Goal: Feedback & Contribution: Contribute content

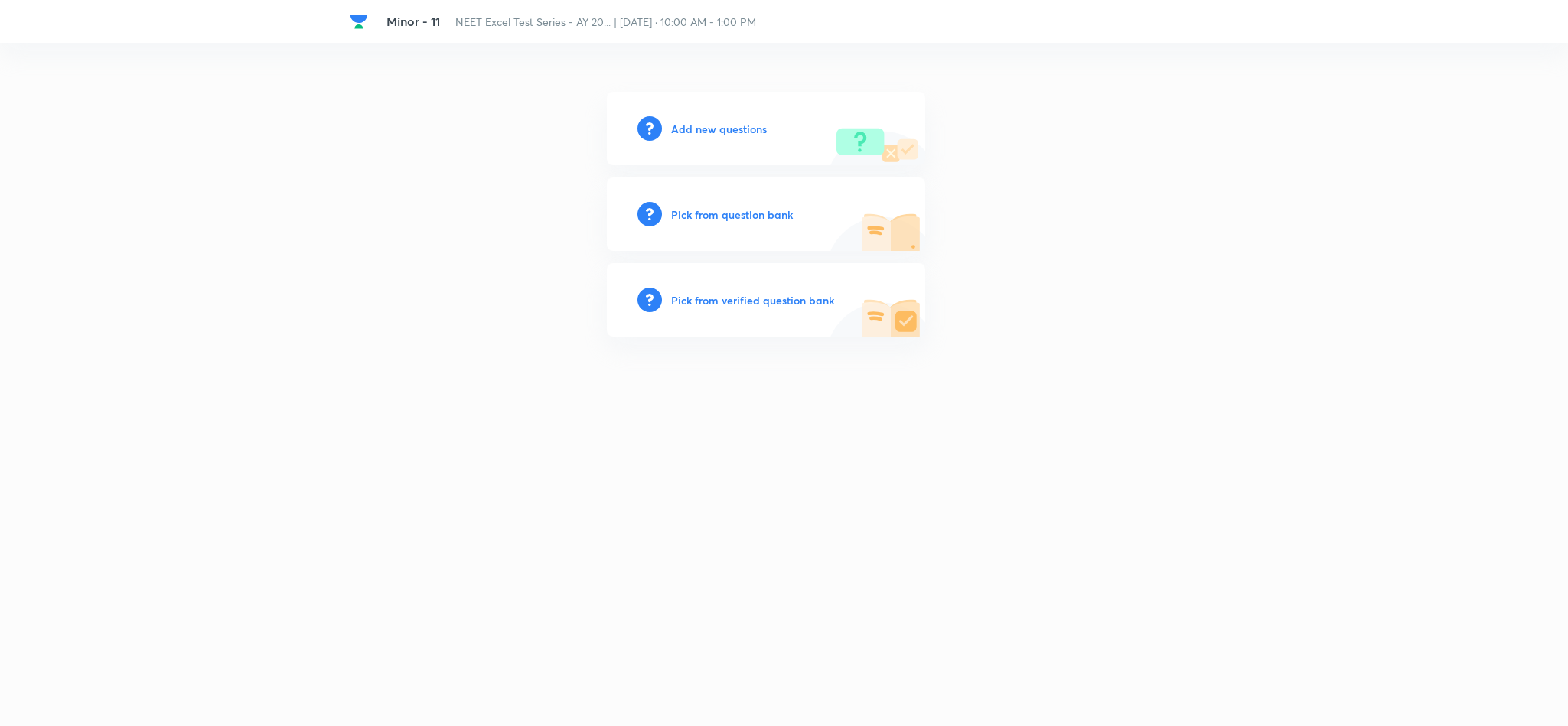
click at [684, 122] on h6 "Add new questions" at bounding box center [719, 128] width 95 height 16
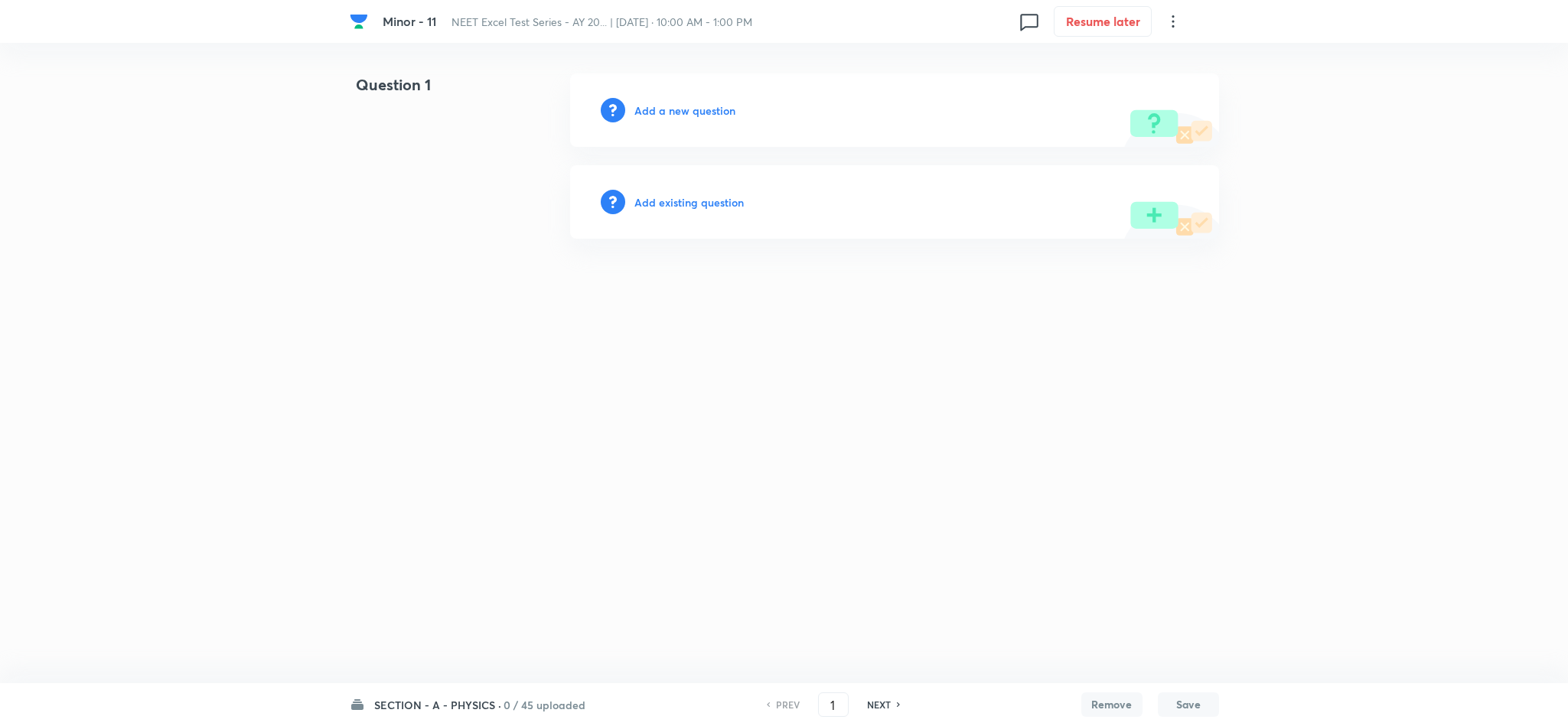
click at [477, 707] on h6 "SECTION - A - PHYSICS ·" at bounding box center [438, 704] width 127 height 16
click at [464, 510] on div "SECTION - B - CHEMISTRY 11 / 45 uploaded" at bounding box center [444, 489] width 166 height 63
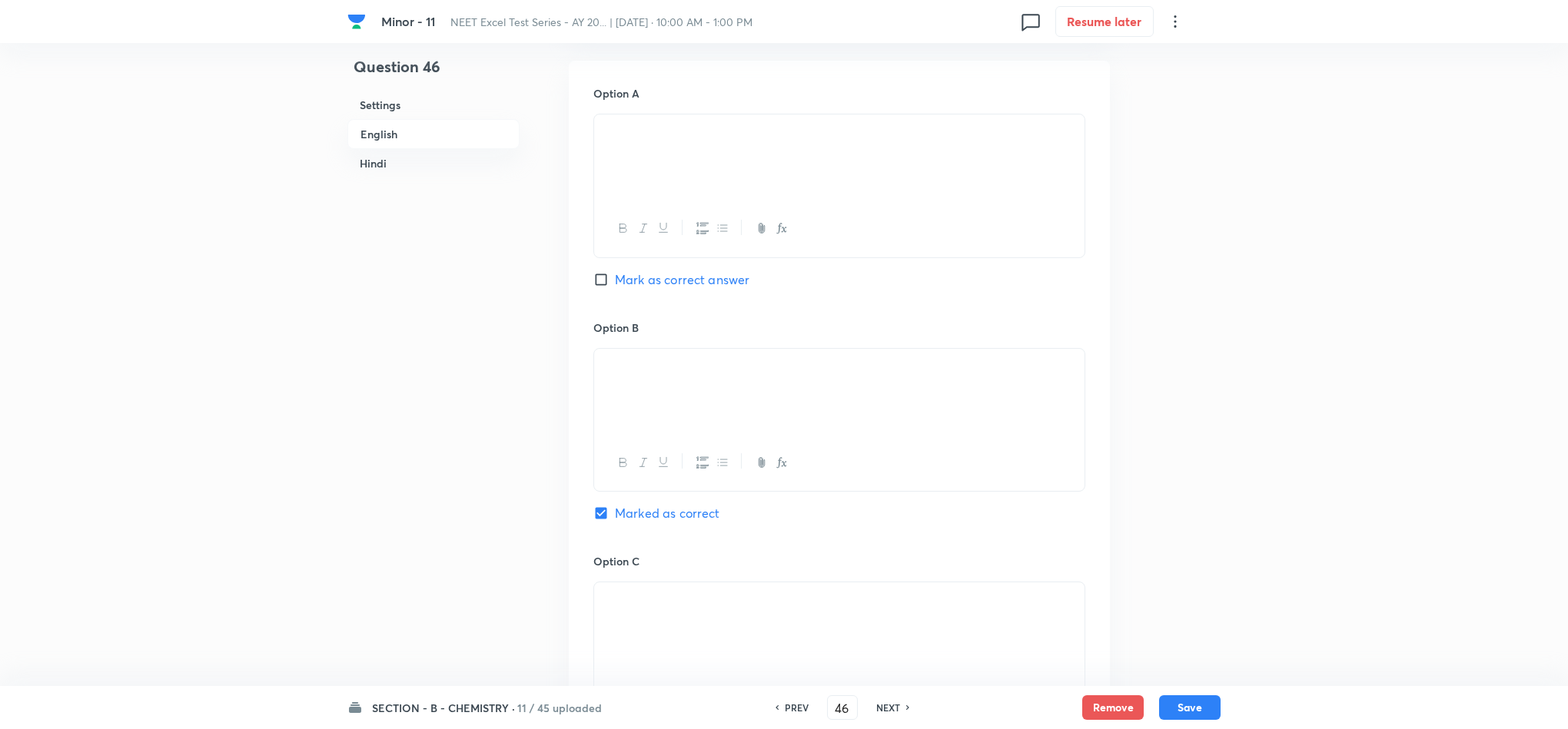
scroll to position [691, 0]
click at [889, 706] on h6 "NEXT" at bounding box center [888, 707] width 23 height 14
type input "47"
checkbox input "false"
checkbox input "true"
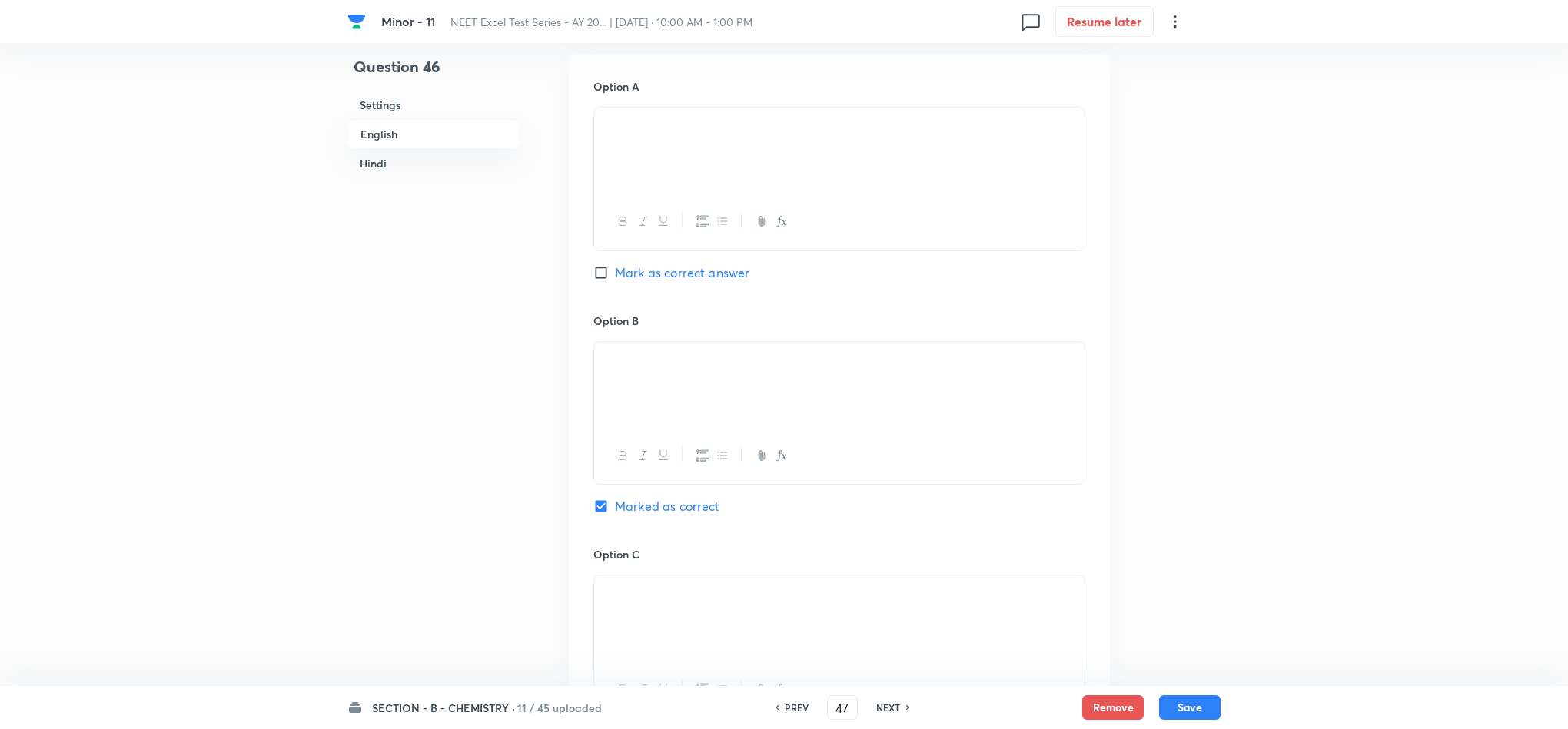
checkbox input "false"
checkbox input "true"
click at [889, 706] on h6 "NEXT" at bounding box center [888, 707] width 23 height 14
type input "48"
checkbox input "false"
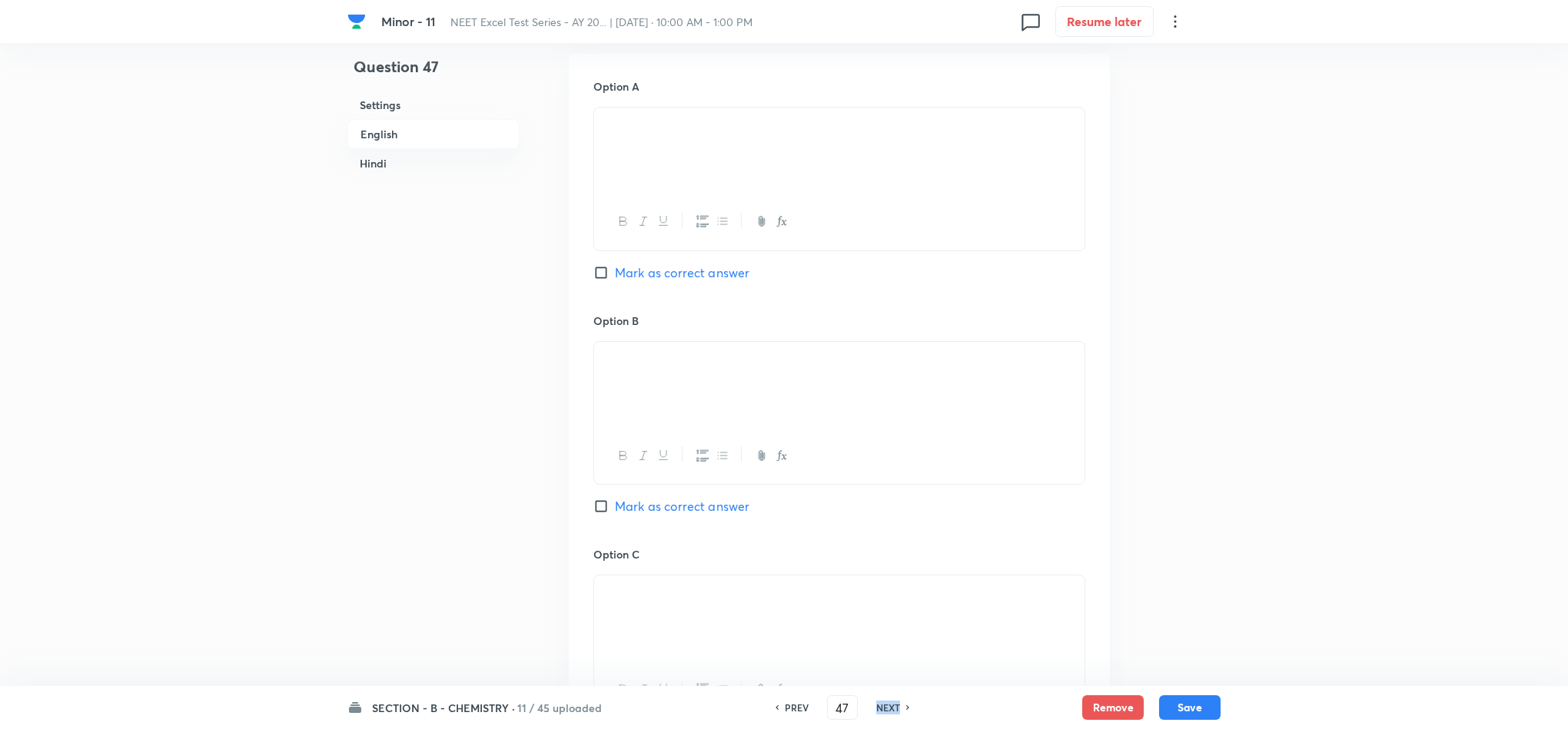
checkbox input "false"
checkbox input "true"
click at [889, 706] on h6 "NEXT" at bounding box center [888, 707] width 23 height 14
type input "49"
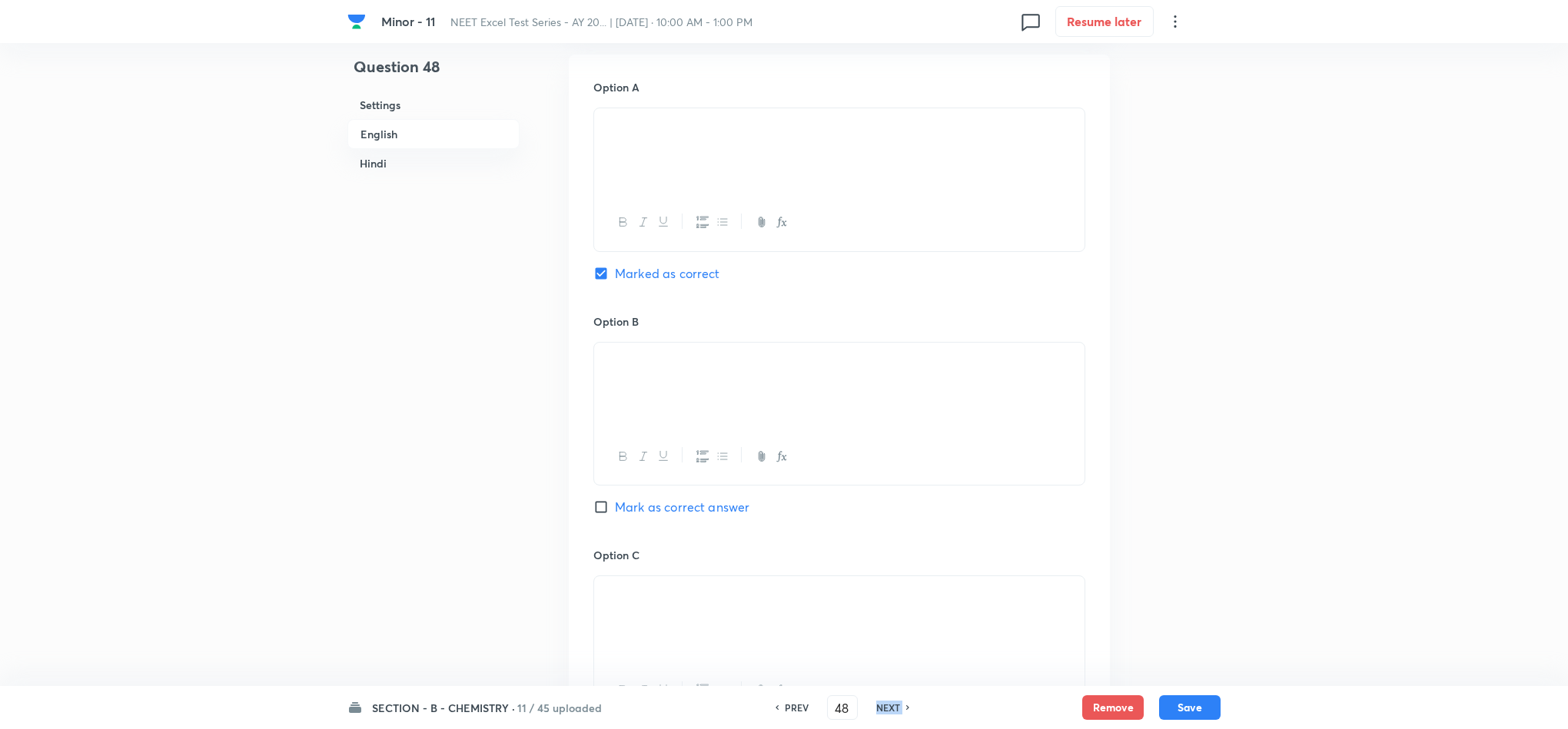
checkbox input "false"
checkbox input "true"
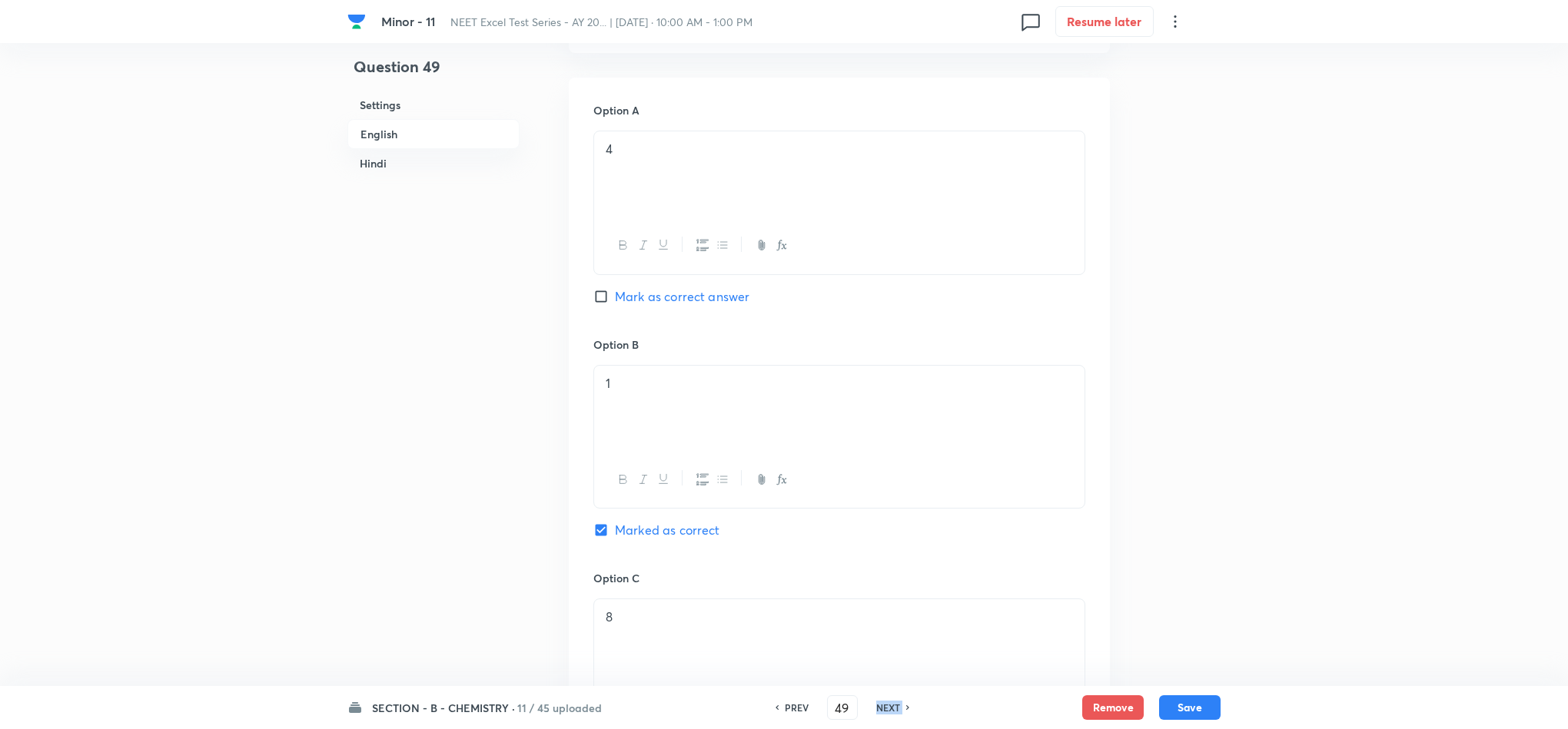
click at [889, 706] on h6 "NEXT" at bounding box center [888, 707] width 23 height 14
type input "50"
checkbox input "false"
checkbox input "true"
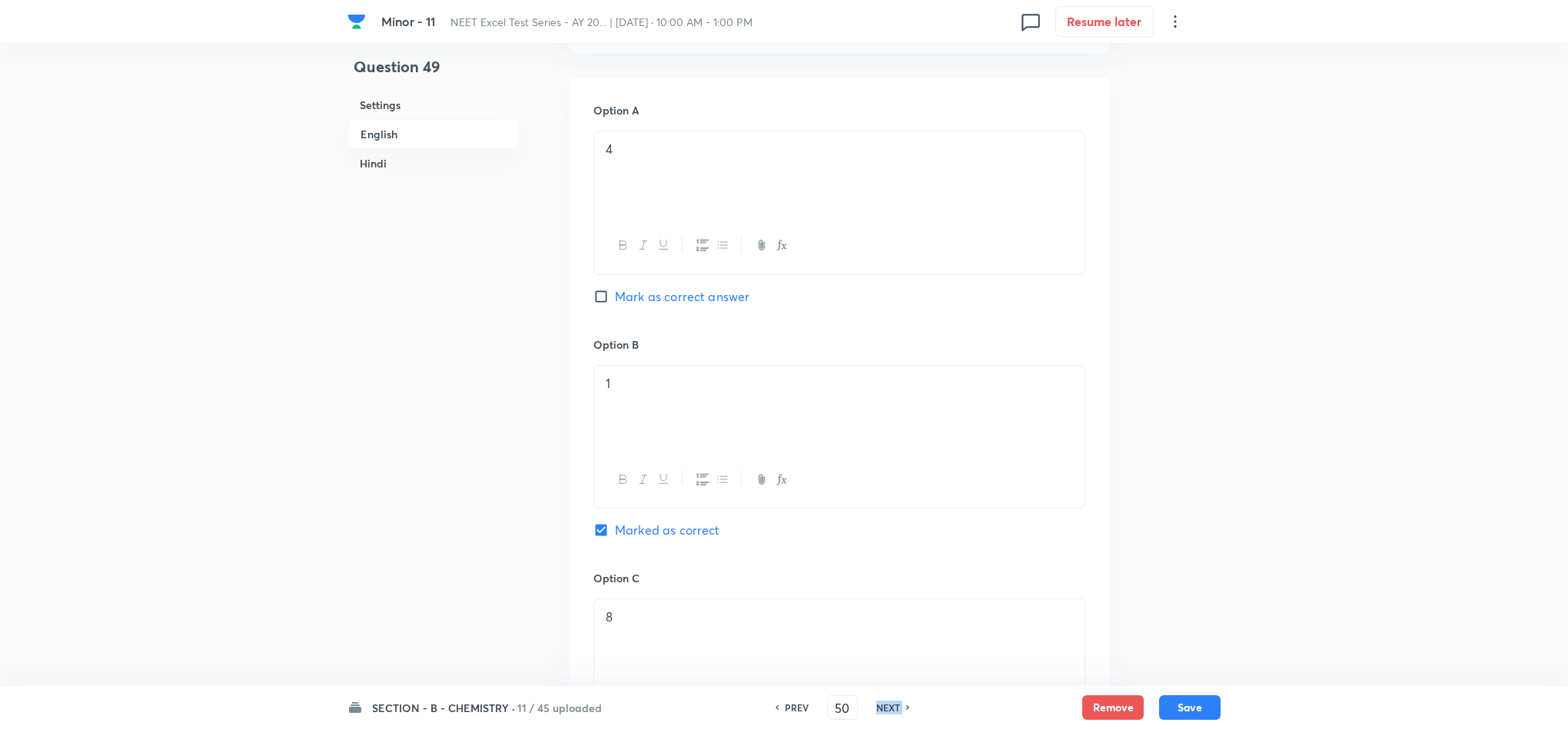
checkbox input "true"
click at [889, 706] on h6 "NEXT" at bounding box center [888, 707] width 23 height 14
type input "51"
checkbox input "false"
checkbox input "true"
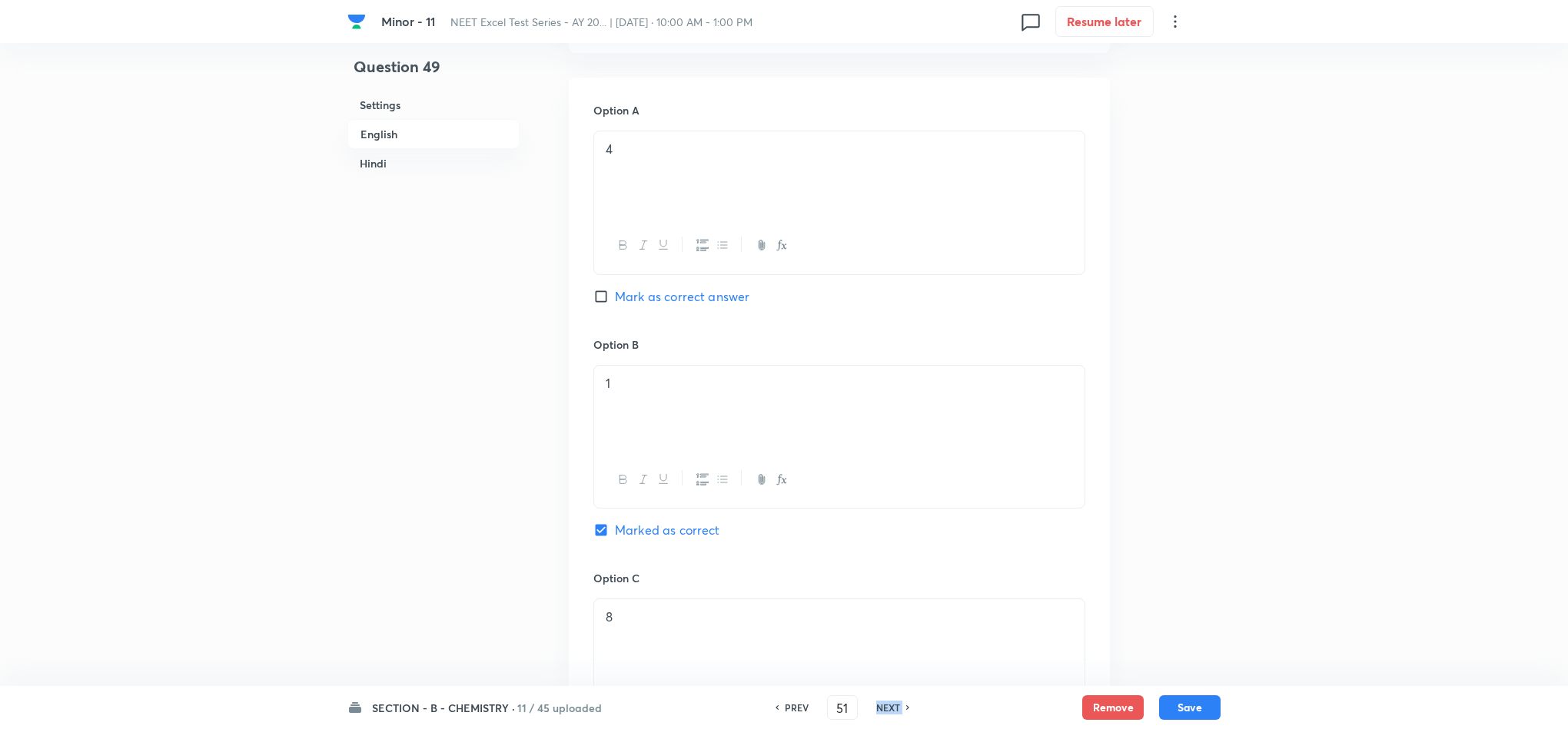
checkbox input "false"
checkbox input "true"
click at [889, 706] on h6 "NEXT" at bounding box center [888, 707] width 23 height 14
type input "52"
checkbox input "false"
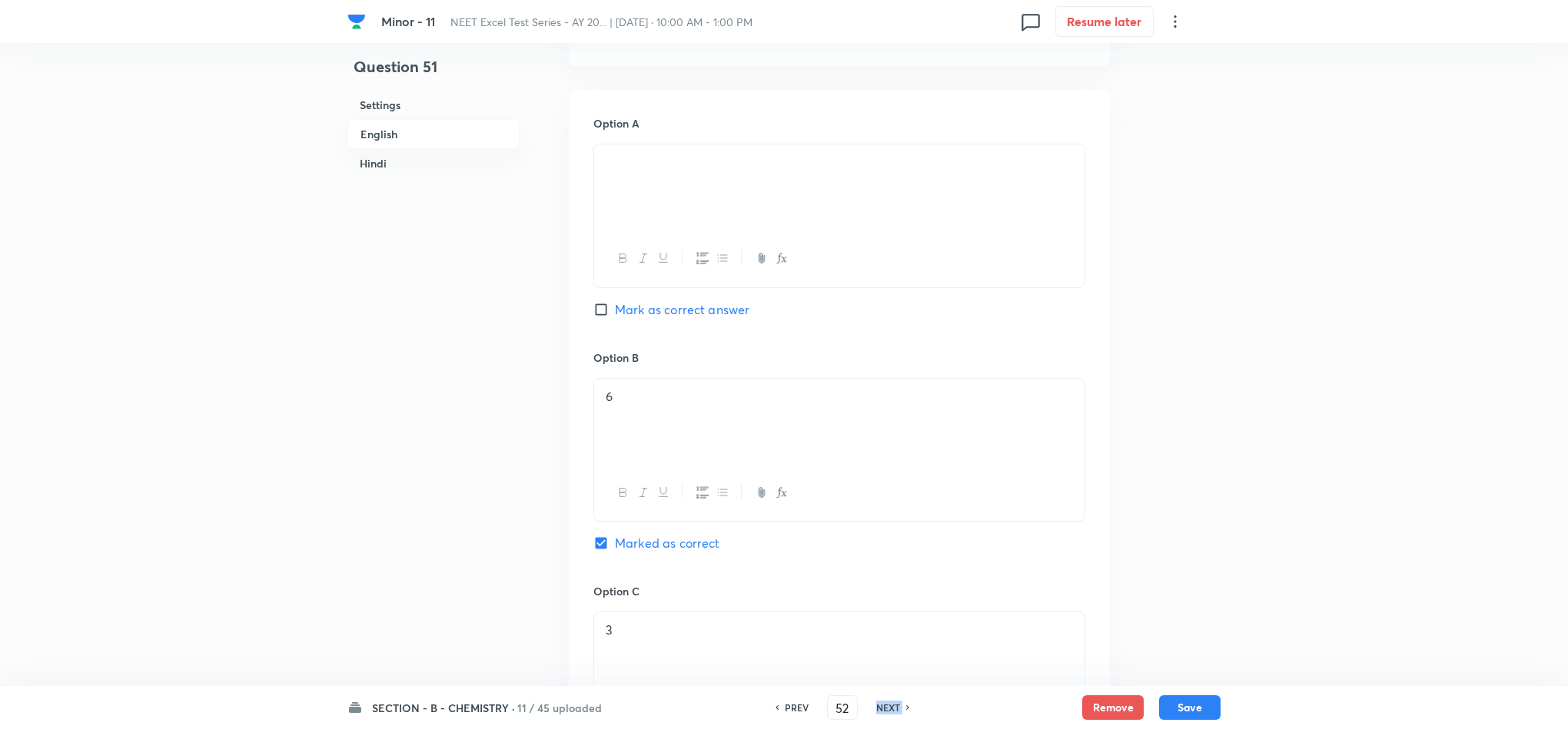
checkbox input "false"
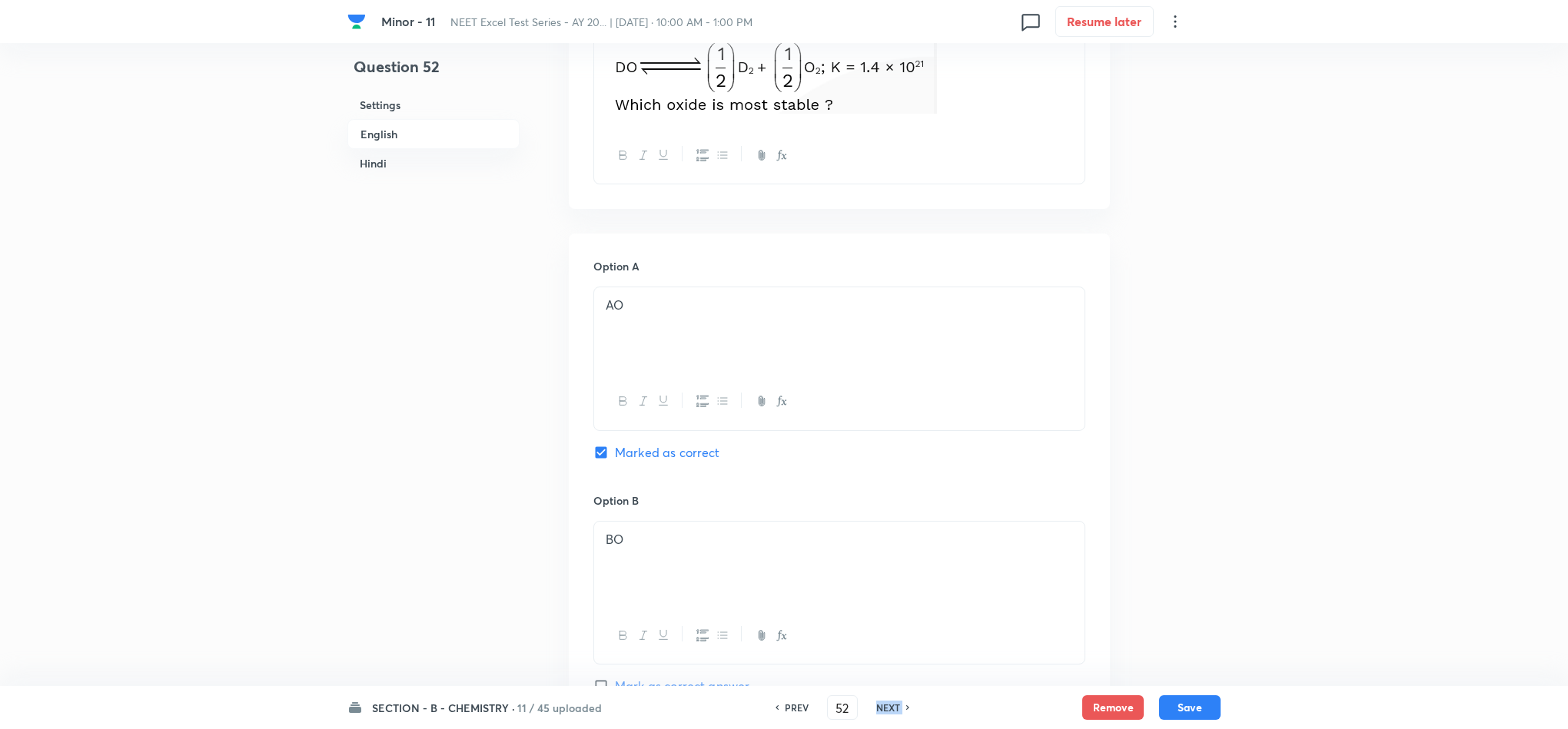
checkbox input "true"
click at [889, 706] on h6 "NEXT" at bounding box center [888, 707] width 23 height 14
type input "53"
checkbox input "false"
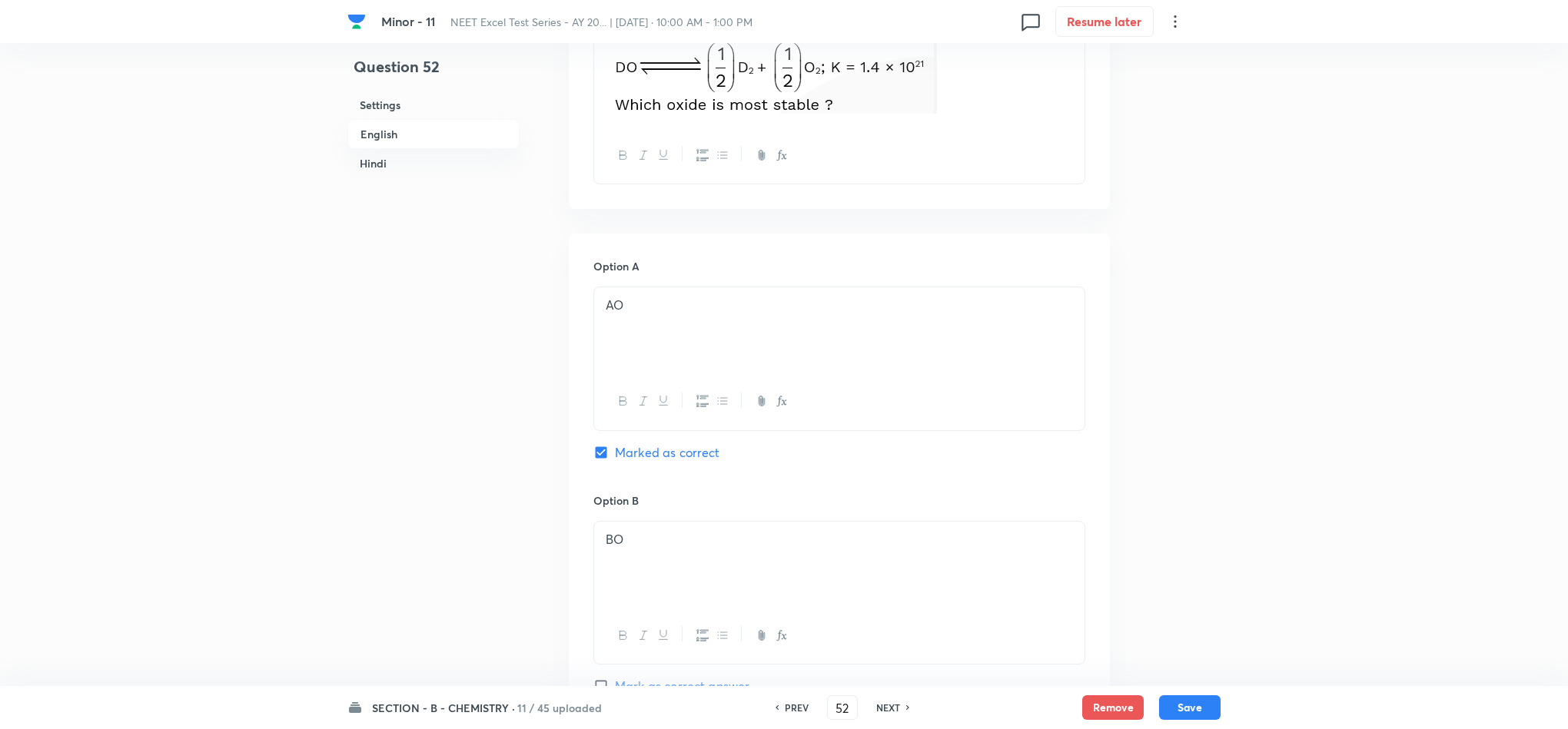
checkbox input "false"
checkbox input "true"
click at [889, 706] on h6 "NEXT" at bounding box center [888, 707] width 23 height 14
type input "54"
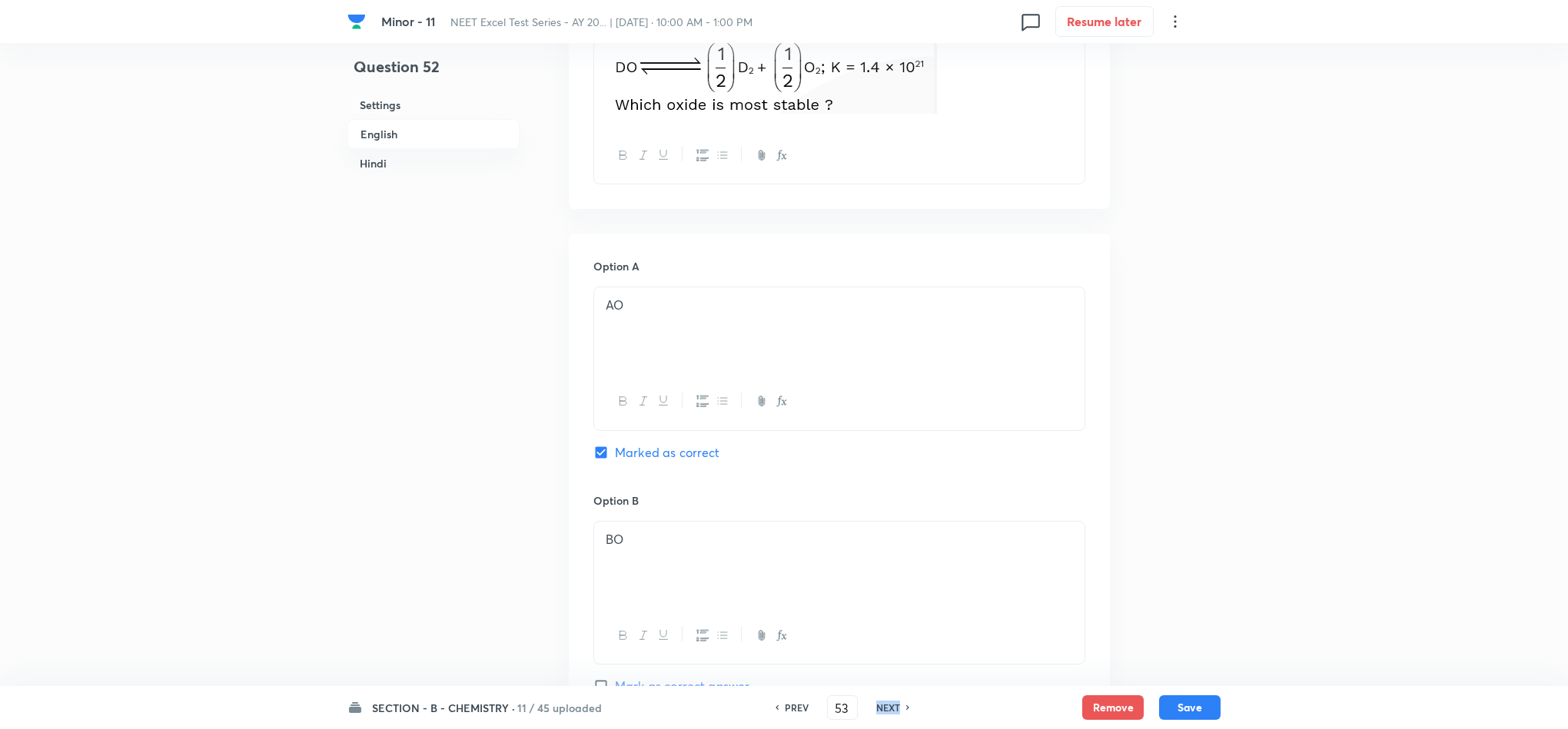
checkbox input "false"
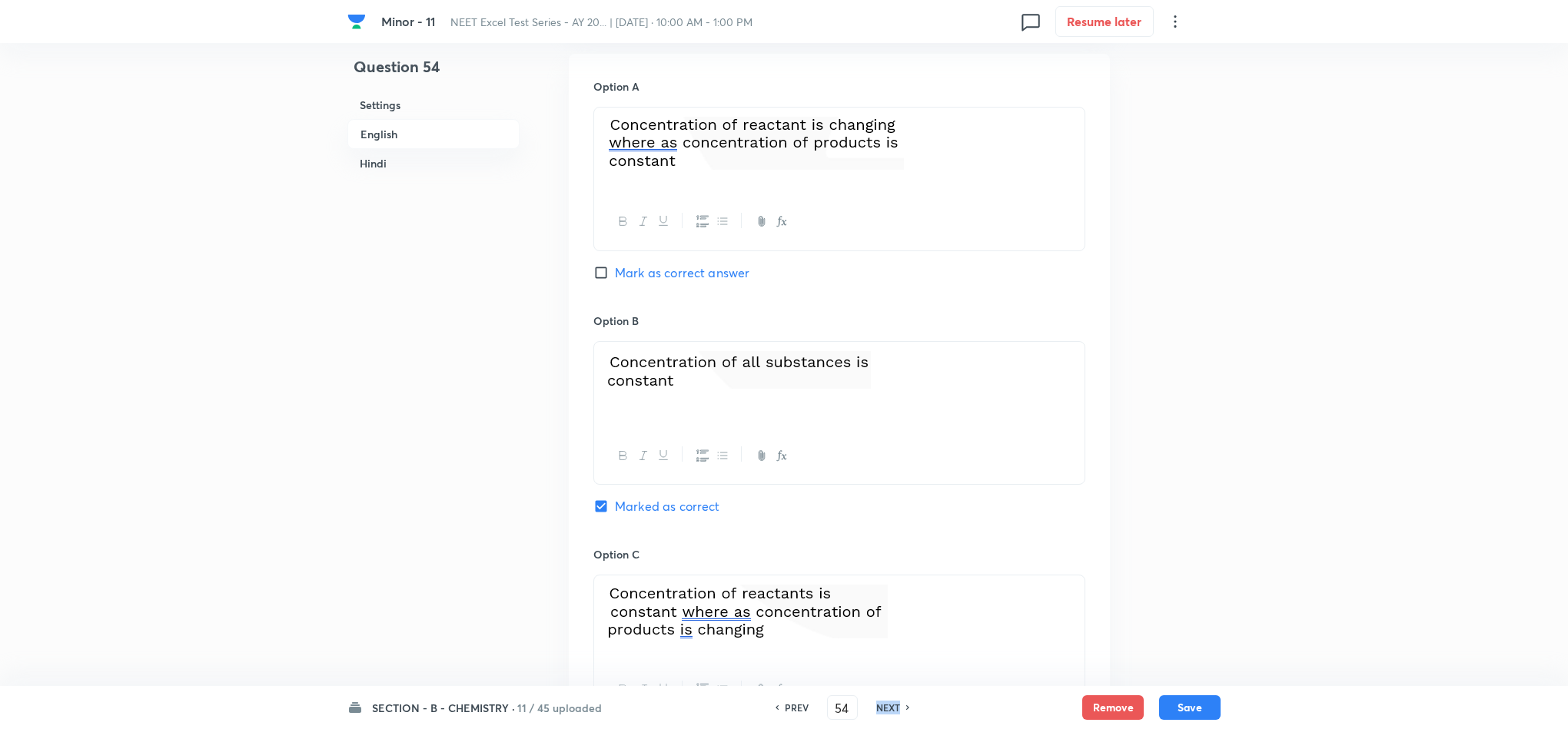
checkbox input "true"
click at [889, 706] on h6 "NEXT" at bounding box center [888, 707] width 23 height 14
type input "55"
checkbox input "true"
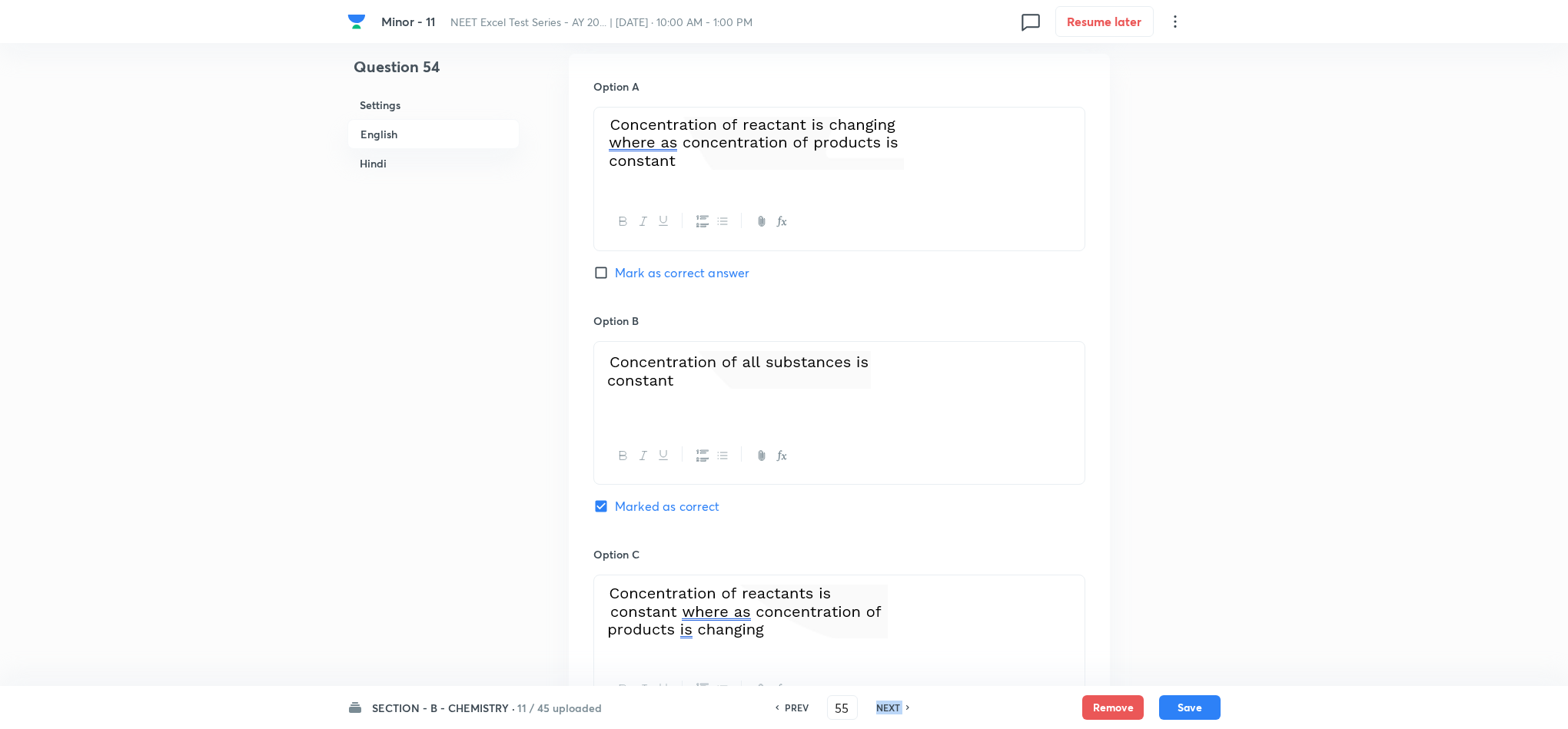
checkbox input "false"
checkbox input "true"
checkbox input "false"
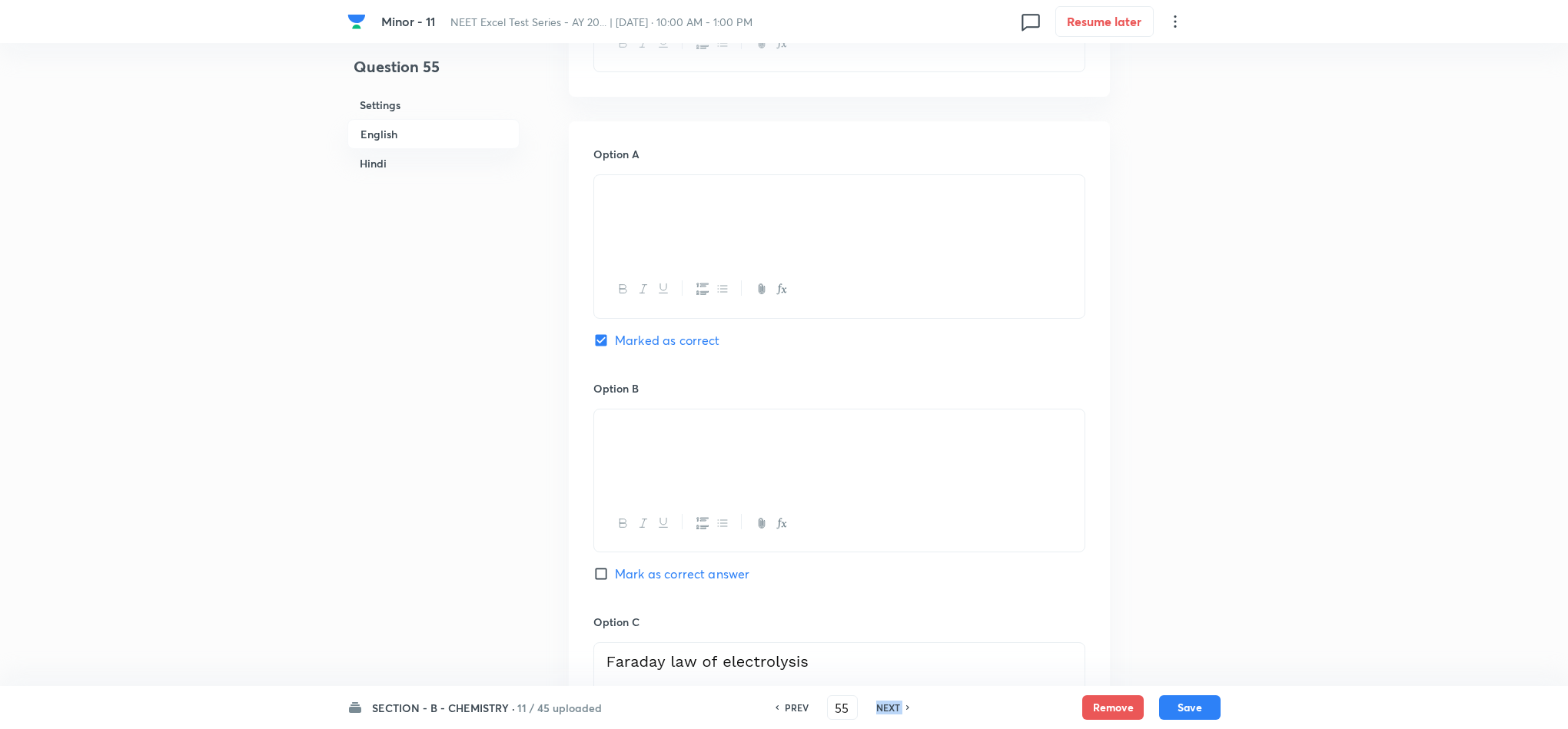
click at [889, 706] on h6 "NEXT" at bounding box center [888, 707] width 23 height 14
type input "56"
checkbox input "false"
checkbox input "true"
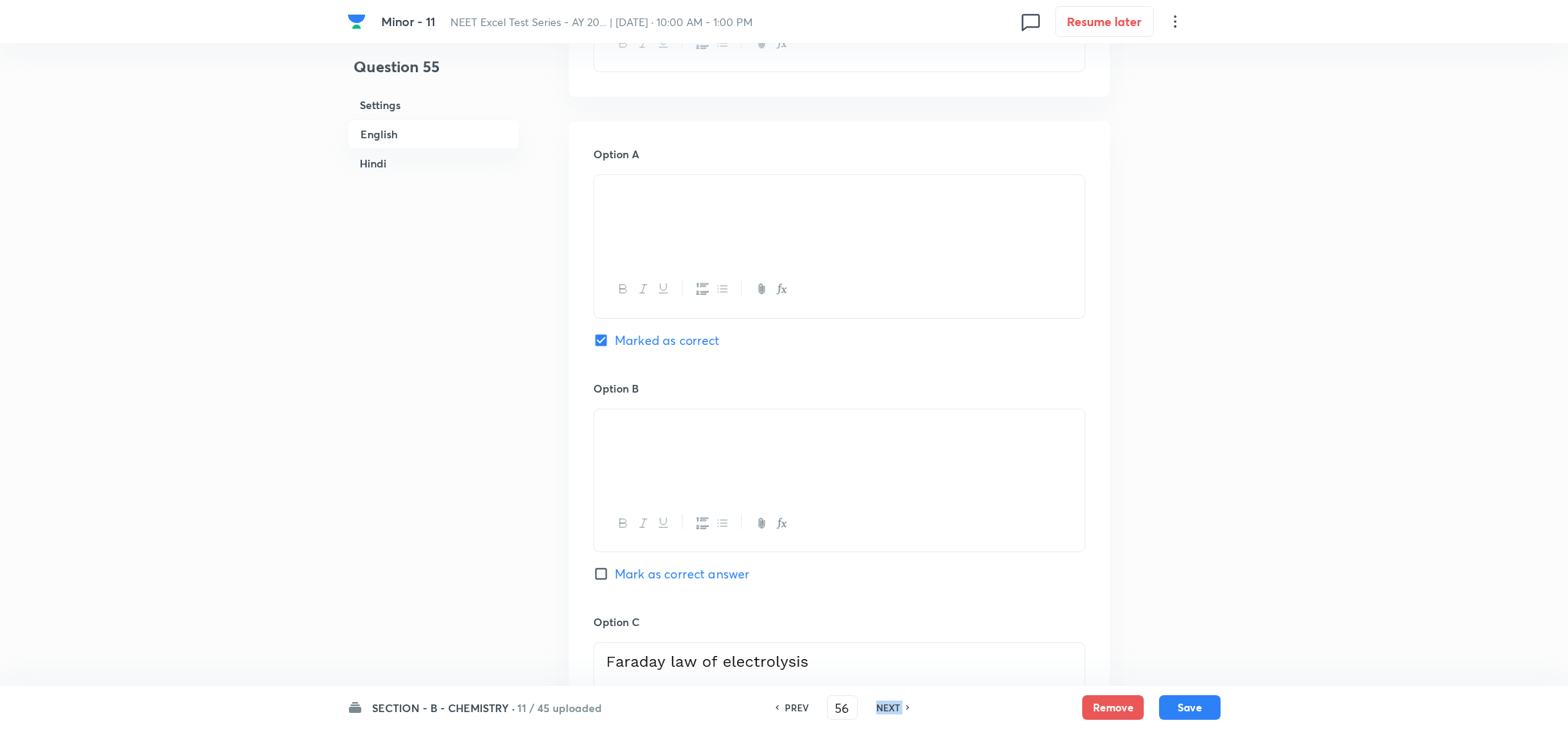
checkbox input "true"
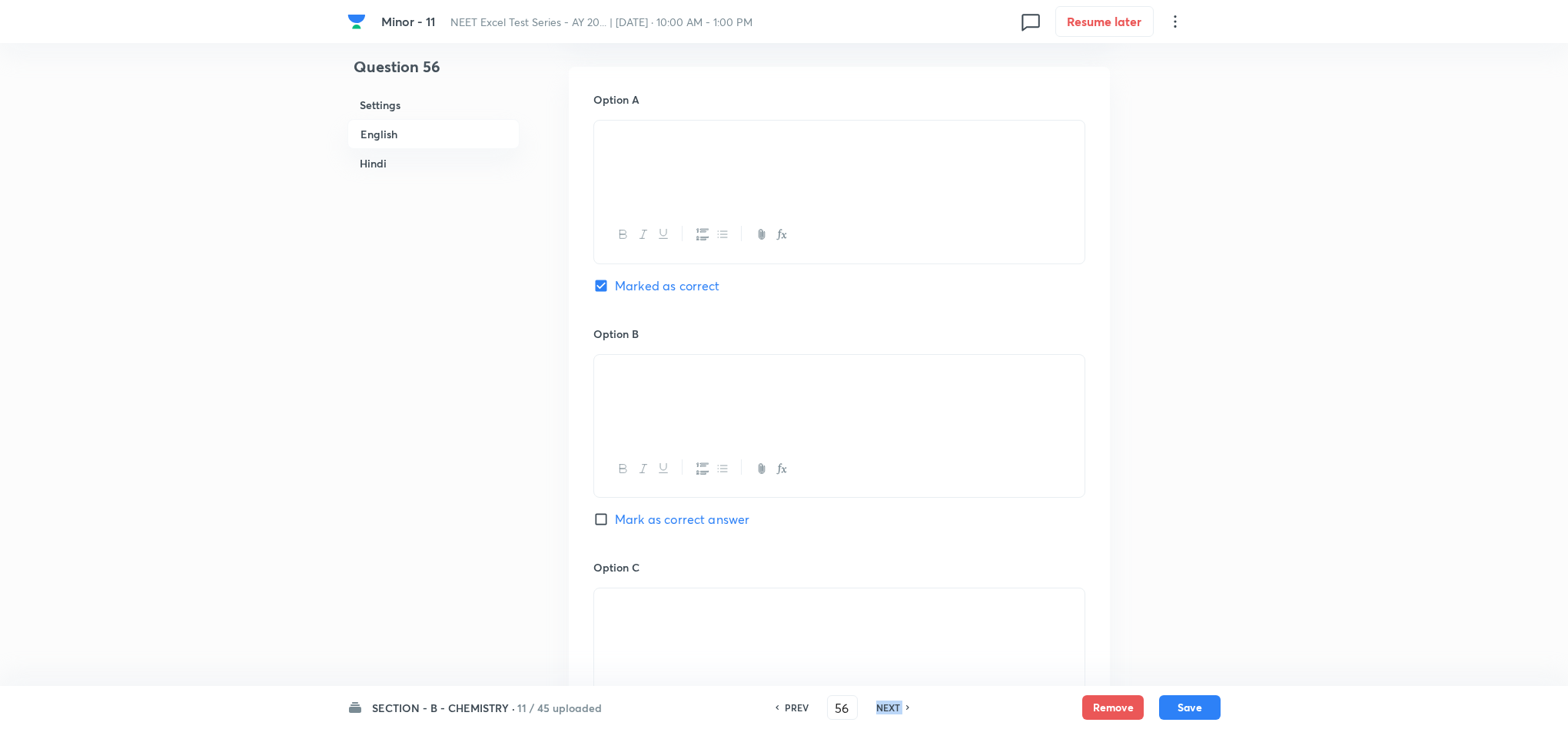
click at [889, 706] on h6 "NEXT" at bounding box center [888, 707] width 23 height 14
type input "57"
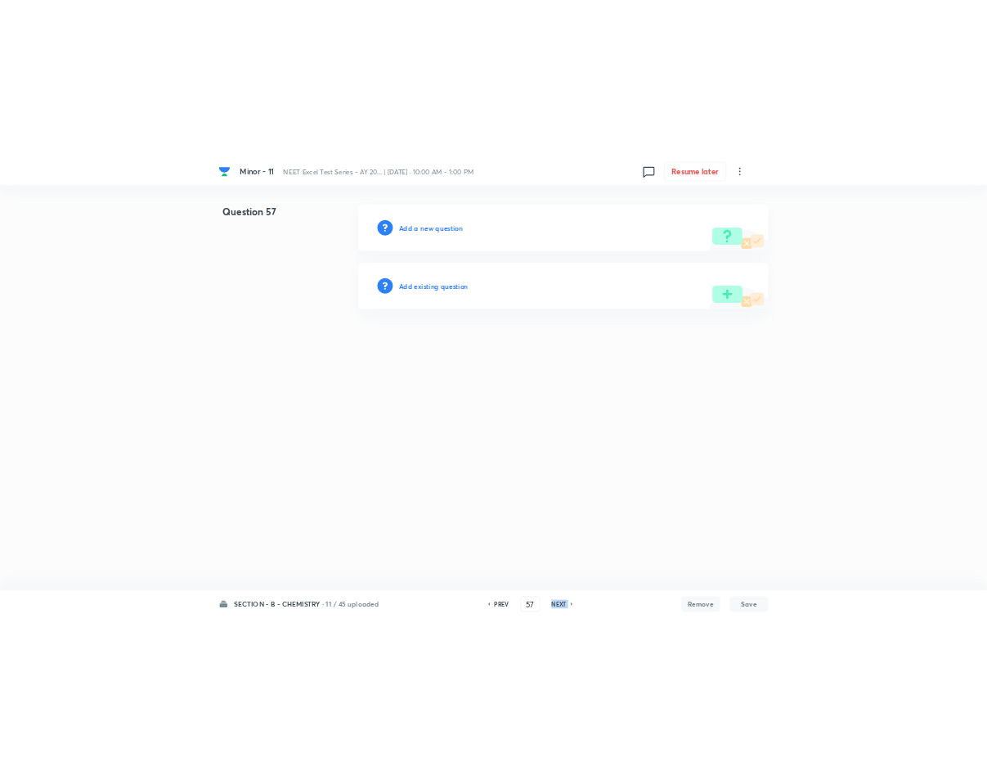
scroll to position [0, 0]
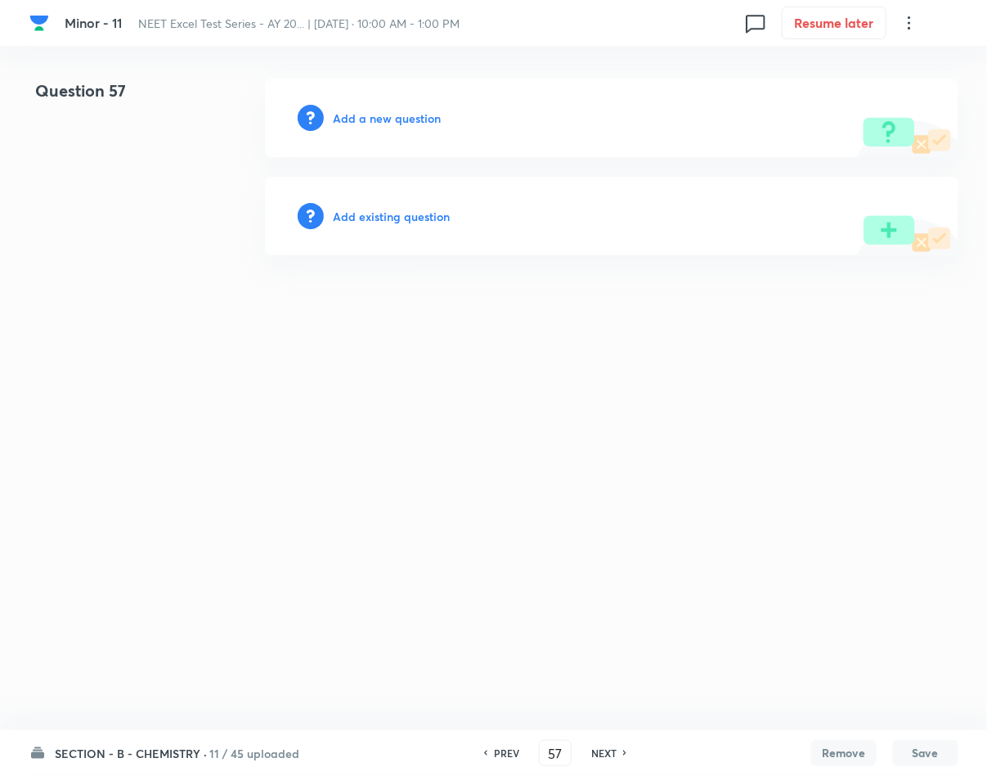
click at [438, 115] on h6 "Add a new question" at bounding box center [388, 118] width 108 height 17
click at [438, 115] on h6 "Choose a question type" at bounding box center [397, 118] width 126 height 17
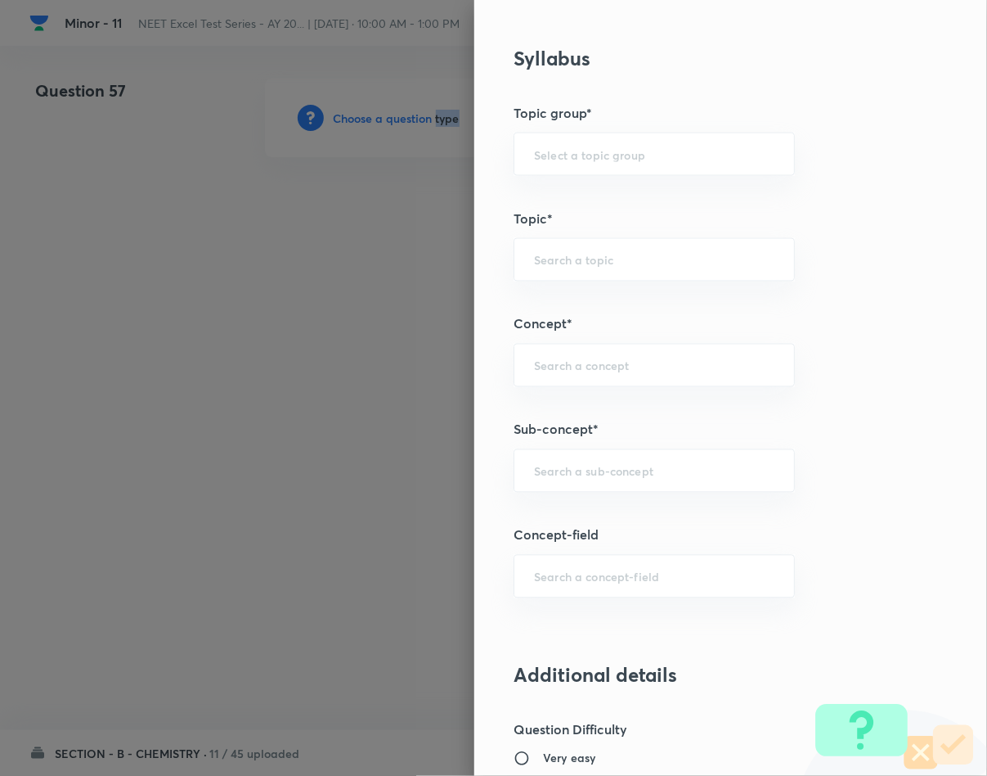
scroll to position [736, 0]
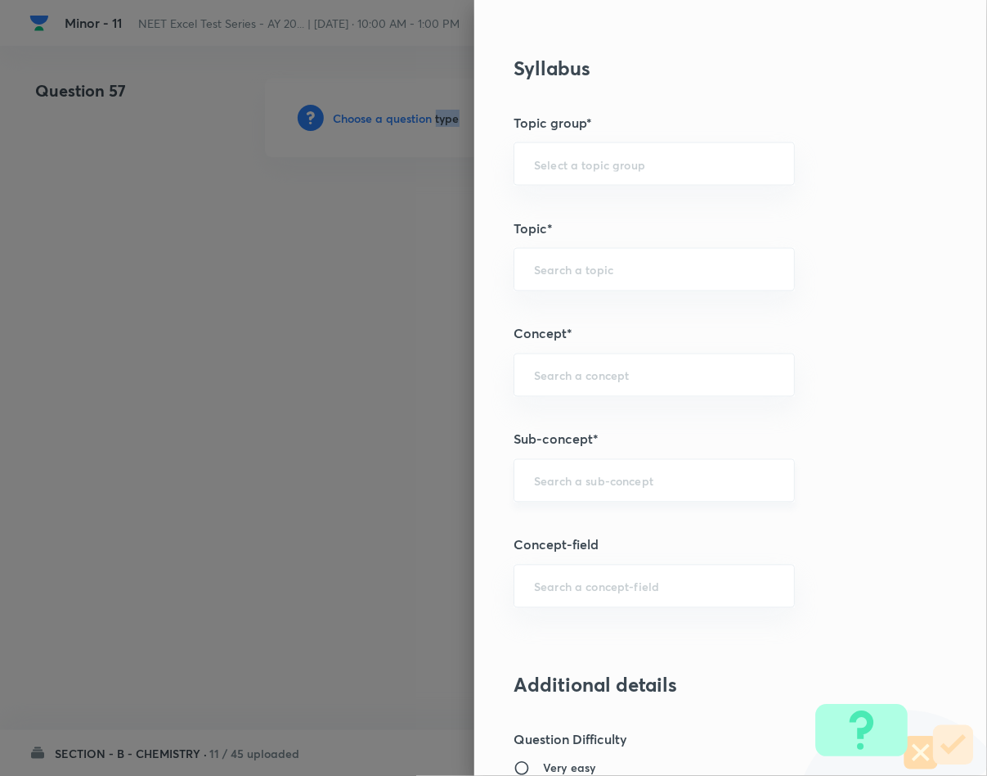
click at [646, 496] on div "​" at bounding box center [654, 480] width 281 height 43
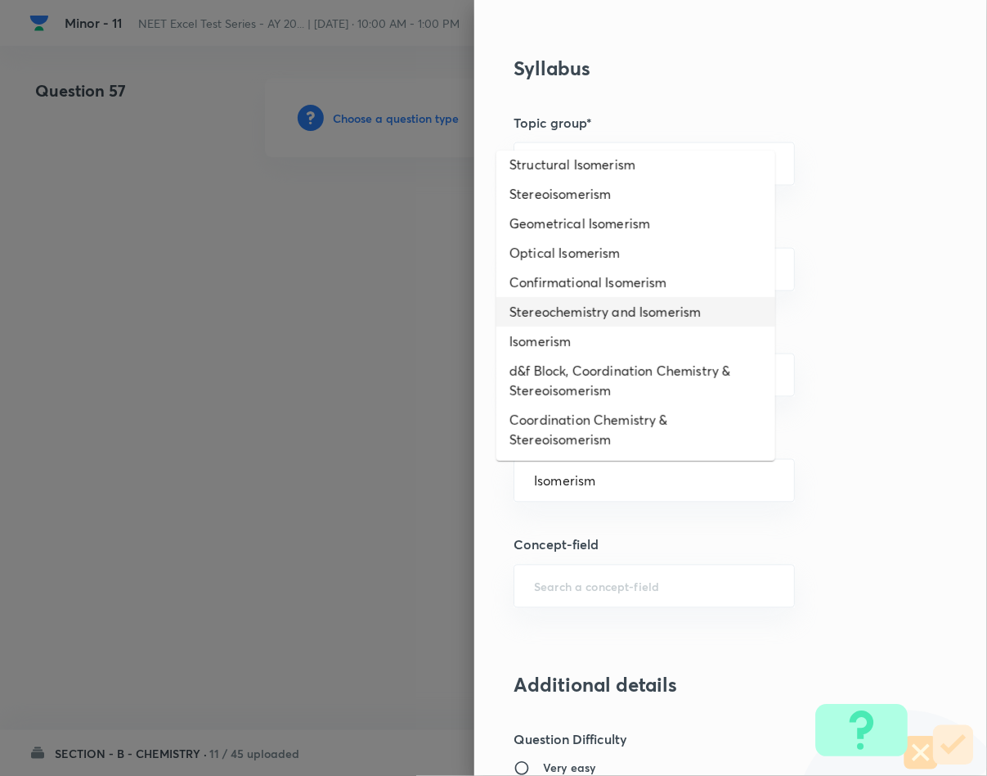
scroll to position [0, 0]
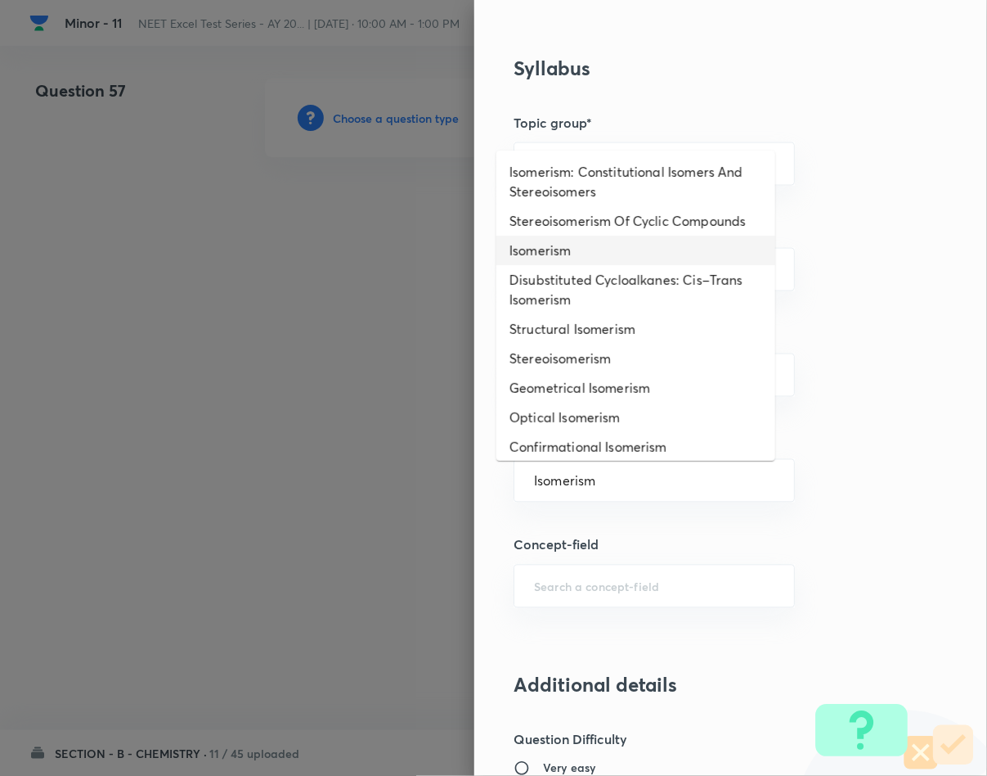
click at [582, 265] on li "Isomerism" at bounding box center [636, 250] width 279 height 29
type input "Isomerism"
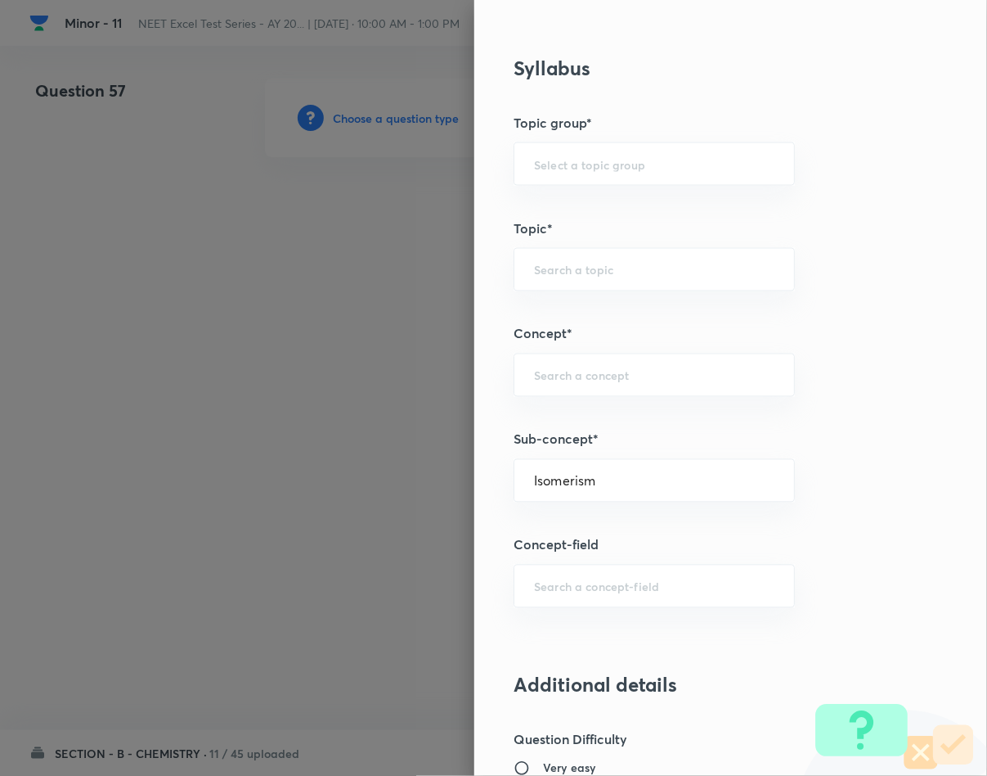
type input "Chemistry"
type input "Inorganic Chemistry"
type input "Co-ordination Compounds"
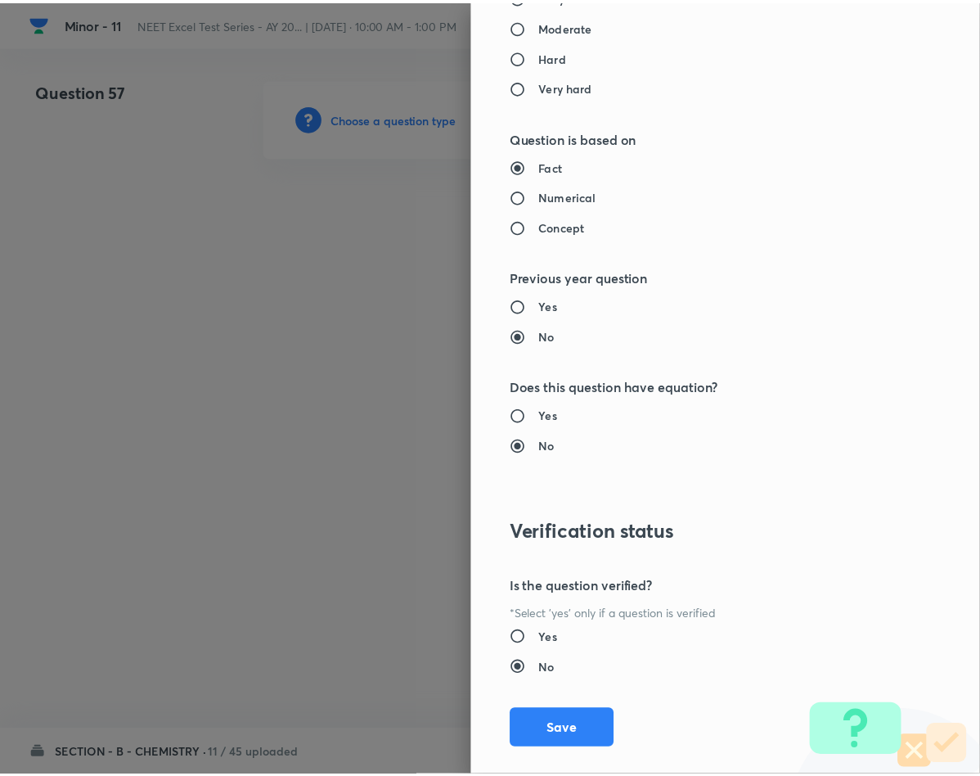
scroll to position [1569, 0]
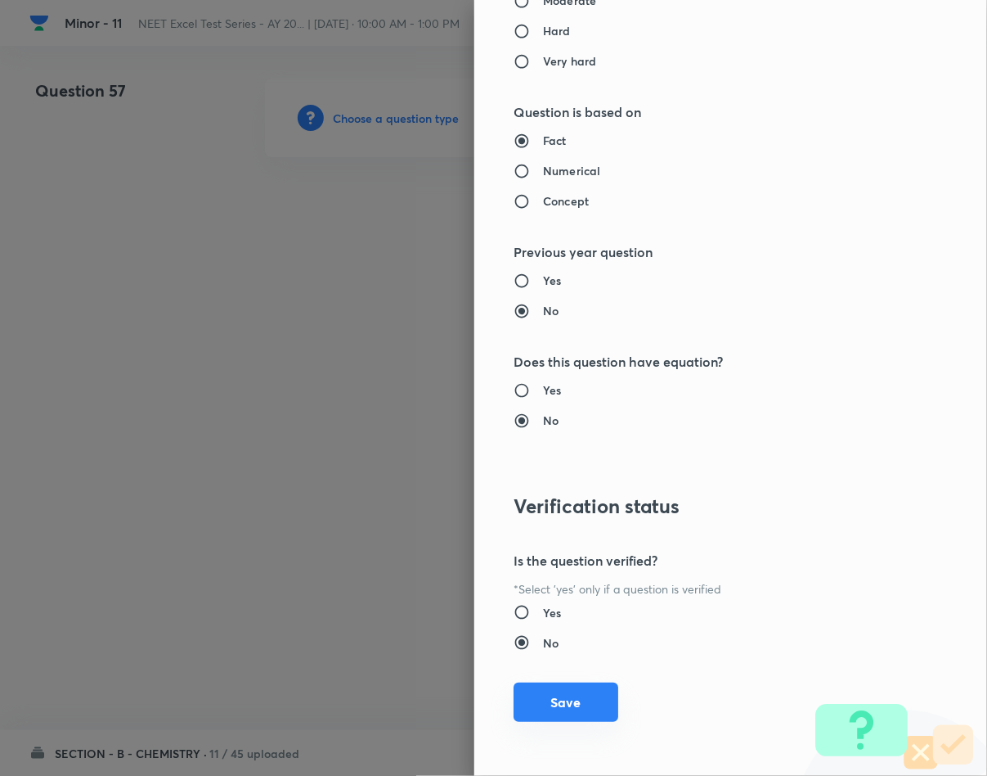
click at [555, 700] on button "Save" at bounding box center [566, 701] width 105 height 39
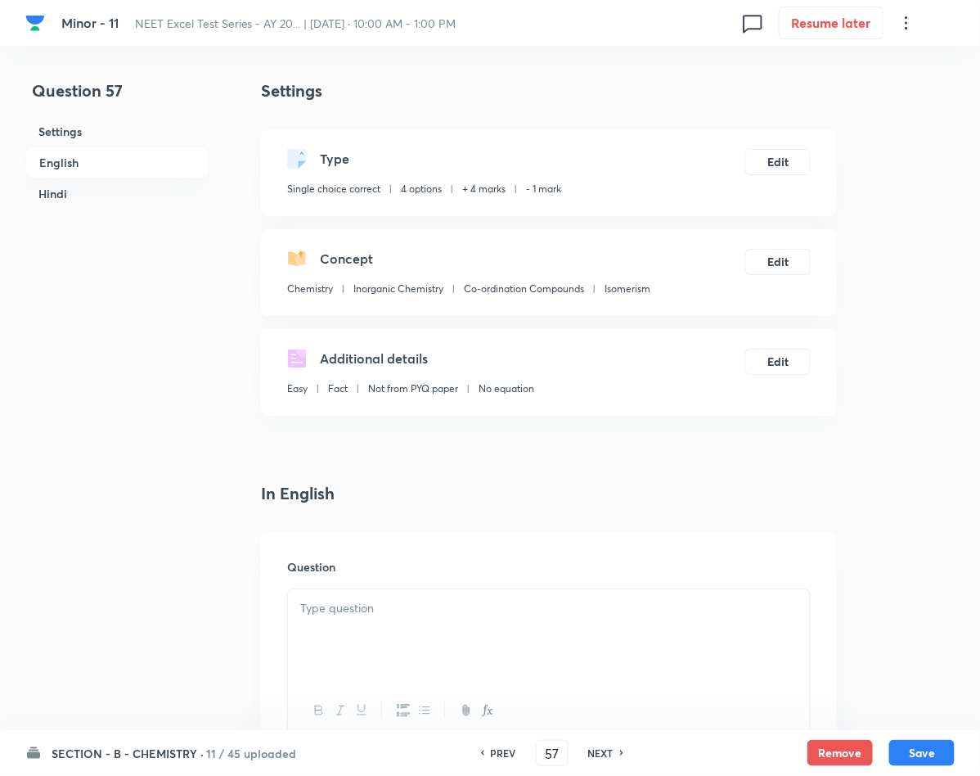
click at [373, 607] on p at bounding box center [548, 608] width 497 height 19
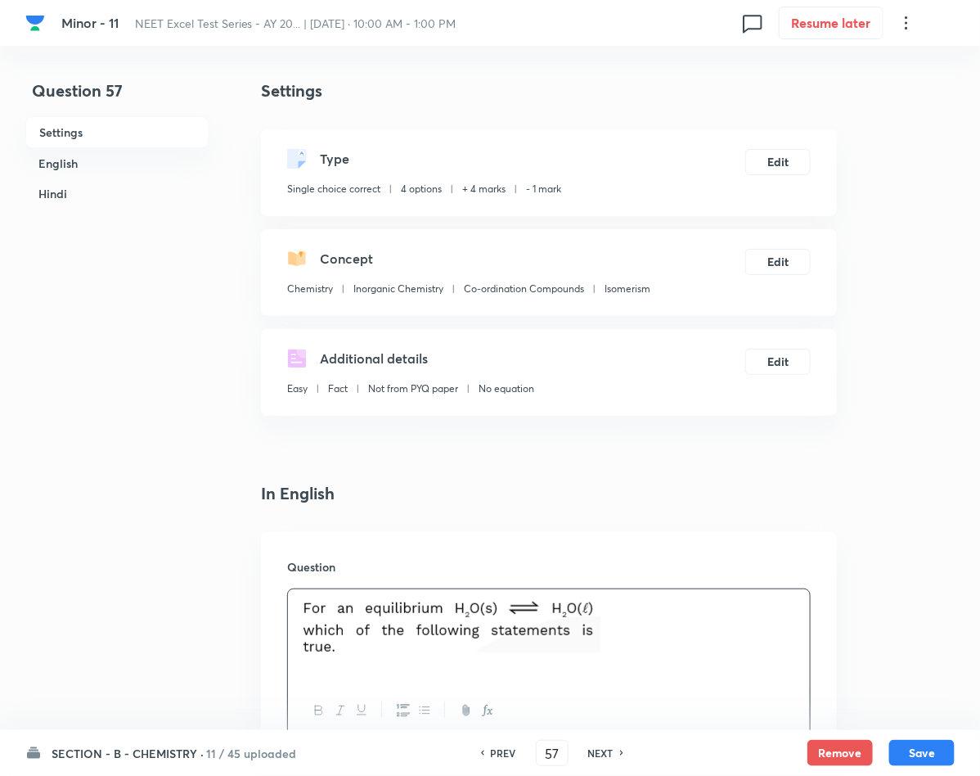
scroll to position [491, 0]
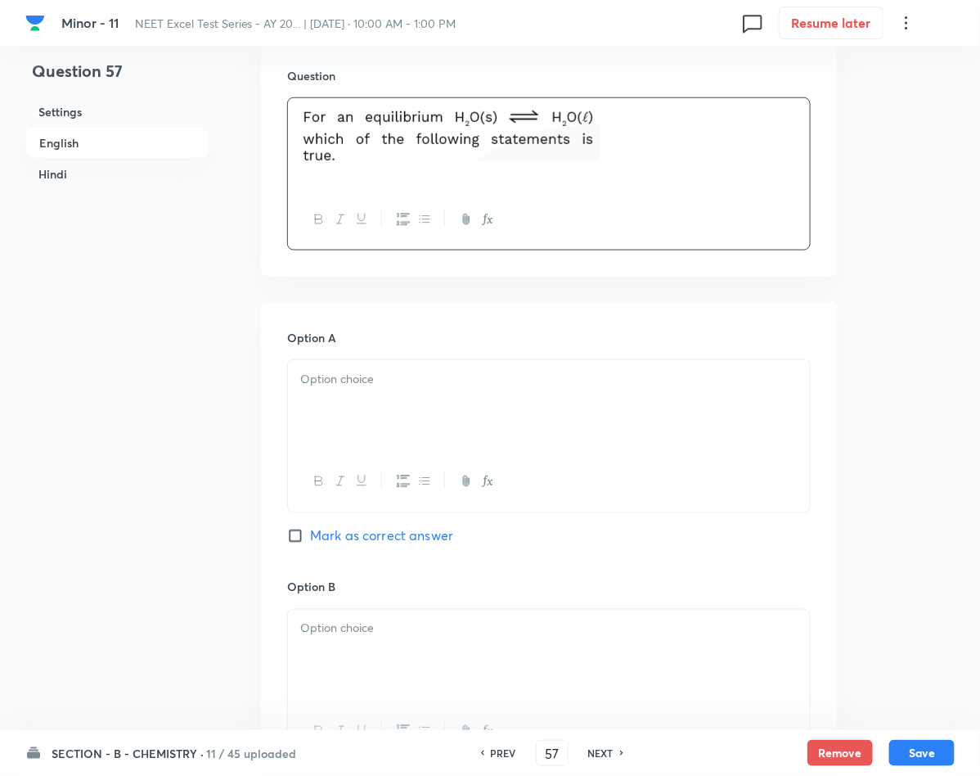
click at [411, 371] on p at bounding box center [548, 379] width 497 height 19
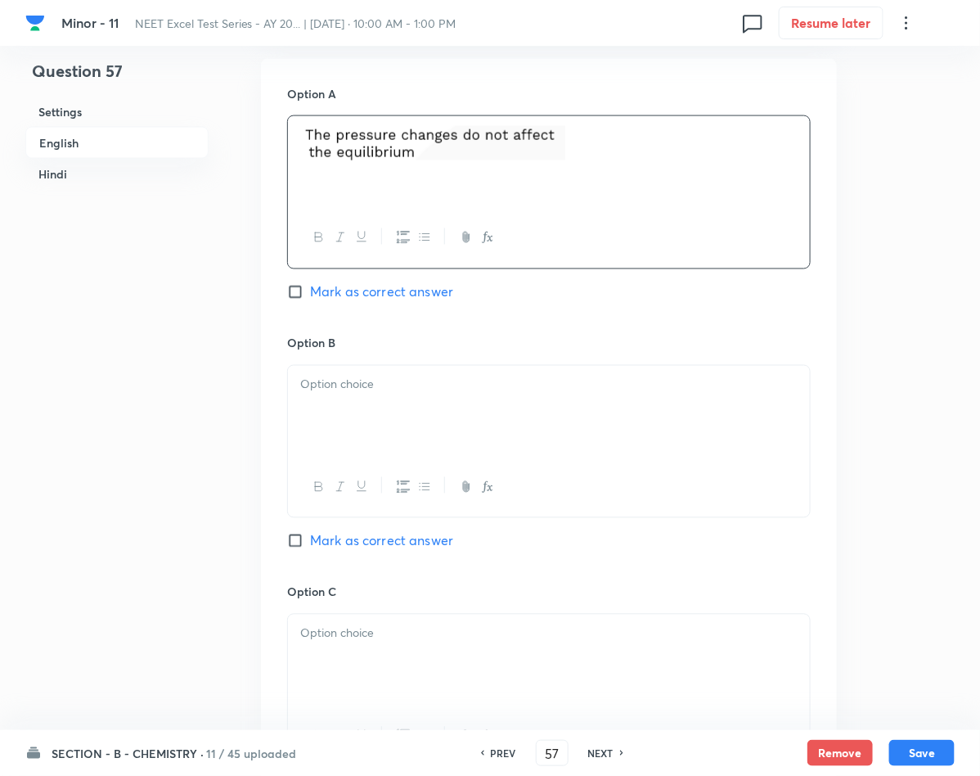
scroll to position [736, 0]
click at [368, 408] on div at bounding box center [549, 410] width 522 height 92
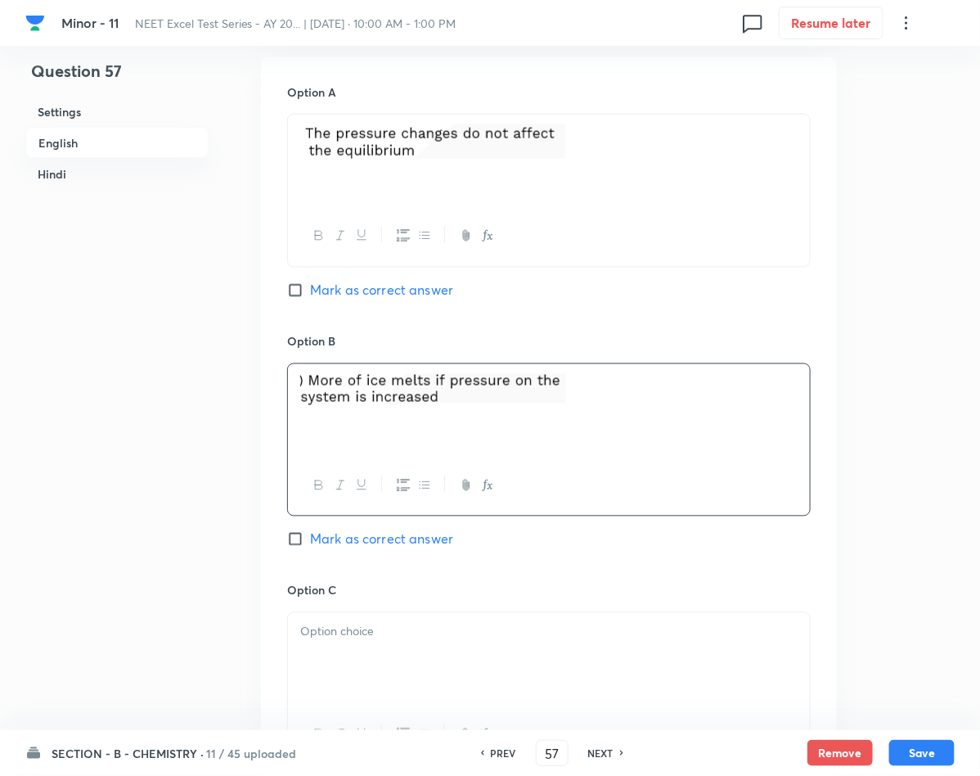
click at [351, 549] on span "Mark as correct answer" at bounding box center [381, 539] width 143 height 20
click at [310, 547] on input "Mark as correct answer" at bounding box center [298, 539] width 23 height 16
checkbox input "true"
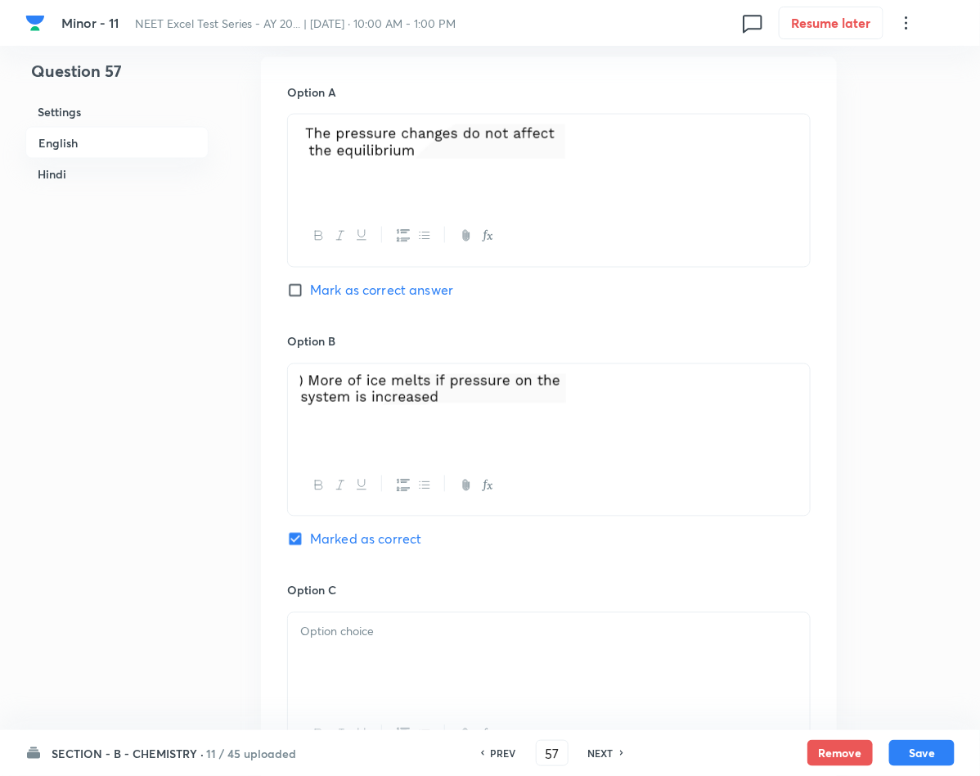
checkbox input "true"
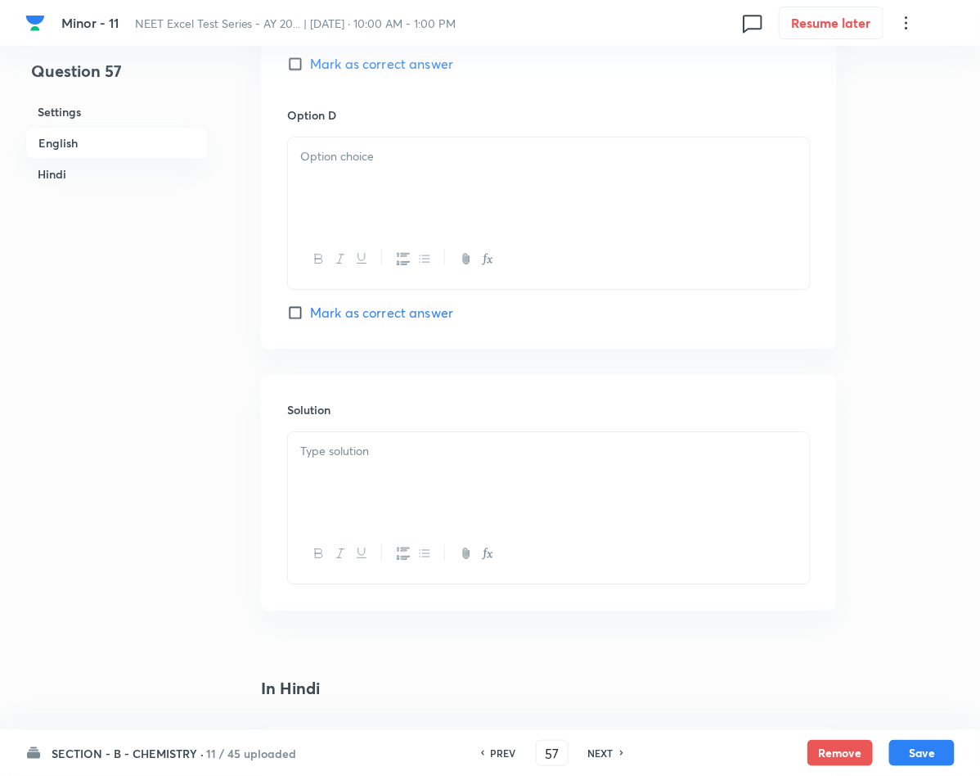
scroll to position [1472, 0]
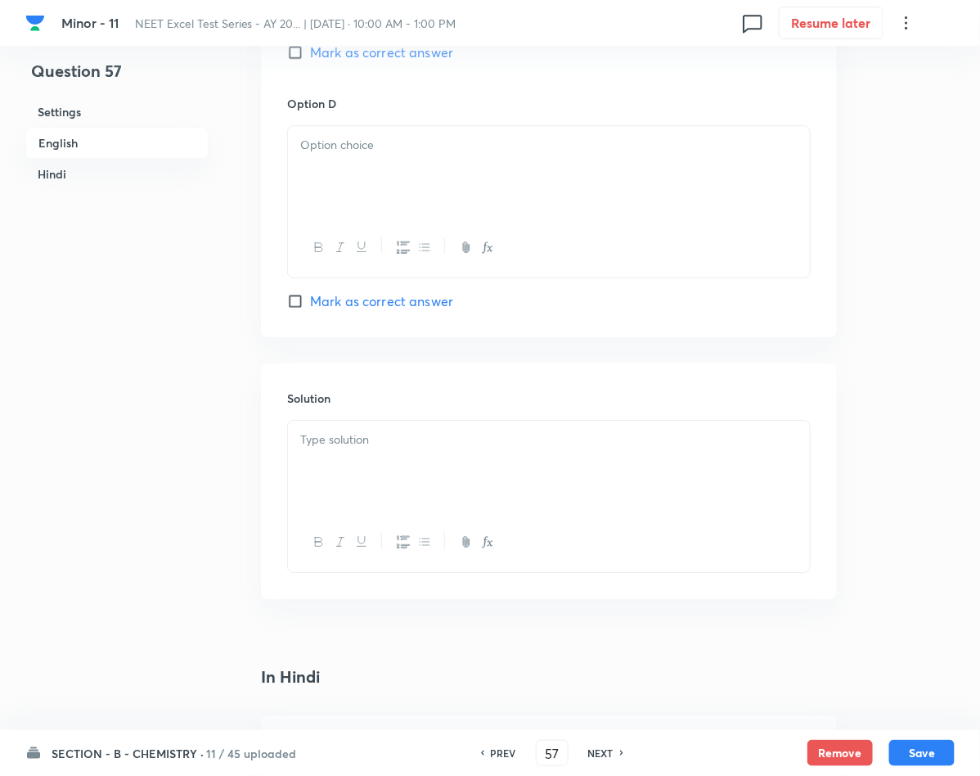
click at [278, 415] on div "Solution" at bounding box center [549, 481] width 576 height 236
drag, startPoint x: 354, startPoint y: 454, endPoint x: 347, endPoint y: 464, distance: 12.3
click at [347, 464] on div at bounding box center [549, 466] width 522 height 92
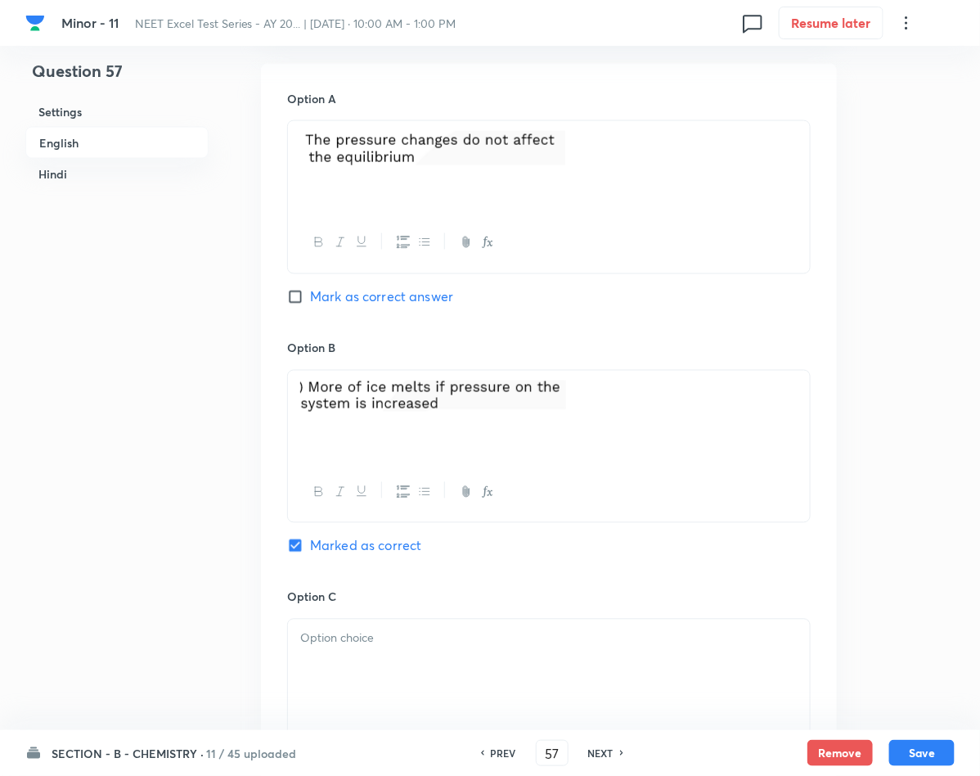
scroll to position [859, 0]
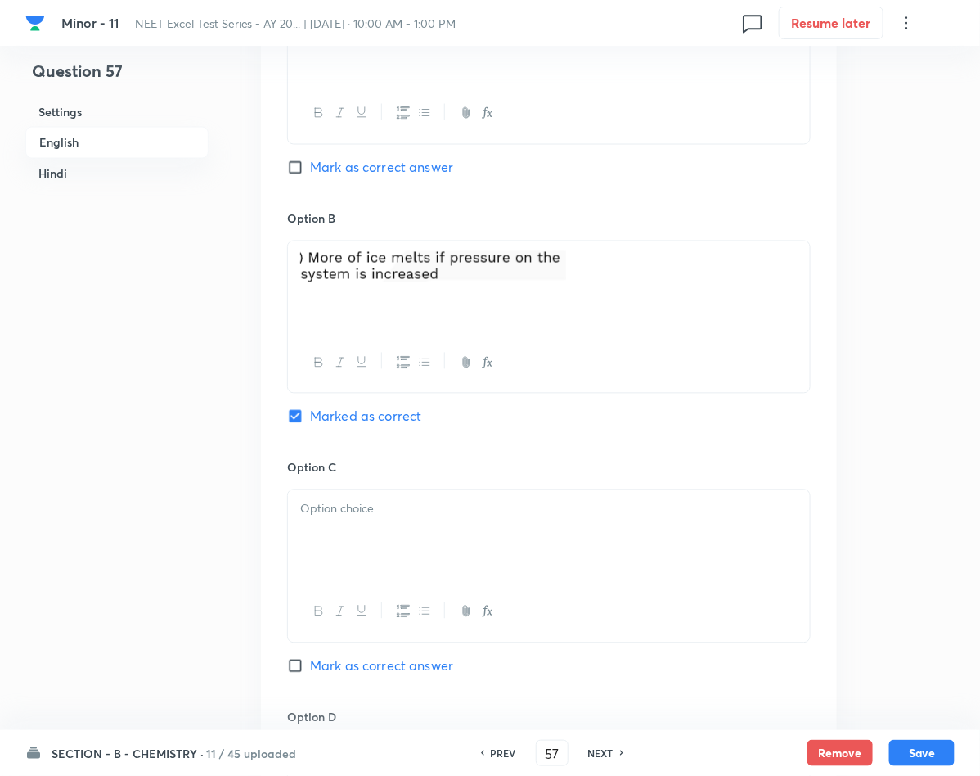
click at [378, 516] on p at bounding box center [548, 509] width 497 height 19
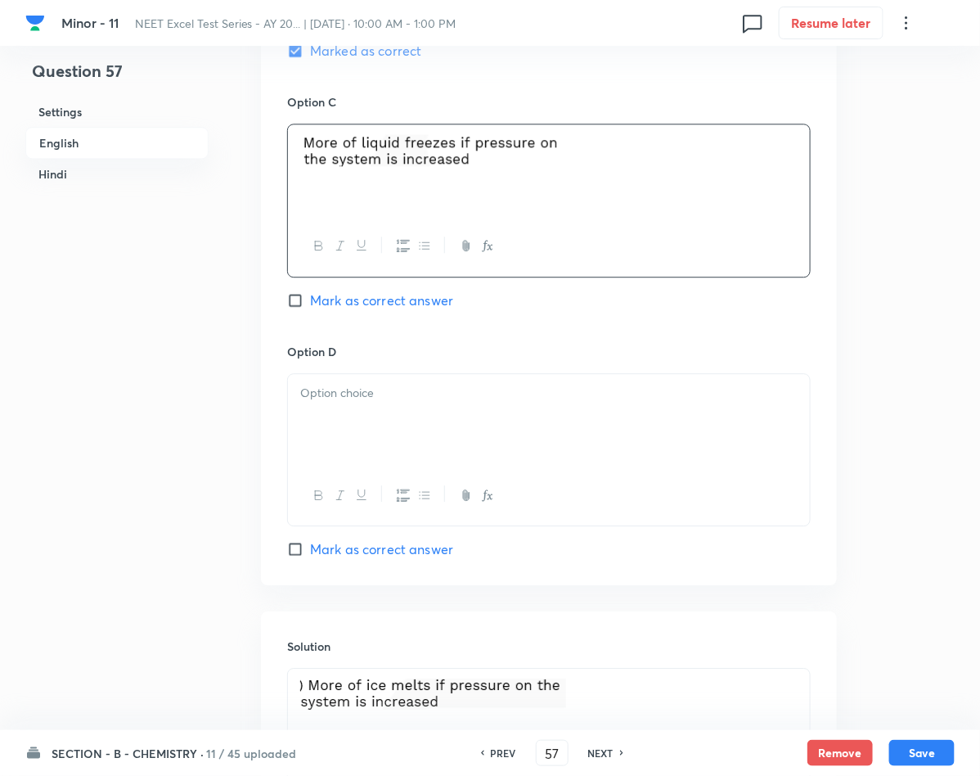
scroll to position [1227, 0]
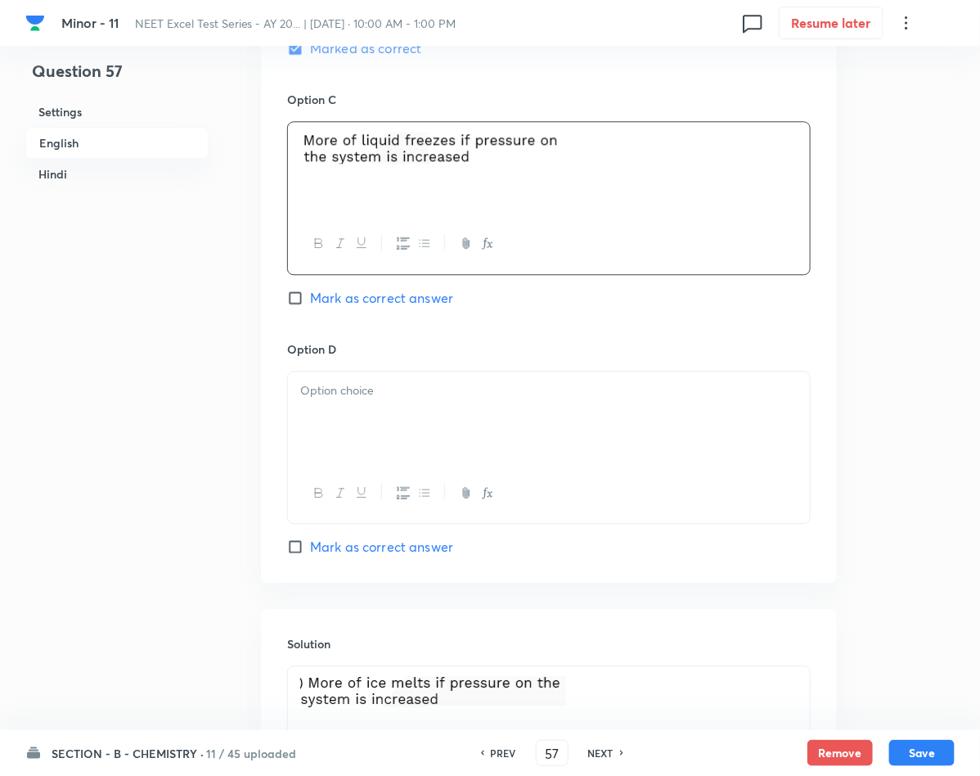
click at [447, 417] on div at bounding box center [549, 417] width 522 height 92
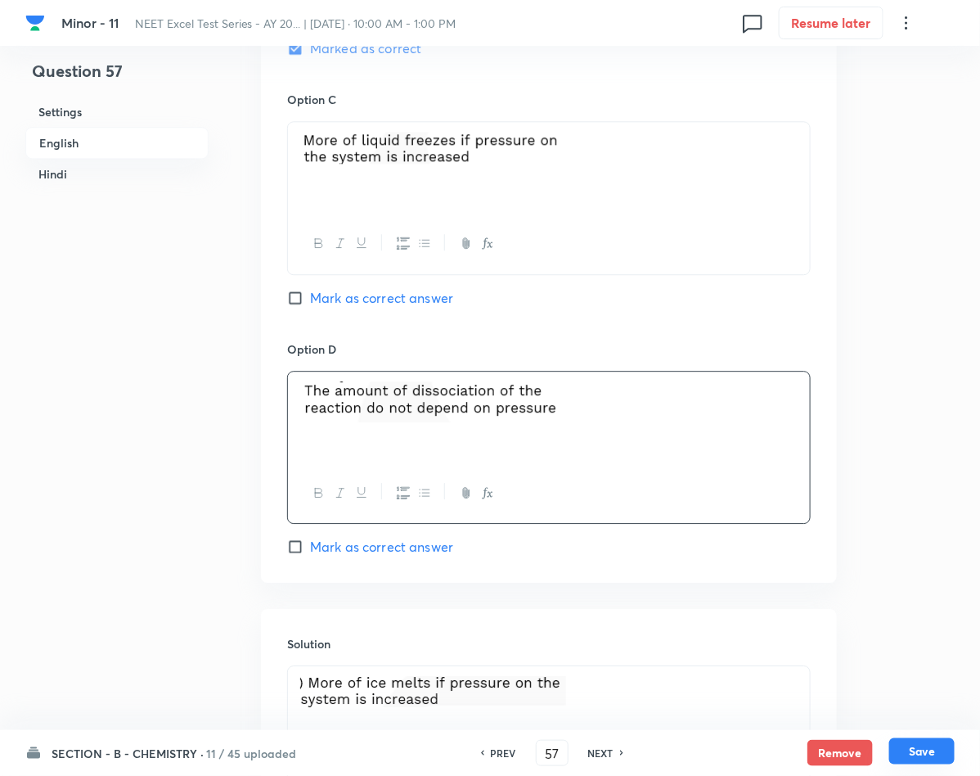
click at [908, 751] on button "Save" at bounding box center [921, 751] width 65 height 26
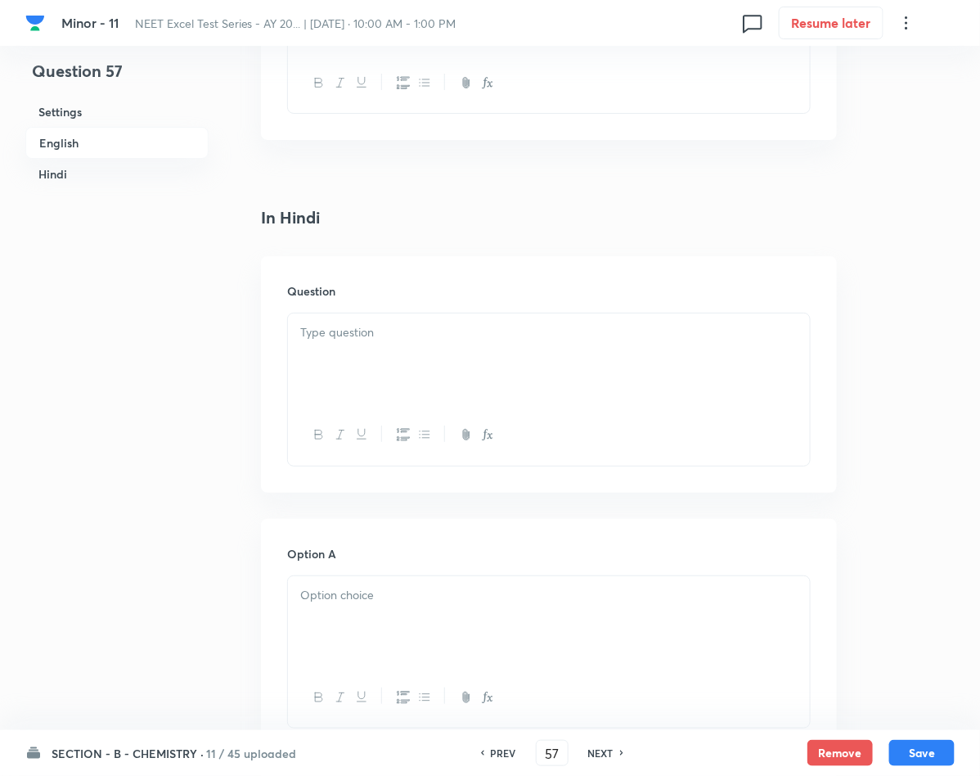
scroll to position [2086, 0]
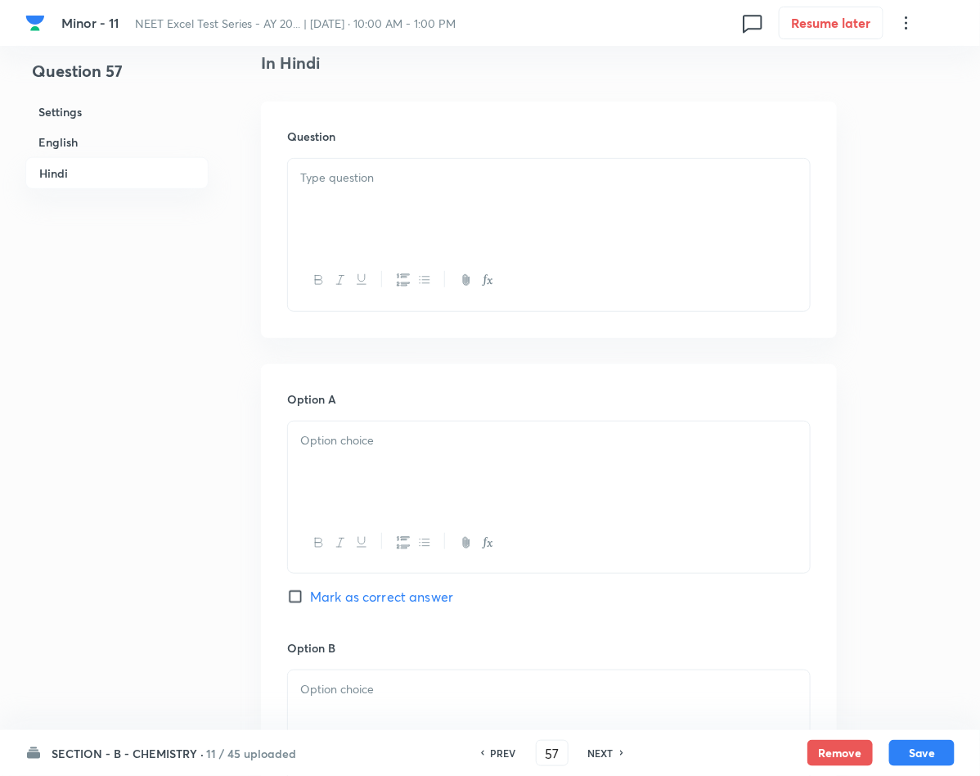
click at [341, 205] on div at bounding box center [549, 205] width 522 height 92
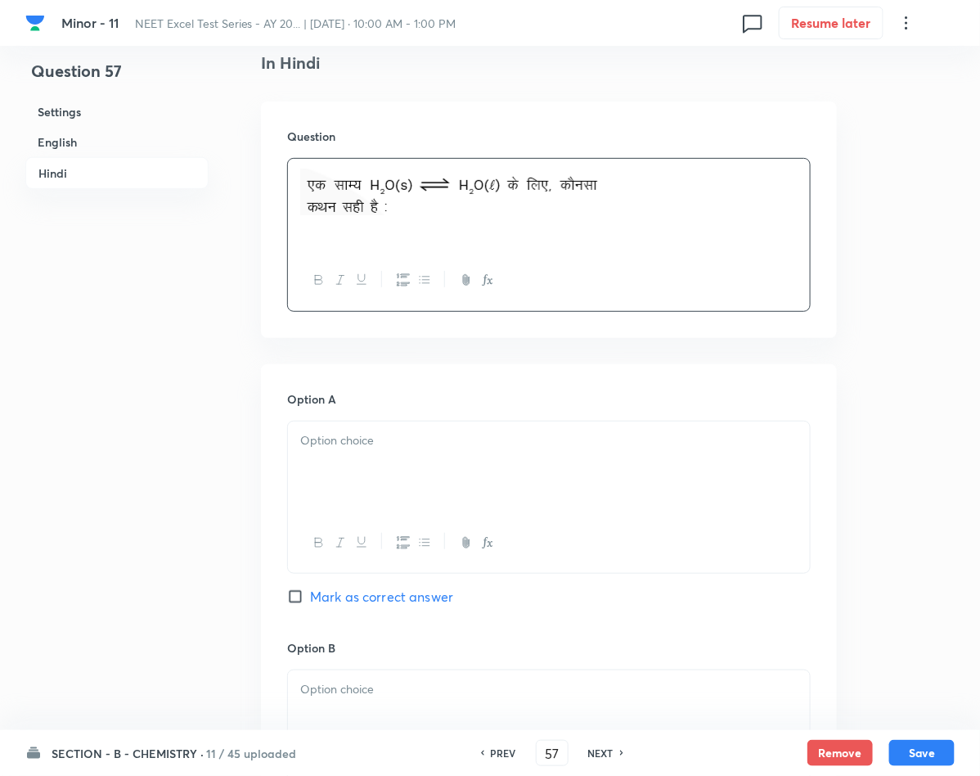
click at [416, 493] on div at bounding box center [549, 467] width 522 height 92
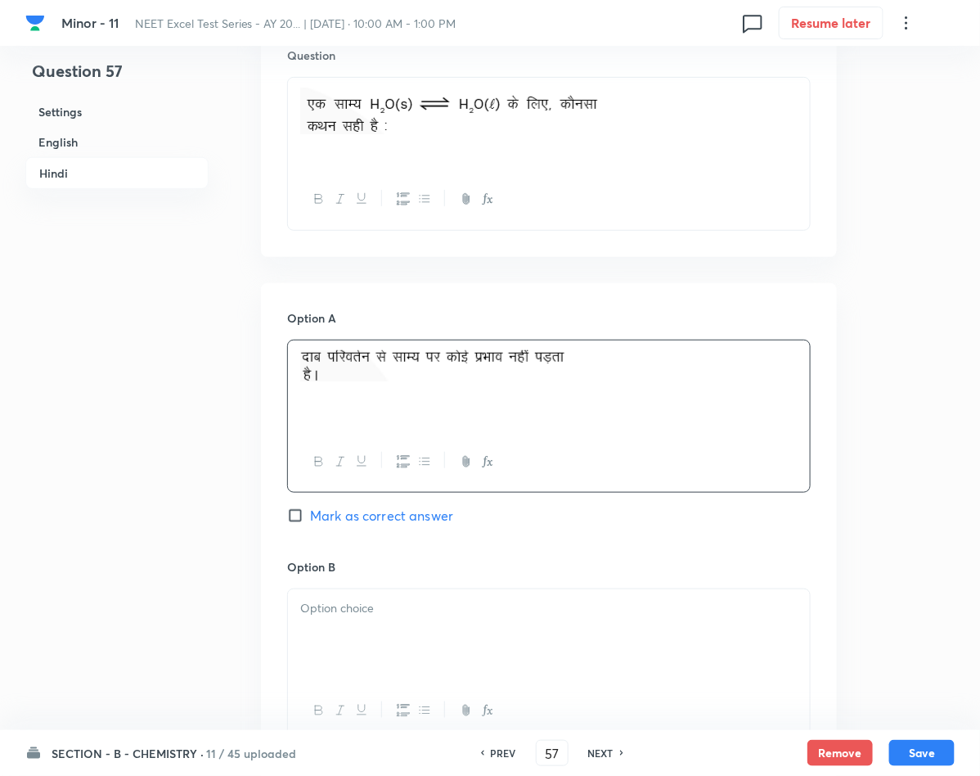
scroll to position [2331, 0]
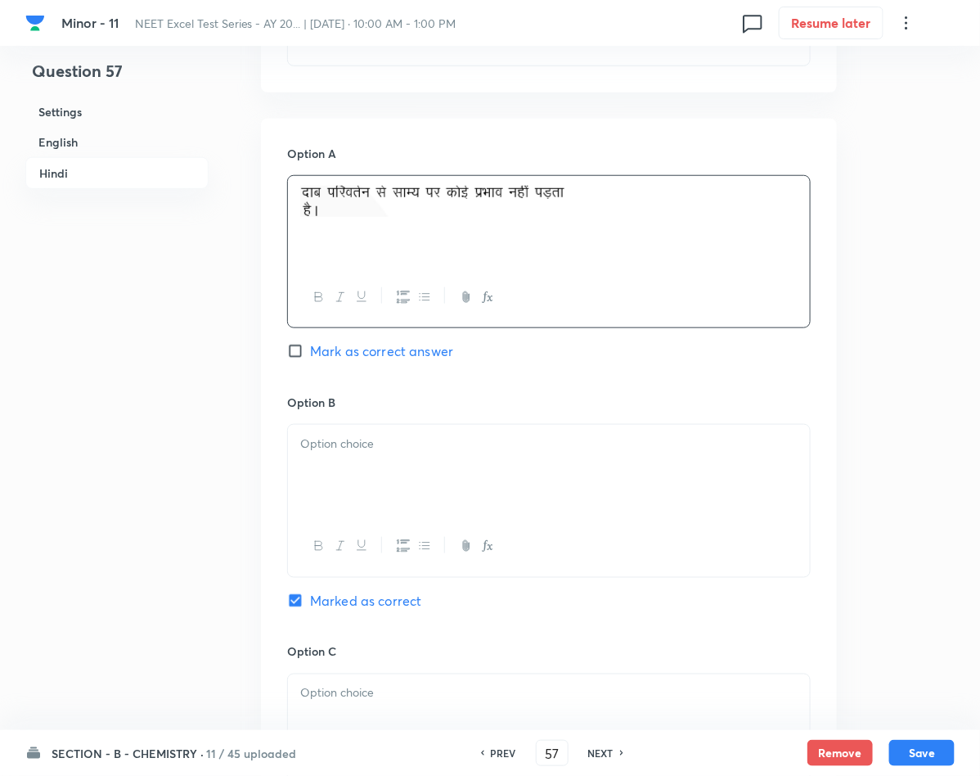
click at [492, 460] on div at bounding box center [549, 471] width 522 height 92
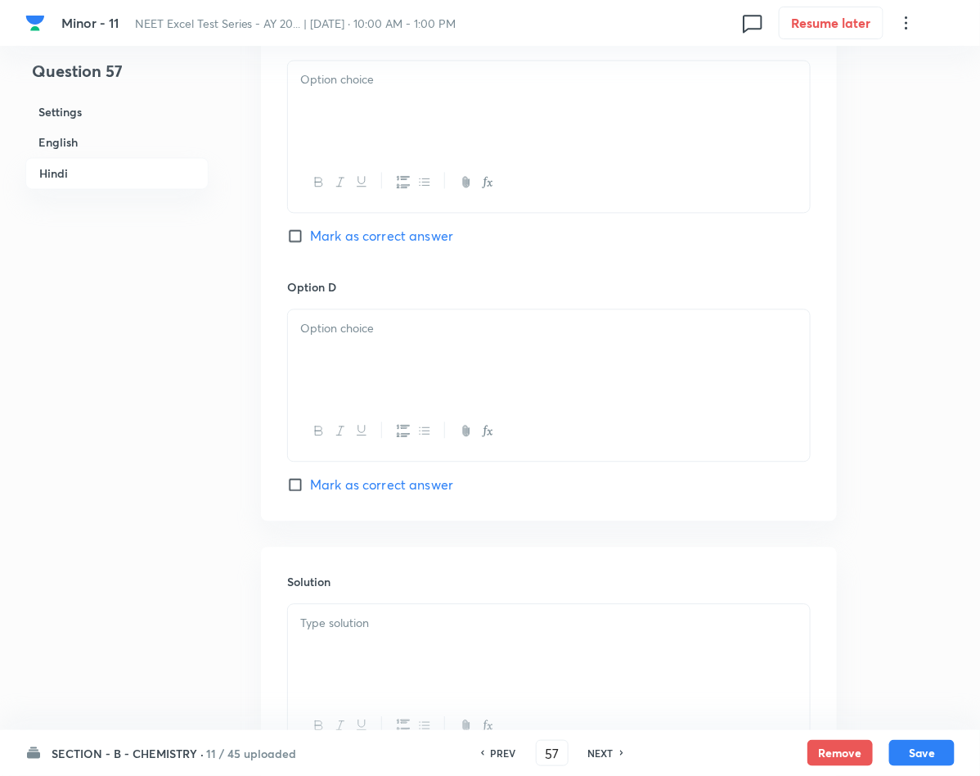
scroll to position [3104, 0]
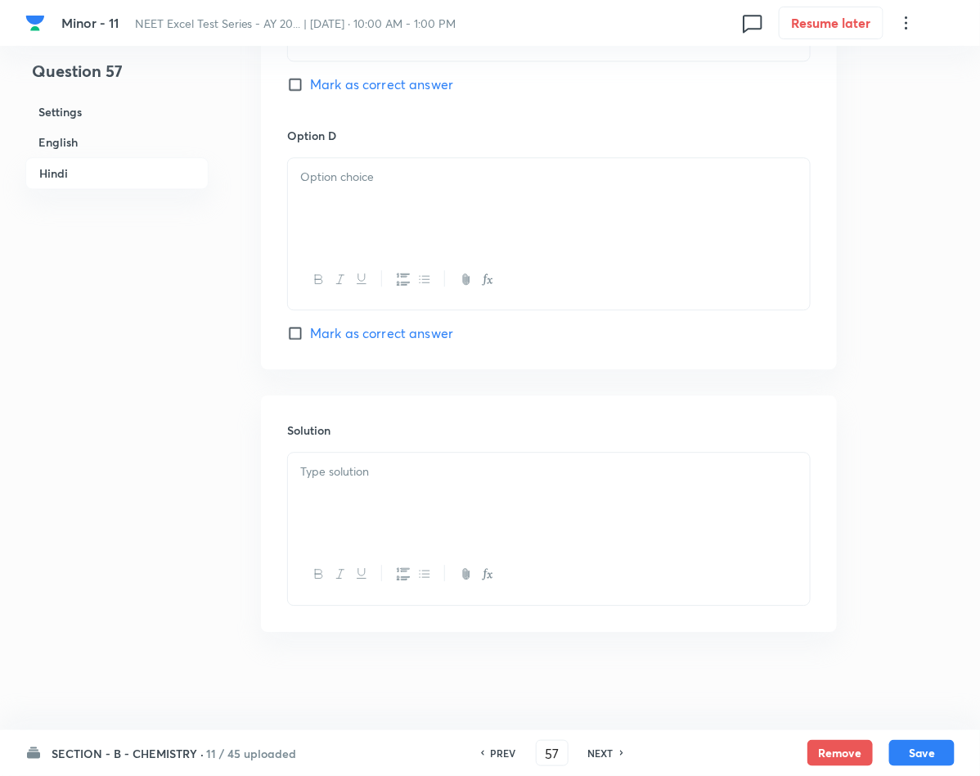
click at [466, 499] on div at bounding box center [549, 498] width 522 height 92
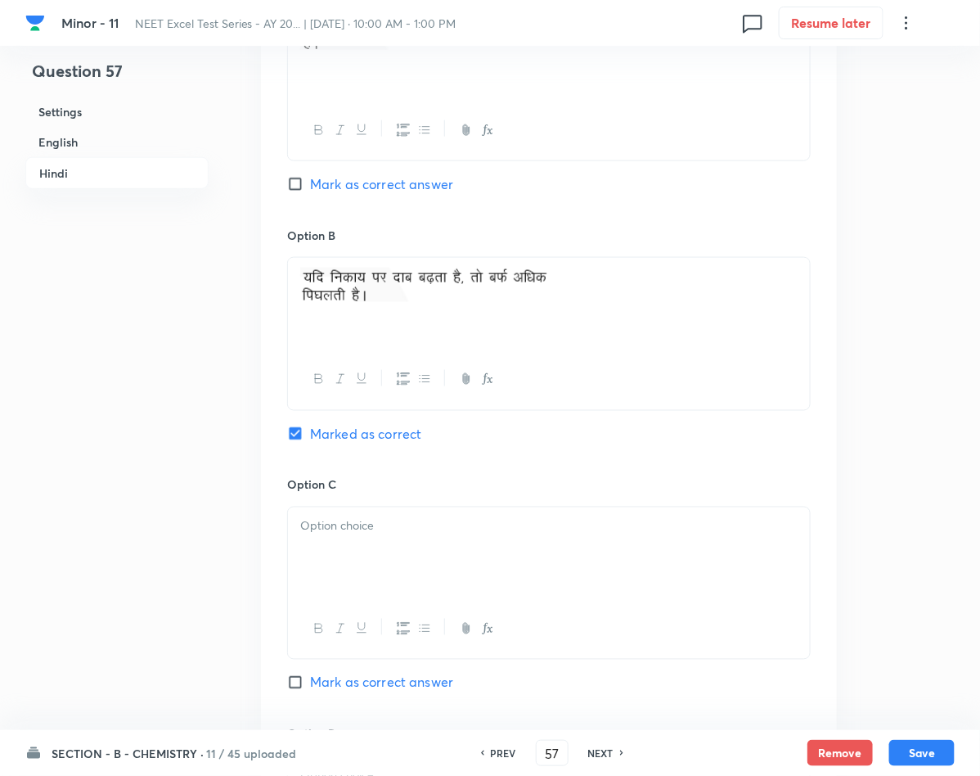
scroll to position [2491, 0]
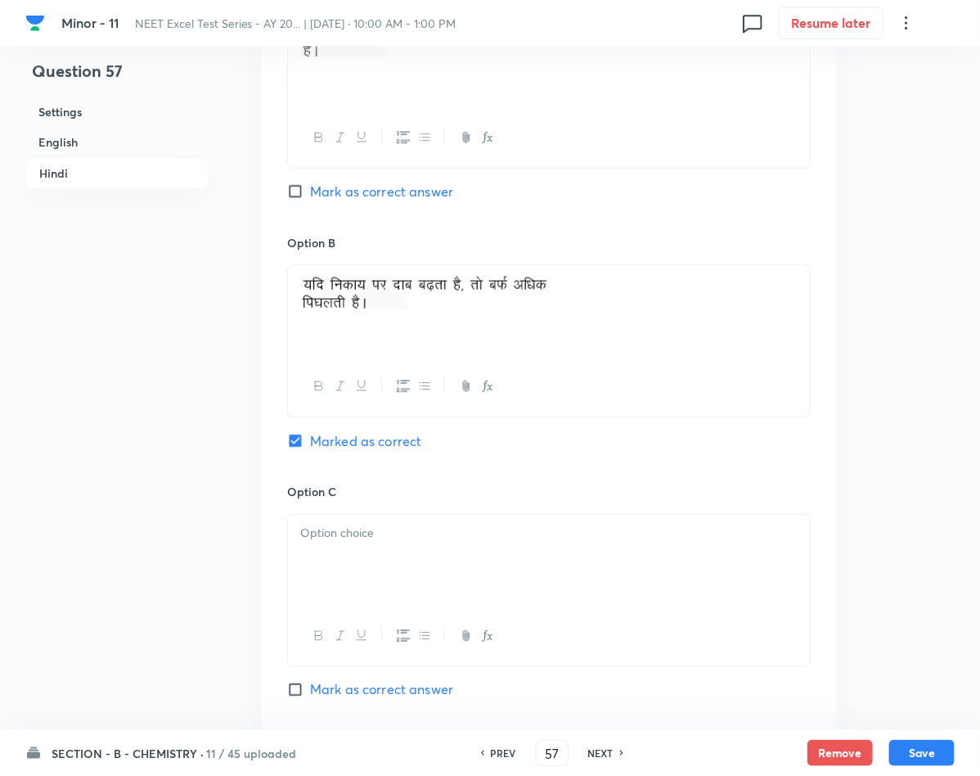
click at [430, 541] on p at bounding box center [548, 533] width 497 height 19
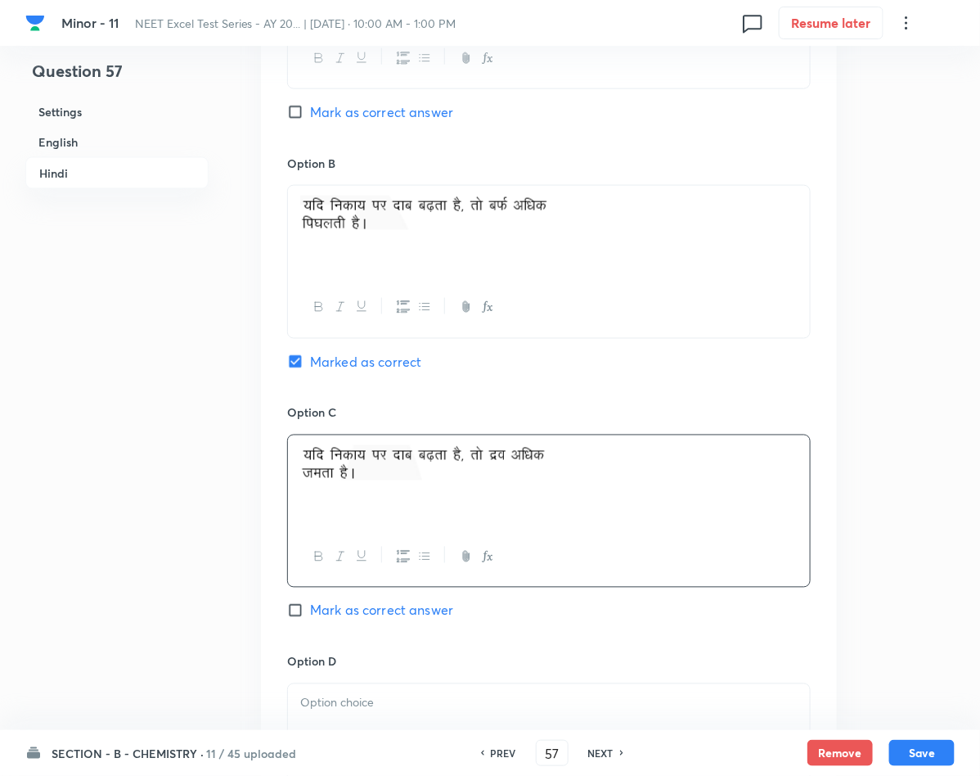
scroll to position [2614, 0]
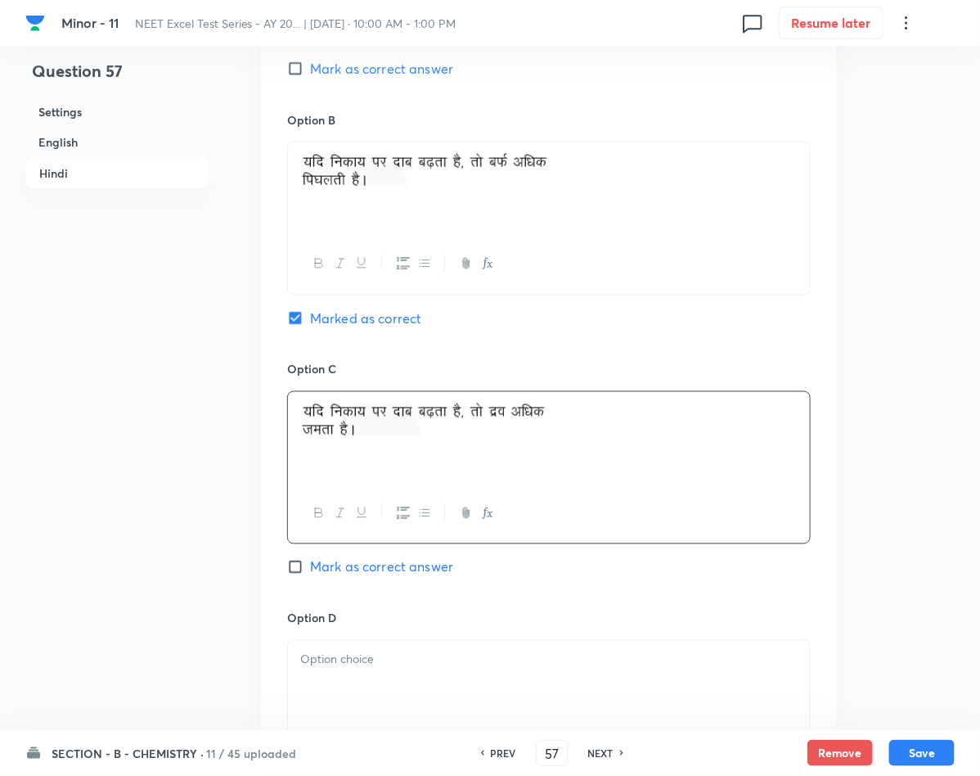
click at [420, 699] on div at bounding box center [549, 687] width 522 height 92
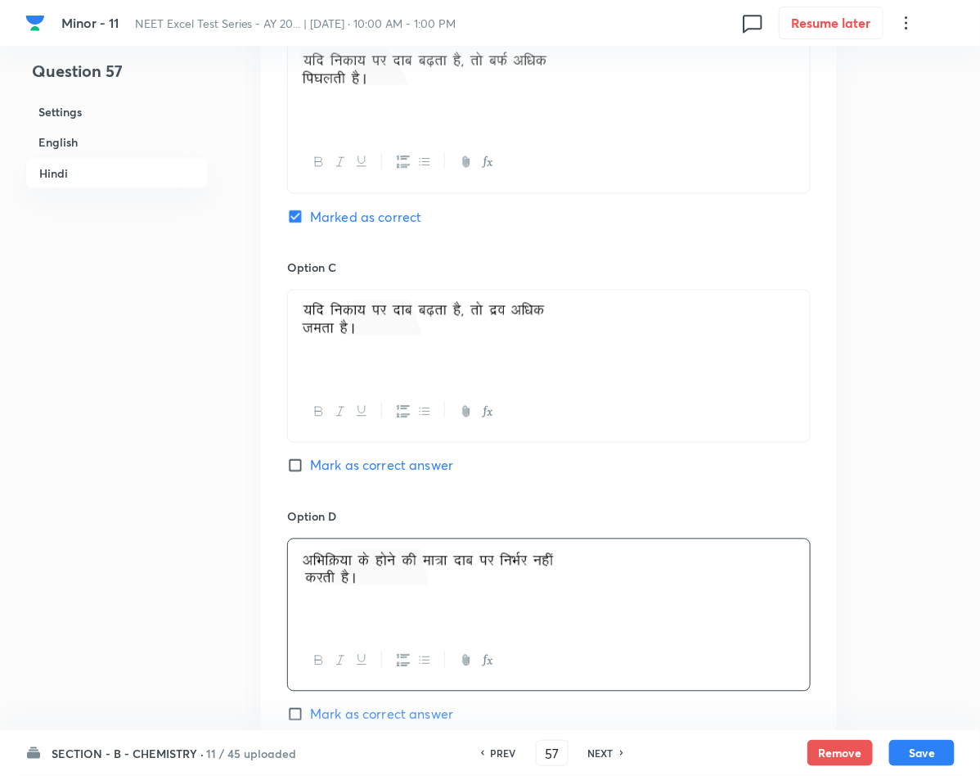
scroll to position [3104, 0]
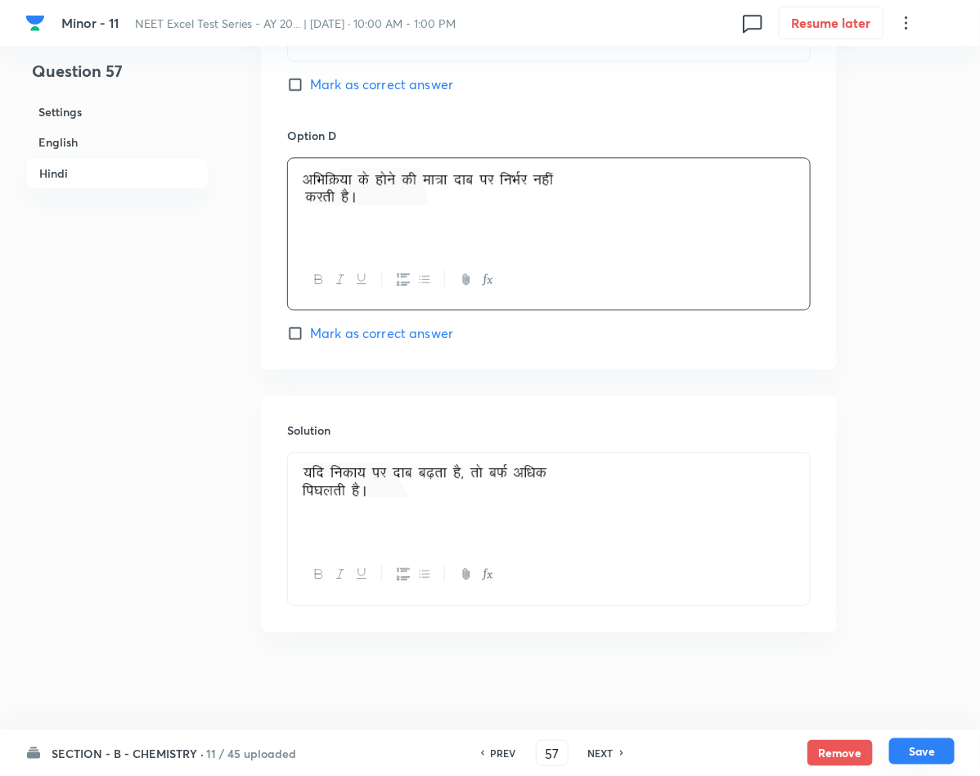
click at [920, 749] on button "Save" at bounding box center [921, 751] width 65 height 26
type input "58"
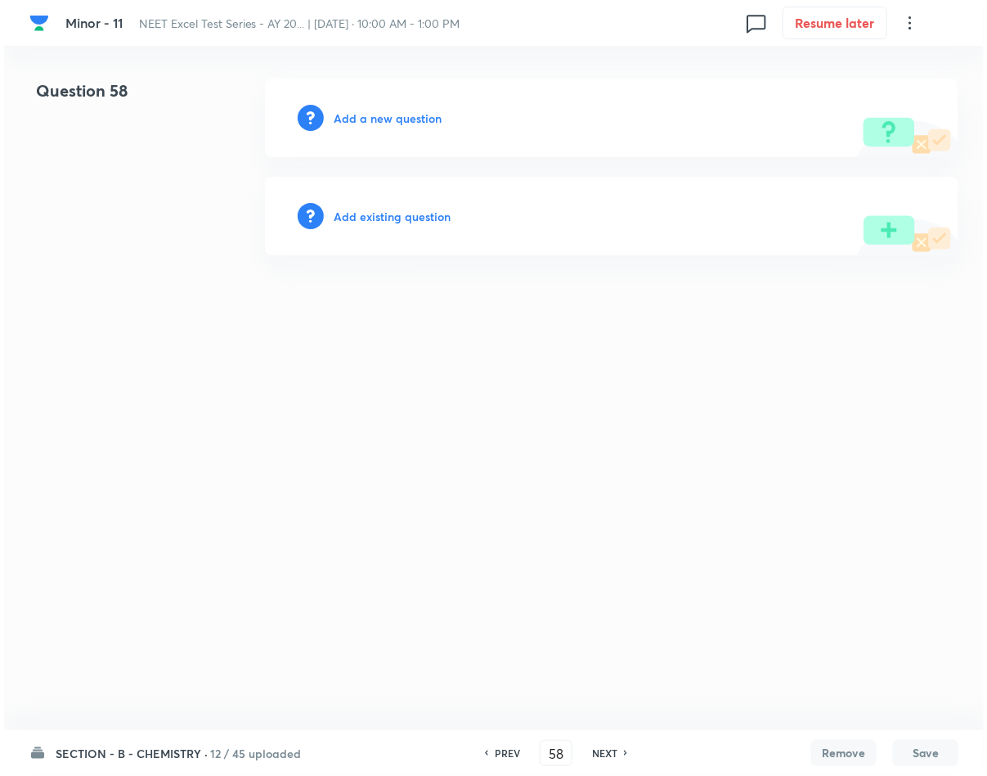
scroll to position [0, 0]
click at [402, 120] on h6 "Add a new question" at bounding box center [388, 118] width 108 height 17
click at [402, 120] on h6 "Choose a question type" at bounding box center [397, 118] width 126 height 17
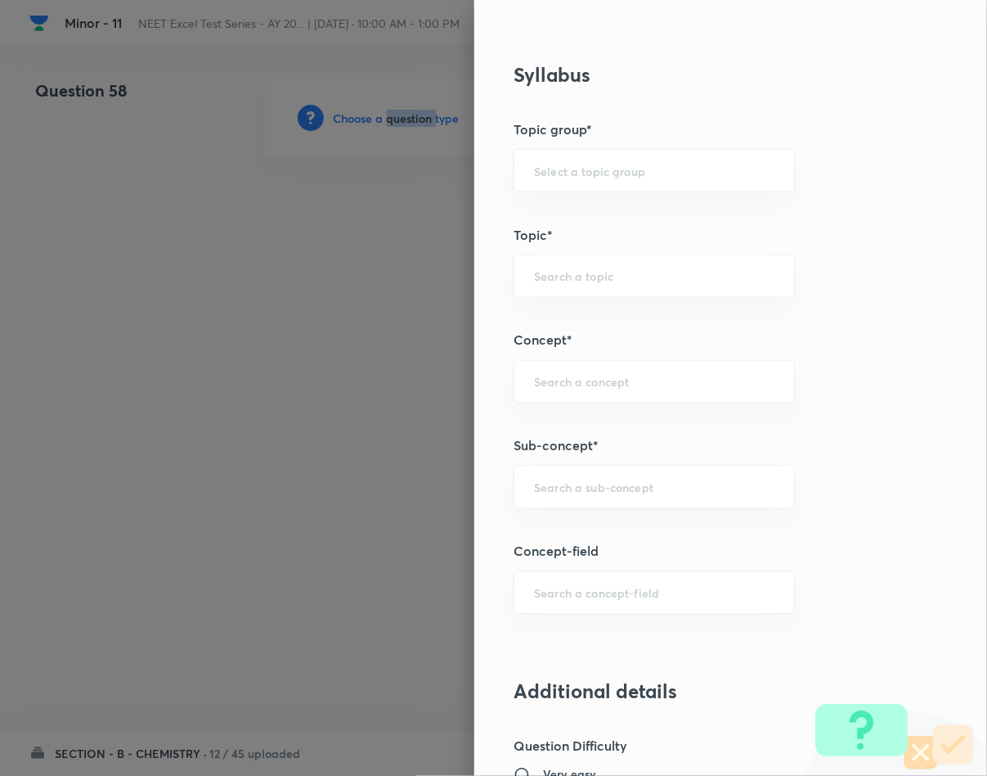
scroll to position [736, 0]
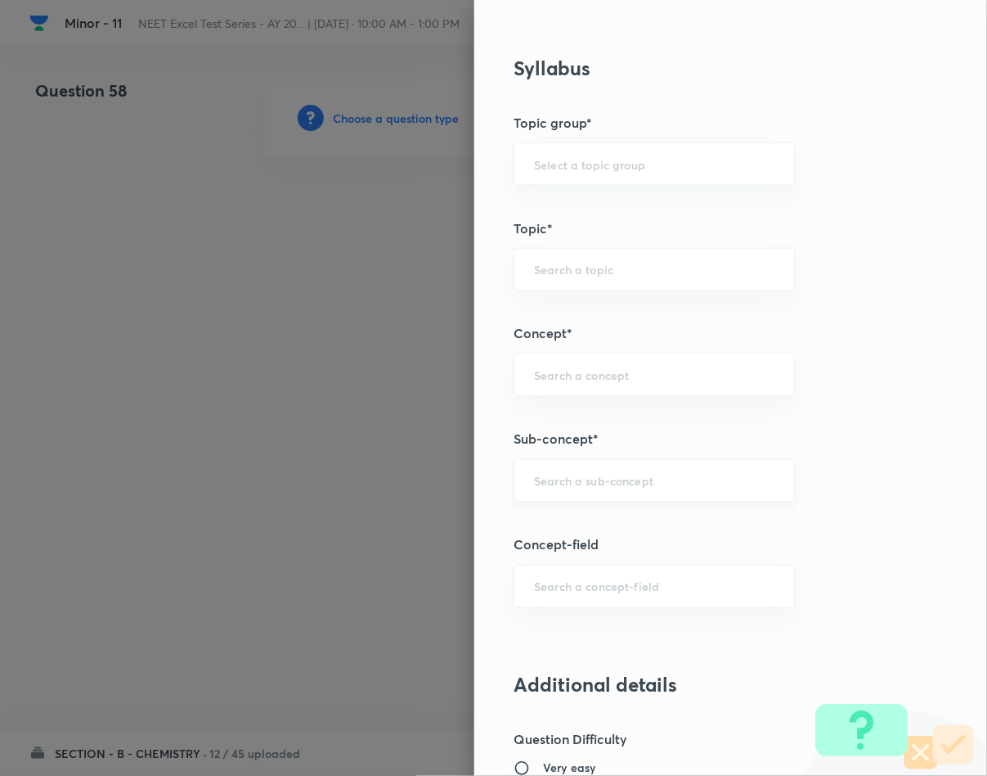
click at [553, 488] on input "text" at bounding box center [654, 481] width 241 height 16
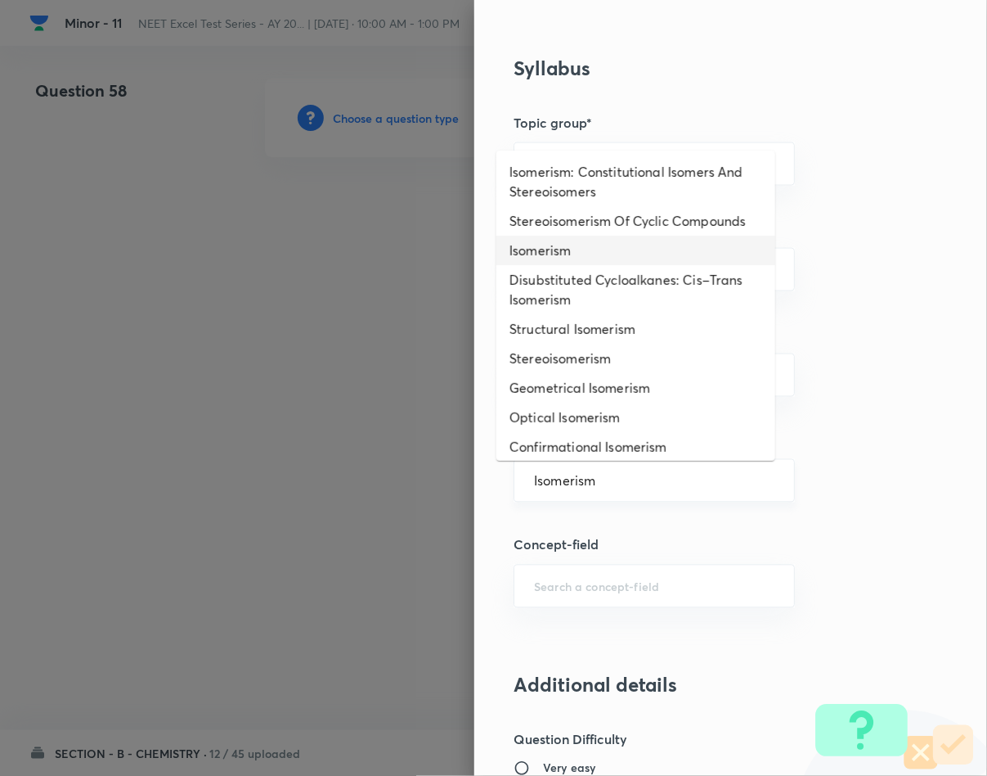
type input "Isomerism"
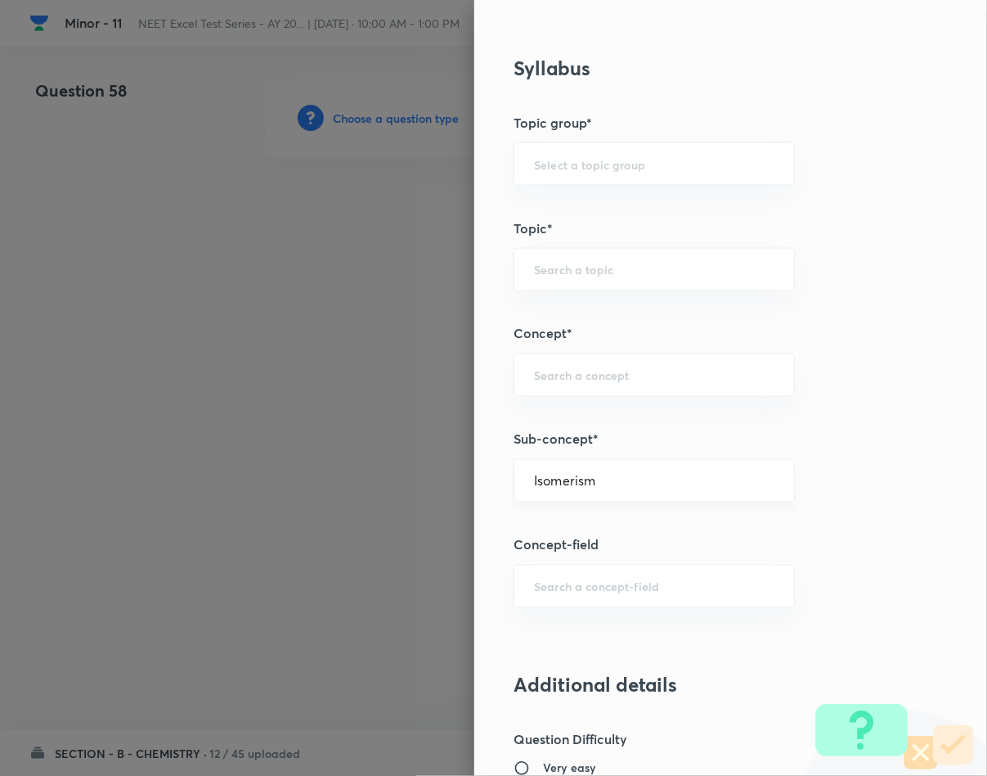
type input "Chemistry"
type input "Inorganic Chemistry"
type input "Co-ordination Compounds"
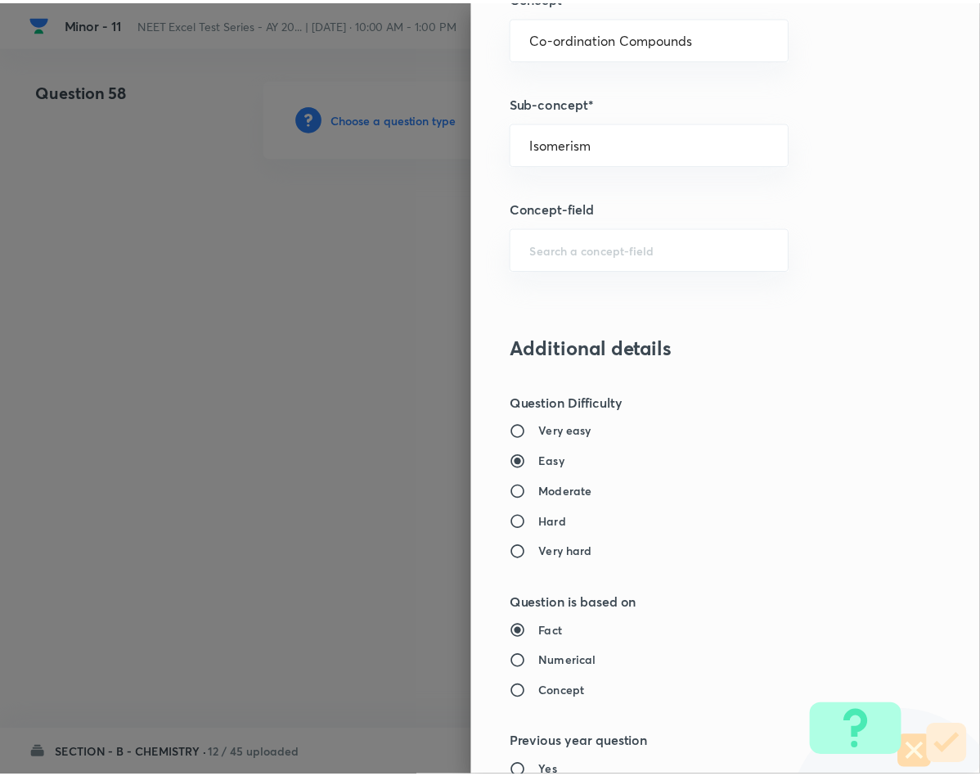
scroll to position [1569, 0]
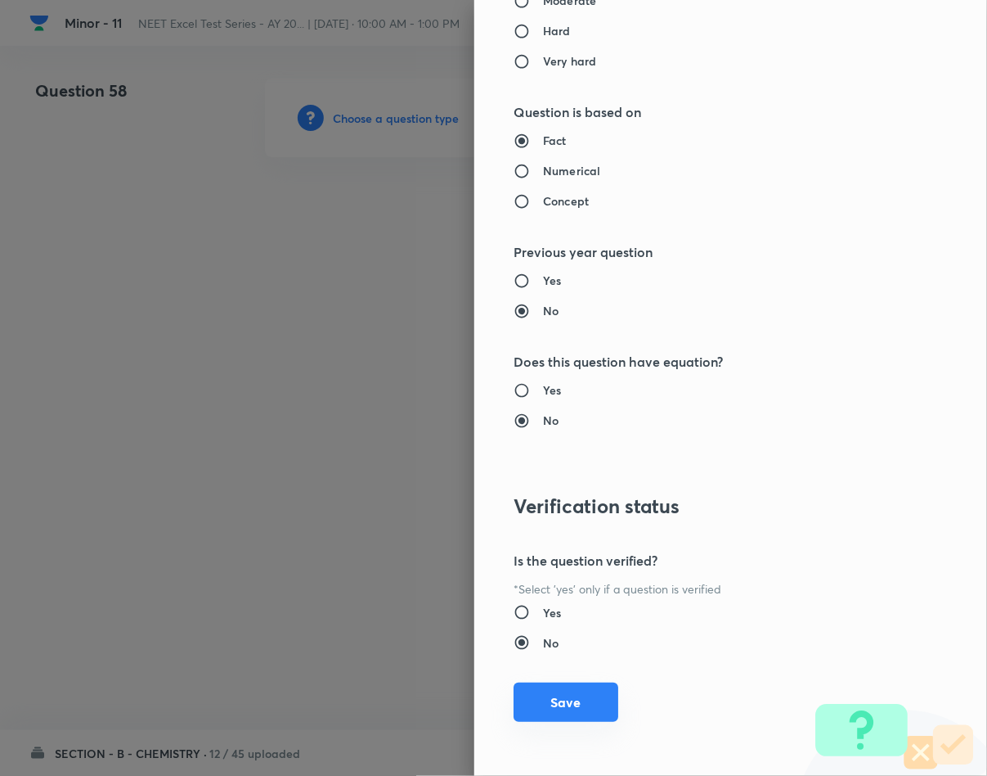
click at [521, 697] on button "Save" at bounding box center [566, 701] width 105 height 39
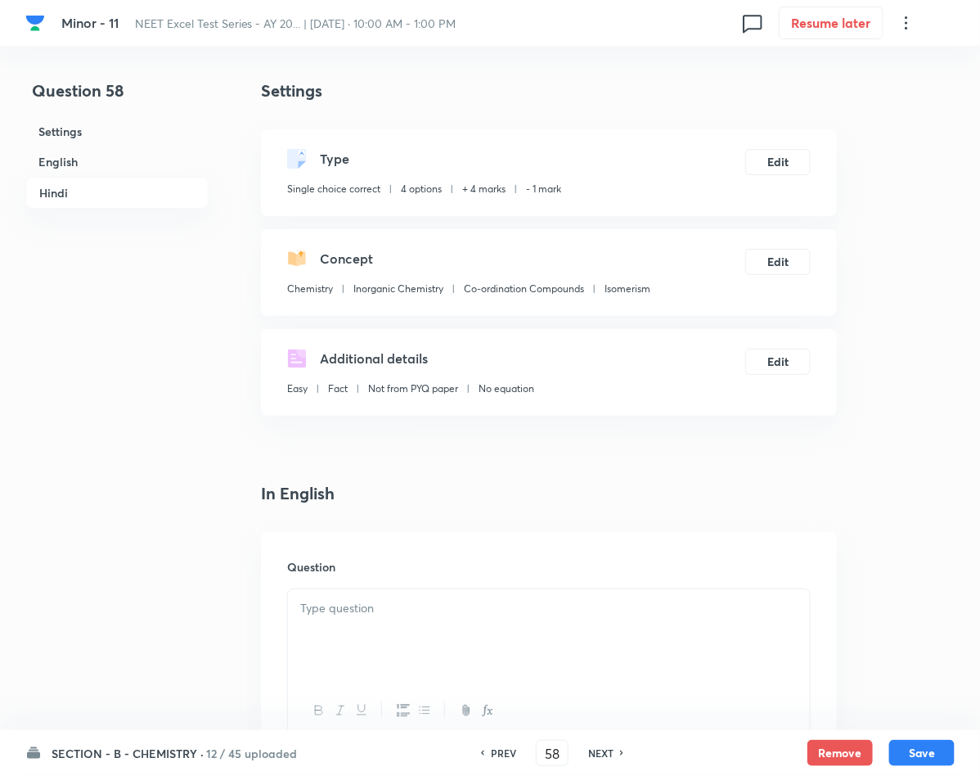
click at [415, 606] on p at bounding box center [548, 608] width 497 height 19
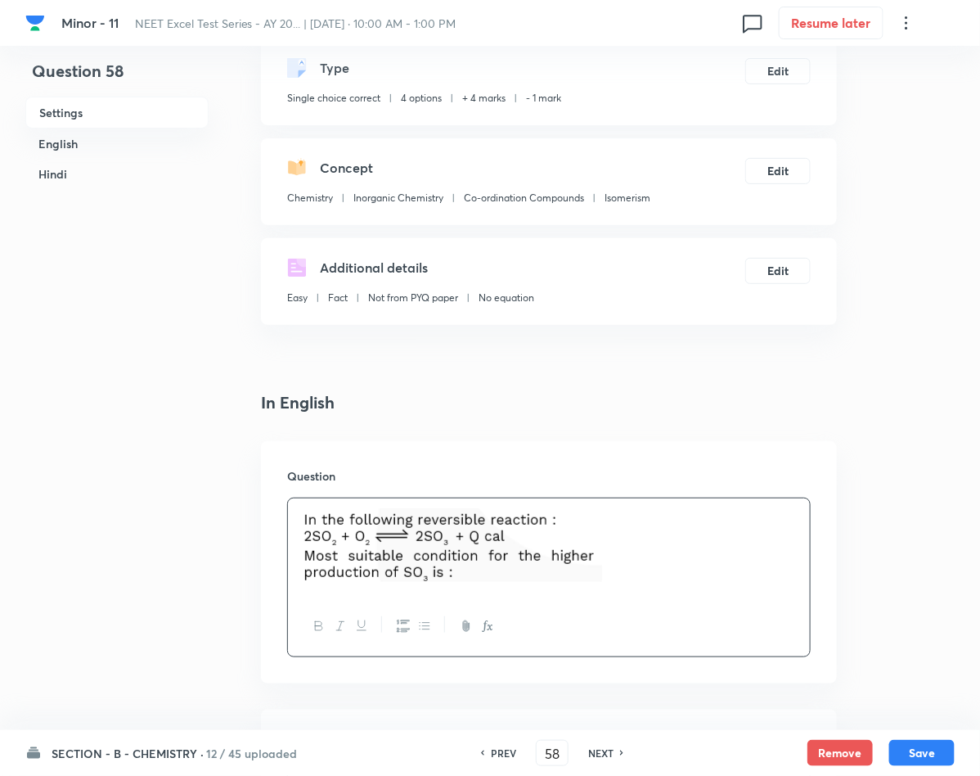
scroll to position [368, 0]
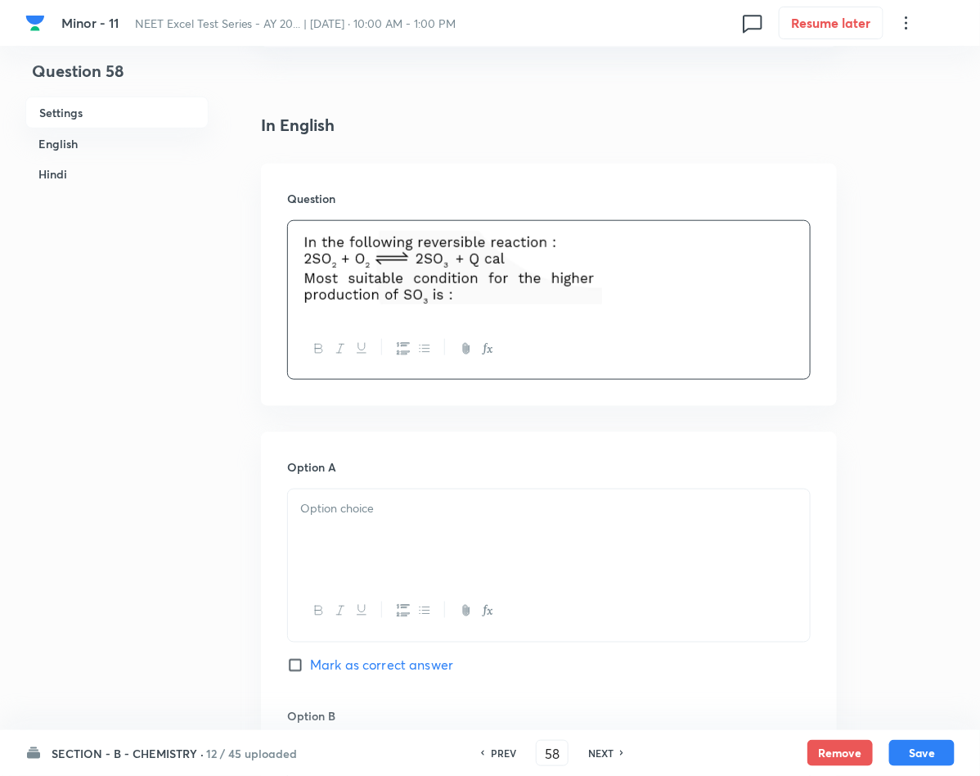
click at [364, 530] on div at bounding box center [549, 535] width 522 height 92
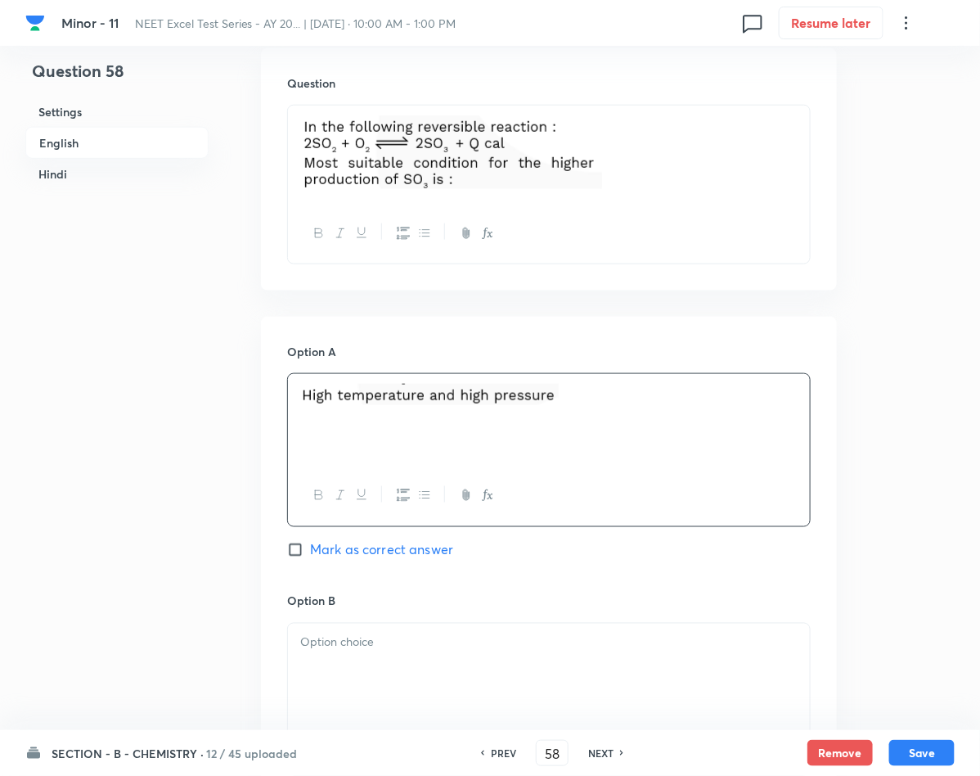
scroll to position [736, 0]
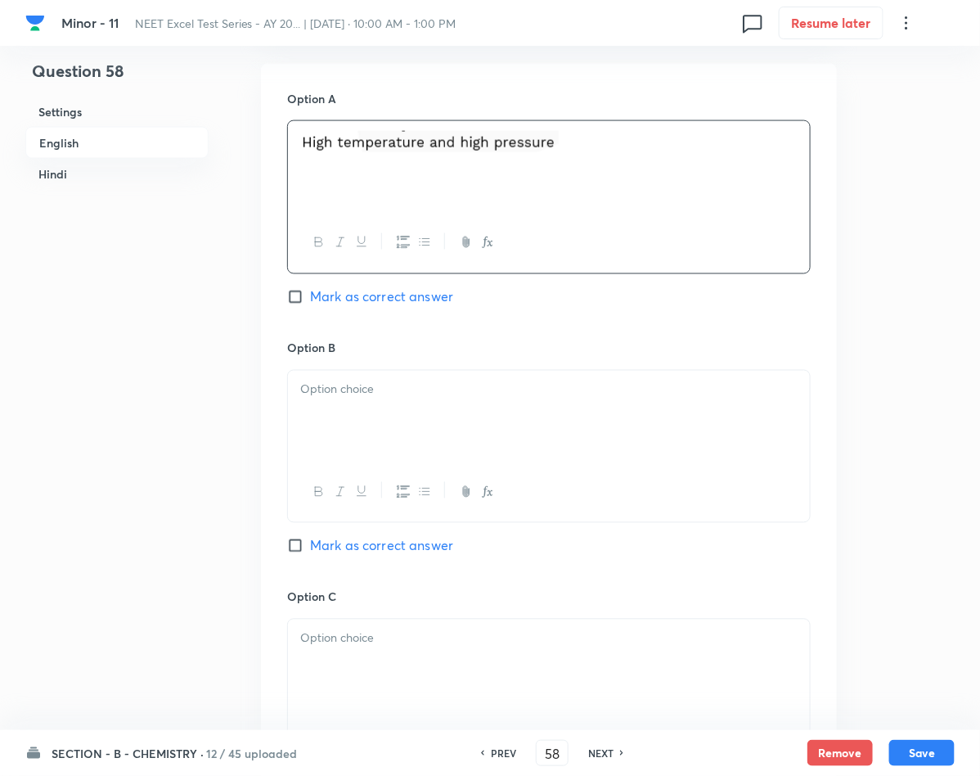
click at [442, 434] on div at bounding box center [549, 417] width 522 height 92
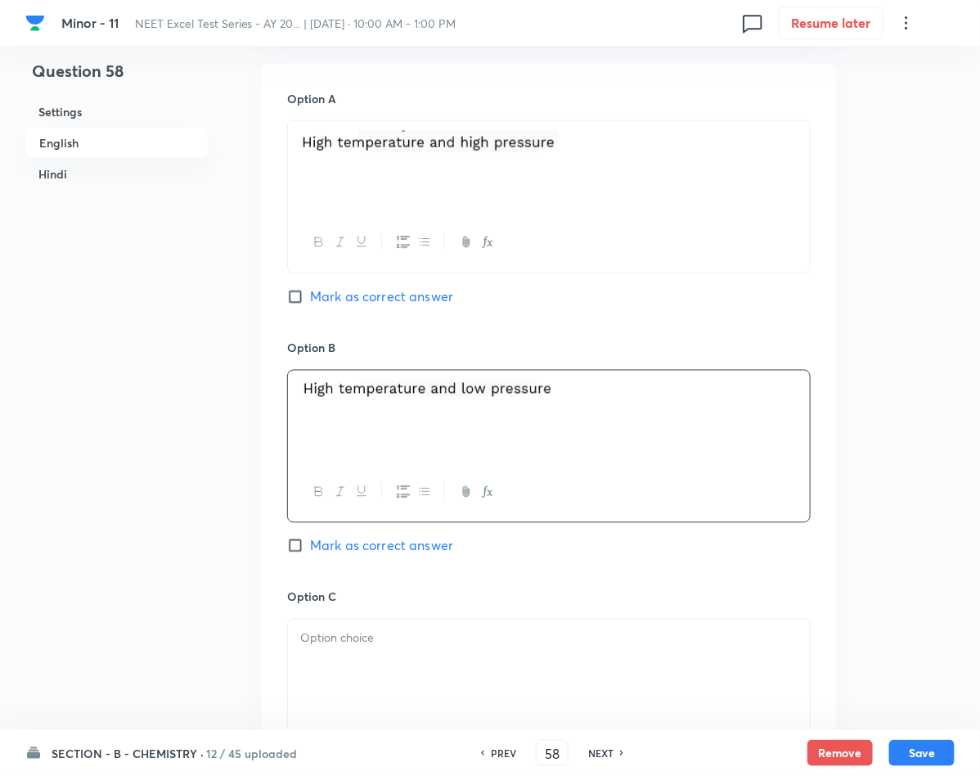
scroll to position [859, 0]
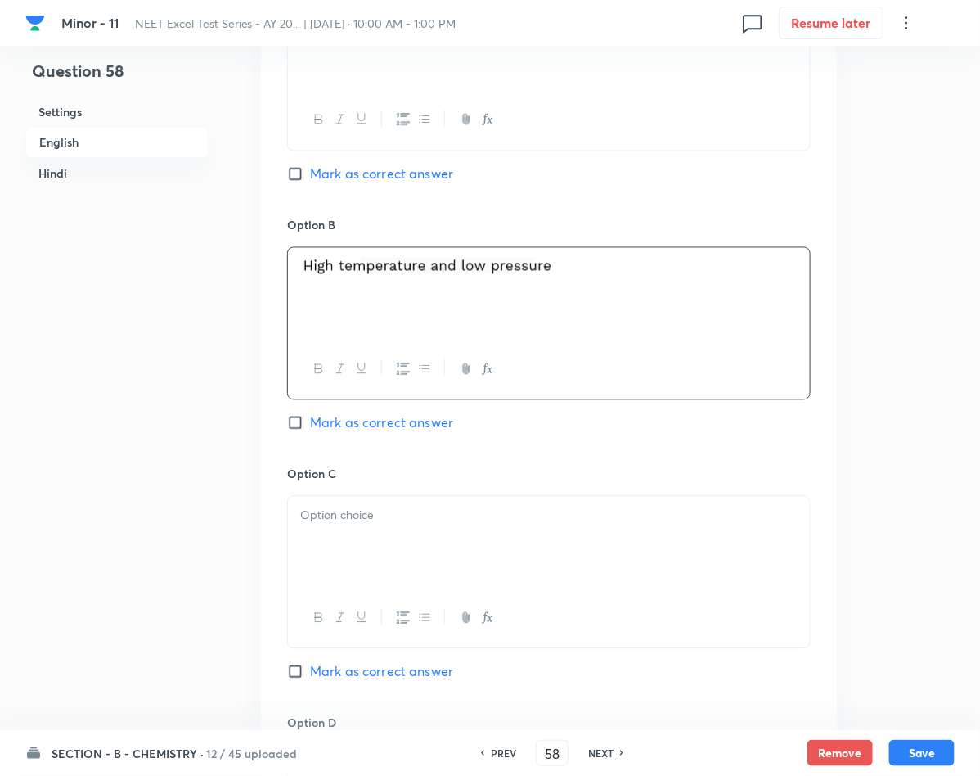
click at [341, 508] on p at bounding box center [548, 515] width 497 height 19
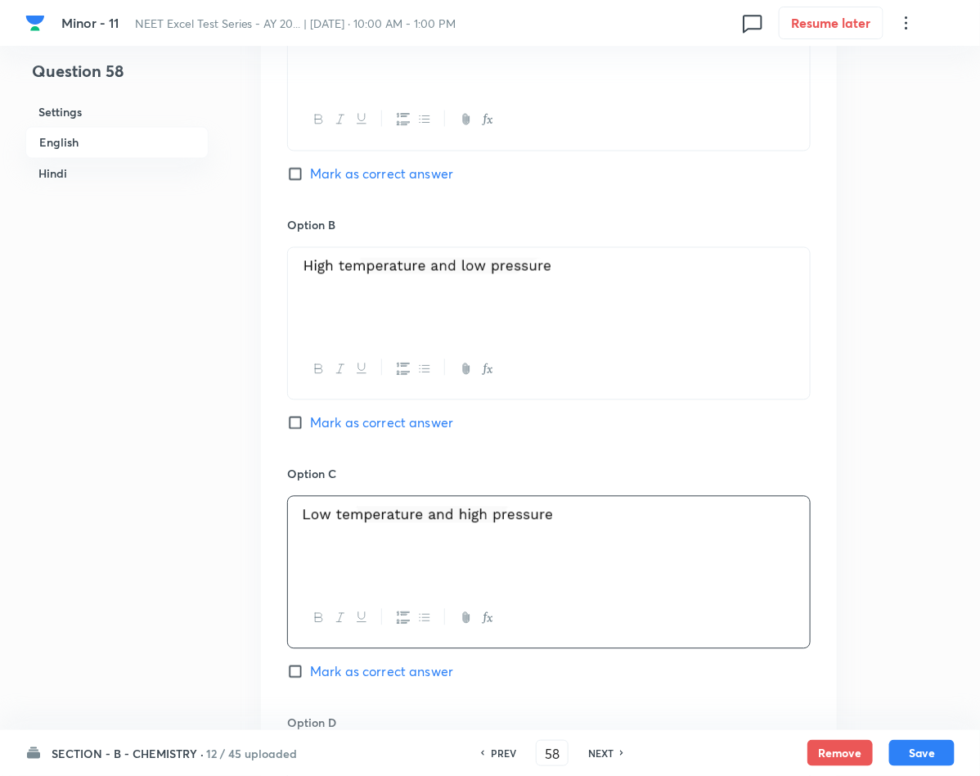
click at [331, 677] on span "Mark as correct answer" at bounding box center [381, 672] width 143 height 20
click at [310, 677] on input "Mark as correct answer" at bounding box center [298, 671] width 23 height 16
checkbox input "true"
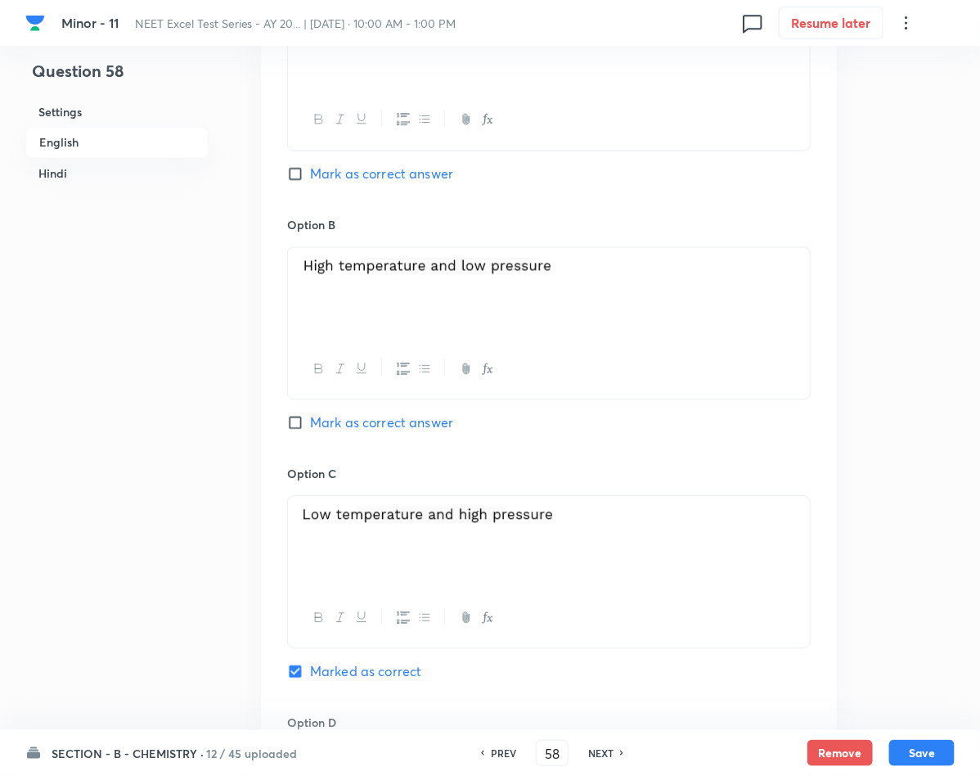
checkbox input "true"
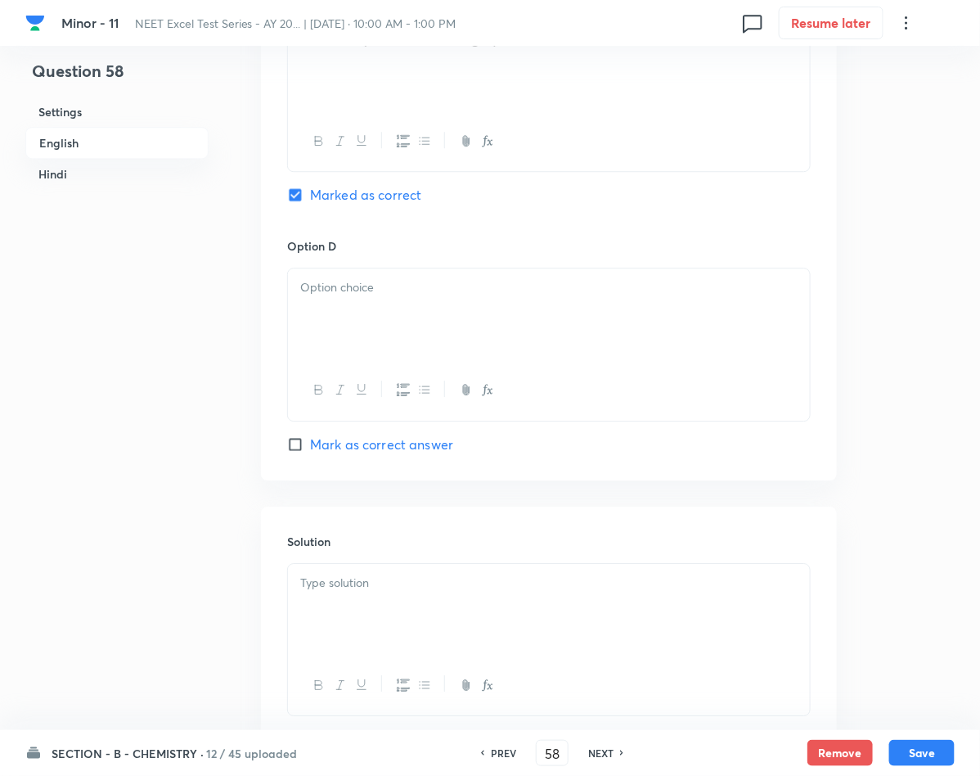
scroll to position [1350, 0]
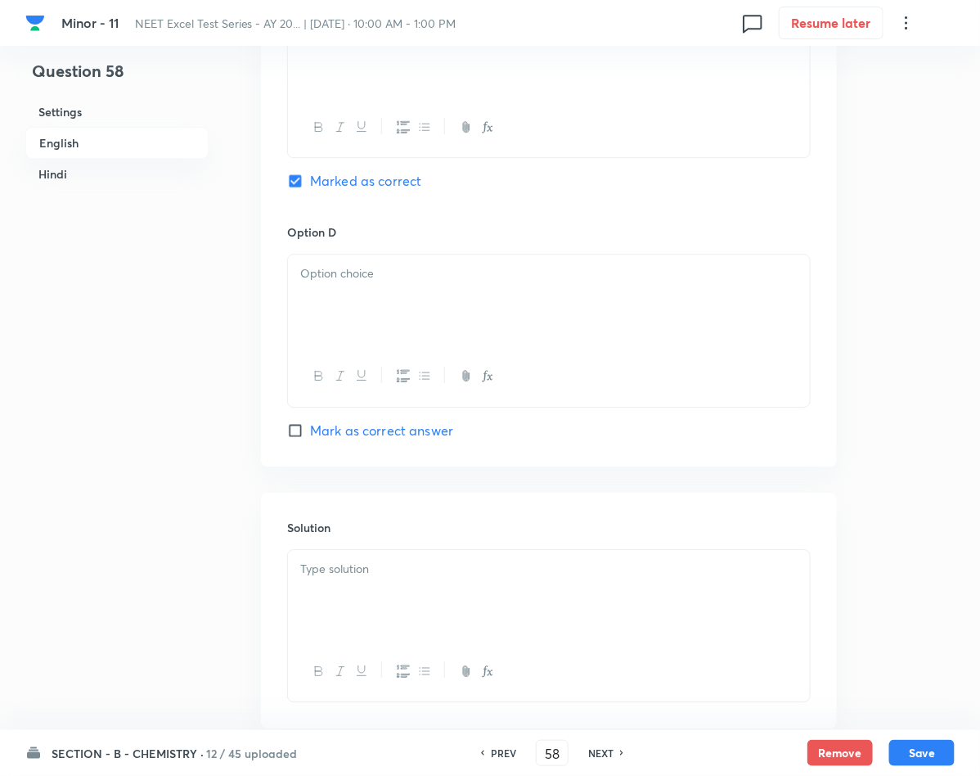
click at [353, 587] on div at bounding box center [549, 596] width 522 height 92
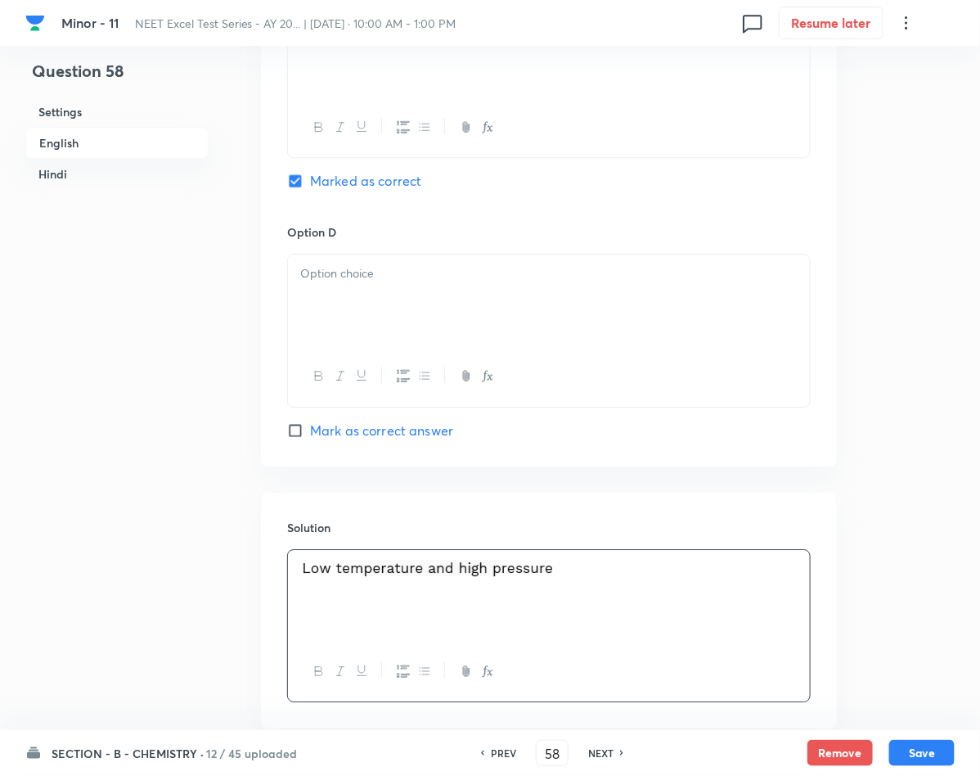
click at [351, 281] on p at bounding box center [548, 273] width 497 height 19
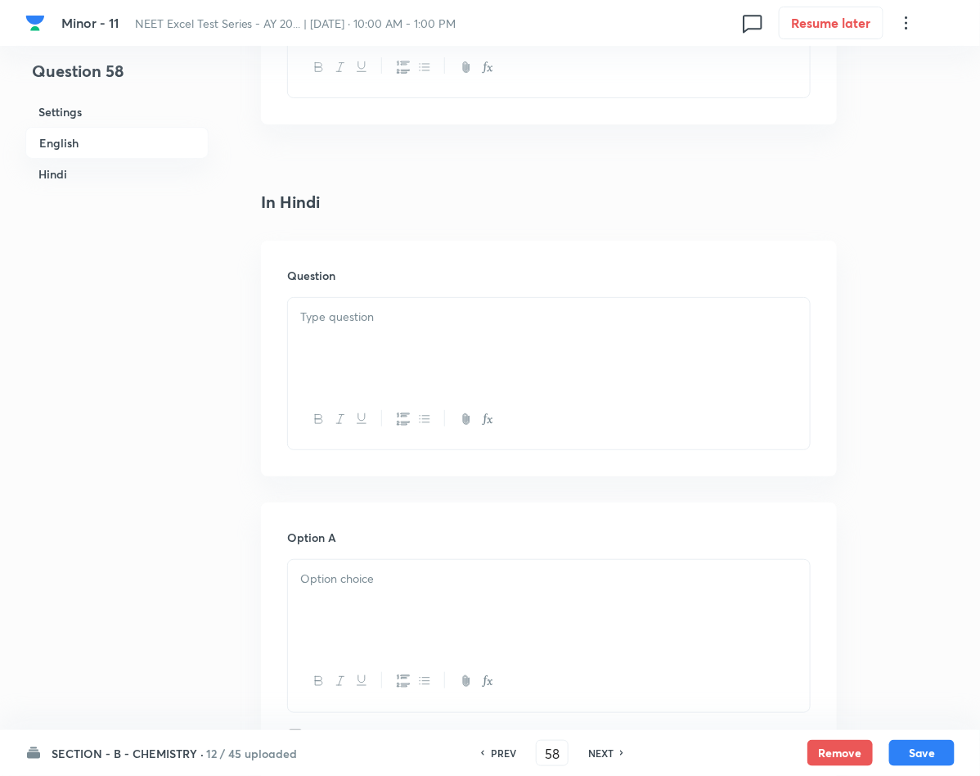
scroll to position [2086, 0]
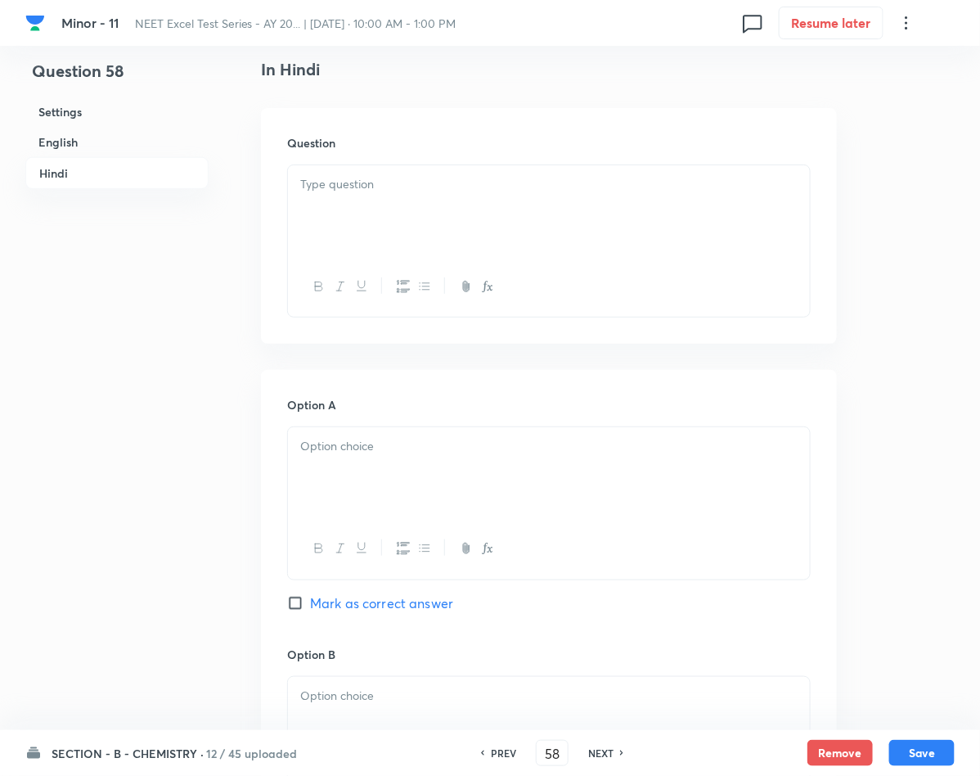
click at [457, 207] on div at bounding box center [549, 211] width 522 height 92
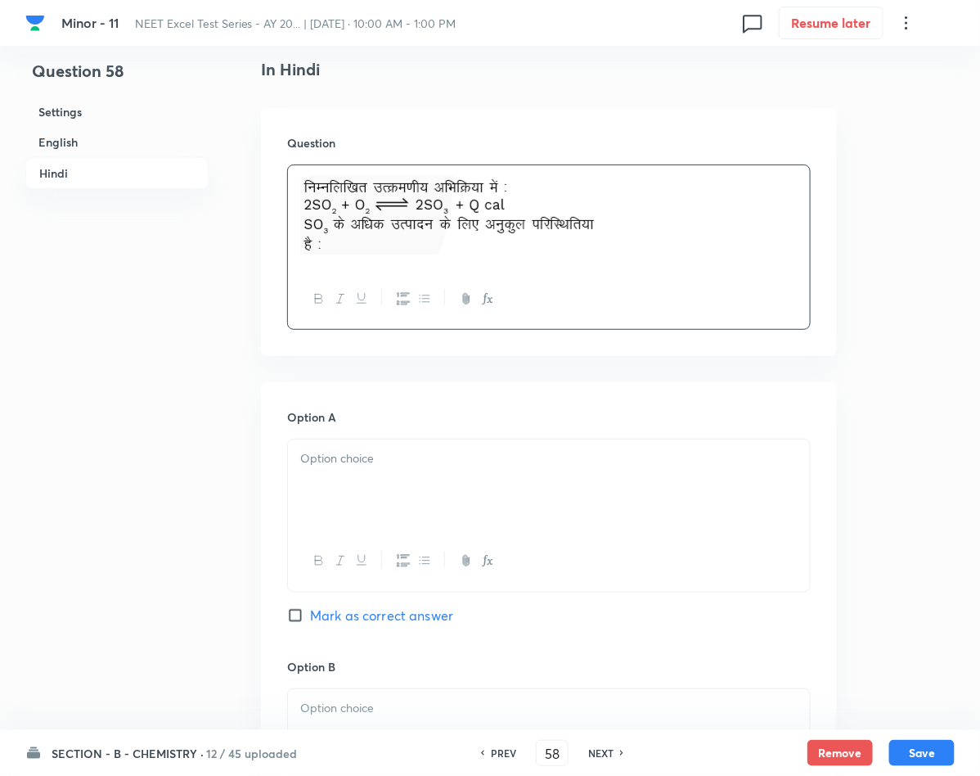
click at [484, 506] on div at bounding box center [549, 485] width 522 height 92
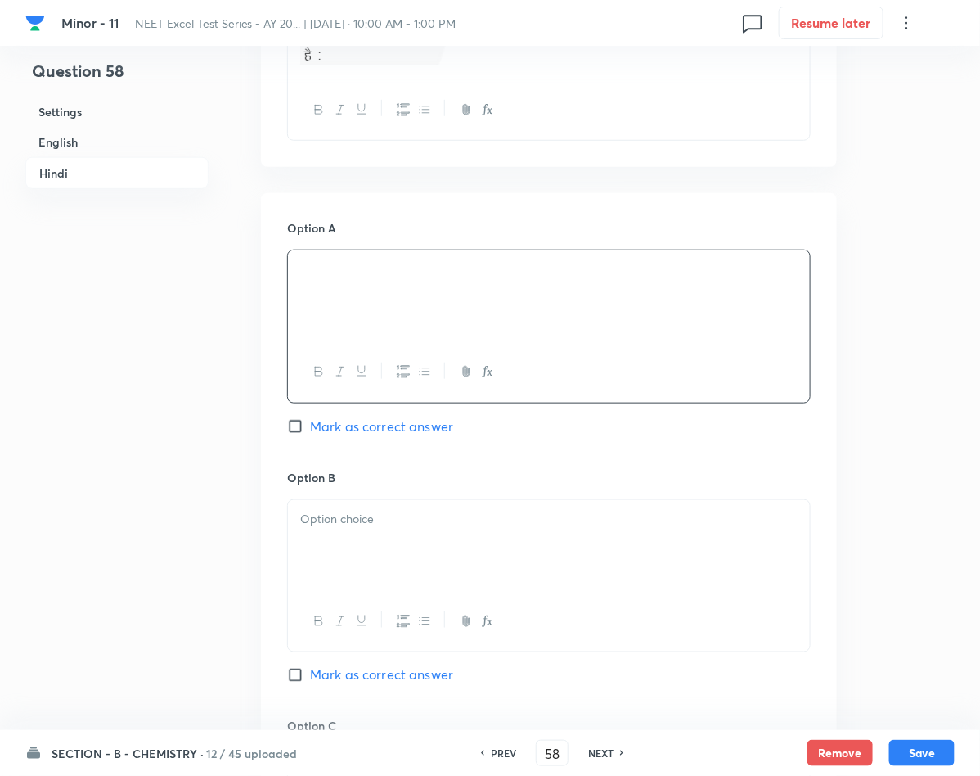
scroll to position [2331, 0]
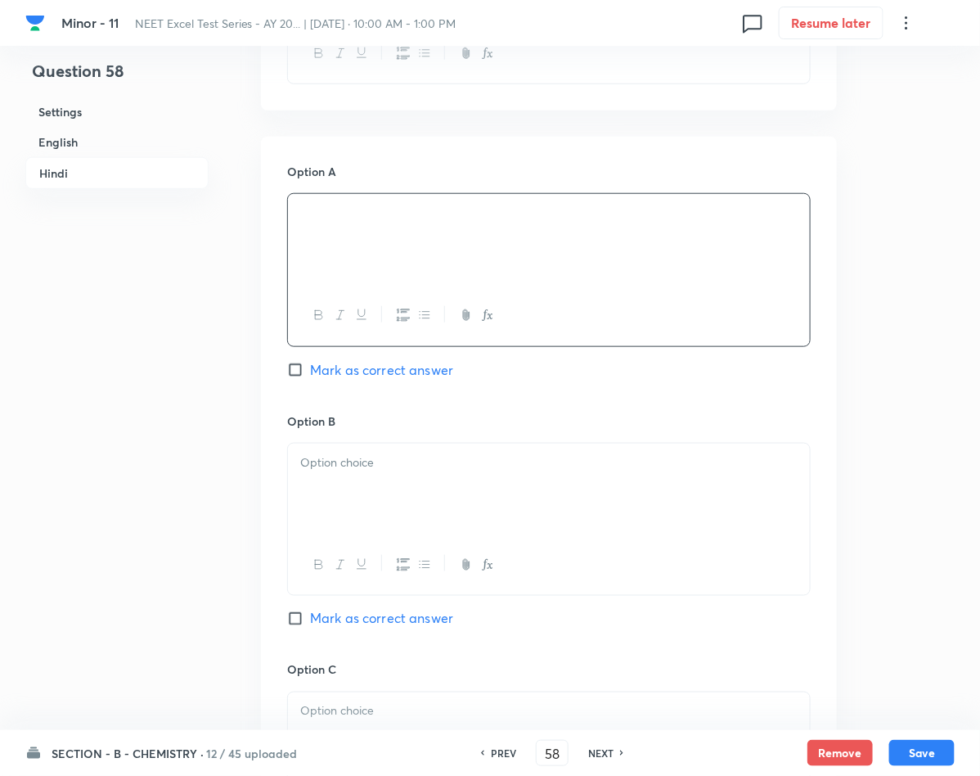
click at [314, 492] on div at bounding box center [549, 489] width 522 height 92
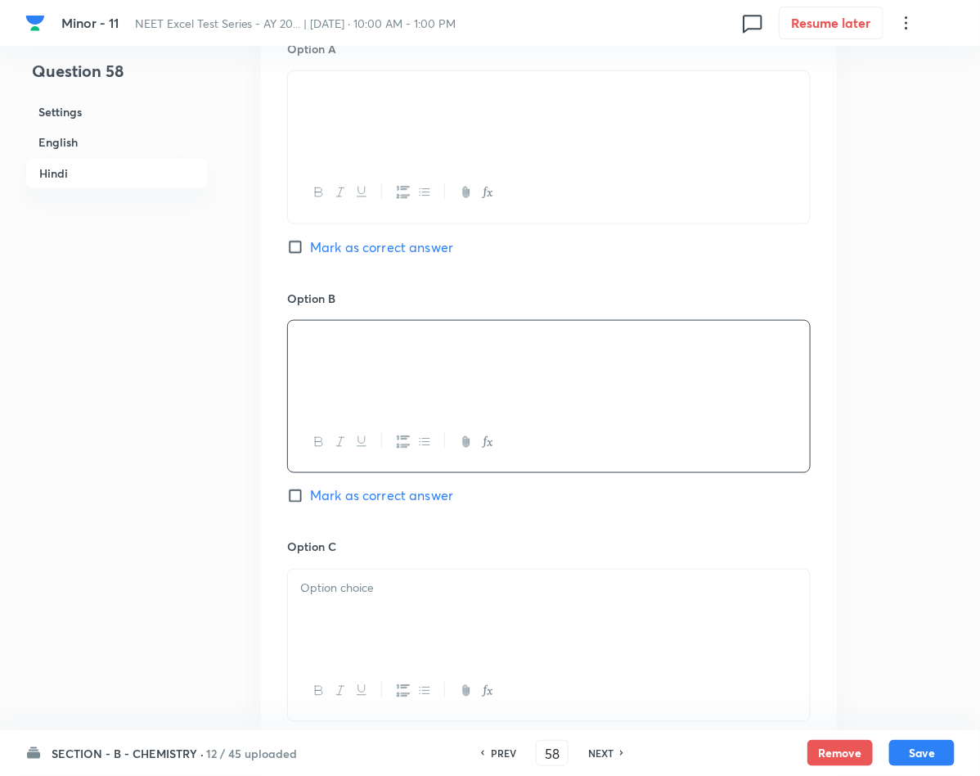
scroll to position [2577, 0]
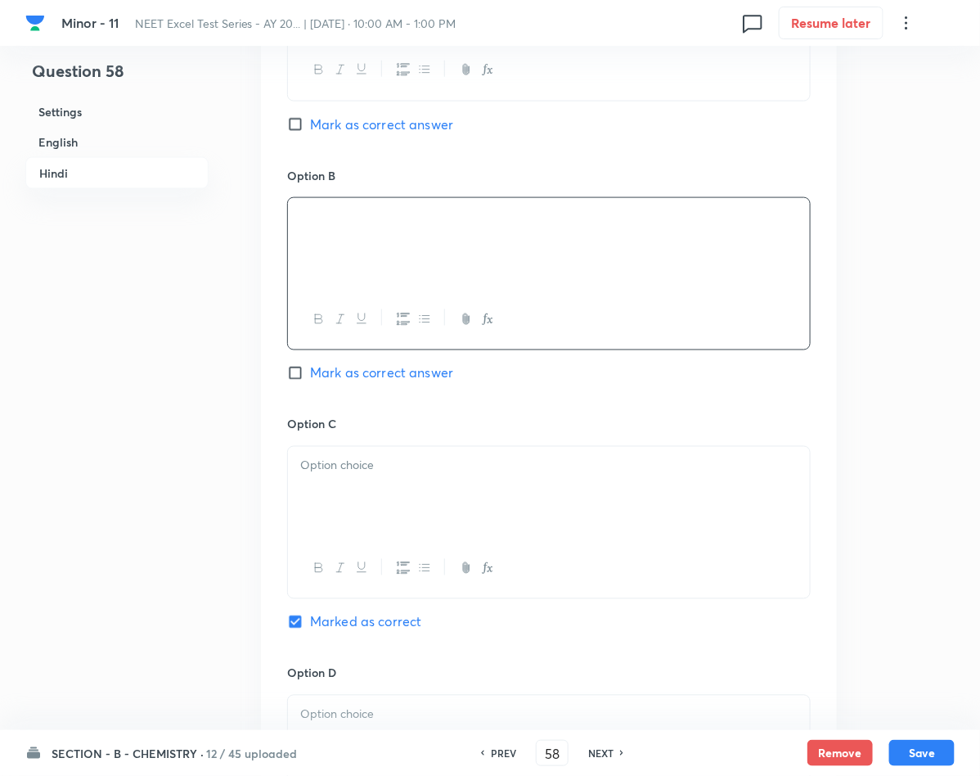
click at [540, 508] on div at bounding box center [549, 493] width 522 height 92
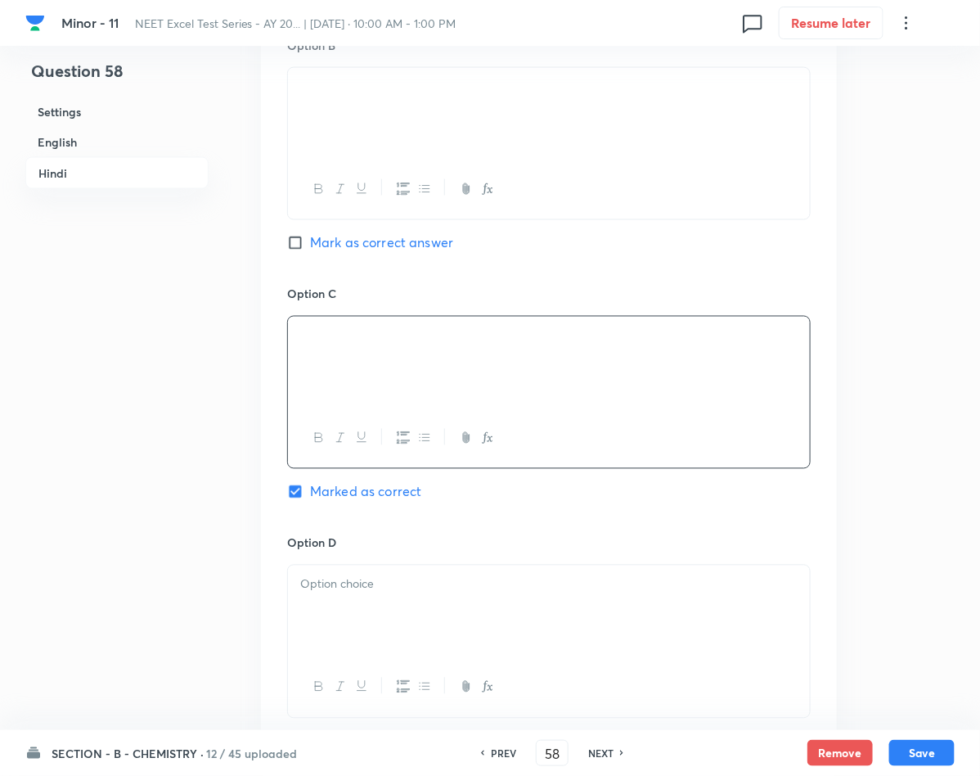
scroll to position [2945, 0]
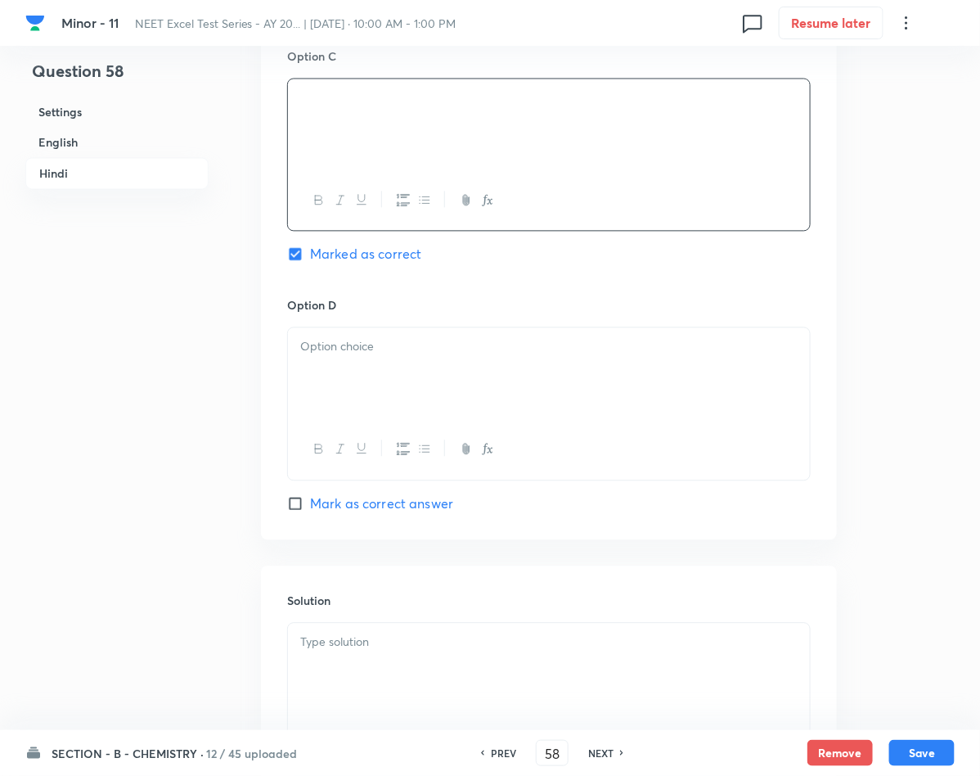
click at [420, 651] on p at bounding box center [548, 641] width 497 height 19
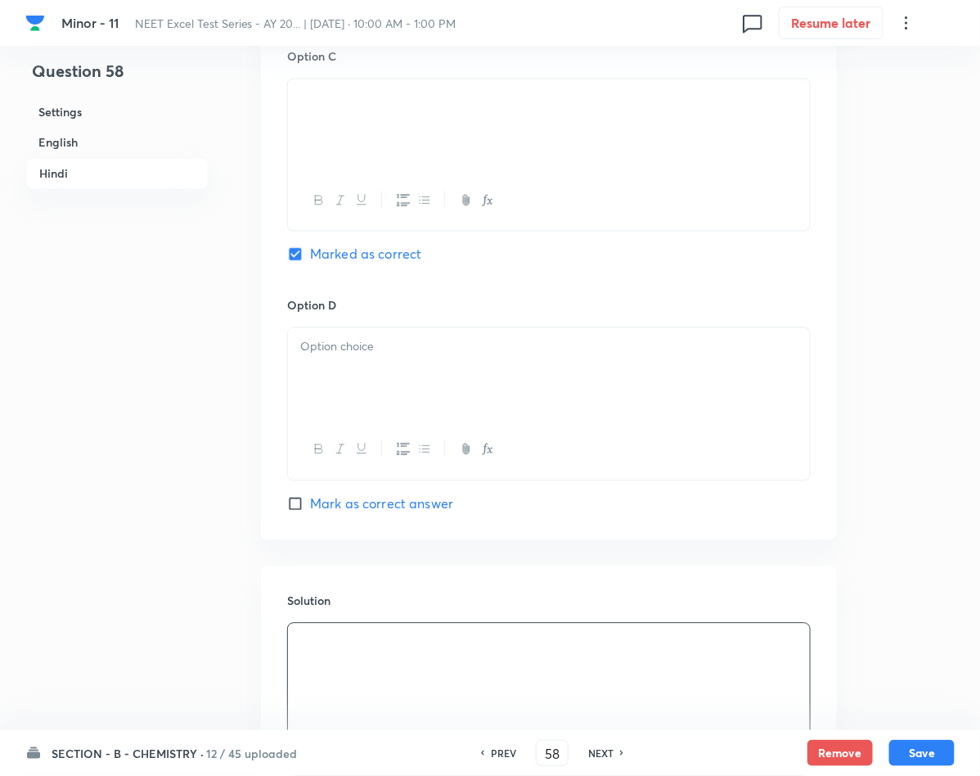
click at [406, 381] on div at bounding box center [549, 373] width 522 height 92
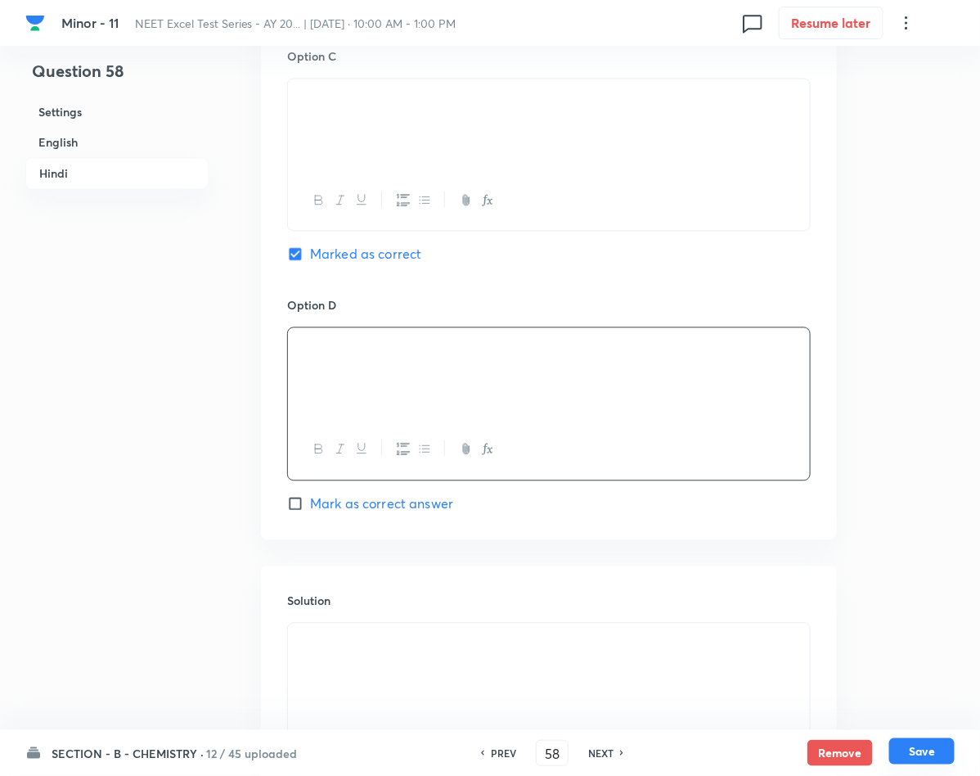
click at [906, 756] on button "Save" at bounding box center [921, 751] width 65 height 26
type input "59"
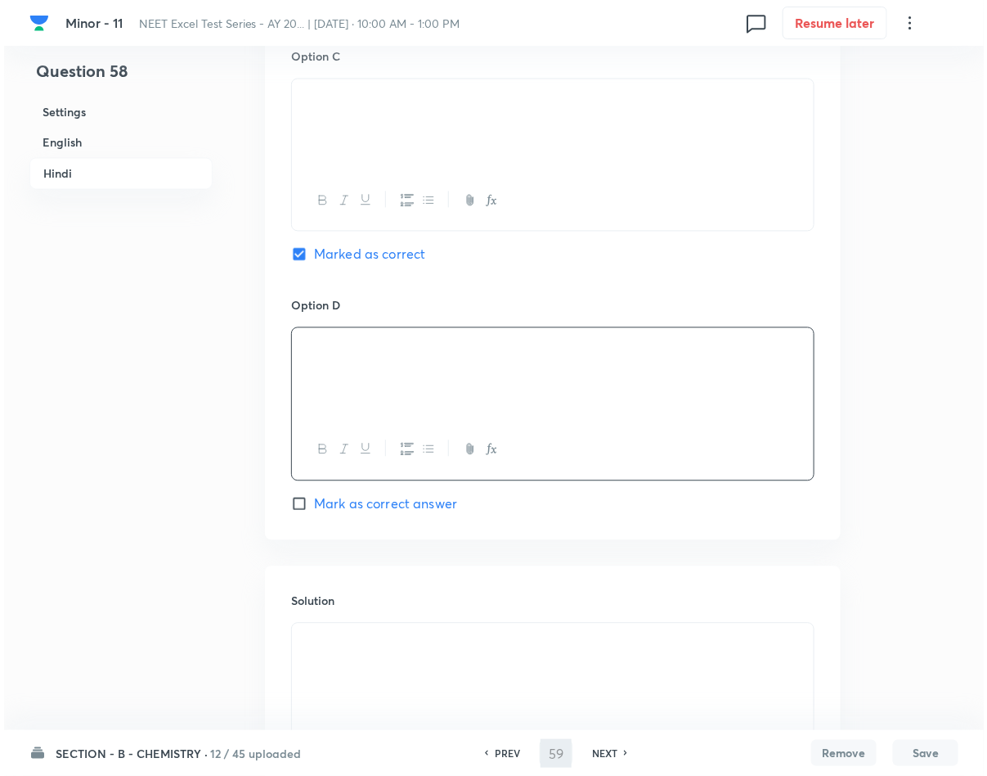
scroll to position [0, 0]
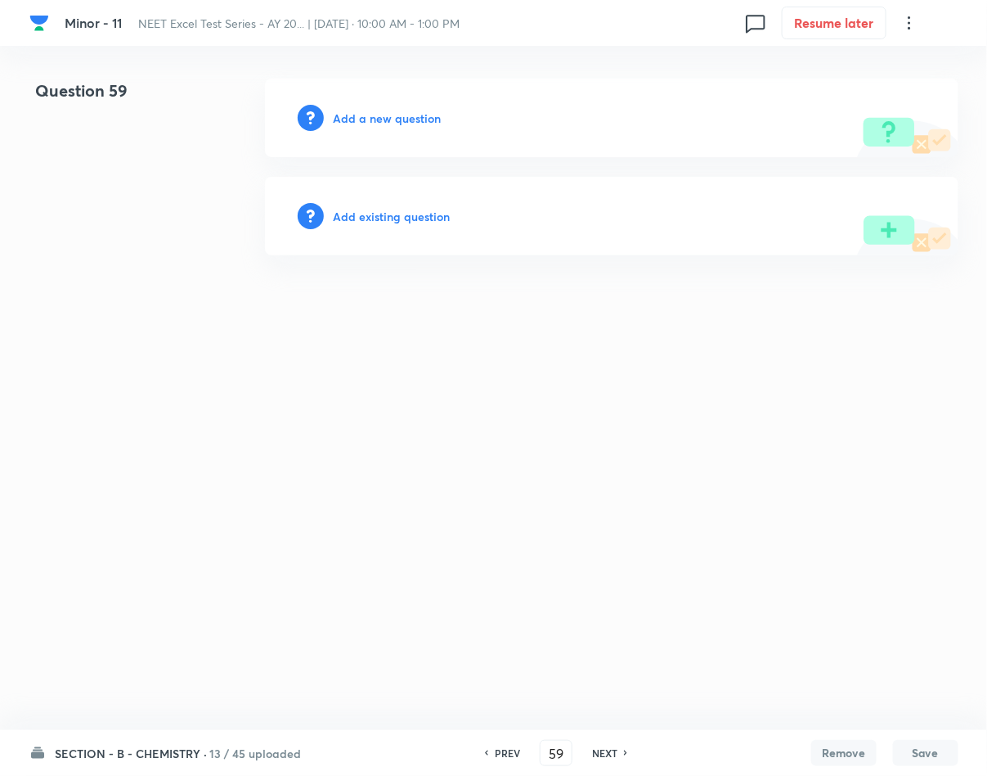
click at [379, 111] on h6 "Add a new question" at bounding box center [388, 118] width 108 height 17
click at [379, 111] on h6 "Choose a question type" at bounding box center [397, 118] width 126 height 17
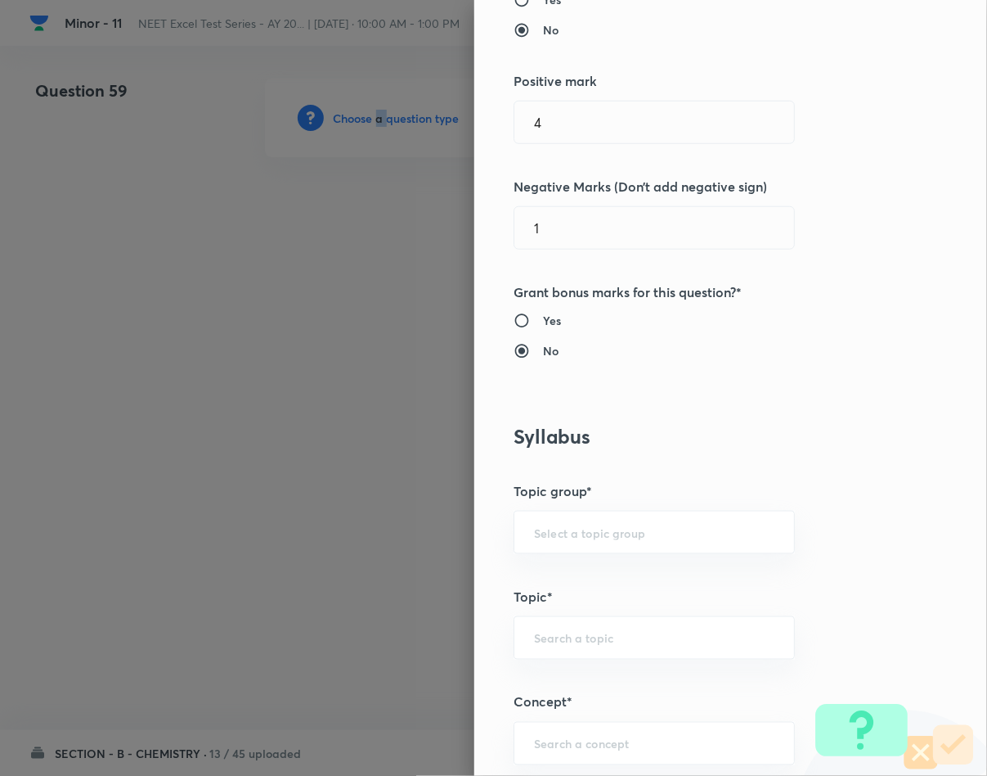
scroll to position [614, 0]
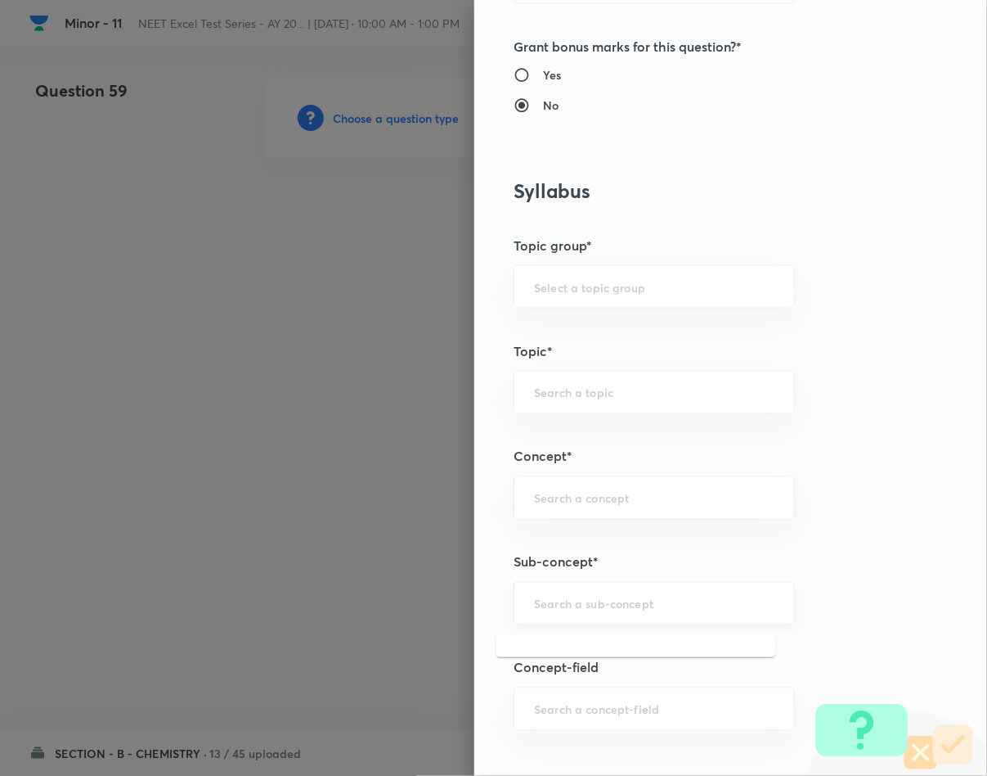
drag, startPoint x: 568, startPoint y: 602, endPoint x: 563, endPoint y: 585, distance: 17.9
click at [562, 602] on input "text" at bounding box center [654, 604] width 241 height 16
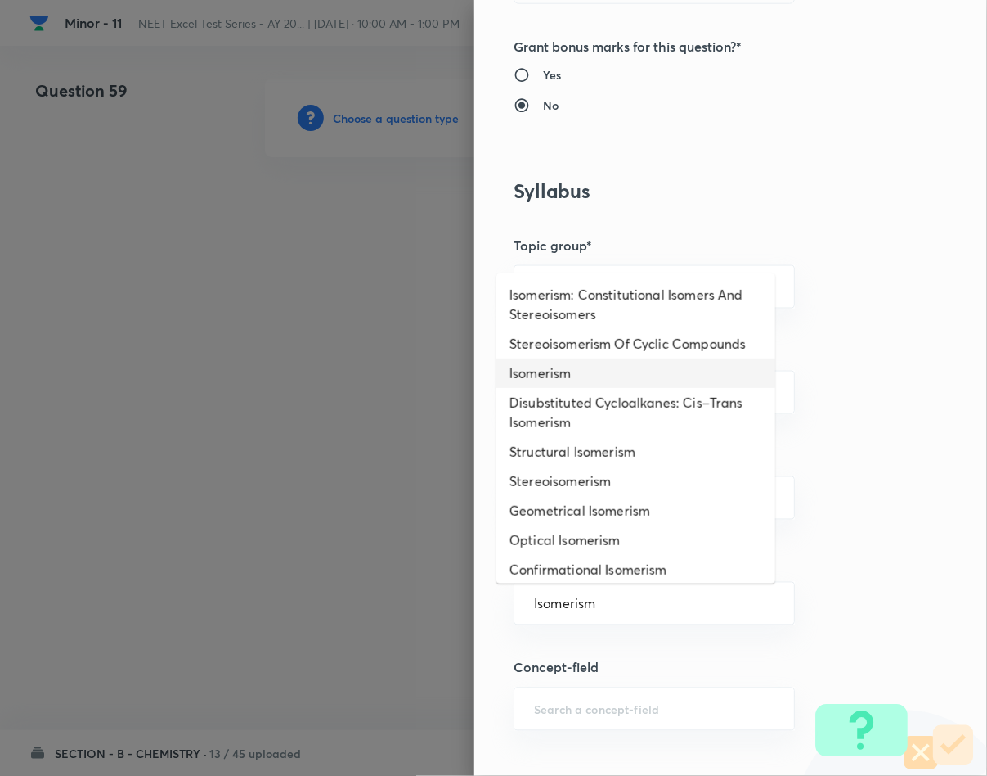
type input "Isomerism"
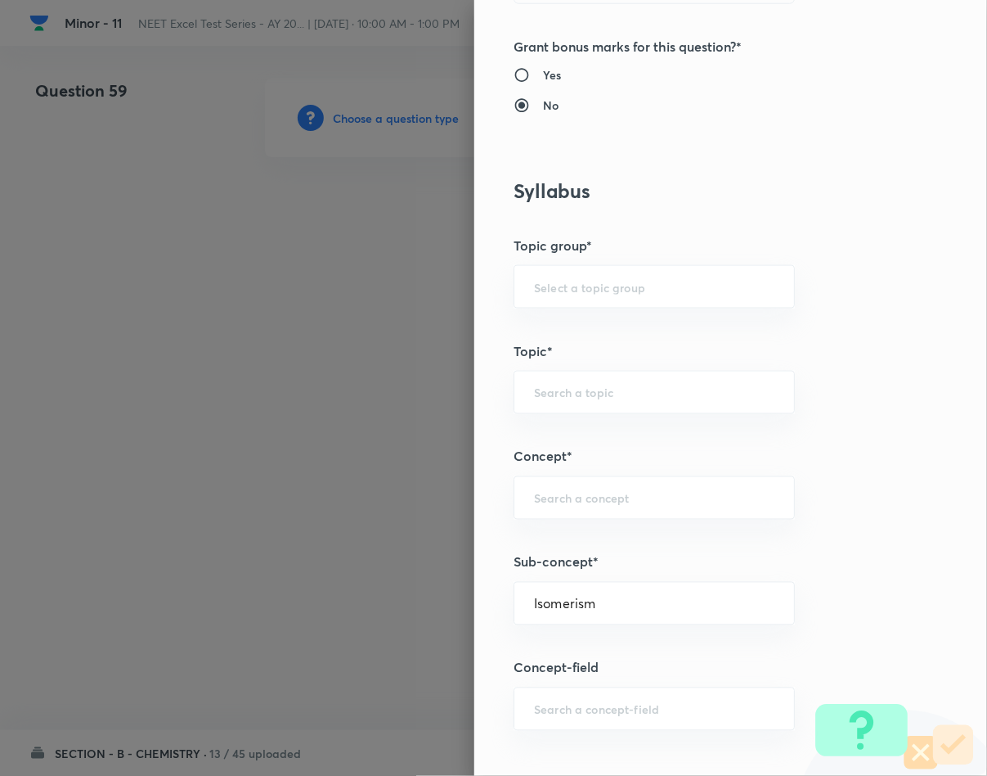
type input "Chemistry"
type input "Inorganic Chemistry"
type input "Co-ordination Compounds"
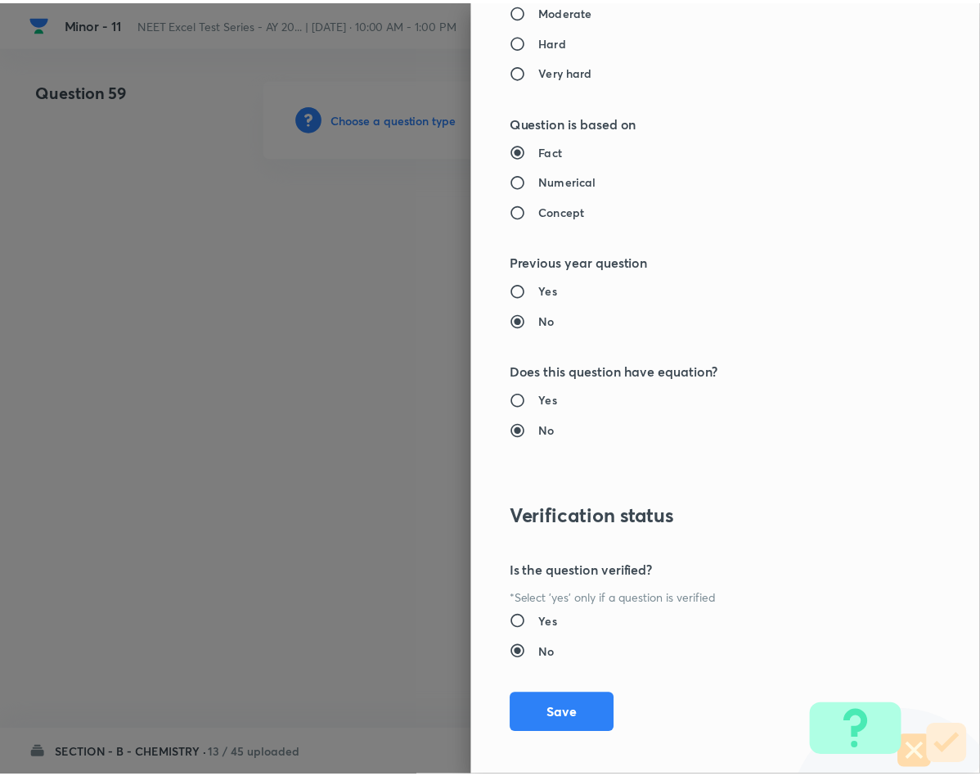
scroll to position [1569, 0]
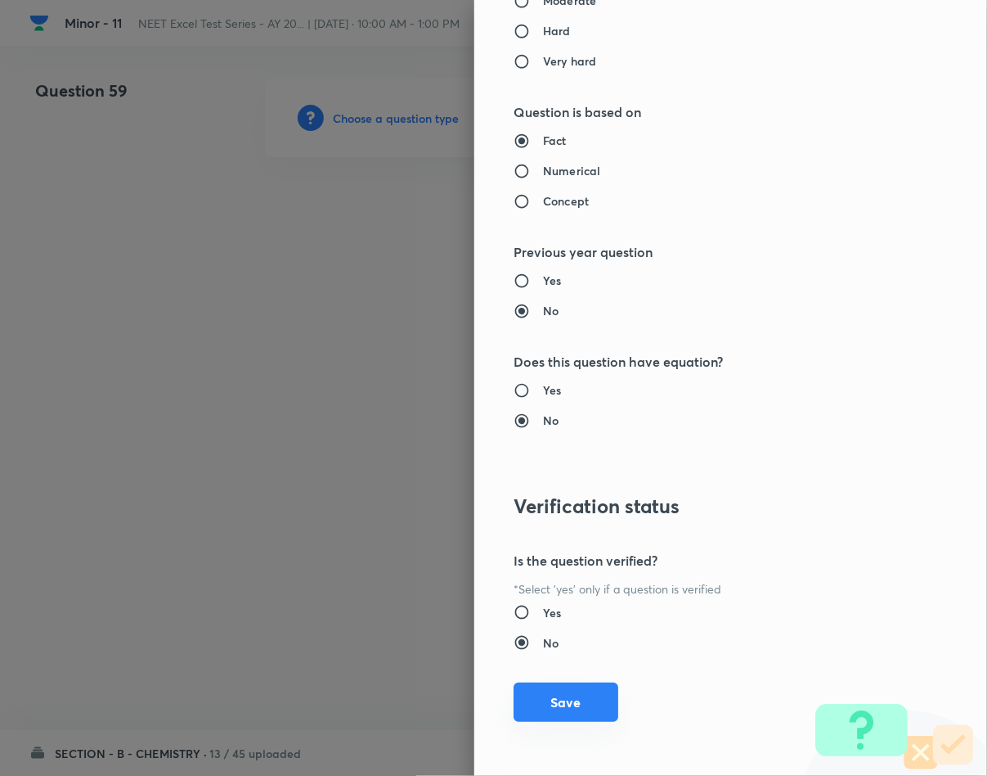
click at [558, 690] on button "Save" at bounding box center [566, 701] width 105 height 39
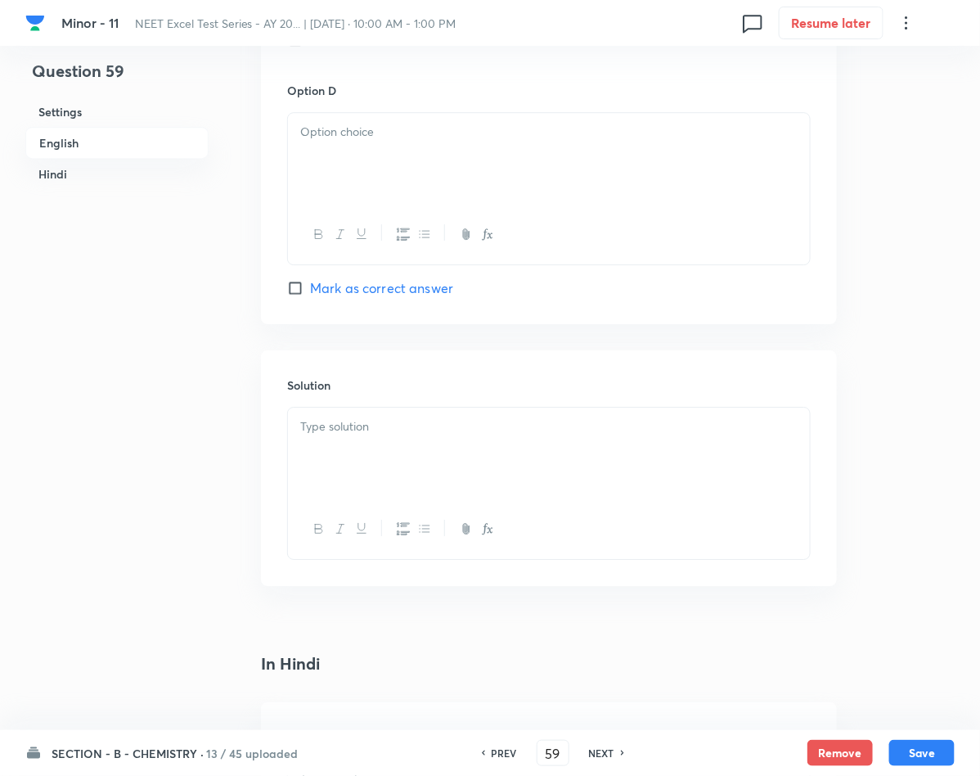
scroll to position [1595, 0]
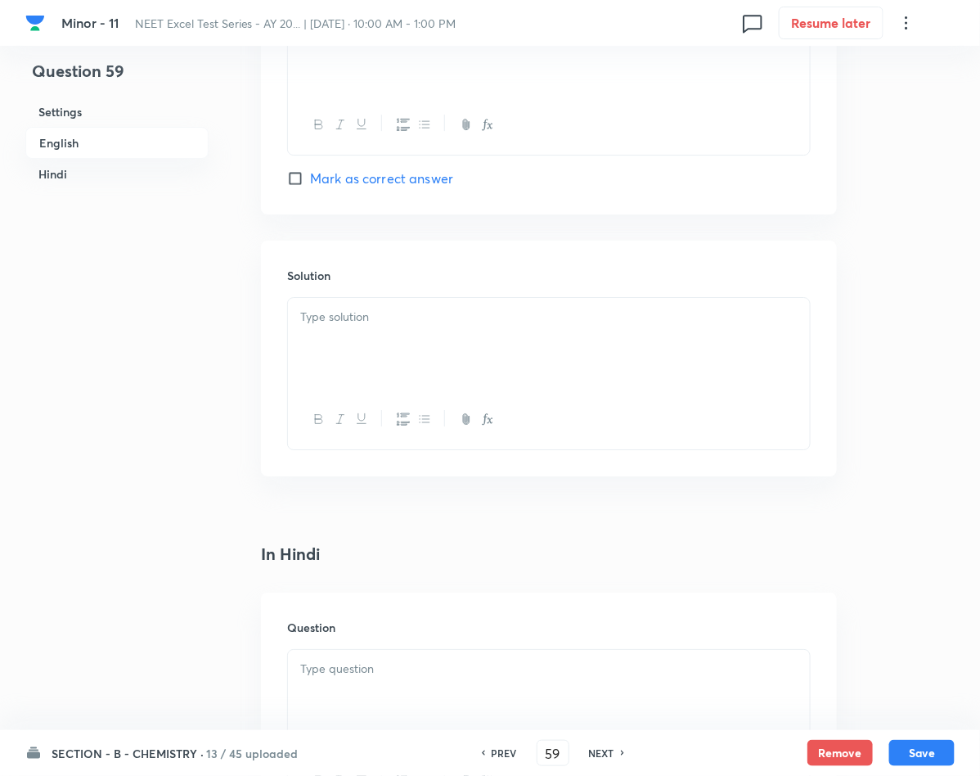
click at [443, 693] on div at bounding box center [549, 696] width 522 height 92
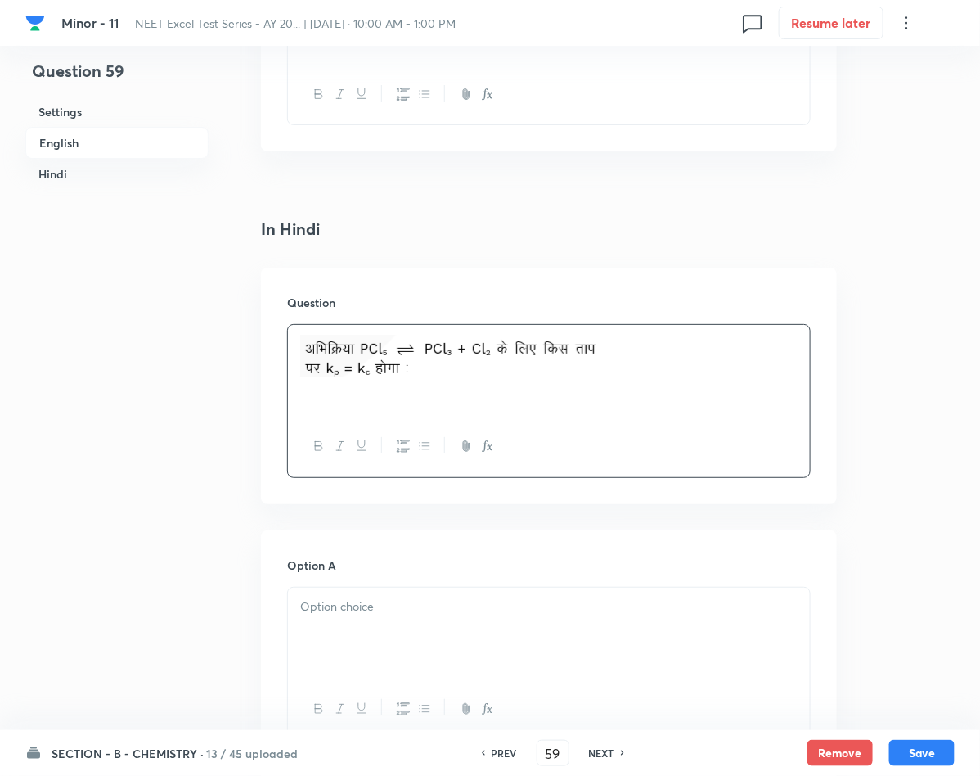
scroll to position [1963, 0]
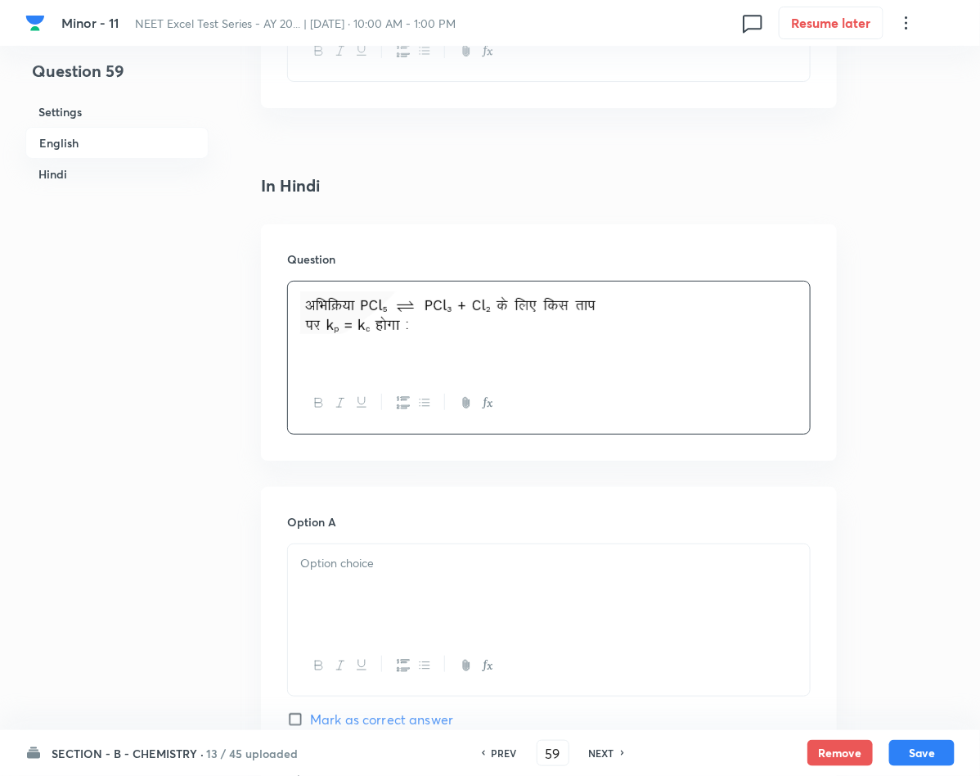
click at [435, 597] on div at bounding box center [549, 590] width 522 height 92
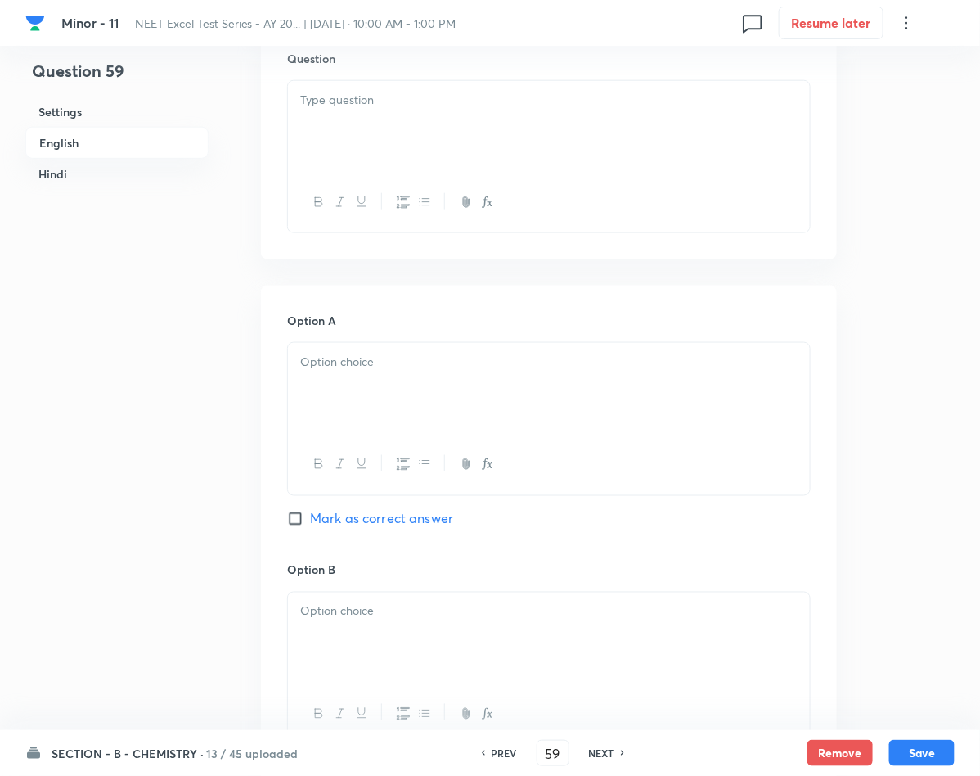
scroll to position [491, 0]
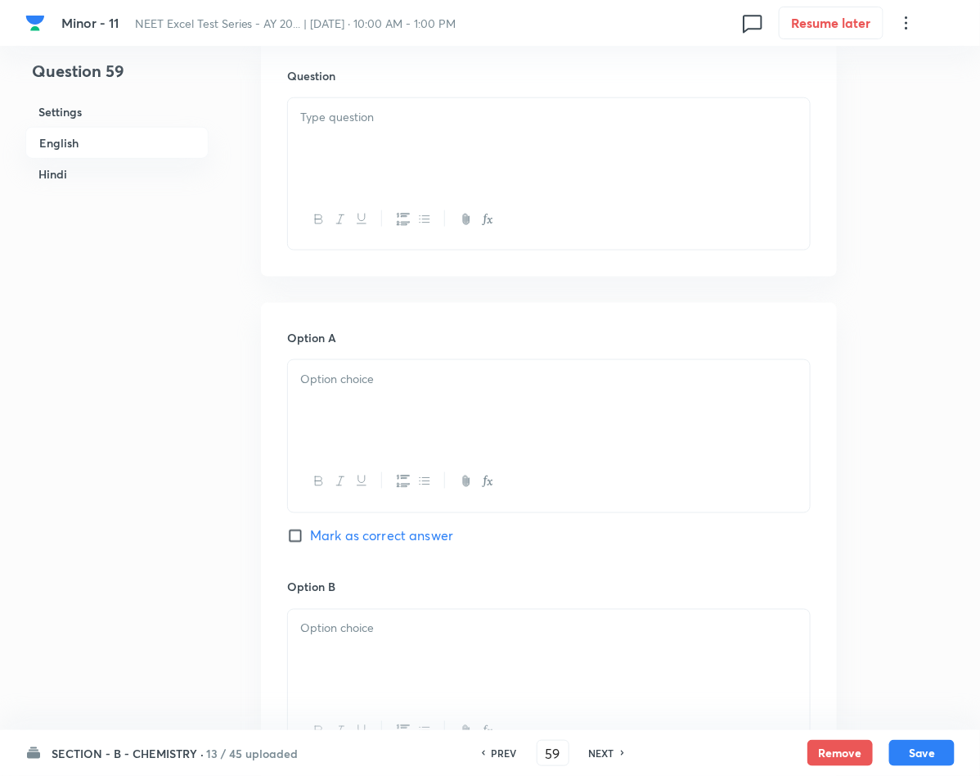
click at [327, 391] on div at bounding box center [549, 406] width 522 height 92
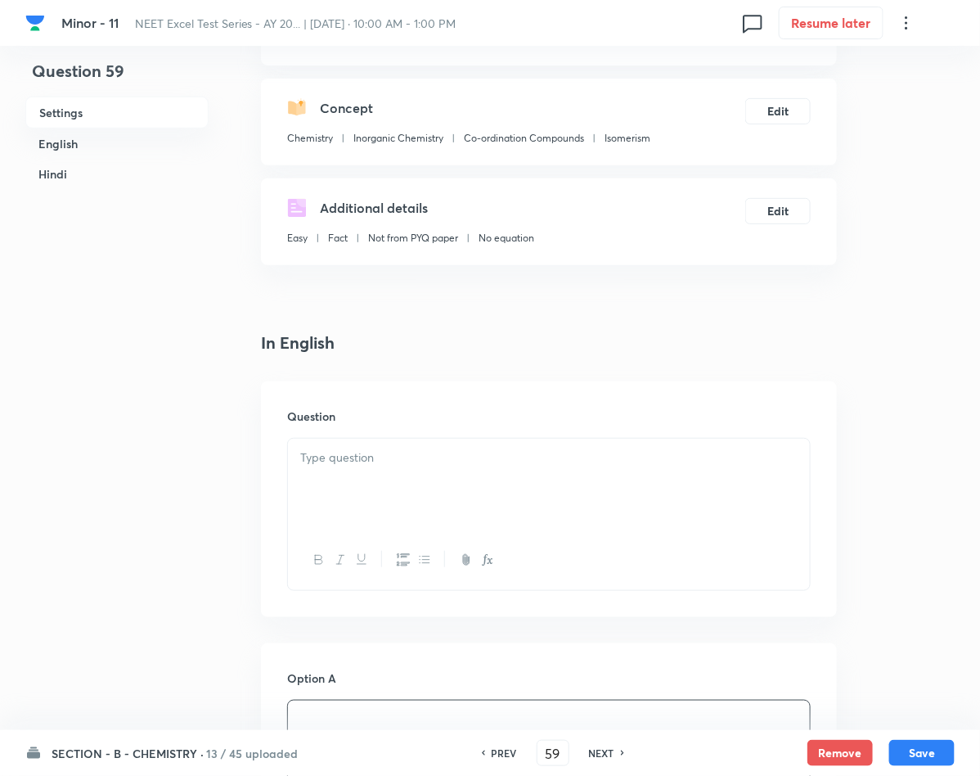
scroll to position [123, 0]
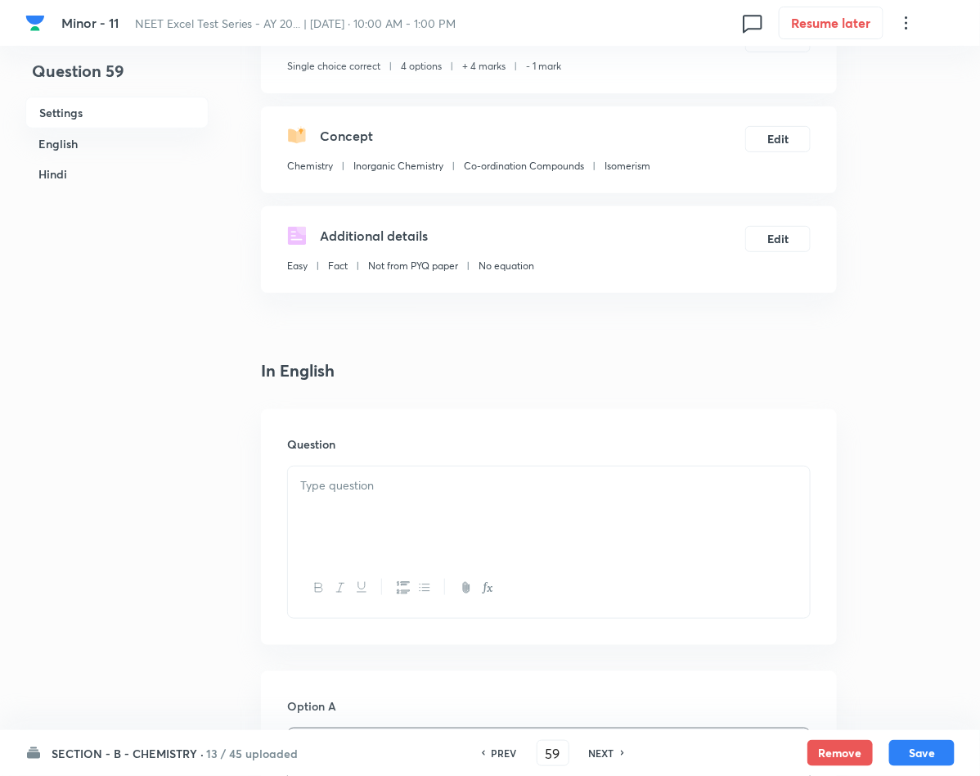
click at [438, 514] on div at bounding box center [549, 512] width 522 height 92
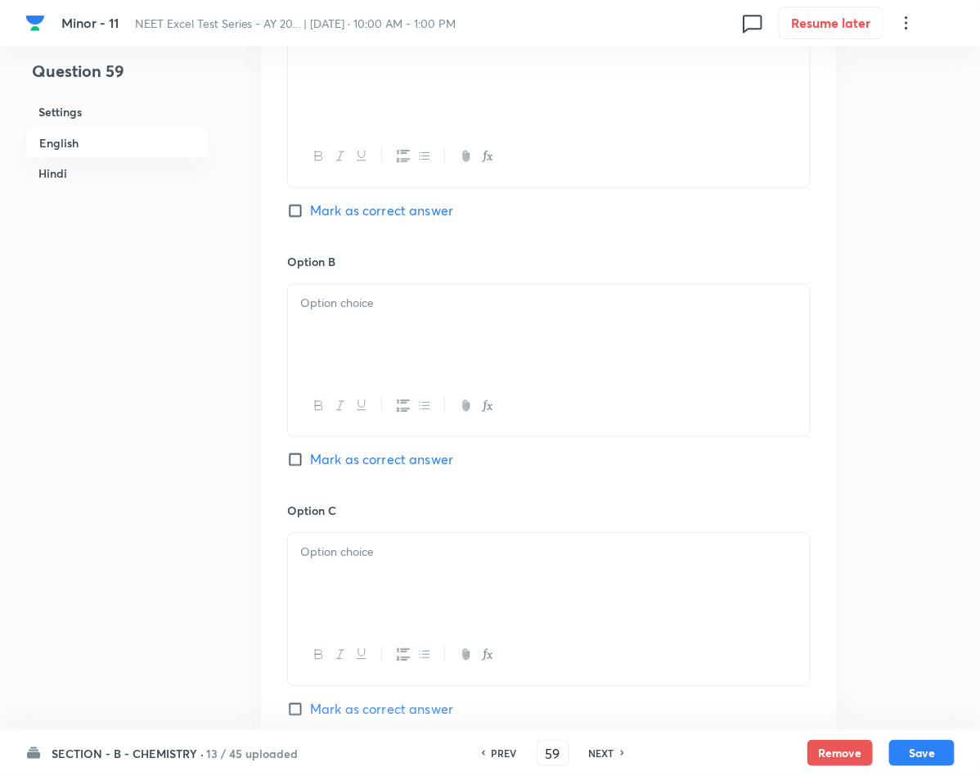
scroll to position [859, 0]
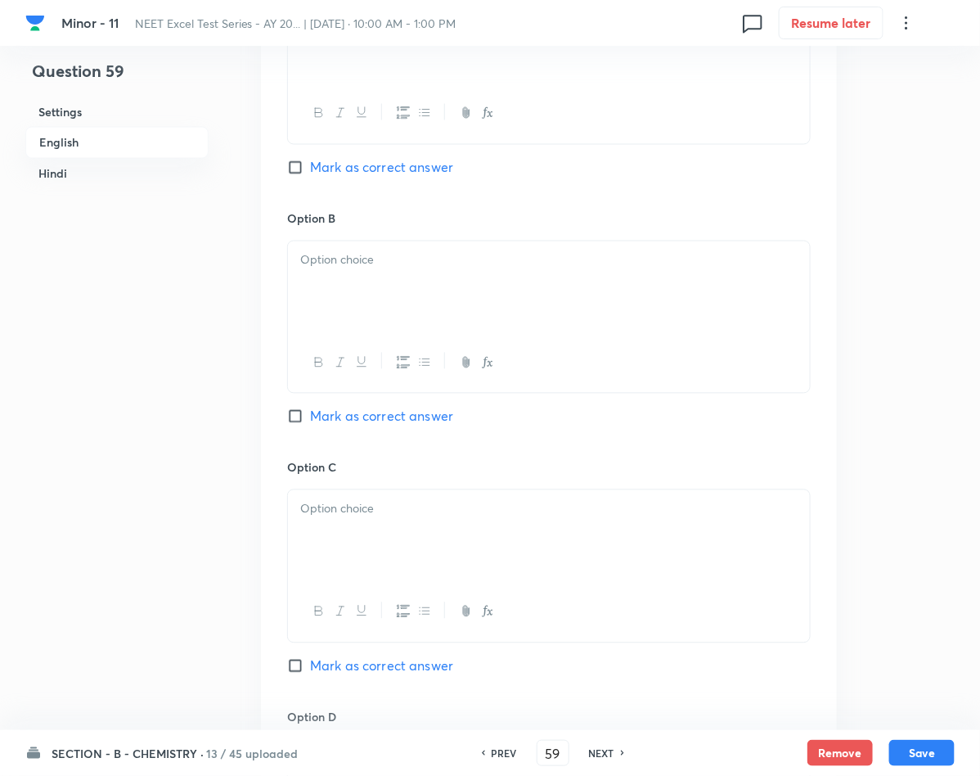
click at [494, 308] on div at bounding box center [549, 287] width 522 height 92
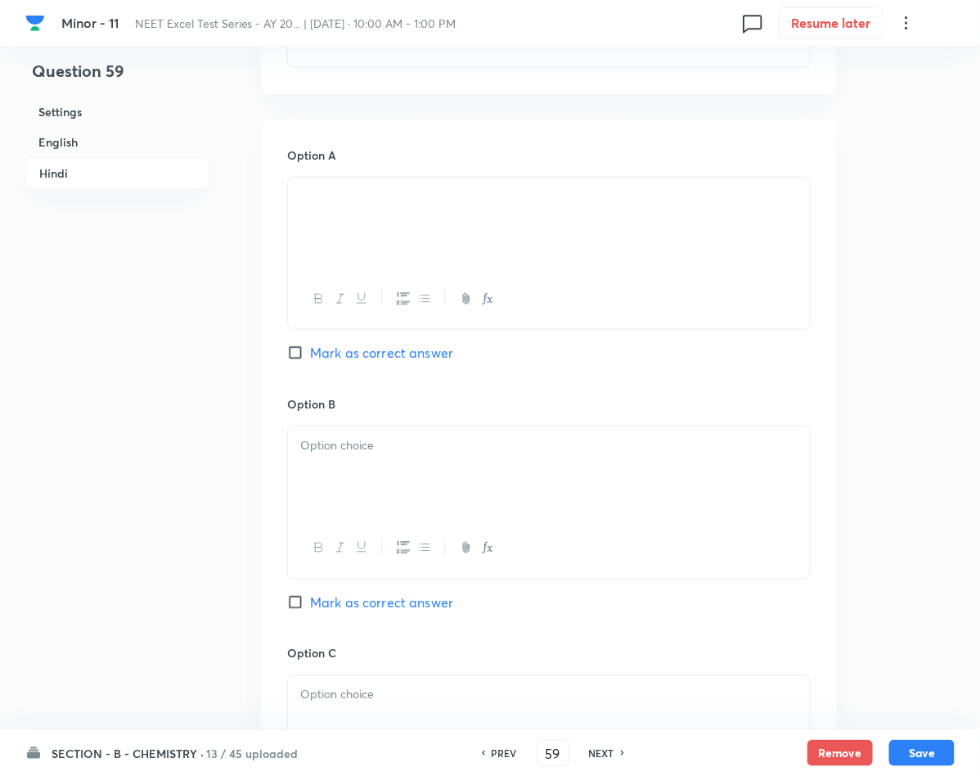
scroll to position [2331, 0]
click at [470, 515] on div at bounding box center [549, 471] width 522 height 92
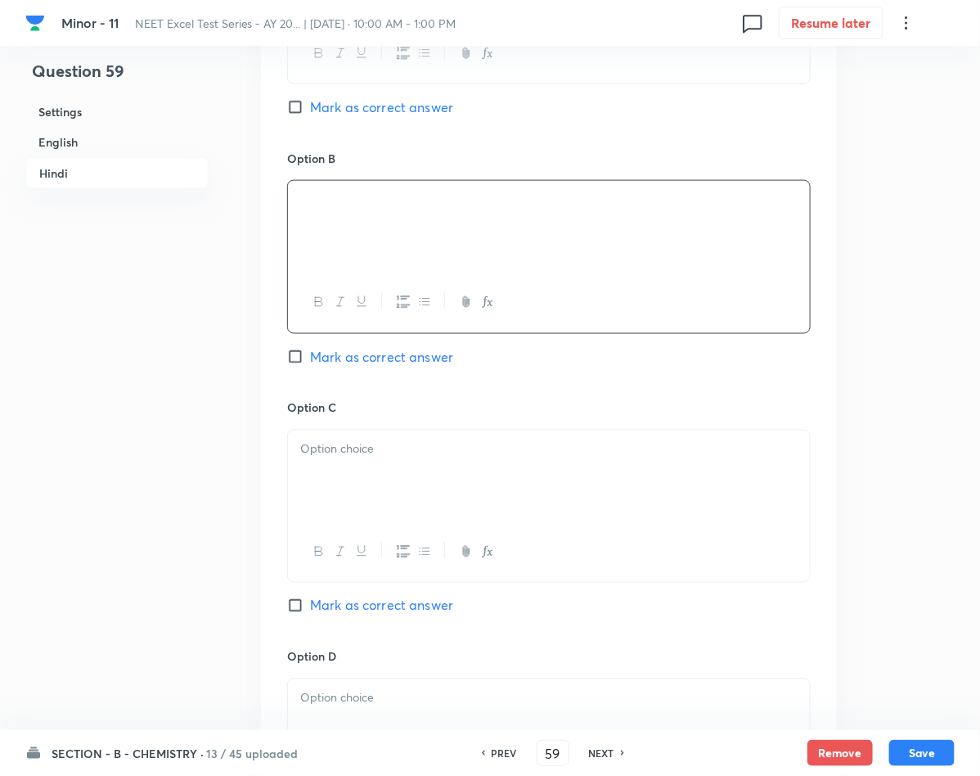
scroll to position [2577, 0]
click at [347, 457] on p at bounding box center [548, 447] width 497 height 19
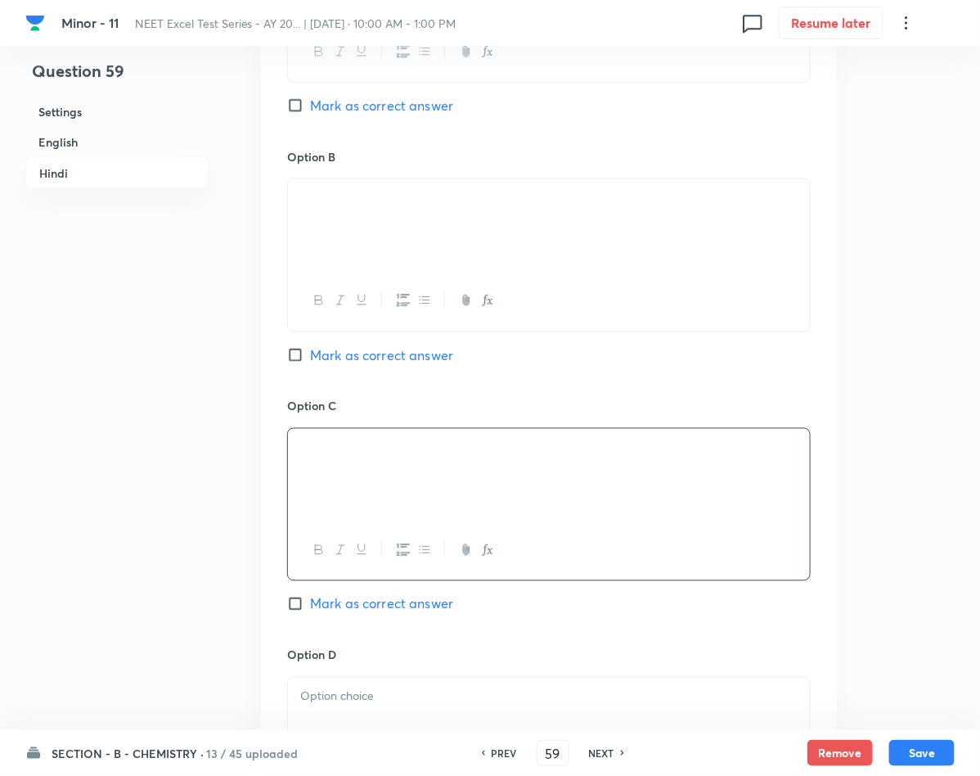
click at [344, 609] on span "Mark as correct answer" at bounding box center [381, 604] width 143 height 20
click at [310, 609] on input "Mark as correct answer" at bounding box center [298, 604] width 23 height 16
checkbox input "true"
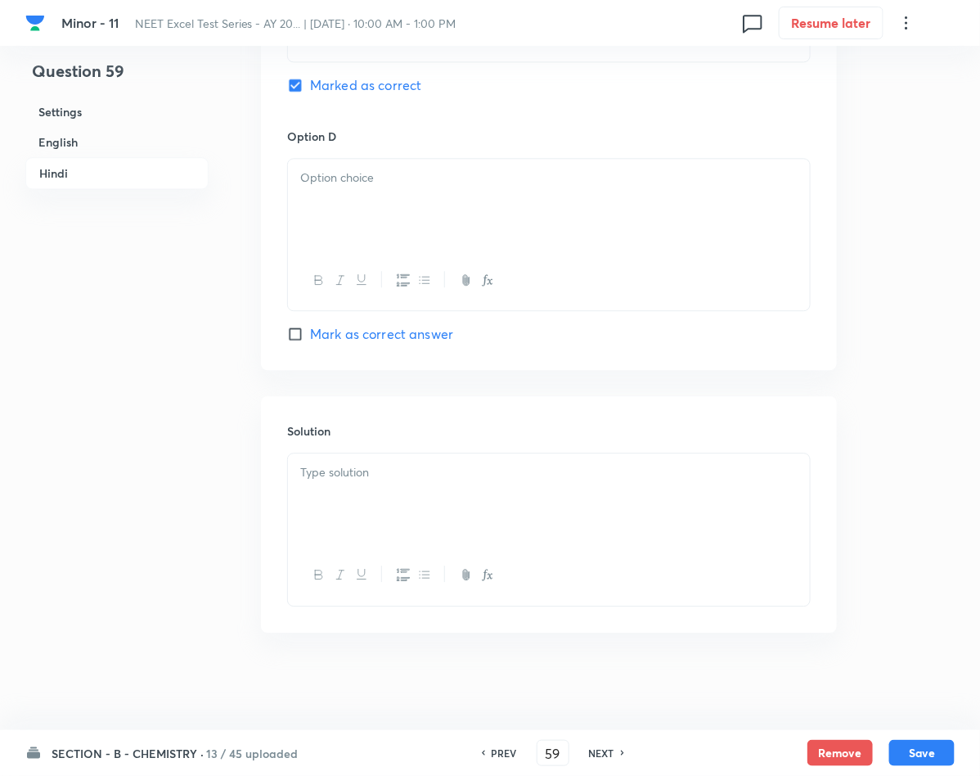
scroll to position [3104, 0]
click at [374, 501] on div at bounding box center [549, 498] width 522 height 92
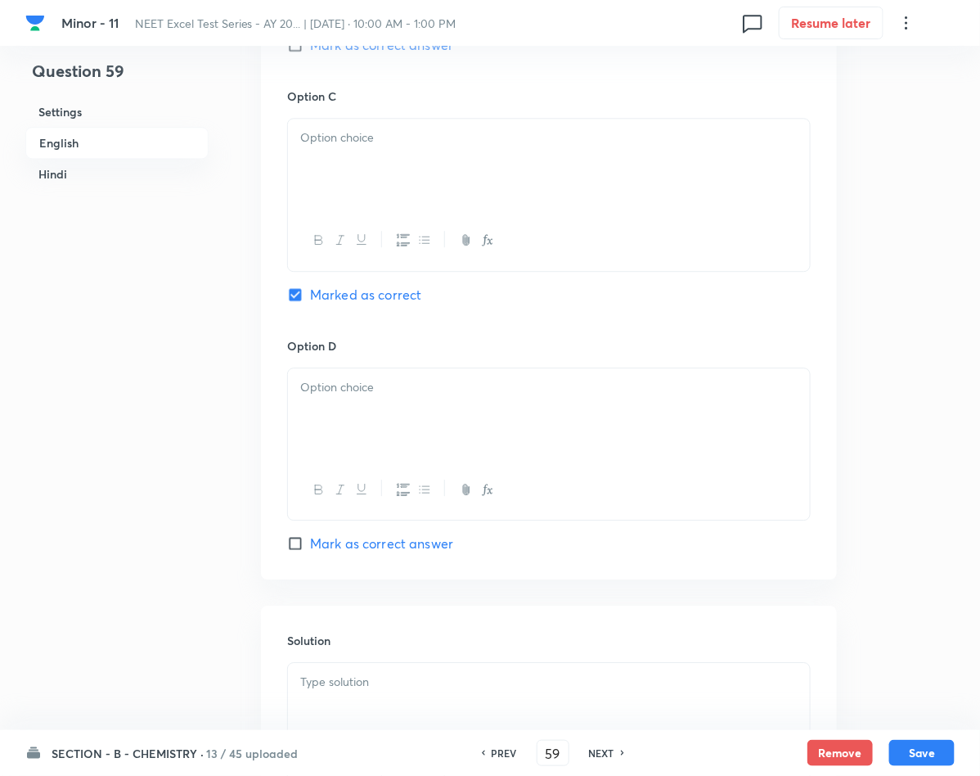
scroll to position [1141, 0]
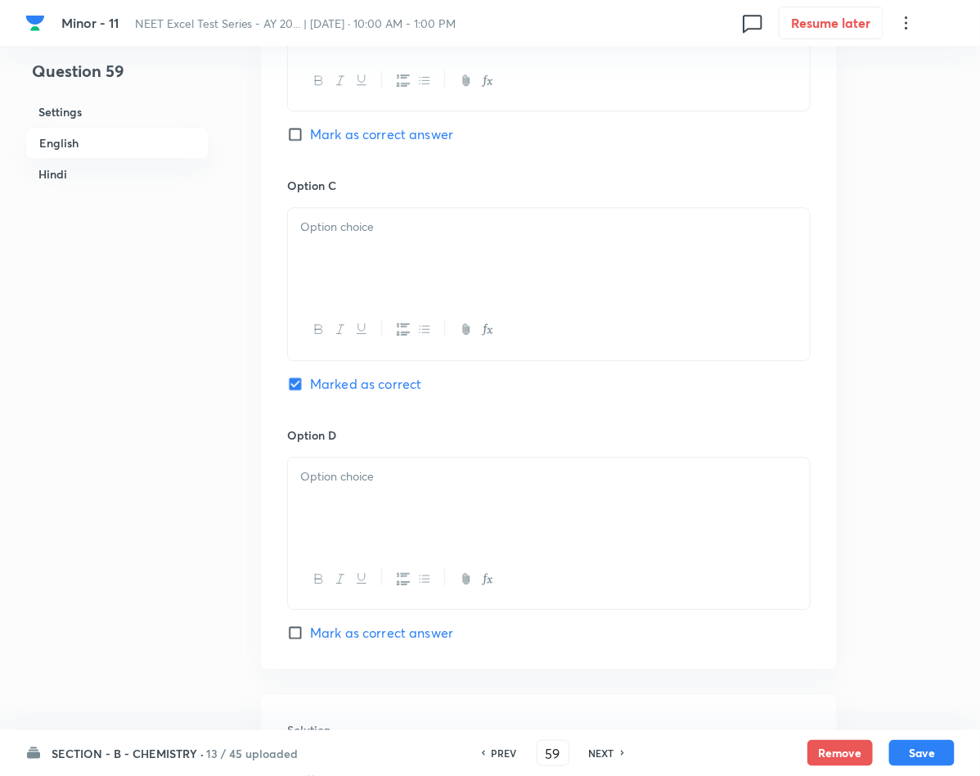
click at [417, 246] on div at bounding box center [549, 254] width 522 height 92
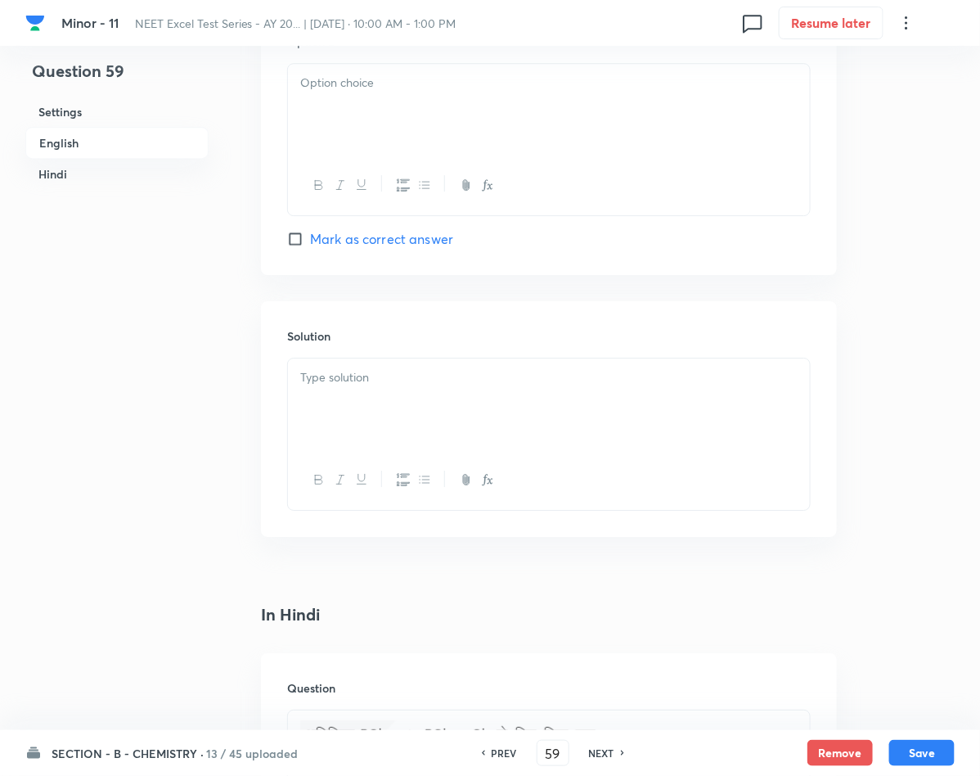
scroll to position [1632, 0]
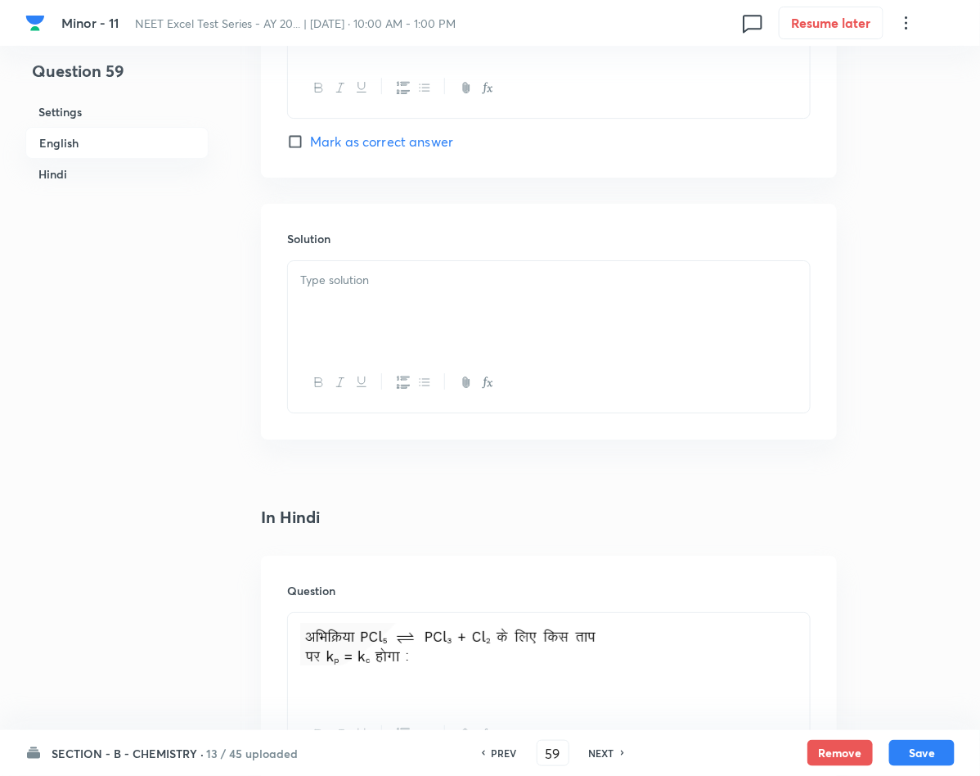
click at [402, 300] on div at bounding box center [549, 307] width 522 height 92
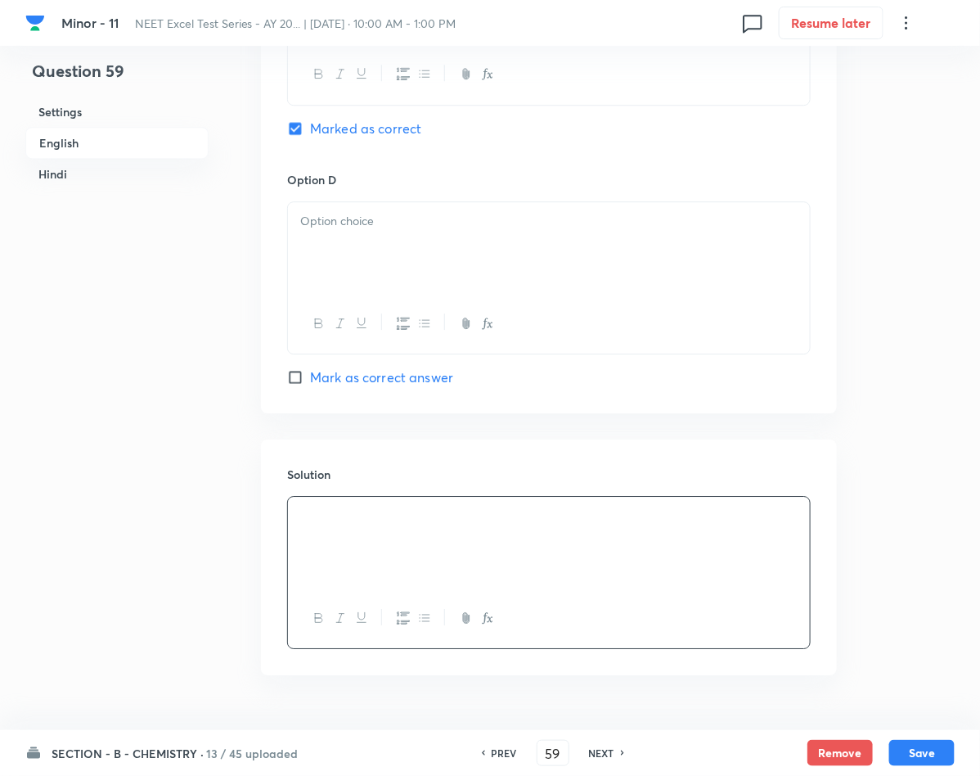
scroll to position [1387, 0]
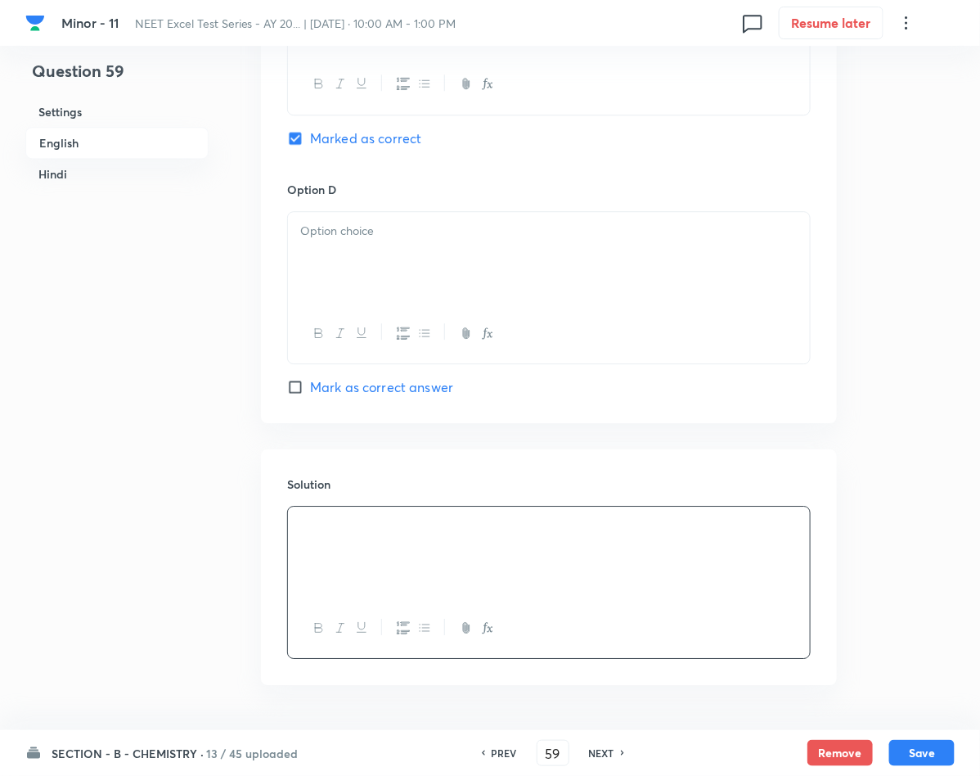
click at [430, 285] on div at bounding box center [549, 258] width 522 height 92
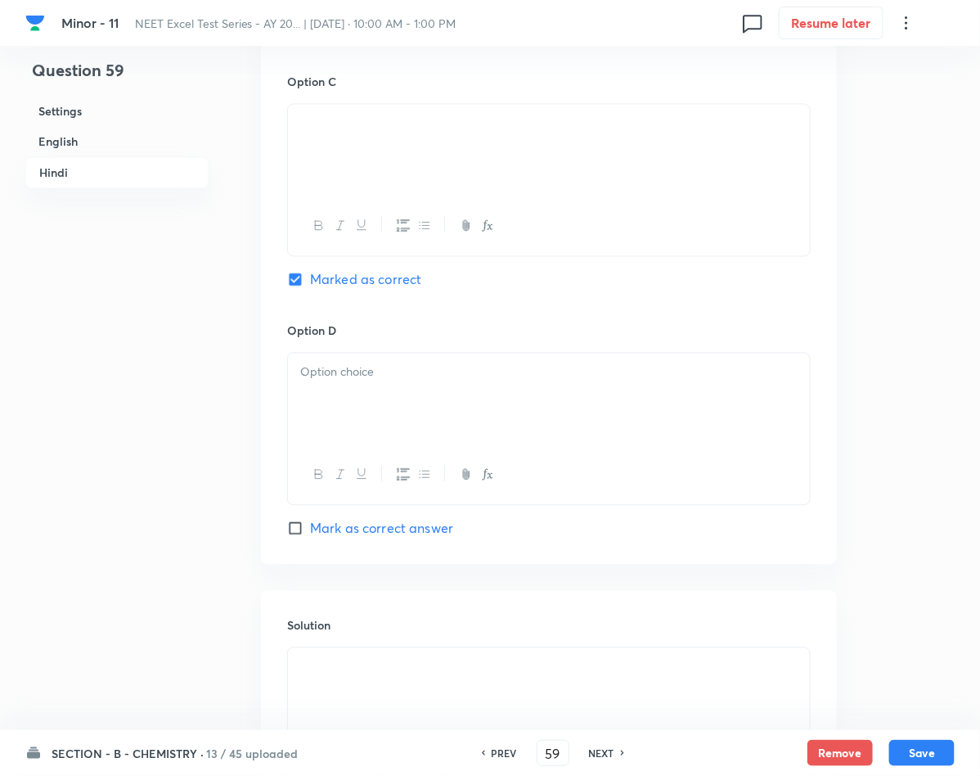
scroll to position [2982, 0]
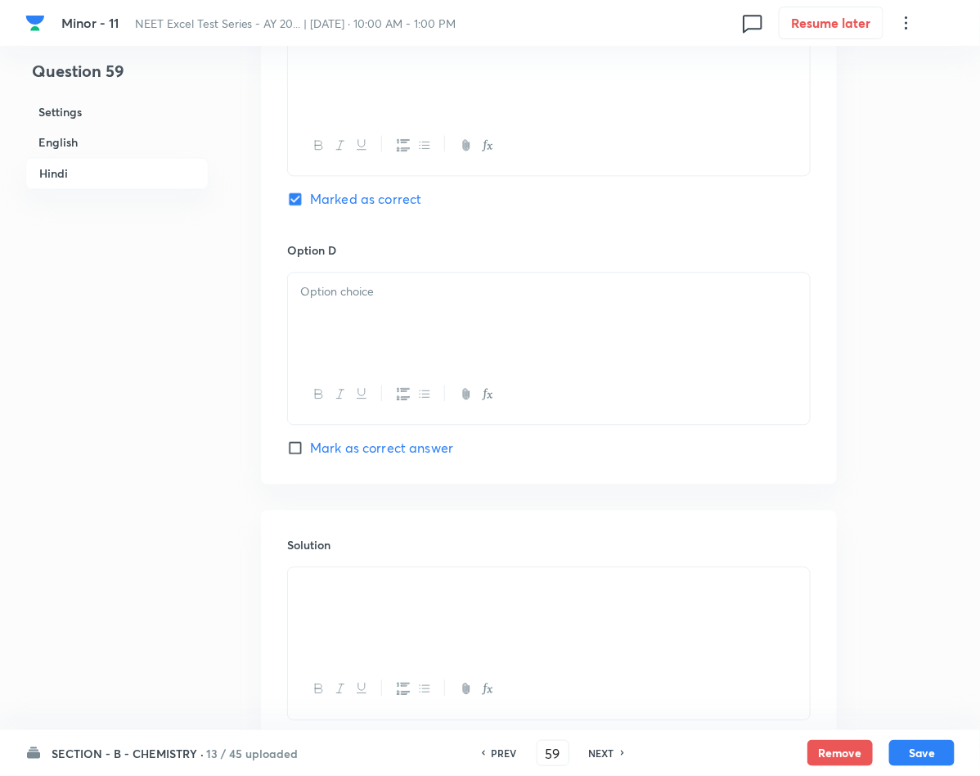
click at [474, 331] on div at bounding box center [549, 318] width 522 height 92
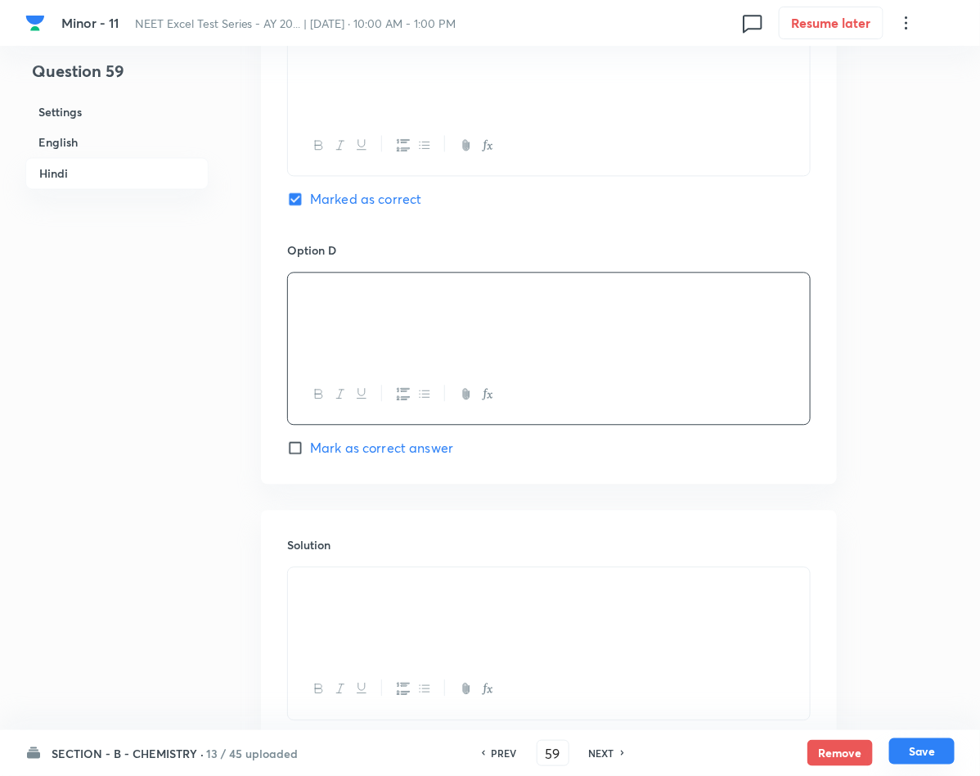
click at [901, 744] on button "Save" at bounding box center [921, 751] width 65 height 26
type input "60"
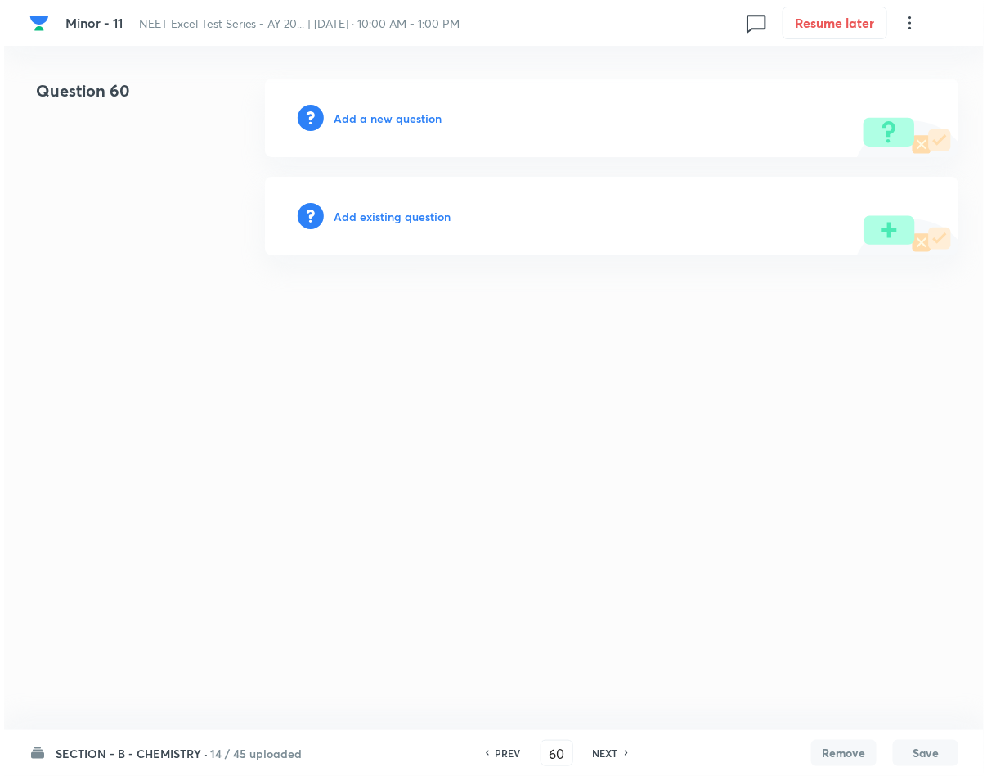
scroll to position [0, 0]
click at [358, 120] on h6 "Add a new question" at bounding box center [388, 118] width 108 height 17
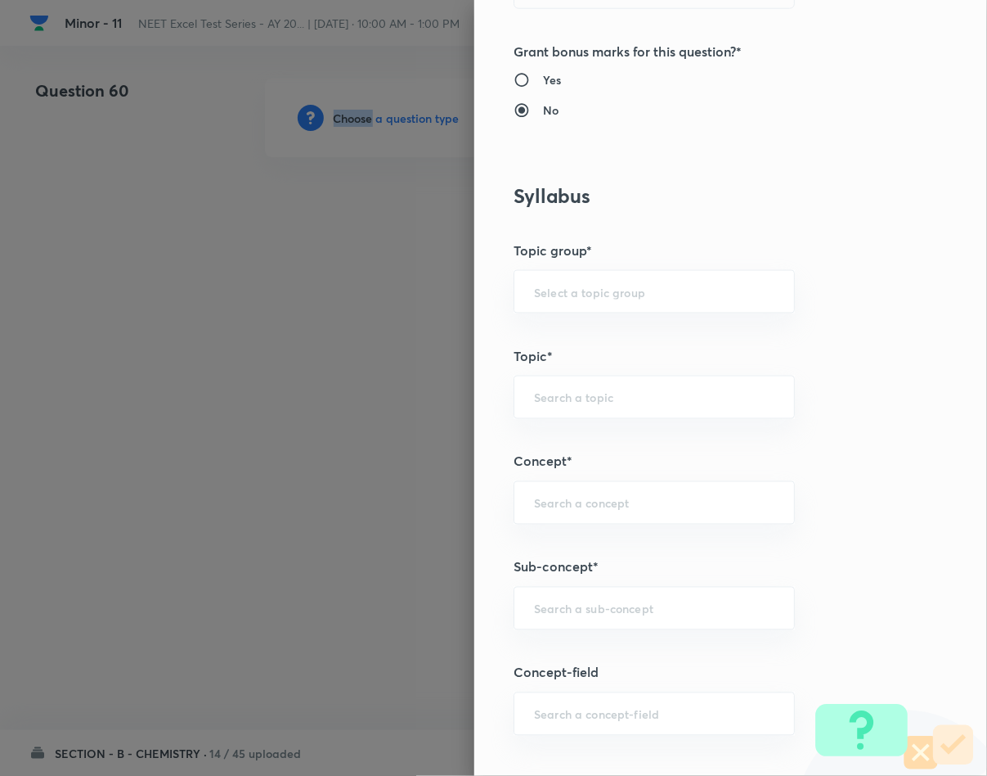
scroll to position [736, 0]
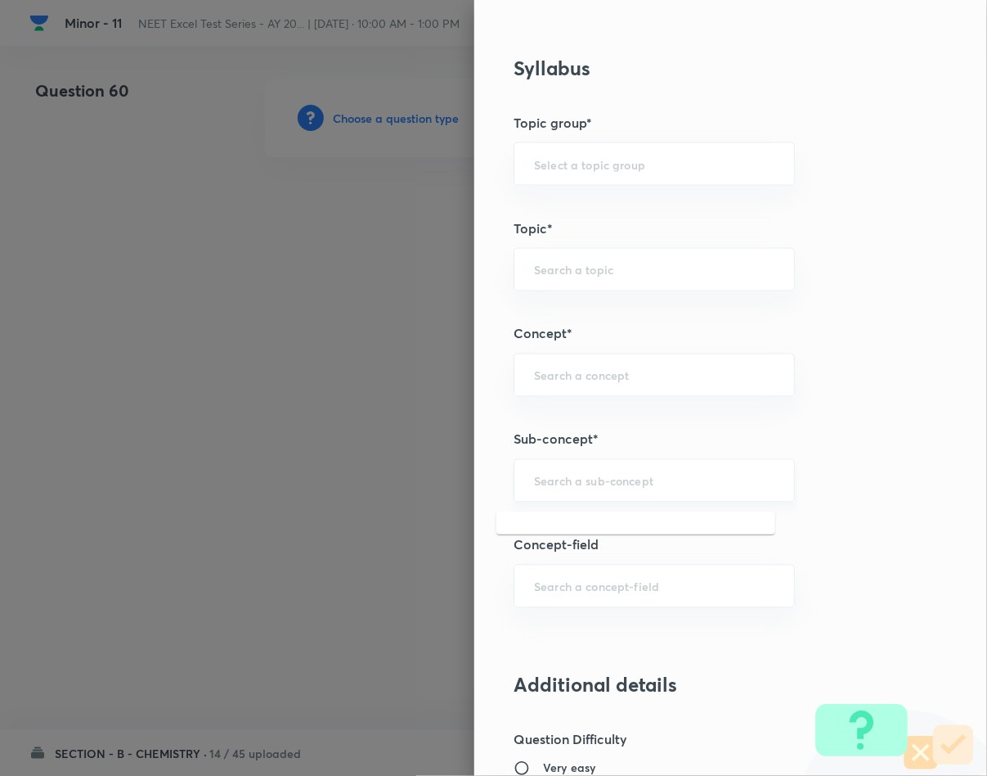
click at [655, 488] on input "text" at bounding box center [654, 481] width 241 height 16
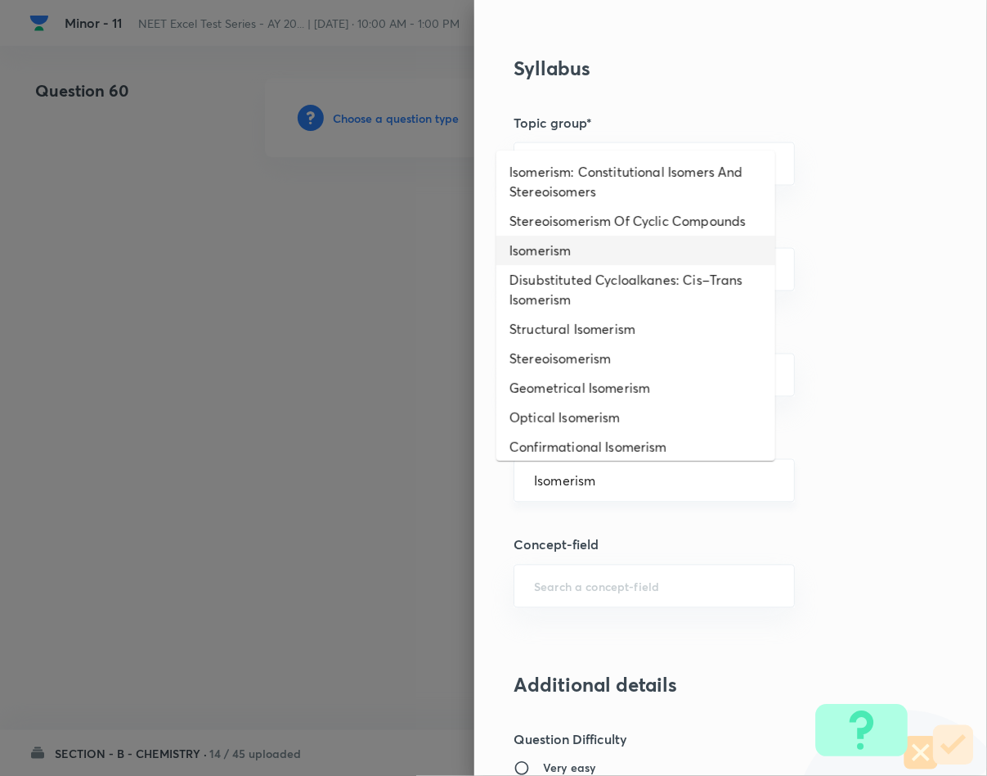
type input "Isomerism"
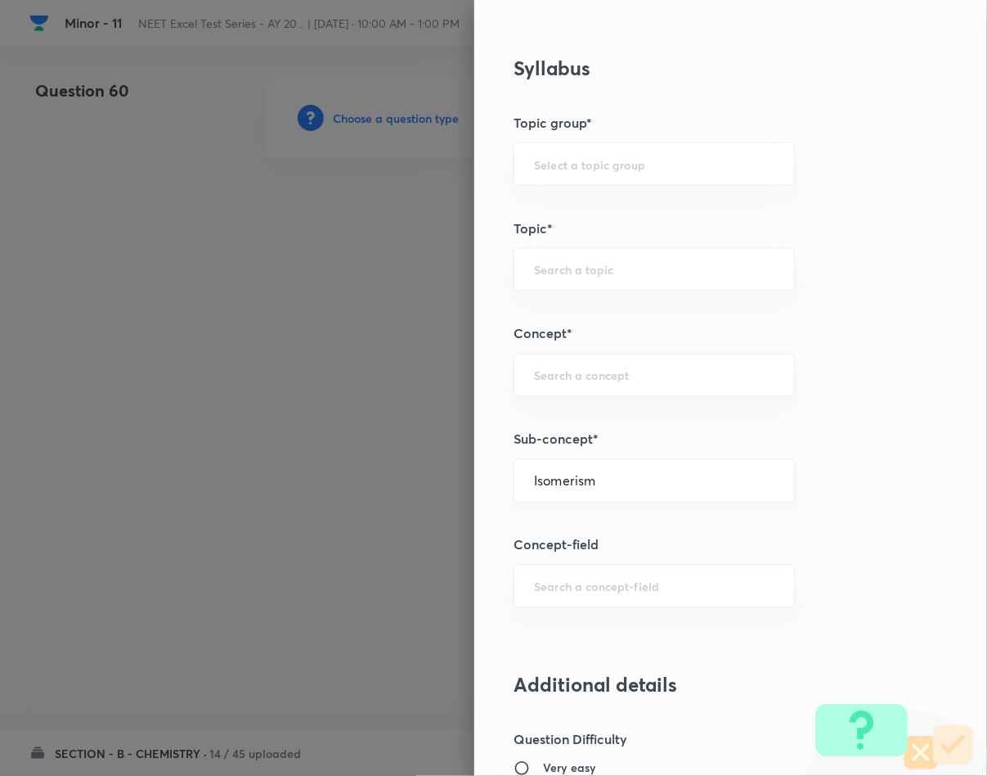
type input "Chemistry"
type input "Inorganic Chemistry"
type input "Co-ordination Compounds"
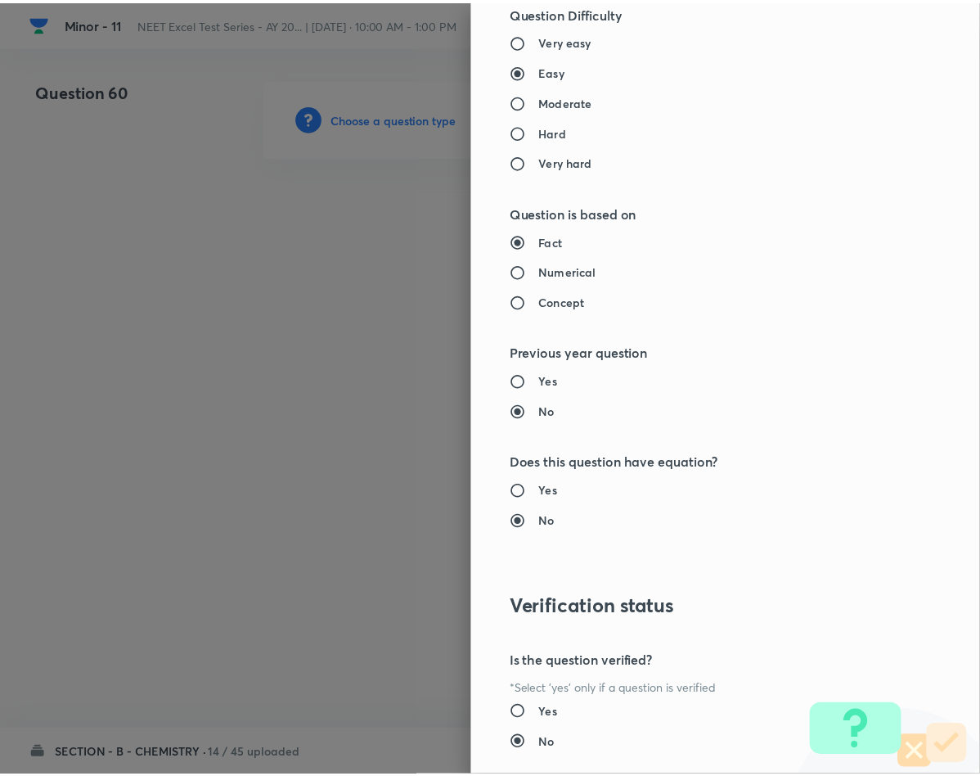
scroll to position [1569, 0]
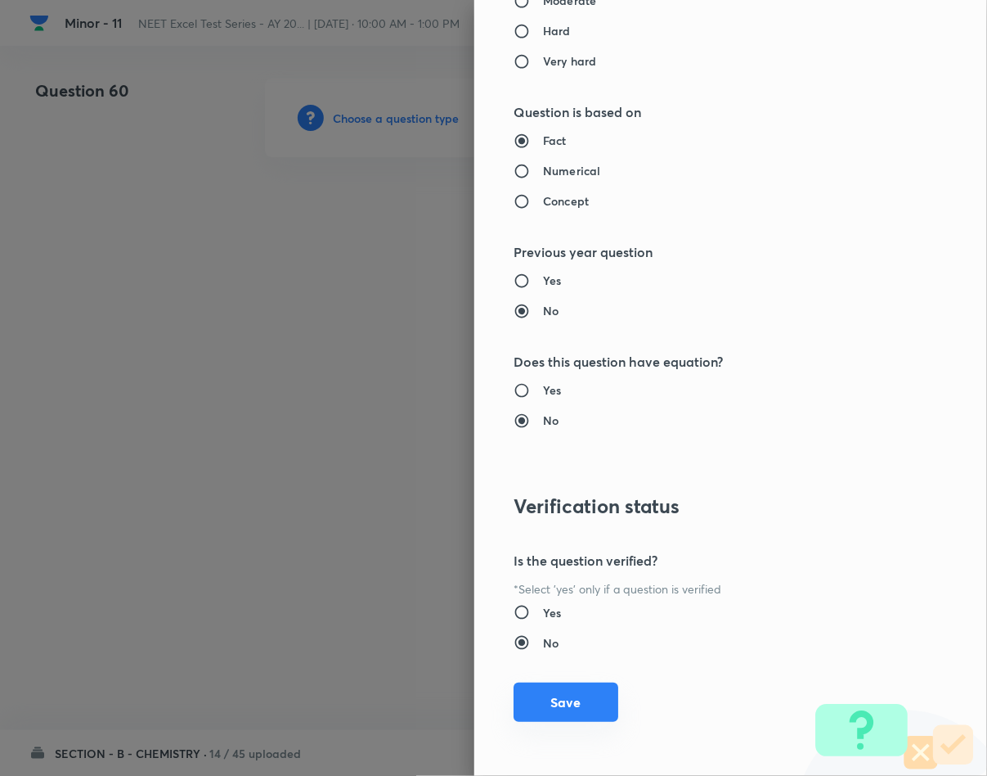
click at [538, 702] on button "Save" at bounding box center [566, 701] width 105 height 39
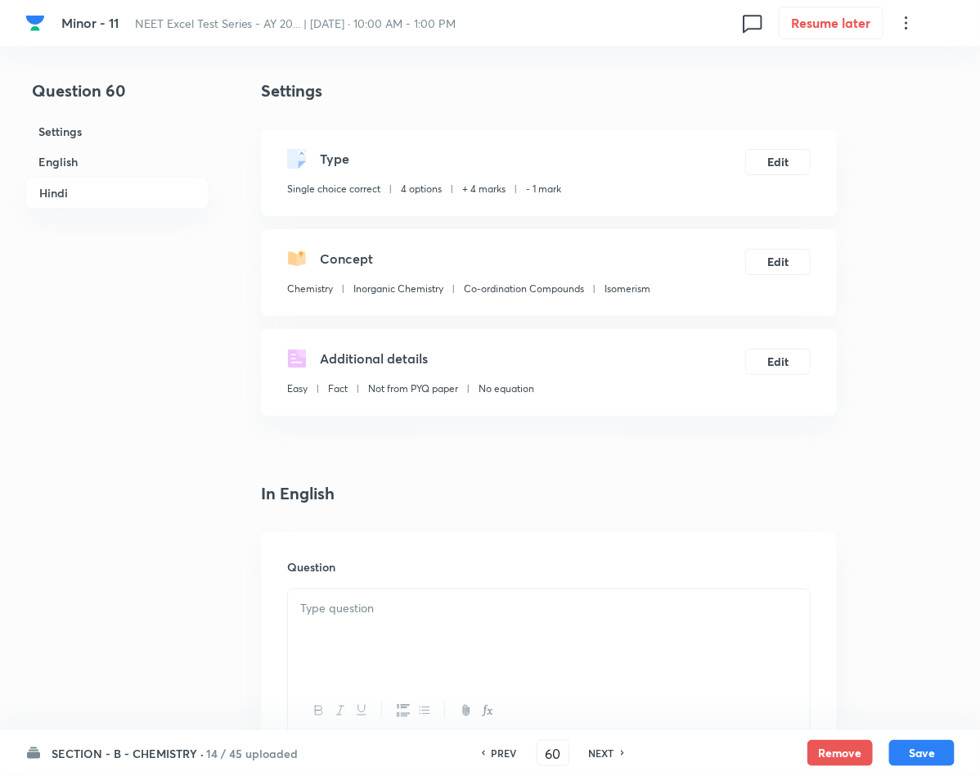
click at [472, 639] on div at bounding box center [549, 635] width 522 height 92
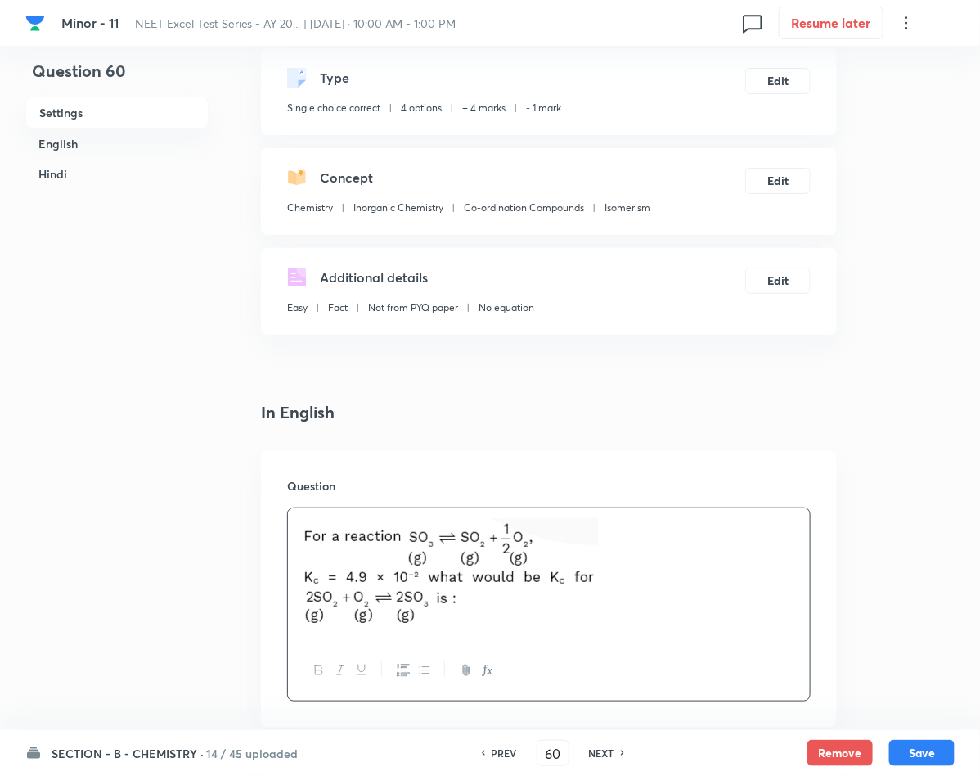
scroll to position [368, 0]
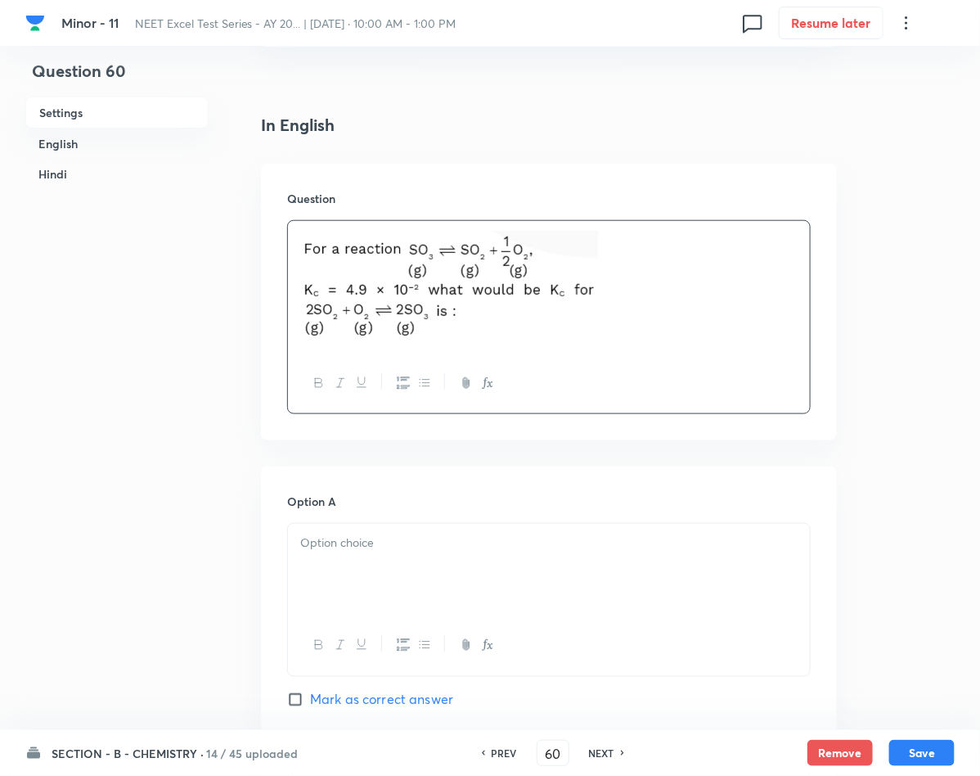
click at [454, 555] on div at bounding box center [549, 570] width 522 height 92
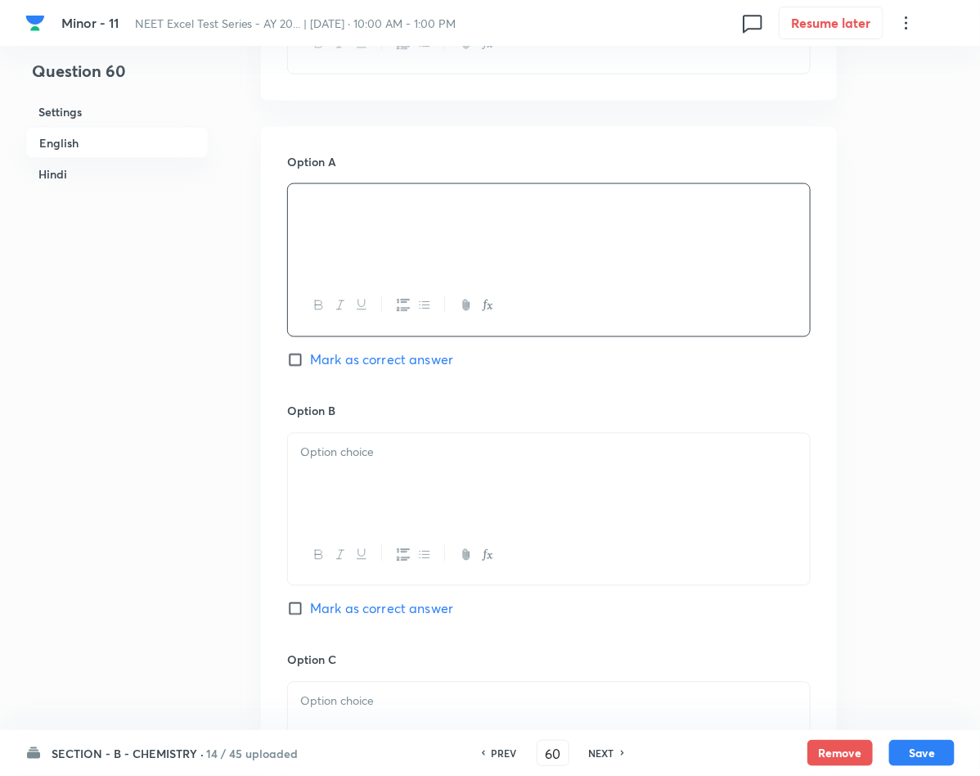
scroll to position [736, 0]
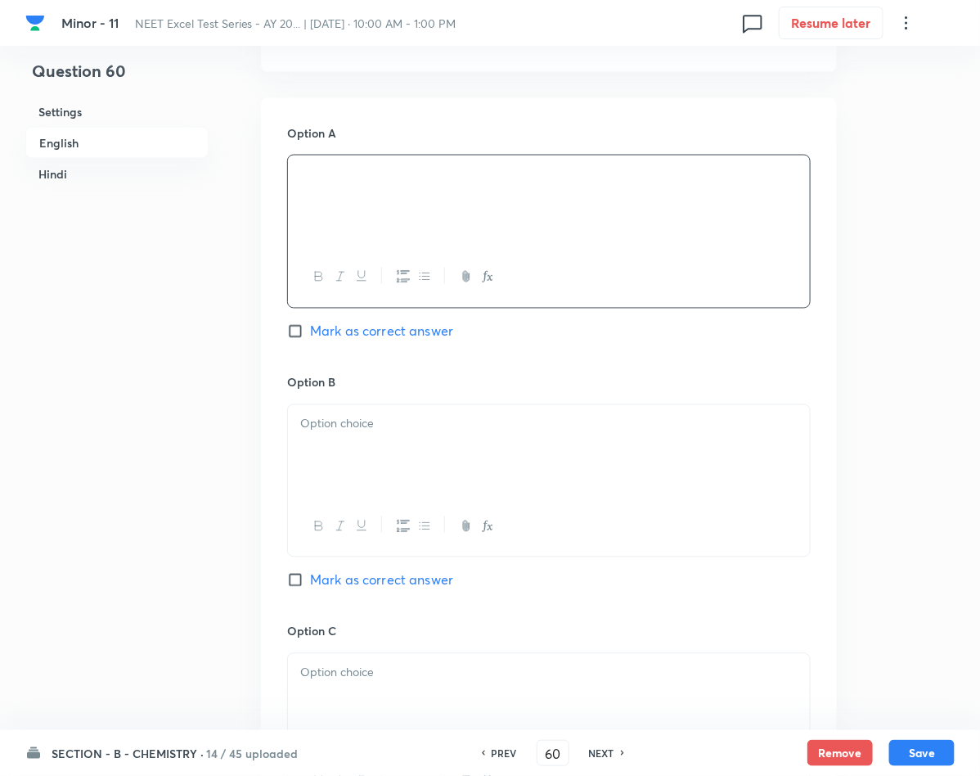
click at [364, 439] on div at bounding box center [549, 451] width 522 height 92
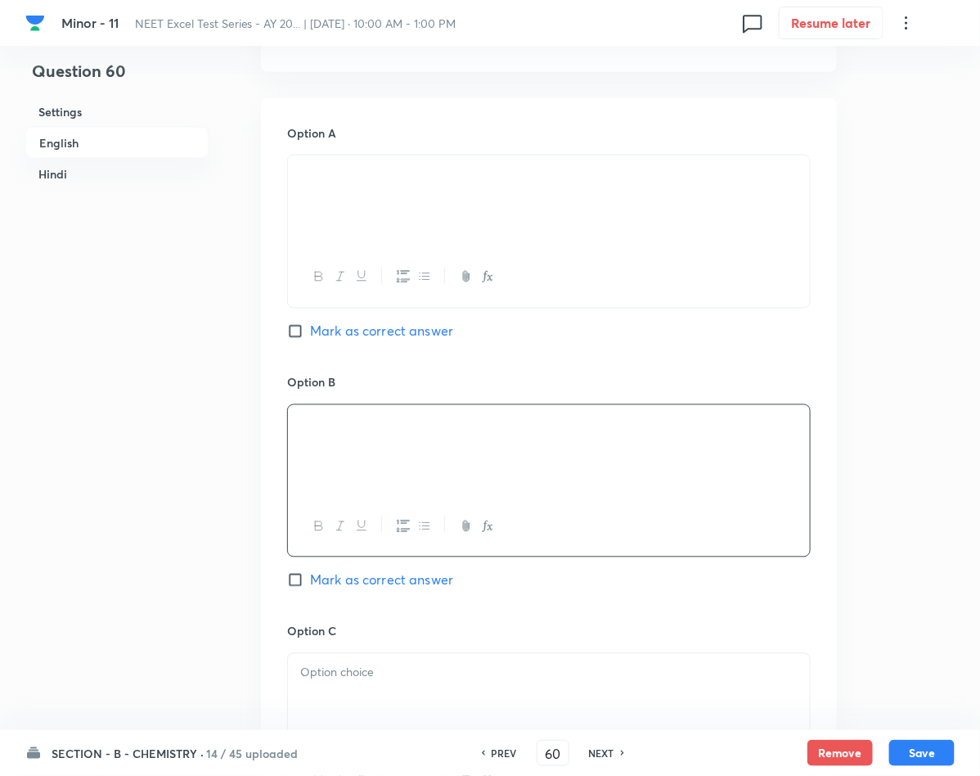
click at [368, 336] on span "Mark as correct answer" at bounding box center [381, 331] width 143 height 20
click at [310, 336] on input "Mark as correct answer" at bounding box center [298, 331] width 23 height 16
checkbox input "true"
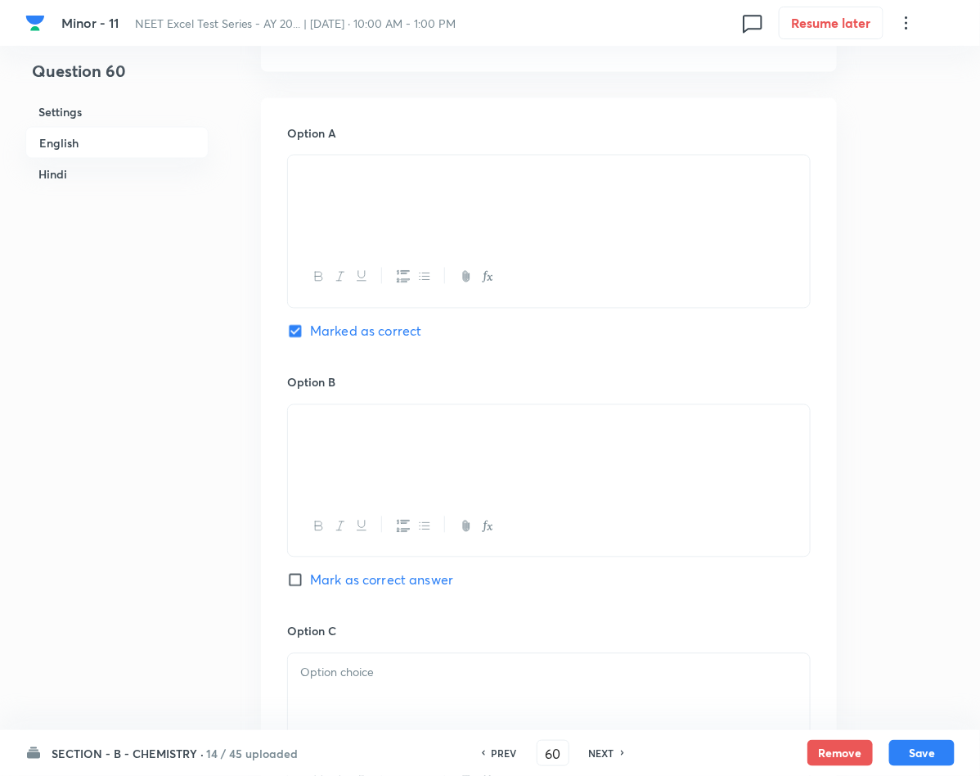
checkbox input "true"
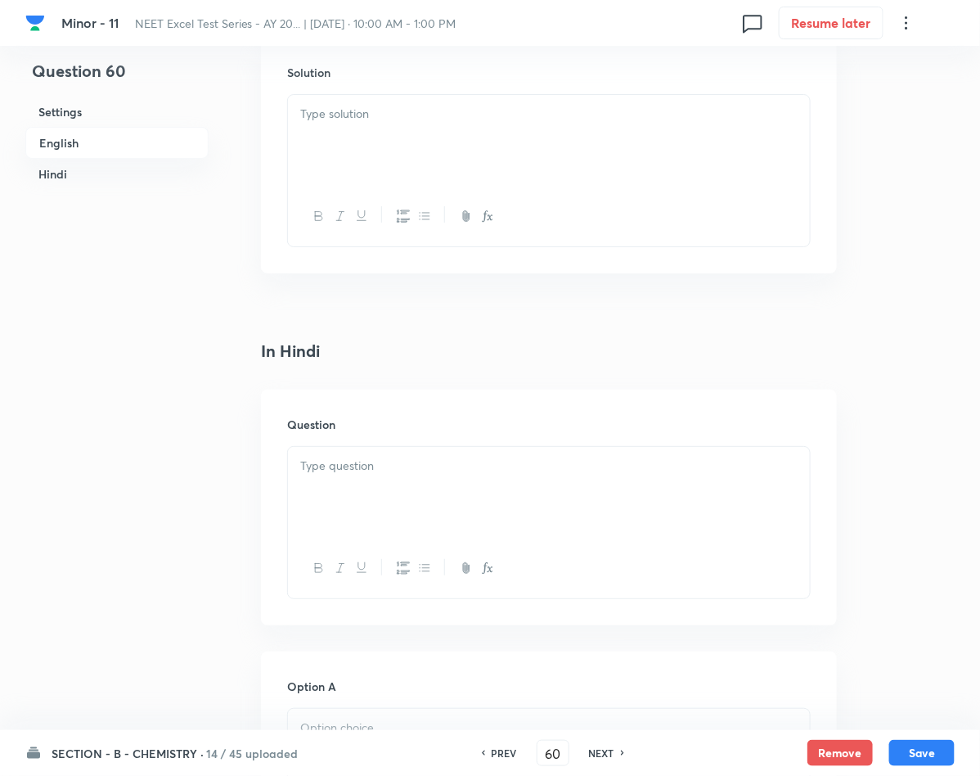
scroll to position [1841, 0]
click at [395, 92] on div "Solution" at bounding box center [549, 154] width 576 height 236
click at [386, 110] on p at bounding box center [548, 112] width 497 height 19
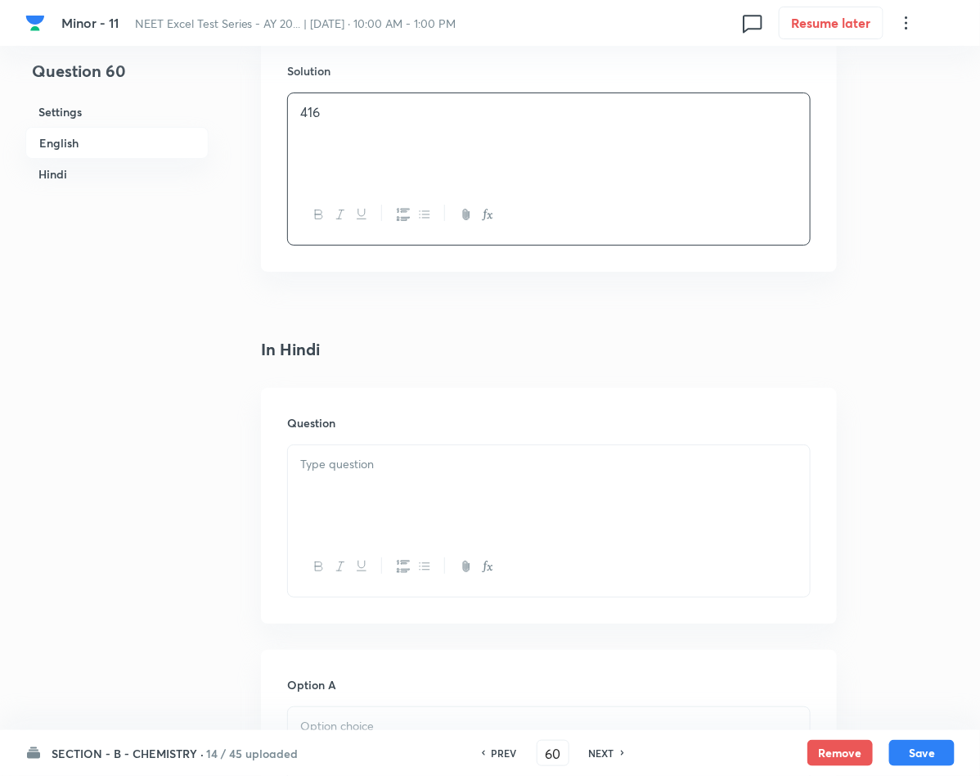
click at [347, 122] on p "416" at bounding box center [548, 112] width 497 height 19
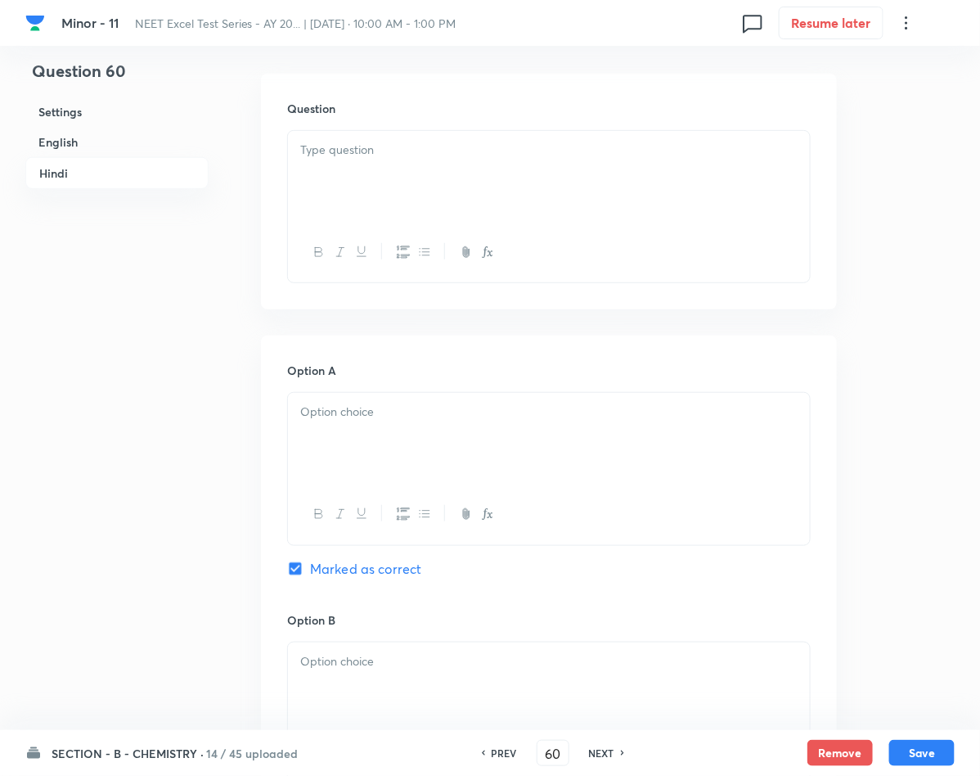
scroll to position [2209, 0]
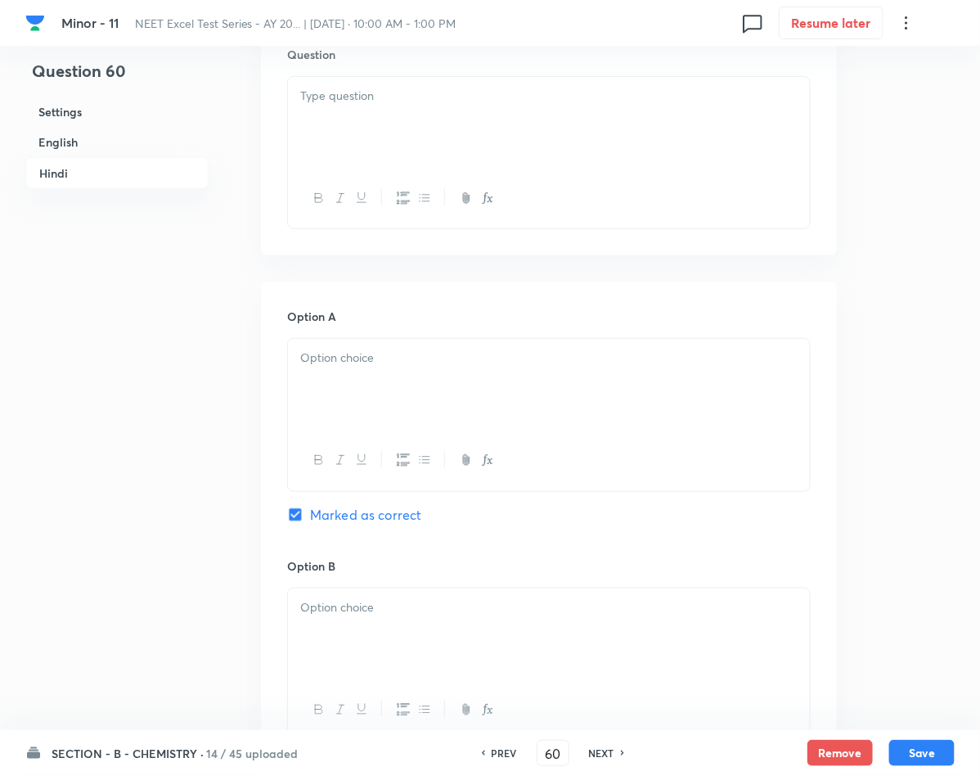
click at [384, 410] on div at bounding box center [549, 385] width 522 height 92
click at [331, 629] on div at bounding box center [549, 634] width 522 height 92
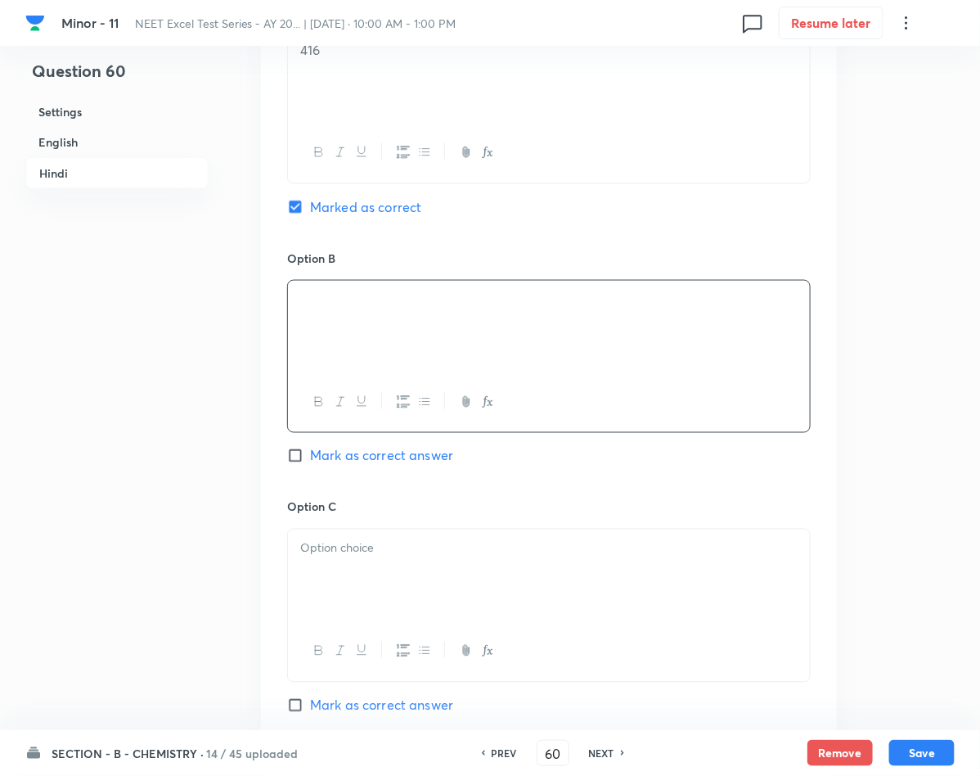
scroll to position [2577, 0]
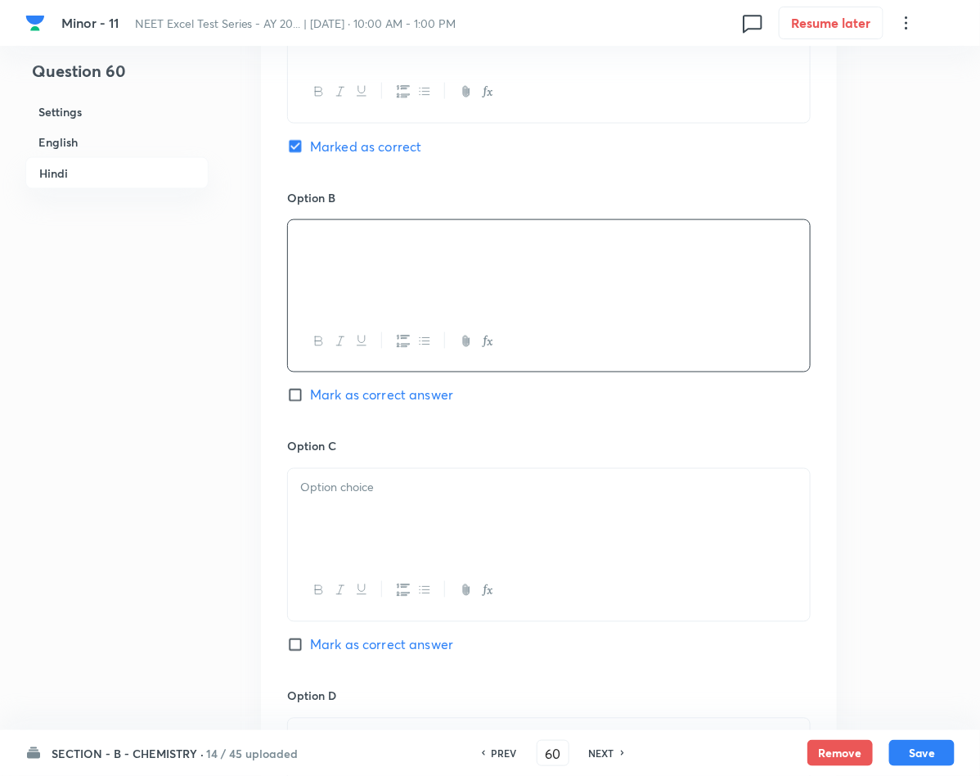
click at [607, 526] on div at bounding box center [549, 515] width 522 height 92
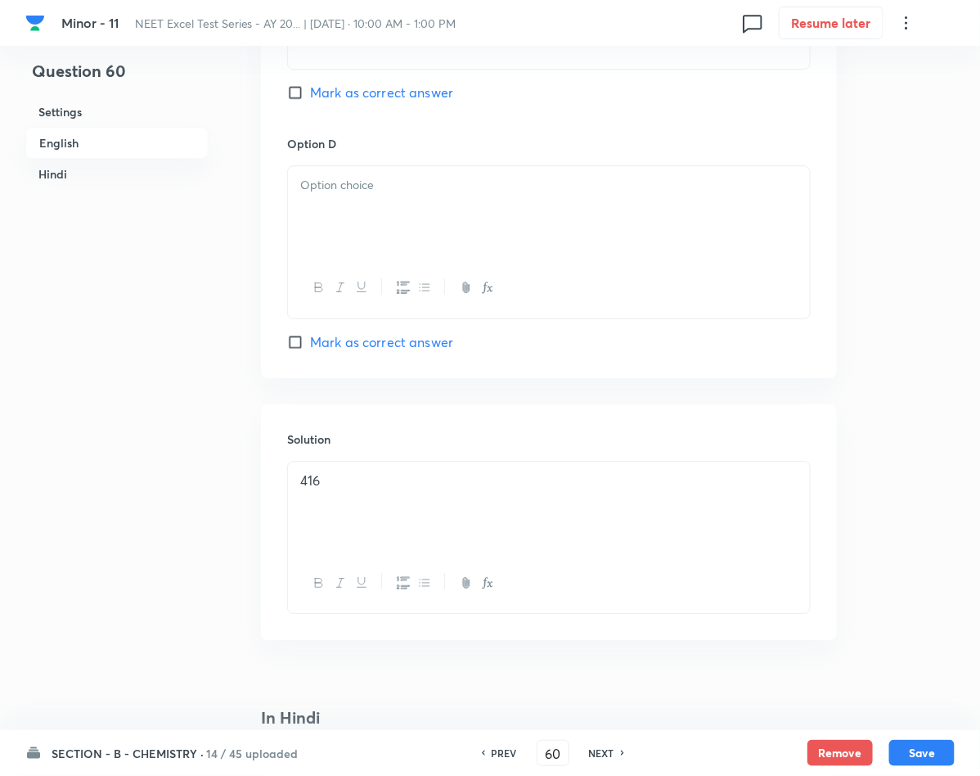
scroll to position [1227, 0]
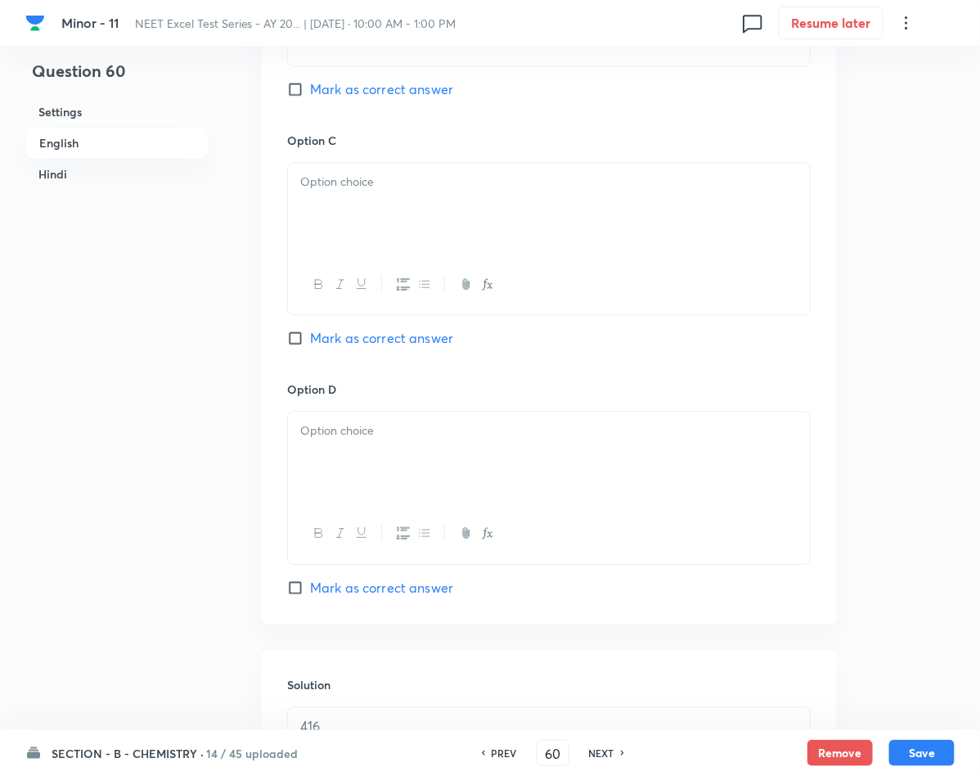
click at [385, 229] on div at bounding box center [549, 209] width 522 height 92
click at [515, 484] on div at bounding box center [549, 457] width 522 height 92
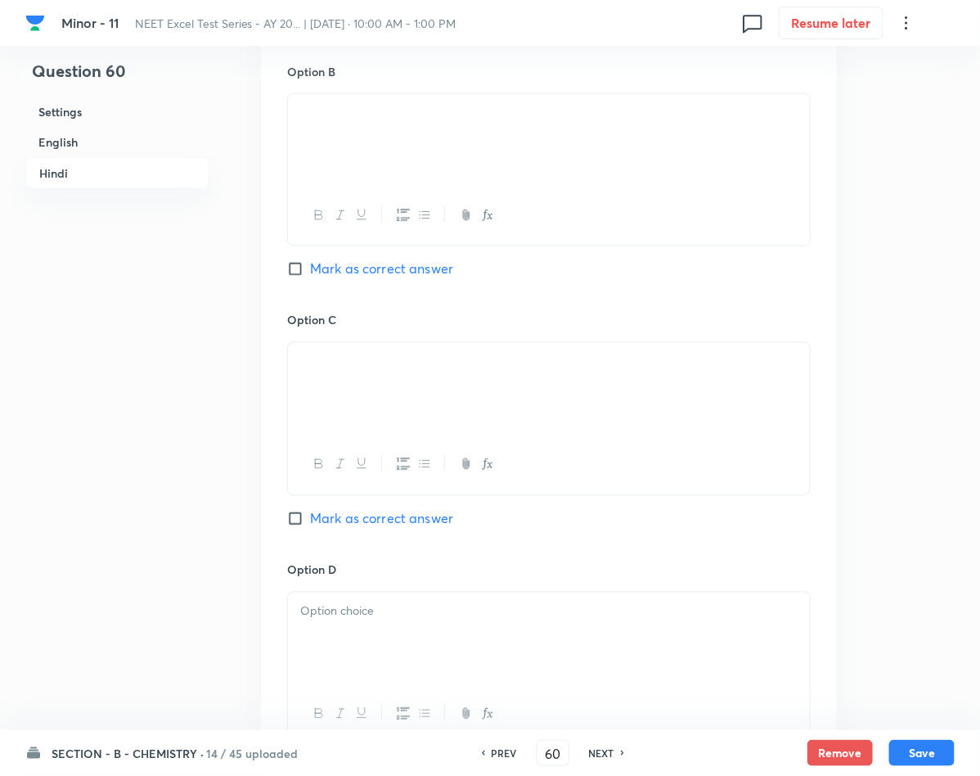
scroll to position [2822, 0]
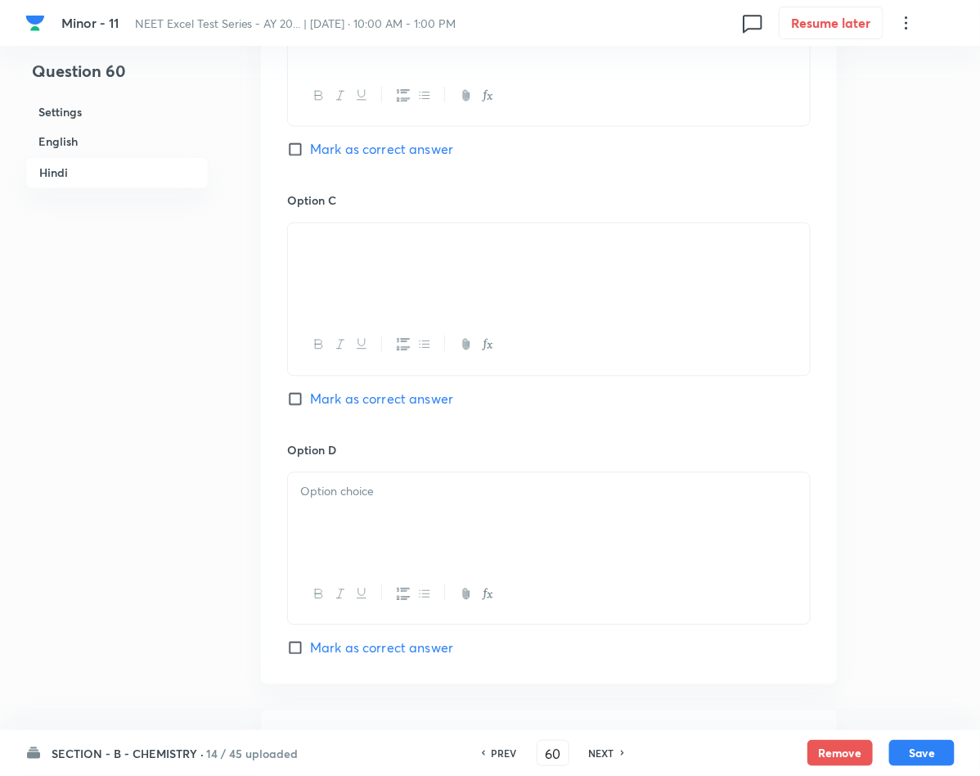
drag, startPoint x: 456, startPoint y: 508, endPoint x: 445, endPoint y: 511, distance: 11.9
click at [445, 511] on div at bounding box center [549, 519] width 522 height 92
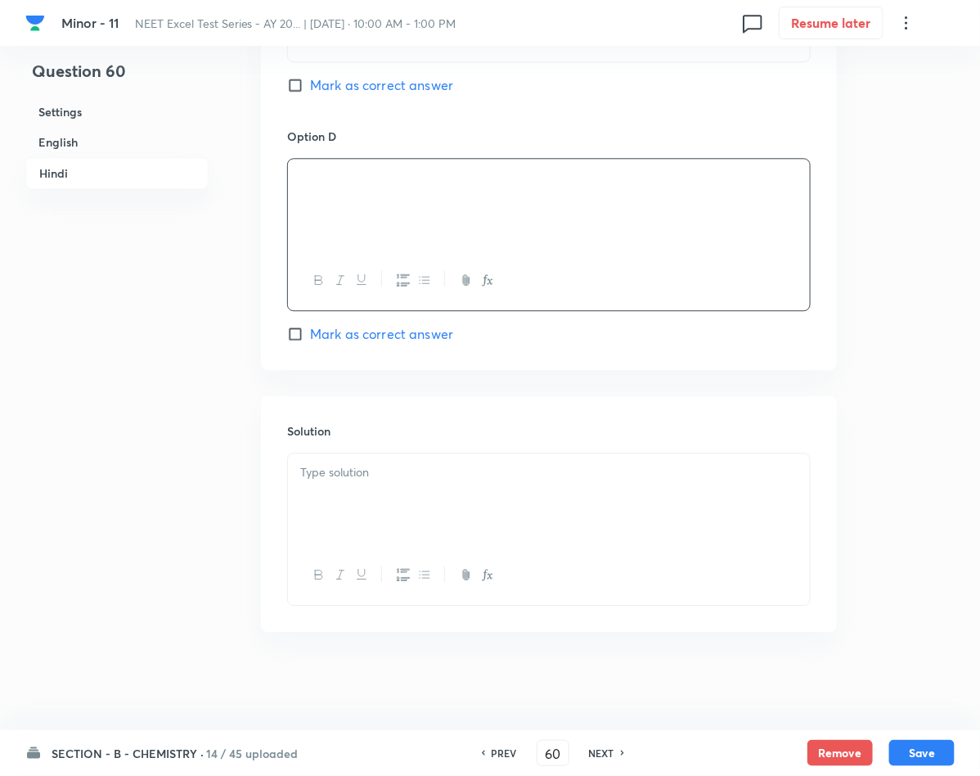
scroll to position [3146, 0]
click at [314, 486] on div at bounding box center [549, 499] width 522 height 92
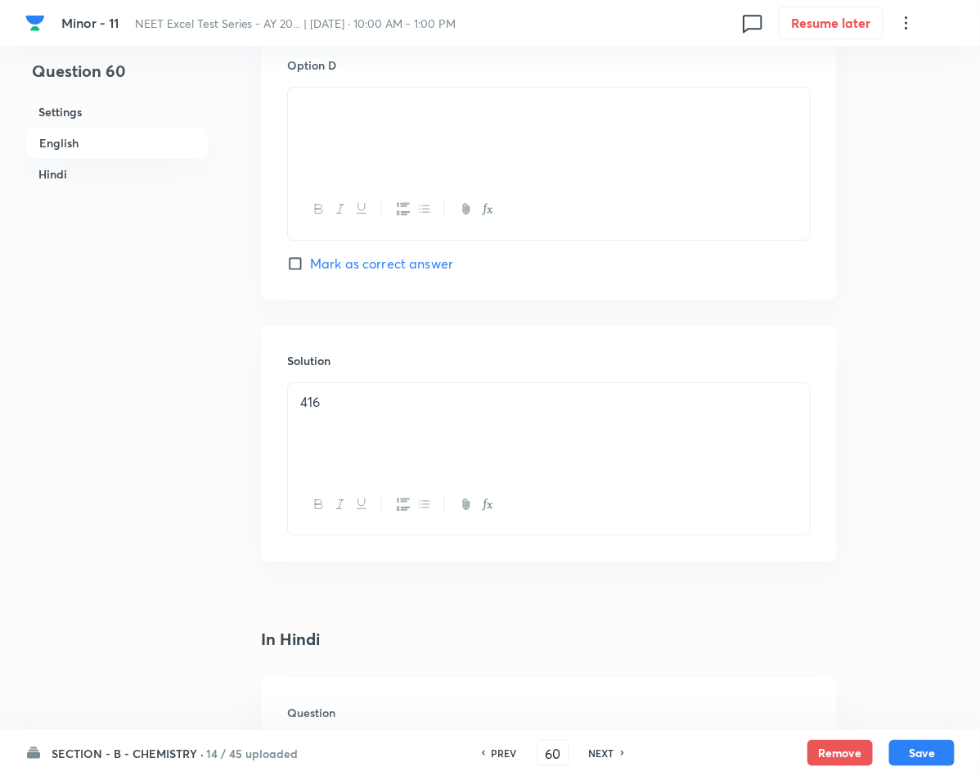
scroll to position [1796, 0]
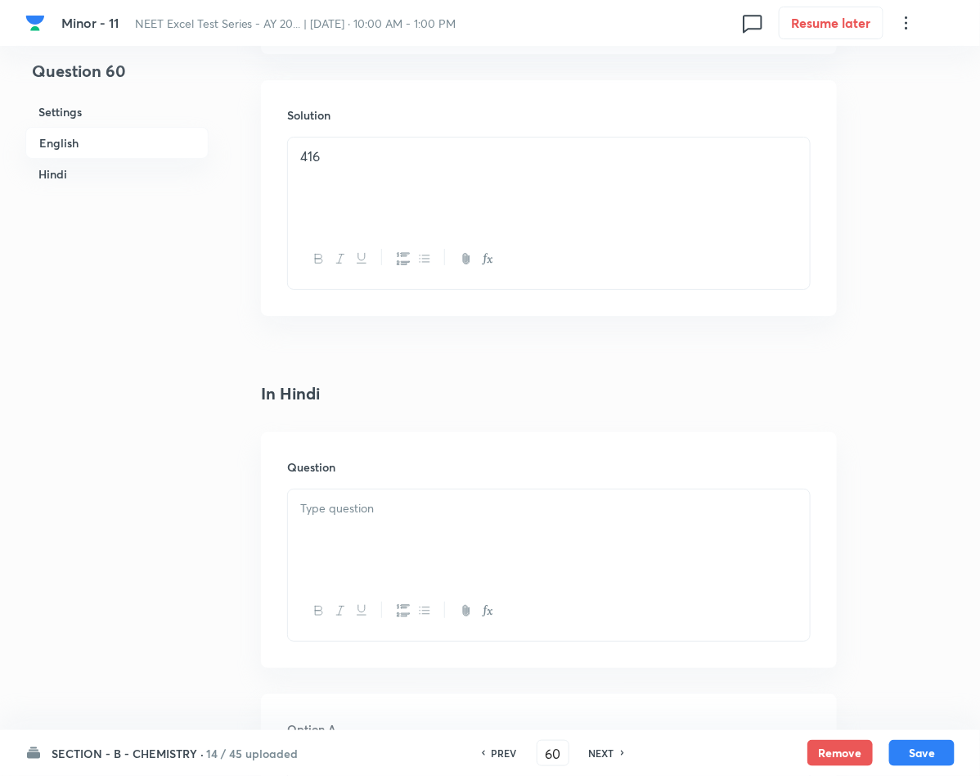
click at [442, 543] on div at bounding box center [549, 535] width 522 height 92
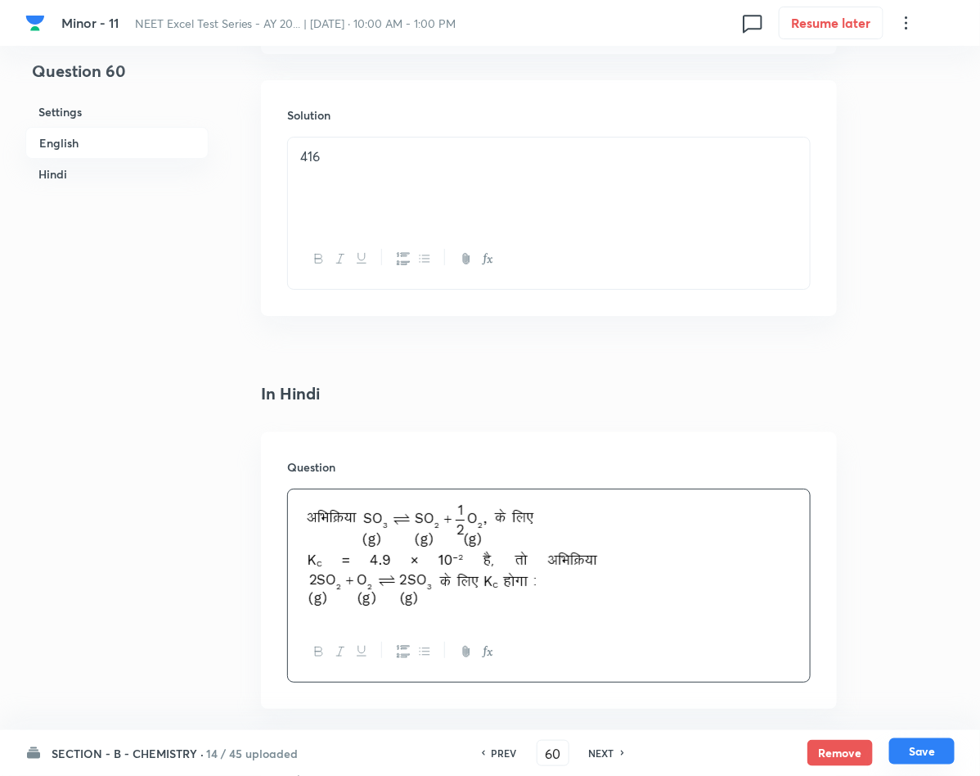
click at [923, 751] on button "Save" at bounding box center [921, 751] width 65 height 26
type input "61"
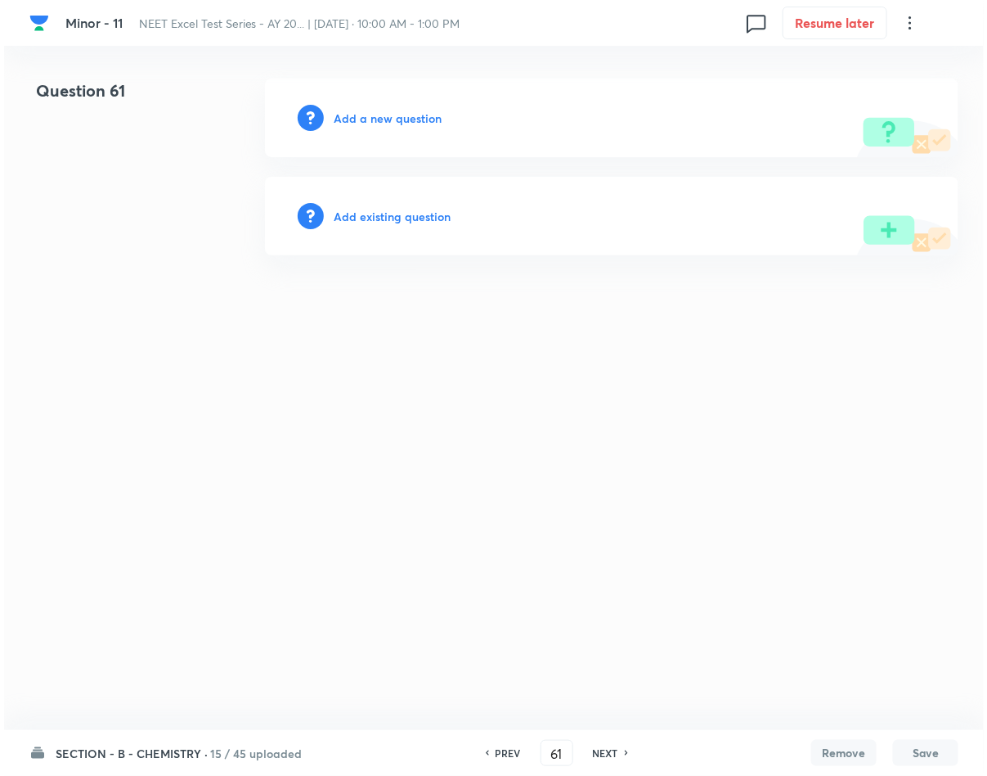
scroll to position [0, 0]
click at [376, 111] on h6 "Add a new question" at bounding box center [388, 118] width 108 height 17
click at [376, 111] on h6 "Choose a question type" at bounding box center [397, 118] width 126 height 17
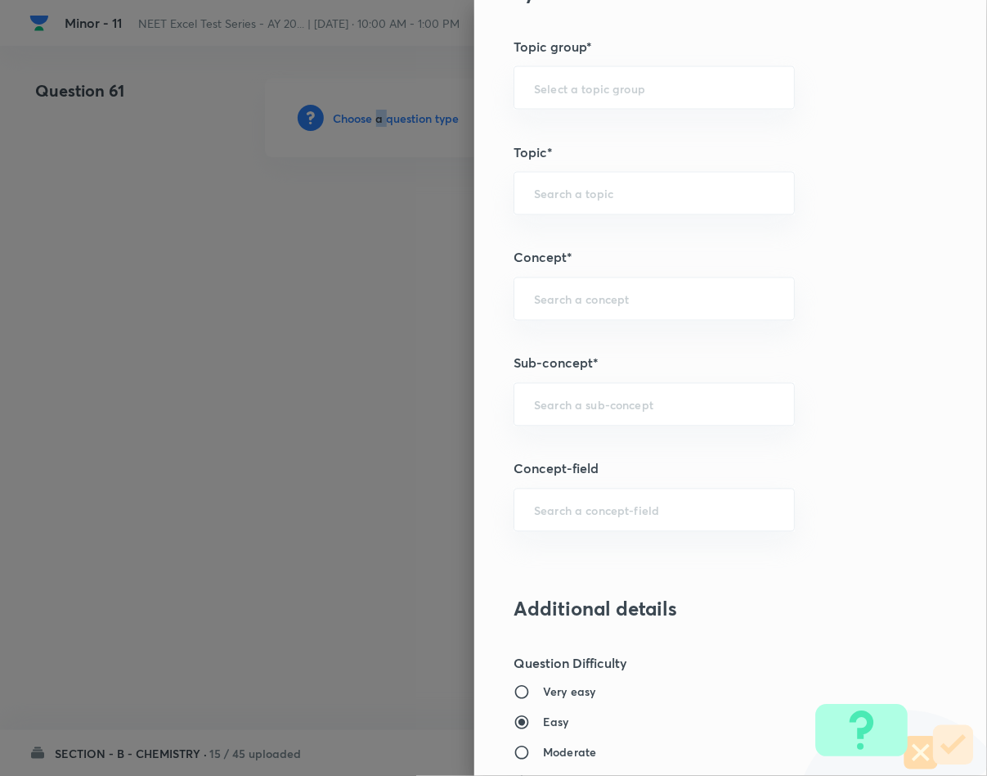
scroll to position [859, 0]
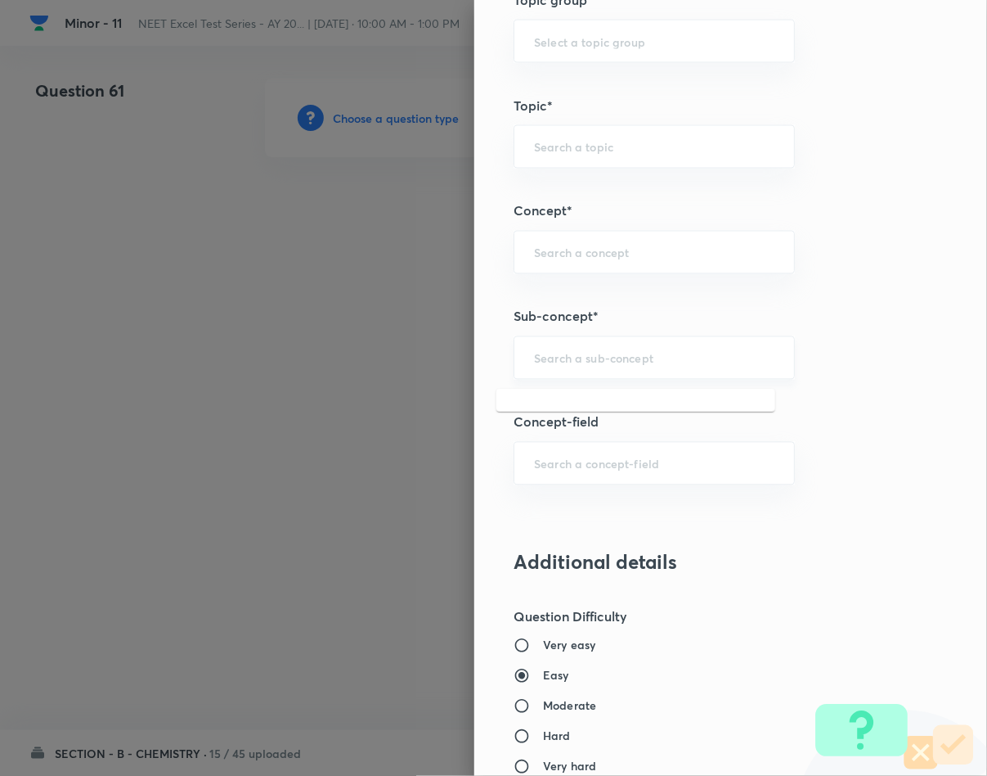
click at [557, 366] on input "text" at bounding box center [654, 358] width 241 height 16
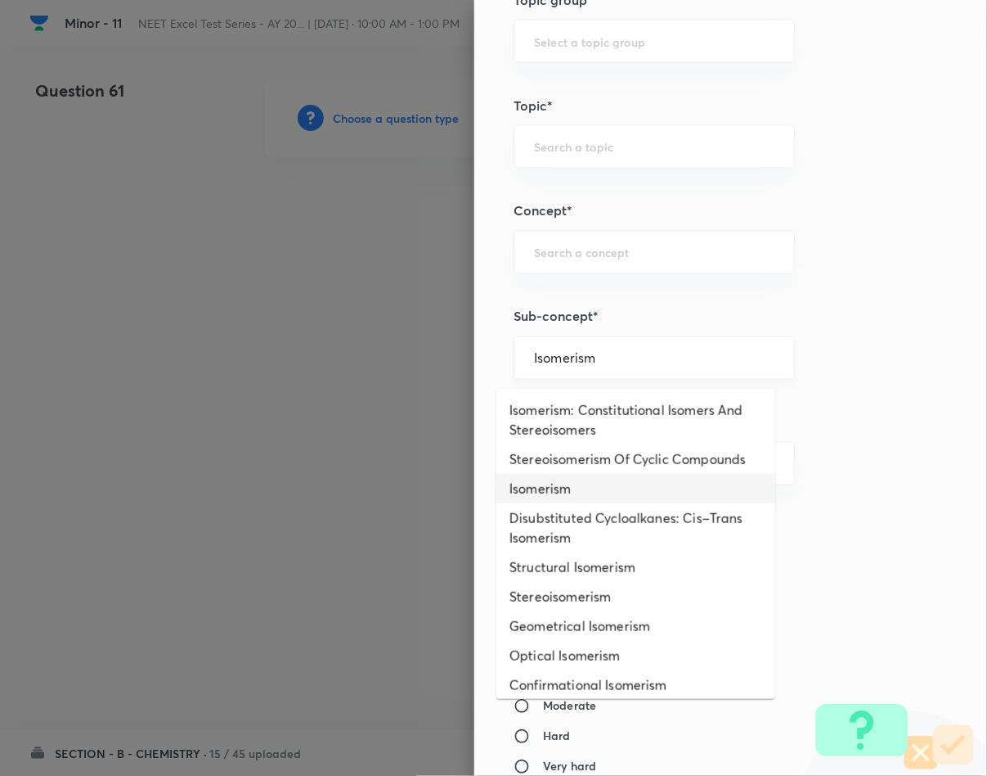
type input "Isomerism"
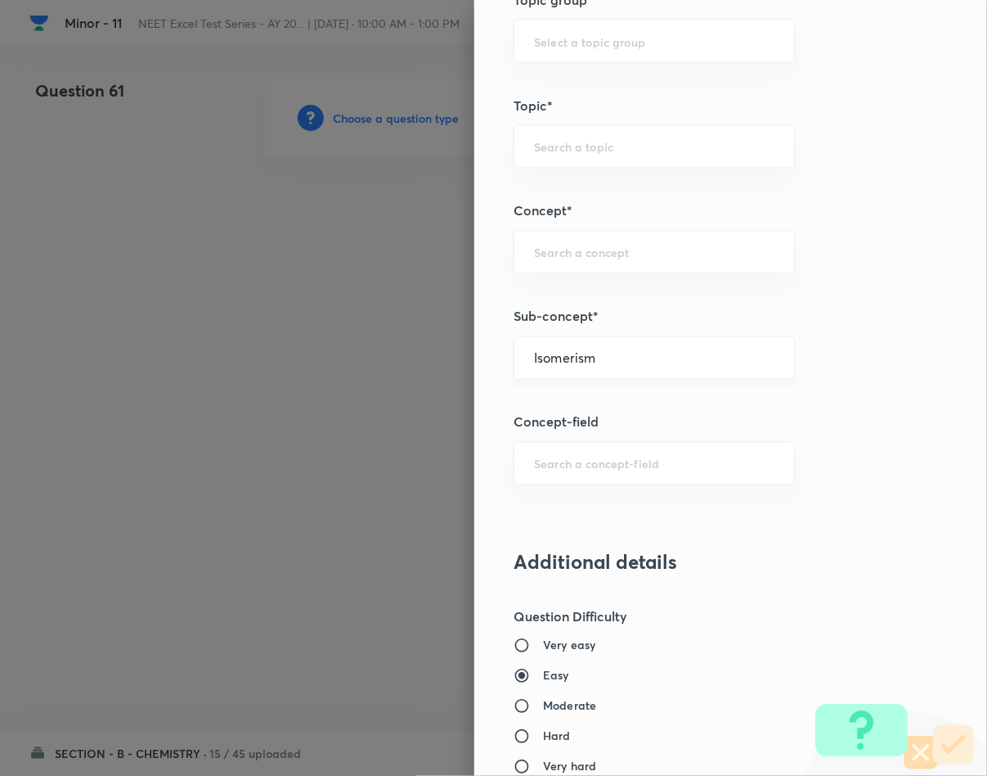
type input "Chemistry"
type input "Inorganic Chemistry"
type input "Co-ordination Compounds"
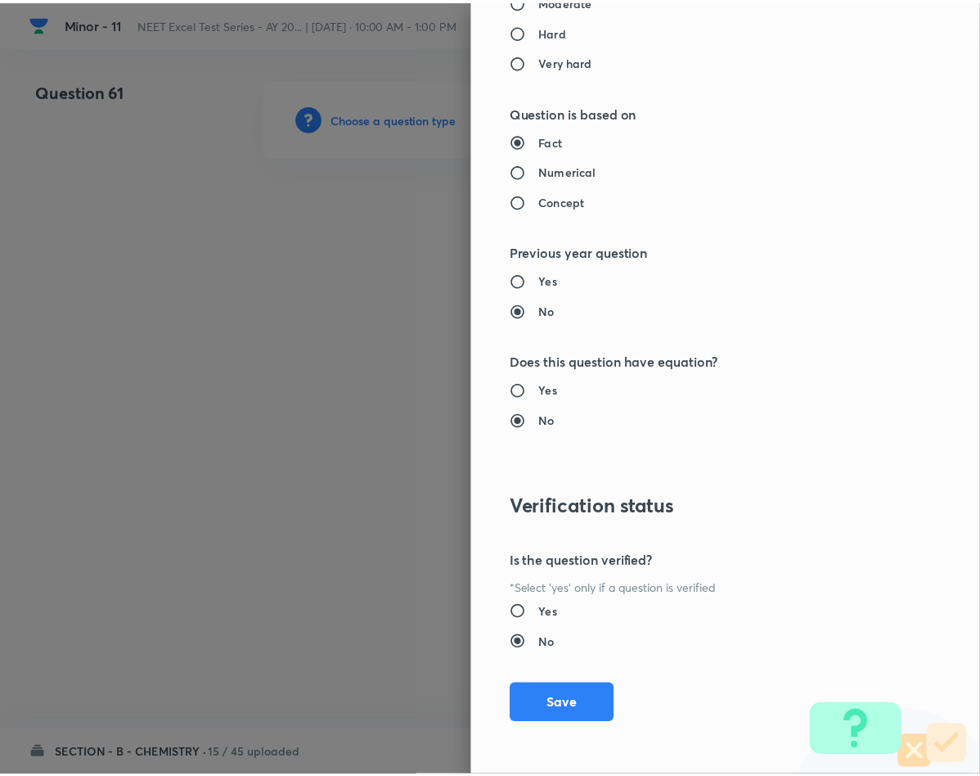
scroll to position [1569, 0]
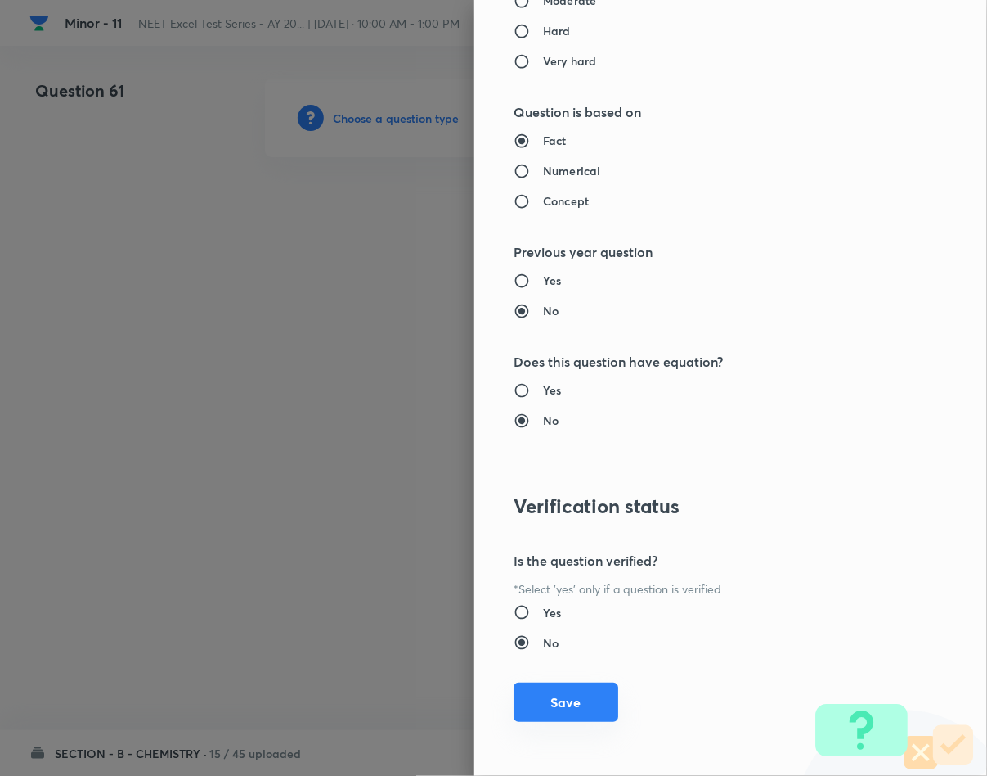
click at [547, 683] on button "Save" at bounding box center [566, 701] width 105 height 39
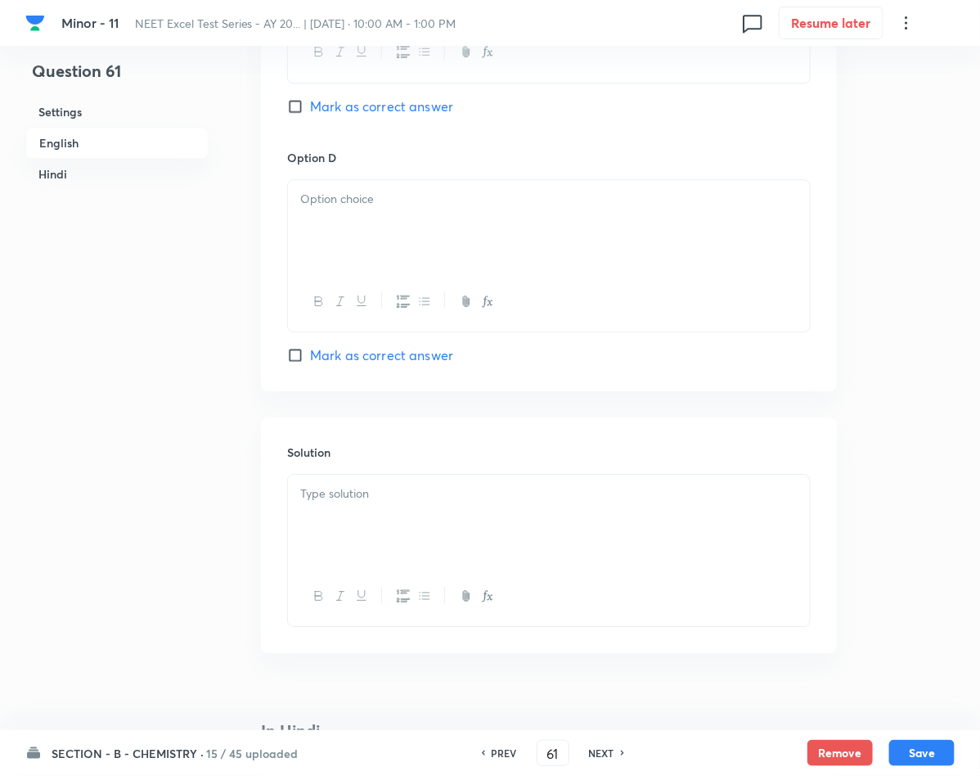
scroll to position [1718, 0]
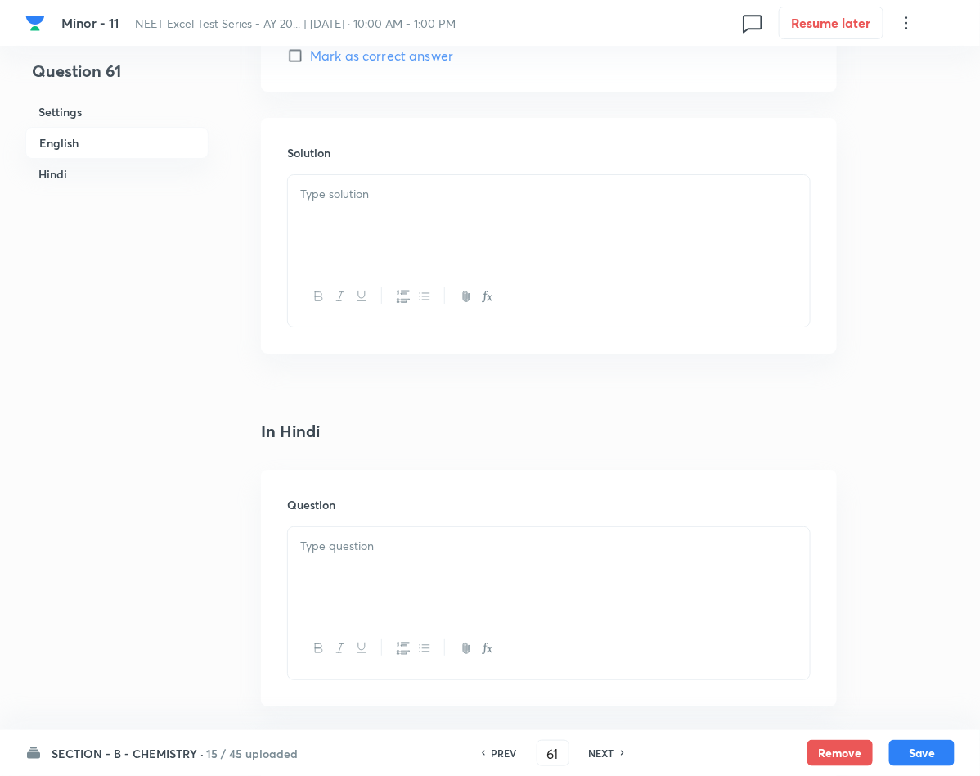
click at [450, 602] on div at bounding box center [549, 573] width 522 height 92
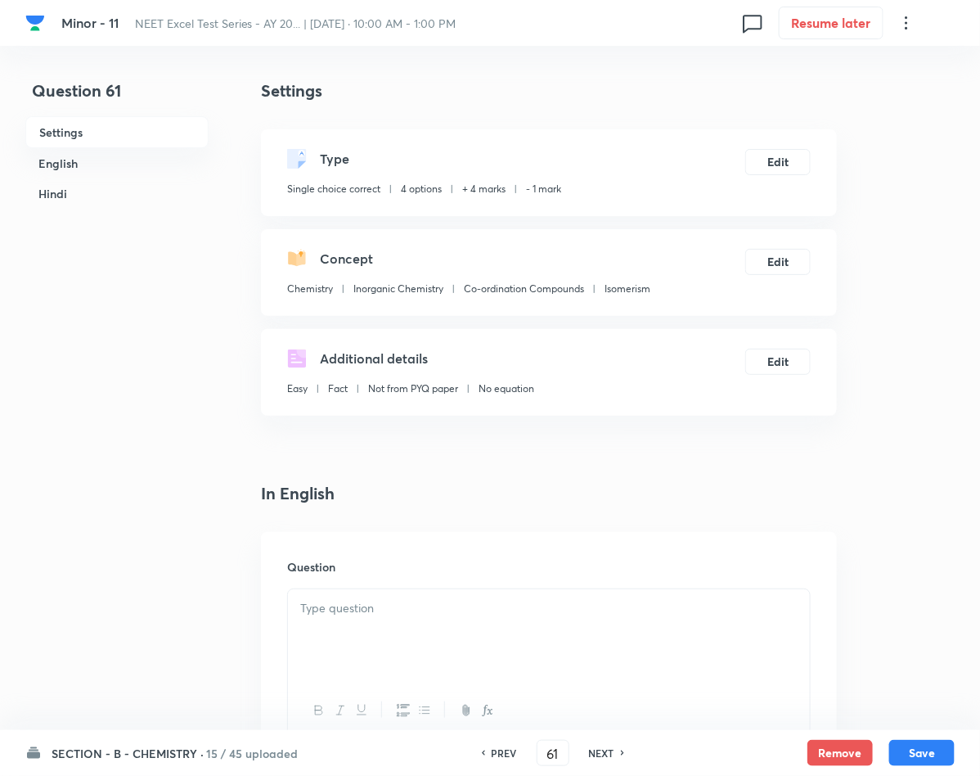
scroll to position [245, 0]
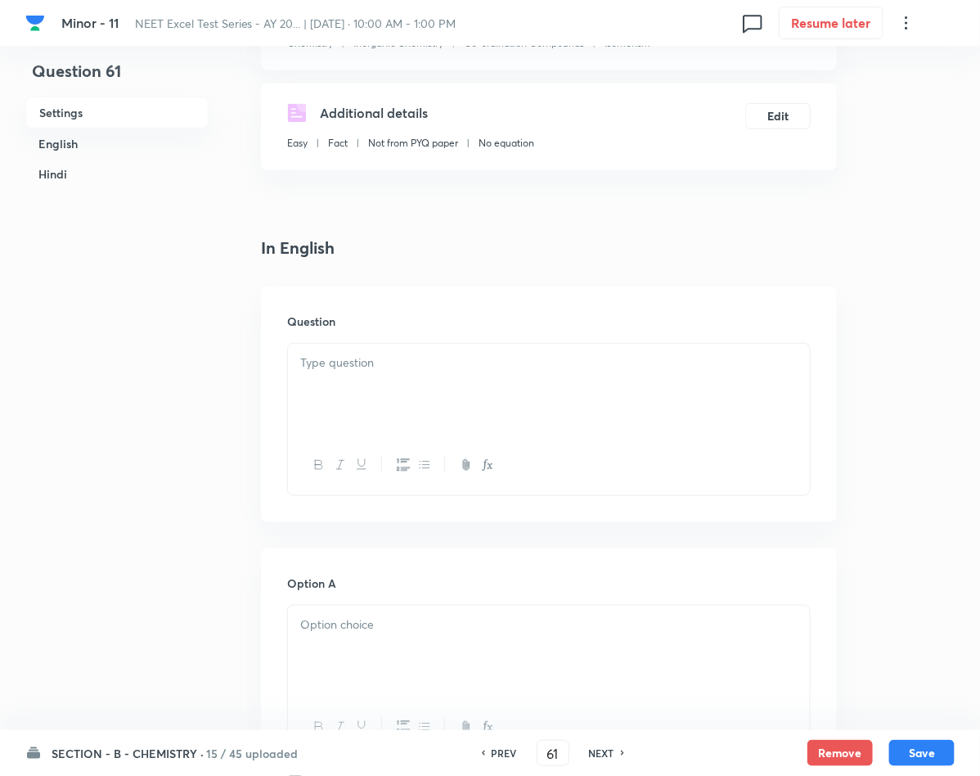
click at [375, 383] on div at bounding box center [549, 390] width 522 height 92
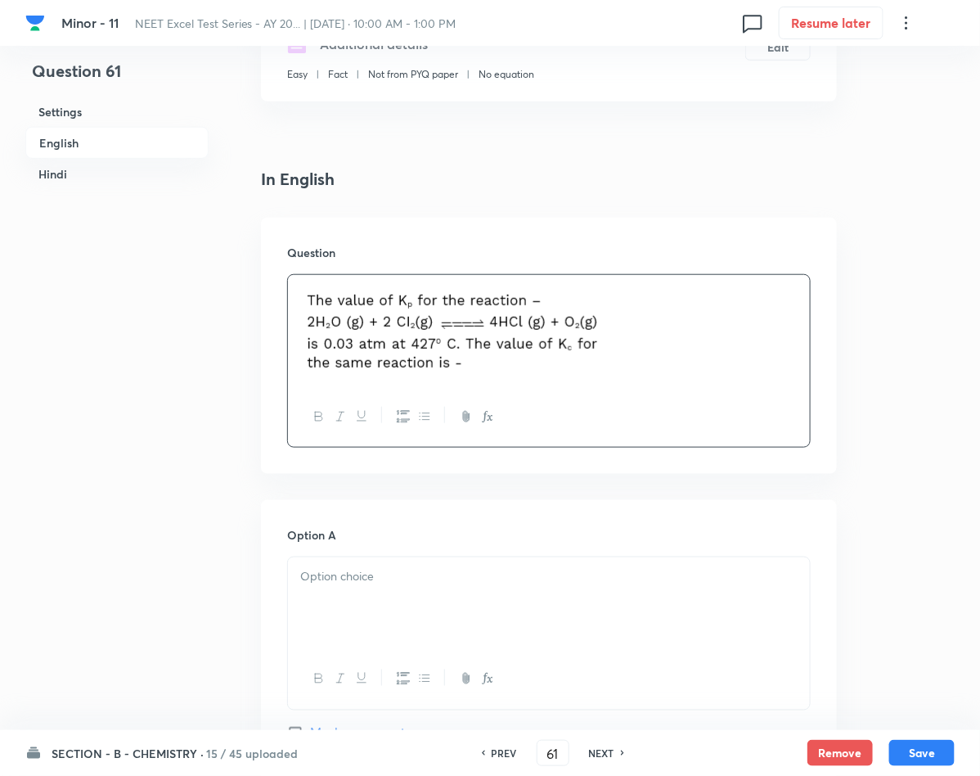
scroll to position [491, 0]
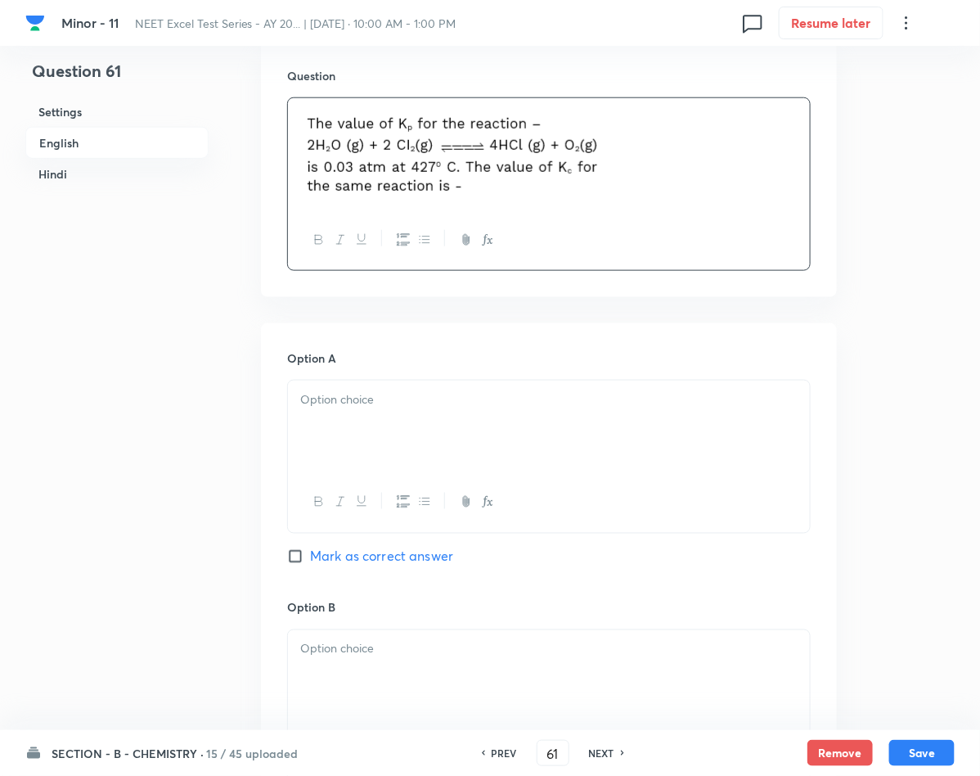
click at [393, 457] on div at bounding box center [549, 426] width 522 height 92
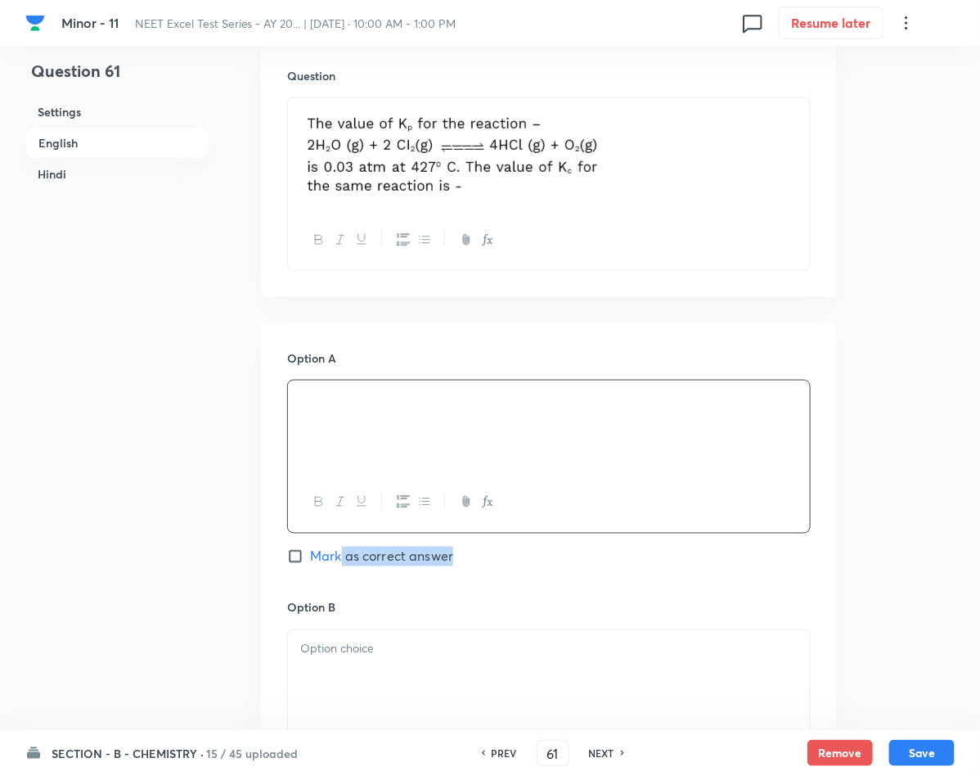
click at [344, 569] on div "Option A Mark as correct answer" at bounding box center [549, 473] width 524 height 249
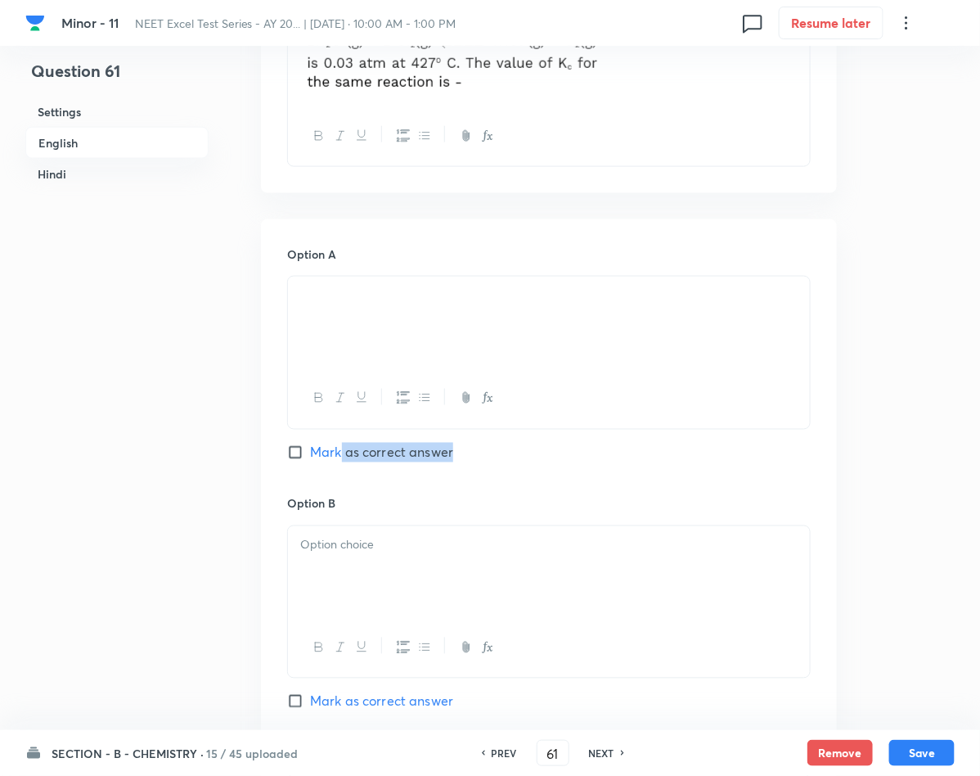
scroll to position [736, 0]
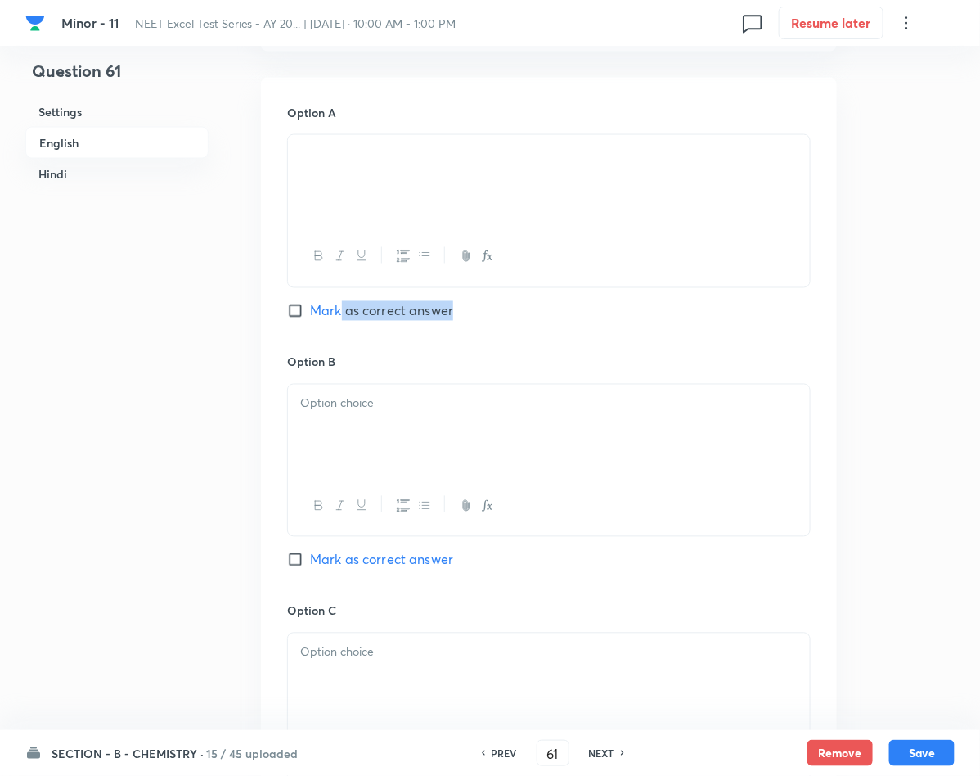
click at [298, 317] on input "Mark as correct answer" at bounding box center [298, 311] width 23 height 16
checkbox input "true"
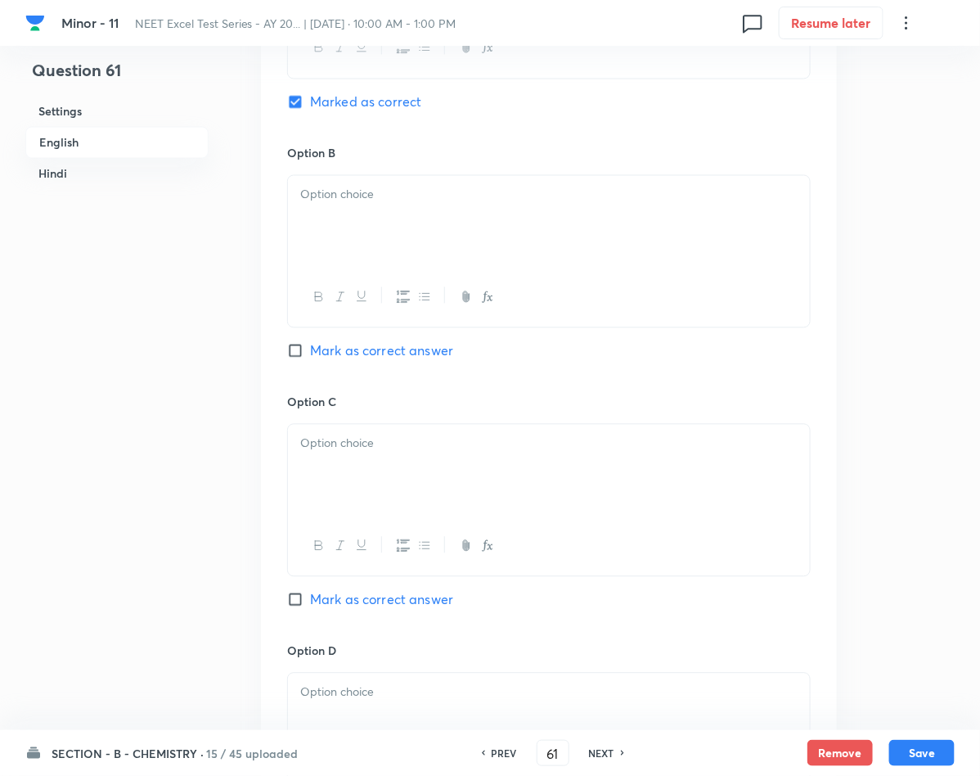
checkbox input "true"
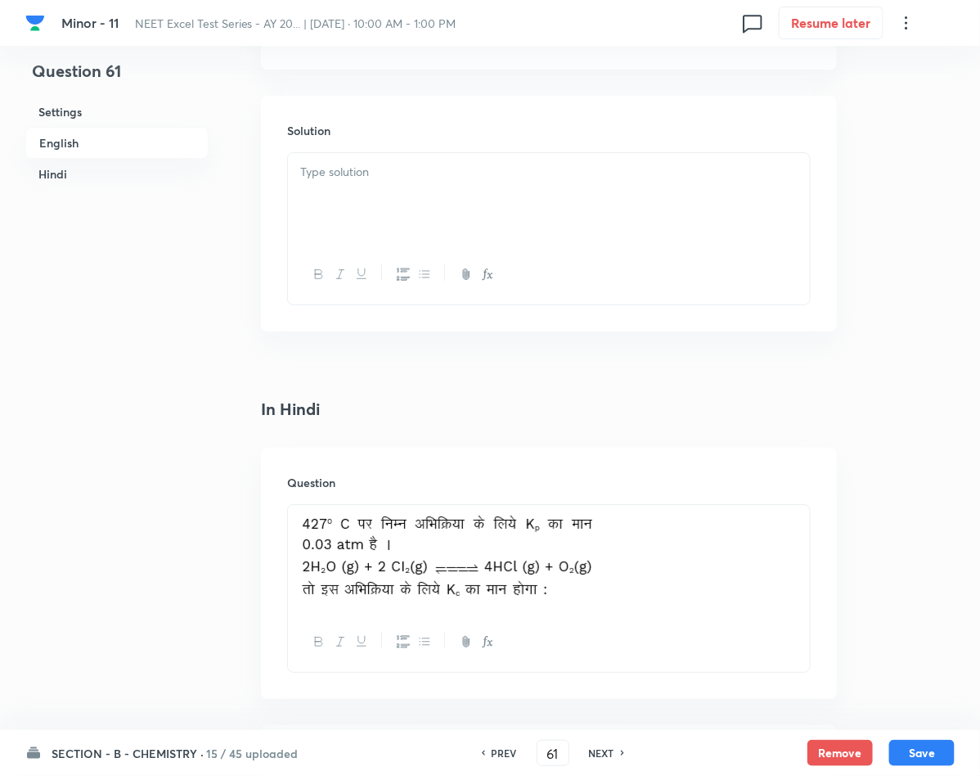
scroll to position [1718, 0]
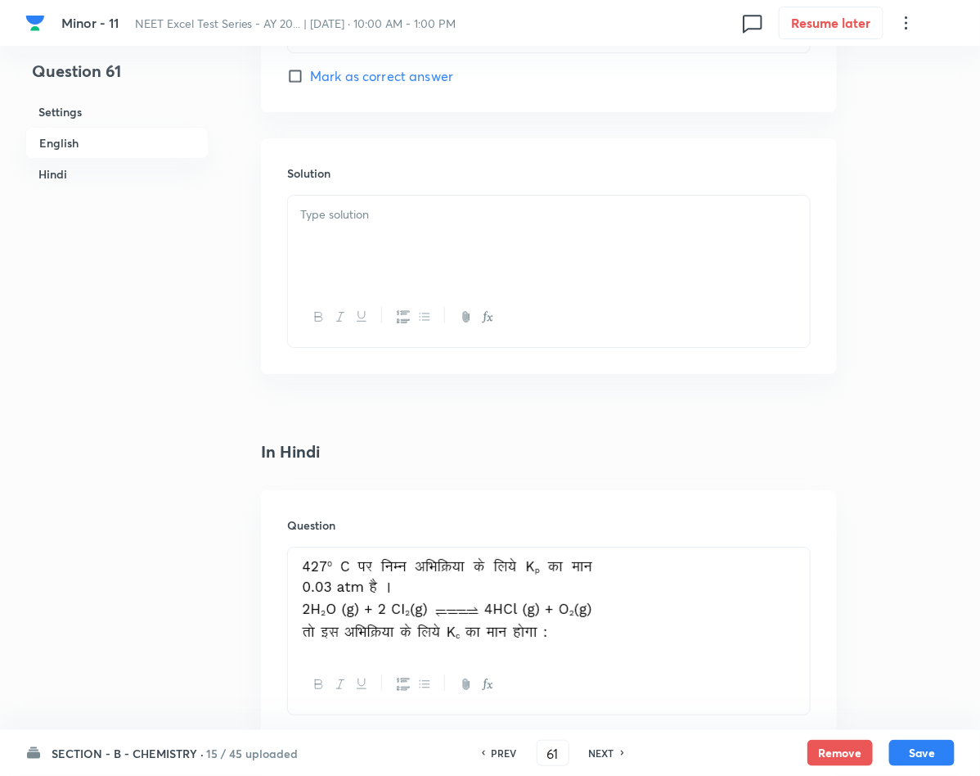
click at [344, 248] on div at bounding box center [549, 242] width 522 height 92
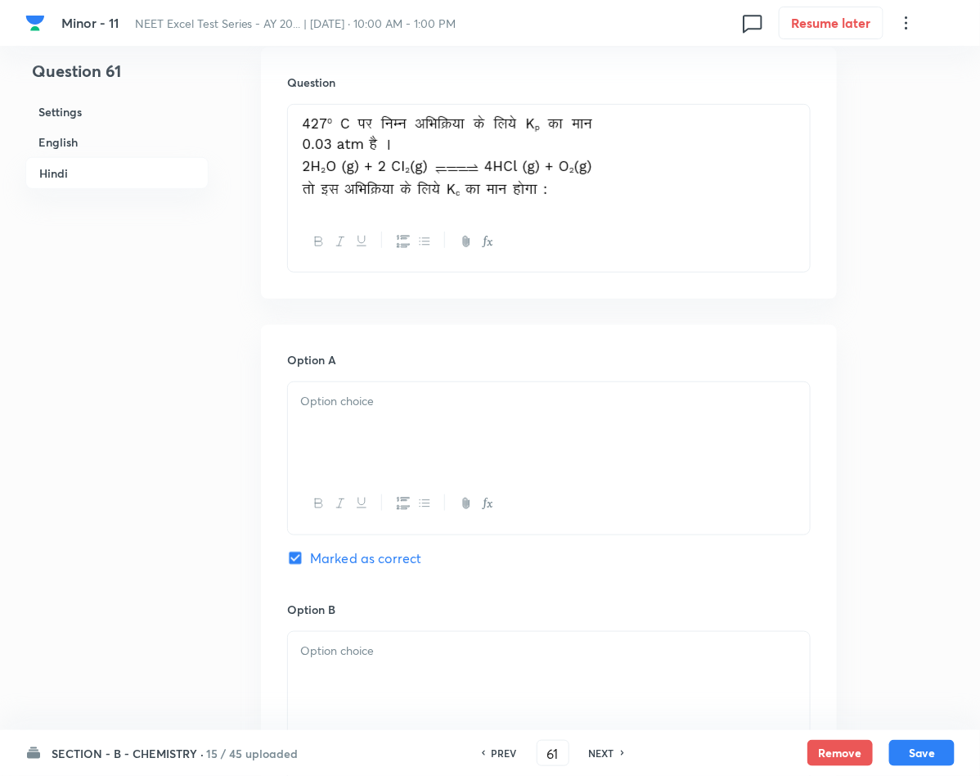
scroll to position [2209, 0]
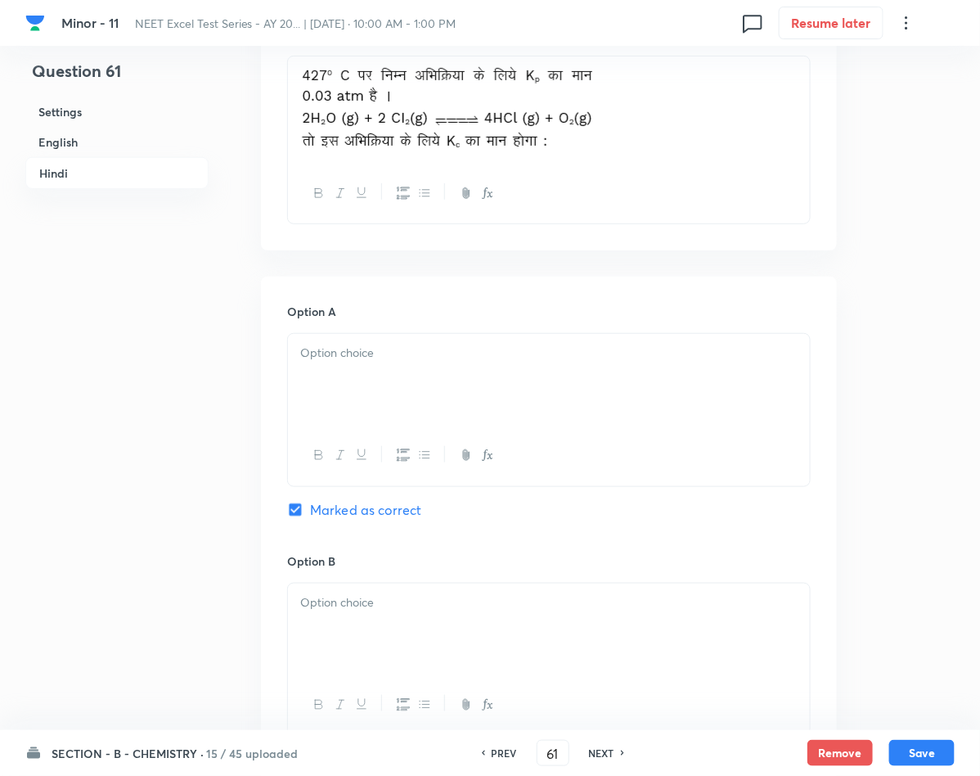
click at [342, 352] on p at bounding box center [548, 353] width 497 height 19
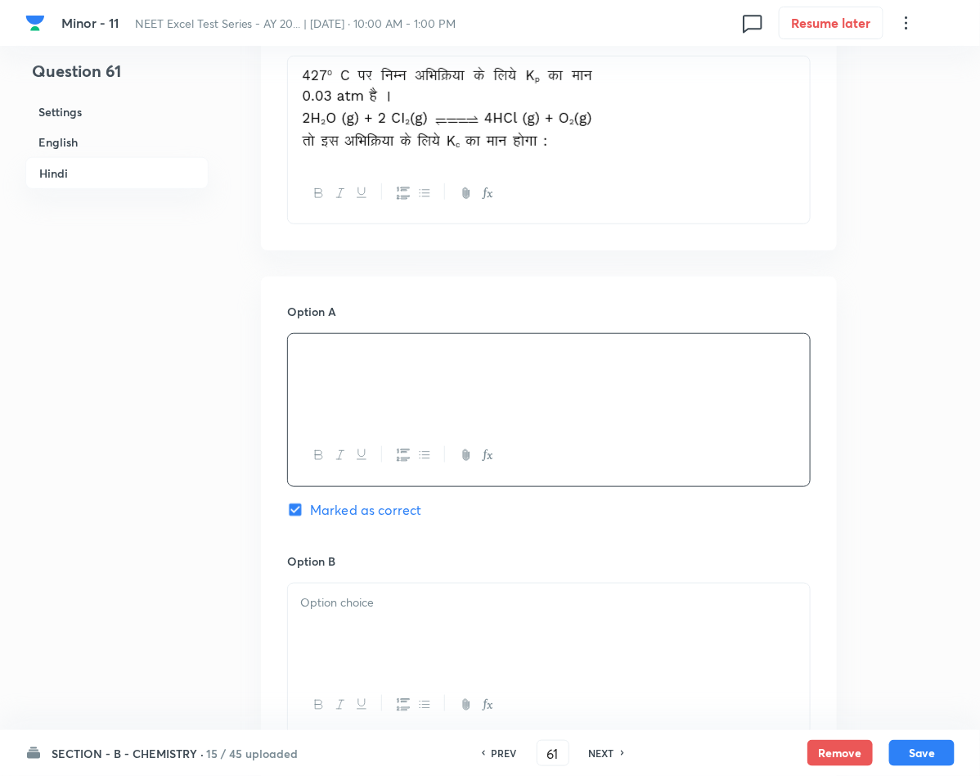
scroll to position [3141, 0]
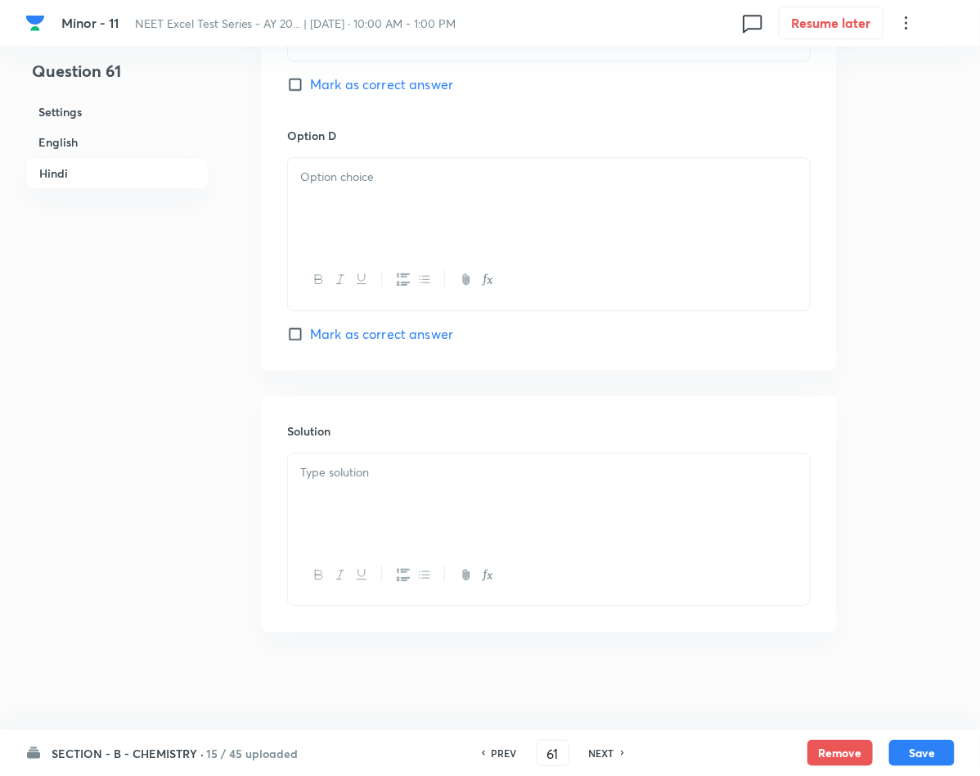
click at [375, 449] on div "Solution" at bounding box center [549, 514] width 576 height 236
click at [373, 470] on p at bounding box center [548, 472] width 497 height 19
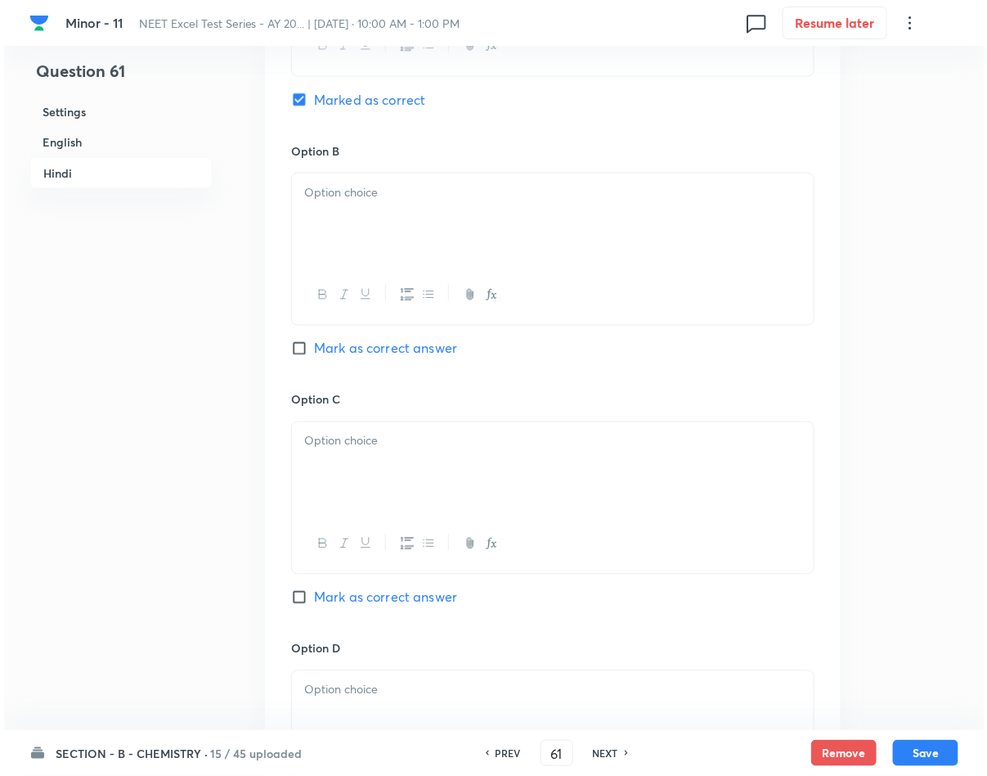
scroll to position [2650, 0]
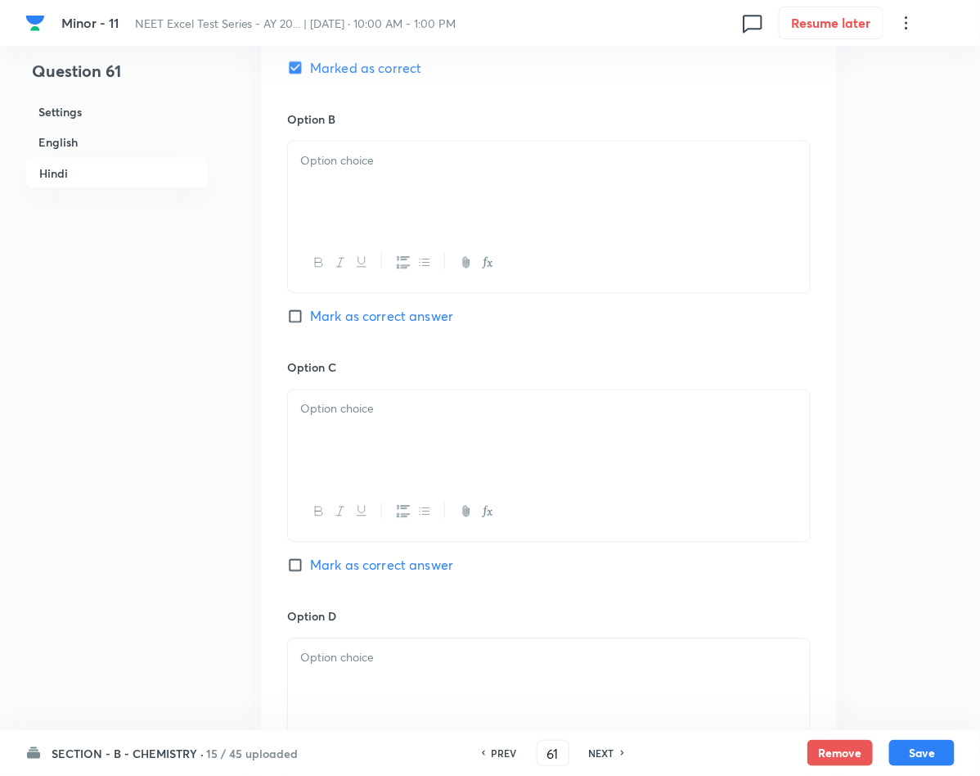
click at [352, 190] on div at bounding box center [549, 188] width 522 height 92
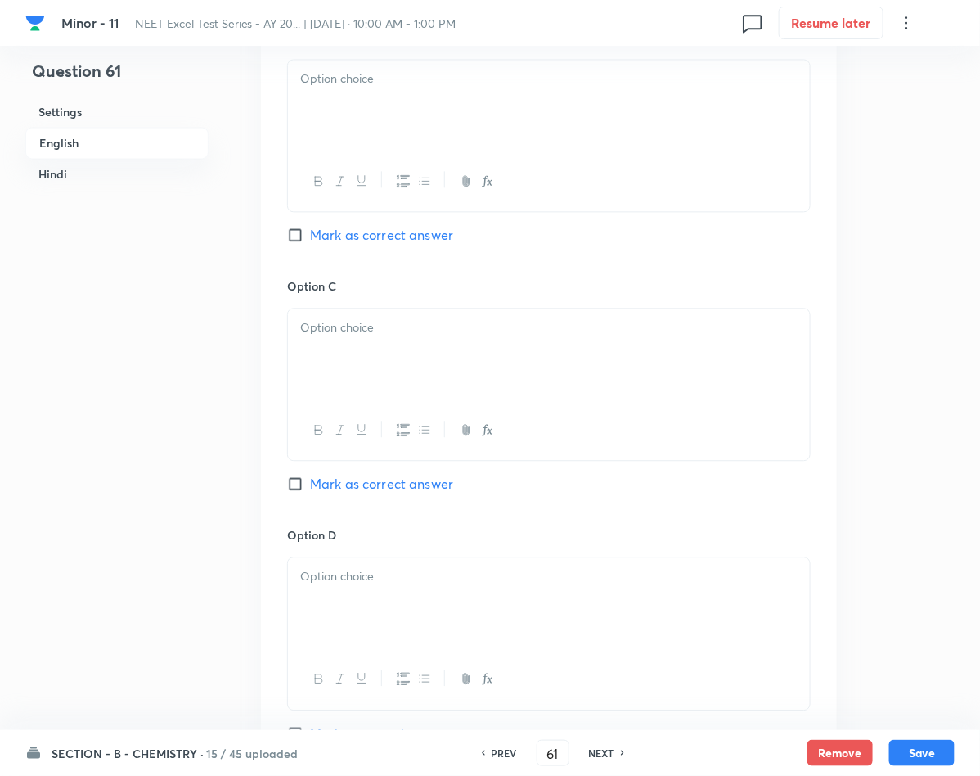
scroll to position [1055, 0]
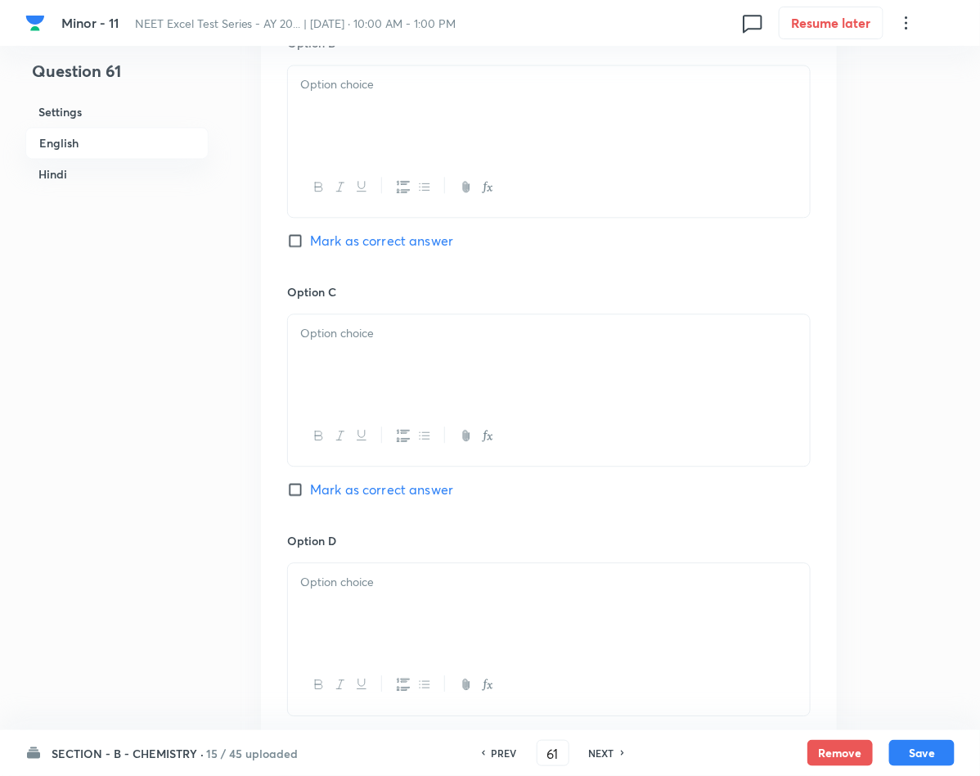
click at [379, 135] on div at bounding box center [549, 111] width 522 height 92
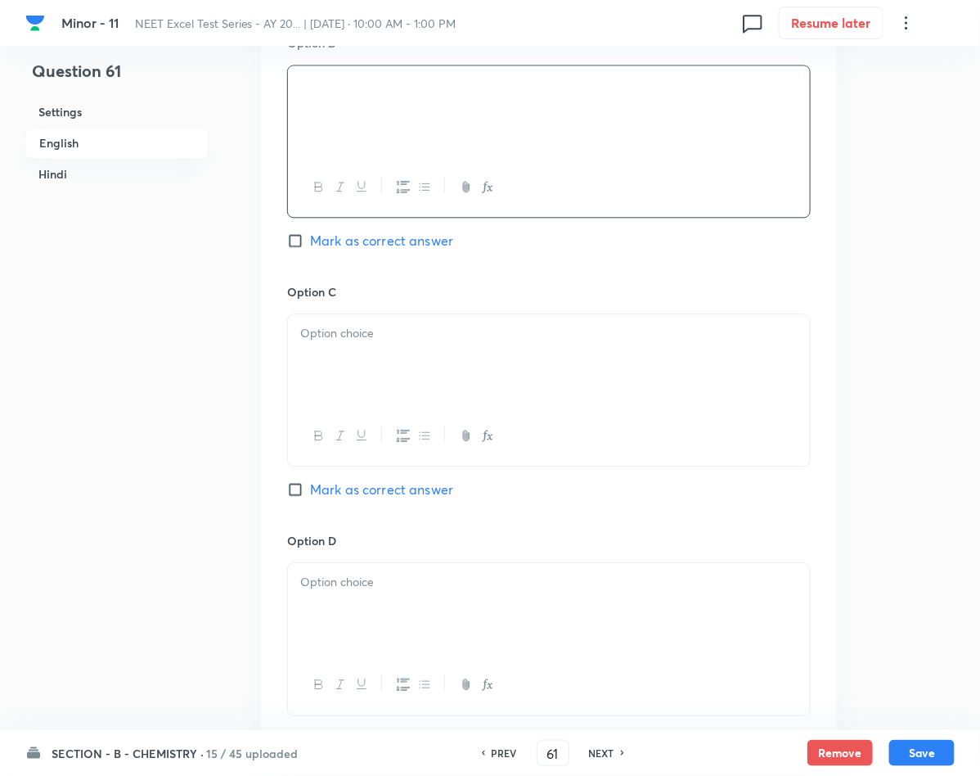
click at [420, 386] on div at bounding box center [549, 360] width 522 height 92
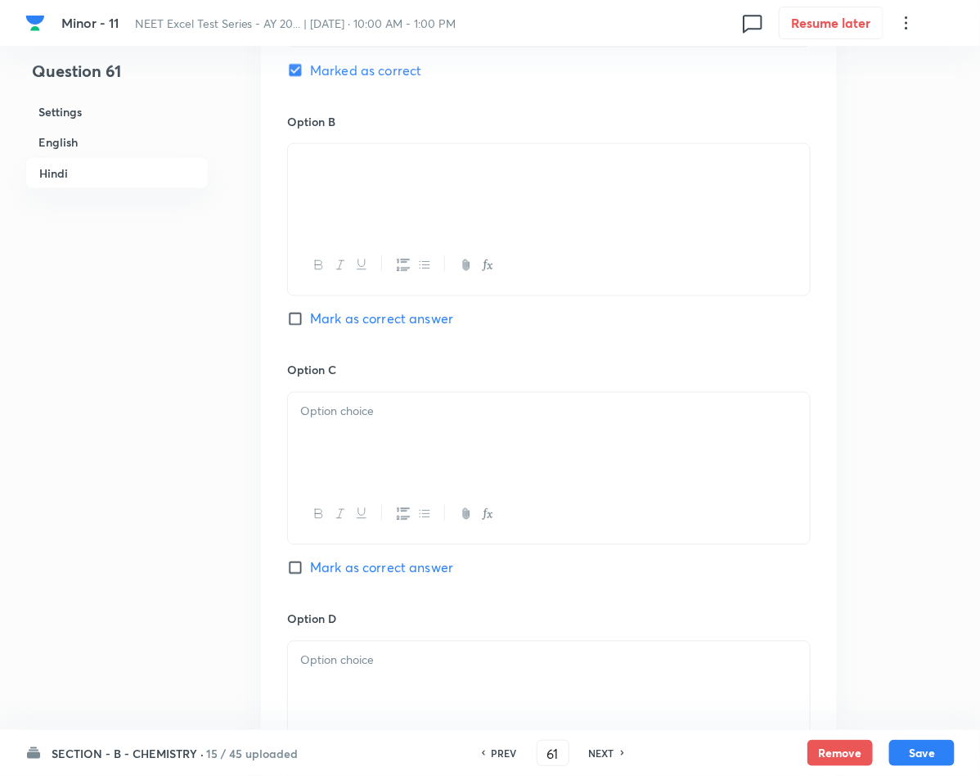
scroll to position [2650, 0]
click at [418, 419] on p at bounding box center [548, 409] width 497 height 19
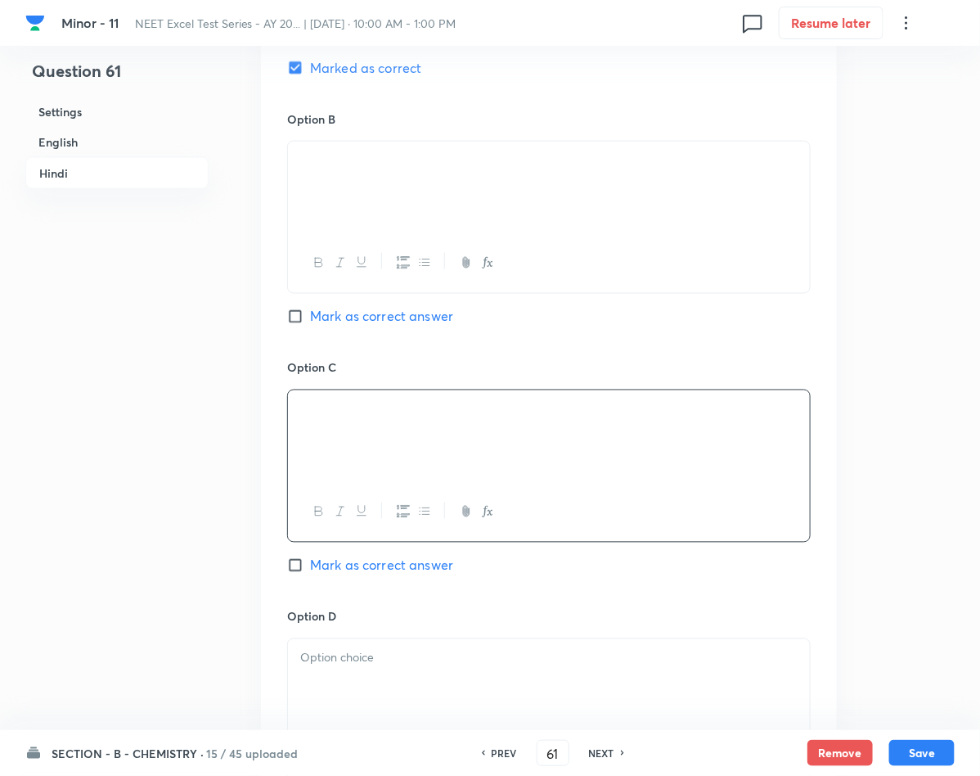
click at [317, 655] on div at bounding box center [549, 685] width 522 height 92
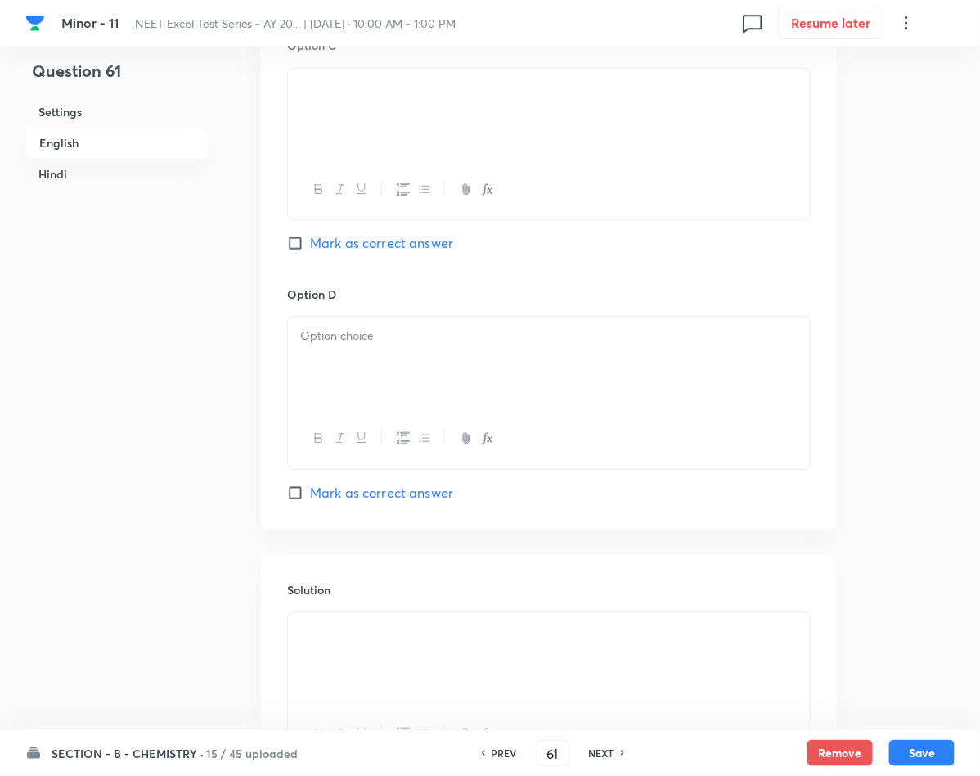
scroll to position [1301, 0]
click at [339, 395] on div at bounding box center [549, 363] width 522 height 92
click at [924, 742] on button "Save" at bounding box center [921, 751] width 65 height 26
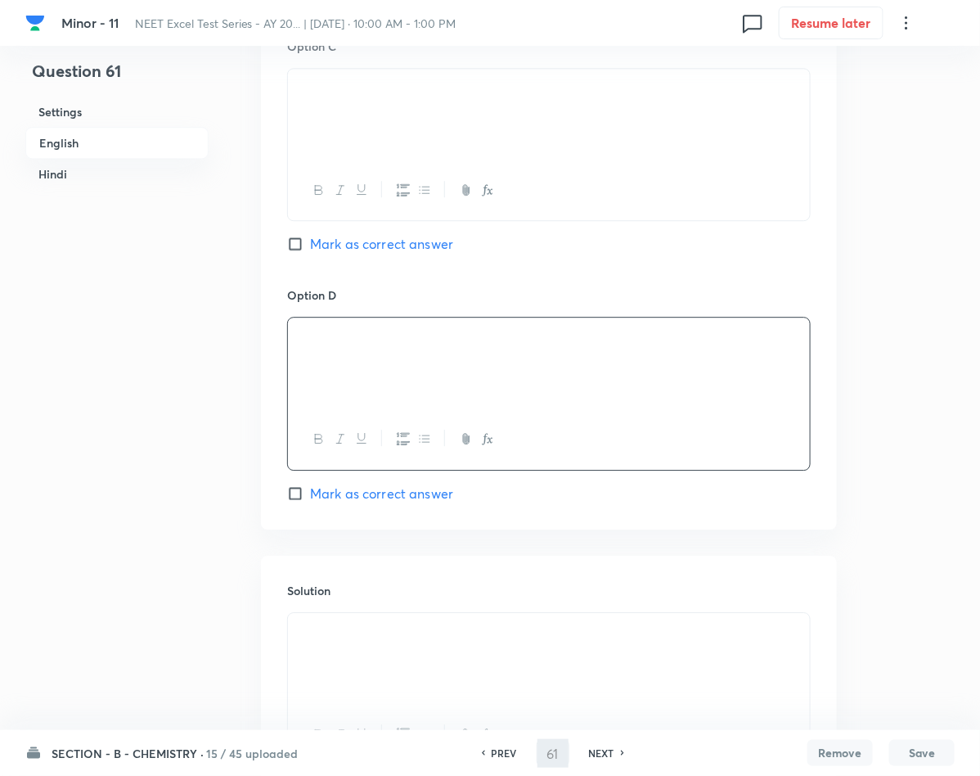
type input "62"
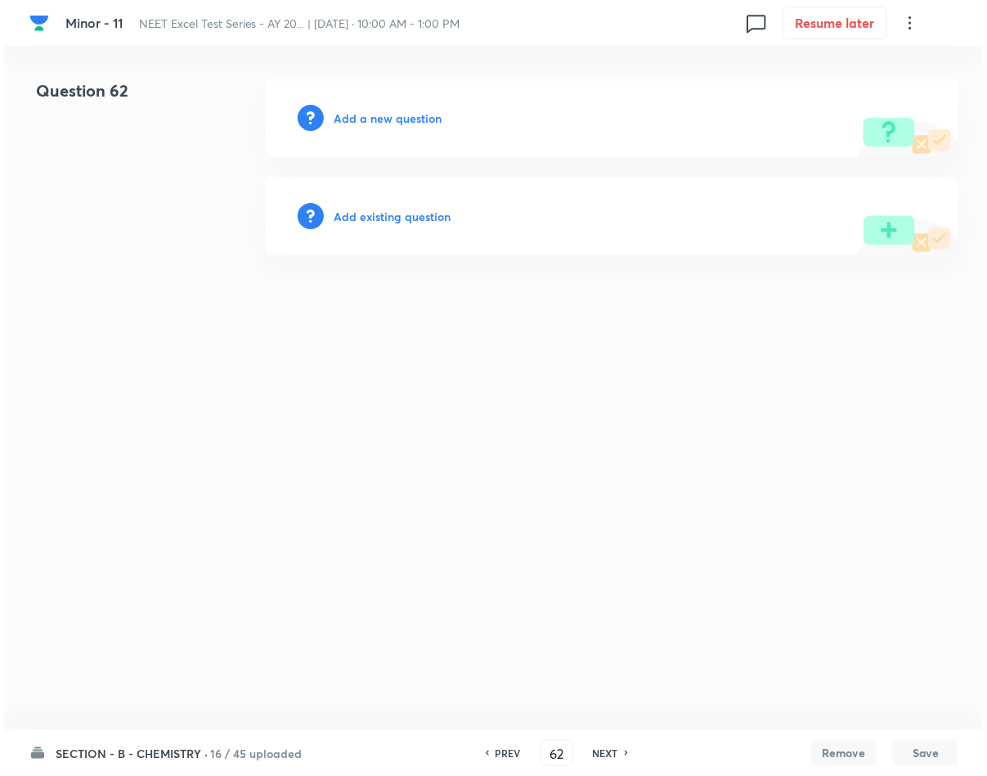
scroll to position [0, 0]
click at [390, 125] on h6 "Add a new question" at bounding box center [388, 118] width 108 height 17
click at [390, 125] on h6 "Choose a question type" at bounding box center [397, 118] width 126 height 17
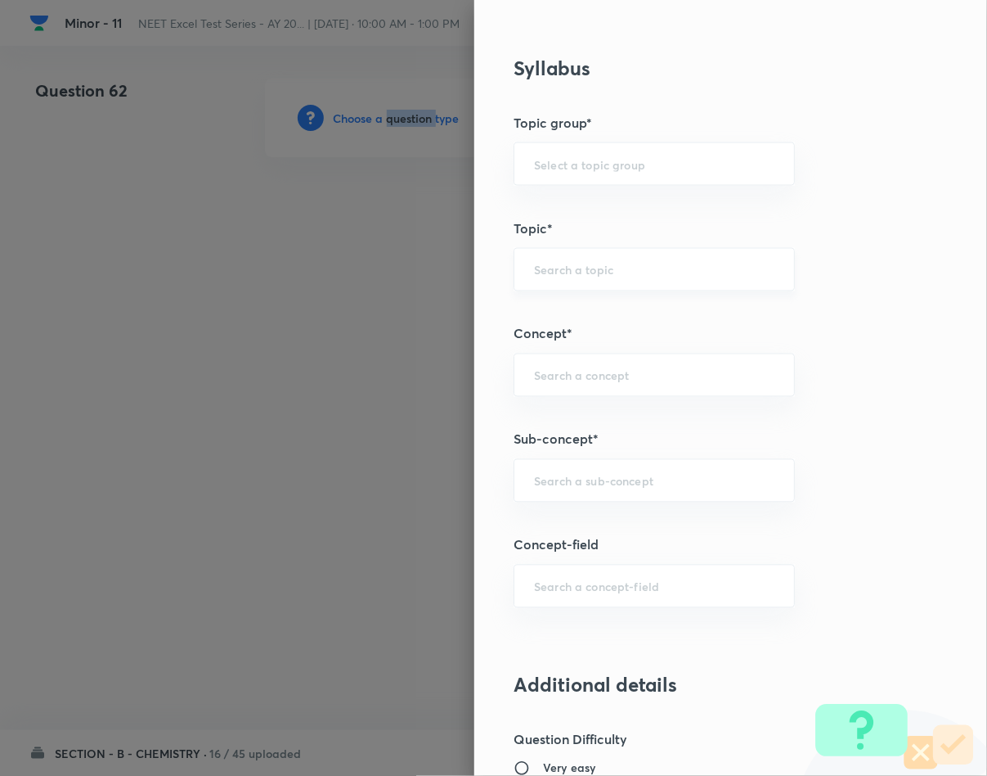
scroll to position [859, 0]
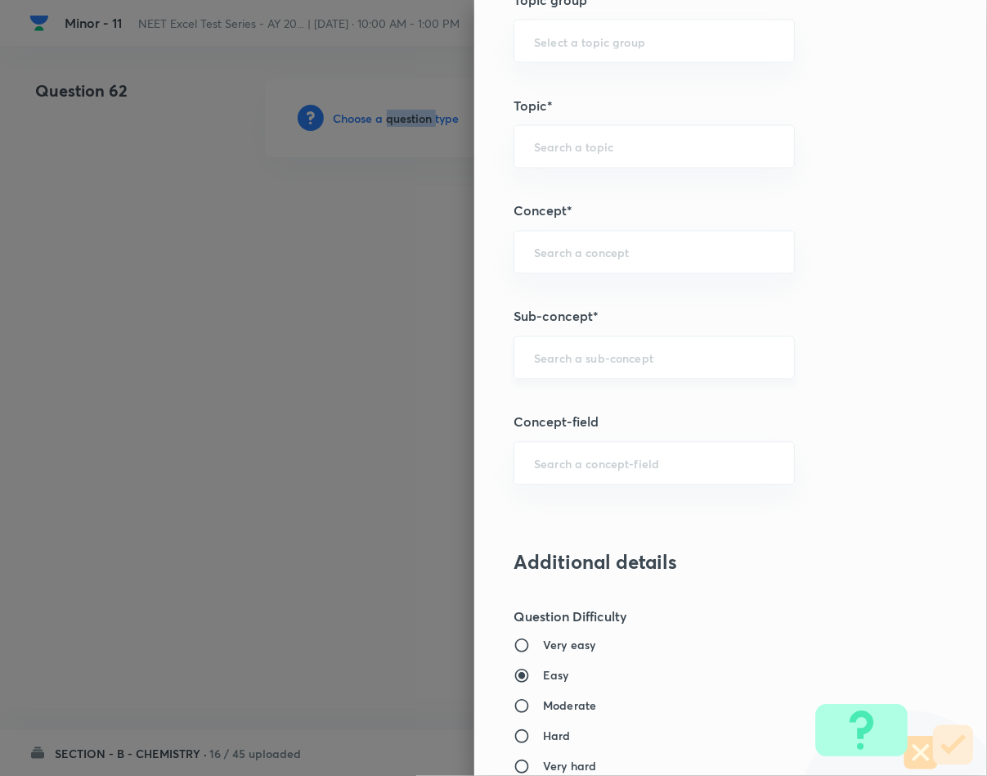
click at [589, 346] on div "​" at bounding box center [654, 357] width 281 height 43
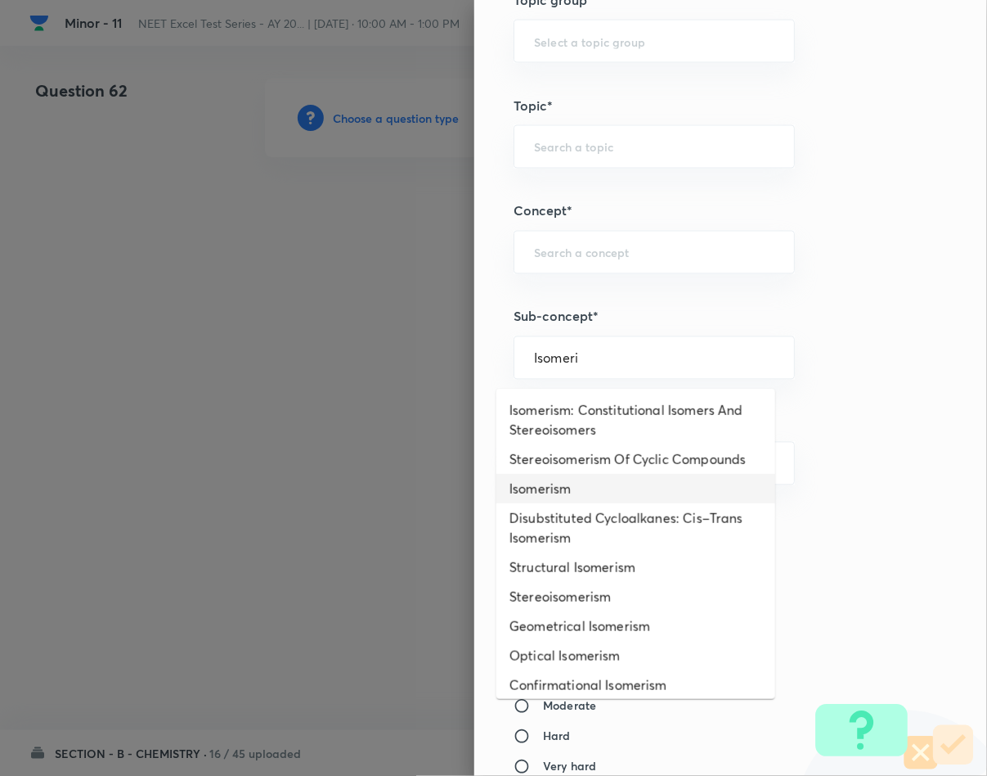
click at [609, 503] on li "Isomerism" at bounding box center [636, 488] width 279 height 29
type input "Isomerism"
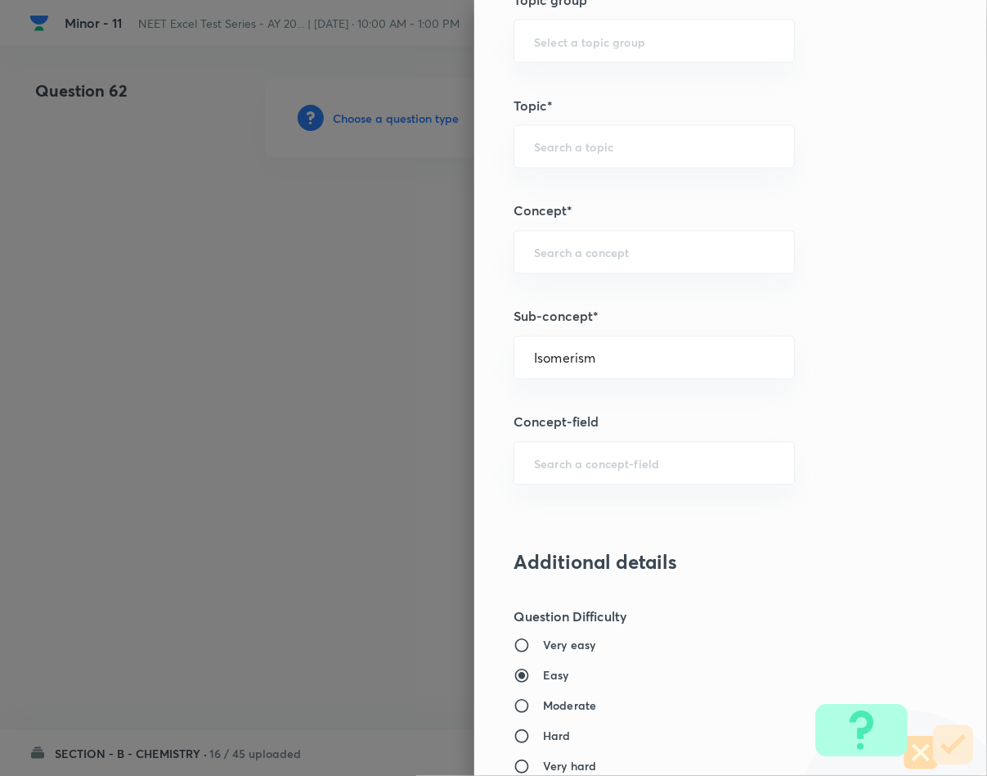
type input "Chemistry"
type input "Inorganic Chemistry"
type input "Co-ordination Compounds"
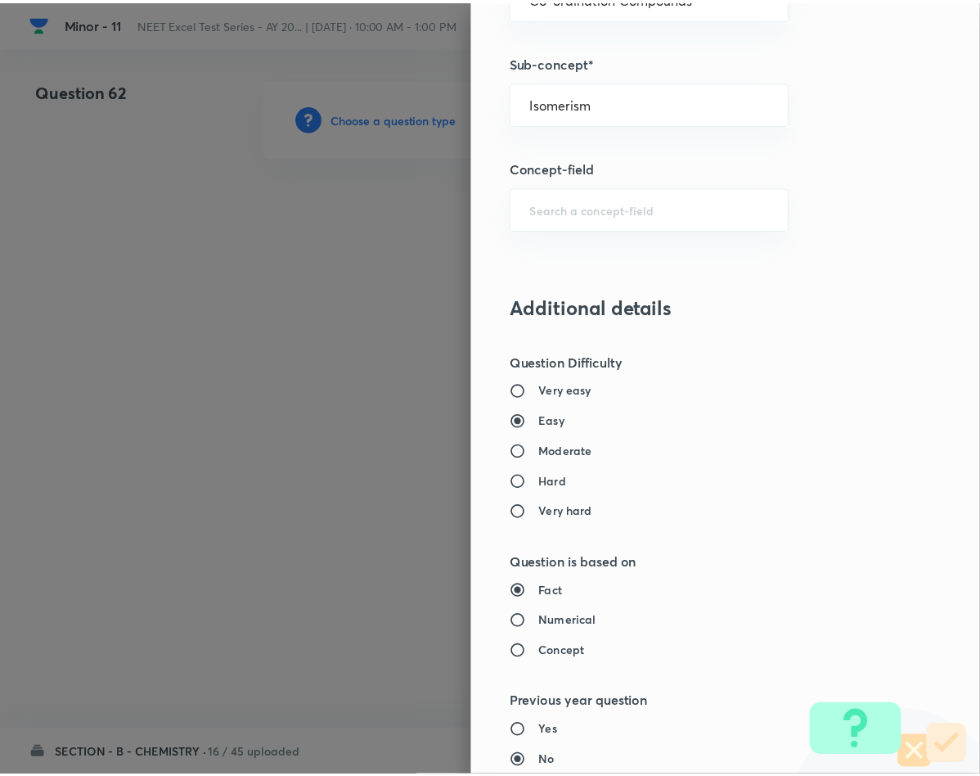
scroll to position [1569, 0]
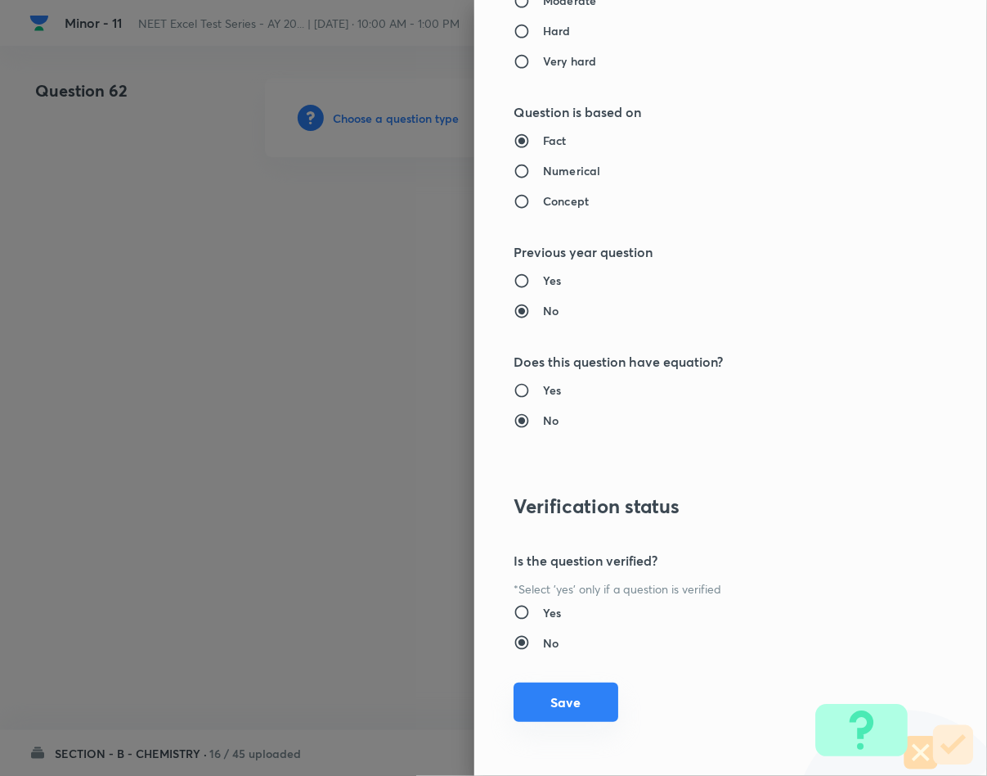
click at [535, 698] on button "Save" at bounding box center [566, 701] width 105 height 39
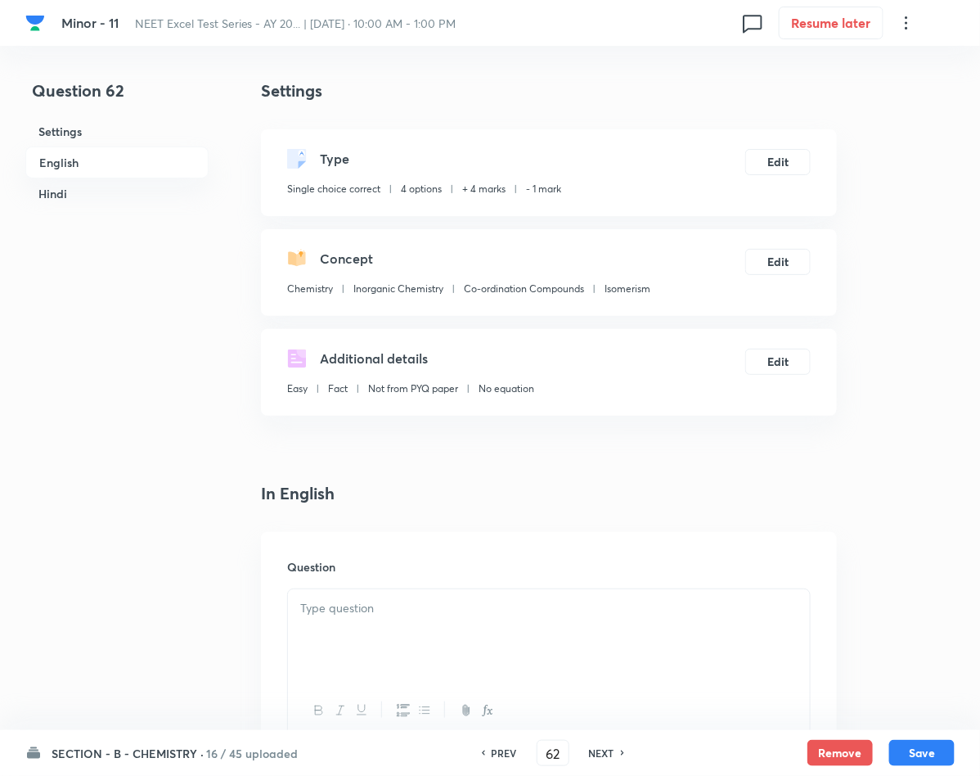
click at [498, 634] on div at bounding box center [549, 635] width 522 height 92
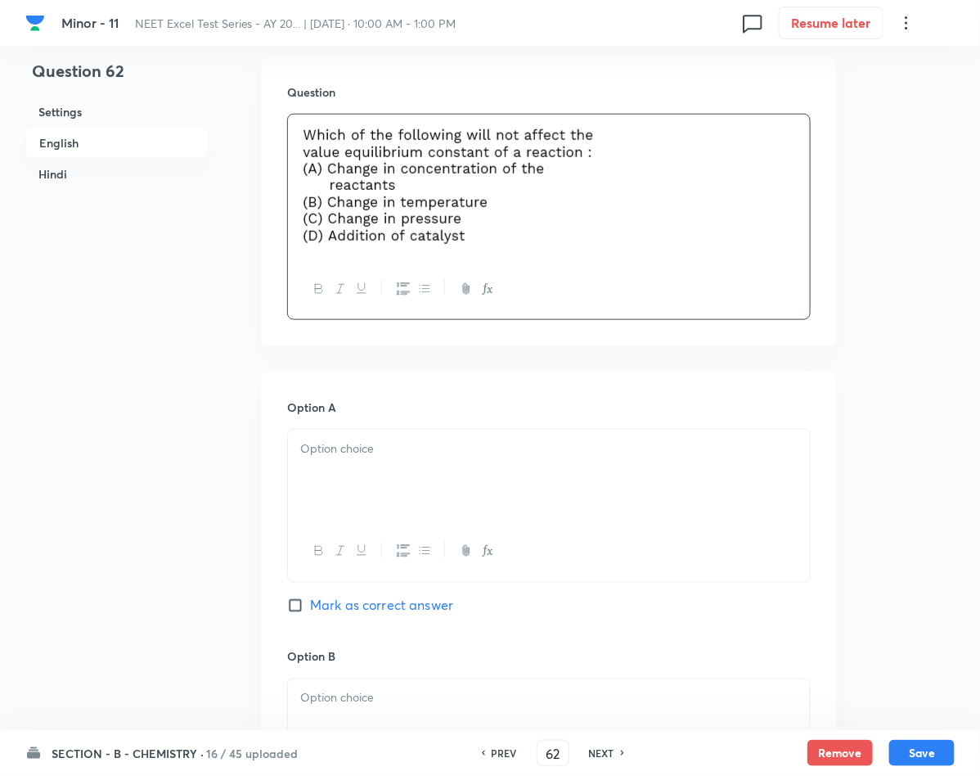
scroll to position [491, 0]
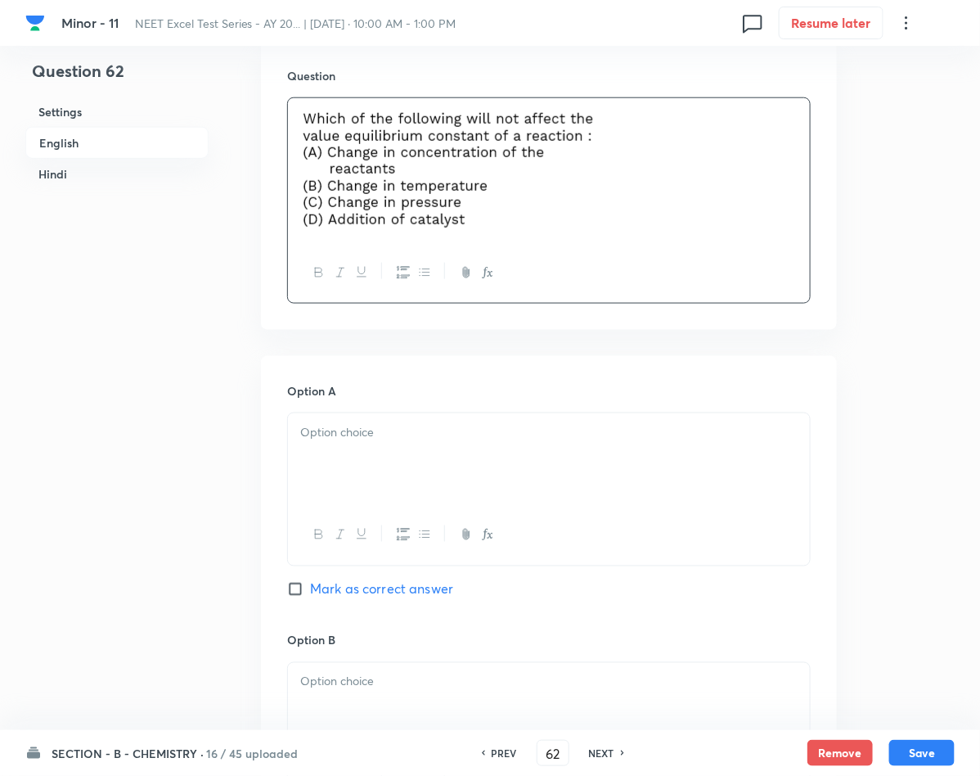
click at [408, 462] on div at bounding box center [549, 459] width 522 height 92
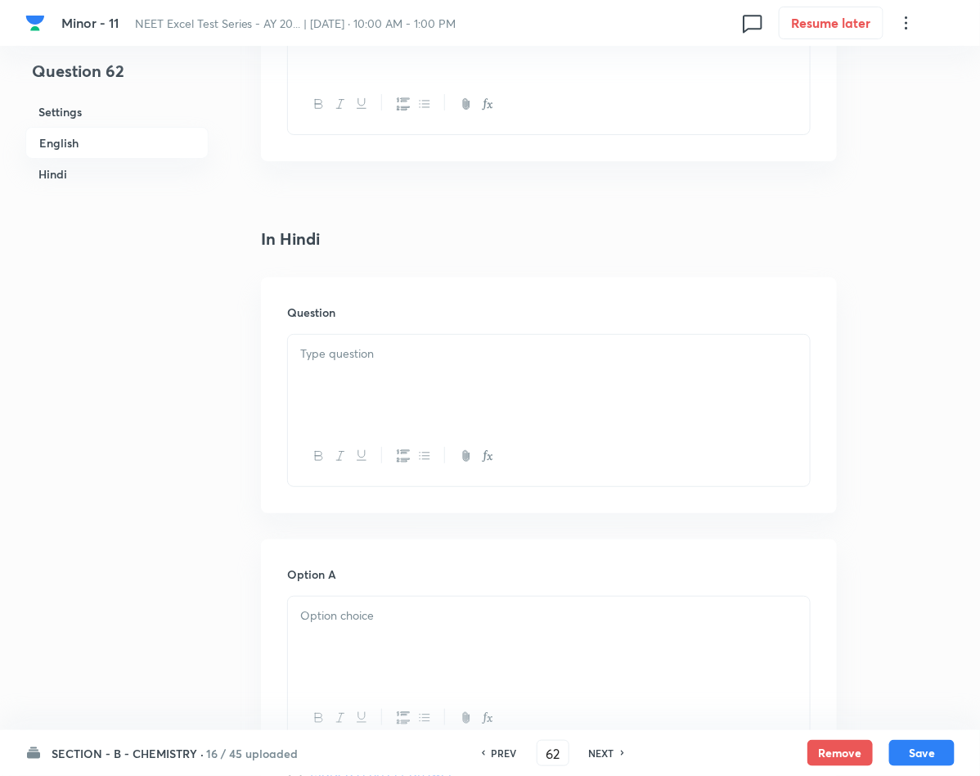
scroll to position [2209, 0]
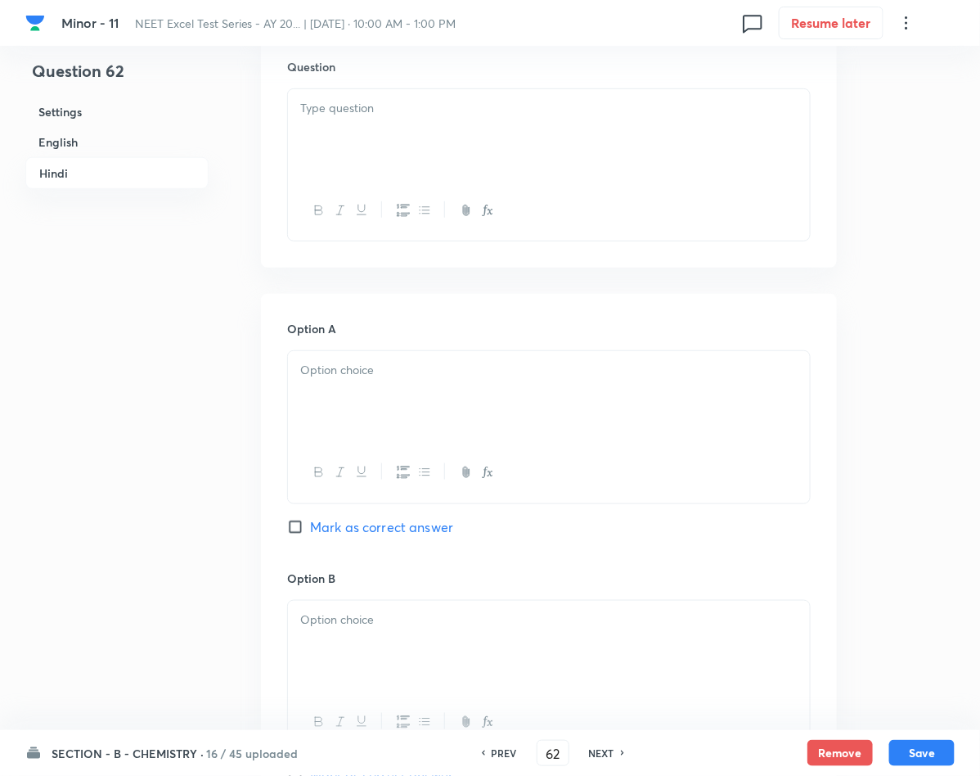
click at [396, 440] on div at bounding box center [549, 397] width 522 height 92
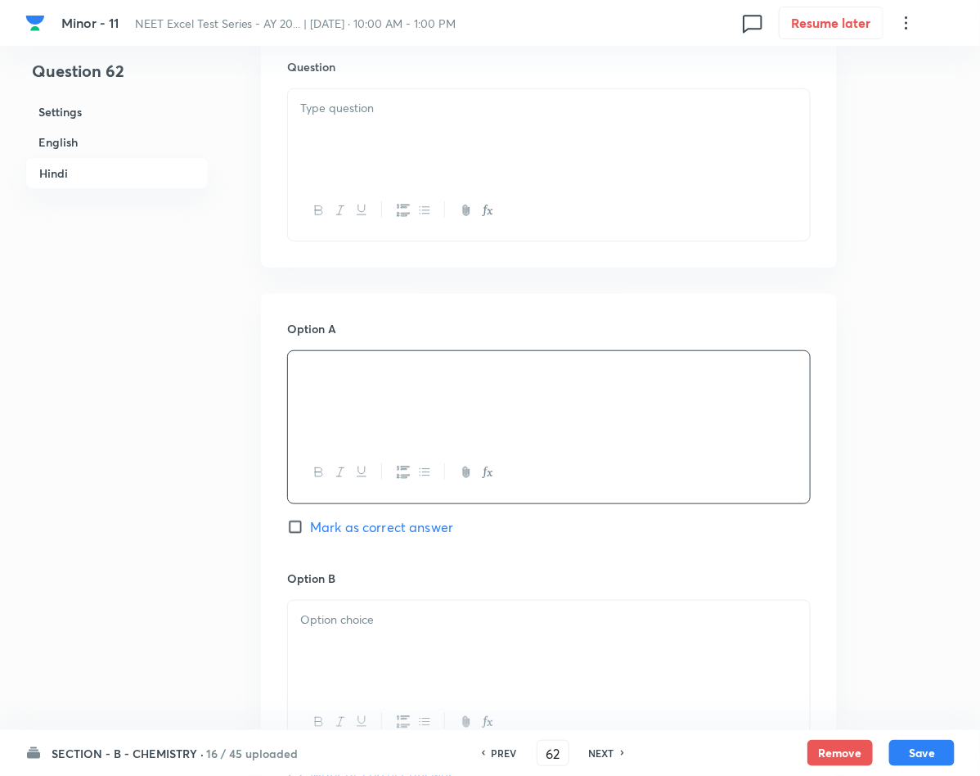
scroll to position [2577, 0]
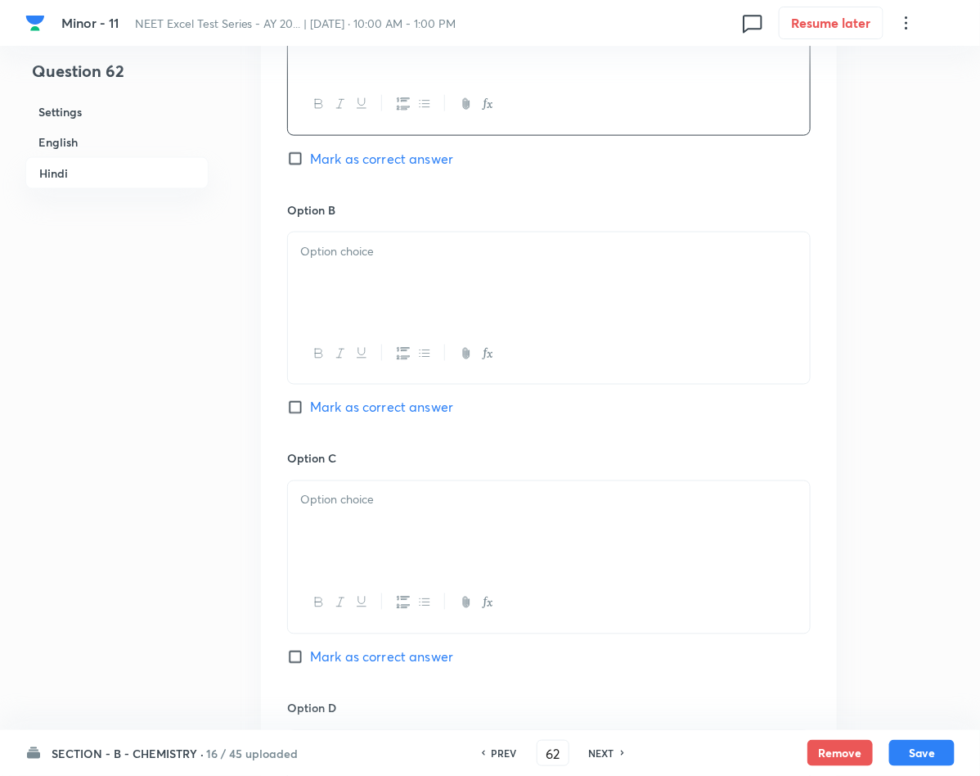
click at [429, 314] on div at bounding box center [549, 278] width 522 height 92
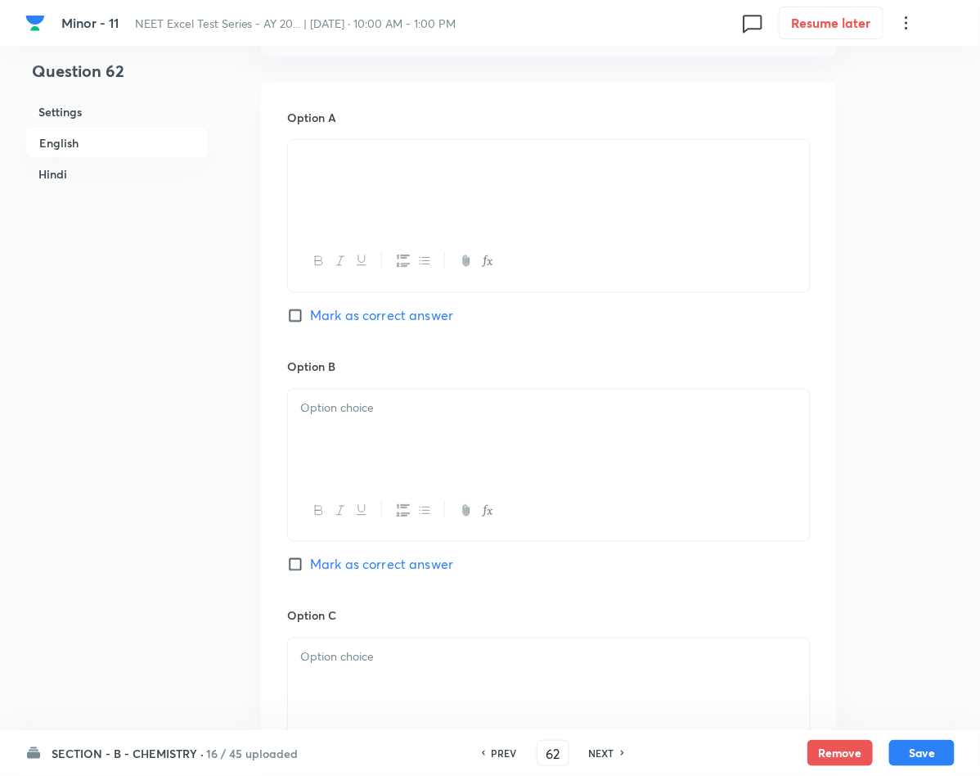
scroll to position [736, 0]
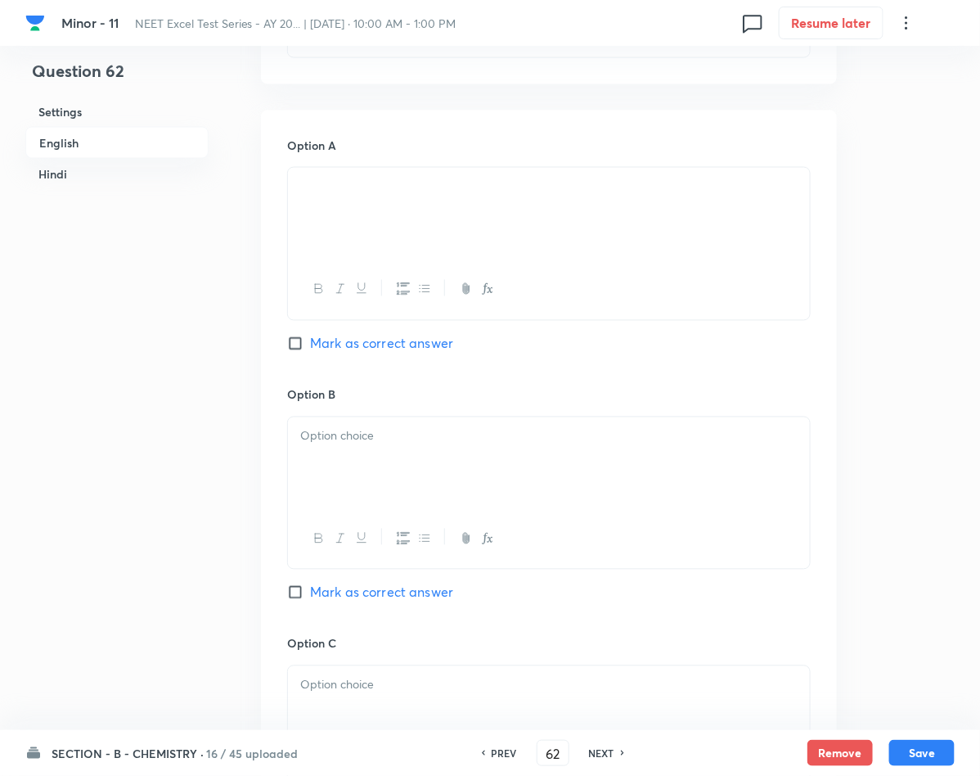
click at [425, 418] on div at bounding box center [549, 463] width 522 height 92
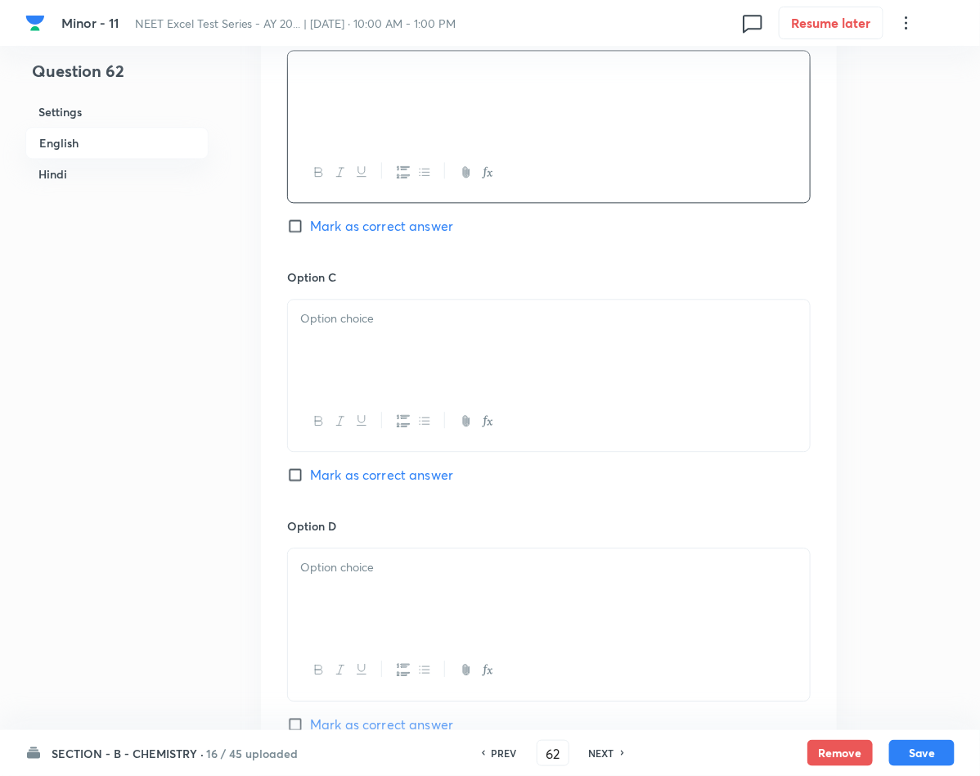
scroll to position [1104, 0]
click at [501, 359] on div at bounding box center [549, 344] width 522 height 92
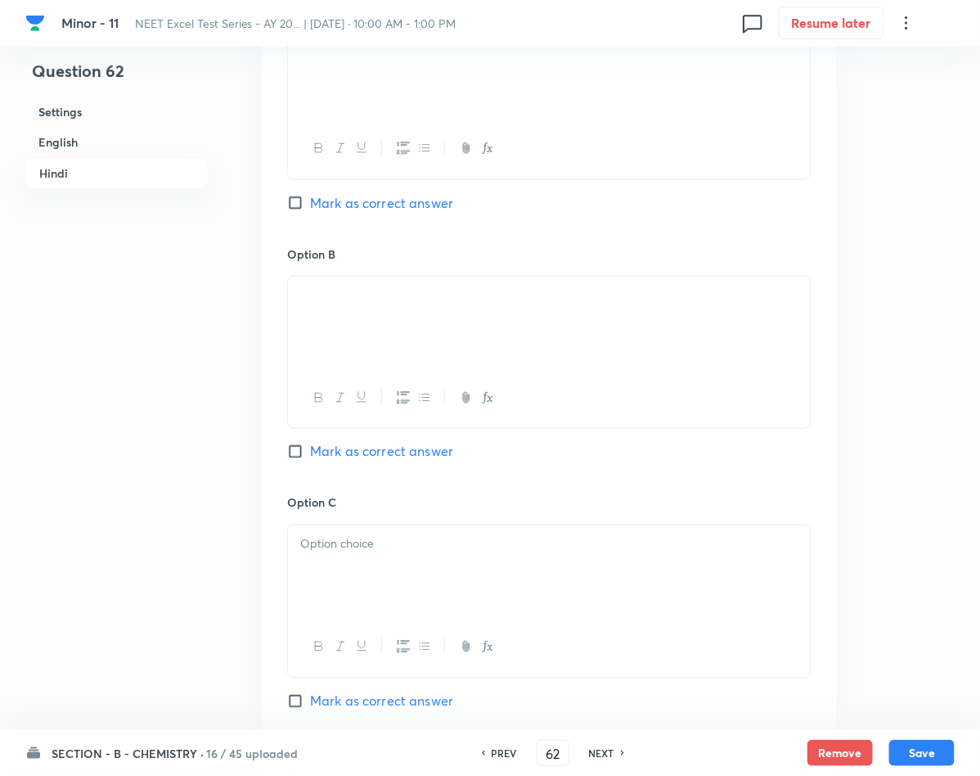
scroll to position [2577, 0]
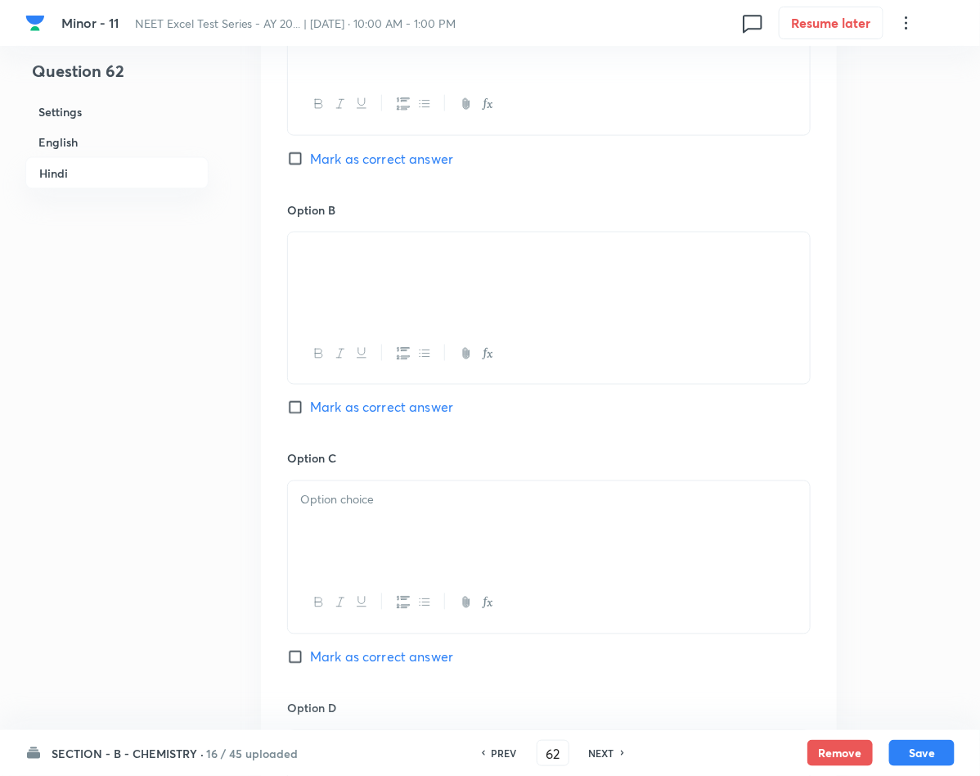
click at [509, 487] on div at bounding box center [549, 556] width 524 height 153
click at [493, 531] on div at bounding box center [549, 527] width 522 height 92
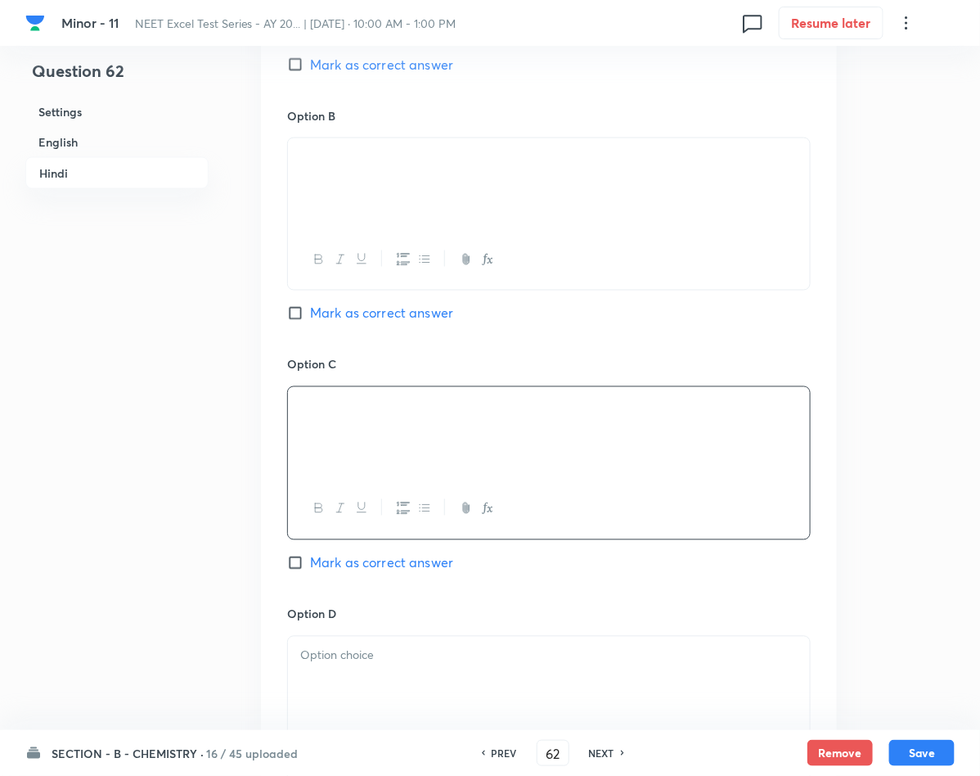
scroll to position [2822, 0]
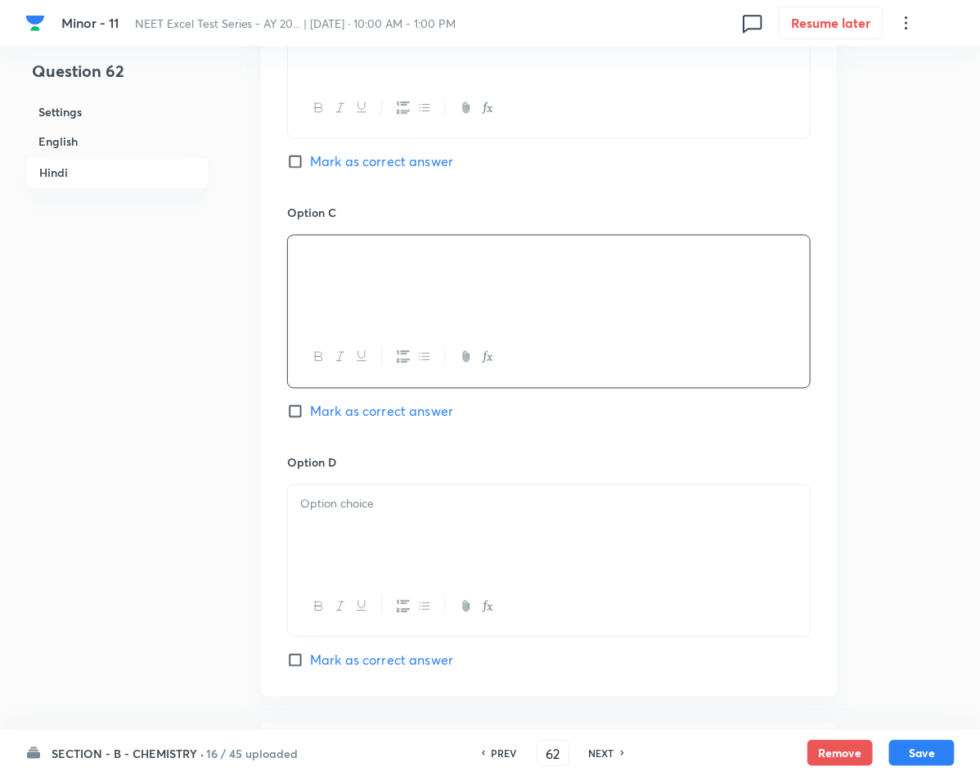
click at [456, 492] on div at bounding box center [549, 531] width 522 height 92
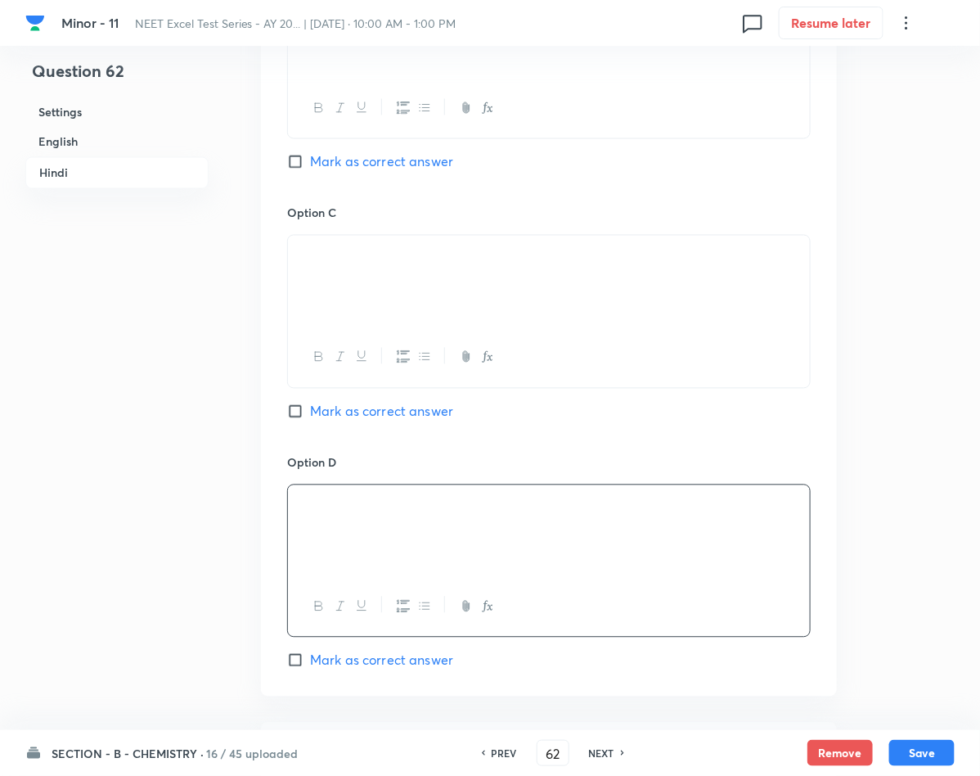
click at [363, 663] on span "Mark as correct answer" at bounding box center [381, 660] width 143 height 20
click at [310, 663] on input "Mark as correct answer" at bounding box center [298, 660] width 23 height 16
checkbox input "true"
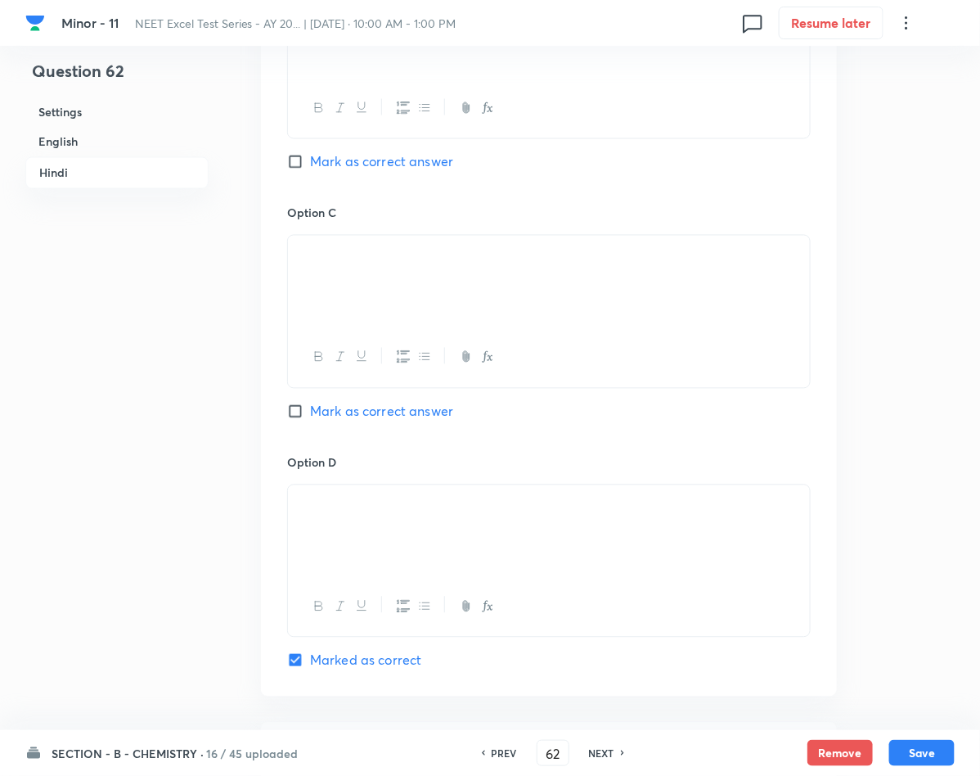
checkbox input "true"
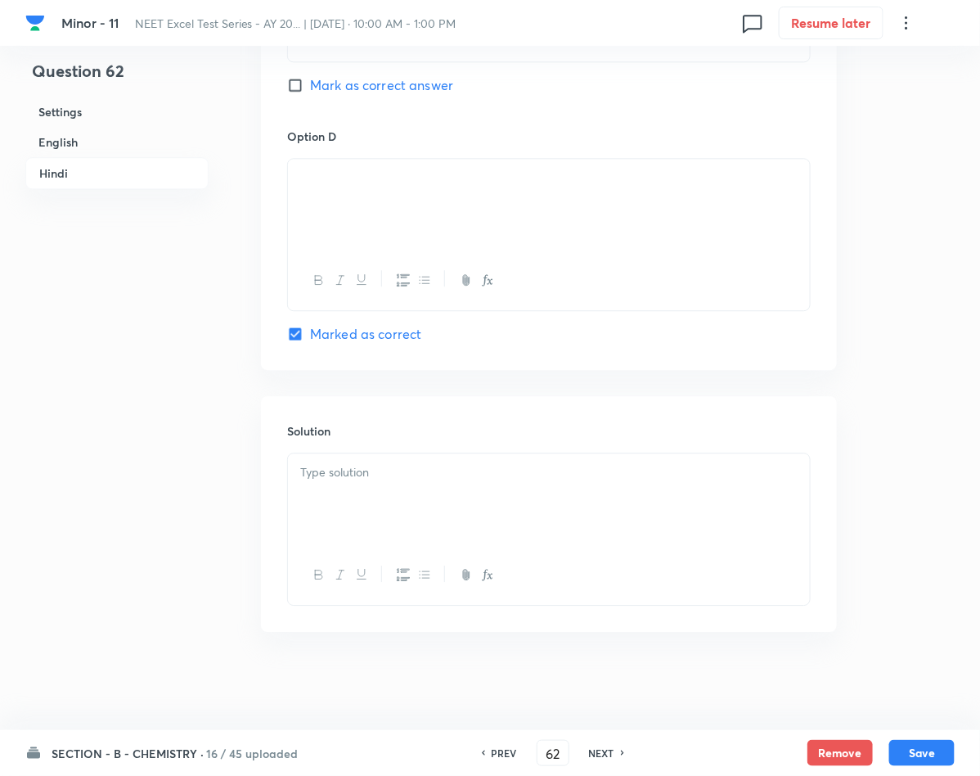
scroll to position [3158, 0]
click at [428, 483] on div at bounding box center [549, 499] width 522 height 92
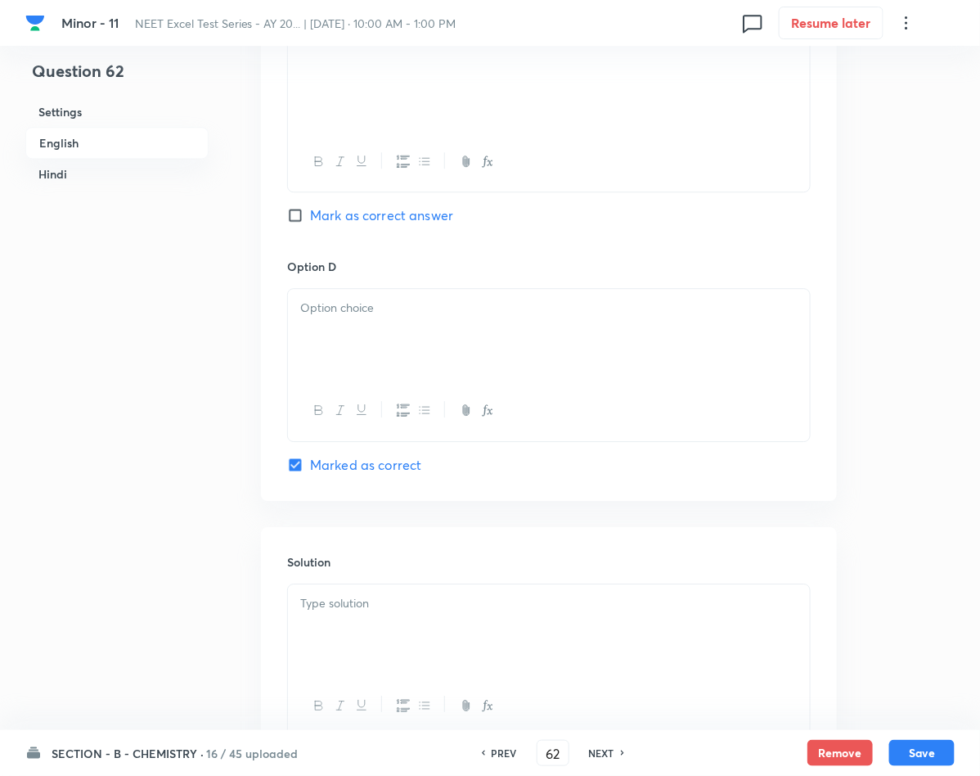
scroll to position [1318, 0]
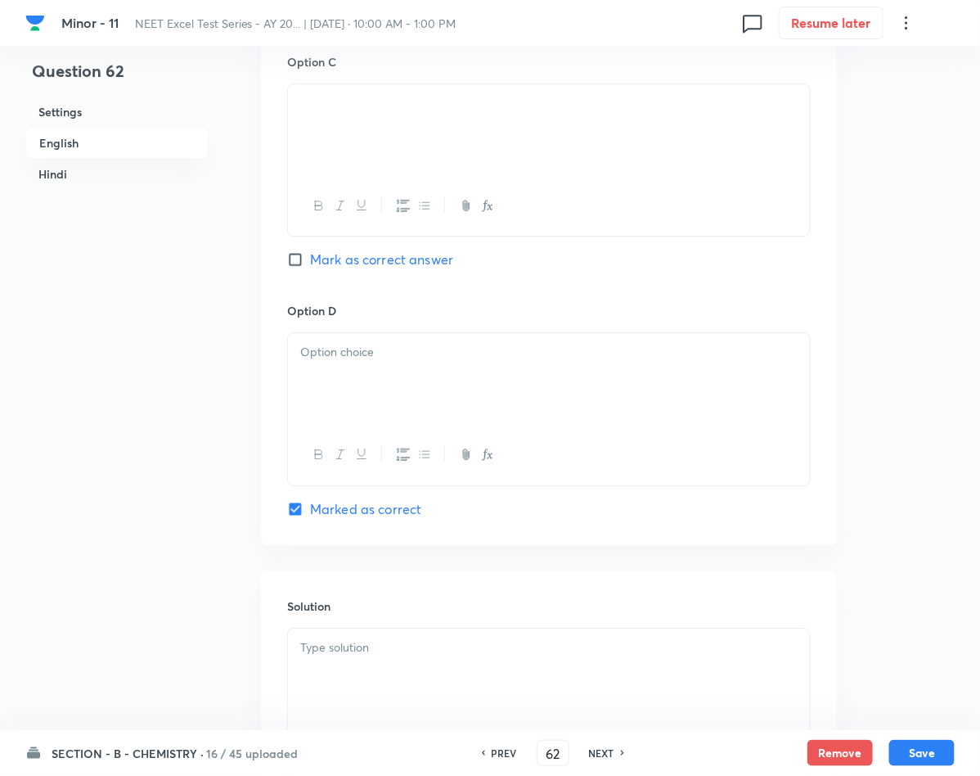
click at [423, 398] on div at bounding box center [549, 379] width 522 height 92
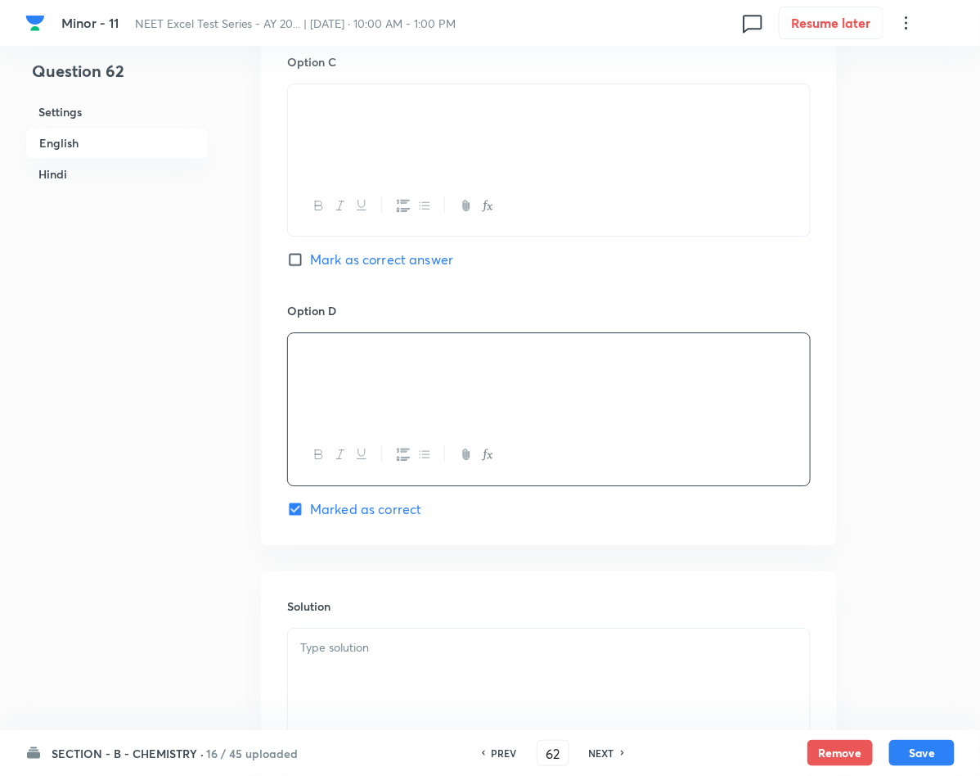
click at [371, 653] on p at bounding box center [548, 647] width 497 height 19
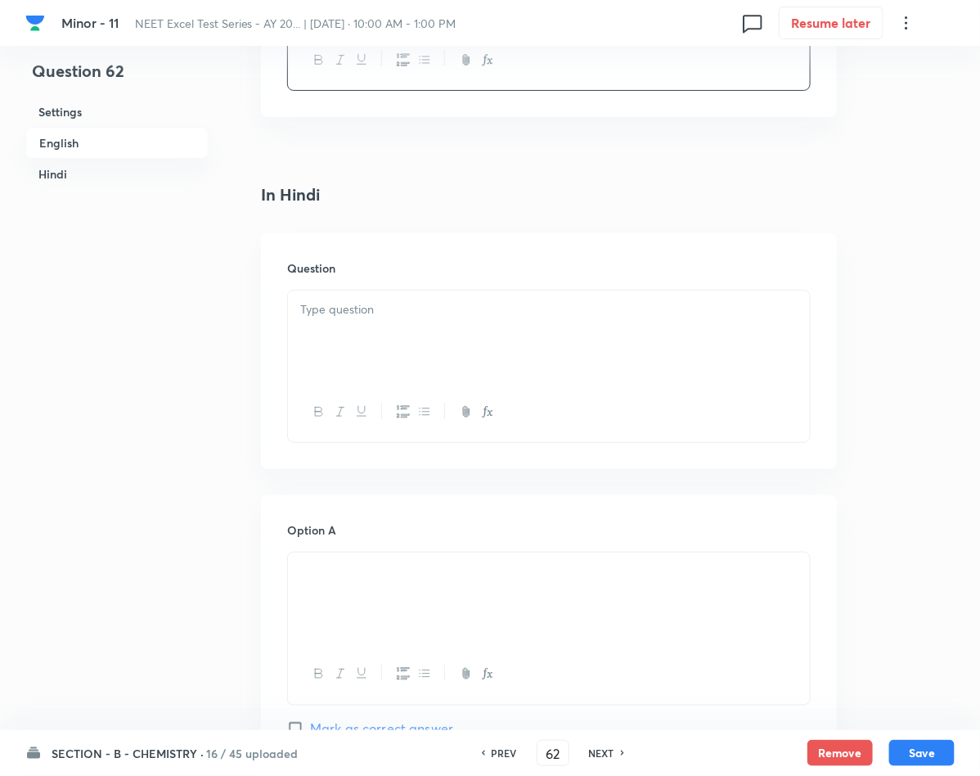
scroll to position [2054, 0]
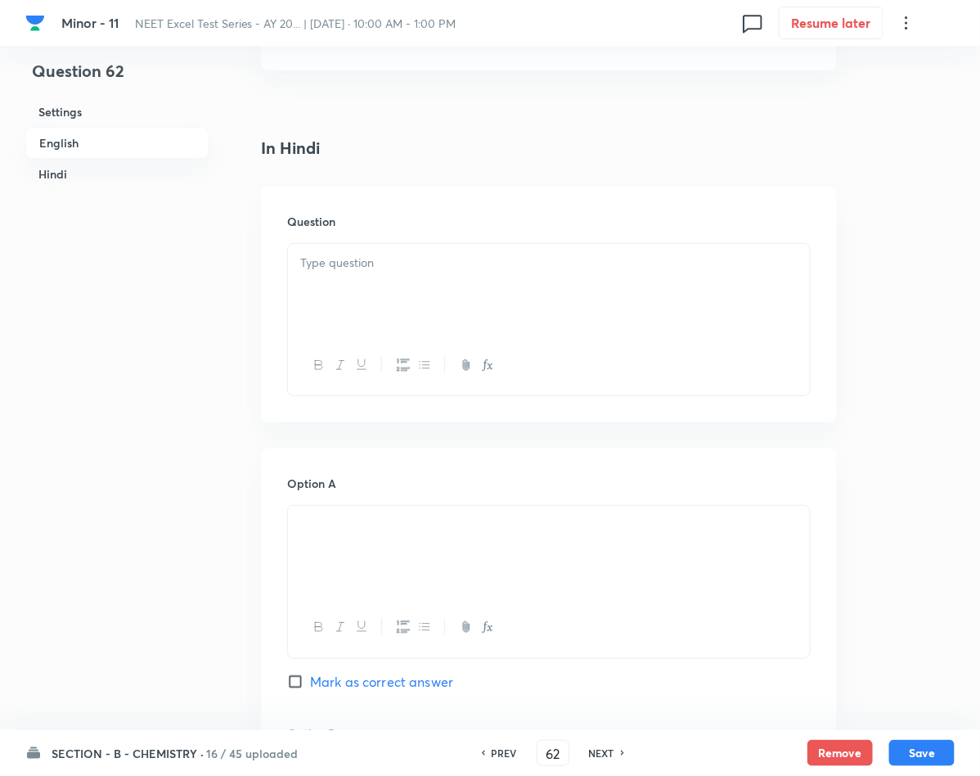
click at [356, 272] on p at bounding box center [548, 263] width 497 height 19
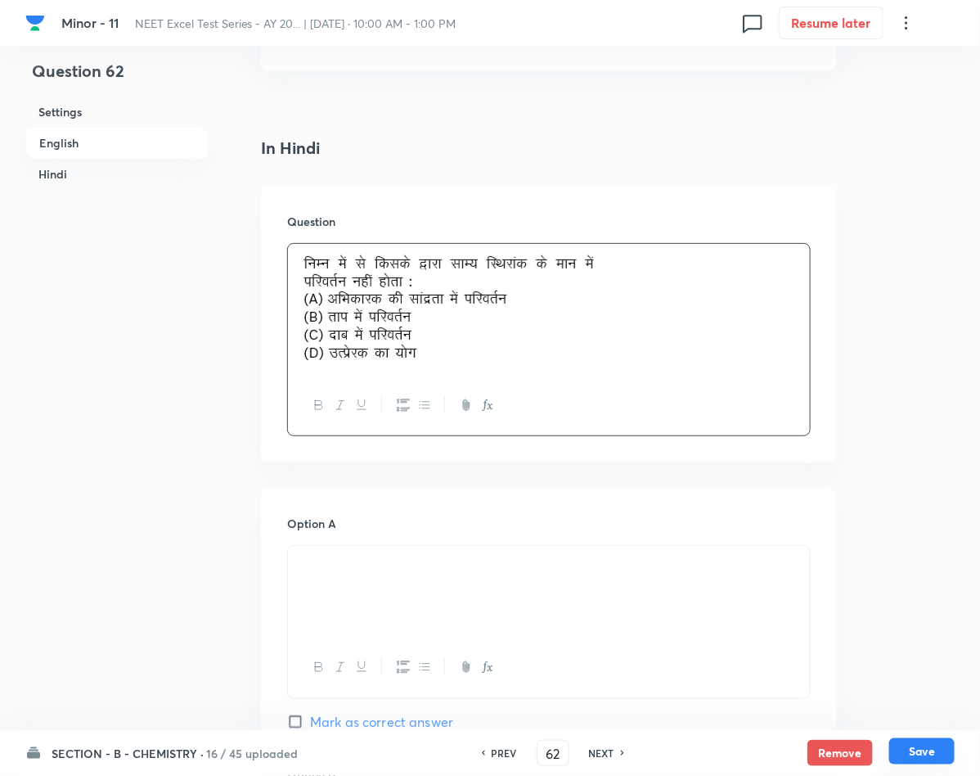
click at [938, 753] on button "Save" at bounding box center [921, 751] width 65 height 26
type input "63"
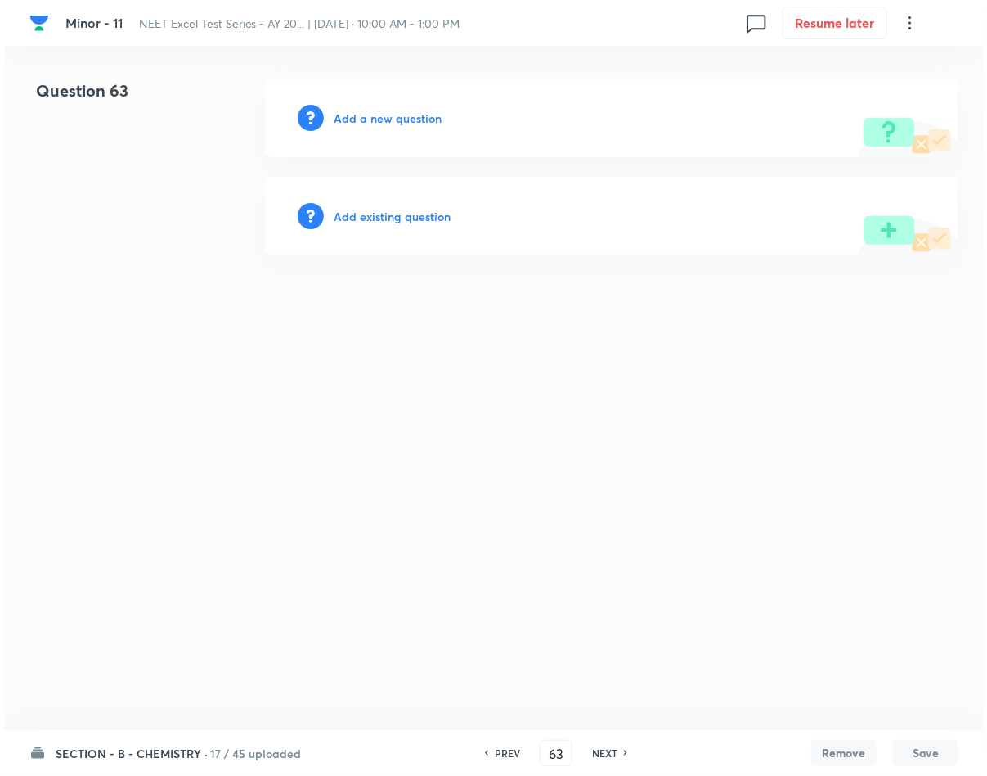
scroll to position [0, 0]
click at [374, 121] on h6 "Add a new question" at bounding box center [388, 118] width 108 height 17
click at [374, 121] on h6 "Choose a question type" at bounding box center [397, 118] width 126 height 17
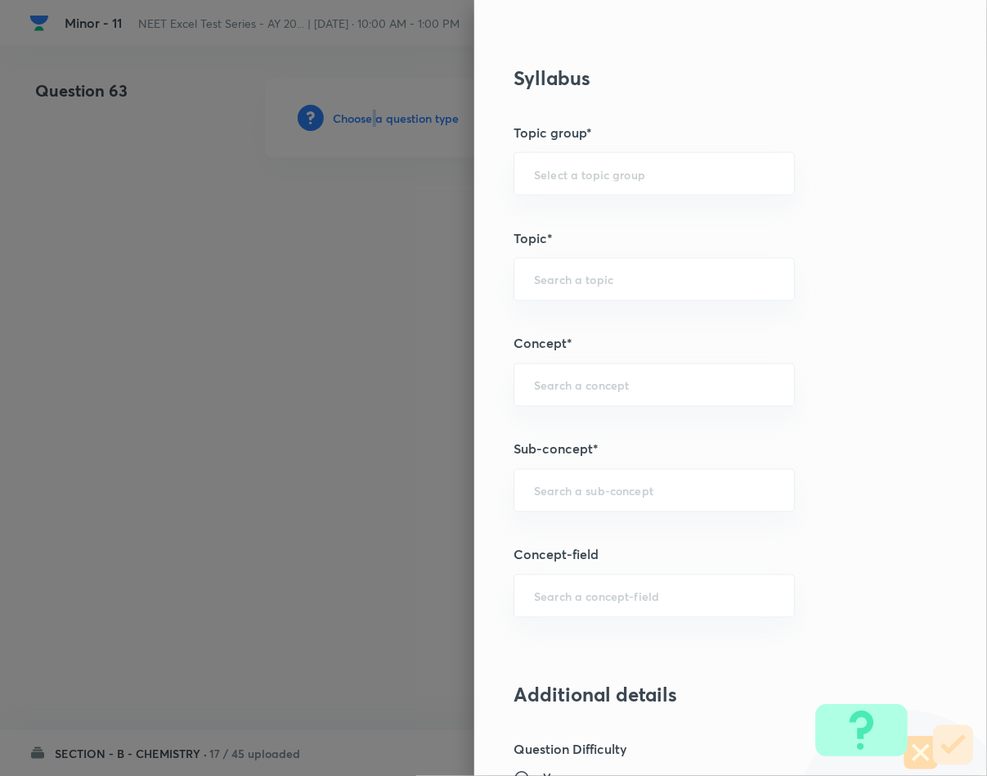
scroll to position [736, 0]
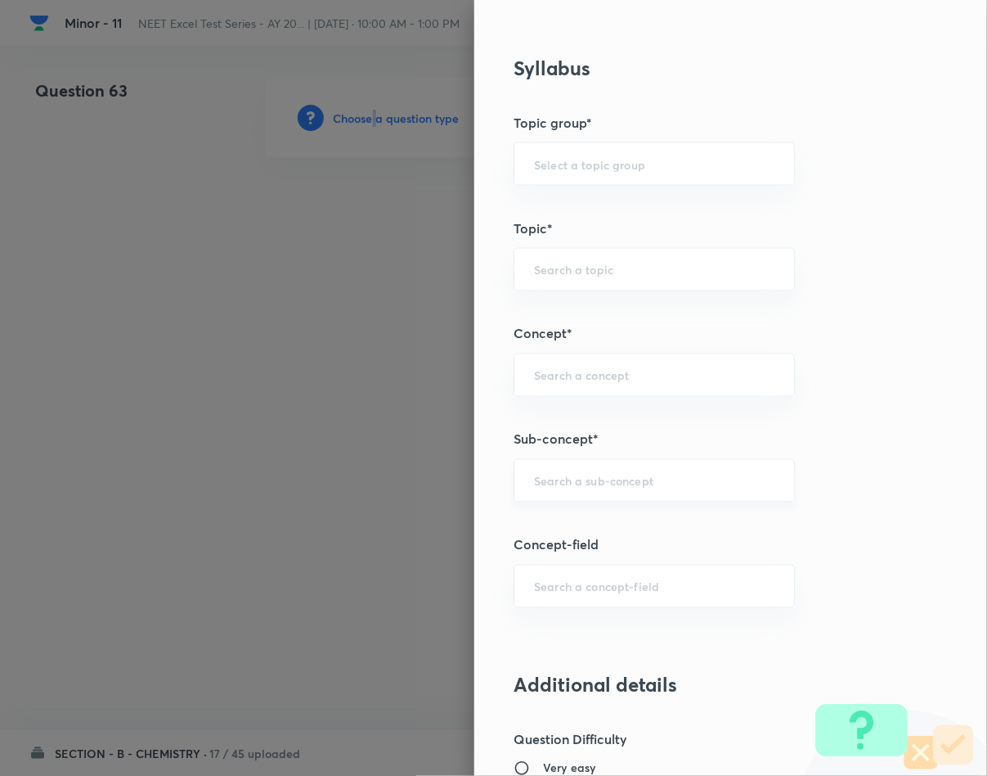
click at [619, 497] on div "​" at bounding box center [654, 480] width 281 height 43
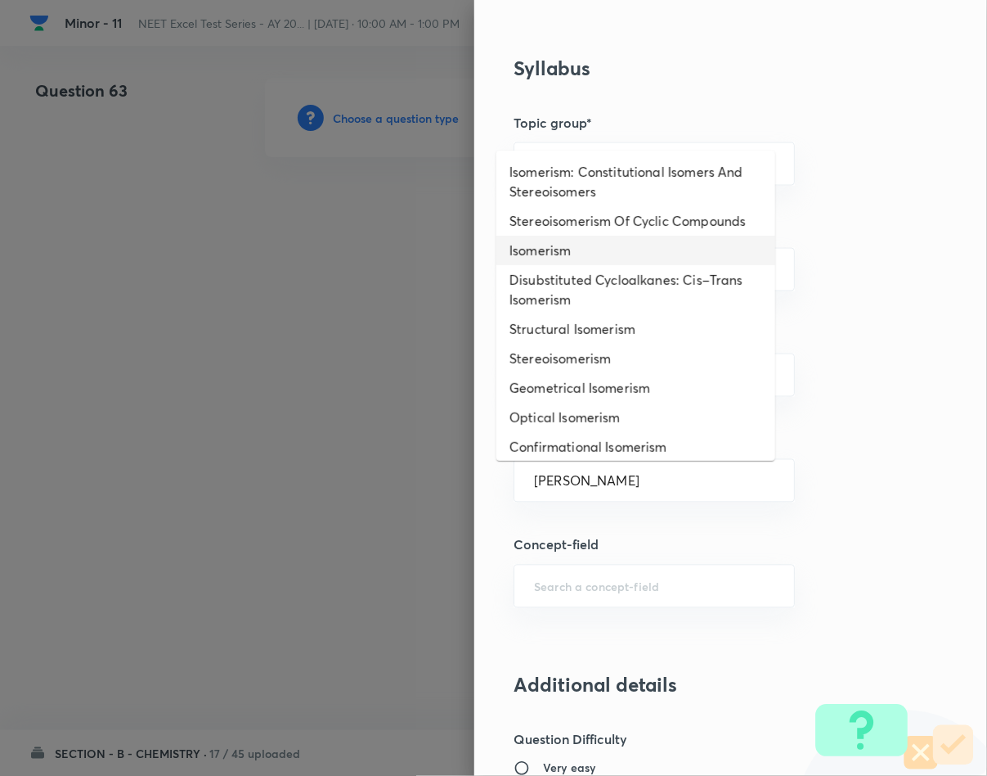
type input "Isomerism"
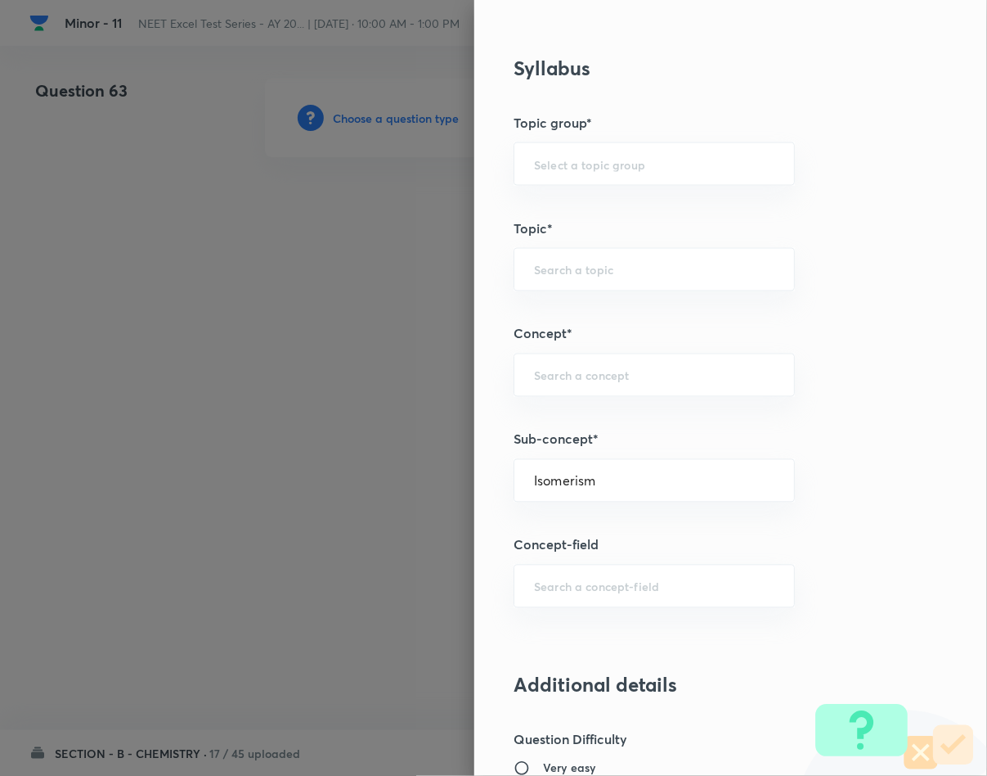
type input "Chemistry"
type input "Inorganic Chemistry"
type input "Co-ordination Compounds"
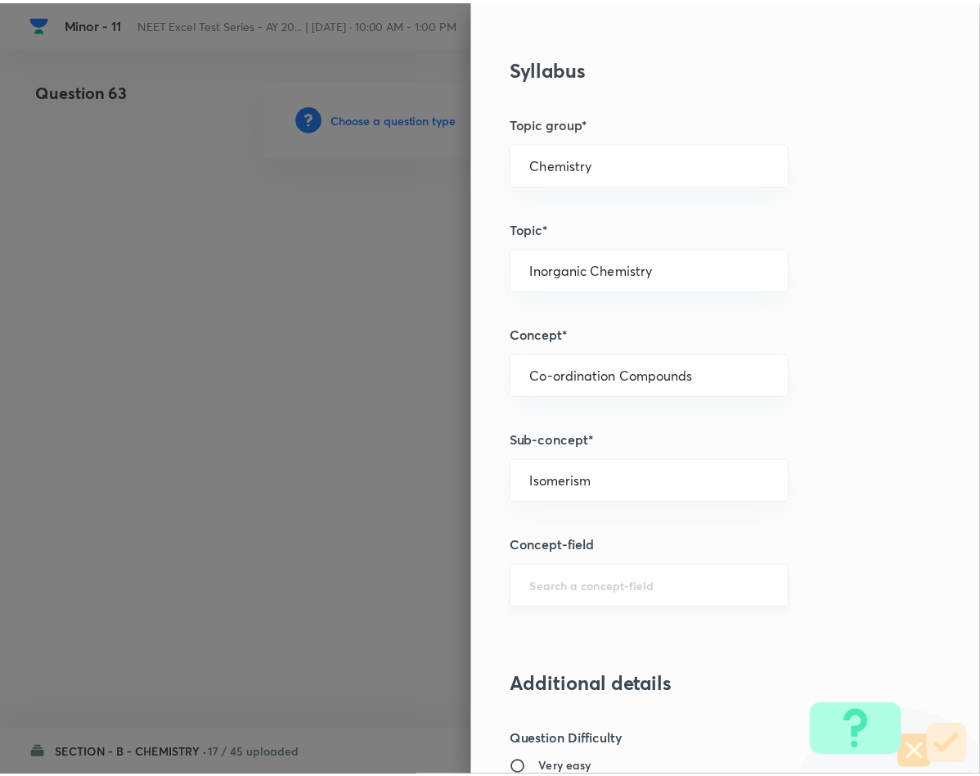
scroll to position [1569, 0]
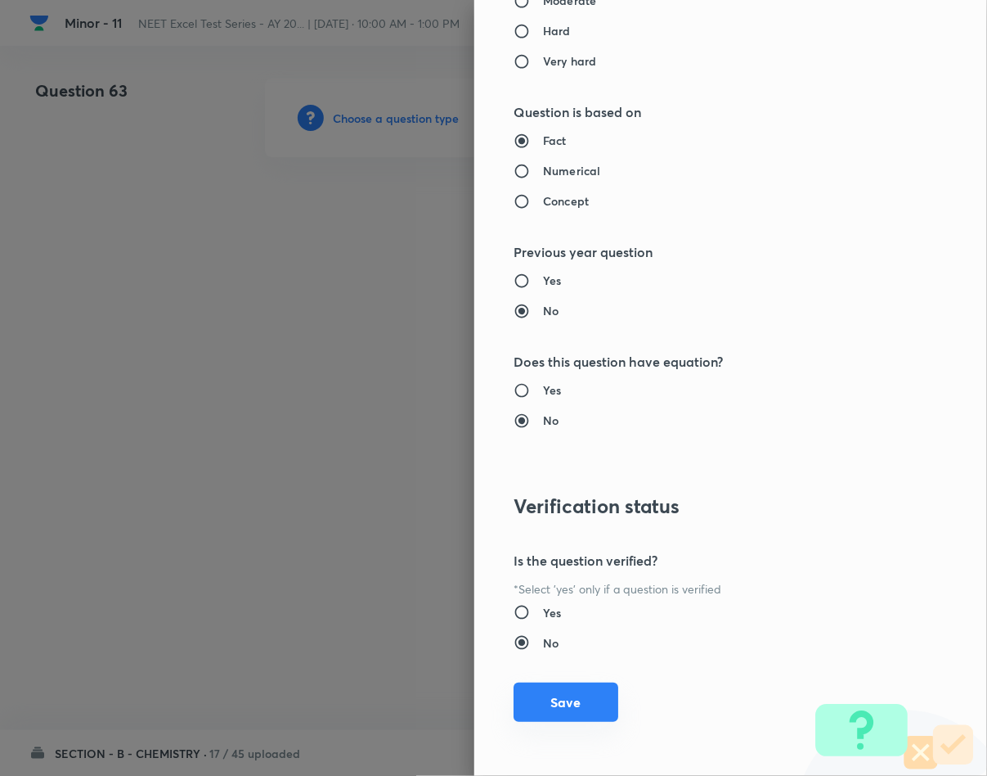
click at [526, 688] on button "Save" at bounding box center [566, 701] width 105 height 39
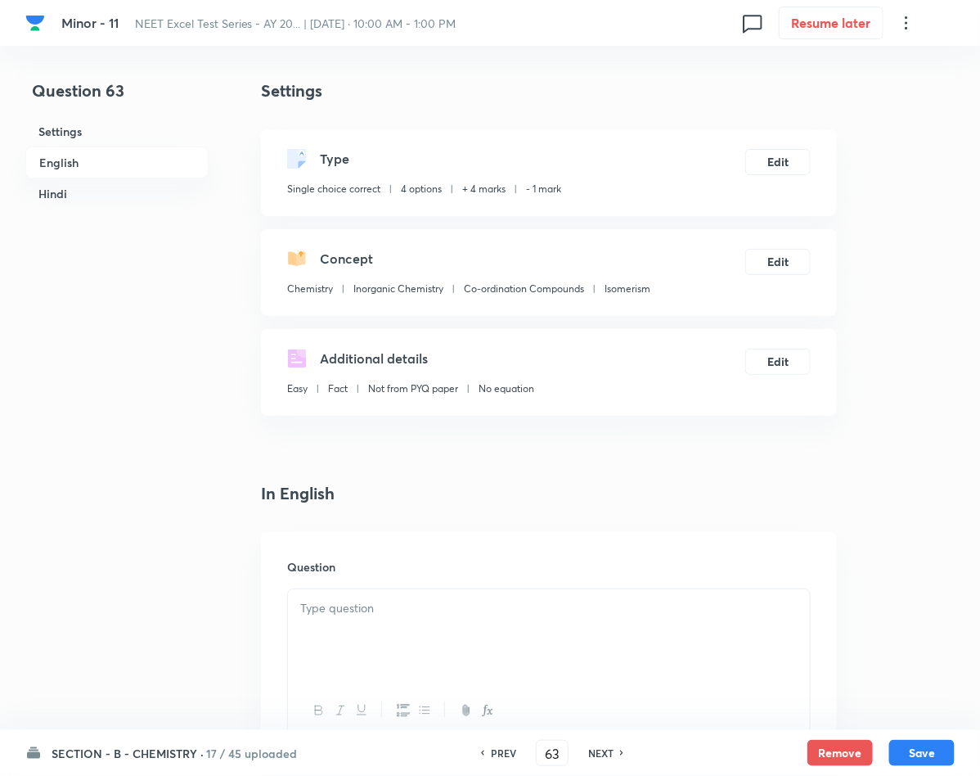
click at [366, 644] on div at bounding box center [549, 635] width 522 height 92
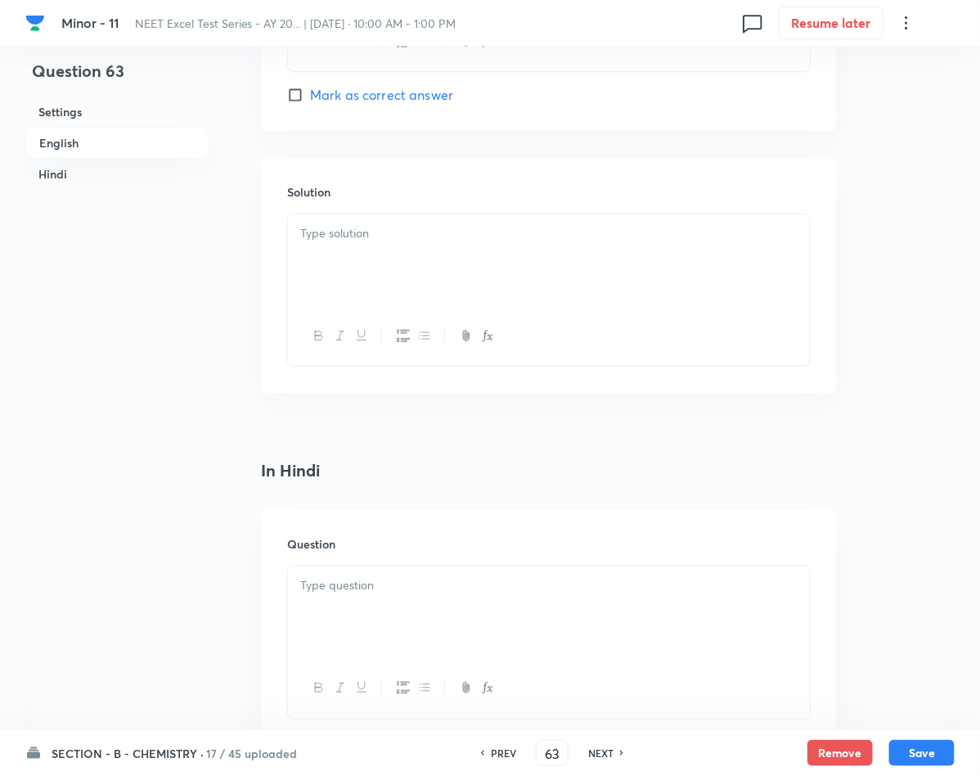
scroll to position [1718, 0]
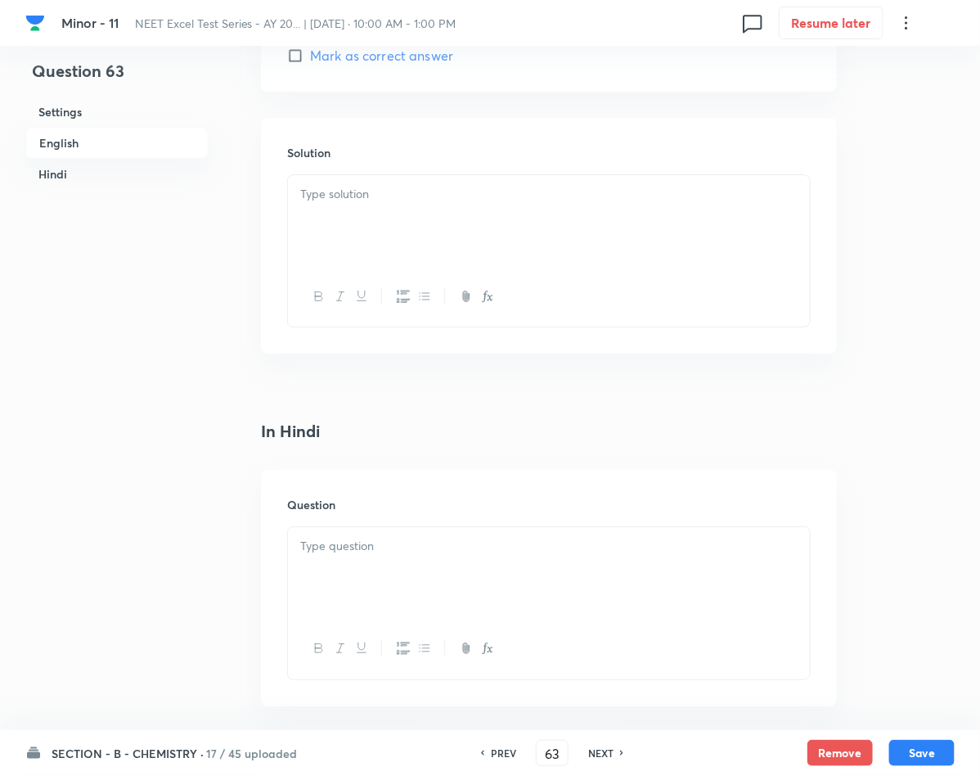
click at [381, 591] on div at bounding box center [549, 573] width 522 height 92
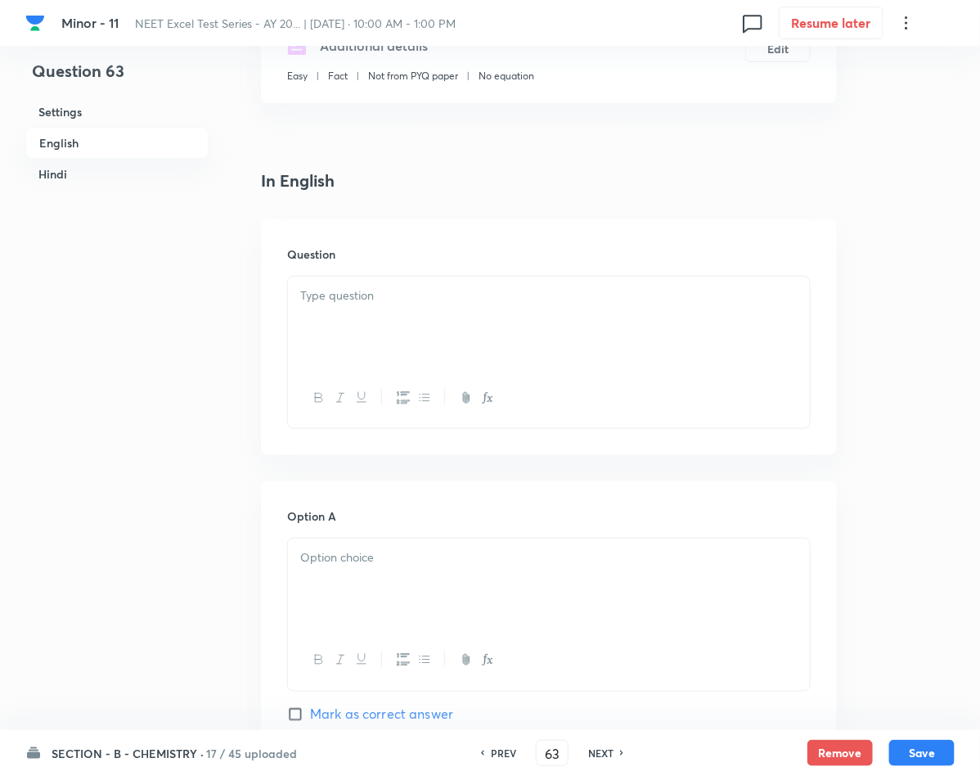
scroll to position [245, 0]
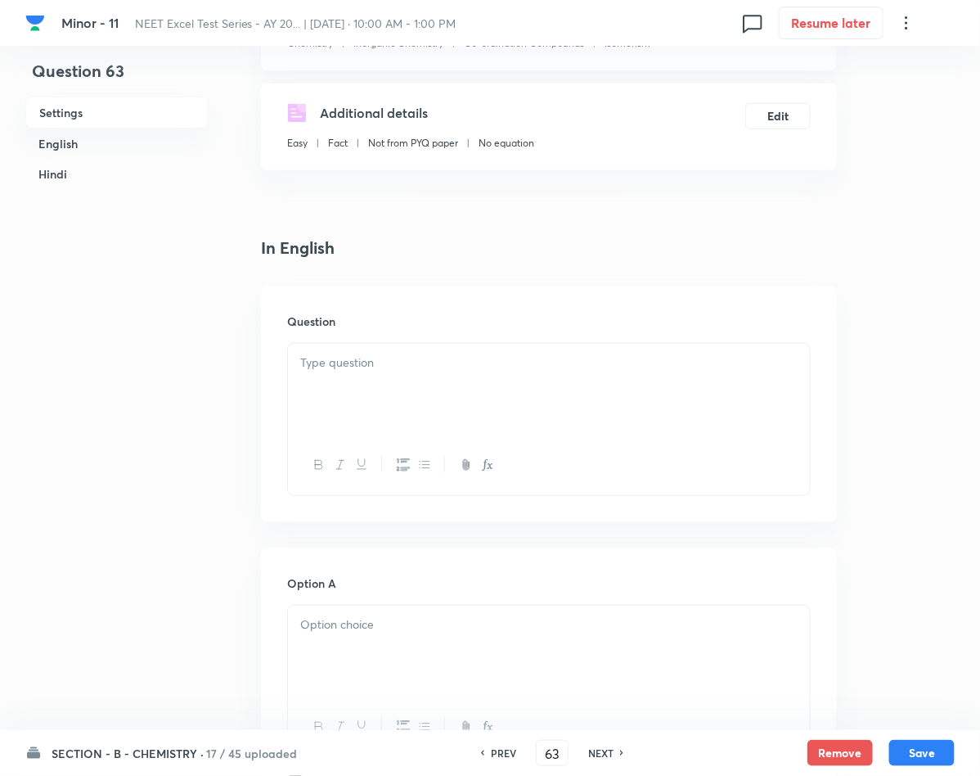
click at [499, 375] on div at bounding box center [549, 390] width 522 height 92
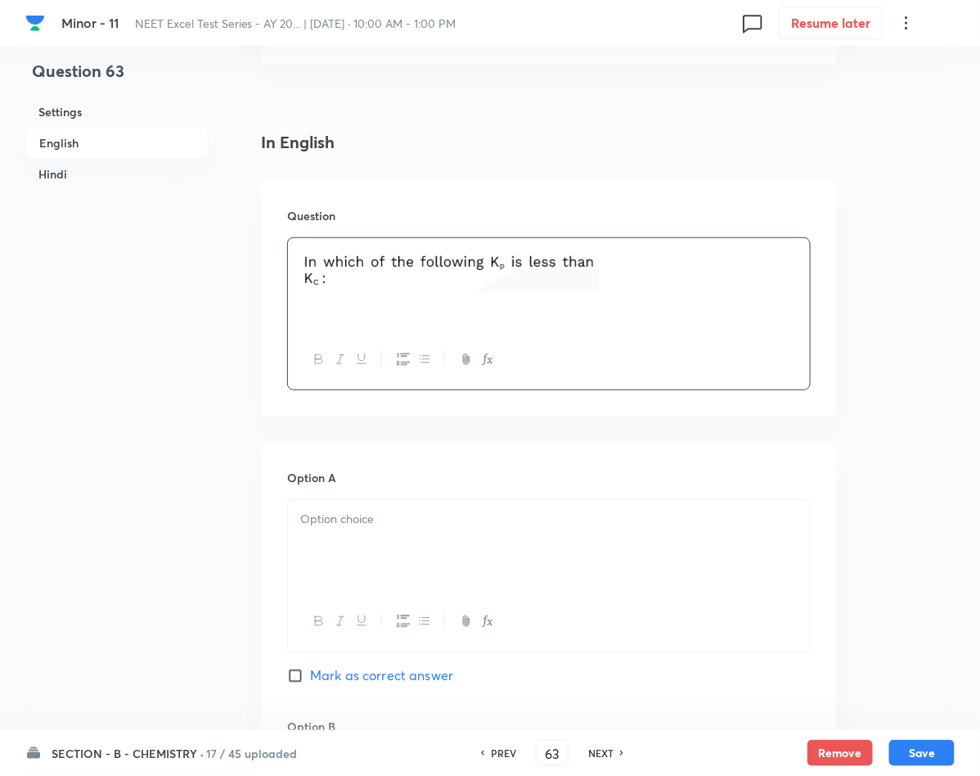
scroll to position [491, 0]
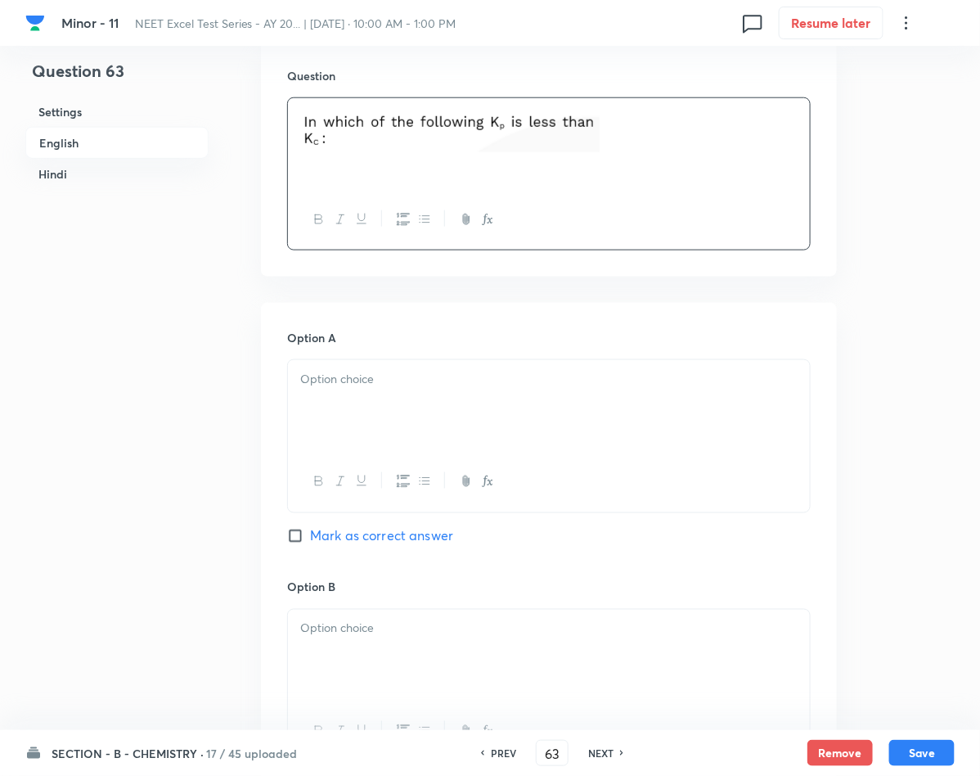
click at [364, 381] on p at bounding box center [548, 379] width 497 height 19
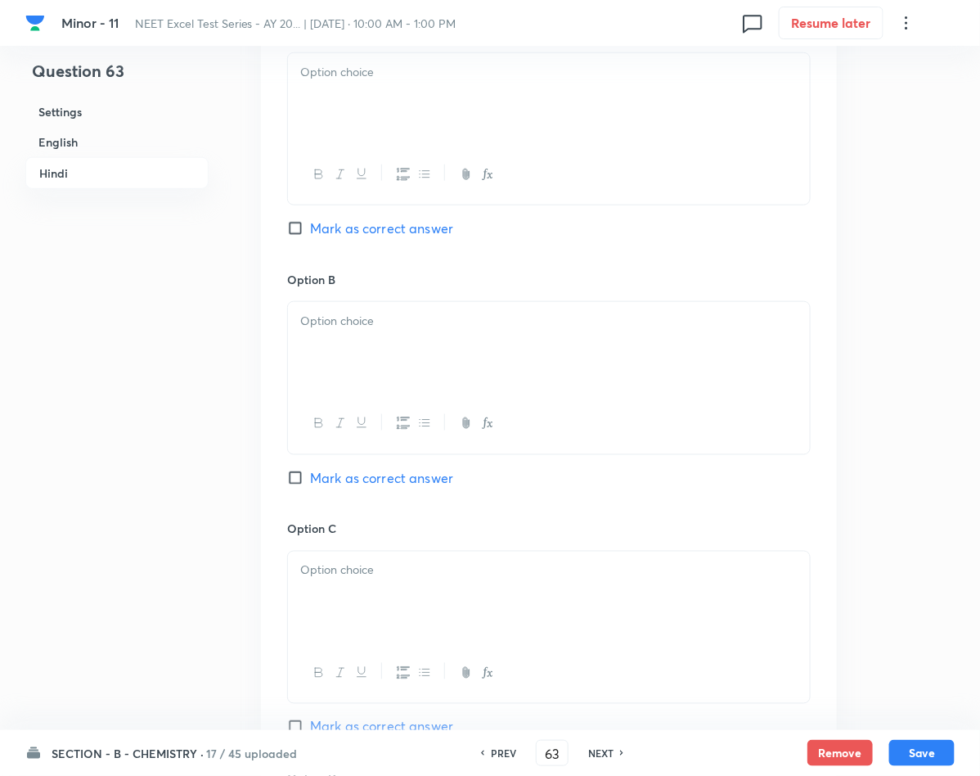
scroll to position [2209, 0]
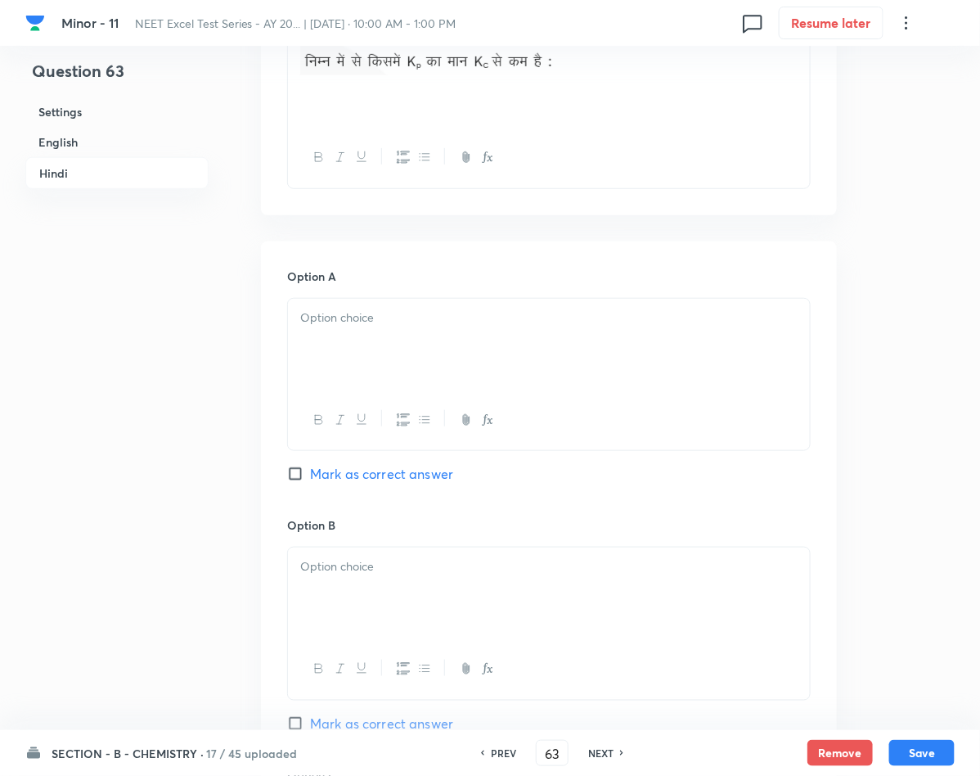
click at [383, 347] on div at bounding box center [549, 345] width 522 height 92
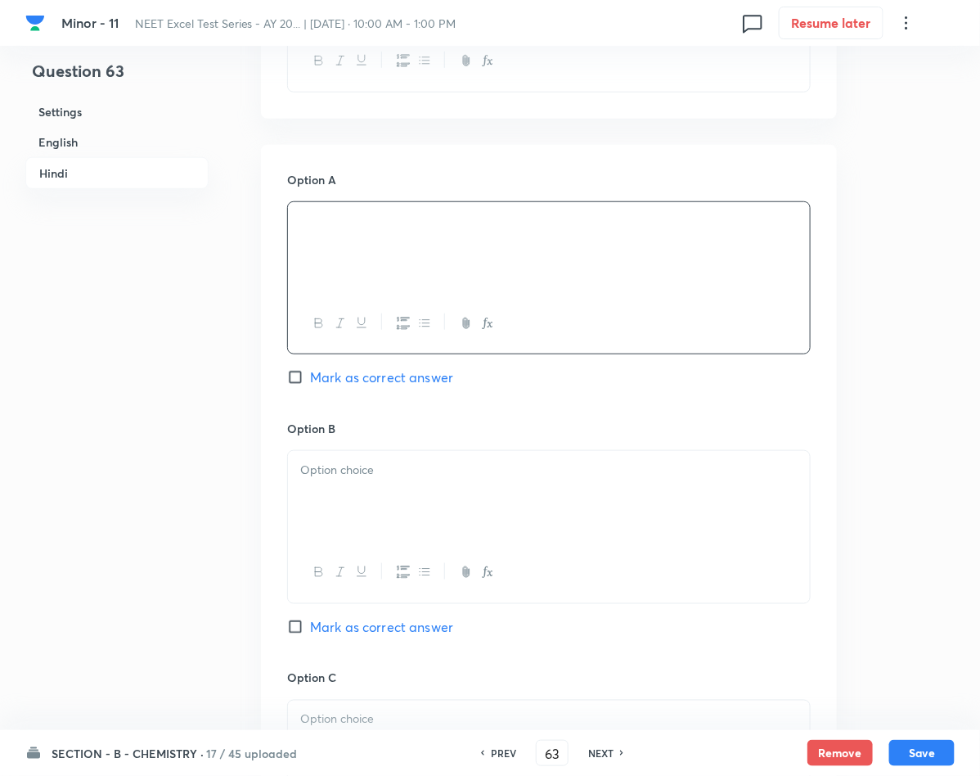
scroll to position [2454, 0]
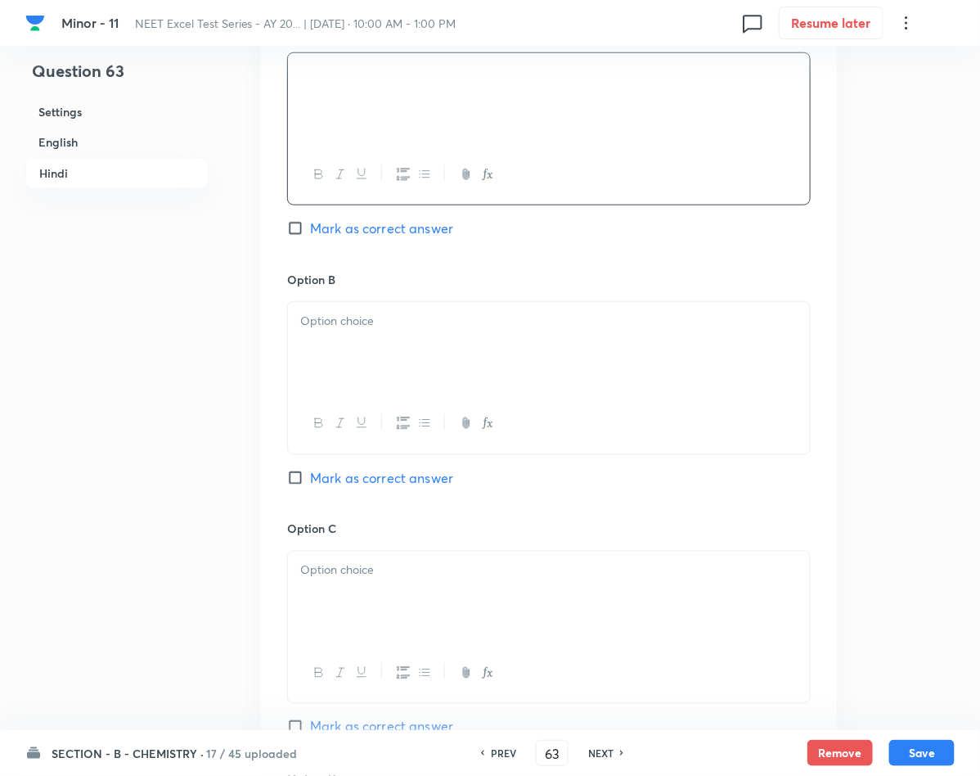
click at [470, 389] on div at bounding box center [549, 348] width 522 height 92
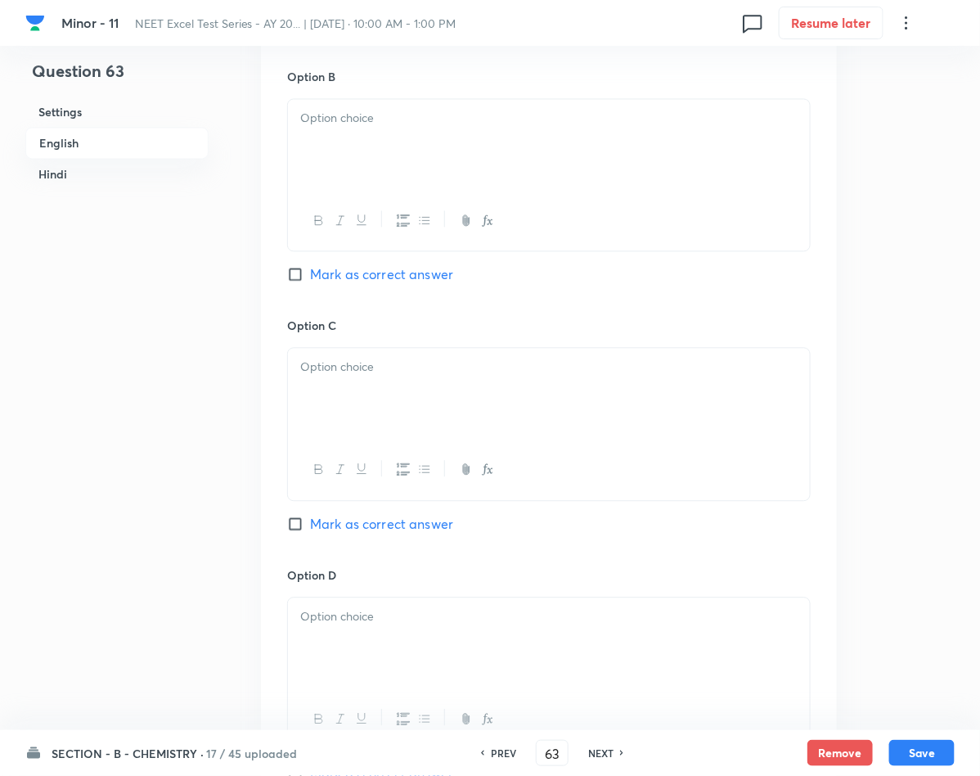
scroll to position [859, 0]
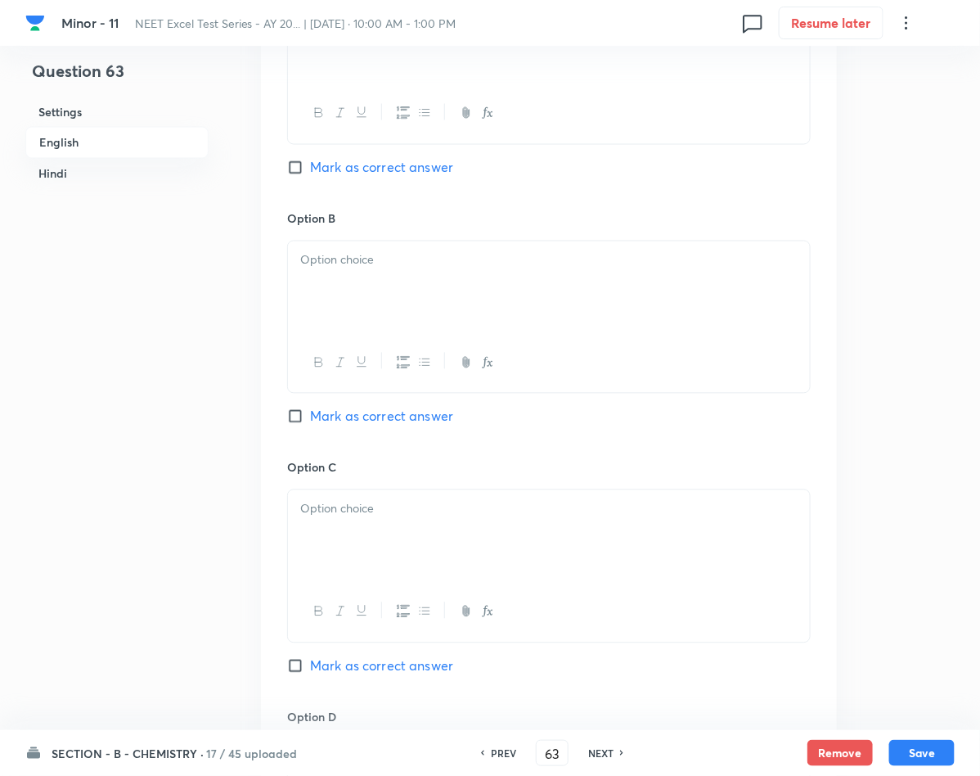
click at [366, 312] on div at bounding box center [549, 287] width 522 height 92
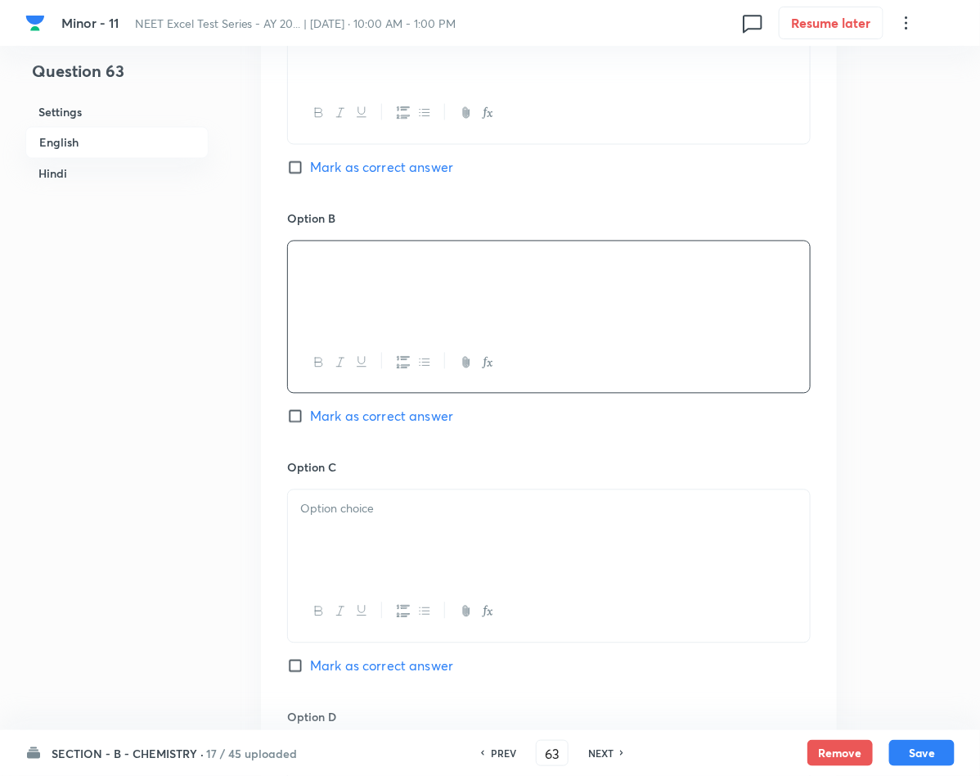
click at [380, 506] on p at bounding box center [548, 509] width 497 height 19
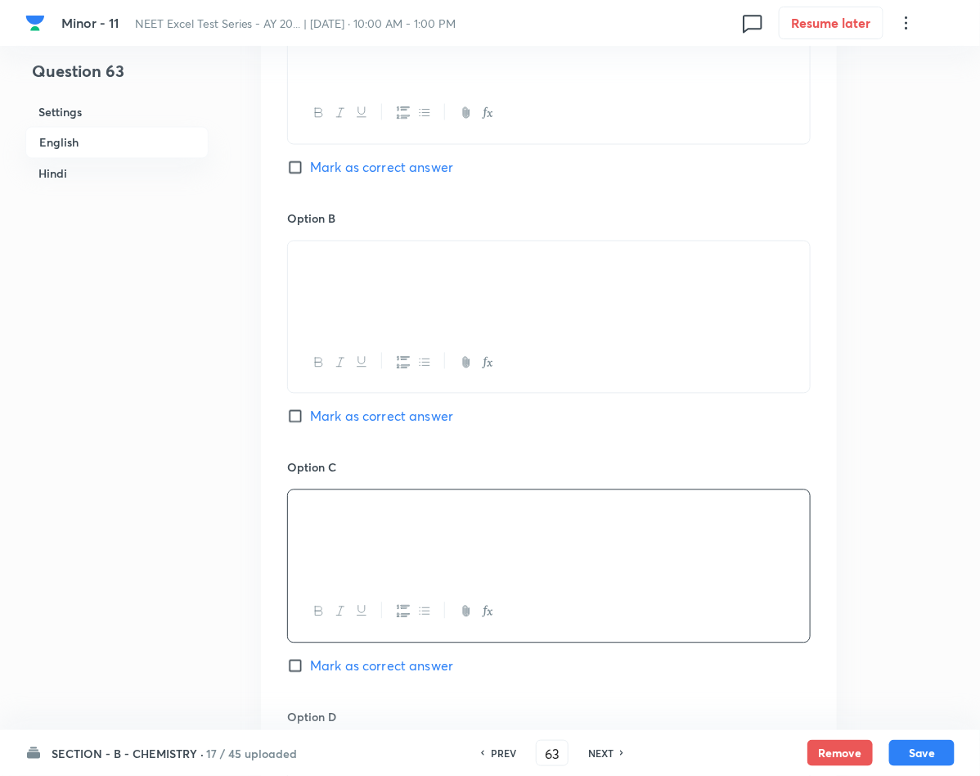
click at [300, 674] on input "Mark as correct answer" at bounding box center [298, 666] width 23 height 16
checkbox input "true"
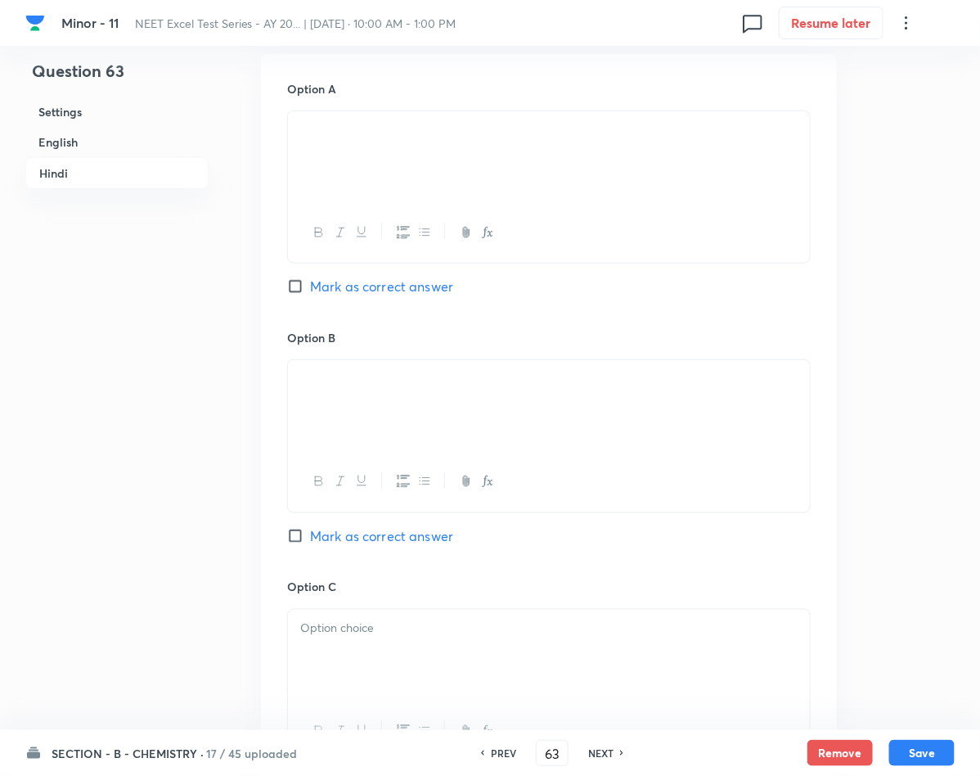
scroll to position [2454, 0]
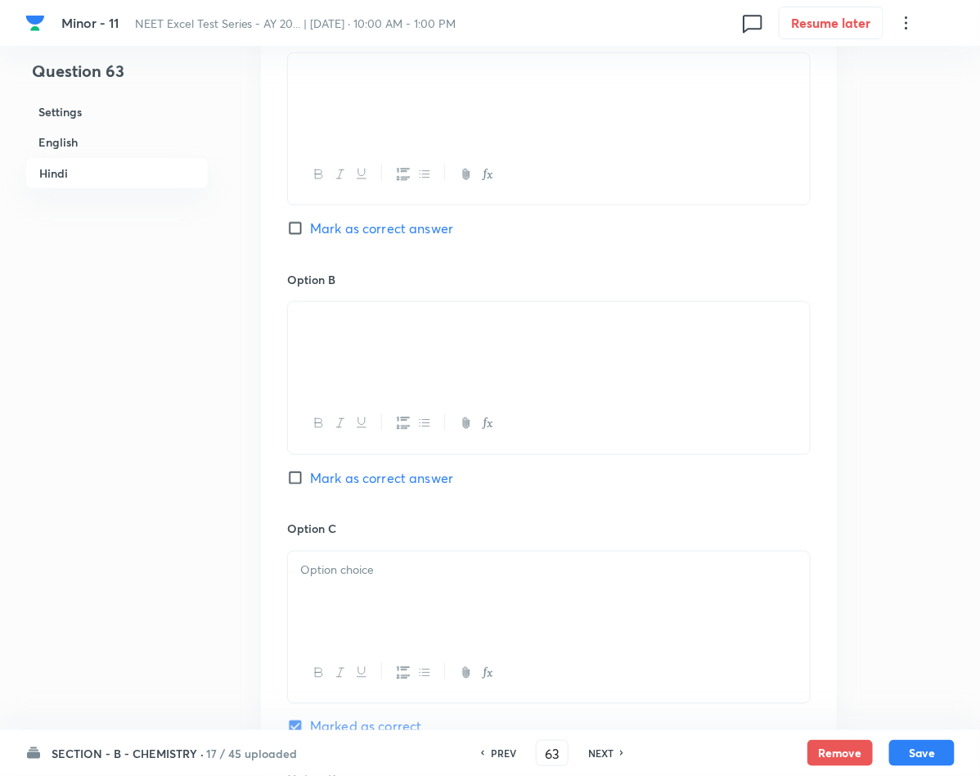
click at [314, 580] on p at bounding box center [548, 570] width 497 height 19
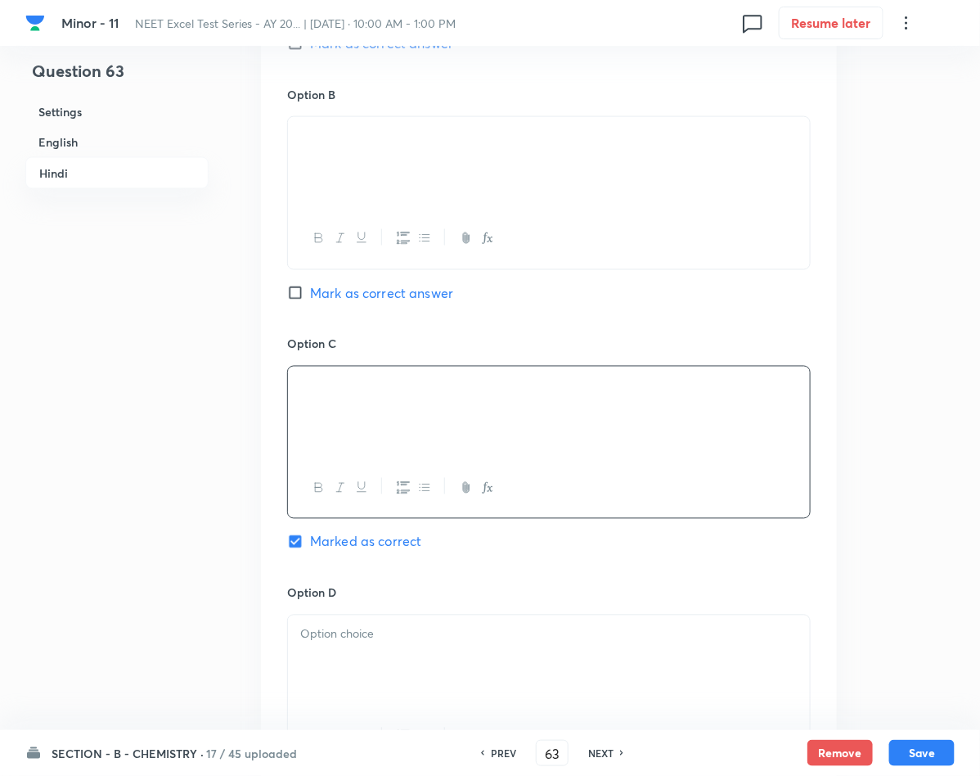
scroll to position [3068, 0]
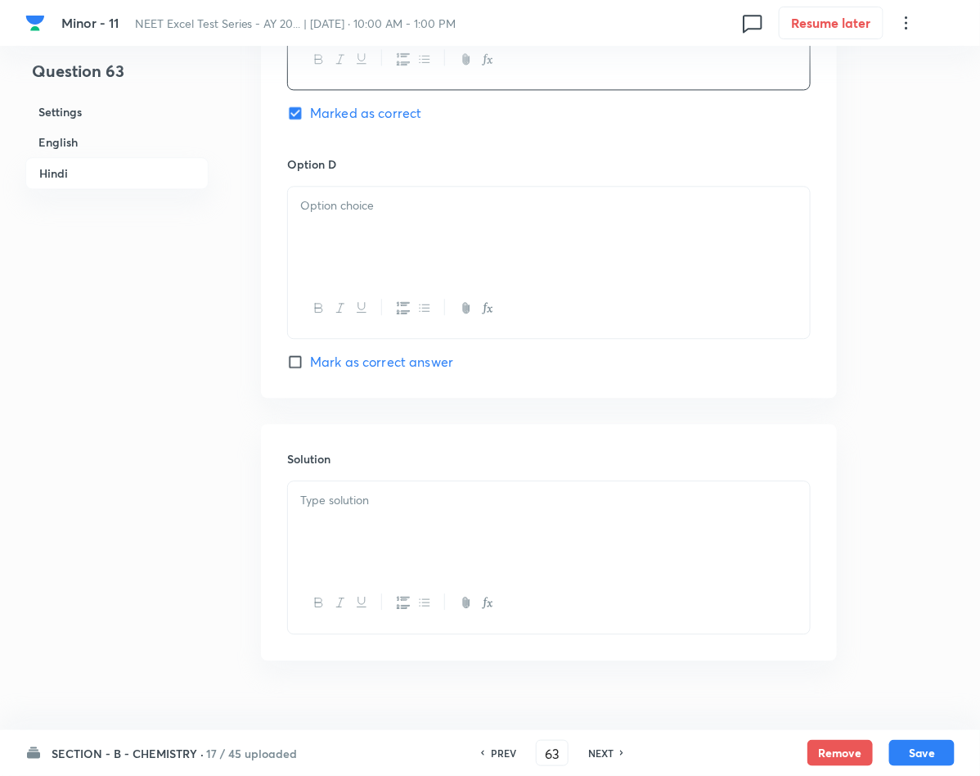
click at [324, 548] on div at bounding box center [549, 527] width 522 height 92
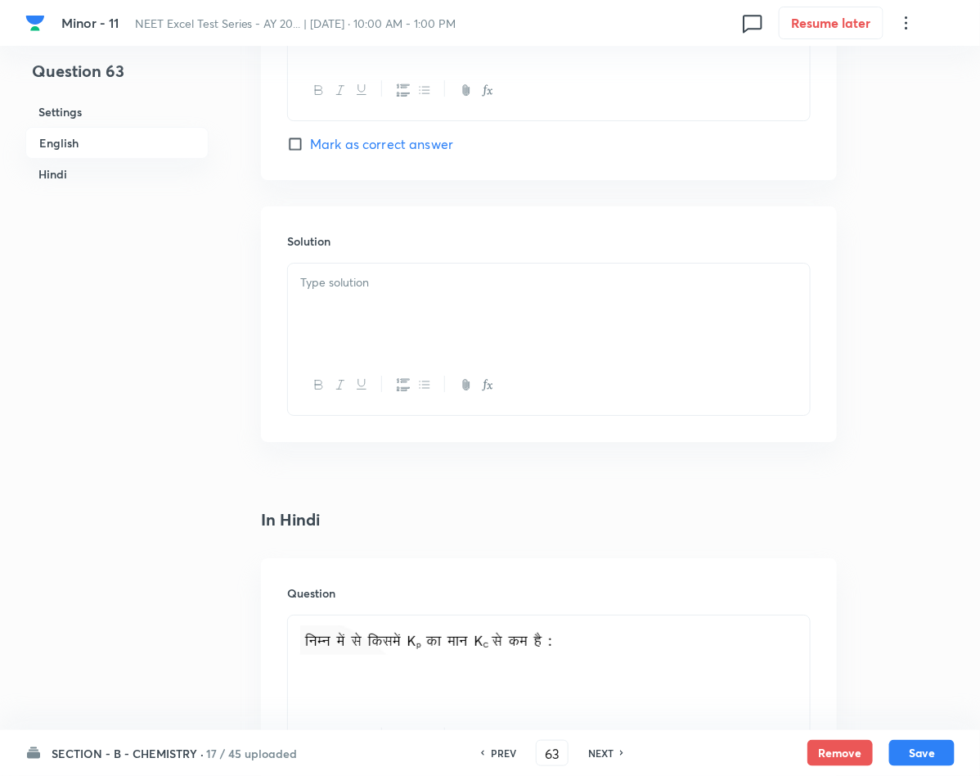
scroll to position [1595, 0]
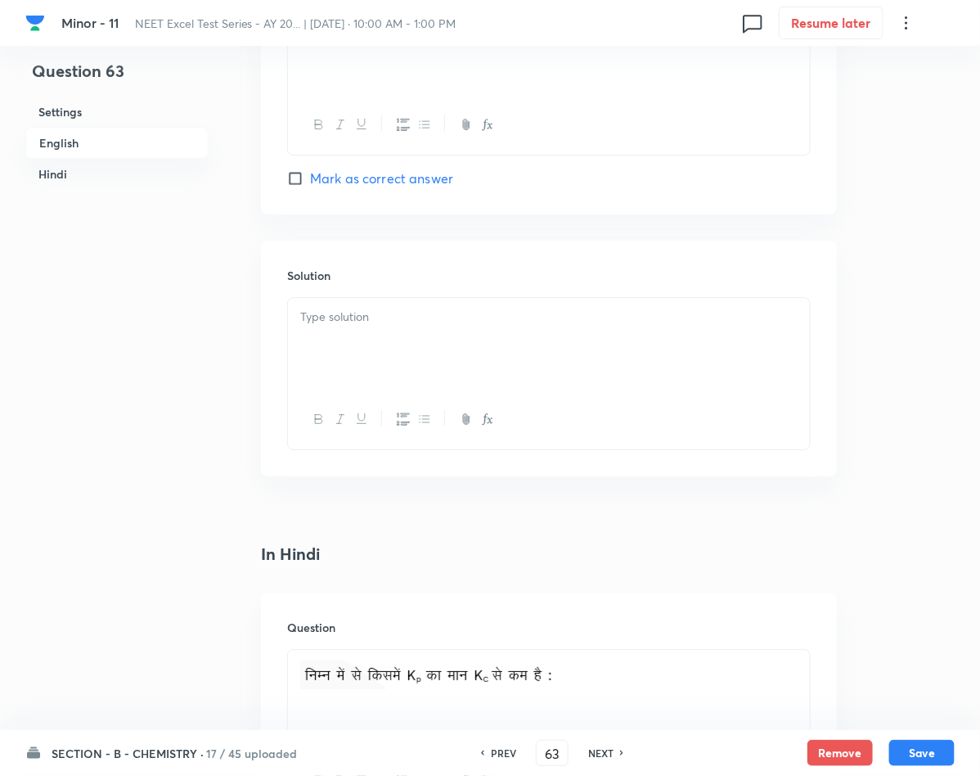
click at [380, 347] on div at bounding box center [549, 344] width 522 height 92
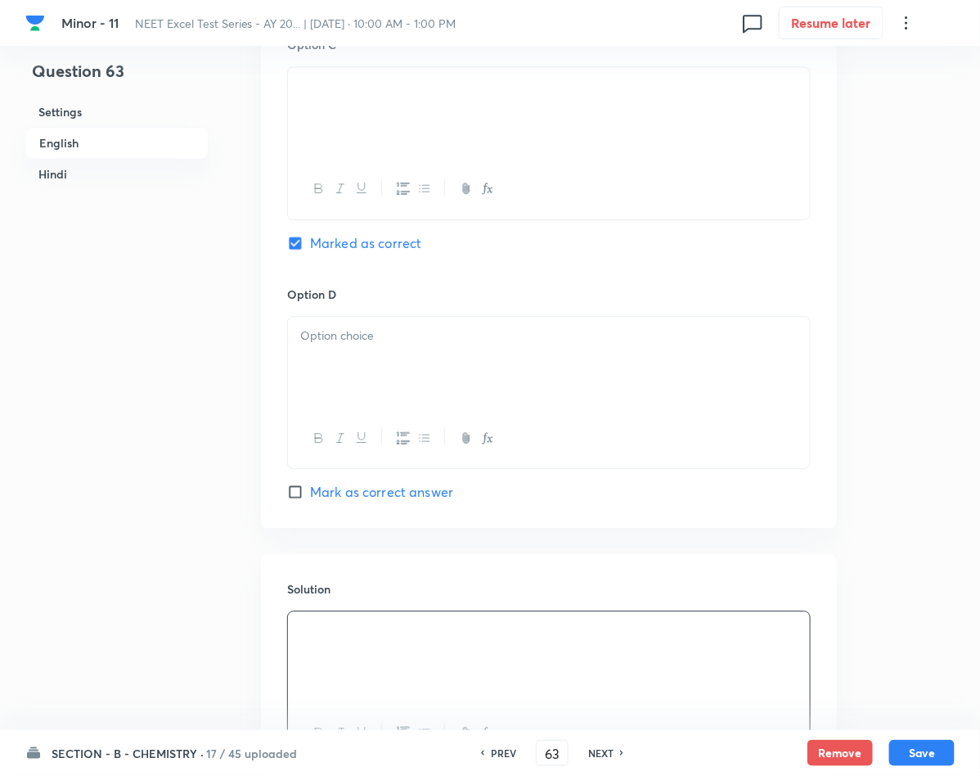
scroll to position [1227, 0]
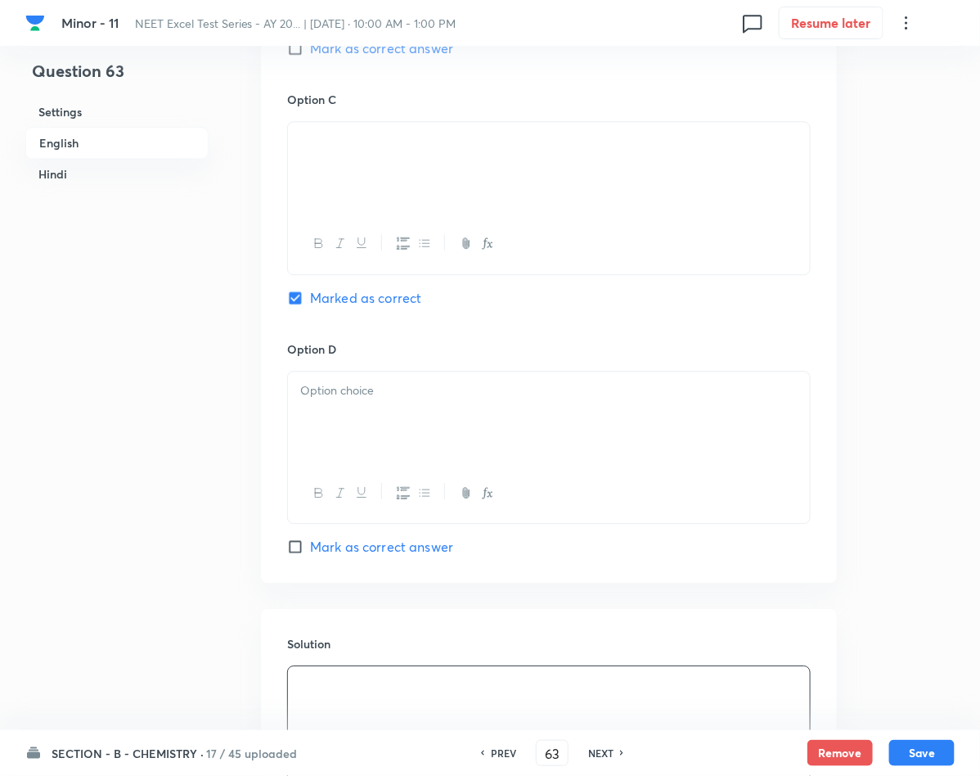
click at [391, 415] on div at bounding box center [549, 417] width 522 height 92
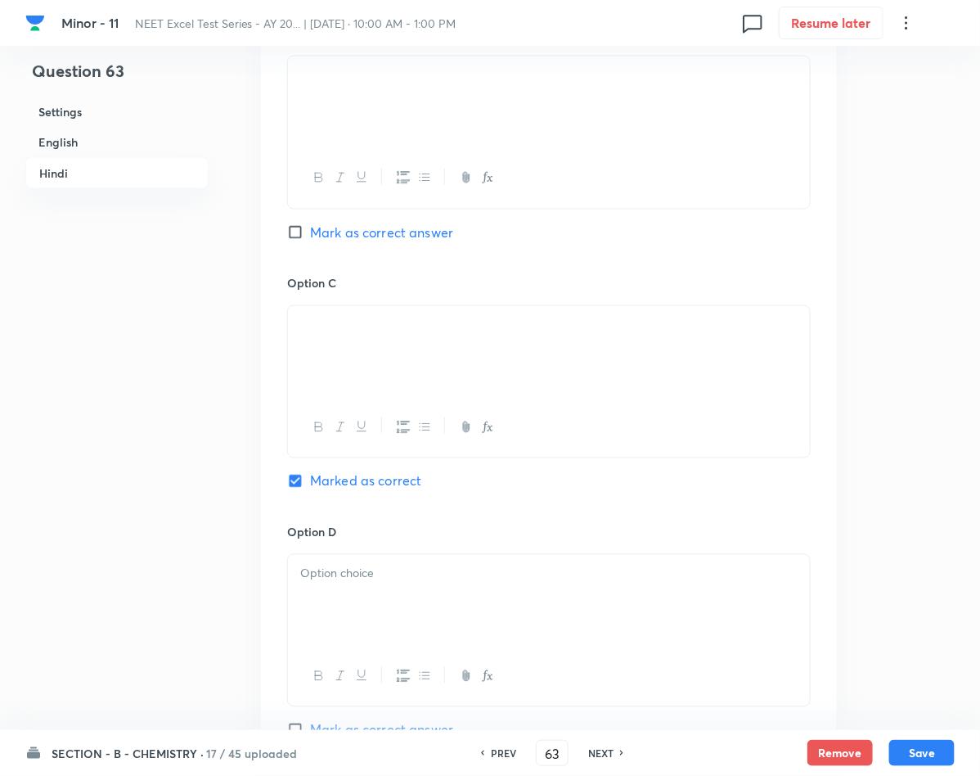
scroll to position [2822, 0]
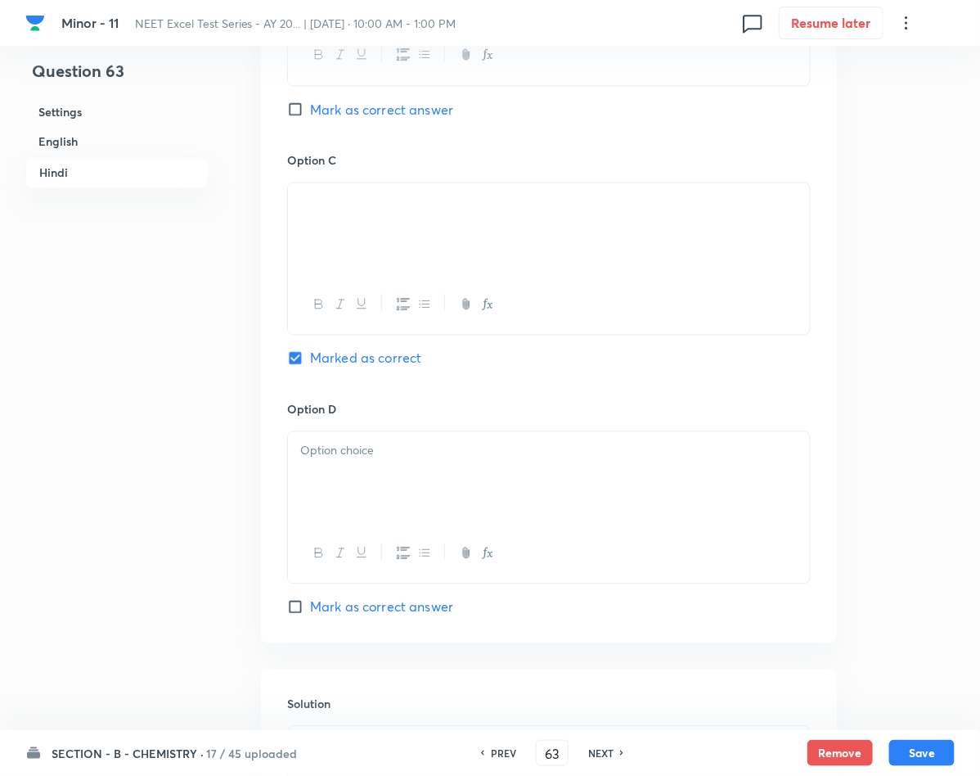
click at [364, 501] on div at bounding box center [549, 478] width 522 height 92
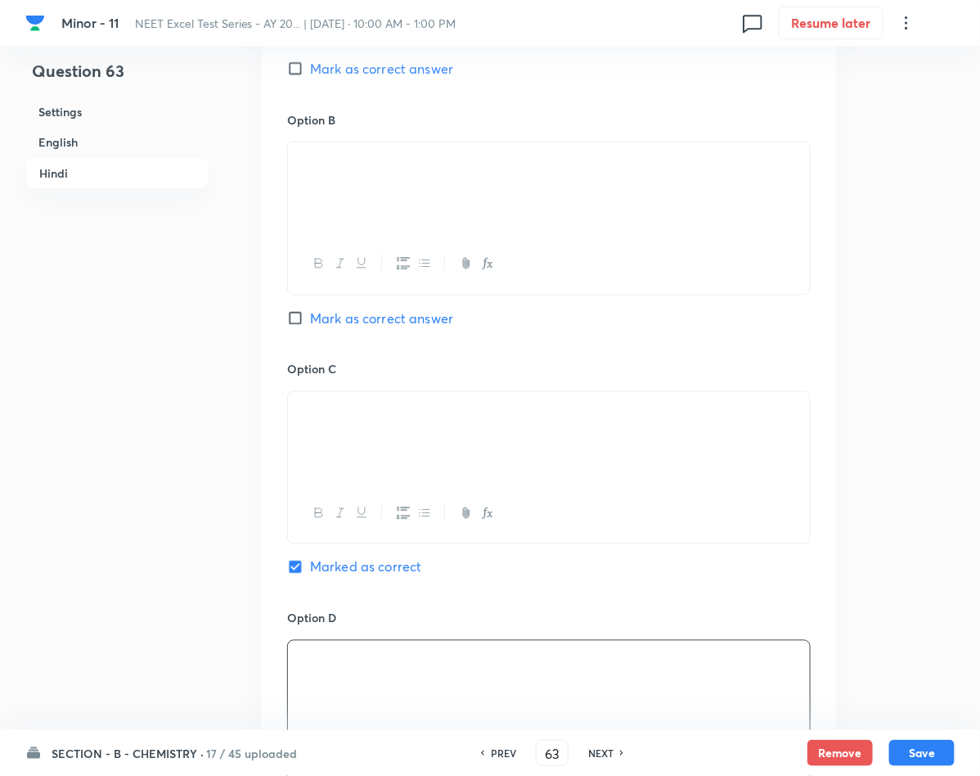
scroll to position [3104, 0]
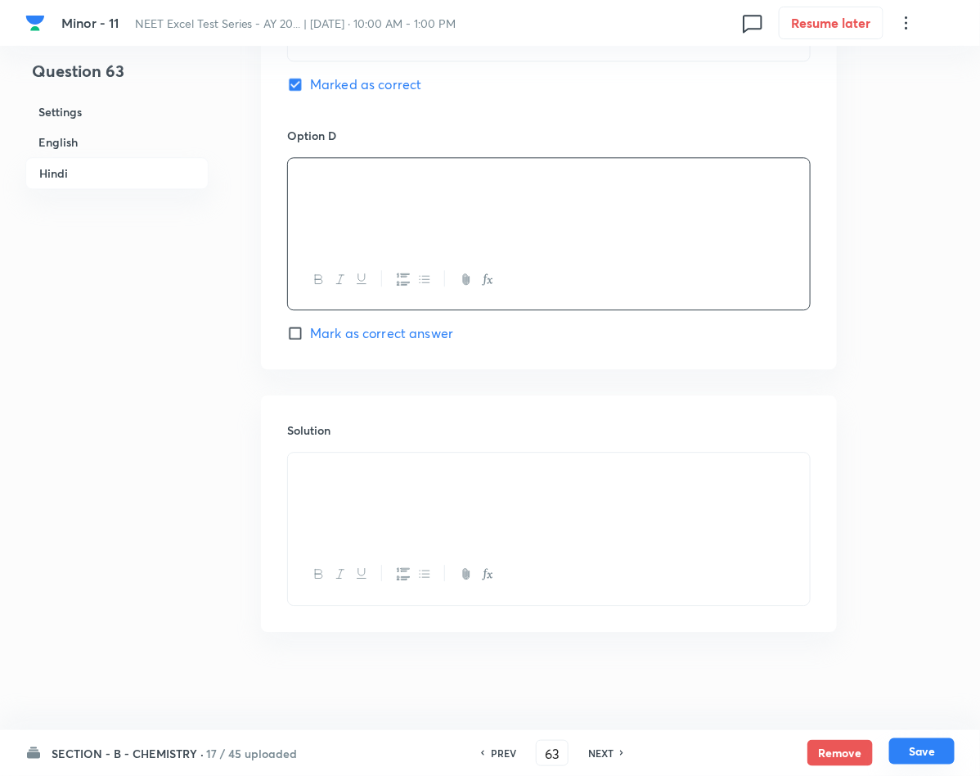
click at [915, 752] on button "Save" at bounding box center [921, 751] width 65 height 26
type input "64"
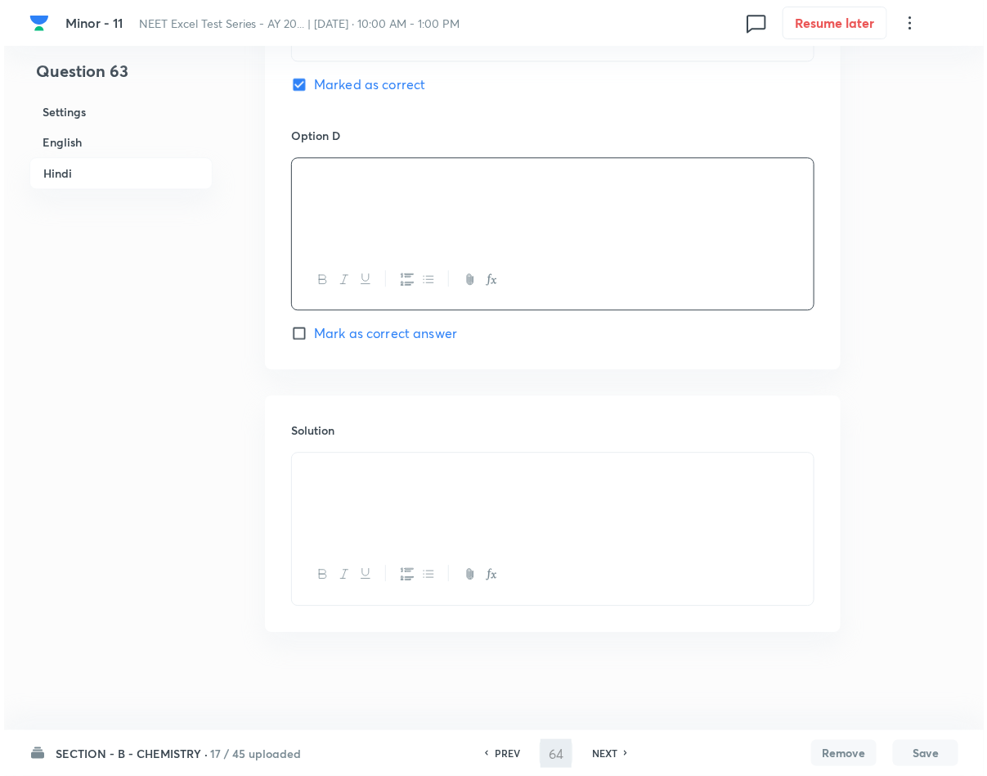
scroll to position [0, 0]
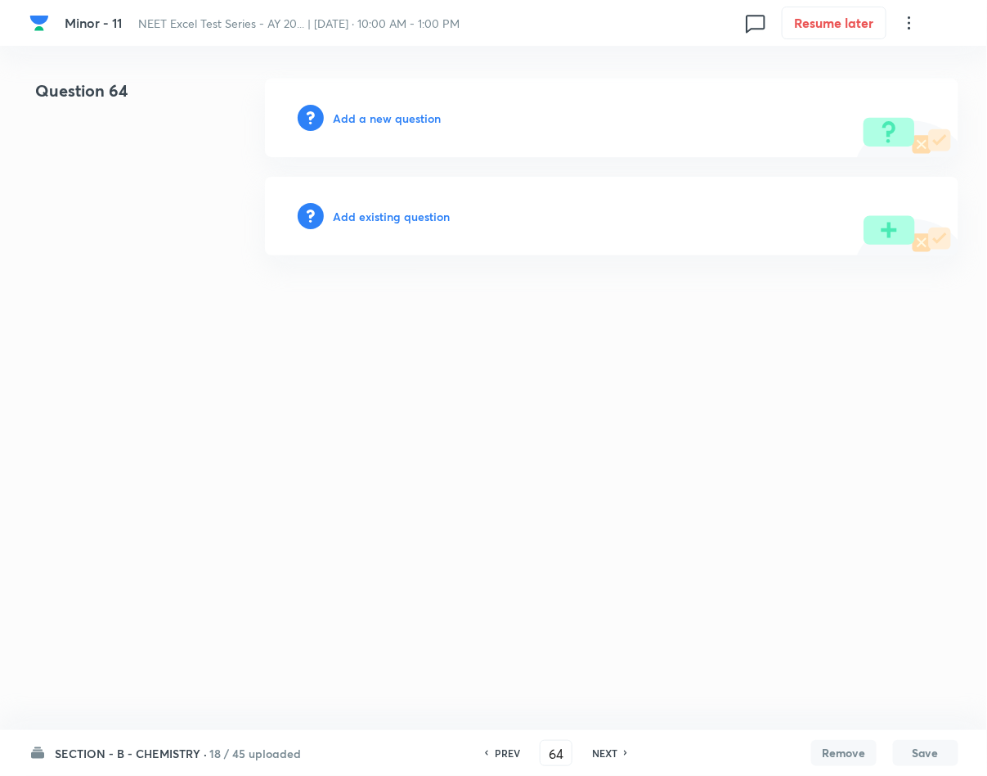
click at [342, 124] on h6 "Add a new question" at bounding box center [388, 118] width 108 height 17
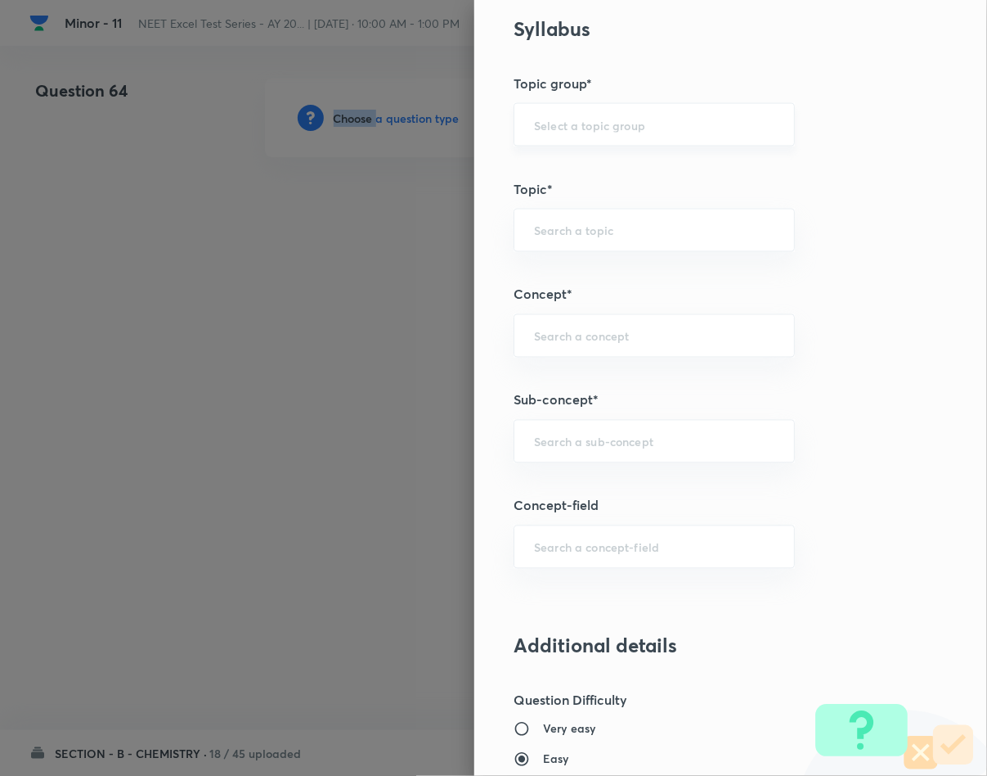
scroll to position [859, 0]
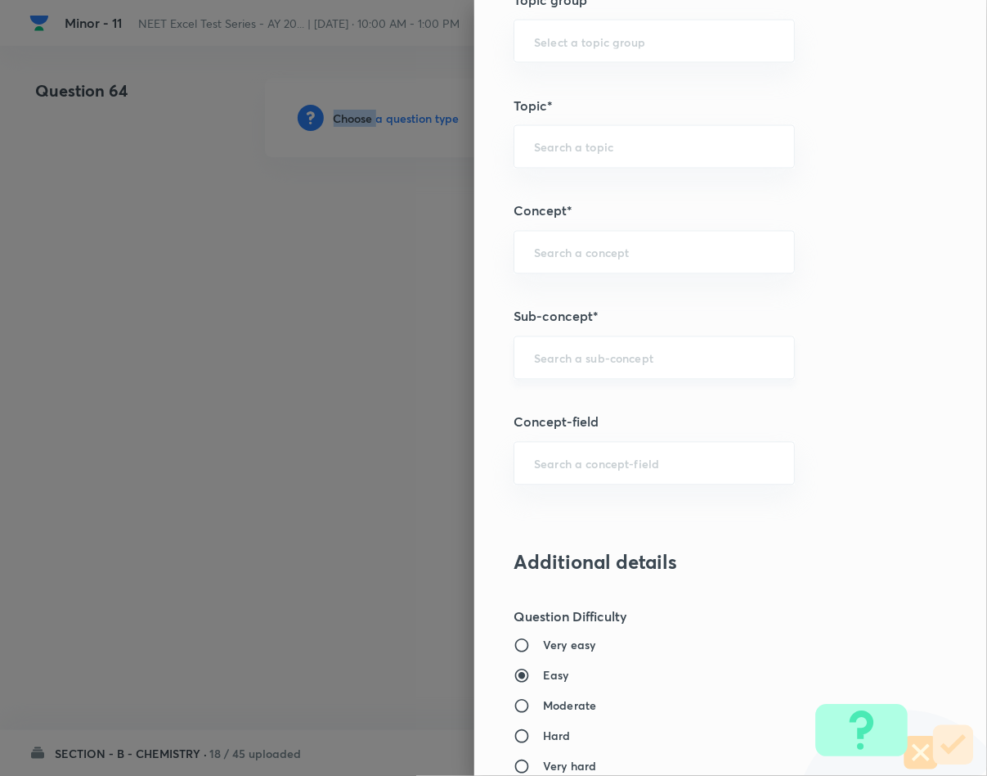
click at [545, 374] on div "​" at bounding box center [654, 357] width 281 height 43
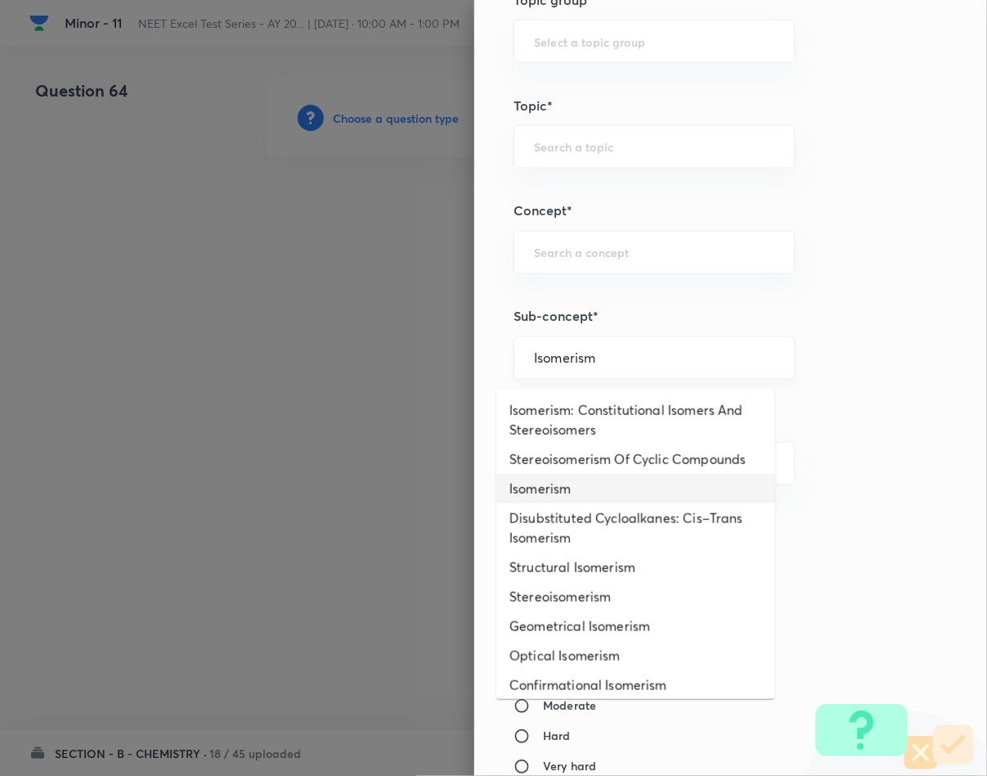
type input "Isomerism"
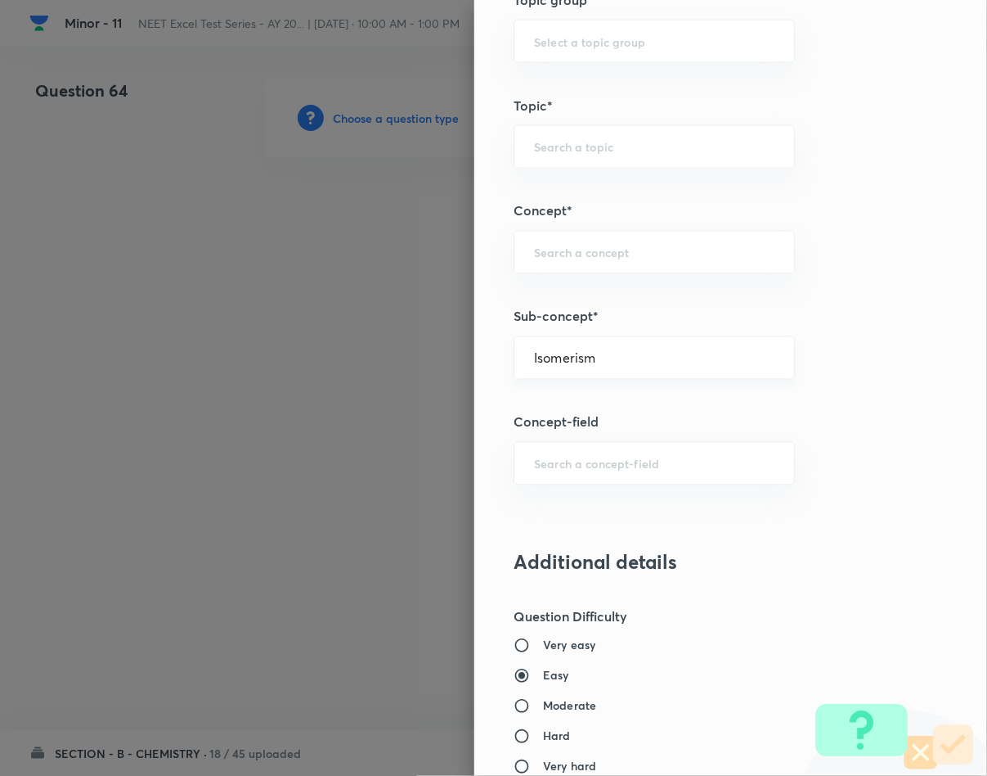
type input "Chemistry"
type input "Inorganic Chemistry"
type input "Co-ordination Compounds"
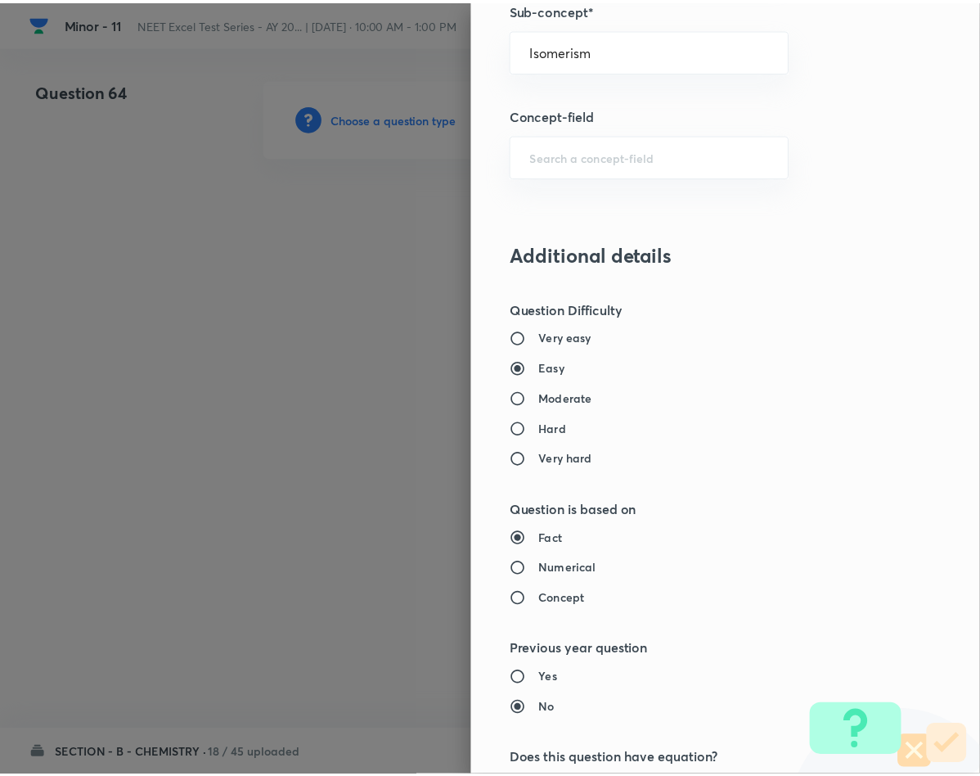
scroll to position [1569, 0]
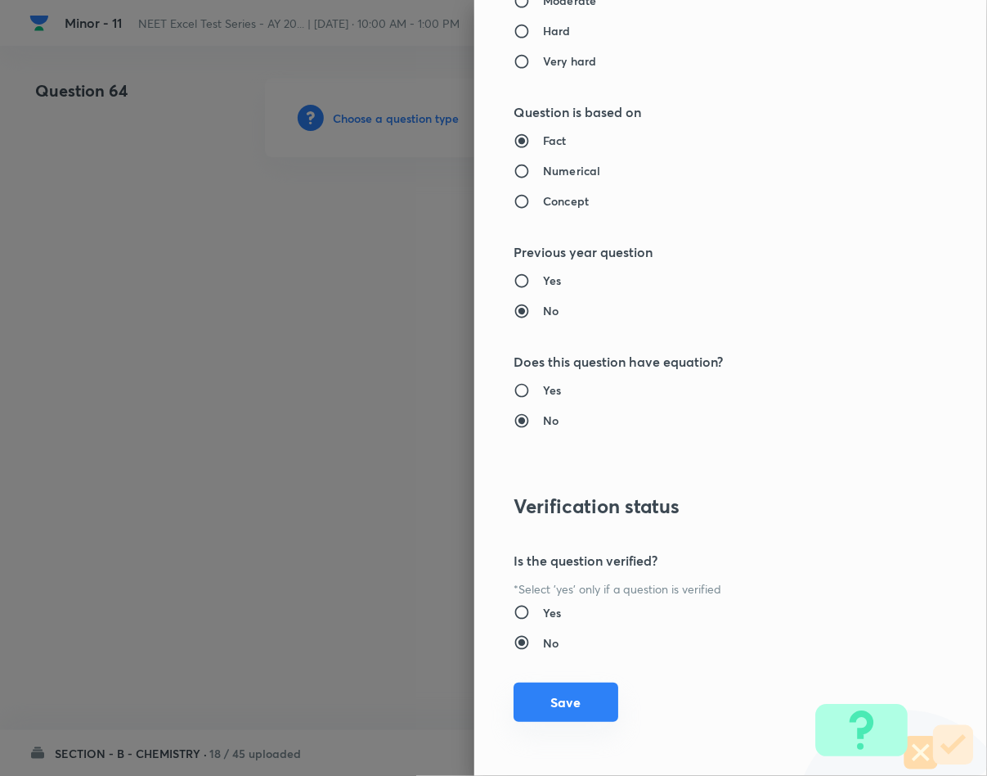
click at [538, 699] on button "Save" at bounding box center [566, 701] width 105 height 39
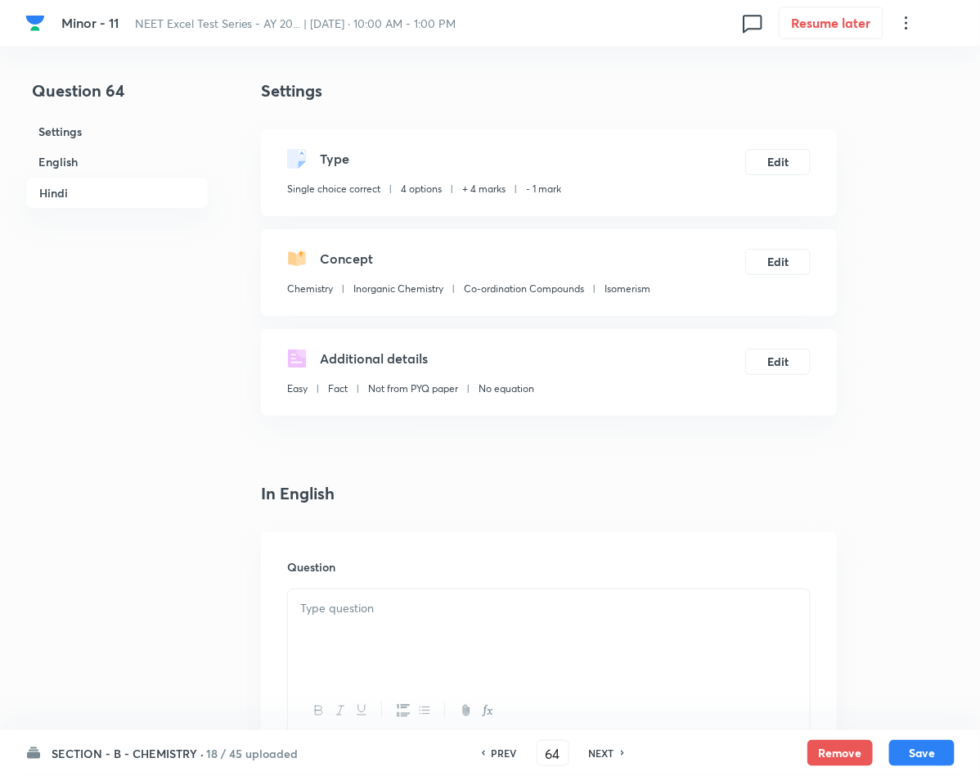
click at [519, 621] on div at bounding box center [549, 635] width 522 height 92
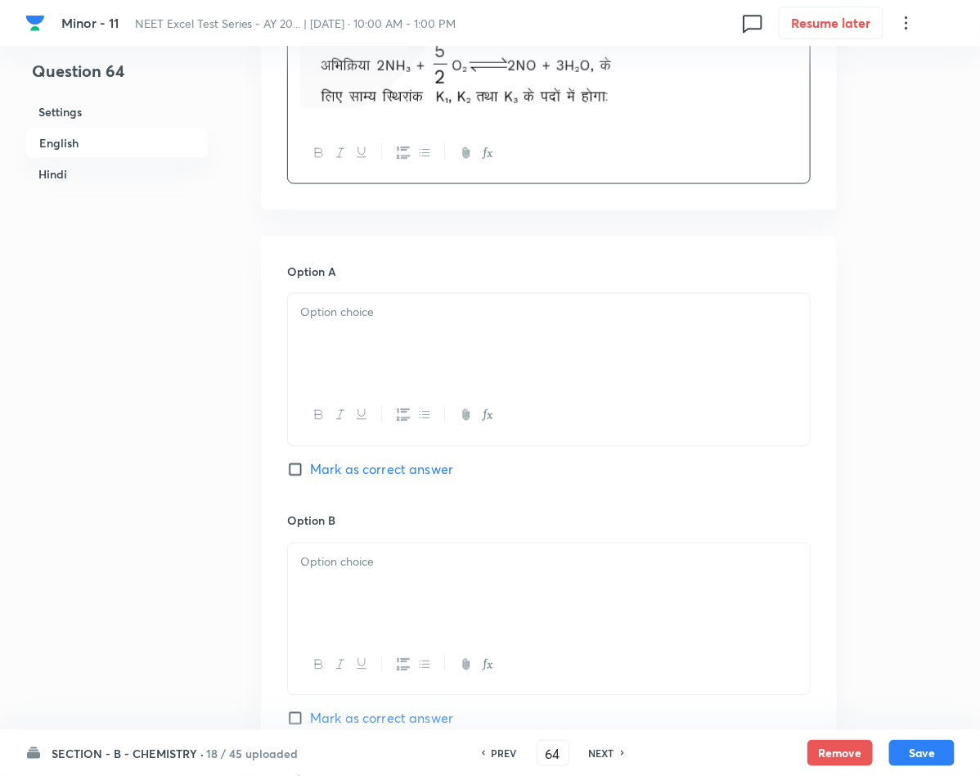
scroll to position [736, 0]
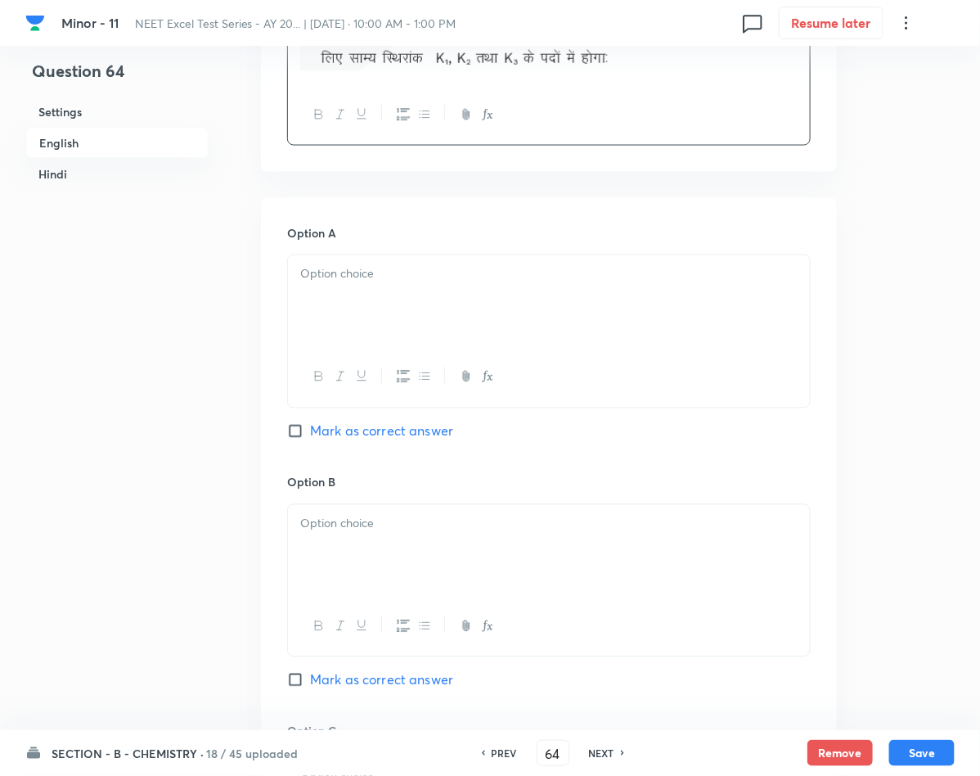
click at [344, 287] on div at bounding box center [549, 301] width 522 height 92
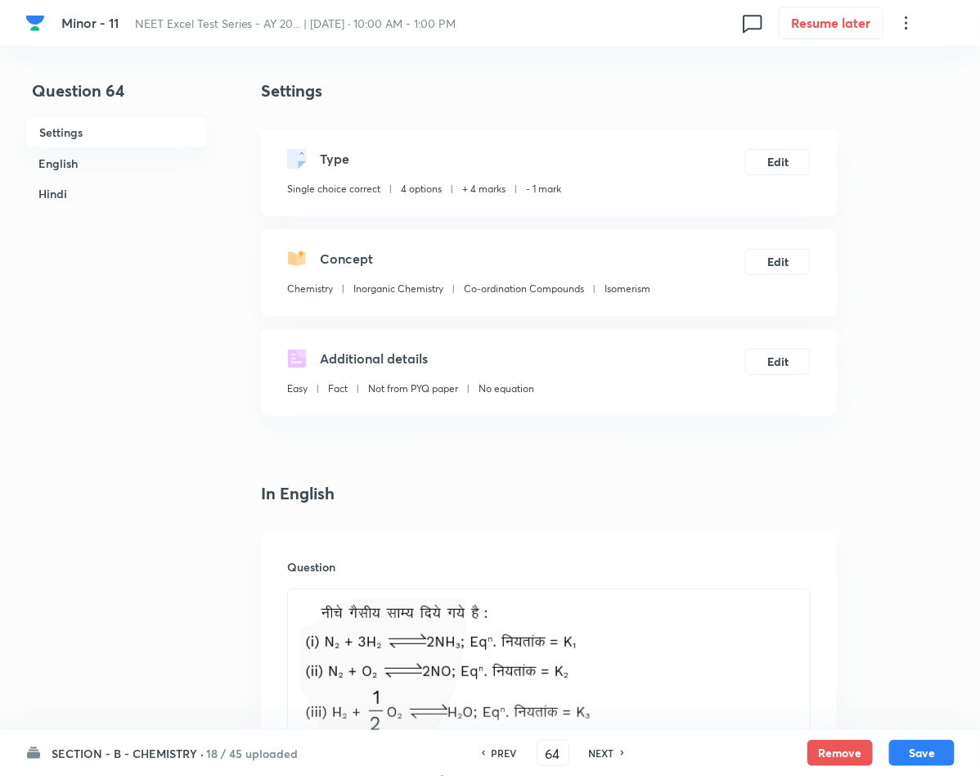
scroll to position [368, 0]
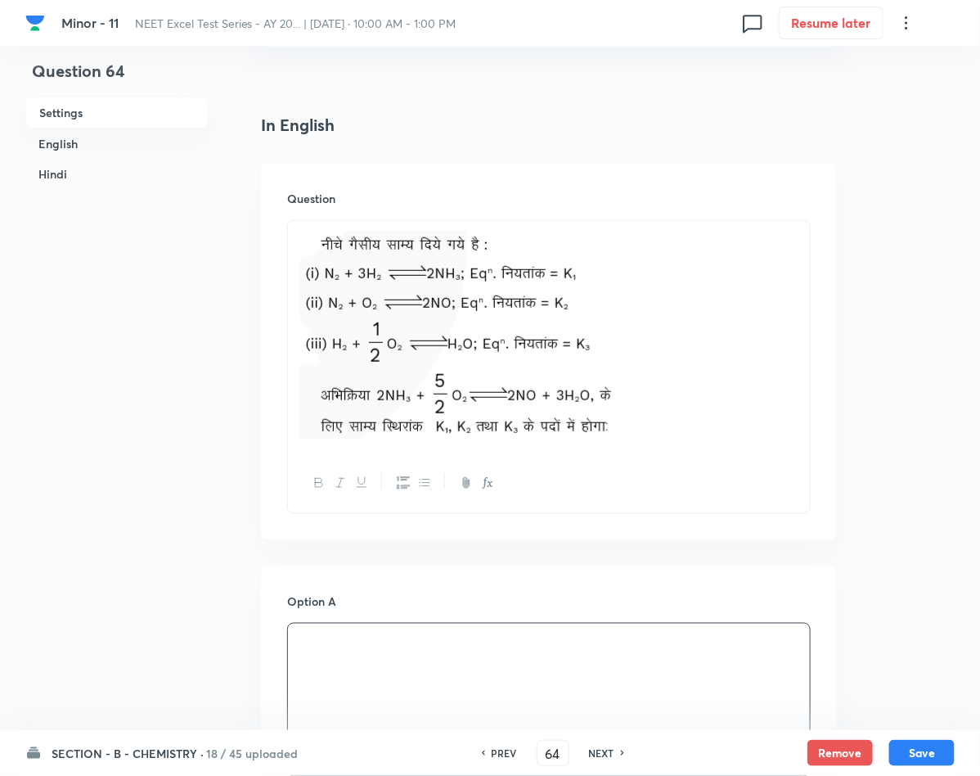
drag, startPoint x: 417, startPoint y: 353, endPoint x: 371, endPoint y: 359, distance: 46.2
click at [371, 359] on img at bounding box center [465, 335] width 331 height 208
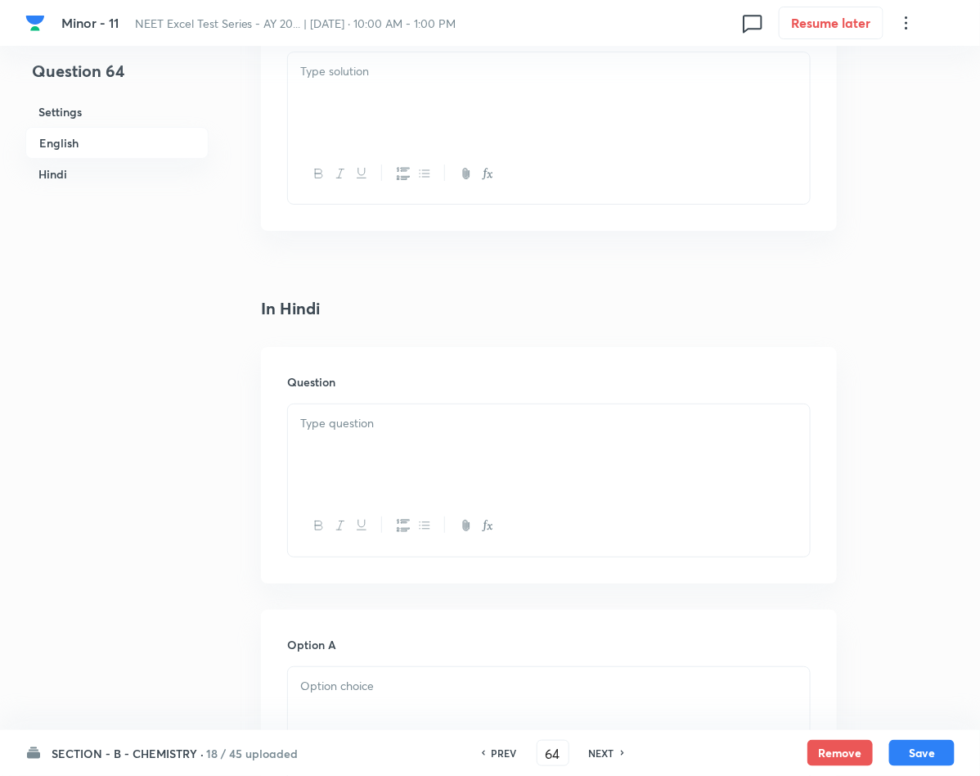
scroll to position [1963, 0]
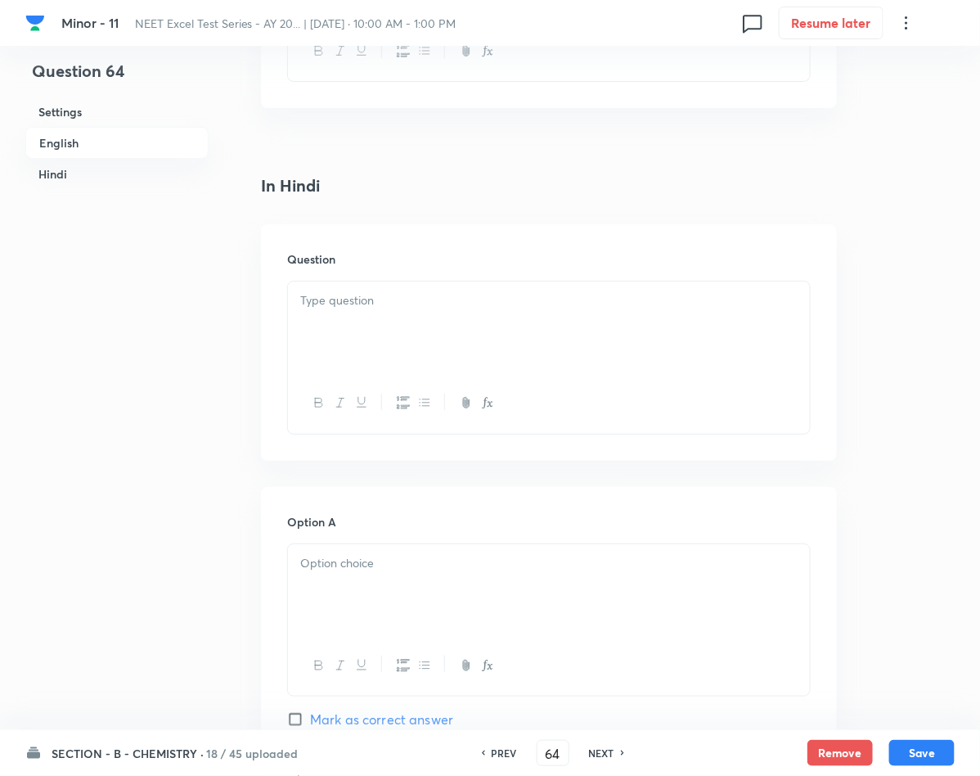
click at [371, 317] on div at bounding box center [549, 327] width 522 height 92
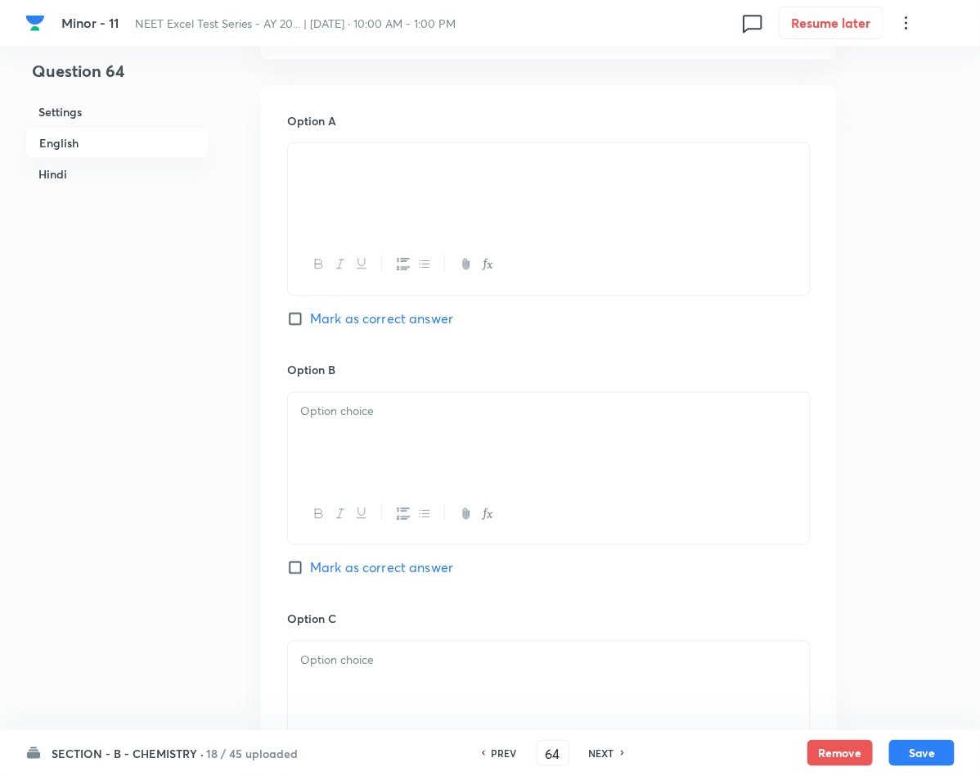
scroll to position [614, 0]
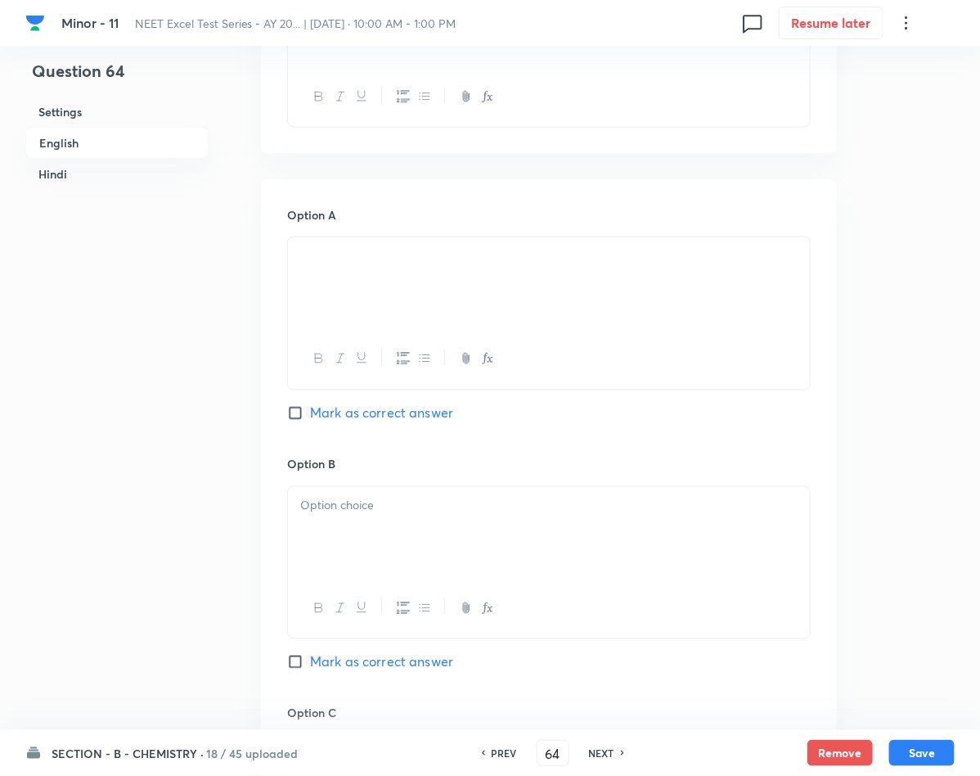
drag, startPoint x: 400, startPoint y: 277, endPoint x: 298, endPoint y: 275, distance: 102.3
click at [298, 275] on div at bounding box center [549, 283] width 522 height 92
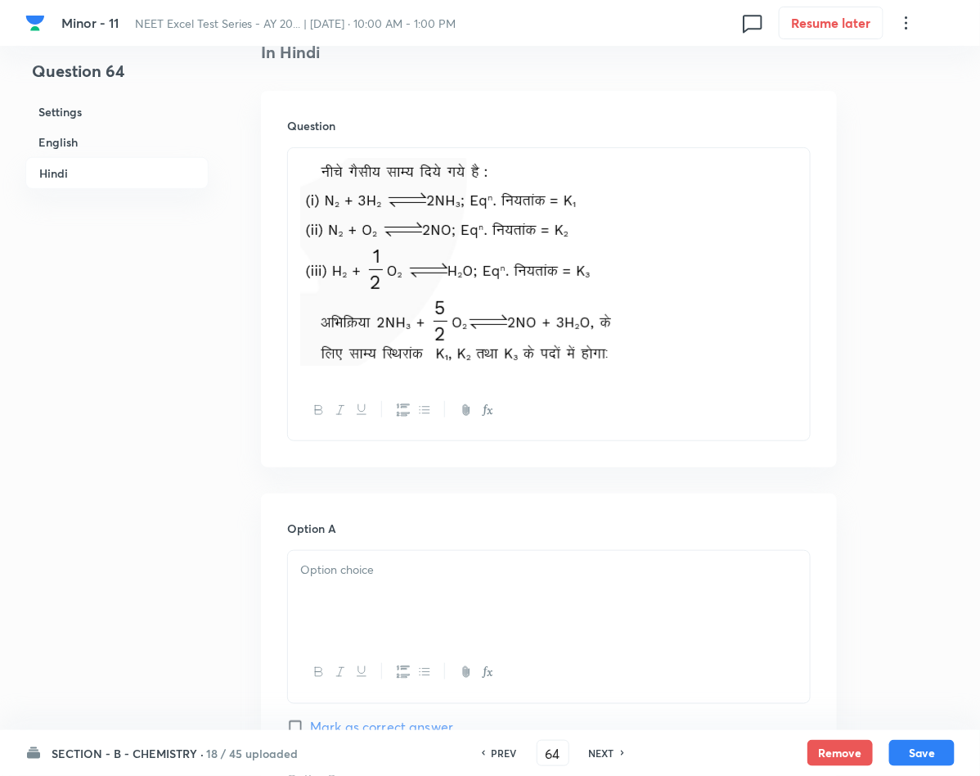
scroll to position [2209, 0]
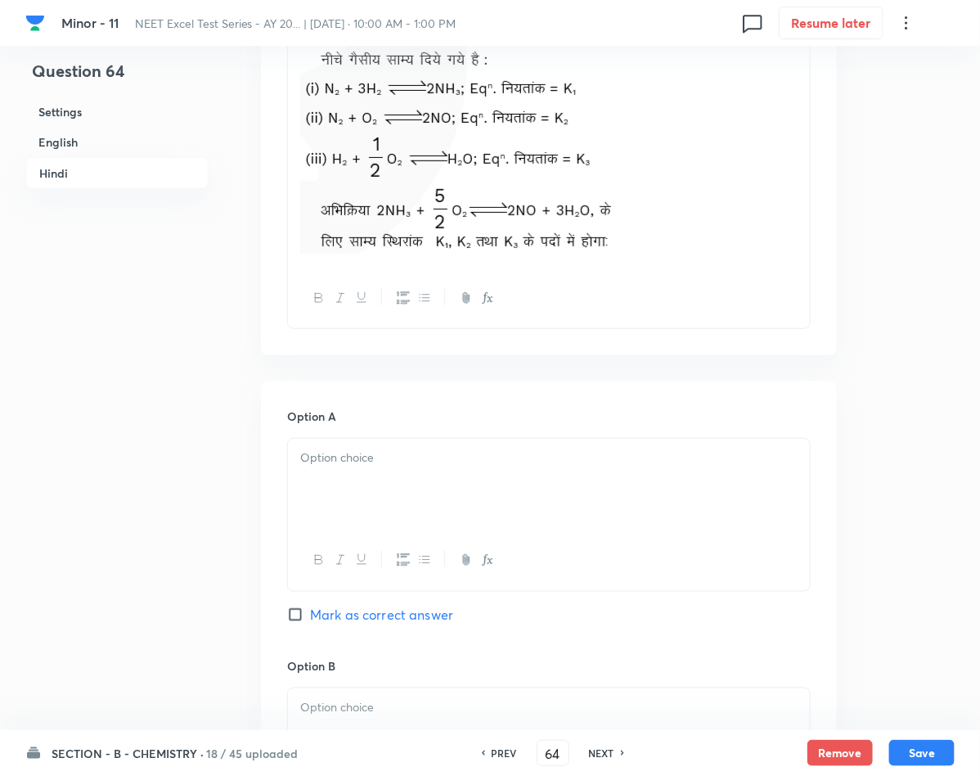
click at [413, 479] on div at bounding box center [549, 484] width 522 height 92
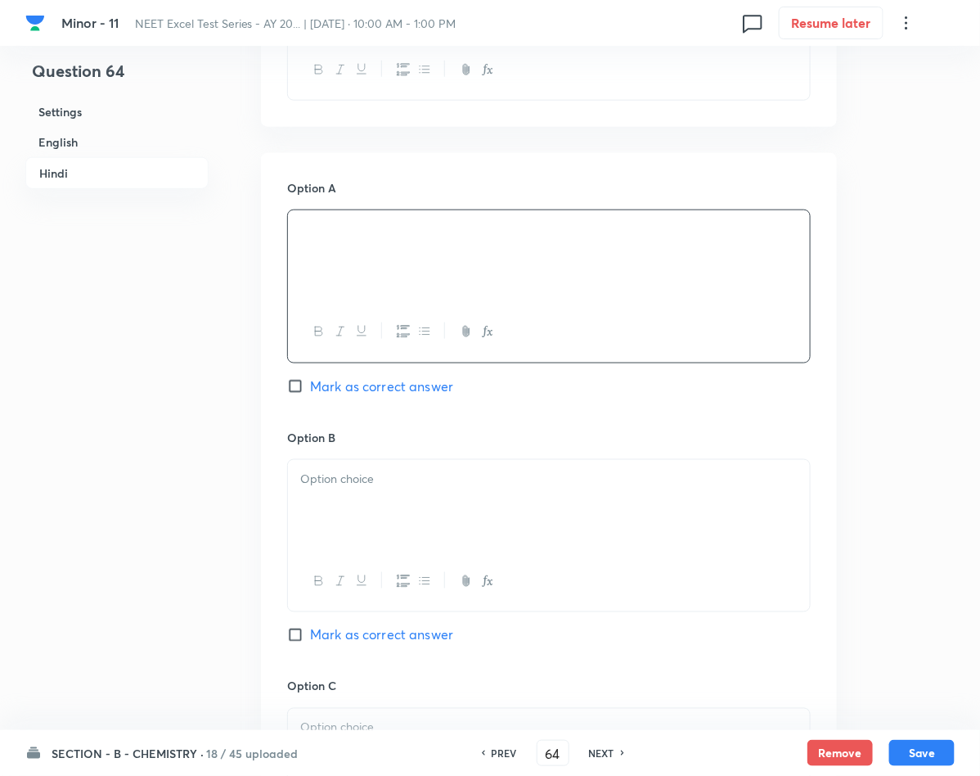
scroll to position [2454, 0]
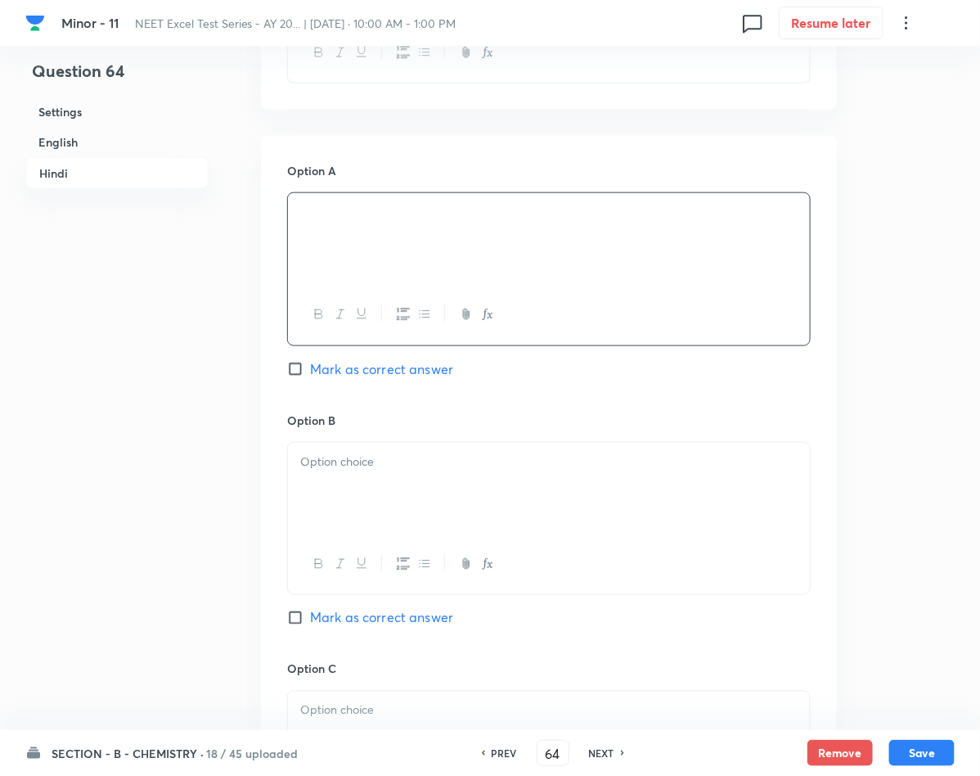
click at [413, 506] on div at bounding box center [549, 489] width 522 height 92
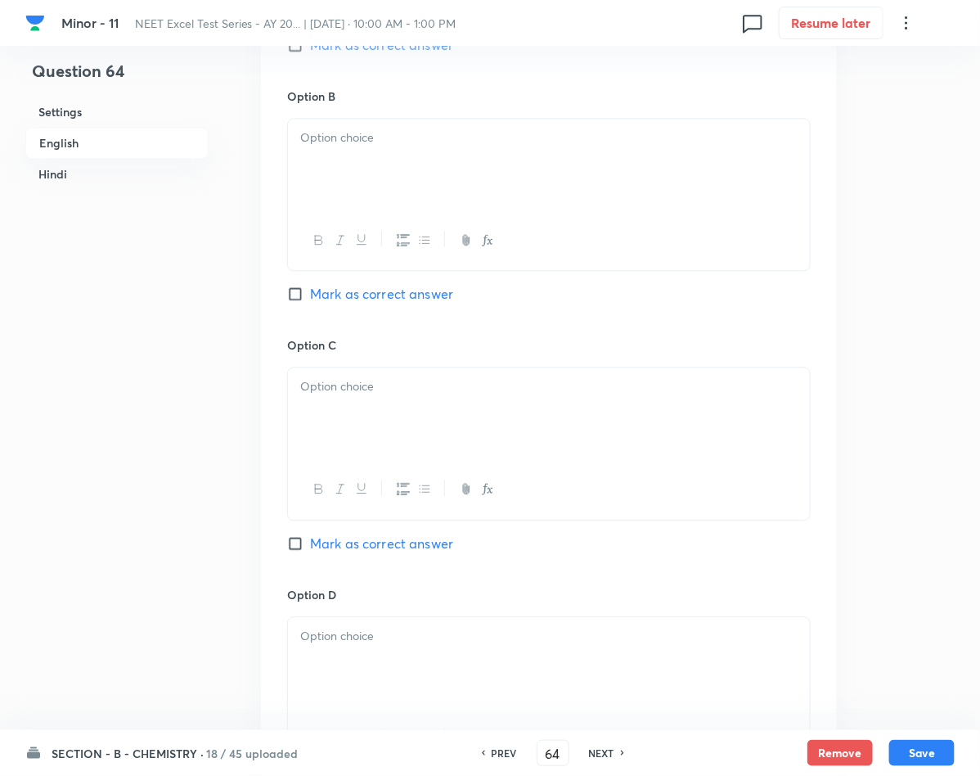
scroll to position [859, 0]
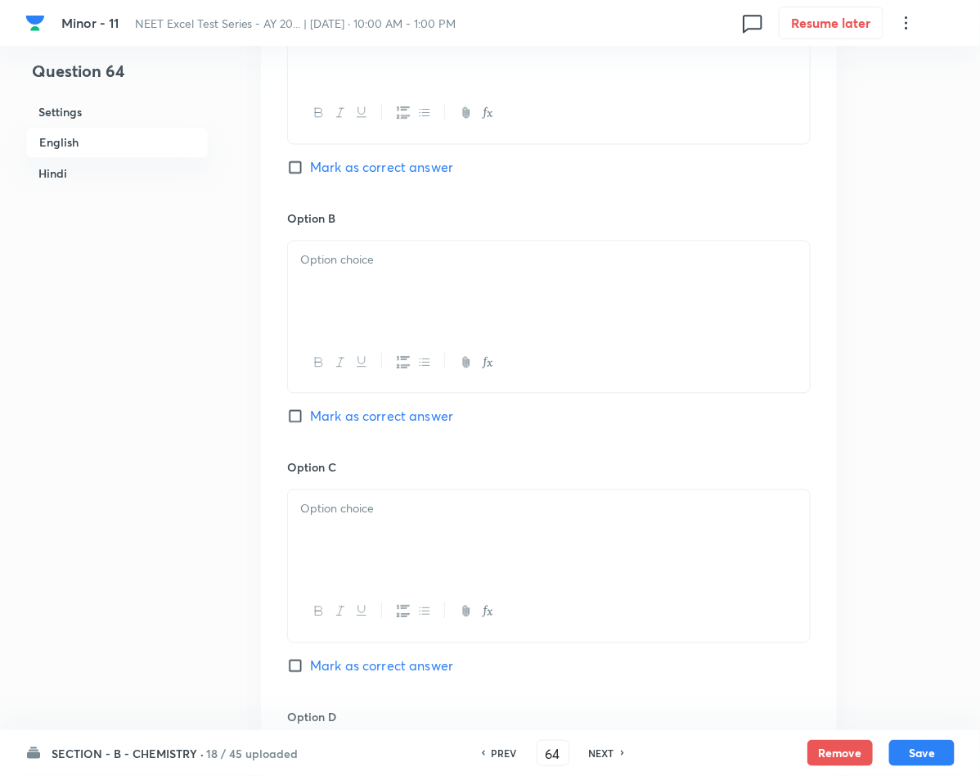
click at [545, 278] on div at bounding box center [549, 287] width 522 height 92
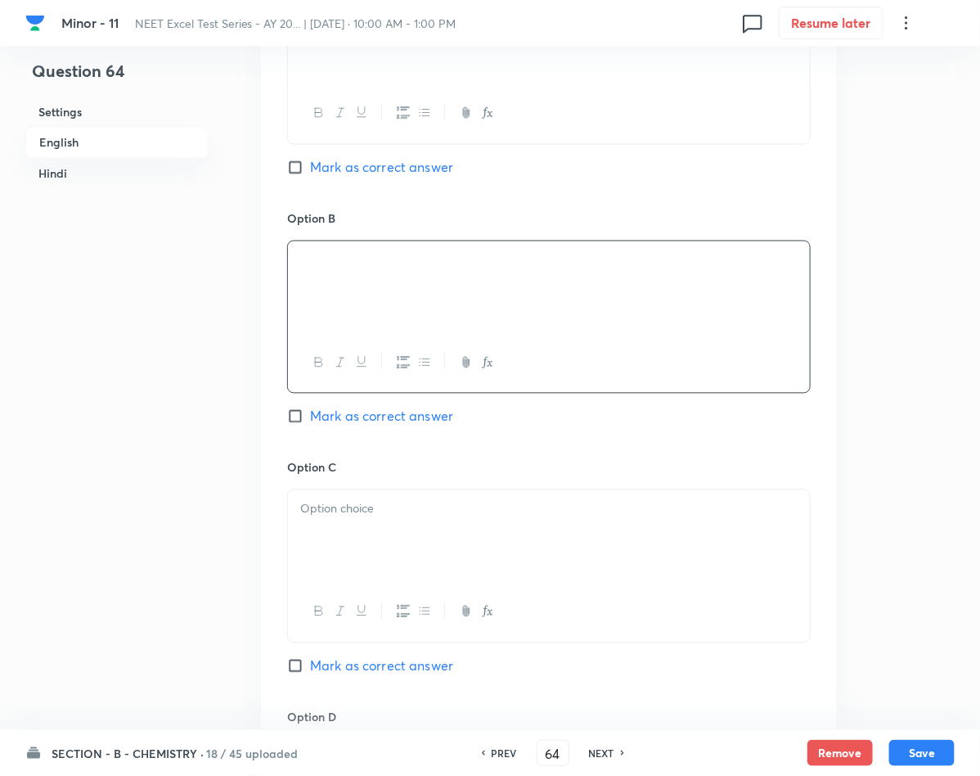
click at [469, 530] on div at bounding box center [549, 536] width 522 height 92
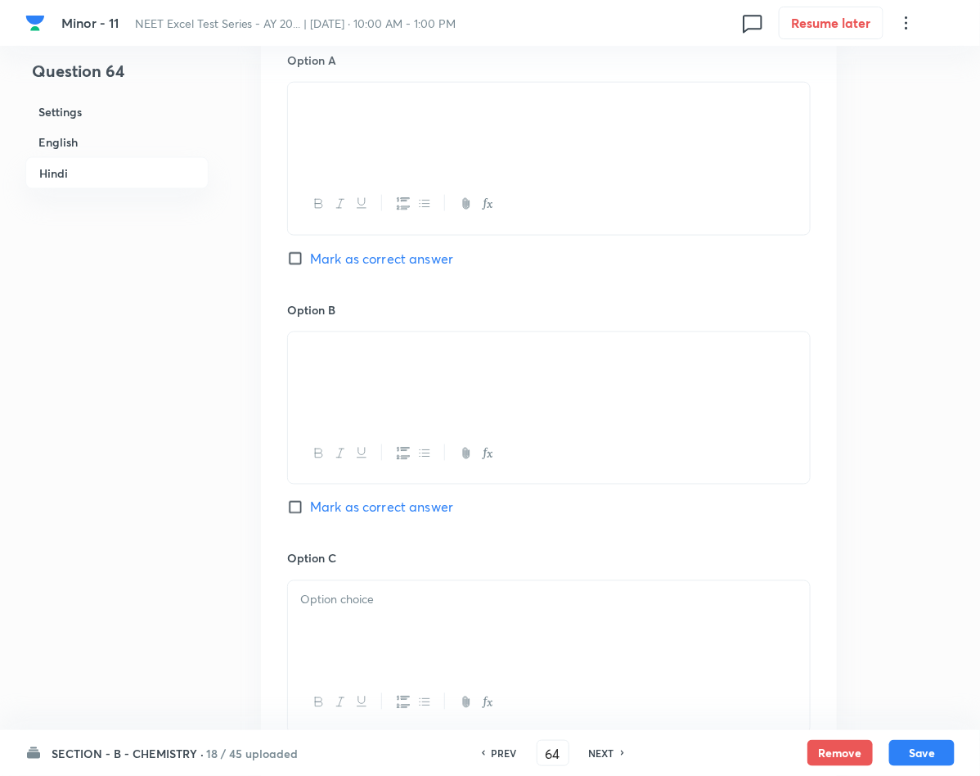
scroll to position [2700, 0]
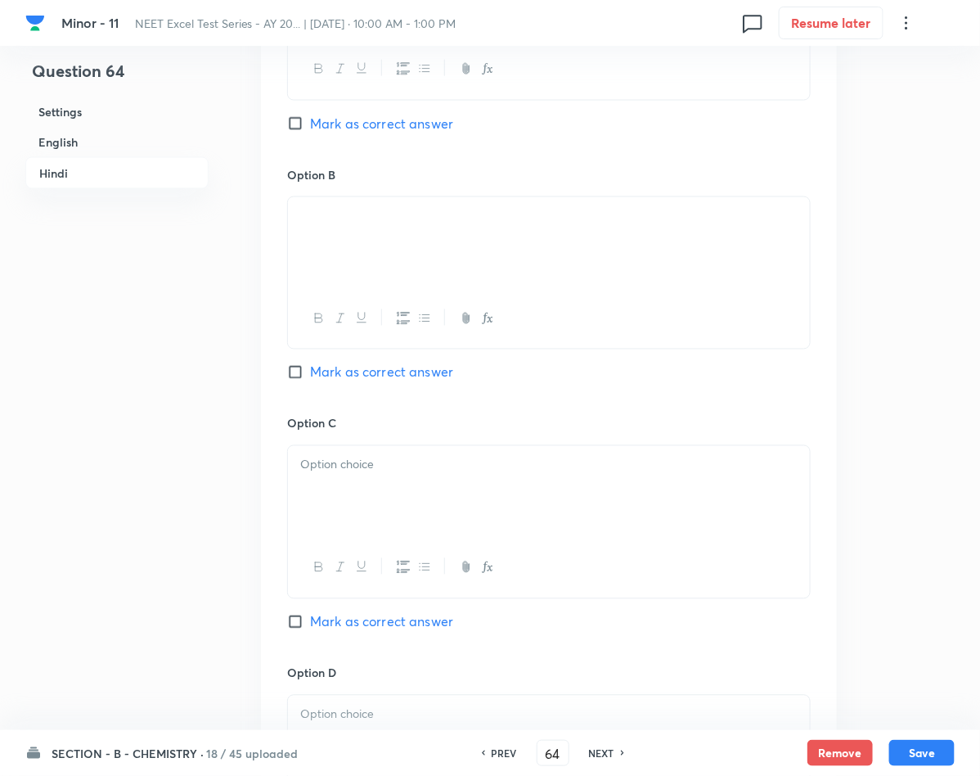
click at [361, 489] on div at bounding box center [549, 492] width 522 height 92
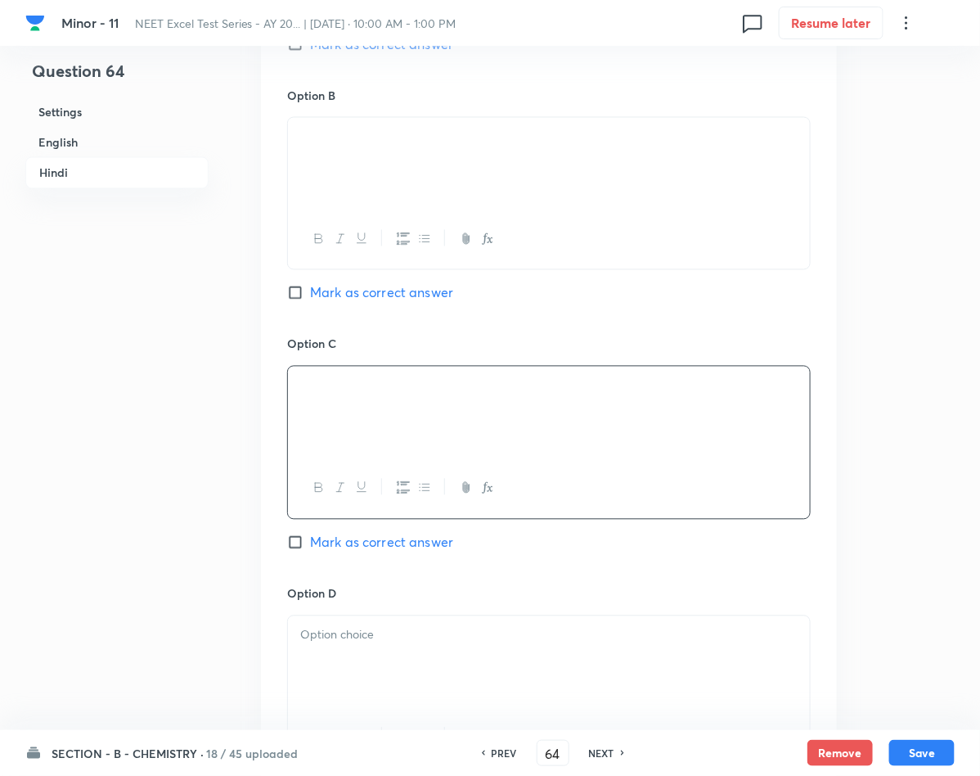
scroll to position [2822, 0]
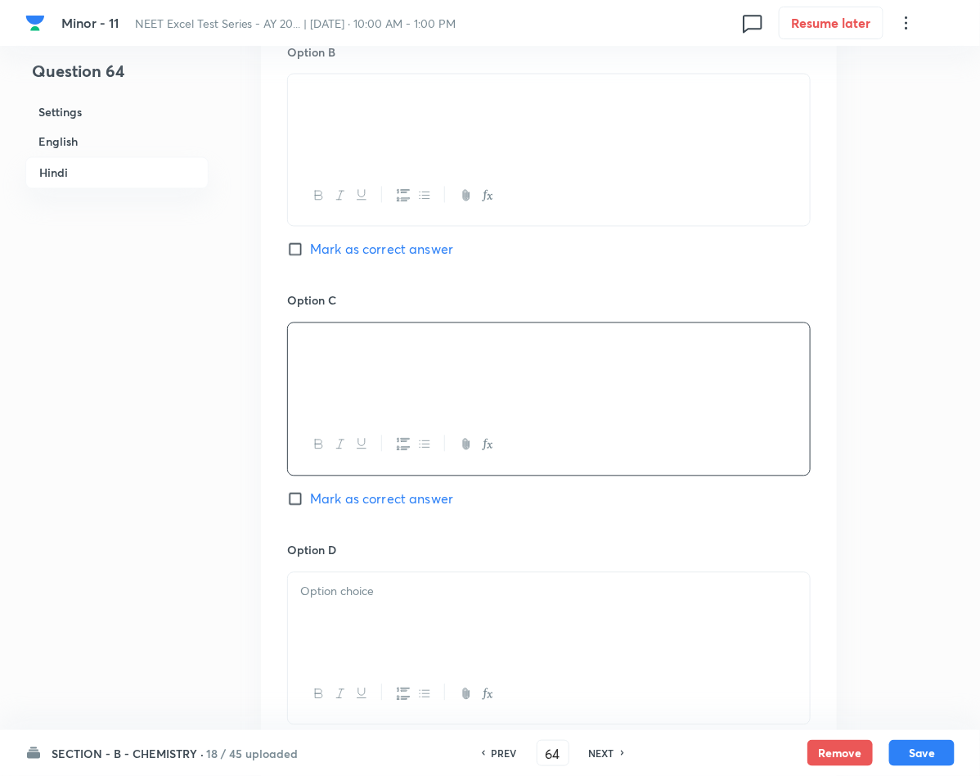
click at [455, 601] on p at bounding box center [548, 591] width 497 height 19
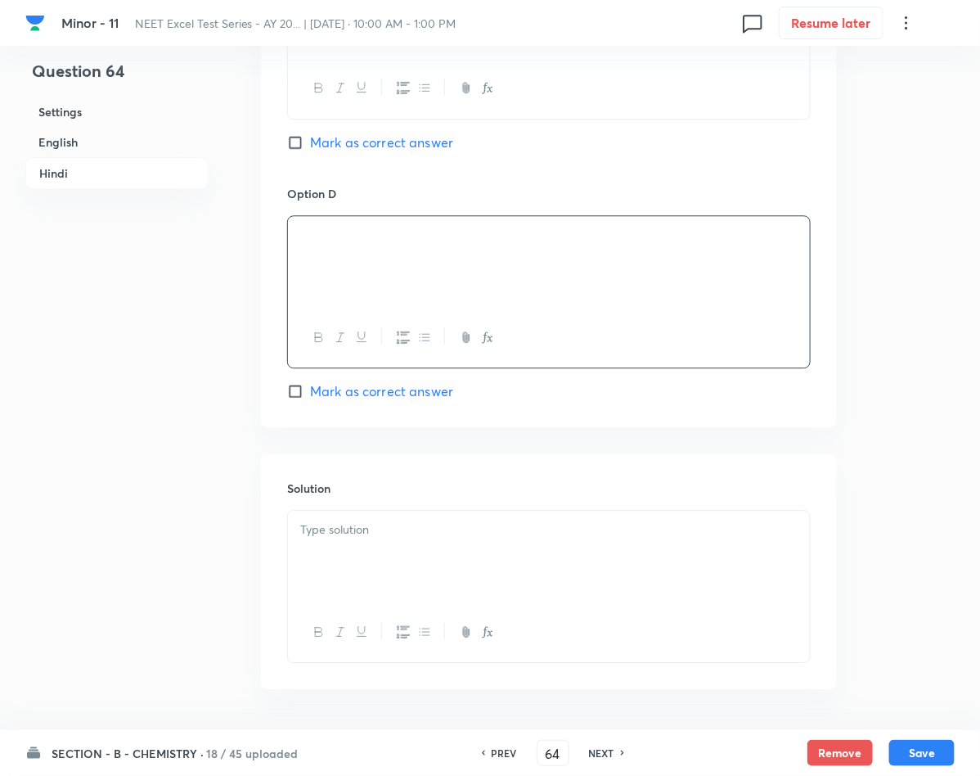
scroll to position [3190, 0]
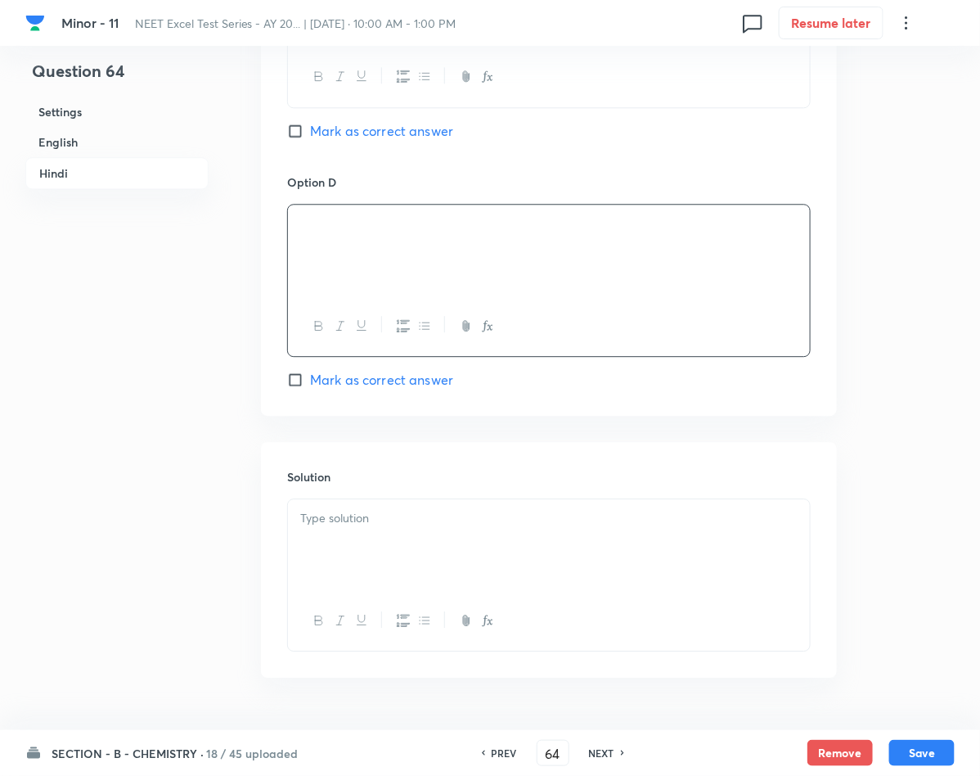
click at [418, 389] on span "Mark as correct answer" at bounding box center [381, 380] width 143 height 20
click at [310, 388] on input "Mark as correct answer" at bounding box center [298, 379] width 23 height 16
checkbox input "true"
click at [454, 555] on div at bounding box center [549, 545] width 522 height 92
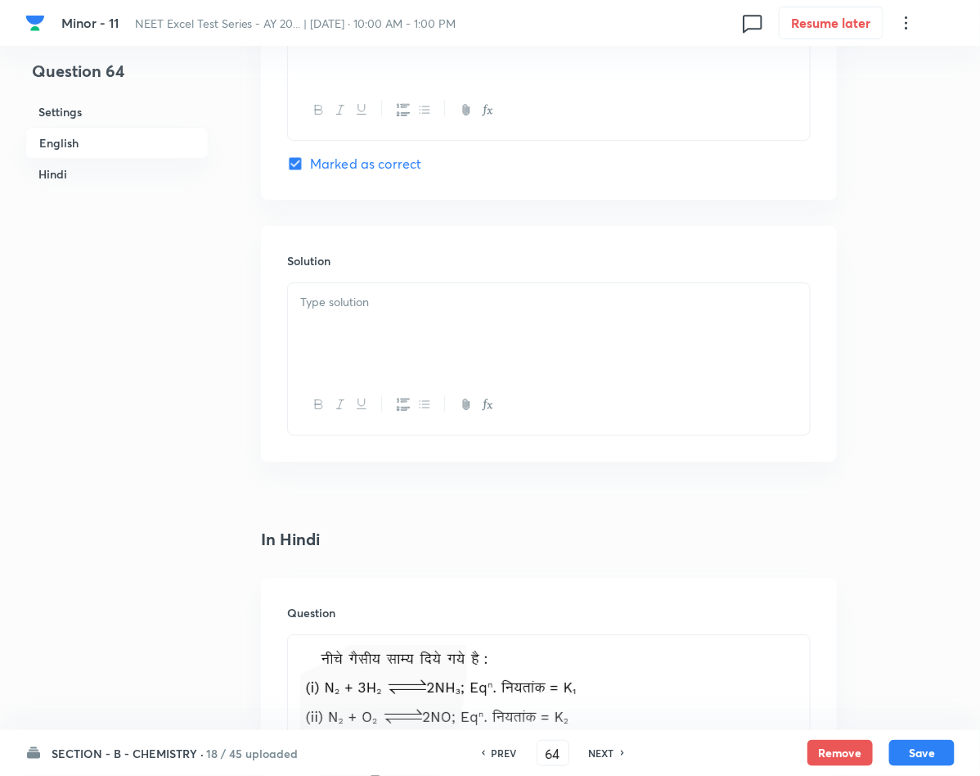
scroll to position [1595, 0]
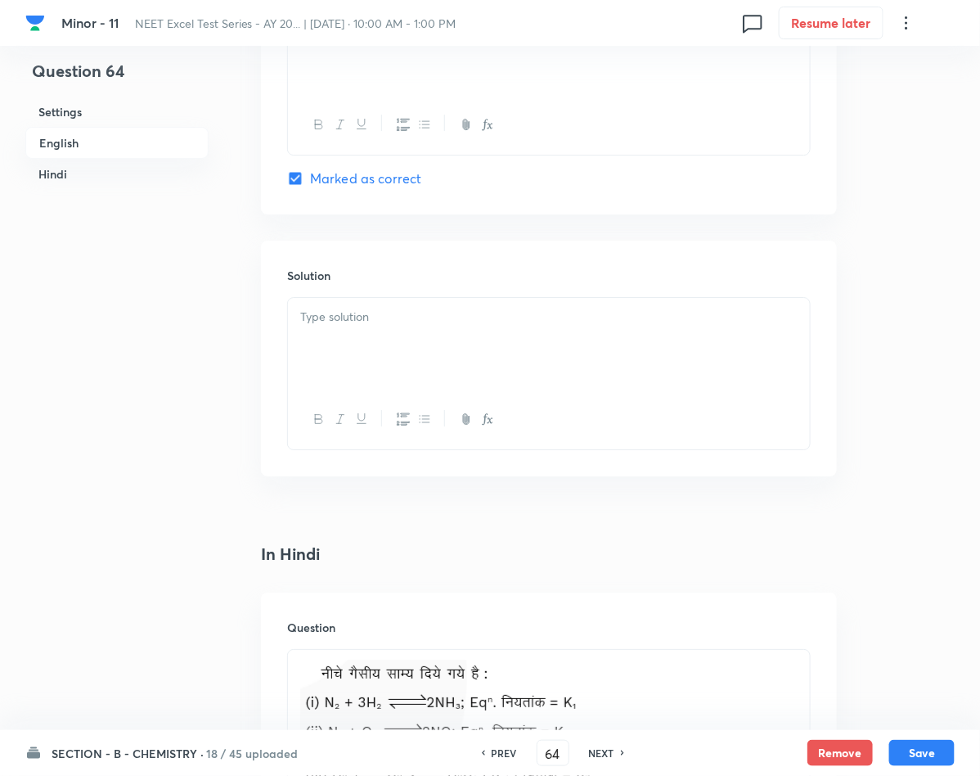
click at [428, 354] on div at bounding box center [549, 344] width 522 height 92
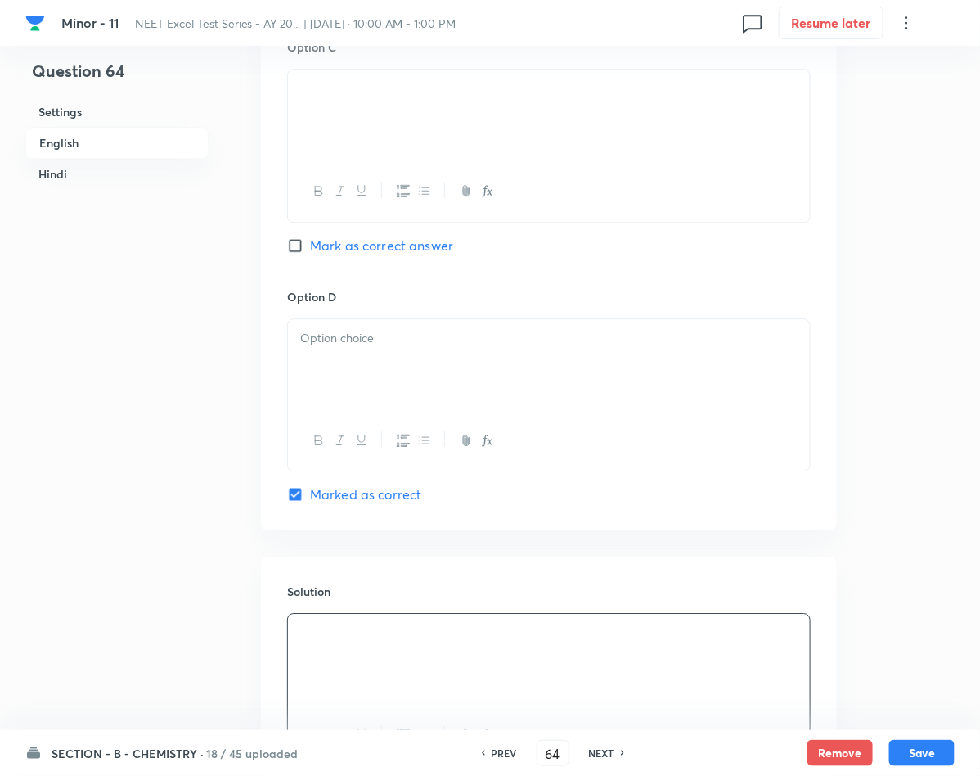
scroll to position [1104, 0]
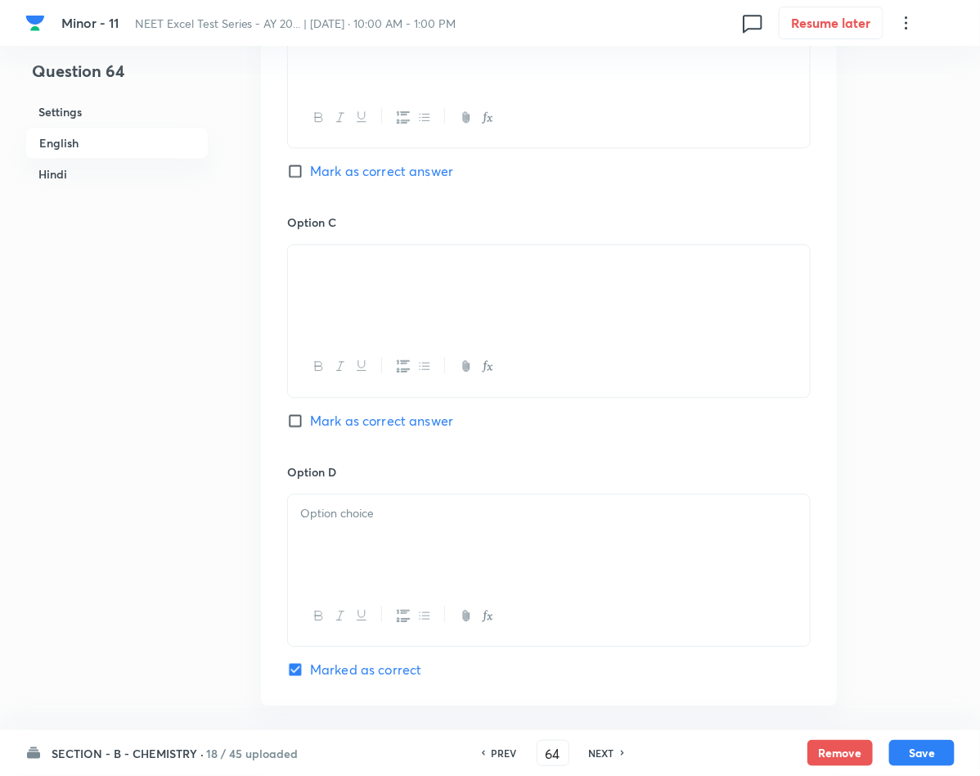
click at [371, 497] on div at bounding box center [549, 540] width 522 height 92
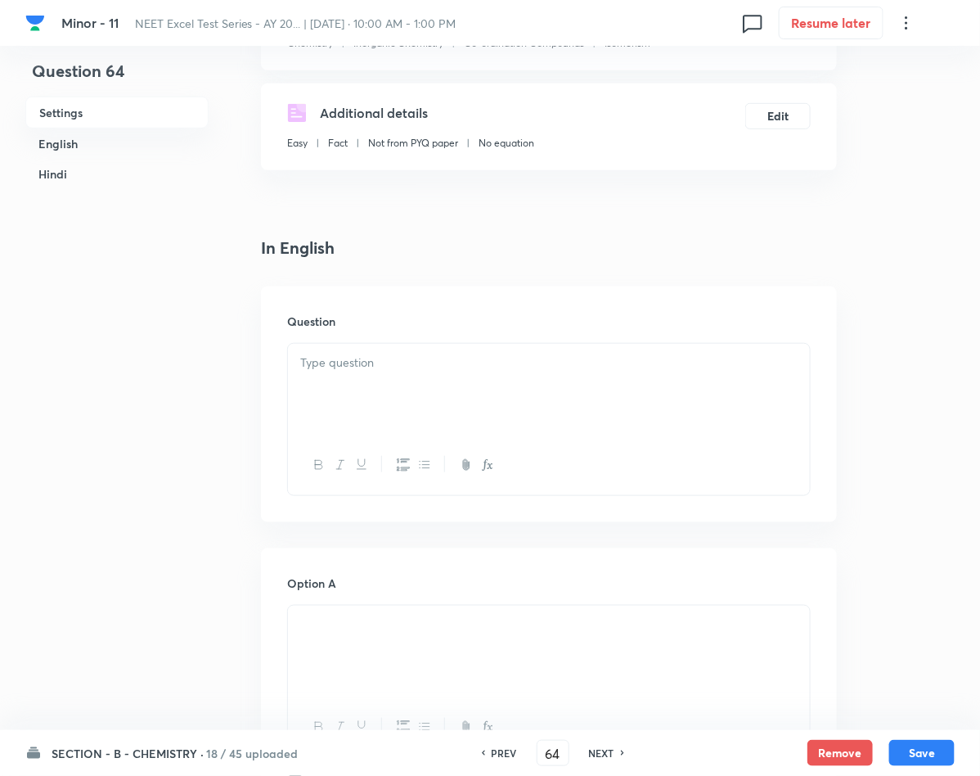
scroll to position [123, 0]
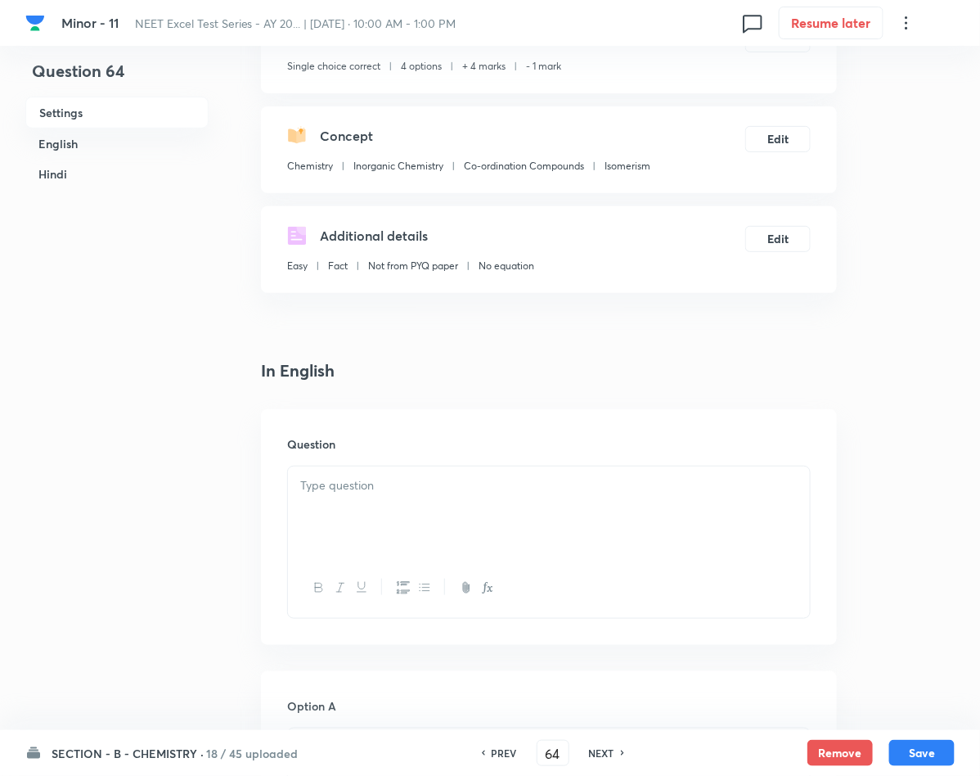
click at [335, 491] on p at bounding box center [548, 485] width 497 height 19
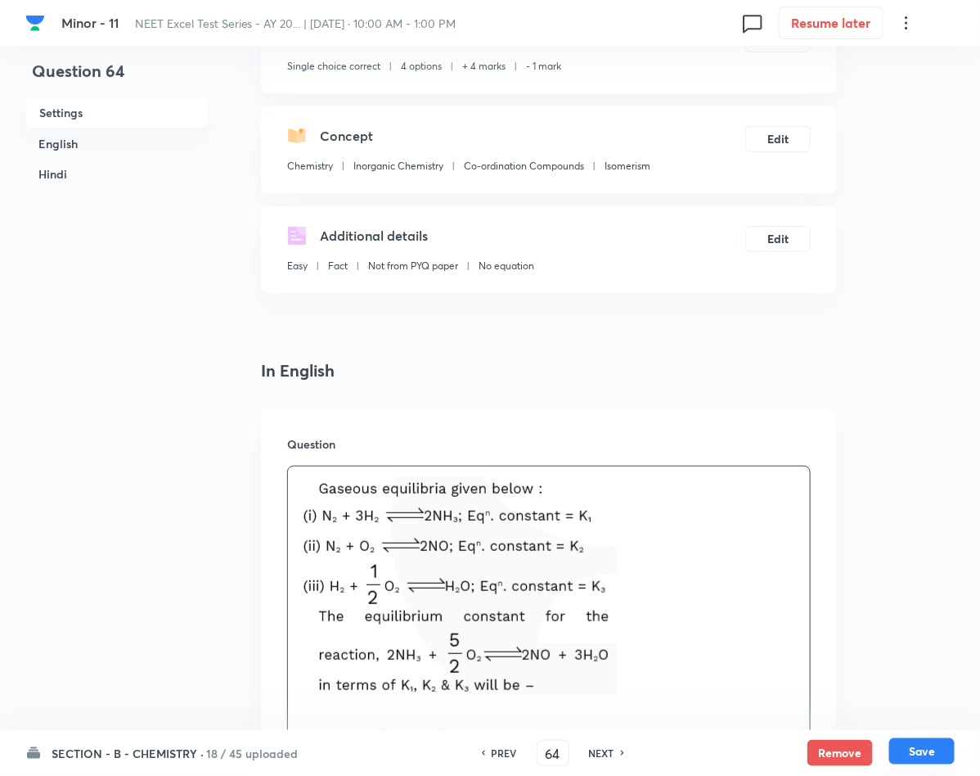
click at [897, 751] on button "Save" at bounding box center [921, 751] width 65 height 26
type input "65"
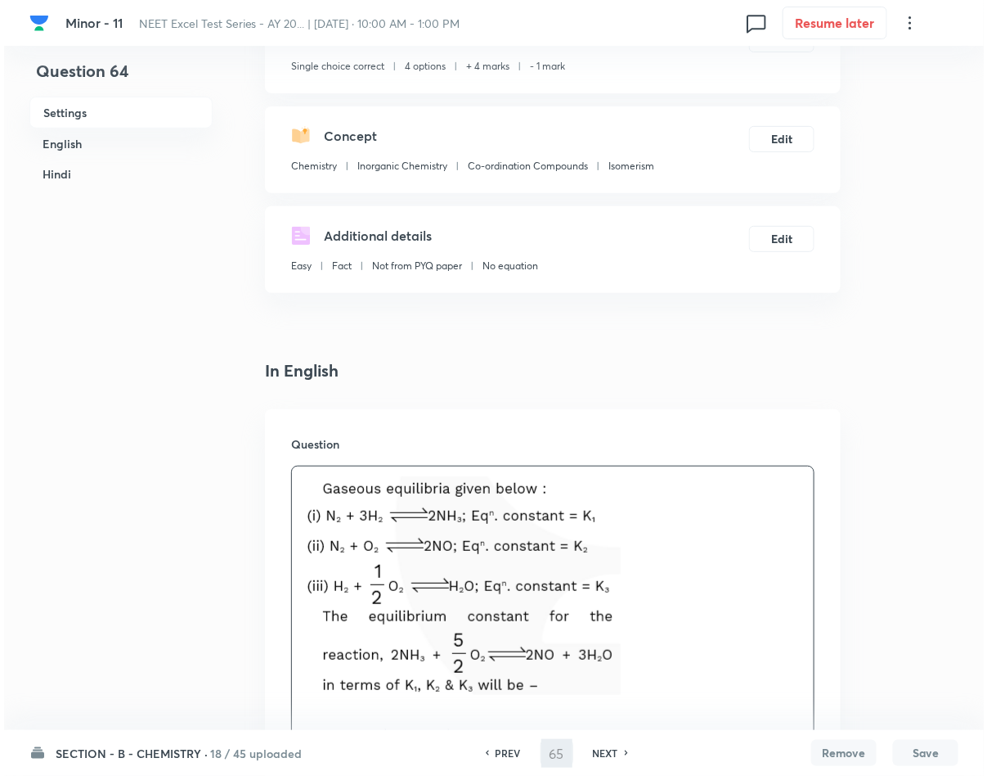
scroll to position [0, 0]
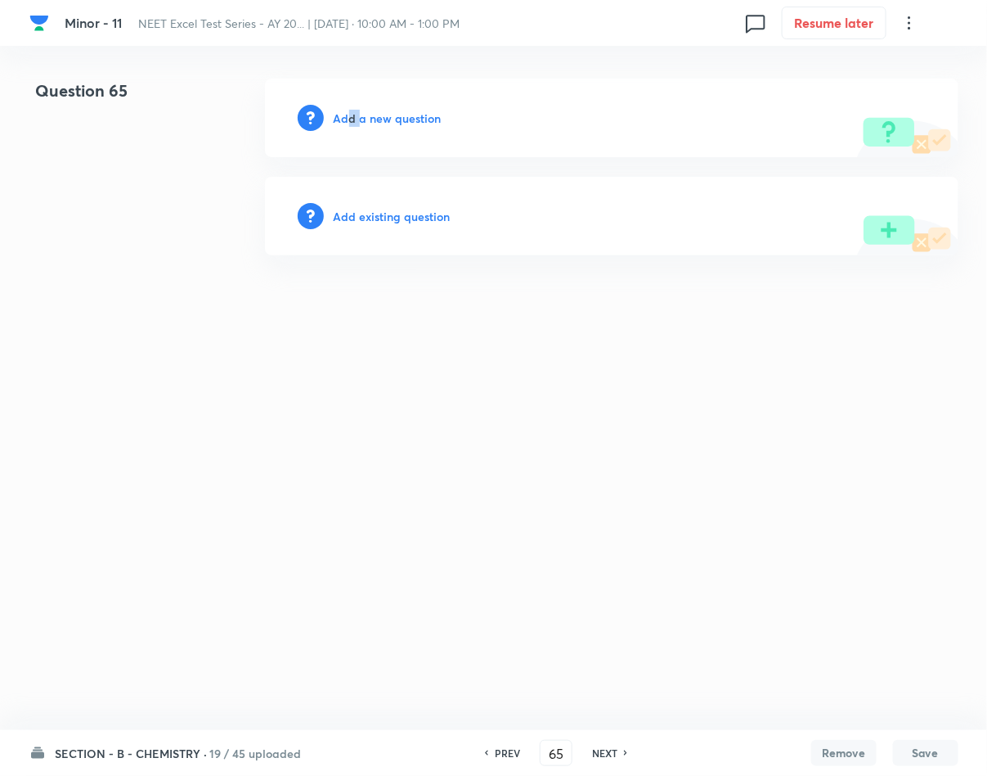
click at [359, 130] on div "Add a new question" at bounding box center [612, 118] width 694 height 79
click at [356, 123] on h6 "Add a new question" at bounding box center [388, 118] width 108 height 17
click at [356, 123] on h6 "Choose a question type" at bounding box center [397, 118] width 126 height 17
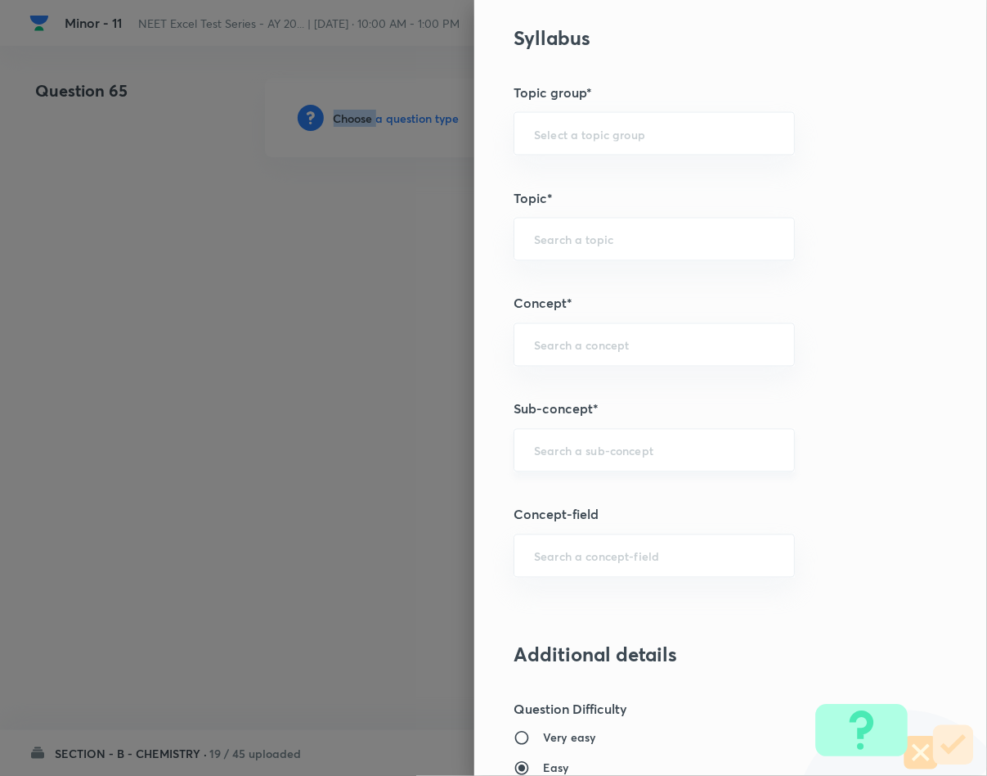
scroll to position [859, 0]
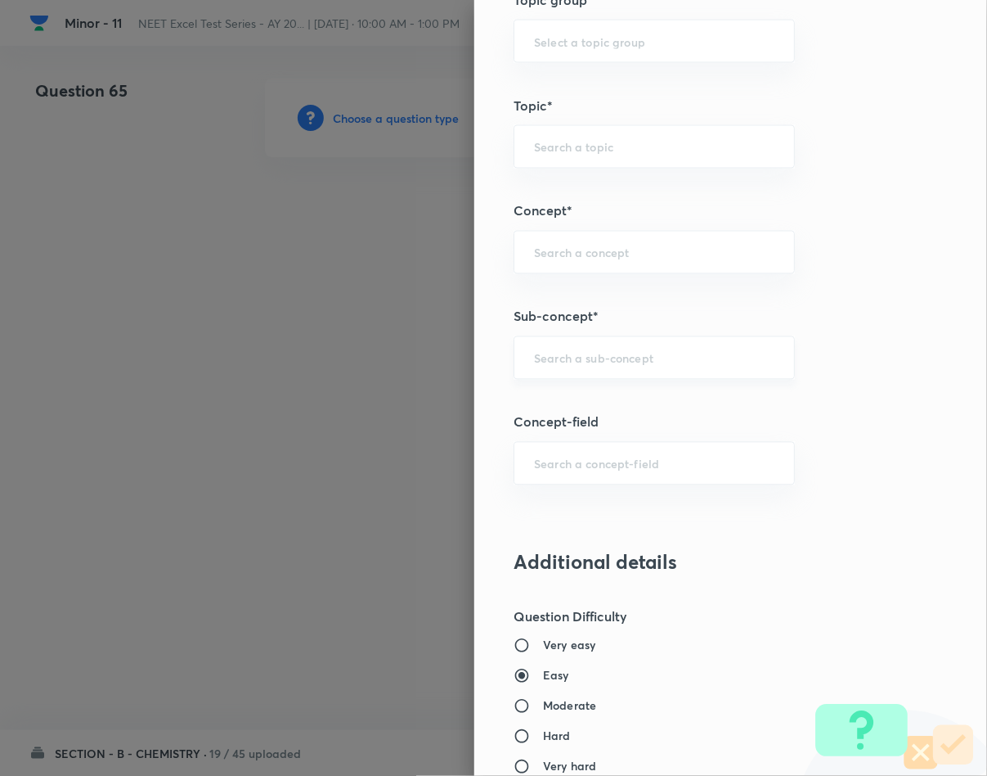
click at [587, 366] on input "text" at bounding box center [654, 358] width 241 height 16
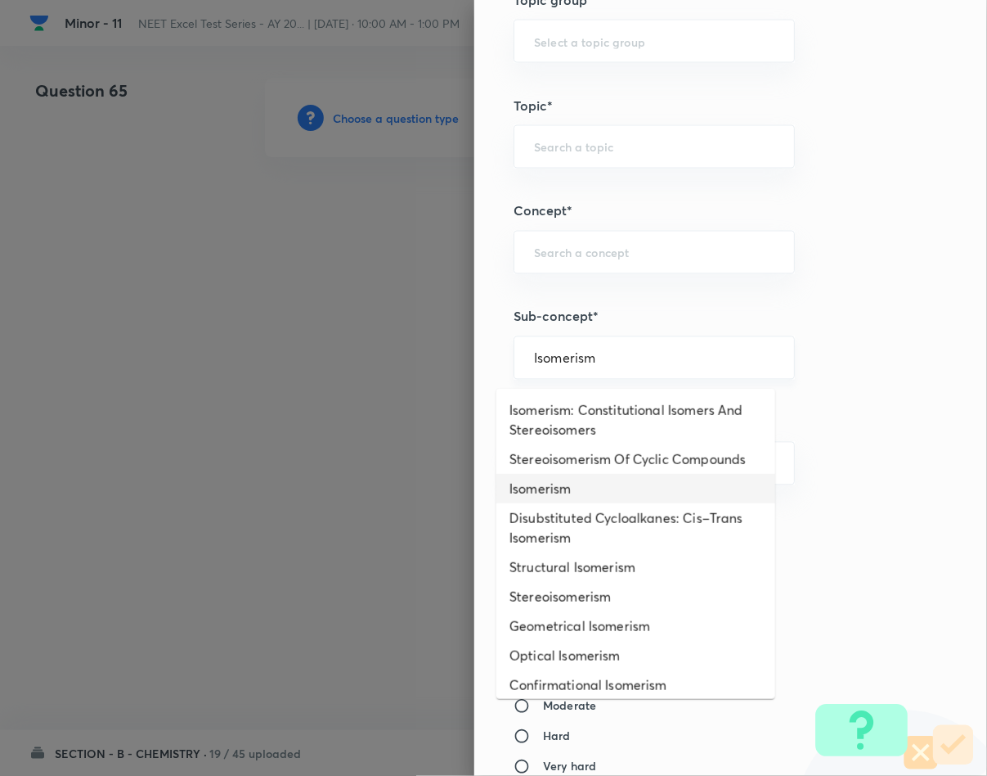
type input "Isomerism"
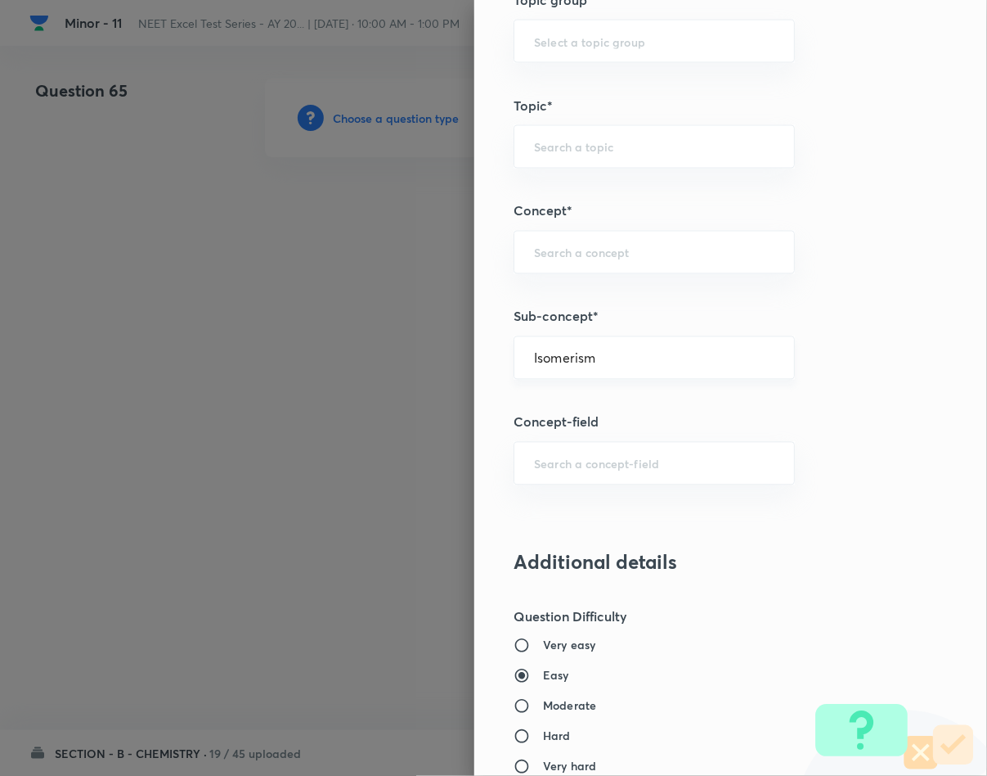
type input "Chemistry"
type input "Inorganic Chemistry"
type input "Co-ordination Compounds"
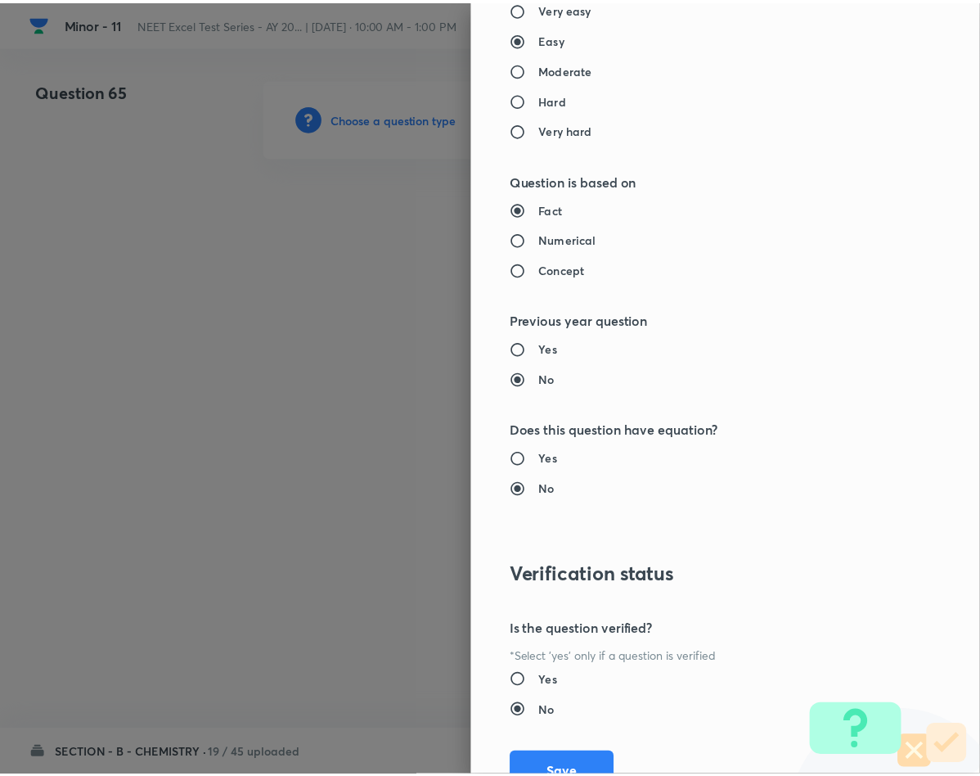
scroll to position [1569, 0]
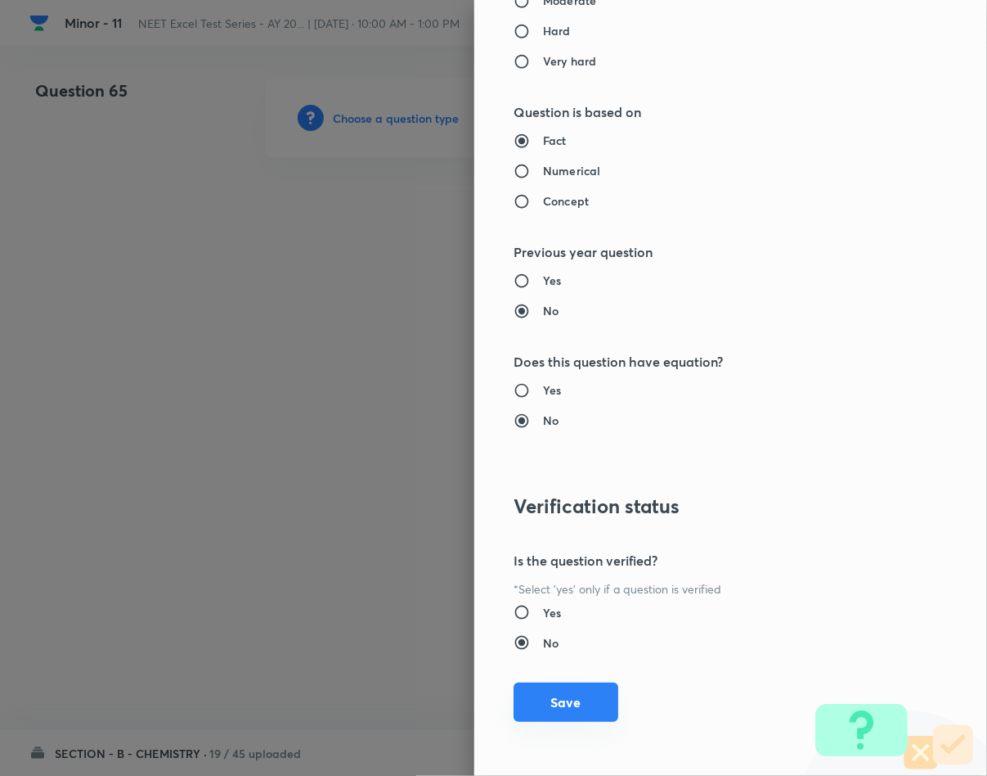
click at [562, 713] on button "Save" at bounding box center [566, 701] width 105 height 39
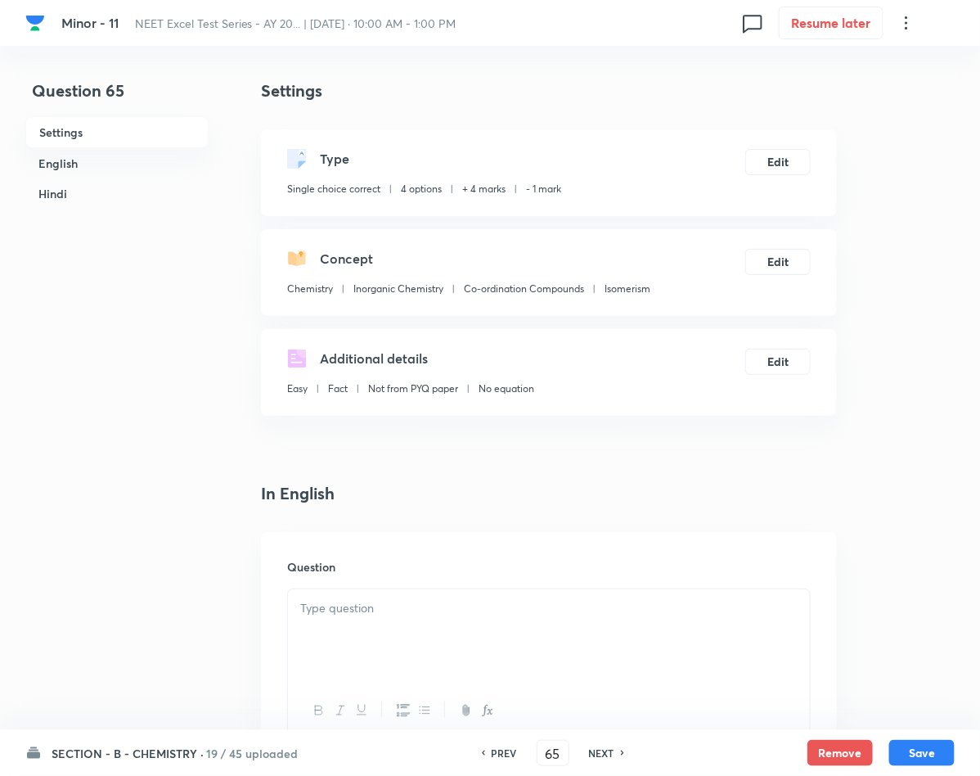
click at [434, 624] on div at bounding box center [549, 635] width 522 height 92
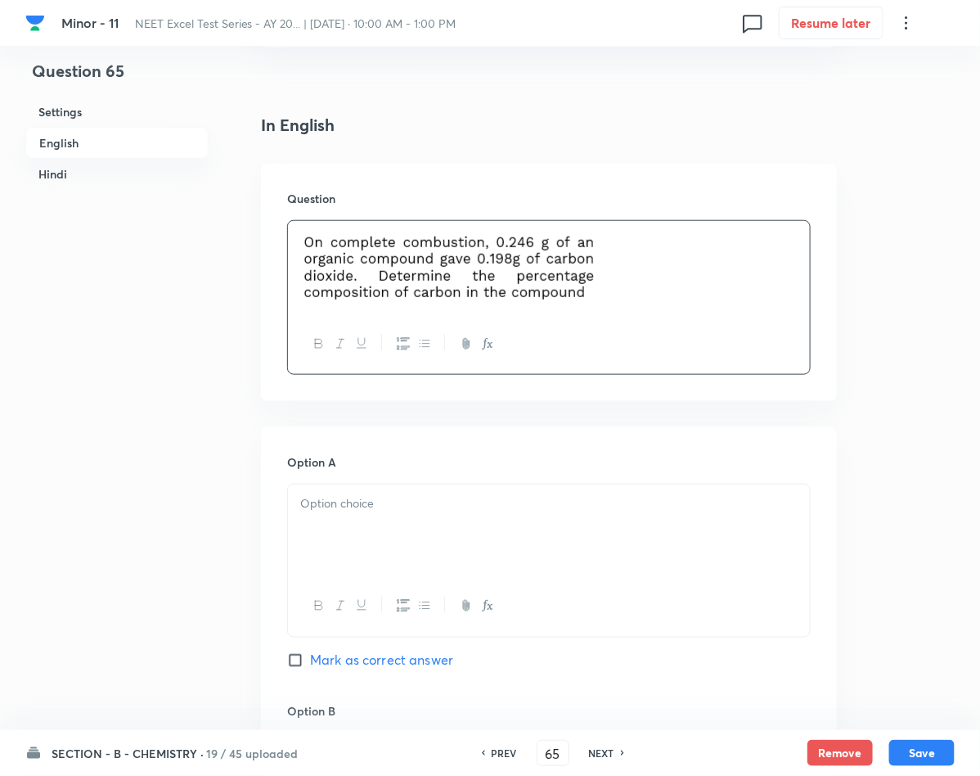
scroll to position [491, 0]
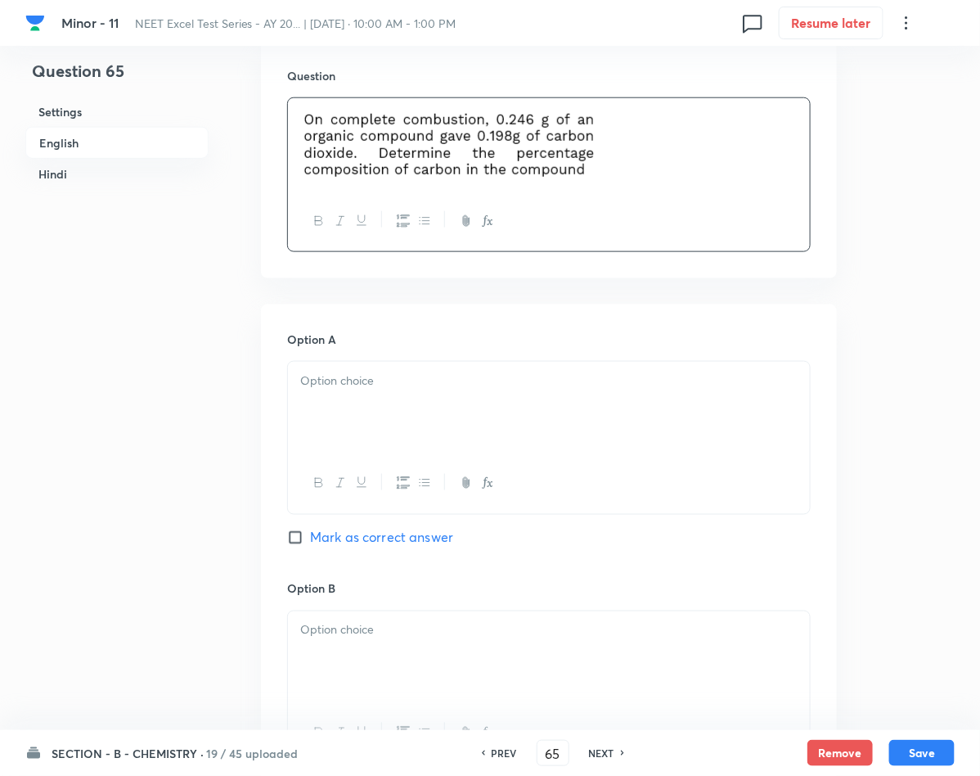
click at [374, 410] on div at bounding box center [549, 408] width 522 height 92
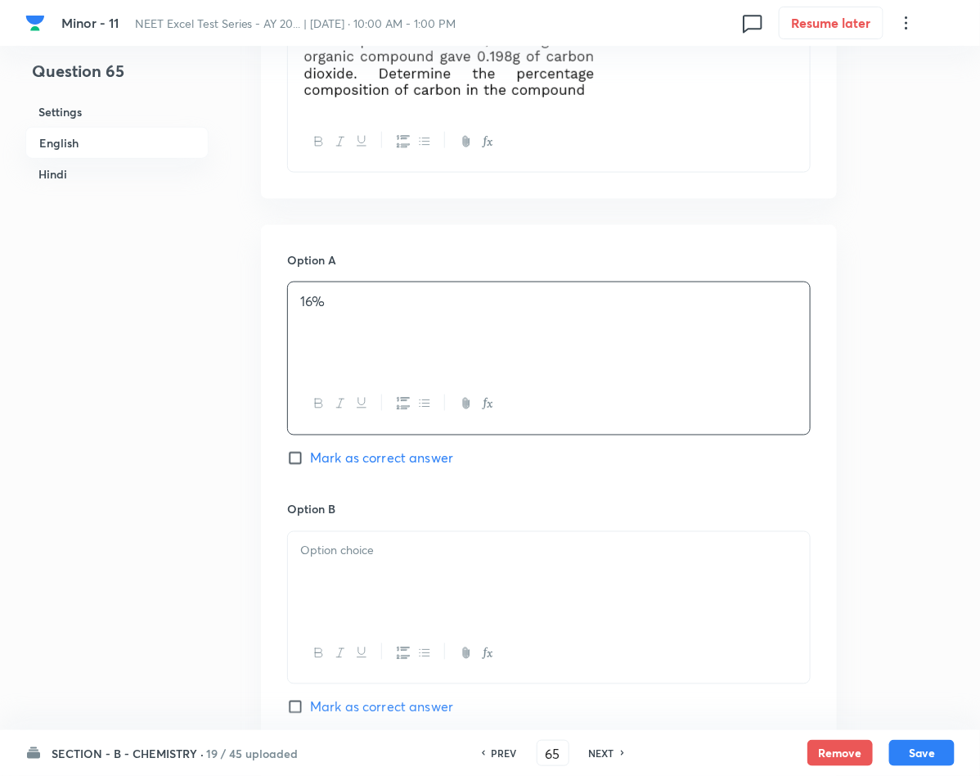
scroll to position [736, 0]
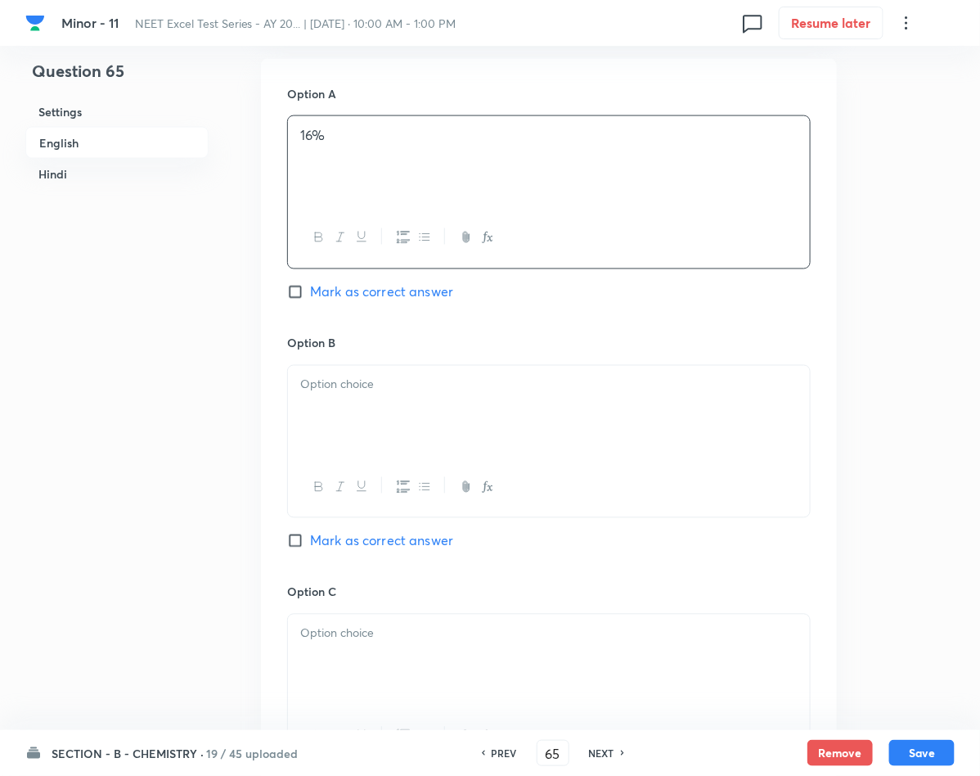
click at [411, 339] on h6 "Option B" at bounding box center [549, 343] width 524 height 17
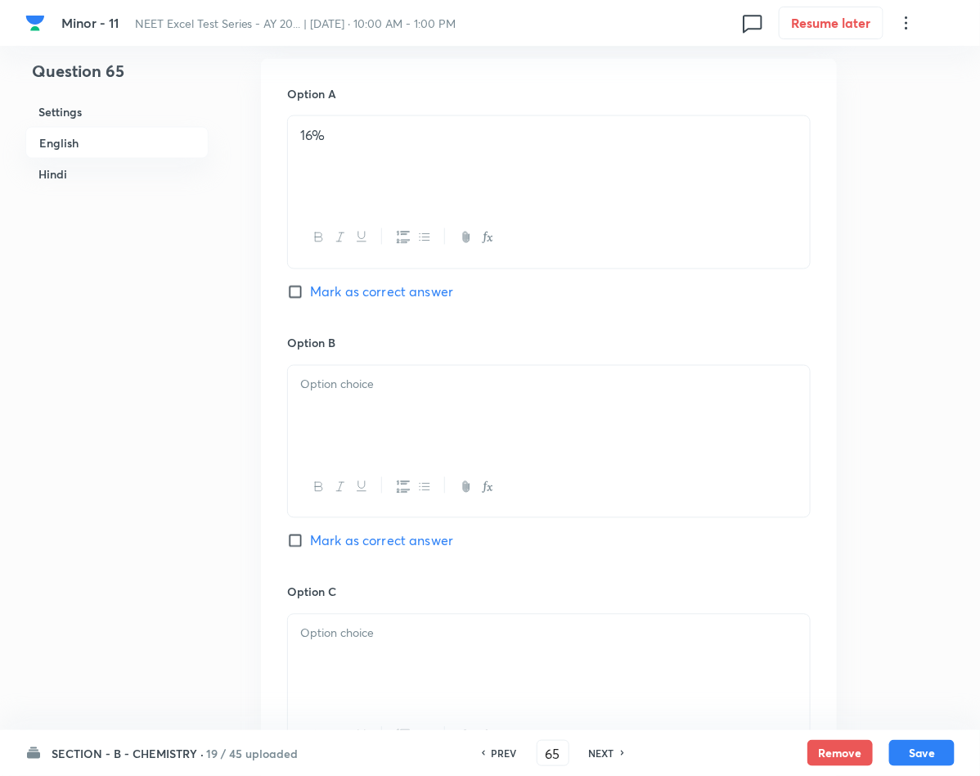
drag, startPoint x: 375, startPoint y: 412, endPoint x: 380, endPoint y: 427, distance: 15.5
click at [380, 422] on div at bounding box center [549, 412] width 522 height 92
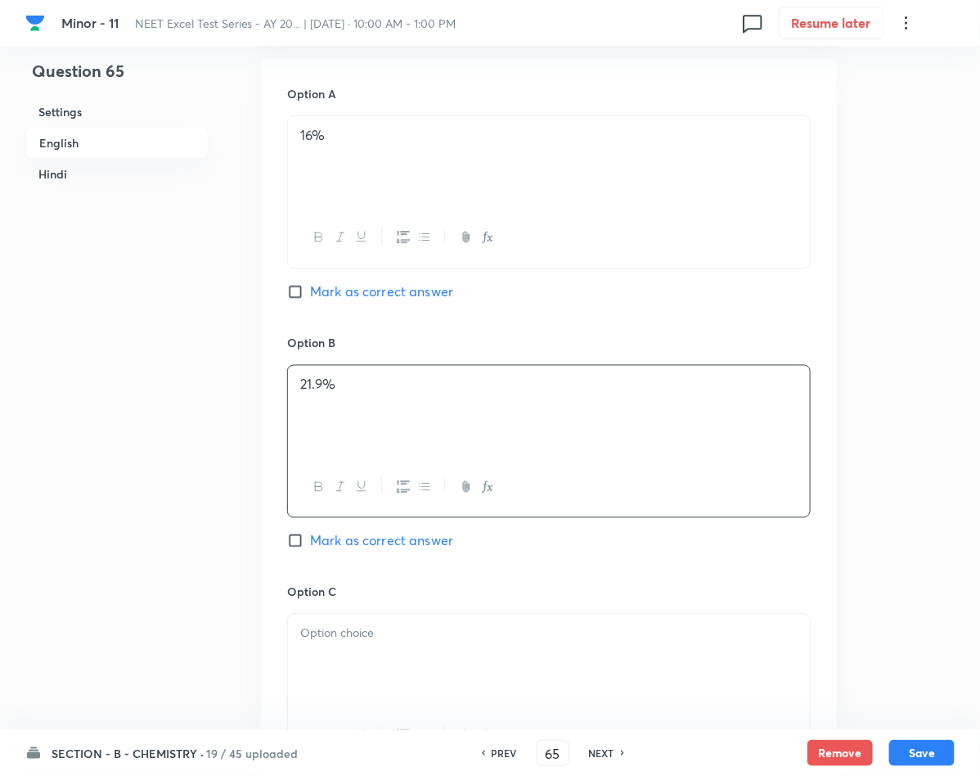
scroll to position [859, 0]
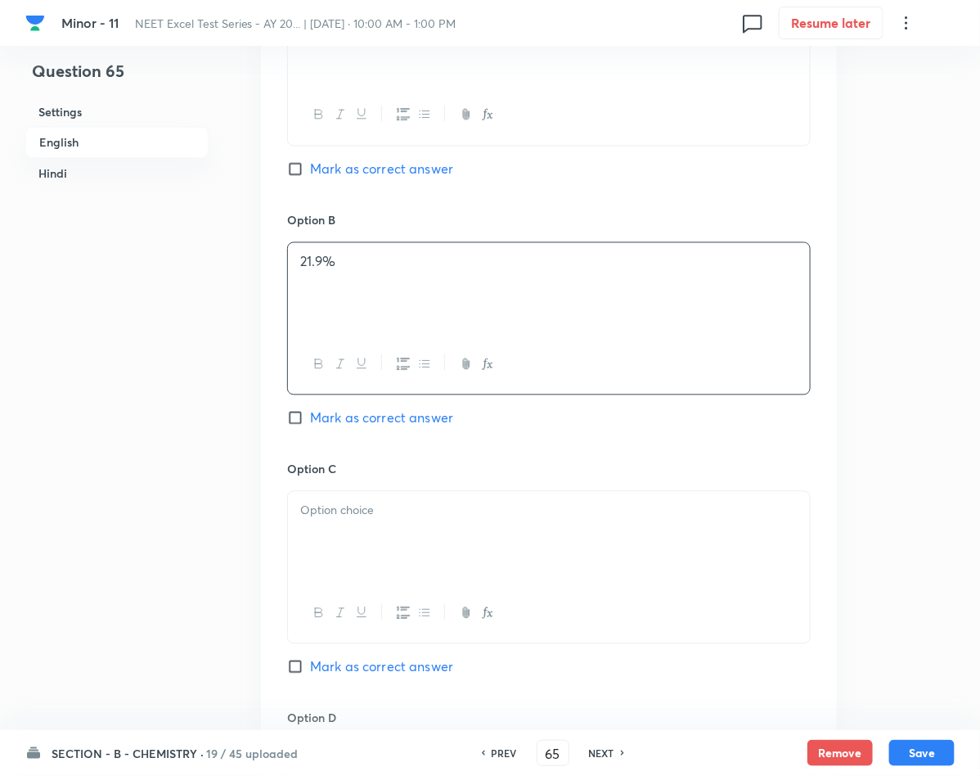
click at [401, 427] on span "Mark as correct answer" at bounding box center [381, 418] width 143 height 20
click at [310, 426] on input "Mark as correct answer" at bounding box center [298, 418] width 23 height 16
checkbox input "true"
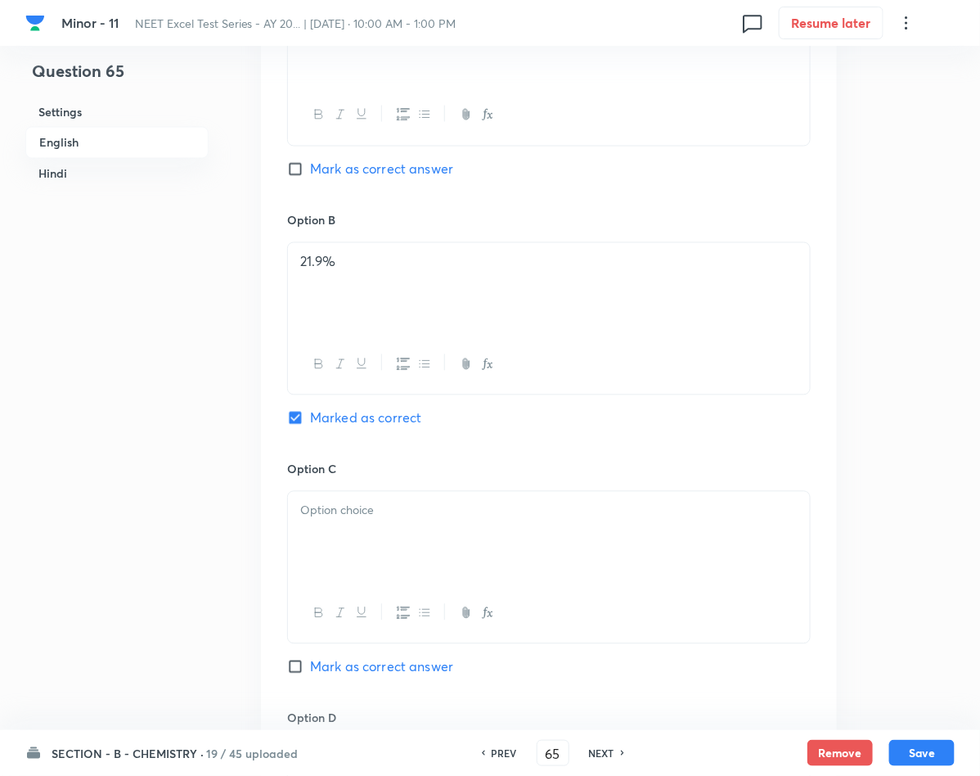
checkbox input "true"
click at [413, 528] on div at bounding box center [549, 538] width 522 height 92
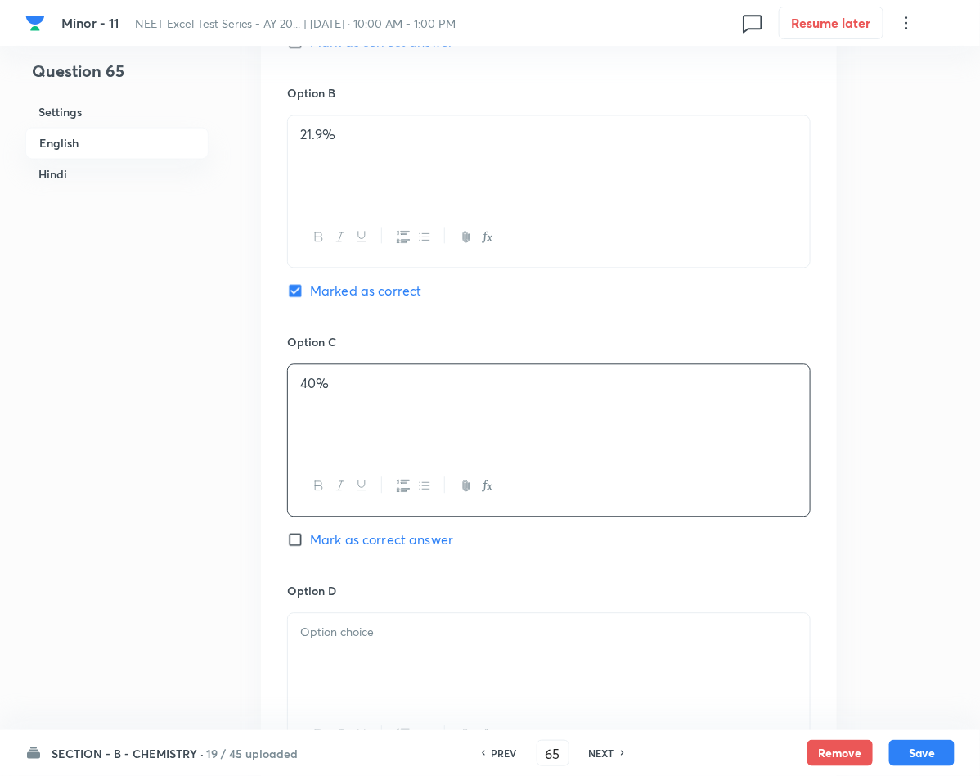
scroll to position [1104, 0]
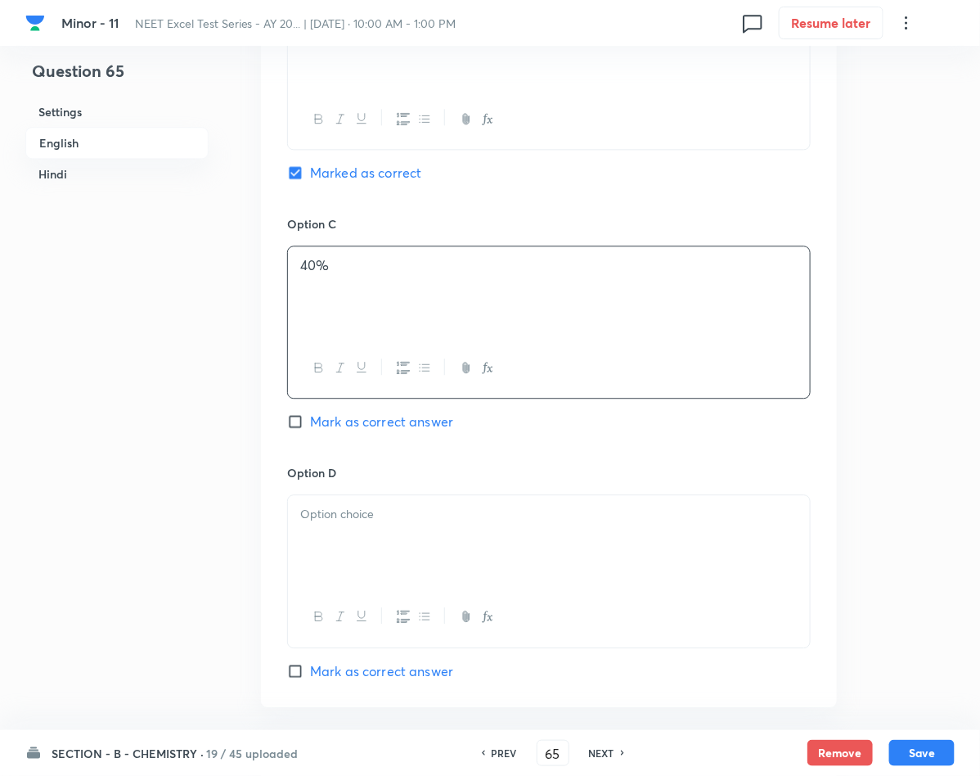
click at [341, 542] on div at bounding box center [549, 541] width 522 height 92
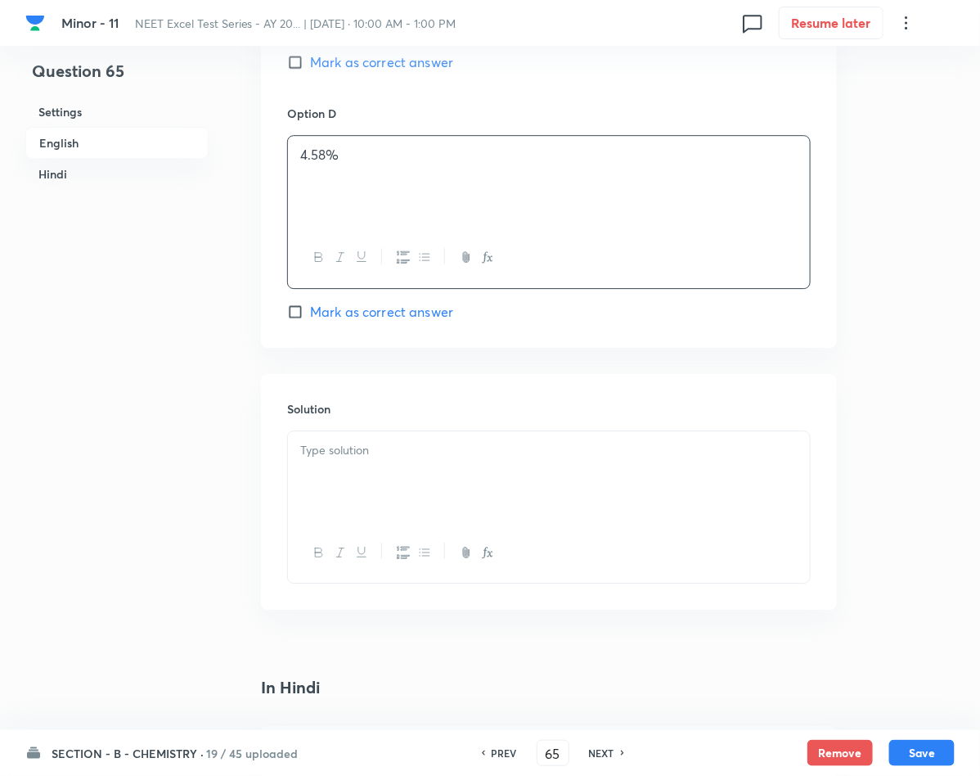
scroll to position [1472, 0]
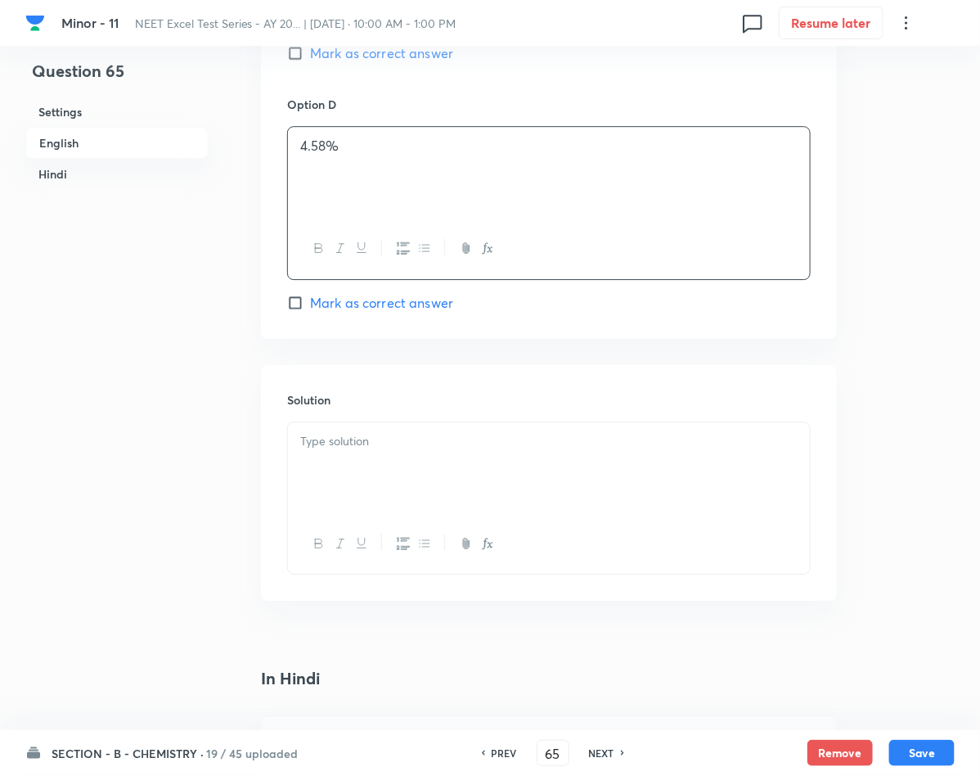
click at [329, 450] on p at bounding box center [548, 441] width 497 height 19
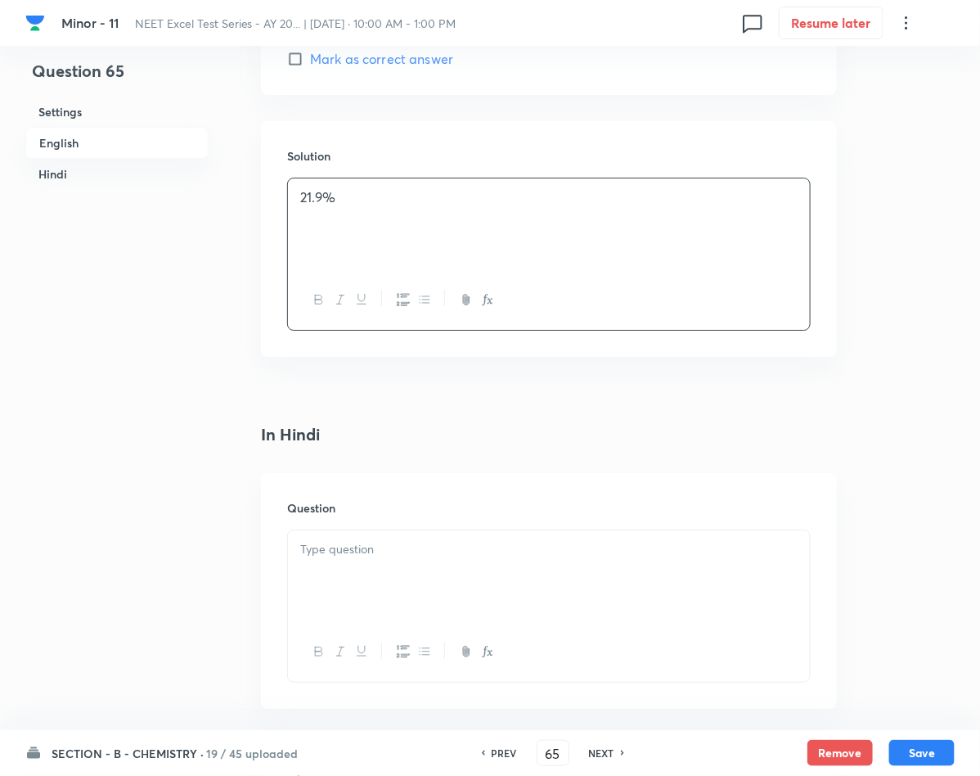
scroll to position [1718, 0]
click at [425, 578] on div at bounding box center [549, 574] width 522 height 92
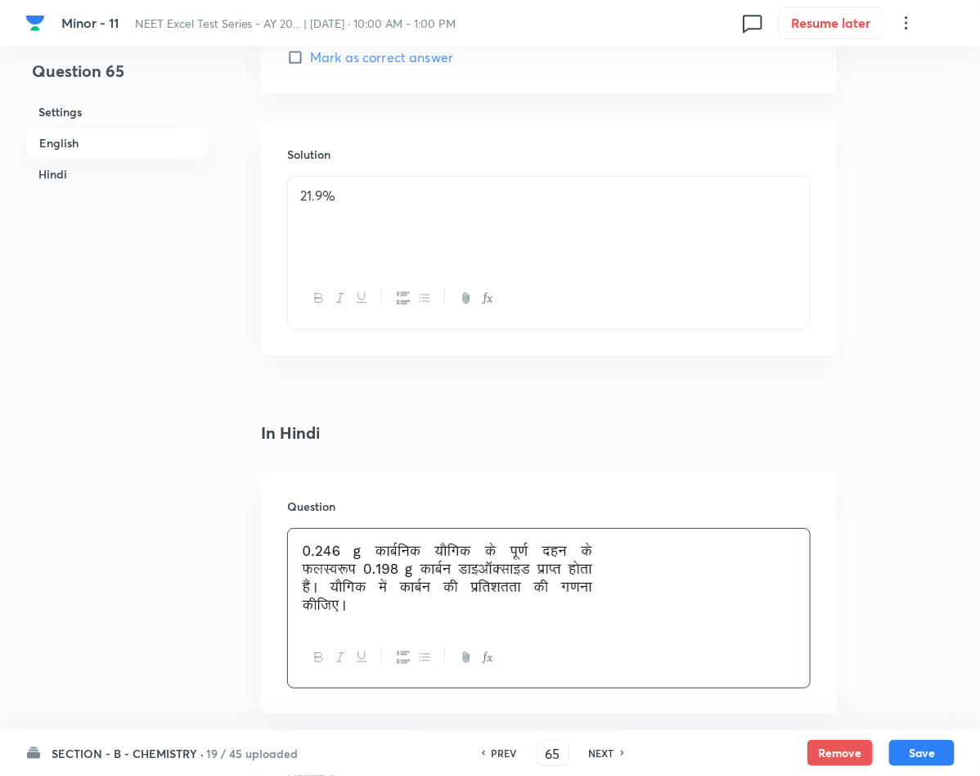
scroll to position [2086, 0]
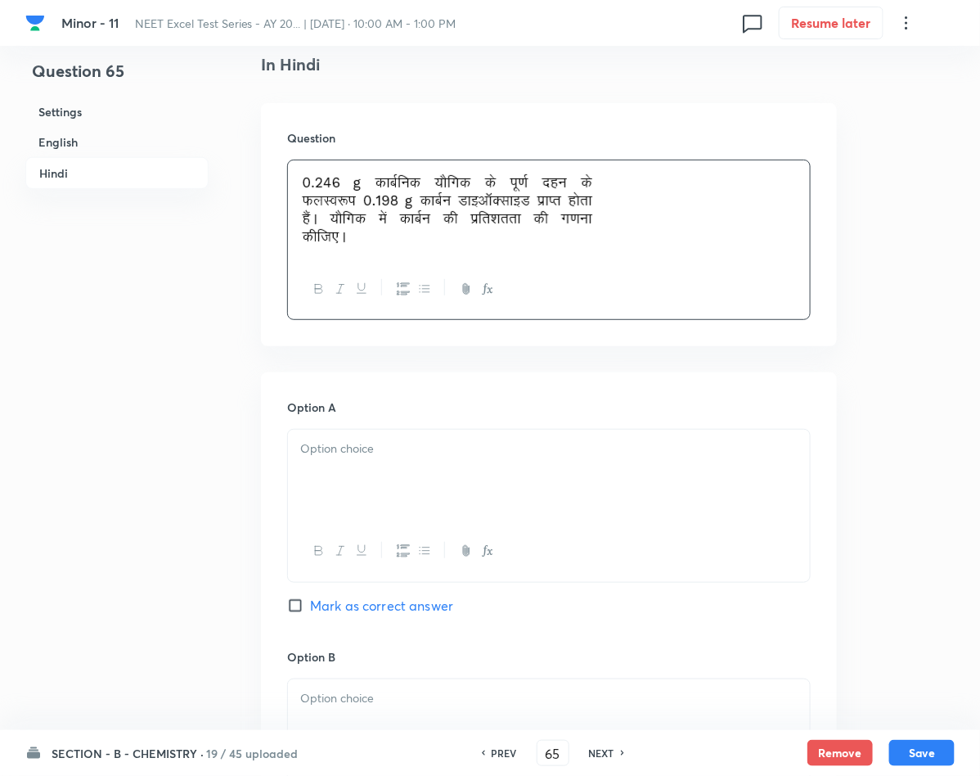
click at [413, 514] on div at bounding box center [549, 475] width 522 height 92
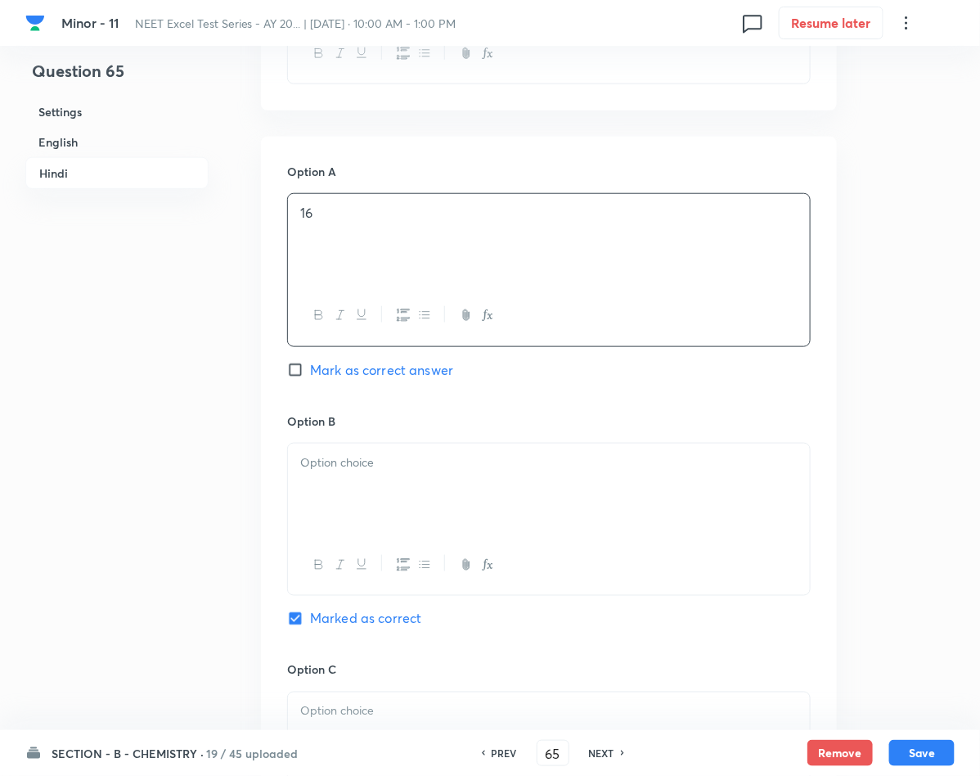
scroll to position [2331, 0]
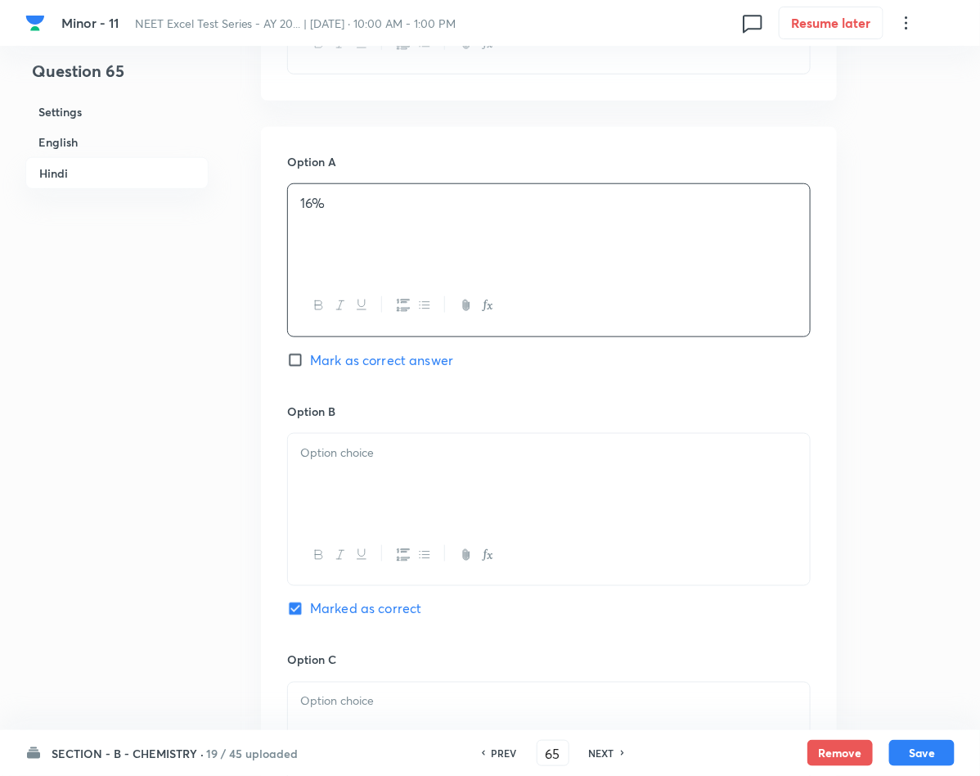
click at [474, 482] on div at bounding box center [549, 480] width 522 height 92
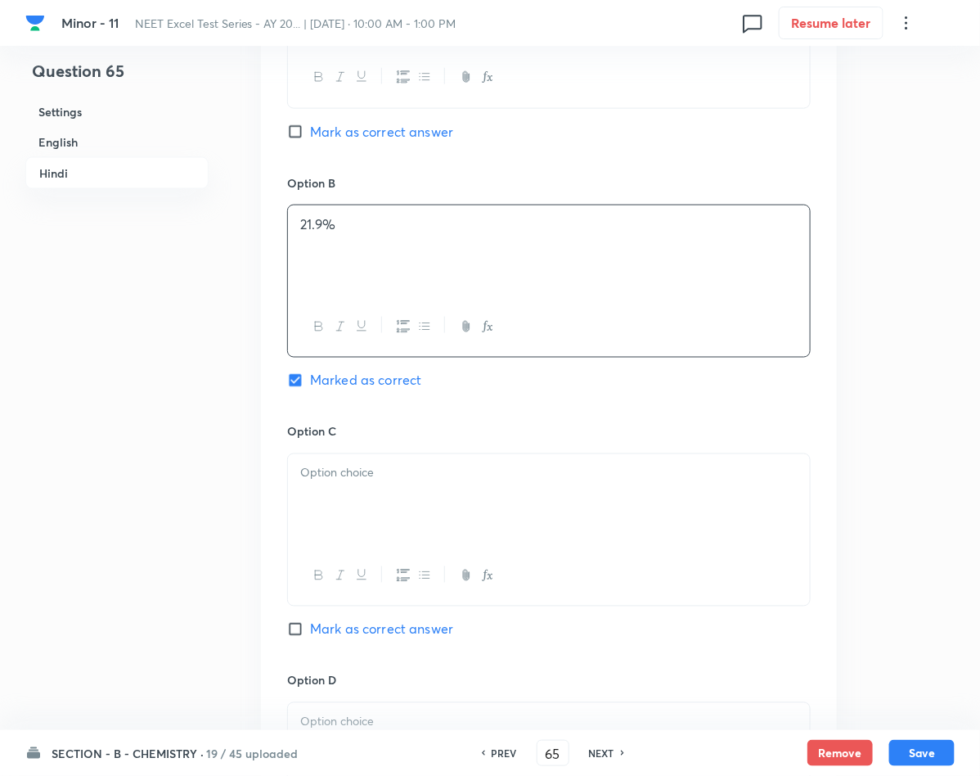
scroll to position [2577, 0]
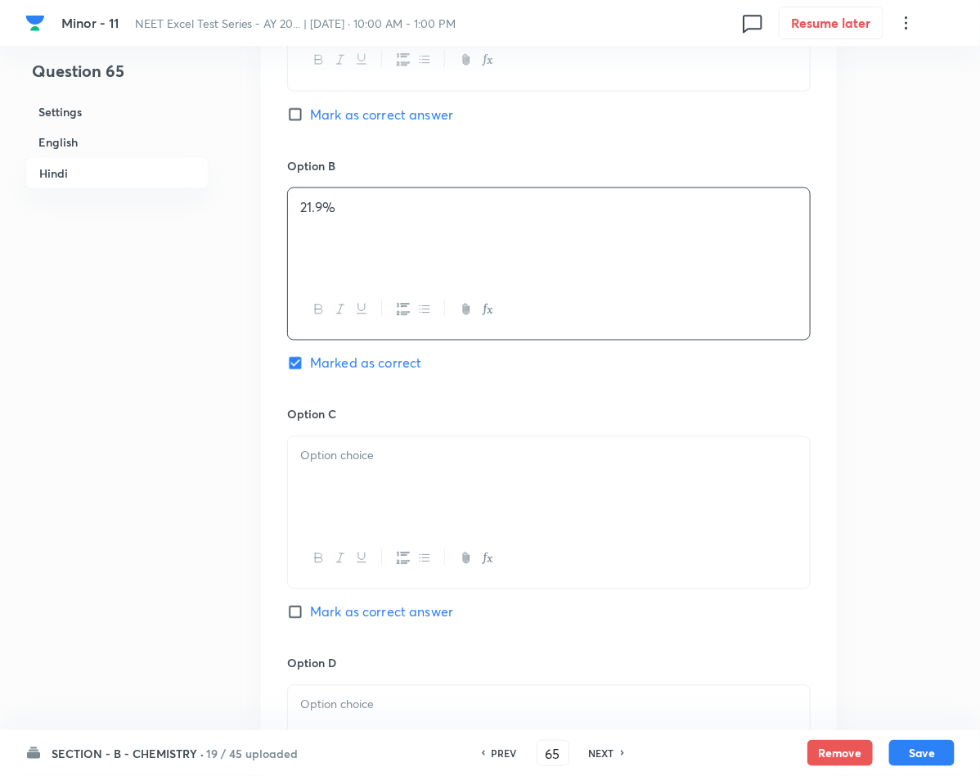
click at [427, 506] on div at bounding box center [549, 483] width 522 height 92
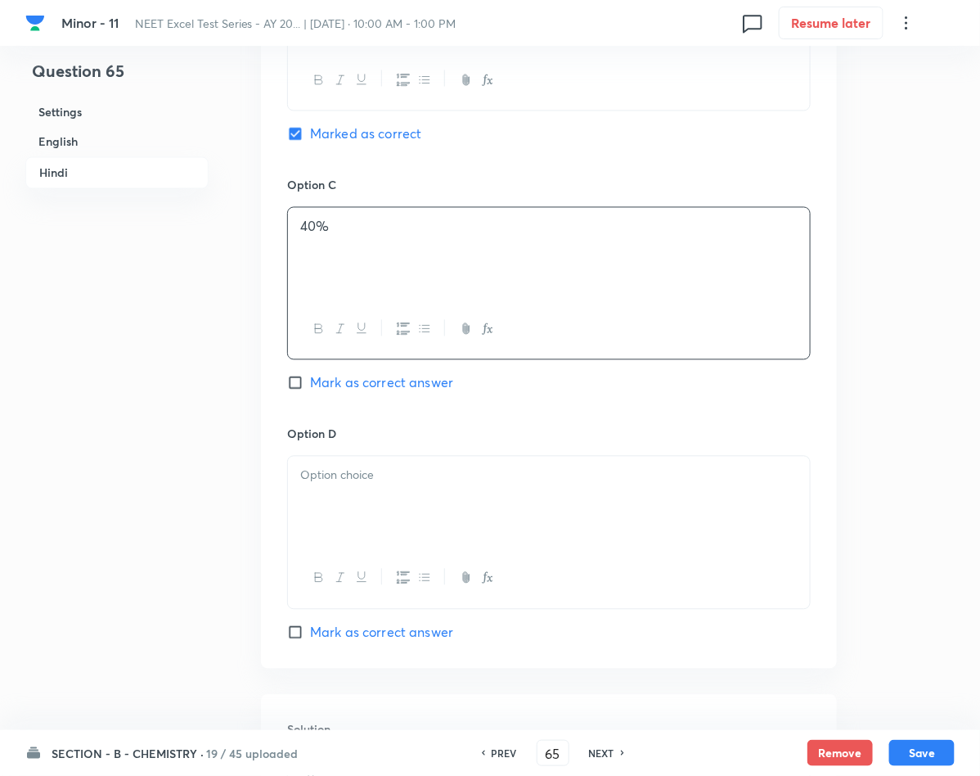
scroll to position [2822, 0]
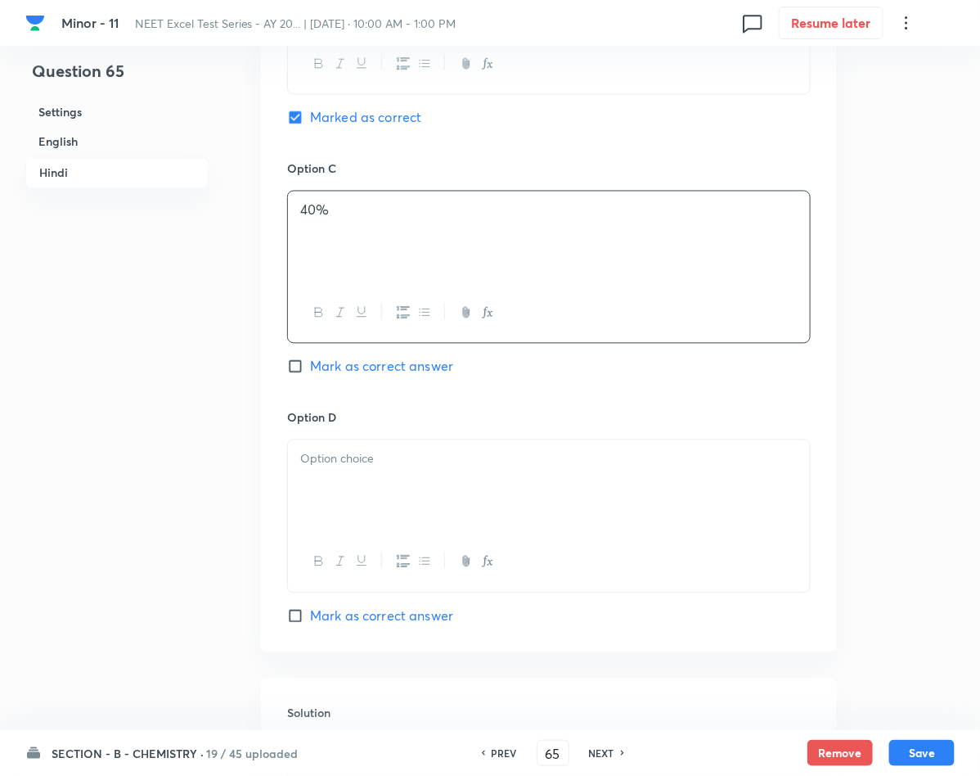
click at [422, 484] on div at bounding box center [549, 486] width 522 height 92
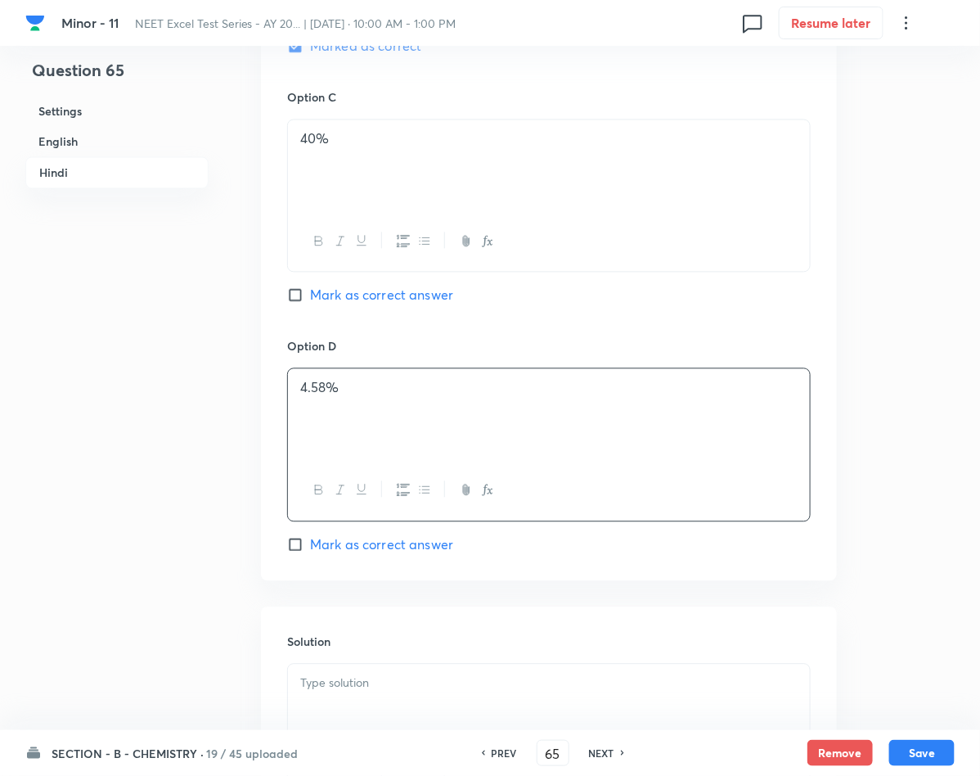
scroll to position [2992, 0]
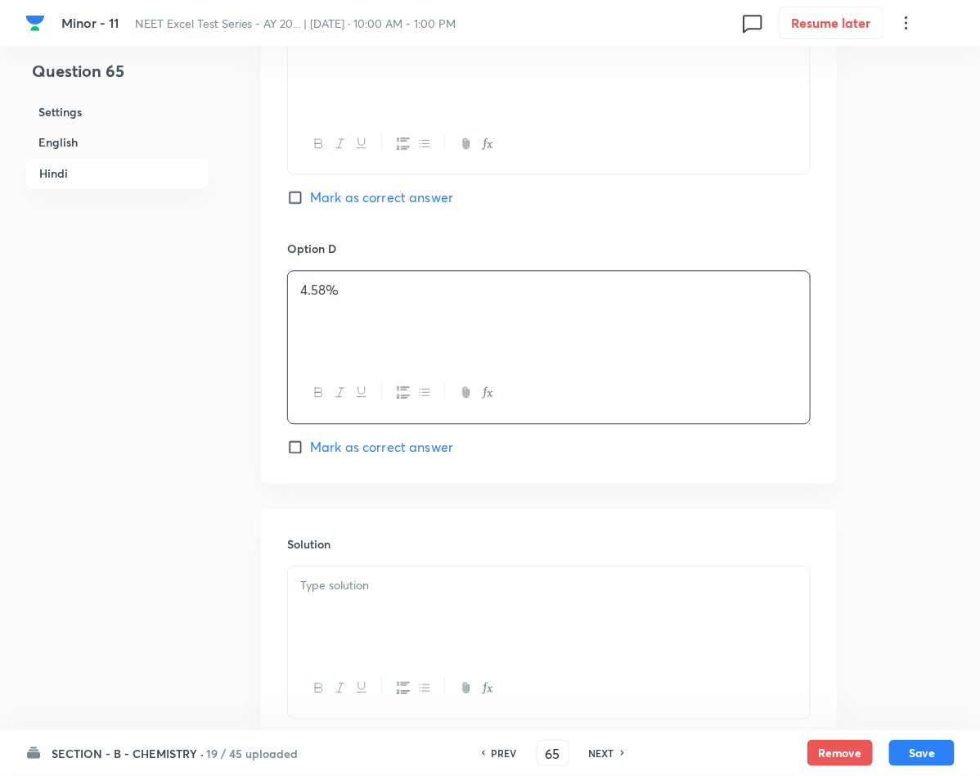
drag, startPoint x: 381, startPoint y: 650, endPoint x: 366, endPoint y: 644, distance: 16.1
click at [366, 645] on div at bounding box center [549, 612] width 522 height 92
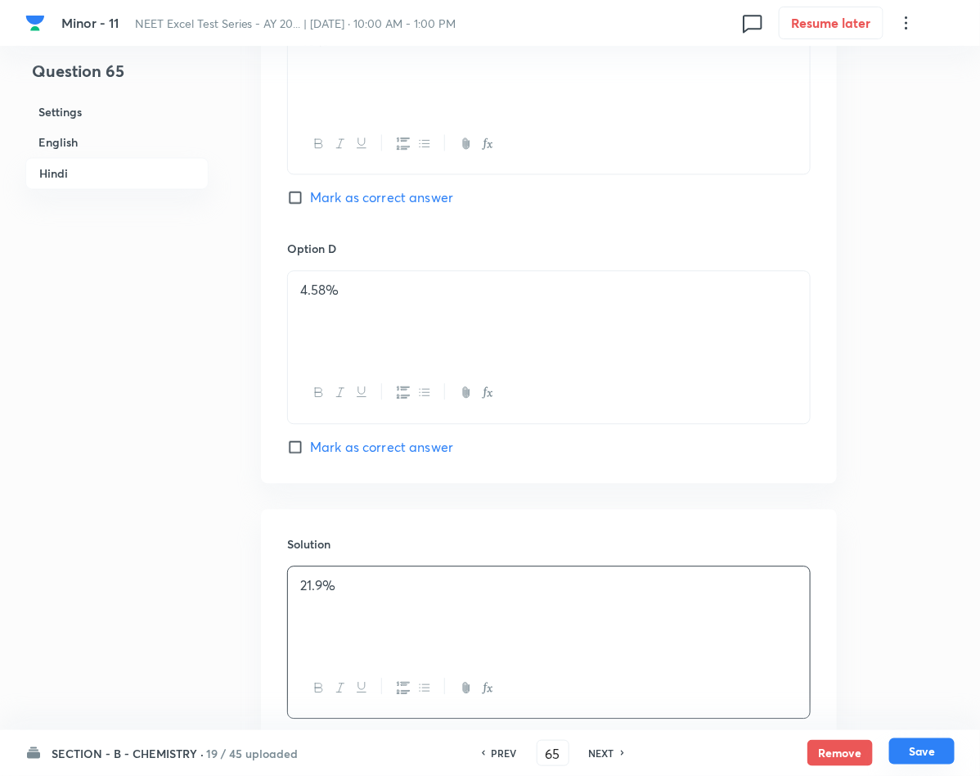
click at [938, 744] on button "Save" at bounding box center [921, 751] width 65 height 26
type input "66"
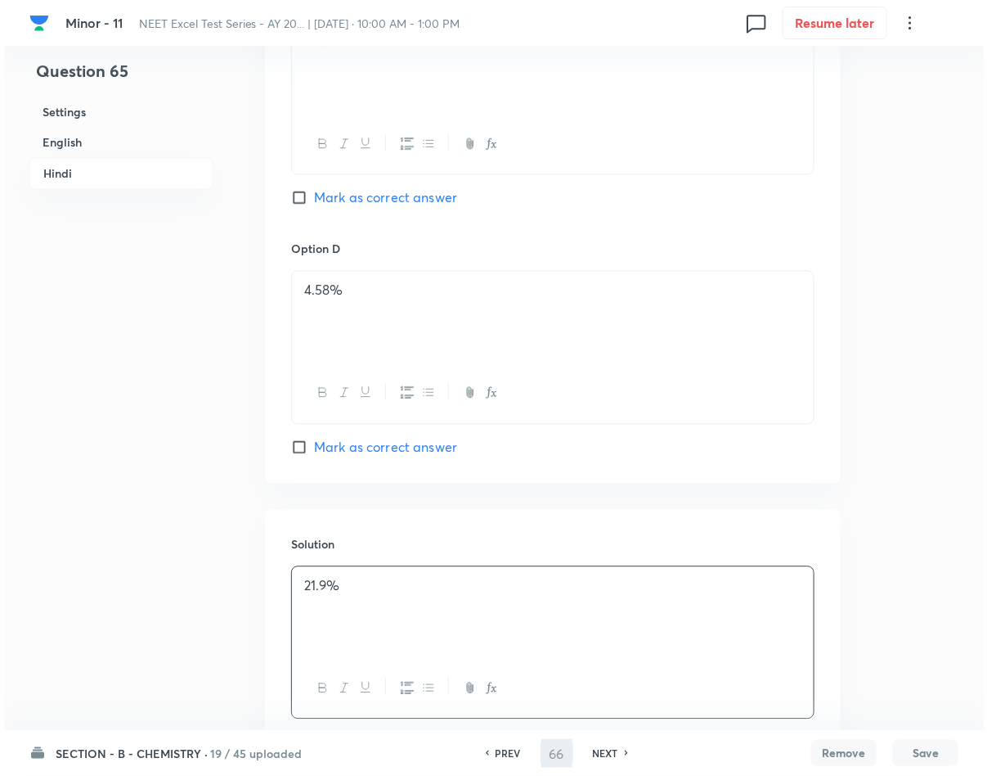
scroll to position [0, 0]
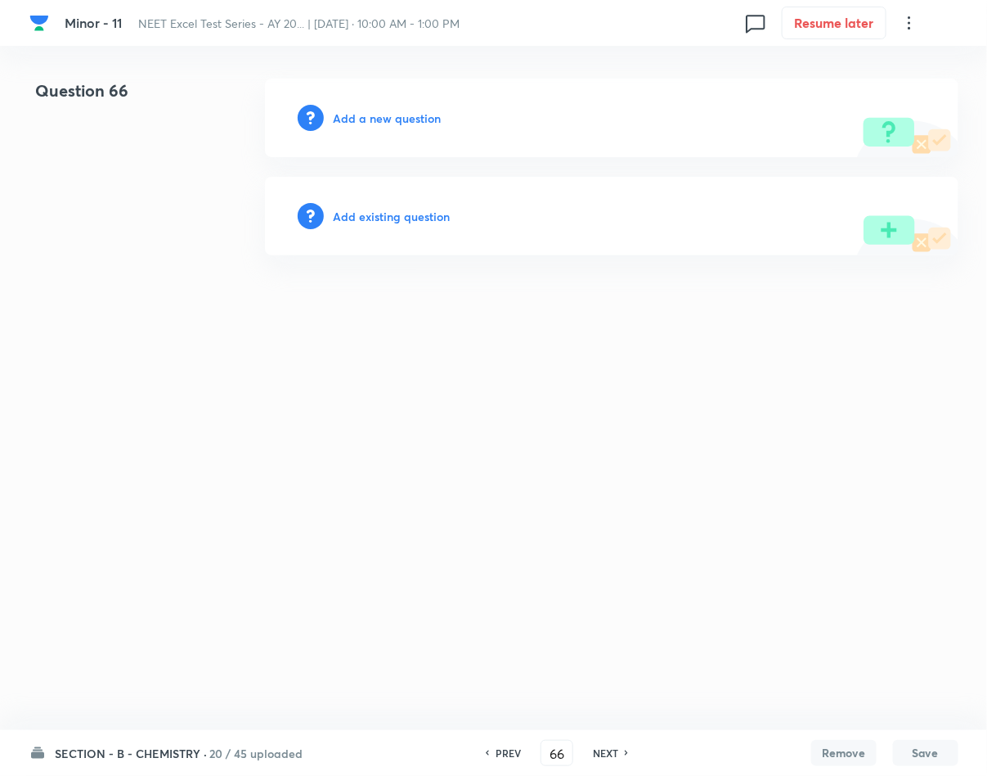
click at [429, 110] on h6 "Add a new question" at bounding box center [388, 118] width 108 height 17
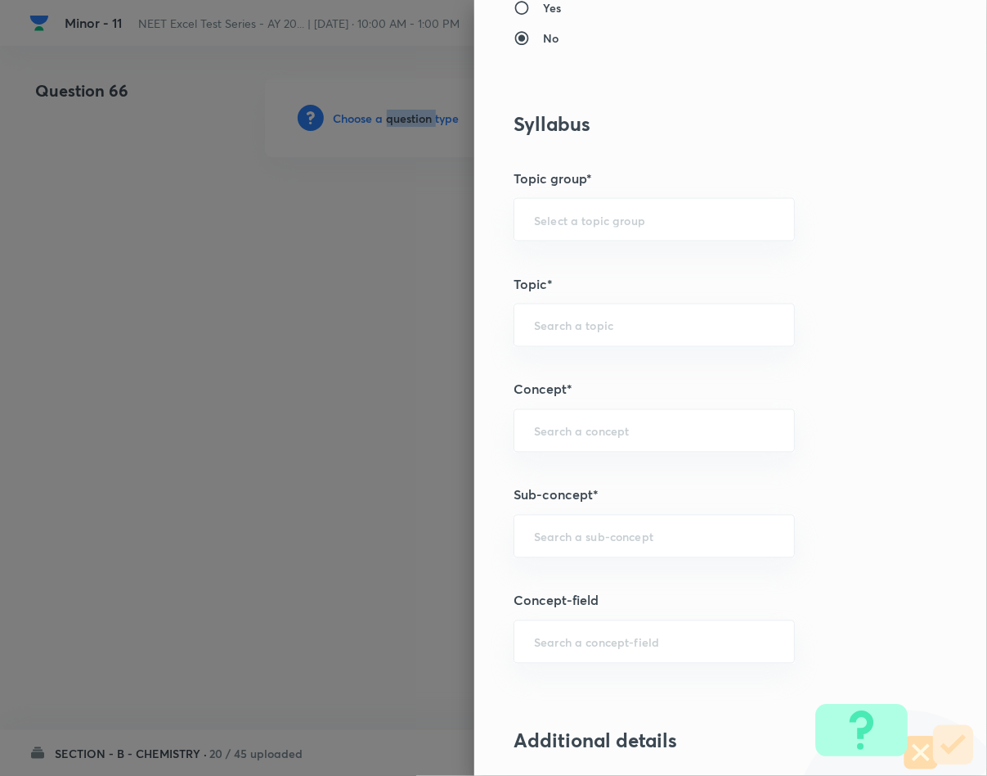
scroll to position [736, 0]
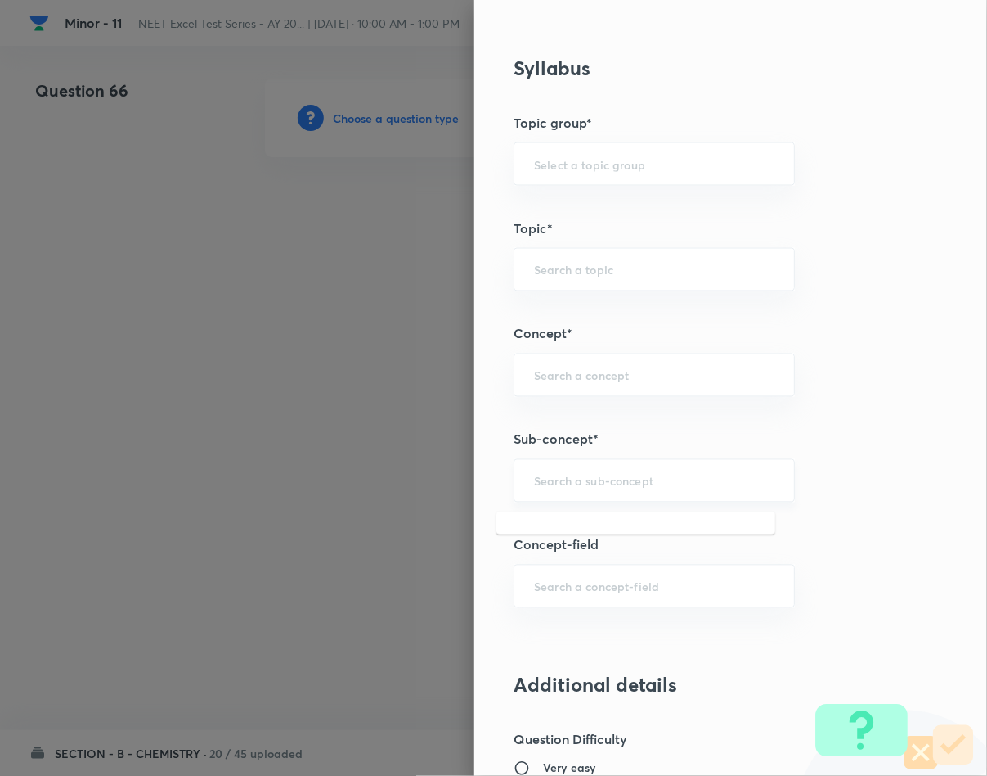
click at [567, 484] on input "text" at bounding box center [654, 481] width 241 height 16
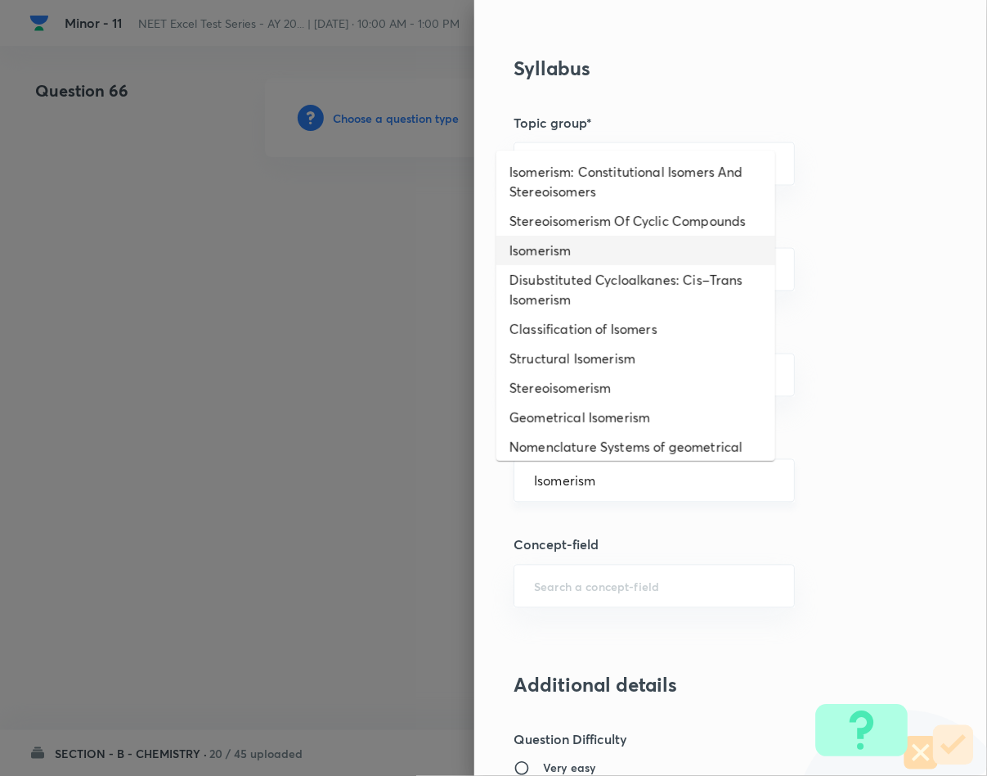
type input "Isomerism"
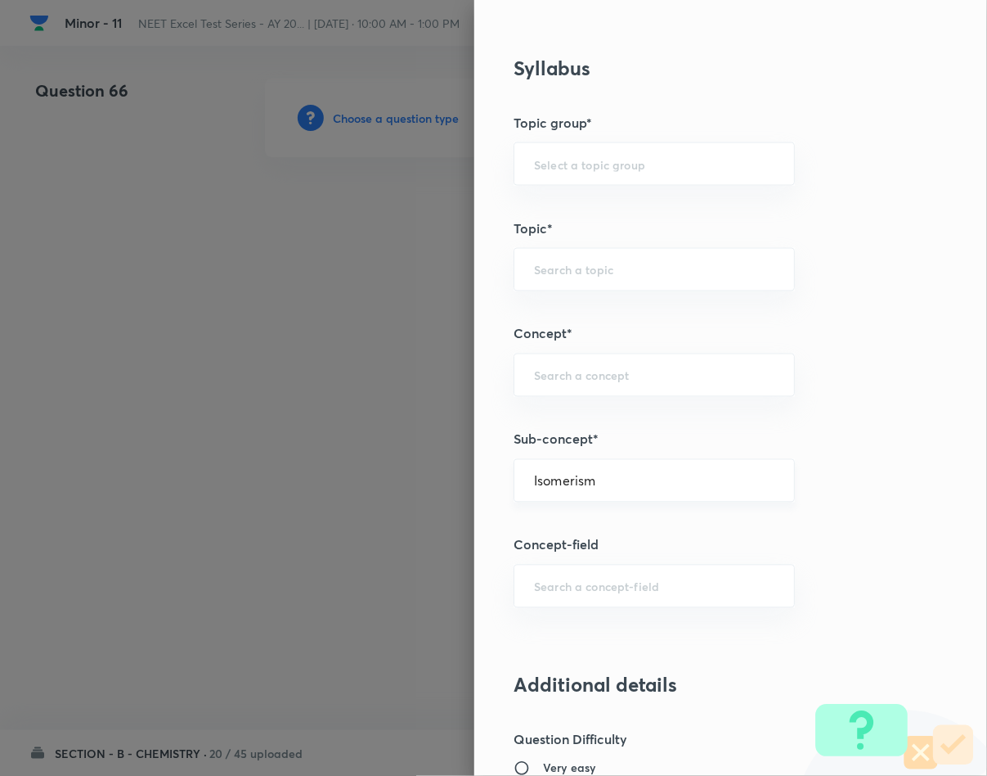
type input "Chemistry"
type input "Inorganic Chemistry"
type input "Co-ordination Compounds"
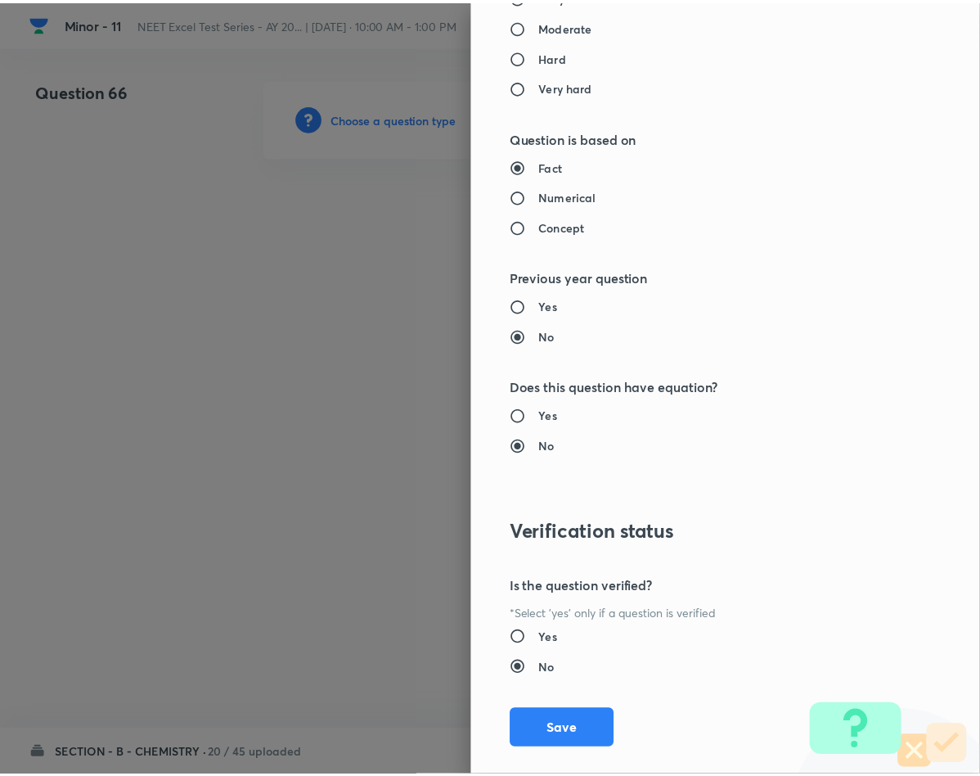
scroll to position [1569, 0]
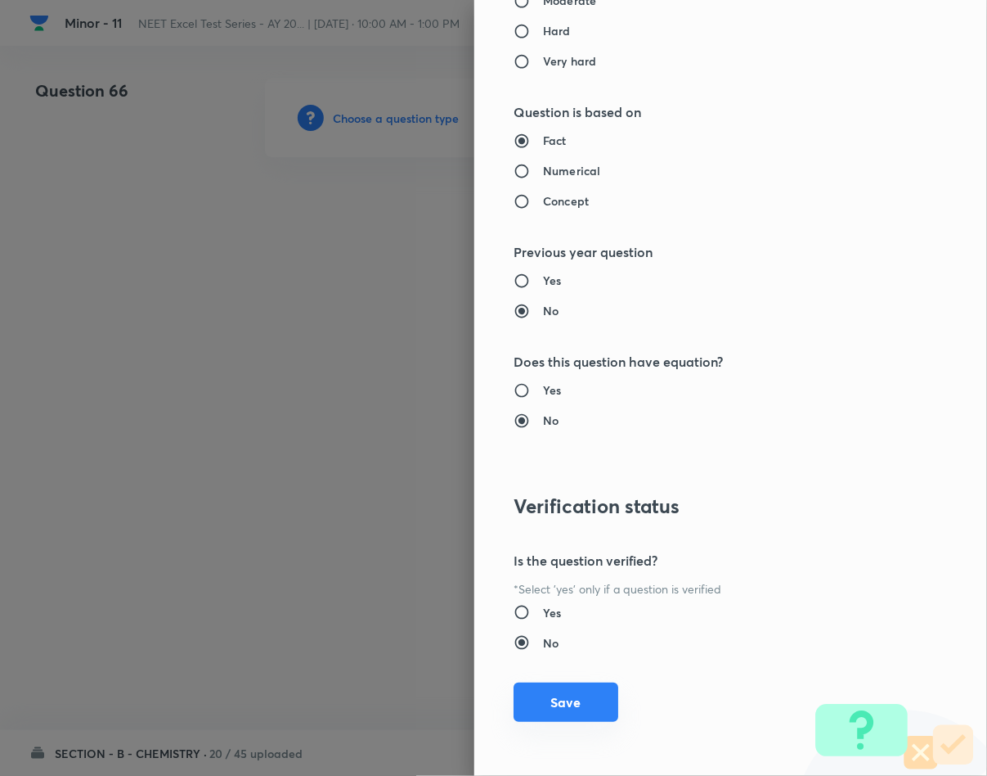
click at [557, 719] on button "Save" at bounding box center [566, 701] width 105 height 39
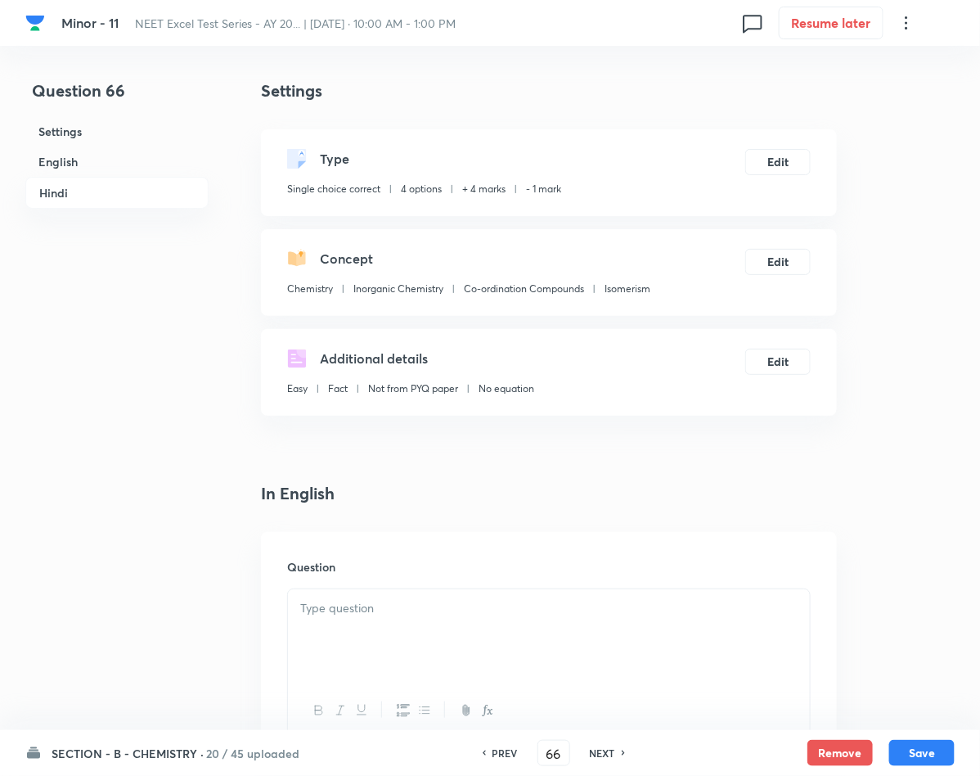
click at [398, 607] on p at bounding box center [548, 608] width 497 height 19
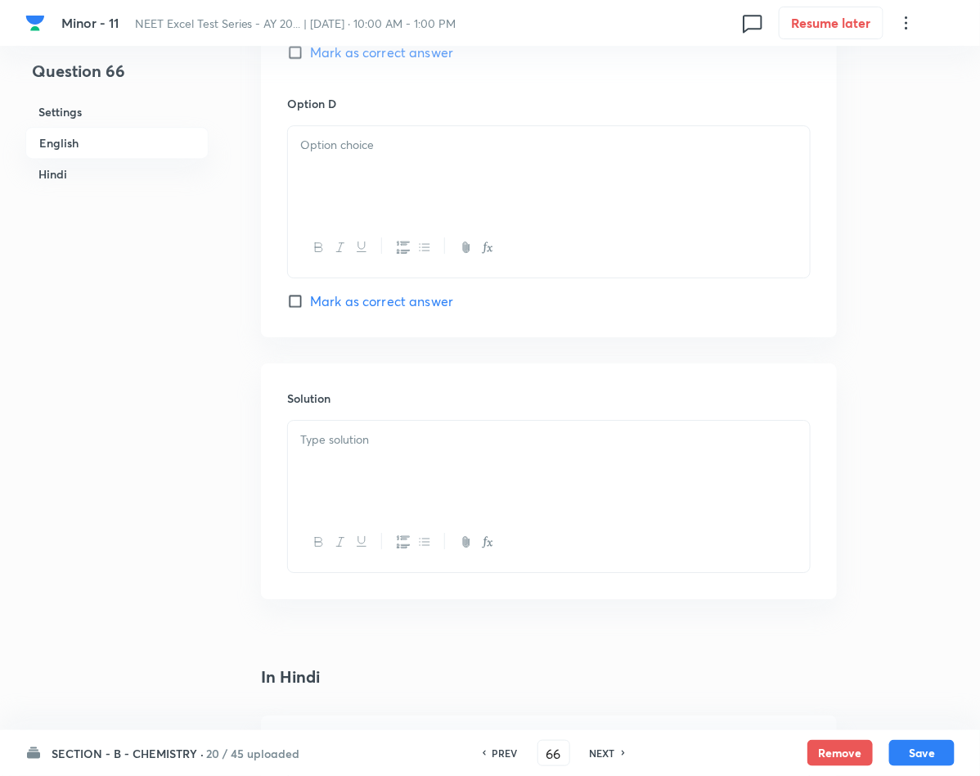
scroll to position [1595, 0]
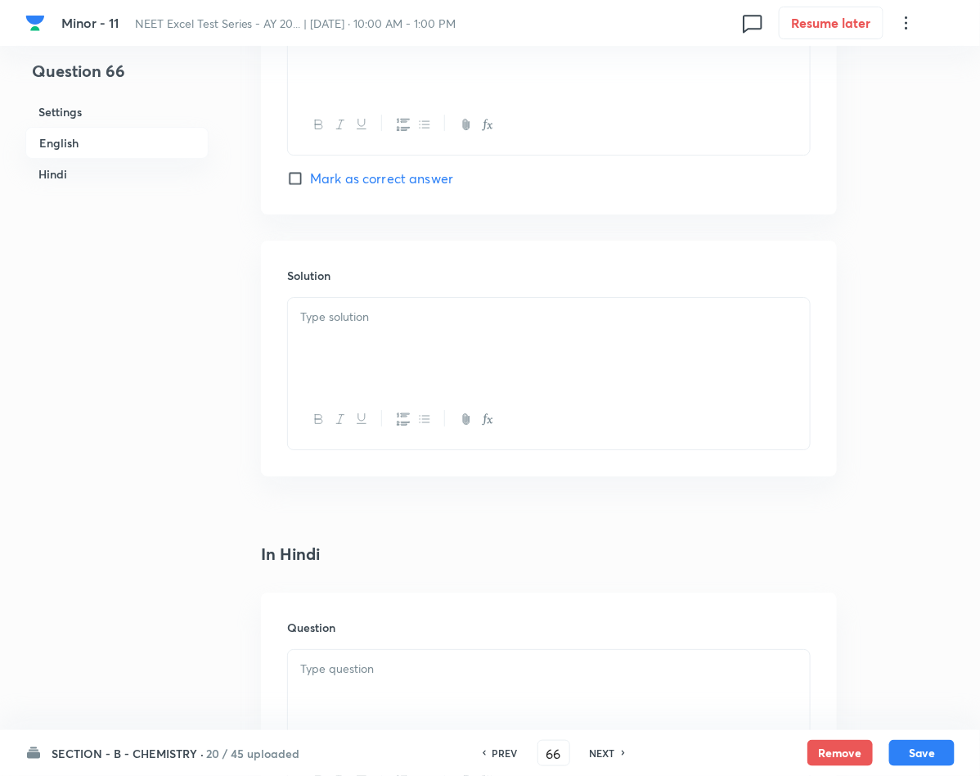
click at [415, 685] on div at bounding box center [549, 696] width 522 height 92
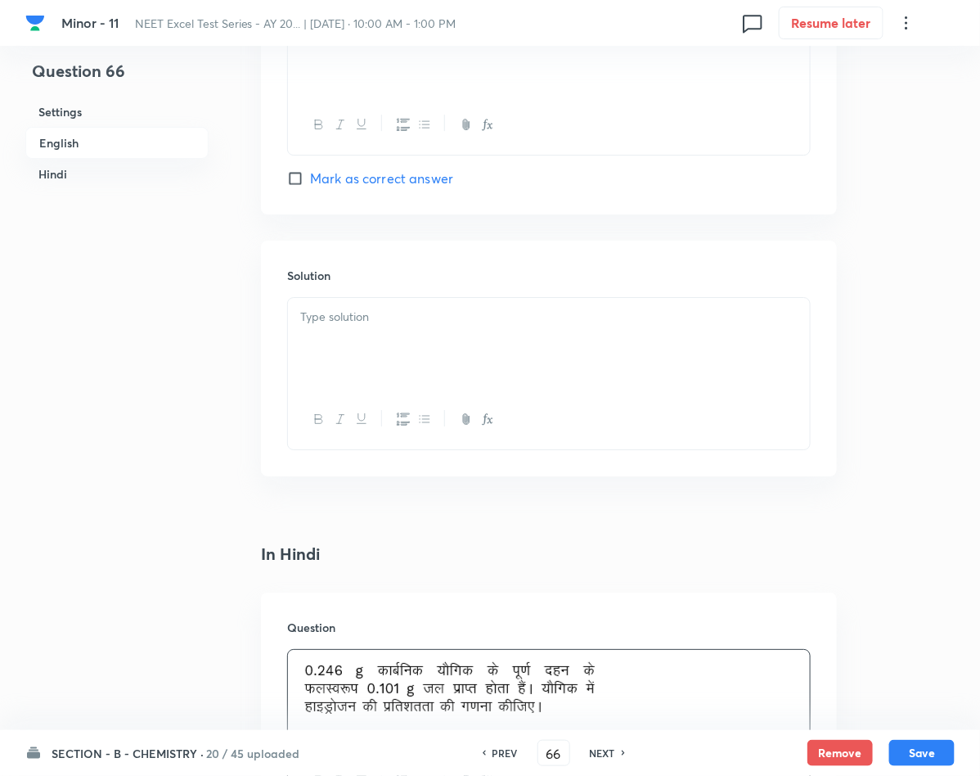
click at [342, 339] on div at bounding box center [549, 344] width 522 height 92
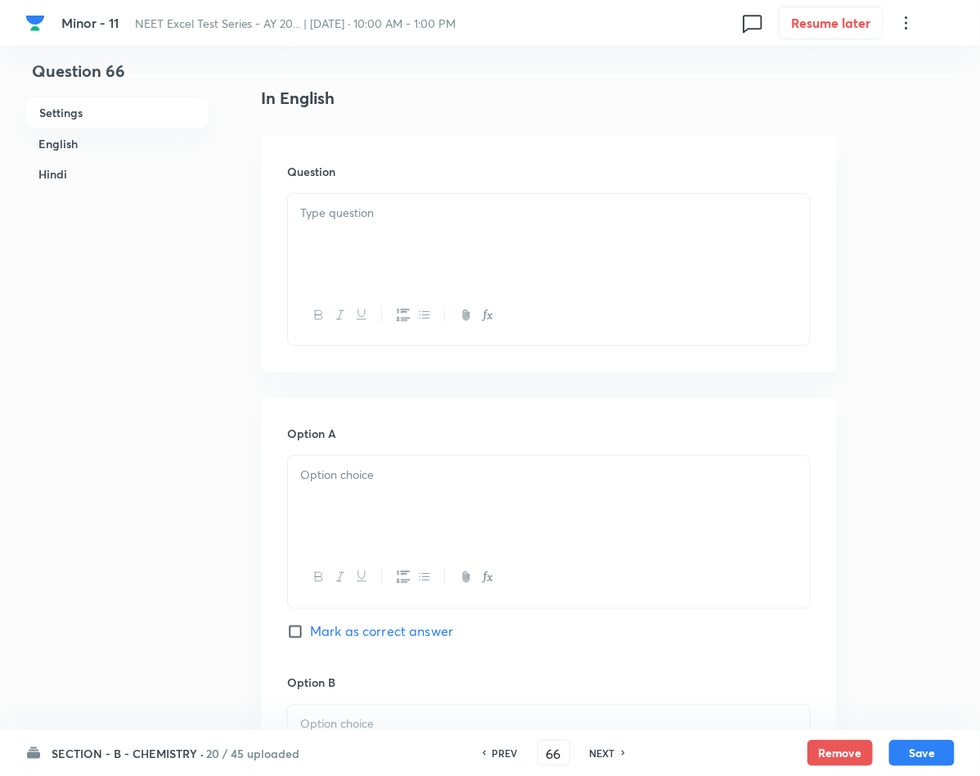
scroll to position [368, 0]
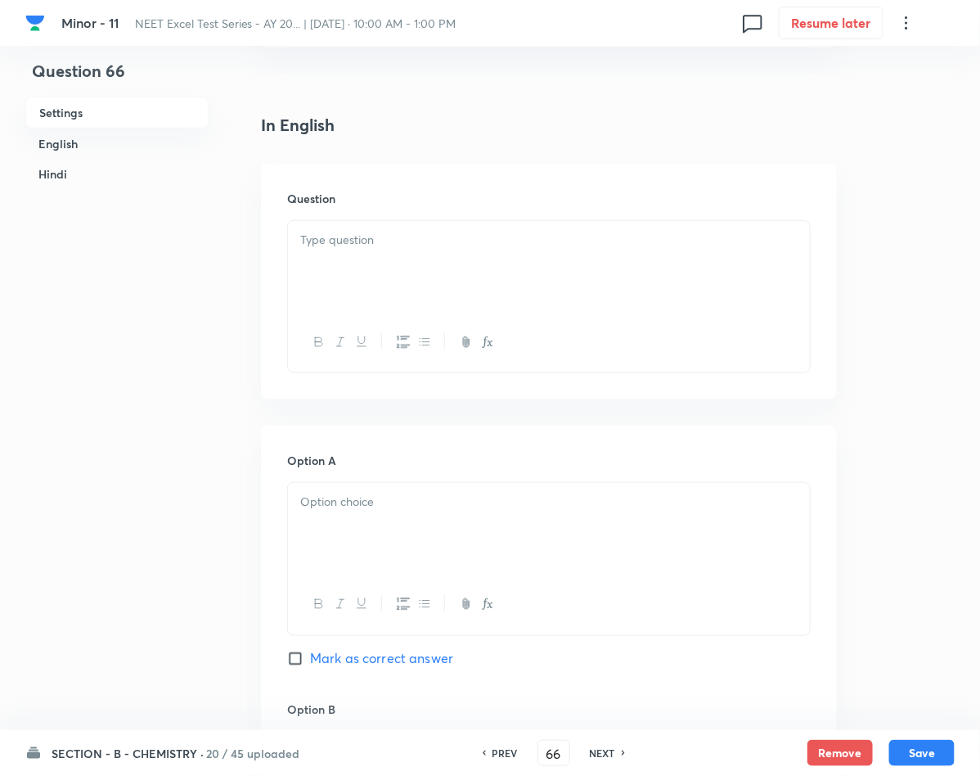
click at [336, 228] on div at bounding box center [549, 267] width 522 height 92
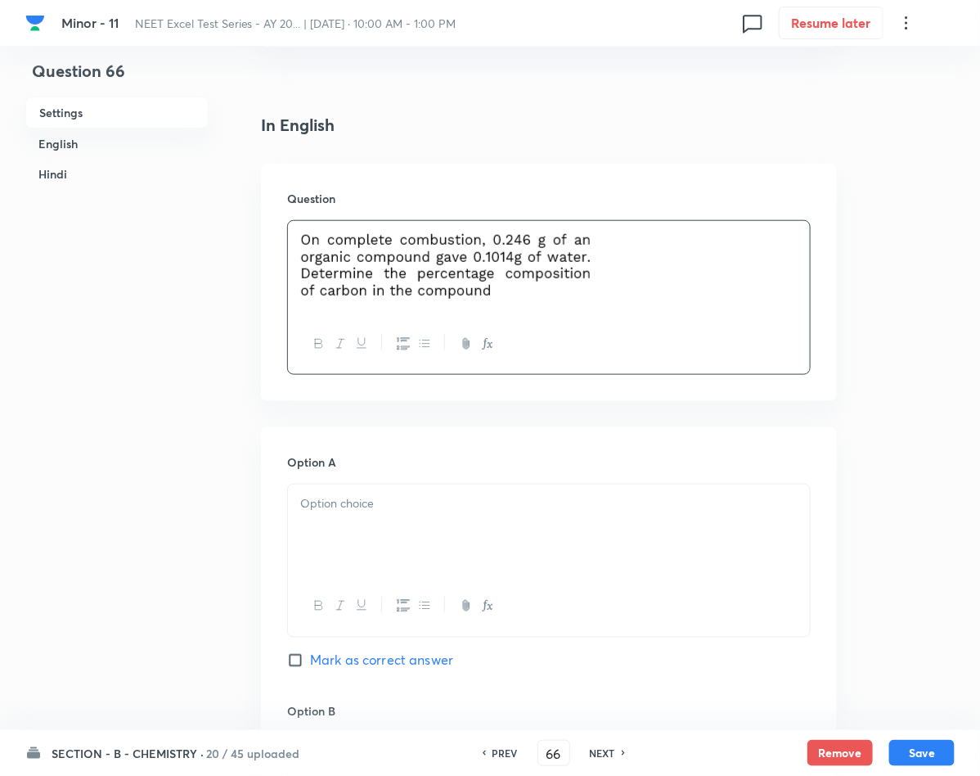
click at [487, 535] on div at bounding box center [549, 530] width 522 height 92
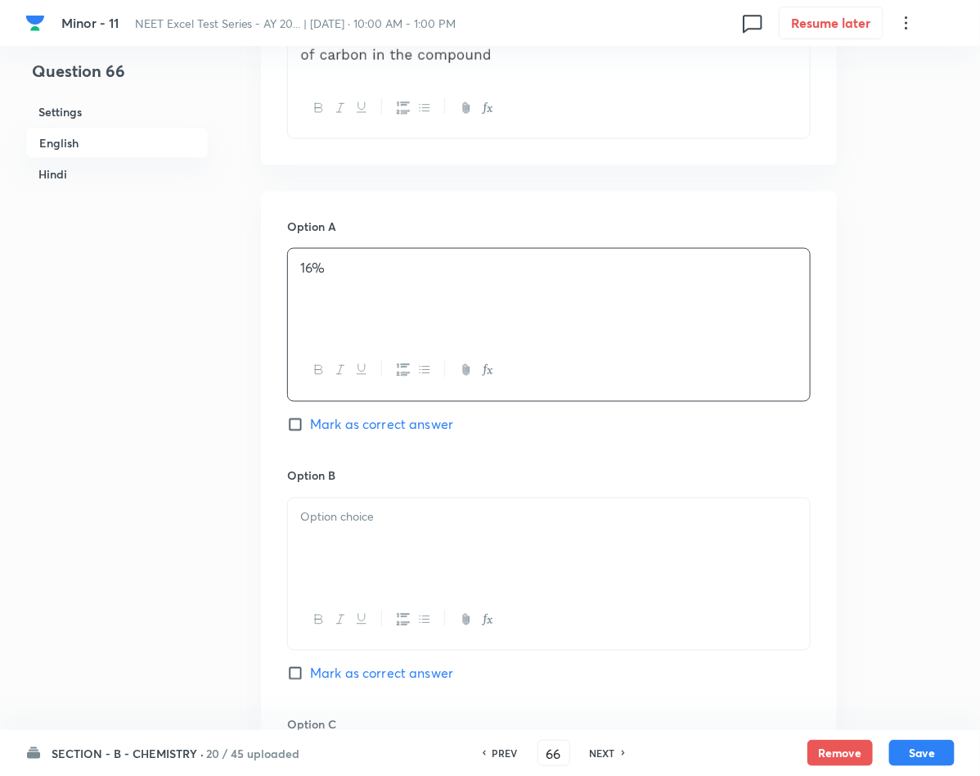
scroll to position [614, 0]
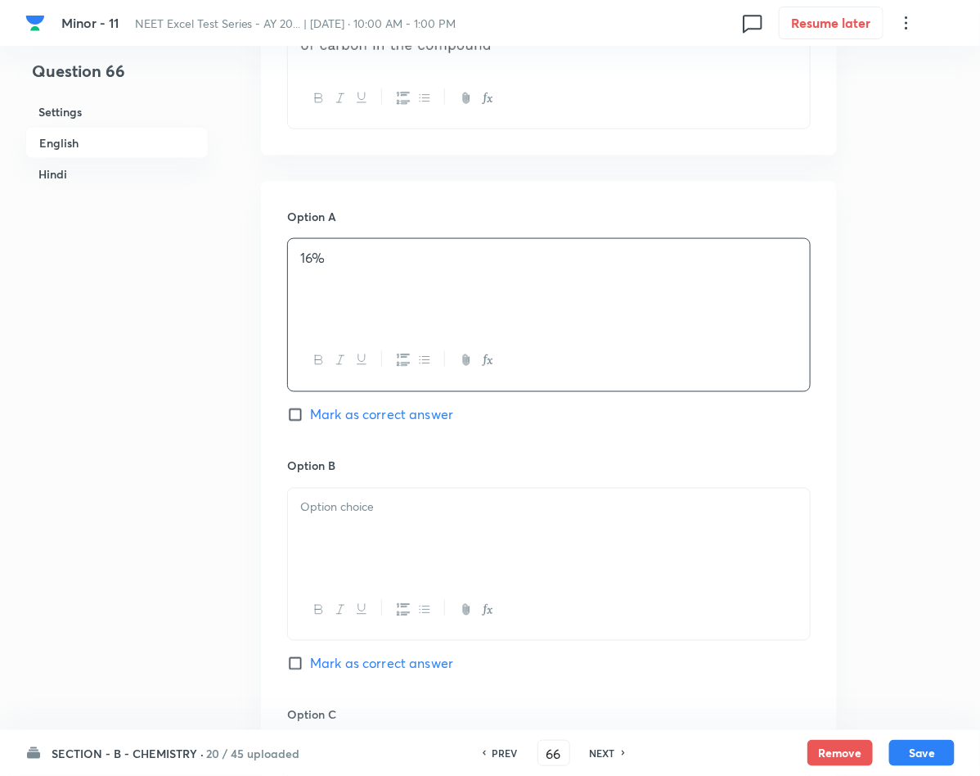
click at [396, 531] on div at bounding box center [549, 534] width 522 height 92
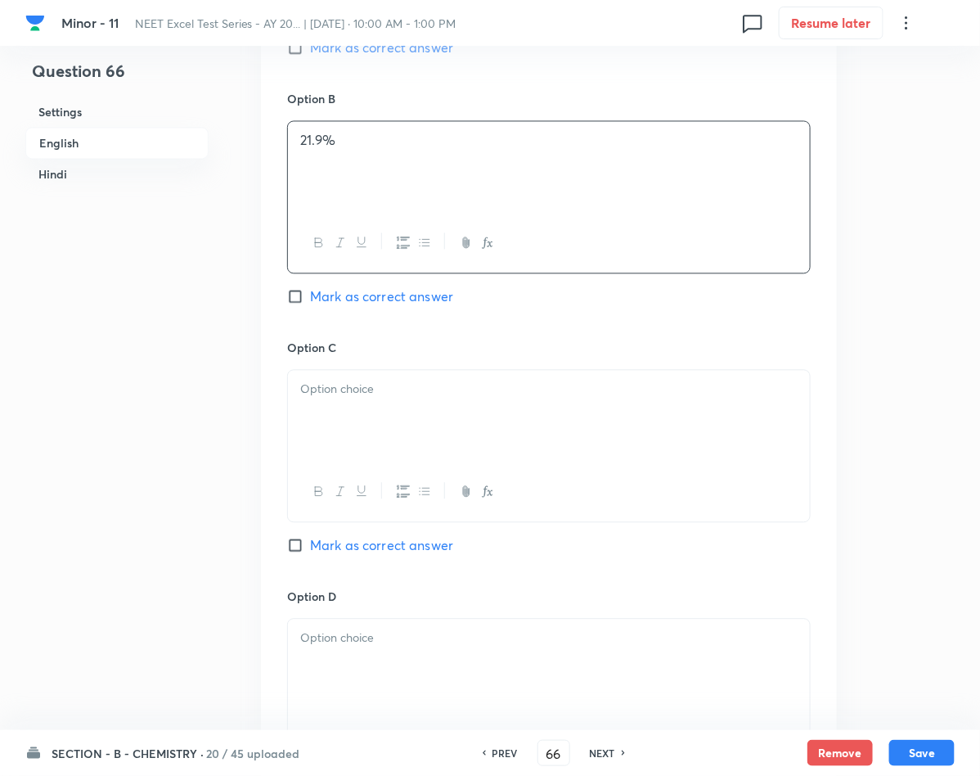
scroll to position [982, 0]
click at [378, 417] on div at bounding box center [549, 415] width 522 height 92
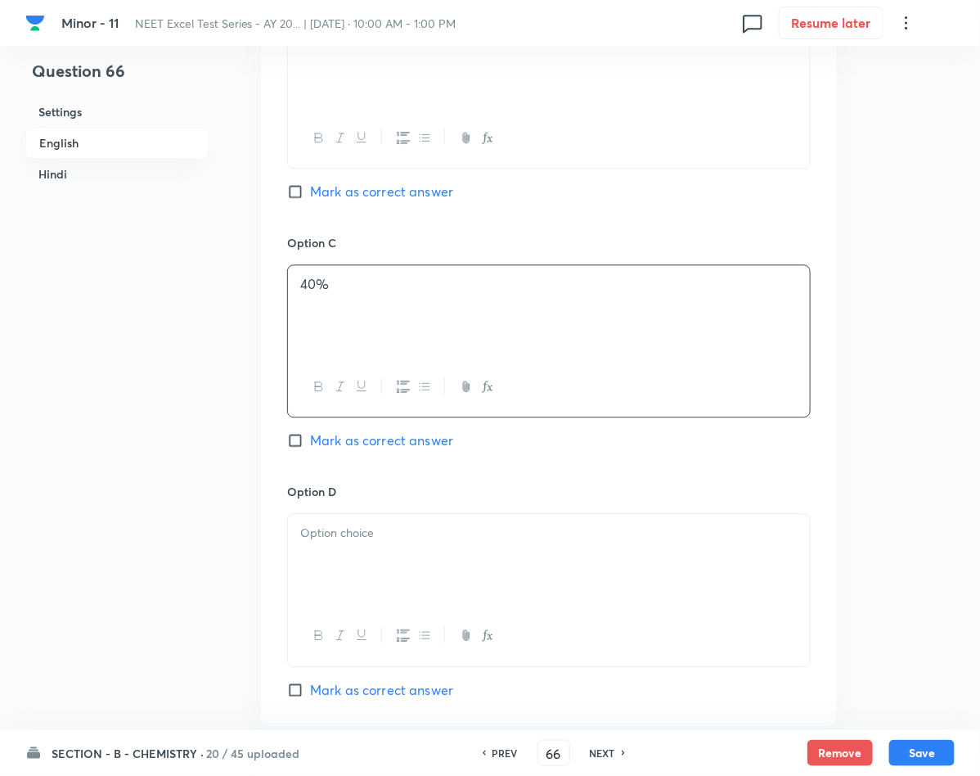
scroll to position [1227, 0]
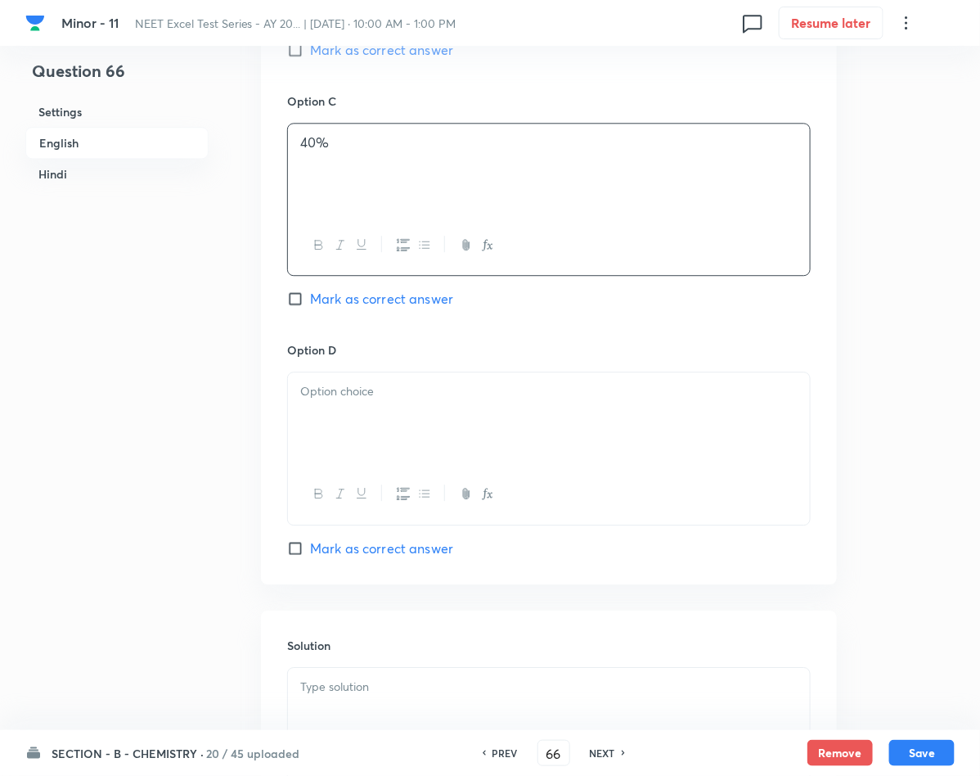
click at [398, 430] on div at bounding box center [549, 418] width 522 height 92
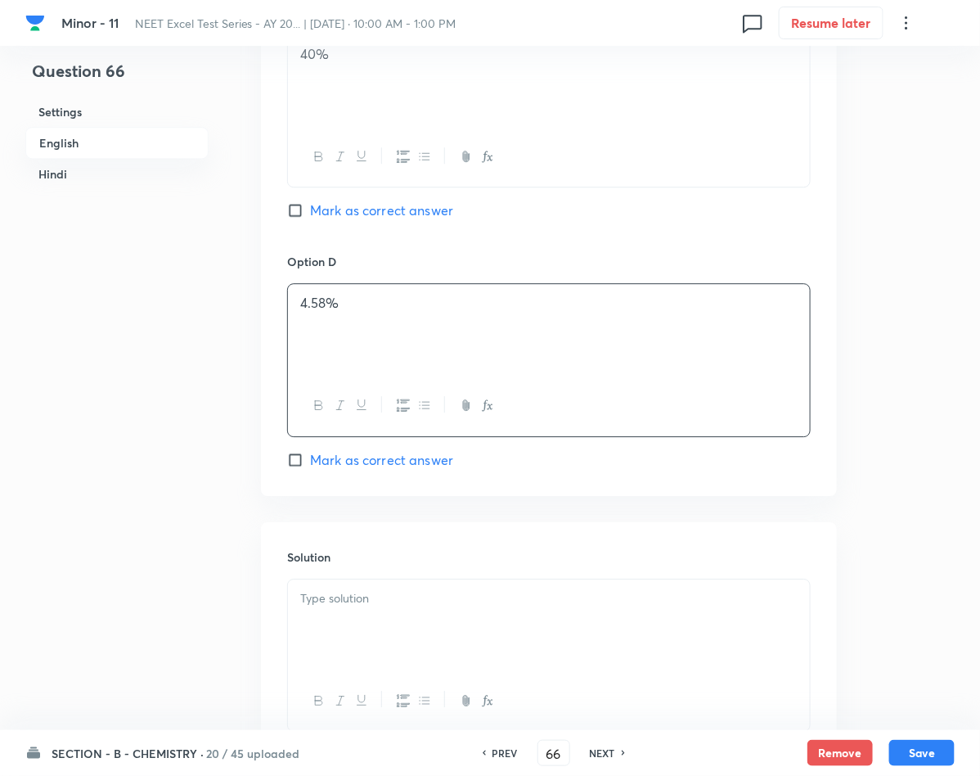
scroll to position [1595, 0]
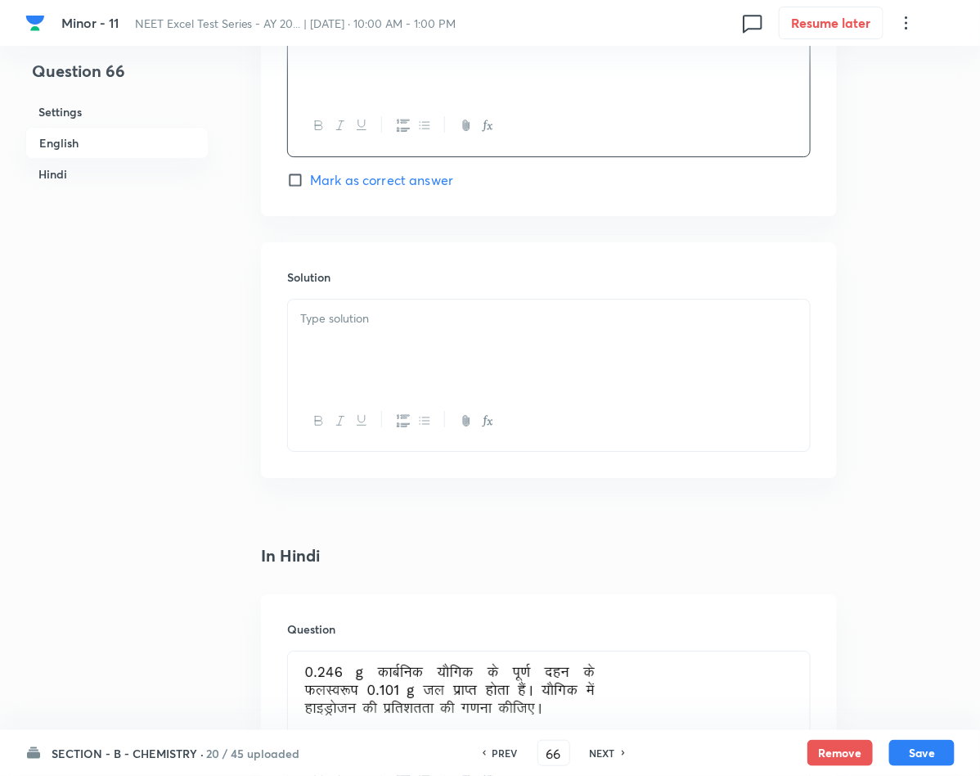
click at [402, 332] on div at bounding box center [549, 345] width 522 height 92
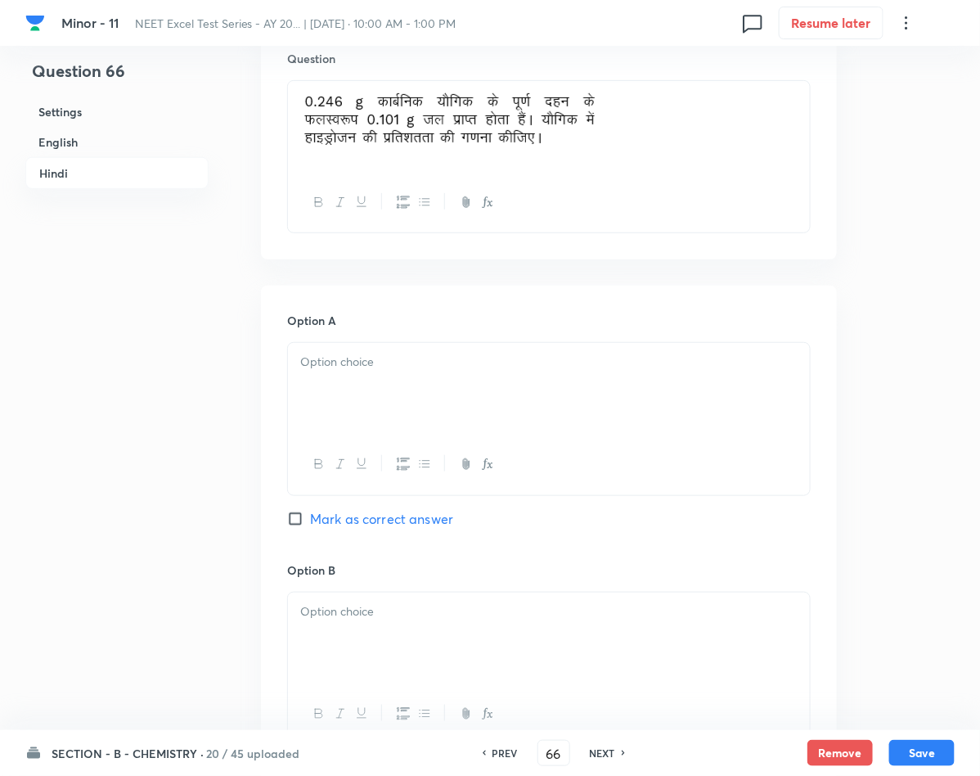
scroll to position [2209, 0]
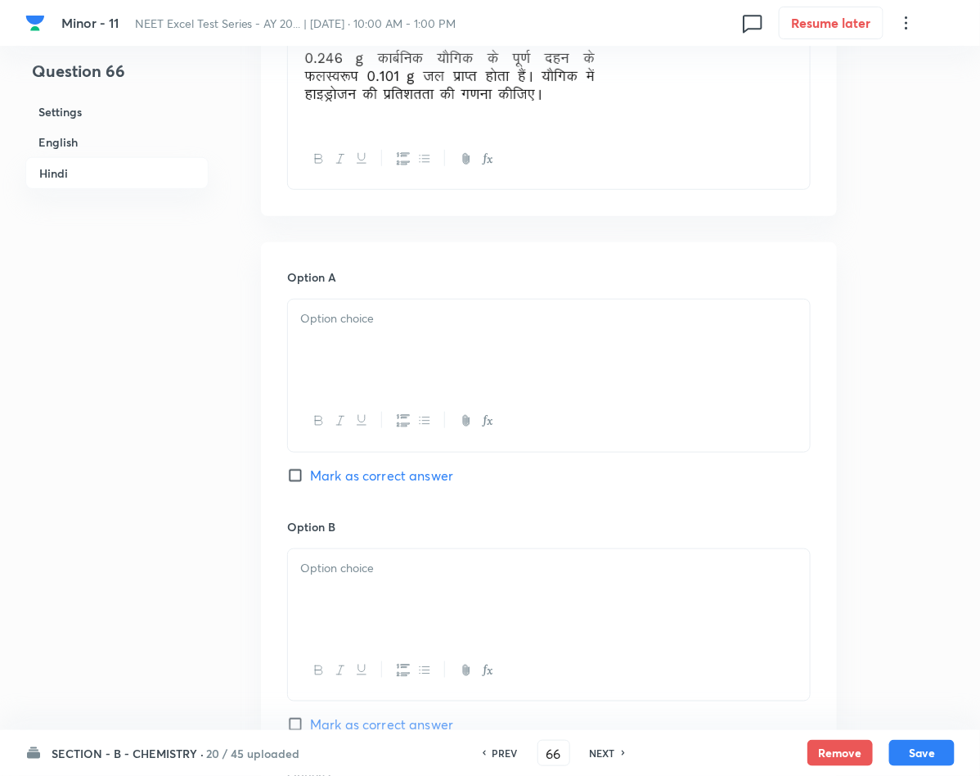
click at [415, 353] on div at bounding box center [549, 345] width 522 height 92
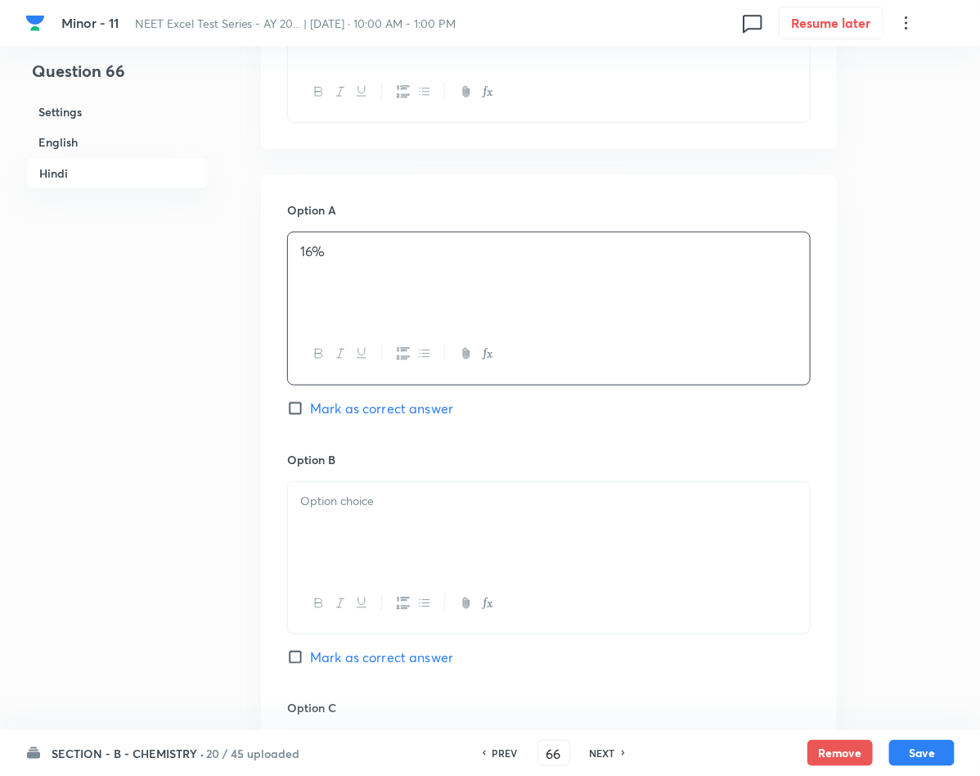
scroll to position [2454, 0]
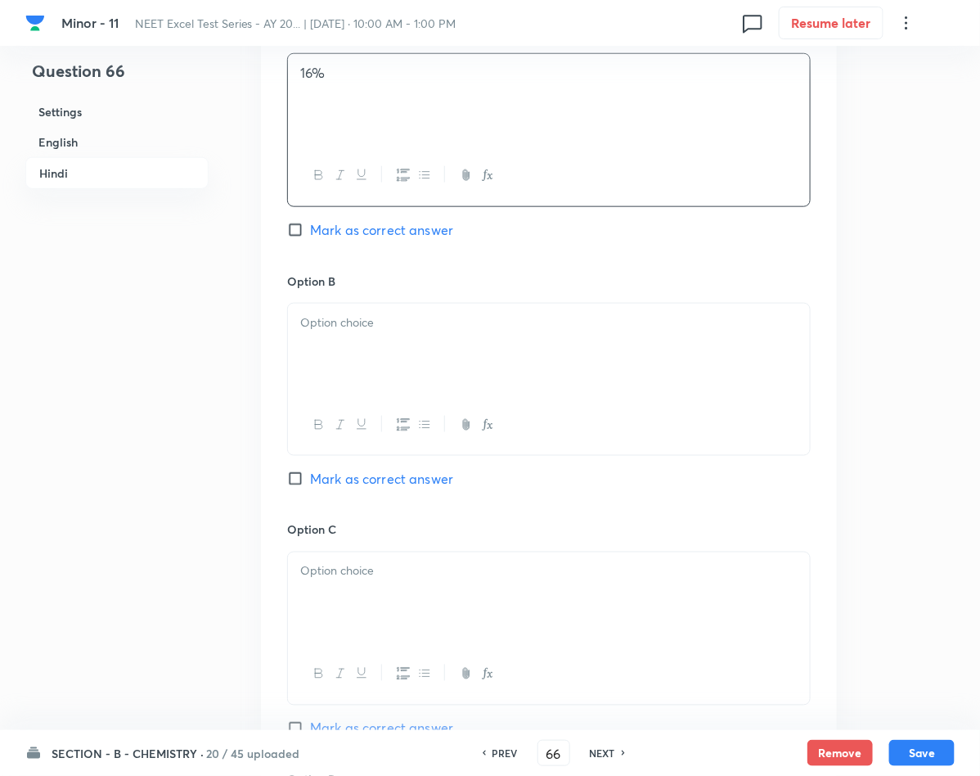
click at [396, 362] on div at bounding box center [549, 349] width 522 height 92
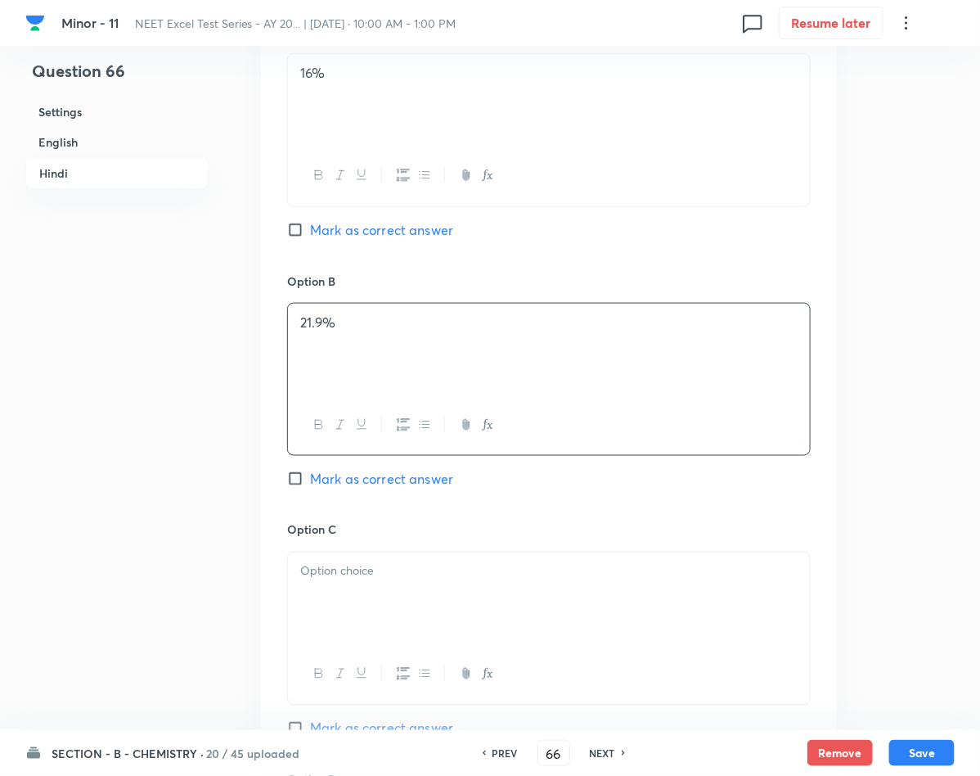
click at [429, 594] on div at bounding box center [549, 598] width 522 height 92
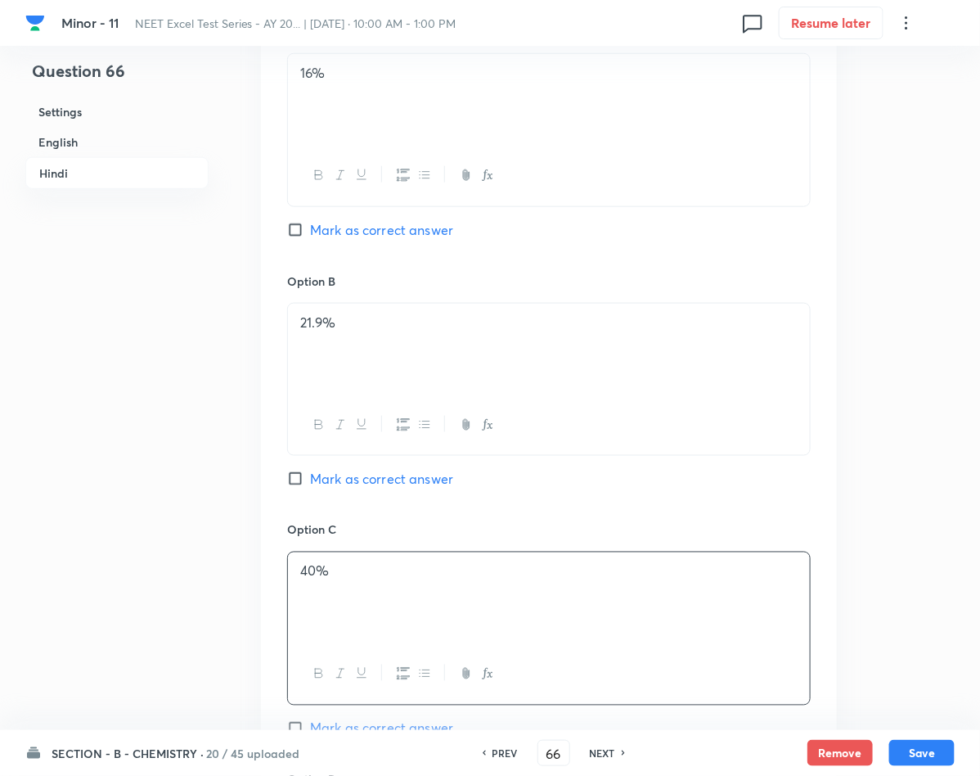
scroll to position [2700, 0]
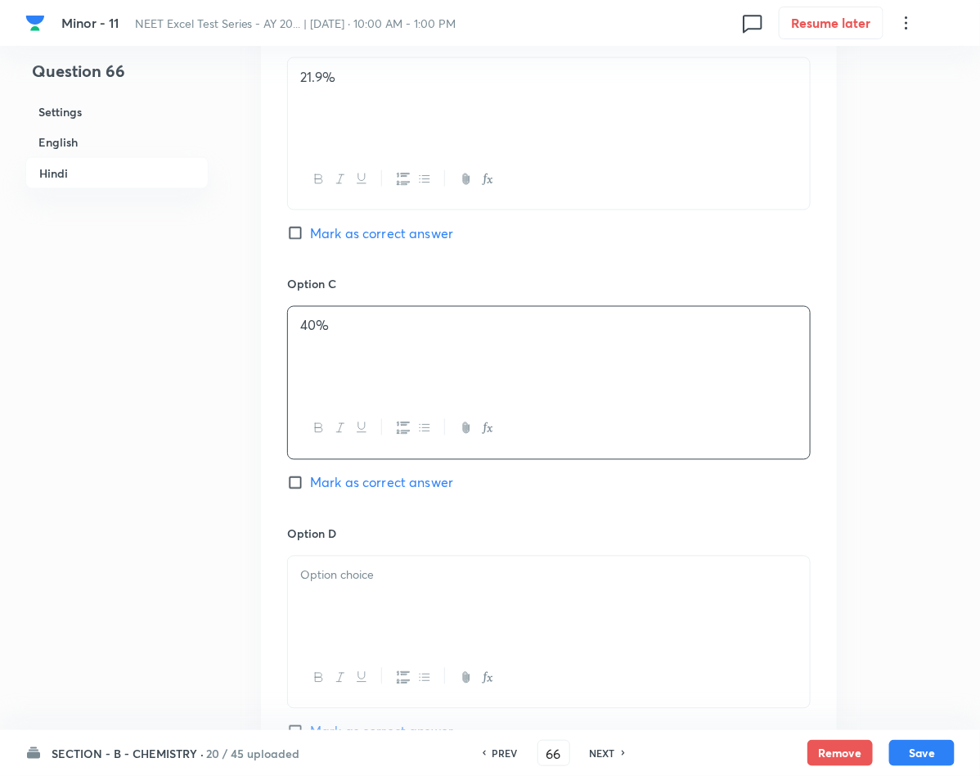
click at [524, 596] on div at bounding box center [549, 602] width 522 height 92
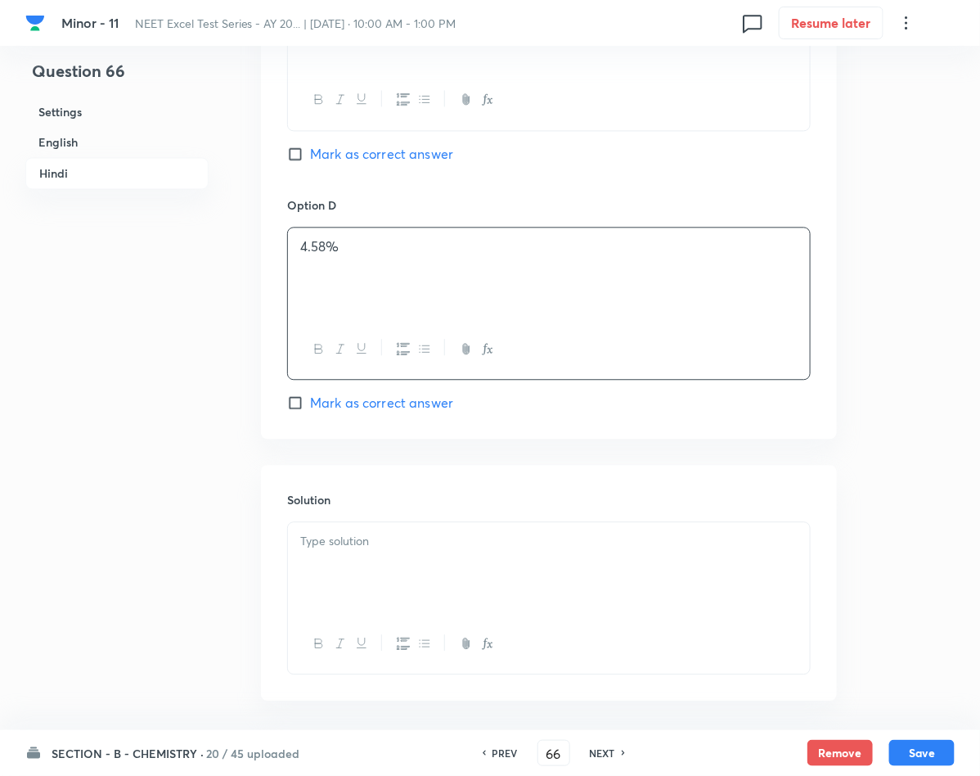
scroll to position [3068, 0]
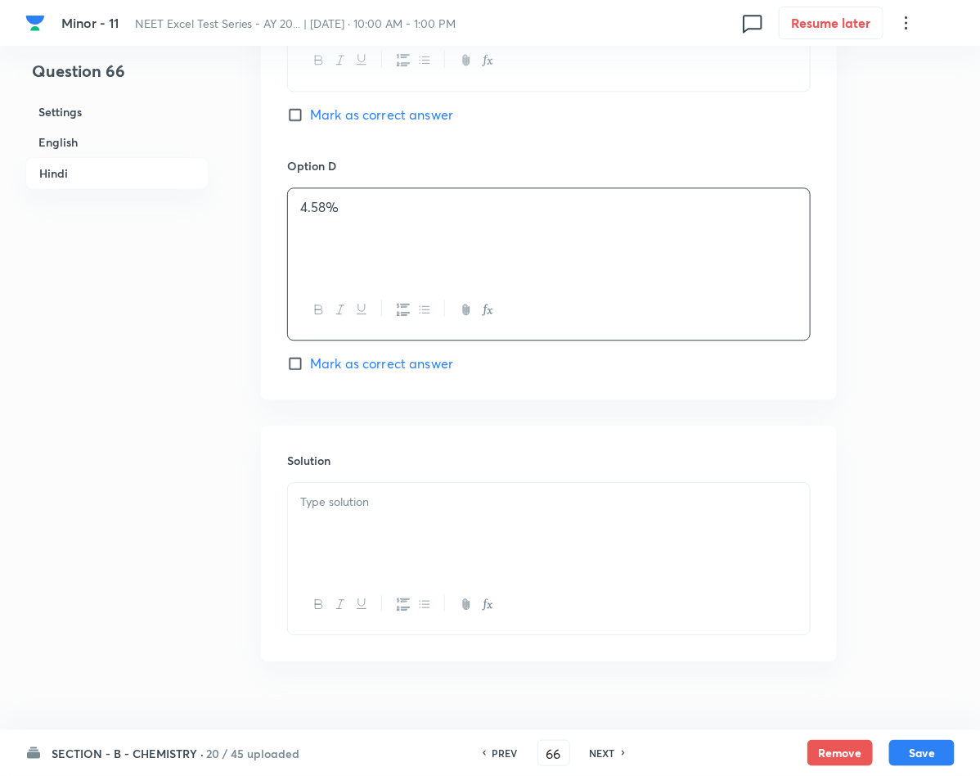
click at [339, 551] on div at bounding box center [549, 529] width 522 height 92
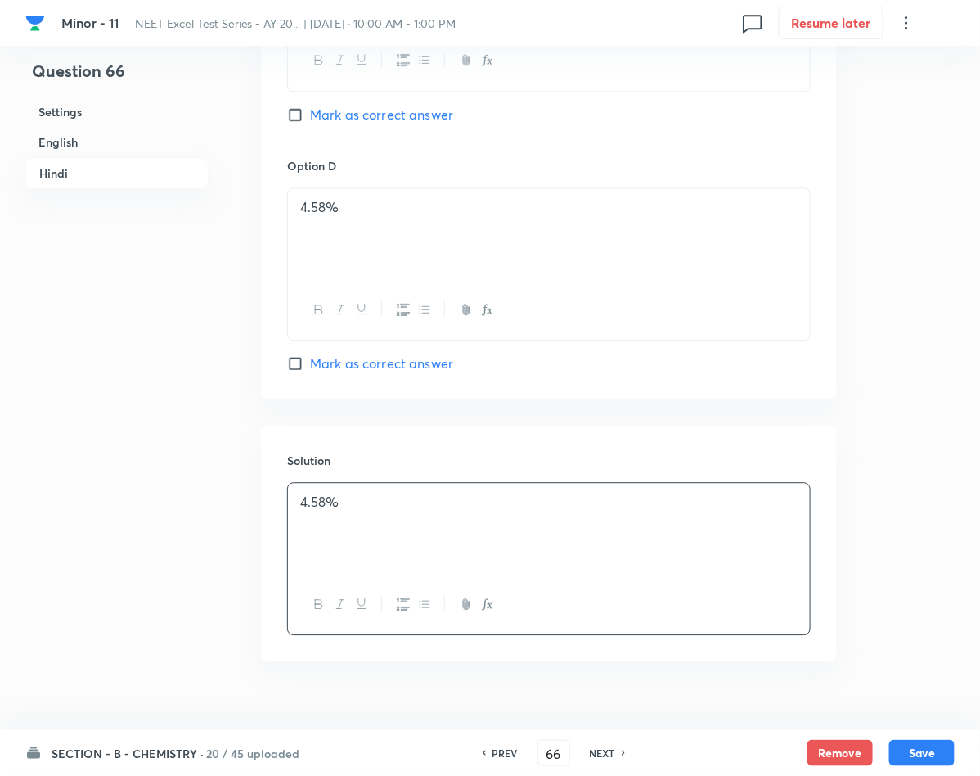
click at [325, 373] on span "Mark as correct answer" at bounding box center [381, 363] width 143 height 20
click at [310, 371] on input "Mark as correct answer" at bounding box center [298, 363] width 23 height 16
checkbox input "true"
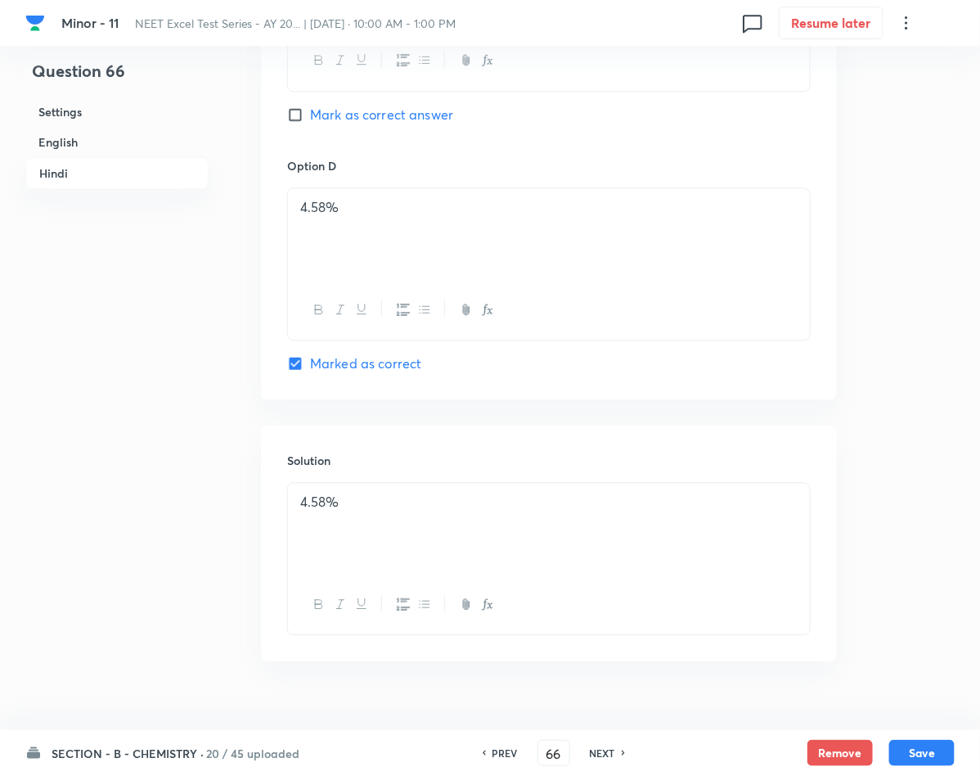
checkbox input "true"
click at [913, 746] on button "Save" at bounding box center [921, 751] width 65 height 26
type input "67"
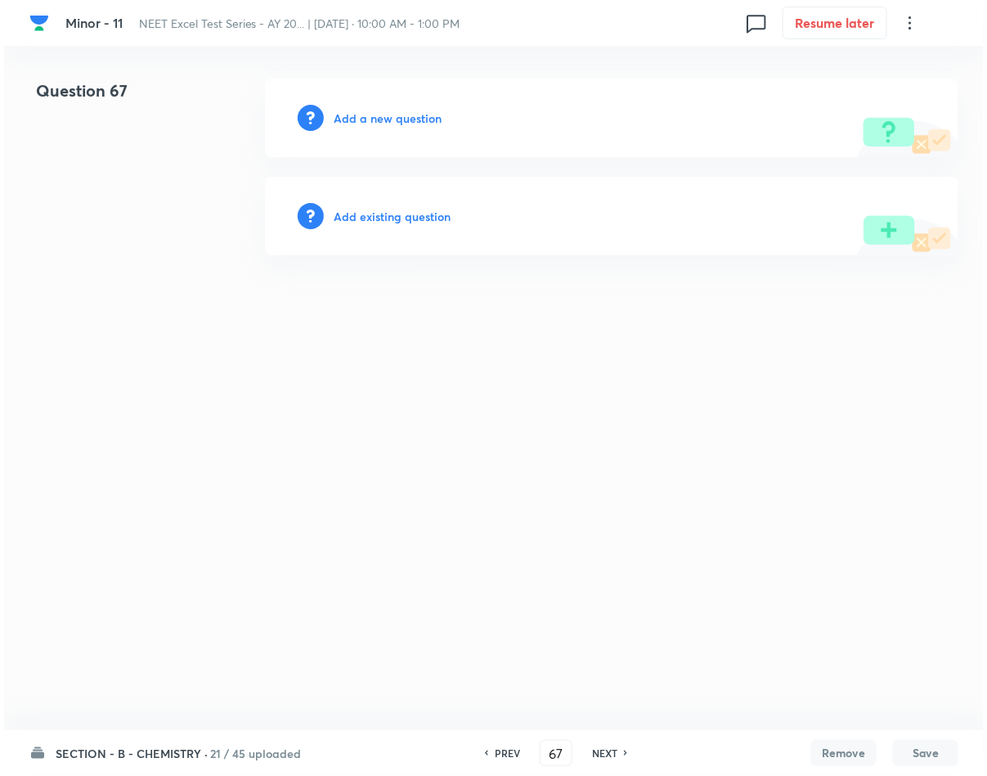
scroll to position [0, 0]
click at [893, 740] on button "Save" at bounding box center [925, 753] width 65 height 26
click at [368, 125] on h6 "Add a new question" at bounding box center [388, 118] width 108 height 17
click at [368, 125] on h6 "Choose a question type" at bounding box center [397, 118] width 126 height 17
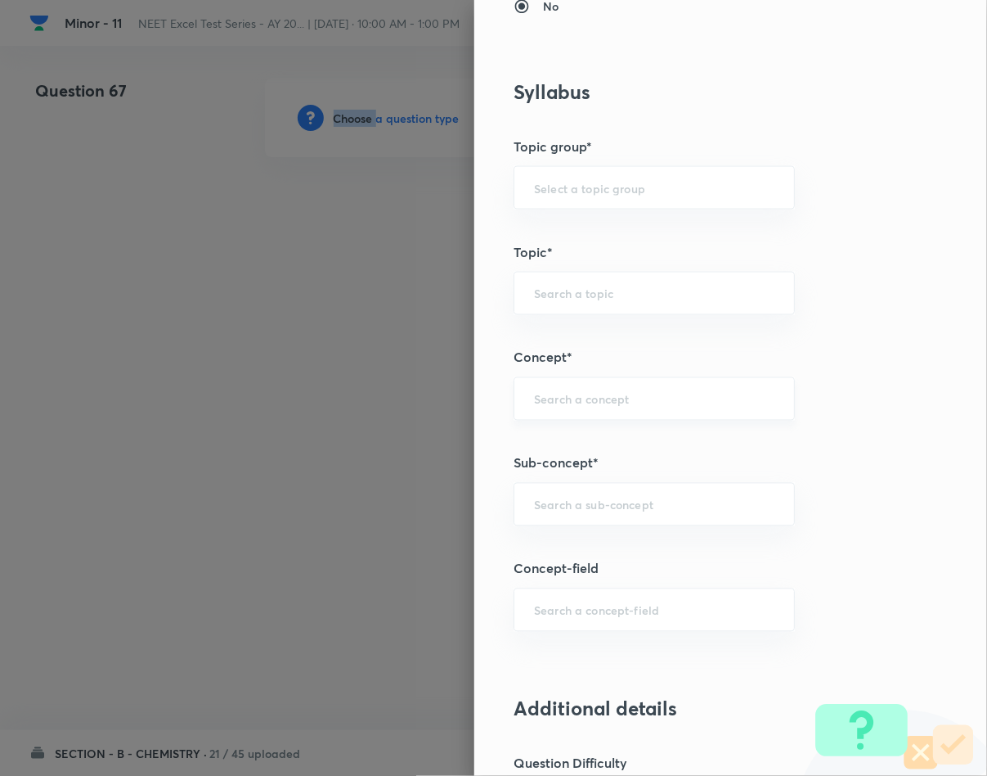
scroll to position [736, 0]
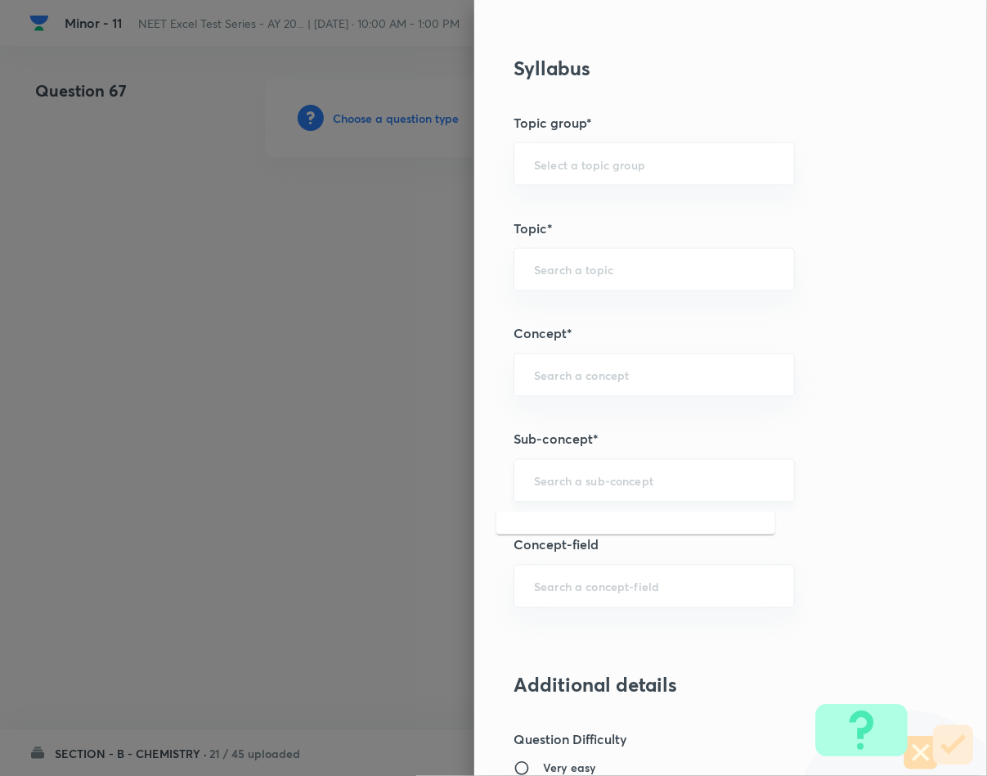
click at [568, 487] on input "text" at bounding box center [654, 481] width 241 height 16
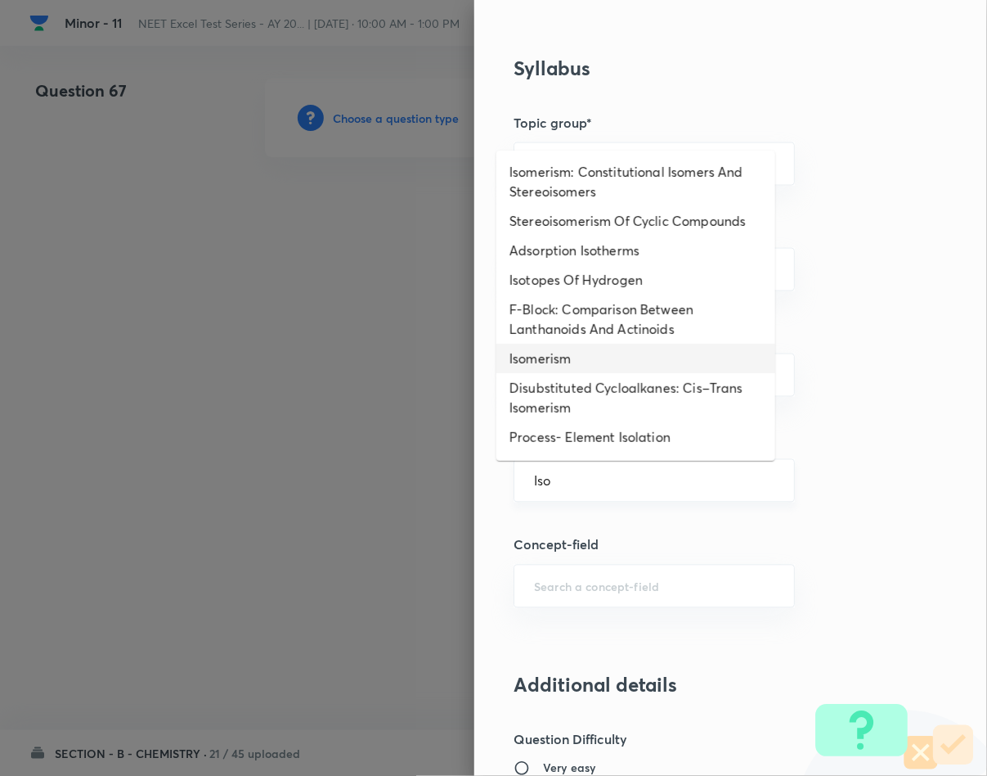
type input "Isomerism"
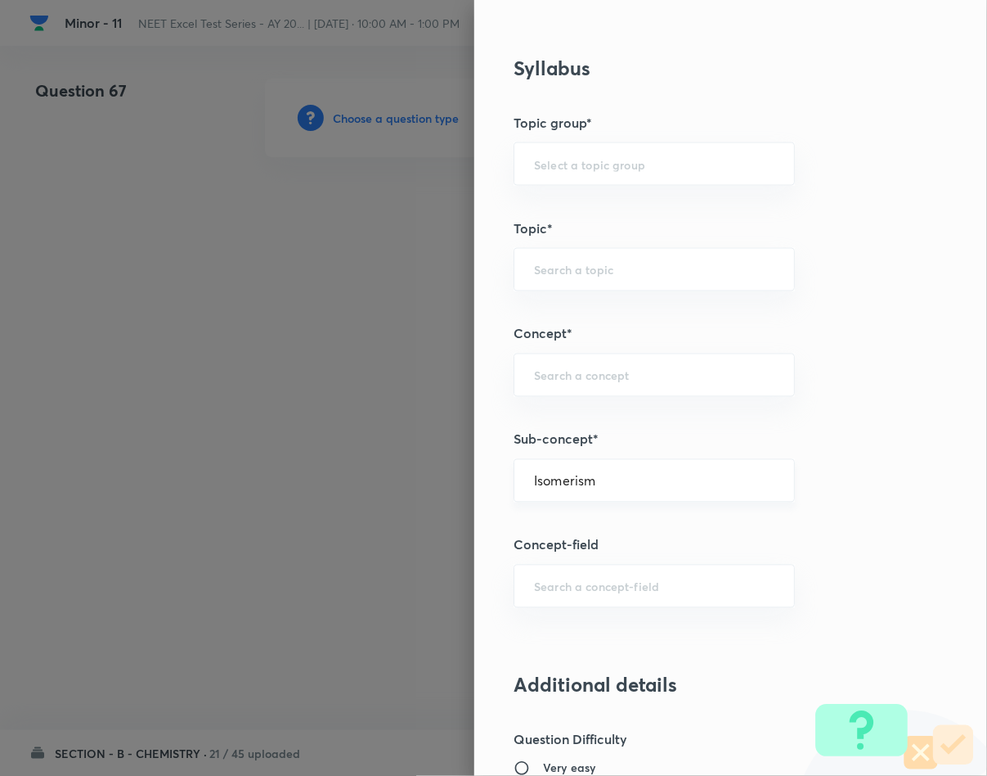
type input "Chemistry"
type input "Inorganic Chemistry"
type input "Co-ordination Compounds"
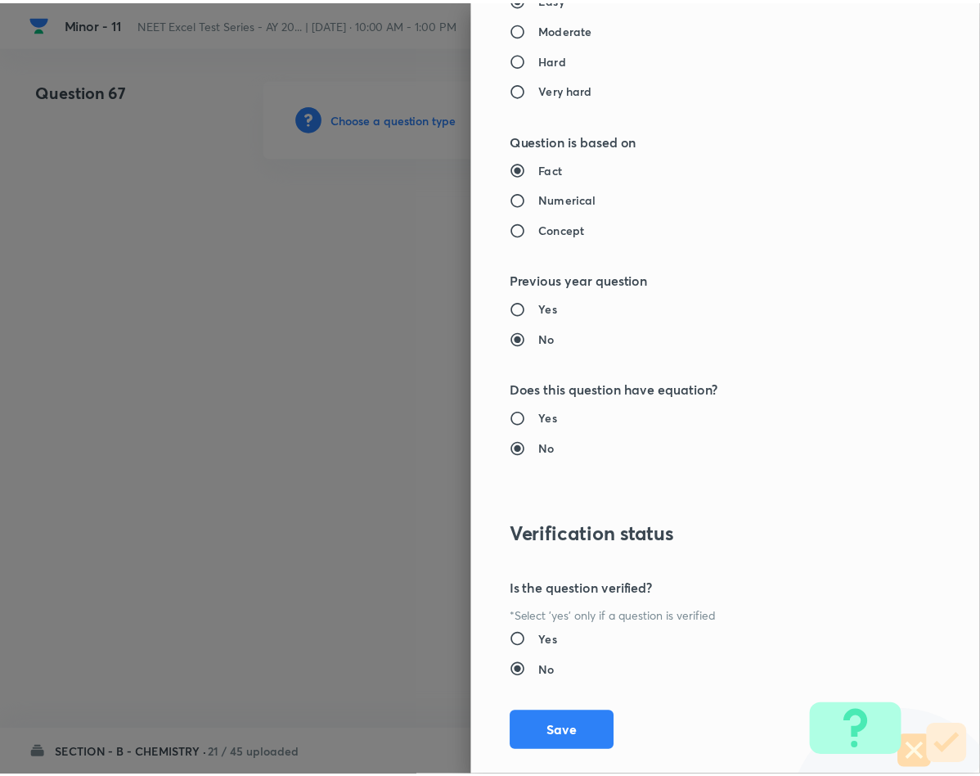
scroll to position [1569, 0]
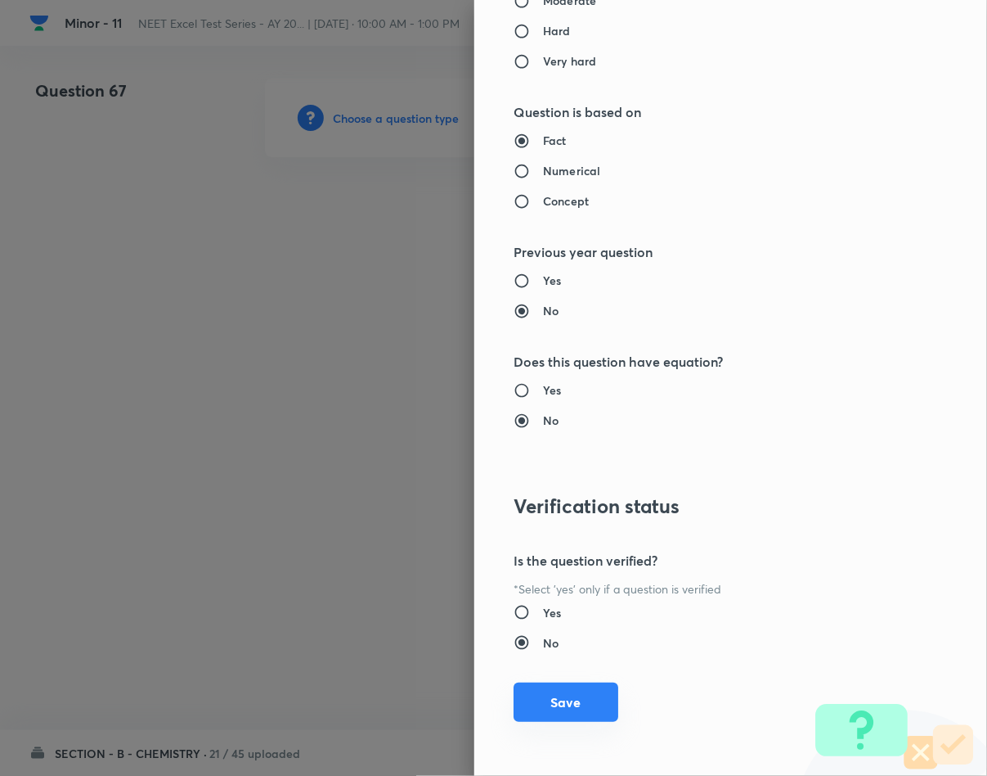
click at [530, 717] on button "Save" at bounding box center [566, 701] width 105 height 39
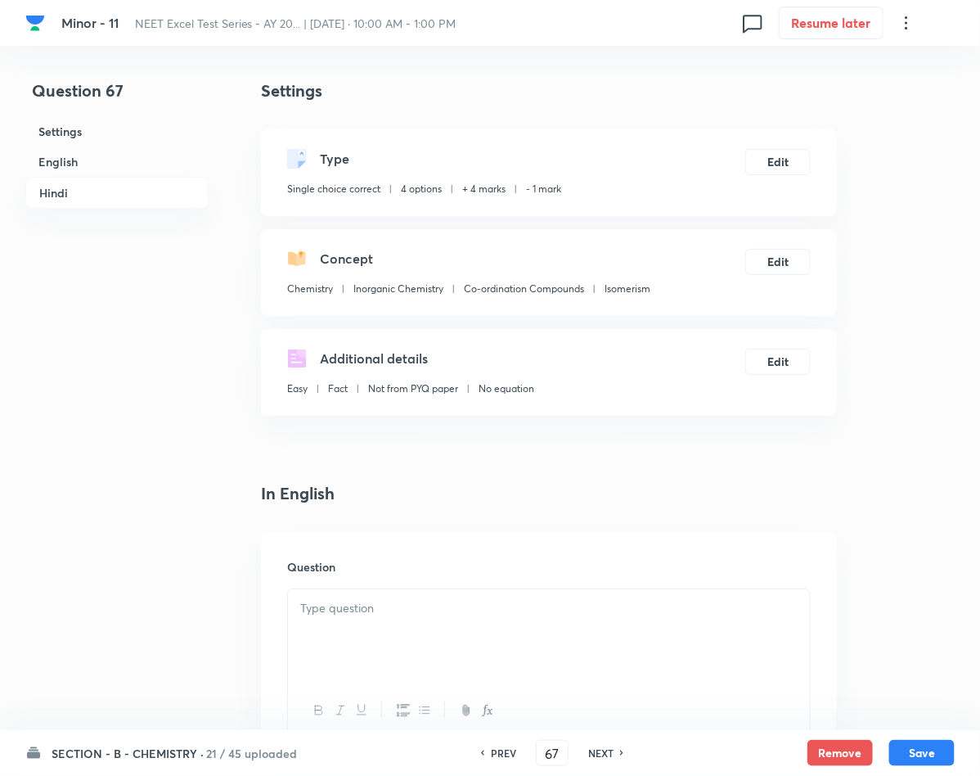
click at [337, 616] on p at bounding box center [548, 608] width 497 height 19
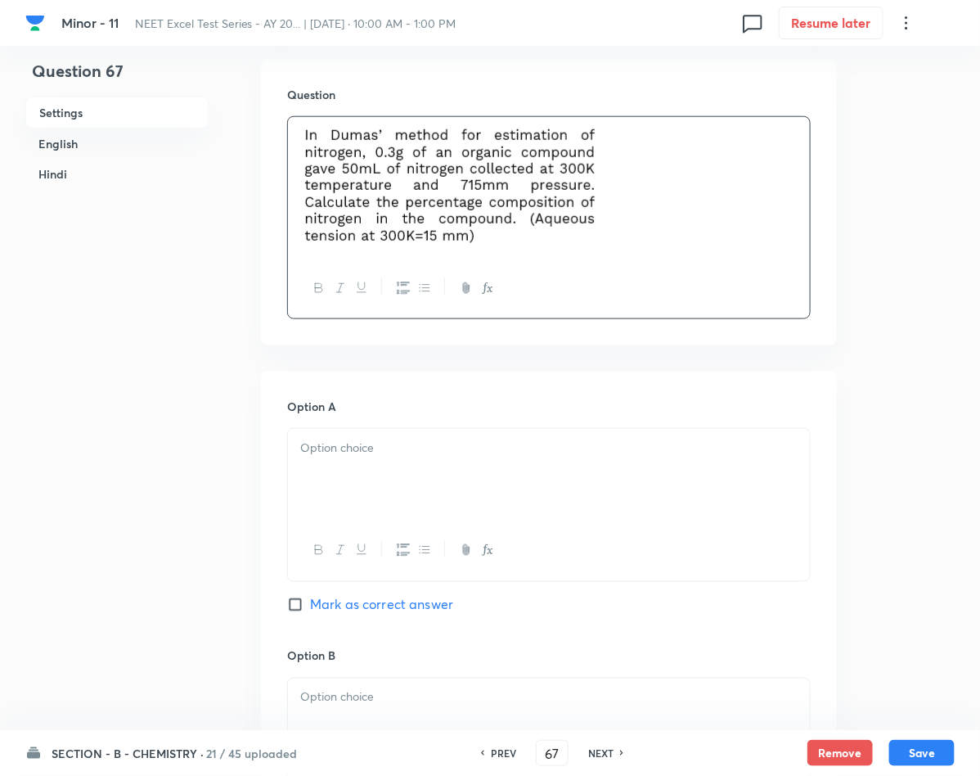
scroll to position [491, 0]
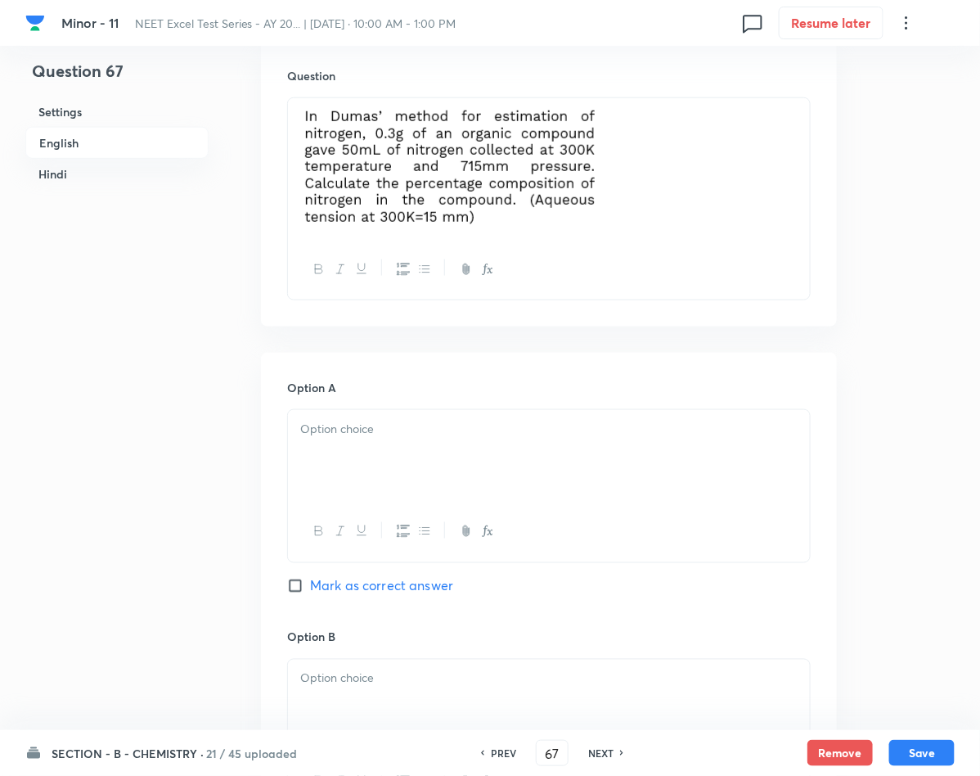
click at [362, 440] on div at bounding box center [549, 456] width 522 height 92
click at [351, 589] on span "Mark as correct answer" at bounding box center [381, 586] width 143 height 20
click at [310, 589] on input "Mark as correct answer" at bounding box center [298, 586] width 23 height 16
checkbox input "true"
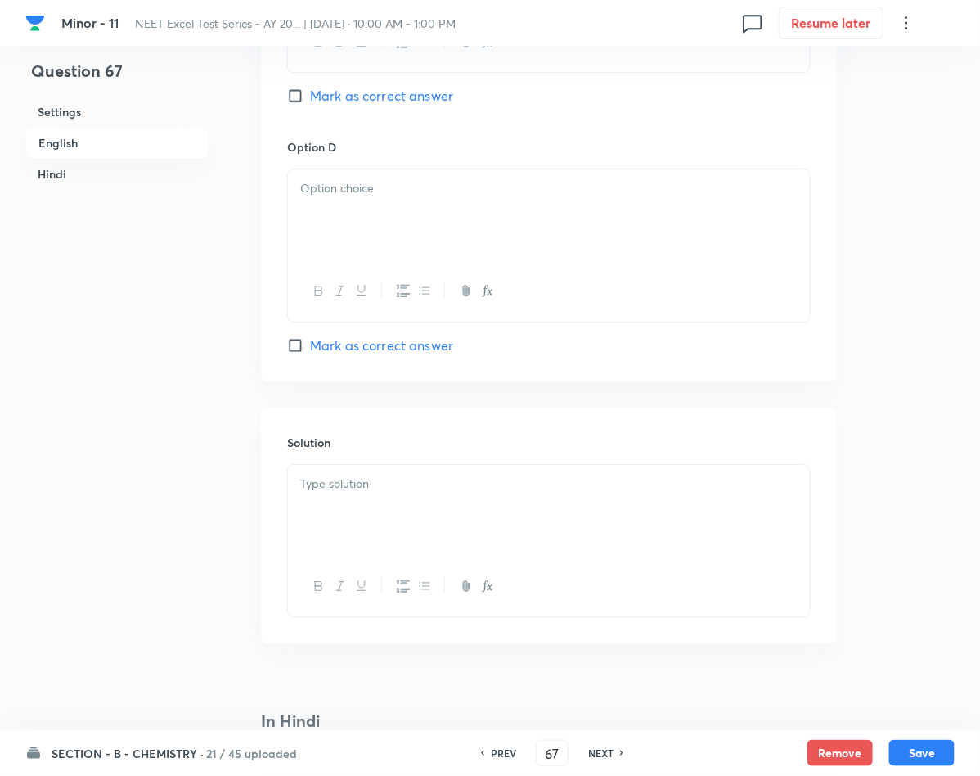
scroll to position [1595, 0]
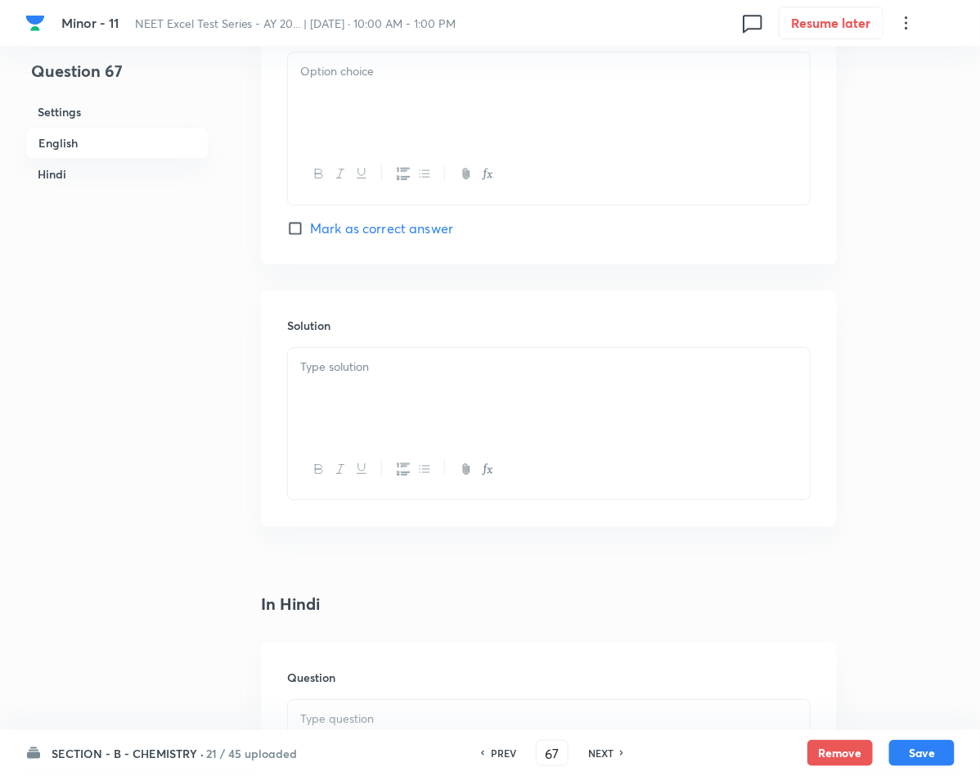
click at [349, 390] on div at bounding box center [549, 394] width 522 height 92
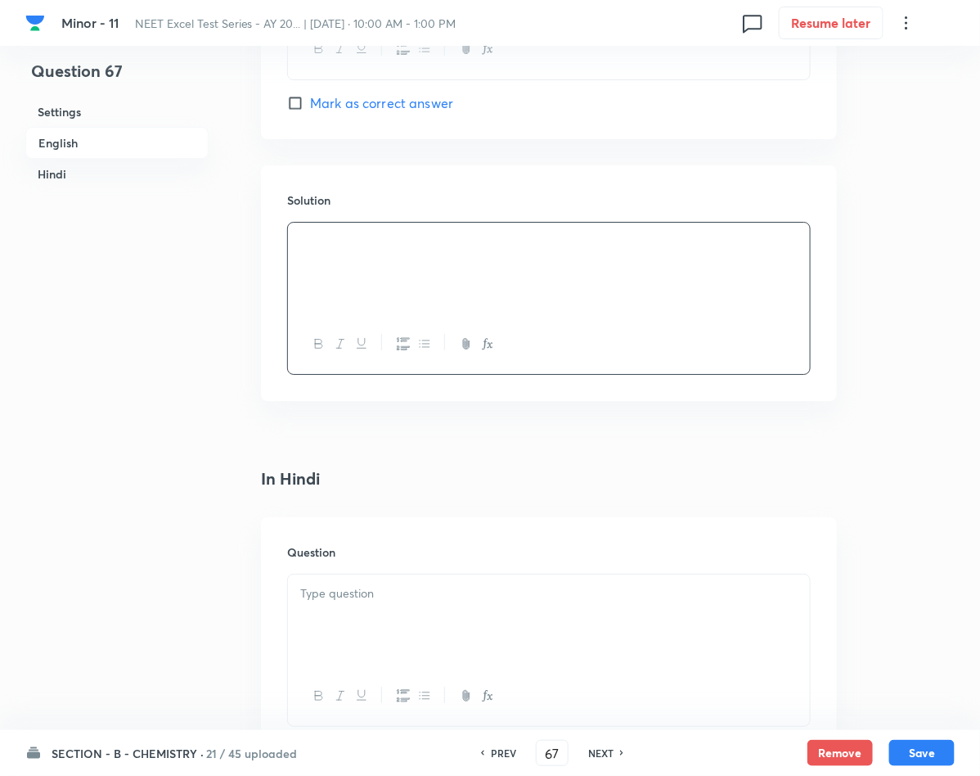
scroll to position [1963, 0]
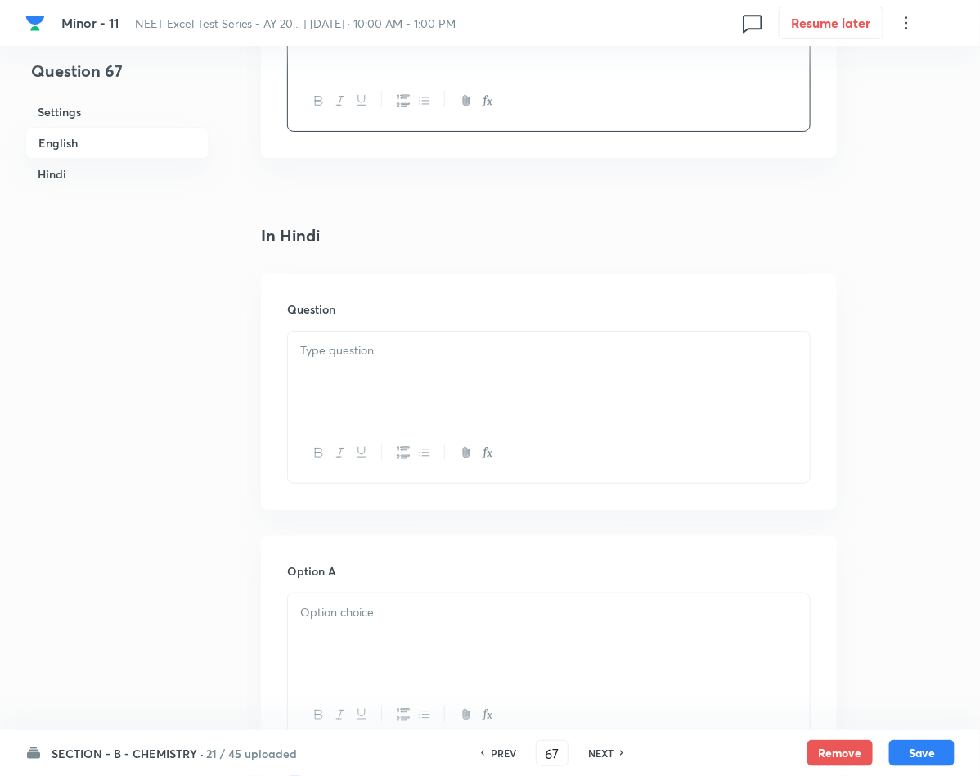
click at [389, 643] on div at bounding box center [549, 639] width 522 height 92
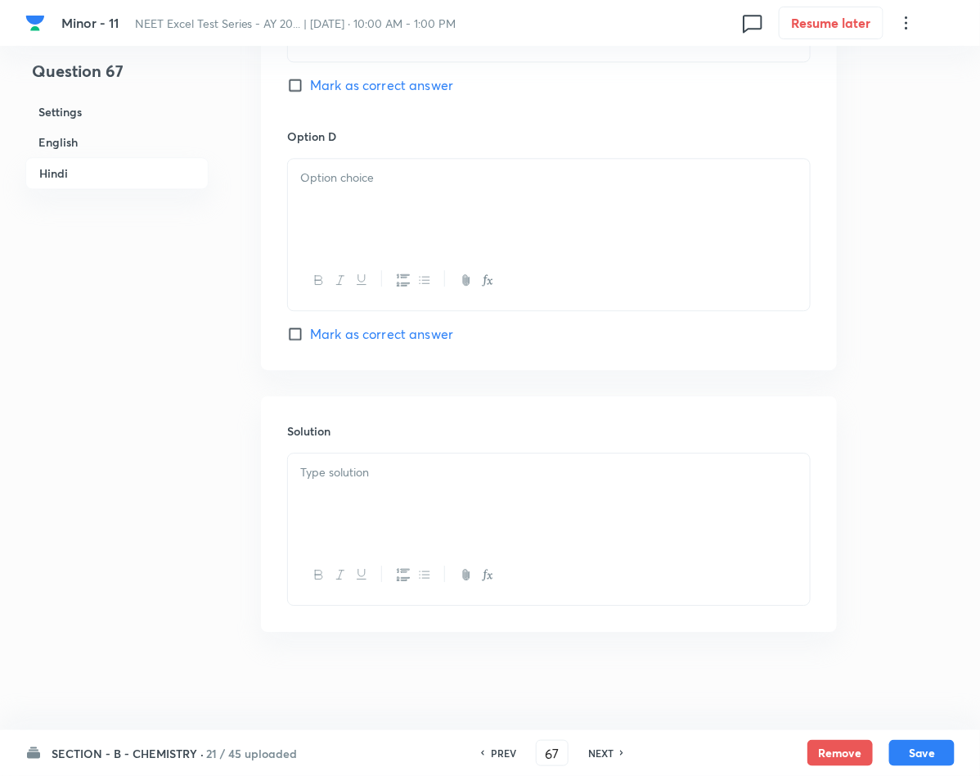
scroll to position [3154, 0]
click at [351, 497] on div at bounding box center [549, 499] width 522 height 92
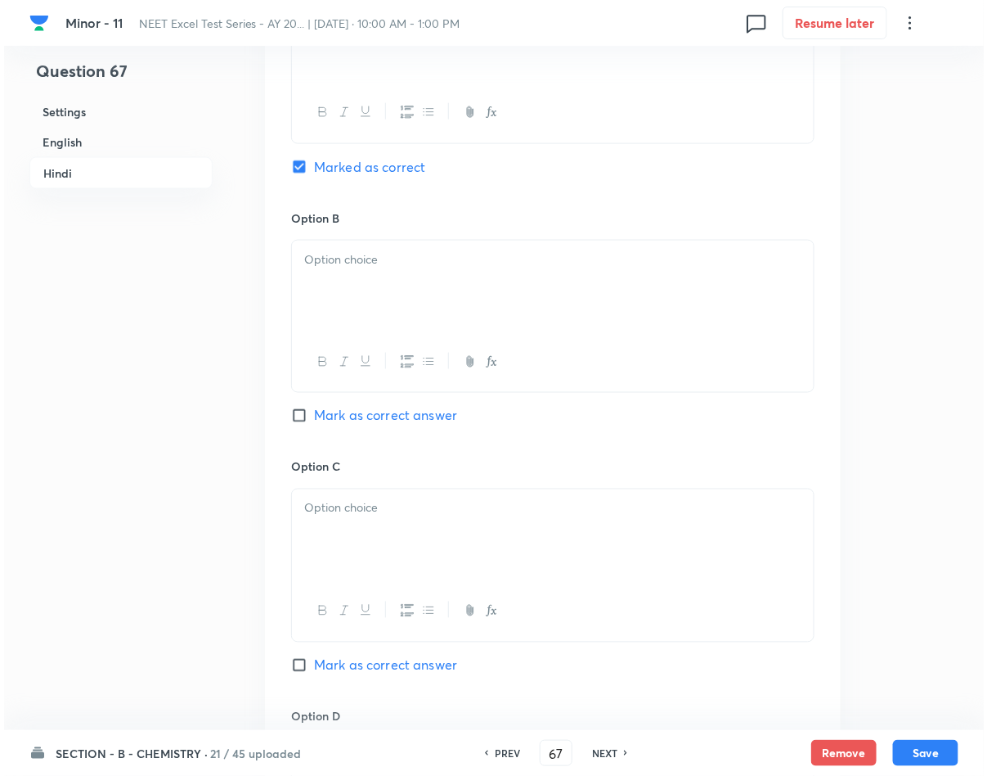
scroll to position [2418, 0]
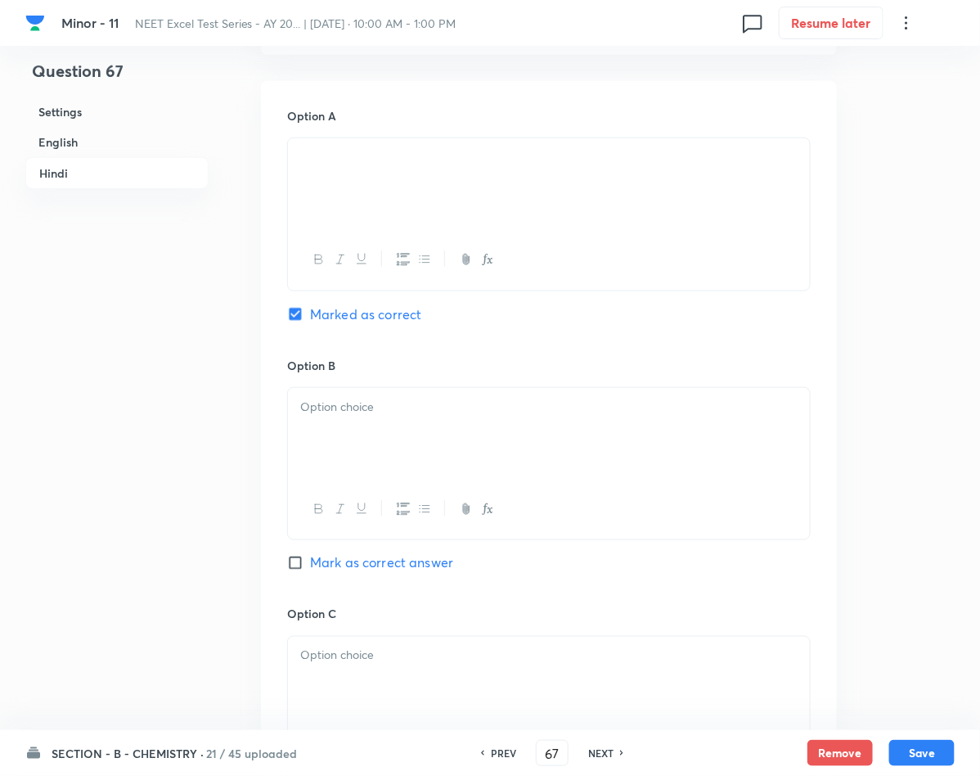
click at [479, 461] on div at bounding box center [549, 434] width 522 height 92
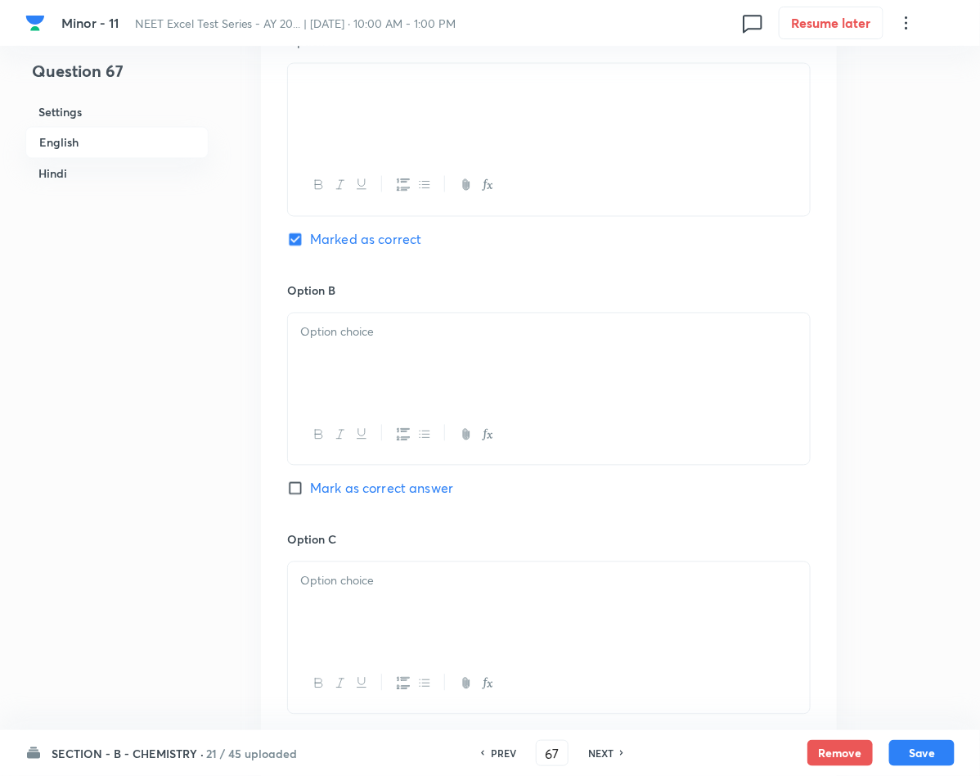
scroll to position [823, 0]
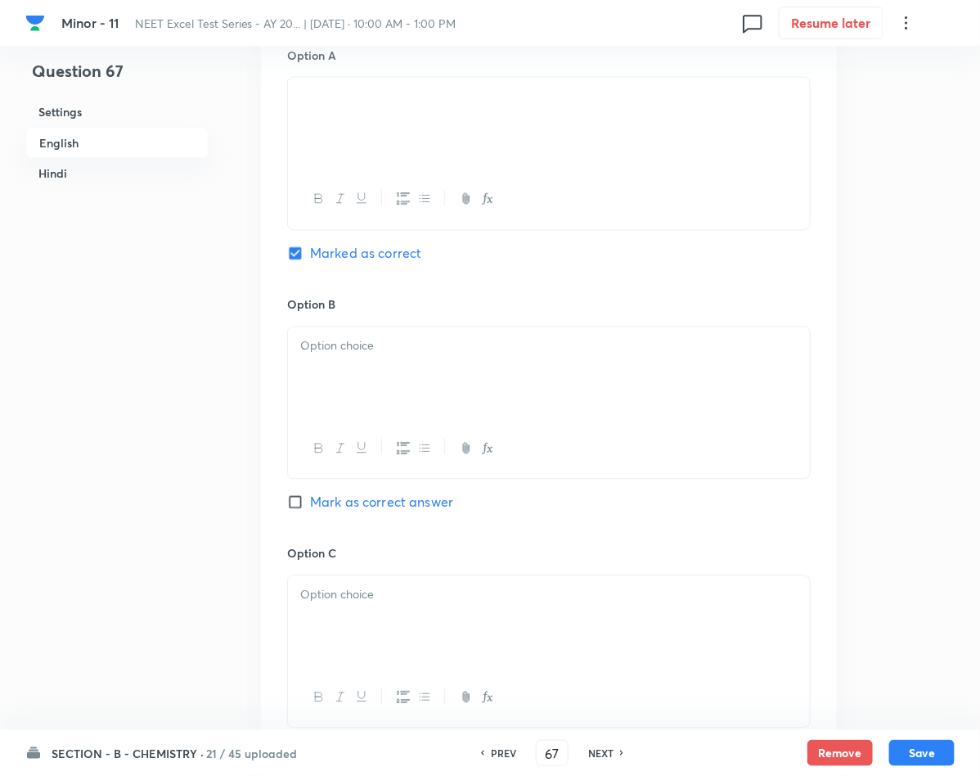
click at [368, 358] on div at bounding box center [549, 373] width 522 height 92
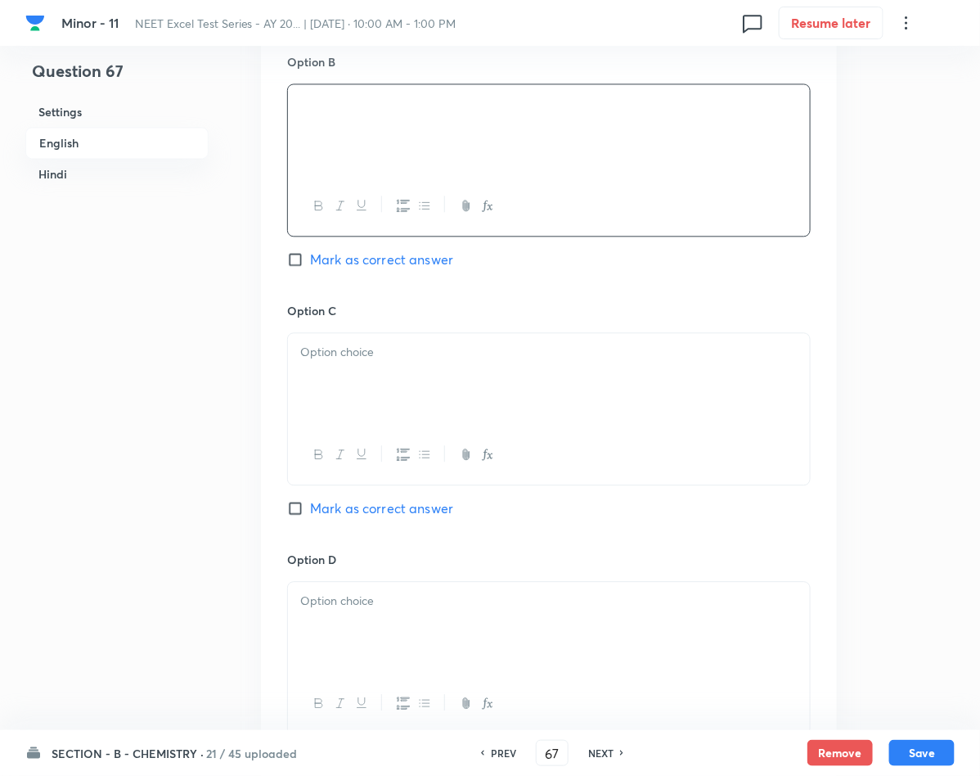
scroll to position [1068, 0]
click at [407, 381] on div at bounding box center [549, 376] width 522 height 92
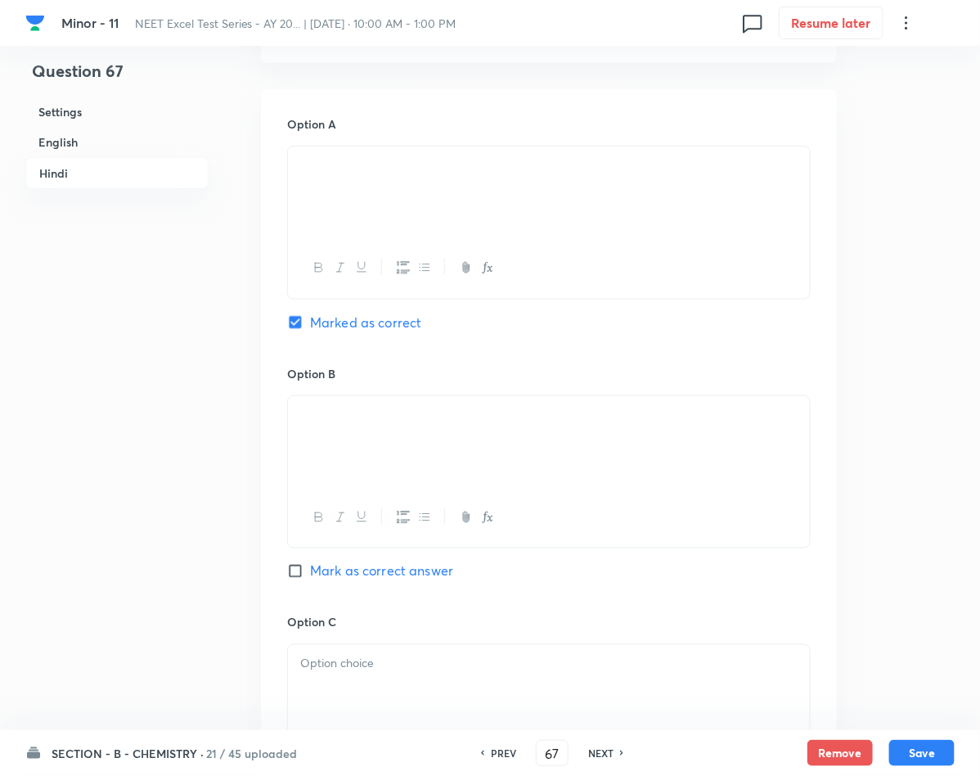
scroll to position [2541, 0]
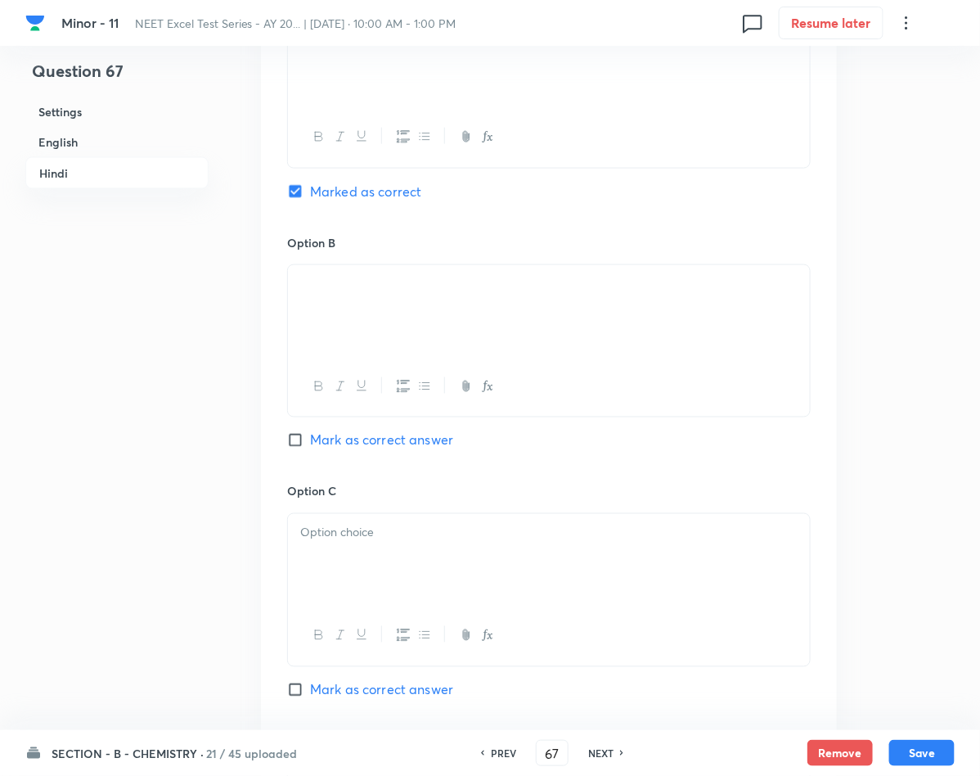
click at [452, 551] on div at bounding box center [549, 560] width 522 height 92
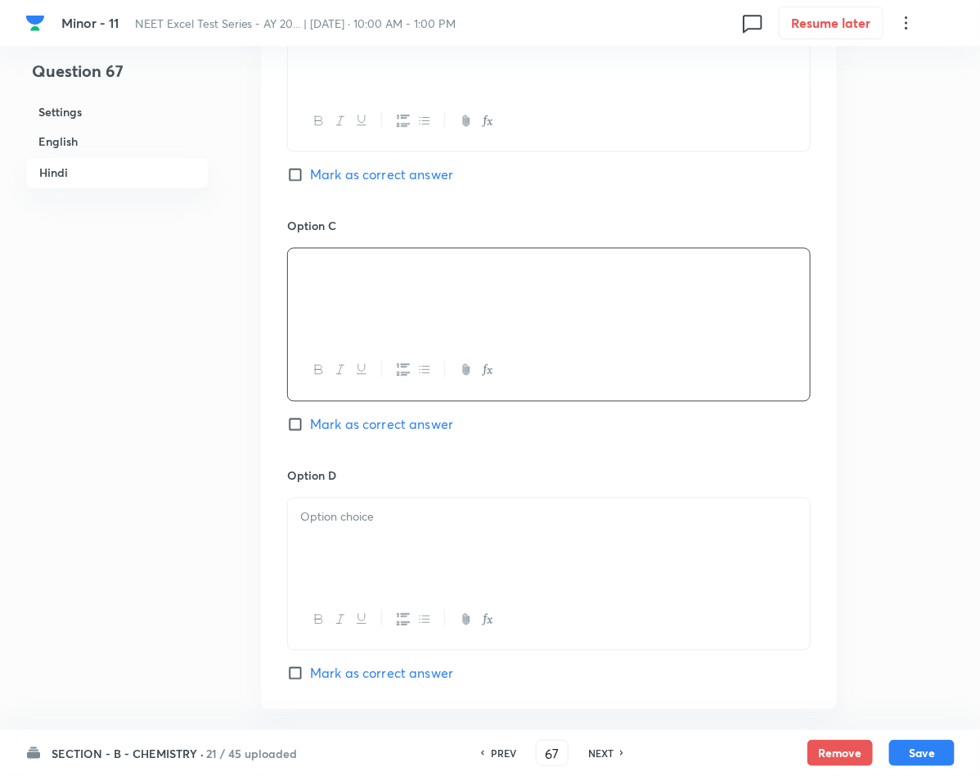
scroll to position [2909, 0]
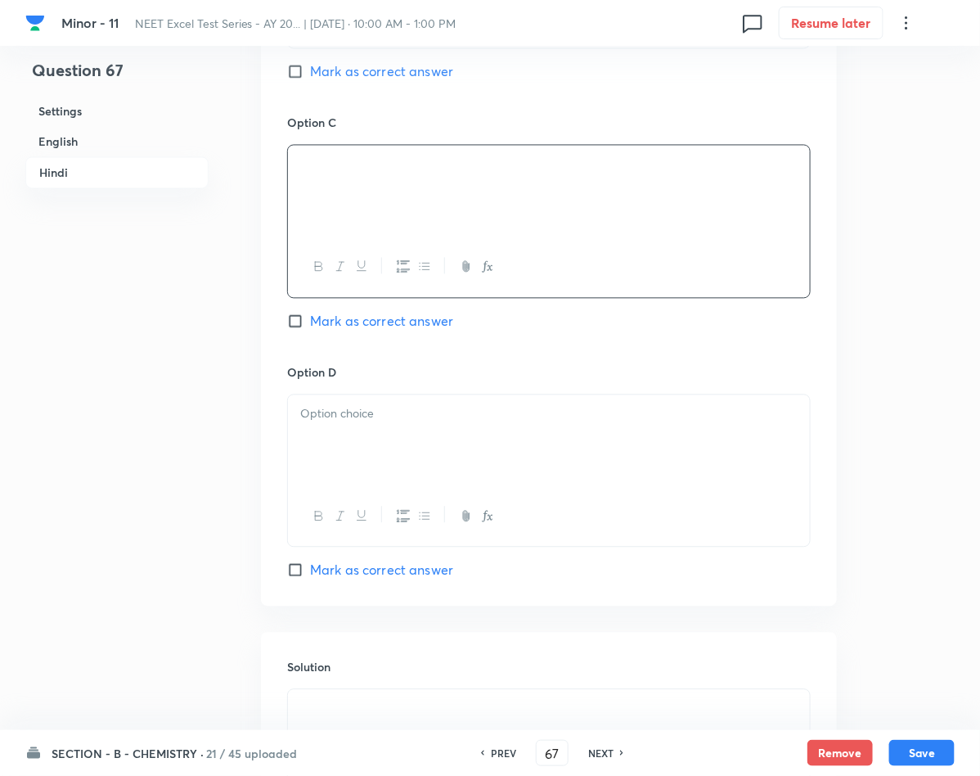
click at [347, 470] on div at bounding box center [549, 441] width 522 height 92
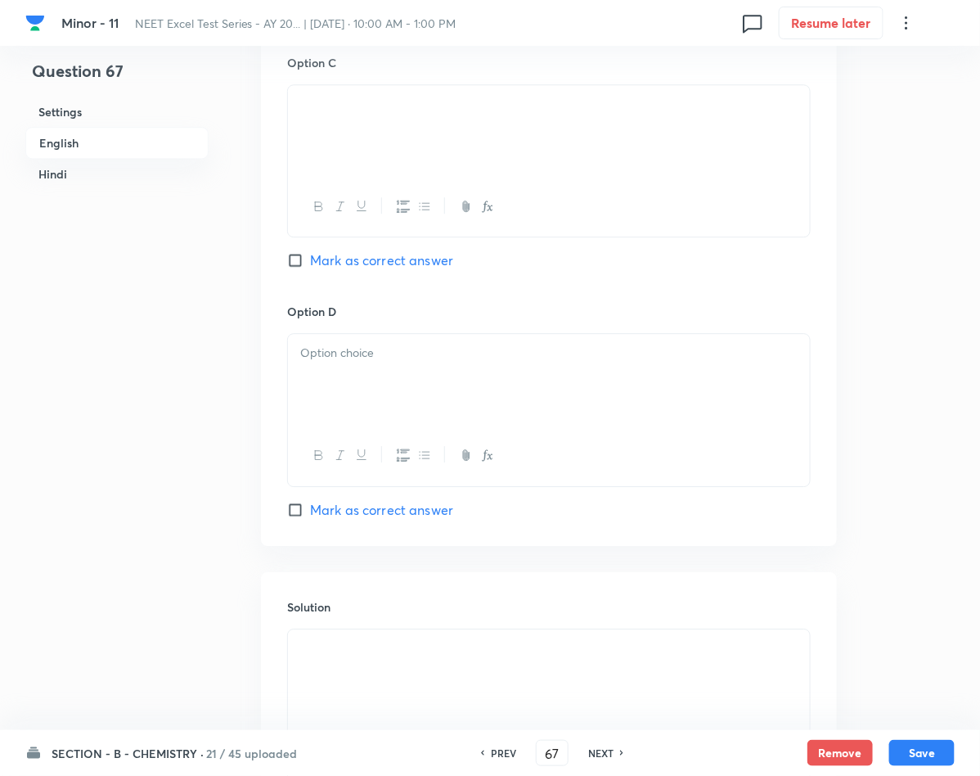
scroll to position [1191, 0]
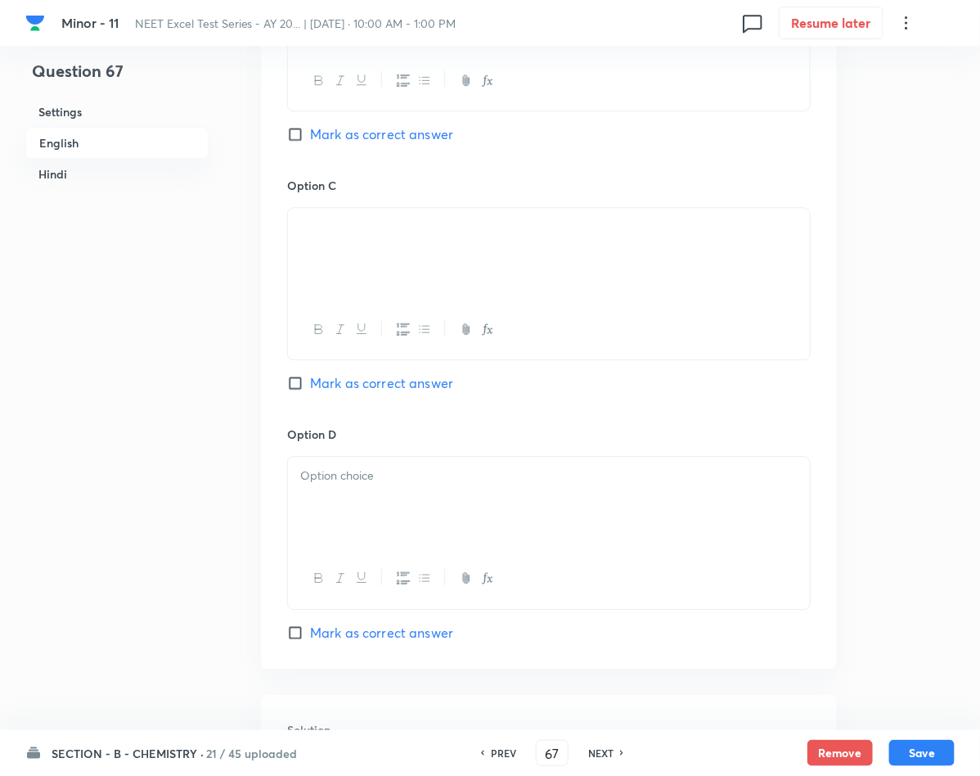
click at [344, 479] on p at bounding box center [548, 475] width 497 height 19
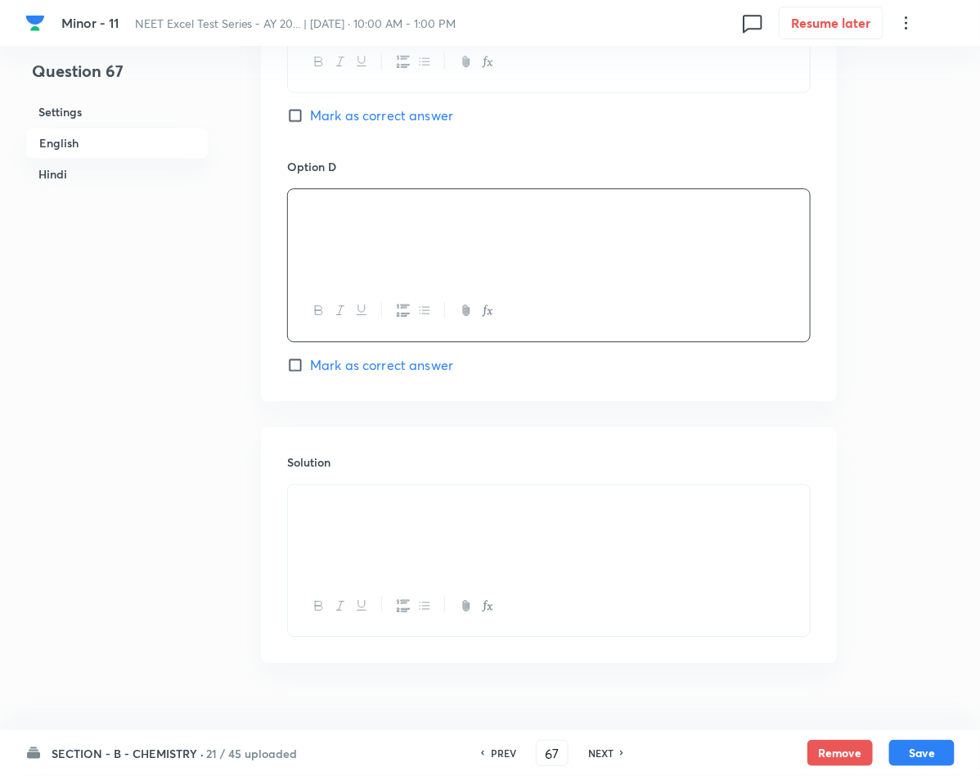
scroll to position [1805, 0]
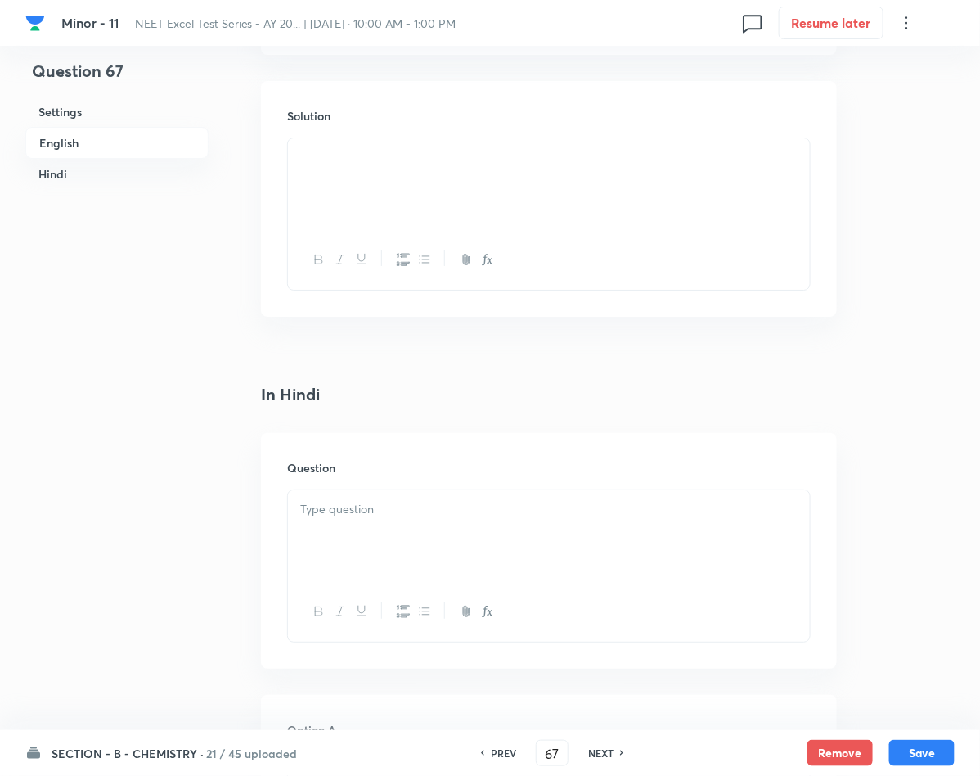
click at [389, 531] on div at bounding box center [549, 536] width 522 height 92
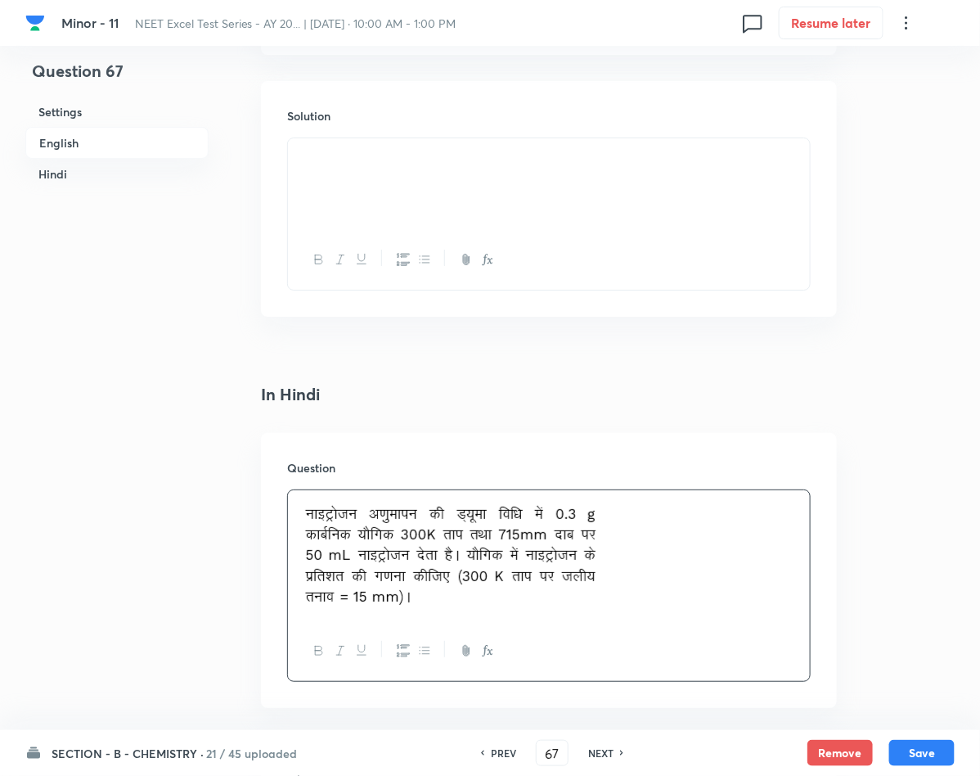
click at [923, 746] on button "Save" at bounding box center [921, 753] width 65 height 26
type input "68"
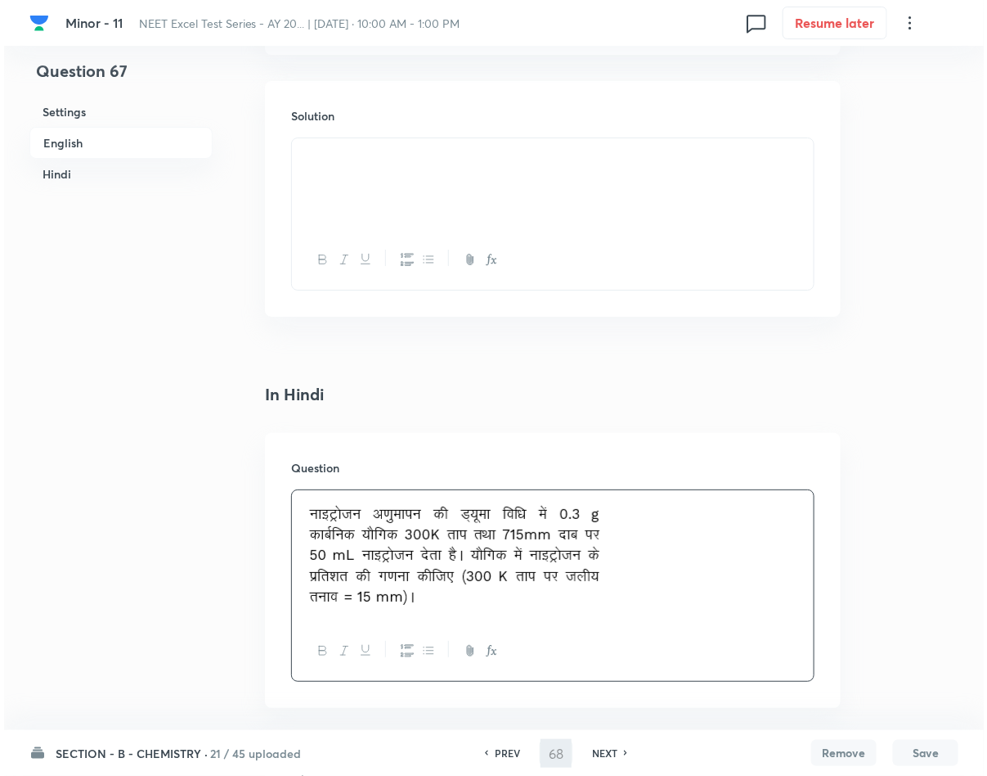
scroll to position [0, 0]
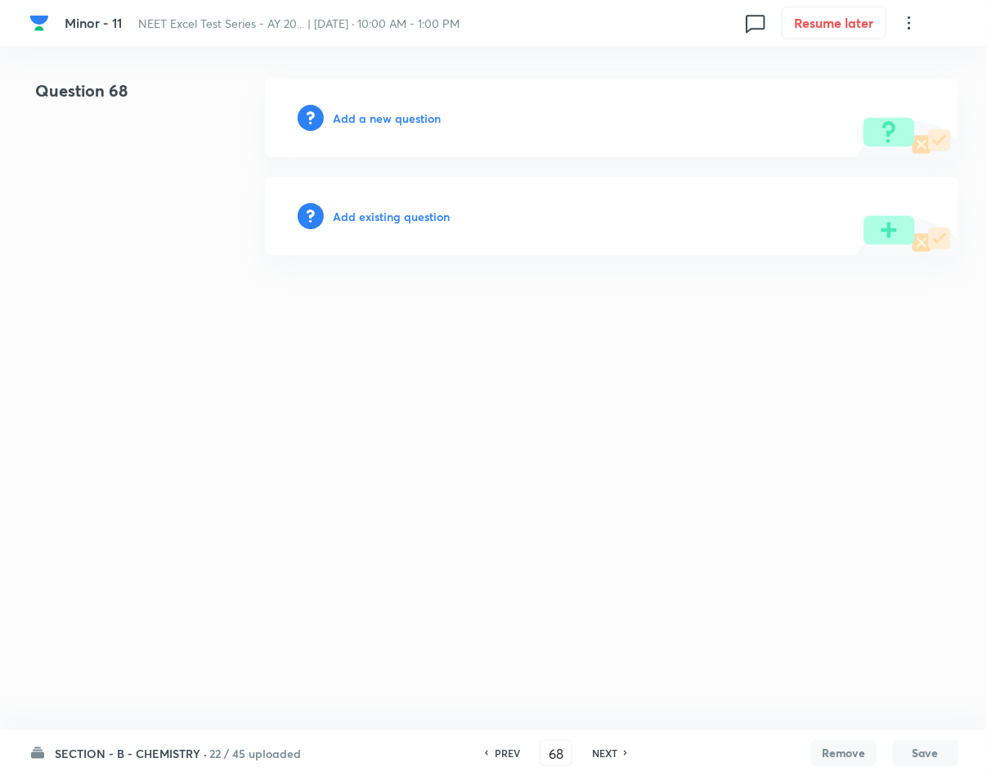
click at [363, 128] on div "Add a new question" at bounding box center [612, 118] width 694 height 79
click at [373, 113] on h6 "Add a new question" at bounding box center [388, 118] width 108 height 17
click at [373, 113] on h6 "Choose a question type" at bounding box center [397, 118] width 126 height 17
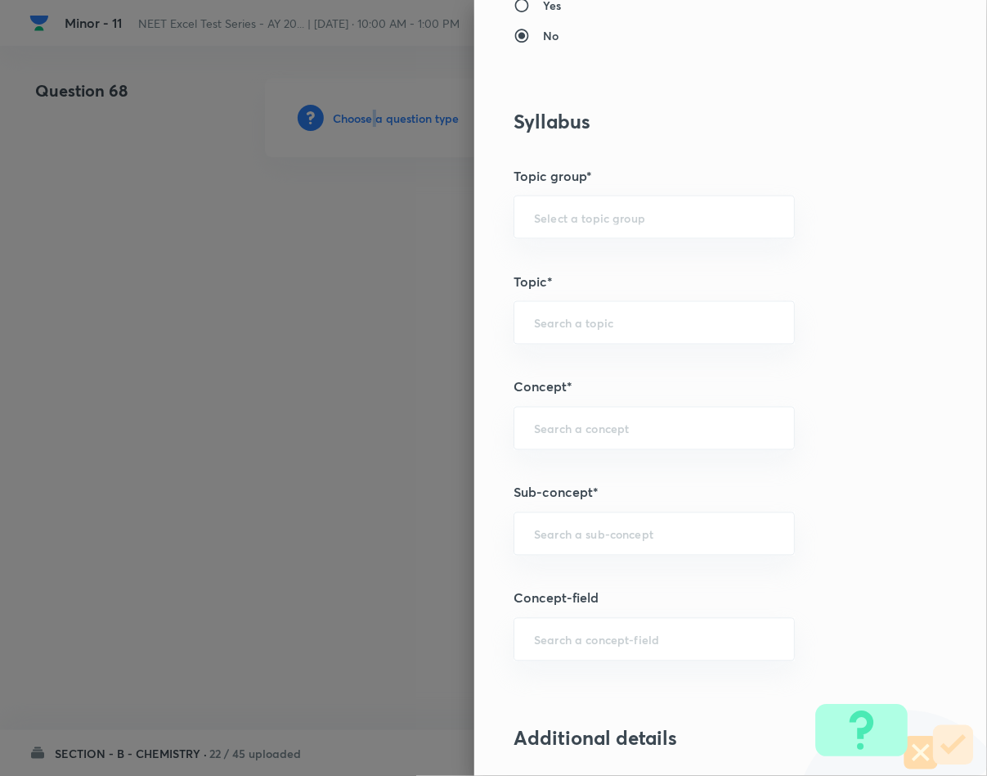
scroll to position [736, 0]
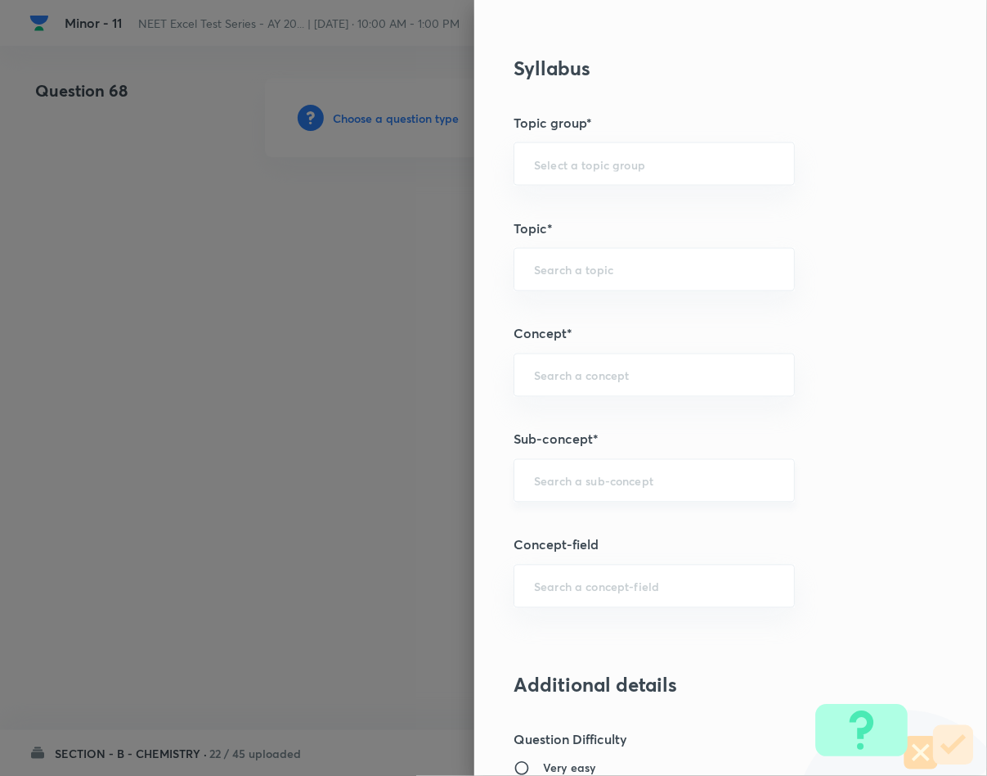
click at [623, 488] on input "text" at bounding box center [654, 481] width 241 height 16
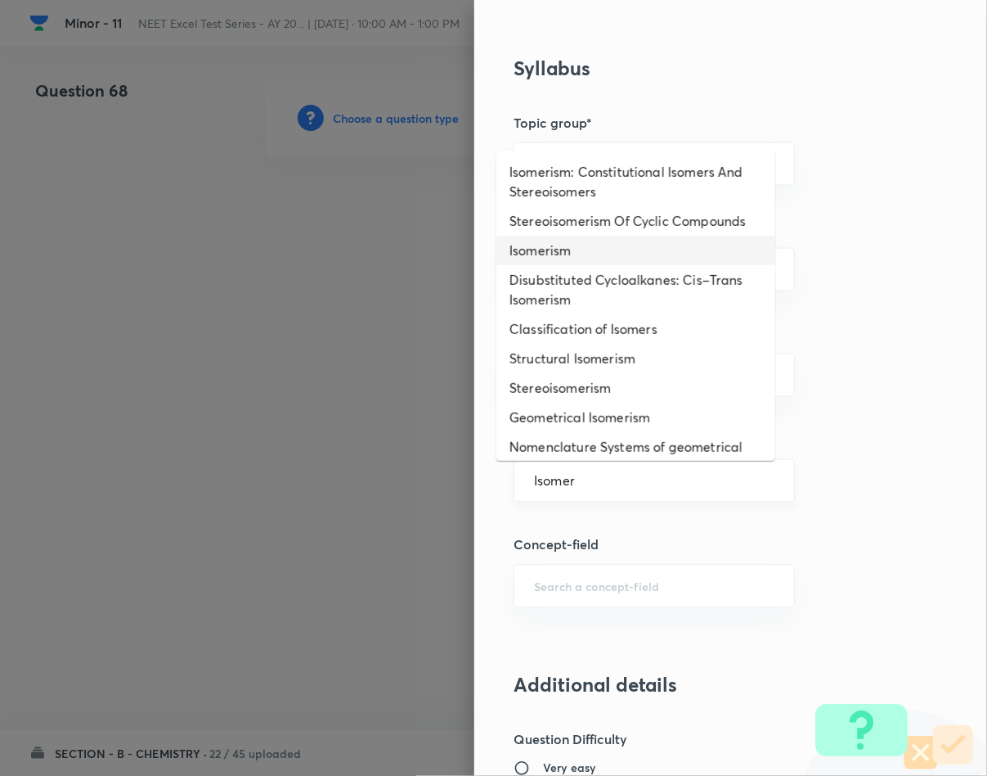
type input "Isomerism"
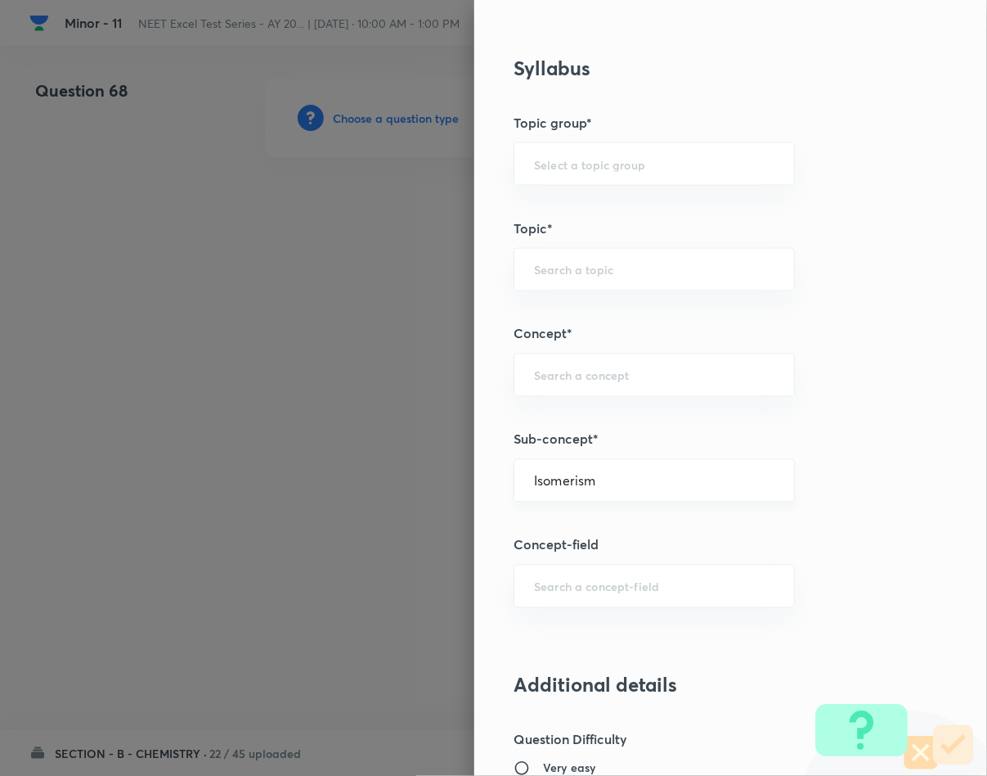
type input "Chemistry"
type input "Inorganic Chemistry"
type input "Co-ordination Compounds"
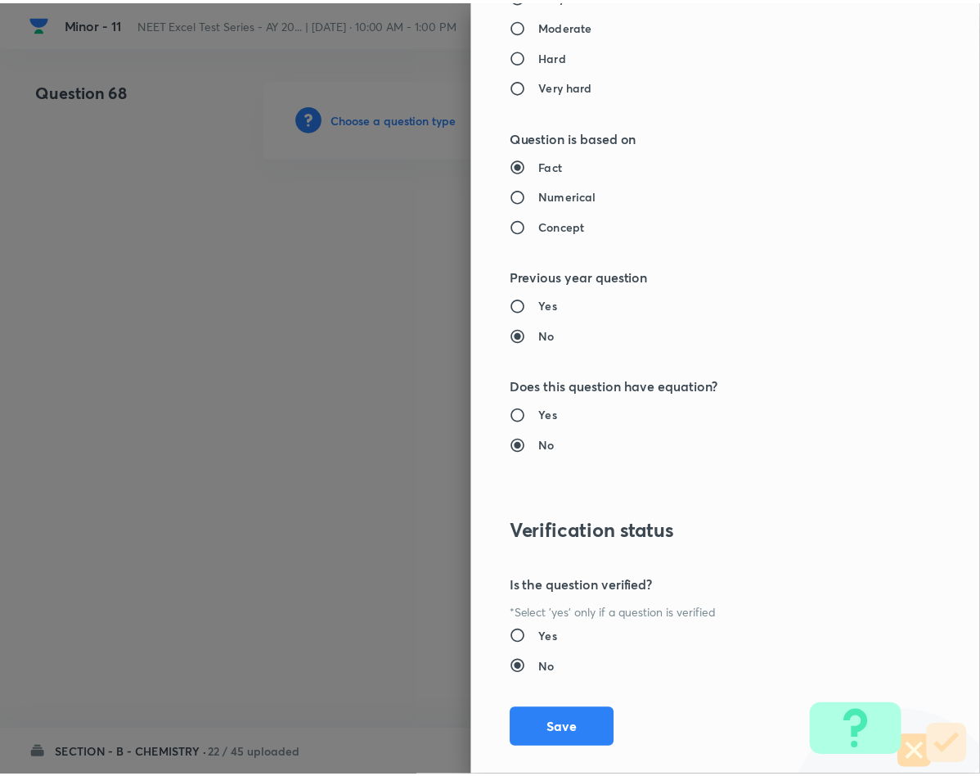
scroll to position [1569, 0]
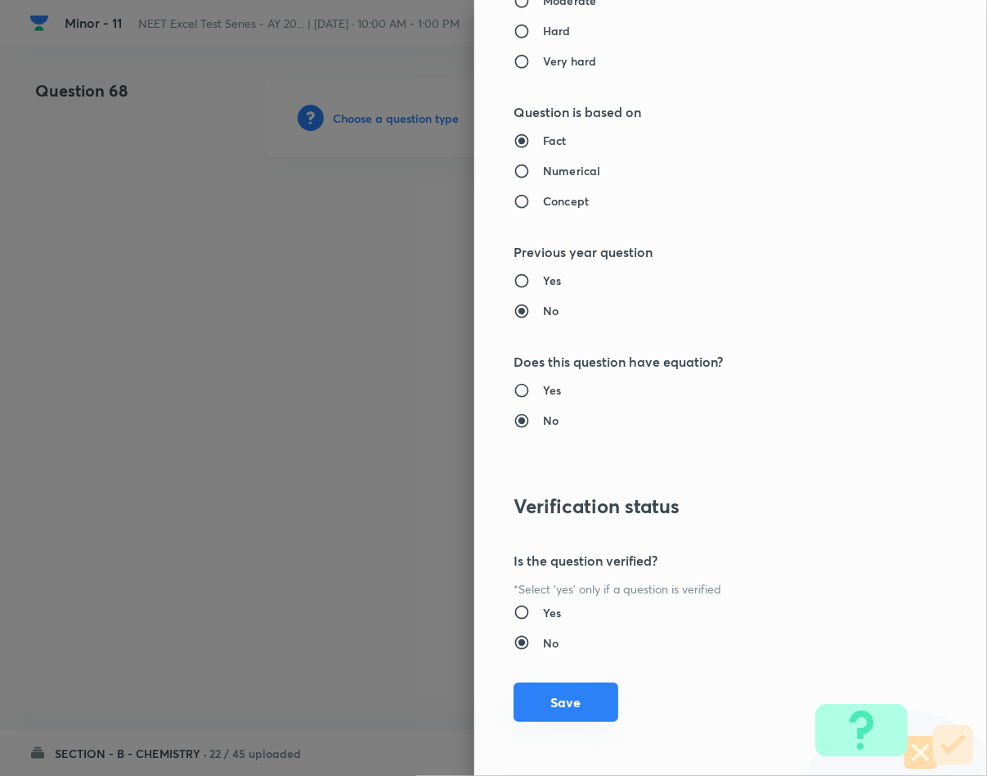
click at [560, 709] on button "Save" at bounding box center [566, 701] width 105 height 39
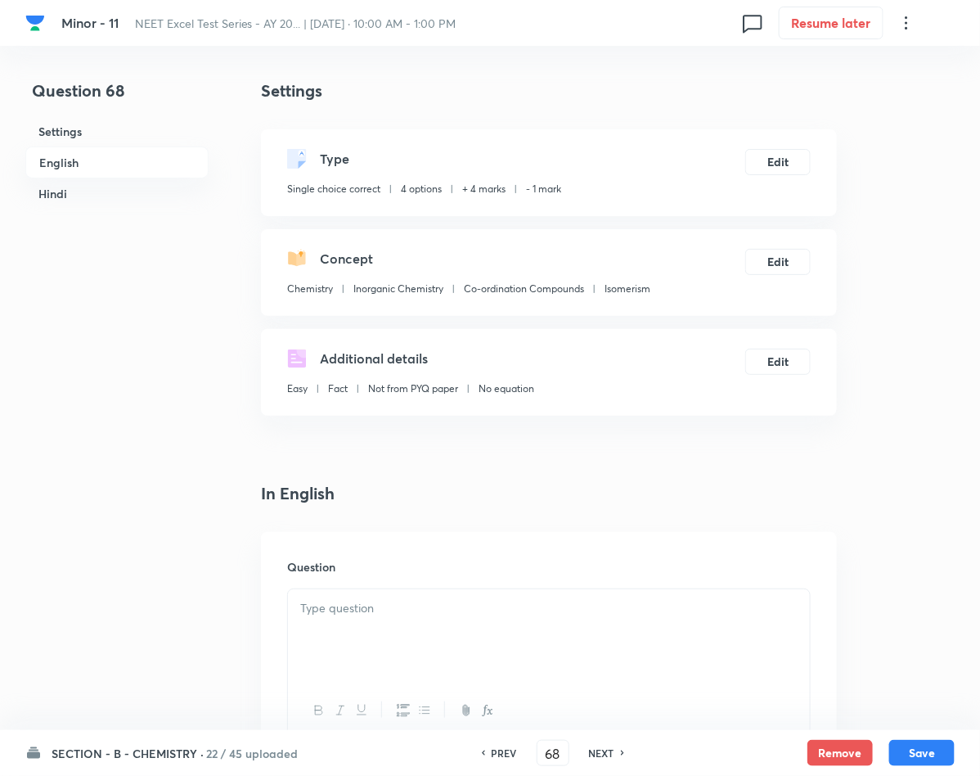
click at [465, 636] on div at bounding box center [549, 635] width 522 height 92
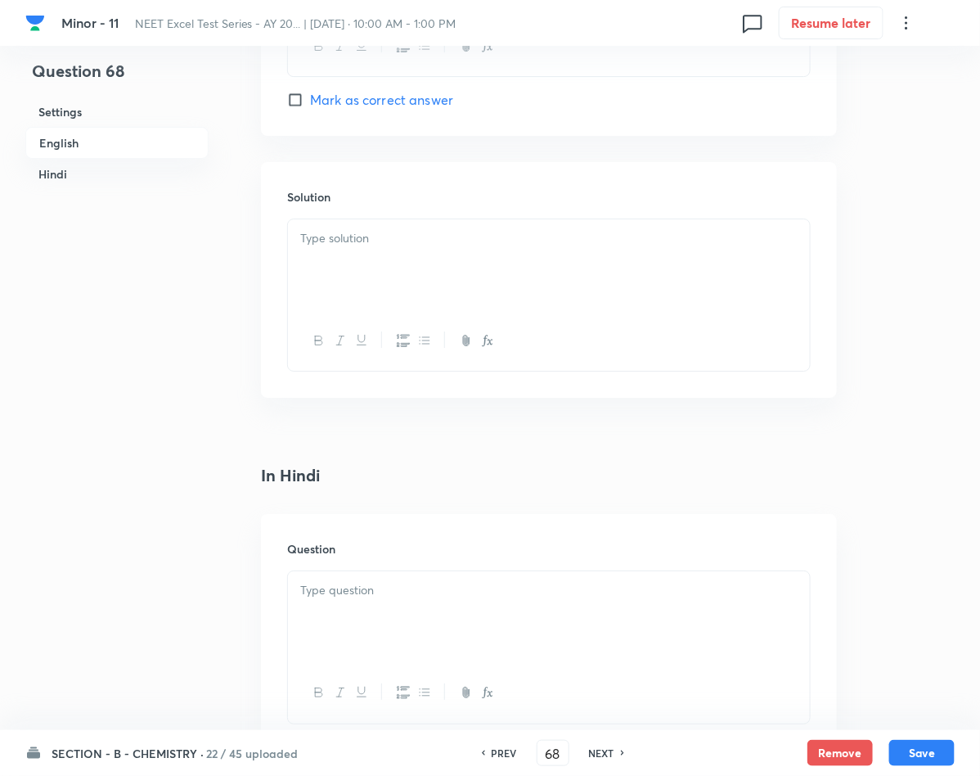
scroll to position [1718, 0]
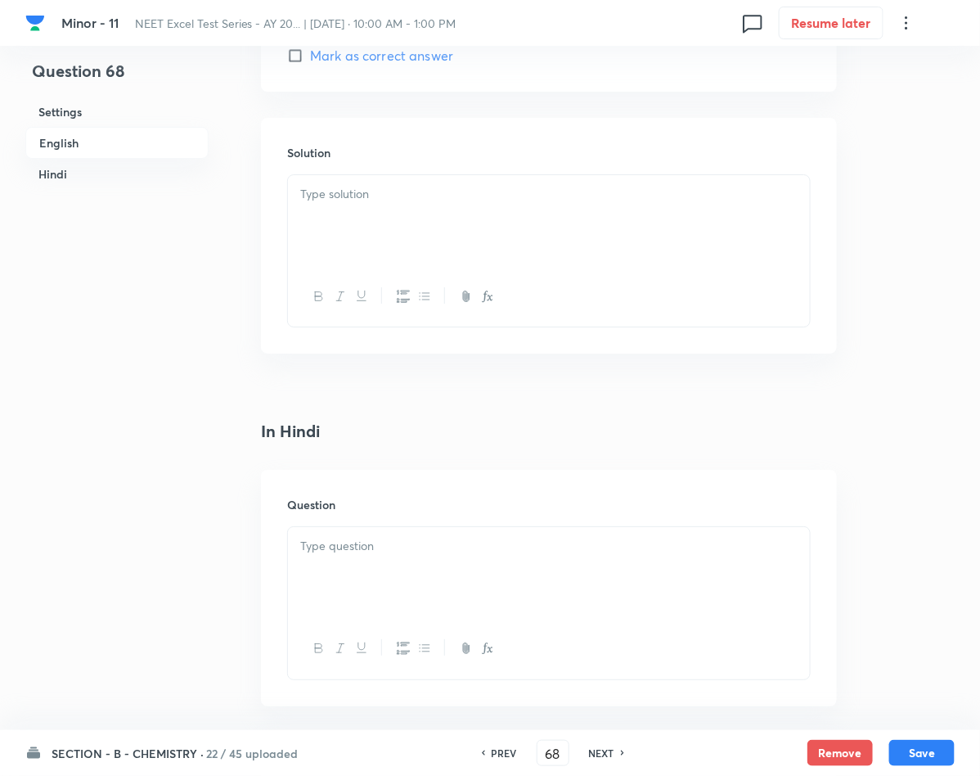
click at [450, 597] on div at bounding box center [549, 573] width 522 height 92
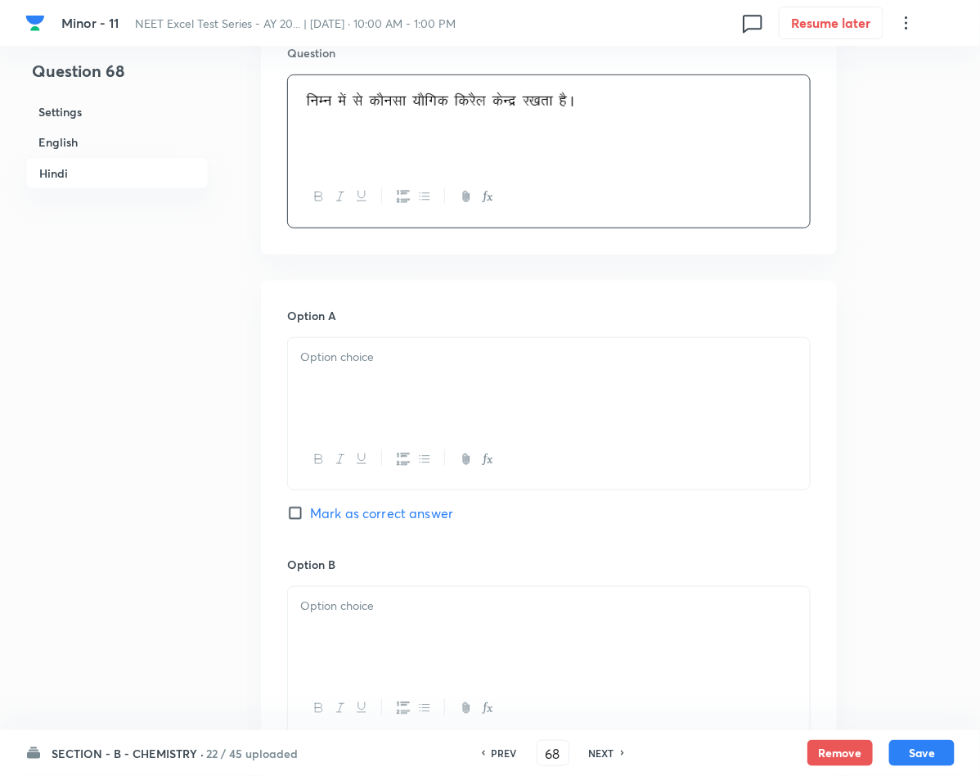
scroll to position [2209, 0]
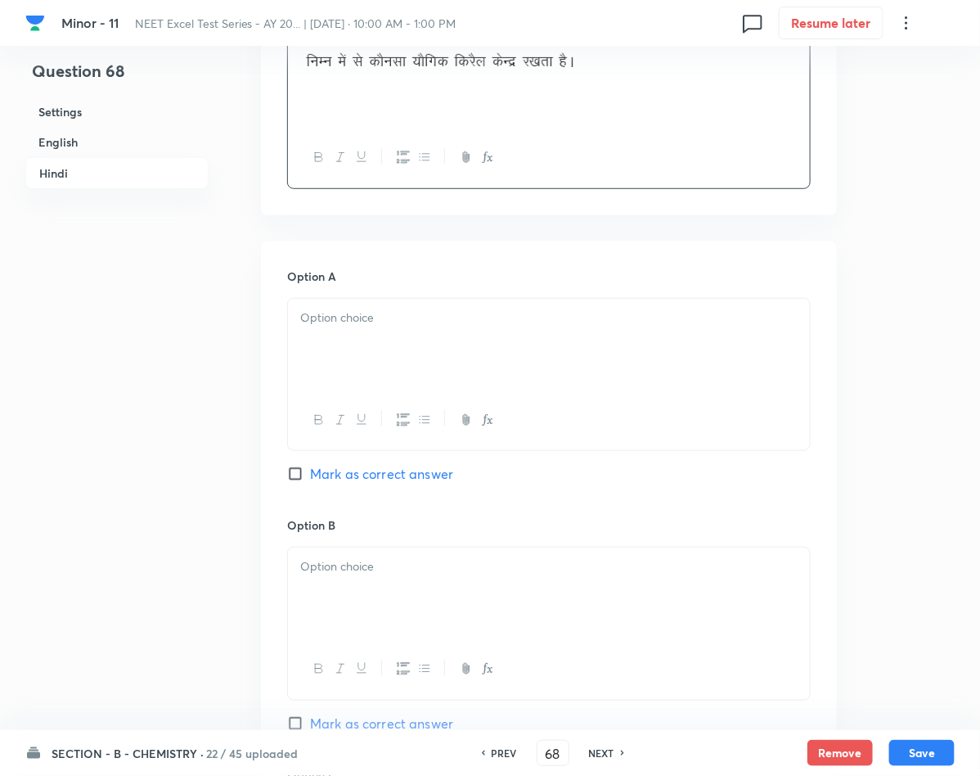
click at [363, 327] on p at bounding box center [548, 317] width 497 height 19
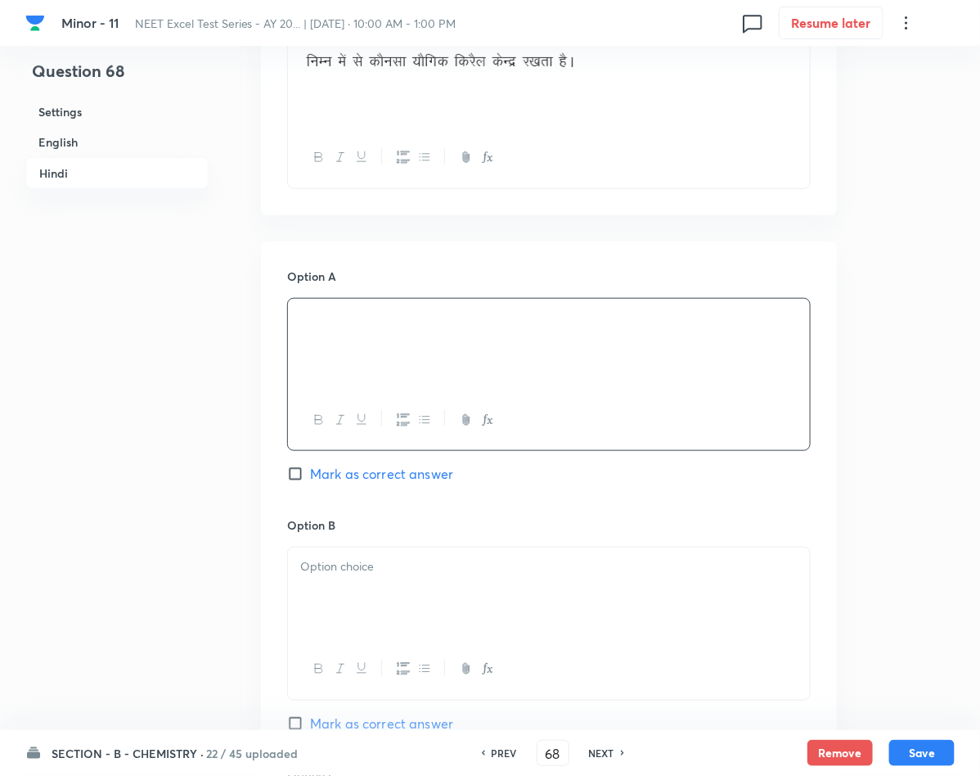
click at [312, 483] on span "Mark as correct answer" at bounding box center [381, 474] width 143 height 20
click at [310, 482] on input "Mark as correct answer" at bounding box center [298, 473] width 23 height 16
checkbox input "true"
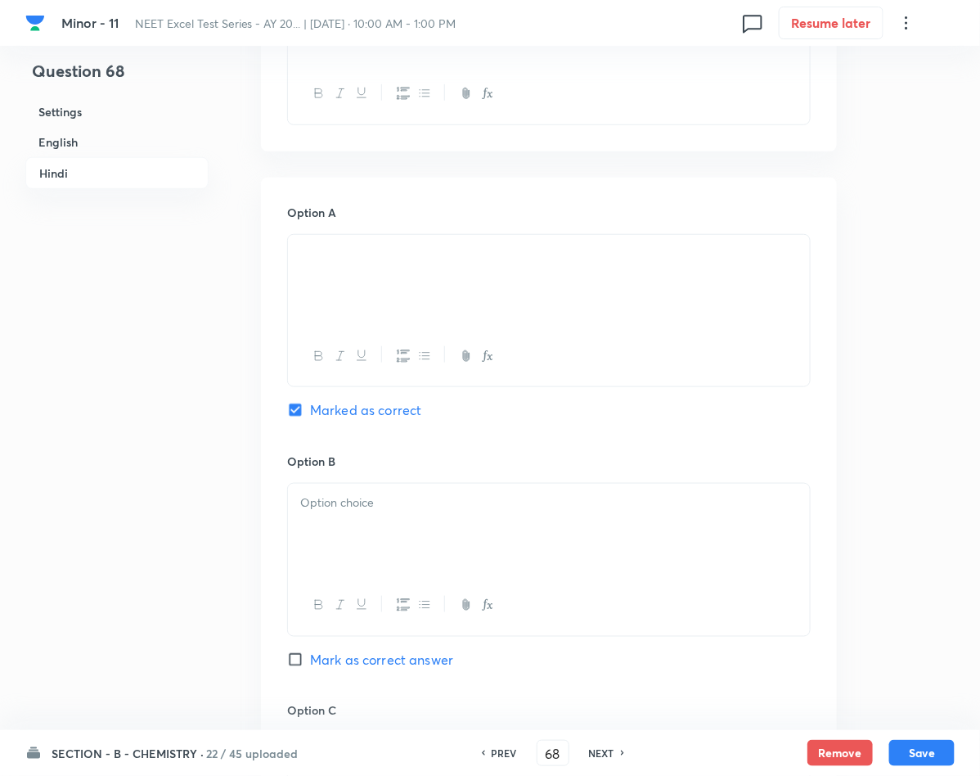
checkbox input "true"
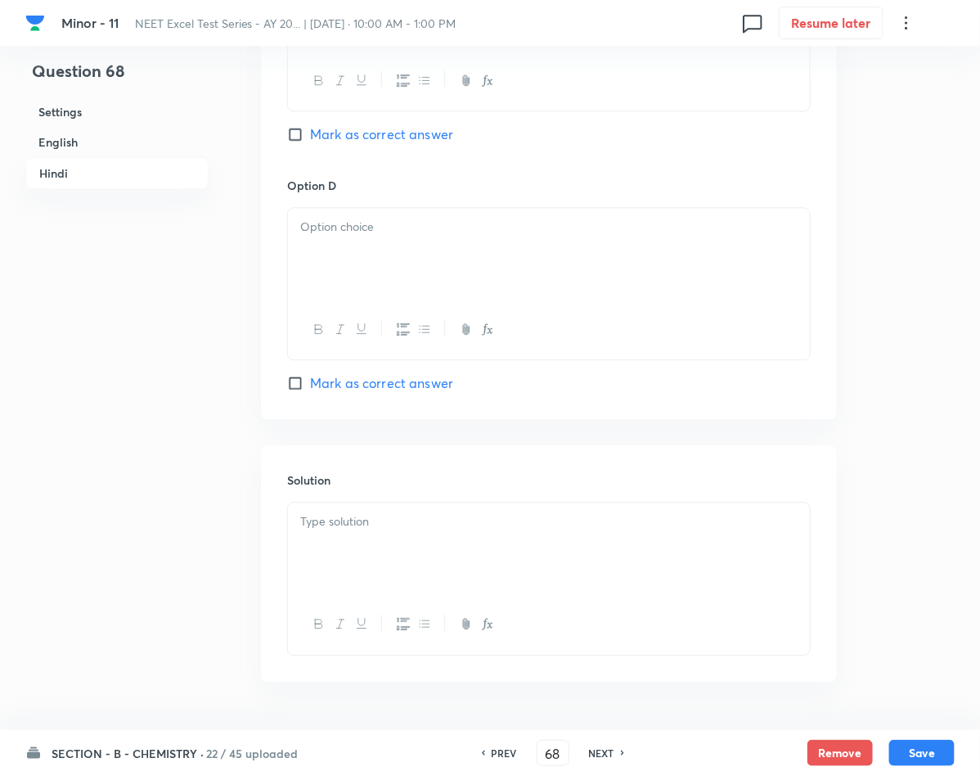
scroll to position [3149, 0]
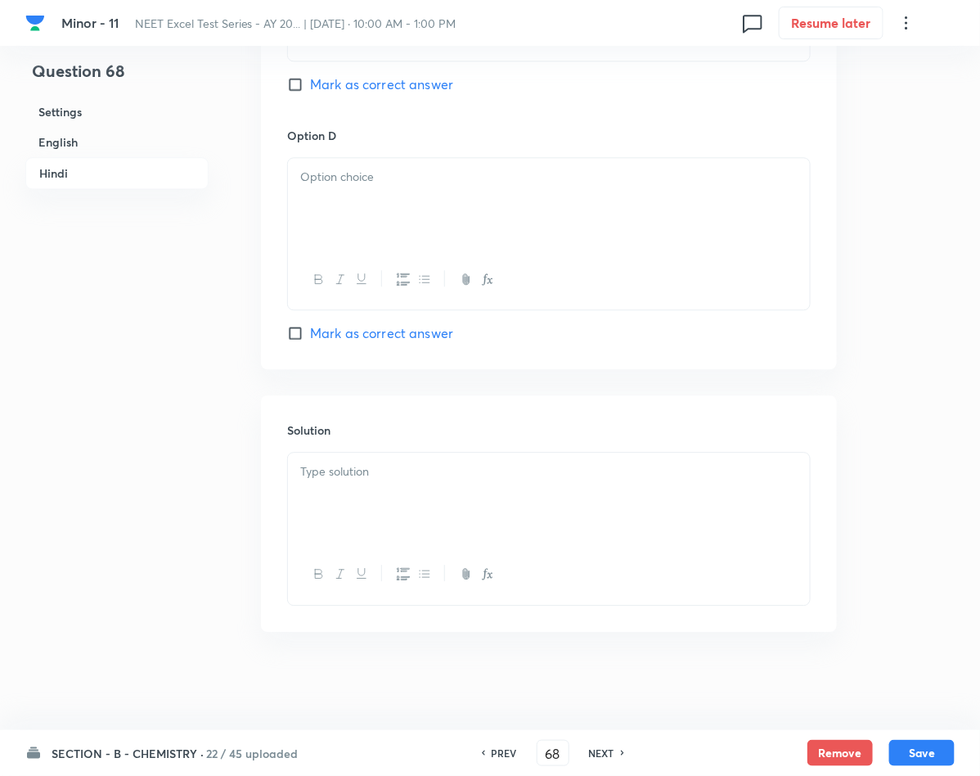
click at [346, 497] on div at bounding box center [549, 498] width 522 height 92
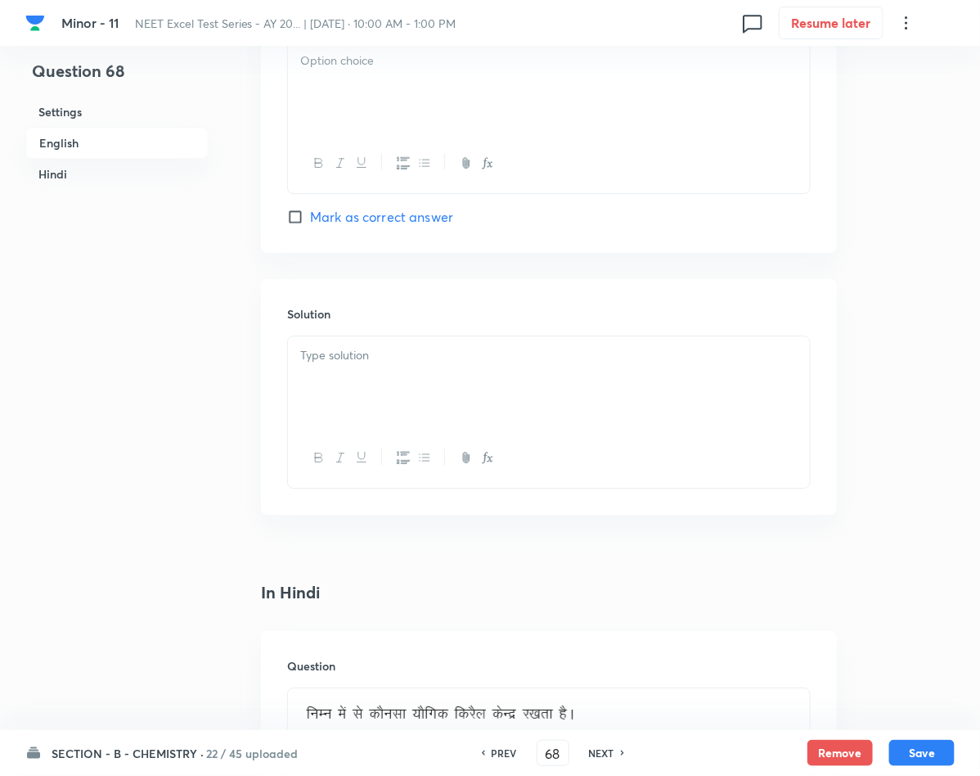
scroll to position [1554, 0]
click at [381, 400] on div at bounding box center [549, 385] width 522 height 92
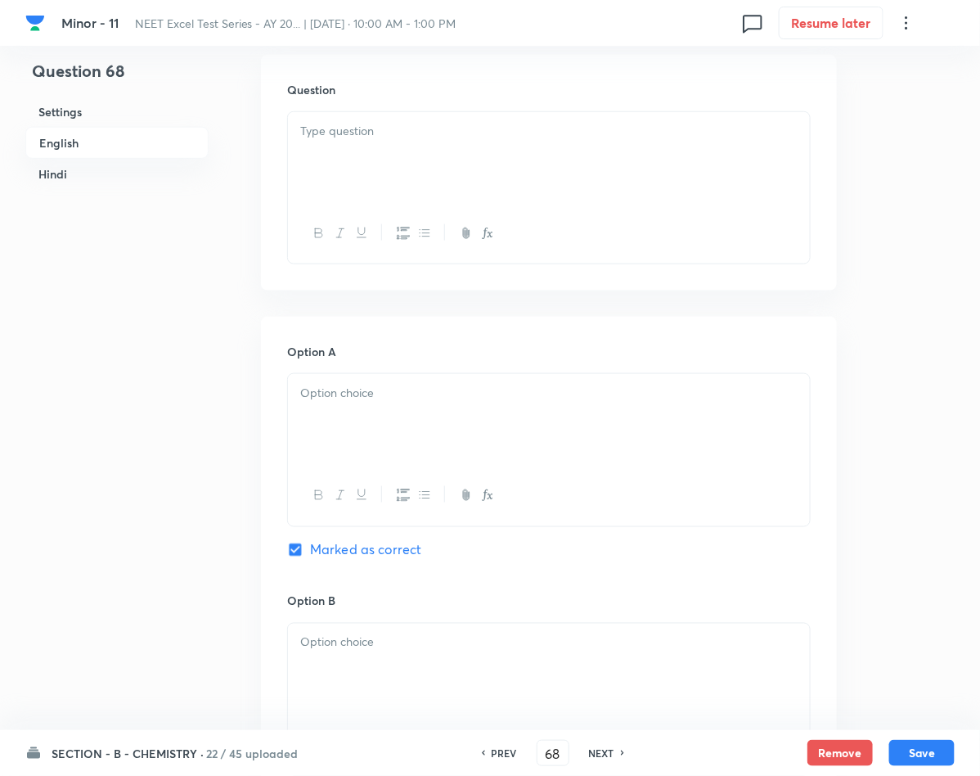
scroll to position [450, 0]
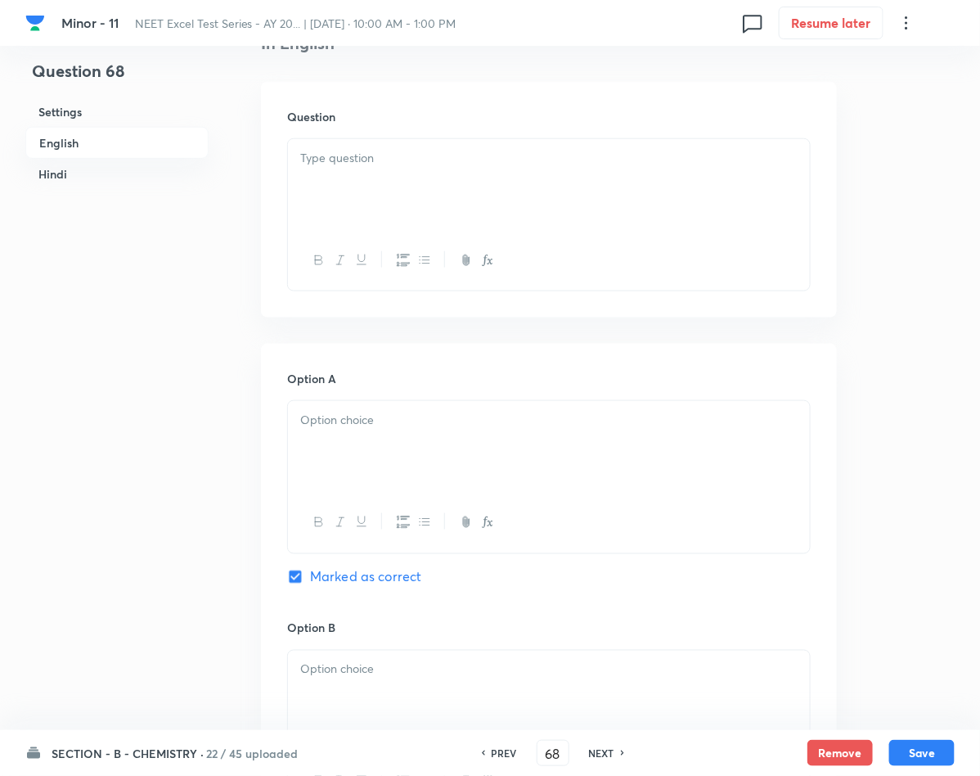
click at [378, 459] on div at bounding box center [549, 447] width 522 height 92
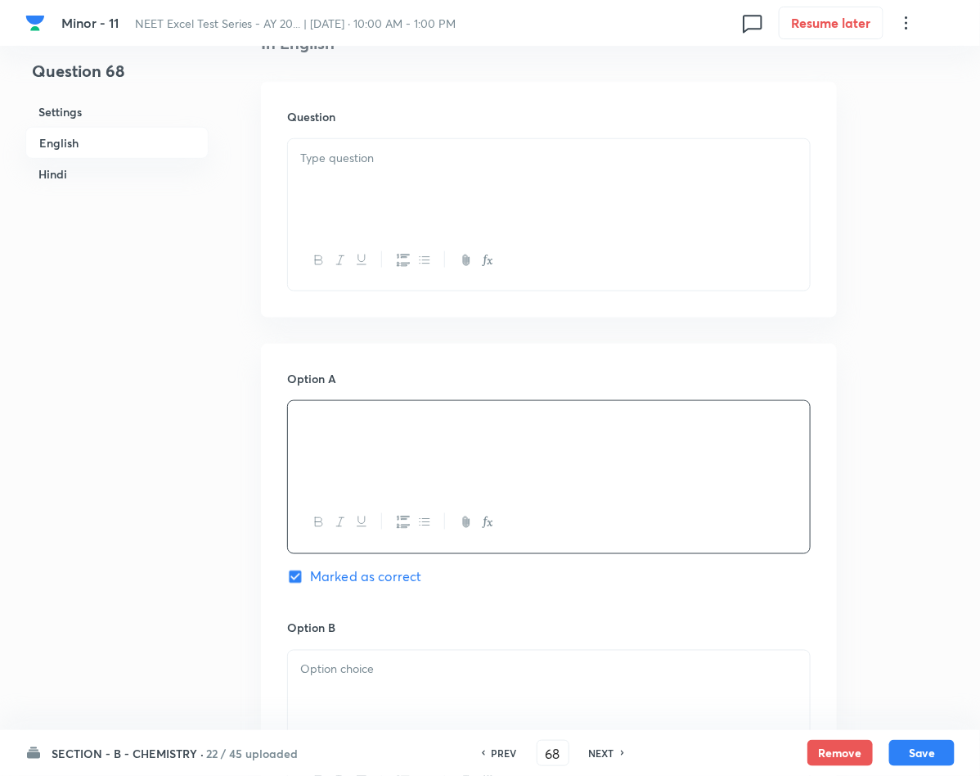
click at [412, 187] on div at bounding box center [549, 185] width 522 height 92
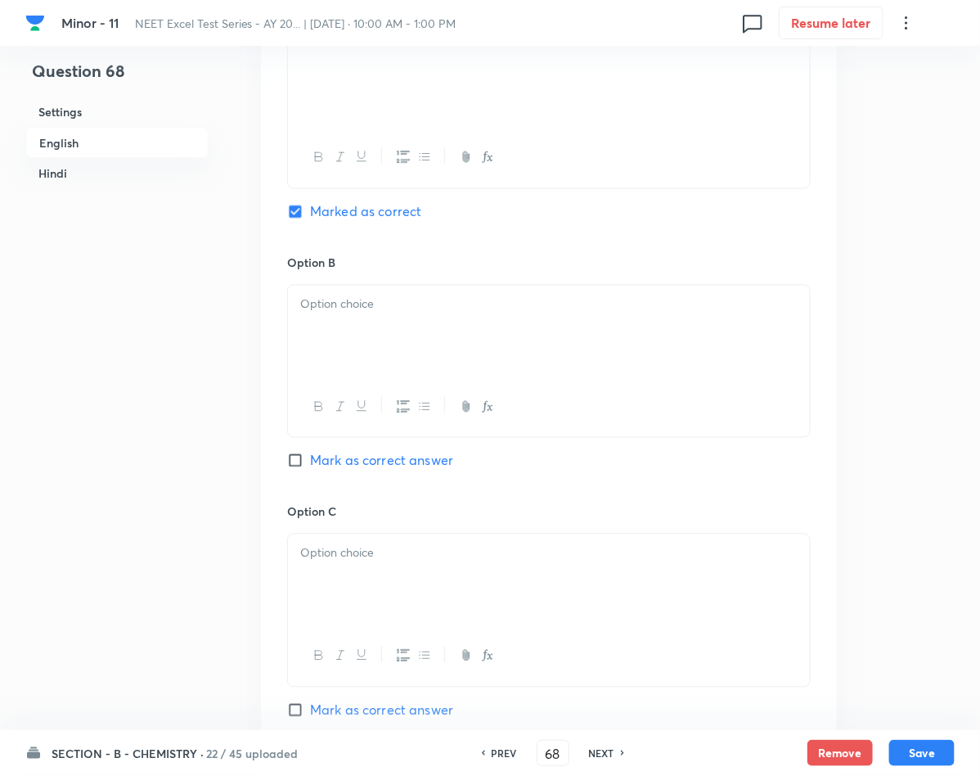
scroll to position [818, 0]
click at [325, 374] on div at bounding box center [549, 328] width 522 height 92
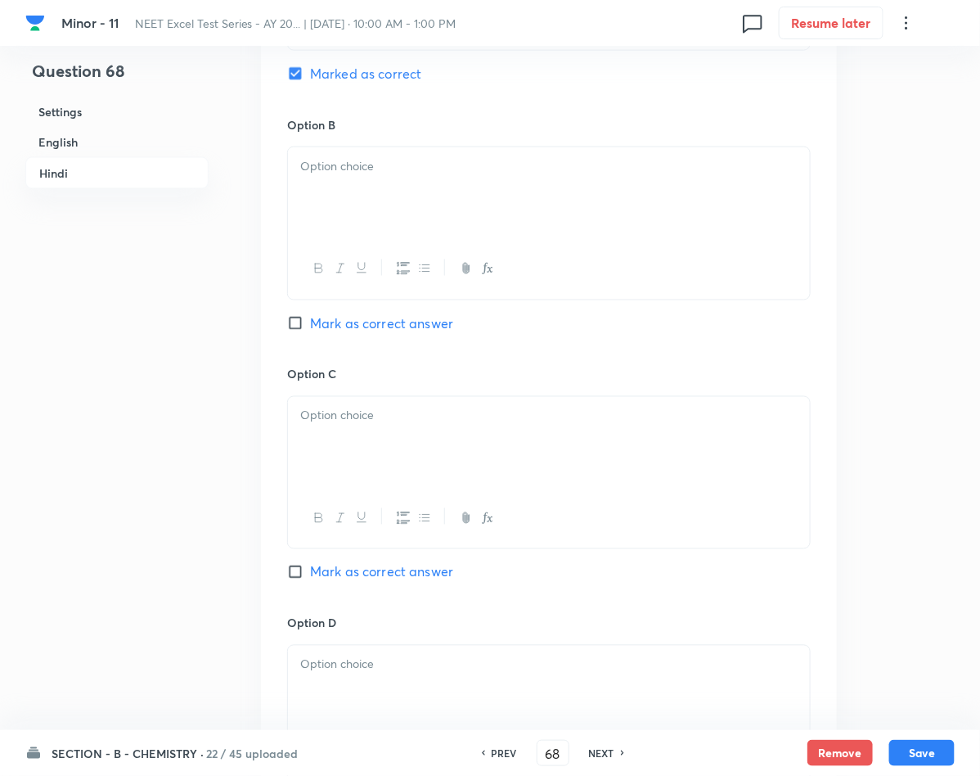
scroll to position [2659, 0]
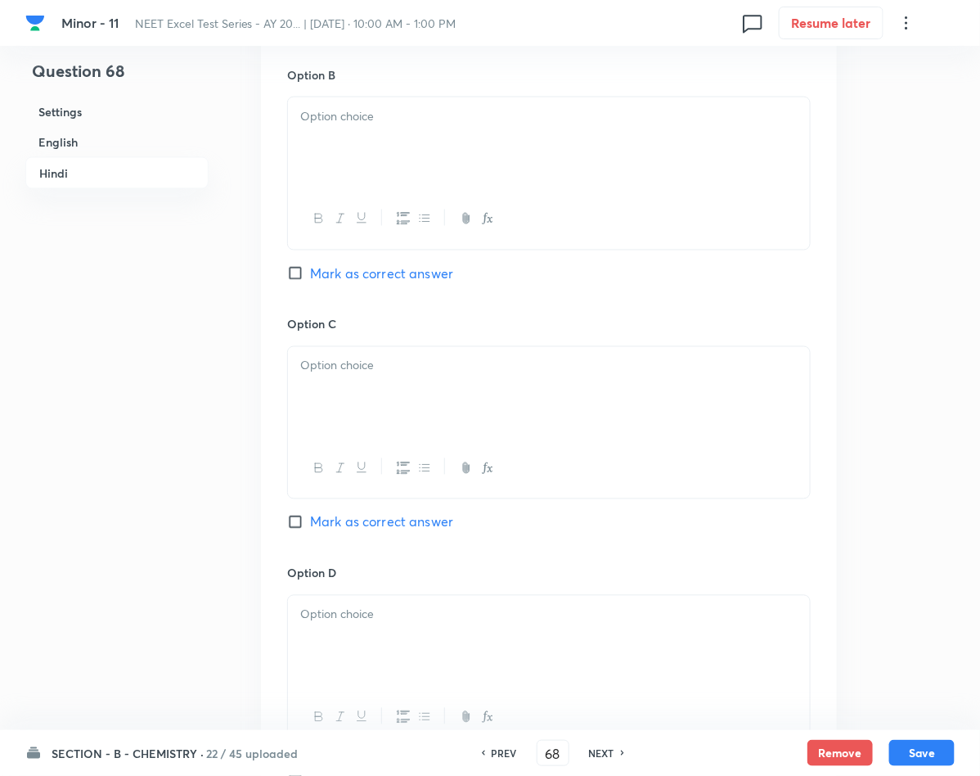
click at [330, 189] on div at bounding box center [549, 143] width 522 height 92
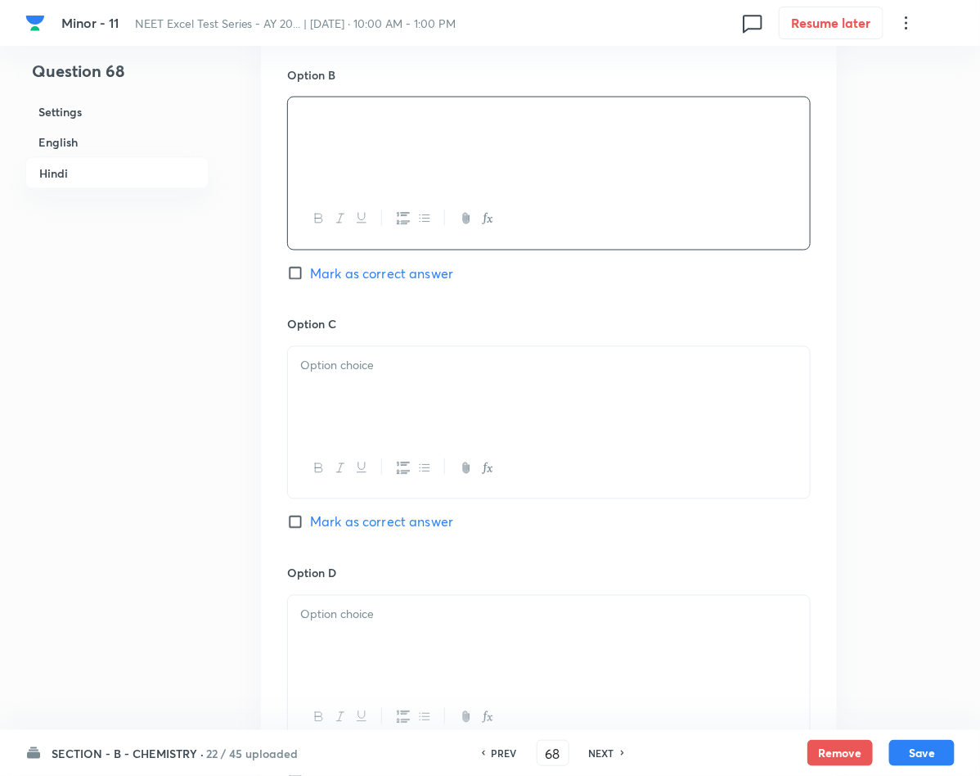
click at [371, 375] on p at bounding box center [548, 366] width 497 height 19
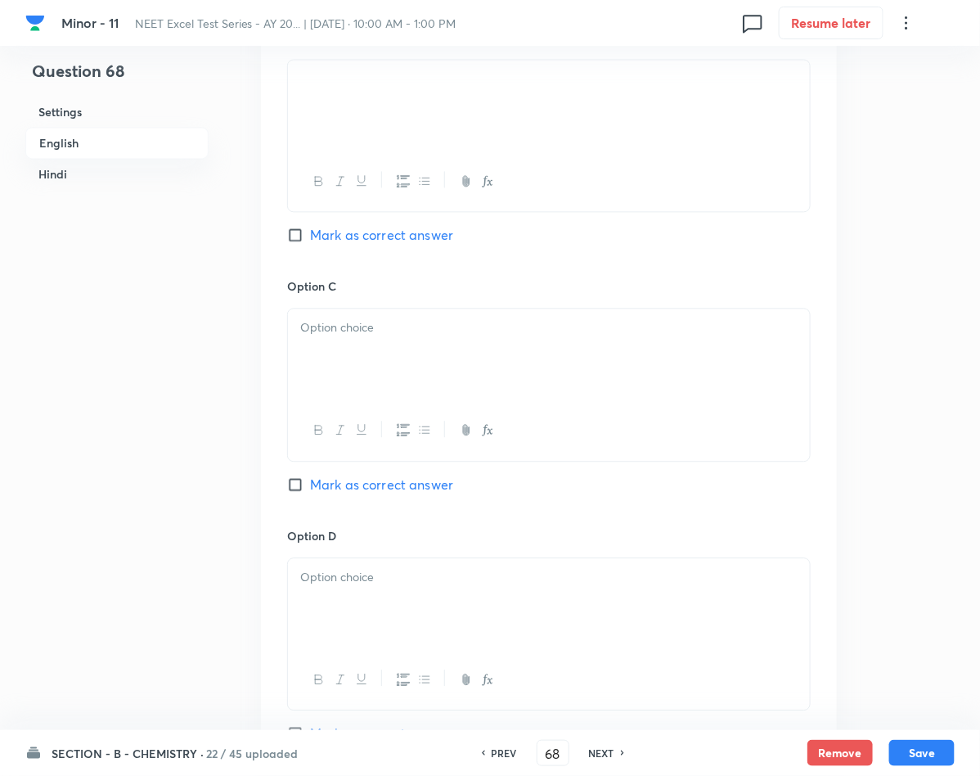
scroll to position [941, 0]
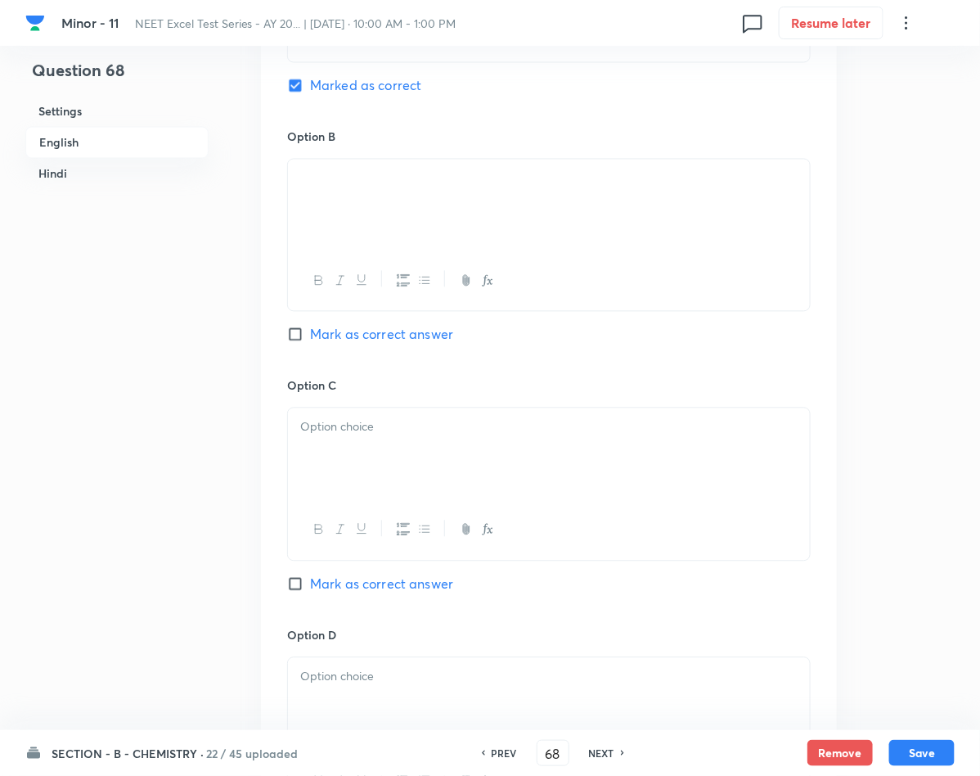
click at [308, 500] on div at bounding box center [549, 454] width 522 height 92
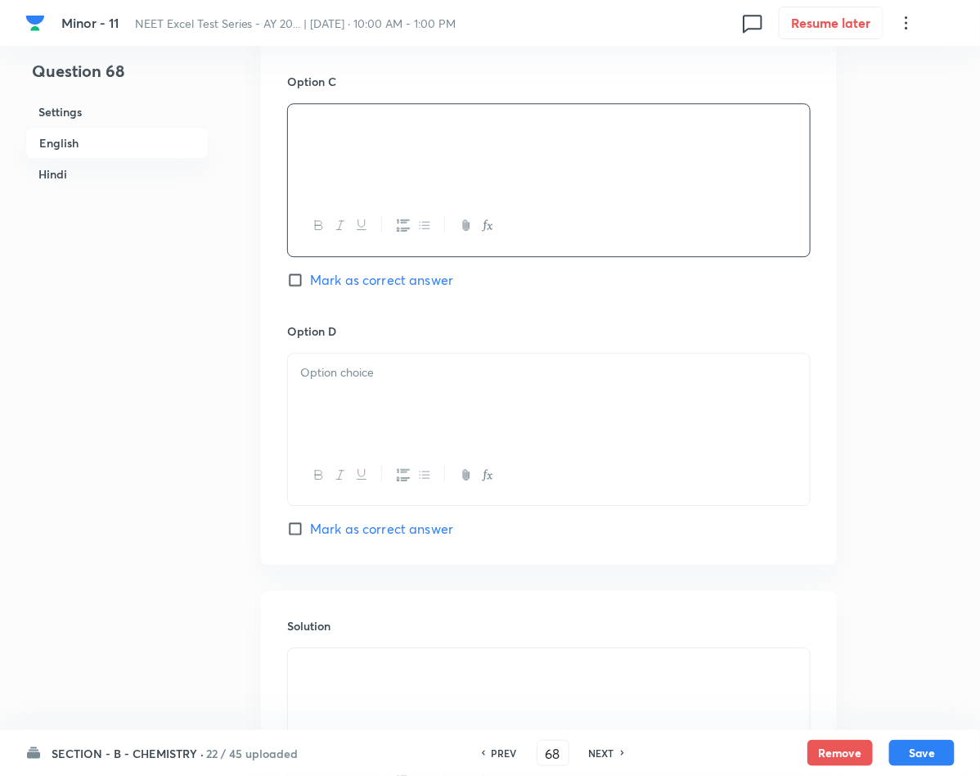
scroll to position [1309, 0]
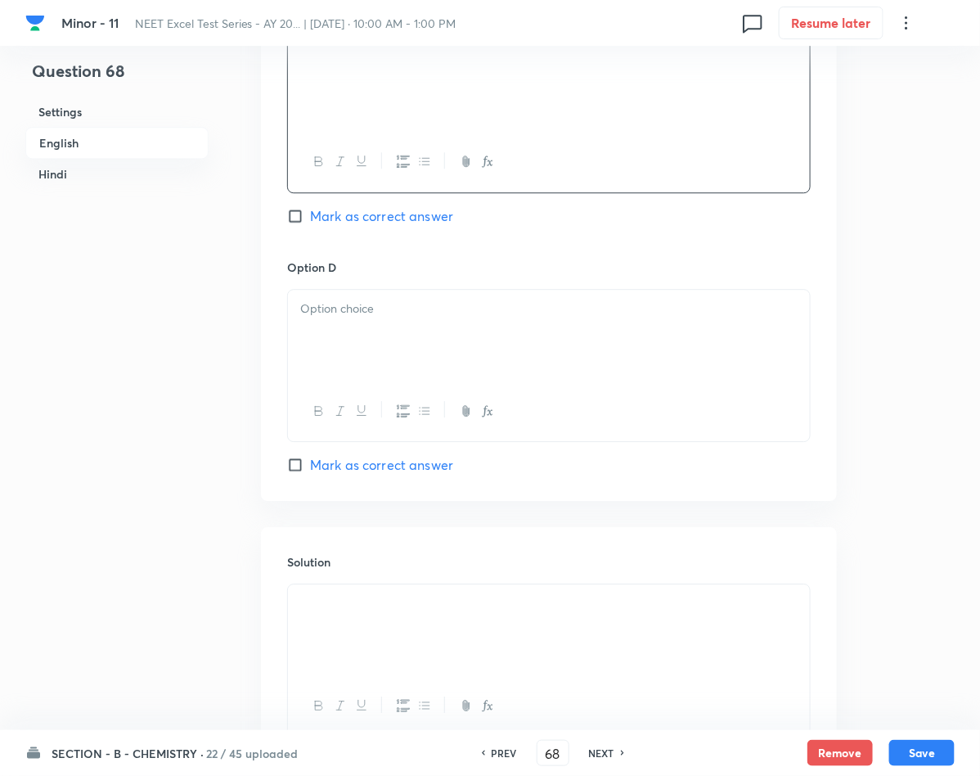
click at [369, 381] on div at bounding box center [549, 336] width 522 height 92
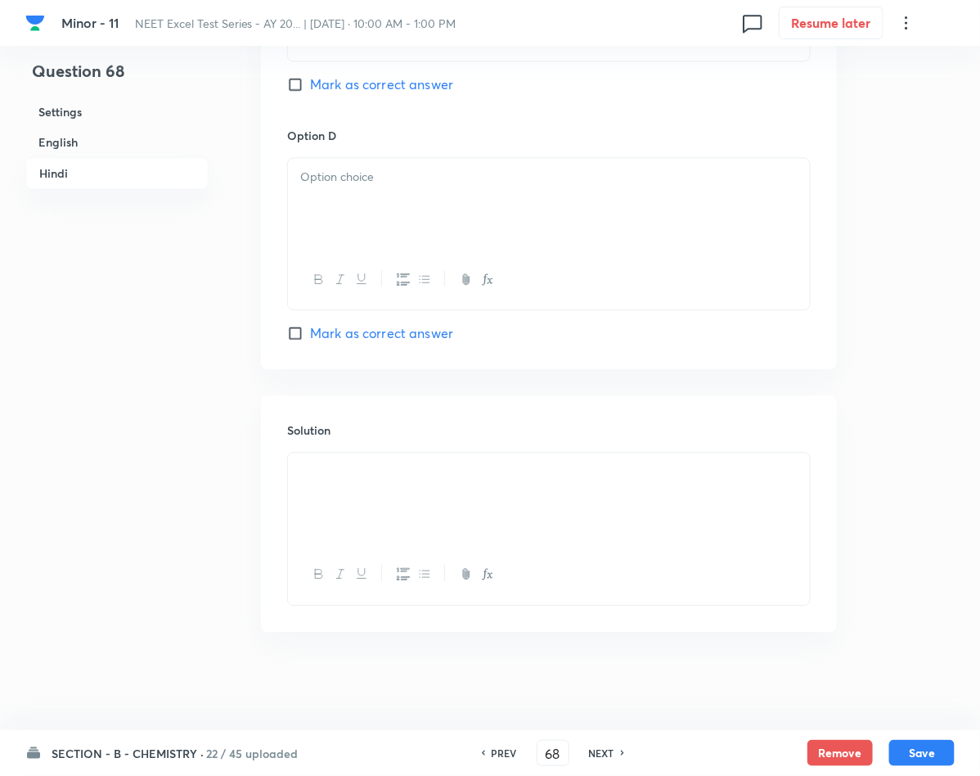
scroll to position [3272, 0]
click at [304, 250] on div at bounding box center [549, 204] width 522 height 92
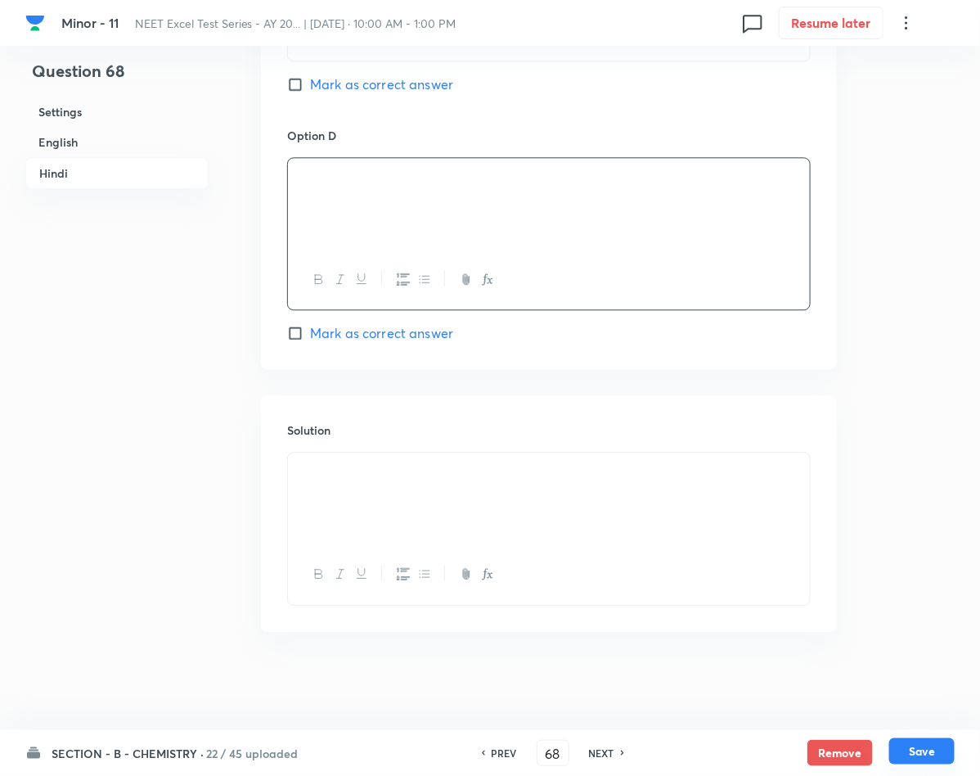
click at [928, 744] on button "Save" at bounding box center [921, 751] width 65 height 26
type input "69"
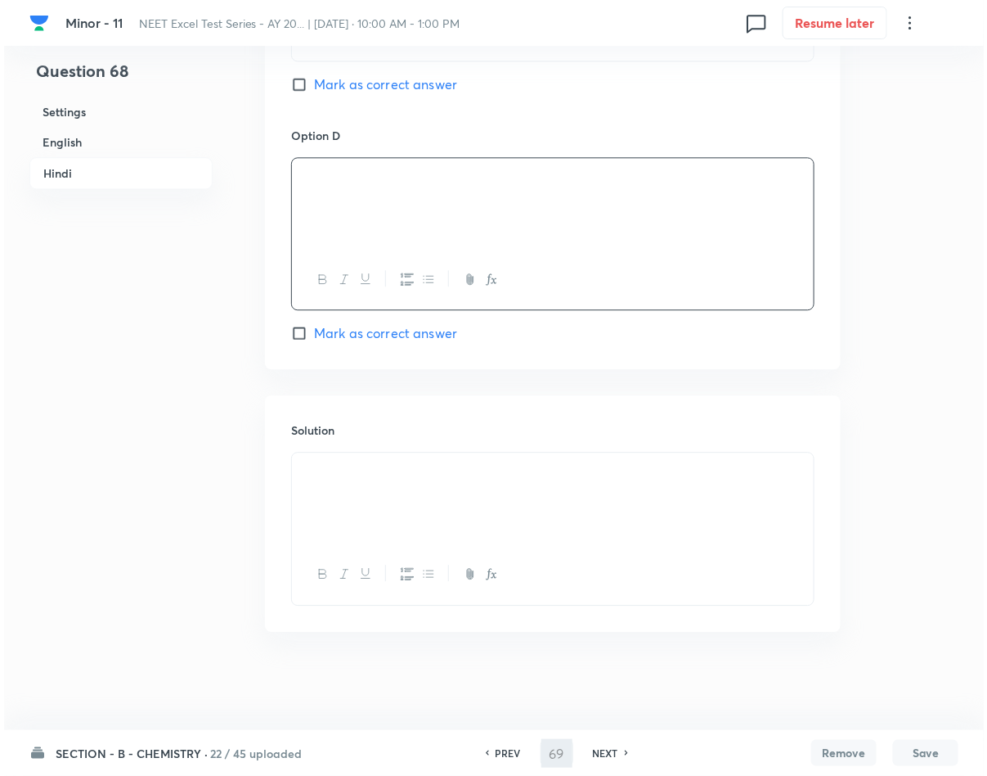
scroll to position [0, 0]
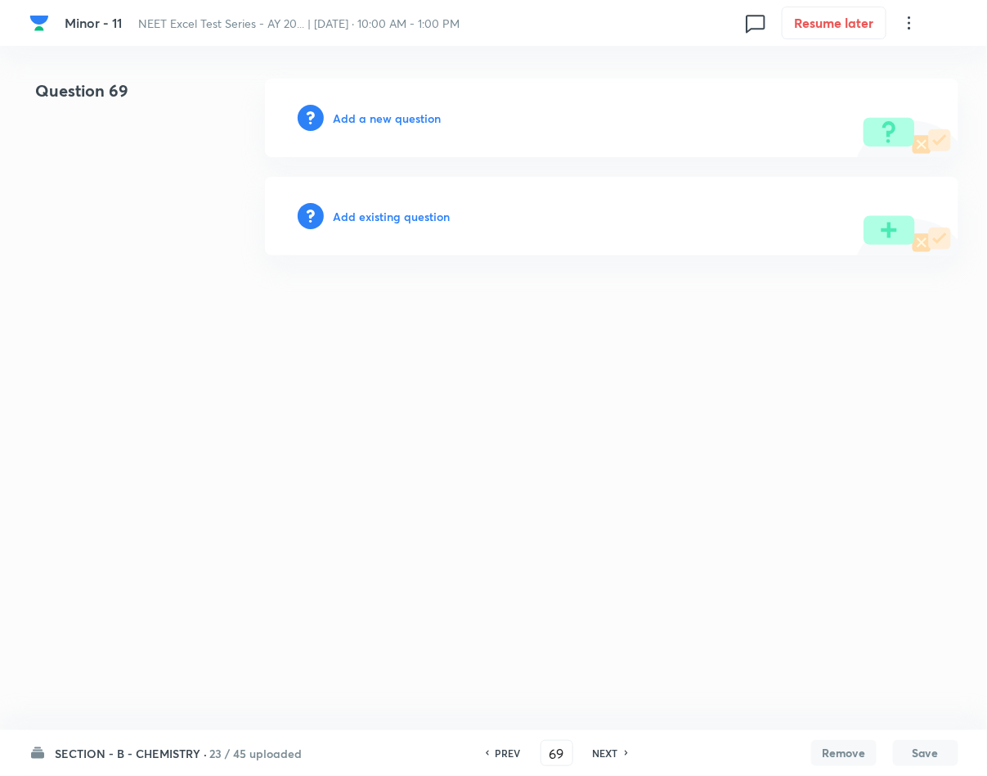
click at [368, 111] on h6 "Add a new question" at bounding box center [388, 118] width 108 height 17
click at [368, 111] on h6 "Choose a question type" at bounding box center [397, 118] width 126 height 17
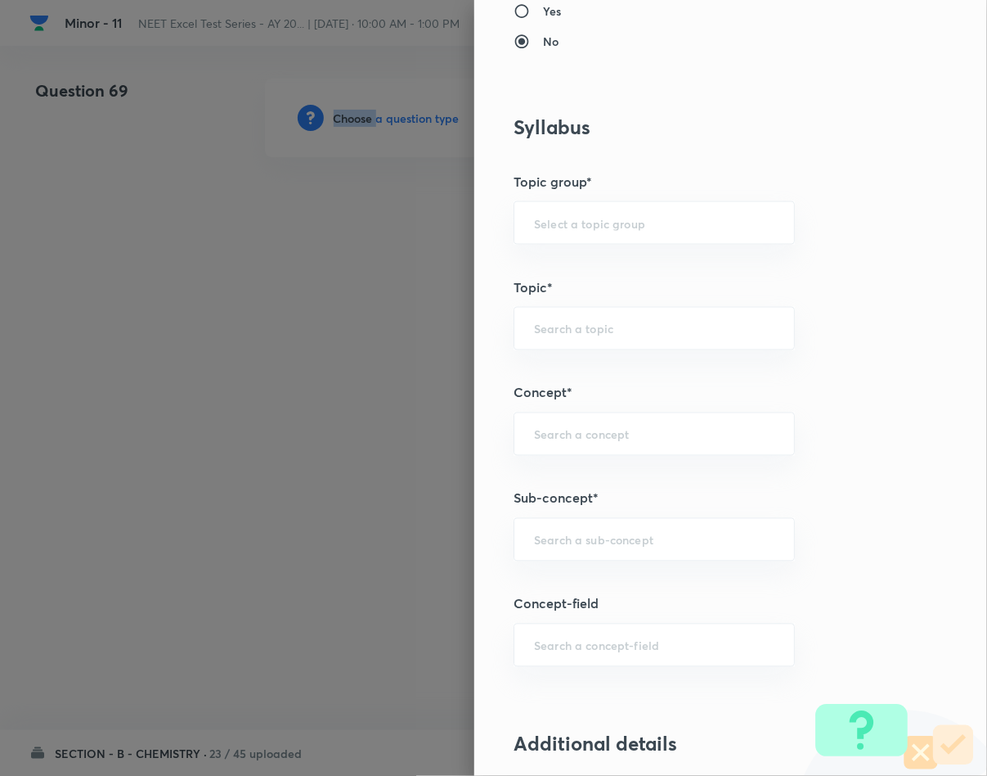
scroll to position [736, 0]
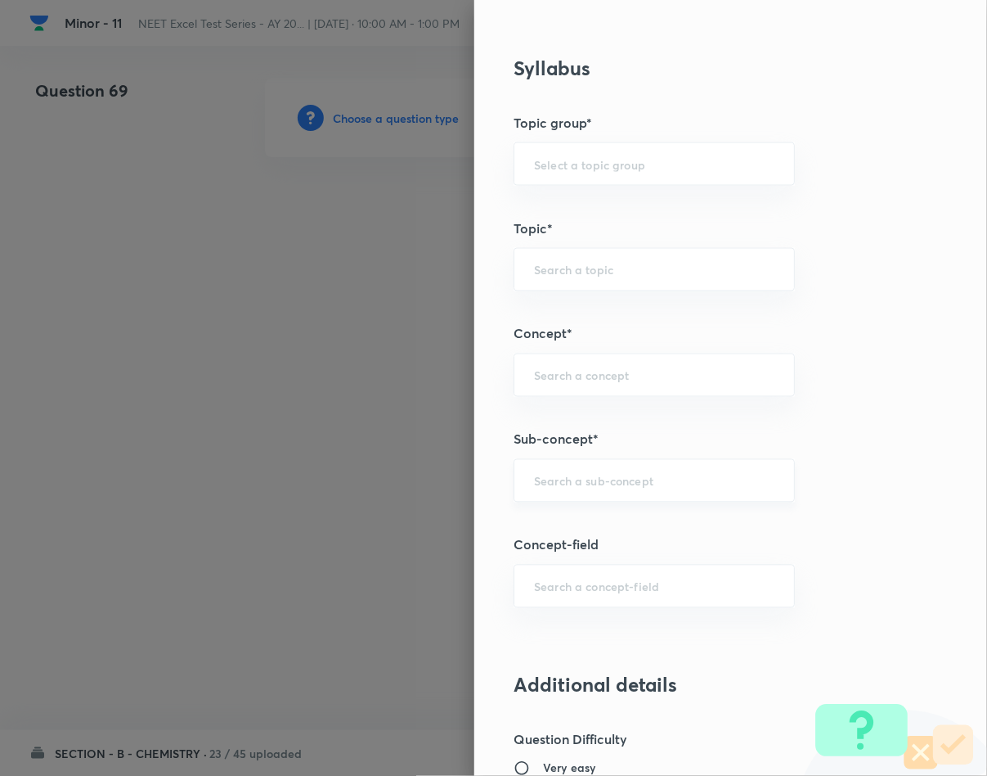
drag, startPoint x: 562, startPoint y: 479, endPoint x: 591, endPoint y: 486, distance: 30.4
click at [565, 479] on input "text" at bounding box center [654, 481] width 241 height 16
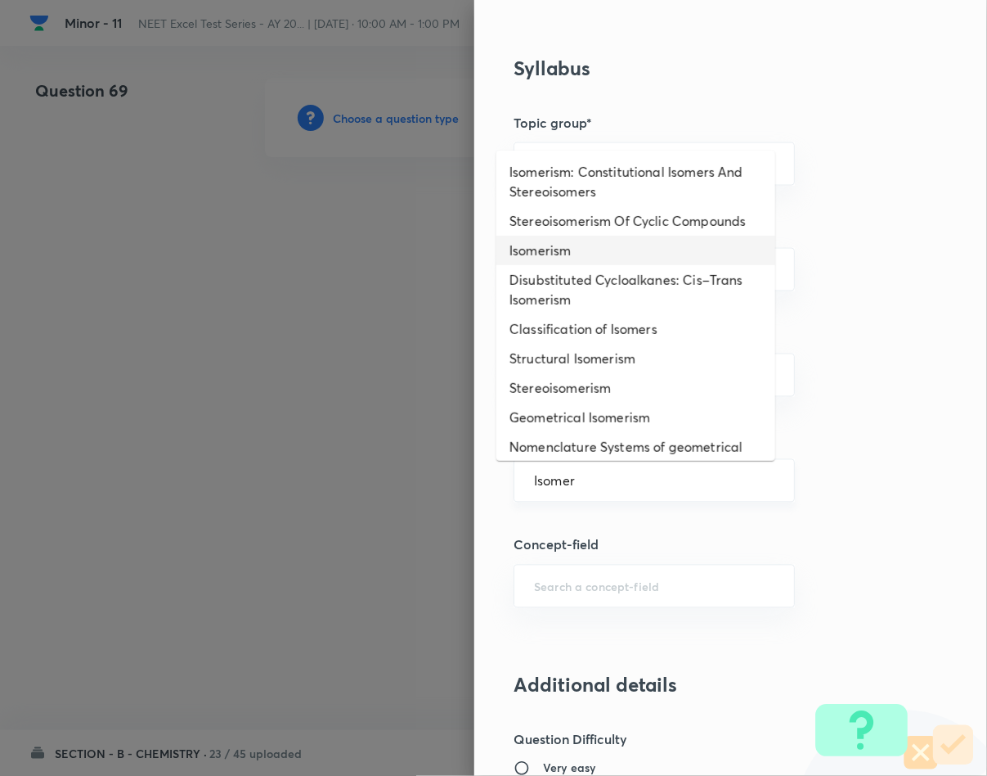
type input "Isomerism"
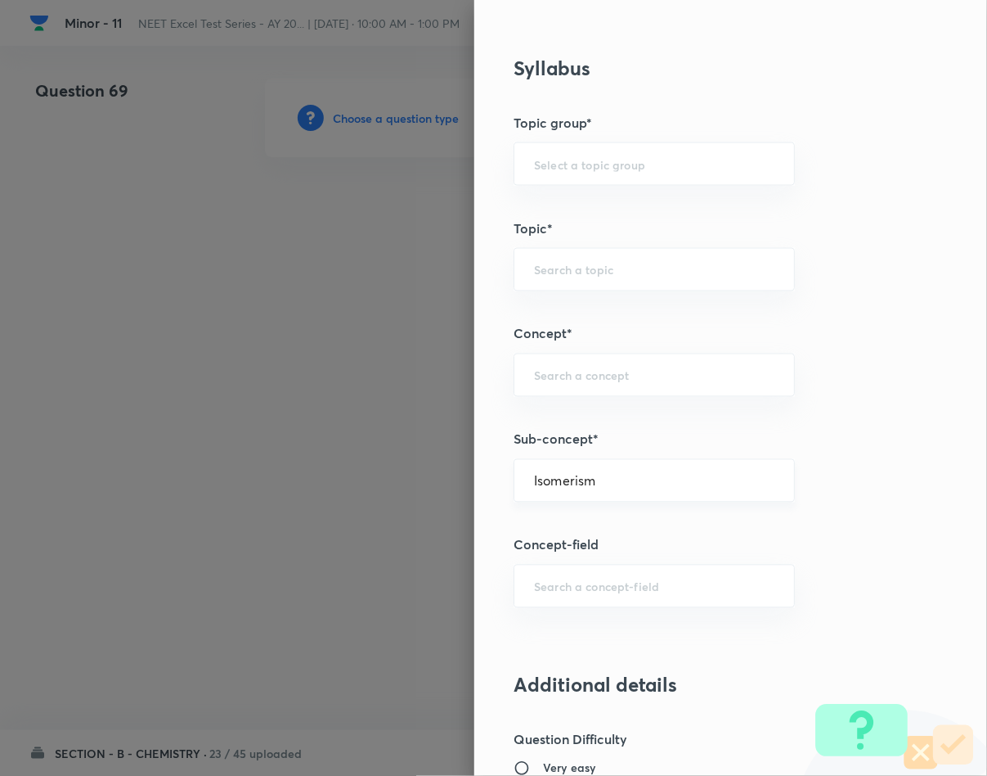
type input "Chemistry"
type input "Inorganic Chemistry"
type input "Co-ordination Compounds"
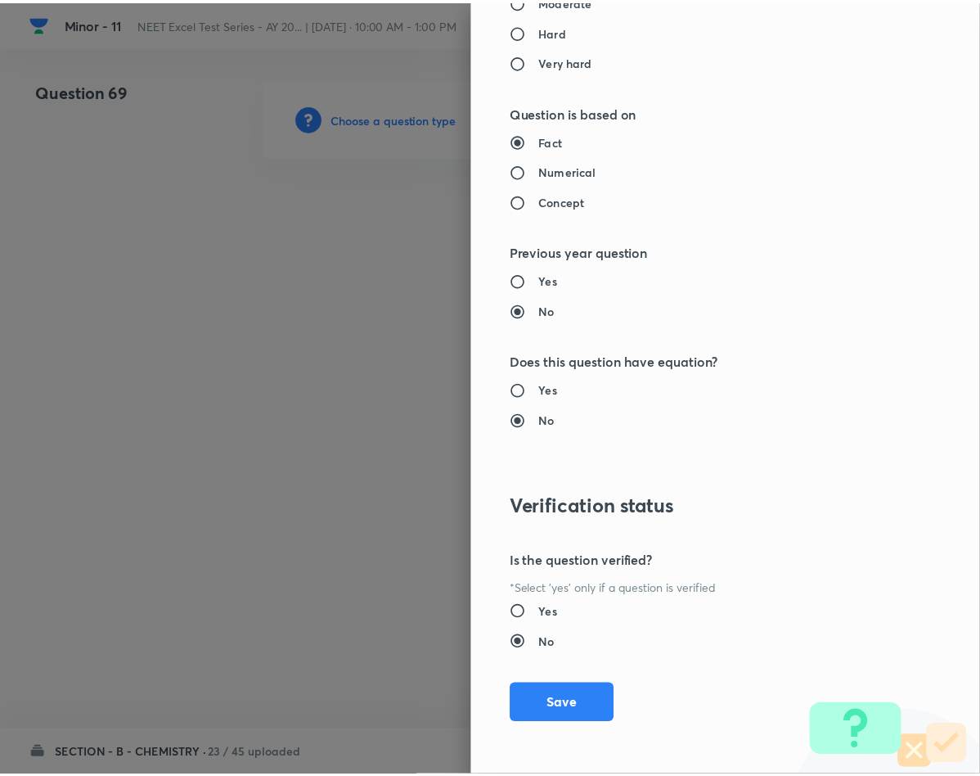
scroll to position [1569, 0]
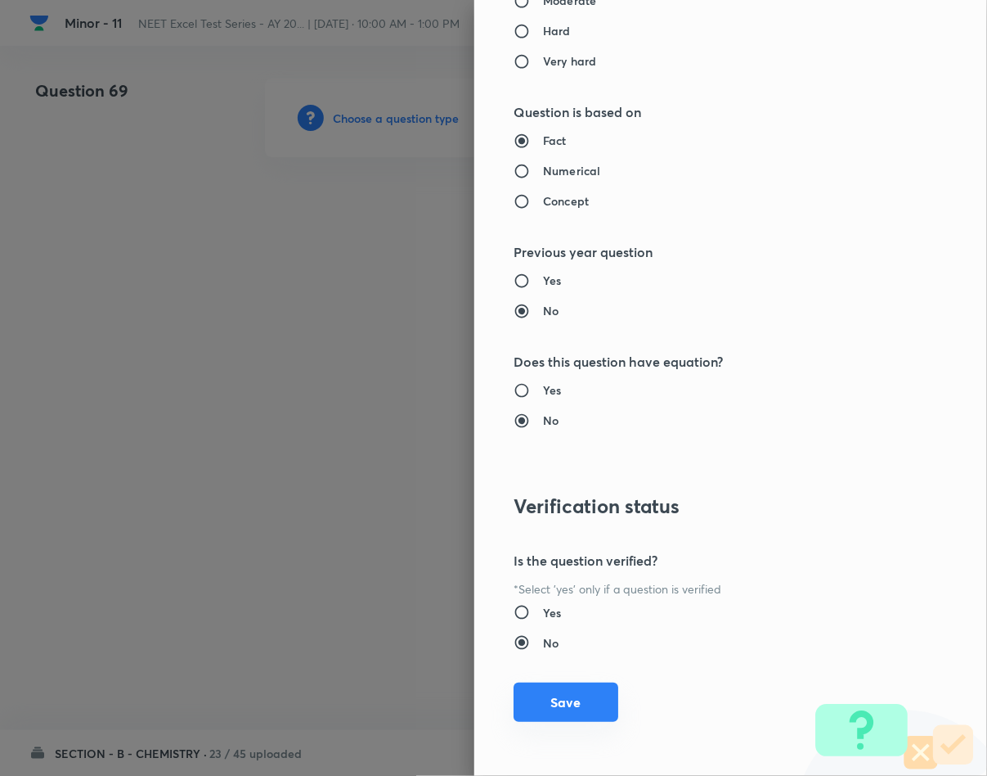
click at [533, 699] on button "Save" at bounding box center [566, 701] width 105 height 39
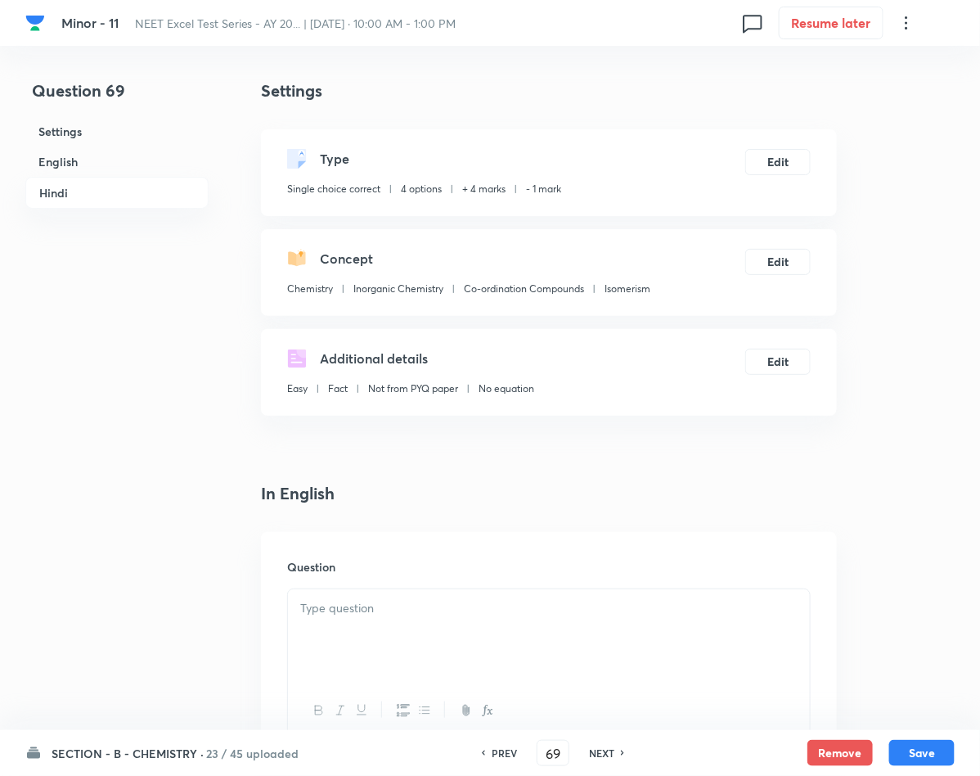
click at [489, 641] on div at bounding box center [549, 635] width 522 height 92
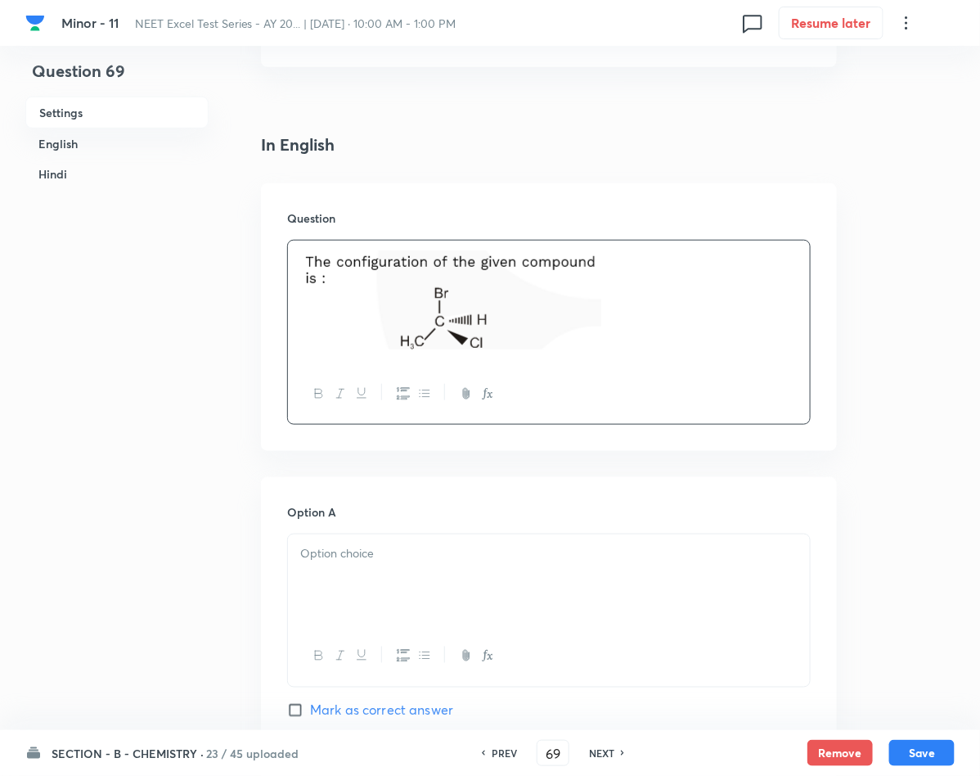
scroll to position [368, 0]
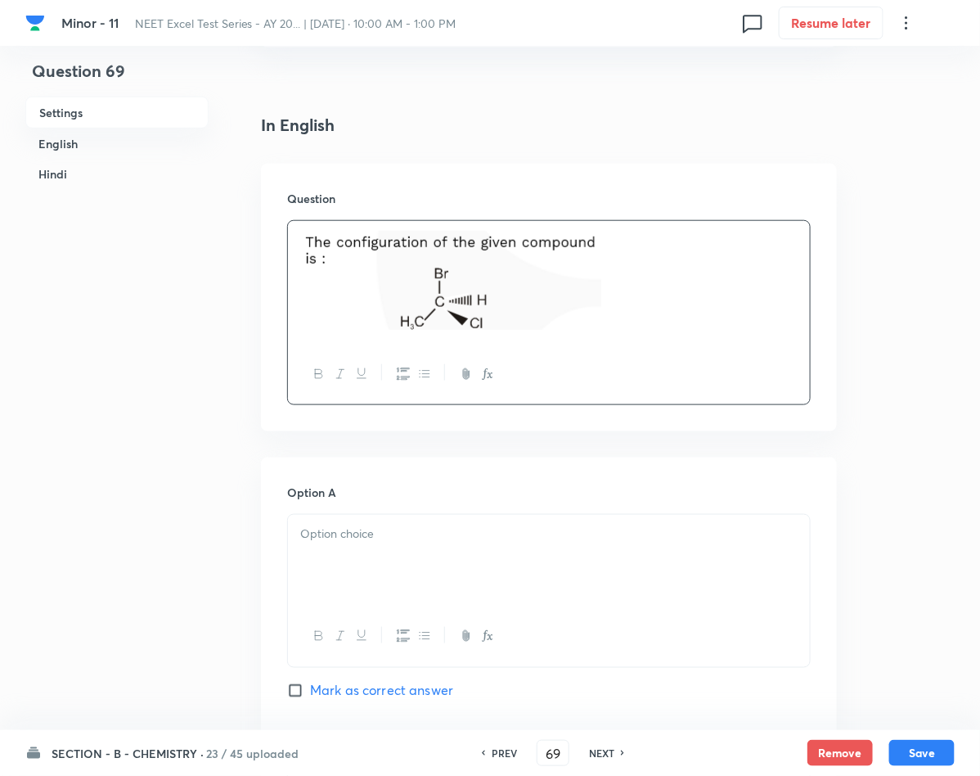
click at [398, 551] on div at bounding box center [549, 561] width 522 height 92
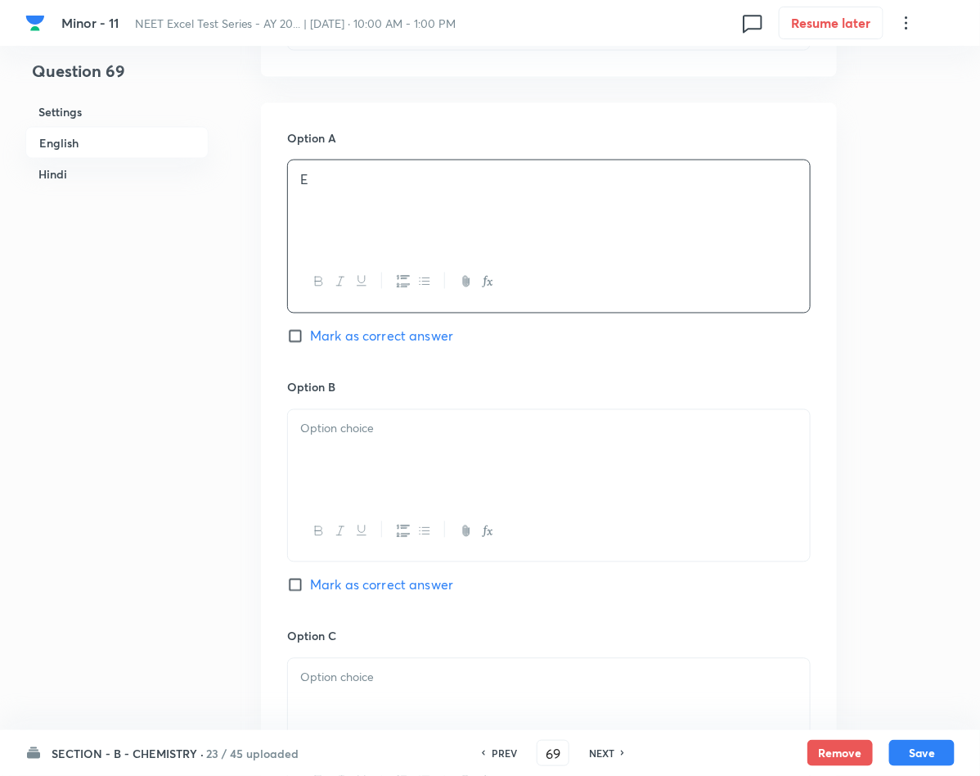
scroll to position [736, 0]
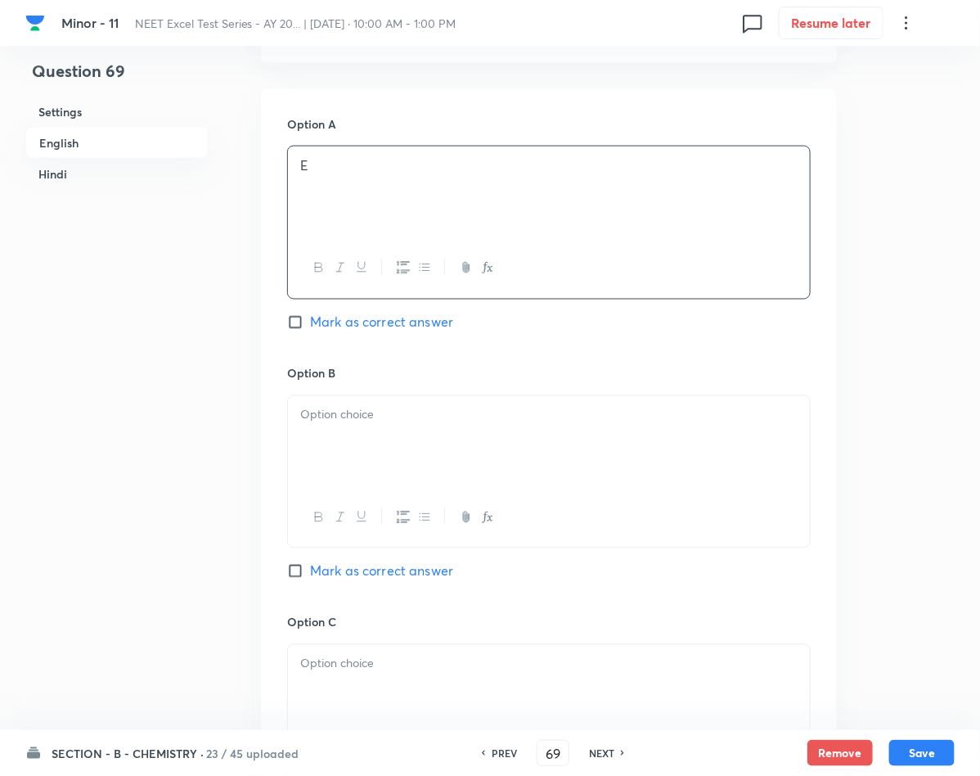
click at [508, 455] on div at bounding box center [549, 442] width 522 height 92
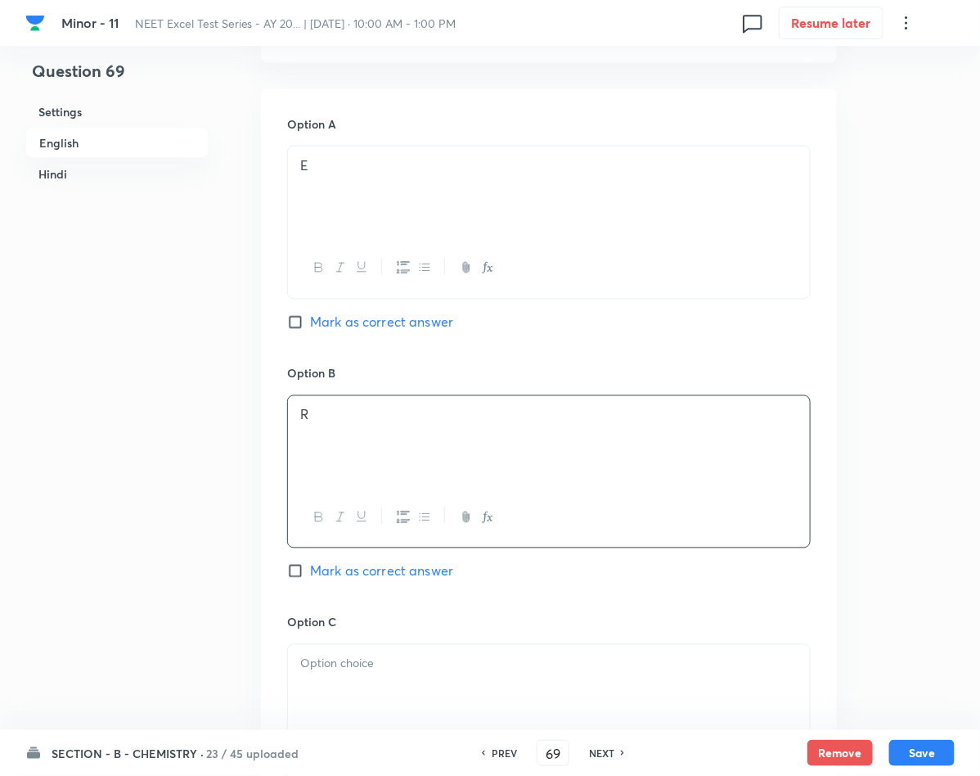
click at [354, 581] on span "Mark as correct answer" at bounding box center [381, 571] width 143 height 20
click at [310, 579] on input "Mark as correct answer" at bounding box center [298, 571] width 23 height 16
checkbox input "true"
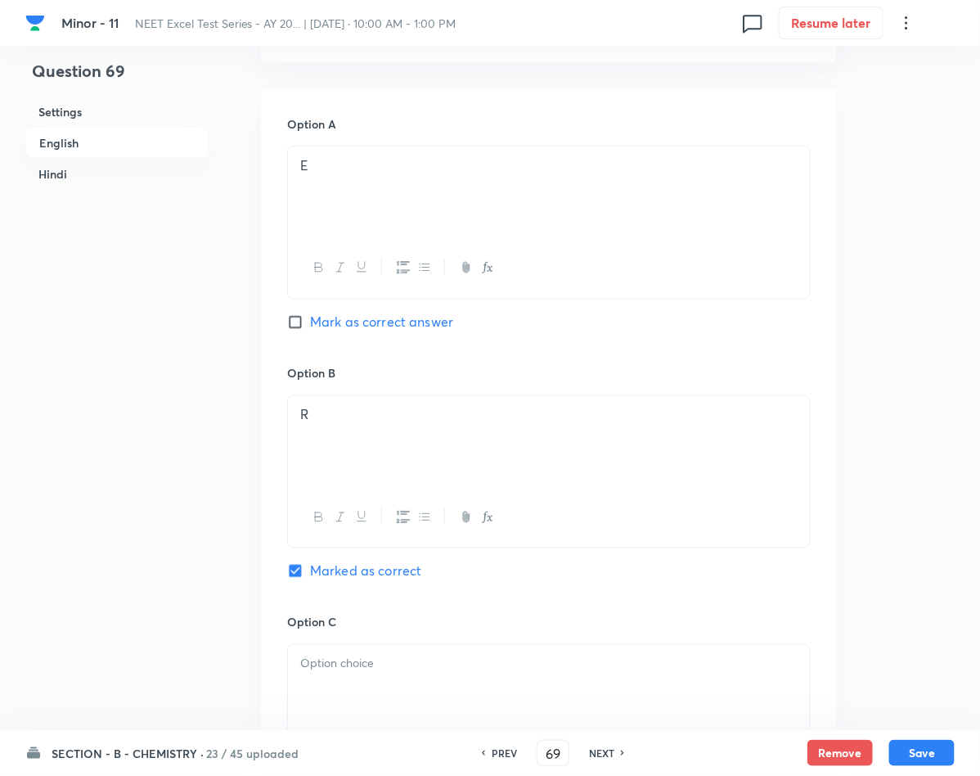
checkbox input "true"
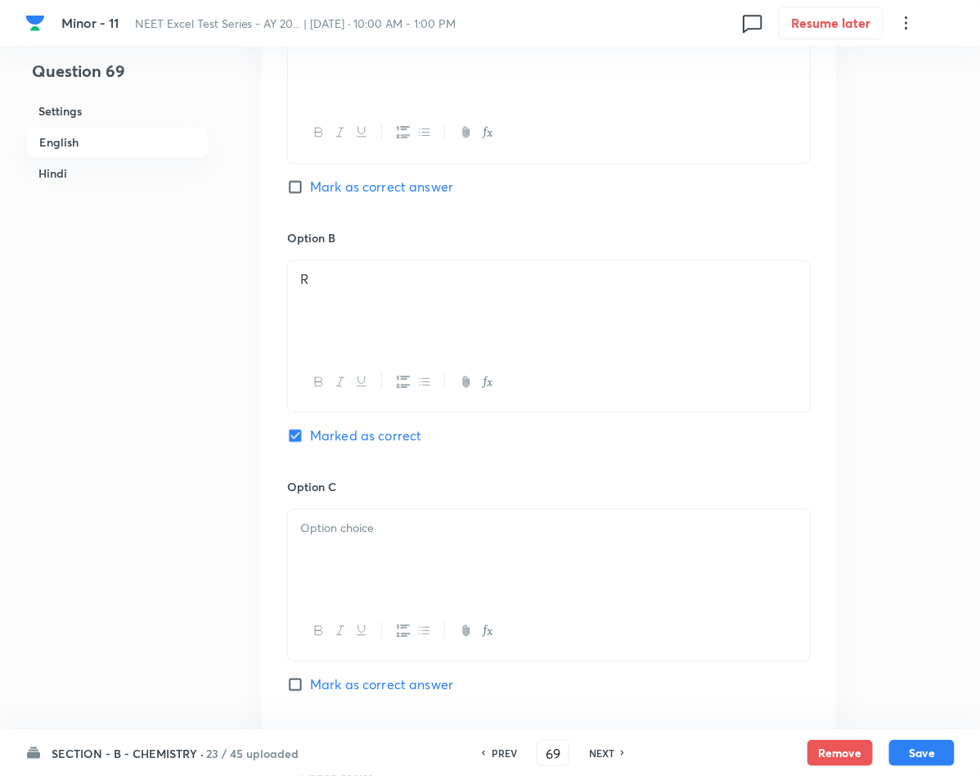
scroll to position [982, 0]
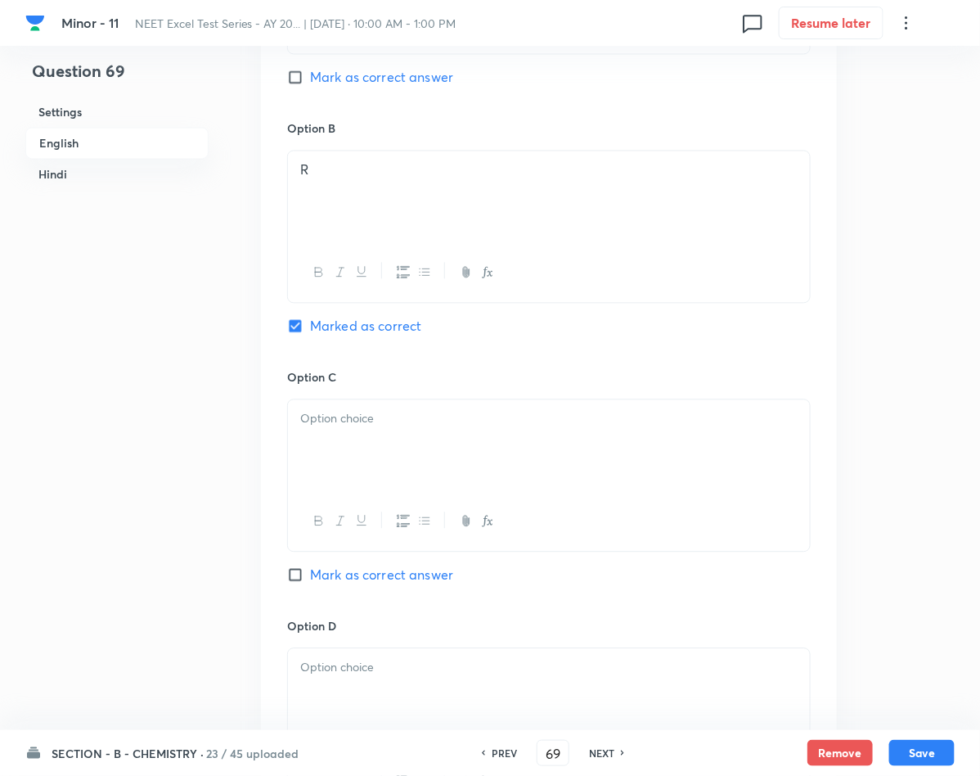
click at [352, 428] on p at bounding box center [548, 418] width 497 height 19
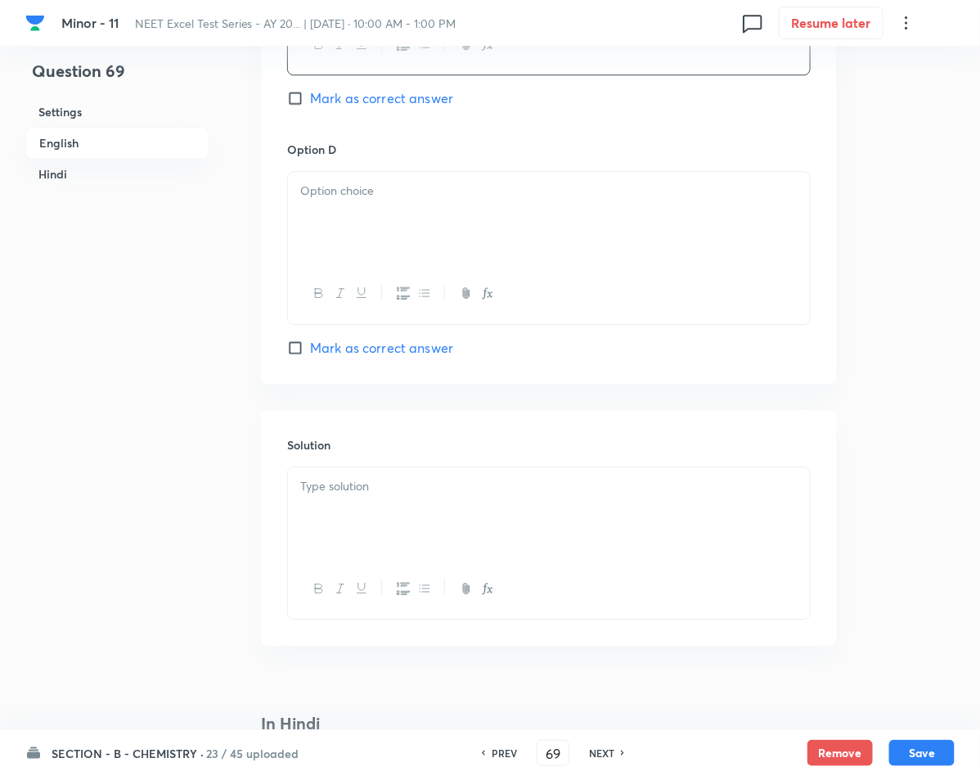
scroll to position [1472, 0]
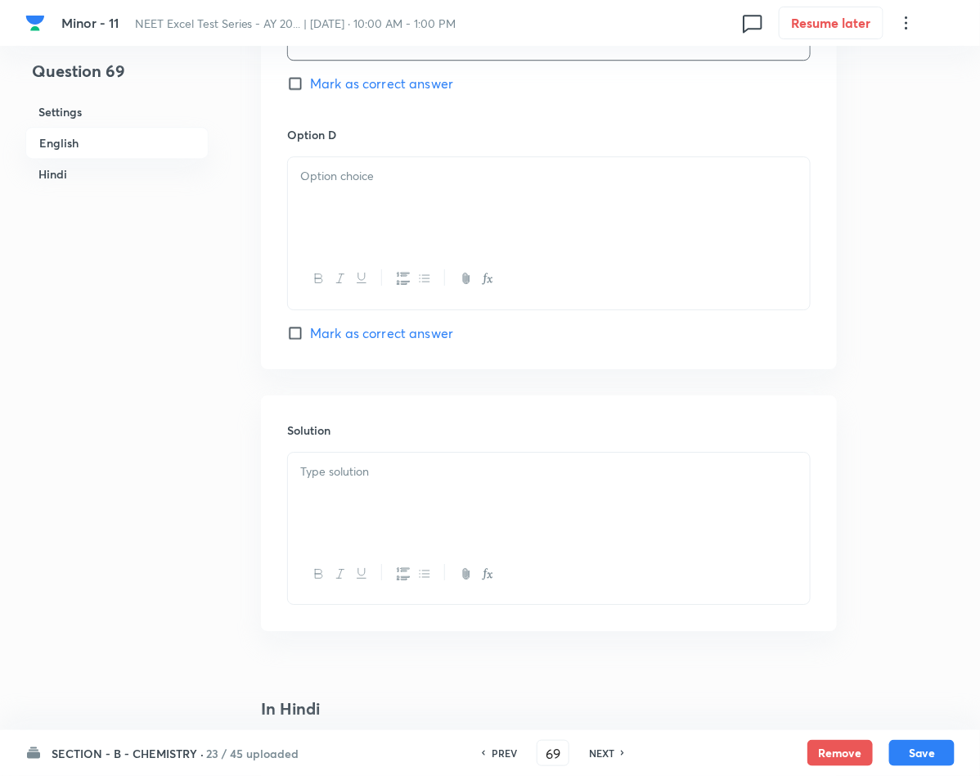
click at [403, 238] on div at bounding box center [549, 203] width 522 height 92
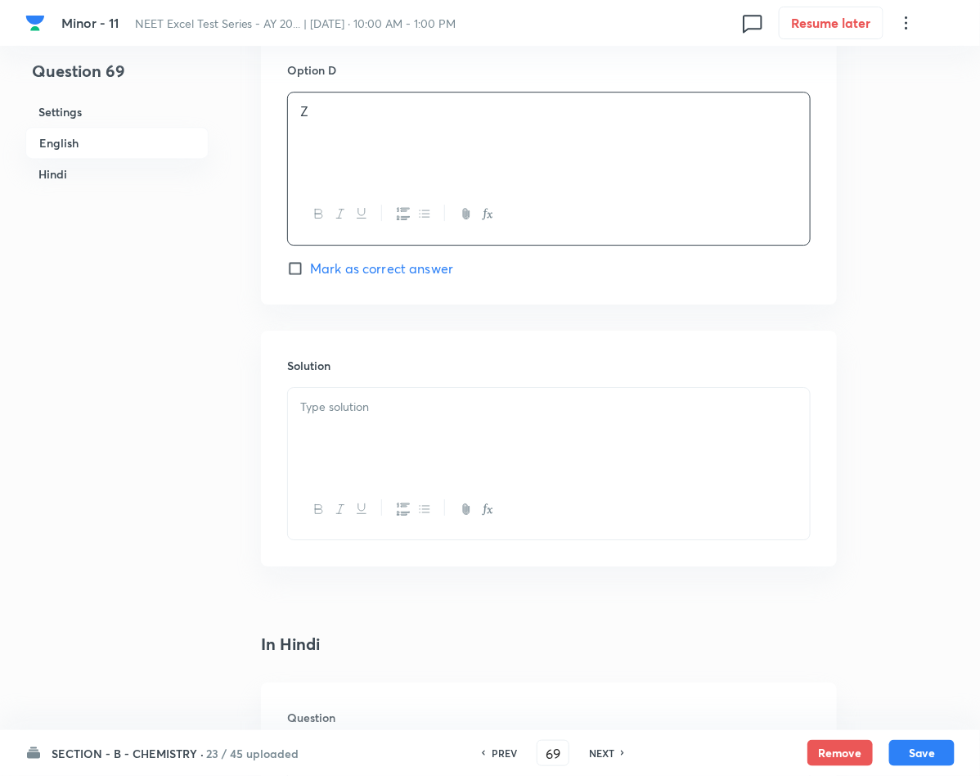
scroll to position [1595, 0]
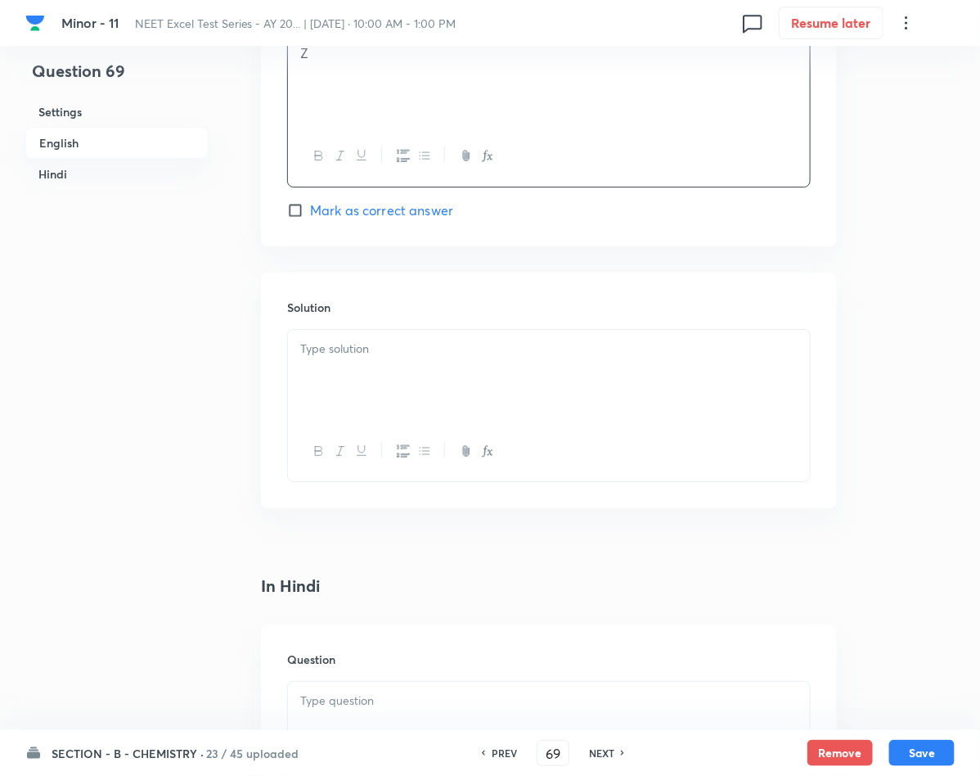
click at [411, 366] on div at bounding box center [549, 376] width 522 height 92
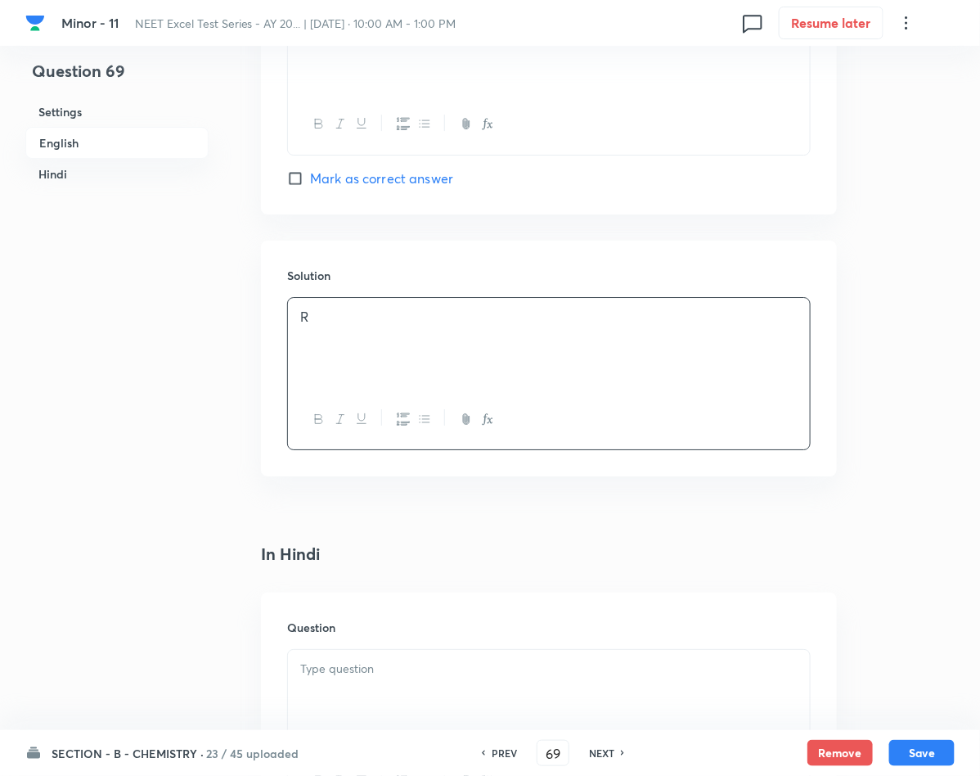
scroll to position [1841, 0]
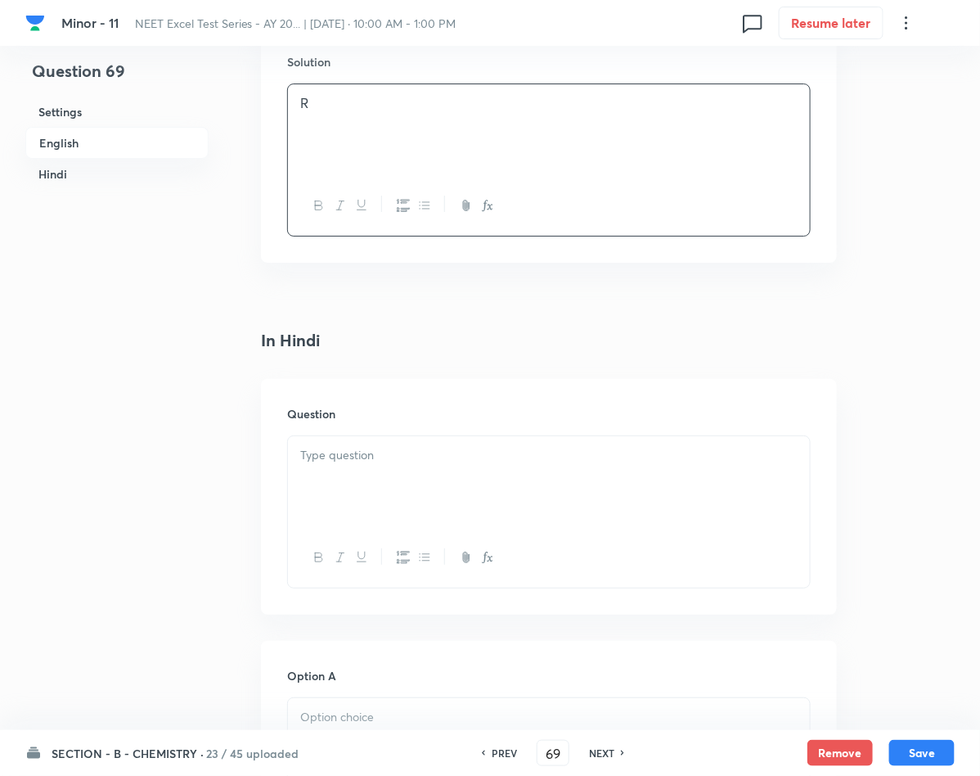
click at [543, 484] on div at bounding box center [549, 482] width 522 height 92
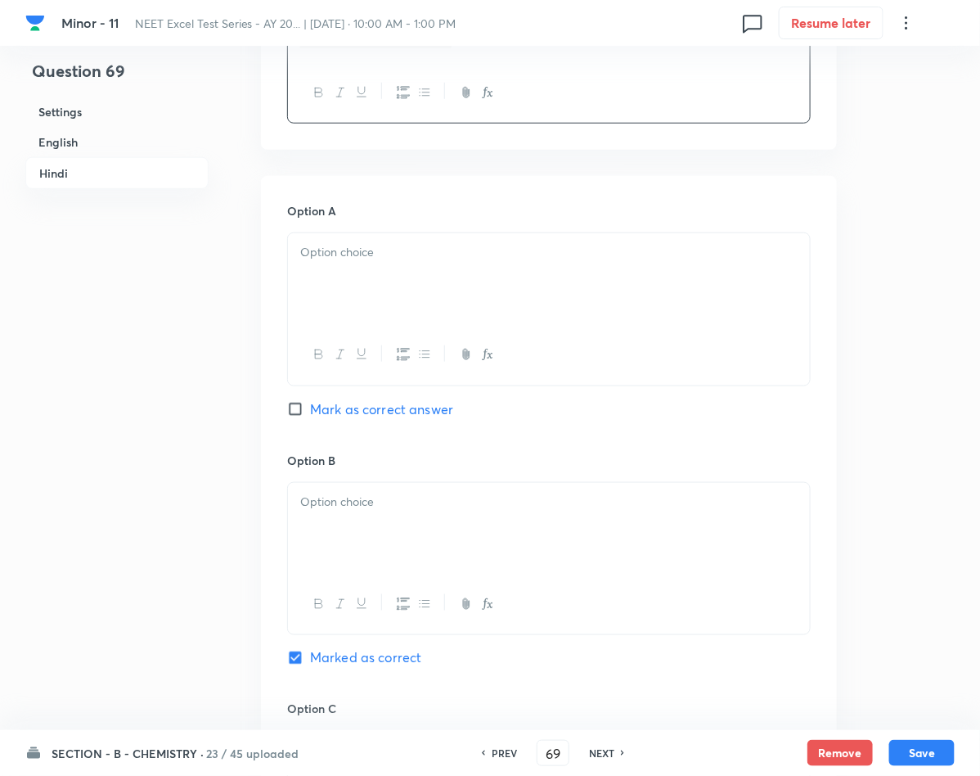
scroll to position [2331, 0]
click at [401, 281] on div at bounding box center [549, 278] width 522 height 92
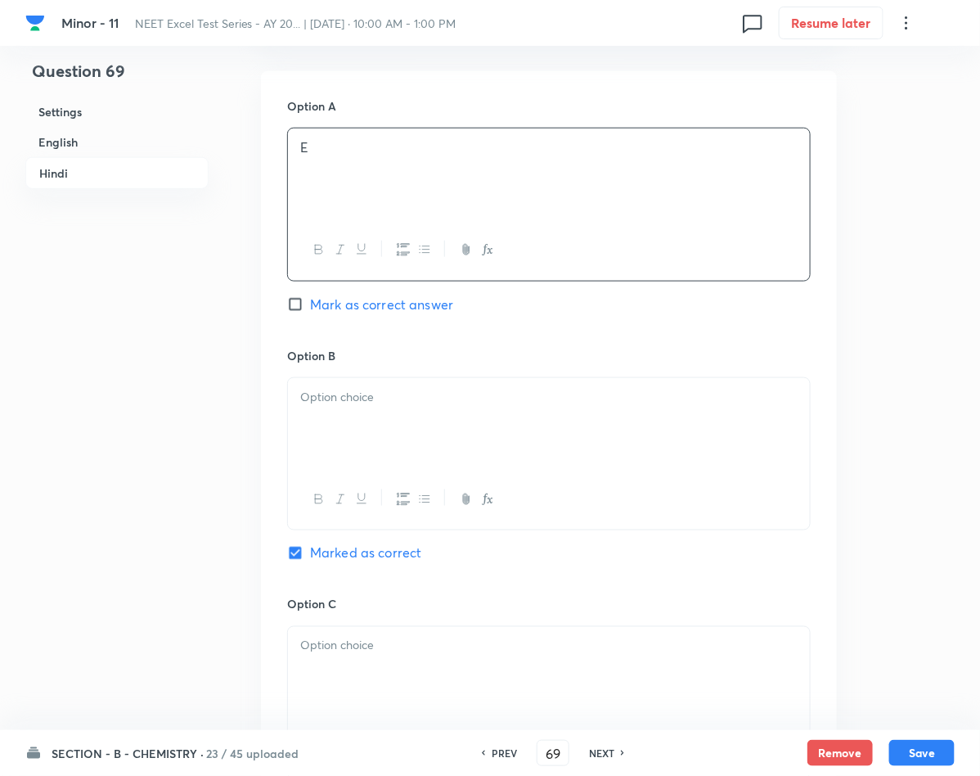
scroll to position [2577, 0]
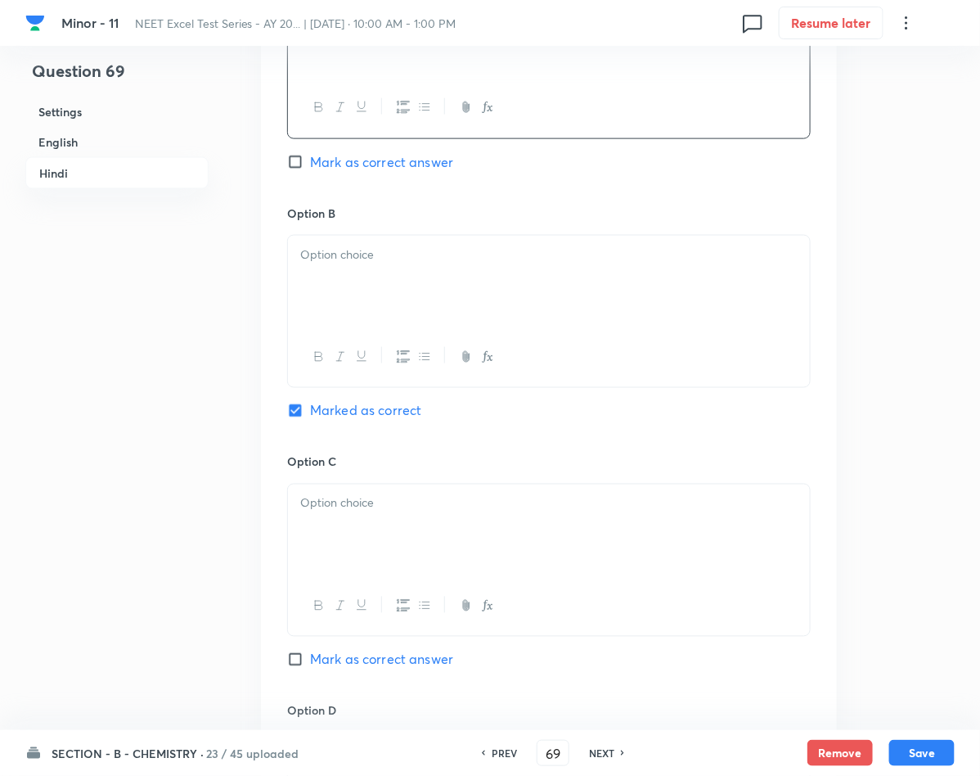
click at [402, 295] on div at bounding box center [549, 282] width 522 height 92
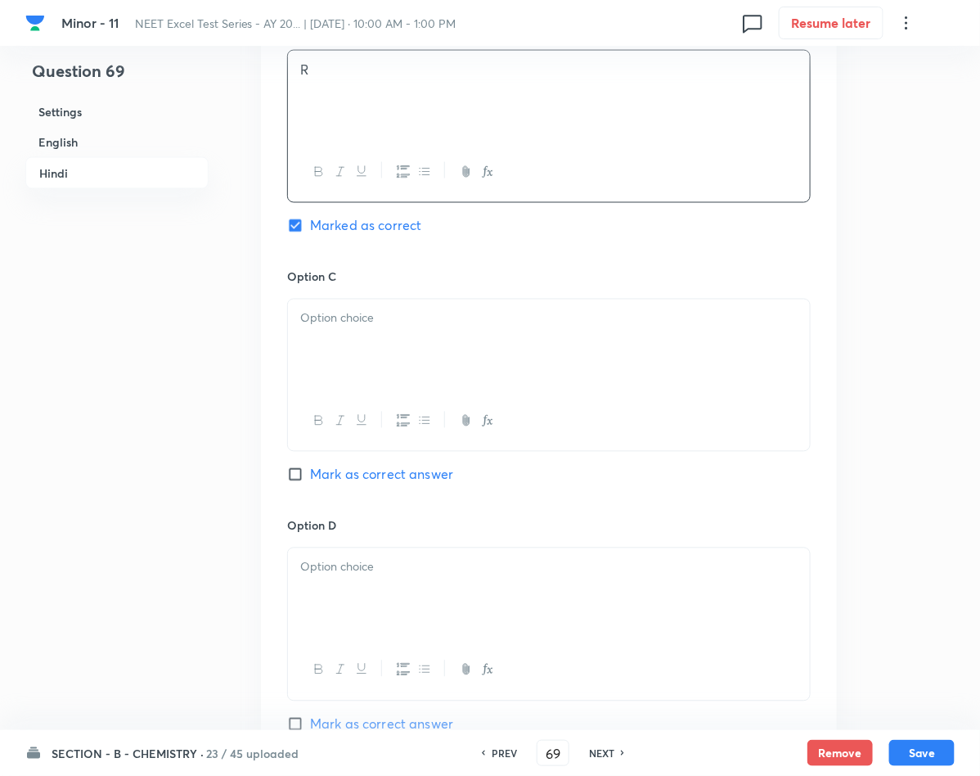
scroll to position [2822, 0]
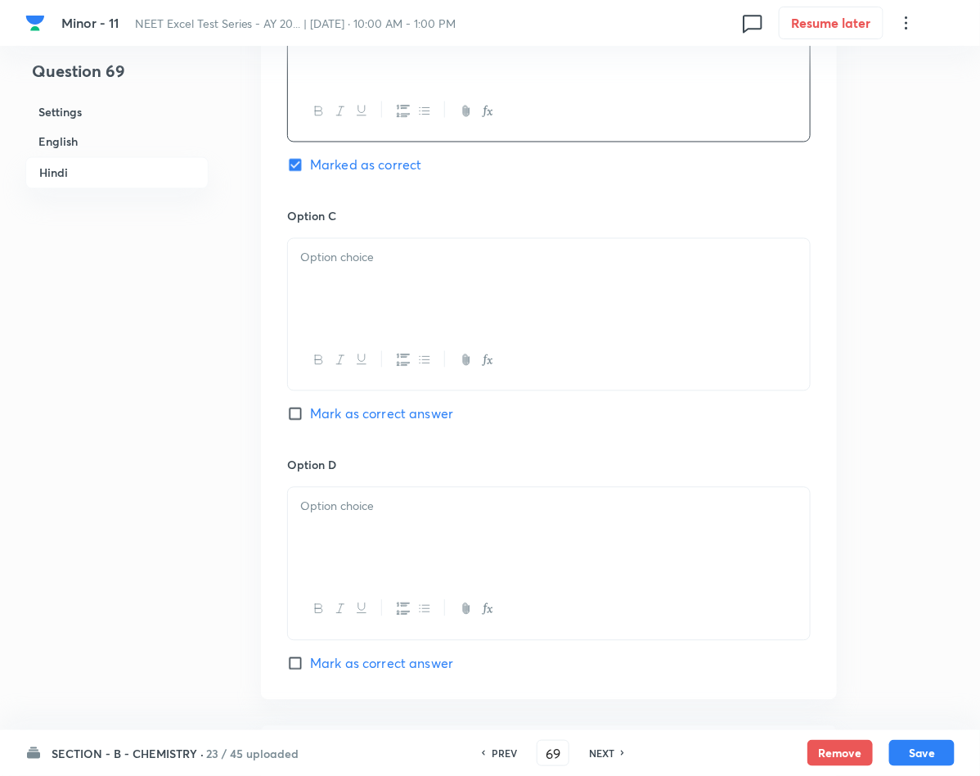
click at [379, 277] on div at bounding box center [549, 285] width 522 height 92
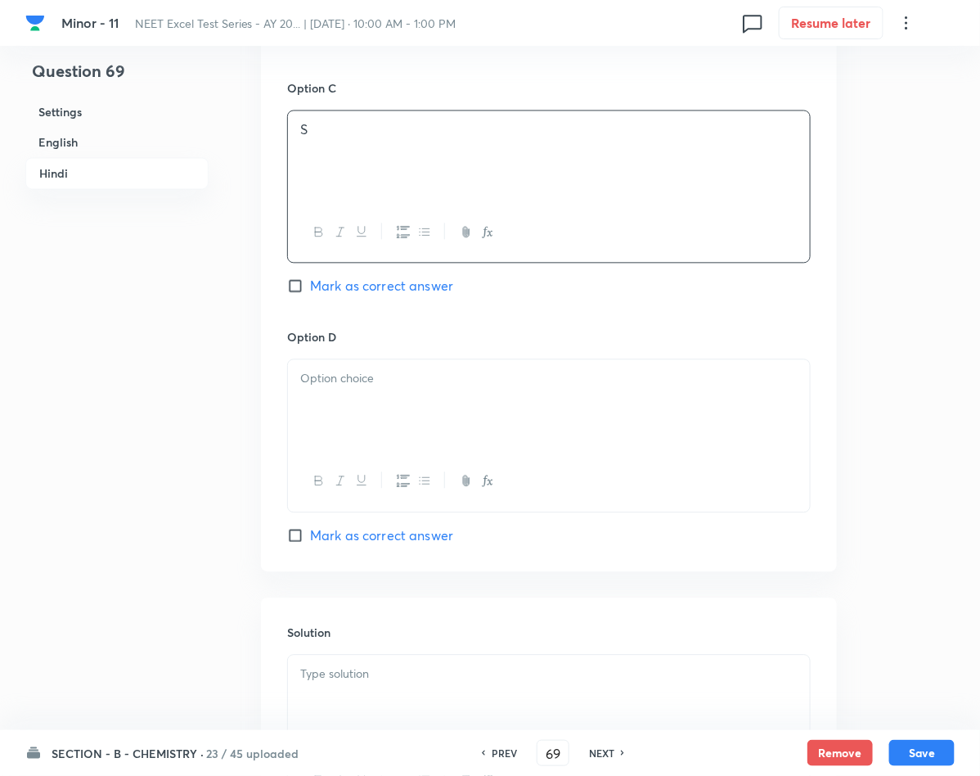
scroll to position [3068, 0]
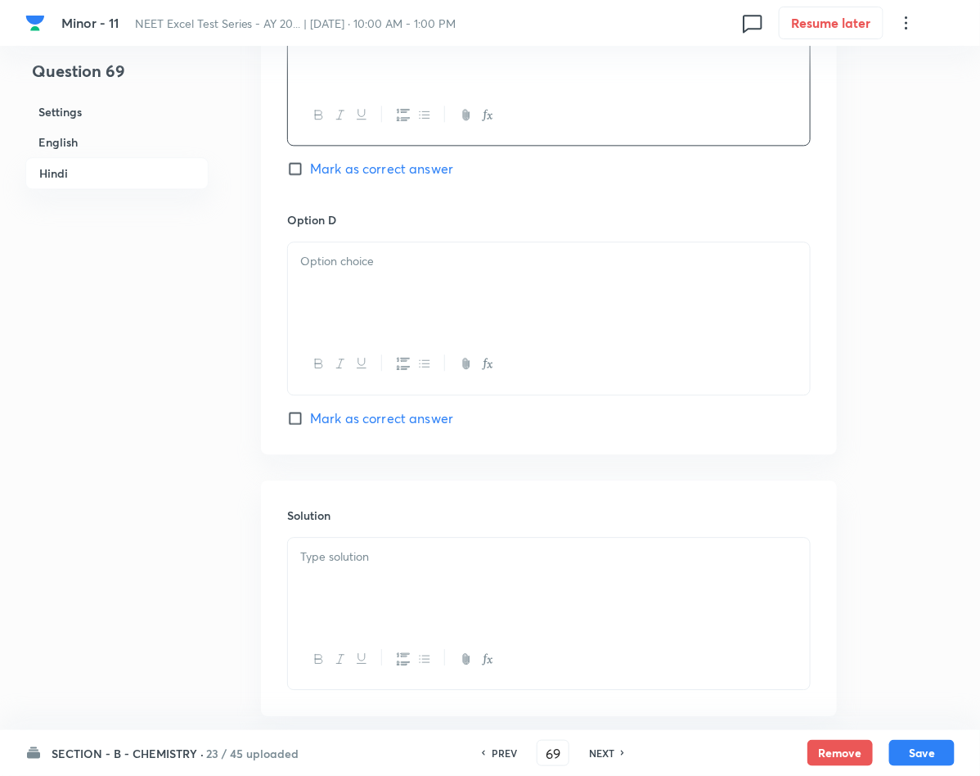
click at [379, 271] on p at bounding box center [548, 261] width 497 height 19
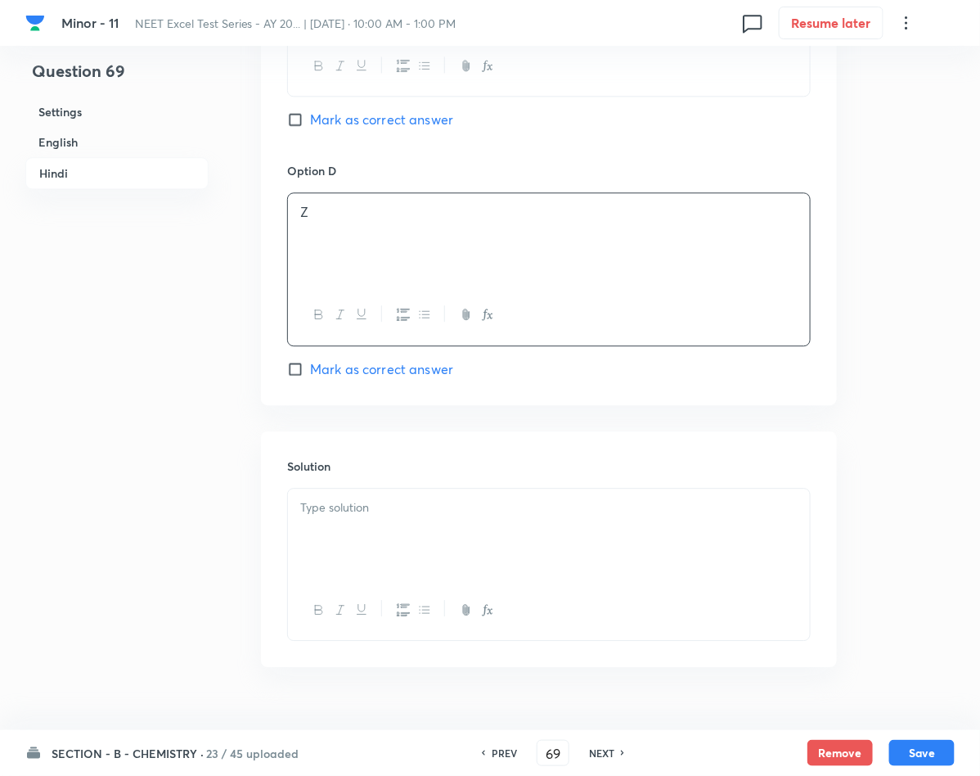
scroll to position [3162, 0]
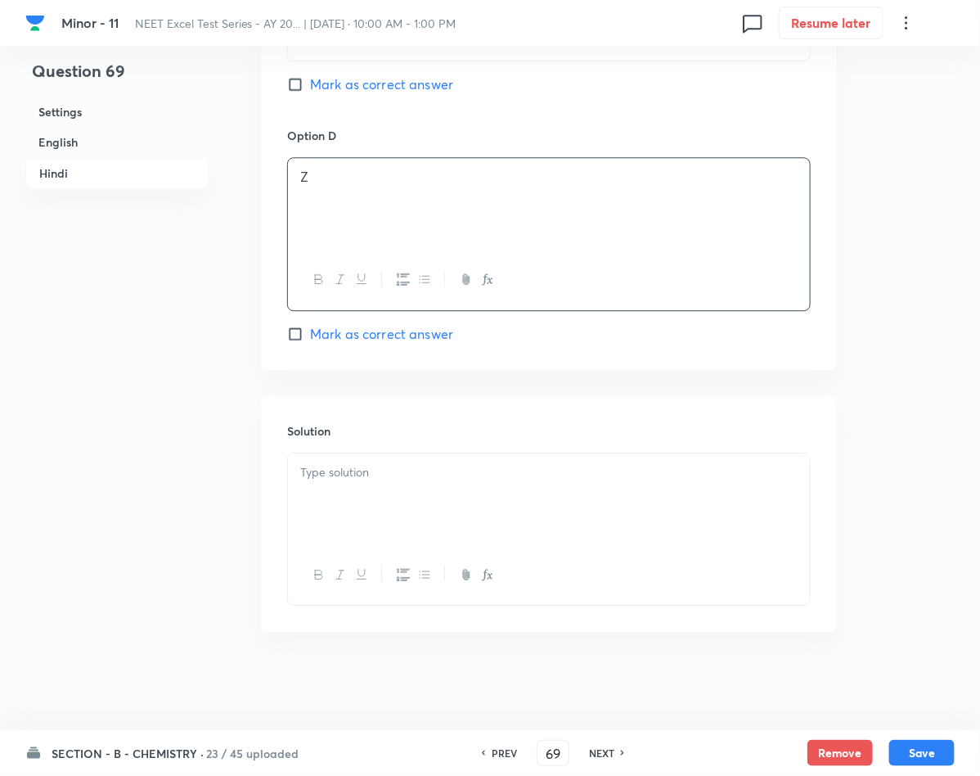
click at [391, 466] on p at bounding box center [548, 472] width 497 height 19
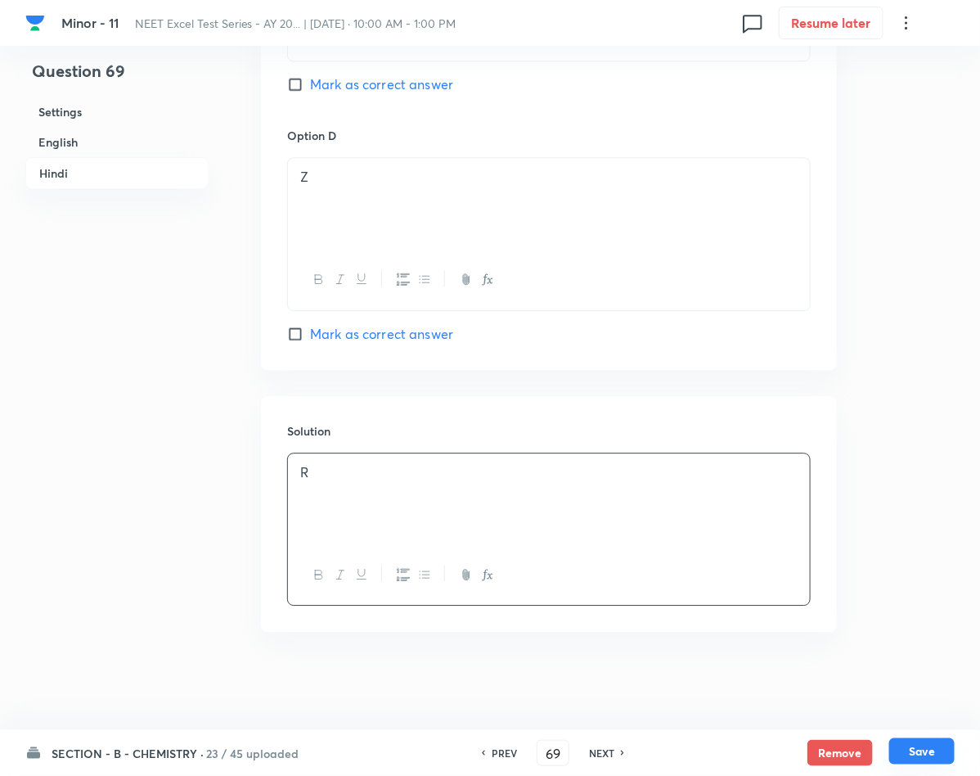
click at [918, 744] on button "Save" at bounding box center [921, 751] width 65 height 26
type input "70"
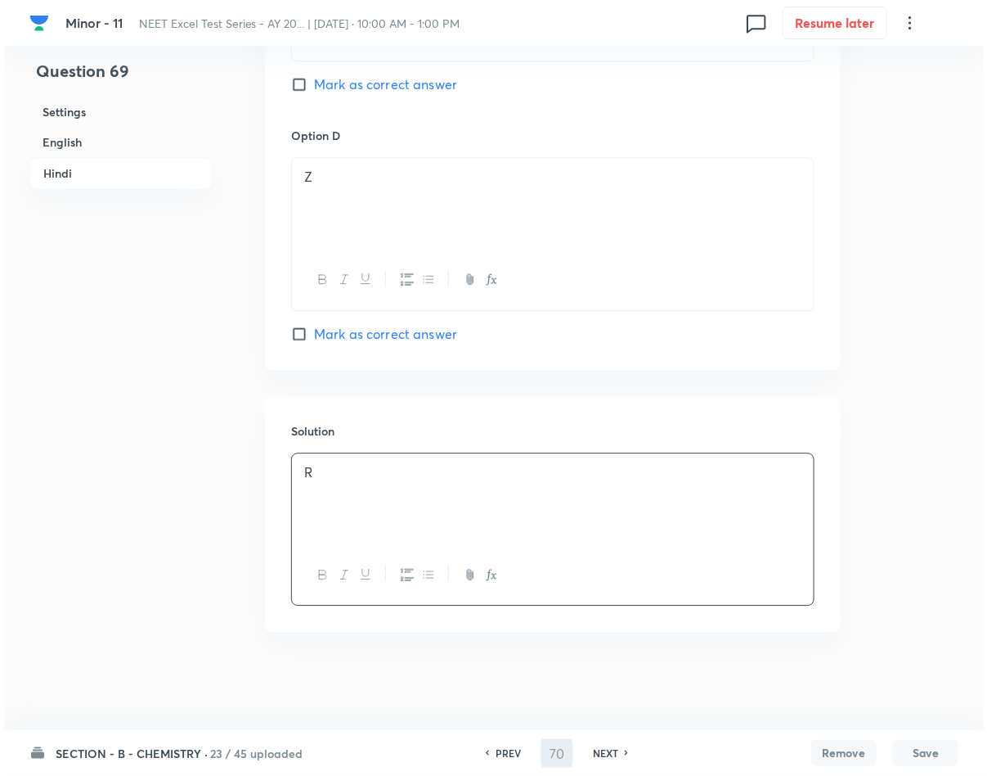
scroll to position [0, 0]
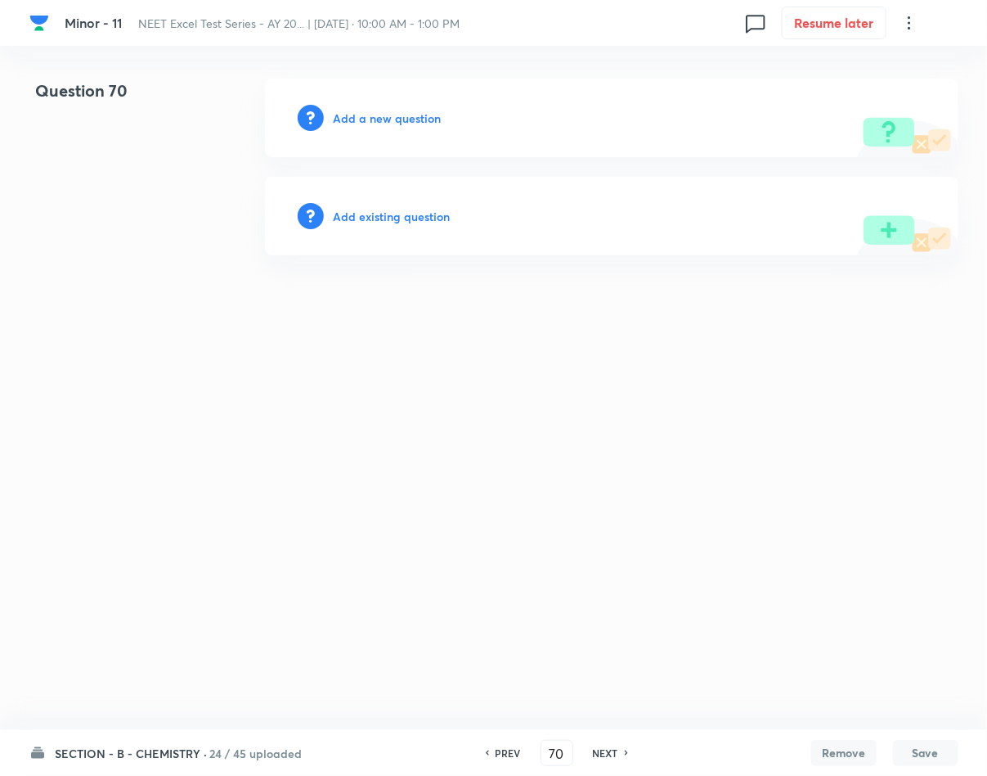
click at [363, 119] on h6 "Add a new question" at bounding box center [388, 118] width 108 height 17
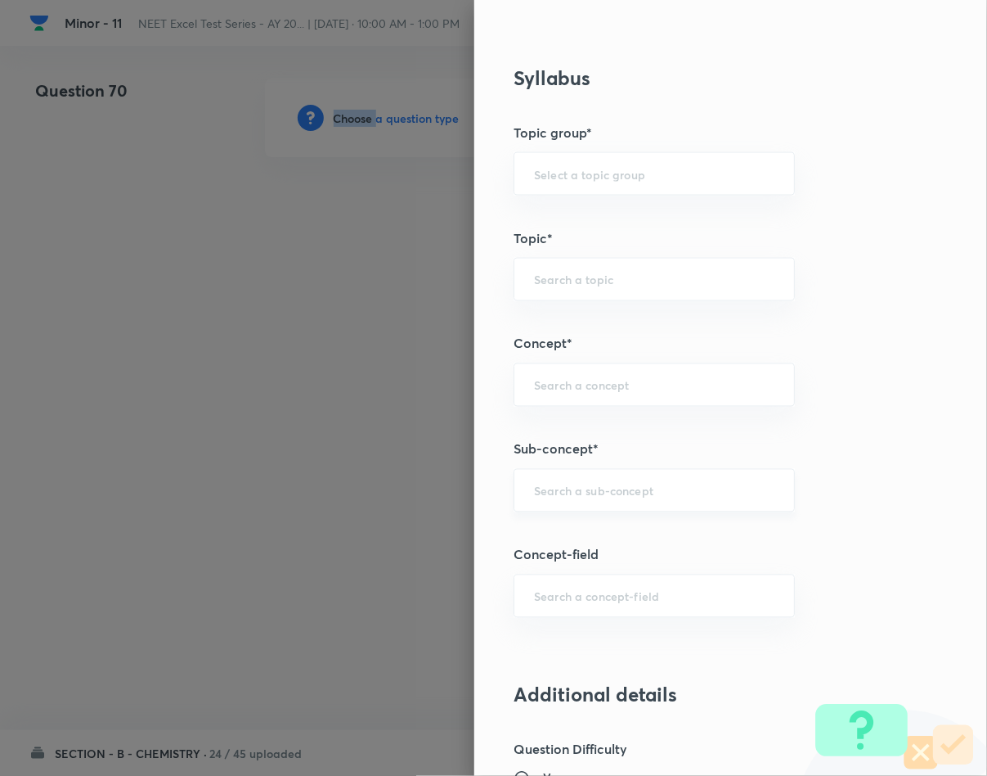
scroll to position [736, 0]
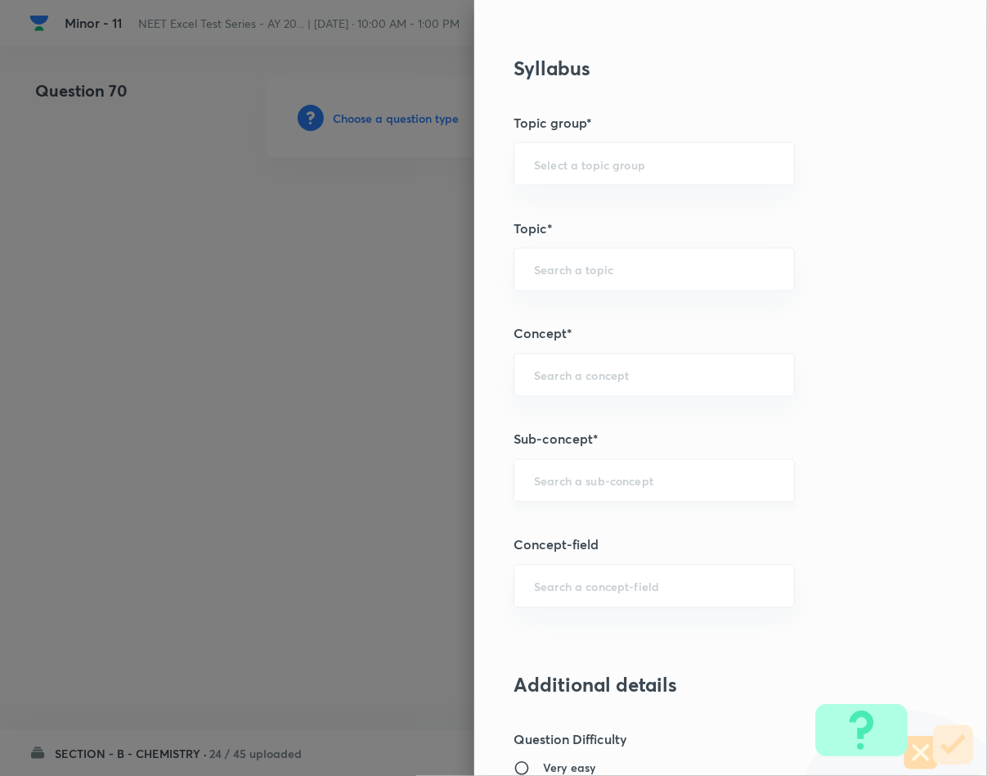
click at [582, 488] on input "text" at bounding box center [654, 481] width 241 height 16
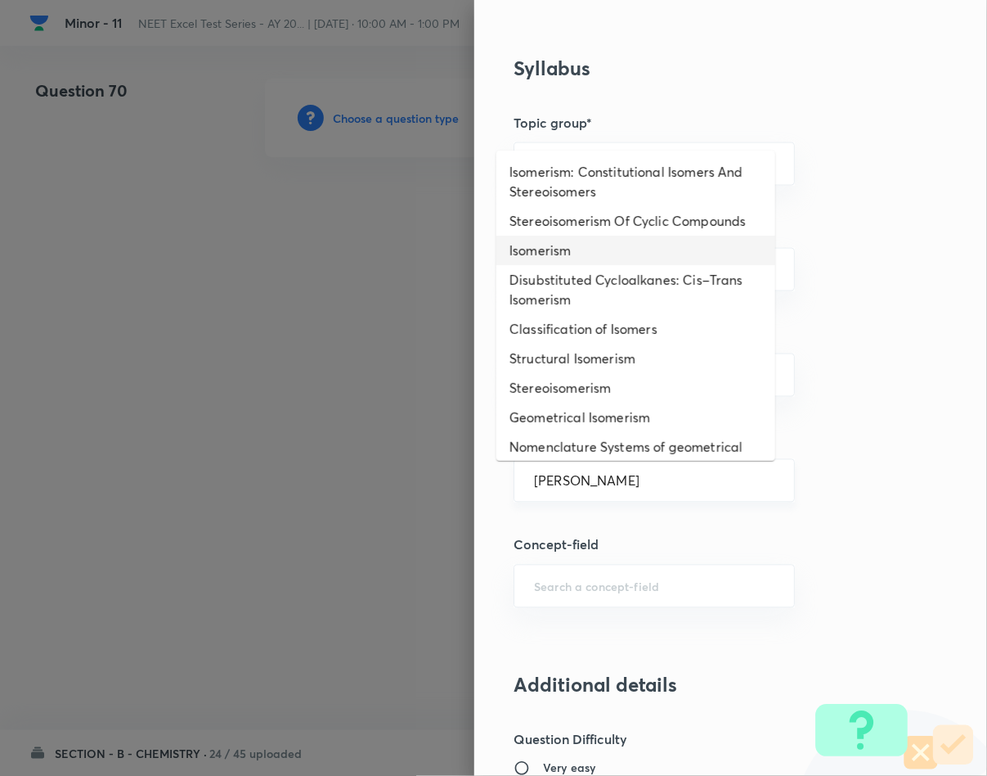
type input "Isomerism"
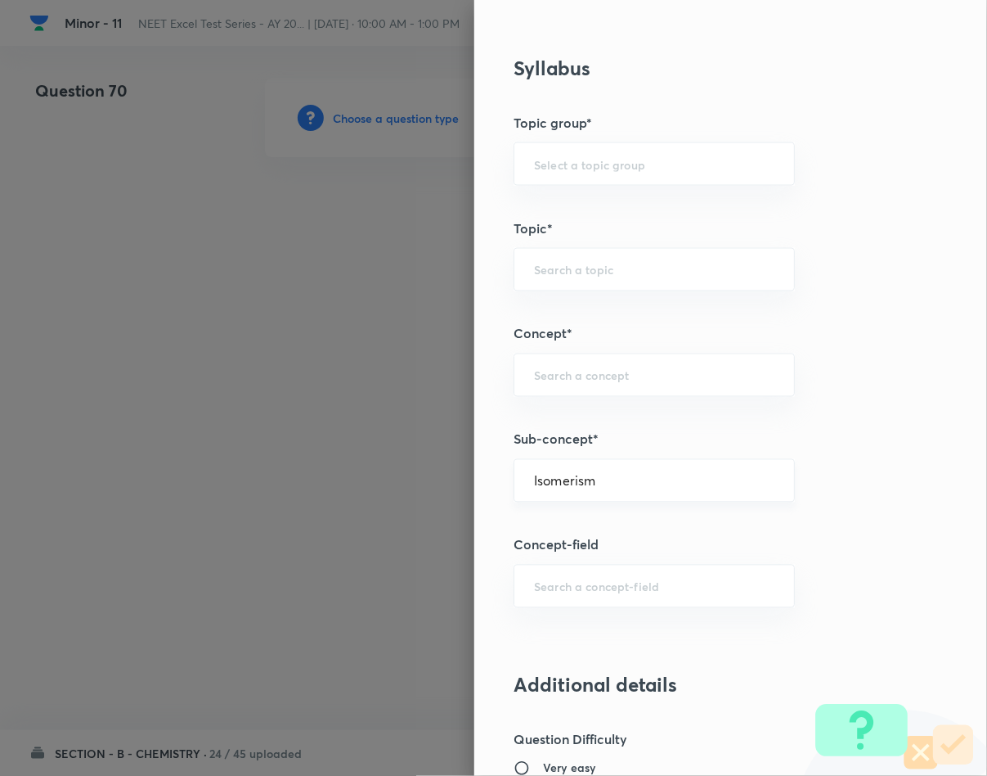
type input "Chemistry"
type input "Inorganic Chemistry"
type input "Co-ordination Compounds"
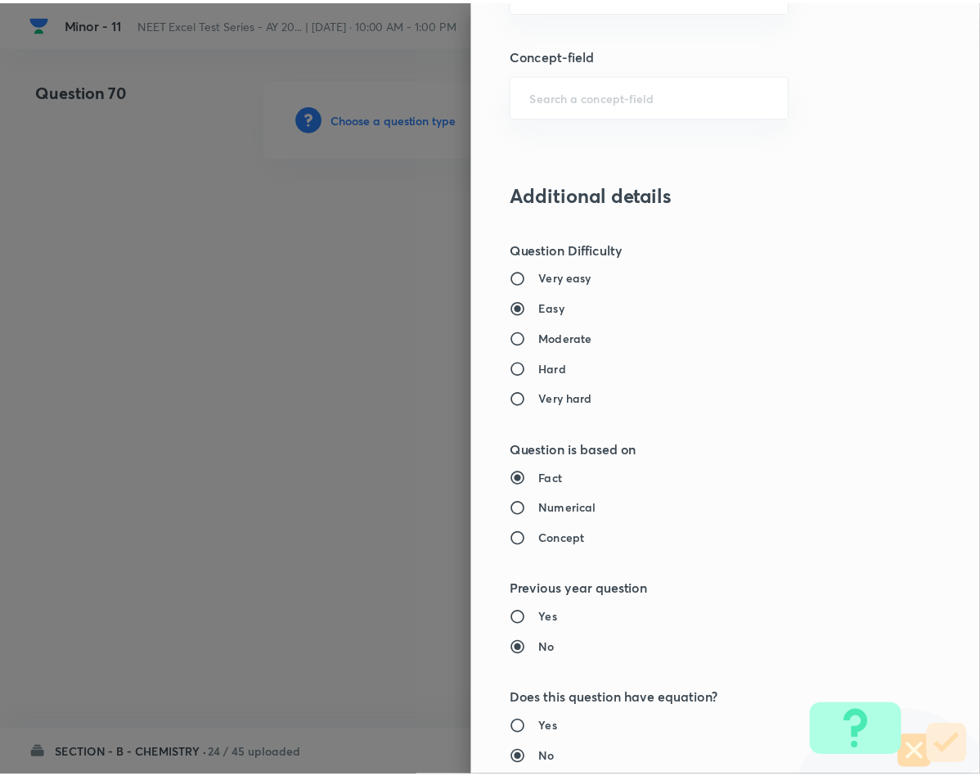
scroll to position [1569, 0]
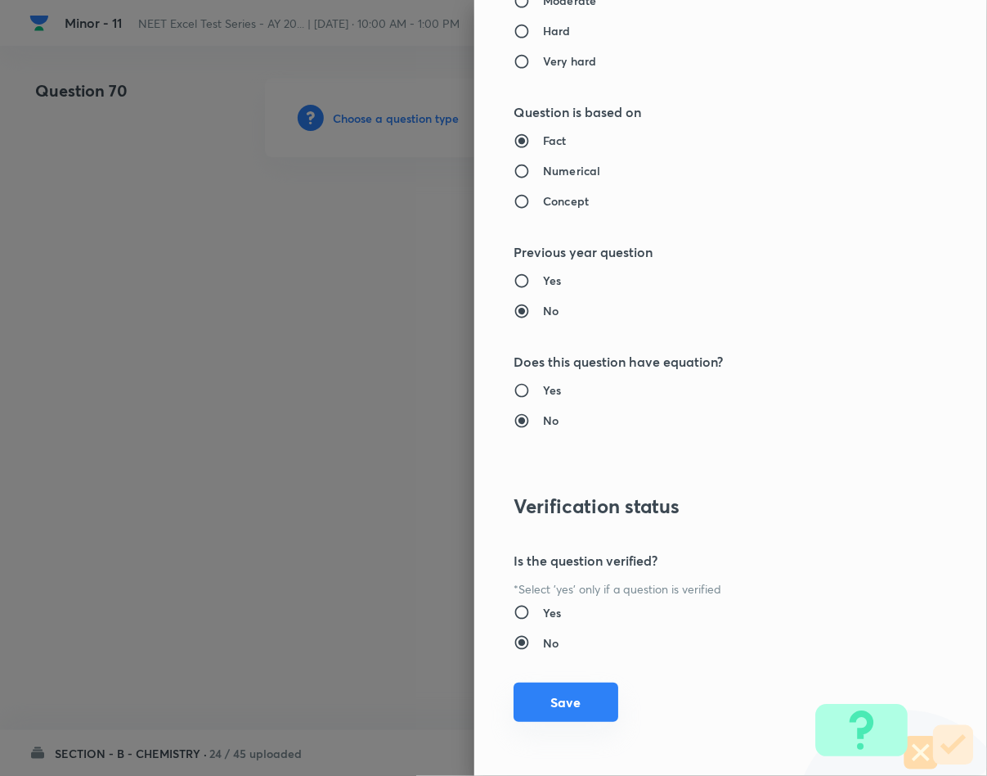
click at [557, 690] on button "Save" at bounding box center [566, 701] width 105 height 39
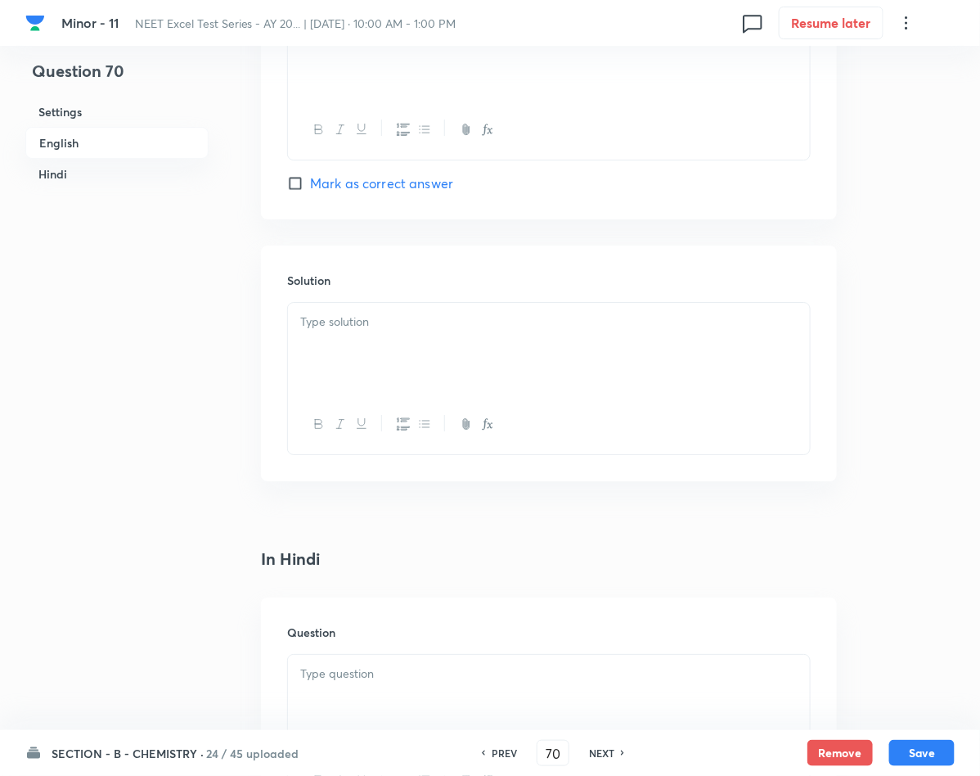
scroll to position [1595, 0]
click at [437, 671] on p at bounding box center [548, 668] width 497 height 19
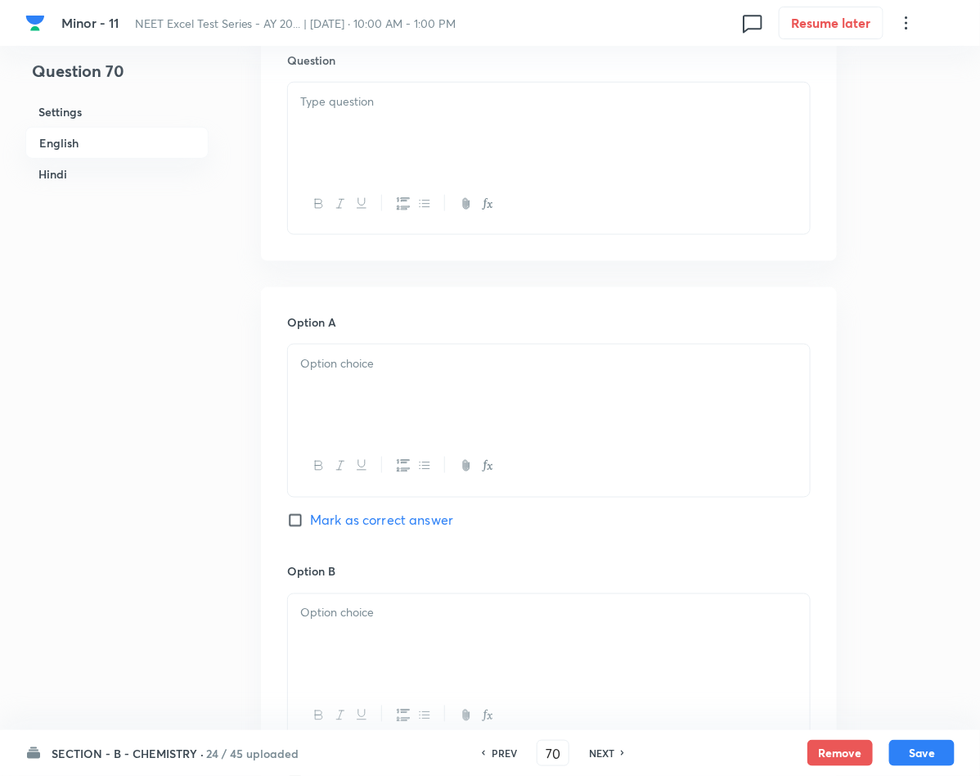
scroll to position [491, 0]
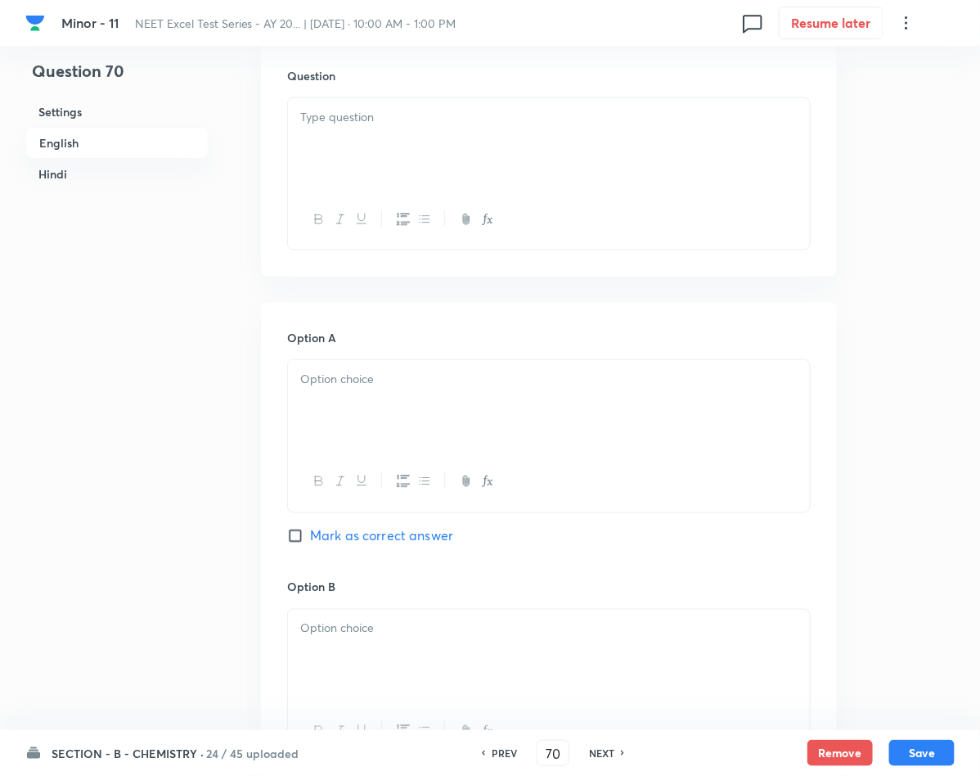
click at [430, 137] on div at bounding box center [549, 144] width 522 height 92
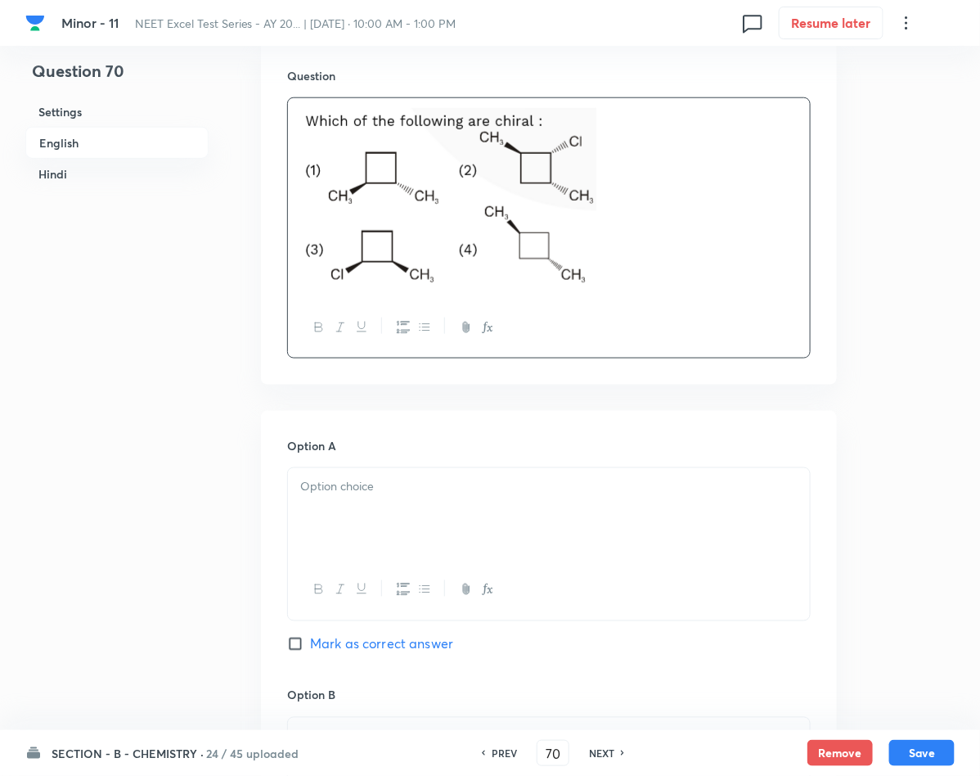
scroll to position [859, 0]
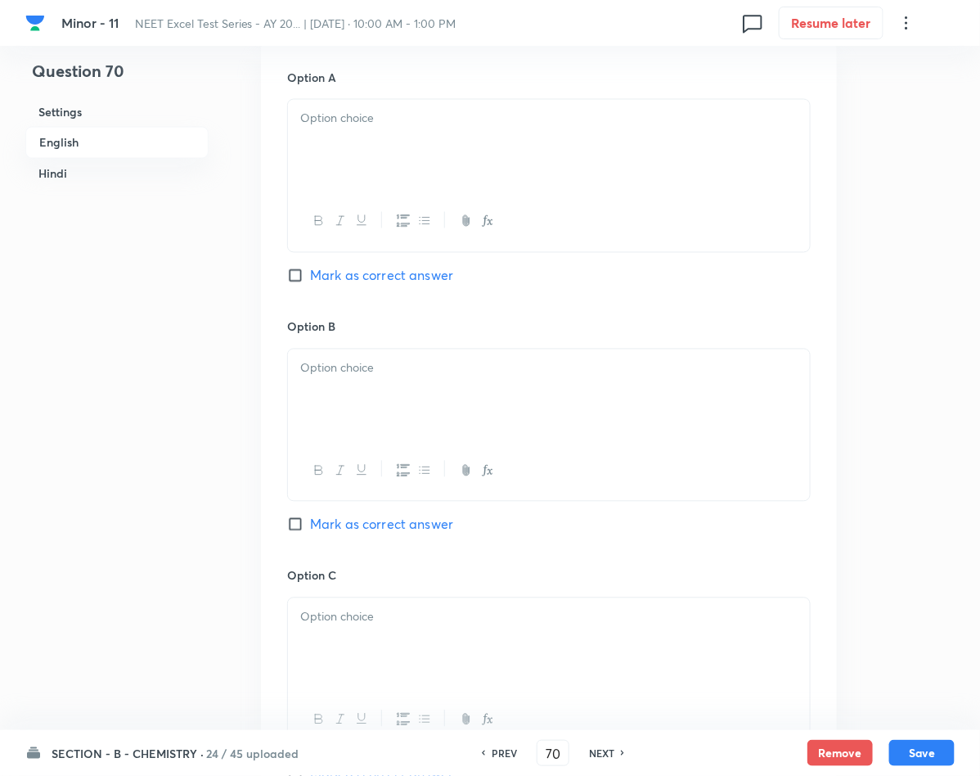
drag, startPoint x: 411, startPoint y: 155, endPoint x: 402, endPoint y: 157, distance: 8.3
click at [402, 157] on div at bounding box center [549, 146] width 522 height 92
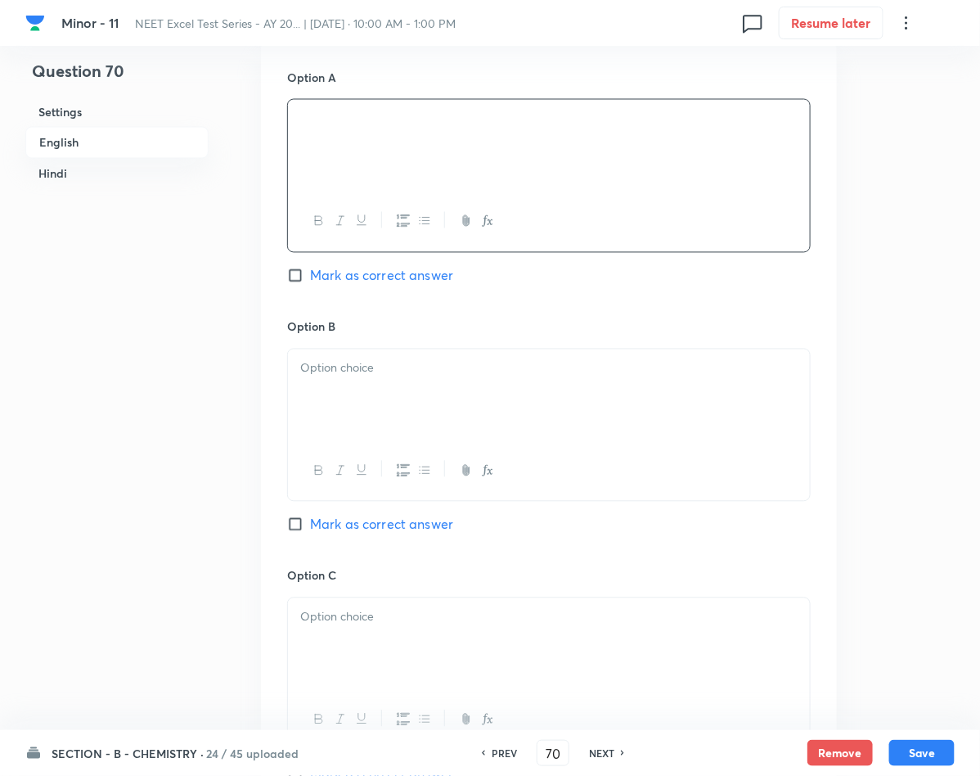
click at [320, 278] on span "Mark as correct answer" at bounding box center [381, 276] width 143 height 20
click at [310, 278] on input "Mark as correct answer" at bounding box center [298, 275] width 23 height 16
checkbox input "true"
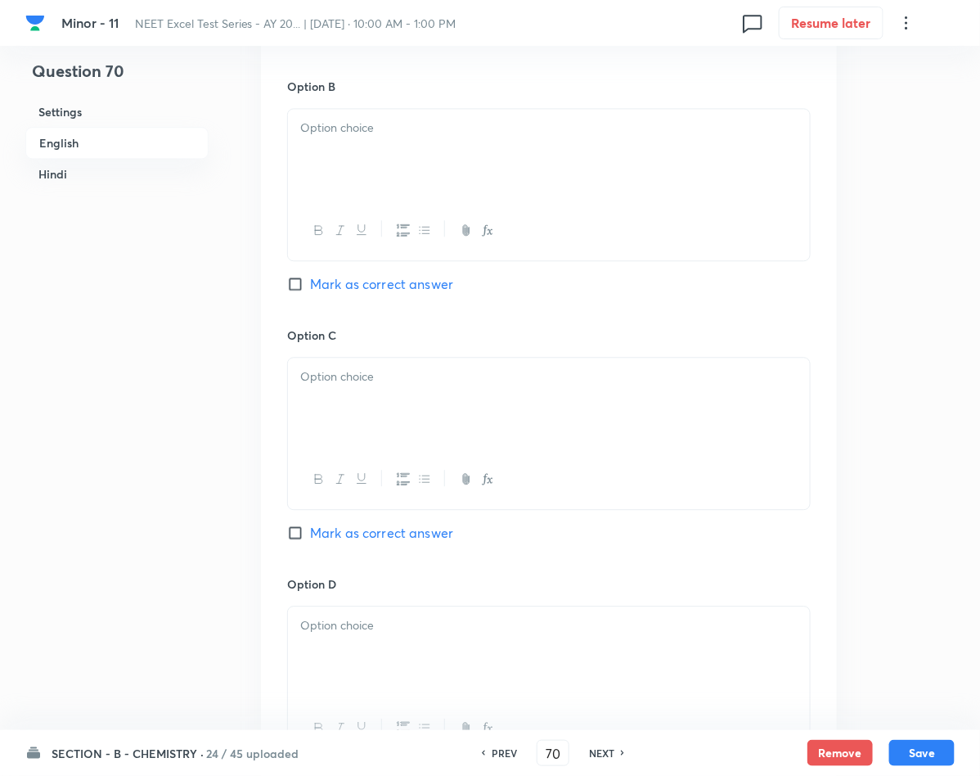
checkbox input "true"
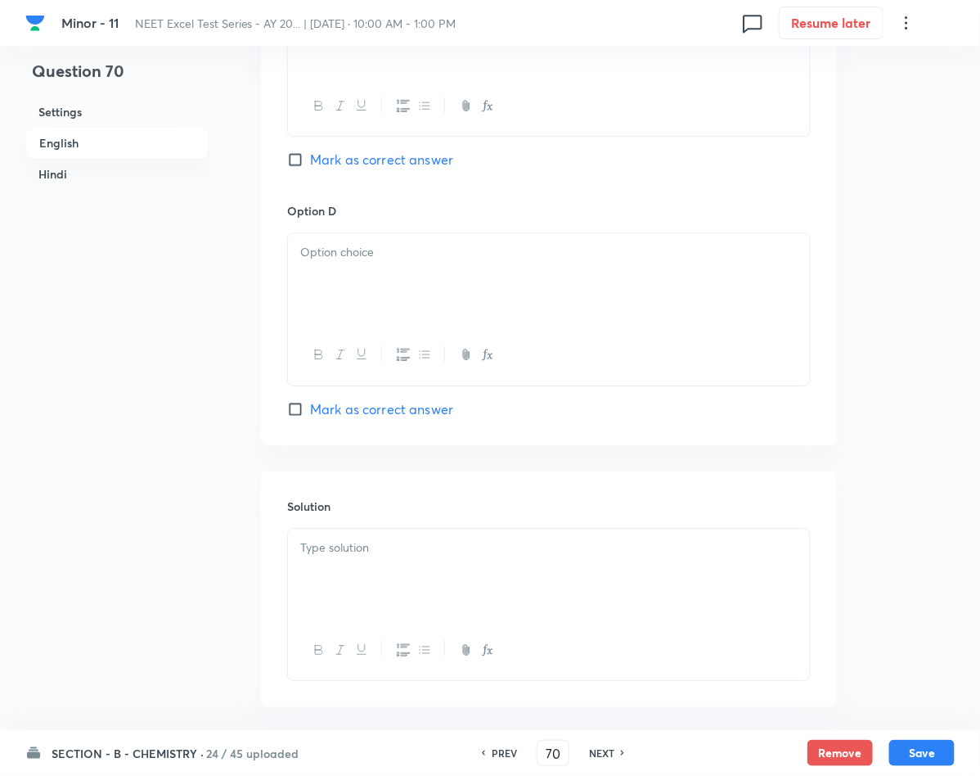
scroll to position [1595, 0]
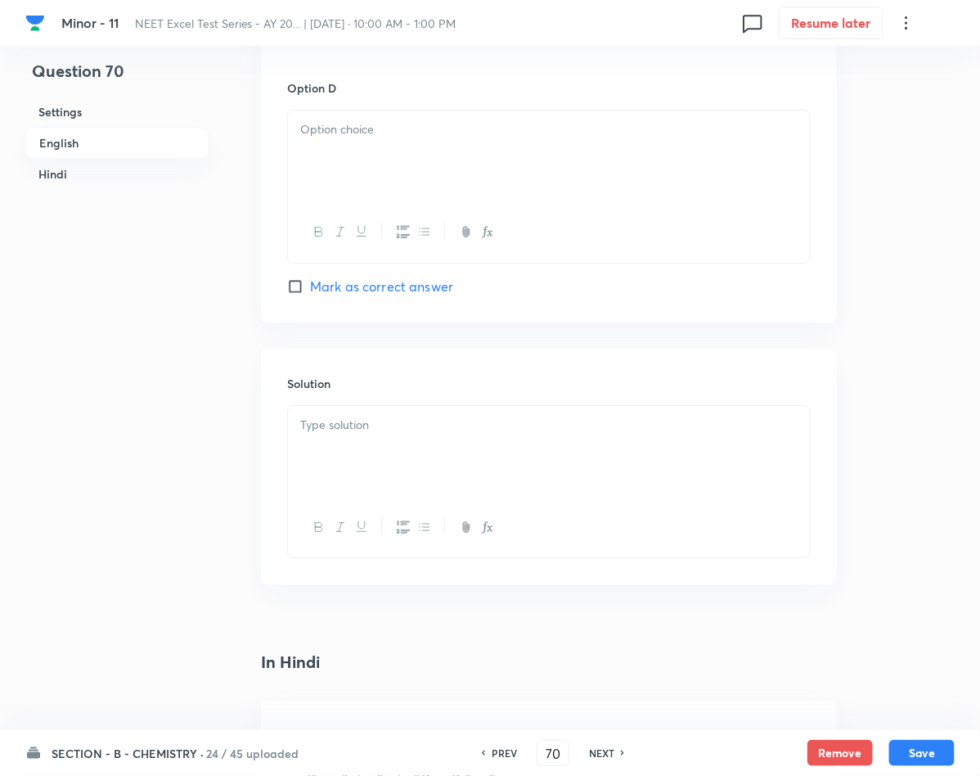
click at [314, 471] on div at bounding box center [549, 452] width 522 height 92
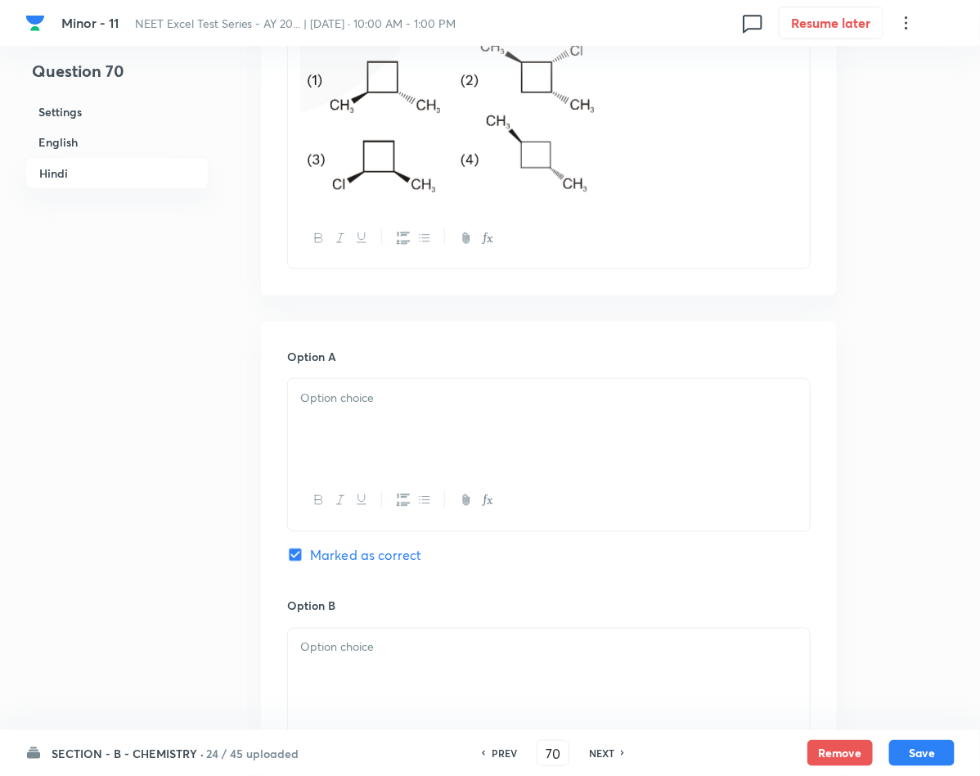
scroll to position [2454, 0]
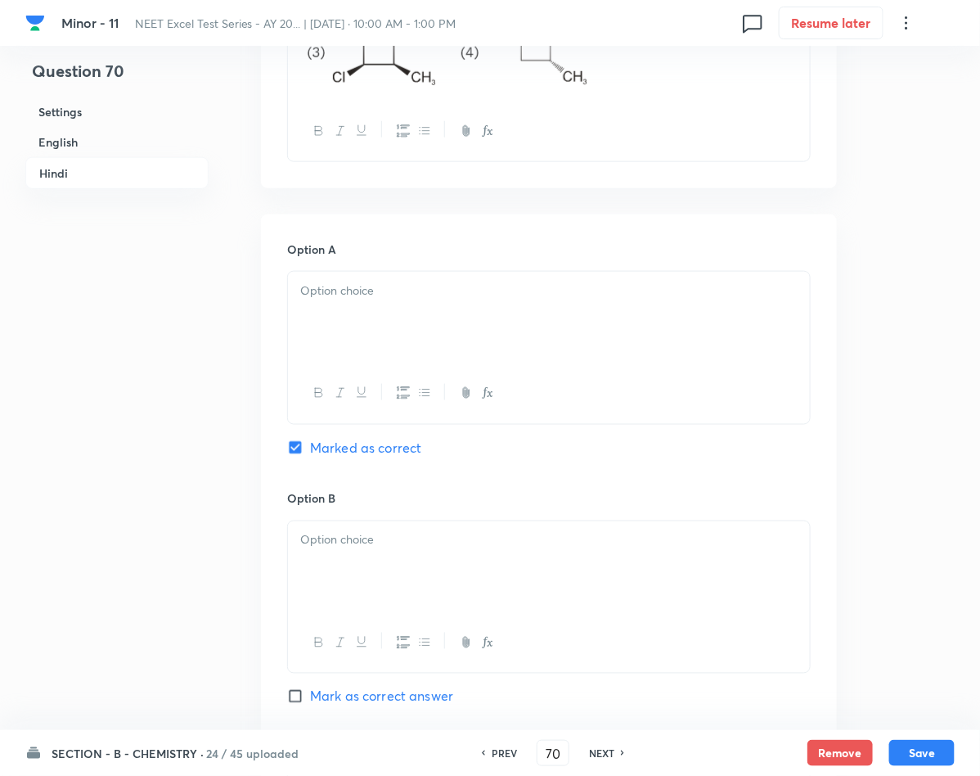
click at [344, 352] on div at bounding box center [549, 318] width 522 height 92
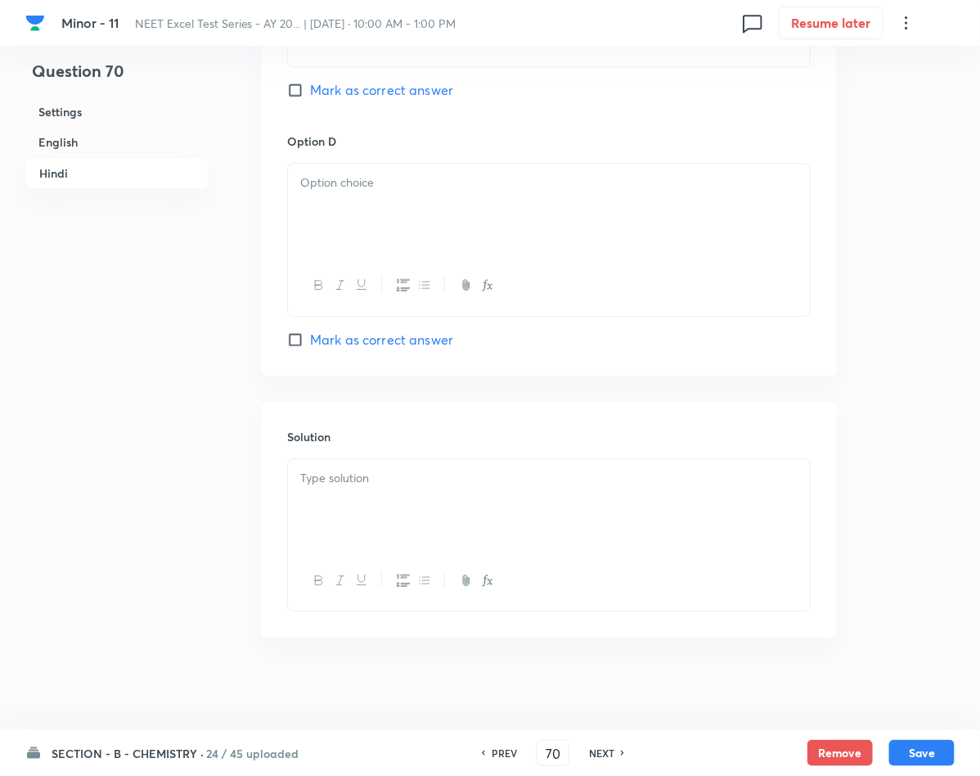
scroll to position [3324, 0]
click at [349, 476] on p at bounding box center [548, 472] width 497 height 19
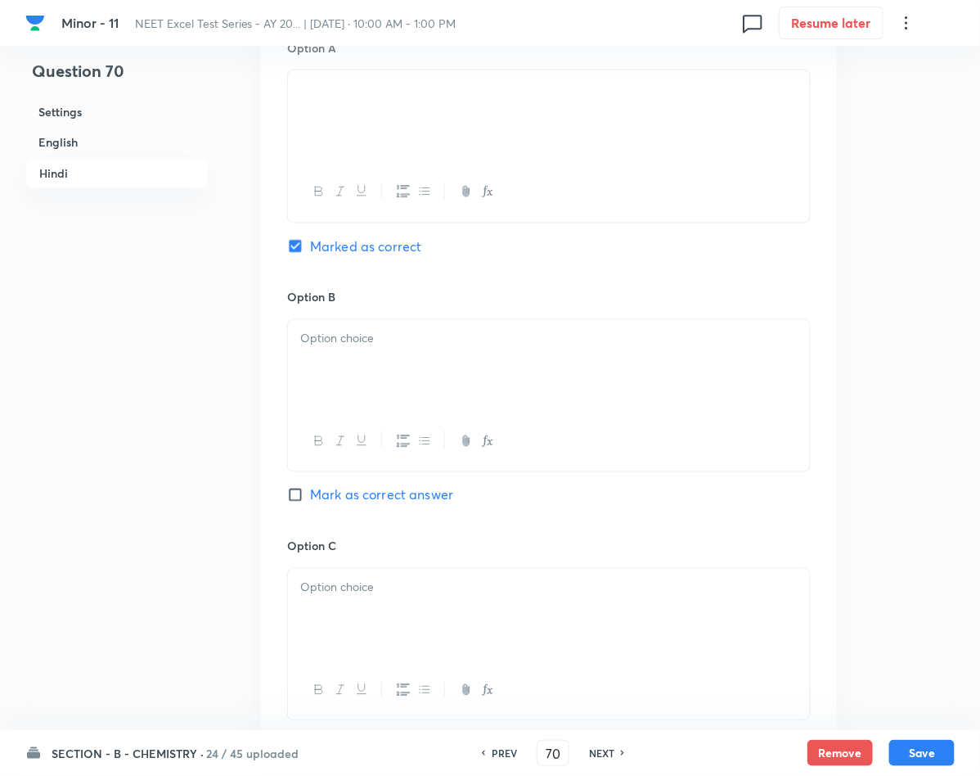
scroll to position [2587, 0]
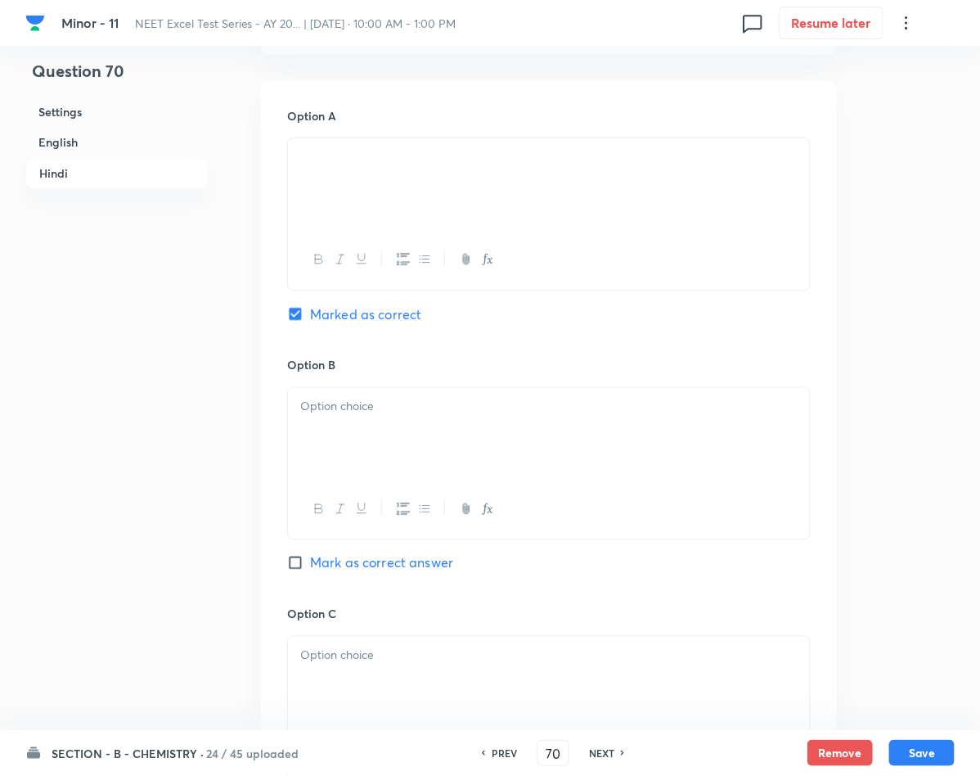
click at [320, 479] on div at bounding box center [549, 434] width 522 height 92
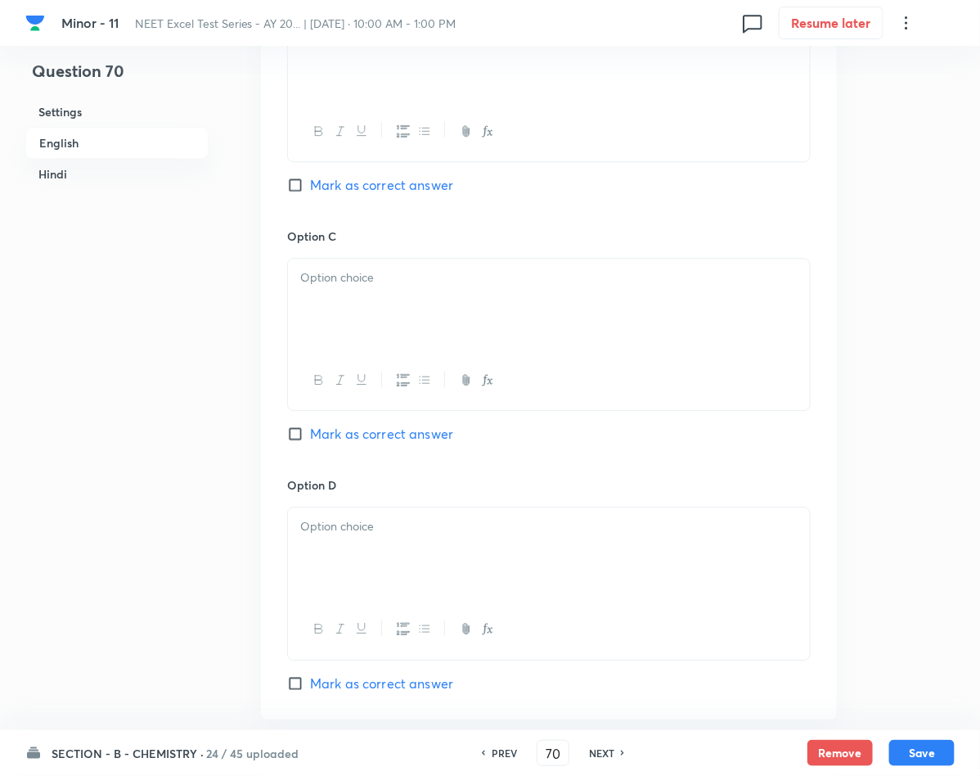
scroll to position [1115, 0]
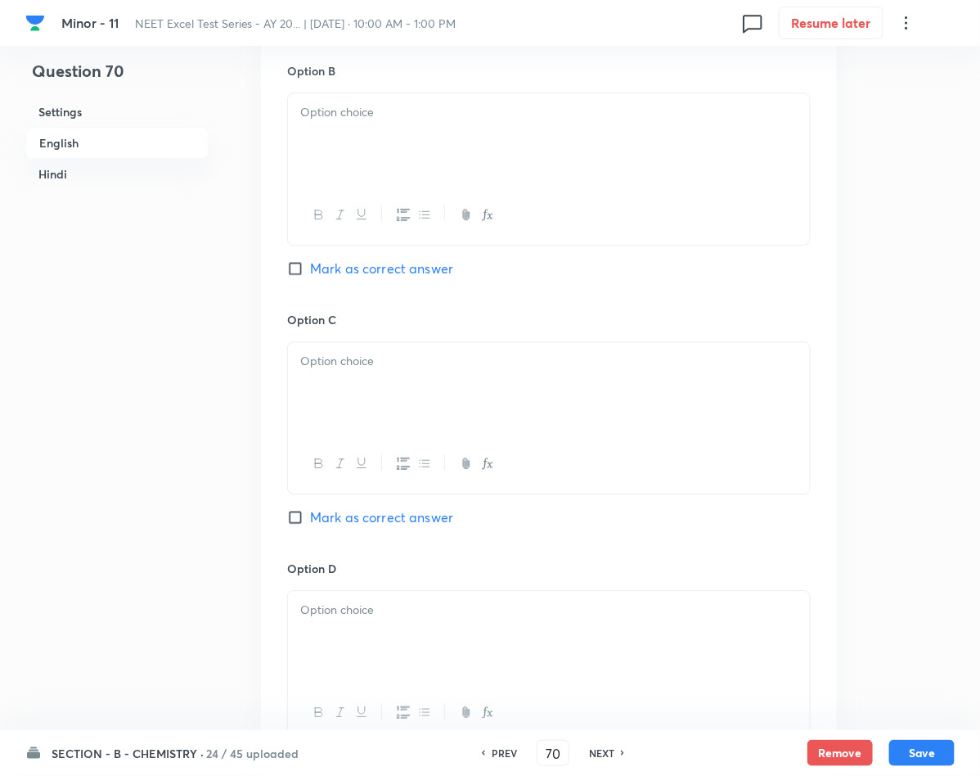
click at [373, 136] on div at bounding box center [549, 139] width 522 height 92
click at [386, 376] on div at bounding box center [549, 388] width 522 height 92
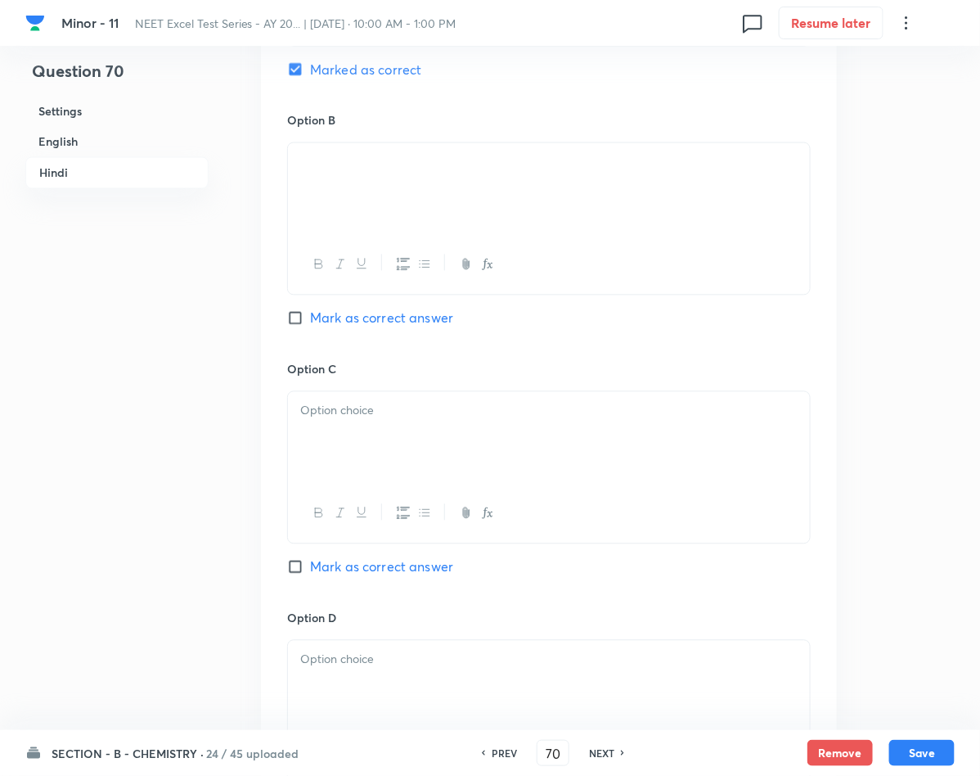
scroll to position [2833, 0]
click at [354, 420] on p at bounding box center [548, 410] width 497 height 19
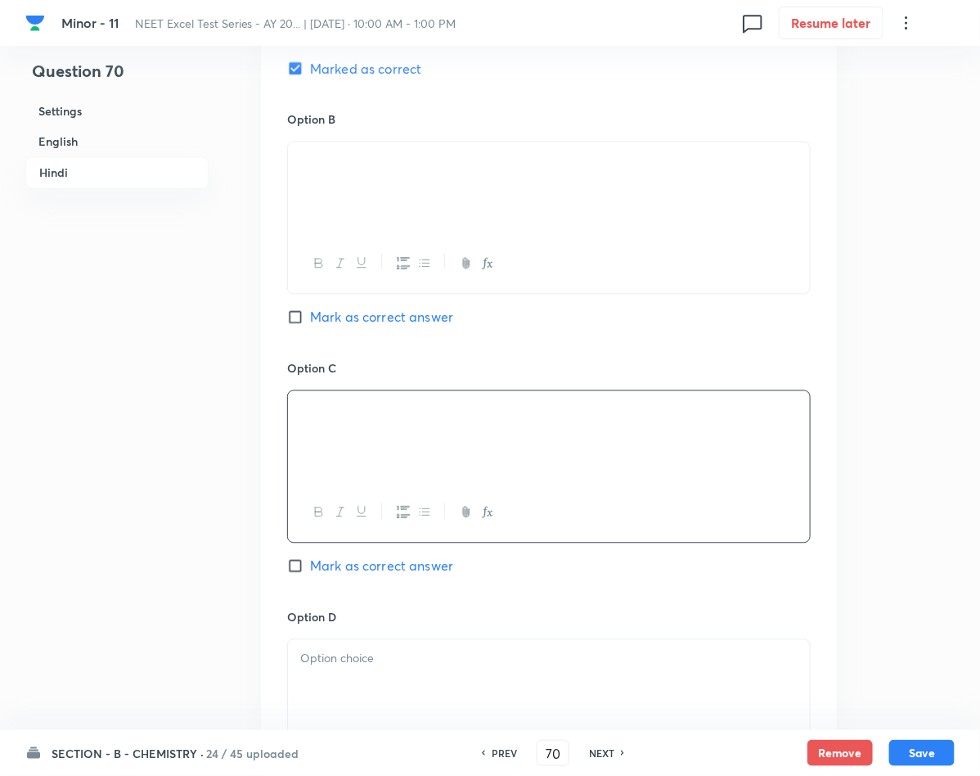
click at [438, 655] on div at bounding box center [549, 686] width 522 height 92
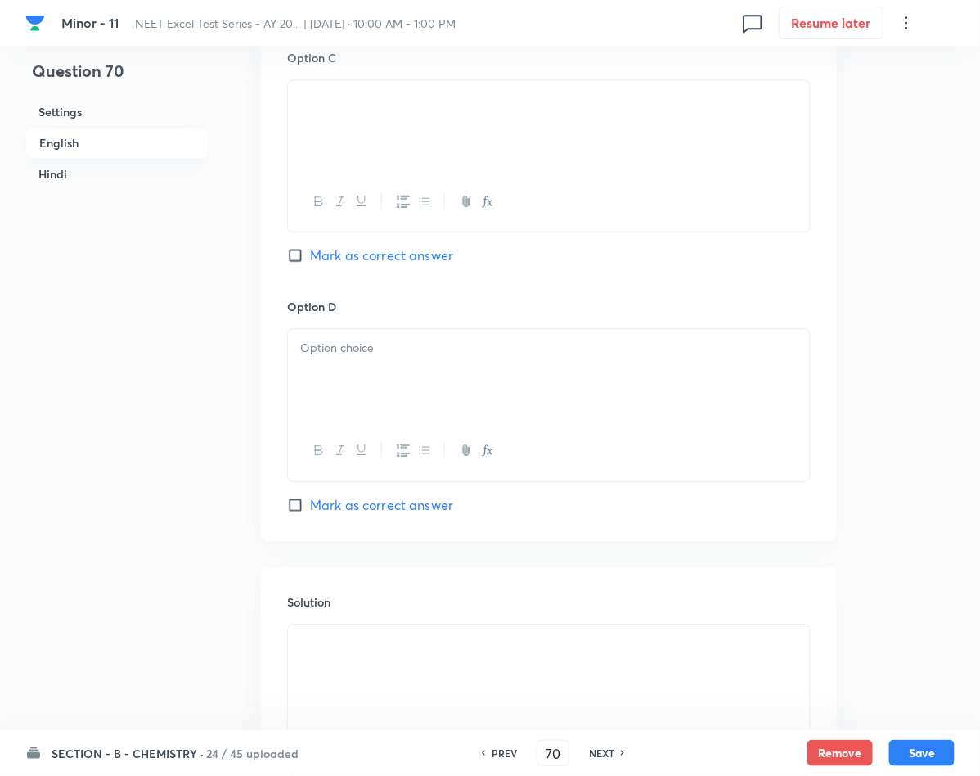
scroll to position [1360, 0]
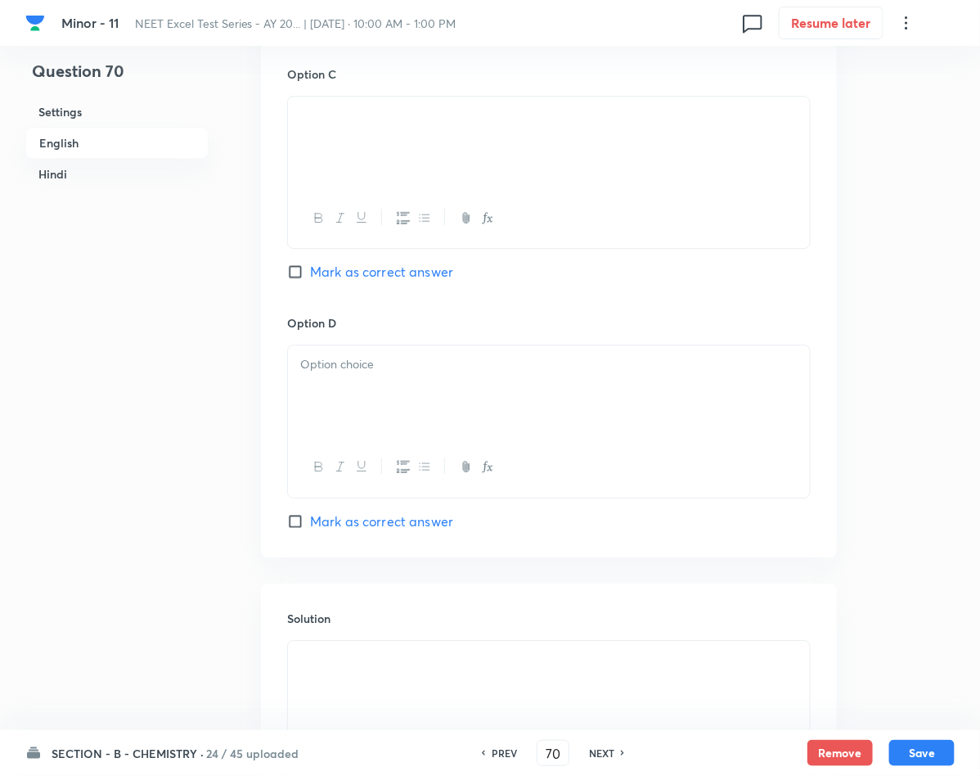
click at [438, 381] on div at bounding box center [549, 391] width 522 height 92
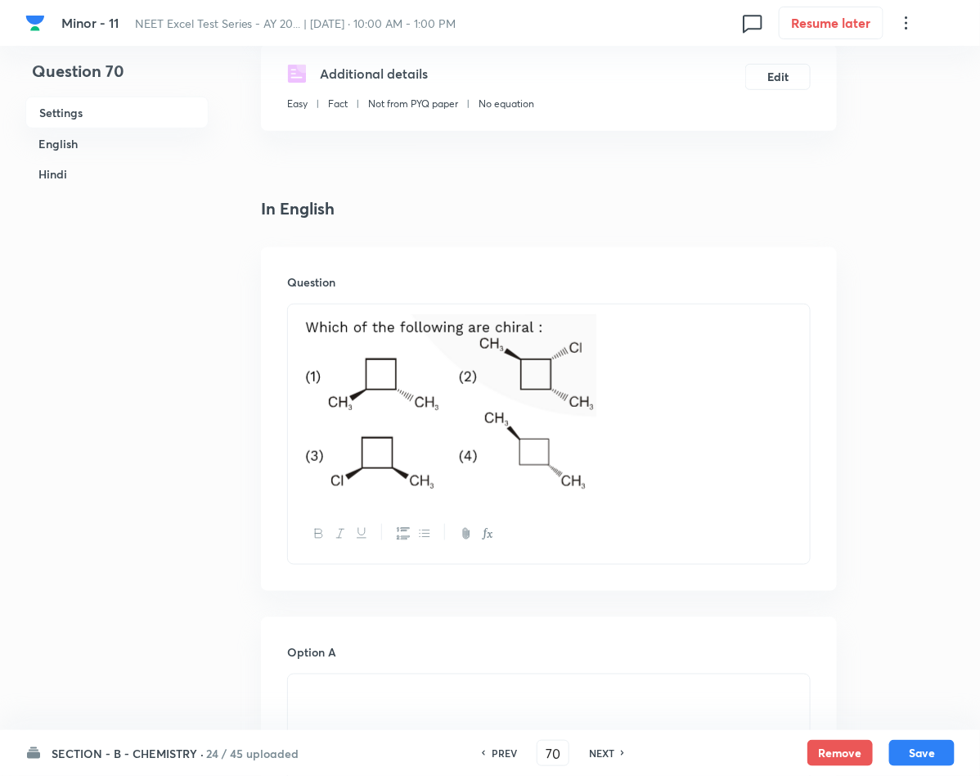
scroll to position [256, 0]
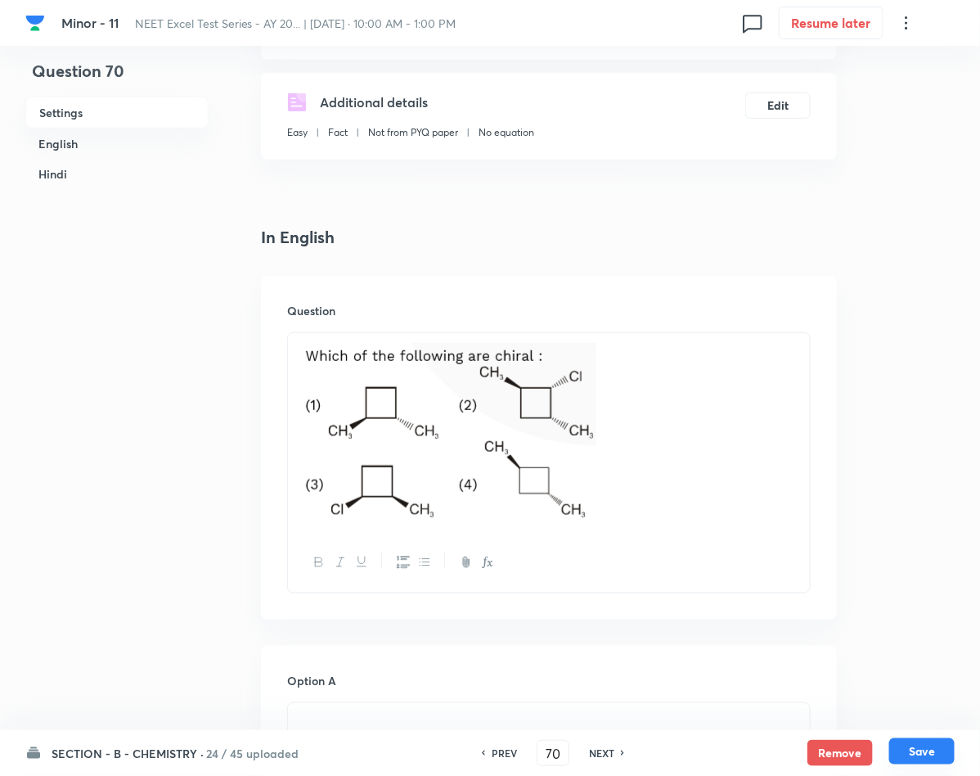
click at [920, 759] on button "Save" at bounding box center [921, 751] width 65 height 26
type input "71"
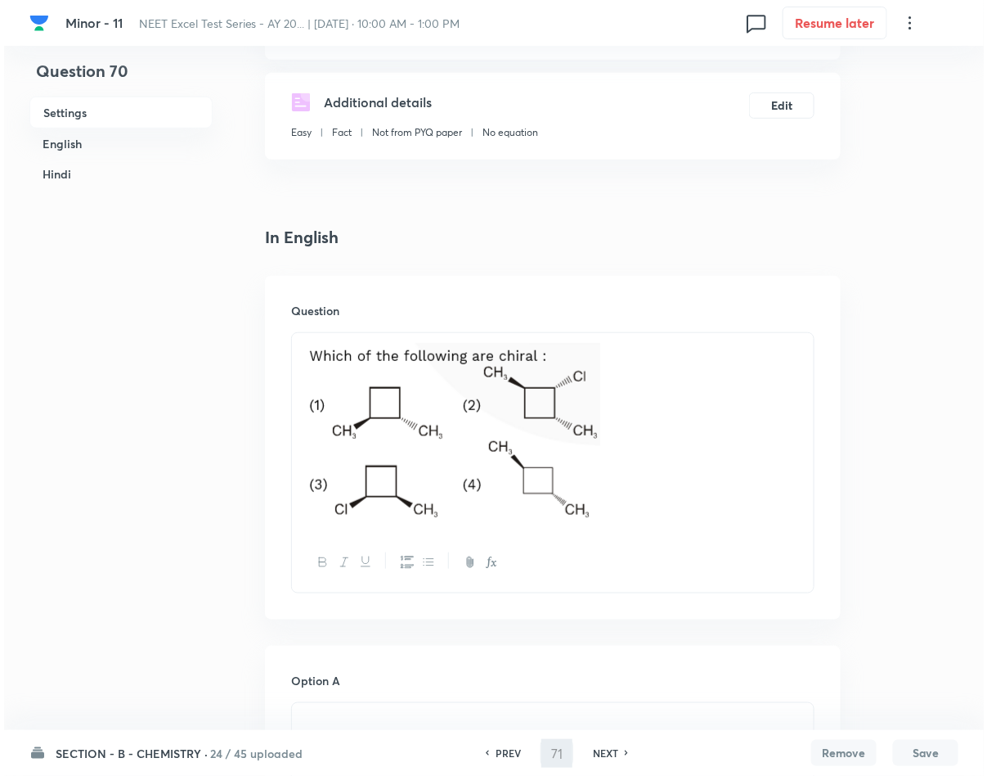
scroll to position [0, 0]
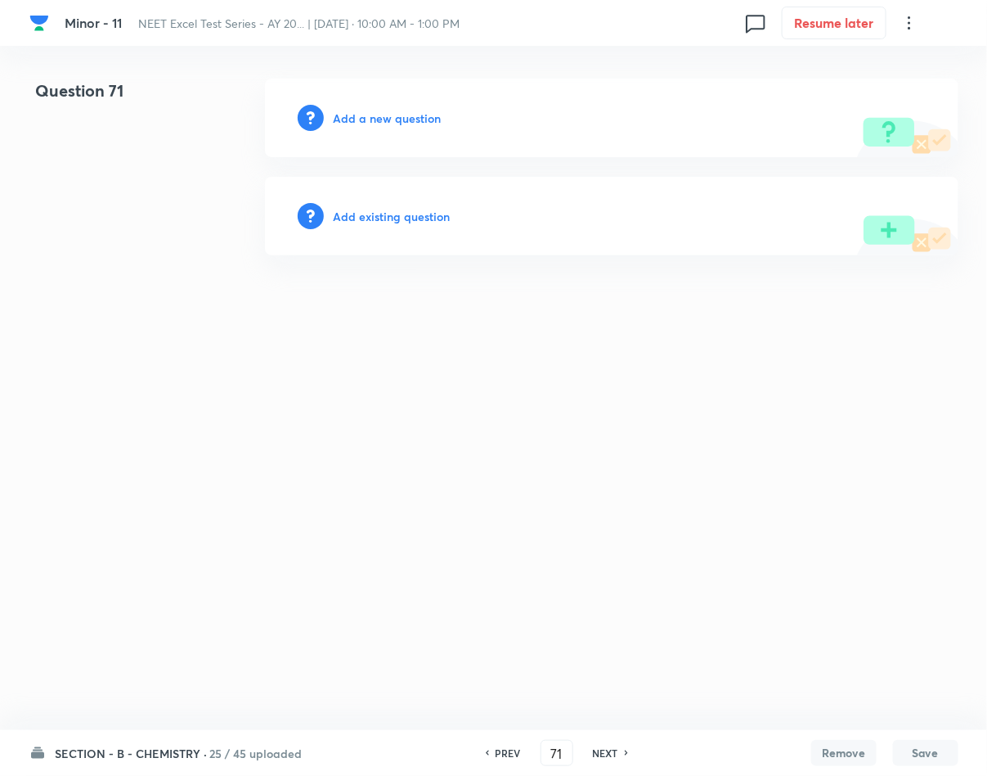
click at [415, 110] on h6 "Add a new question" at bounding box center [388, 118] width 108 height 17
click at [422, 119] on h6 "Choose a question type" at bounding box center [397, 118] width 126 height 17
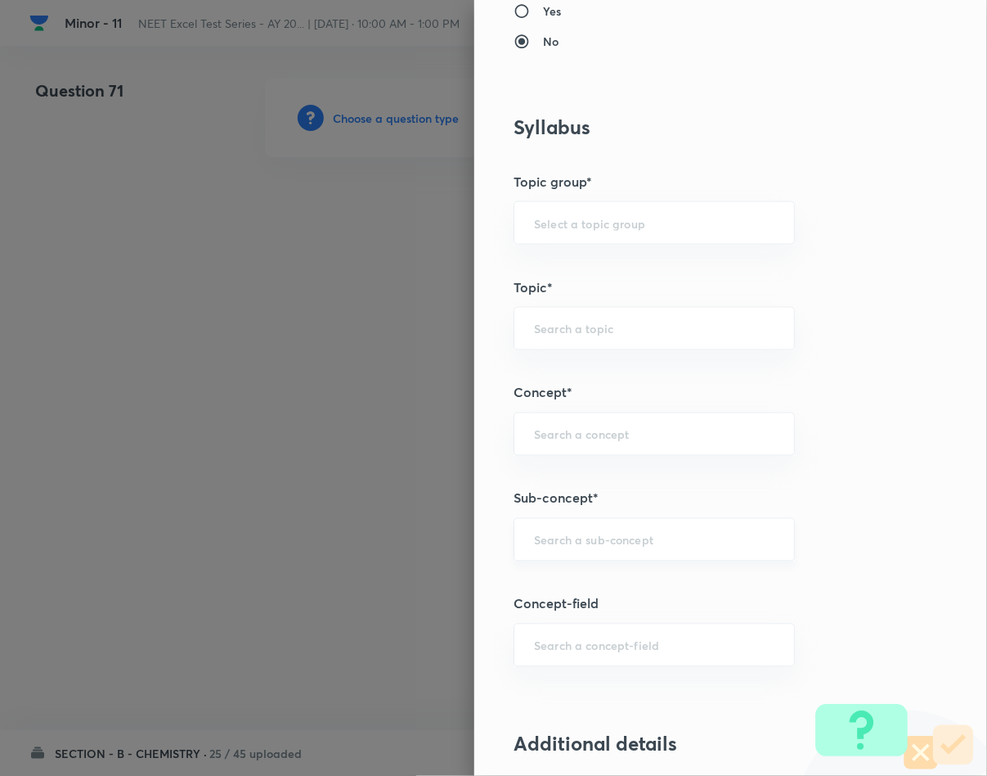
scroll to position [736, 0]
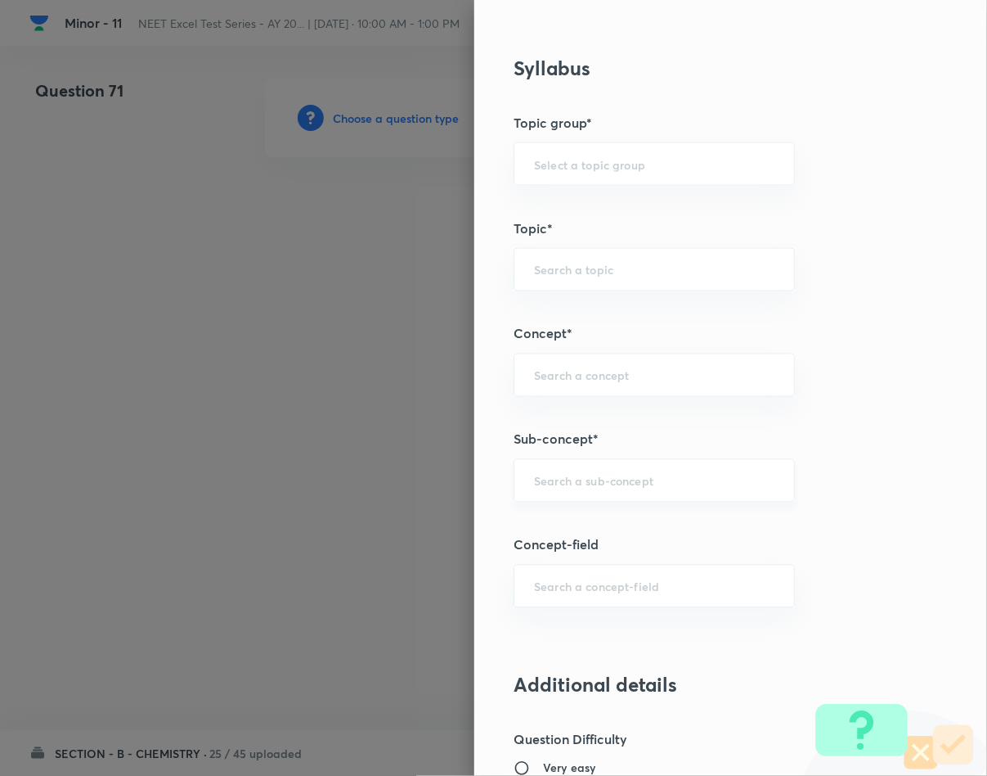
drag, startPoint x: 545, startPoint y: 506, endPoint x: 648, endPoint y: 467, distance: 110.3
click at [546, 502] on div "​" at bounding box center [654, 480] width 281 height 43
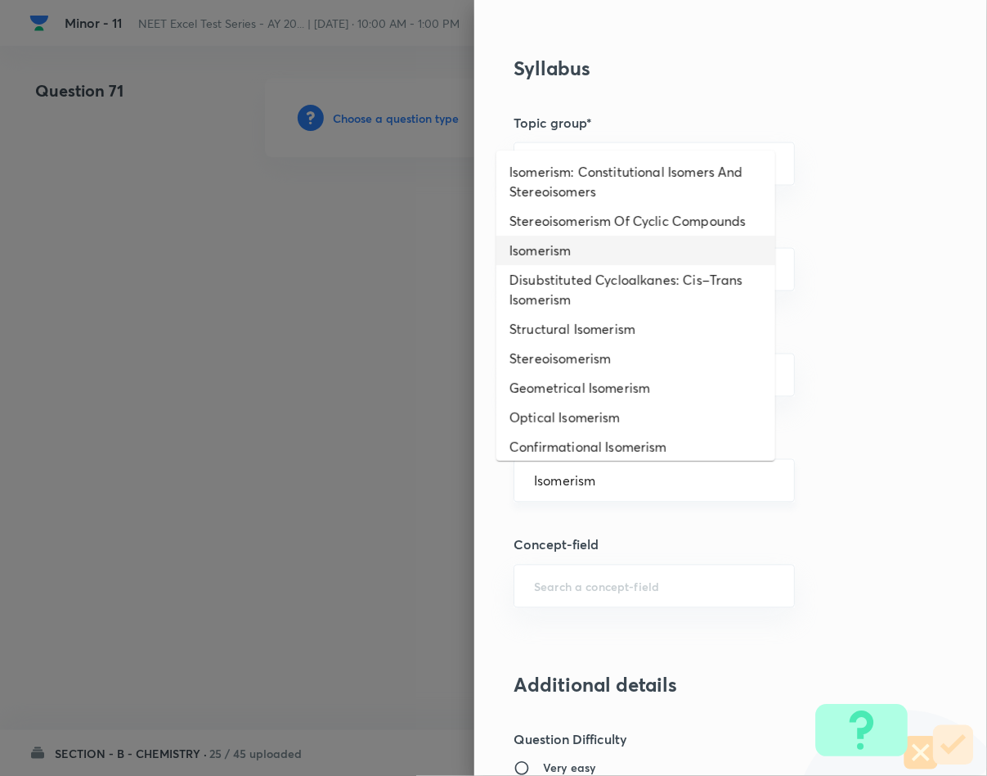
type input "Isomerism"
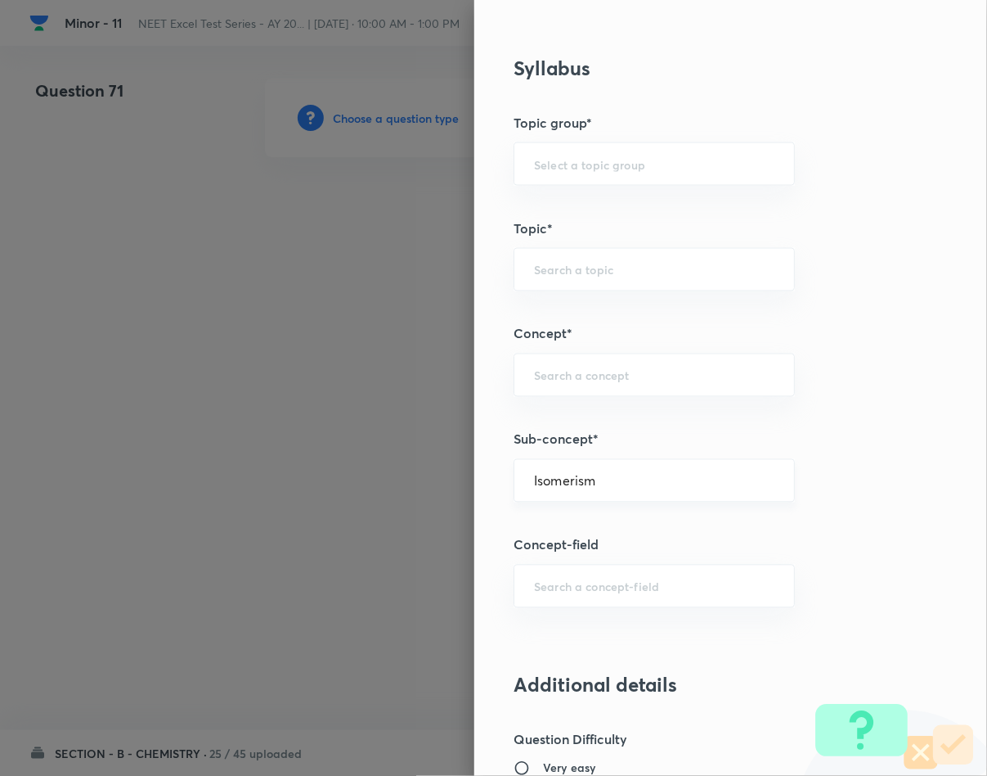
type input "Chemistry"
type input "Inorganic Chemistry"
type input "Co-ordination Compounds"
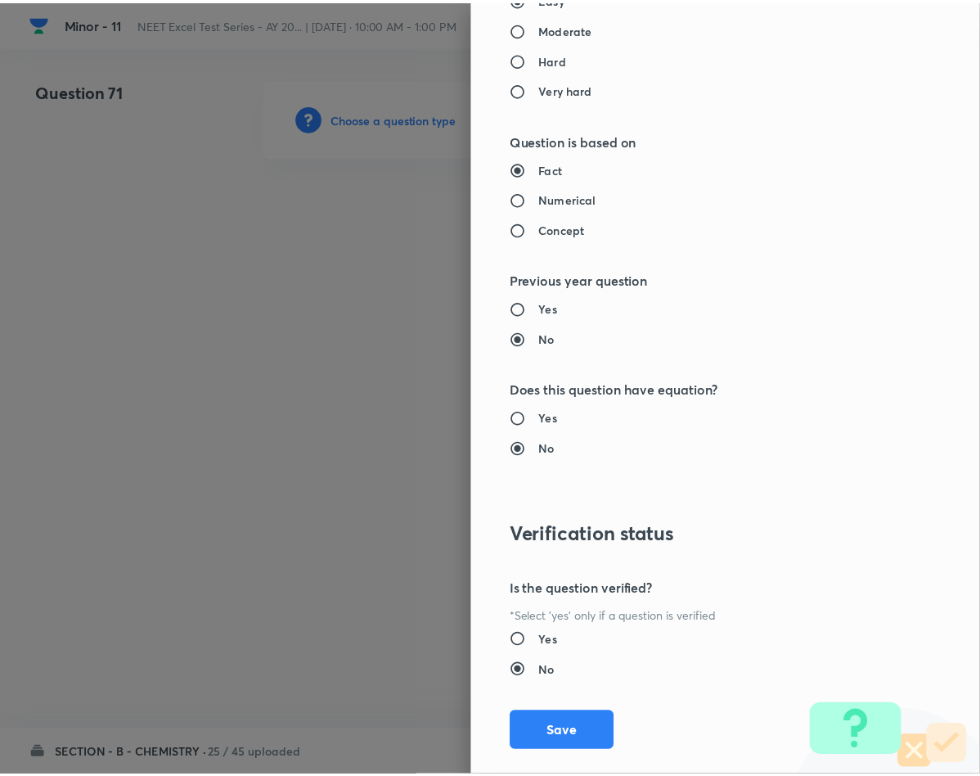
scroll to position [1569, 0]
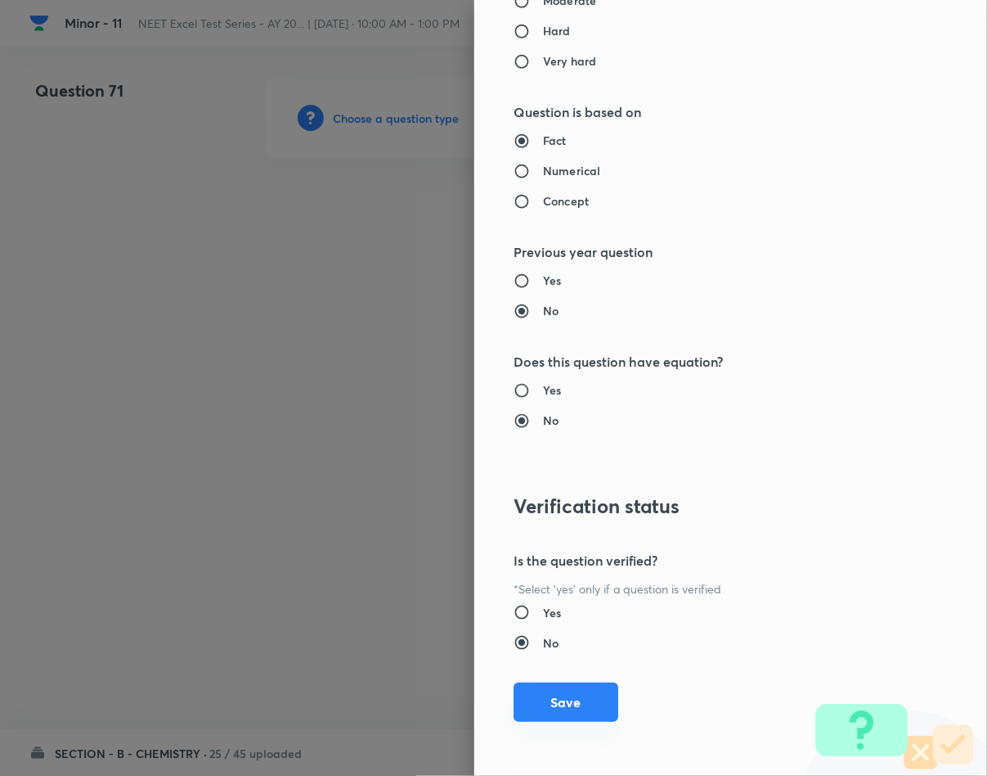
click at [555, 699] on button "Save" at bounding box center [566, 701] width 105 height 39
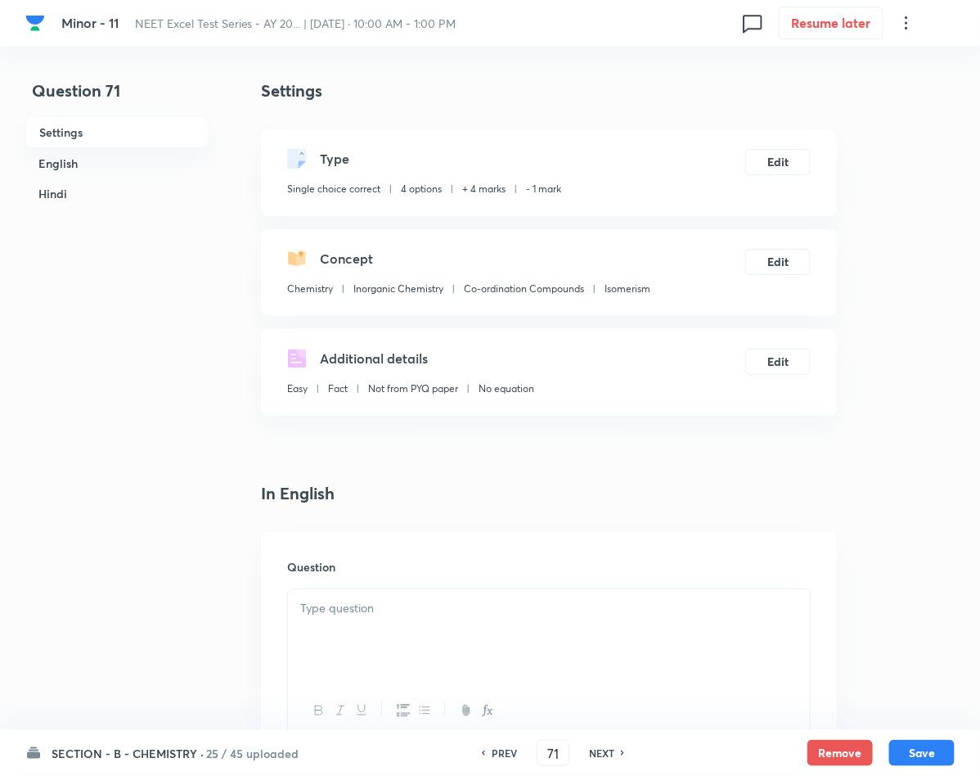
click at [408, 602] on p at bounding box center [548, 608] width 497 height 19
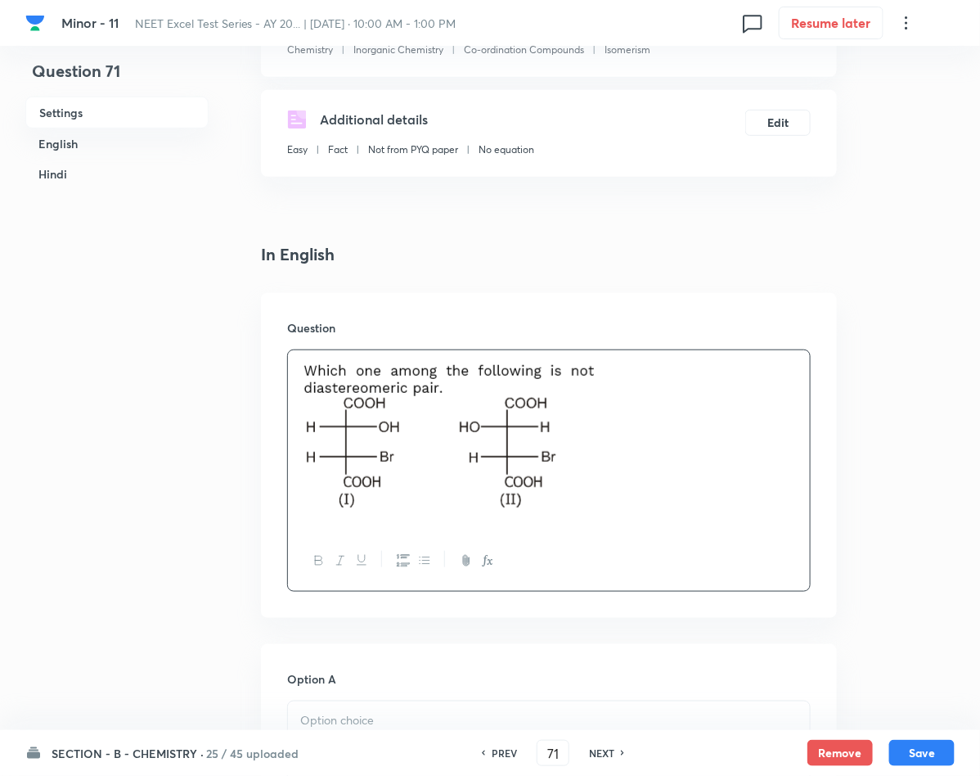
scroll to position [245, 0]
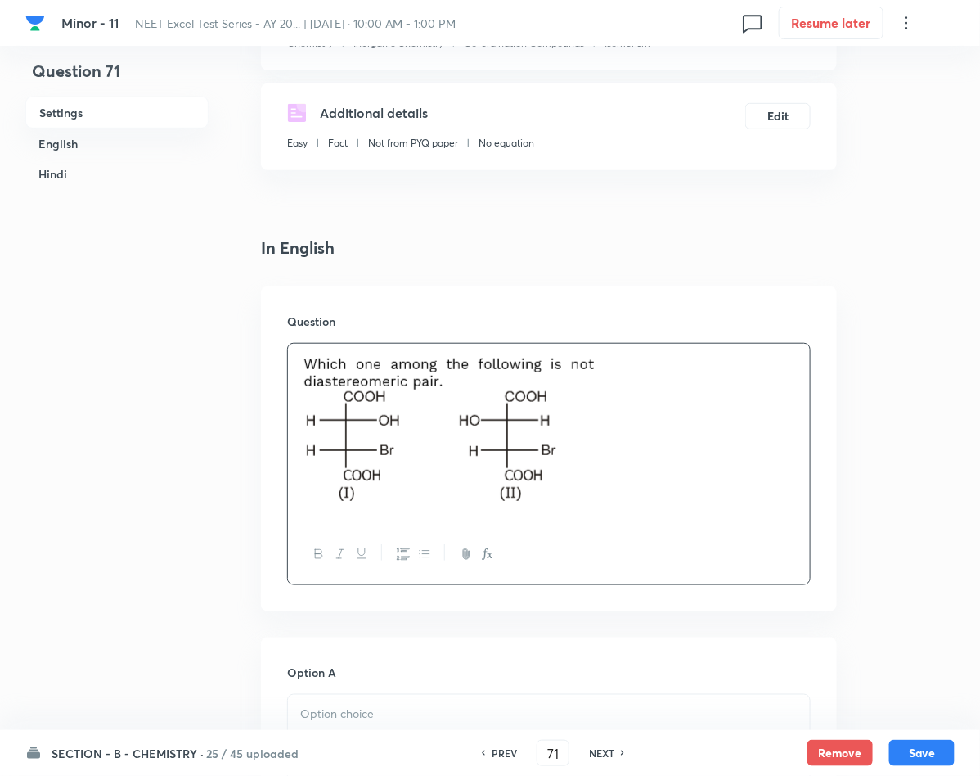
click at [634, 438] on p at bounding box center [548, 433] width 497 height 161
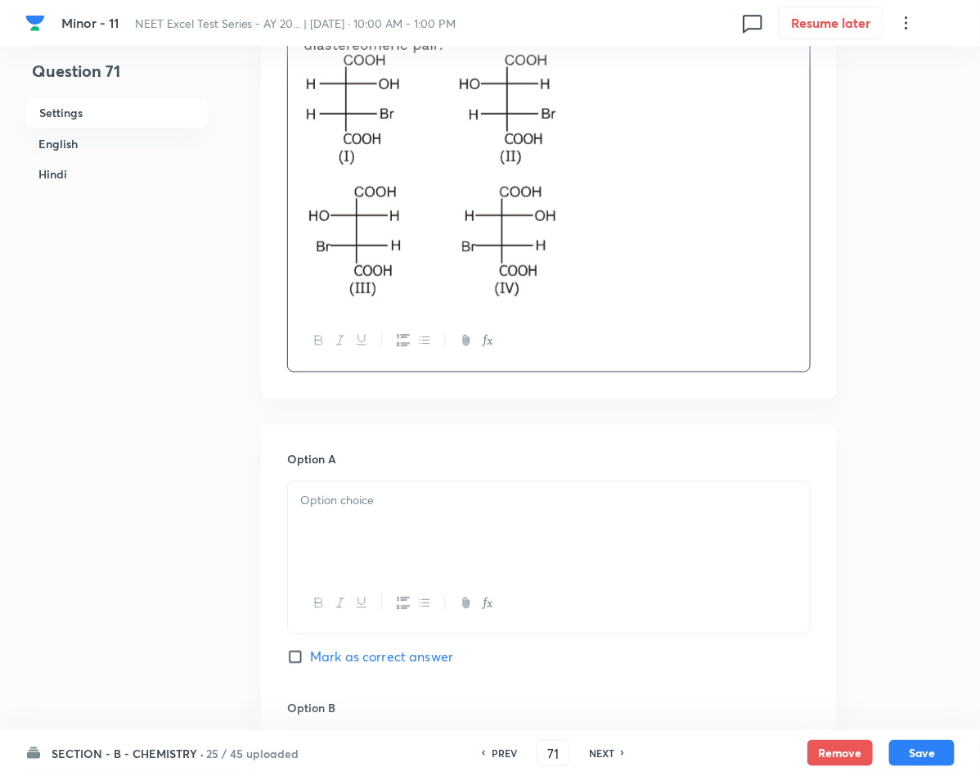
scroll to position [614, 0]
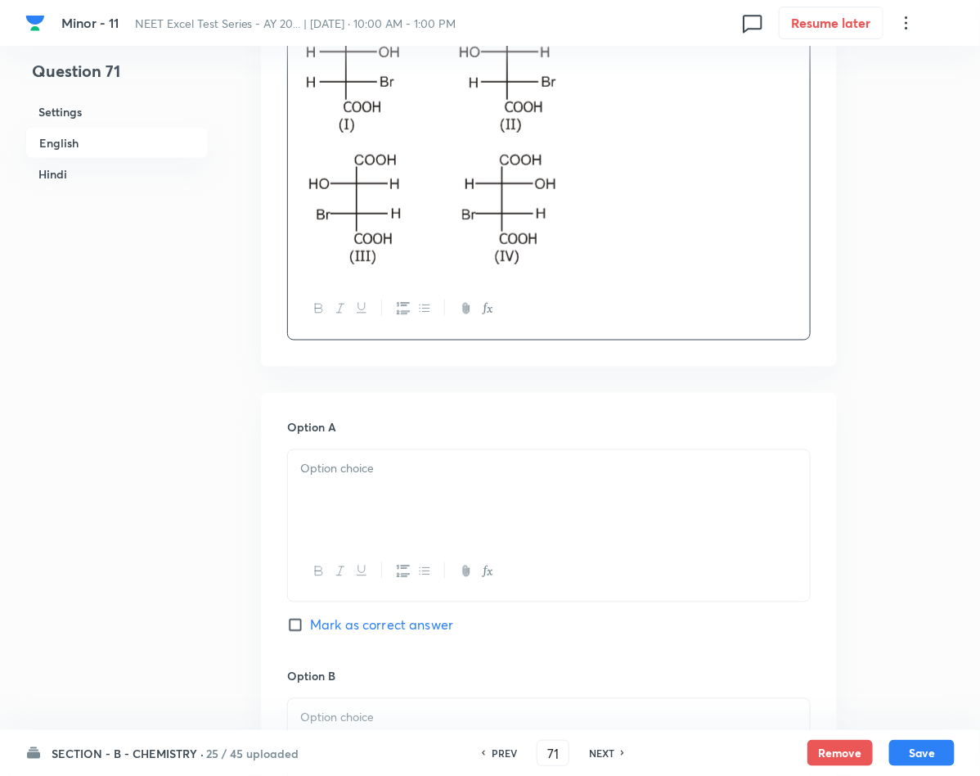
click at [353, 476] on p at bounding box center [548, 469] width 497 height 19
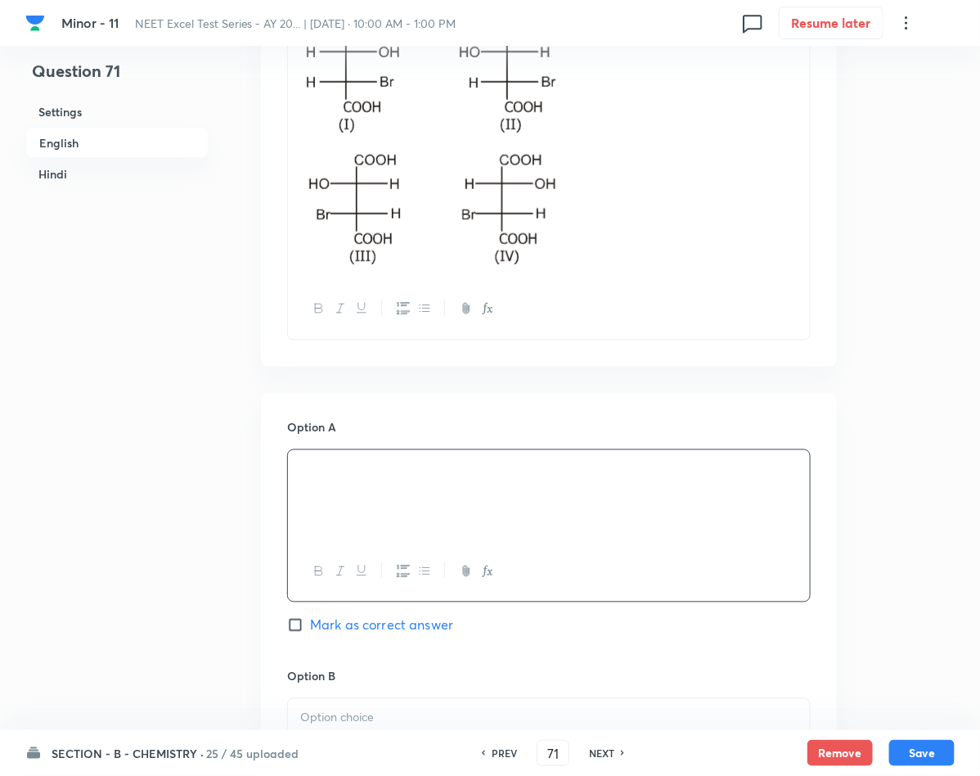
click at [331, 626] on span "Mark as correct answer" at bounding box center [381, 625] width 143 height 20
click at [310, 626] on input "Mark as correct answer" at bounding box center [298, 625] width 23 height 16
checkbox input "true"
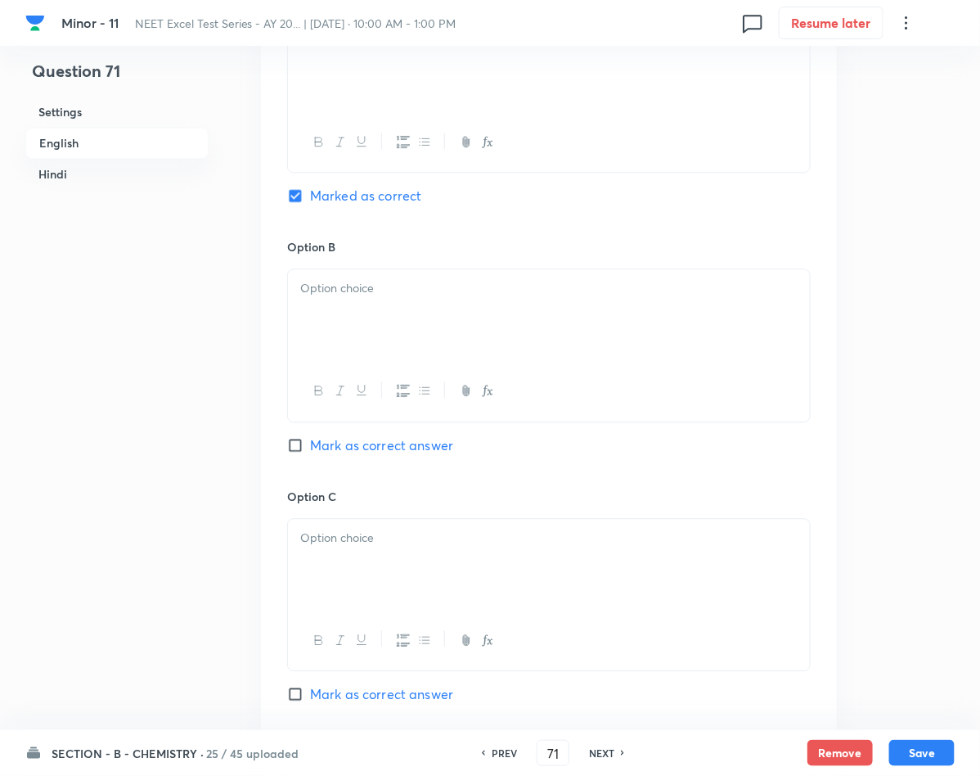
checkbox input "true"
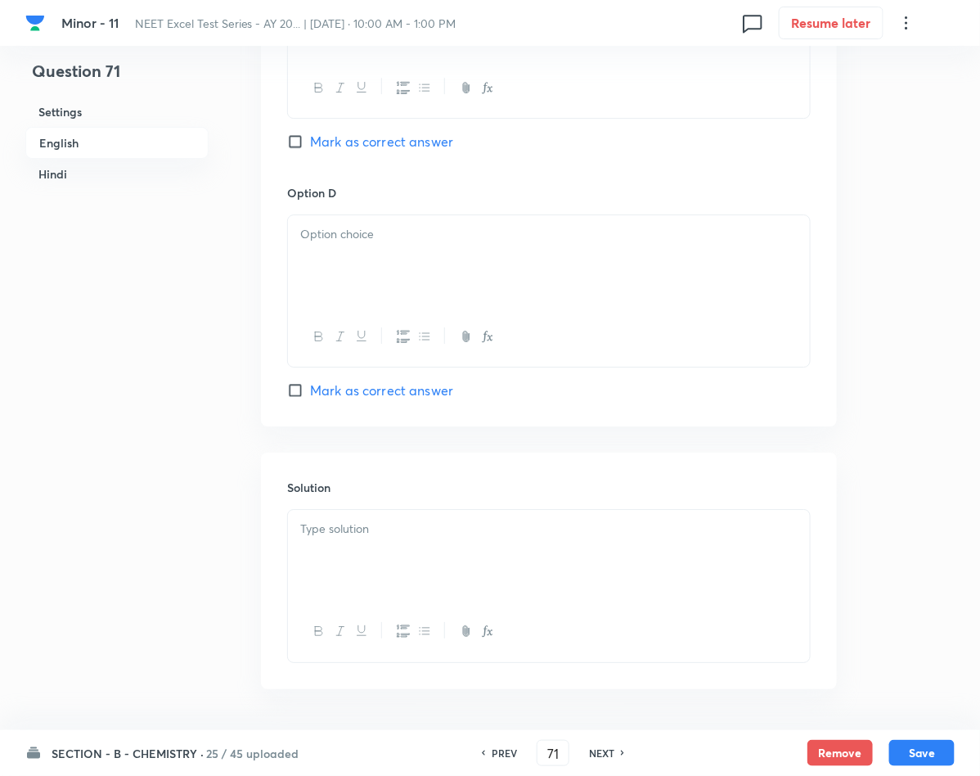
scroll to position [1718, 0]
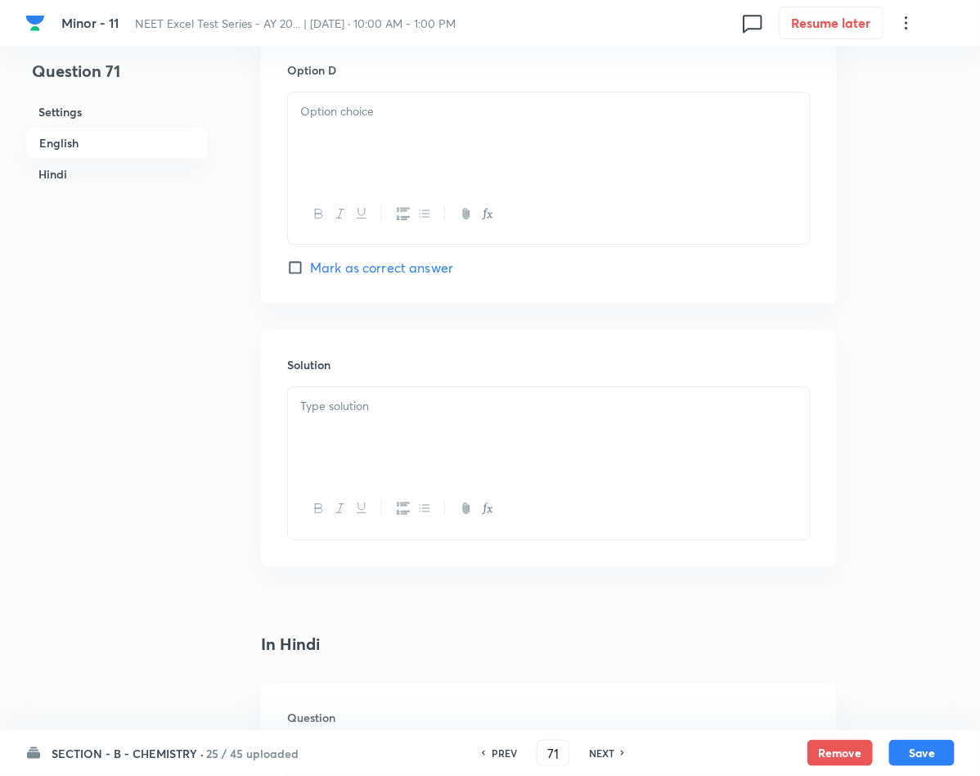
click at [423, 423] on div at bounding box center [549, 433] width 522 height 92
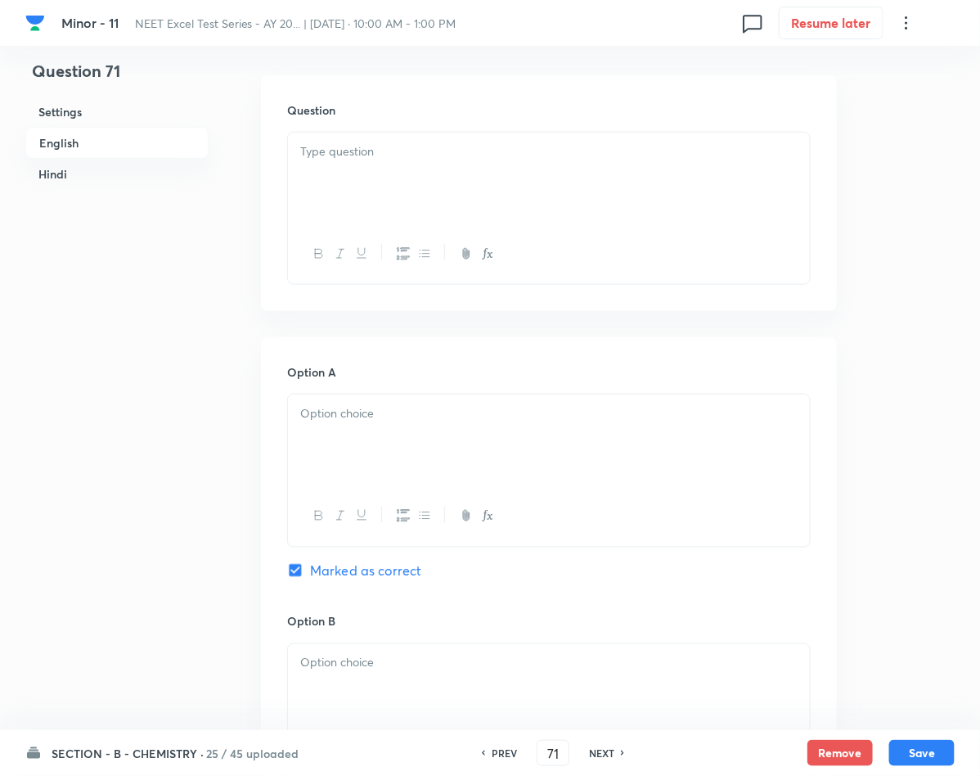
scroll to position [2331, 0]
click at [393, 434] on div at bounding box center [549, 434] width 522 height 92
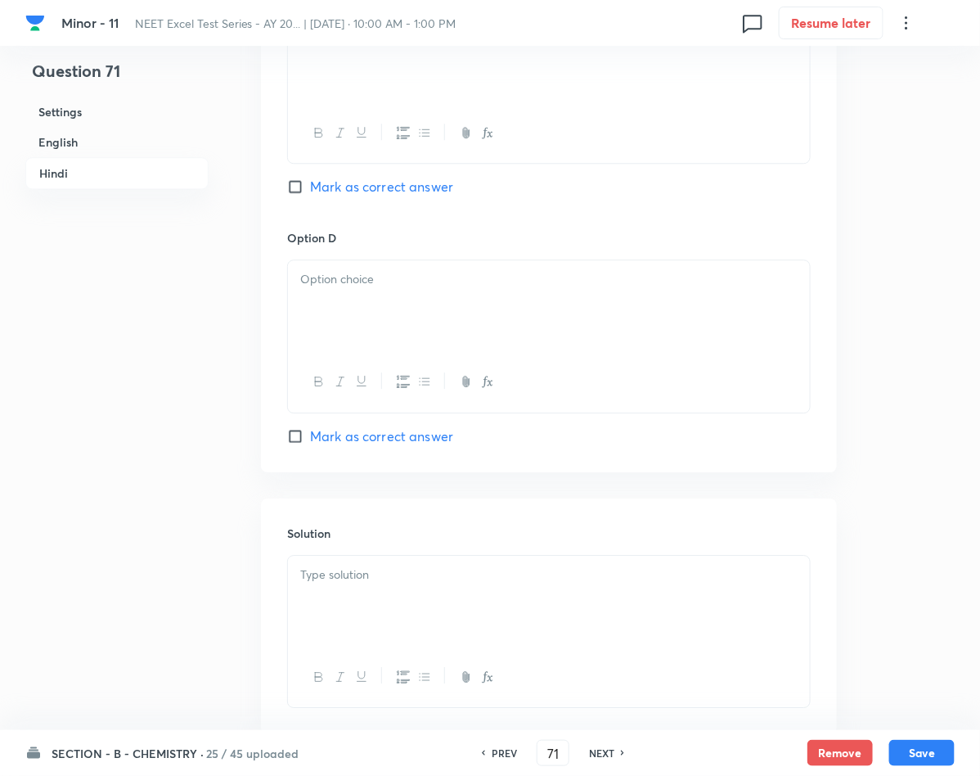
scroll to position [3318, 0]
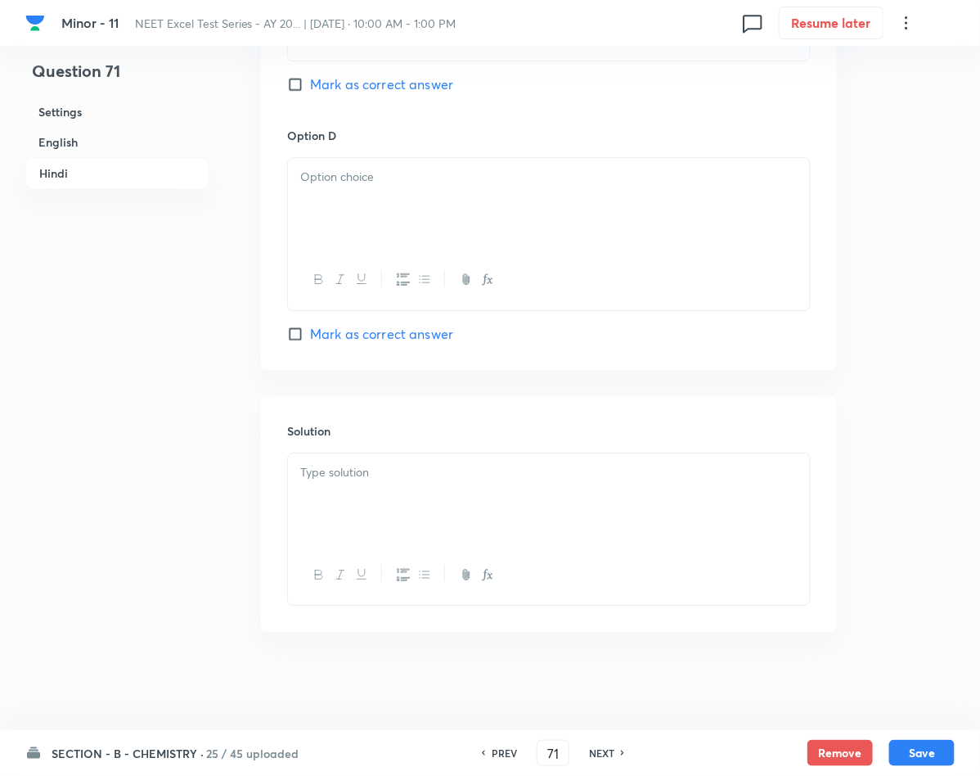
click at [354, 476] on p at bounding box center [548, 472] width 497 height 19
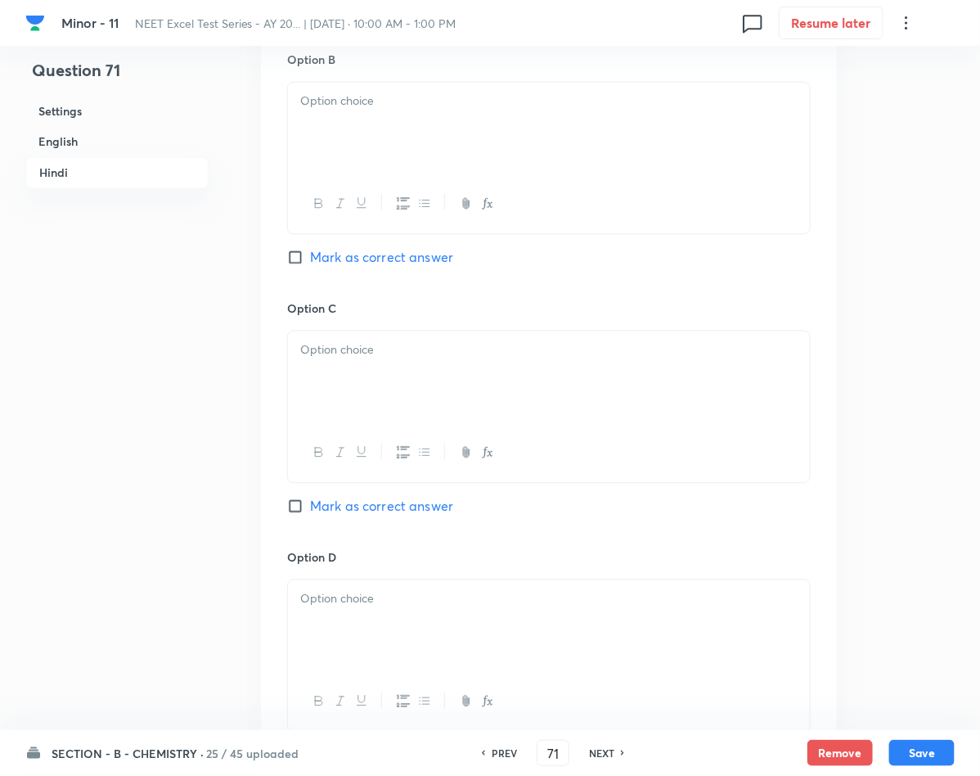
scroll to position [2827, 0]
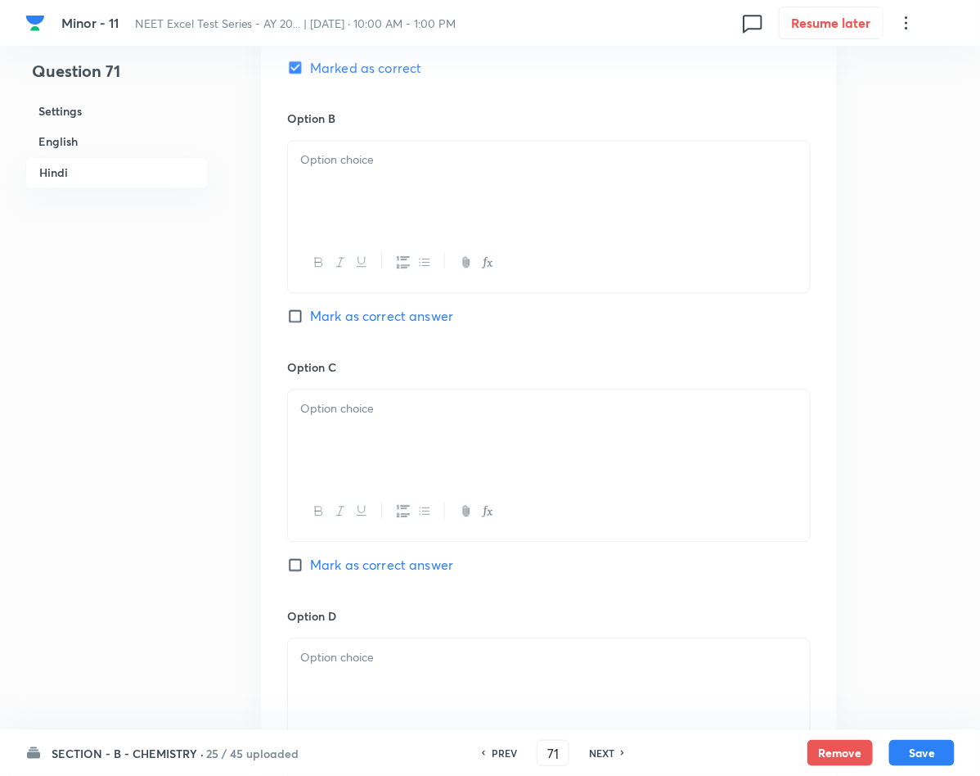
click at [400, 170] on p at bounding box center [548, 160] width 497 height 19
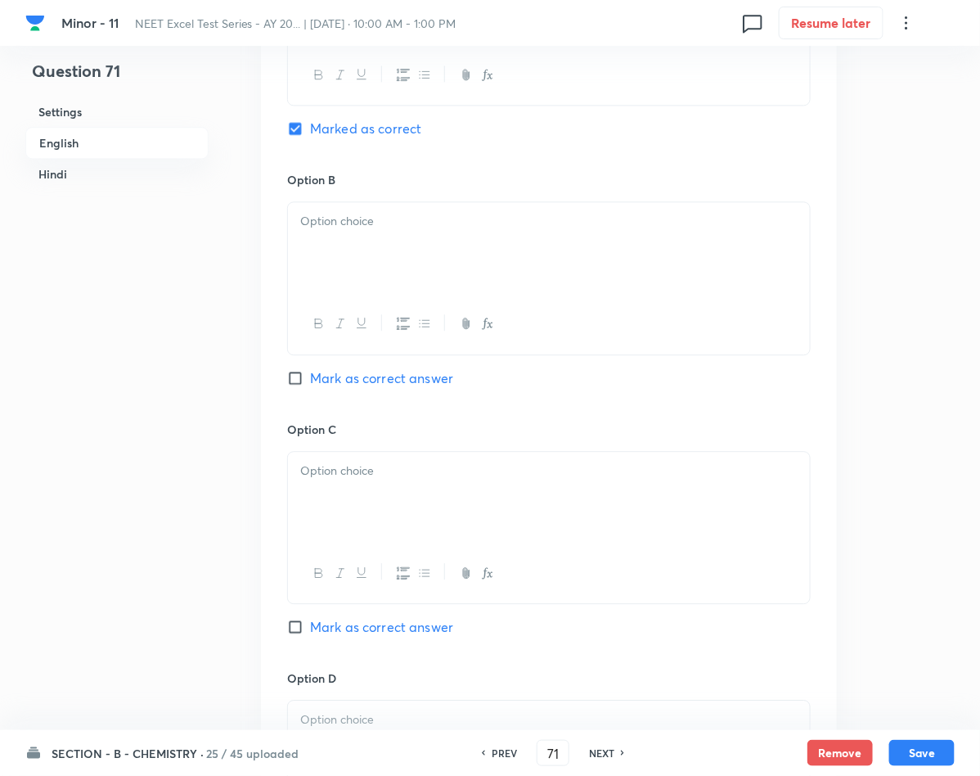
scroll to position [1109, 0]
click at [371, 223] on p at bounding box center [548, 222] width 497 height 19
click at [400, 467] on p at bounding box center [548, 471] width 497 height 19
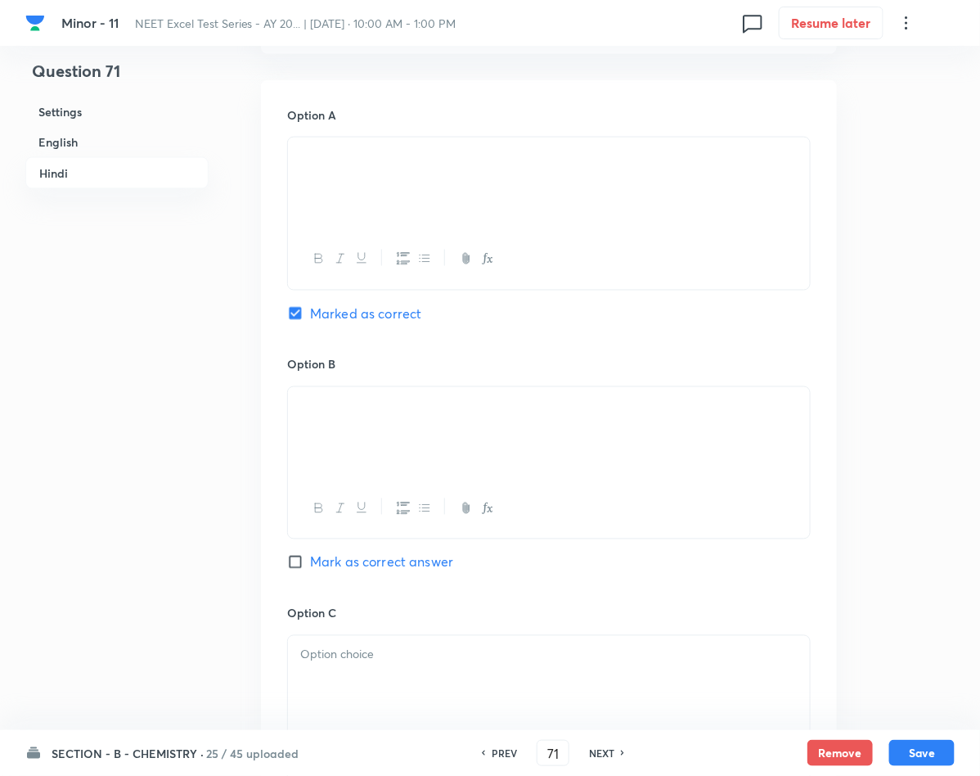
scroll to position [2827, 0]
click at [390, 456] on div at bounding box center [549, 436] width 522 height 92
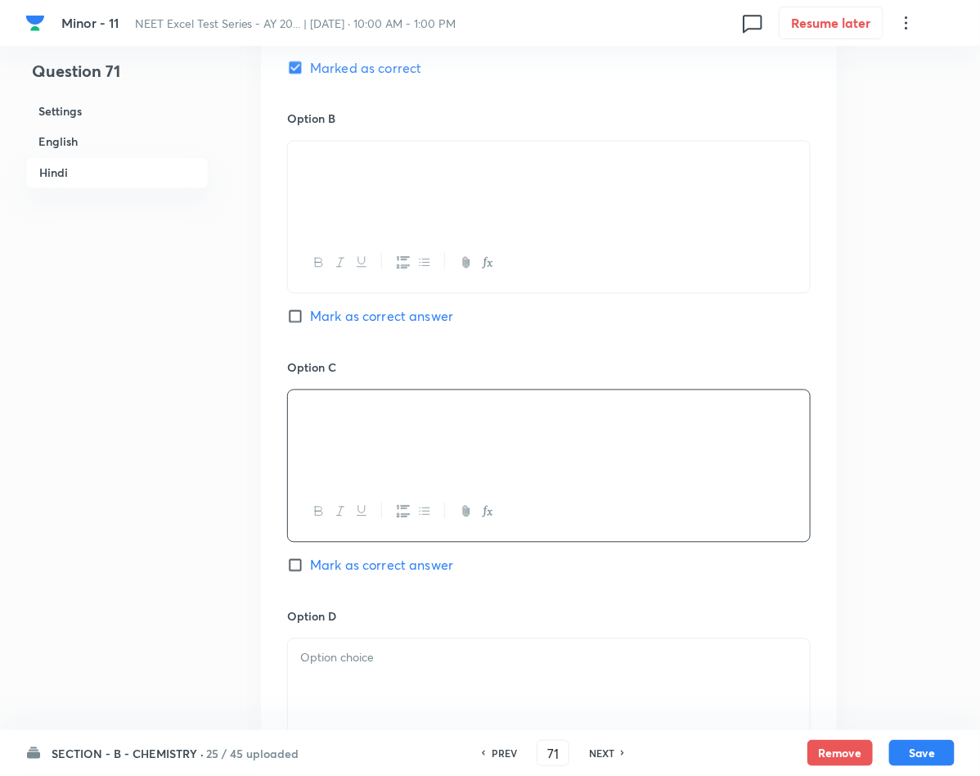
scroll to position [3073, 0]
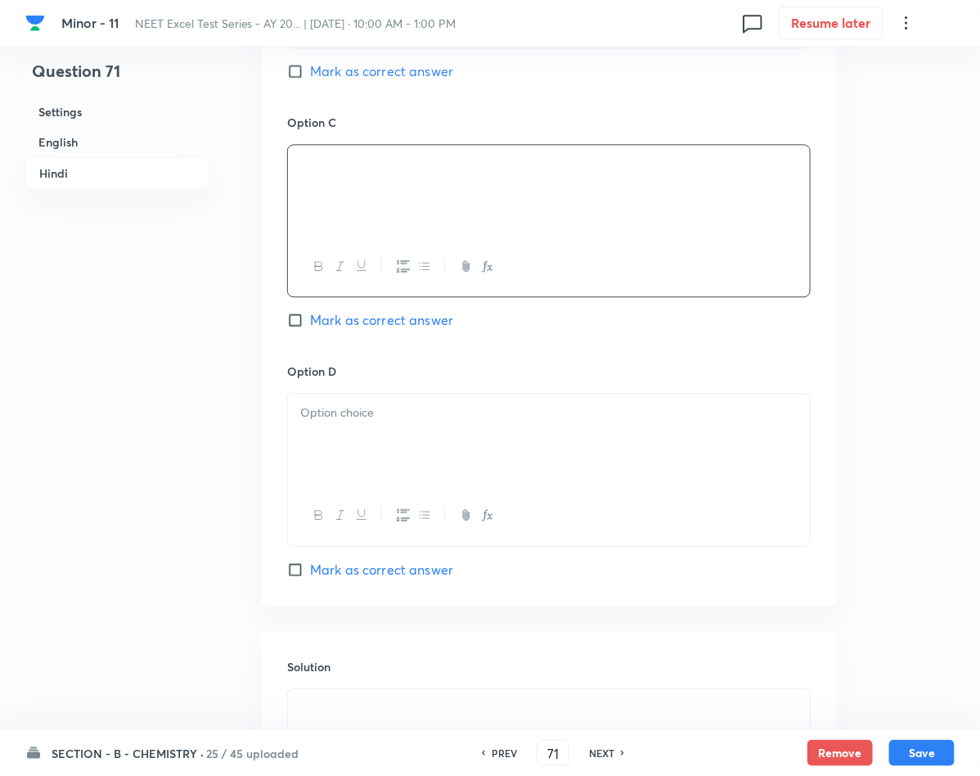
click at [406, 403] on div at bounding box center [549, 439] width 522 height 92
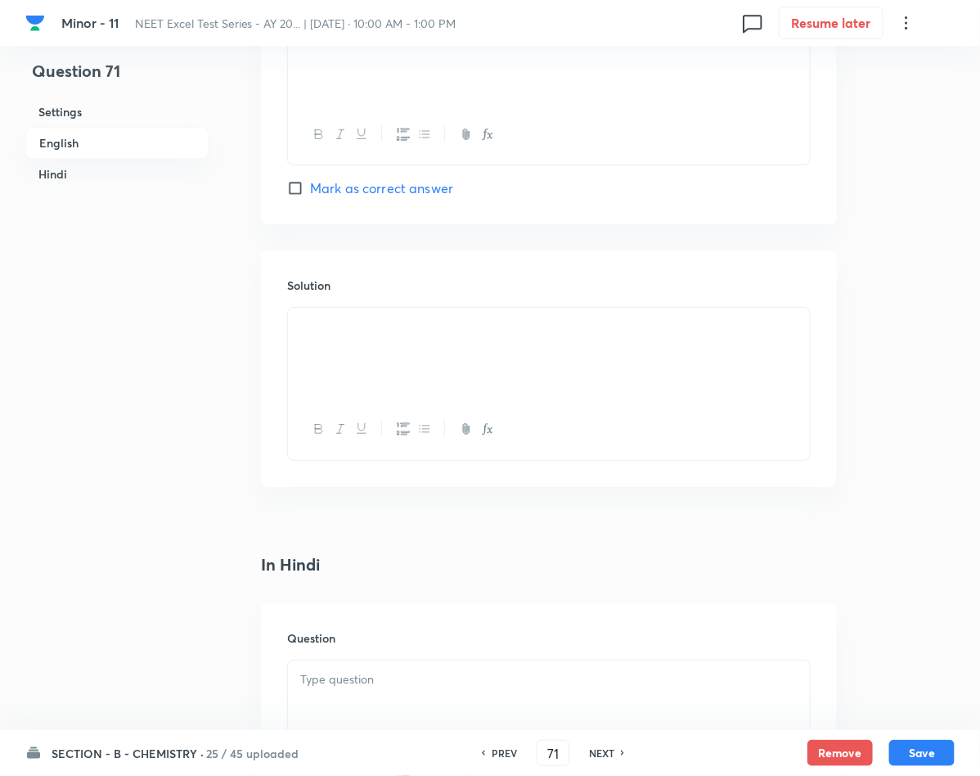
scroll to position [1600, 0]
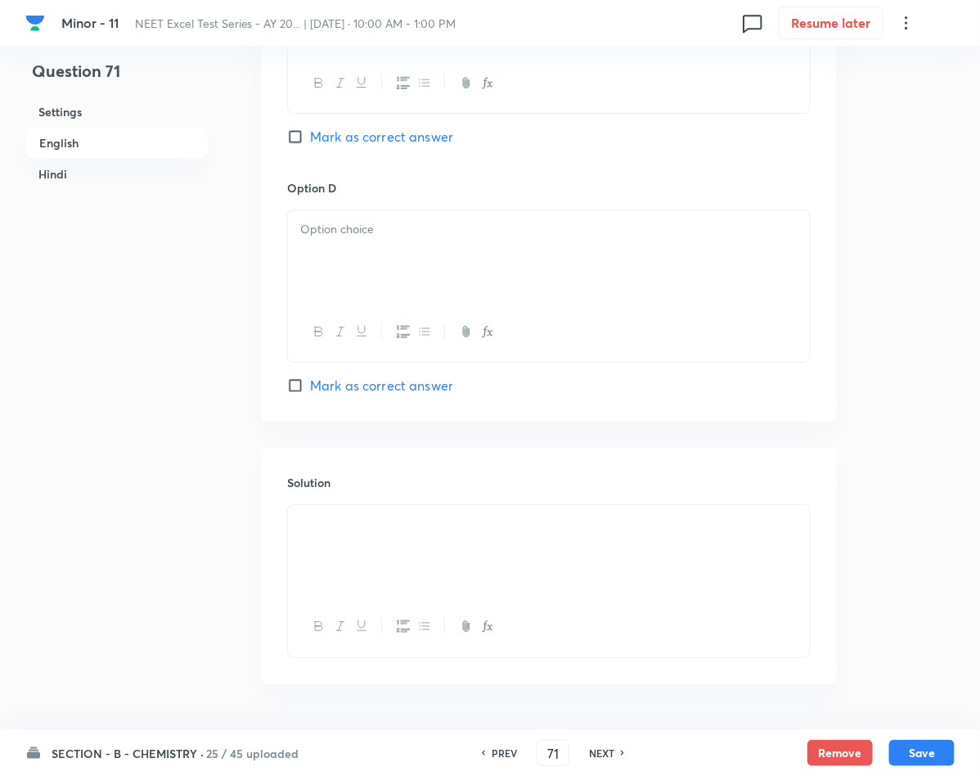
click at [420, 258] on div at bounding box center [549, 256] width 522 height 92
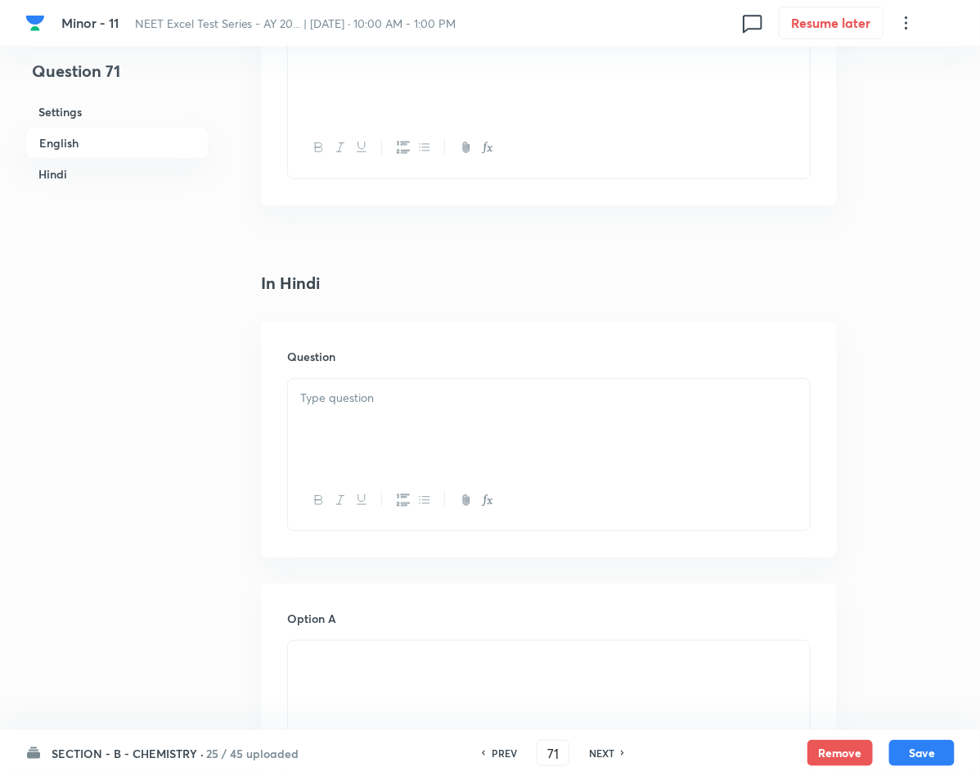
scroll to position [2091, 0]
click at [395, 429] on div at bounding box center [549, 412] width 522 height 92
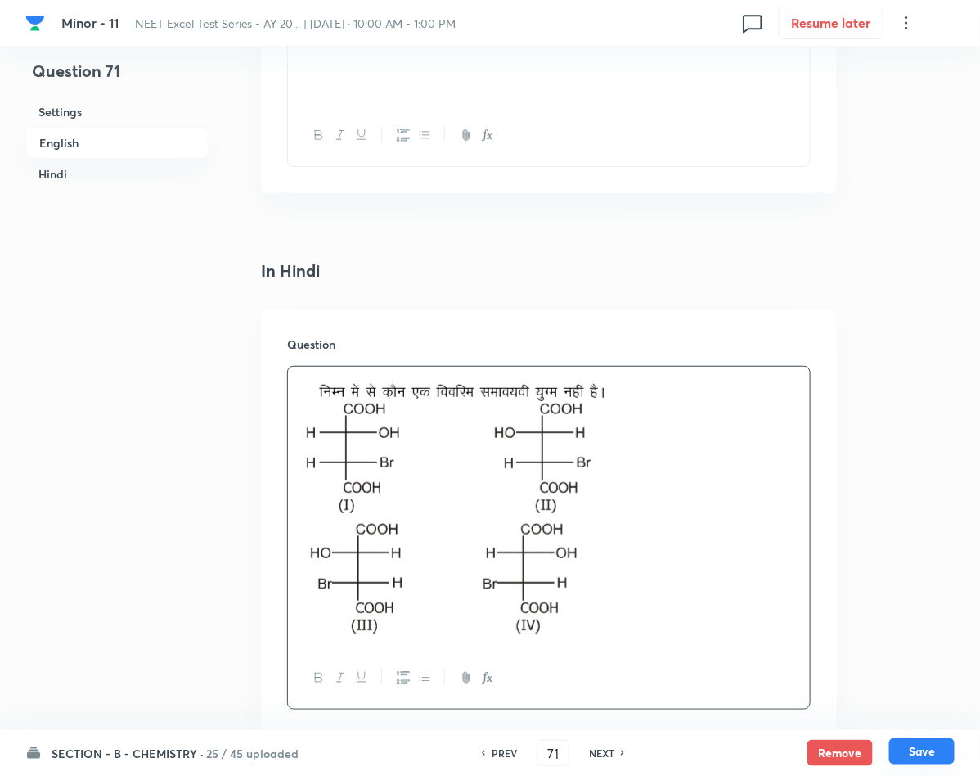
click at [924, 752] on button "Save" at bounding box center [921, 751] width 65 height 26
type input "72"
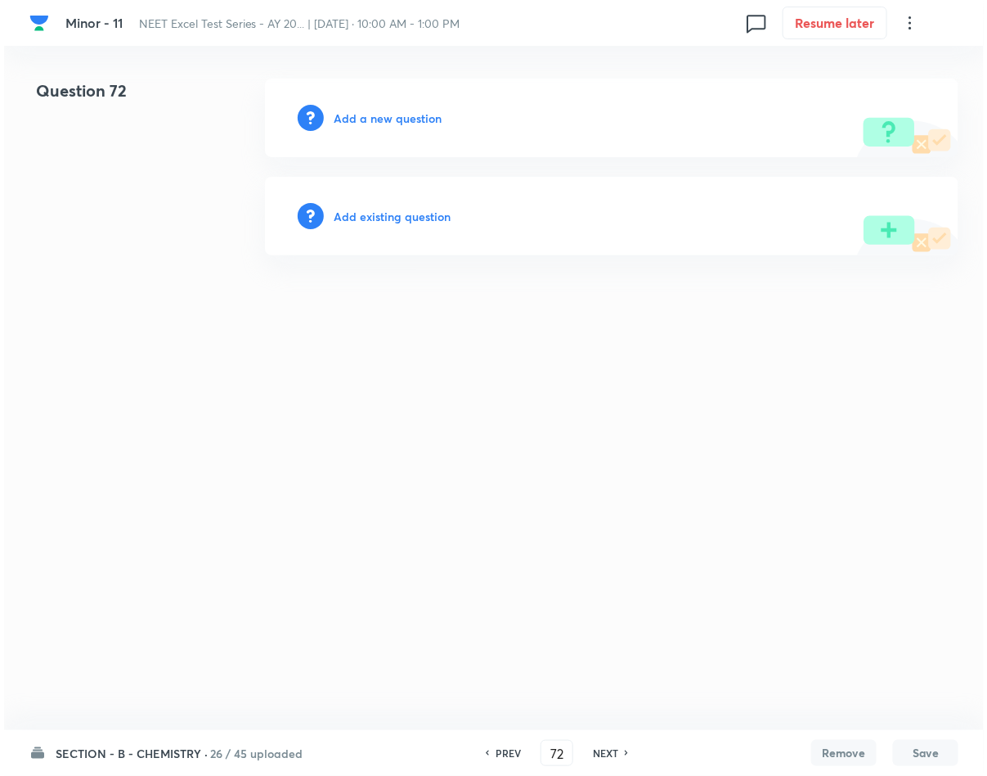
scroll to position [0, 0]
click at [371, 111] on h6 "Add a new question" at bounding box center [388, 118] width 108 height 17
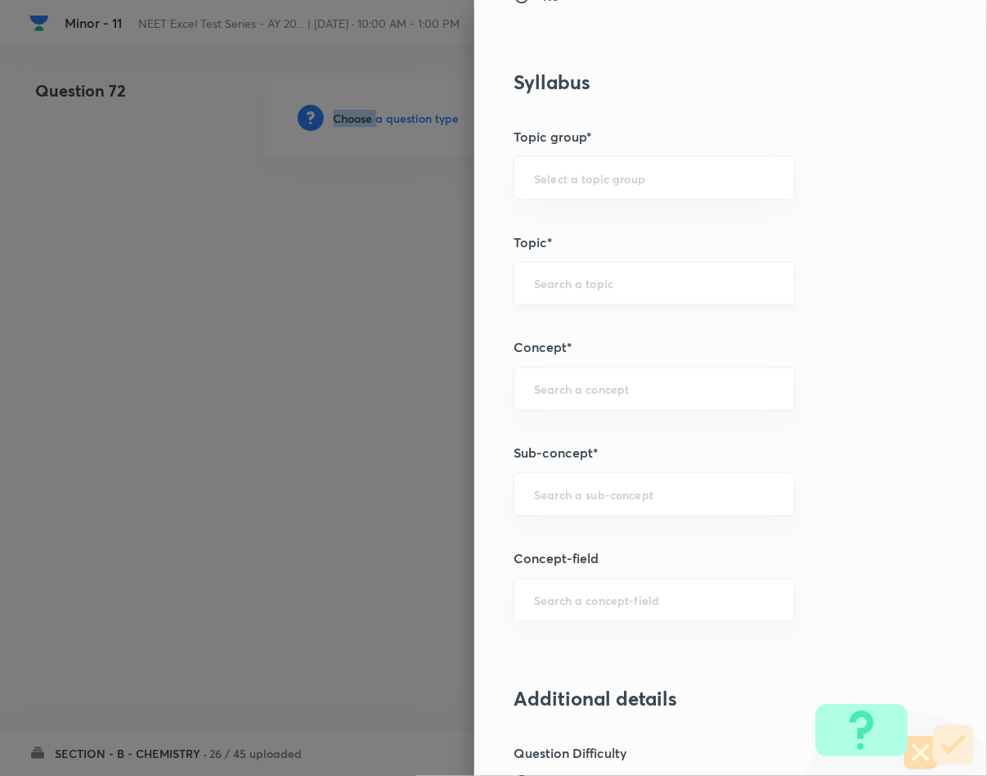
scroll to position [859, 0]
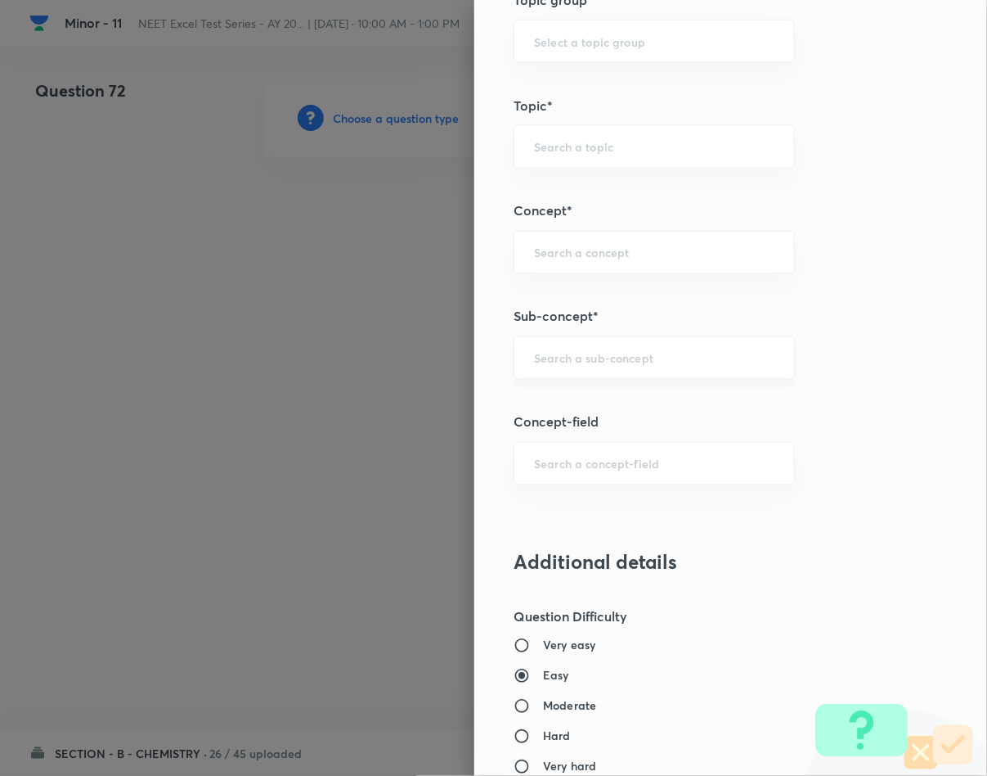
click at [560, 366] on input "text" at bounding box center [654, 358] width 241 height 16
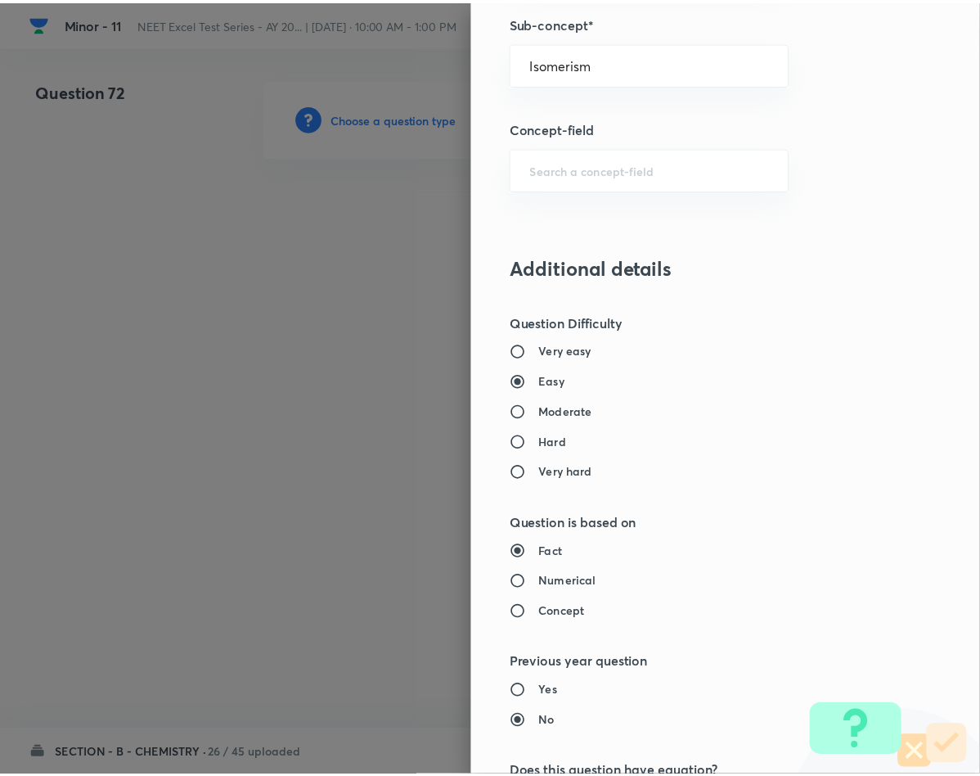
scroll to position [1569, 0]
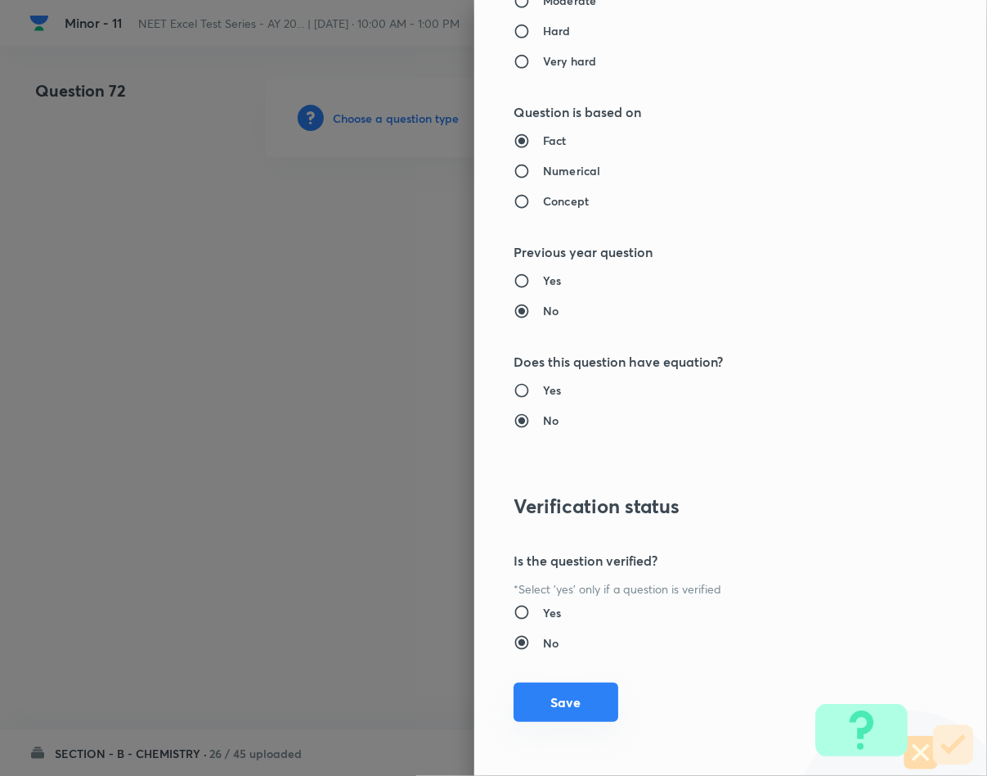
click at [540, 702] on button "Save" at bounding box center [566, 701] width 105 height 39
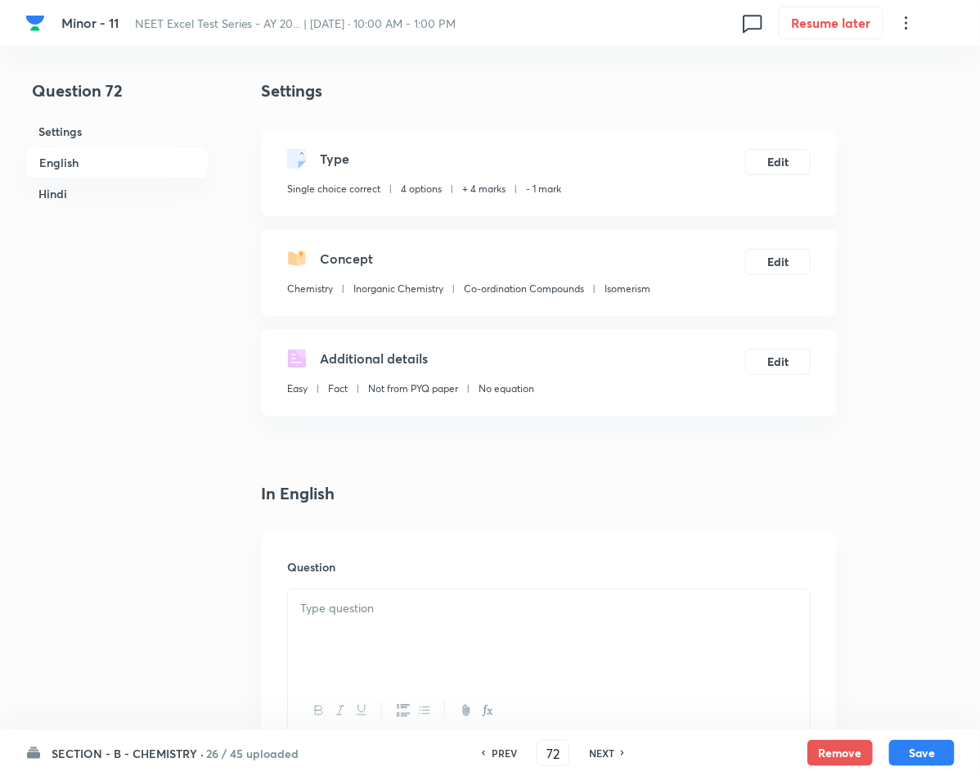
click at [373, 621] on div at bounding box center [549, 635] width 522 height 92
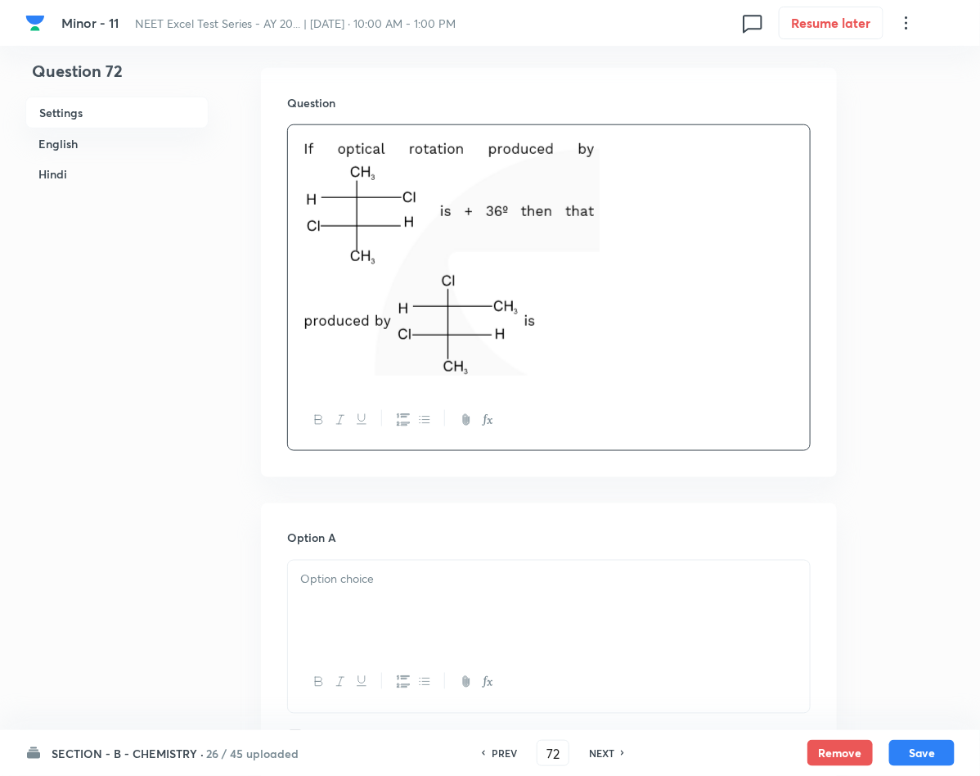
scroll to position [614, 0]
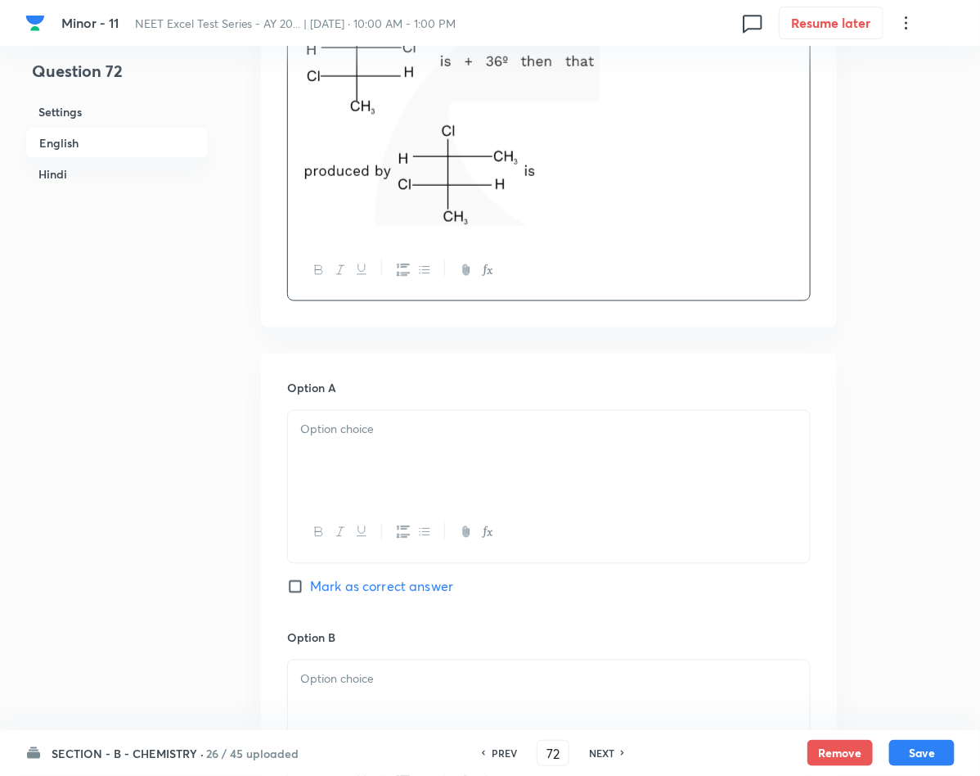
click at [391, 418] on div at bounding box center [549, 457] width 522 height 92
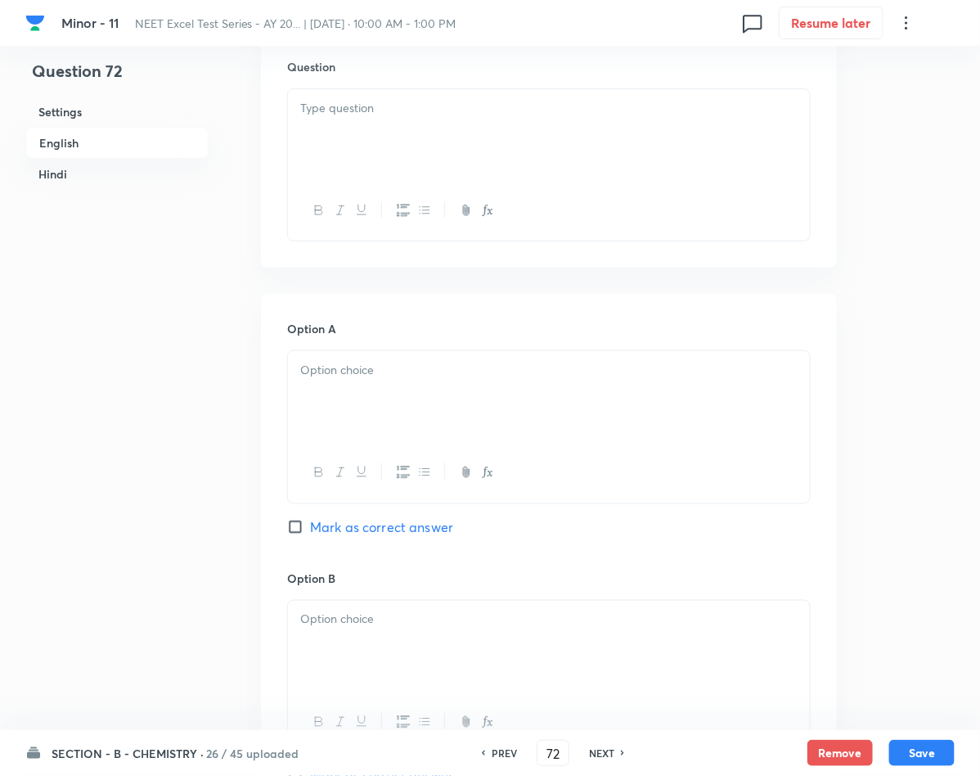
scroll to position [2331, 0]
click at [352, 430] on div at bounding box center [549, 394] width 522 height 92
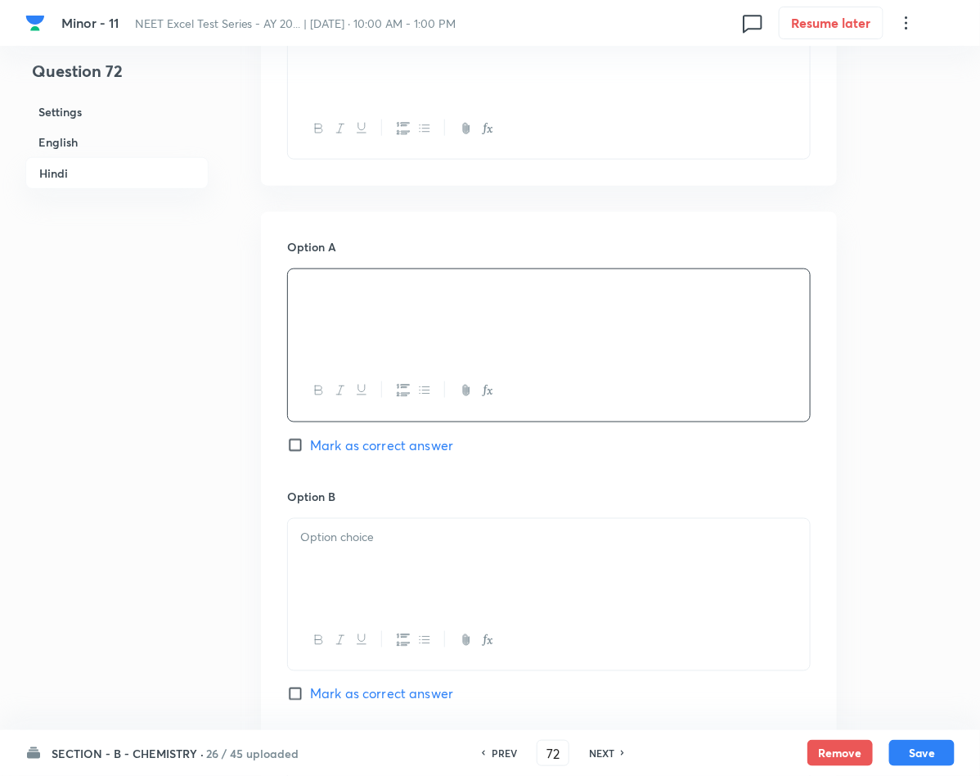
scroll to position [2454, 0]
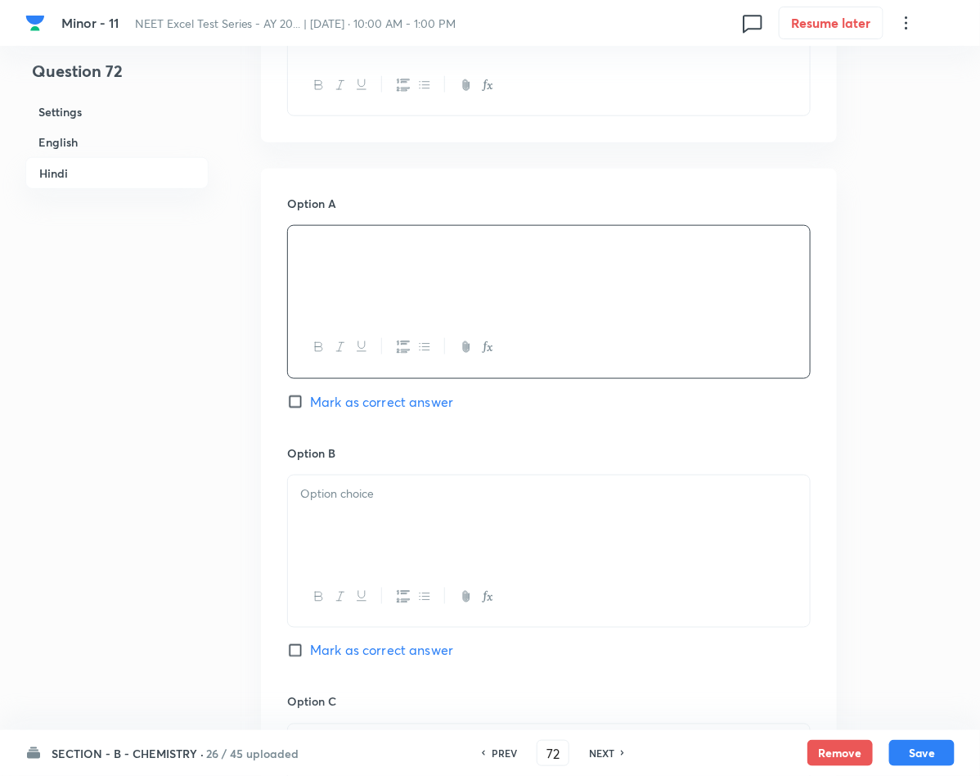
click at [363, 516] on div at bounding box center [549, 521] width 522 height 92
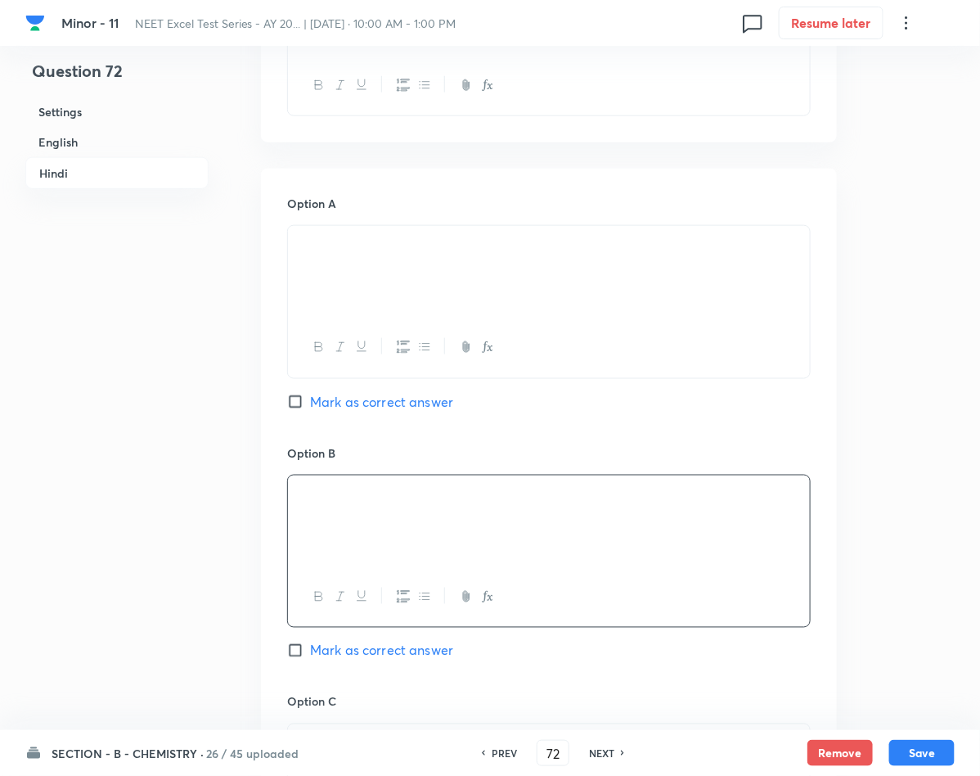
click at [324, 653] on span "Mark as correct answer" at bounding box center [381, 651] width 143 height 20
click at [310, 653] on input "Mark as correct answer" at bounding box center [298, 650] width 23 height 16
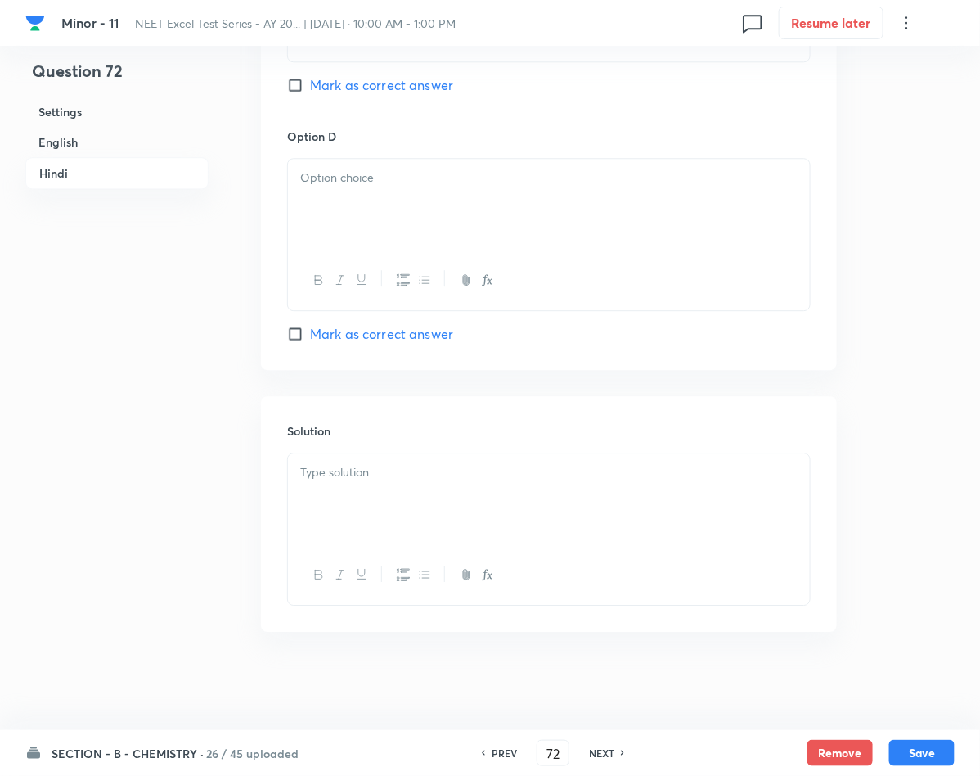
scroll to position [3279, 0]
click at [420, 509] on div at bounding box center [549, 499] width 522 height 92
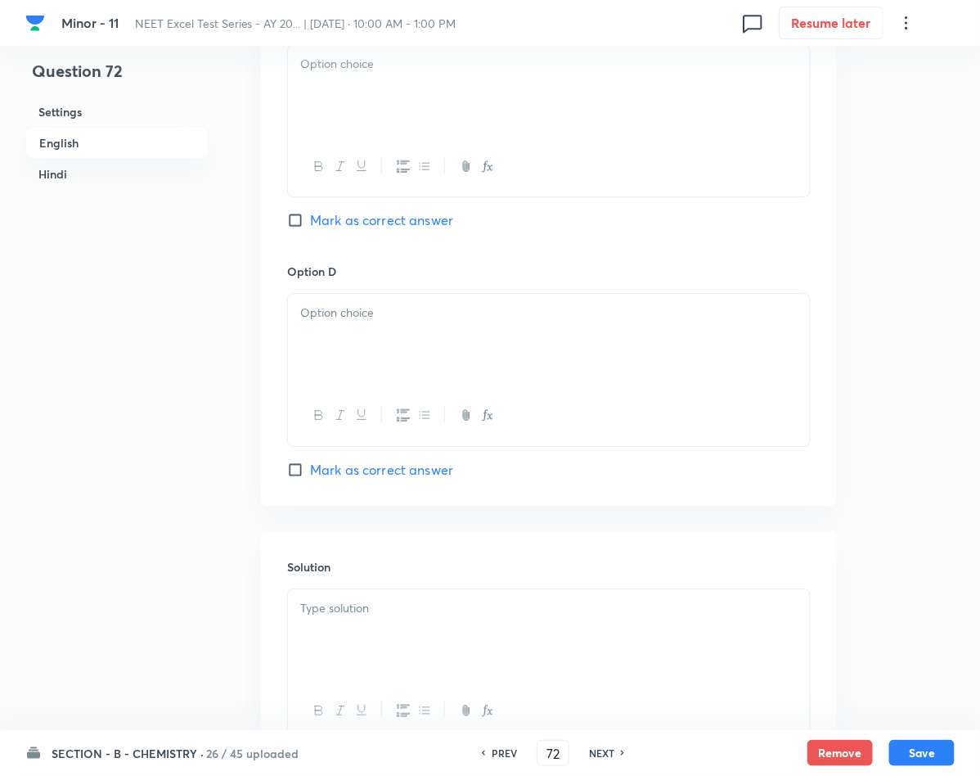
scroll to position [1684, 0]
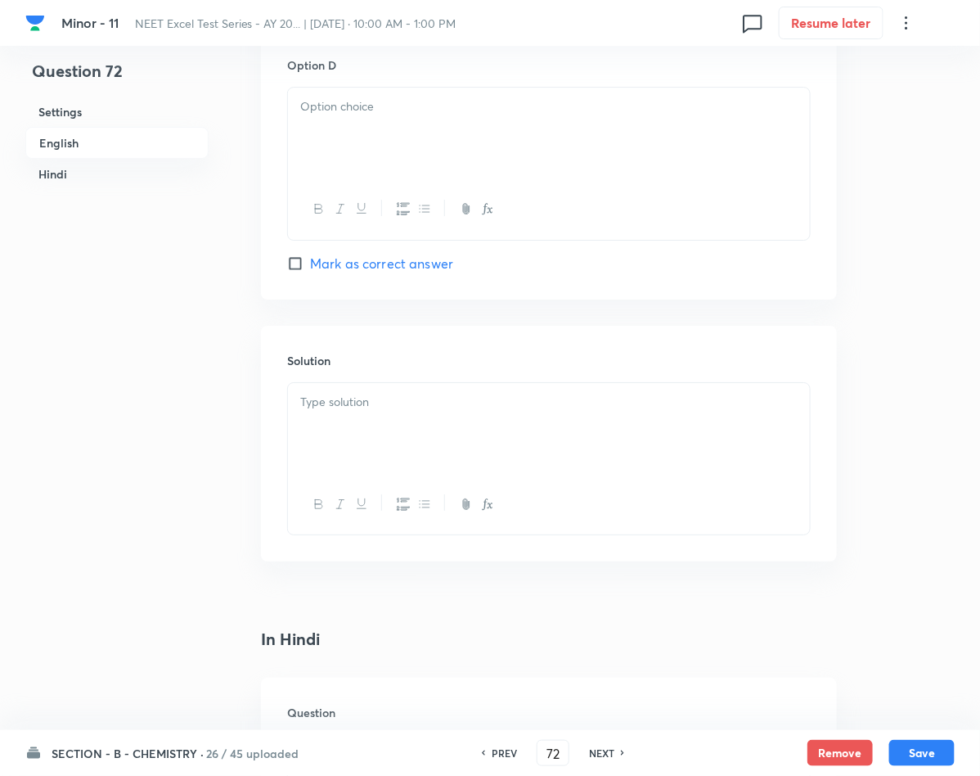
click at [376, 420] on div at bounding box center [549, 429] width 522 height 92
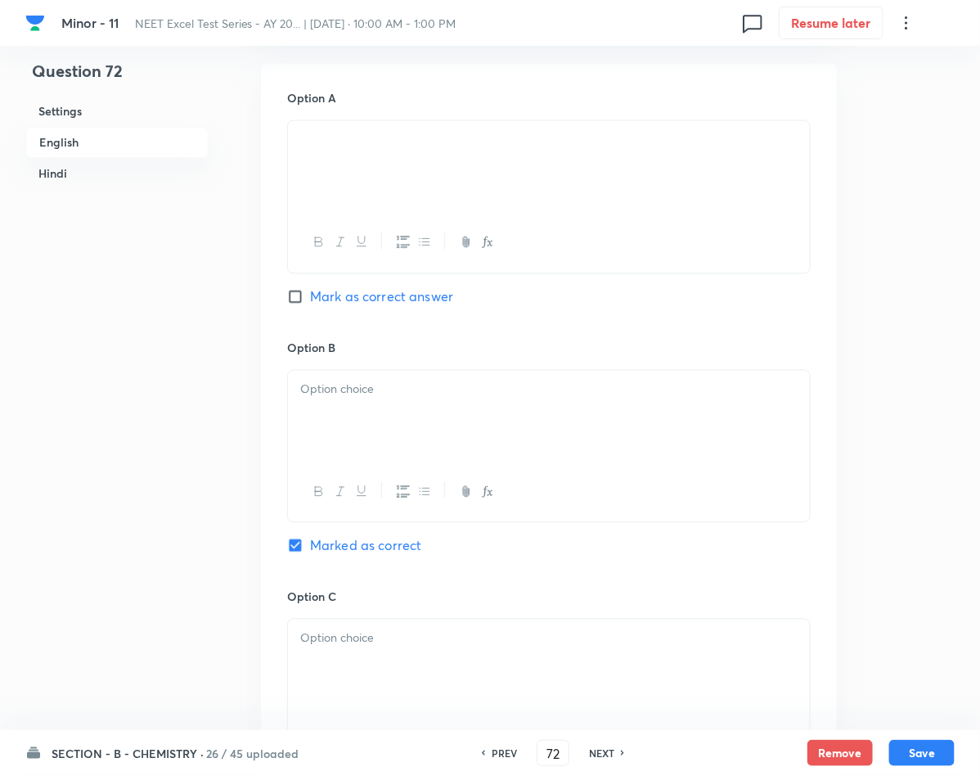
scroll to position [825, 0]
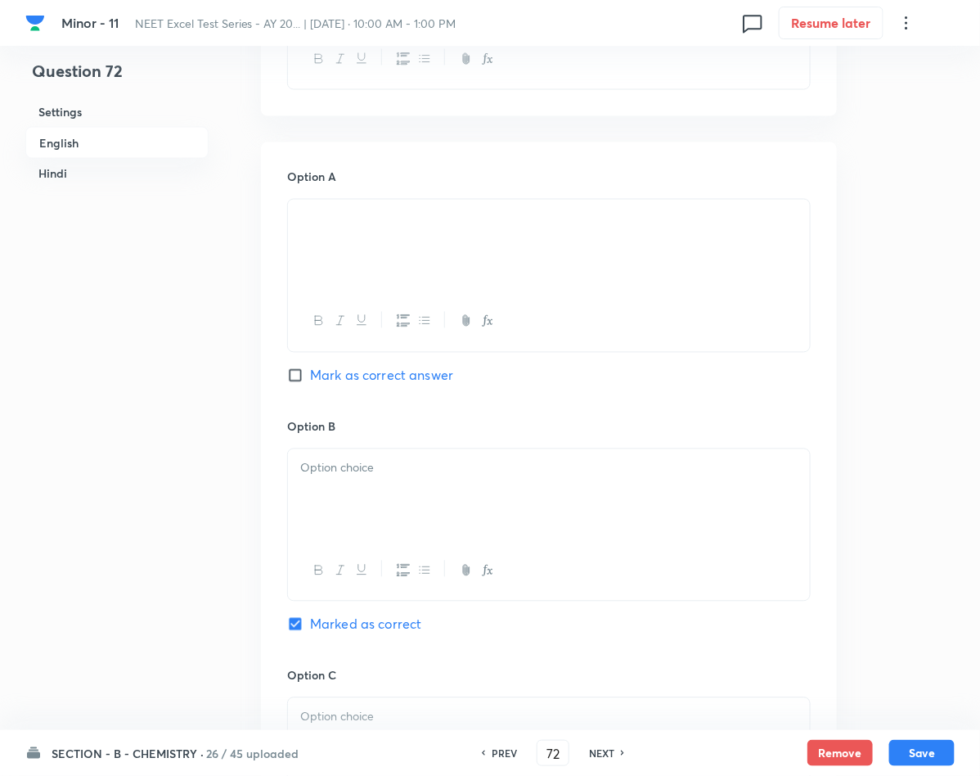
click at [368, 452] on div at bounding box center [549, 495] width 522 height 92
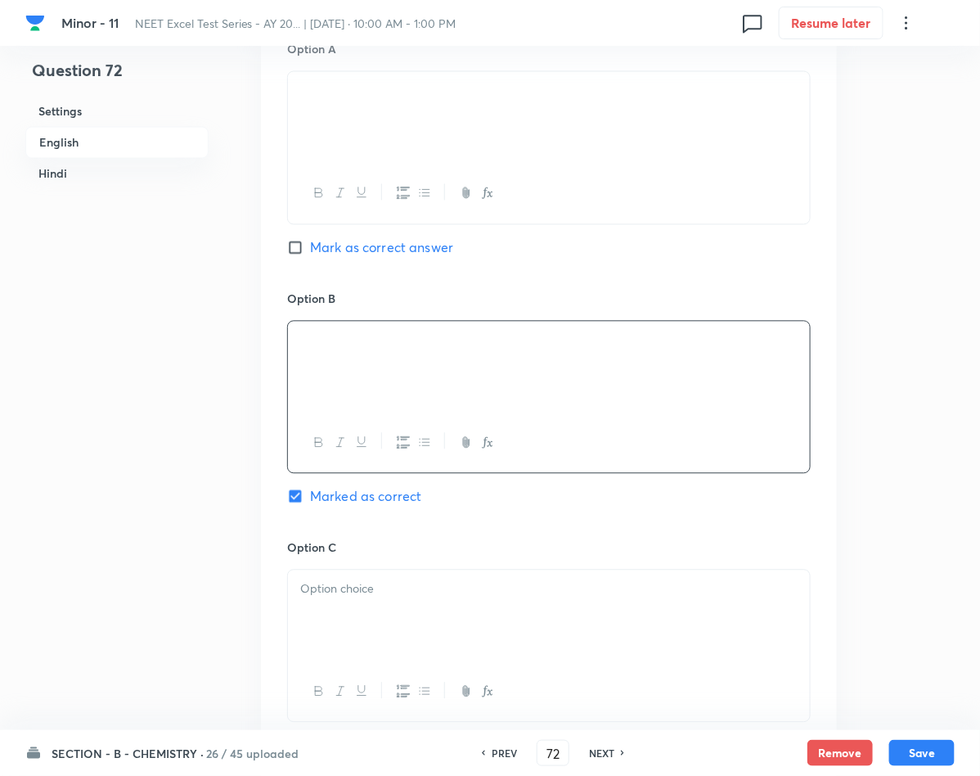
scroll to position [1070, 0]
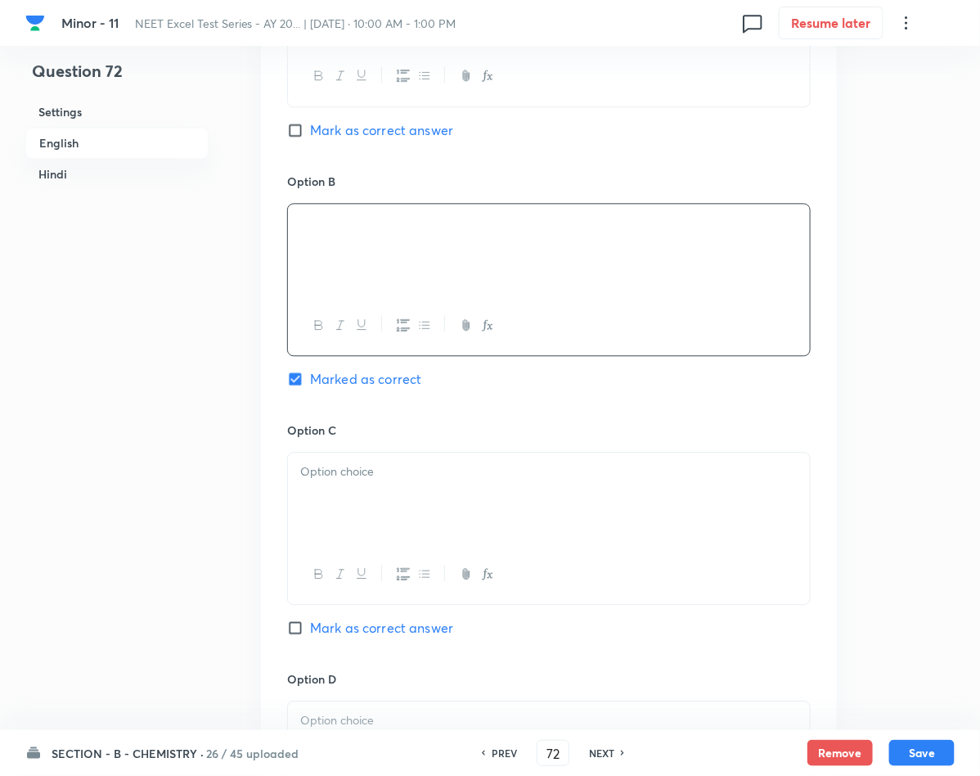
click at [349, 513] on div at bounding box center [549, 498] width 522 height 92
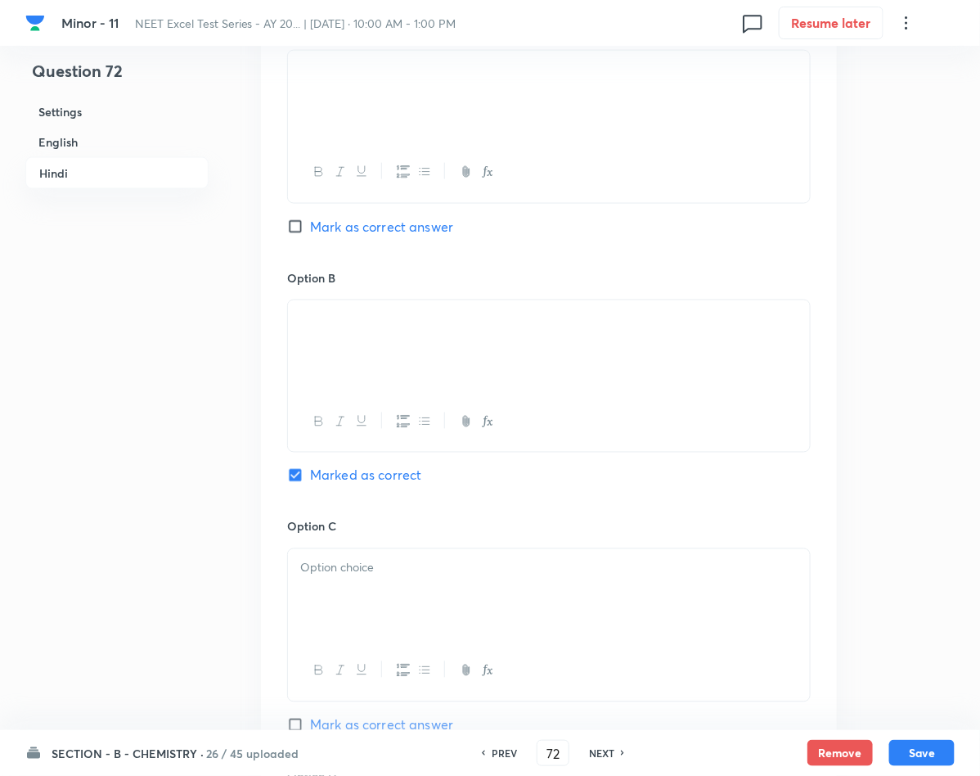
scroll to position [2665, 0]
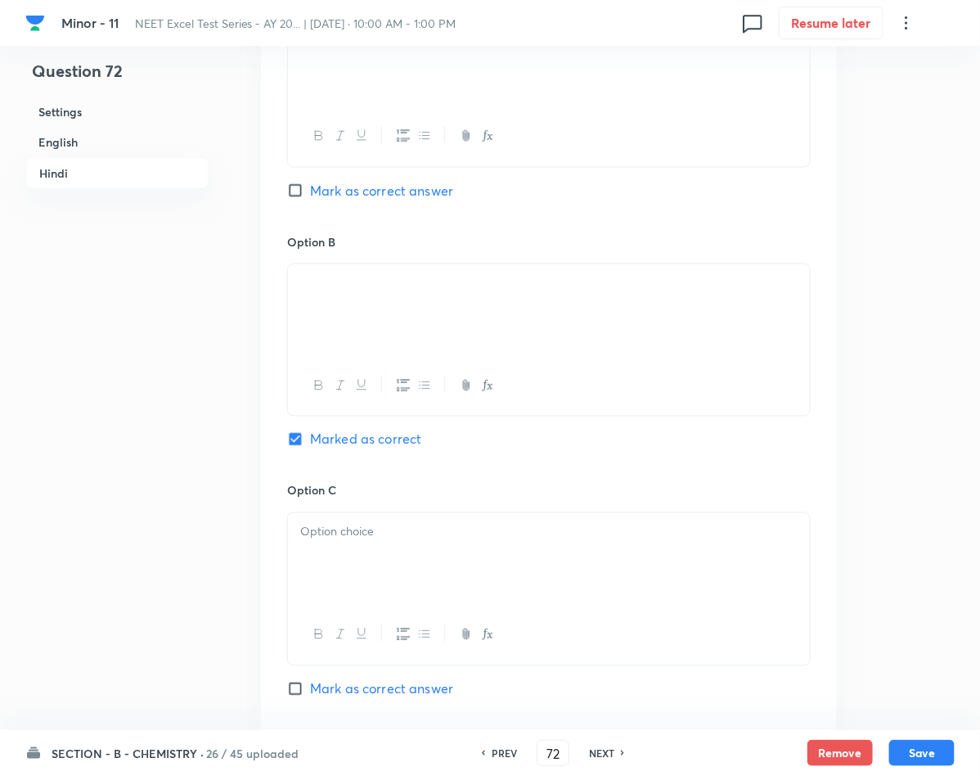
click at [347, 552] on div at bounding box center [549, 559] width 522 height 92
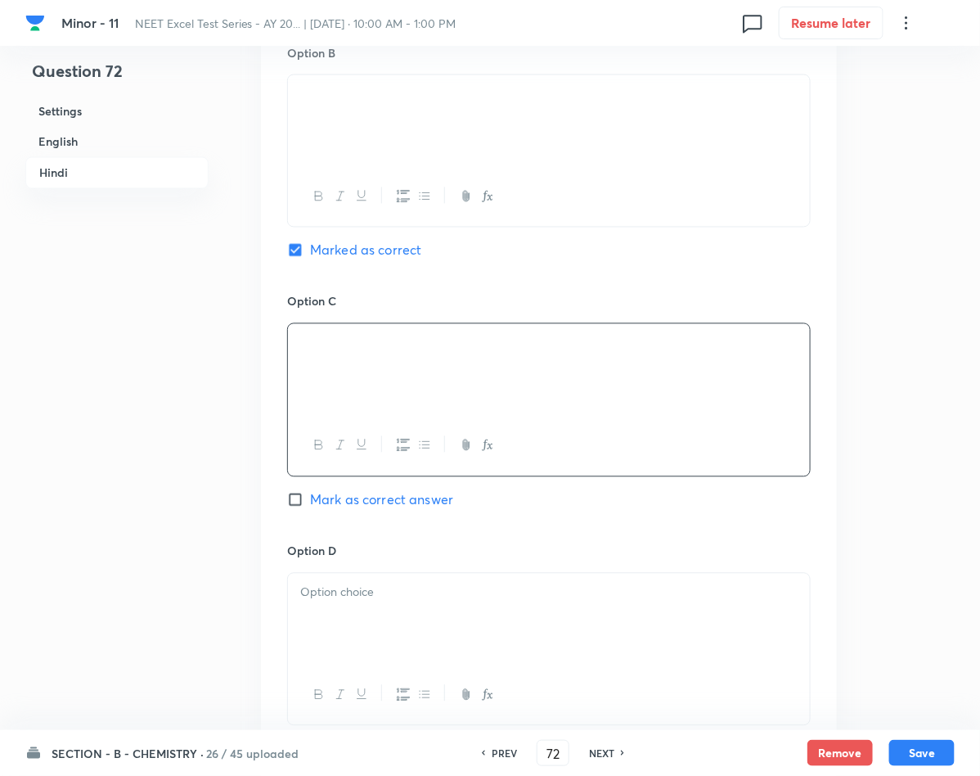
scroll to position [2911, 0]
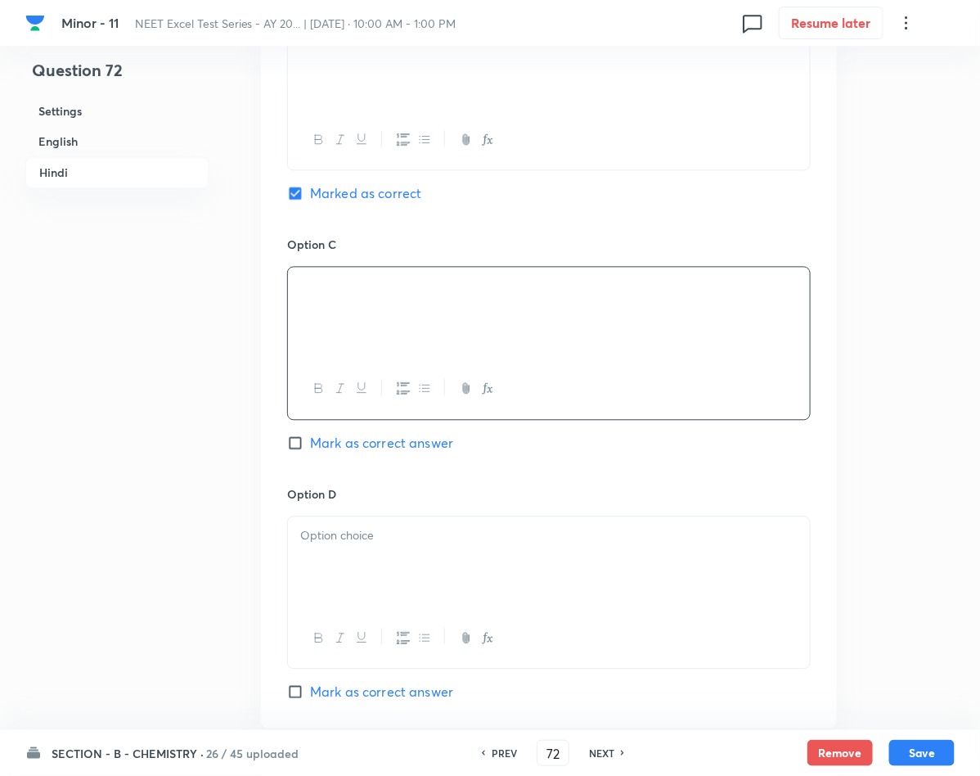
click at [312, 589] on div at bounding box center [549, 563] width 522 height 92
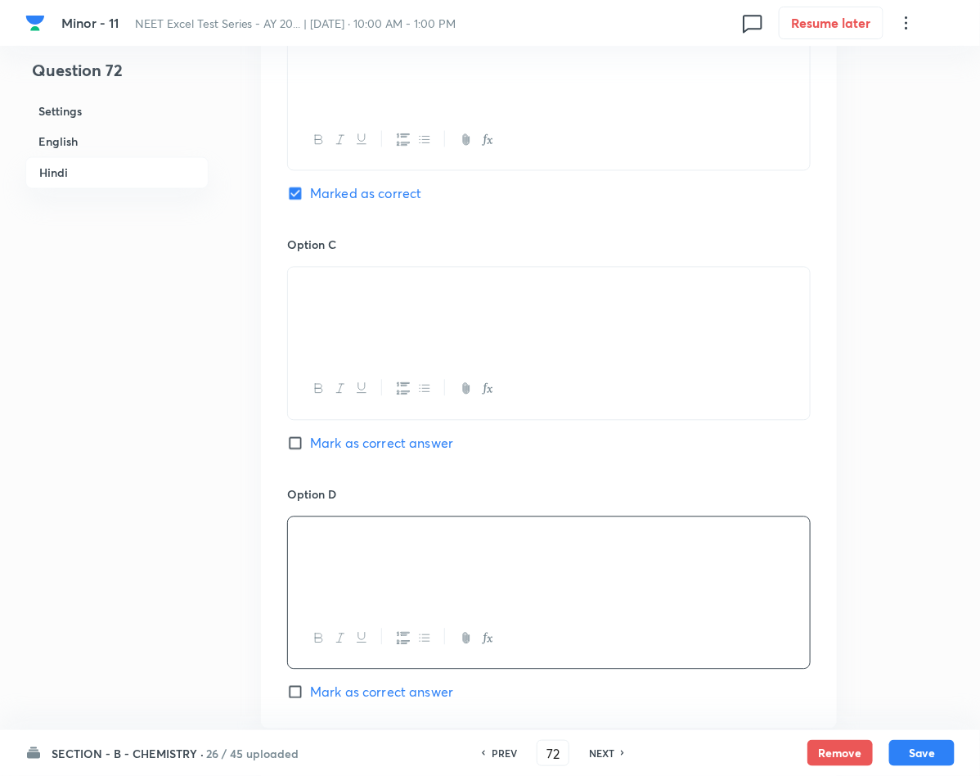
drag, startPoint x: 420, startPoint y: 570, endPoint x: 305, endPoint y: 533, distance: 121.3
click at [305, 533] on div at bounding box center [549, 563] width 522 height 92
drag, startPoint x: 310, startPoint y: 533, endPoint x: 359, endPoint y: 536, distance: 49.2
click at [359, 536] on div at bounding box center [549, 563] width 522 height 92
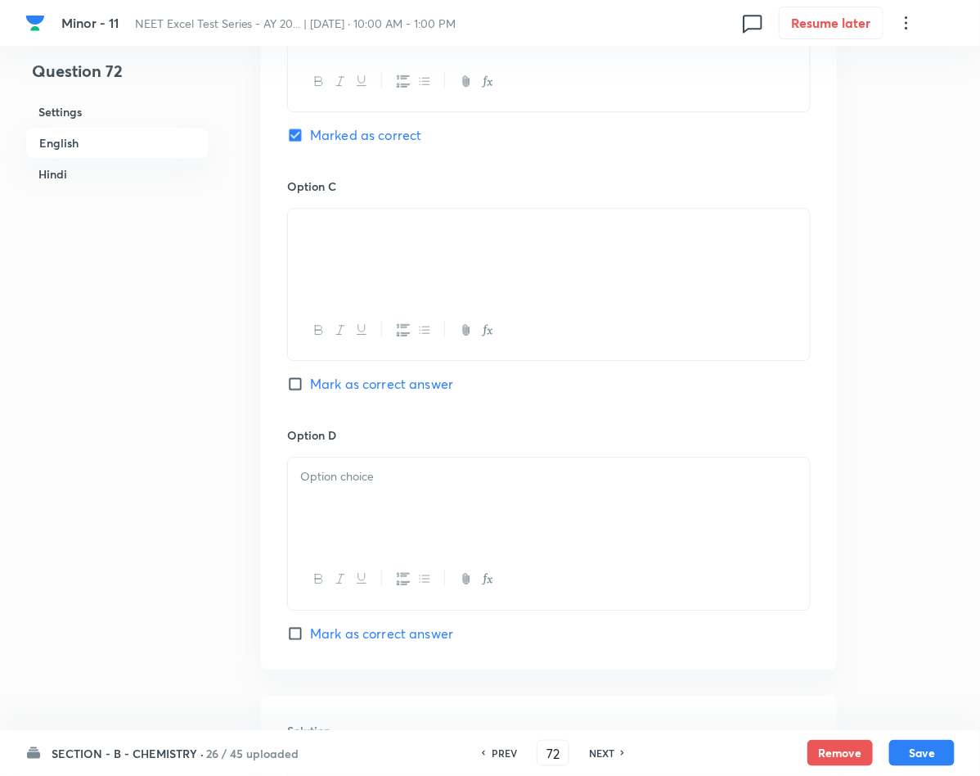
scroll to position [1315, 0]
click at [371, 506] on div at bounding box center [549, 502] width 522 height 92
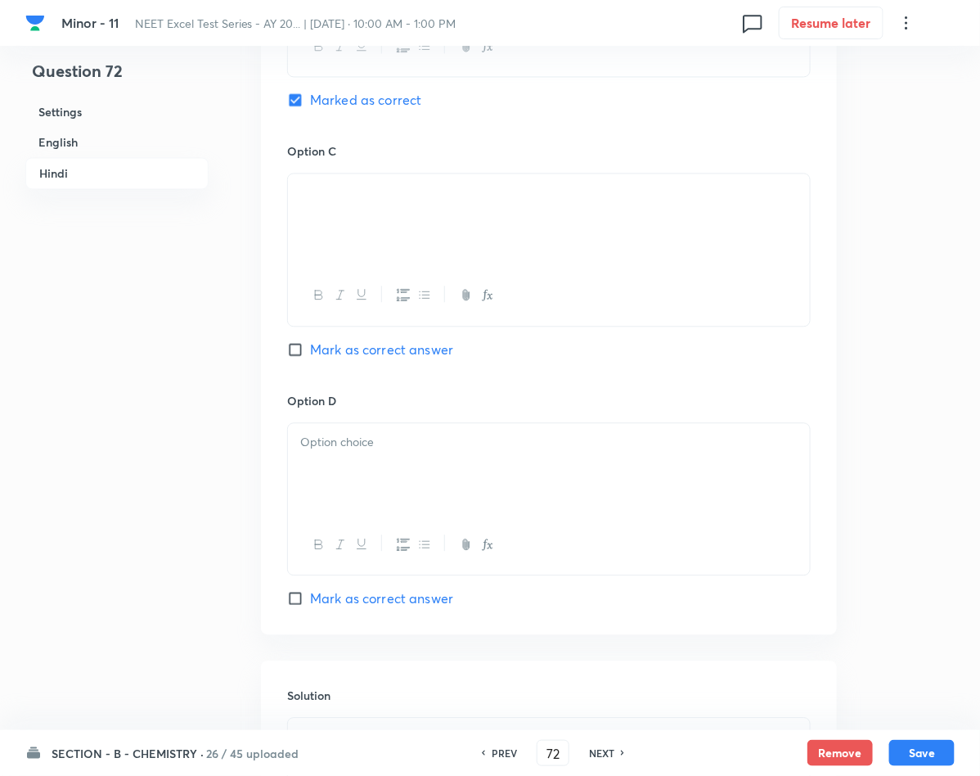
scroll to position [2911, 0]
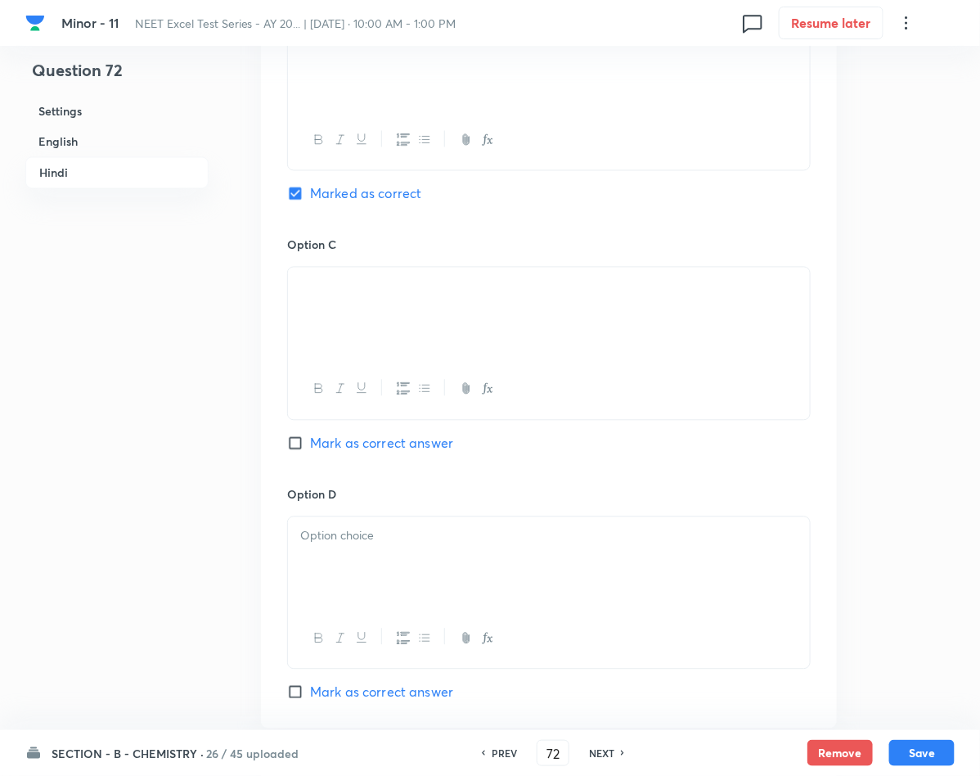
click at [356, 546] on p at bounding box center [548, 536] width 497 height 19
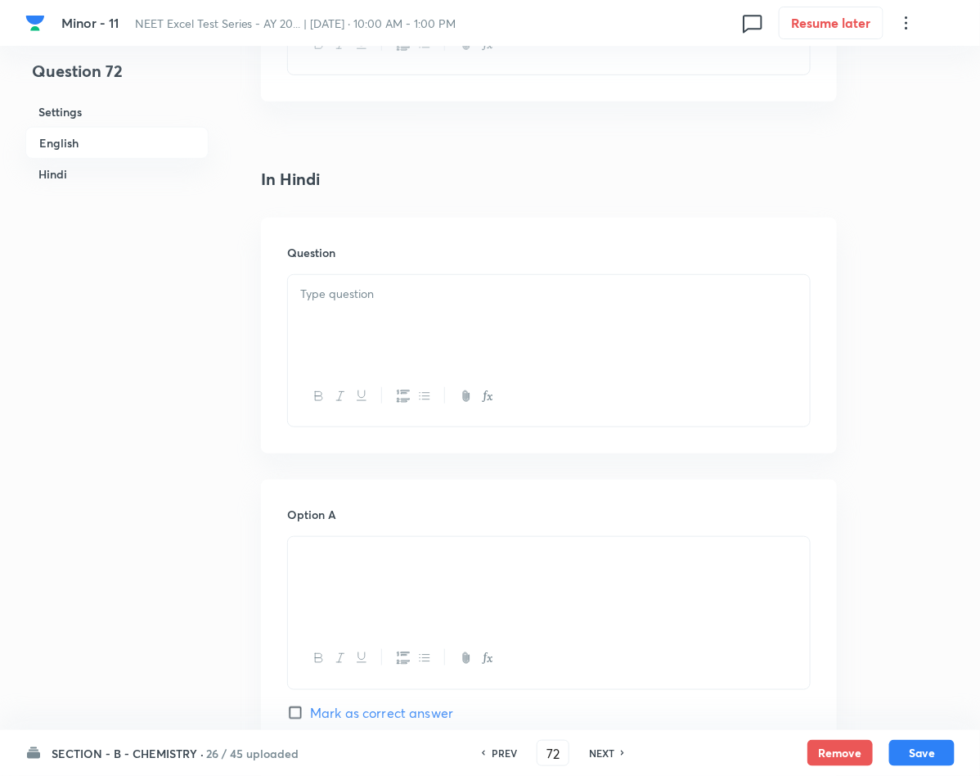
scroll to position [2052, 0]
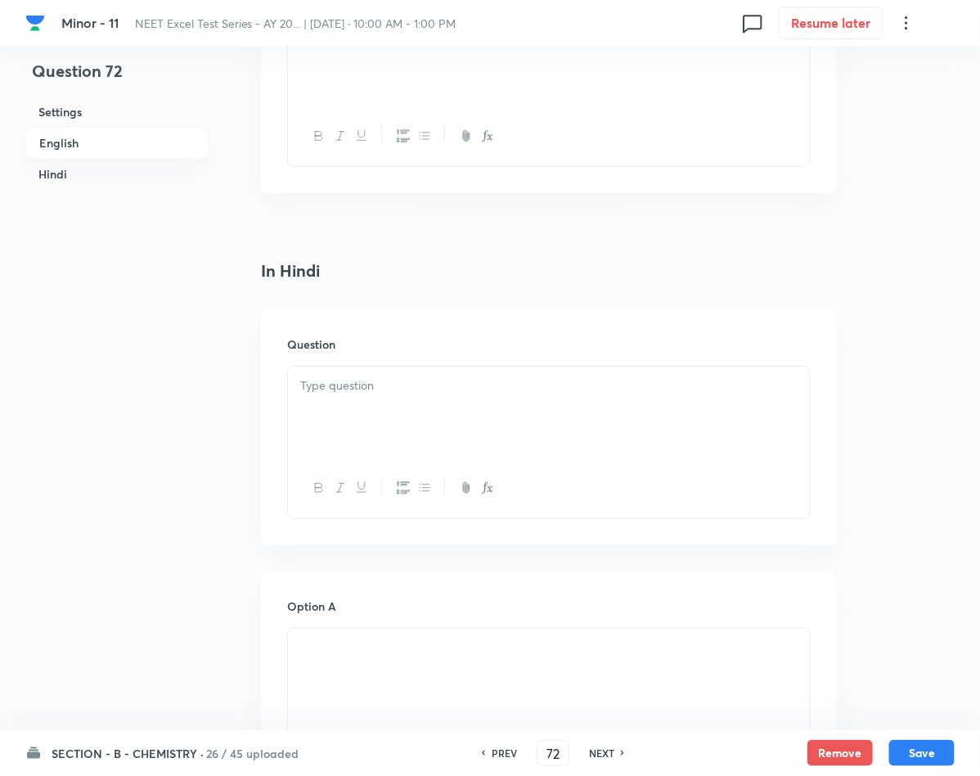
click at [432, 381] on p at bounding box center [548, 385] width 497 height 19
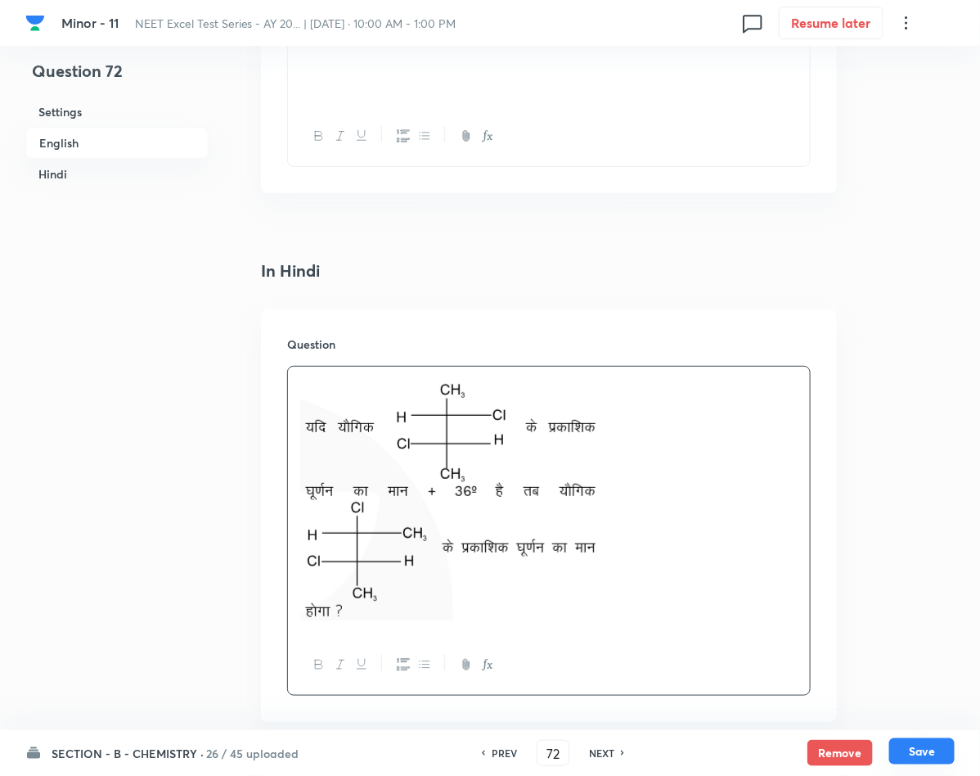
click at [933, 753] on button "Save" at bounding box center [921, 751] width 65 height 26
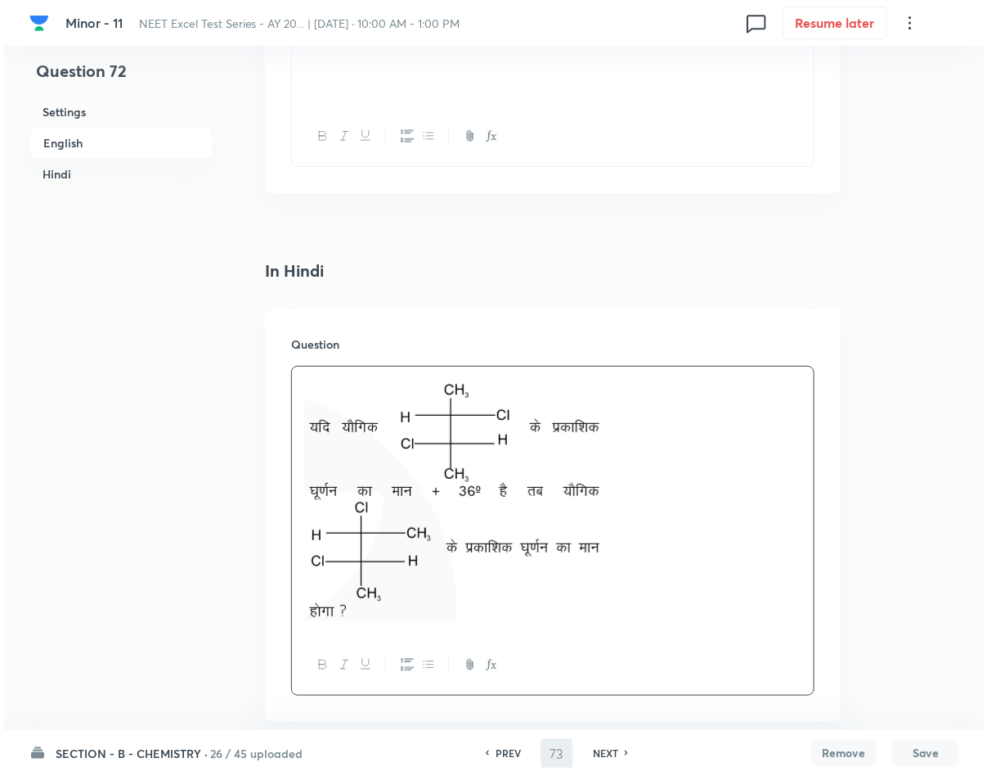
scroll to position [0, 0]
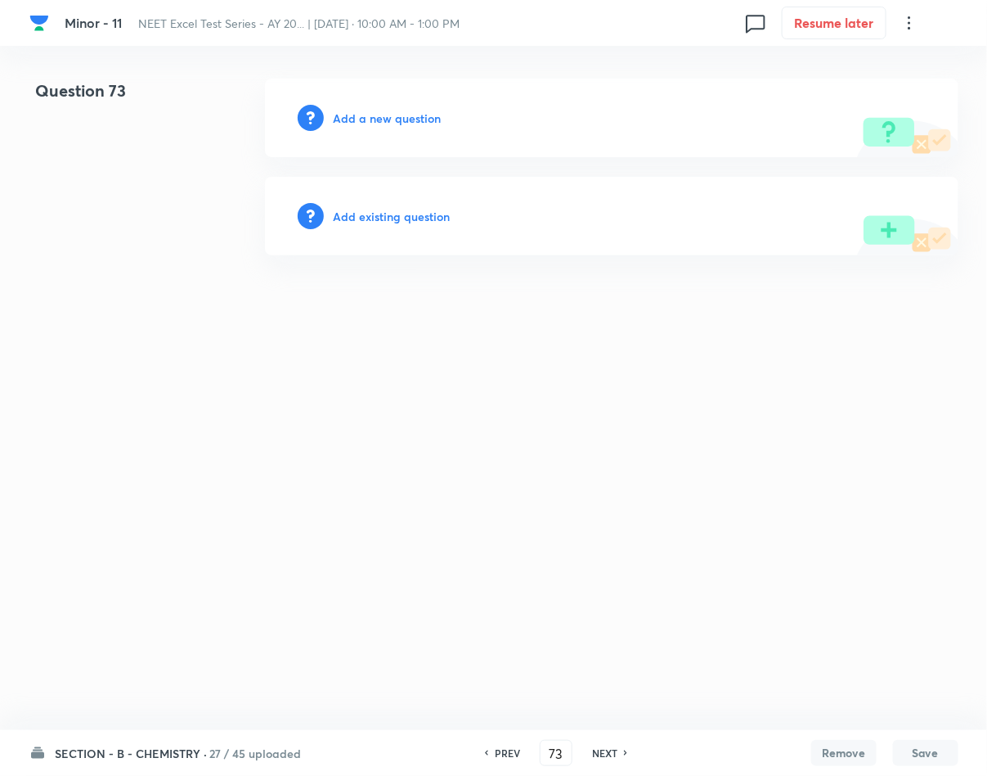
click at [378, 124] on h6 "Add a new question" at bounding box center [388, 118] width 108 height 17
click at [378, 124] on h6 "Choose a question type" at bounding box center [397, 118] width 126 height 17
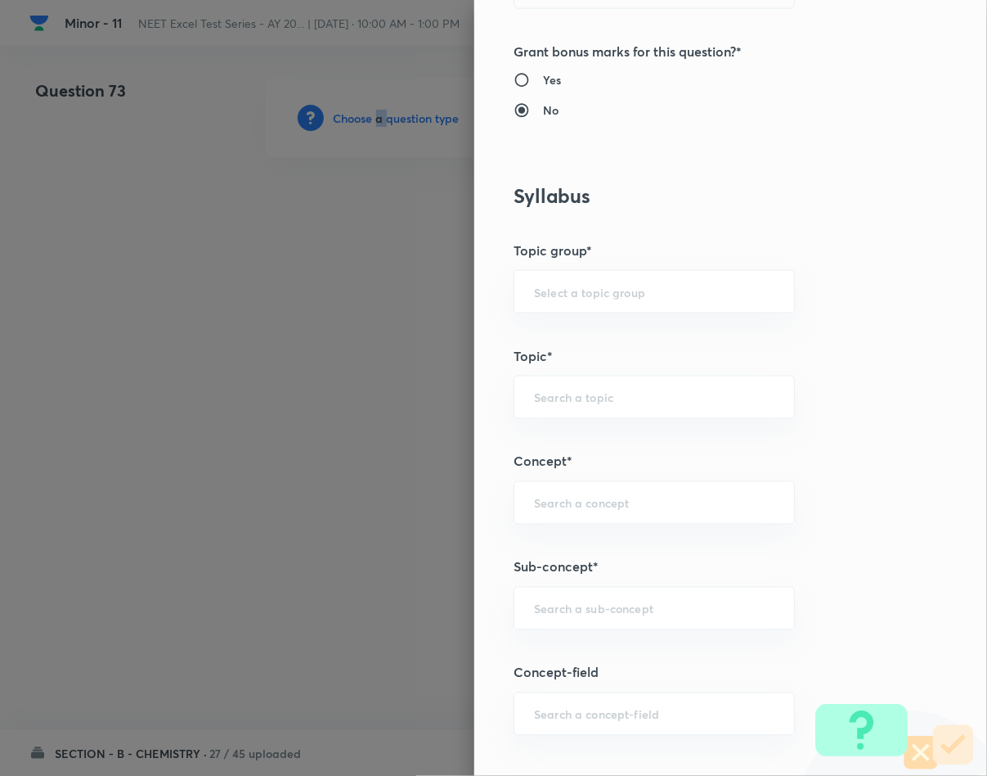
scroll to position [736, 0]
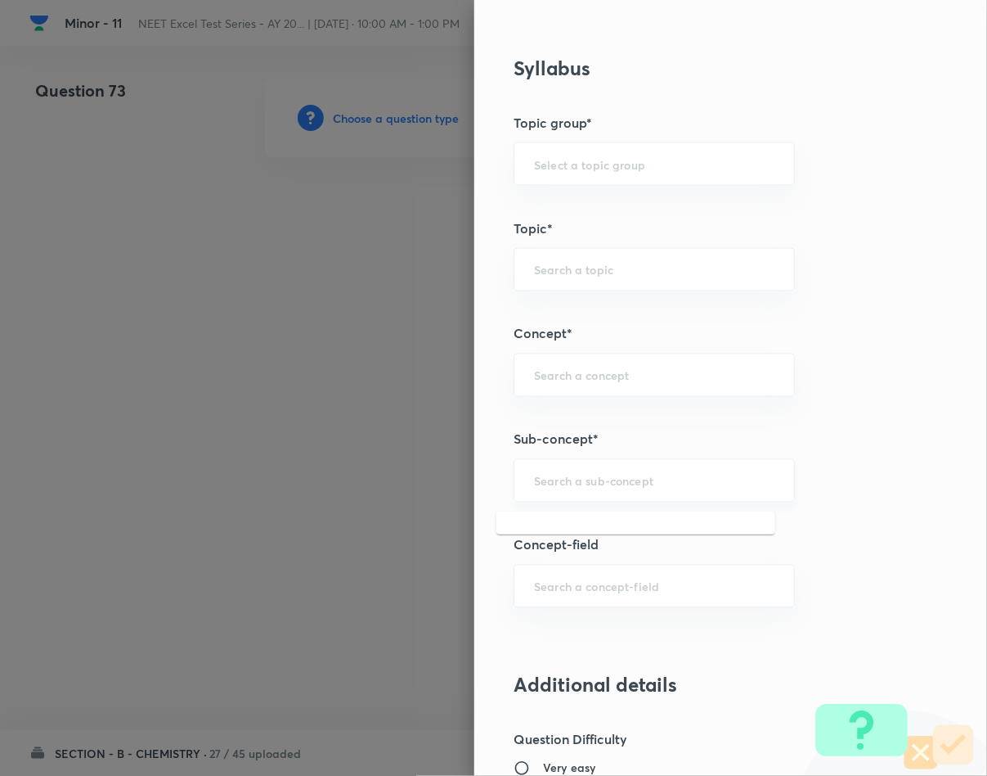
click at [600, 483] on input "text" at bounding box center [654, 481] width 241 height 16
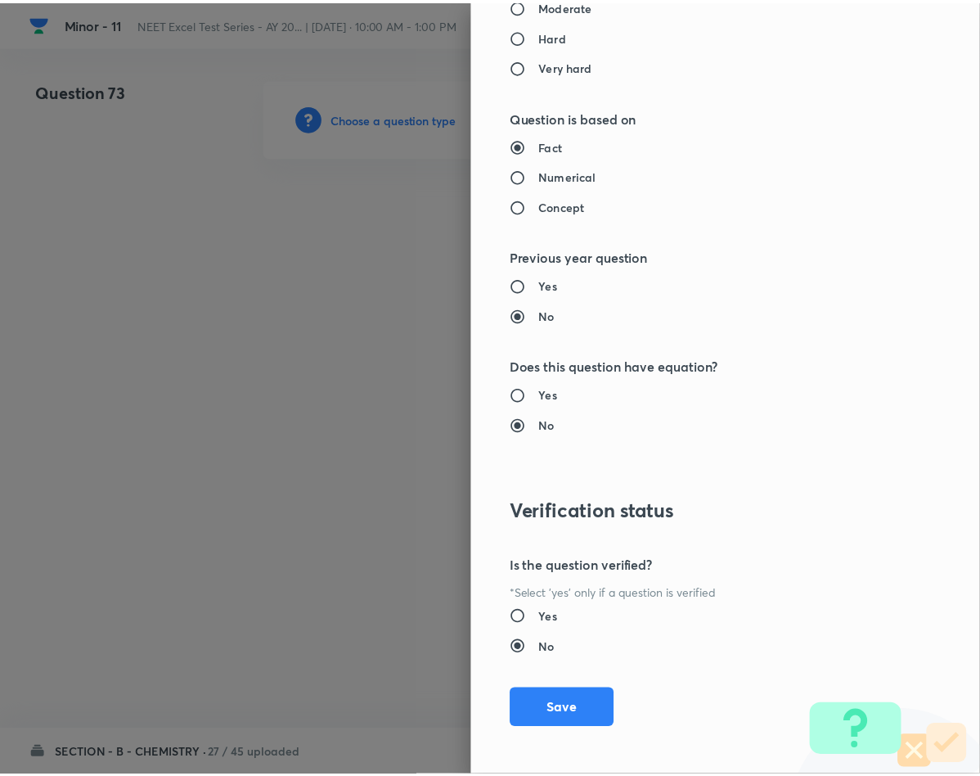
scroll to position [1569, 0]
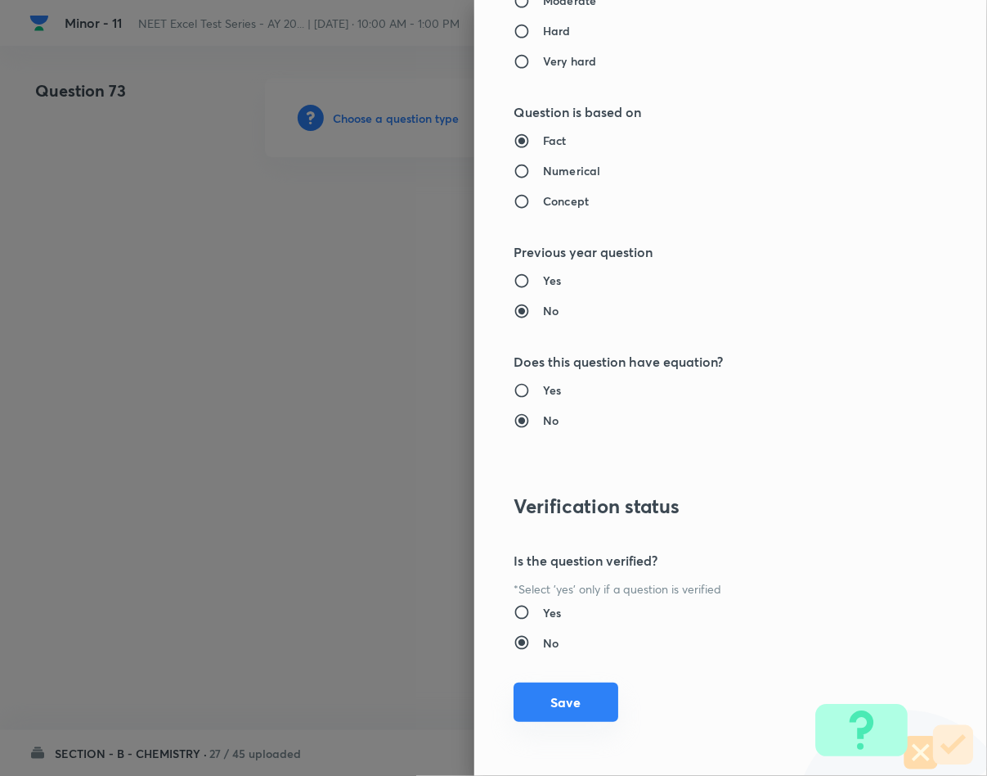
click at [542, 695] on button "Save" at bounding box center [566, 701] width 105 height 39
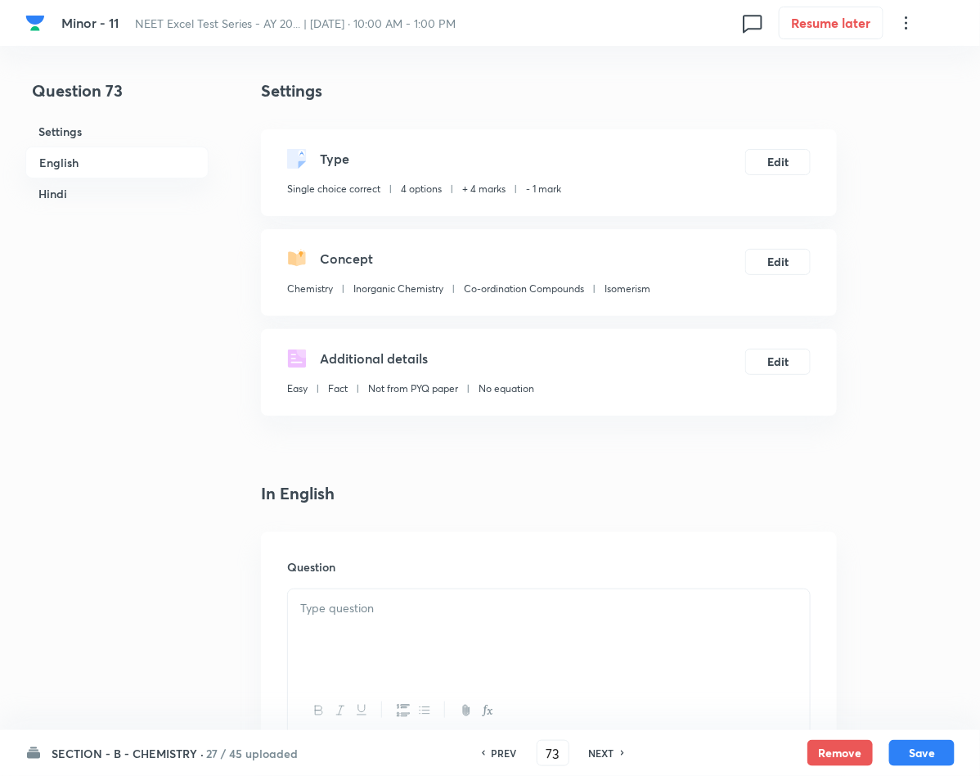
click at [357, 636] on div at bounding box center [549, 635] width 522 height 92
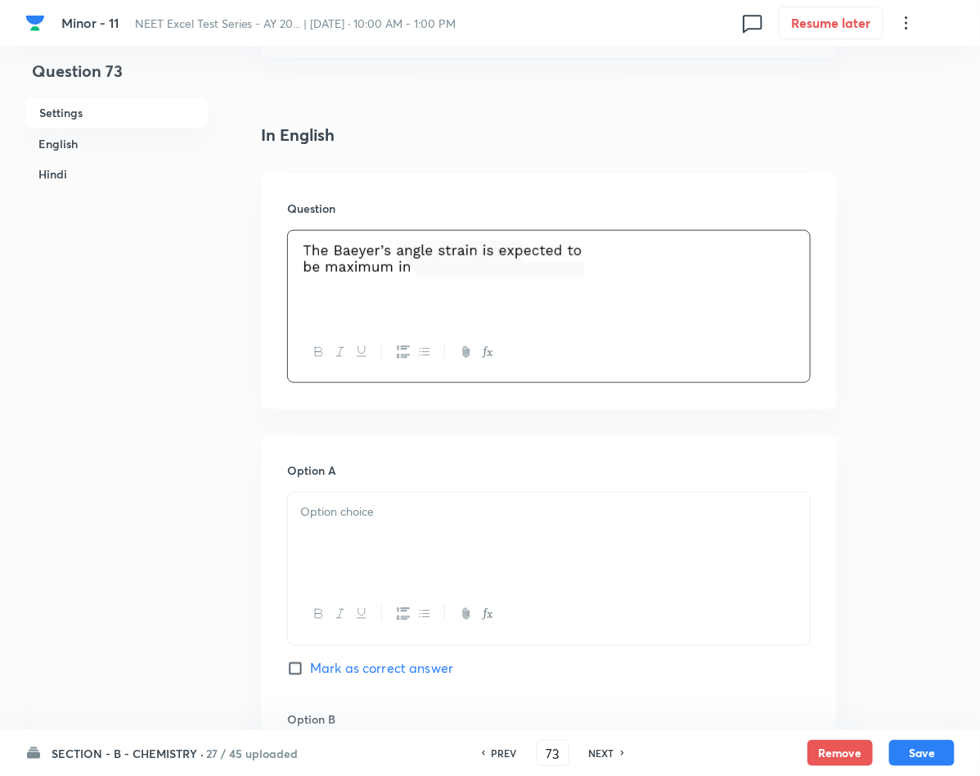
scroll to position [368, 0]
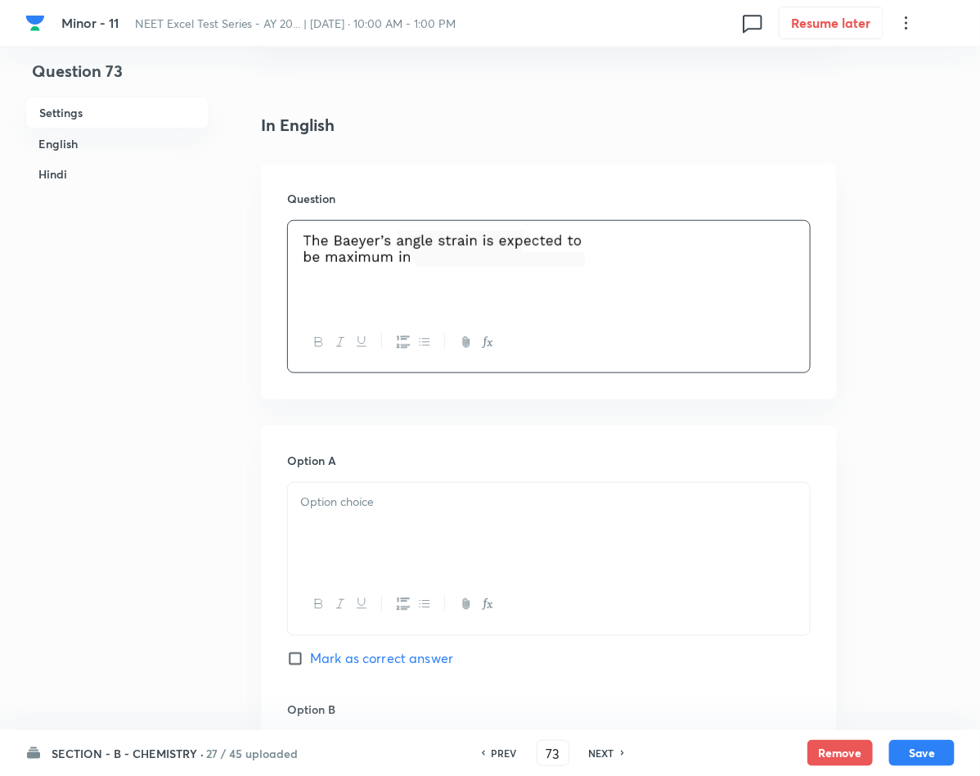
click at [432, 546] on div at bounding box center [549, 529] width 522 height 92
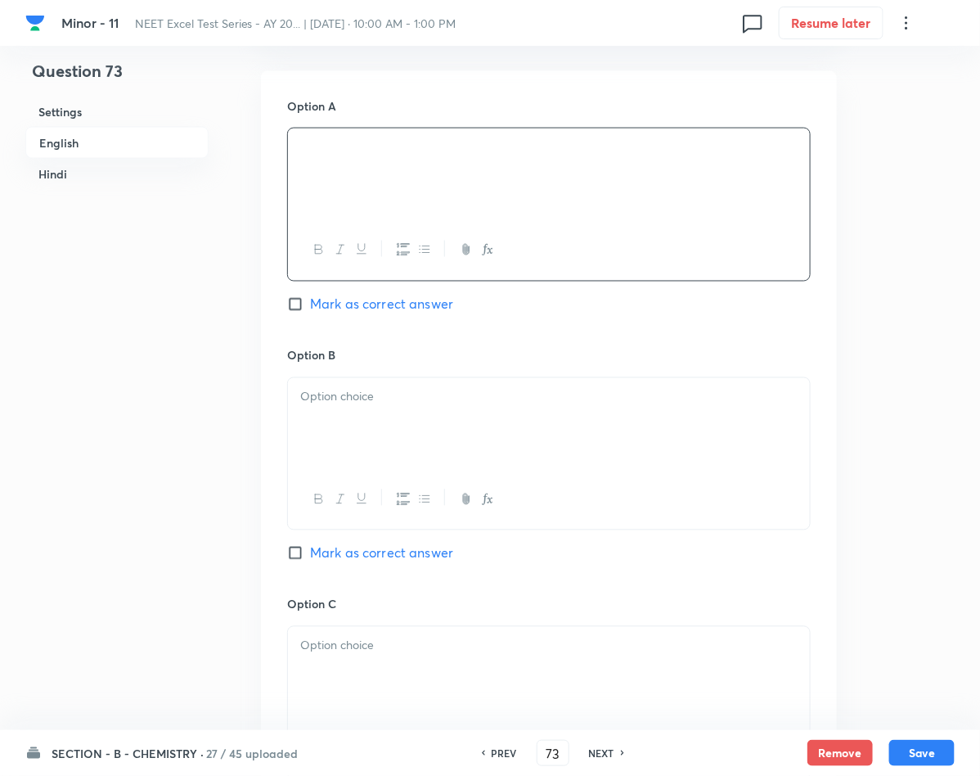
scroll to position [736, 0]
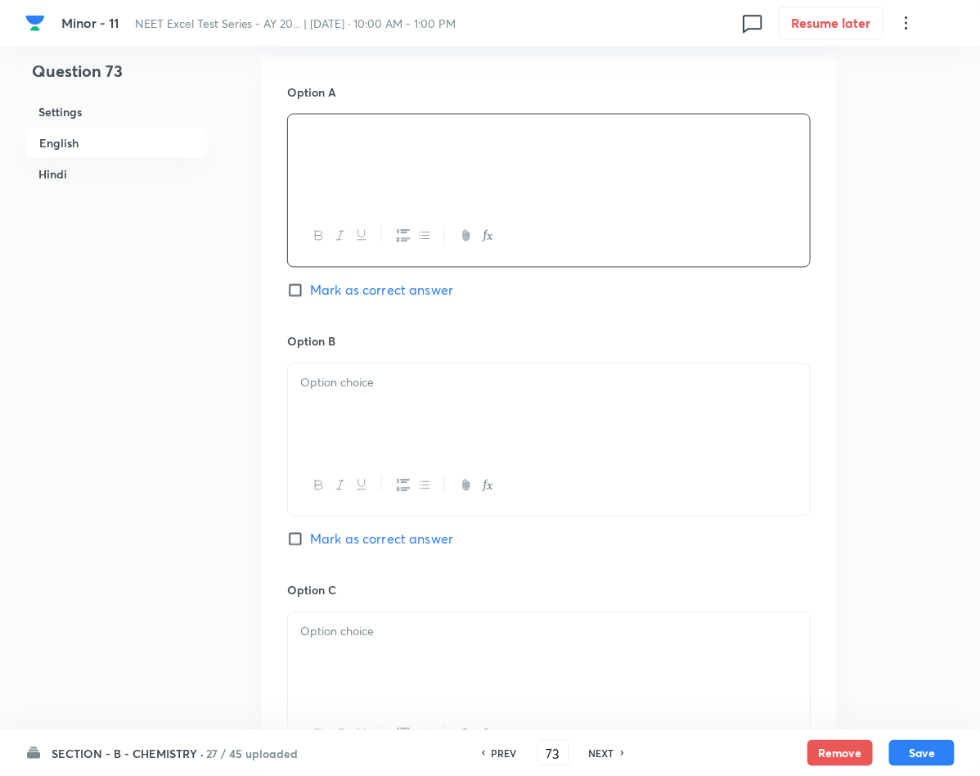
click at [416, 415] on div at bounding box center [549, 410] width 522 height 92
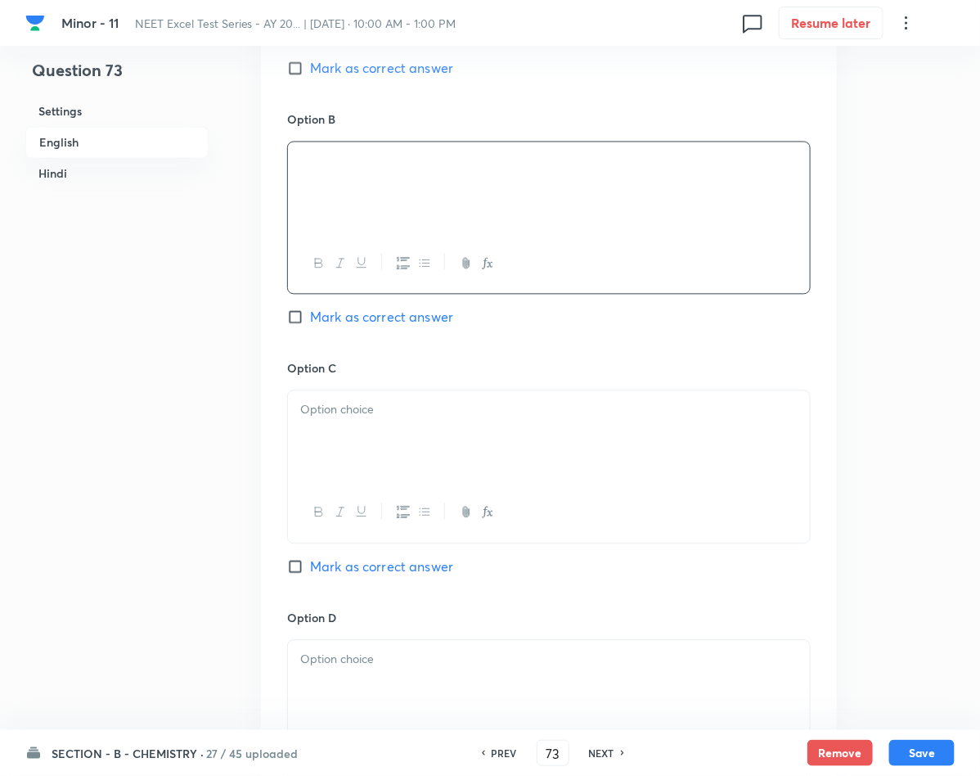
scroll to position [982, 0]
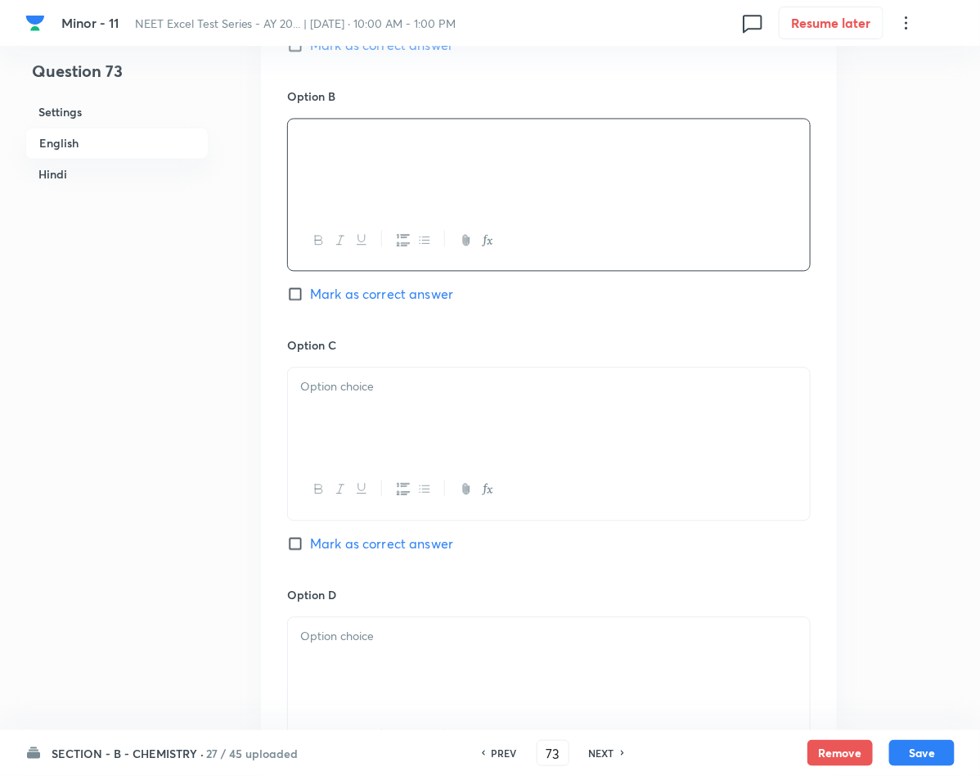
click at [363, 420] on div at bounding box center [549, 413] width 522 height 92
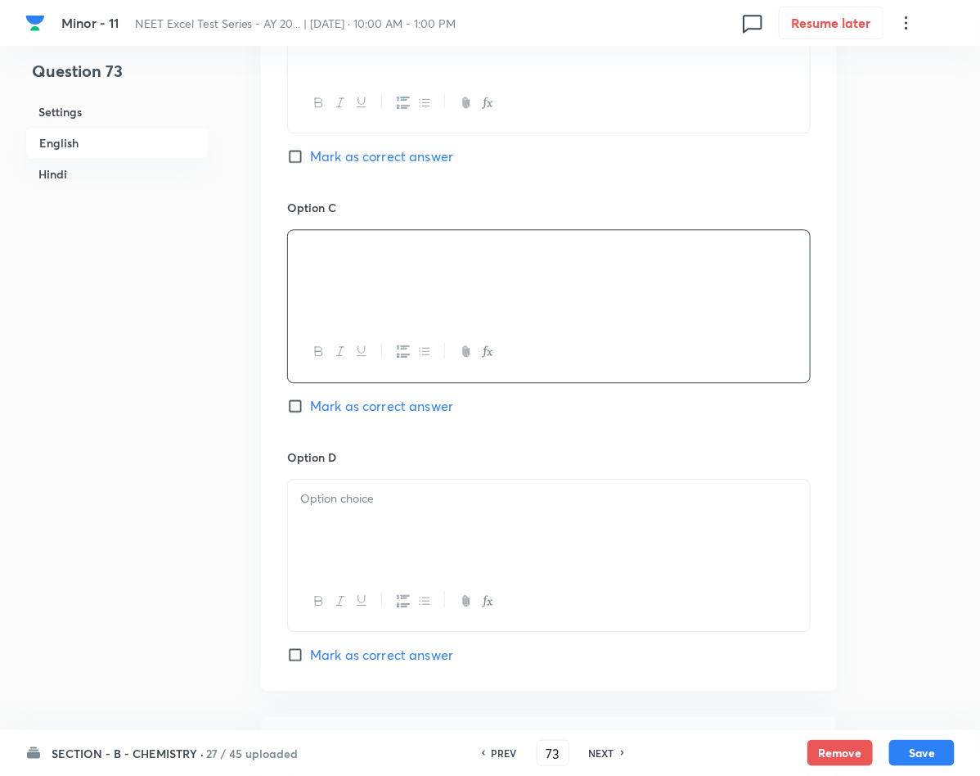
scroll to position [1350, 0]
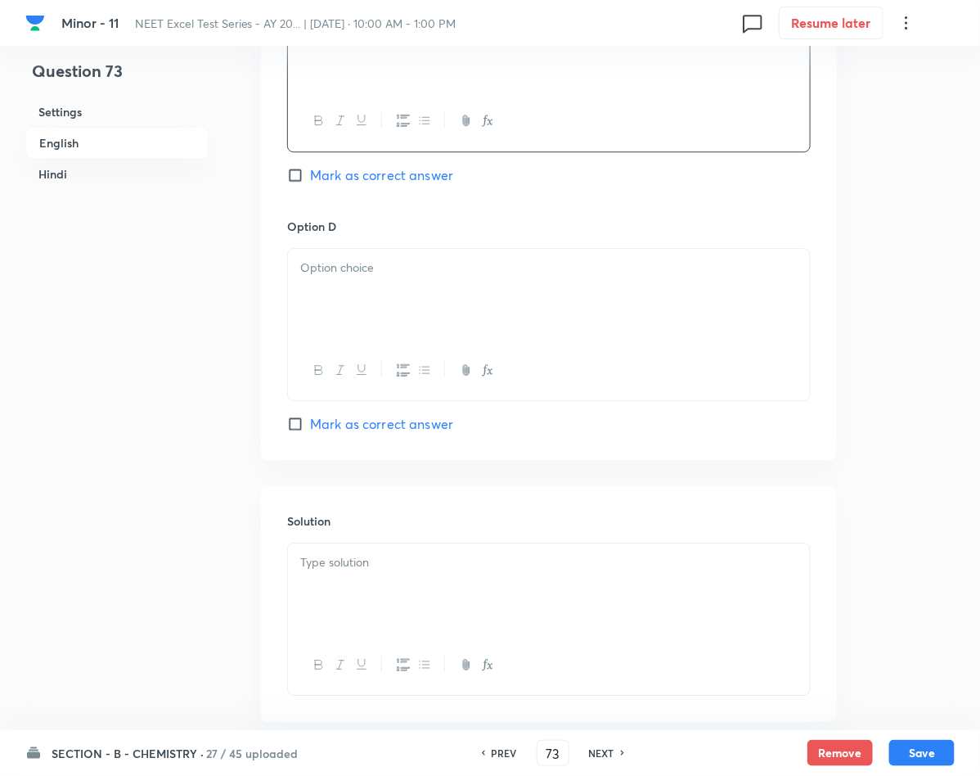
click at [408, 294] on div at bounding box center [549, 295] width 522 height 92
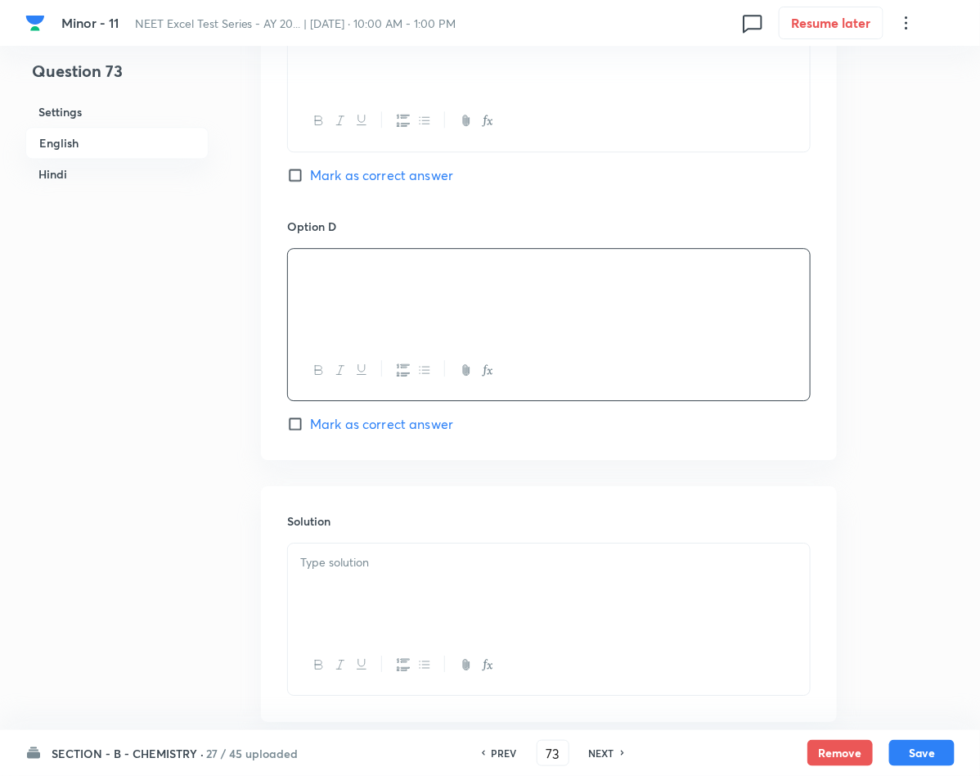
click at [358, 428] on span "Mark as correct answer" at bounding box center [381, 424] width 143 height 20
click at [310, 428] on input "Mark as correct answer" at bounding box center [298, 424] width 23 height 16
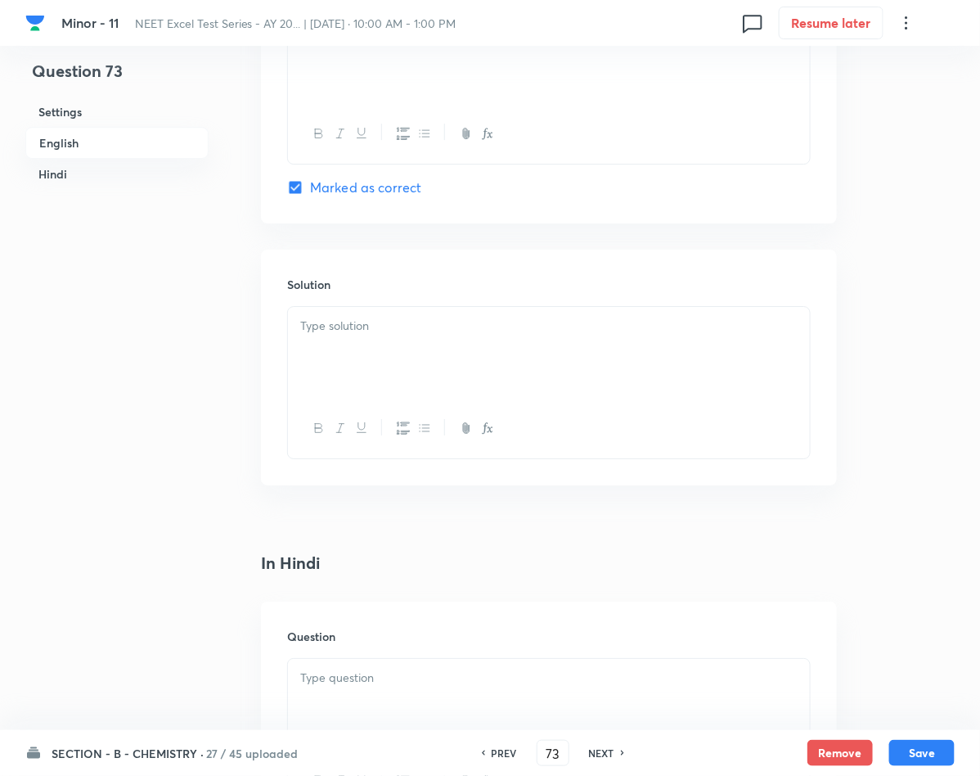
scroll to position [1595, 0]
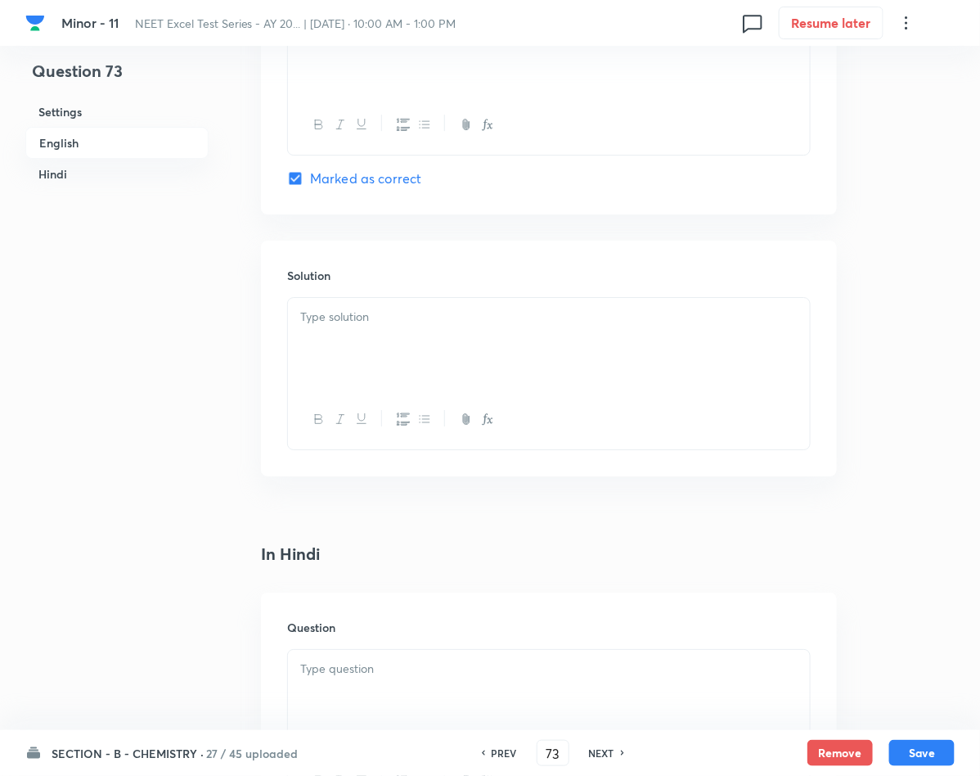
click at [376, 332] on div at bounding box center [549, 344] width 522 height 92
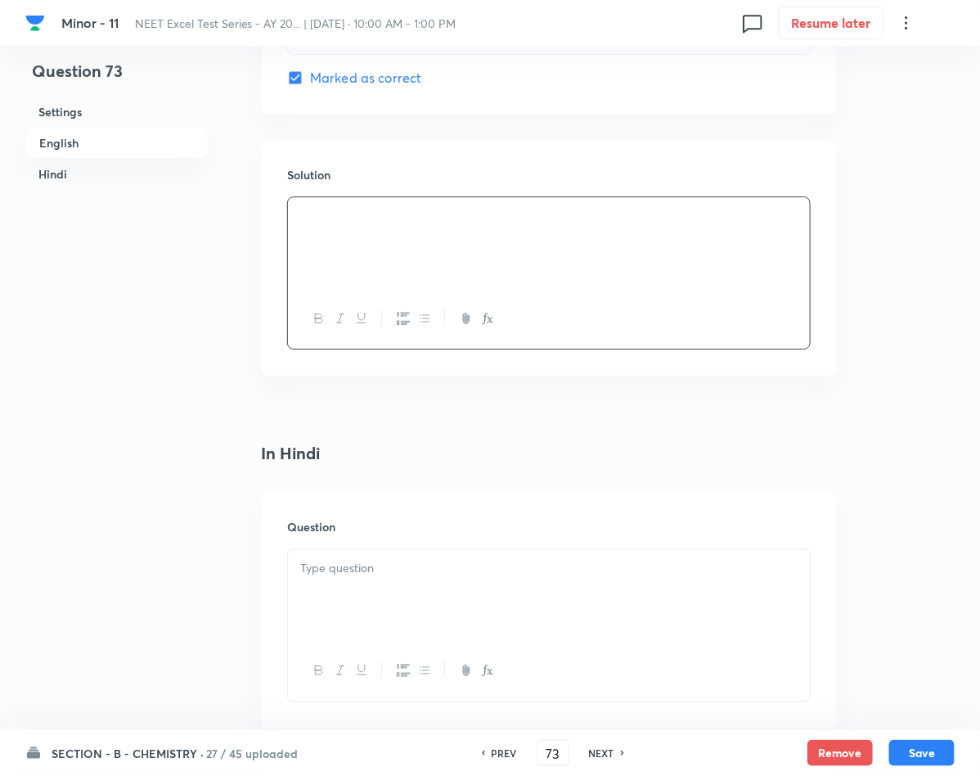
scroll to position [1963, 0]
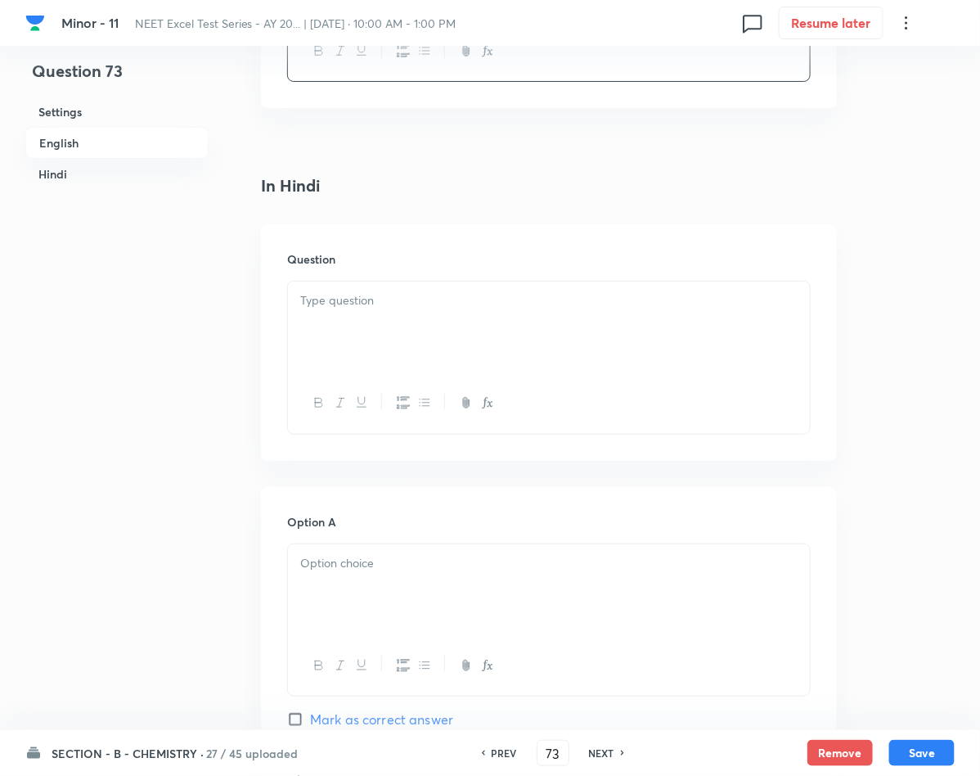
click at [423, 292] on div at bounding box center [549, 327] width 522 height 92
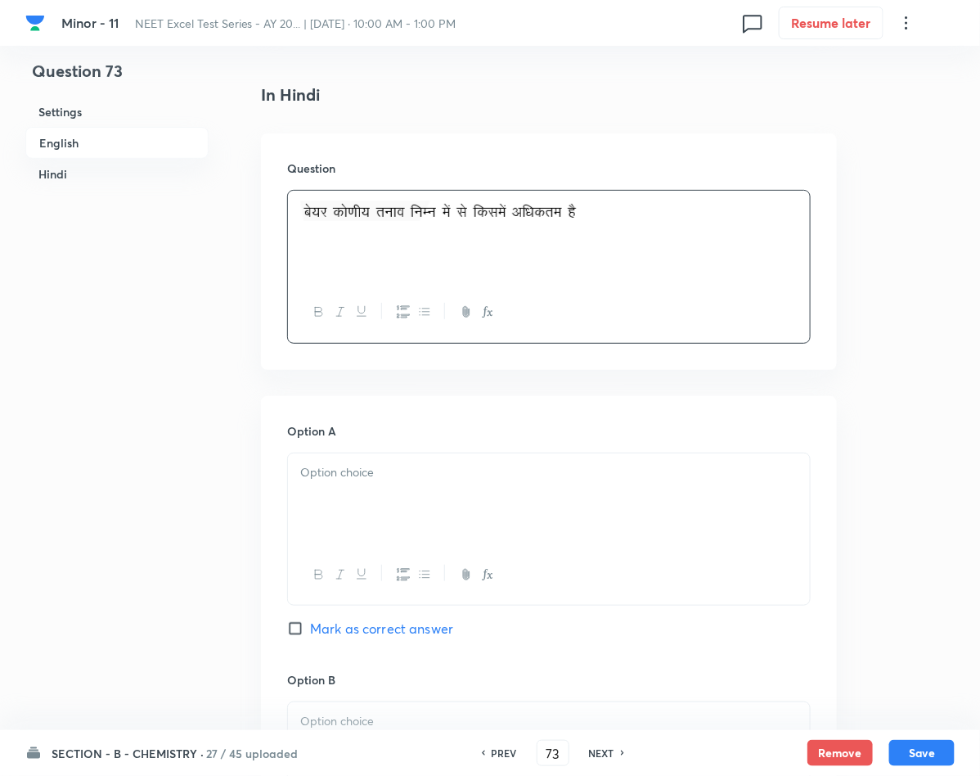
scroll to position [2209, 0]
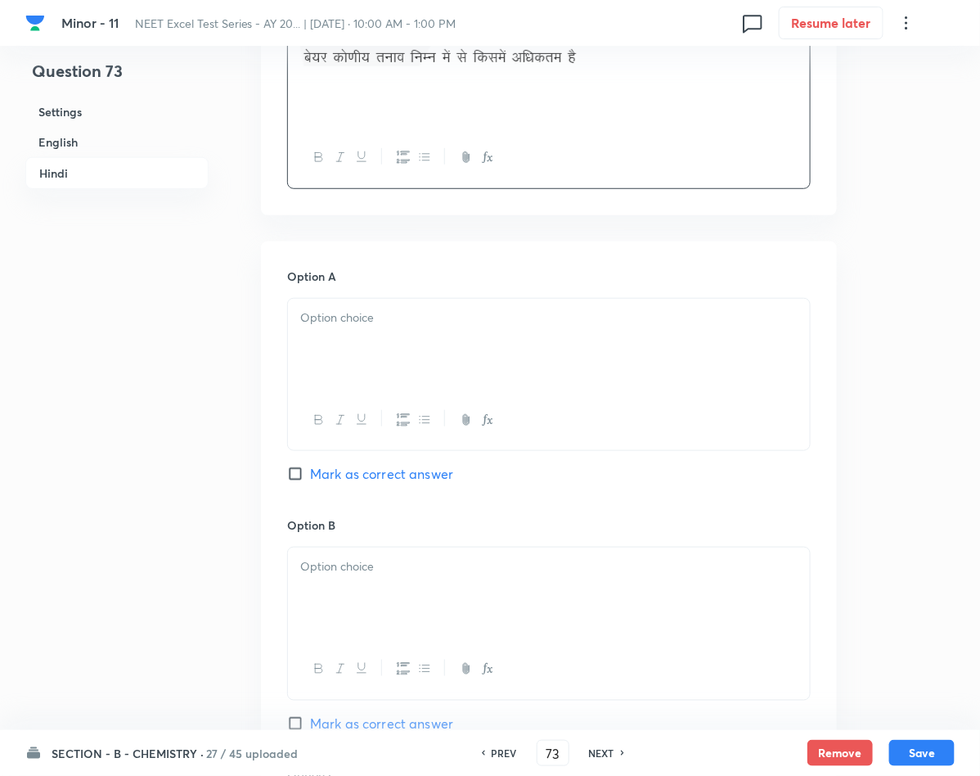
click at [459, 353] on div at bounding box center [549, 345] width 522 height 92
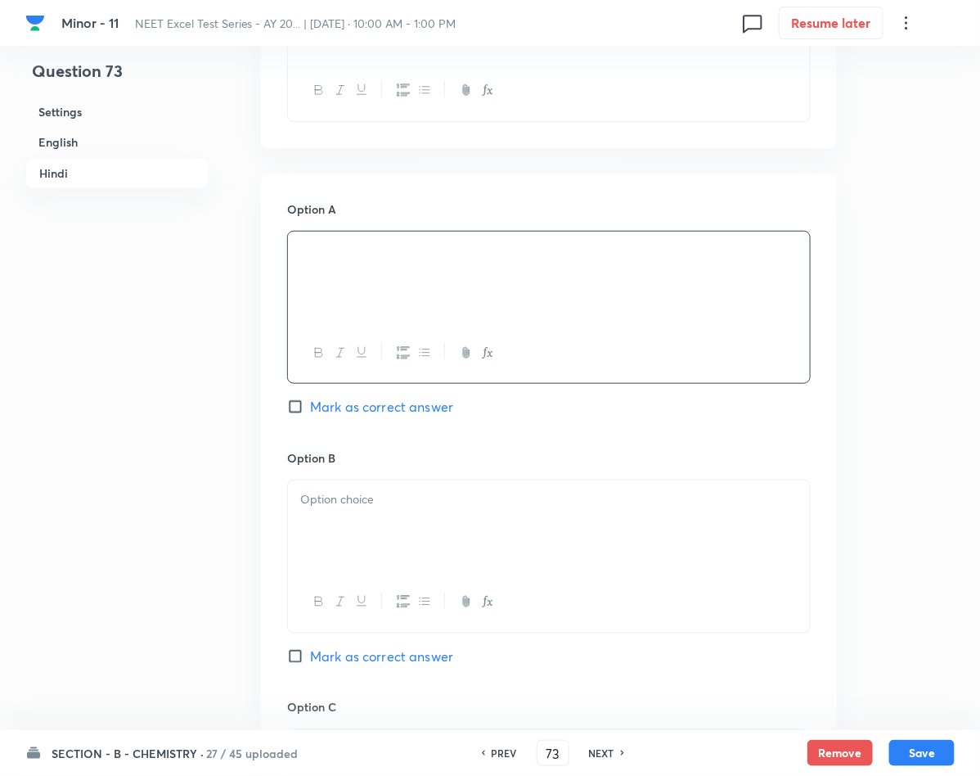
scroll to position [2331, 0]
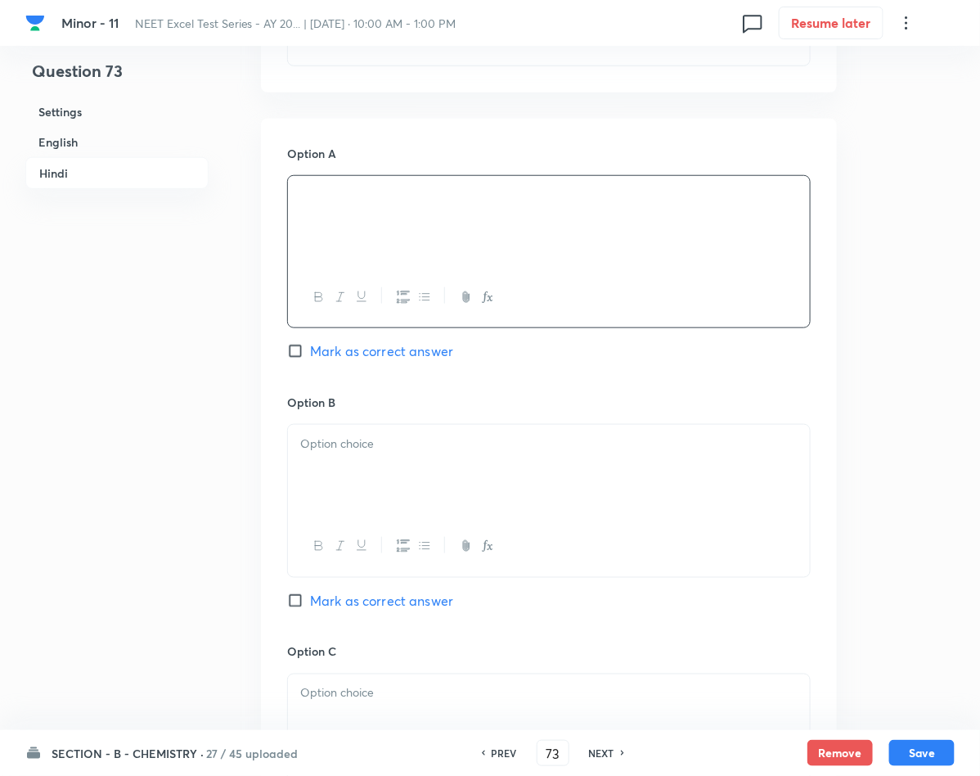
click at [320, 453] on p at bounding box center [548, 443] width 497 height 19
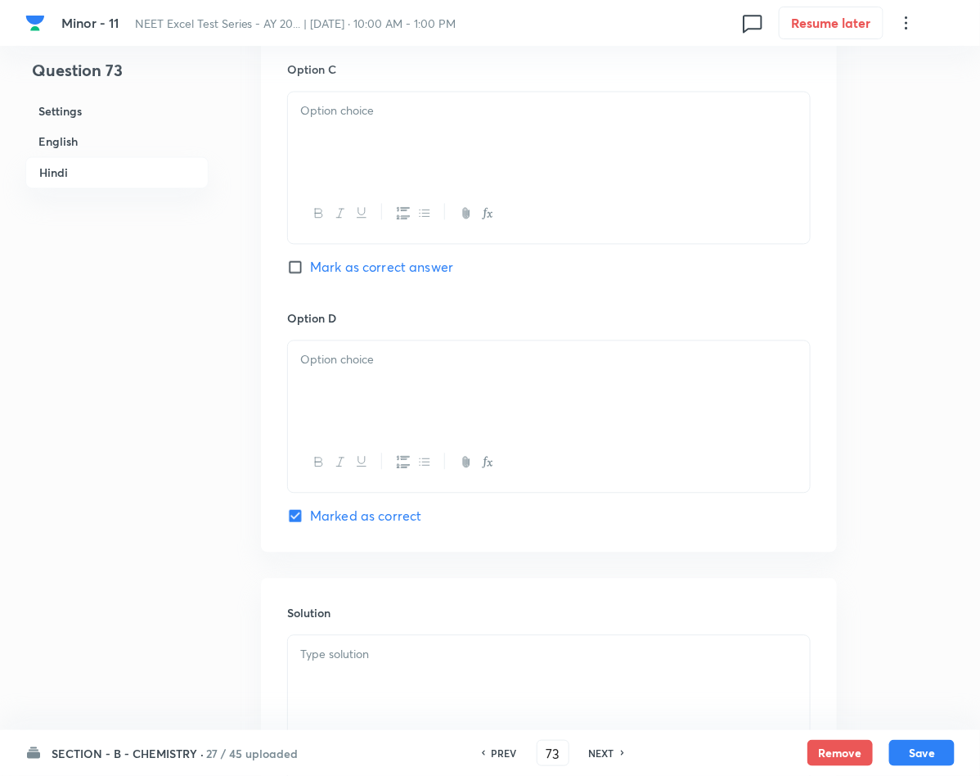
scroll to position [3068, 0]
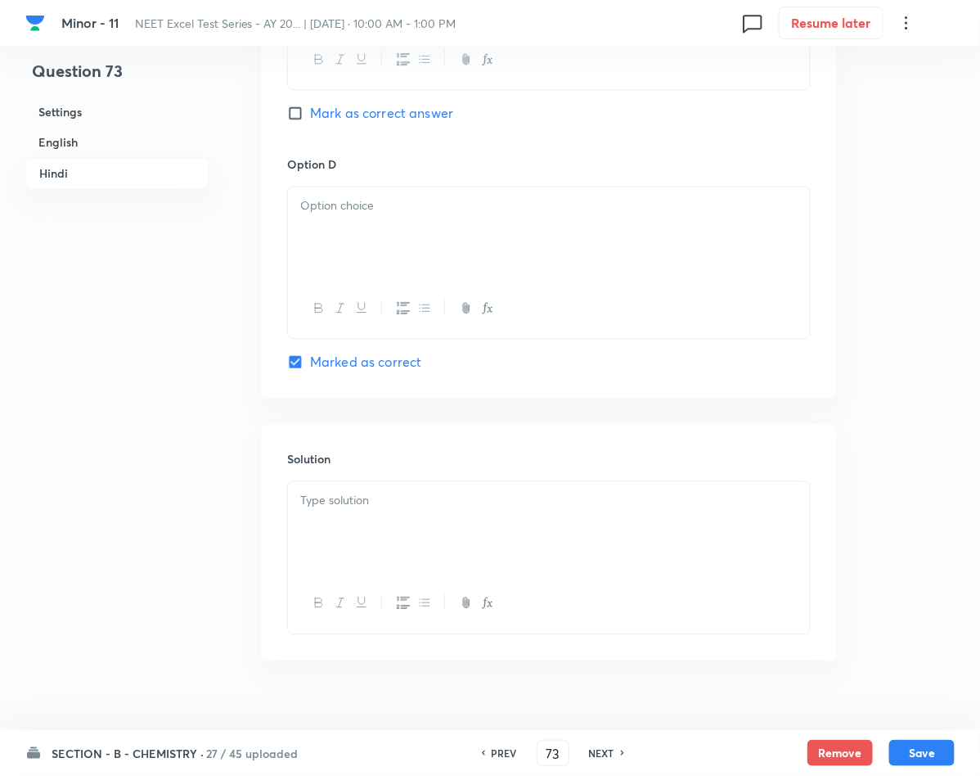
click at [401, 215] on p at bounding box center [548, 205] width 497 height 19
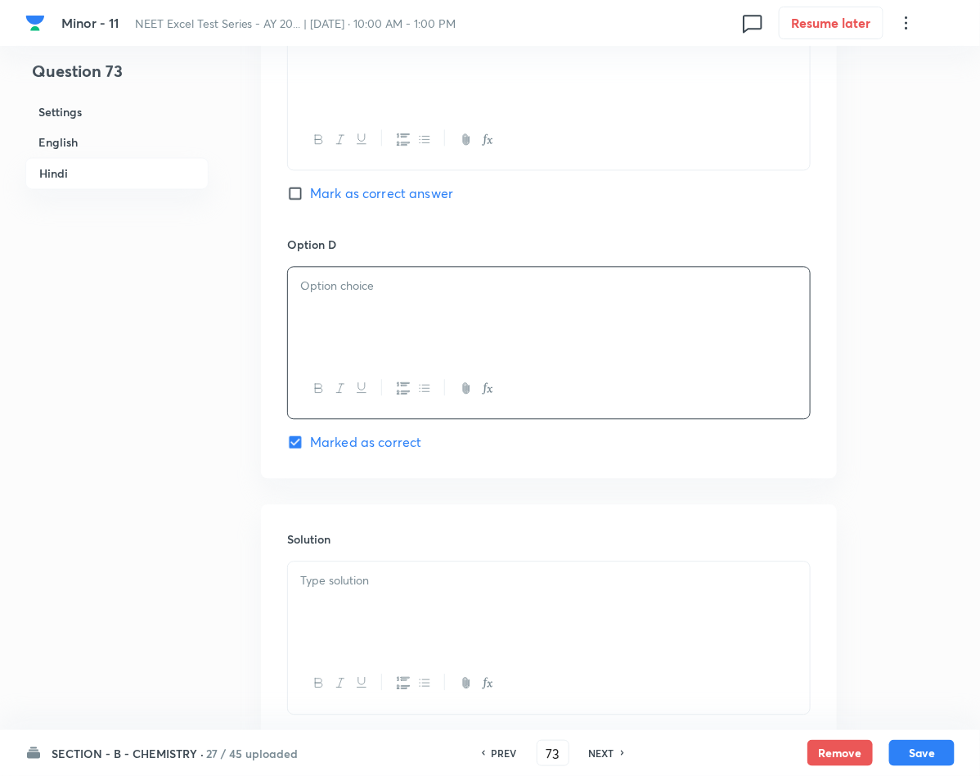
scroll to position [2945, 0]
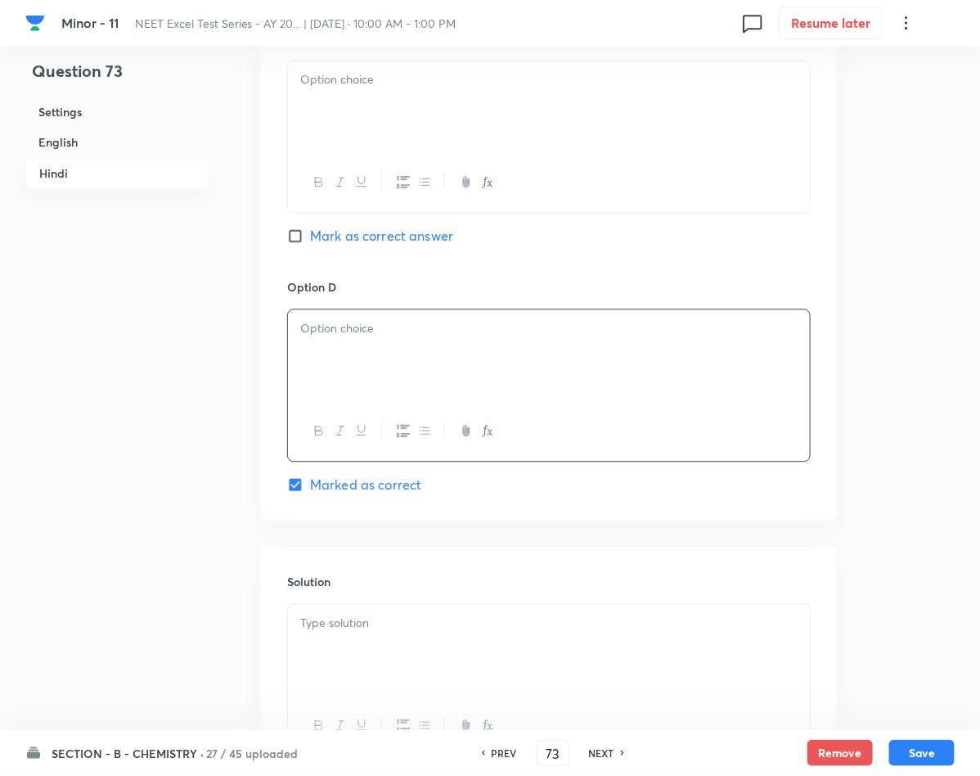
click at [366, 98] on div at bounding box center [549, 107] width 522 height 92
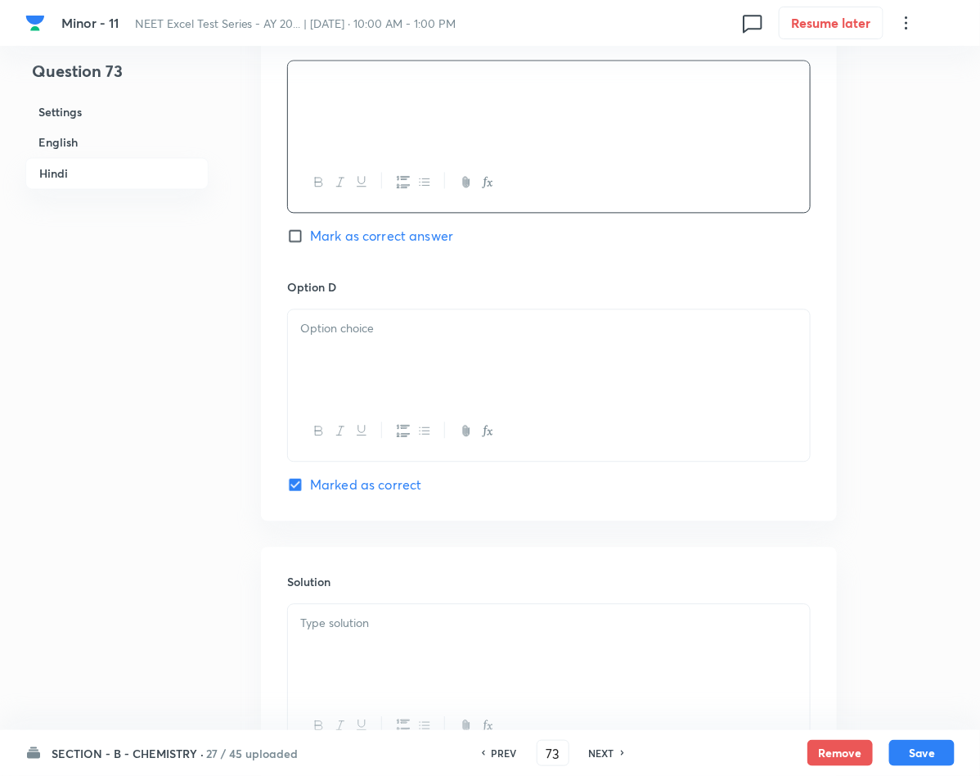
click at [413, 632] on p at bounding box center [548, 623] width 497 height 19
click at [388, 363] on div at bounding box center [549, 355] width 522 height 92
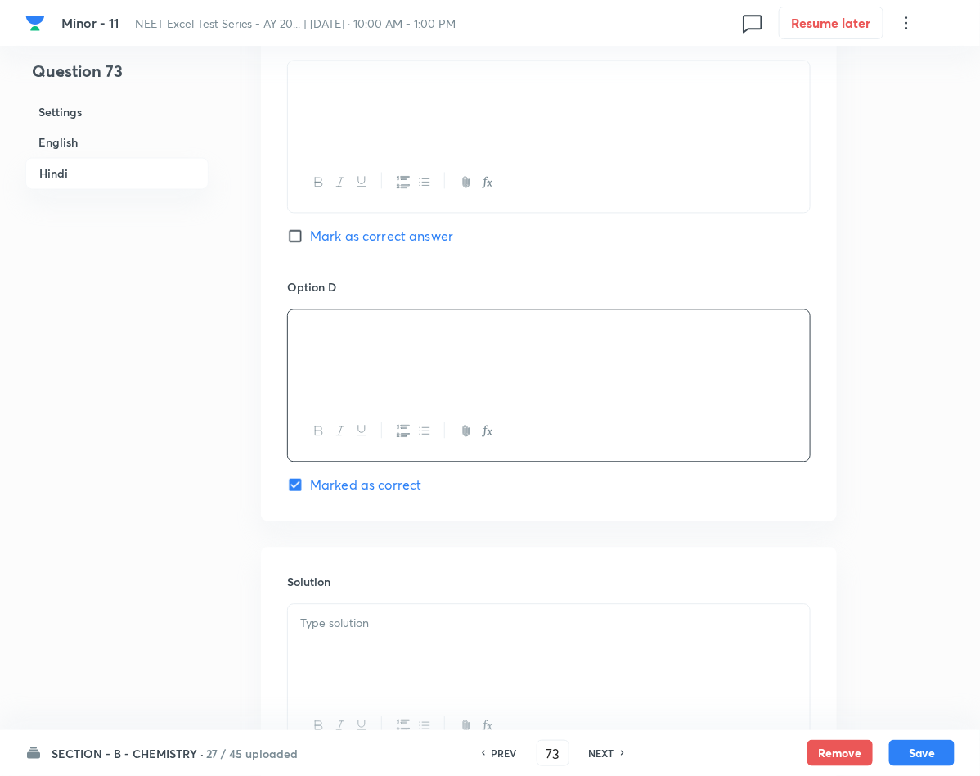
click at [356, 658] on div at bounding box center [549, 650] width 522 height 92
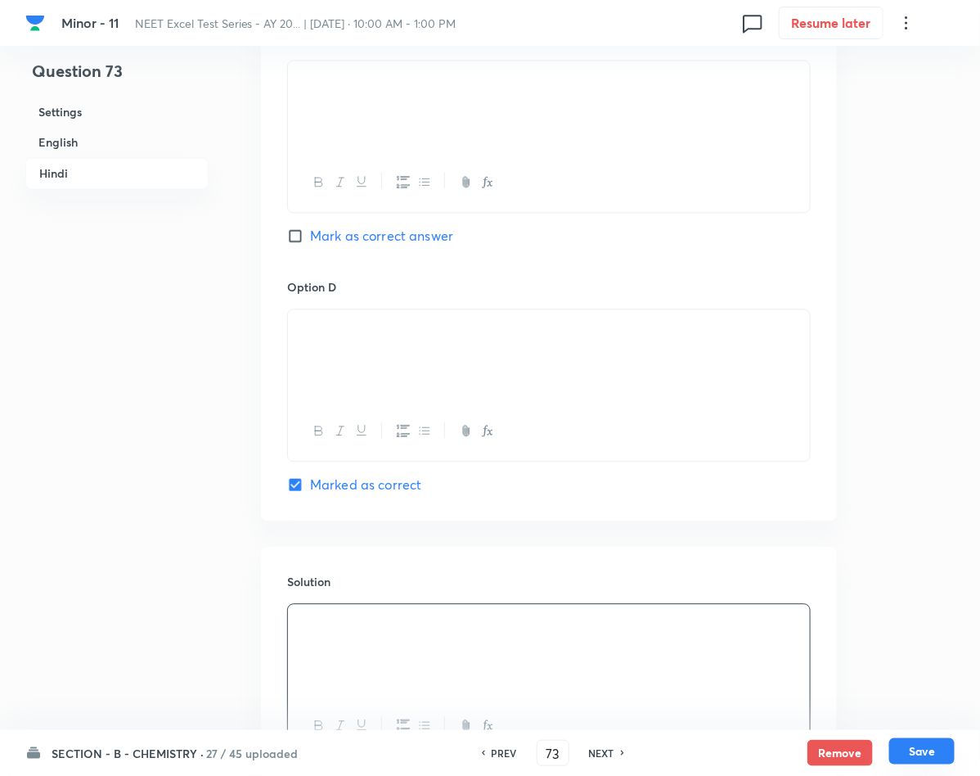
click at [919, 749] on button "Save" at bounding box center [921, 751] width 65 height 26
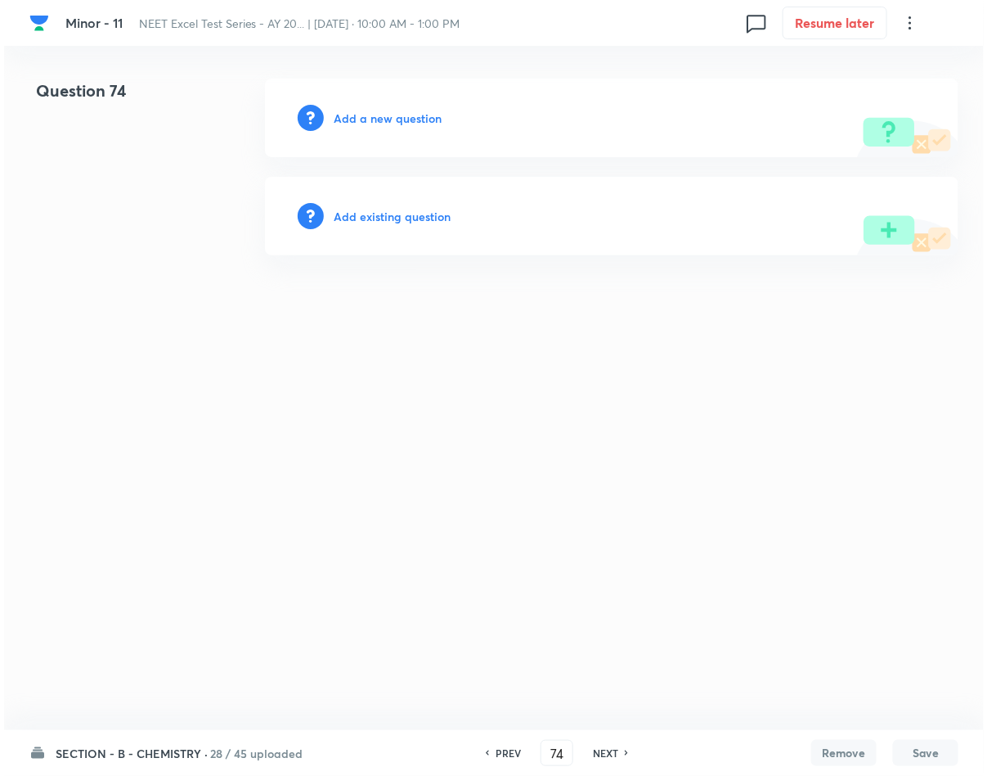
scroll to position [0, 0]
click at [352, 114] on h6 "Add a new question" at bounding box center [388, 118] width 108 height 17
click at [352, 114] on h6 "Choose a question type" at bounding box center [397, 118] width 126 height 17
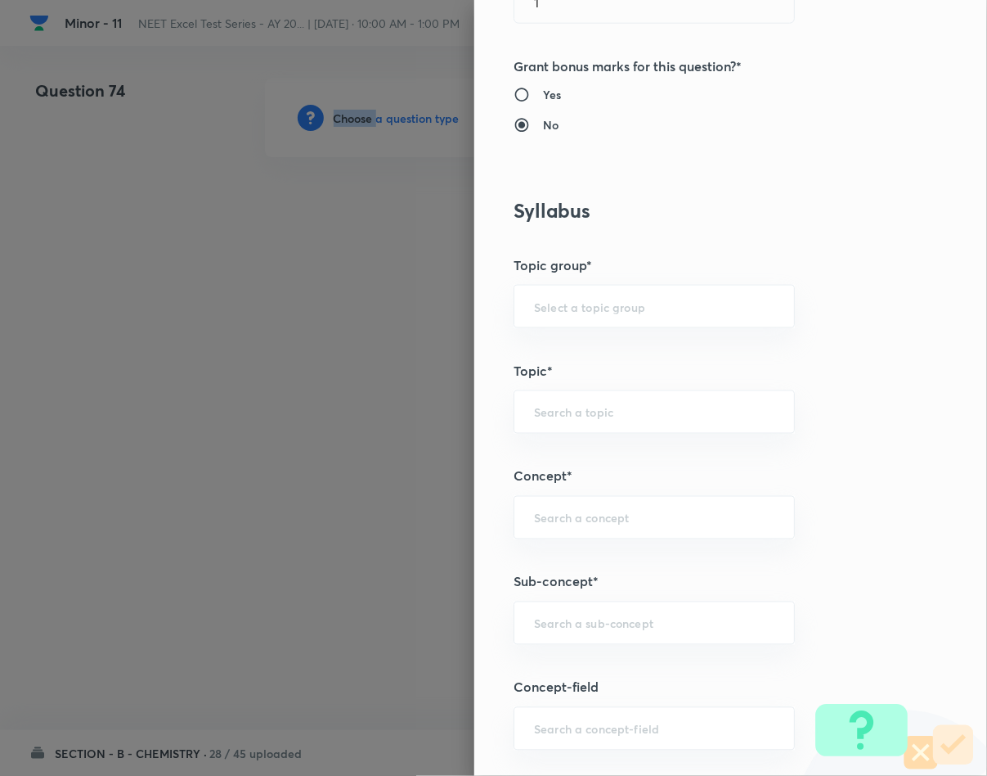
scroll to position [736, 0]
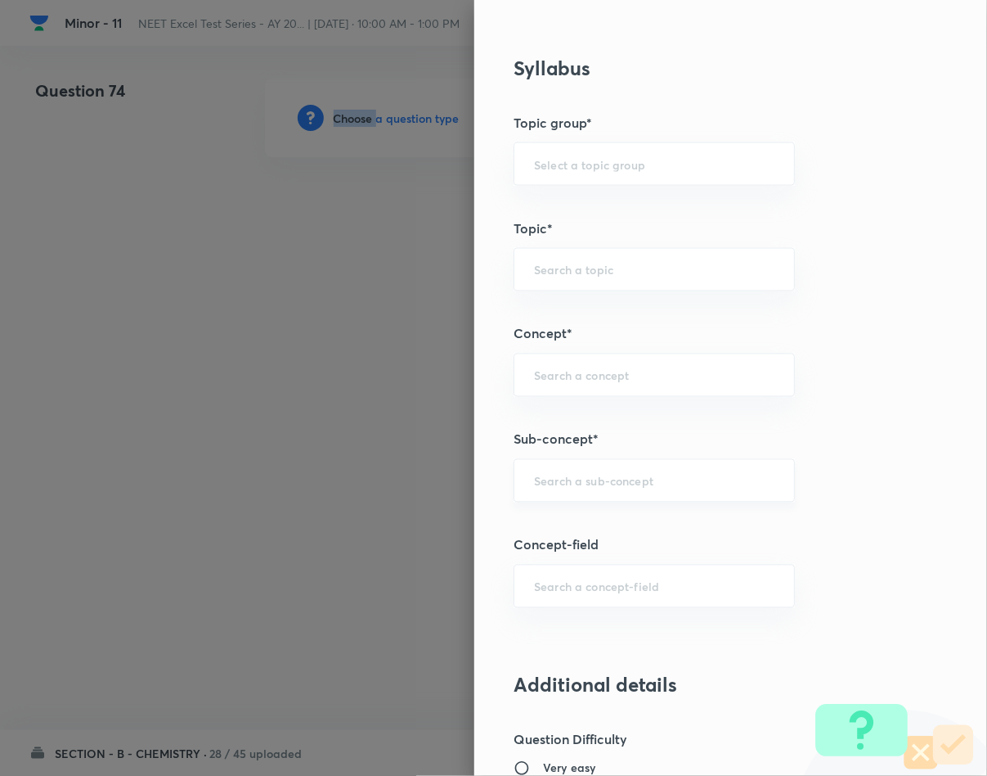
click at [573, 497] on div "​" at bounding box center [654, 480] width 281 height 43
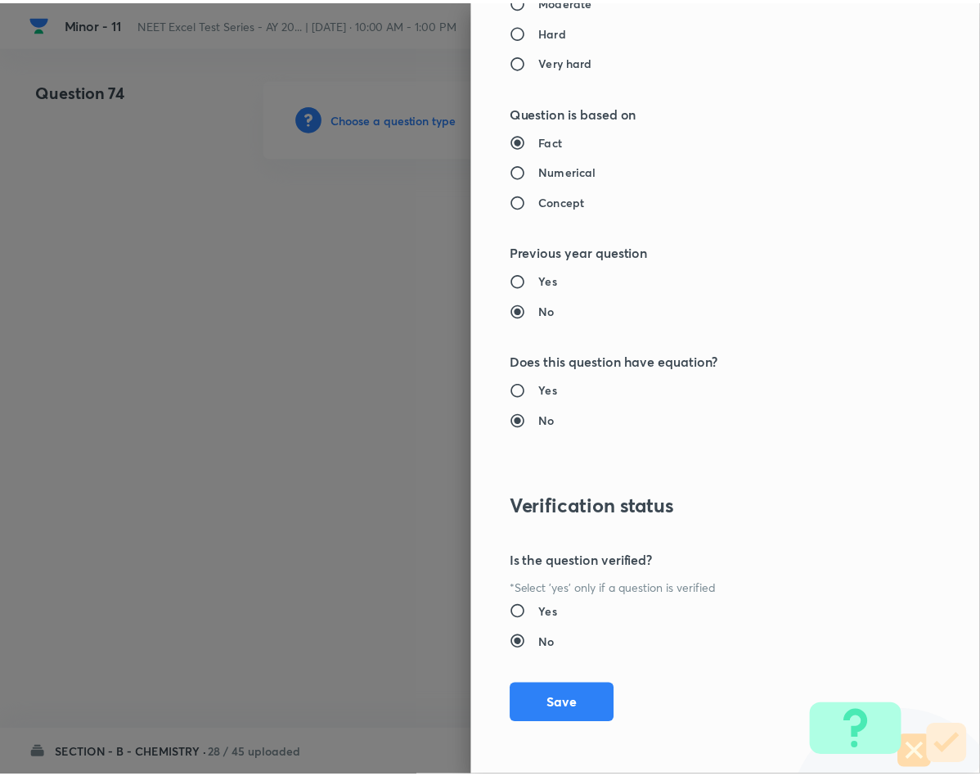
scroll to position [1569, 0]
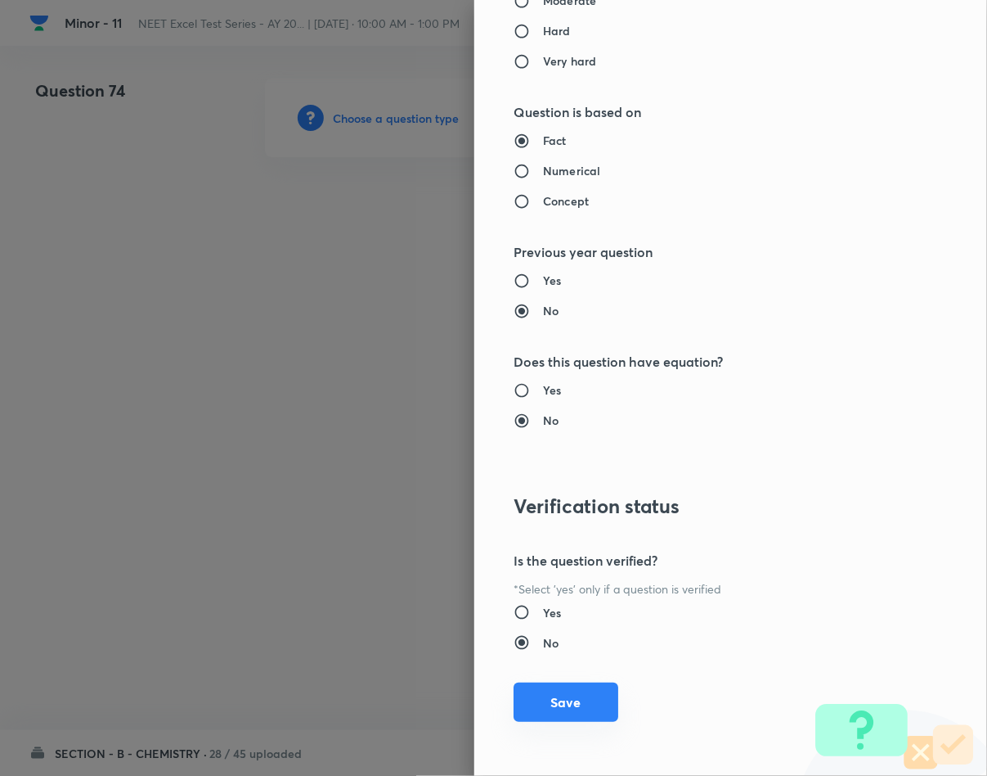
click at [528, 702] on button "Save" at bounding box center [566, 701] width 105 height 39
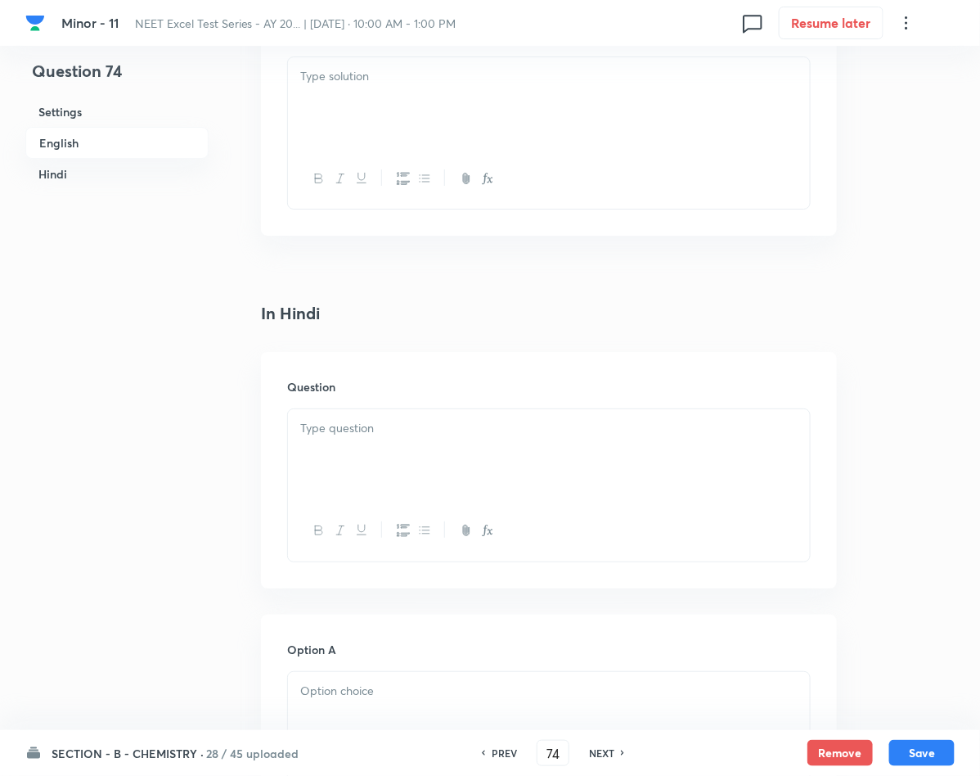
scroll to position [1841, 0]
click at [407, 439] on div at bounding box center [549, 450] width 522 height 92
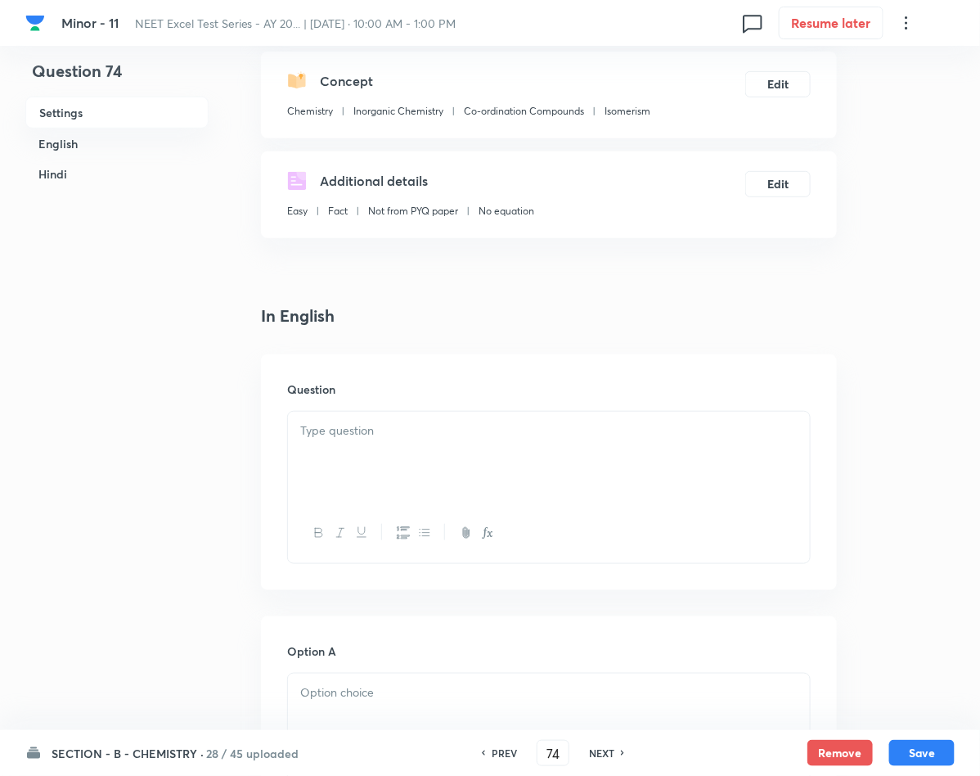
scroll to position [123, 0]
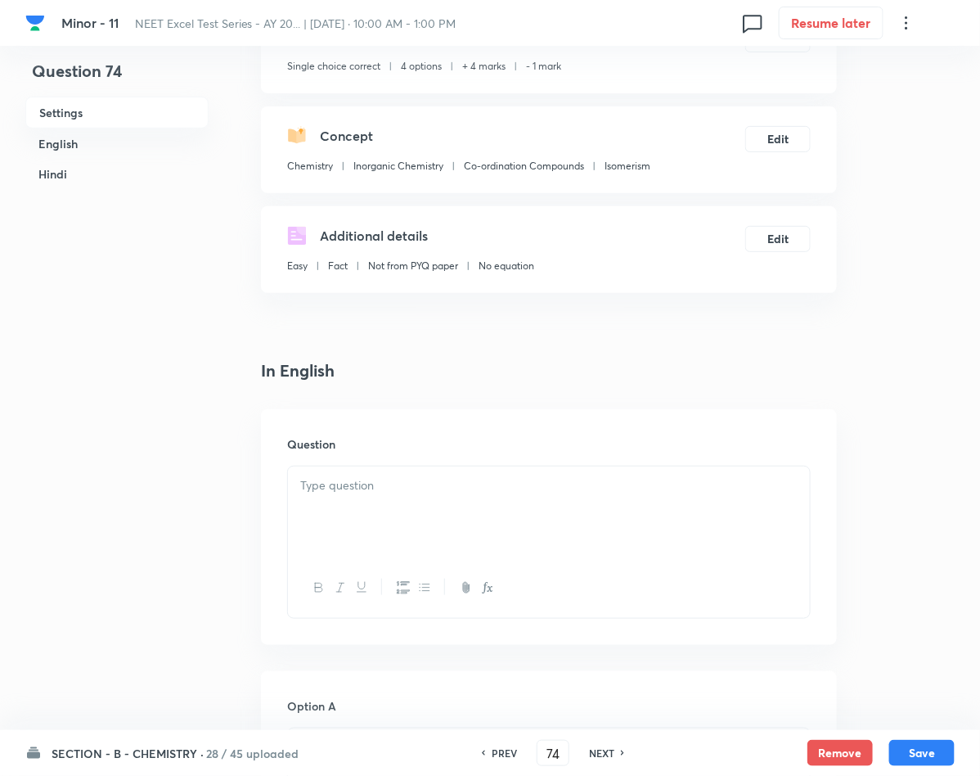
click at [341, 528] on div at bounding box center [549, 512] width 522 height 92
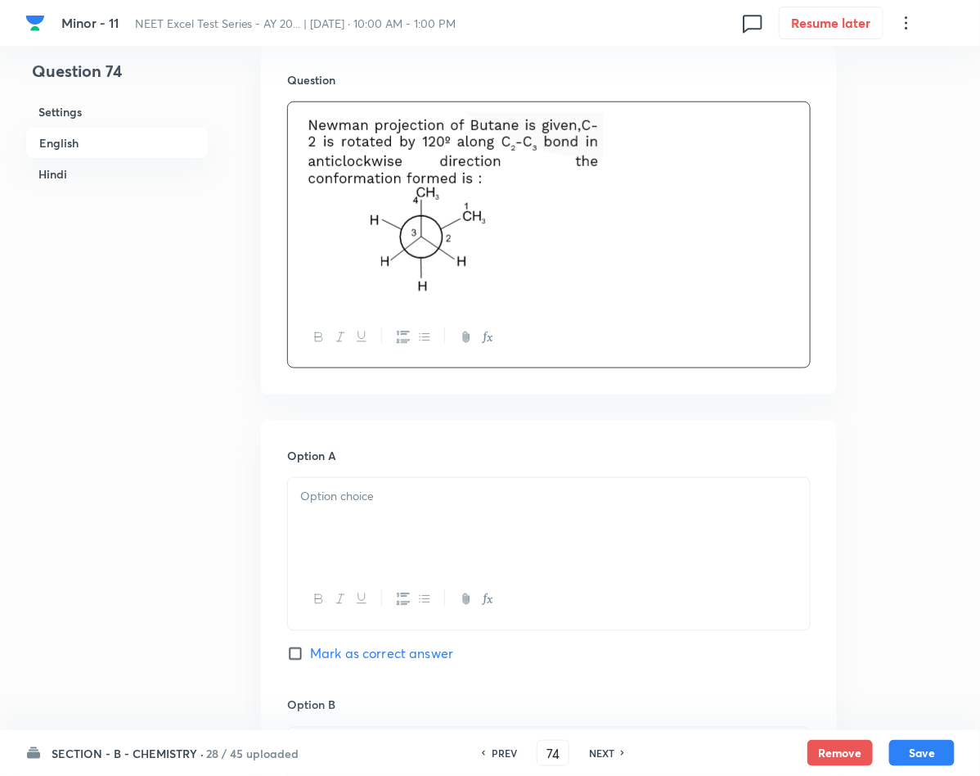
scroll to position [491, 0]
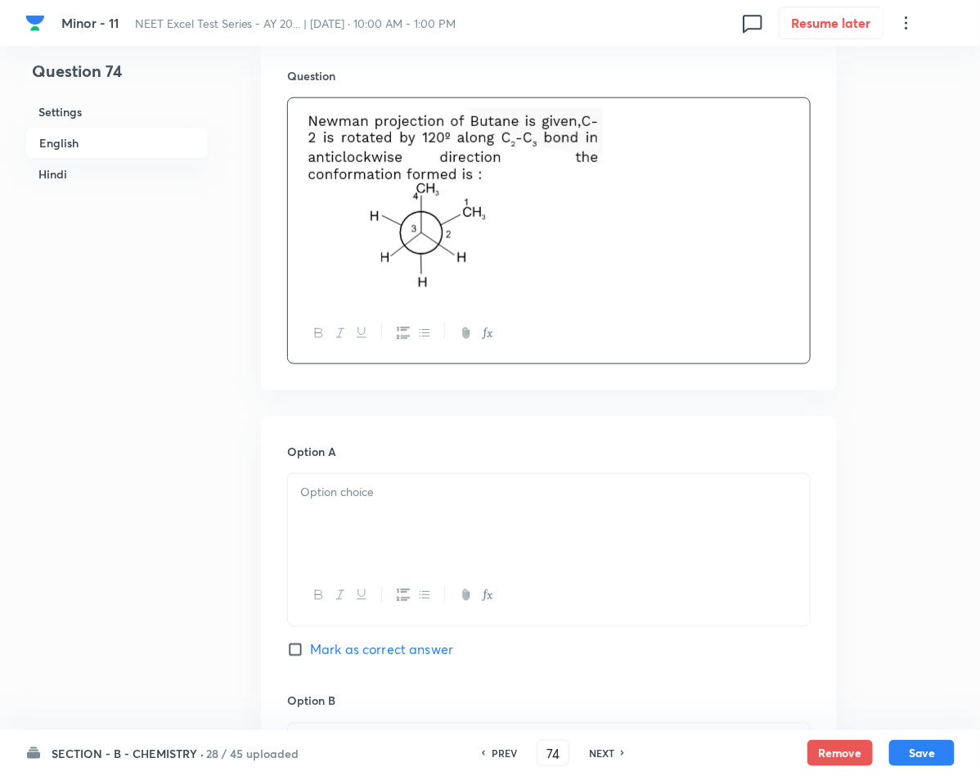
click at [425, 540] on div at bounding box center [549, 520] width 522 height 92
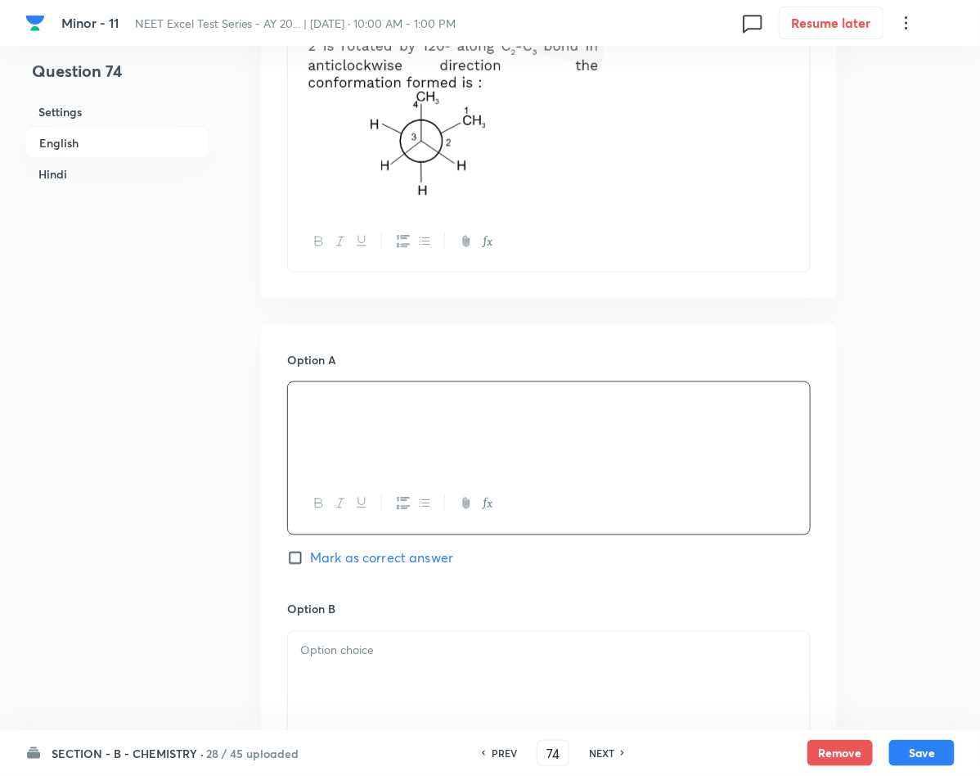
scroll to position [736, 0]
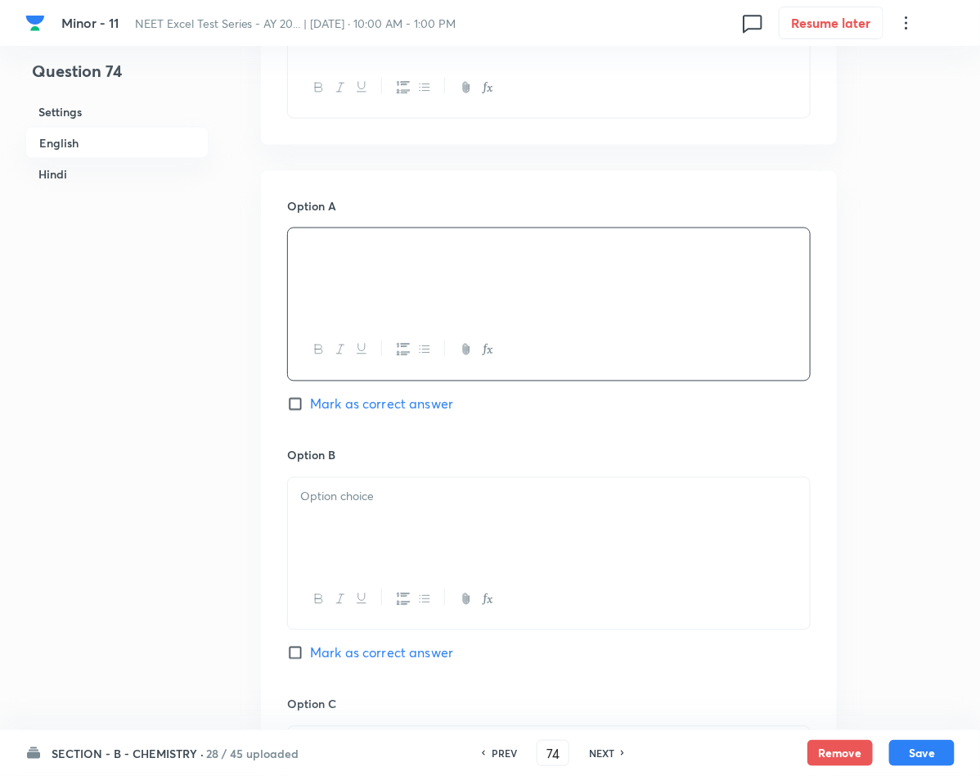
click at [344, 515] on div at bounding box center [549, 524] width 522 height 92
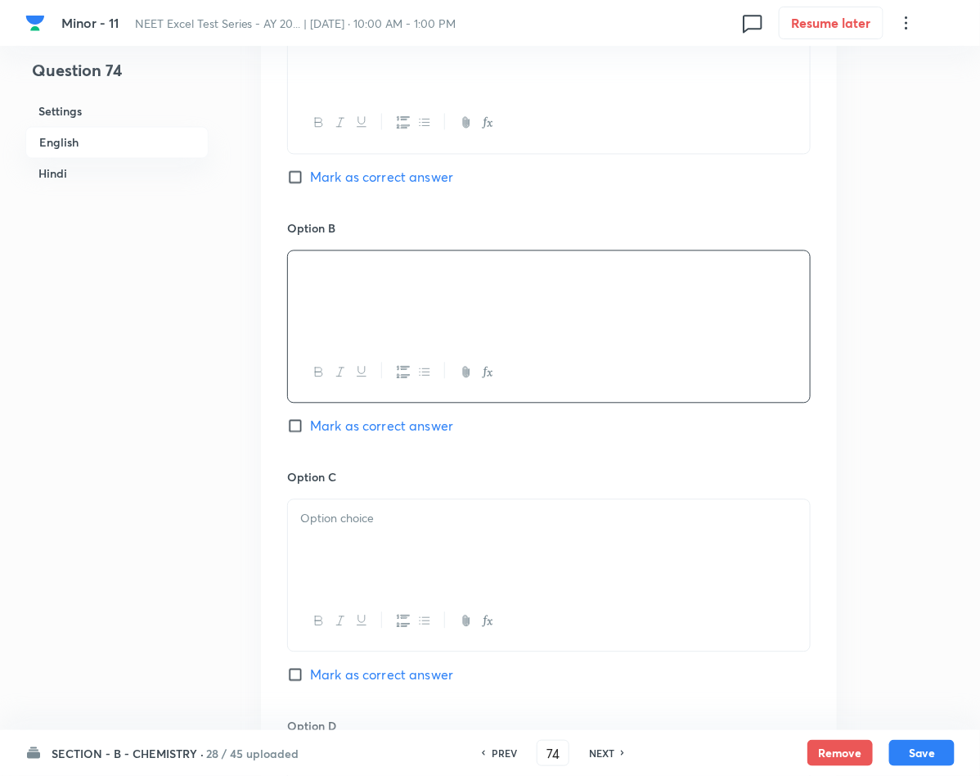
scroll to position [982, 0]
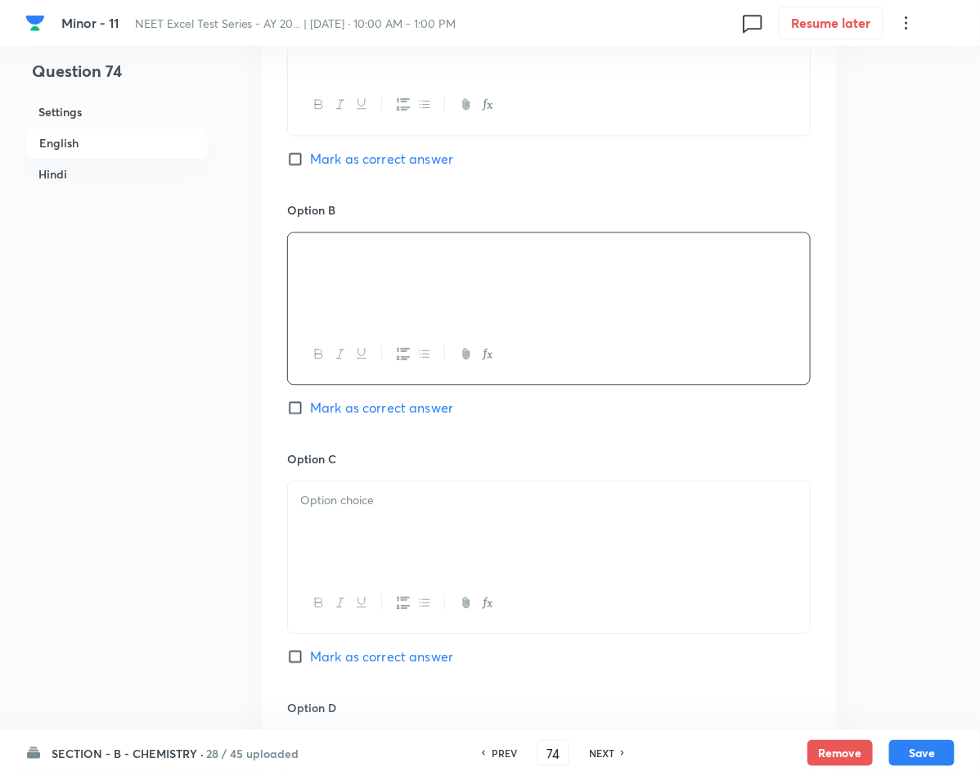
click at [322, 546] on div at bounding box center [549, 527] width 522 height 92
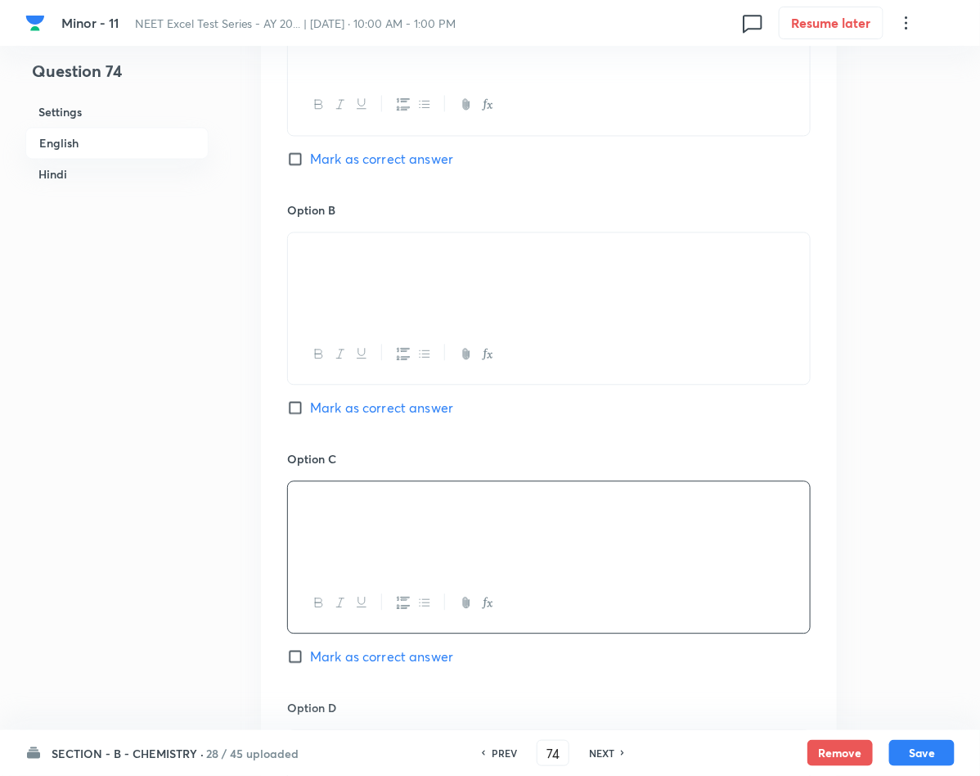
click at [359, 660] on span "Mark as correct answer" at bounding box center [381, 656] width 143 height 20
click at [310, 660] on input "Mark as correct answer" at bounding box center [298, 656] width 23 height 16
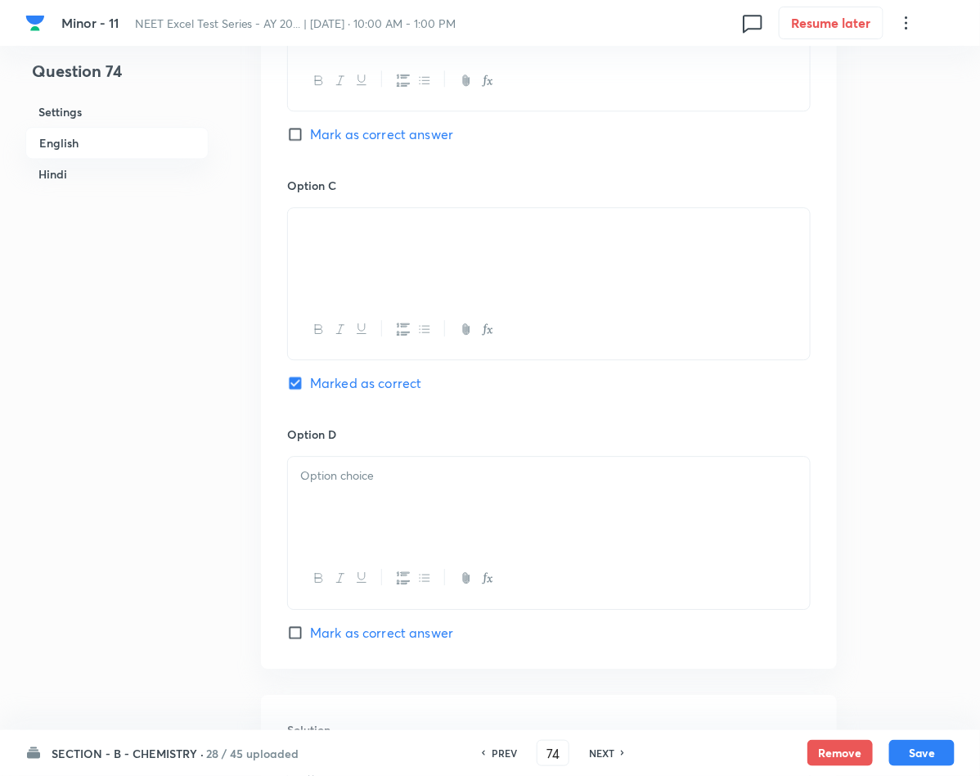
scroll to position [1595, 0]
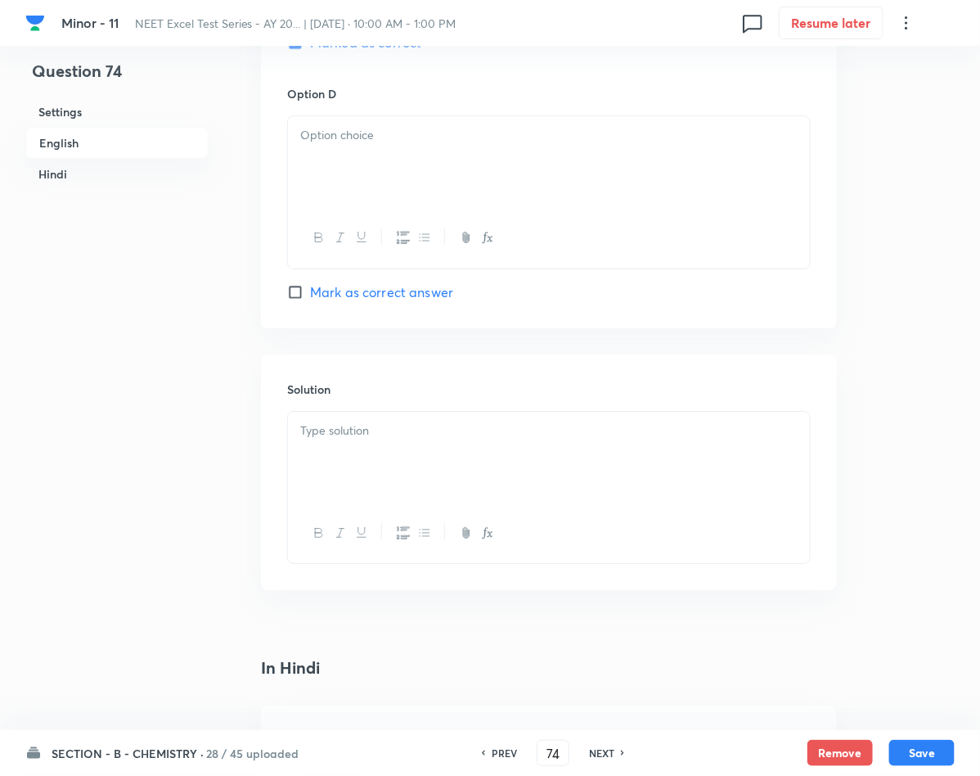
click at [347, 486] on div at bounding box center [549, 457] width 522 height 92
click at [425, 155] on div at bounding box center [549, 162] width 522 height 92
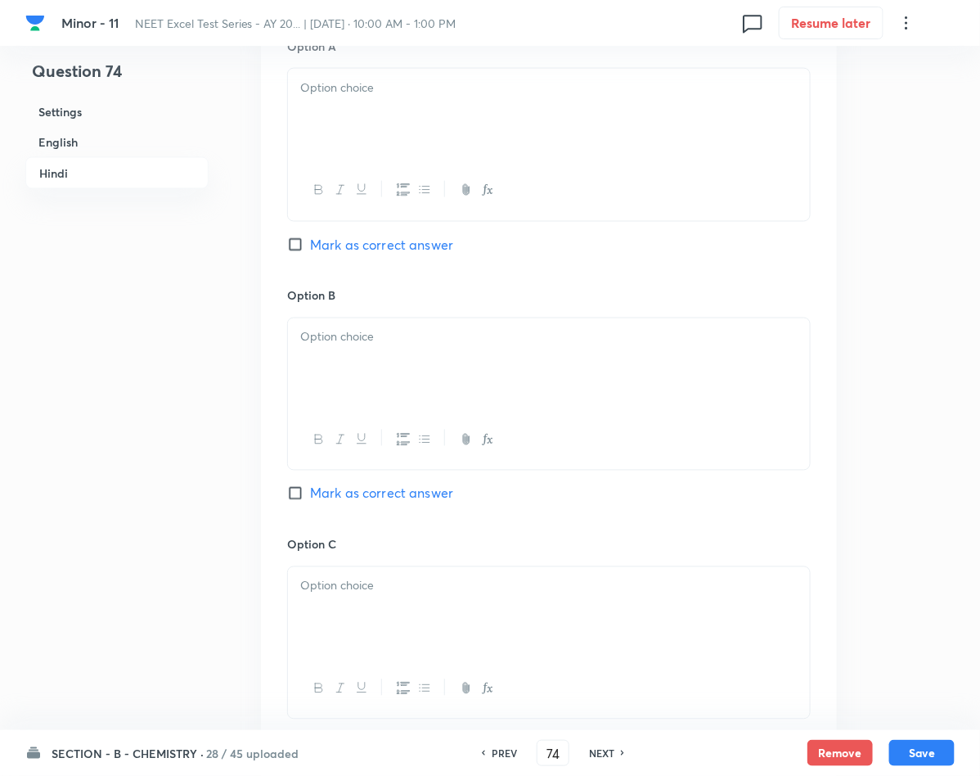
scroll to position [2577, 0]
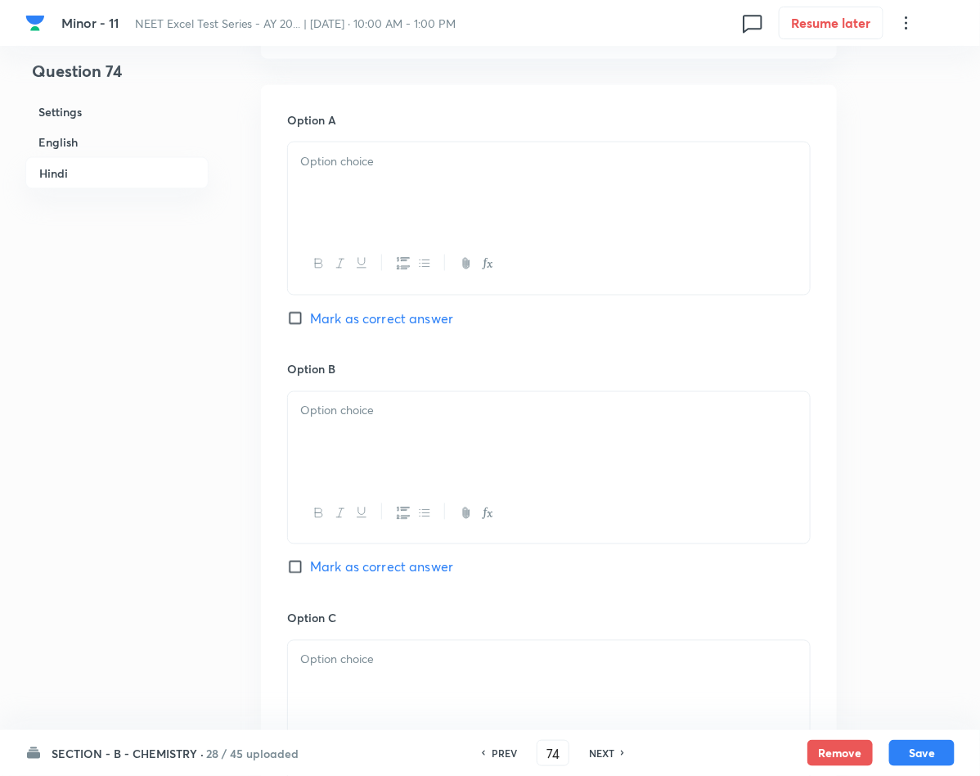
click at [348, 167] on p at bounding box center [548, 161] width 497 height 19
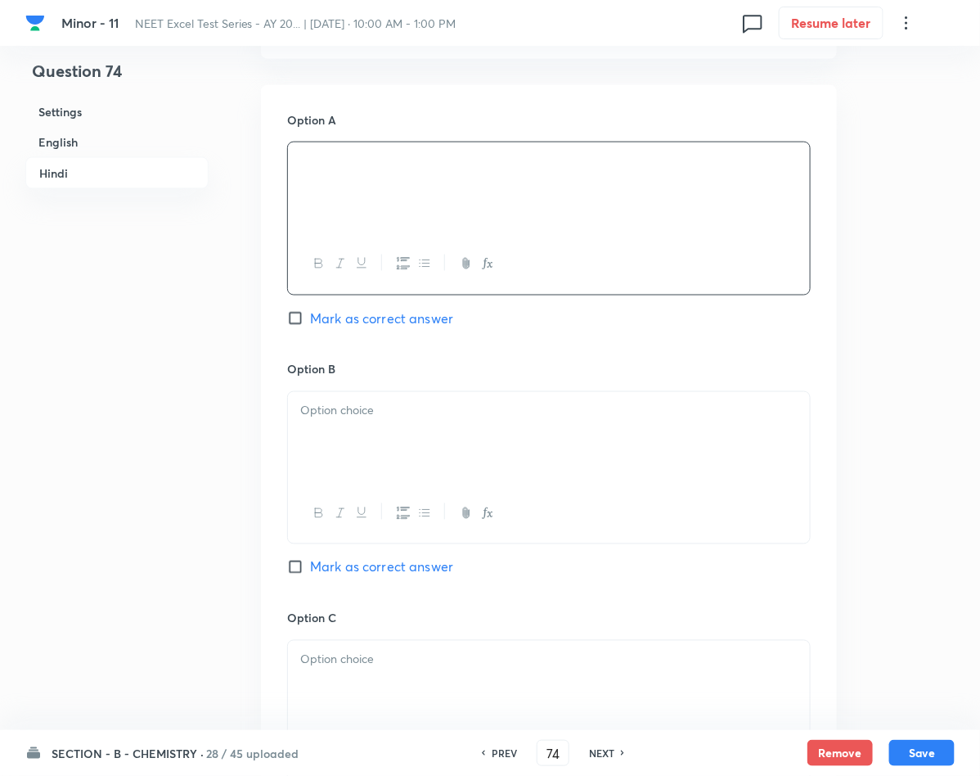
click at [400, 462] on div at bounding box center [549, 438] width 522 height 92
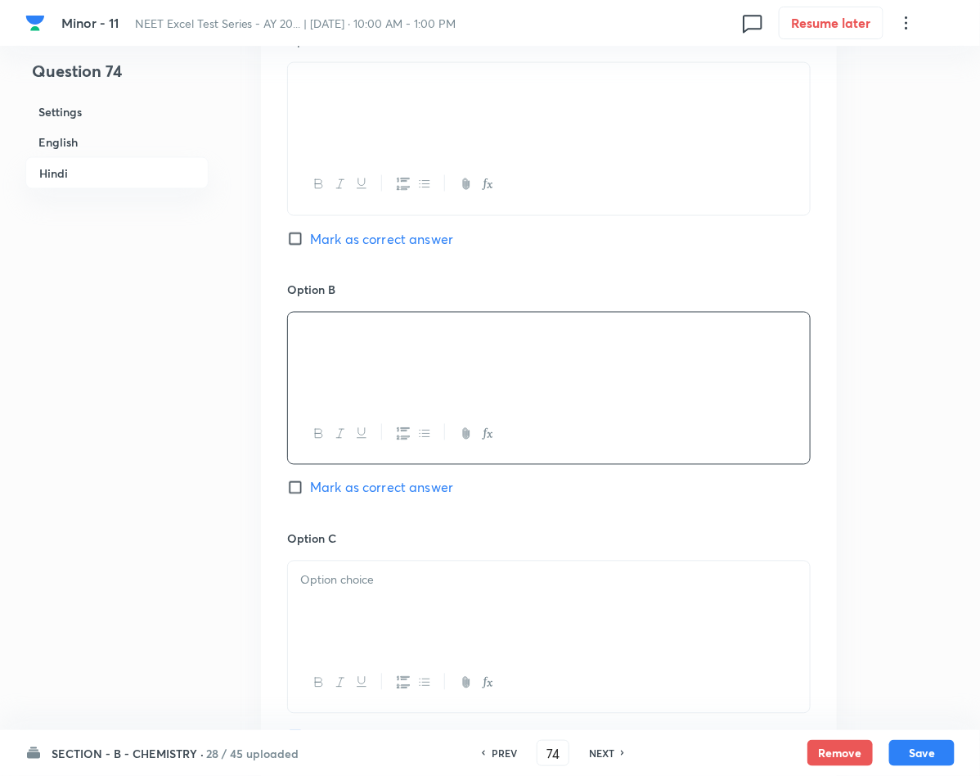
scroll to position [2700, 0]
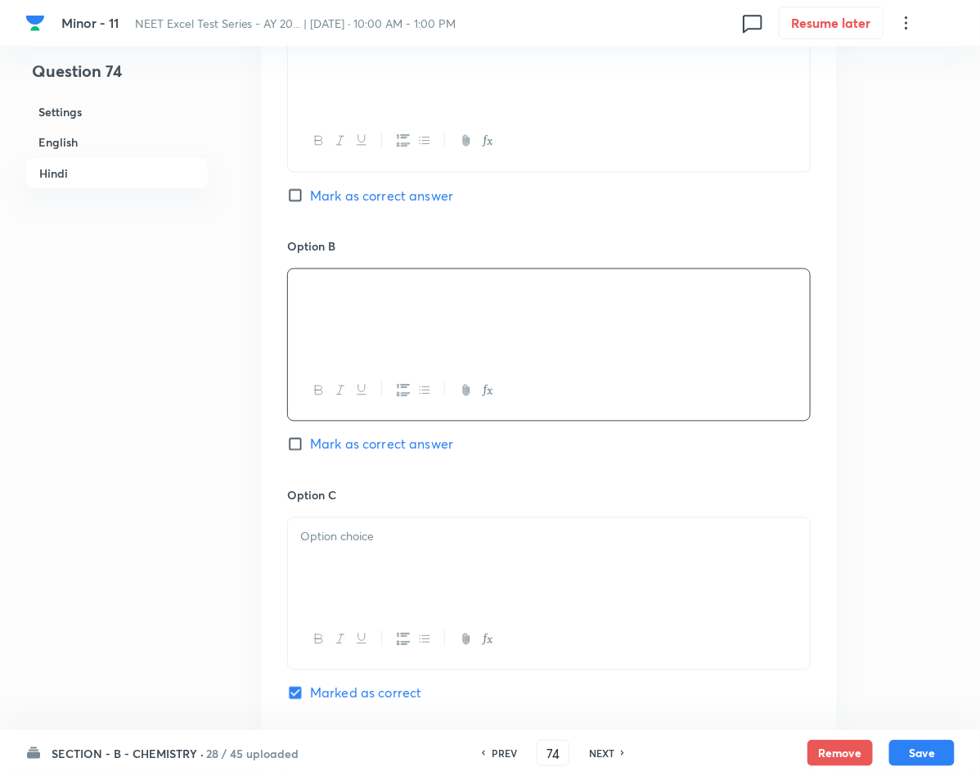
click at [368, 563] on div at bounding box center [549, 564] width 522 height 92
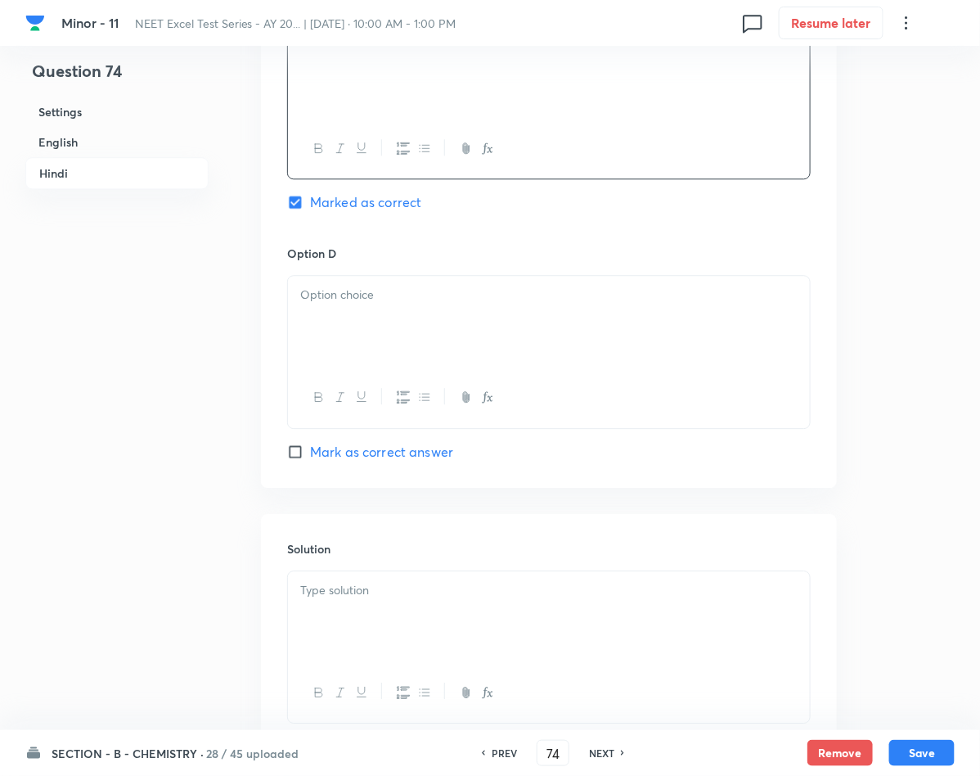
scroll to position [3313, 0]
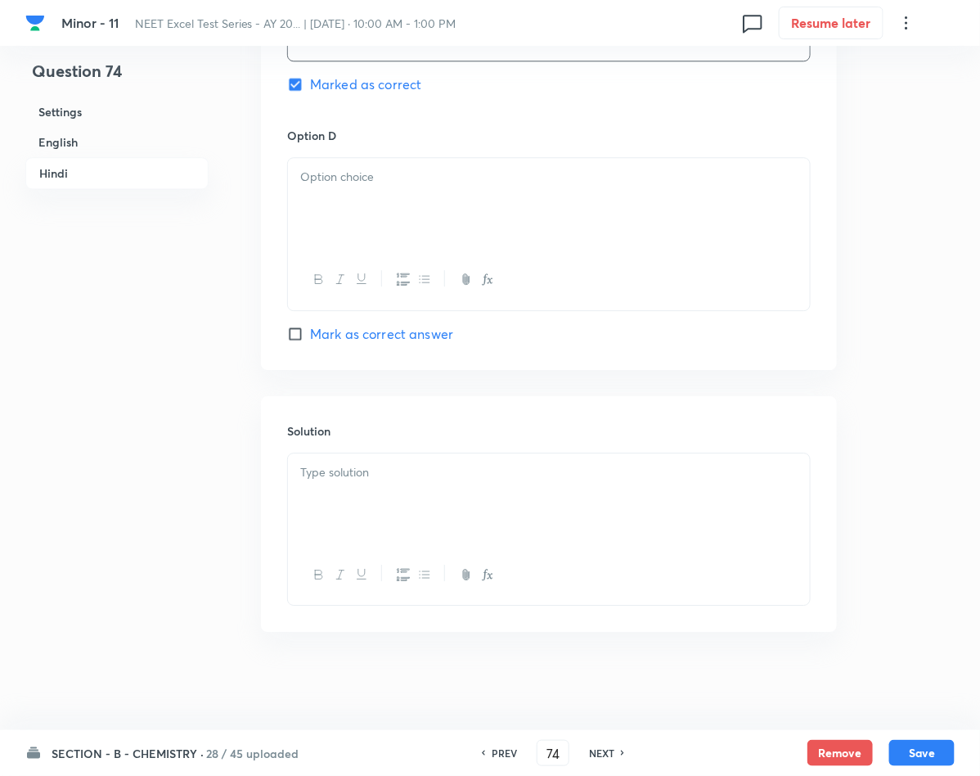
click at [398, 528] on div at bounding box center [549, 499] width 522 height 92
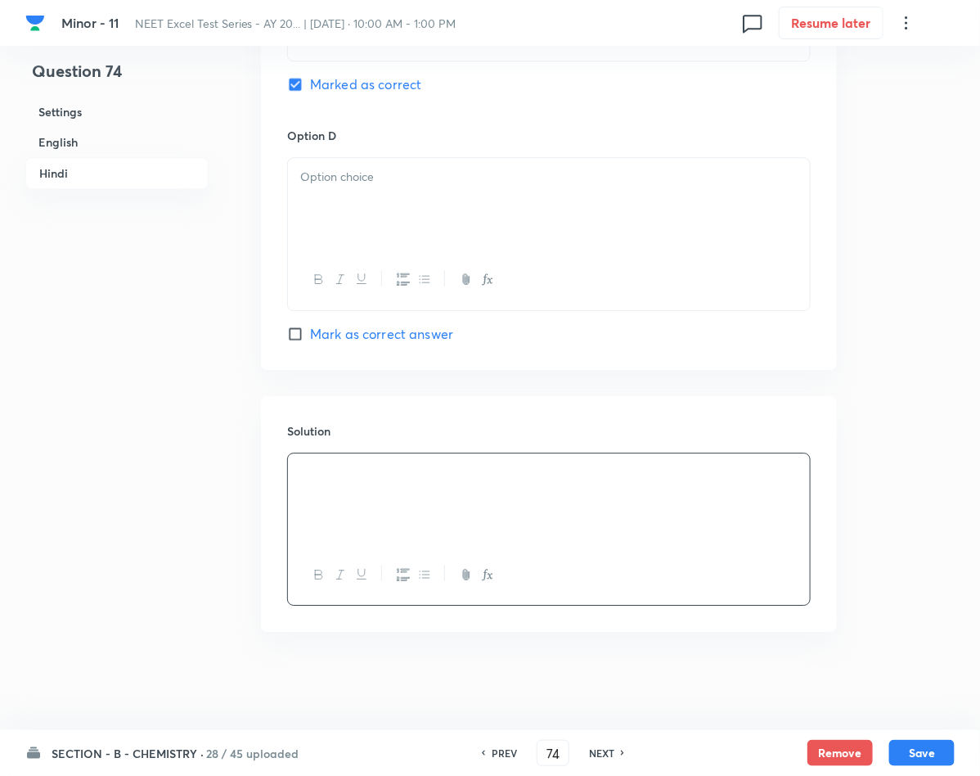
click at [439, 197] on div at bounding box center [549, 204] width 522 height 92
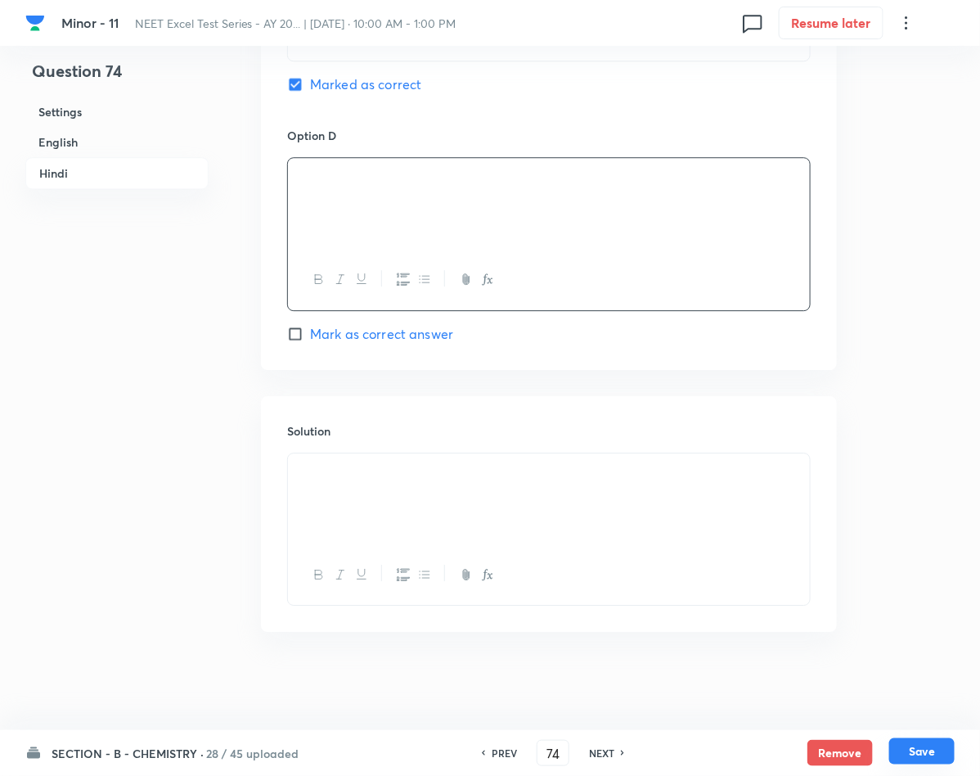
click at [924, 744] on button "Save" at bounding box center [921, 751] width 65 height 26
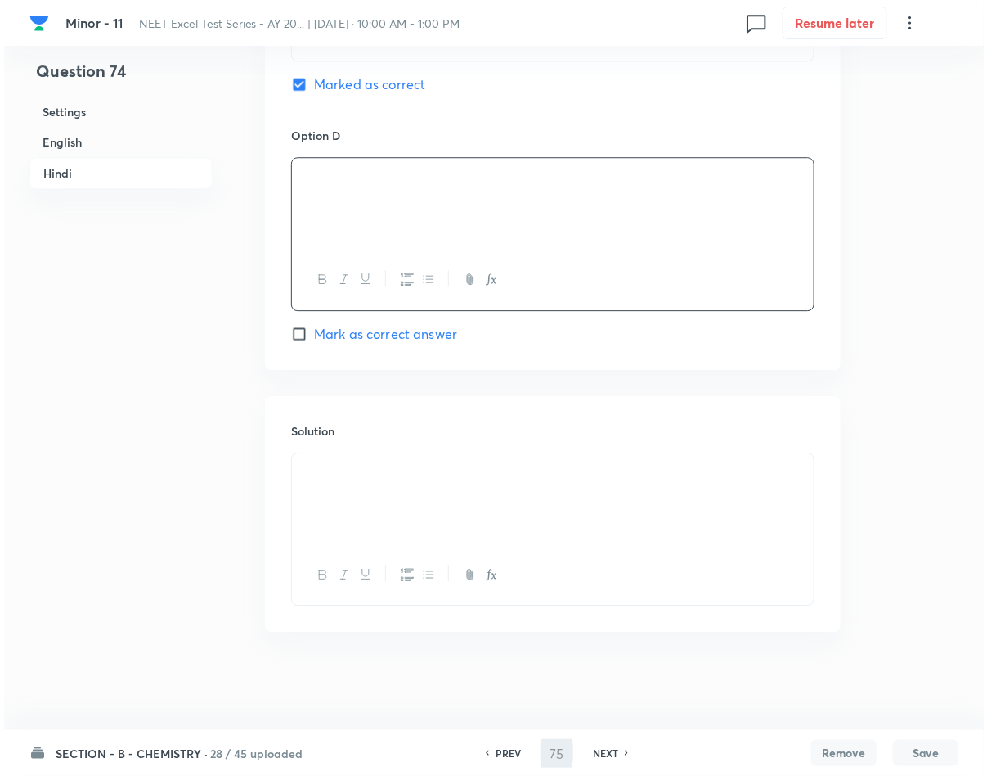
scroll to position [0, 0]
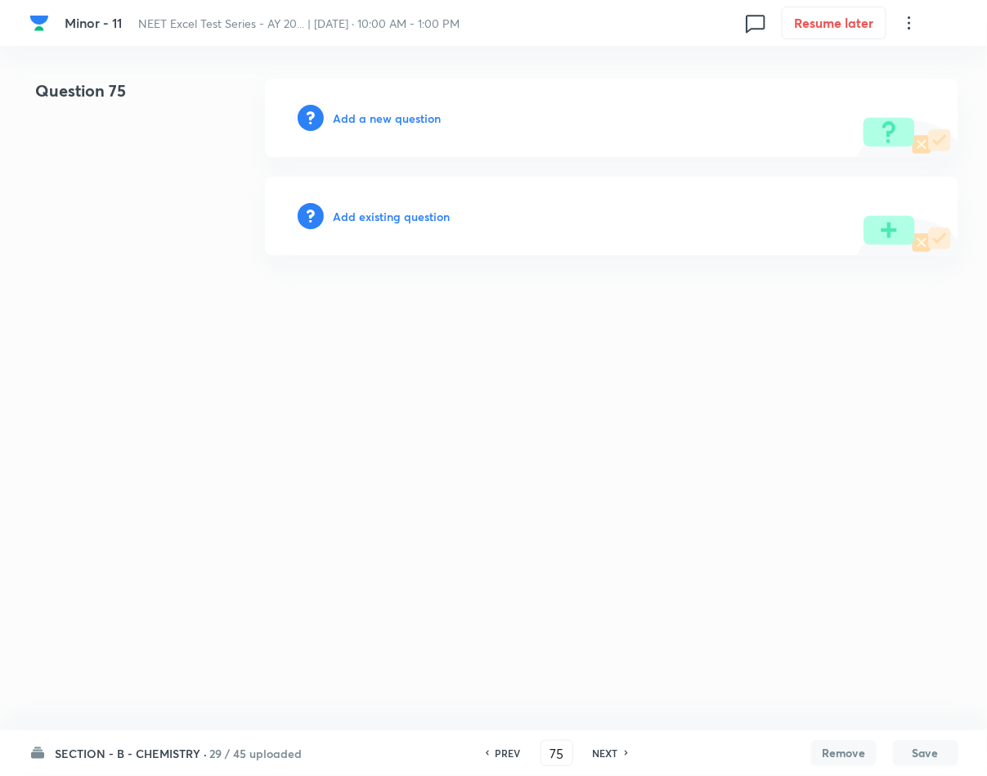
click at [388, 114] on h6 "Add a new question" at bounding box center [388, 118] width 108 height 17
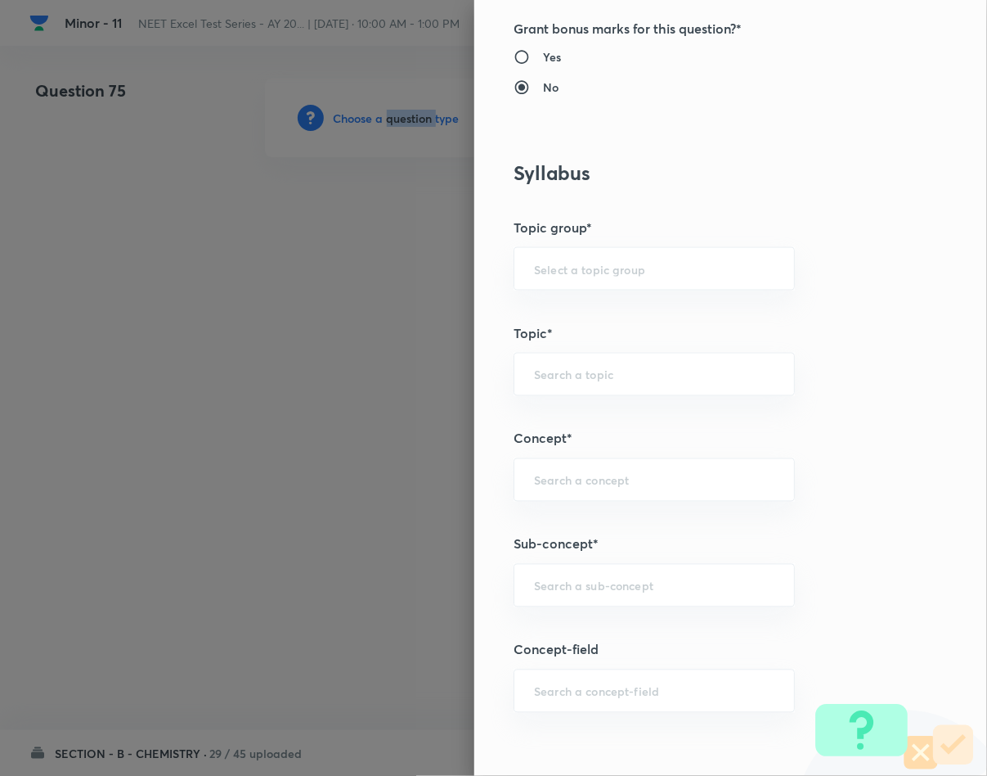
scroll to position [736, 0]
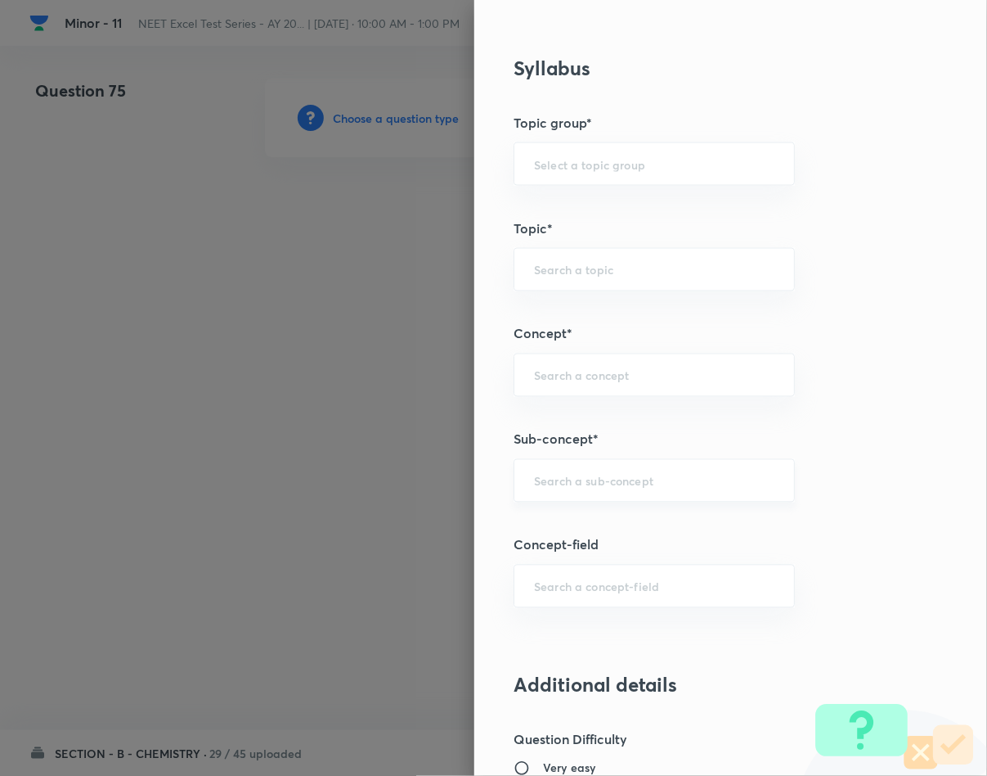
click at [655, 487] on input "text" at bounding box center [654, 481] width 241 height 16
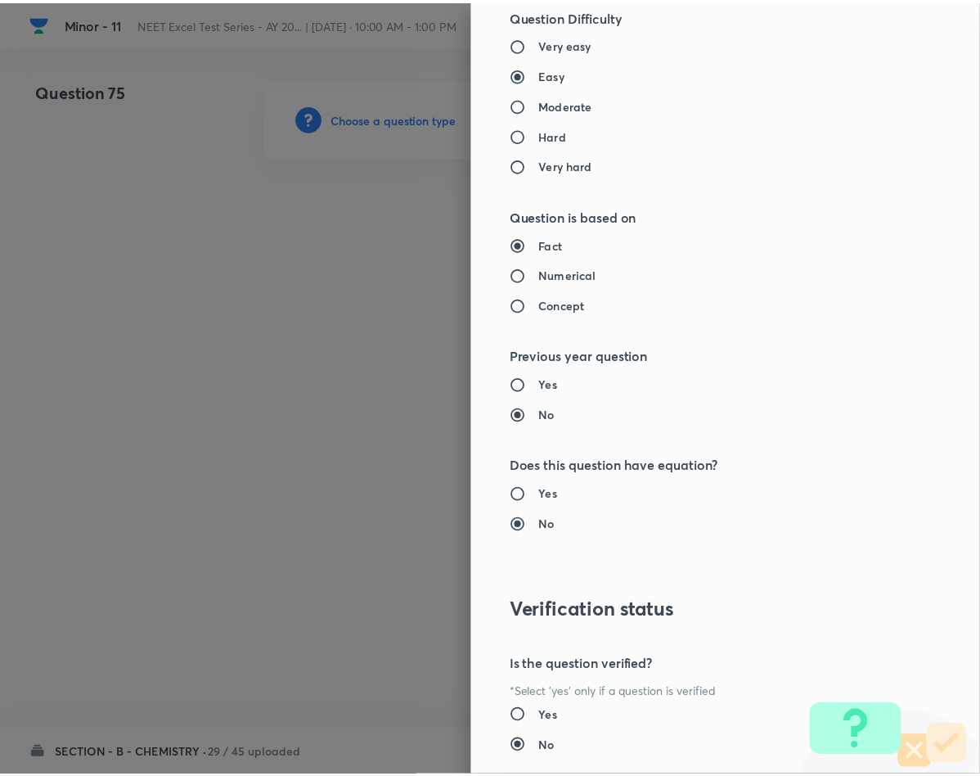
scroll to position [1569, 0]
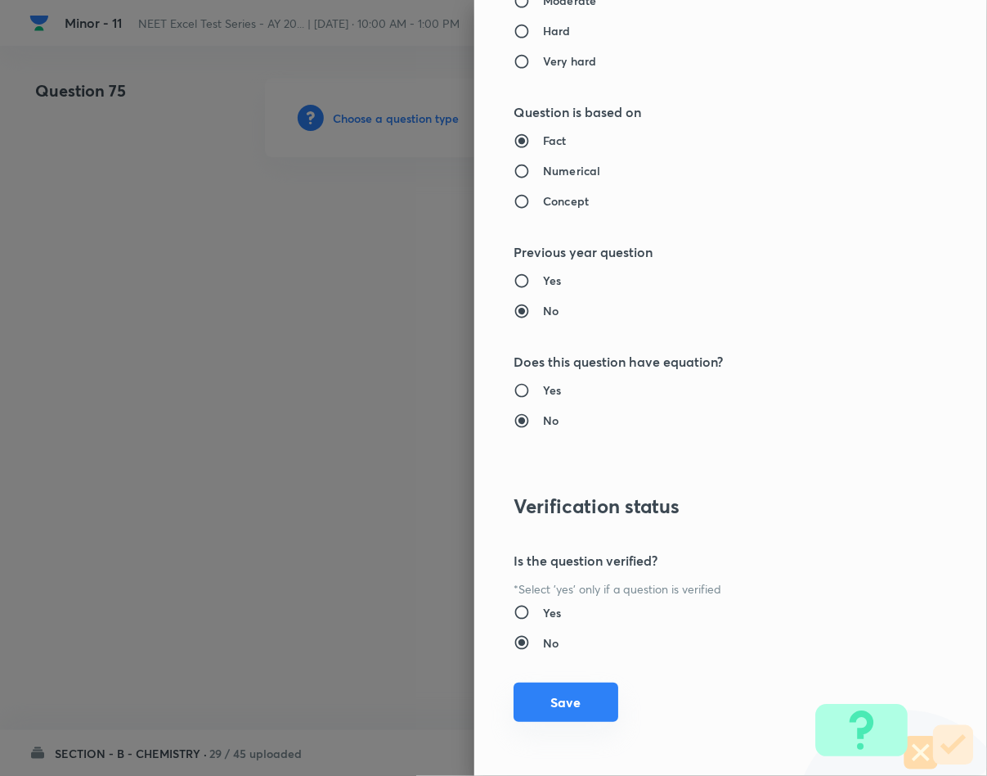
click at [530, 709] on button "Save" at bounding box center [566, 701] width 105 height 39
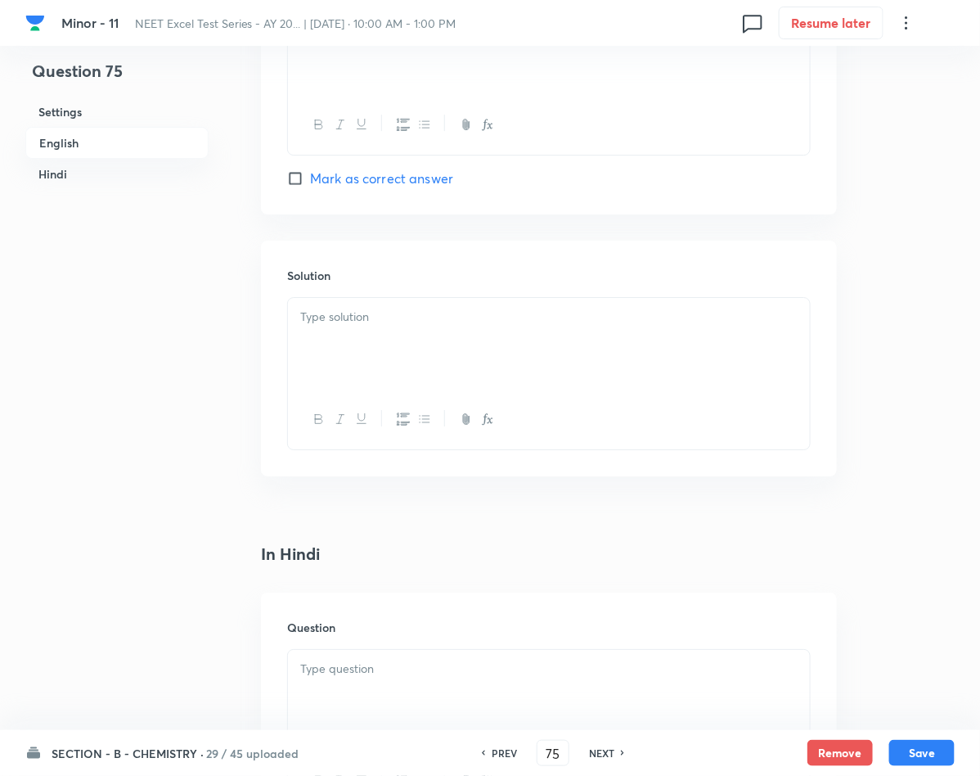
scroll to position [1718, 0]
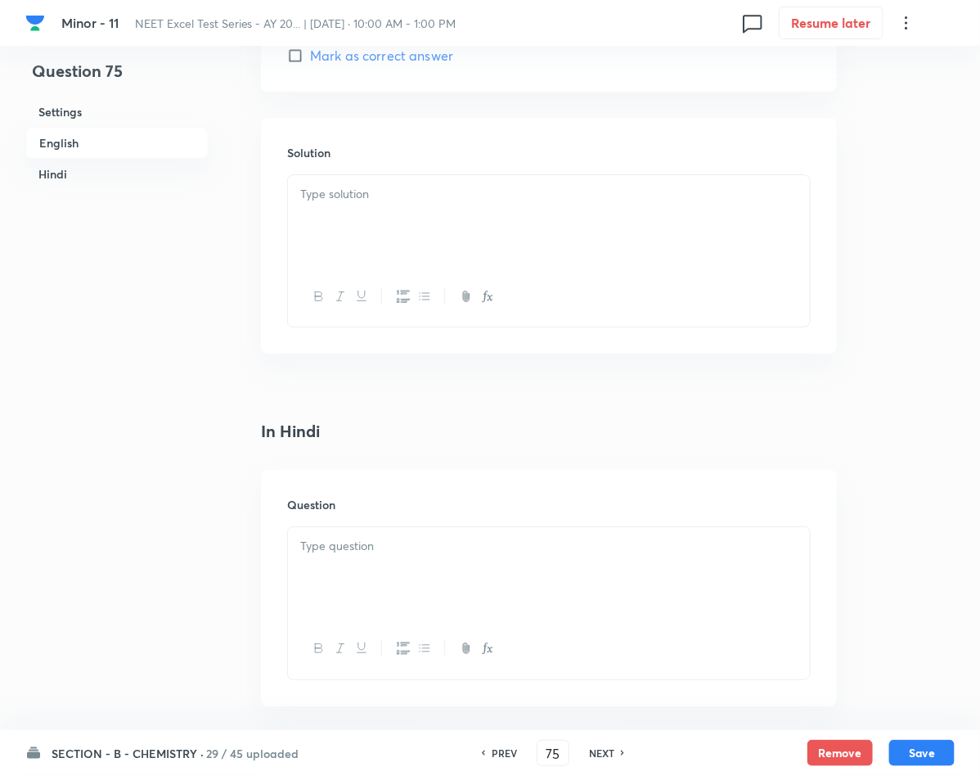
click at [362, 580] on div at bounding box center [549, 573] width 522 height 92
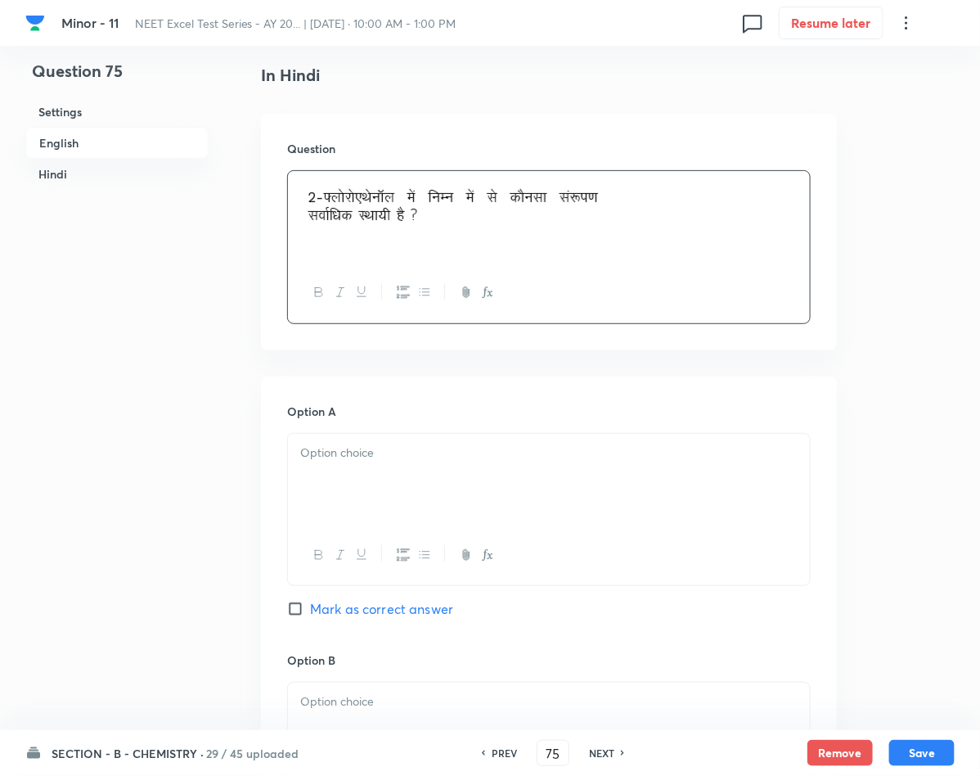
scroll to position [2086, 0]
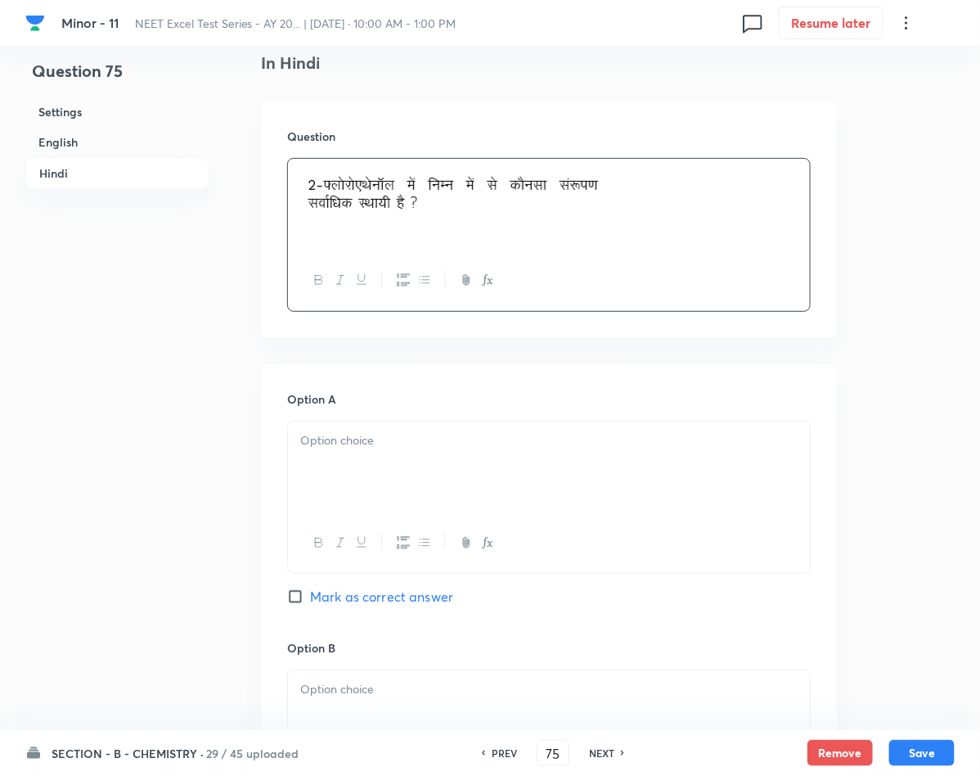
click at [341, 461] on div at bounding box center [549, 467] width 522 height 92
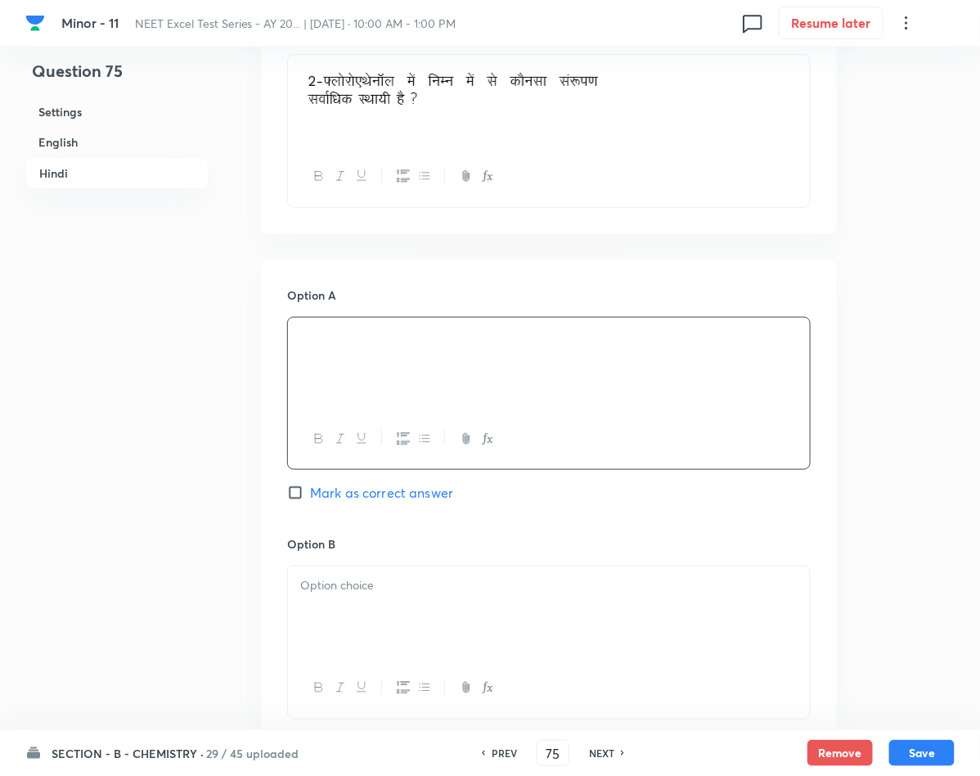
scroll to position [2454, 0]
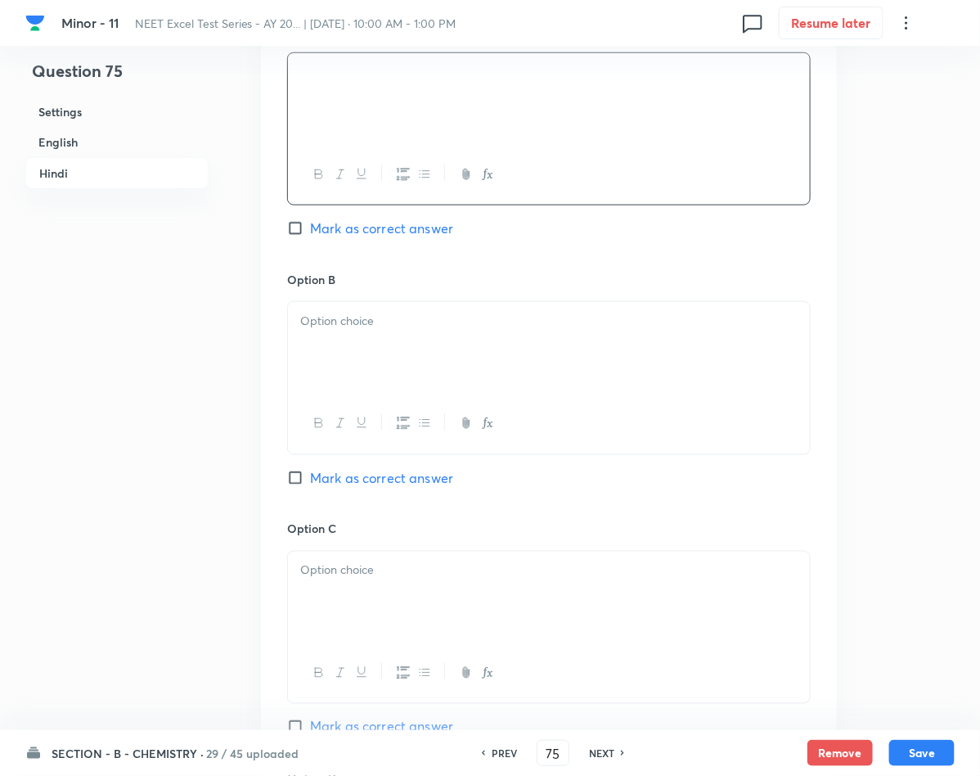
click at [411, 348] on div at bounding box center [549, 348] width 522 height 92
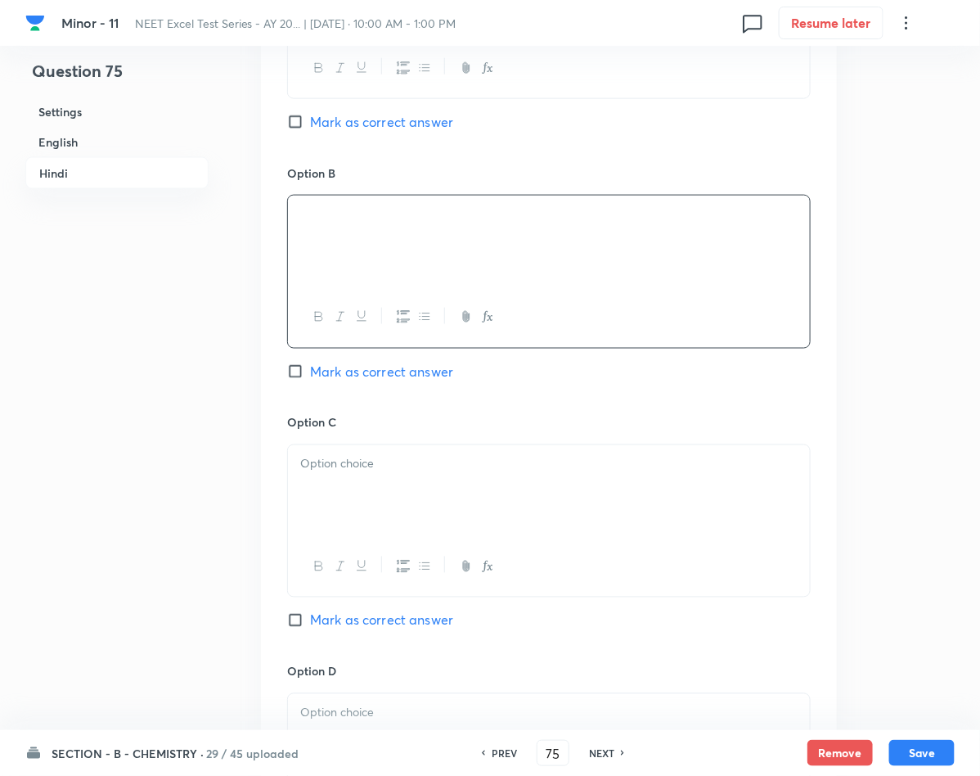
scroll to position [2822, 0]
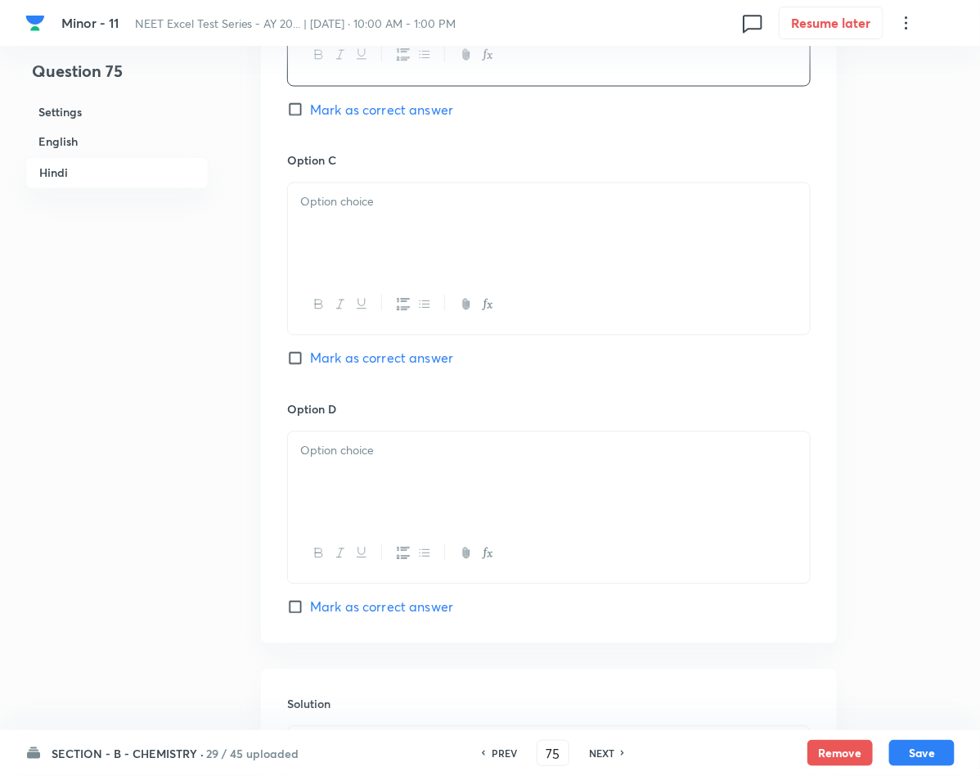
click at [371, 249] on div at bounding box center [549, 229] width 522 height 92
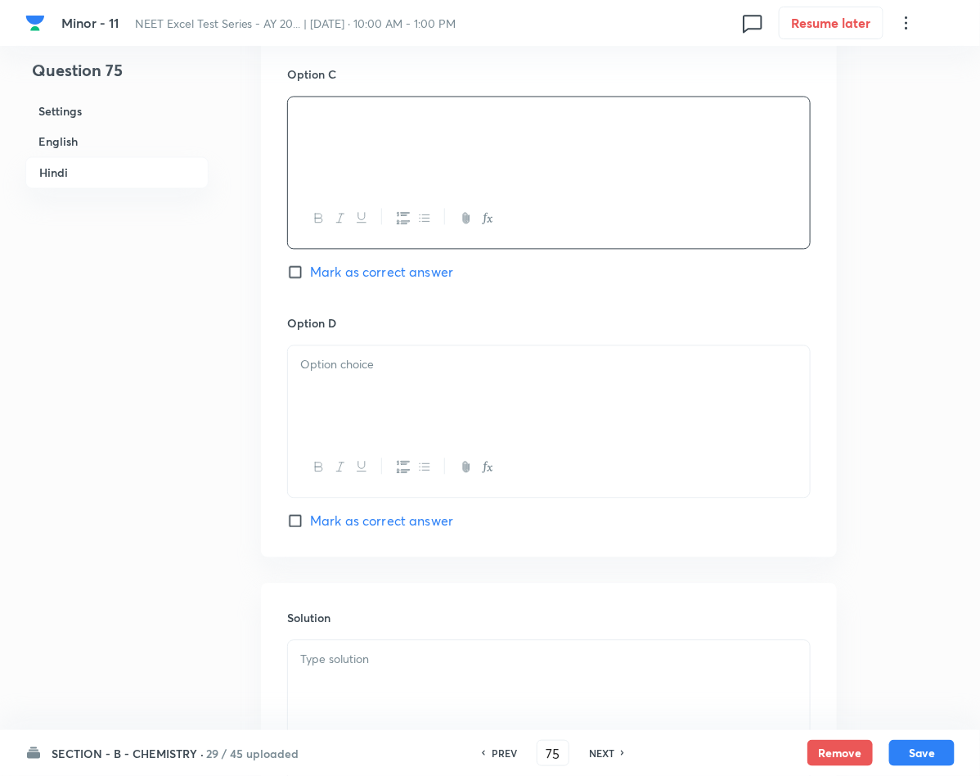
scroll to position [2945, 0]
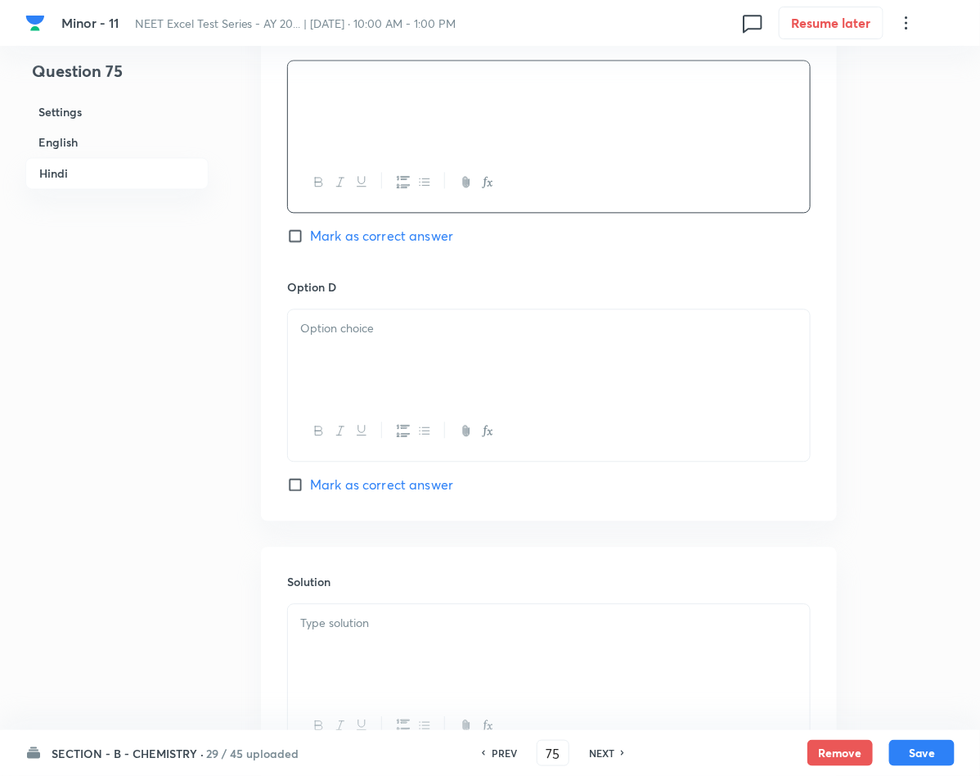
click at [483, 347] on div at bounding box center [549, 355] width 522 height 92
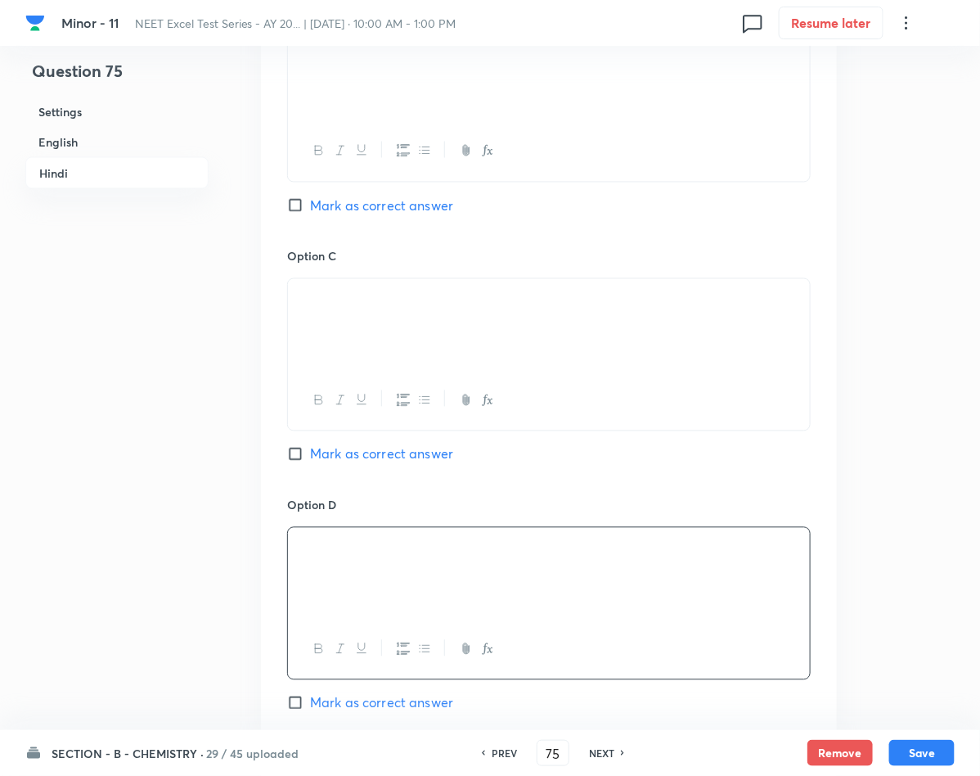
scroll to position [2700, 0]
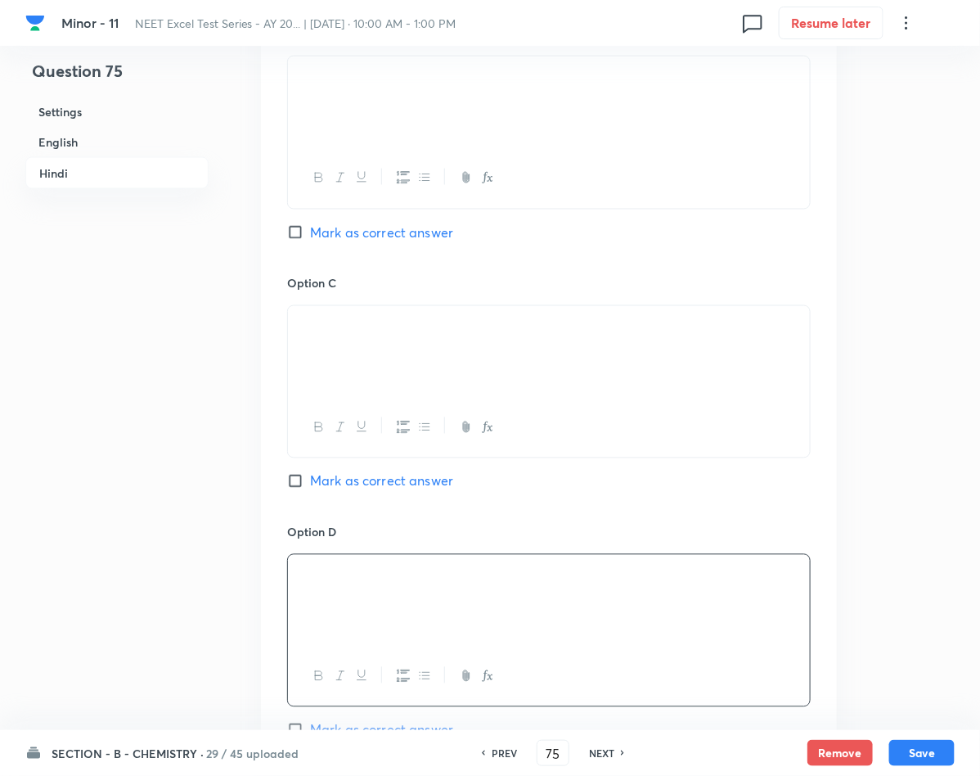
drag, startPoint x: 428, startPoint y: 339, endPoint x: 184, endPoint y: 361, distance: 244.7
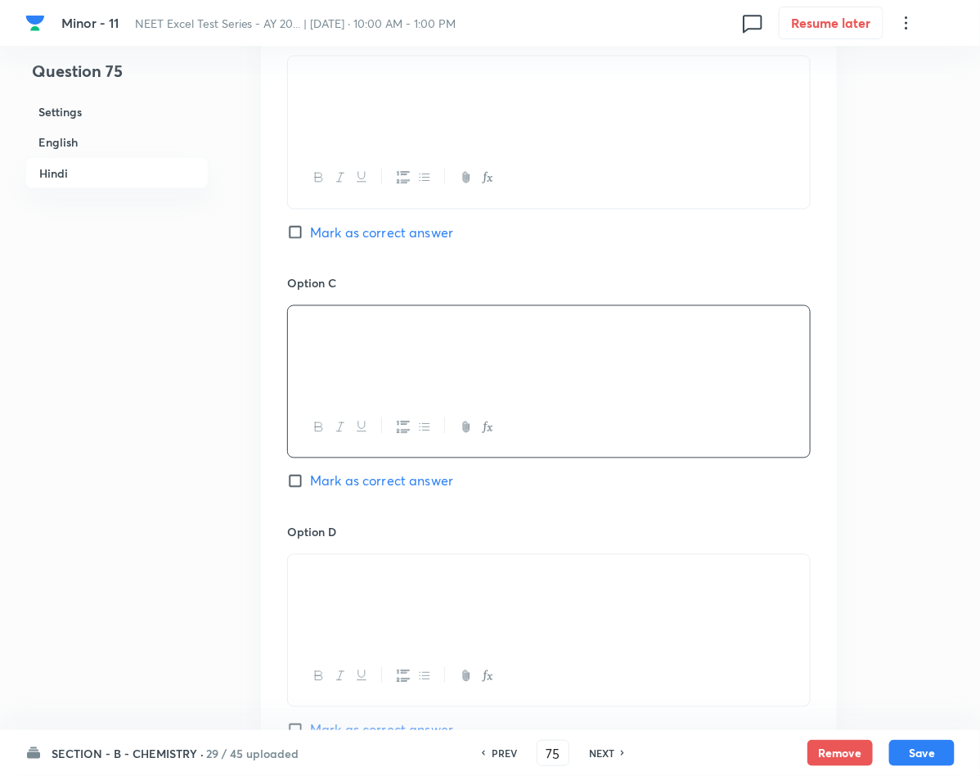
click at [309, 489] on input "Mark as correct answer" at bounding box center [298, 481] width 23 height 16
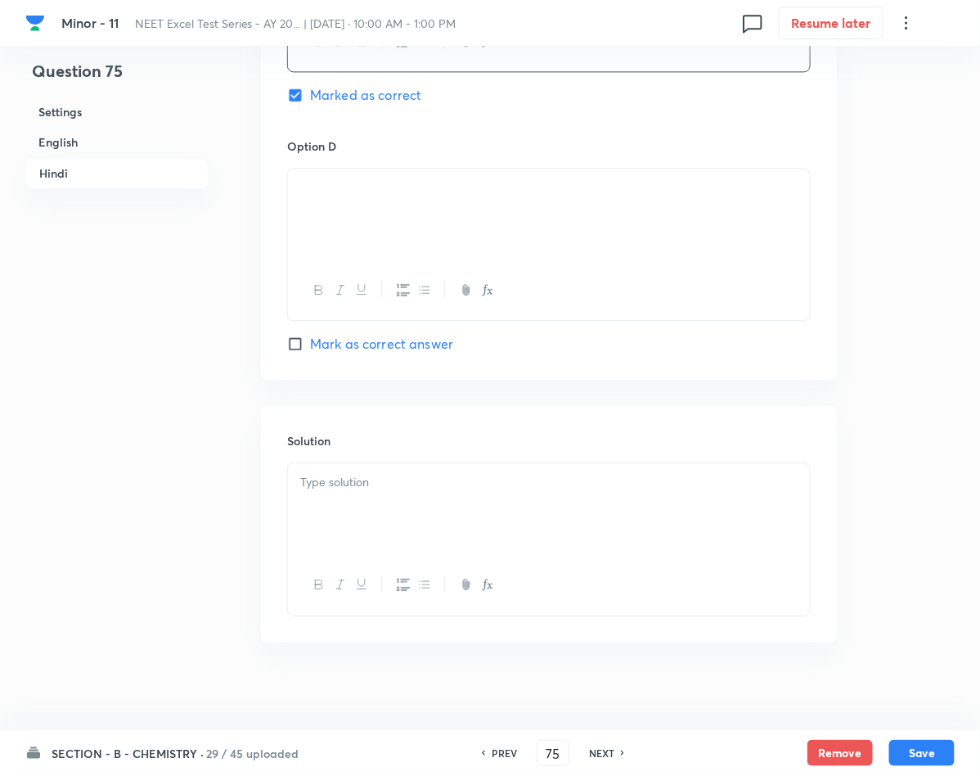
scroll to position [3104, 0]
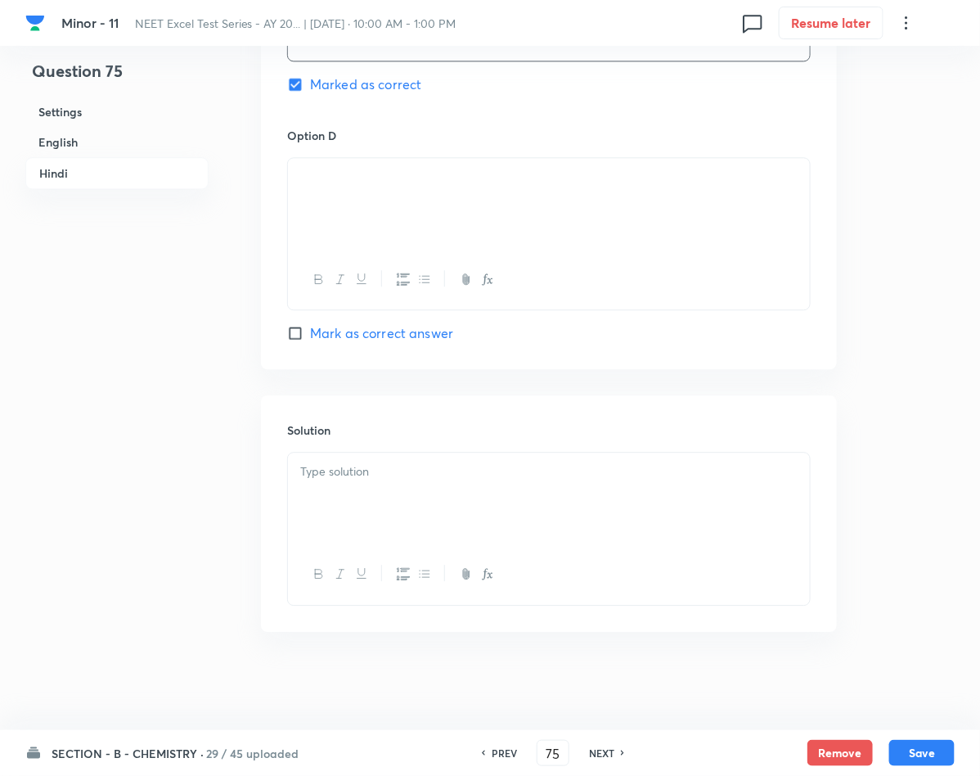
click at [411, 474] on p at bounding box center [548, 471] width 497 height 19
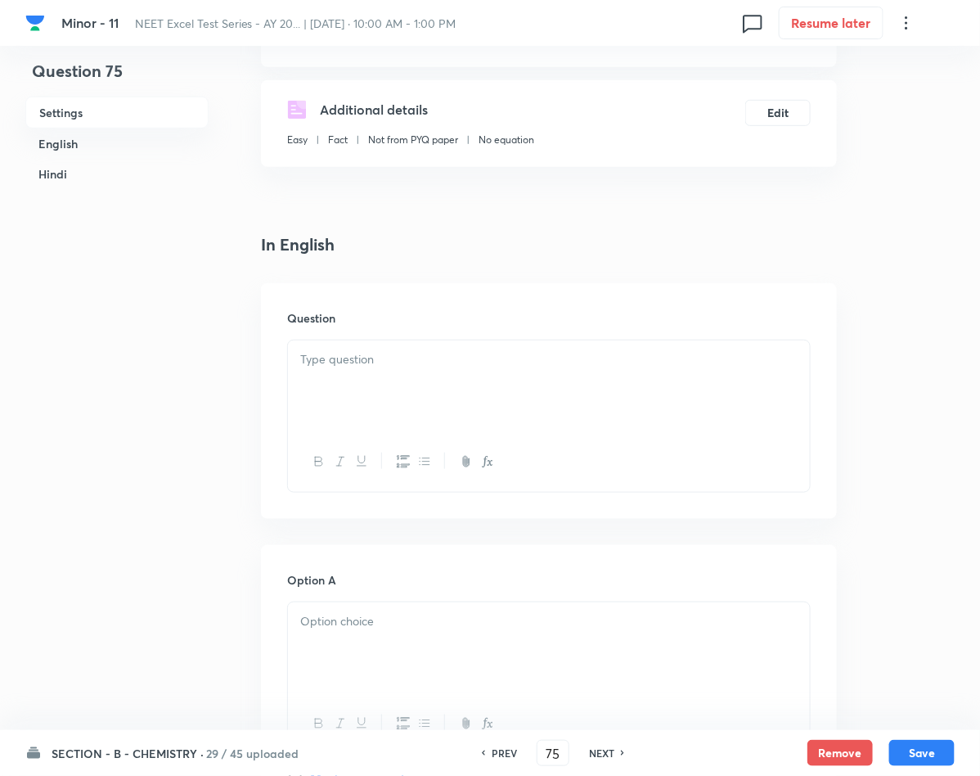
scroll to position [160, 0]
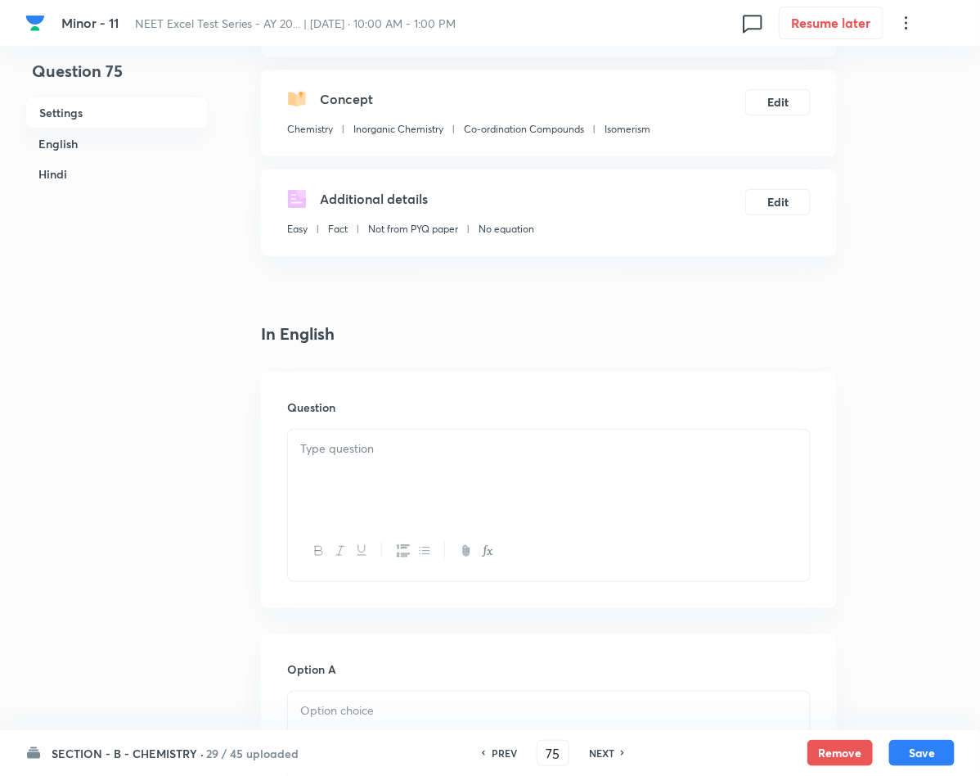
click at [337, 466] on div at bounding box center [549, 475] width 522 height 92
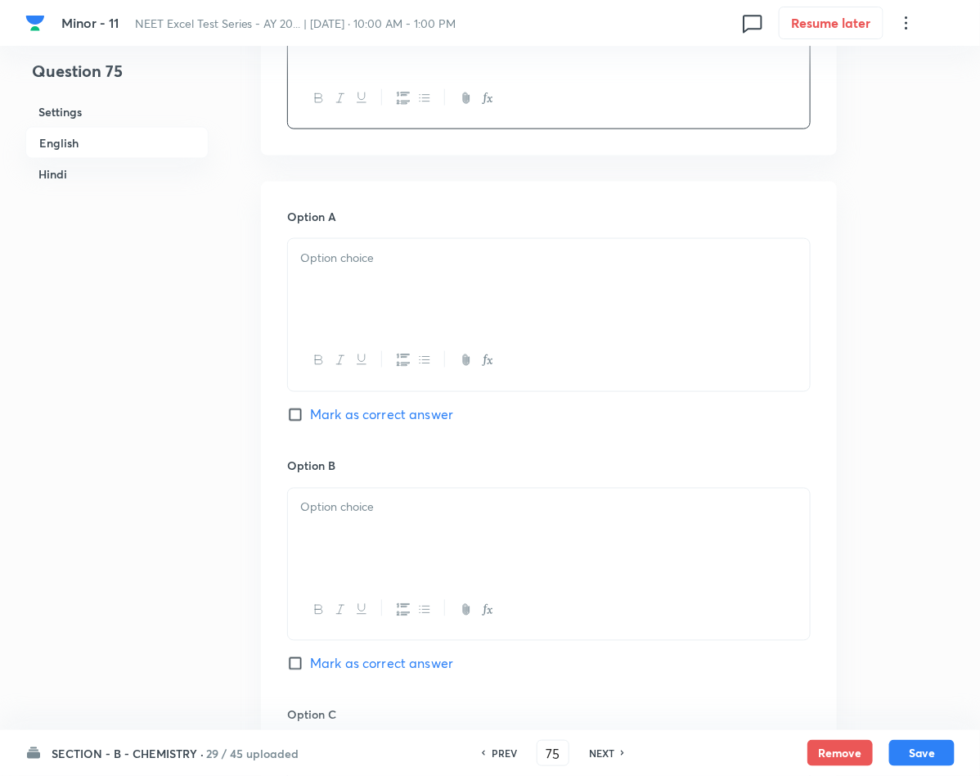
scroll to position [614, 0]
click at [346, 331] on div at bounding box center [549, 359] width 522 height 60
click at [322, 243] on div at bounding box center [549, 283] width 522 height 92
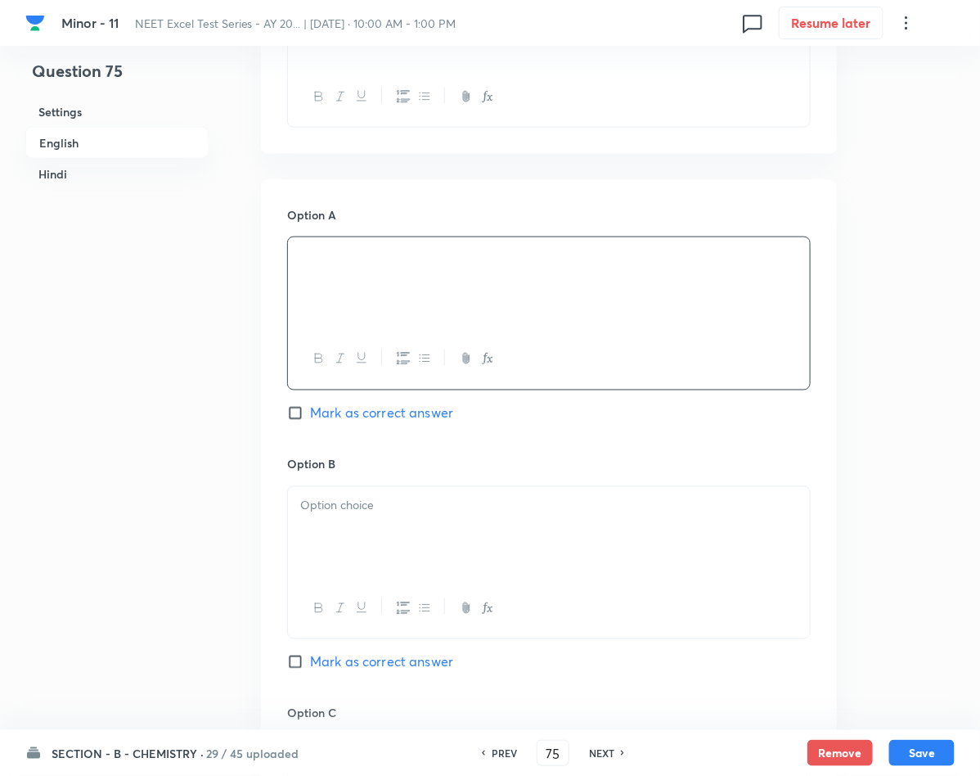
scroll to position [736, 0]
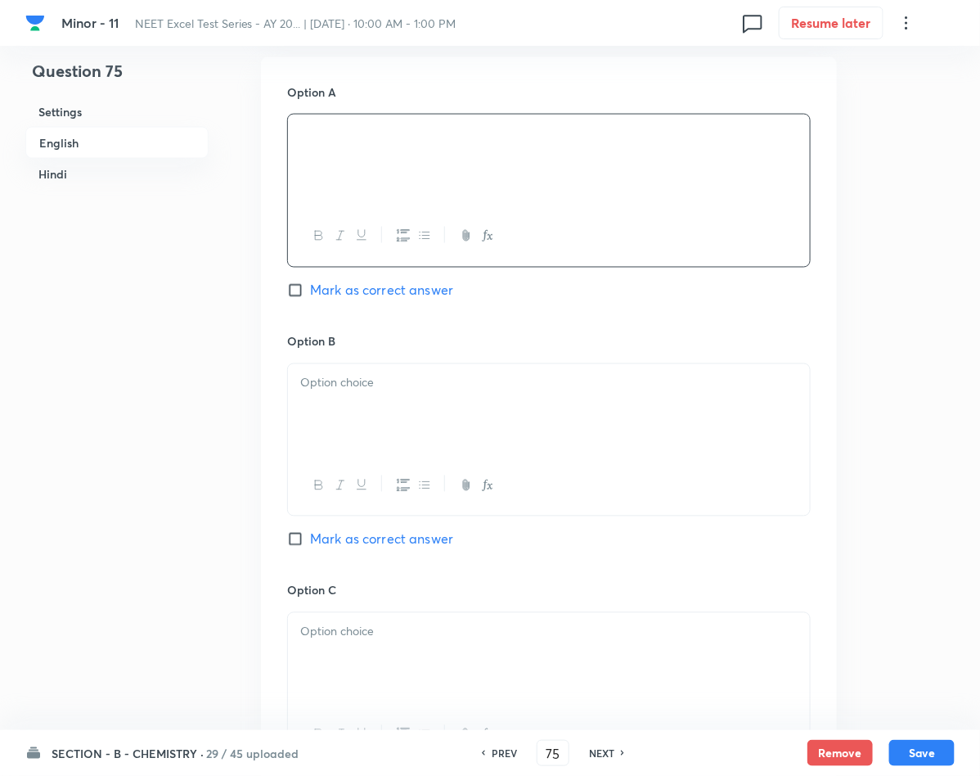
click at [317, 381] on p at bounding box center [548, 383] width 497 height 19
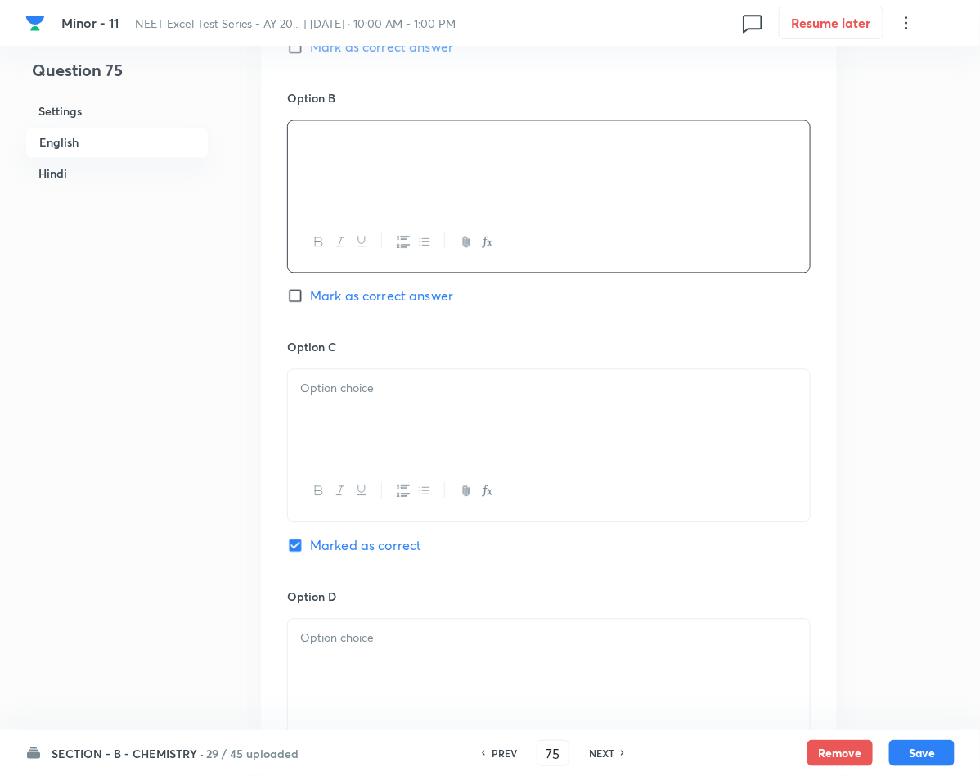
scroll to position [982, 0]
click at [353, 402] on div at bounding box center [549, 413] width 522 height 92
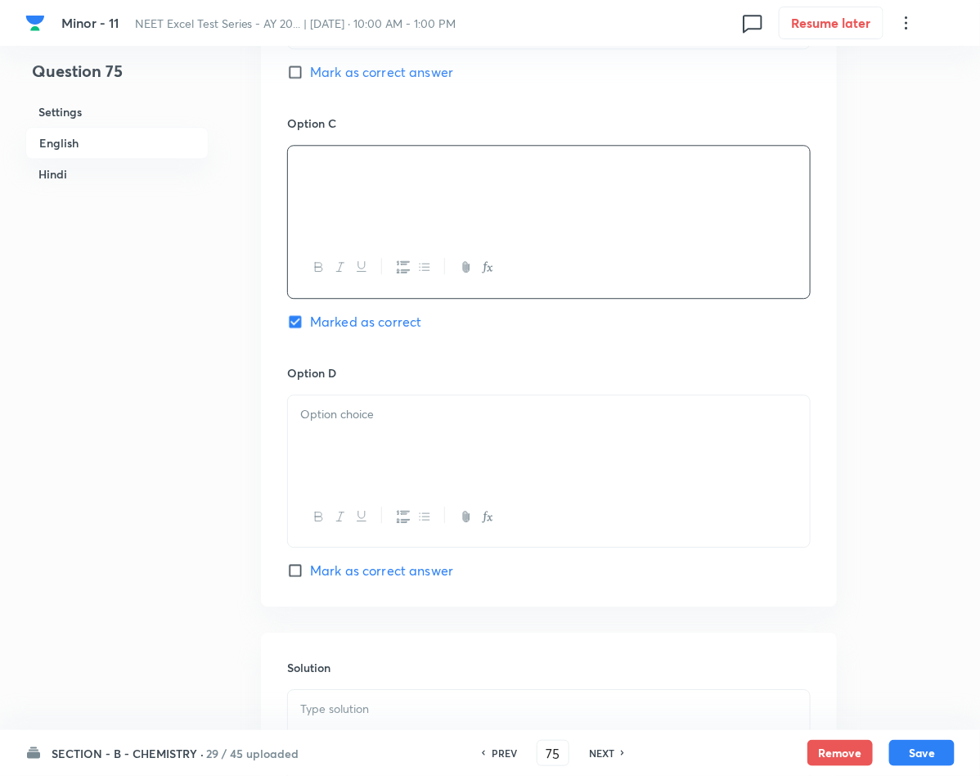
scroll to position [1595, 0]
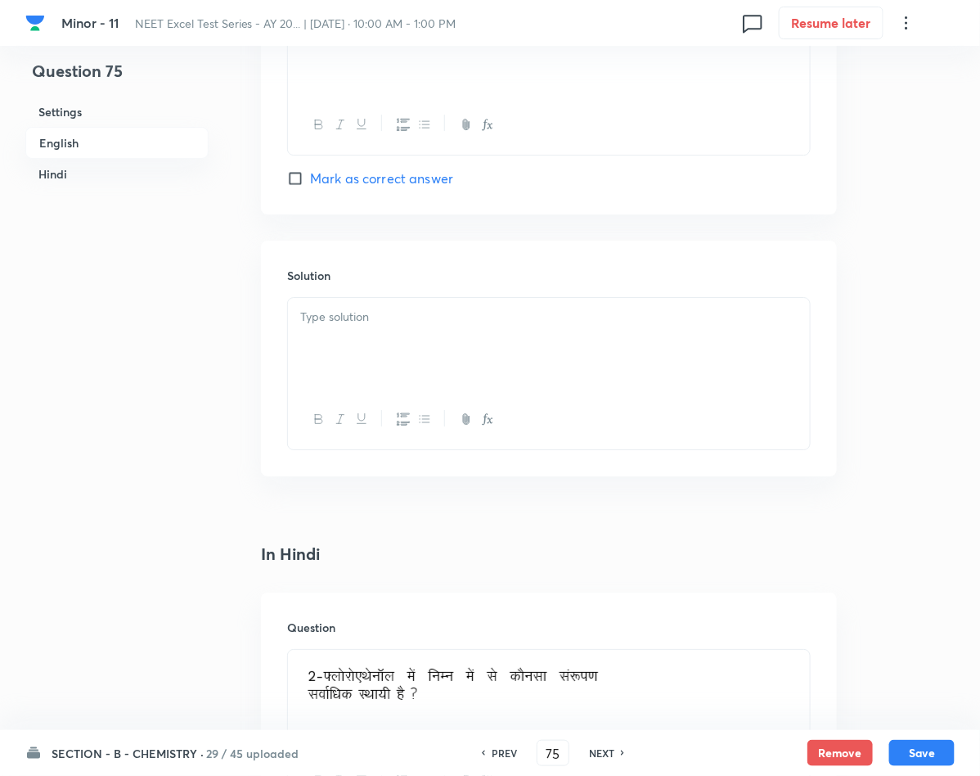
click at [396, 357] on div at bounding box center [549, 344] width 522 height 92
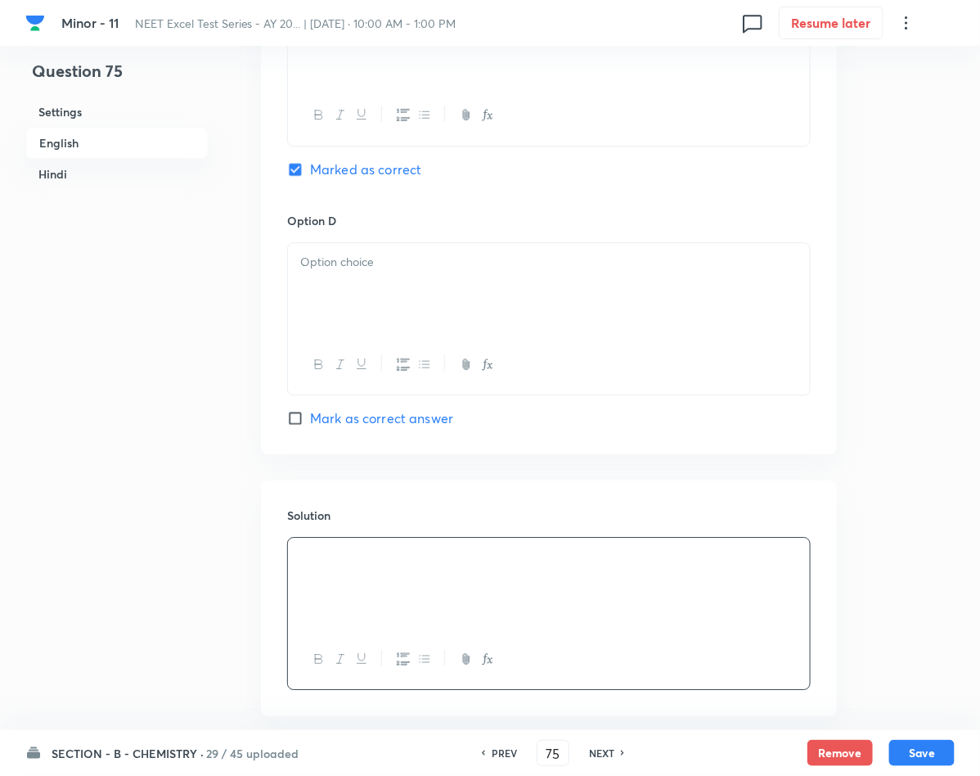
scroll to position [1350, 0]
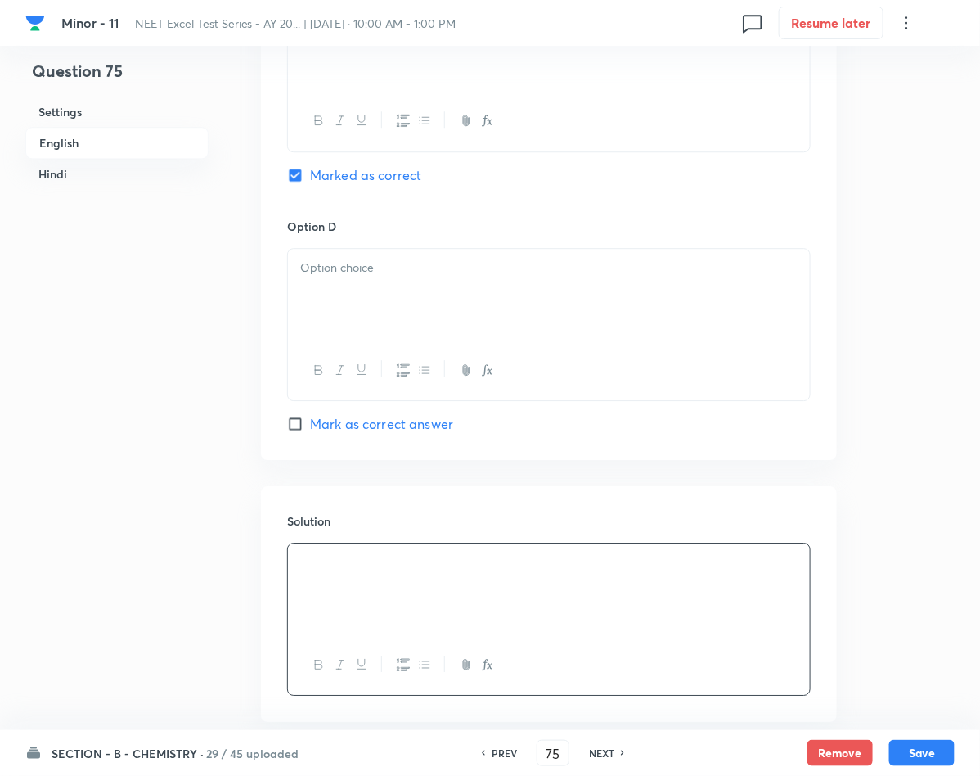
click at [422, 314] on div at bounding box center [549, 295] width 522 height 92
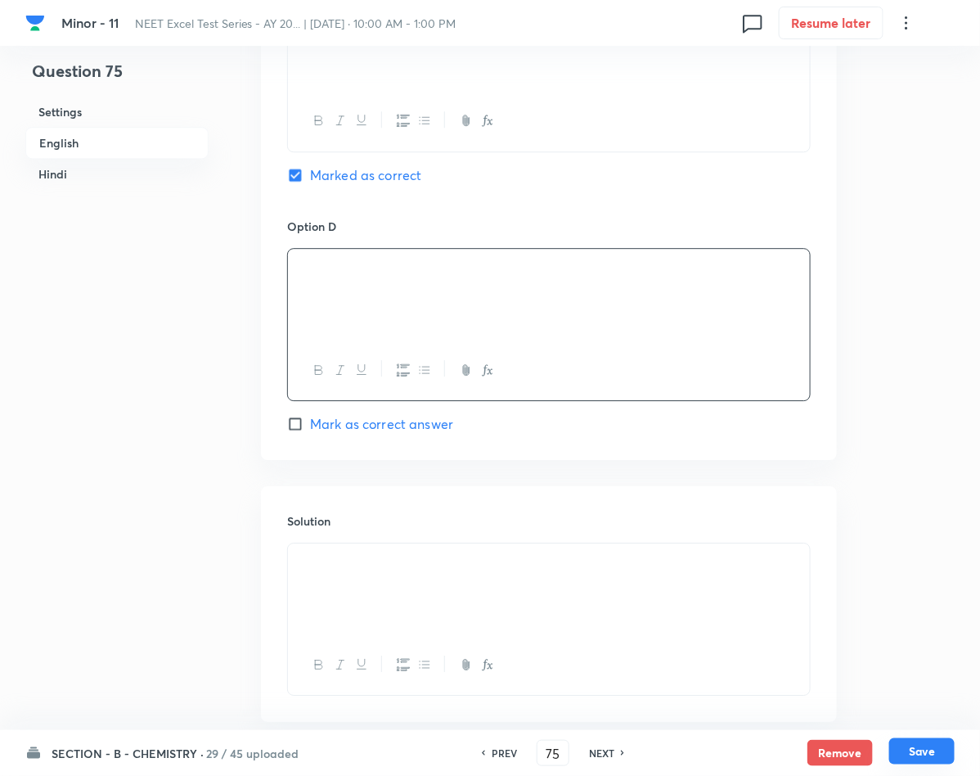
click at [910, 740] on button "Save" at bounding box center [921, 751] width 65 height 26
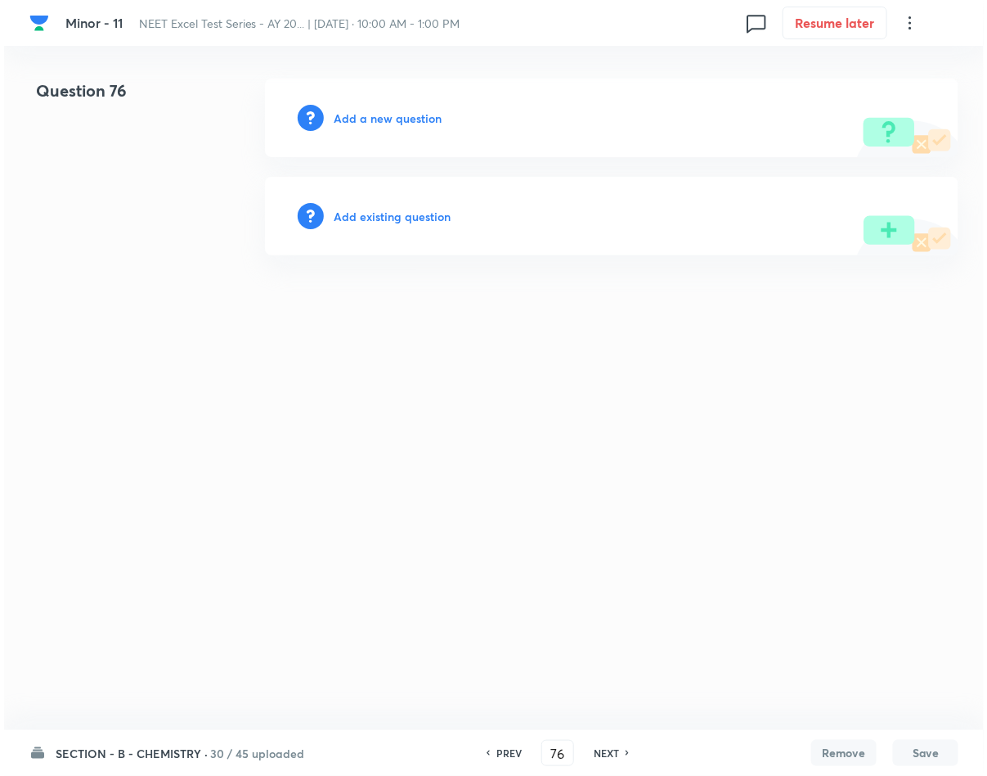
scroll to position [0, 0]
click at [425, 118] on h6 "Add a new question" at bounding box center [388, 118] width 108 height 17
click at [425, 118] on h6 "Choose a question type" at bounding box center [397, 118] width 126 height 17
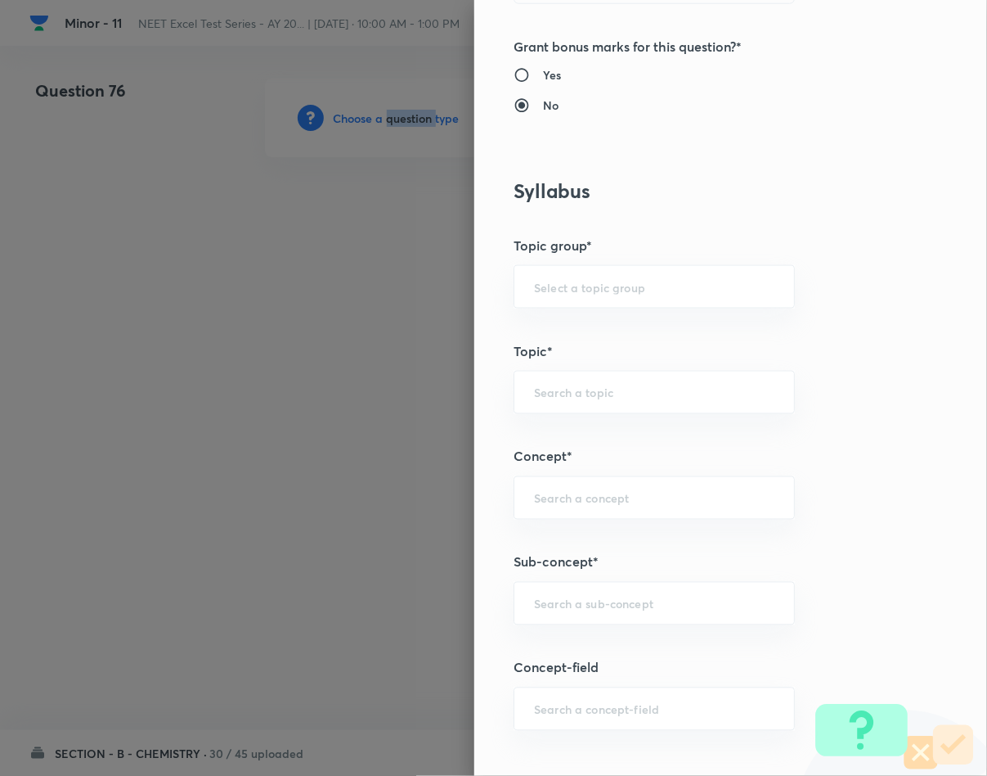
scroll to position [736, 0]
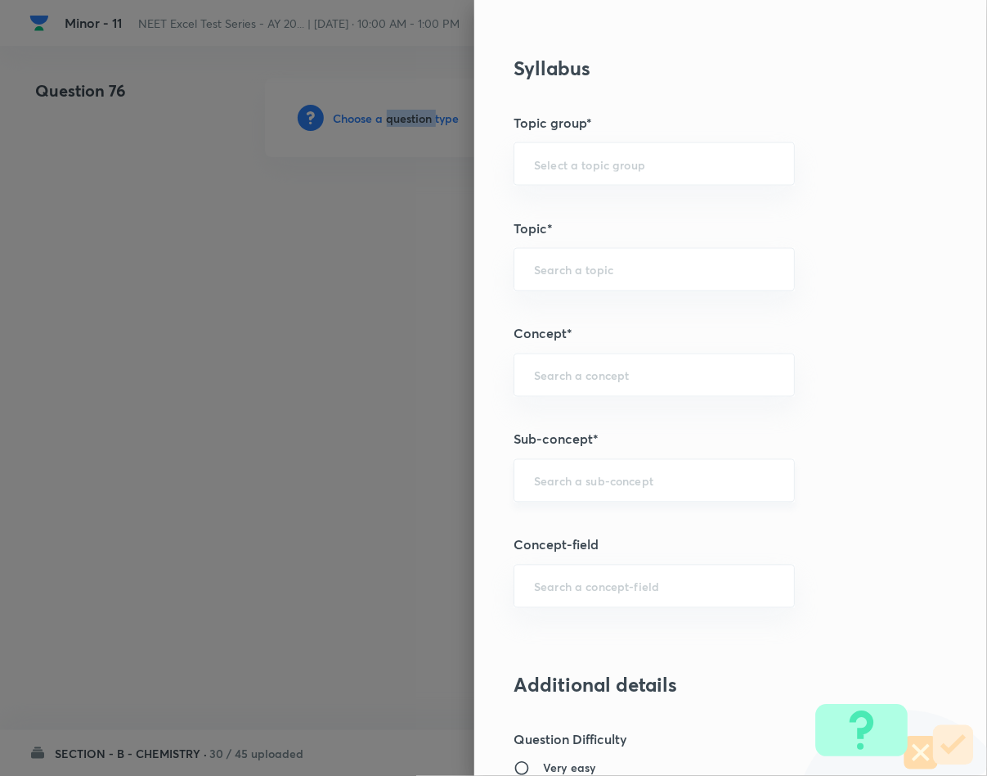
click at [555, 499] on div "​" at bounding box center [654, 480] width 281 height 43
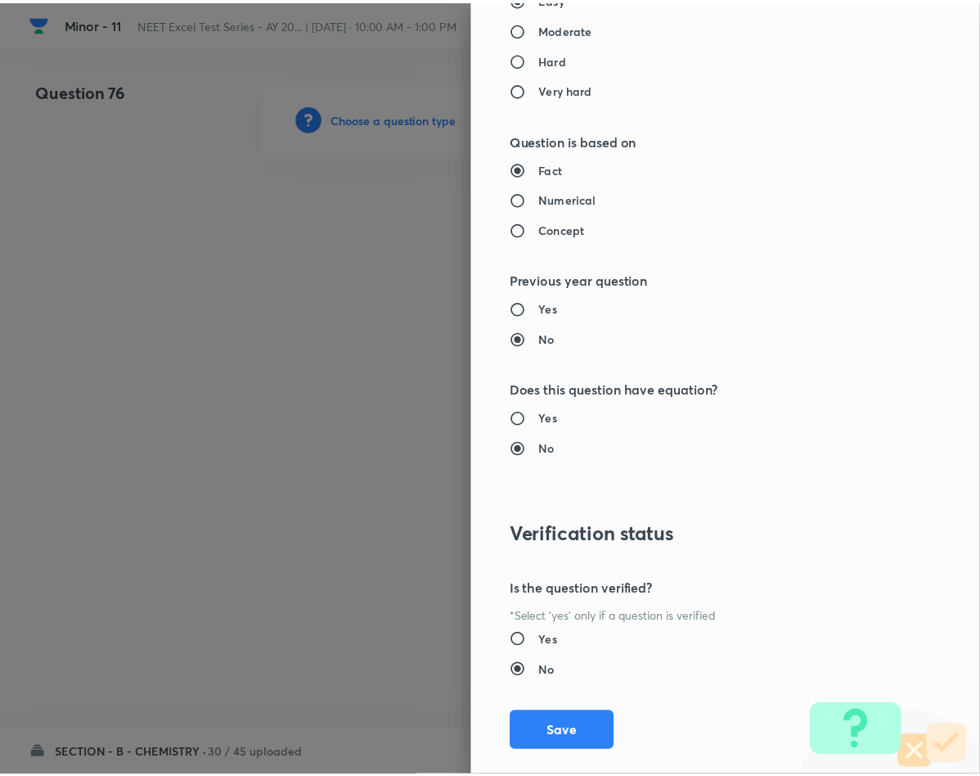
scroll to position [1569, 0]
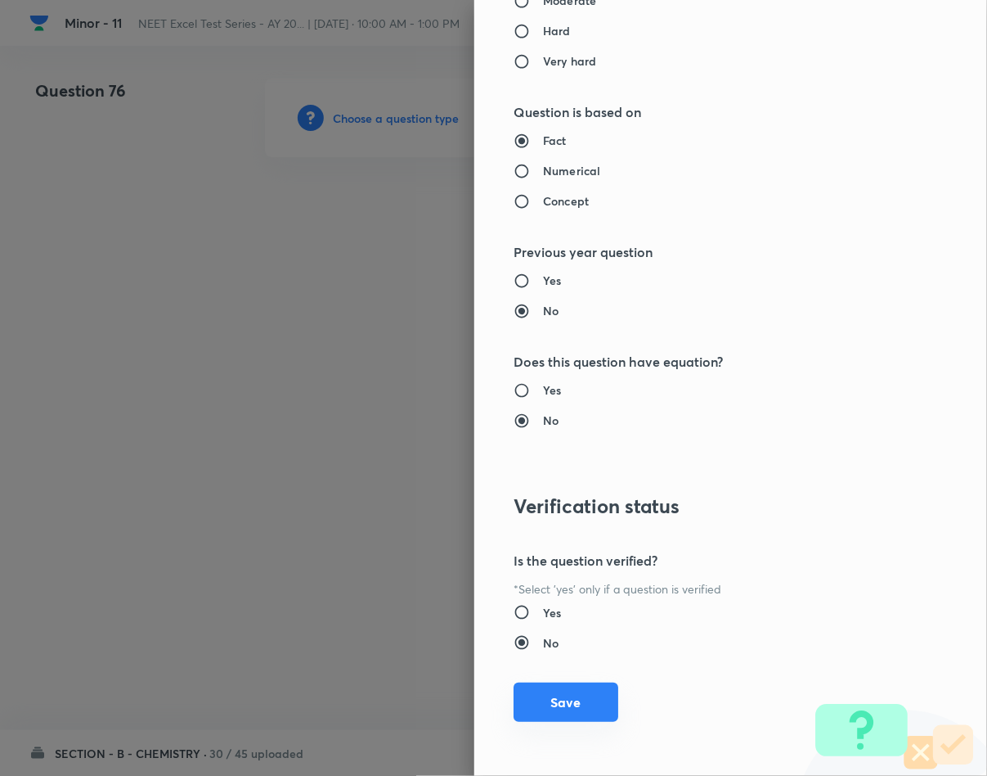
click at [535, 693] on button "Save" at bounding box center [566, 701] width 105 height 39
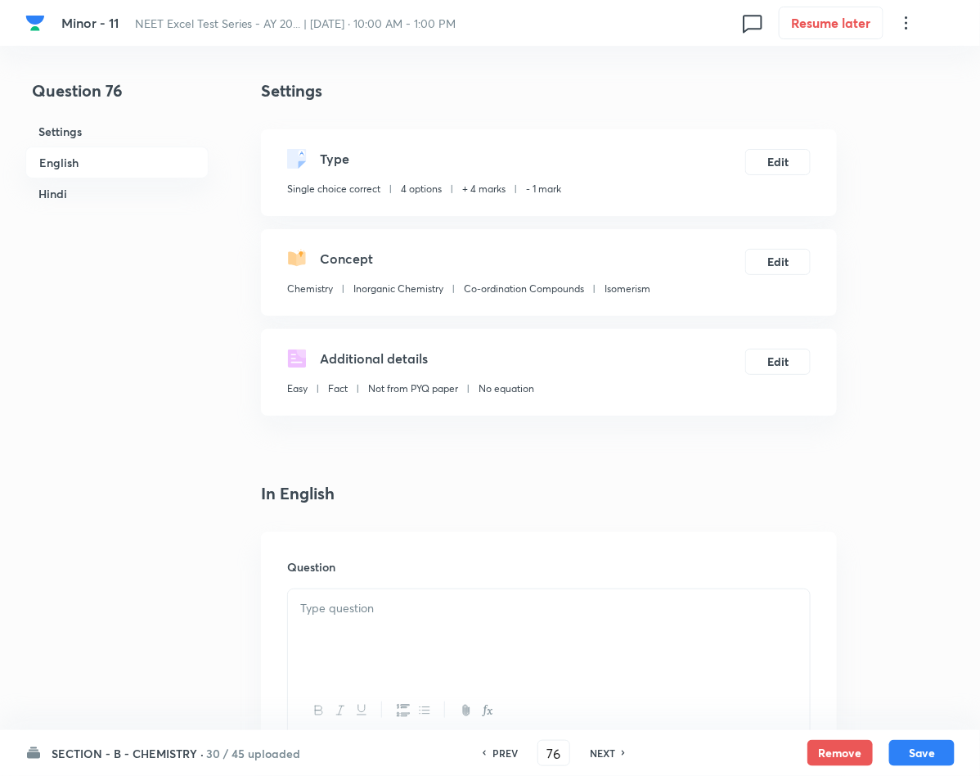
click at [361, 631] on div at bounding box center [549, 635] width 522 height 92
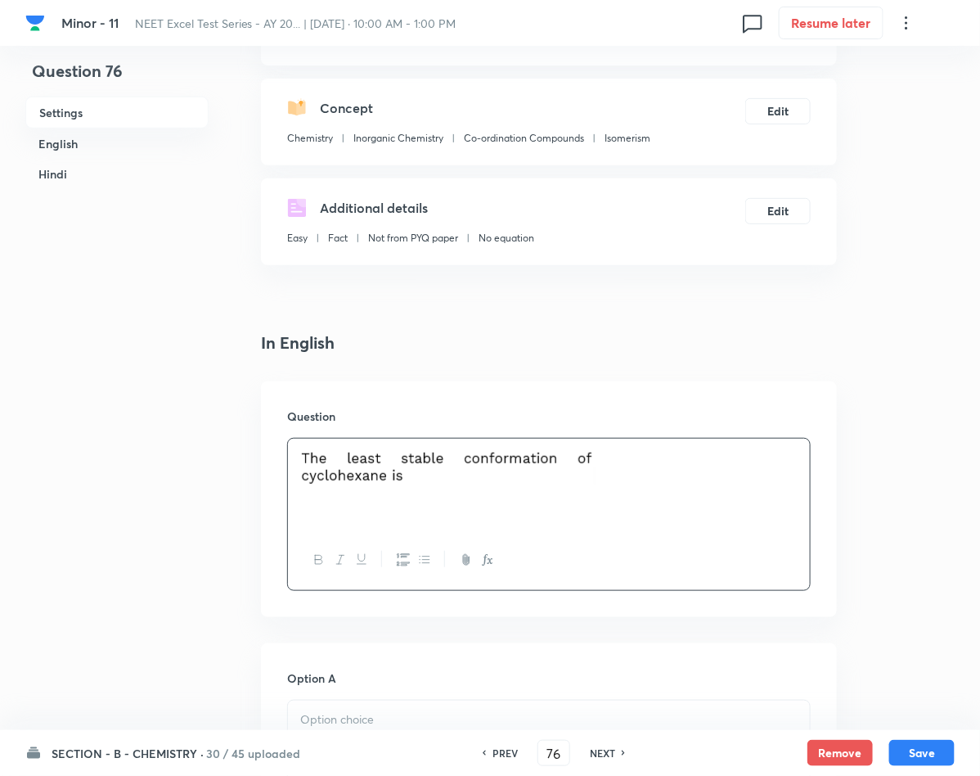
scroll to position [368, 0]
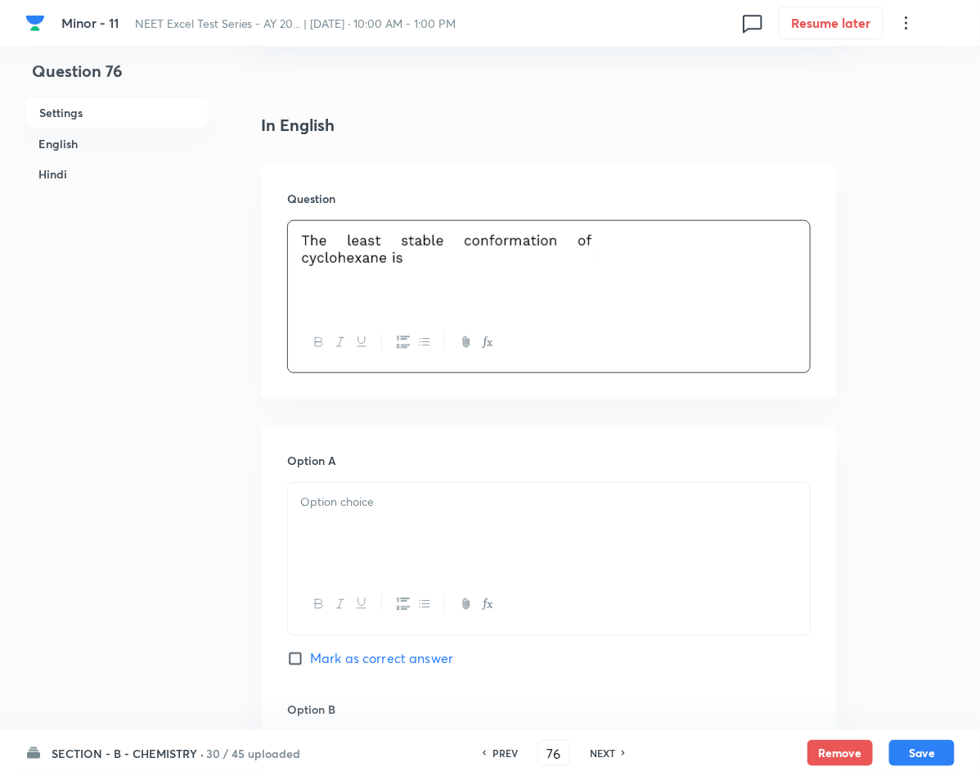
click at [391, 528] on div at bounding box center [549, 529] width 522 height 92
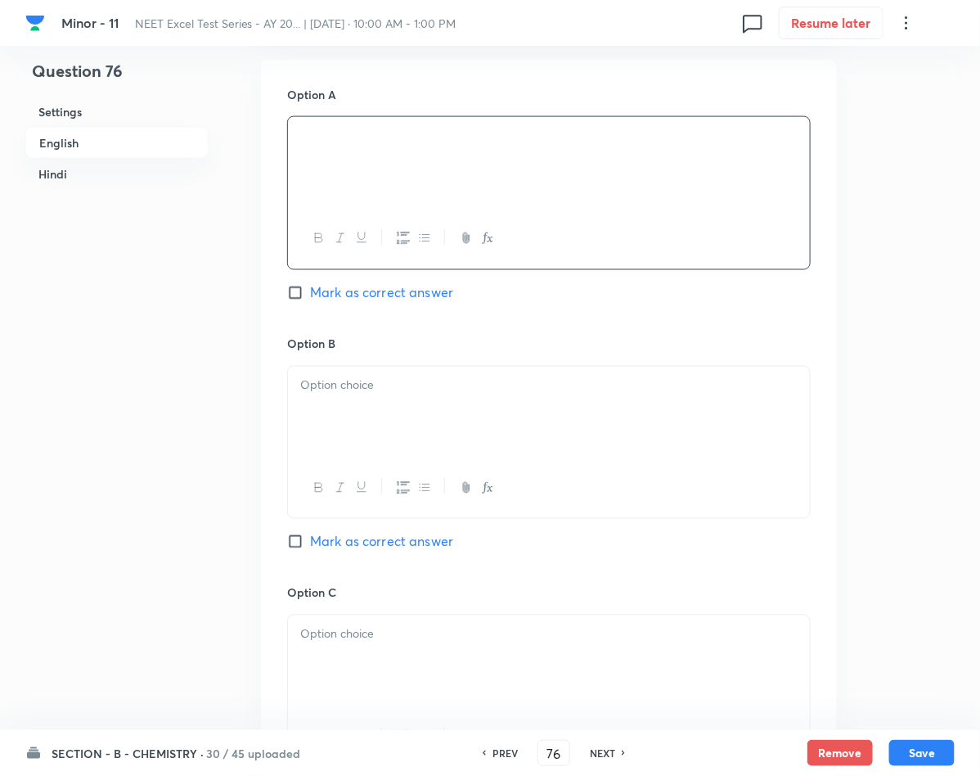
scroll to position [736, 0]
click at [341, 415] on div at bounding box center [549, 410] width 522 height 92
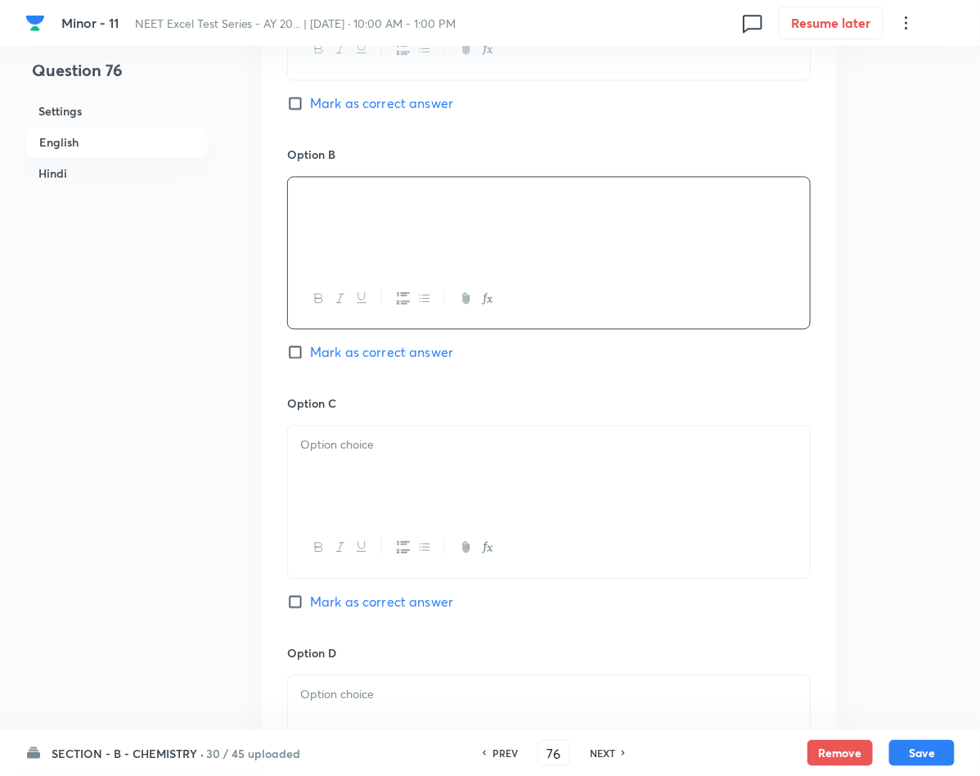
scroll to position [1227, 0]
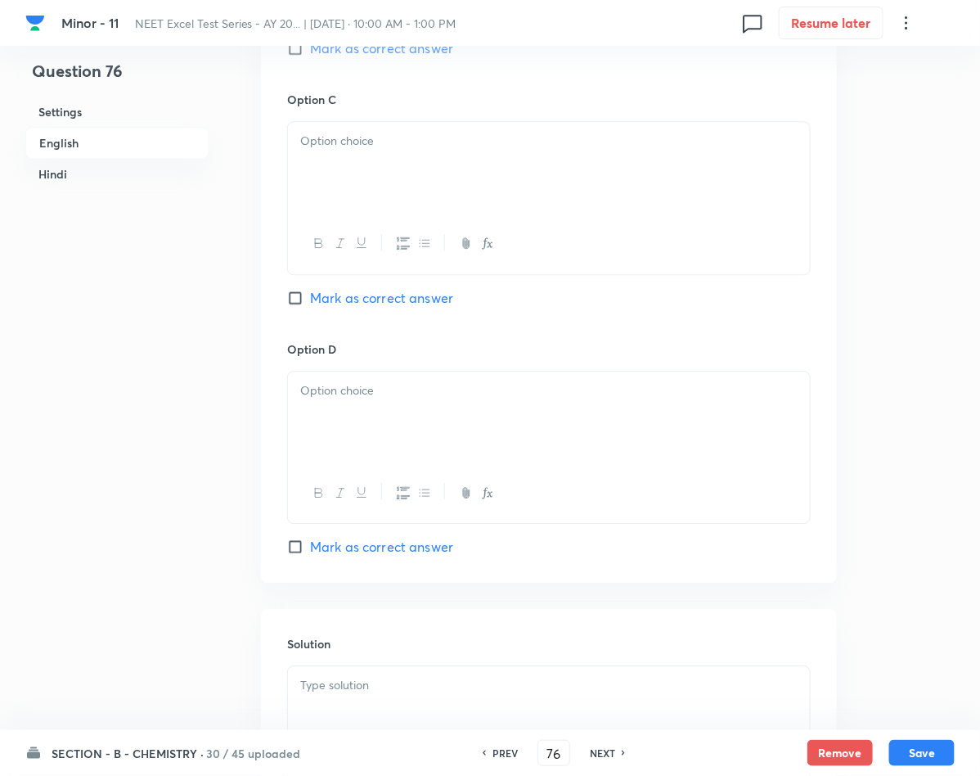
click at [348, 160] on div at bounding box center [549, 168] width 522 height 92
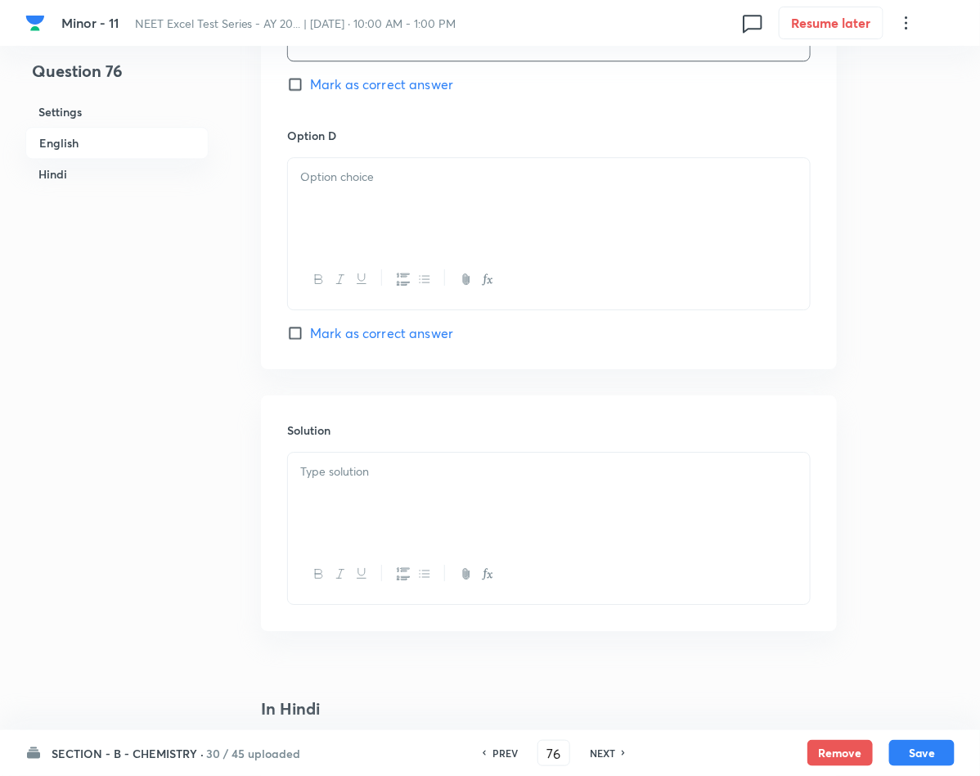
scroll to position [1472, 0]
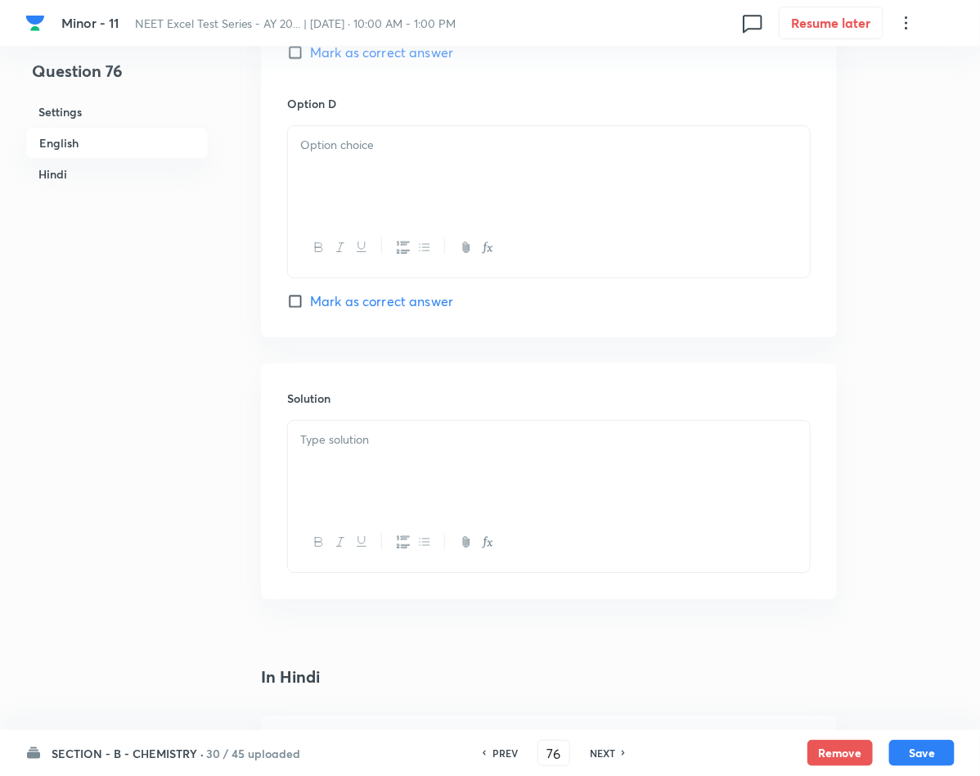
click at [371, 174] on div at bounding box center [549, 172] width 522 height 92
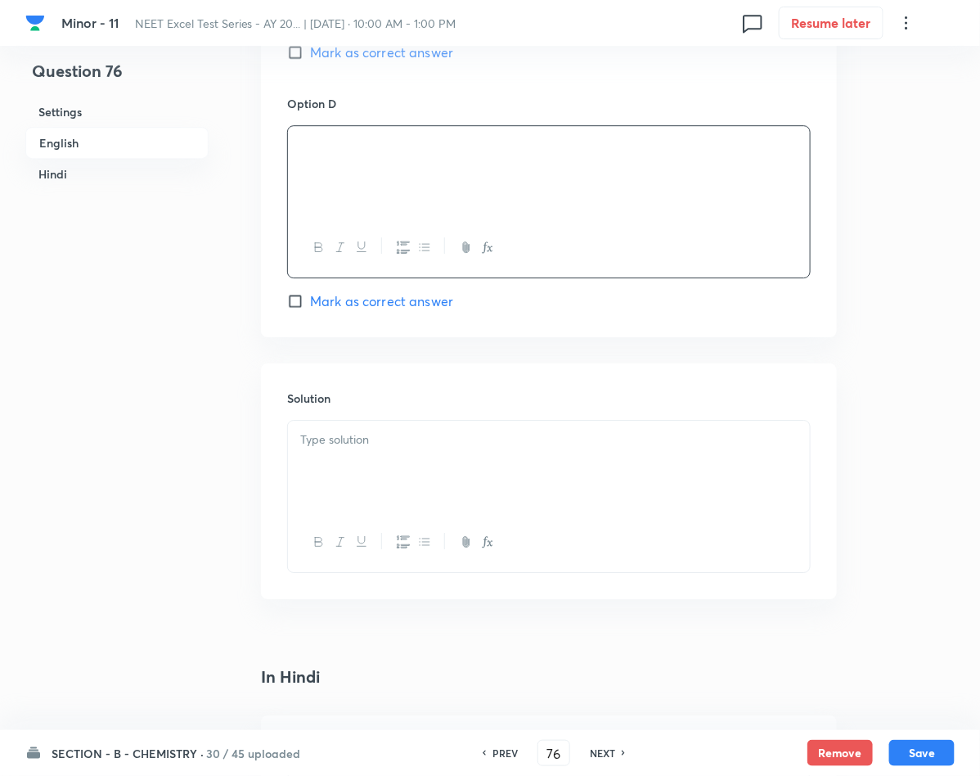
click at [321, 305] on span "Mark as correct answer" at bounding box center [381, 301] width 143 height 20
click at [310, 305] on input "Mark as correct answer" at bounding box center [298, 301] width 23 height 16
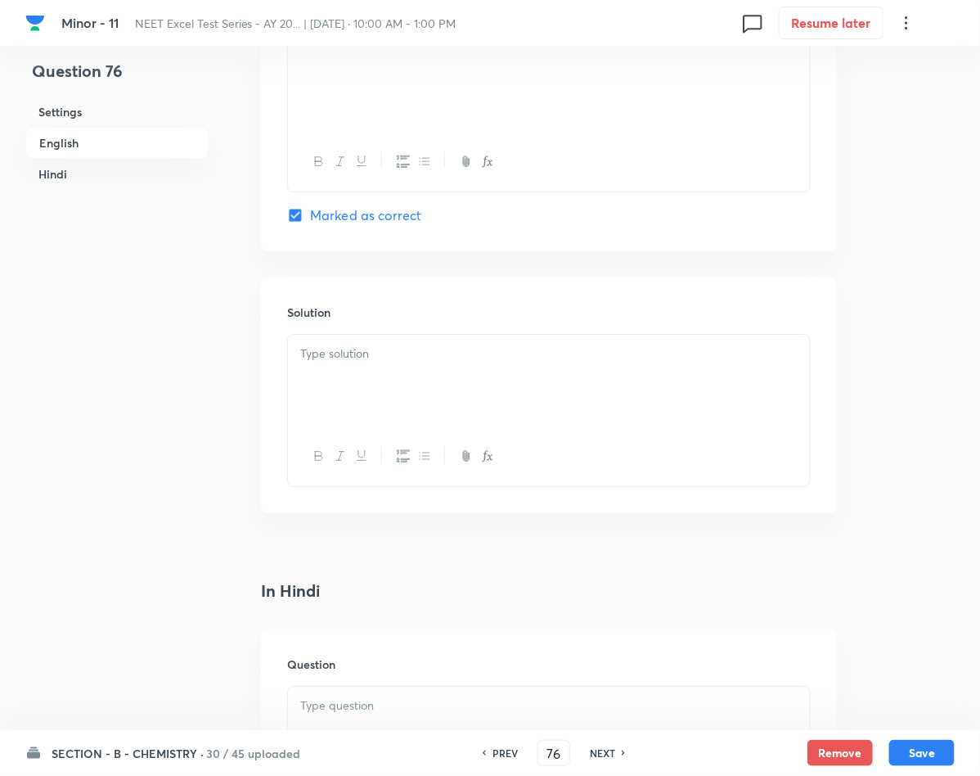
scroll to position [1718, 0]
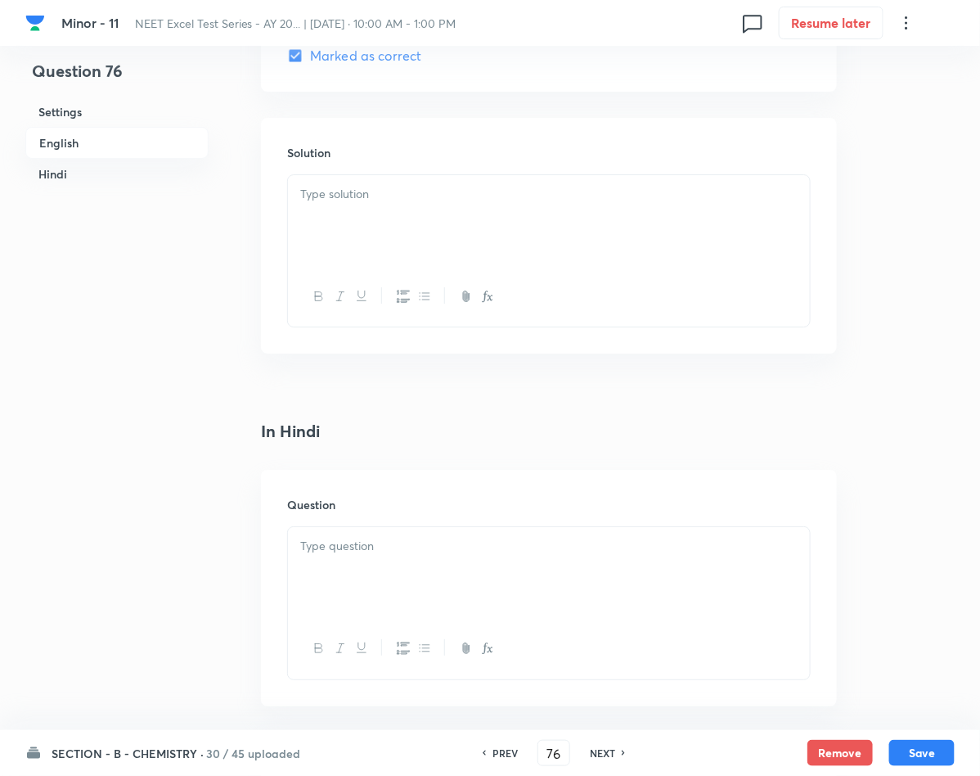
click at [326, 214] on div at bounding box center [549, 221] width 522 height 92
click at [464, 572] on div at bounding box center [549, 573] width 522 height 92
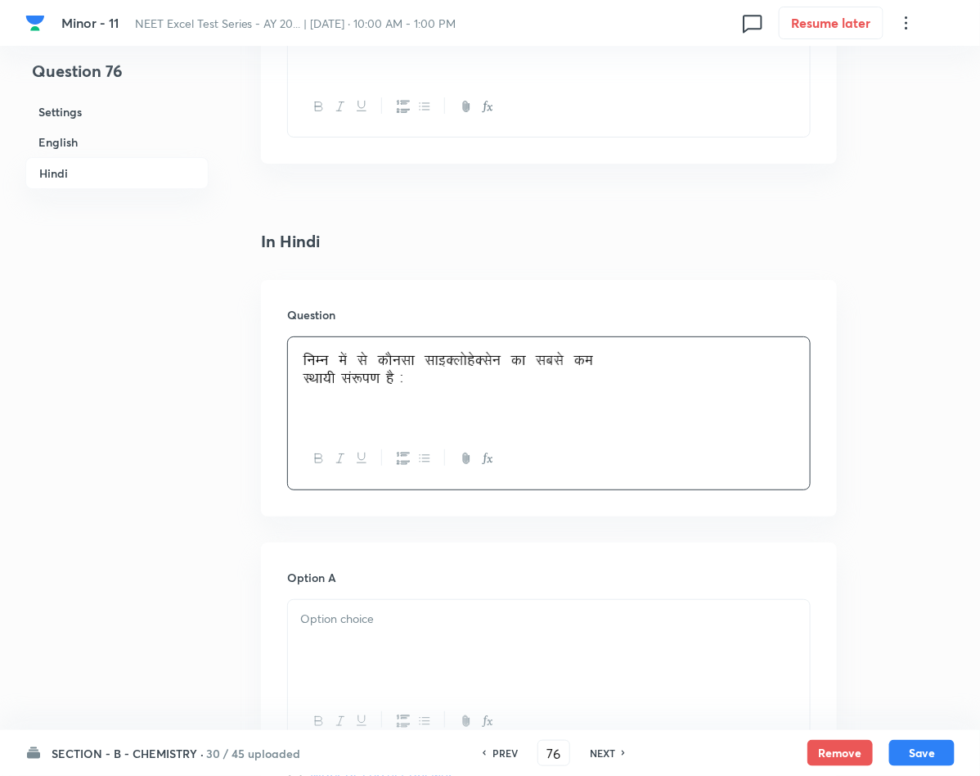
scroll to position [2086, 0]
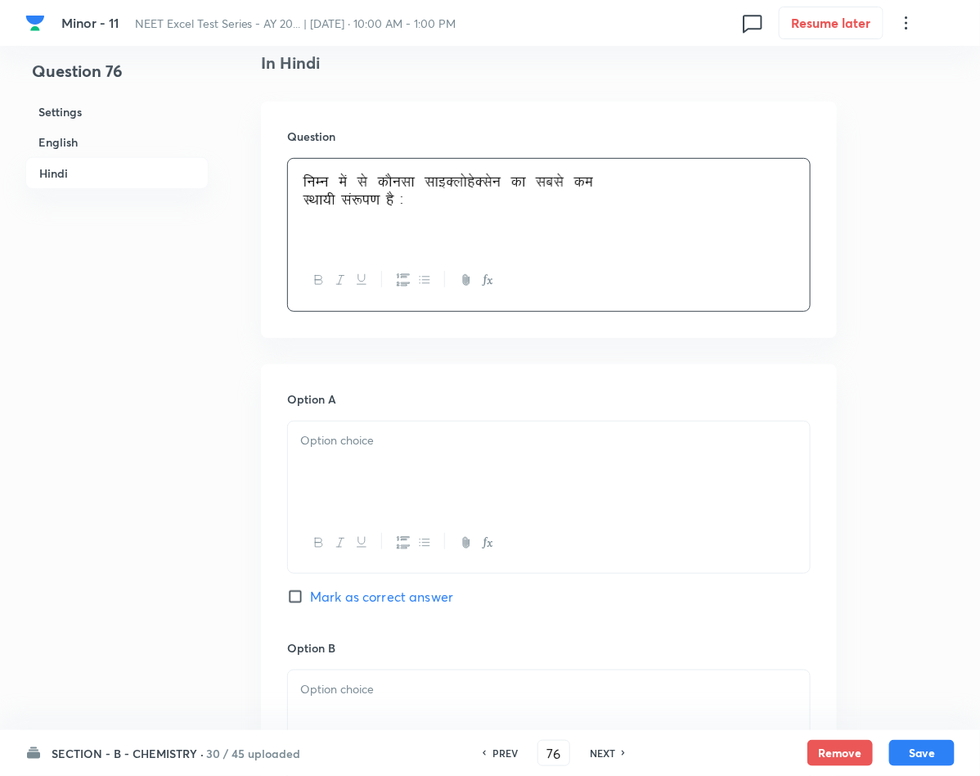
click at [384, 447] on p at bounding box center [548, 440] width 497 height 19
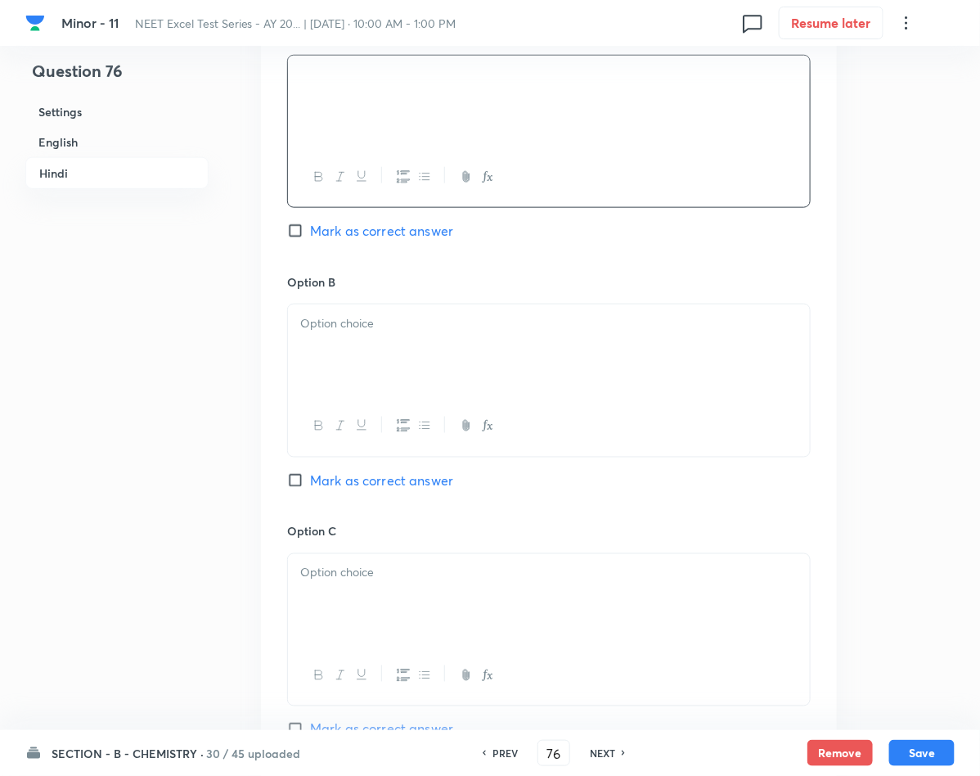
scroll to position [2454, 0]
click at [429, 373] on div at bounding box center [549, 348] width 522 height 92
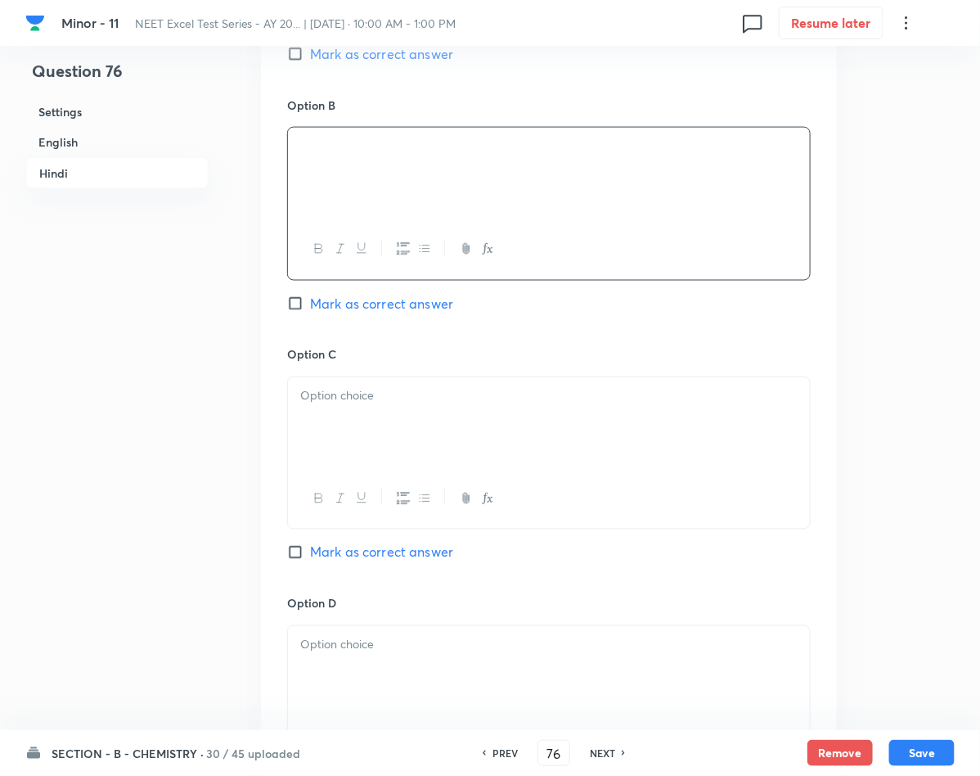
scroll to position [2822, 0]
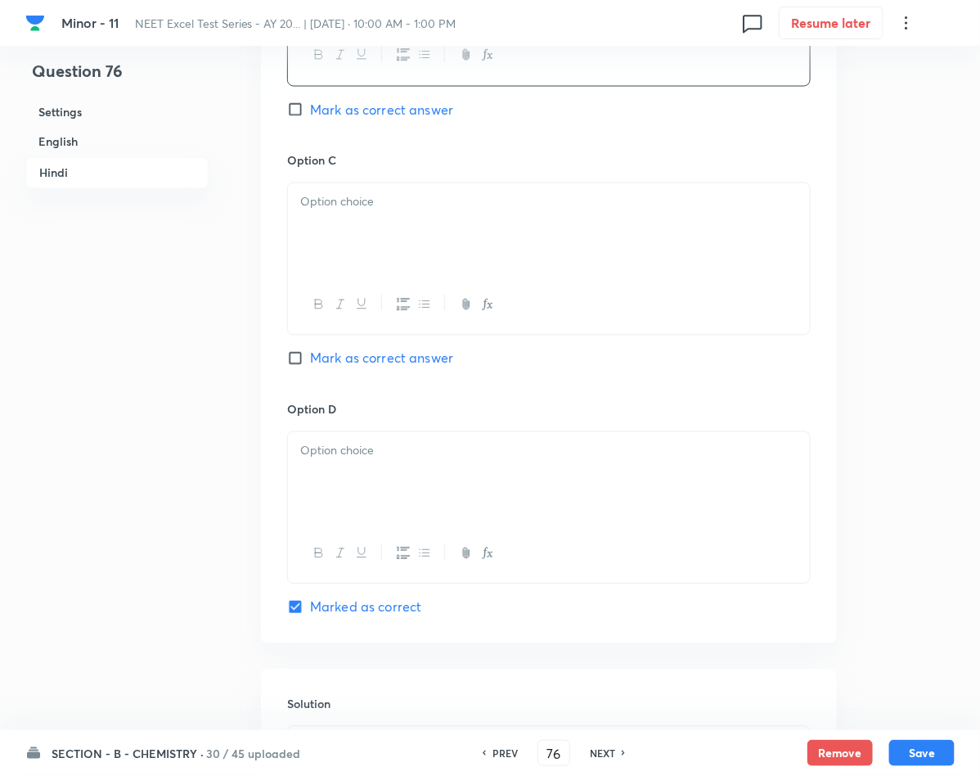
click at [354, 238] on div at bounding box center [549, 229] width 522 height 92
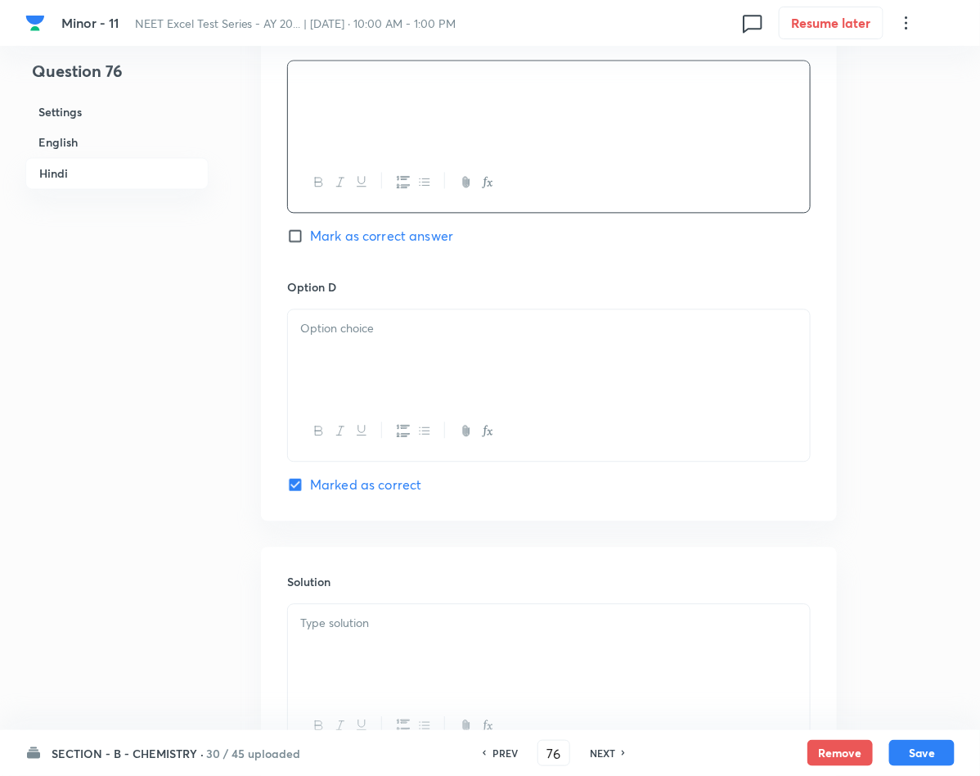
click at [366, 376] on div at bounding box center [549, 355] width 522 height 92
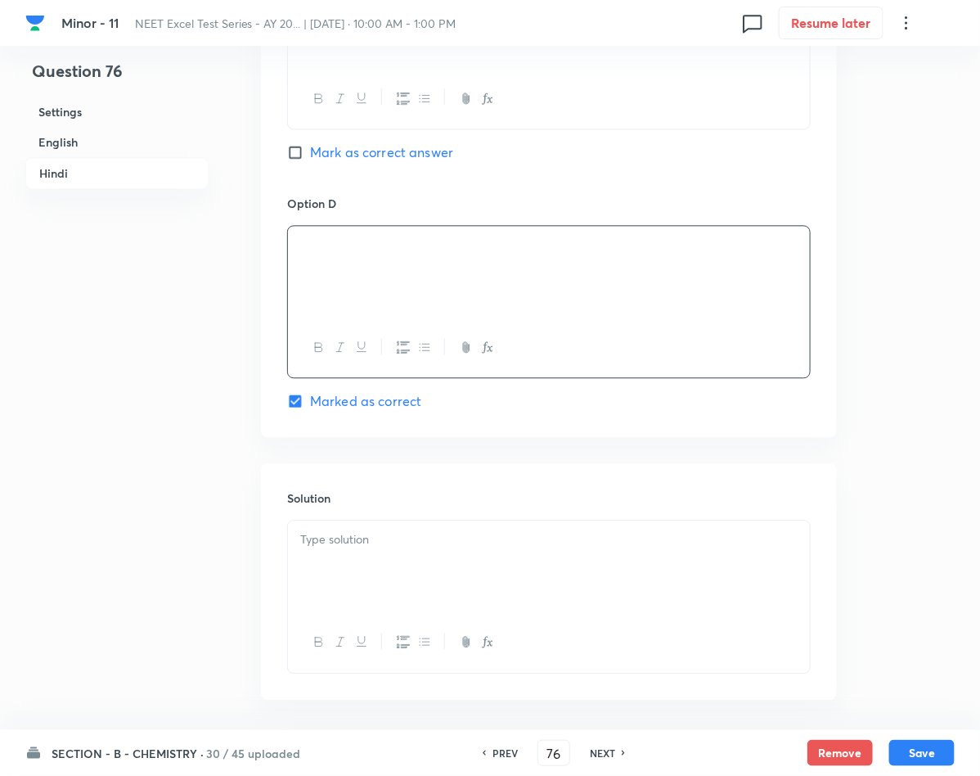
scroll to position [3068, 0]
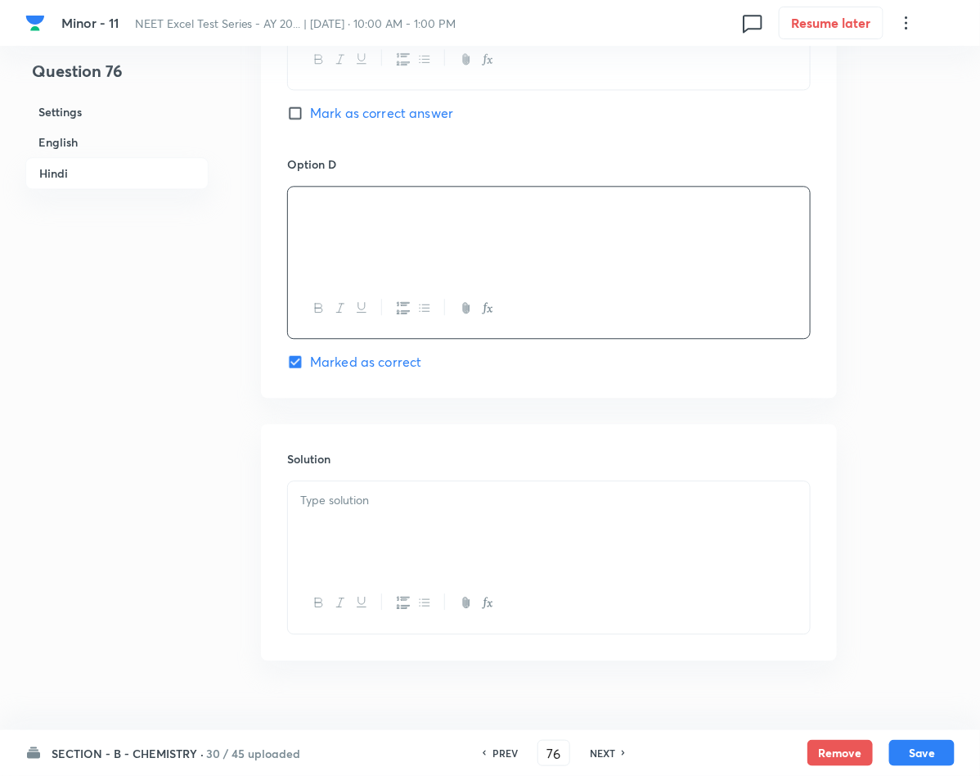
click at [416, 528] on div at bounding box center [549, 527] width 522 height 92
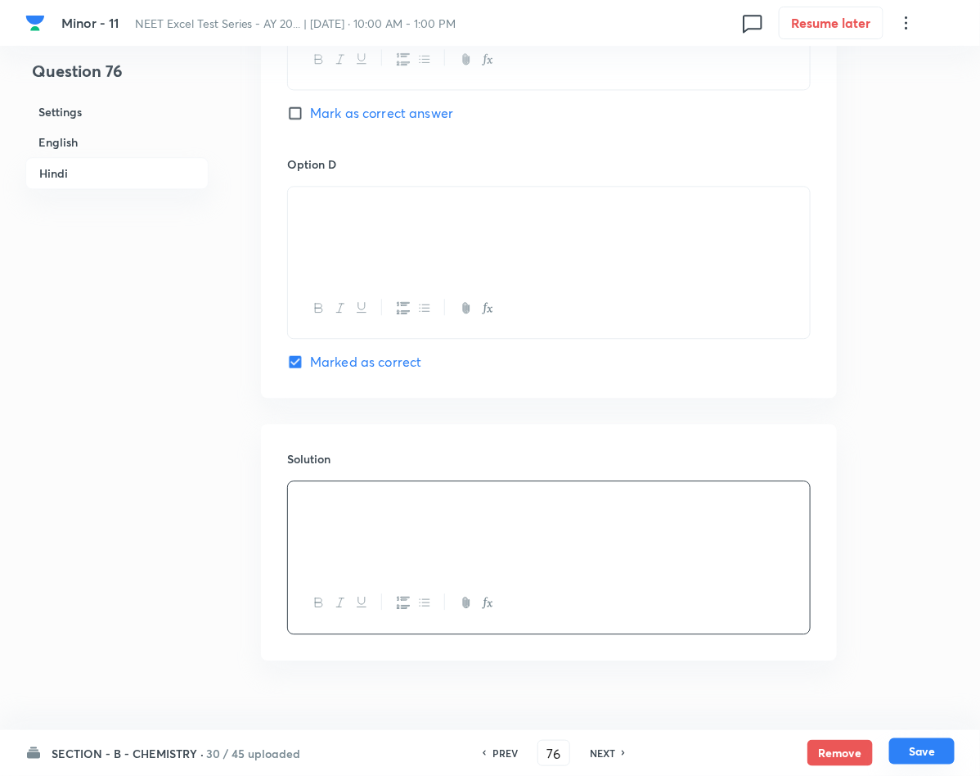
click at [911, 752] on button "Save" at bounding box center [921, 751] width 65 height 26
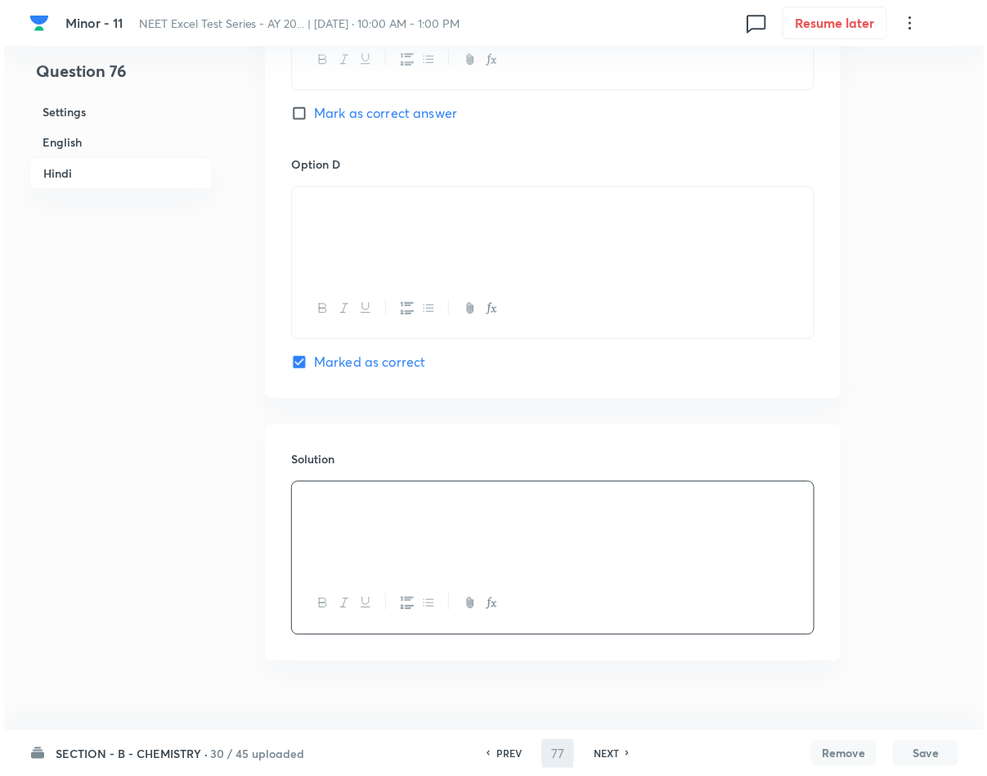
scroll to position [0, 0]
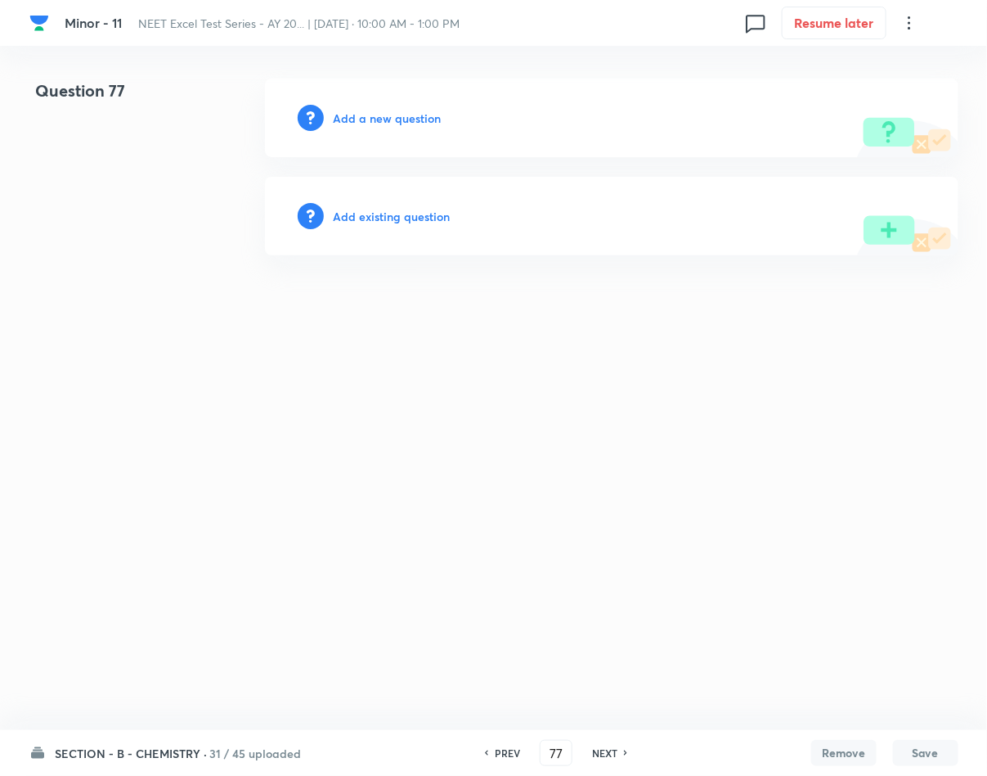
click at [395, 111] on h6 "Add a new question" at bounding box center [388, 118] width 108 height 17
click at [395, 111] on h6 "Choose a question type" at bounding box center [397, 118] width 126 height 17
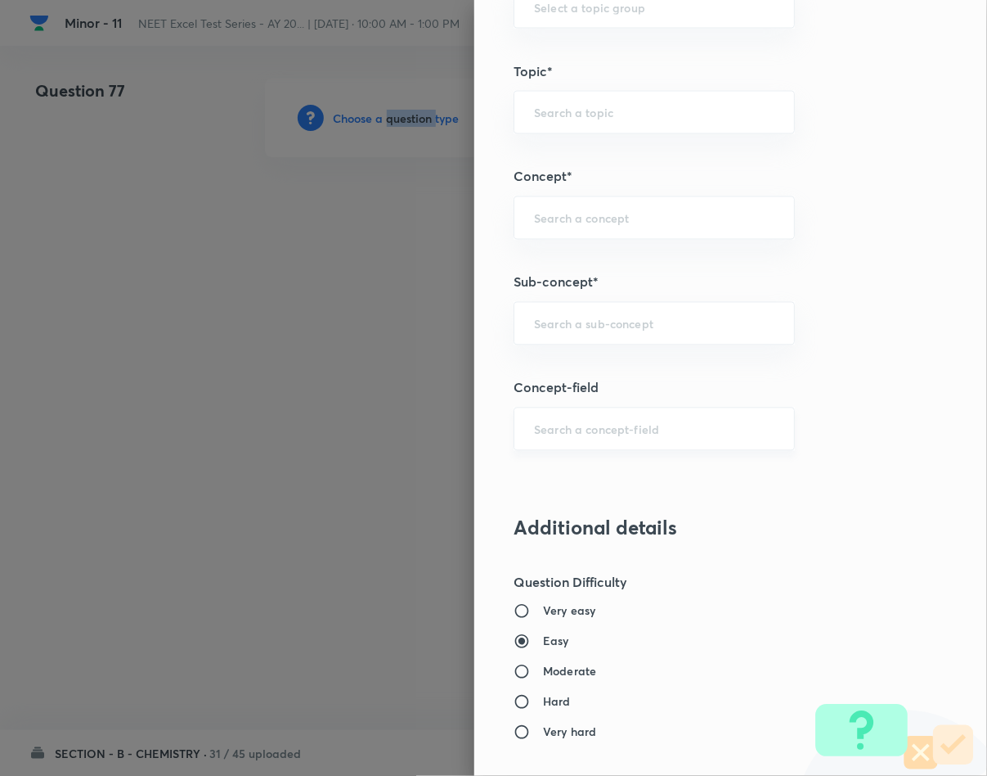
scroll to position [982, 0]
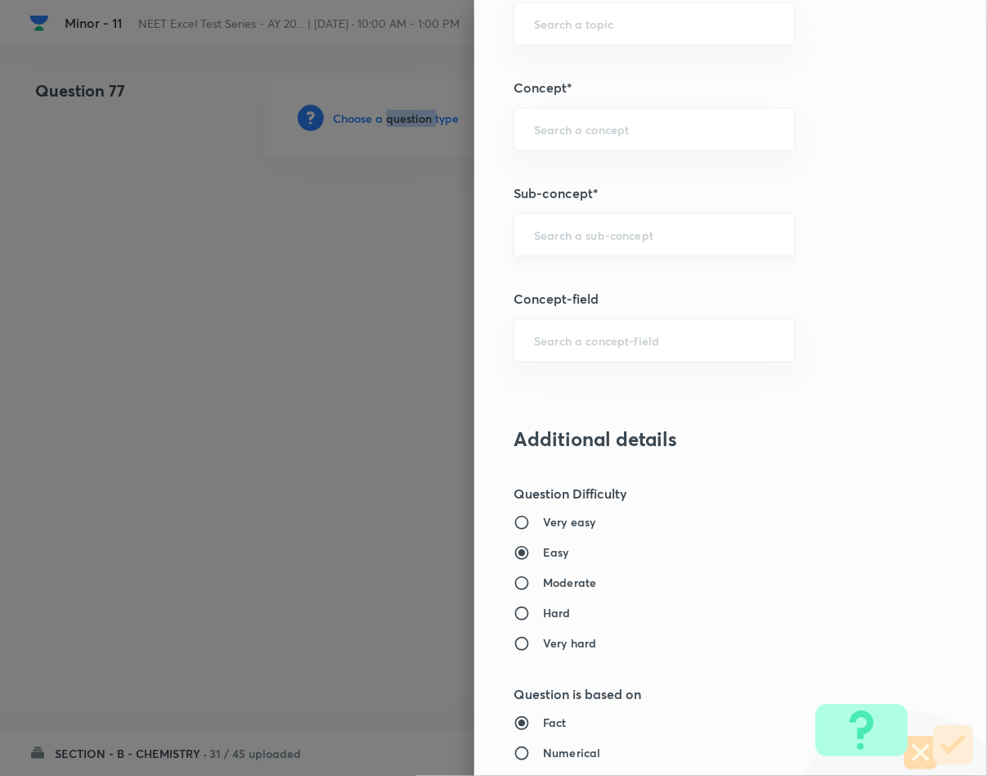
drag, startPoint x: 550, startPoint y: 228, endPoint x: 506, endPoint y: 243, distance: 46.6
click at [514, 243] on div "​" at bounding box center [654, 235] width 281 height 43
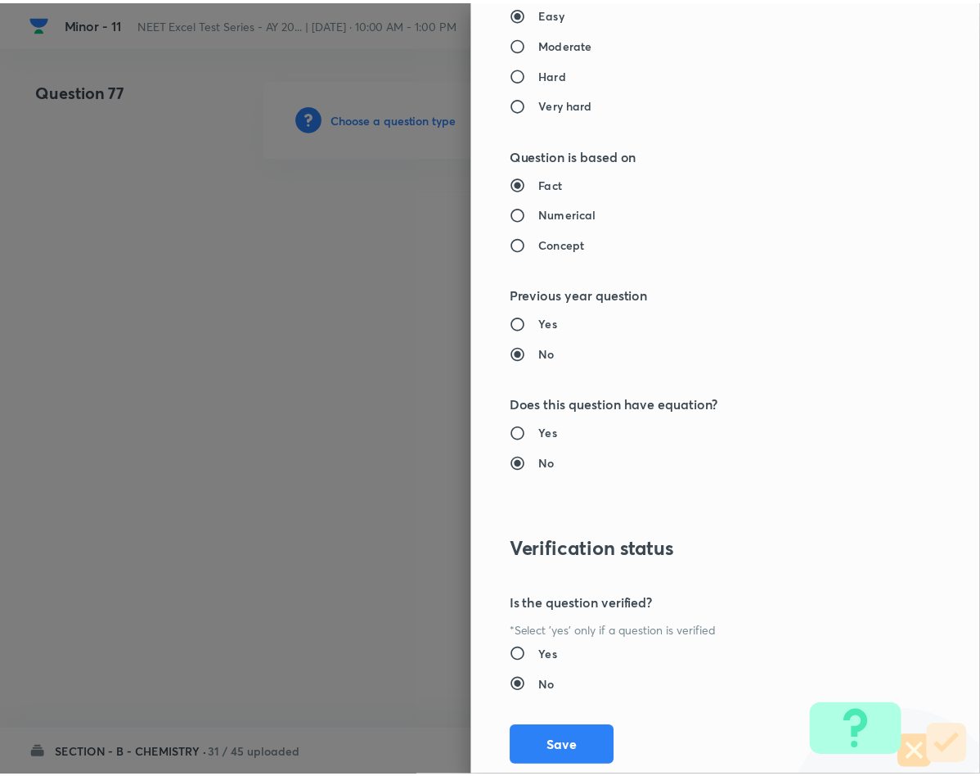
scroll to position [1569, 0]
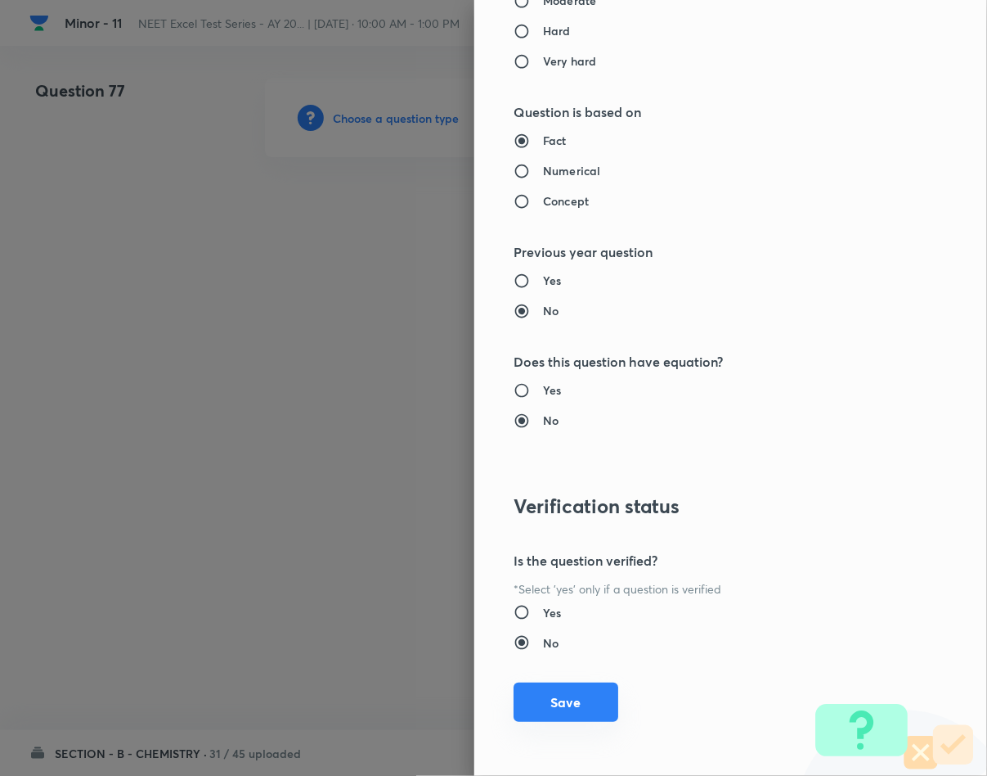
click at [541, 699] on button "Save" at bounding box center [566, 701] width 105 height 39
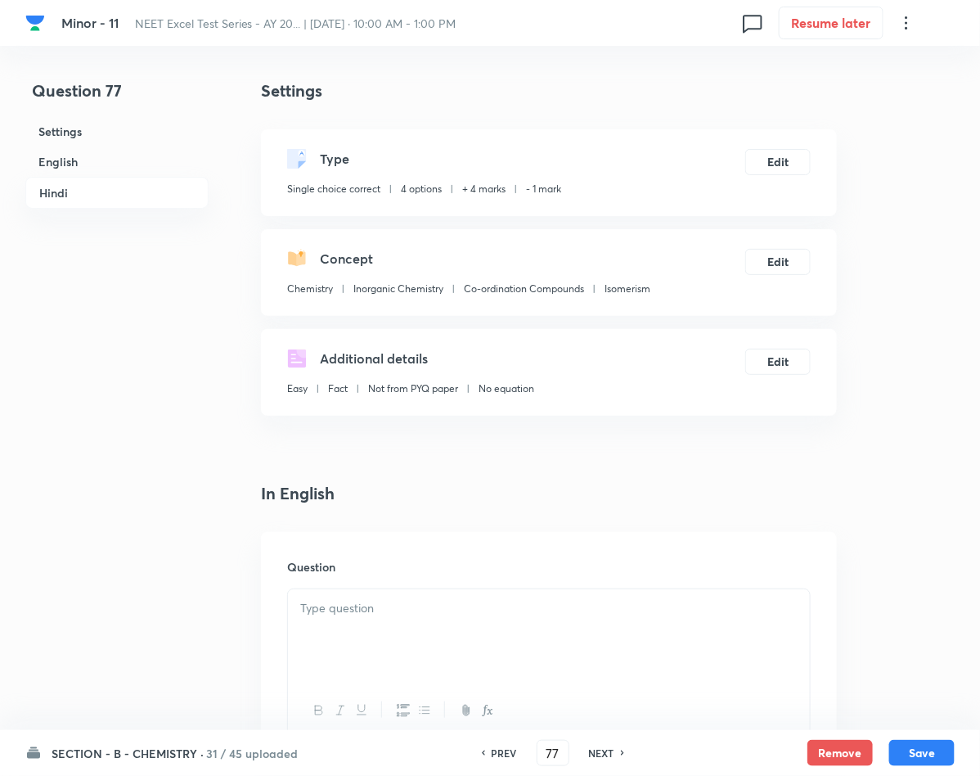
click at [434, 618] on div at bounding box center [549, 635] width 522 height 92
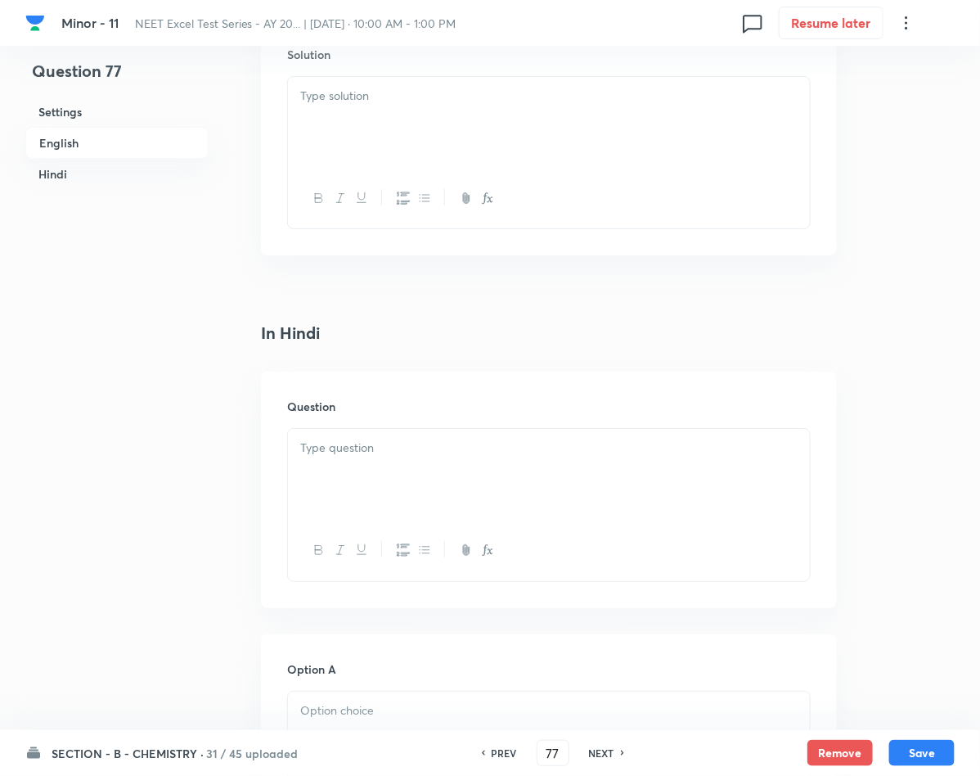
scroll to position [1841, 0]
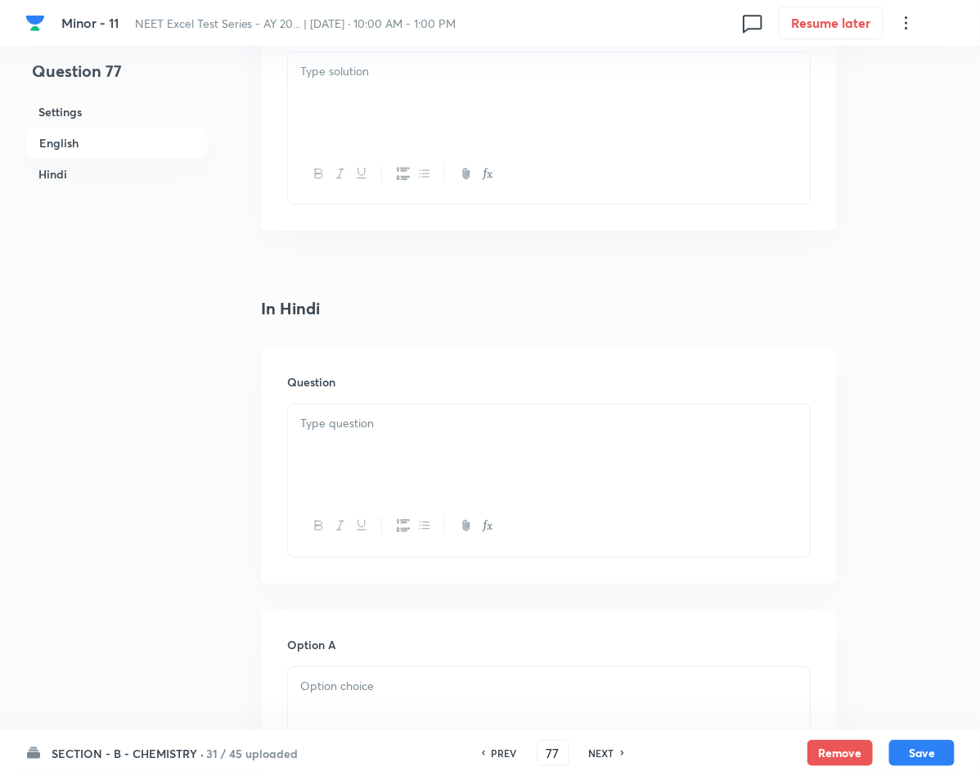
click at [396, 427] on p at bounding box center [548, 423] width 497 height 19
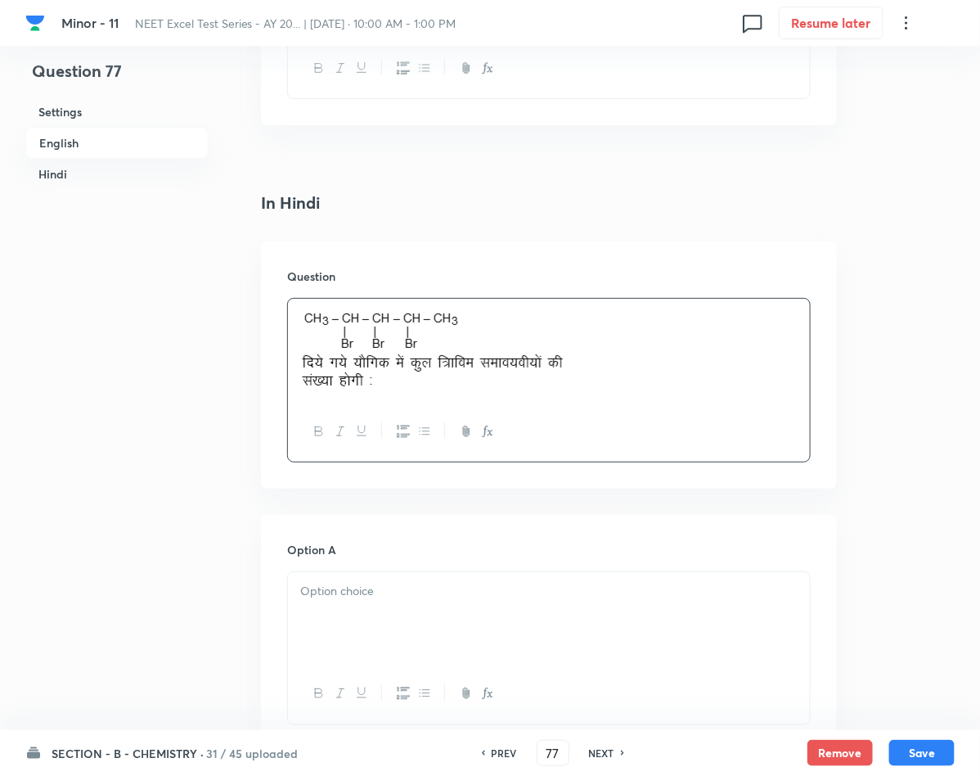
scroll to position [2086, 0]
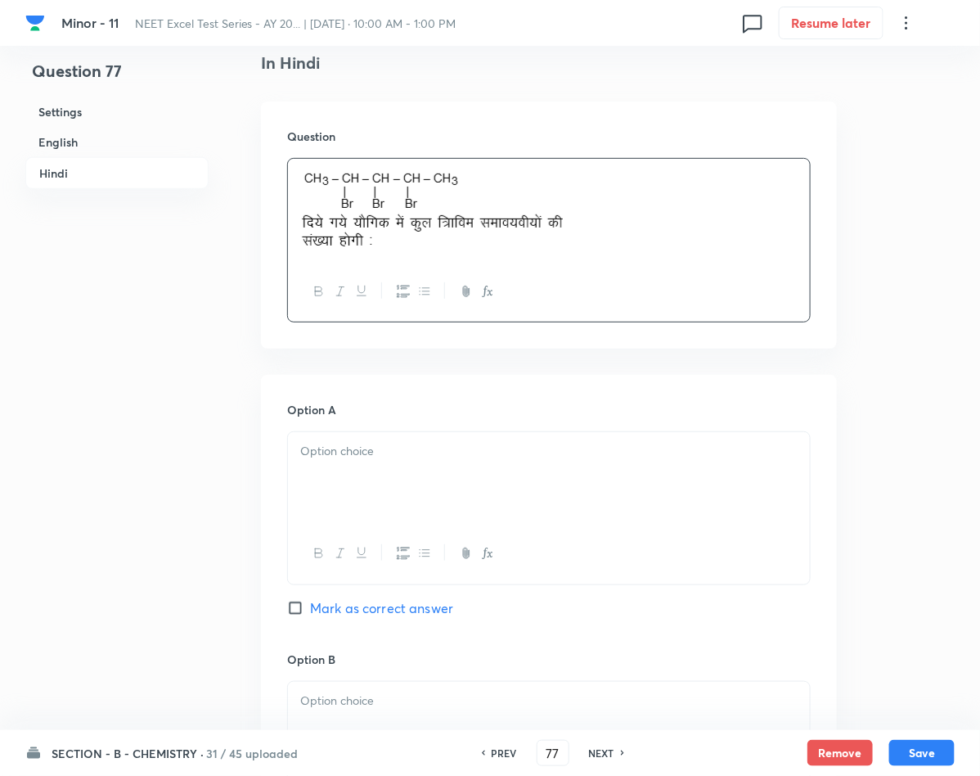
click at [469, 461] on p at bounding box center [548, 451] width 497 height 19
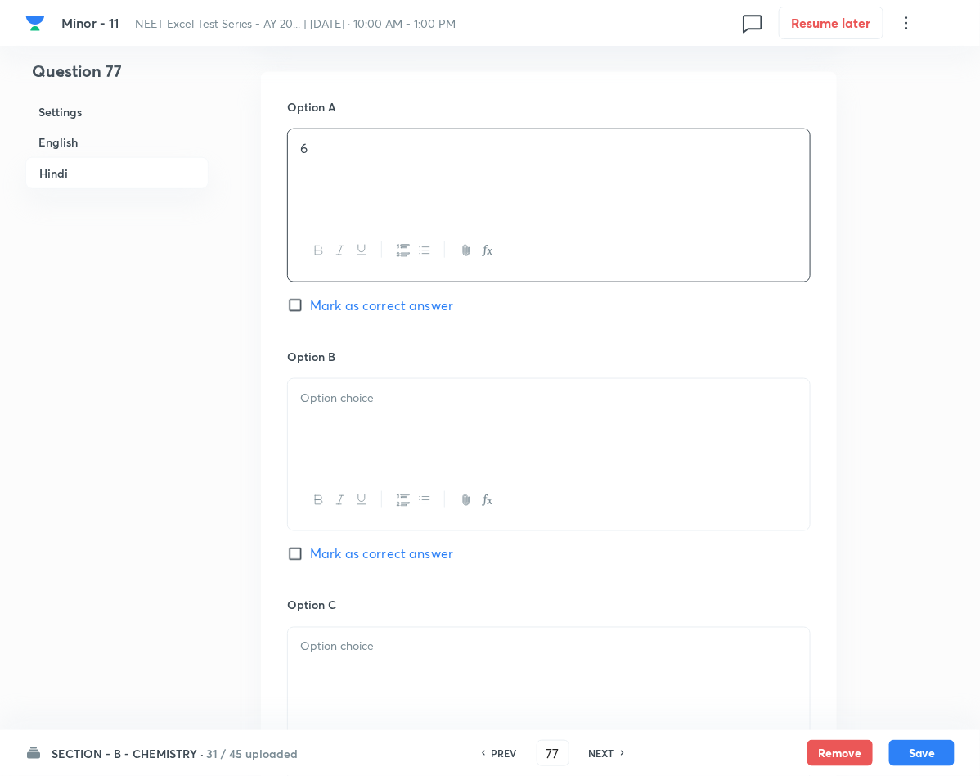
scroll to position [2454, 0]
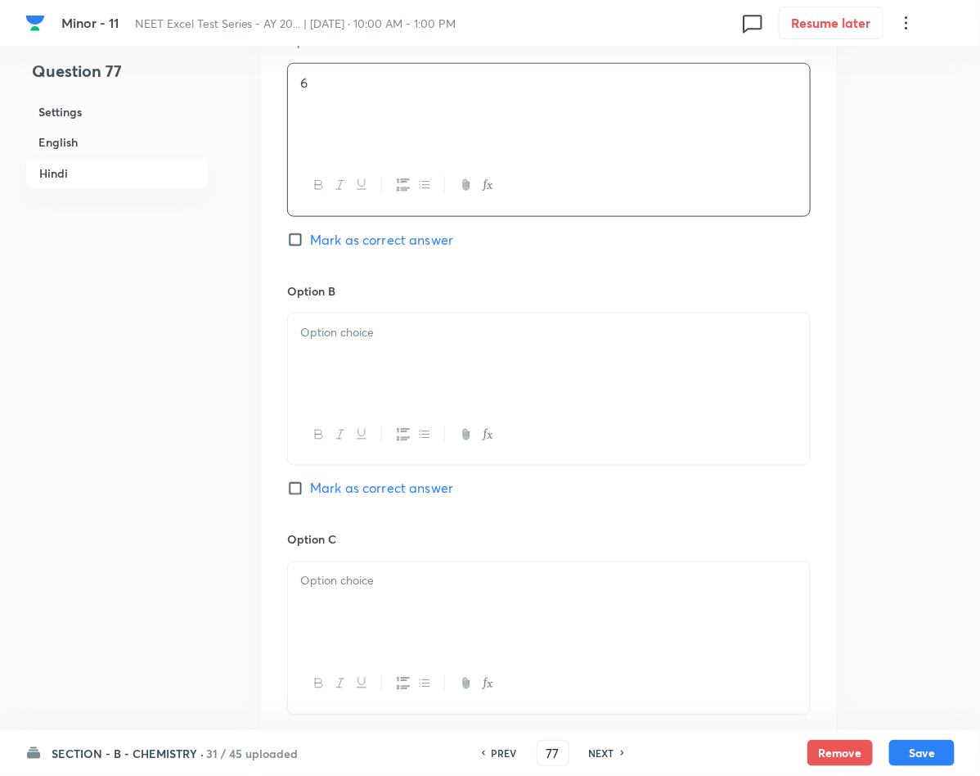
click at [455, 362] on div at bounding box center [549, 359] width 522 height 92
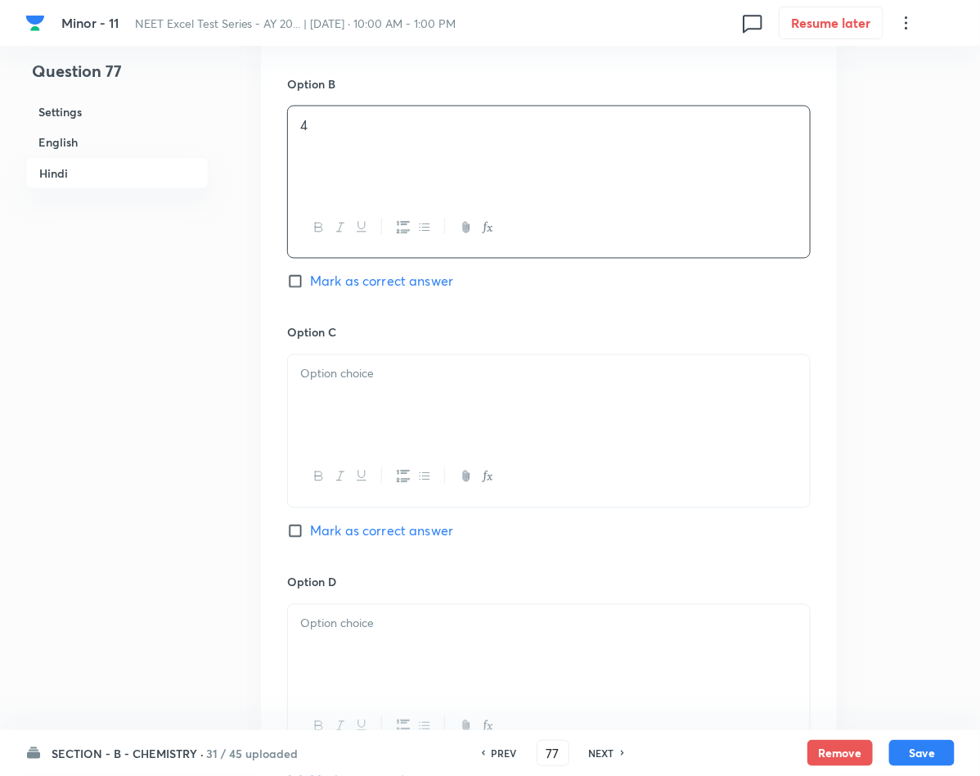
scroll to position [2700, 0]
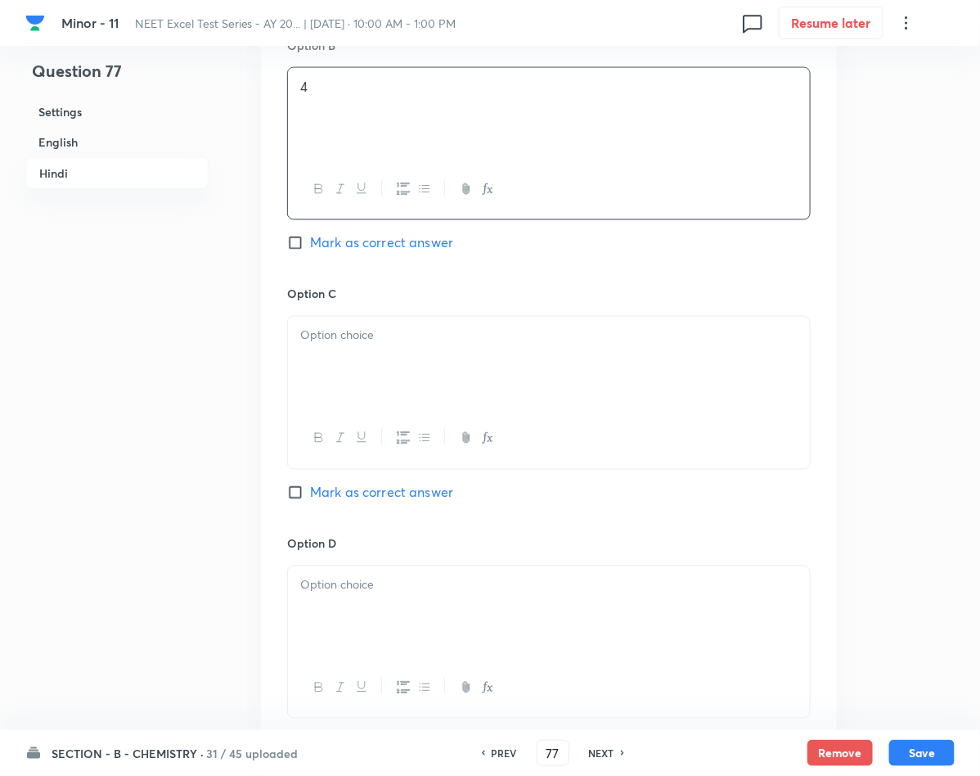
click at [413, 371] on div at bounding box center [549, 363] width 522 height 92
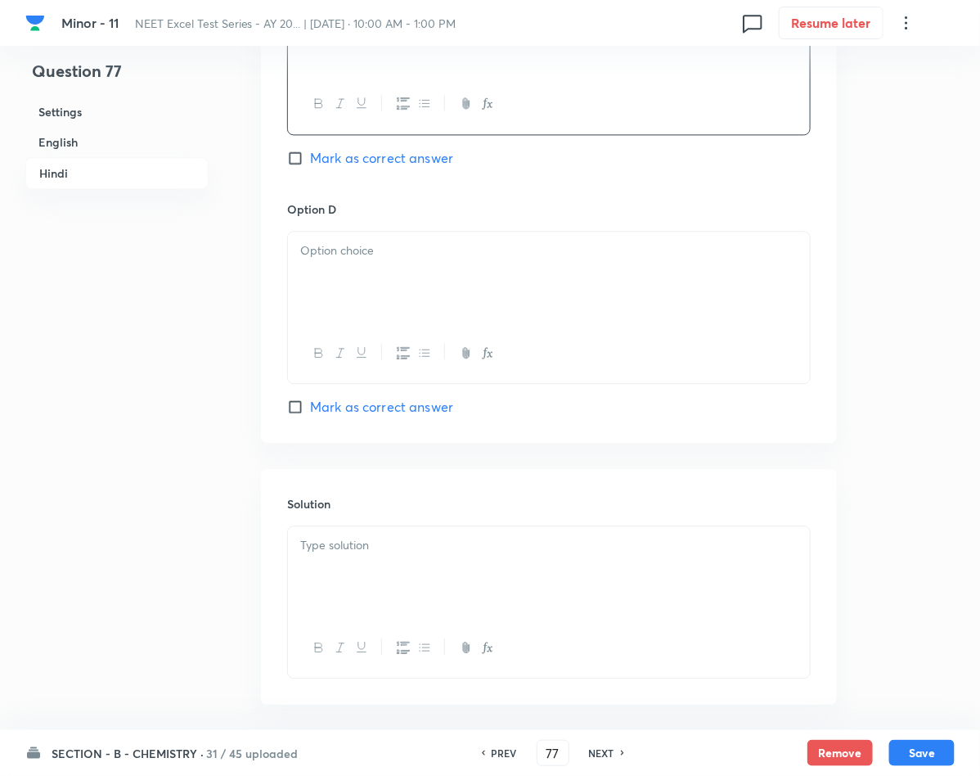
scroll to position [3068, 0]
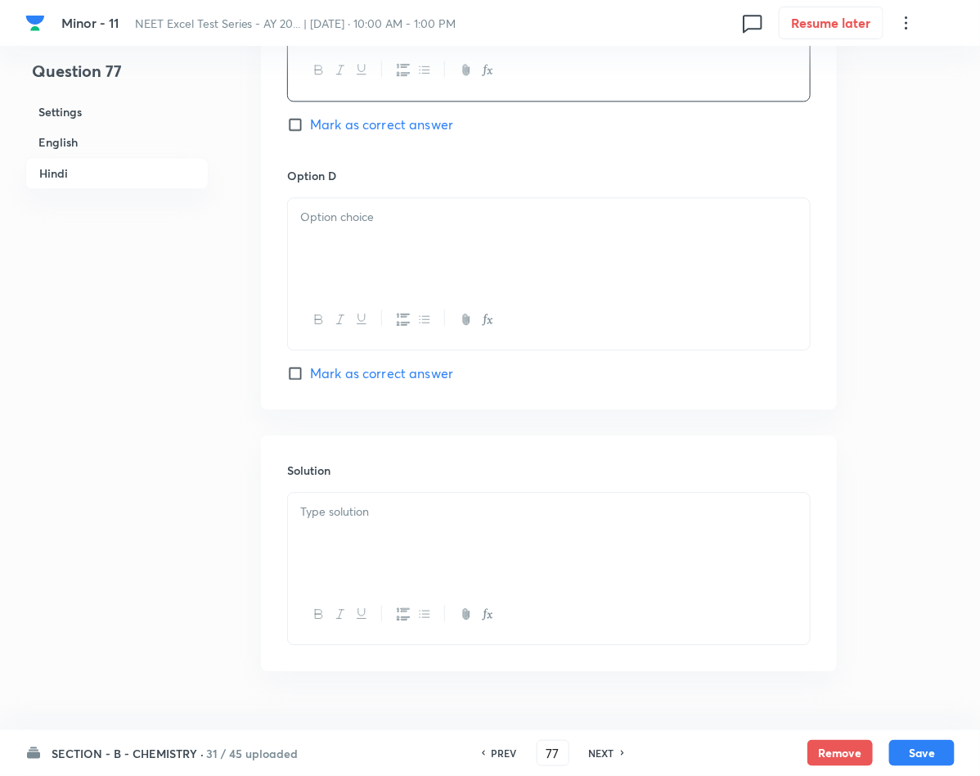
click at [374, 246] on div at bounding box center [549, 244] width 522 height 92
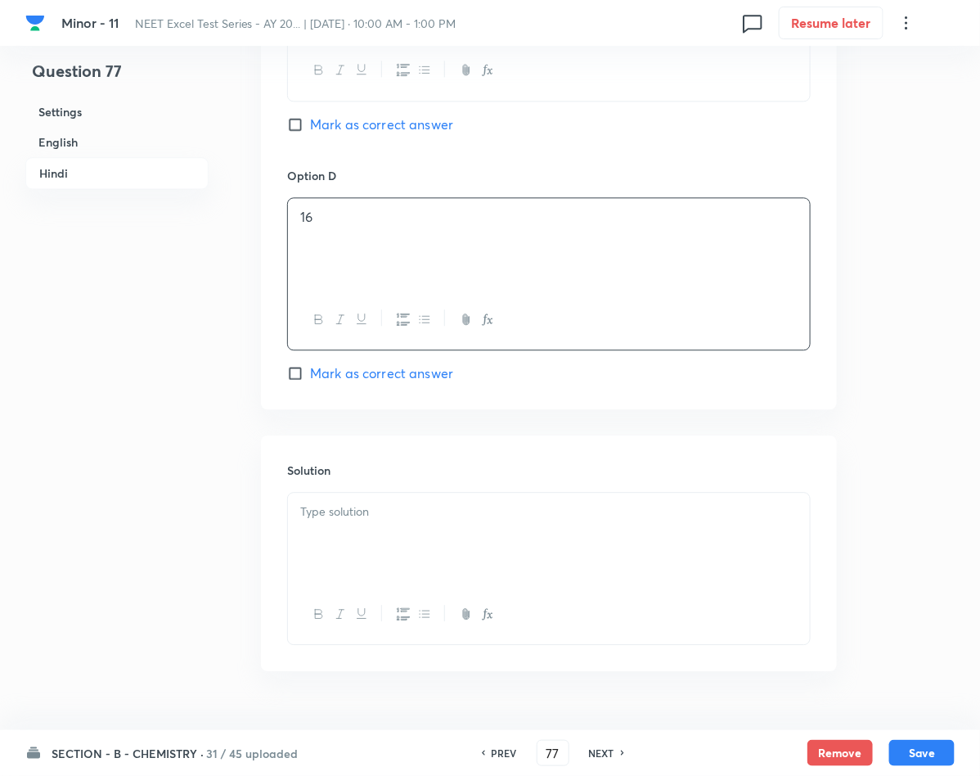
click at [317, 521] on p at bounding box center [548, 511] width 497 height 19
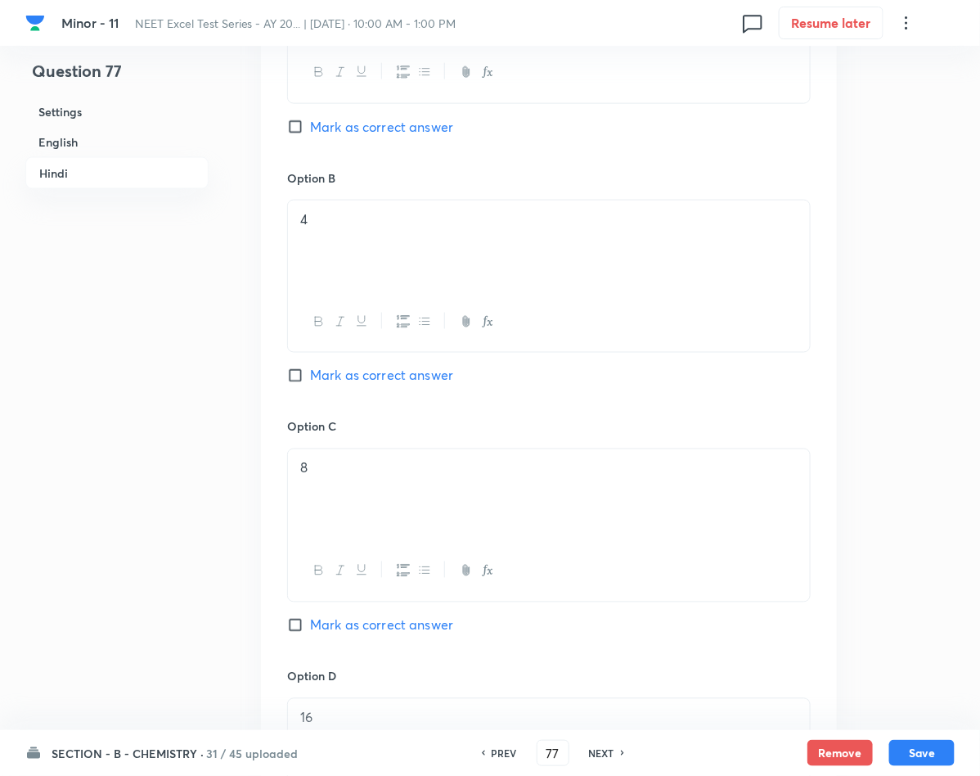
scroll to position [2454, 0]
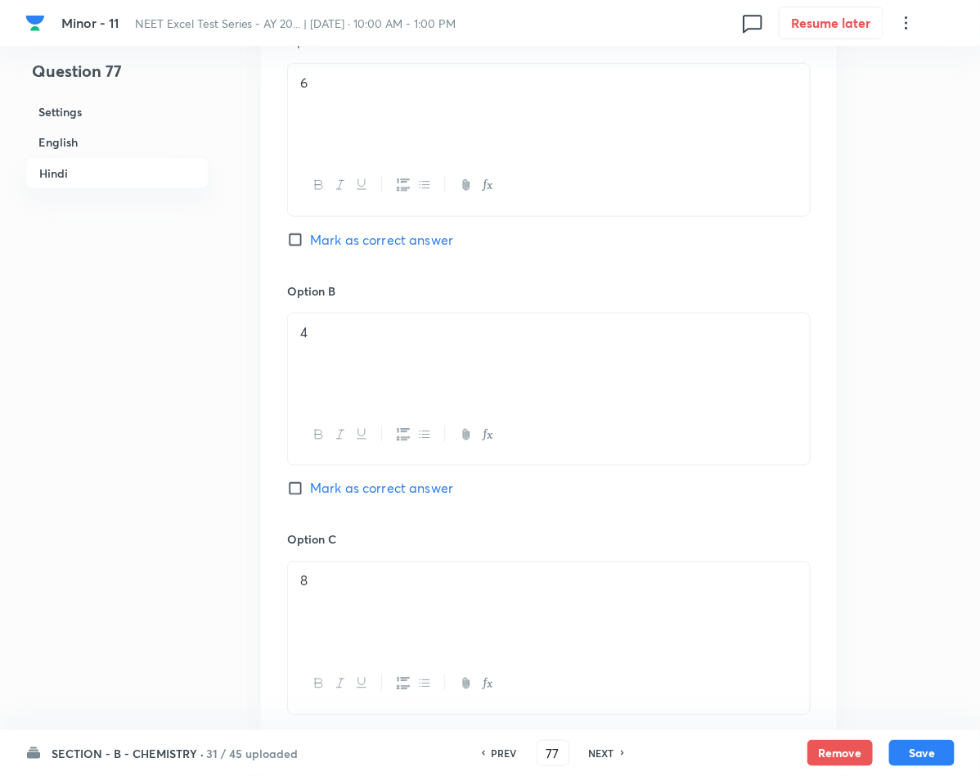
click at [321, 486] on span "Mark as correct answer" at bounding box center [381, 489] width 143 height 20
click at [310, 486] on input "Mark as correct answer" at bounding box center [298, 488] width 23 height 16
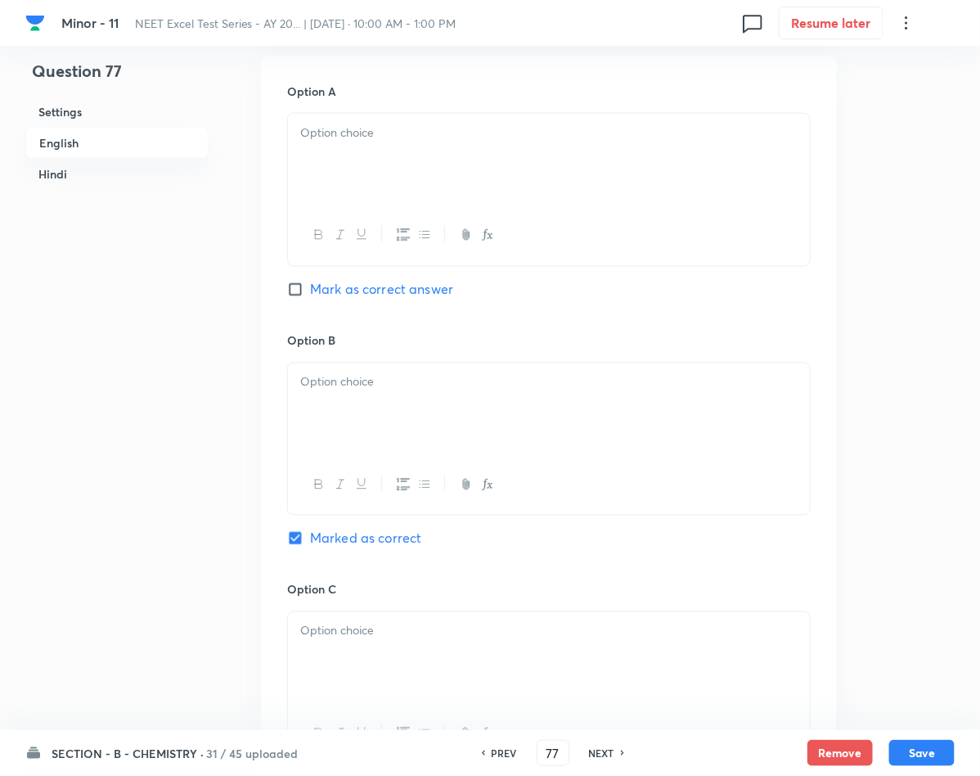
scroll to position [736, 0]
click at [362, 177] on div at bounding box center [549, 161] width 522 height 92
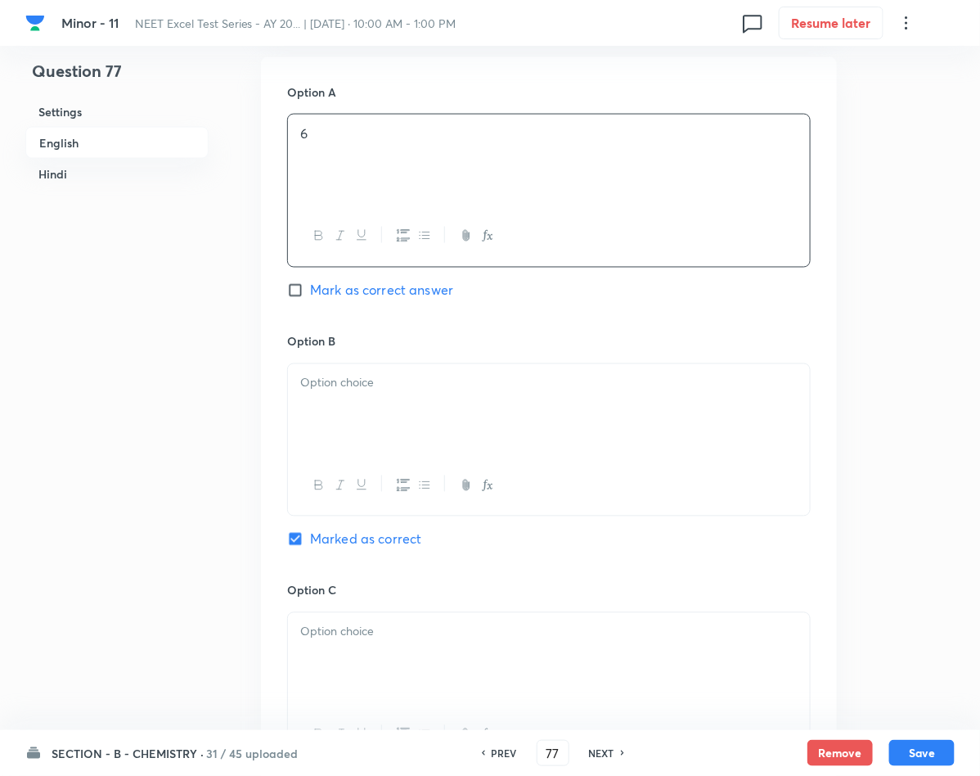
click at [390, 435] on div at bounding box center [549, 410] width 522 height 92
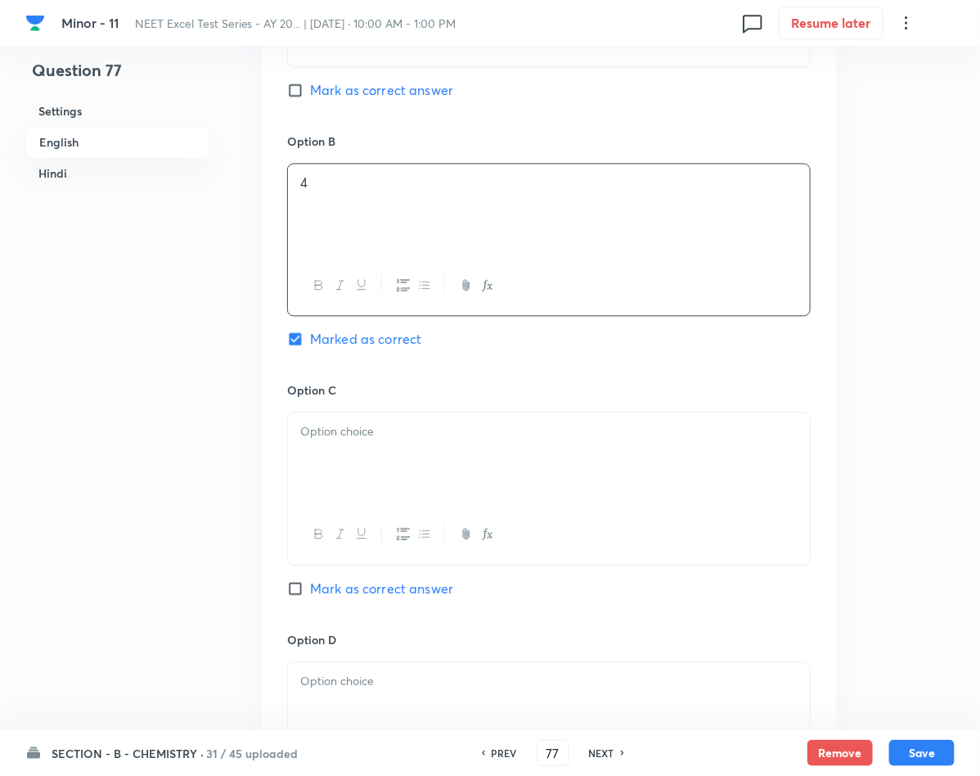
scroll to position [982, 0]
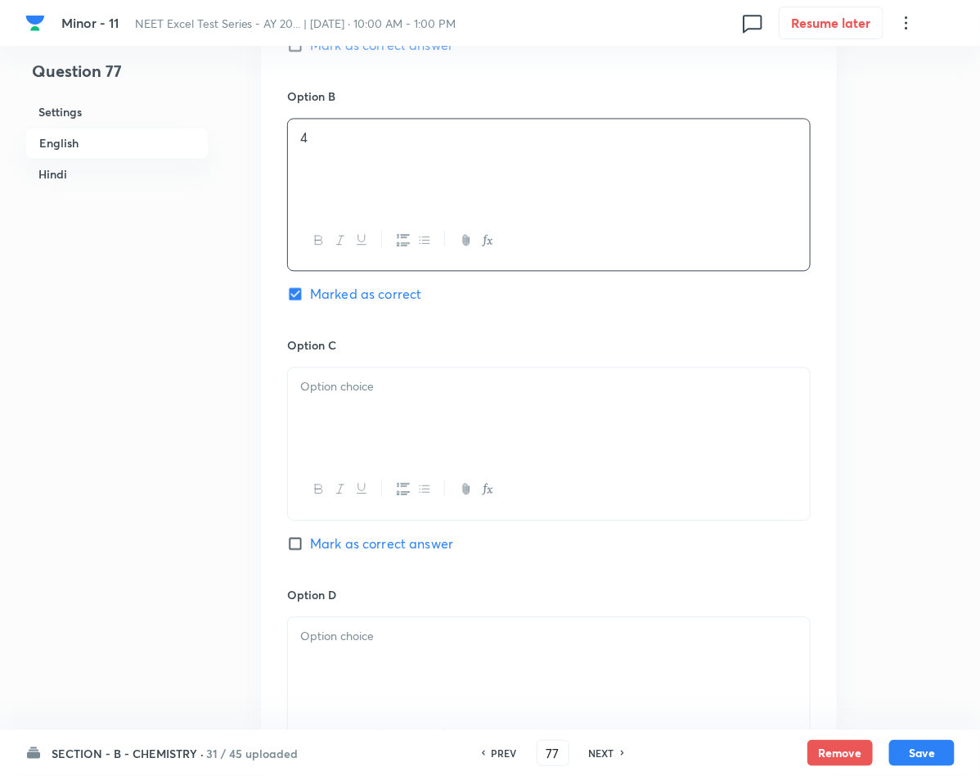
click at [354, 389] on p at bounding box center [548, 386] width 497 height 19
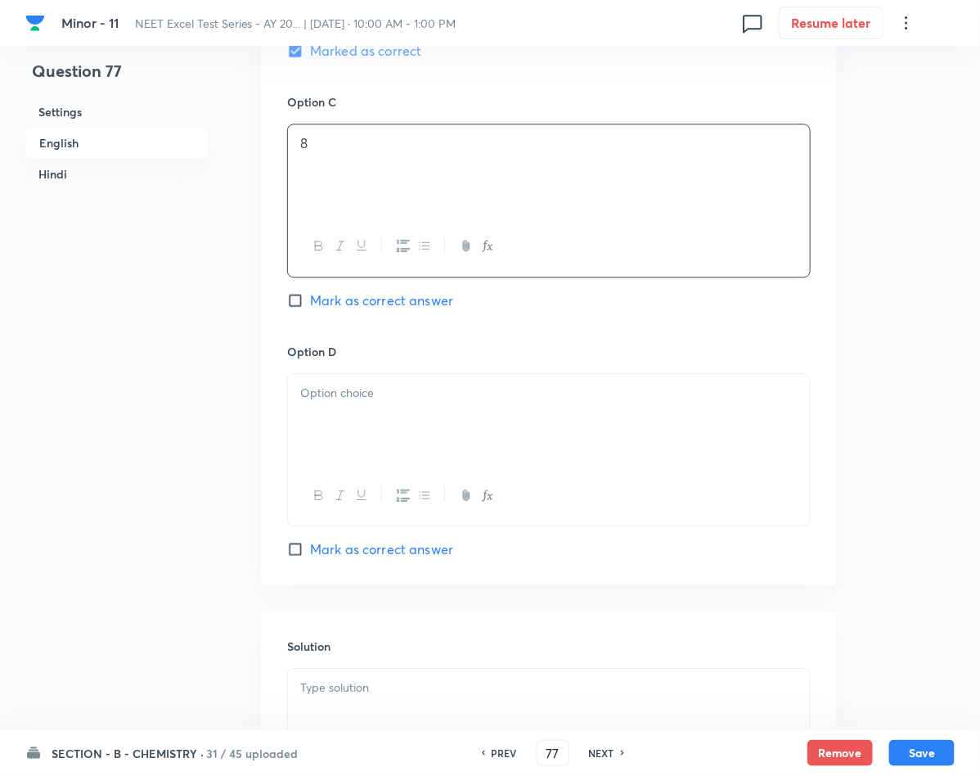
scroll to position [1227, 0]
click at [364, 390] on p at bounding box center [548, 390] width 497 height 19
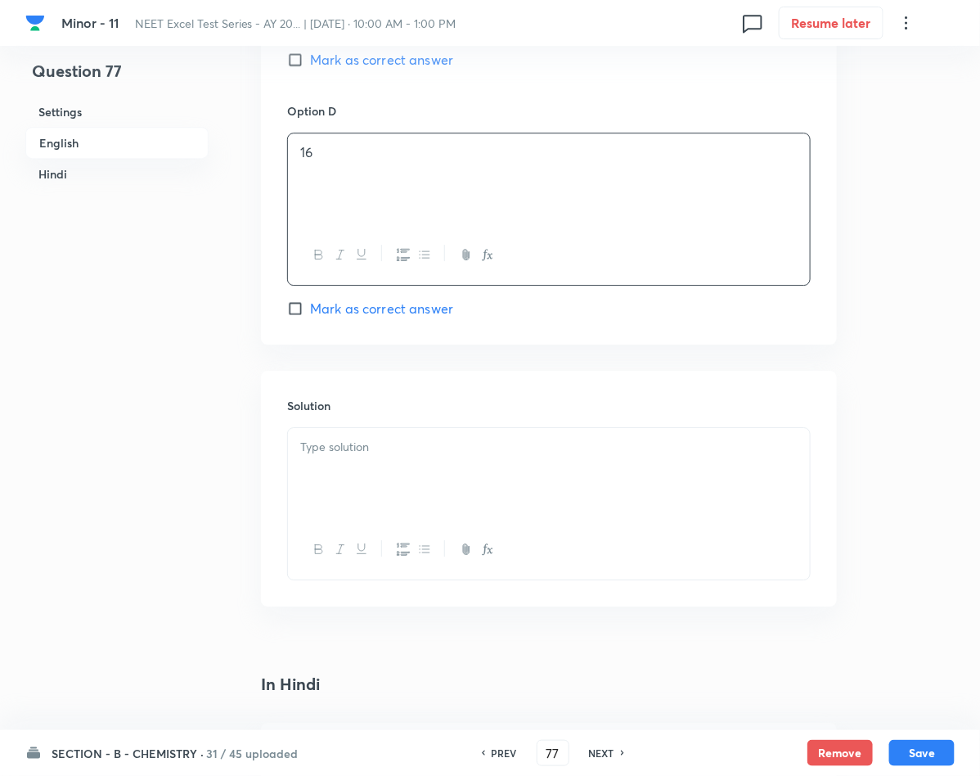
scroll to position [1472, 0]
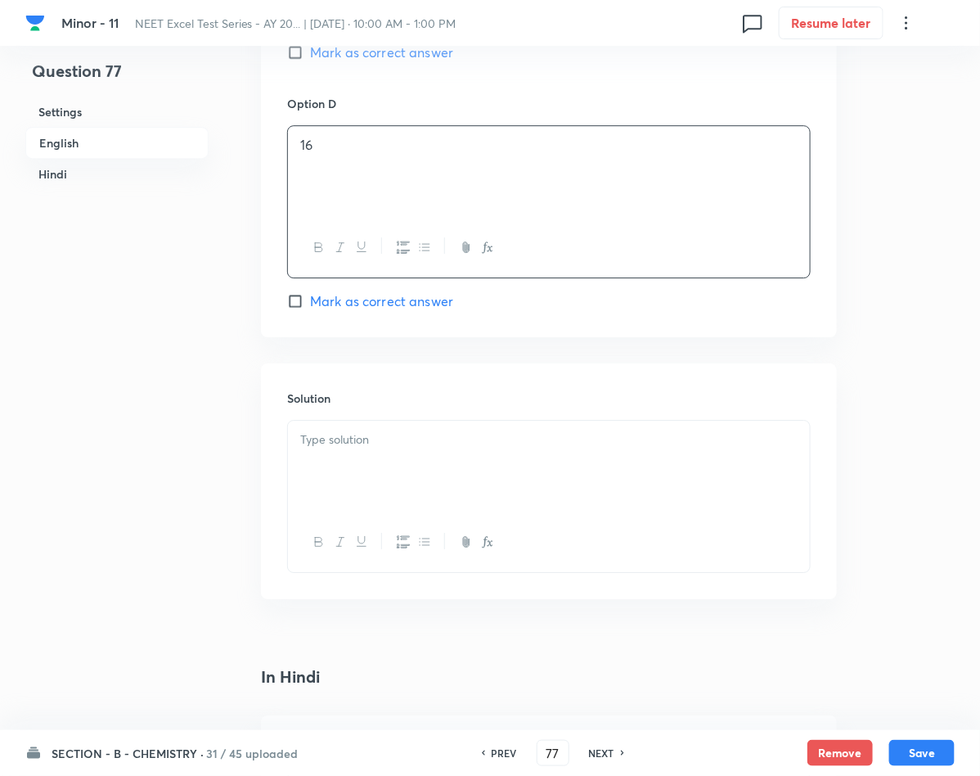
click at [366, 447] on p at bounding box center [548, 439] width 497 height 19
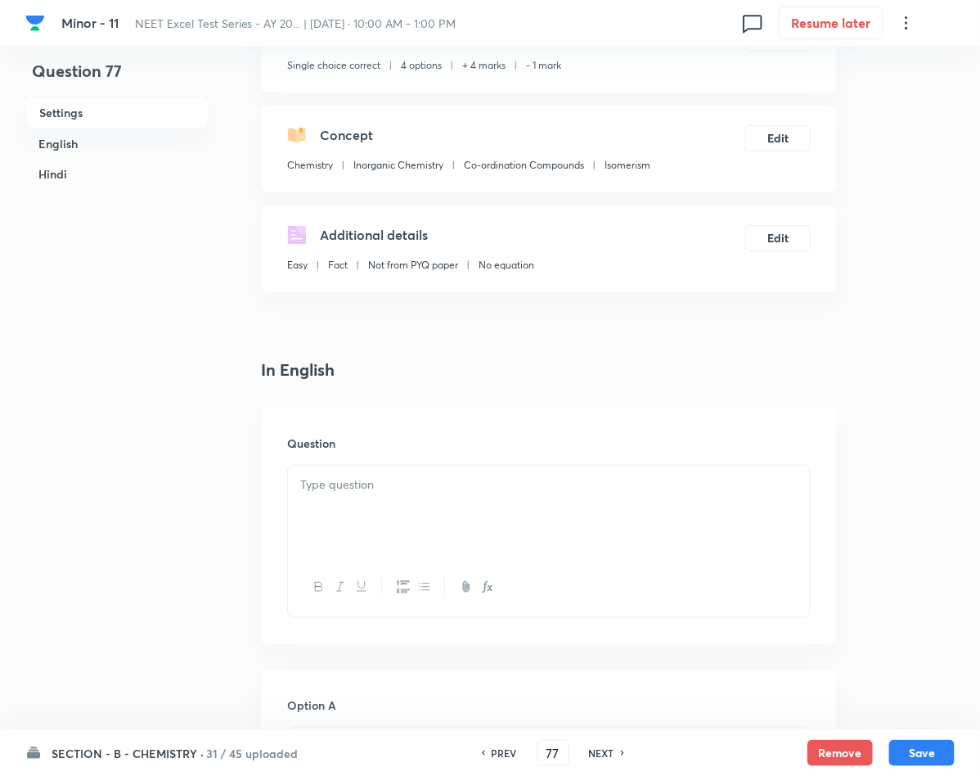
scroll to position [123, 0]
click at [445, 482] on p at bounding box center [548, 485] width 497 height 19
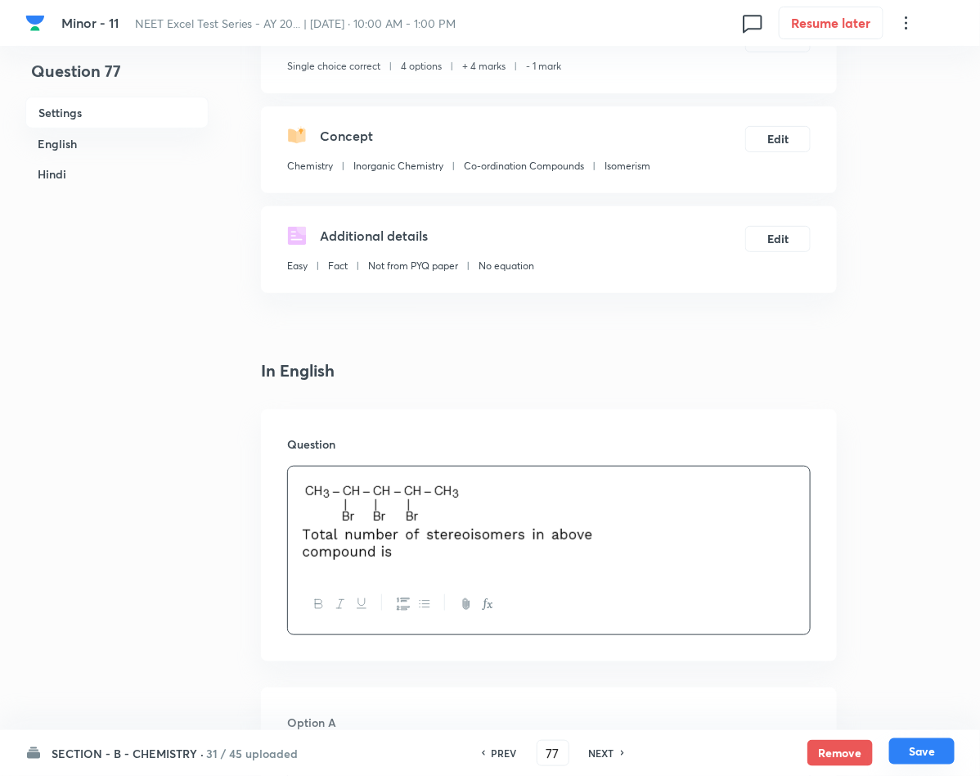
click at [921, 744] on button "Save" at bounding box center [921, 751] width 65 height 26
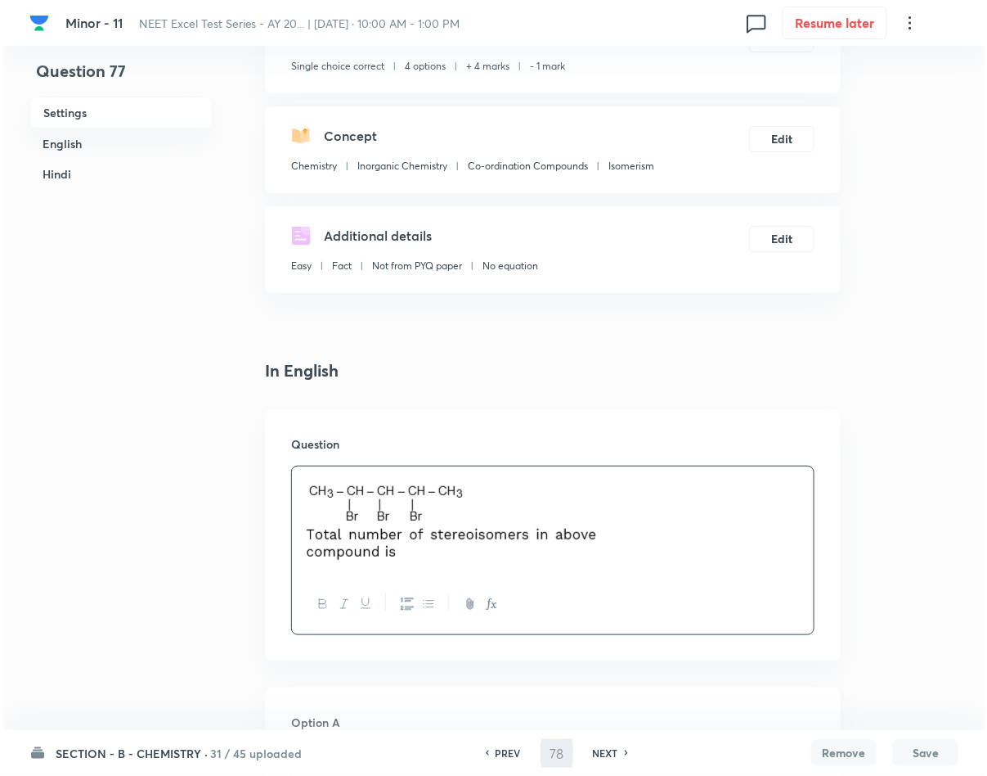
scroll to position [0, 0]
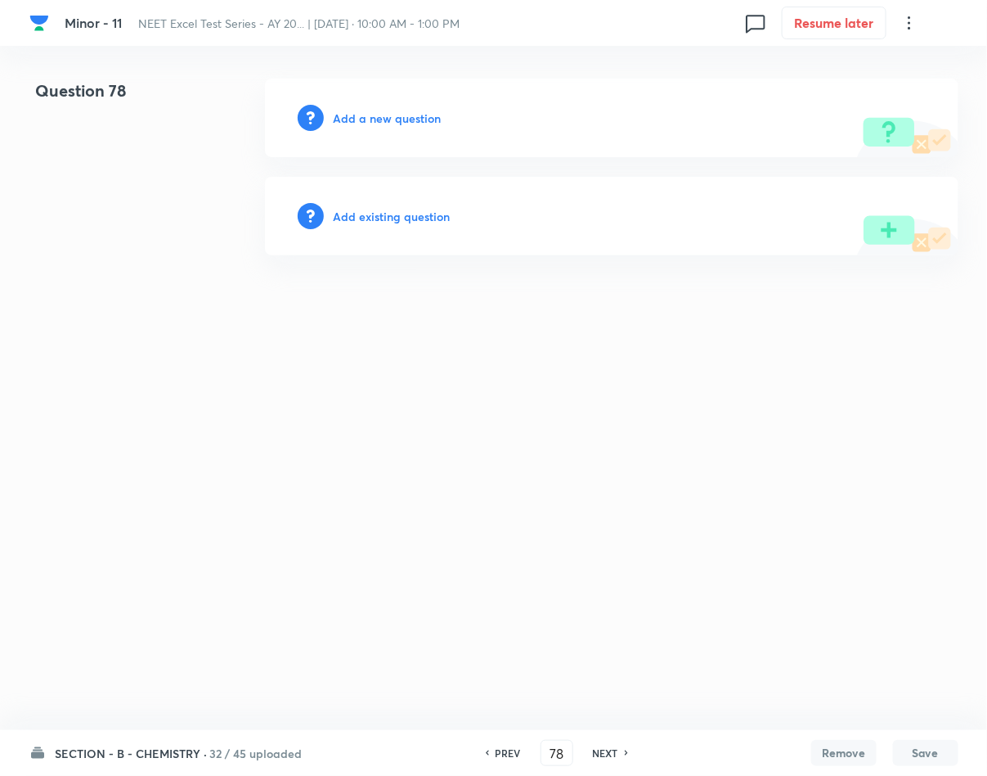
click at [385, 123] on h6 "Add a new question" at bounding box center [388, 118] width 108 height 17
click at [385, 123] on h6 "Choose a question type" at bounding box center [397, 118] width 126 height 17
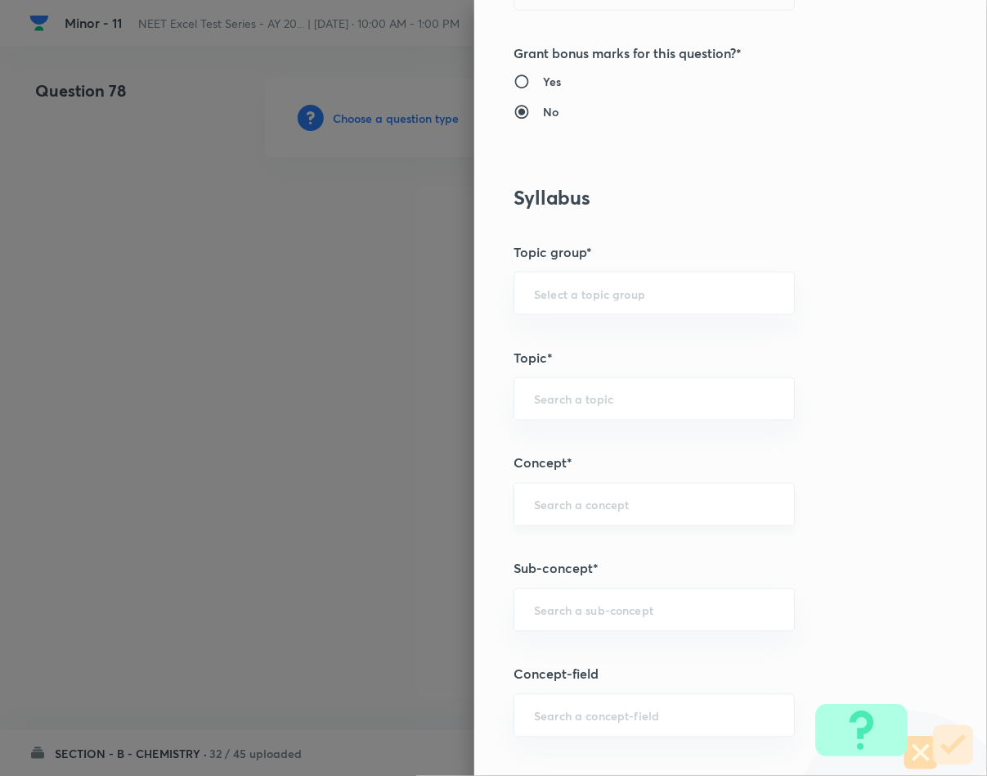
scroll to position [614, 0]
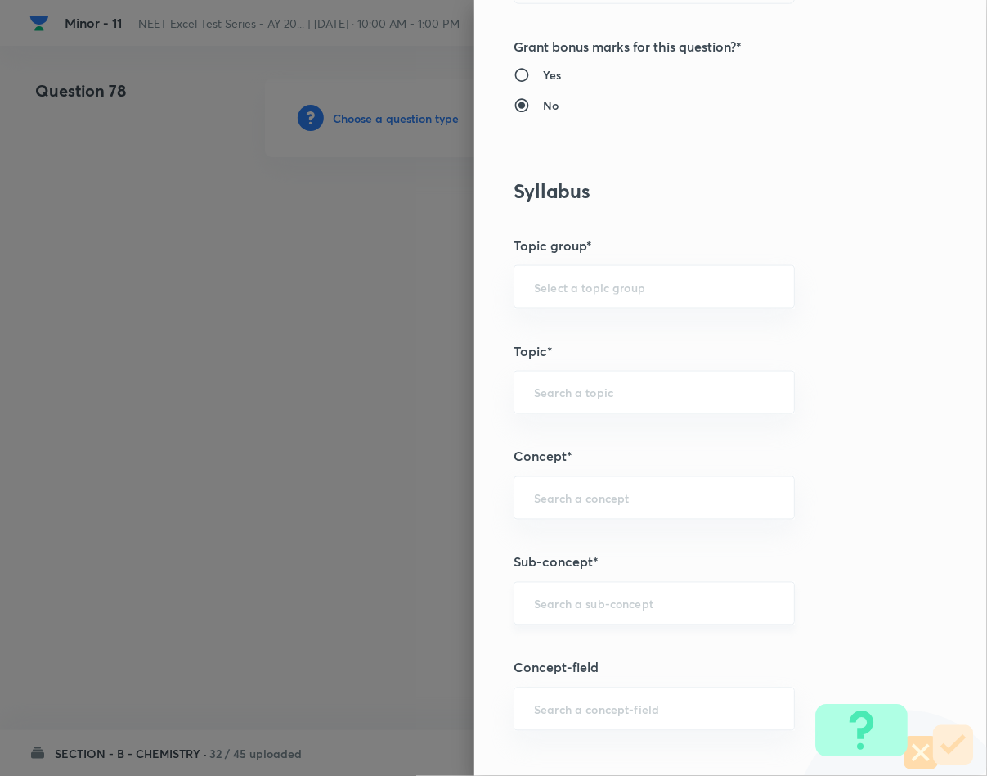
click at [560, 611] on input "text" at bounding box center [654, 604] width 241 height 16
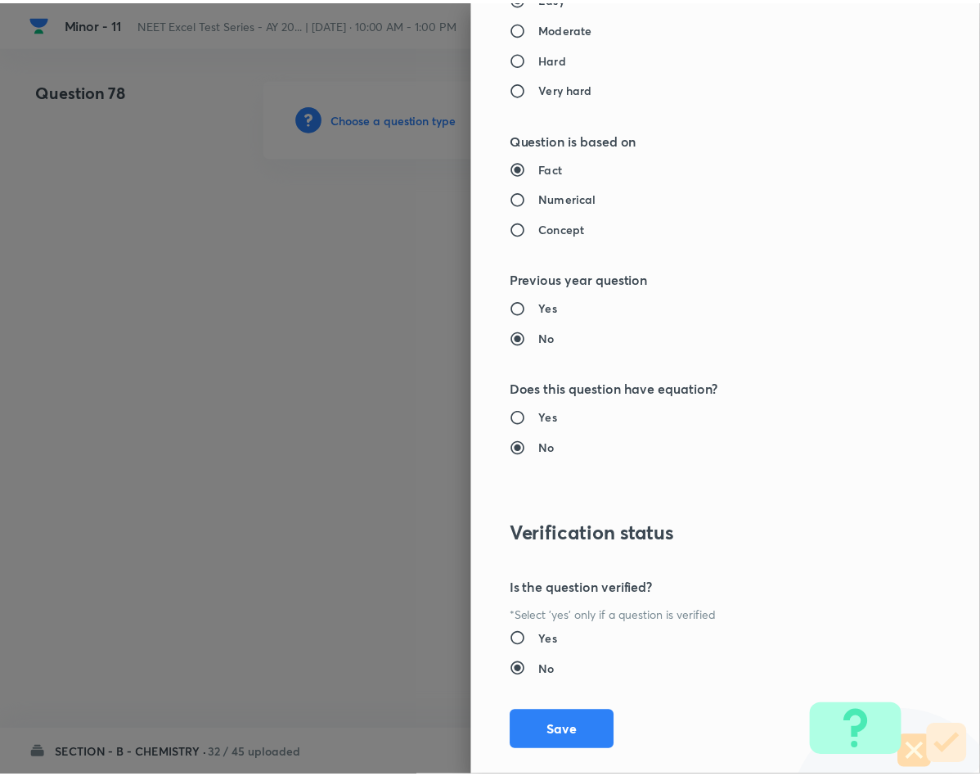
scroll to position [1569, 0]
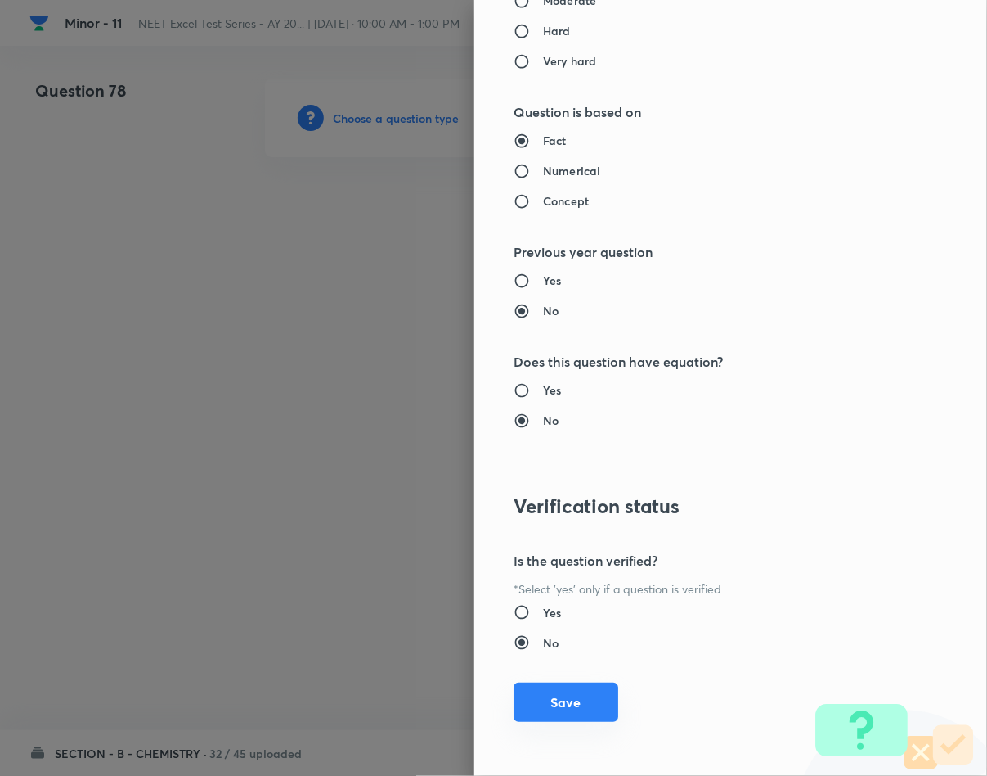
click at [519, 692] on button "Save" at bounding box center [566, 701] width 105 height 39
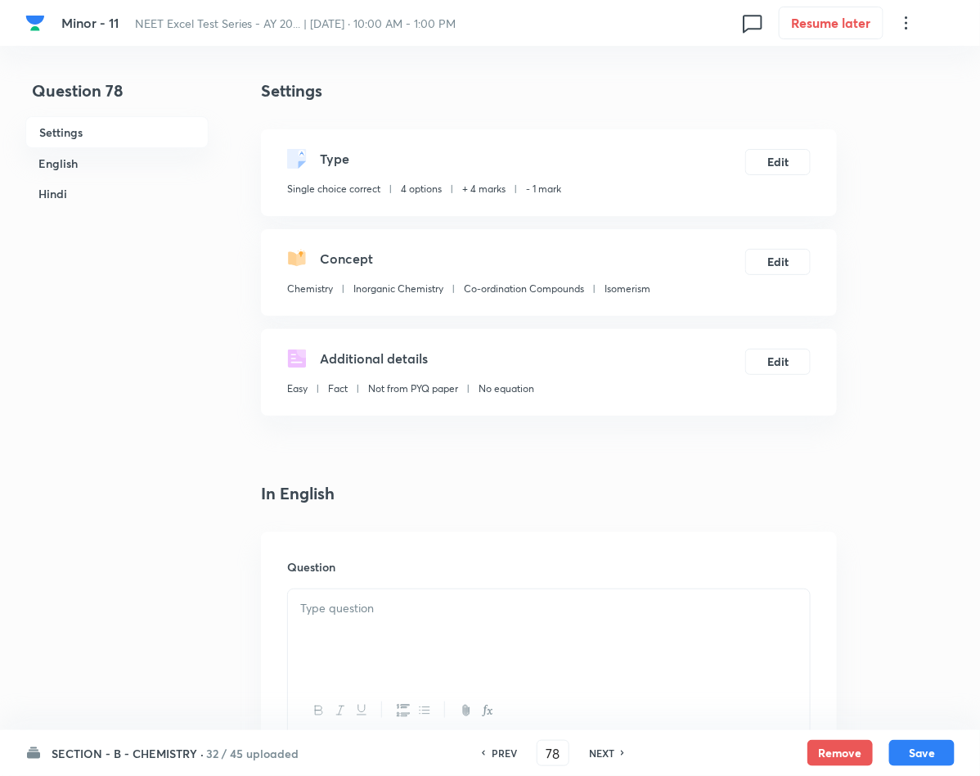
click at [501, 655] on div at bounding box center [549, 635] width 522 height 92
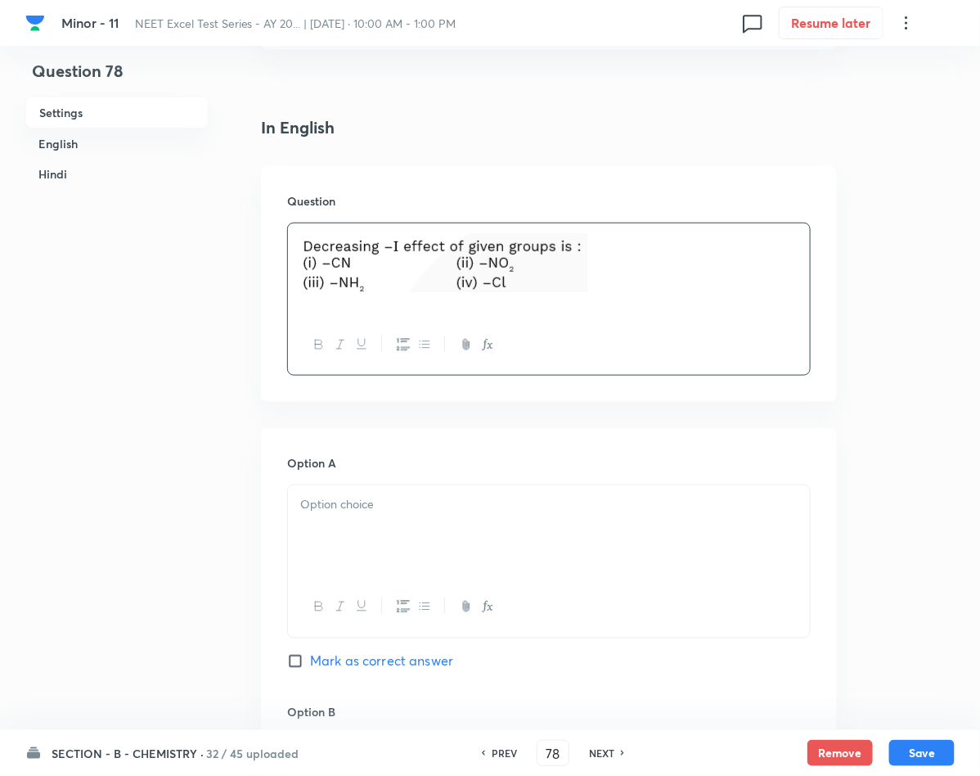
scroll to position [368, 0]
click at [380, 516] on div at bounding box center [549, 529] width 522 height 92
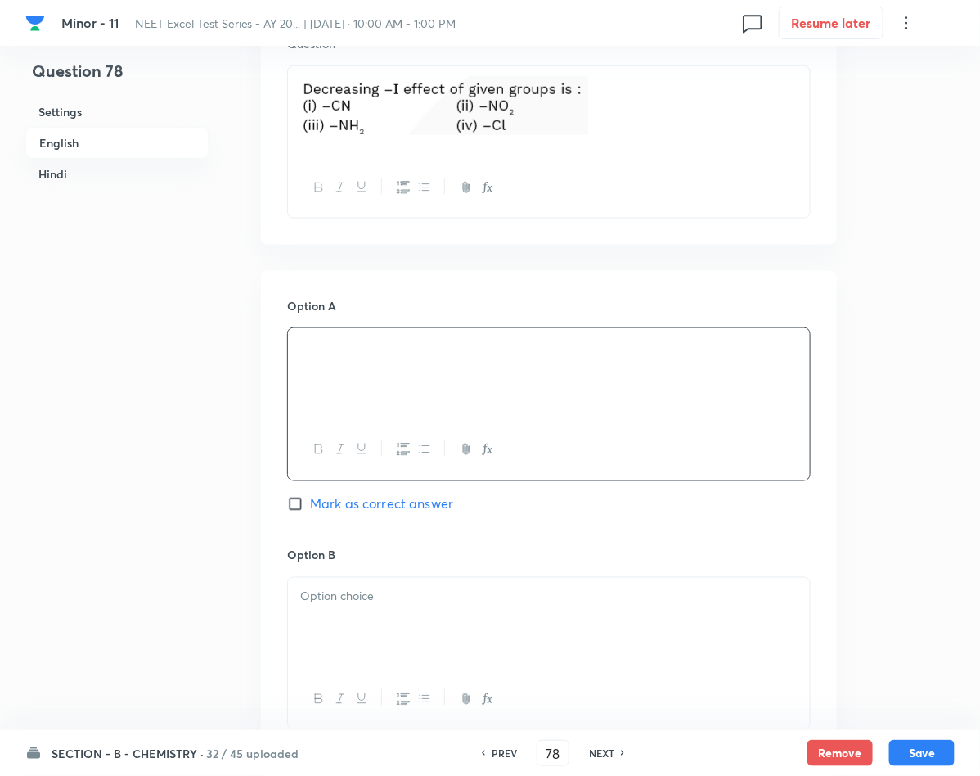
scroll to position [614, 0]
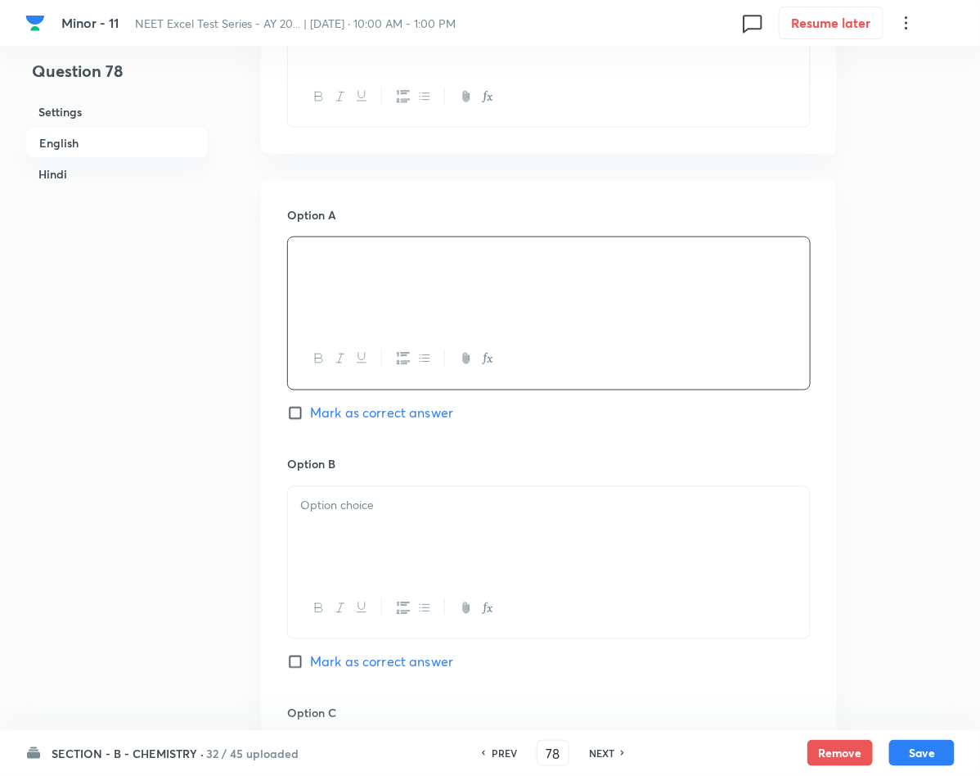
click at [363, 530] on div at bounding box center [549, 533] width 522 height 92
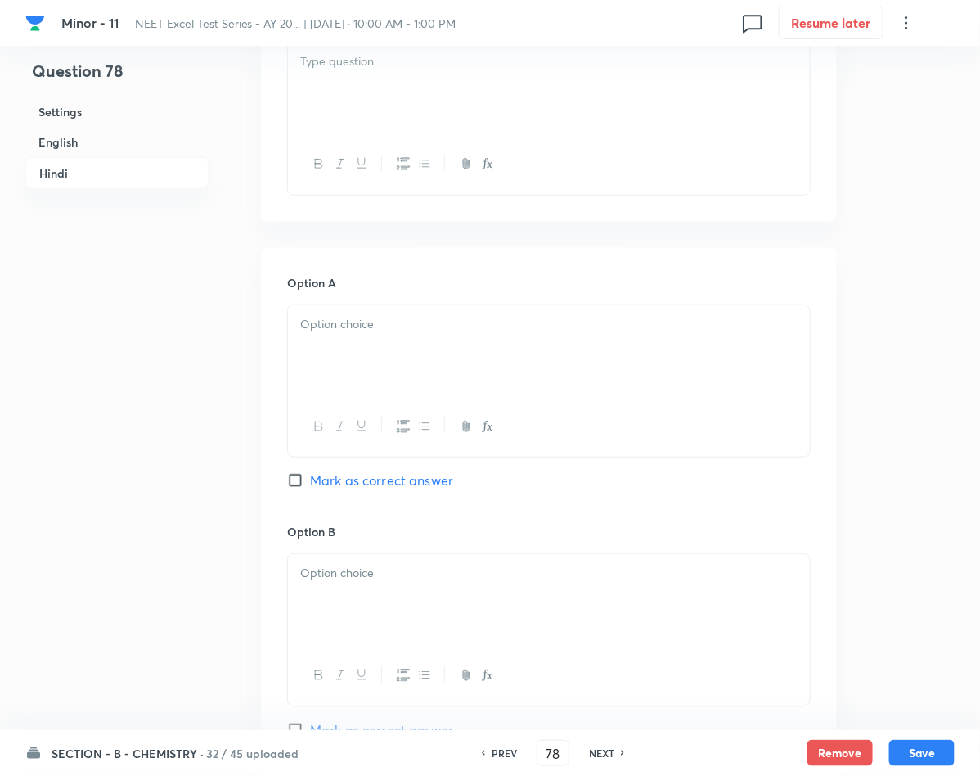
scroll to position [2209, 0]
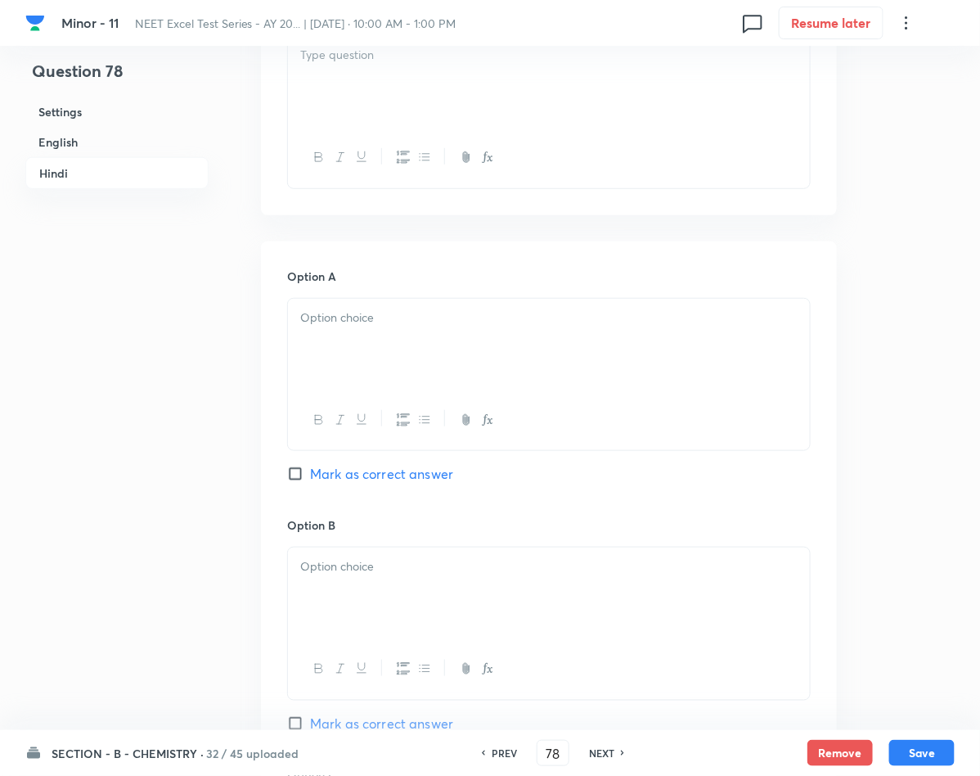
click at [383, 609] on div at bounding box center [549, 593] width 522 height 92
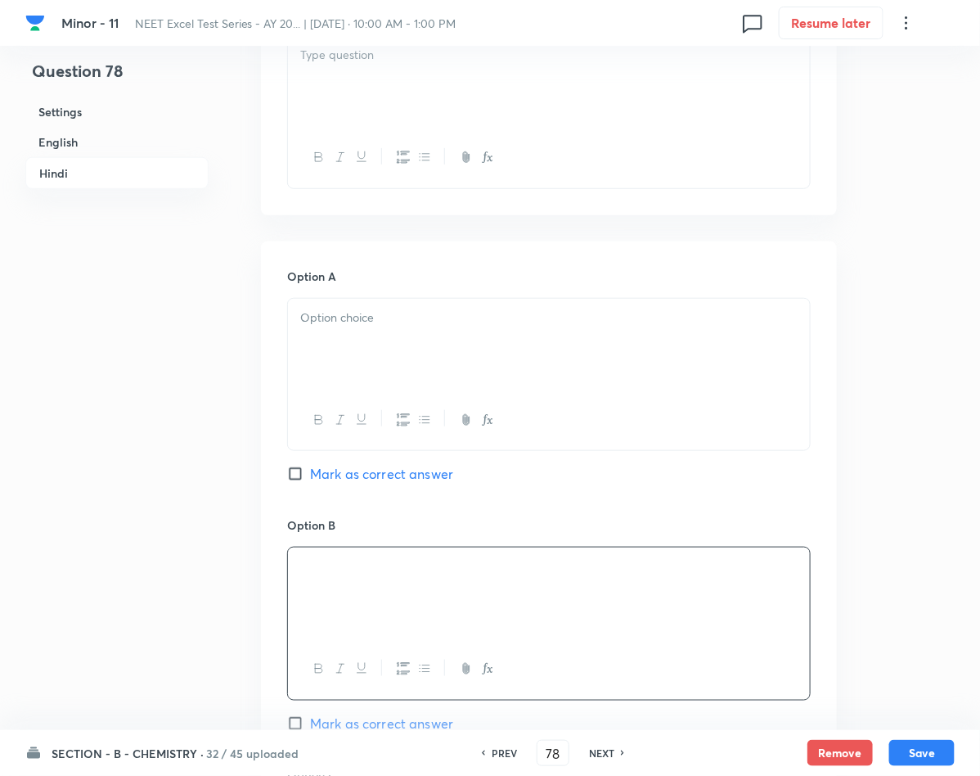
click at [353, 384] on div at bounding box center [549, 345] width 522 height 92
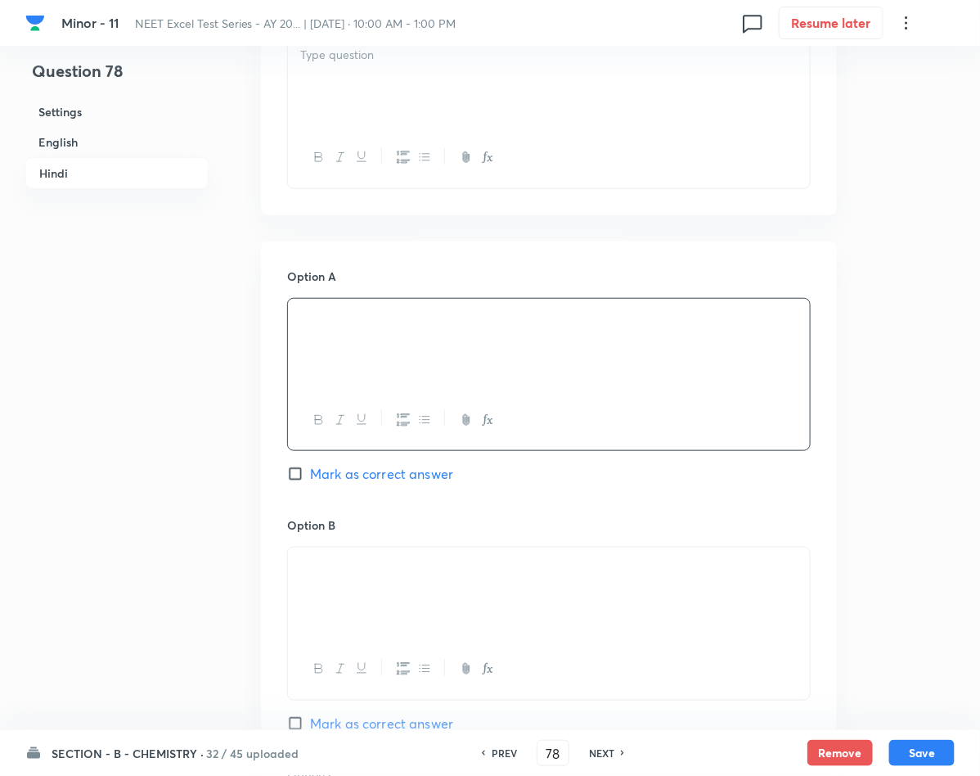
scroll to position [2454, 0]
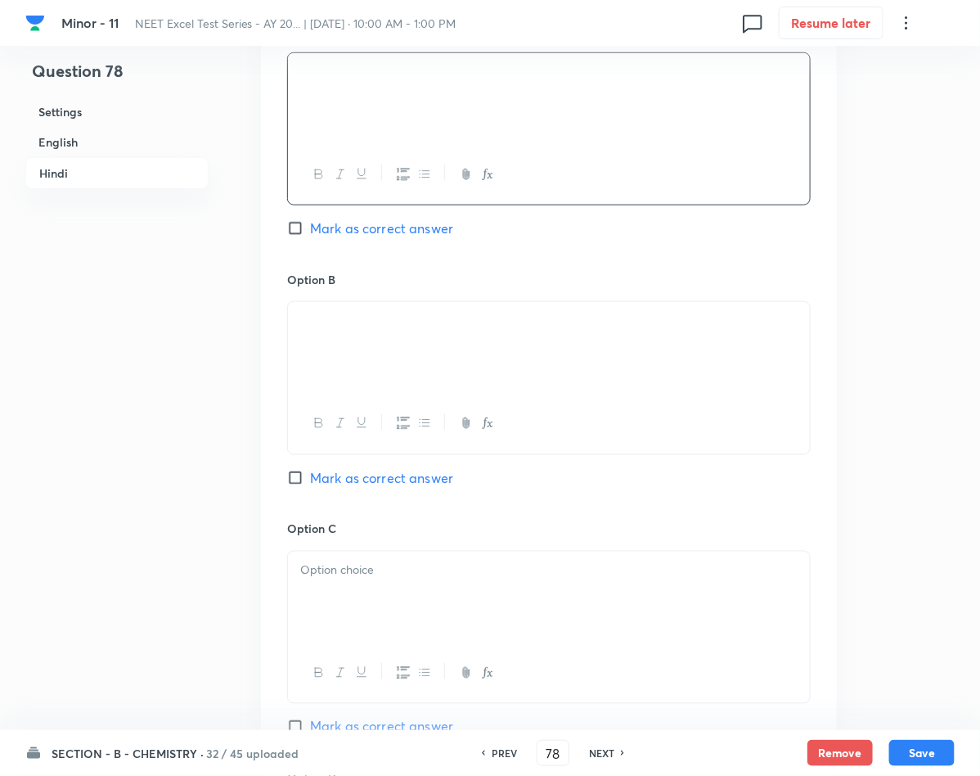
click at [405, 580] on p at bounding box center [548, 570] width 497 height 19
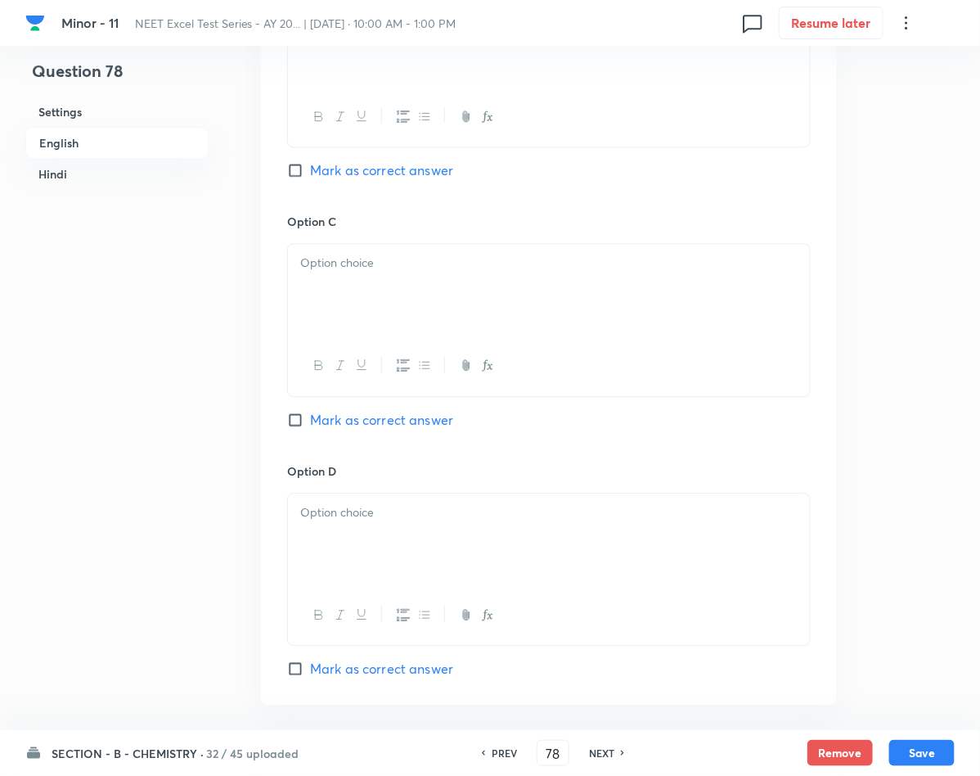
scroll to position [1104, 0]
click at [464, 319] on div at bounding box center [549, 291] width 522 height 92
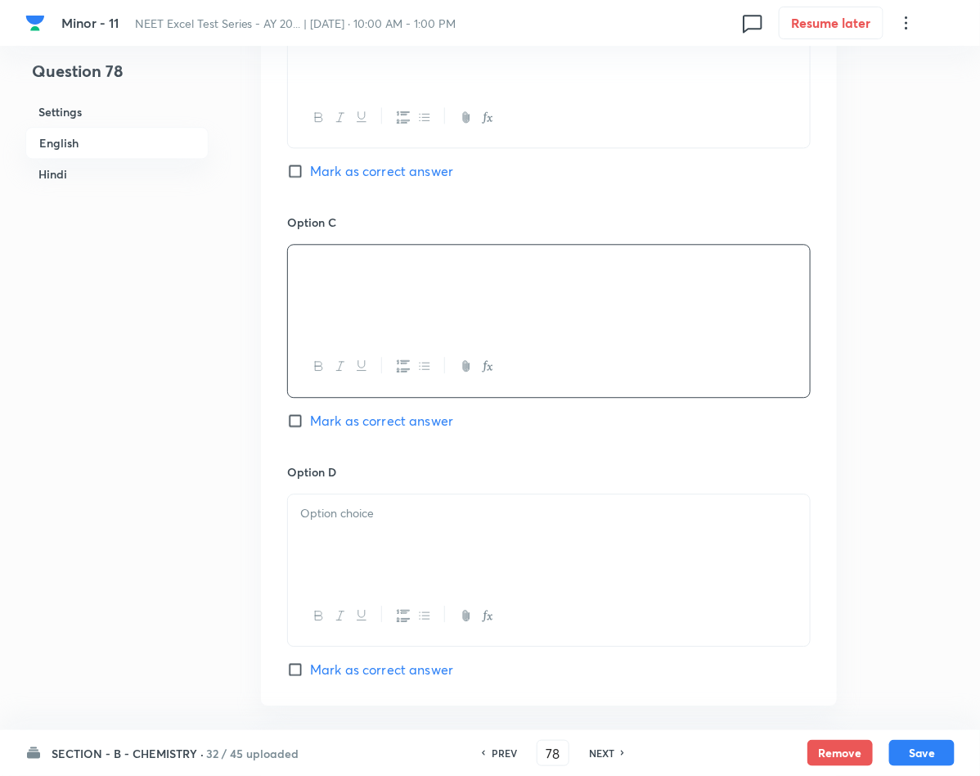
click at [317, 533] on div at bounding box center [549, 540] width 522 height 92
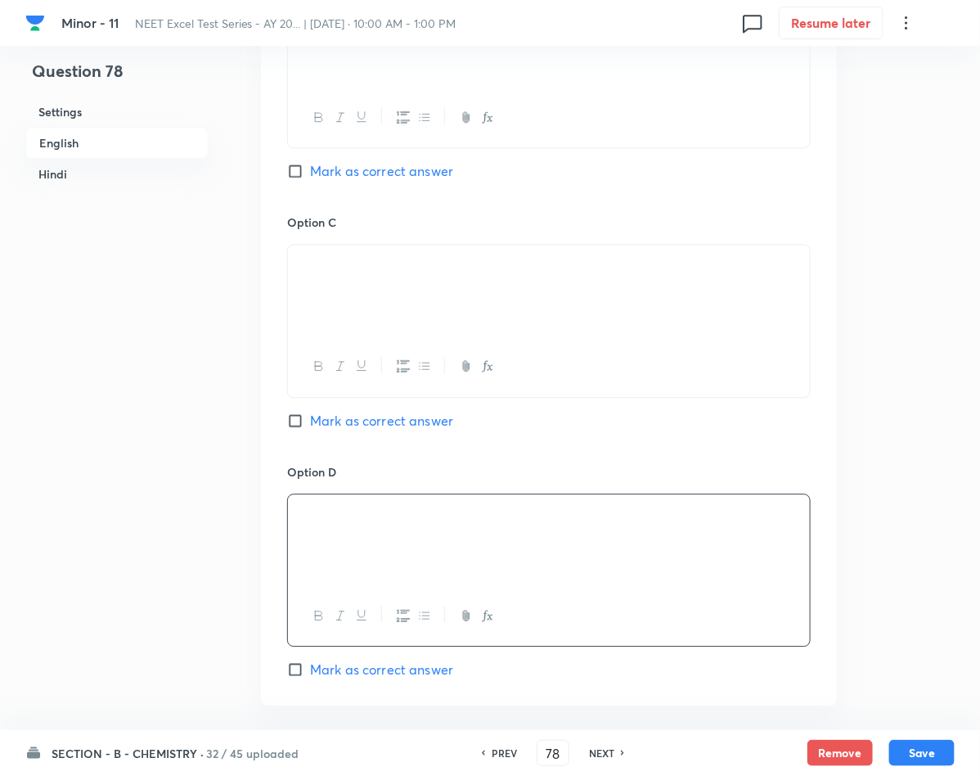
click at [332, 678] on span "Mark as correct answer" at bounding box center [381, 669] width 143 height 20
click at [310, 677] on input "Mark as correct answer" at bounding box center [298, 669] width 23 height 16
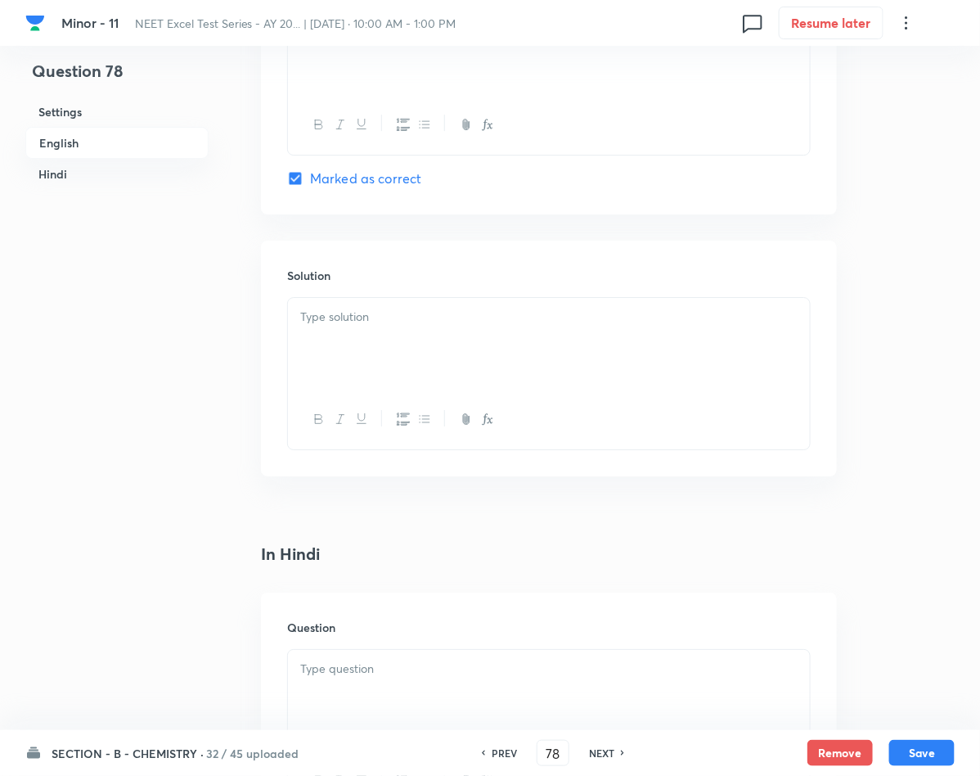
scroll to position [1718, 0]
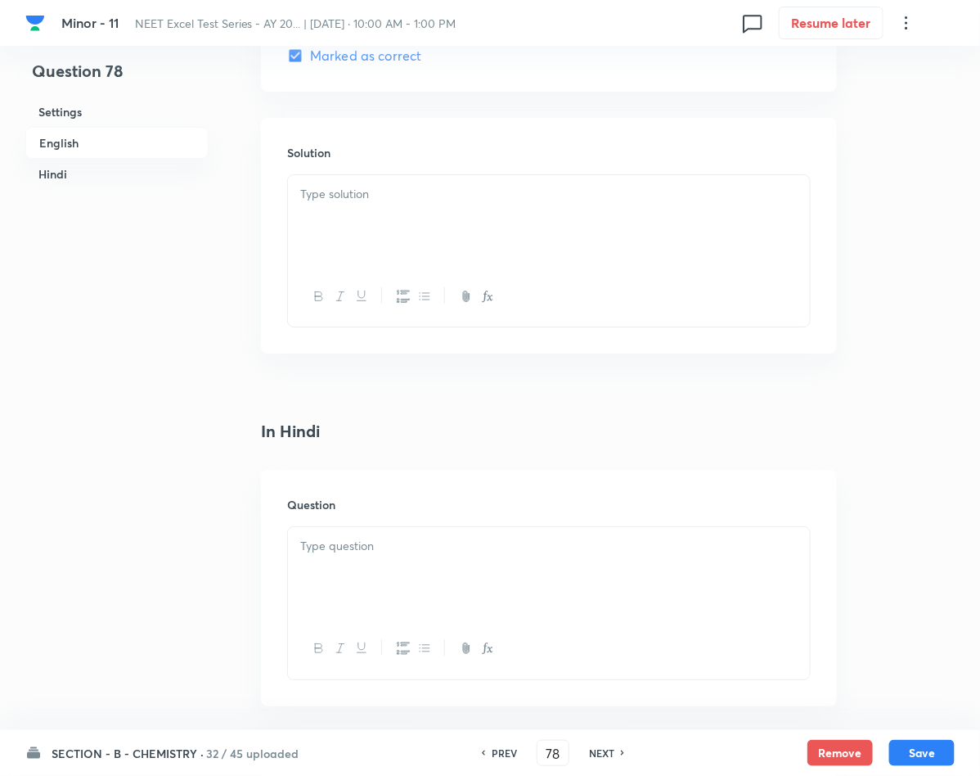
click at [366, 227] on div at bounding box center [549, 221] width 522 height 92
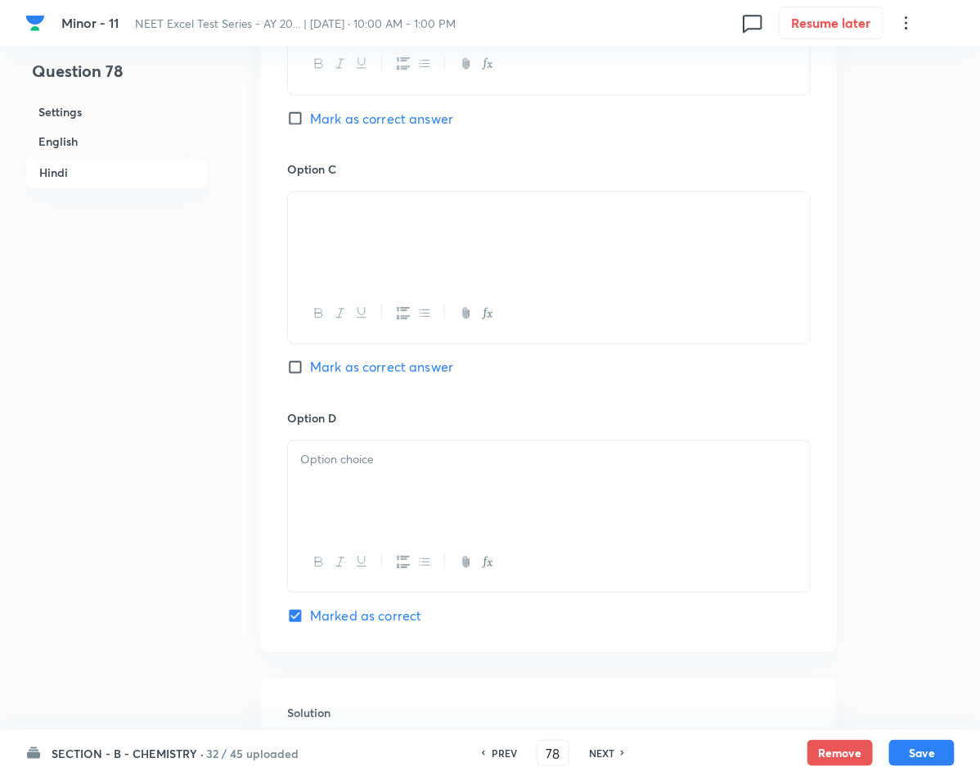
scroll to position [2945, 0]
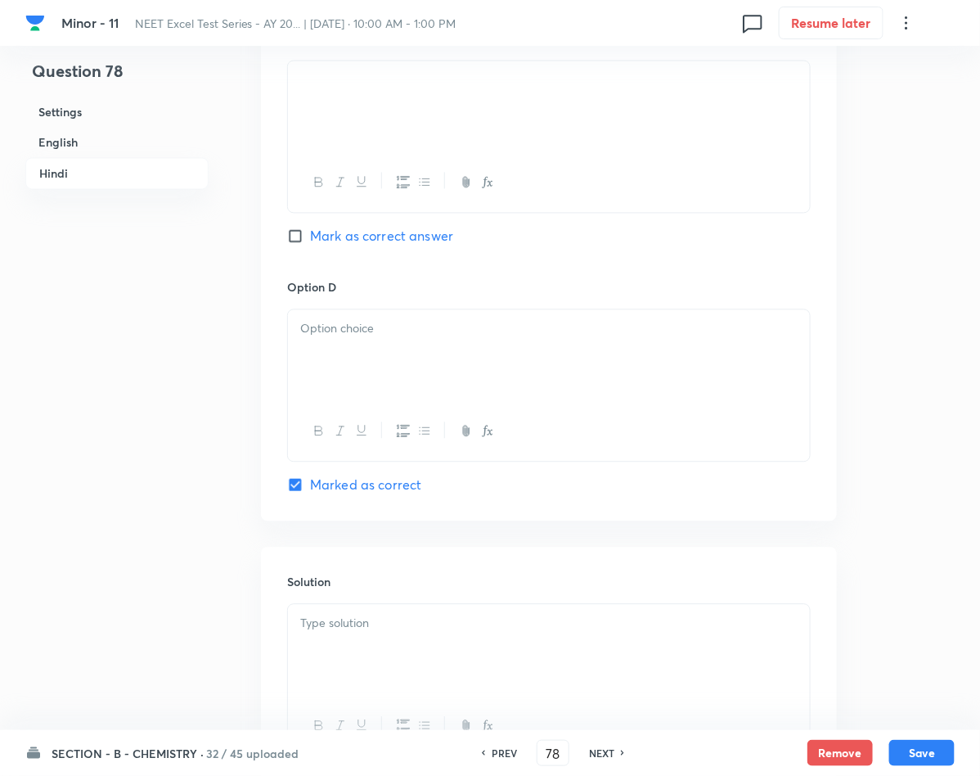
click at [361, 373] on div at bounding box center [549, 355] width 522 height 92
click at [342, 628] on p at bounding box center [548, 623] width 497 height 19
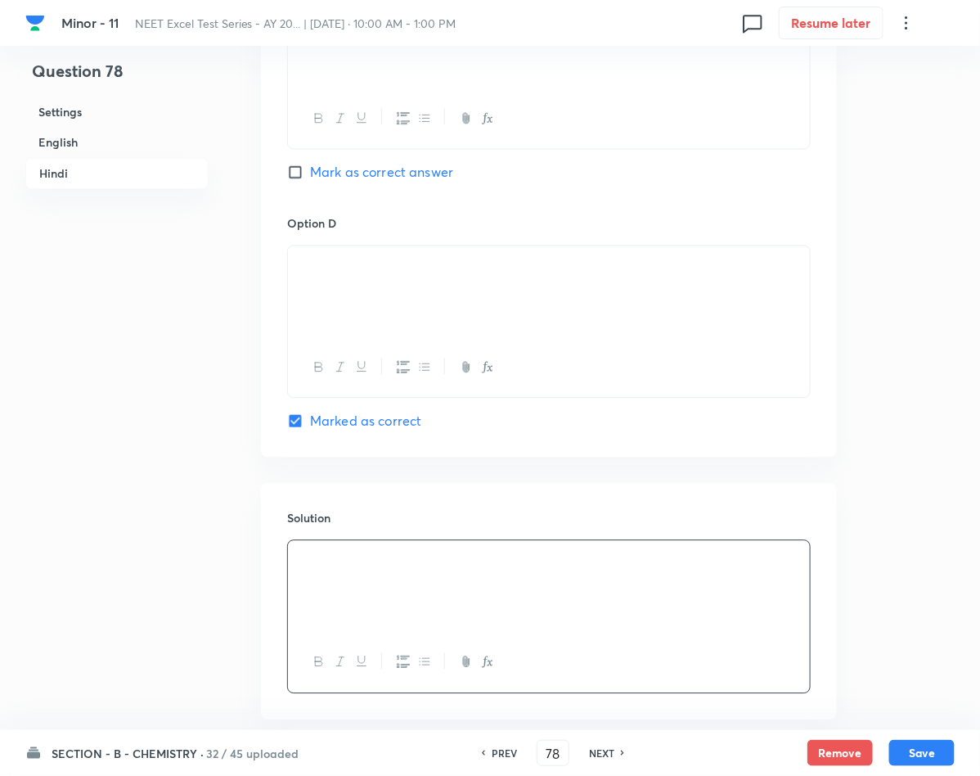
scroll to position [3104, 0]
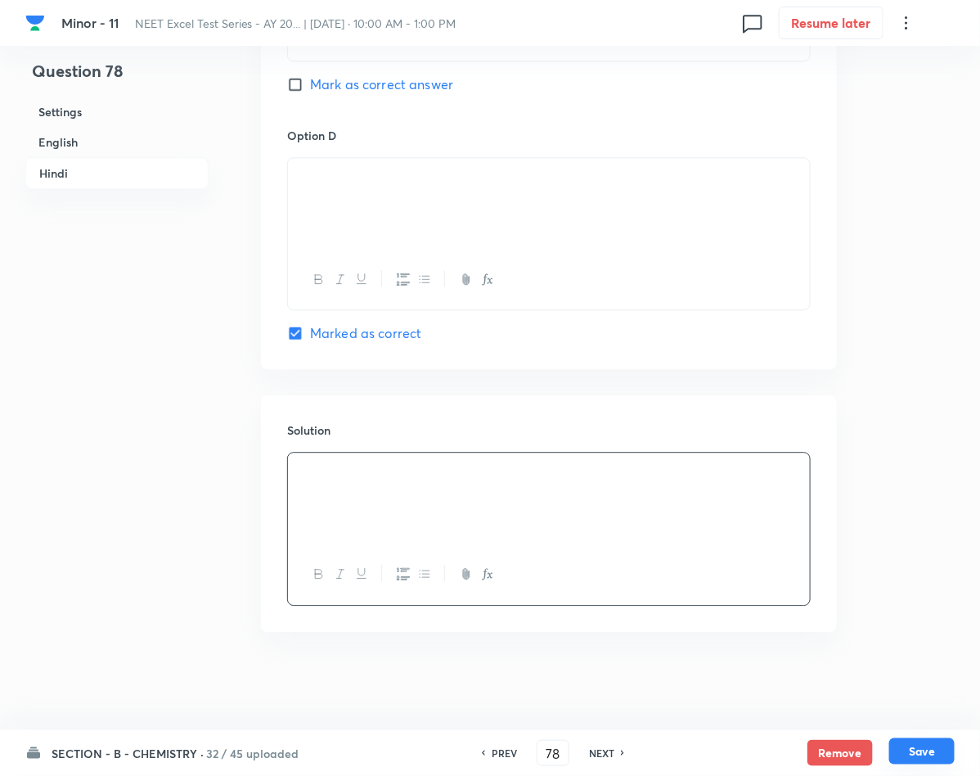
click at [928, 744] on button "Save" at bounding box center [921, 751] width 65 height 26
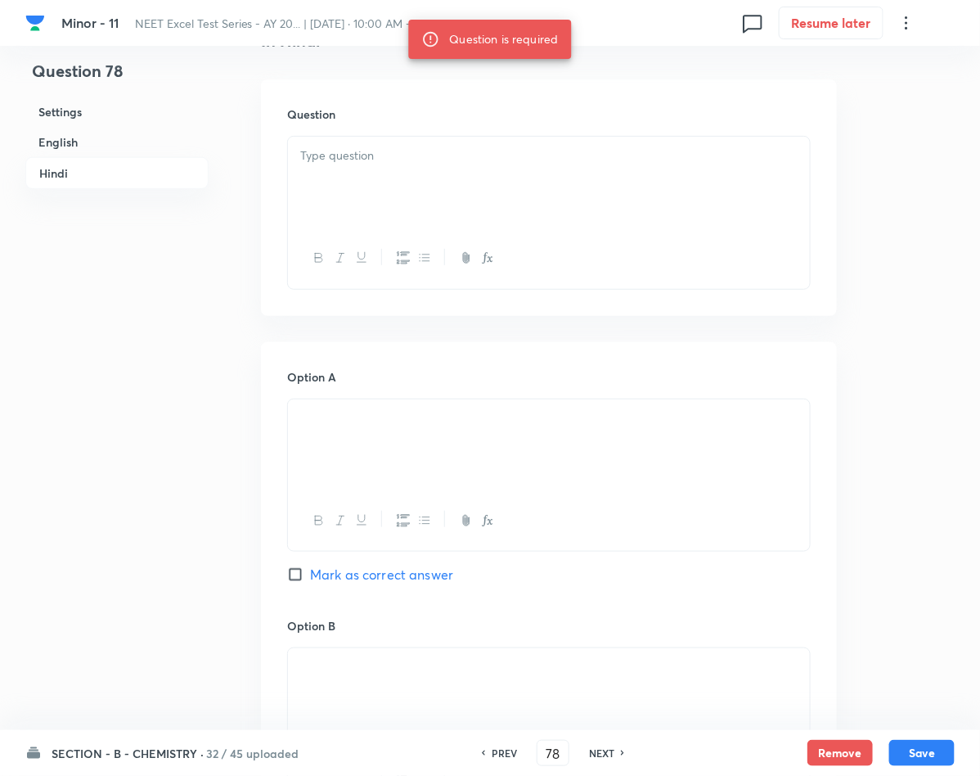
scroll to position [2000, 0]
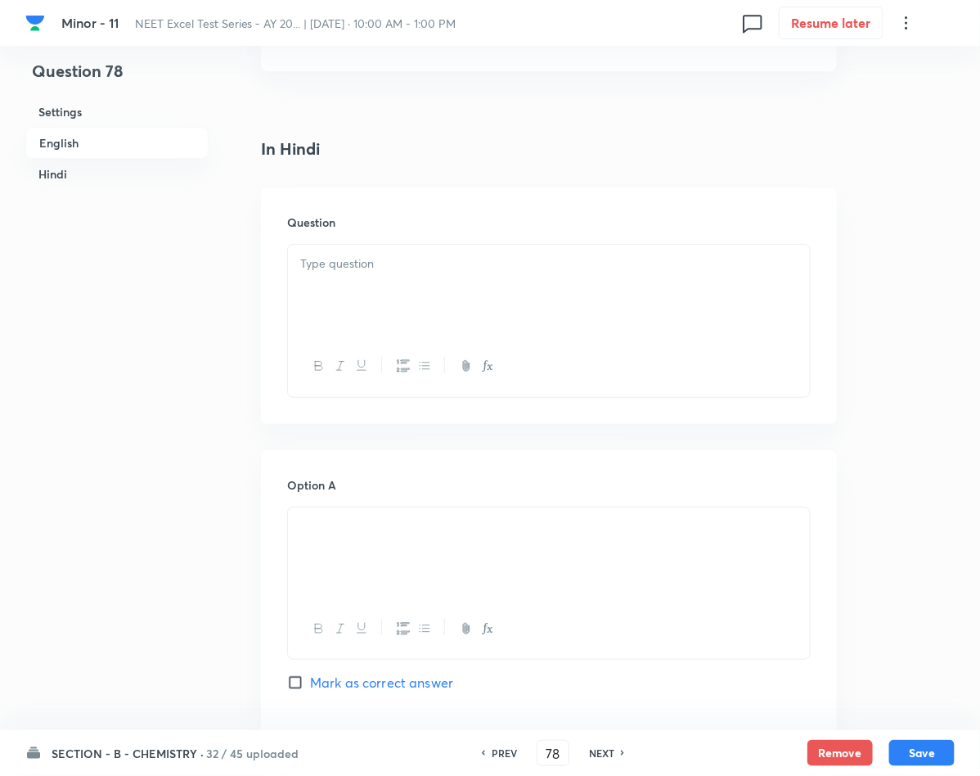
click at [428, 295] on div at bounding box center [549, 291] width 522 height 92
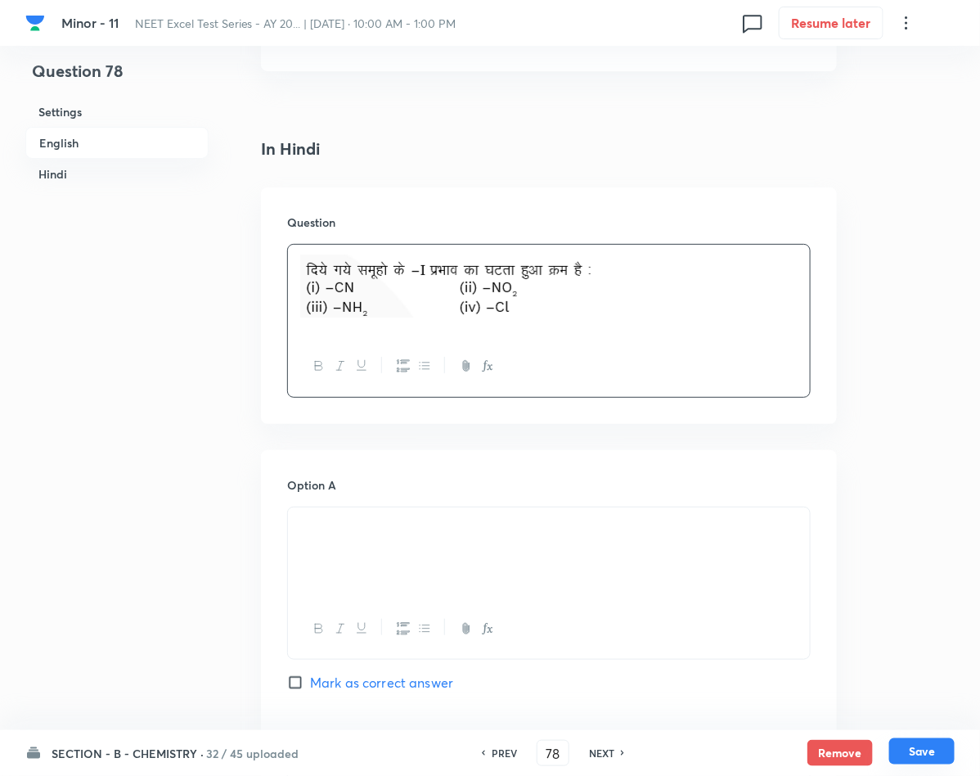
click at [936, 754] on button "Save" at bounding box center [921, 751] width 65 height 26
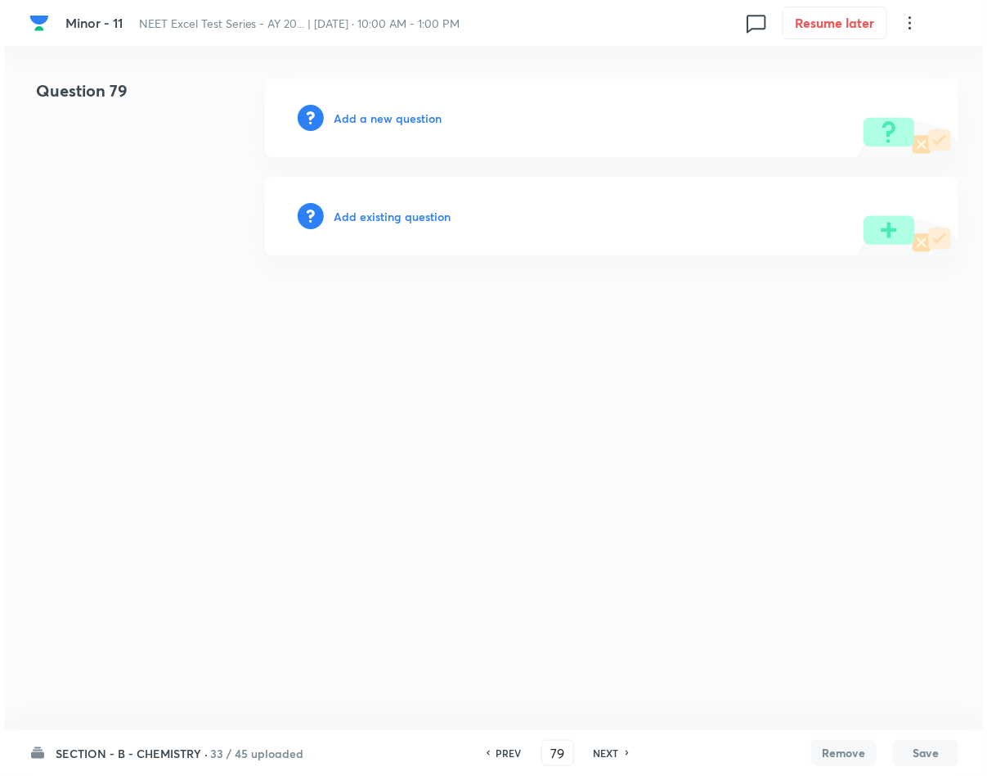
scroll to position [0, 0]
click at [356, 120] on h6 "Add a new question" at bounding box center [388, 118] width 108 height 17
click at [356, 120] on h6 "Choose a question type" at bounding box center [397, 118] width 126 height 17
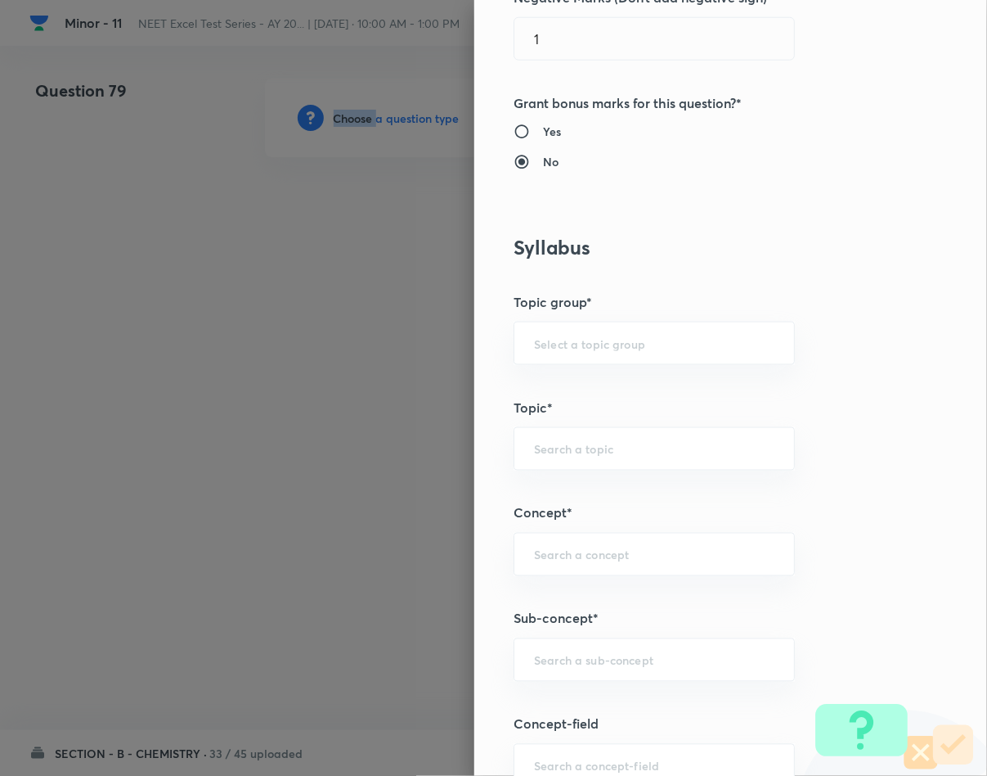
scroll to position [736, 0]
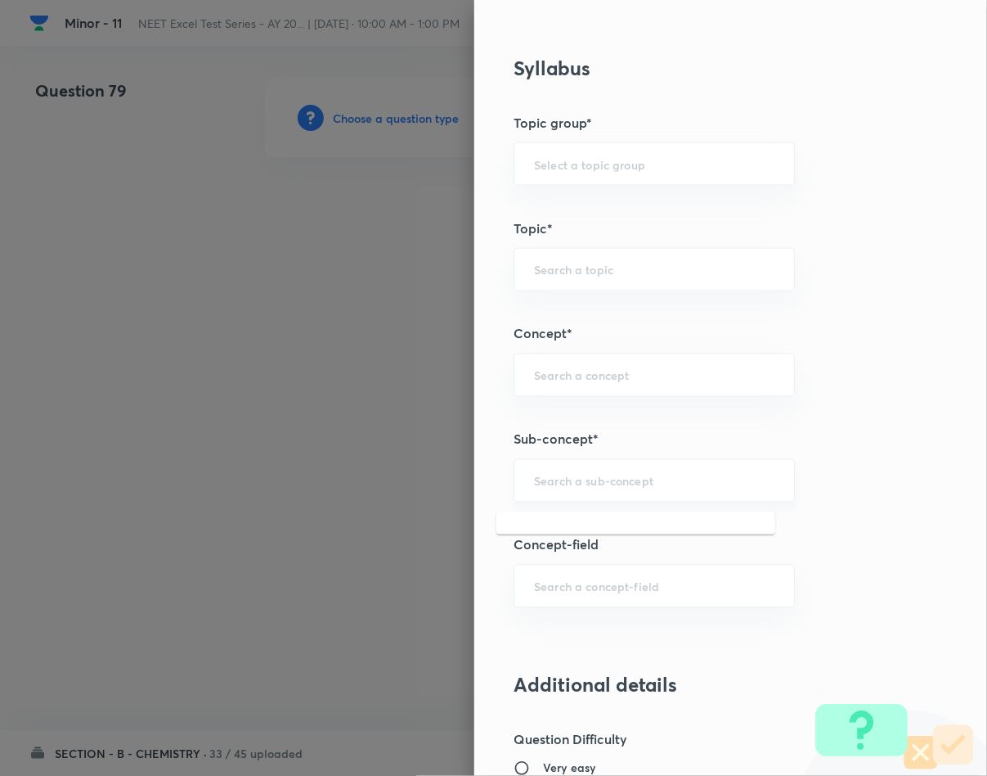
click at [560, 488] on input "text" at bounding box center [654, 481] width 241 height 16
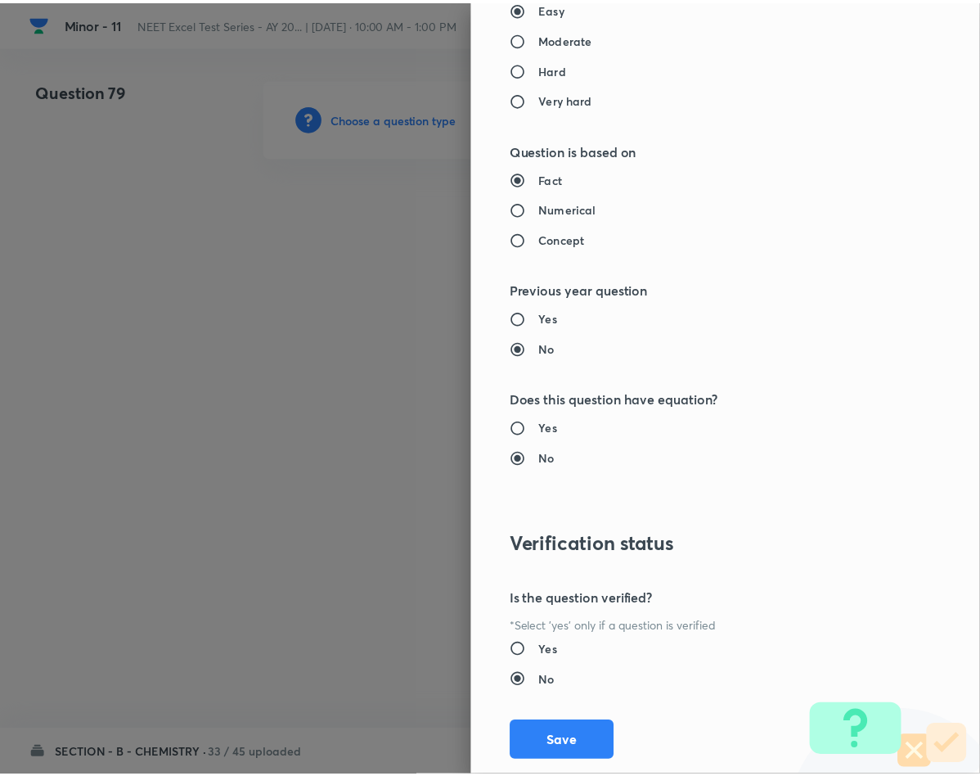
scroll to position [1569, 0]
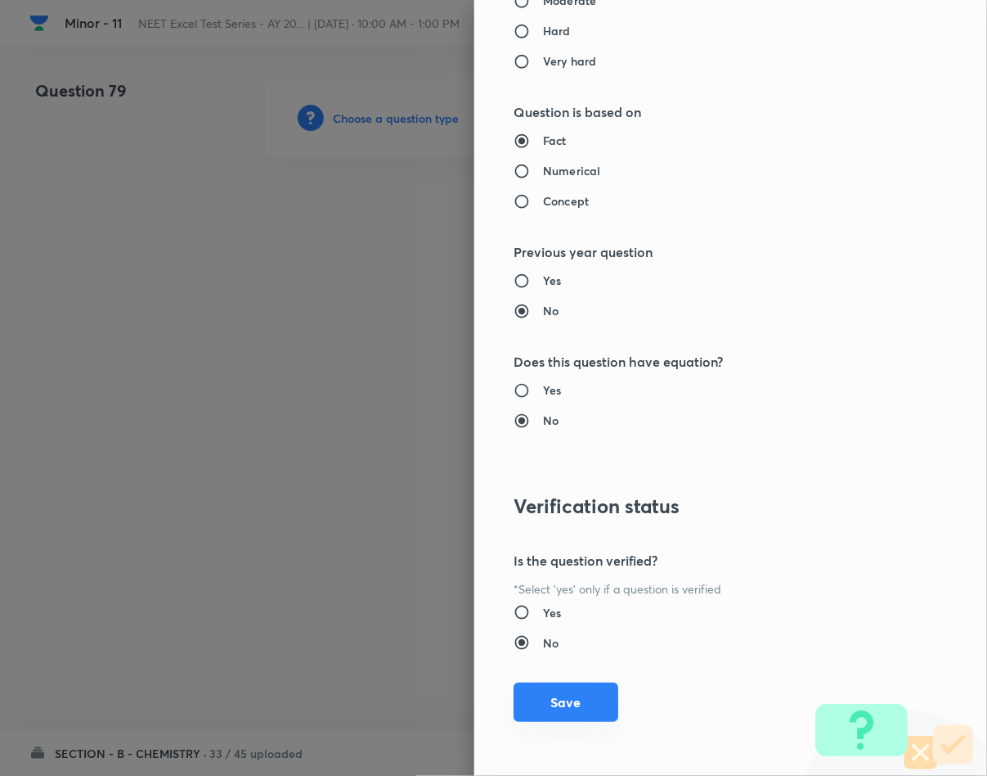
click at [541, 708] on button "Save" at bounding box center [566, 701] width 105 height 39
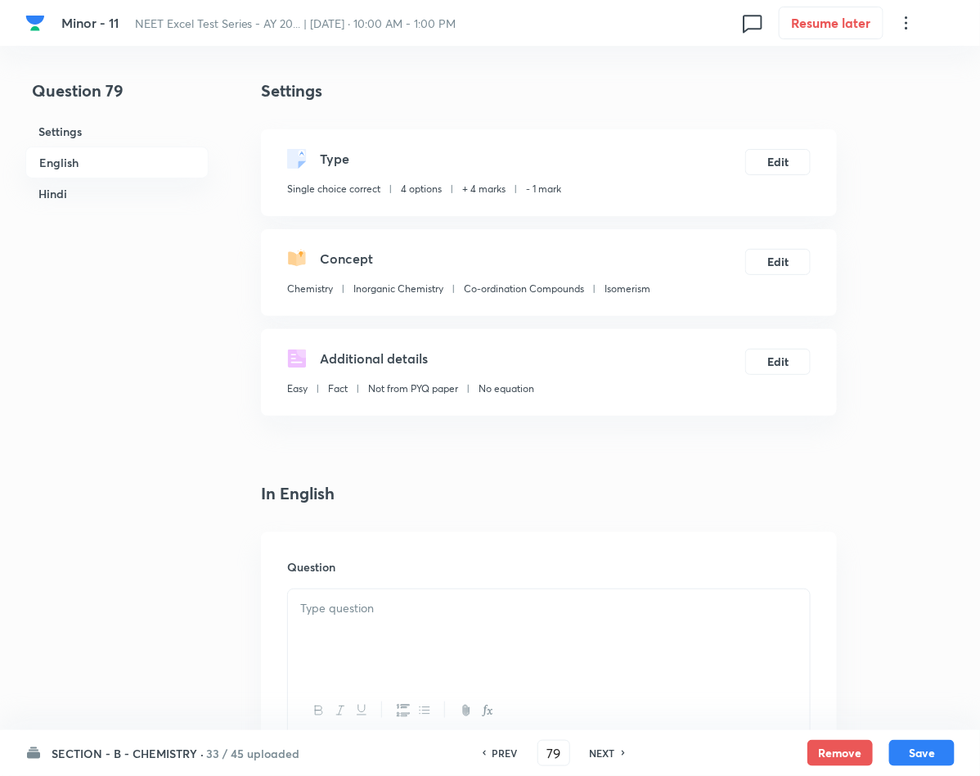
click at [317, 582] on div "Question" at bounding box center [549, 650] width 576 height 236
click at [330, 606] on p at bounding box center [548, 608] width 497 height 19
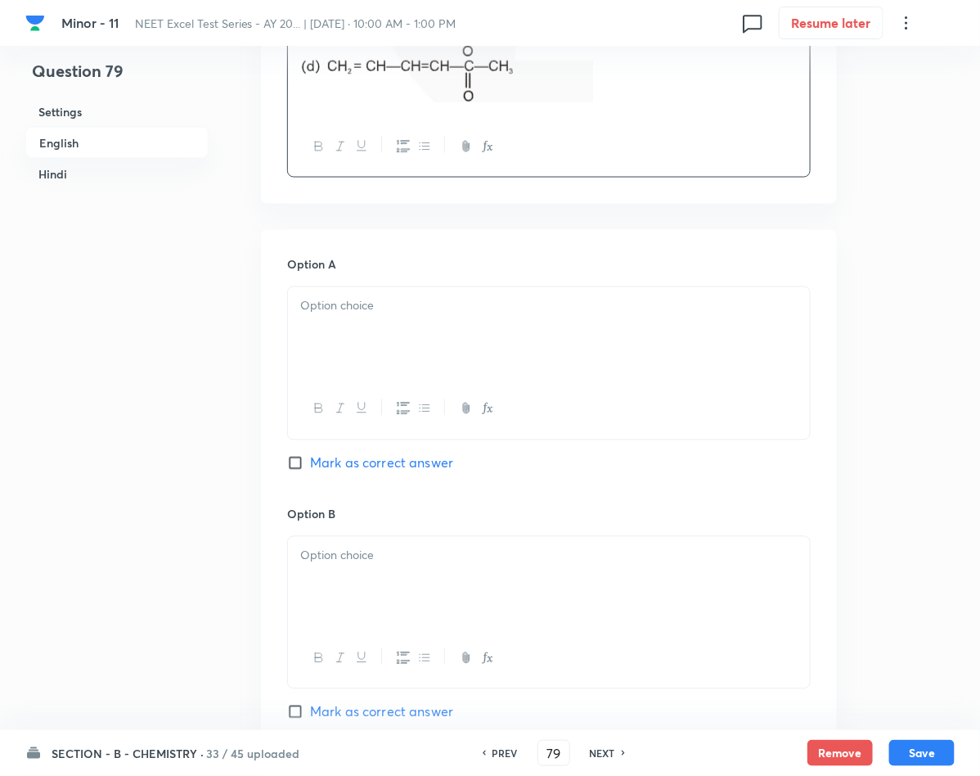
scroll to position [736, 0]
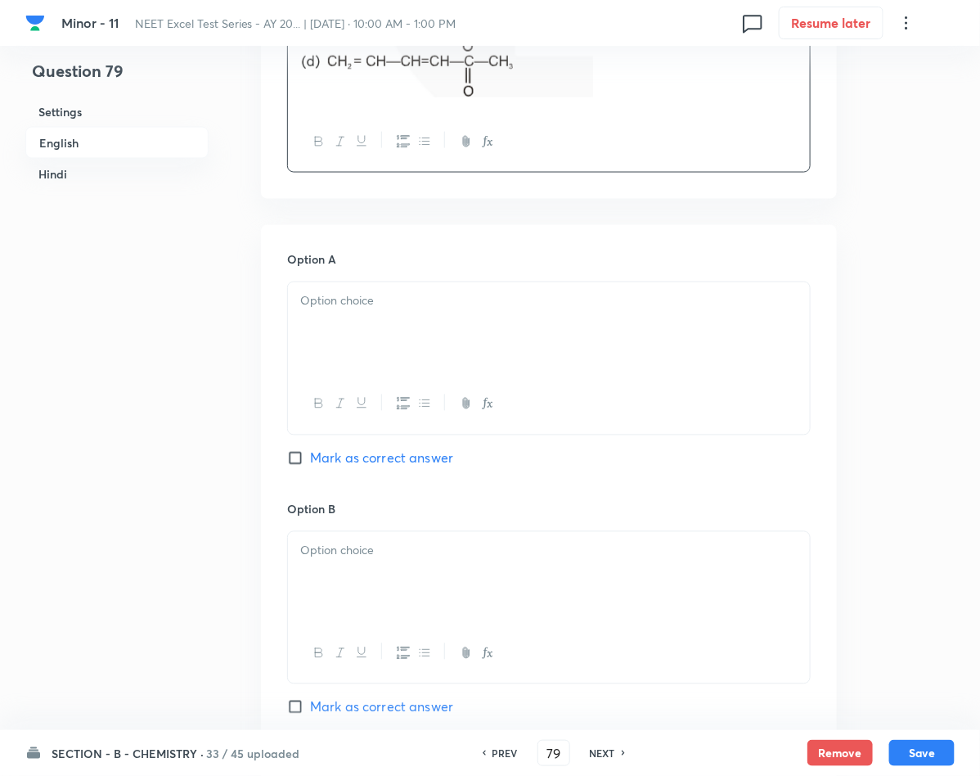
click at [339, 299] on p at bounding box center [548, 301] width 497 height 19
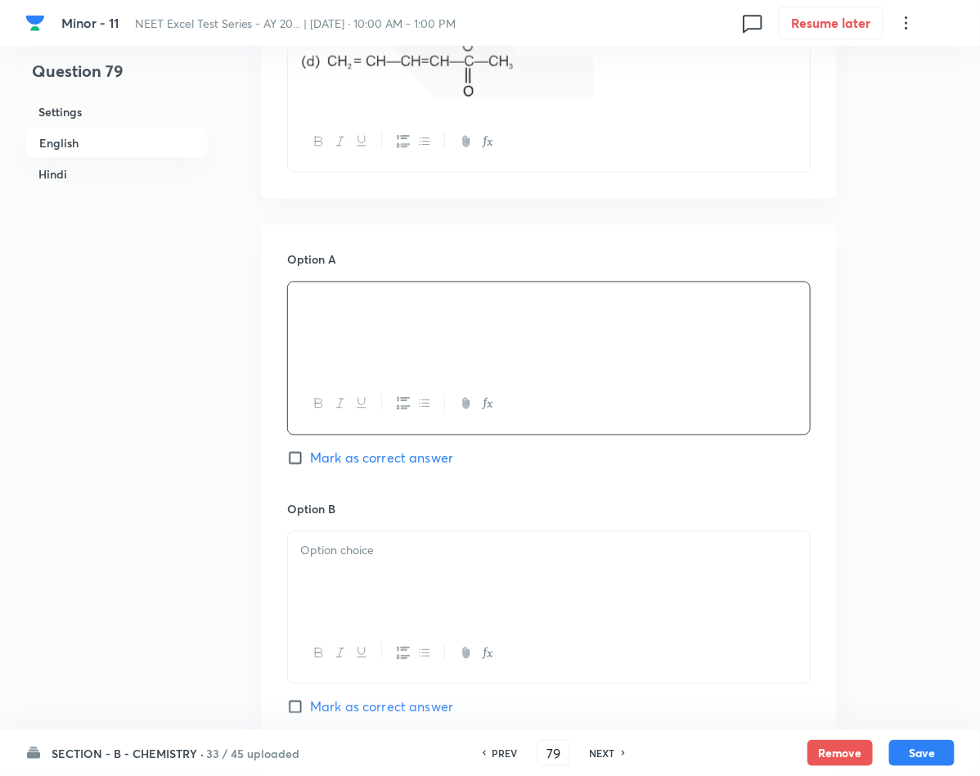
click at [327, 450] on span "Mark as correct answer" at bounding box center [381, 458] width 143 height 20
click at [310, 450] on input "Mark as correct answer" at bounding box center [298, 458] width 23 height 16
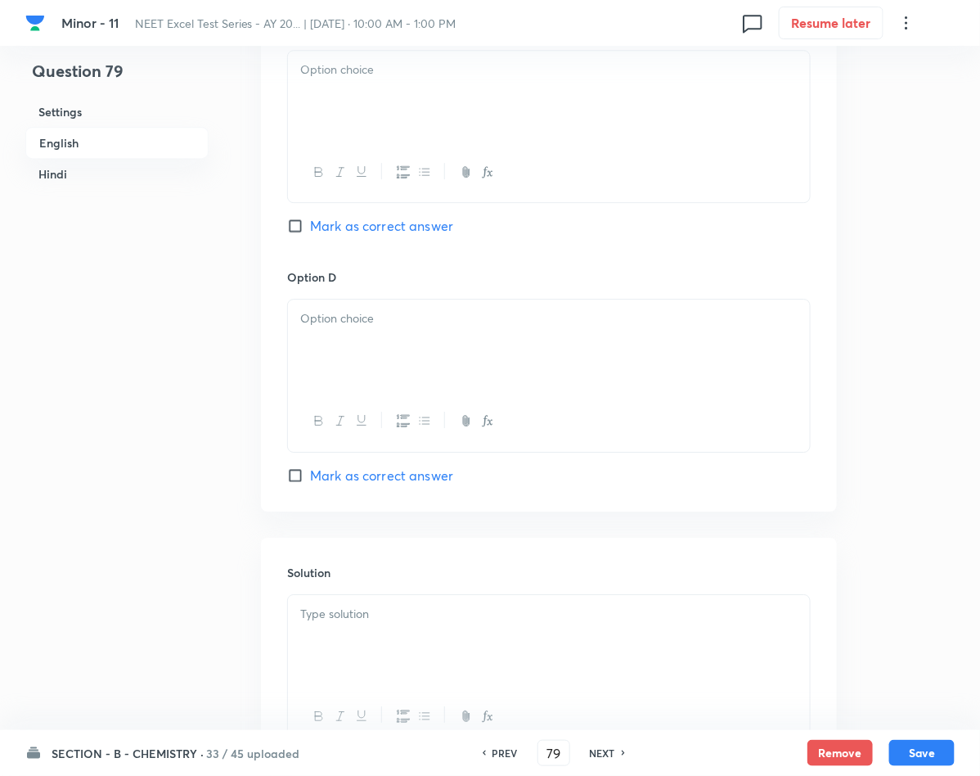
scroll to position [1472, 0]
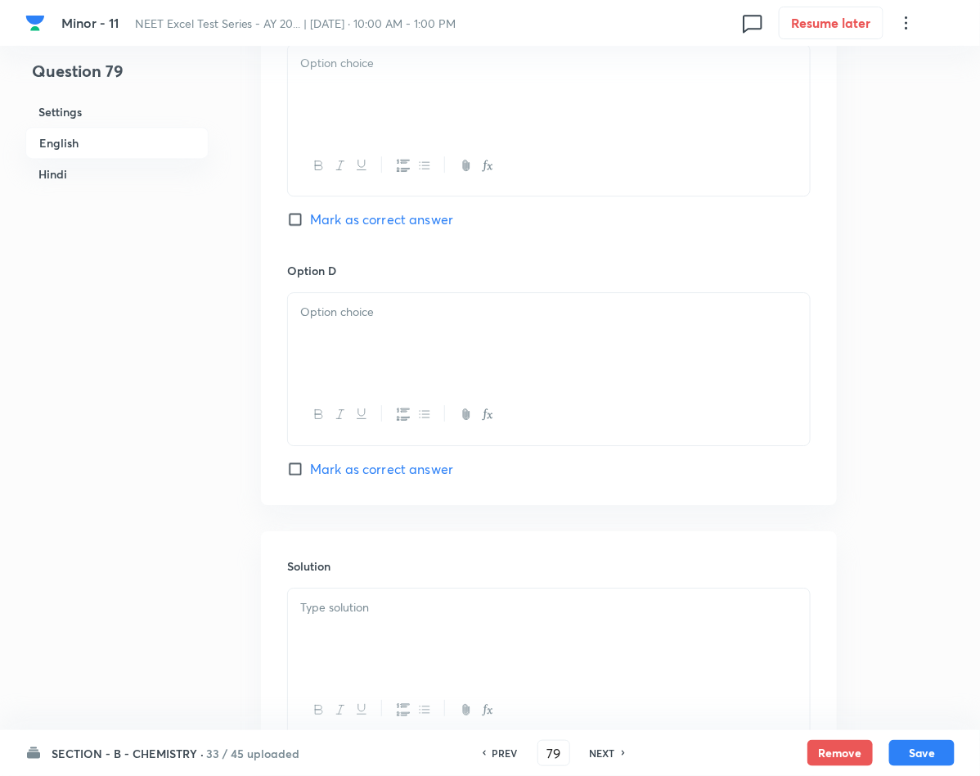
click at [366, 604] on p at bounding box center [548, 607] width 497 height 19
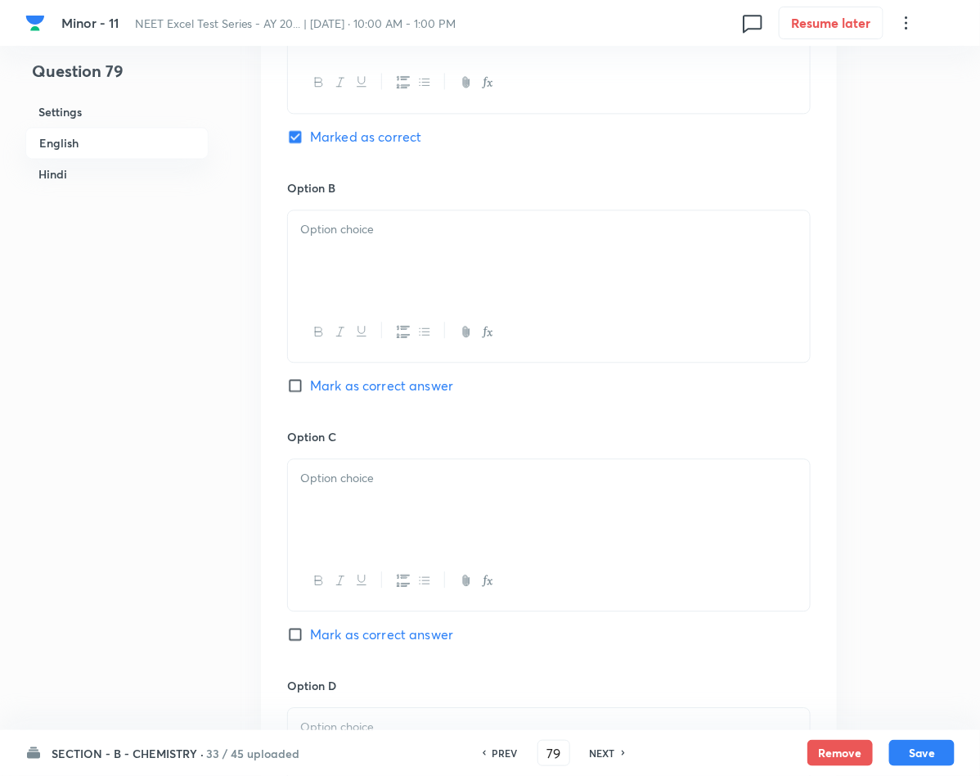
scroll to position [982, 0]
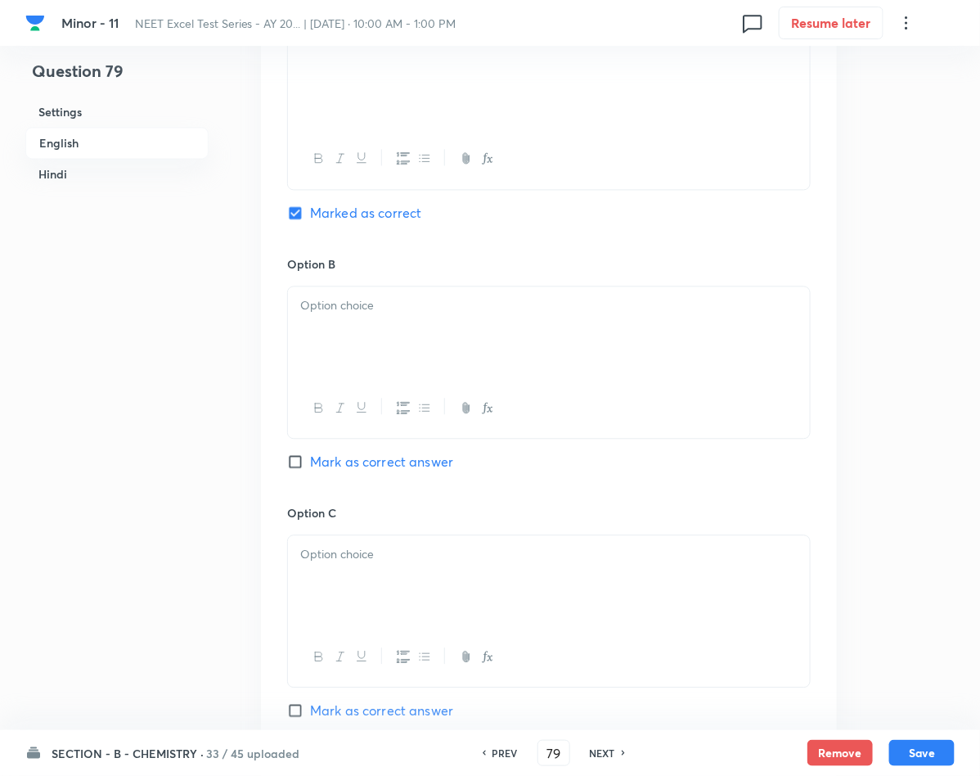
click at [349, 310] on p at bounding box center [548, 305] width 497 height 19
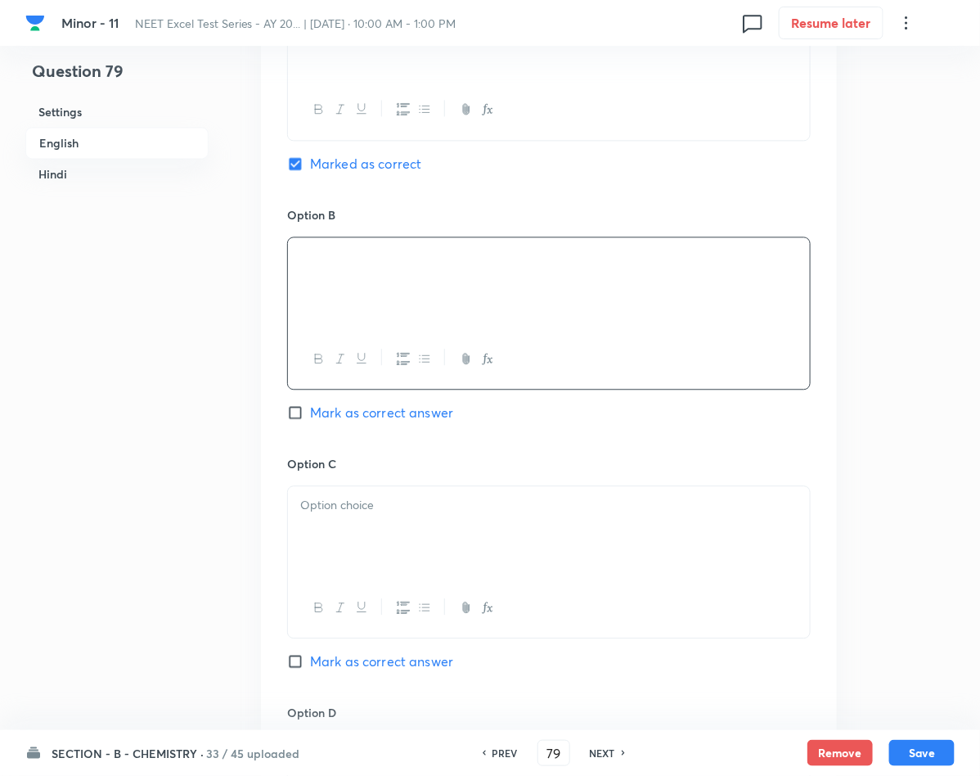
scroll to position [1104, 0]
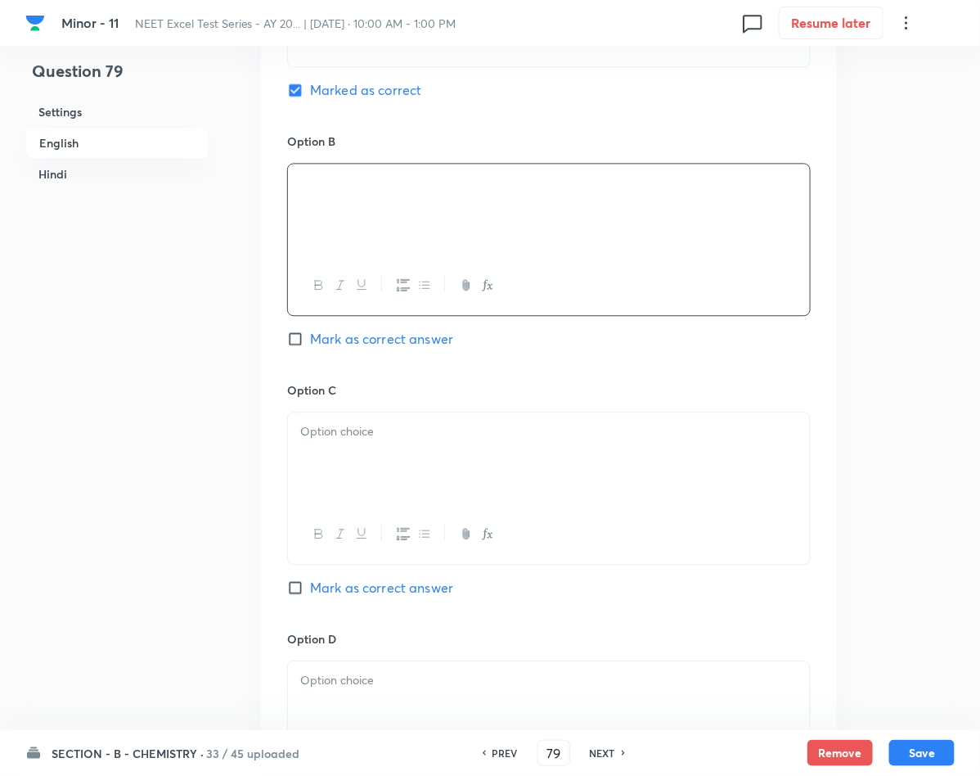
click at [336, 447] on div at bounding box center [549, 458] width 522 height 92
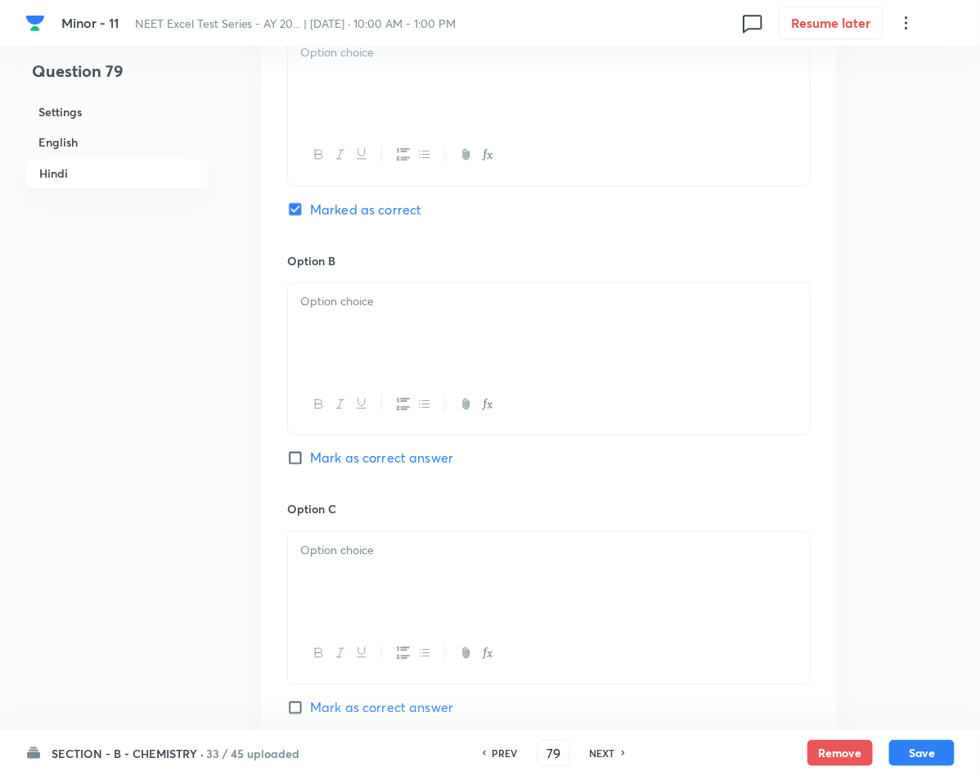
scroll to position [2822, 0]
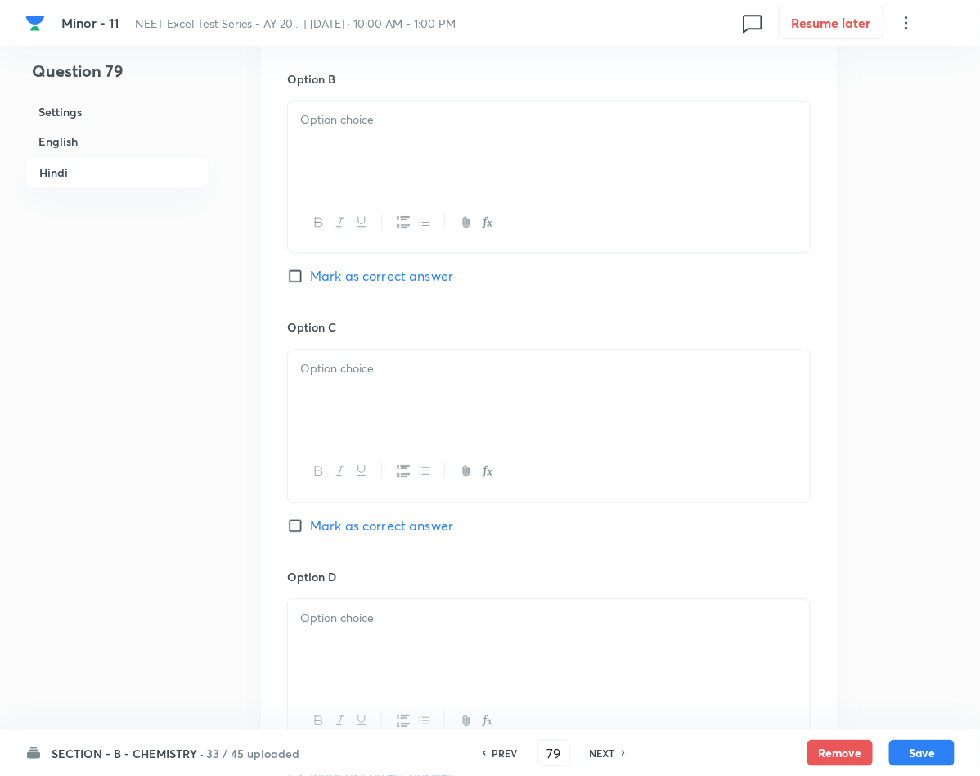
click at [346, 422] on div at bounding box center [549, 396] width 522 height 92
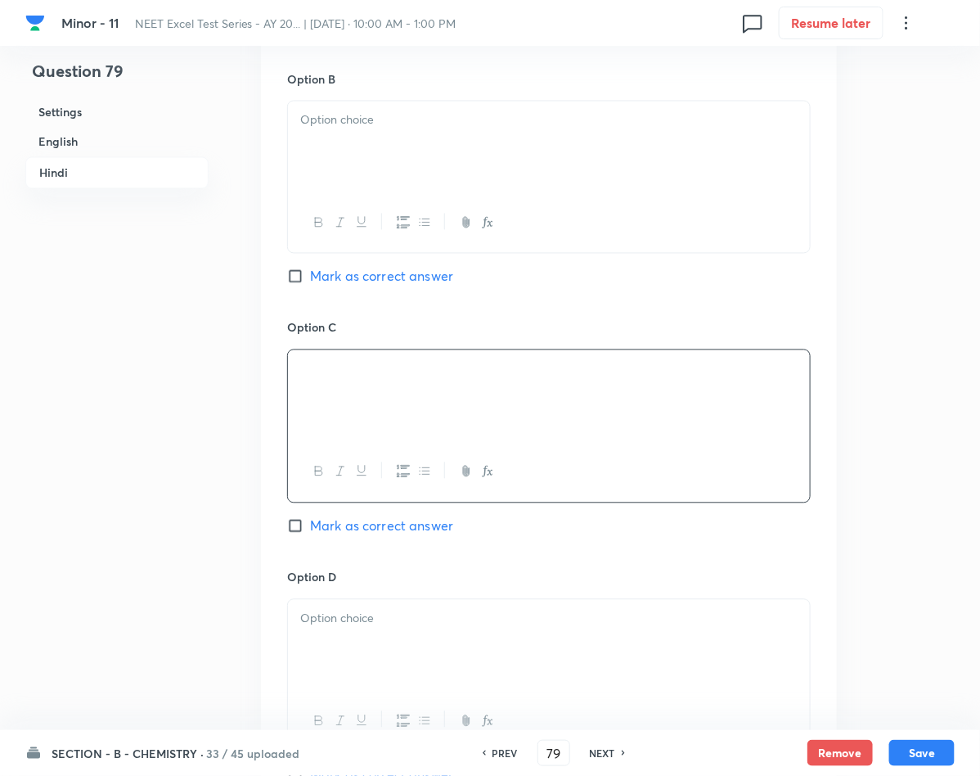
click at [536, 168] on div at bounding box center [549, 147] width 522 height 92
click at [331, 126] on p at bounding box center [548, 116] width 497 height 19
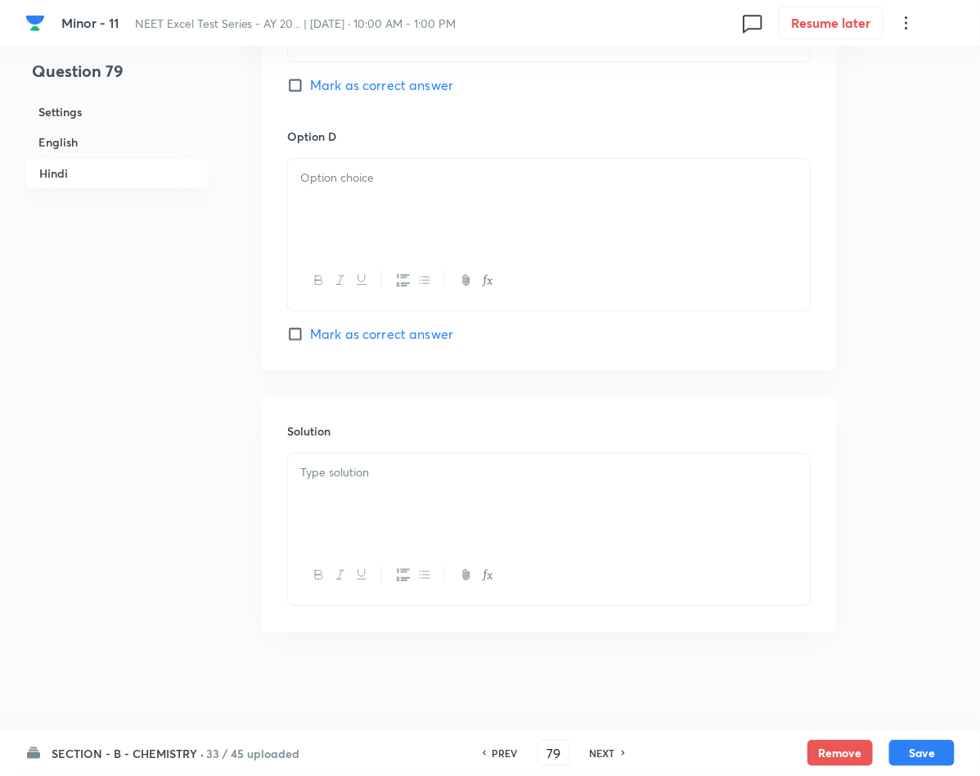
scroll to position [3272, 0]
click at [425, 489] on div at bounding box center [549, 499] width 522 height 92
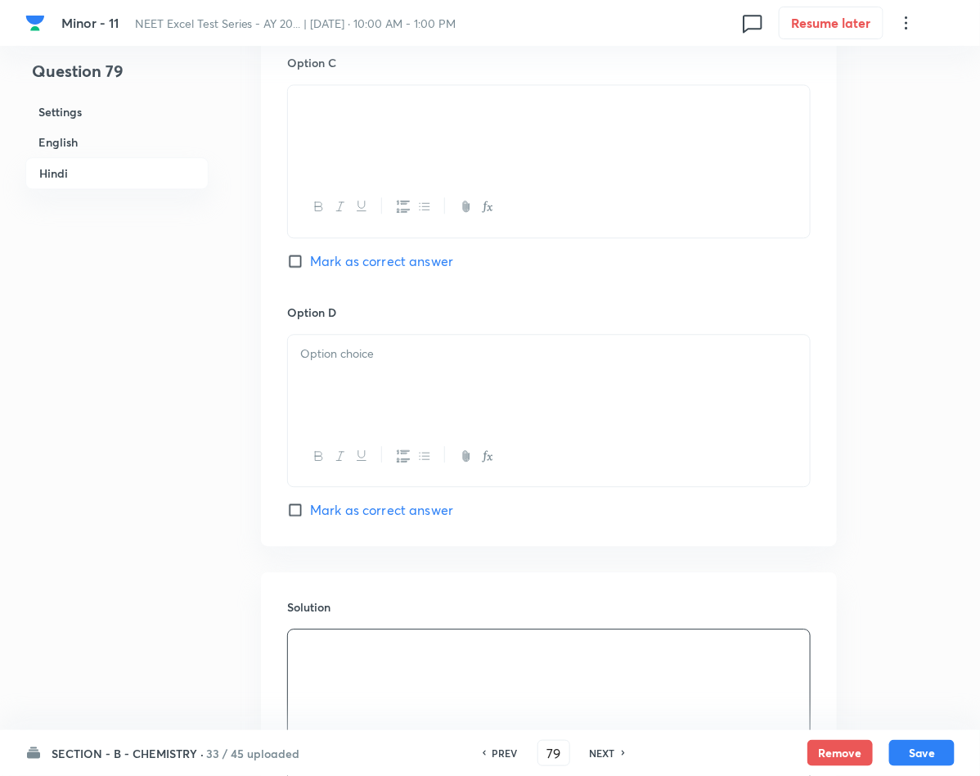
scroll to position [3027, 0]
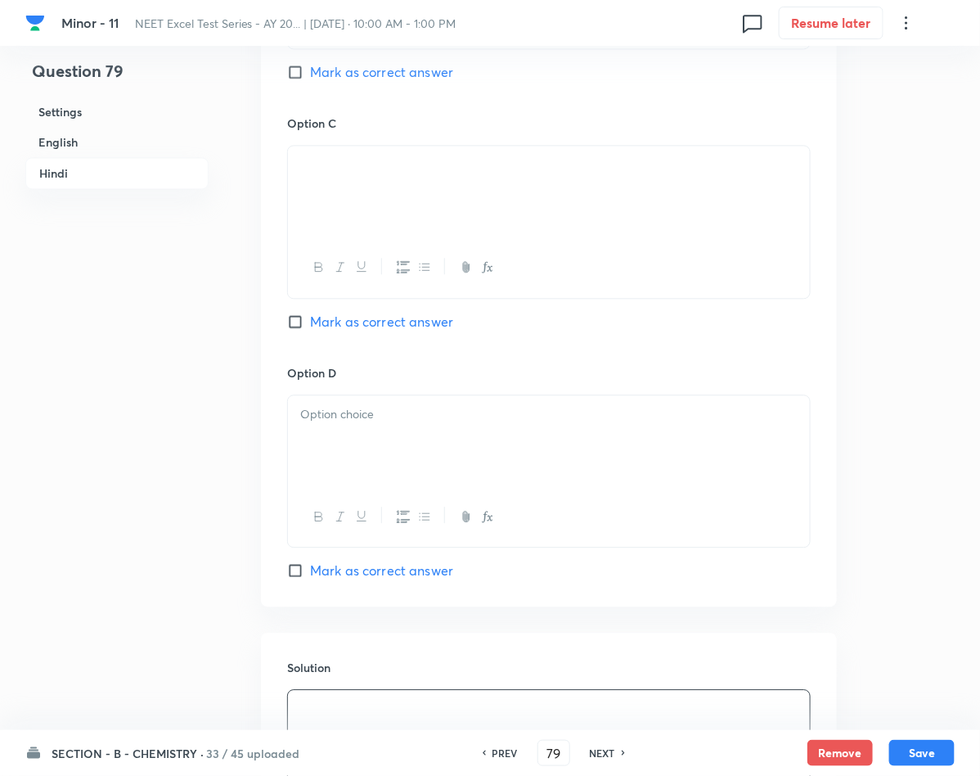
click at [358, 418] on p at bounding box center [548, 414] width 497 height 19
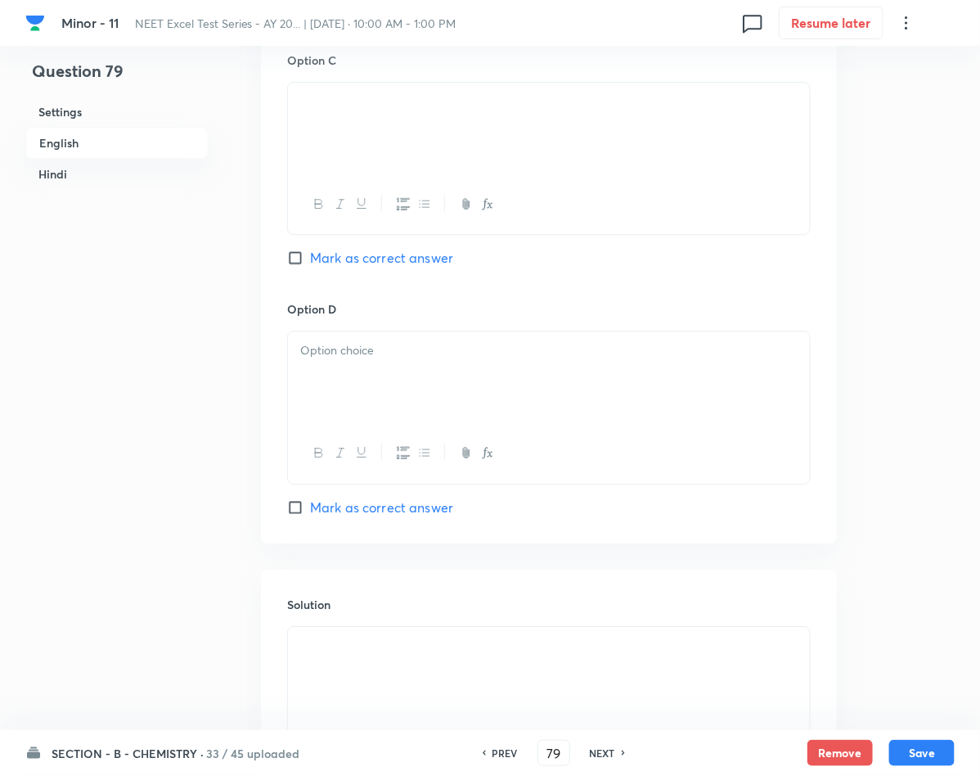
scroll to position [1432, 0]
click at [358, 401] on div at bounding box center [549, 380] width 522 height 92
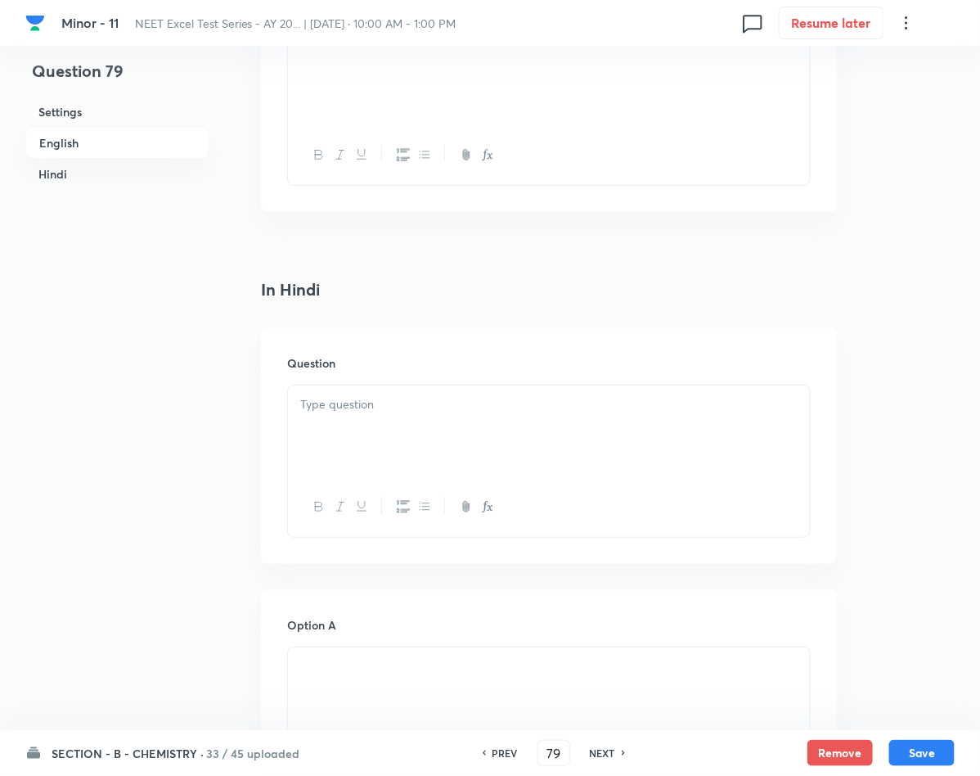
scroll to position [2168, 0]
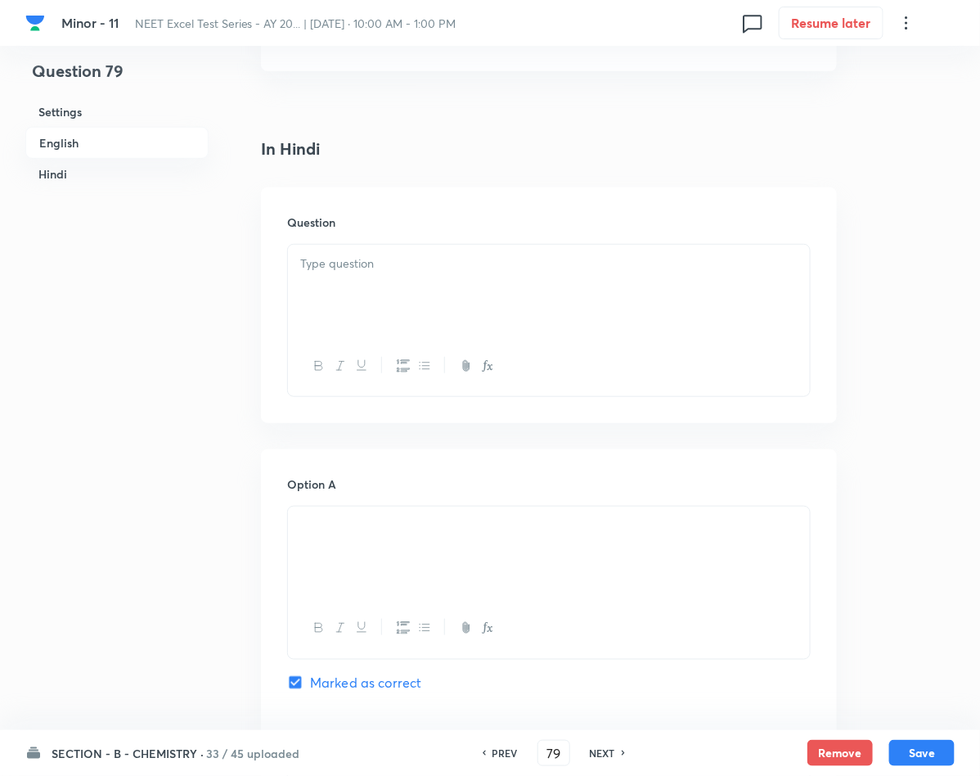
click at [366, 319] on div at bounding box center [549, 291] width 522 height 92
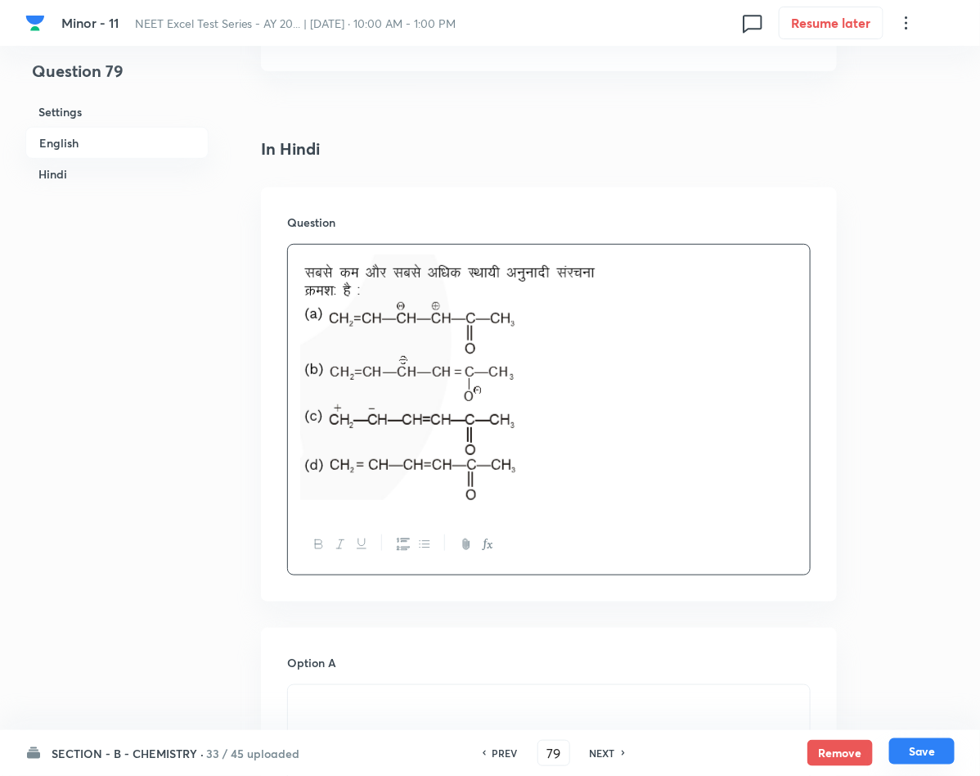
click at [913, 747] on button "Save" at bounding box center [921, 751] width 65 height 26
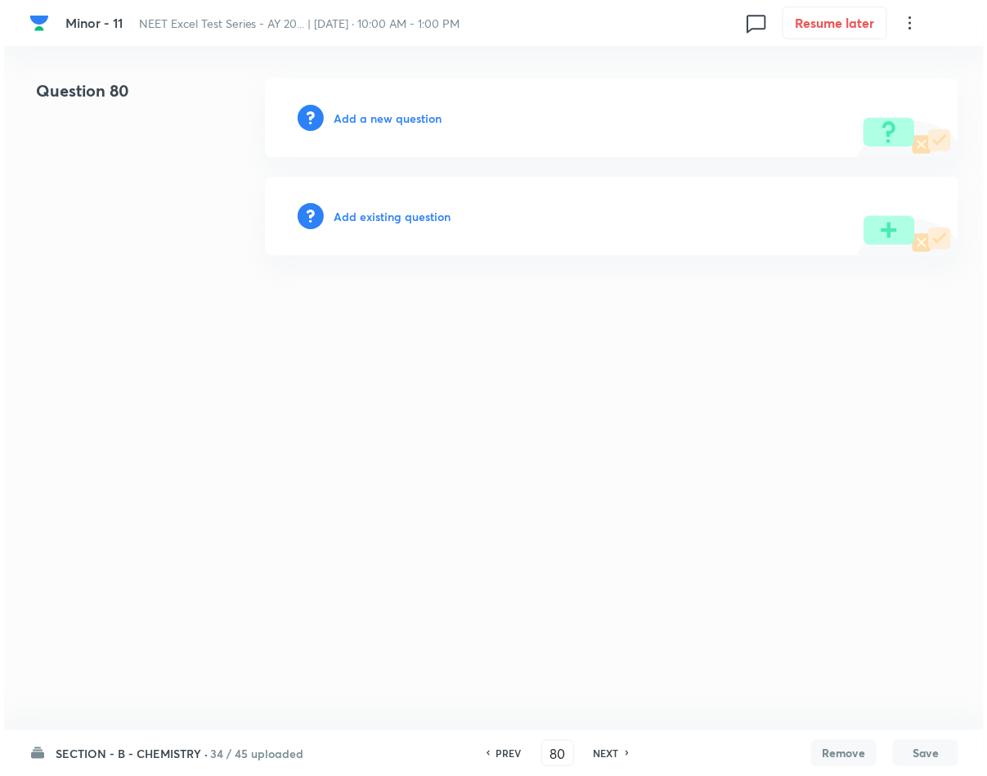
scroll to position [0, 0]
click at [373, 119] on h6 "Add a new question" at bounding box center [388, 118] width 108 height 17
click at [373, 119] on h6 "Choose a question type" at bounding box center [397, 118] width 126 height 17
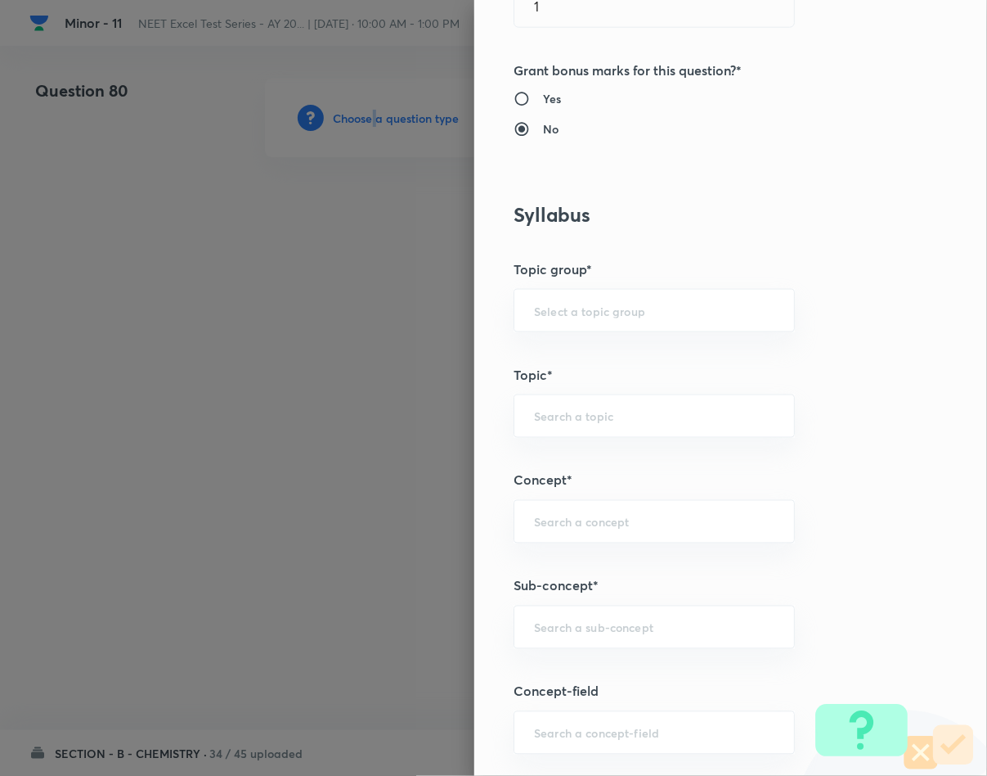
scroll to position [736, 0]
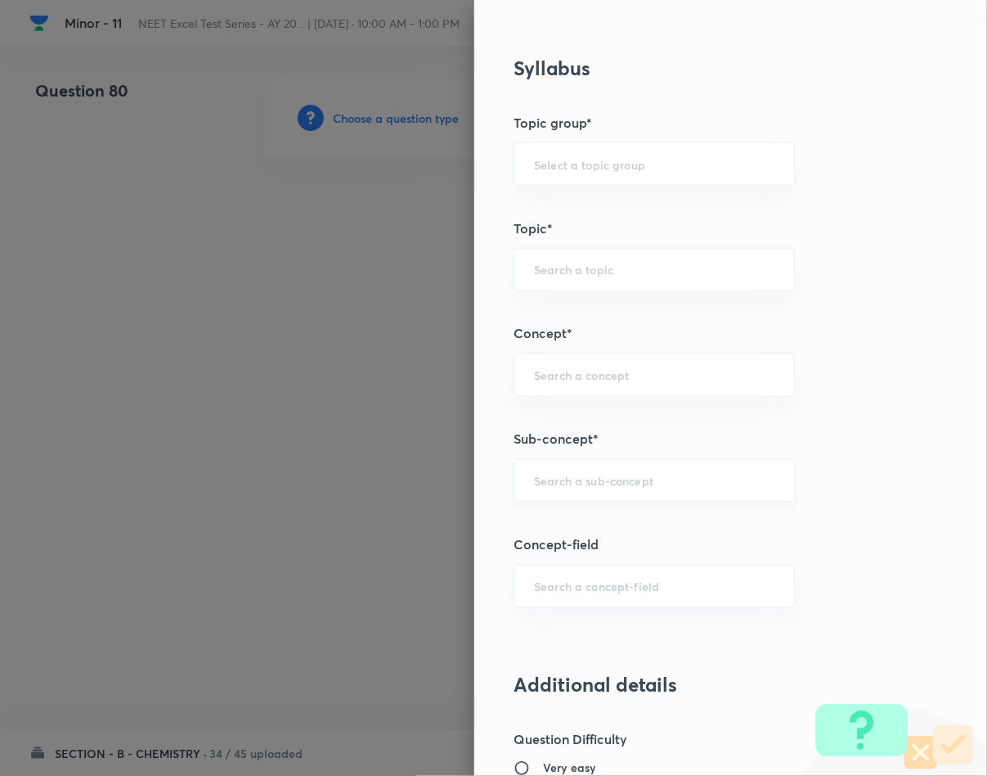
click at [558, 488] on input "text" at bounding box center [654, 481] width 241 height 16
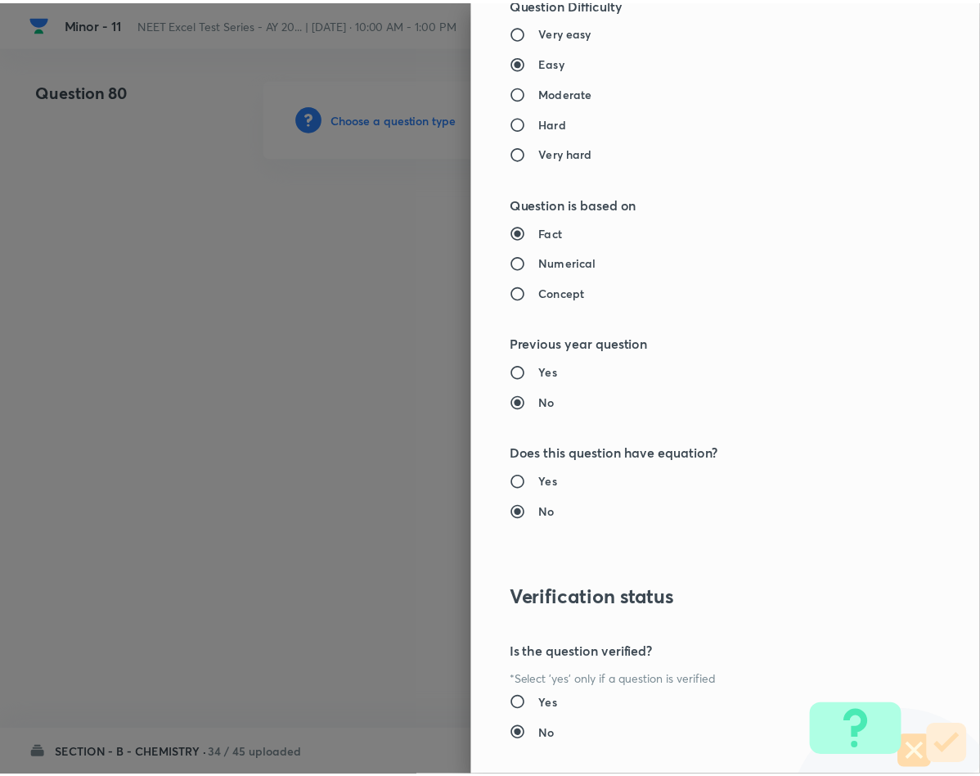
scroll to position [1569, 0]
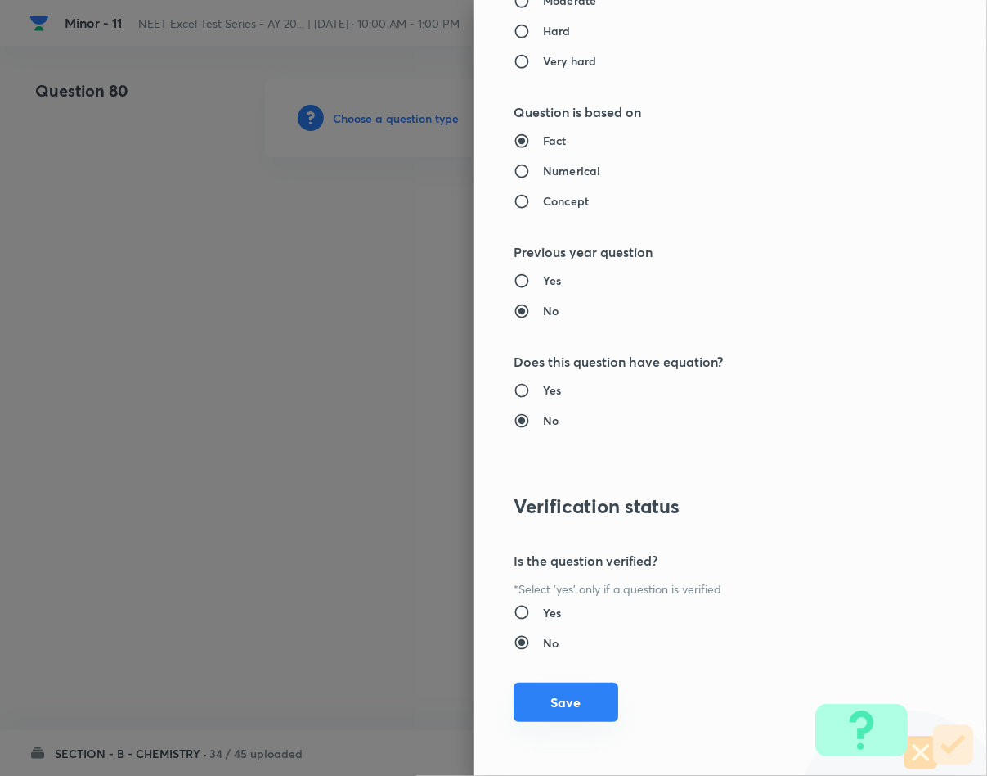
click at [546, 702] on button "Save" at bounding box center [566, 701] width 105 height 39
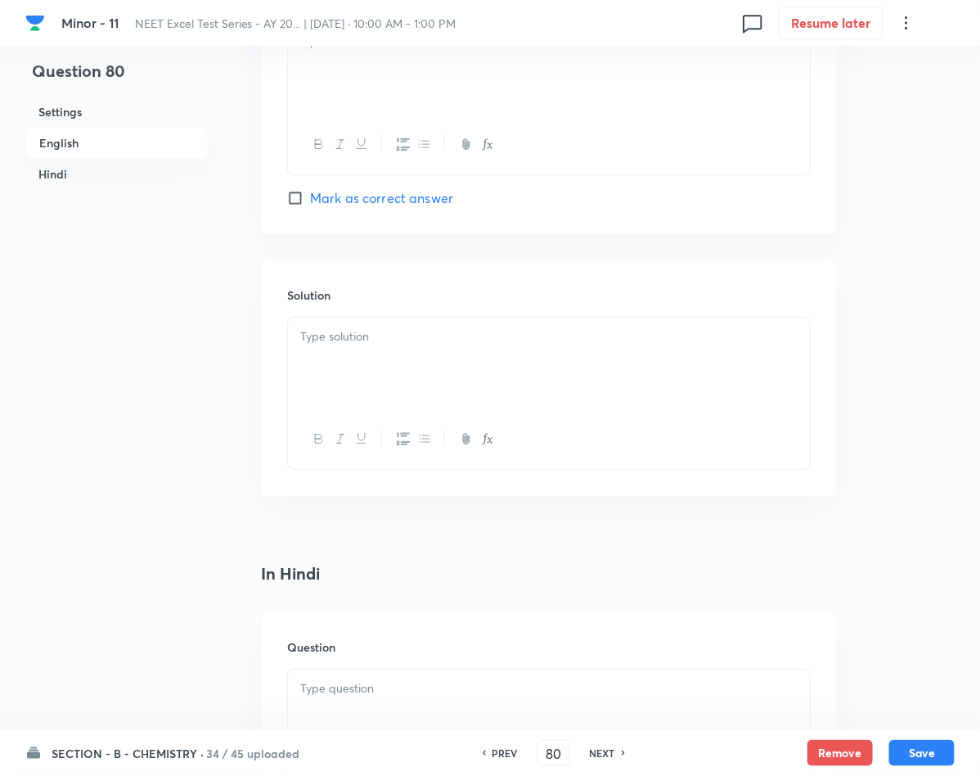
scroll to position [1595, 0]
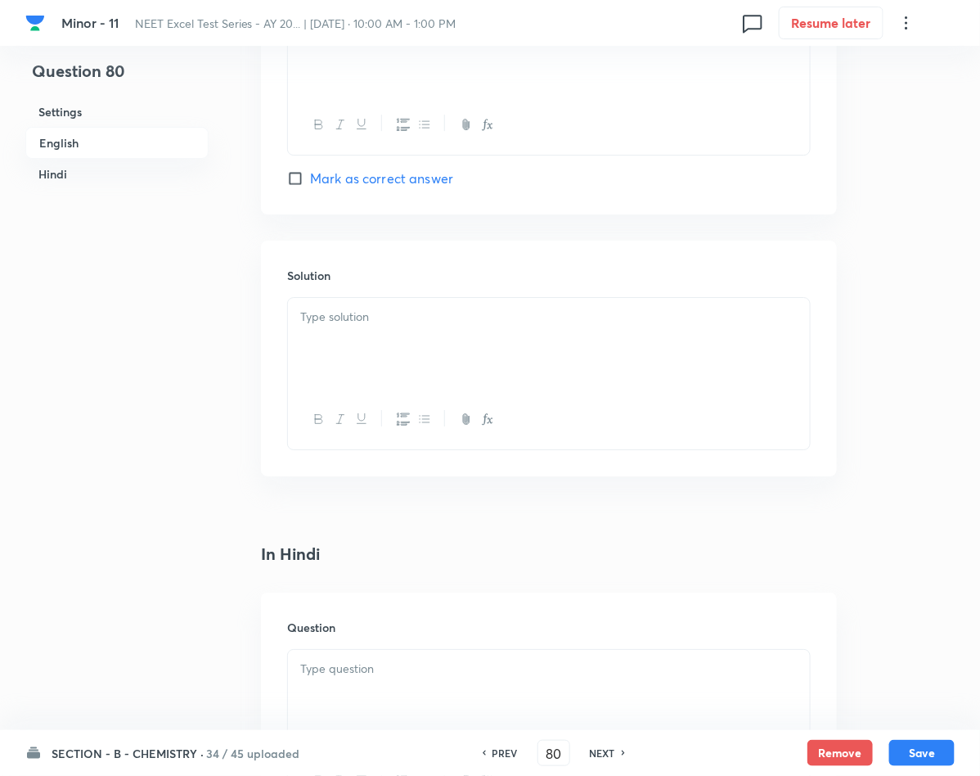
click at [344, 678] on p at bounding box center [548, 668] width 497 height 19
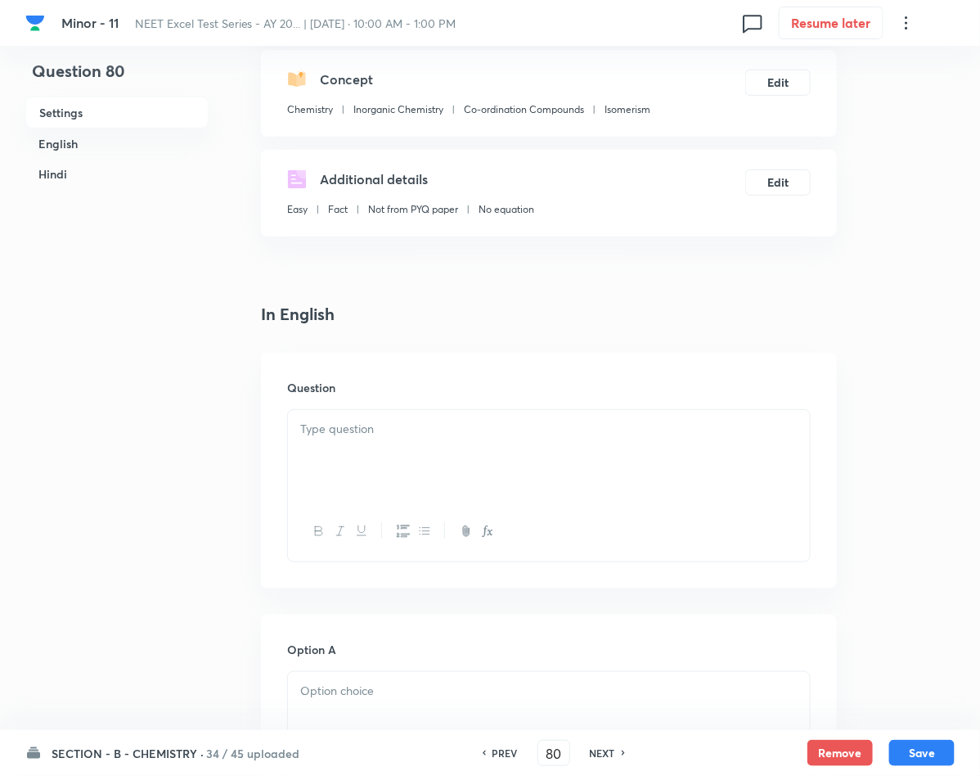
scroll to position [123, 0]
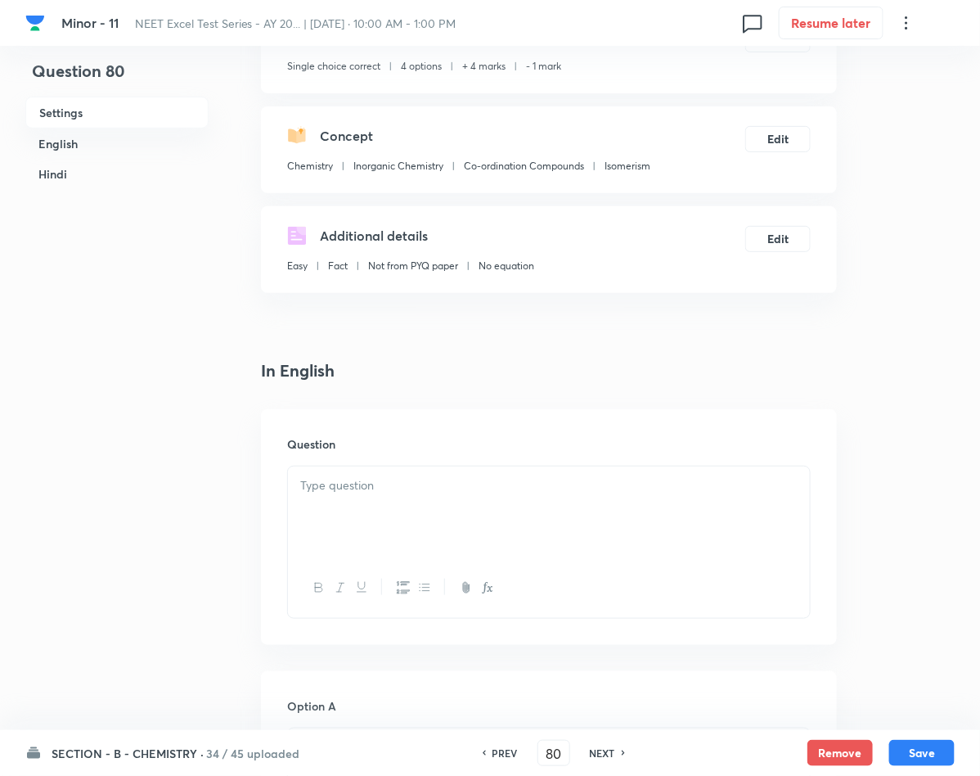
click at [381, 521] on div at bounding box center [549, 512] width 522 height 92
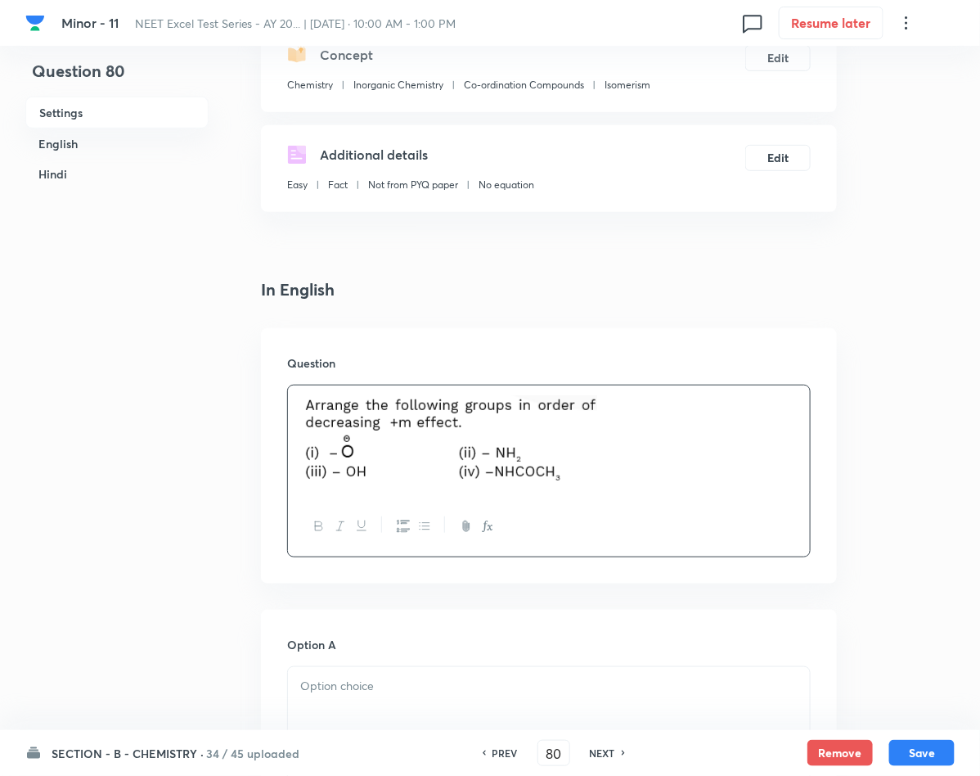
scroll to position [368, 0]
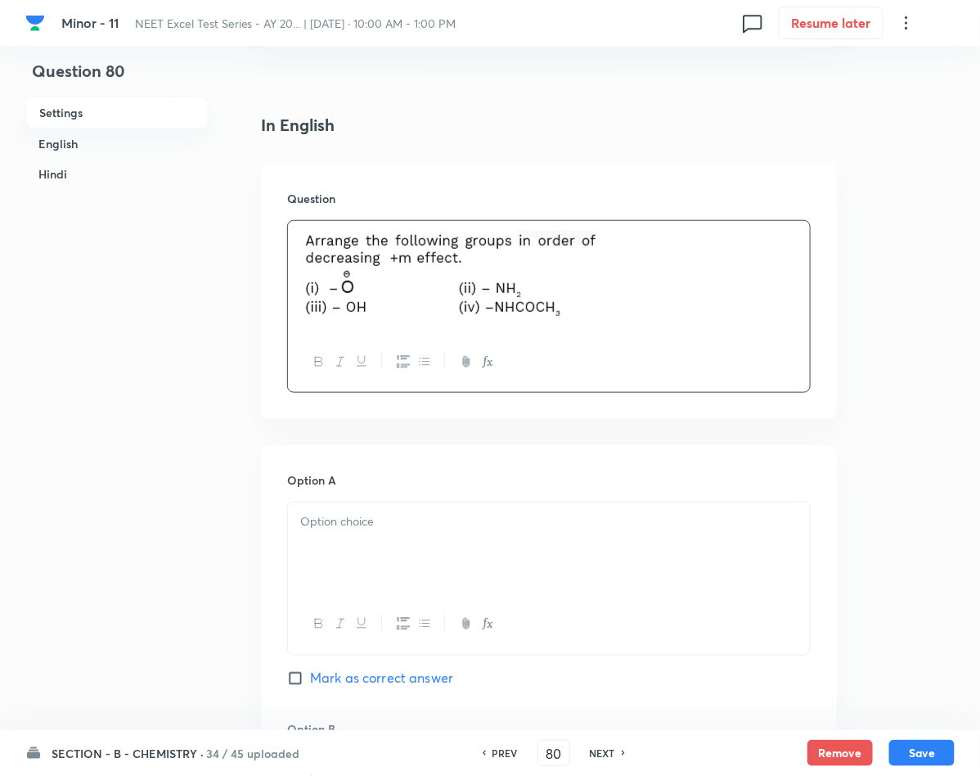
click at [376, 565] on div at bounding box center [549, 548] width 522 height 92
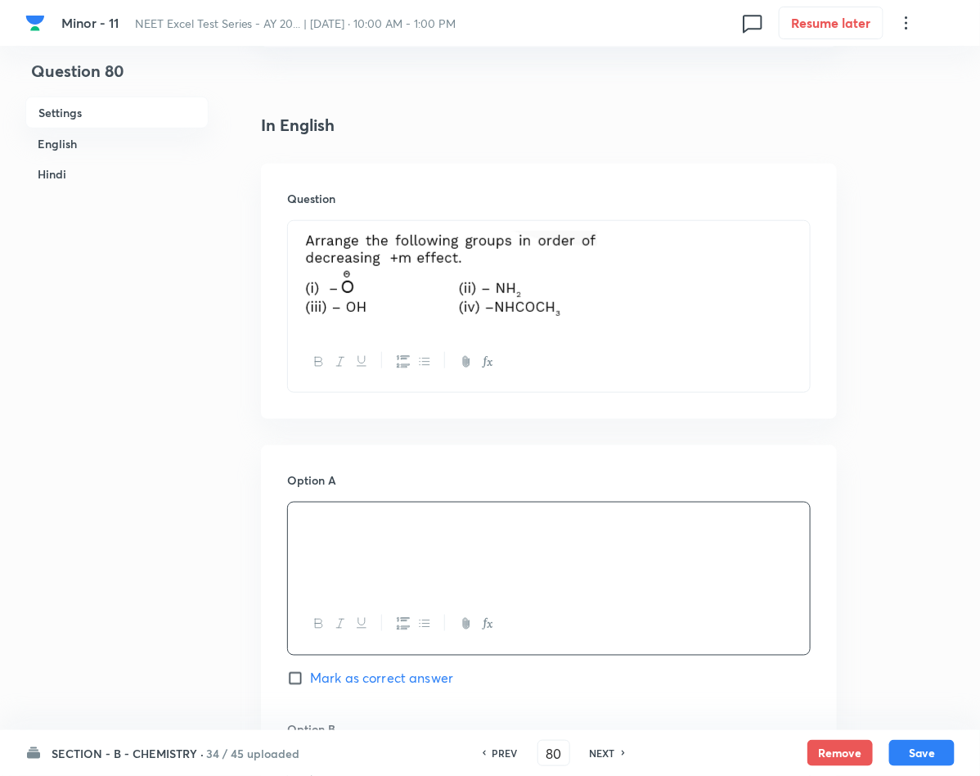
click at [324, 677] on span "Mark as correct answer" at bounding box center [381, 678] width 143 height 20
click at [310, 677] on input "Mark as correct answer" at bounding box center [298, 678] width 23 height 16
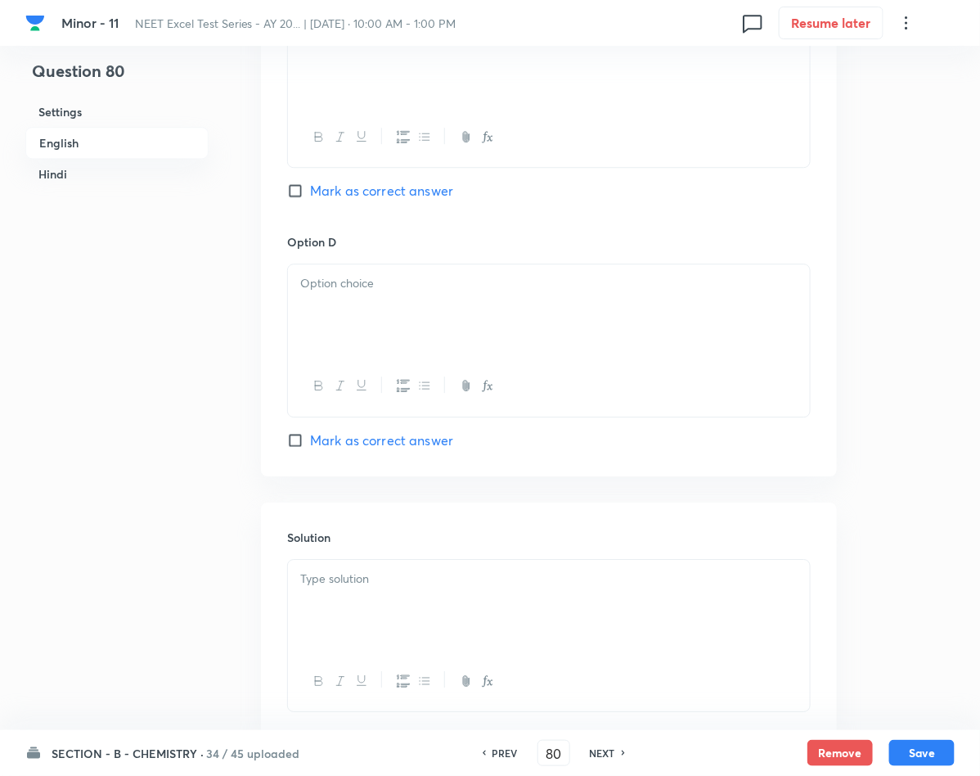
scroll to position [1472, 0]
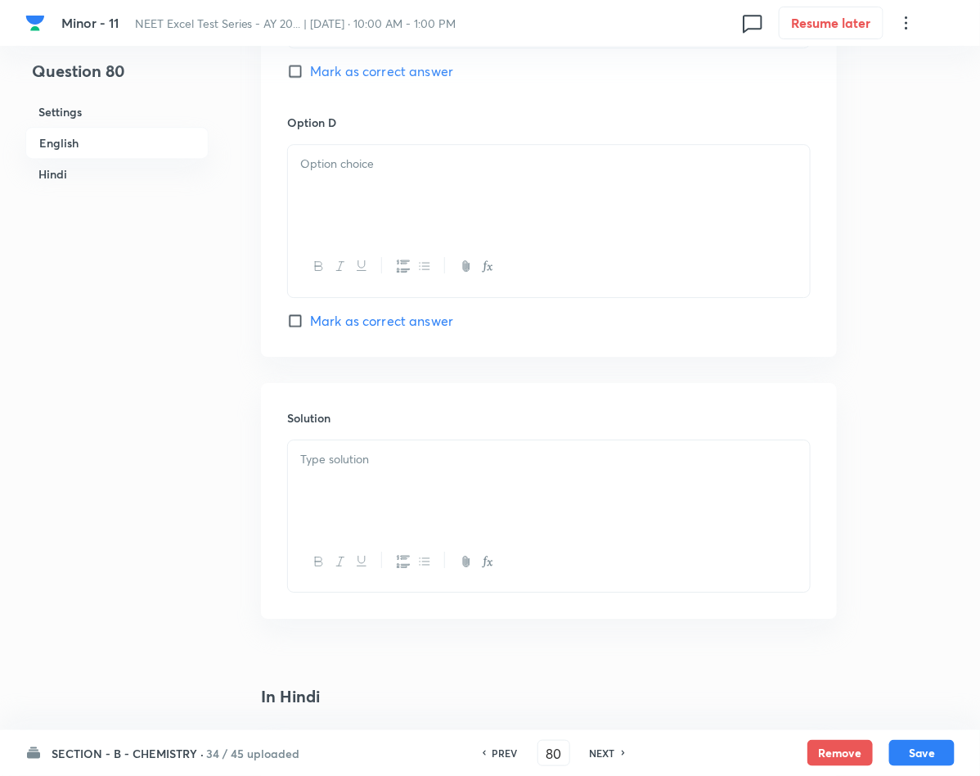
click at [401, 498] on div at bounding box center [549, 486] width 522 height 92
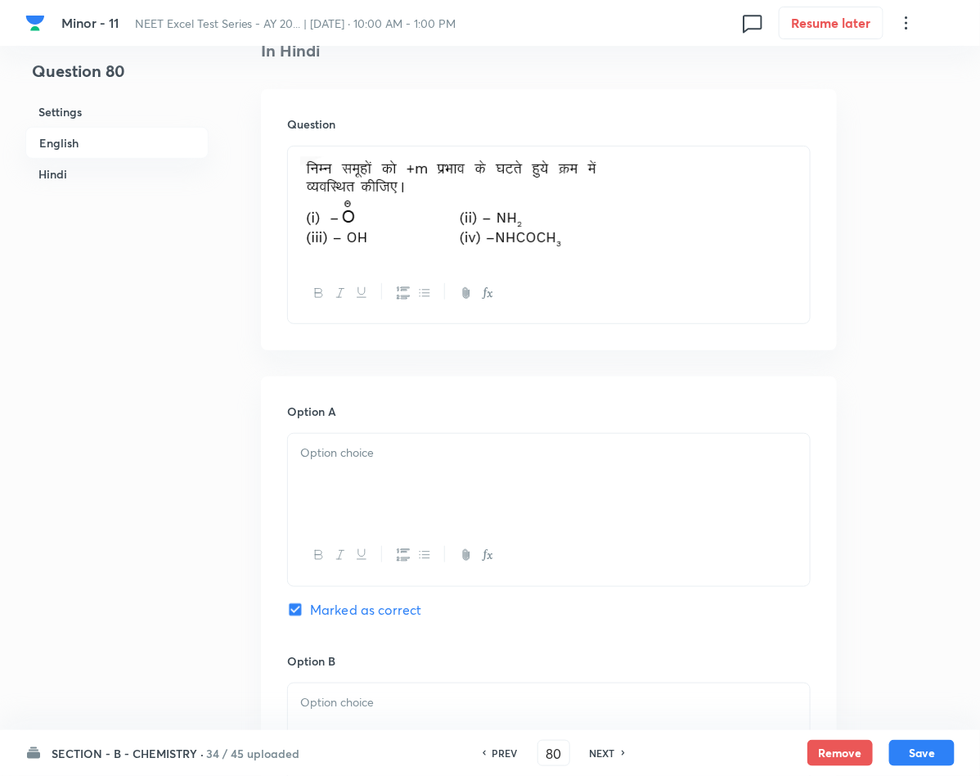
scroll to position [2209, 0]
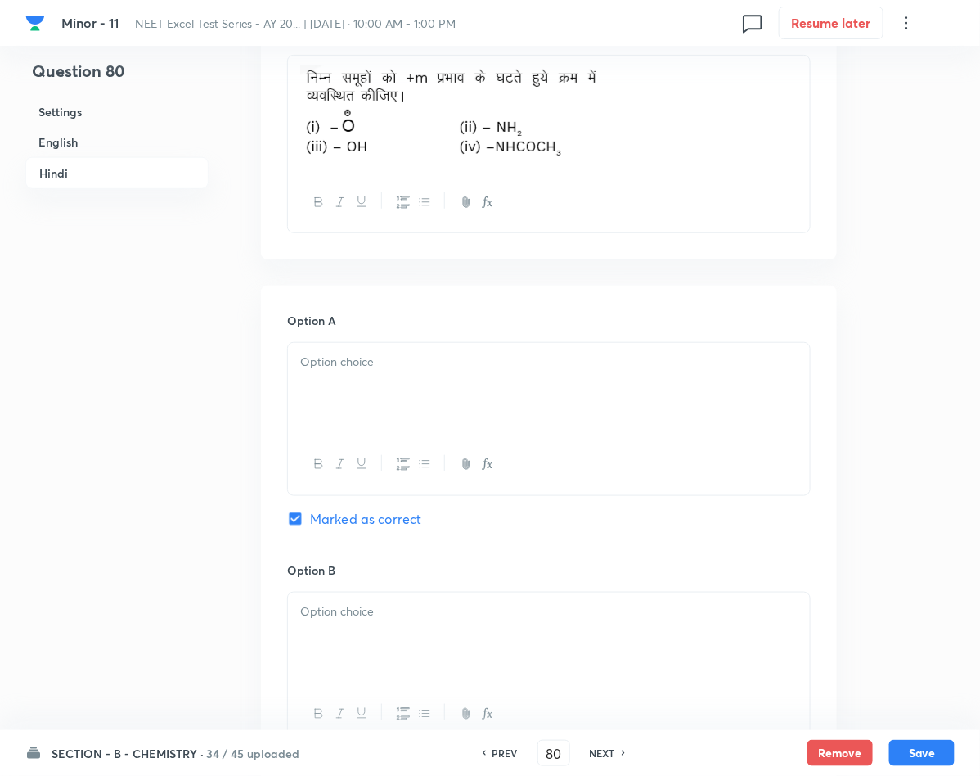
click at [335, 393] on div at bounding box center [549, 389] width 522 height 92
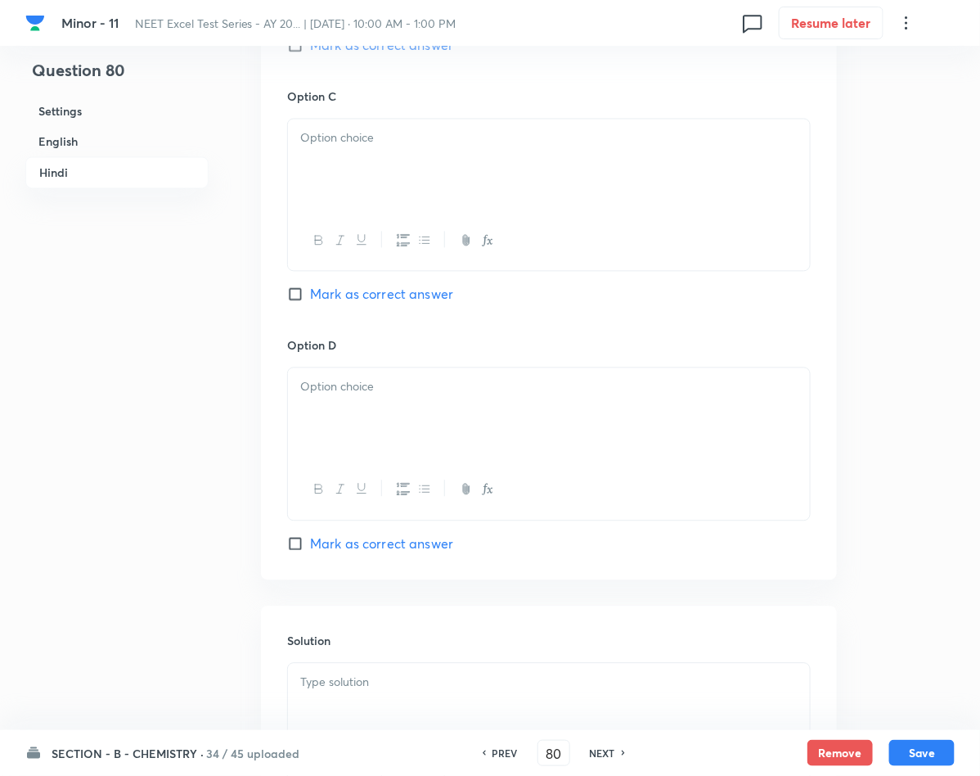
scroll to position [3068, 0]
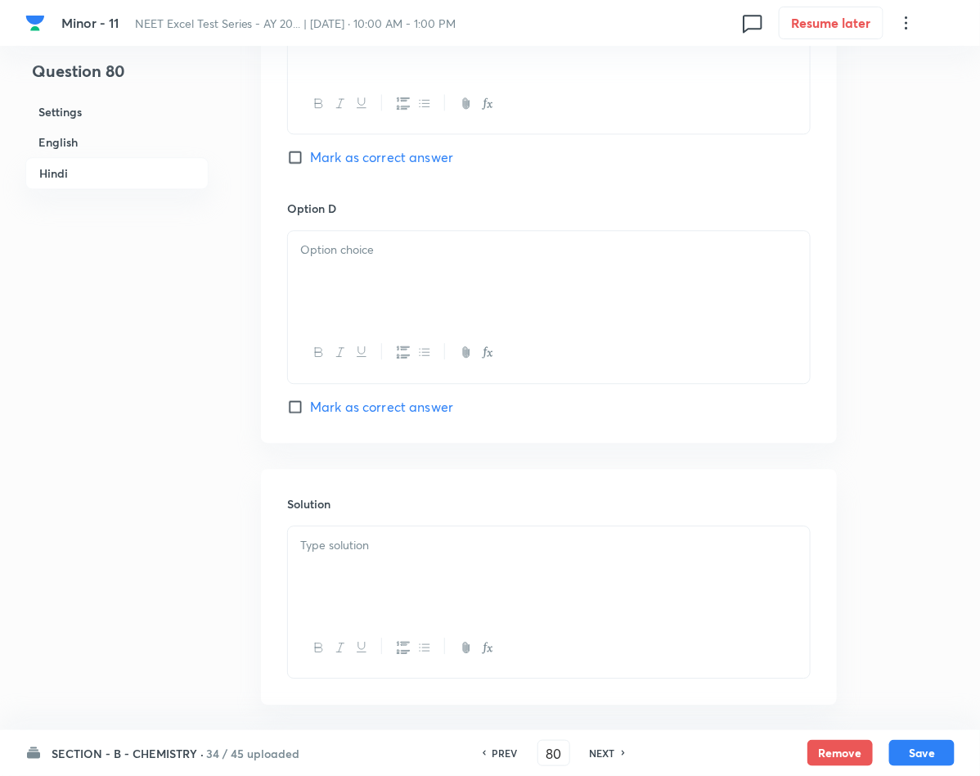
click at [321, 584] on div at bounding box center [549, 572] width 522 height 92
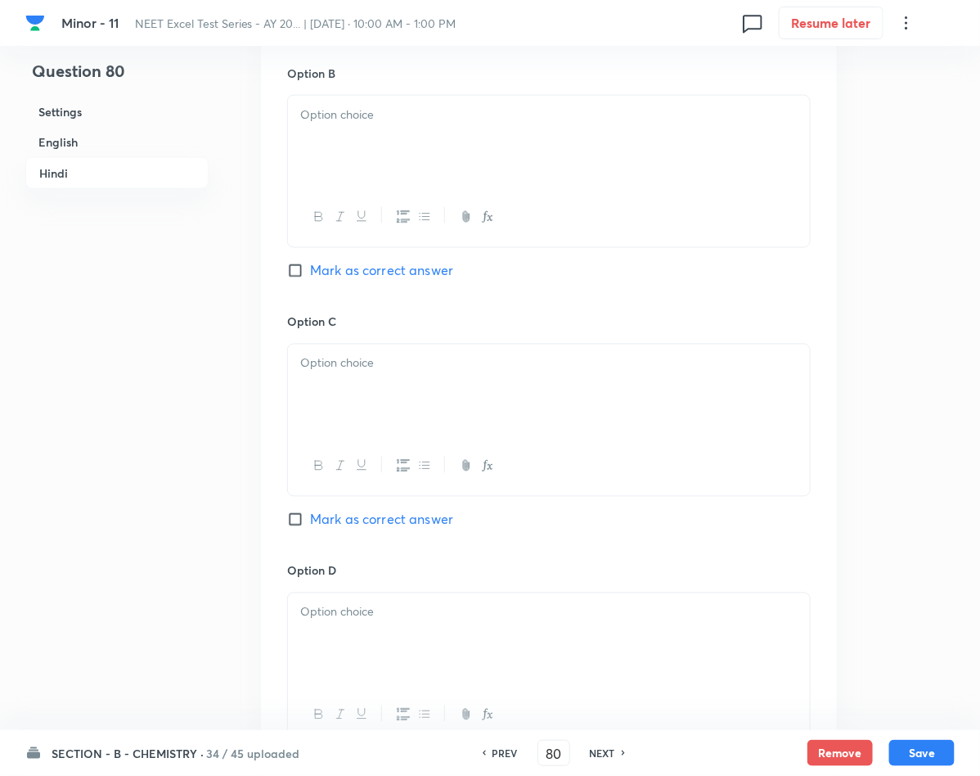
scroll to position [2700, 0]
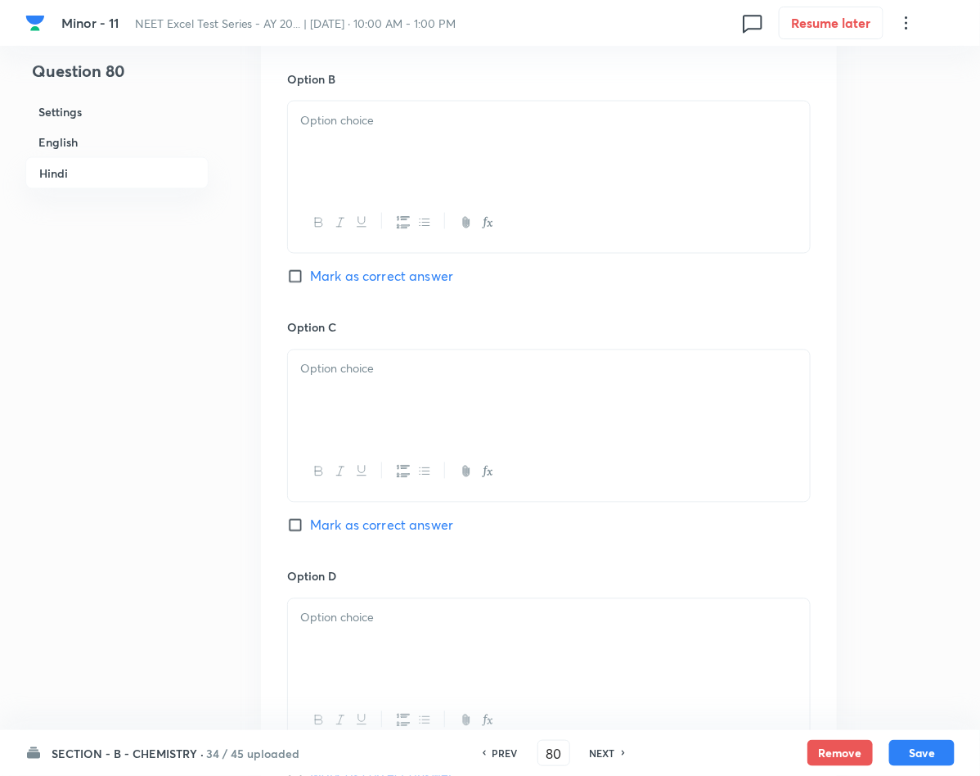
click at [366, 126] on p at bounding box center [548, 120] width 497 height 19
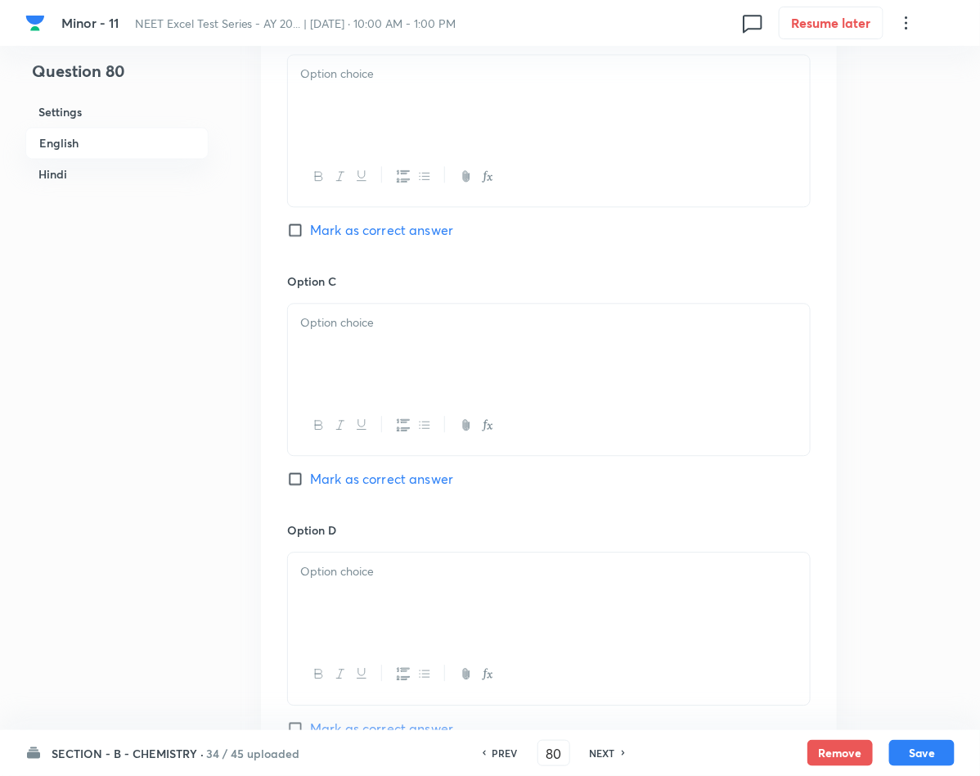
scroll to position [982, 0]
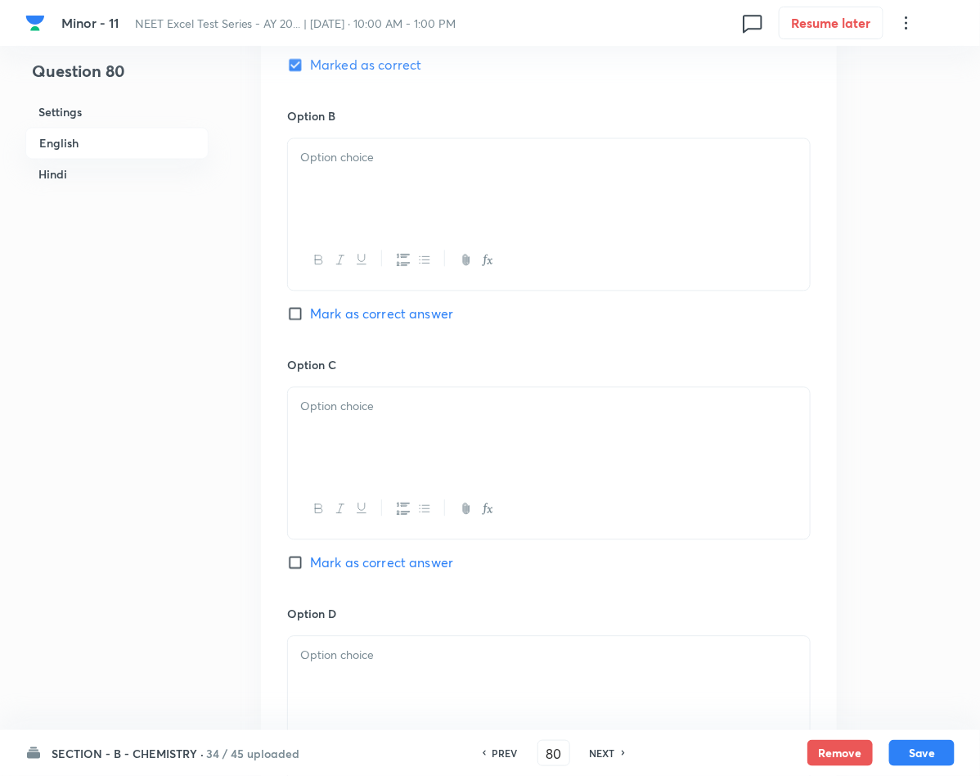
click at [378, 170] on div at bounding box center [549, 184] width 522 height 92
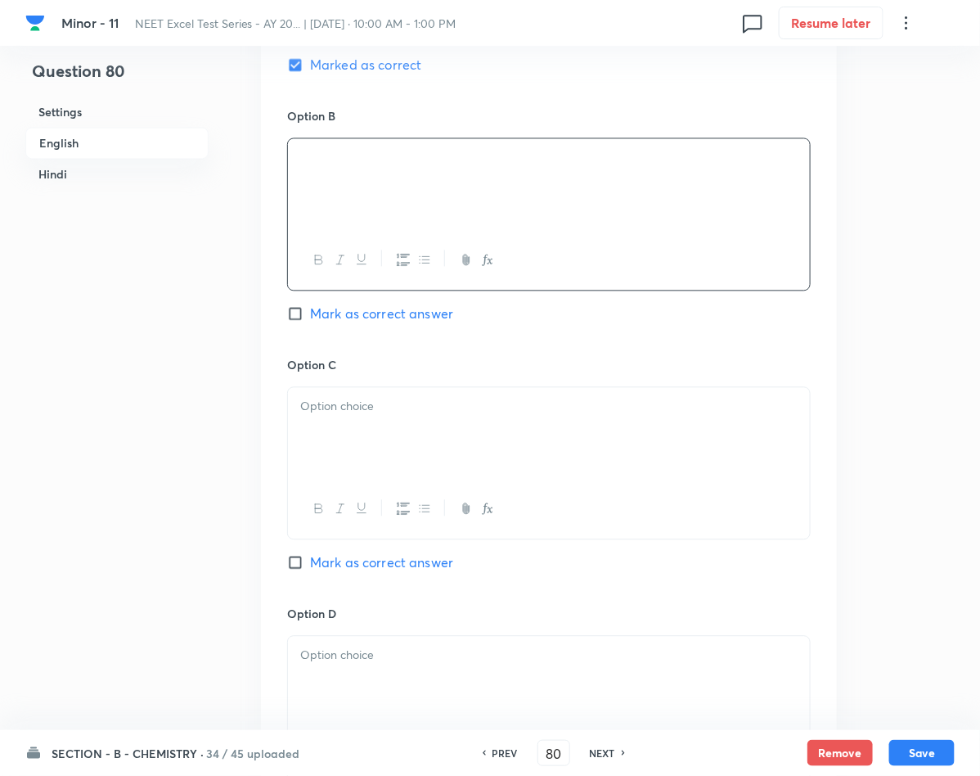
click at [415, 429] on div at bounding box center [549, 433] width 522 height 92
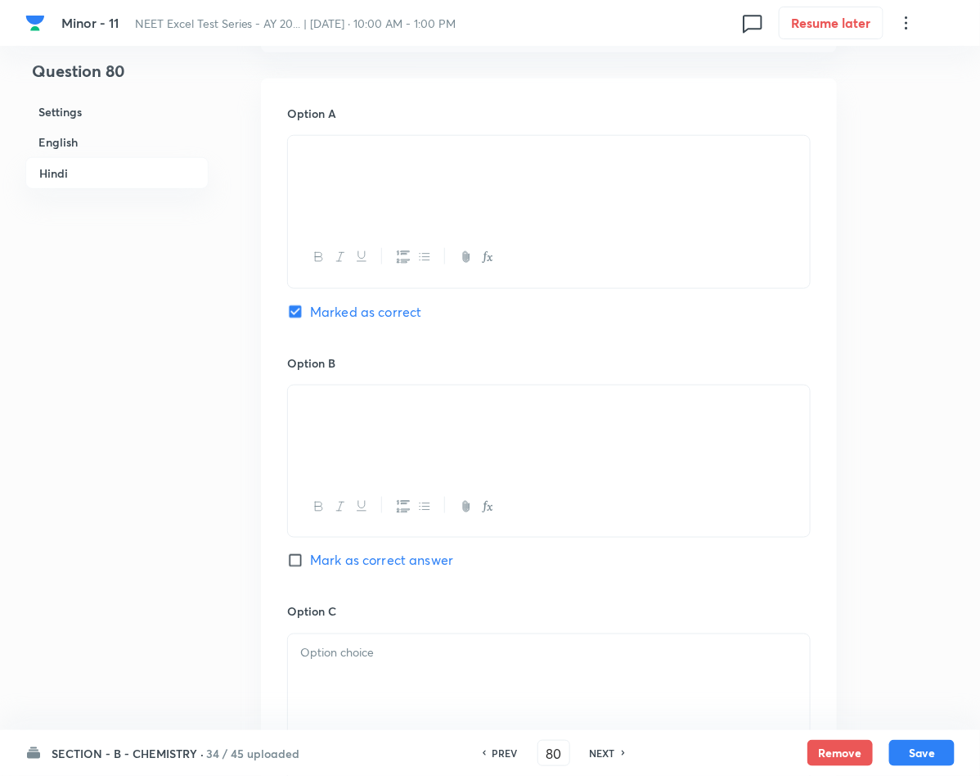
scroll to position [2454, 0]
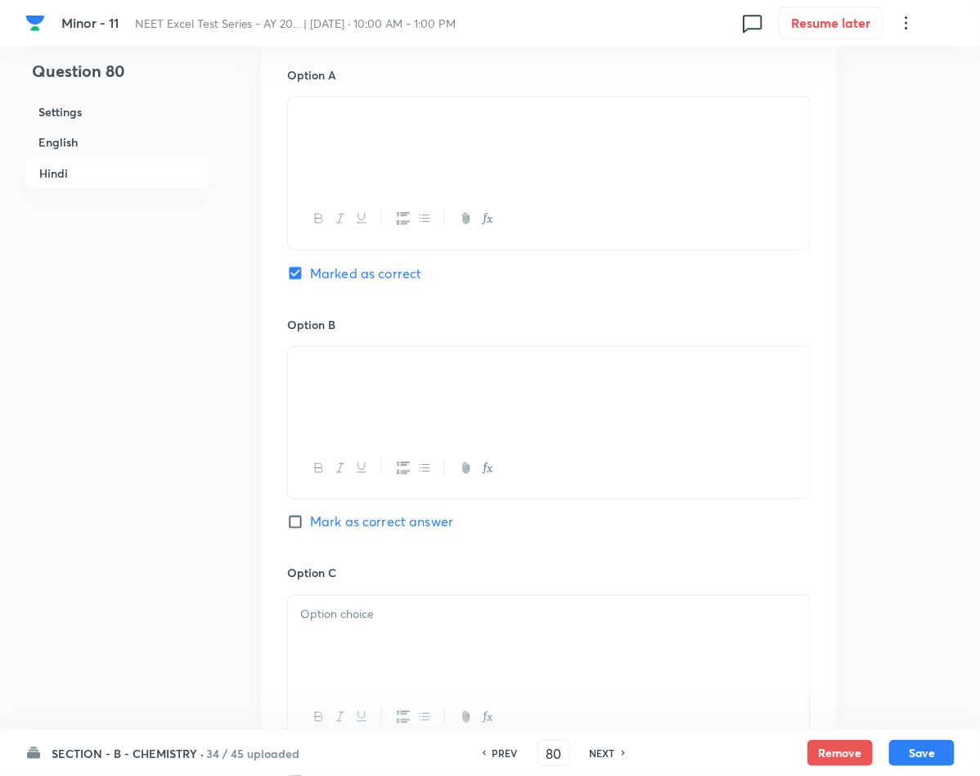
click at [393, 619] on p at bounding box center [548, 614] width 497 height 19
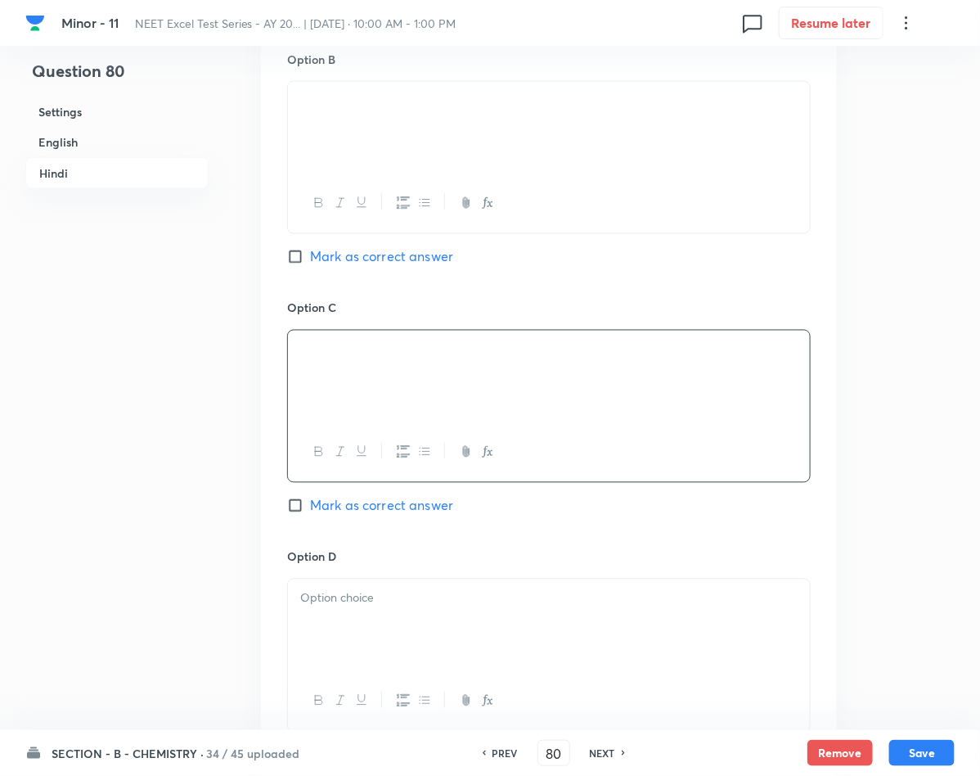
scroll to position [2945, 0]
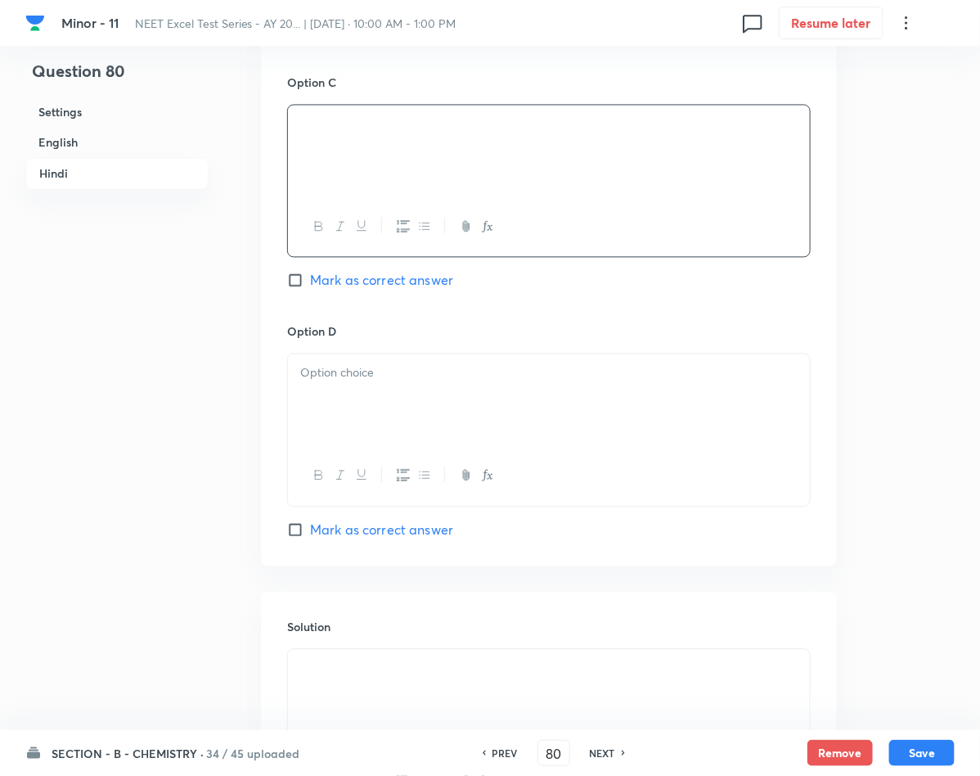
click at [346, 412] on div at bounding box center [549, 399] width 522 height 92
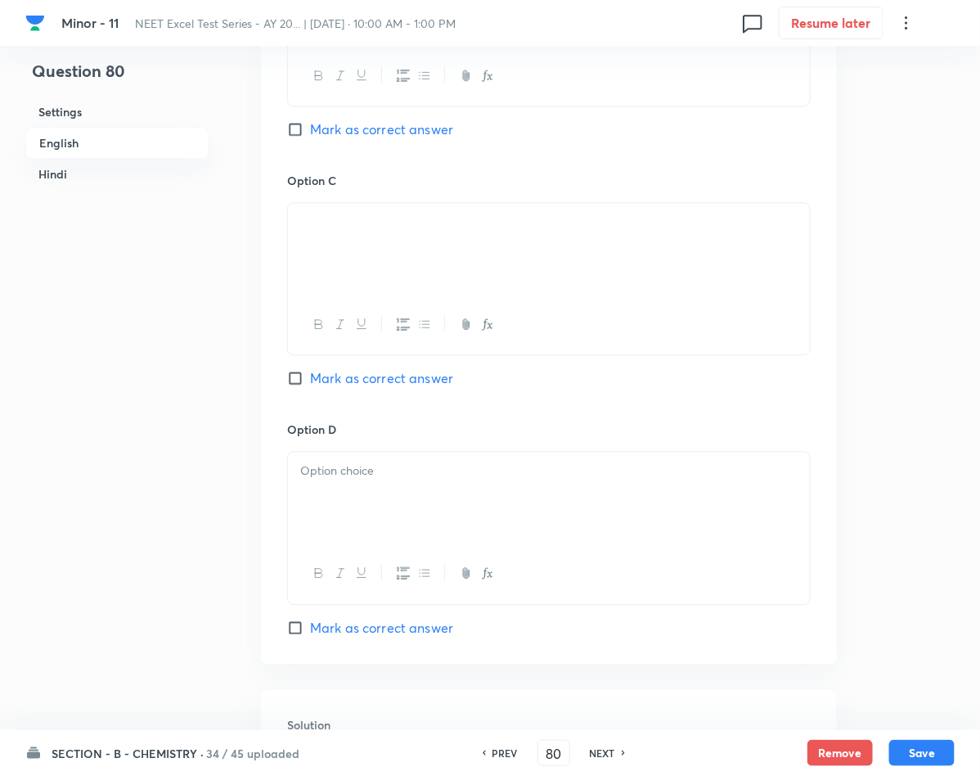
scroll to position [1063, 0]
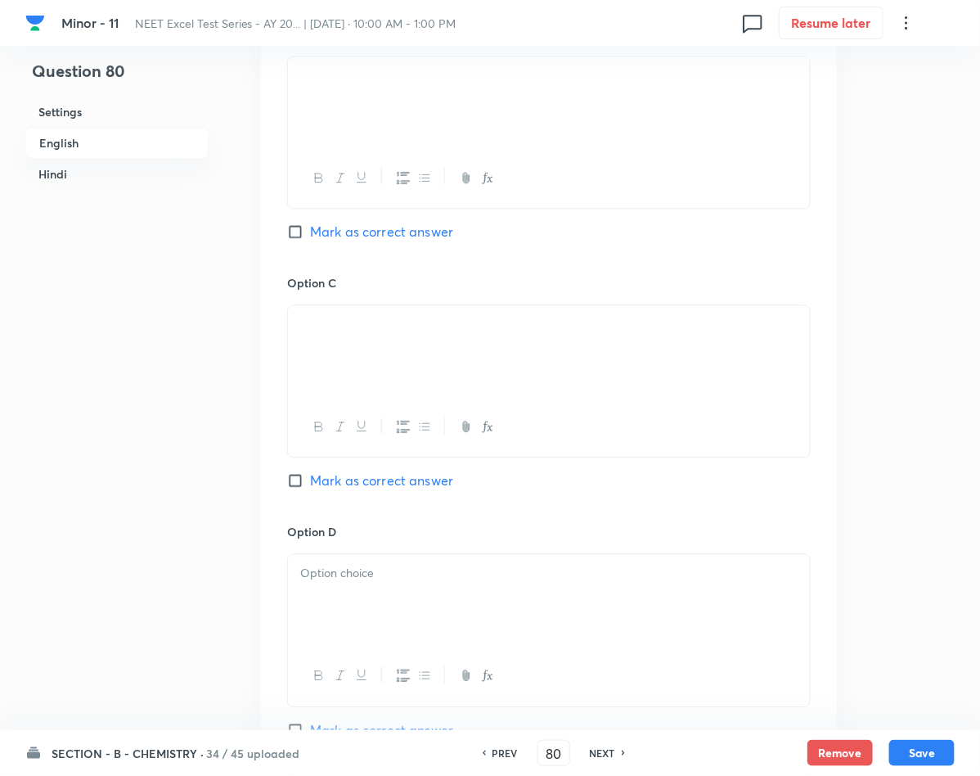
click at [396, 591] on div at bounding box center [549, 600] width 522 height 92
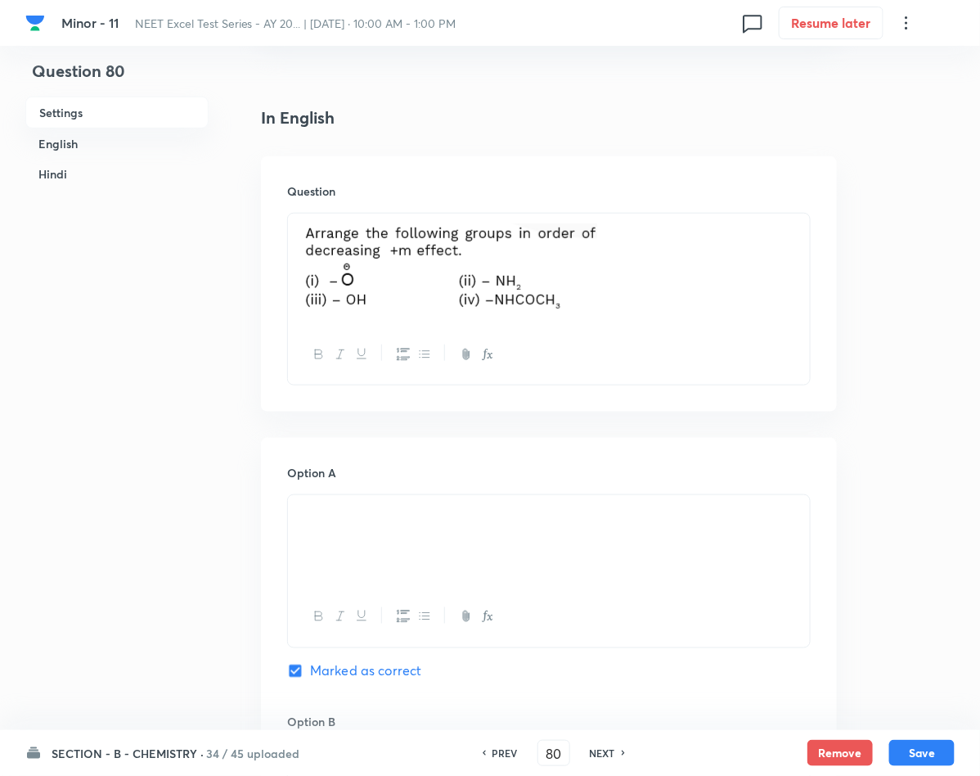
scroll to position [491, 0]
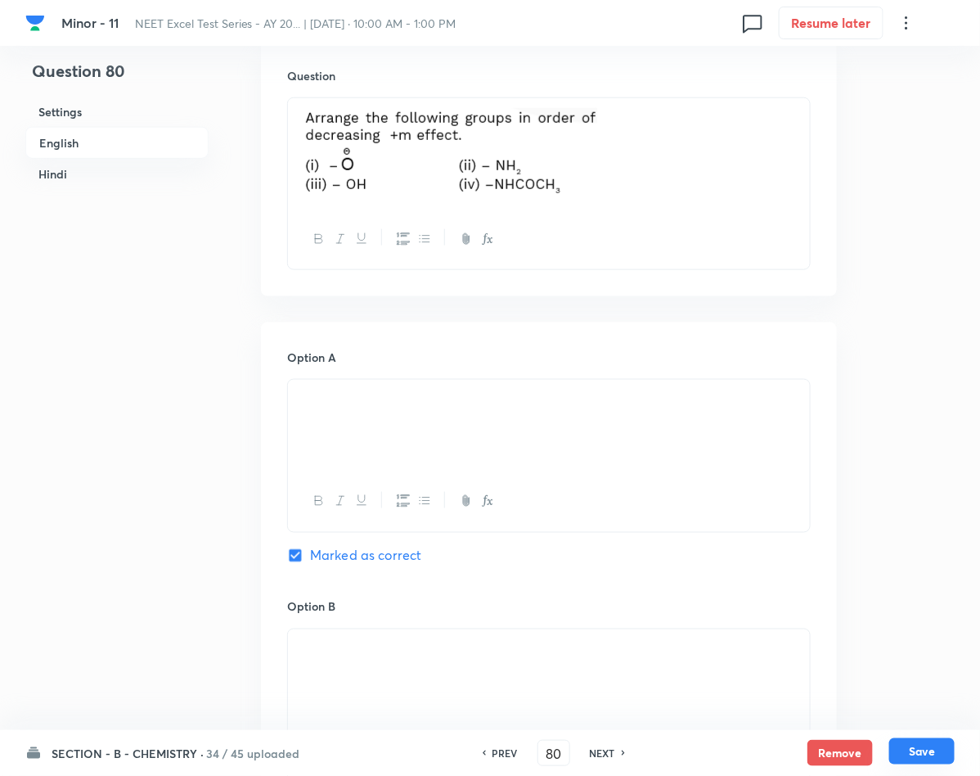
click at [933, 741] on button "Save" at bounding box center [921, 751] width 65 height 26
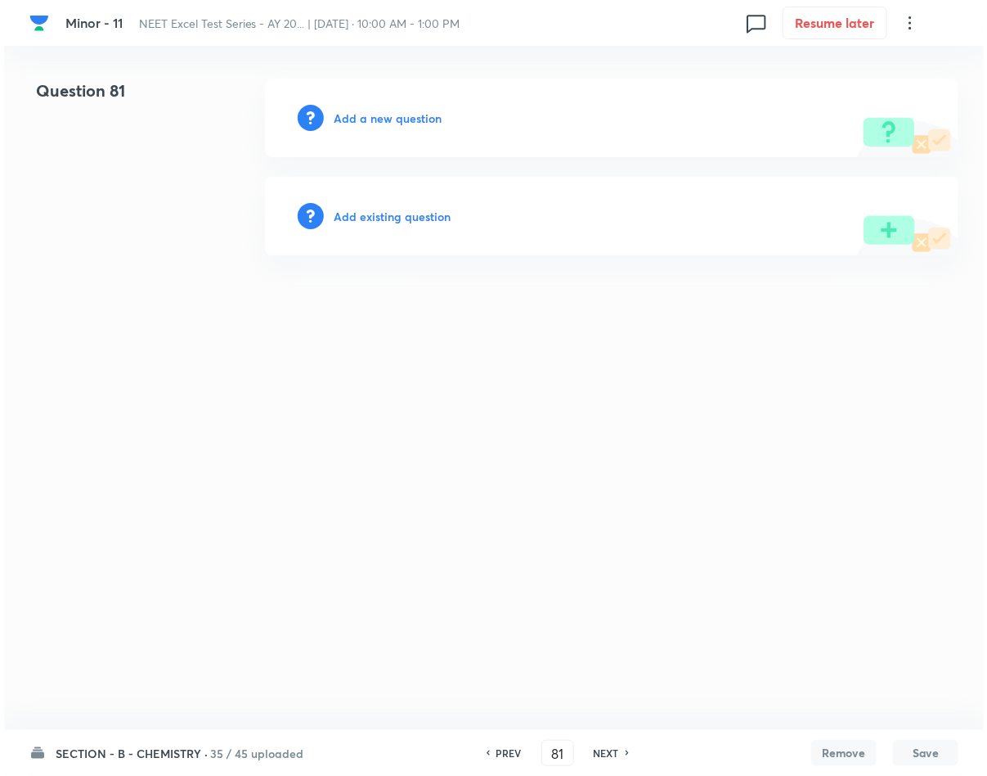
scroll to position [0, 0]
click at [357, 110] on h6 "Add a new question" at bounding box center [388, 118] width 108 height 17
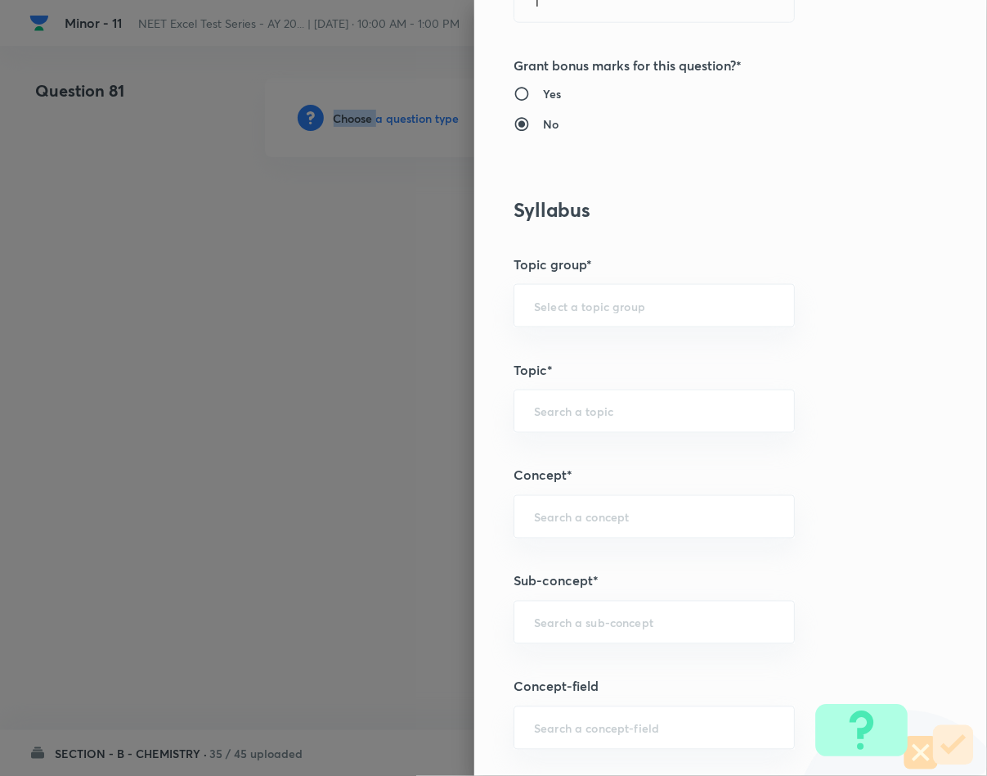
scroll to position [859, 0]
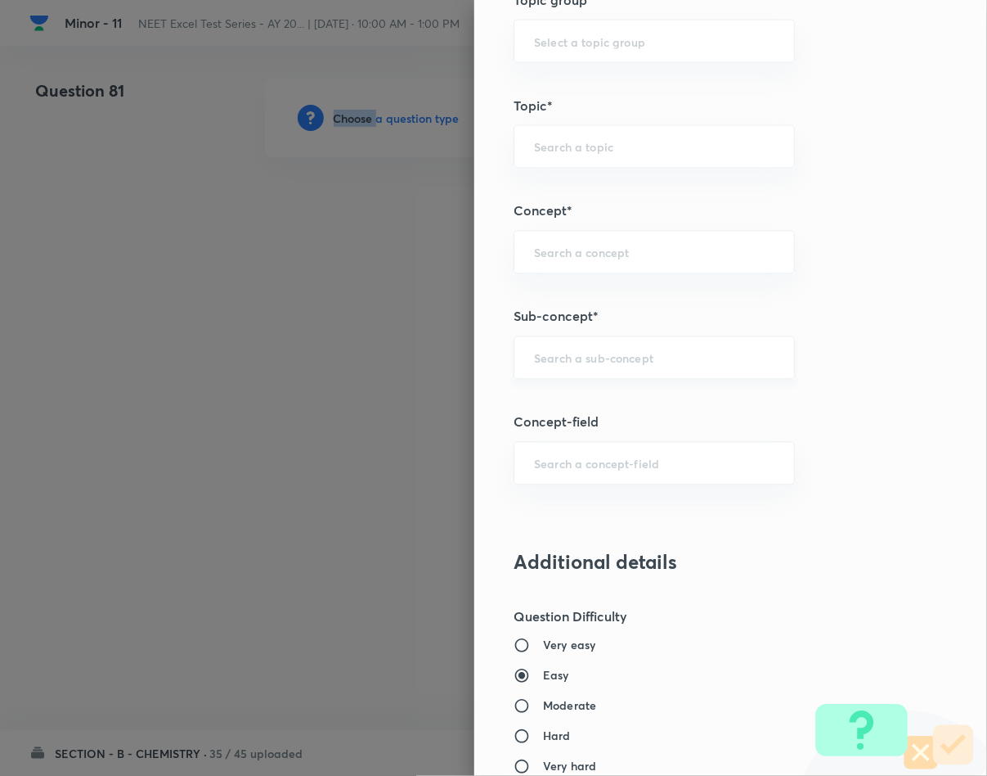
drag, startPoint x: 562, startPoint y: 374, endPoint x: 553, endPoint y: 383, distance: 12.7
click at [553, 388] on div "Question settings Question type* Single choice correct Number of options* 2 3 4…" at bounding box center [730, 388] width 513 height 776
click at [563, 374] on div "​" at bounding box center [654, 357] width 281 height 43
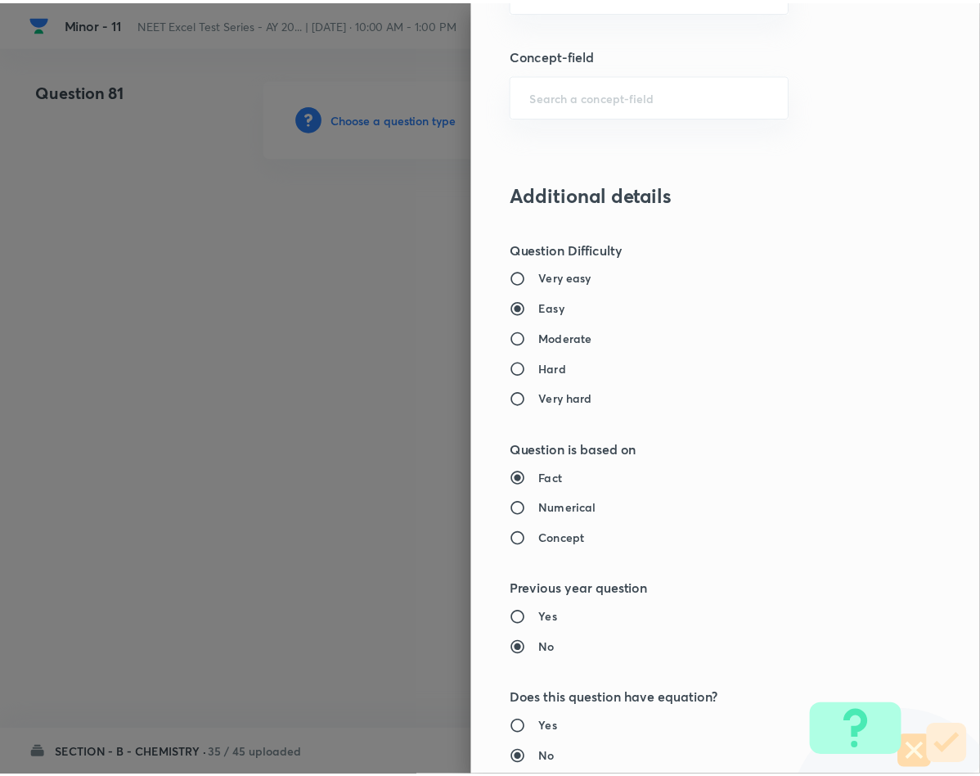
scroll to position [1569, 0]
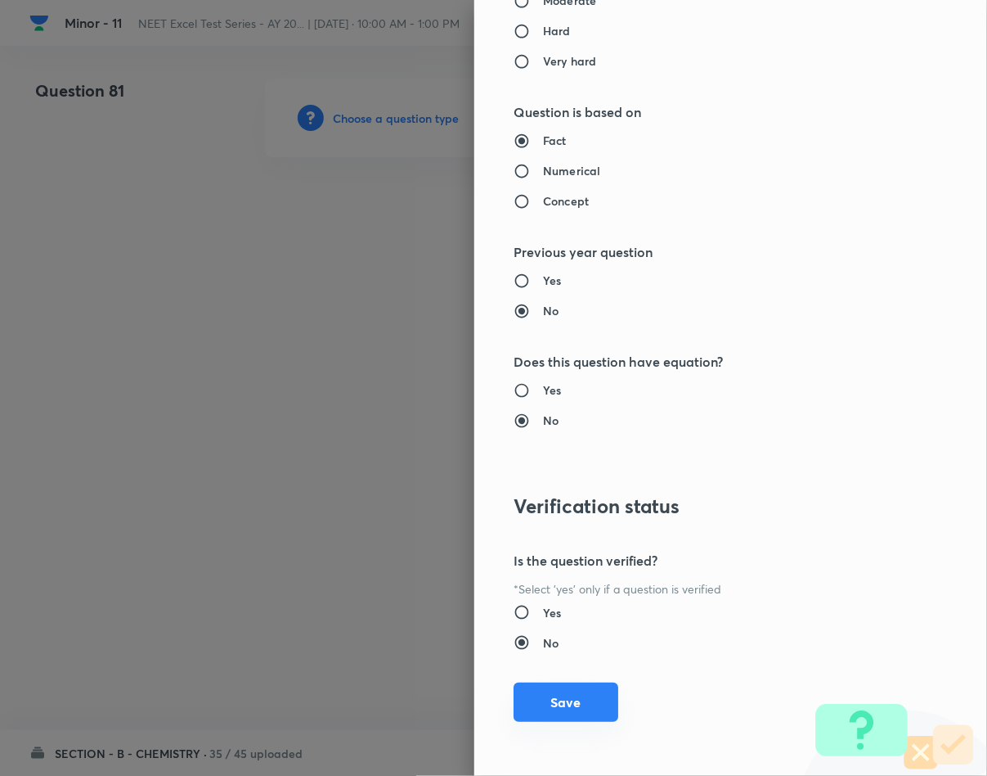
click at [551, 692] on button "Save" at bounding box center [566, 701] width 105 height 39
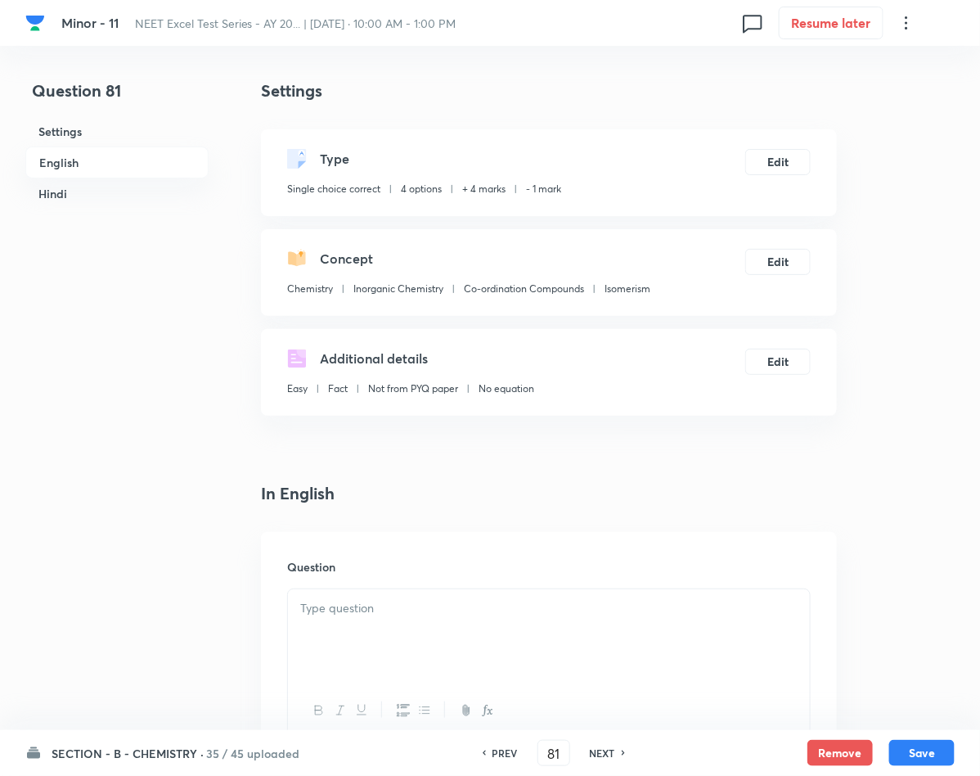
click at [456, 614] on p at bounding box center [548, 608] width 497 height 19
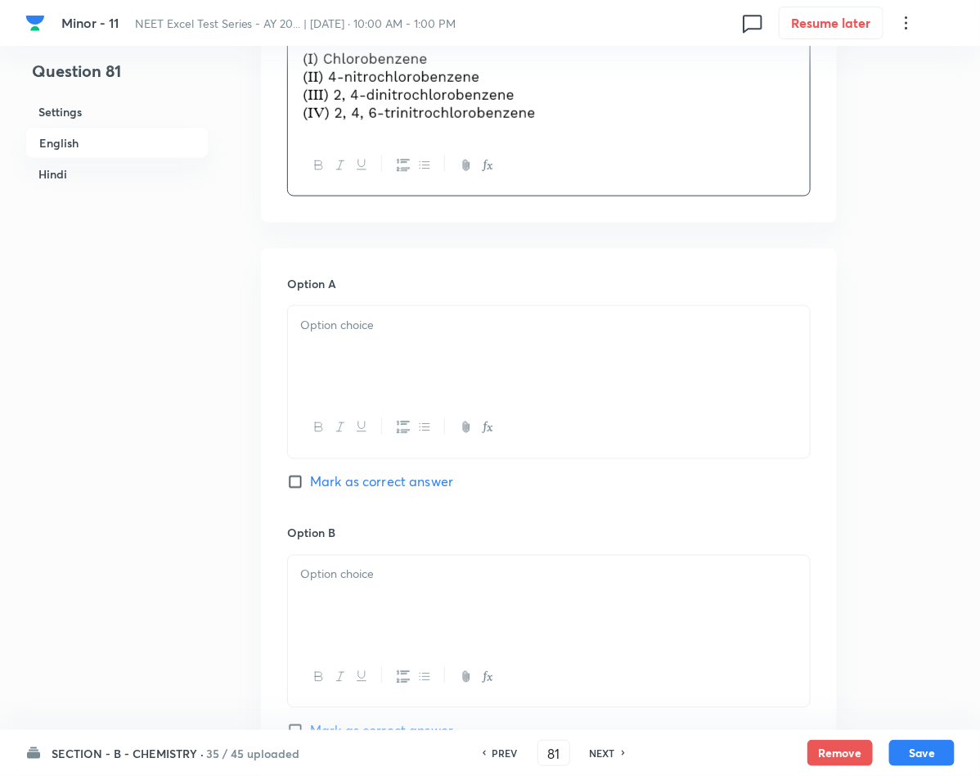
scroll to position [614, 0]
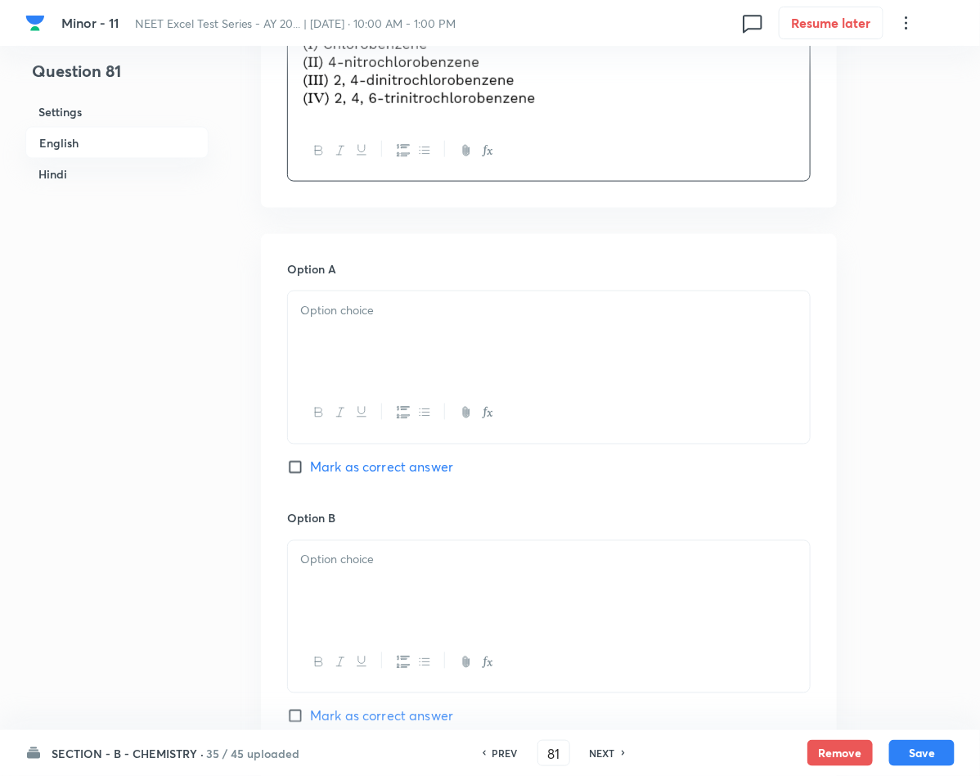
click at [336, 347] on div at bounding box center [549, 337] width 522 height 92
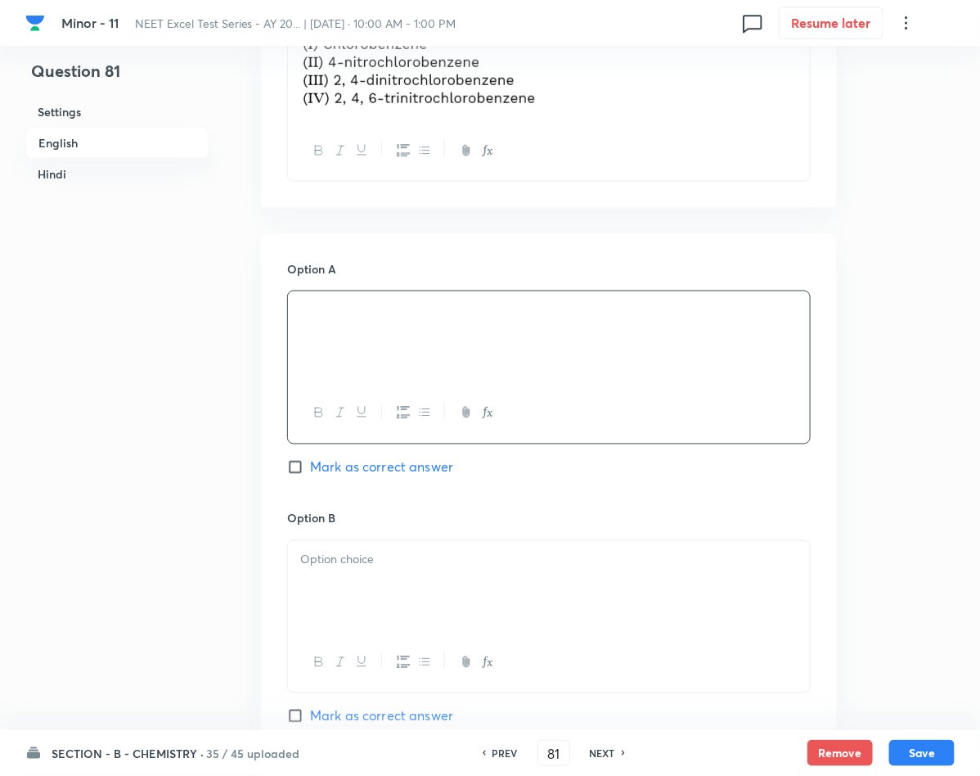
click at [354, 465] on span "Mark as correct answer" at bounding box center [381, 467] width 143 height 20
click at [310, 465] on input "Mark as correct answer" at bounding box center [298, 467] width 23 height 16
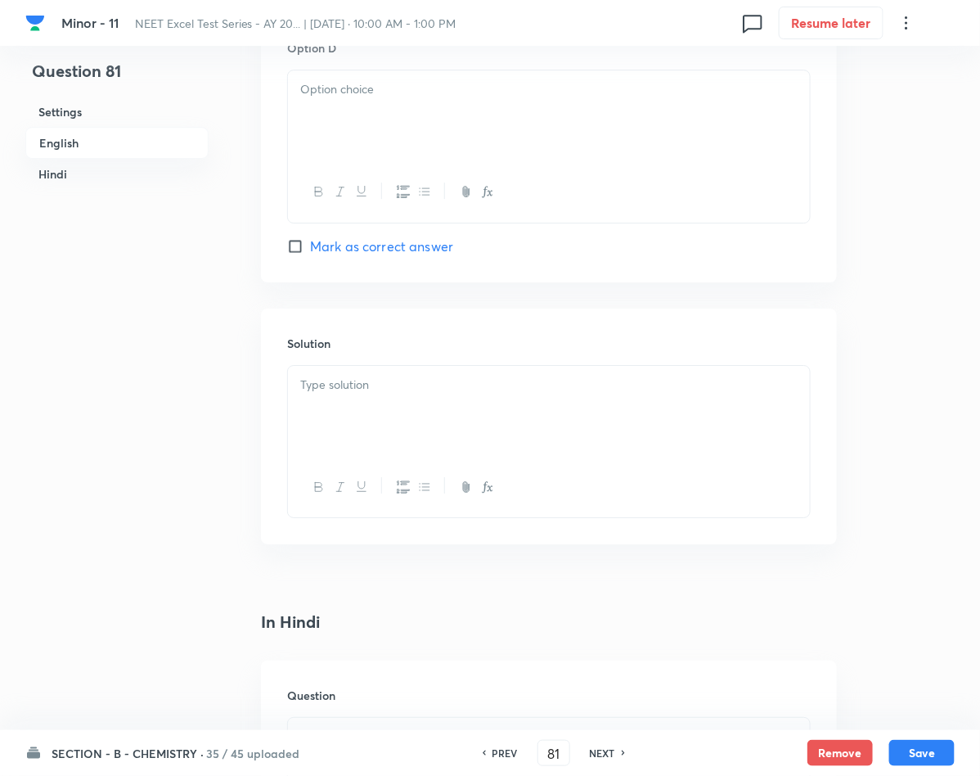
scroll to position [1595, 0]
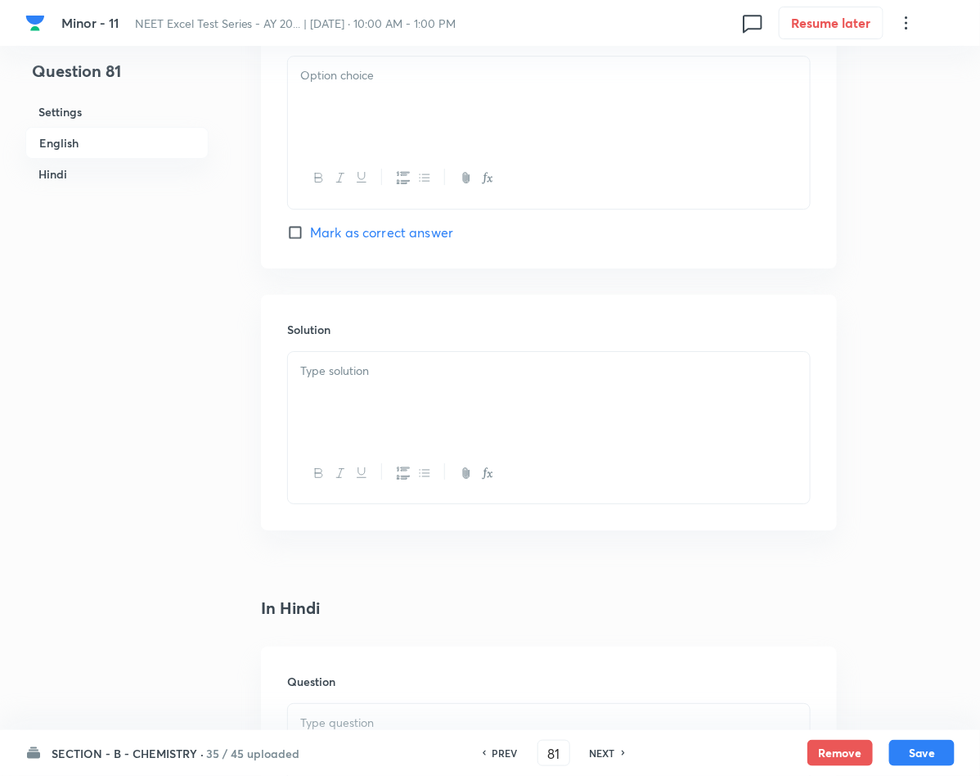
click at [349, 400] on div at bounding box center [549, 398] width 522 height 92
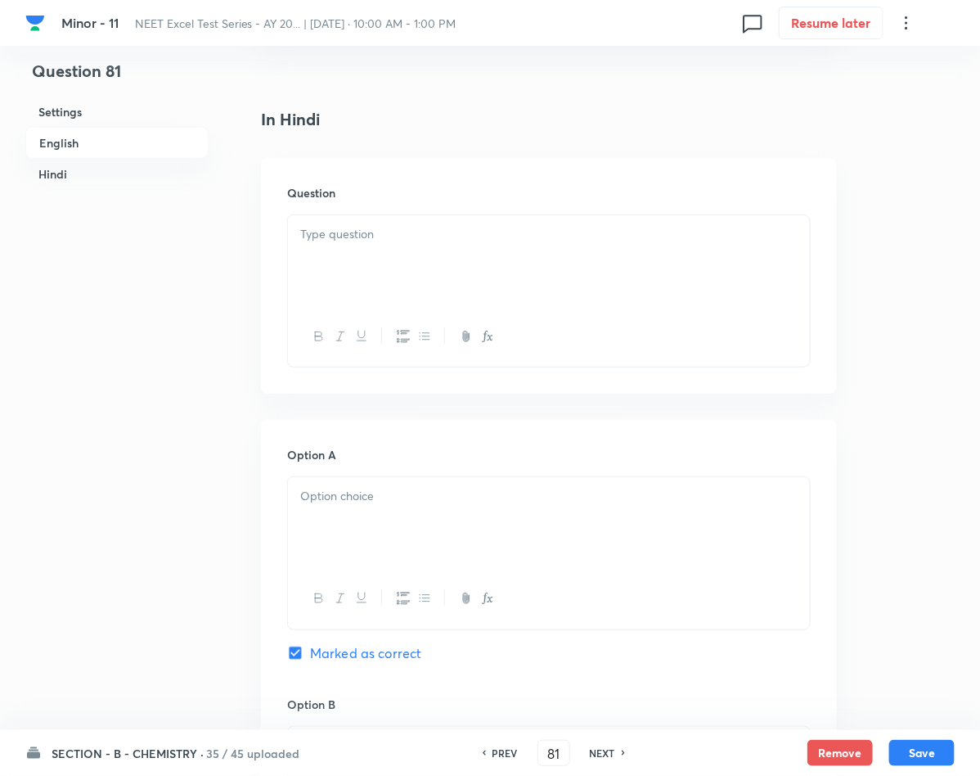
scroll to position [2086, 0]
click at [369, 503] on p at bounding box center [548, 493] width 497 height 19
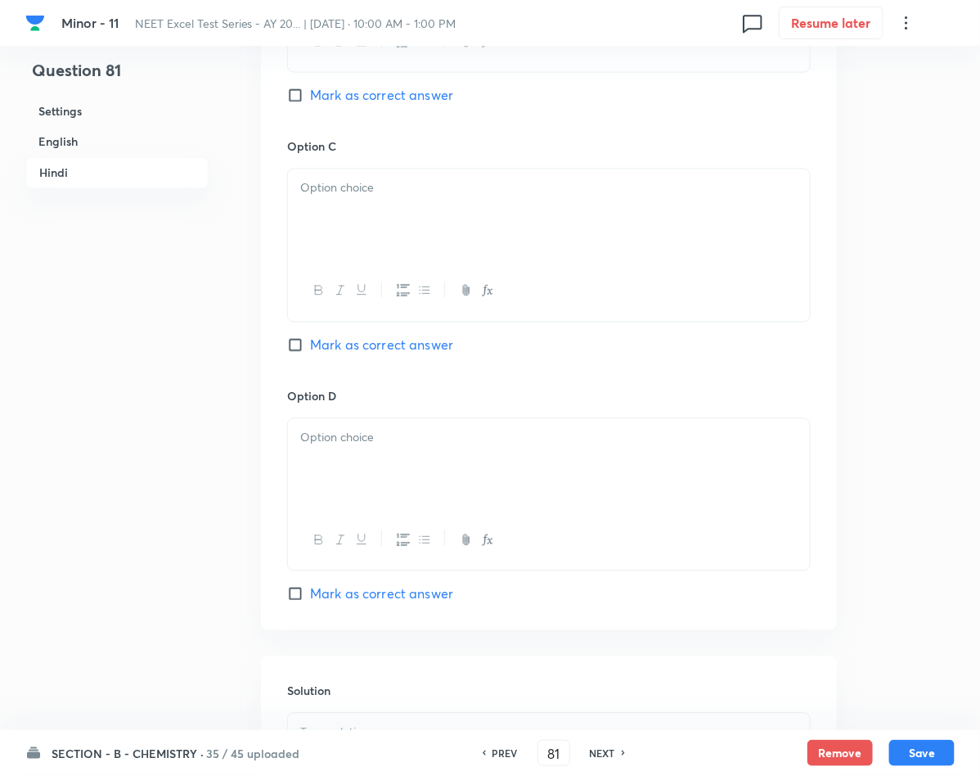
scroll to position [3068, 0]
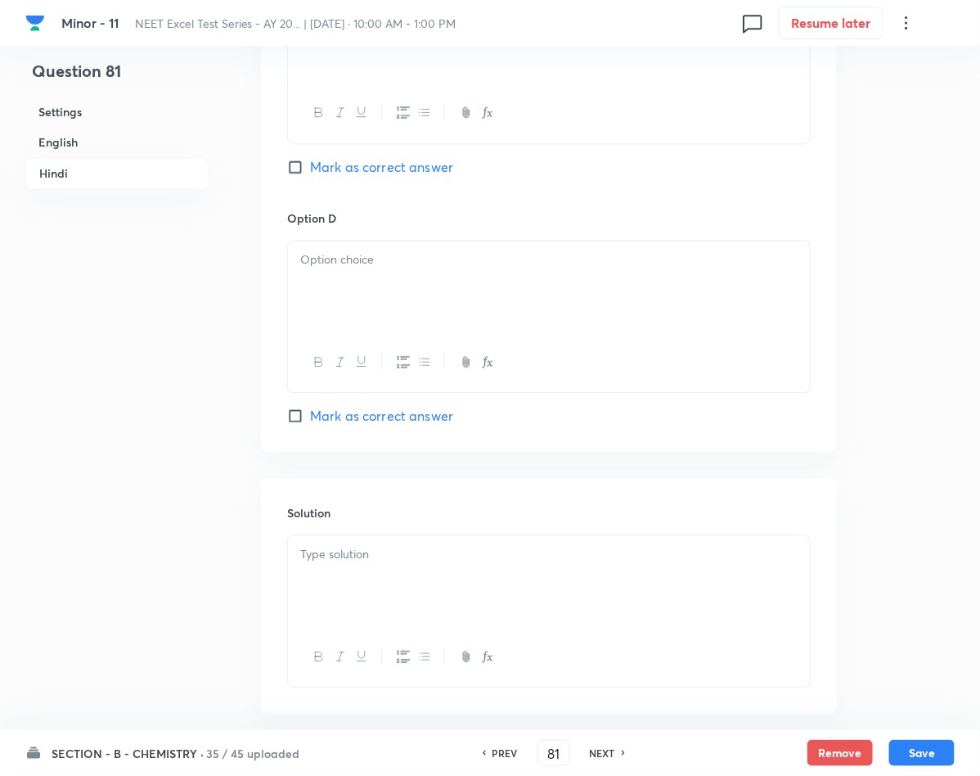
click at [422, 602] on div at bounding box center [549, 581] width 522 height 92
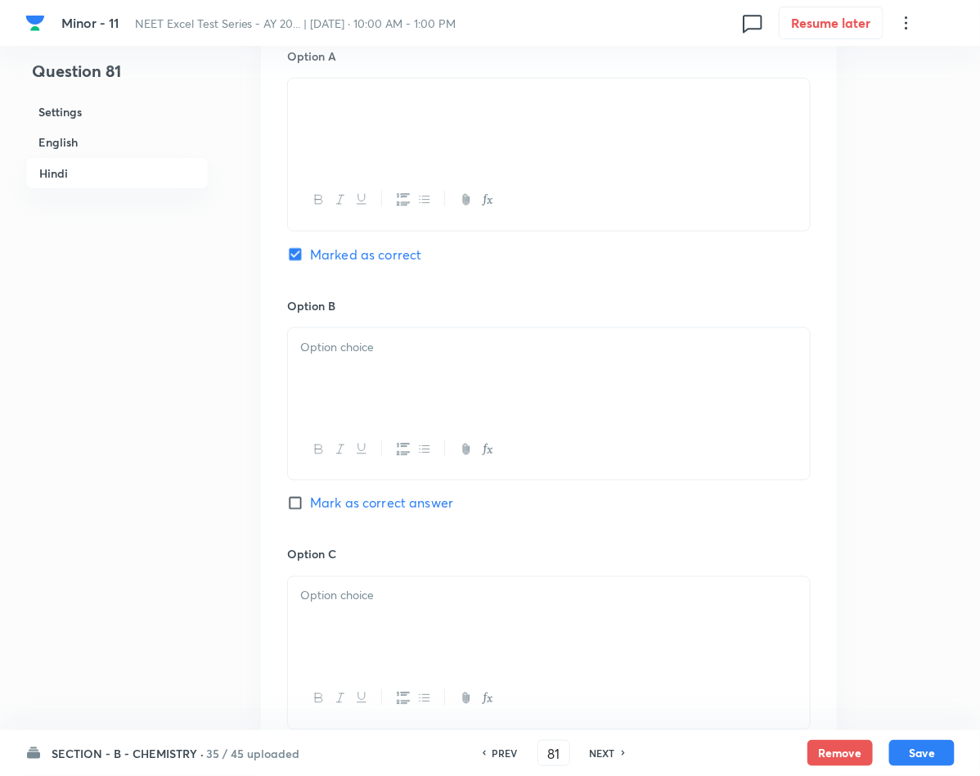
scroll to position [2422, 0]
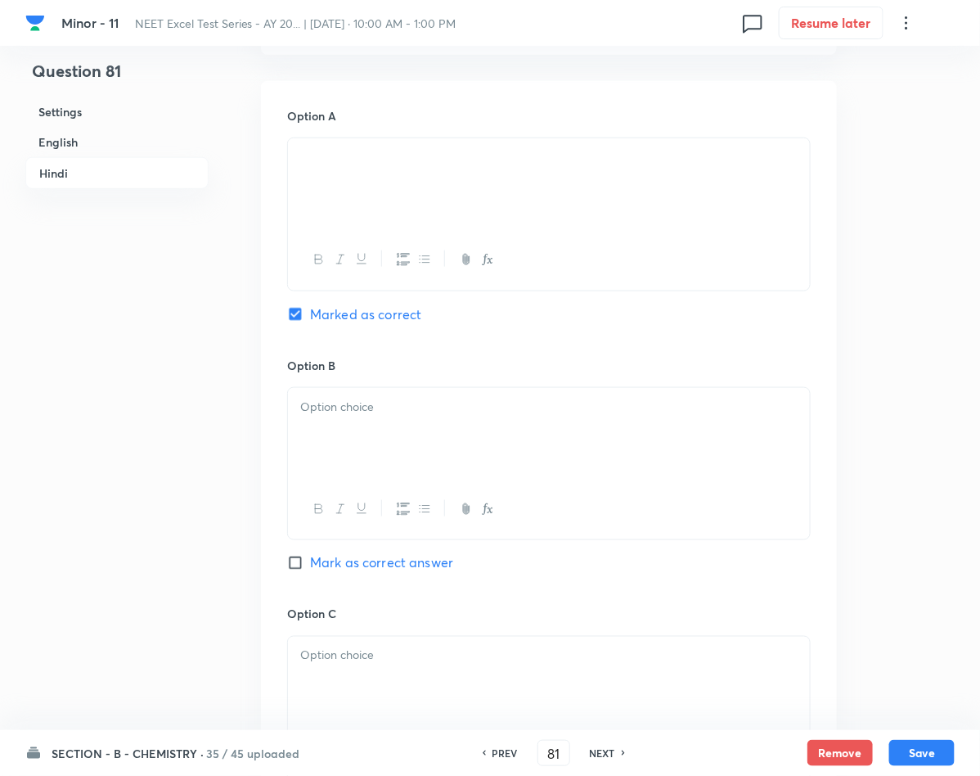
click at [358, 467] on div at bounding box center [549, 434] width 522 height 92
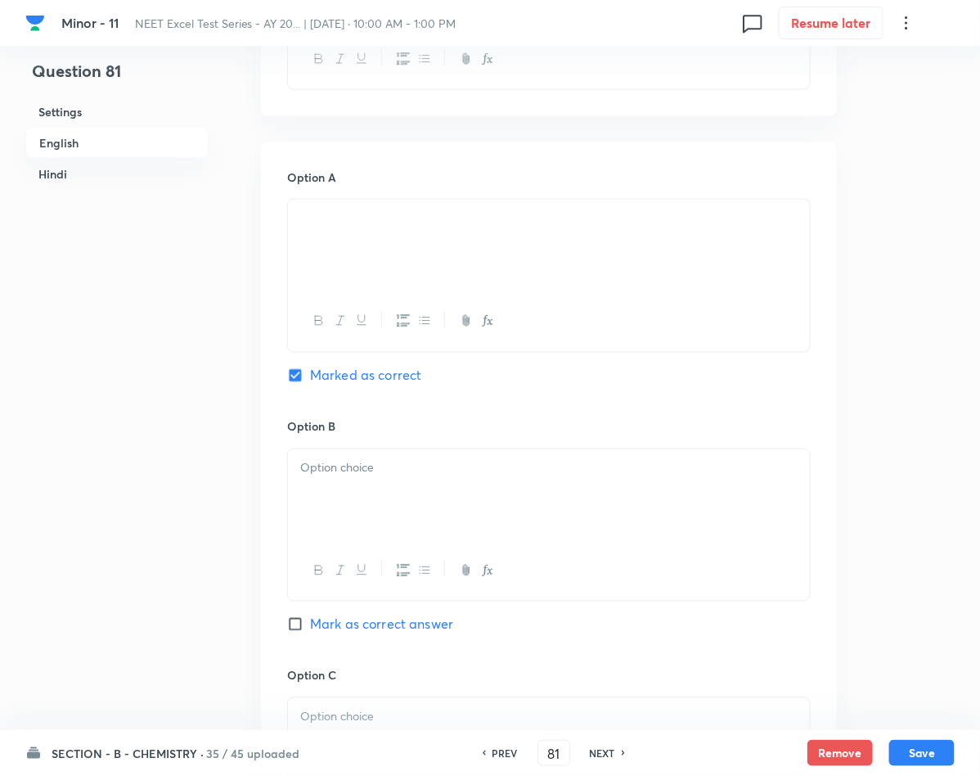
scroll to position [704, 0]
click at [344, 518] on div at bounding box center [549, 496] width 522 height 92
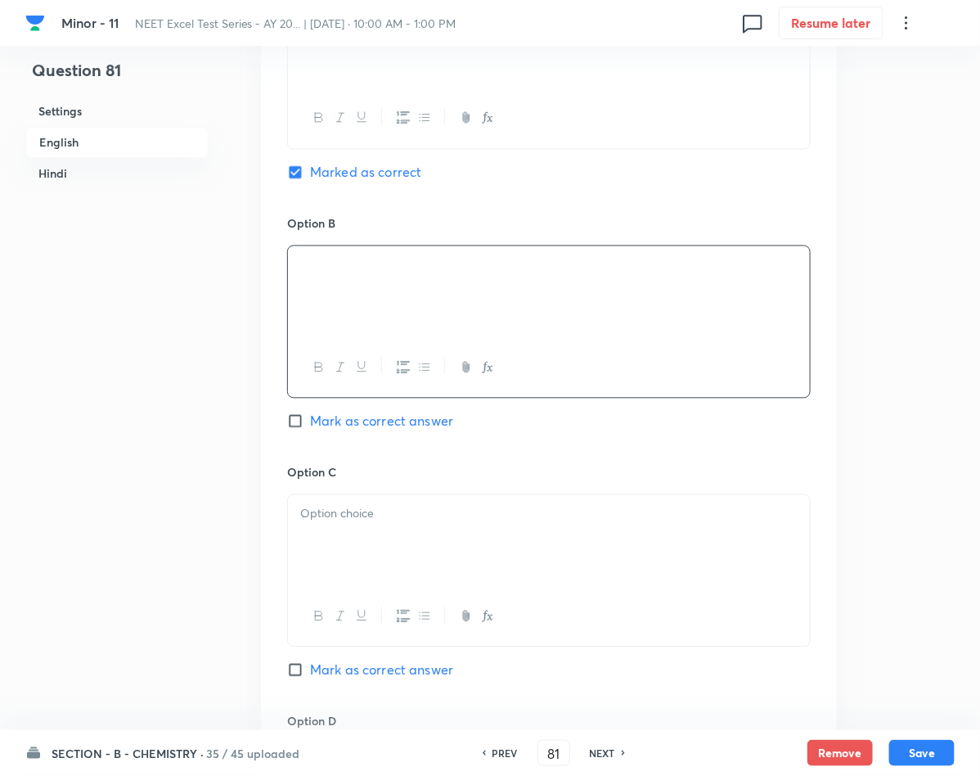
scroll to position [950, 0]
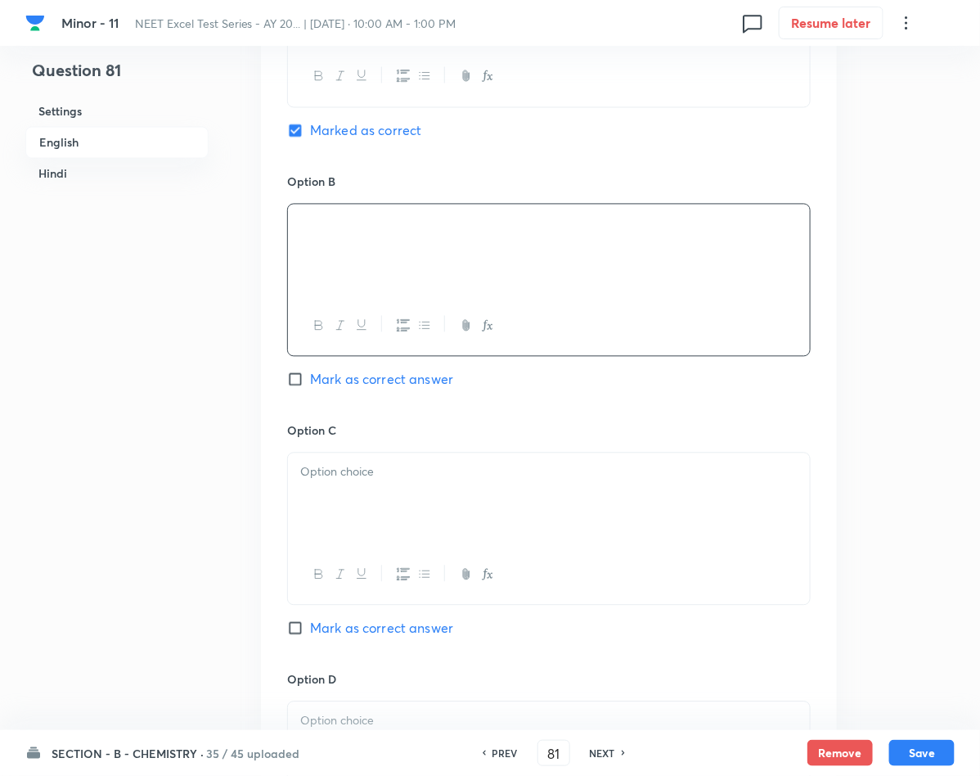
click at [434, 482] on p at bounding box center [548, 472] width 497 height 19
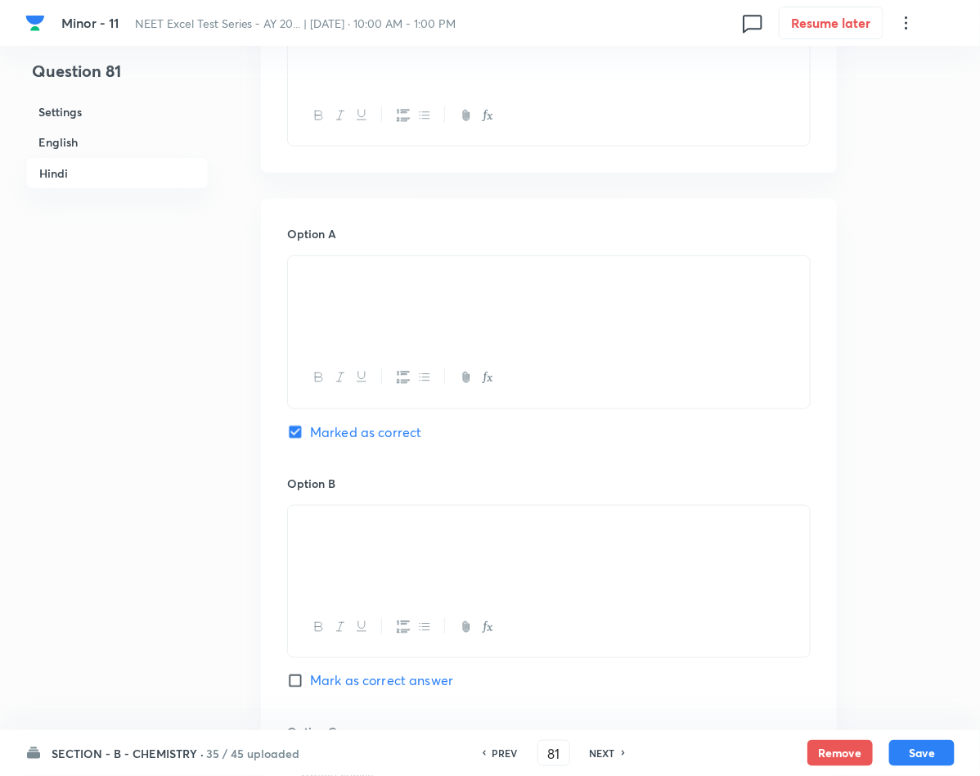
scroll to position [2422, 0]
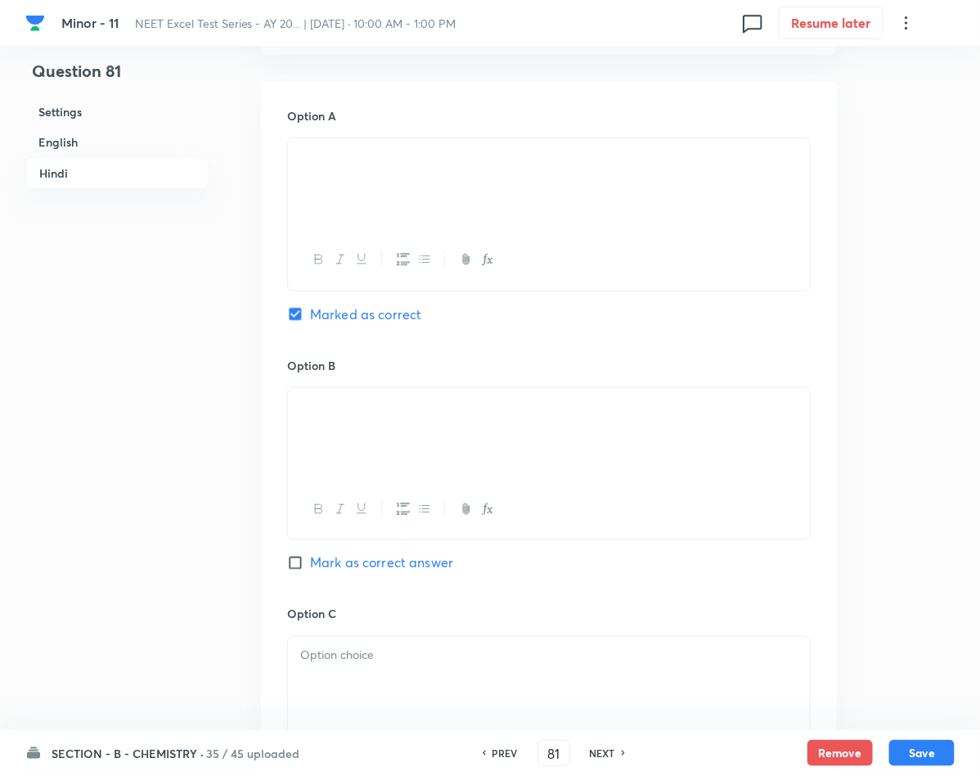
click at [368, 665] on p at bounding box center [548, 655] width 497 height 19
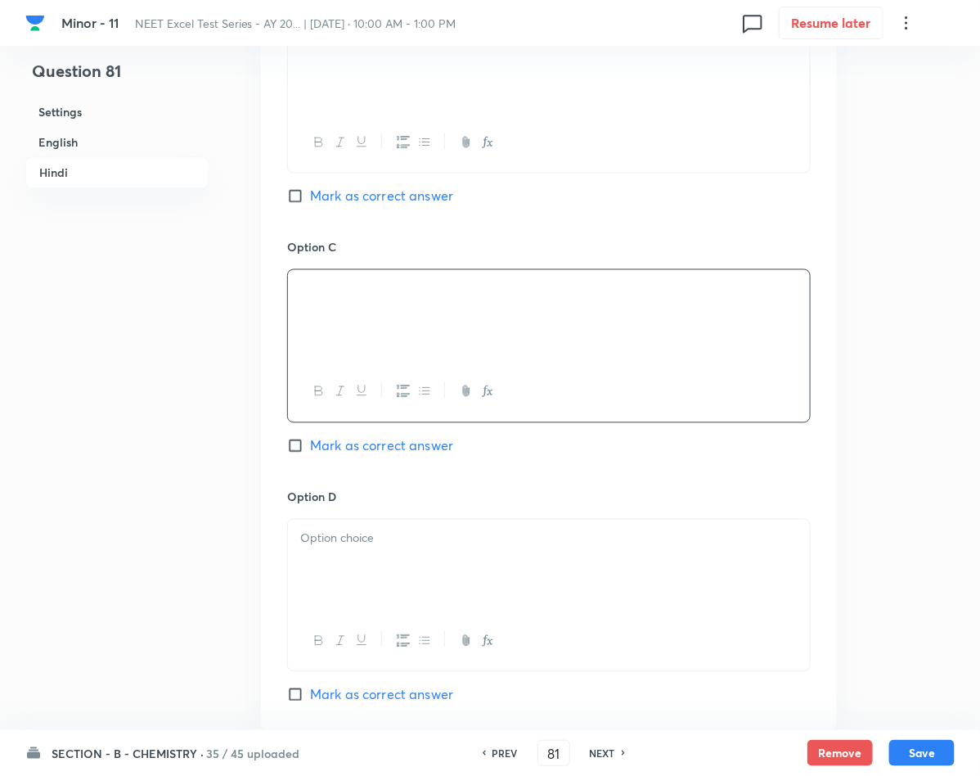
scroll to position [2790, 0]
click at [342, 555] on div at bounding box center [549, 564] width 522 height 92
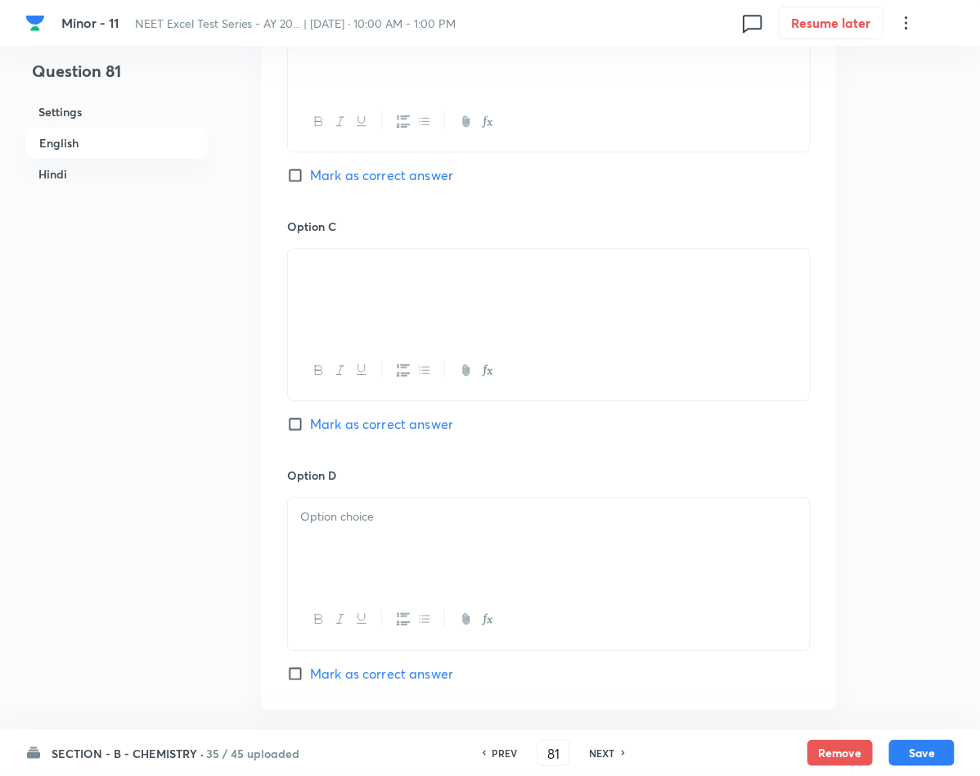
scroll to position [1072, 0]
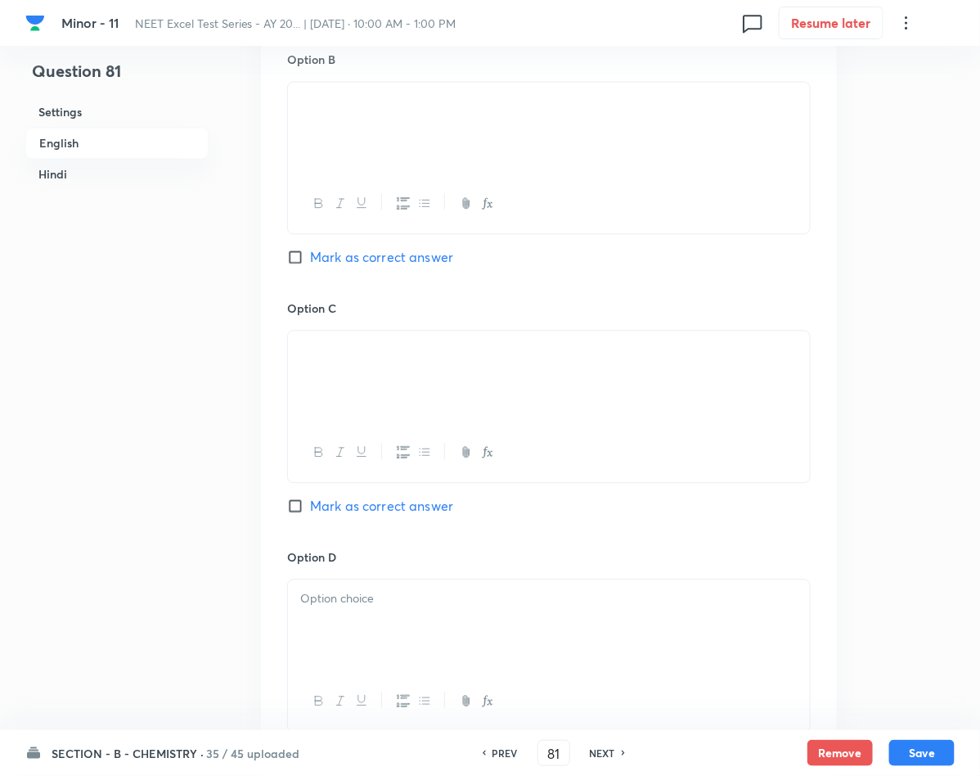
click at [368, 634] on div at bounding box center [549, 625] width 522 height 92
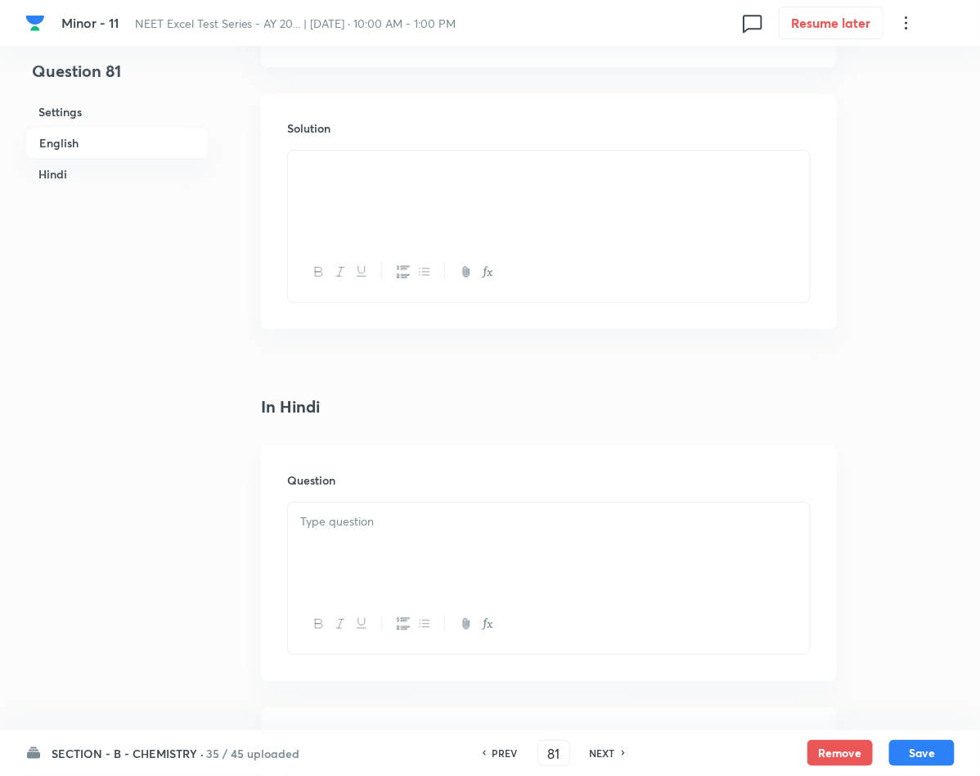
scroll to position [2054, 0]
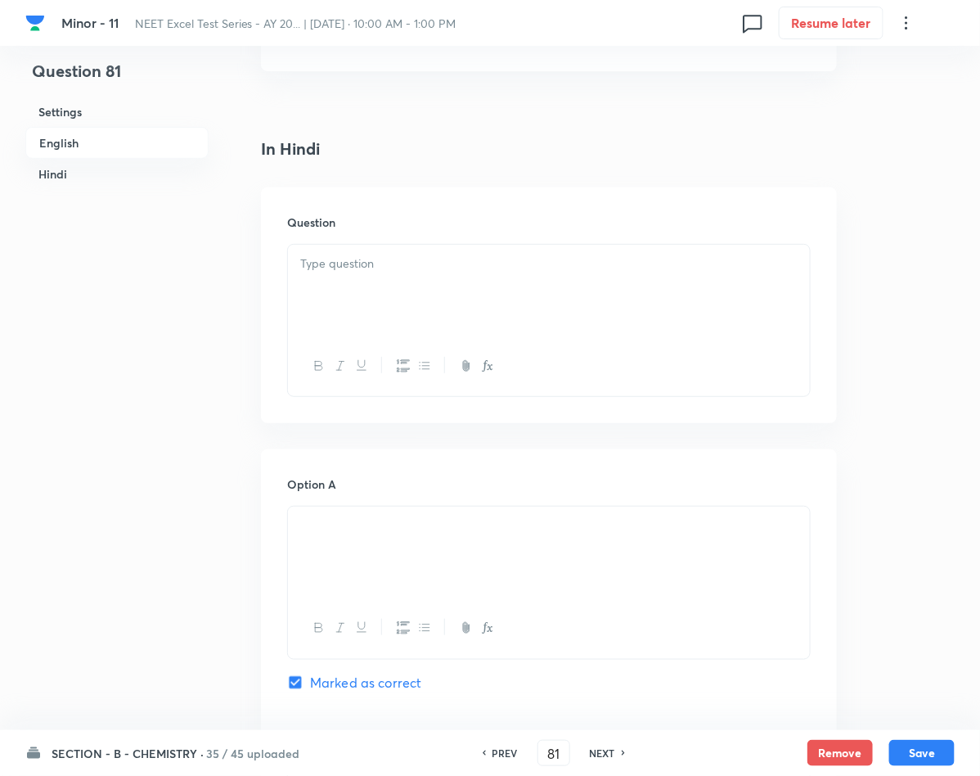
click at [348, 267] on p at bounding box center [548, 263] width 497 height 19
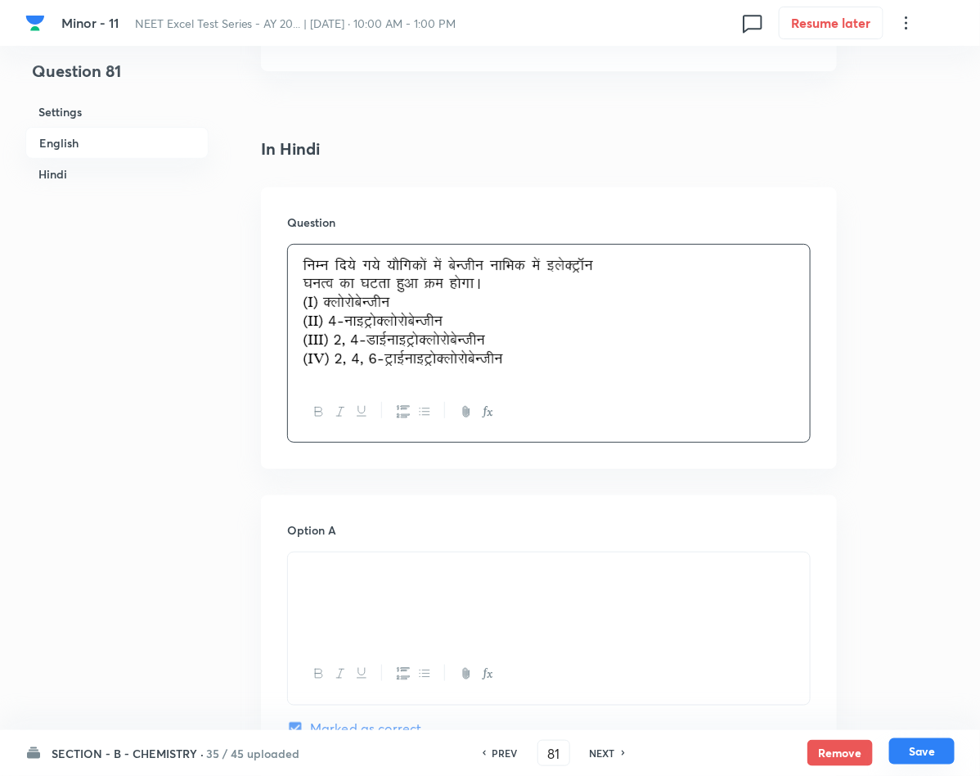
click at [928, 747] on button "Save" at bounding box center [921, 751] width 65 height 26
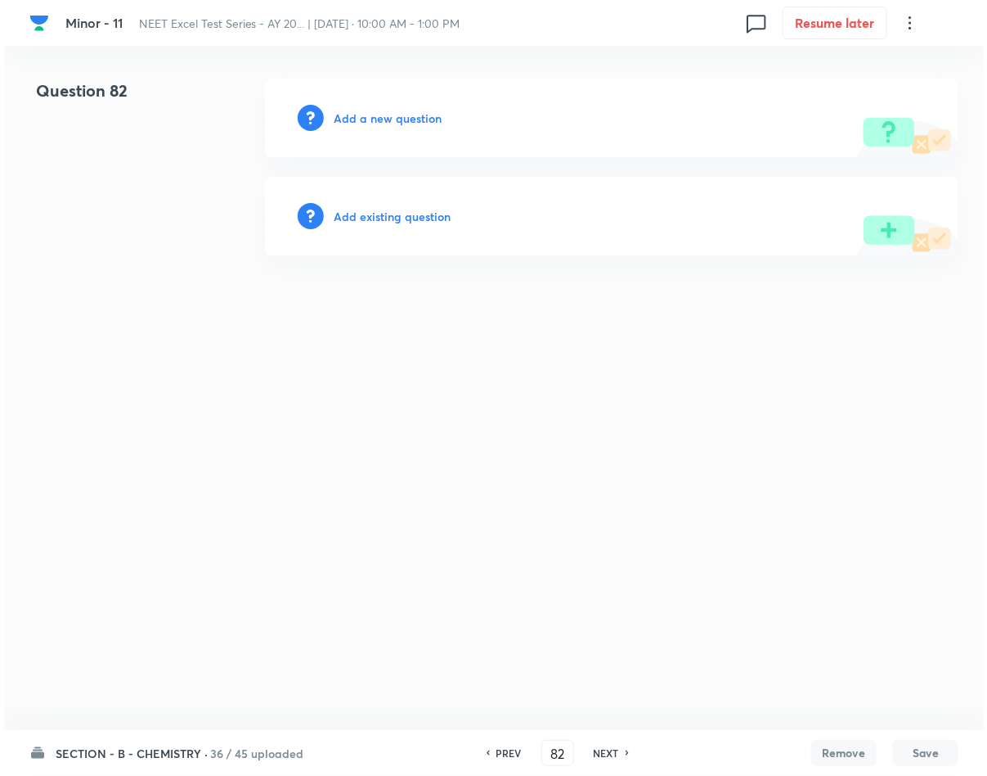
scroll to position [0, 0]
click at [393, 119] on h6 "Add a new question" at bounding box center [388, 118] width 108 height 17
click at [393, 119] on h6 "Choose a question type" at bounding box center [397, 118] width 126 height 17
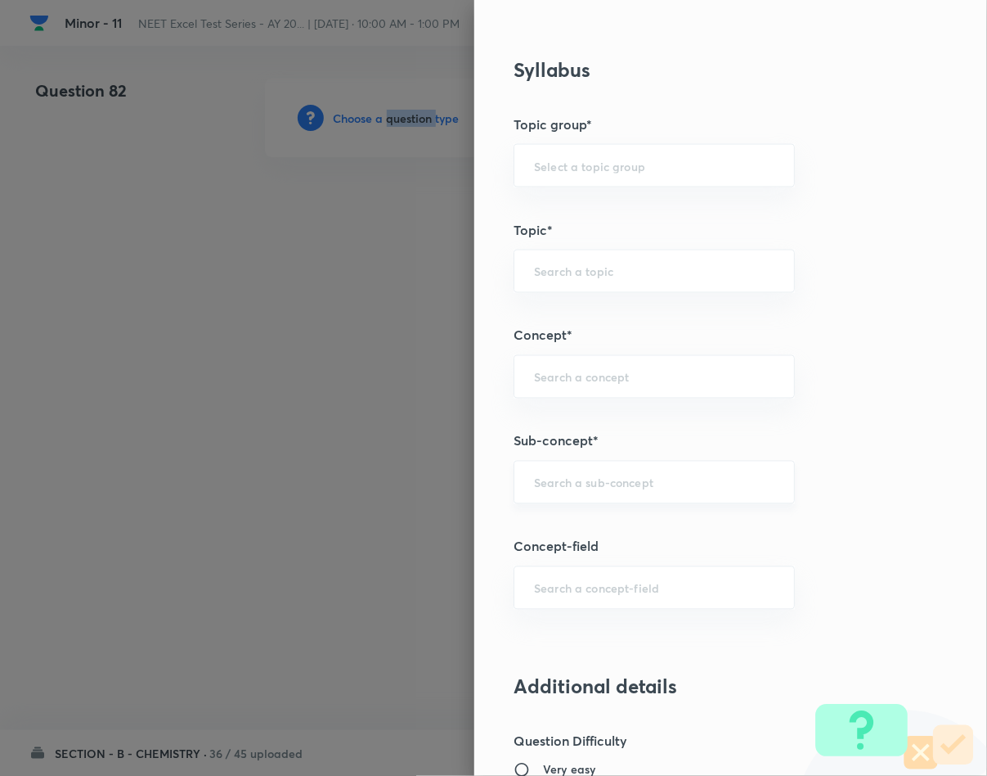
scroll to position [736, 0]
click at [534, 488] on input "text" at bounding box center [654, 481] width 241 height 16
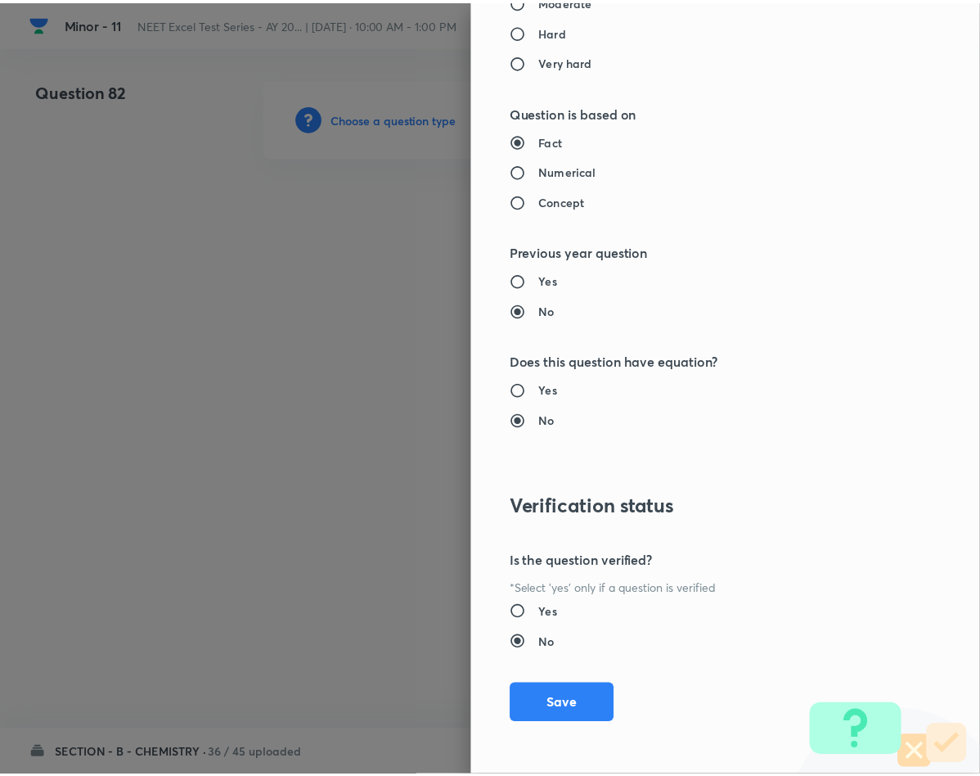
scroll to position [1569, 0]
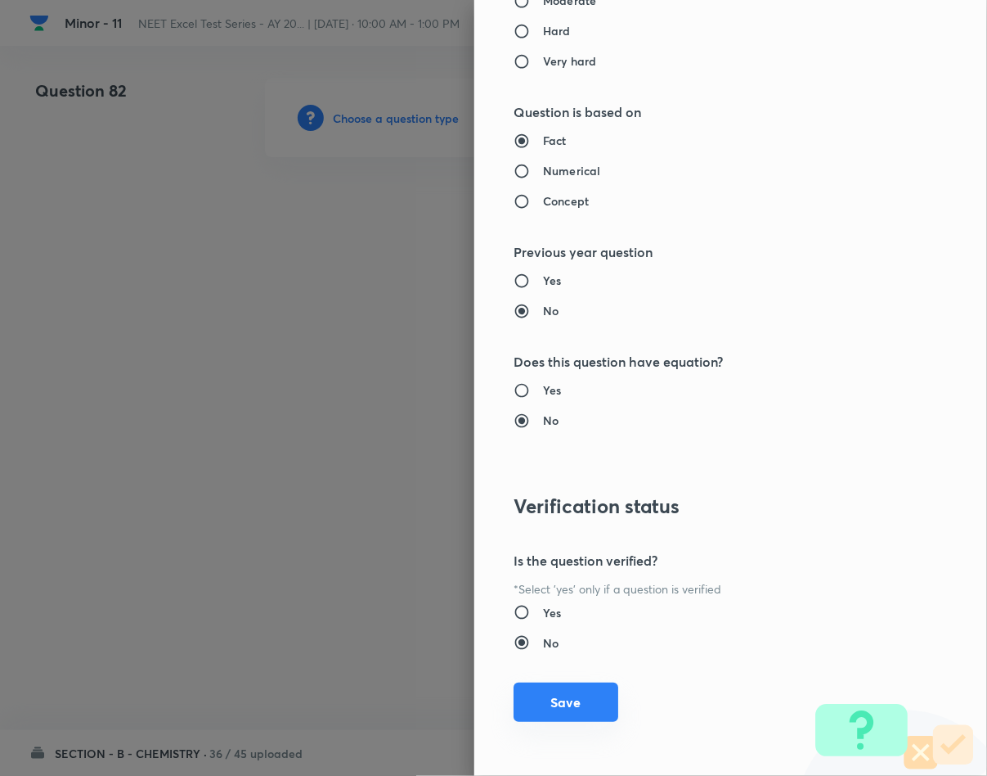
click at [562, 712] on button "Save" at bounding box center [566, 701] width 105 height 39
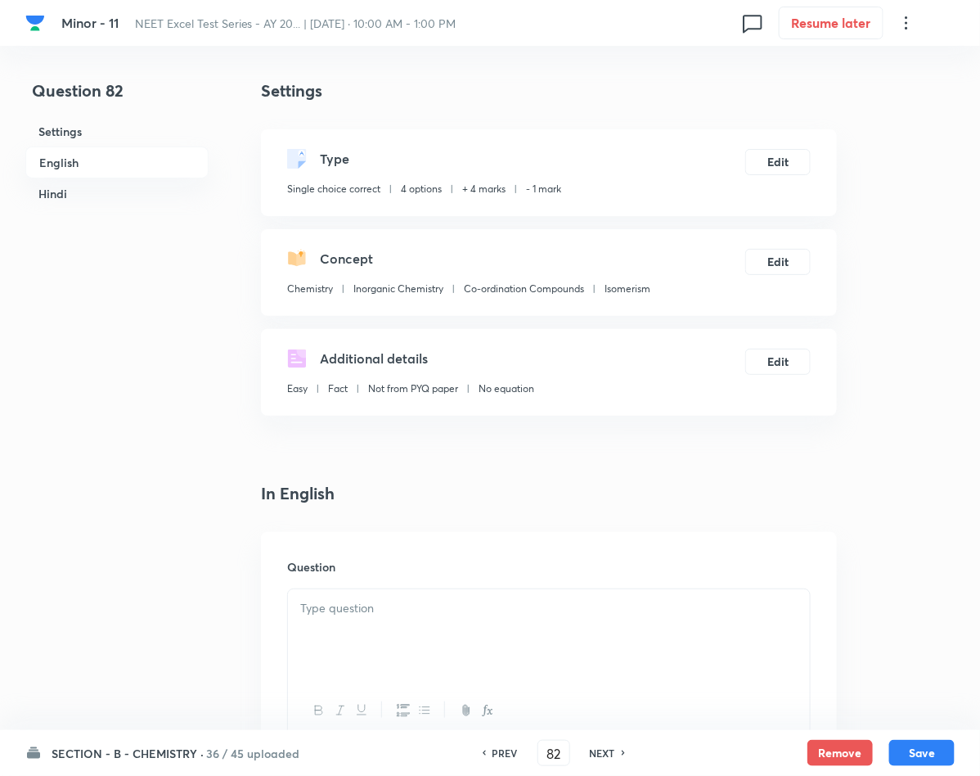
click at [435, 622] on div at bounding box center [549, 635] width 522 height 92
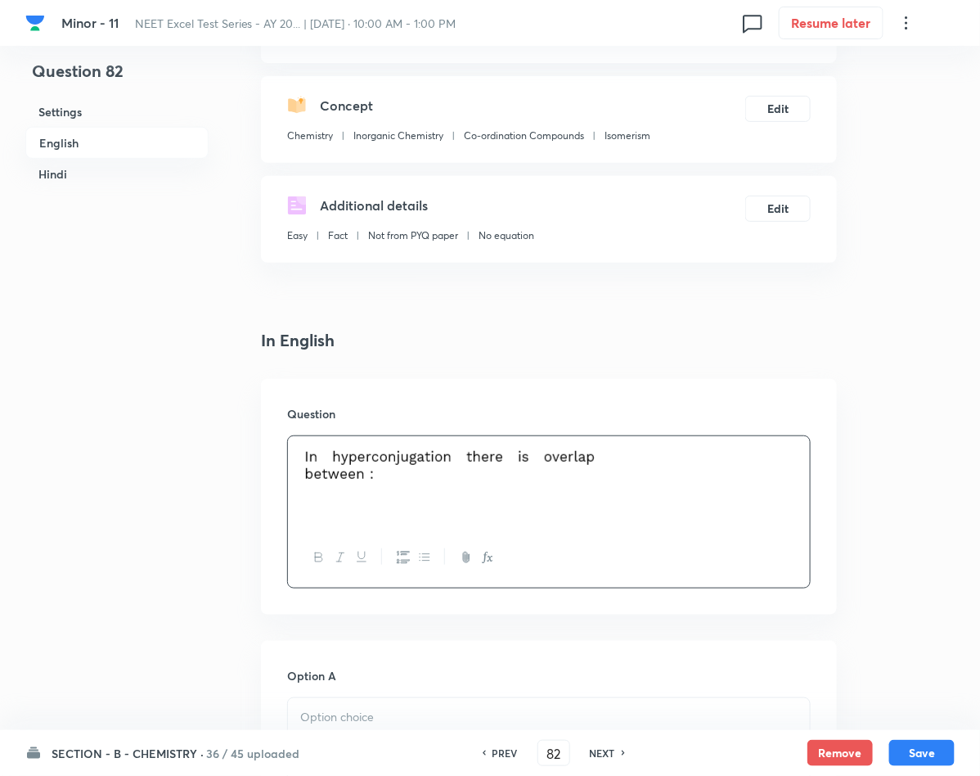
scroll to position [491, 0]
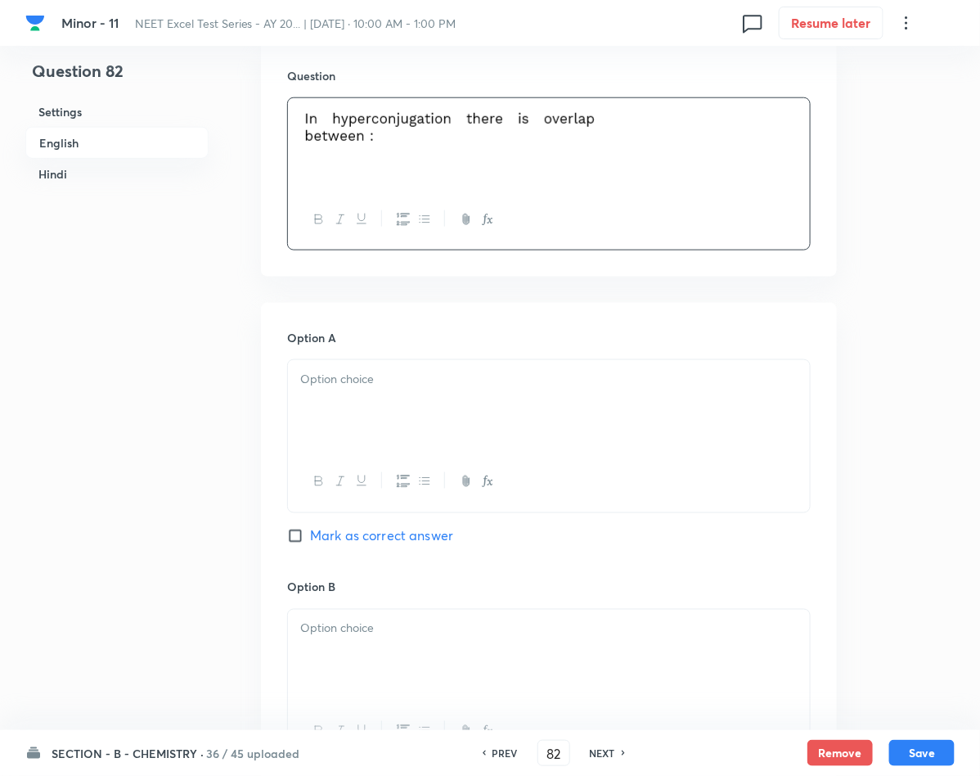
click at [375, 396] on div at bounding box center [549, 406] width 522 height 92
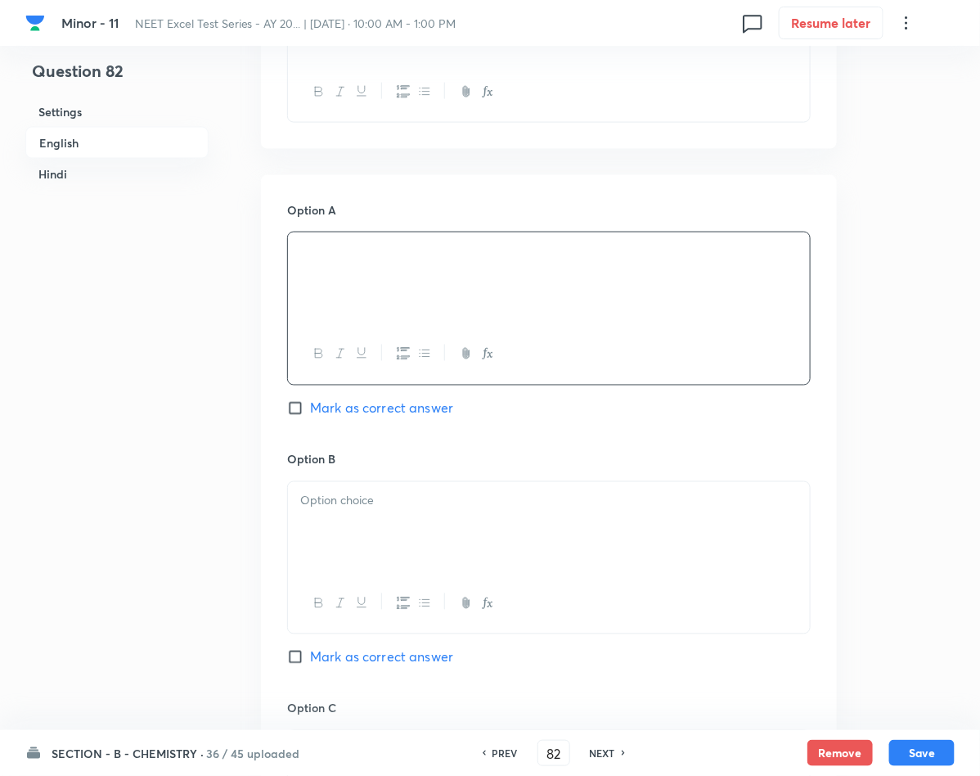
scroll to position [736, 0]
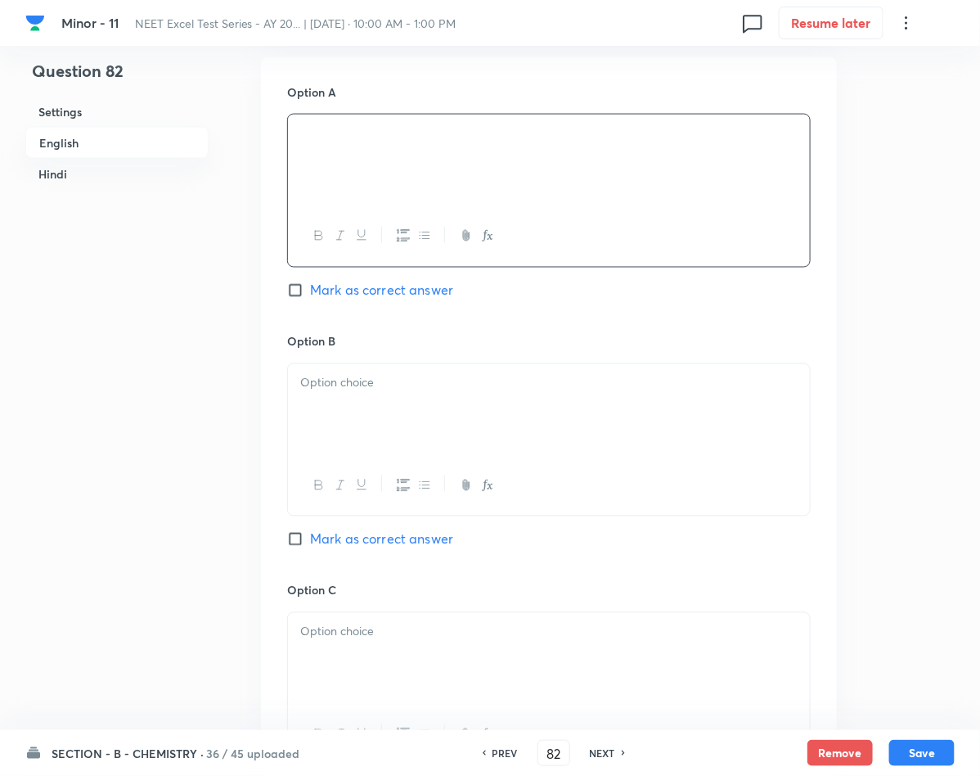
click at [412, 371] on div at bounding box center [549, 410] width 522 height 92
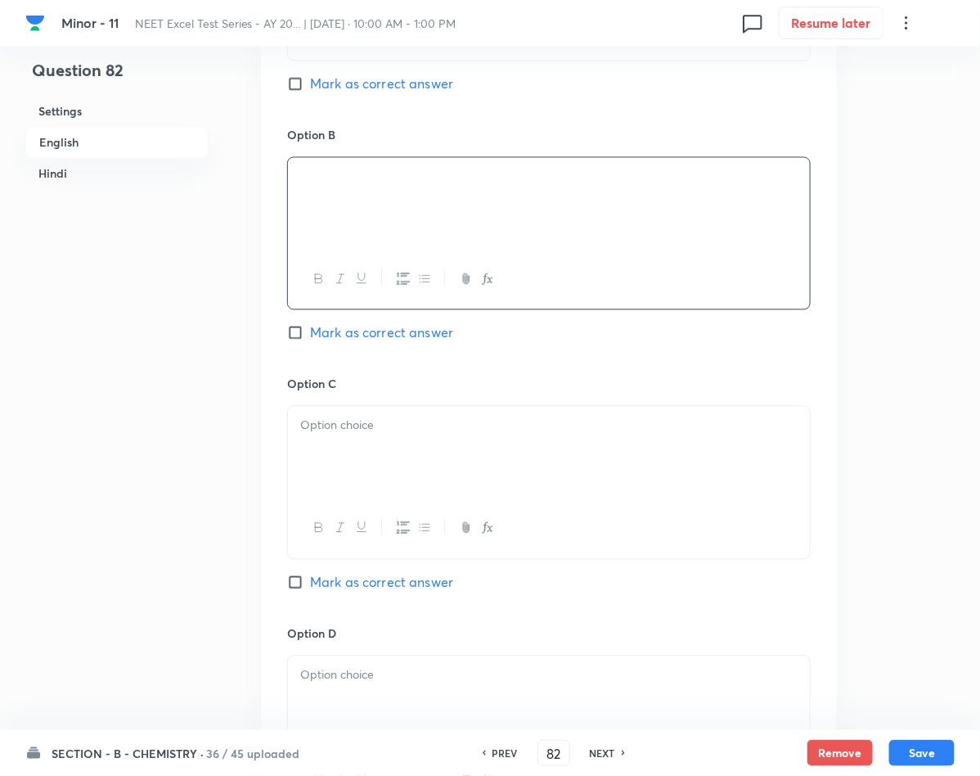
scroll to position [982, 0]
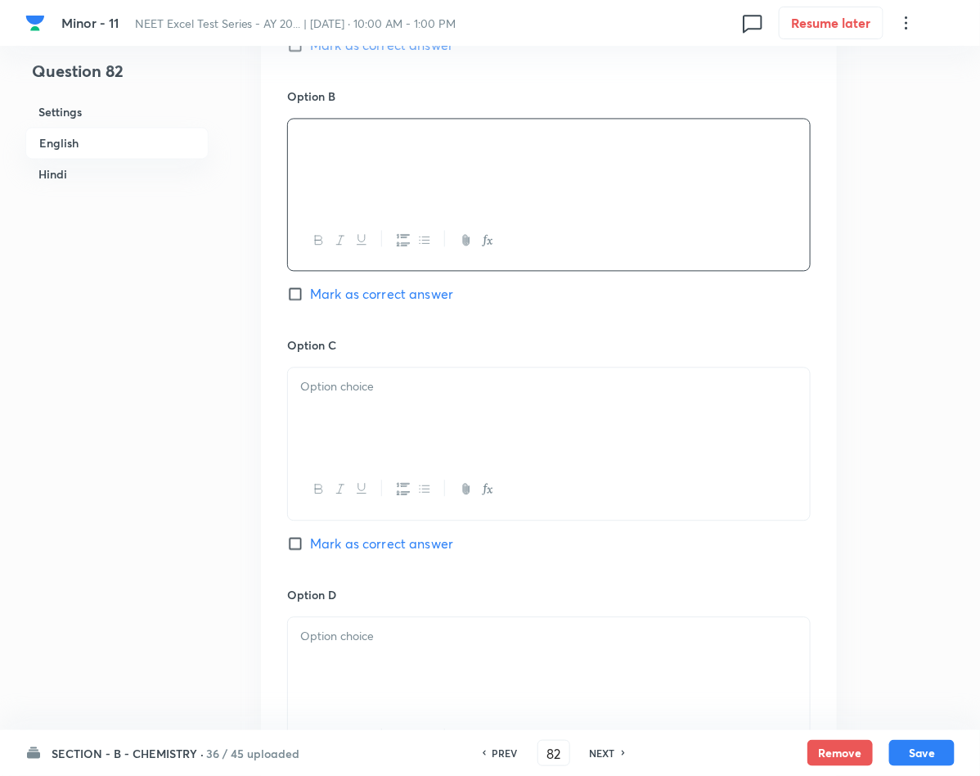
click at [422, 428] on div at bounding box center [549, 413] width 522 height 92
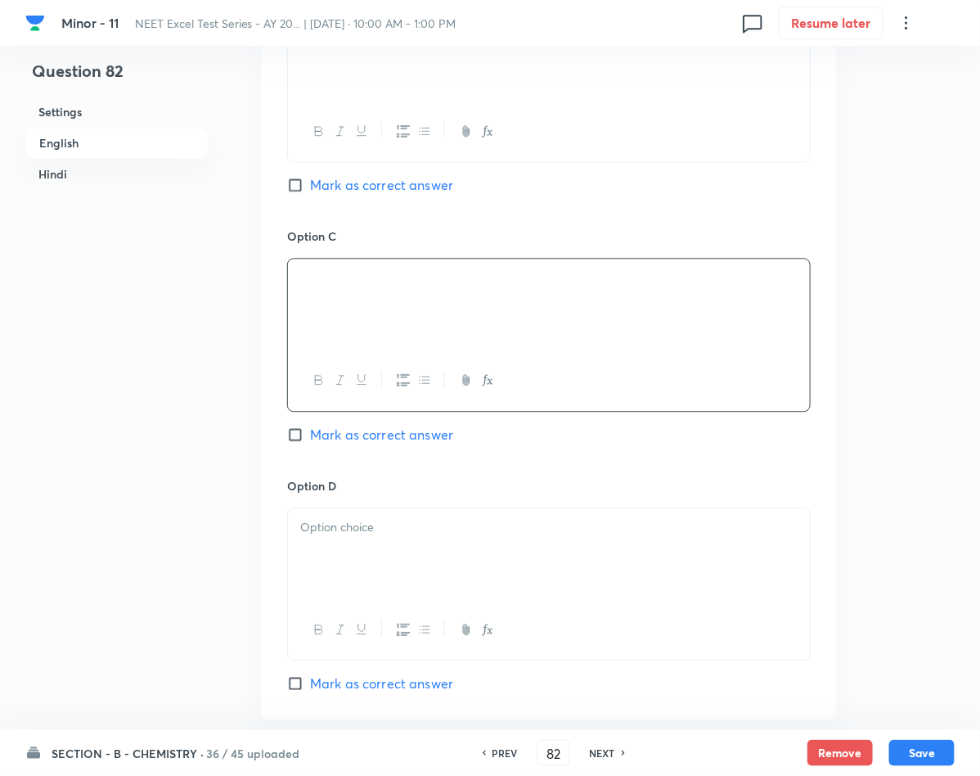
scroll to position [1227, 0]
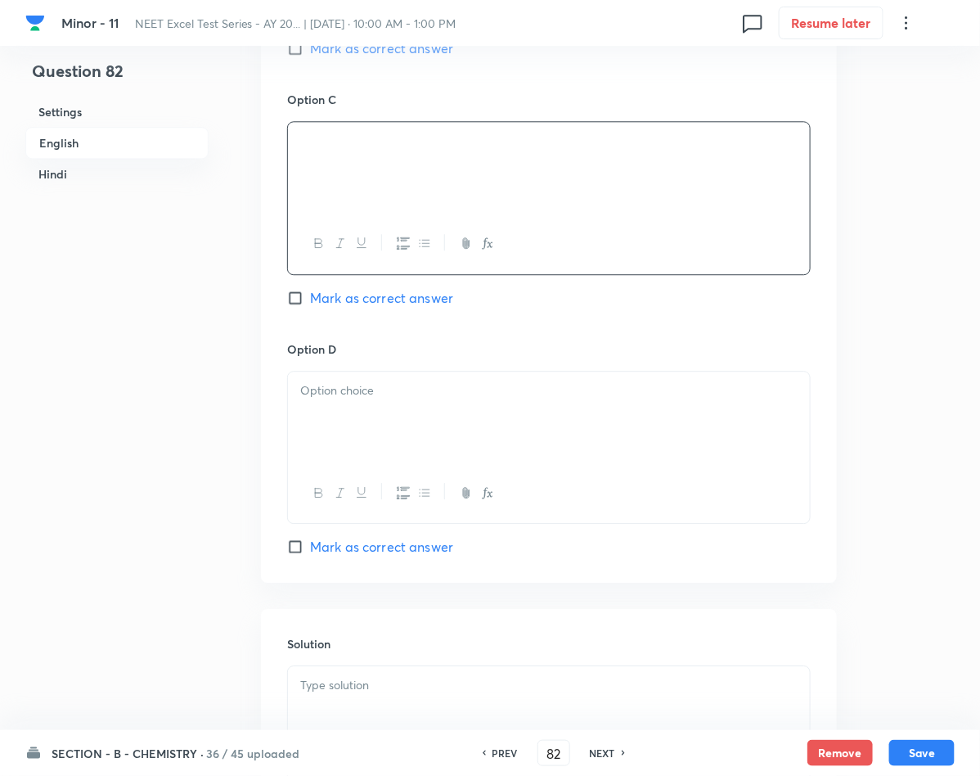
click at [393, 393] on p at bounding box center [548, 390] width 497 height 19
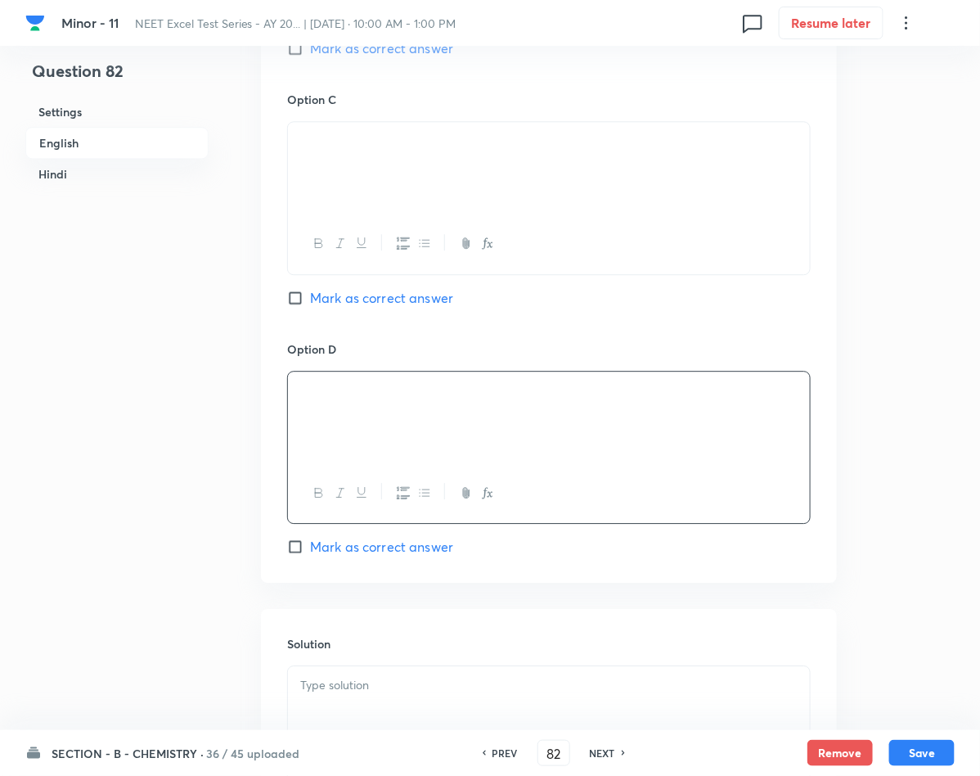
click at [322, 552] on span "Mark as correct answer" at bounding box center [381, 547] width 143 height 20
click at [310, 552] on input "Mark as correct answer" at bounding box center [298, 546] width 23 height 16
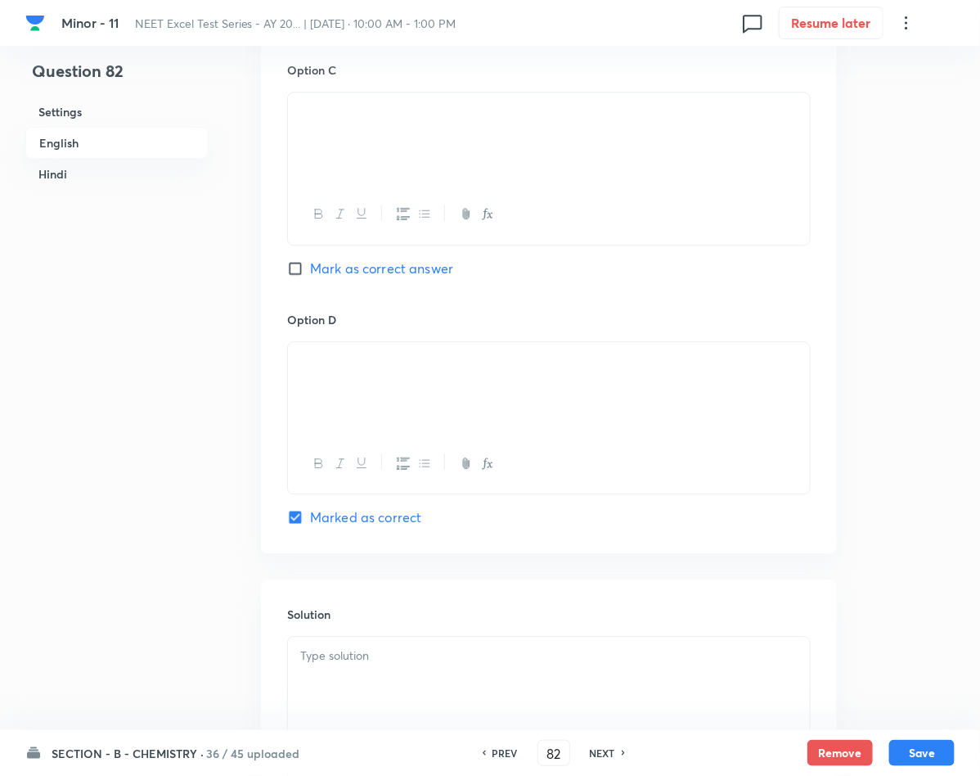
scroll to position [1472, 0]
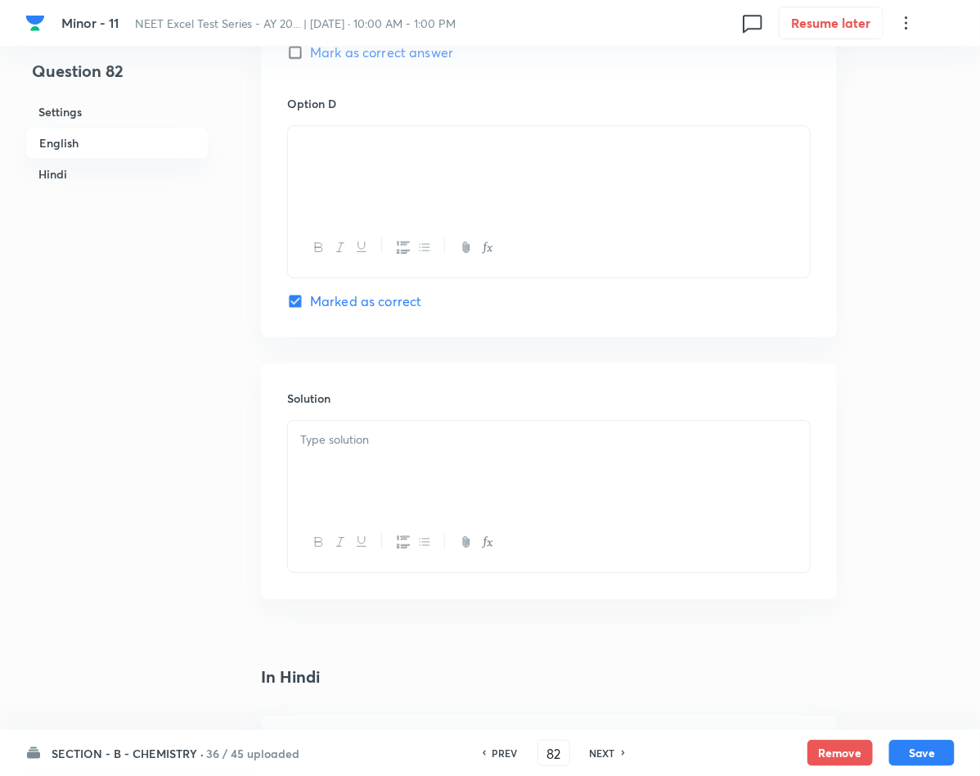
click at [334, 472] on div at bounding box center [549, 466] width 522 height 92
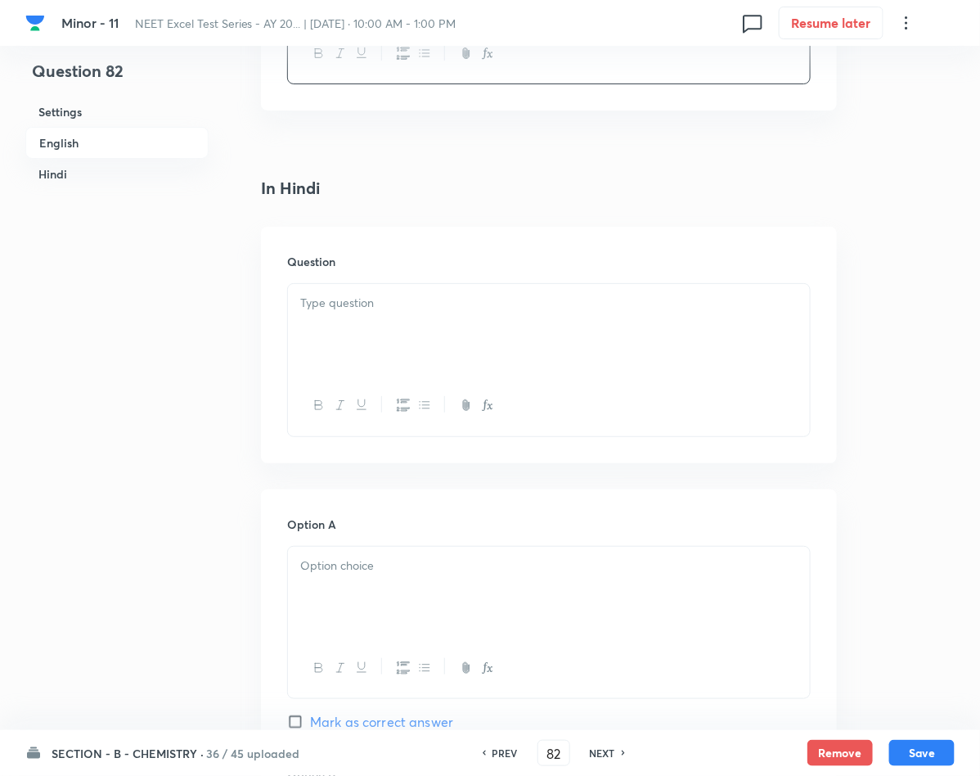
scroll to position [1963, 0]
click at [415, 344] on div at bounding box center [549, 327] width 522 height 92
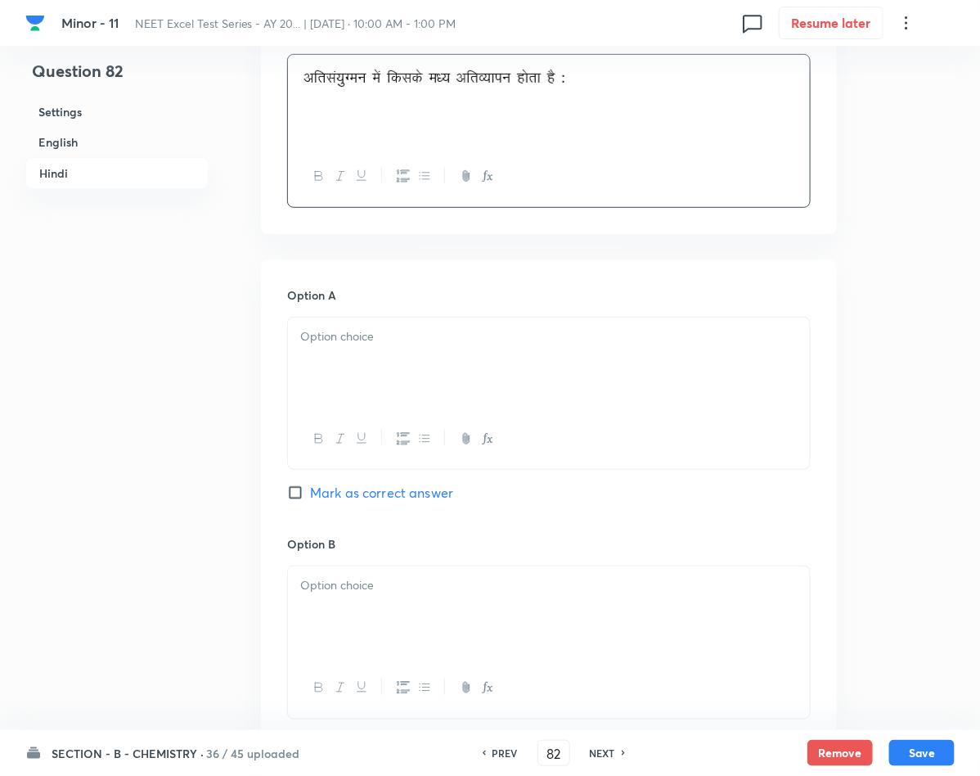
scroll to position [2209, 0]
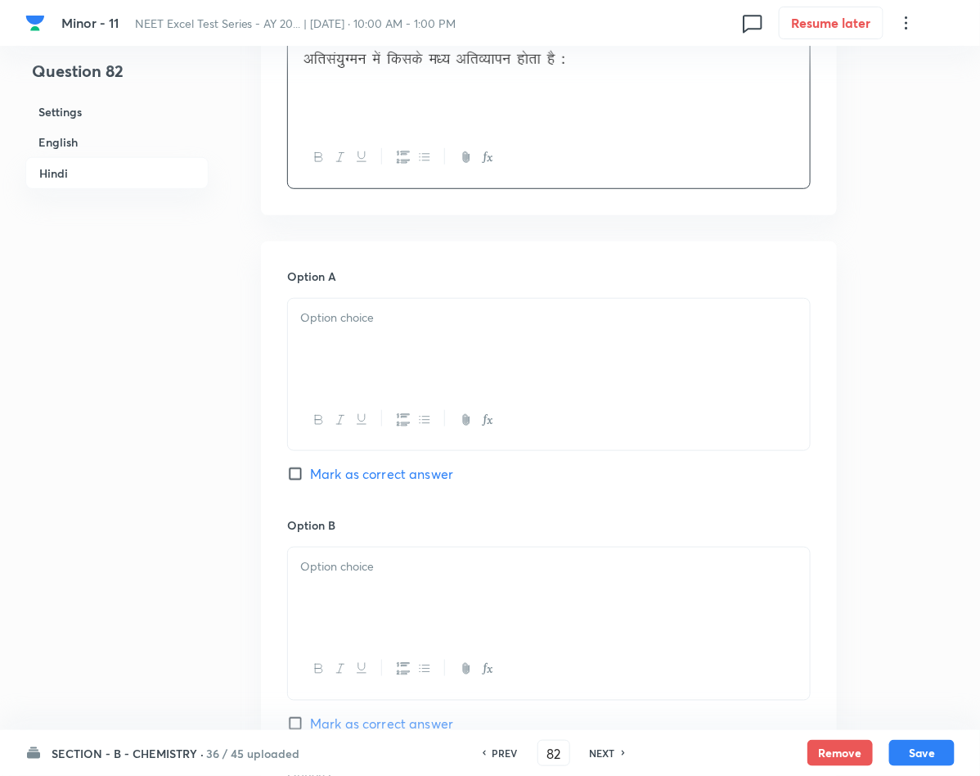
click at [294, 326] on div at bounding box center [549, 345] width 522 height 92
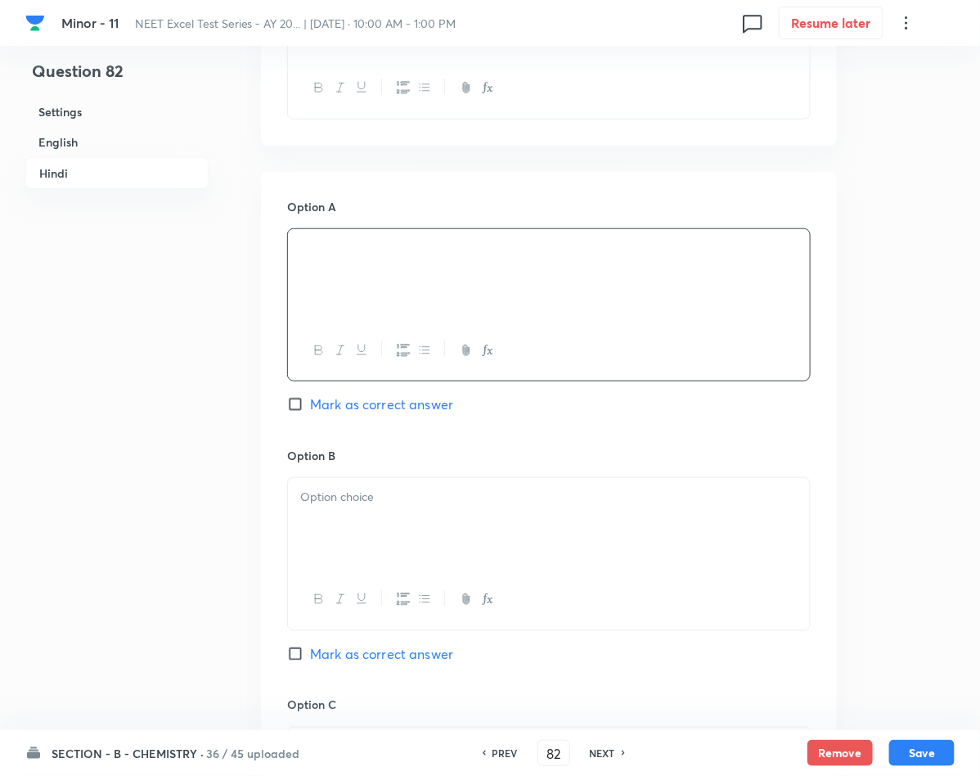
scroll to position [2331, 0]
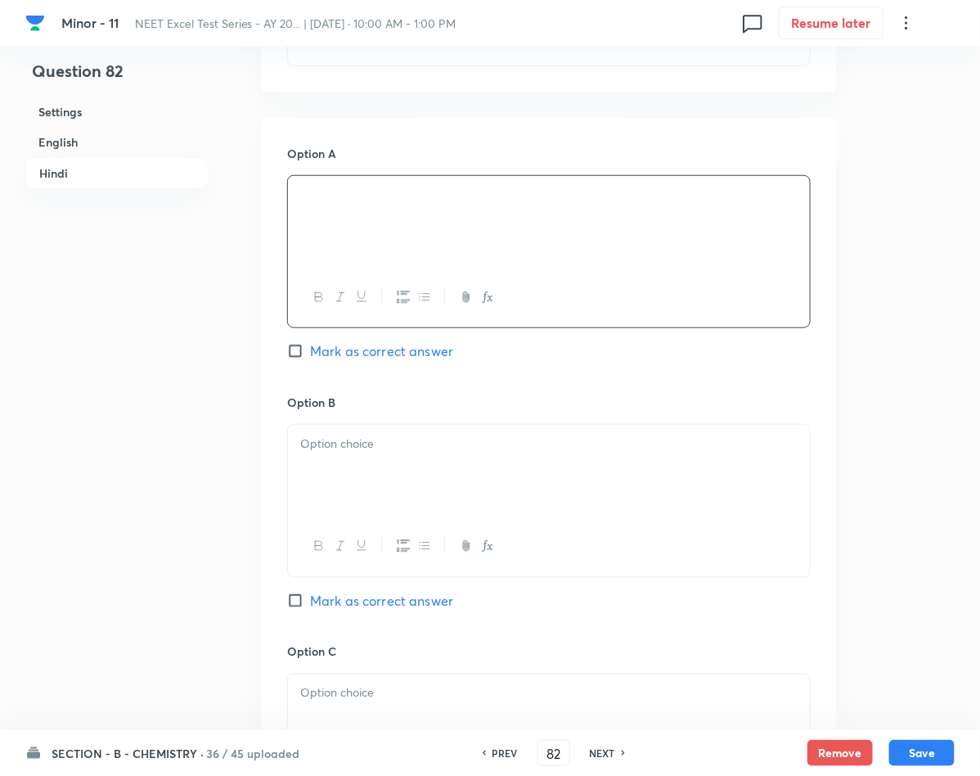
click at [393, 453] on p at bounding box center [548, 443] width 497 height 19
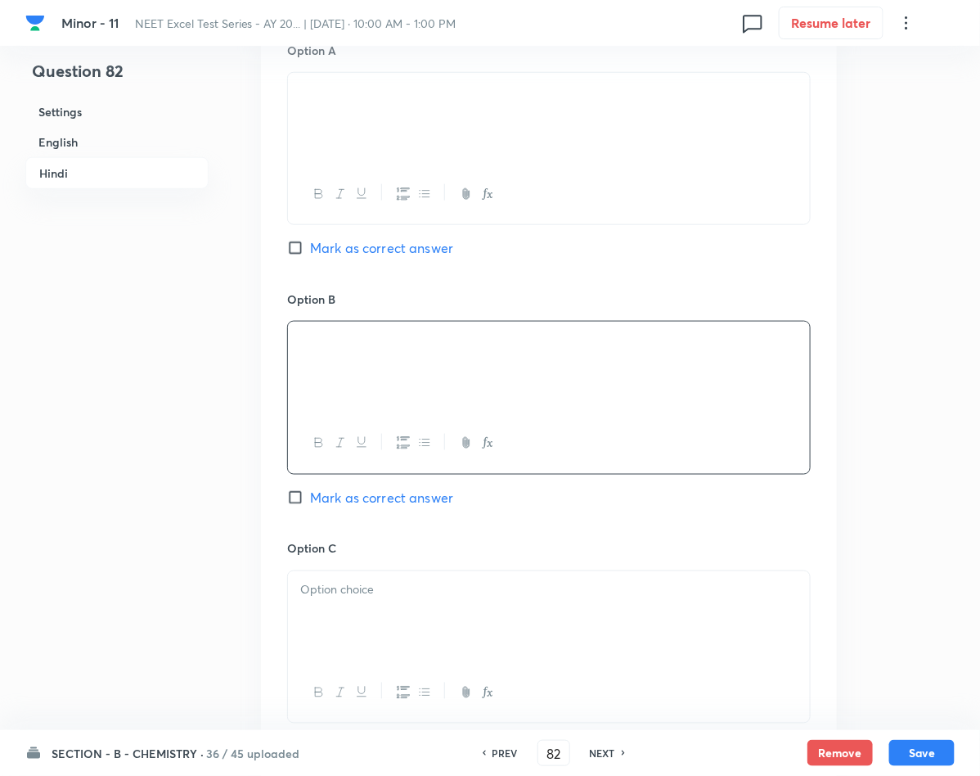
scroll to position [2577, 0]
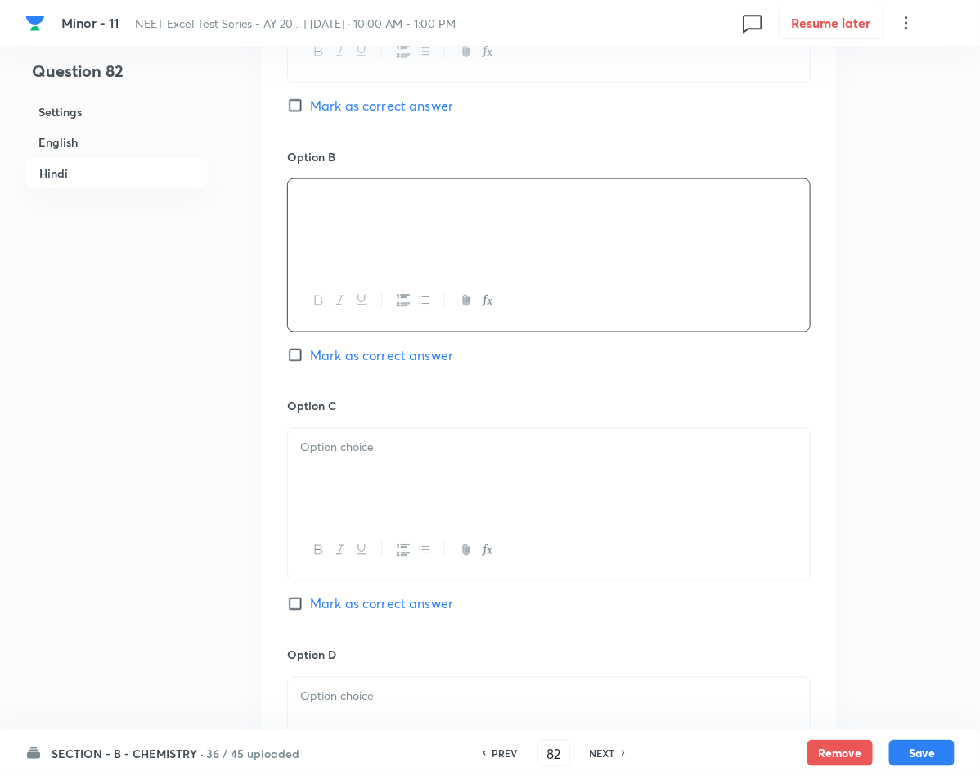
click at [474, 452] on p at bounding box center [548, 447] width 497 height 19
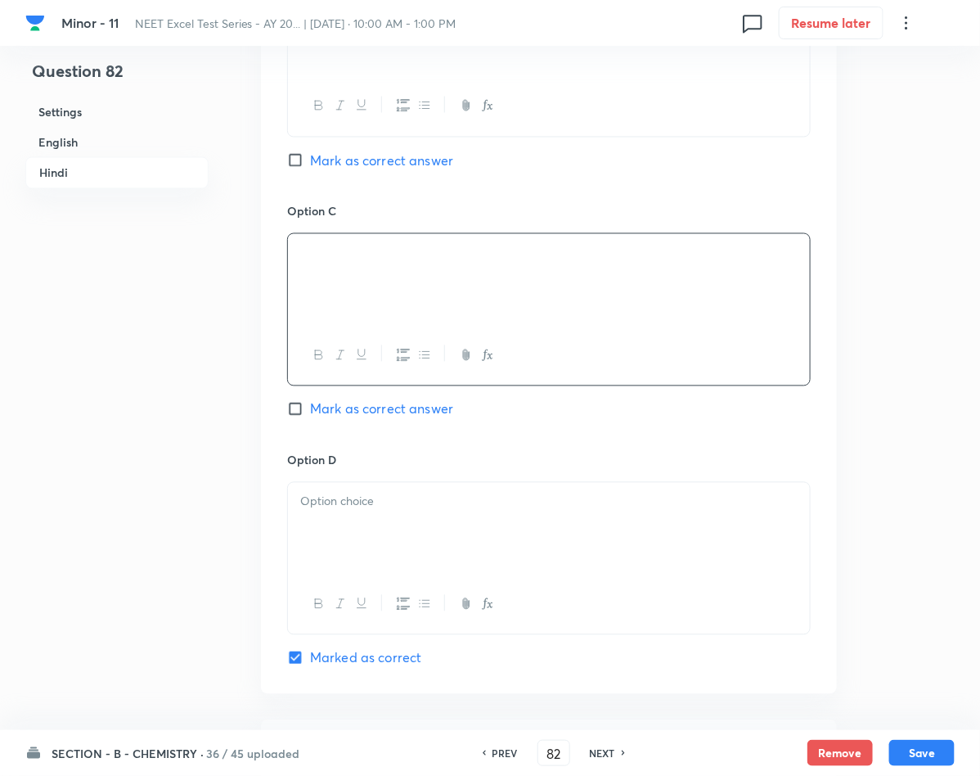
scroll to position [2822, 0]
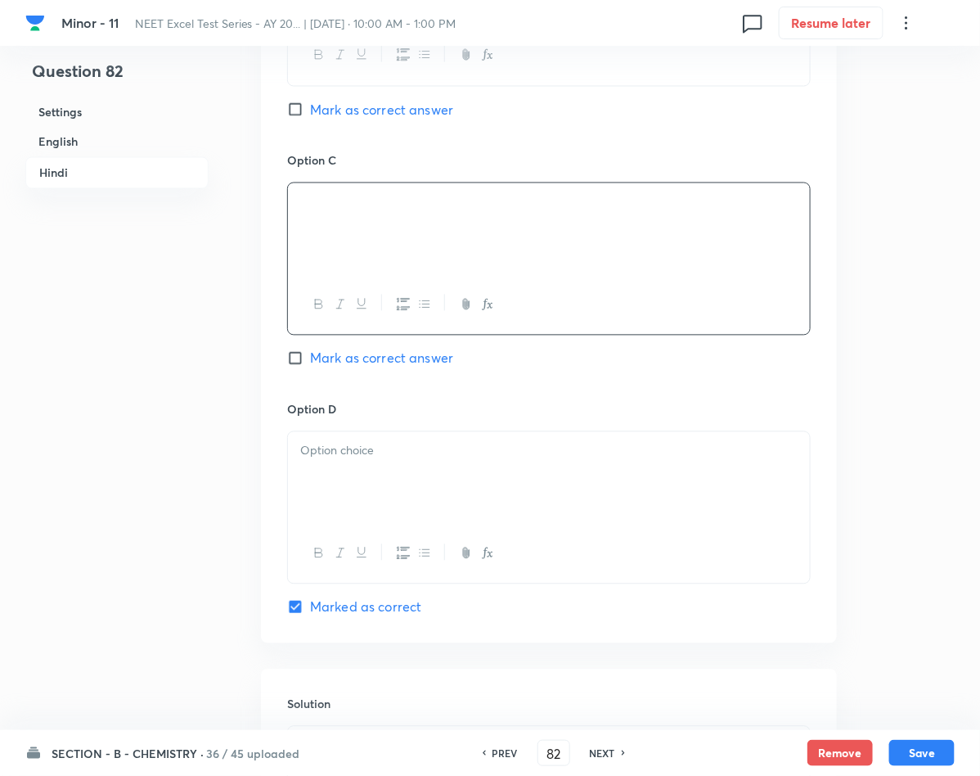
click at [327, 493] on div at bounding box center [549, 478] width 522 height 92
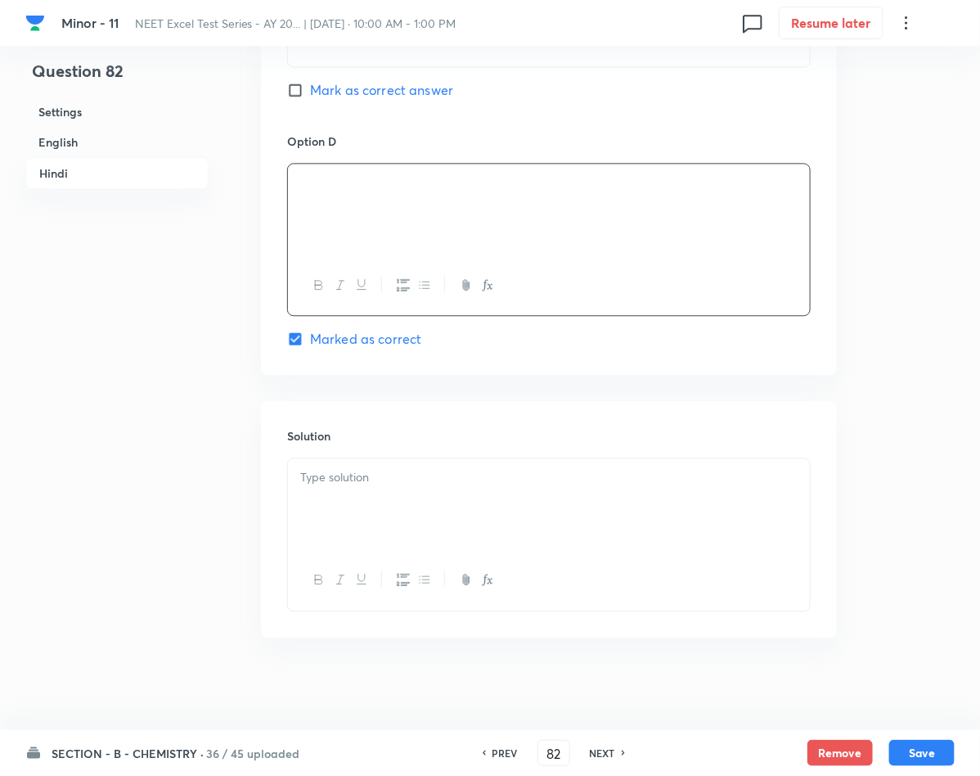
scroll to position [3104, 0]
click at [332, 491] on div at bounding box center [549, 498] width 522 height 92
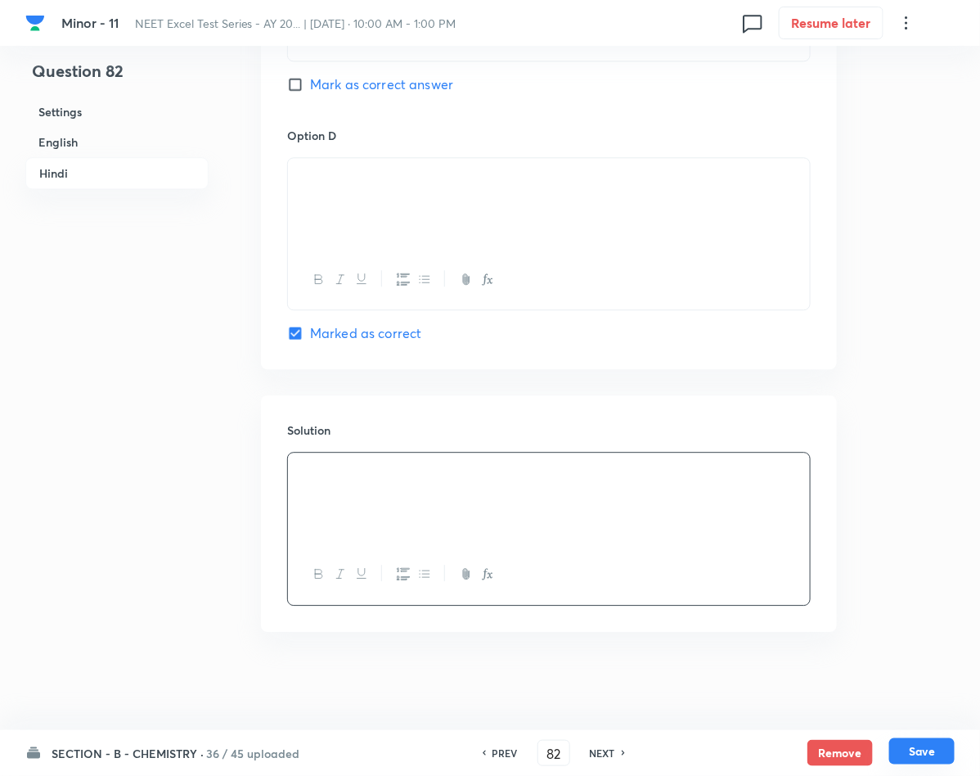
click at [916, 739] on button "Save" at bounding box center [921, 751] width 65 height 26
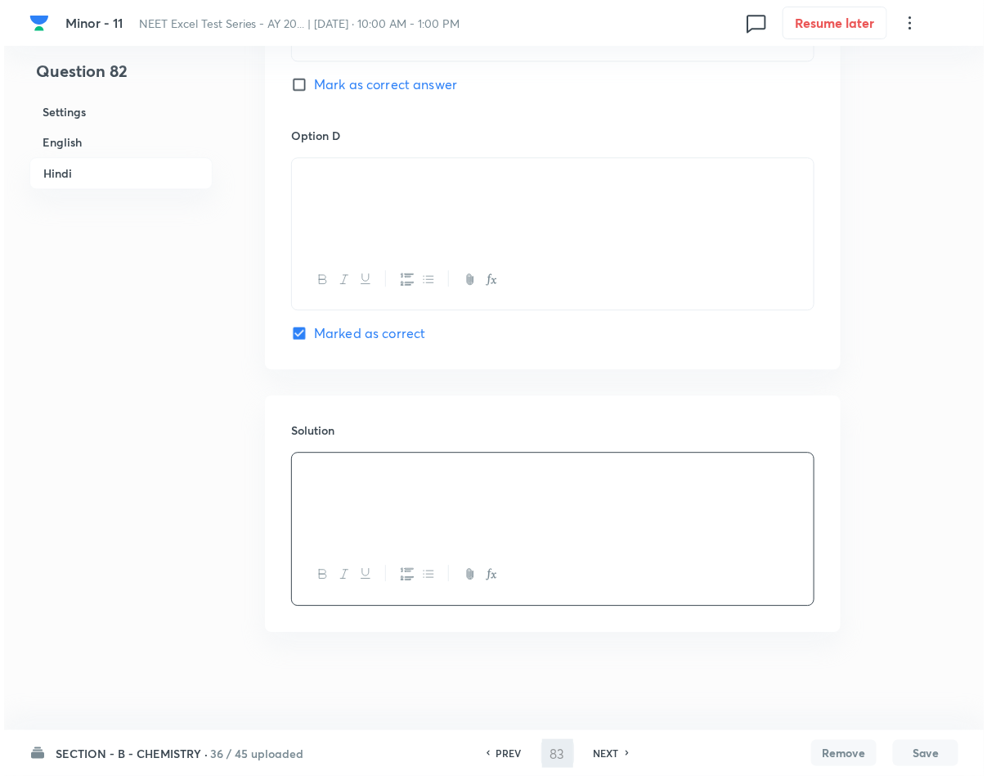
scroll to position [0, 0]
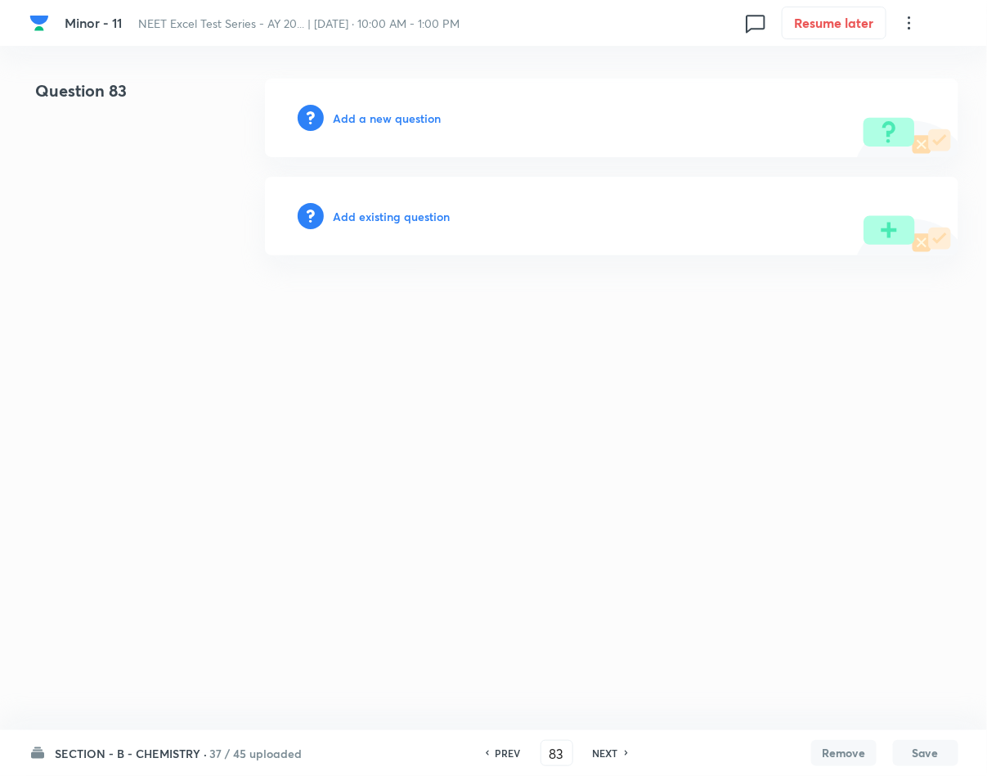
click at [405, 116] on h6 "Add a new question" at bounding box center [388, 118] width 108 height 17
click at [405, 116] on h6 "Choose a question type" at bounding box center [397, 118] width 126 height 17
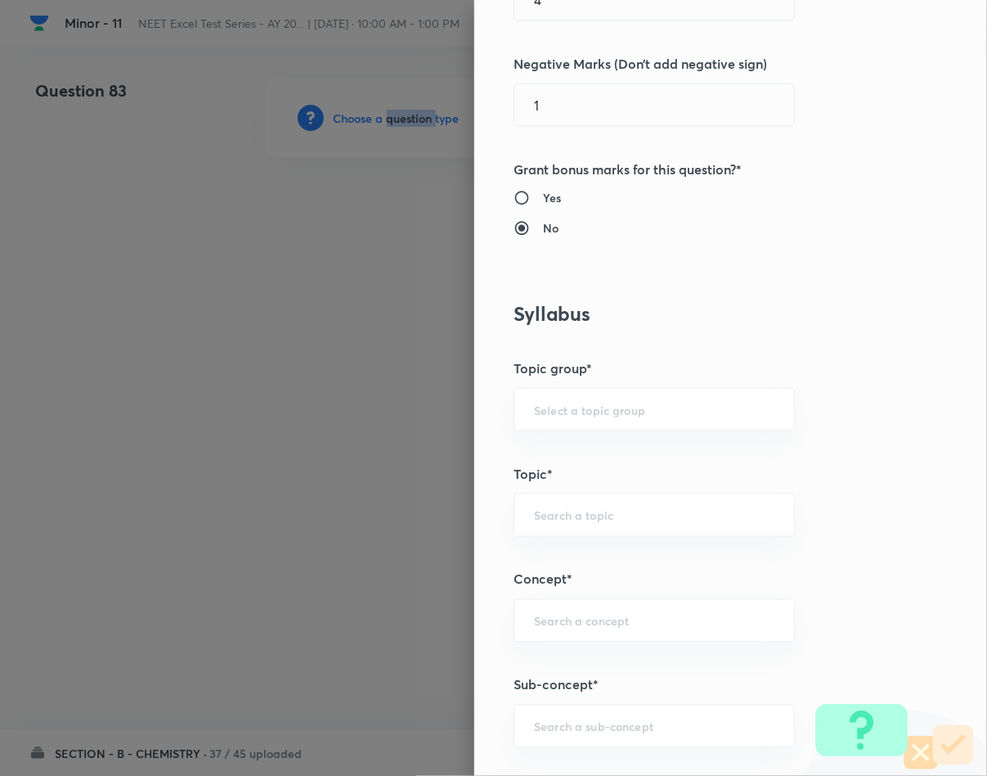
scroll to position [736, 0]
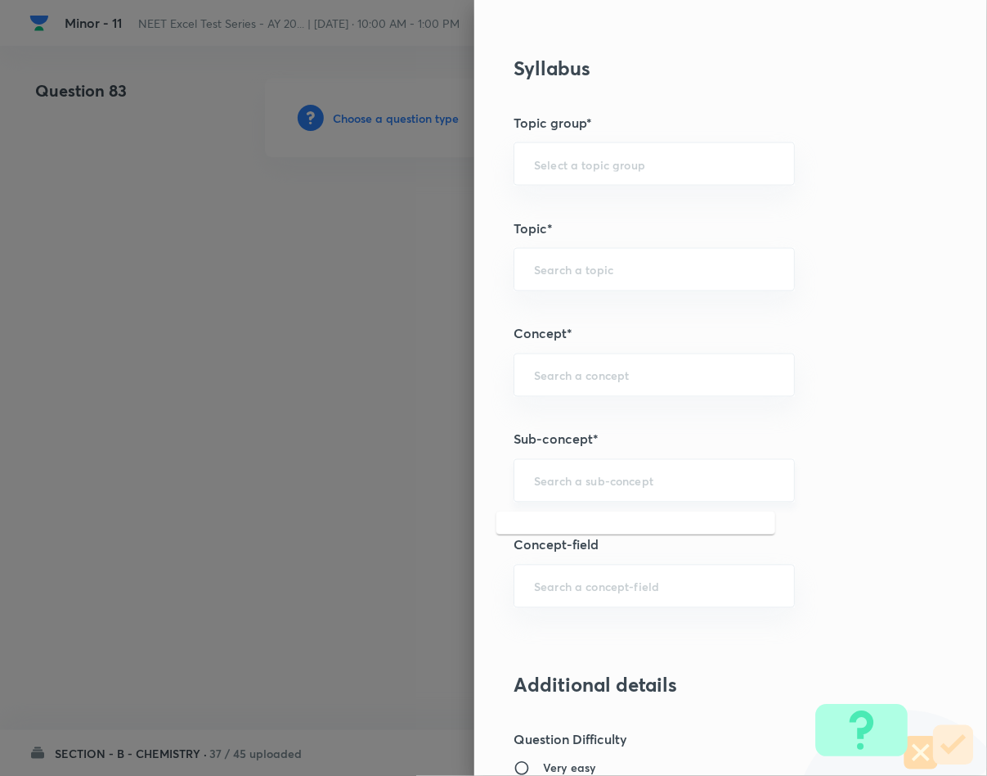
click at [597, 479] on input "text" at bounding box center [654, 481] width 241 height 16
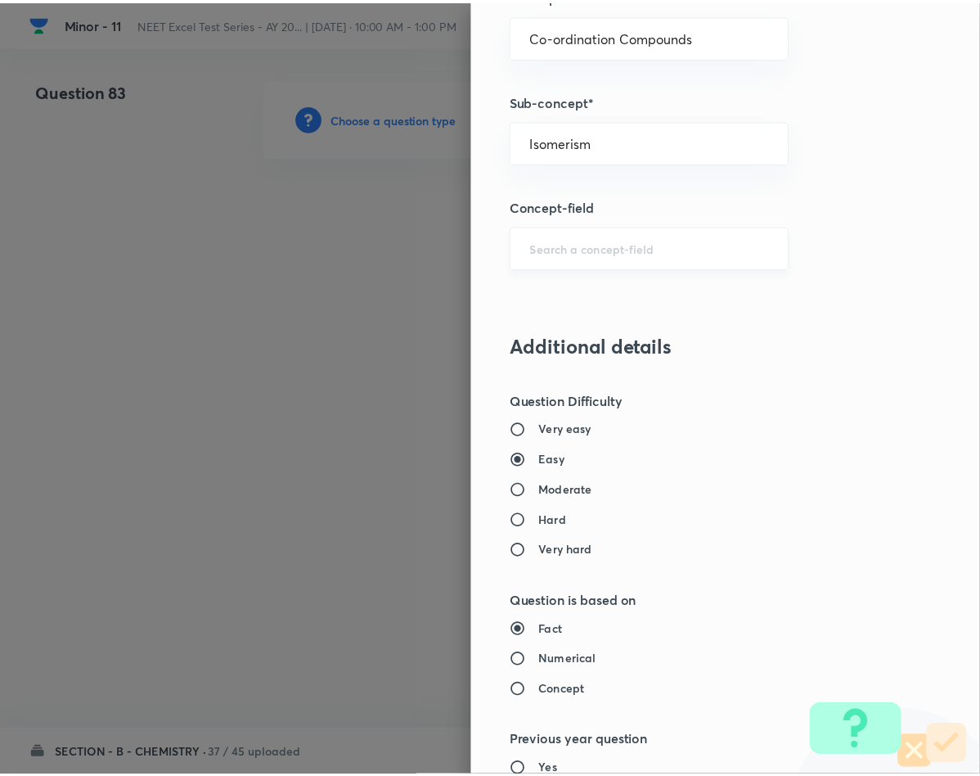
scroll to position [1569, 0]
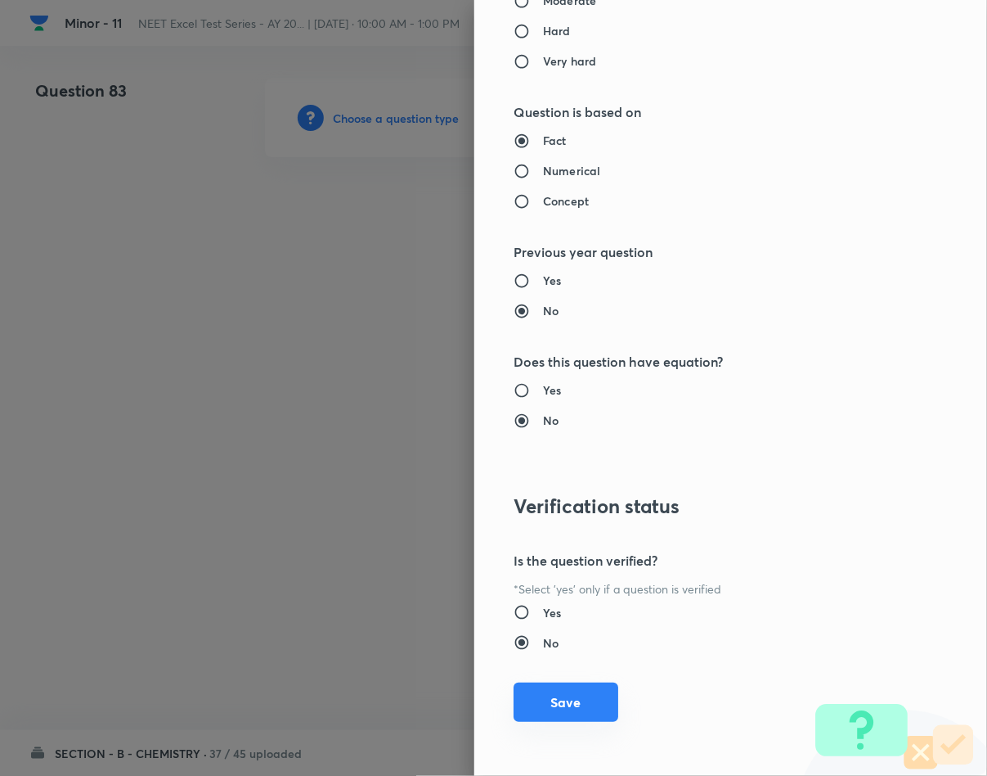
click at [518, 698] on button "Save" at bounding box center [566, 701] width 105 height 39
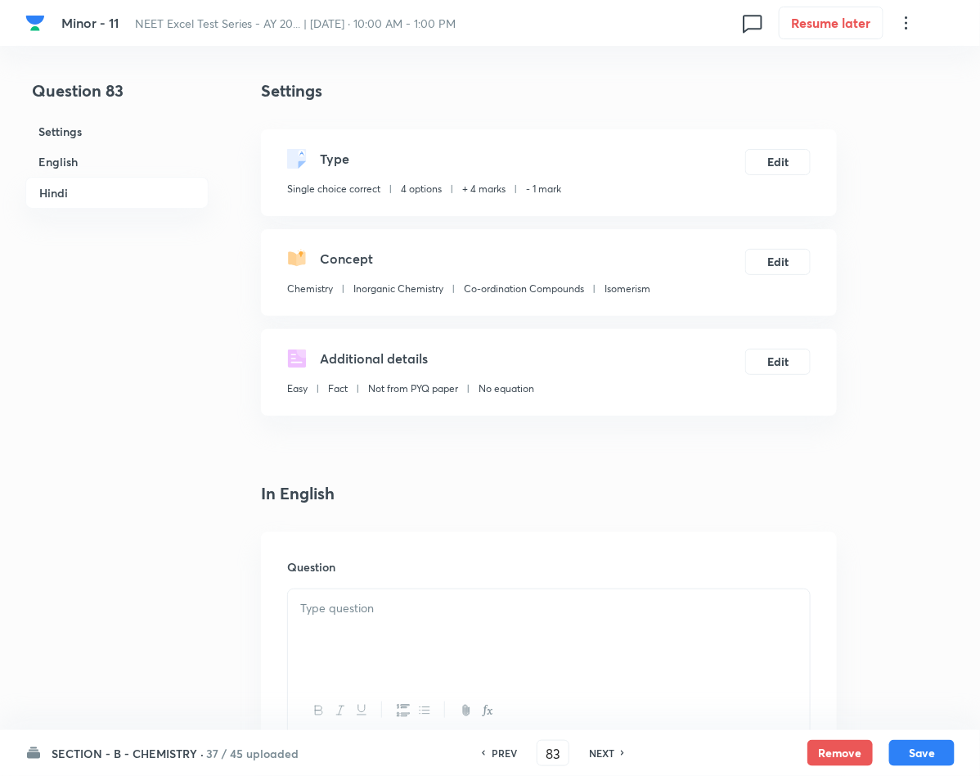
click at [374, 626] on div at bounding box center [549, 635] width 522 height 92
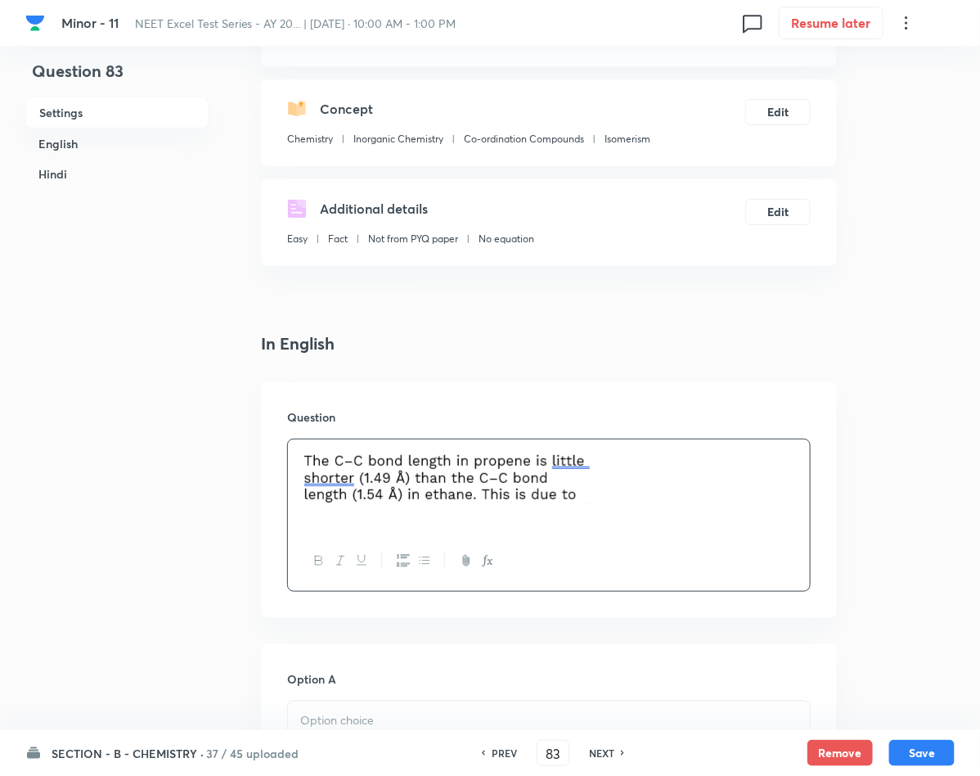
scroll to position [368, 0]
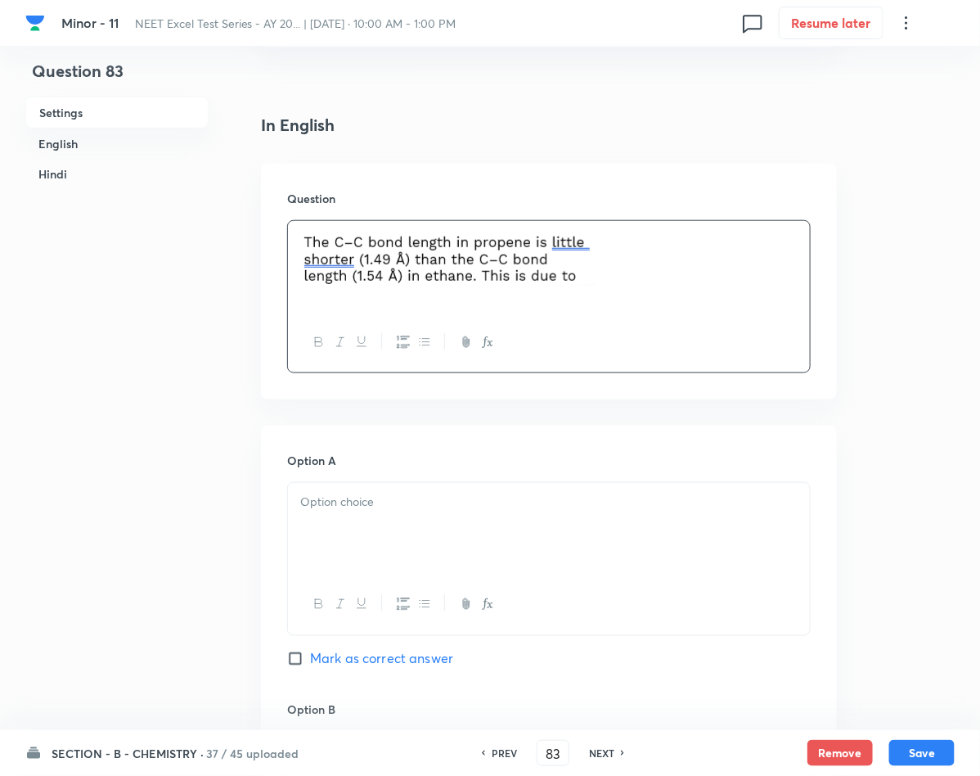
click at [347, 518] on div at bounding box center [549, 529] width 522 height 92
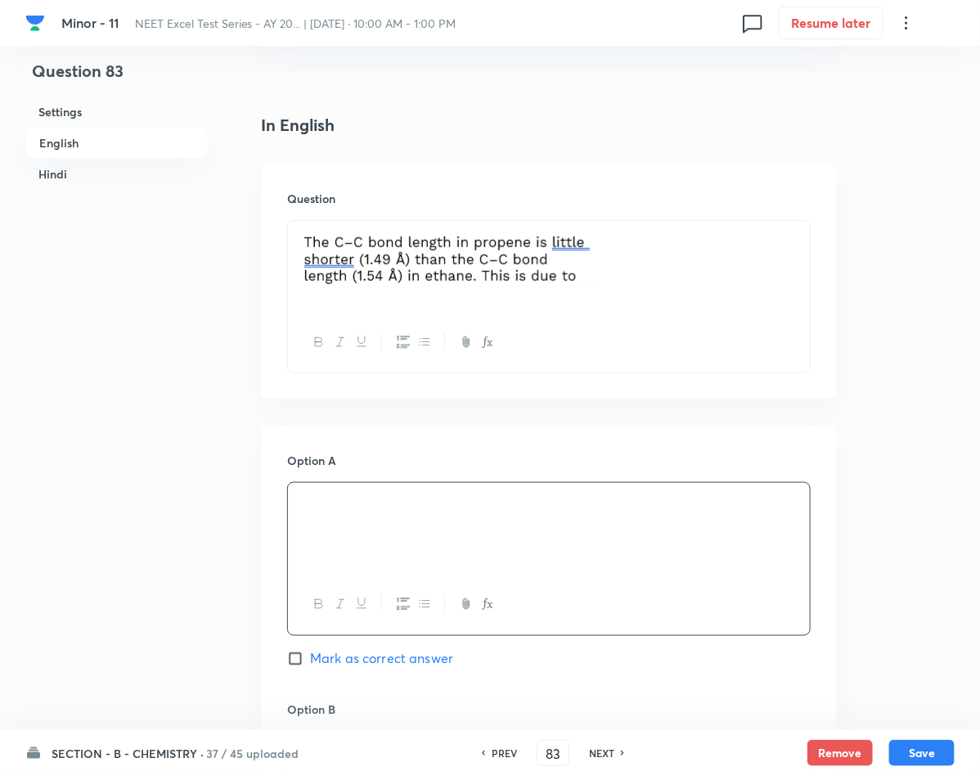
scroll to position [614, 0]
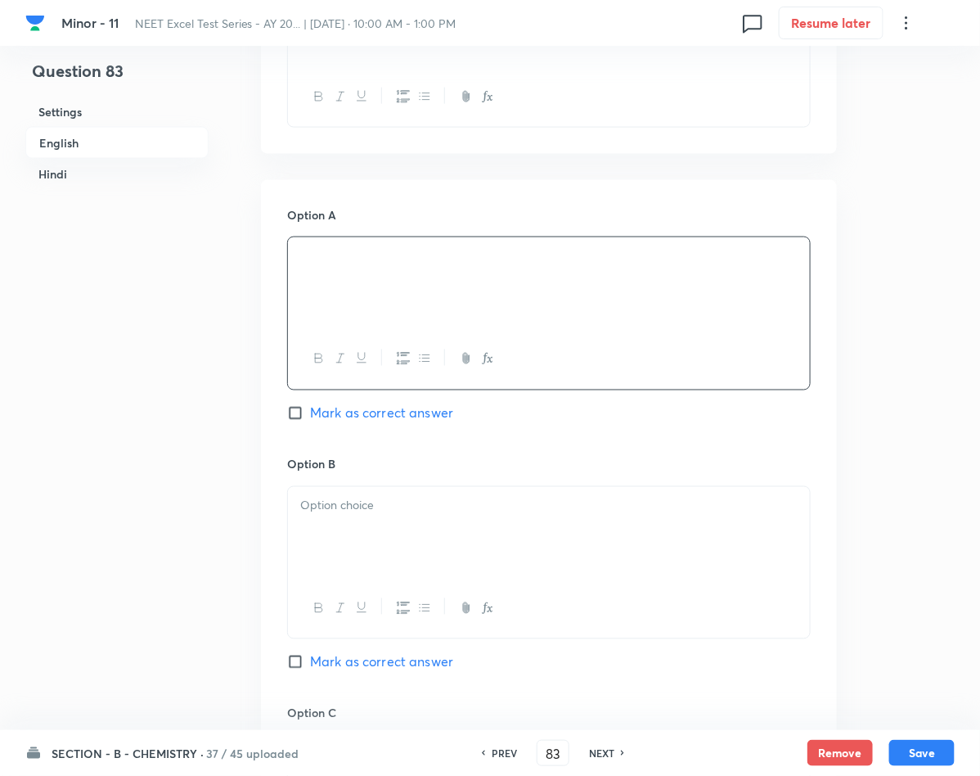
click at [418, 521] on div at bounding box center [549, 533] width 522 height 92
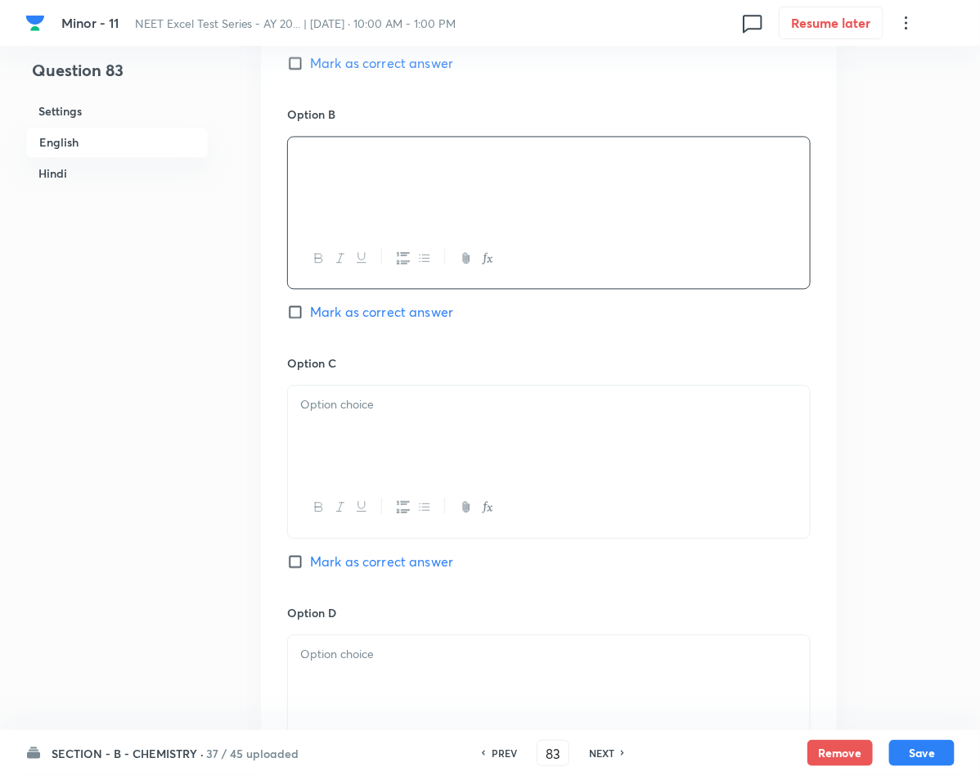
scroll to position [982, 0]
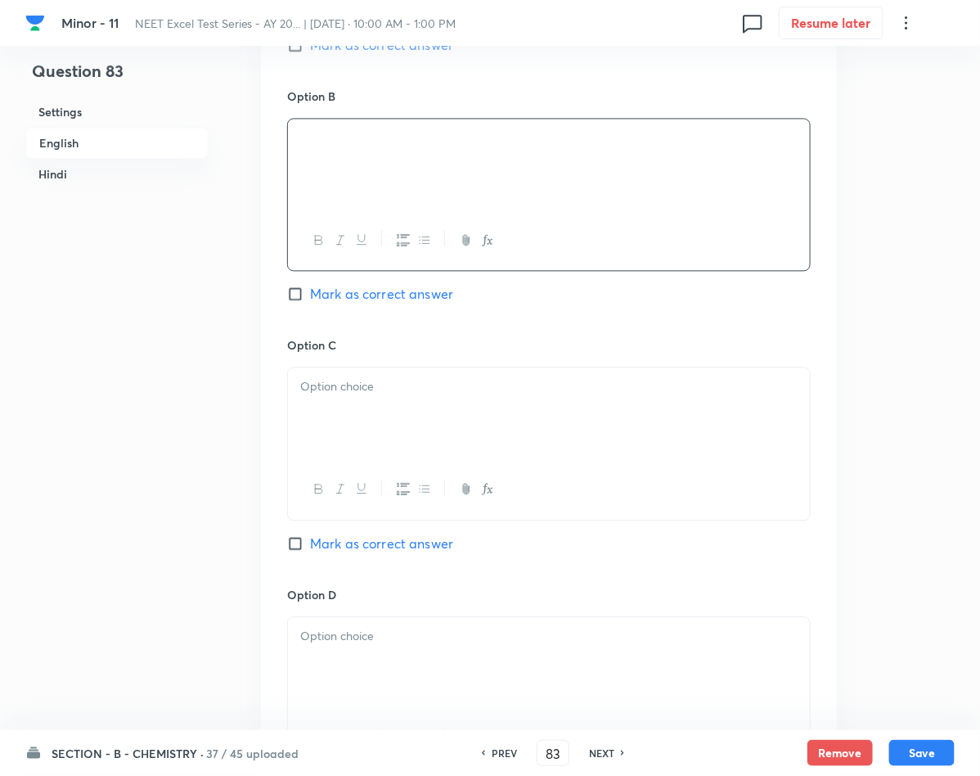
click at [336, 410] on div at bounding box center [549, 413] width 522 height 92
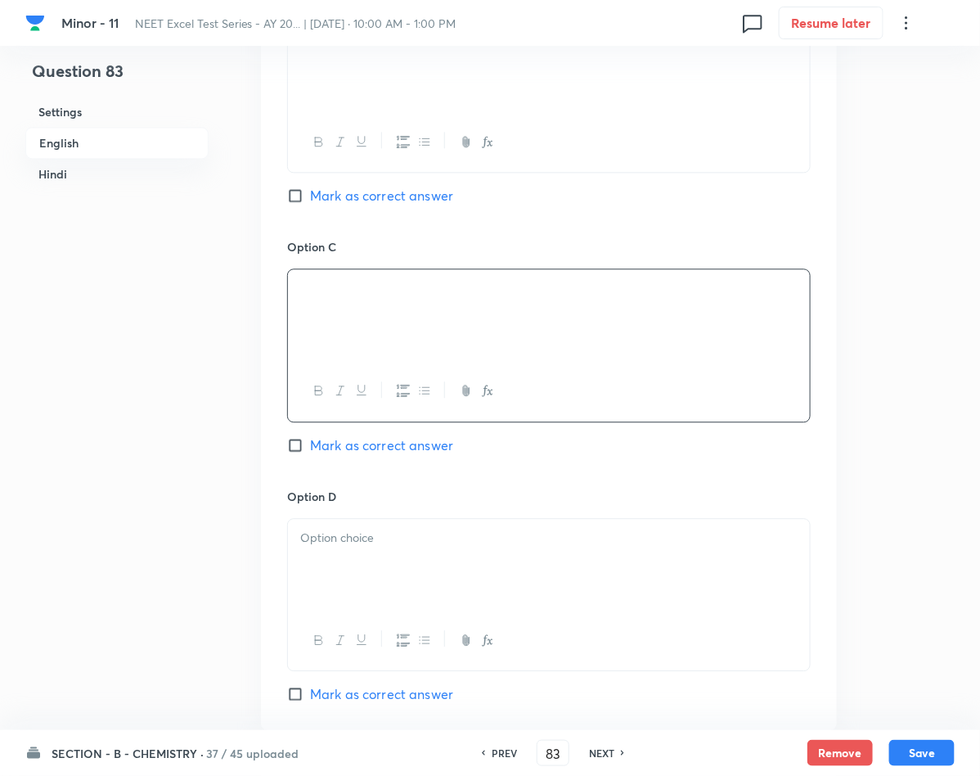
scroll to position [1227, 0]
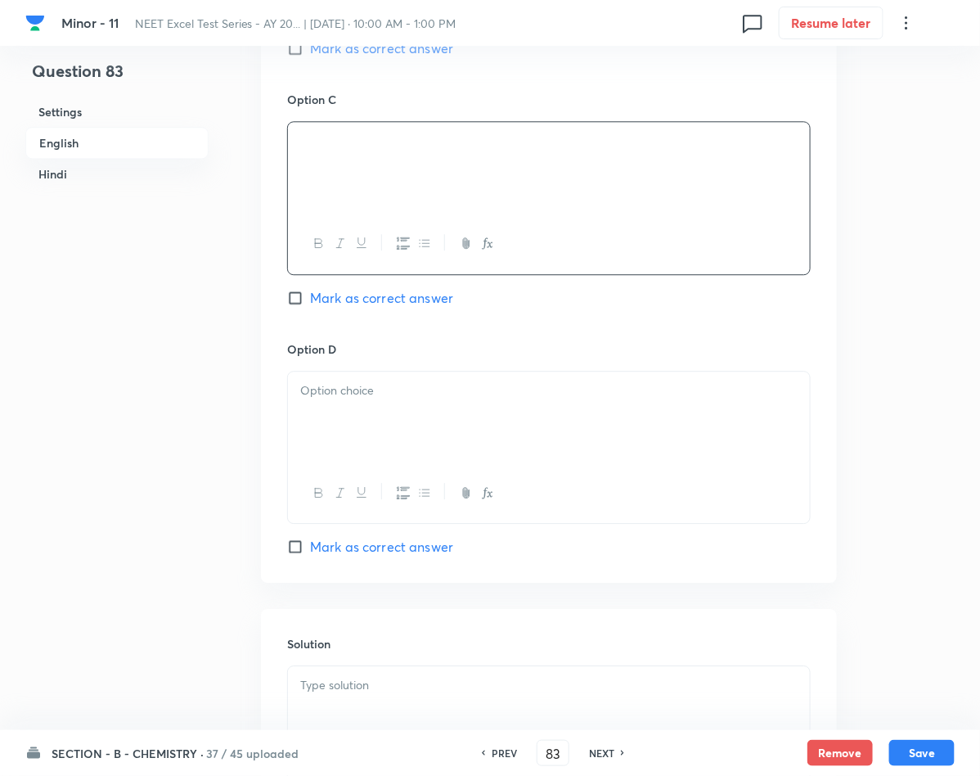
click at [339, 407] on div at bounding box center [549, 417] width 522 height 92
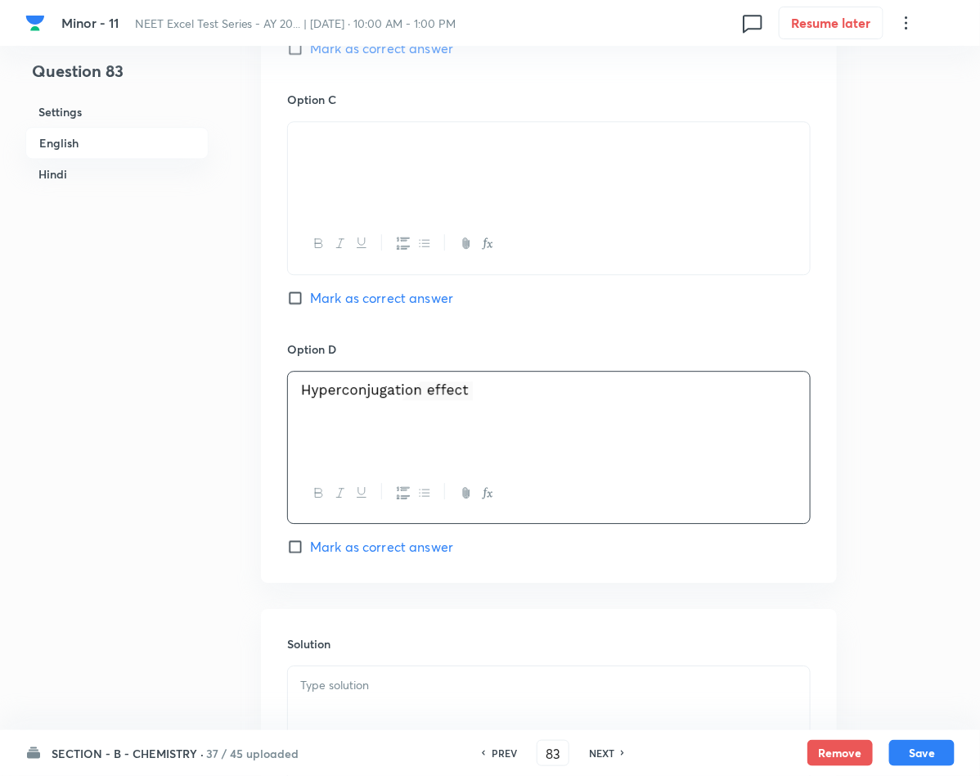
click at [326, 543] on span "Mark as correct answer" at bounding box center [381, 547] width 143 height 20
click at [310, 543] on input "Mark as correct answer" at bounding box center [298, 546] width 23 height 16
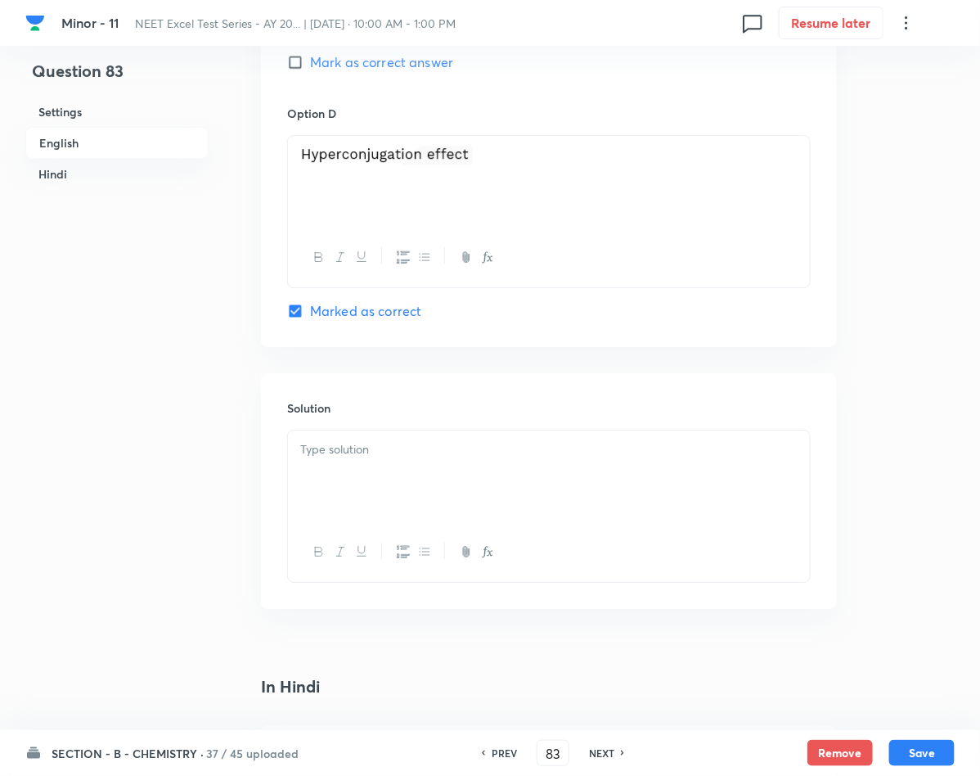
scroll to position [1472, 0]
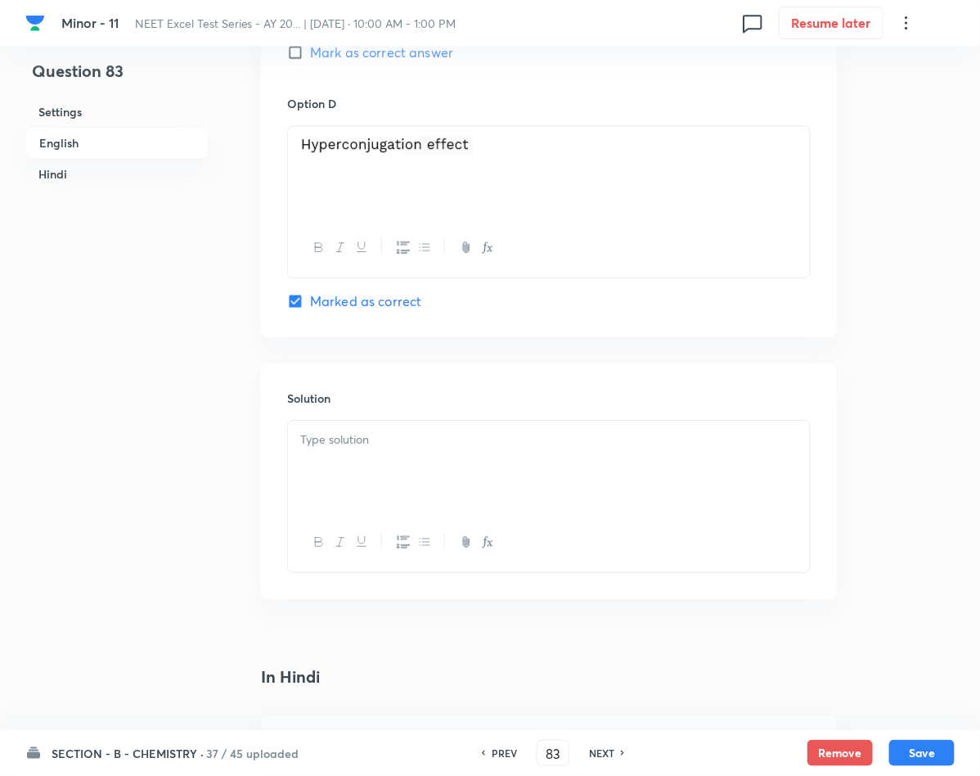
click at [349, 477] on div at bounding box center [549, 466] width 522 height 92
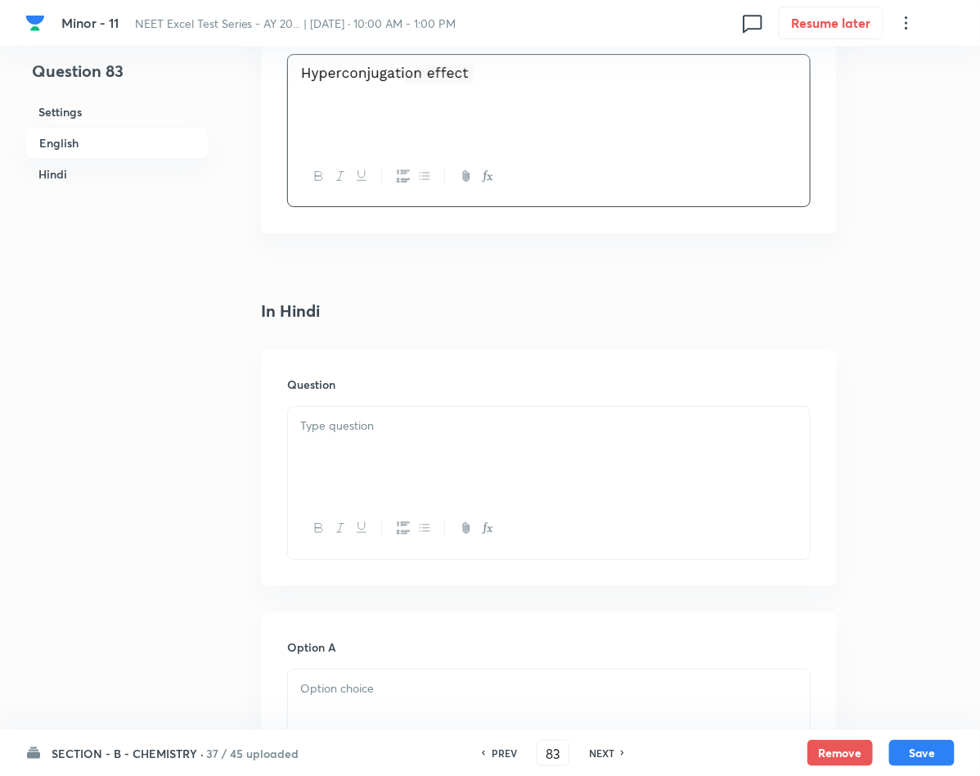
scroll to position [1841, 0]
click at [445, 452] on div at bounding box center [549, 450] width 522 height 92
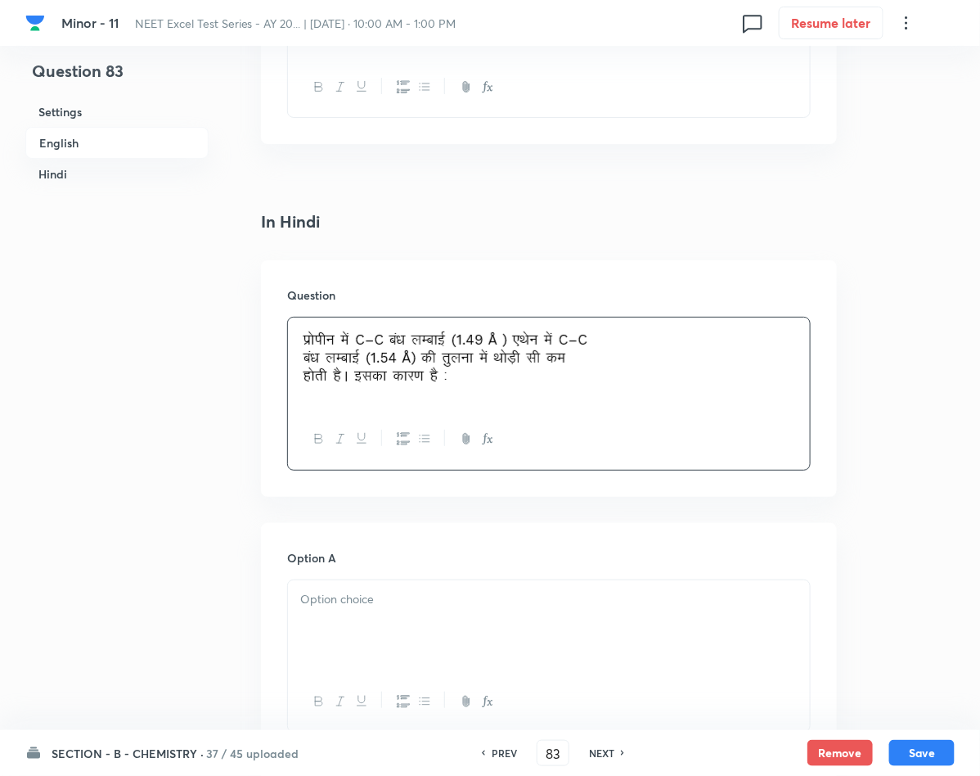
scroll to position [2086, 0]
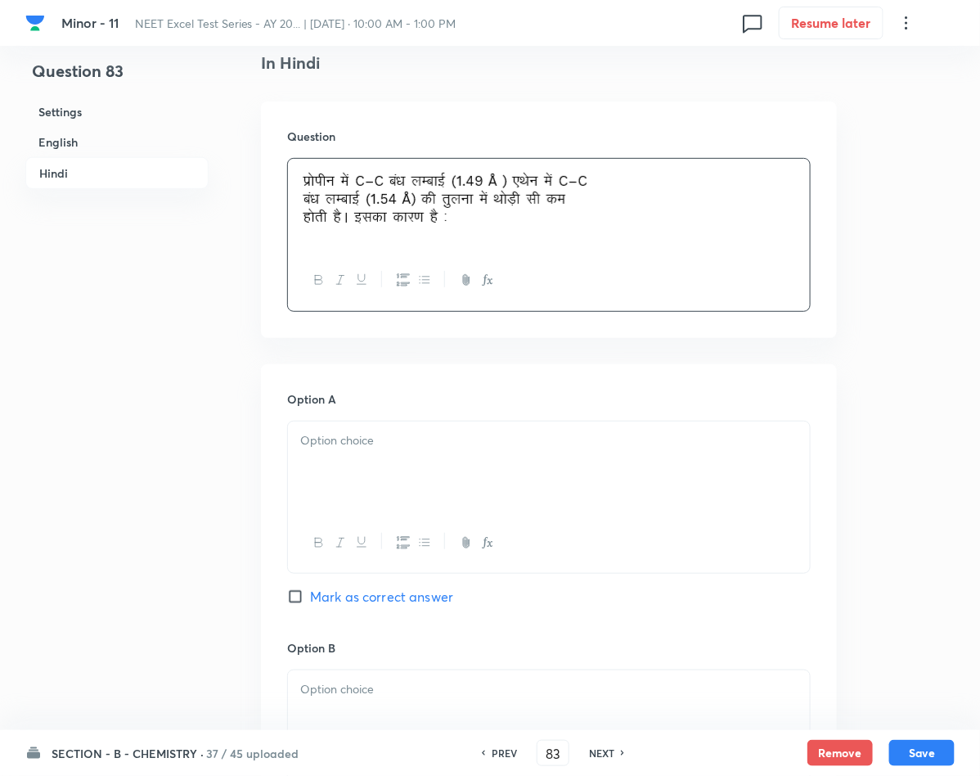
click at [420, 457] on div at bounding box center [549, 467] width 522 height 92
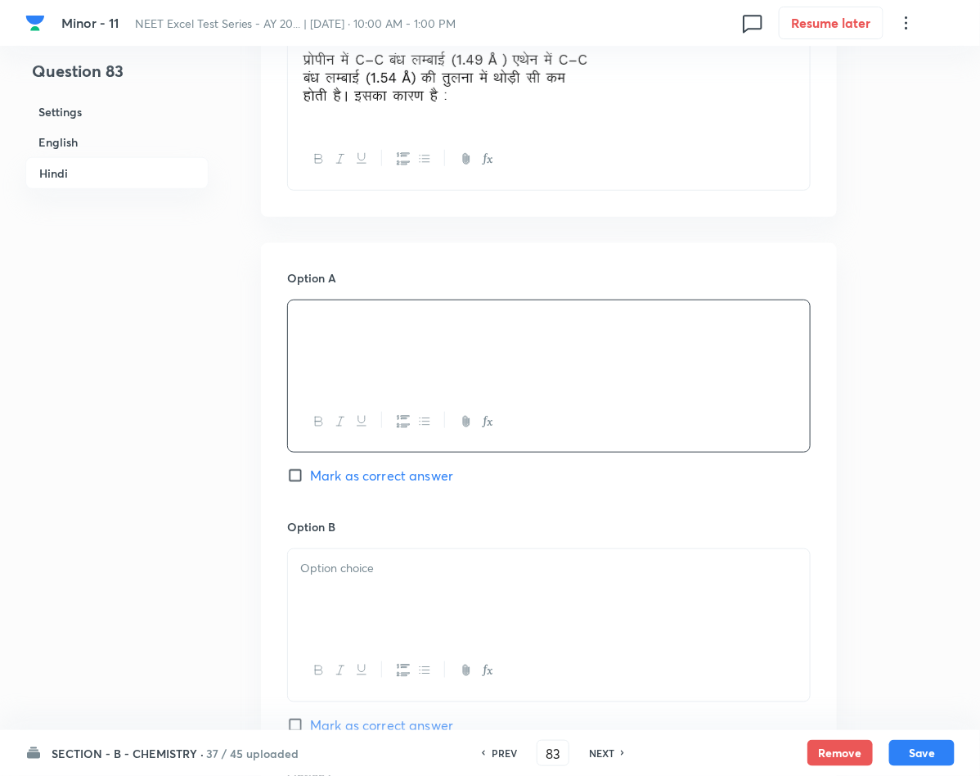
scroll to position [2209, 0]
click at [476, 567] on p at bounding box center [548, 566] width 497 height 19
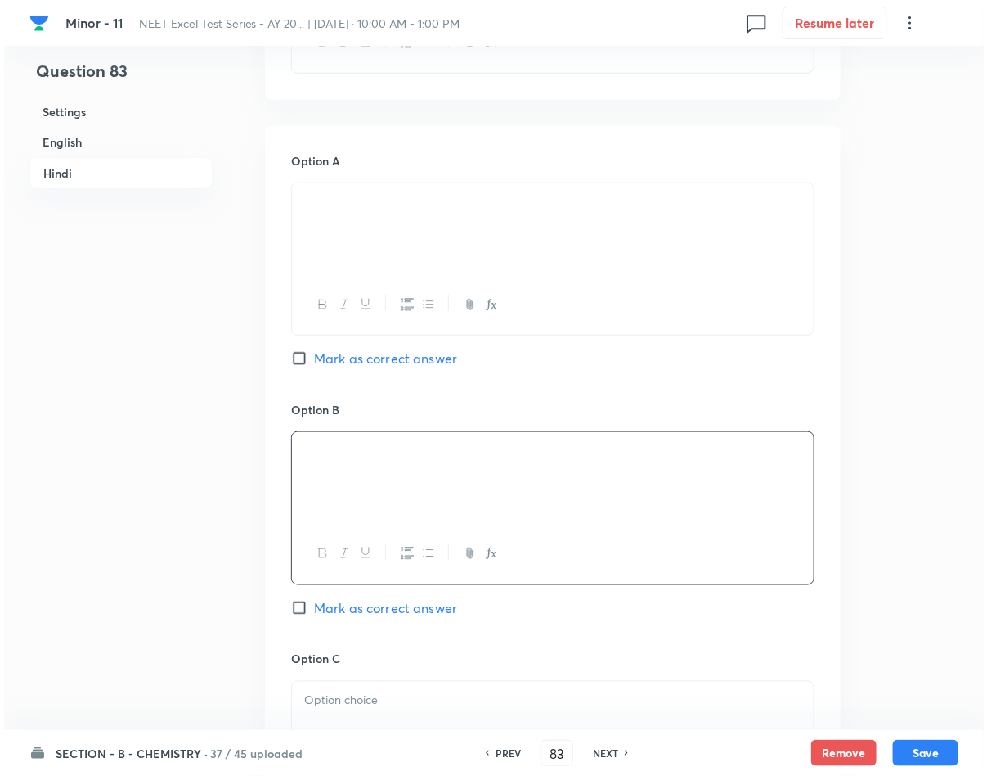
scroll to position [2454, 0]
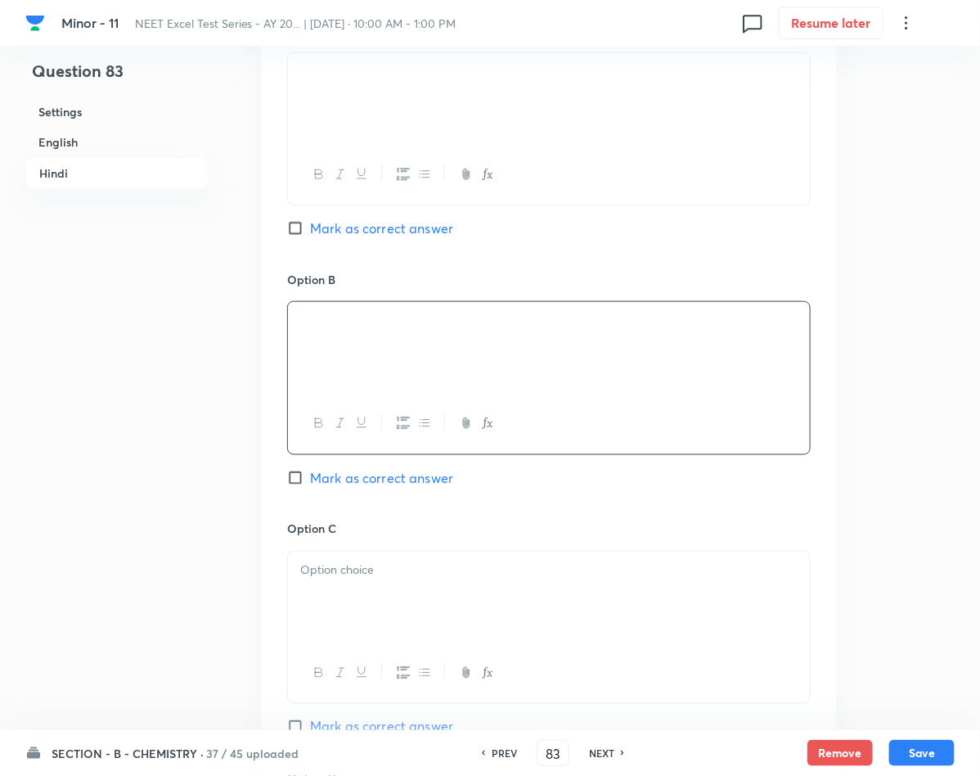
click at [353, 580] on p at bounding box center [548, 570] width 497 height 19
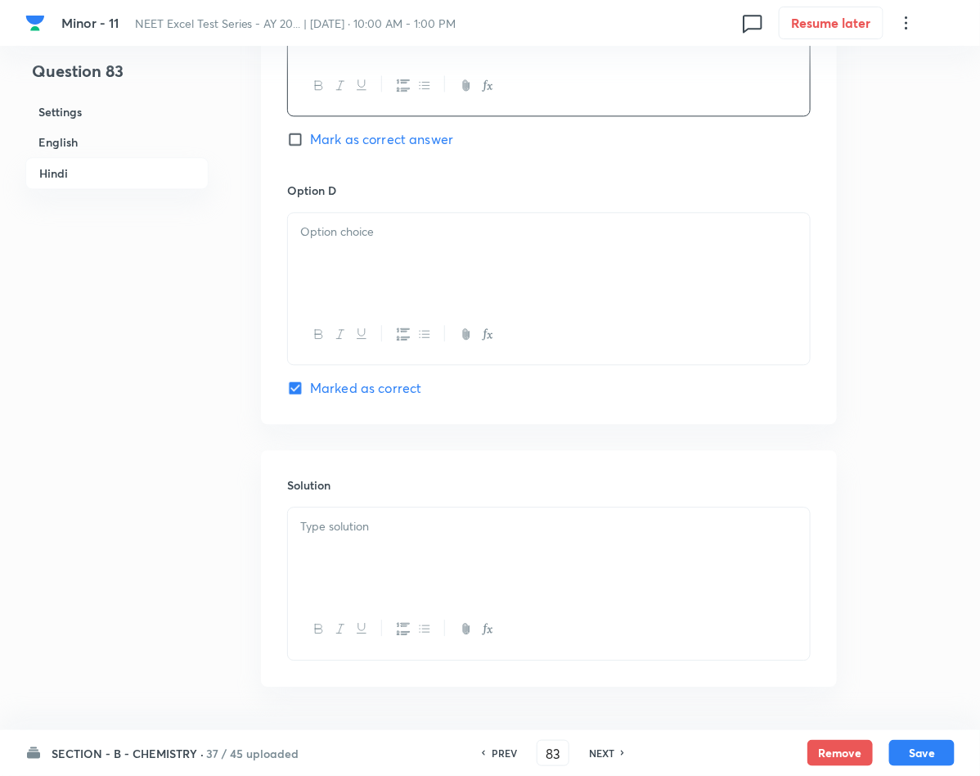
scroll to position [3068, 0]
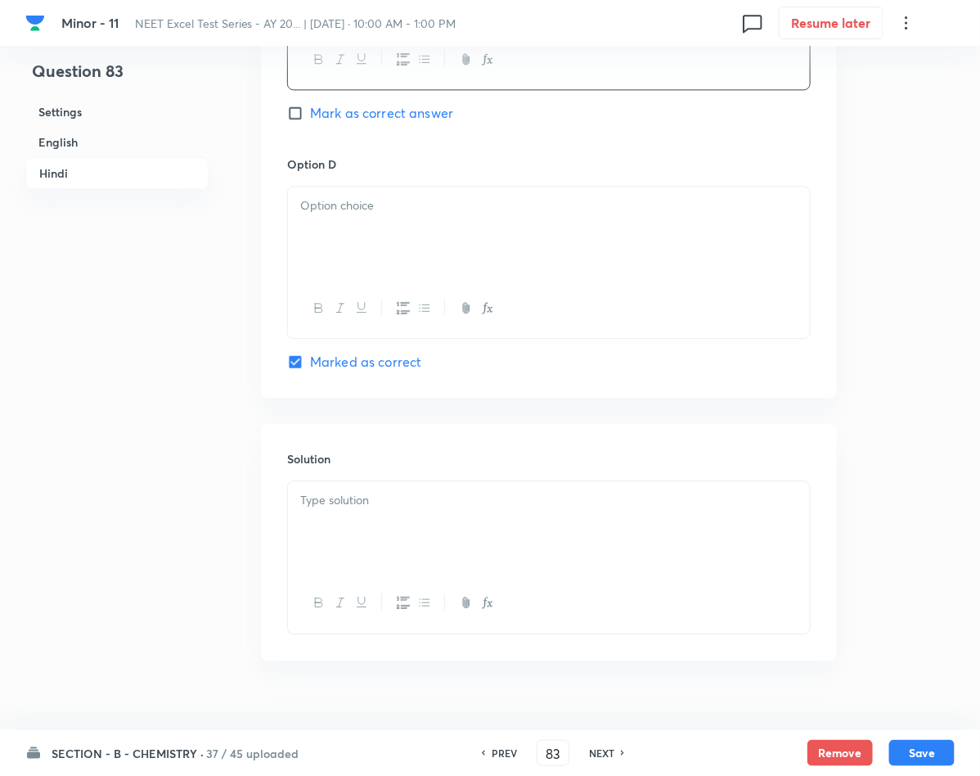
click at [427, 259] on div at bounding box center [549, 233] width 522 height 92
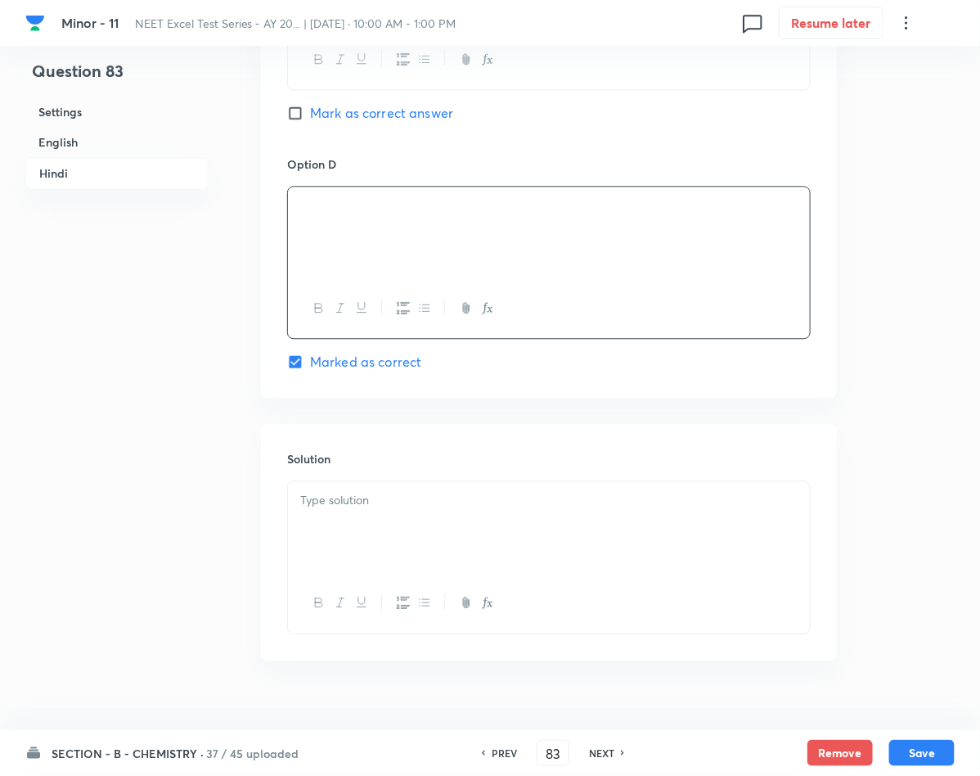
click at [390, 521] on div at bounding box center [549, 527] width 522 height 92
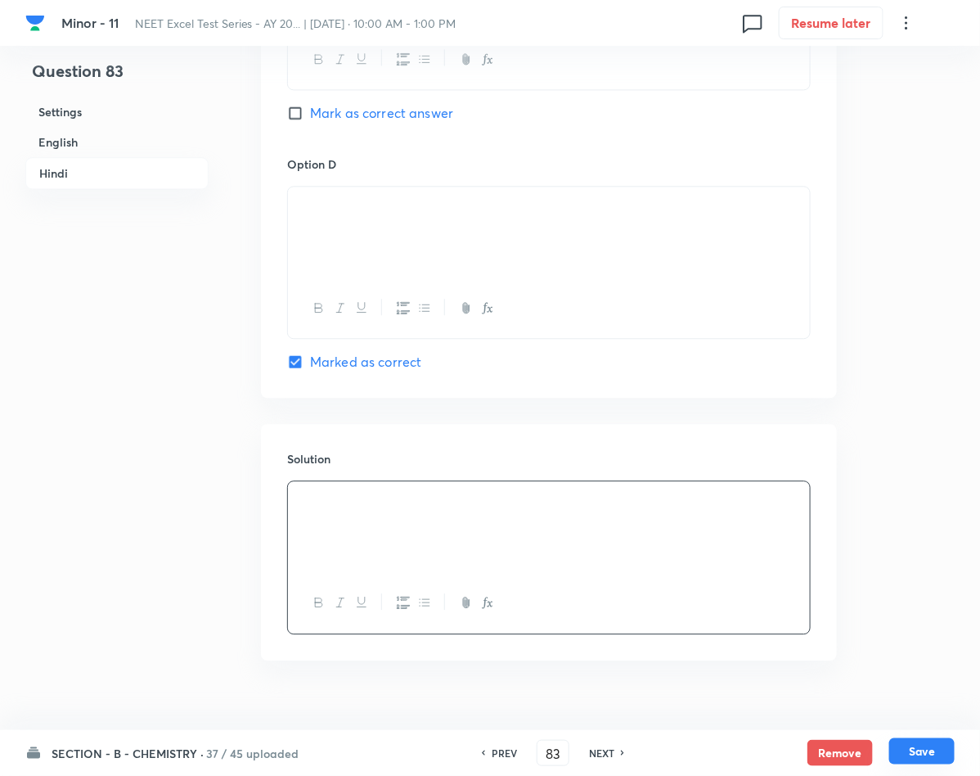
click at [928, 749] on button "Save" at bounding box center [921, 751] width 65 height 26
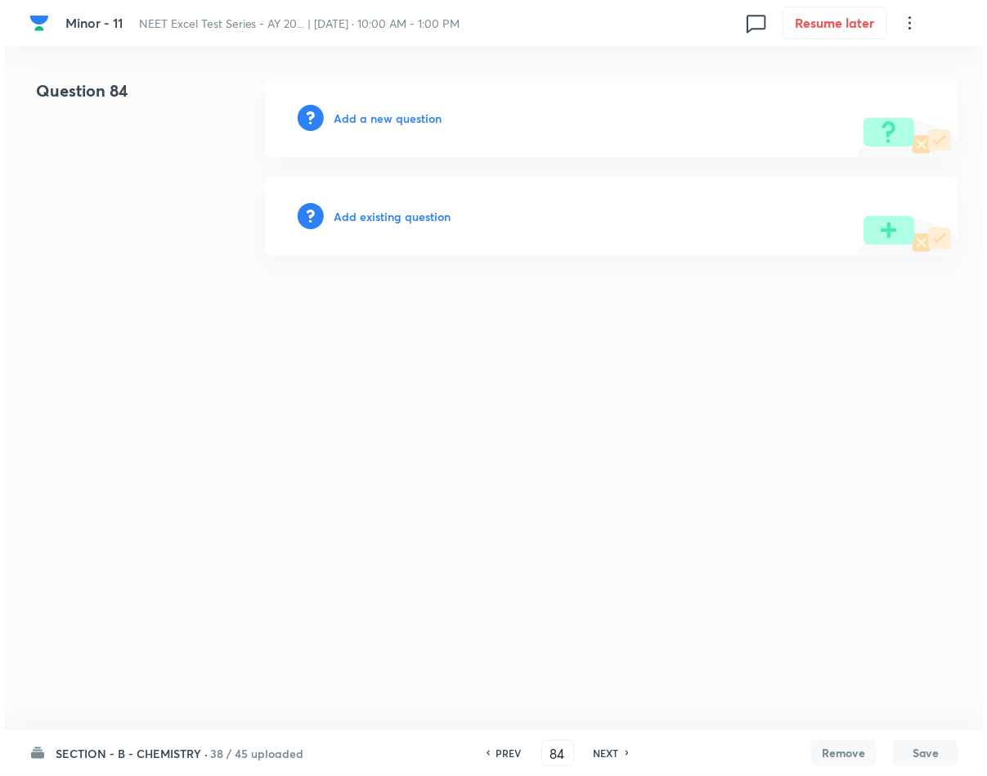
scroll to position [0, 0]
click at [368, 123] on h6 "Add a new question" at bounding box center [388, 118] width 108 height 17
click at [368, 123] on h6 "Choose a question type" at bounding box center [397, 118] width 126 height 17
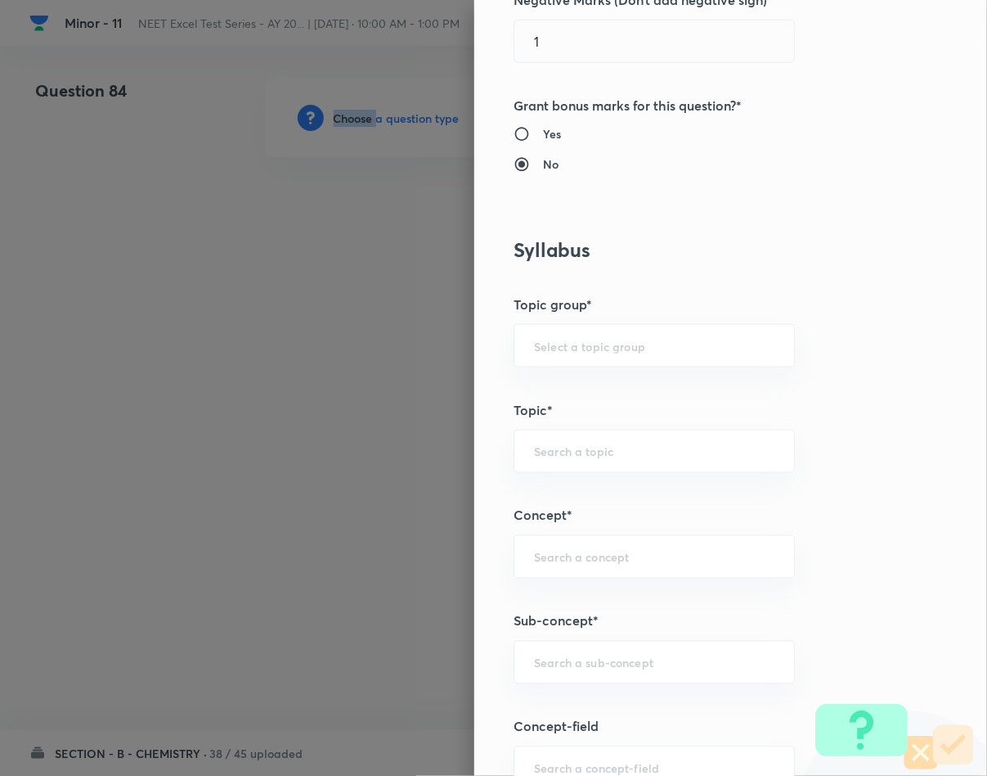
scroll to position [614, 0]
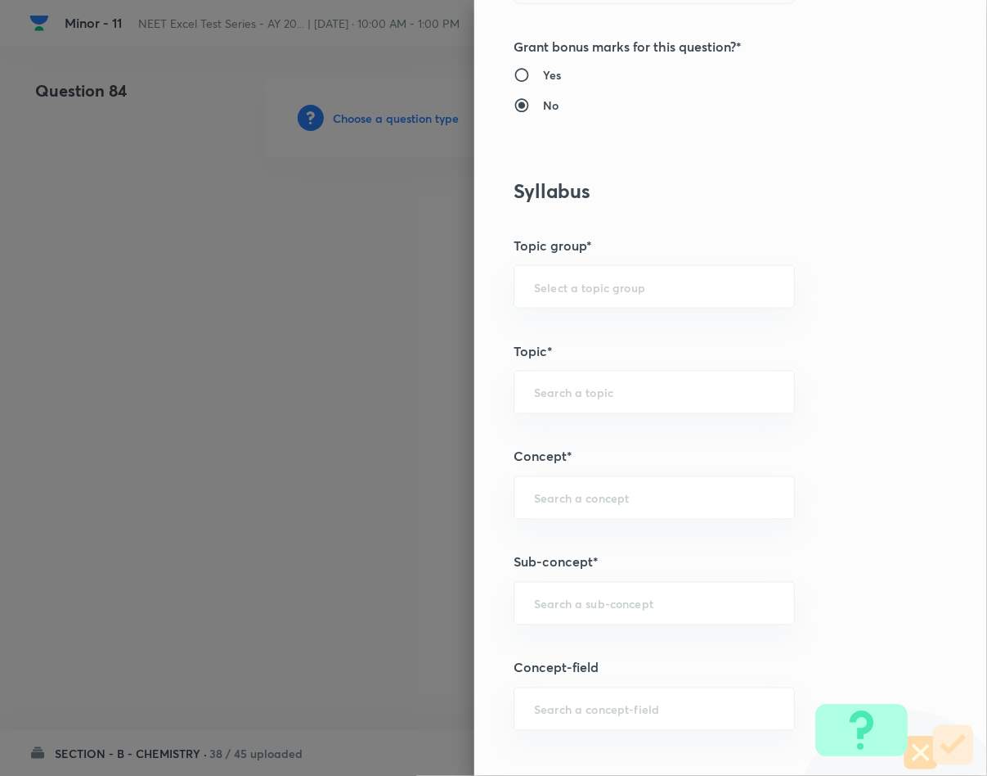
click at [564, 631] on div "Question settings Question type* Single choice correct Number of options* 2 3 4…" at bounding box center [730, 388] width 513 height 776
click at [570, 611] on input "text" at bounding box center [654, 604] width 241 height 16
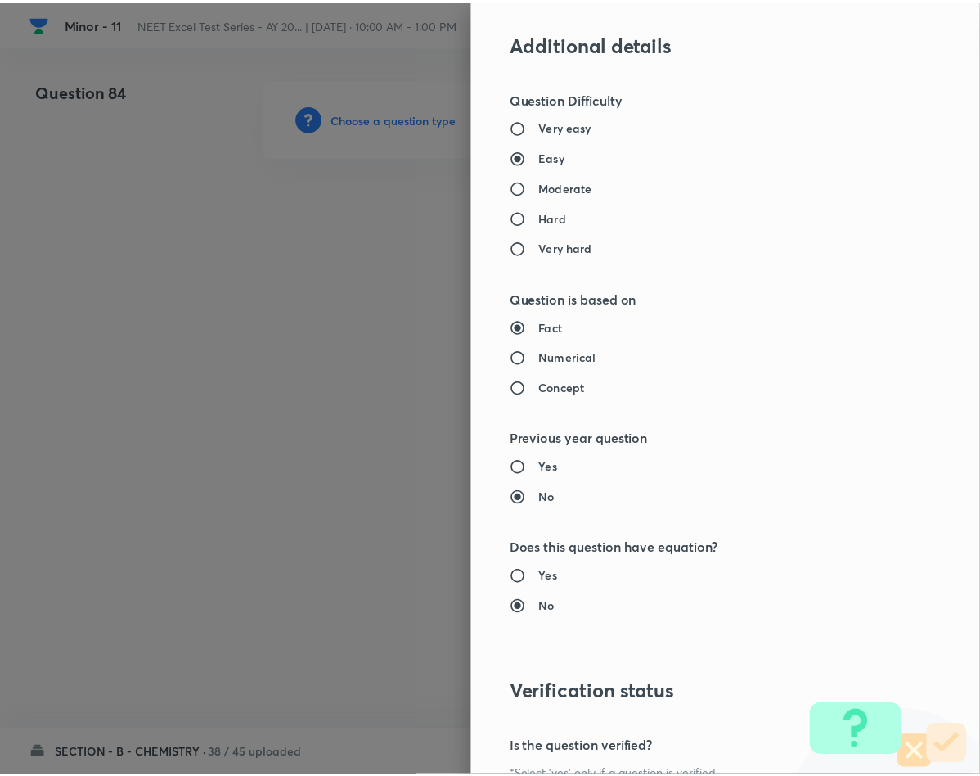
scroll to position [1569, 0]
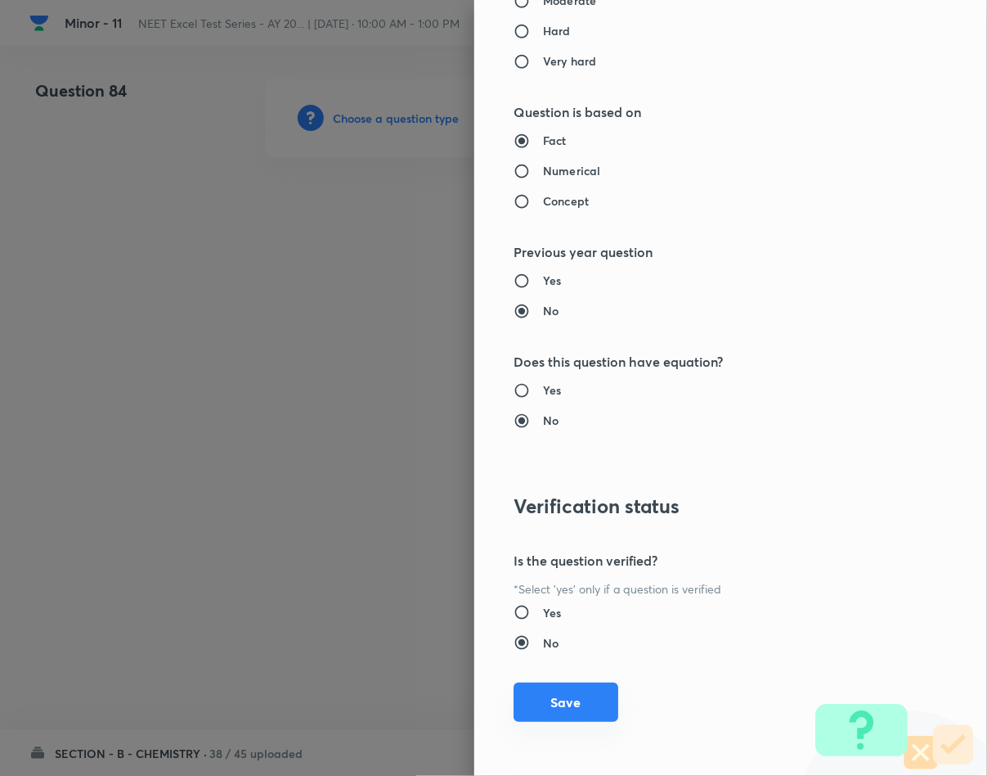
click at [531, 717] on button "Save" at bounding box center [566, 701] width 105 height 39
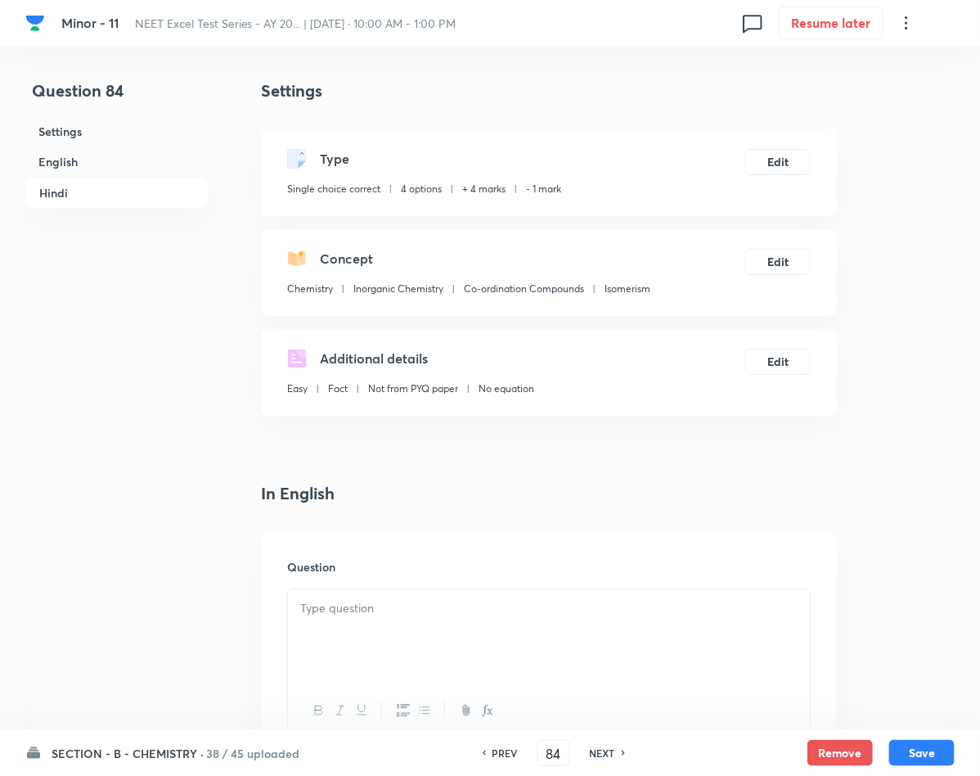
click at [508, 614] on p at bounding box center [548, 608] width 497 height 19
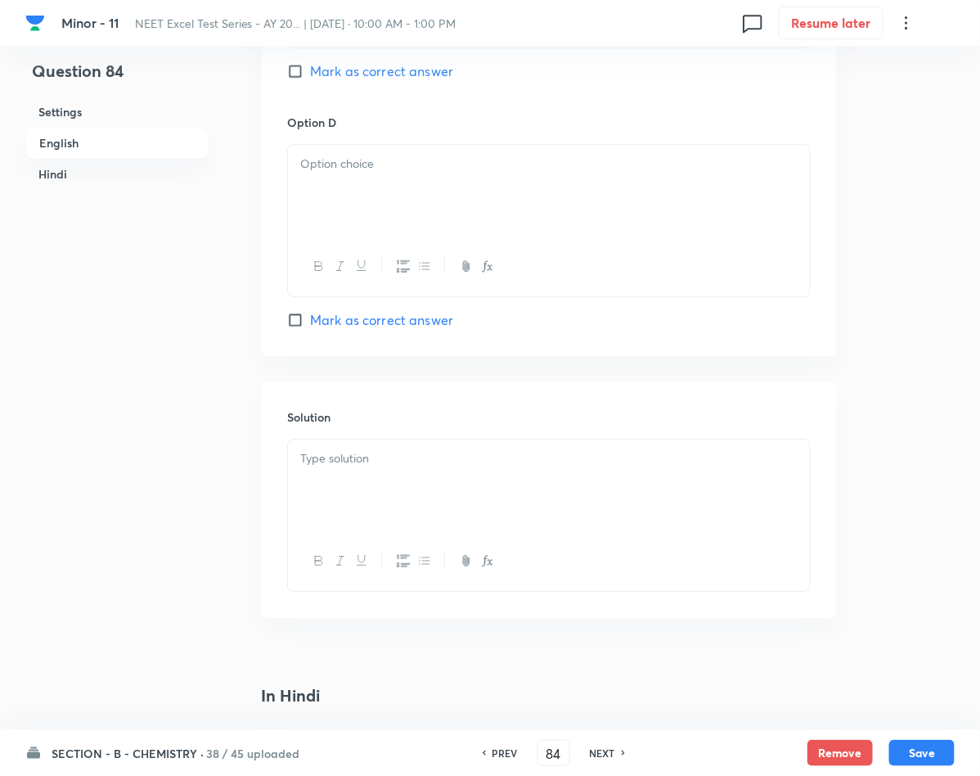
scroll to position [1595, 0]
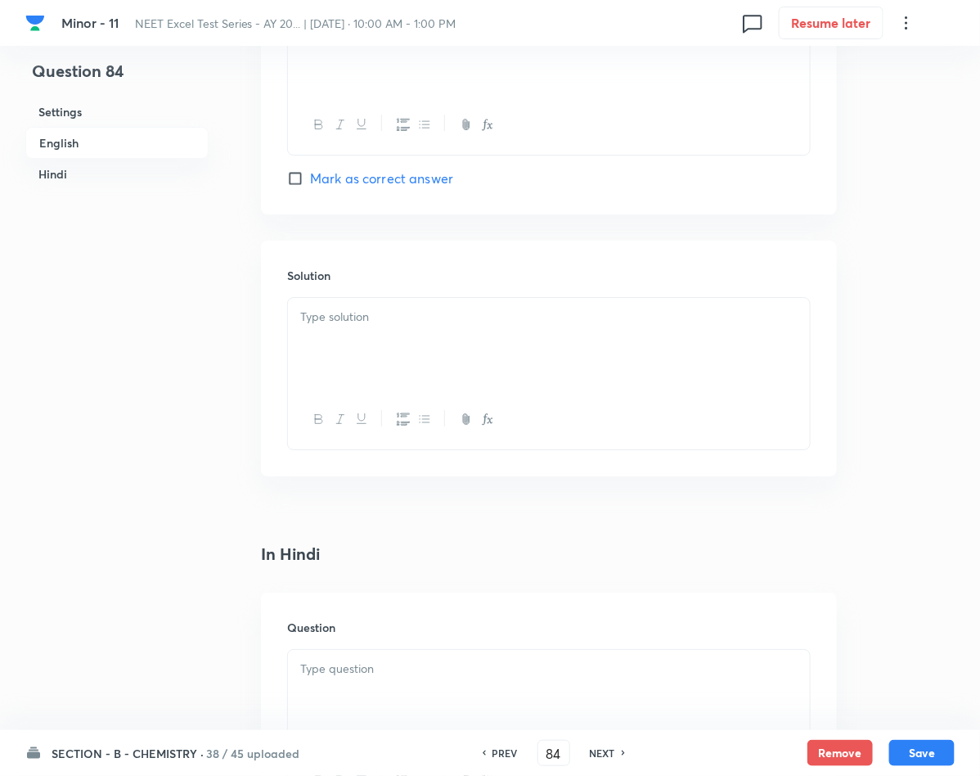
click at [511, 668] on p at bounding box center [548, 668] width 497 height 19
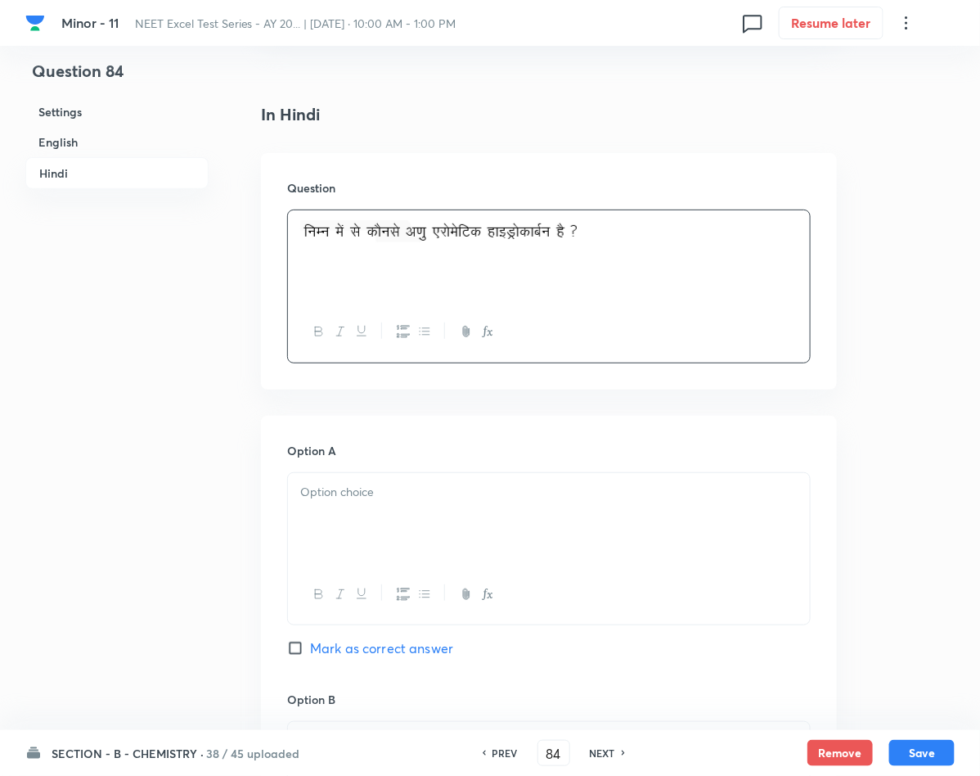
scroll to position [2086, 0]
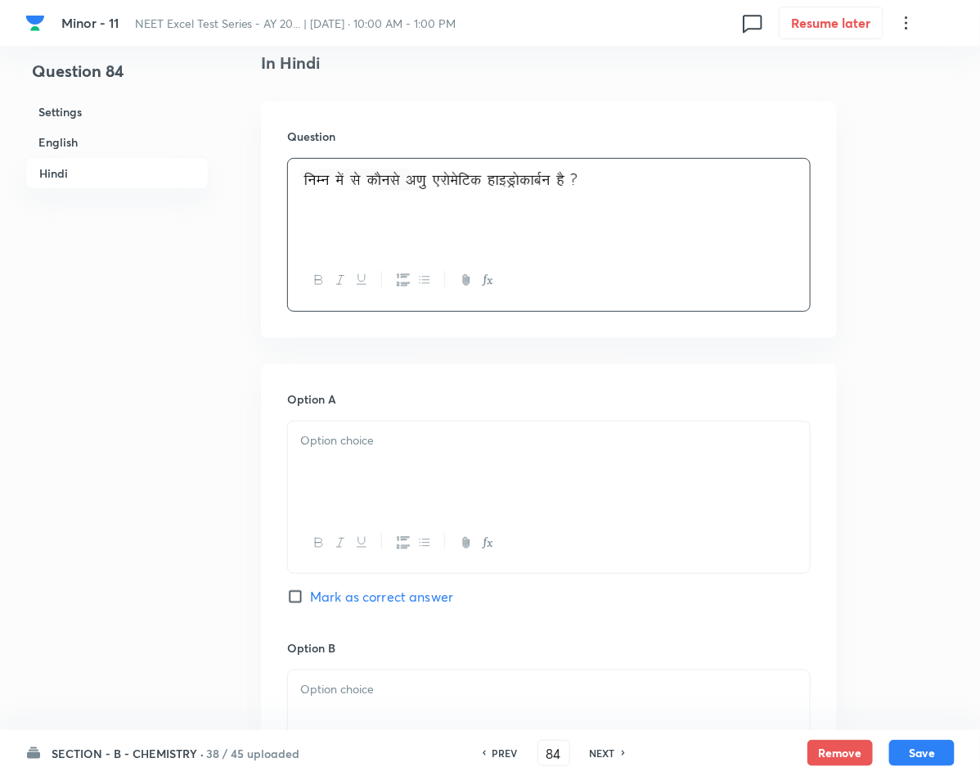
click at [335, 413] on div "Option A Mark as correct answer" at bounding box center [549, 514] width 524 height 249
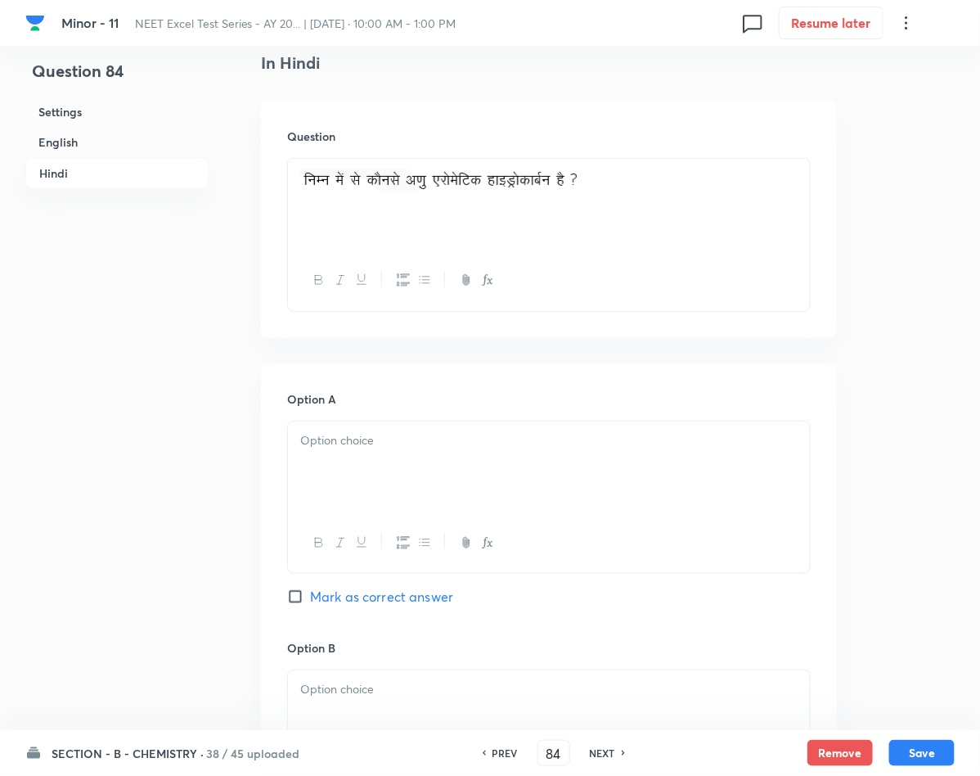
click at [336, 449] on p at bounding box center [548, 440] width 497 height 19
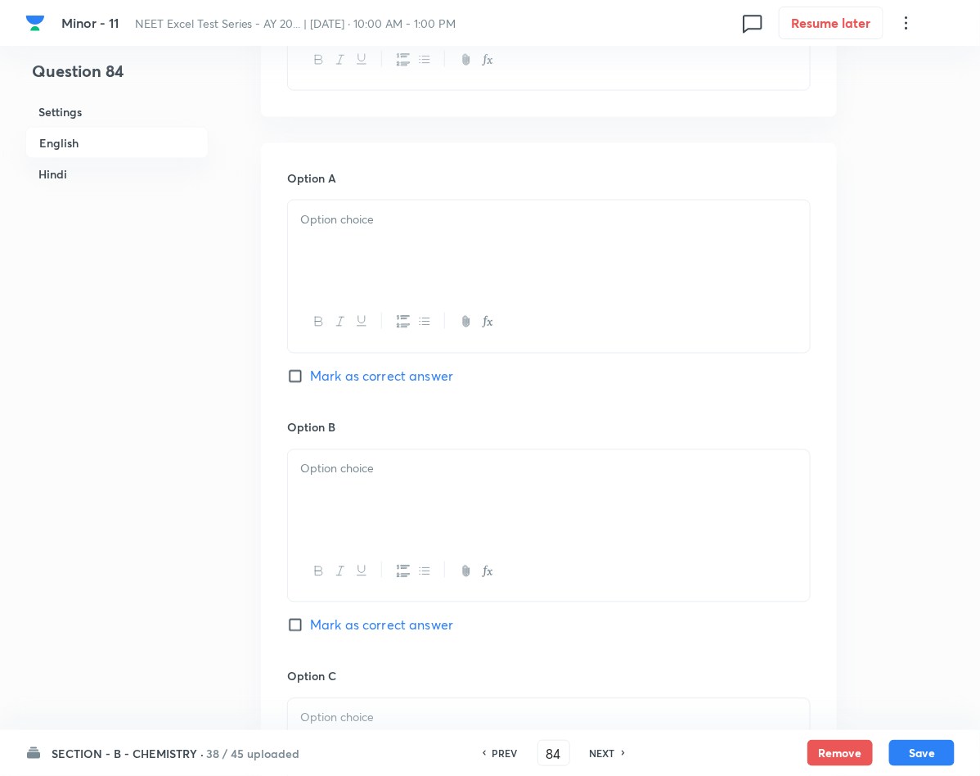
scroll to position [614, 0]
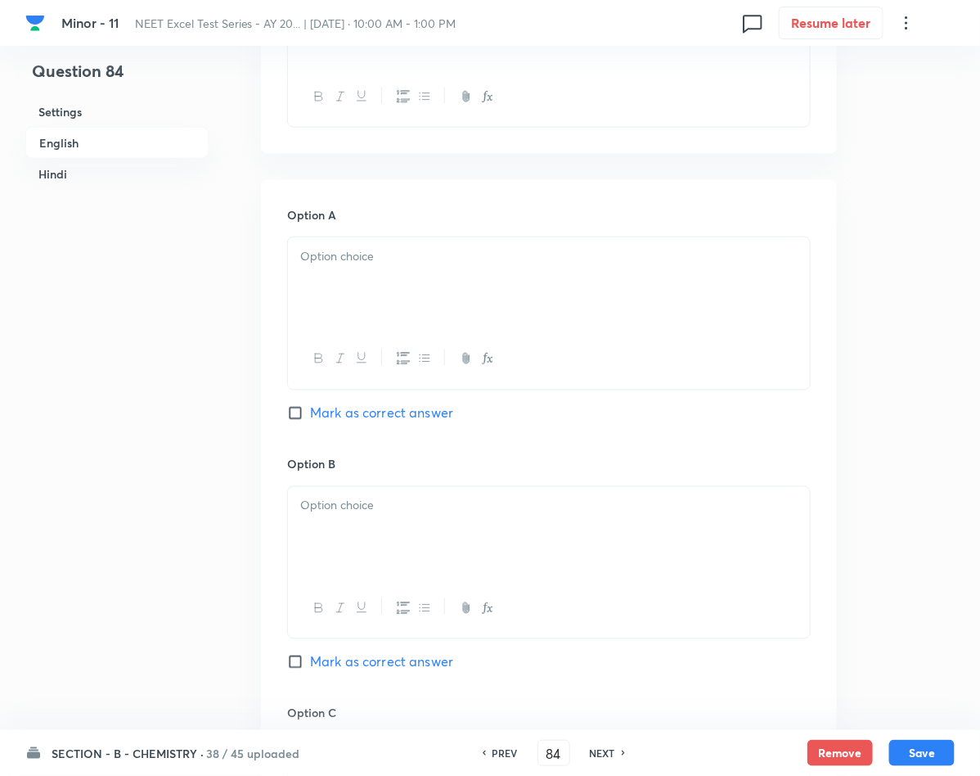
click at [351, 308] on div at bounding box center [549, 283] width 522 height 92
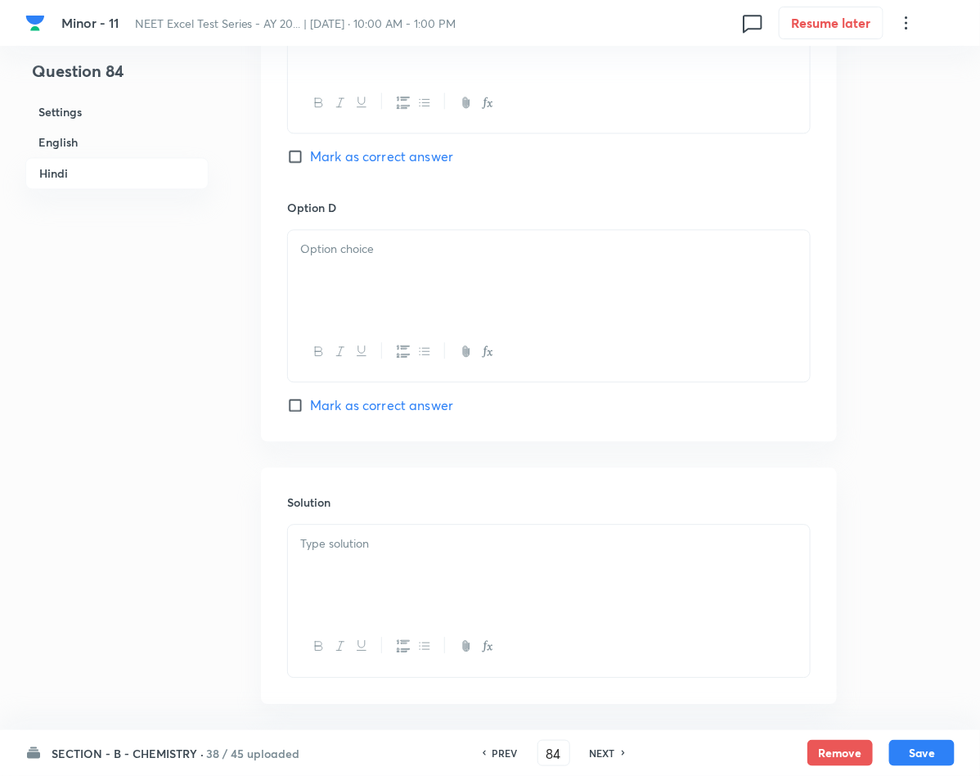
scroll to position [3068, 0]
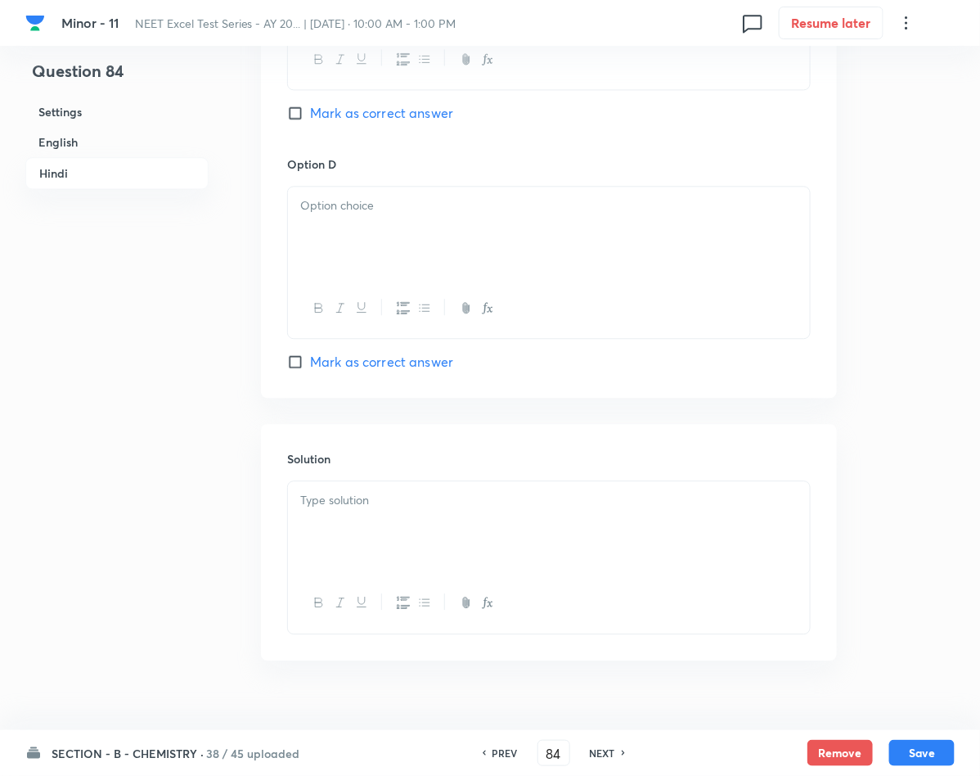
click at [401, 253] on div at bounding box center [549, 233] width 522 height 92
click at [346, 366] on span "Mark as correct answer" at bounding box center [381, 362] width 143 height 20
click at [310, 366] on input "Mark as correct answer" at bounding box center [298, 361] width 23 height 16
click at [352, 488] on div at bounding box center [549, 556] width 524 height 153
click at [349, 501] on p at bounding box center [548, 500] width 497 height 19
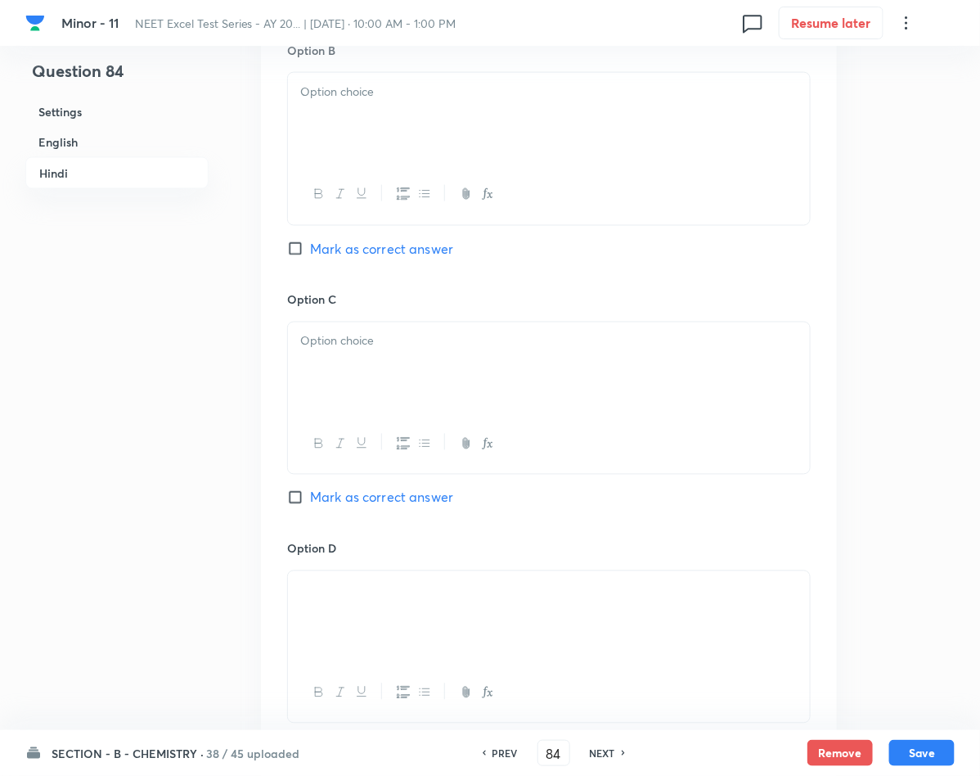
scroll to position [2577, 0]
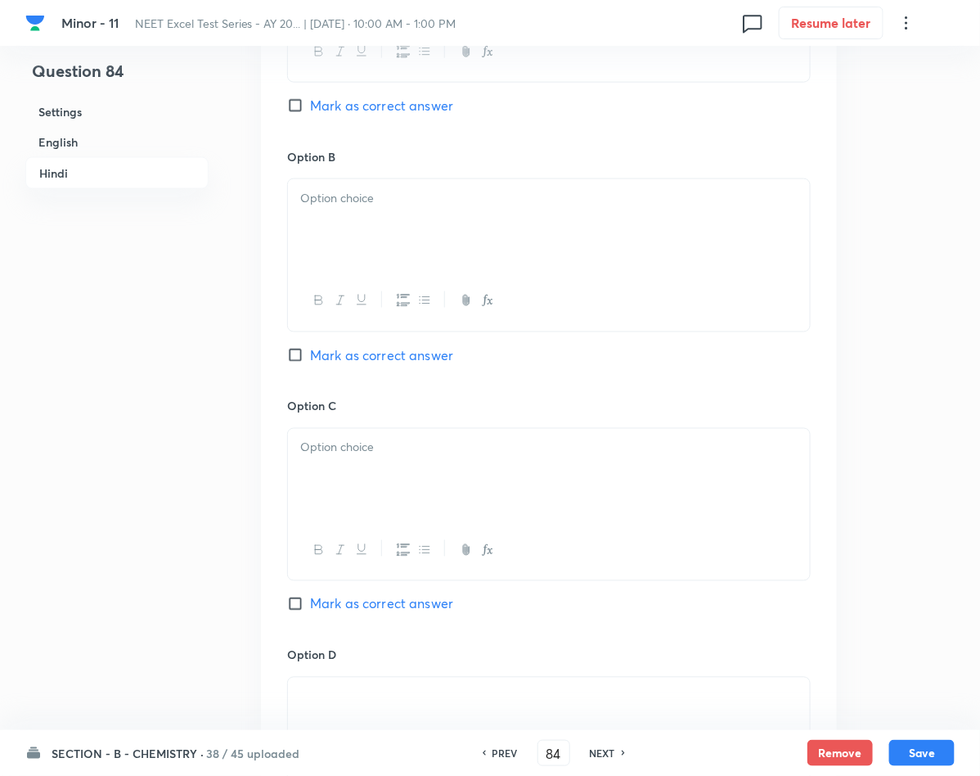
click at [349, 258] on div at bounding box center [549, 225] width 522 height 92
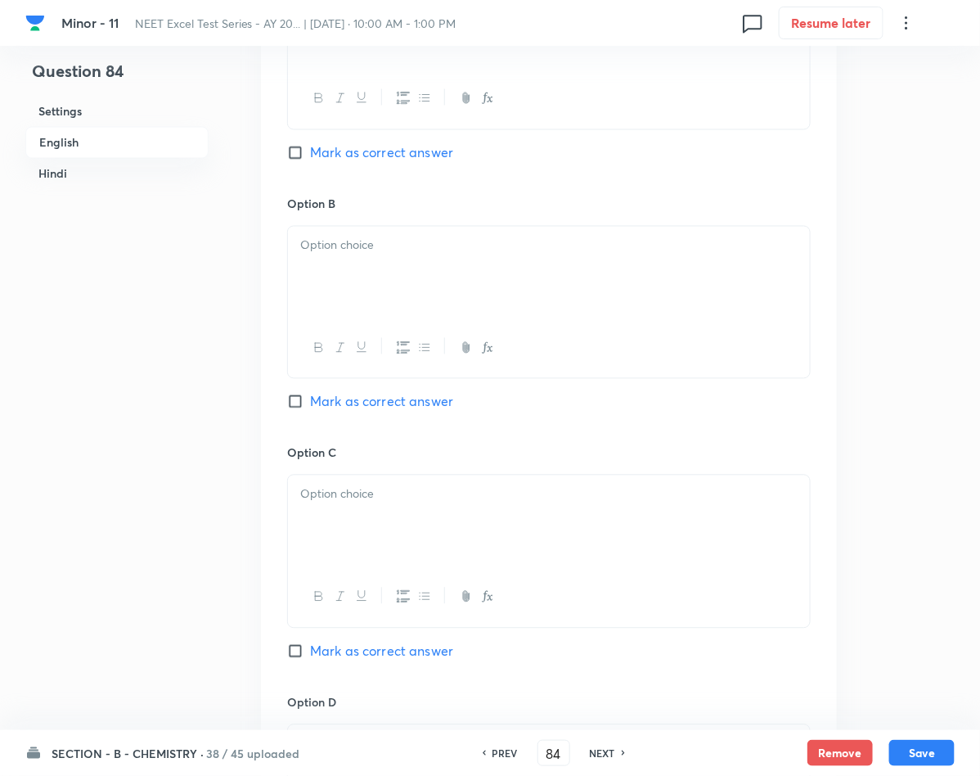
scroll to position [859, 0]
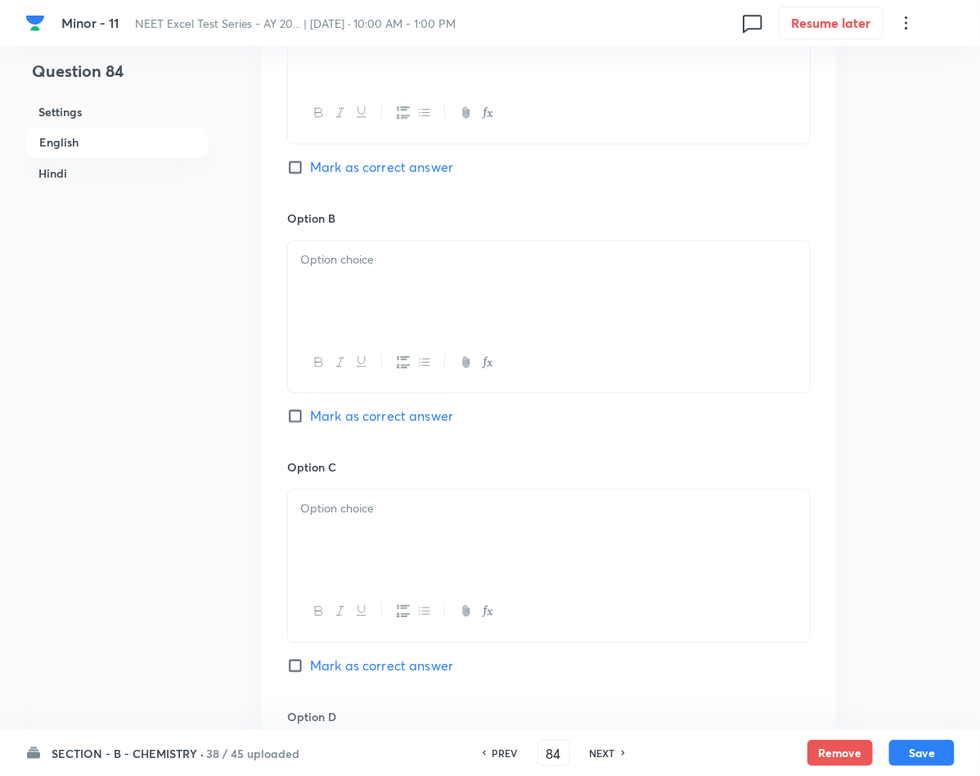
click at [357, 277] on div at bounding box center [549, 287] width 522 height 92
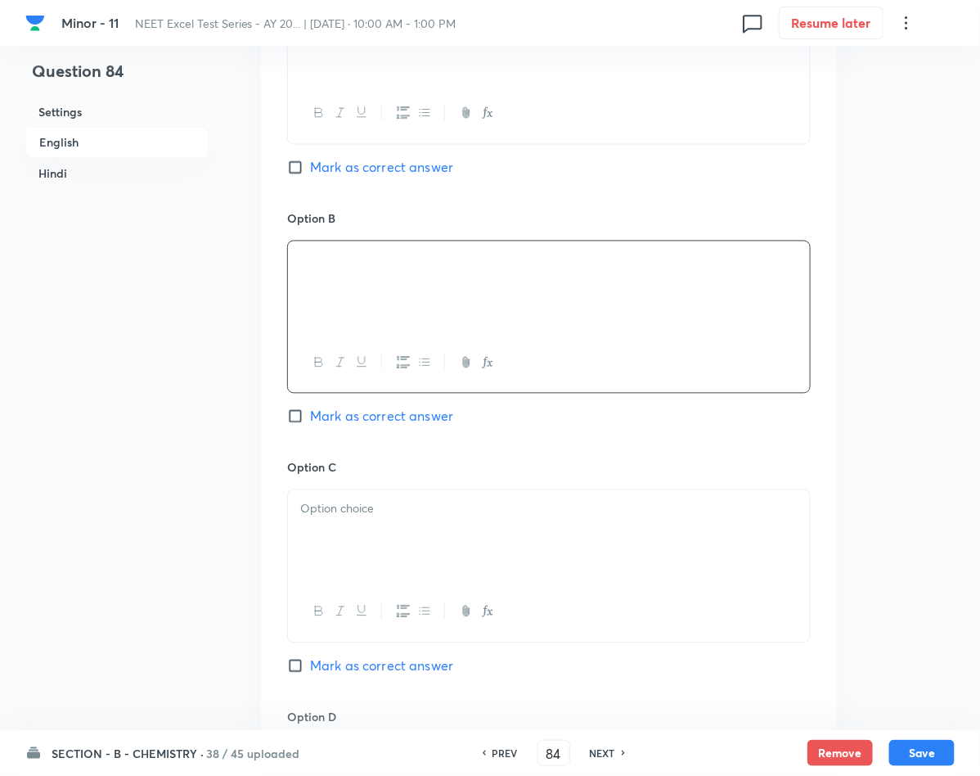
click at [368, 519] on p at bounding box center [548, 509] width 497 height 19
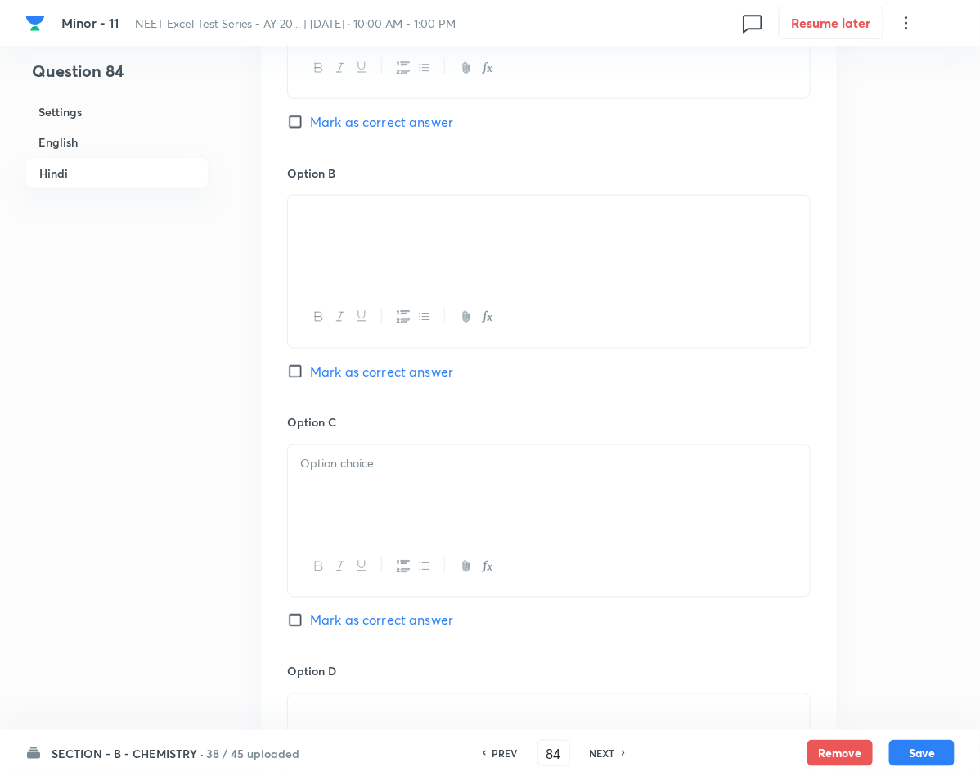
scroll to position [2700, 0]
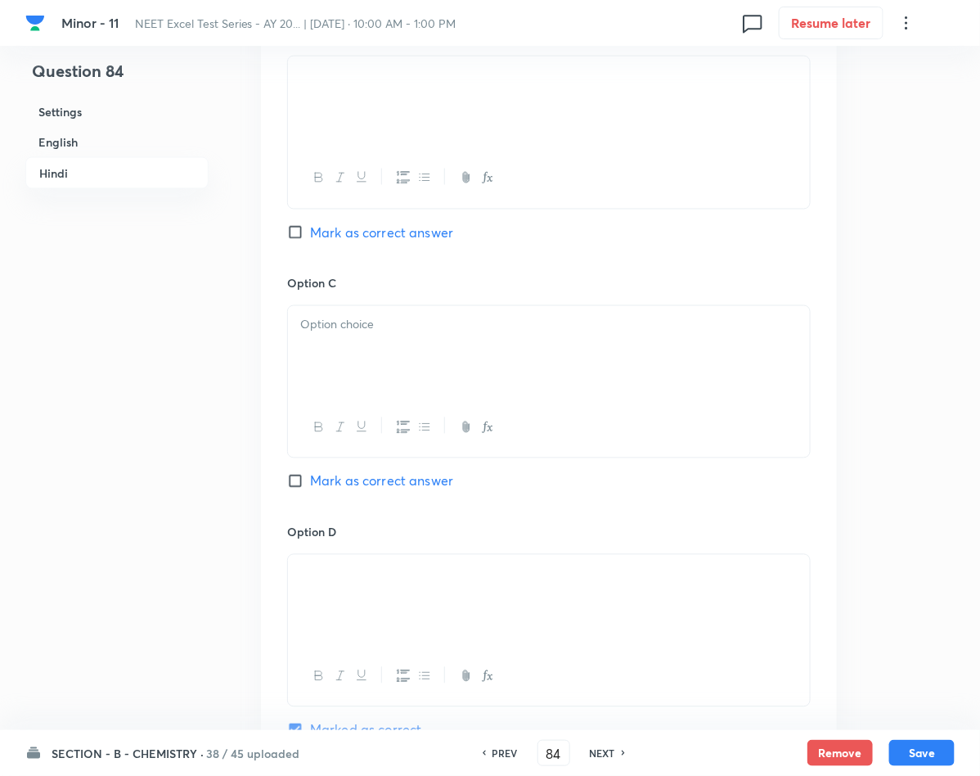
click at [307, 364] on div at bounding box center [549, 352] width 522 height 92
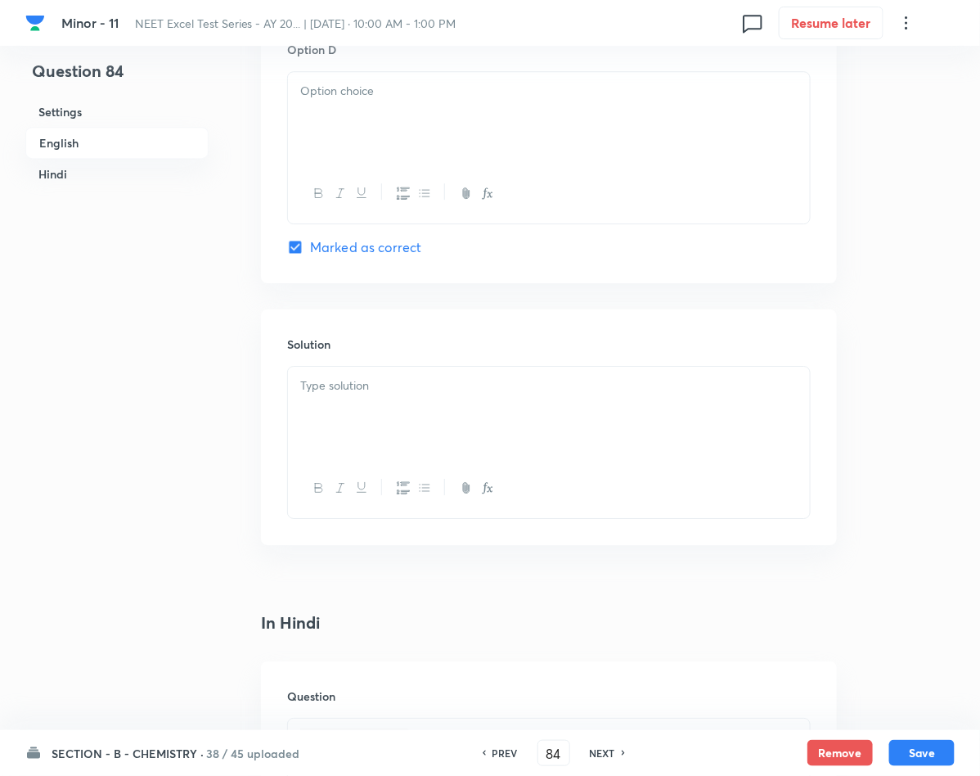
scroll to position [1472, 0]
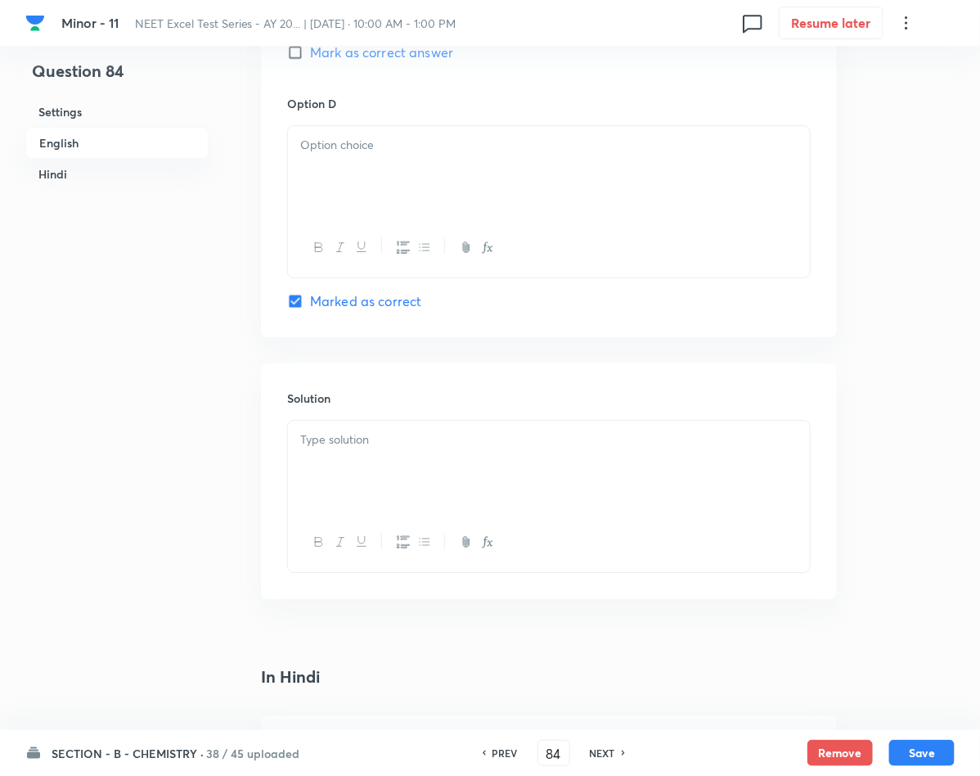
click at [366, 200] on div at bounding box center [549, 172] width 522 height 92
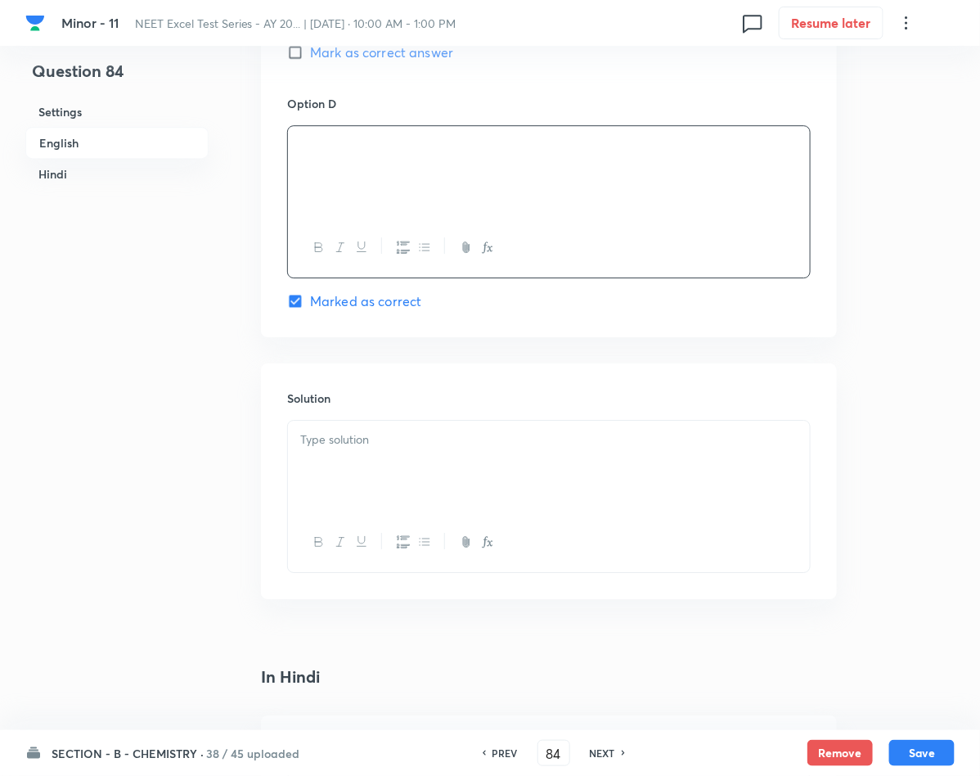
click at [354, 461] on div at bounding box center [549, 466] width 522 height 92
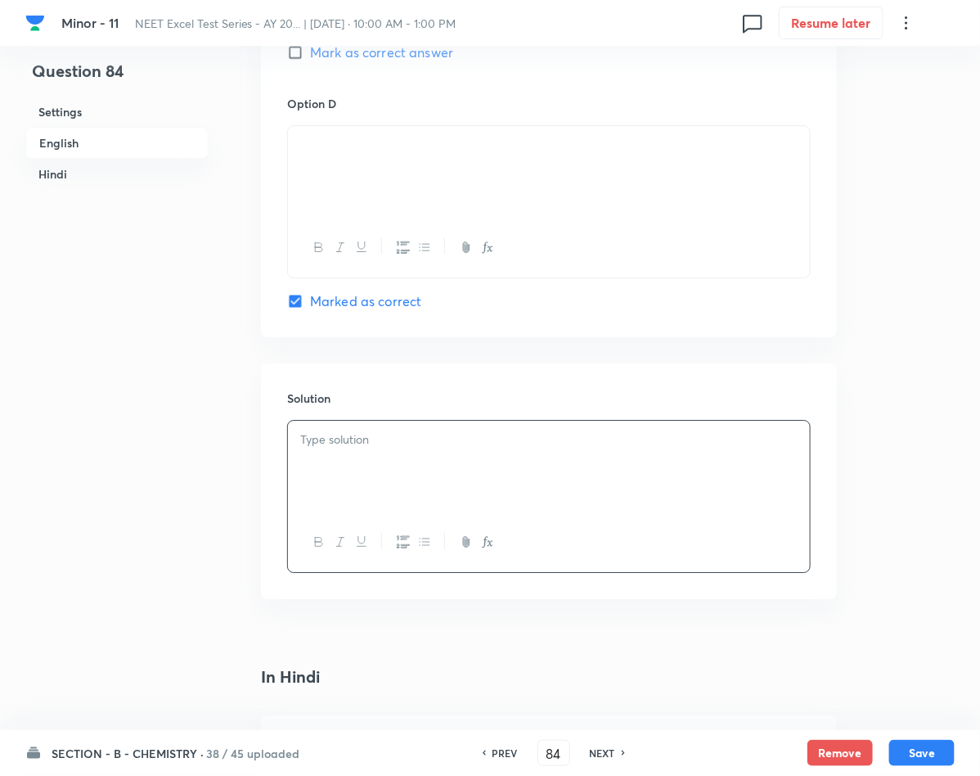
click at [376, 449] on p at bounding box center [548, 439] width 497 height 19
click at [356, 461] on div at bounding box center [549, 466] width 522 height 92
click at [916, 739] on button "Save" at bounding box center [921, 751] width 65 height 26
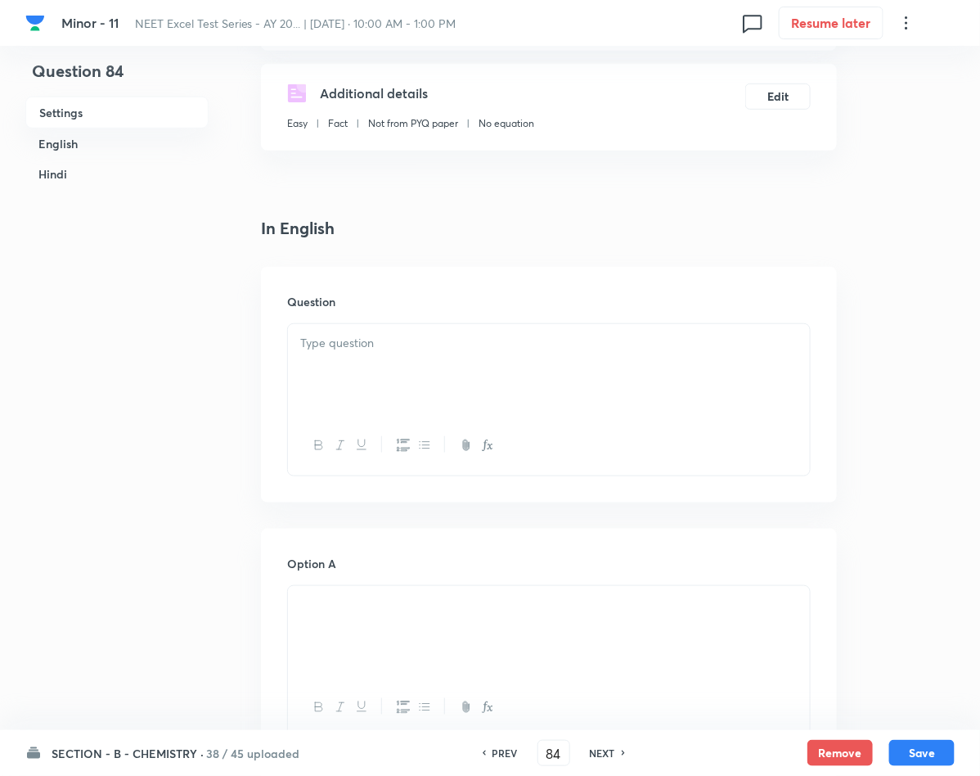
scroll to position [245, 0]
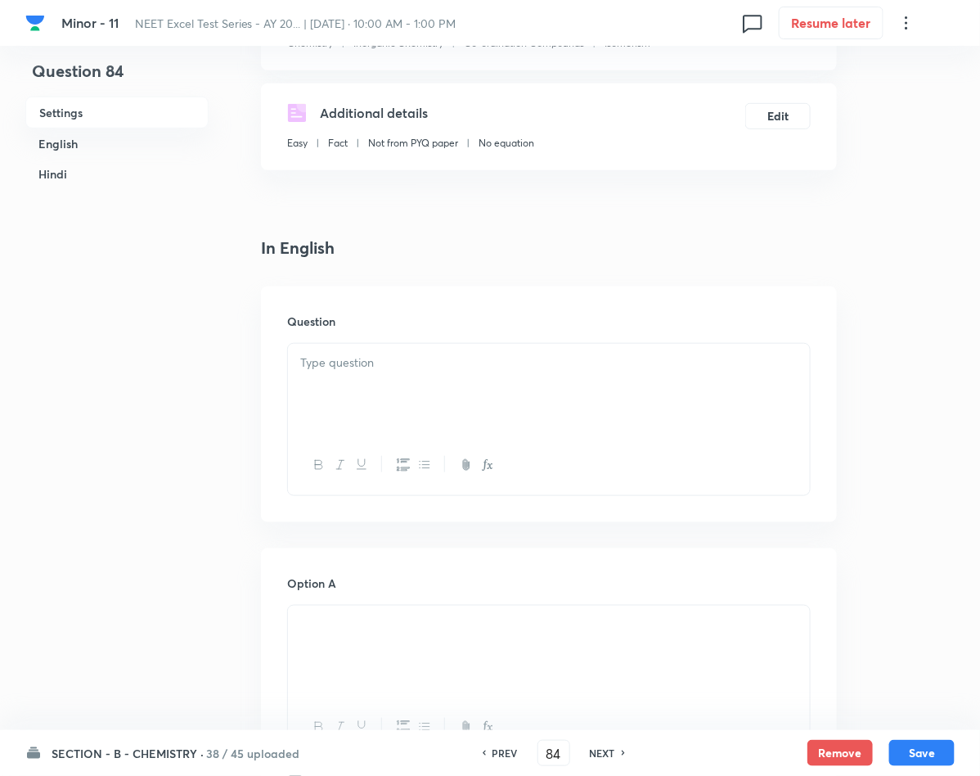
click at [422, 398] on div at bounding box center [549, 390] width 522 height 92
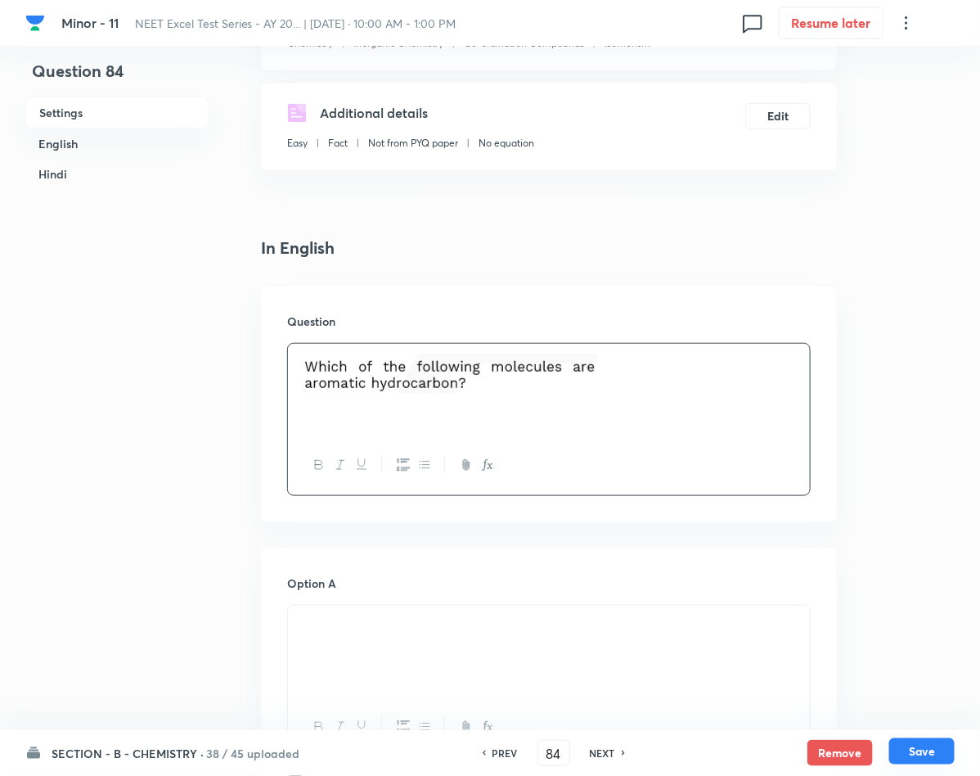
click at [906, 761] on button "Save" at bounding box center [921, 751] width 65 height 26
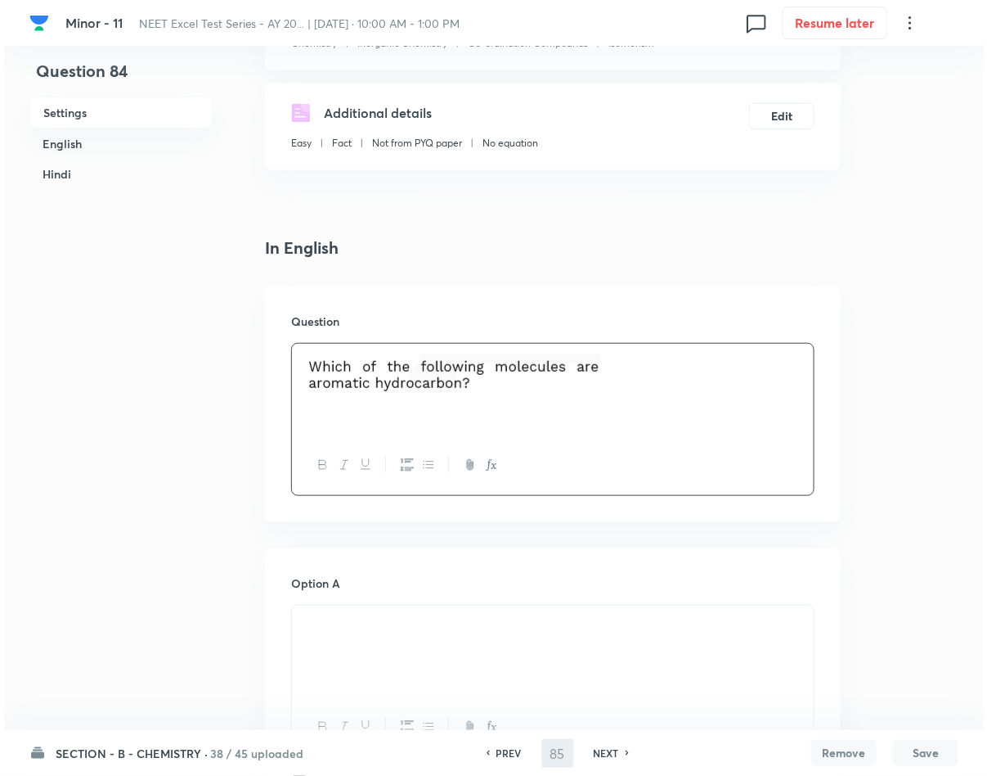
scroll to position [0, 0]
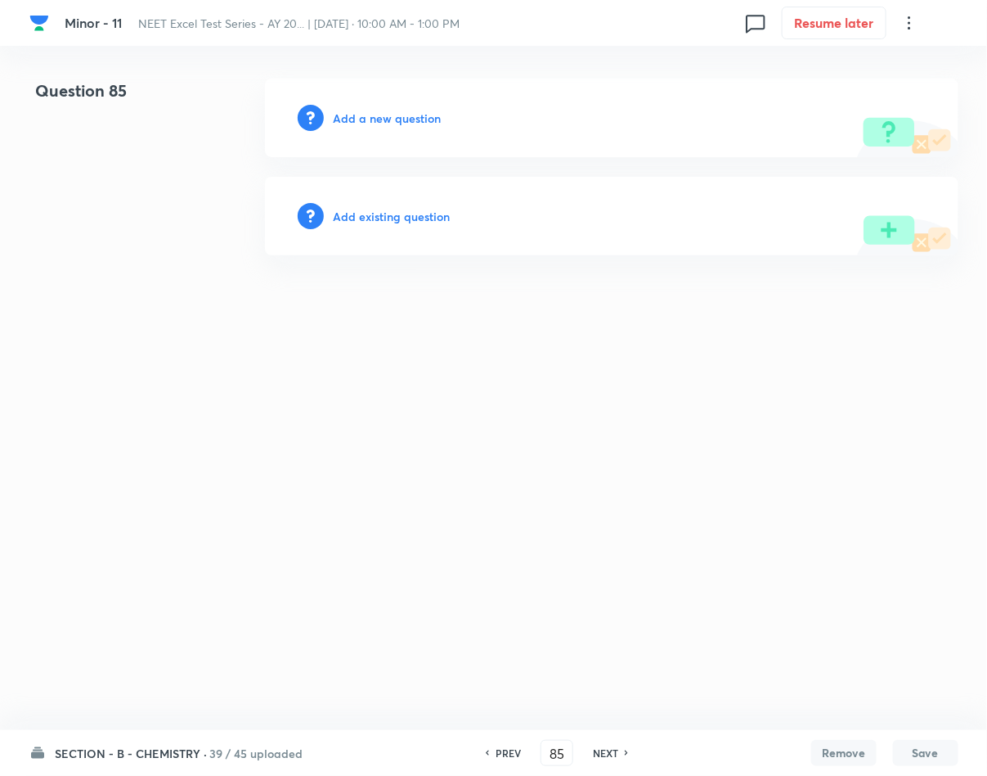
click at [371, 115] on h6 "Add a new question" at bounding box center [388, 118] width 108 height 17
click at [371, 115] on h6 "Choose a question type" at bounding box center [397, 118] width 126 height 17
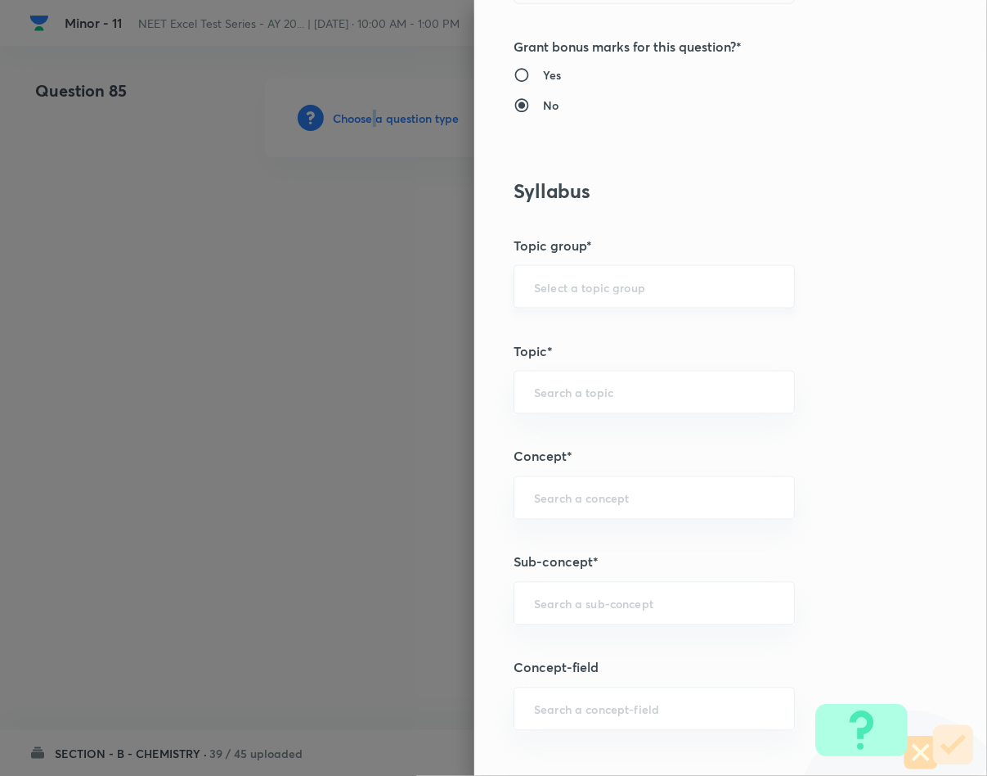
scroll to position [736, 0]
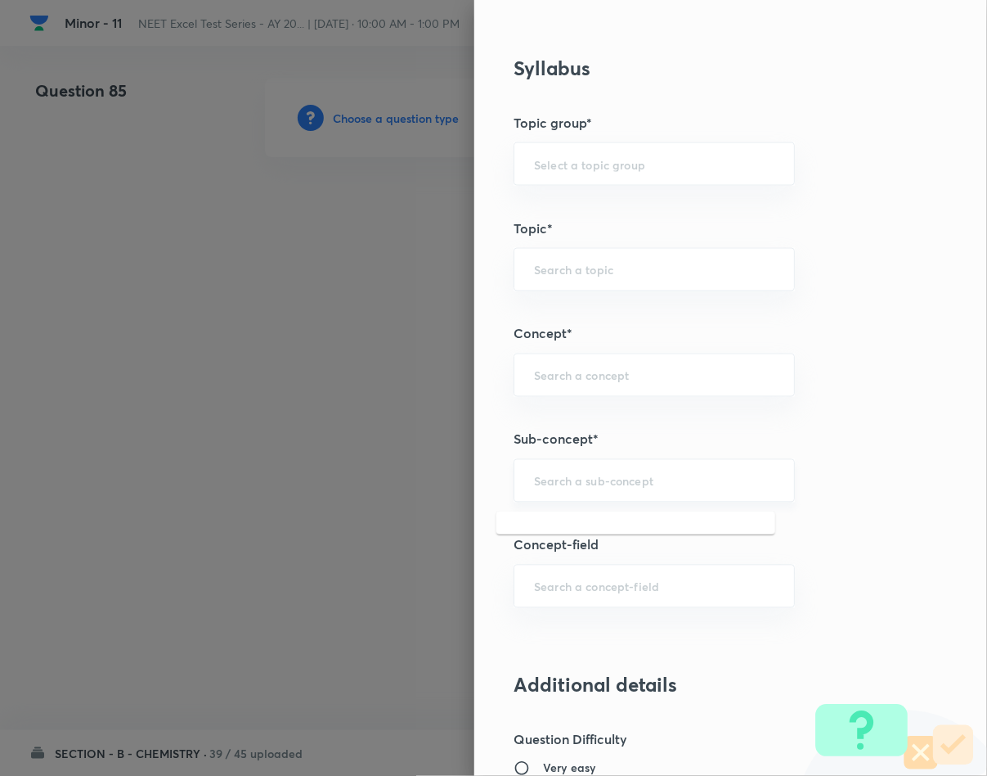
click at [534, 487] on input "text" at bounding box center [654, 481] width 241 height 16
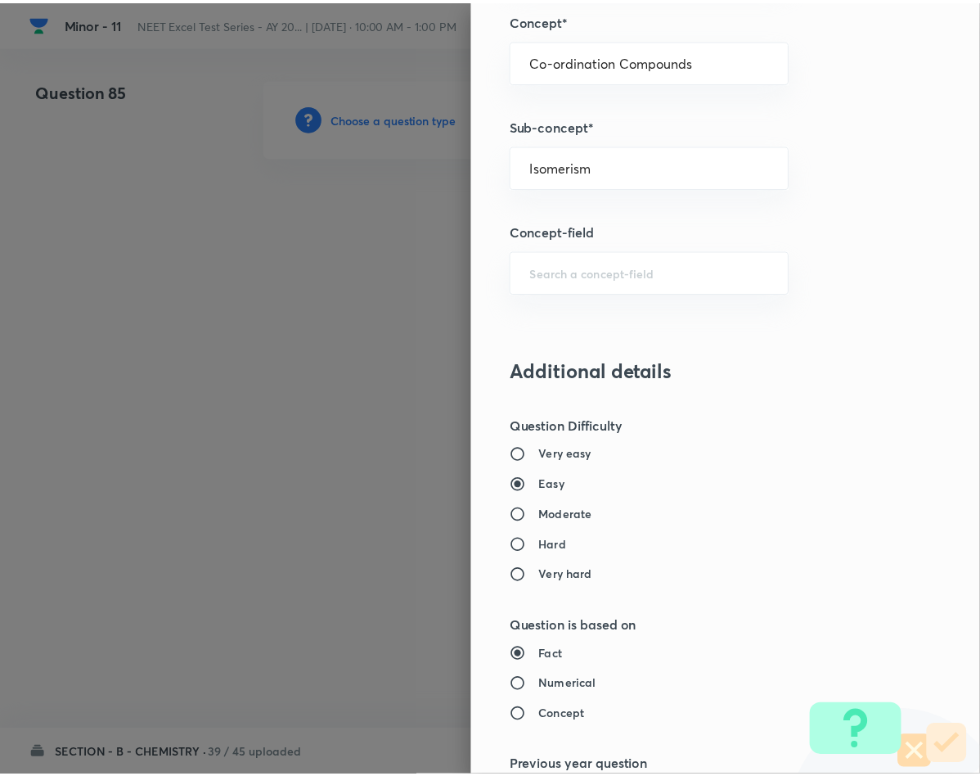
scroll to position [1569, 0]
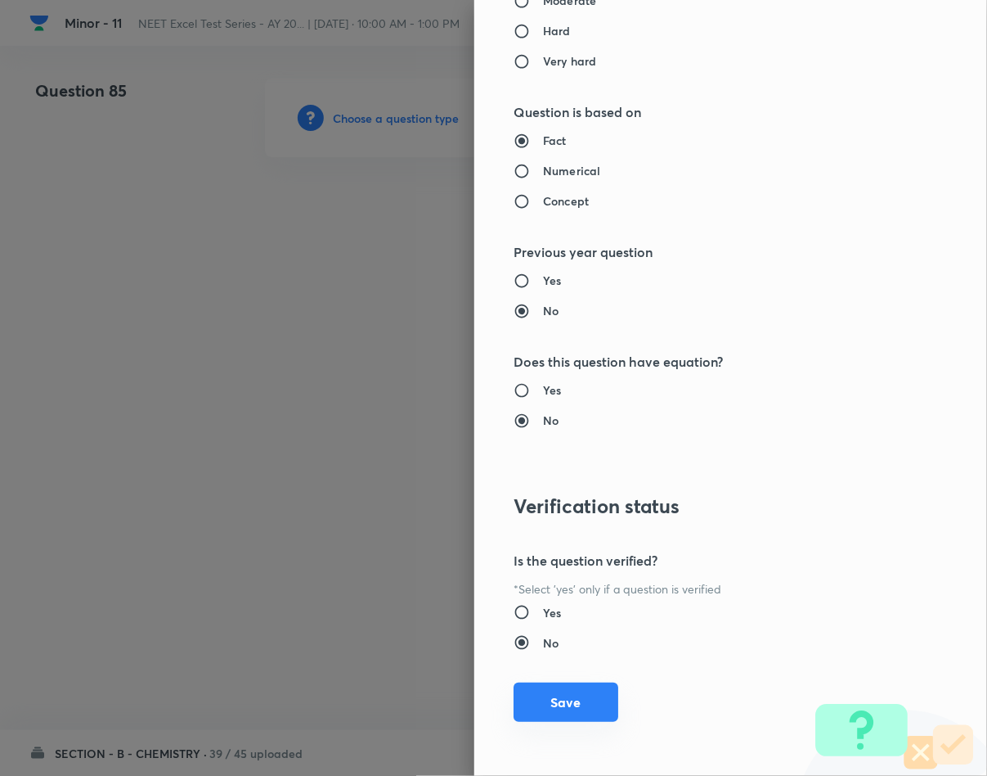
click at [524, 703] on button "Save" at bounding box center [566, 701] width 105 height 39
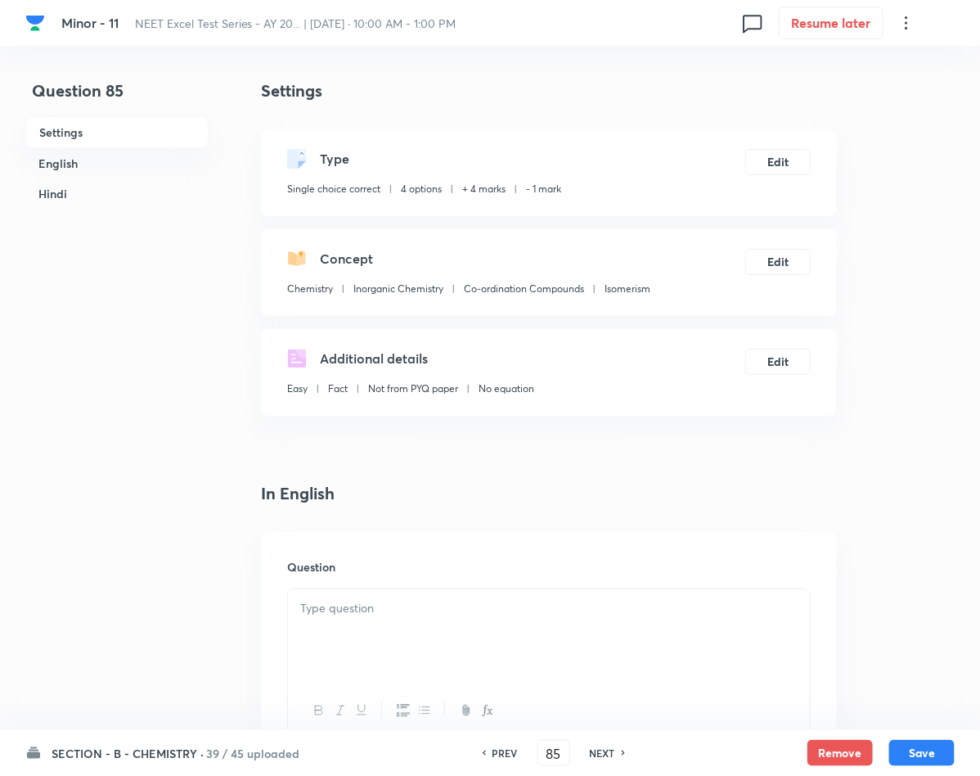
click at [400, 619] on div at bounding box center [549, 635] width 522 height 92
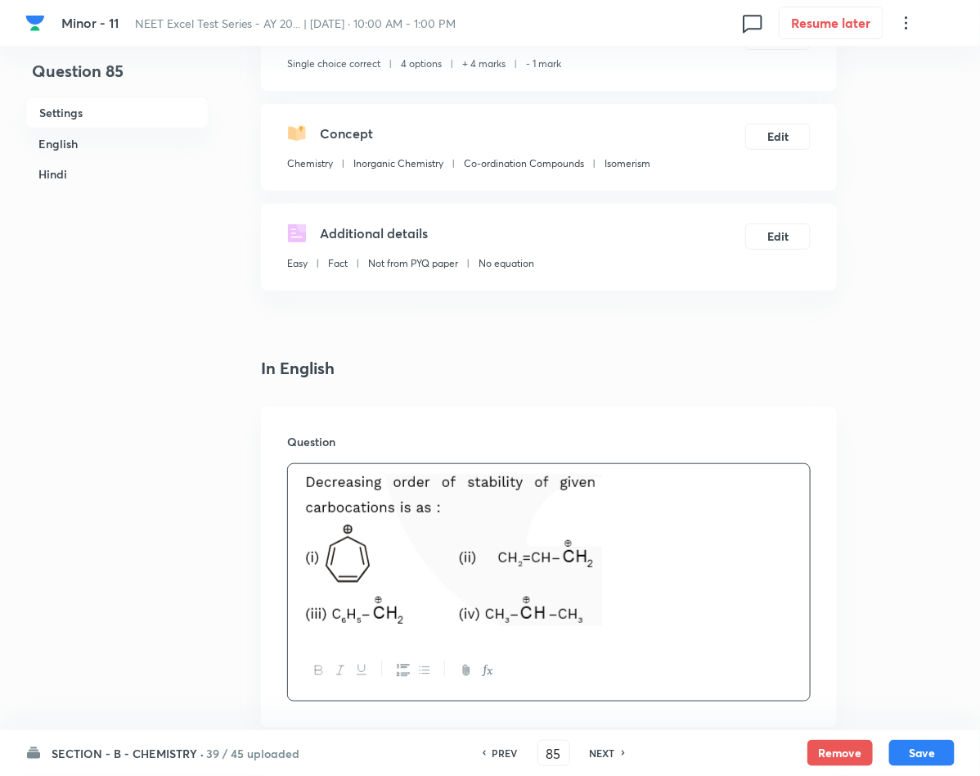
scroll to position [368, 0]
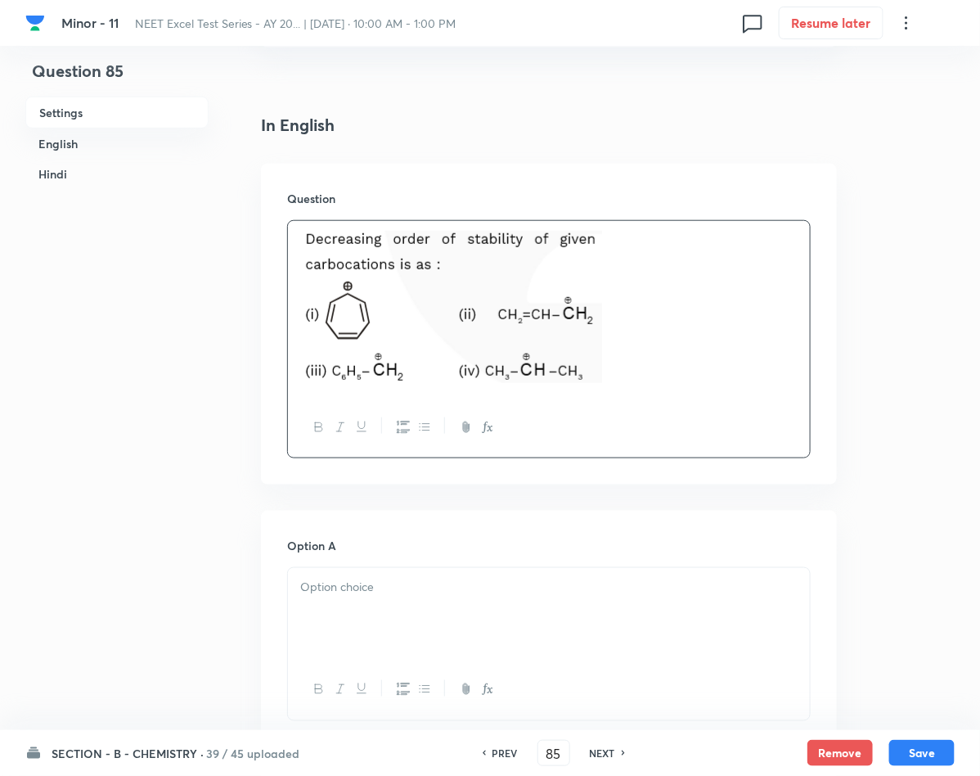
click at [337, 618] on div at bounding box center [549, 614] width 522 height 92
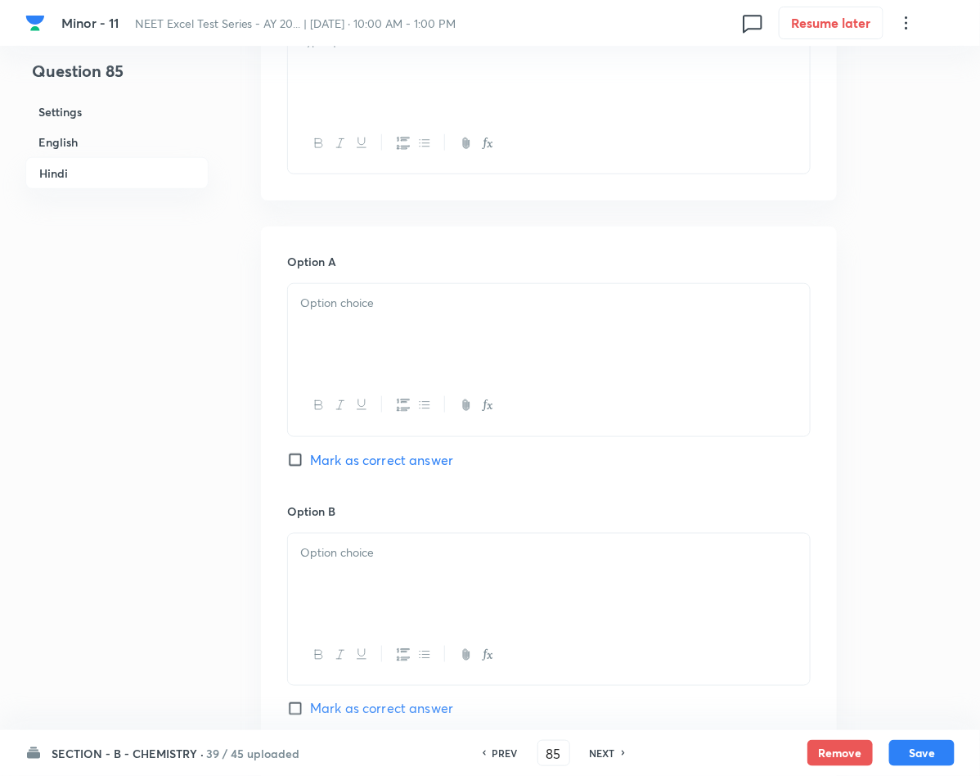
scroll to position [2331, 0]
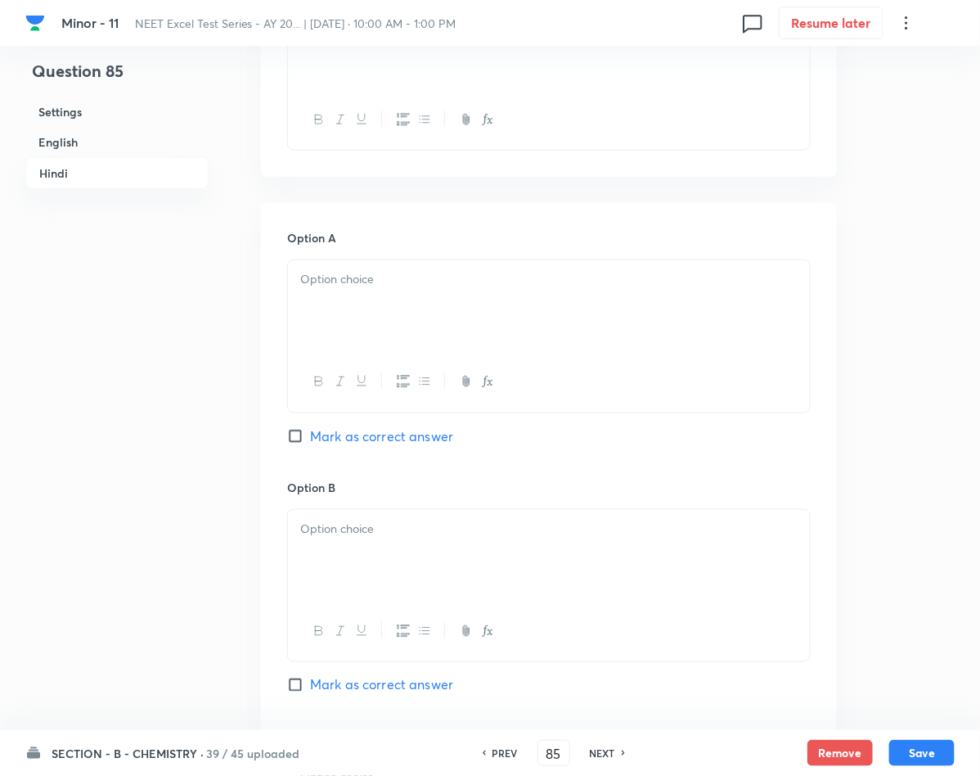
click at [331, 304] on div at bounding box center [549, 306] width 522 height 92
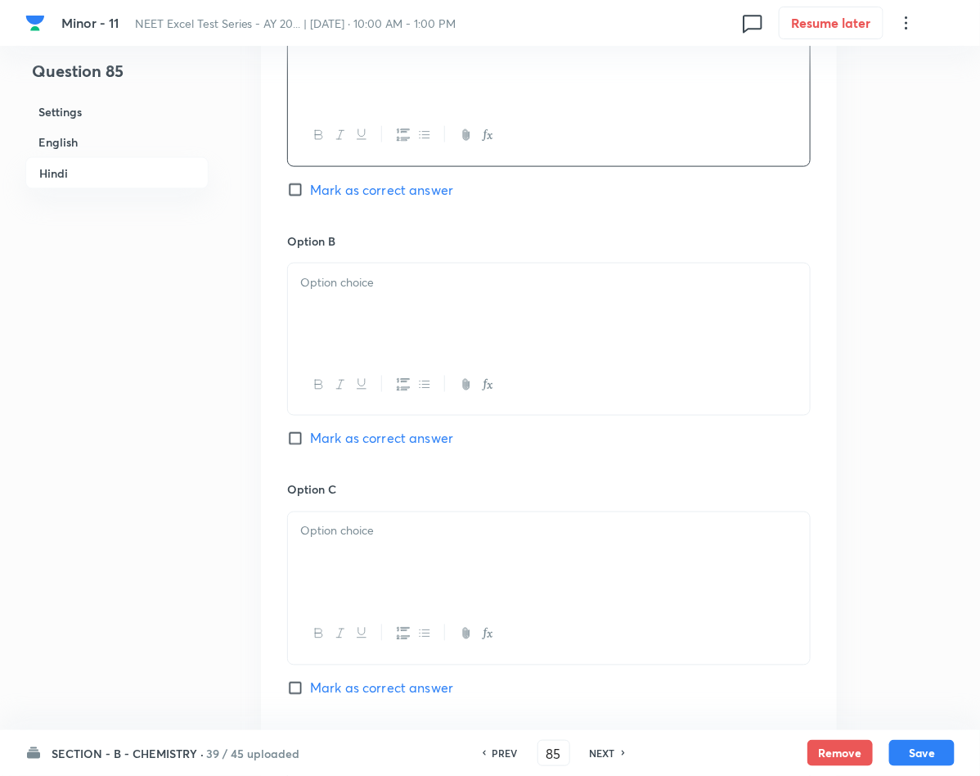
scroll to position [2577, 0]
click at [386, 307] on div at bounding box center [549, 310] width 522 height 92
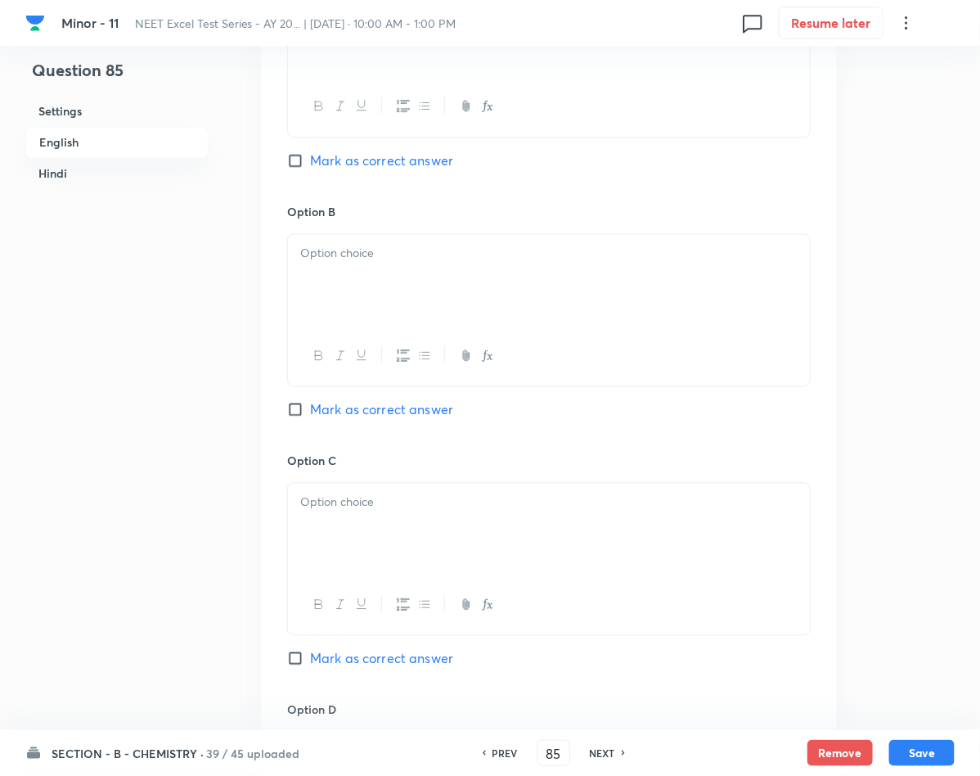
scroll to position [859, 0]
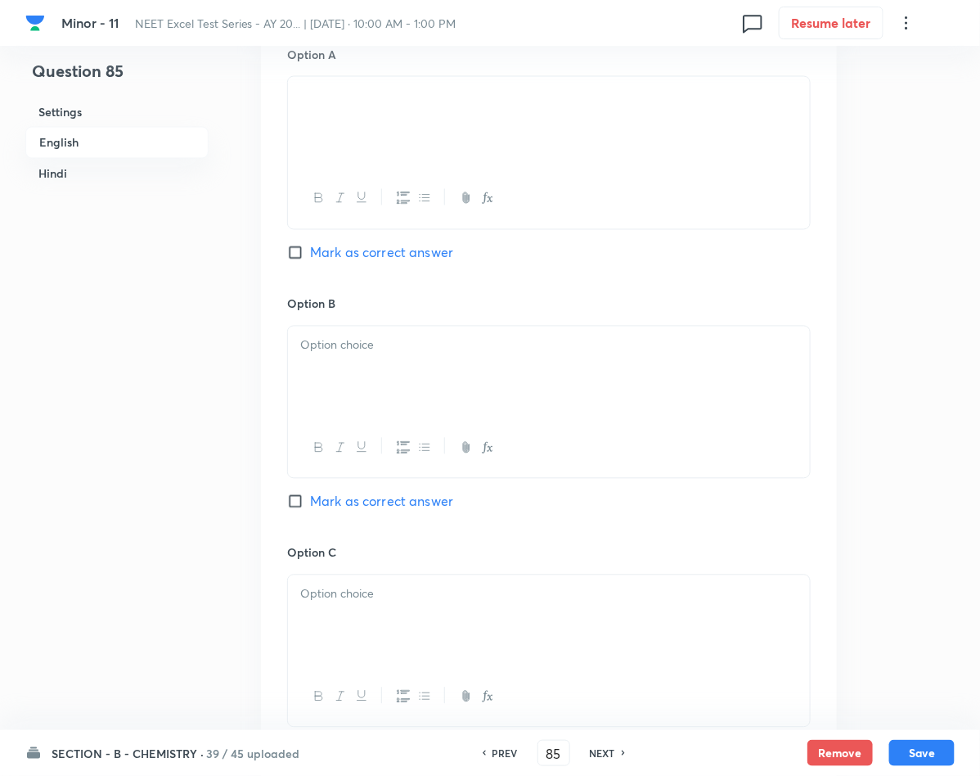
click at [389, 330] on div at bounding box center [549, 372] width 522 height 92
click at [519, 600] on p at bounding box center [548, 594] width 497 height 19
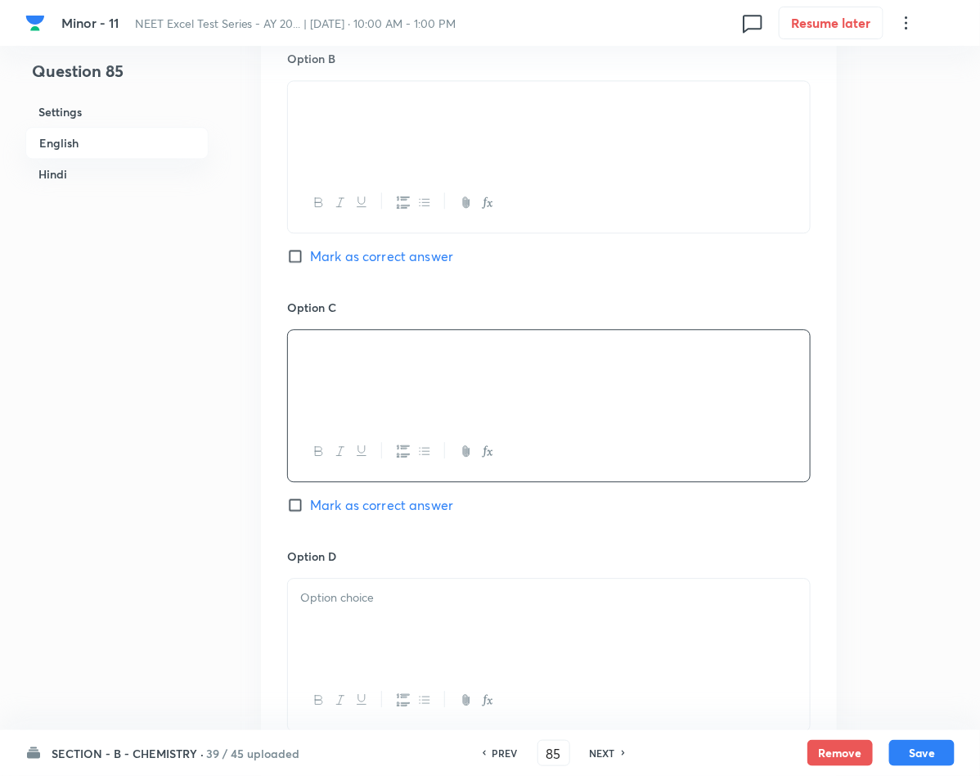
click at [386, 521] on div "Option C Mark as correct answer" at bounding box center [549, 423] width 524 height 249
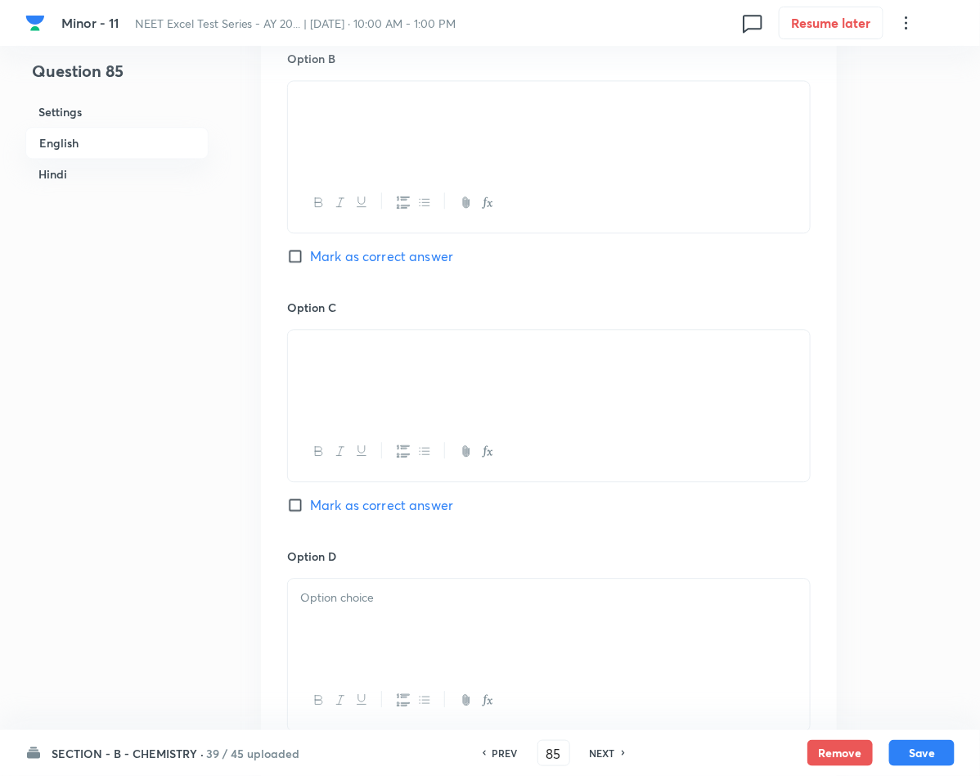
click at [390, 510] on span "Mark as correct answer" at bounding box center [381, 505] width 143 height 20
click at [310, 510] on input "Mark as correct answer" at bounding box center [298, 505] width 23 height 16
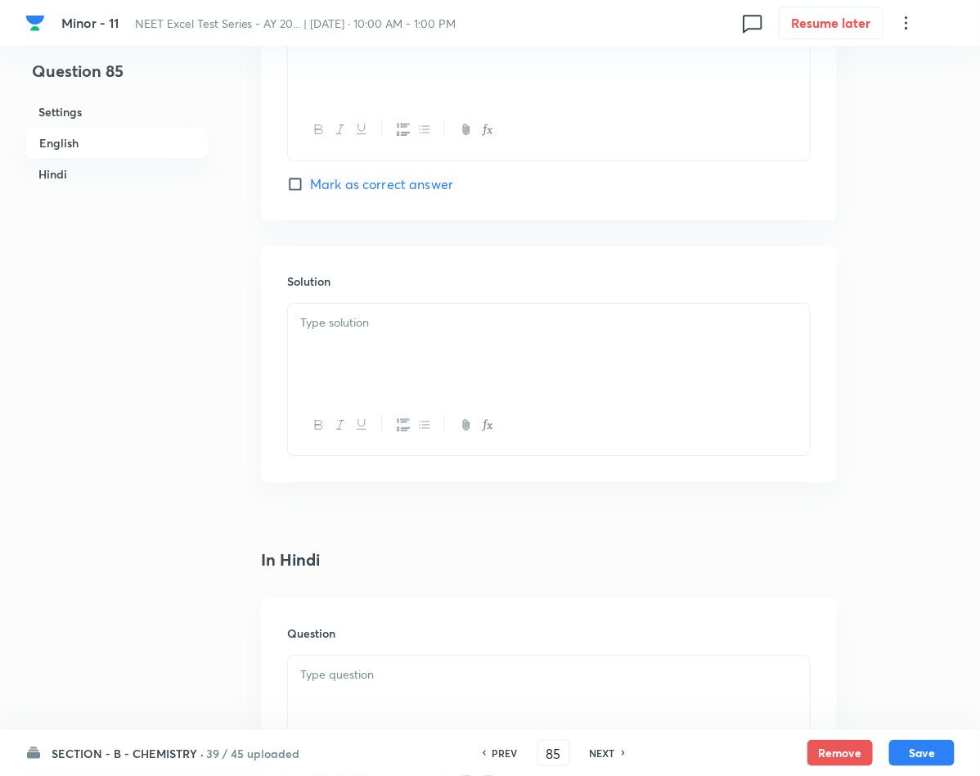
scroll to position [1718, 0]
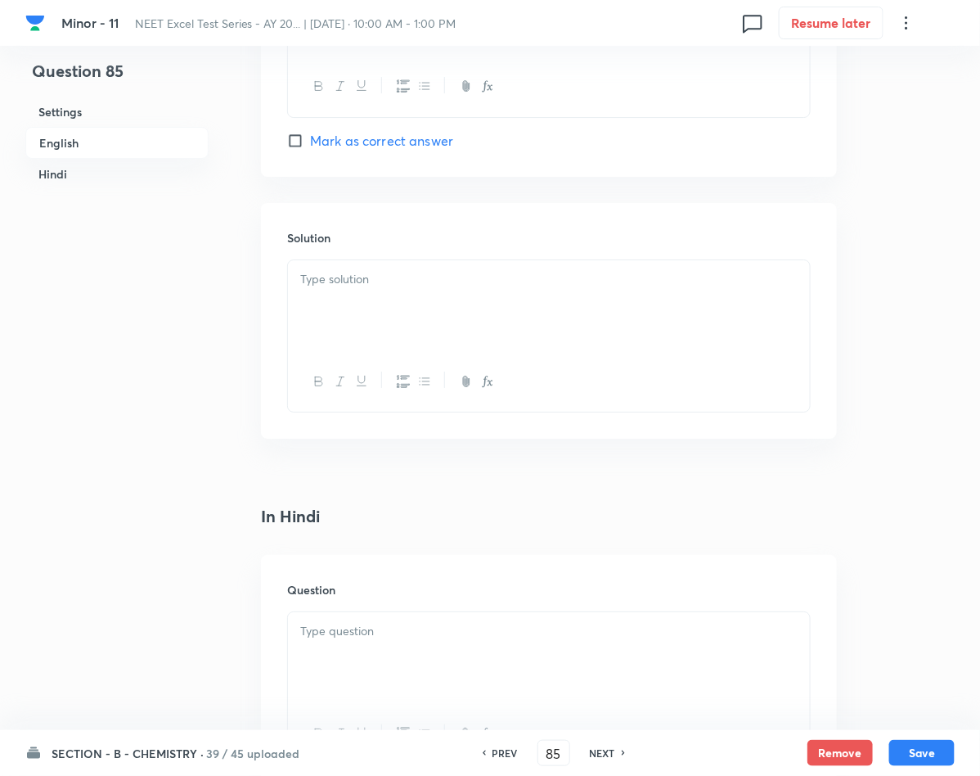
click at [408, 320] on div at bounding box center [549, 306] width 522 height 92
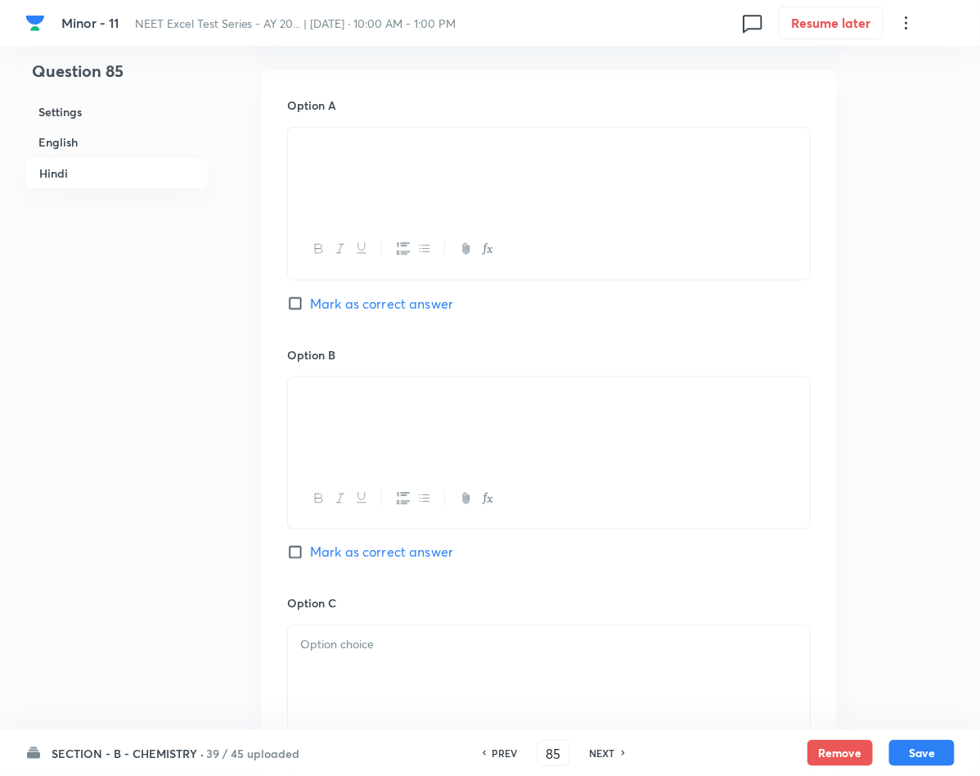
scroll to position [2700, 0]
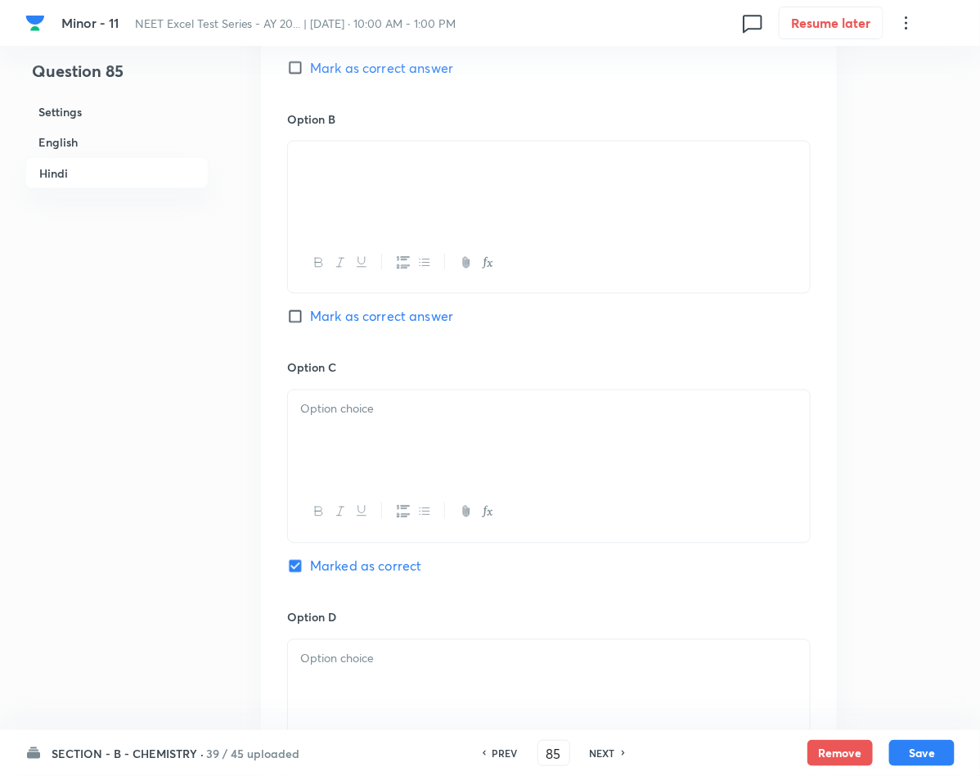
click at [411, 427] on div at bounding box center [549, 436] width 522 height 92
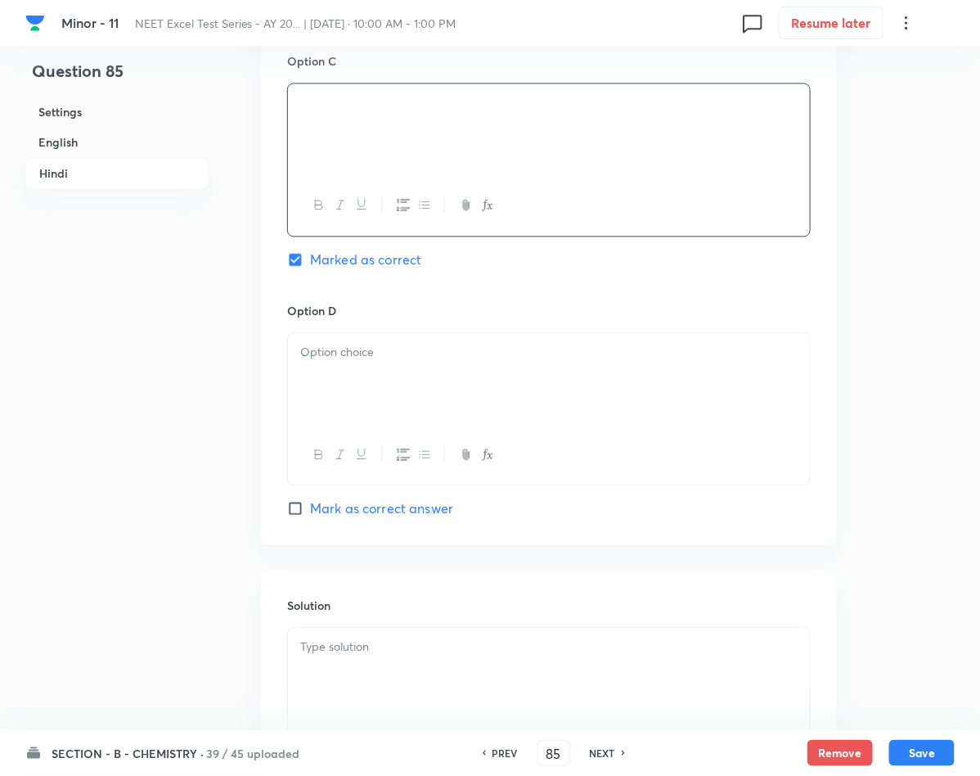
scroll to position [3190, 0]
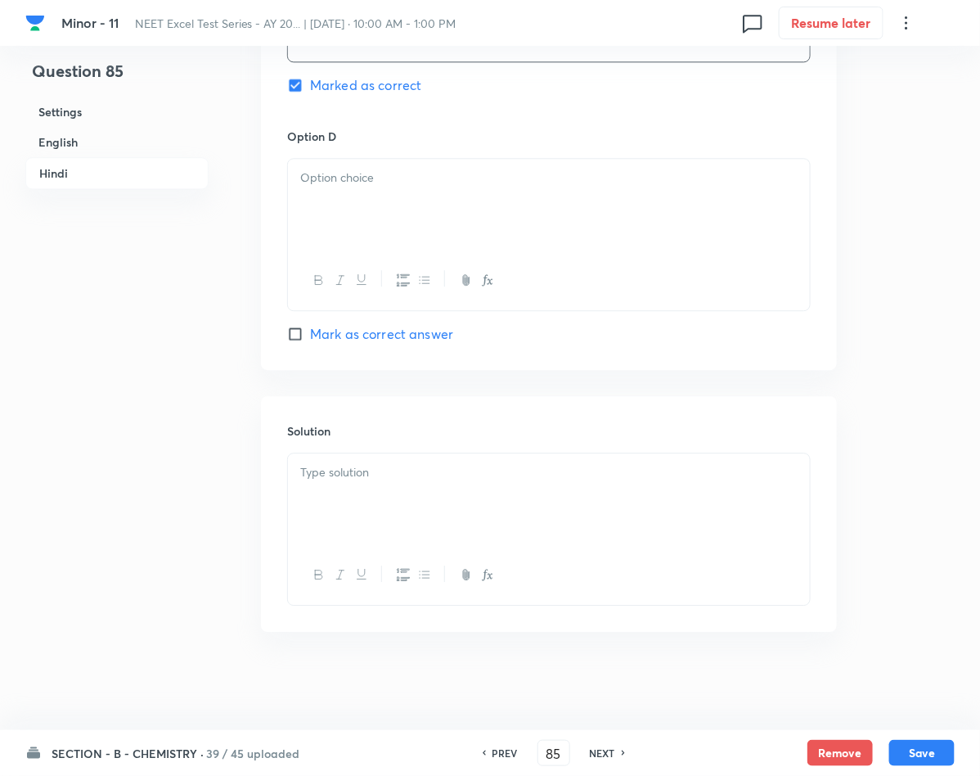
click at [440, 550] on div at bounding box center [549, 575] width 522 height 60
click at [440, 524] on div at bounding box center [549, 499] width 522 height 92
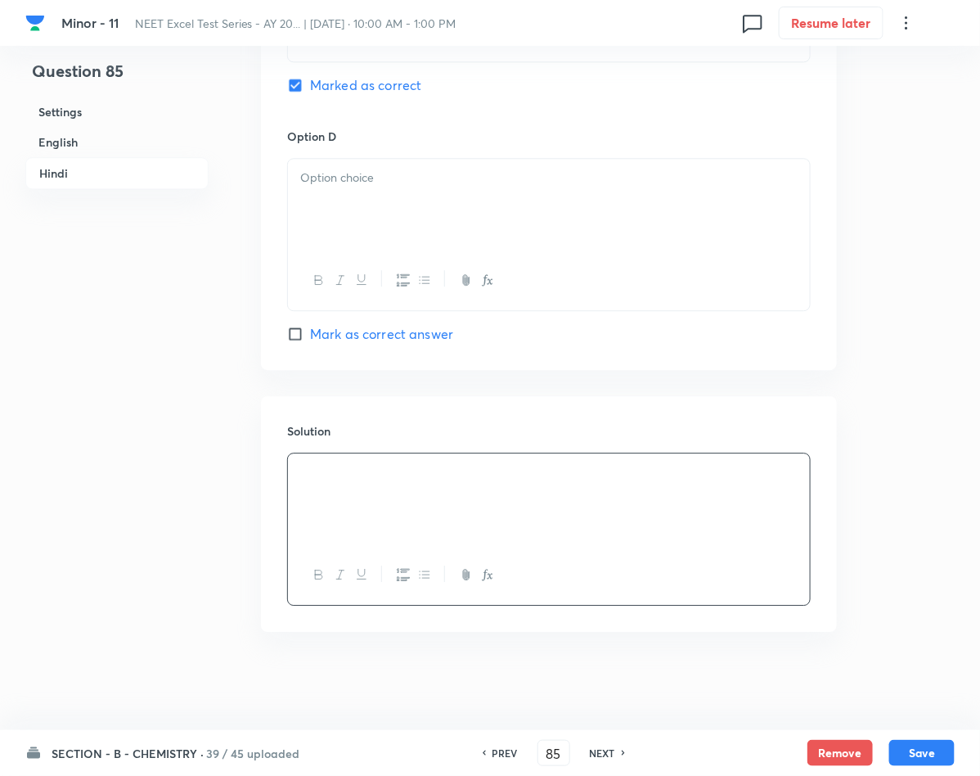
click at [420, 190] on div at bounding box center [549, 205] width 522 height 92
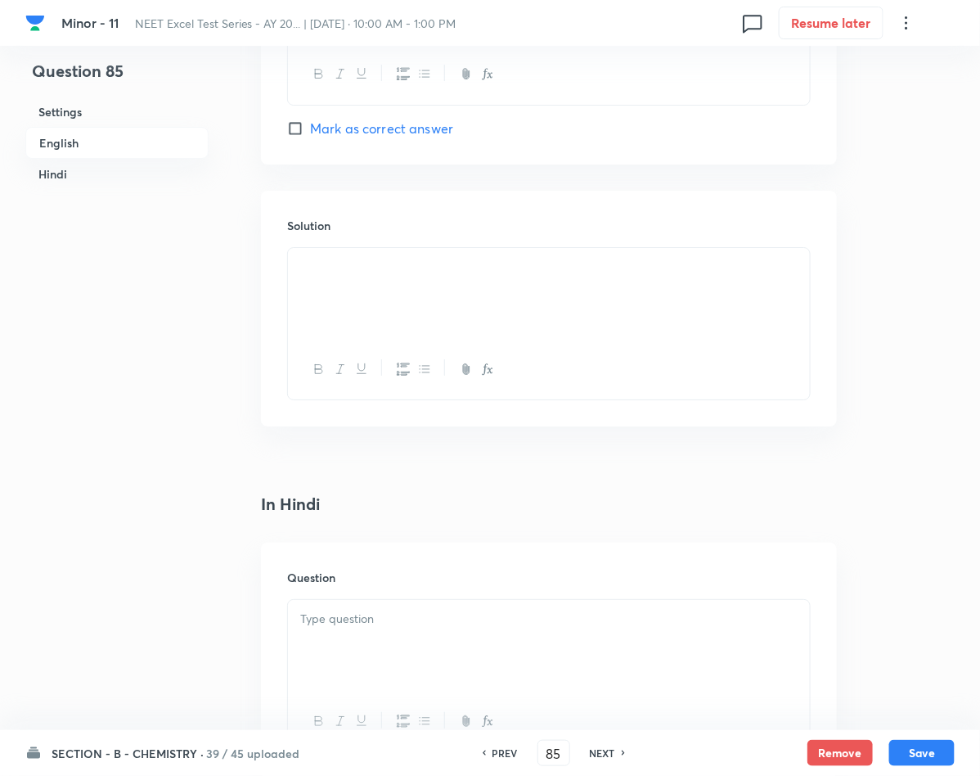
scroll to position [1595, 0]
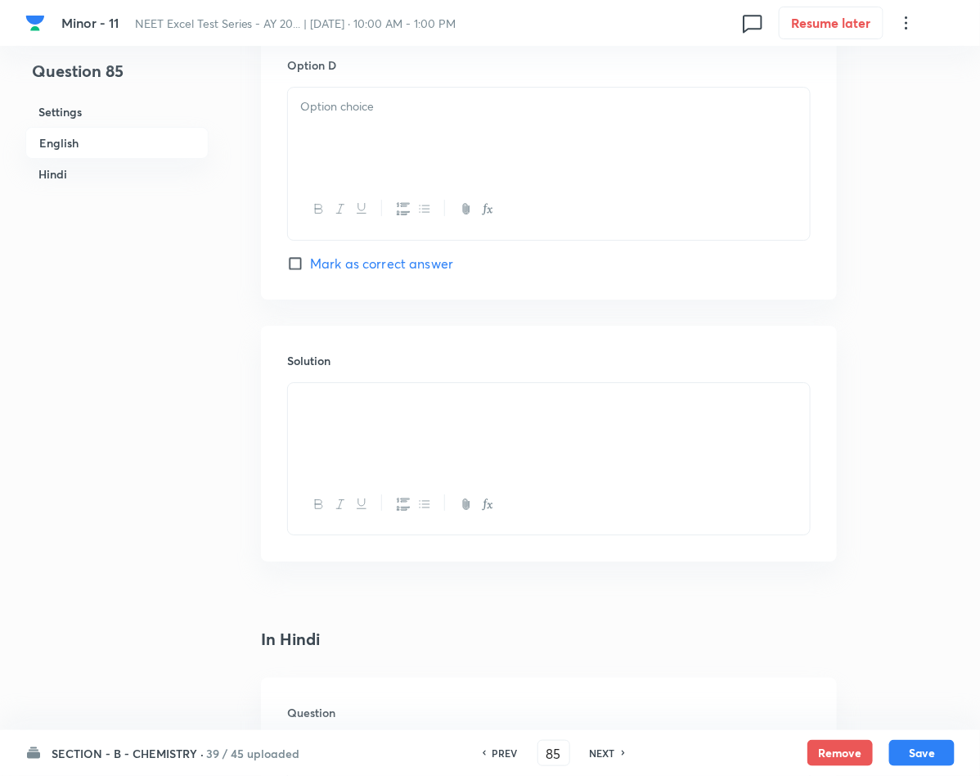
click at [361, 142] on div at bounding box center [549, 134] width 522 height 92
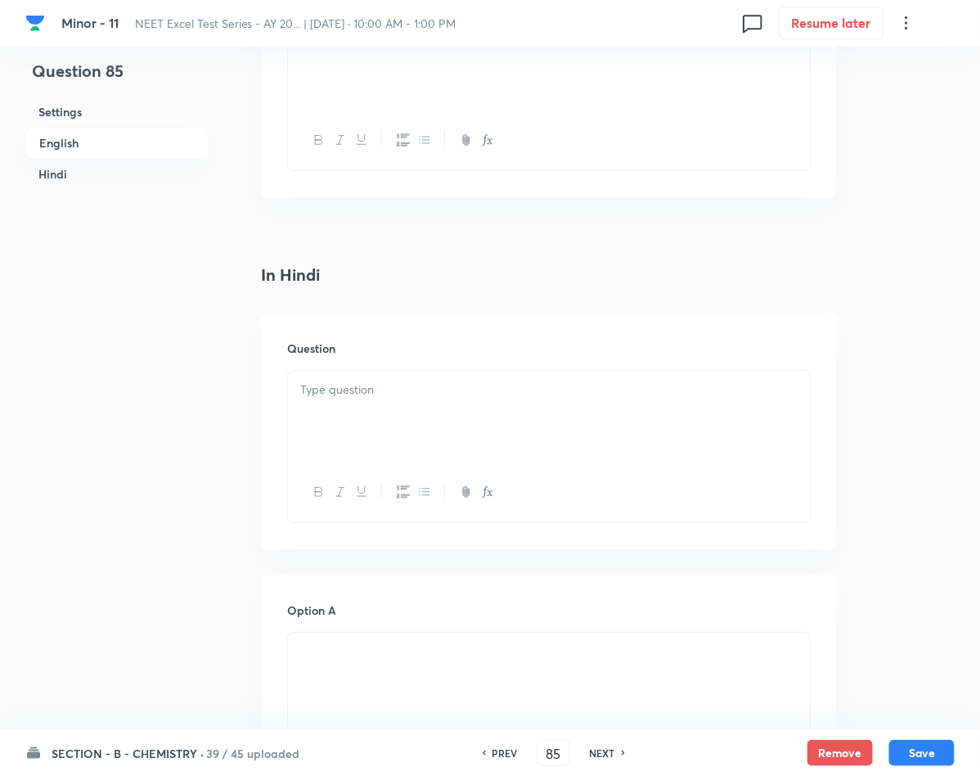
scroll to position [1963, 0]
click at [520, 445] on div at bounding box center [549, 412] width 522 height 92
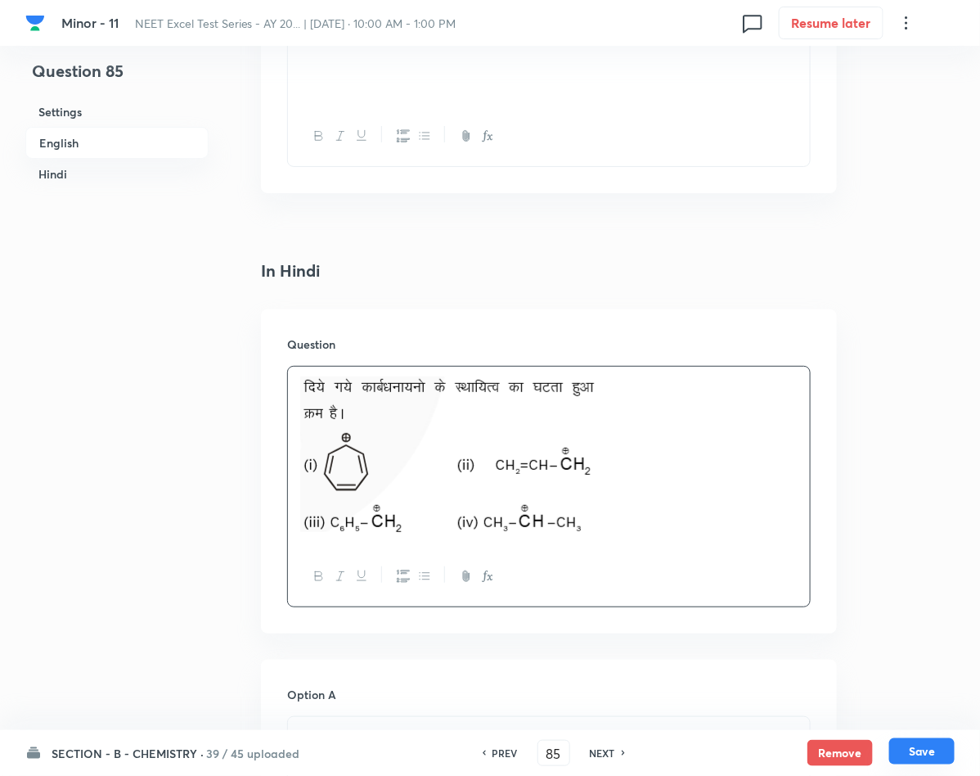
click at [906, 751] on button "Save" at bounding box center [921, 751] width 65 height 26
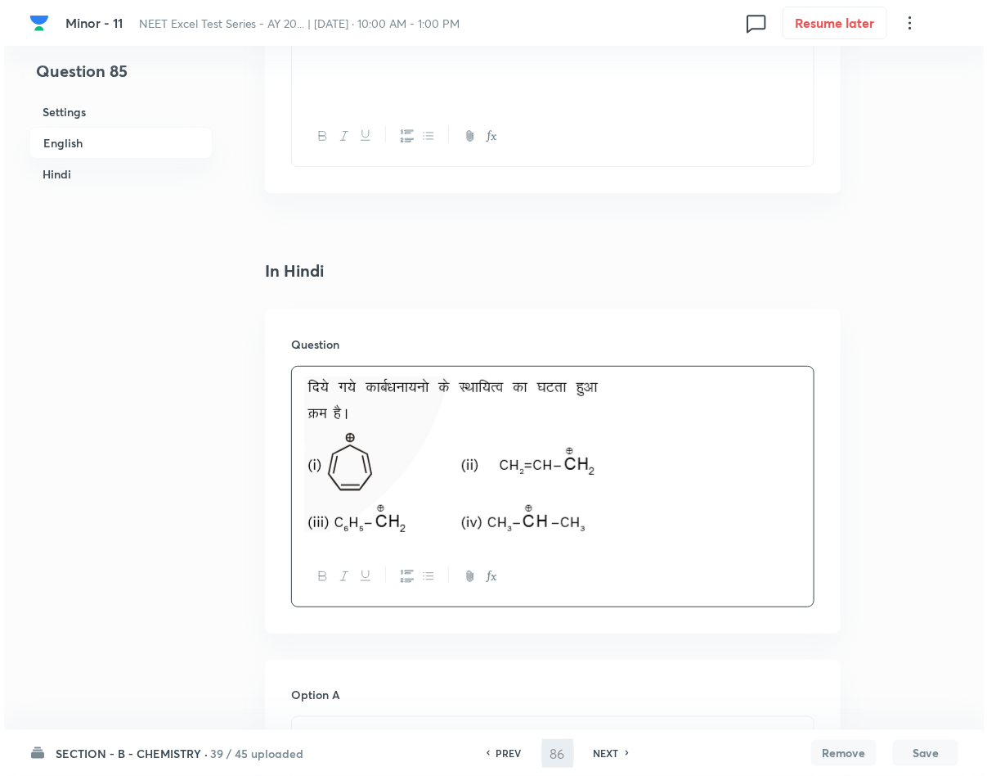
scroll to position [0, 0]
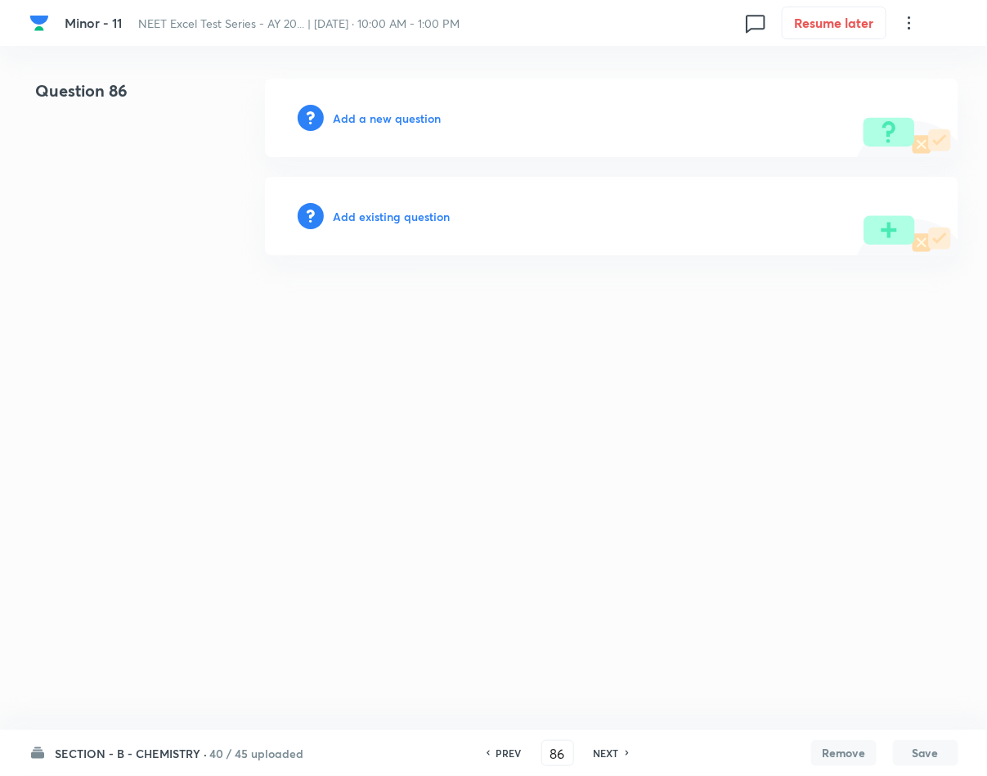
click at [359, 103] on div "Add a new question" at bounding box center [612, 118] width 694 height 79
click at [378, 110] on h6 "Add a new question" at bounding box center [388, 118] width 108 height 17
click at [378, 110] on h6 "Choose a question type" at bounding box center [397, 118] width 126 height 17
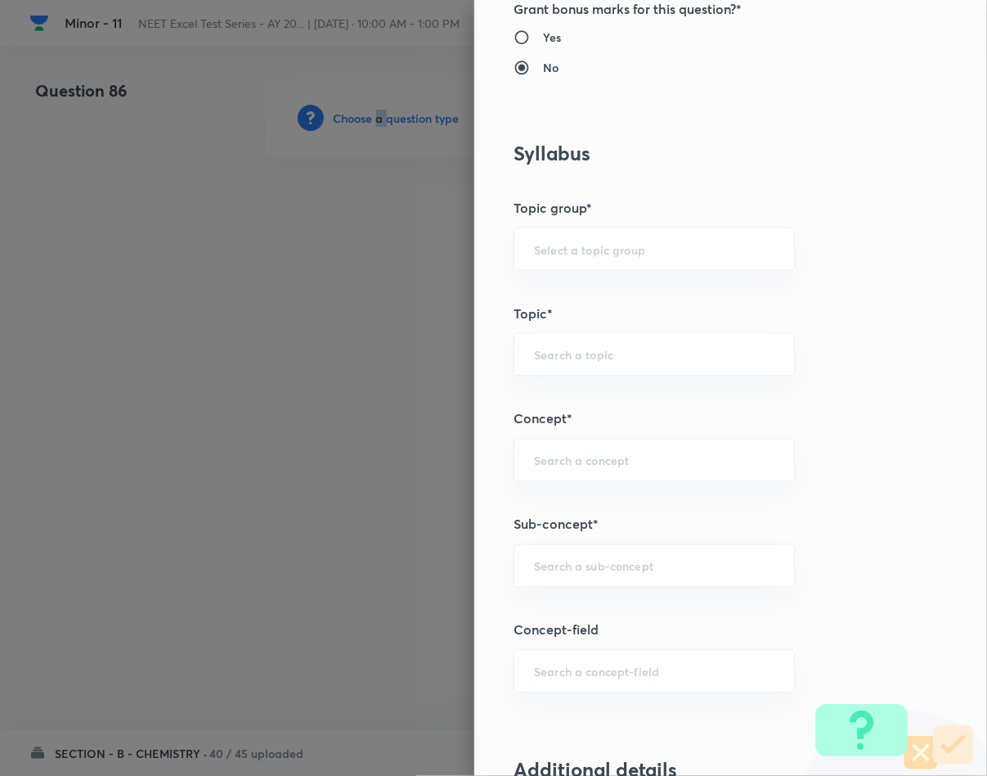
scroll to position [859, 0]
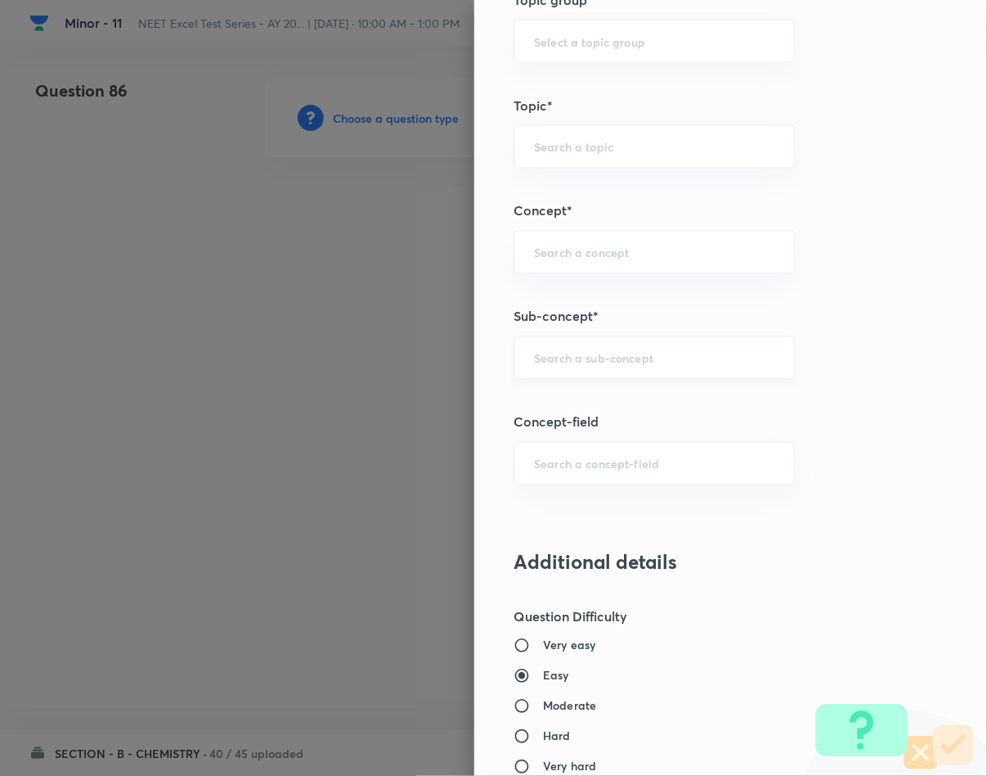
click at [616, 366] on input "text" at bounding box center [654, 358] width 241 height 16
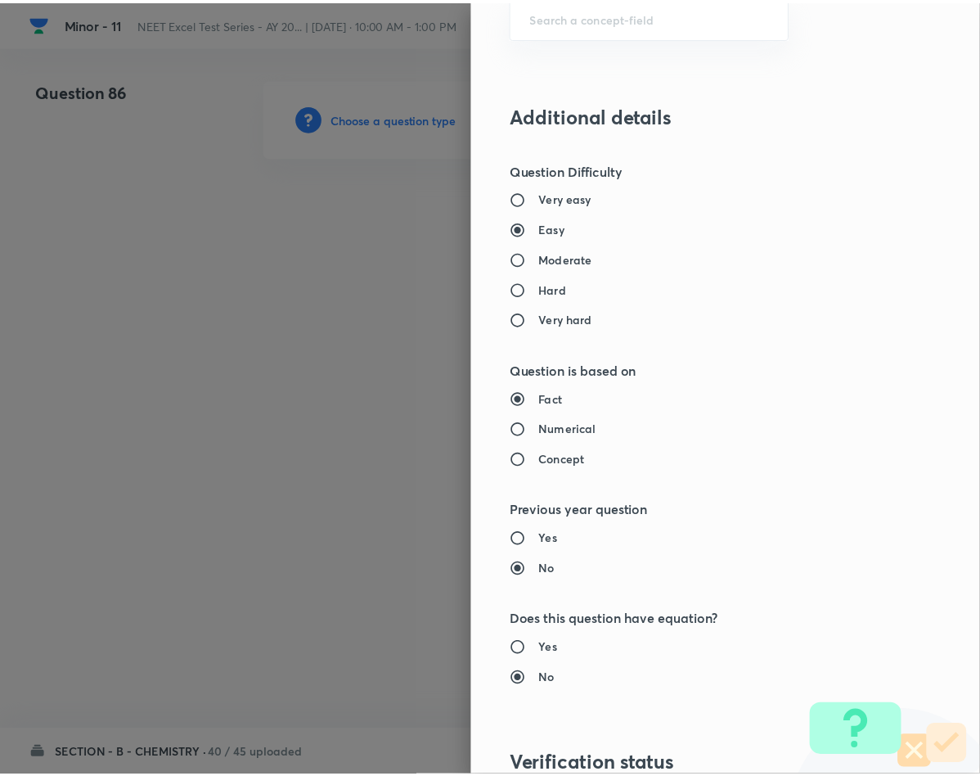
scroll to position [1569, 0]
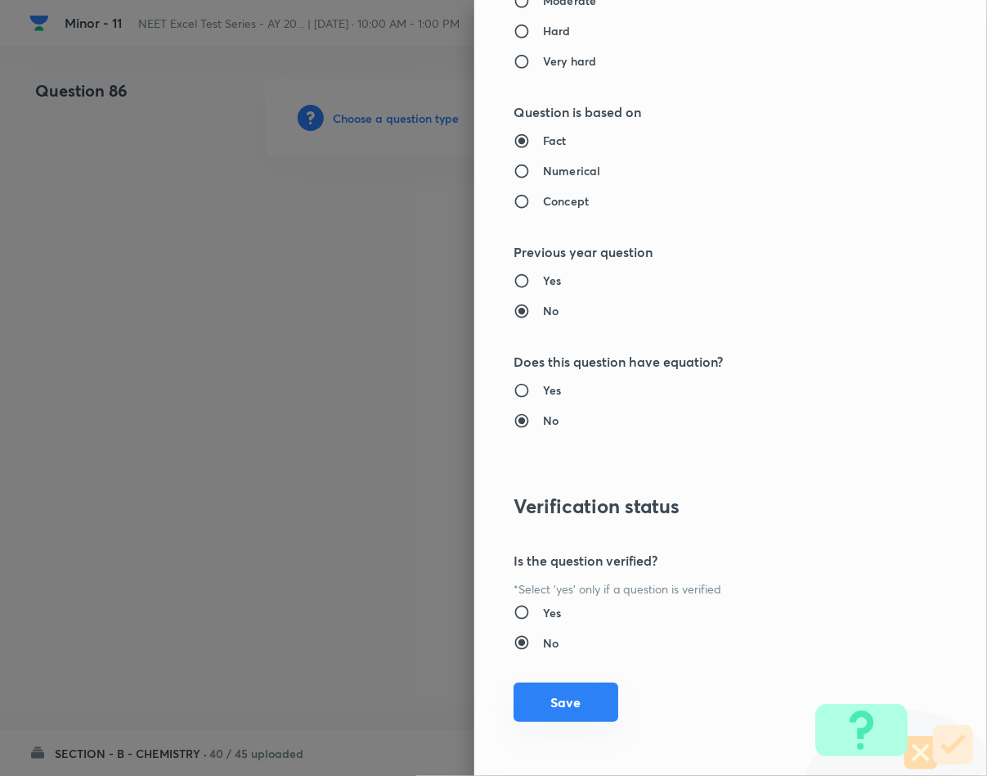
click at [514, 705] on button "Save" at bounding box center [566, 701] width 105 height 39
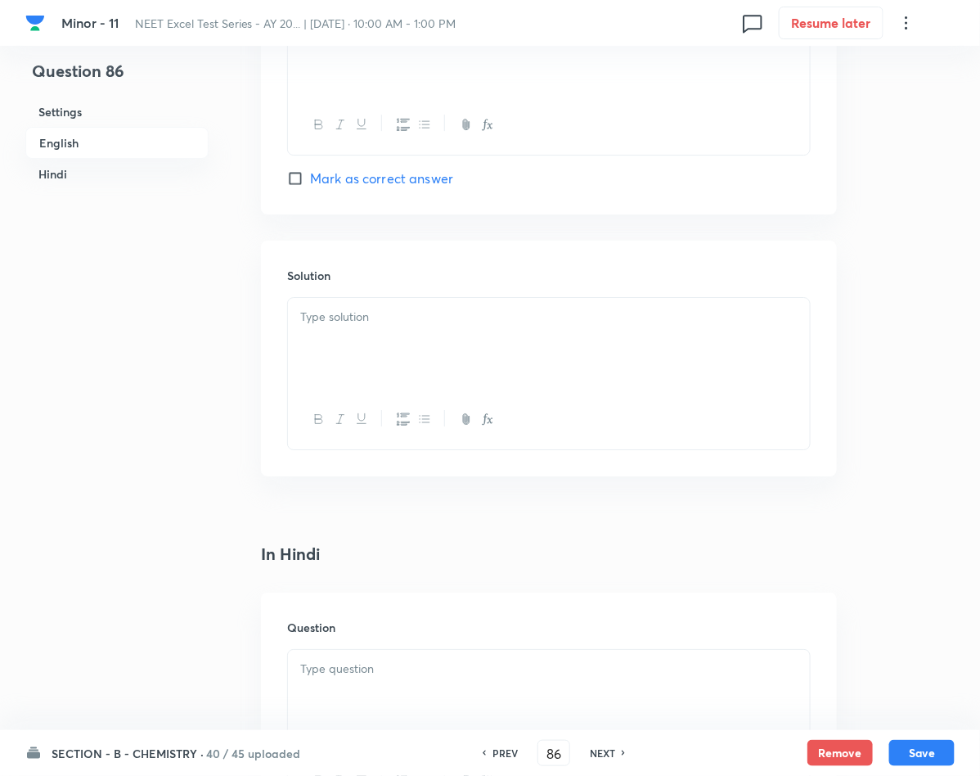
scroll to position [1718, 0]
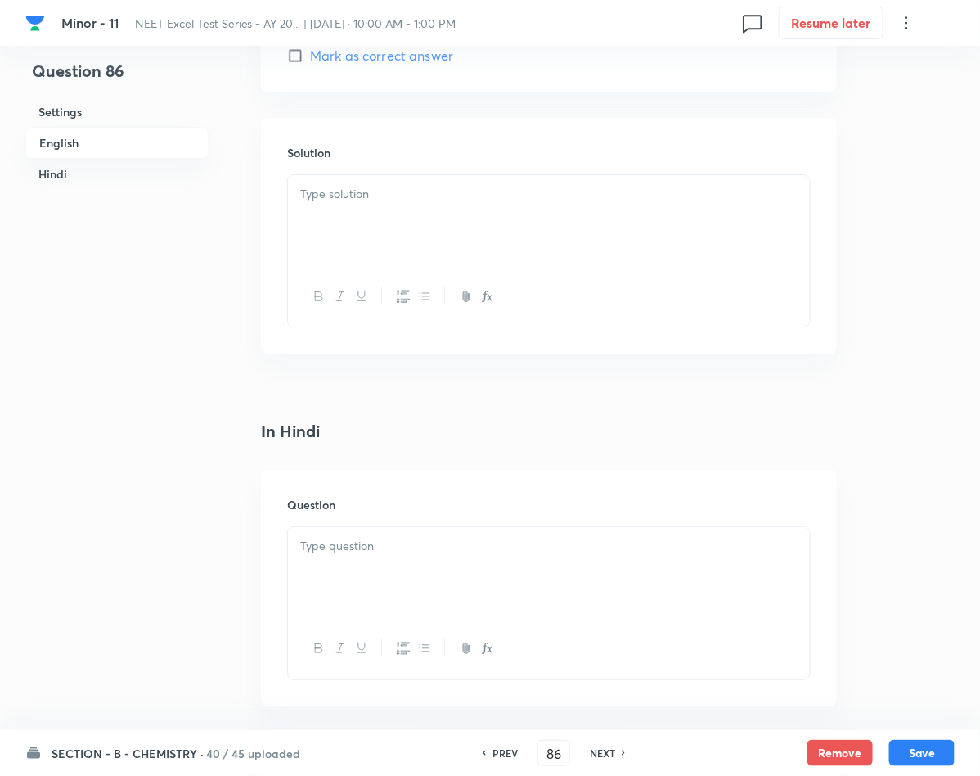
click at [410, 594] on div at bounding box center [549, 573] width 522 height 92
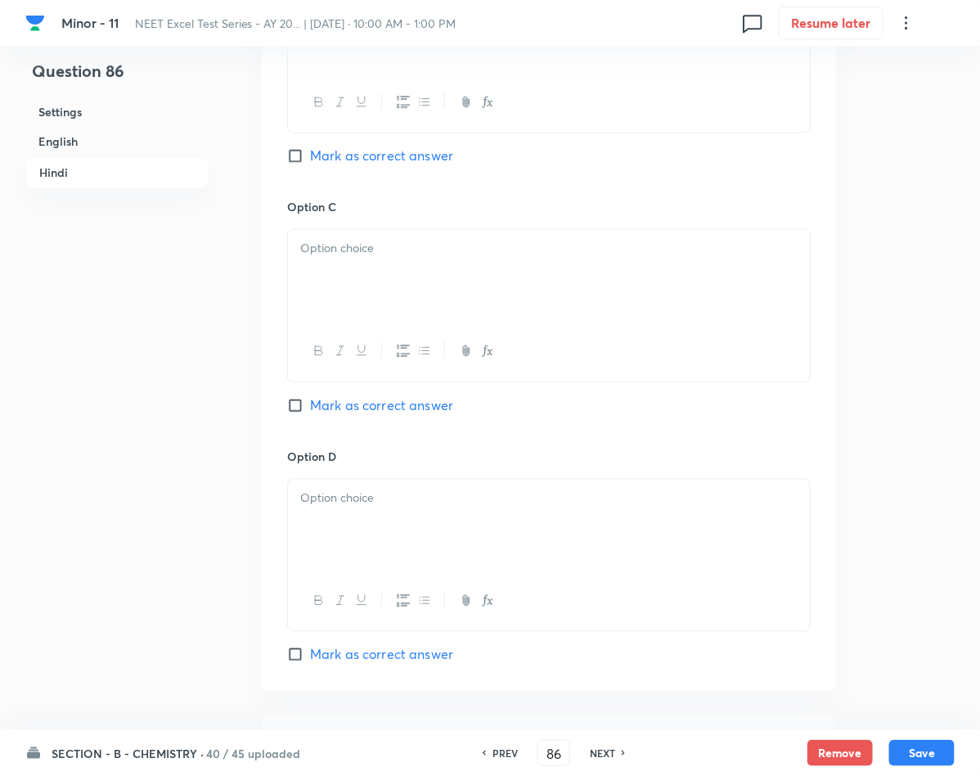
scroll to position [2822, 0]
click at [411, 551] on div at bounding box center [549, 523] width 522 height 92
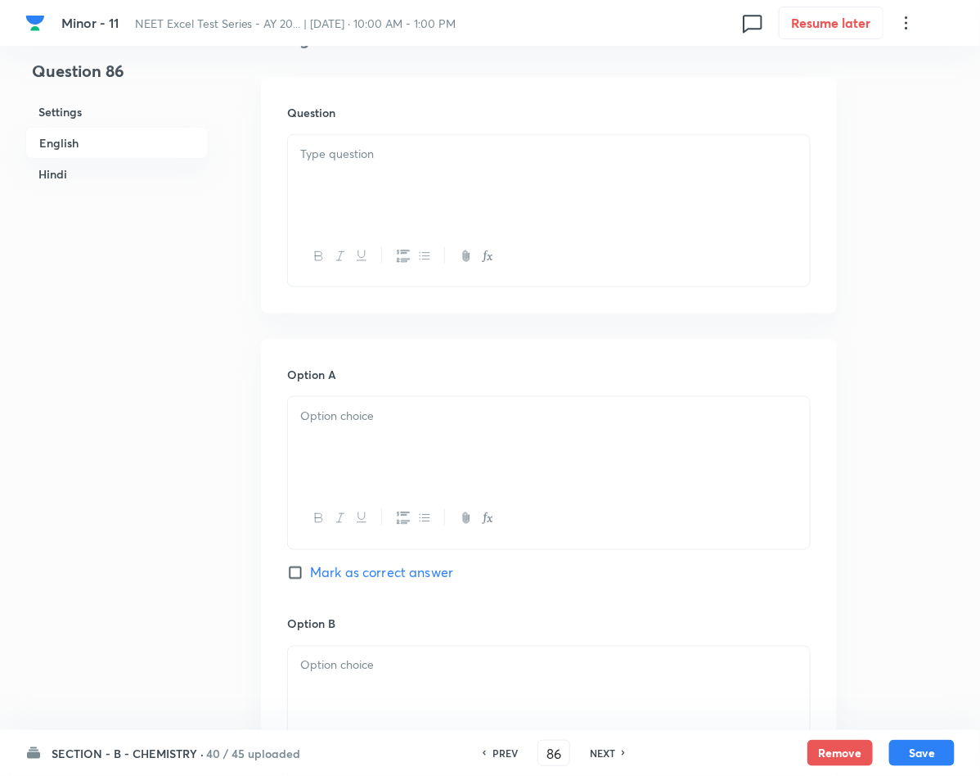
scroll to position [450, 0]
click at [423, 163] on p at bounding box center [548, 158] width 497 height 19
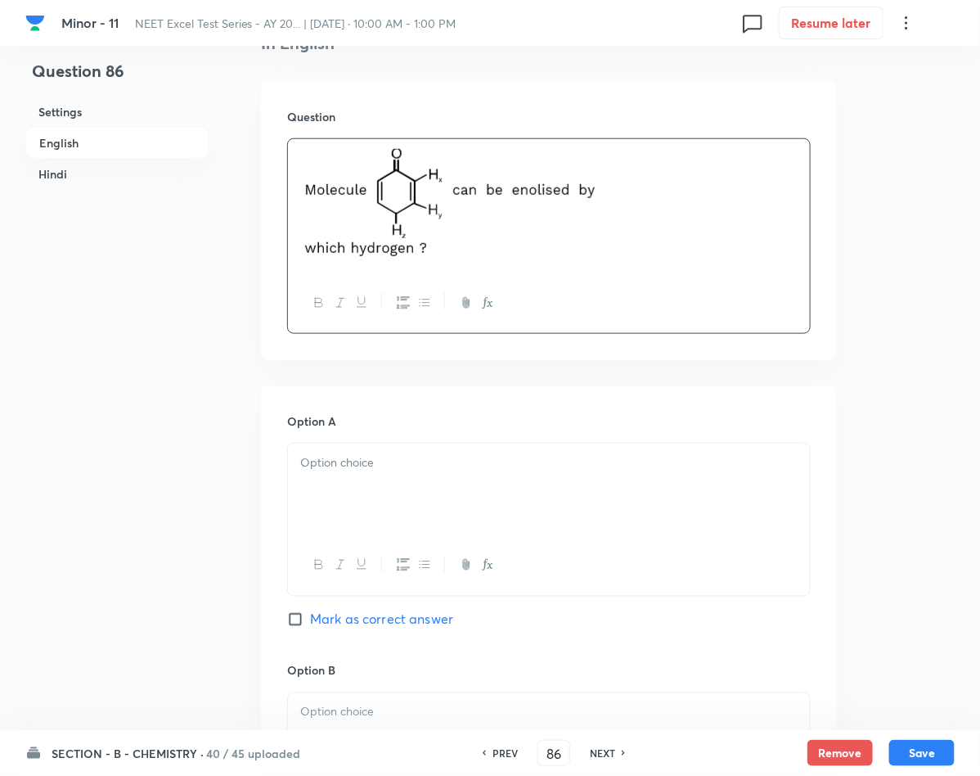
click at [425, 508] on div at bounding box center [549, 489] width 522 height 92
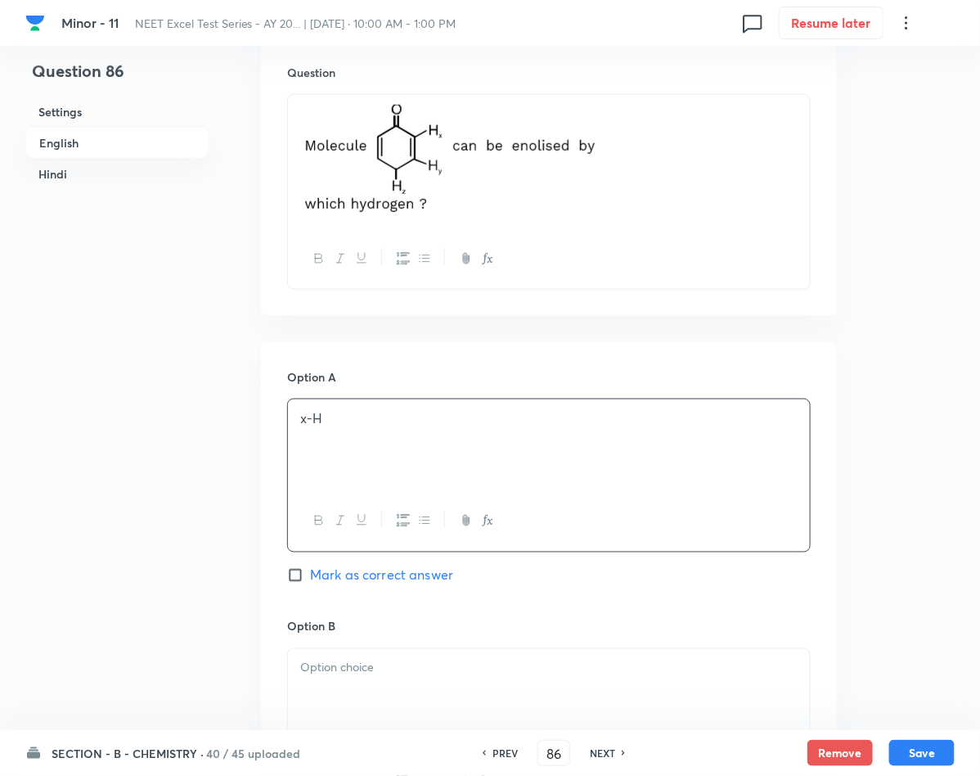
scroll to position [573, 0]
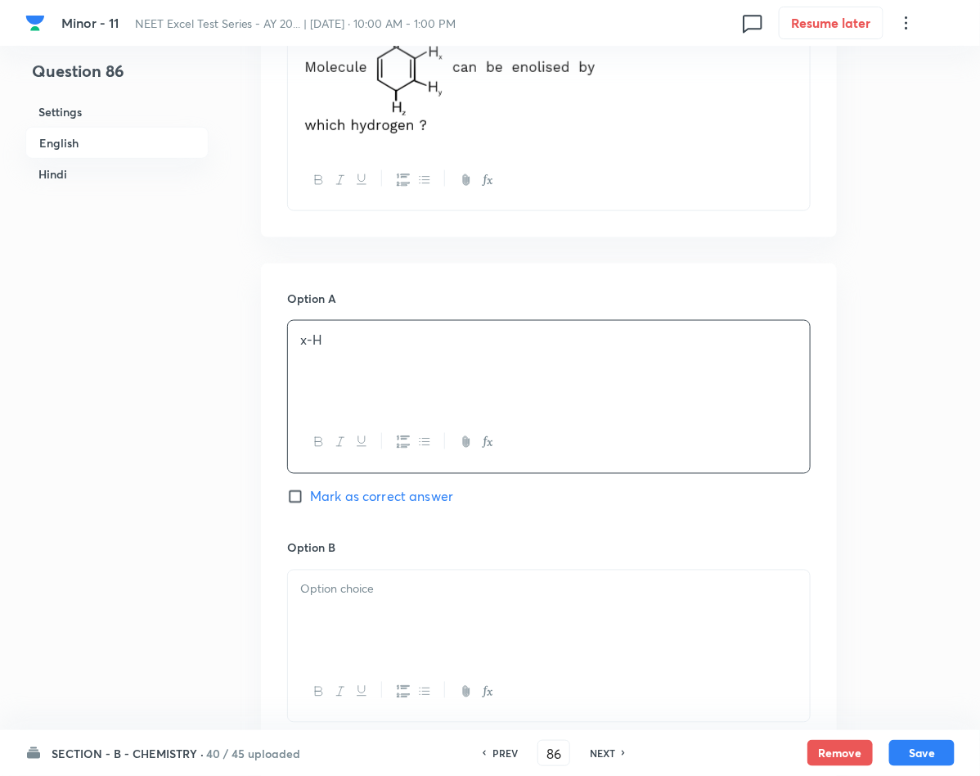
drag, startPoint x: 362, startPoint y: 590, endPoint x: 330, endPoint y: 591, distance: 31.9
click at [331, 592] on p at bounding box center [548, 589] width 497 height 19
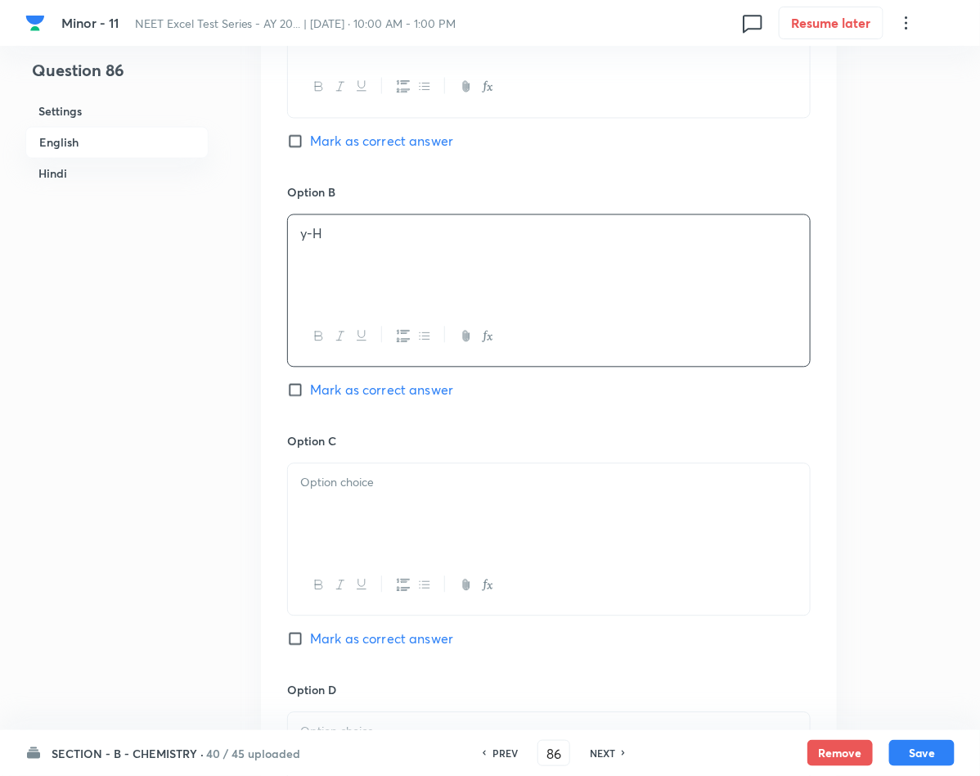
scroll to position [941, 0]
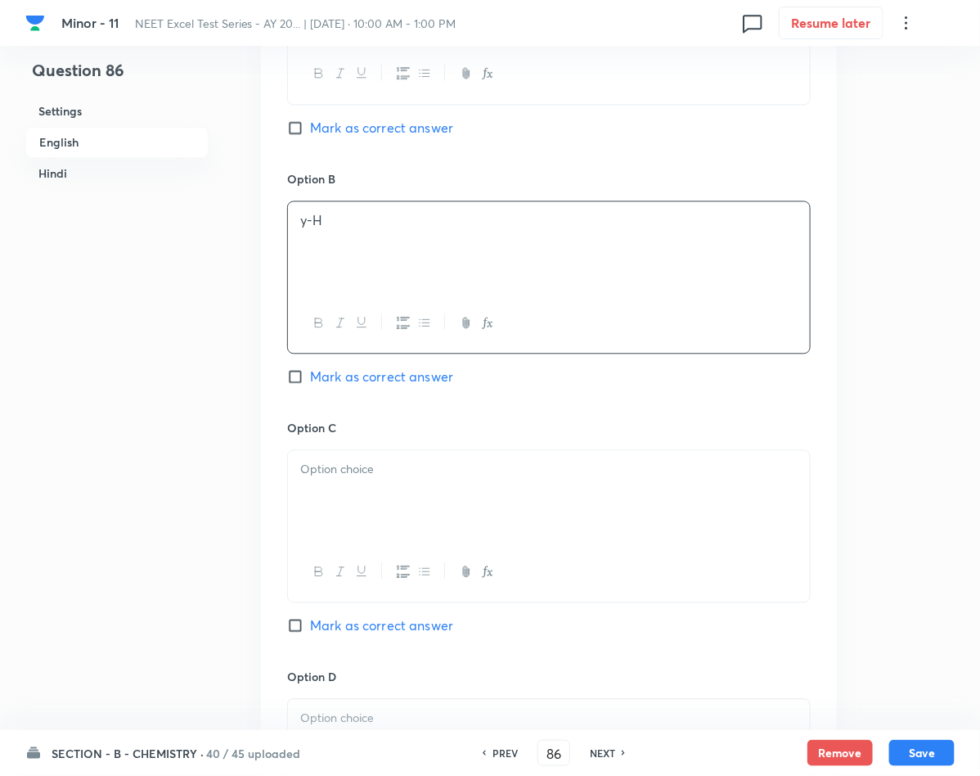
click at [352, 486] on div at bounding box center [549, 497] width 522 height 92
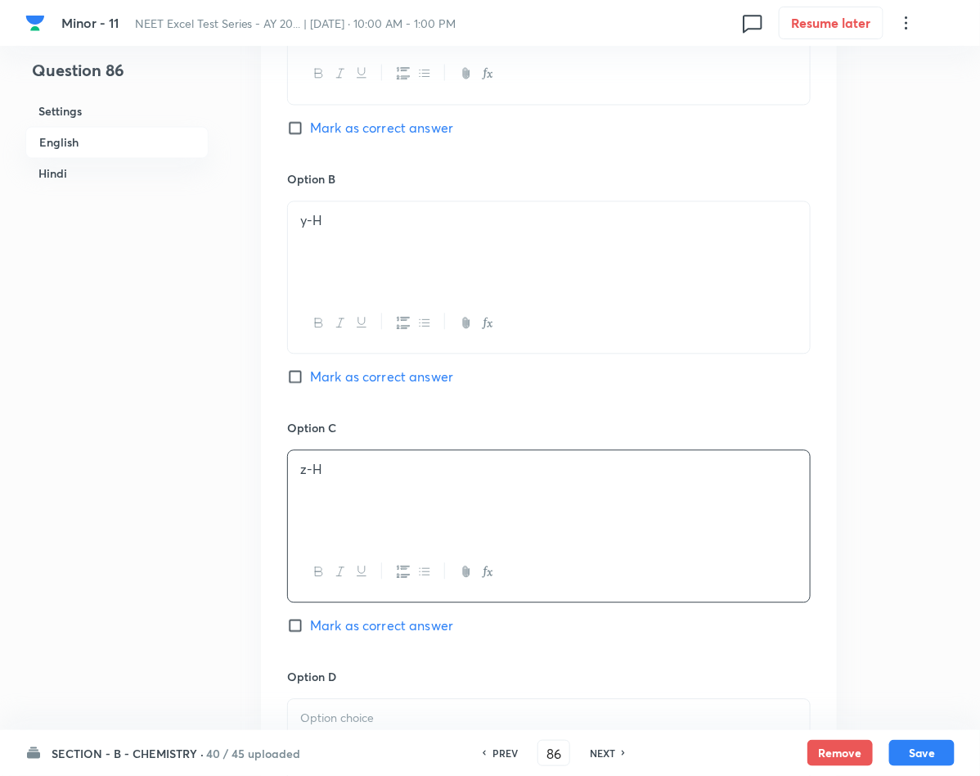
click at [320, 622] on span "Mark as correct answer" at bounding box center [381, 626] width 143 height 20
click at [310, 622] on input "Mark as correct answer" at bounding box center [298, 626] width 23 height 16
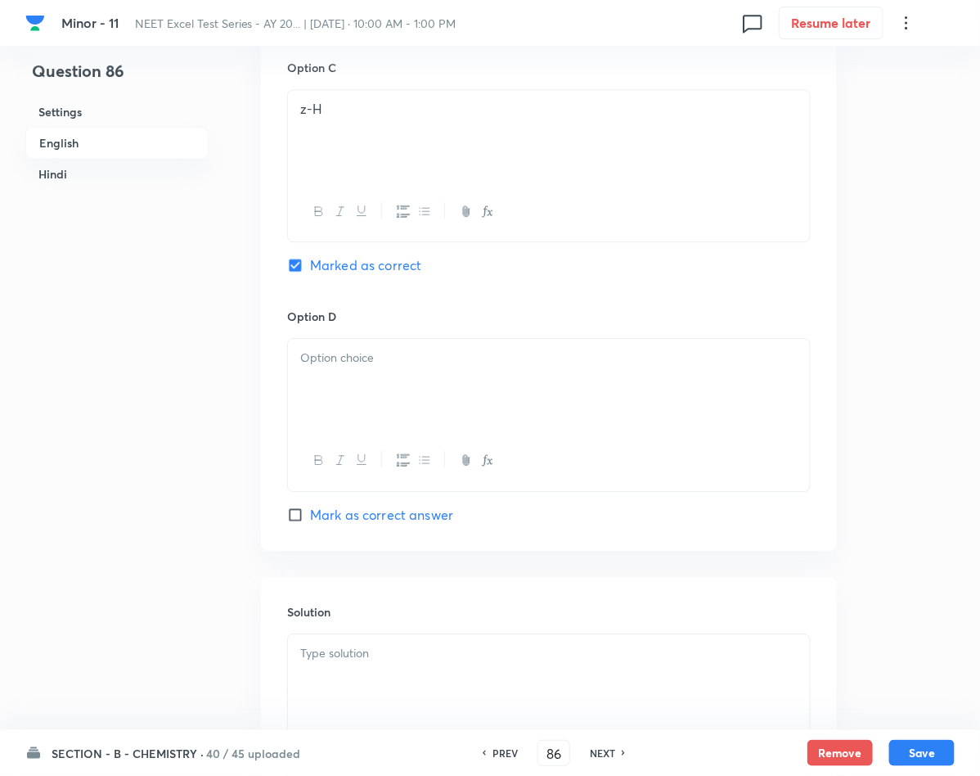
scroll to position [1309, 0]
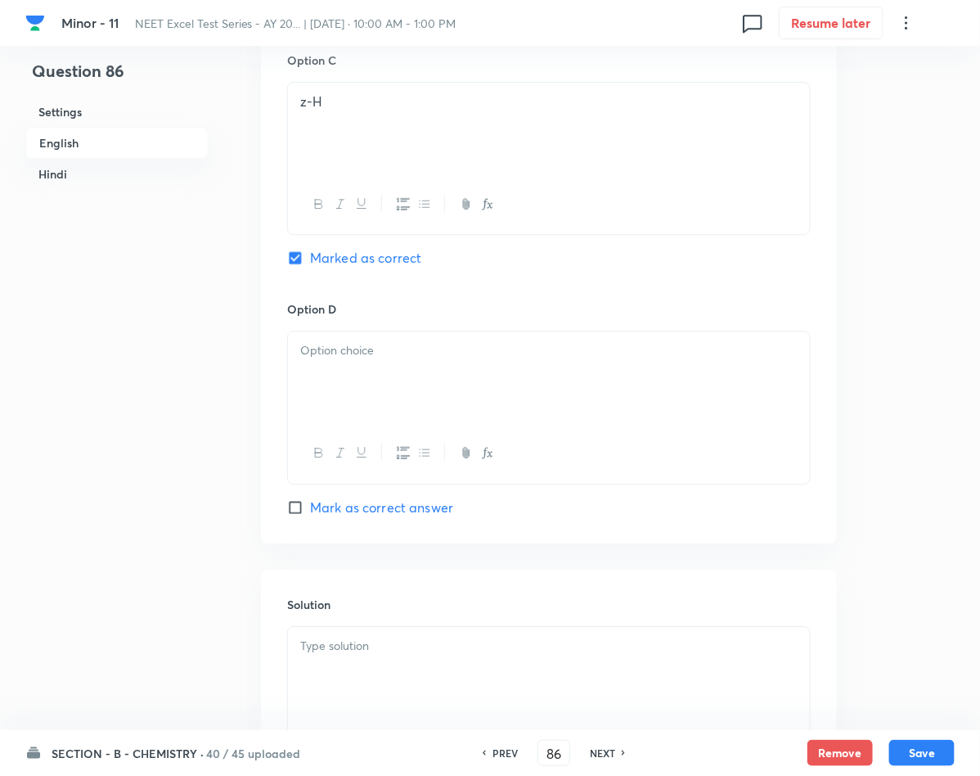
click at [474, 396] on div at bounding box center [549, 377] width 522 height 92
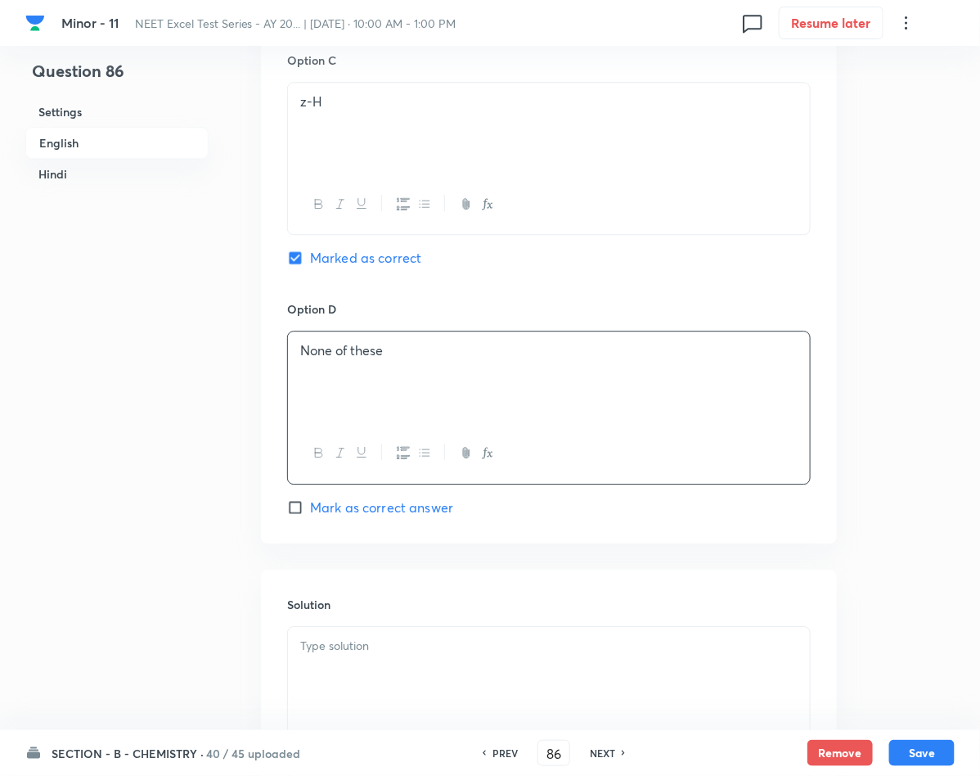
click at [546, 655] on p at bounding box center [548, 645] width 497 height 19
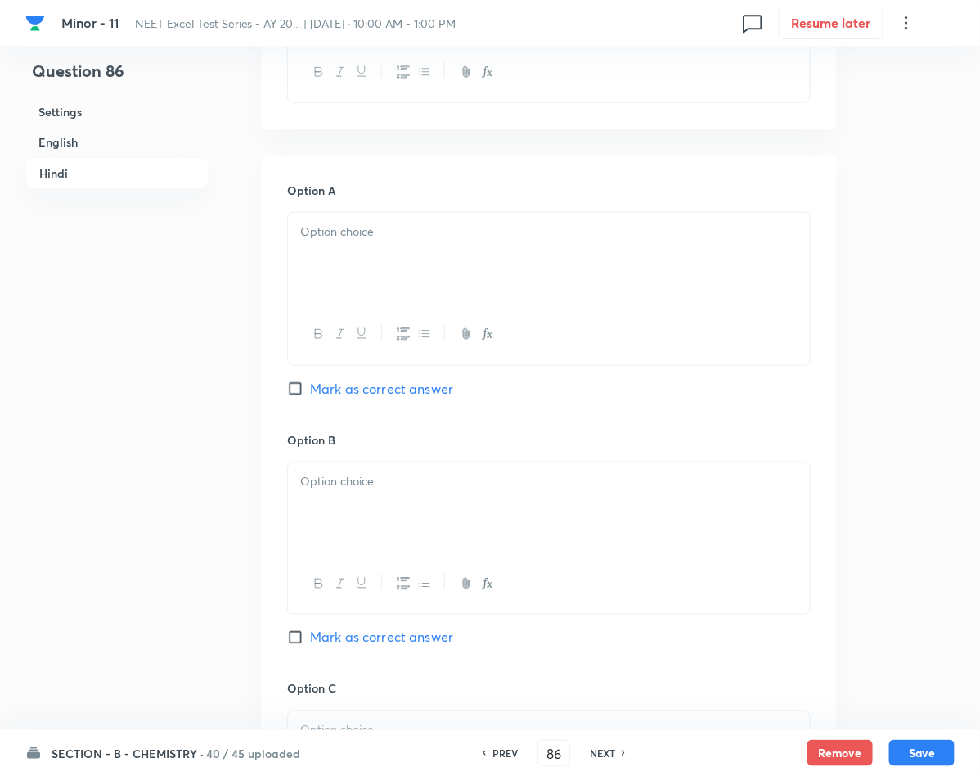
scroll to position [2413, 0]
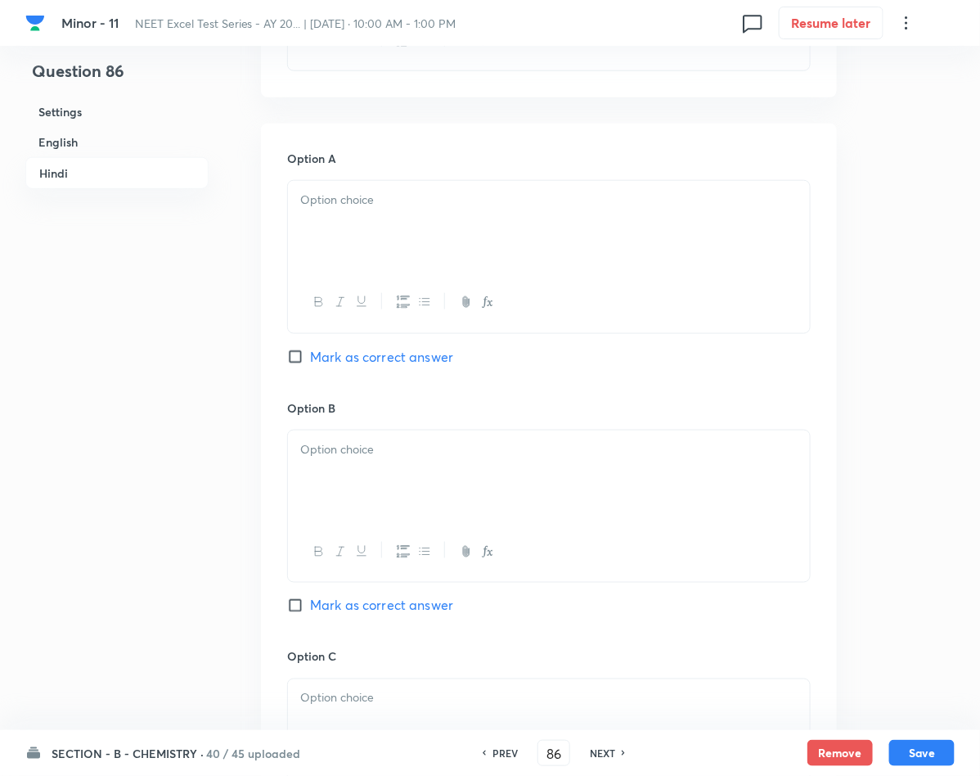
click at [433, 267] on div at bounding box center [549, 227] width 522 height 92
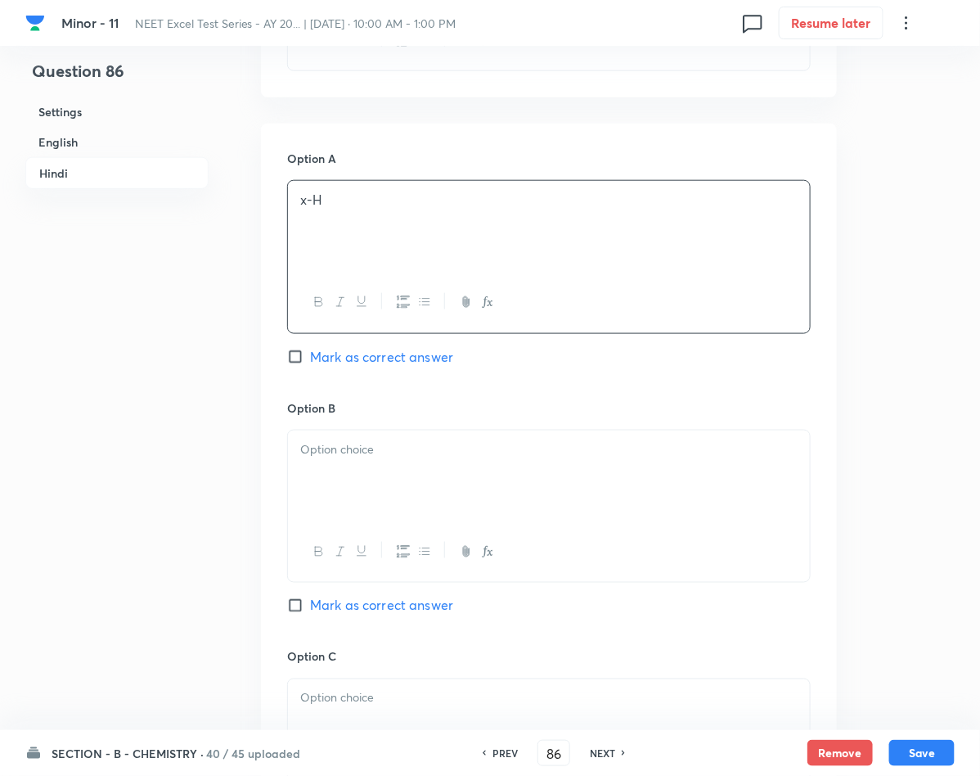
click at [519, 459] on p at bounding box center [548, 449] width 497 height 19
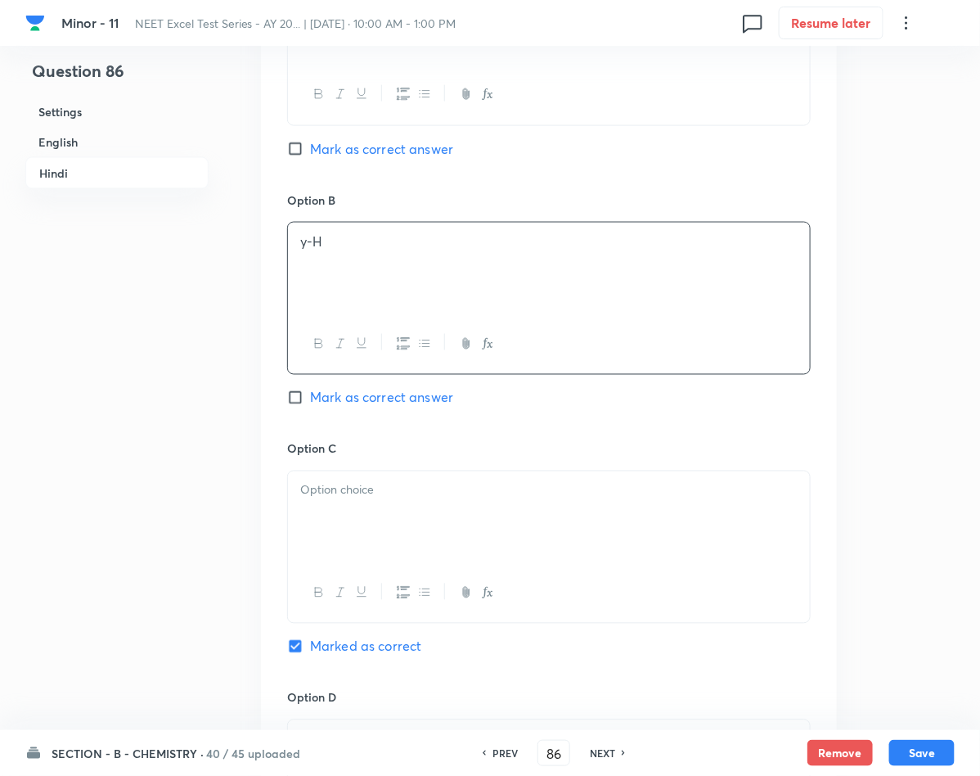
scroll to position [2659, 0]
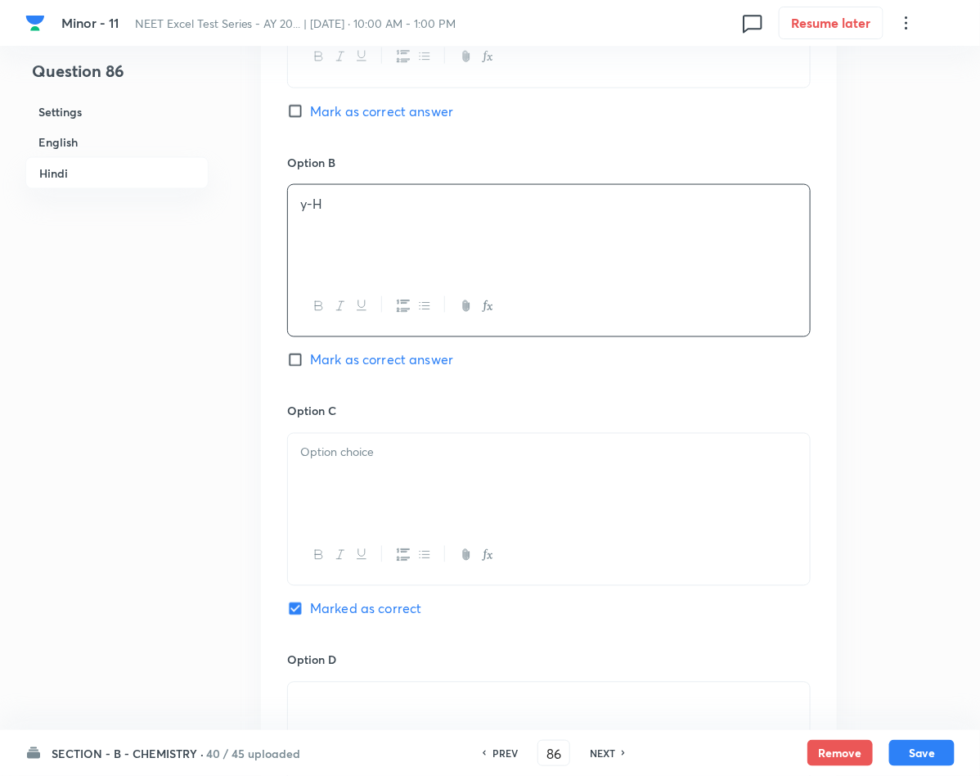
click at [476, 462] on p at bounding box center [548, 452] width 497 height 19
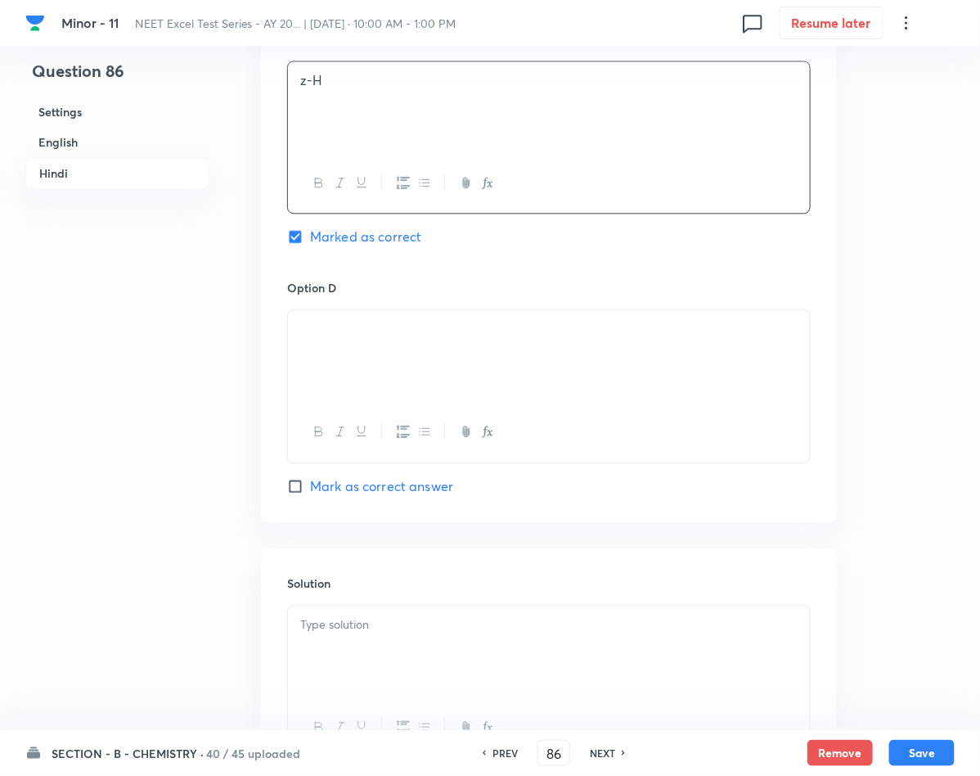
scroll to position [3070, 0]
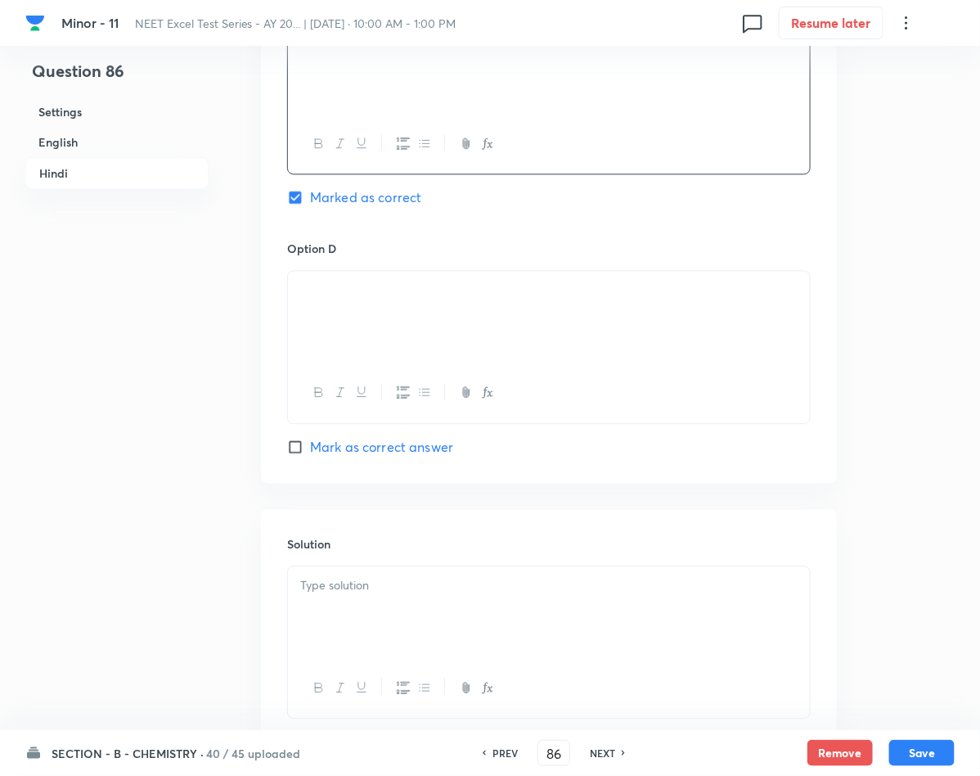
click at [375, 582] on div at bounding box center [549, 612] width 522 height 92
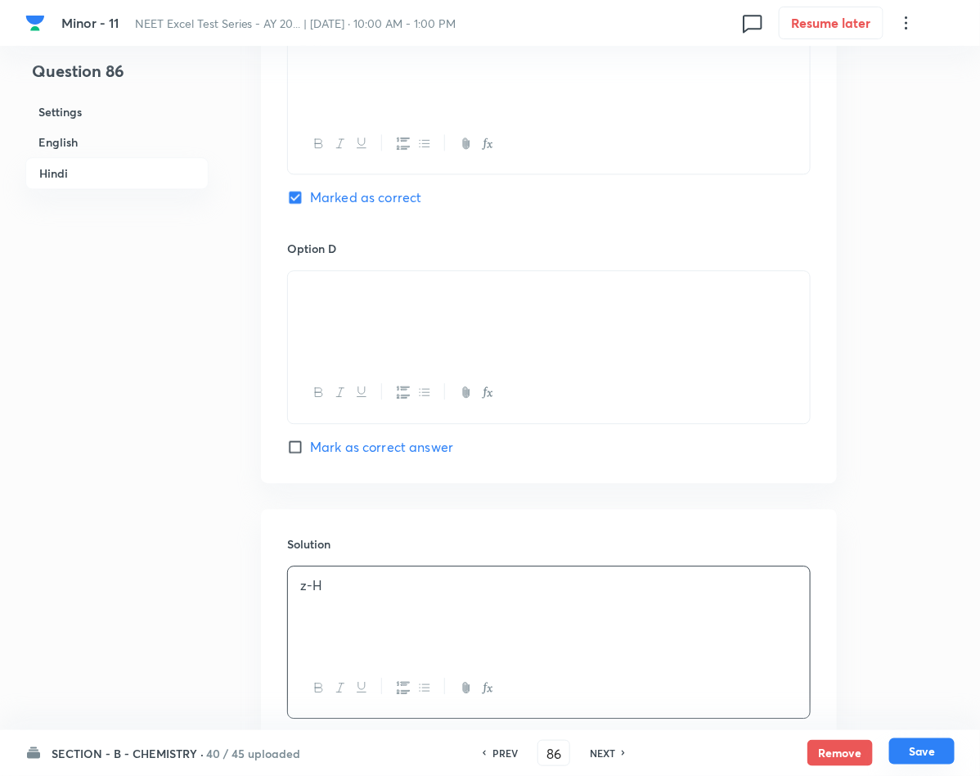
click at [924, 739] on button "Save" at bounding box center [921, 751] width 65 height 26
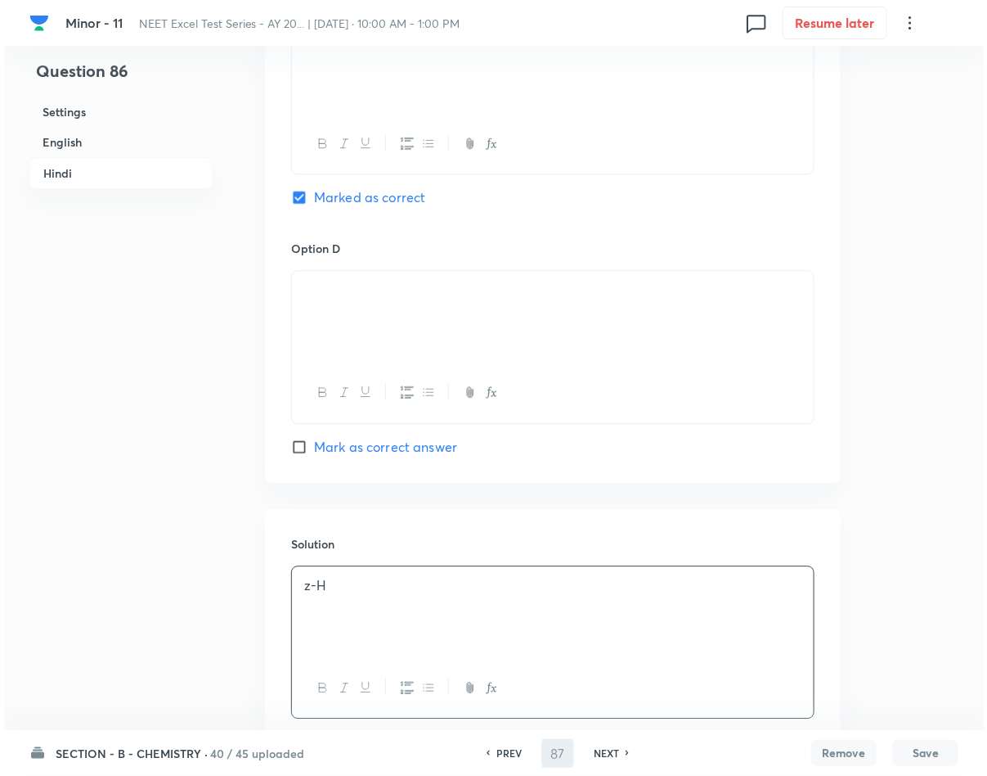
scroll to position [0, 0]
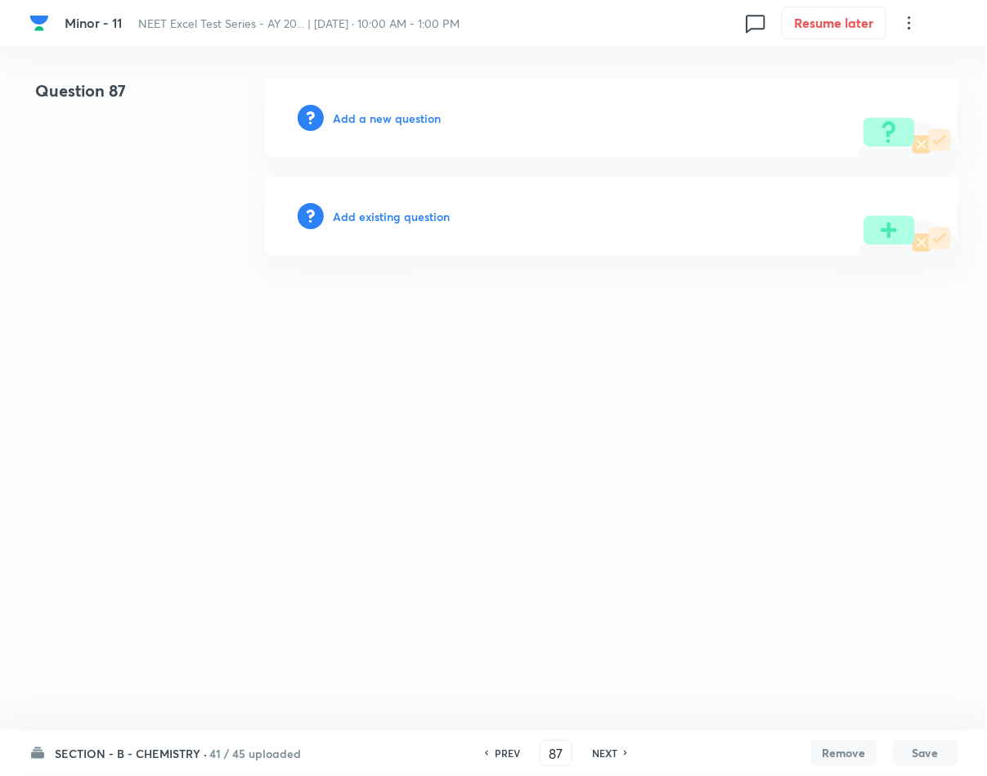
click at [416, 125] on h6 "Add a new question" at bounding box center [388, 118] width 108 height 17
click at [416, 125] on h6 "Choose a question type" at bounding box center [397, 118] width 126 height 17
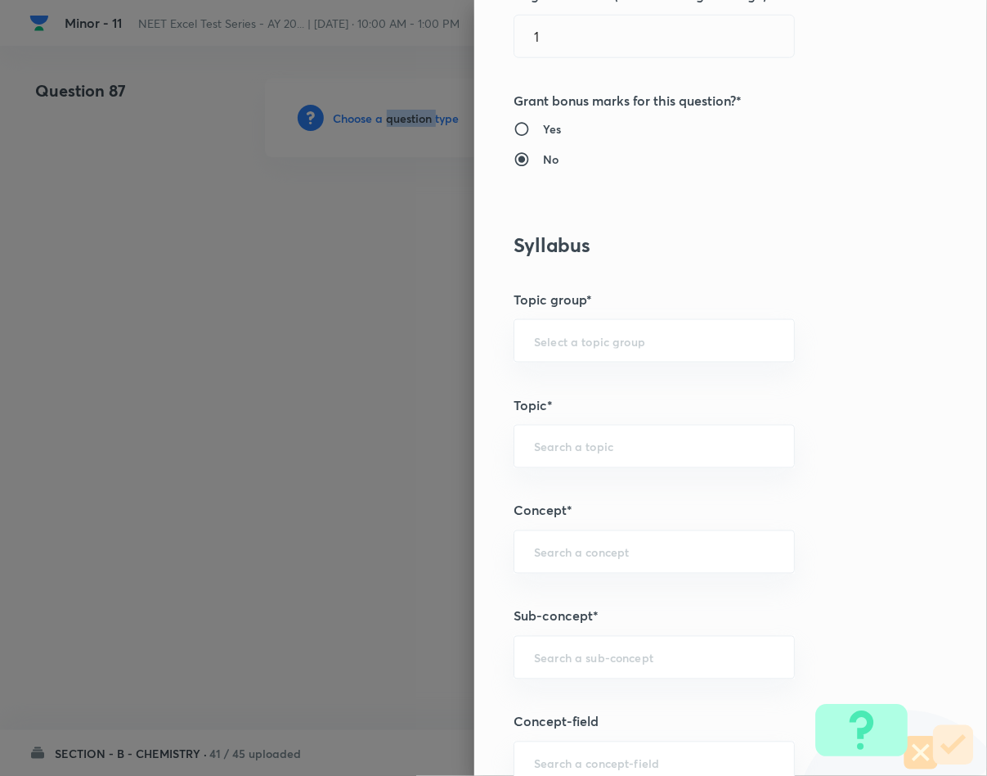
scroll to position [614, 0]
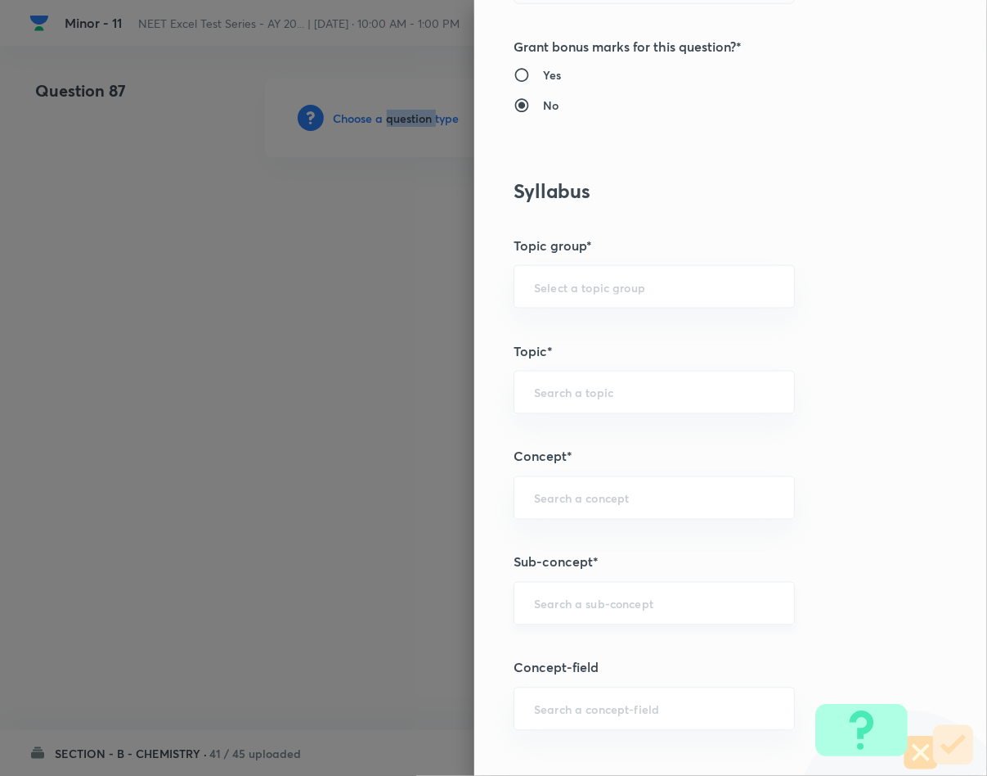
click at [580, 619] on div "​" at bounding box center [654, 603] width 281 height 43
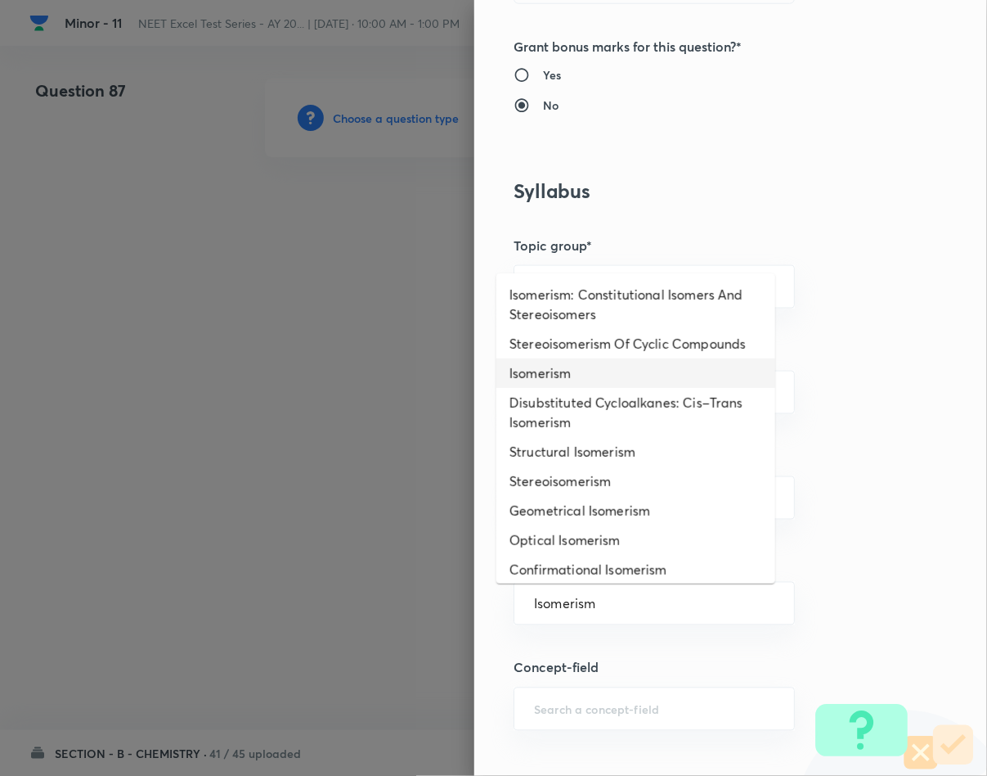
click at [595, 388] on li "Isomerism" at bounding box center [636, 372] width 279 height 29
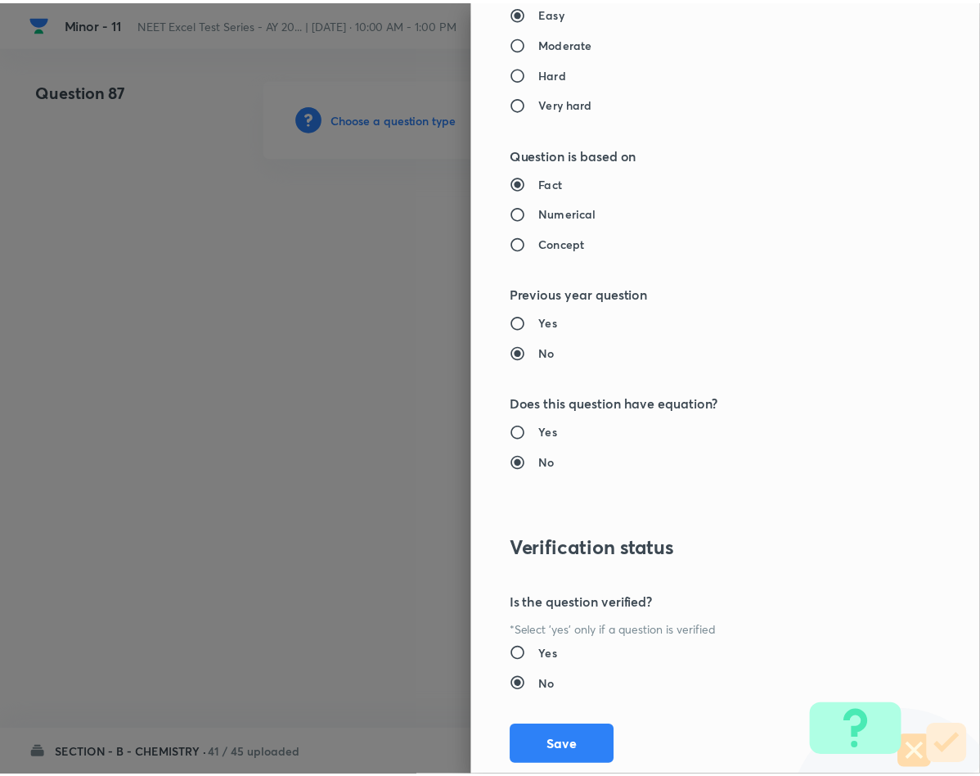
scroll to position [1569, 0]
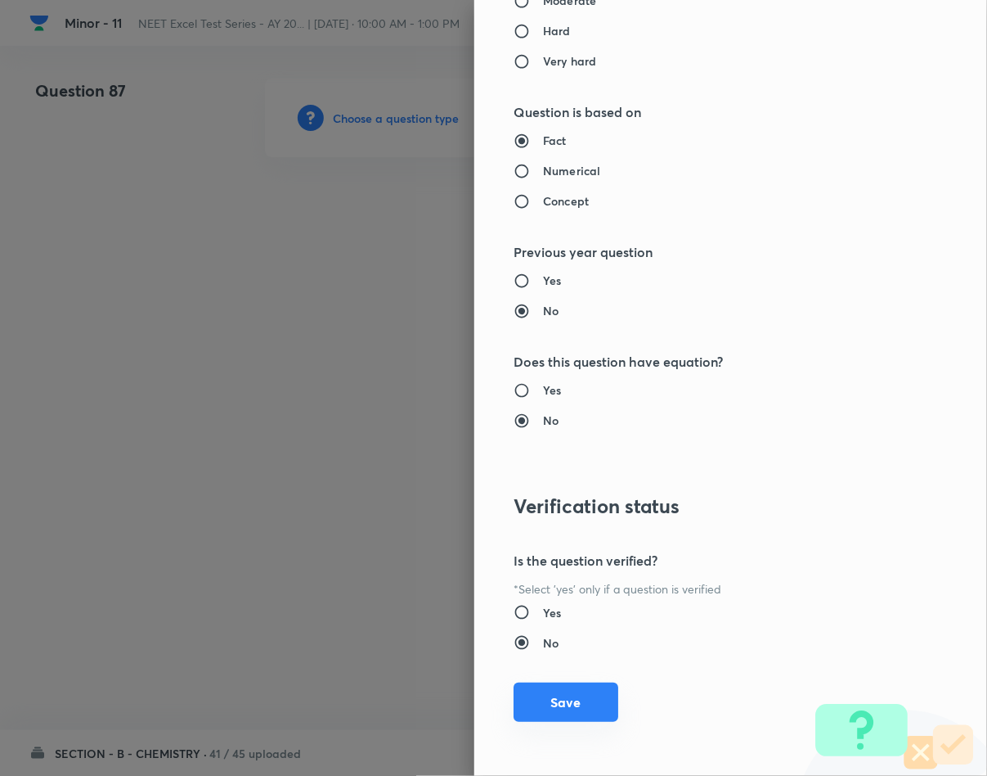
click at [552, 692] on button "Save" at bounding box center [566, 701] width 105 height 39
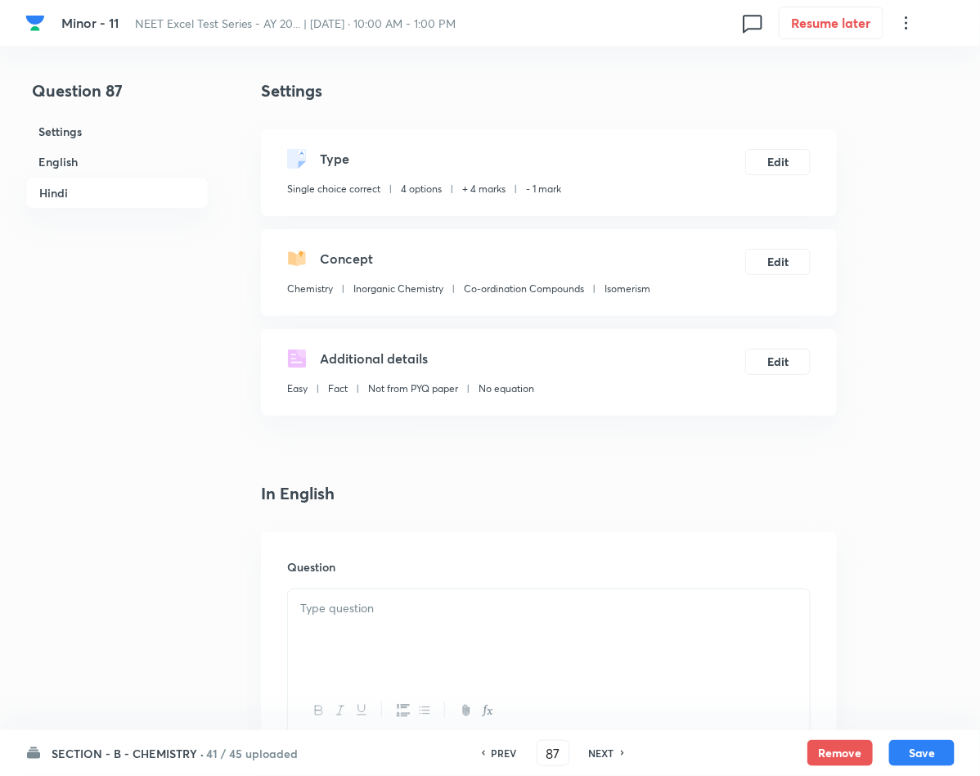
click at [486, 614] on p at bounding box center [548, 608] width 497 height 19
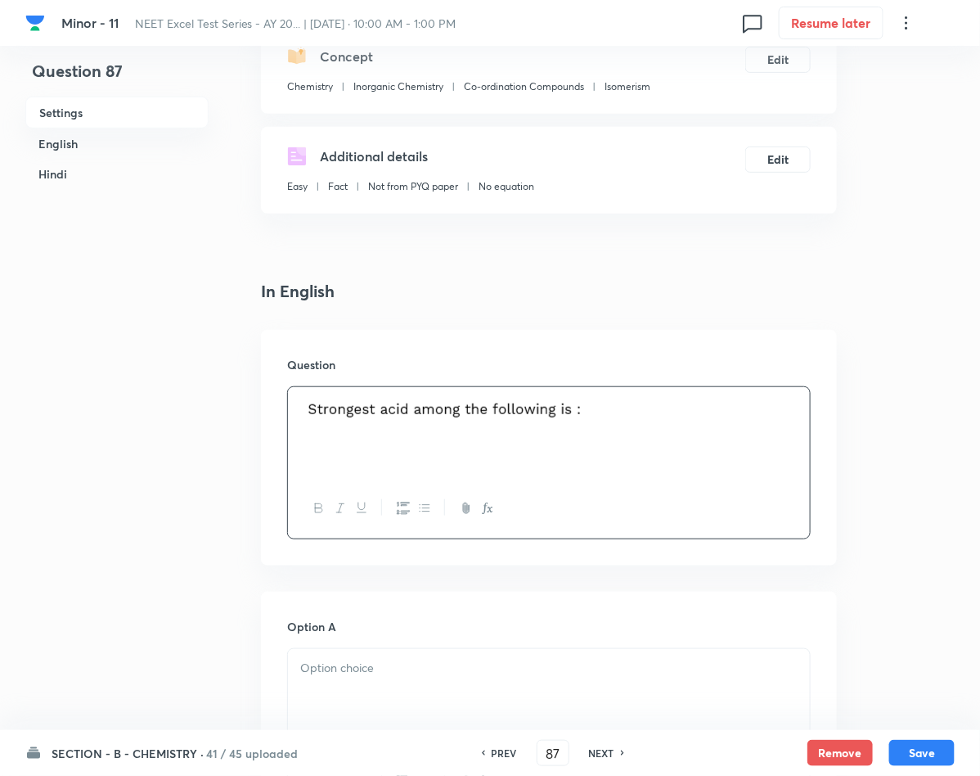
scroll to position [245, 0]
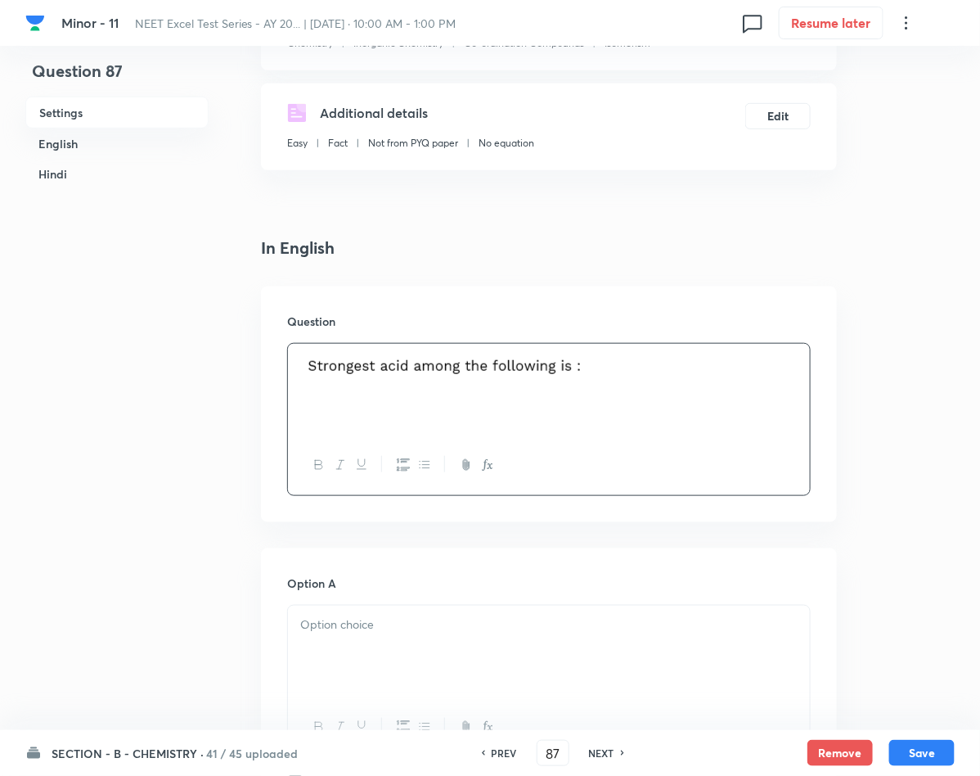
click at [376, 633] on p at bounding box center [548, 624] width 497 height 19
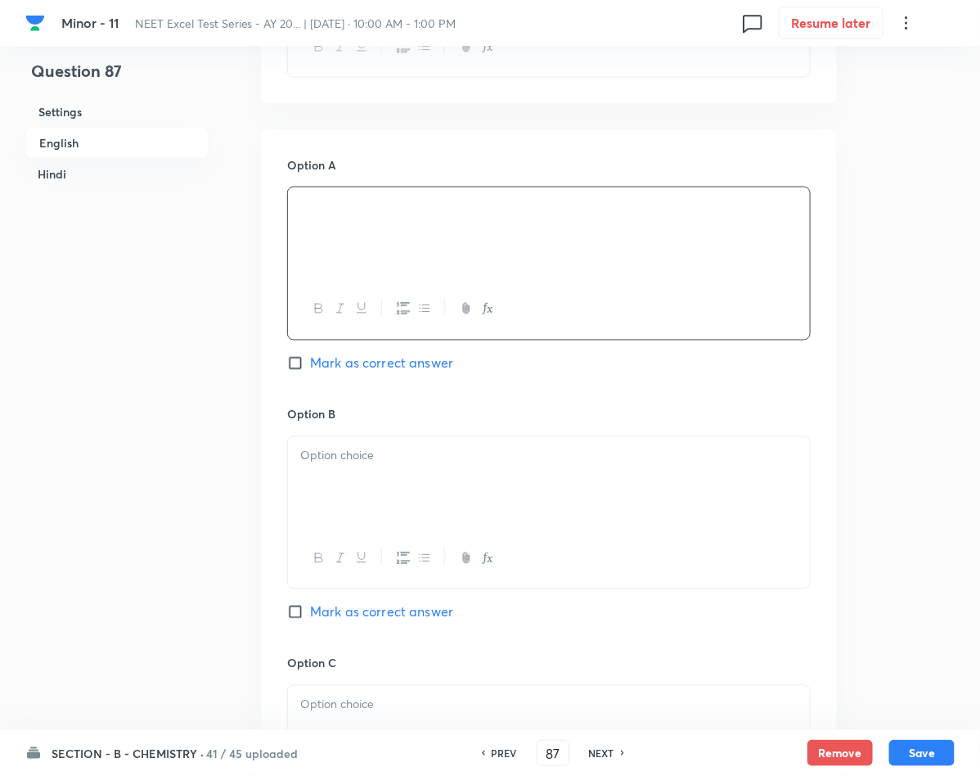
scroll to position [736, 0]
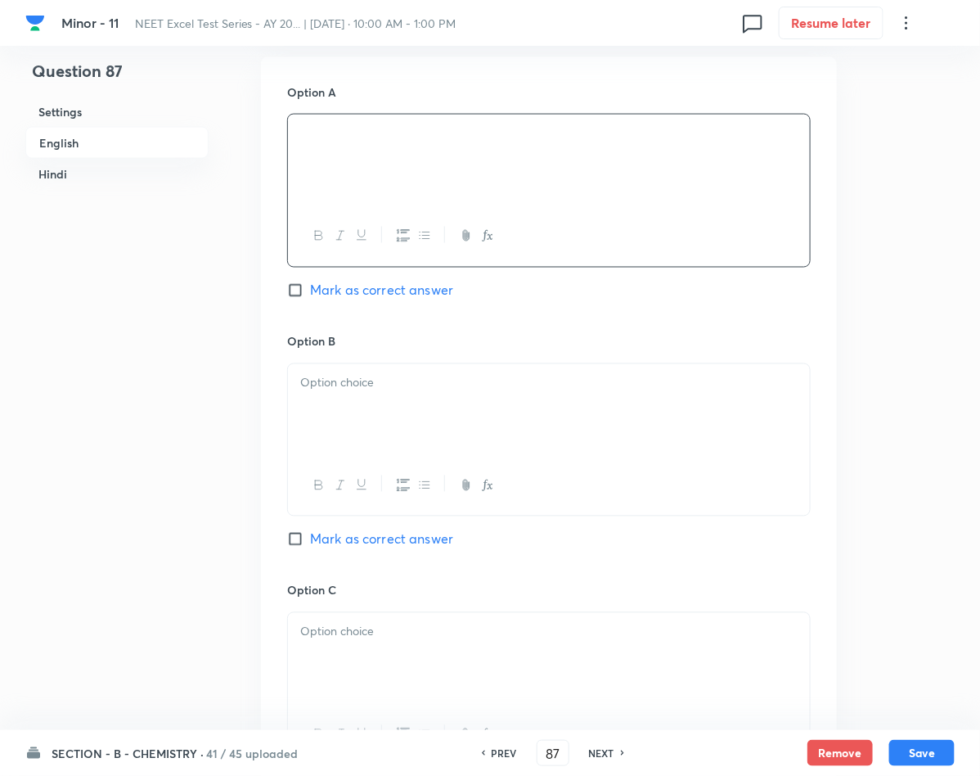
click at [375, 290] on span "Mark as correct answer" at bounding box center [381, 291] width 143 height 20
click at [310, 290] on input "Mark as correct answer" at bounding box center [298, 290] width 23 height 16
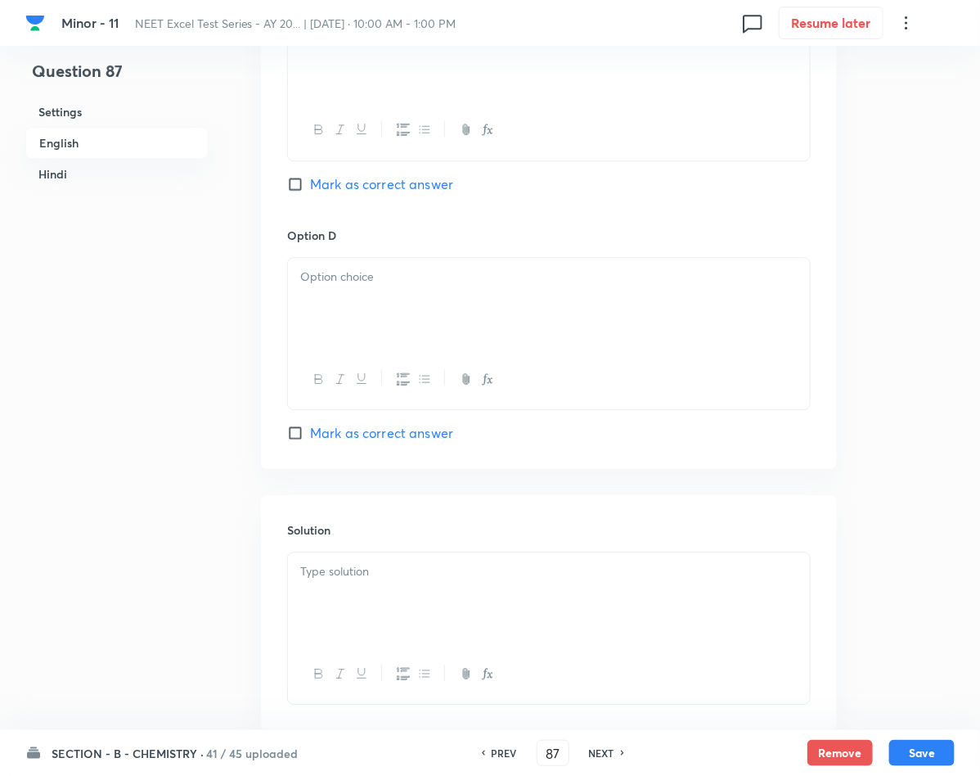
scroll to position [1472, 0]
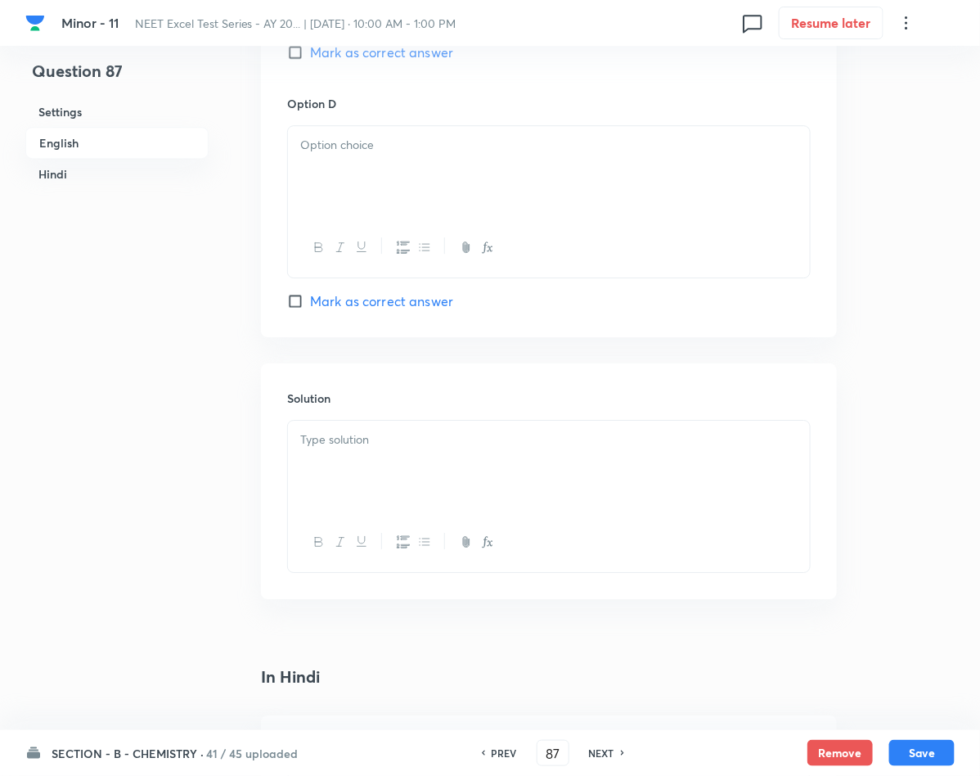
click at [348, 477] on div at bounding box center [549, 466] width 522 height 92
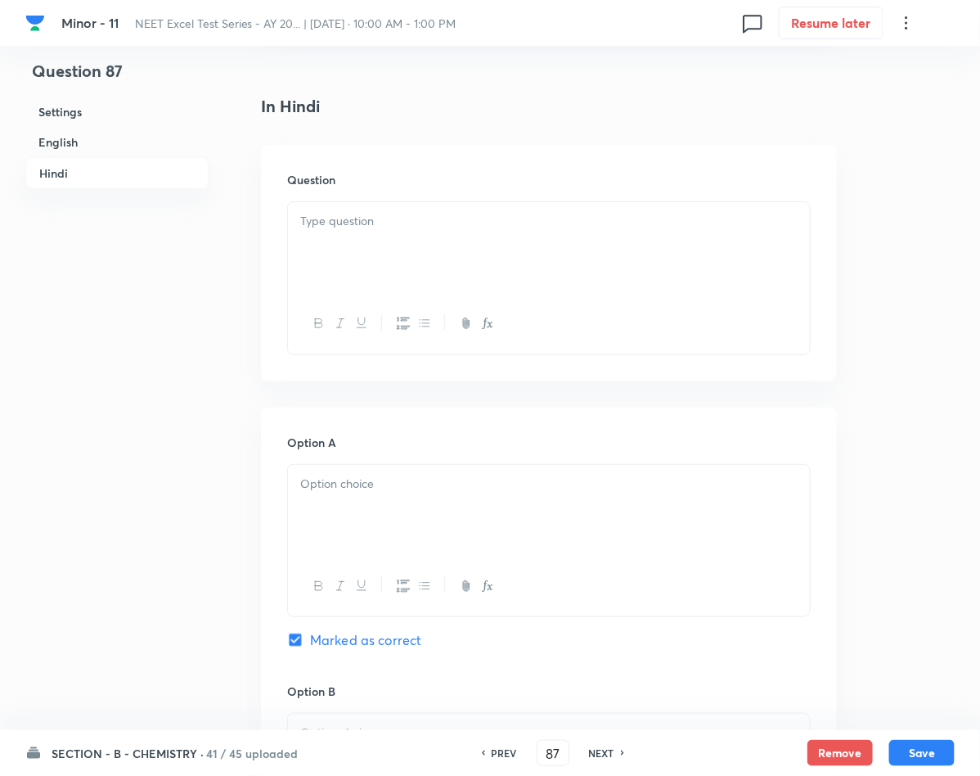
scroll to position [2086, 0]
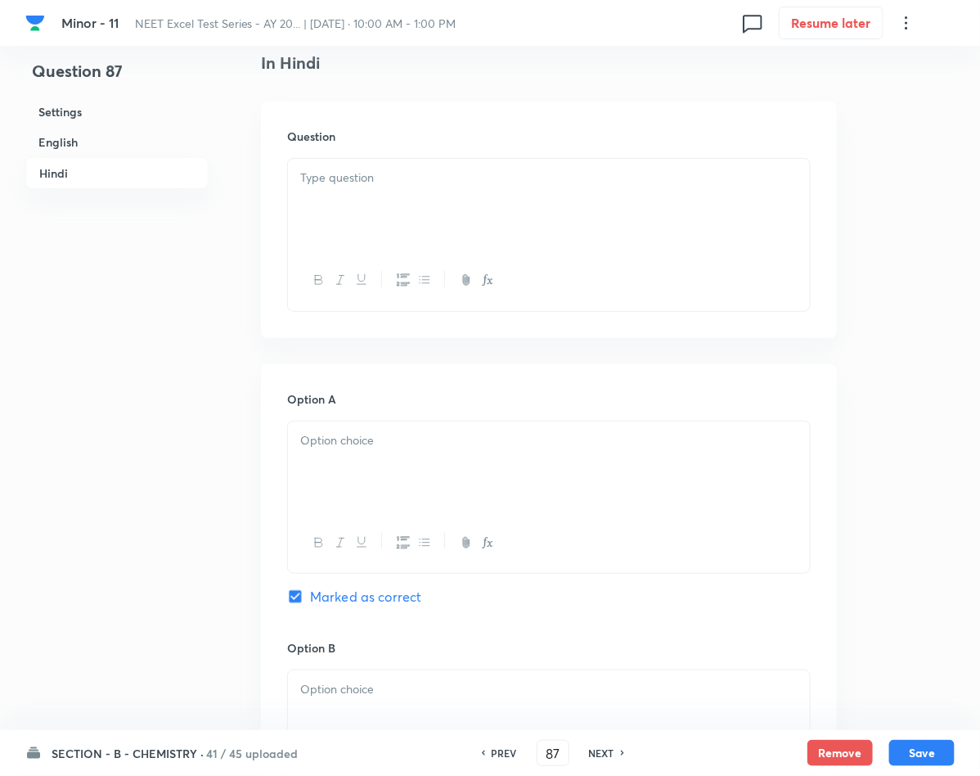
click at [450, 479] on div at bounding box center [549, 467] width 522 height 92
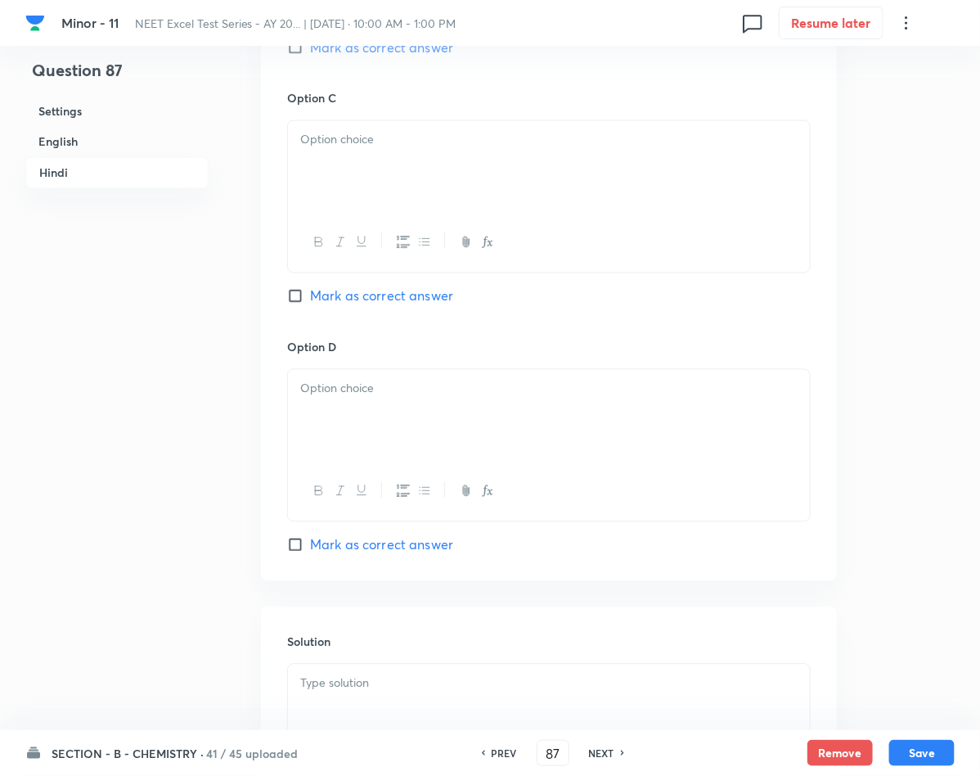
scroll to position [2945, 0]
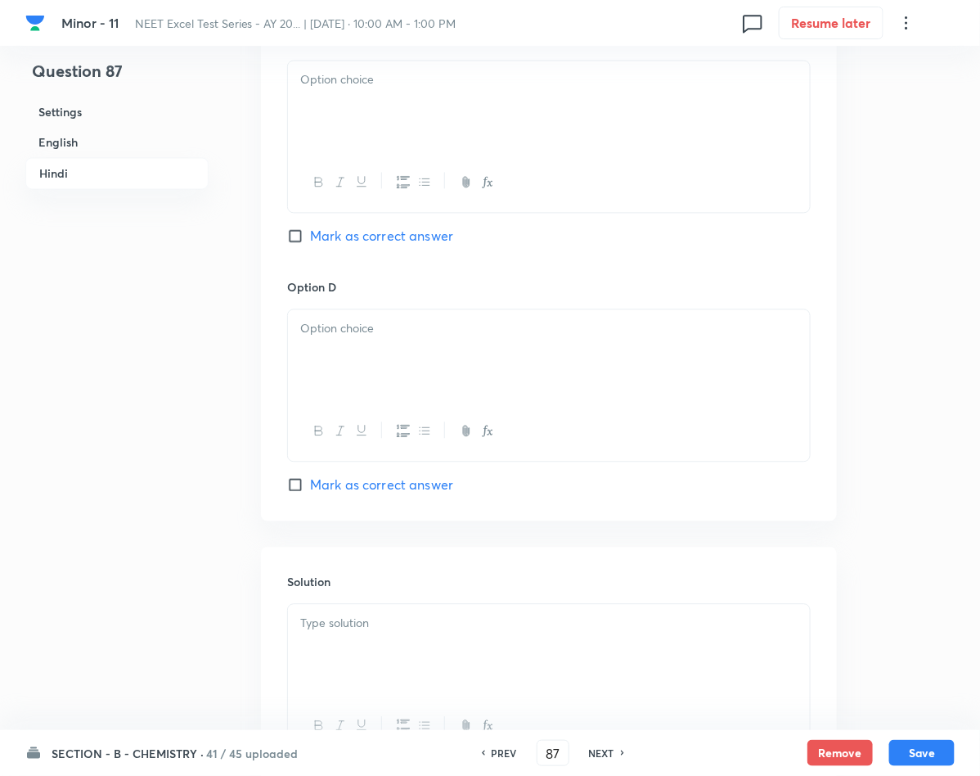
click at [438, 632] on p at bounding box center [548, 623] width 497 height 19
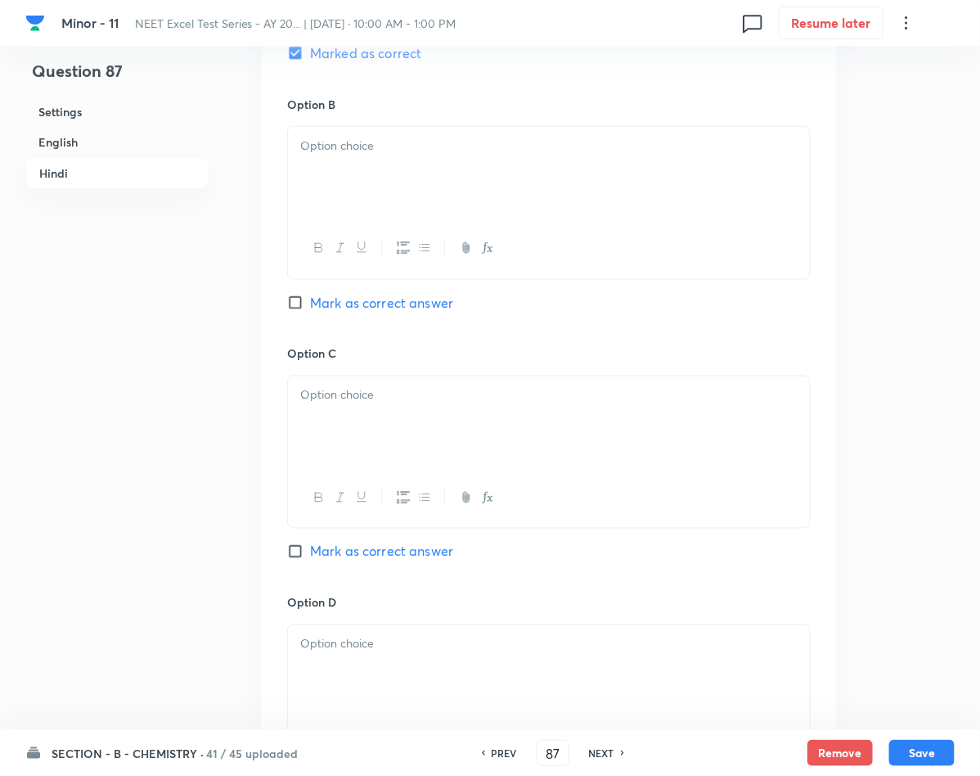
scroll to position [2614, 0]
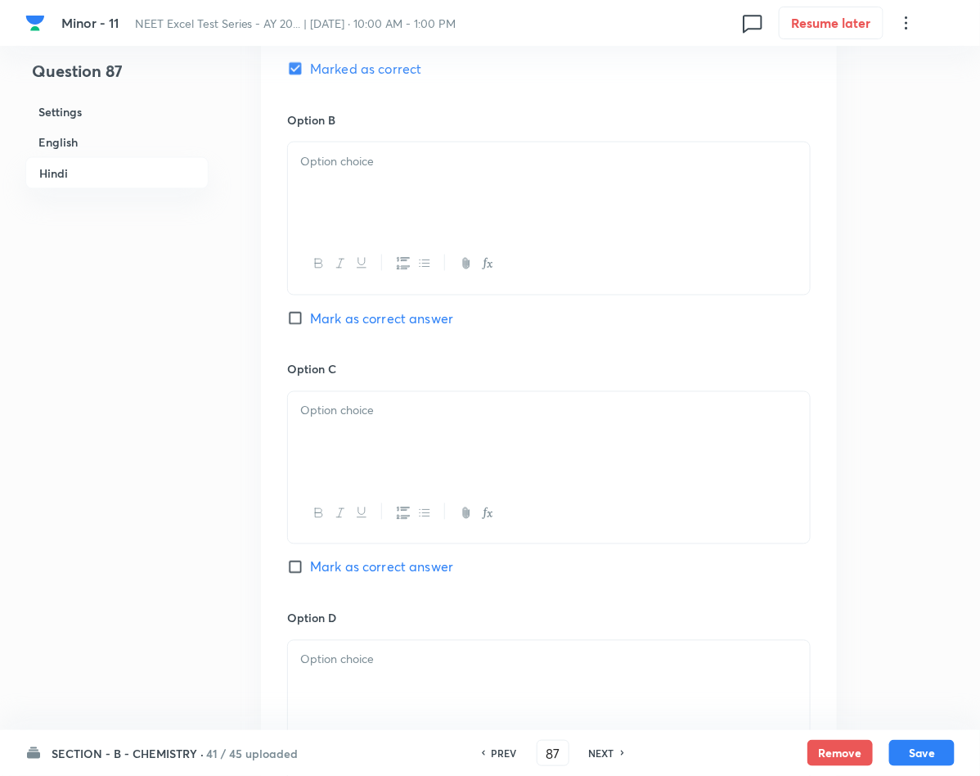
click at [336, 192] on div at bounding box center [549, 188] width 522 height 92
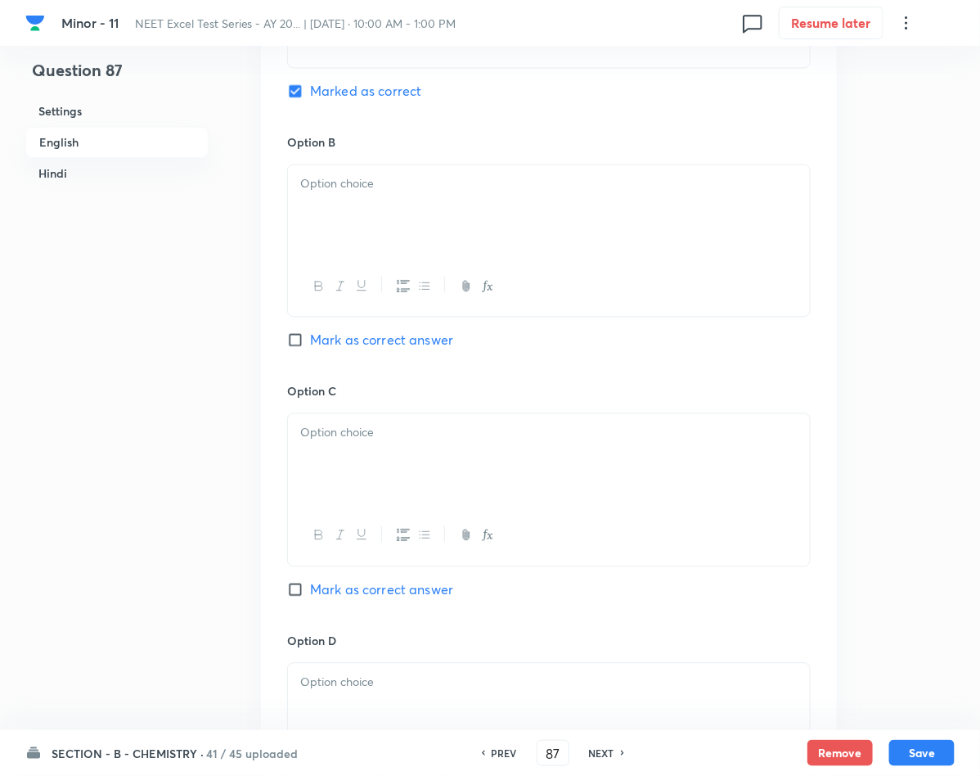
scroll to position [896, 0]
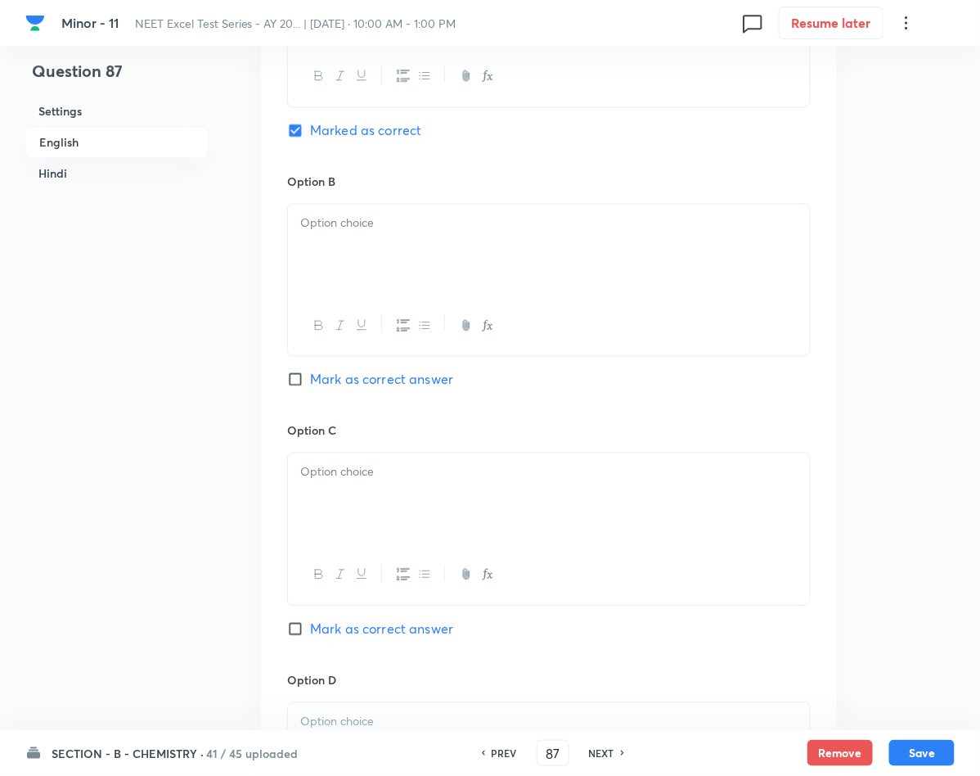
click at [420, 239] on div at bounding box center [549, 251] width 522 height 92
click at [346, 472] on p at bounding box center [548, 472] width 497 height 19
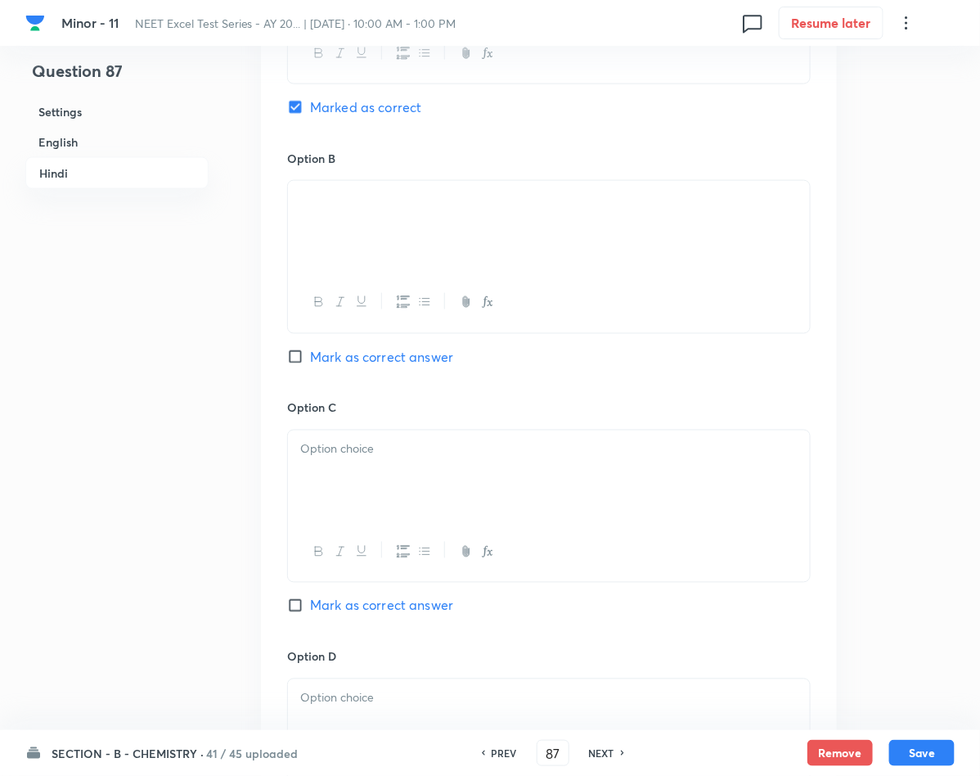
scroll to position [2614, 0]
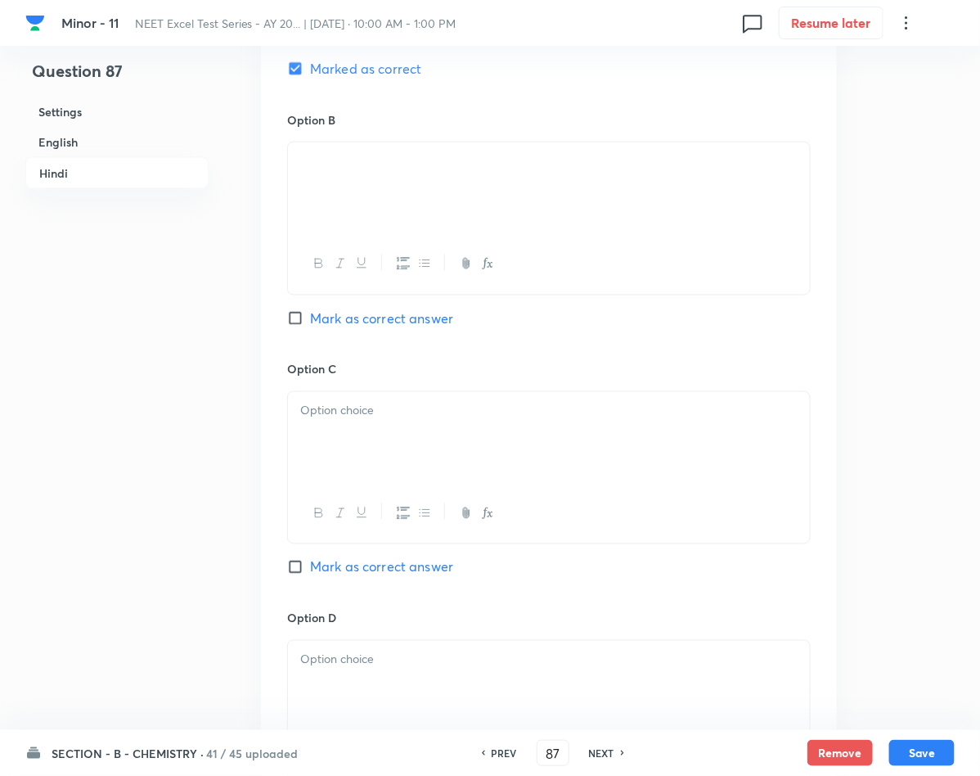
click at [346, 444] on div at bounding box center [549, 438] width 522 height 92
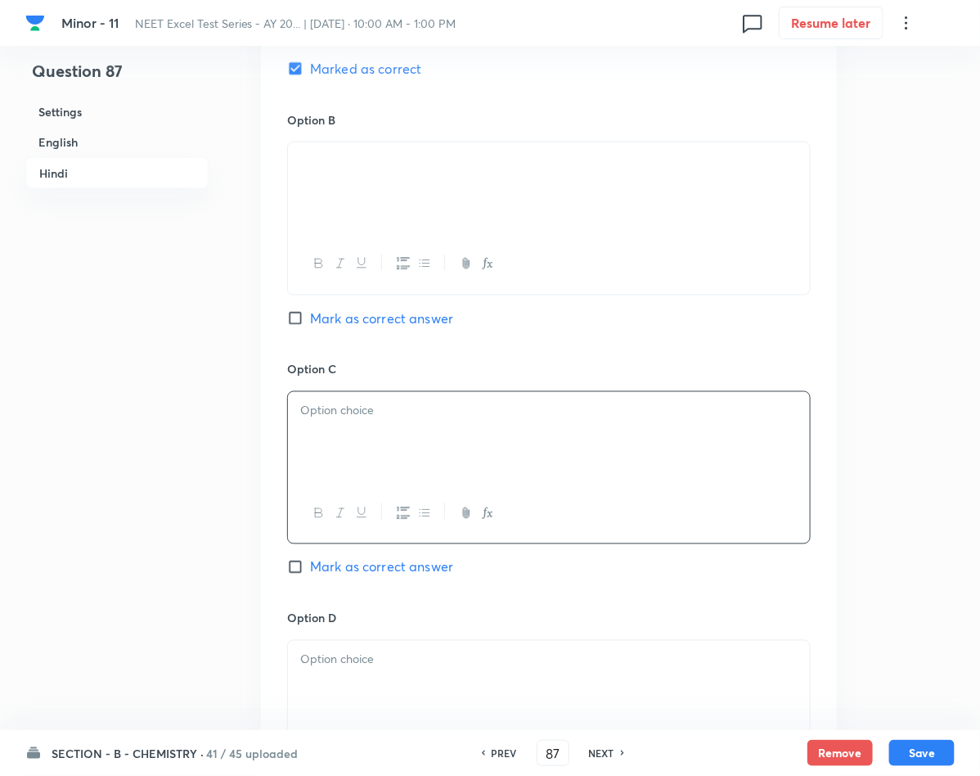
click at [346, 444] on div at bounding box center [549, 438] width 522 height 92
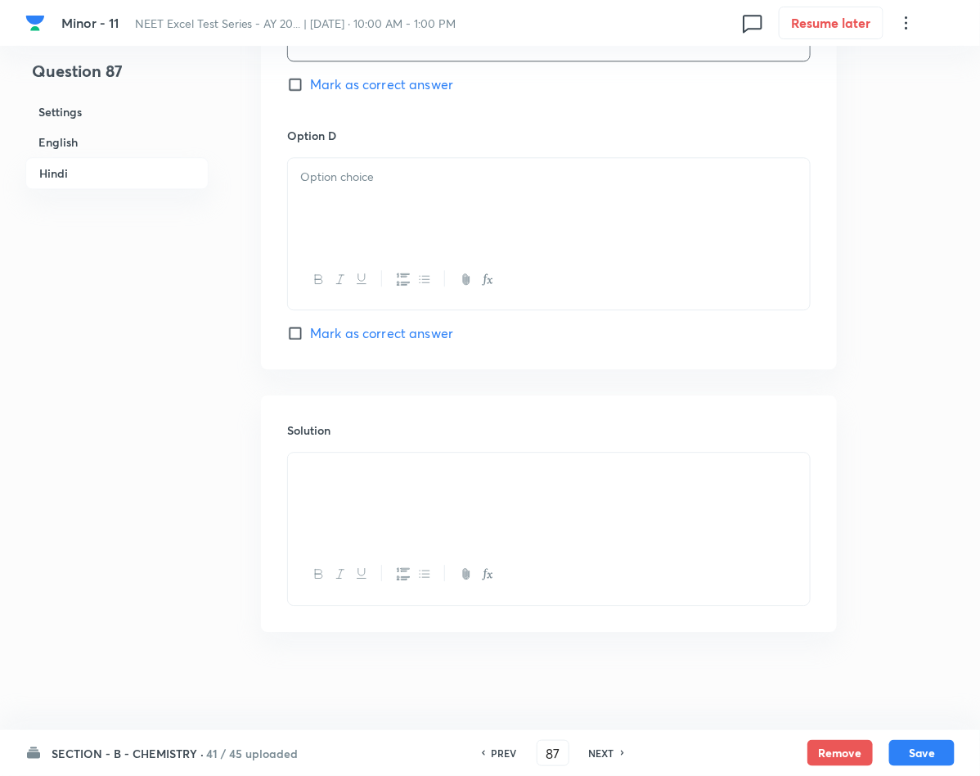
scroll to position [3104, 0]
click at [324, 212] on div at bounding box center [549, 204] width 522 height 92
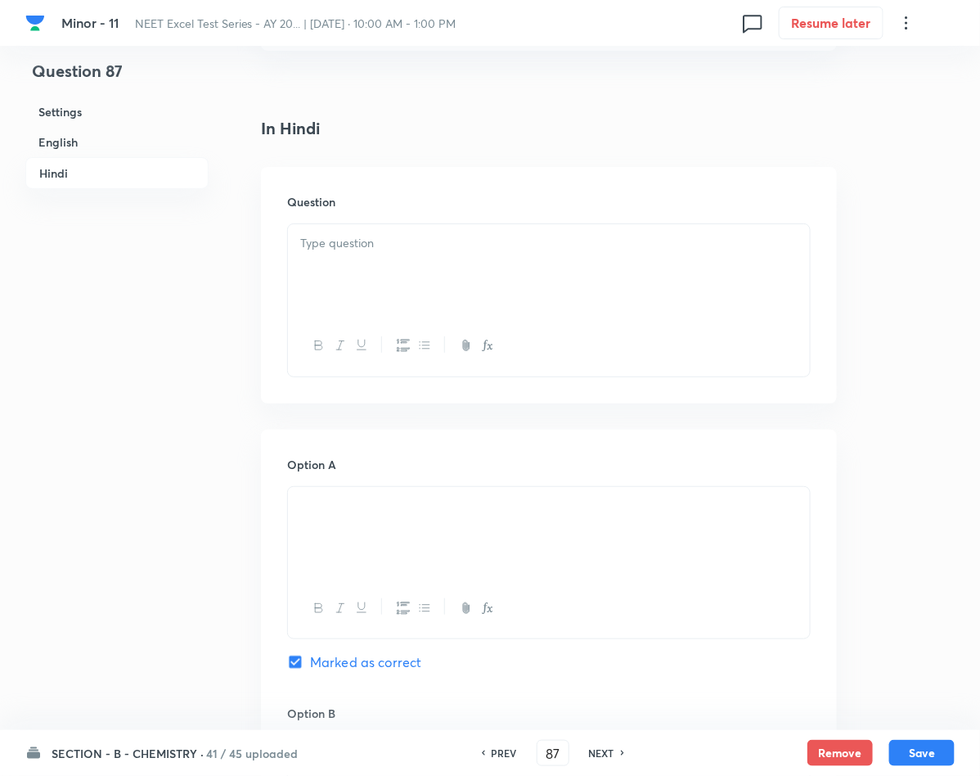
scroll to position [2000, 0]
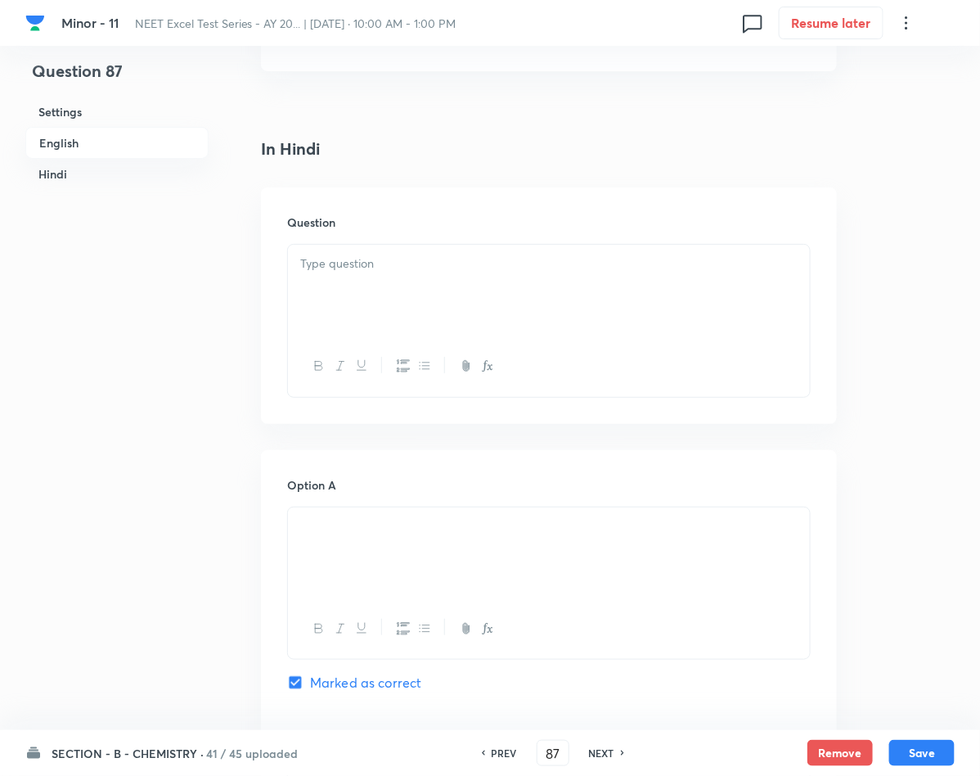
click at [368, 298] on div at bounding box center [549, 291] width 522 height 92
click at [920, 744] on button "Save" at bounding box center [921, 753] width 65 height 26
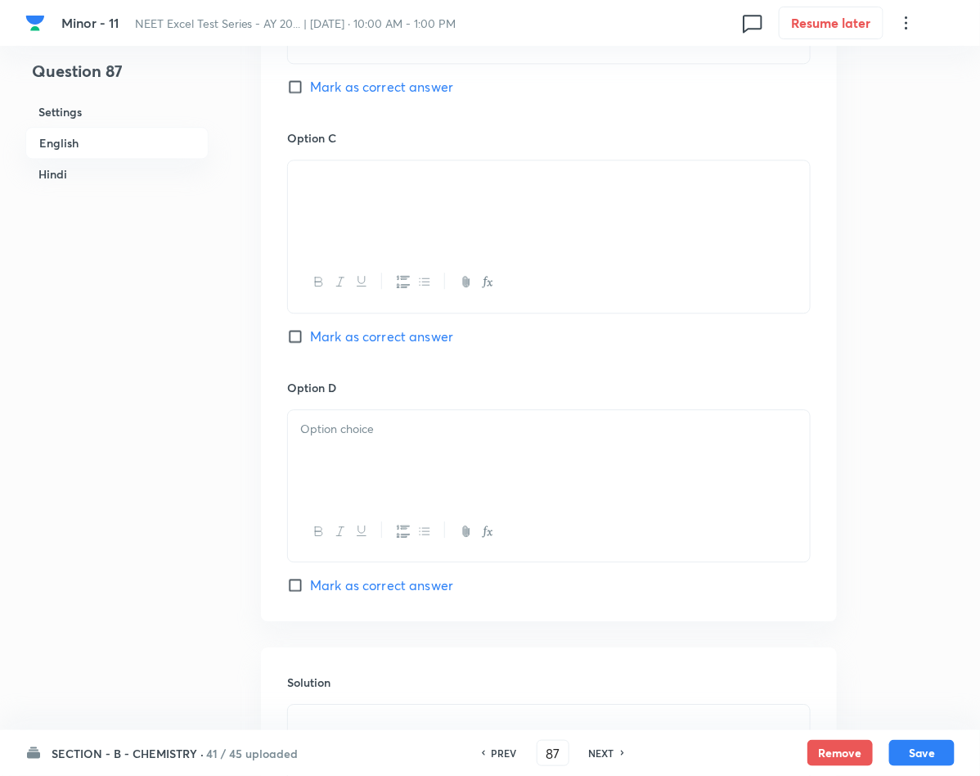
scroll to position [1141, 0]
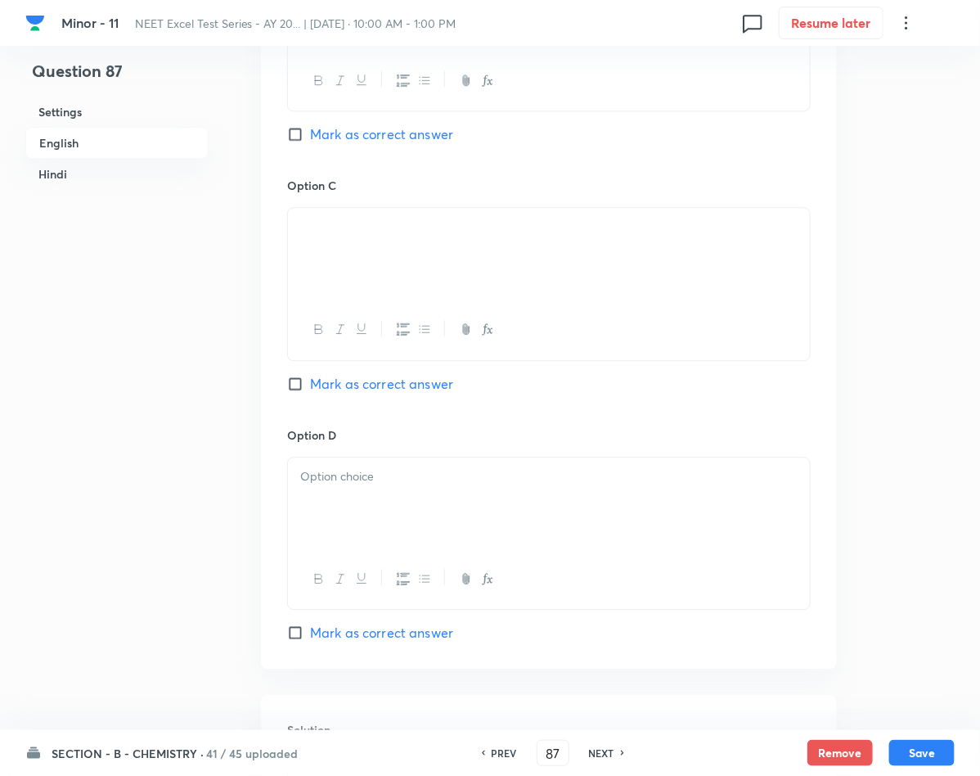
click at [336, 494] on div at bounding box center [549, 503] width 522 height 92
click at [921, 751] on button "Save" at bounding box center [921, 751] width 65 height 26
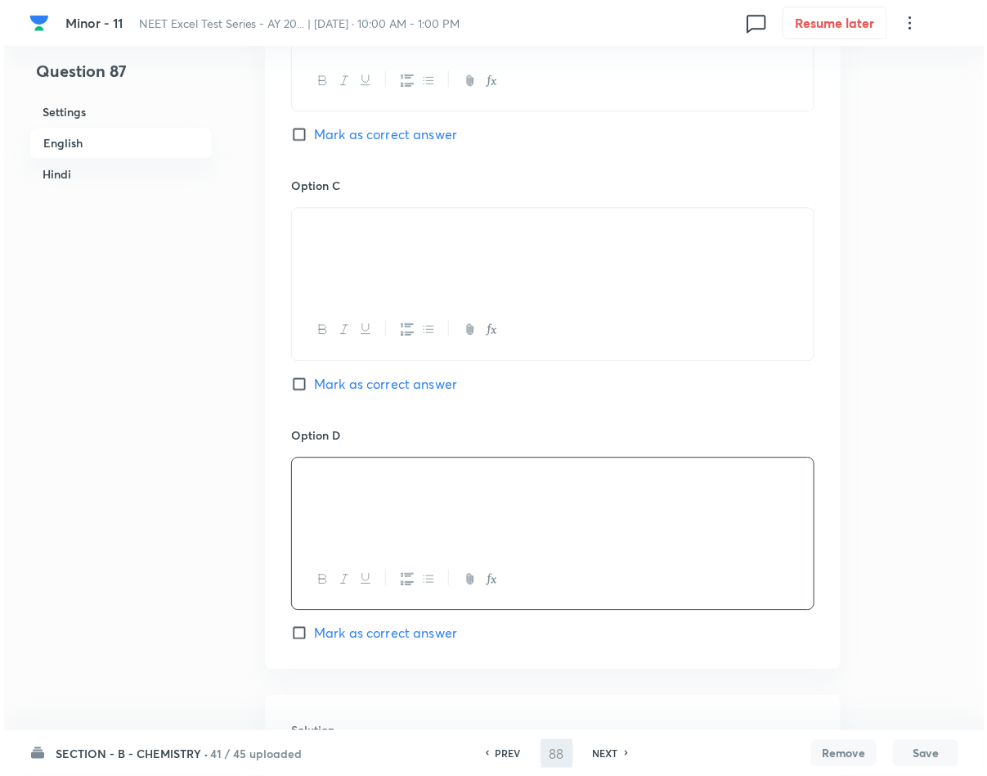
scroll to position [0, 0]
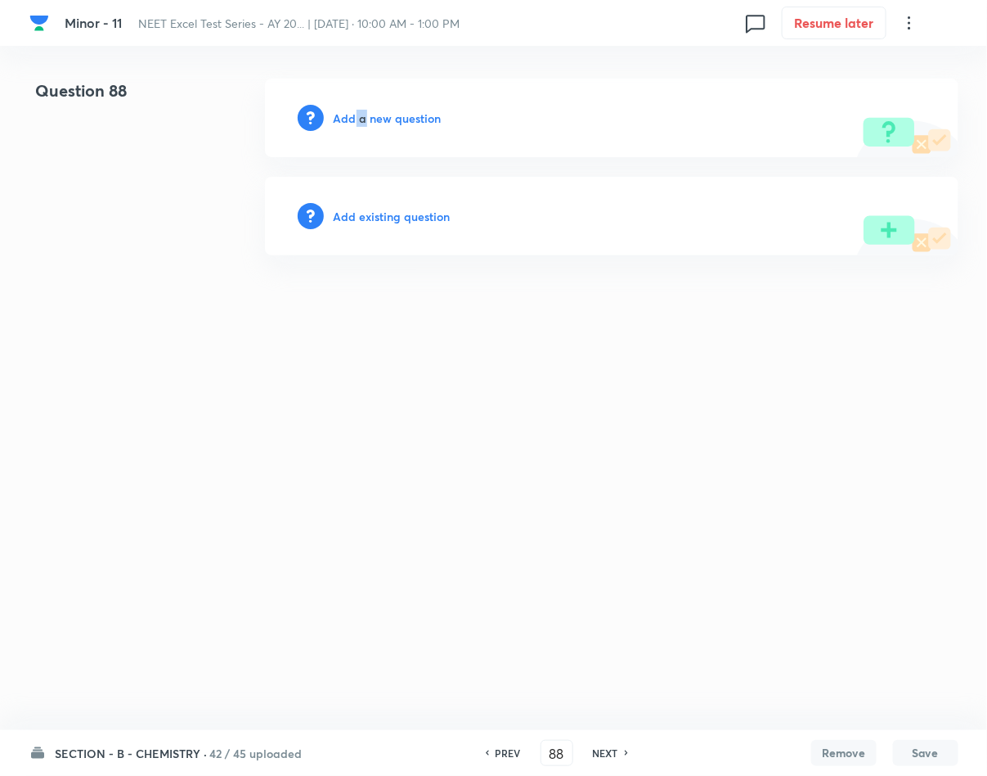
drag, startPoint x: 363, startPoint y: 106, endPoint x: 356, endPoint y: 115, distance: 12.3
click at [356, 115] on div "Add a new question" at bounding box center [612, 118] width 694 height 79
click at [356, 115] on h6 "Add a new question" at bounding box center [388, 118] width 108 height 17
click at [356, 115] on h6 "Choose a question type" at bounding box center [397, 118] width 126 height 17
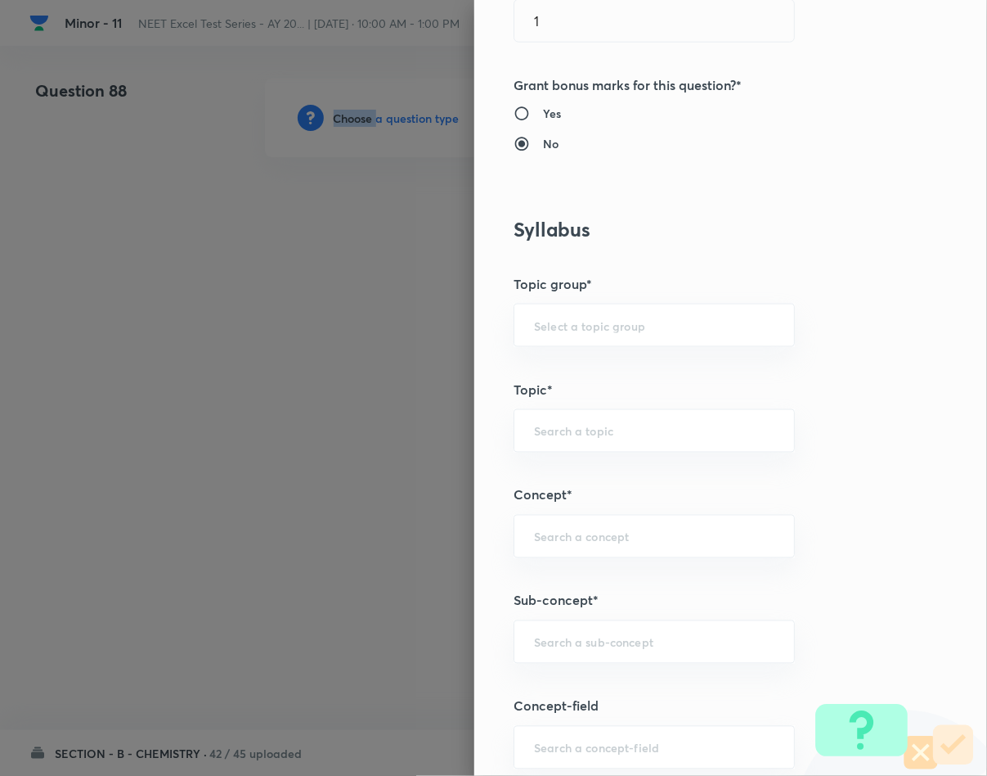
scroll to position [614, 0]
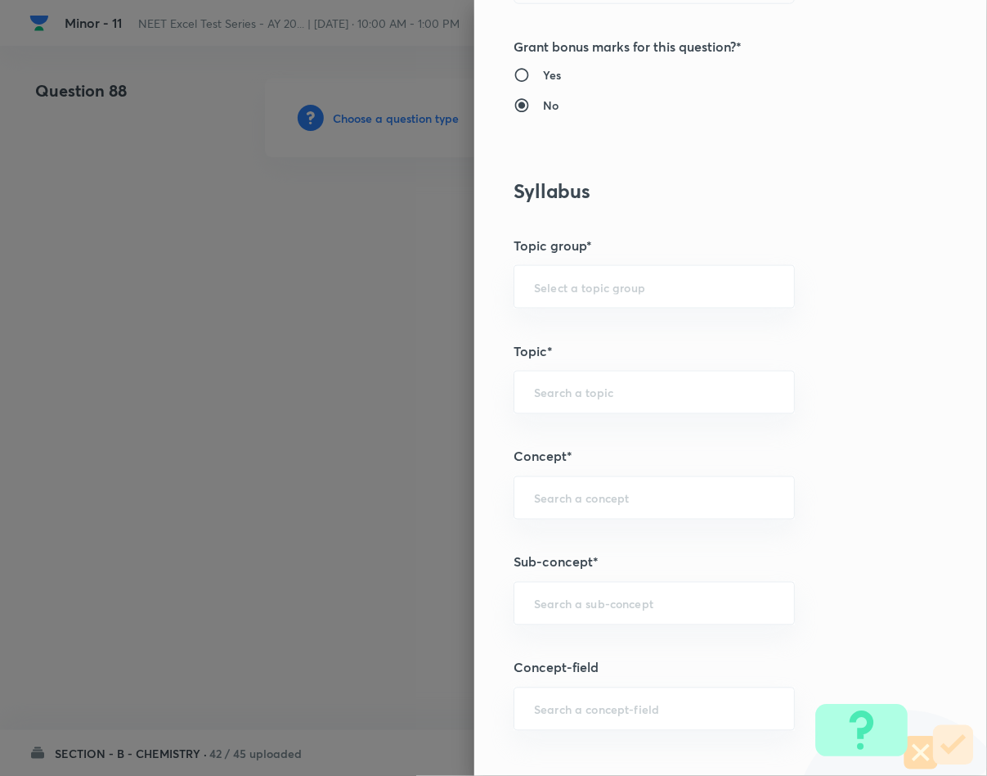
click at [618, 563] on h5 "Sub-concept*" at bounding box center [704, 562] width 380 height 20
click at [663, 601] on input "text" at bounding box center [654, 604] width 241 height 16
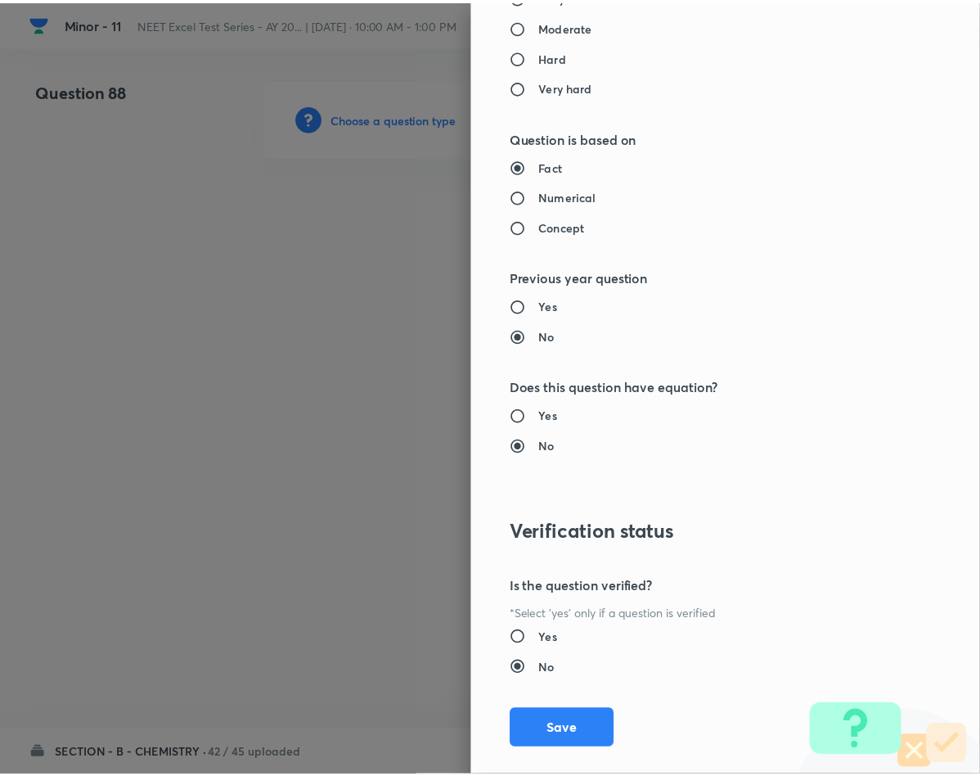
scroll to position [1569, 0]
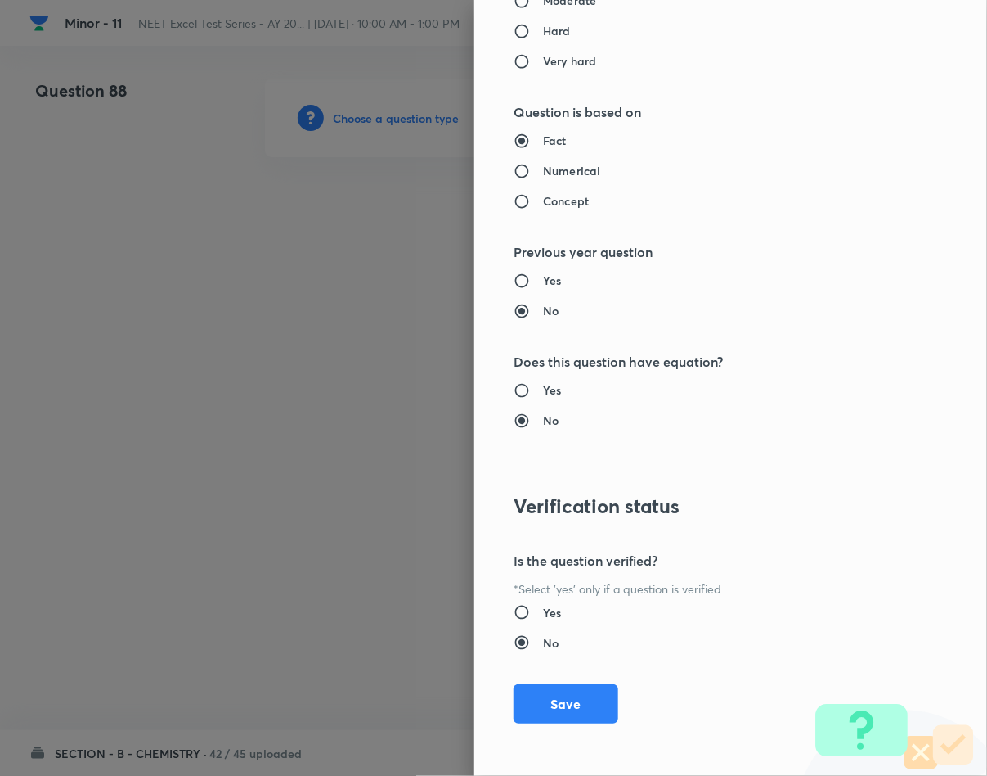
click at [518, 680] on div "Question settings Question type* Single choice correct Number of options* 2 3 4…" at bounding box center [730, 388] width 513 height 776
click at [525, 695] on button "Save" at bounding box center [566, 701] width 105 height 39
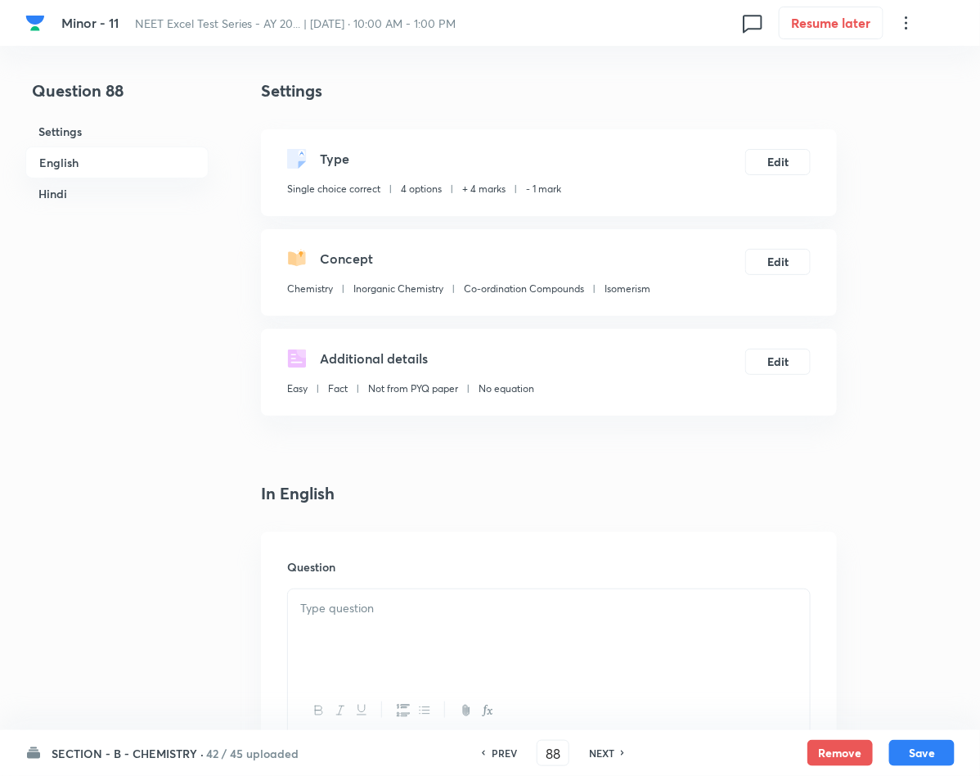
click at [393, 629] on div at bounding box center [549, 635] width 522 height 92
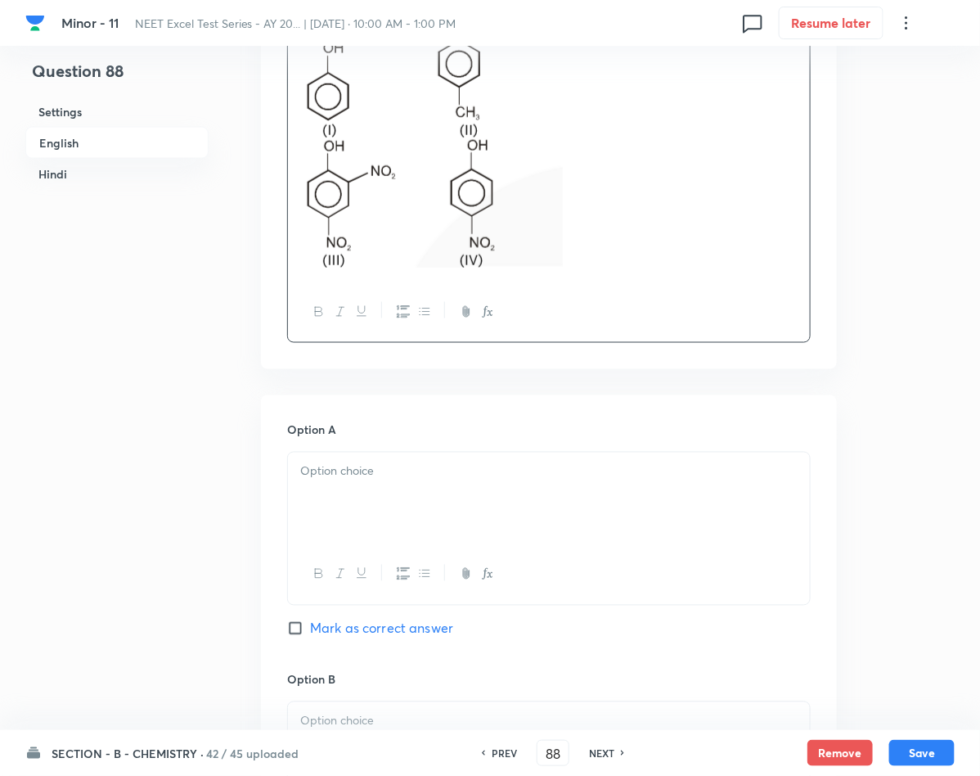
scroll to position [614, 0]
click at [347, 508] on div at bounding box center [549, 497] width 522 height 92
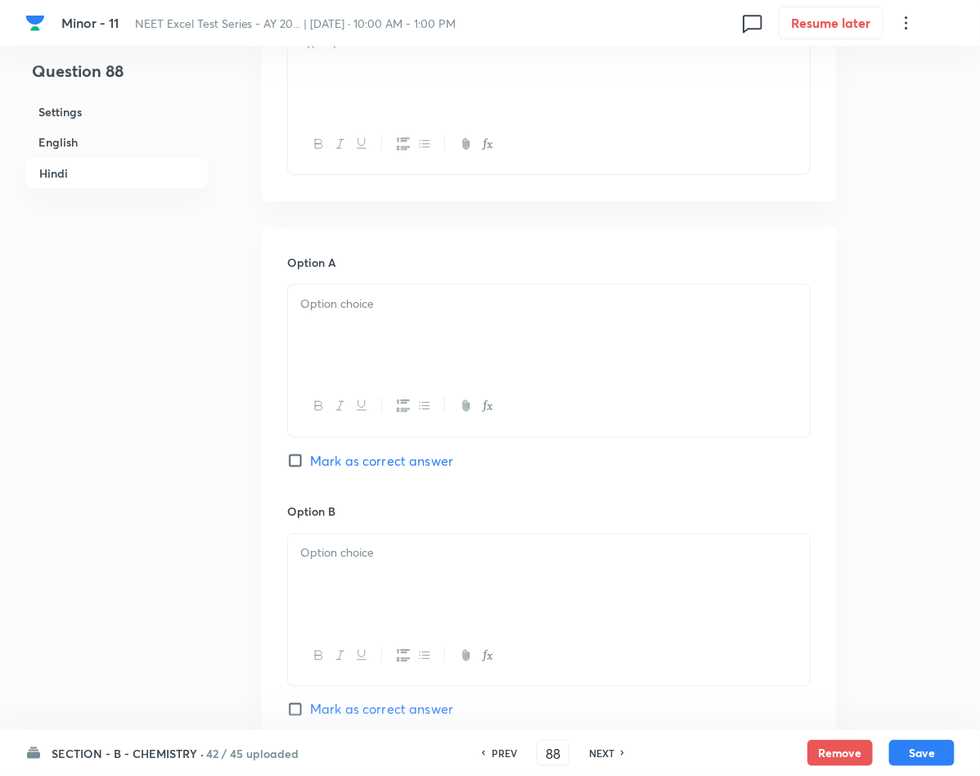
scroll to position [2577, 0]
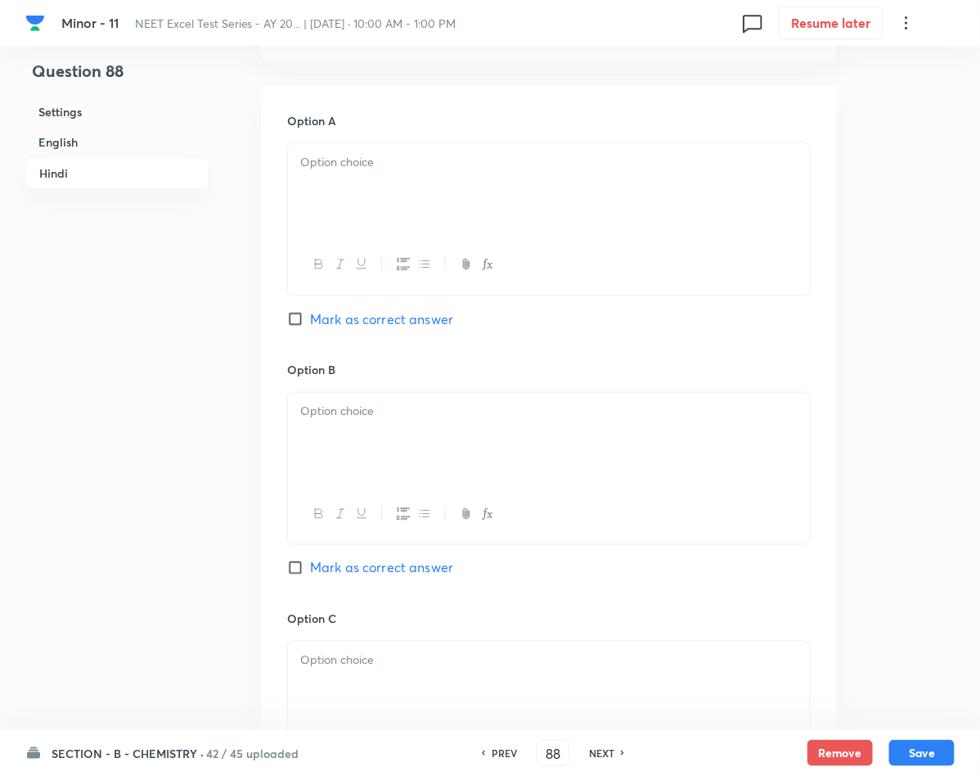
click at [398, 196] on div at bounding box center [549, 189] width 522 height 92
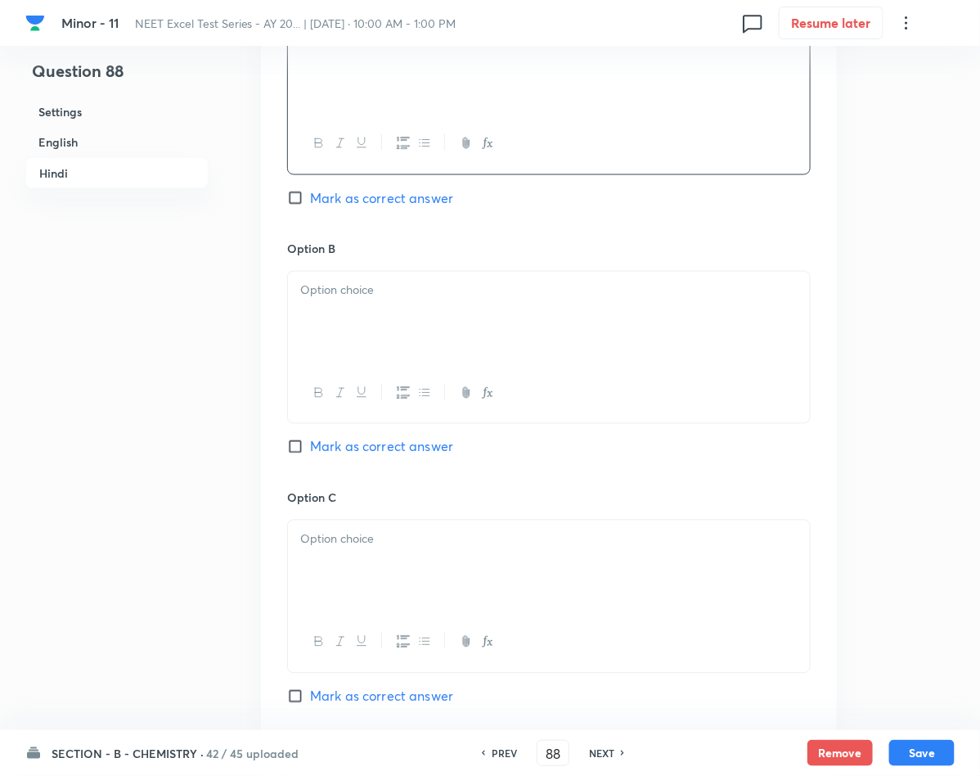
scroll to position [2700, 0]
click at [444, 347] on div at bounding box center [549, 316] width 522 height 92
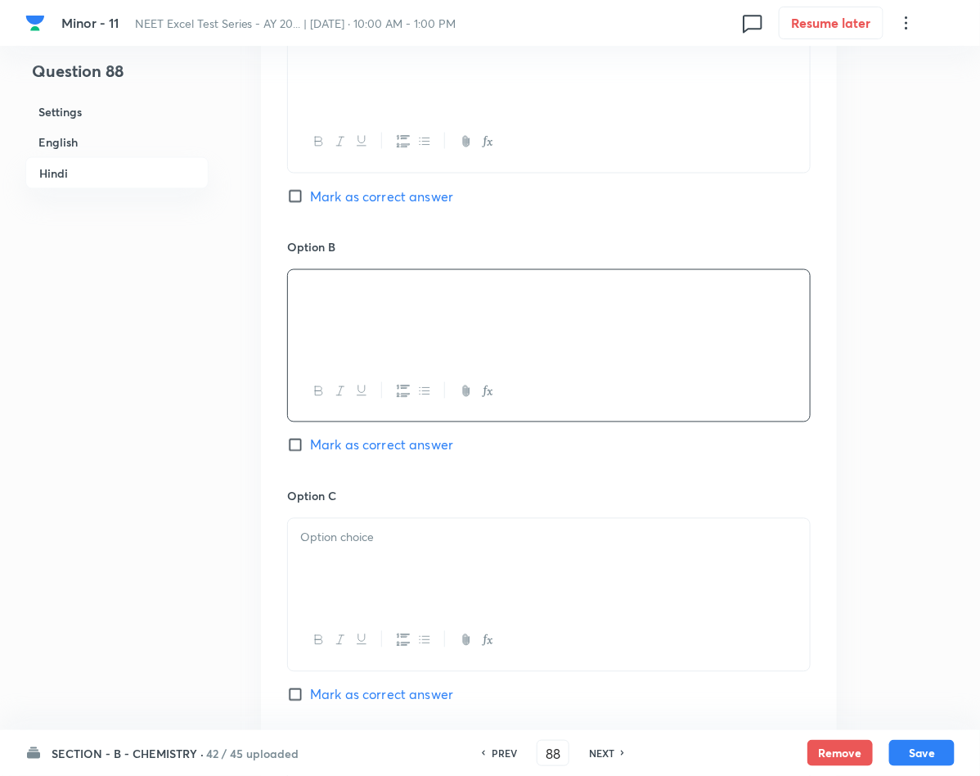
click at [376, 443] on span "Mark as correct answer" at bounding box center [381, 445] width 143 height 20
click at [310, 443] on input "Mark as correct answer" at bounding box center [298, 445] width 23 height 16
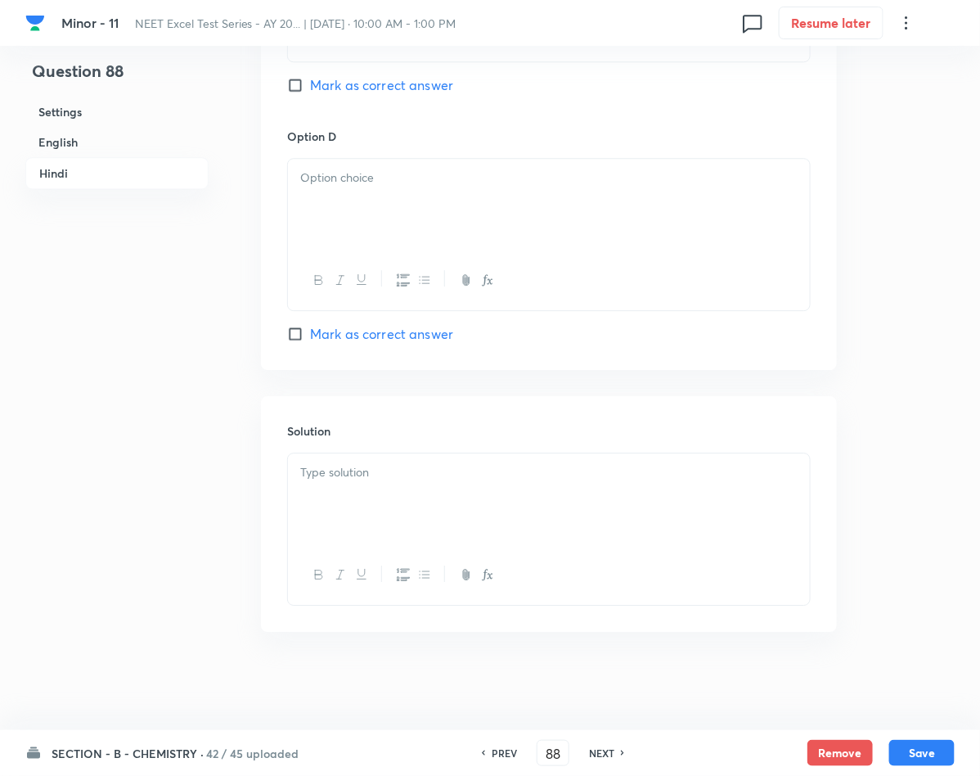
scroll to position [3318, 0]
click at [398, 474] on p at bounding box center [548, 472] width 497 height 19
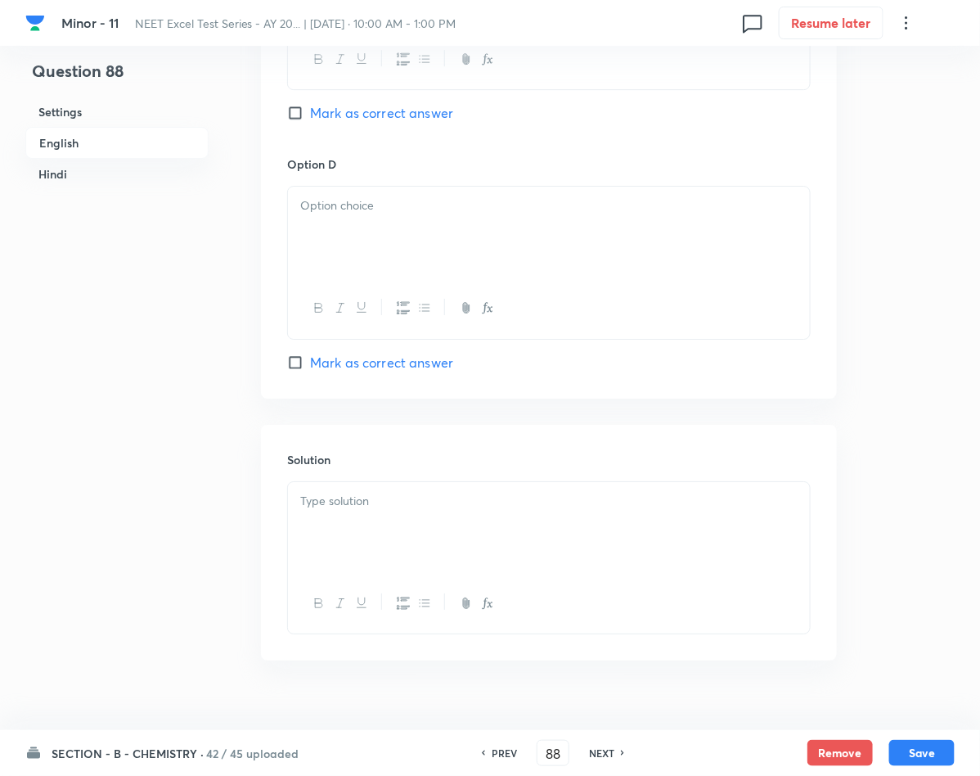
scroll to position [1600, 0]
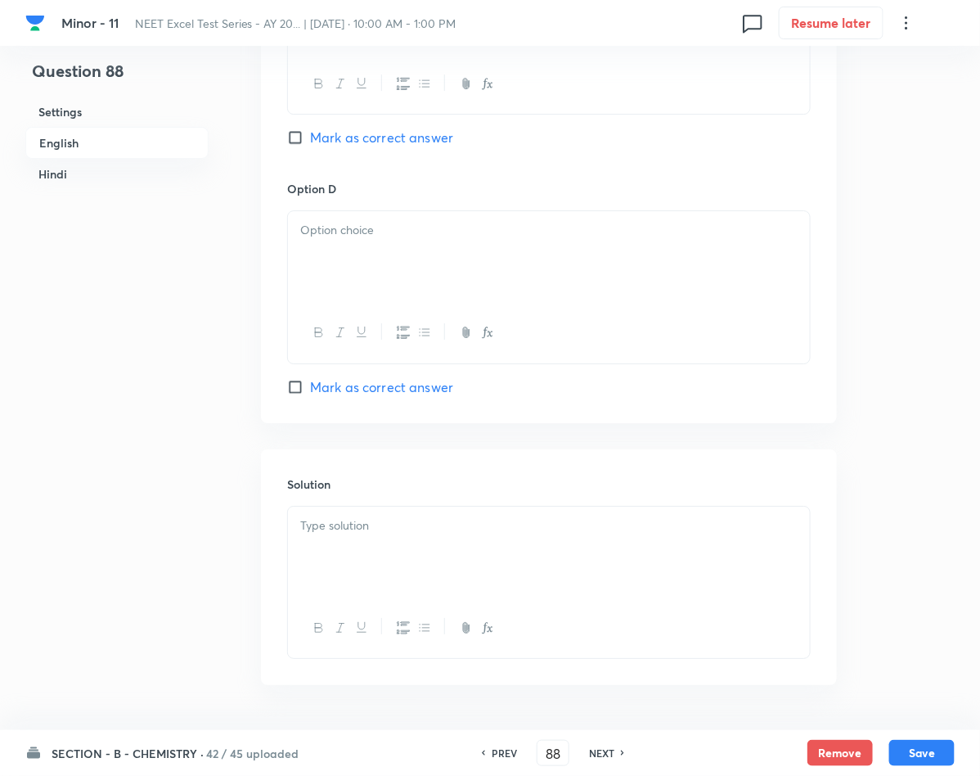
click at [362, 545] on div at bounding box center [549, 552] width 522 height 92
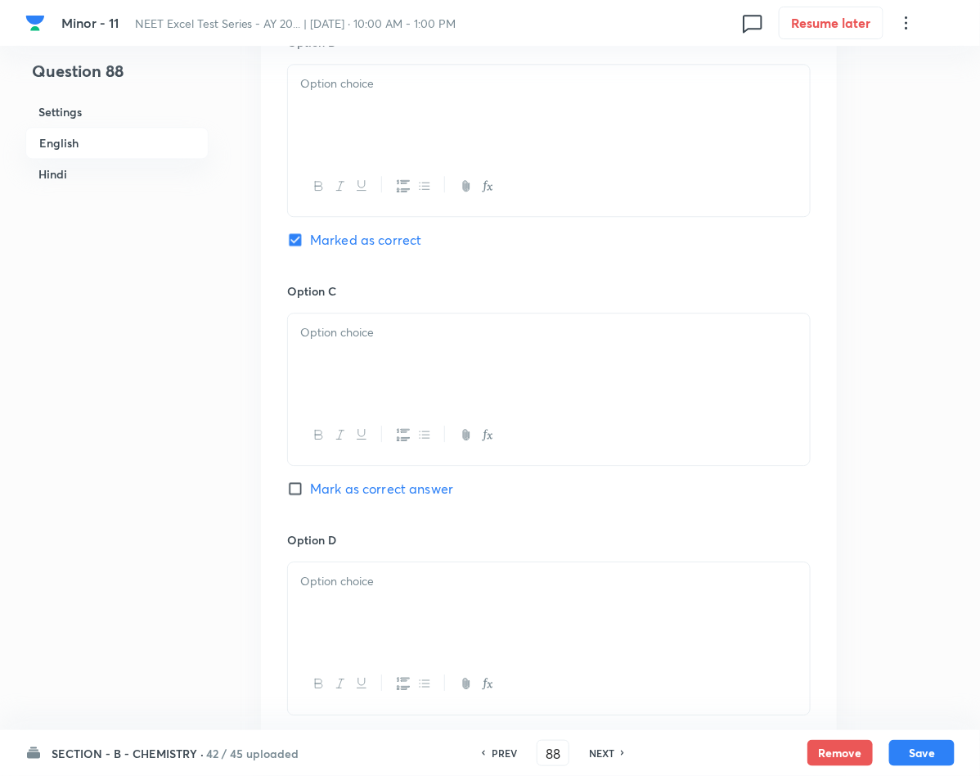
scroll to position [864, 0]
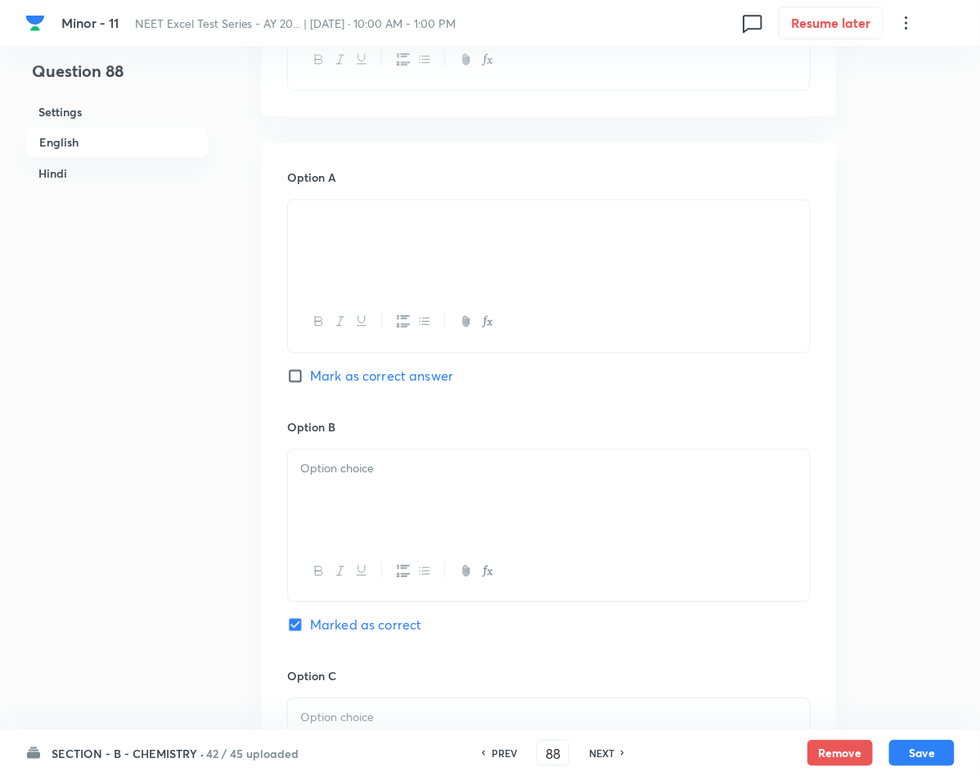
click at [427, 489] on div at bounding box center [549, 496] width 522 height 92
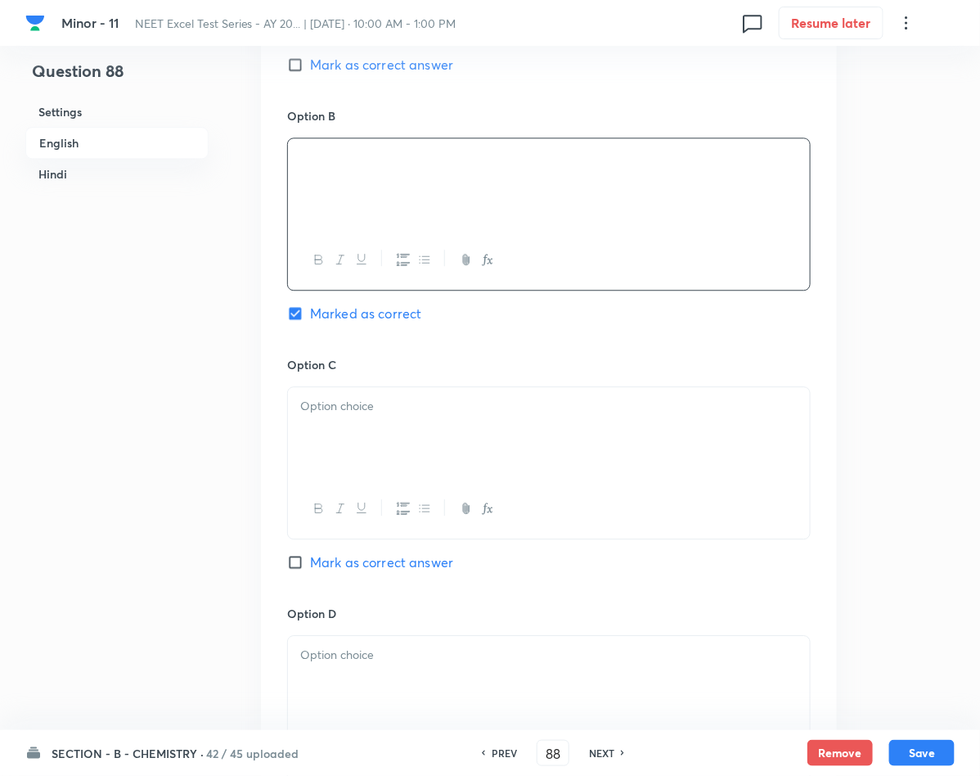
scroll to position [1232, 0]
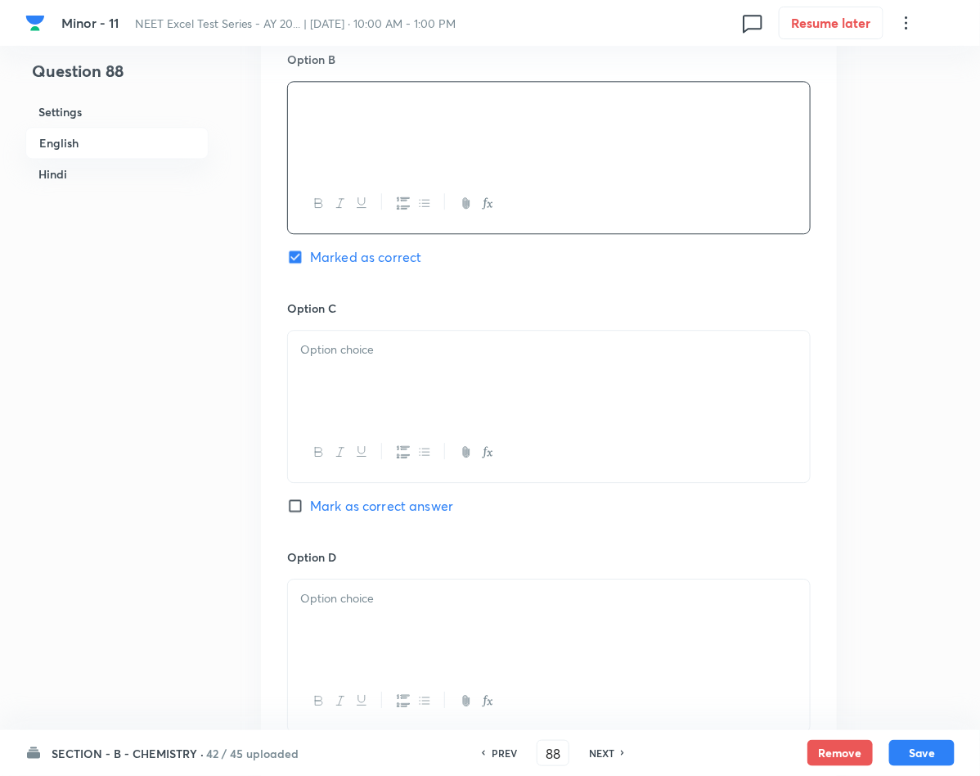
click at [376, 351] on p at bounding box center [548, 349] width 497 height 19
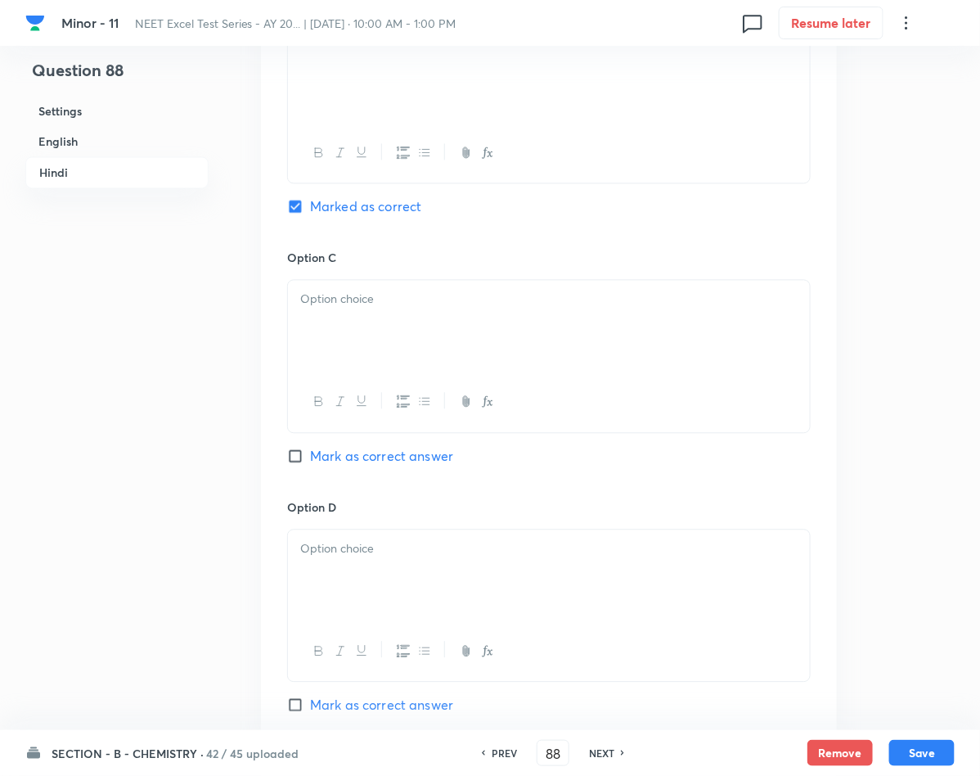
scroll to position [2950, 0]
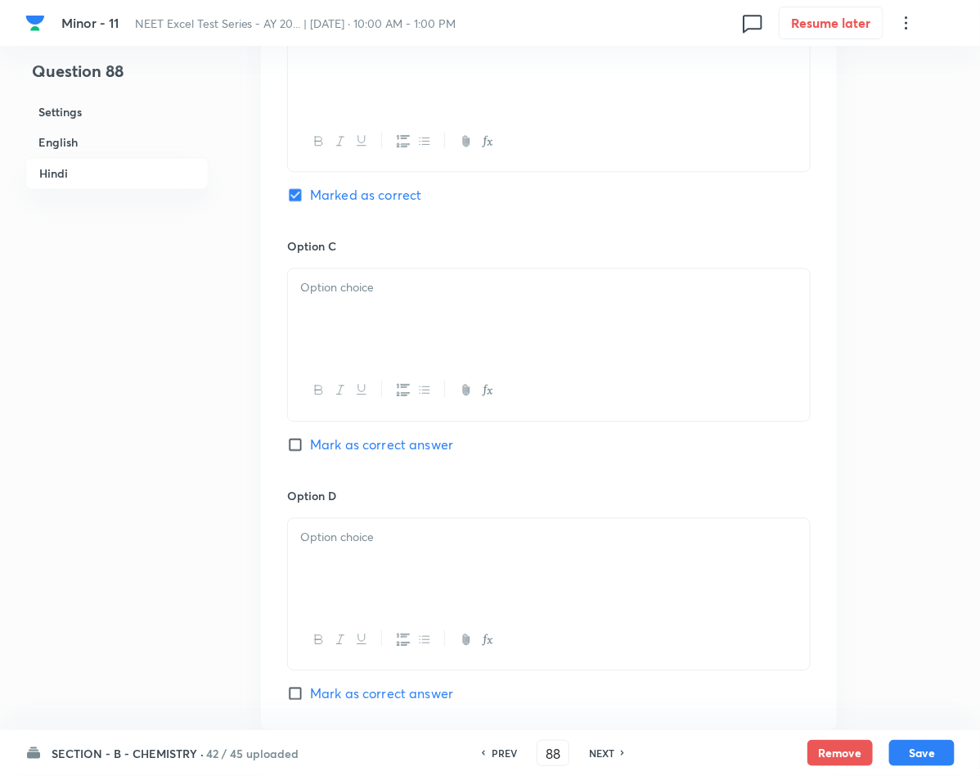
click at [354, 337] on div at bounding box center [549, 314] width 522 height 92
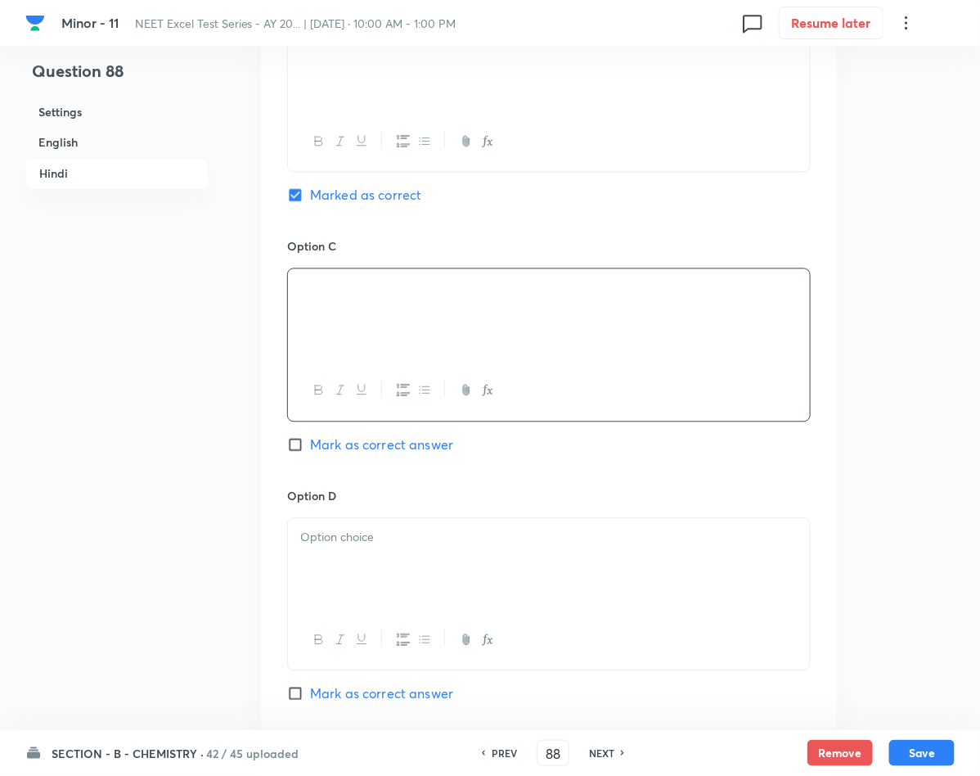
click at [638, 582] on div at bounding box center [549, 564] width 522 height 92
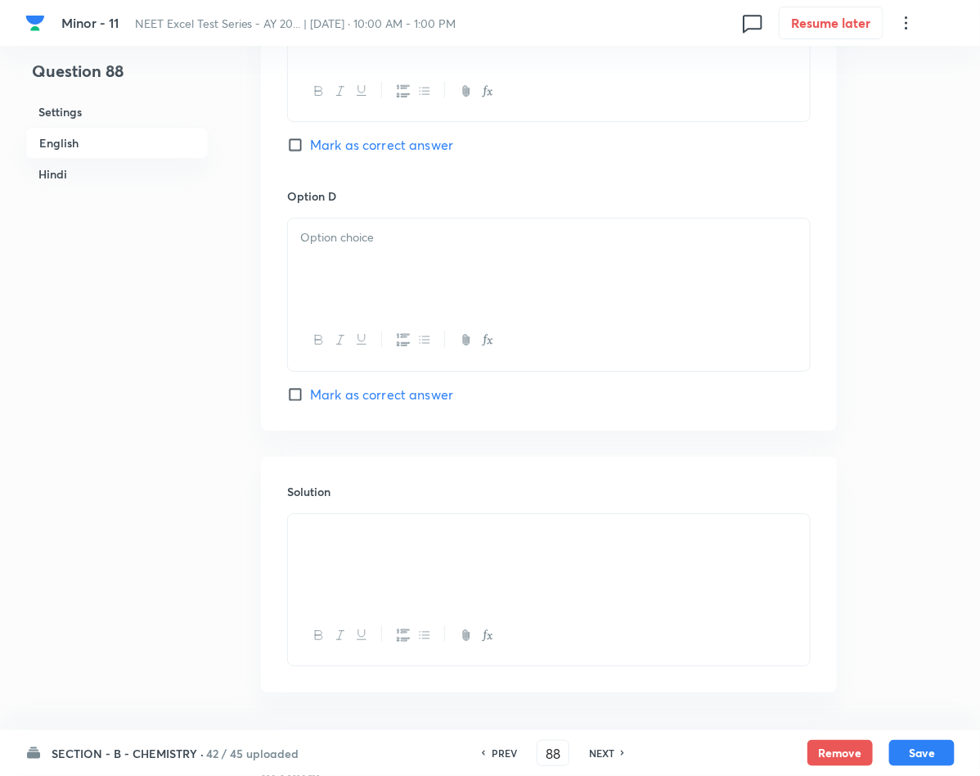
scroll to position [1600, 0]
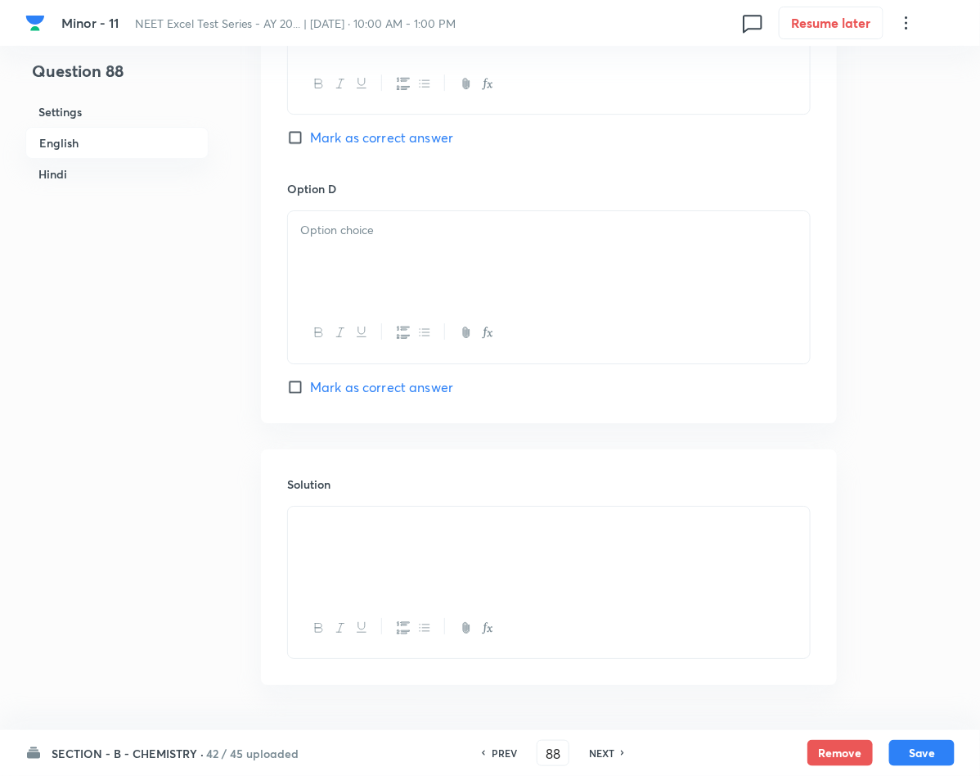
click at [378, 265] on div at bounding box center [549, 257] width 522 height 92
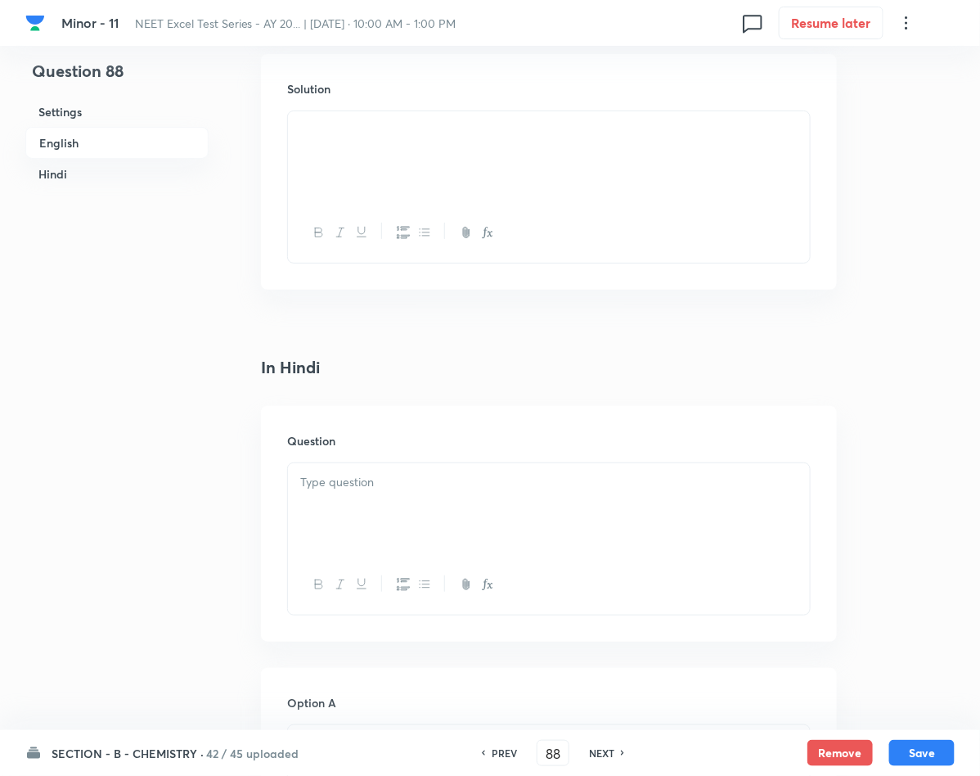
scroll to position [2091, 0]
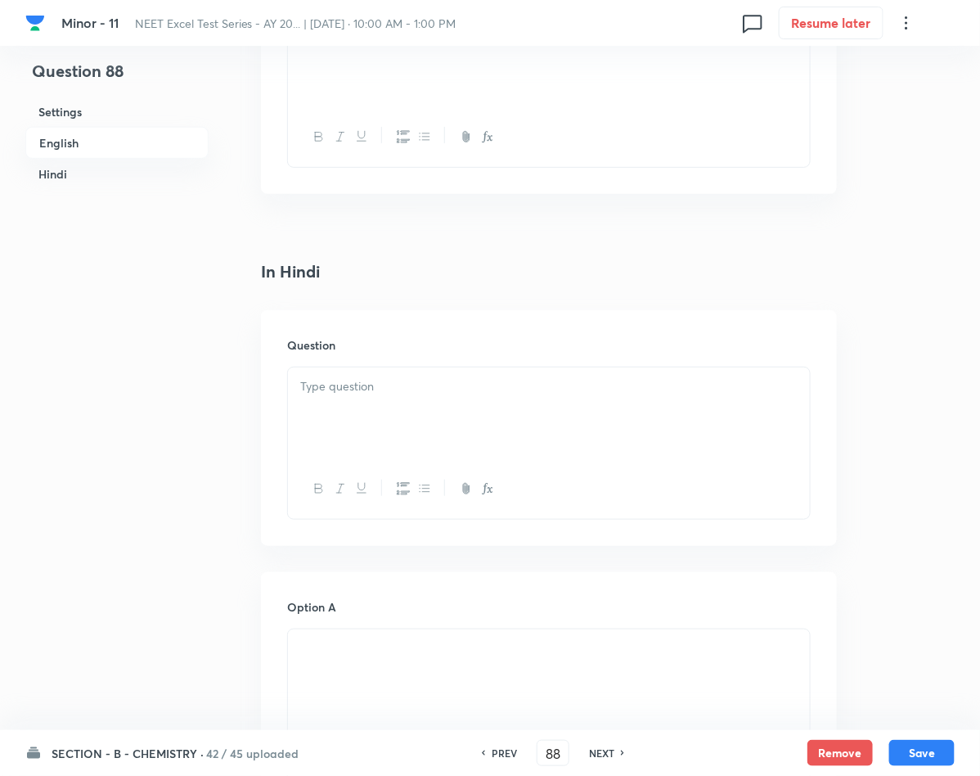
click at [395, 402] on div at bounding box center [549, 413] width 522 height 92
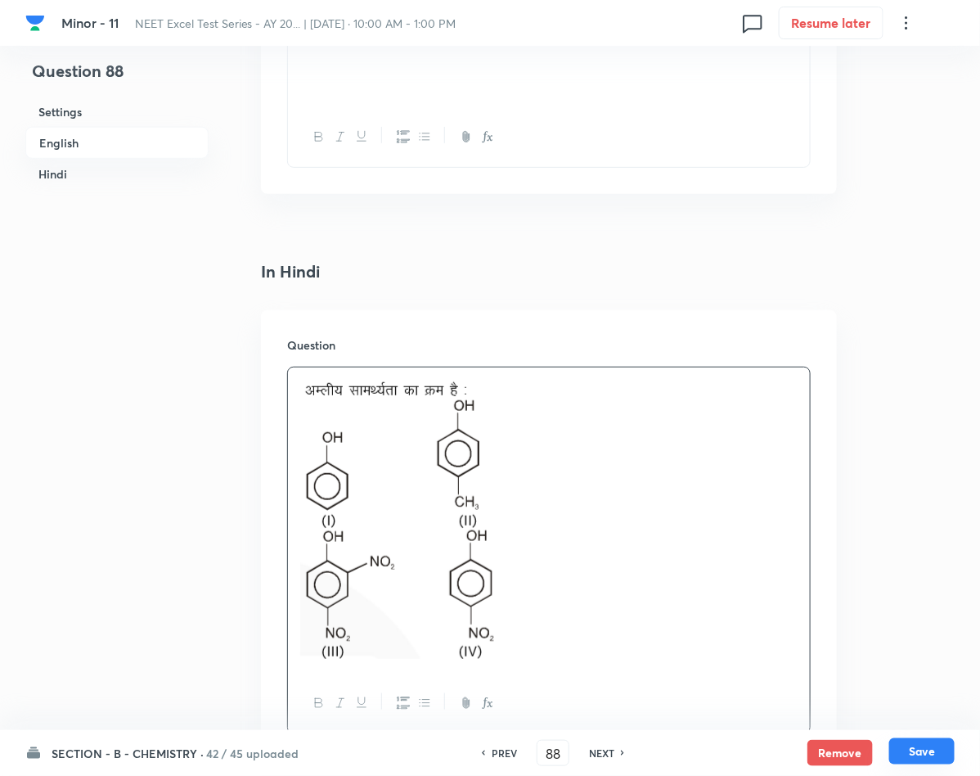
click at [924, 744] on button "Save" at bounding box center [921, 751] width 65 height 26
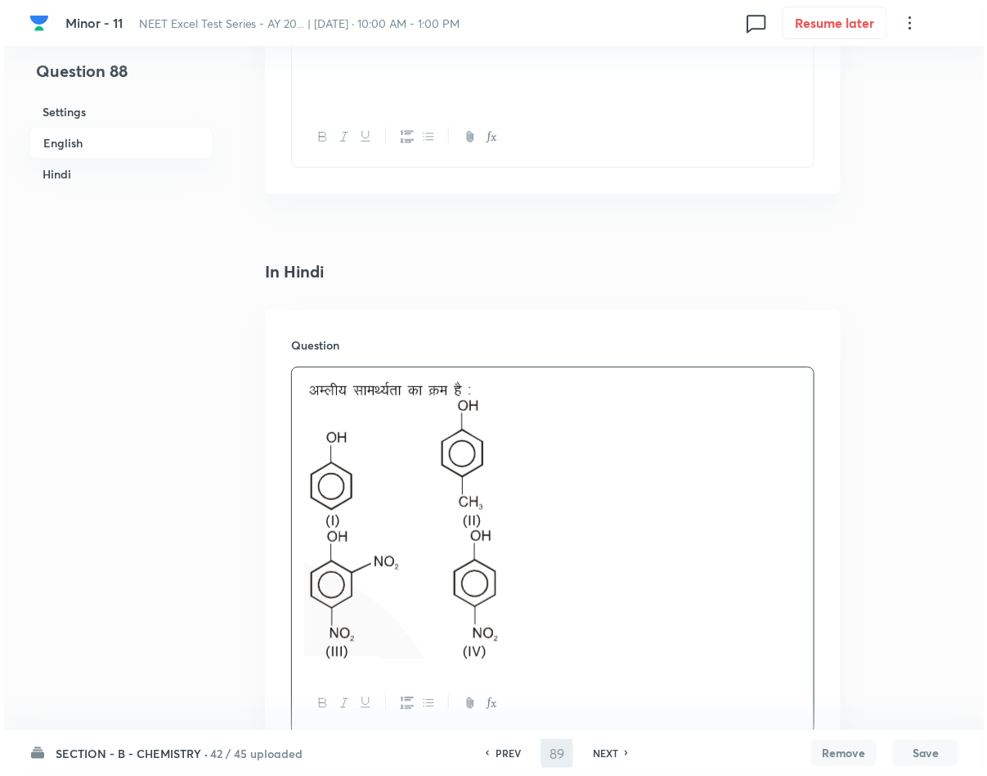
scroll to position [0, 0]
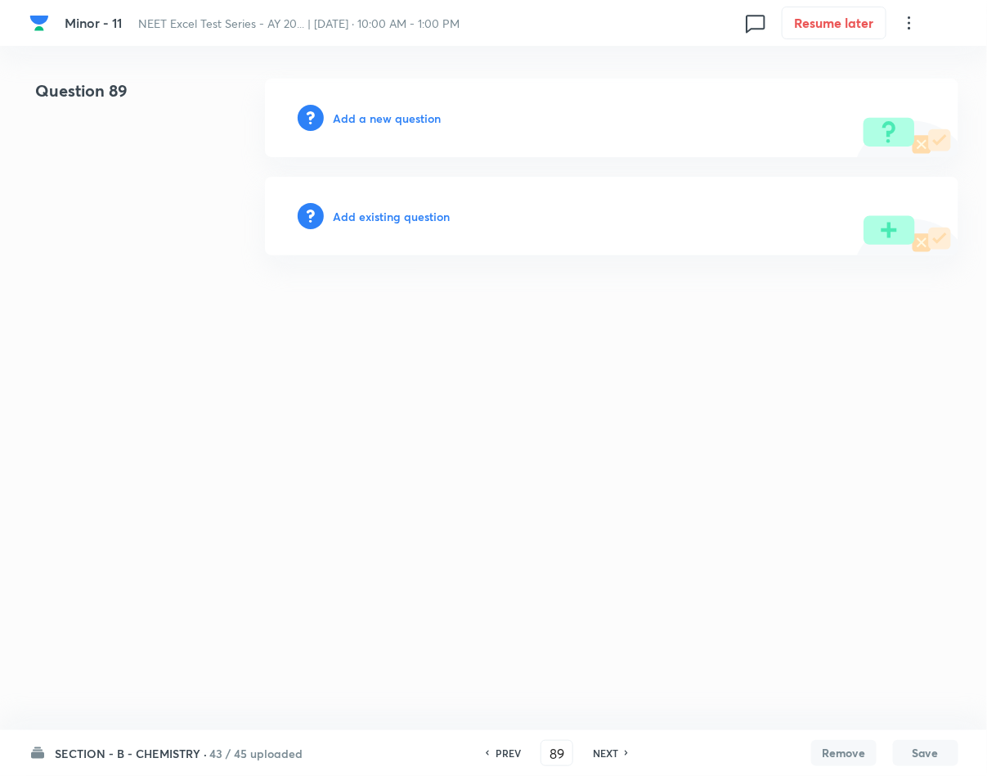
click at [364, 110] on h6 "Add a new question" at bounding box center [388, 118] width 108 height 17
click at [364, 110] on h6 "Choose a question type" at bounding box center [397, 118] width 126 height 17
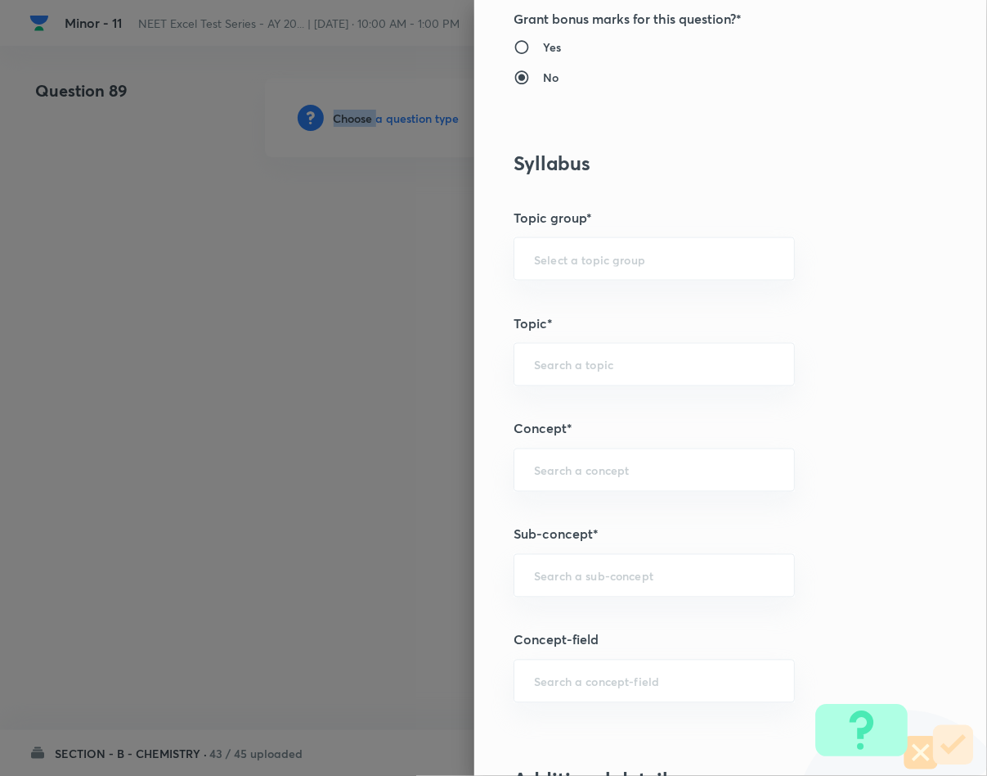
scroll to position [736, 0]
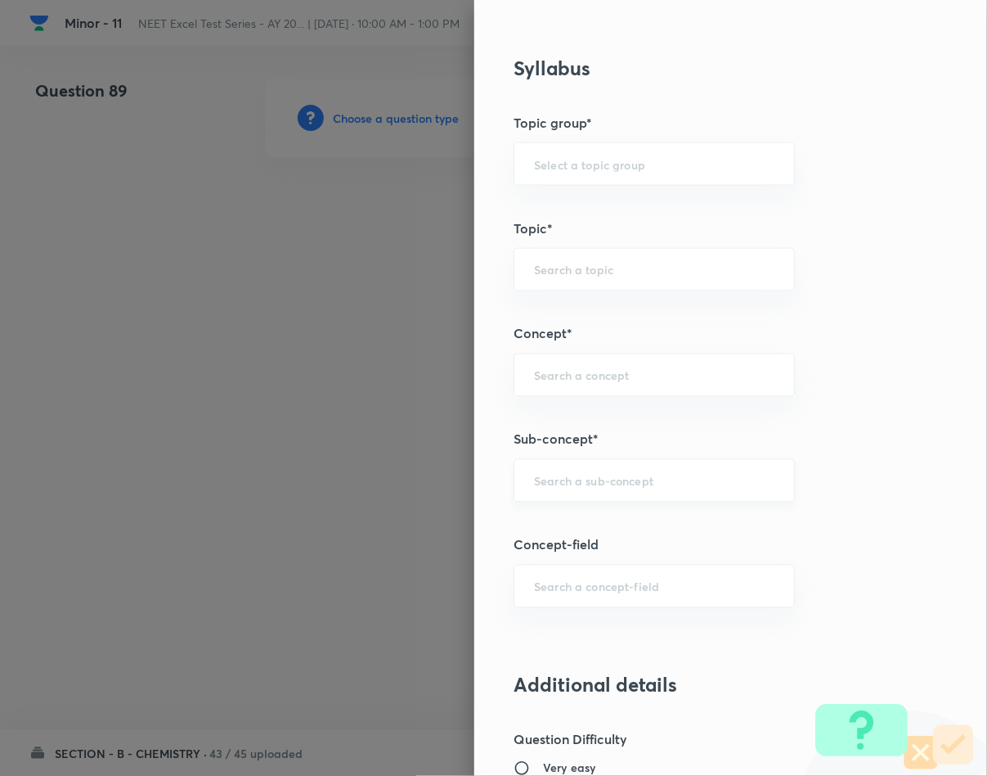
click at [584, 488] on input "text" at bounding box center [654, 481] width 241 height 16
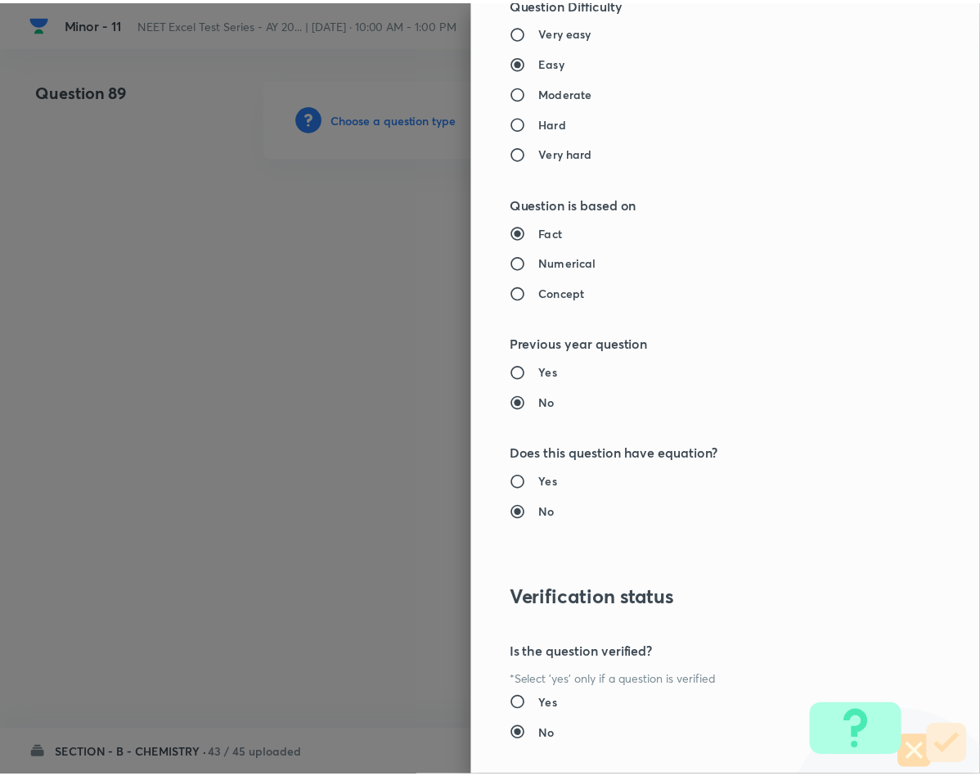
scroll to position [1569, 0]
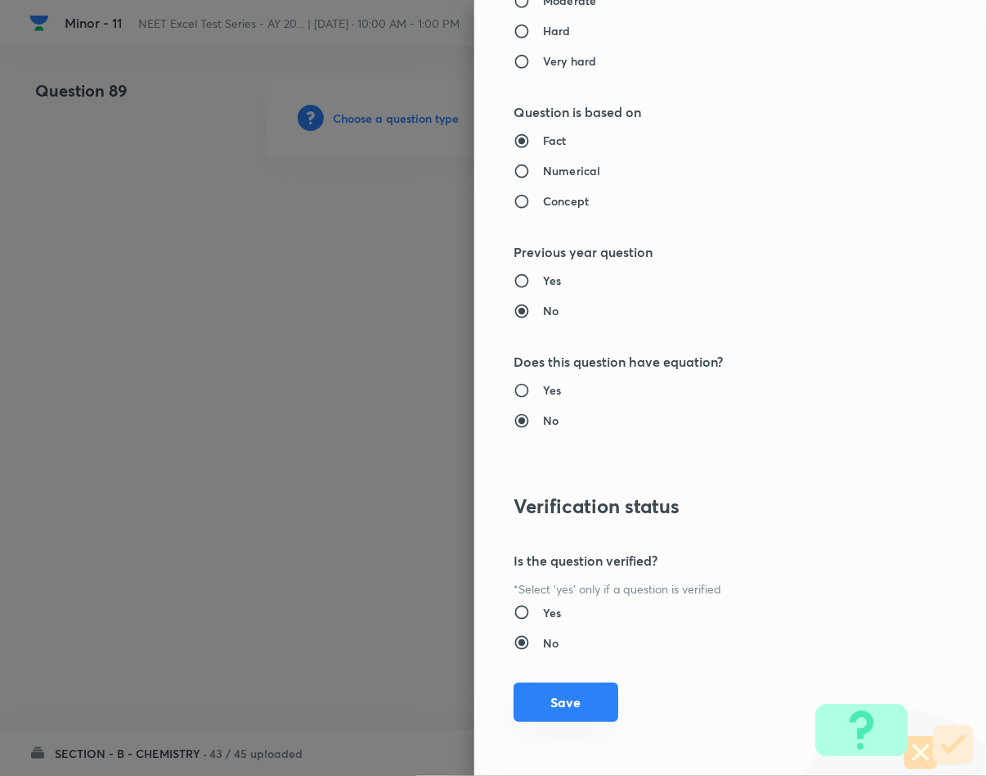
click at [533, 693] on button "Save" at bounding box center [566, 701] width 105 height 39
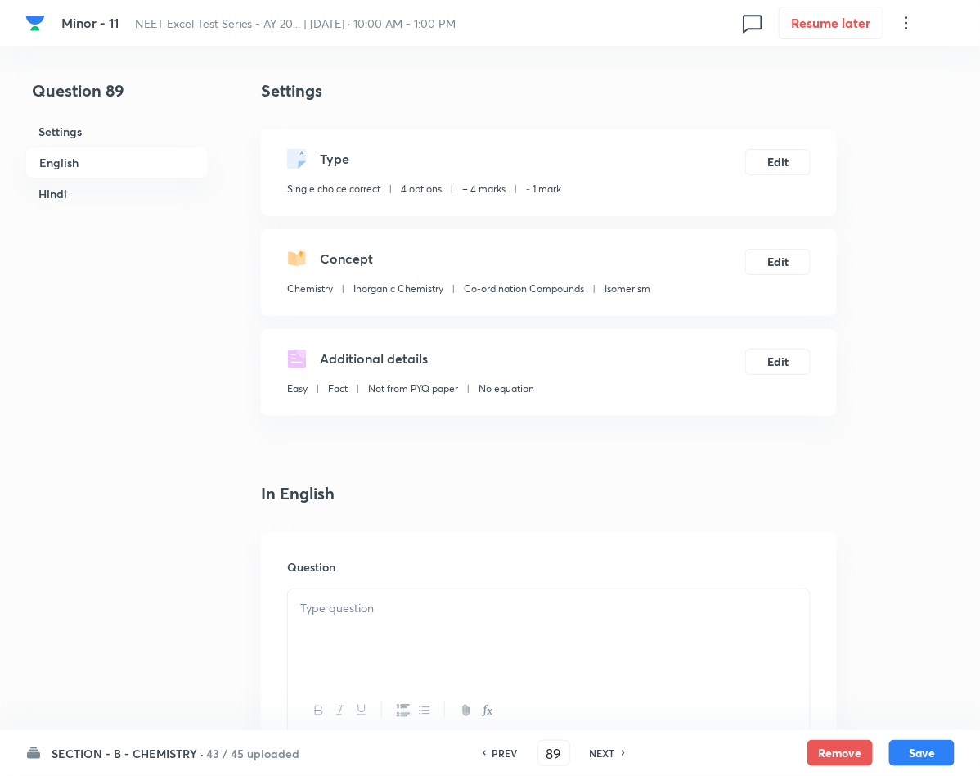
click at [523, 643] on div at bounding box center [549, 635] width 522 height 92
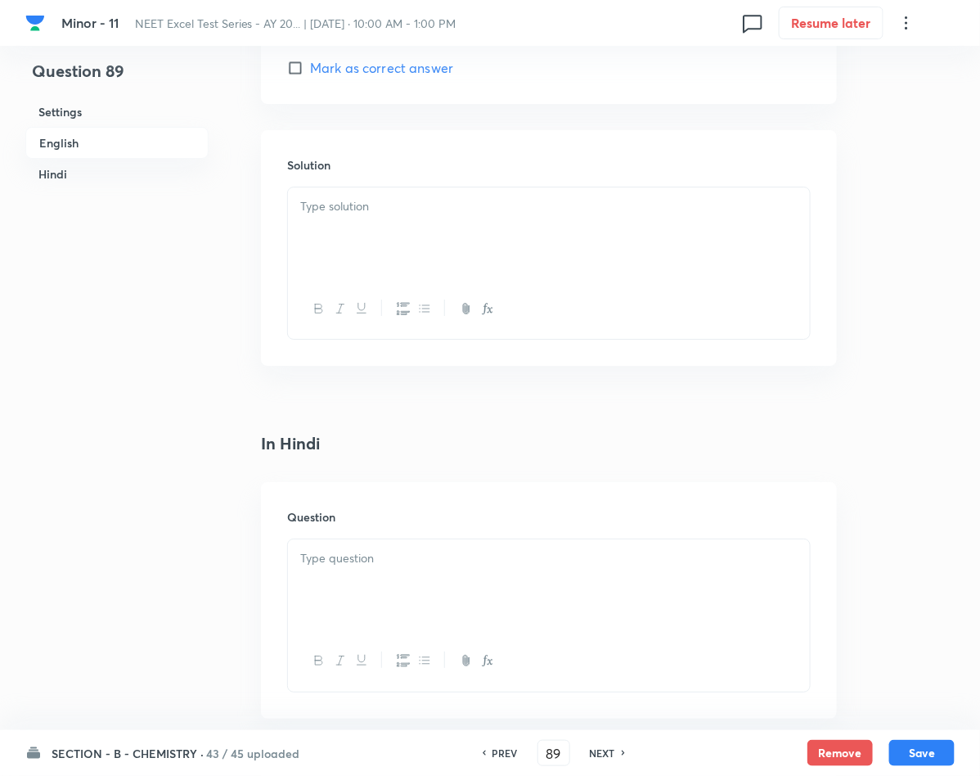
scroll to position [1718, 0]
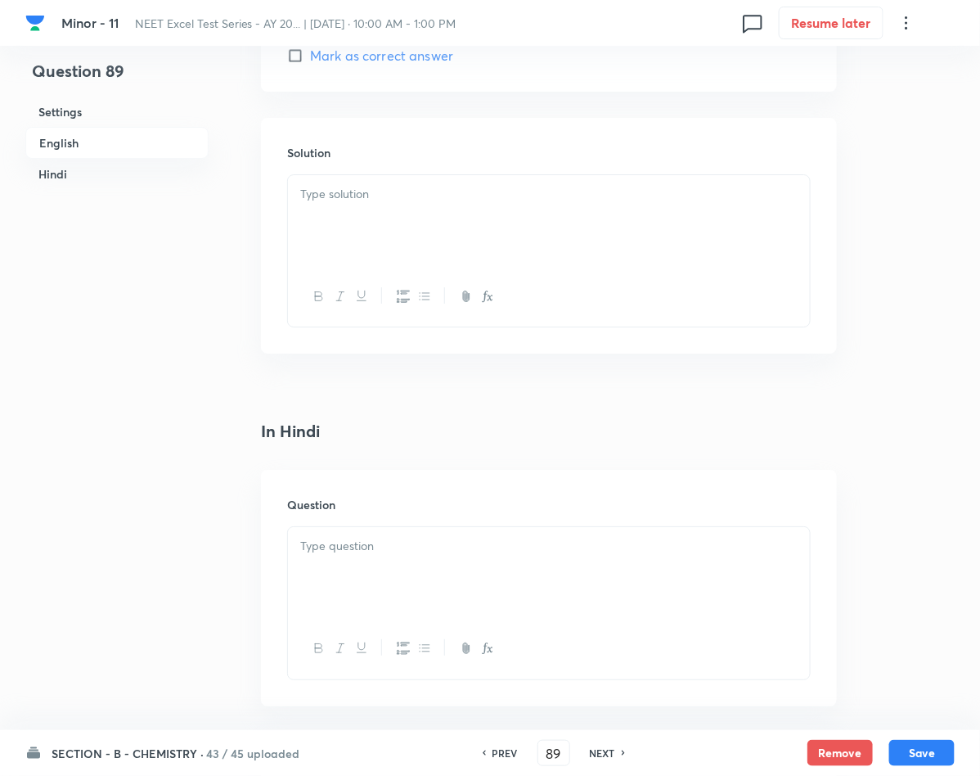
click at [396, 572] on div at bounding box center [549, 573] width 522 height 92
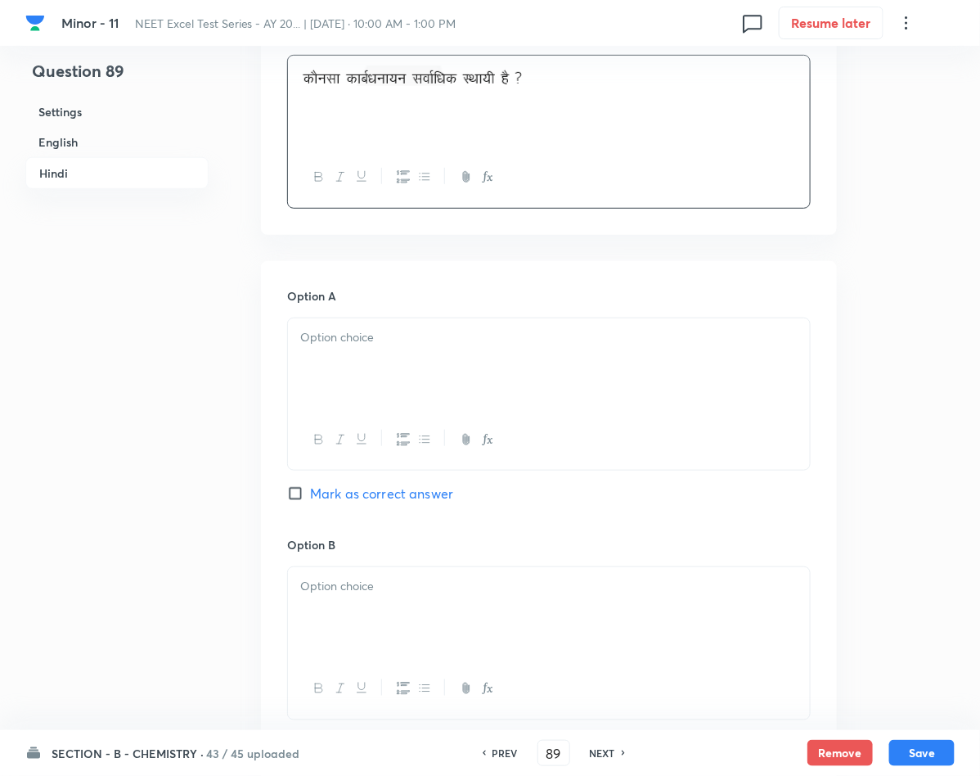
scroll to position [2209, 0]
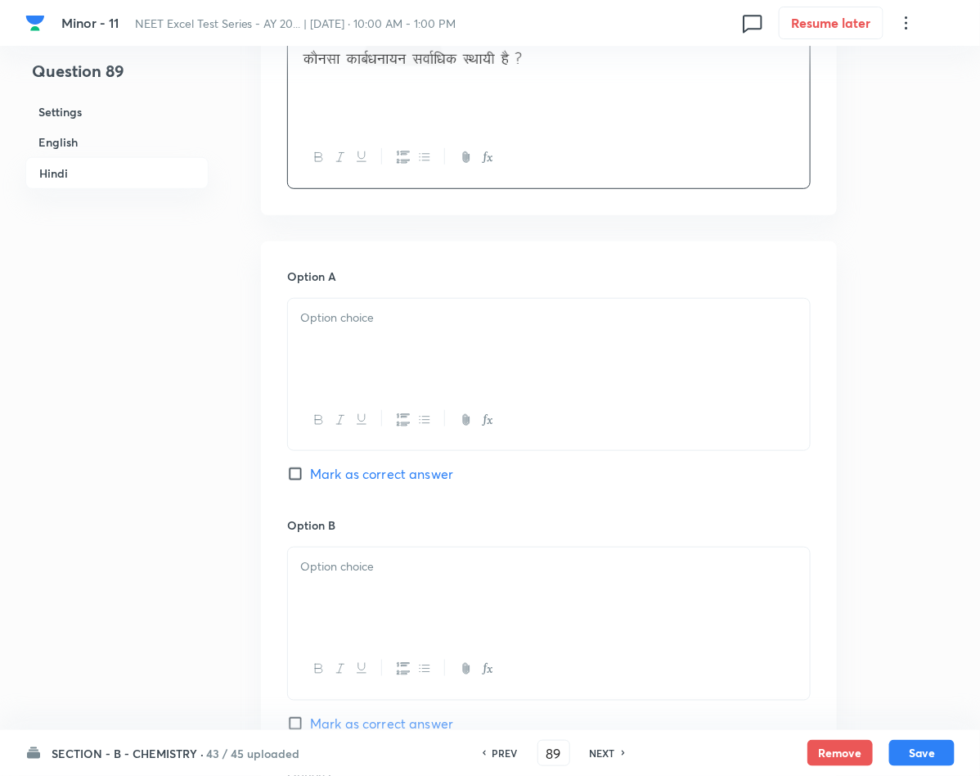
click at [344, 321] on p at bounding box center [548, 317] width 497 height 19
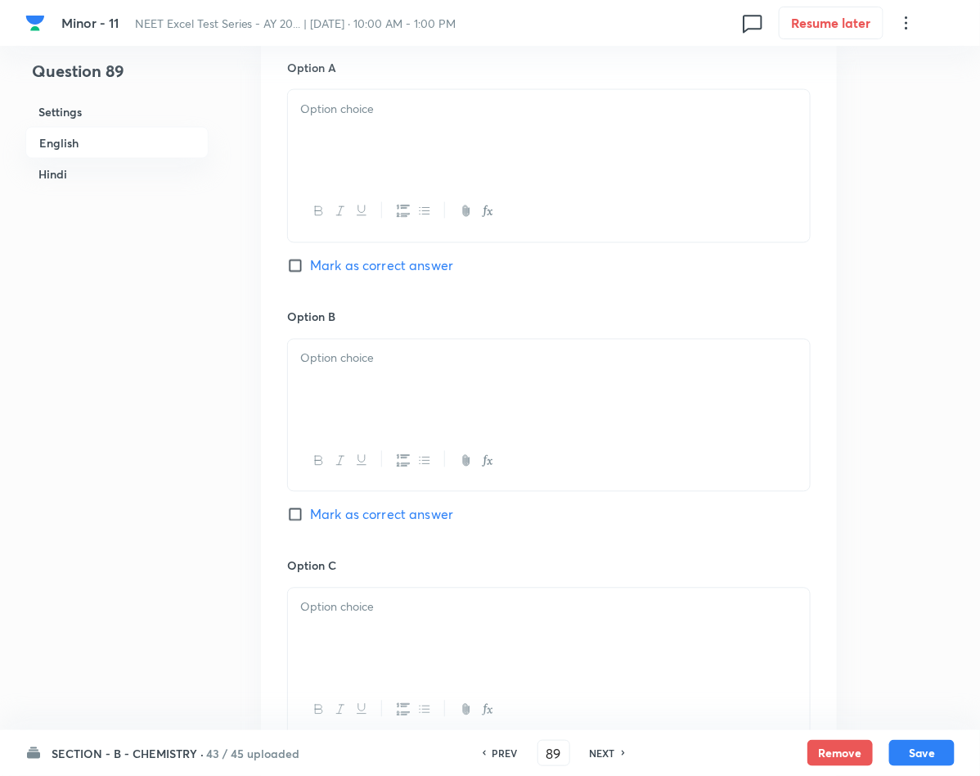
scroll to position [736, 0]
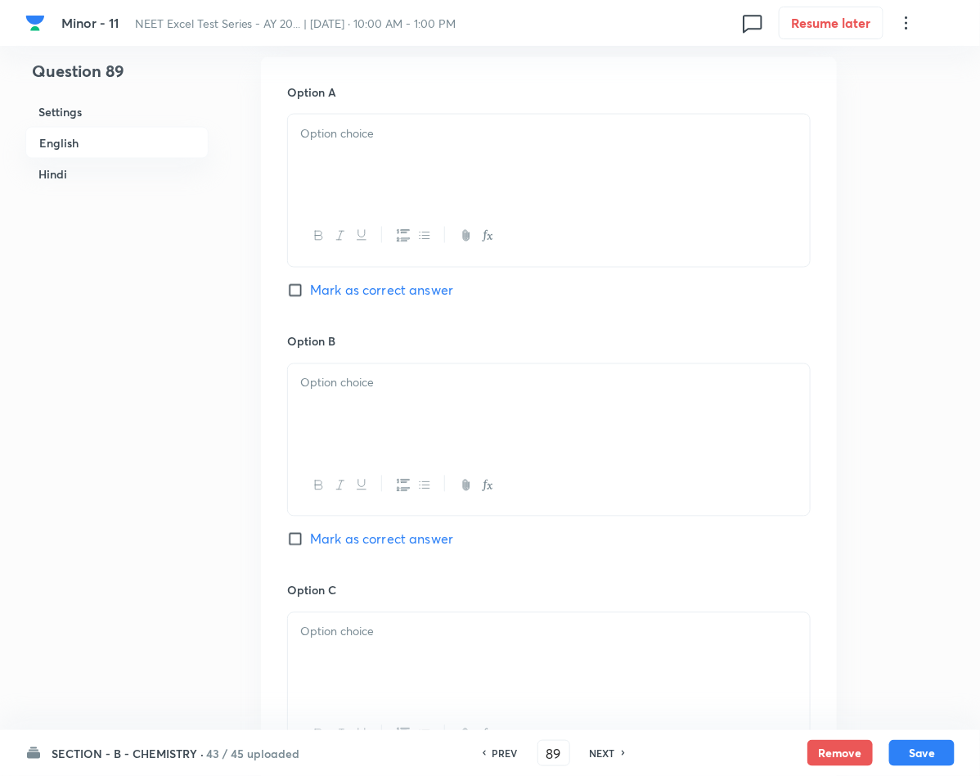
click at [418, 177] on div at bounding box center [549, 161] width 522 height 92
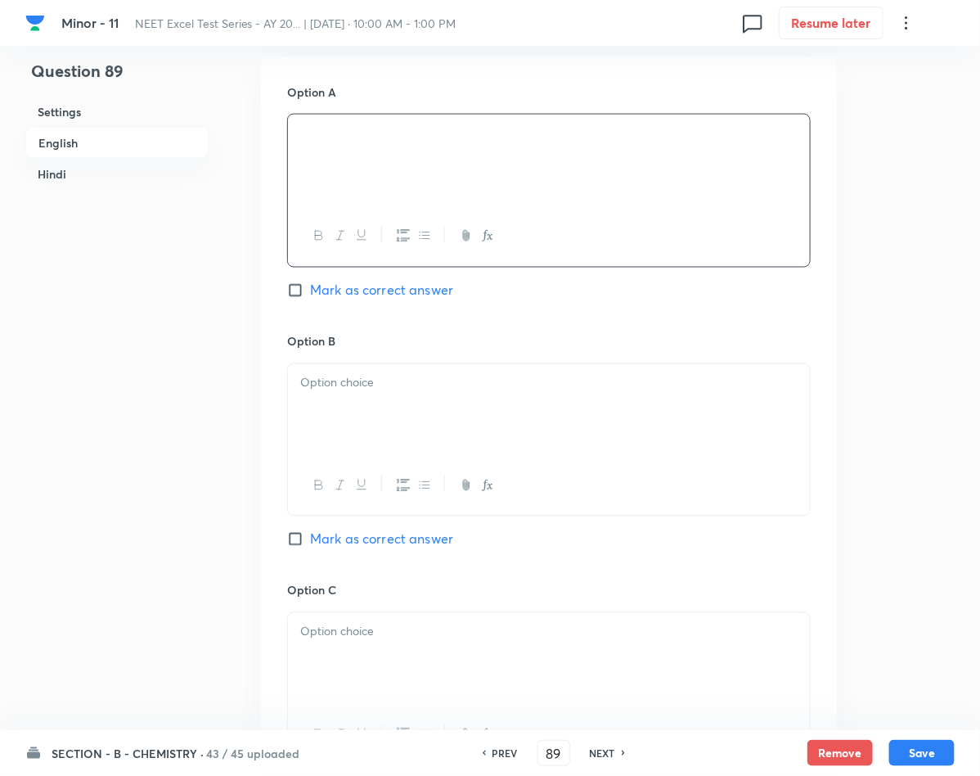
click at [293, 266] on div at bounding box center [549, 236] width 522 height 60
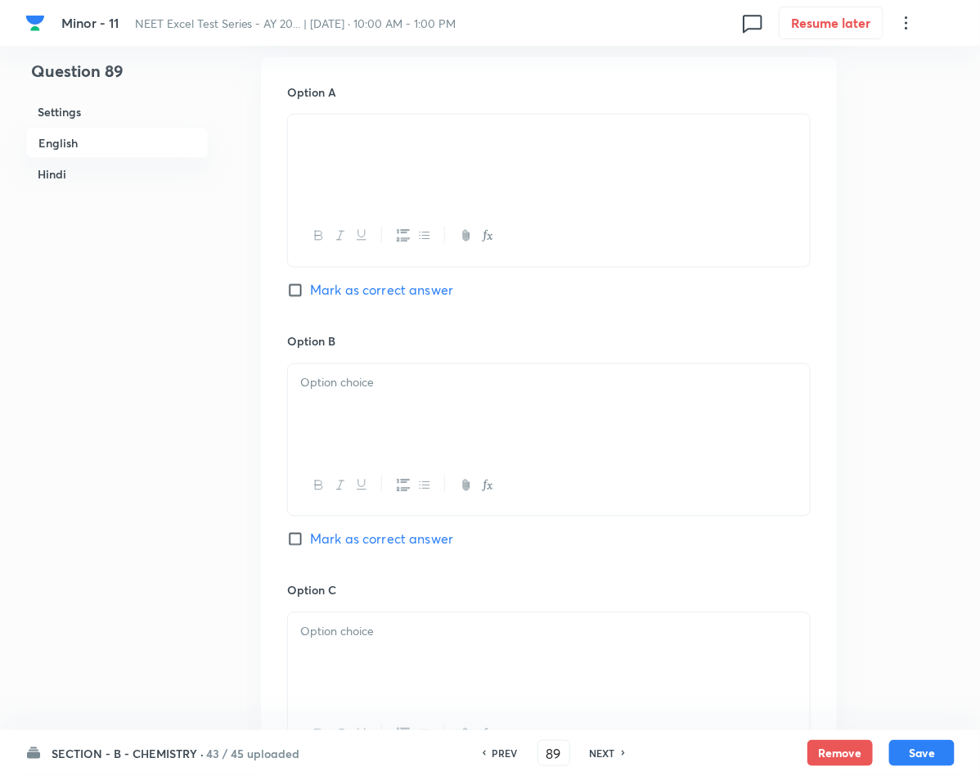
click at [330, 300] on span "Mark as correct answer" at bounding box center [381, 291] width 143 height 20
click at [310, 299] on input "Mark as correct answer" at bounding box center [298, 290] width 23 height 16
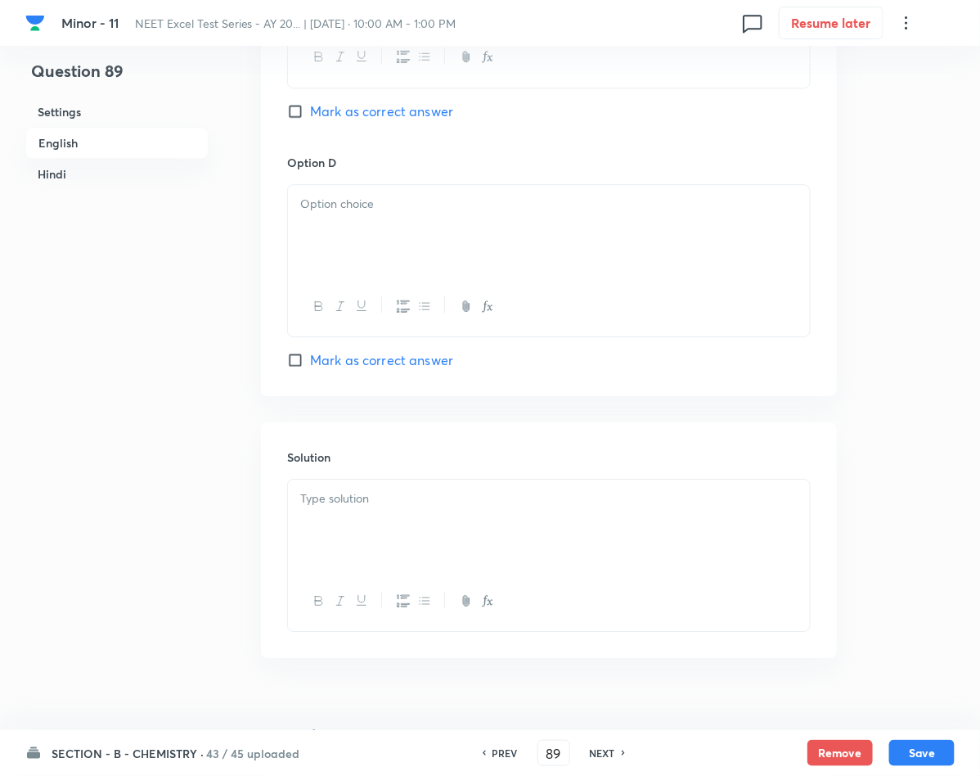
scroll to position [1472, 0]
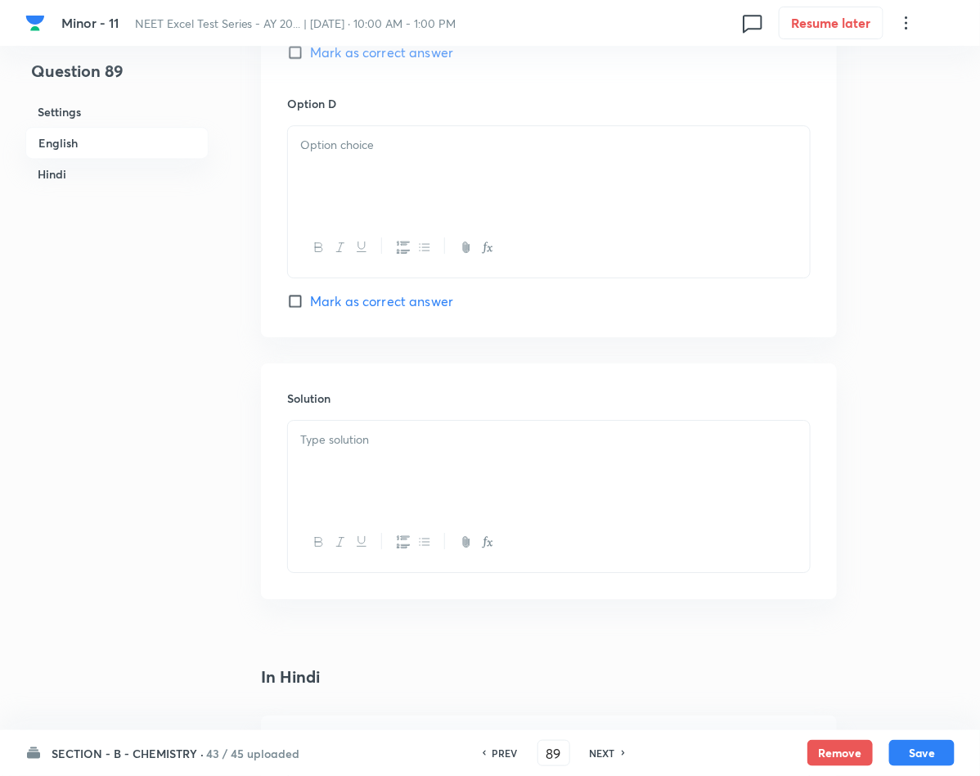
click at [423, 460] on div at bounding box center [549, 466] width 522 height 92
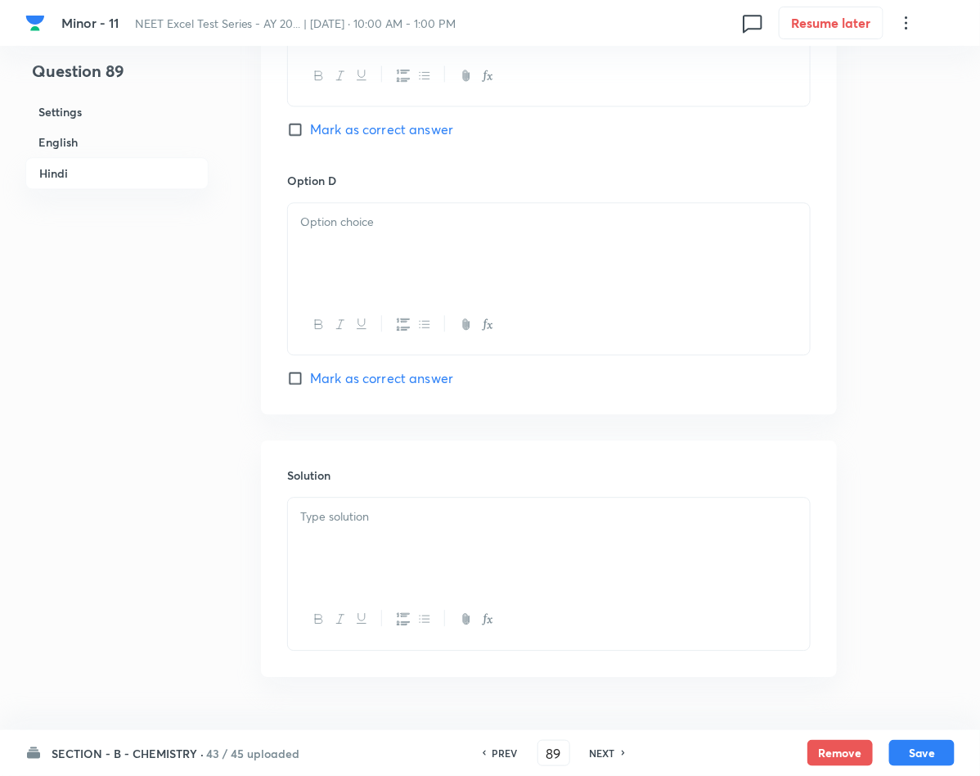
scroll to position [3186, 0]
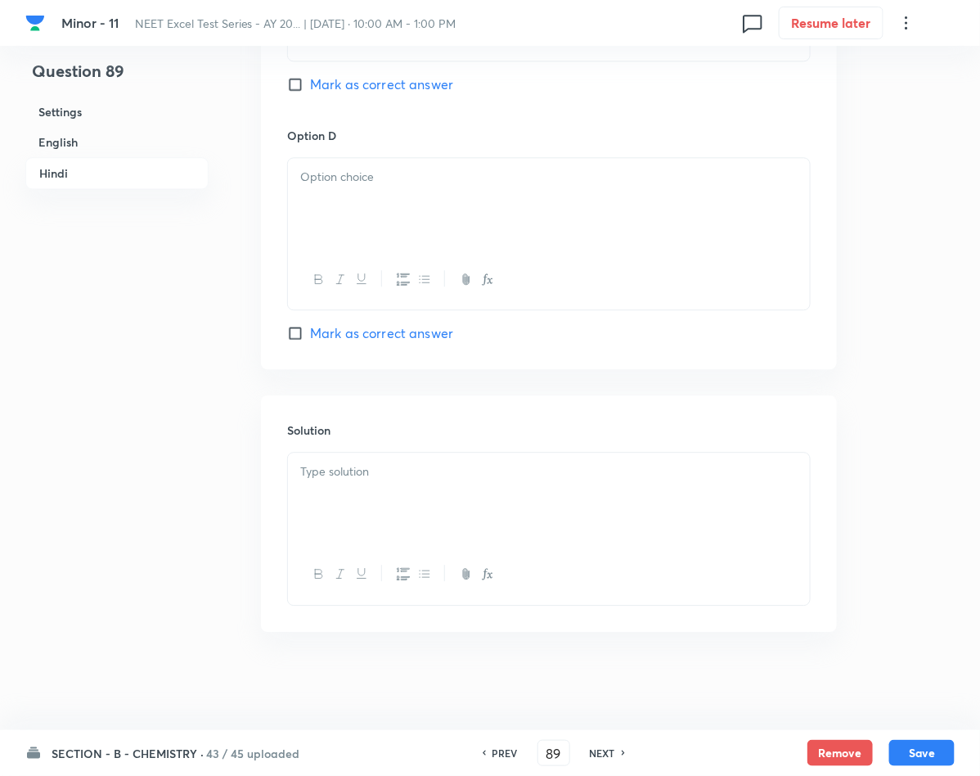
click at [389, 506] on div at bounding box center [549, 498] width 522 height 92
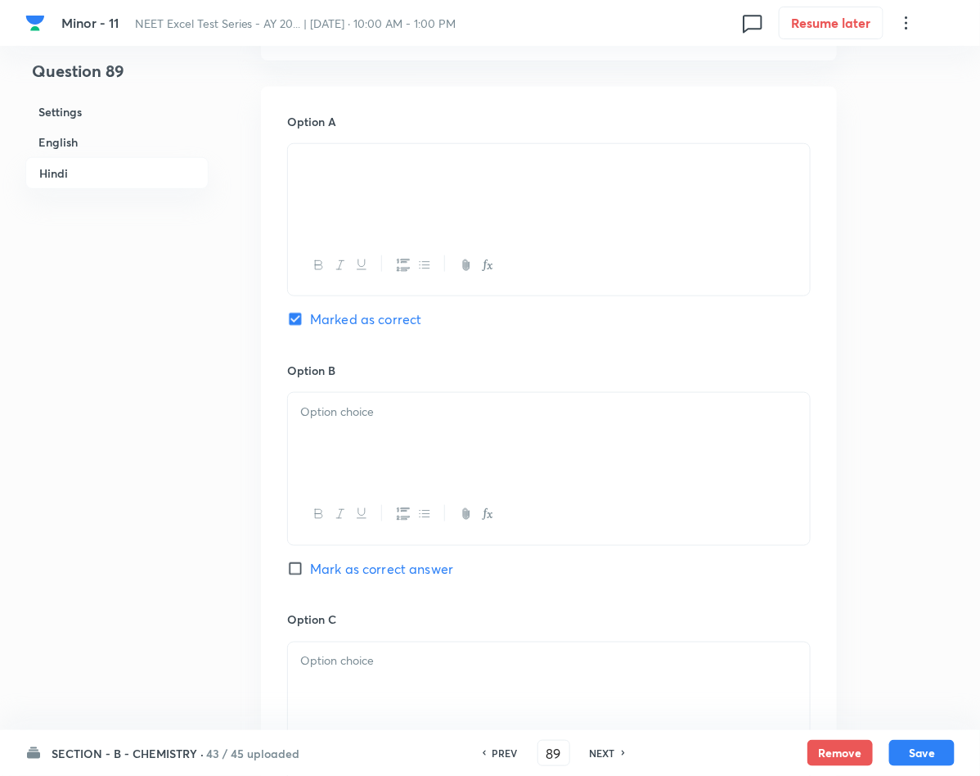
scroll to position [2354, 0]
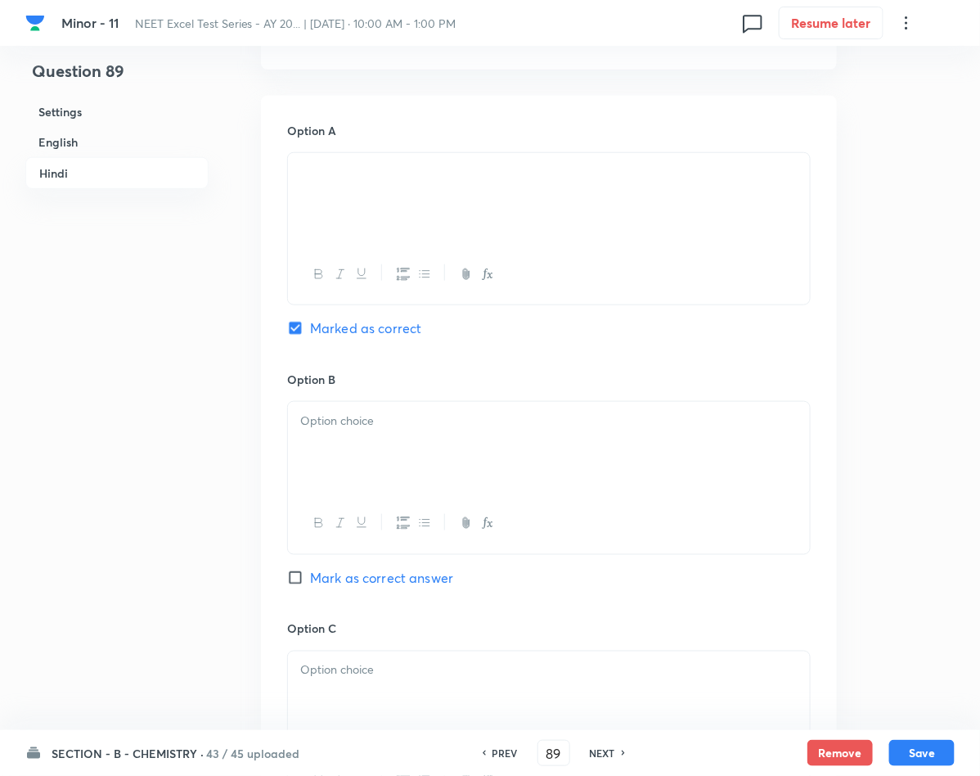
click at [432, 493] on div at bounding box center [549, 448] width 522 height 92
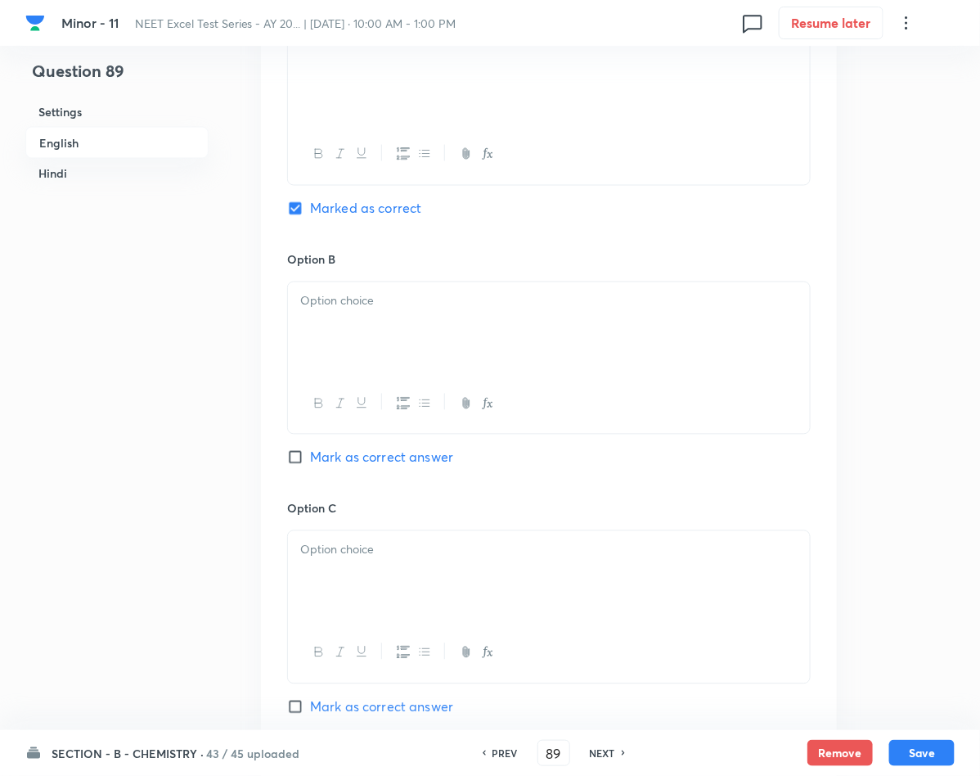
scroll to position [759, 0]
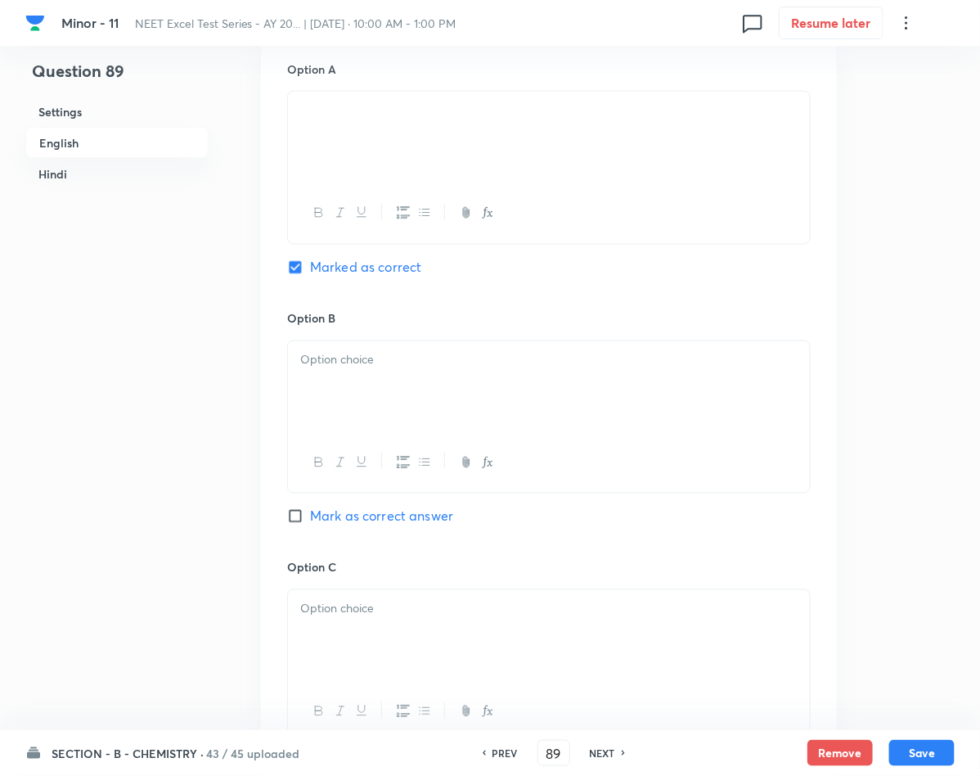
click at [418, 370] on p at bounding box center [548, 360] width 497 height 19
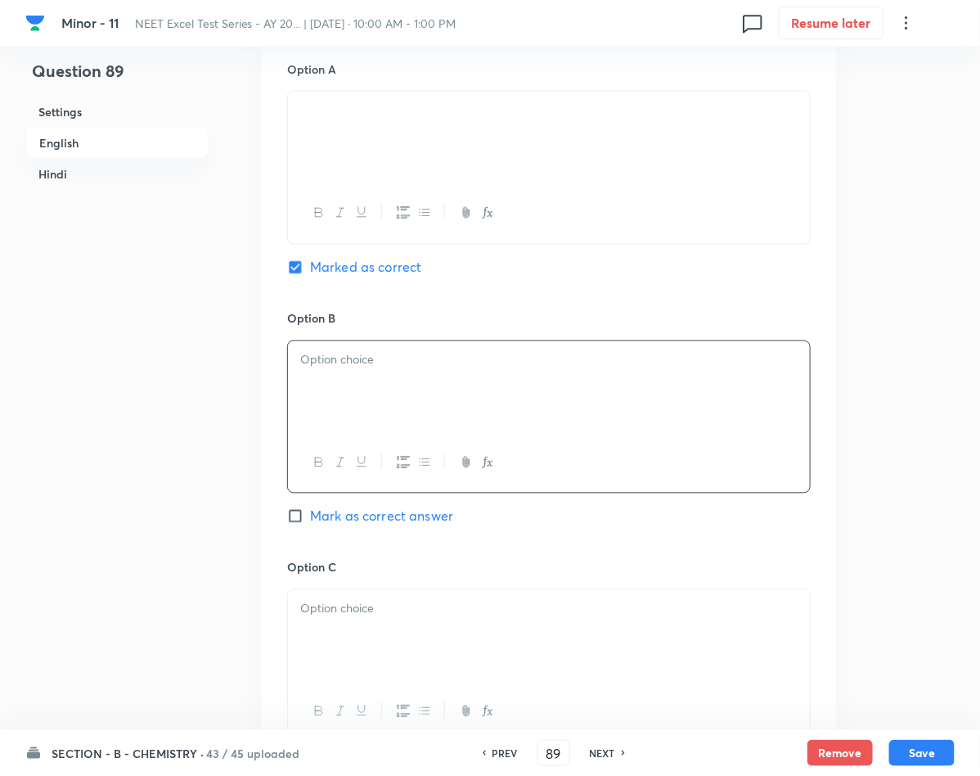
click at [402, 408] on div at bounding box center [549, 387] width 522 height 92
click at [398, 408] on div at bounding box center [549, 387] width 522 height 92
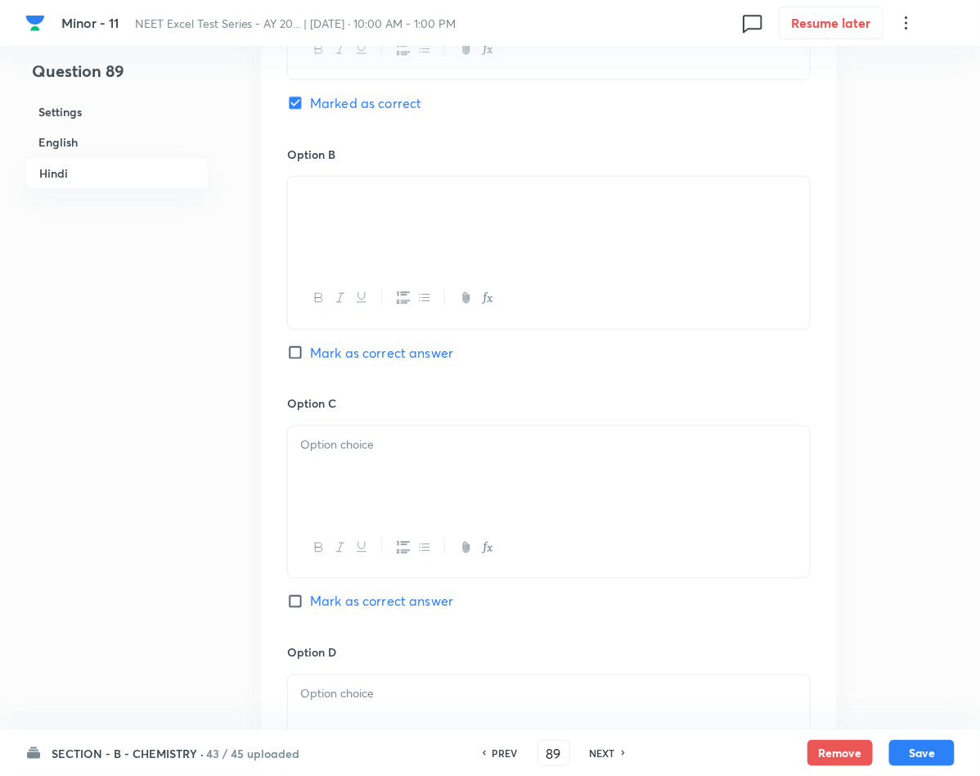
scroll to position [2600, 0]
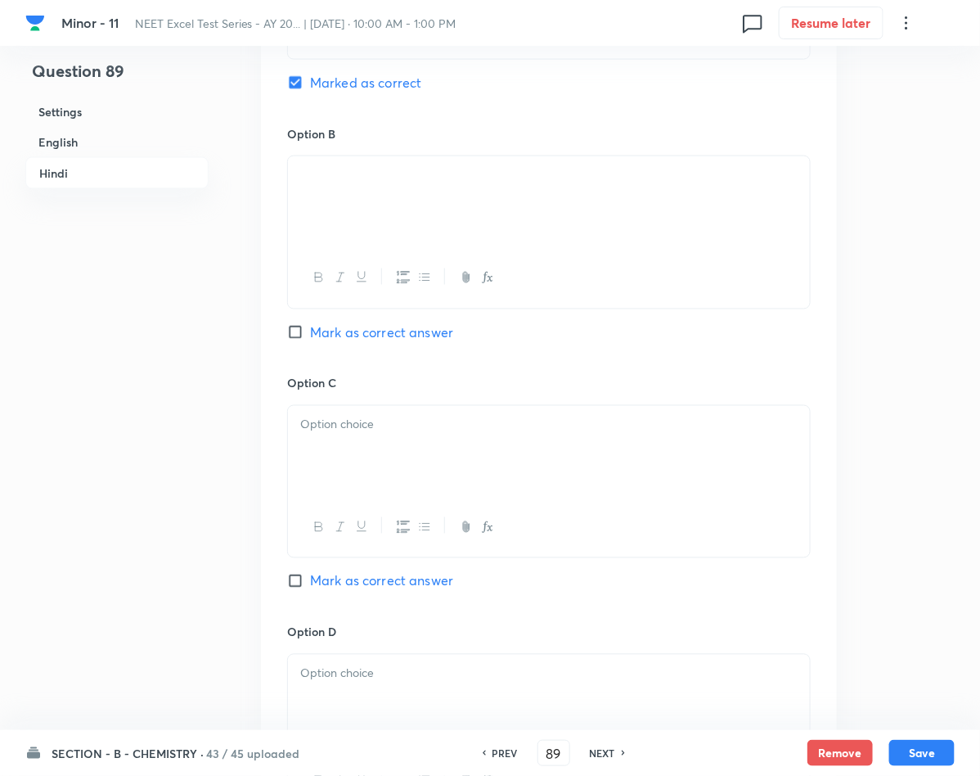
drag, startPoint x: 413, startPoint y: 263, endPoint x: 290, endPoint y: 285, distance: 125.6
click at [290, 248] on div at bounding box center [549, 202] width 522 height 92
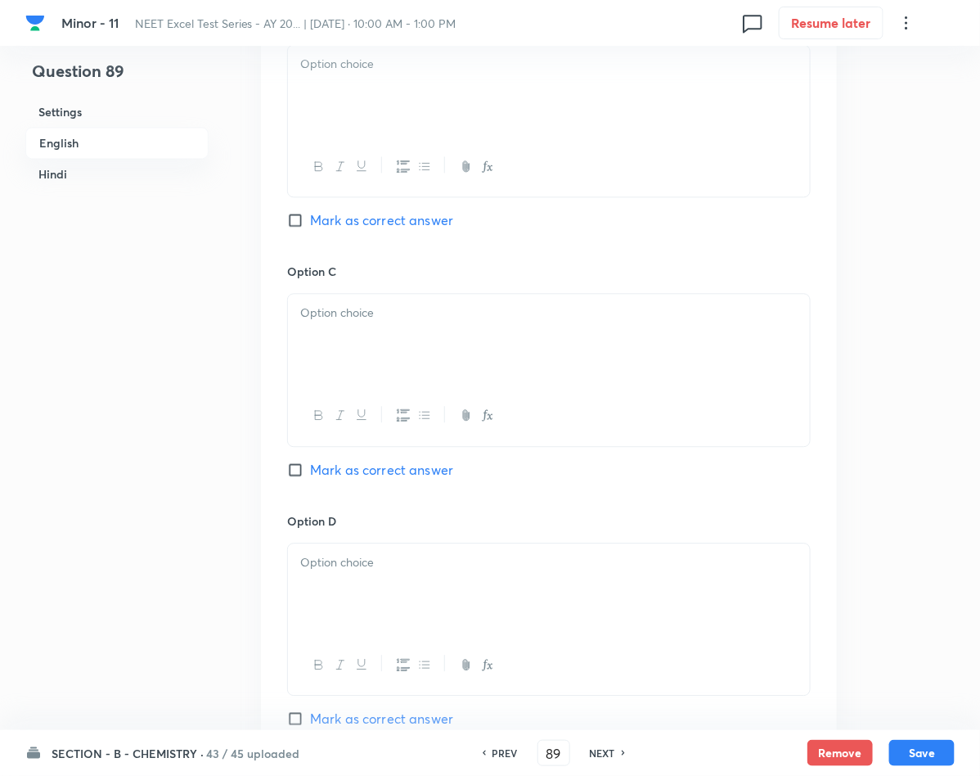
scroll to position [1005, 0]
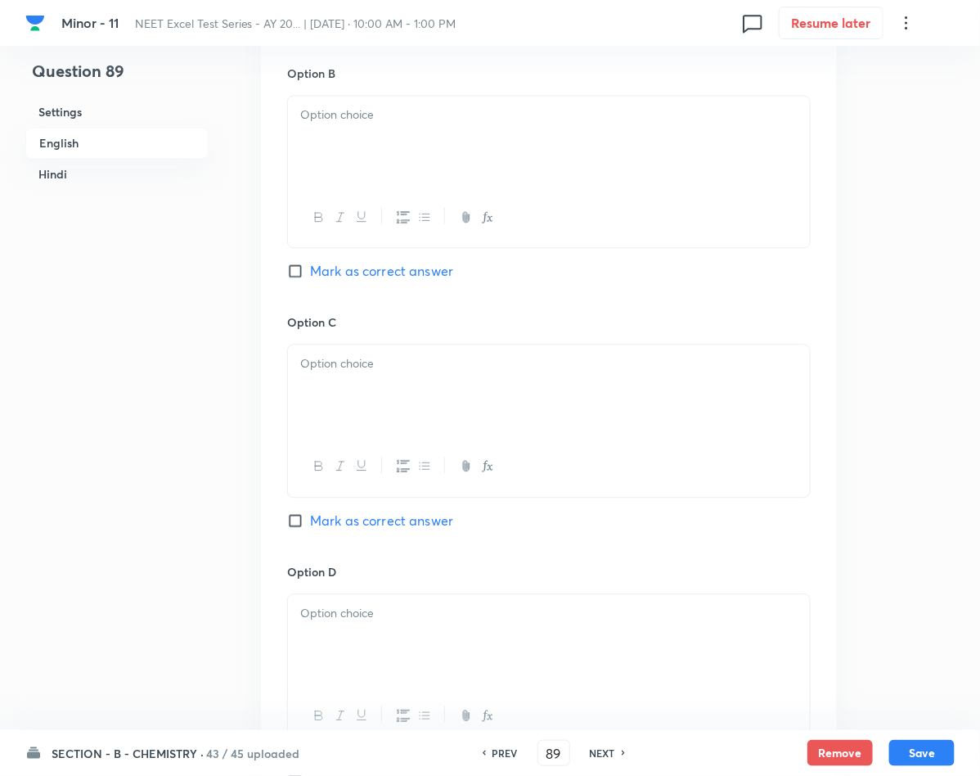
click at [389, 185] on div at bounding box center [549, 142] width 522 height 92
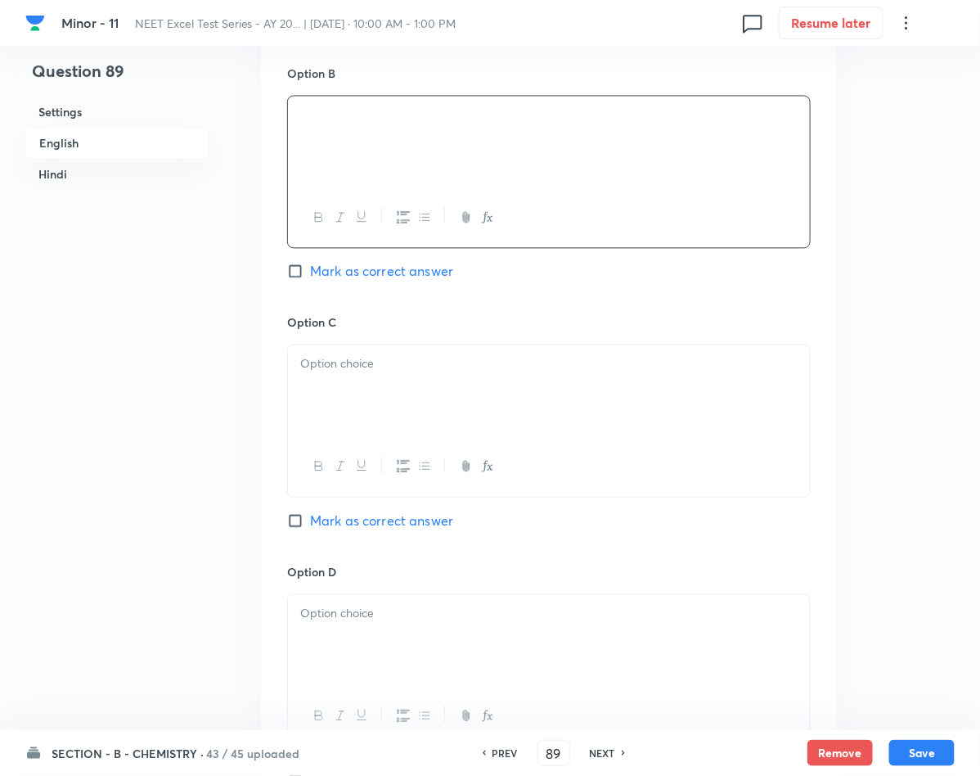
click at [366, 373] on p at bounding box center [548, 363] width 497 height 19
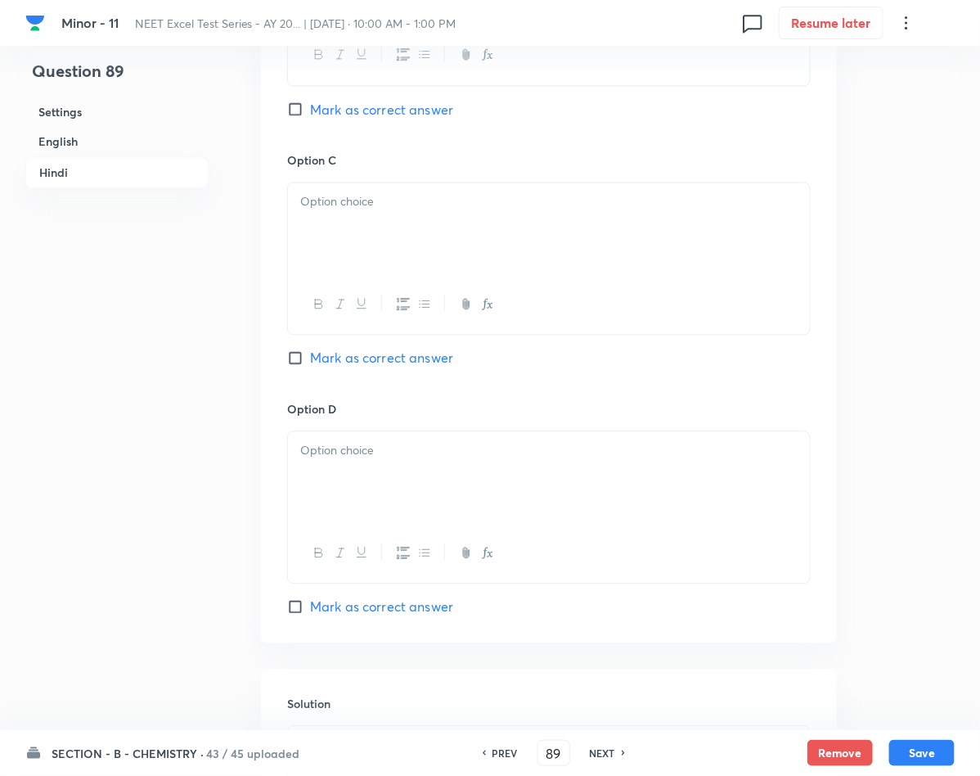
scroll to position [2845, 0]
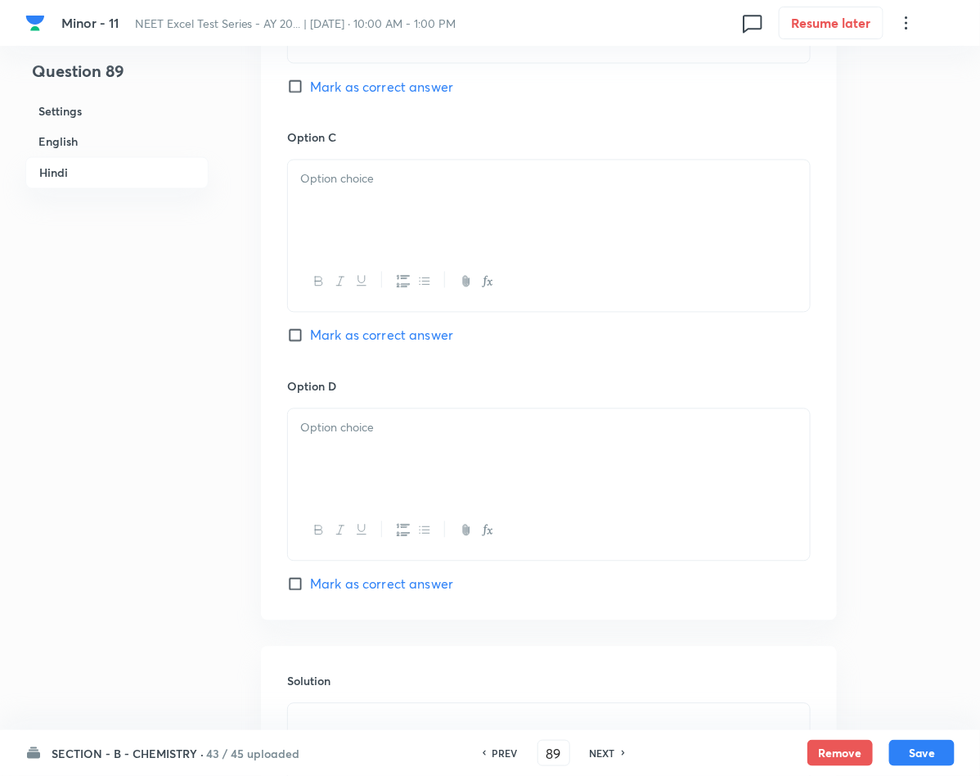
click at [351, 252] on div at bounding box center [549, 206] width 522 height 92
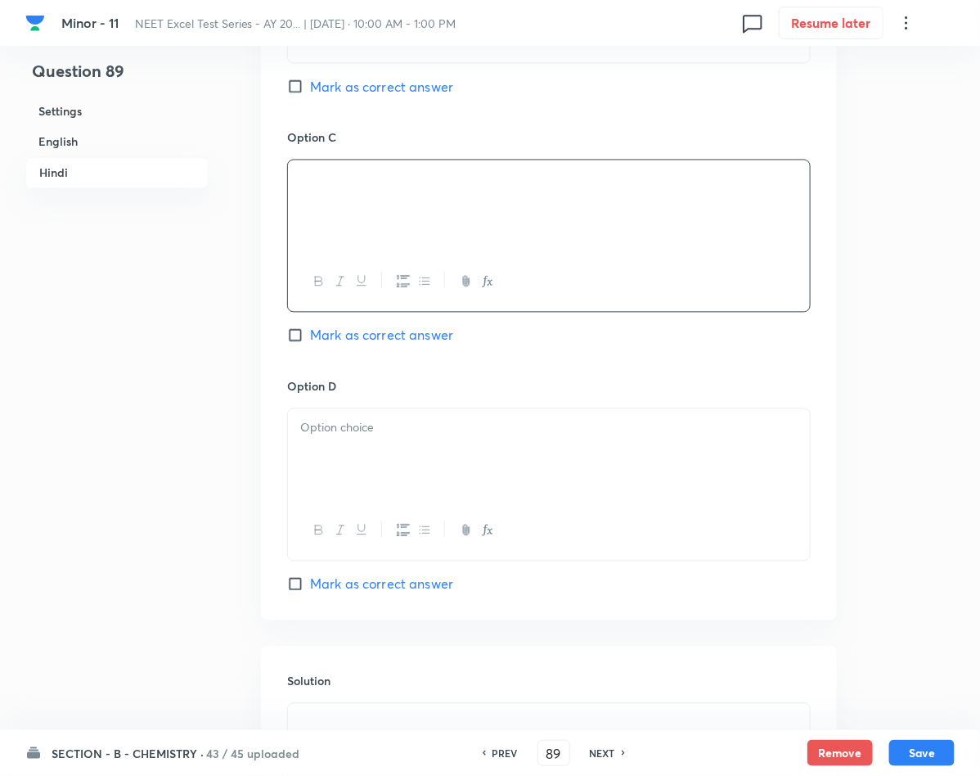
click at [488, 501] on div at bounding box center [549, 455] width 522 height 92
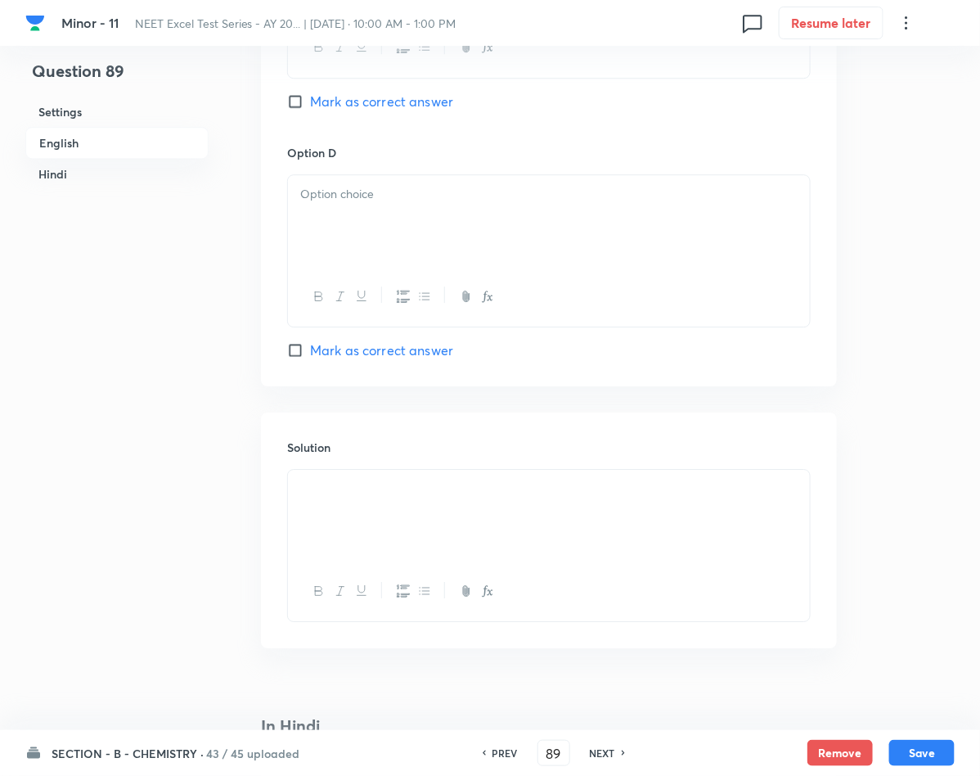
scroll to position [1373, 0]
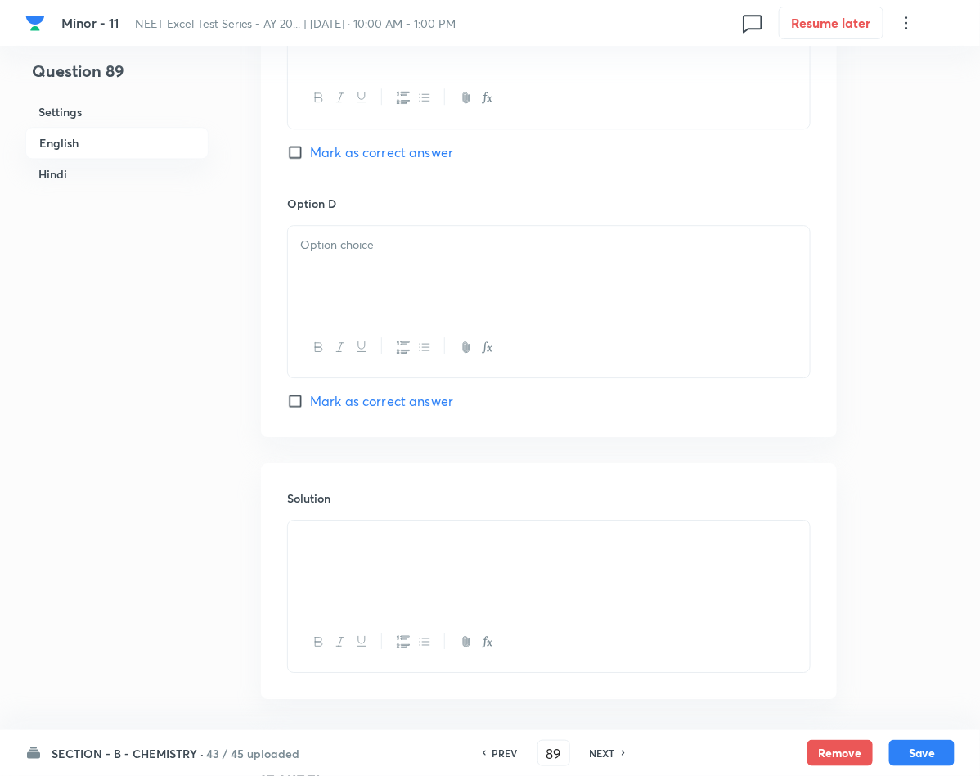
click at [433, 309] on div at bounding box center [549, 272] width 522 height 92
click at [916, 749] on button "Save" at bounding box center [921, 751] width 65 height 26
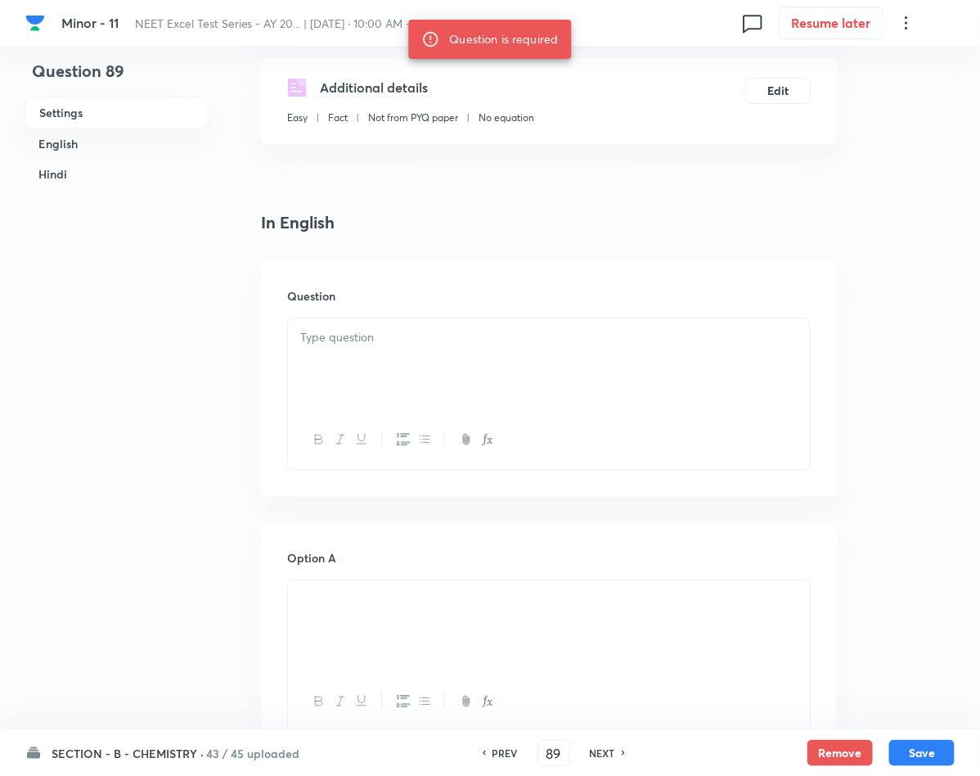
scroll to position [146, 0]
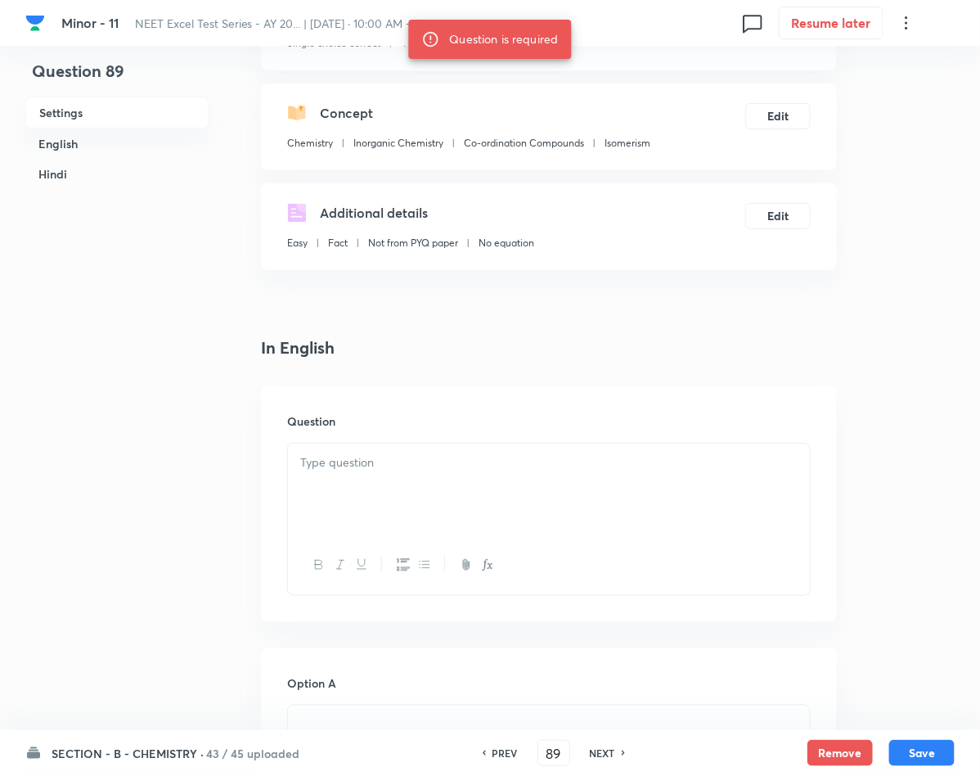
click at [439, 489] on div at bounding box center [549, 489] width 522 height 92
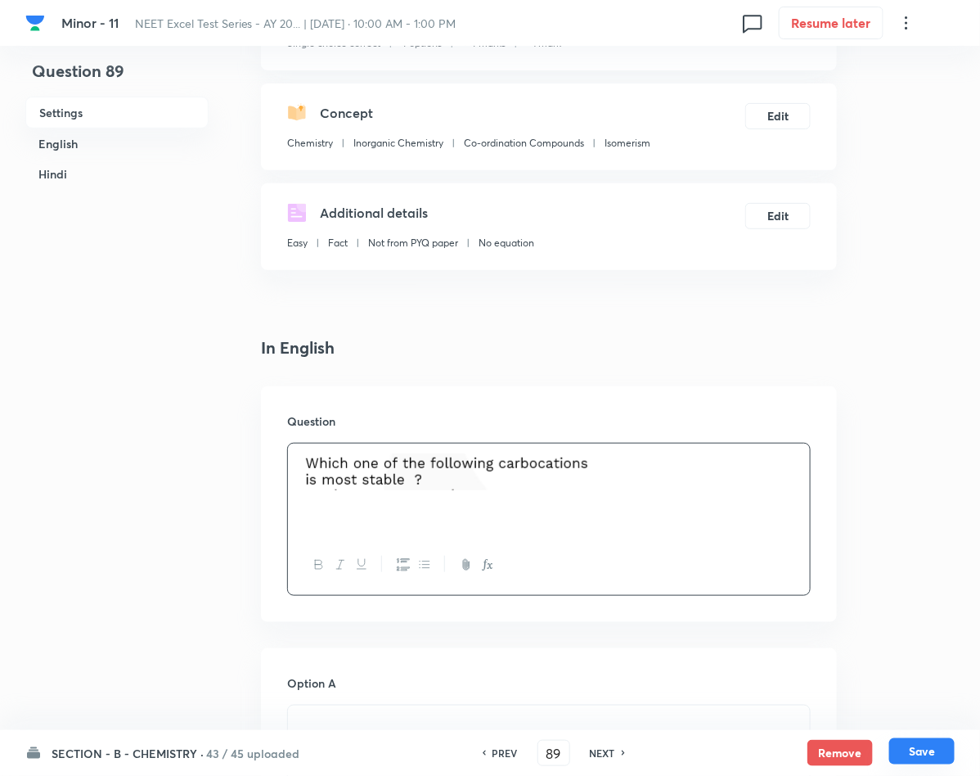
click at [925, 741] on button "Save" at bounding box center [921, 751] width 65 height 26
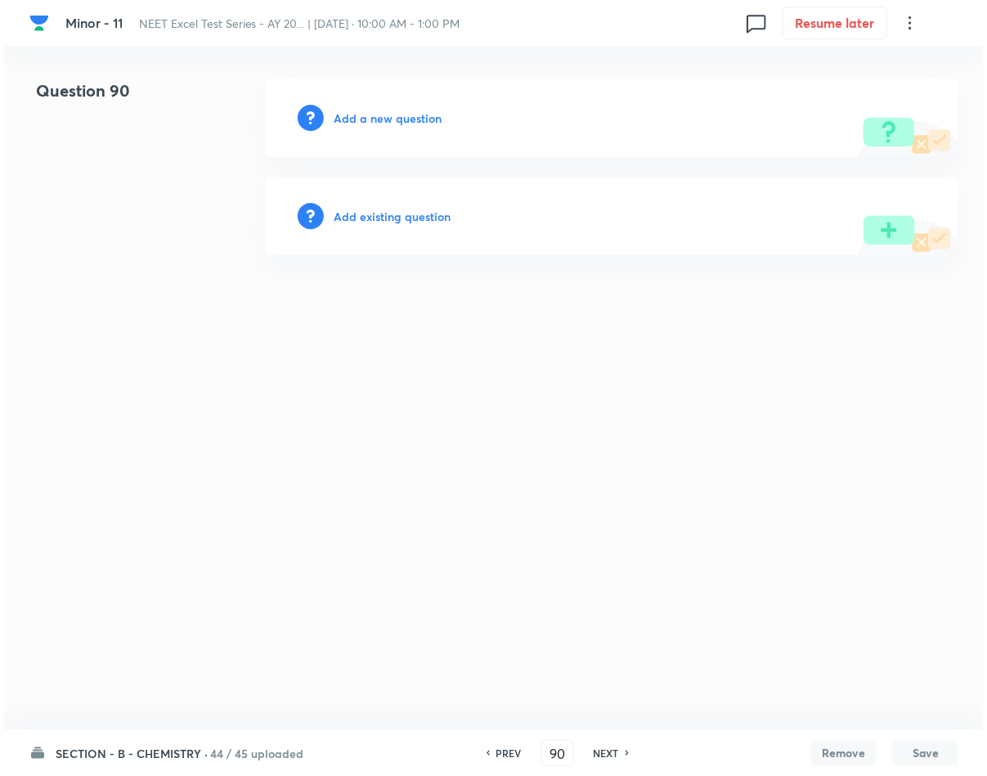
scroll to position [0, 0]
click at [396, 115] on h6 "Add a new question" at bounding box center [388, 118] width 108 height 17
click at [393, 118] on h6 "Choose a question type" at bounding box center [397, 118] width 126 height 17
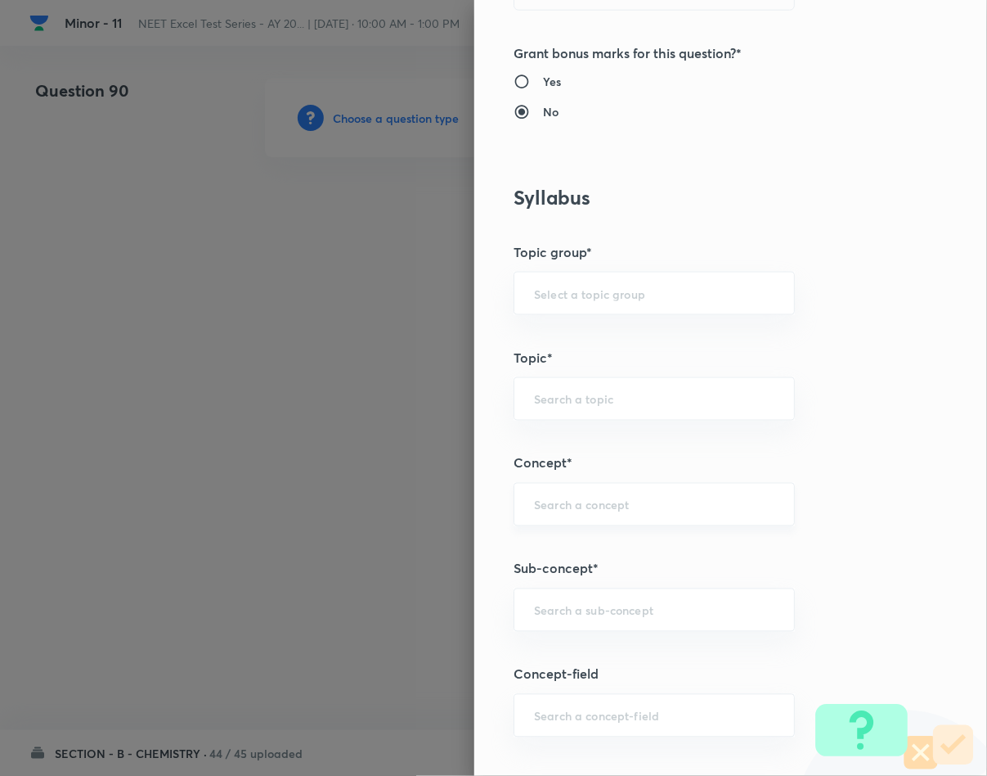
scroll to position [614, 0]
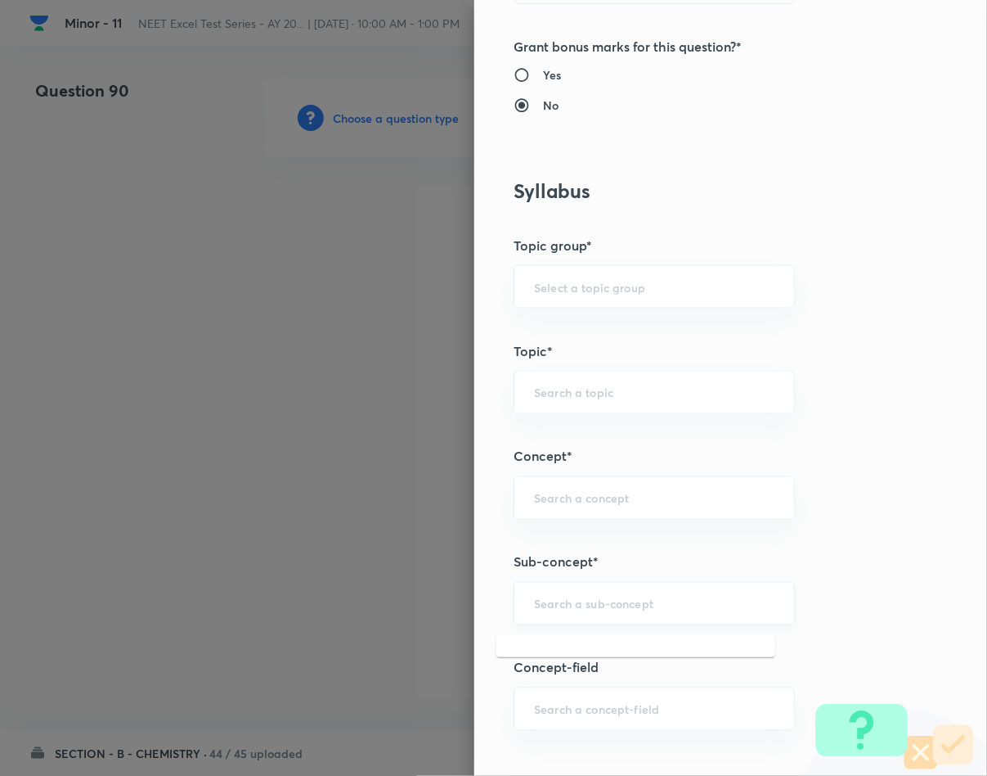
click at [574, 600] on input "text" at bounding box center [654, 604] width 241 height 16
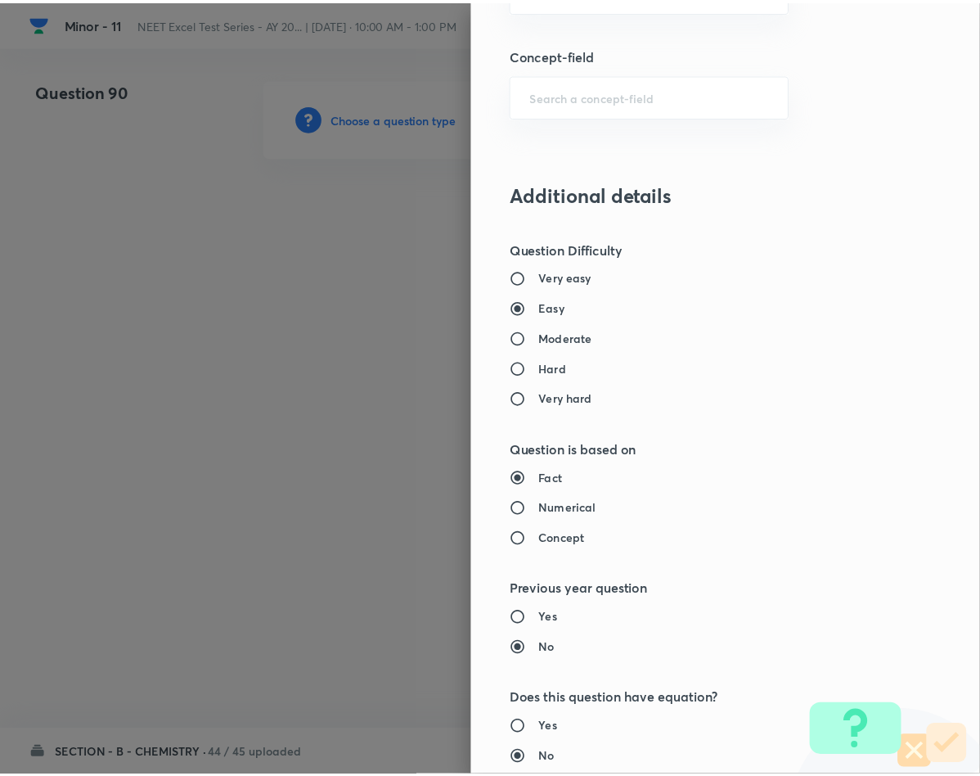
scroll to position [1569, 0]
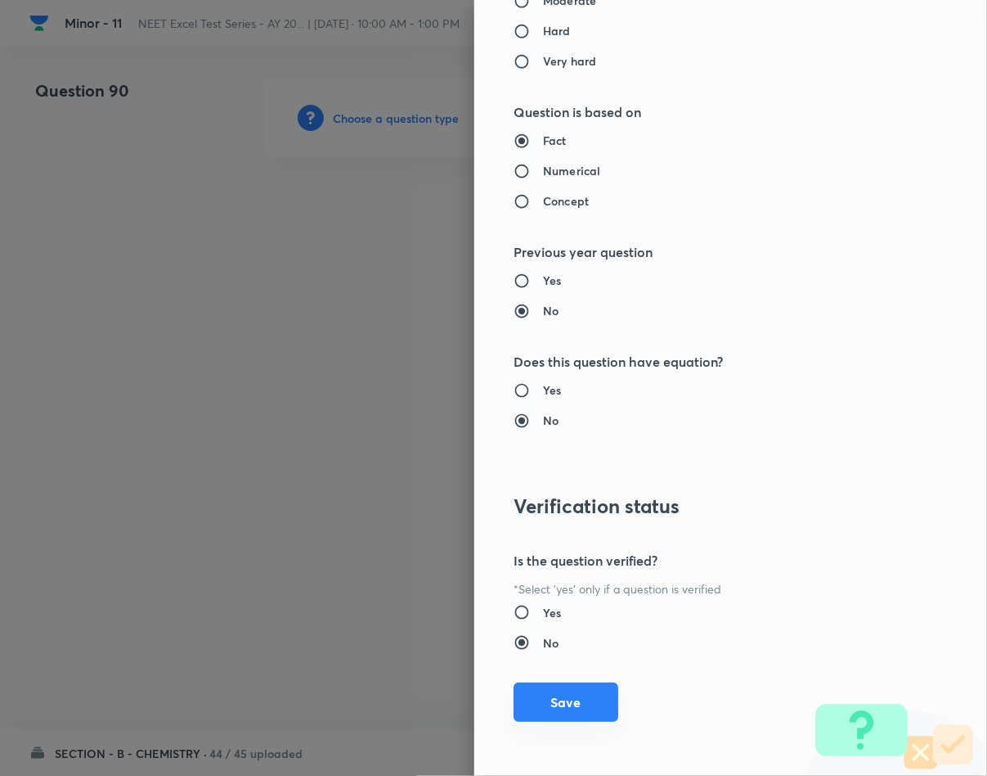
click at [540, 683] on button "Save" at bounding box center [566, 701] width 105 height 39
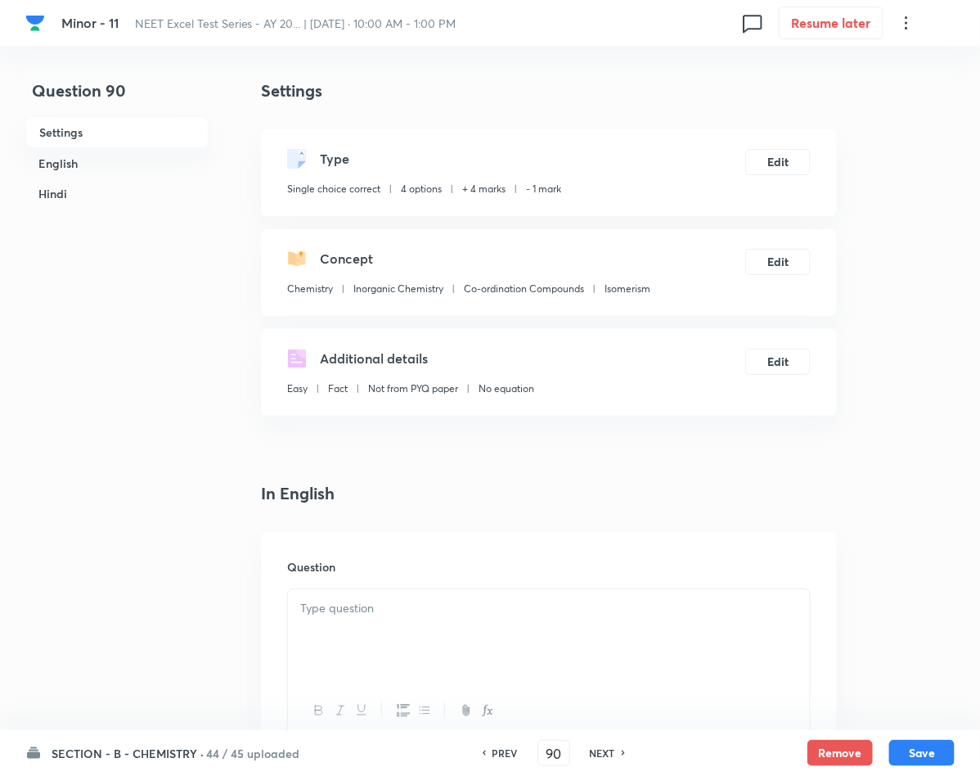
click at [442, 654] on div at bounding box center [549, 635] width 522 height 92
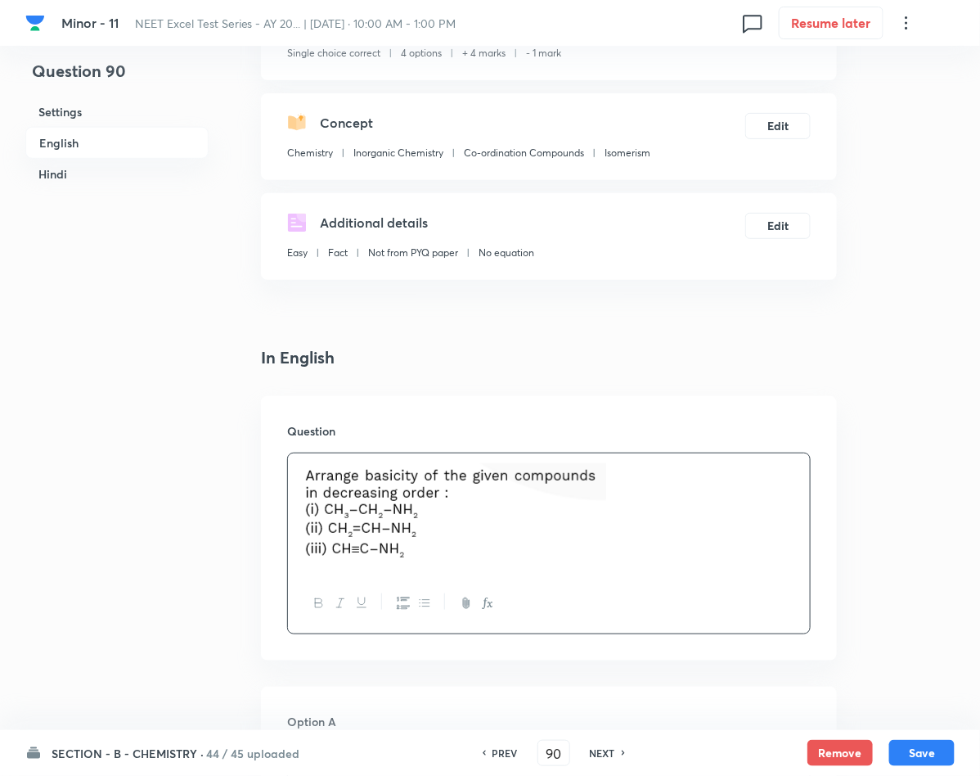
scroll to position [491, 0]
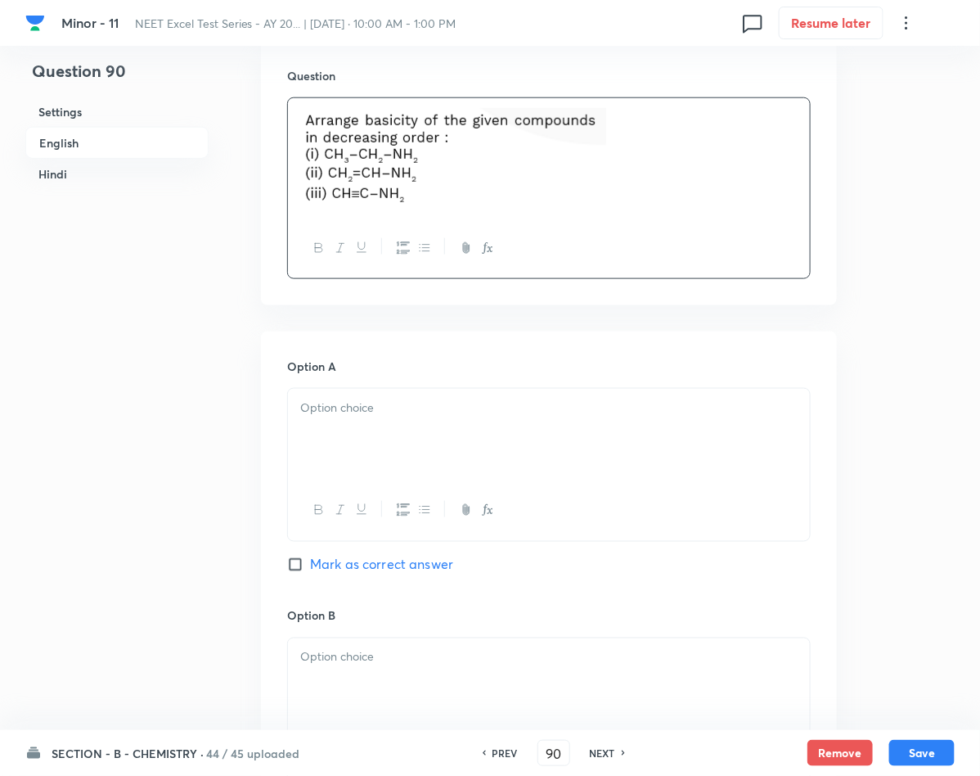
click at [393, 459] on div at bounding box center [549, 435] width 522 height 92
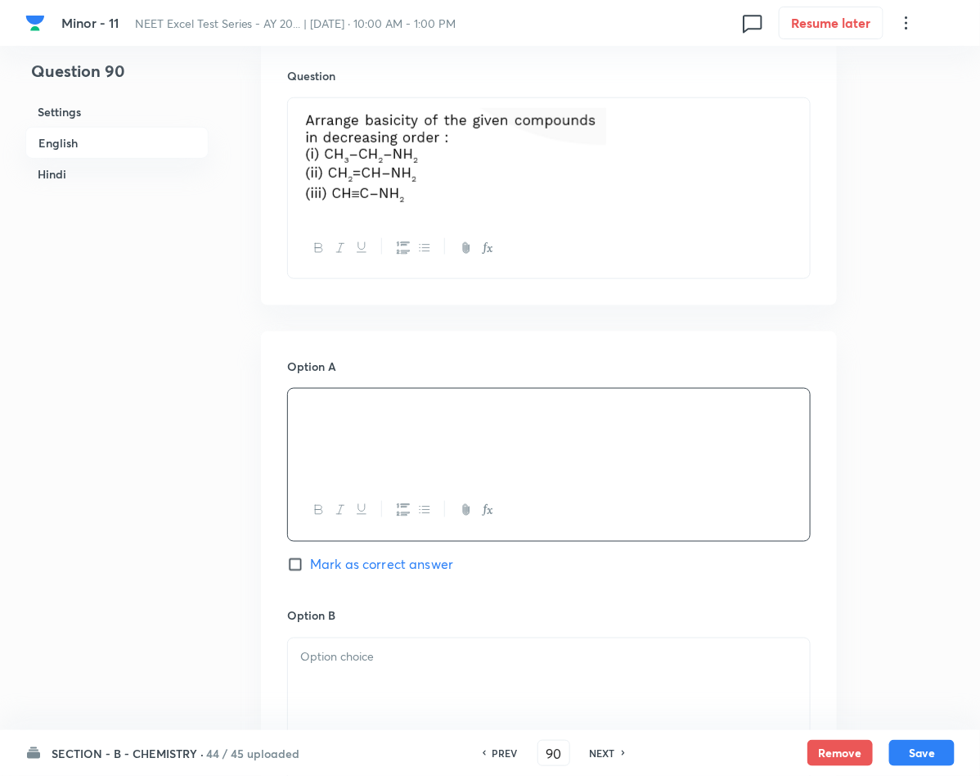
click at [354, 563] on span "Mark as correct answer" at bounding box center [381, 565] width 143 height 20
click at [310, 563] on input "Mark as correct answer" at bounding box center [298, 564] width 23 height 16
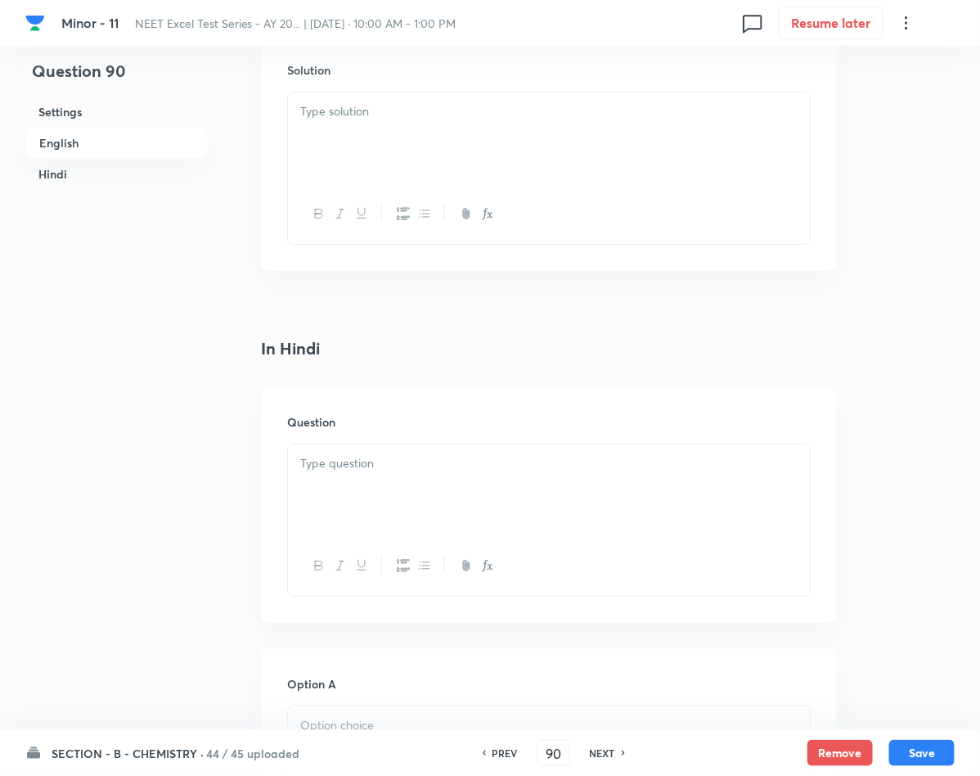
scroll to position [1841, 0]
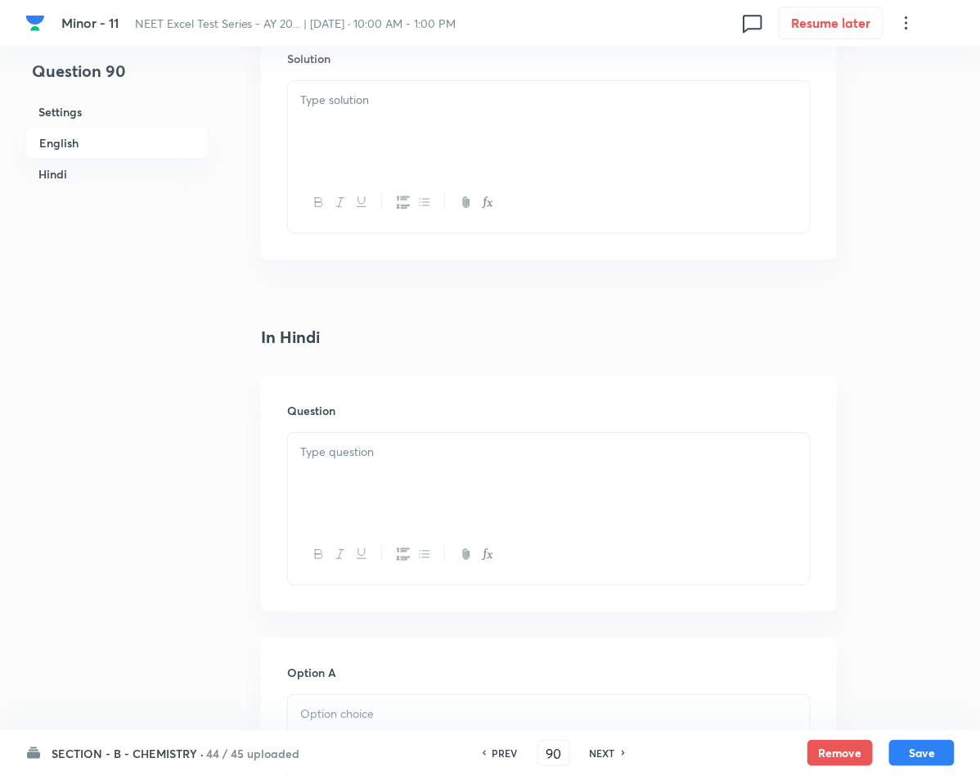
click at [371, 137] on div at bounding box center [549, 127] width 522 height 92
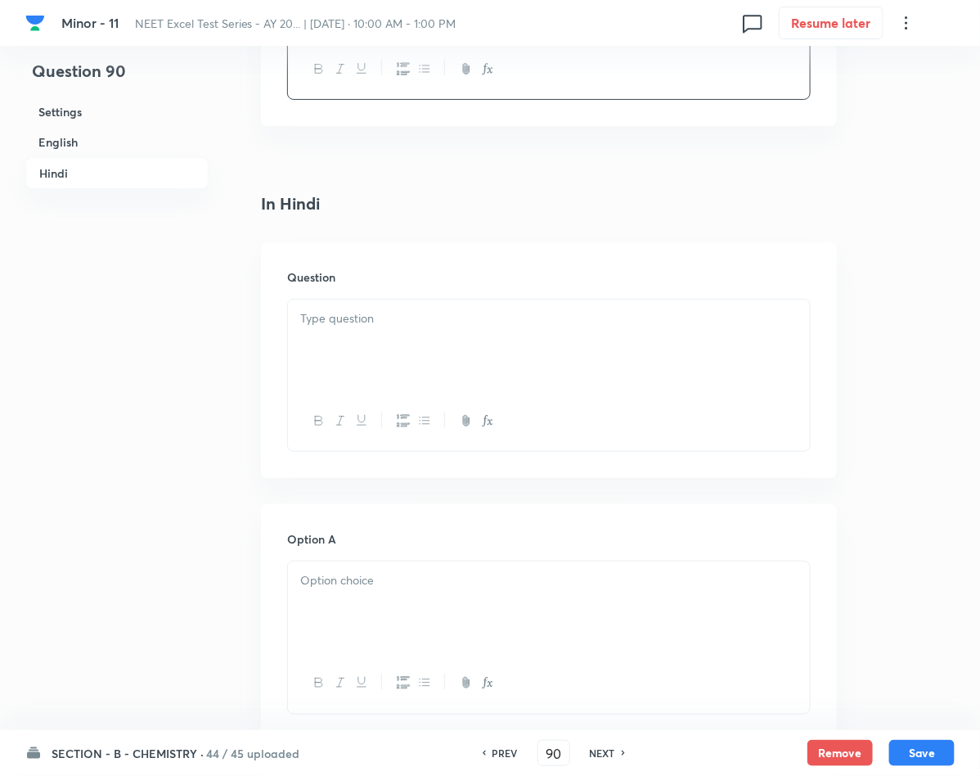
scroll to position [2086, 0]
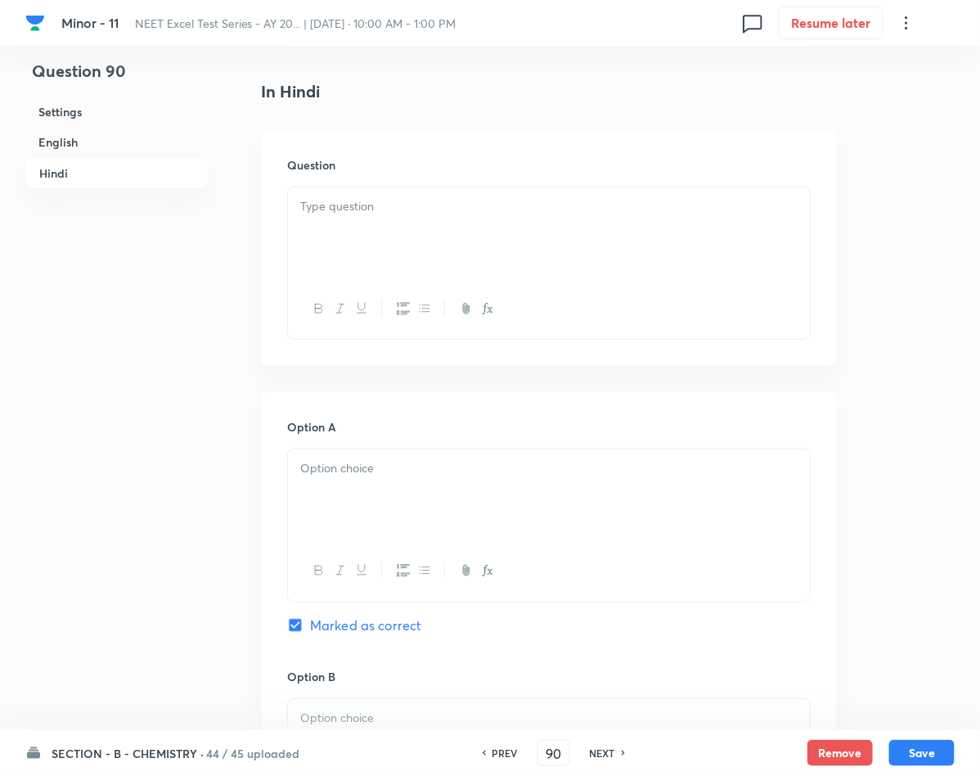
click at [405, 488] on div at bounding box center [549, 495] width 522 height 92
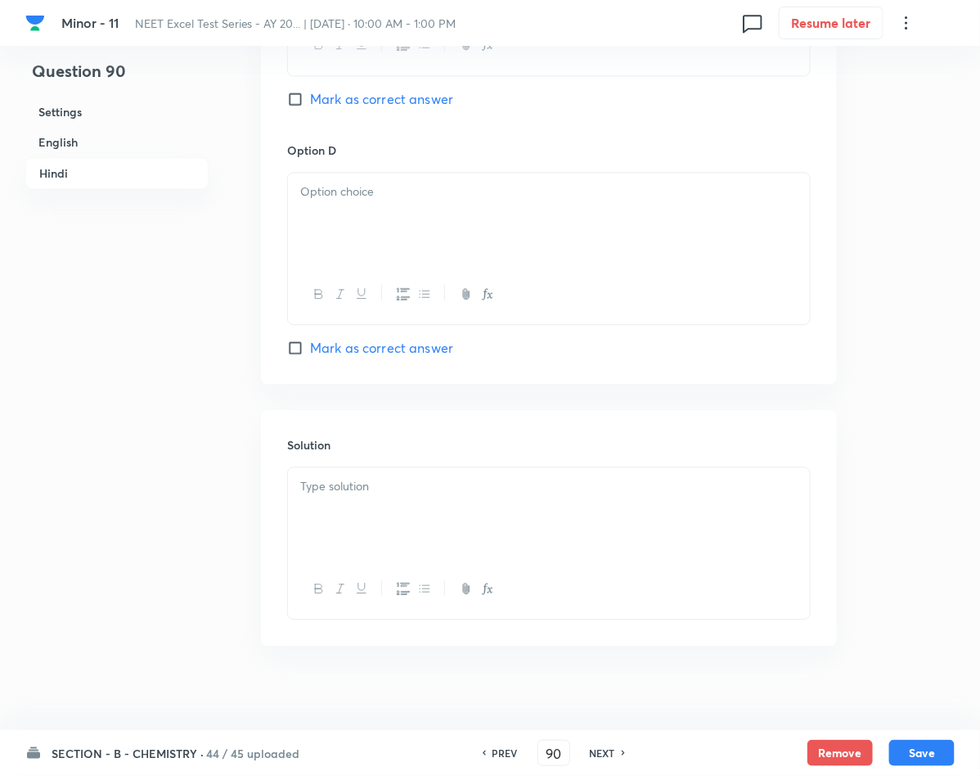
scroll to position [3134, 0]
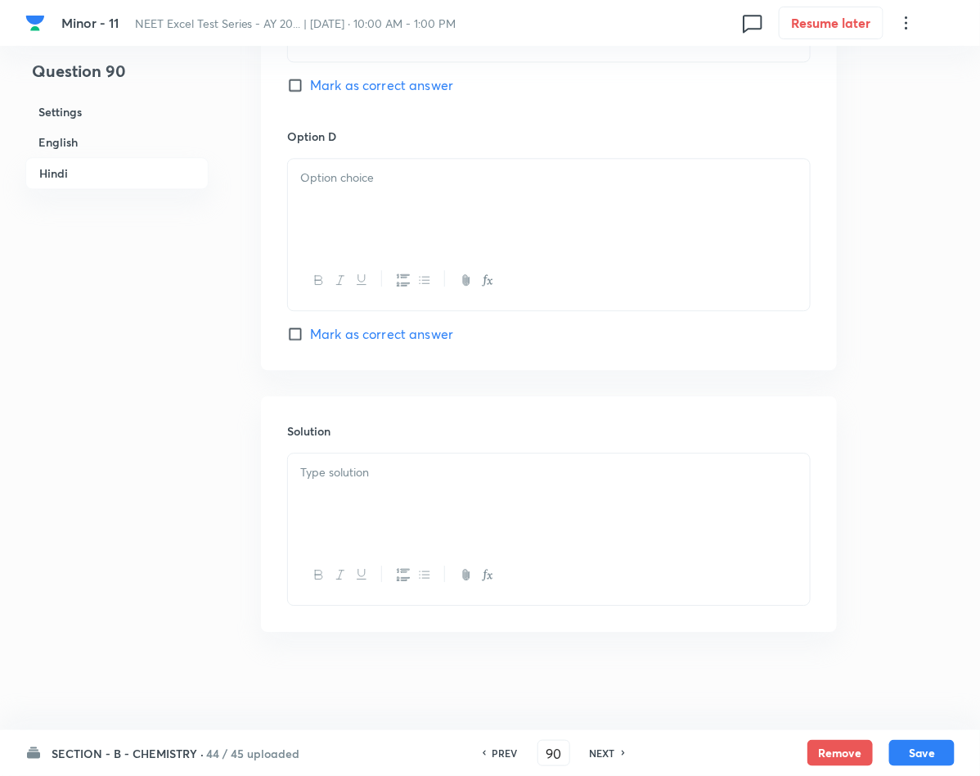
click at [393, 471] on p at bounding box center [548, 472] width 497 height 19
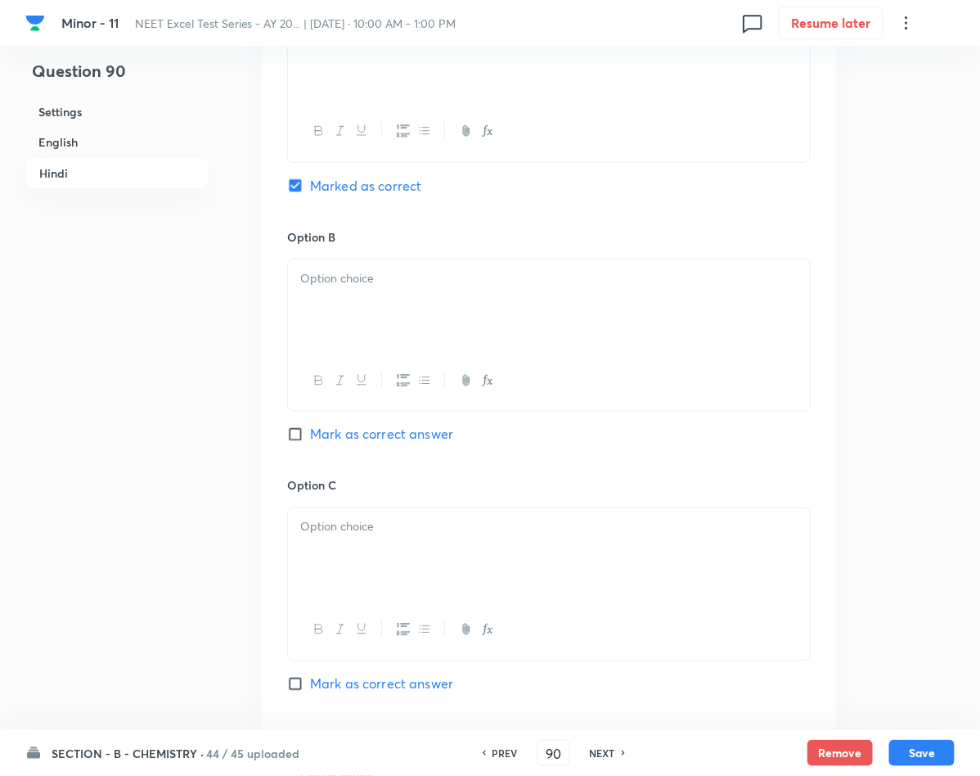
scroll to position [2520, 0]
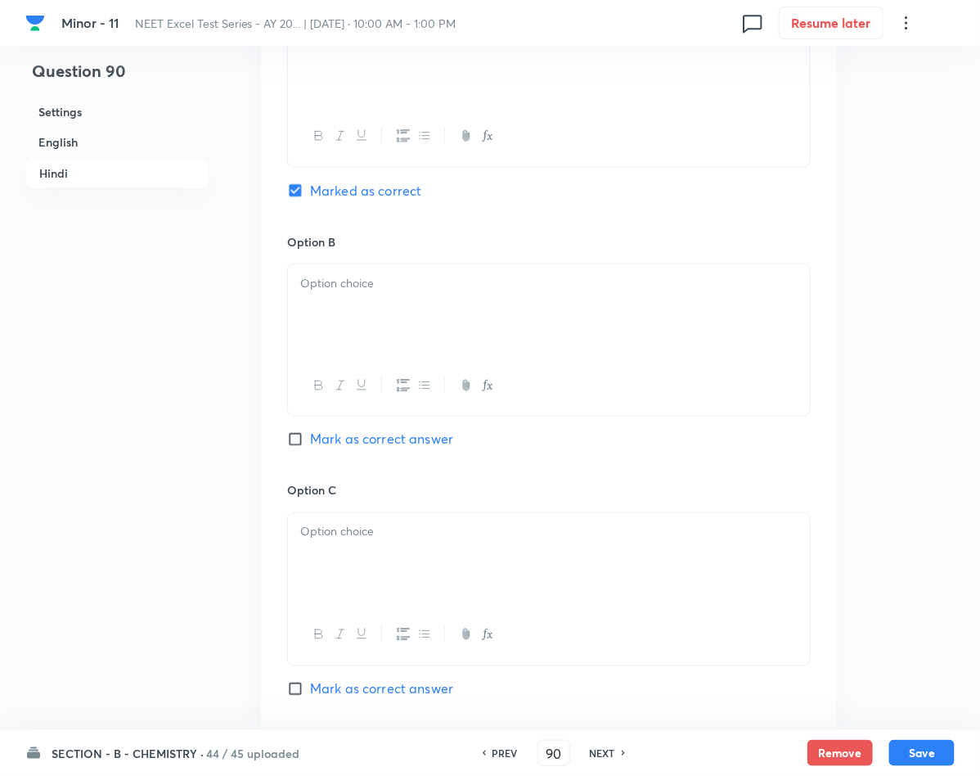
click at [347, 282] on p at bounding box center [548, 283] width 497 height 19
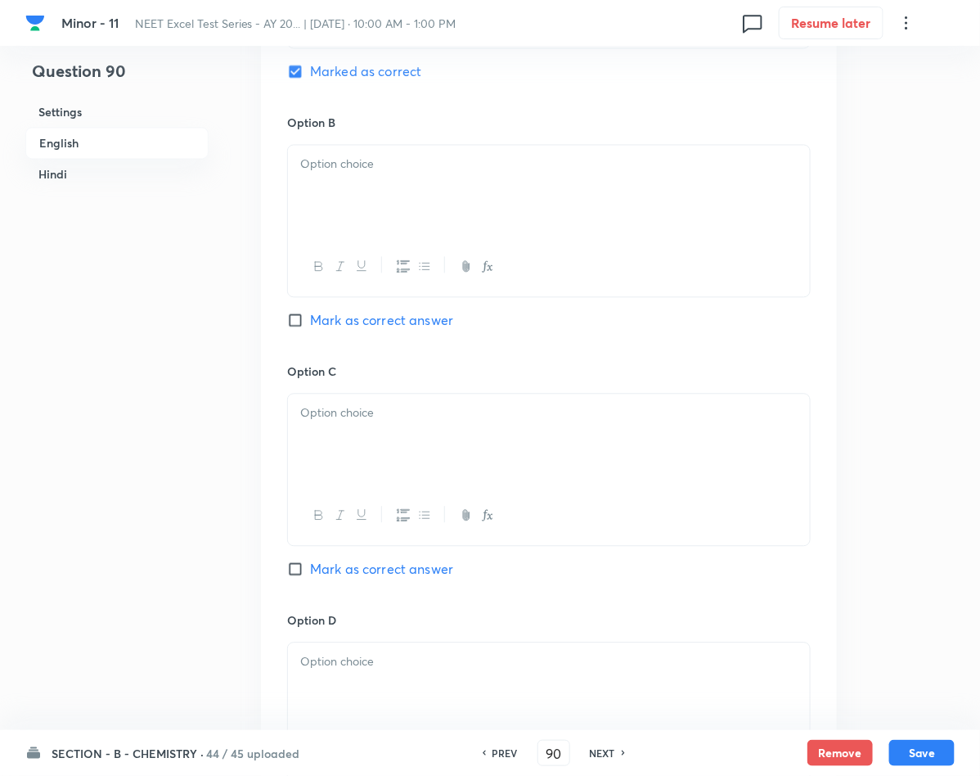
scroll to position [925, 0]
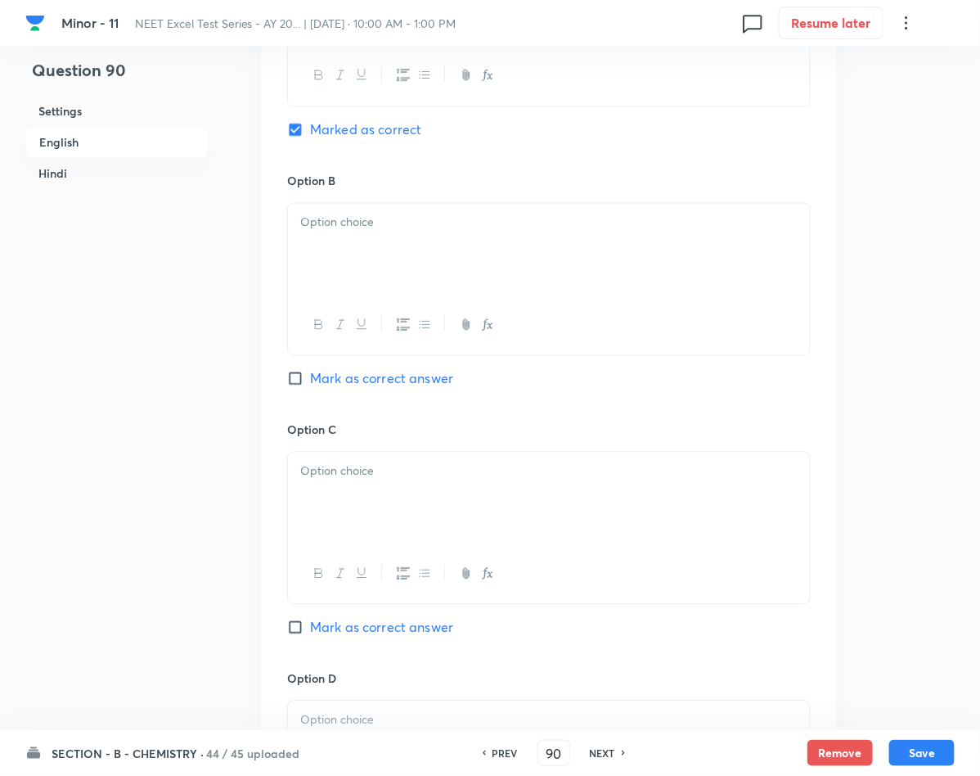
click at [393, 222] on p at bounding box center [548, 223] width 497 height 19
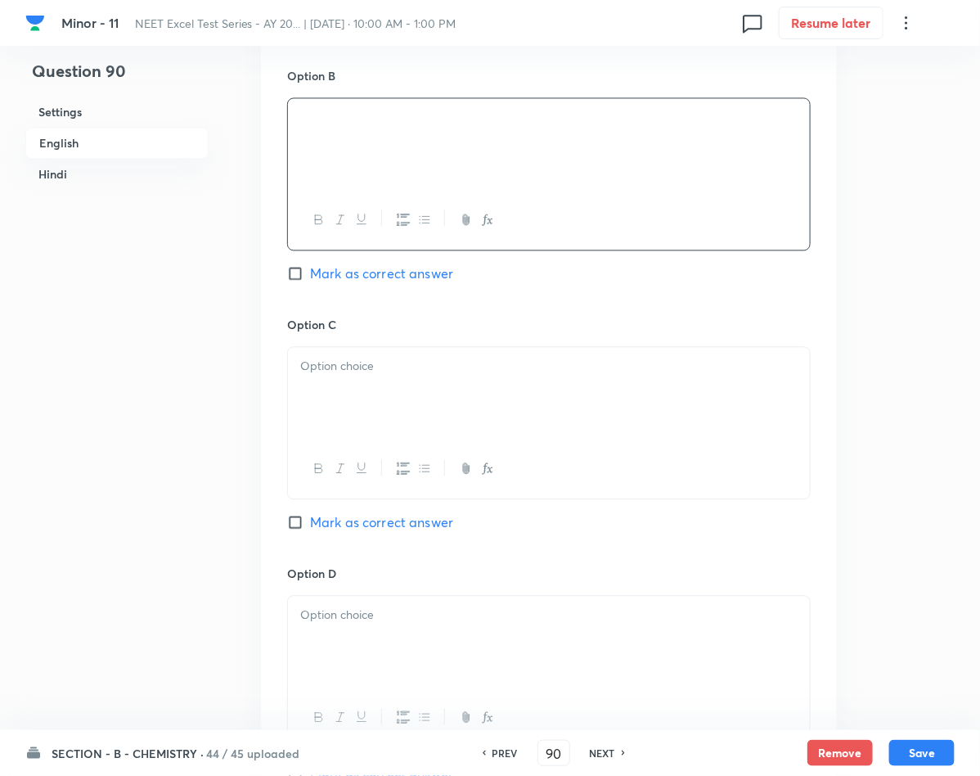
scroll to position [1171, 0]
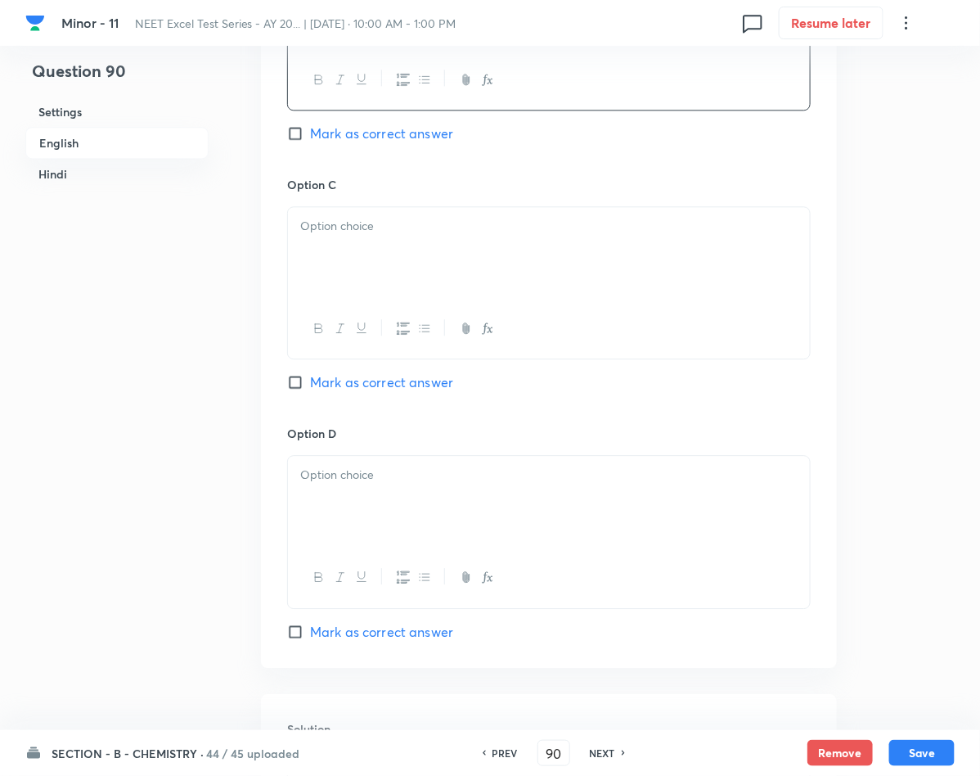
click at [398, 256] on div at bounding box center [549, 253] width 522 height 92
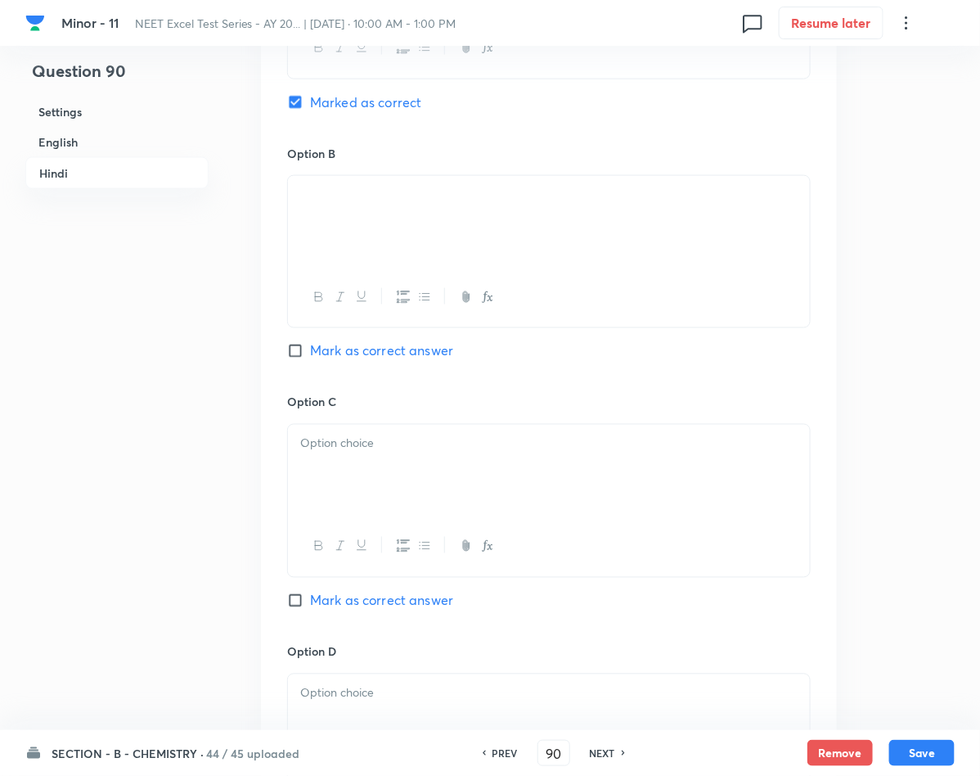
scroll to position [2643, 0]
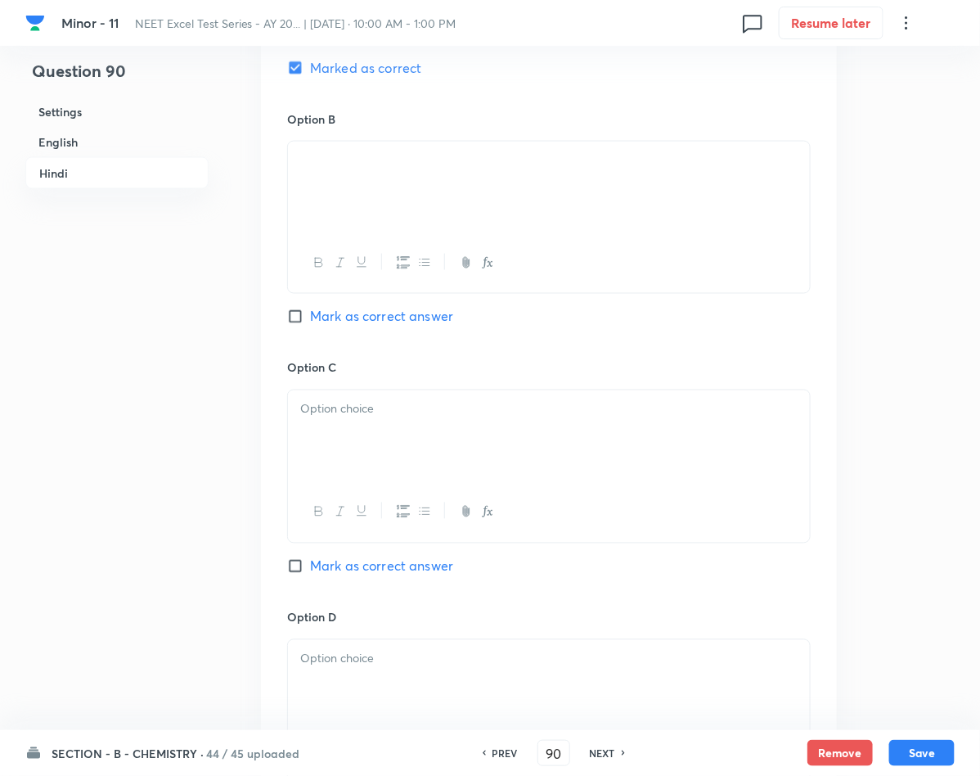
click at [371, 447] on div at bounding box center [549, 436] width 522 height 92
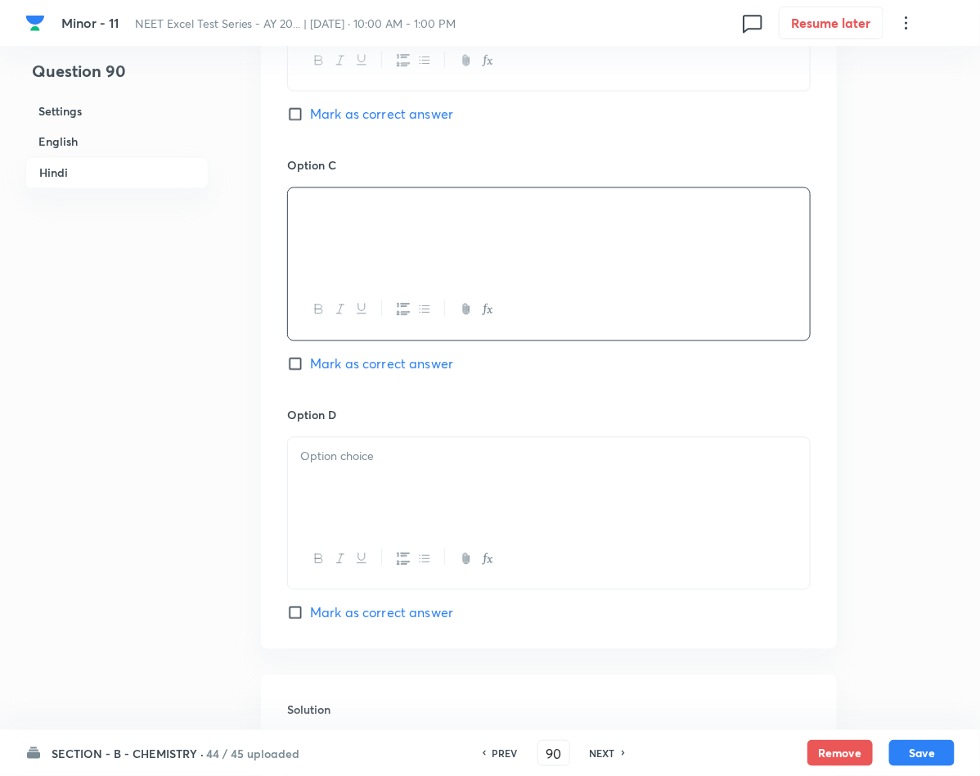
scroll to position [2888, 0]
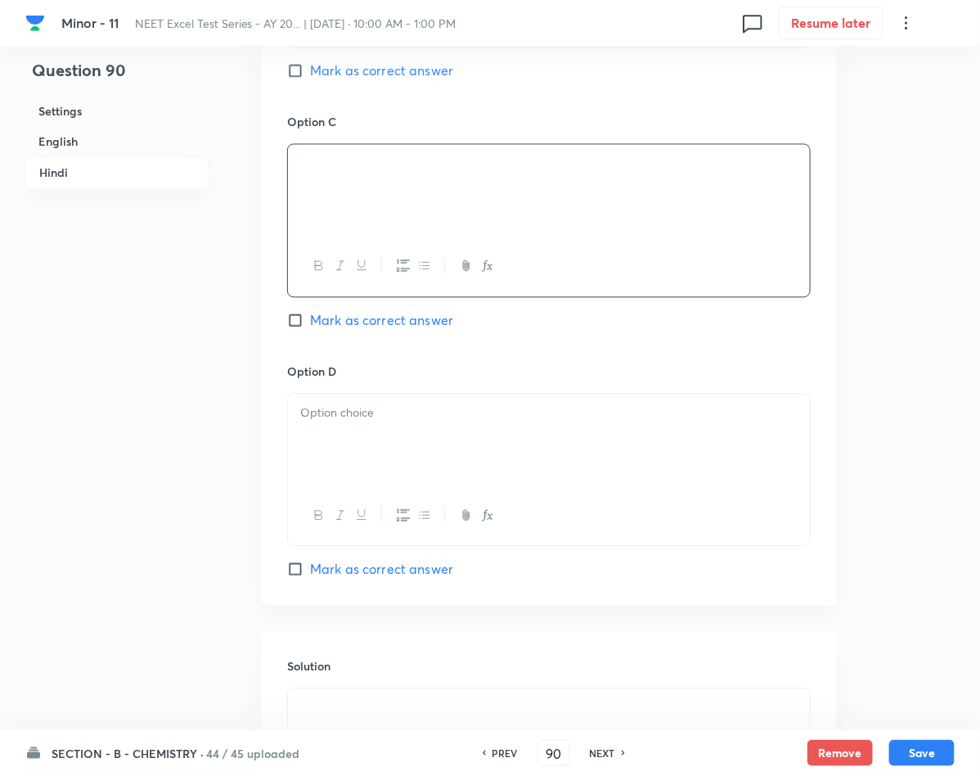
click at [395, 432] on div at bounding box center [549, 440] width 522 height 92
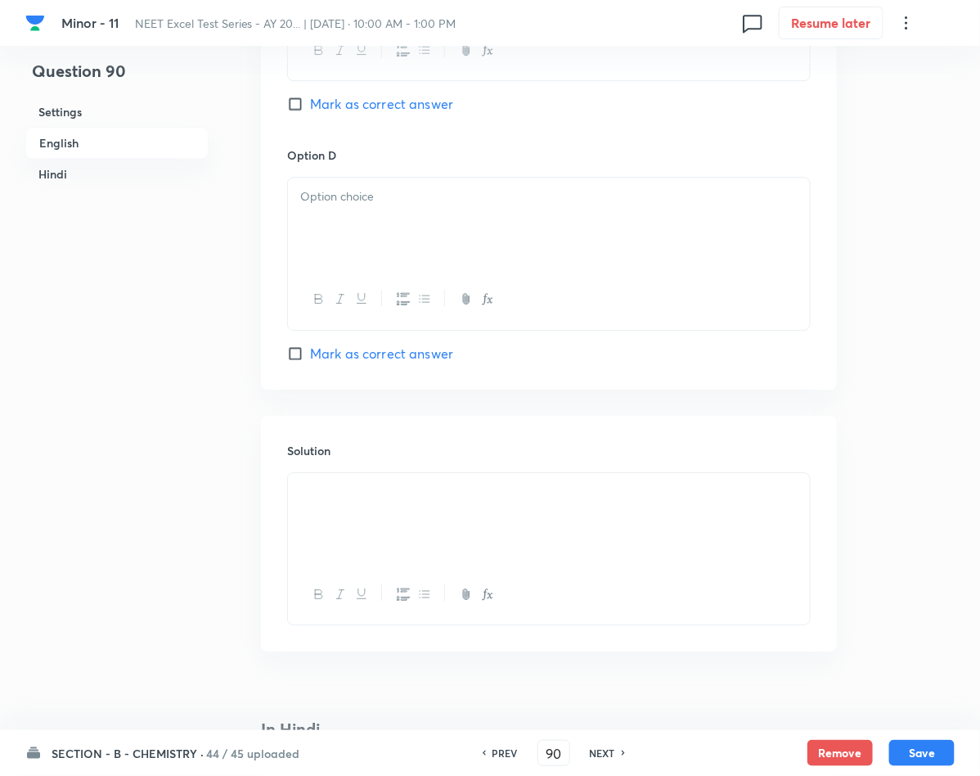
scroll to position [1416, 0]
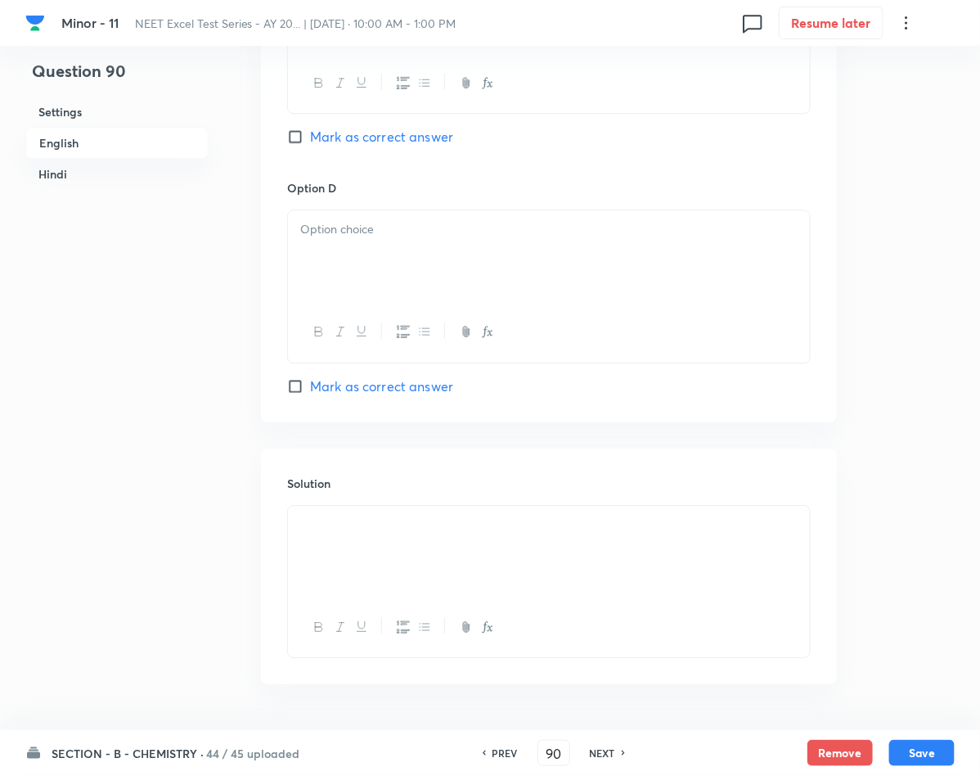
click at [312, 254] on div at bounding box center [549, 256] width 522 height 92
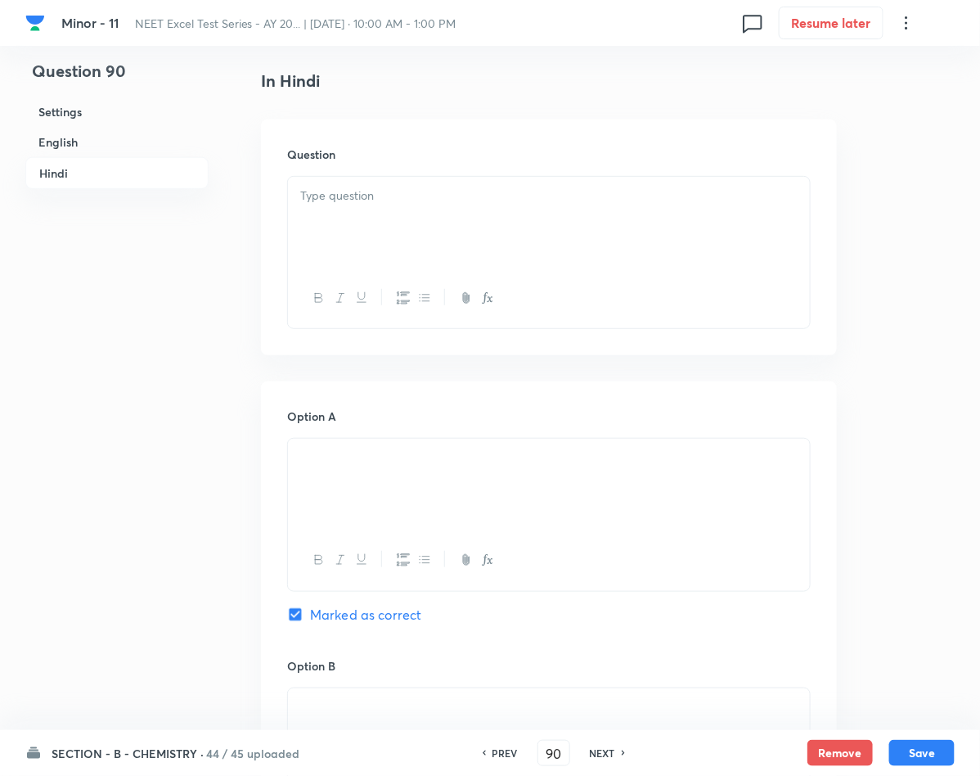
scroll to position [2086, 0]
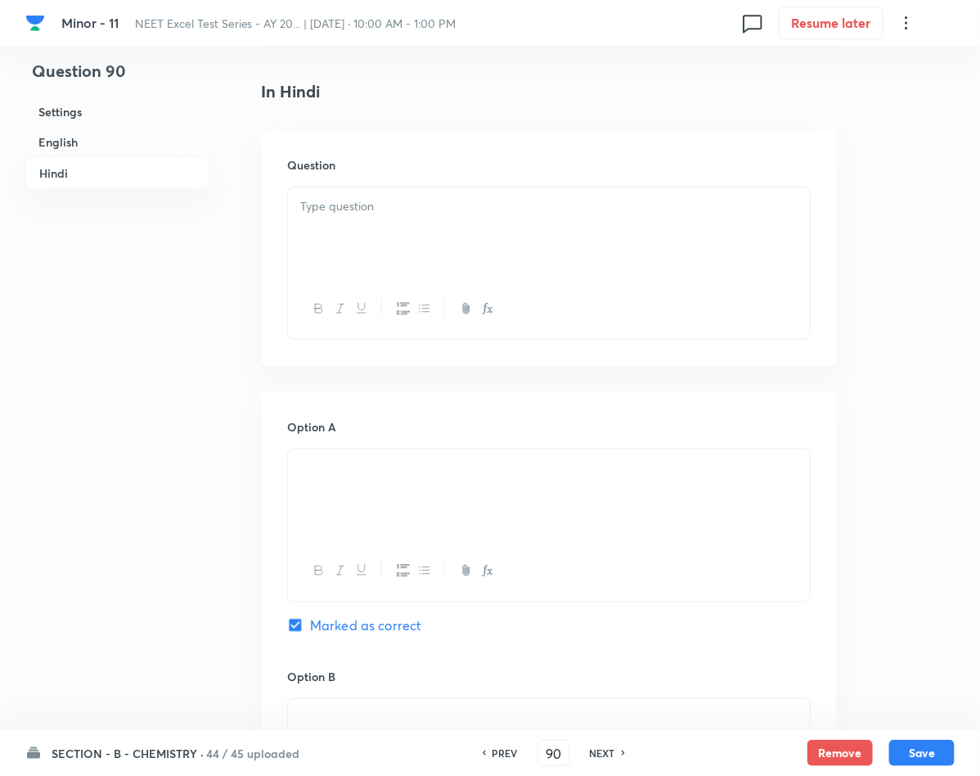
click at [432, 248] on div at bounding box center [549, 233] width 522 height 92
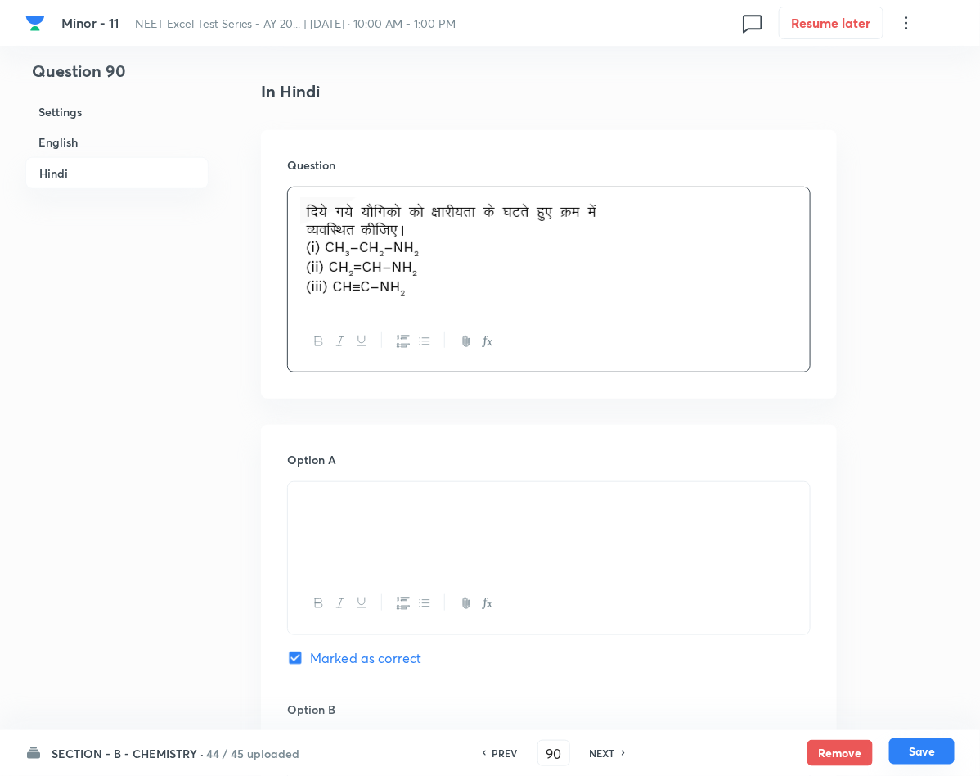
click at [909, 749] on button "Save" at bounding box center [921, 751] width 65 height 26
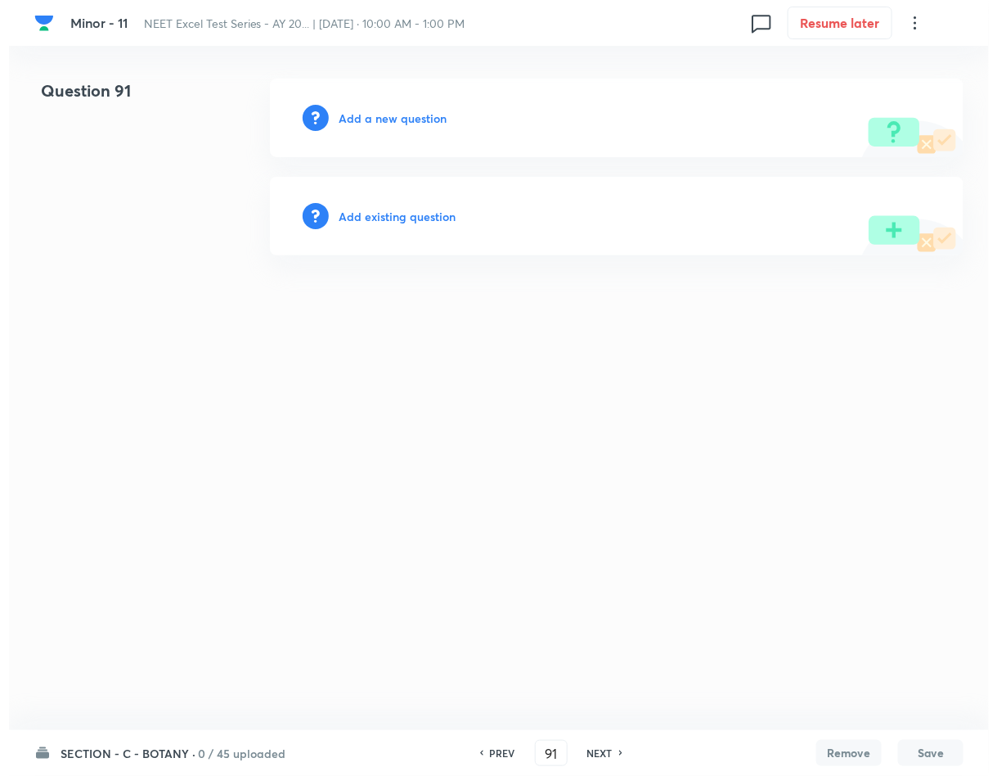
scroll to position [0, 0]
click at [432, 121] on h6 "Add a new question" at bounding box center [393, 118] width 108 height 17
click at [432, 121] on h6 "Choose a question type" at bounding box center [402, 118] width 126 height 17
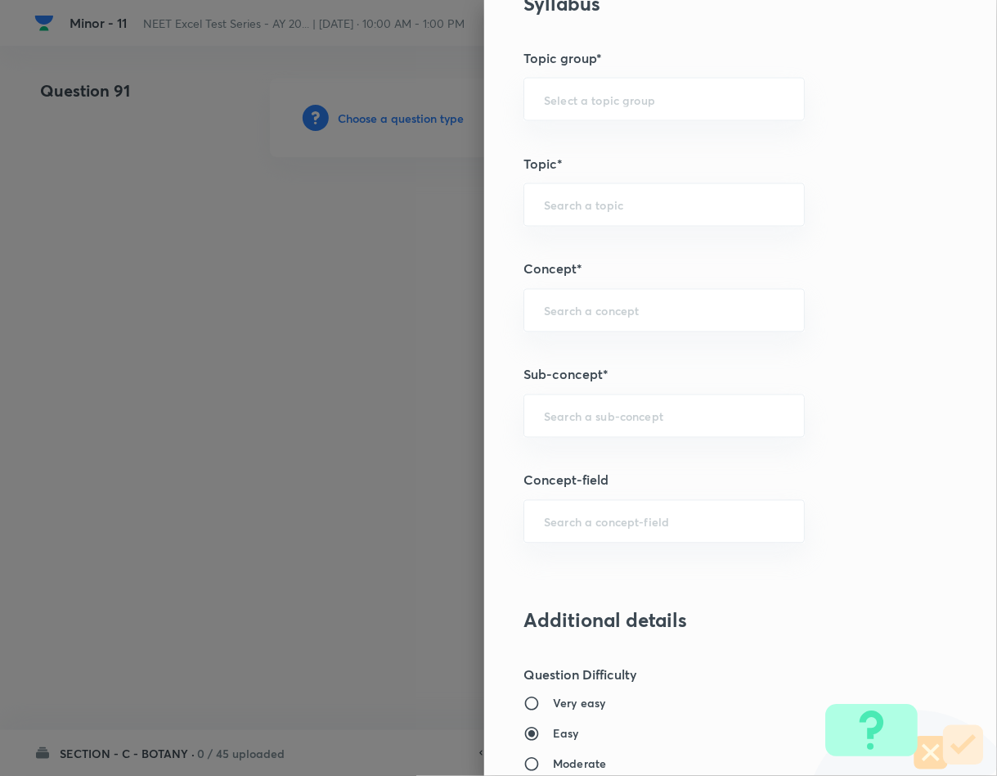
scroll to position [859, 0]
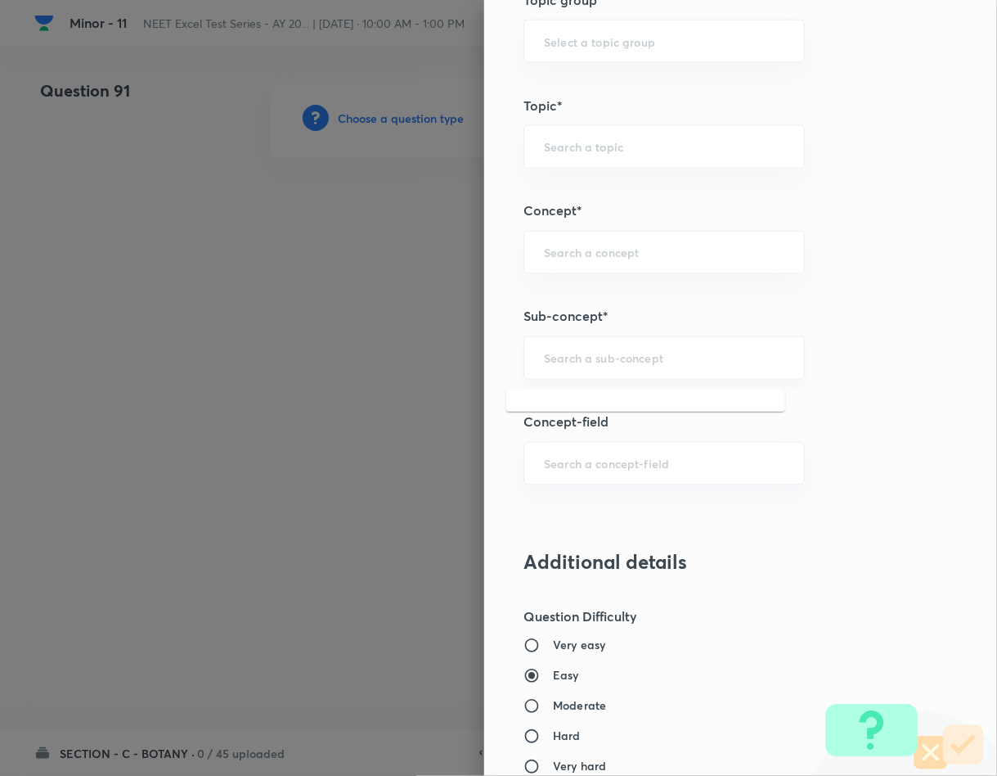
click at [680, 362] on input "text" at bounding box center [664, 358] width 241 height 16
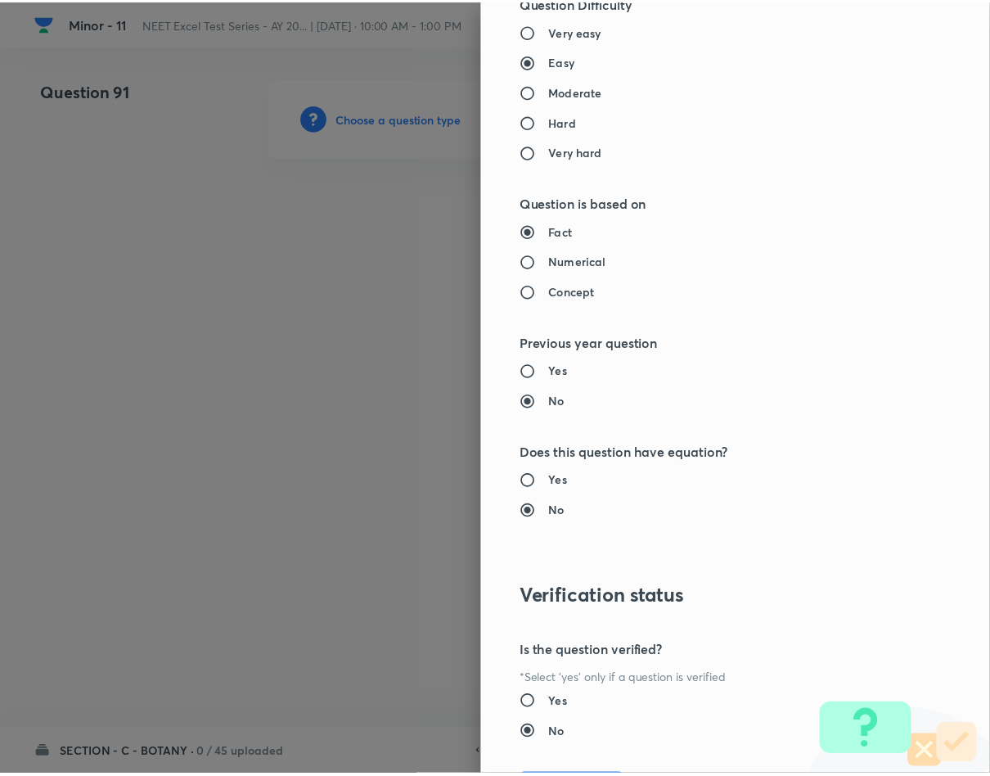
scroll to position [1569, 0]
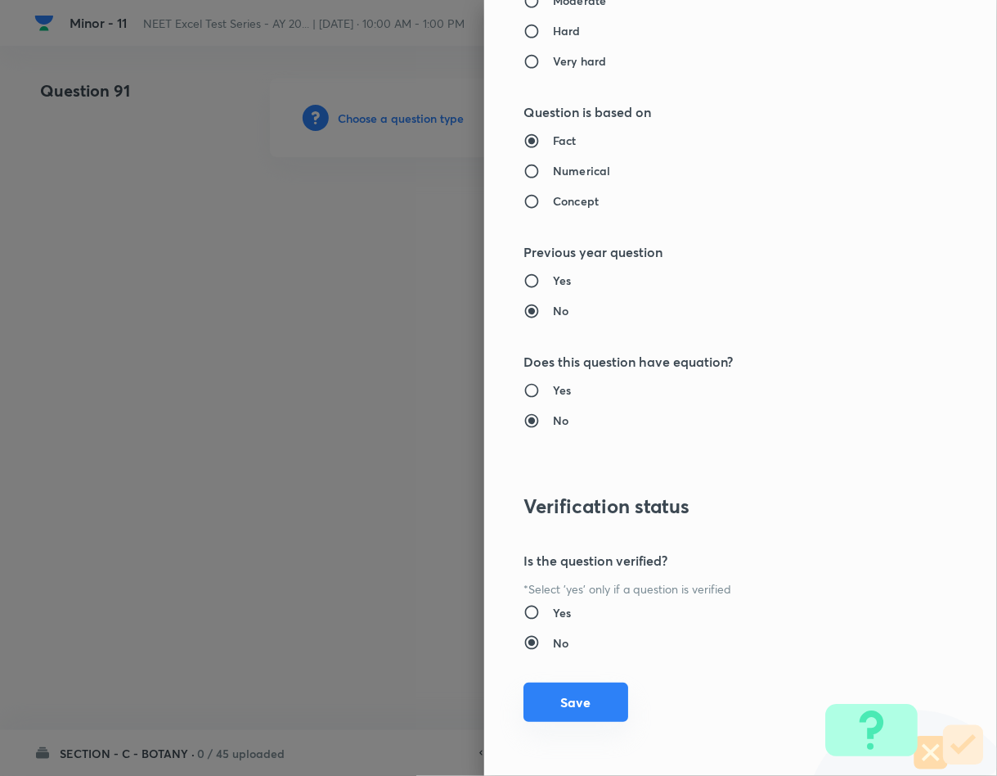
click at [585, 702] on button "Save" at bounding box center [576, 701] width 105 height 39
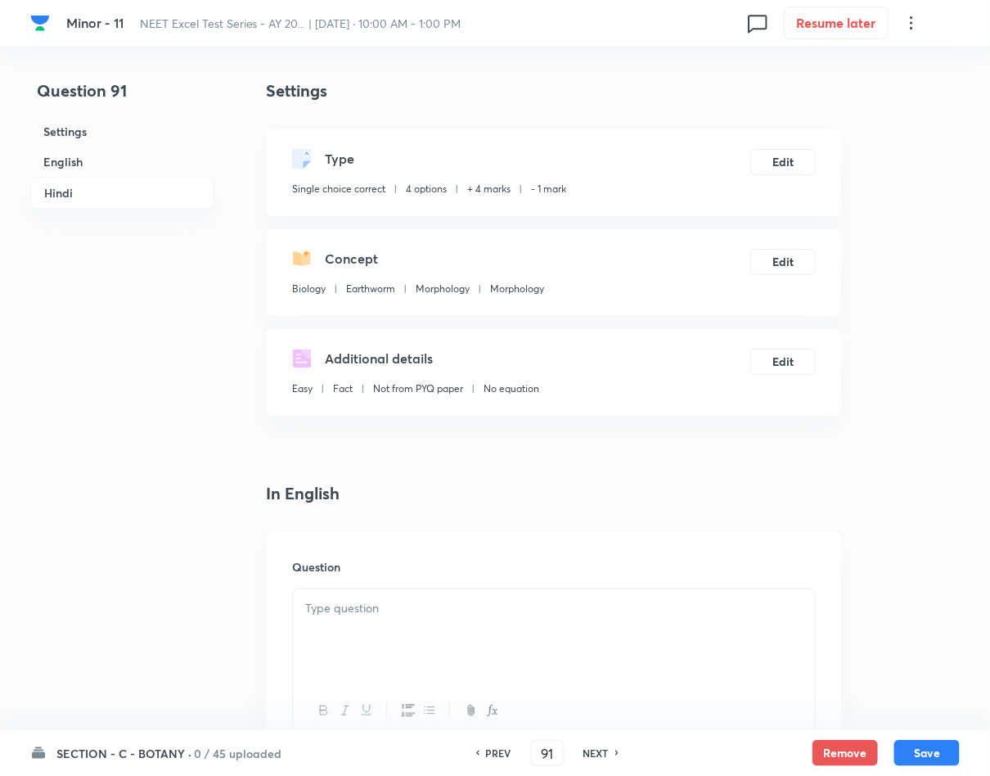
click at [456, 596] on div at bounding box center [554, 635] width 522 height 92
click at [410, 587] on div "Question" at bounding box center [554, 650] width 576 height 236
click at [422, 609] on p at bounding box center [553, 608] width 497 height 19
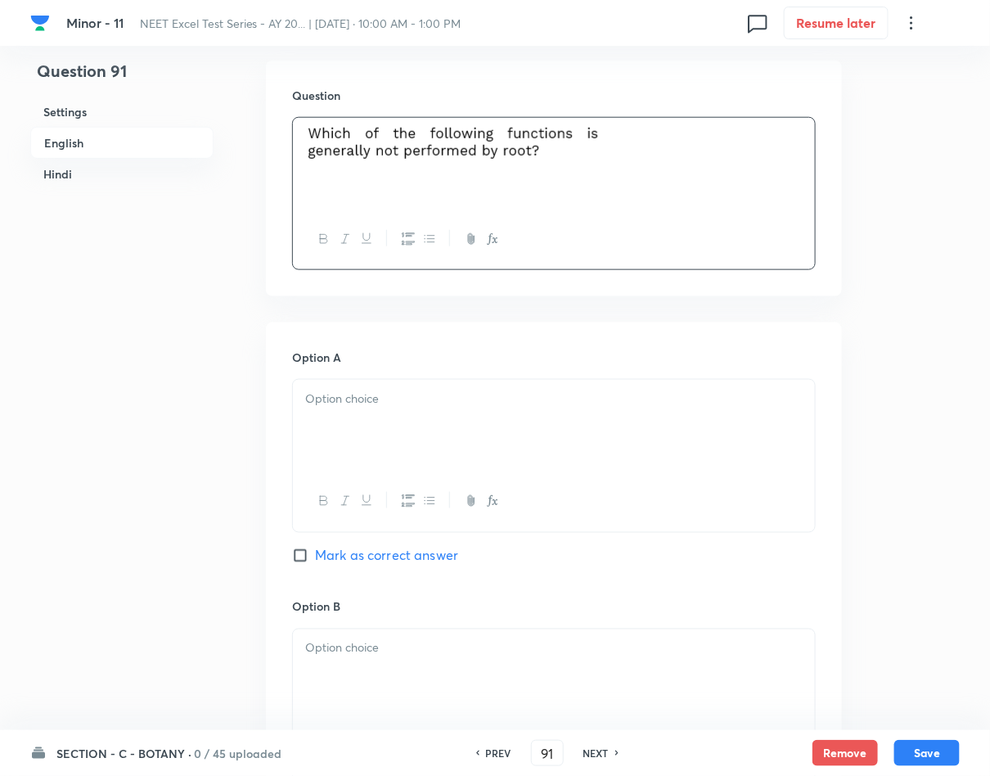
scroll to position [614, 0]
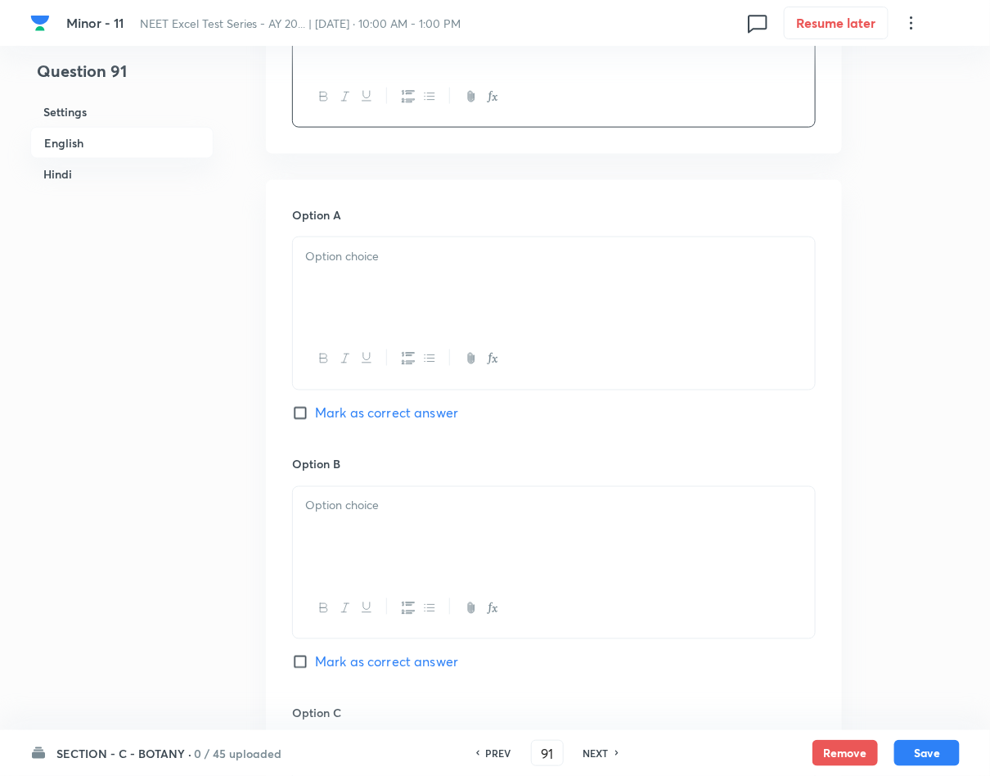
click at [420, 265] on p at bounding box center [553, 256] width 497 height 19
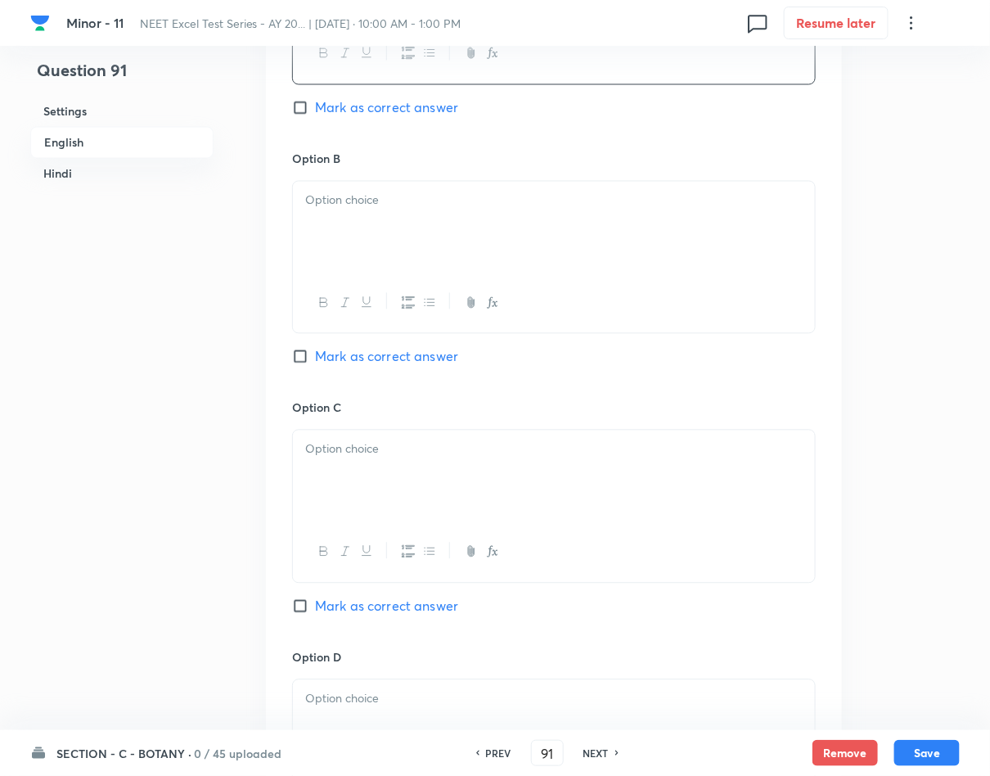
scroll to position [982, 0]
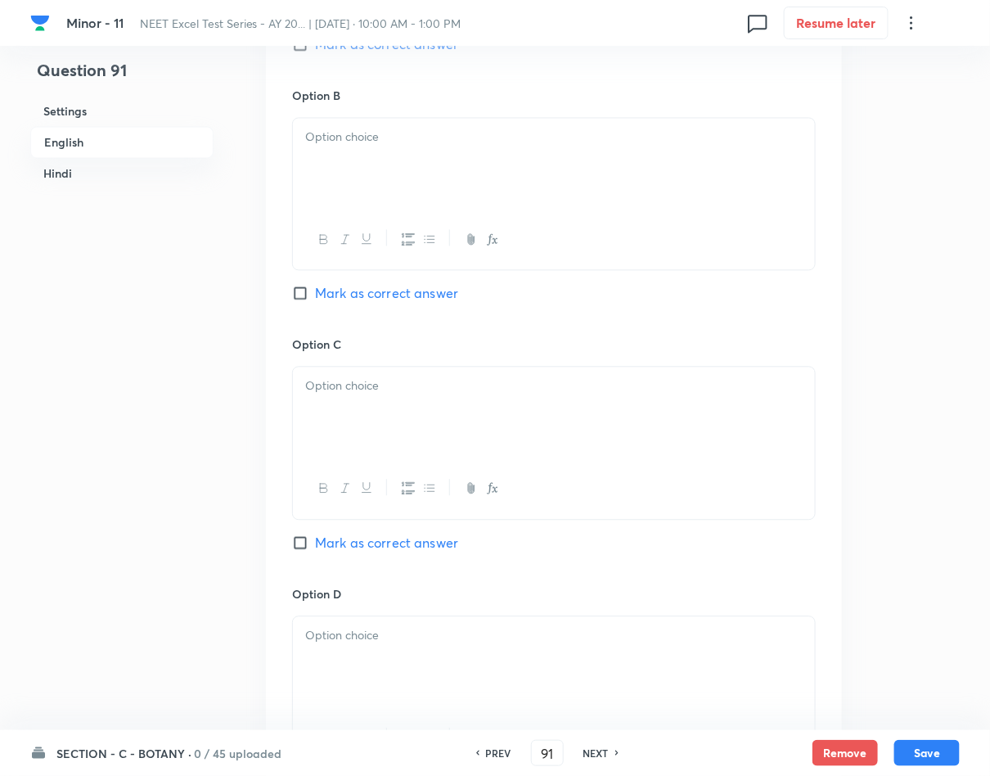
click at [324, 155] on div at bounding box center [554, 165] width 522 height 92
click at [366, 299] on span "Mark as correct answer" at bounding box center [386, 294] width 143 height 20
click at [315, 299] on input "Mark as correct answer" at bounding box center [303, 293] width 23 height 16
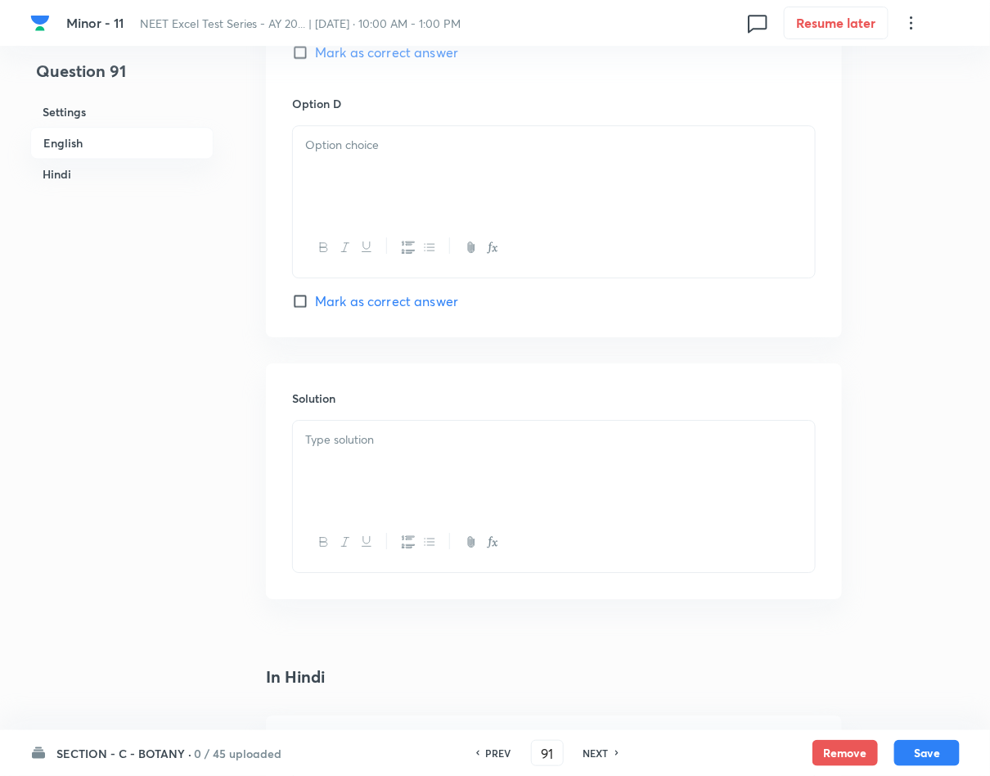
scroll to position [1595, 0]
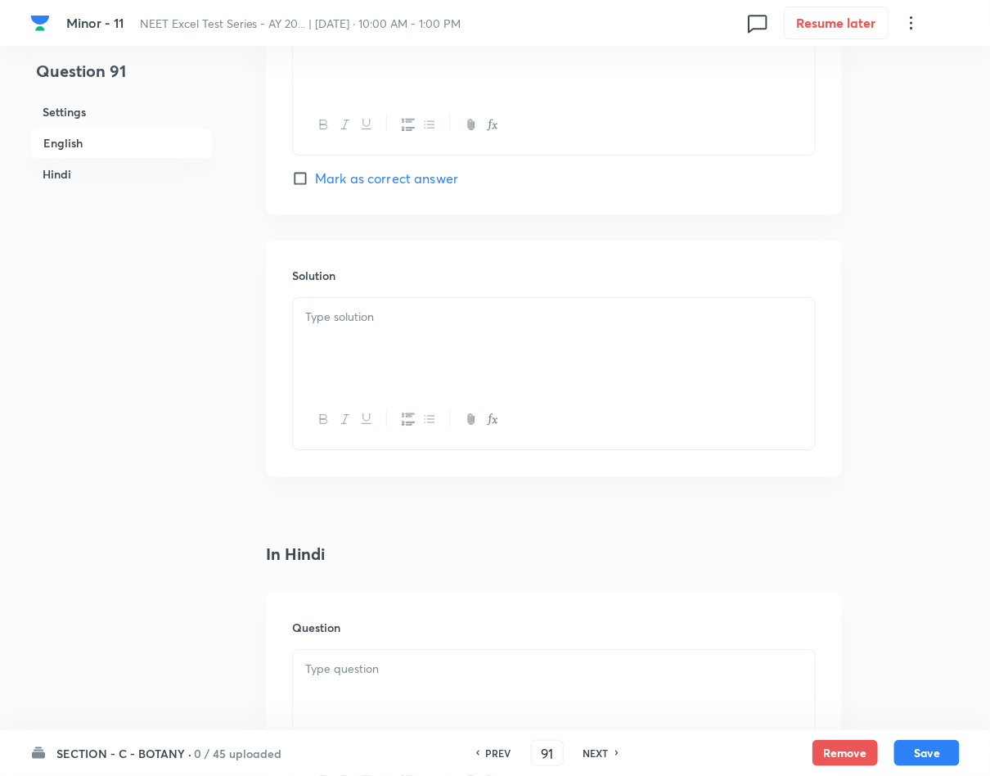
click at [408, 322] on p at bounding box center [553, 317] width 497 height 19
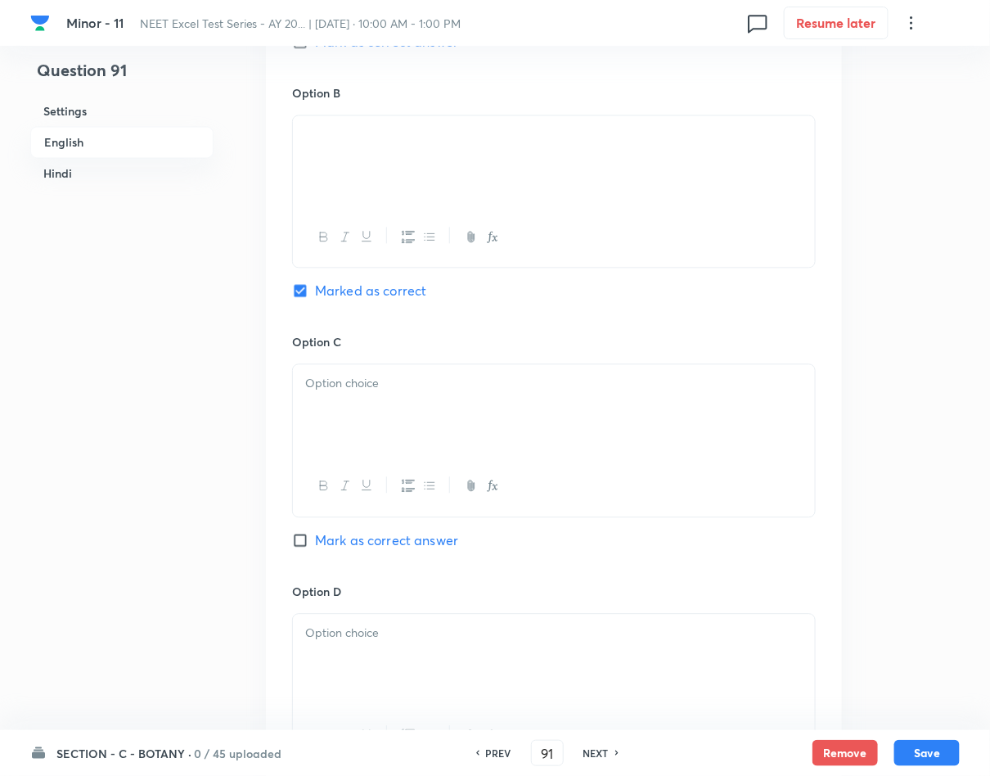
scroll to position [982, 0]
click at [425, 353] on h6 "Option C" at bounding box center [554, 344] width 524 height 17
click at [439, 375] on div at bounding box center [554, 413] width 522 height 92
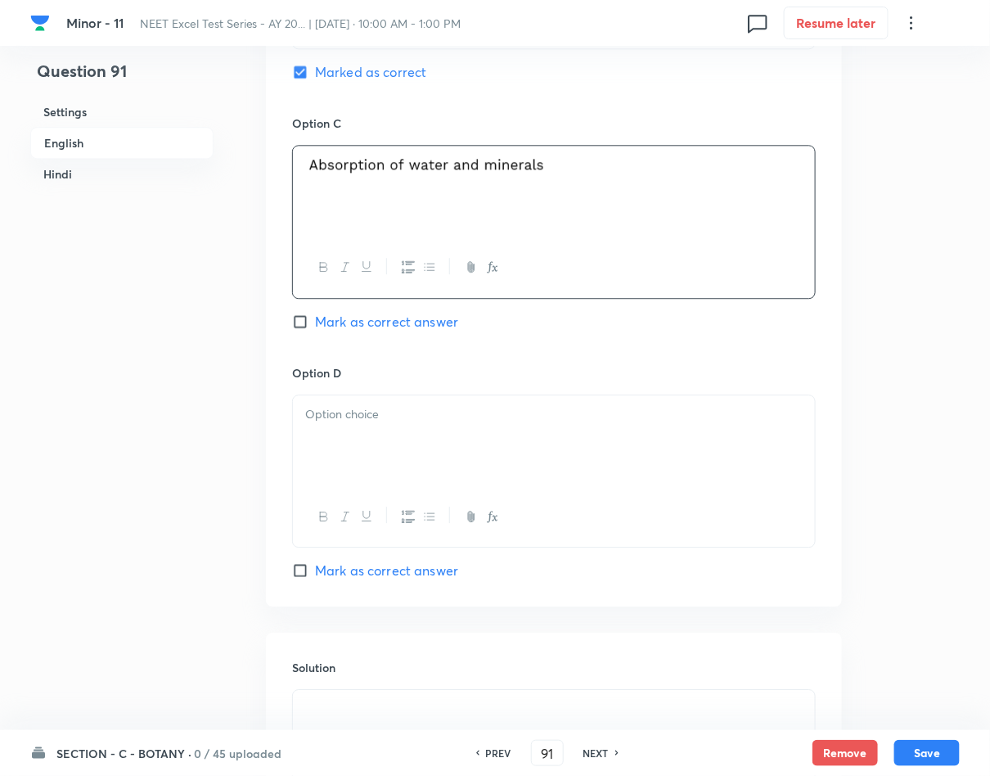
scroll to position [1227, 0]
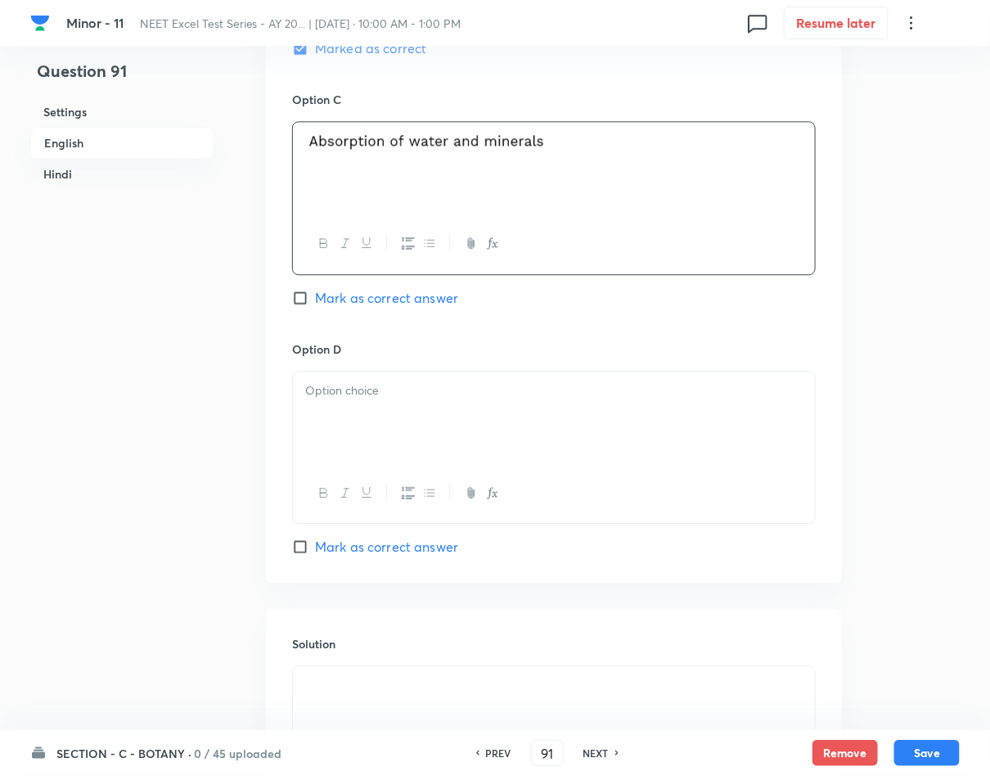
click at [369, 378] on div at bounding box center [554, 417] width 522 height 92
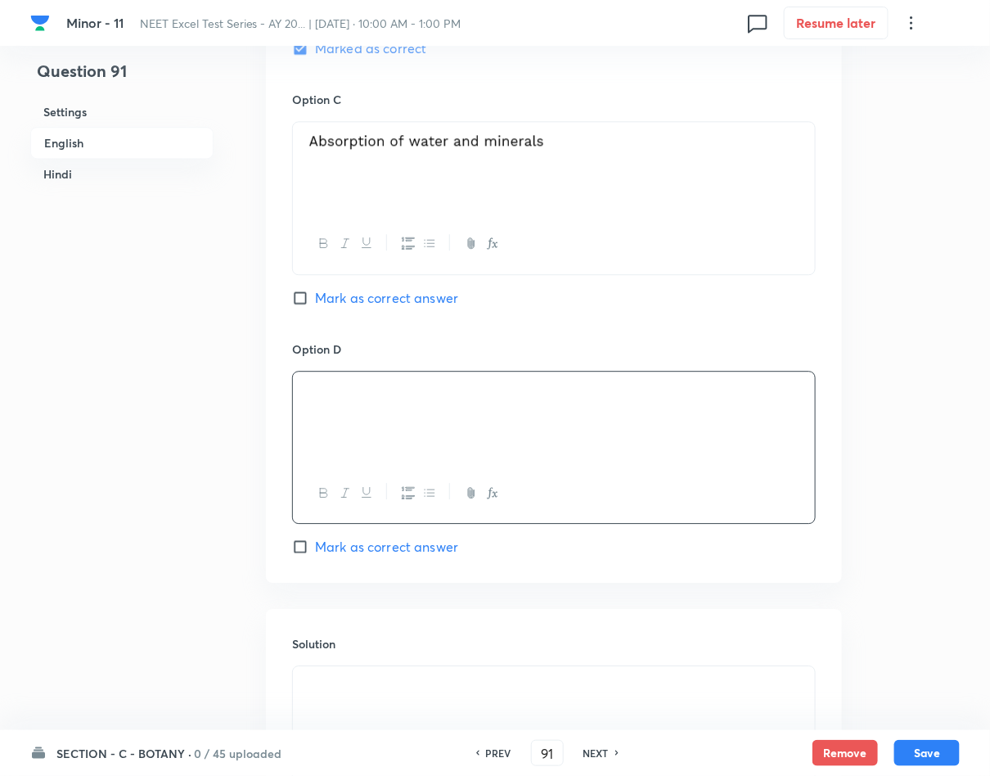
click at [555, 439] on div at bounding box center [554, 417] width 522 height 92
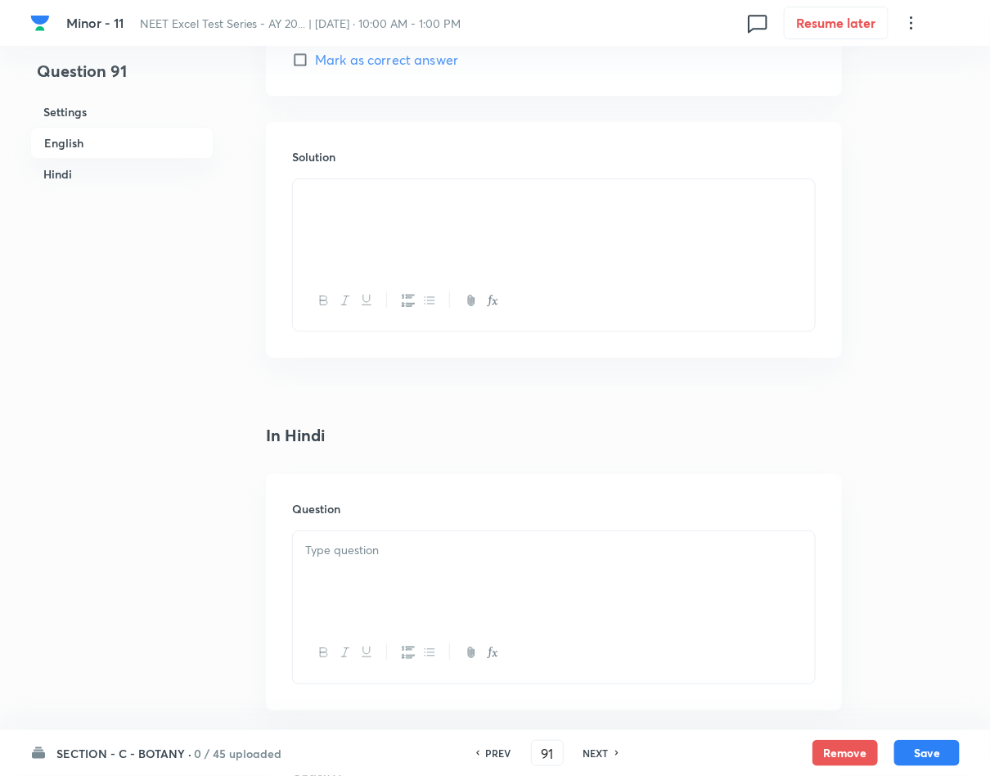
scroll to position [1841, 0]
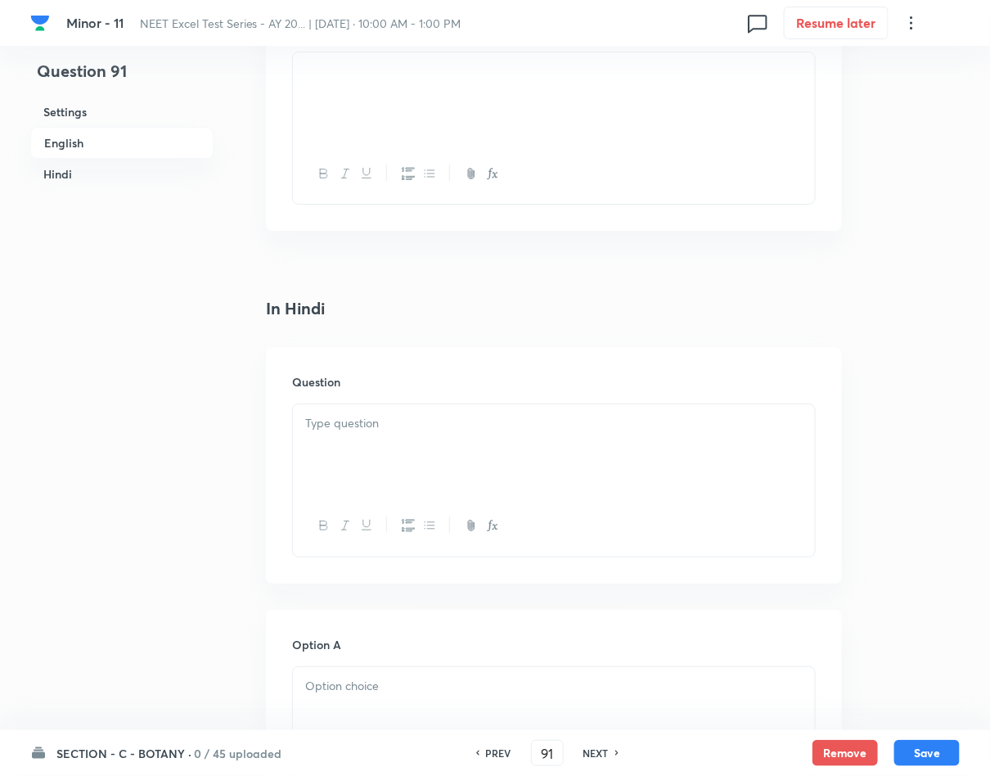
click at [454, 412] on div at bounding box center [554, 450] width 522 height 92
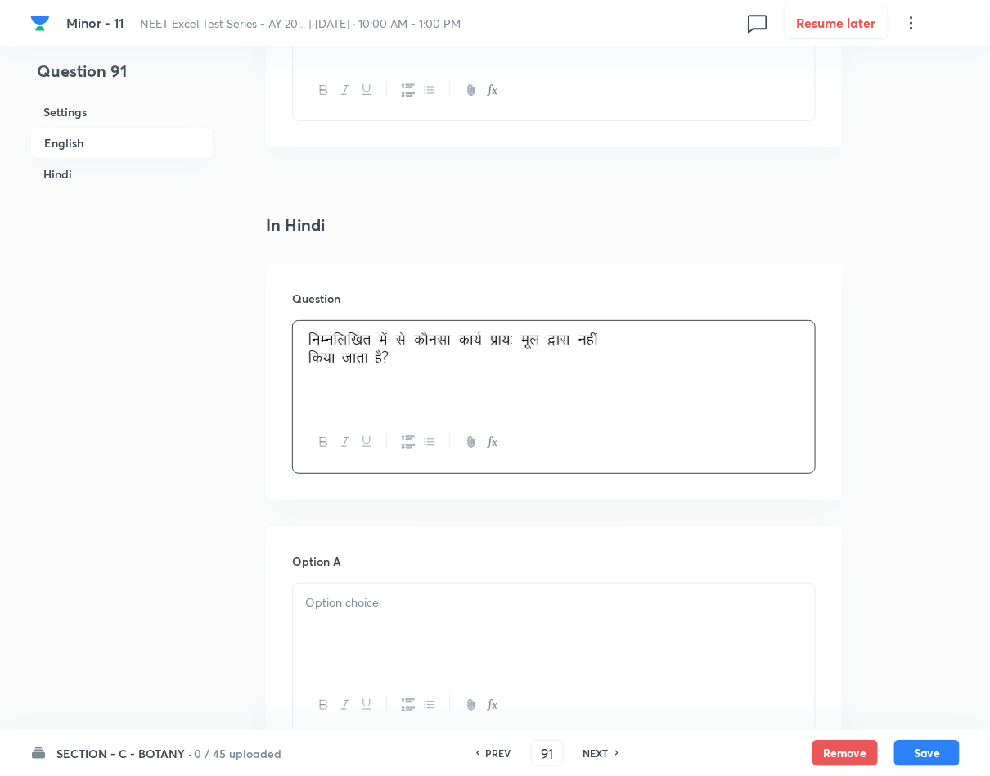
scroll to position [2086, 0]
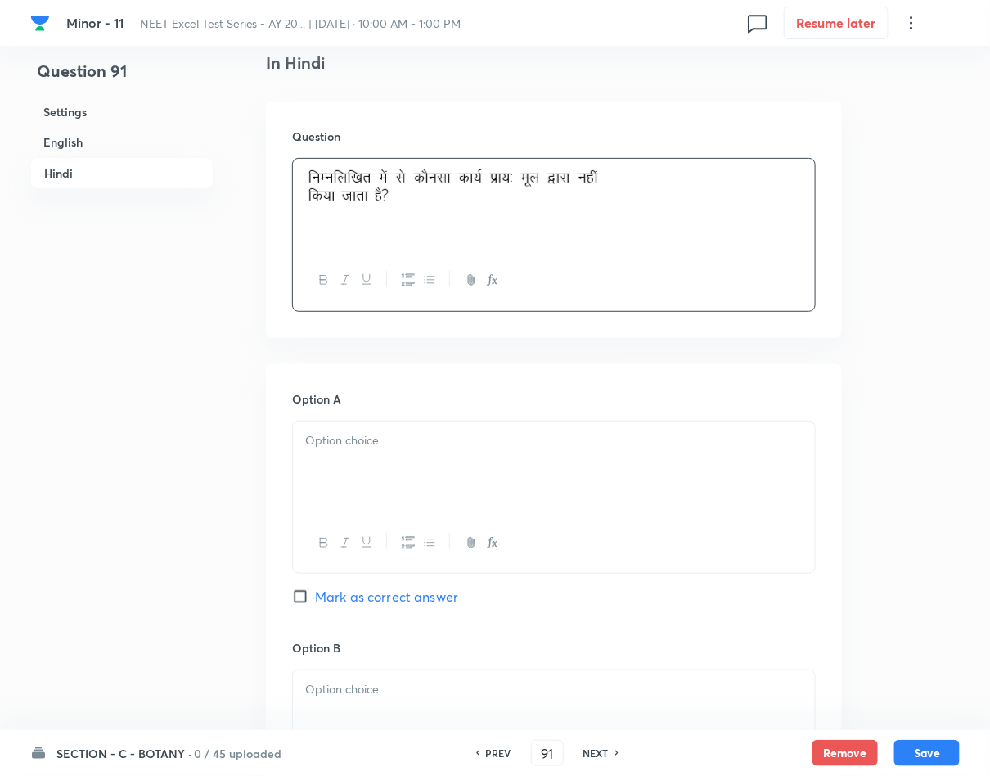
click at [344, 459] on div at bounding box center [554, 467] width 522 height 92
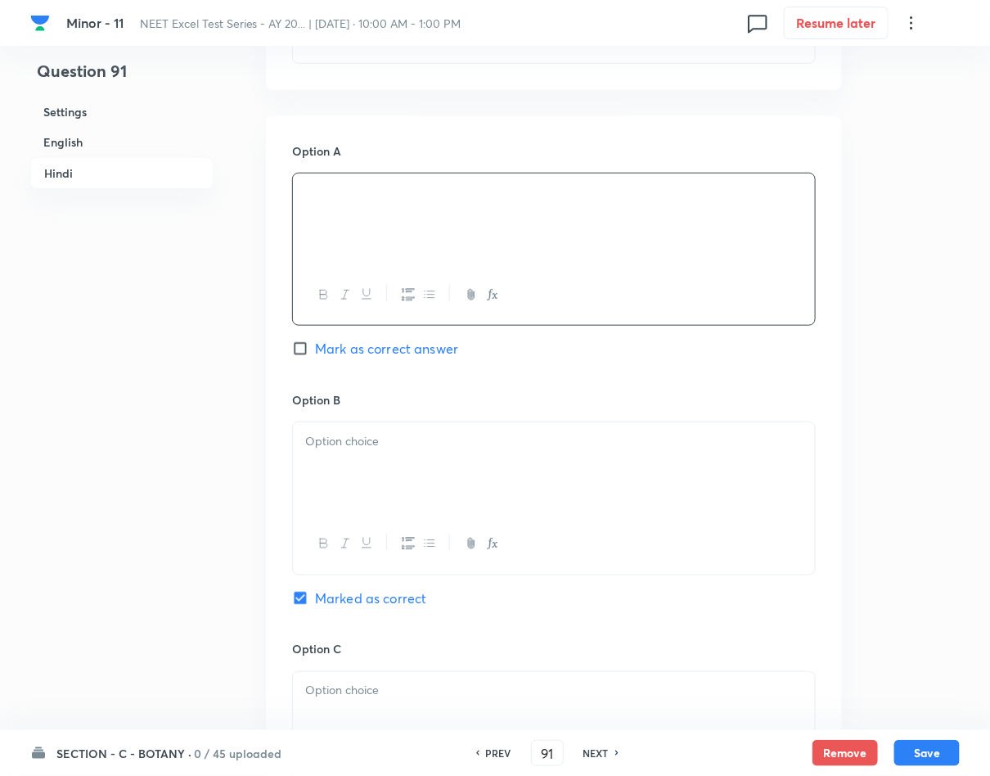
scroll to position [2454, 0]
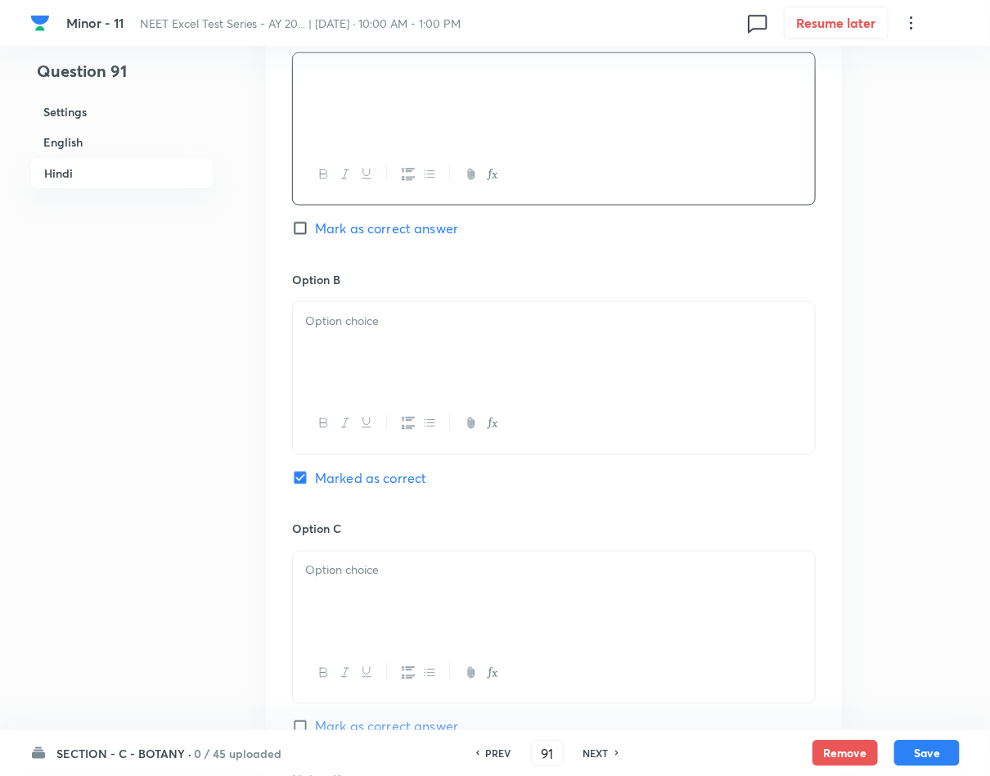
click at [437, 374] on div at bounding box center [554, 348] width 522 height 92
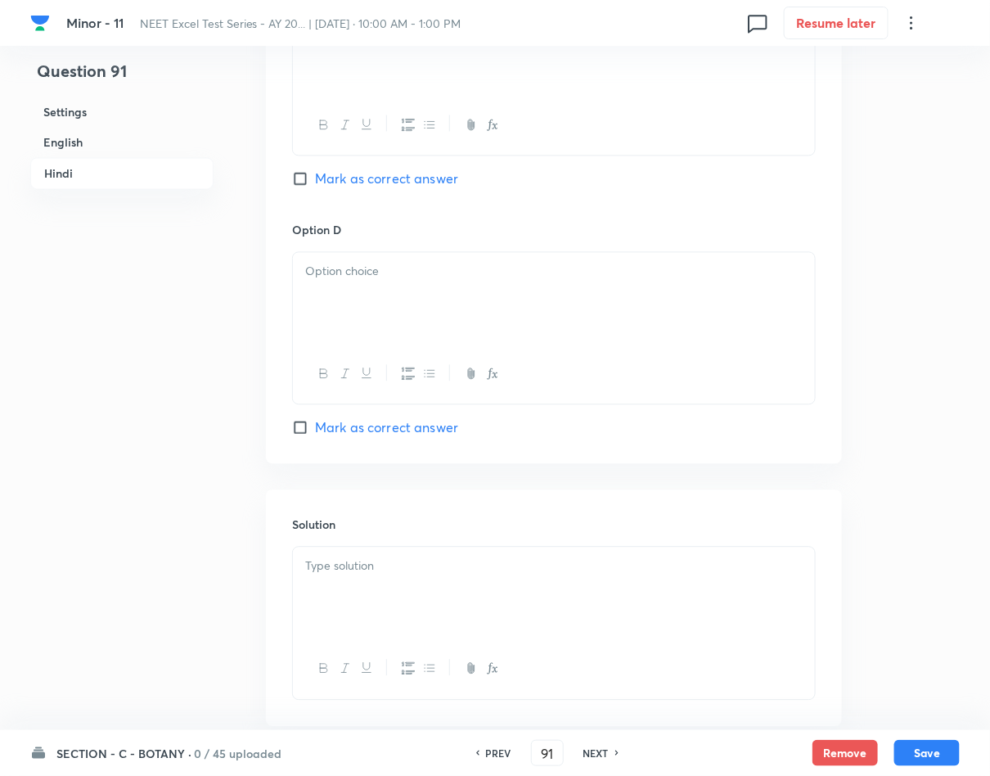
scroll to position [3104, 0]
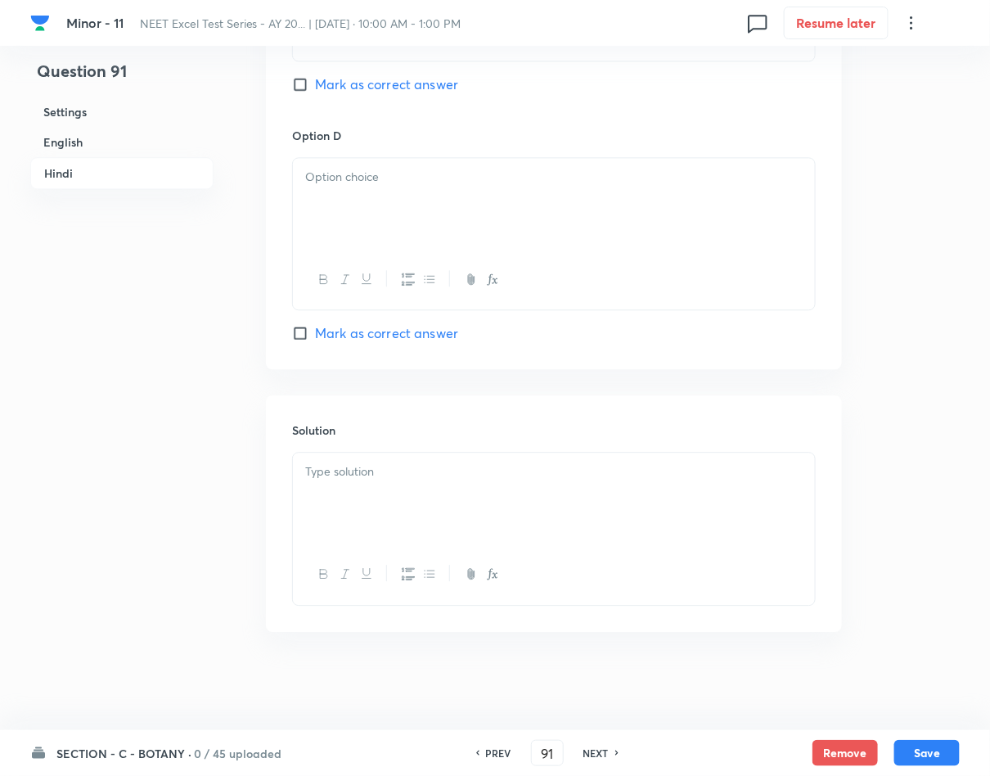
click at [515, 508] on div at bounding box center [554, 498] width 522 height 92
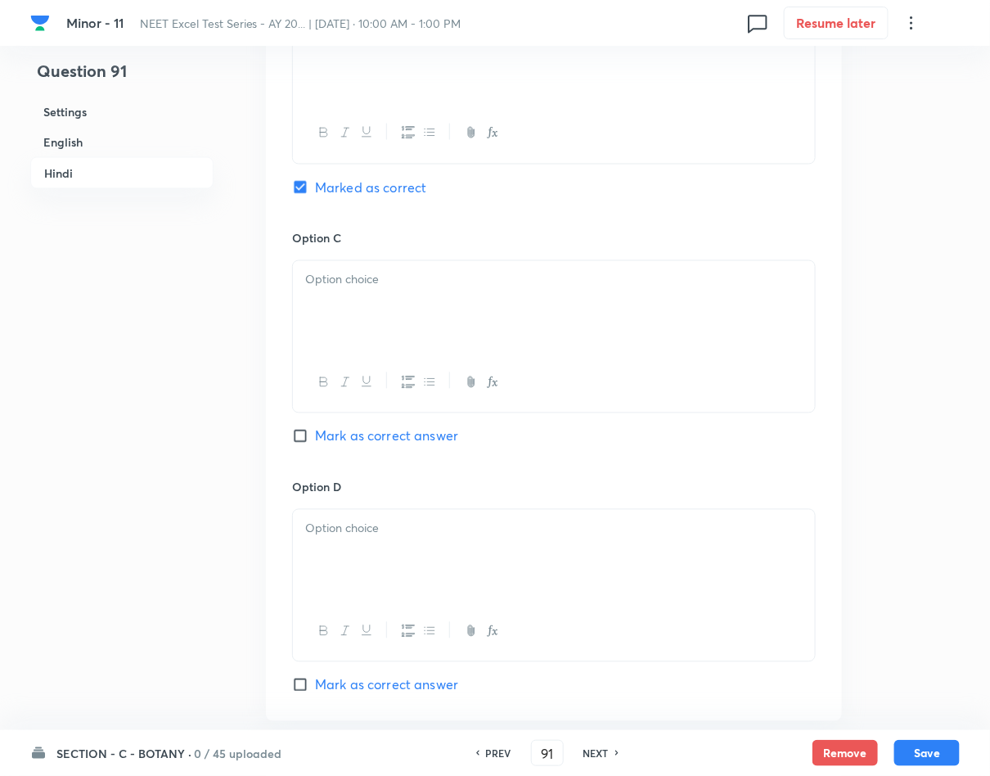
scroll to position [2736, 0]
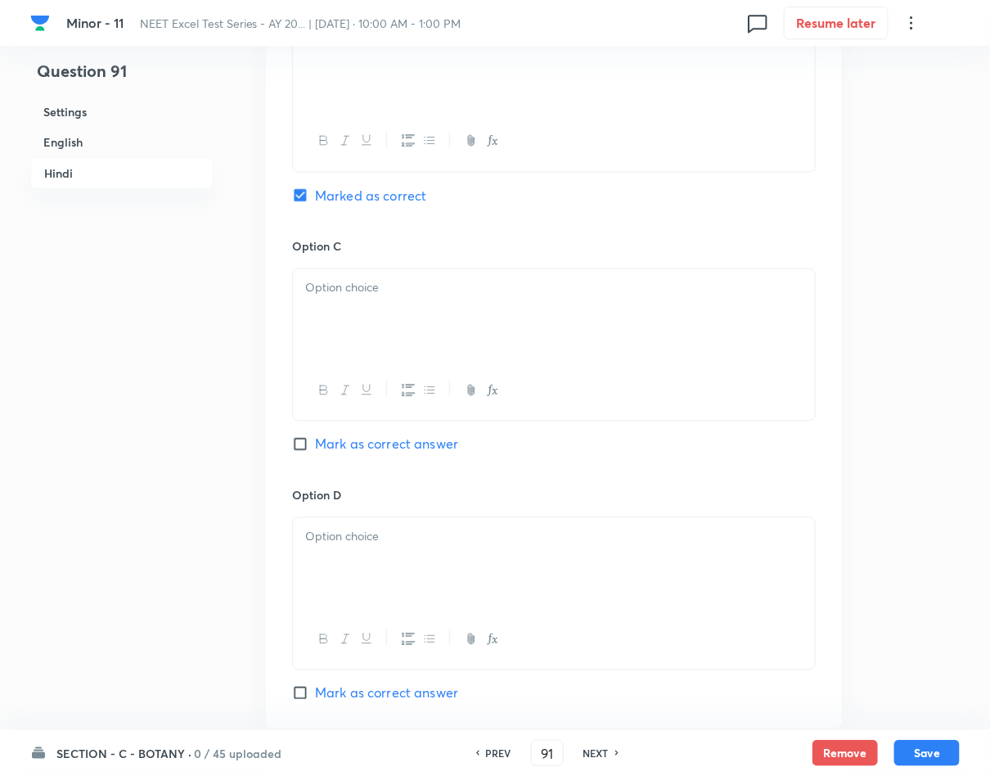
click at [535, 304] on div at bounding box center [554, 315] width 522 height 92
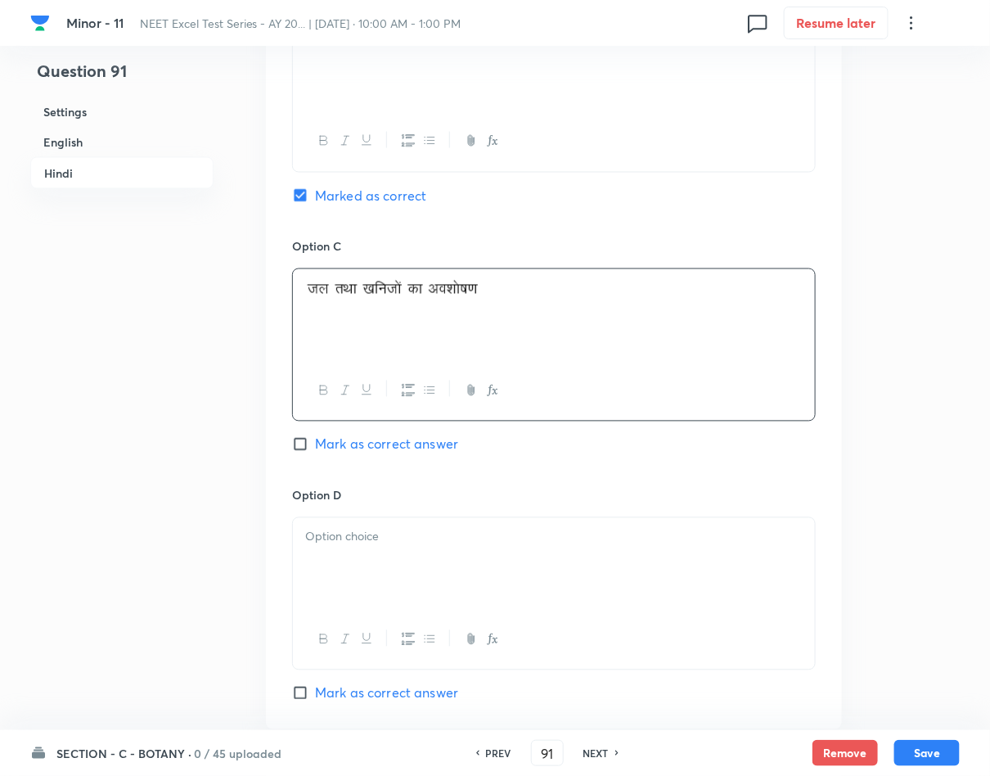
scroll to position [2859, 0]
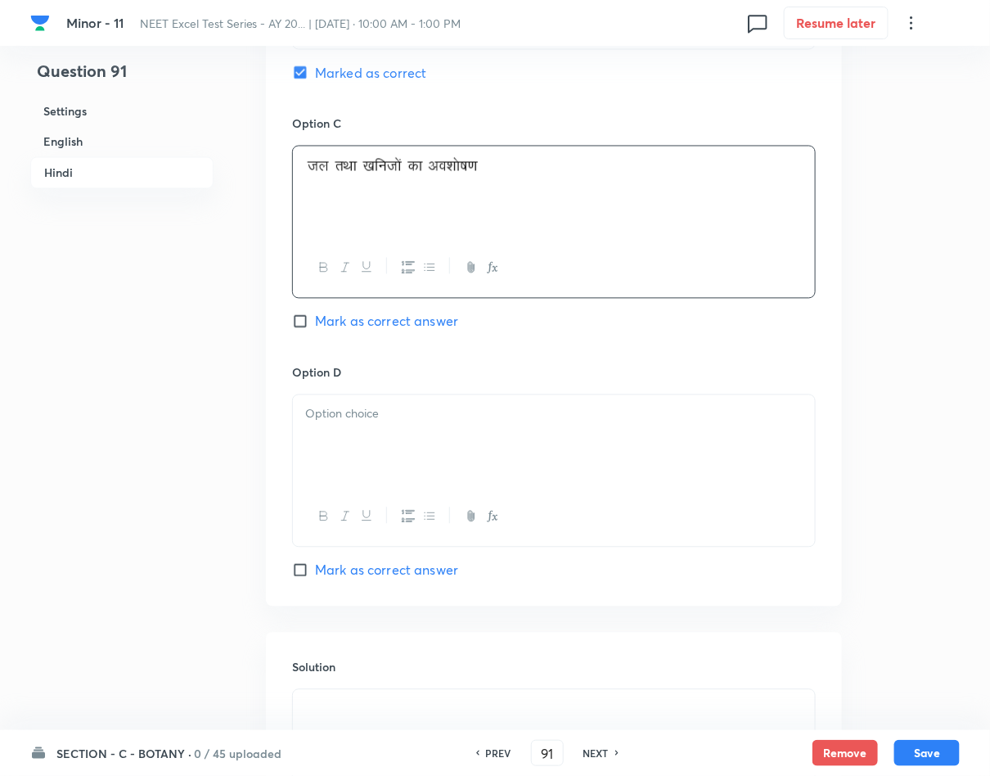
click at [525, 424] on p at bounding box center [553, 414] width 497 height 19
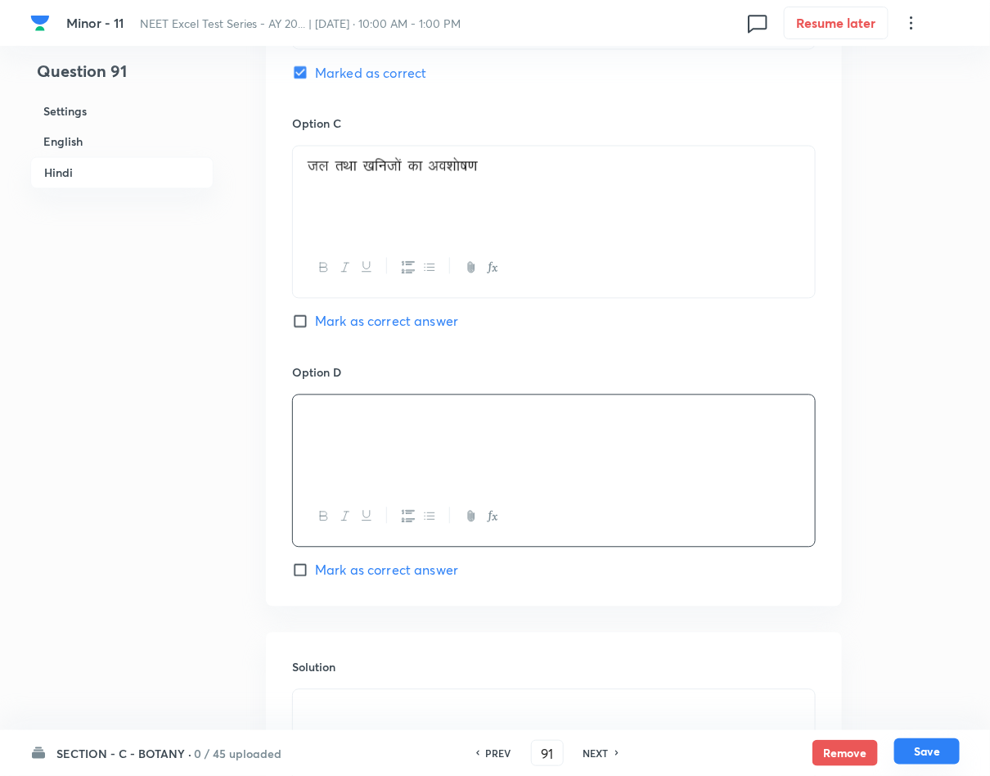
click at [906, 751] on button "Save" at bounding box center [926, 751] width 65 height 26
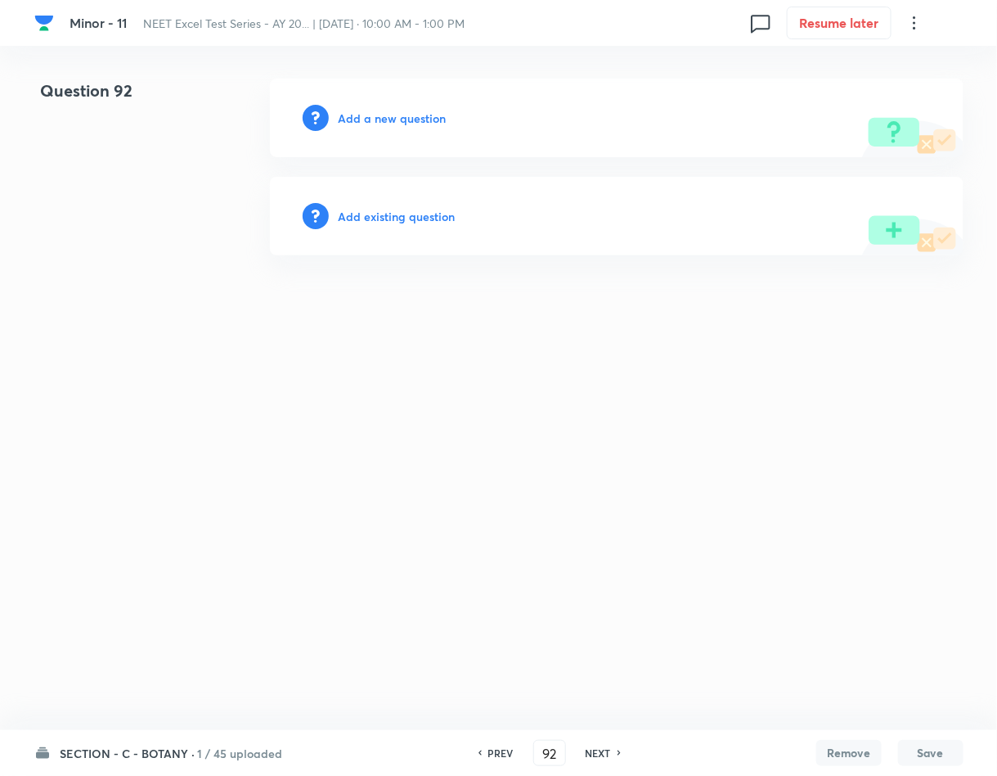
click at [420, 110] on h6 "Add a new question" at bounding box center [393, 118] width 108 height 17
click at [420, 110] on h6 "Choose a question type" at bounding box center [402, 118] width 126 height 17
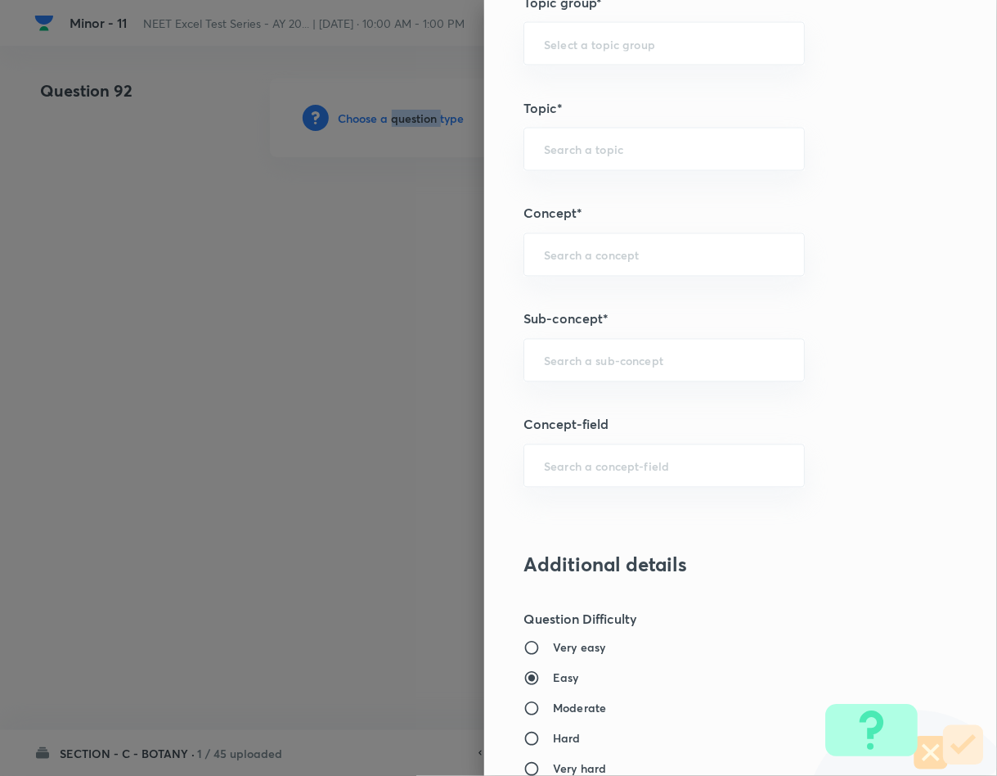
scroll to position [859, 0]
click at [697, 358] on input "text" at bounding box center [664, 358] width 241 height 16
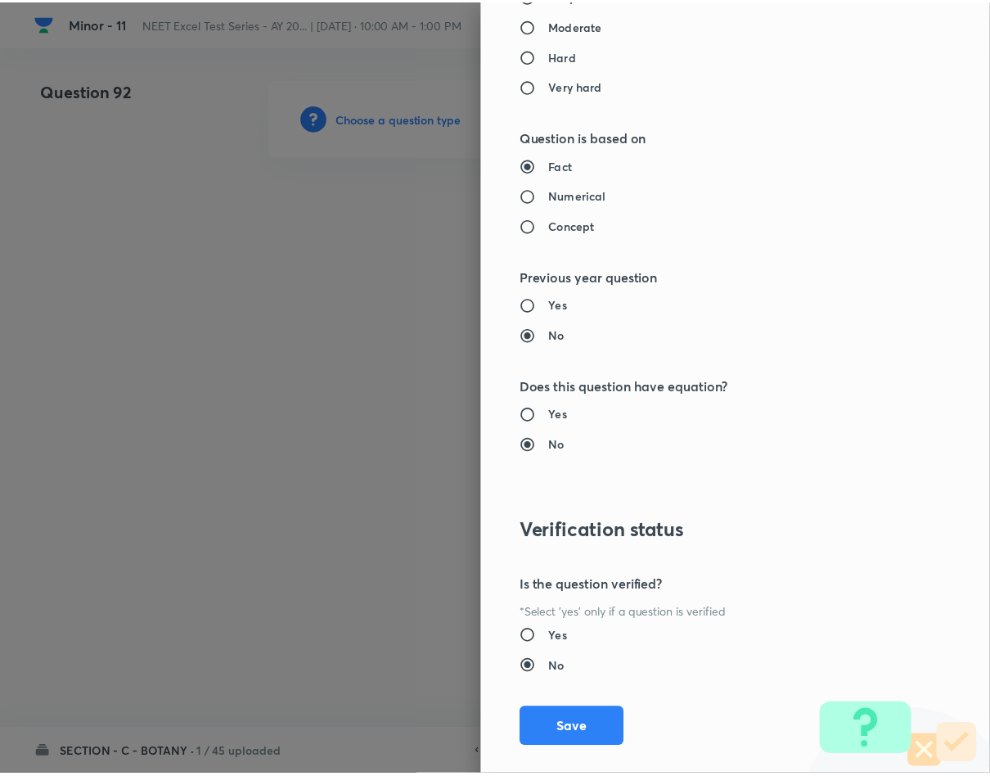
scroll to position [1569, 0]
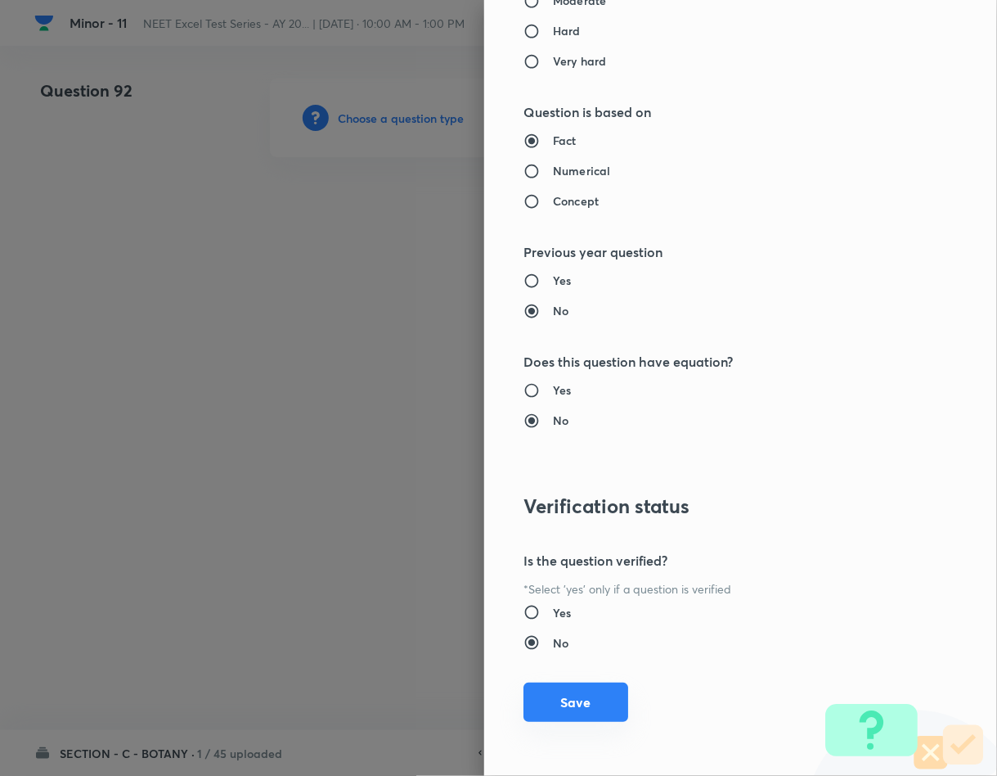
click at [587, 700] on button "Save" at bounding box center [576, 701] width 105 height 39
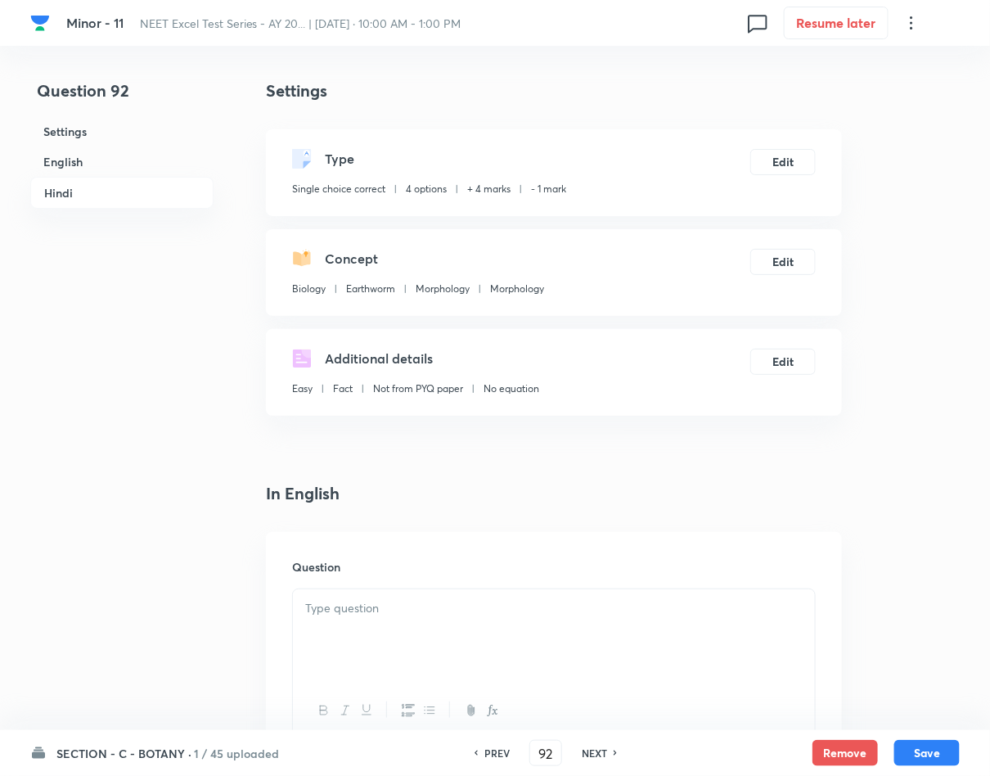
click at [555, 636] on div at bounding box center [554, 635] width 522 height 92
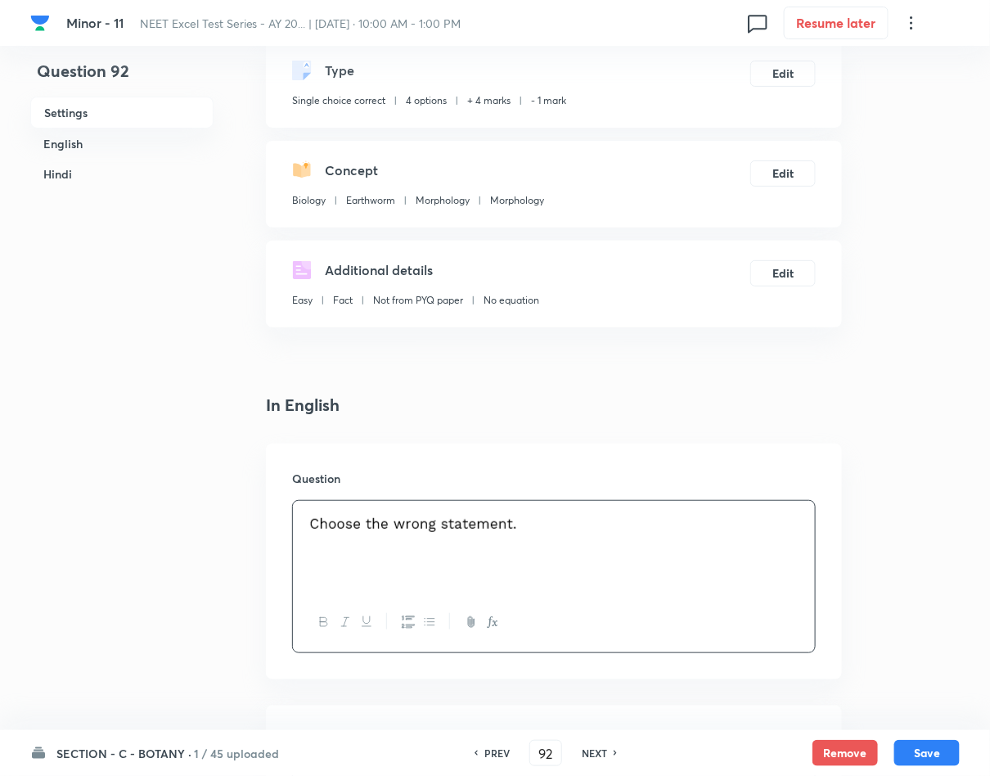
scroll to position [368, 0]
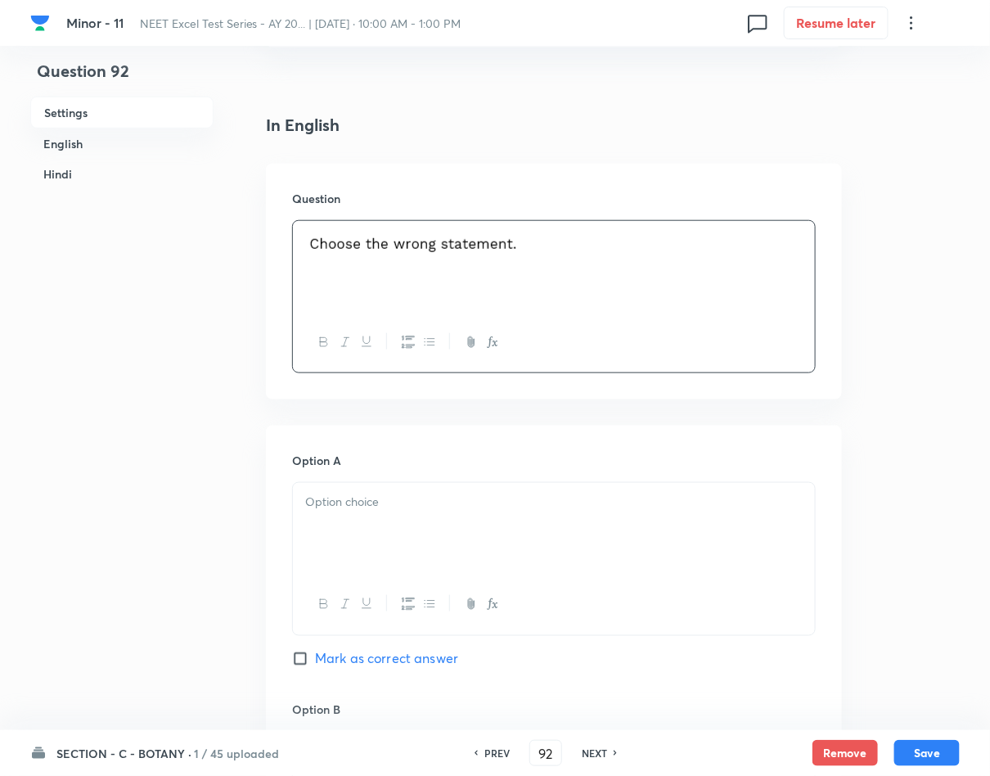
click at [386, 499] on p at bounding box center [553, 501] width 497 height 19
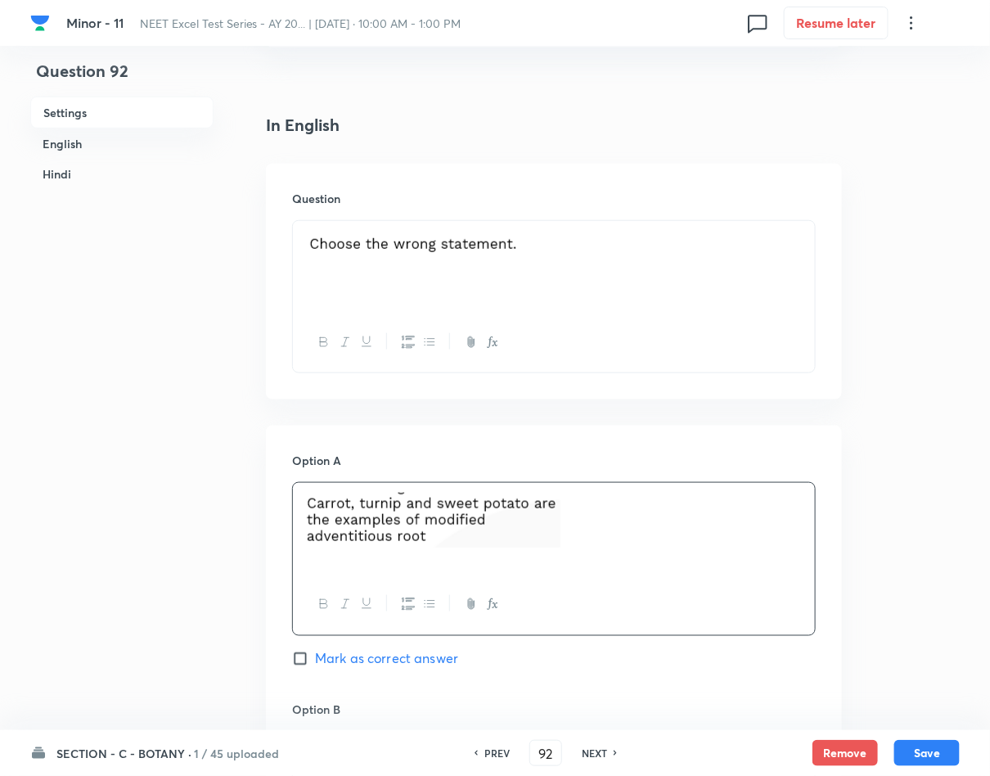
click at [366, 651] on span "Mark as correct answer" at bounding box center [386, 659] width 143 height 20
click at [315, 651] on input "Mark as correct answer" at bounding box center [303, 658] width 23 height 16
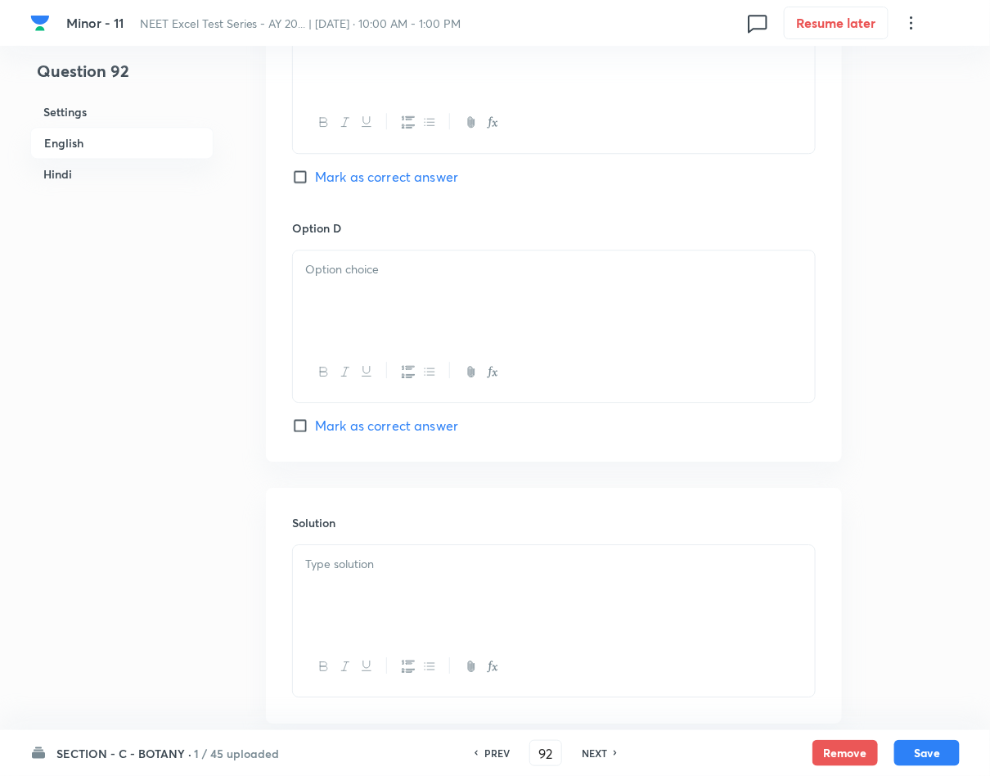
scroll to position [1350, 0]
click at [374, 600] on div at bounding box center [554, 589] width 522 height 92
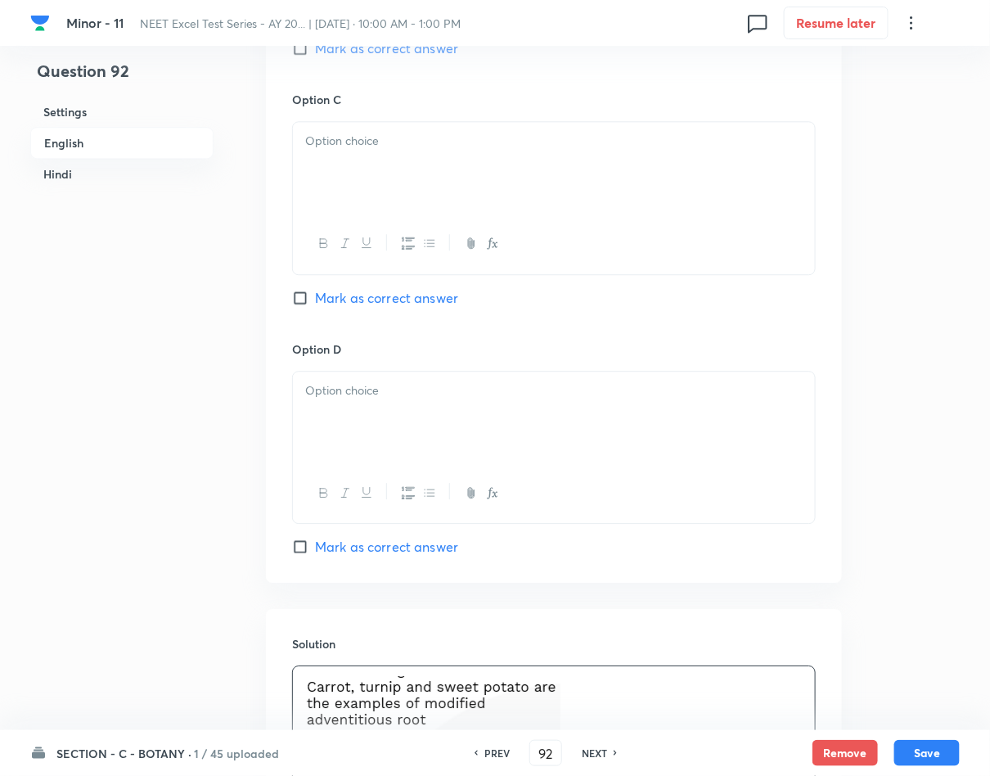
scroll to position [859, 0]
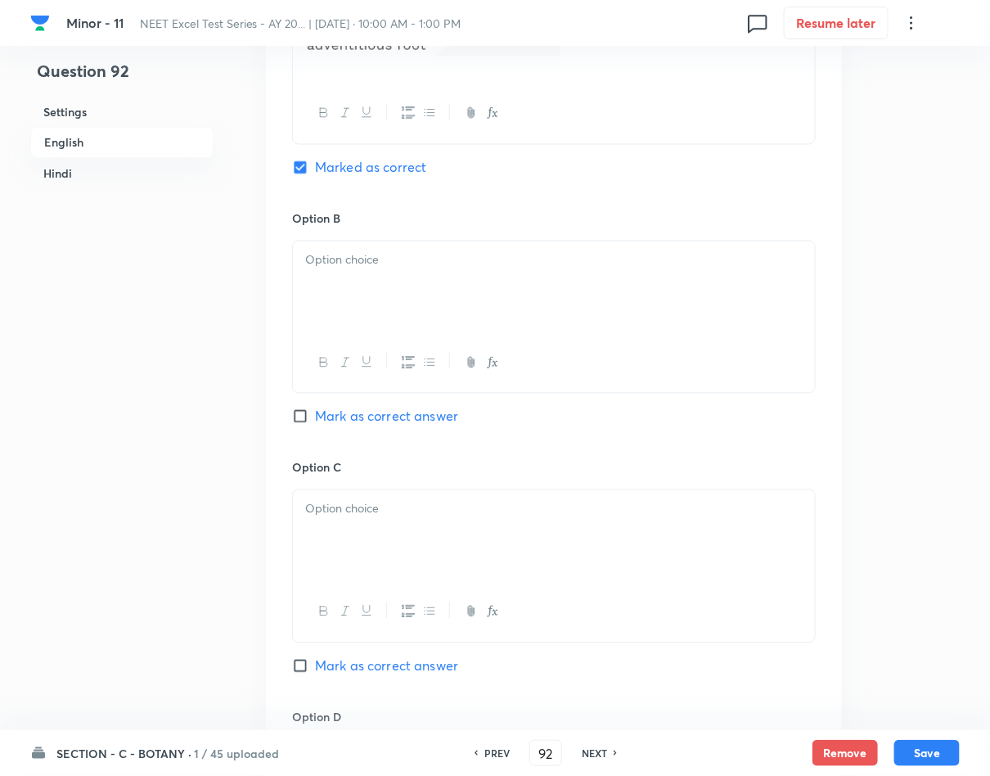
click at [524, 266] on p at bounding box center [553, 260] width 497 height 19
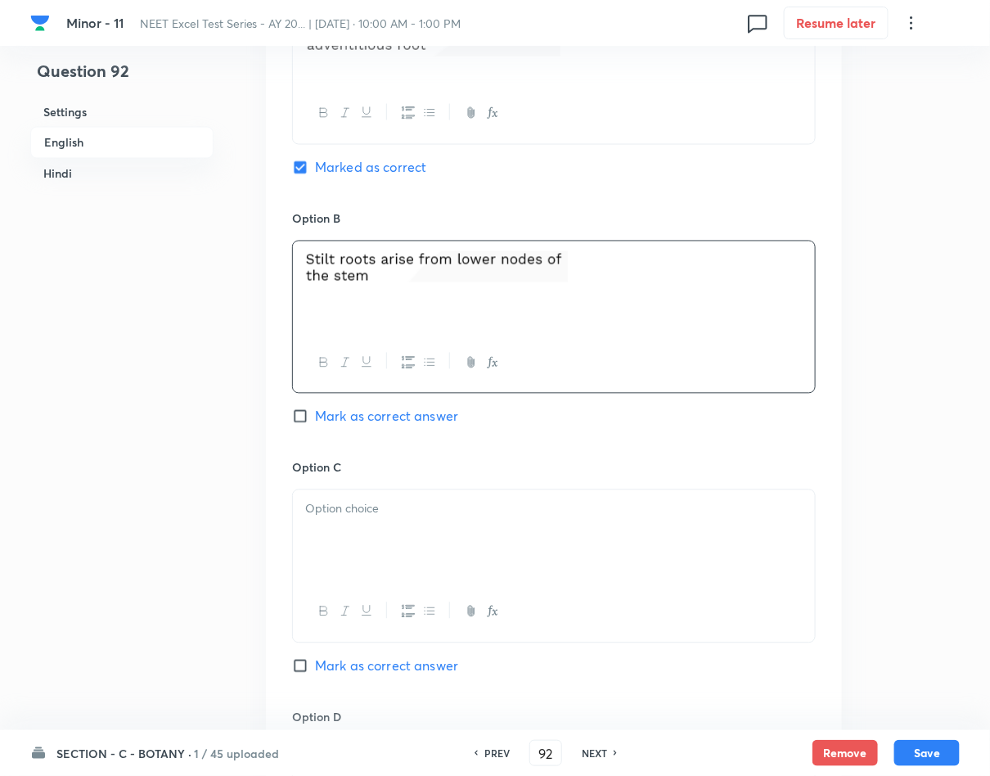
click at [432, 531] on div at bounding box center [554, 536] width 522 height 92
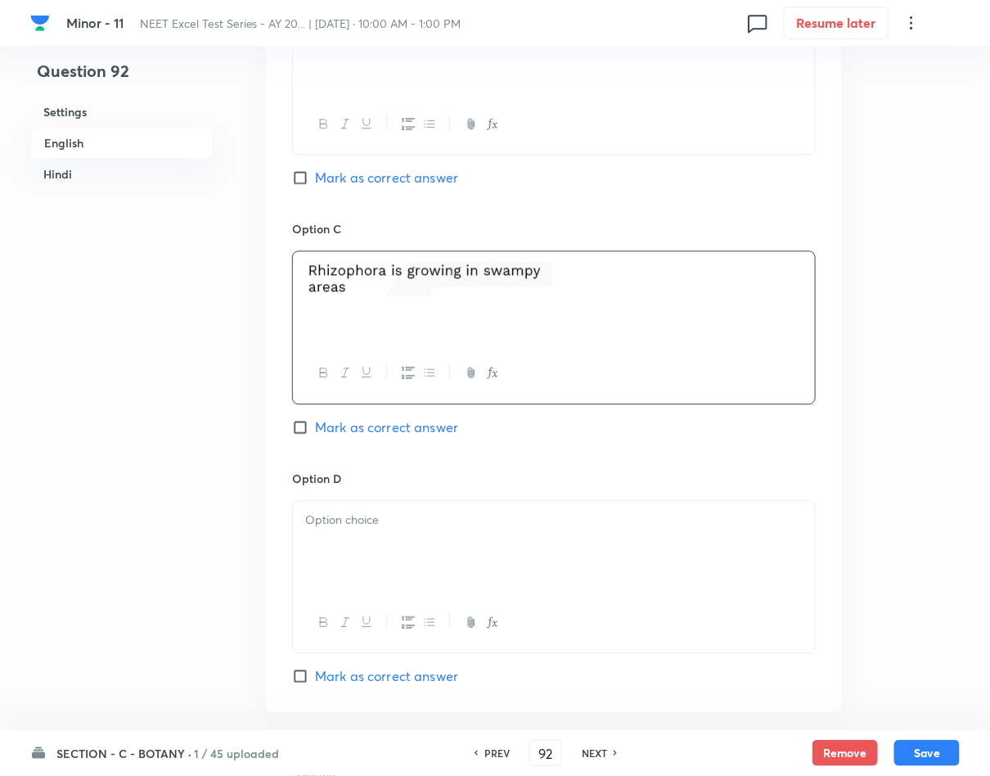
scroll to position [1104, 0]
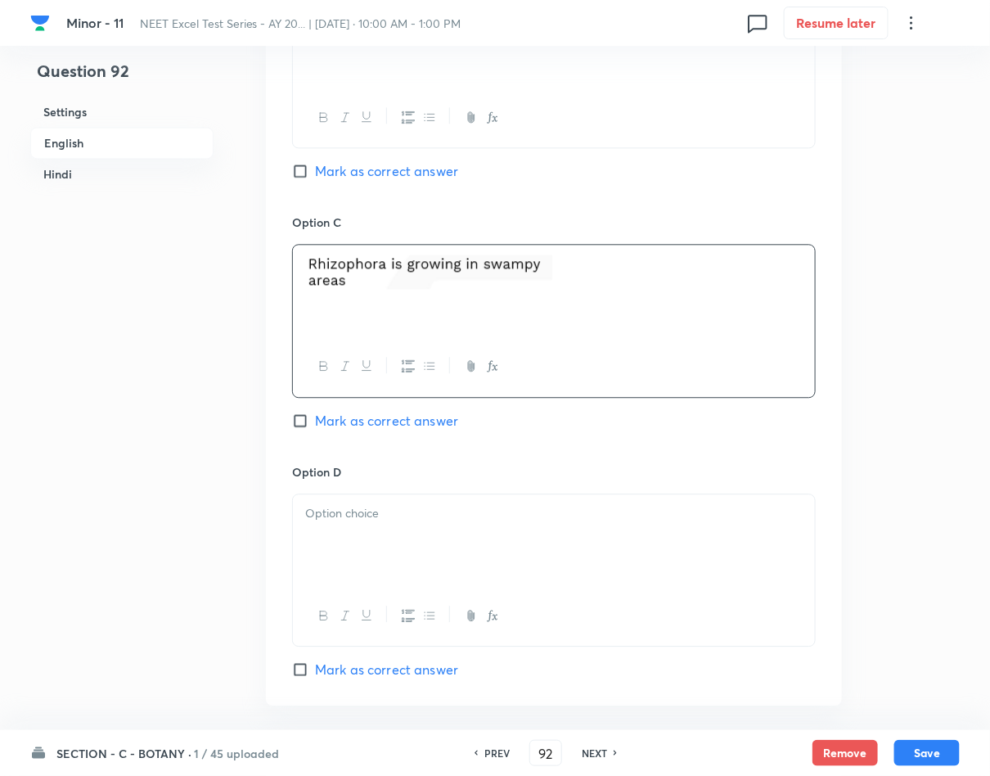
click at [378, 533] on div at bounding box center [554, 540] width 522 height 92
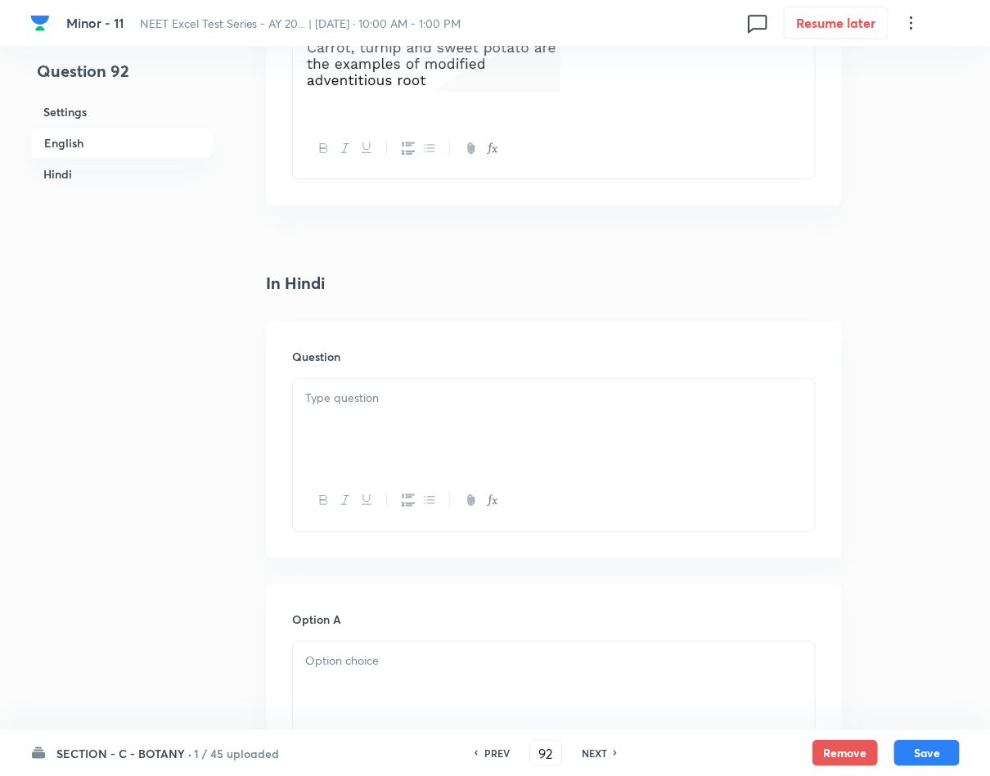
scroll to position [2086, 0]
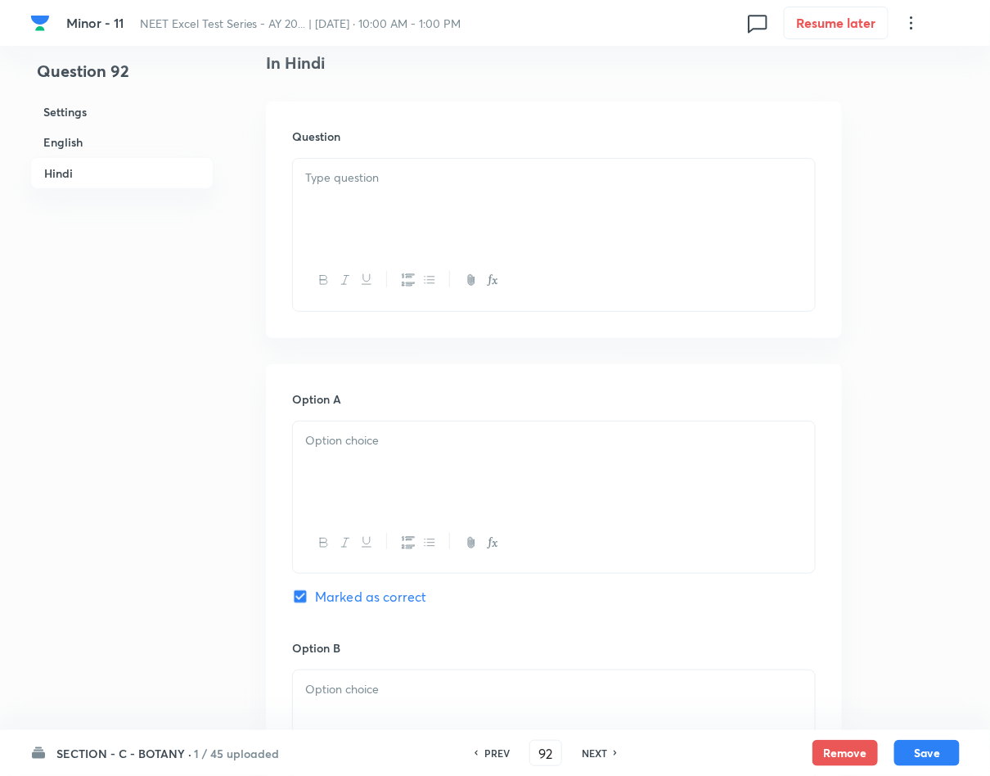
click at [526, 241] on div at bounding box center [554, 205] width 522 height 92
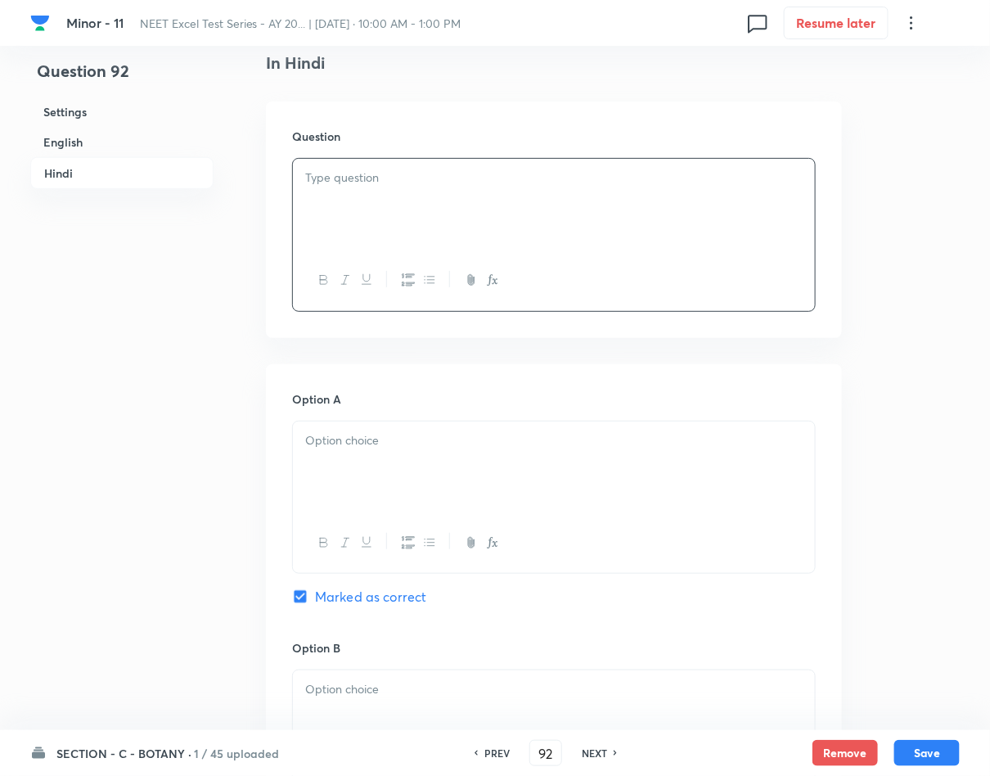
click at [508, 217] on div at bounding box center [554, 205] width 522 height 92
click at [326, 449] on p at bounding box center [553, 440] width 497 height 19
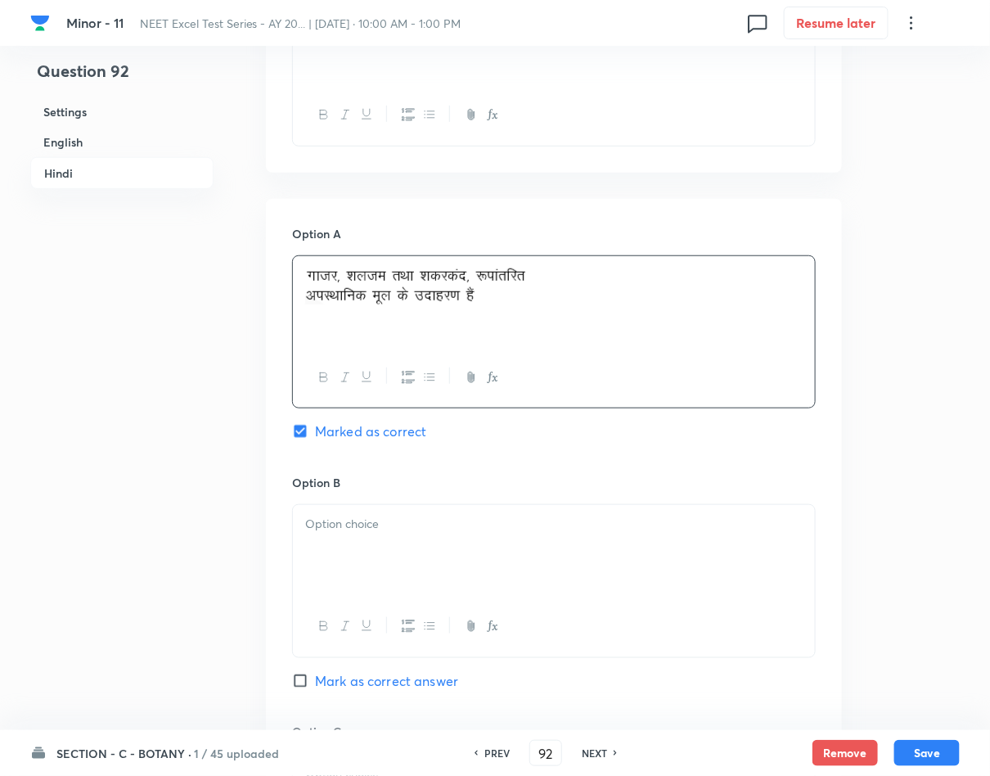
scroll to position [2331, 0]
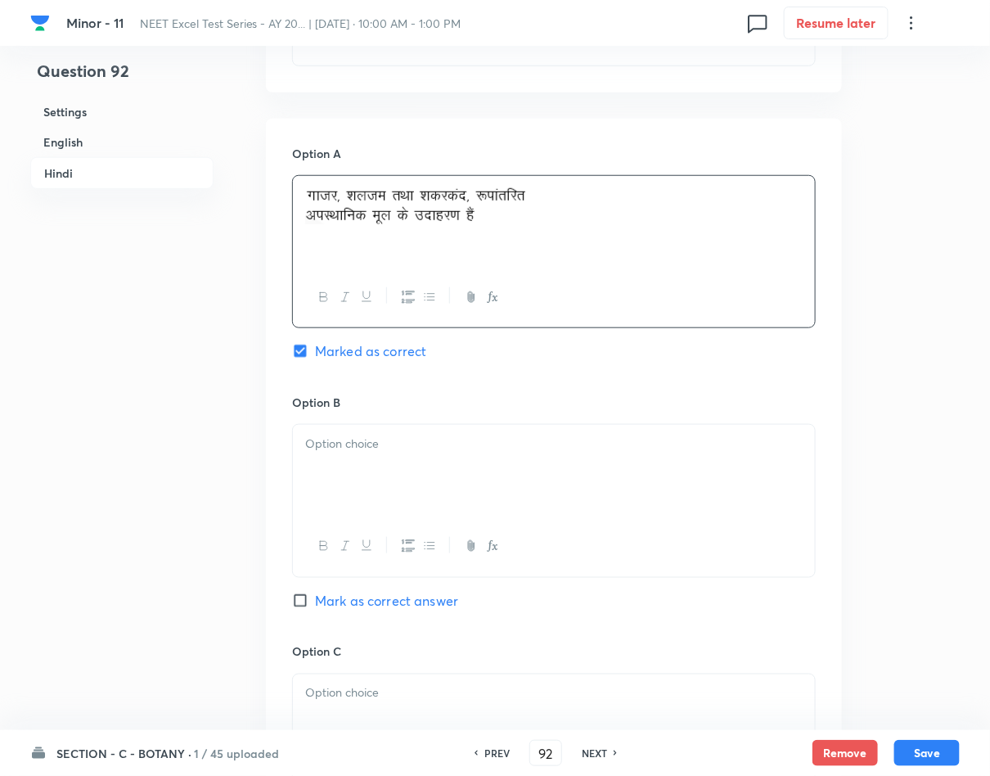
click at [398, 464] on div at bounding box center [554, 471] width 522 height 92
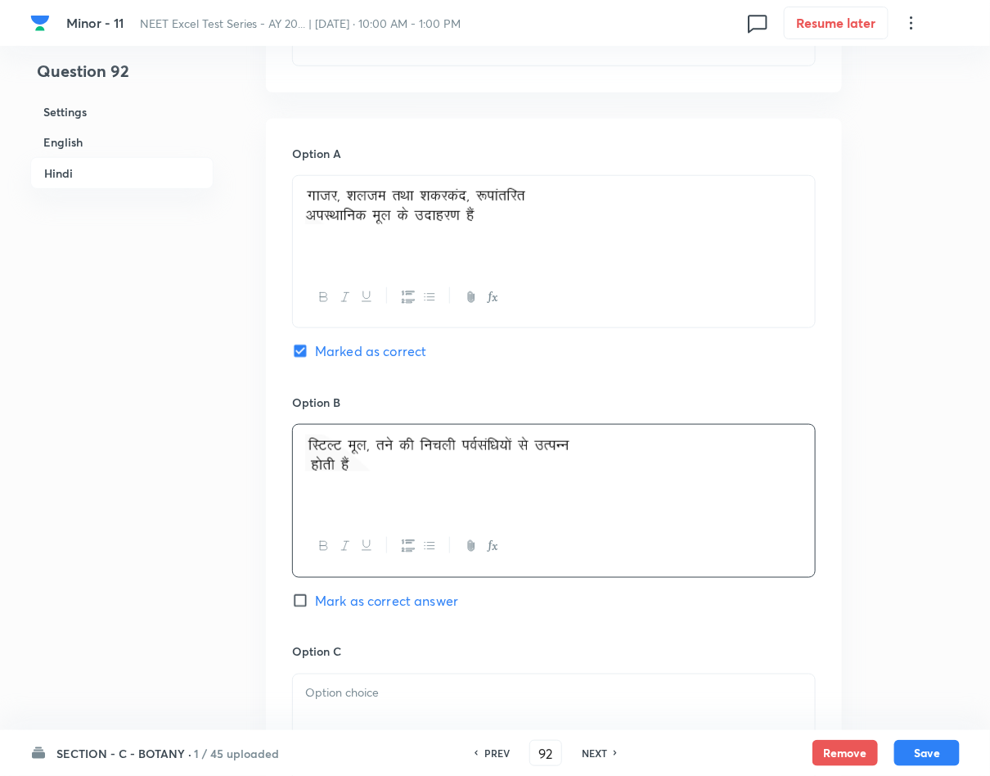
drag, startPoint x: 511, startPoint y: 217, endPoint x: 457, endPoint y: 217, distance: 54.0
click at [457, 217] on img at bounding box center [415, 205] width 220 height 38
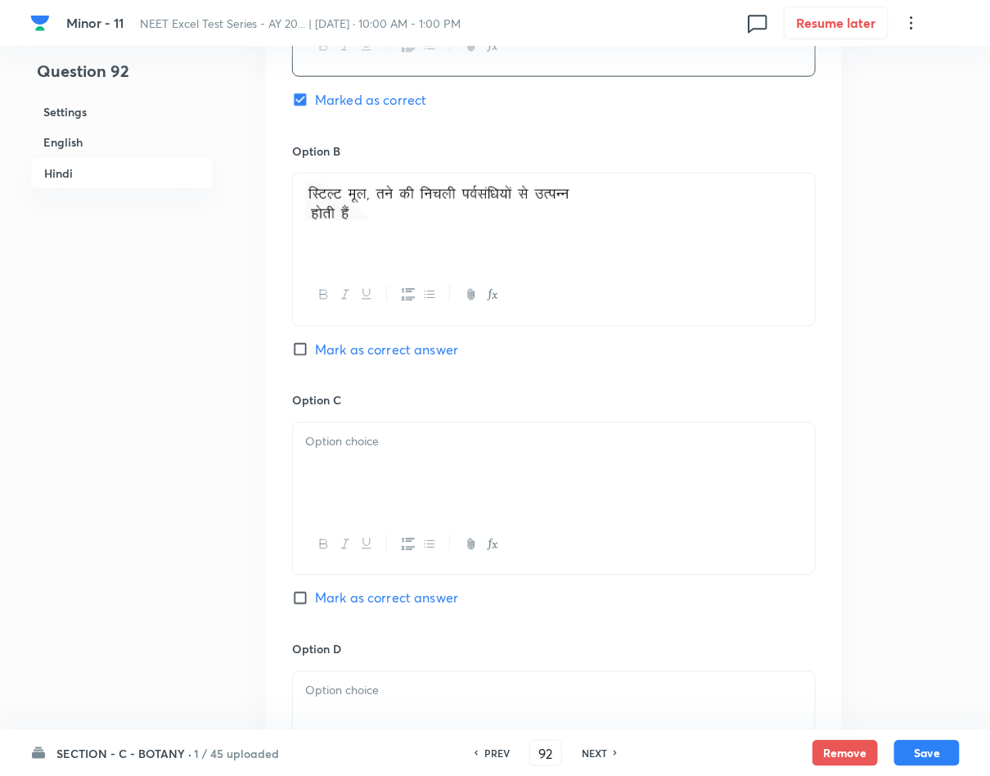
scroll to position [3104, 0]
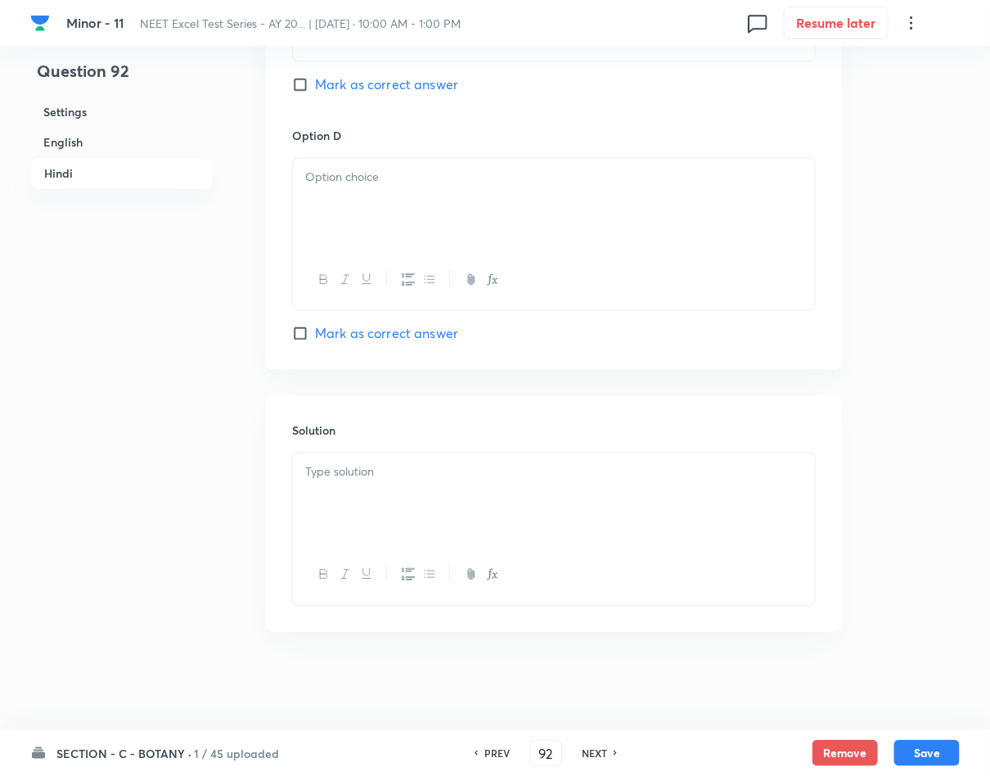
click at [474, 519] on div at bounding box center [554, 498] width 522 height 92
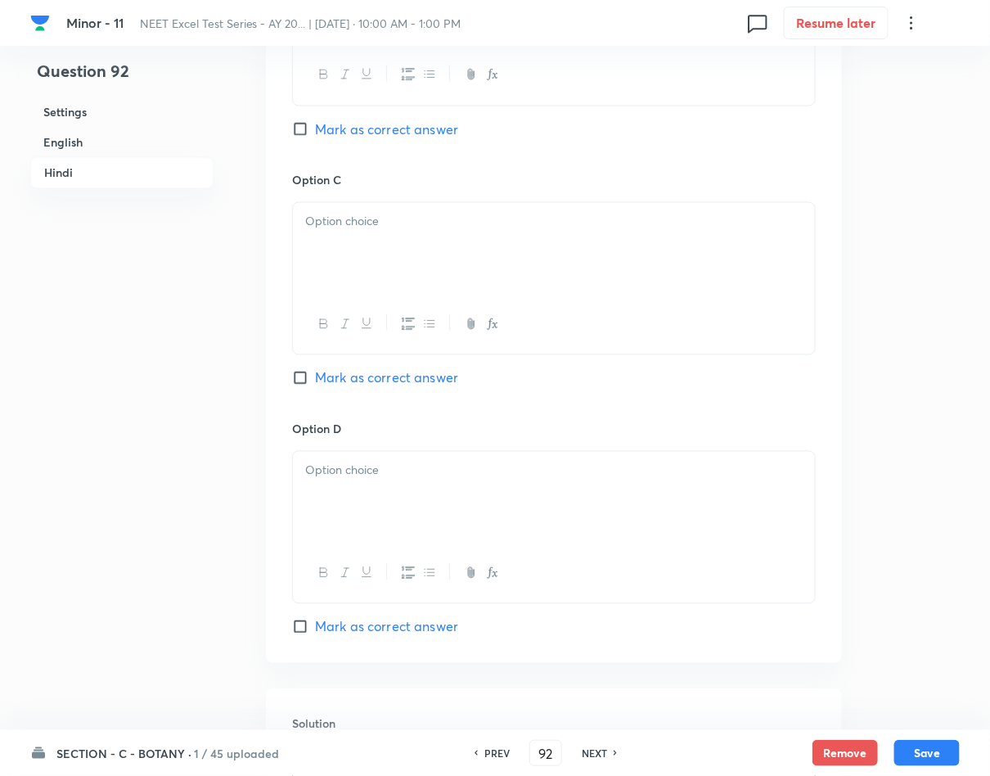
scroll to position [2736, 0]
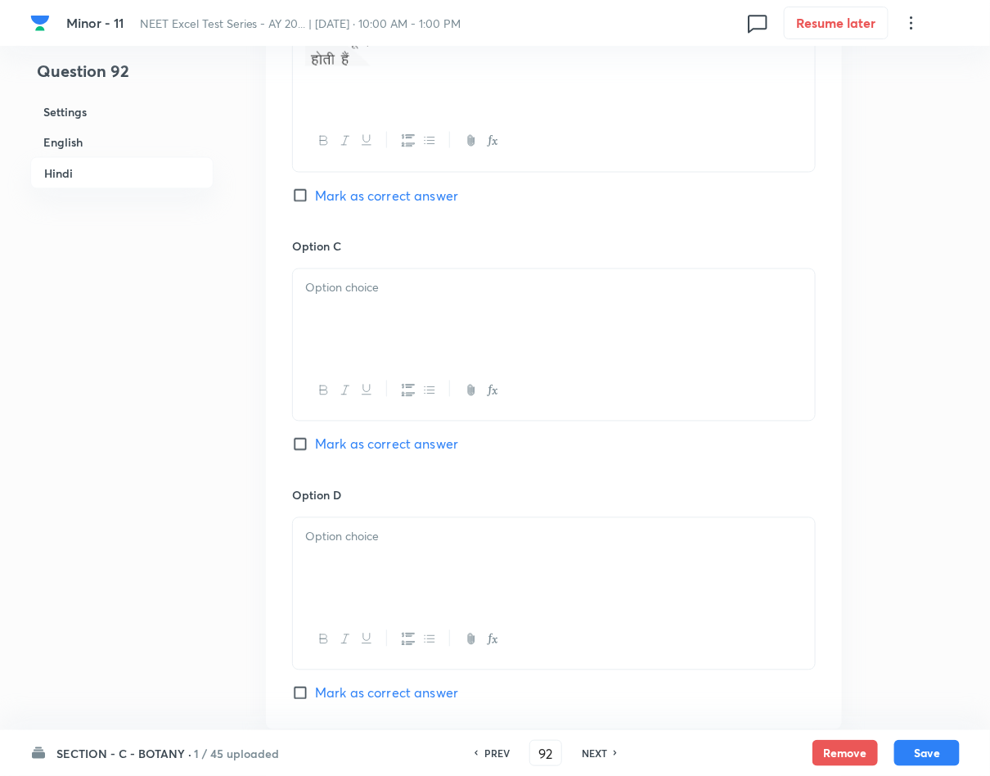
click at [411, 339] on div at bounding box center [554, 315] width 522 height 92
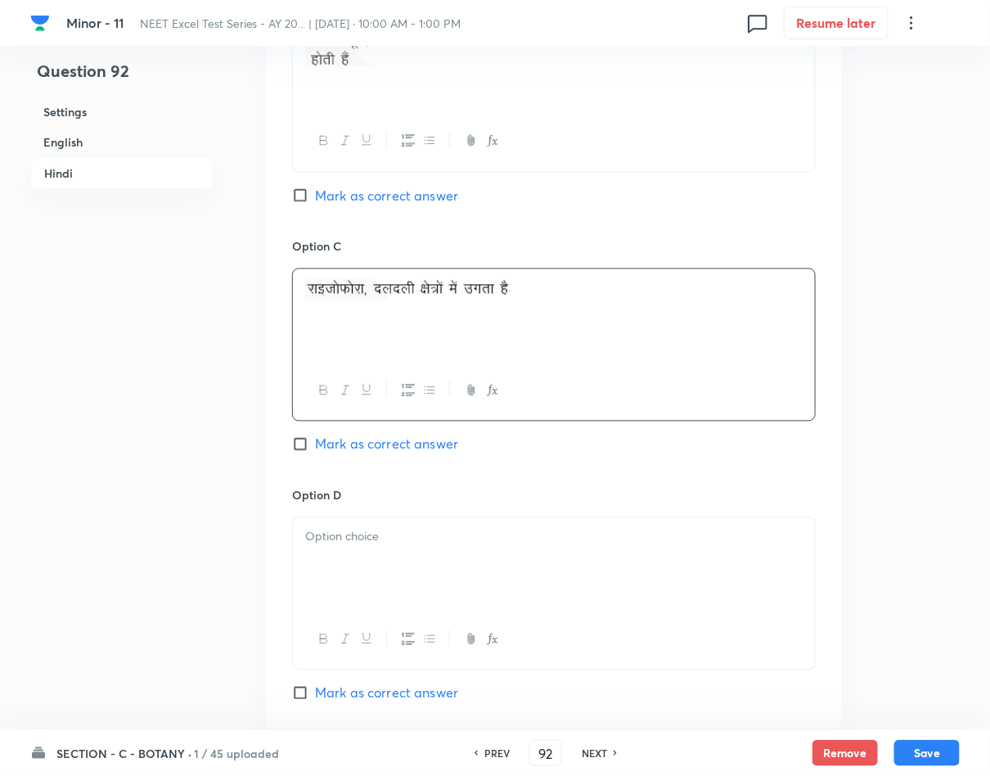
click at [434, 537] on p at bounding box center [553, 537] width 497 height 19
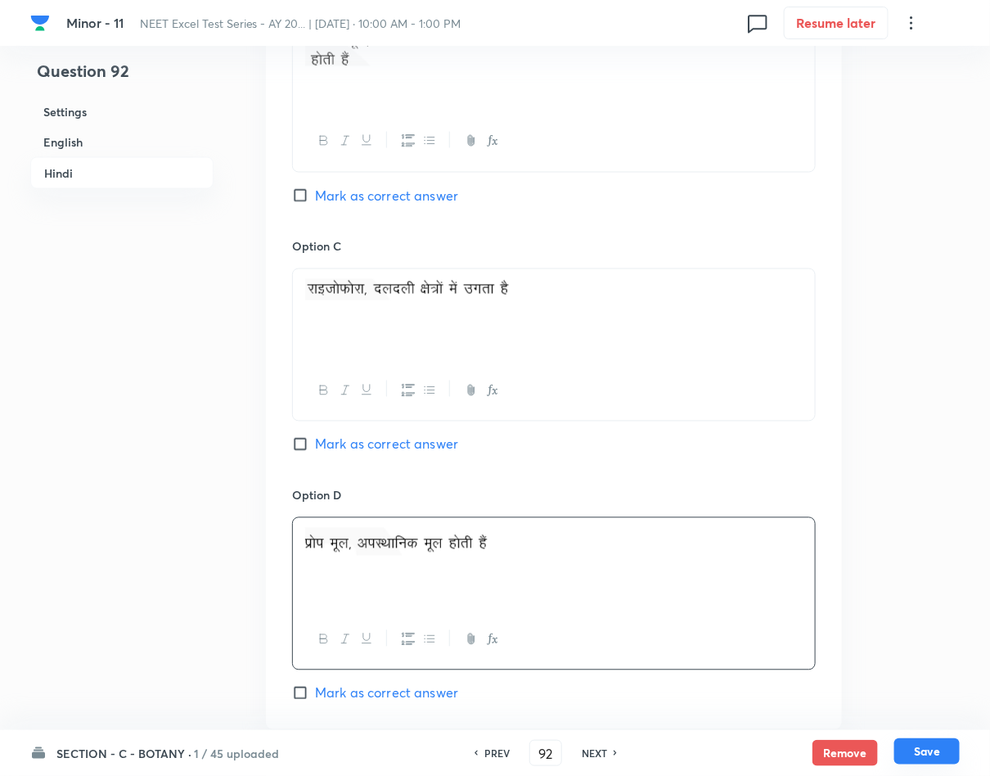
click at [921, 740] on button "Save" at bounding box center [926, 751] width 65 height 26
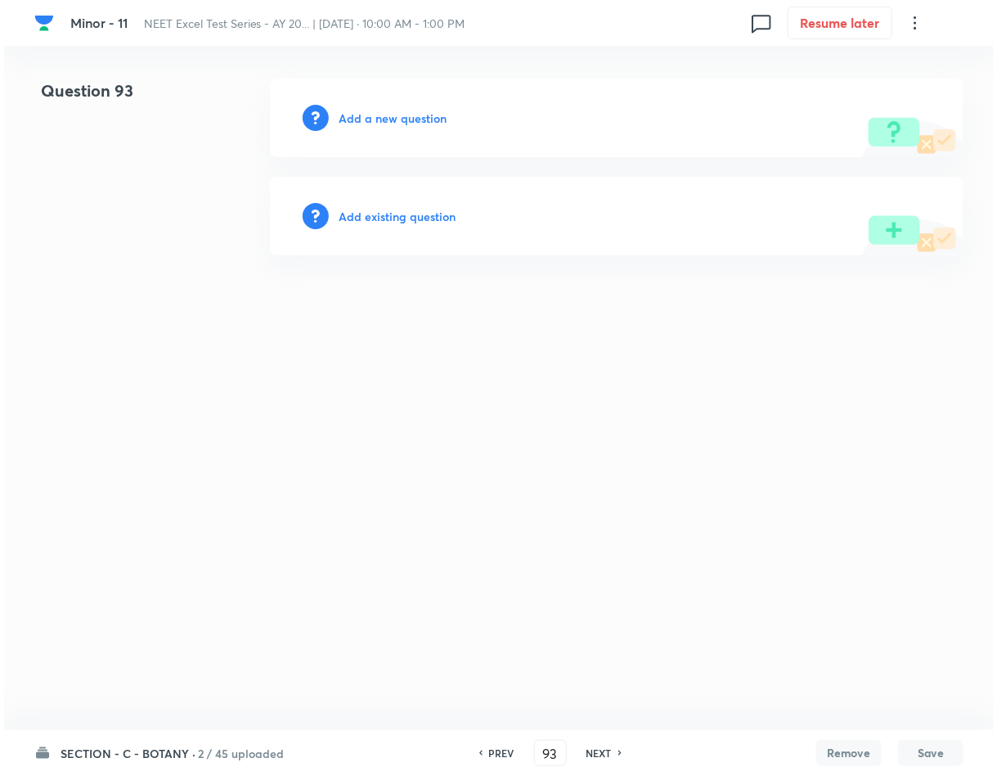
scroll to position [0, 0]
click at [403, 125] on h6 "Add a new question" at bounding box center [393, 118] width 108 height 17
click at [403, 125] on h6 "Choose a question type" at bounding box center [402, 118] width 126 height 17
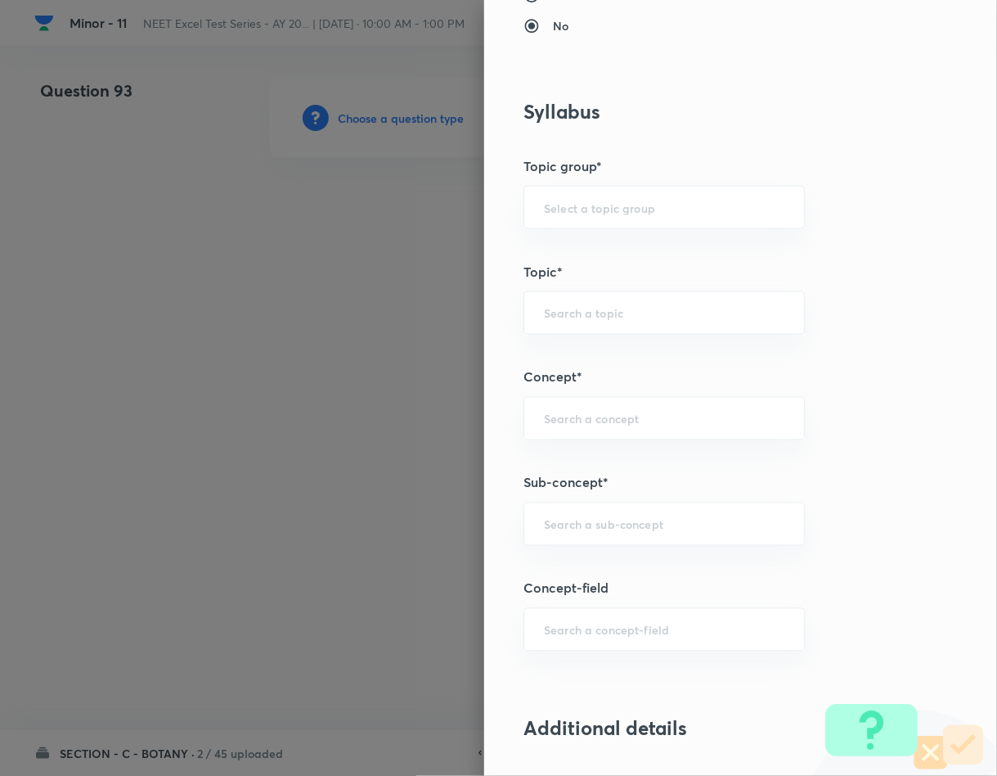
scroll to position [736, 0]
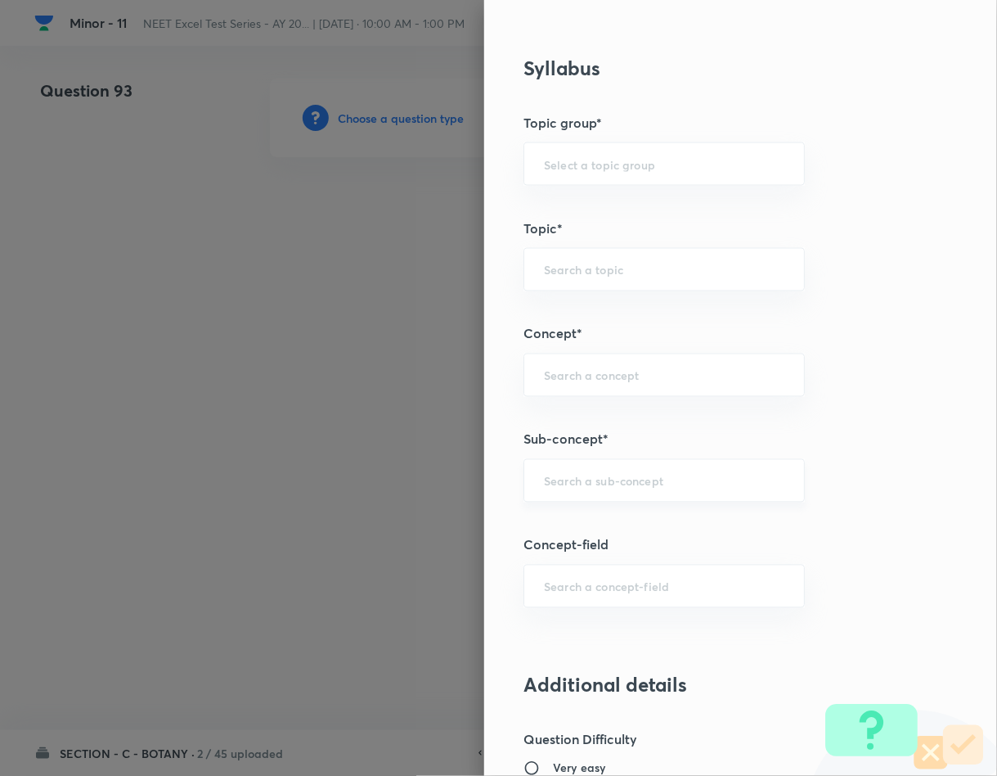
click at [567, 483] on input "text" at bounding box center [664, 481] width 241 height 16
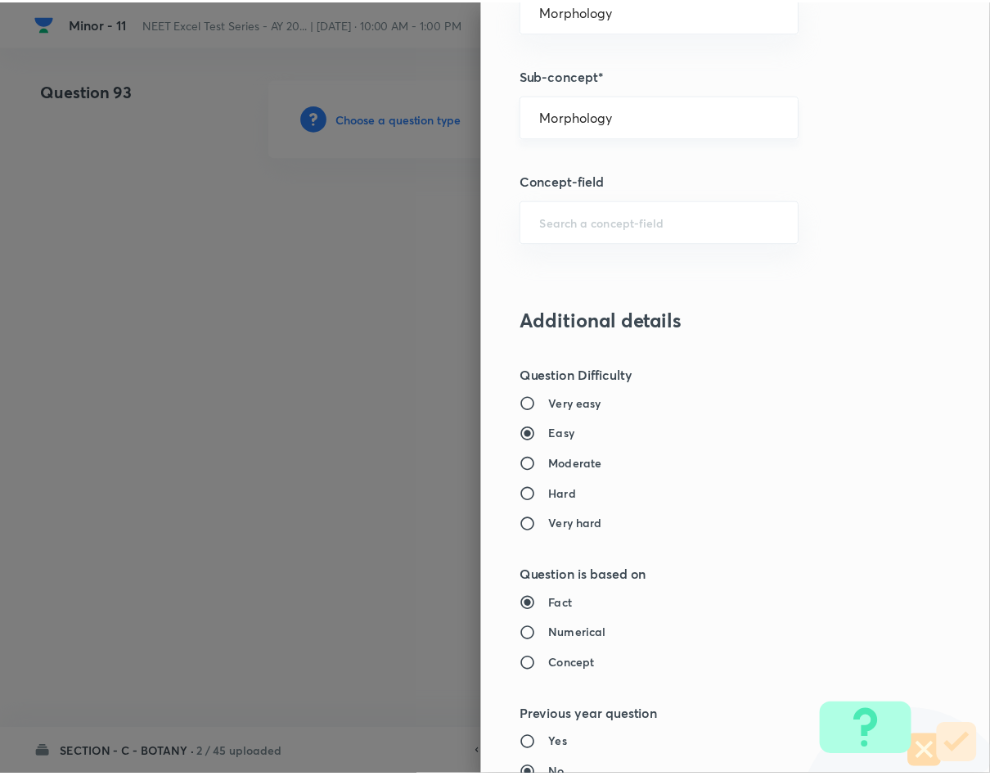
scroll to position [1569, 0]
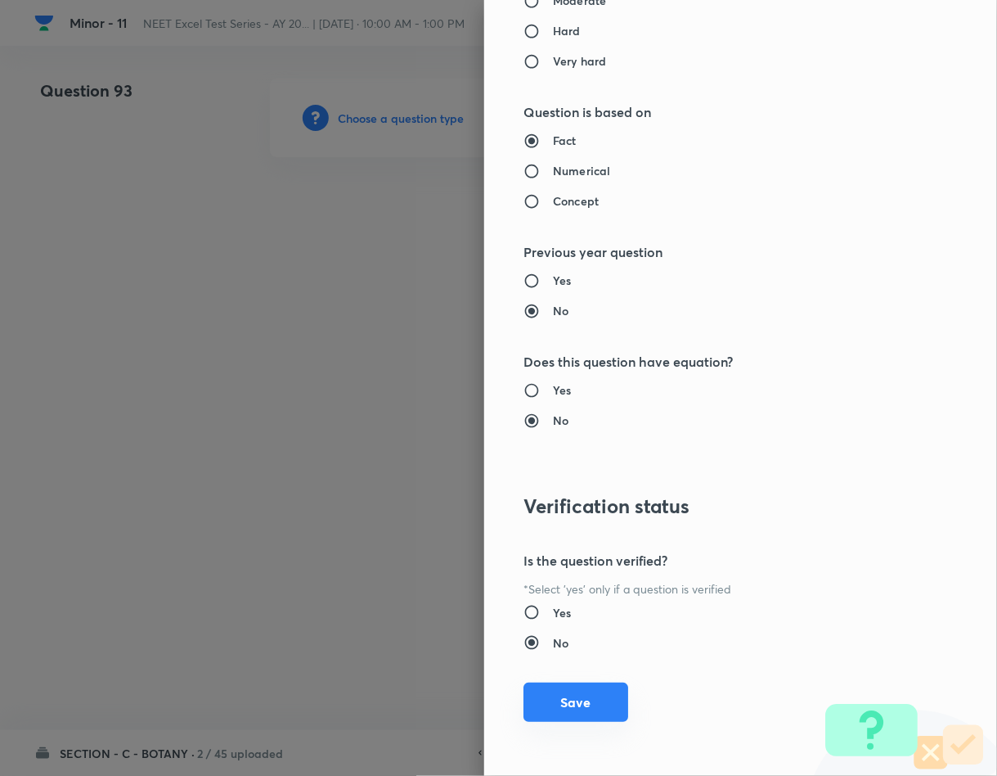
click at [560, 709] on button "Save" at bounding box center [576, 701] width 105 height 39
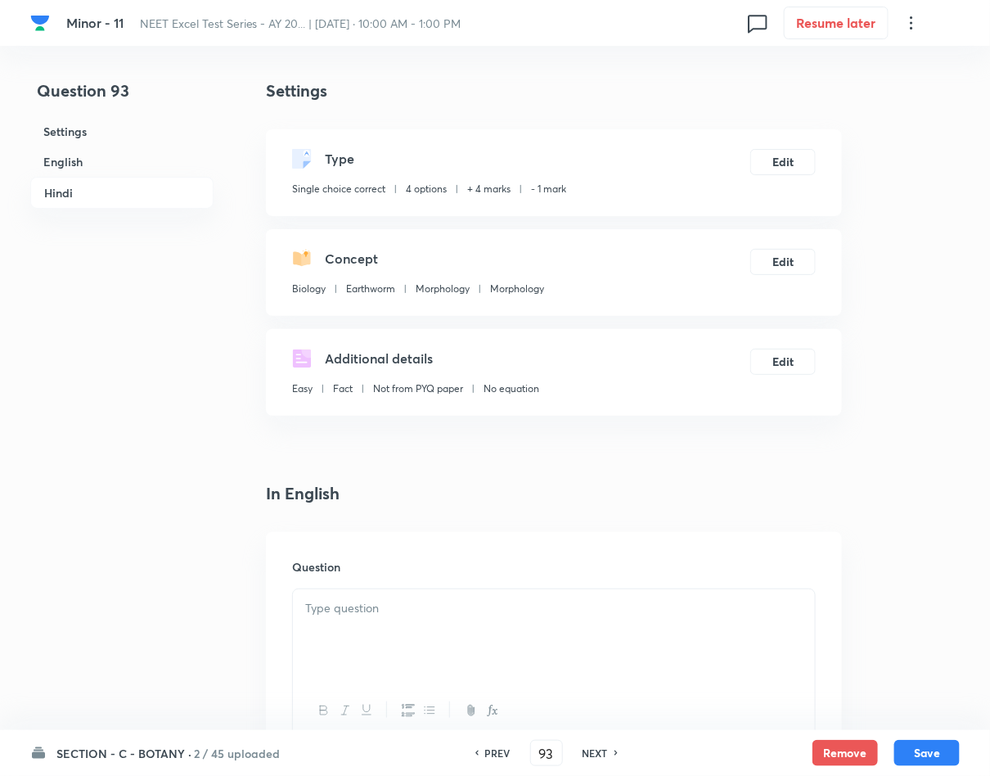
click at [546, 617] on p at bounding box center [553, 608] width 497 height 19
click at [462, 623] on div at bounding box center [554, 635] width 522 height 92
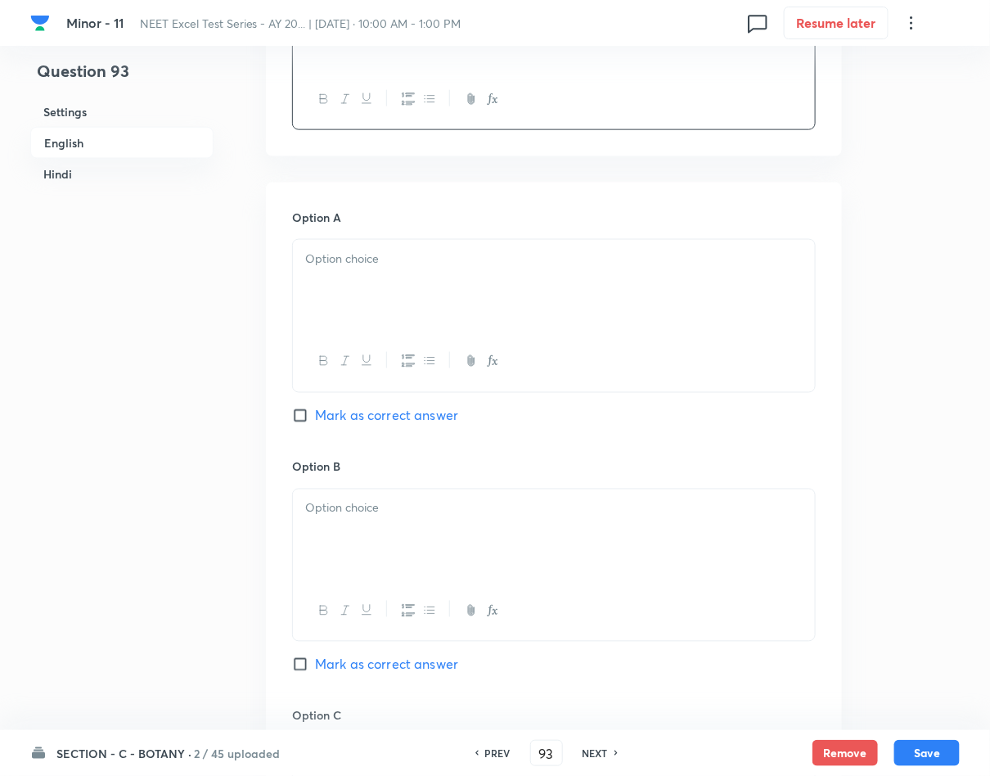
scroll to position [614, 0]
click at [447, 290] on div at bounding box center [554, 283] width 522 height 92
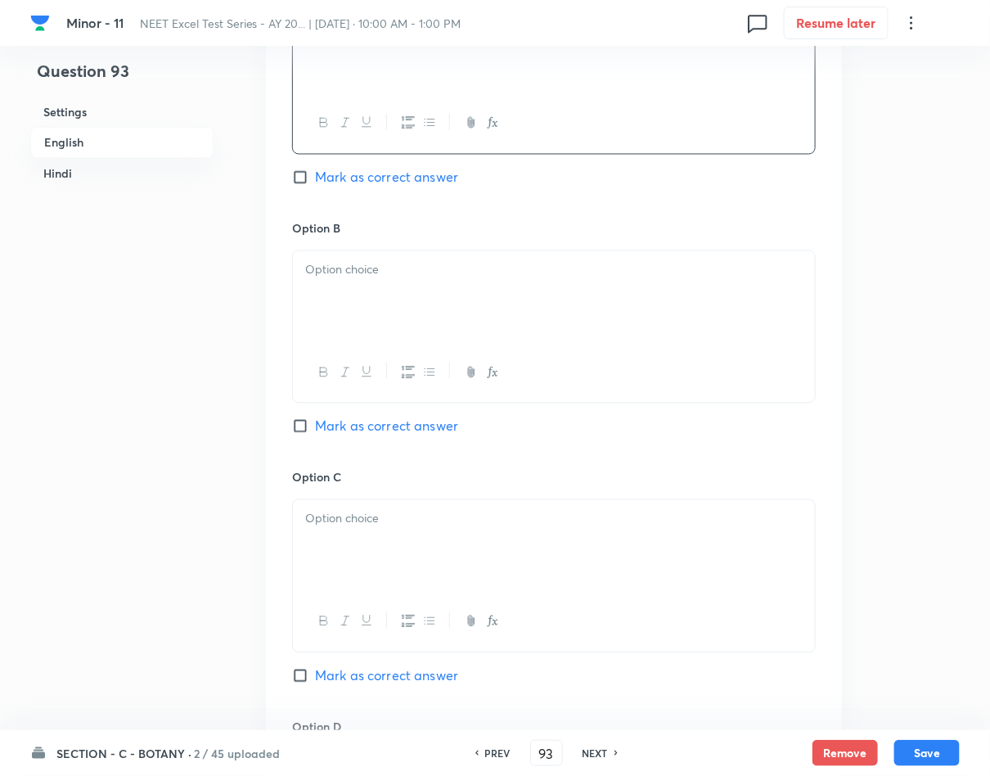
scroll to position [859, 0]
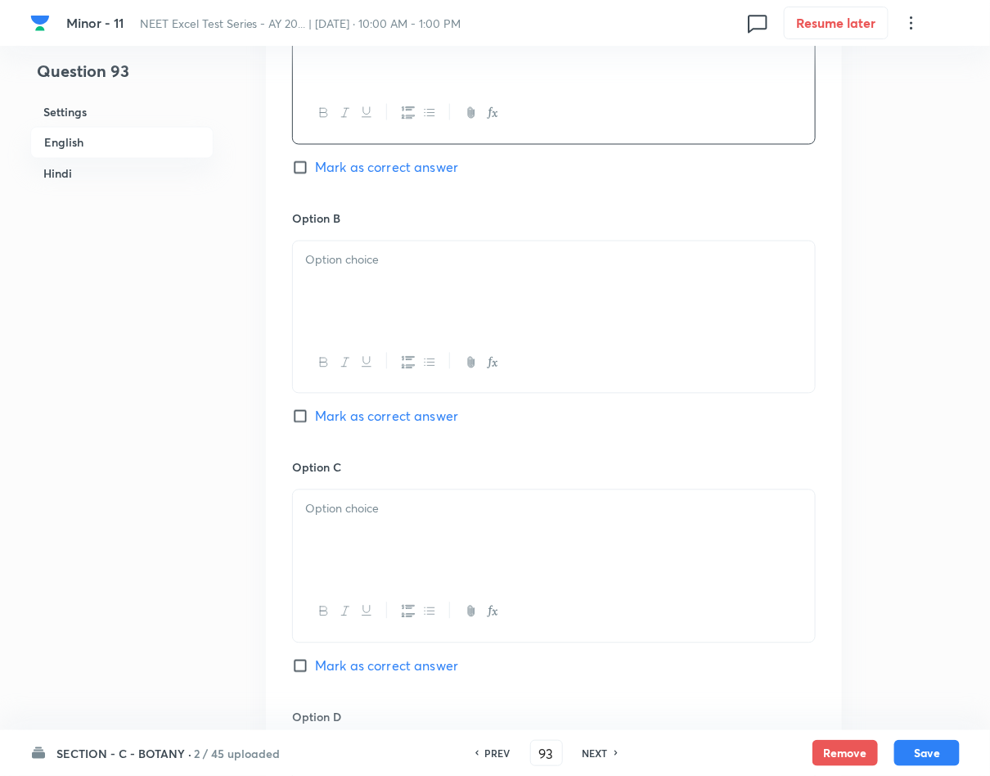
click at [452, 315] on div at bounding box center [554, 287] width 522 height 92
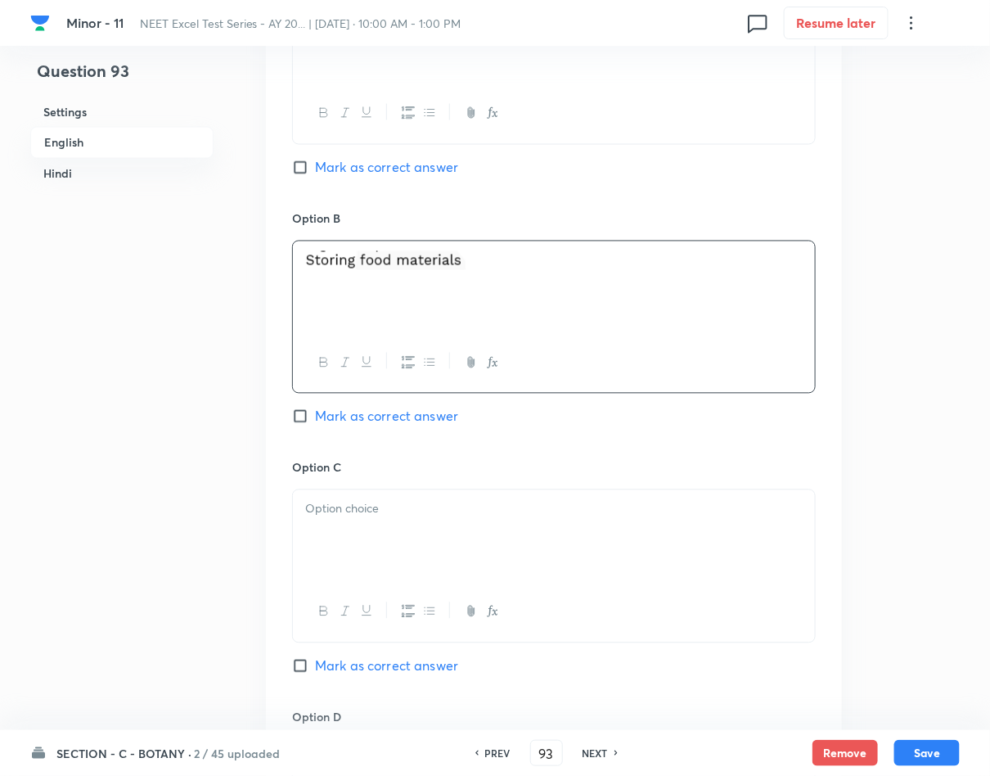
scroll to position [982, 0]
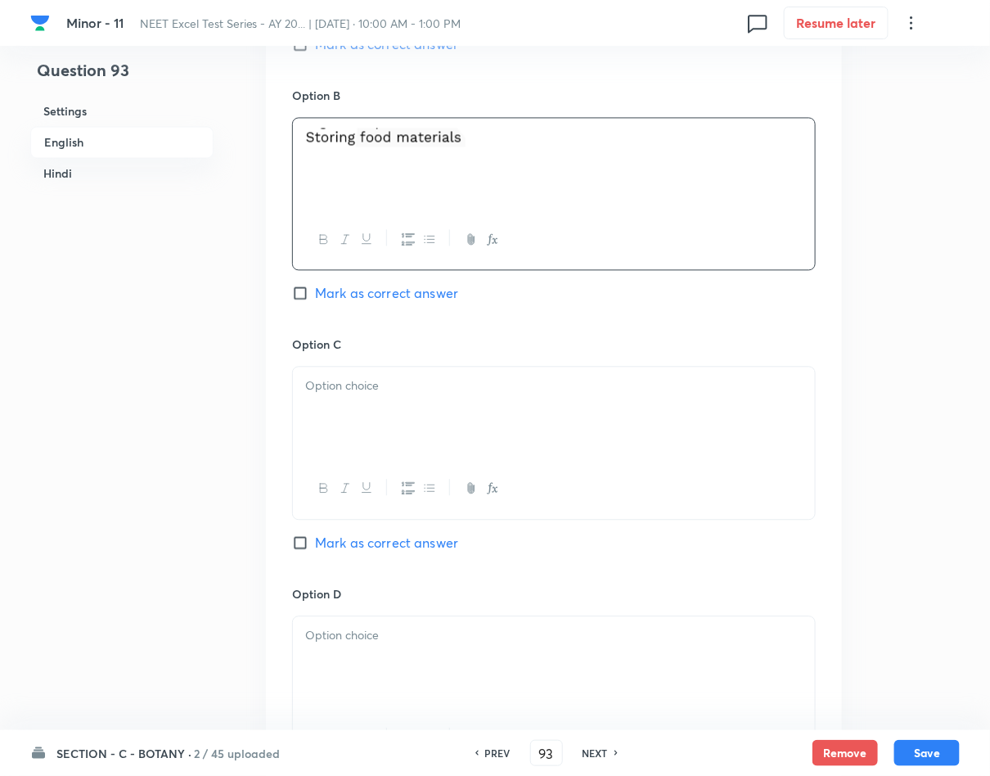
click at [459, 413] on div at bounding box center [554, 413] width 522 height 92
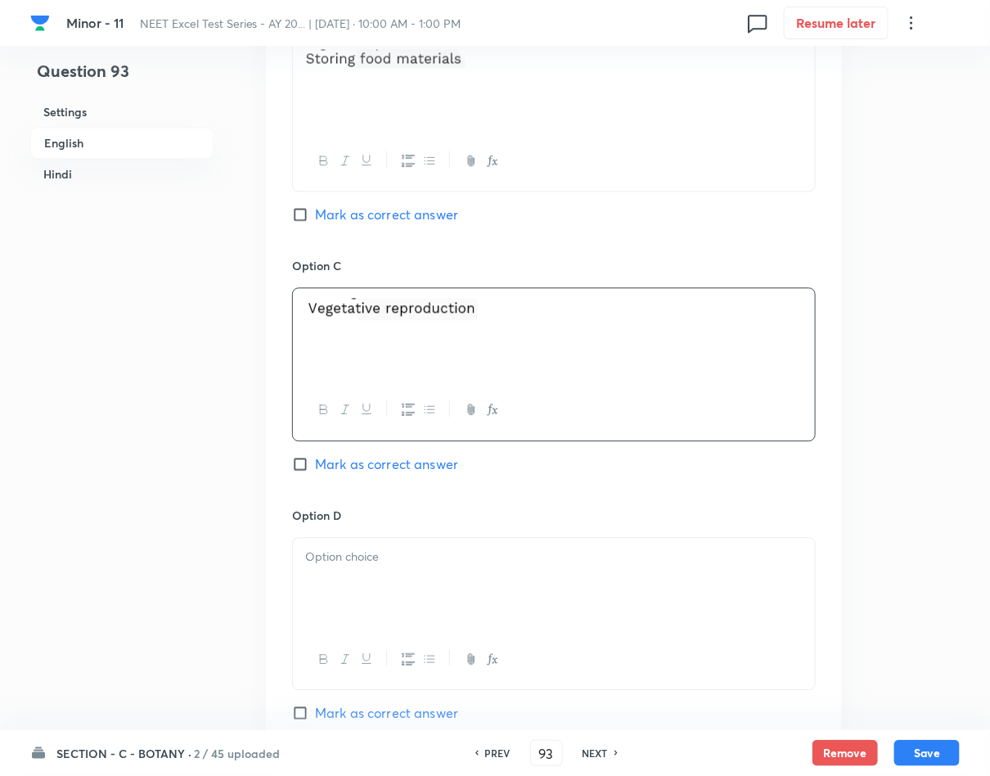
scroll to position [1104, 0]
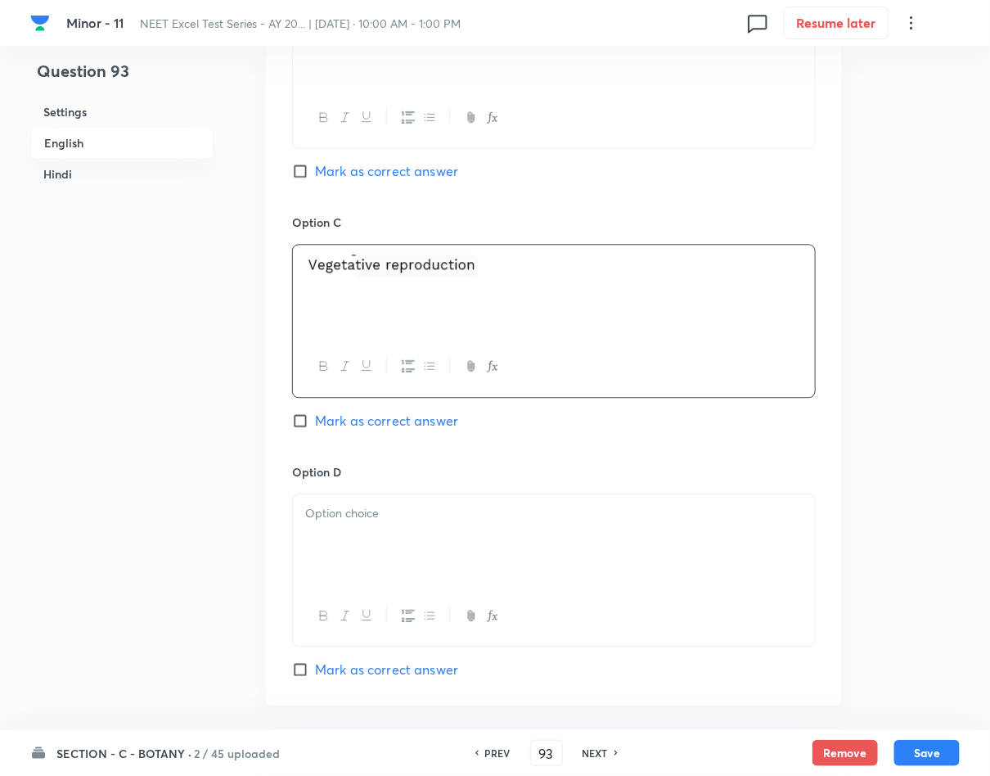
click at [420, 516] on p at bounding box center [553, 513] width 497 height 19
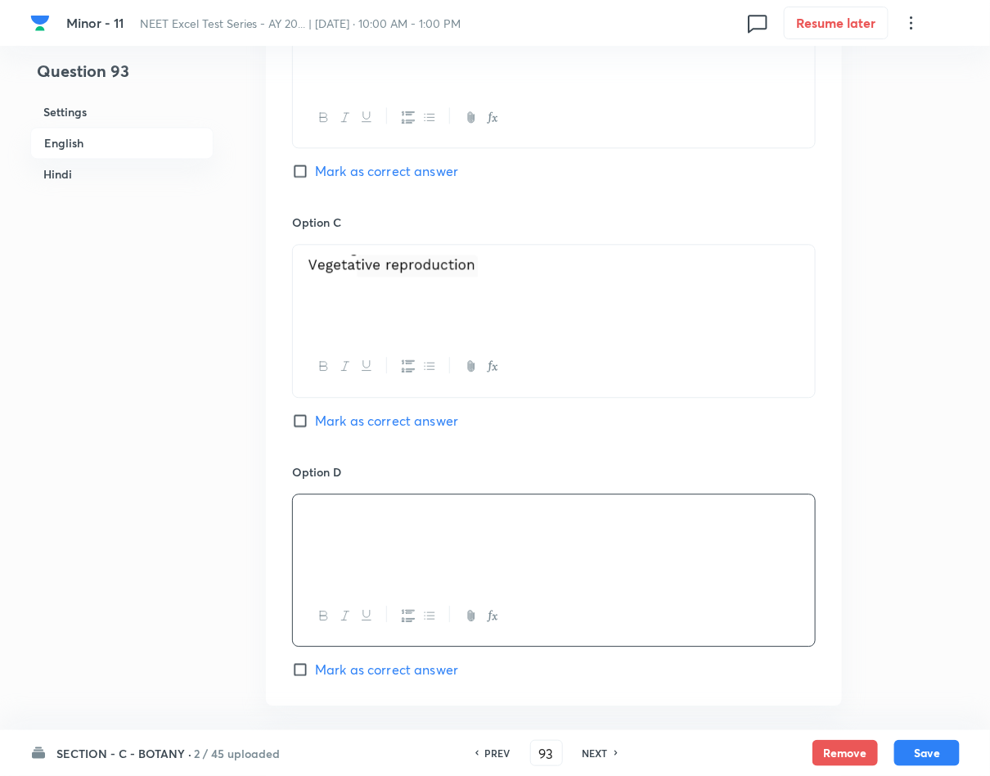
click at [339, 671] on span "Mark as correct answer" at bounding box center [386, 669] width 143 height 20
click at [315, 671] on input "Mark as correct answer" at bounding box center [303, 669] width 23 height 16
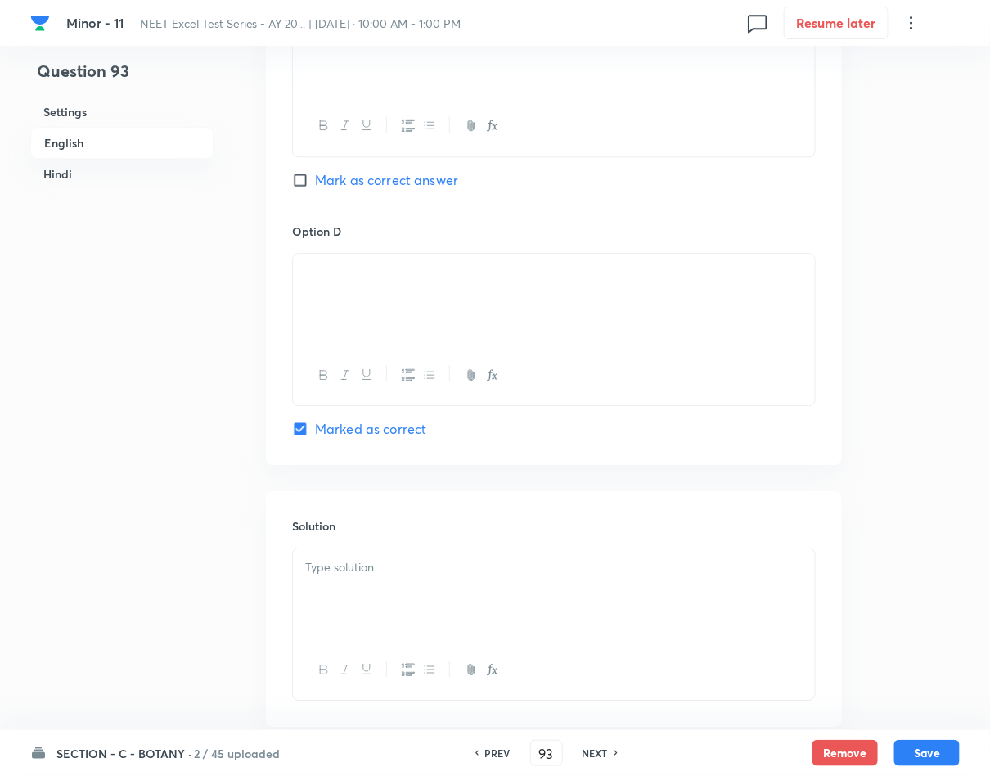
scroll to position [1350, 0]
click at [359, 597] on div at bounding box center [554, 589] width 522 height 92
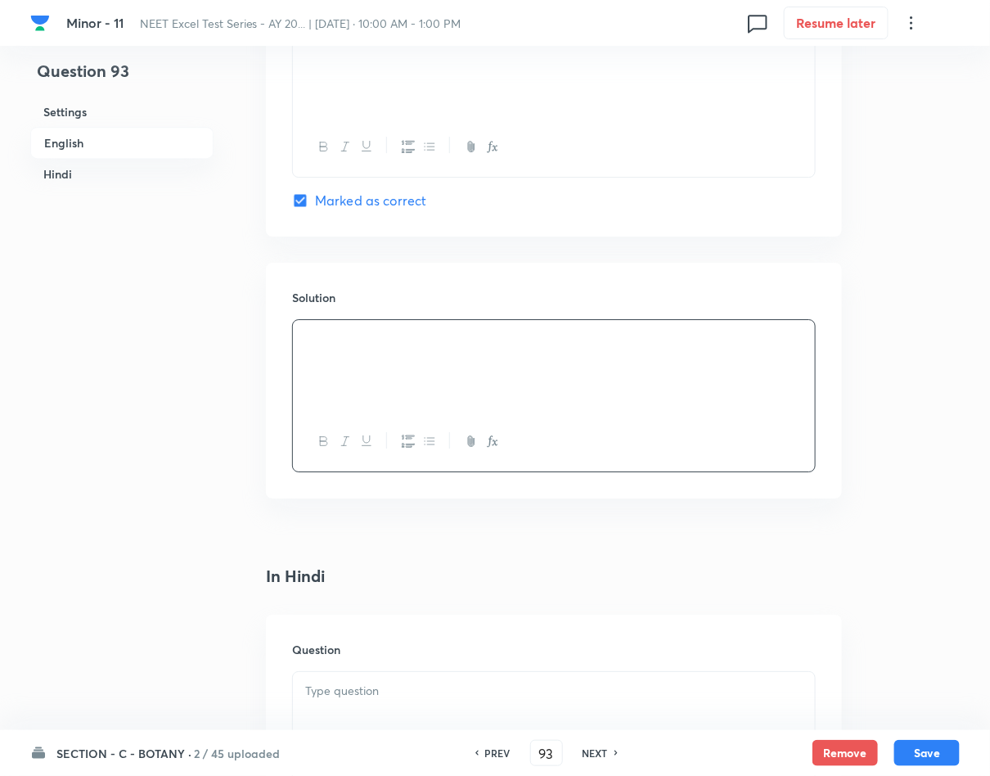
scroll to position [1595, 0]
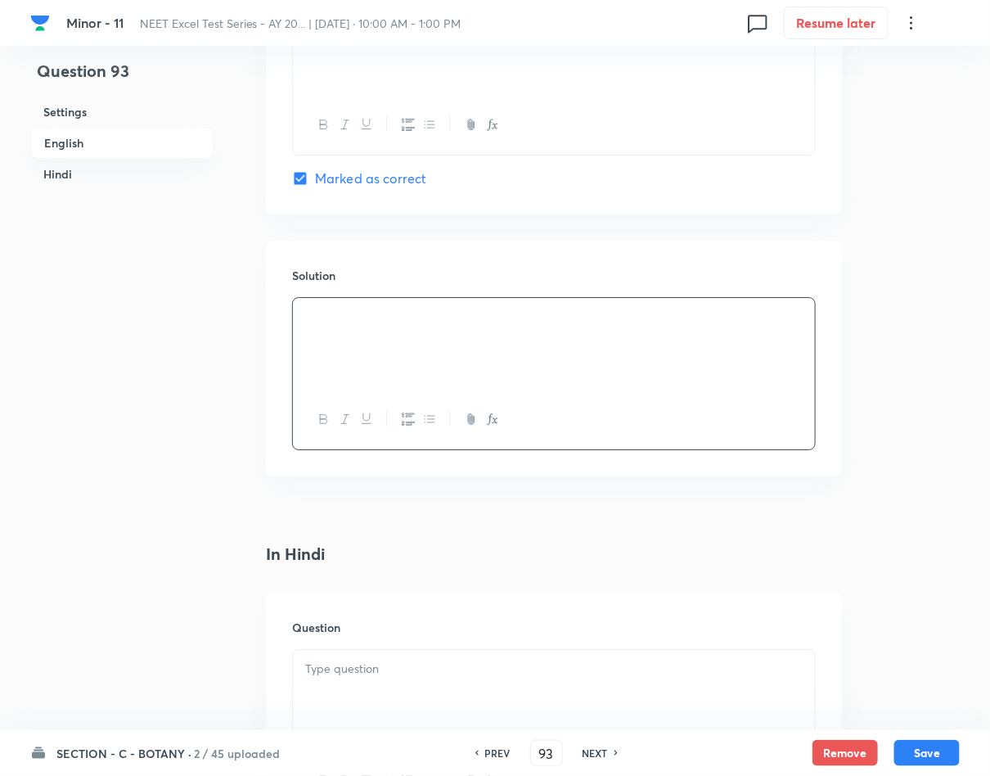
click at [427, 683] on div at bounding box center [554, 696] width 522 height 92
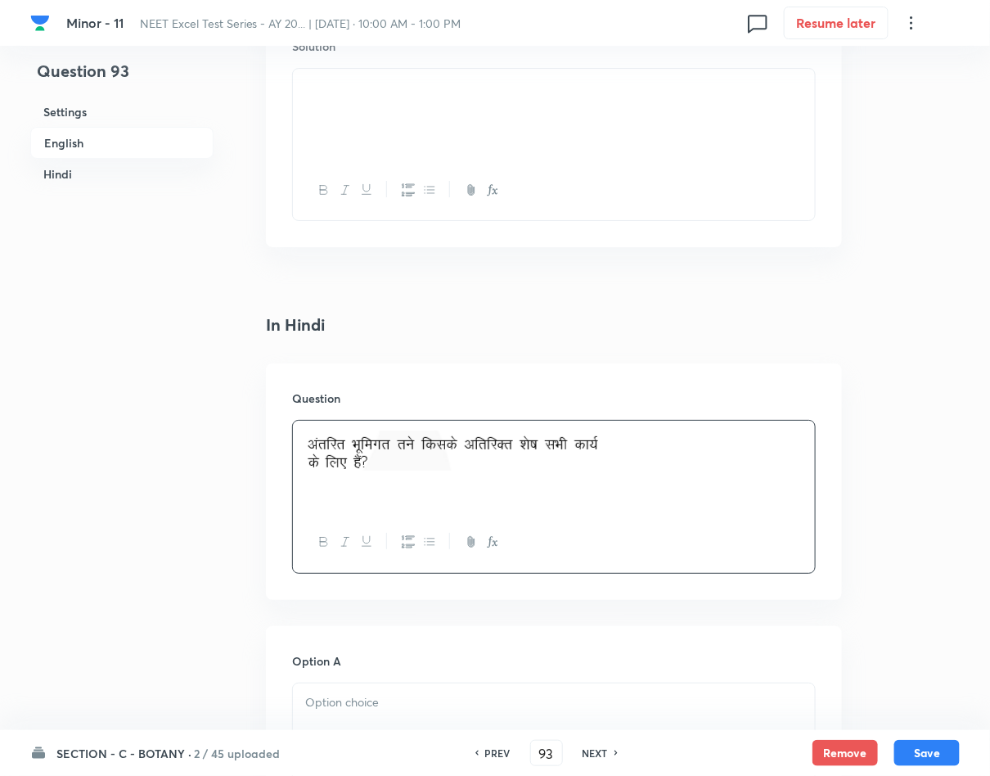
scroll to position [1841, 0]
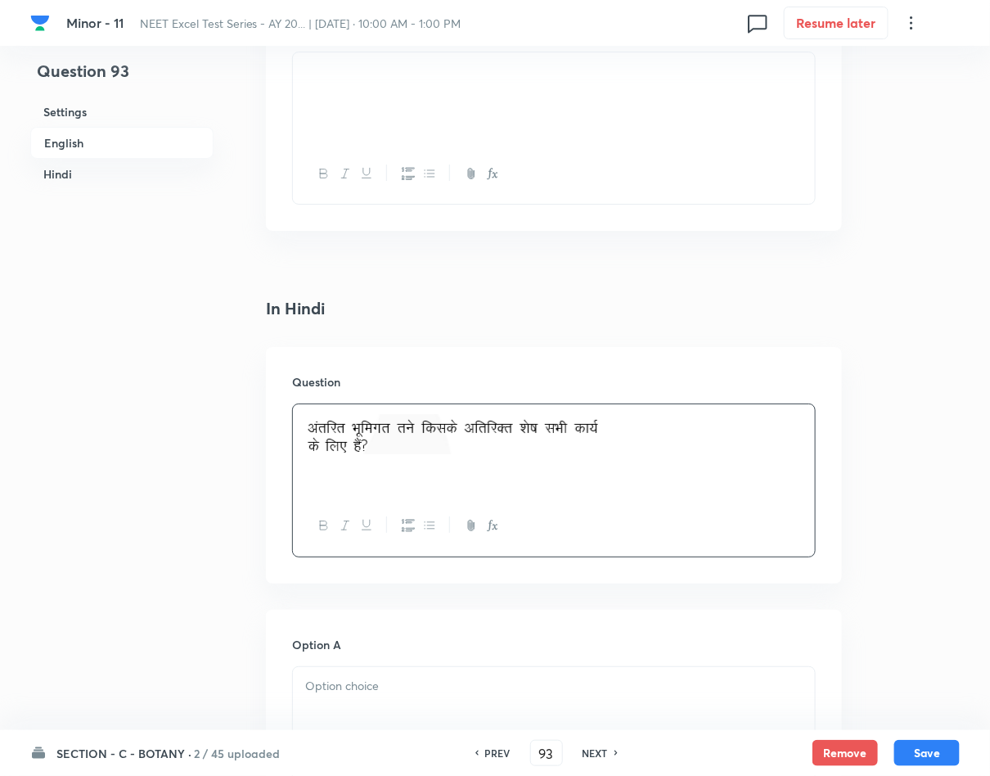
click at [494, 682] on p at bounding box center [553, 686] width 497 height 19
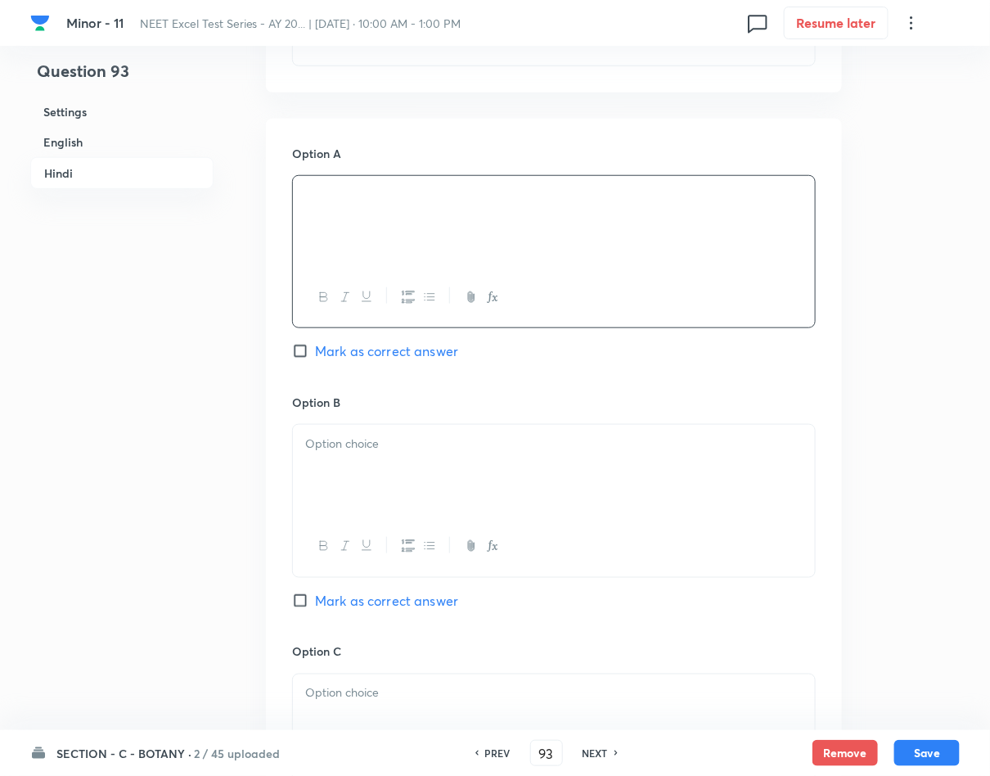
scroll to position [2454, 0]
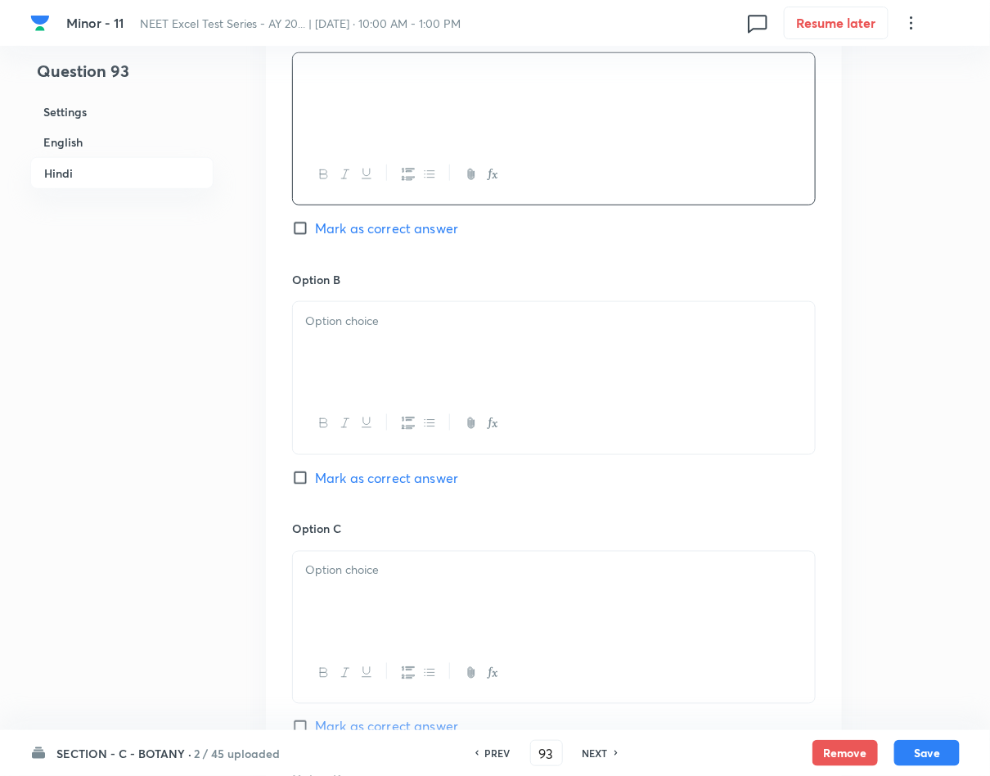
click at [366, 361] on div at bounding box center [554, 348] width 522 height 92
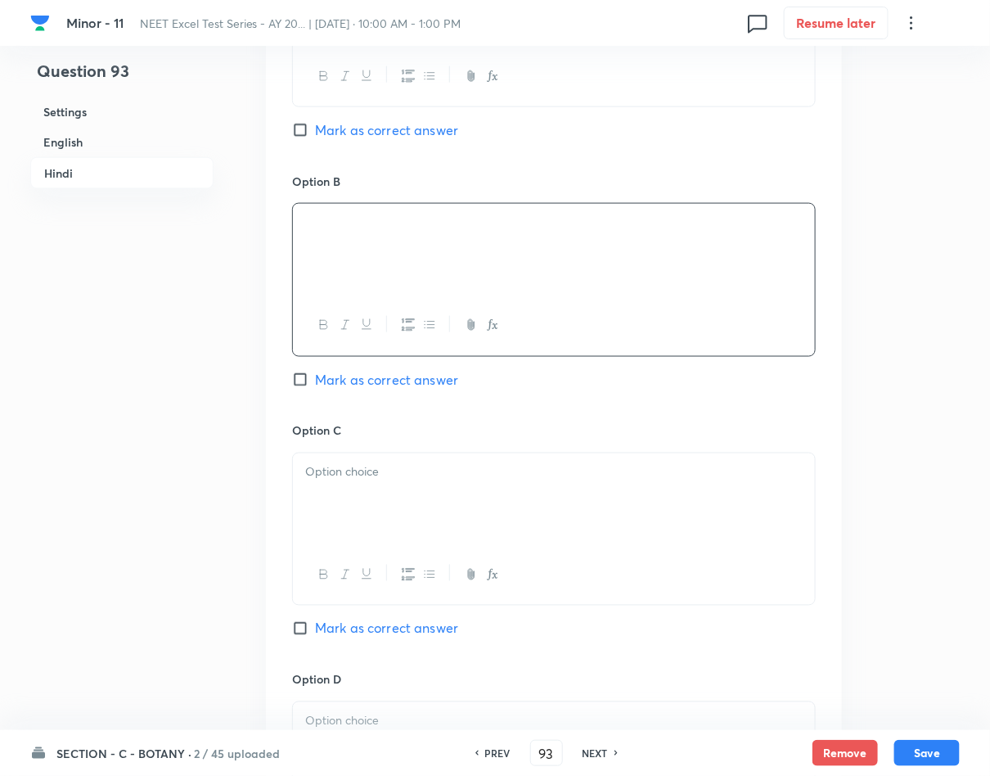
scroll to position [2700, 0]
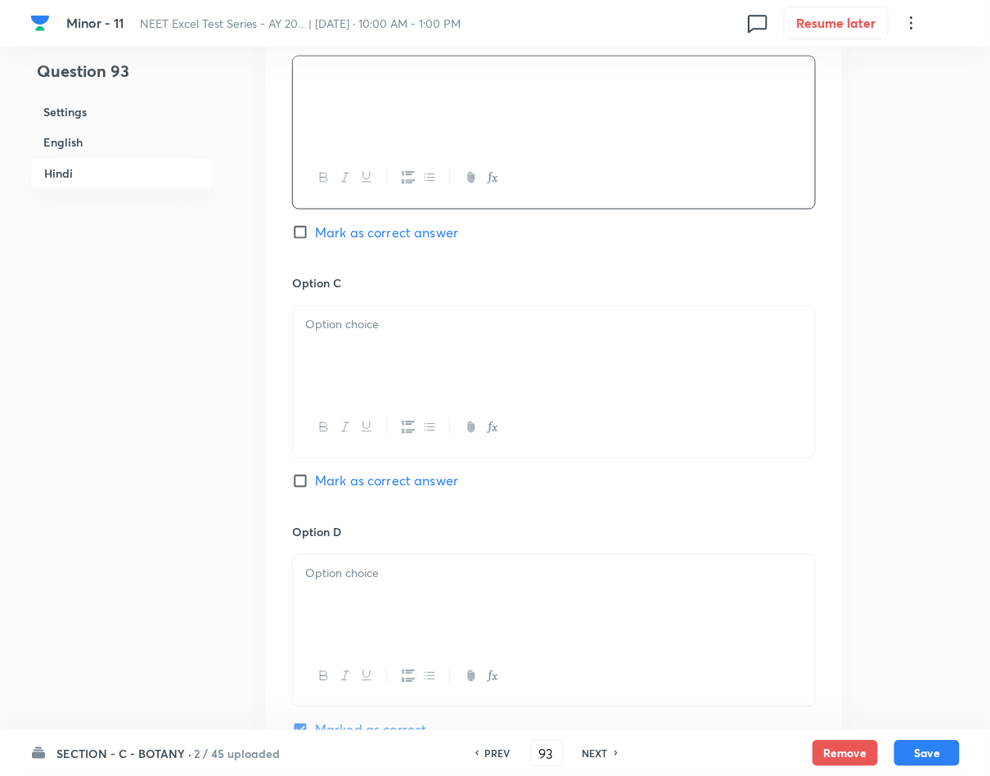
click at [352, 390] on div at bounding box center [554, 352] width 522 height 92
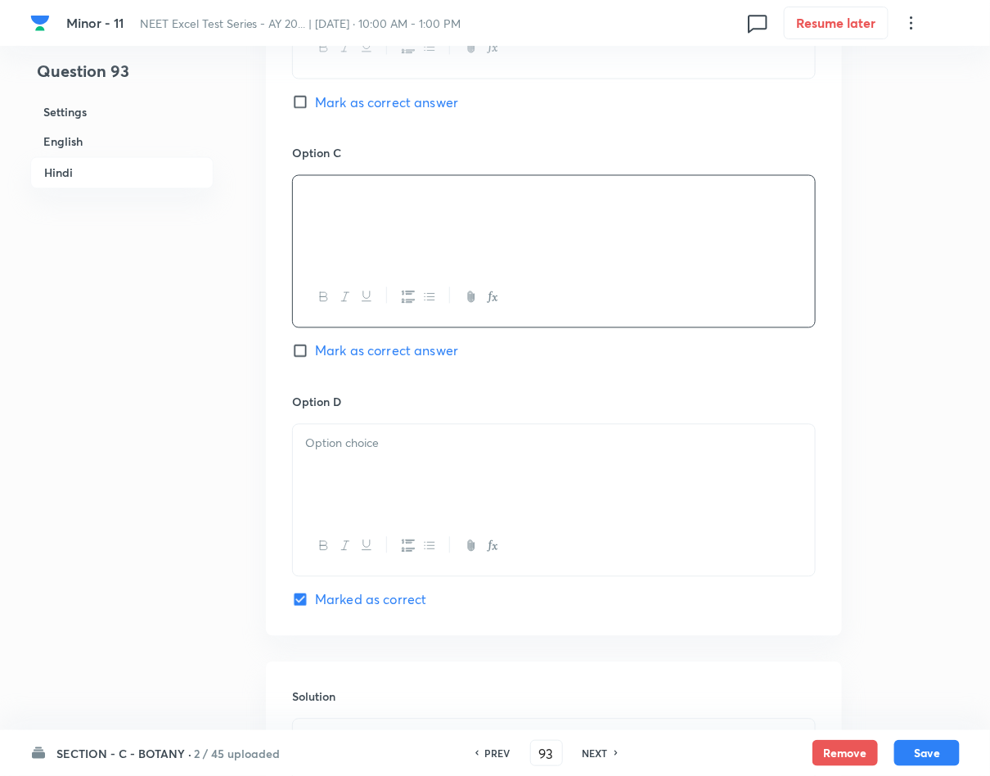
scroll to position [2945, 0]
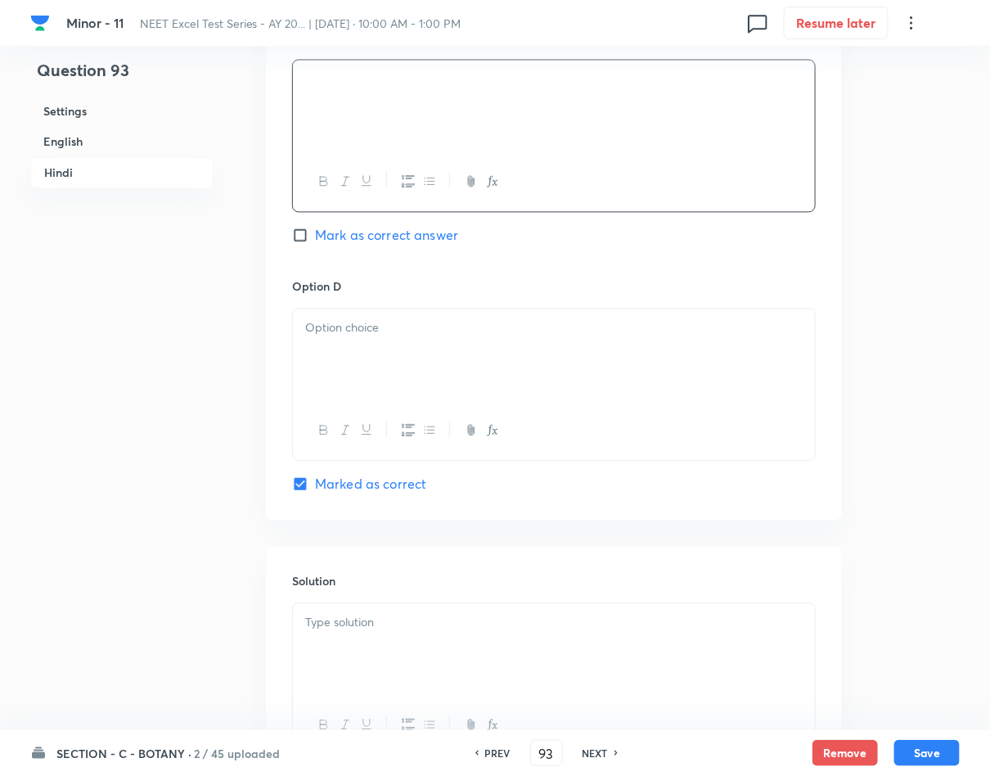
click at [354, 369] on div at bounding box center [554, 355] width 522 height 92
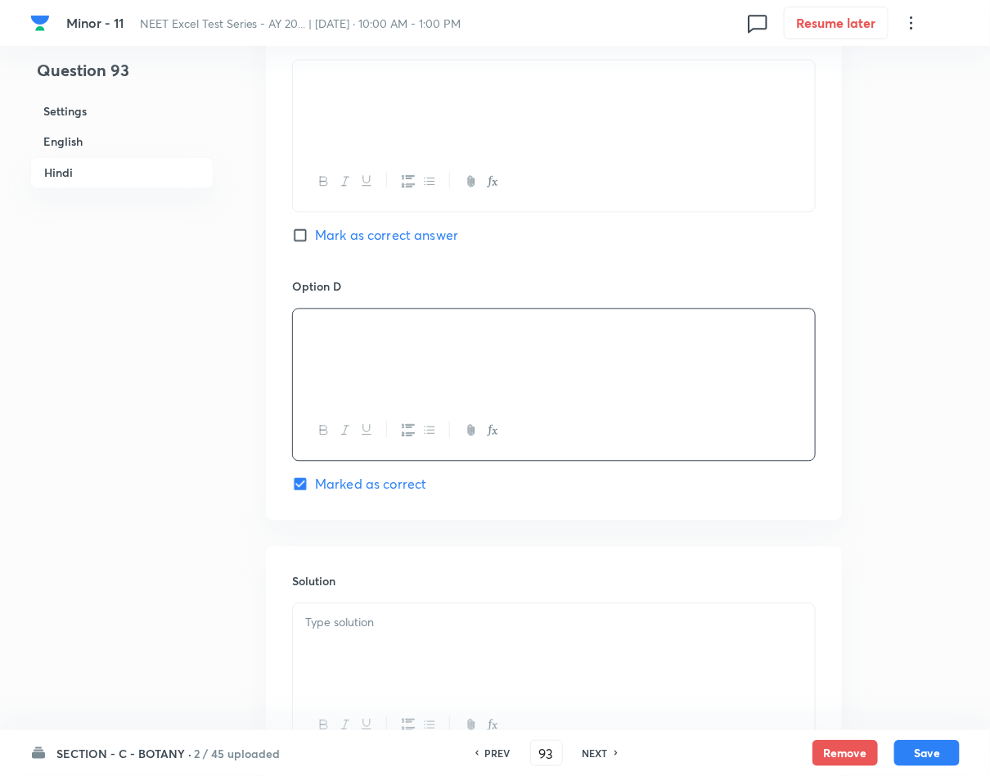
click at [415, 632] on p at bounding box center [553, 623] width 497 height 19
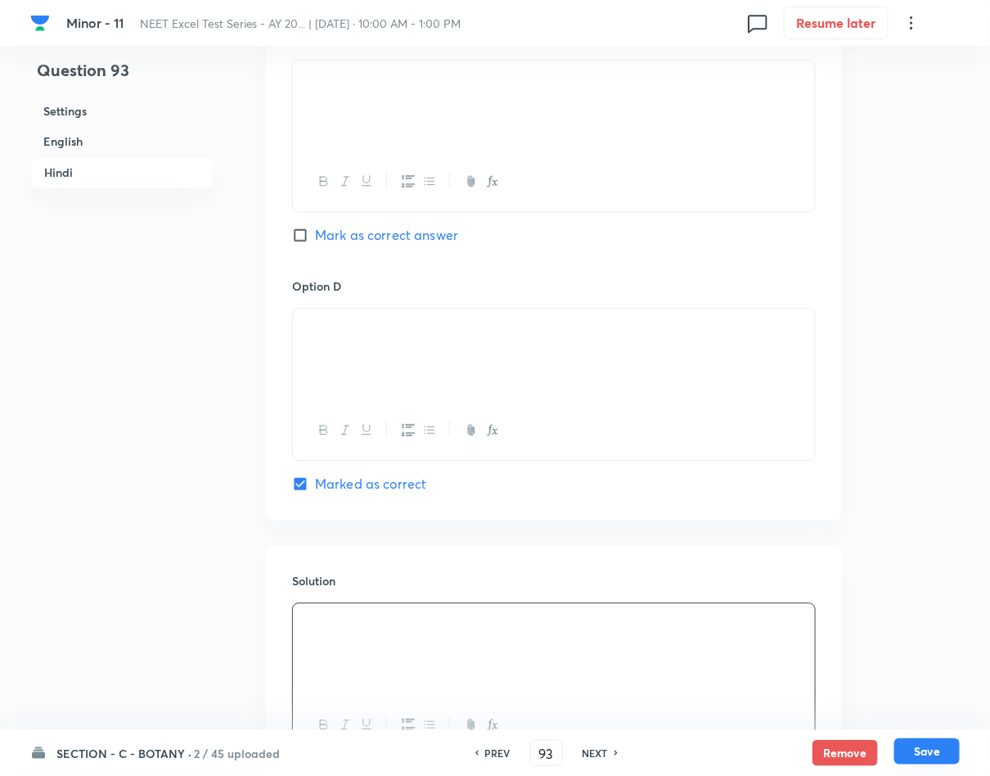
click at [933, 739] on button "Save" at bounding box center [926, 751] width 65 height 26
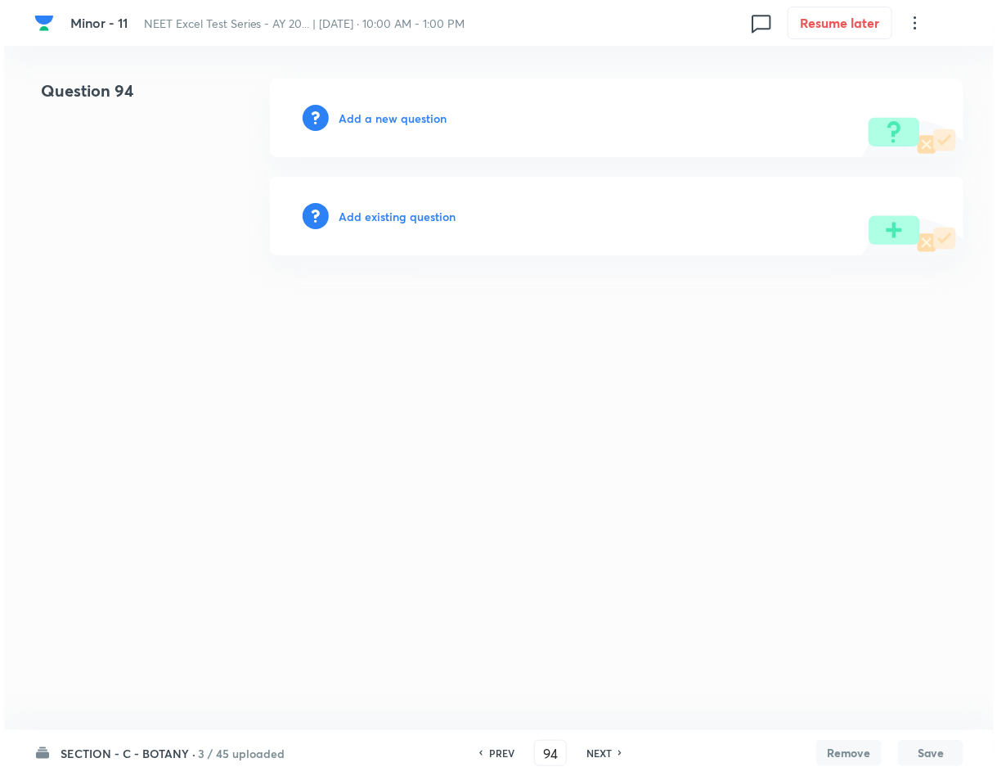
scroll to position [0, 0]
click at [375, 123] on h6 "Add a new question" at bounding box center [393, 118] width 108 height 17
click at [375, 123] on h6 "Choose a question type" at bounding box center [402, 118] width 126 height 17
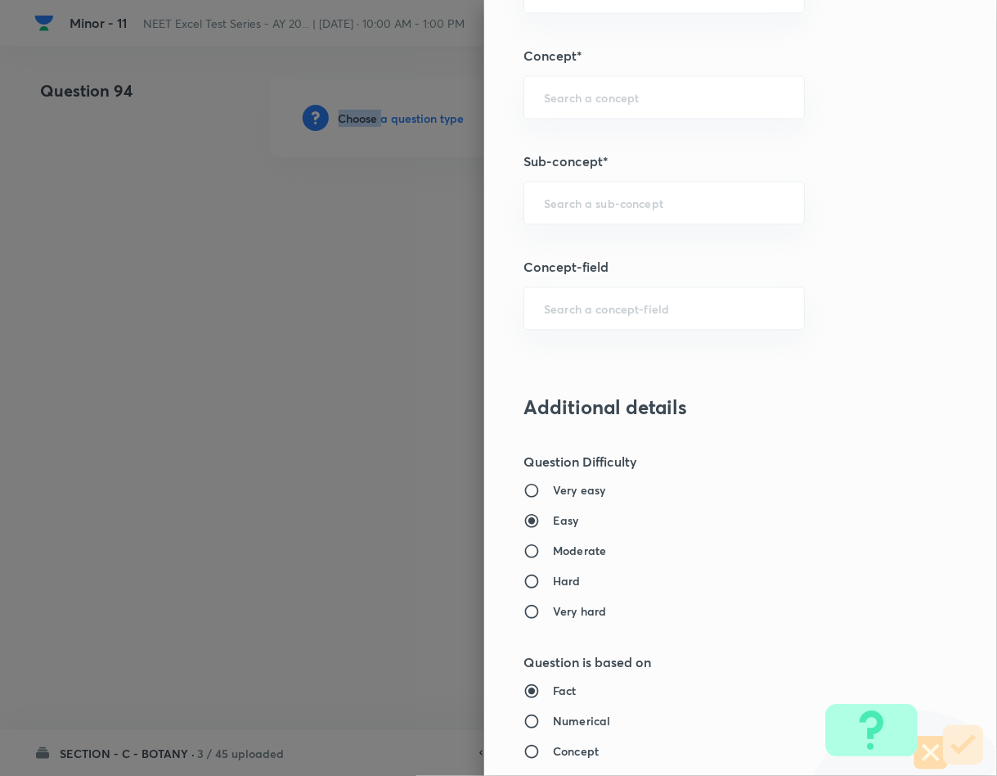
scroll to position [982, 0]
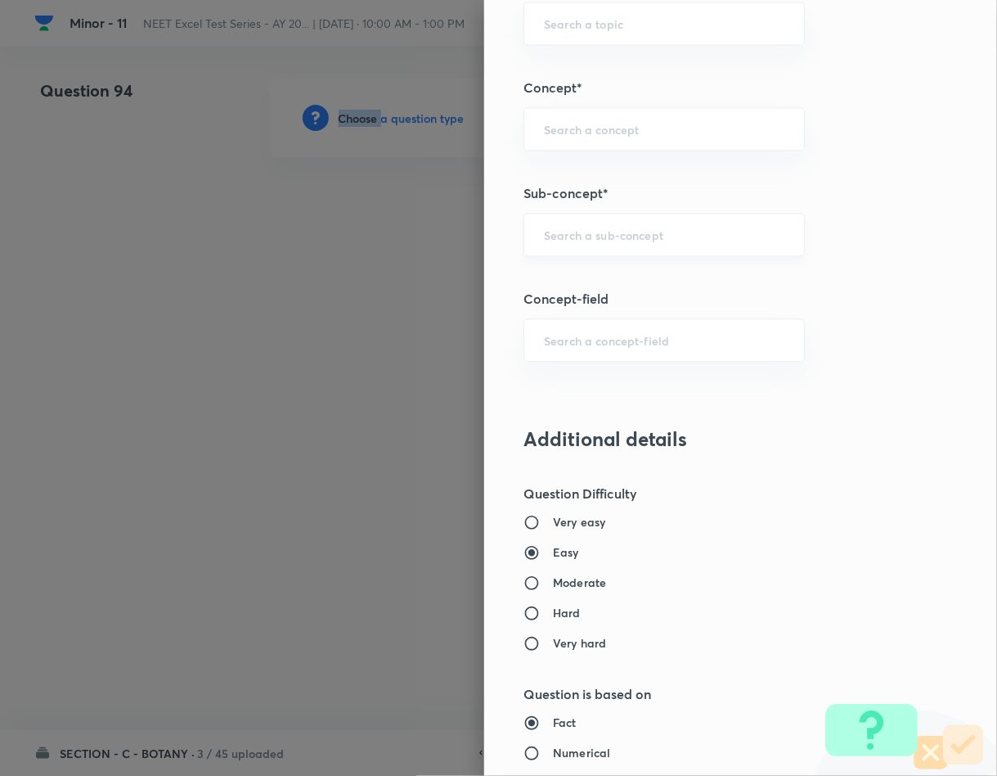
click at [600, 219] on div "​" at bounding box center [664, 235] width 281 height 43
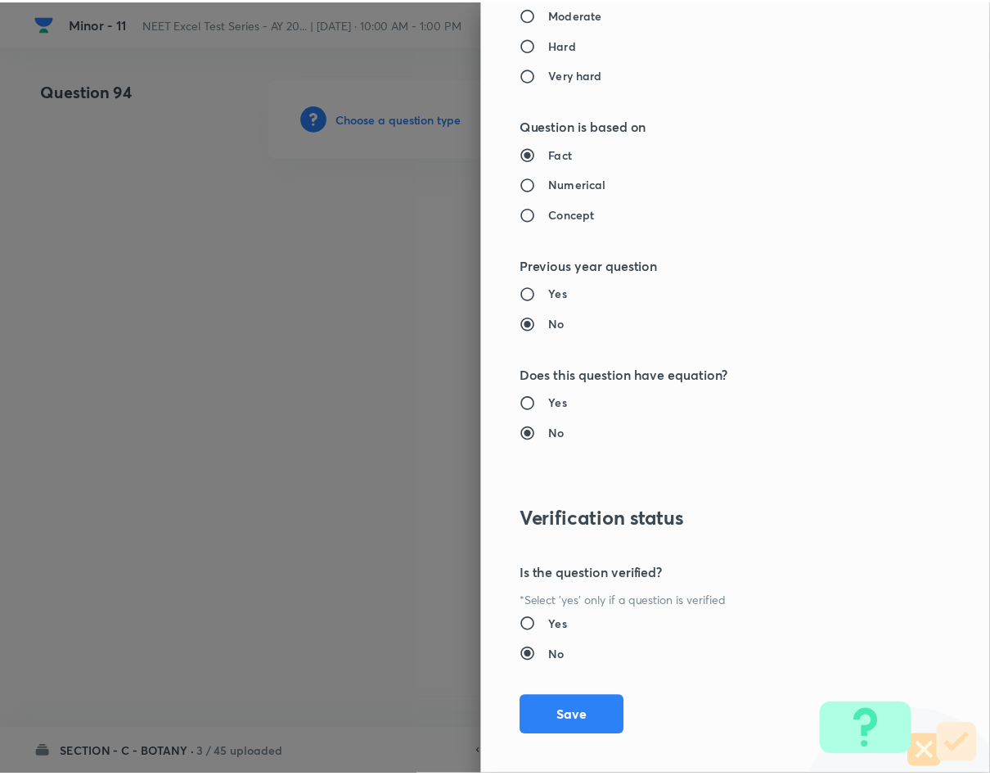
scroll to position [1569, 0]
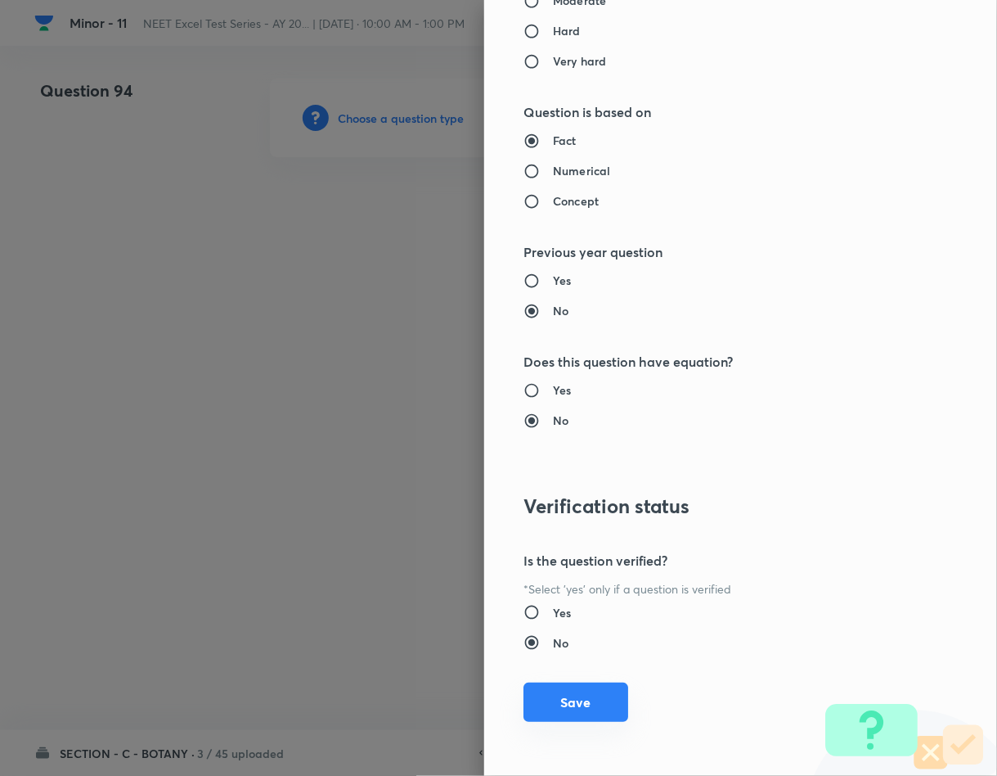
click at [557, 692] on button "Save" at bounding box center [576, 701] width 105 height 39
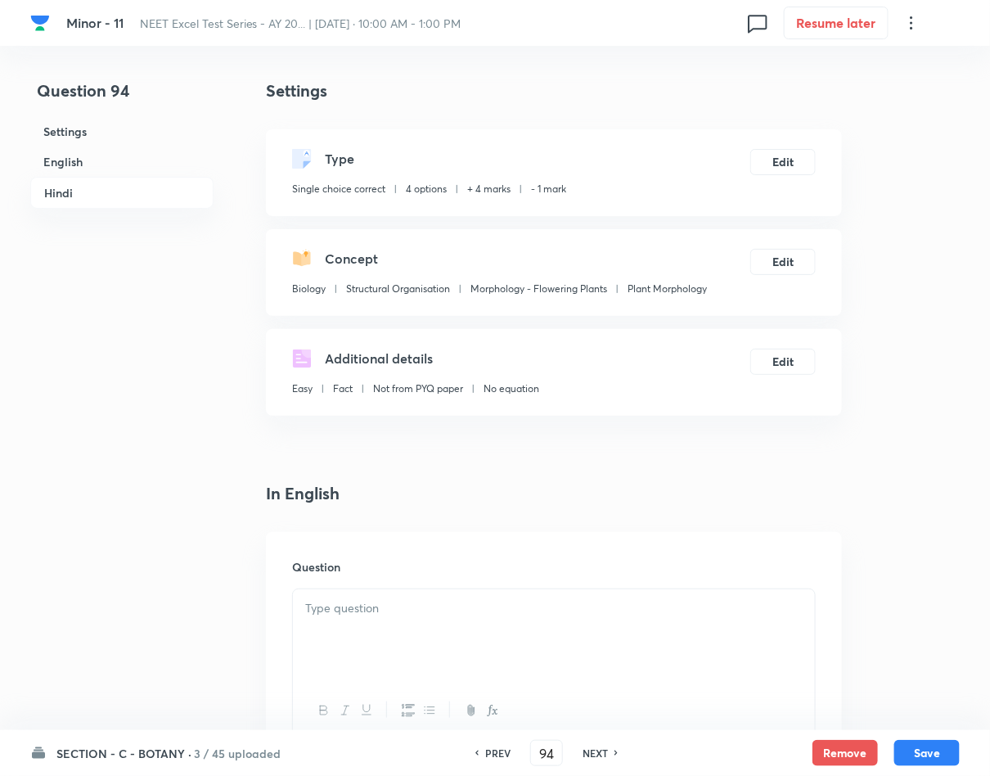
click at [410, 636] on div at bounding box center [554, 635] width 522 height 92
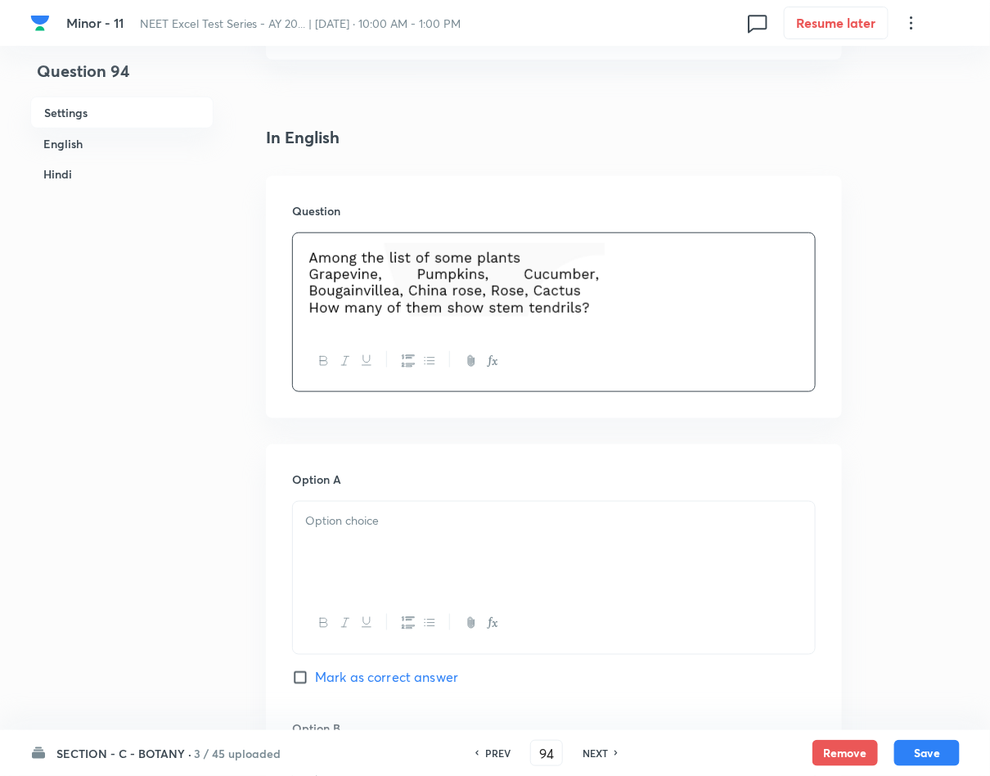
scroll to position [368, 0]
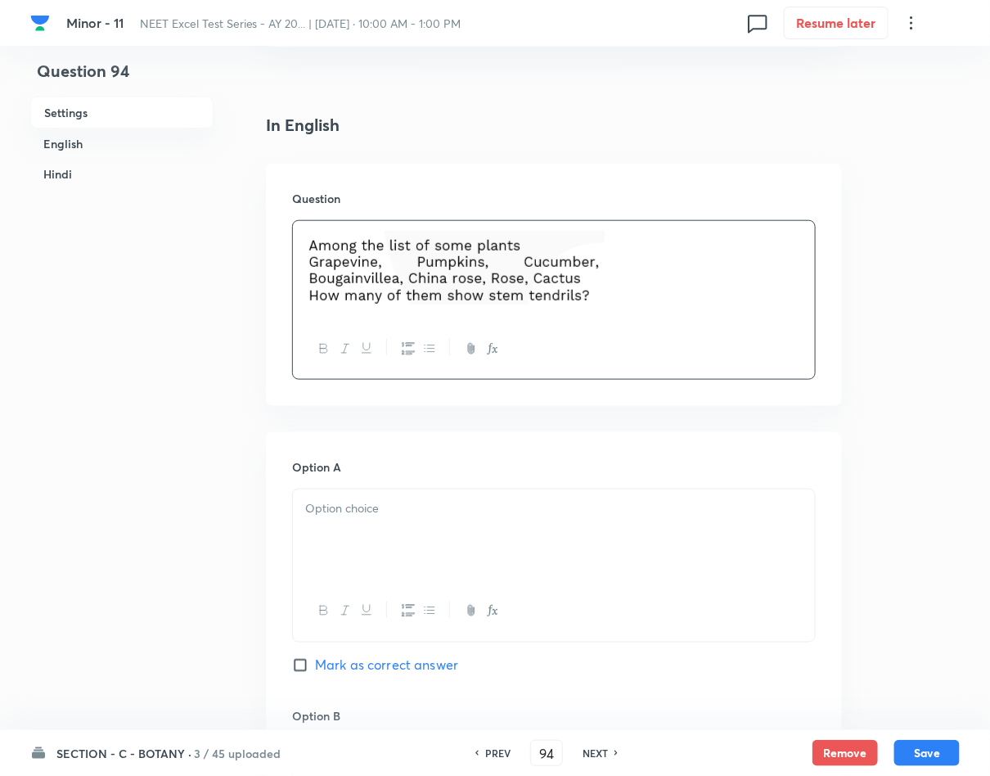
click at [334, 503] on p at bounding box center [553, 508] width 497 height 19
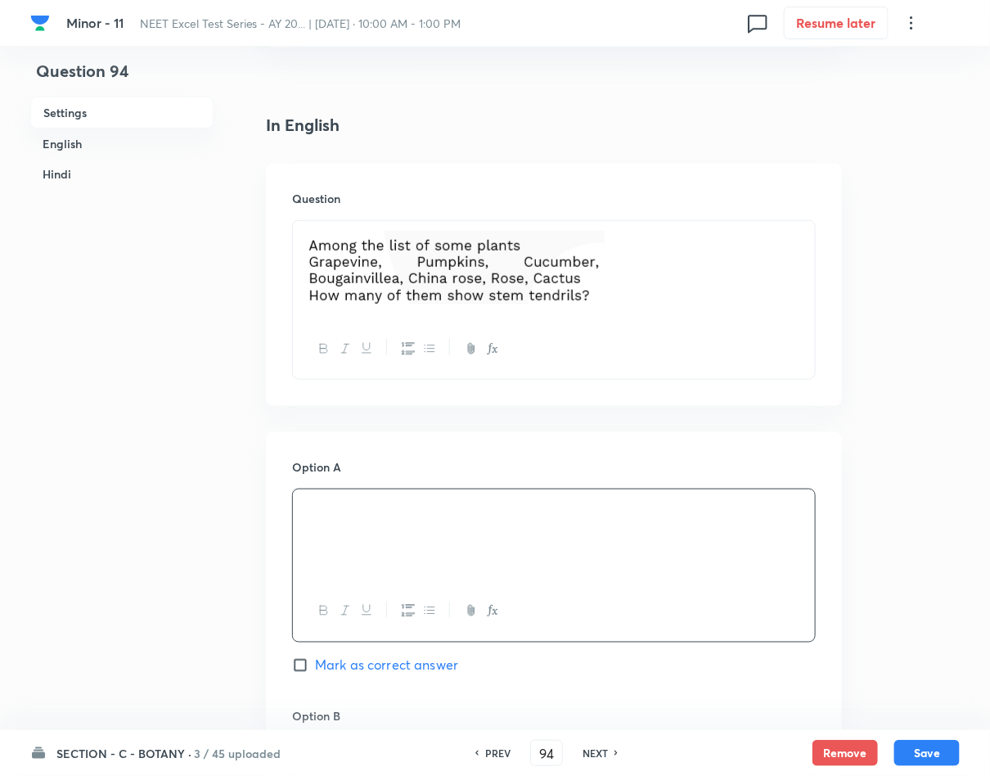
click at [406, 663] on span "Mark as correct answer" at bounding box center [386, 665] width 143 height 20
click at [315, 663] on input "Mark as correct answer" at bounding box center [303, 665] width 23 height 16
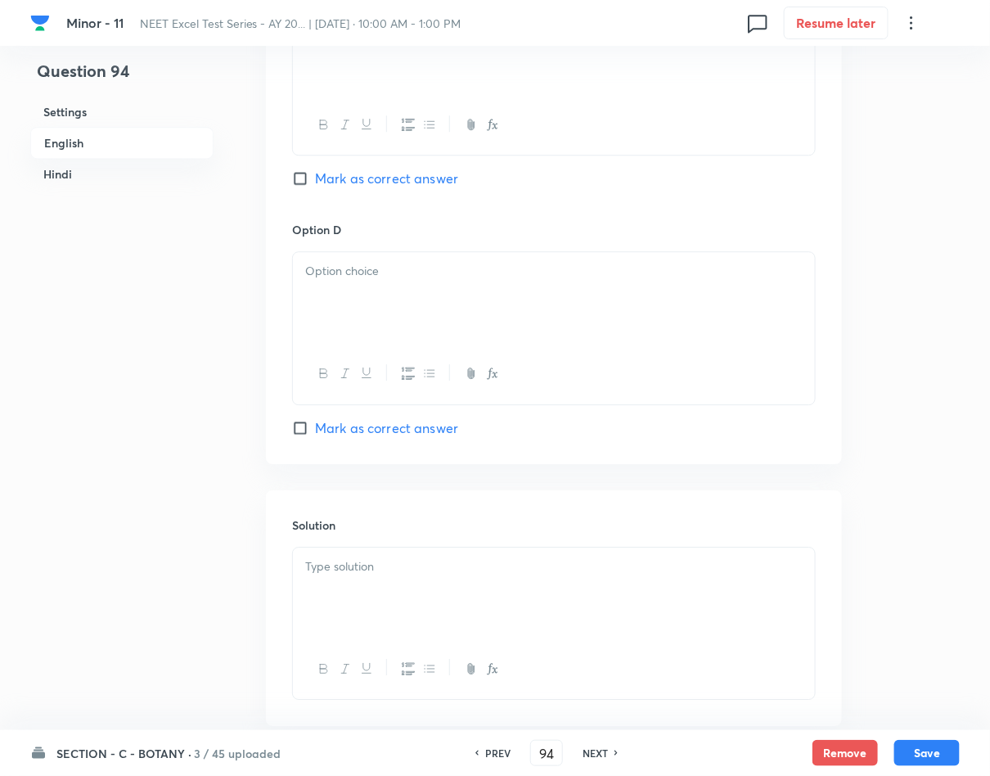
scroll to position [1350, 0]
click at [472, 548] on div "Solution" at bounding box center [554, 610] width 576 height 236
click at [488, 578] on p at bounding box center [553, 569] width 497 height 19
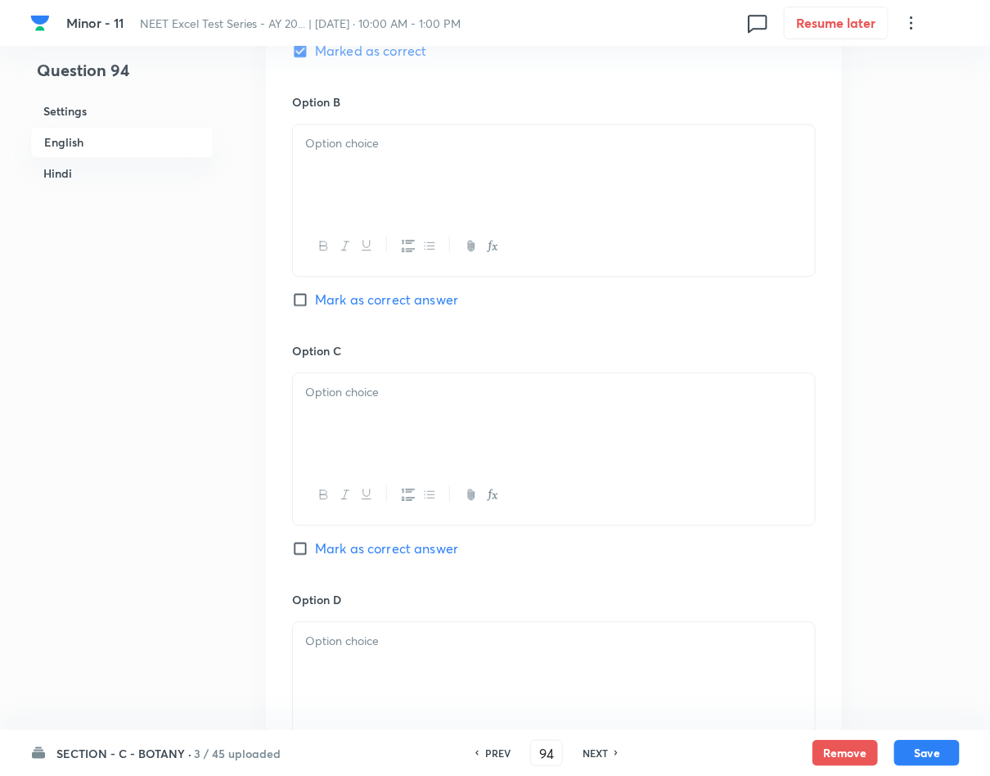
click at [383, 172] on div at bounding box center [554, 171] width 522 height 92
click at [427, 416] on div at bounding box center [554, 420] width 522 height 92
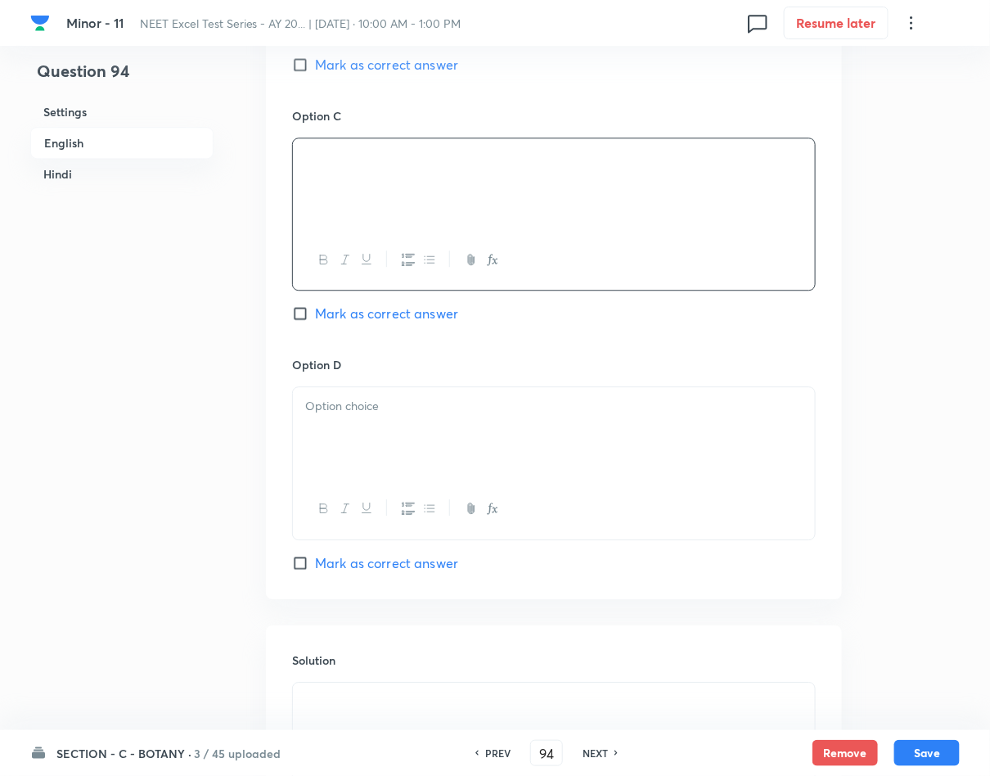
scroll to position [1227, 0]
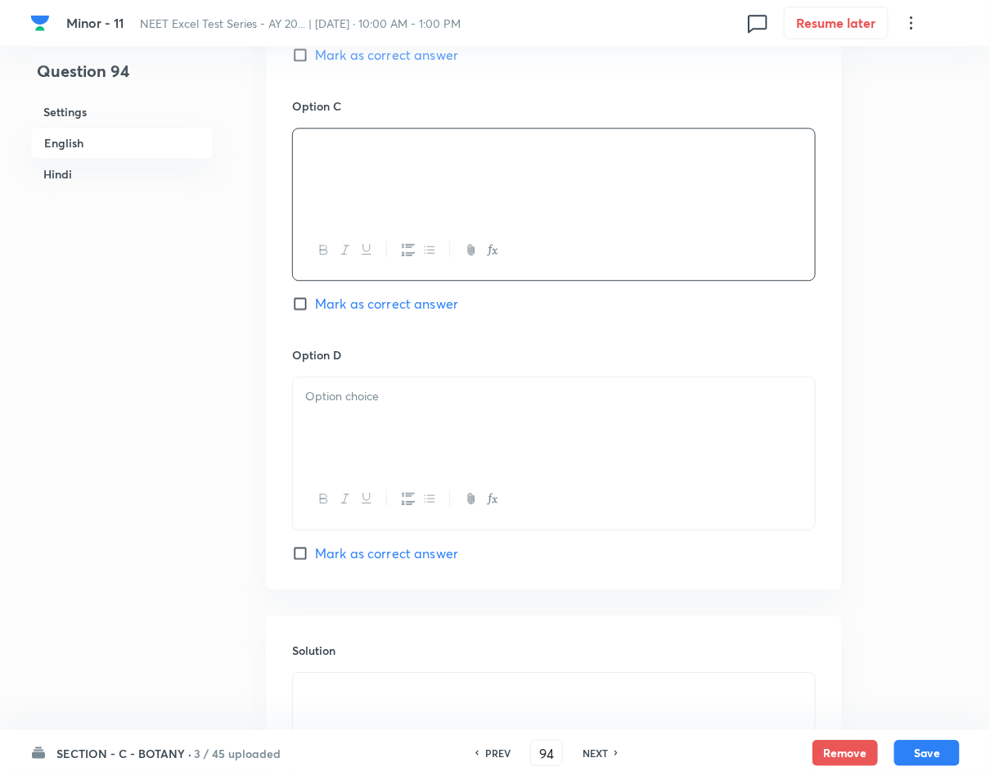
click at [425, 406] on p at bounding box center [553, 396] width 497 height 19
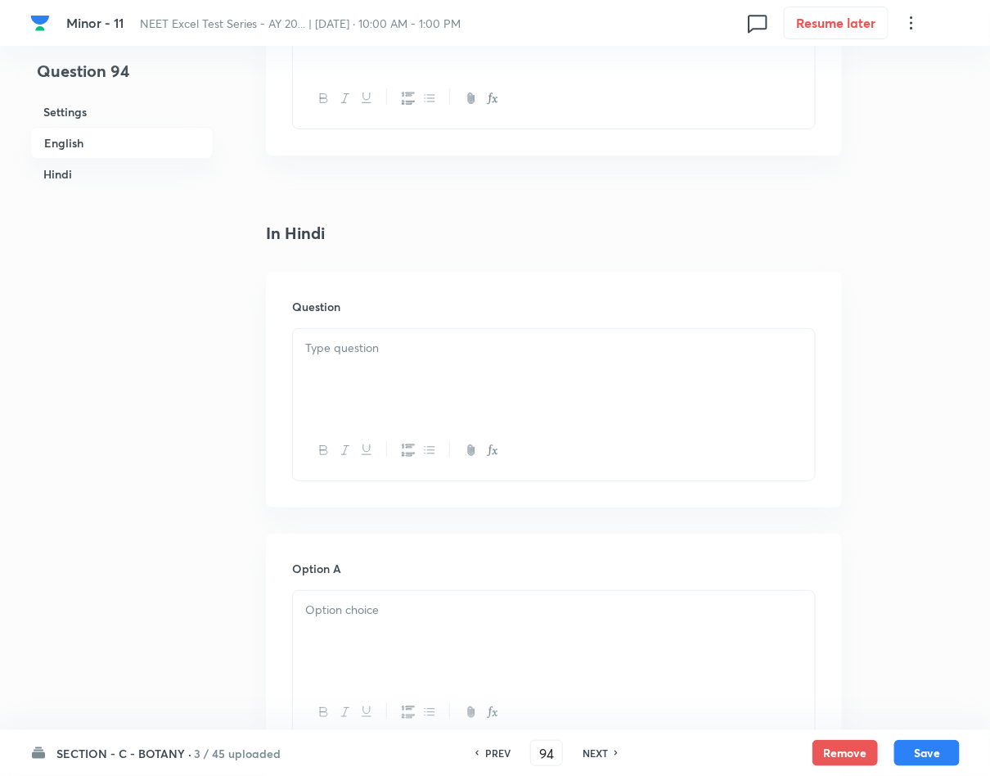
scroll to position [1963, 0]
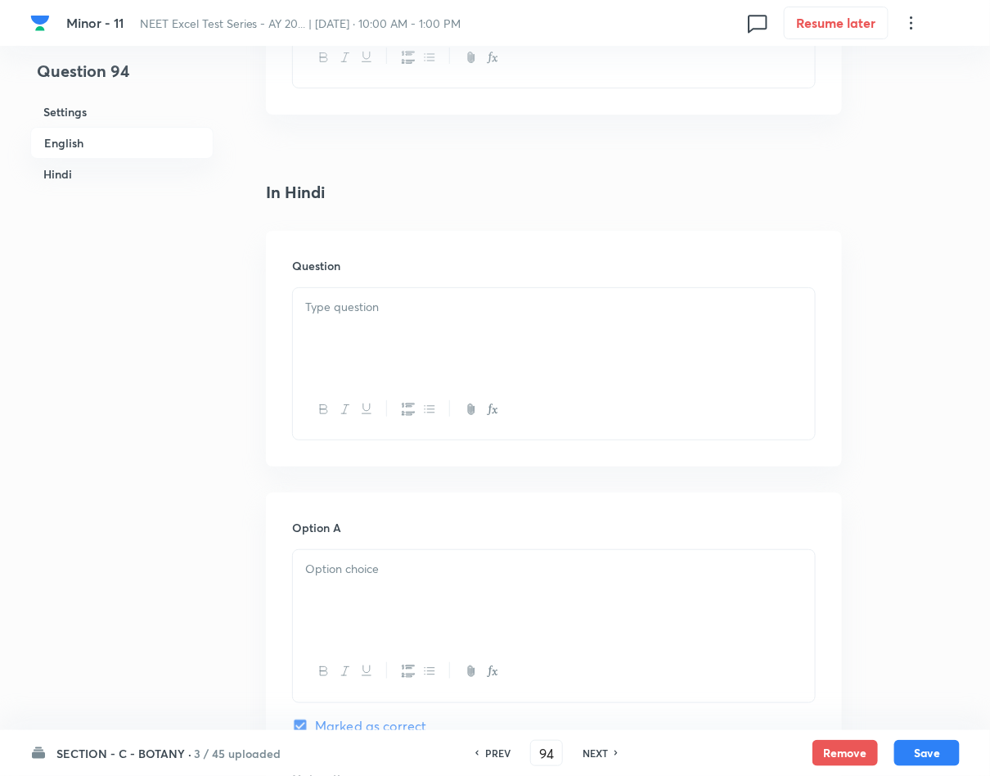
click at [427, 327] on div at bounding box center [554, 334] width 522 height 92
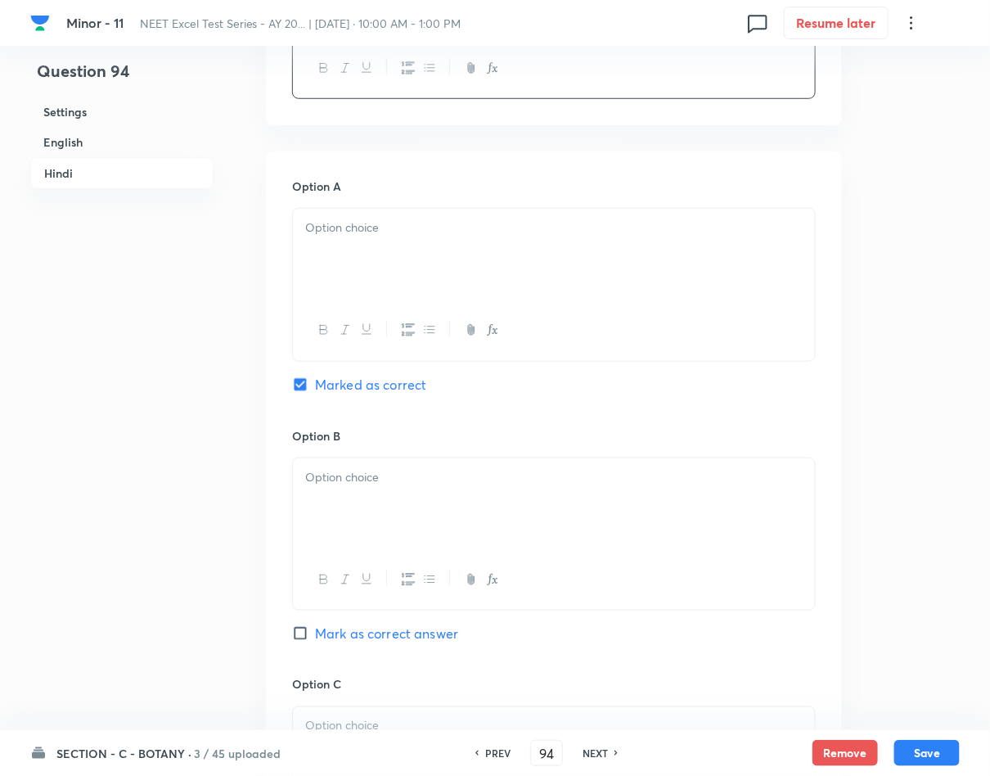
scroll to position [2331, 0]
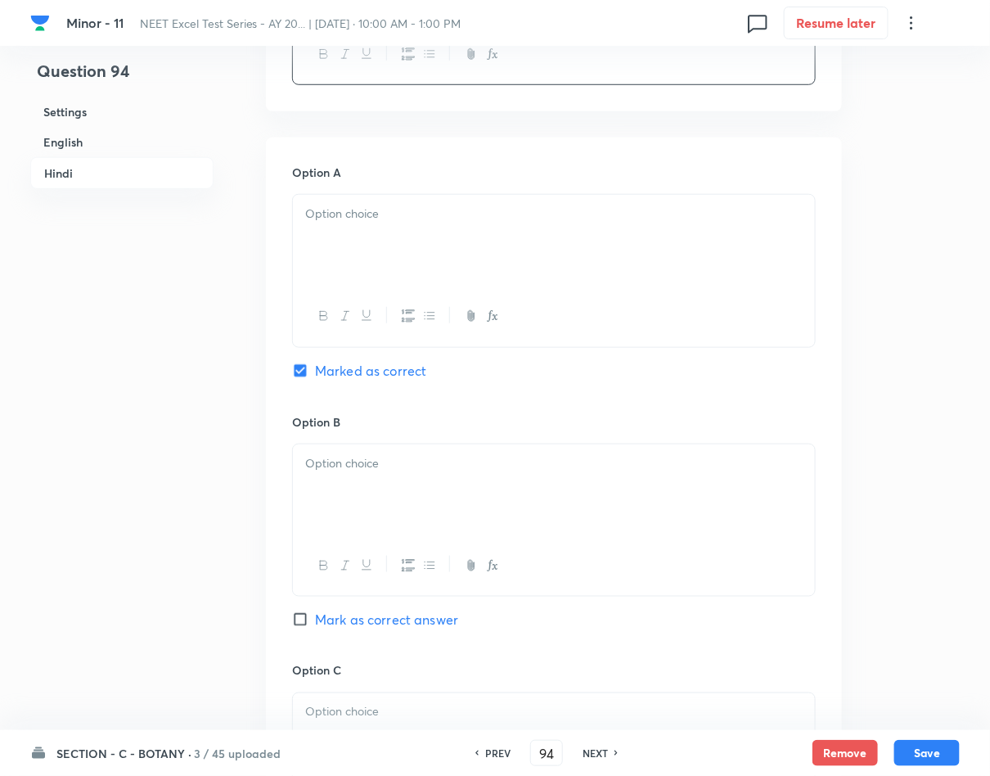
click at [430, 241] on div at bounding box center [554, 241] width 522 height 92
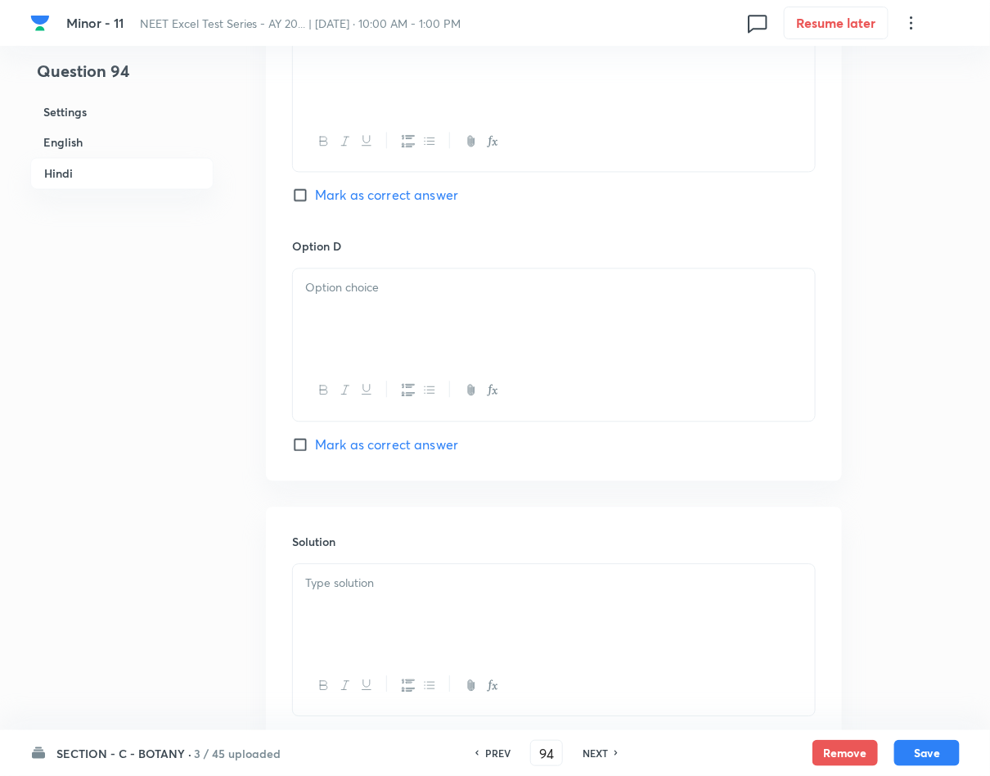
scroll to position [3125, 0]
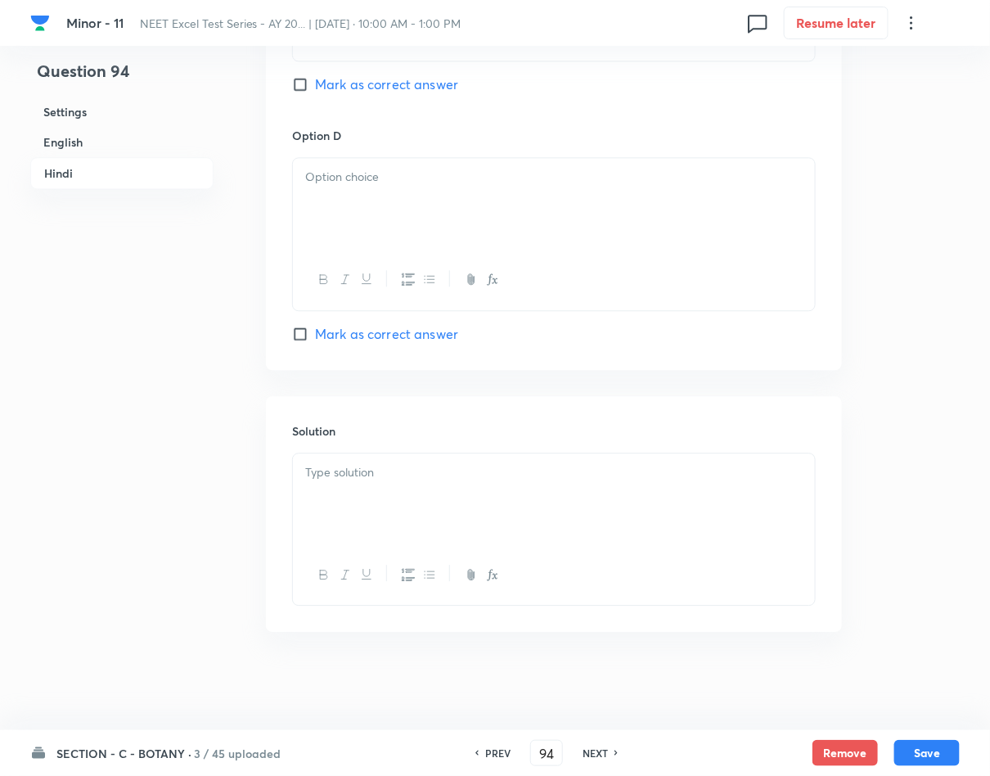
click at [443, 497] on div at bounding box center [554, 499] width 522 height 92
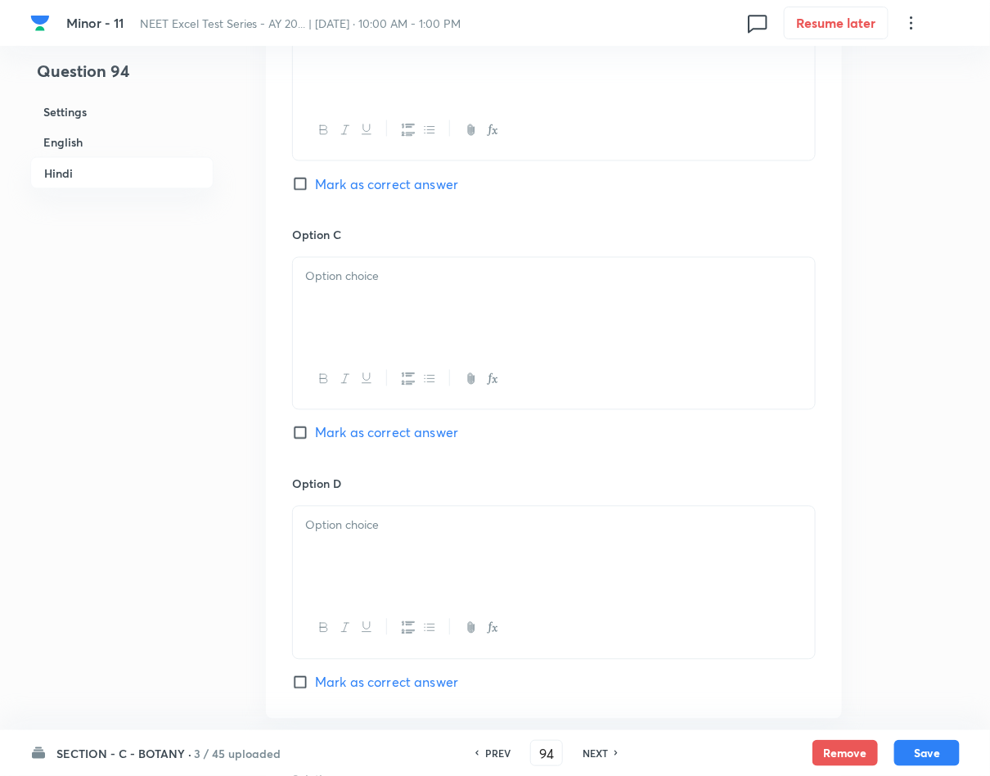
scroll to position [2634, 0]
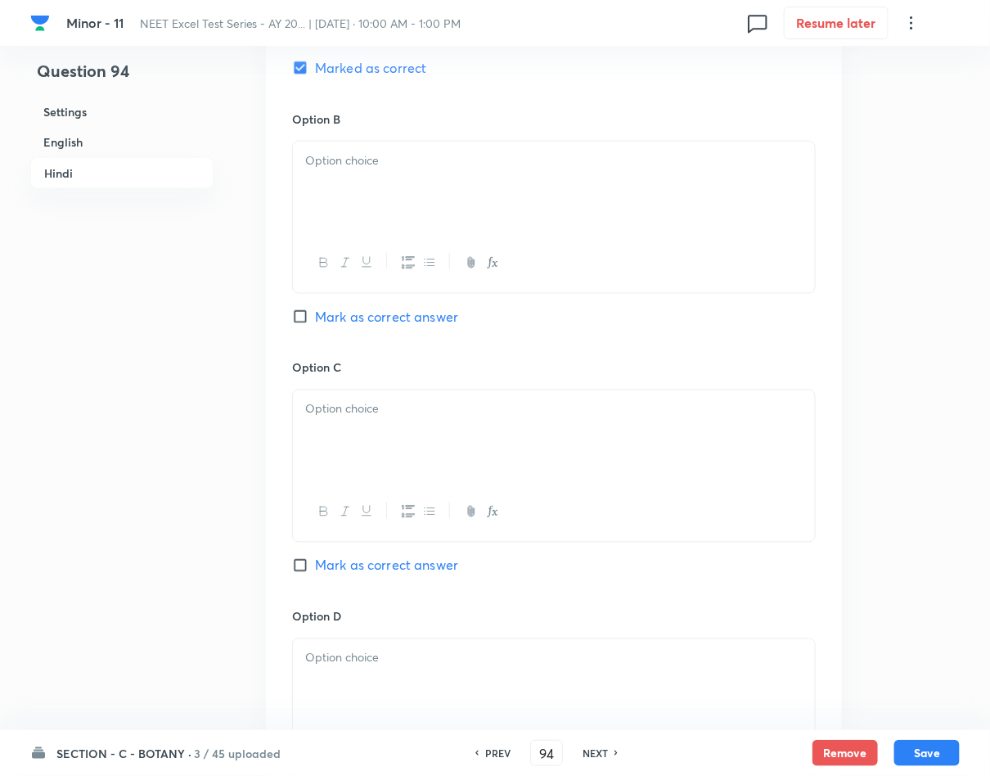
click at [371, 209] on div at bounding box center [554, 188] width 522 height 92
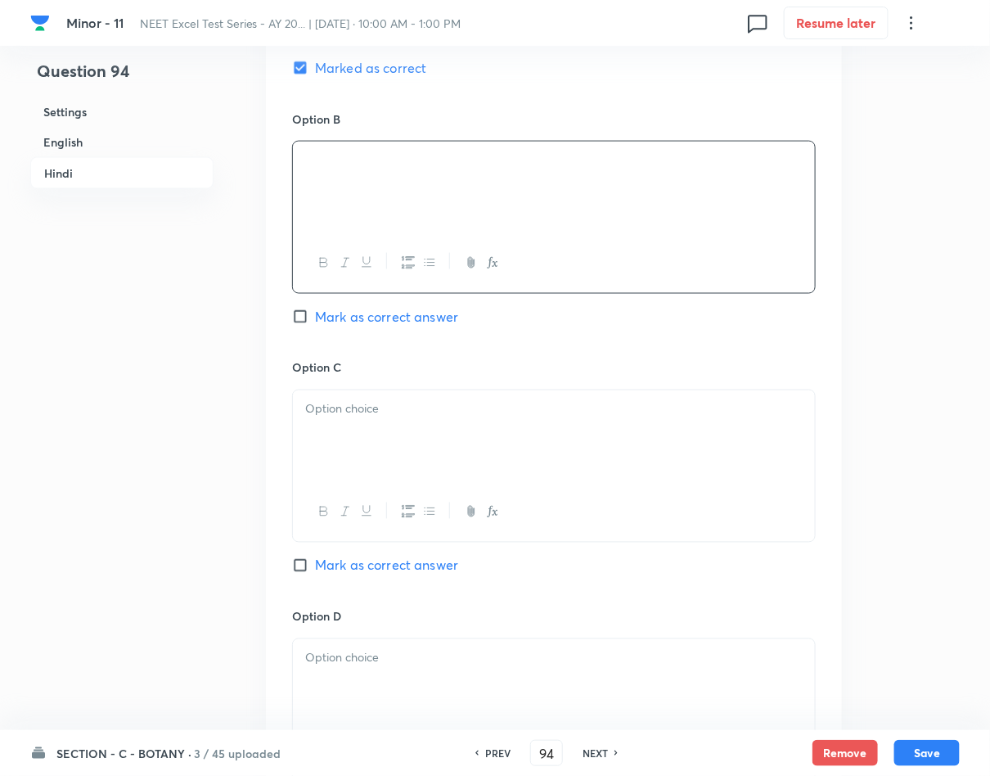
click at [378, 456] on div at bounding box center [554, 436] width 522 height 92
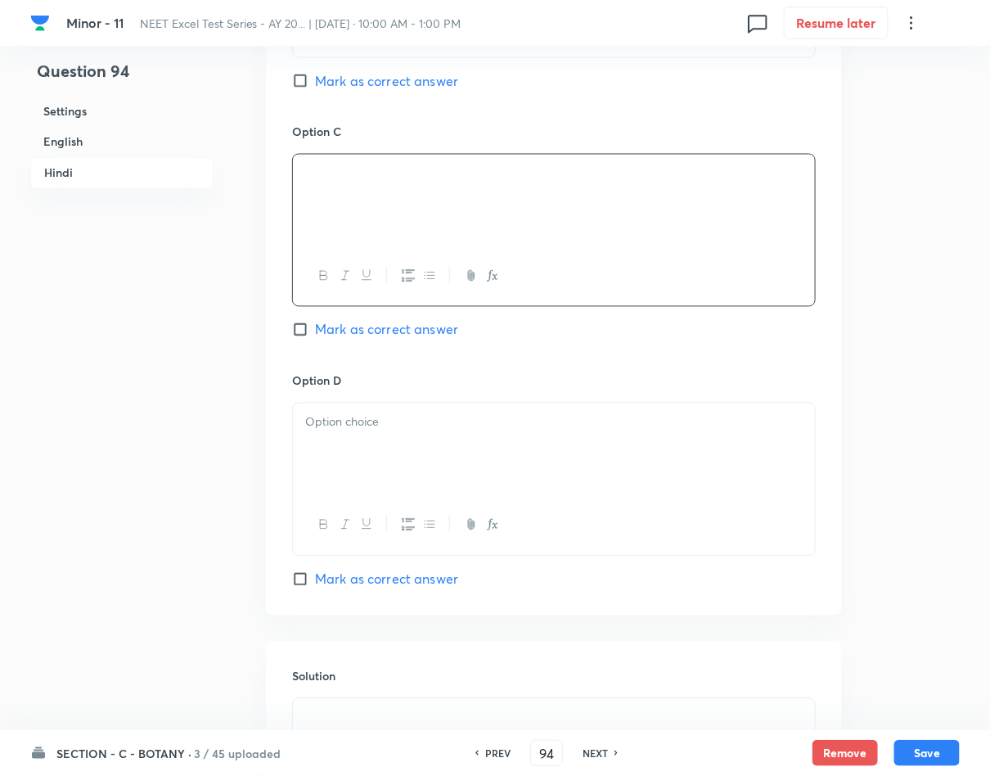
scroll to position [2879, 0]
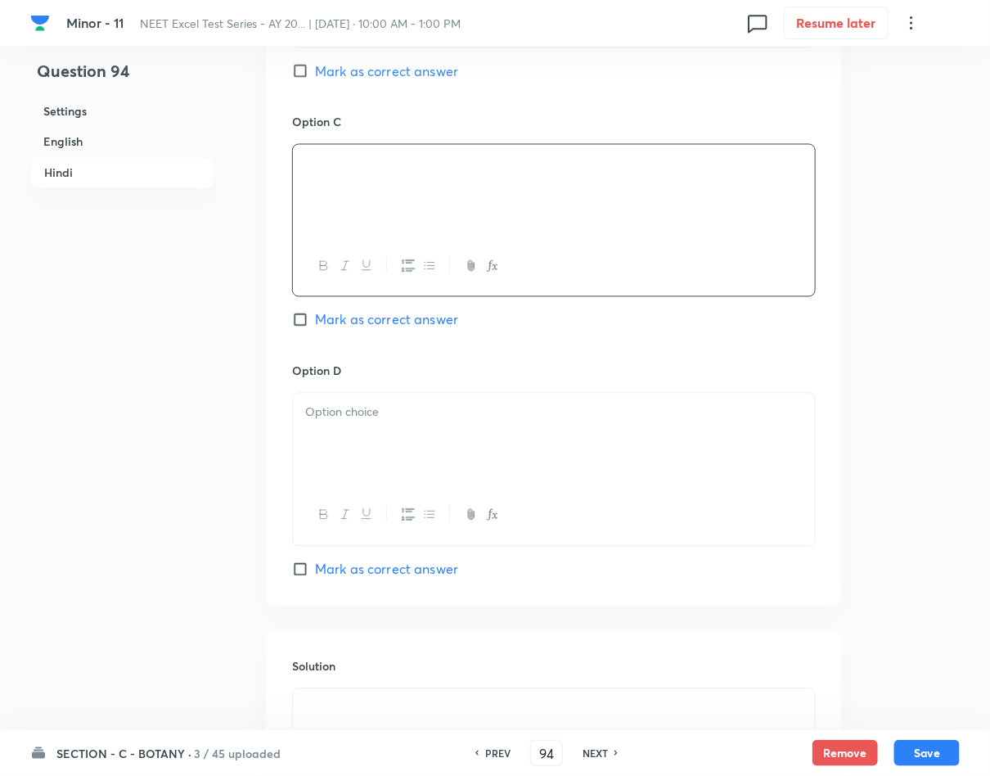
click at [444, 432] on div at bounding box center [554, 439] width 522 height 92
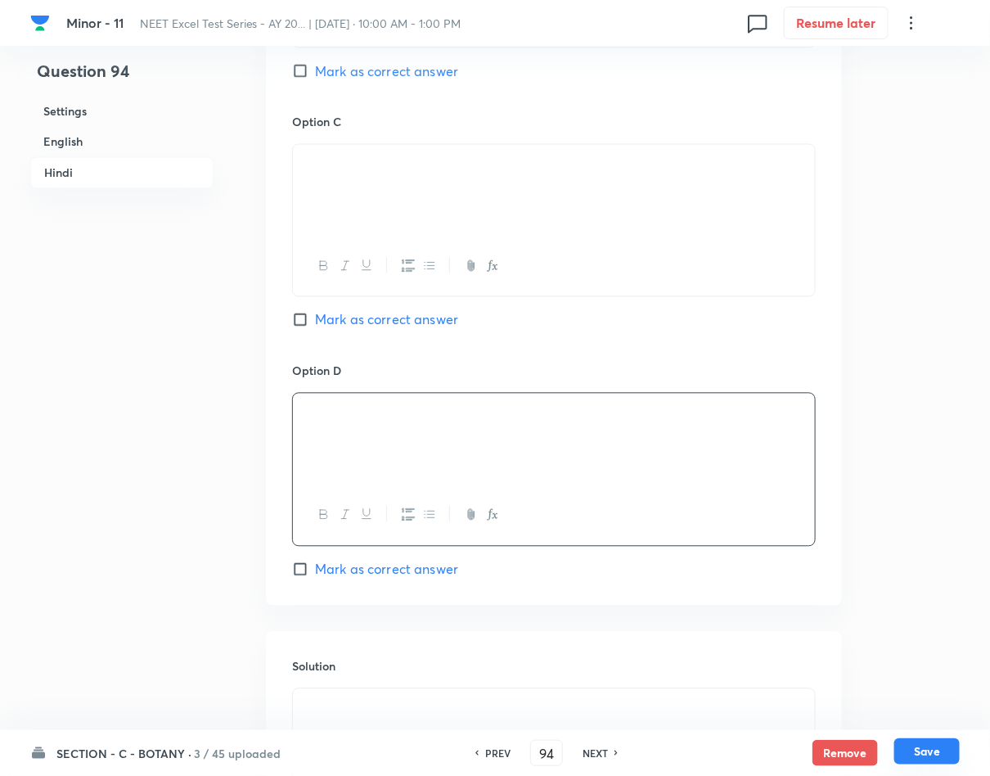
click at [906, 744] on button "Save" at bounding box center [926, 751] width 65 height 26
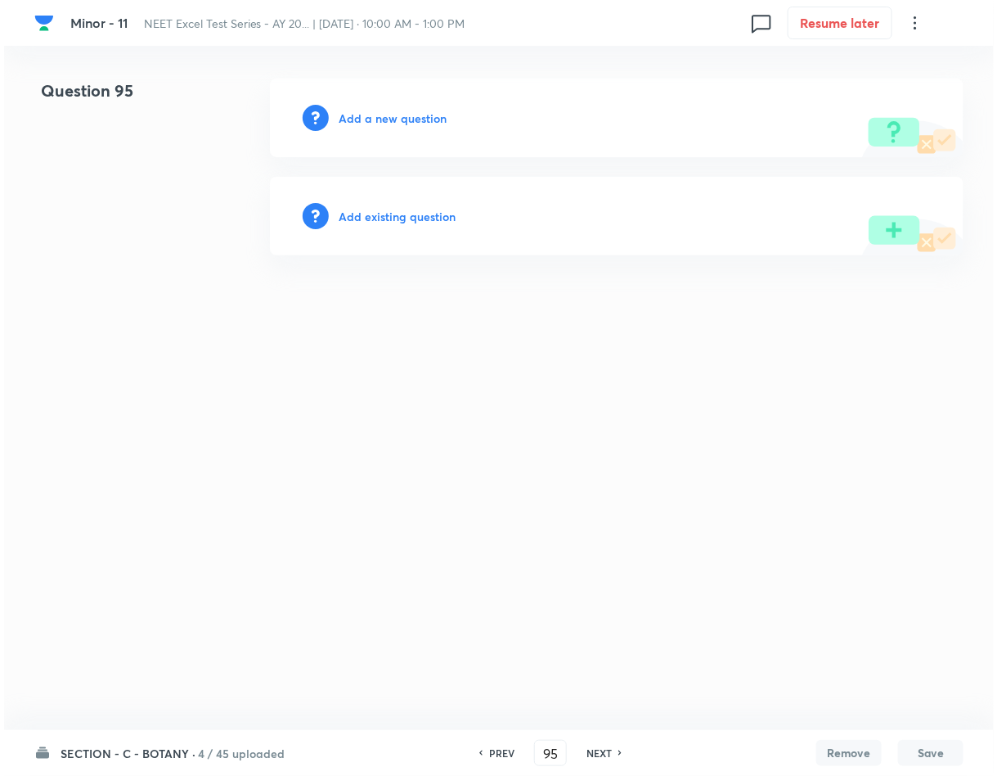
scroll to position [0, 0]
click at [375, 115] on h6 "Add a new question" at bounding box center [393, 118] width 108 height 17
click at [375, 115] on h6 "Choose a question type" at bounding box center [402, 118] width 126 height 17
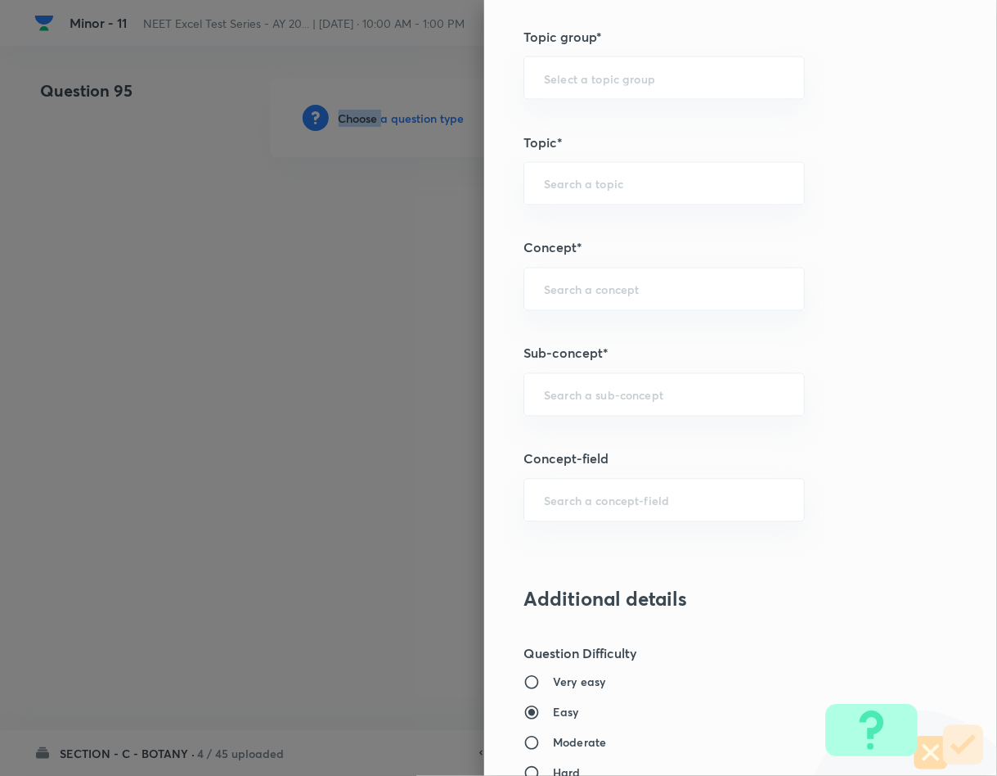
scroll to position [859, 0]
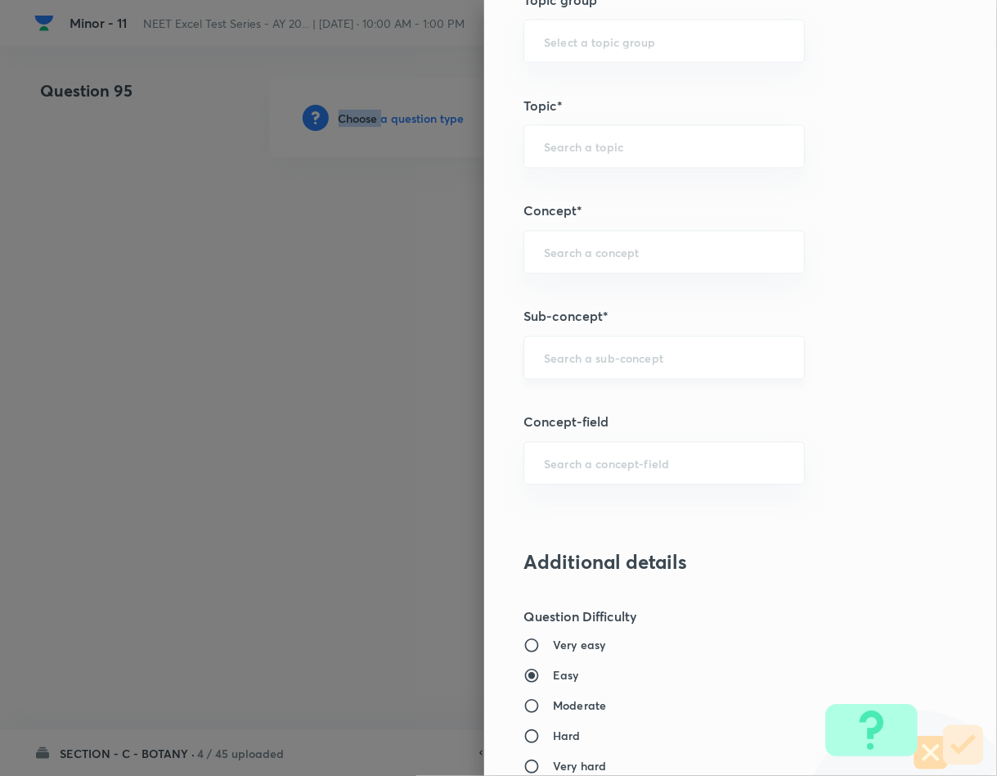
click at [569, 353] on div "​" at bounding box center [664, 357] width 281 height 43
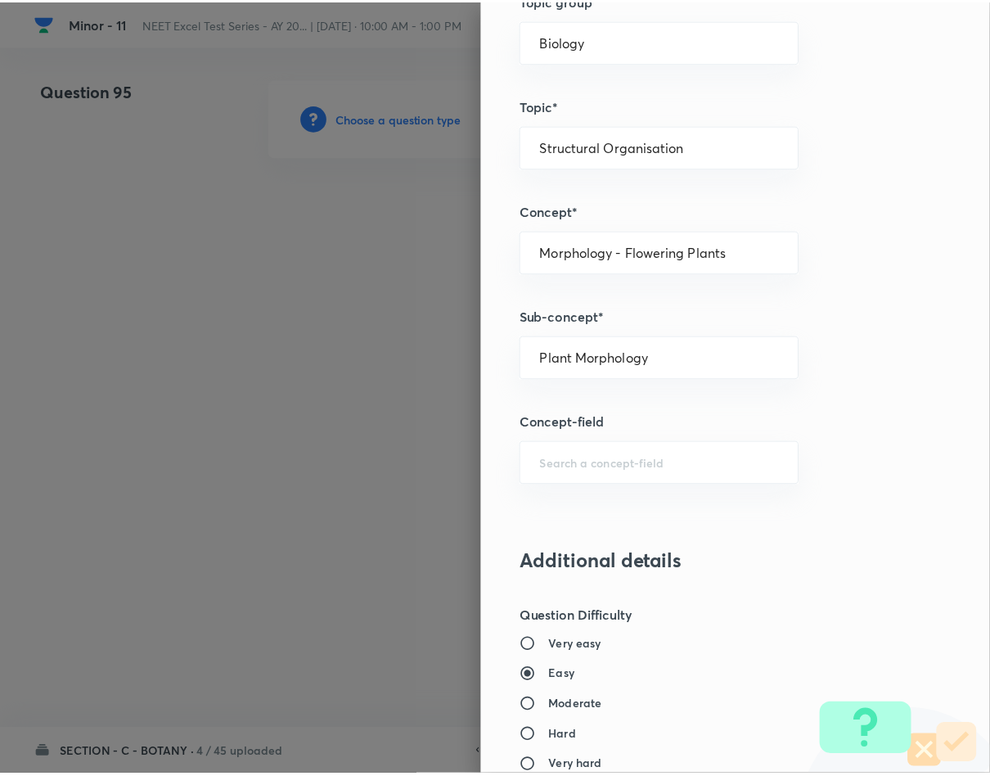
scroll to position [1569, 0]
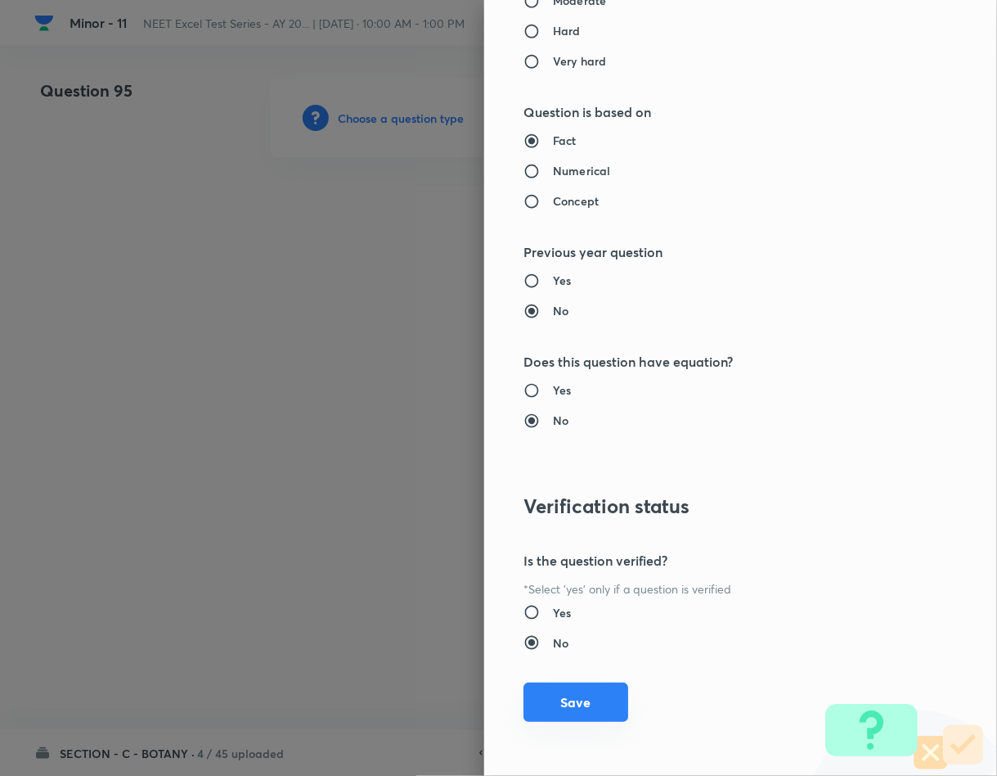
click at [553, 715] on button "Save" at bounding box center [576, 701] width 105 height 39
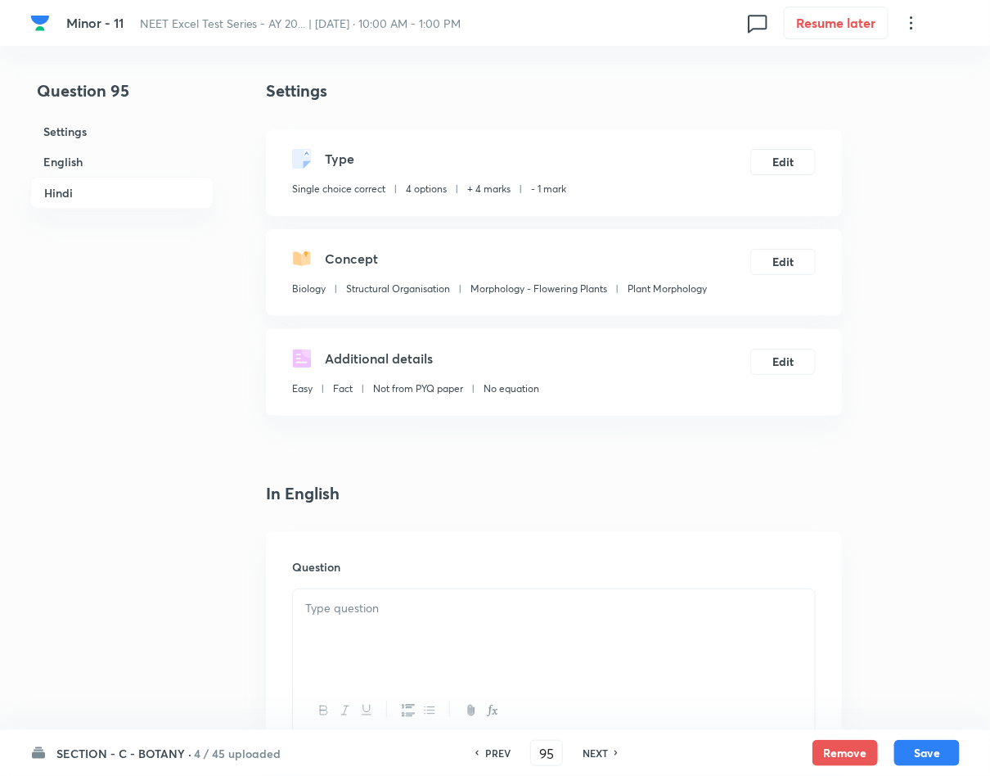
click at [444, 600] on p at bounding box center [553, 608] width 497 height 19
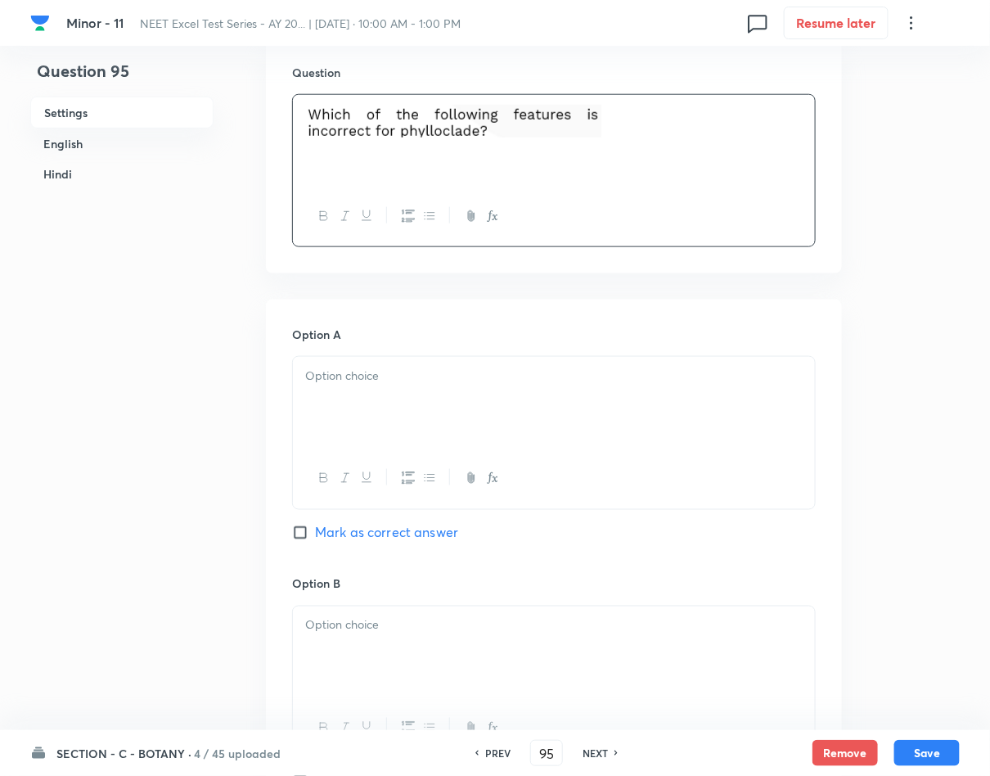
scroll to position [614, 0]
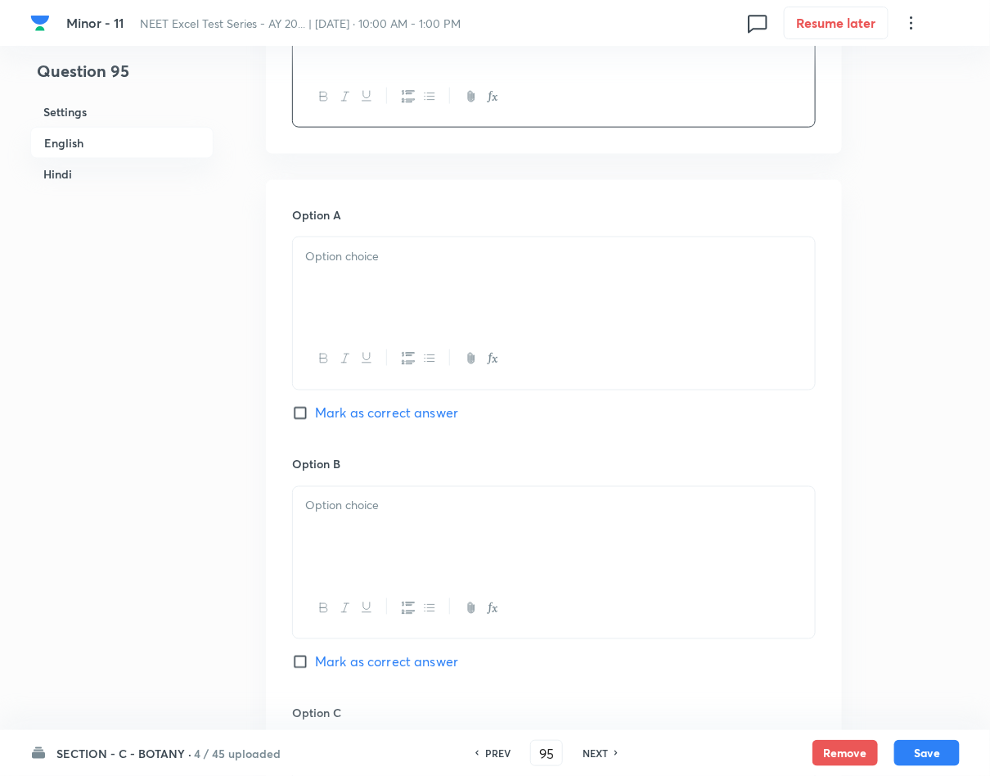
click at [319, 253] on p at bounding box center [553, 256] width 497 height 19
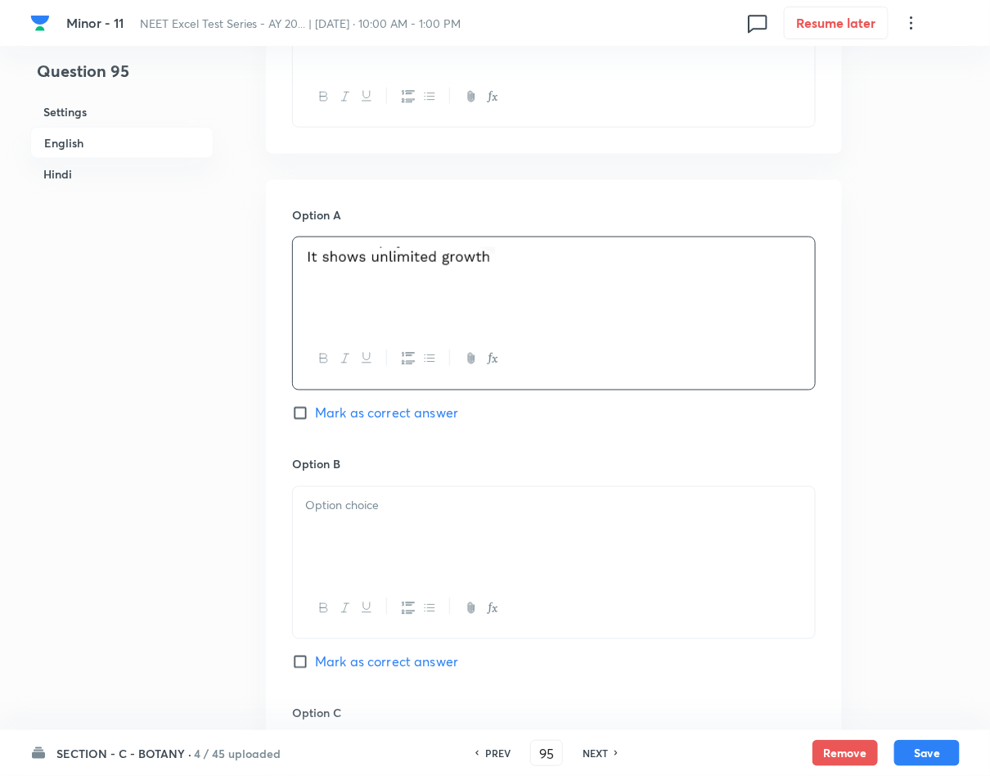
scroll to position [982, 0]
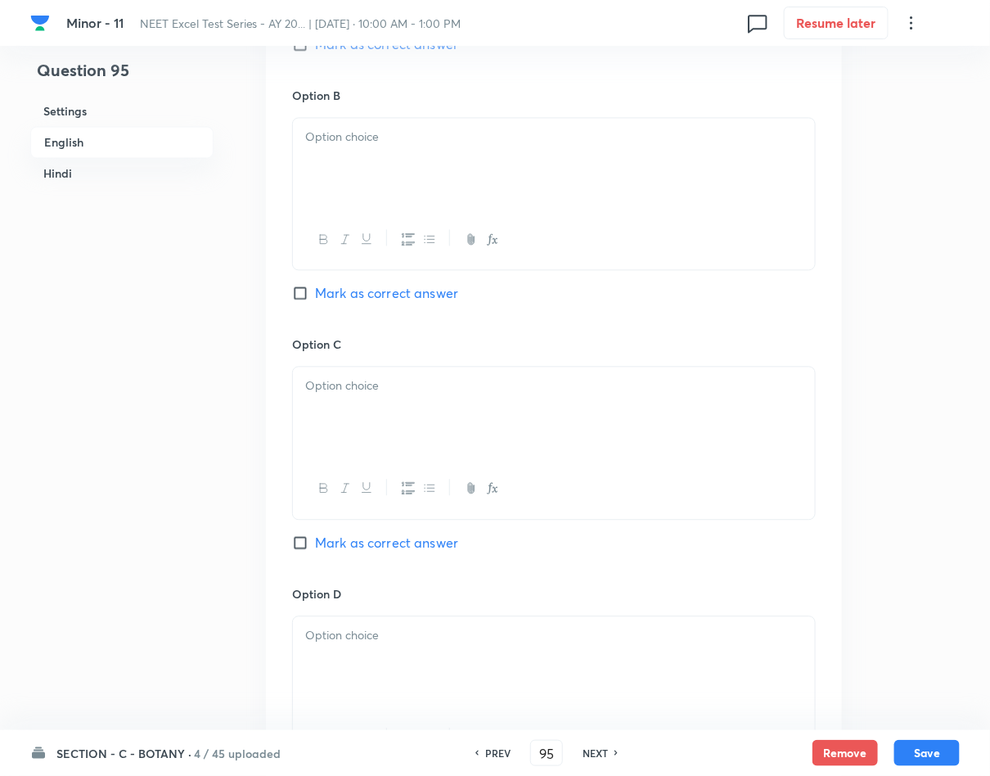
click at [460, 199] on div at bounding box center [554, 165] width 522 height 92
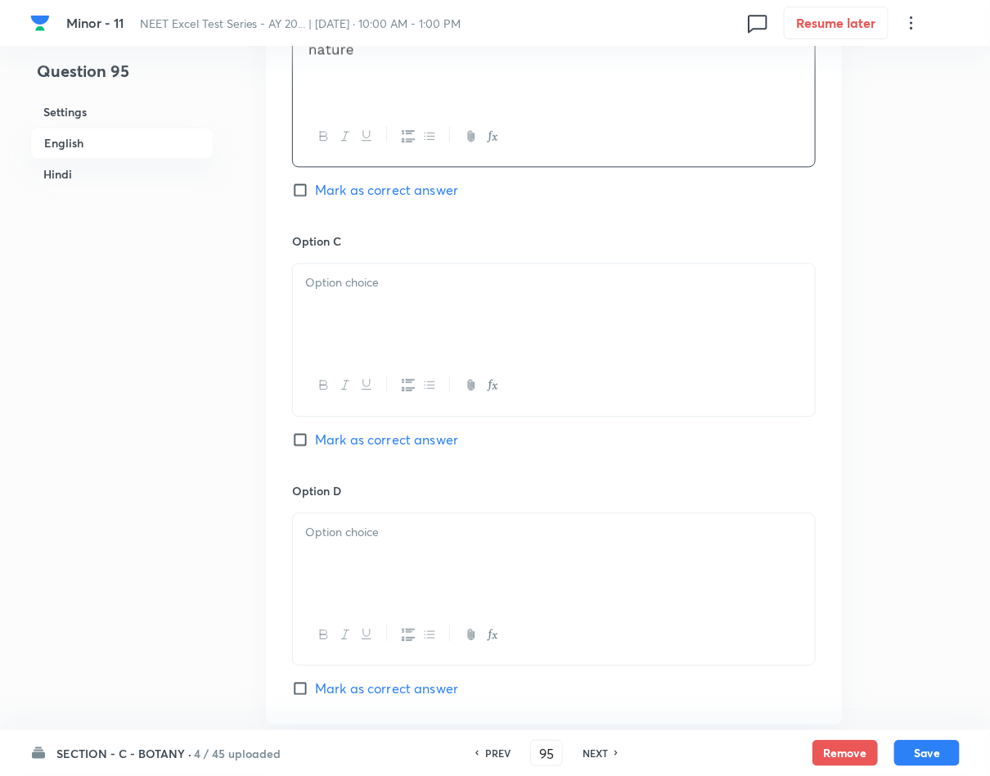
scroll to position [1227, 0]
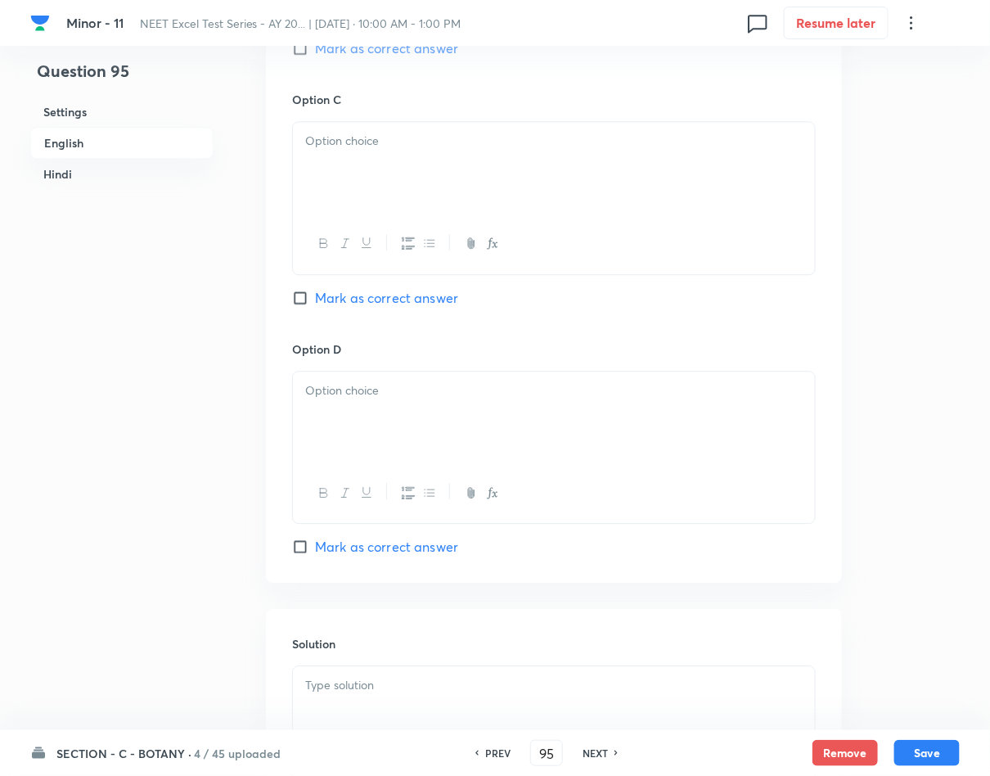
click at [528, 157] on div at bounding box center [554, 168] width 522 height 92
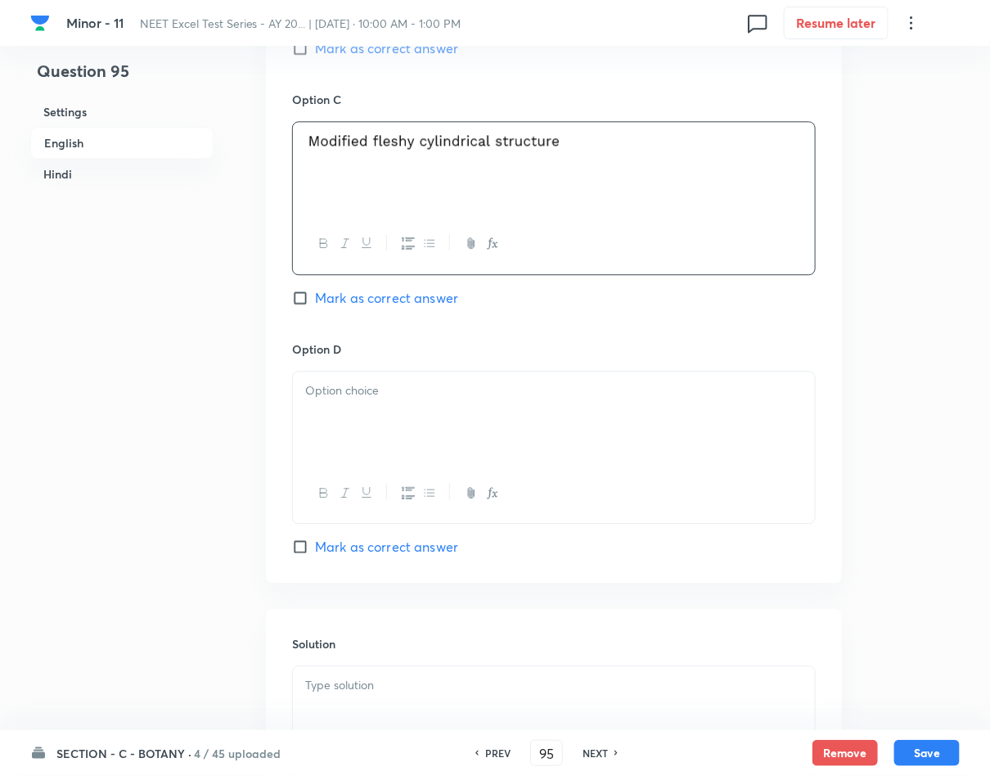
click at [425, 375] on div at bounding box center [554, 417] width 522 height 92
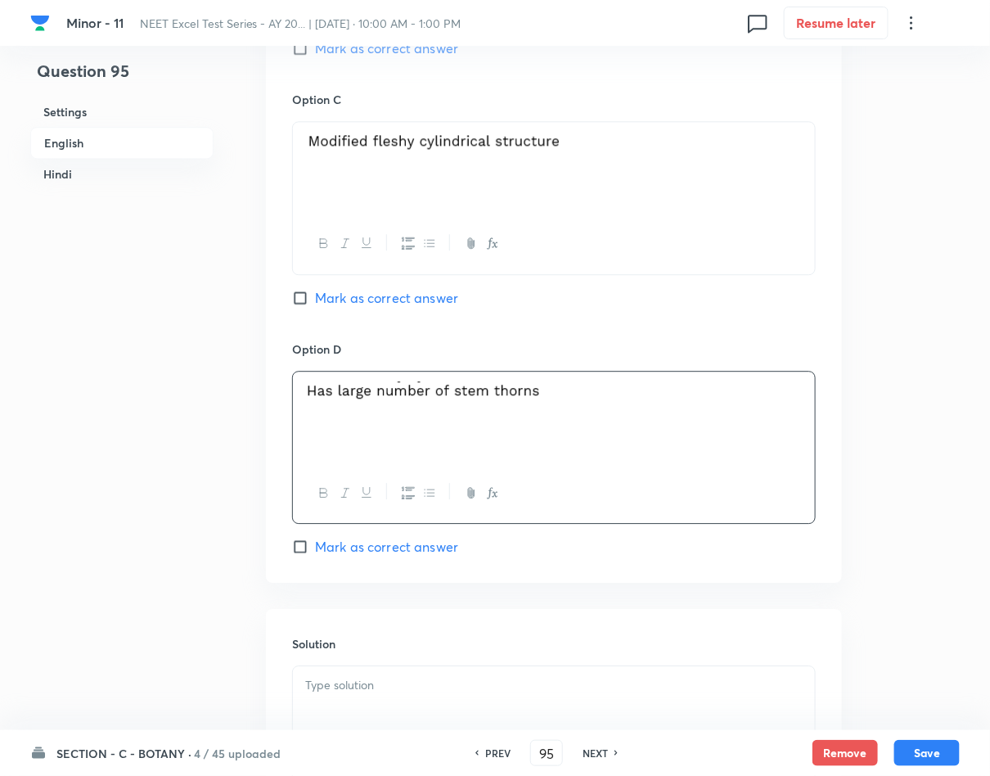
click at [427, 540] on span "Mark as correct answer" at bounding box center [386, 547] width 143 height 20
click at [315, 540] on input "Mark as correct answer" at bounding box center [303, 546] width 23 height 16
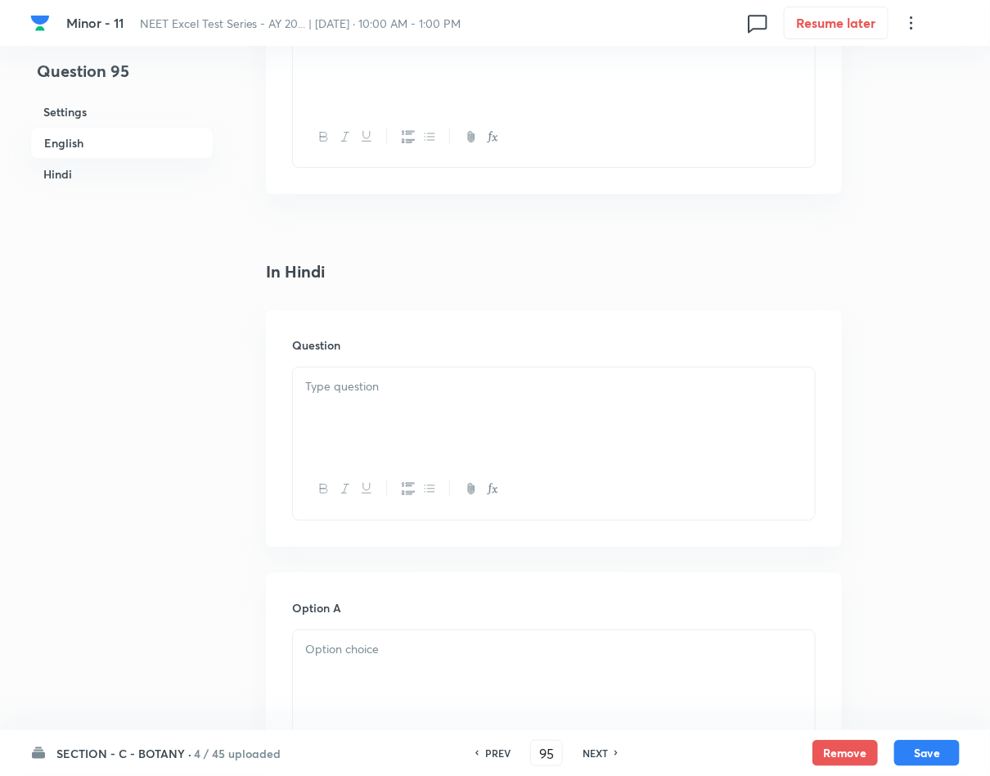
scroll to position [1841, 0]
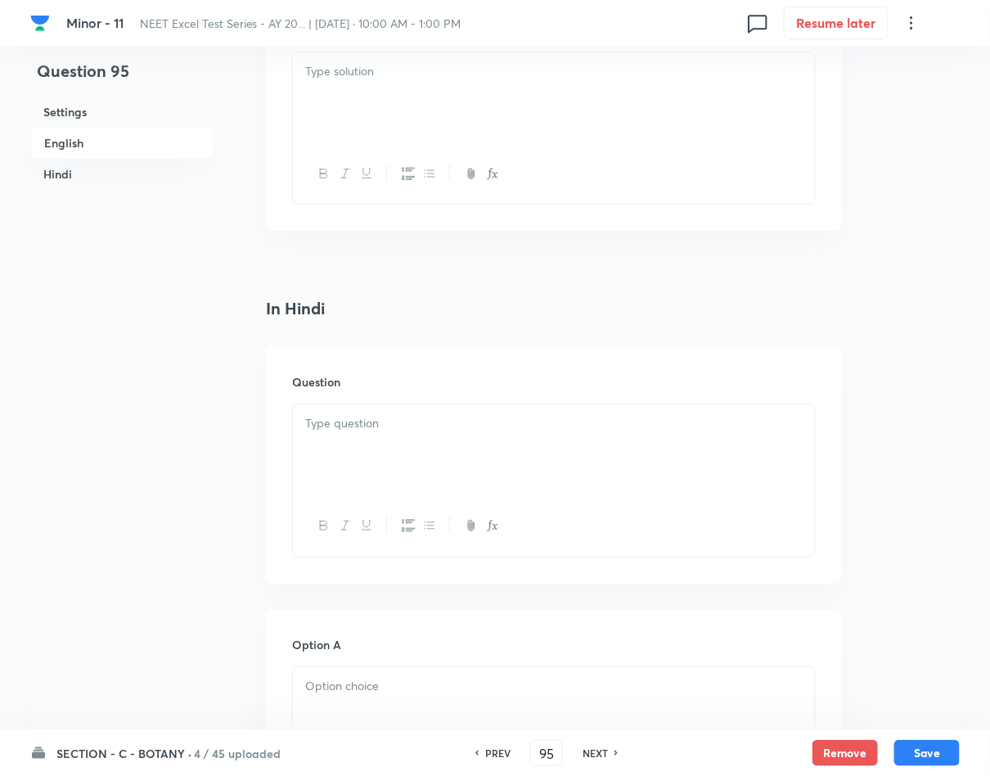
click at [476, 97] on div at bounding box center [554, 98] width 522 height 92
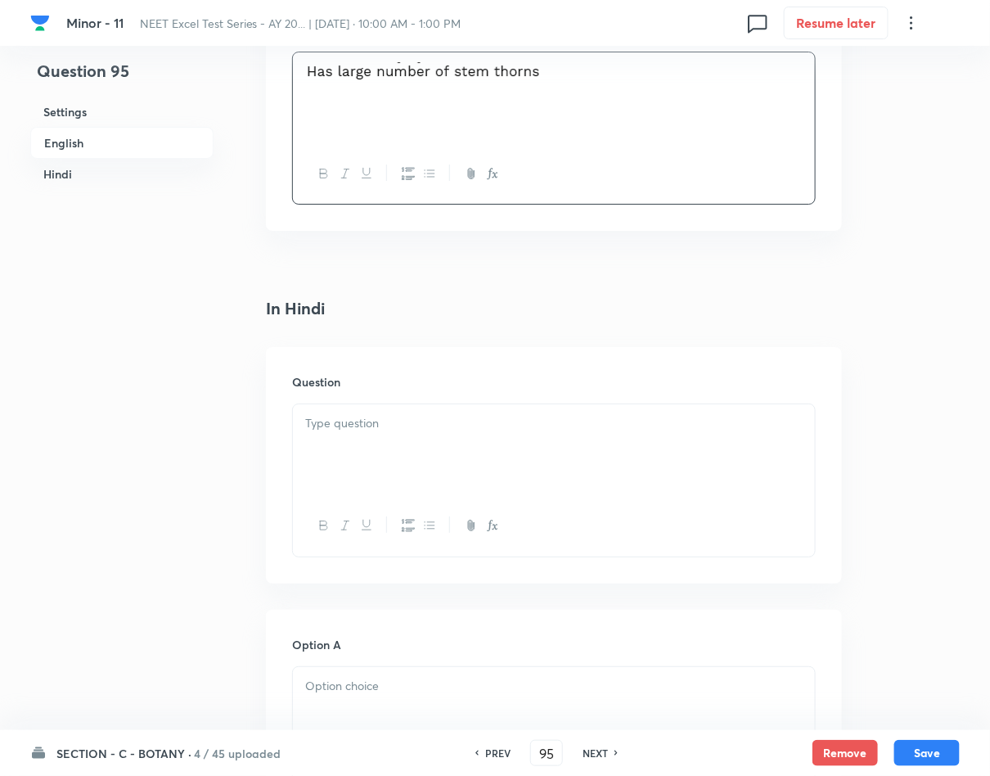
click at [412, 420] on p at bounding box center [553, 423] width 497 height 19
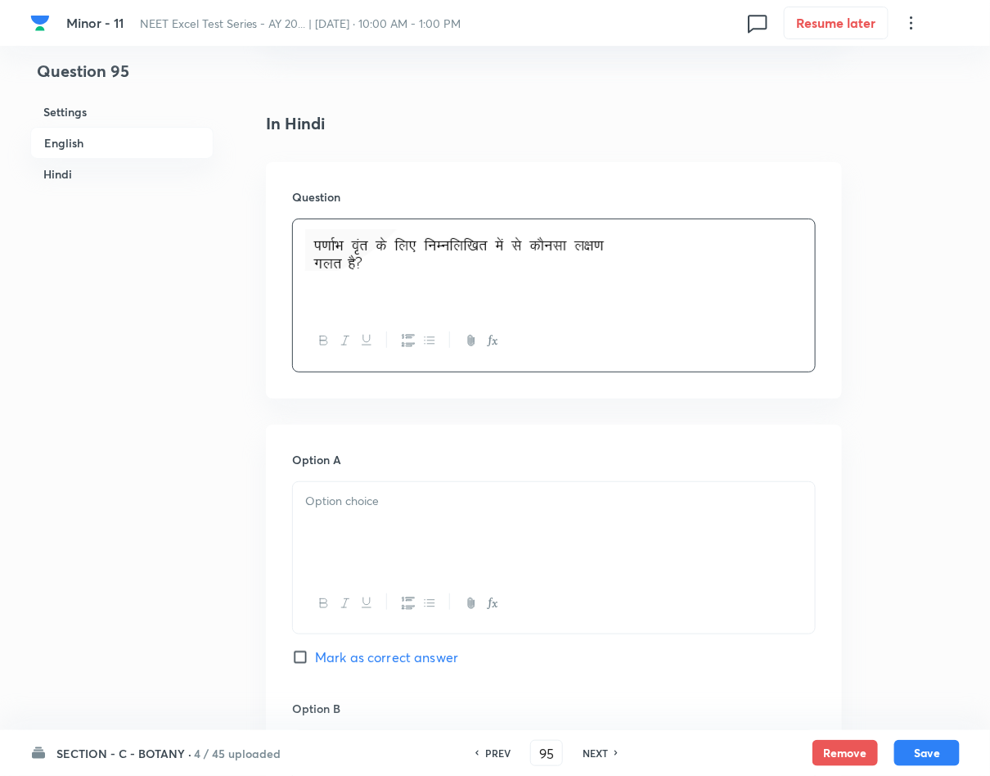
scroll to position [2086, 0]
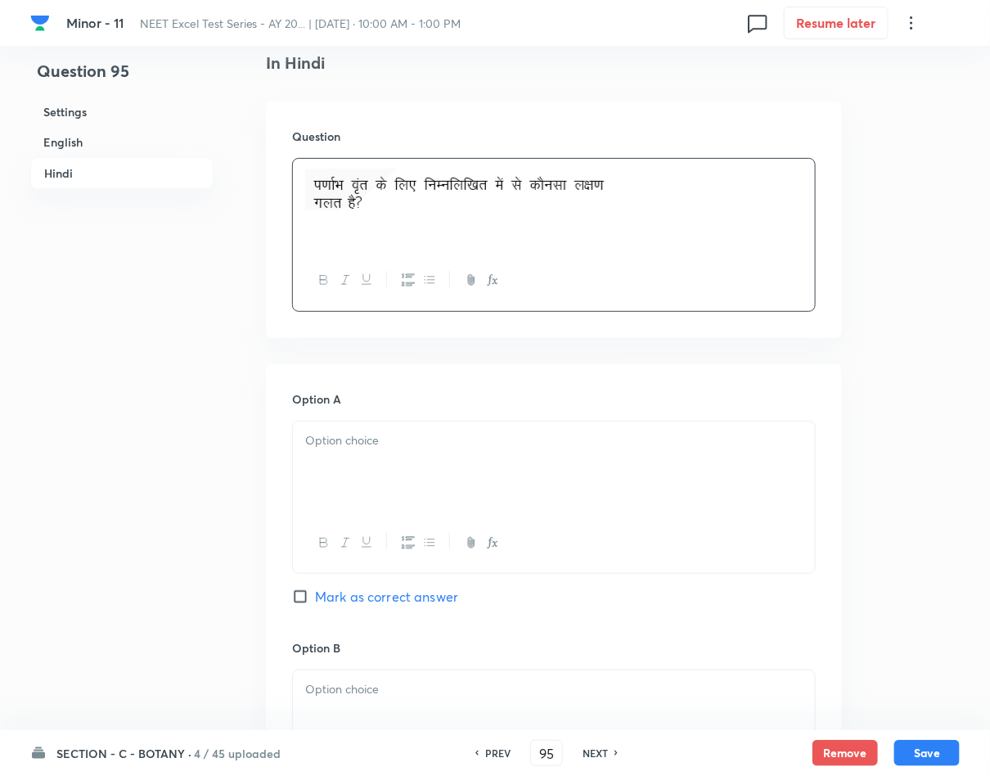
click at [462, 461] on div at bounding box center [554, 467] width 522 height 92
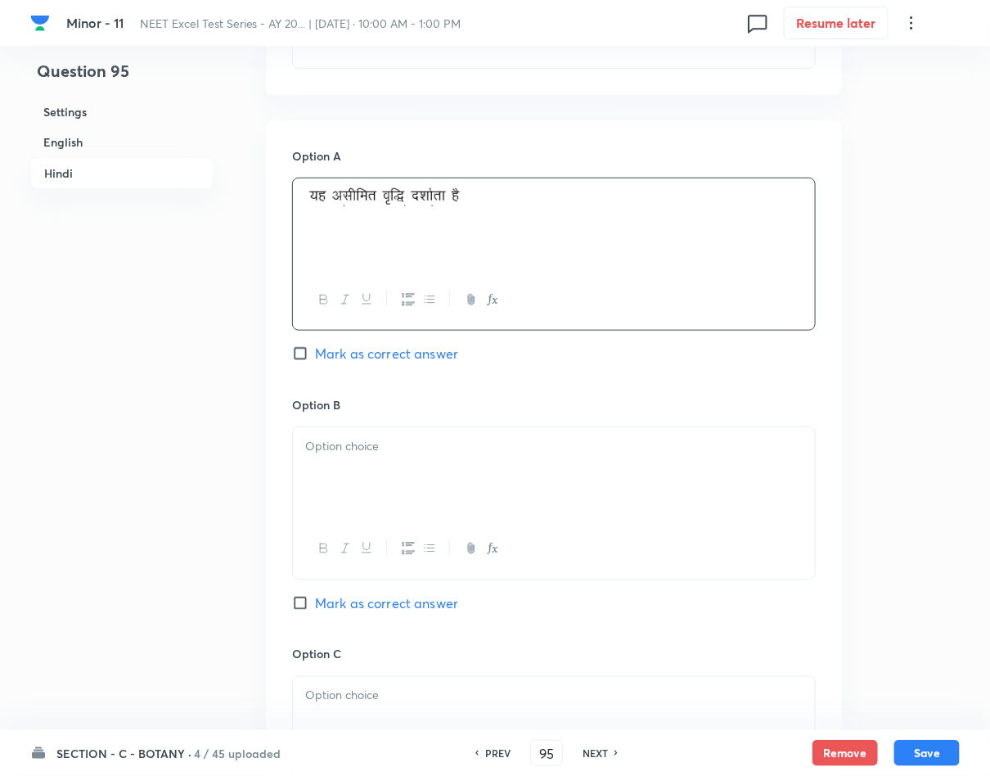
scroll to position [2331, 0]
click at [530, 477] on div at bounding box center [554, 471] width 522 height 92
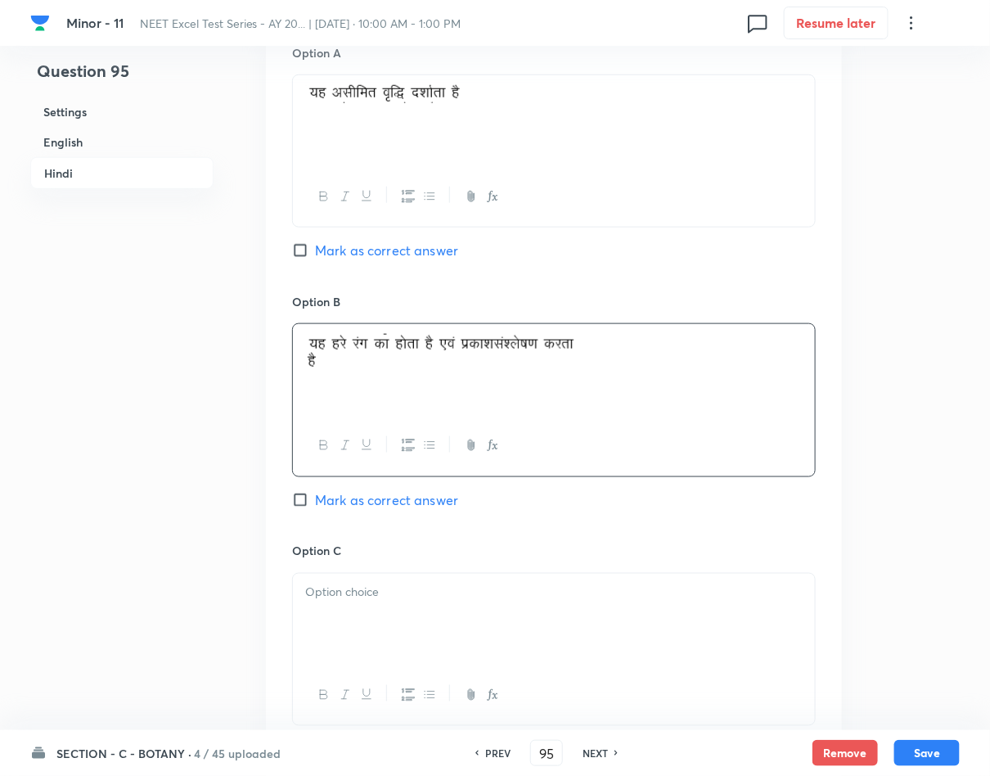
scroll to position [2577, 0]
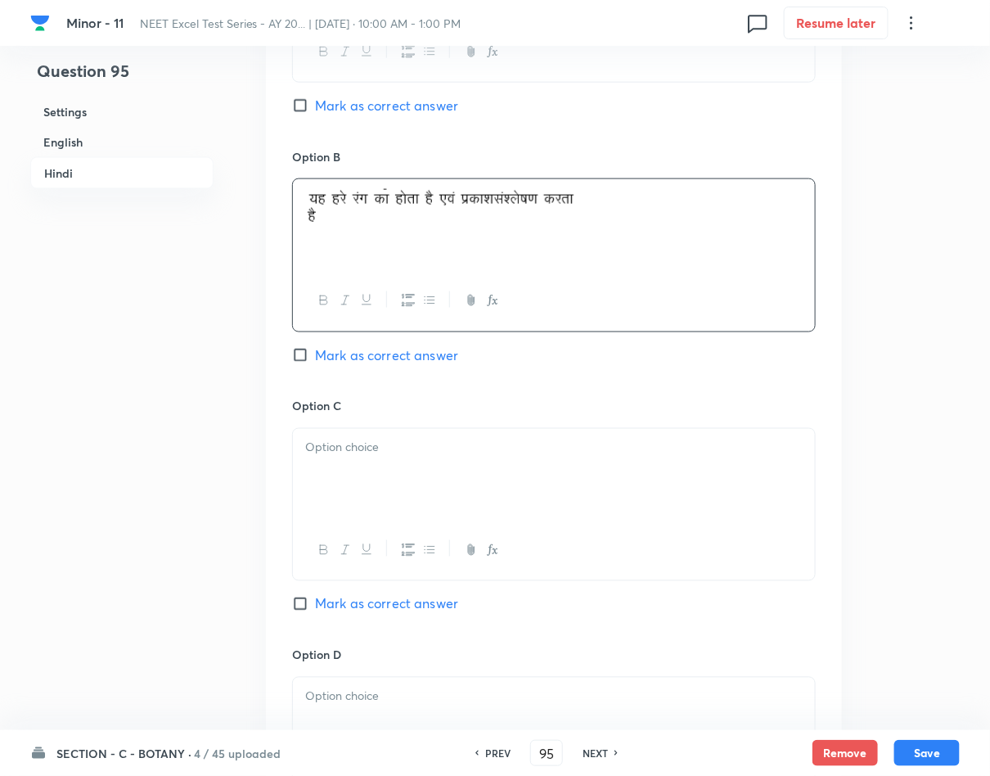
click at [347, 479] on div at bounding box center [554, 475] width 522 height 92
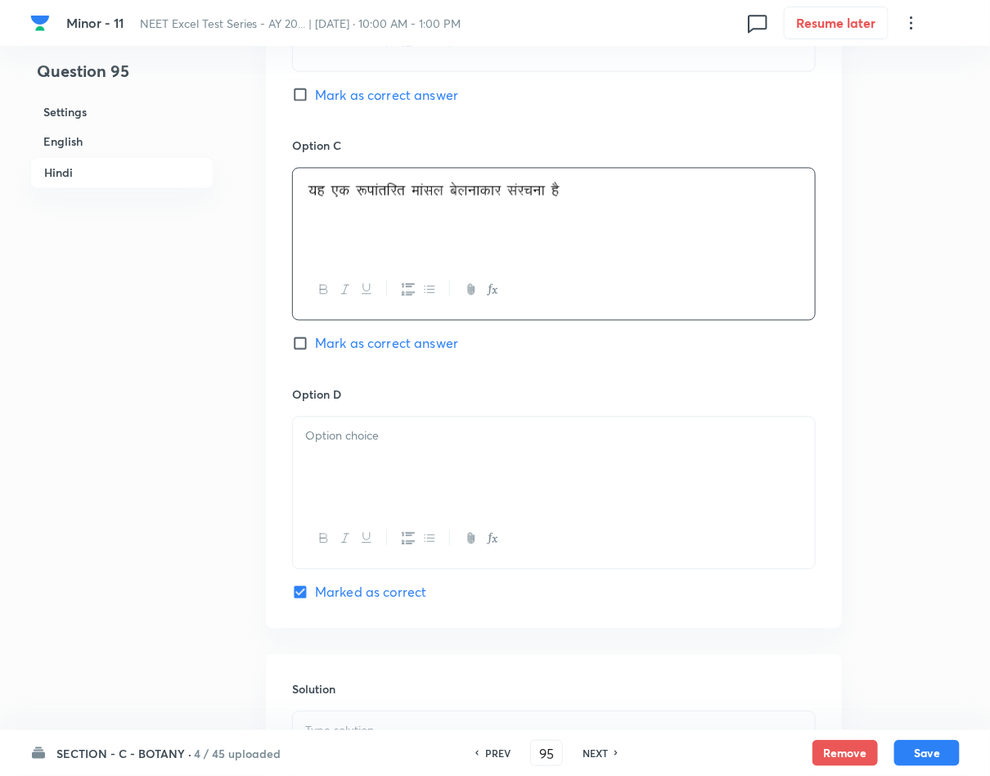
scroll to position [2945, 0]
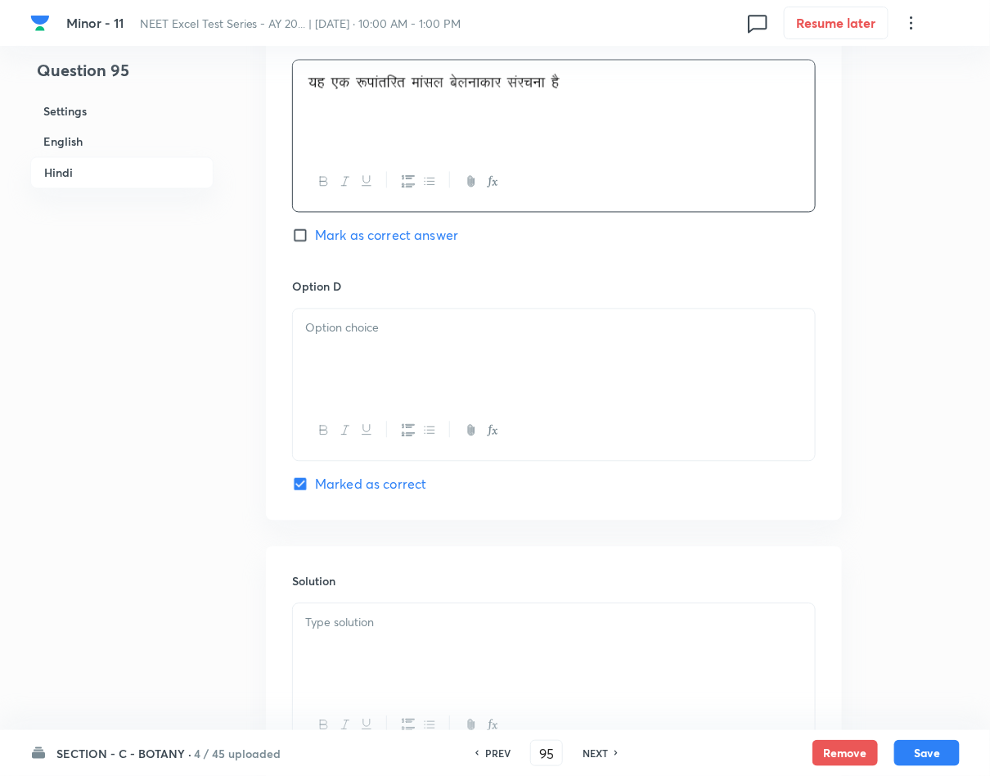
click at [398, 327] on p at bounding box center [553, 328] width 497 height 19
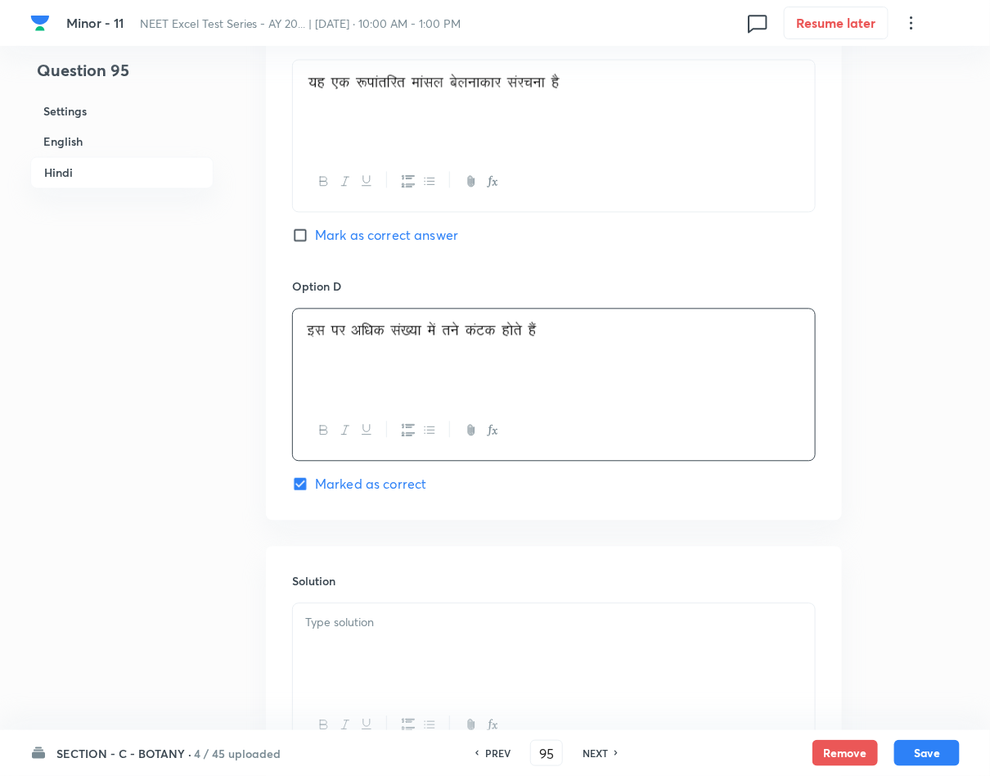
click at [400, 643] on div at bounding box center [554, 650] width 522 height 92
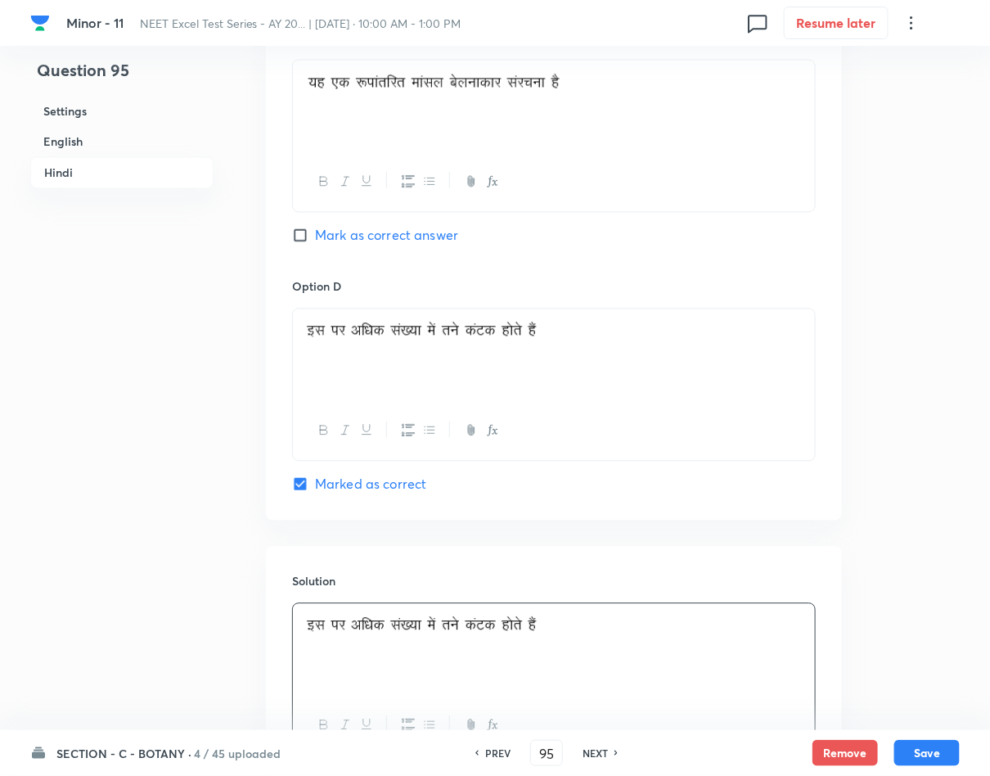
click at [918, 746] on button "Save" at bounding box center [926, 753] width 65 height 26
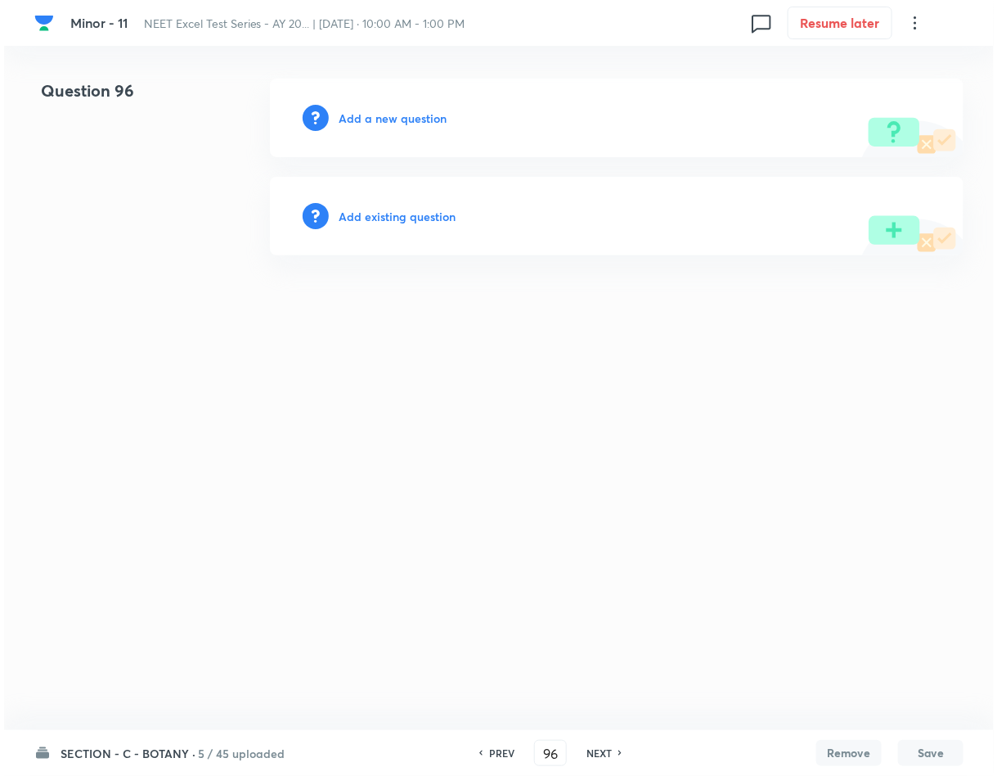
scroll to position [0, 0]
click at [432, 124] on h6 "Add a new question" at bounding box center [393, 118] width 108 height 17
click at [432, 124] on h6 "Choose a question type" at bounding box center [402, 118] width 126 height 17
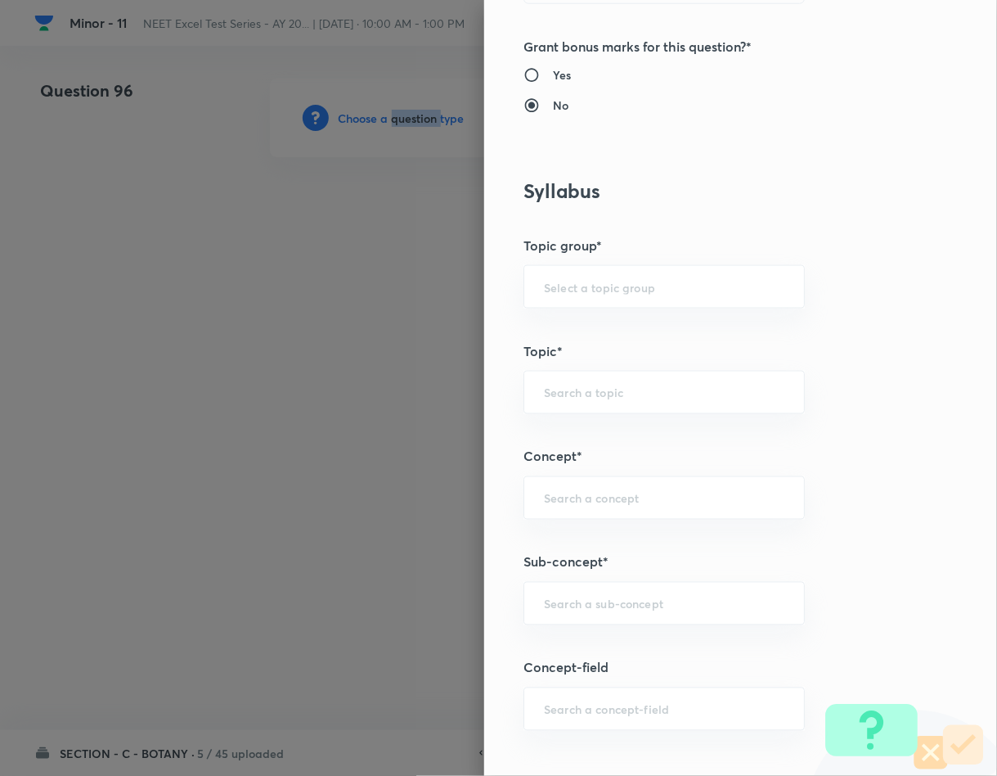
scroll to position [859, 0]
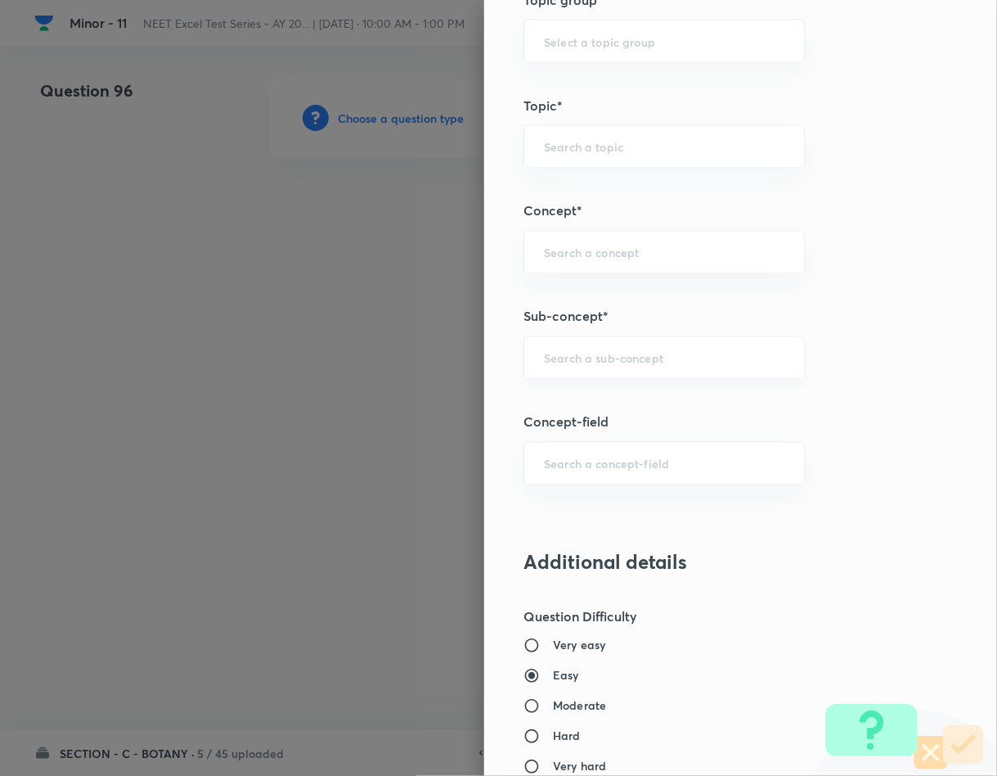
click at [602, 359] on input "text" at bounding box center [664, 358] width 241 height 16
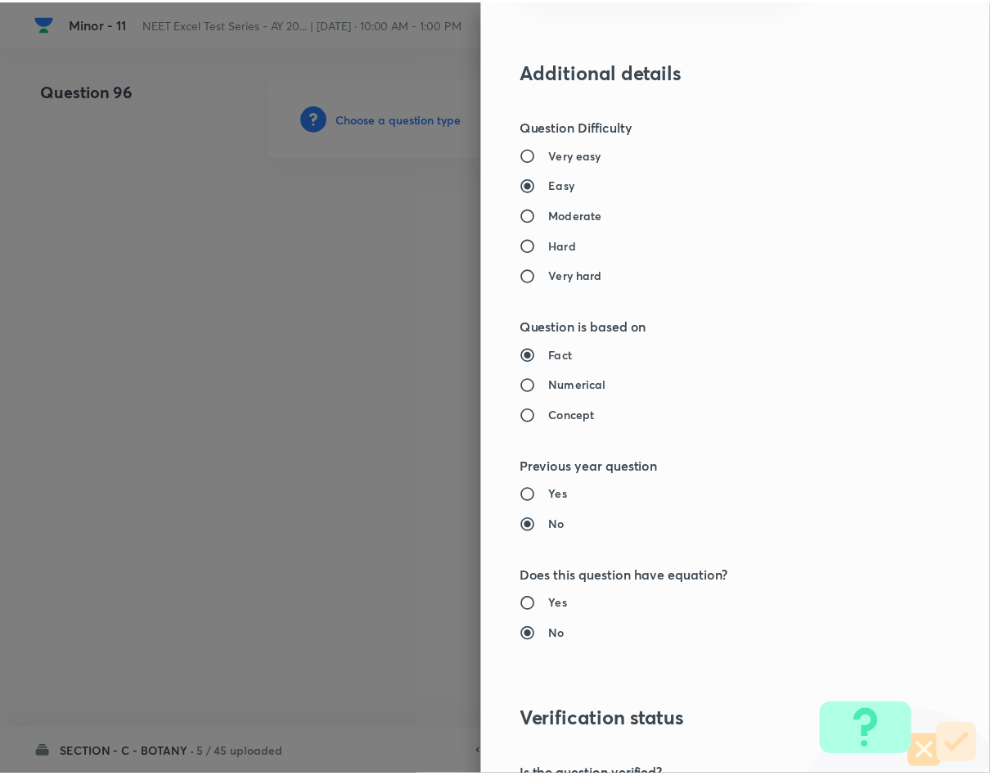
scroll to position [1569, 0]
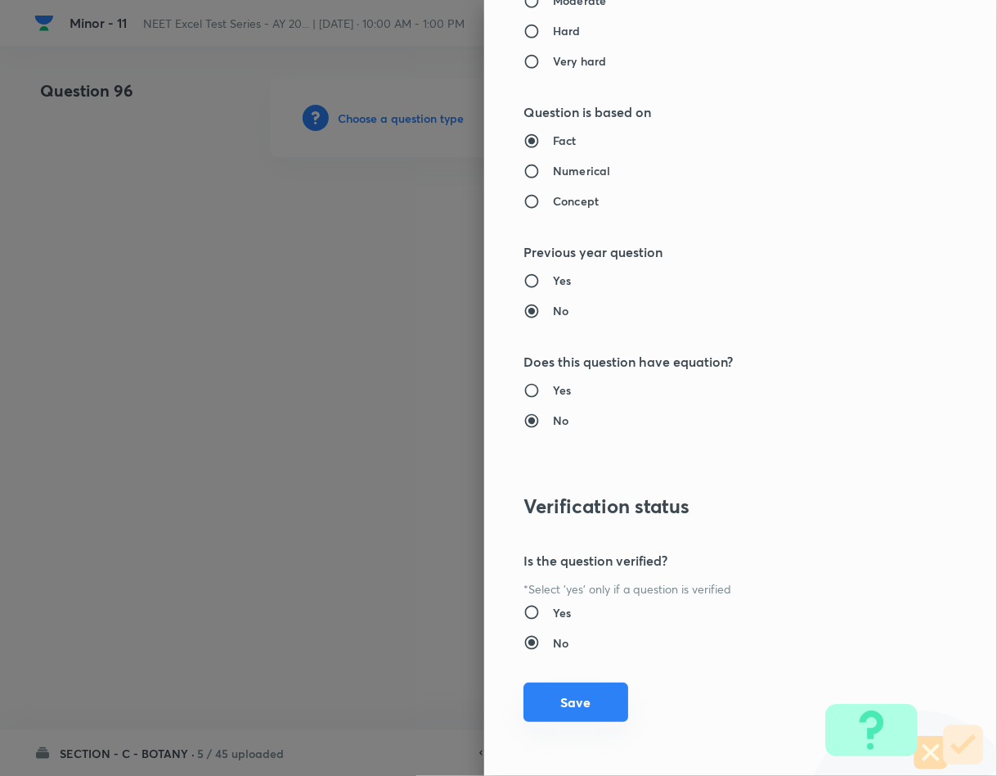
click at [535, 693] on button "Save" at bounding box center [576, 701] width 105 height 39
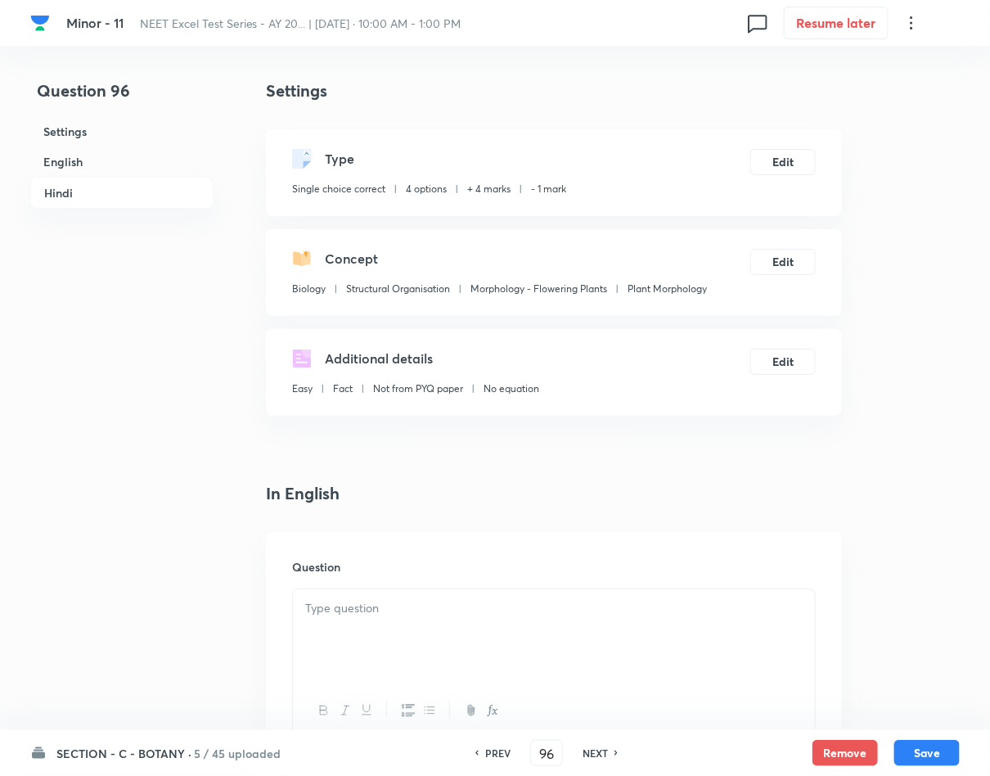
click at [408, 636] on div at bounding box center [554, 635] width 522 height 92
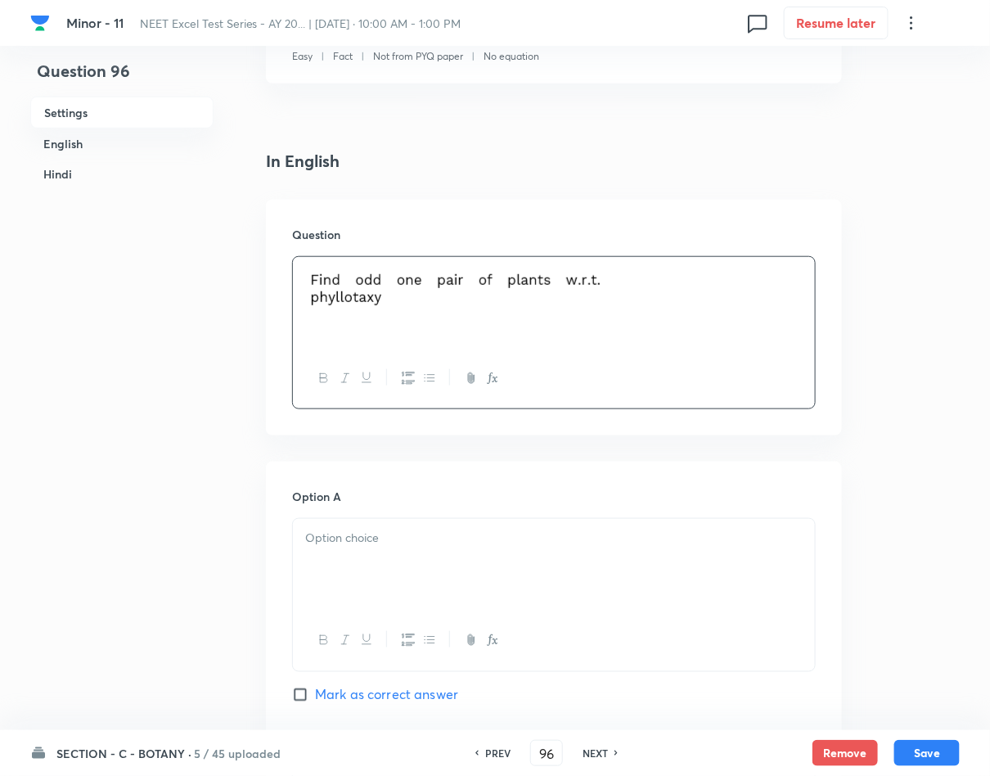
scroll to position [368, 0]
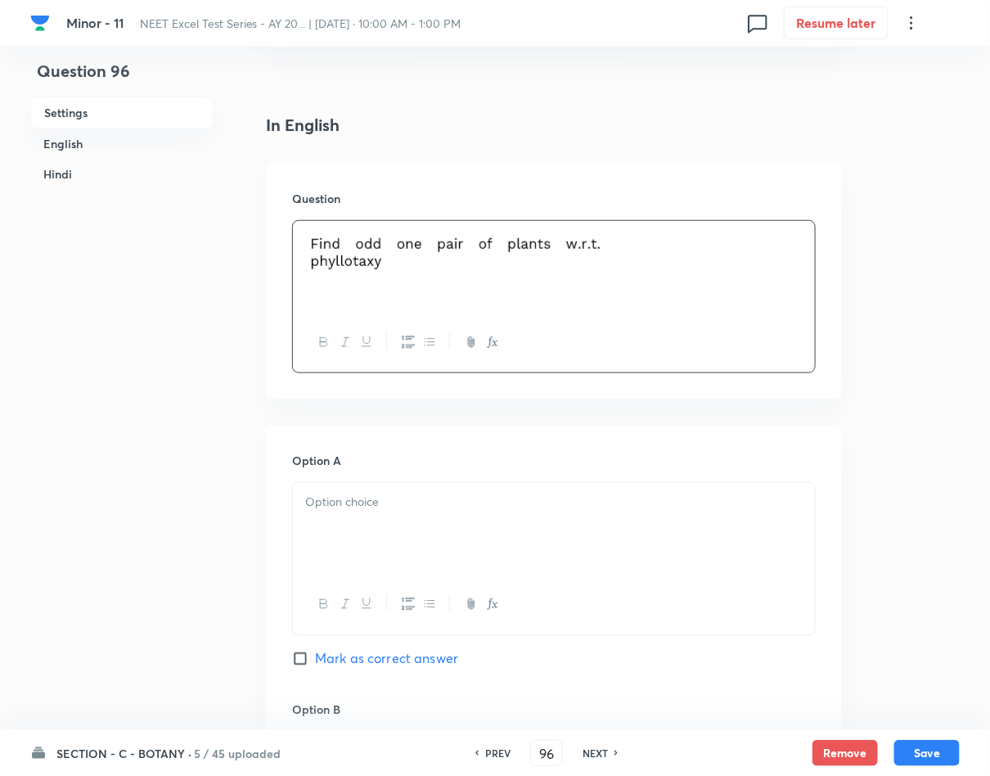
click at [632, 523] on div at bounding box center [554, 529] width 522 height 92
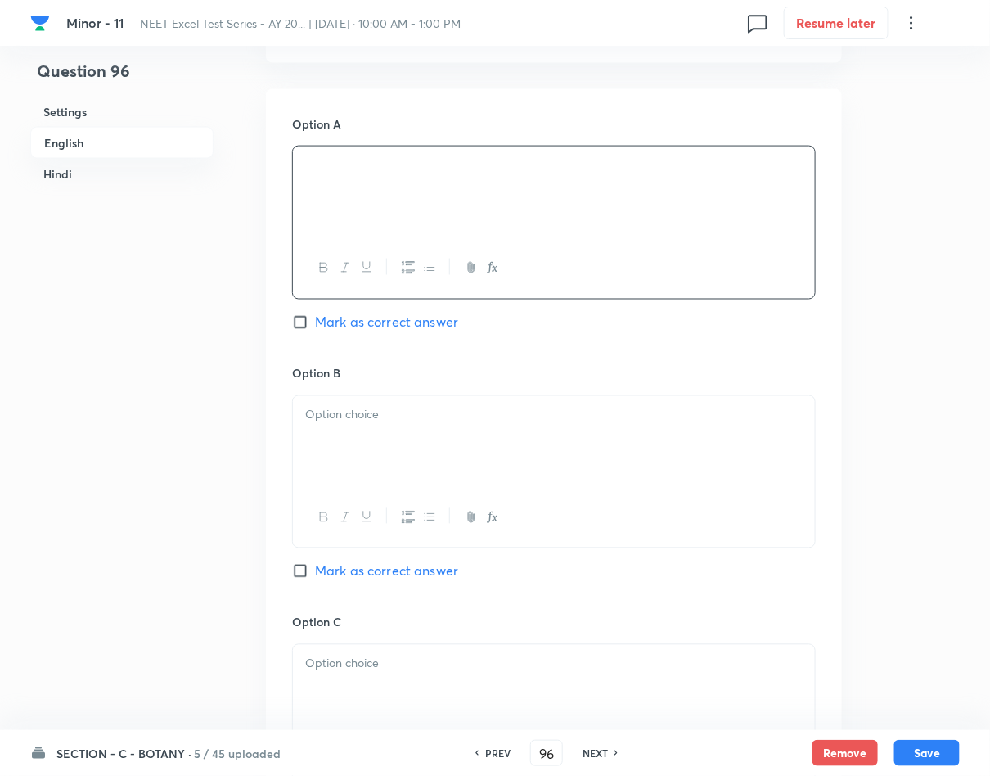
scroll to position [736, 0]
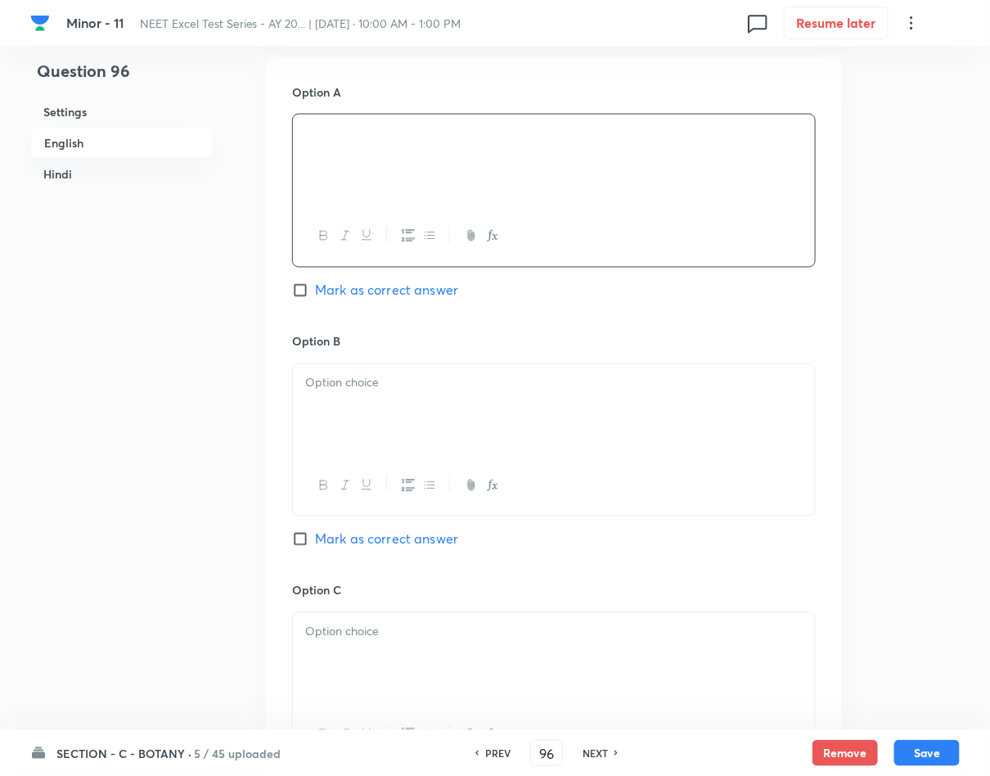
click at [501, 445] on div at bounding box center [554, 410] width 522 height 92
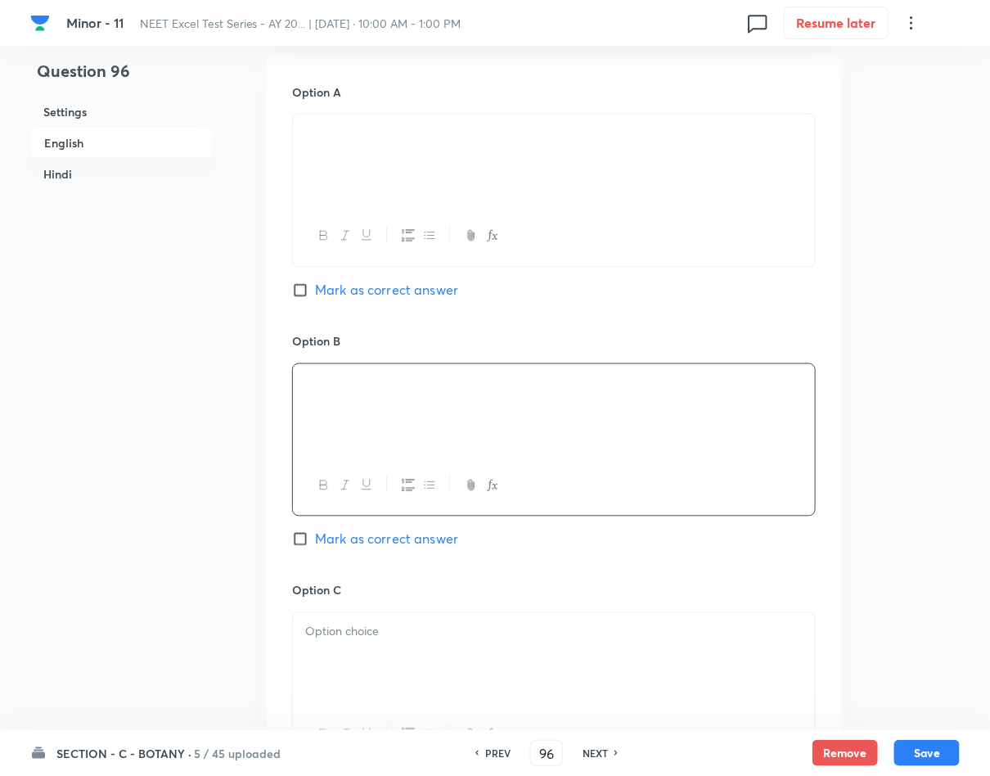
click at [396, 537] on span "Mark as correct answer" at bounding box center [386, 539] width 143 height 20
click at [315, 537] on input "Mark as correct answer" at bounding box center [303, 539] width 23 height 16
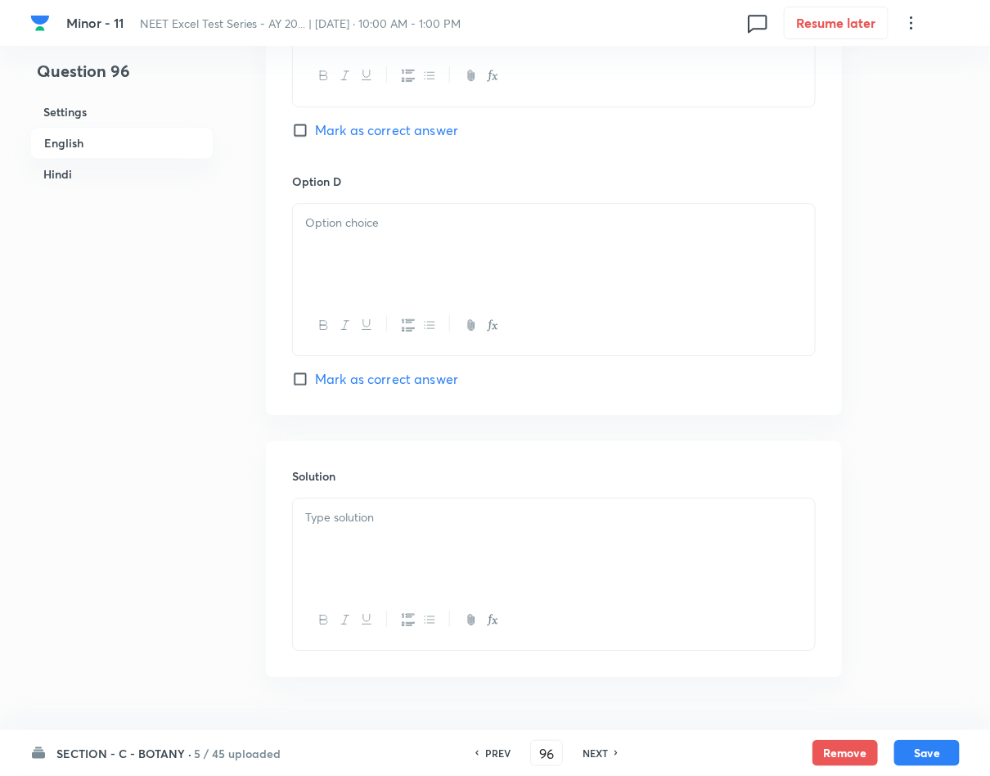
scroll to position [1472, 0]
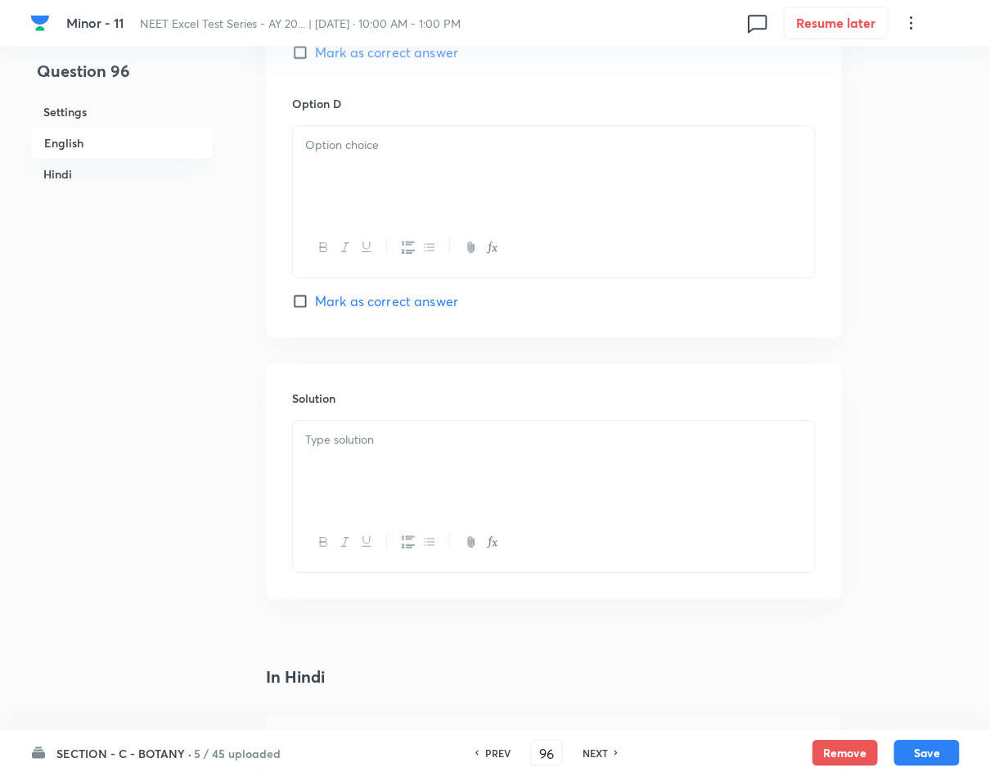
click at [410, 497] on div at bounding box center [554, 466] width 522 height 92
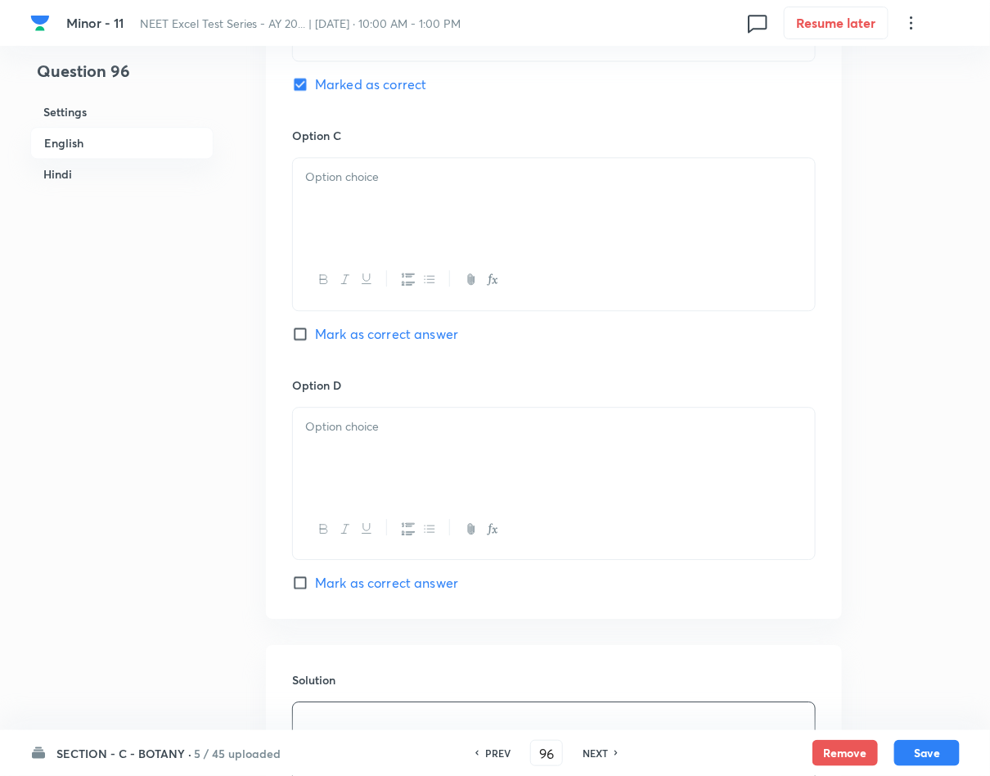
scroll to position [1104, 0]
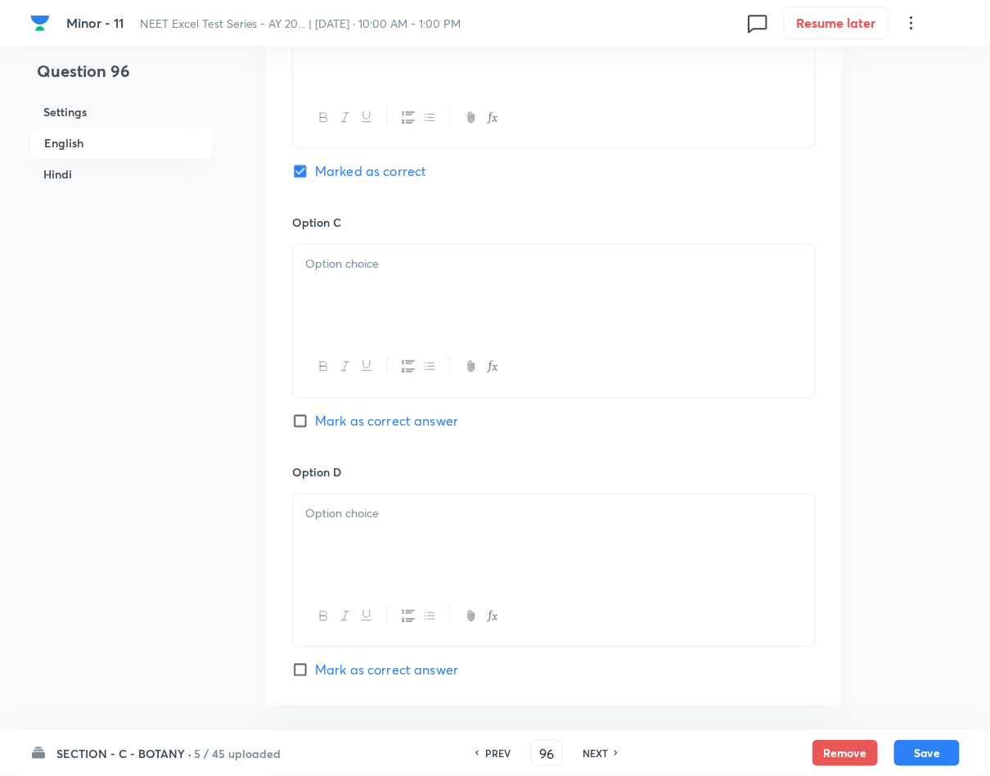
click at [334, 282] on div at bounding box center [554, 291] width 522 height 92
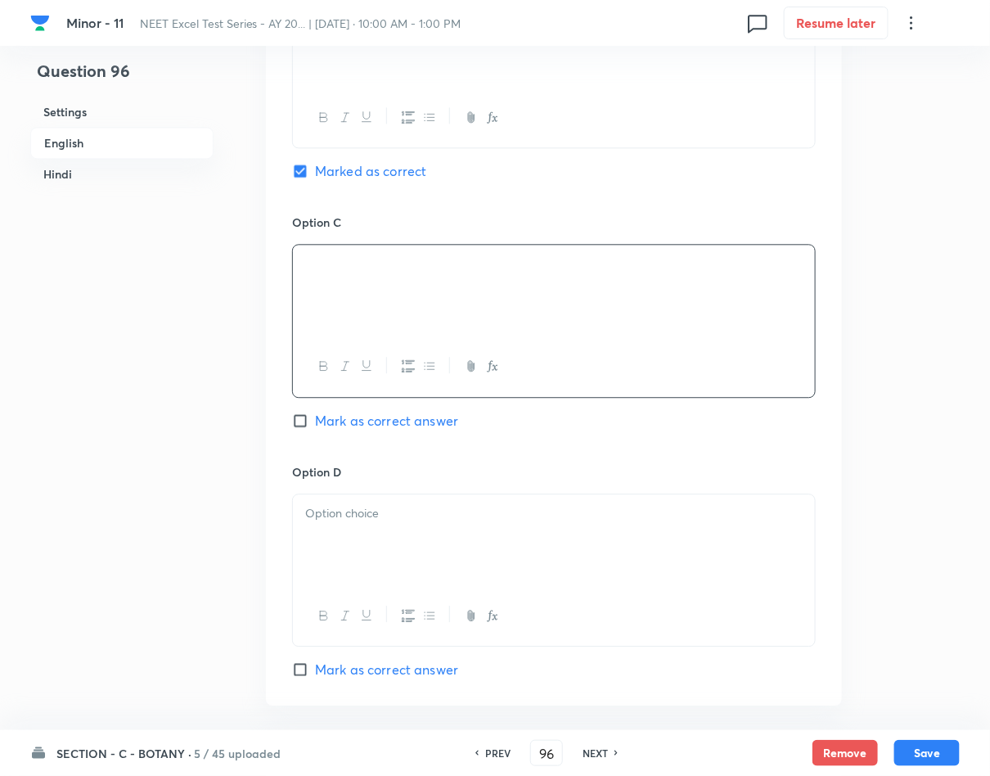
click at [496, 516] on p at bounding box center [553, 513] width 497 height 19
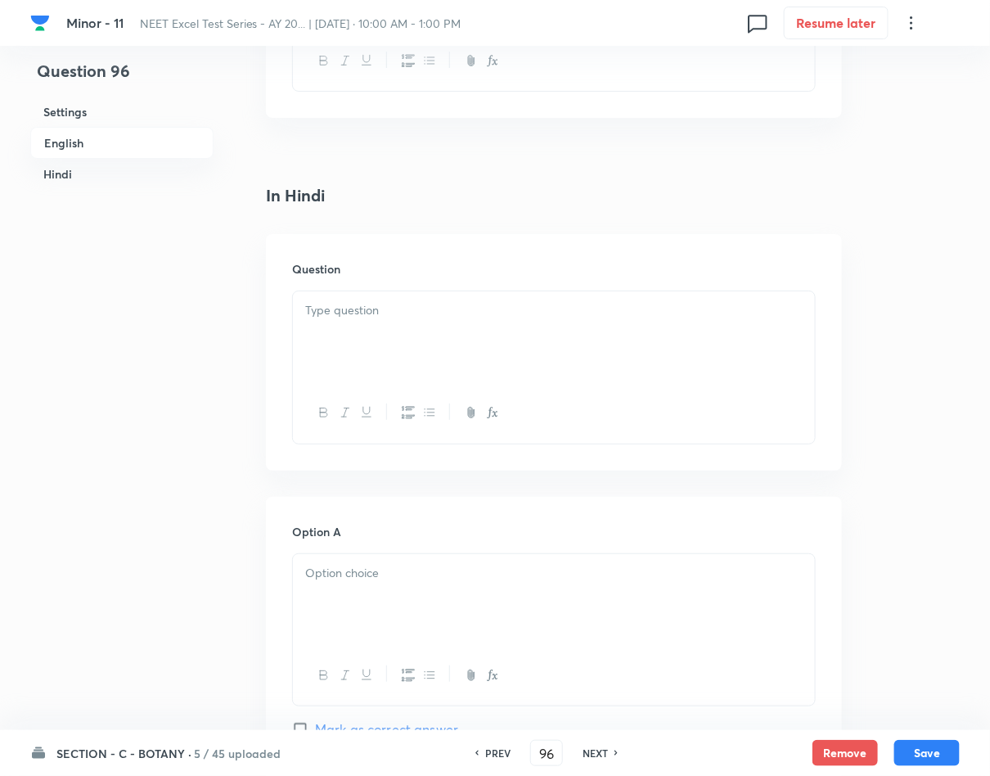
scroll to position [1963, 0]
click at [501, 344] on div at bounding box center [554, 327] width 522 height 92
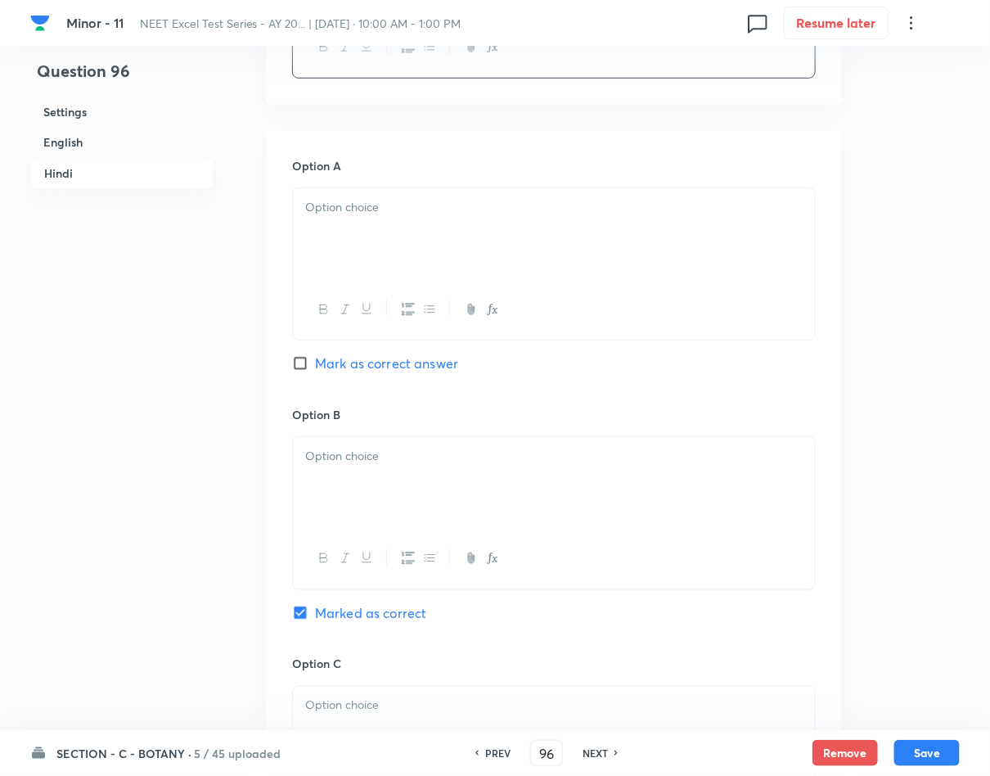
scroll to position [2331, 0]
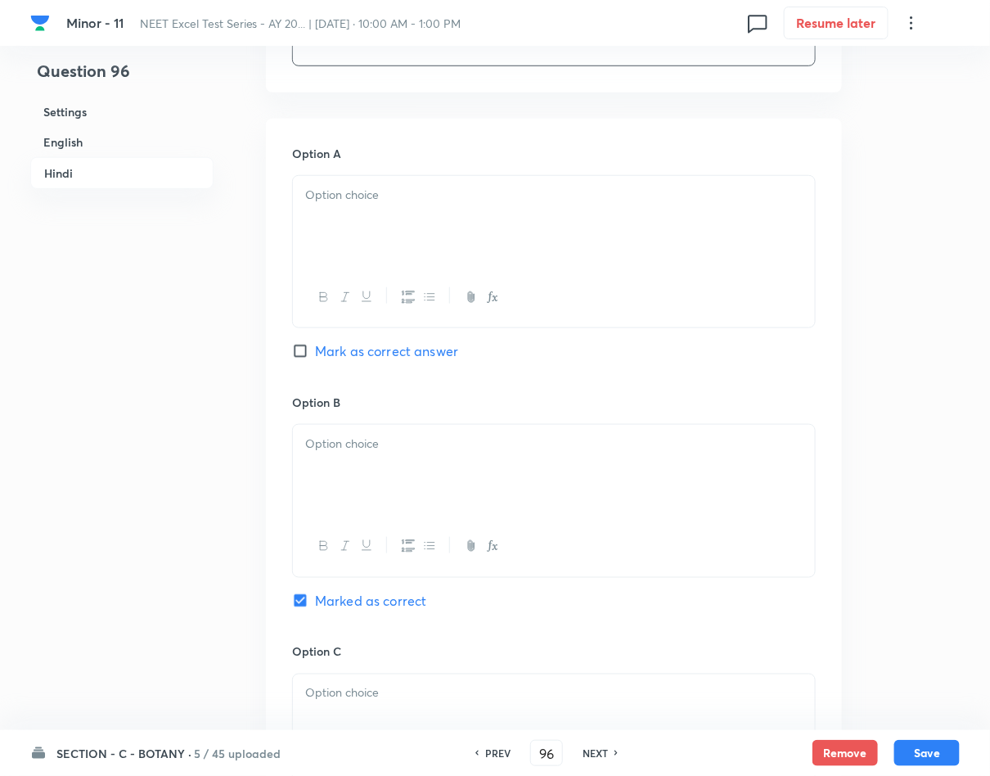
click at [429, 234] on div at bounding box center [554, 222] width 522 height 92
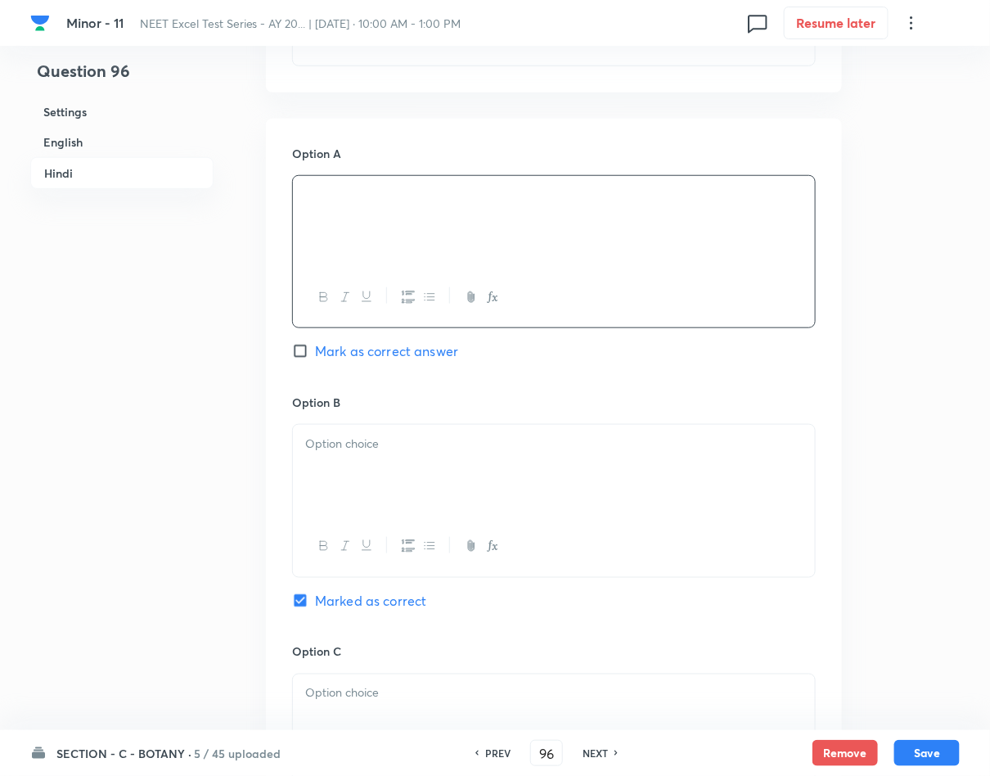
click at [494, 466] on div at bounding box center [554, 471] width 522 height 92
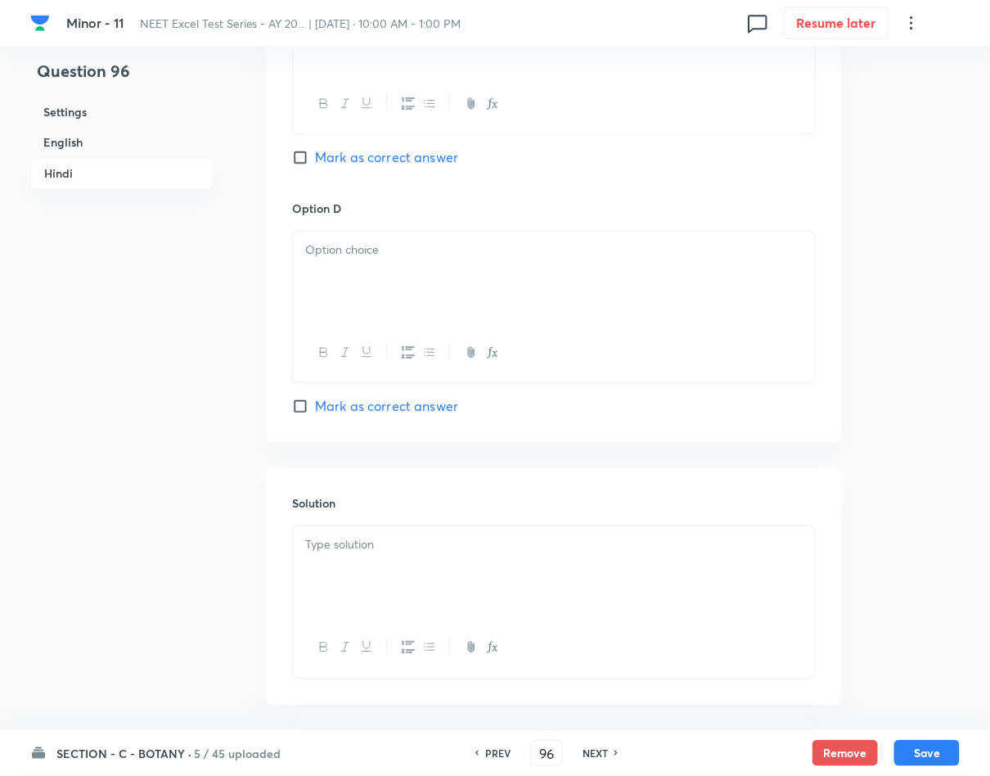
scroll to position [3104, 0]
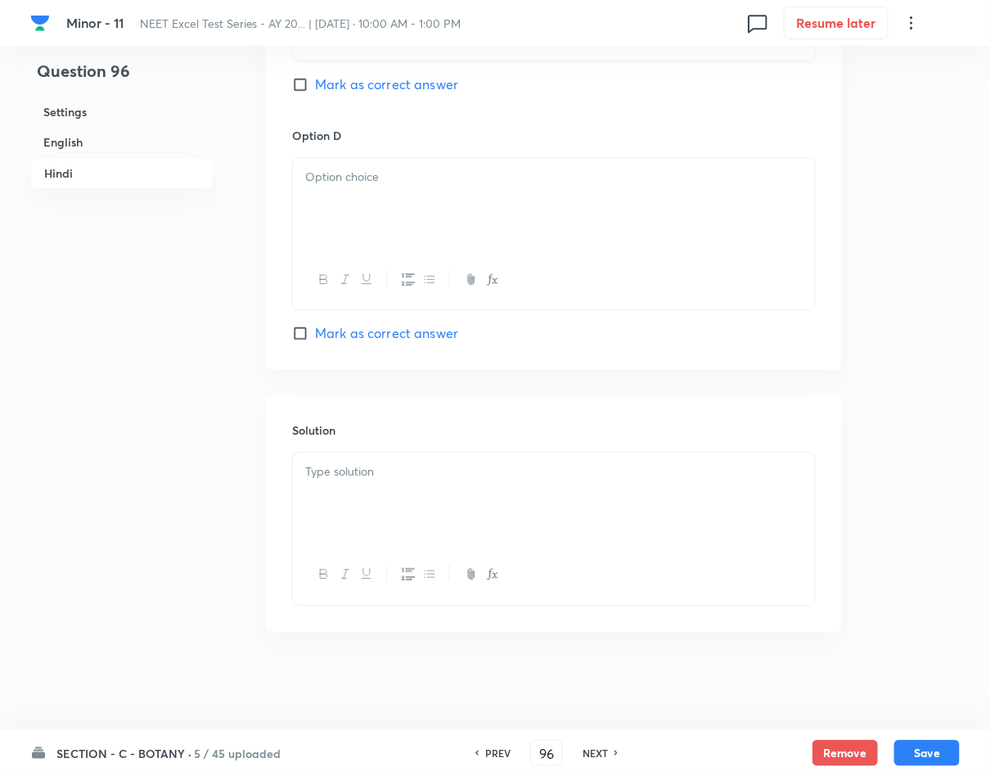
click at [511, 488] on div at bounding box center [554, 498] width 522 height 92
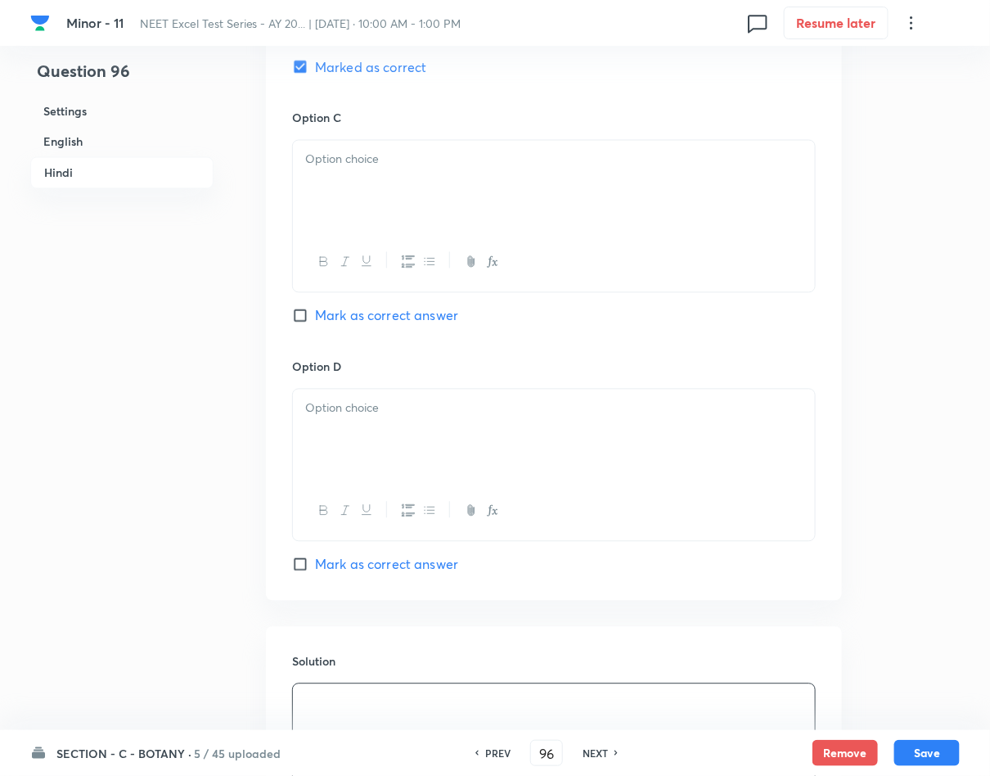
scroll to position [2859, 0]
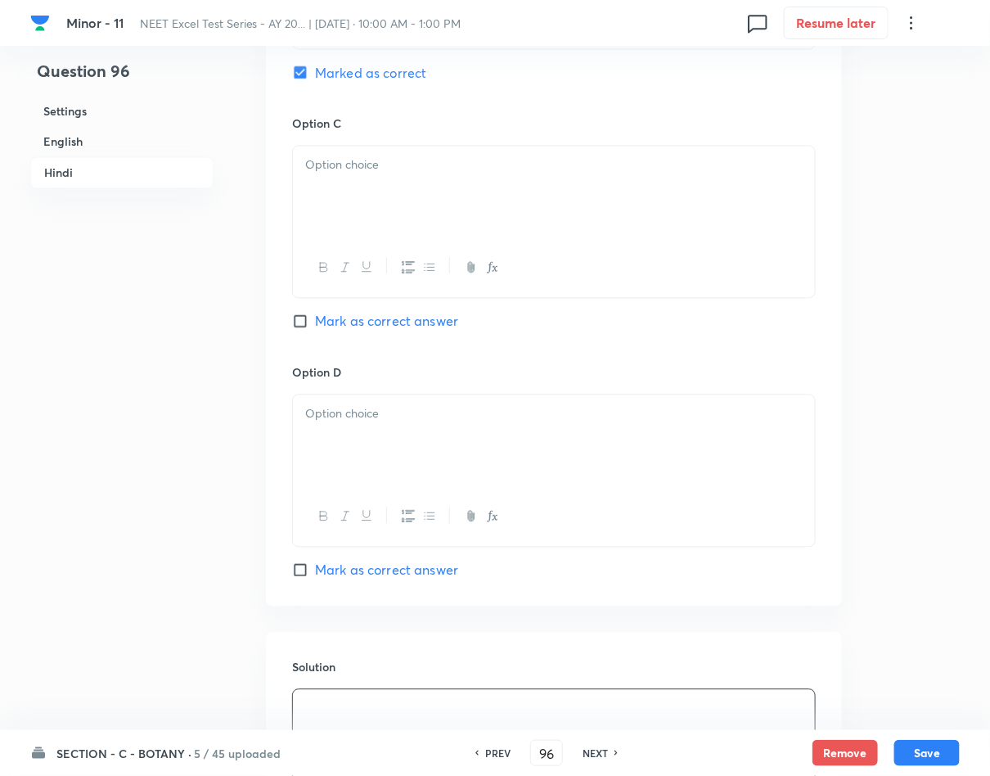
click at [456, 214] on div at bounding box center [554, 192] width 522 height 92
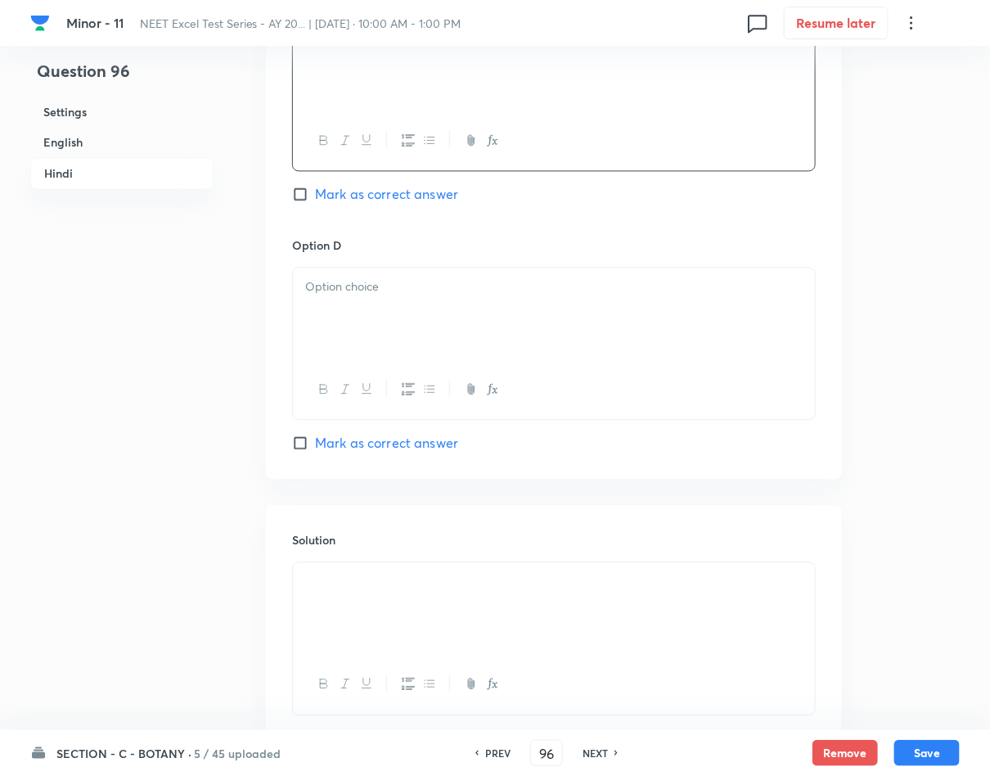
scroll to position [3104, 0]
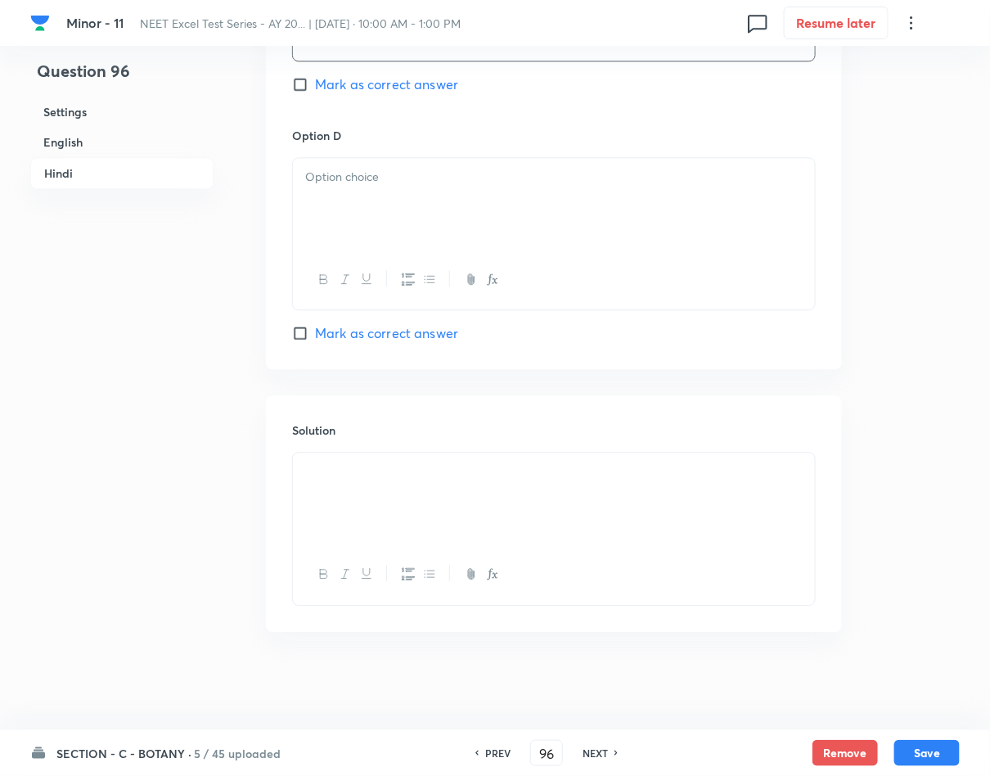
click at [388, 219] on div at bounding box center [554, 204] width 522 height 92
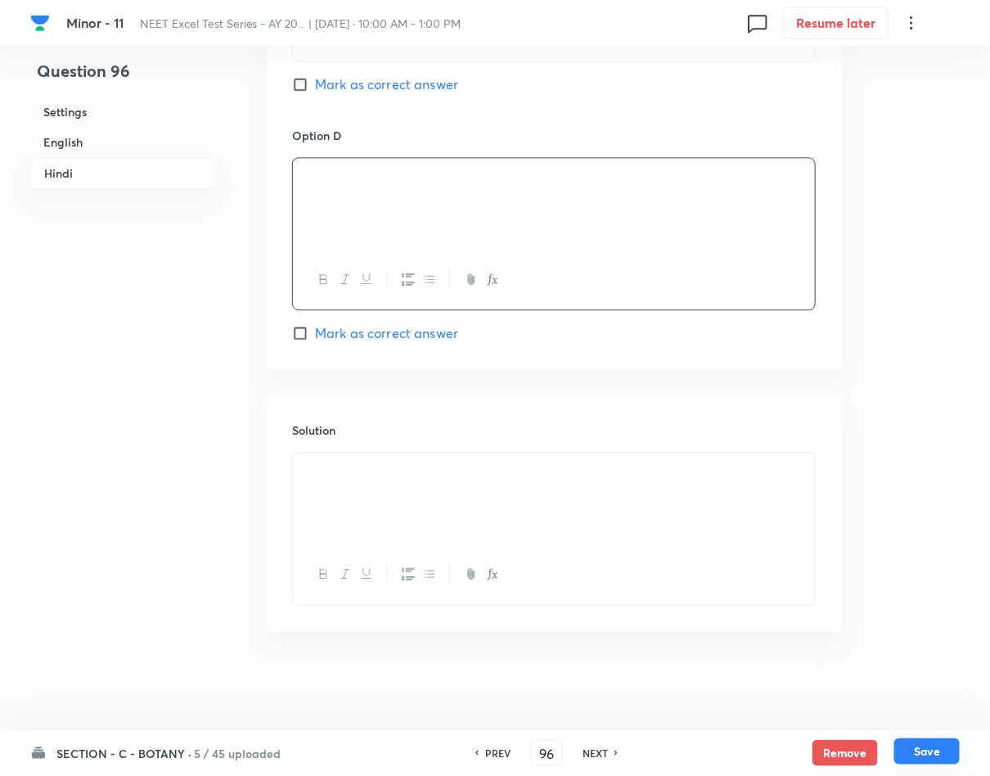
click at [936, 742] on button "Save" at bounding box center [926, 751] width 65 height 26
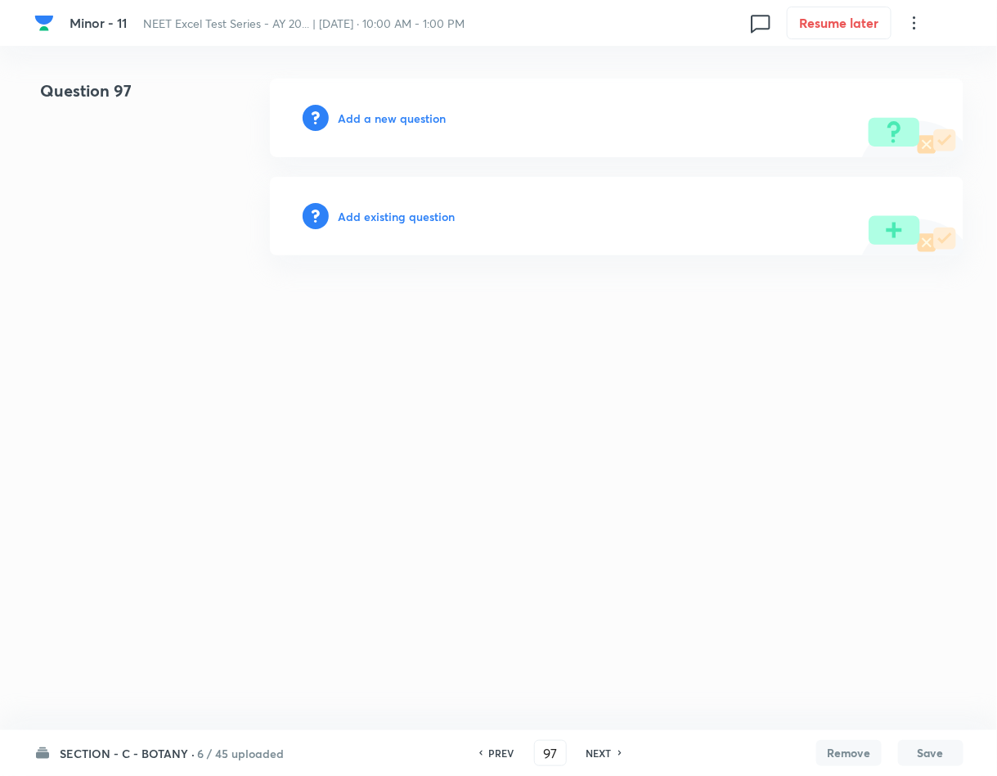
click at [405, 110] on h6 "Add a new question" at bounding box center [393, 118] width 108 height 17
click at [405, 110] on h6 "Choose a question type" at bounding box center [402, 118] width 126 height 17
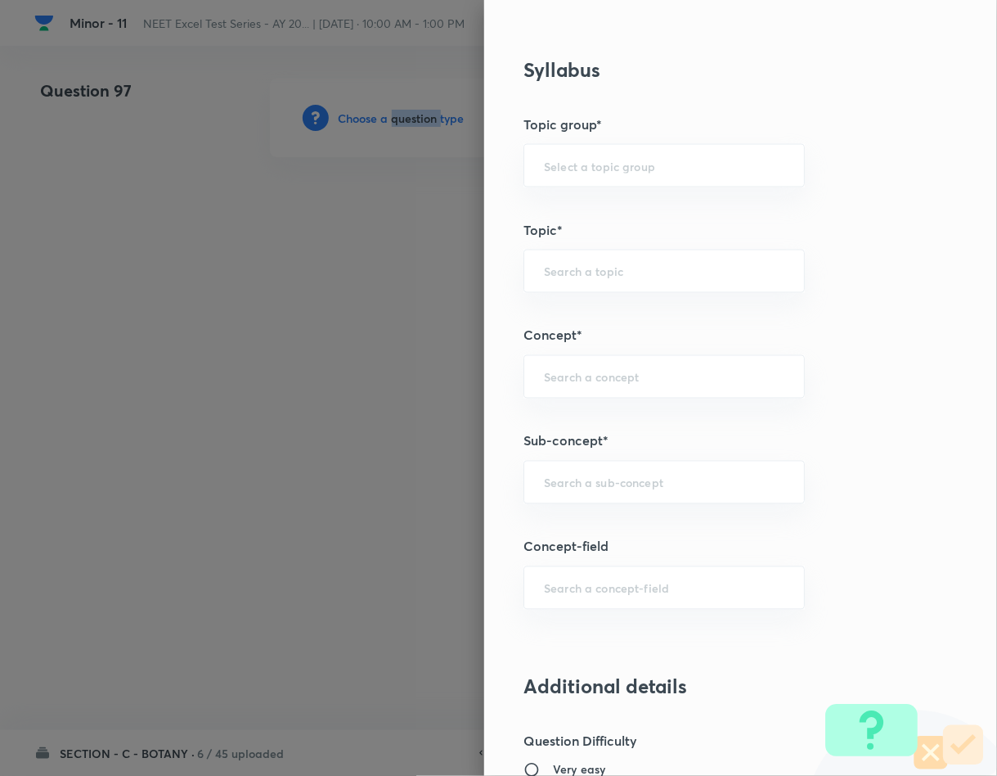
scroll to position [736, 0]
click at [641, 488] on input "text" at bounding box center [664, 481] width 241 height 16
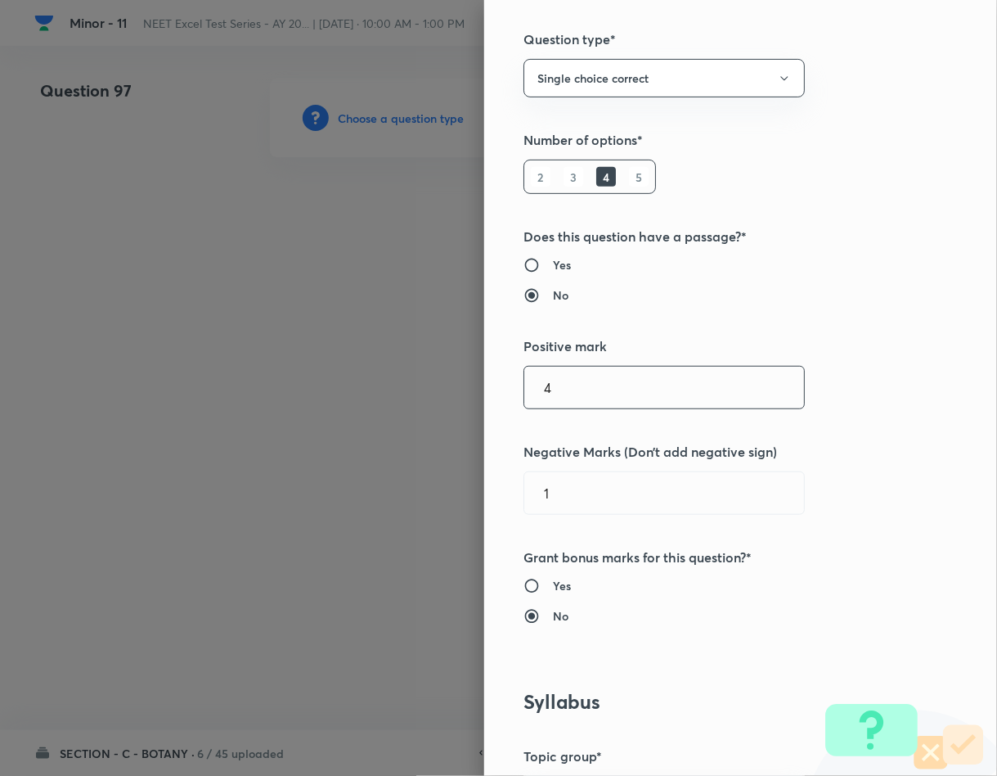
scroll to position [0, 0]
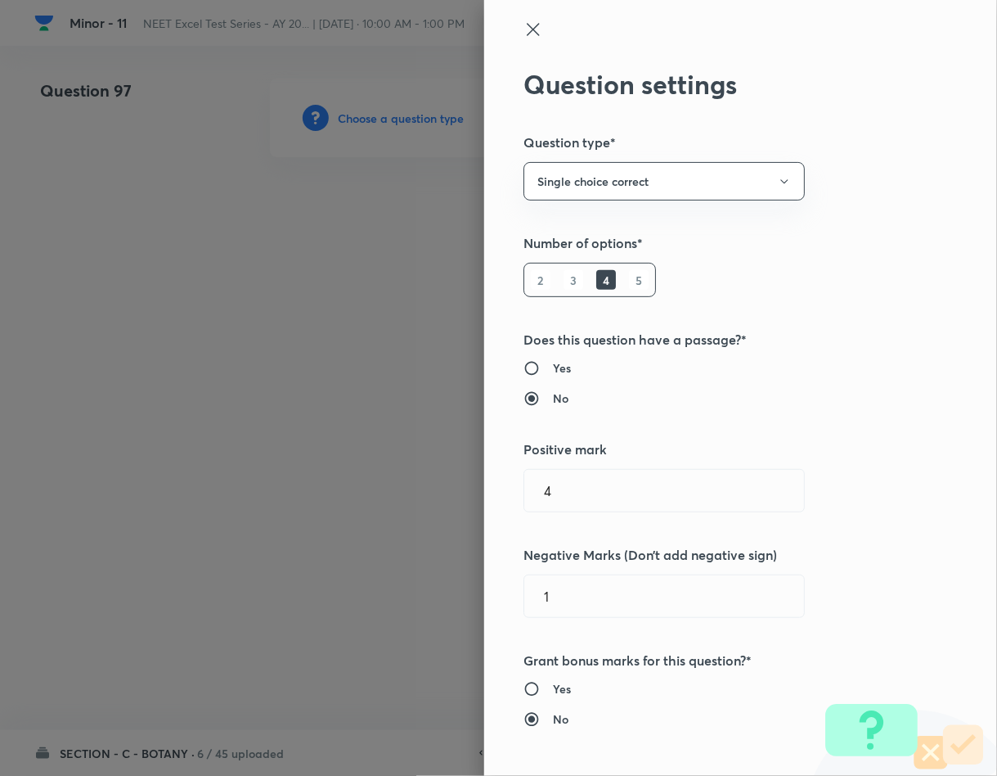
click at [524, 40] on div at bounding box center [714, 44] width 380 height 49
click at [501, 32] on div "Question settings Question type* Single choice correct Number of options* 2 3 4…" at bounding box center [740, 388] width 513 height 776
click at [524, 45] on div at bounding box center [714, 44] width 380 height 49
click at [524, 37] on icon at bounding box center [534, 30] width 20 height 20
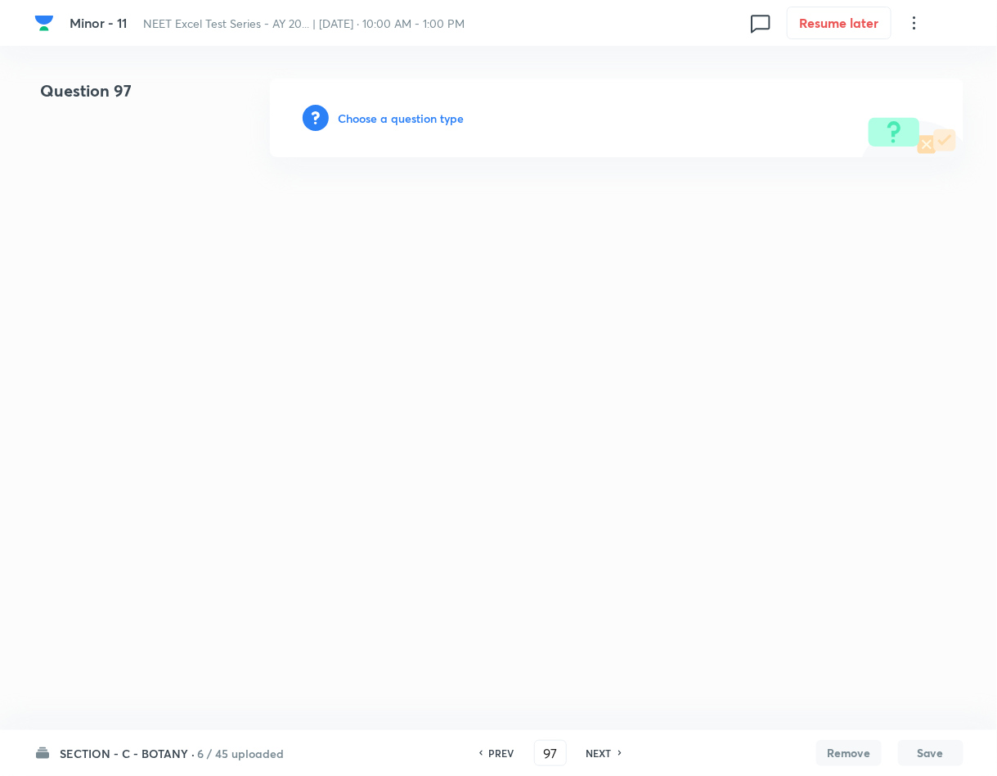
click at [395, 116] on h6 "Choose a question type" at bounding box center [402, 118] width 126 height 17
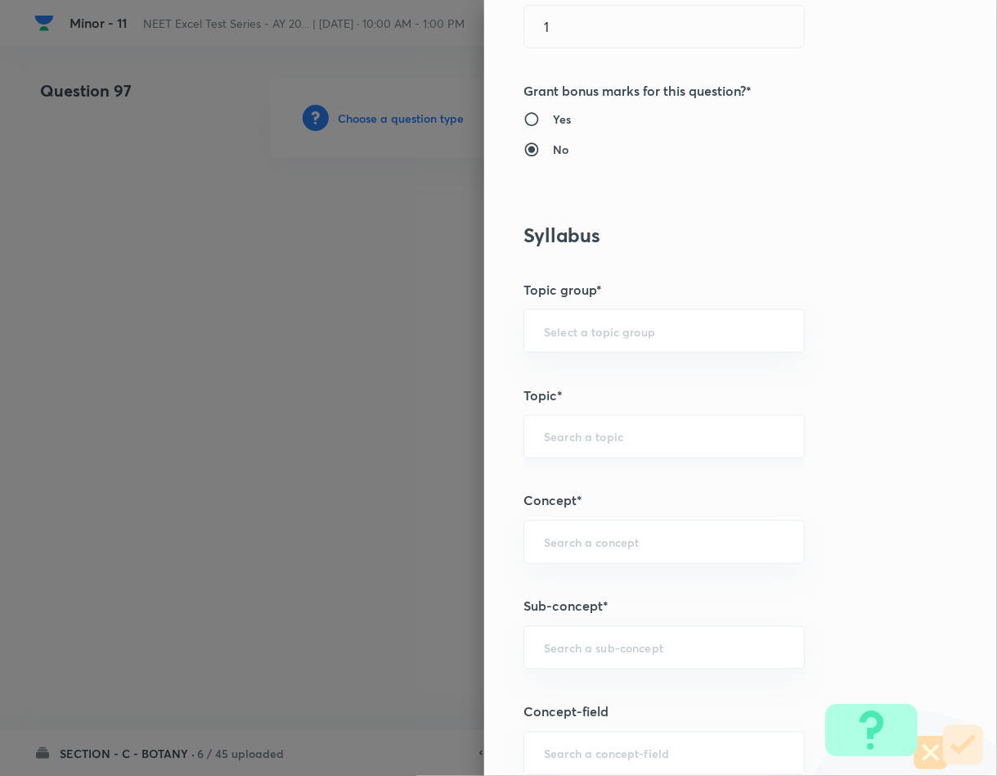
scroll to position [859, 0]
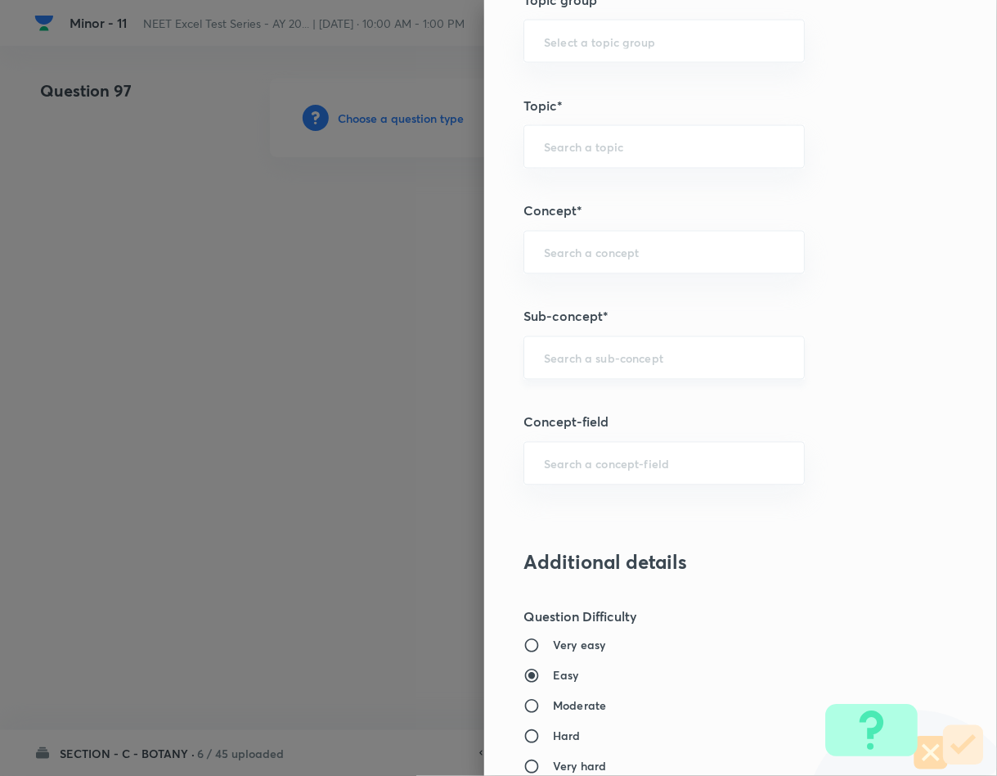
click at [692, 351] on div "​" at bounding box center [664, 357] width 281 height 43
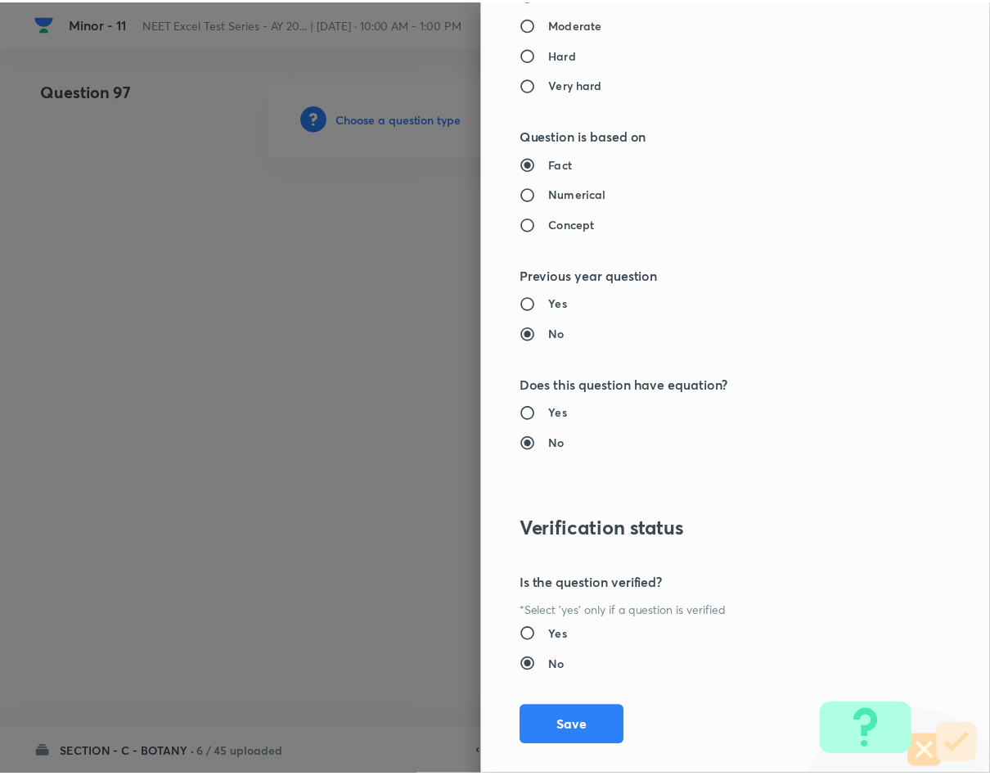
scroll to position [1569, 0]
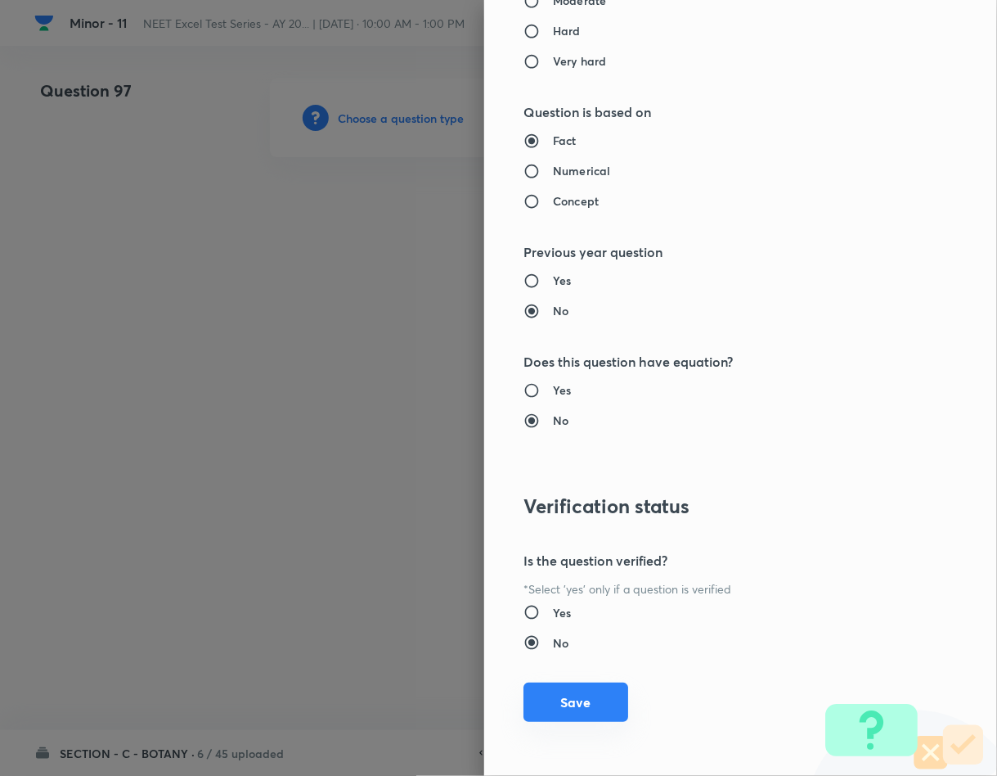
click at [578, 705] on button "Save" at bounding box center [576, 701] width 105 height 39
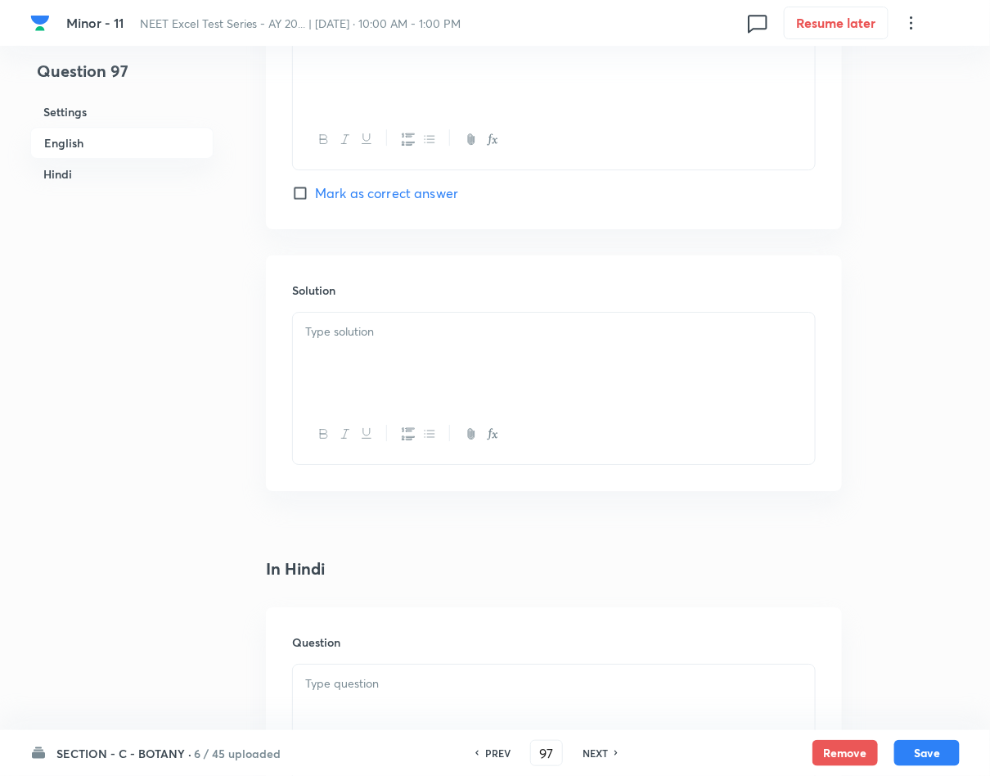
scroll to position [1836, 0]
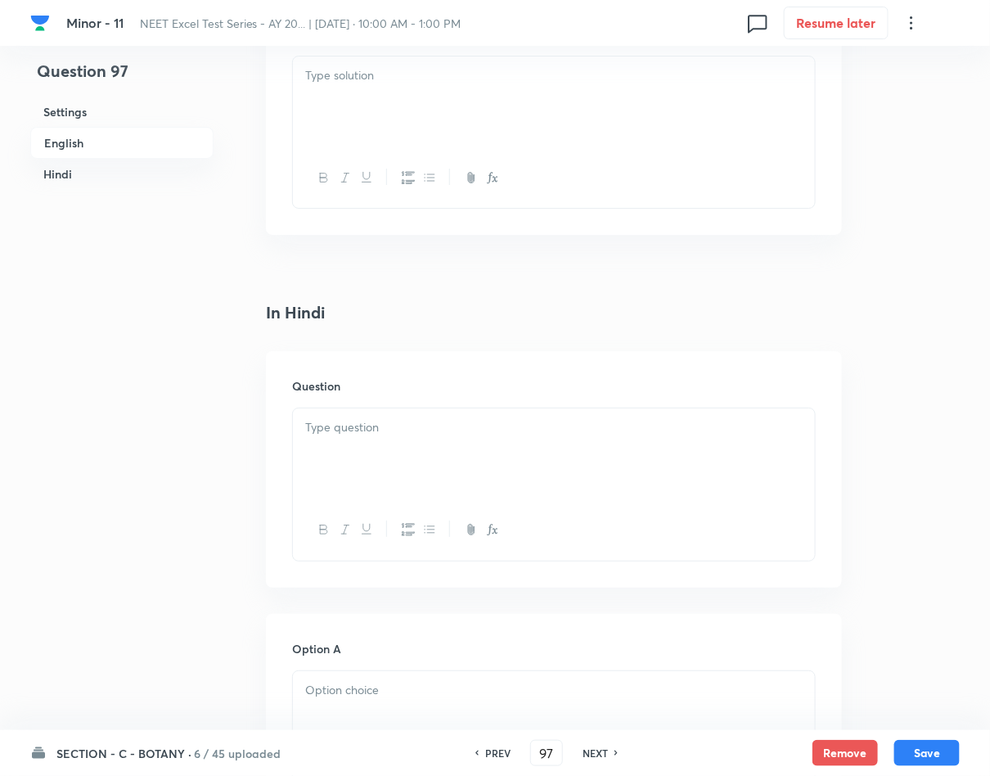
click at [447, 476] on div at bounding box center [554, 454] width 522 height 92
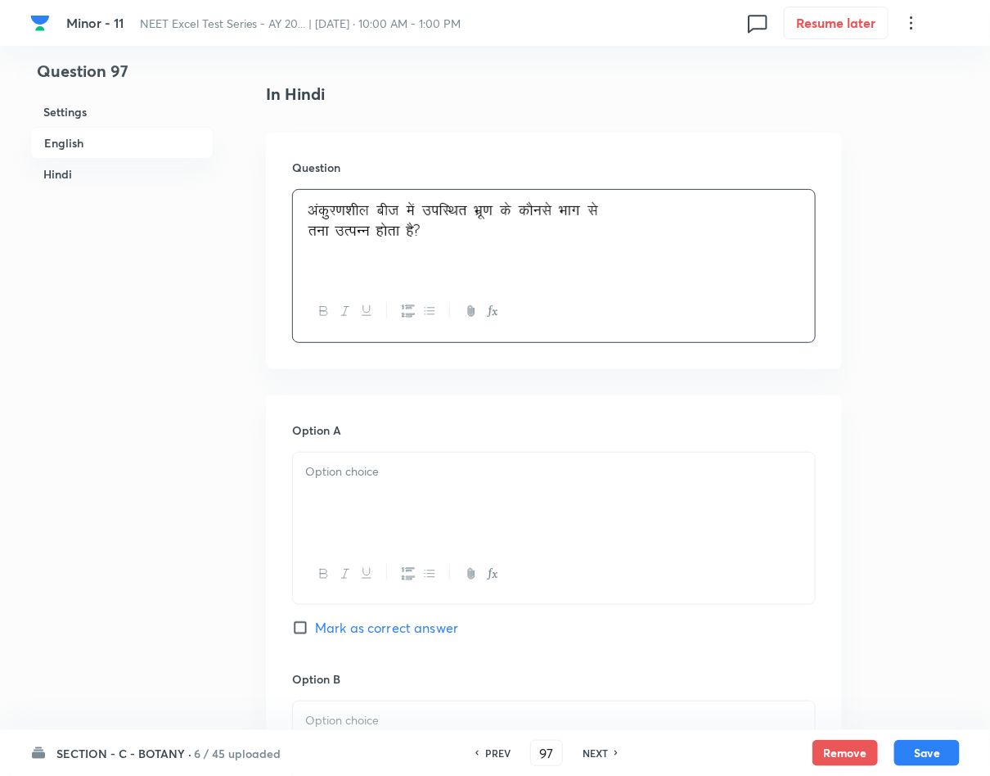
scroll to position [2082, 0]
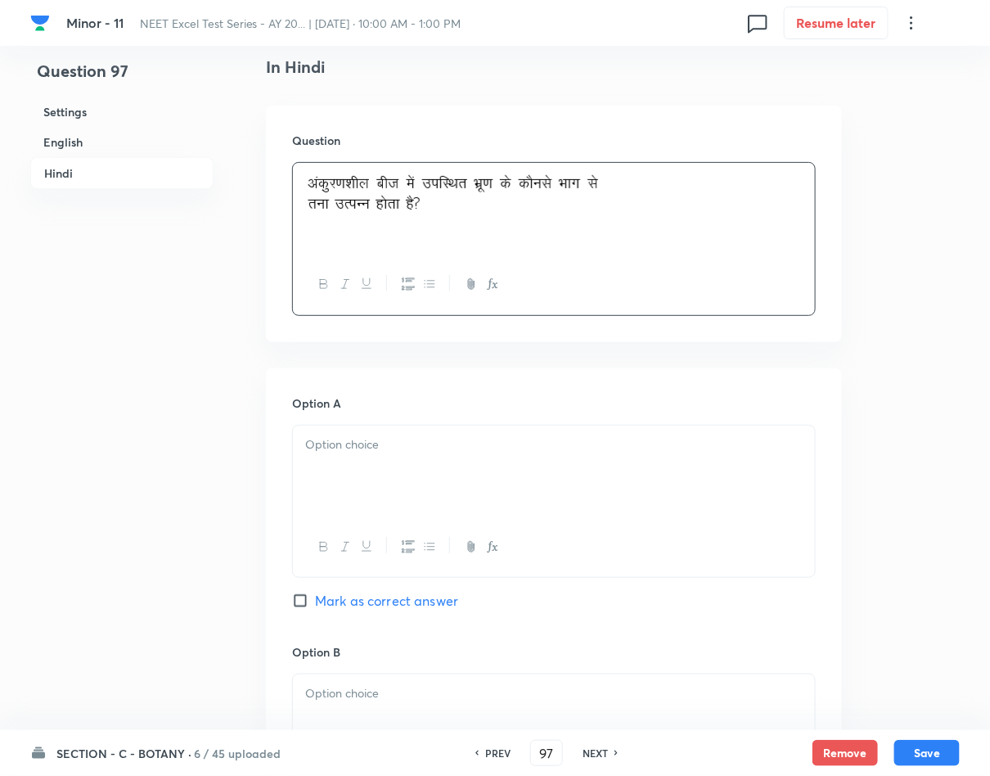
click at [413, 483] on div at bounding box center [554, 471] width 522 height 92
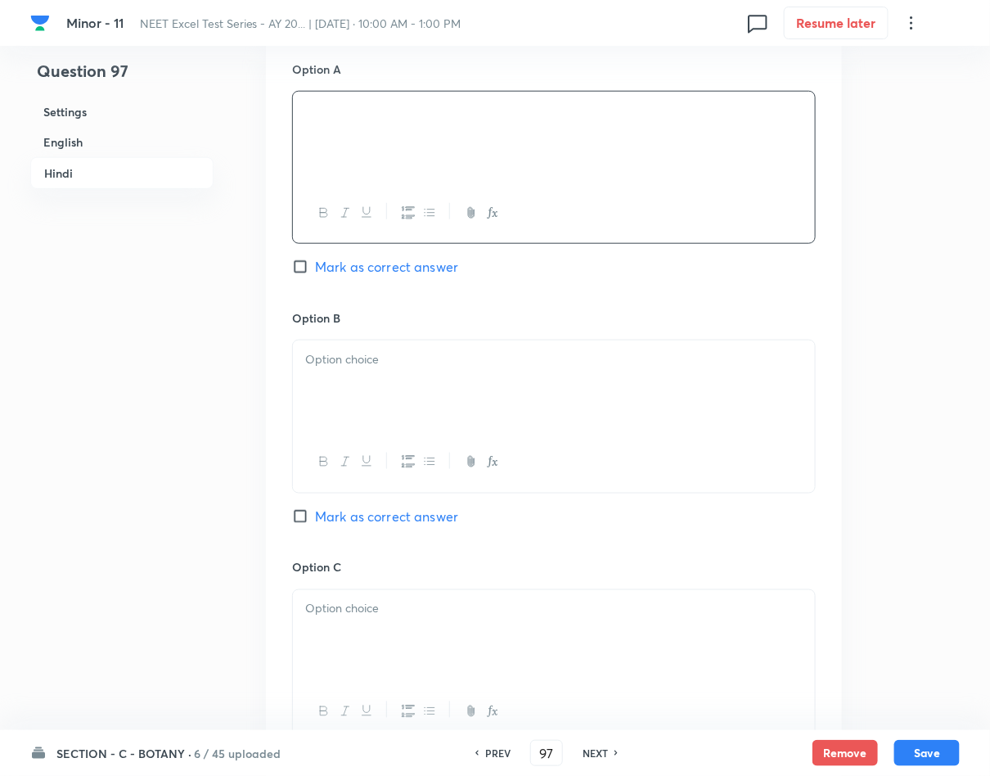
scroll to position [2450, 0]
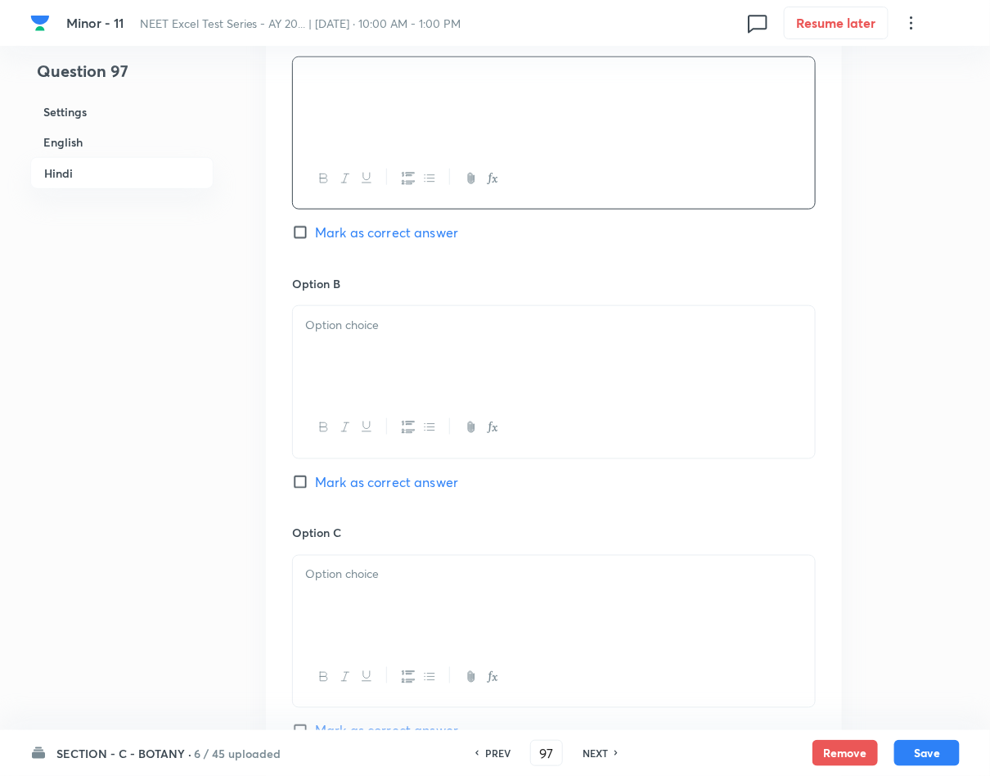
click at [374, 354] on div at bounding box center [554, 352] width 522 height 92
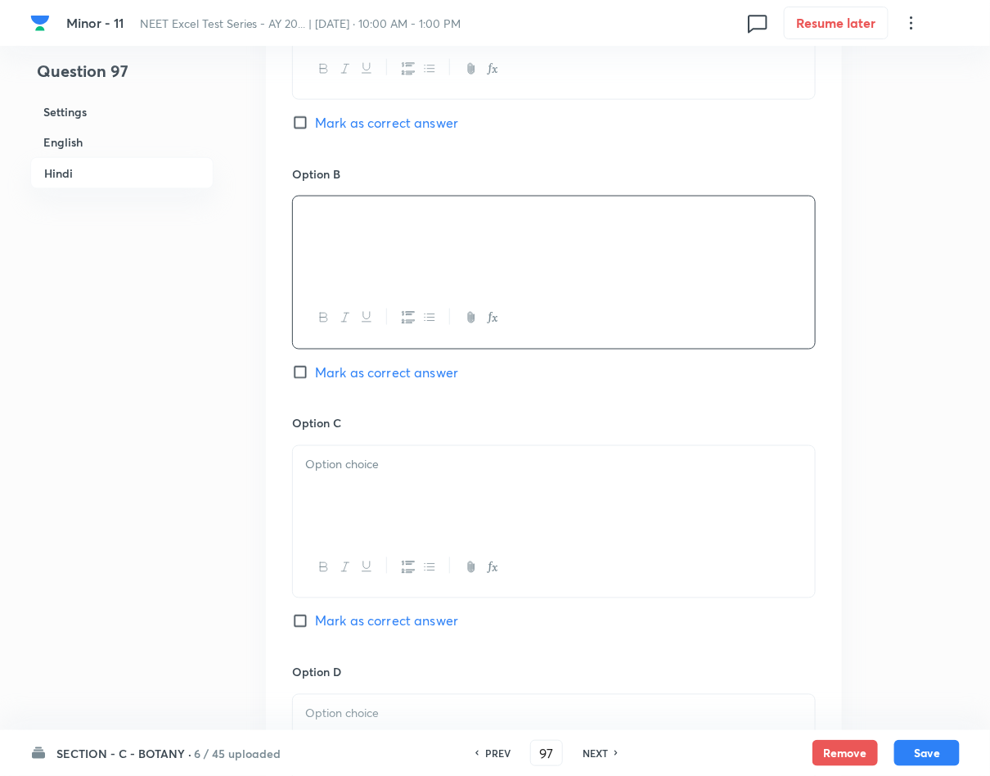
scroll to position [2695, 0]
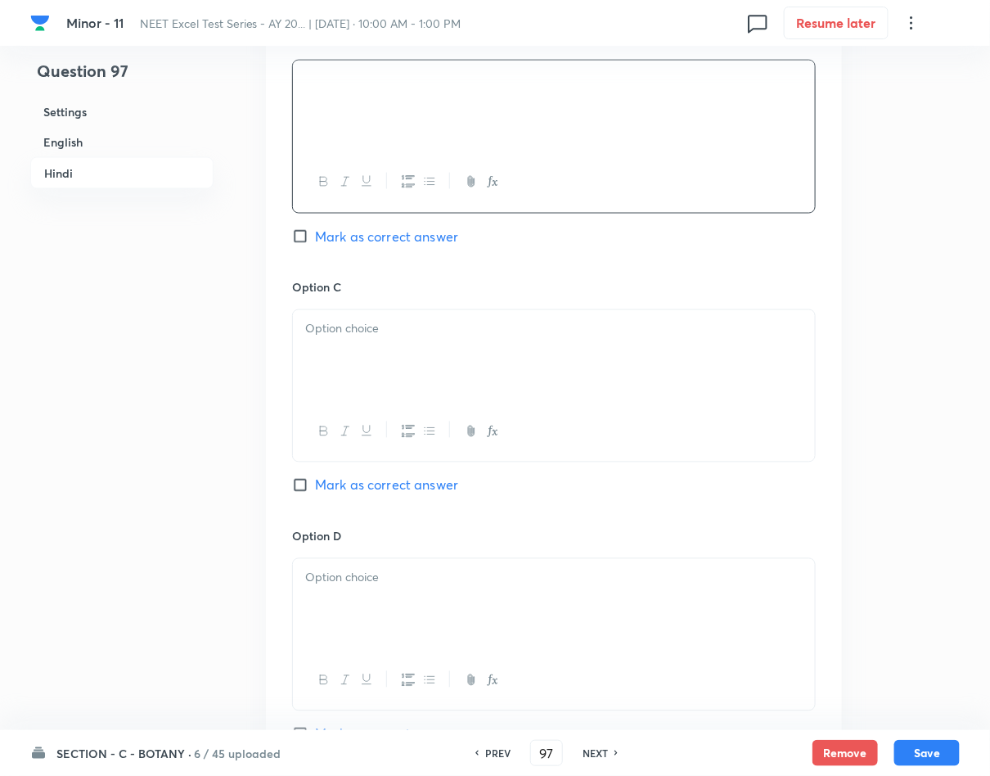
click at [356, 373] on div at bounding box center [554, 356] width 522 height 92
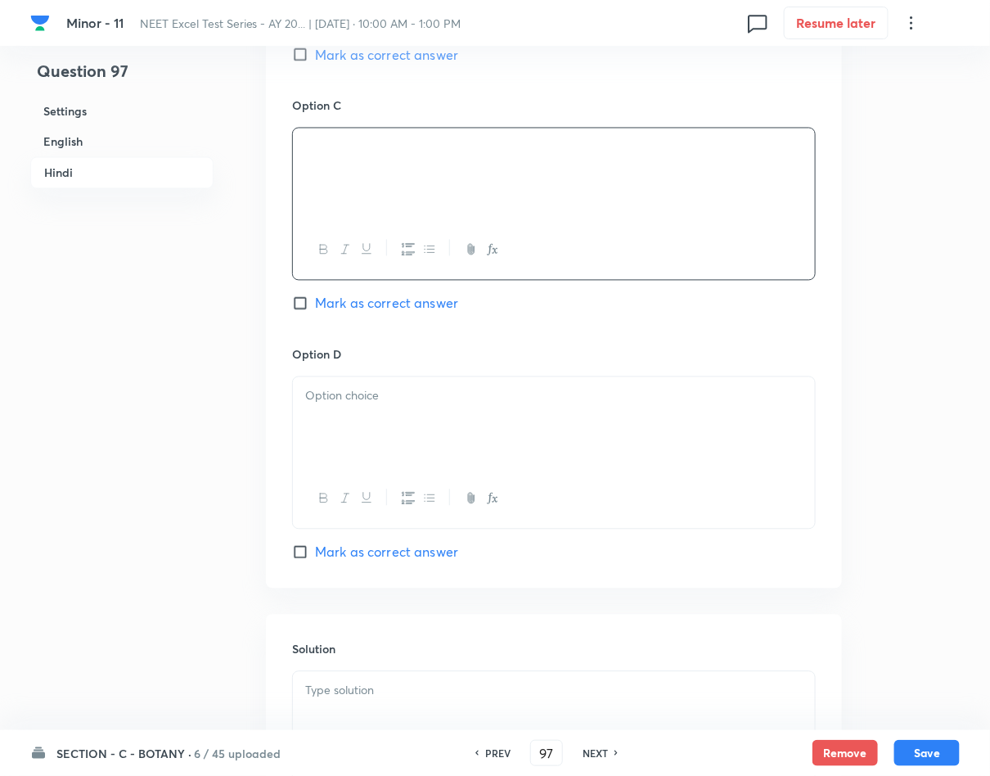
scroll to position [2941, 0]
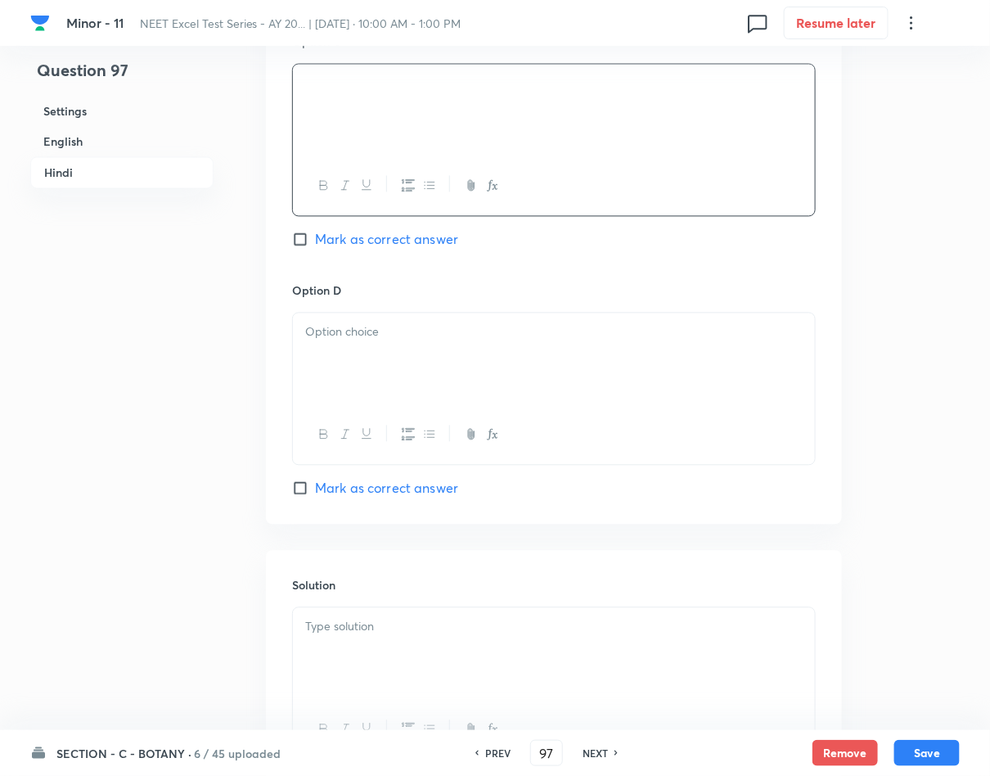
click at [496, 389] on div at bounding box center [554, 359] width 522 height 92
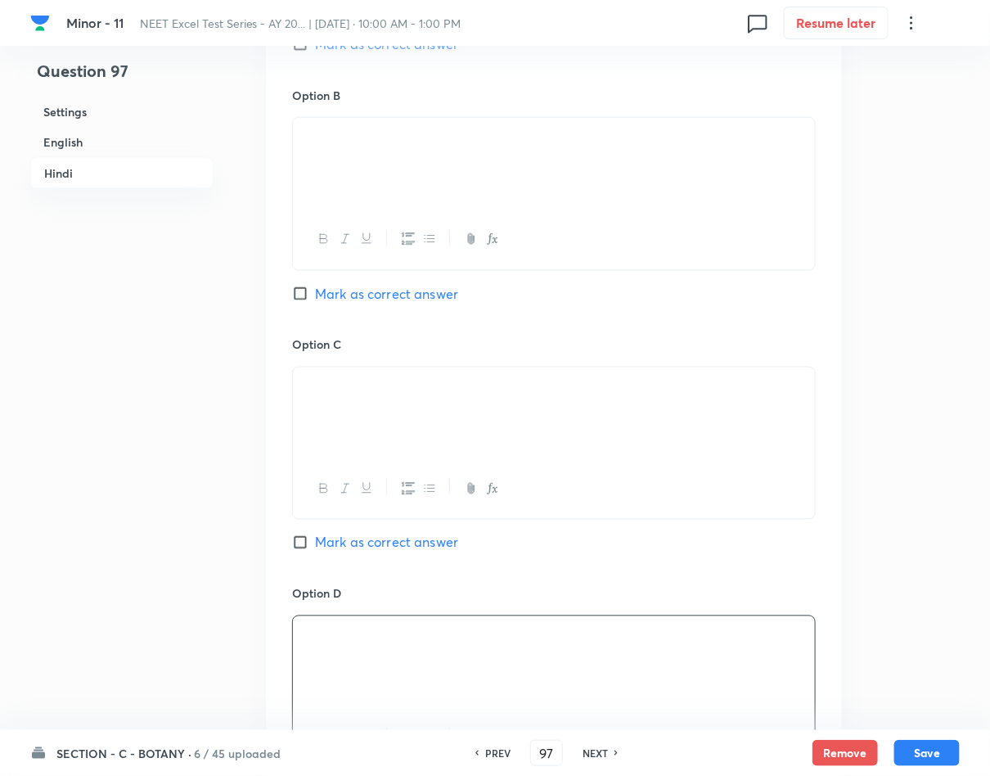
scroll to position [2573, 0]
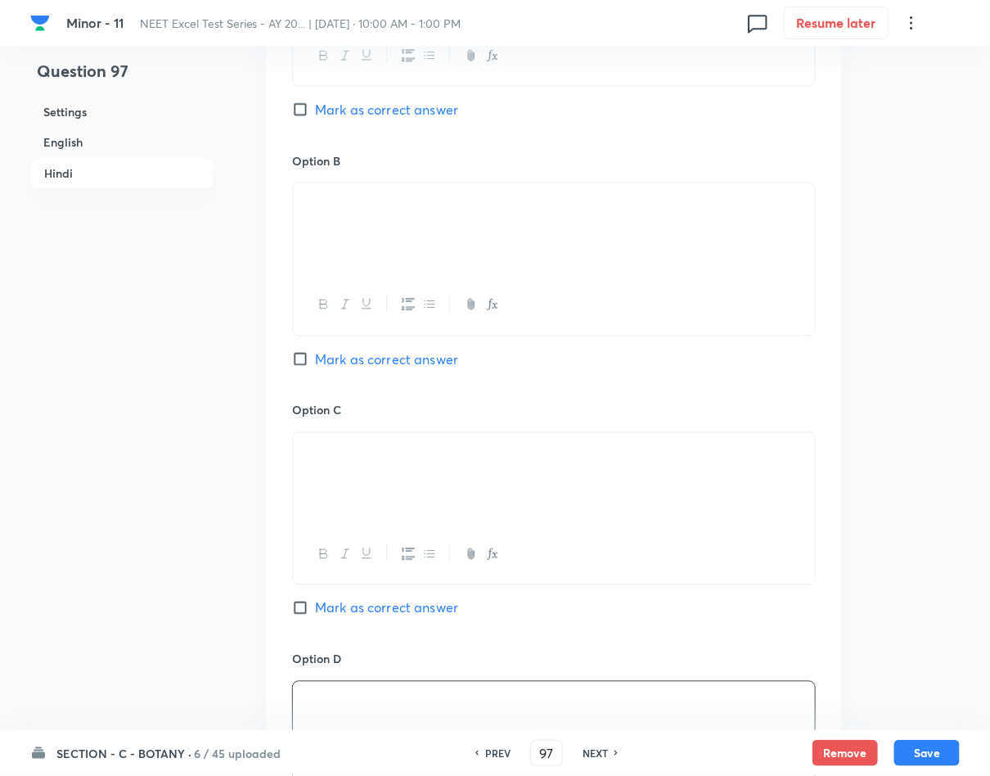
drag, startPoint x: 405, startPoint y: 214, endPoint x: 310, endPoint y: 214, distance: 94.9
click at [310, 212] on p at bounding box center [553, 202] width 497 height 19
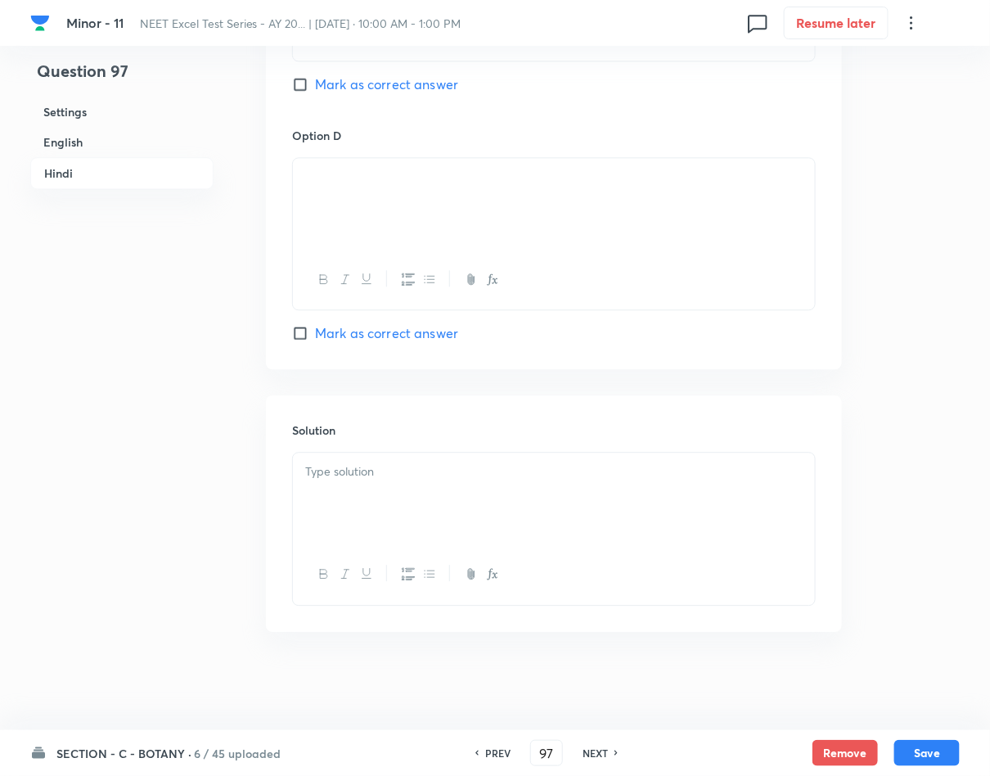
scroll to position [3104, 0]
click at [408, 482] on div at bounding box center [554, 498] width 522 height 92
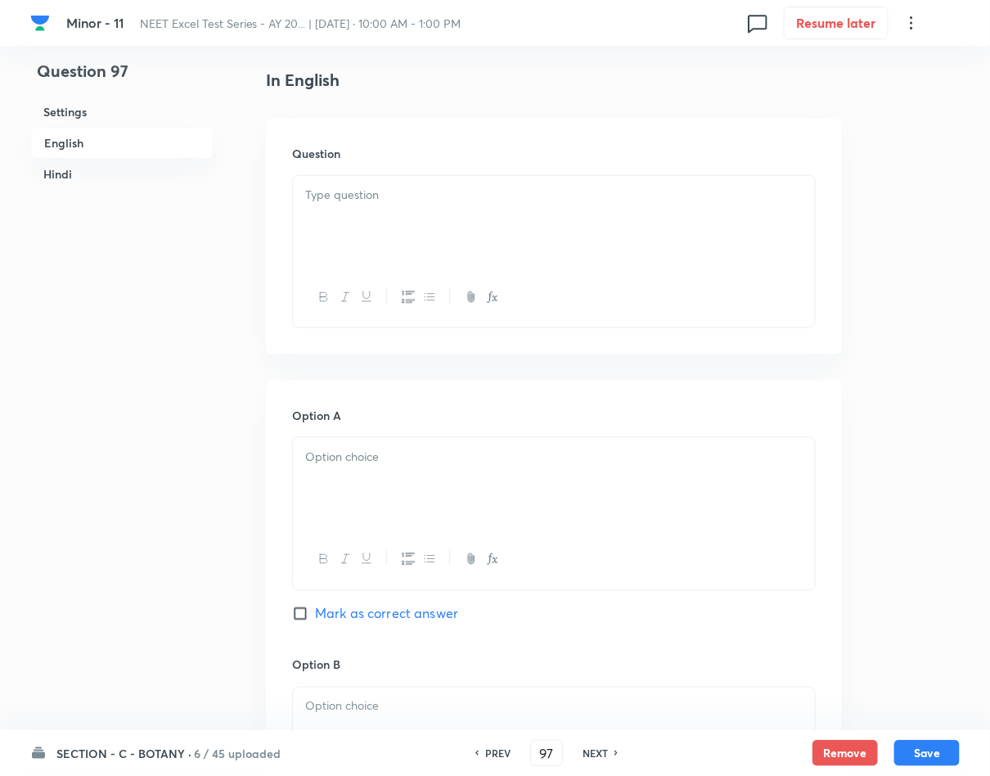
scroll to position [405, 0]
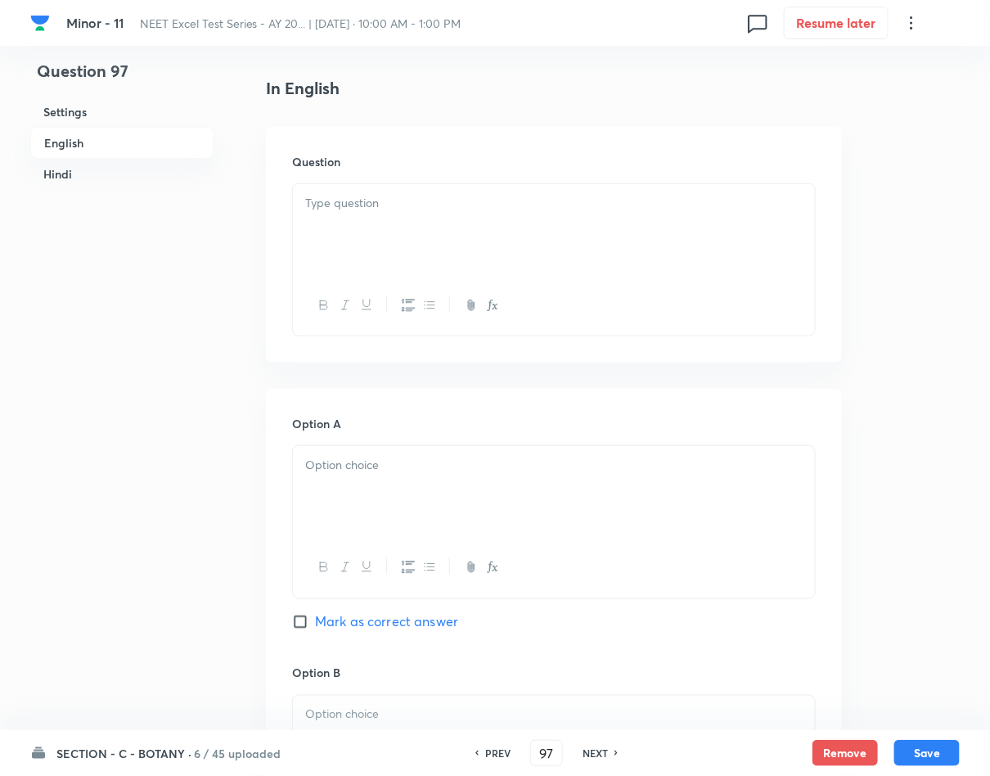
click at [420, 214] on div at bounding box center [554, 230] width 522 height 92
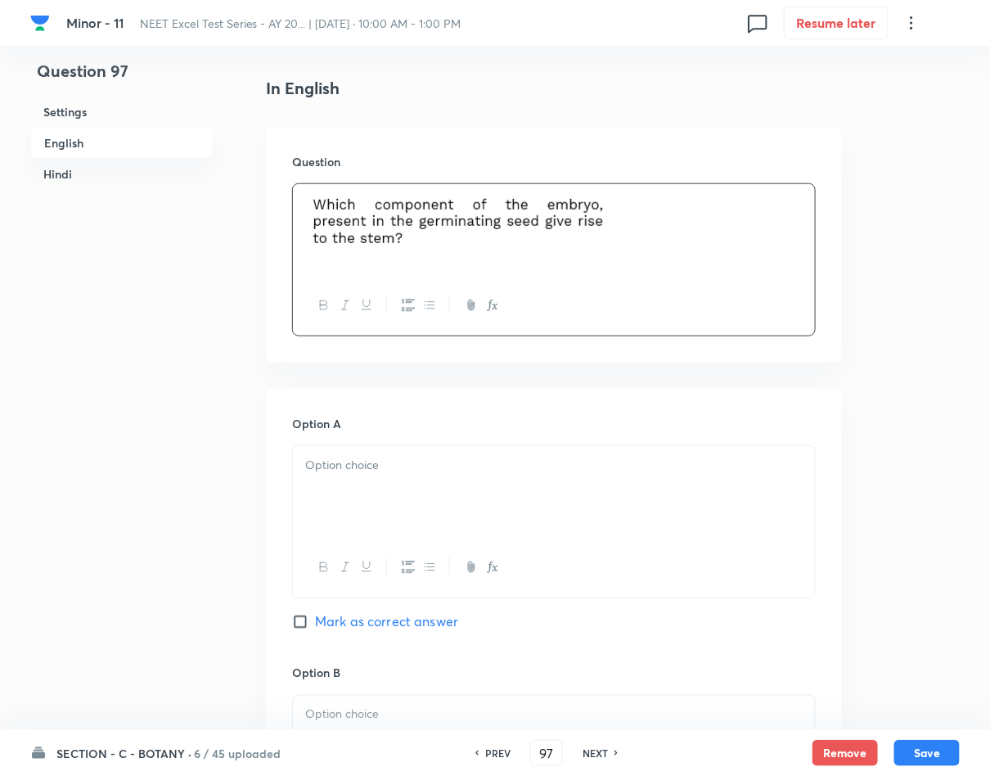
click at [406, 465] on p at bounding box center [553, 465] width 497 height 19
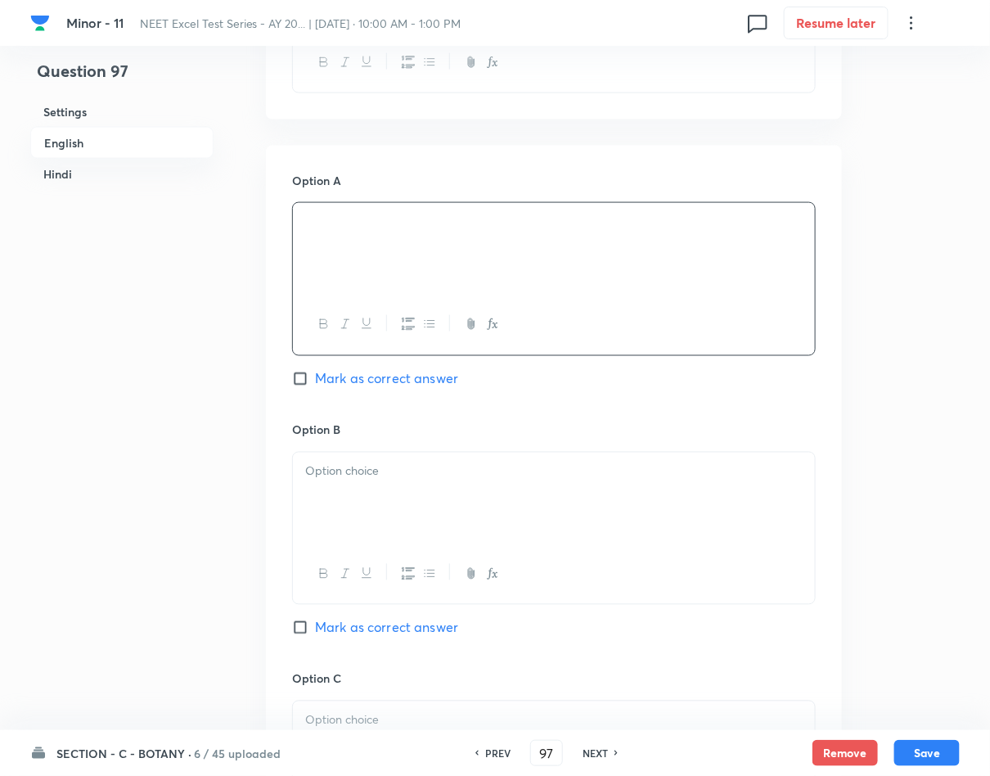
scroll to position [650, 0]
click at [523, 482] on div at bounding box center [554, 496] width 522 height 92
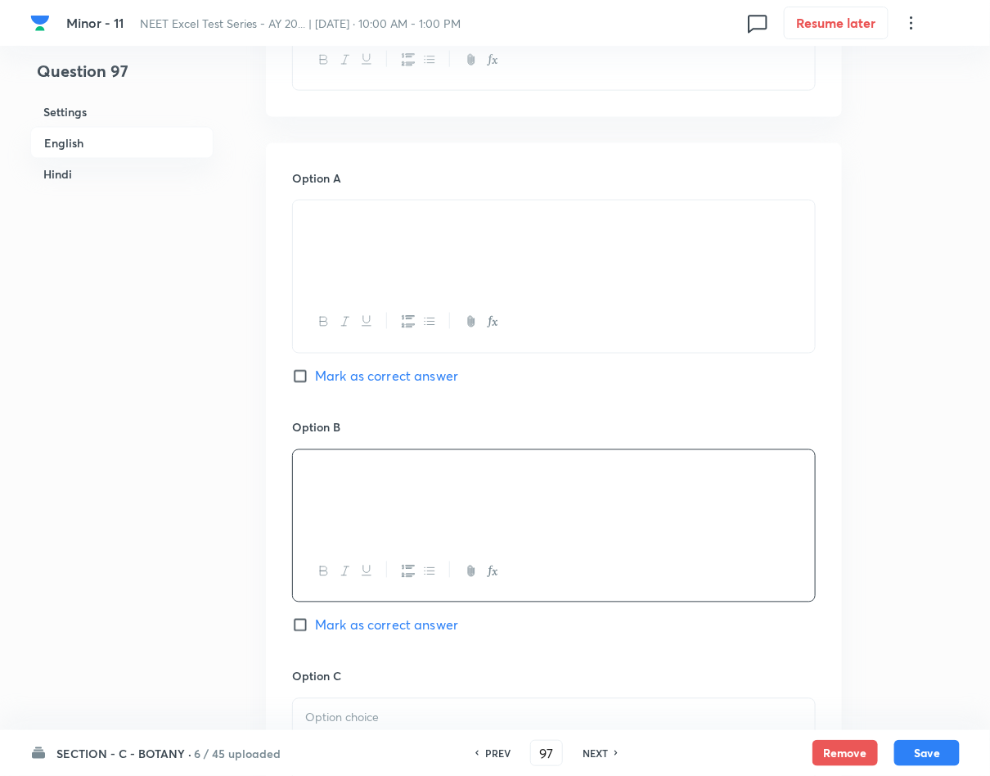
click at [415, 629] on span "Mark as correct answer" at bounding box center [386, 625] width 143 height 20
click at [315, 629] on input "Mark as correct answer" at bounding box center [303, 625] width 23 height 16
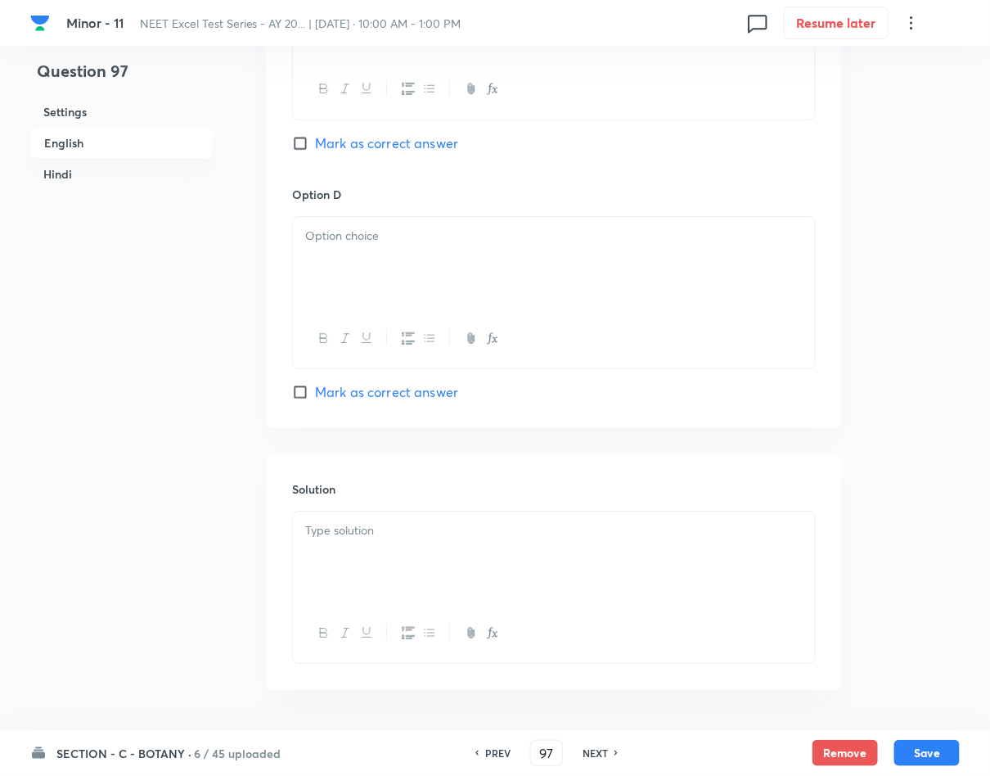
scroll to position [1387, 0]
click at [452, 562] on div at bounding box center [554, 552] width 522 height 92
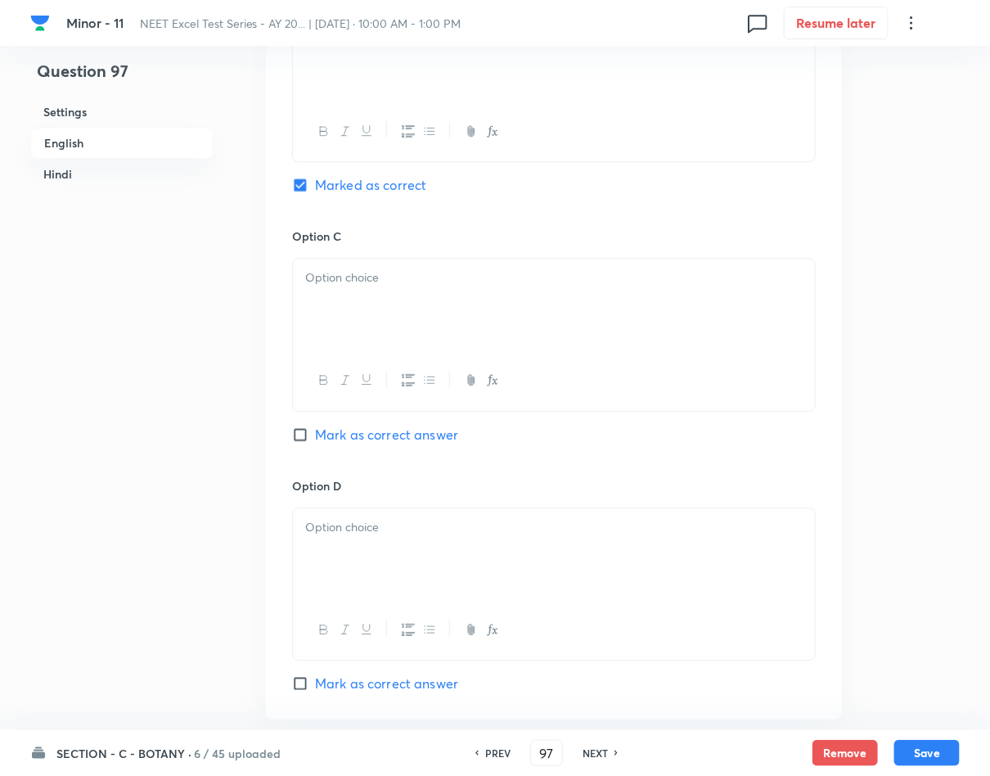
scroll to position [1018, 0]
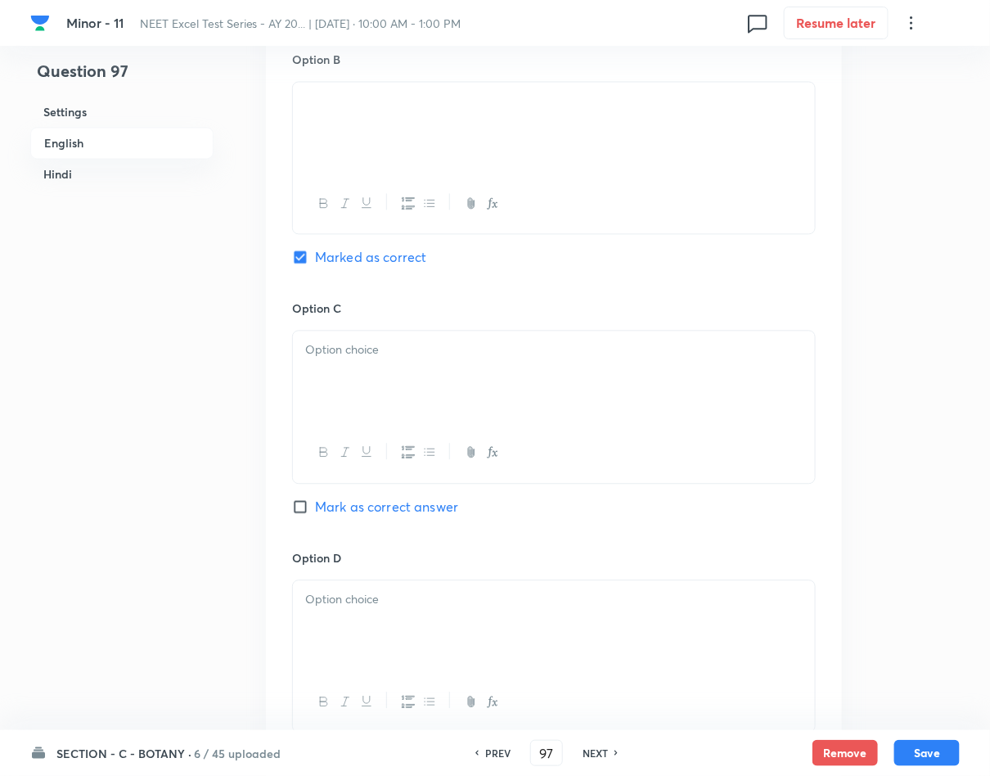
click at [626, 336] on div at bounding box center [554, 376] width 522 height 92
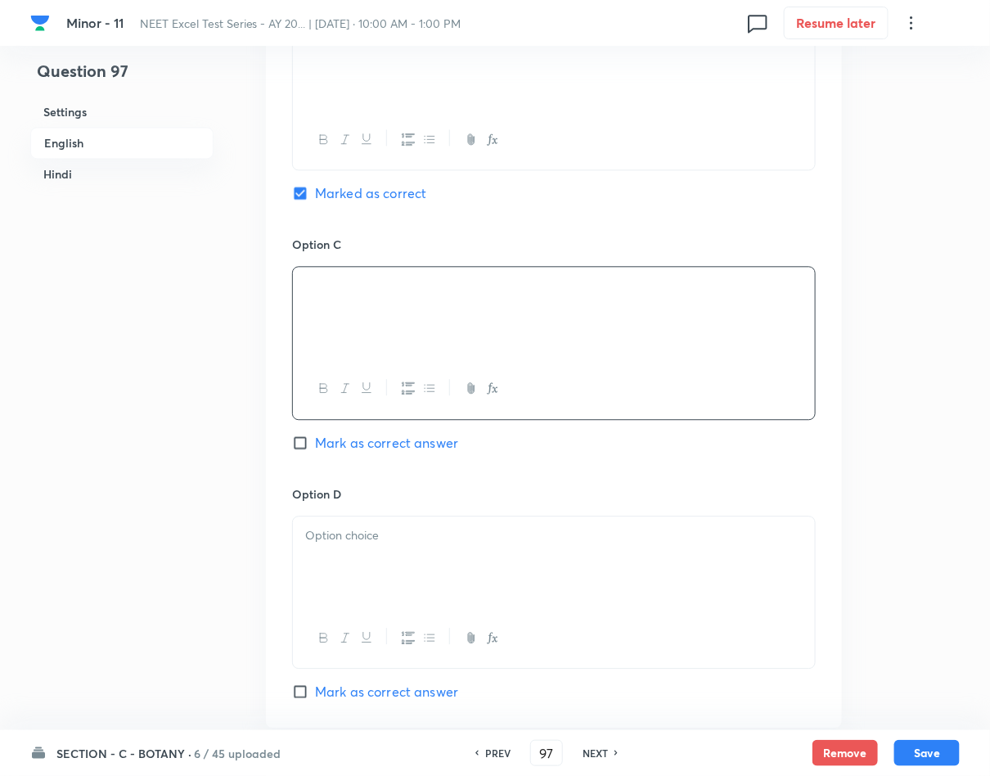
scroll to position [1141, 0]
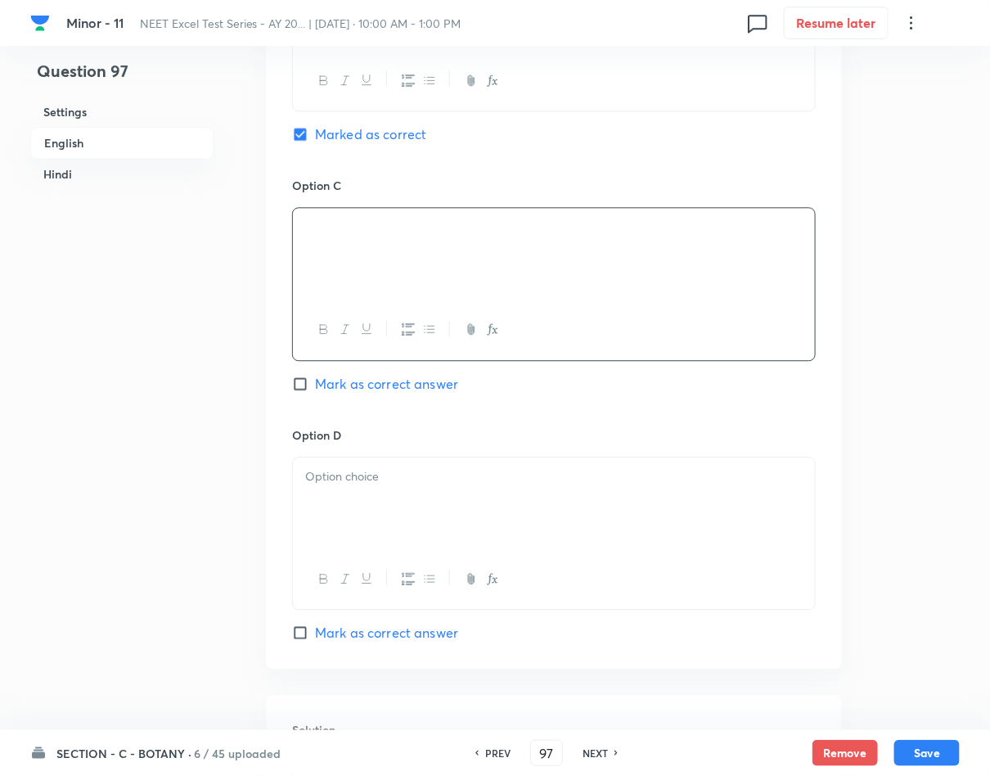
click at [612, 506] on div at bounding box center [554, 503] width 522 height 92
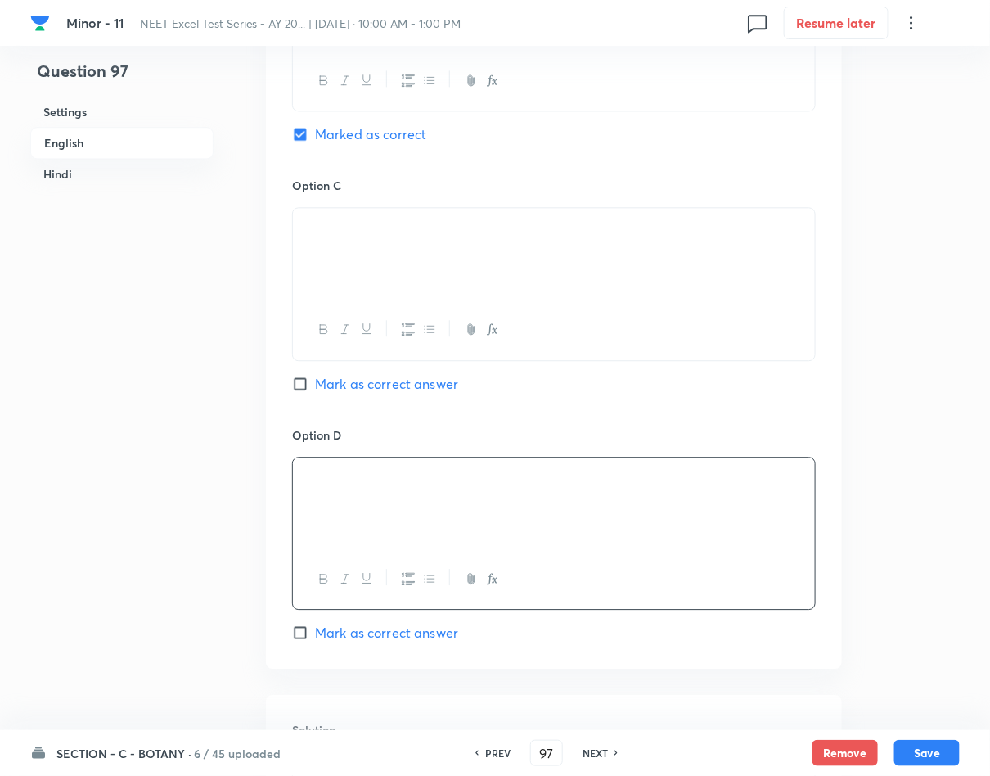
click at [930, 742] on button "Save" at bounding box center [926, 753] width 65 height 26
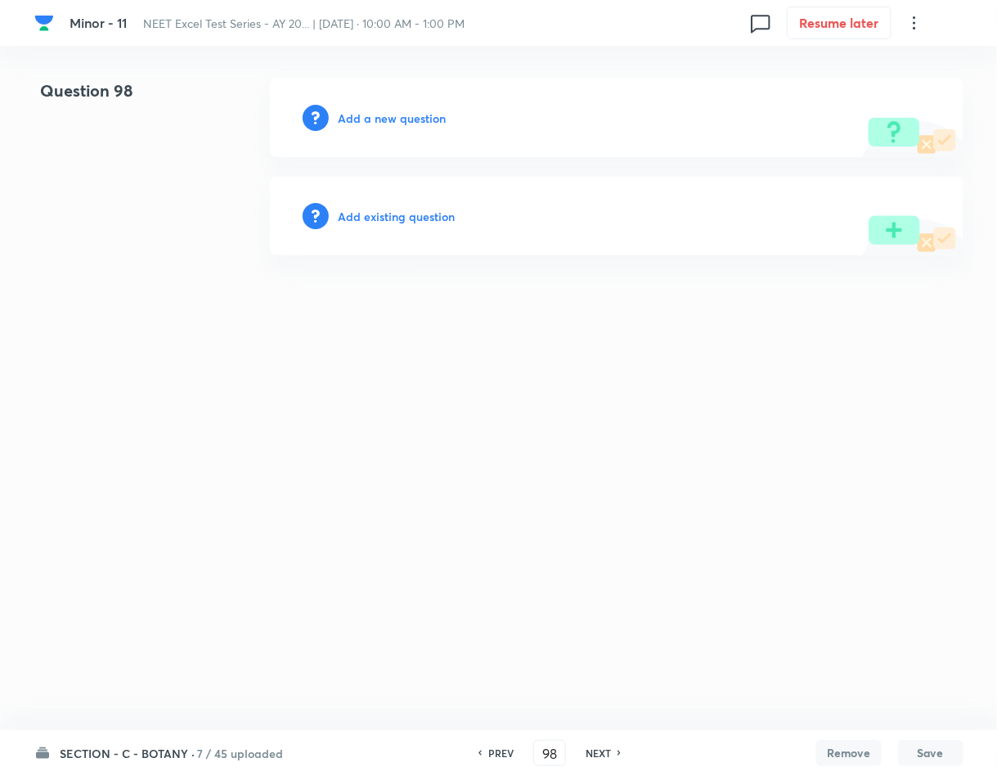
click at [383, 123] on h6 "Add a new question" at bounding box center [393, 118] width 108 height 17
click at [383, 123] on h6 "Choose a question type" at bounding box center [393, 118] width 108 height 17
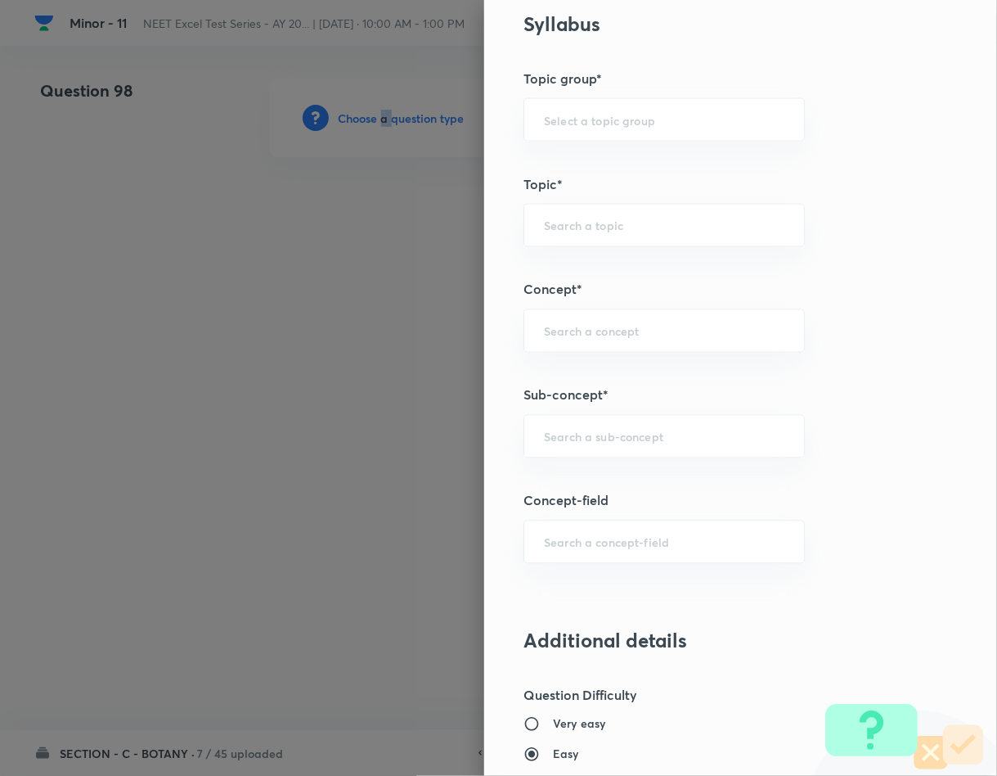
scroll to position [859, 0]
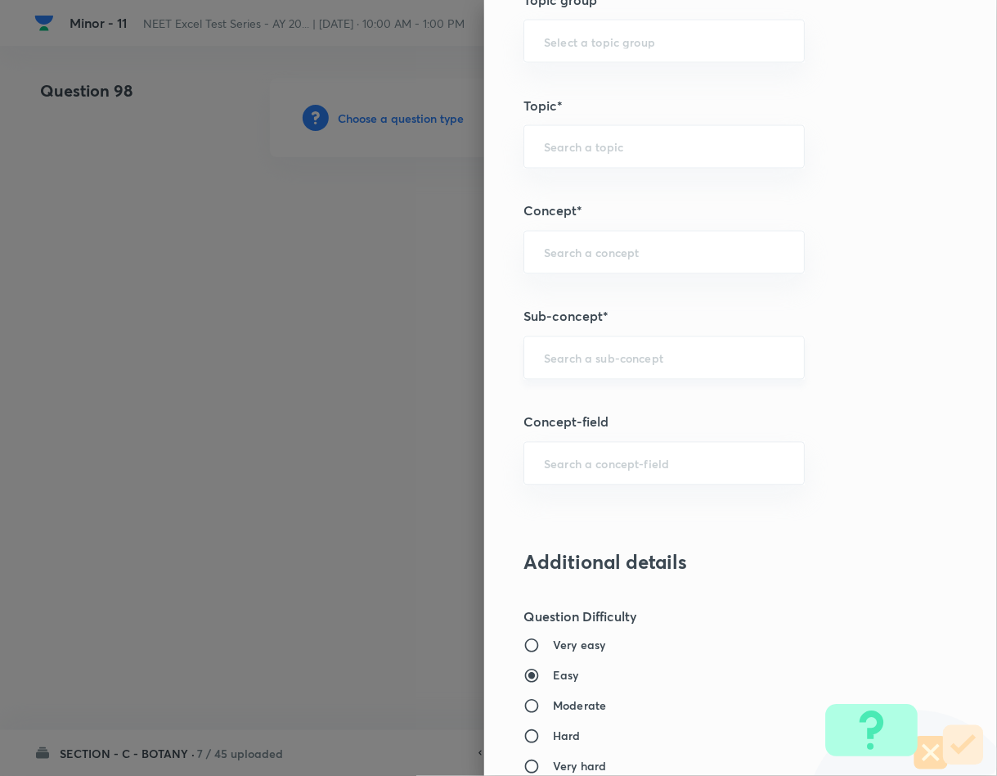
click at [646, 364] on input "text" at bounding box center [664, 358] width 241 height 16
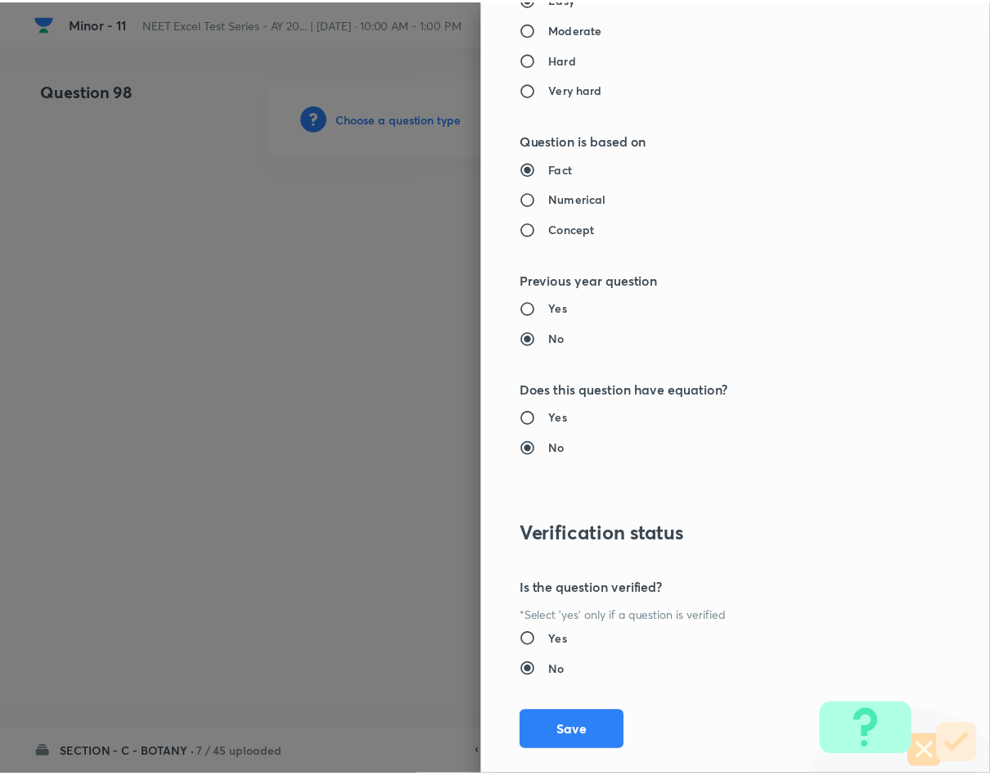
scroll to position [1569, 0]
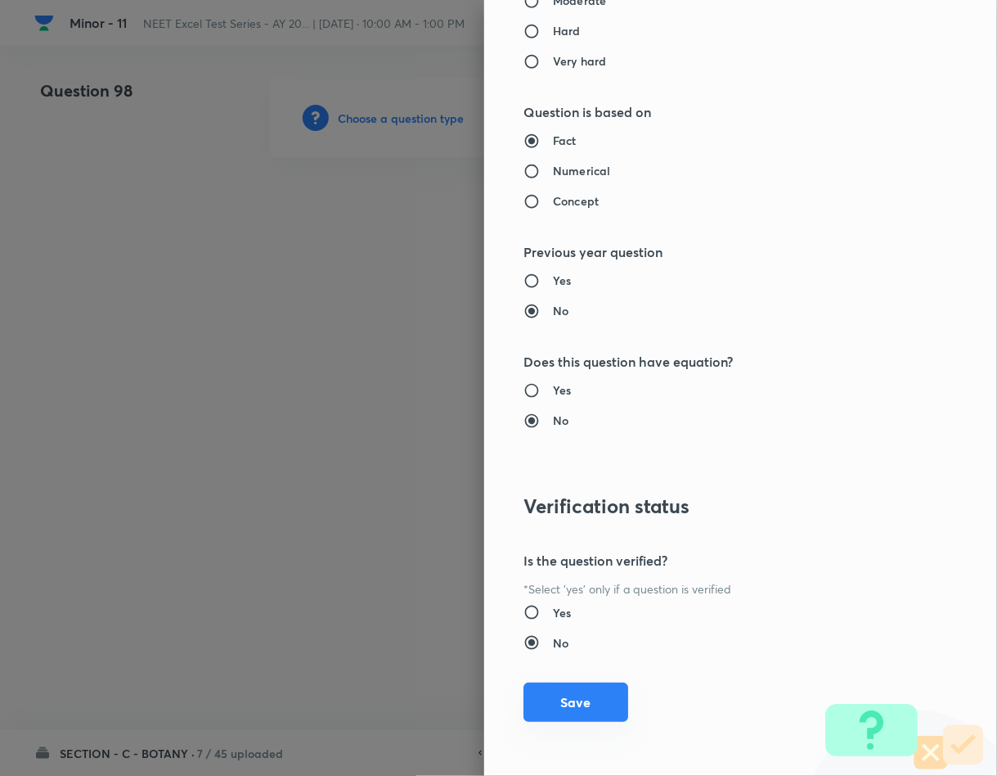
click at [577, 719] on button "Save" at bounding box center [576, 701] width 105 height 39
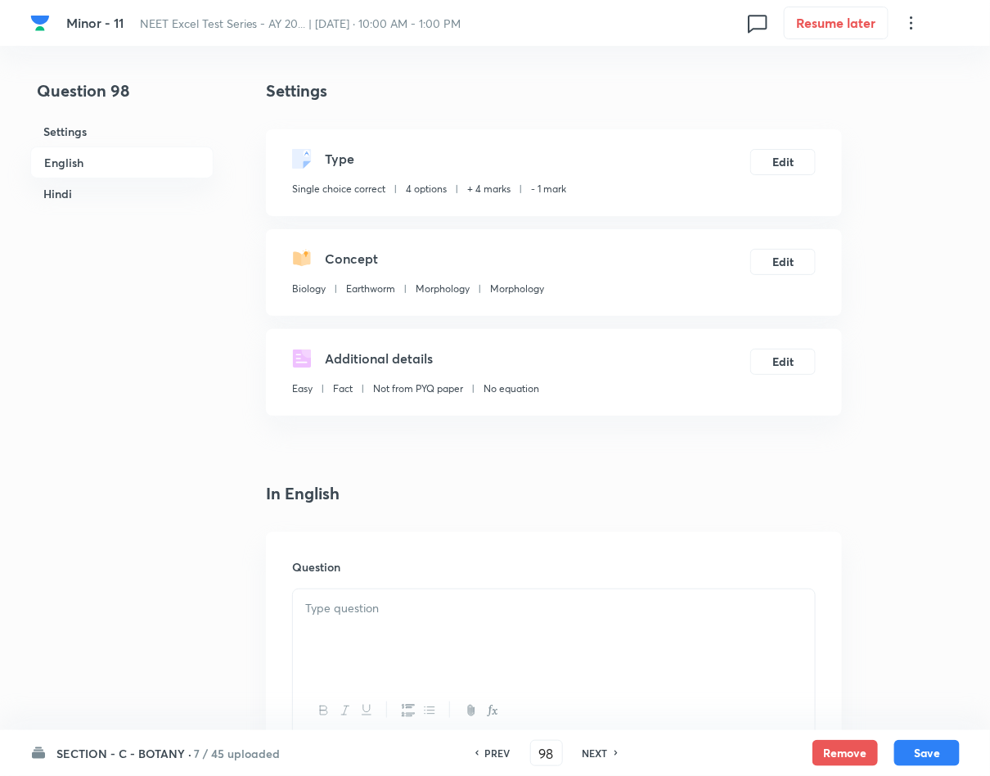
click at [542, 645] on div at bounding box center [554, 635] width 522 height 92
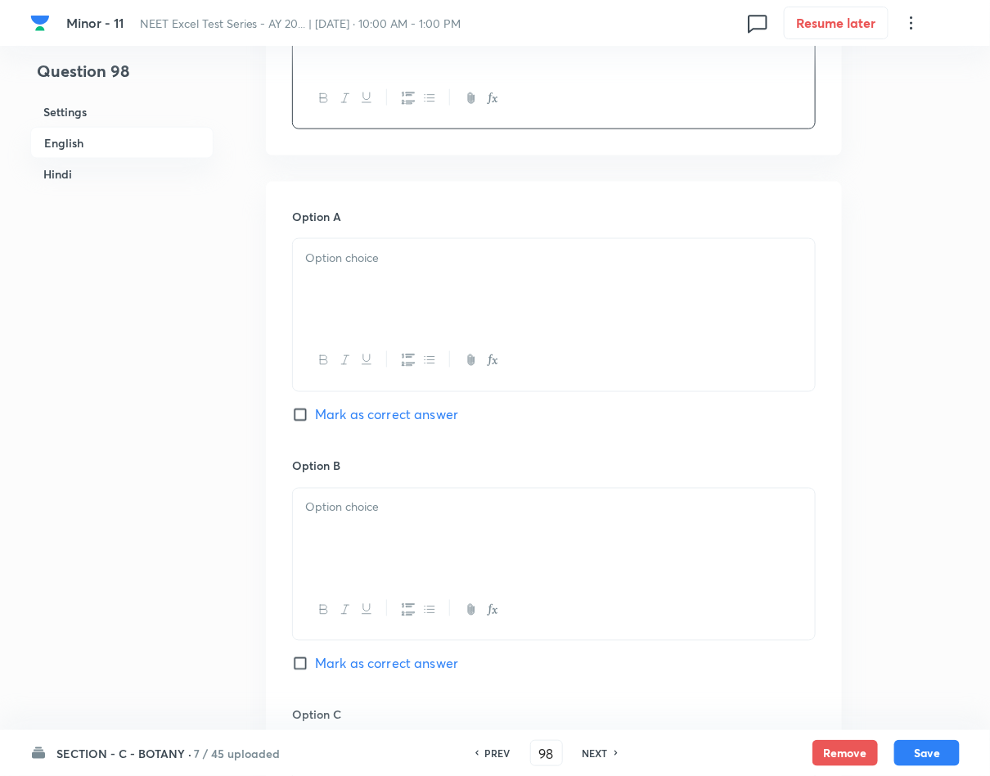
scroll to position [614, 0]
click at [633, 298] on div at bounding box center [554, 283] width 522 height 92
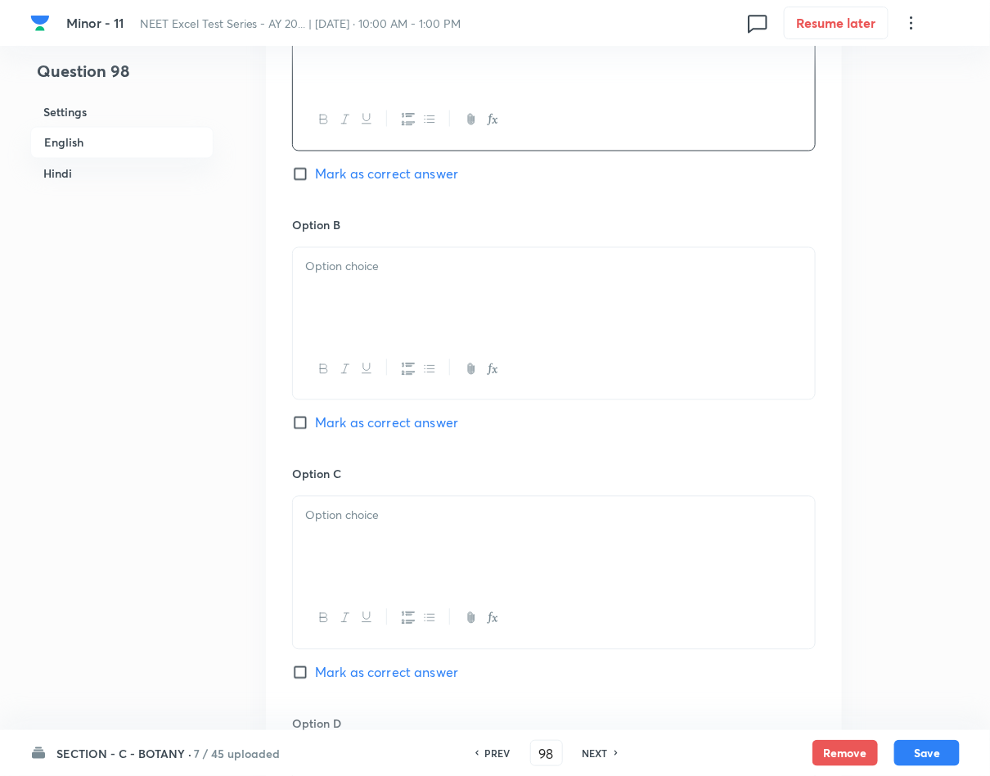
scroll to position [859, 0]
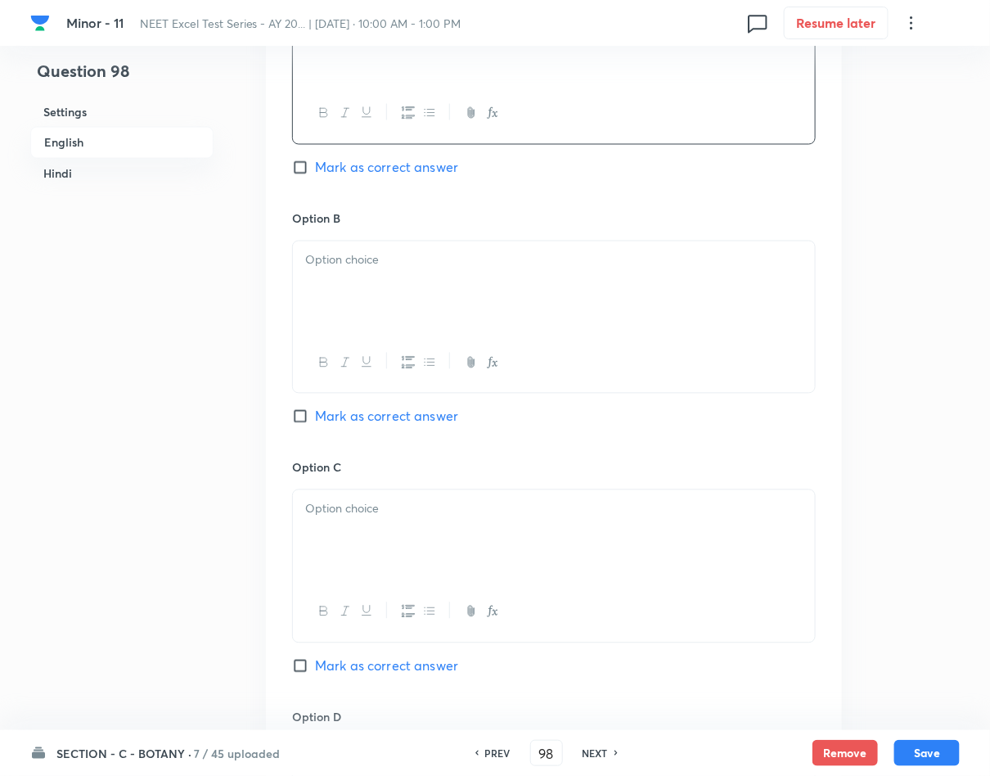
click at [374, 307] on div at bounding box center [554, 287] width 522 height 92
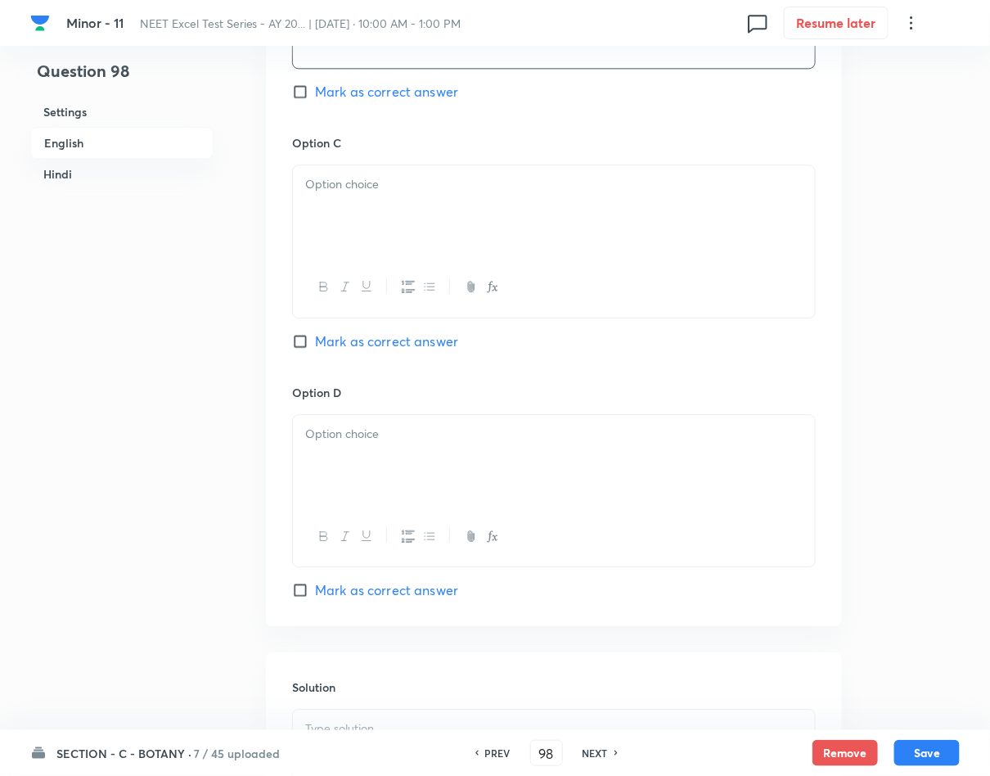
scroll to position [1227, 0]
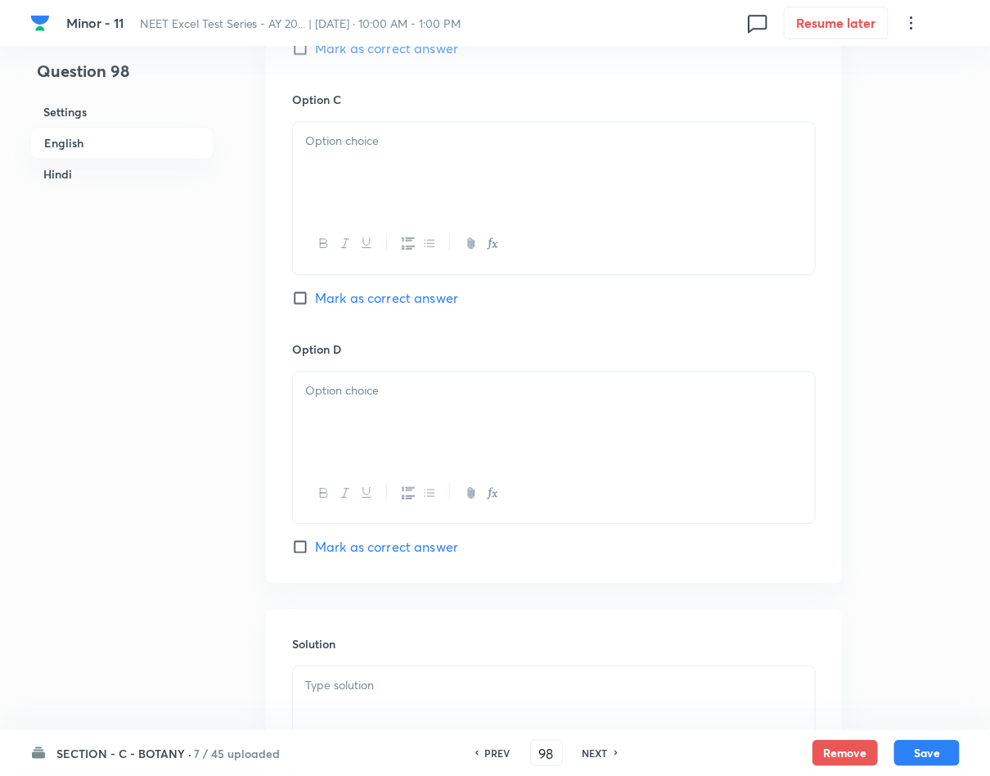
click at [528, 175] on div at bounding box center [554, 168] width 522 height 92
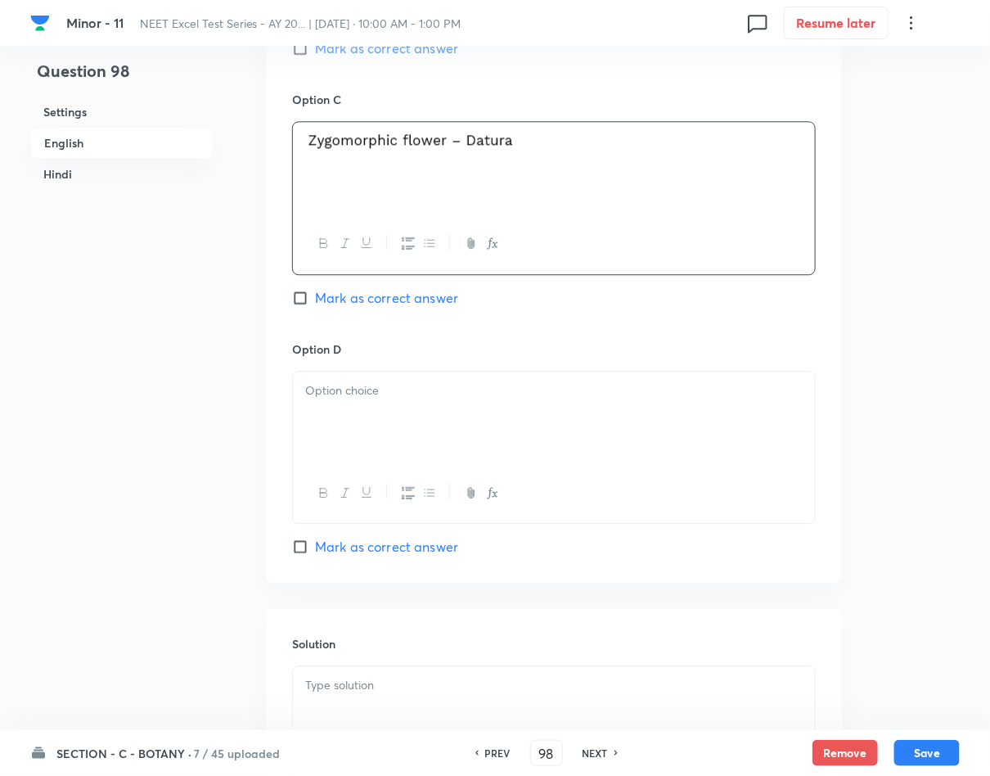
click at [437, 420] on div at bounding box center [554, 417] width 522 height 92
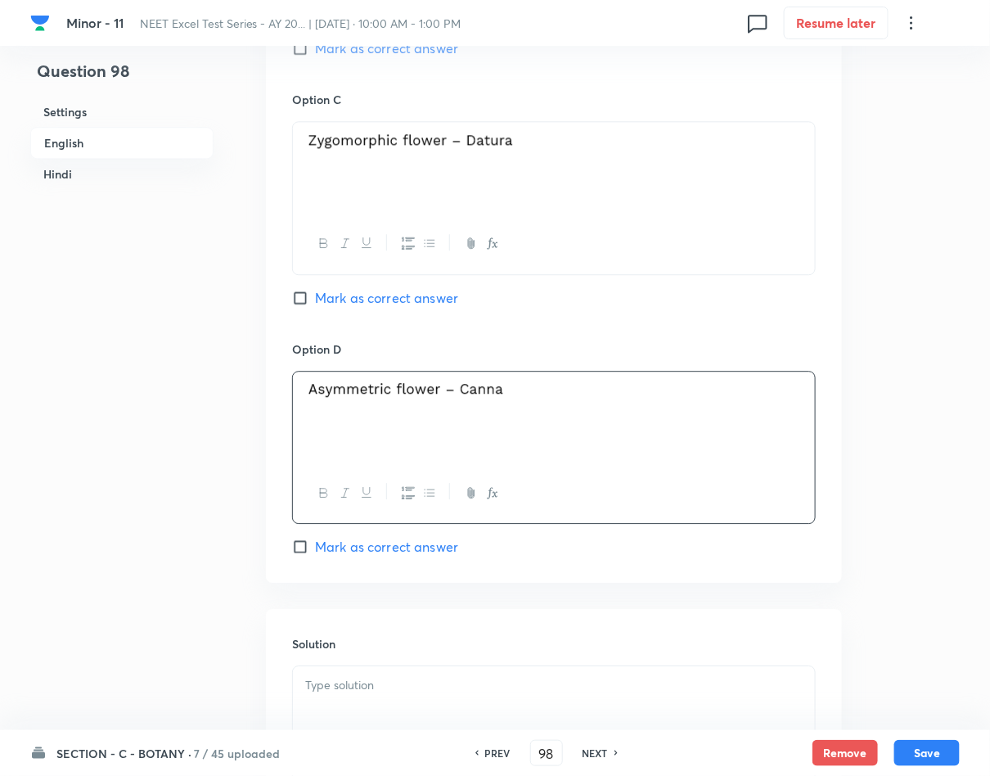
click at [324, 556] on span "Mark as correct answer" at bounding box center [386, 547] width 143 height 20
click at [315, 555] on input "Mark as correct answer" at bounding box center [303, 546] width 23 height 16
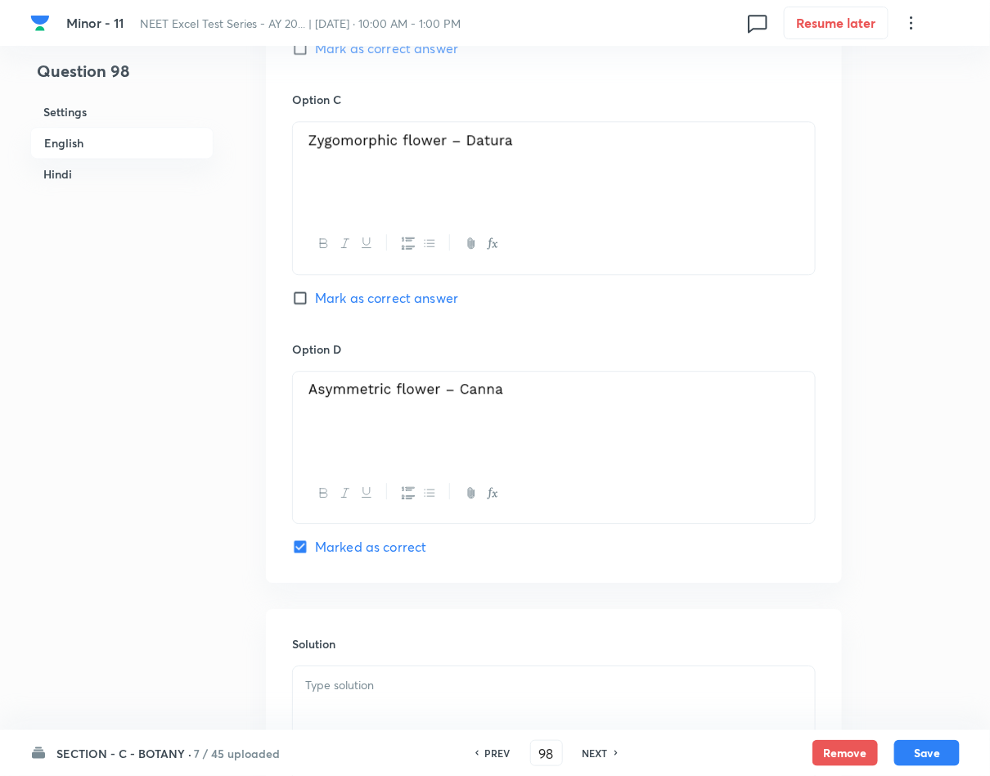
scroll to position [1472, 0]
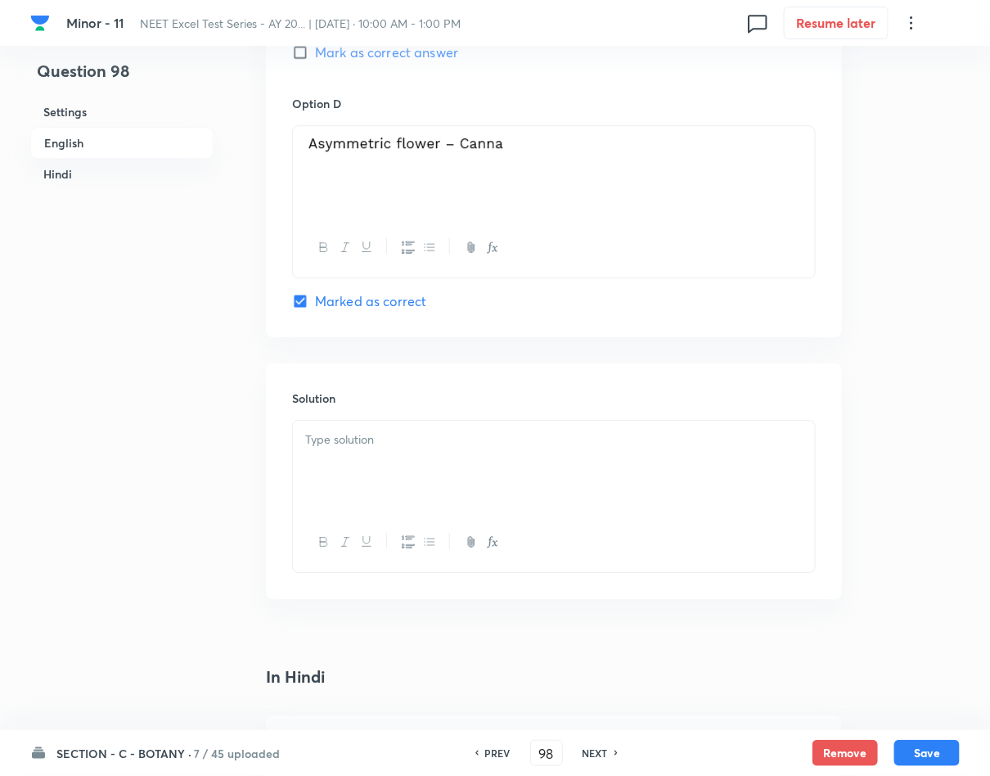
click at [398, 452] on div at bounding box center [554, 466] width 522 height 92
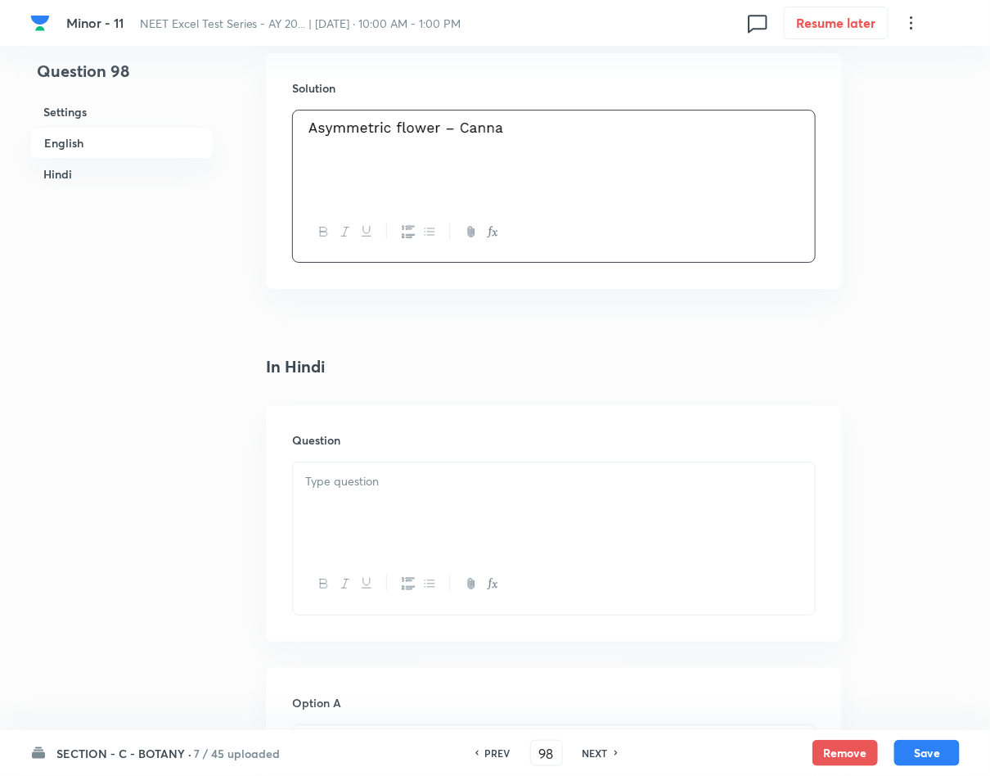
scroll to position [1841, 0]
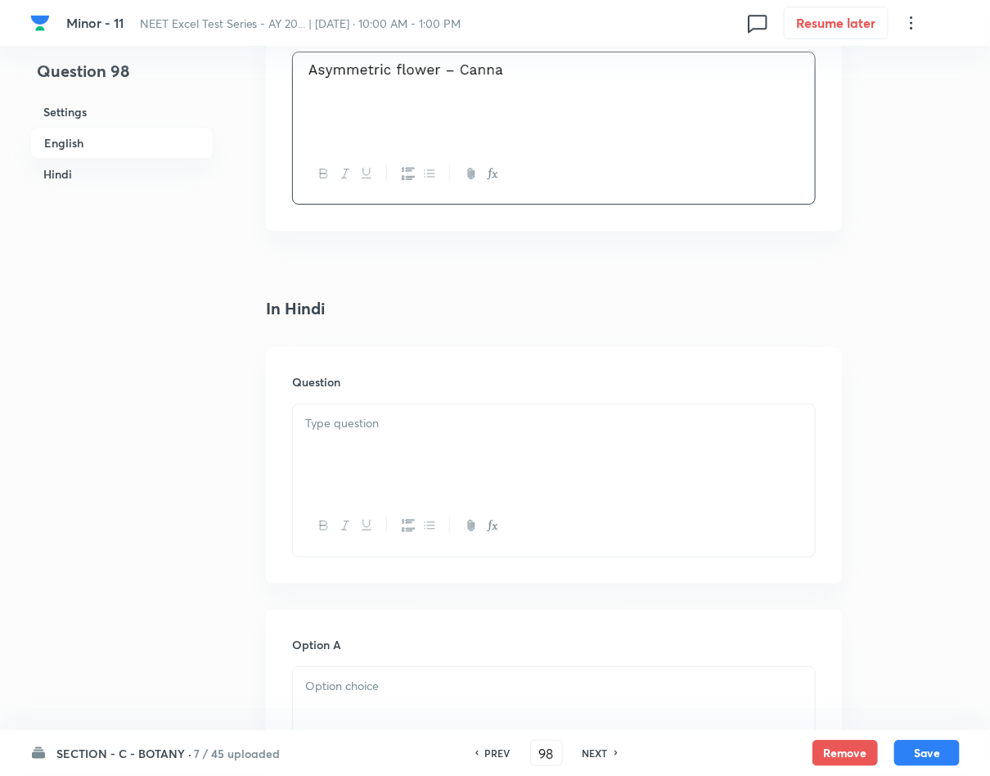
click at [471, 460] on div at bounding box center [554, 450] width 522 height 92
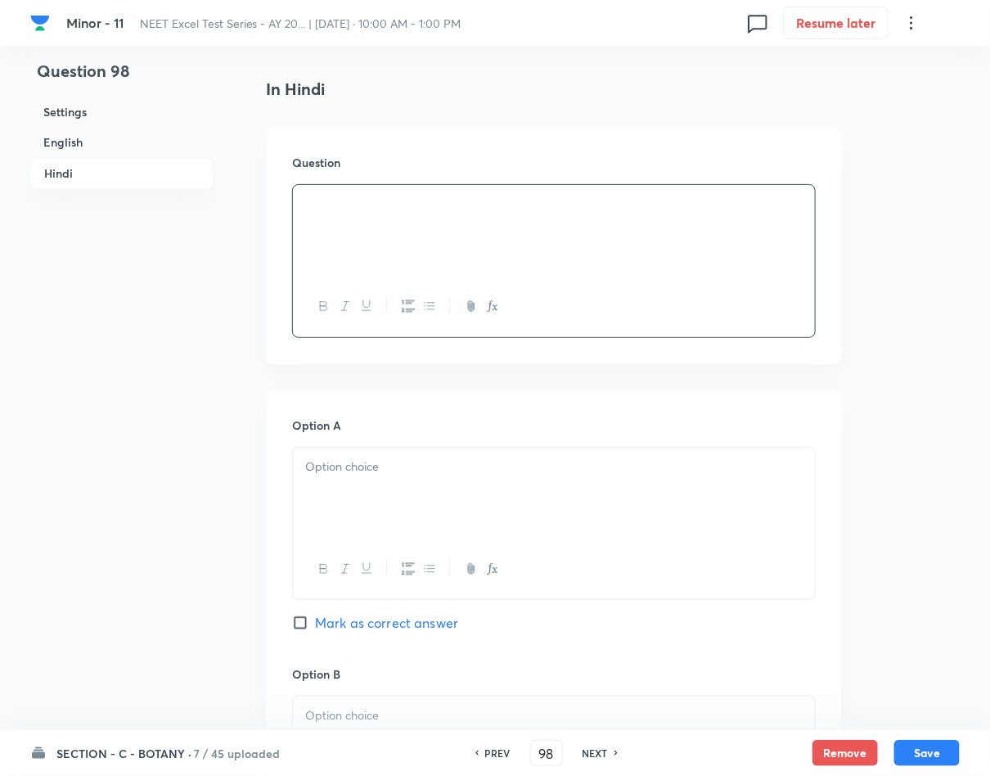
scroll to position [2086, 0]
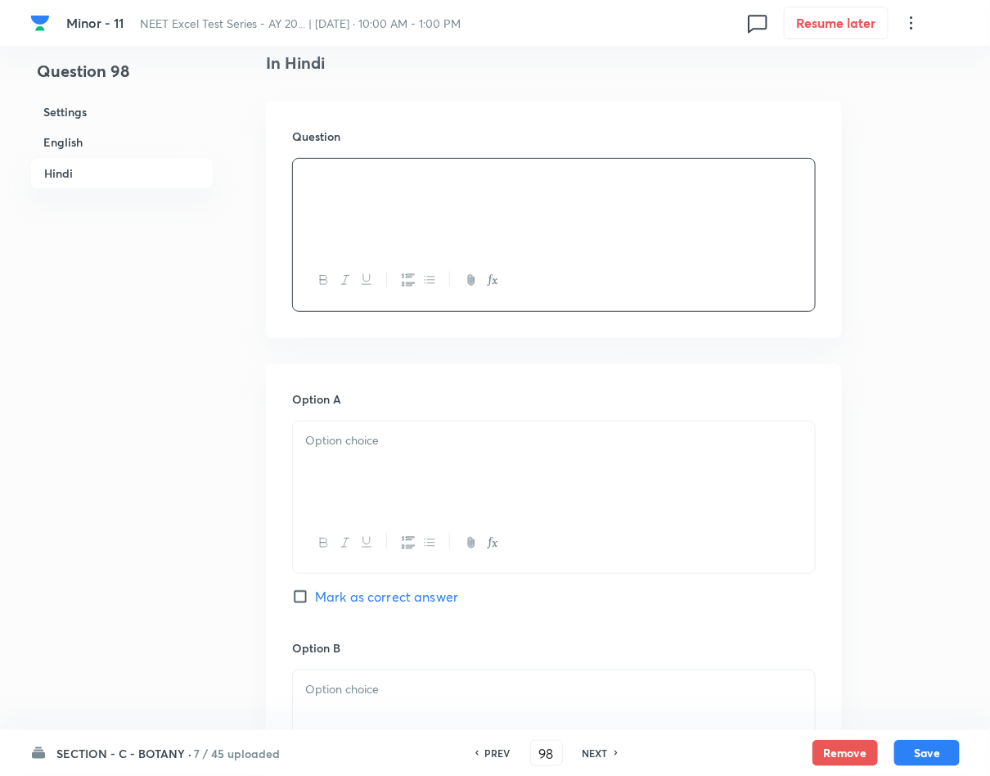
click at [347, 481] on div at bounding box center [554, 467] width 522 height 92
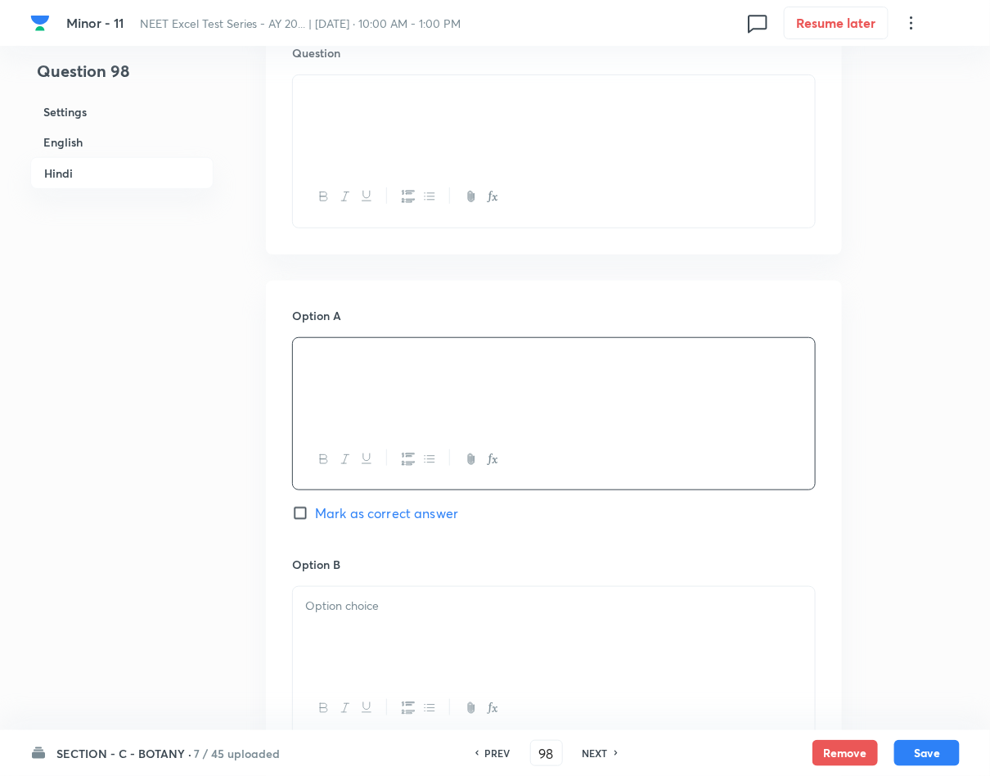
scroll to position [2209, 0]
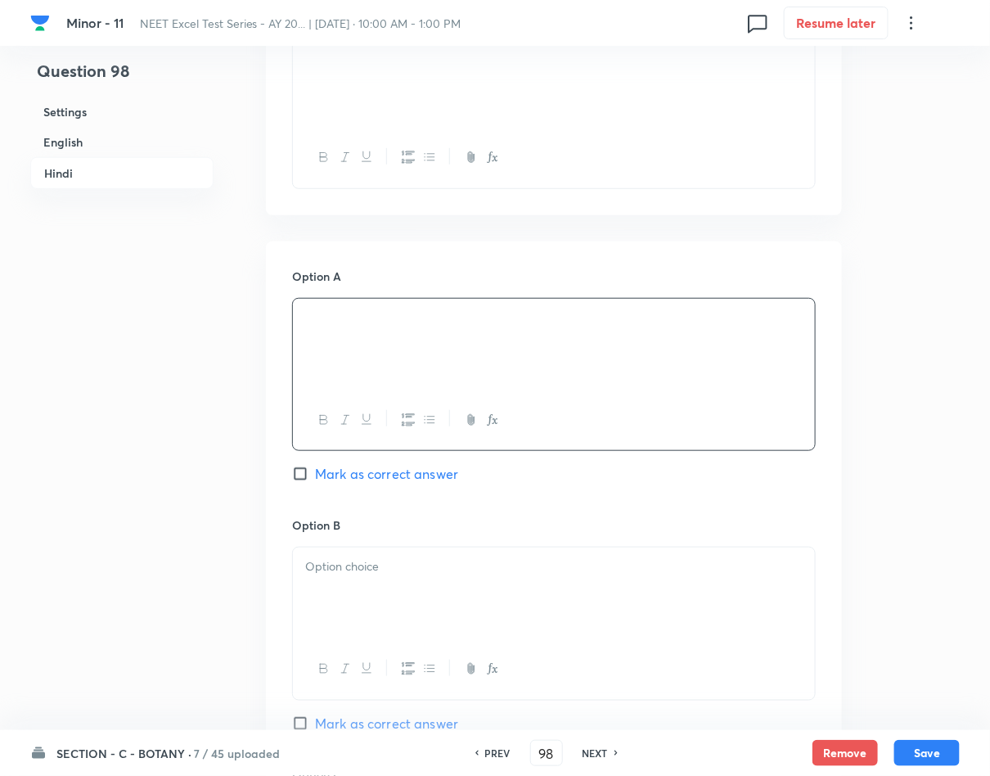
click at [363, 557] on div at bounding box center [554, 593] width 522 height 92
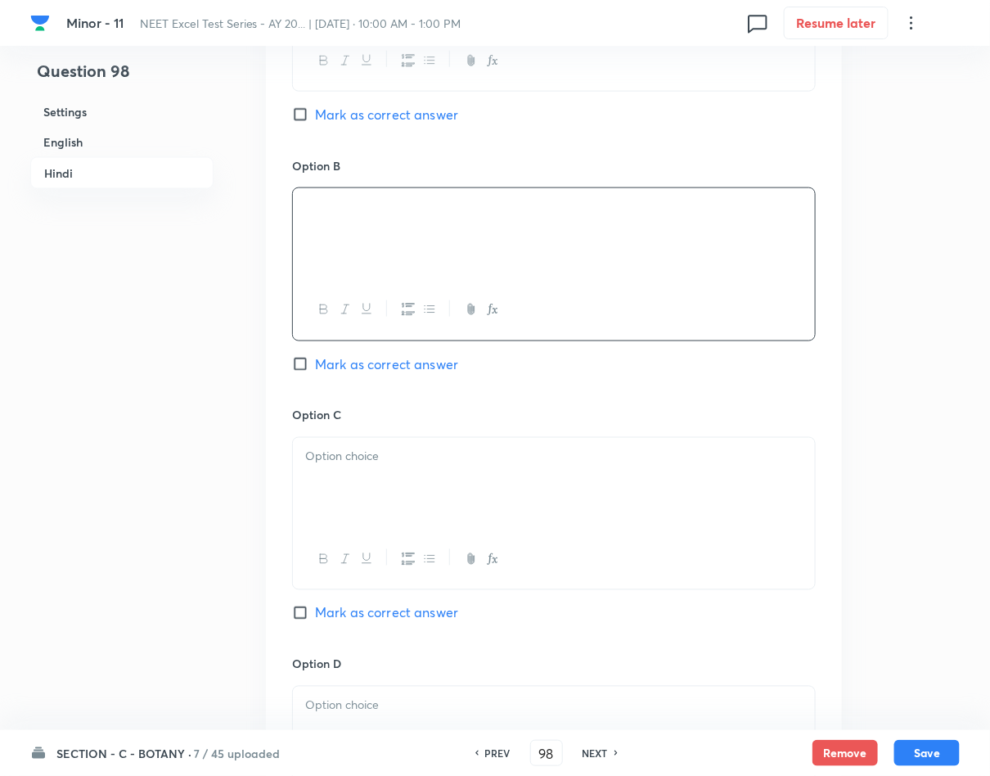
scroll to position [2577, 0]
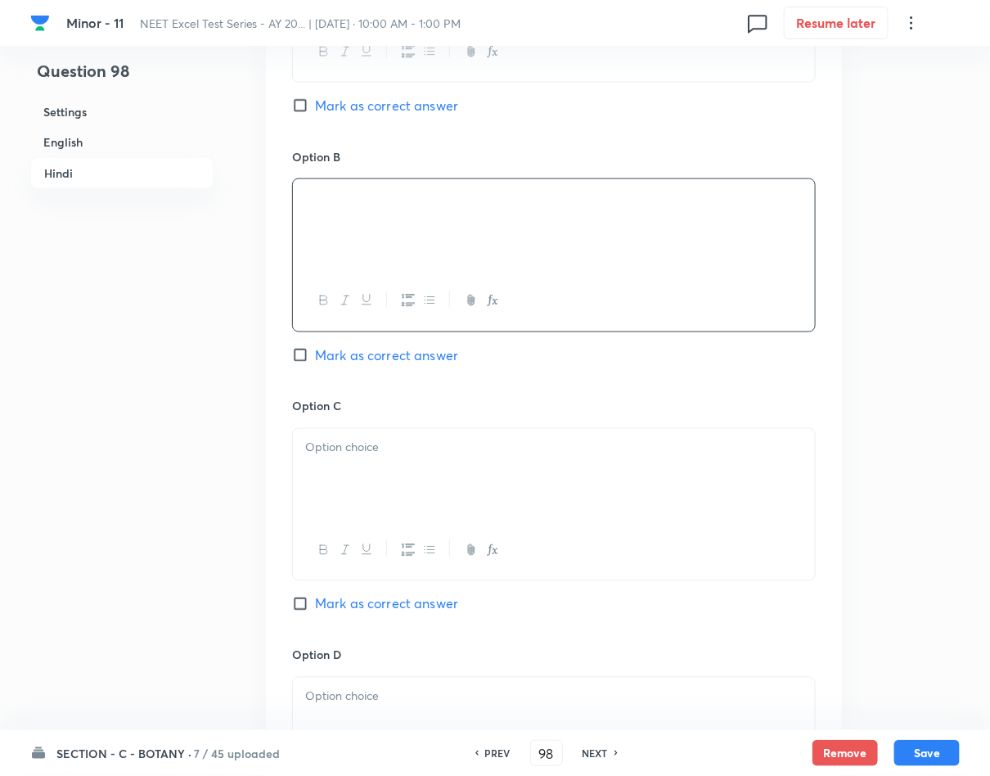
click at [438, 457] on p at bounding box center [553, 447] width 497 height 19
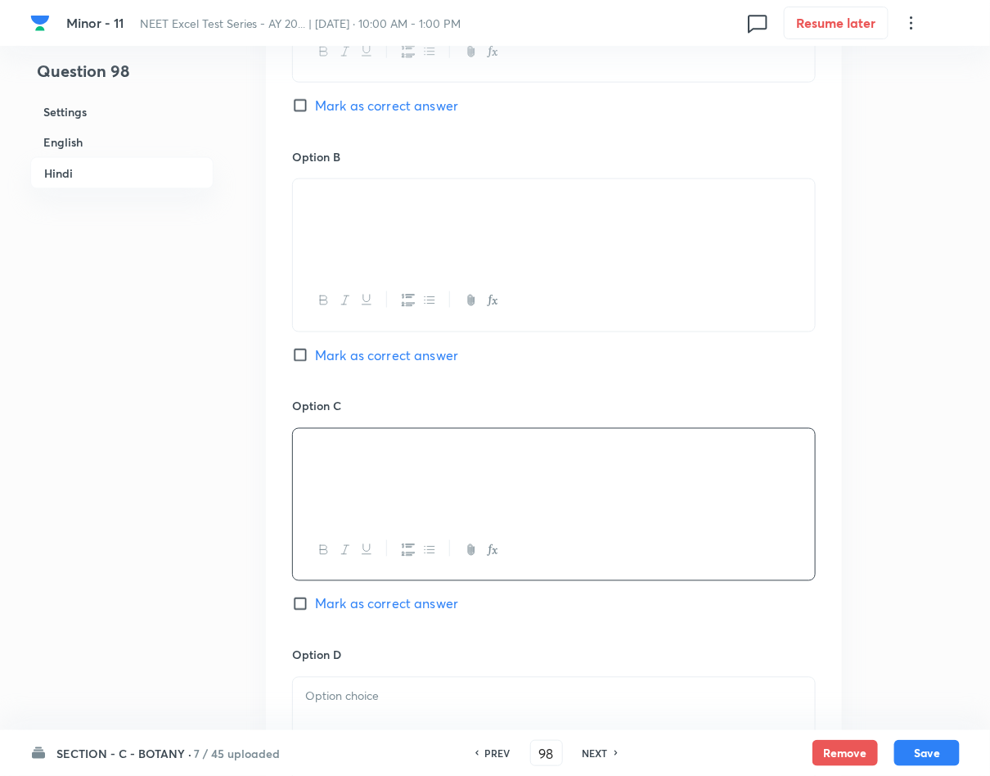
scroll to position [2822, 0]
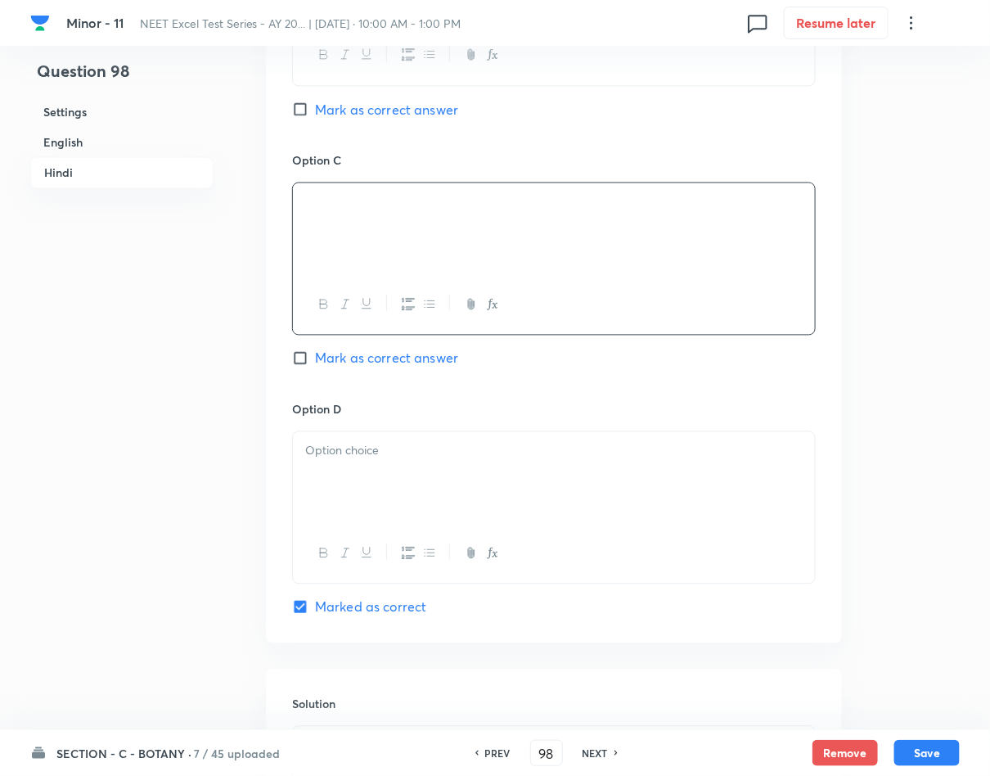
click at [511, 488] on div at bounding box center [554, 478] width 522 height 92
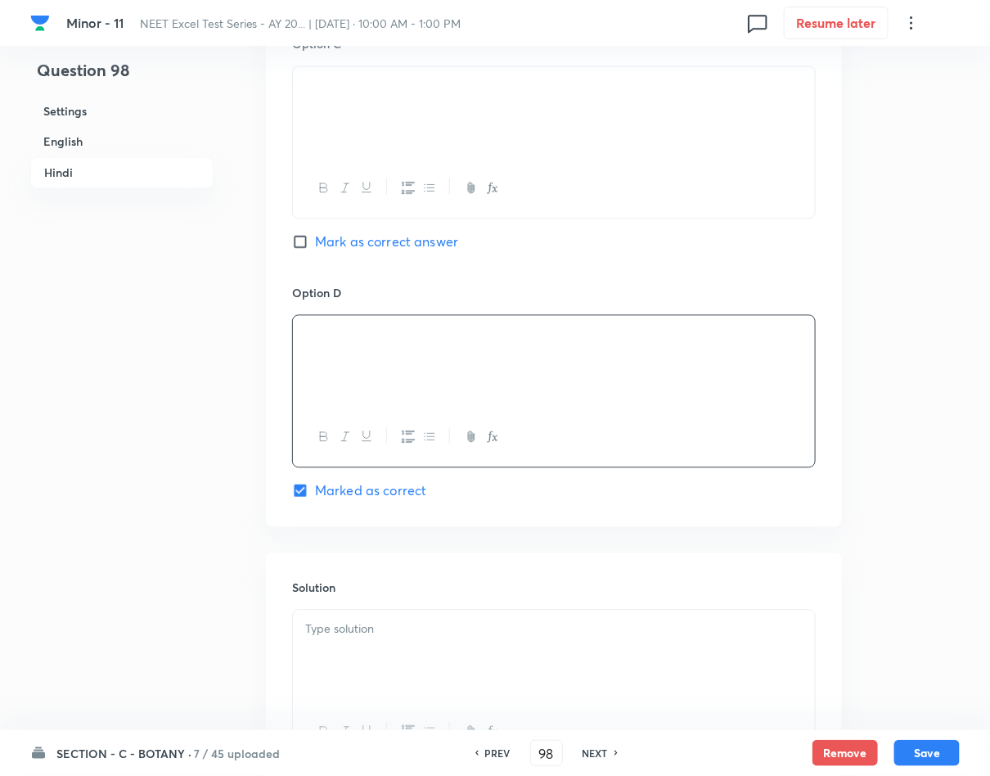
scroll to position [3068, 0]
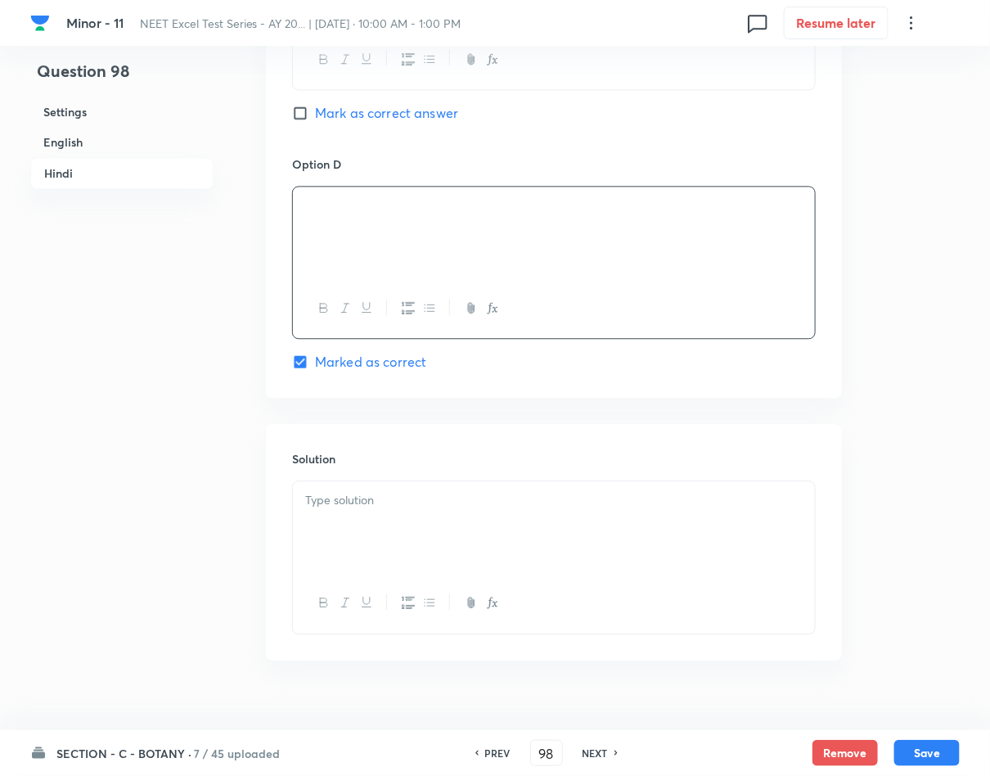
click at [476, 531] on div at bounding box center [554, 527] width 522 height 92
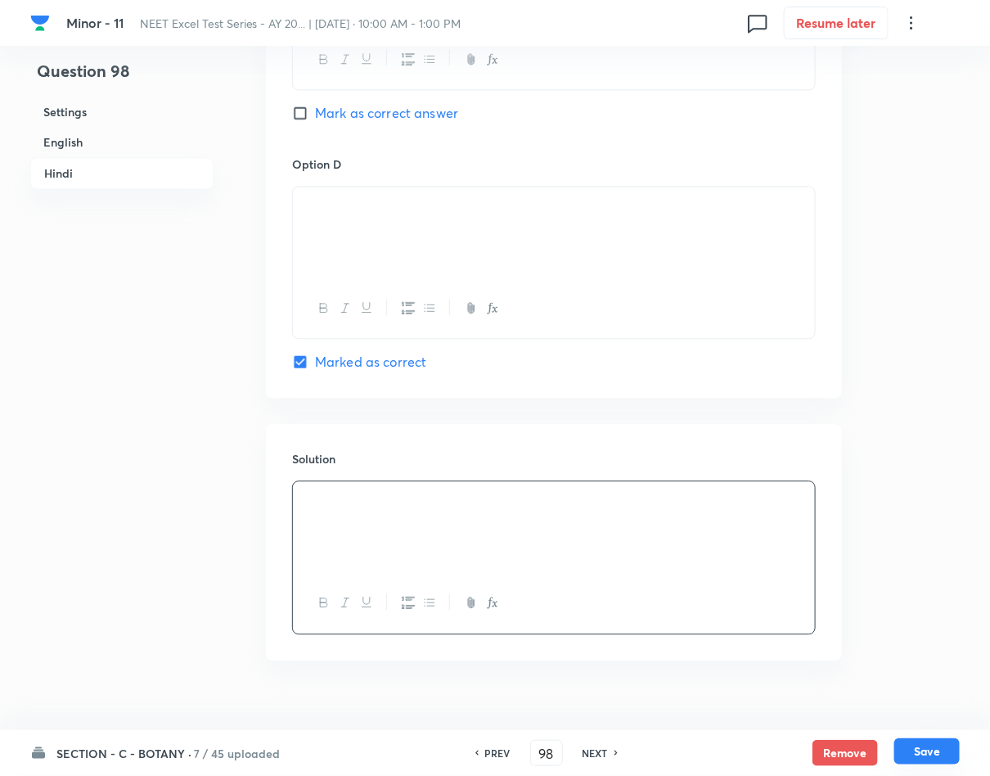
click at [933, 742] on button "Save" at bounding box center [926, 751] width 65 height 26
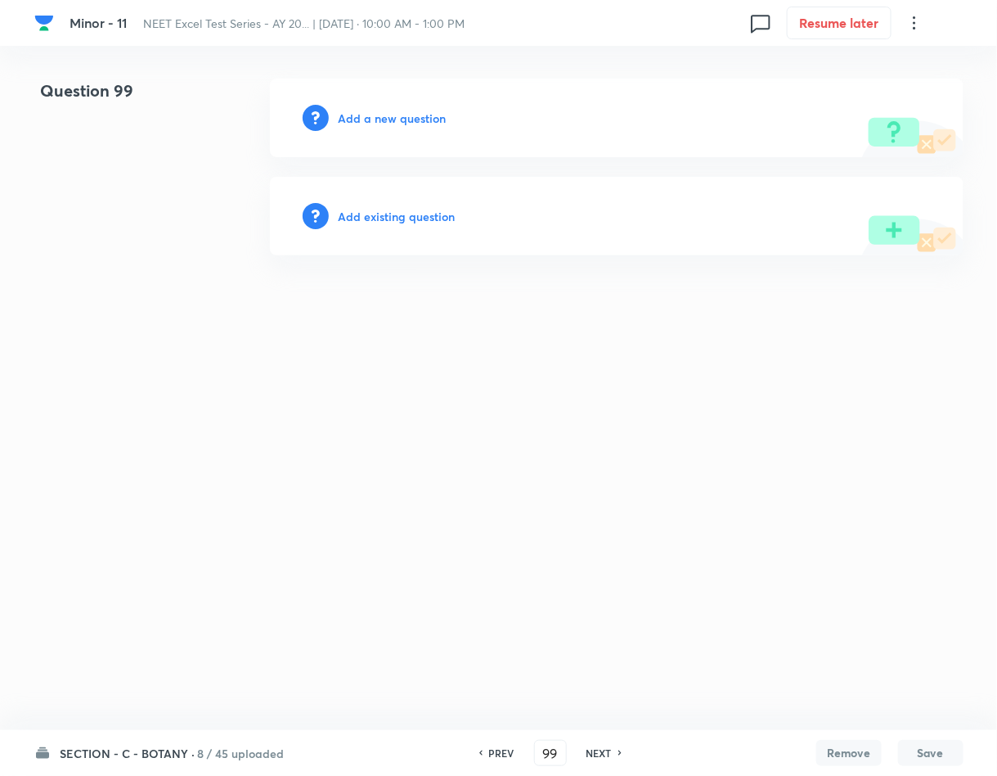
click at [371, 124] on h6 "Add a new question" at bounding box center [393, 118] width 108 height 17
click at [371, 124] on h6 "Choose a question type" at bounding box center [402, 118] width 126 height 17
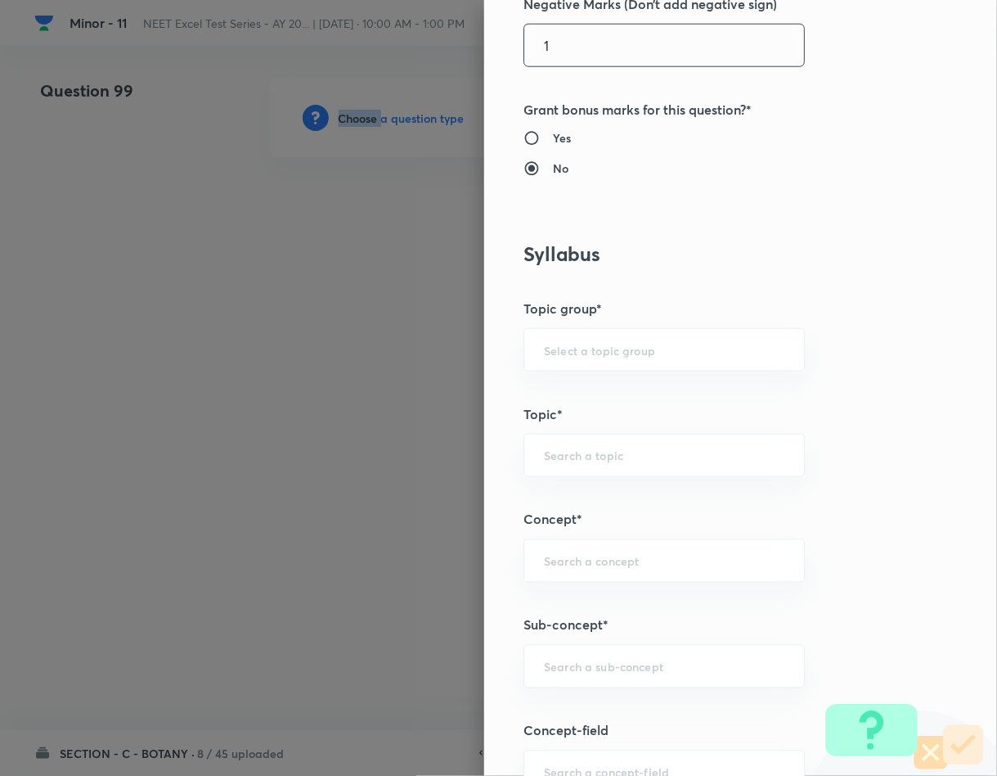
scroll to position [736, 0]
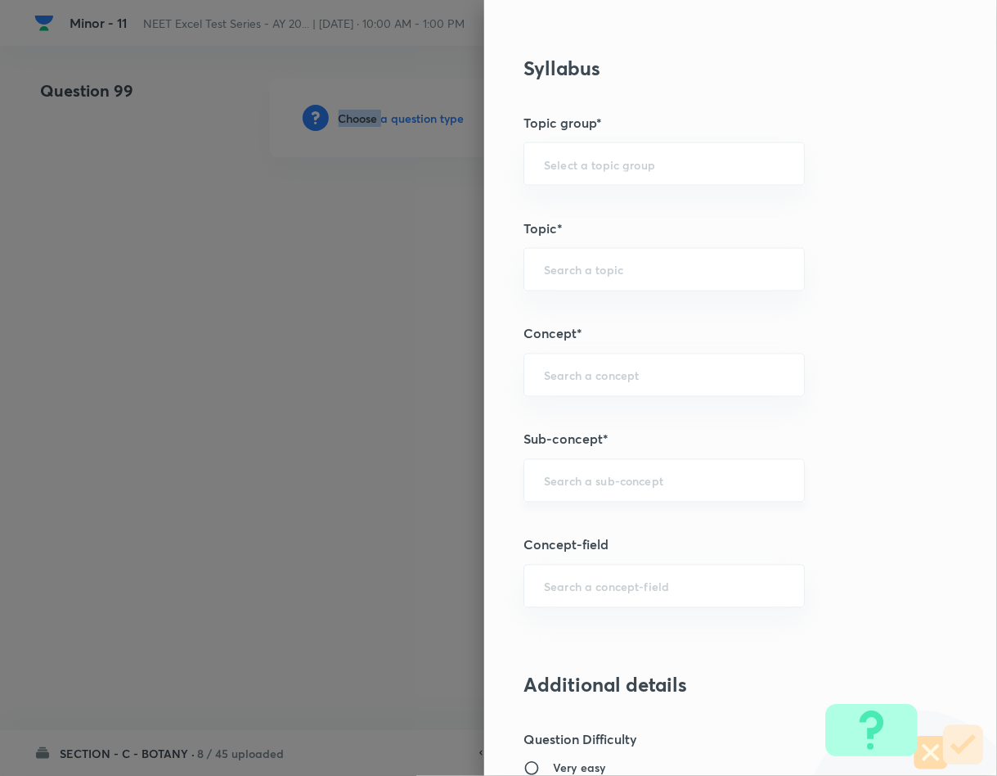
click at [591, 496] on div "​" at bounding box center [664, 480] width 281 height 43
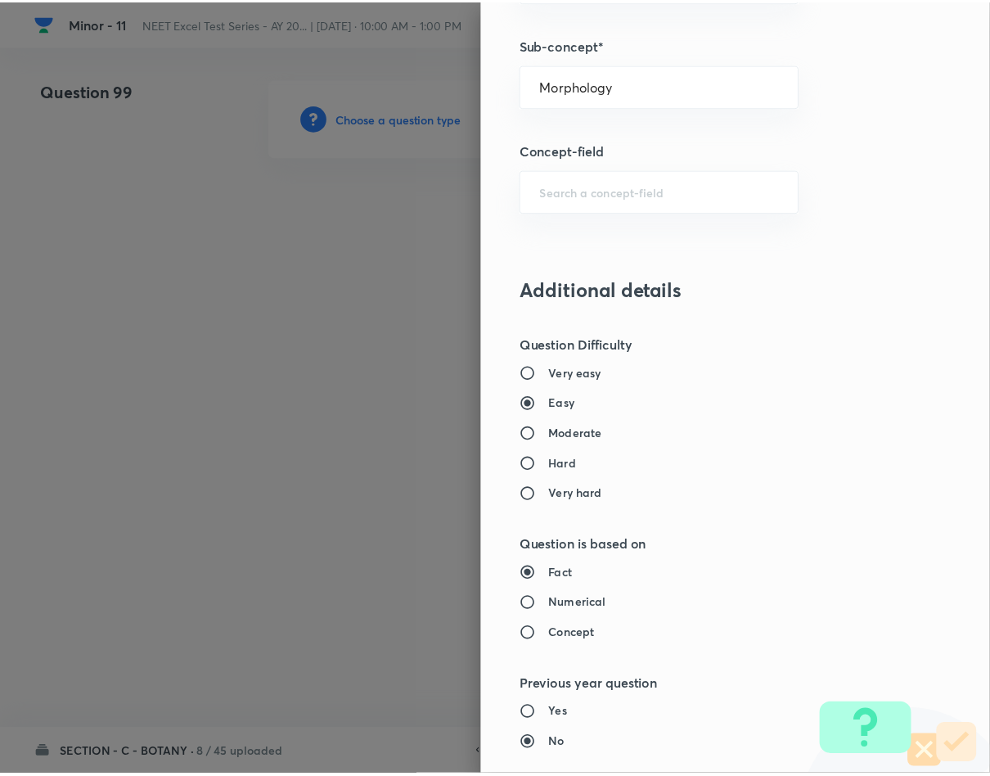
scroll to position [1569, 0]
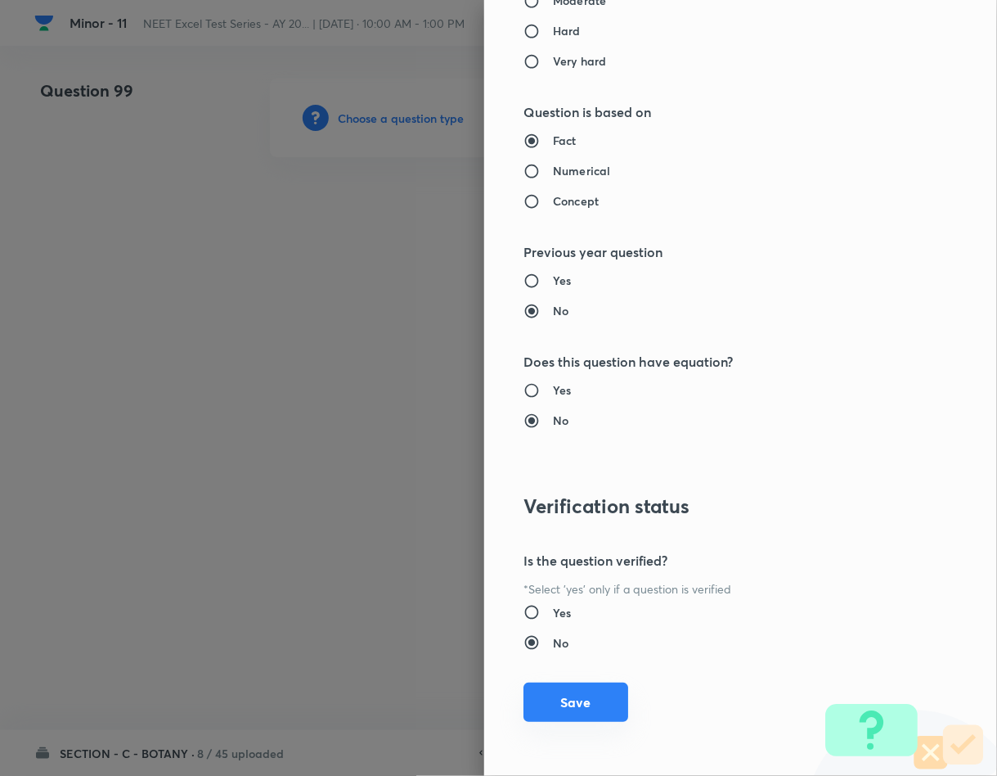
click at [589, 703] on button "Save" at bounding box center [576, 701] width 105 height 39
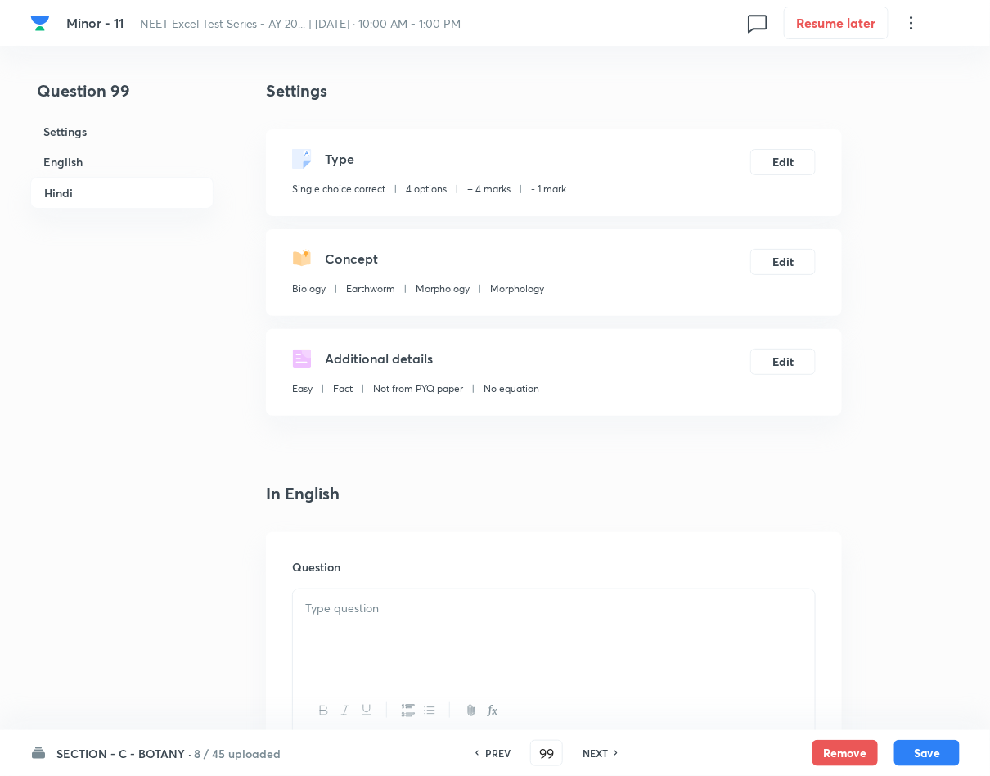
click at [501, 632] on div at bounding box center [554, 635] width 522 height 92
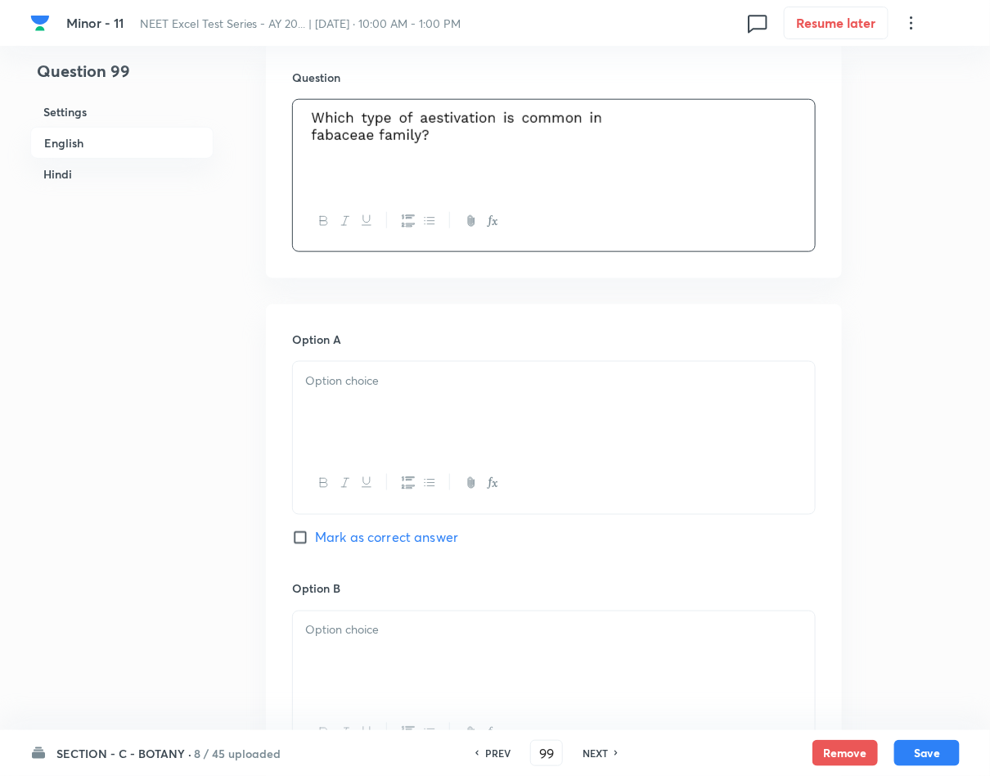
scroll to position [491, 0]
click at [422, 444] on div at bounding box center [554, 406] width 522 height 92
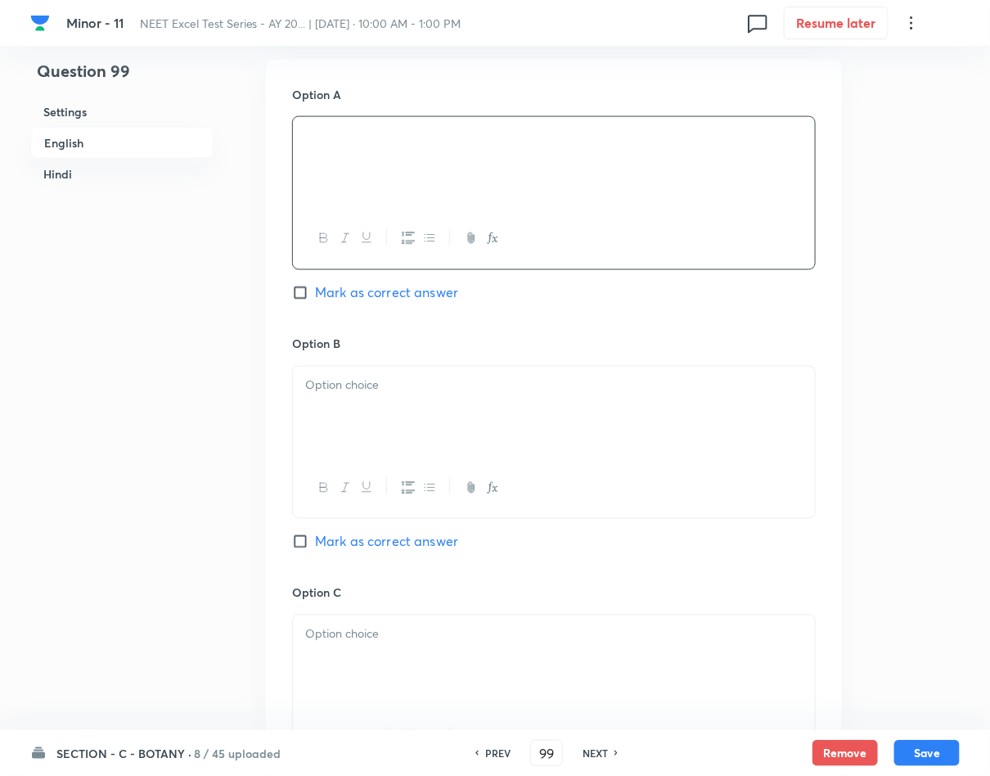
scroll to position [736, 0]
click at [423, 455] on div at bounding box center [554, 410] width 522 height 92
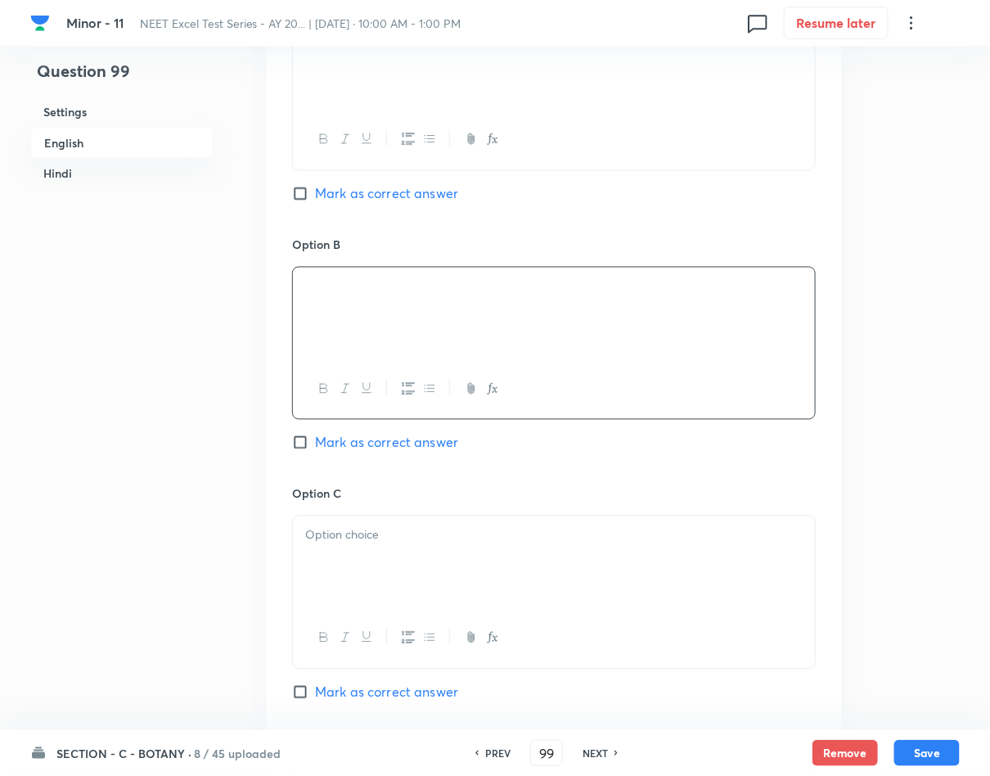
scroll to position [982, 0]
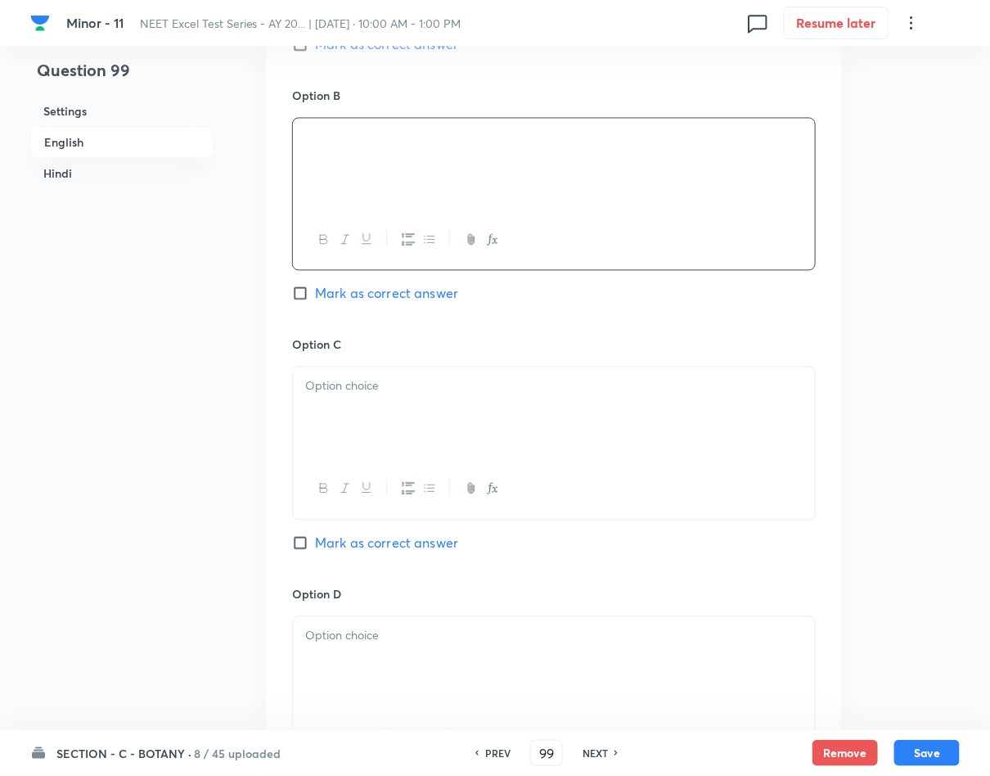
click at [459, 437] on div at bounding box center [554, 413] width 522 height 92
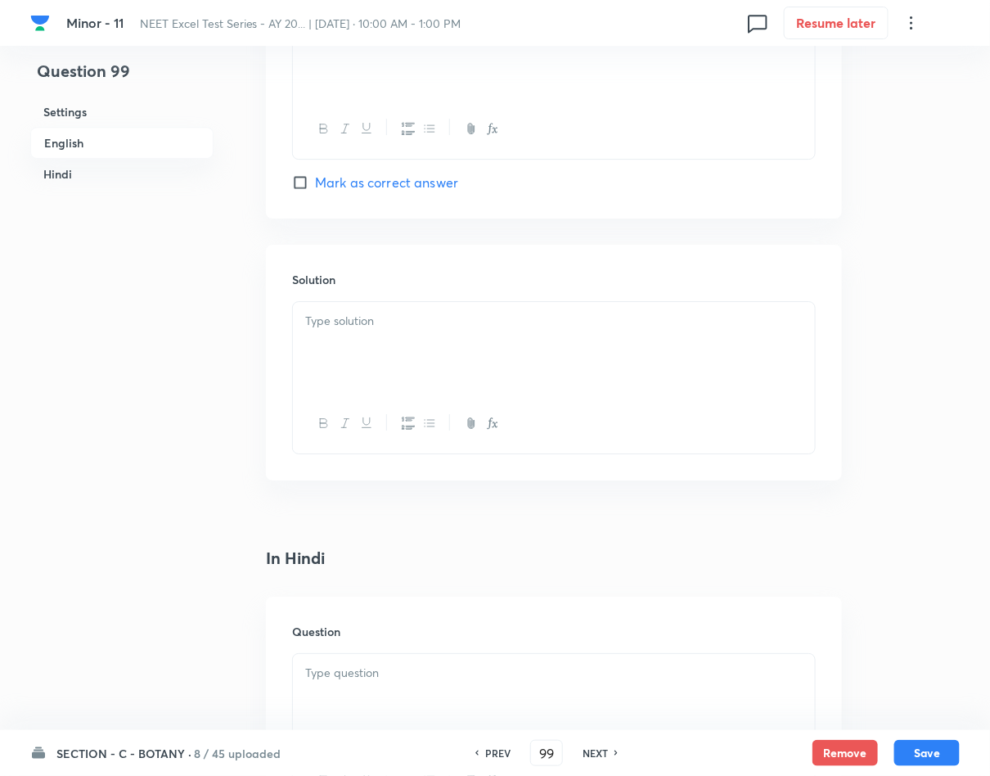
scroll to position [1595, 0]
click at [456, 371] on div at bounding box center [554, 344] width 522 height 92
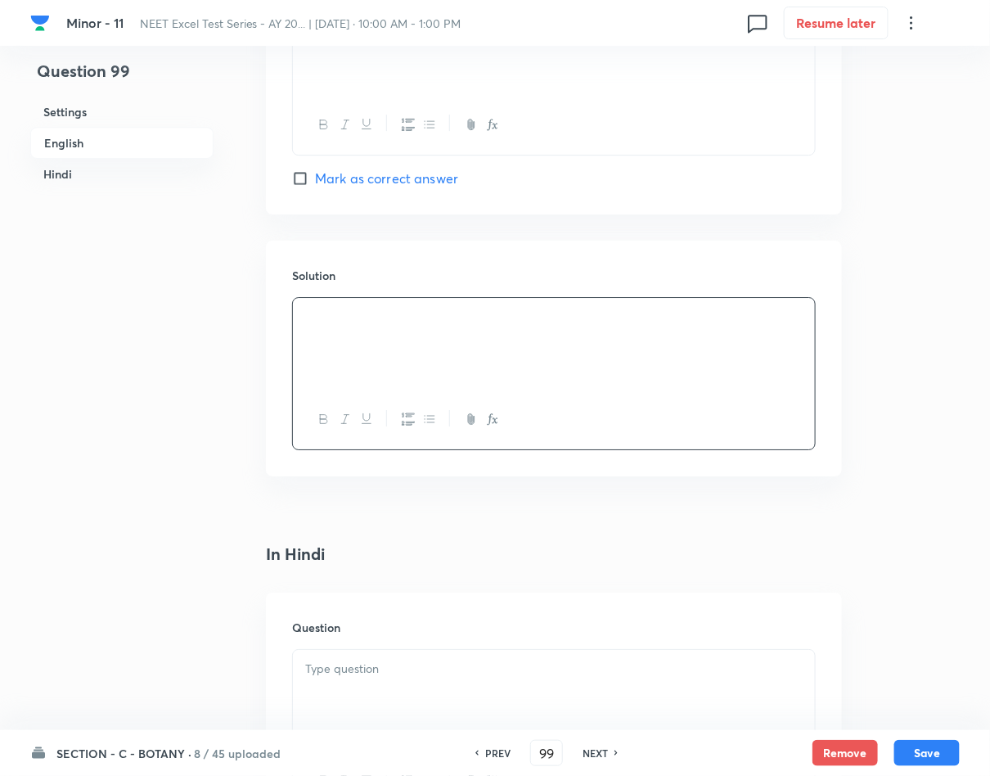
scroll to position [1350, 0]
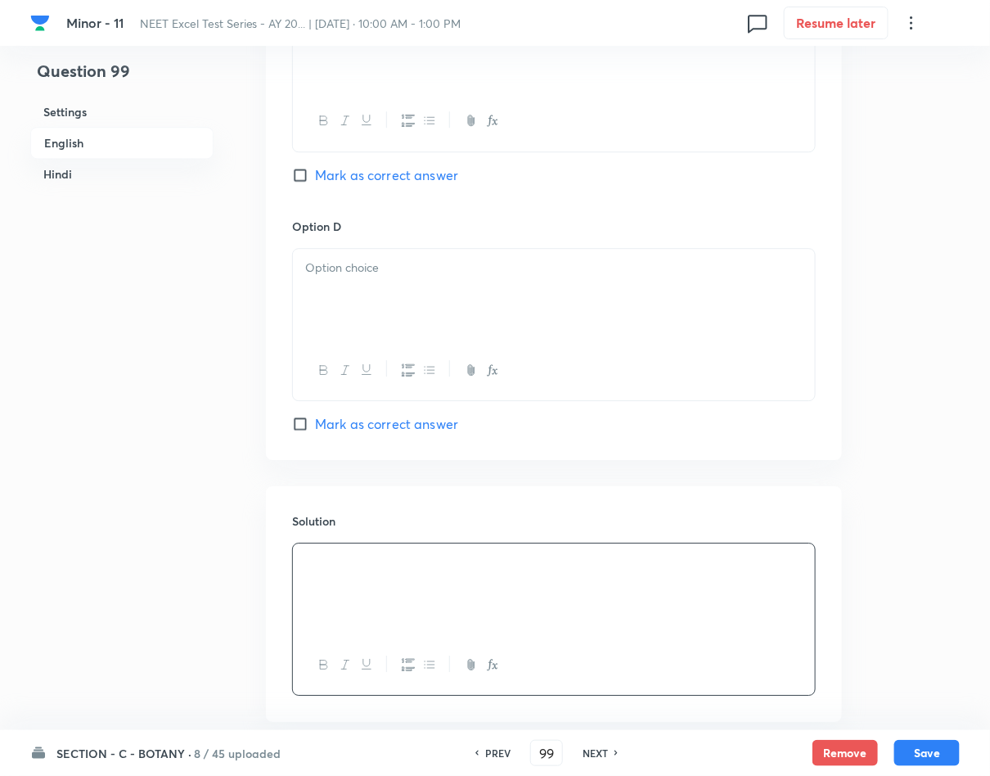
click at [391, 285] on div at bounding box center [554, 295] width 522 height 92
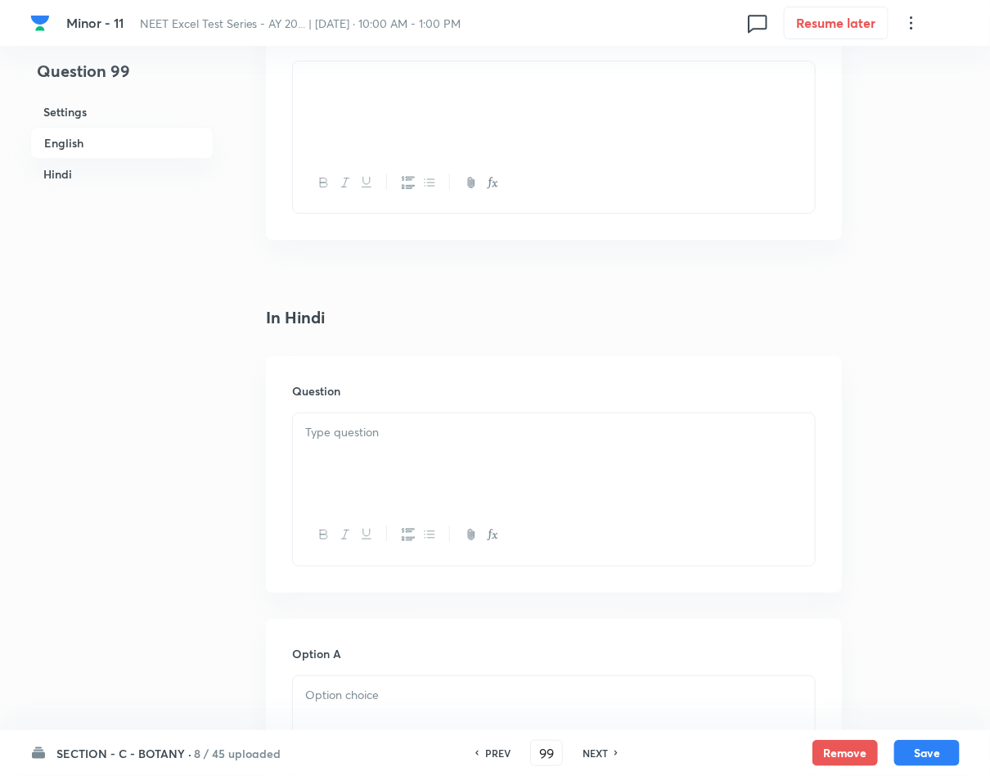
scroll to position [1841, 0]
click at [378, 449] on div at bounding box center [554, 450] width 522 height 92
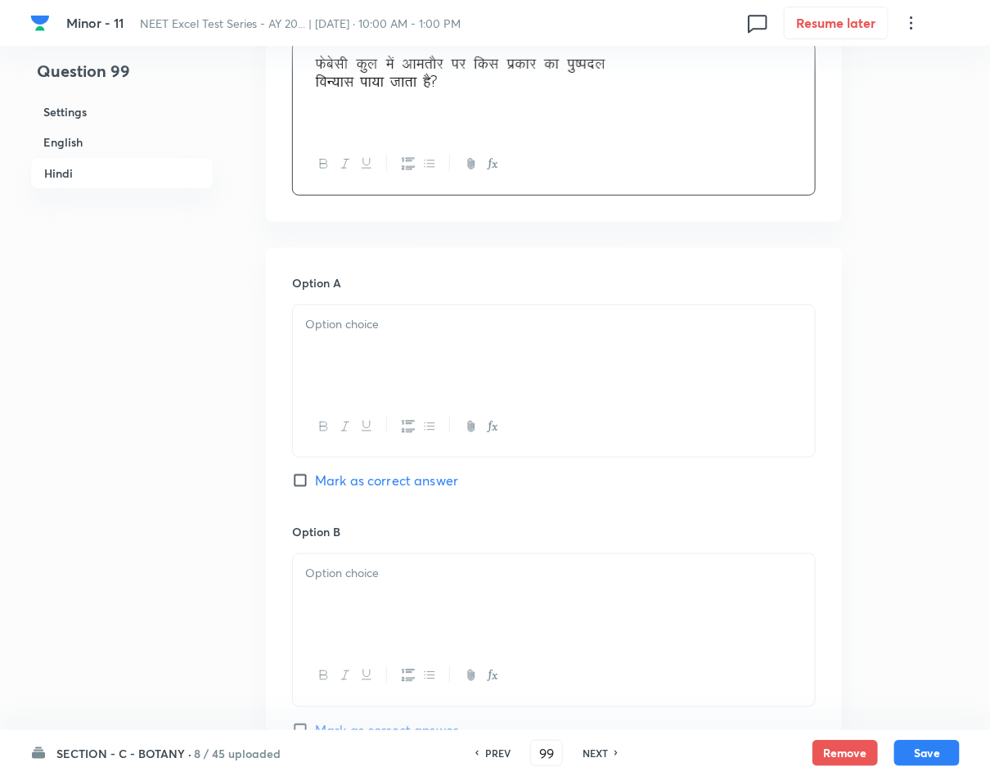
scroll to position [2209, 0]
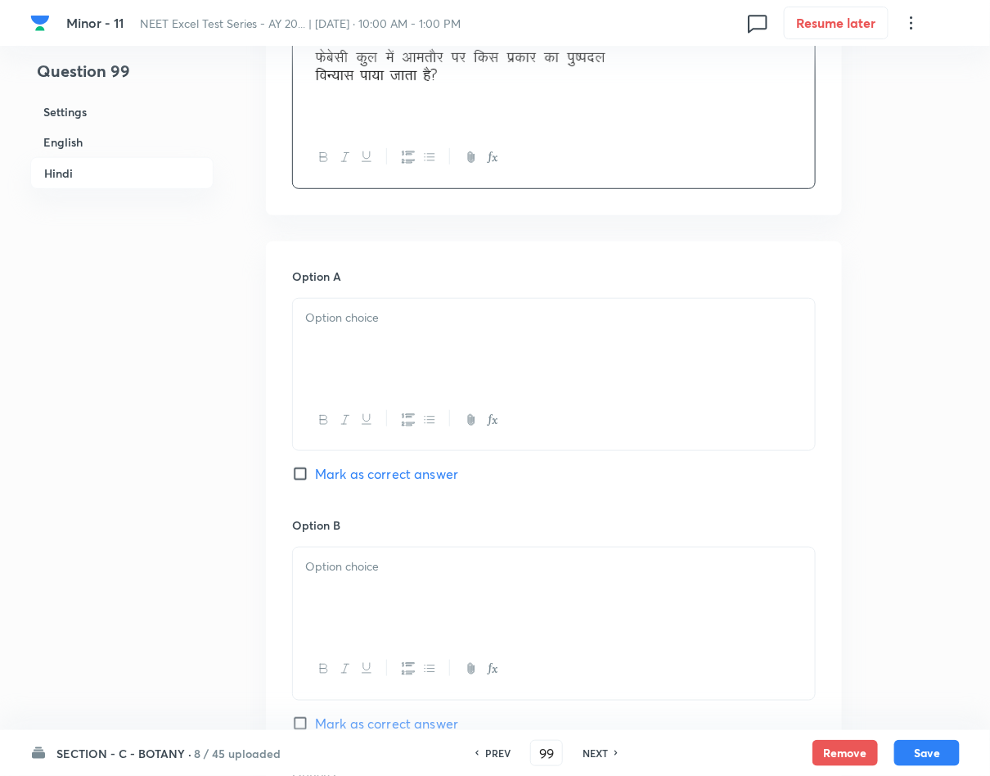
click at [450, 356] on div at bounding box center [554, 345] width 522 height 92
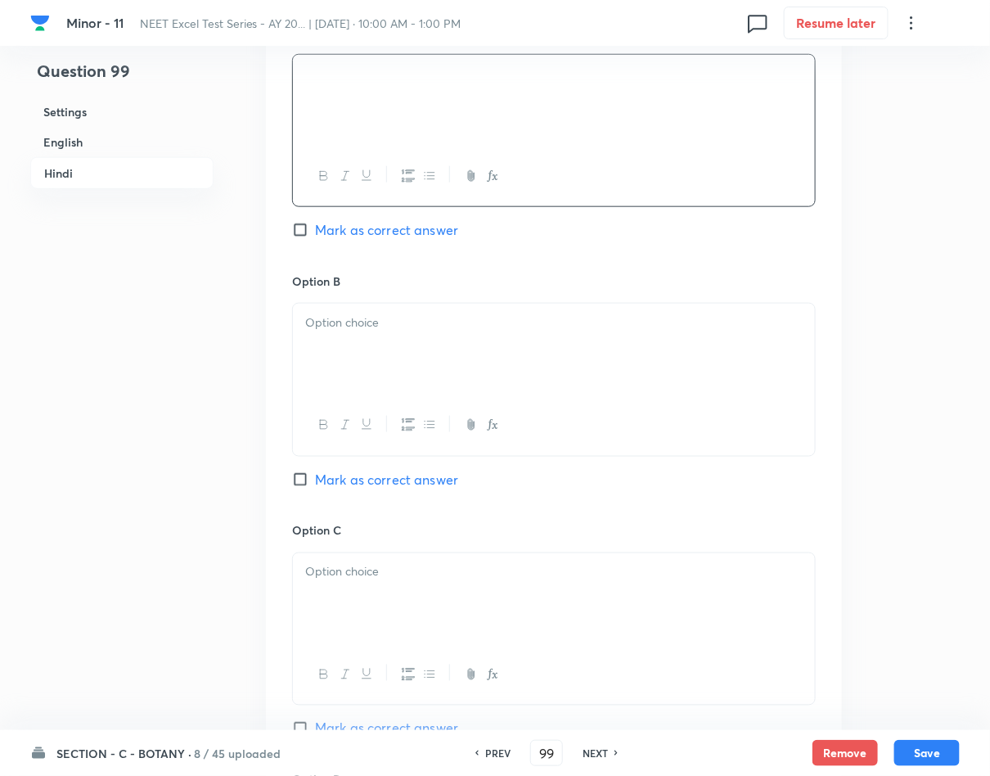
scroll to position [2454, 0]
click at [476, 317] on p at bounding box center [553, 321] width 497 height 19
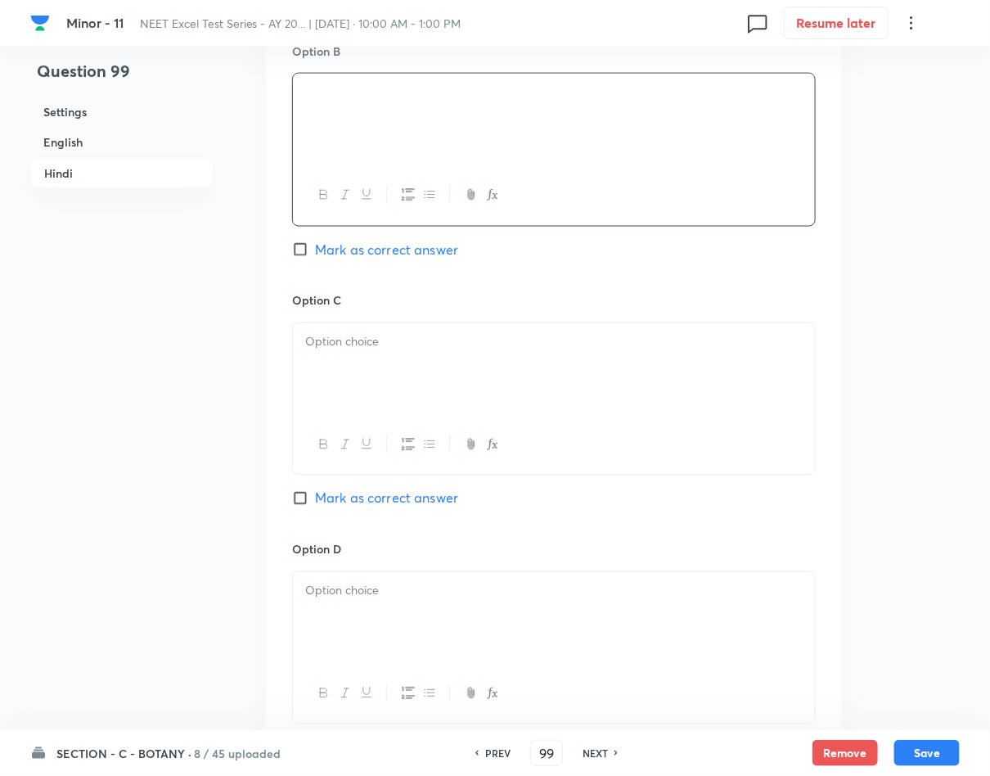
scroll to position [2700, 0]
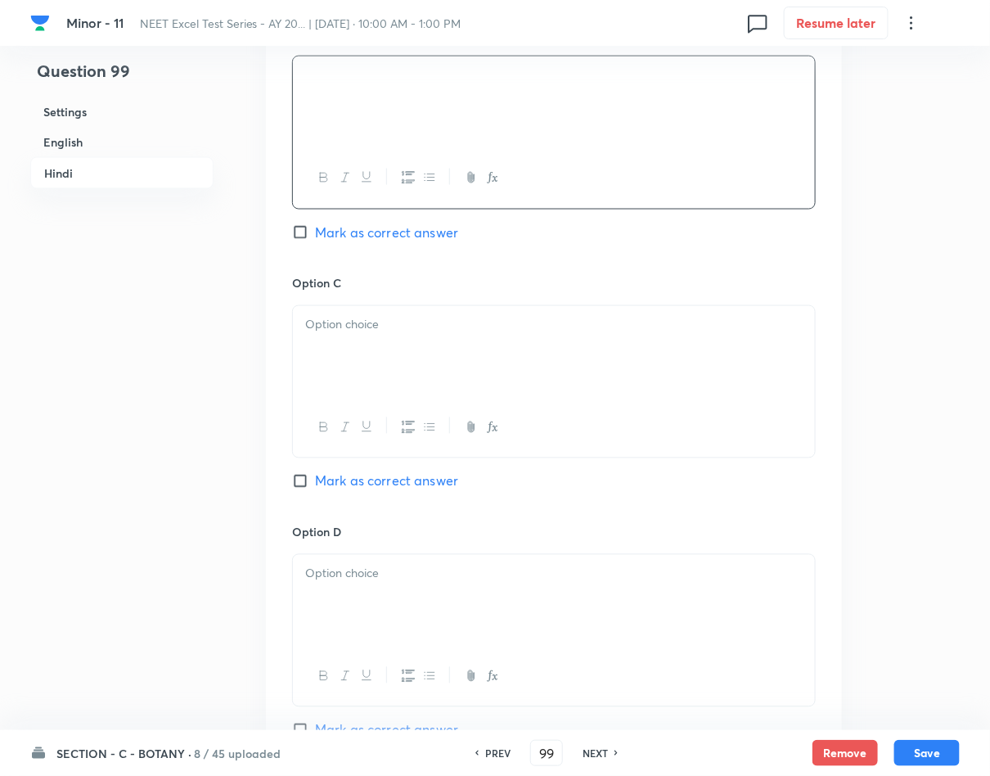
click at [487, 326] on p at bounding box center [553, 325] width 497 height 19
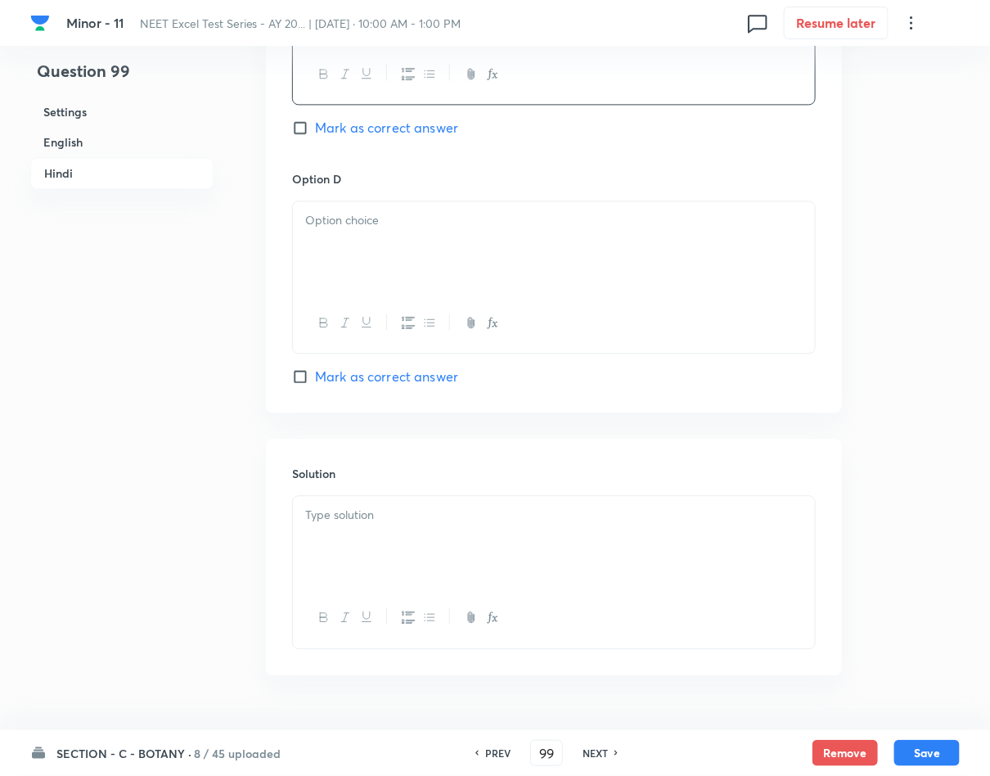
scroll to position [3068, 0]
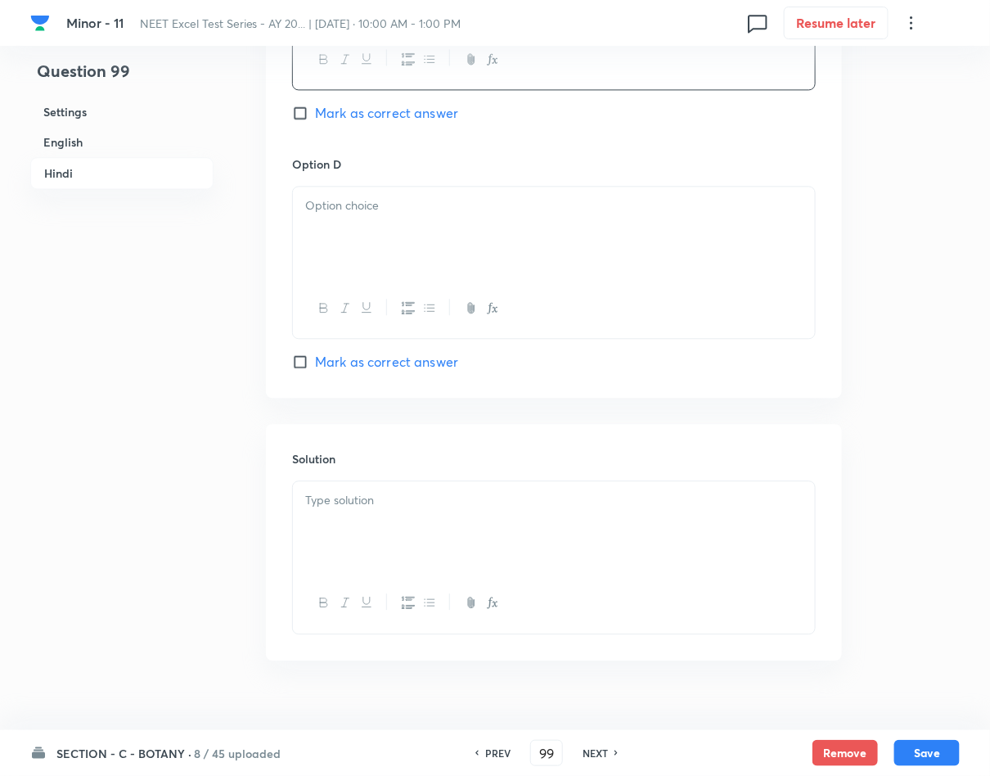
click at [508, 251] on div at bounding box center [554, 233] width 522 height 92
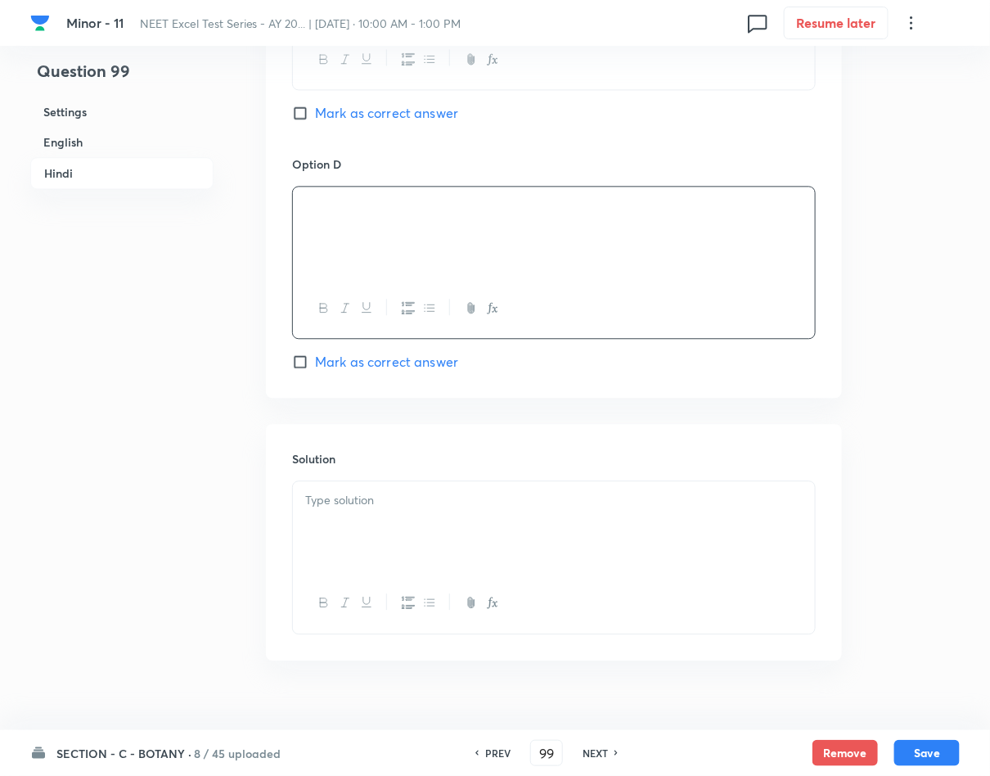
click at [400, 369] on span "Mark as correct answer" at bounding box center [386, 362] width 143 height 20
click at [315, 369] on input "Mark as correct answer" at bounding box center [303, 361] width 23 height 16
click at [353, 528] on div at bounding box center [554, 527] width 522 height 92
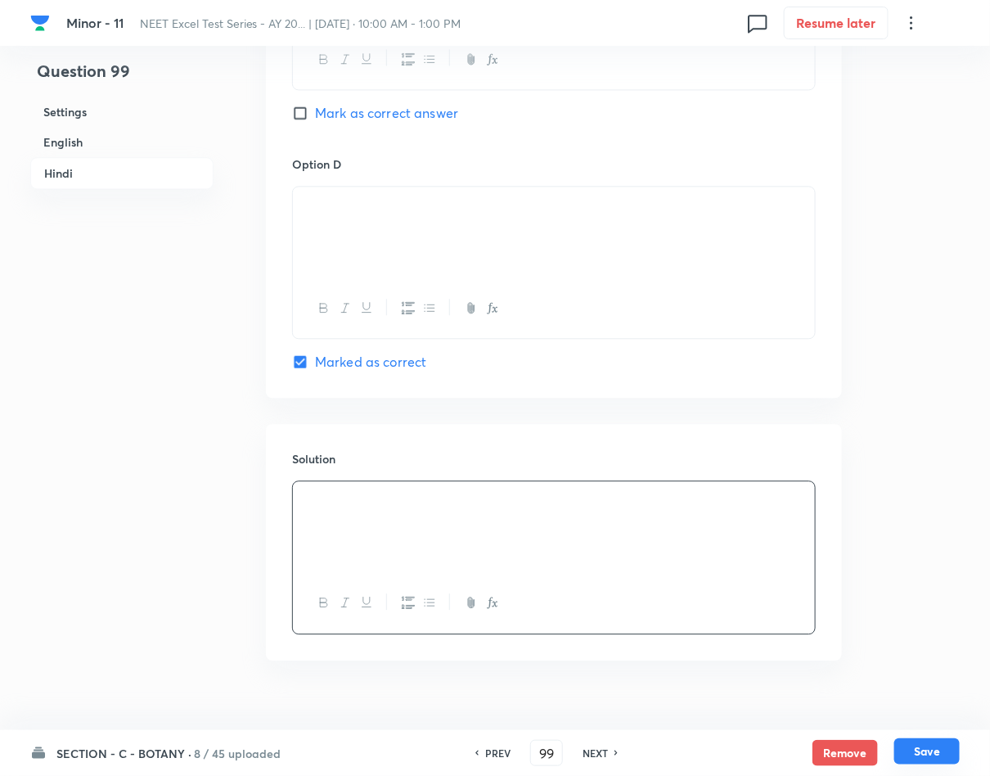
click at [928, 744] on button "Save" at bounding box center [926, 751] width 65 height 26
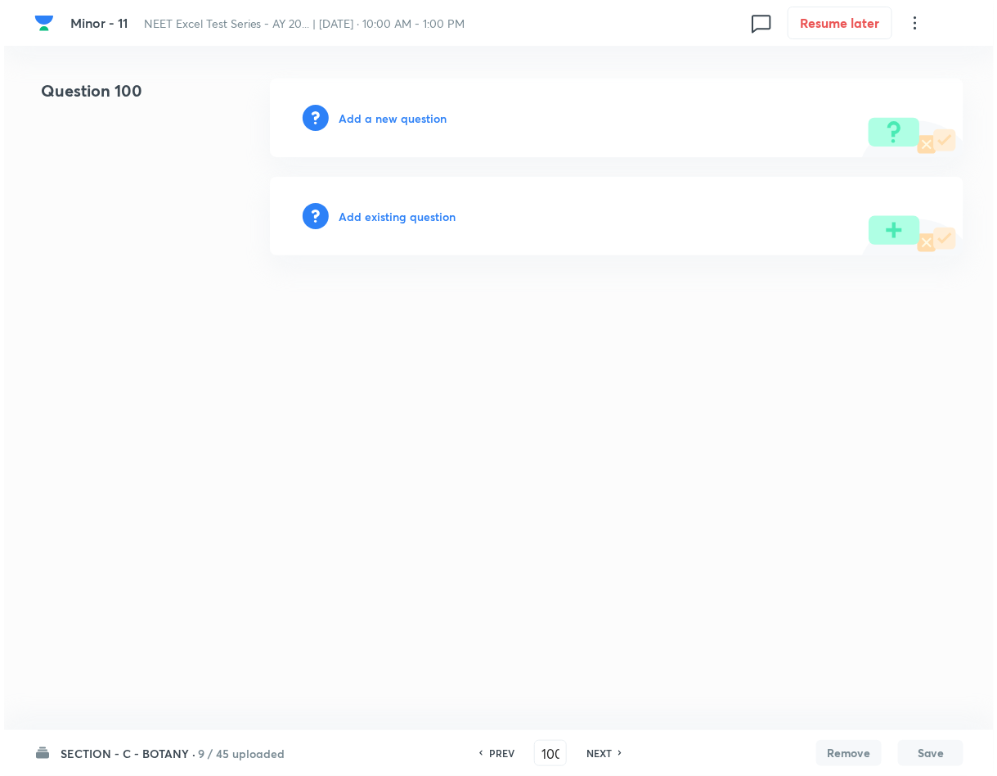
scroll to position [0, 0]
click at [375, 114] on h6 "Add a new question" at bounding box center [393, 118] width 108 height 17
click at [375, 114] on h6 "Choose a question type" at bounding box center [402, 118] width 126 height 17
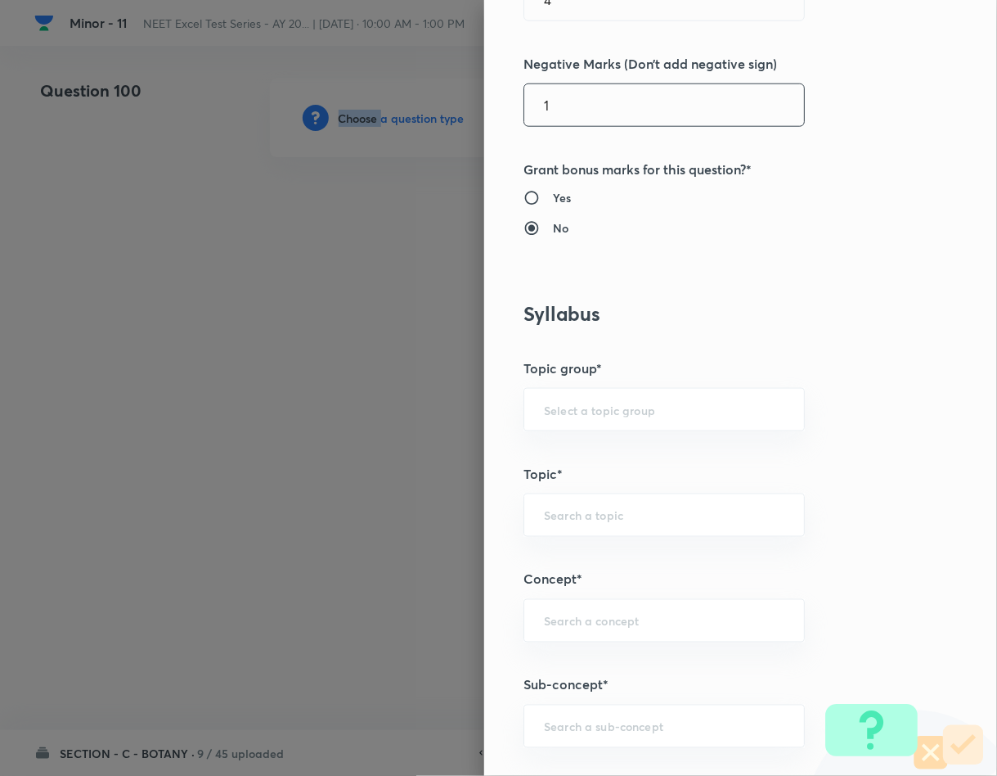
scroll to position [614, 0]
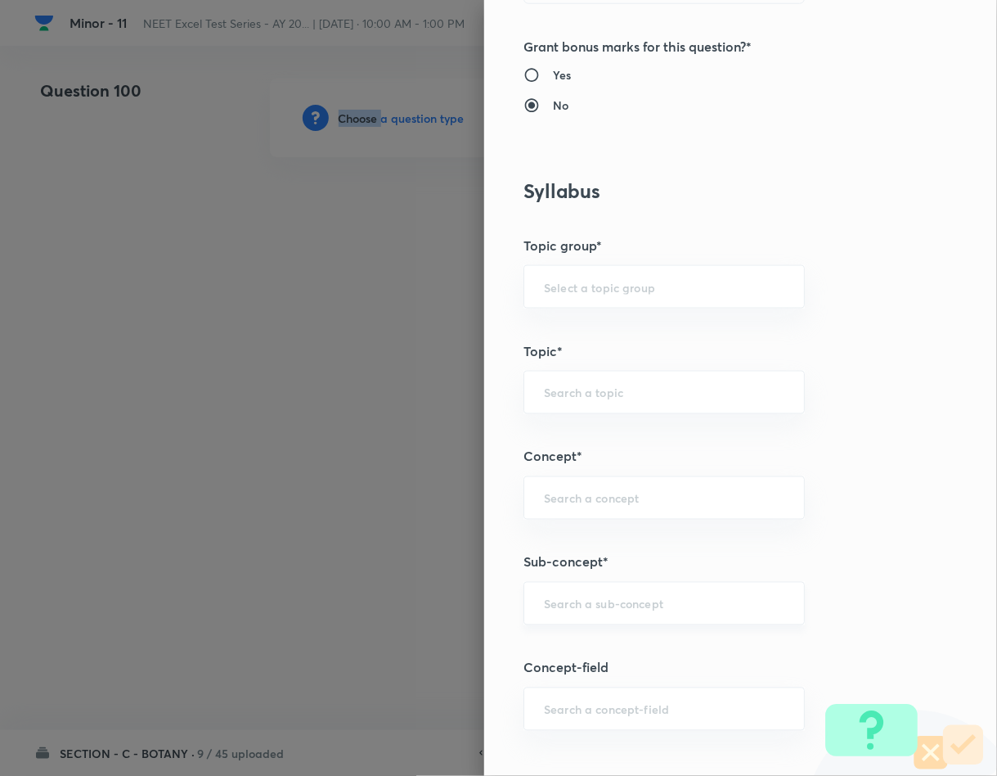
click at [636, 618] on div "​" at bounding box center [664, 603] width 281 height 43
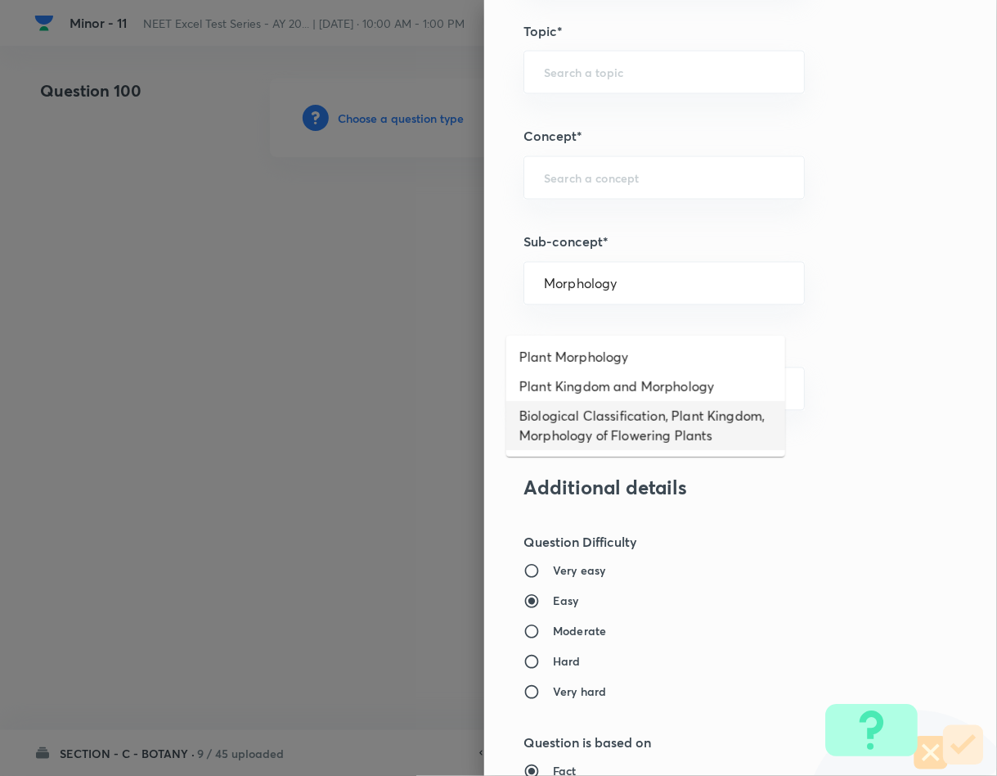
scroll to position [982, 0]
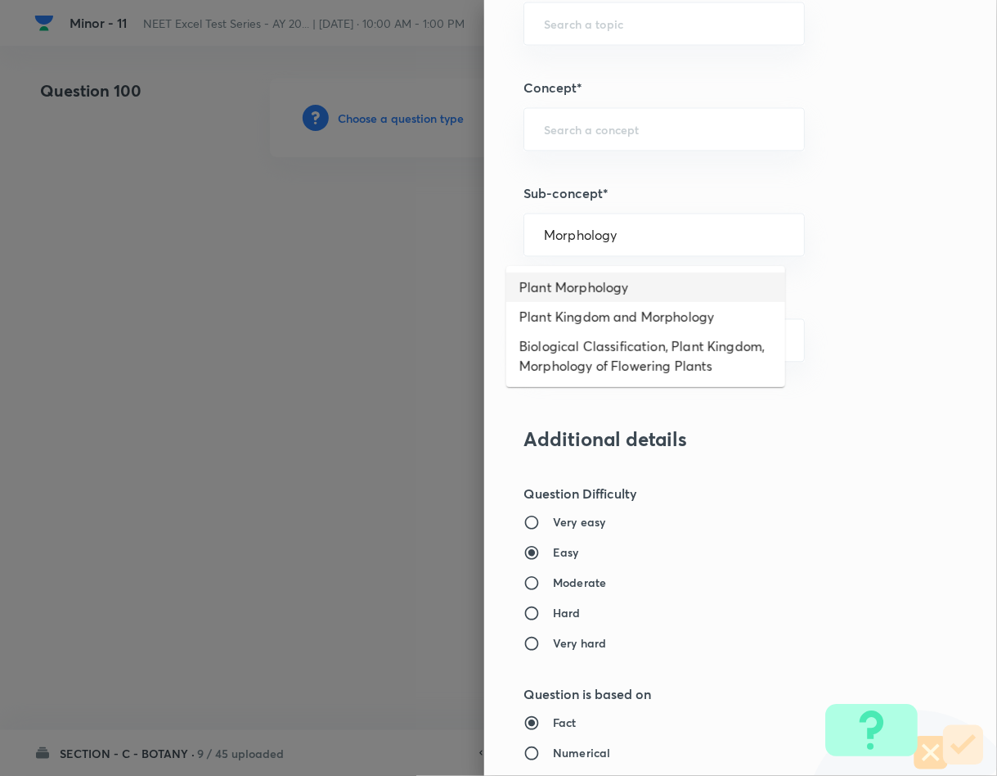
drag, startPoint x: 643, startPoint y: 249, endPoint x: 354, endPoint y: 231, distance: 289.3
click at [354, 231] on div "Question settings Question type* Single choice correct Number of options* 2 3 4…" at bounding box center [498, 388] width 997 height 776
drag, startPoint x: 628, startPoint y: 238, endPoint x: 327, endPoint y: 248, distance: 301.2
click at [327, 248] on div "Question settings Question type* Single choice correct Number of options* 2 3 4…" at bounding box center [498, 388] width 997 height 776
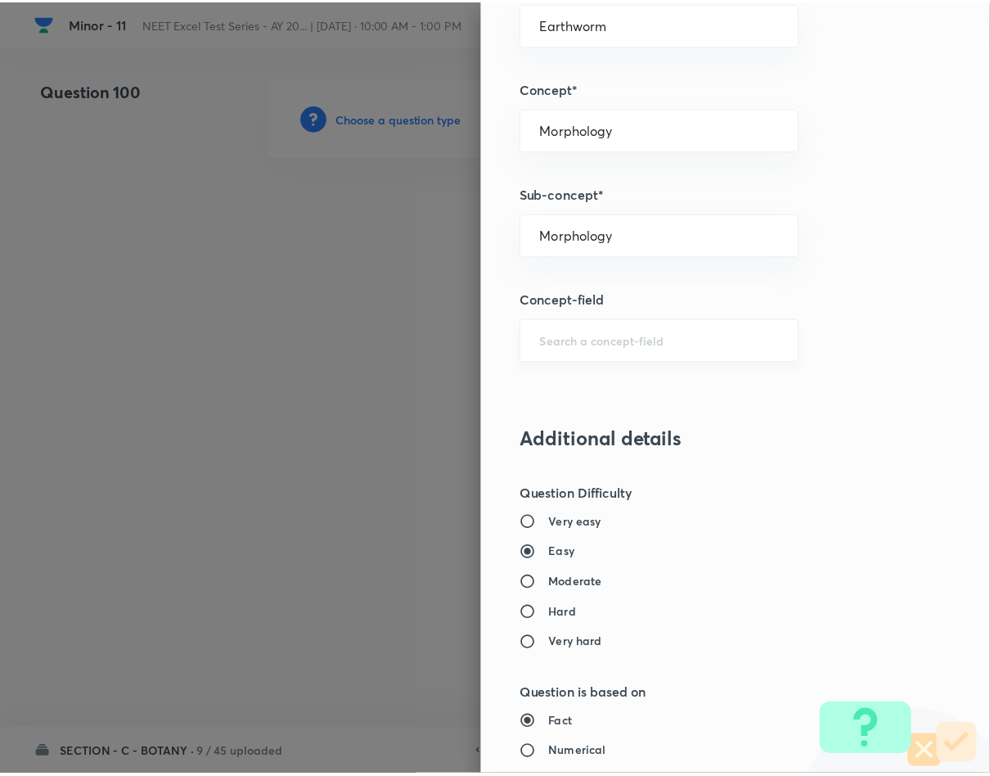
scroll to position [1569, 0]
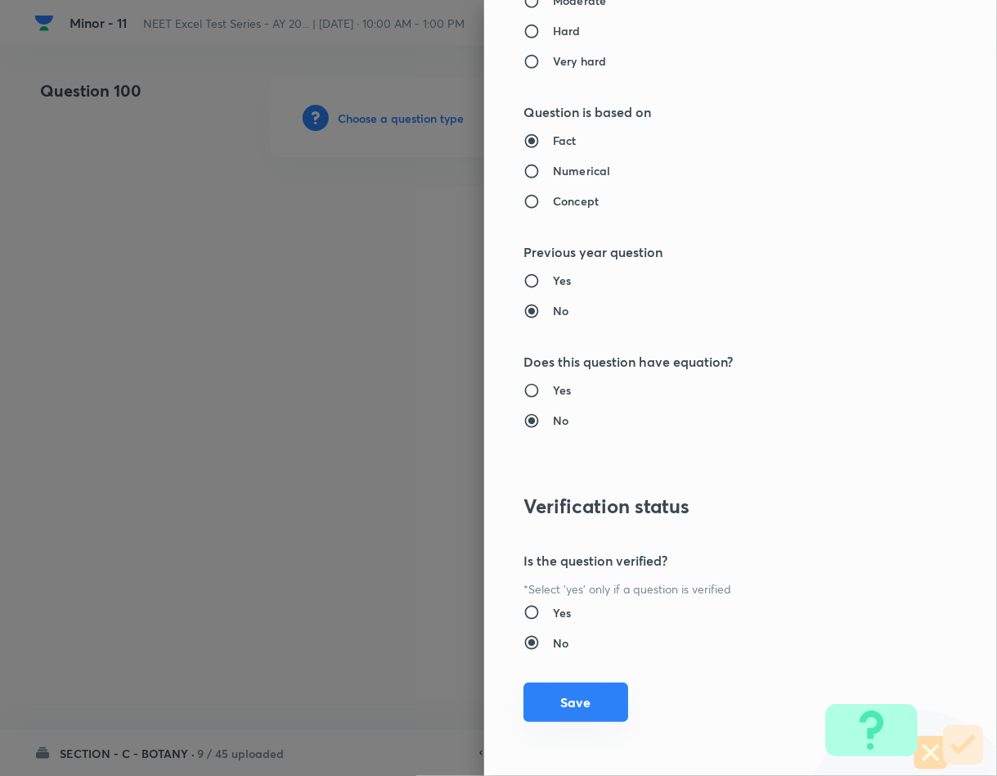
click at [572, 722] on button "Save" at bounding box center [576, 701] width 105 height 39
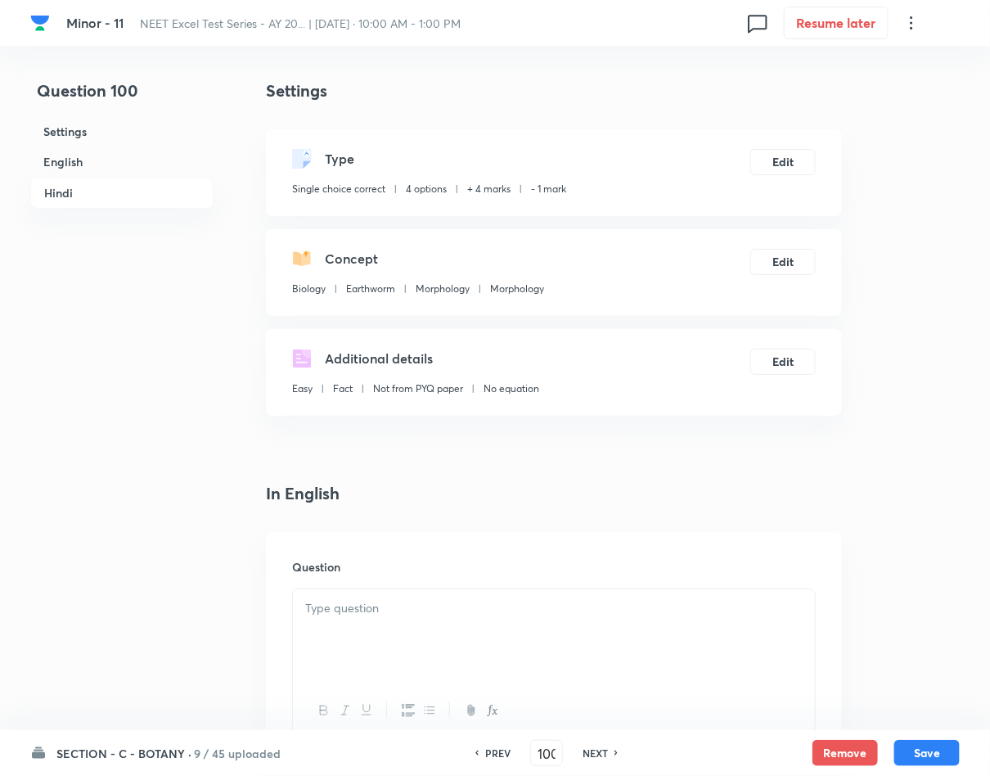
click at [351, 590] on div at bounding box center [554, 635] width 522 height 92
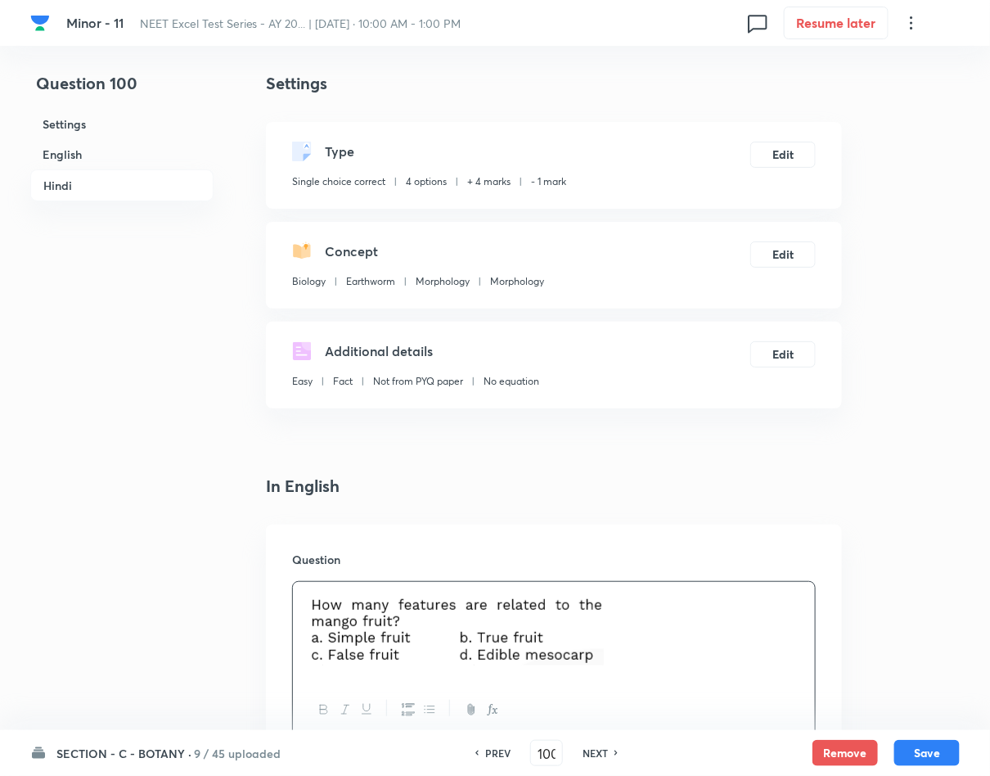
scroll to position [368, 0]
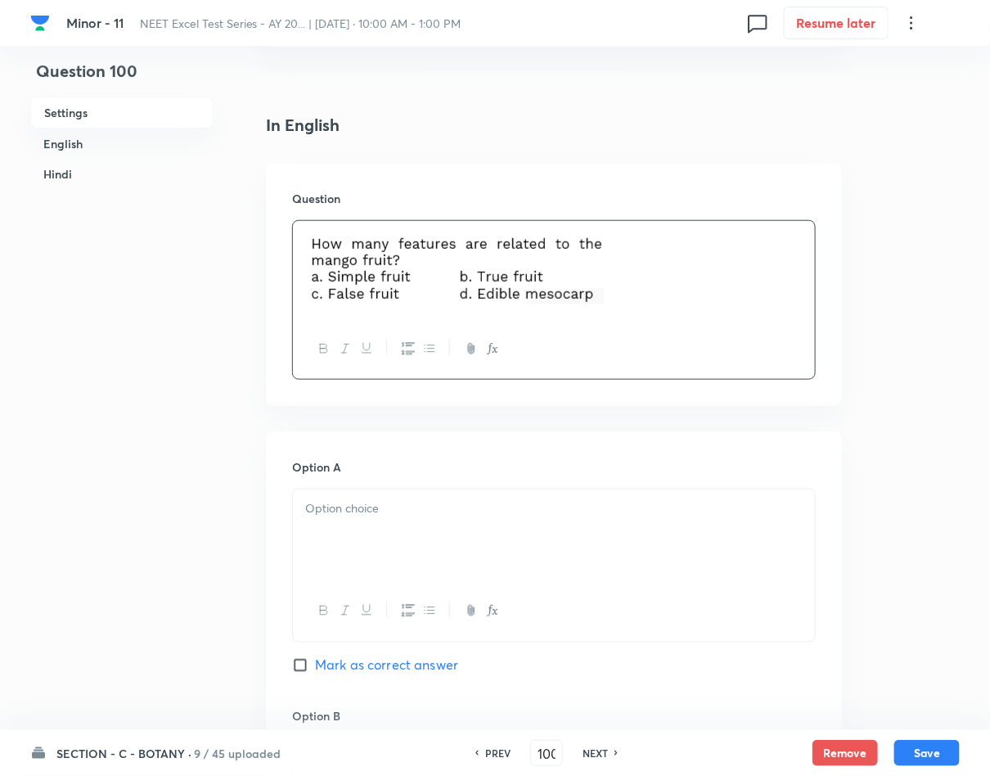
click at [487, 540] on div at bounding box center [554, 535] width 522 height 92
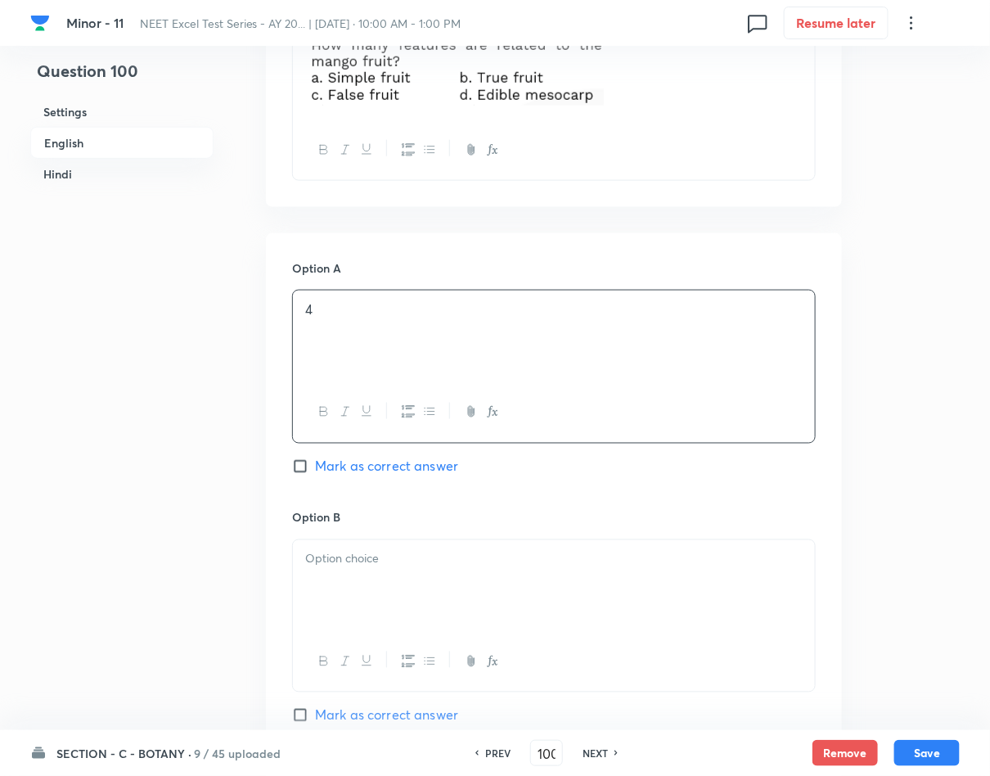
scroll to position [736, 0]
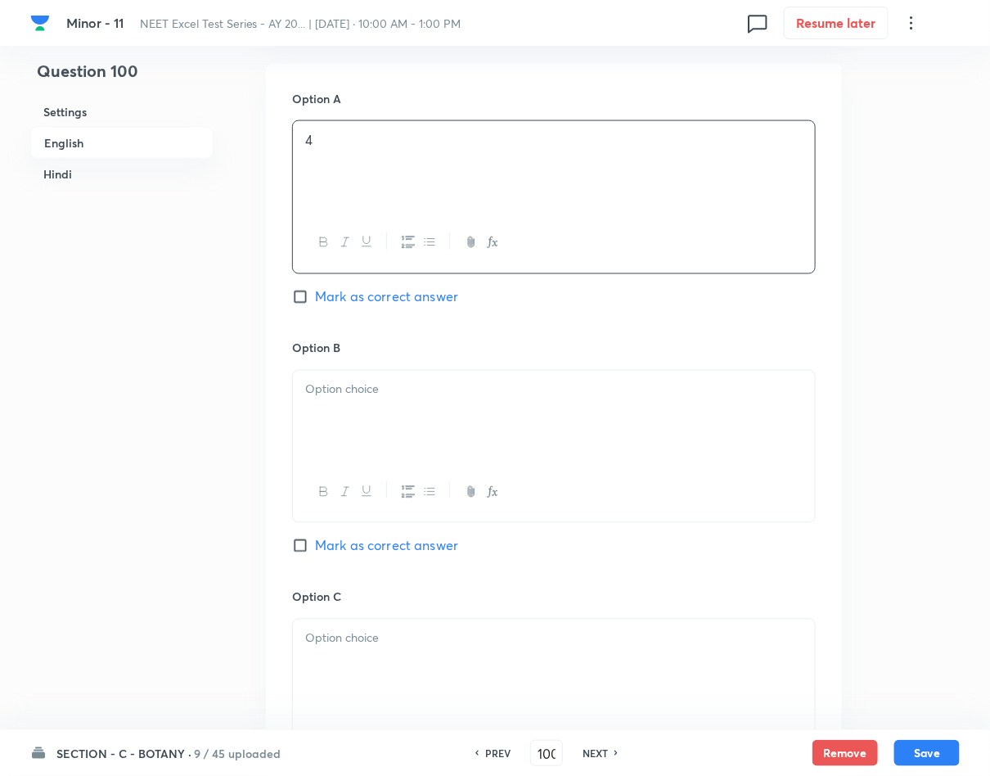
click at [525, 405] on div at bounding box center [554, 417] width 522 height 92
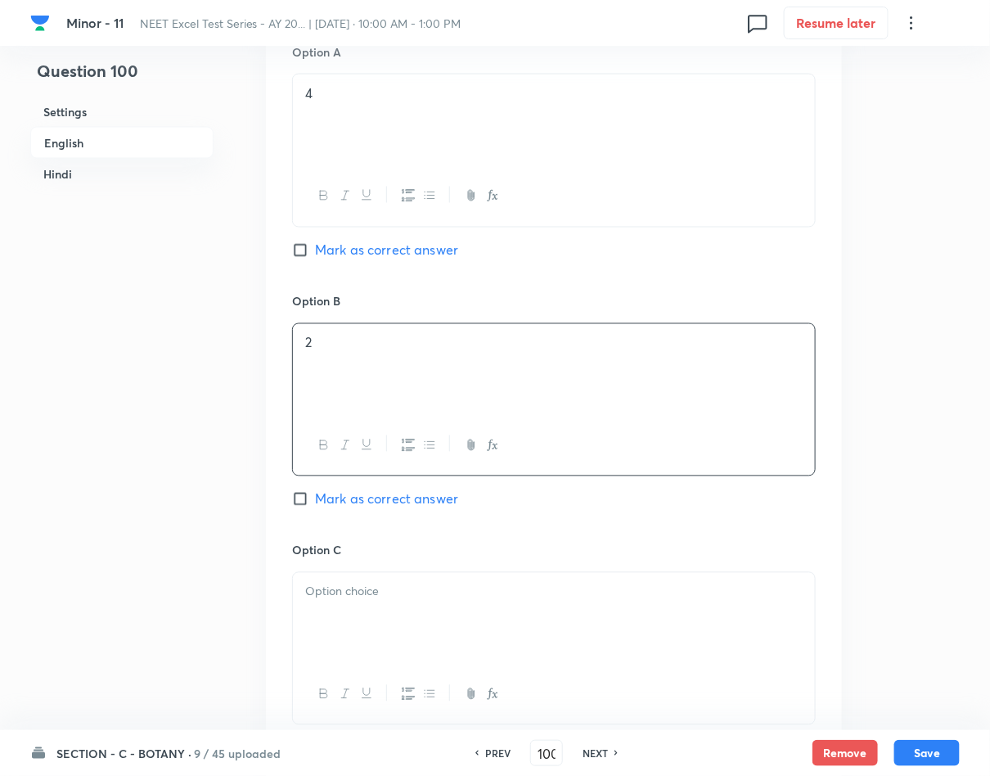
scroll to position [859, 0]
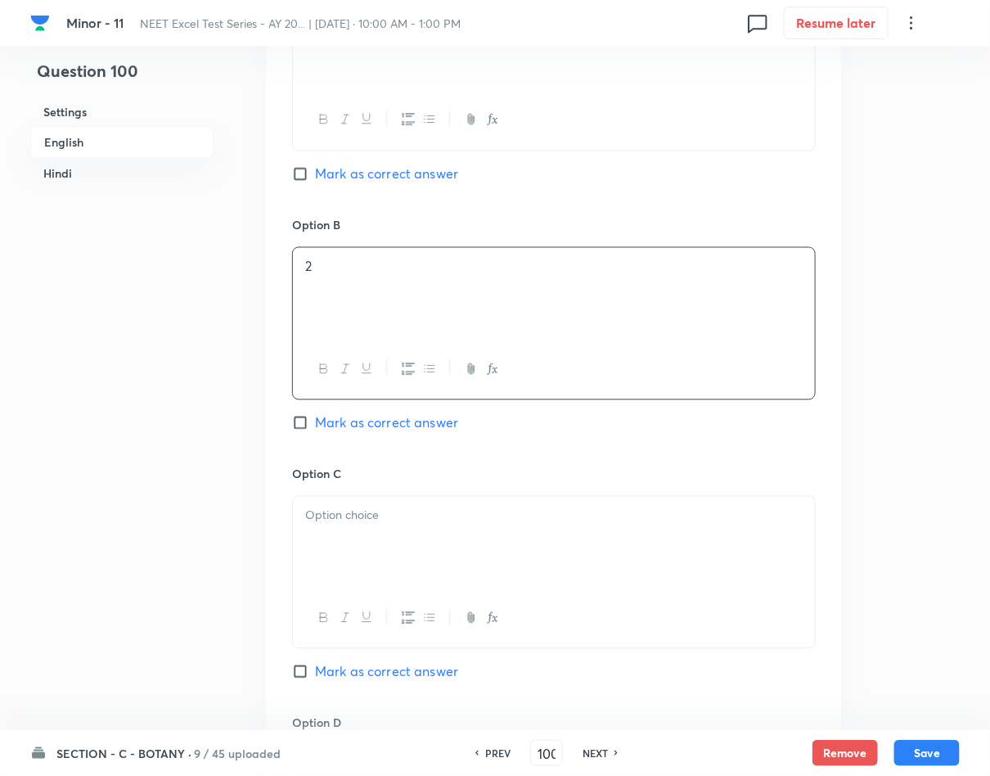
click at [428, 525] on p at bounding box center [553, 515] width 497 height 19
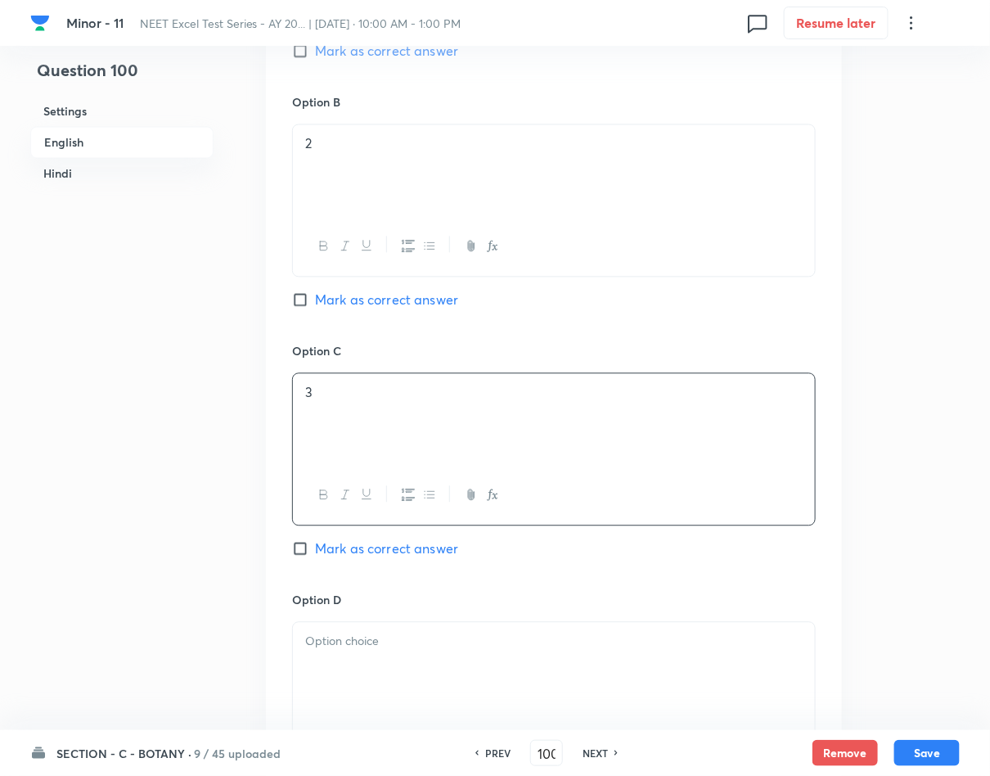
click at [380, 550] on span "Mark as correct answer" at bounding box center [386, 549] width 143 height 20
click at [315, 550] on input "Mark as correct answer" at bounding box center [303, 549] width 23 height 16
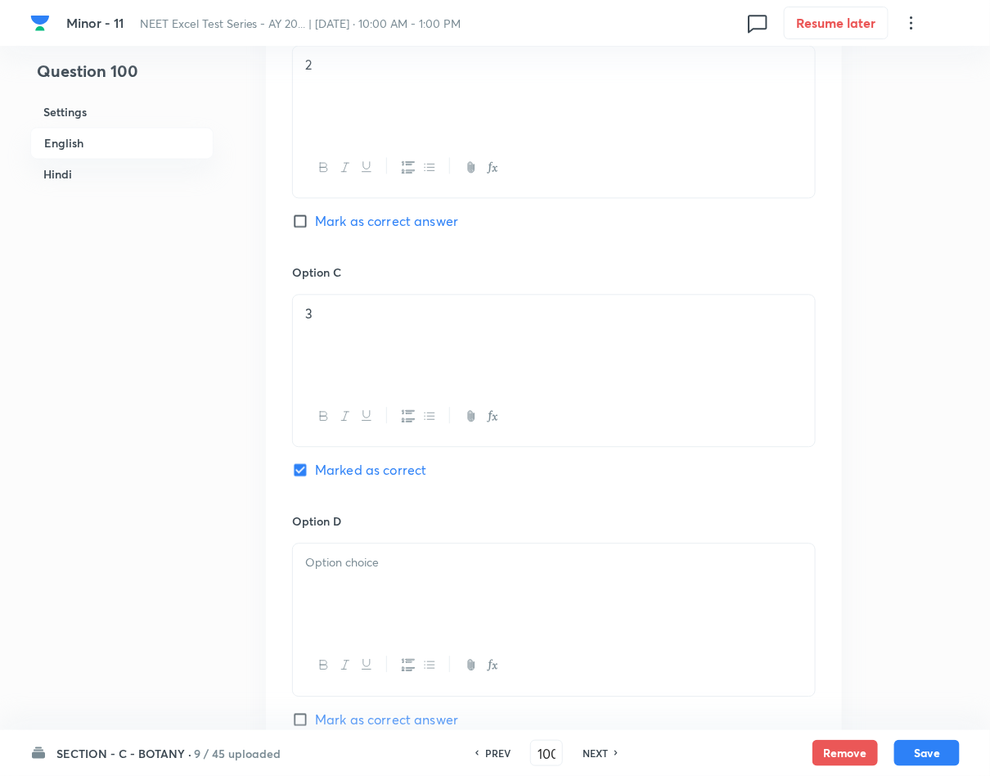
scroll to position [1104, 0]
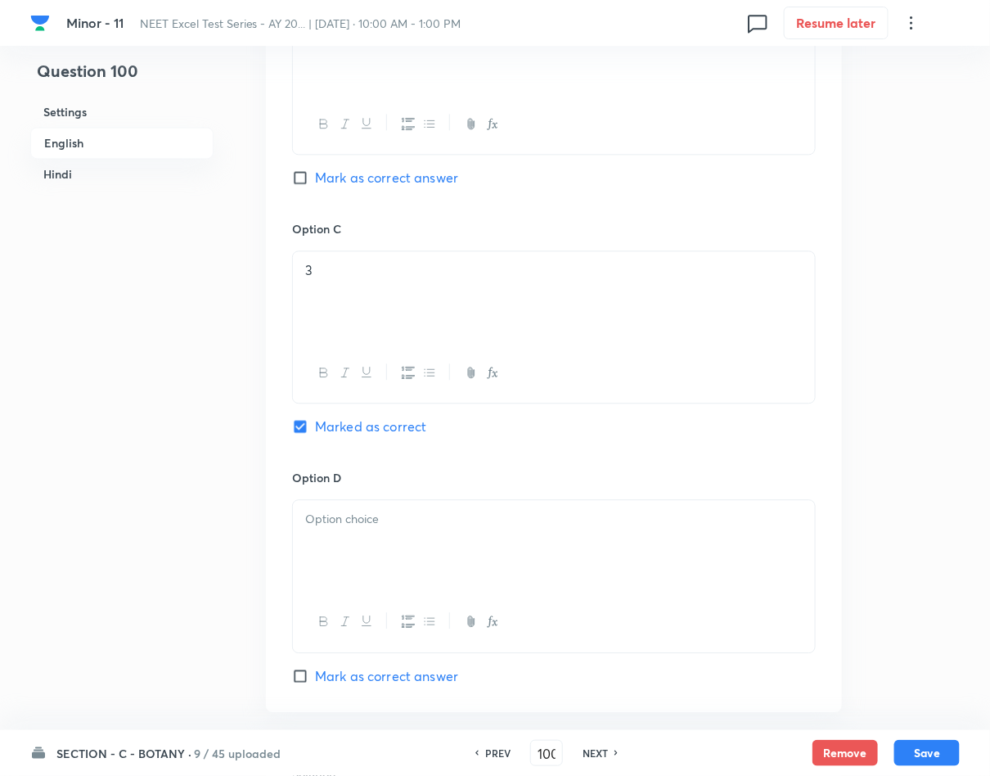
click at [380, 550] on div at bounding box center [554, 546] width 522 height 92
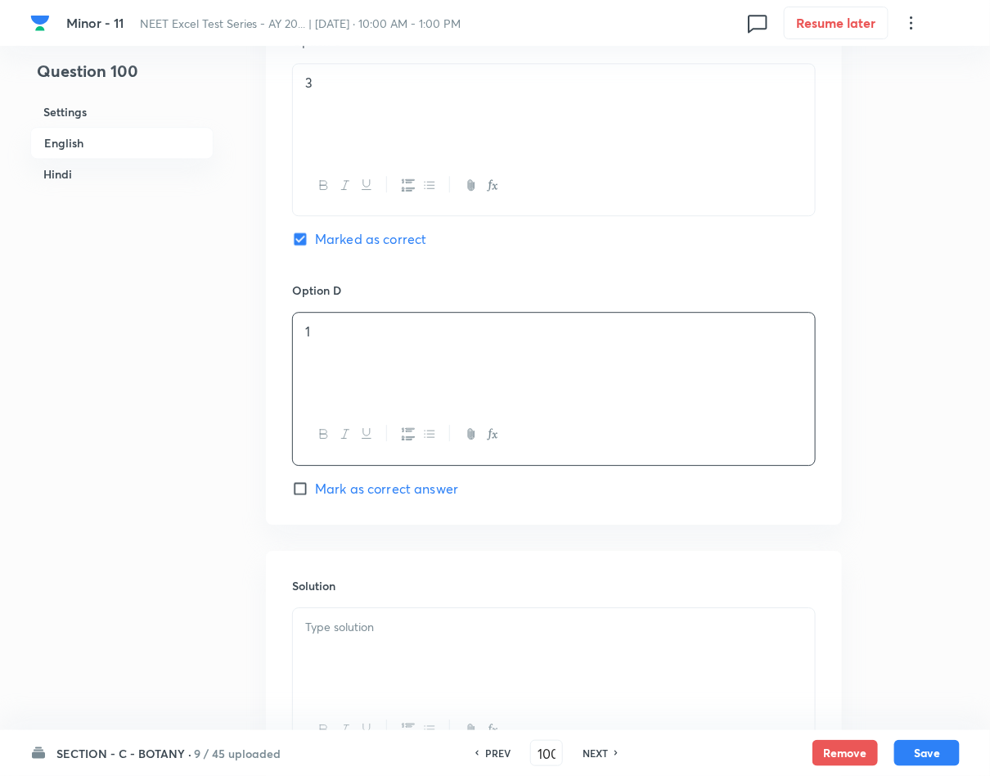
scroll to position [1472, 0]
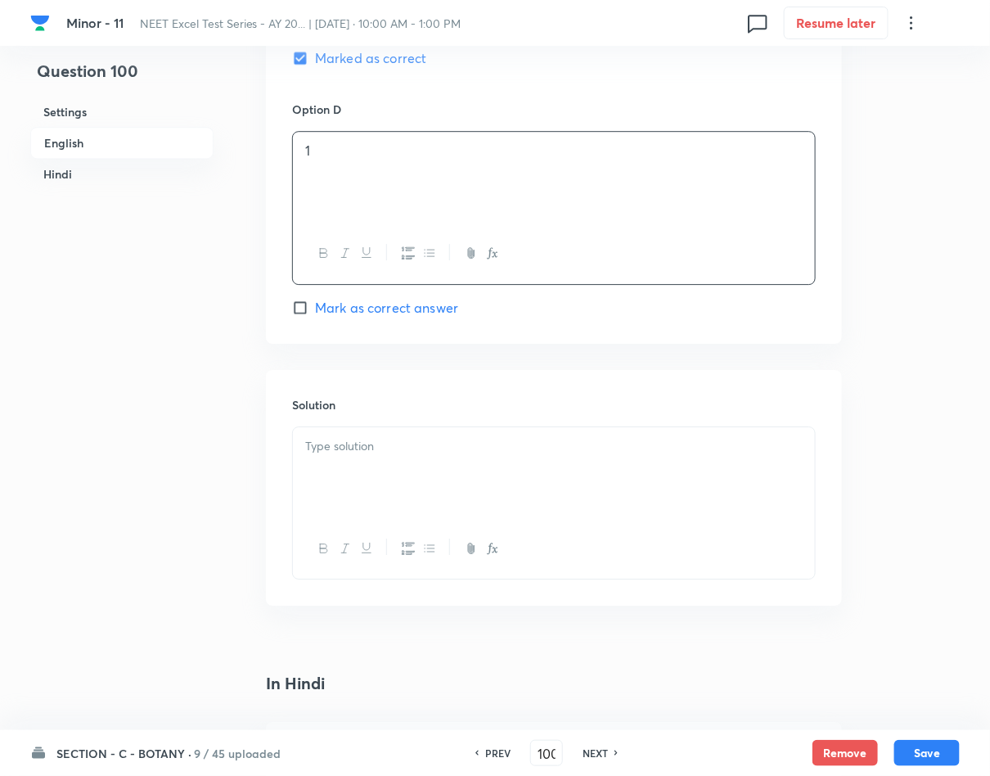
click at [411, 488] on div at bounding box center [554, 473] width 522 height 92
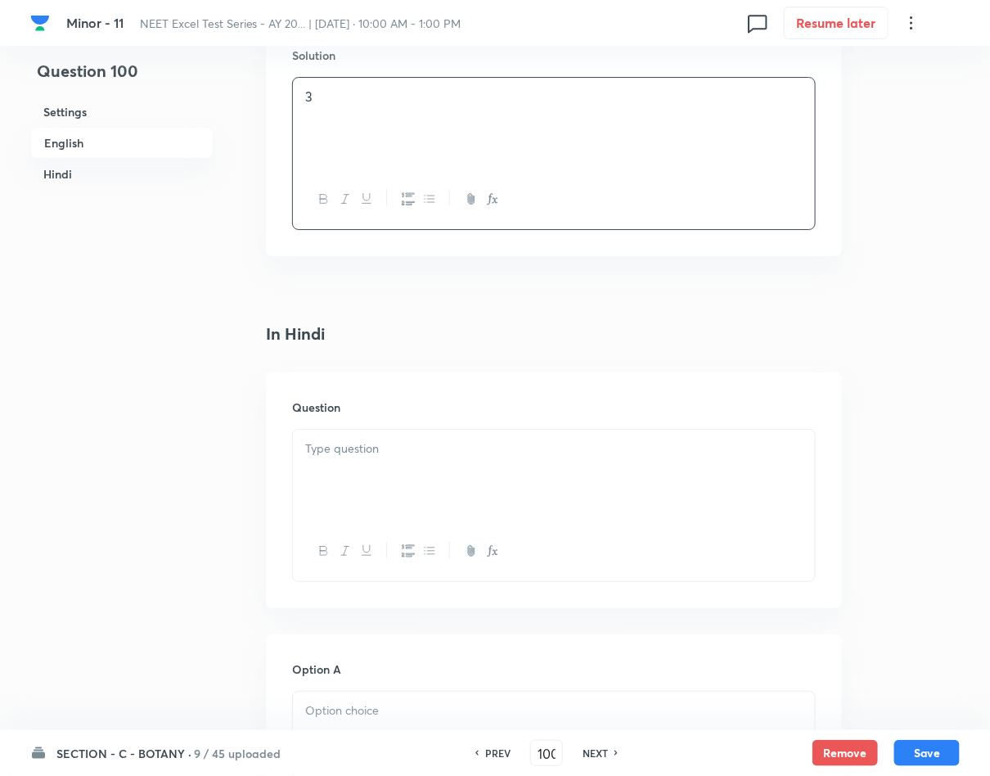
scroll to position [1841, 0]
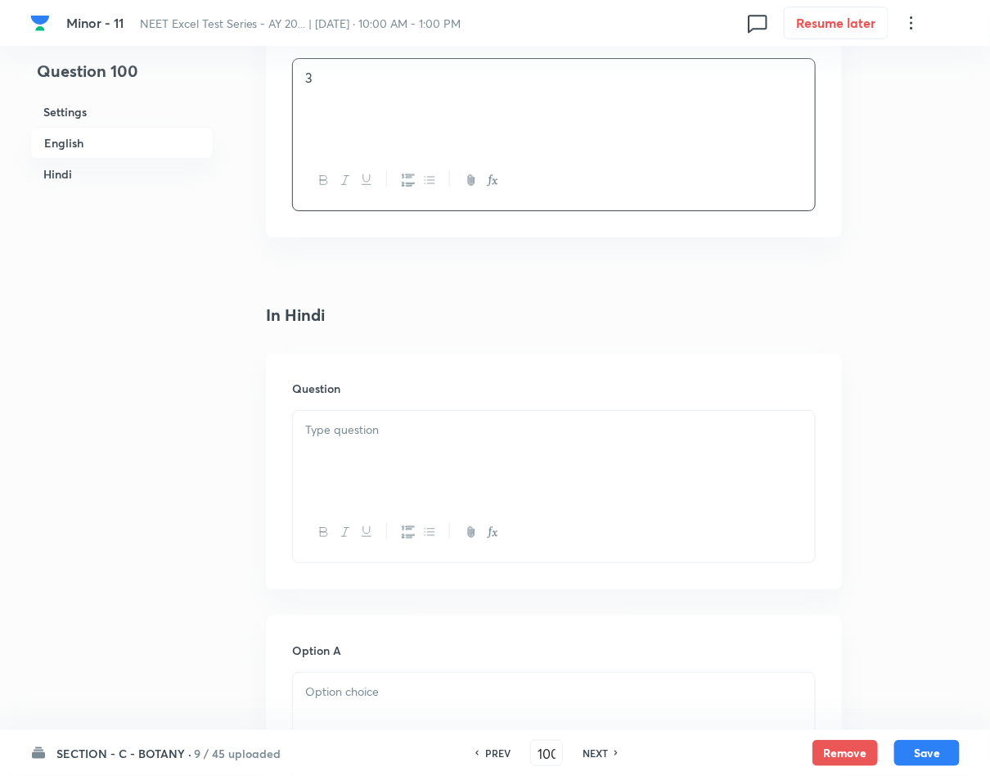
click at [403, 467] on div at bounding box center [554, 457] width 522 height 92
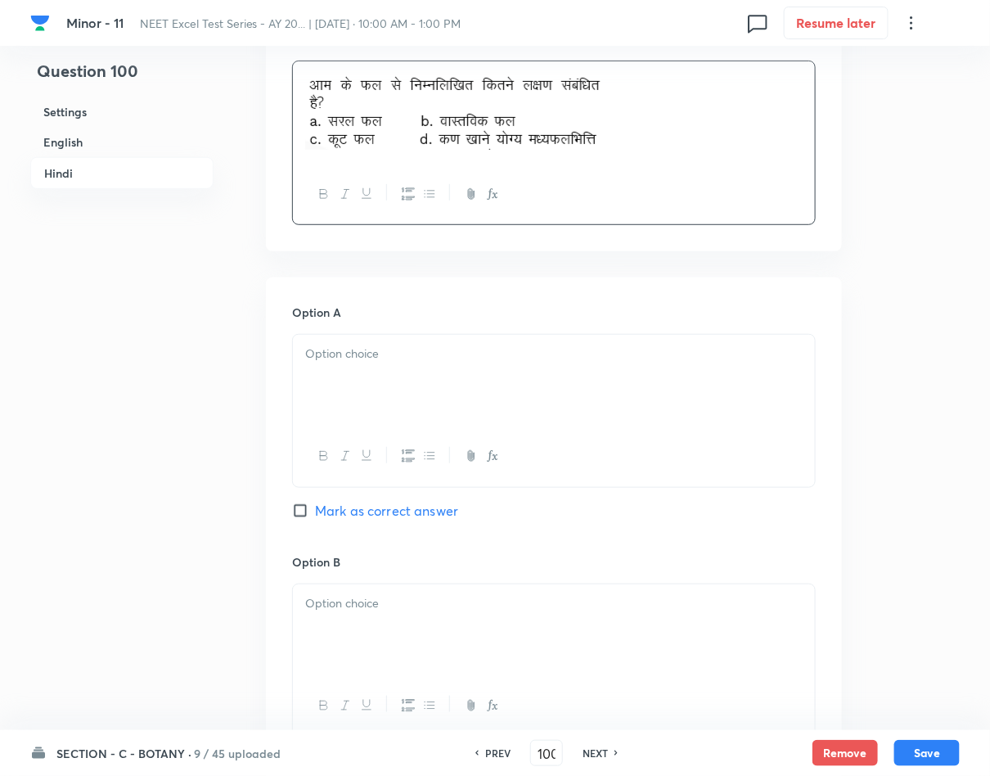
scroll to position [2209, 0]
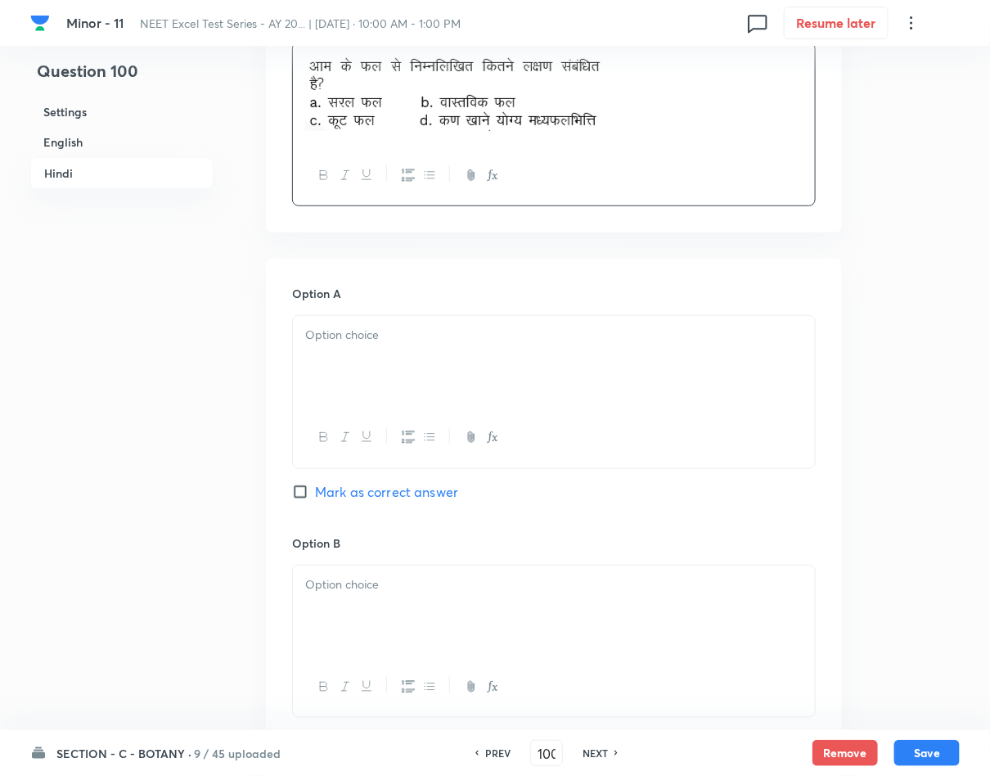
click at [434, 342] on p at bounding box center [553, 335] width 497 height 19
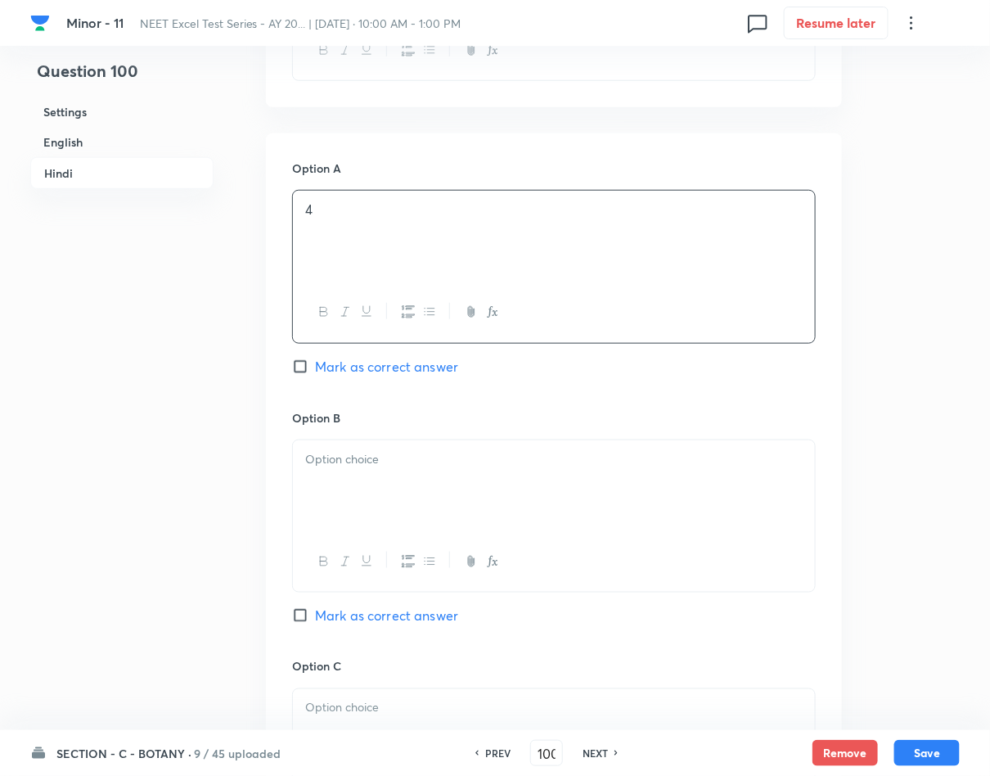
scroll to position [2454, 0]
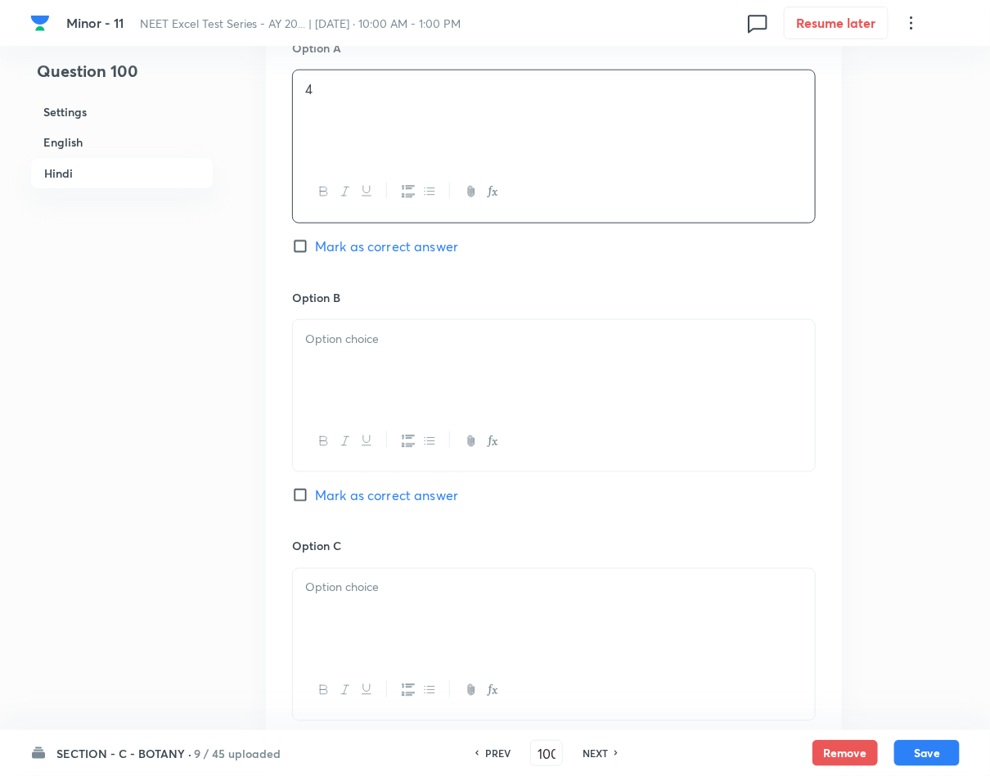
click at [482, 376] on div at bounding box center [554, 366] width 522 height 92
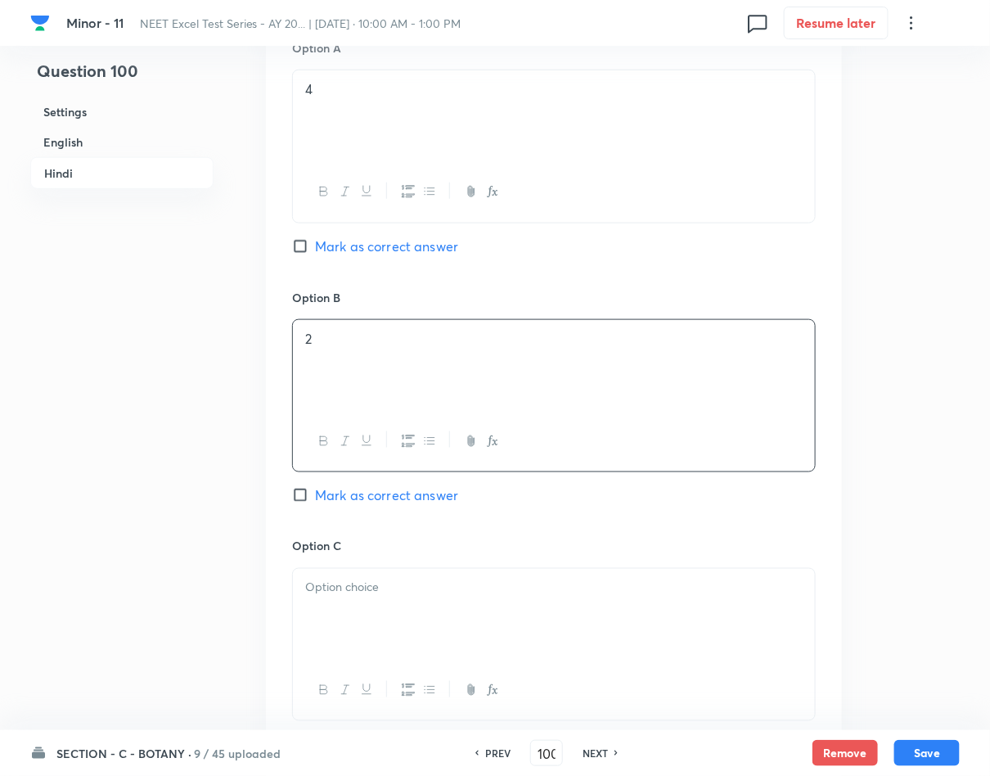
scroll to position [2700, 0]
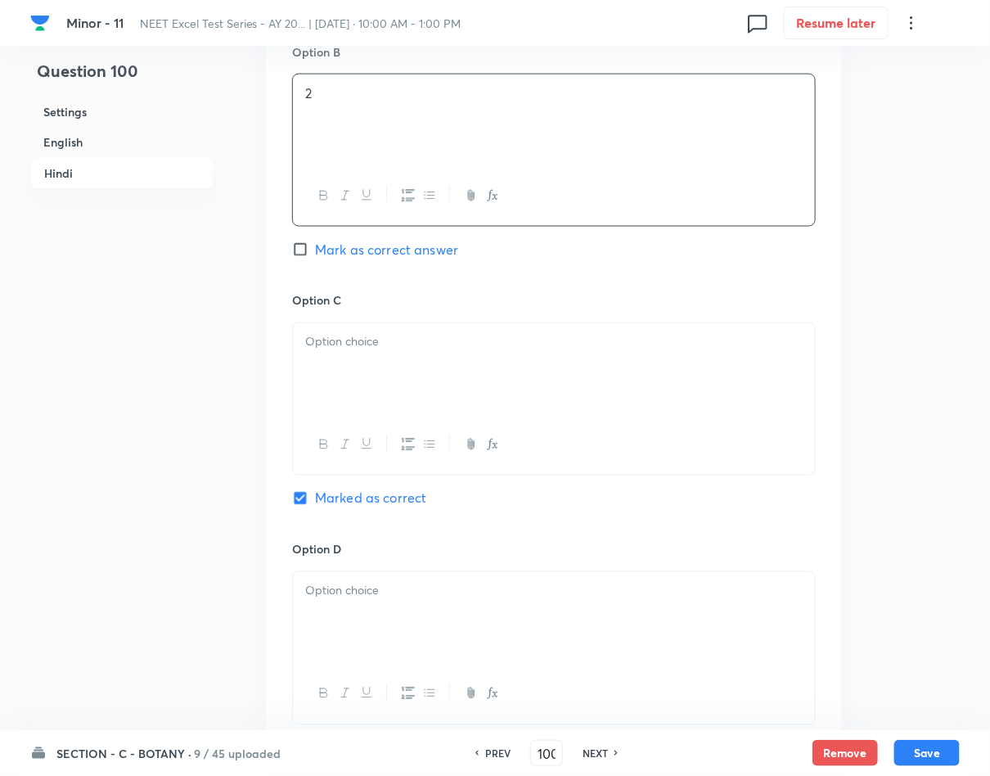
click at [493, 384] on div at bounding box center [554, 369] width 522 height 92
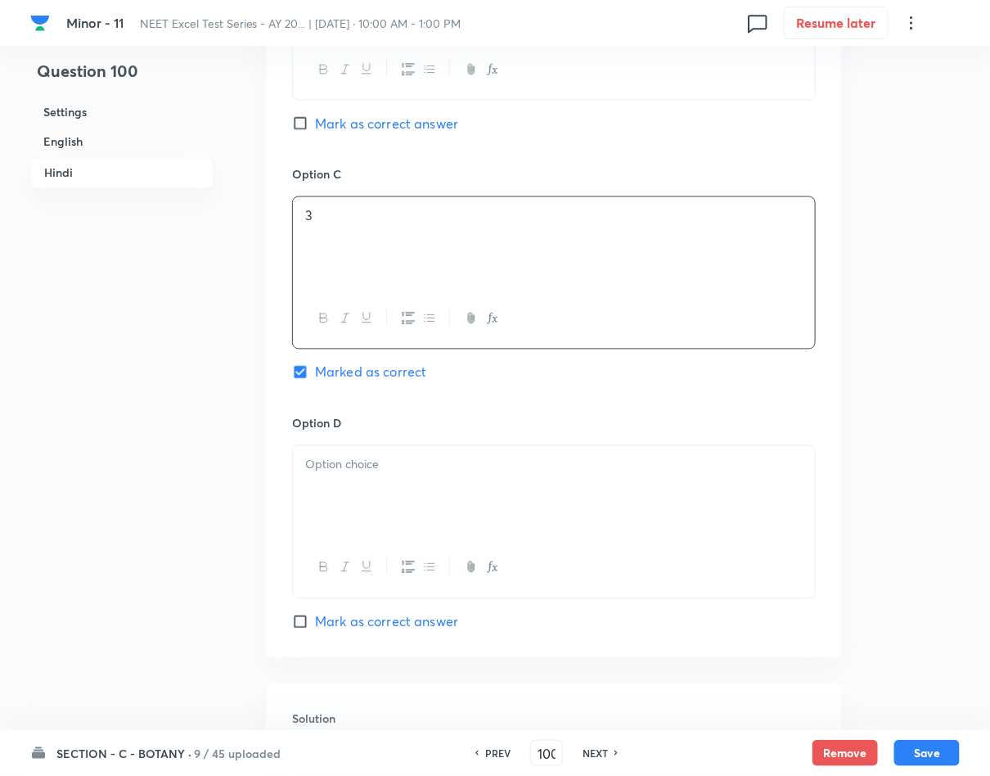
scroll to position [2945, 0]
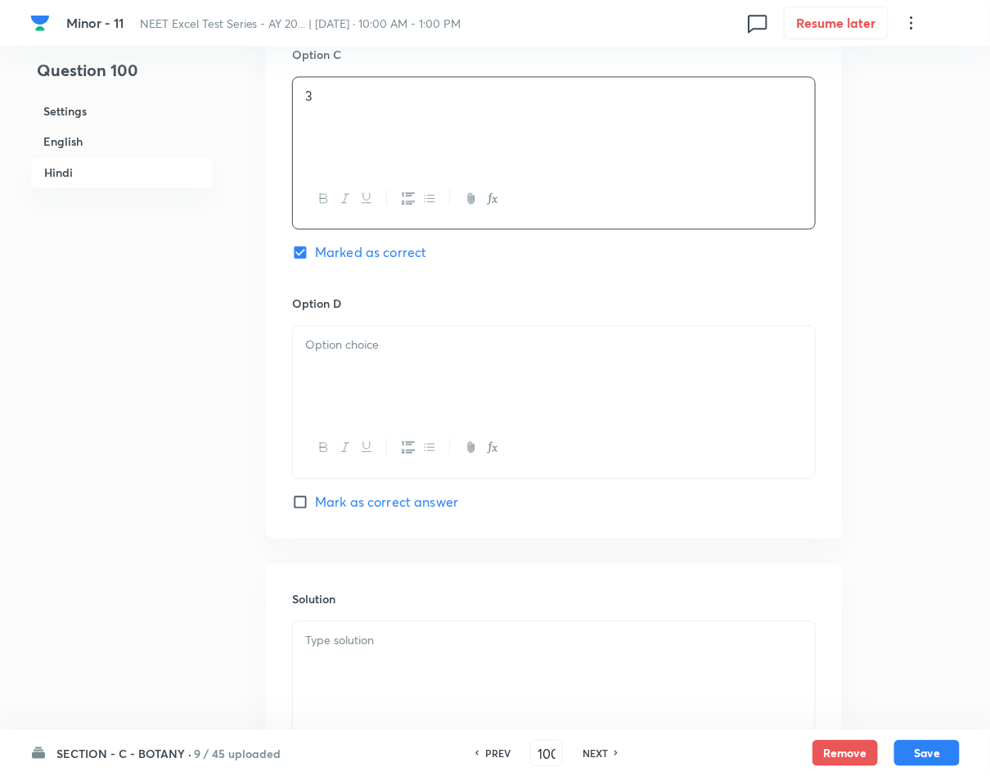
click at [488, 383] on div at bounding box center [554, 372] width 522 height 92
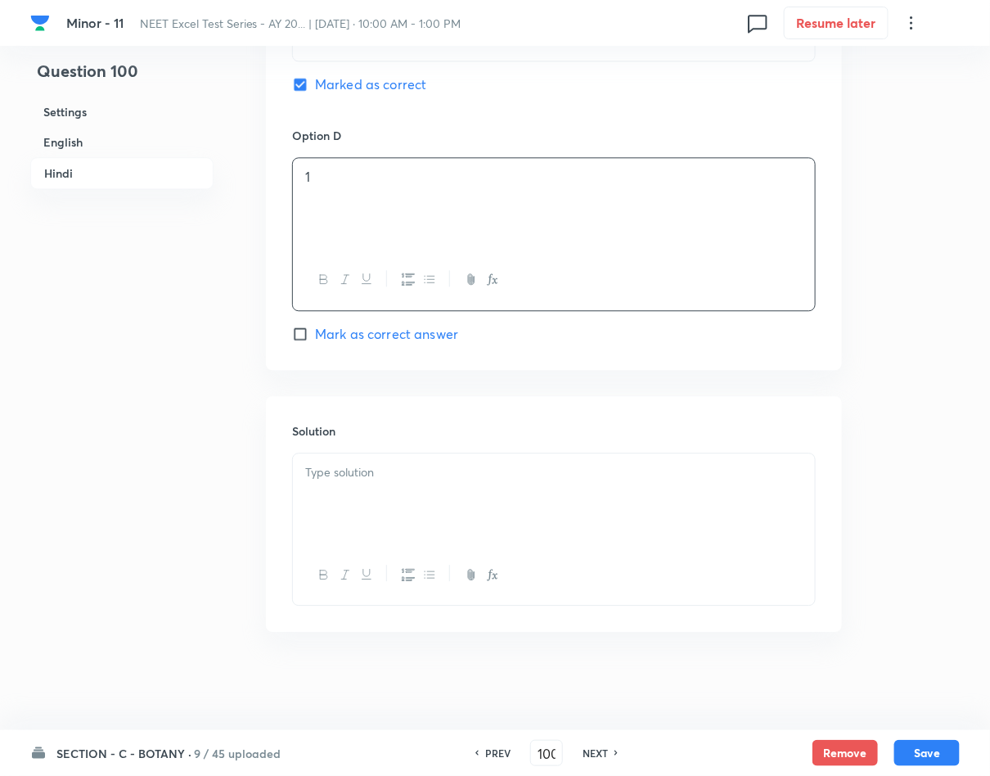
scroll to position [3122, 0]
click at [501, 491] on div at bounding box center [554, 499] width 522 height 92
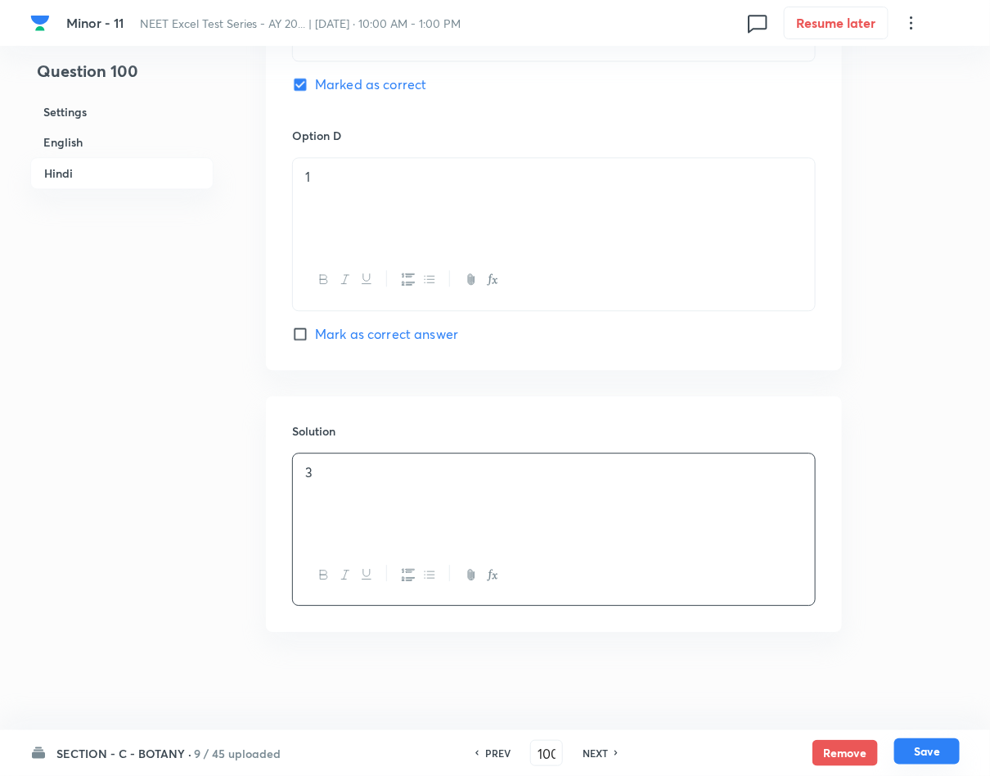
click at [923, 758] on button "Save" at bounding box center [926, 751] width 65 height 26
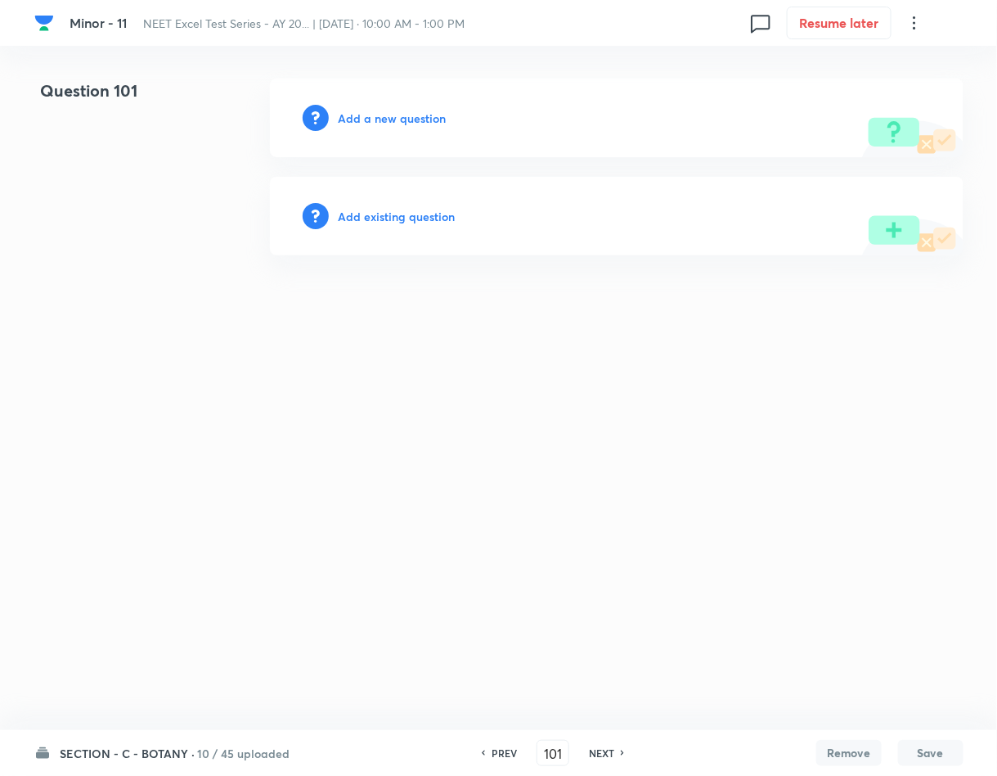
click at [422, 130] on div "Add a new question" at bounding box center [617, 118] width 694 height 79
click at [425, 120] on h6 "Add a new question" at bounding box center [393, 118] width 108 height 17
click at [425, 120] on h6 "Choose a question type" at bounding box center [402, 118] width 126 height 17
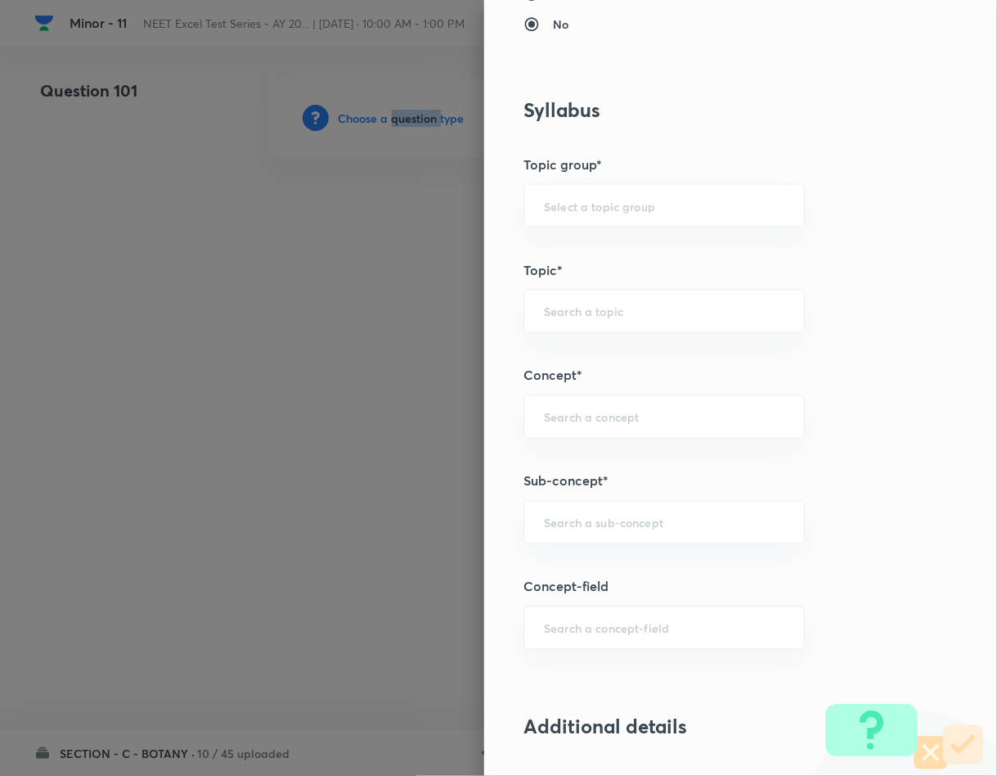
scroll to position [736, 0]
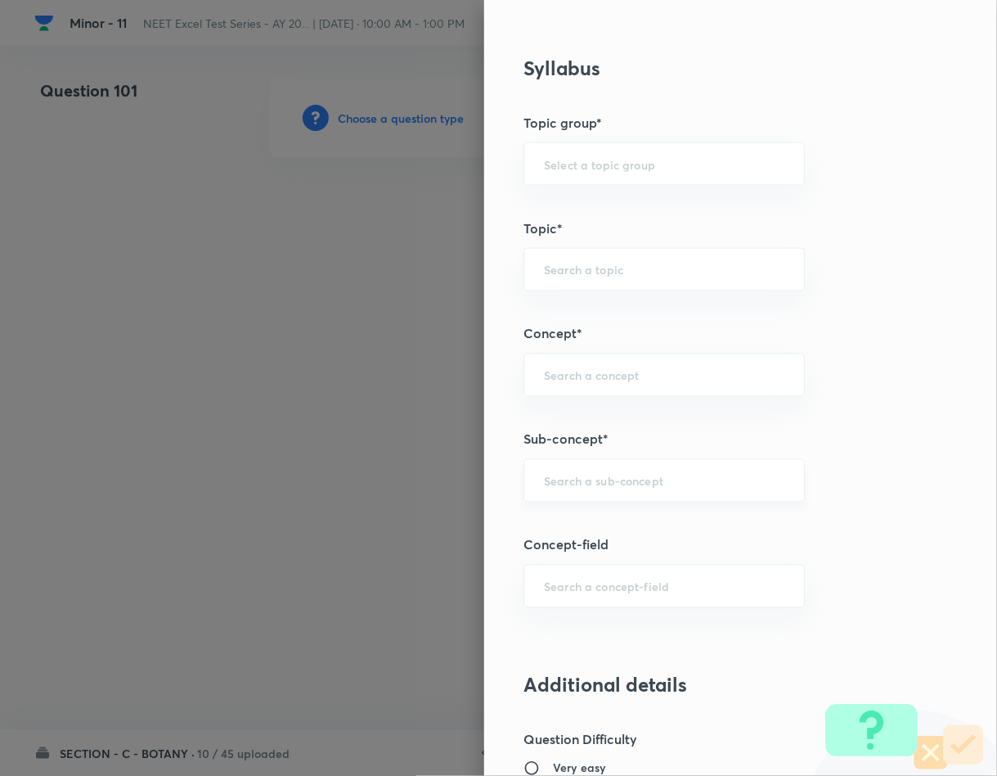
click at [622, 486] on input "text" at bounding box center [664, 481] width 241 height 16
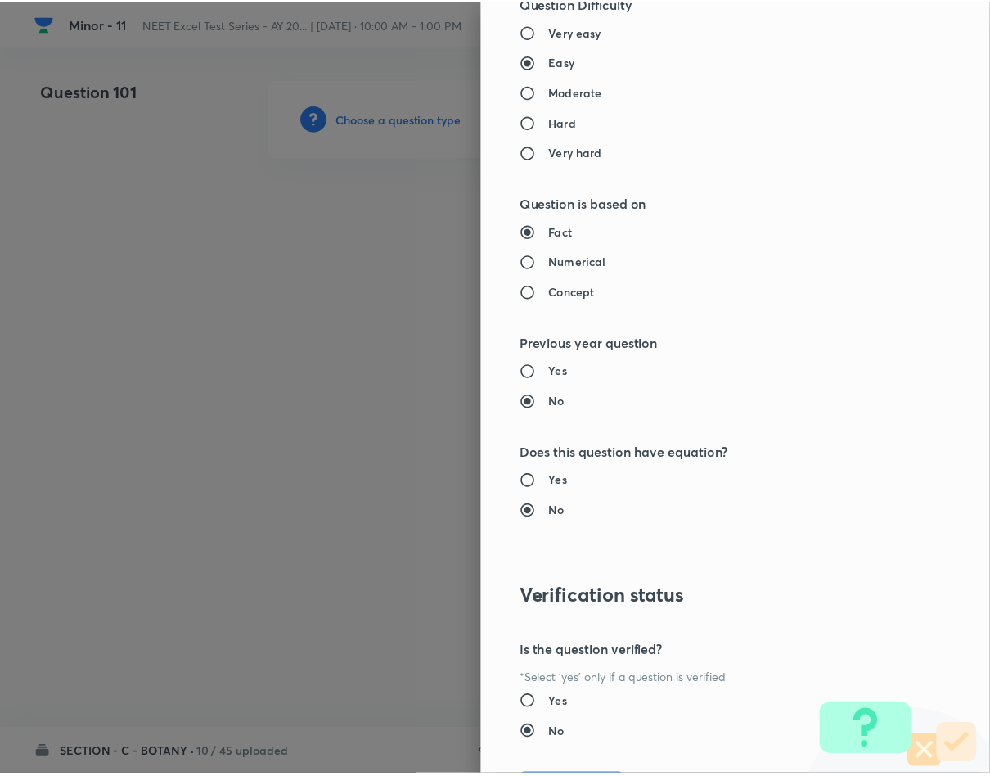
scroll to position [1569, 0]
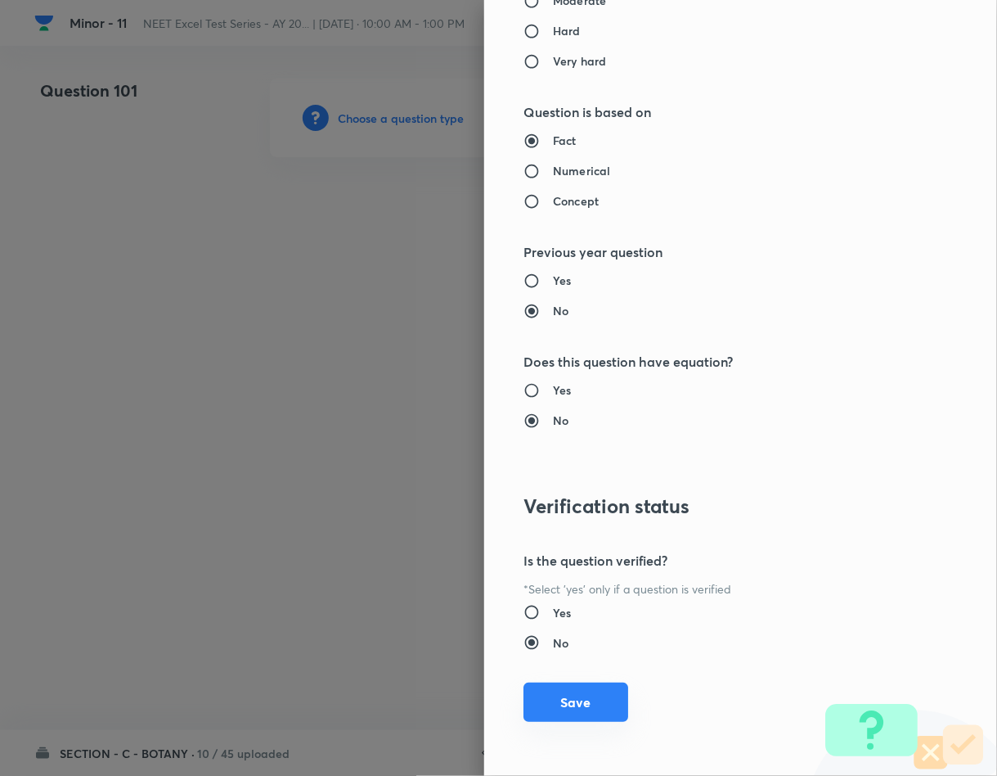
click at [560, 714] on button "Save" at bounding box center [576, 701] width 105 height 39
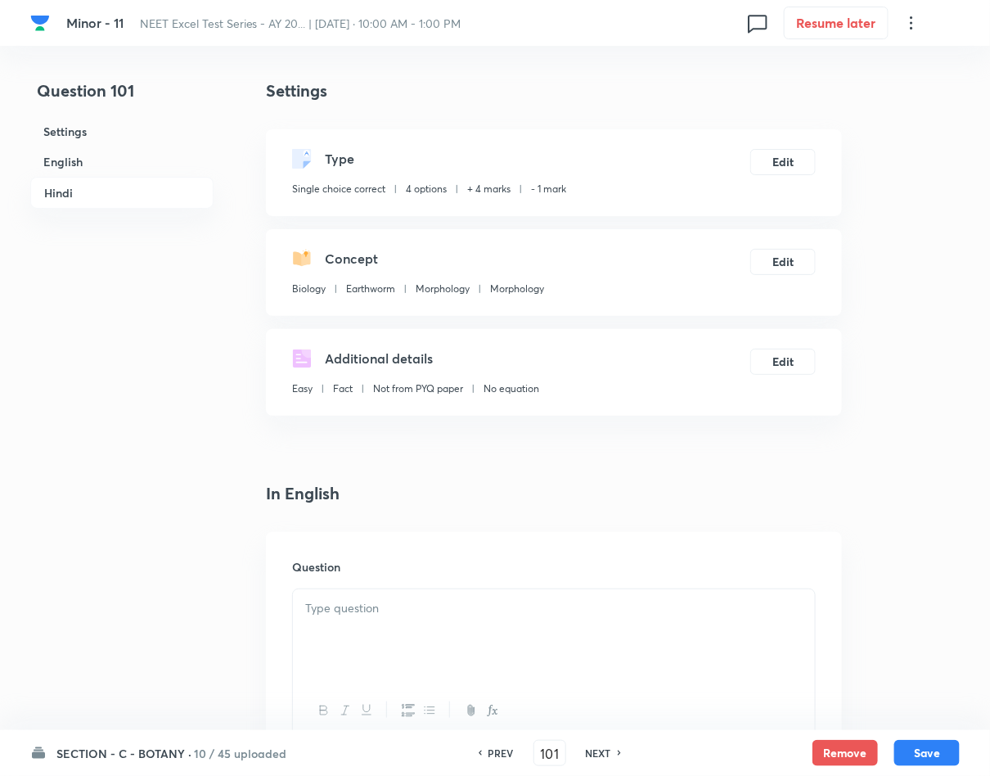
click at [489, 629] on div at bounding box center [554, 635] width 522 height 92
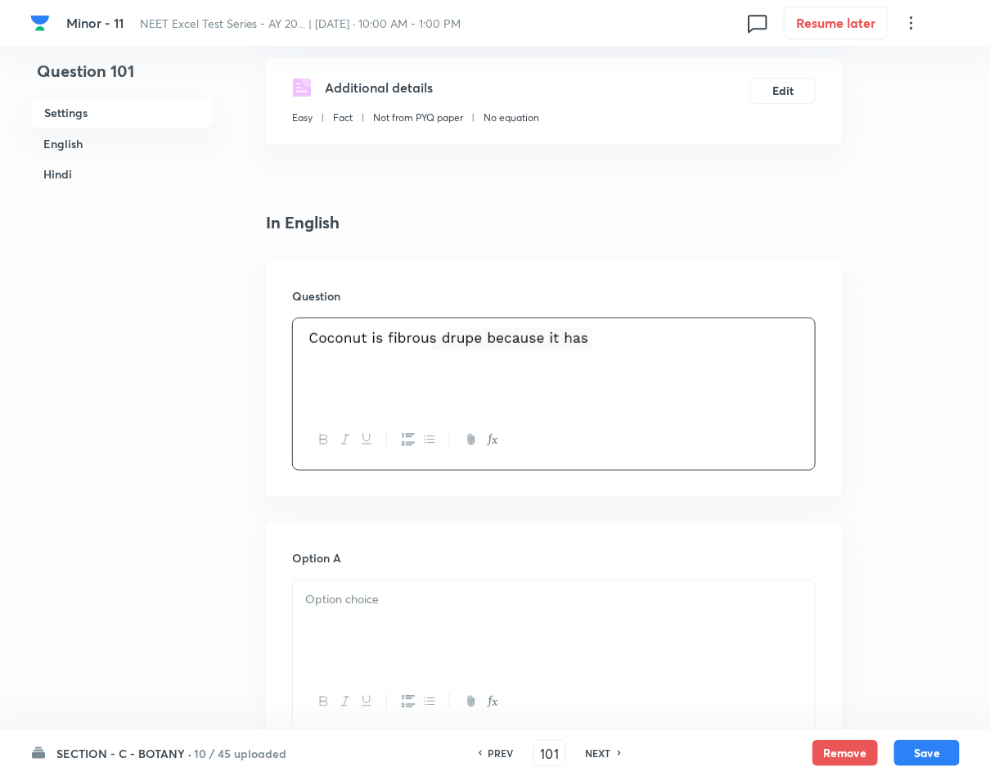
scroll to position [368, 0]
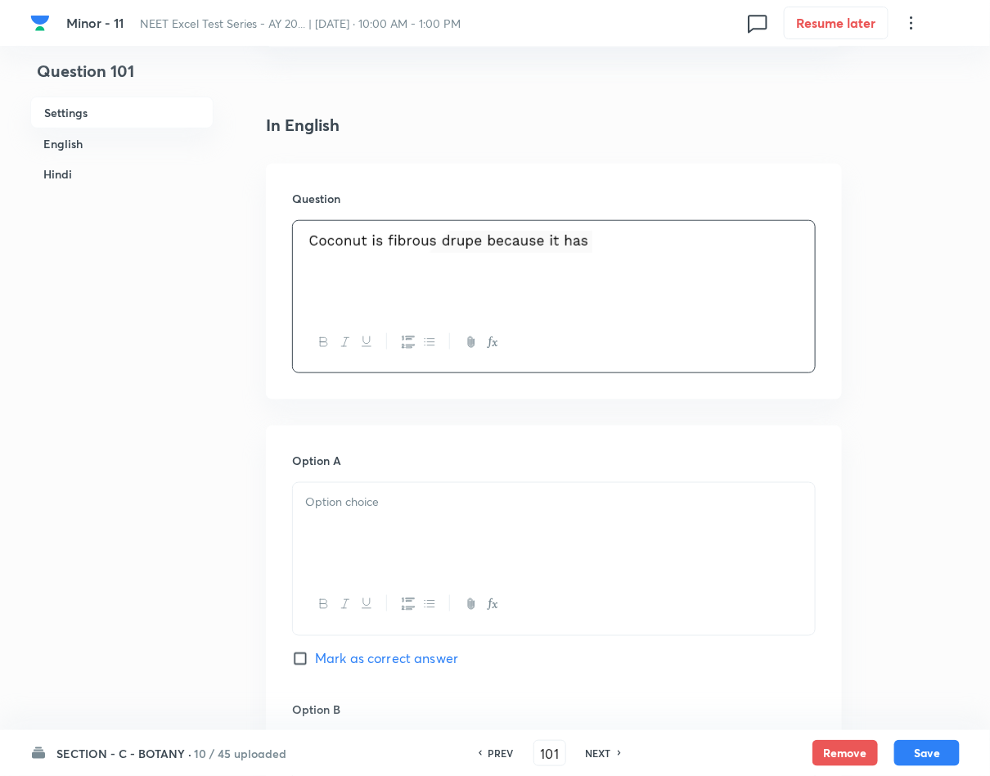
click at [400, 567] on div at bounding box center [554, 529] width 522 height 92
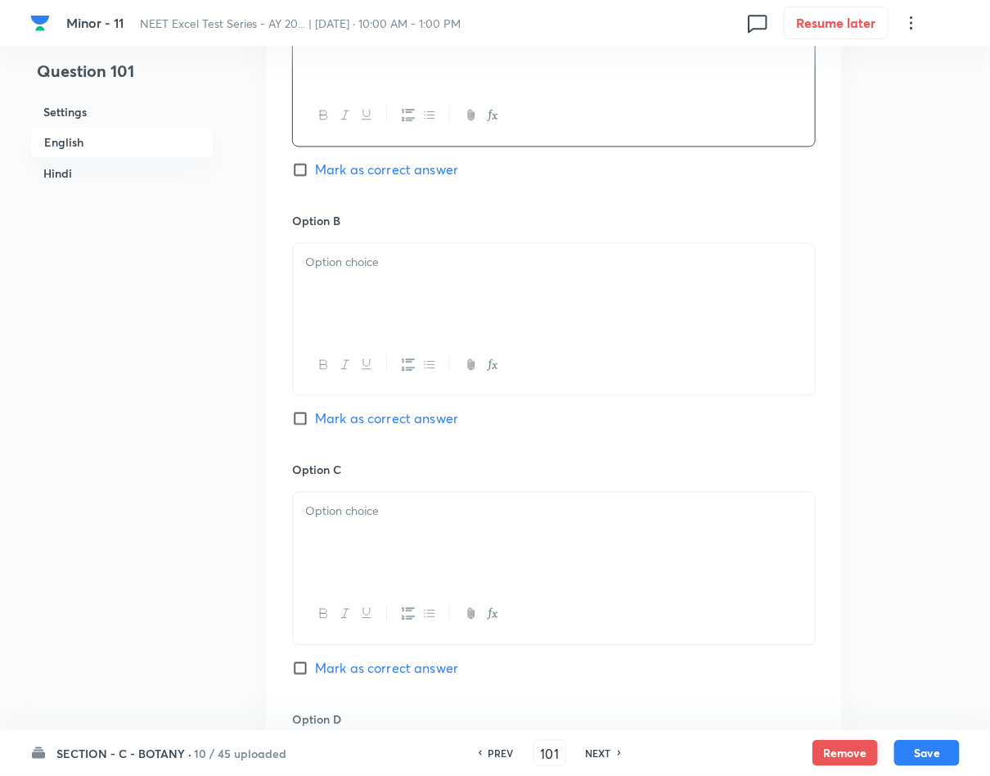
scroll to position [859, 0]
click at [422, 302] on div at bounding box center [554, 287] width 522 height 92
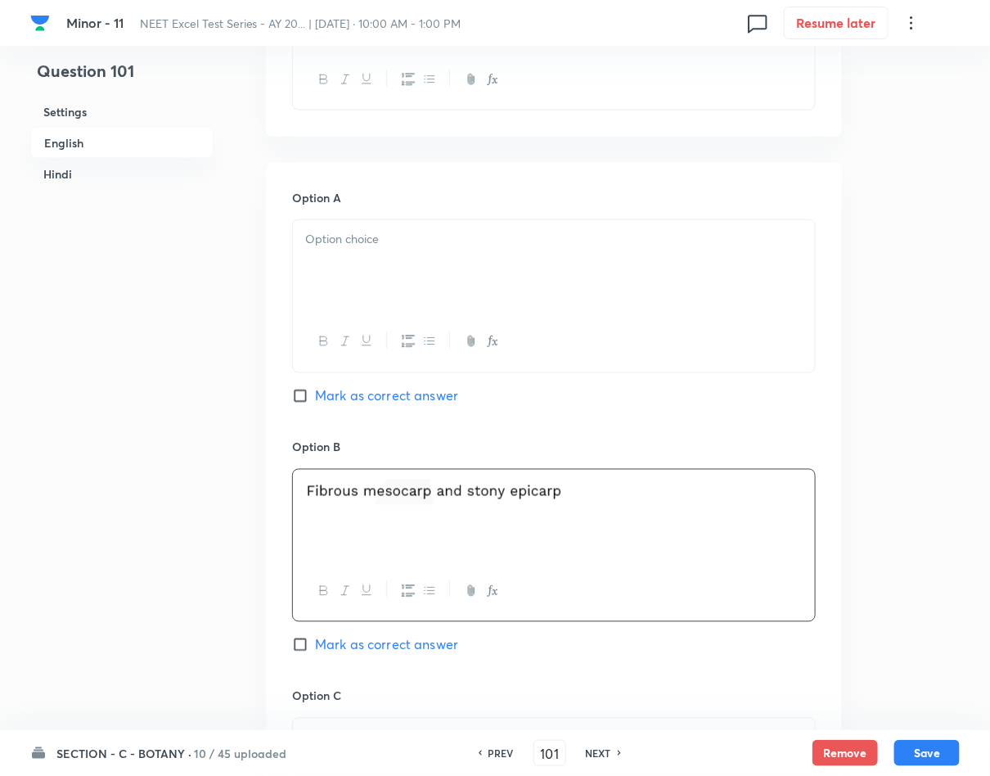
scroll to position [614, 0]
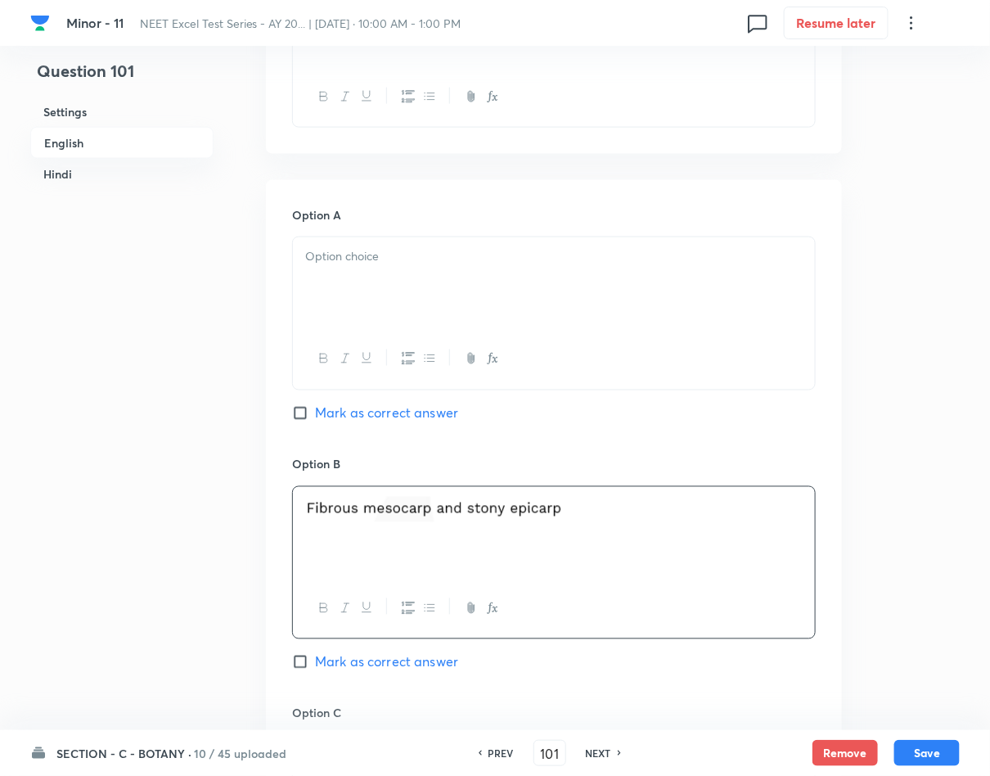
click at [406, 281] on div at bounding box center [554, 283] width 522 height 92
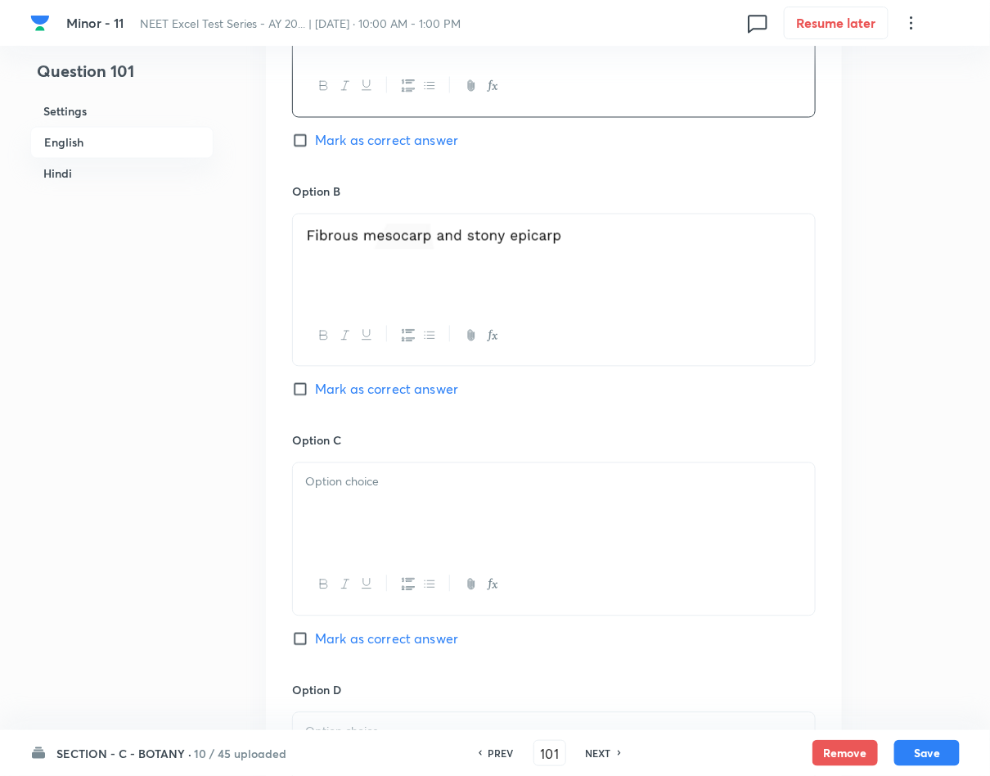
scroll to position [982, 0]
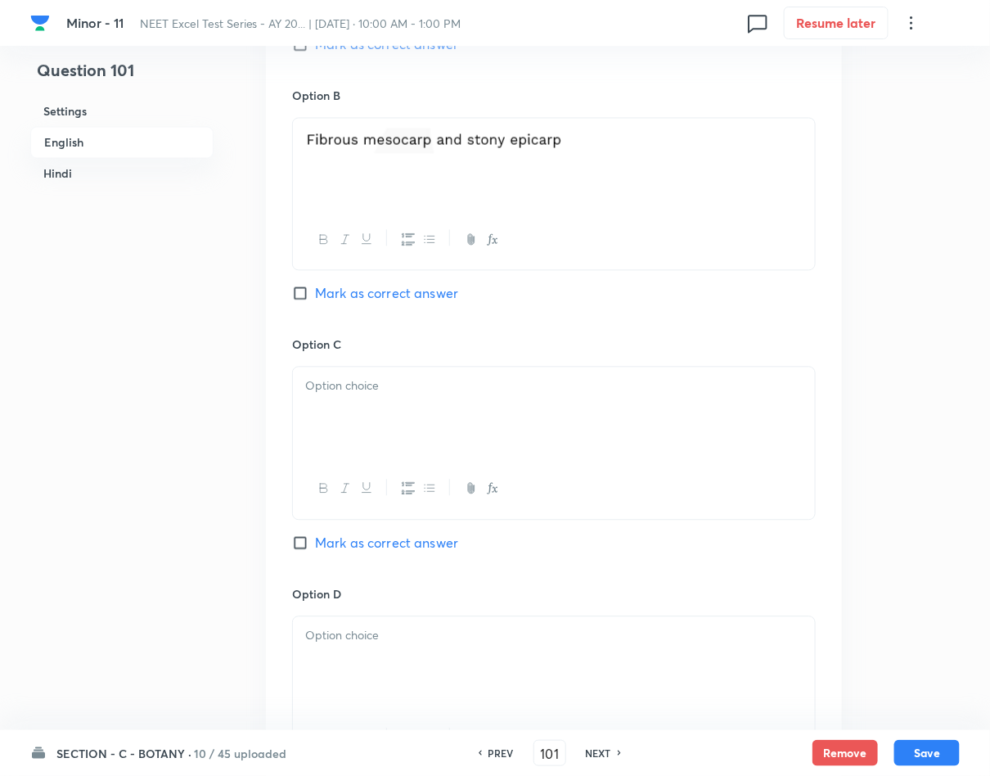
click at [504, 442] on div at bounding box center [554, 413] width 522 height 92
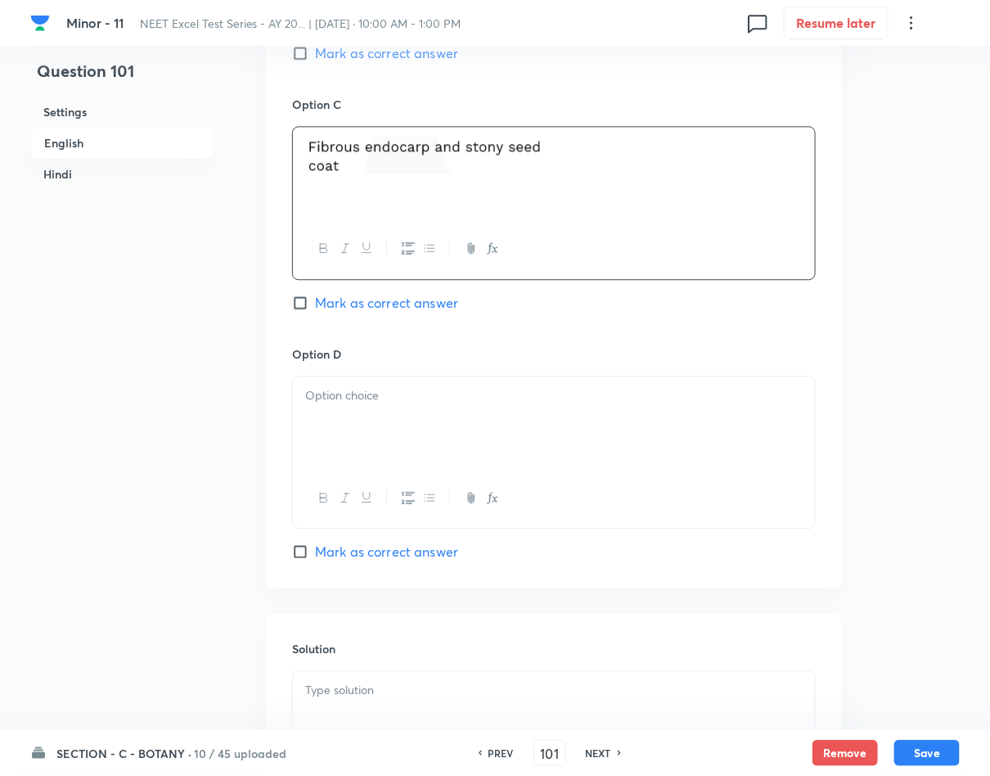
scroll to position [1227, 0]
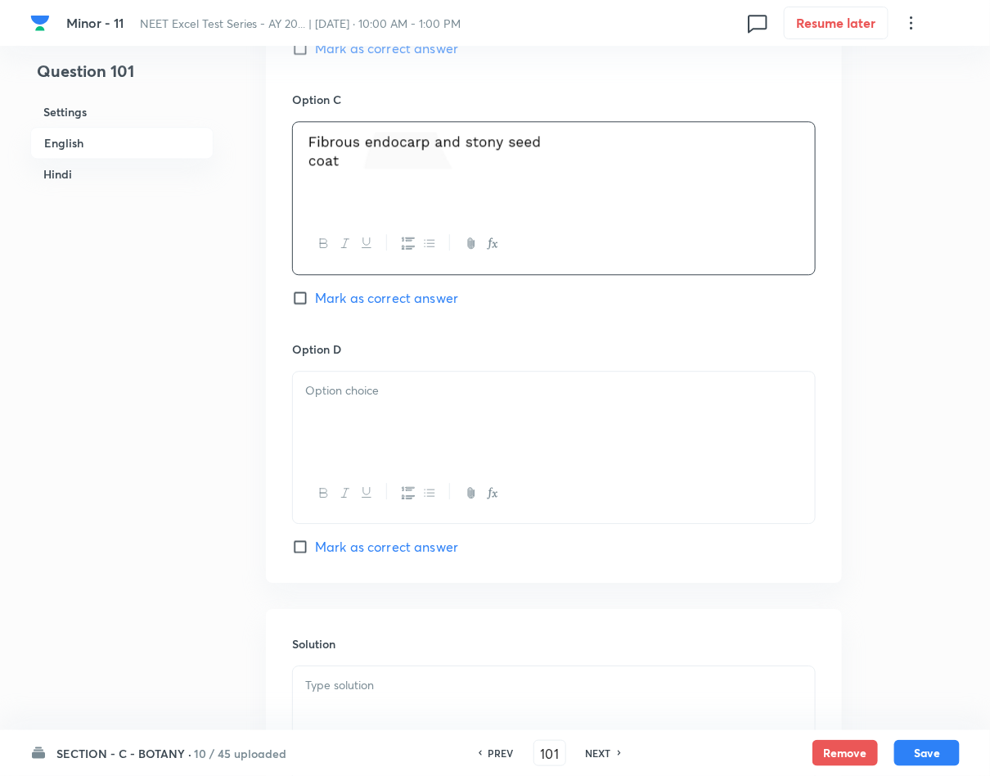
click at [356, 440] on div at bounding box center [554, 417] width 522 height 92
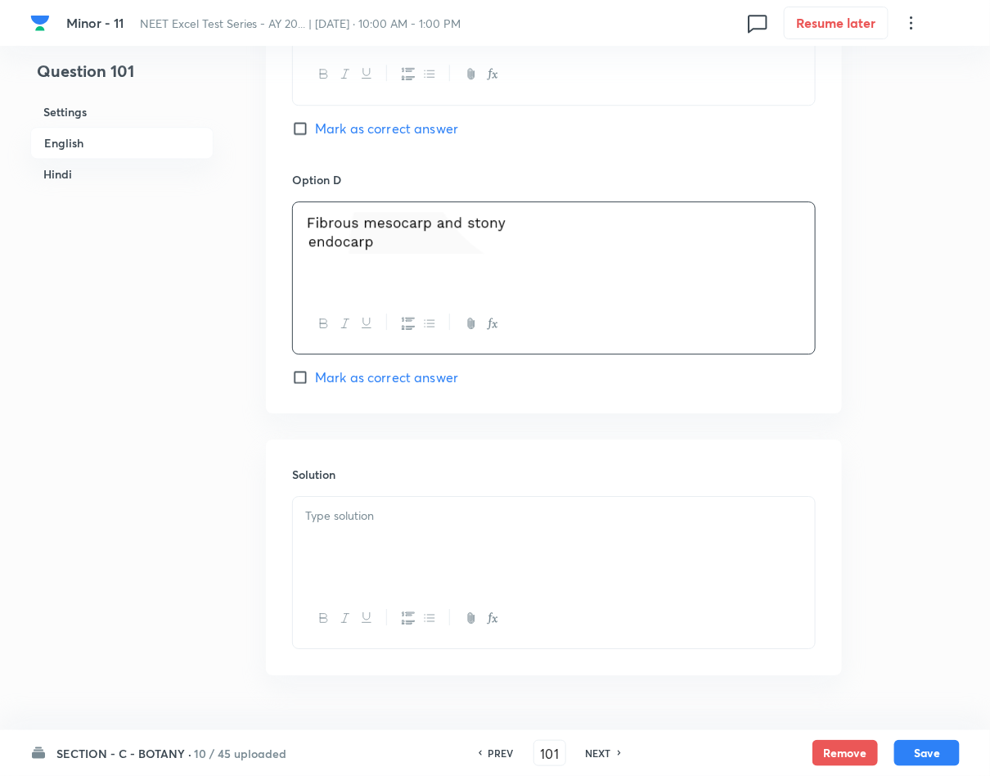
scroll to position [1472, 0]
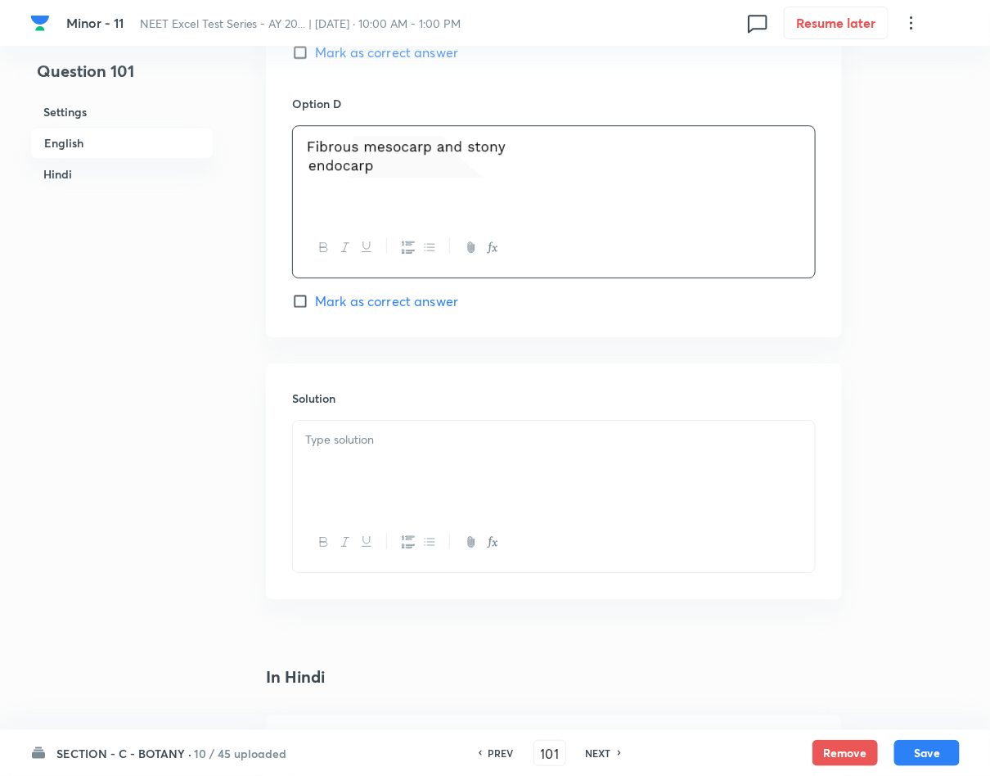
click at [383, 477] on div at bounding box center [554, 466] width 522 height 92
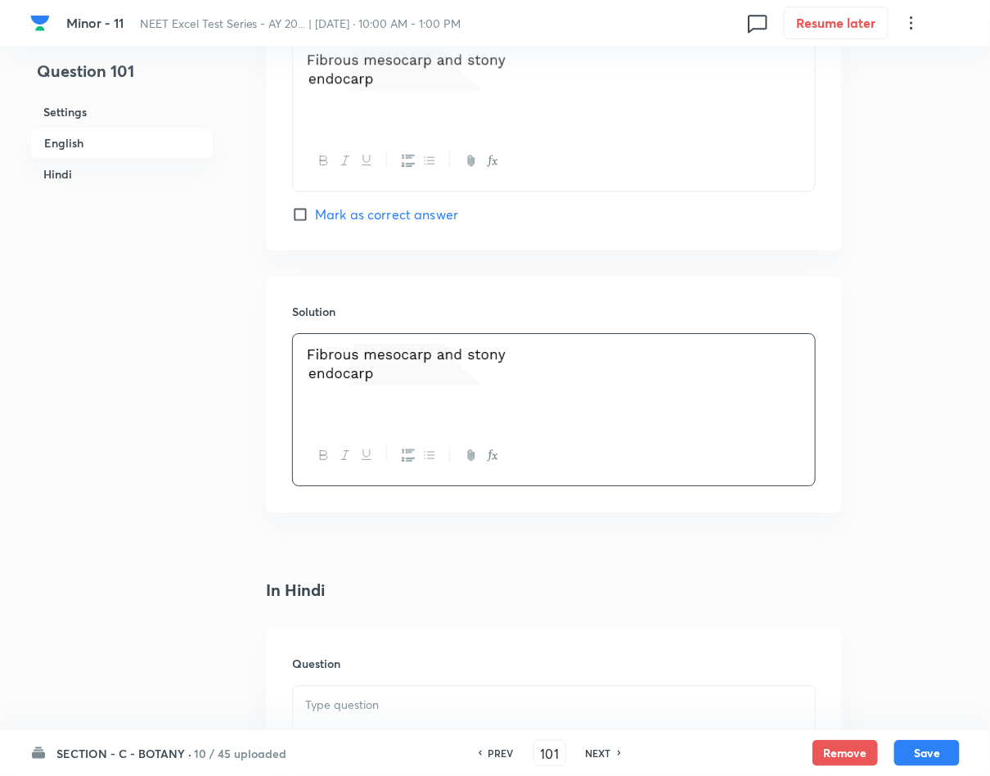
scroll to position [1595, 0]
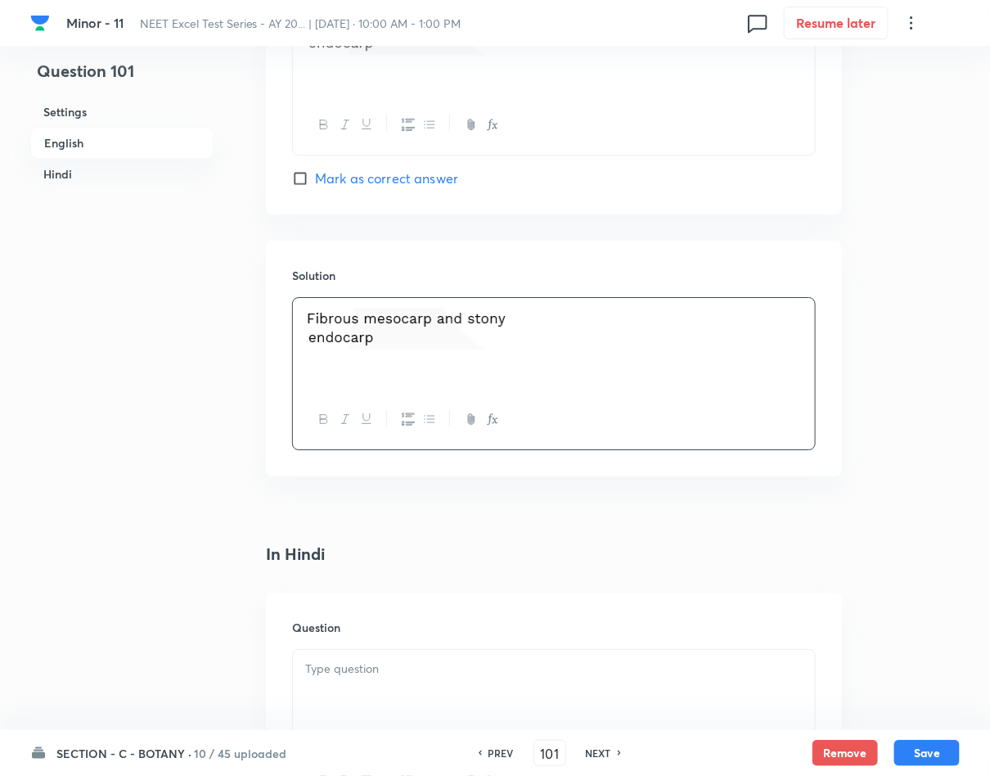
click at [383, 665] on p at bounding box center [553, 668] width 497 height 19
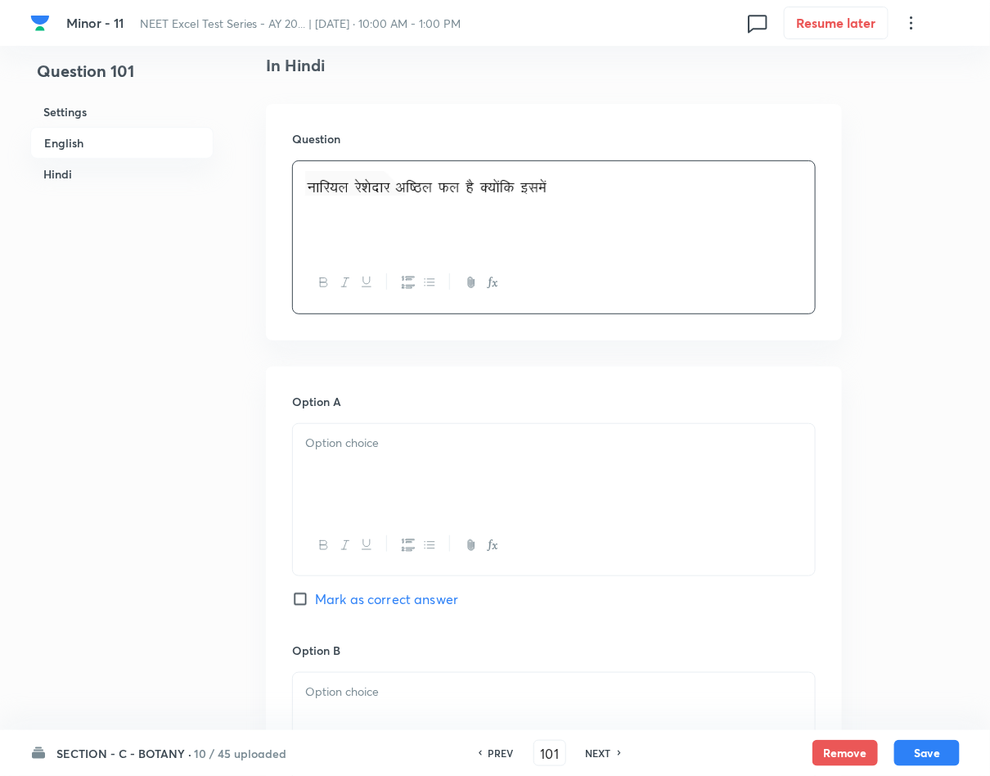
scroll to position [2086, 0]
click at [420, 430] on div at bounding box center [554, 467] width 522 height 92
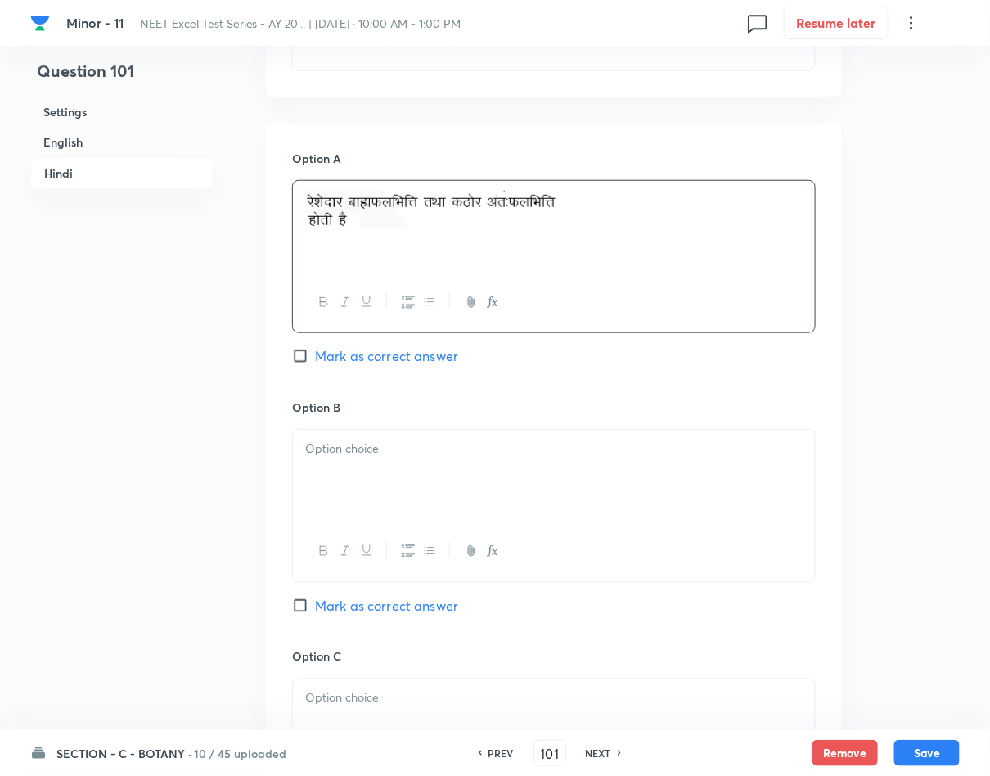
scroll to position [2331, 0]
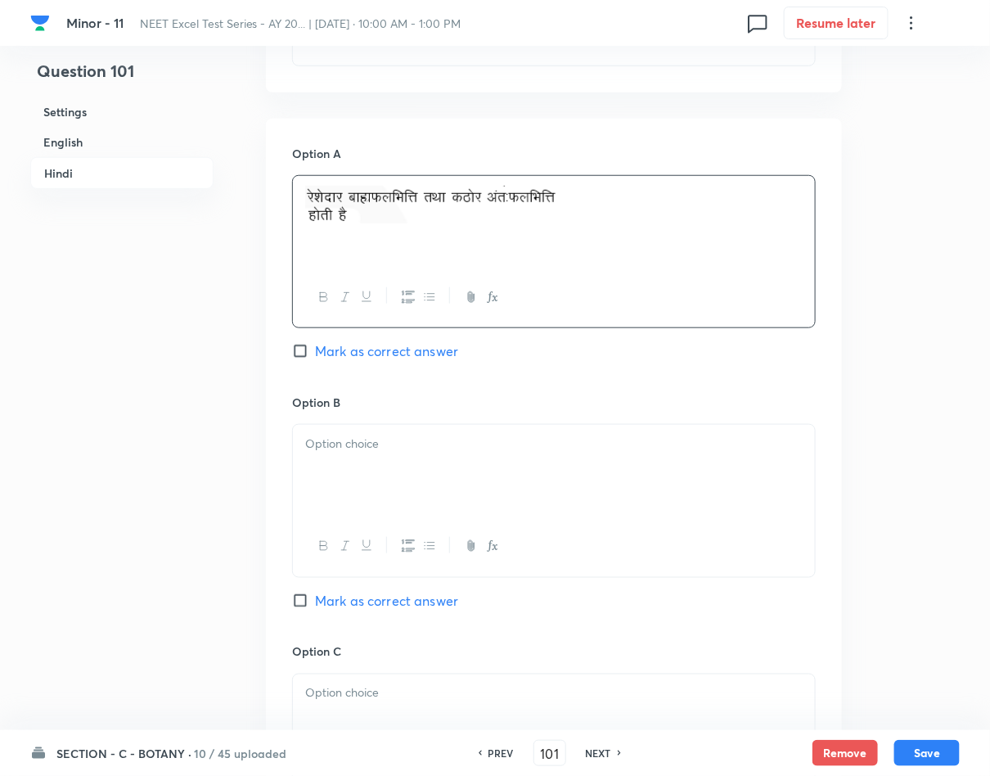
click at [573, 477] on div at bounding box center [554, 471] width 522 height 92
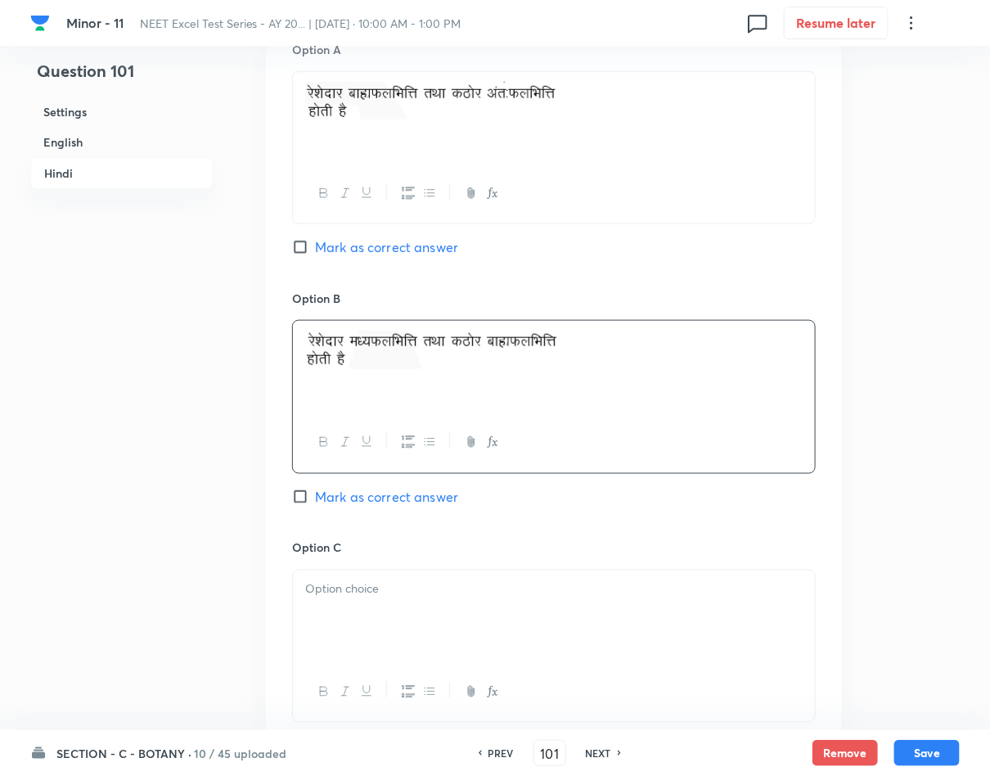
scroll to position [2577, 0]
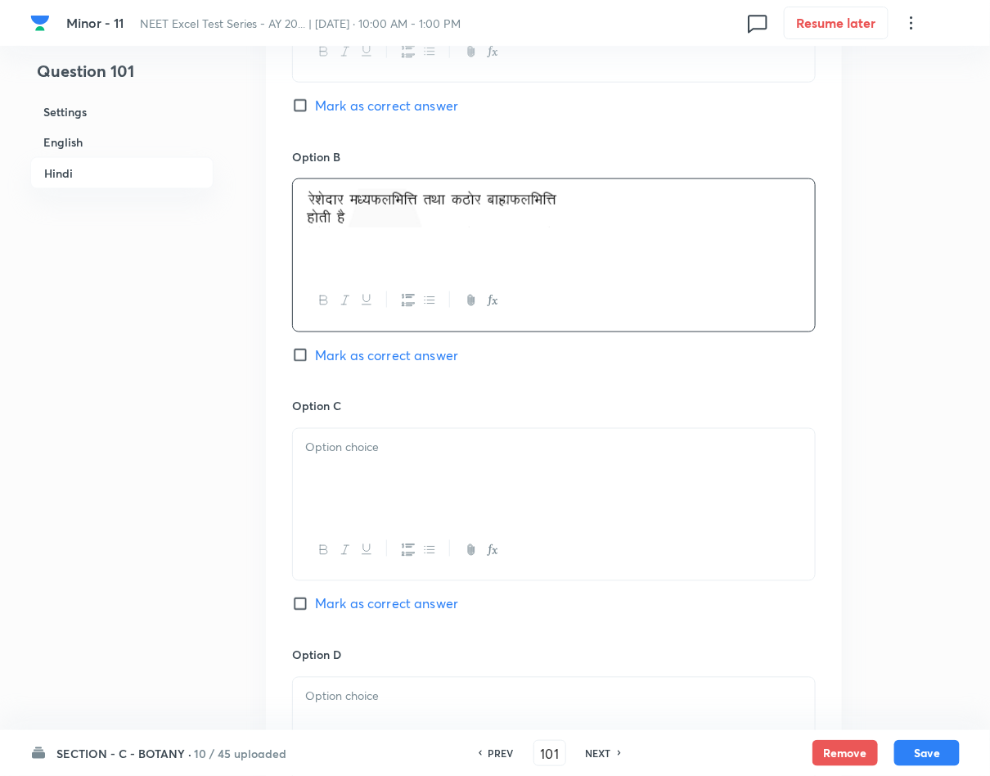
click at [493, 456] on p at bounding box center [553, 447] width 497 height 19
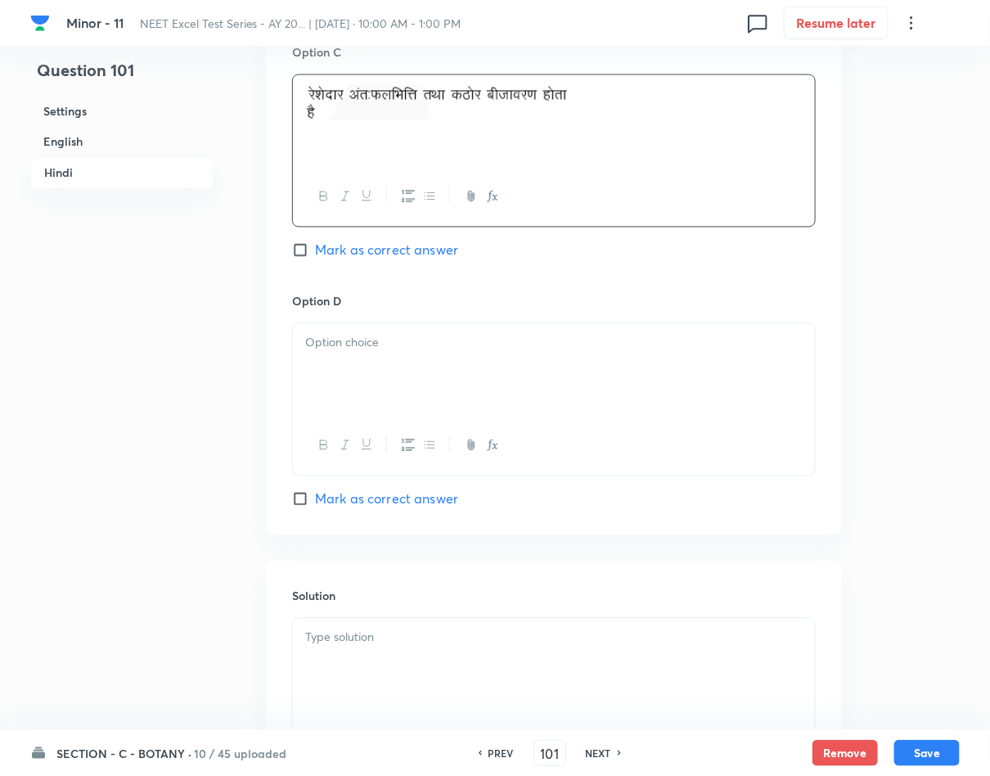
scroll to position [2945, 0]
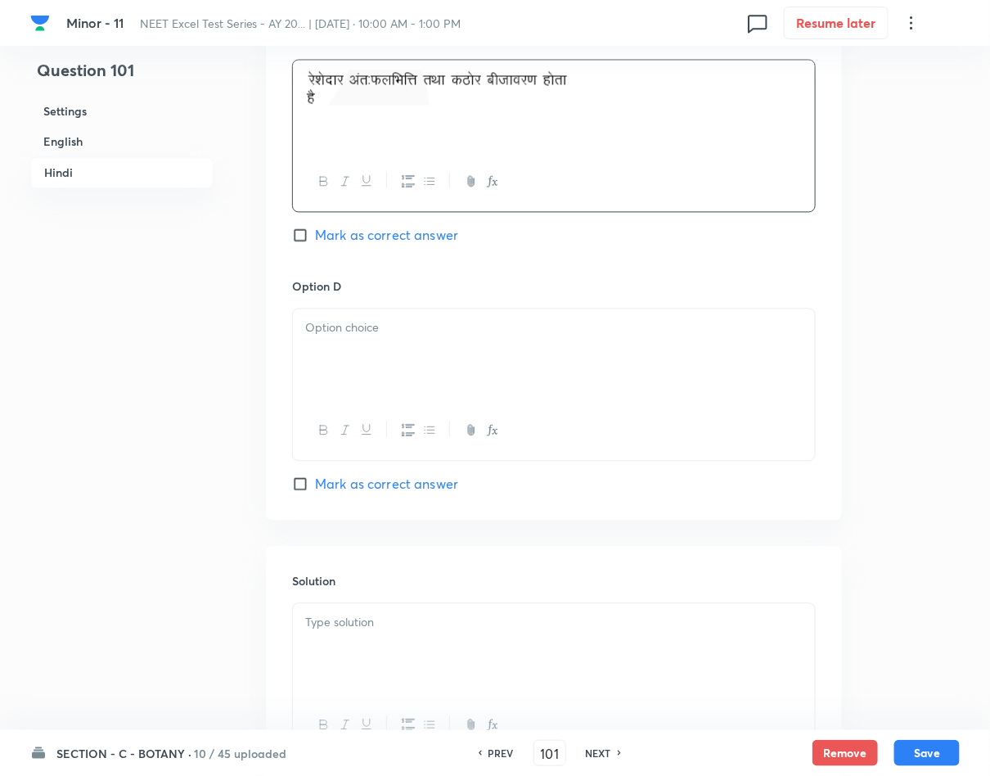
click at [548, 354] on div at bounding box center [554, 355] width 522 height 92
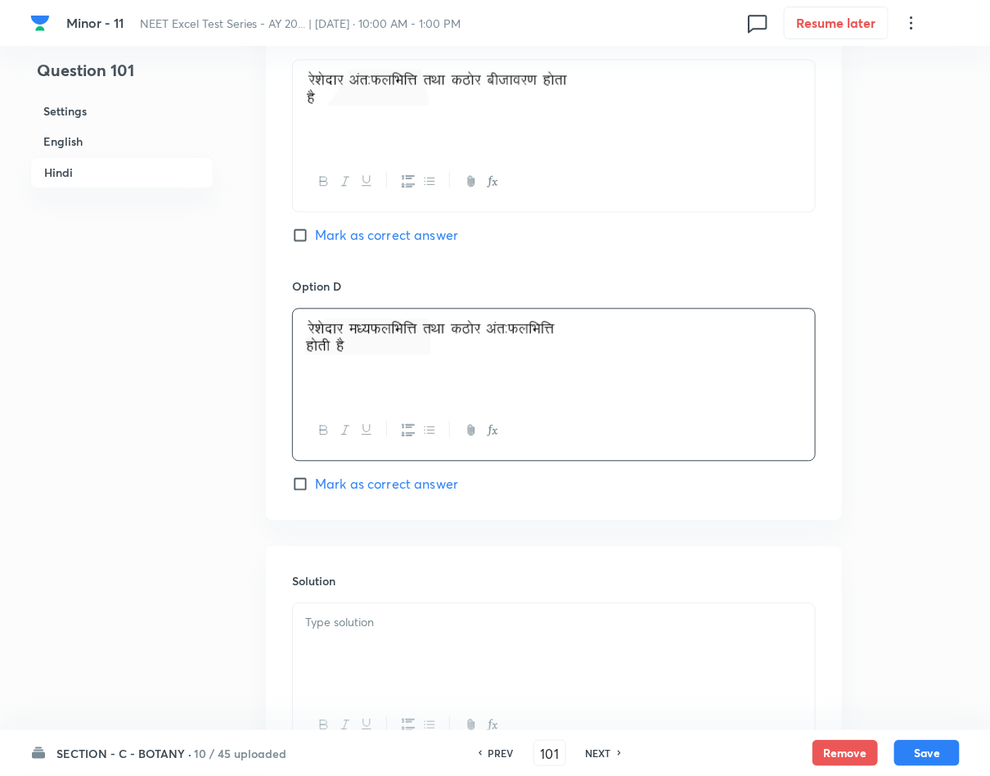
click at [319, 488] on span "Mark as correct answer" at bounding box center [386, 484] width 143 height 20
click at [315, 488] on input "Mark as correct answer" at bounding box center [303, 484] width 23 height 16
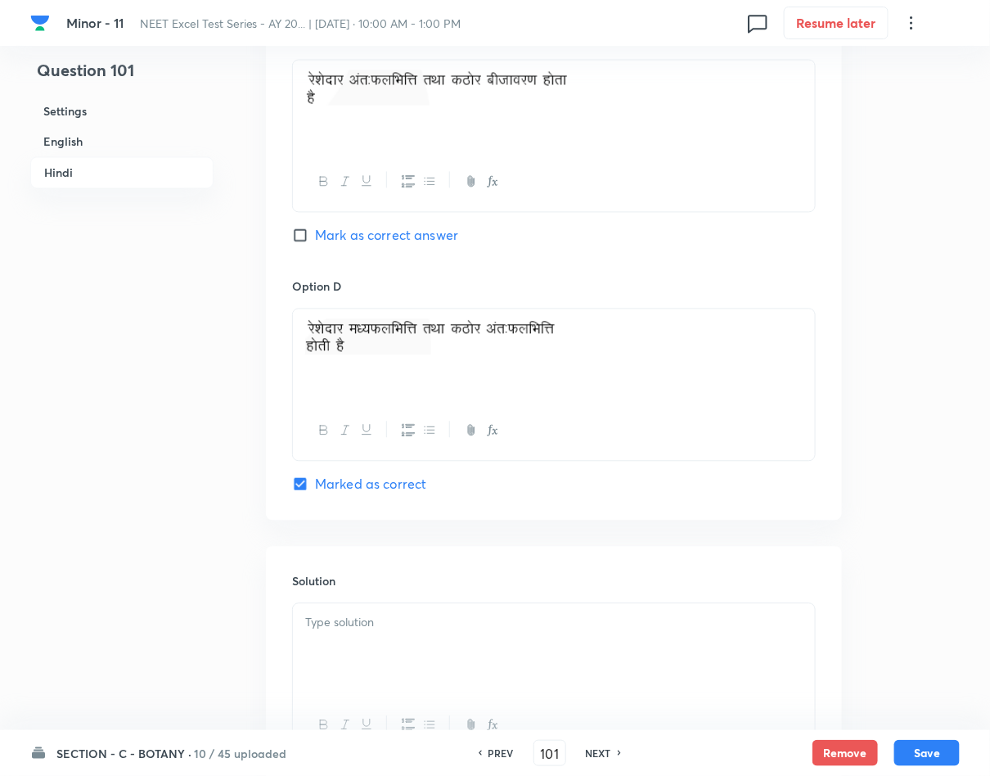
click at [400, 611] on div at bounding box center [554, 679] width 524 height 153
click at [432, 624] on p at bounding box center [553, 623] width 497 height 19
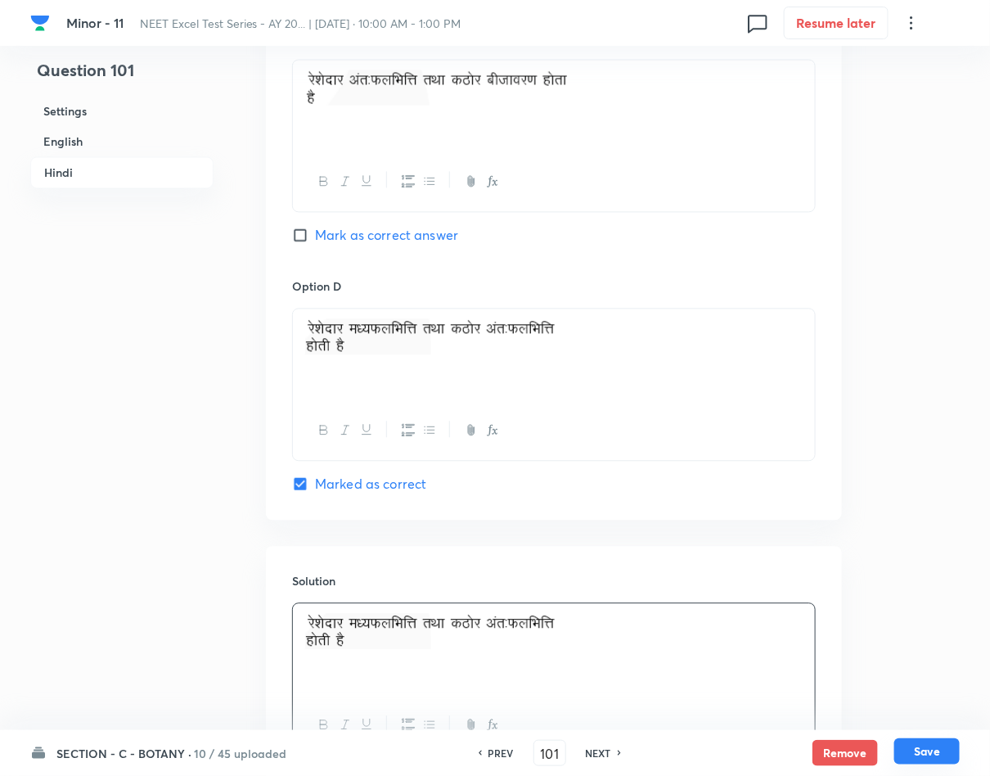
click at [931, 749] on button "Save" at bounding box center [926, 751] width 65 height 26
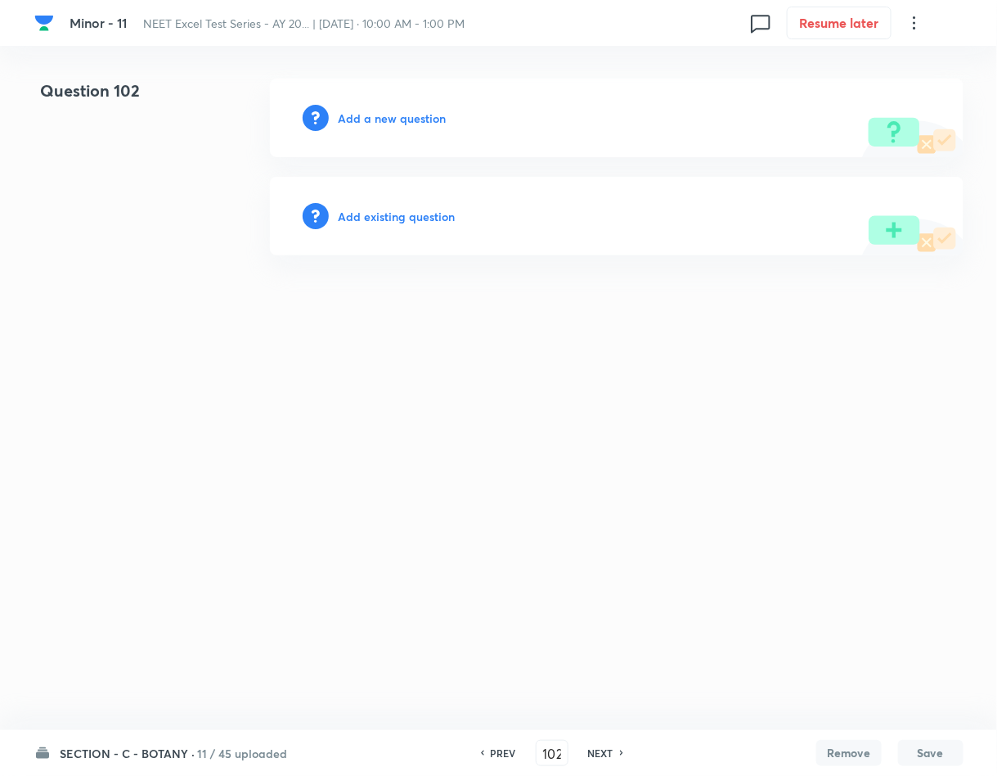
click at [393, 111] on h6 "Add a new question" at bounding box center [393, 118] width 108 height 17
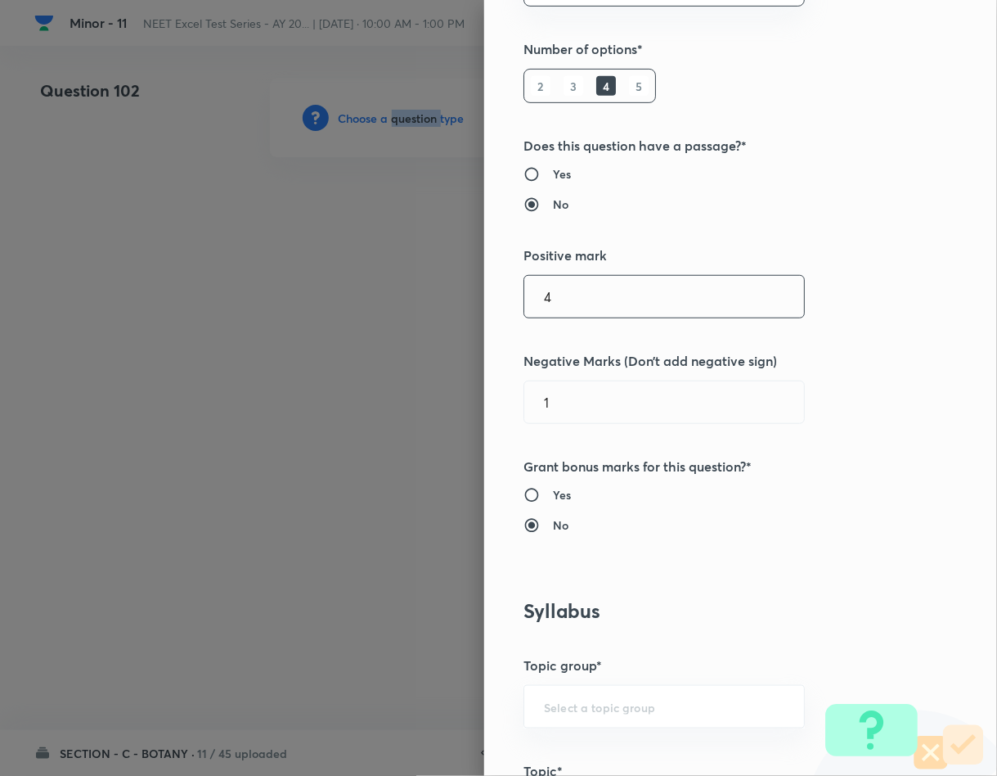
scroll to position [736, 0]
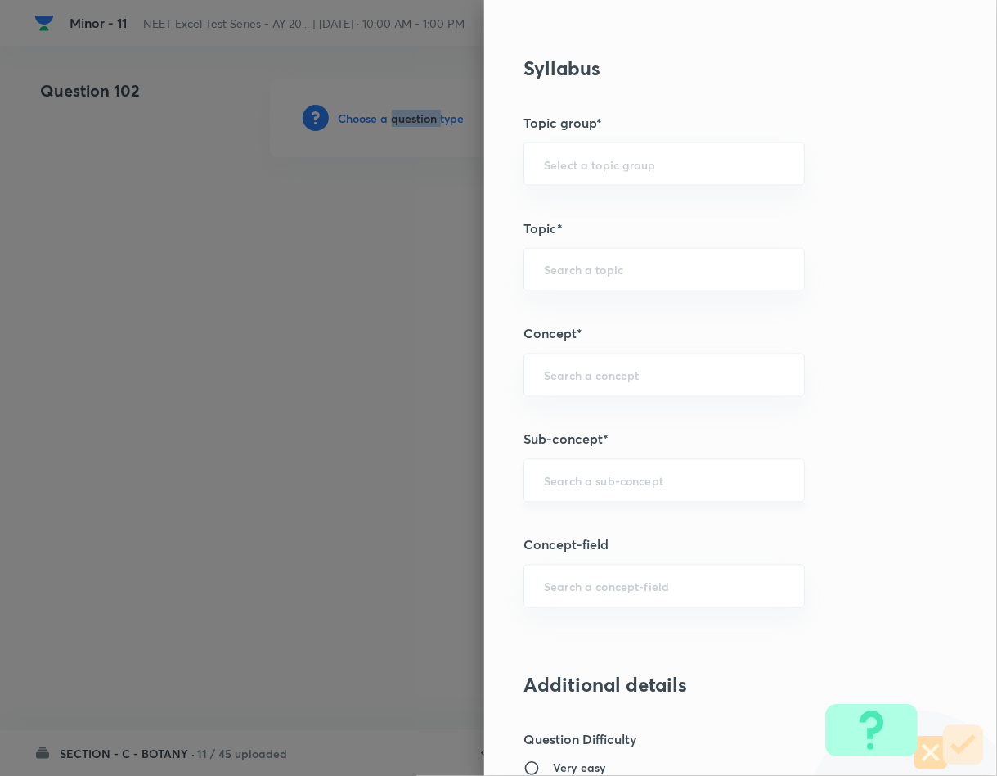
click at [538, 494] on div "​" at bounding box center [664, 480] width 281 height 43
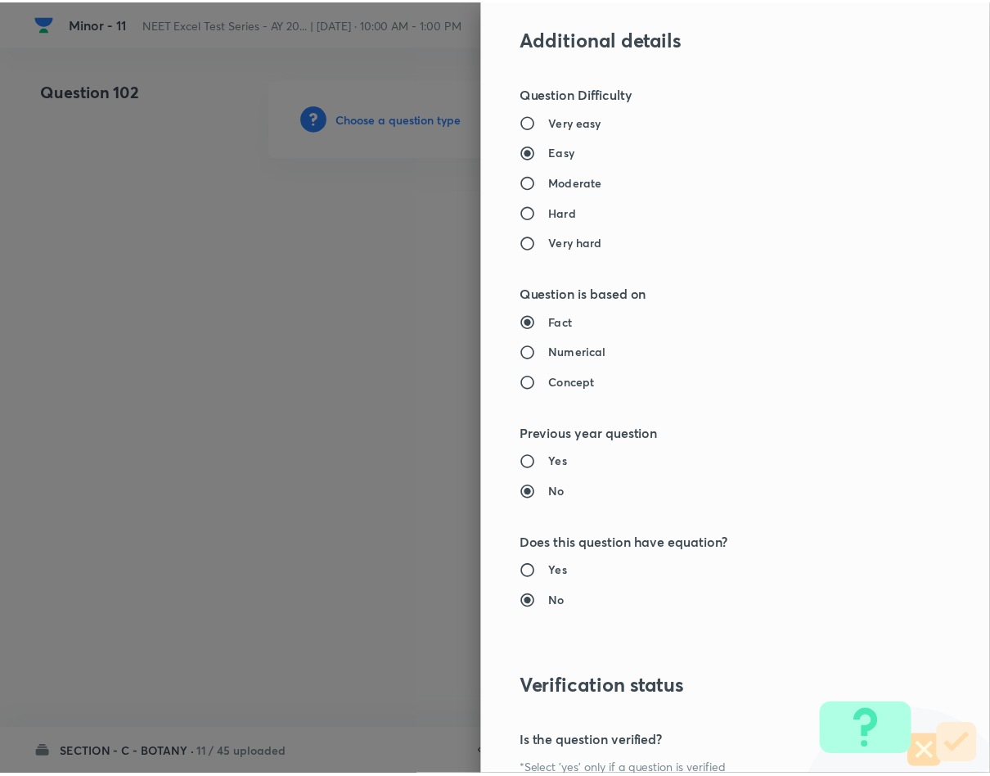
scroll to position [1569, 0]
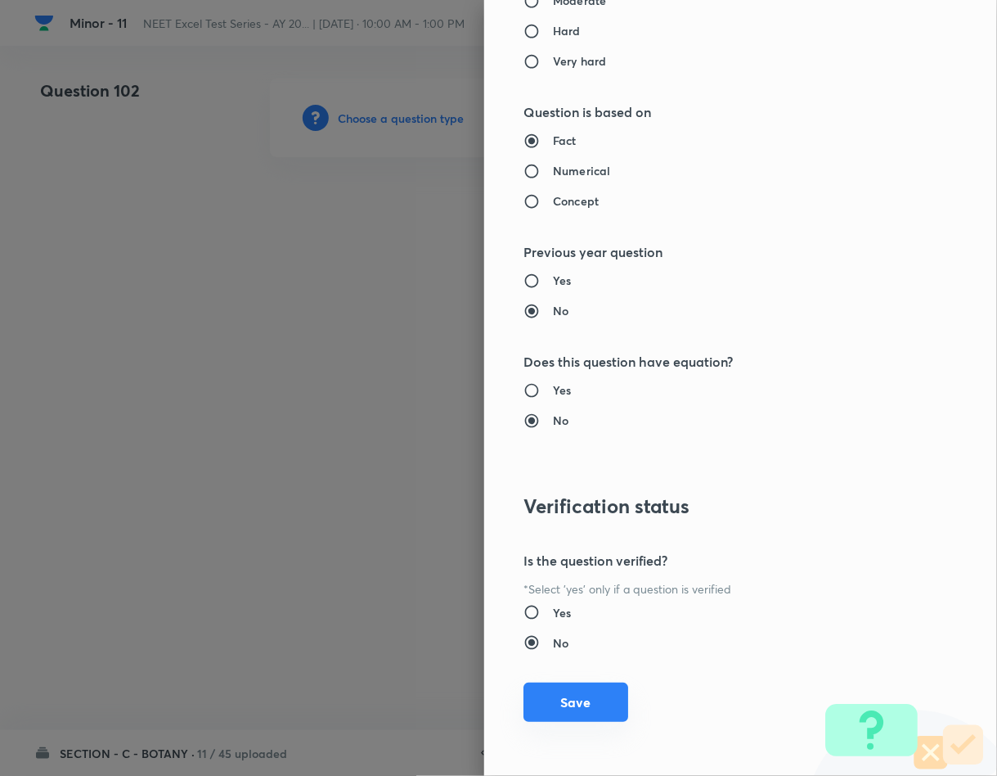
click at [582, 717] on button "Save" at bounding box center [576, 701] width 105 height 39
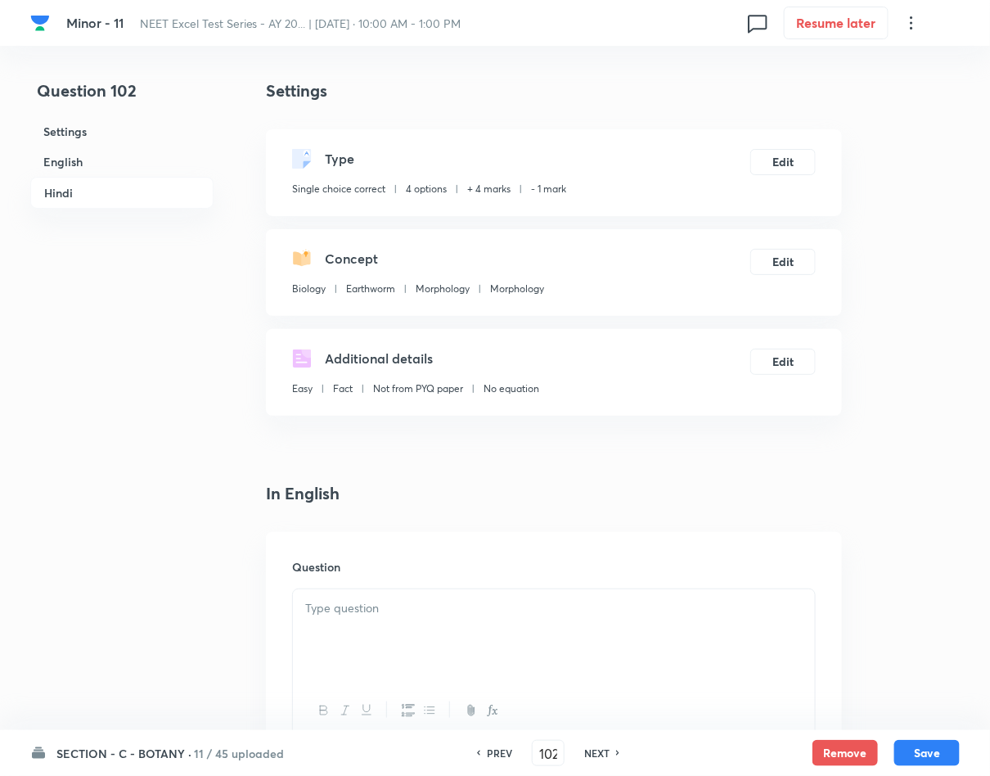
click at [417, 648] on div at bounding box center [554, 635] width 522 height 92
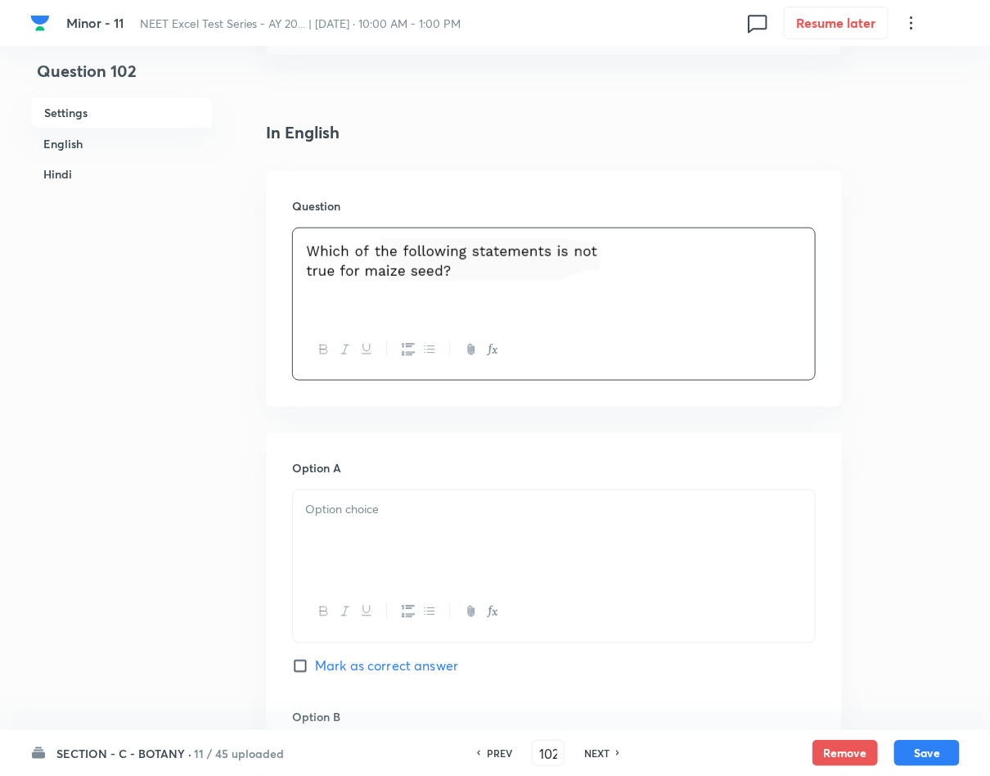
scroll to position [368, 0]
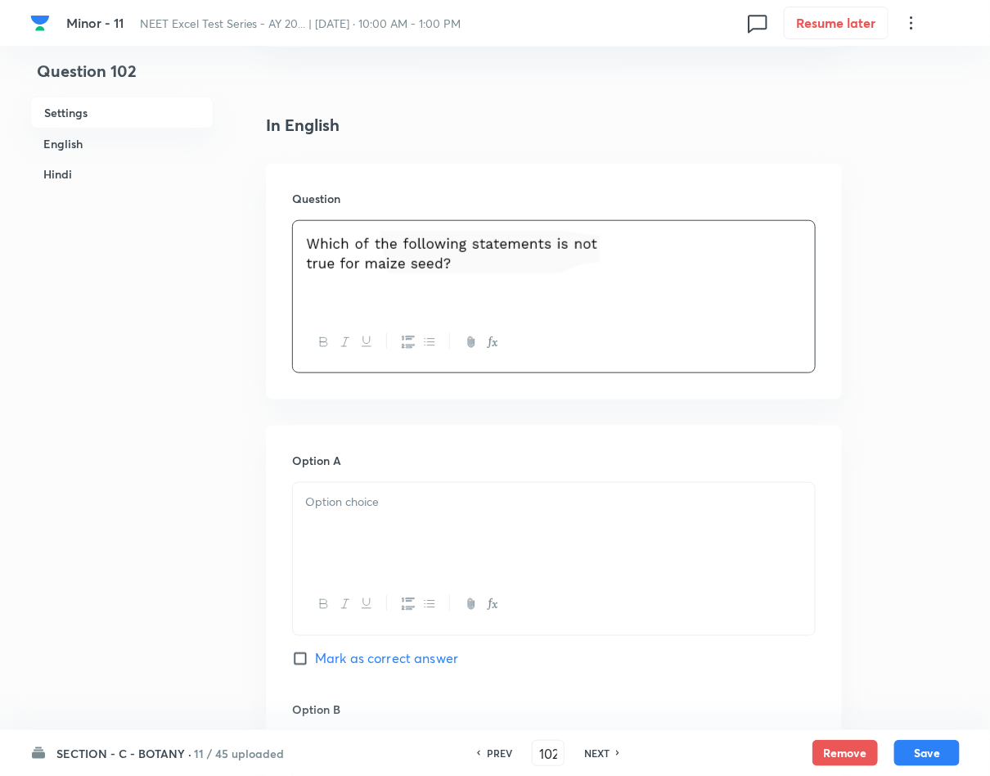
click at [477, 494] on p at bounding box center [553, 501] width 497 height 19
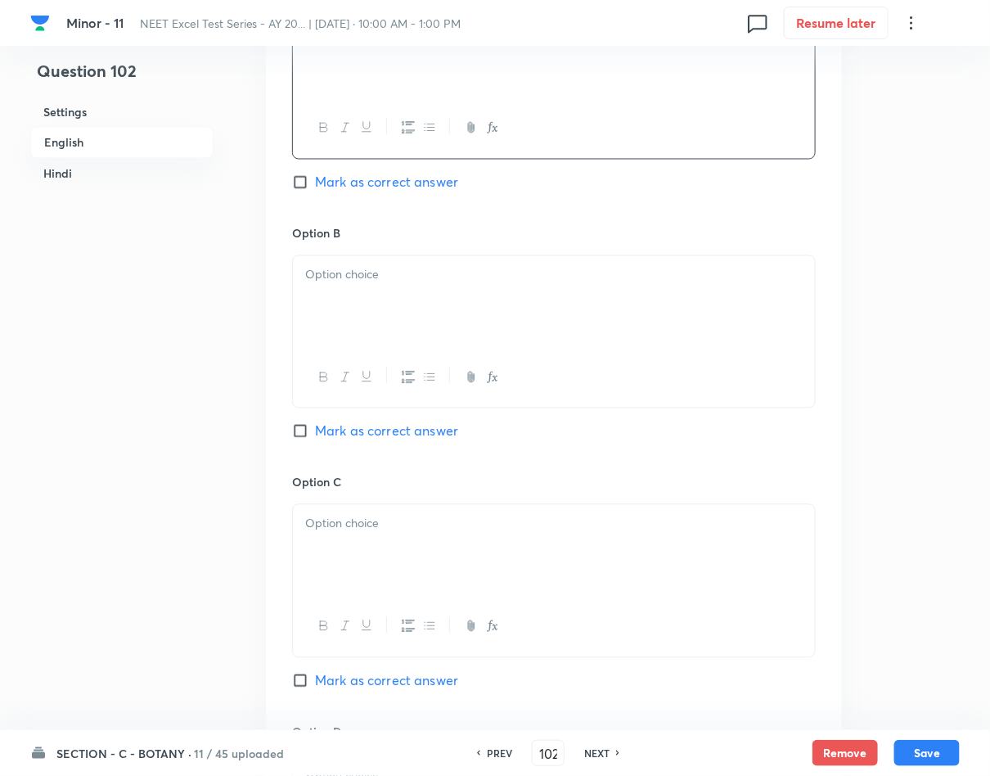
scroll to position [859, 0]
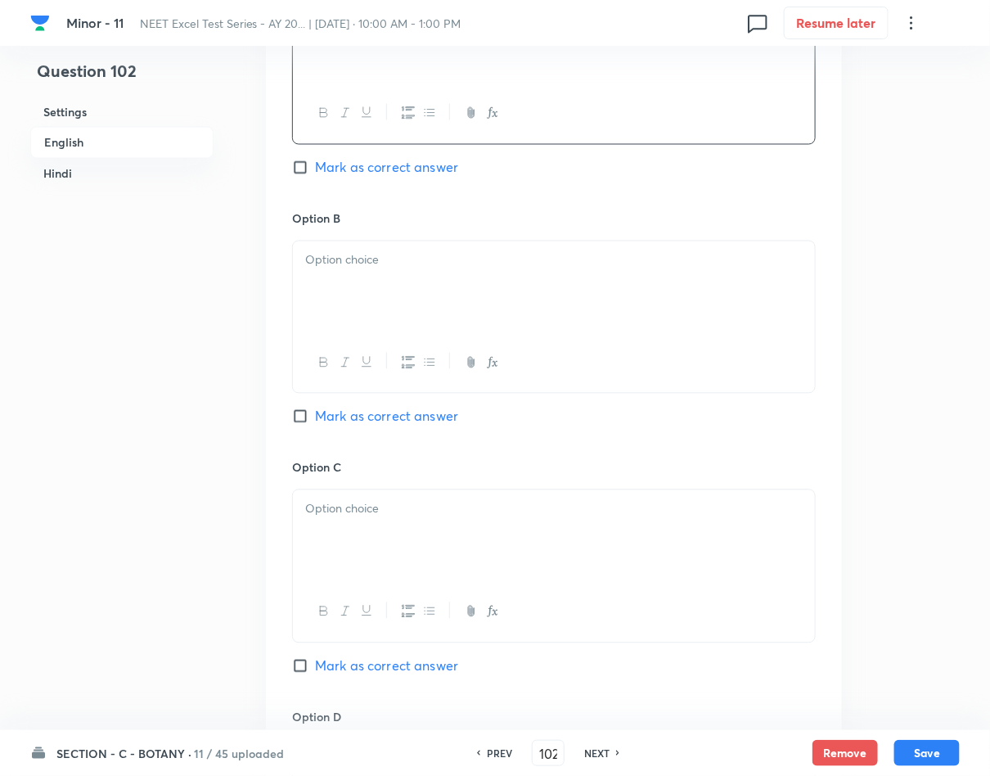
click at [416, 290] on div at bounding box center [554, 287] width 522 height 92
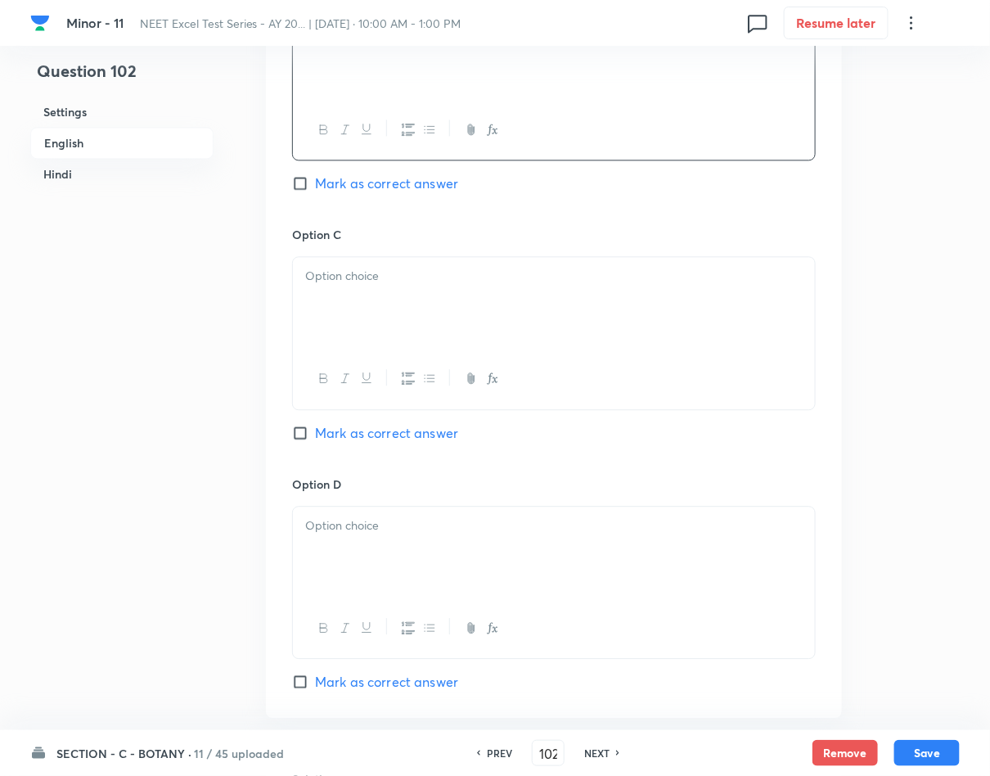
scroll to position [1104, 0]
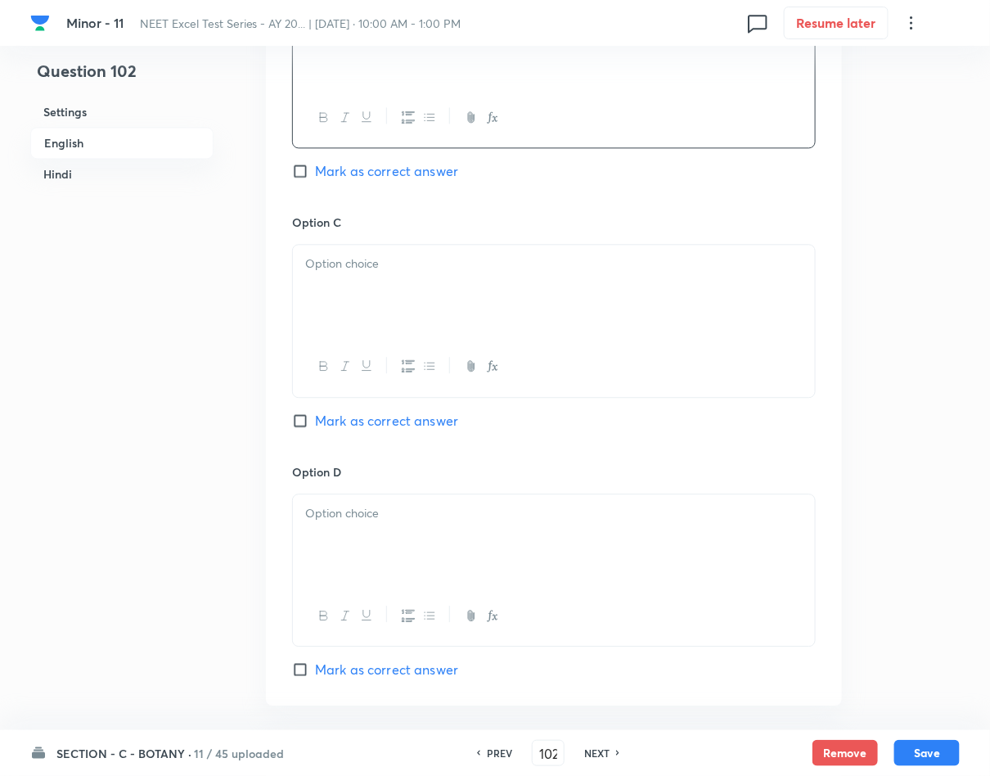
click at [366, 287] on div at bounding box center [554, 291] width 522 height 92
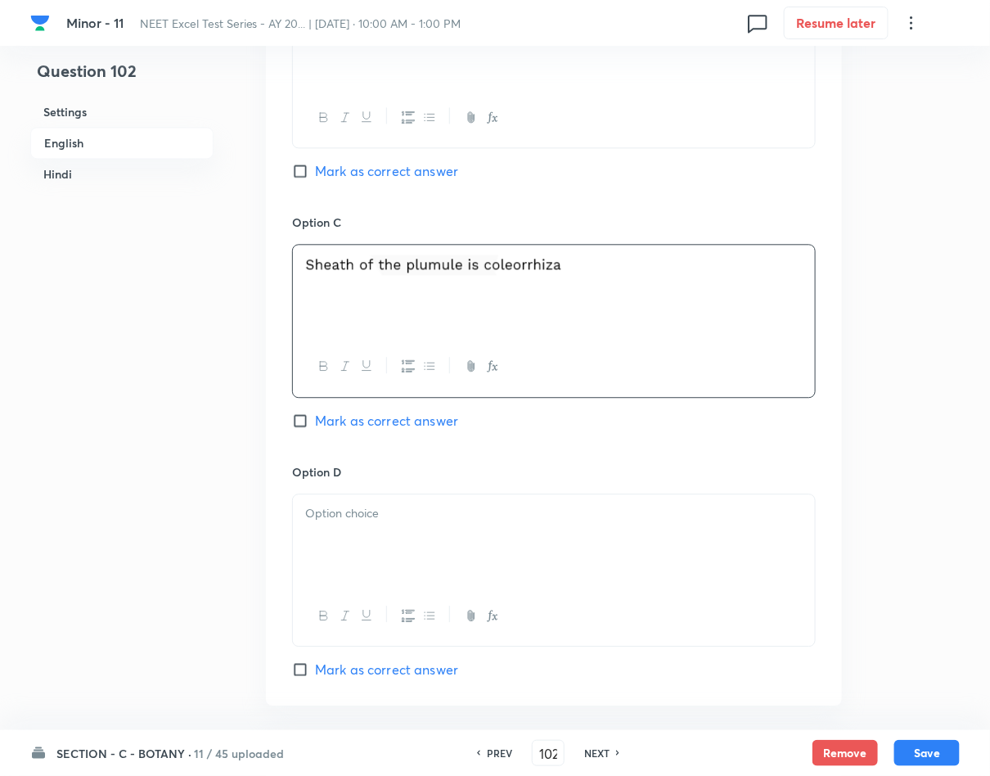
click at [349, 422] on span "Mark as correct answer" at bounding box center [386, 421] width 143 height 20
click at [315, 422] on input "Mark as correct answer" at bounding box center [303, 420] width 23 height 16
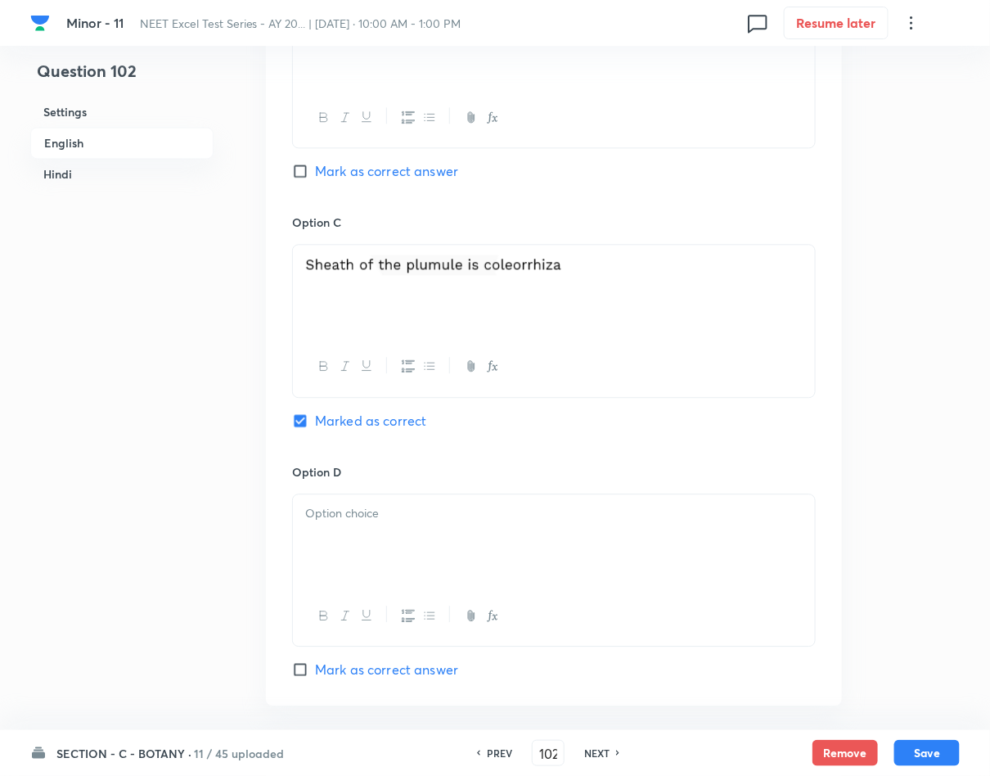
click at [354, 515] on p at bounding box center [553, 513] width 497 height 19
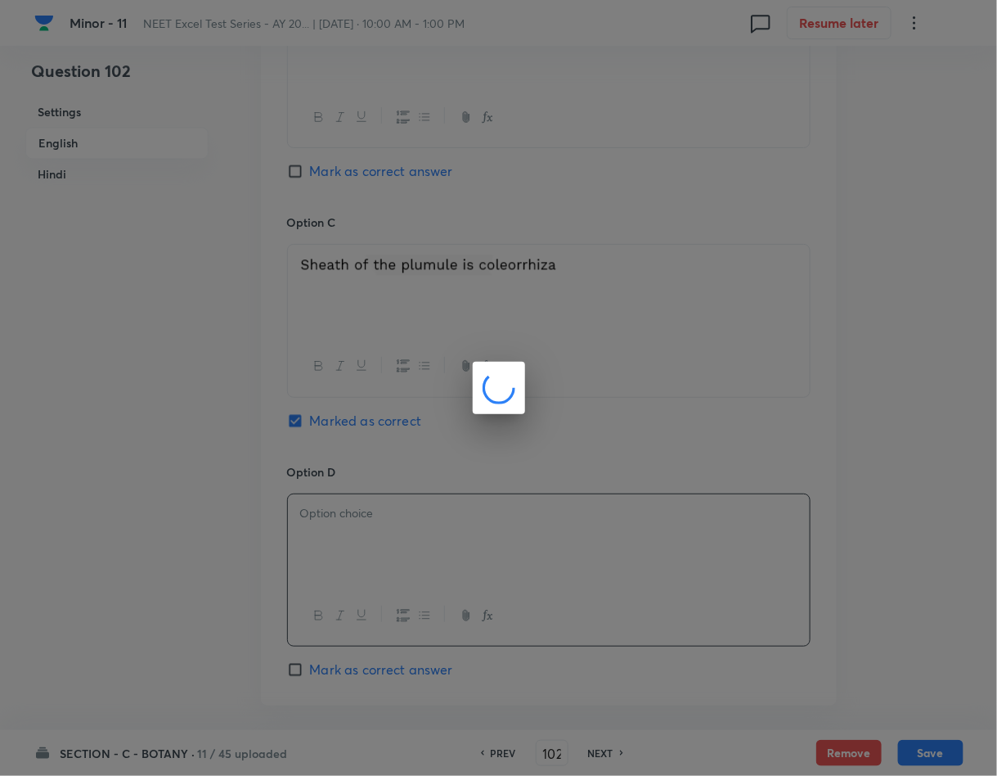
click at [575, 263] on div at bounding box center [498, 388] width 997 height 776
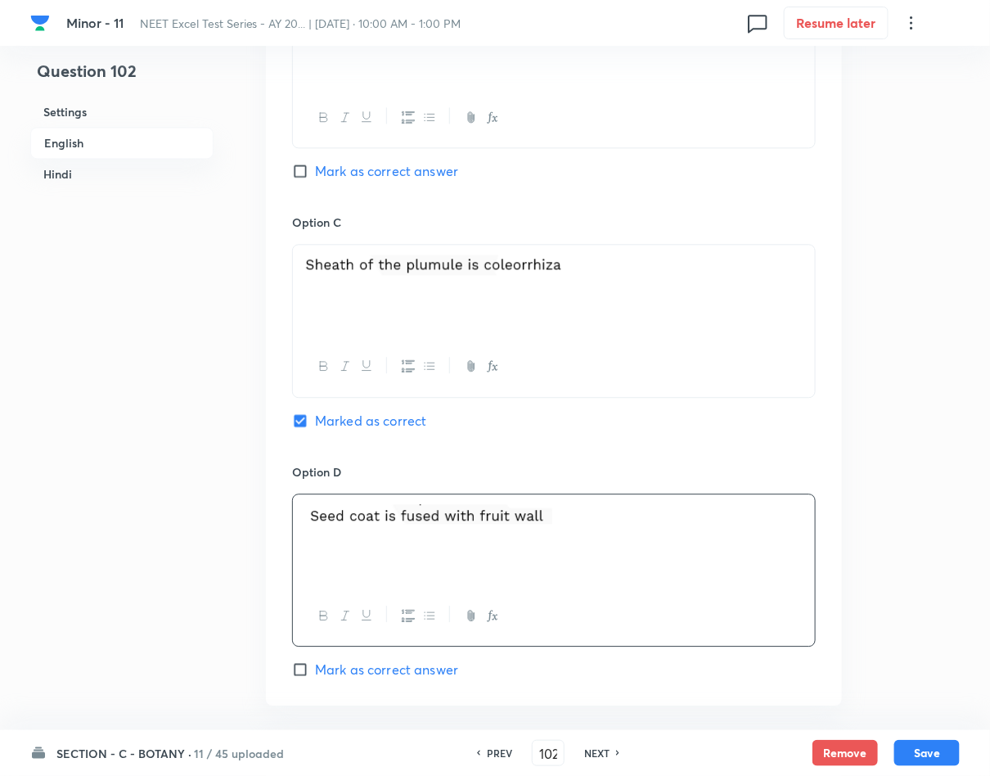
drag, startPoint x: 573, startPoint y: 263, endPoint x: 398, endPoint y: 275, distance: 174.6
click at [398, 275] on p at bounding box center [553, 266] width 497 height 25
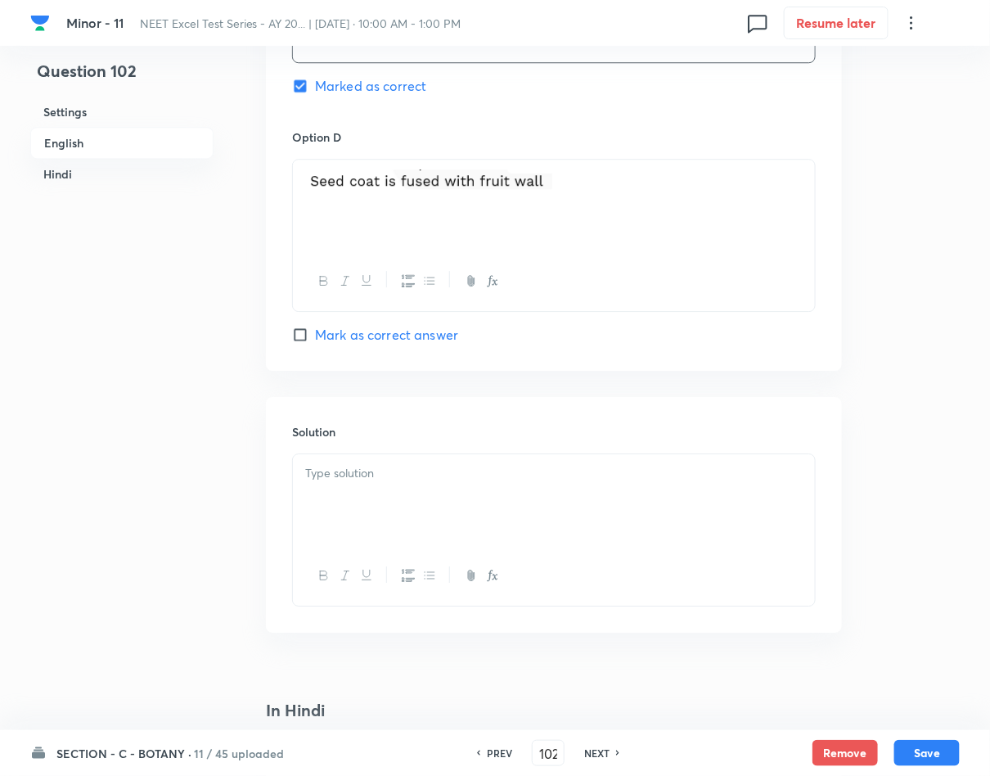
scroll to position [1472, 0]
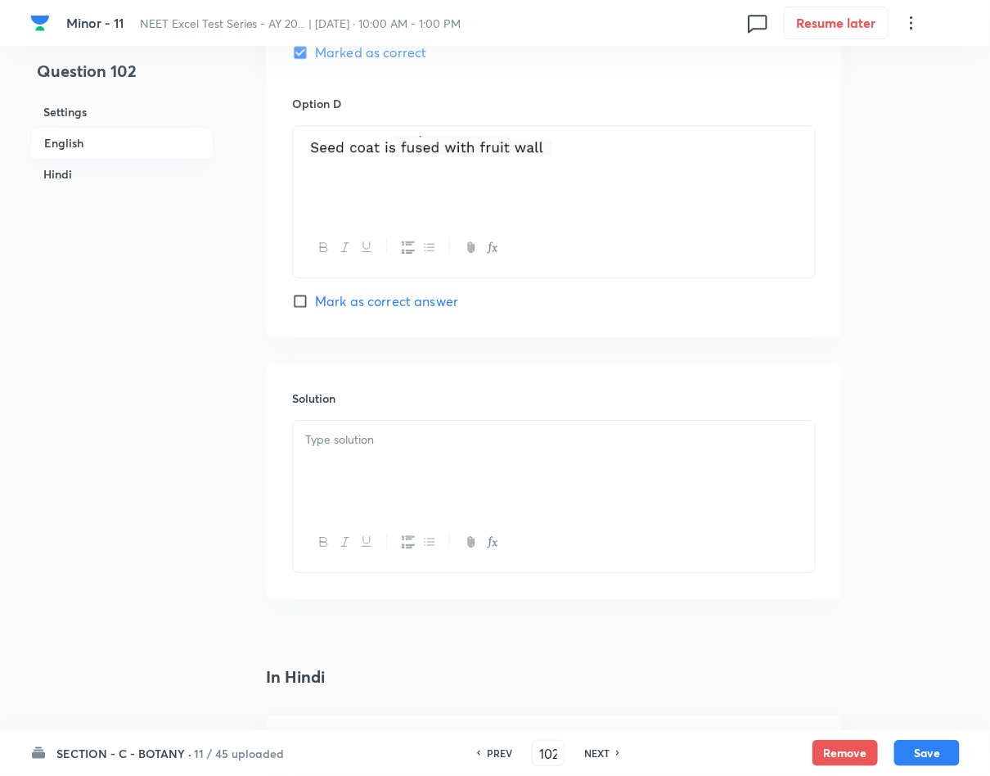
click at [454, 481] on div at bounding box center [554, 466] width 522 height 92
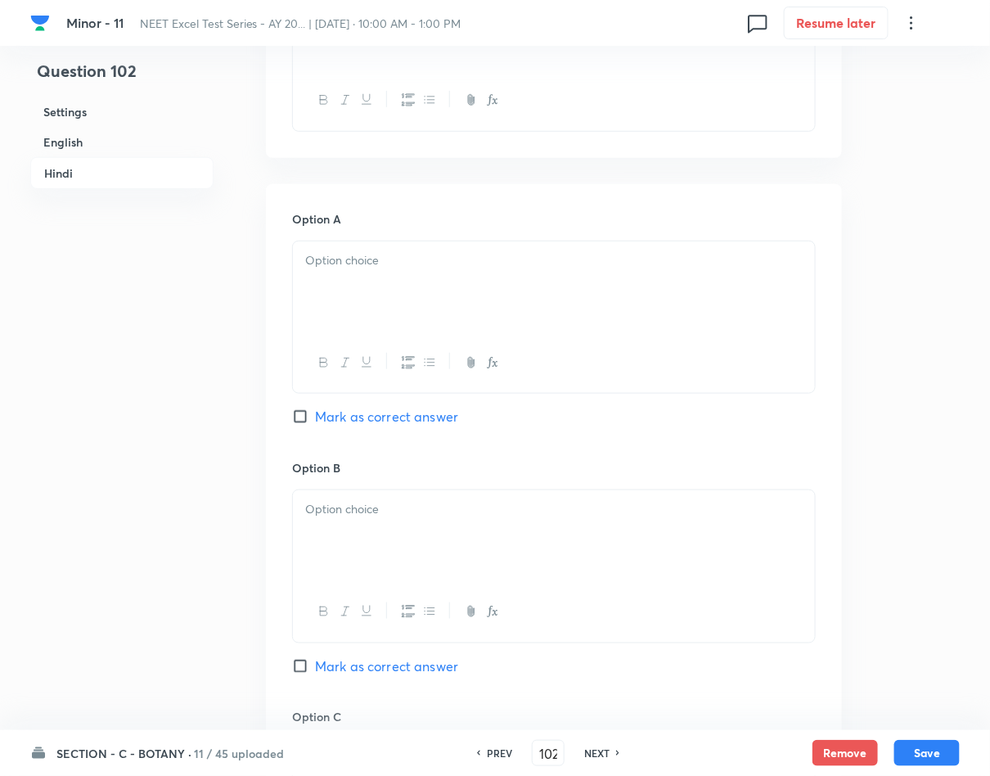
scroll to position [2209, 0]
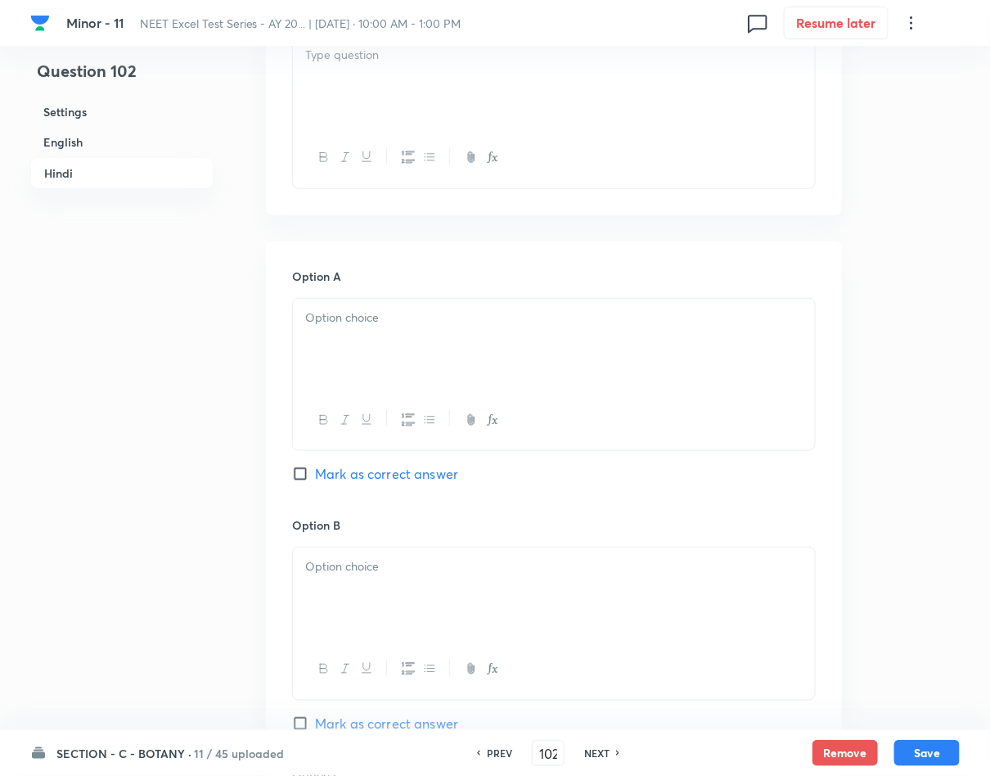
click at [471, 84] on div at bounding box center [554, 82] width 522 height 92
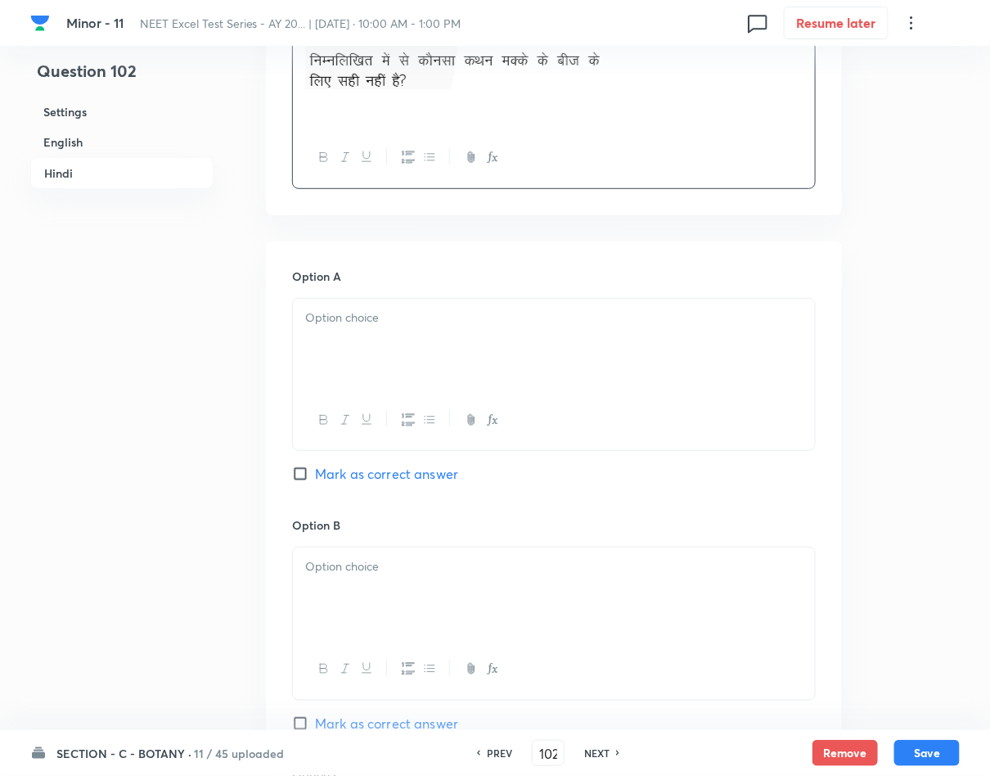
click at [519, 349] on div at bounding box center [554, 345] width 522 height 92
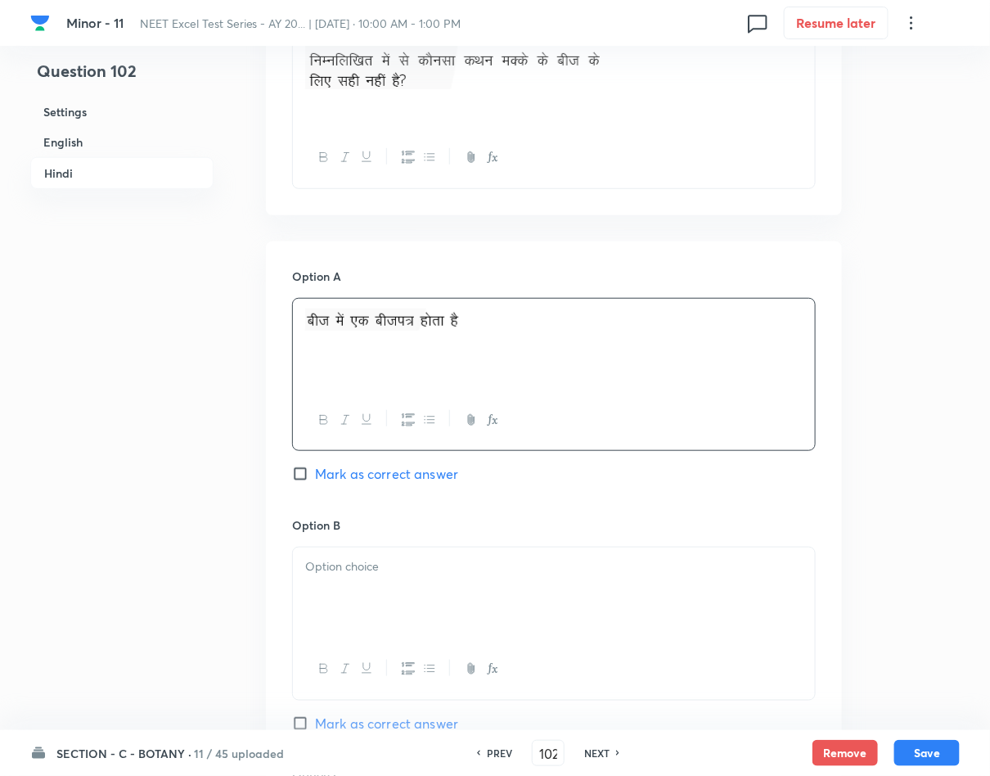
click at [386, 564] on p at bounding box center [553, 566] width 497 height 19
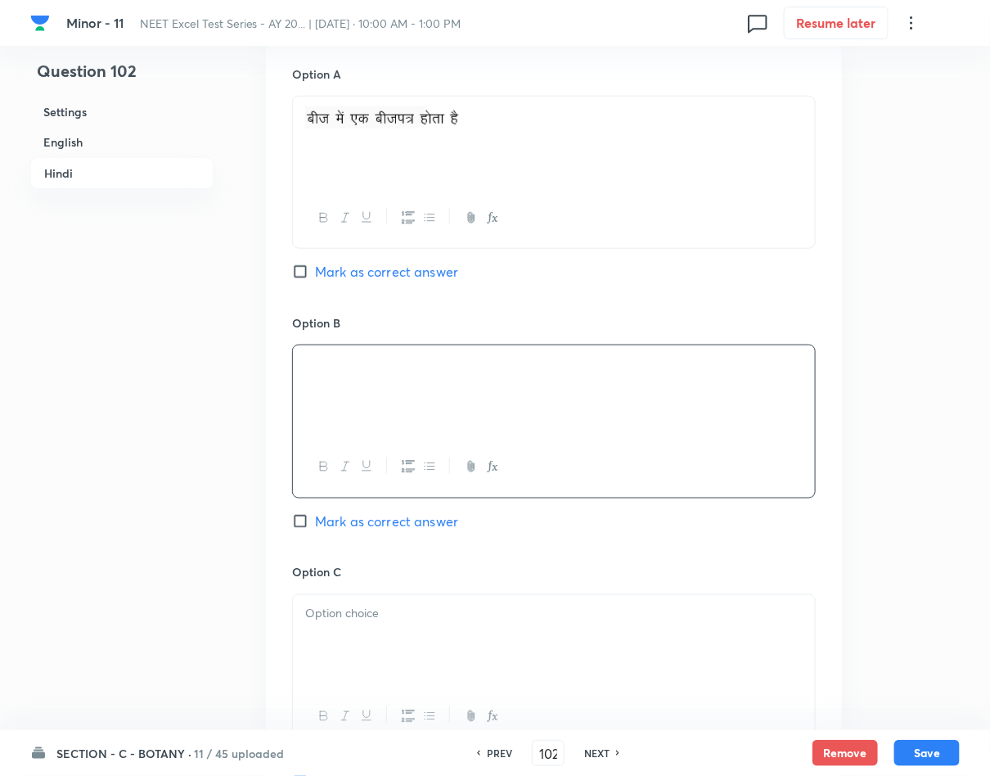
scroll to position [2454, 0]
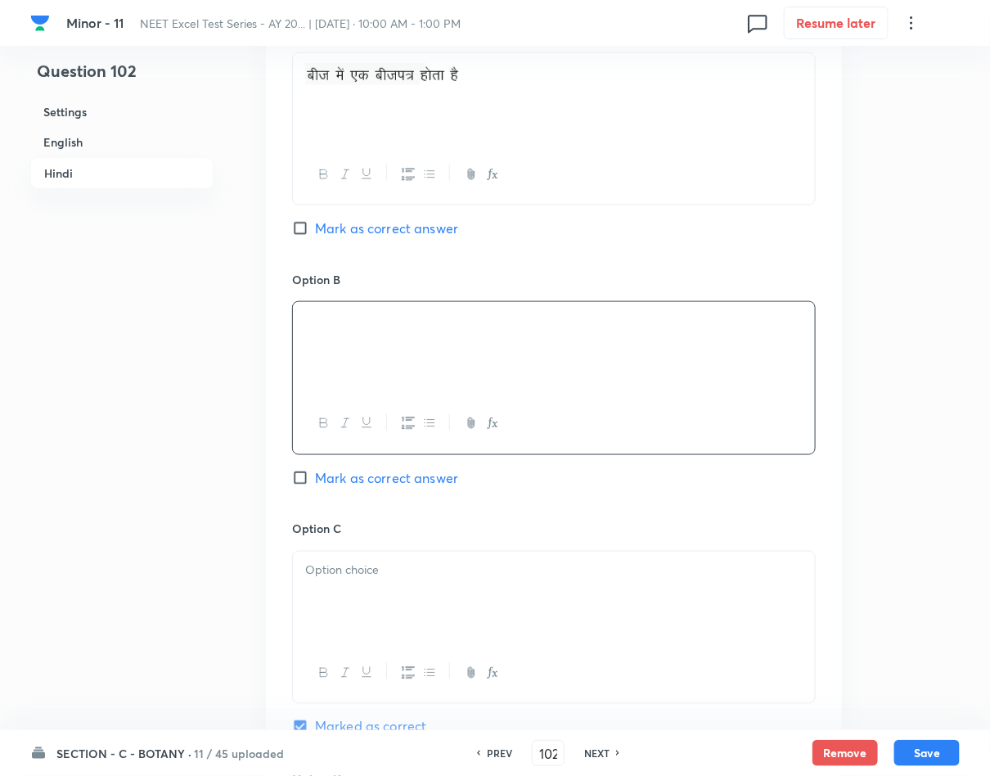
click at [537, 580] on p at bounding box center [553, 570] width 497 height 19
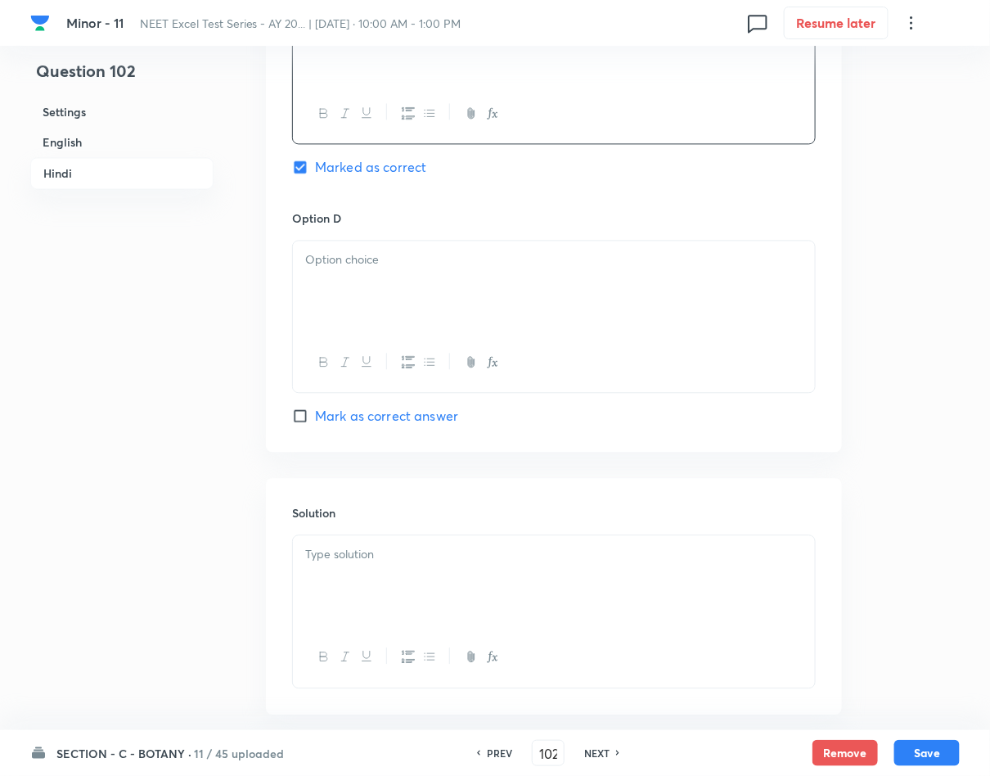
scroll to position [3068, 0]
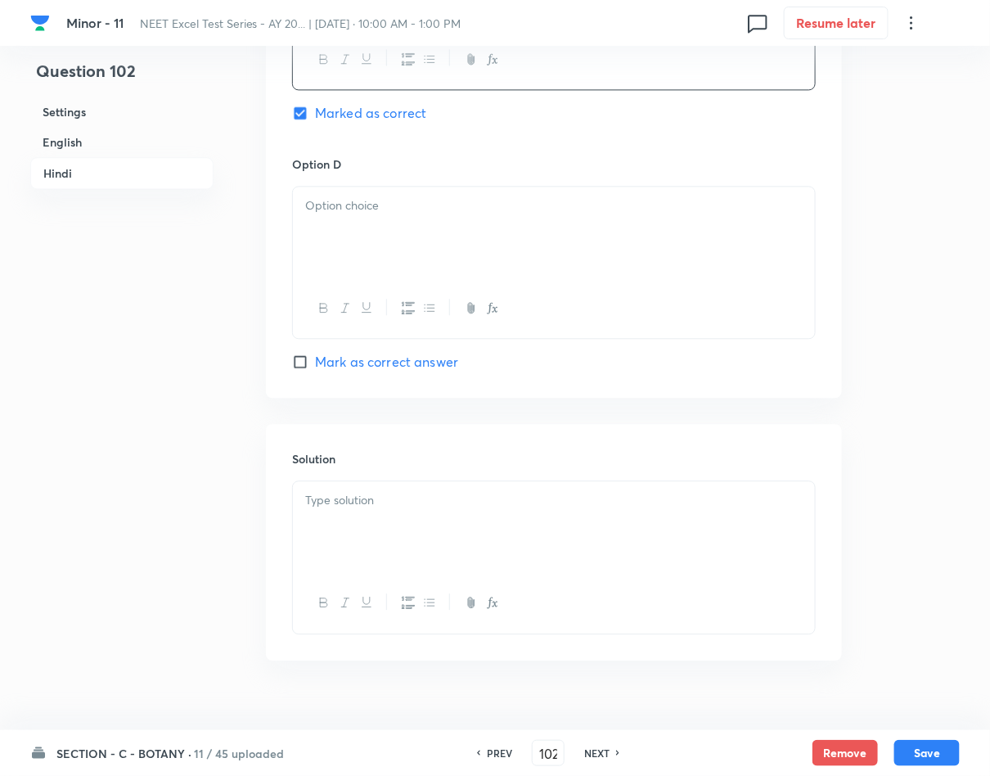
click at [513, 555] on div at bounding box center [554, 527] width 522 height 92
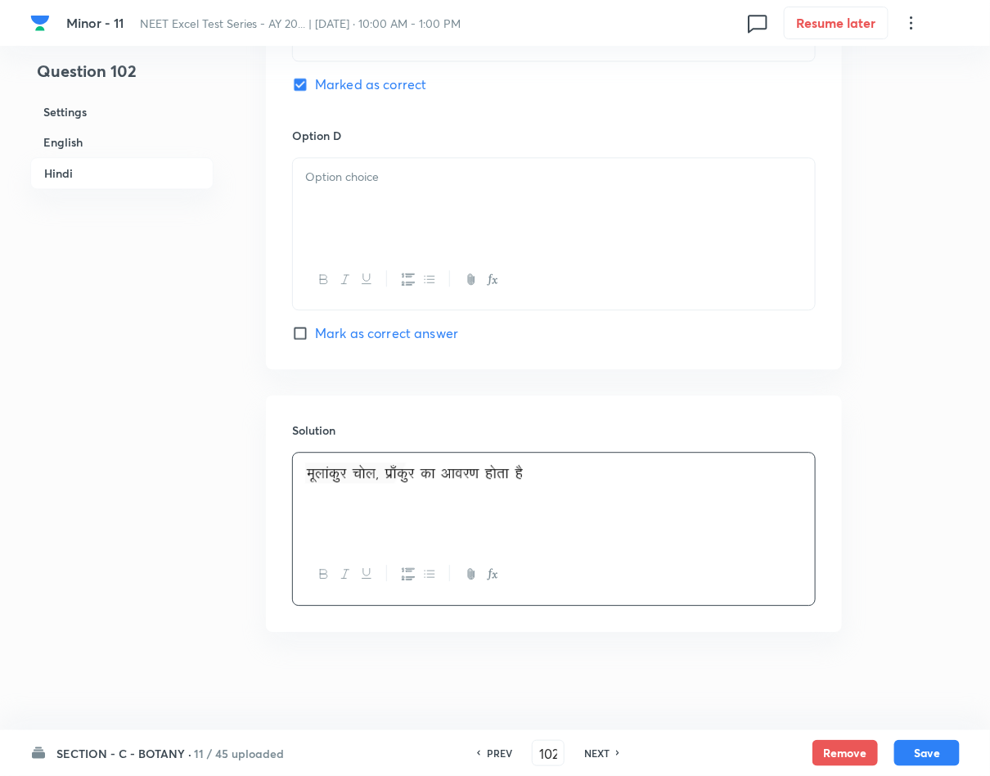
scroll to position [3104, 0]
click at [489, 197] on div at bounding box center [554, 204] width 522 height 92
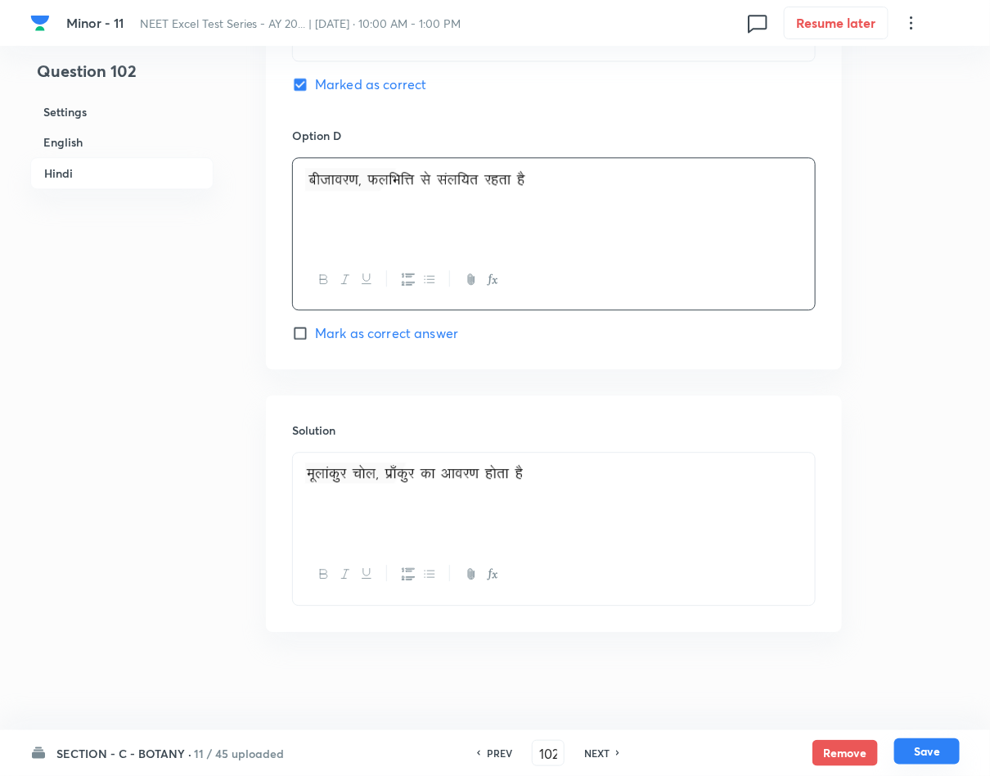
click at [921, 744] on button "Save" at bounding box center [926, 751] width 65 height 26
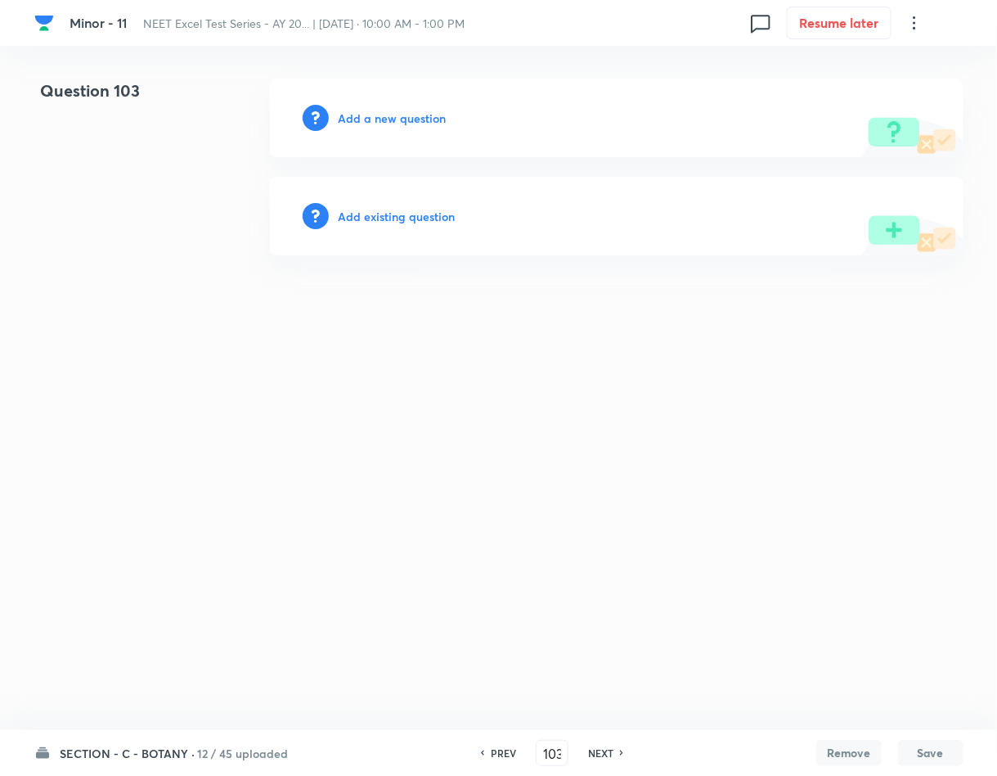
click at [403, 120] on h6 "Add a new question" at bounding box center [393, 118] width 108 height 17
click at [403, 120] on h6 "Choose a question type" at bounding box center [402, 118] width 126 height 17
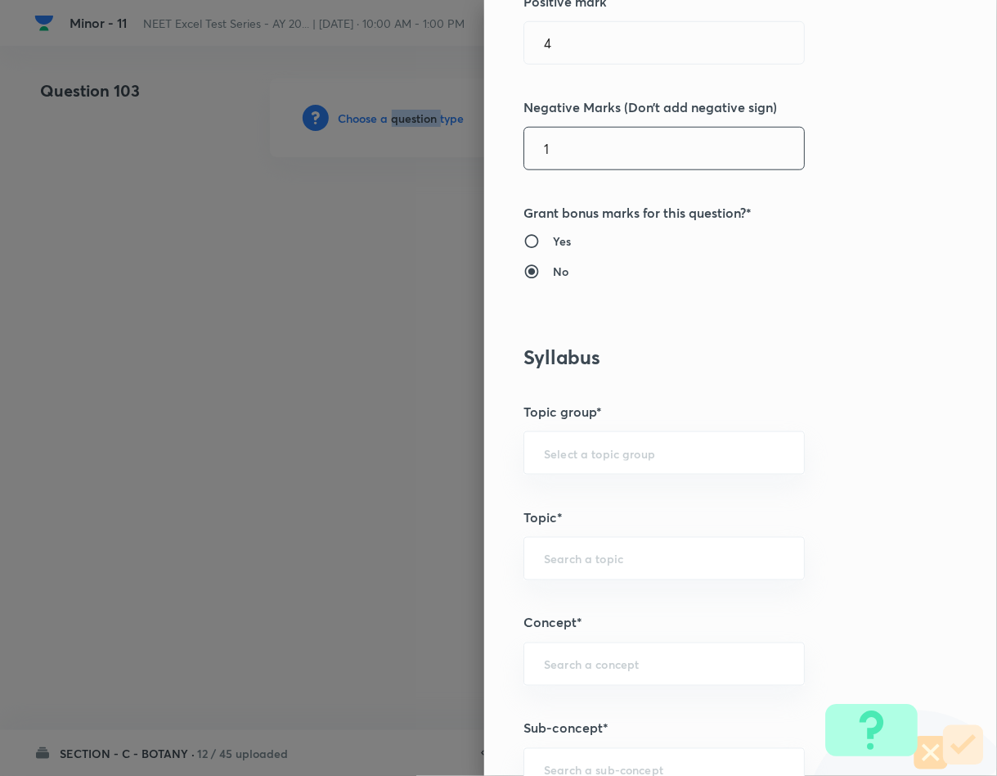
scroll to position [491, 0]
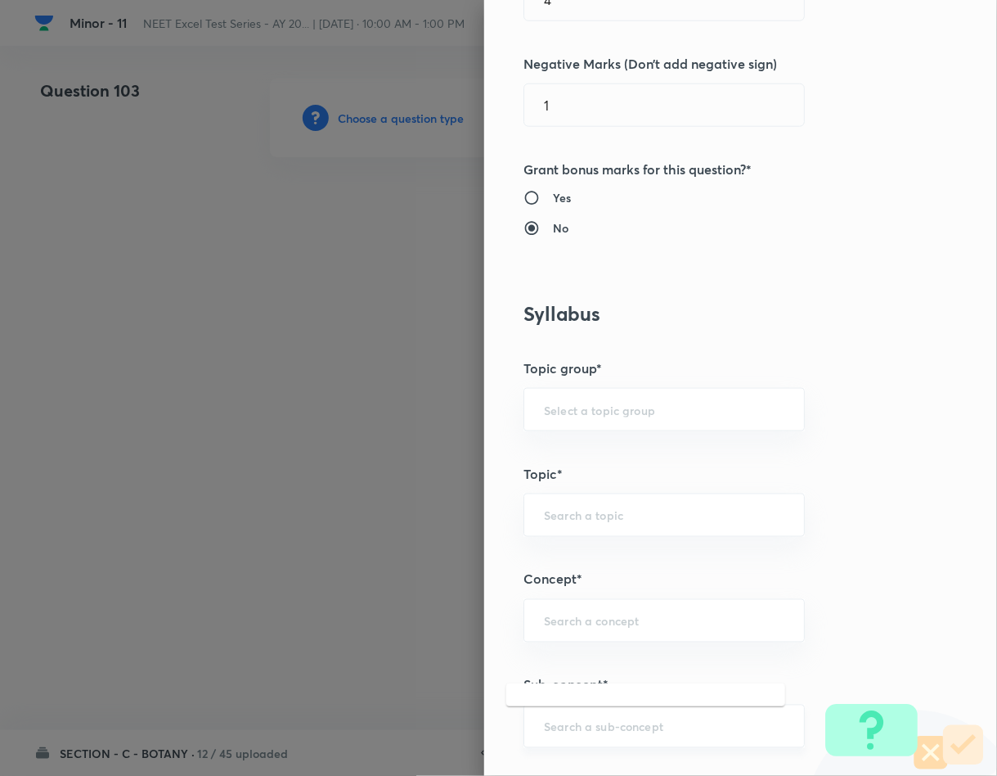
click at [644, 727] on input "text" at bounding box center [664, 726] width 241 height 16
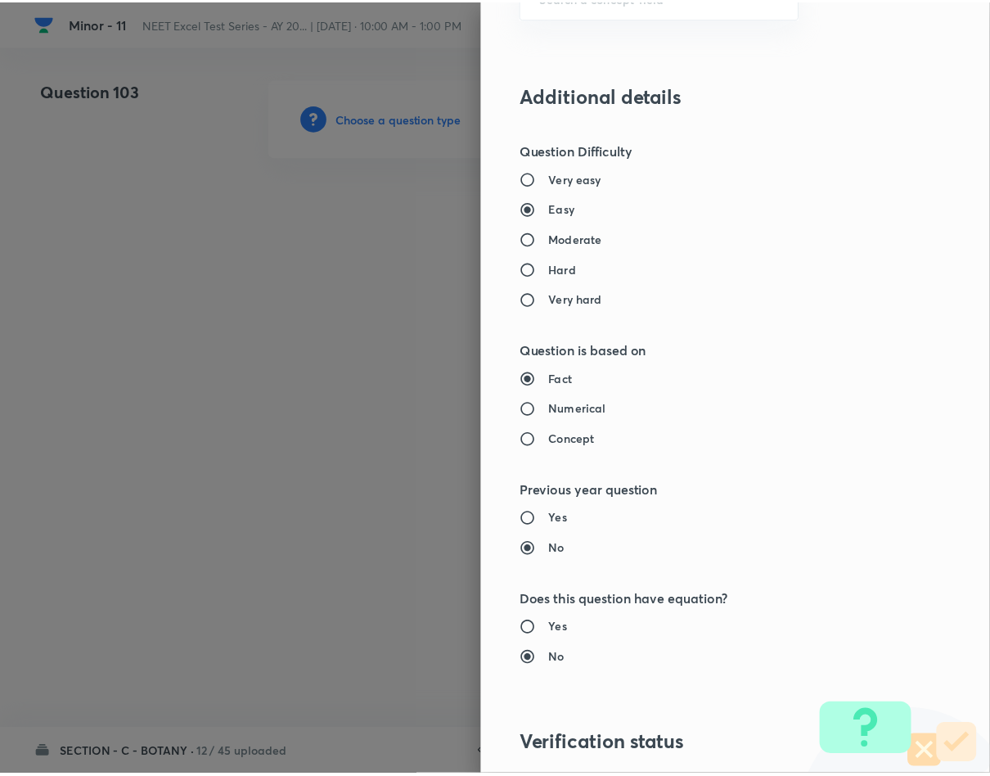
scroll to position [1569, 0]
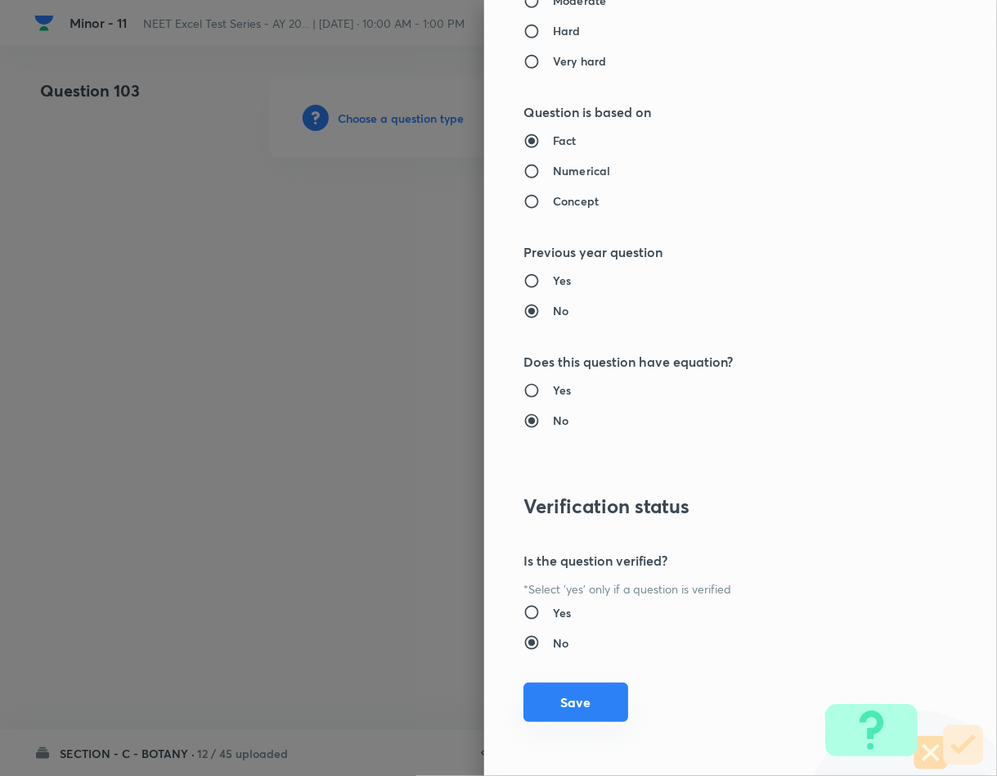
click at [577, 695] on button "Save" at bounding box center [576, 701] width 105 height 39
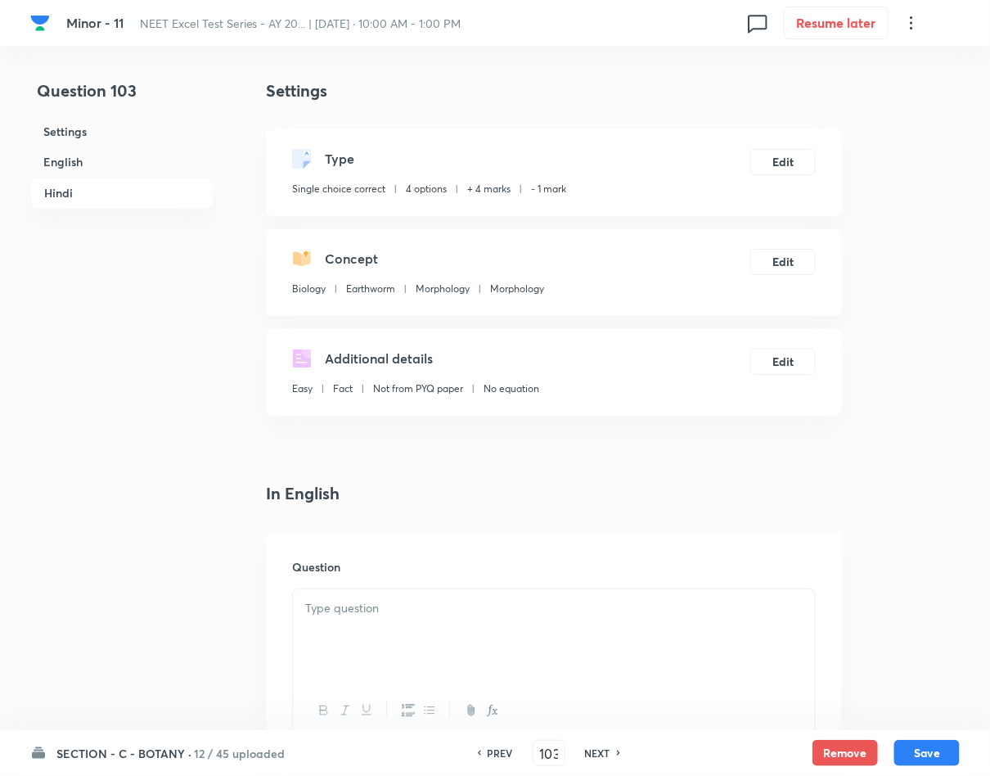
click at [366, 605] on p at bounding box center [553, 608] width 497 height 19
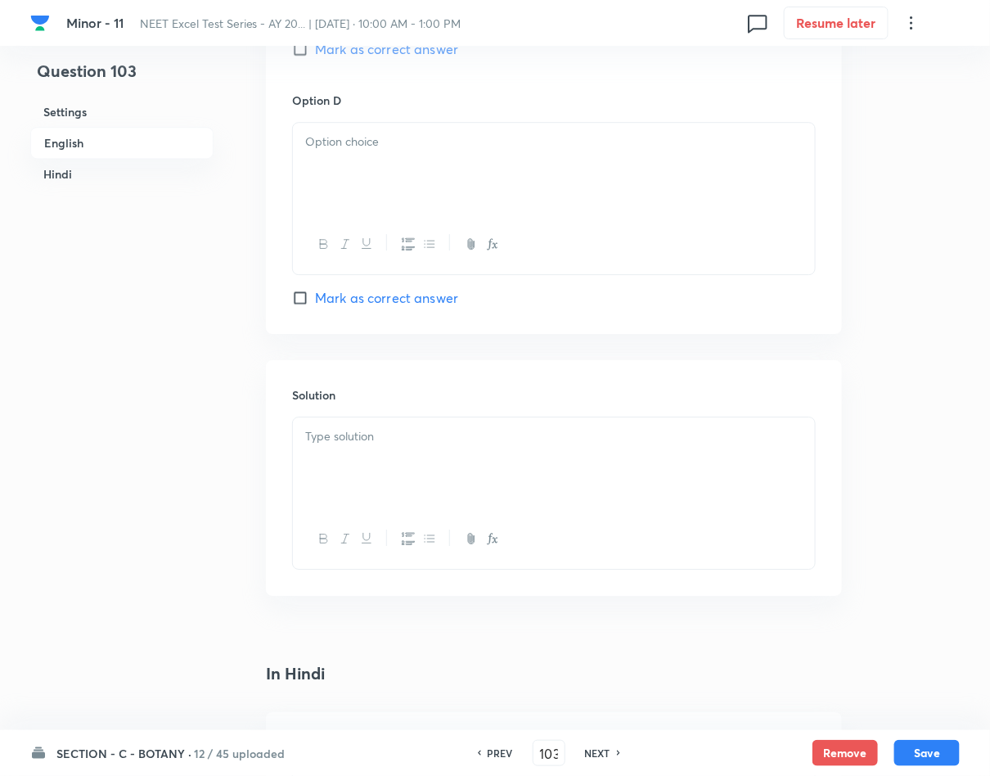
scroll to position [1595, 0]
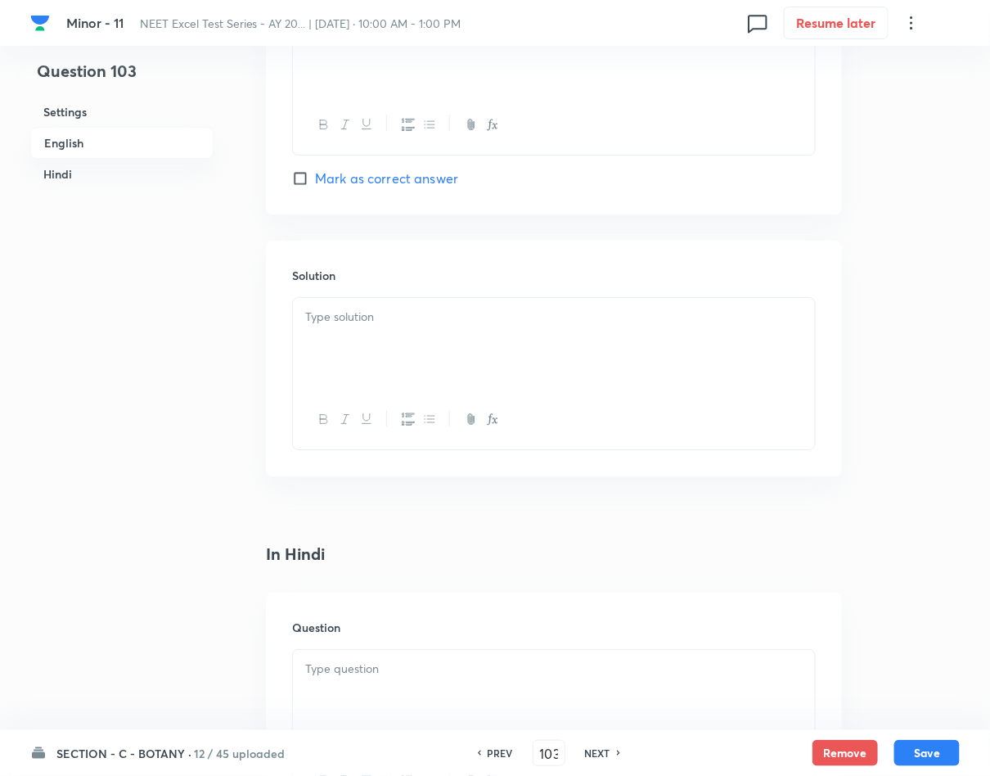
click at [389, 663] on p at bounding box center [553, 668] width 497 height 19
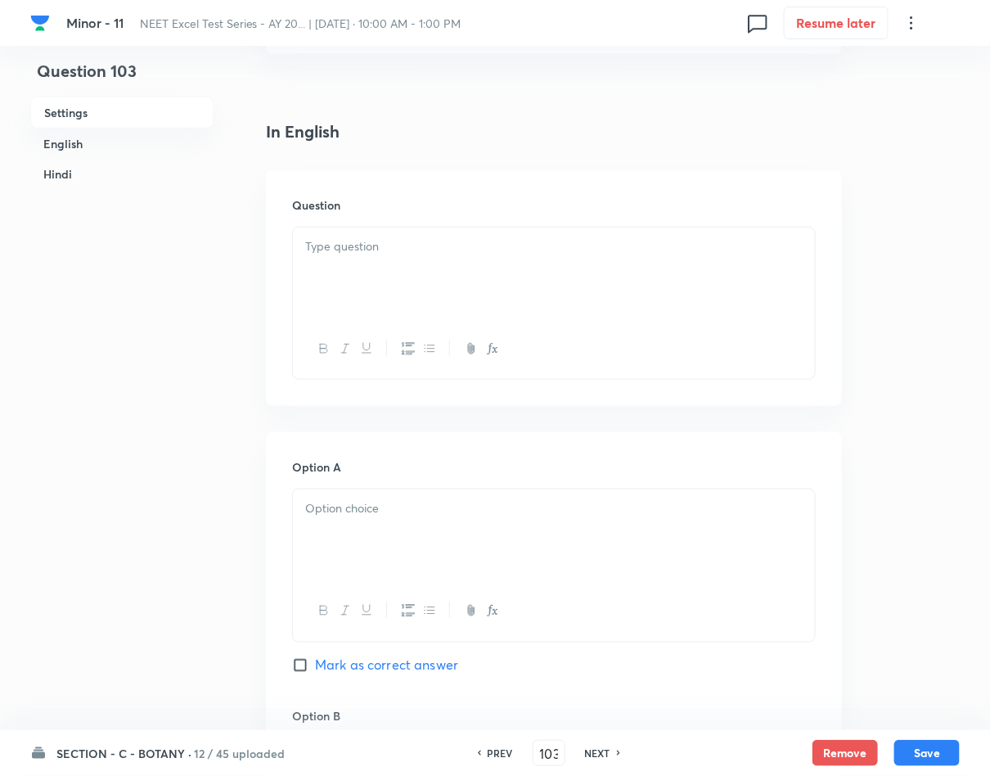
scroll to position [0, 0]
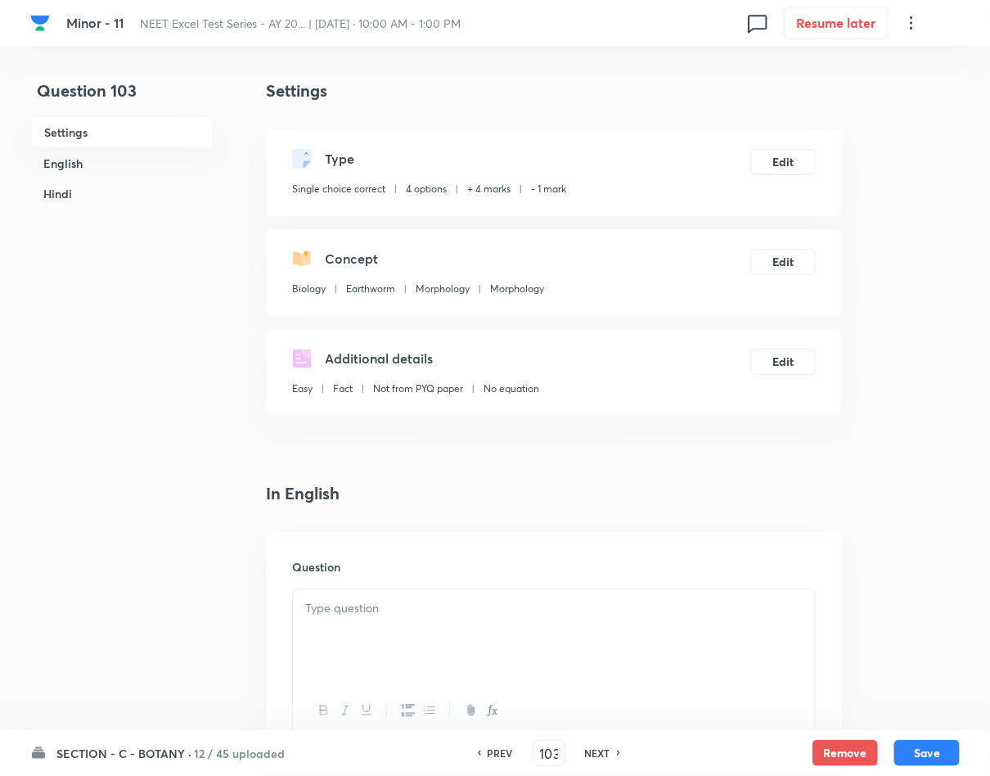
click at [506, 636] on div at bounding box center [554, 635] width 522 height 92
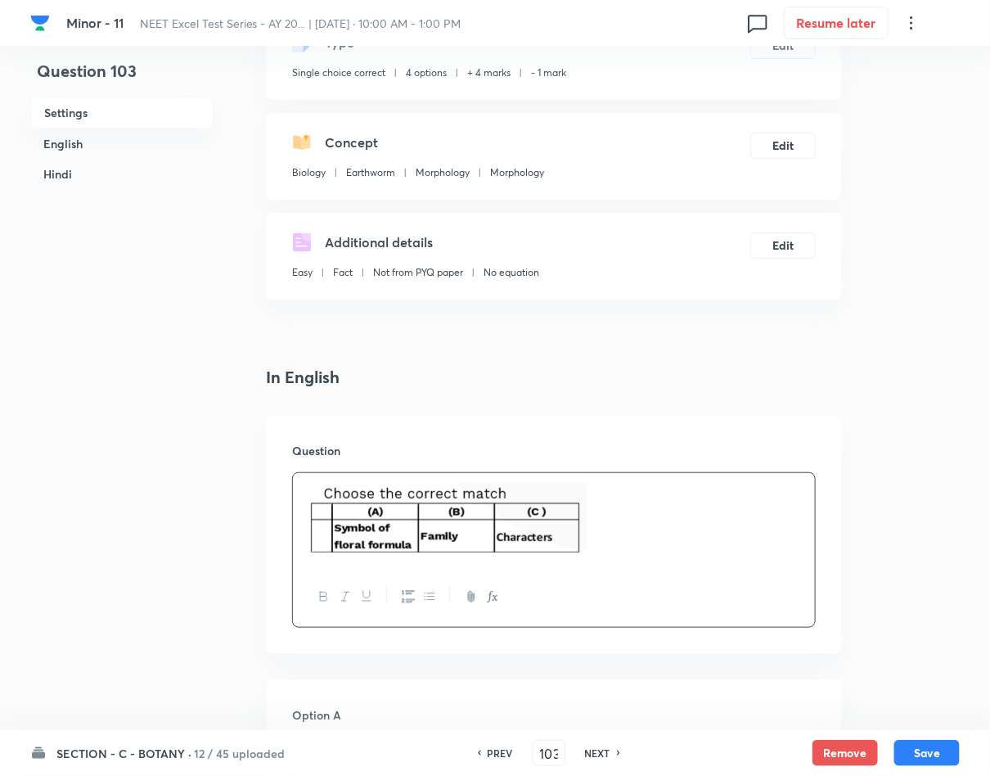
scroll to position [245, 0]
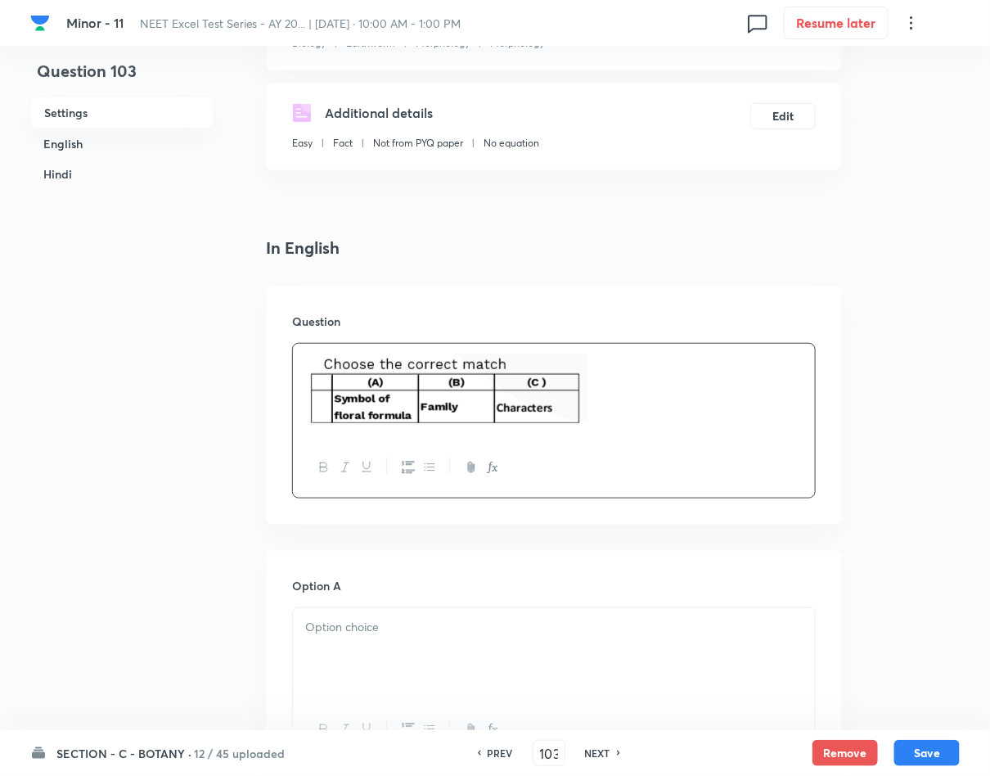
click at [393, 645] on div at bounding box center [554, 654] width 522 height 92
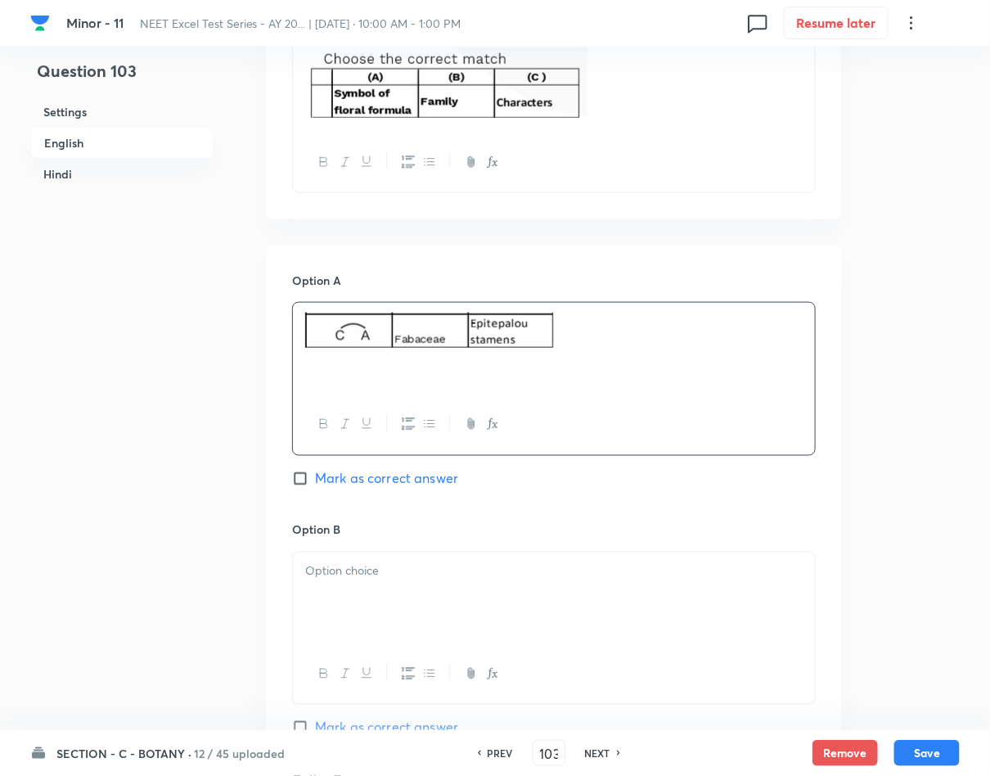
scroll to position [736, 0]
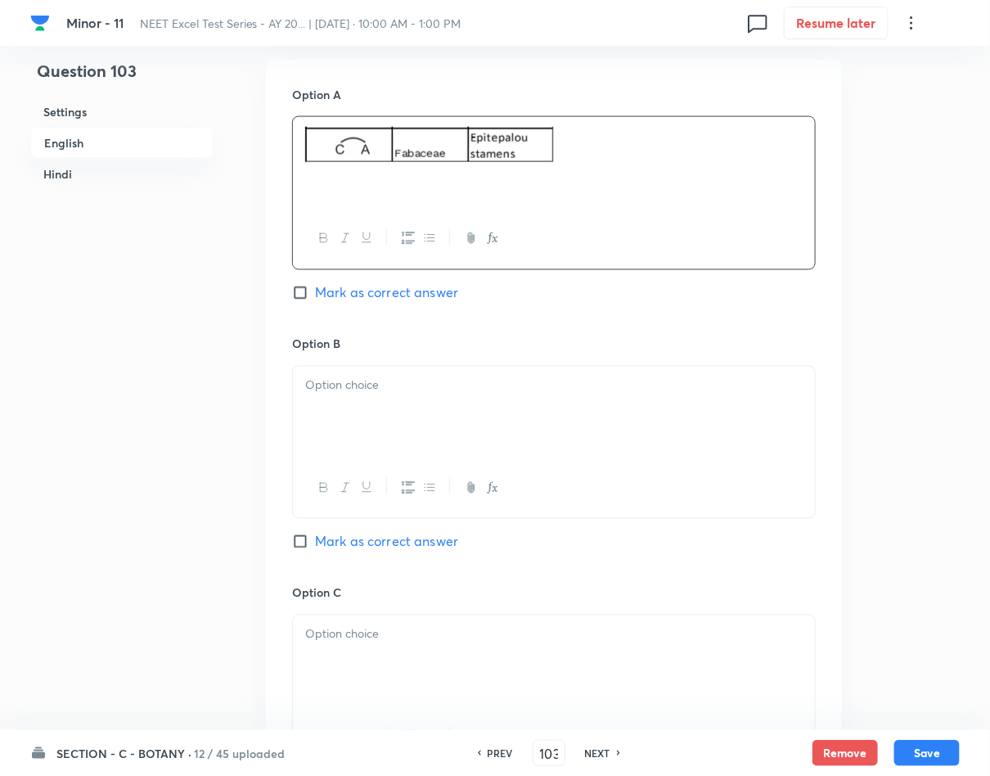
click at [395, 408] on div at bounding box center [554, 412] width 522 height 92
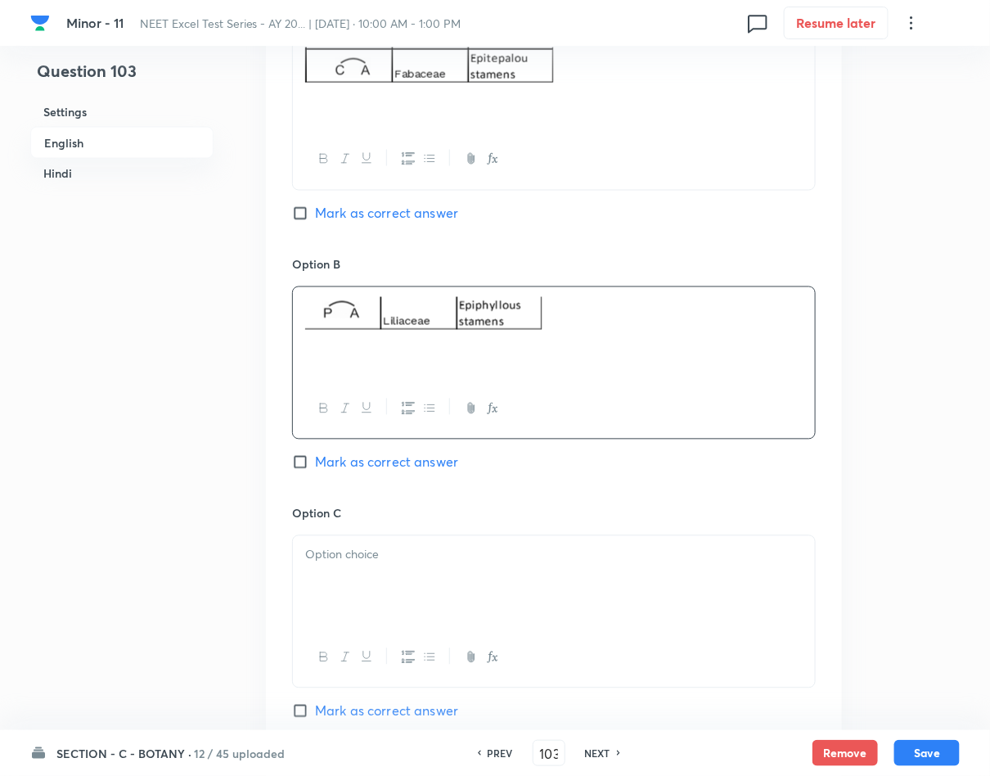
scroll to position [859, 0]
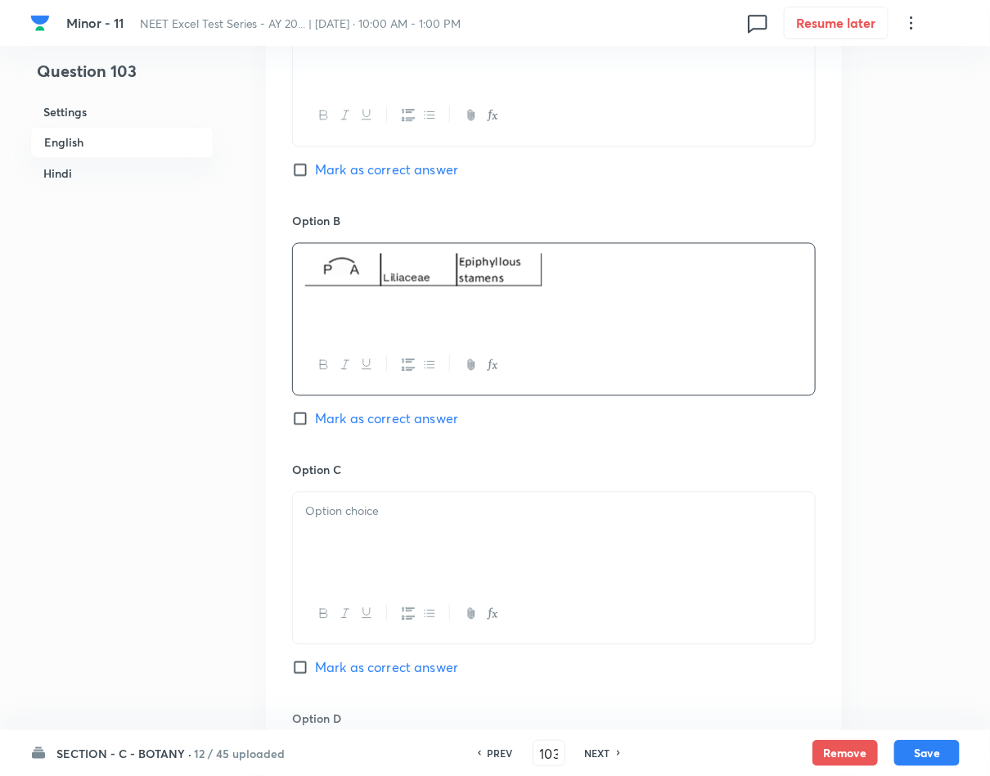
click at [401, 546] on div at bounding box center [554, 538] width 522 height 92
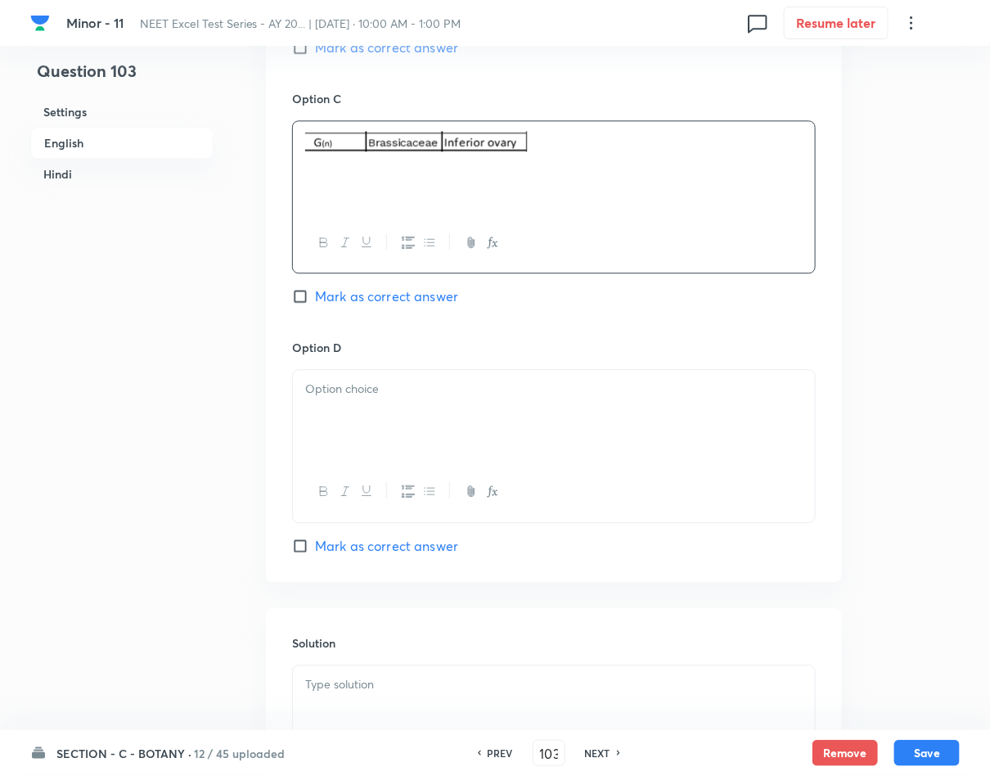
scroll to position [1350, 0]
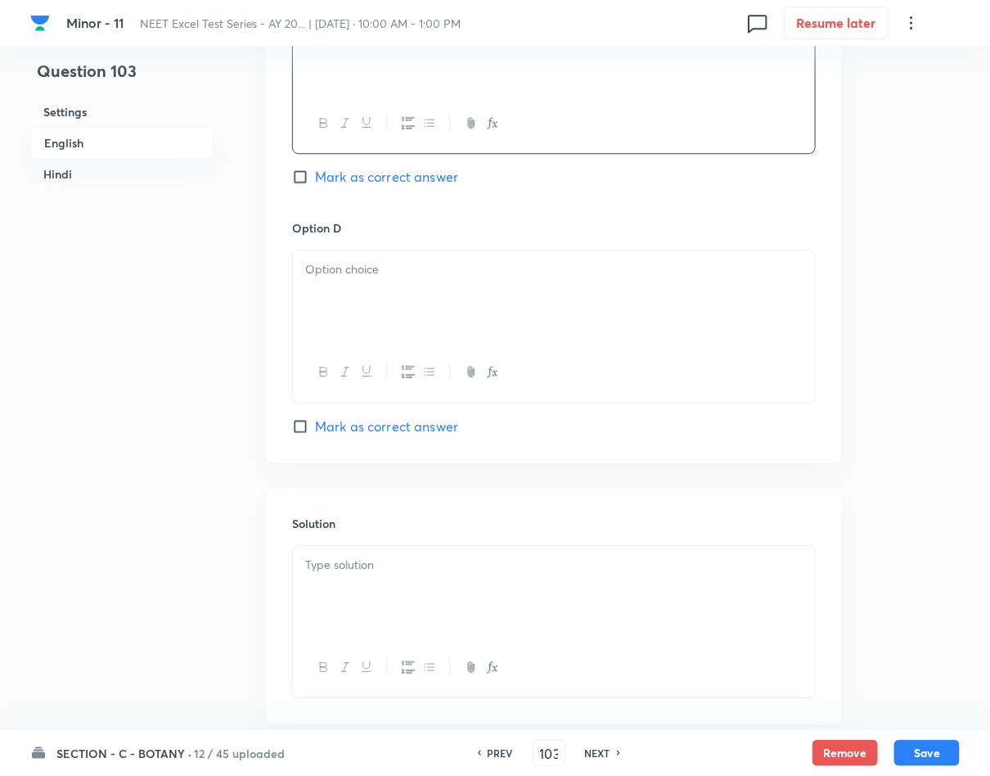
click at [410, 302] on div at bounding box center [554, 296] width 522 height 92
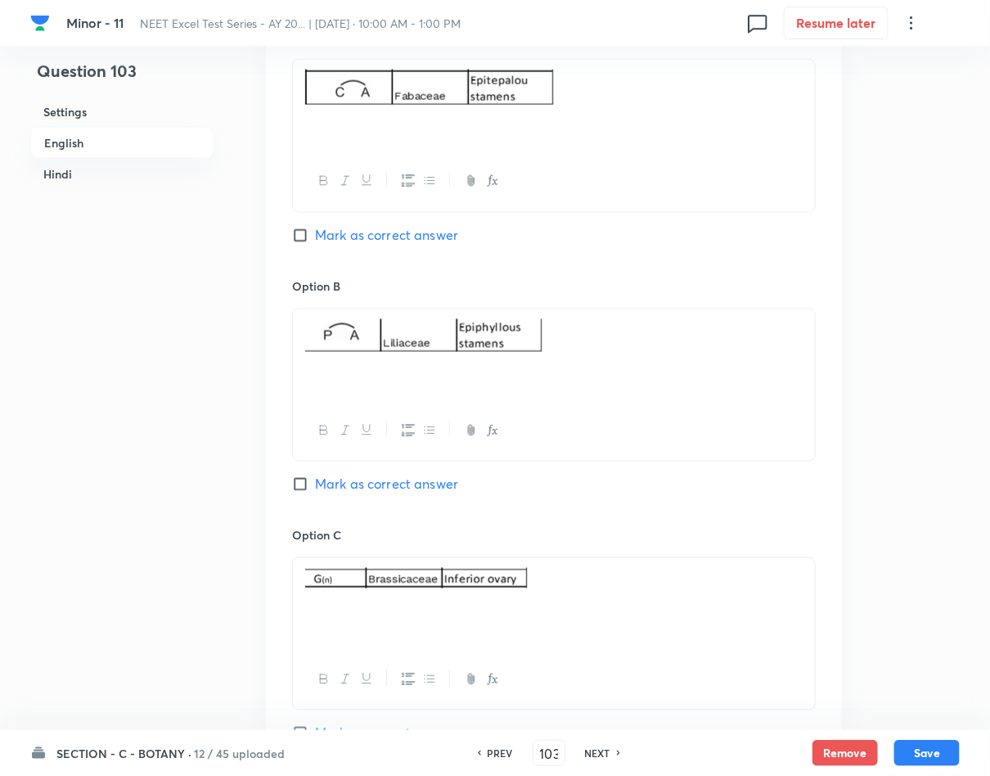
scroll to position [736, 0]
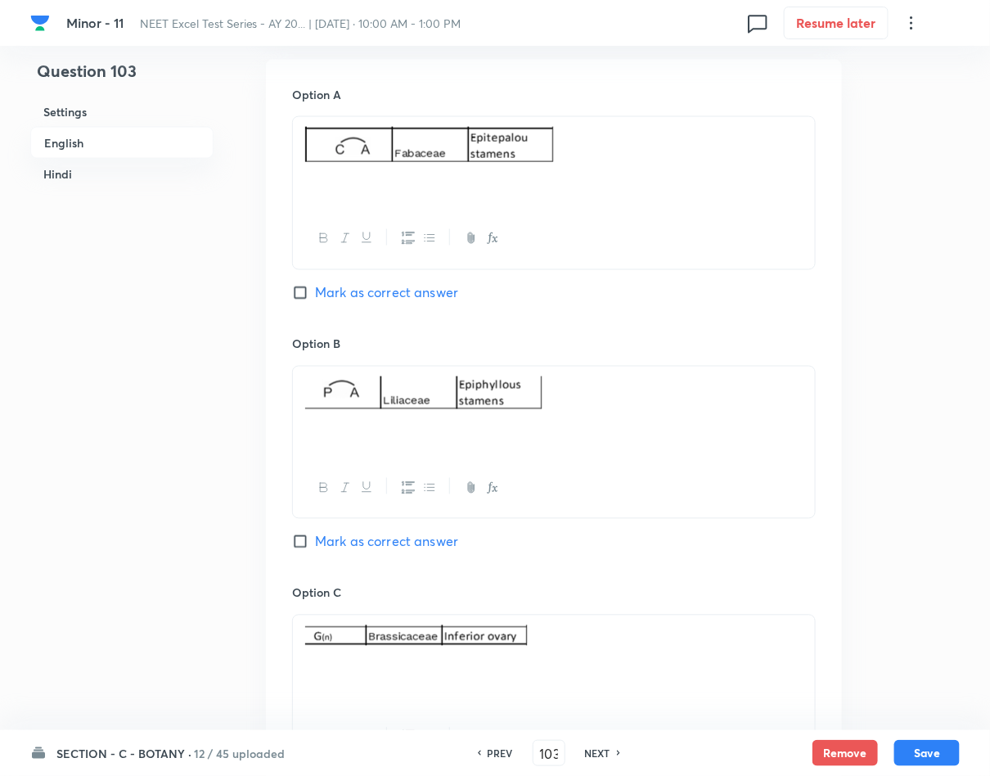
click at [347, 551] on span "Mark as correct answer" at bounding box center [386, 542] width 143 height 20
click at [315, 550] on input "Mark as correct answer" at bounding box center [303, 541] width 23 height 16
drag, startPoint x: 491, startPoint y: 386, endPoint x: 482, endPoint y: 388, distance: 9.1
click at [482, 386] on img at bounding box center [424, 392] width 238 height 33
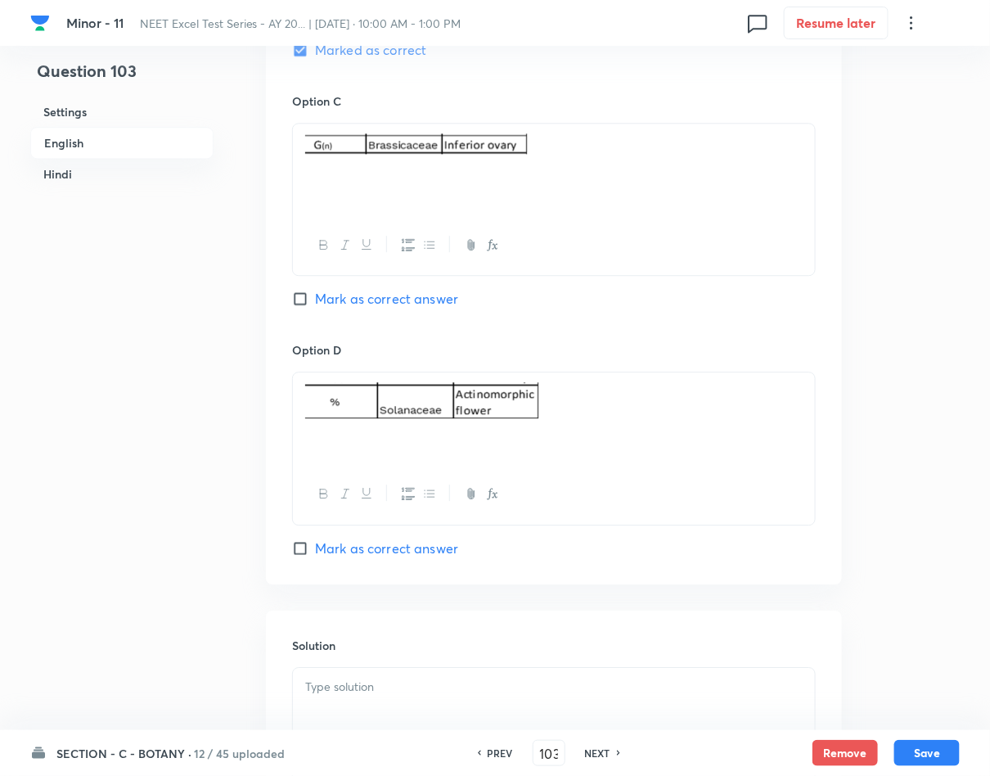
scroll to position [1472, 0]
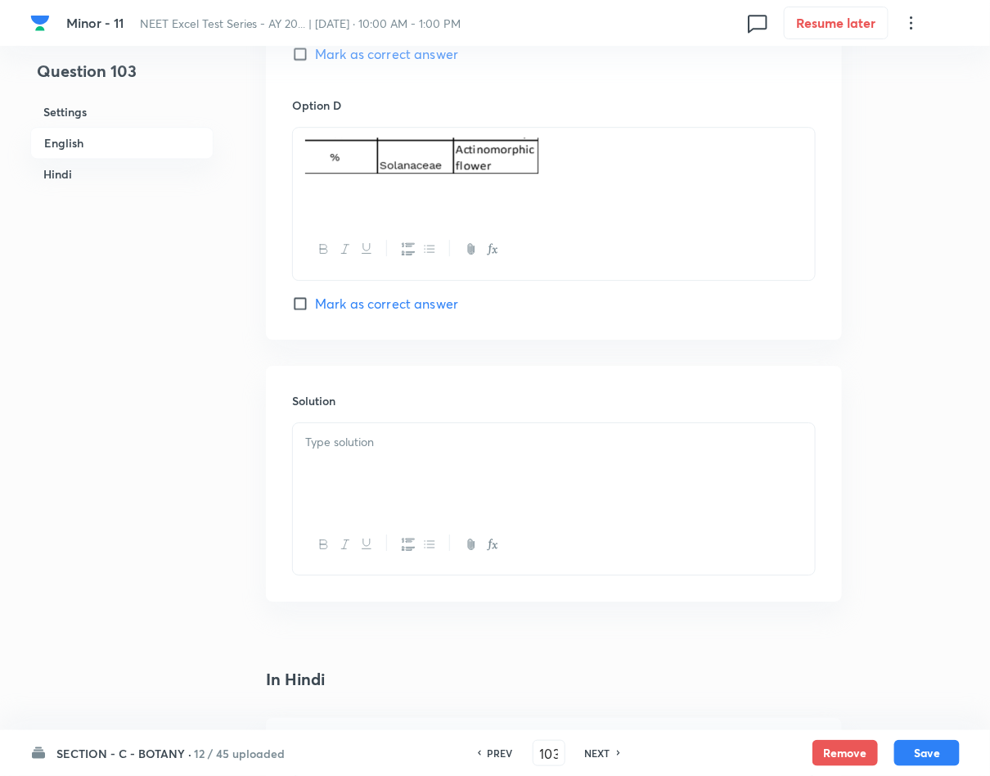
click at [514, 488] on div at bounding box center [554, 469] width 522 height 92
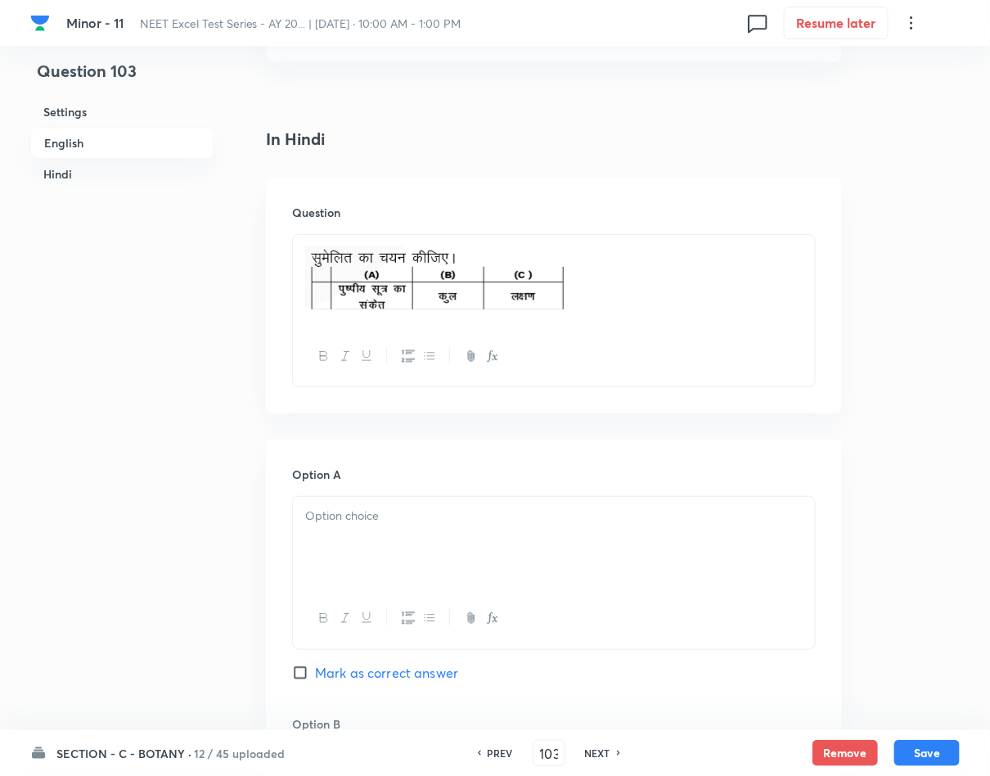
scroll to position [2086, 0]
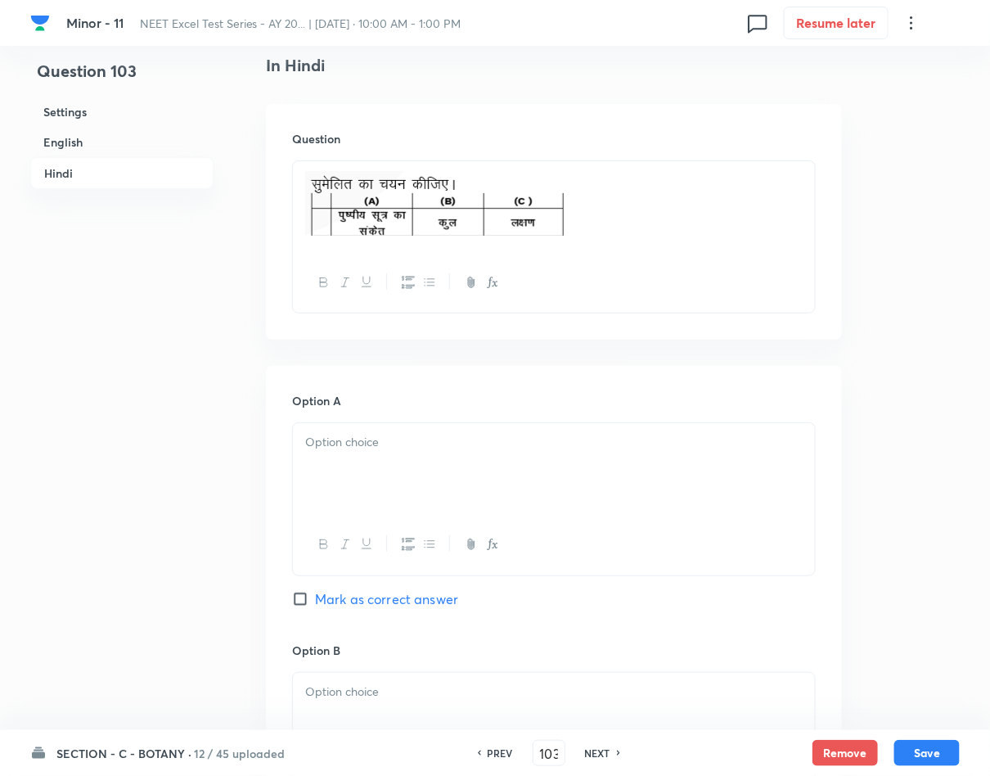
click at [450, 461] on div at bounding box center [554, 469] width 522 height 92
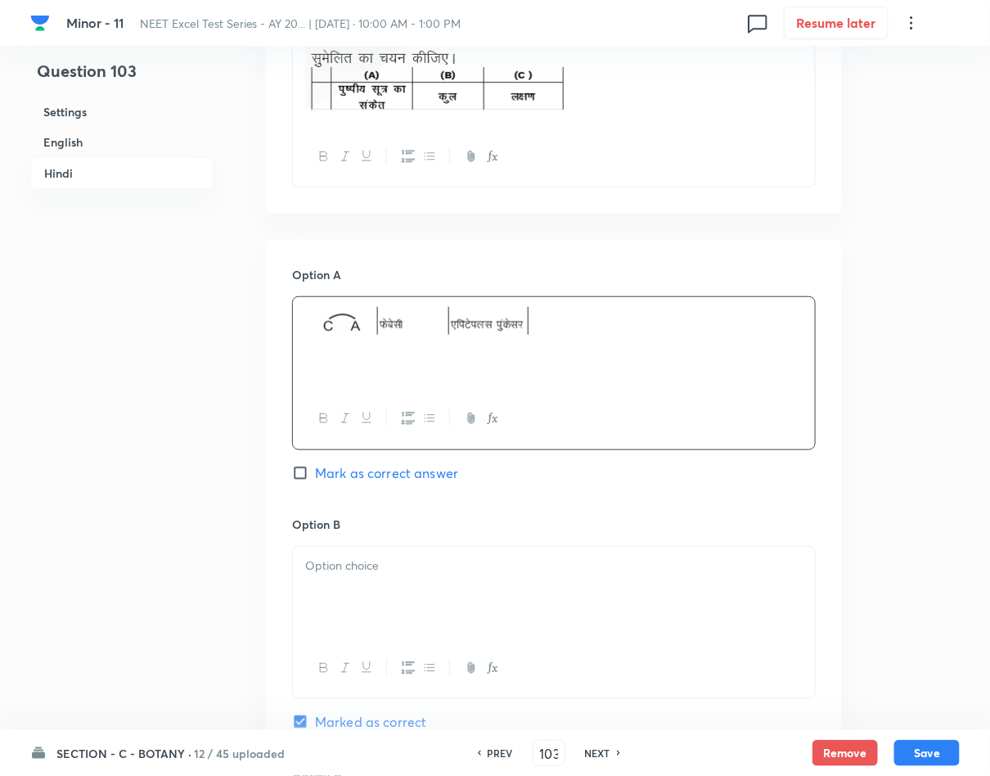
scroll to position [2331, 0]
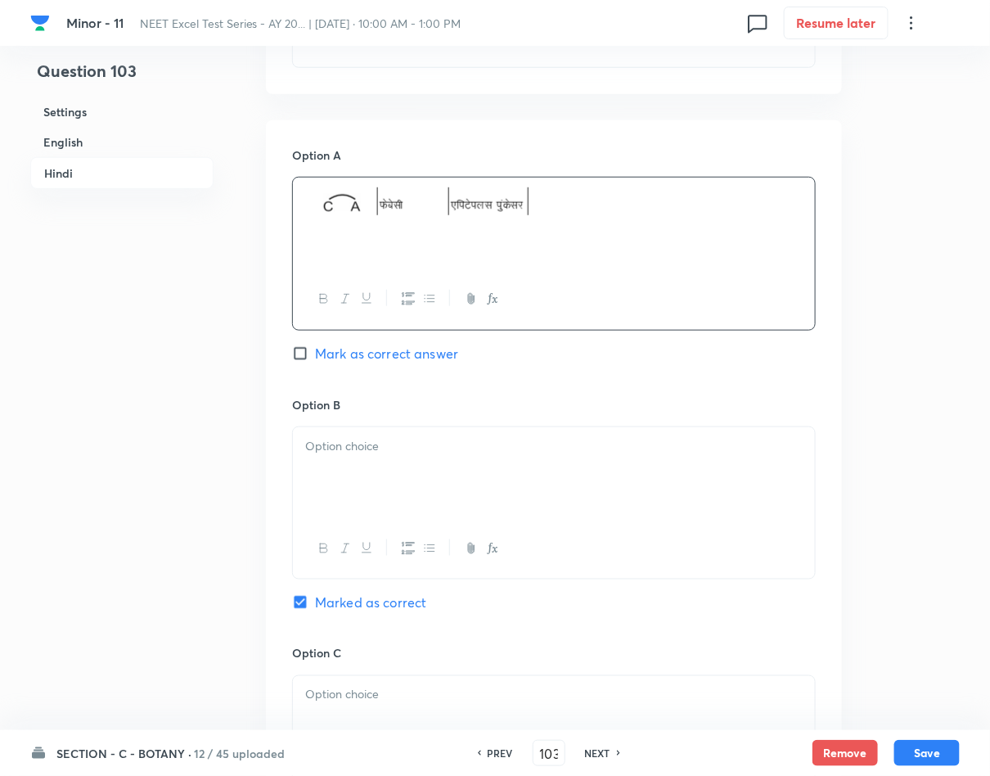
click at [437, 445] on p at bounding box center [553, 446] width 497 height 19
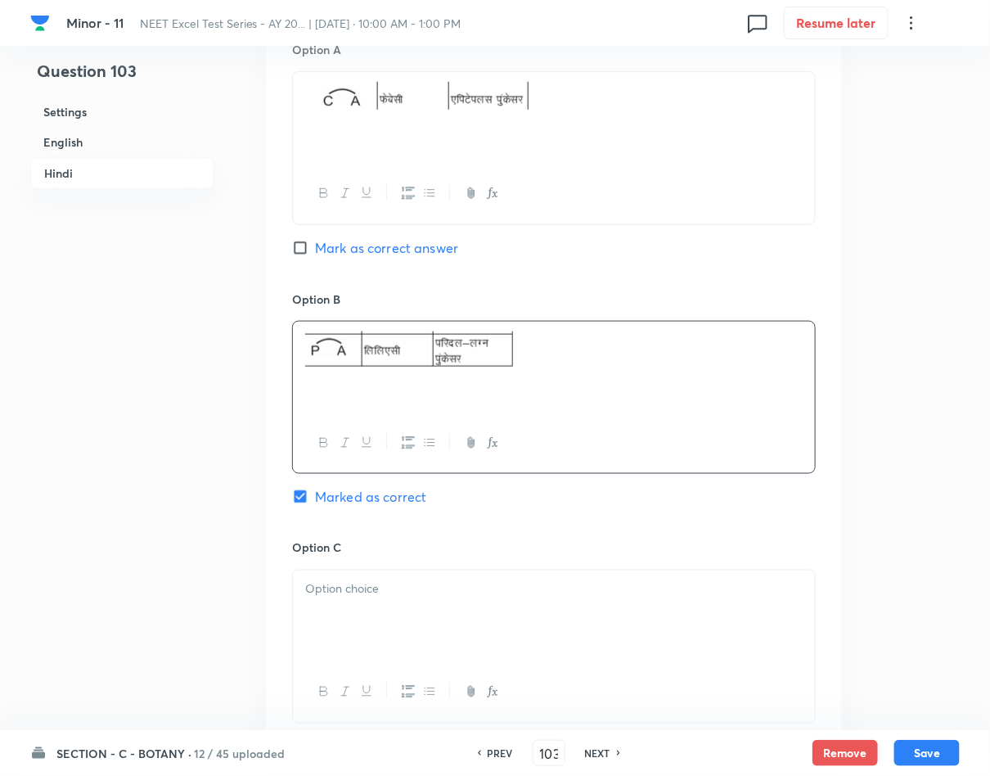
scroll to position [2700, 0]
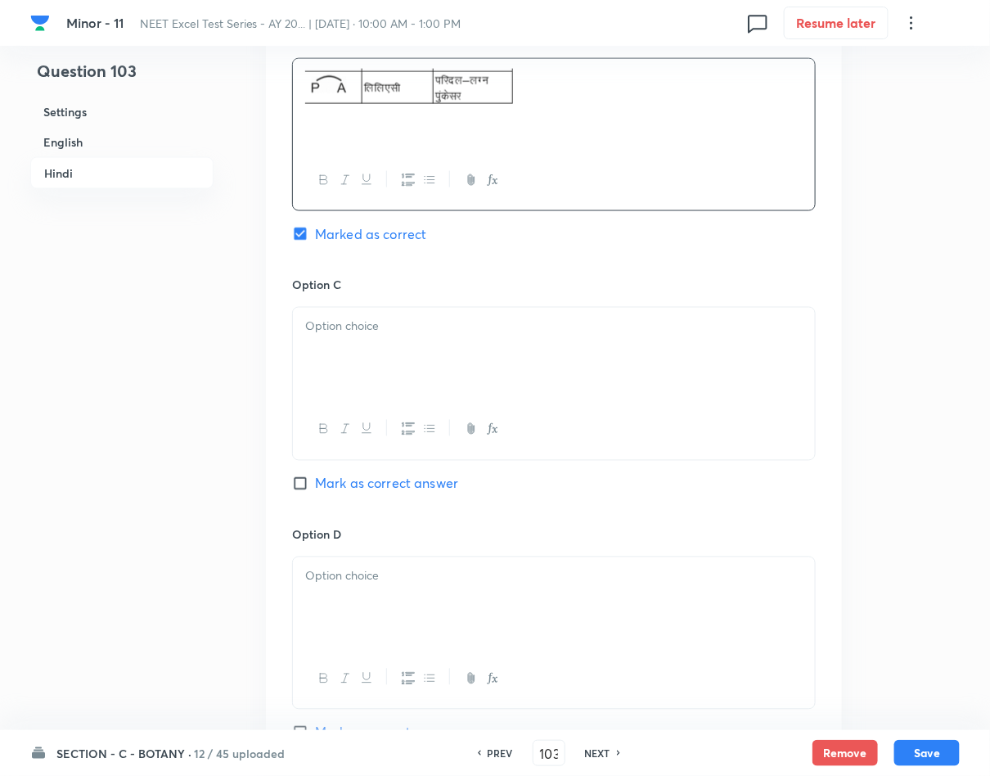
click at [352, 363] on div at bounding box center [554, 354] width 522 height 92
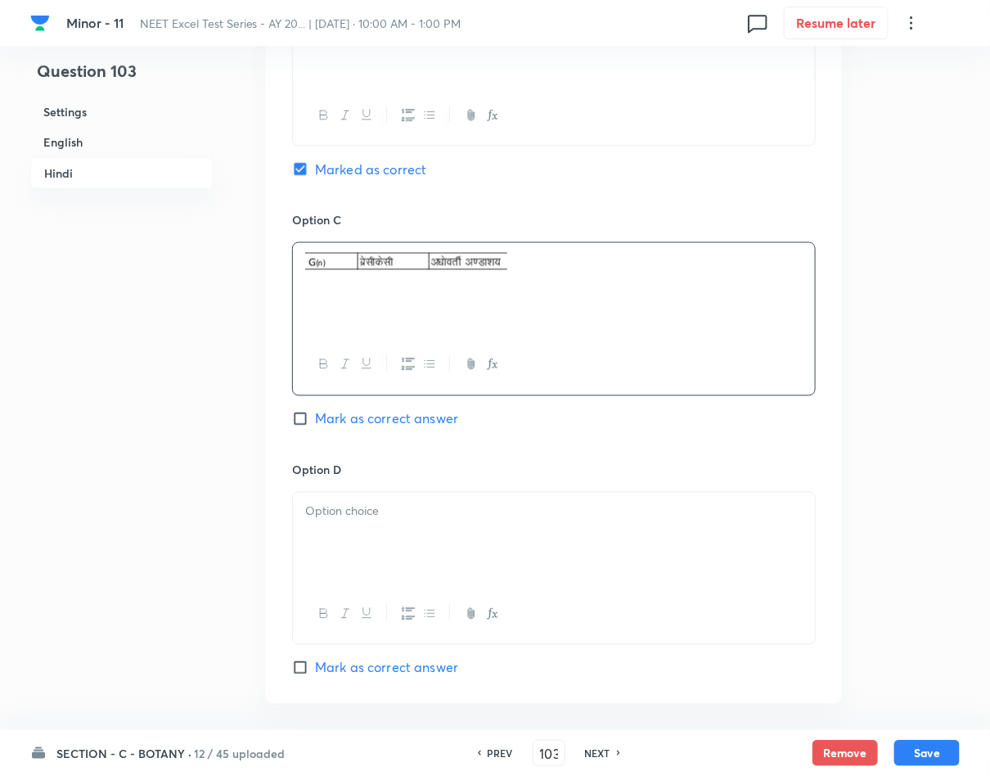
scroll to position [2945, 0]
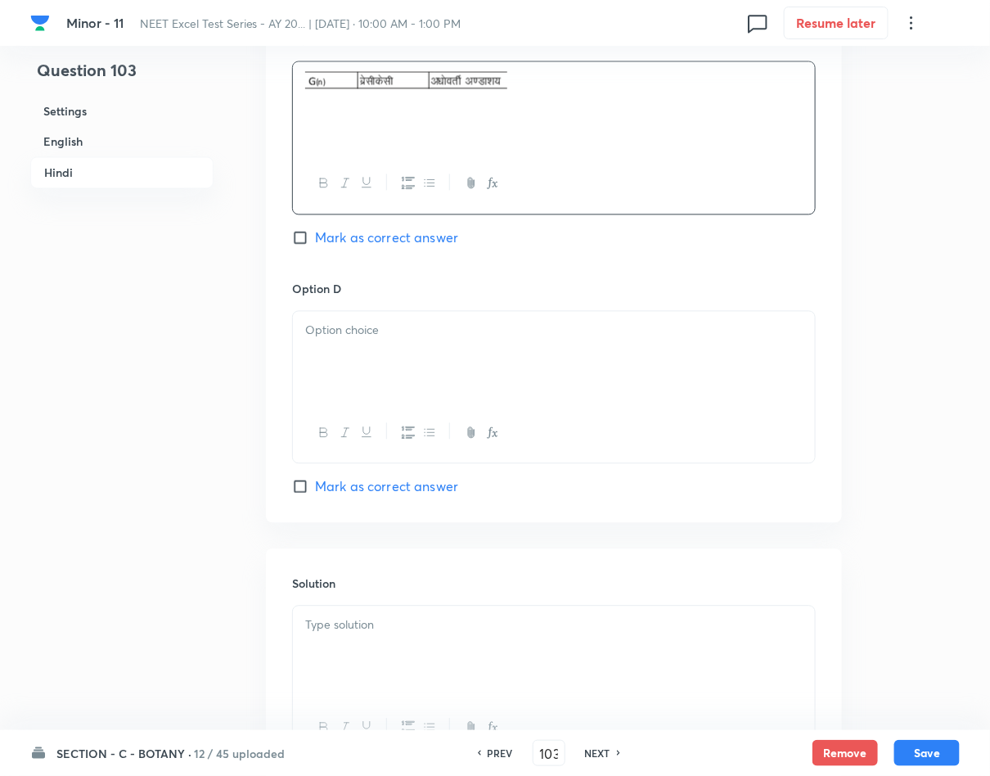
click at [339, 393] on div at bounding box center [554, 358] width 522 height 92
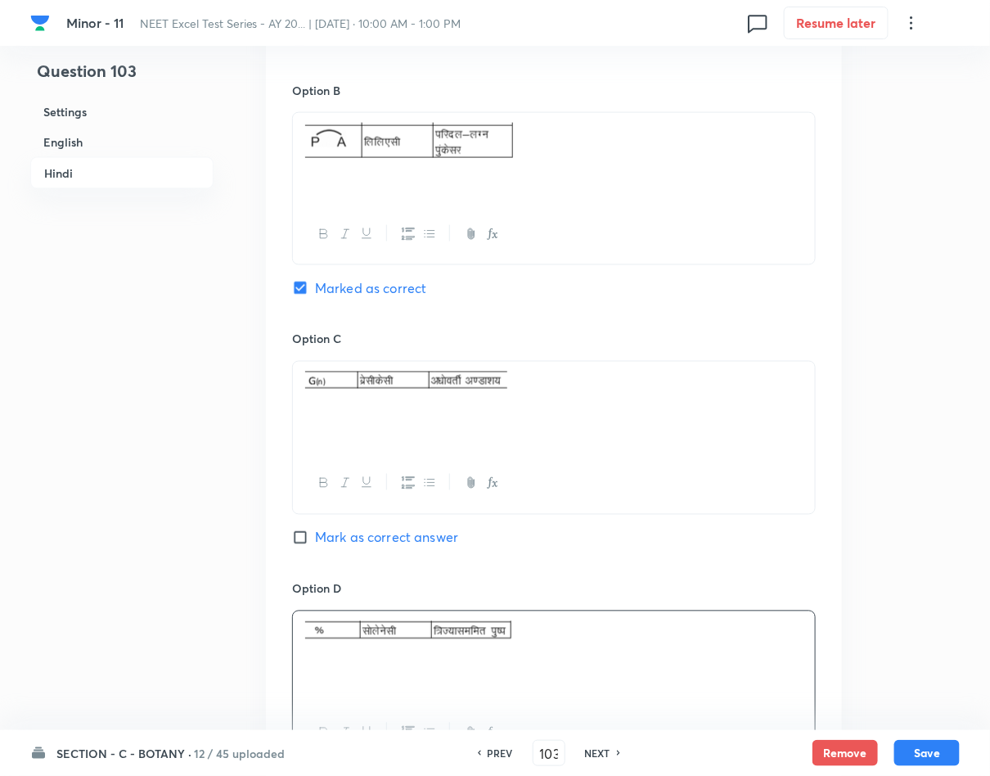
scroll to position [2577, 0]
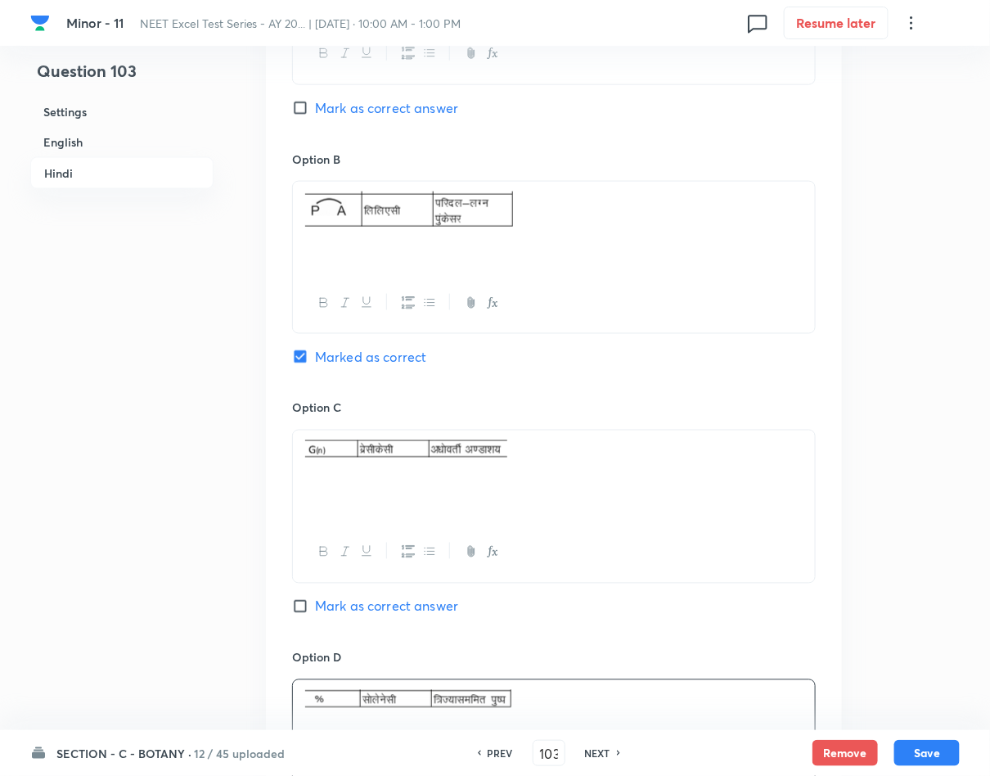
drag, startPoint x: 474, startPoint y: 228, endPoint x: 423, endPoint y: 227, distance: 51.6
click at [423, 227] on img at bounding box center [409, 208] width 208 height 35
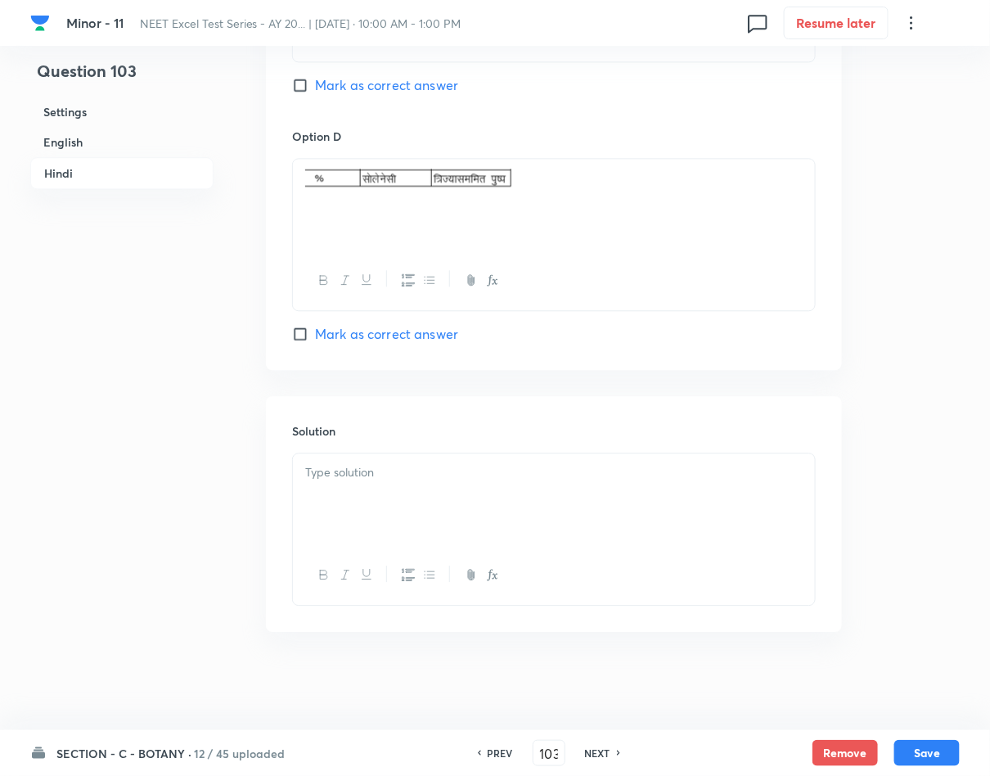
scroll to position [3107, 0]
click at [378, 492] on div at bounding box center [554, 499] width 522 height 92
click at [903, 753] on button "Save" at bounding box center [926, 751] width 65 height 26
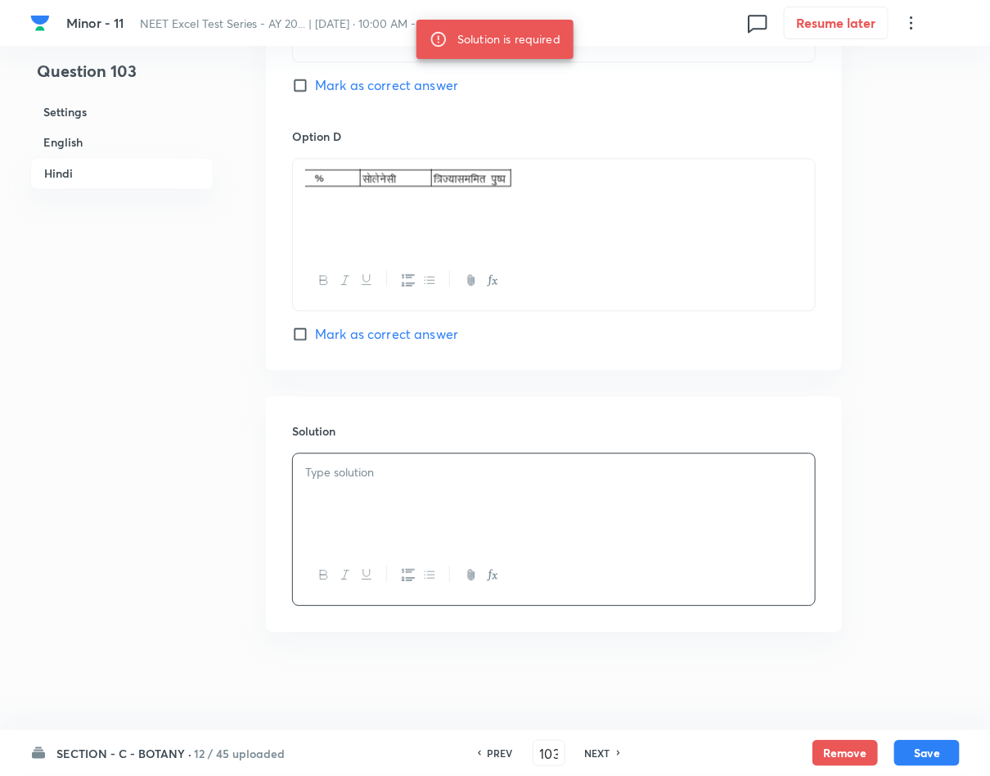
click at [407, 499] on div at bounding box center [554, 499] width 522 height 92
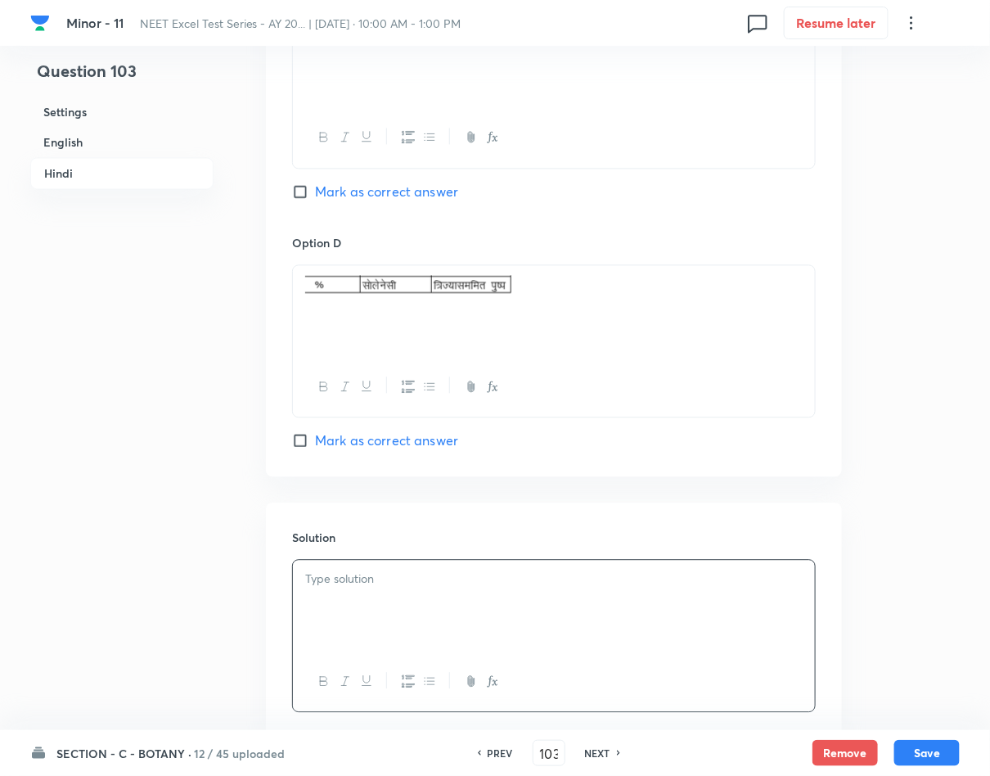
scroll to position [2739, 0]
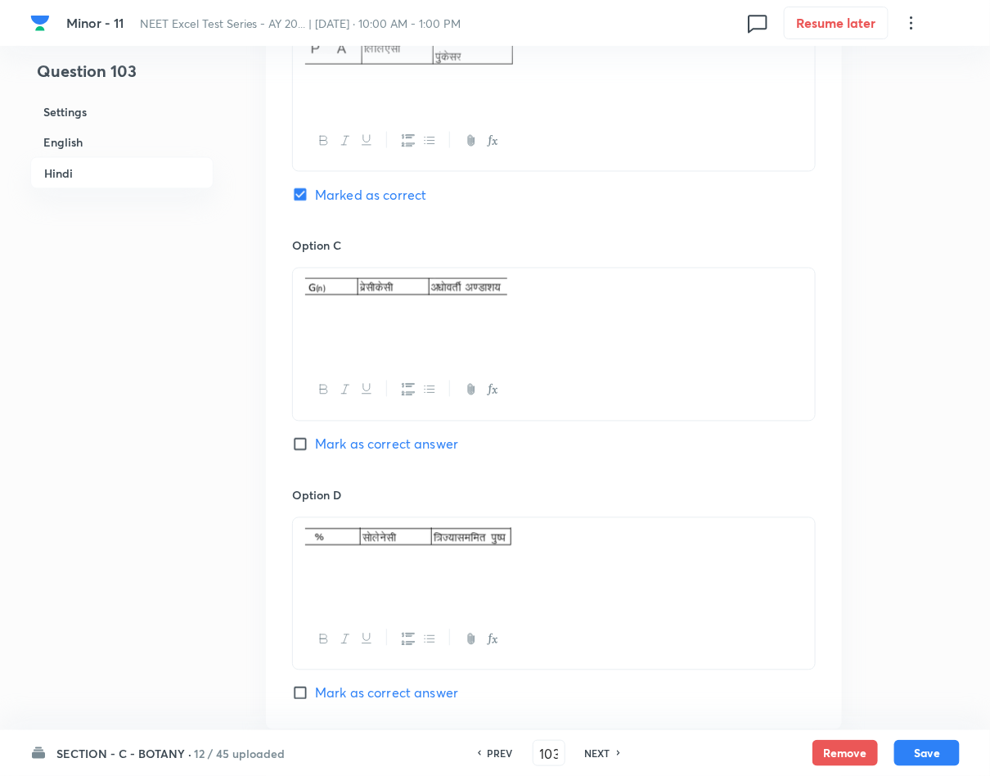
drag, startPoint x: 499, startPoint y: 60, endPoint x: 460, endPoint y: 66, distance: 39.8
click at [460, 65] on img at bounding box center [409, 46] width 208 height 35
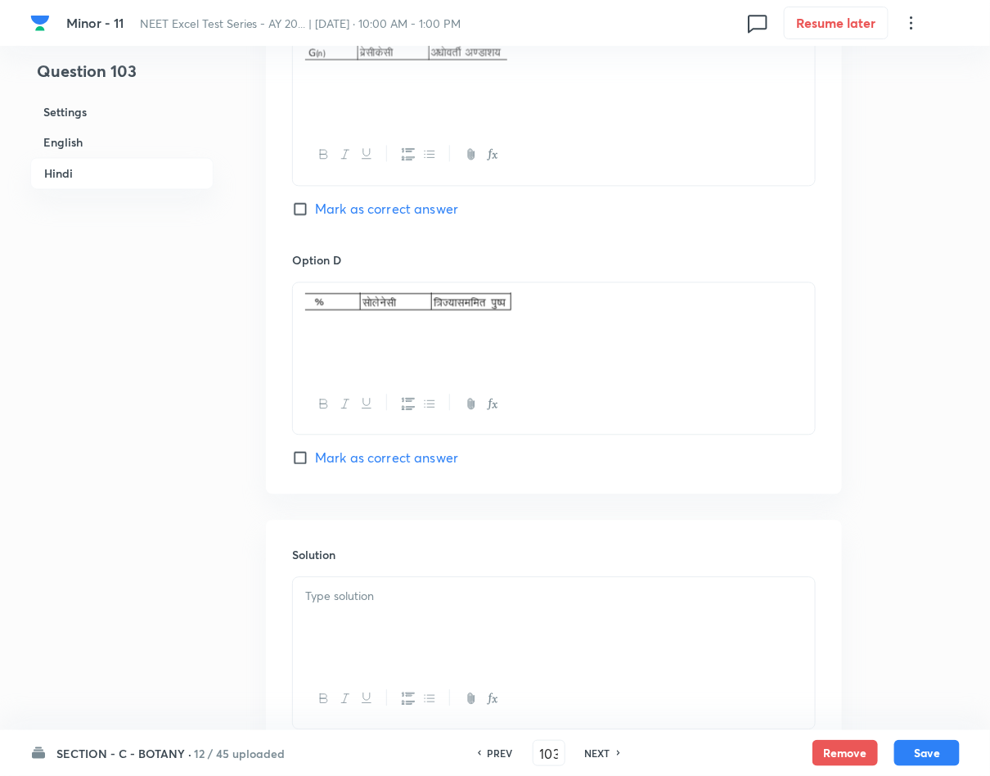
scroll to position [3107, 0]
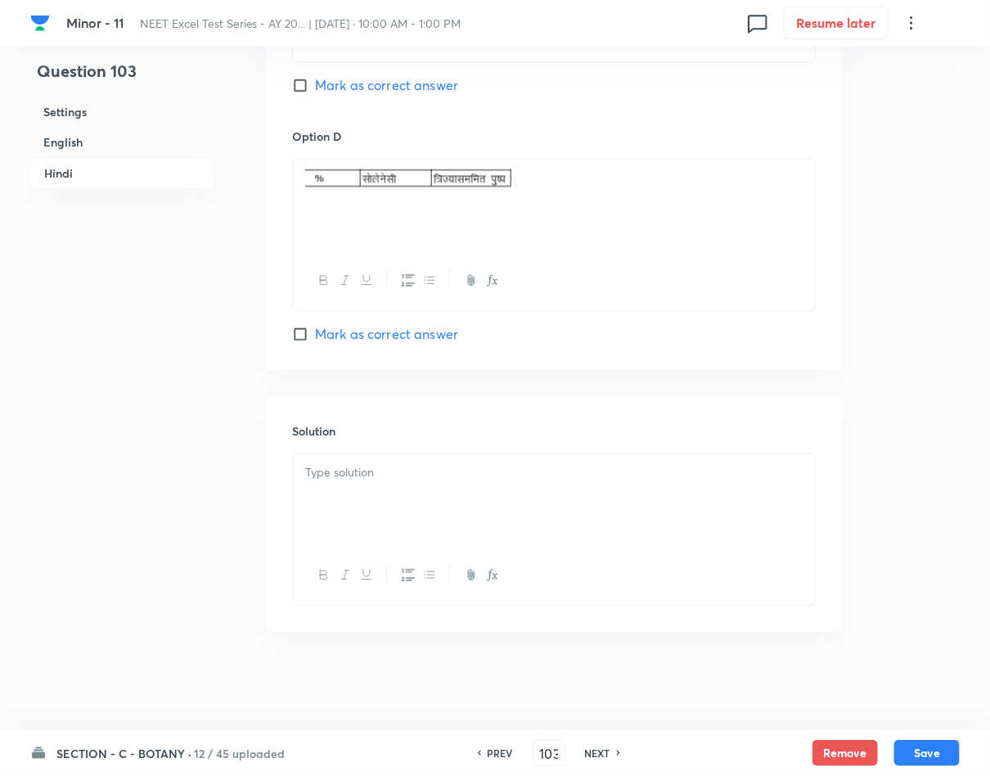
click at [496, 470] on p at bounding box center [553, 472] width 497 height 19
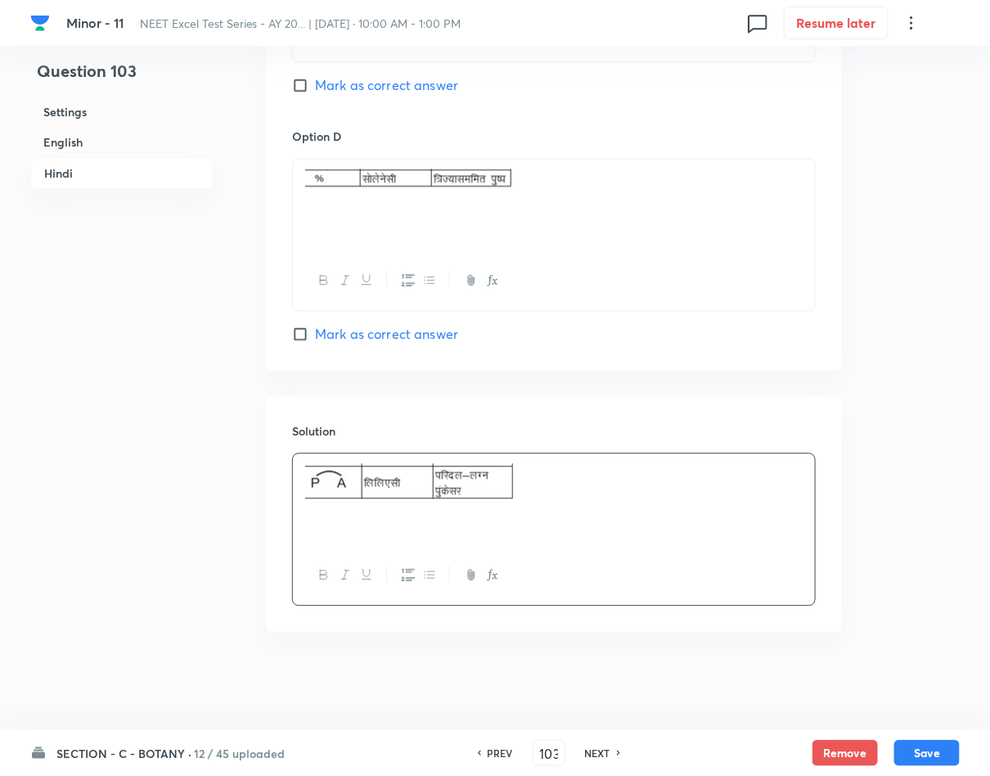
click at [930, 749] on button "Save" at bounding box center [926, 753] width 65 height 26
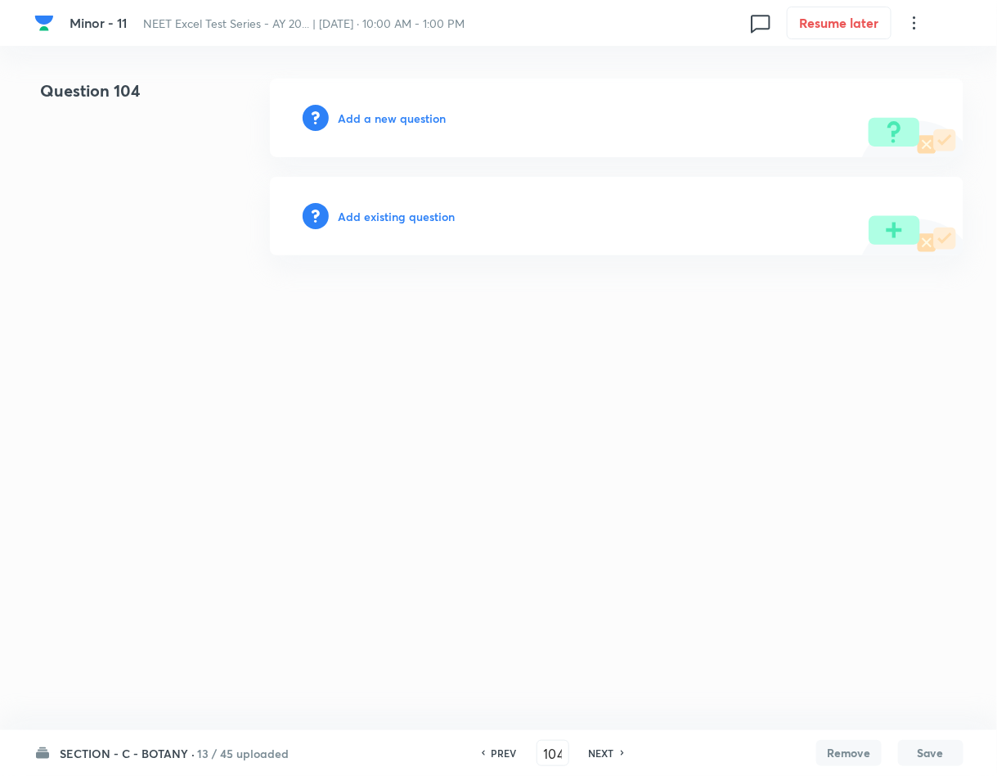
click at [362, 124] on h6 "Add a new question" at bounding box center [393, 118] width 108 height 17
click at [362, 124] on h6 "Choose a question type" at bounding box center [402, 118] width 126 height 17
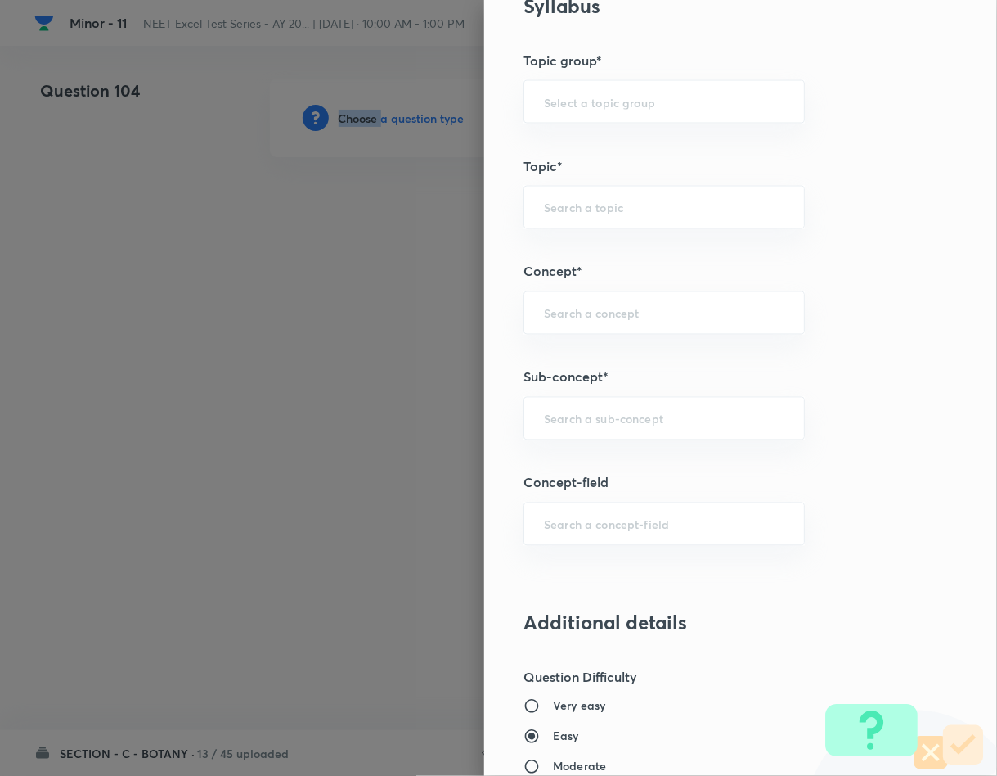
scroll to position [859, 0]
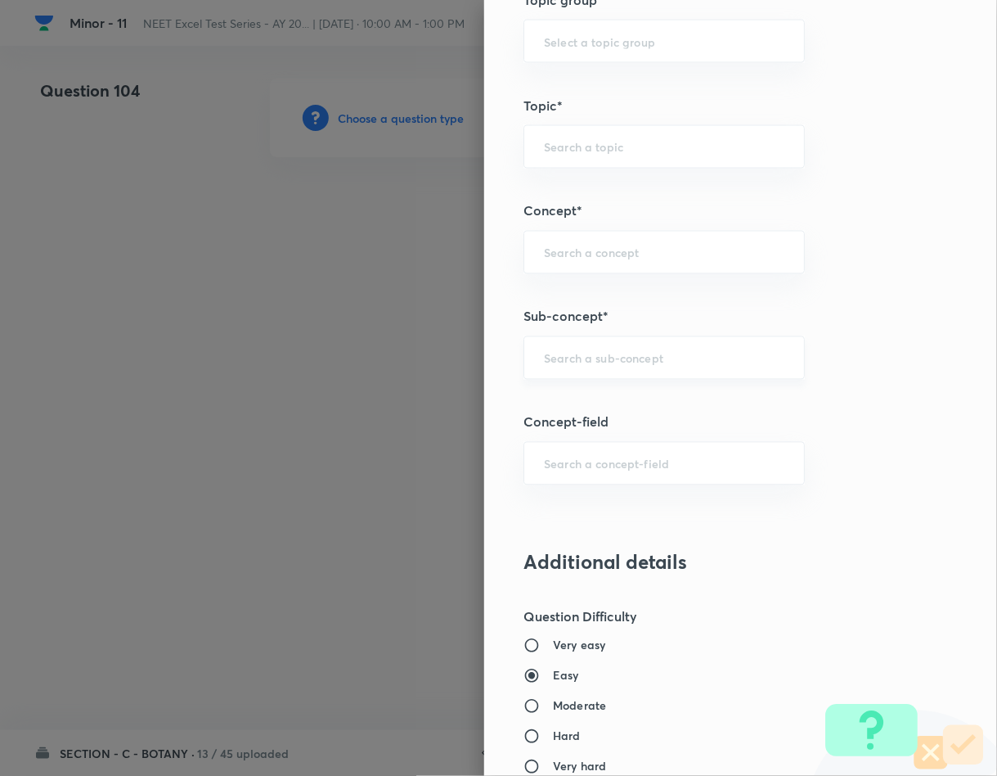
click at [675, 356] on input "text" at bounding box center [664, 358] width 241 height 16
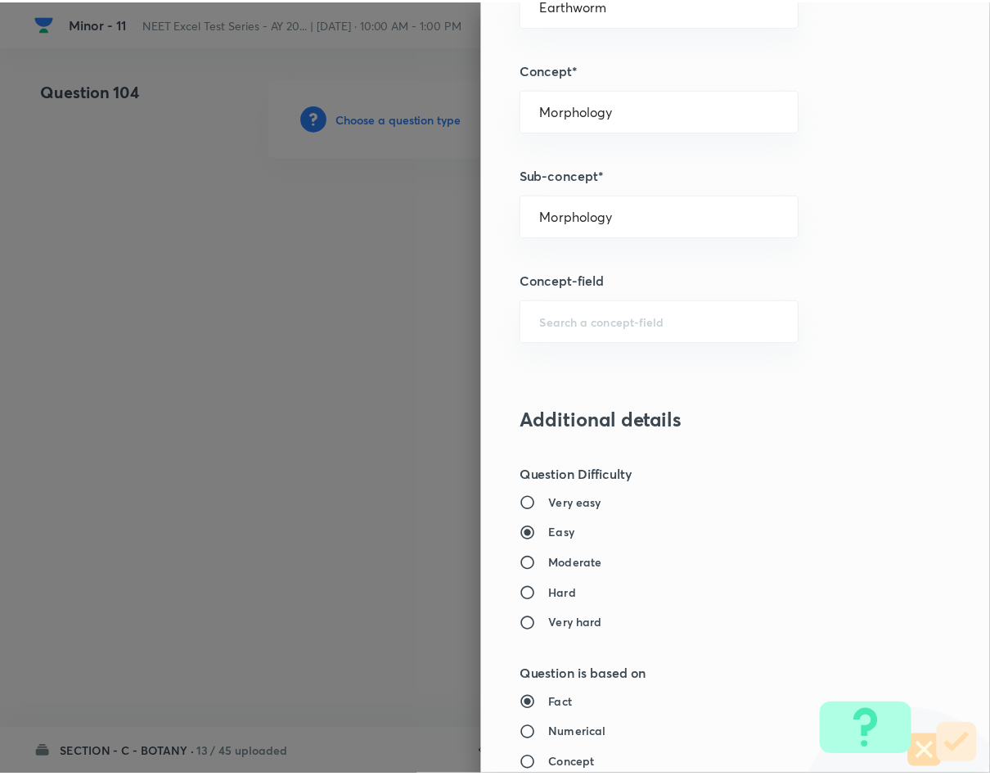
scroll to position [1569, 0]
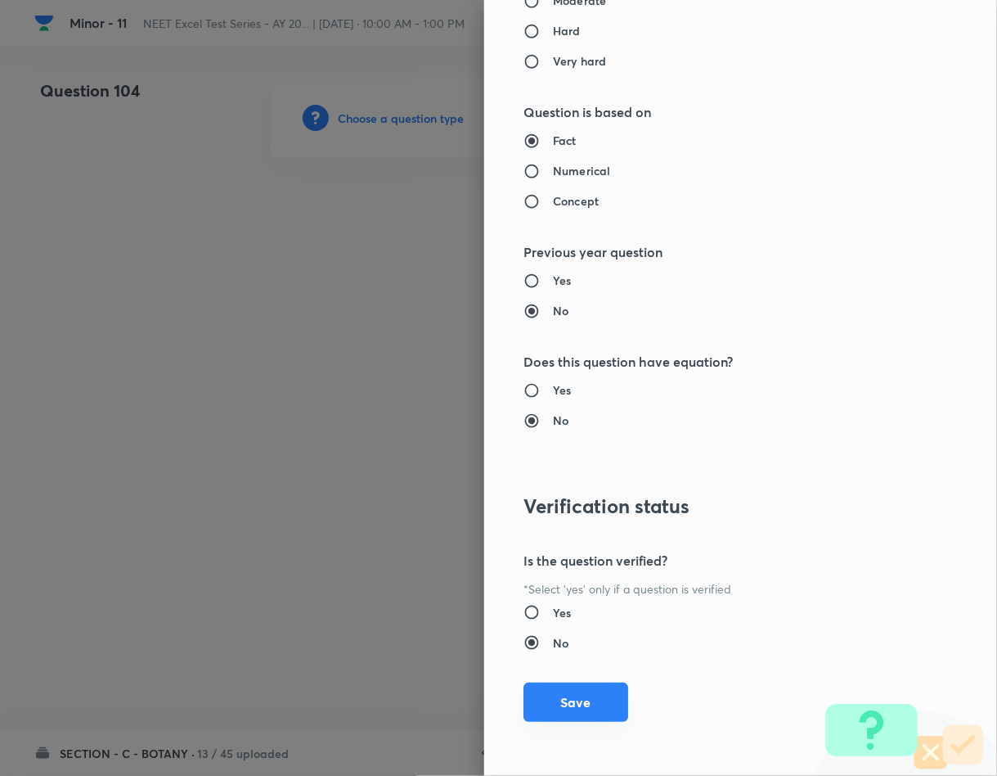
click at [555, 705] on button "Save" at bounding box center [576, 701] width 105 height 39
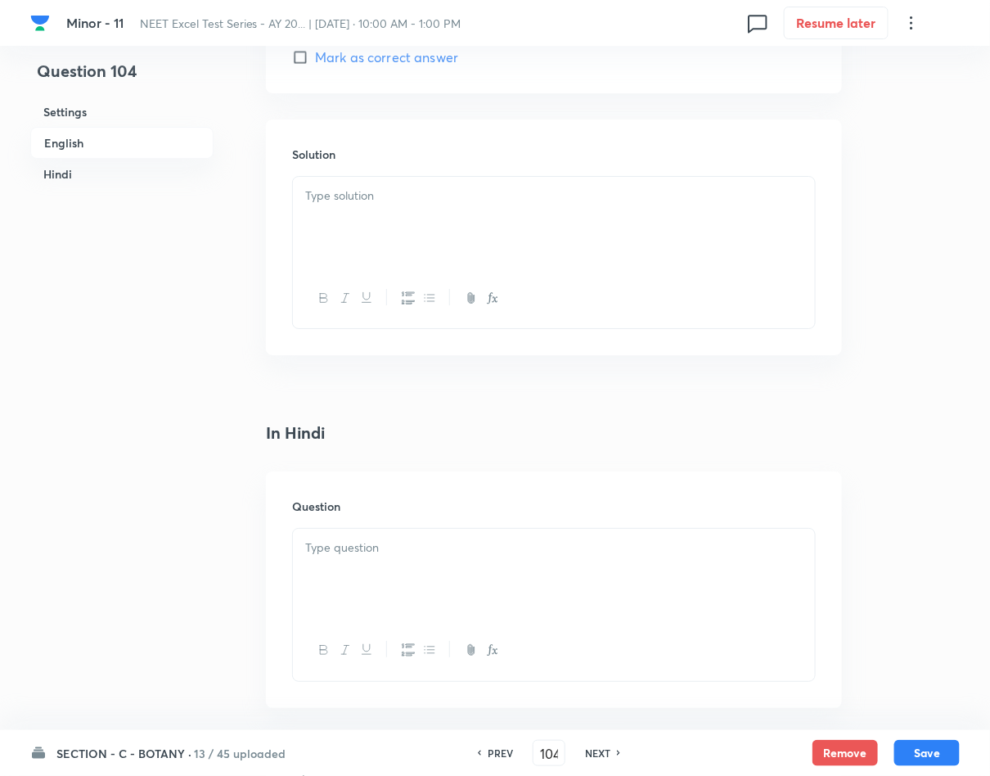
scroll to position [1718, 0]
click at [521, 555] on p at bounding box center [553, 546] width 497 height 19
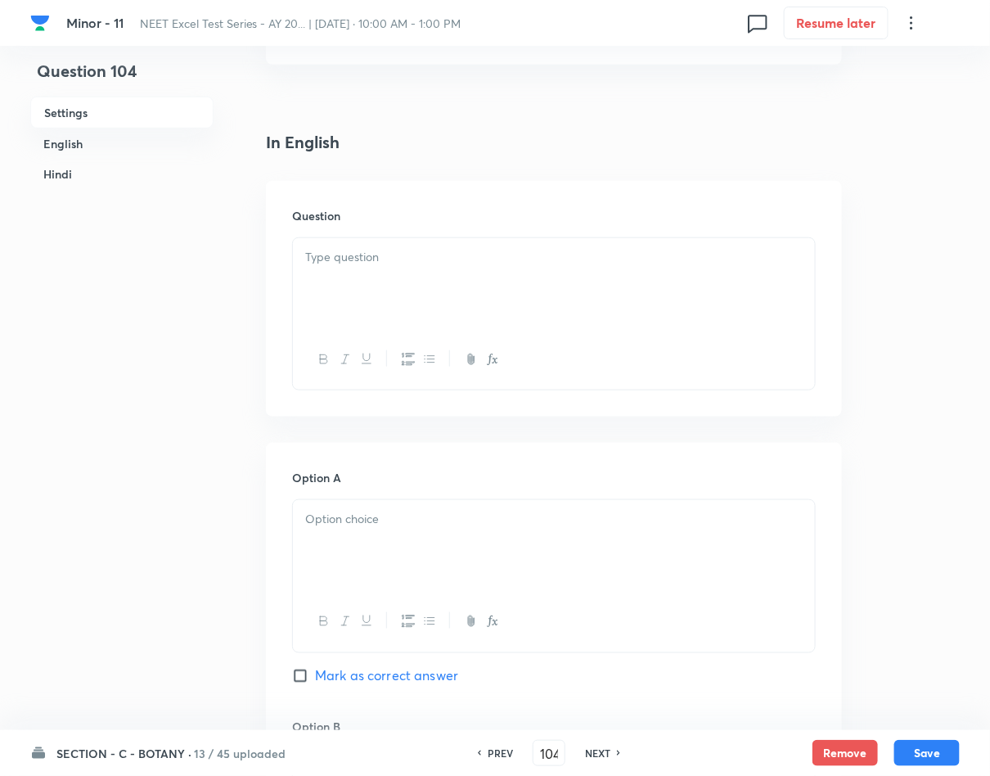
scroll to position [245, 0]
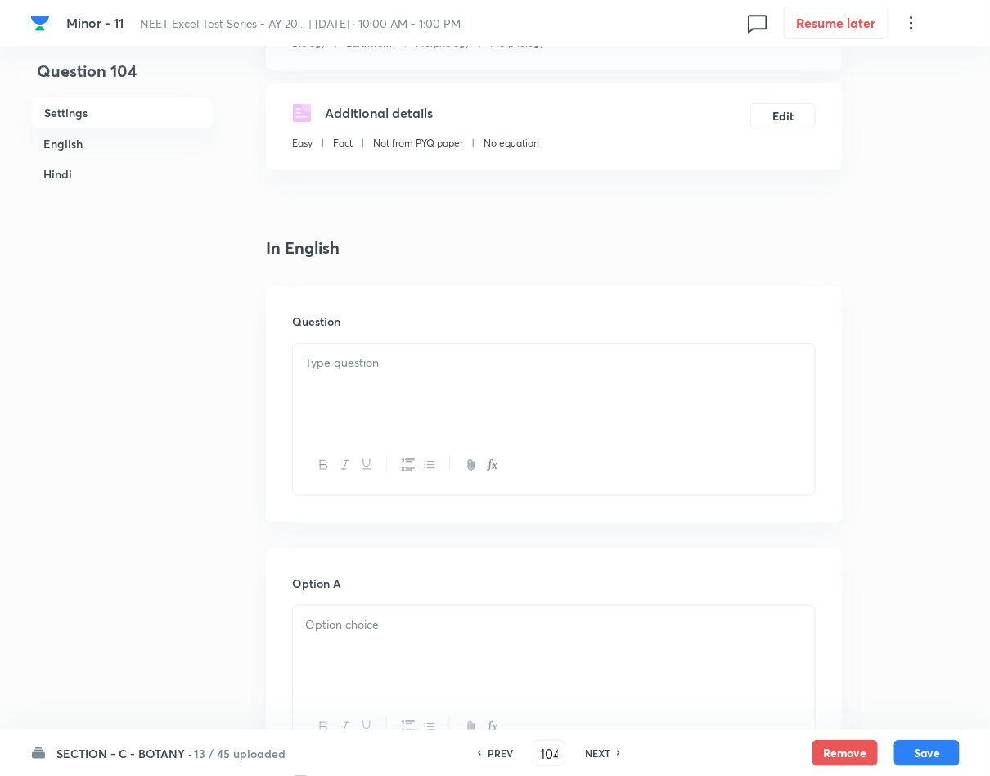
click at [501, 402] on div at bounding box center [554, 390] width 522 height 92
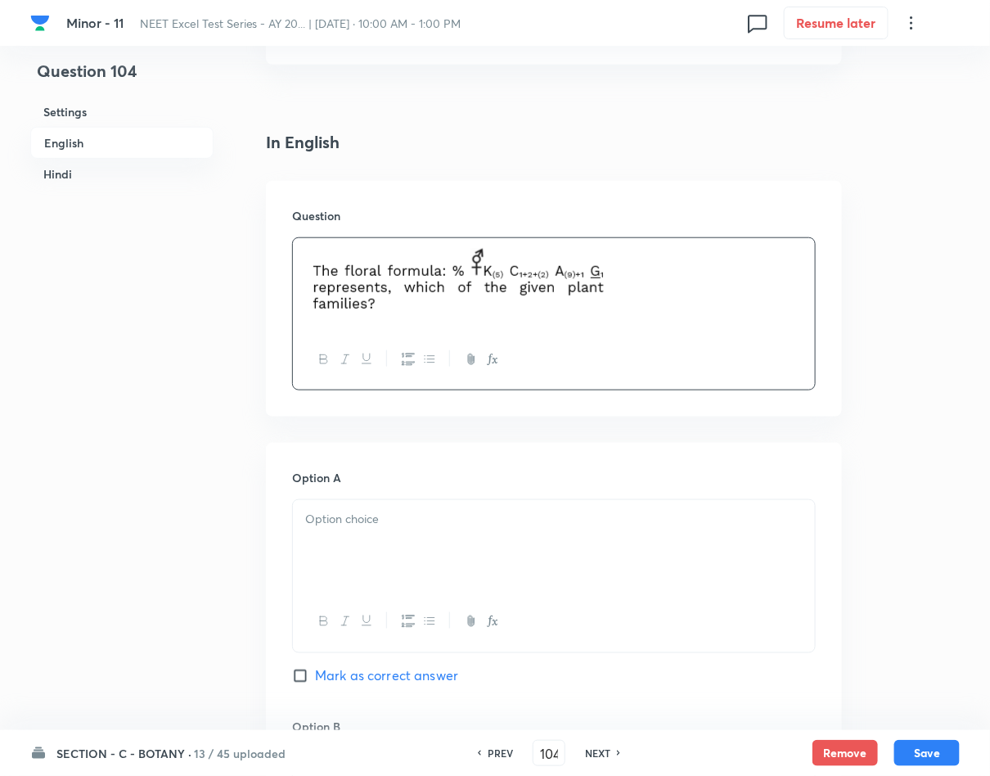
scroll to position [491, 0]
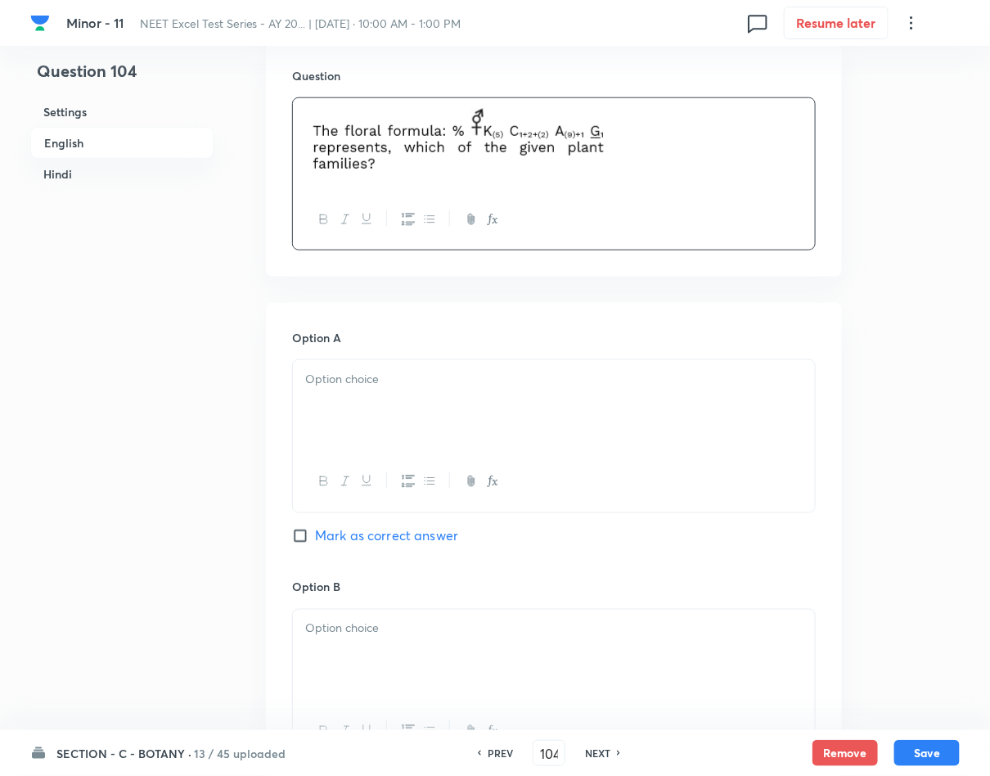
click at [457, 413] on div at bounding box center [554, 406] width 522 height 92
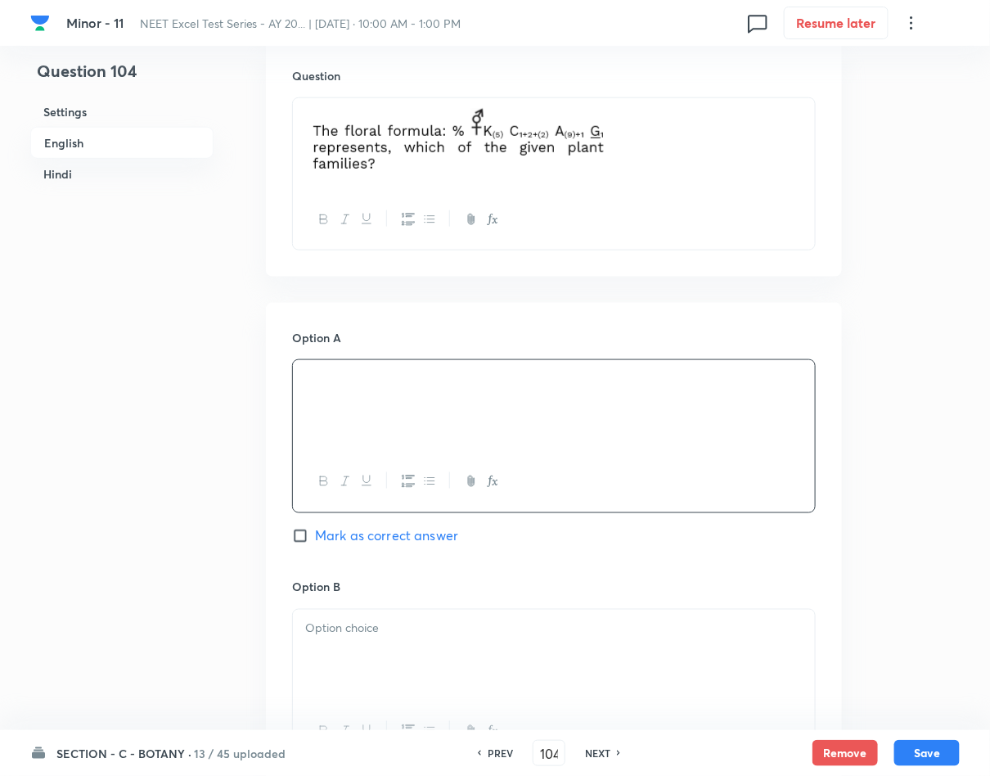
click at [412, 530] on span "Mark as correct answer" at bounding box center [386, 536] width 143 height 20
click at [315, 530] on input "Mark as correct answer" at bounding box center [303, 536] width 23 height 16
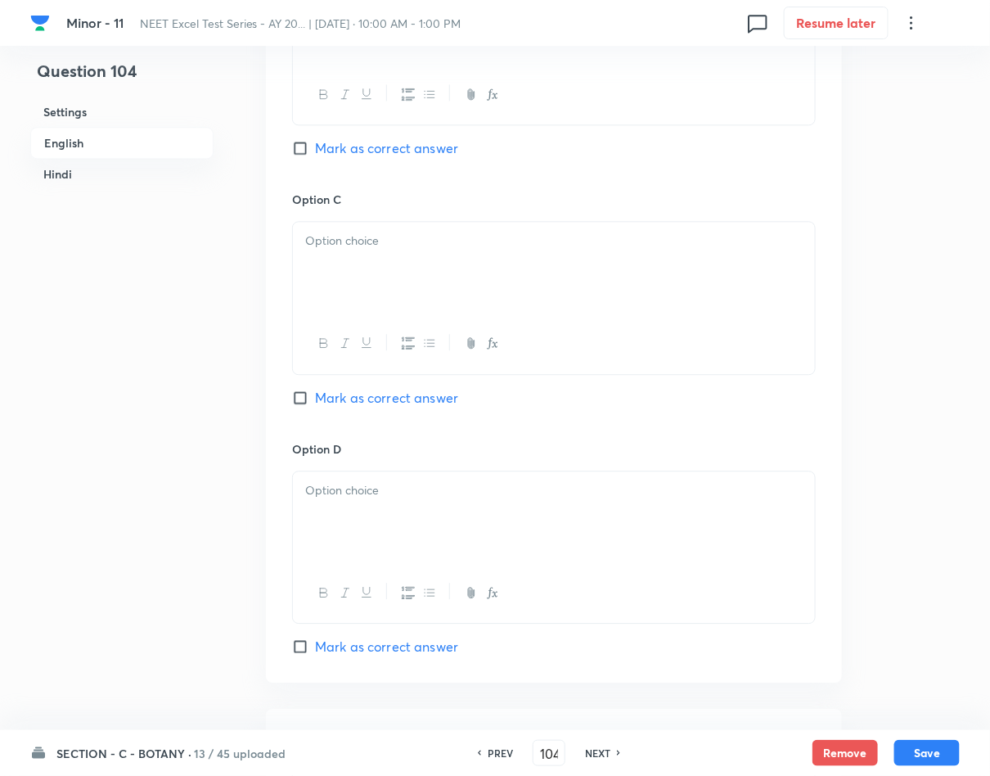
scroll to position [1350, 0]
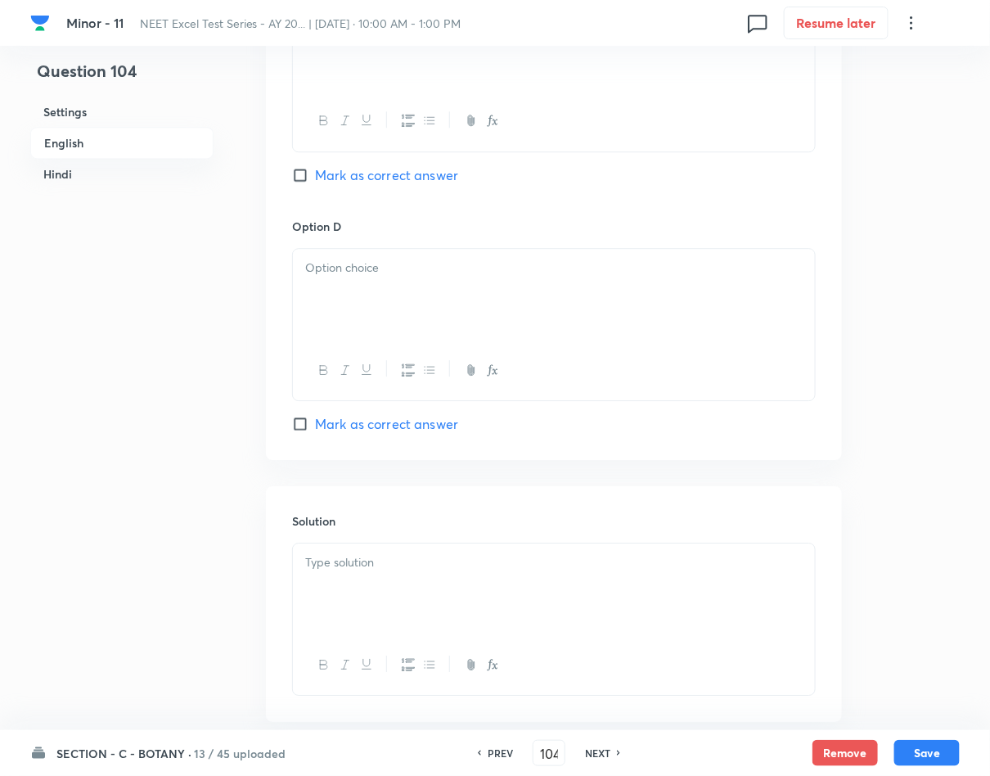
click at [415, 585] on div at bounding box center [554, 589] width 522 height 92
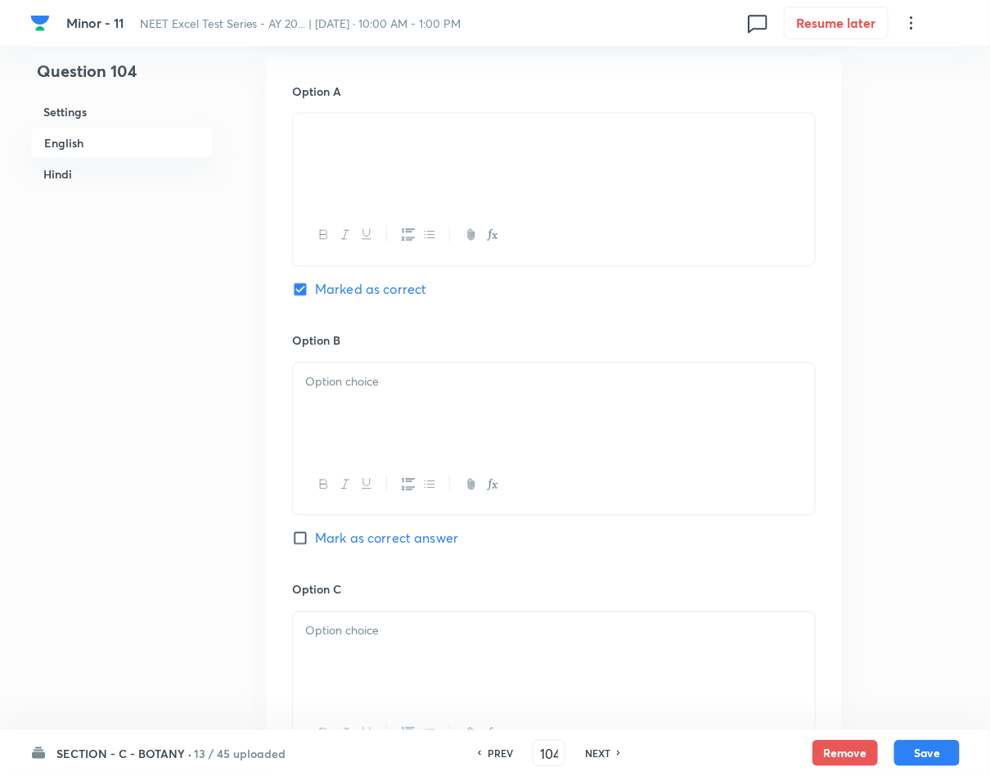
scroll to position [736, 0]
click at [487, 396] on div at bounding box center [554, 410] width 522 height 92
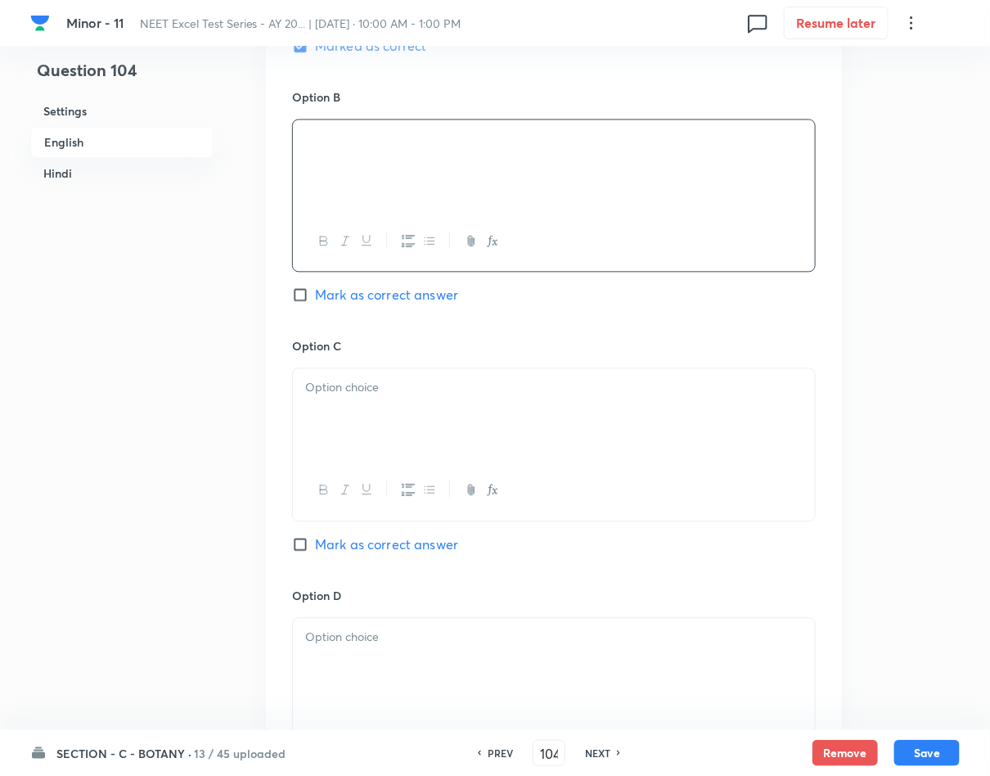
scroll to position [982, 0]
click at [470, 425] on div at bounding box center [554, 413] width 522 height 92
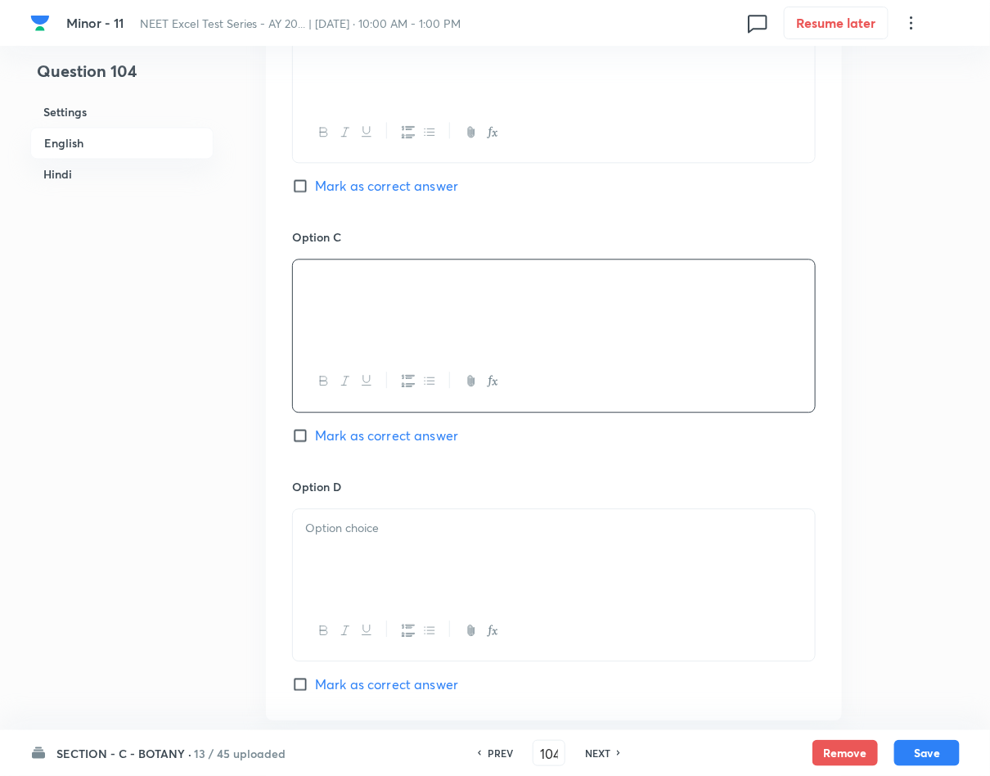
scroll to position [1227, 0]
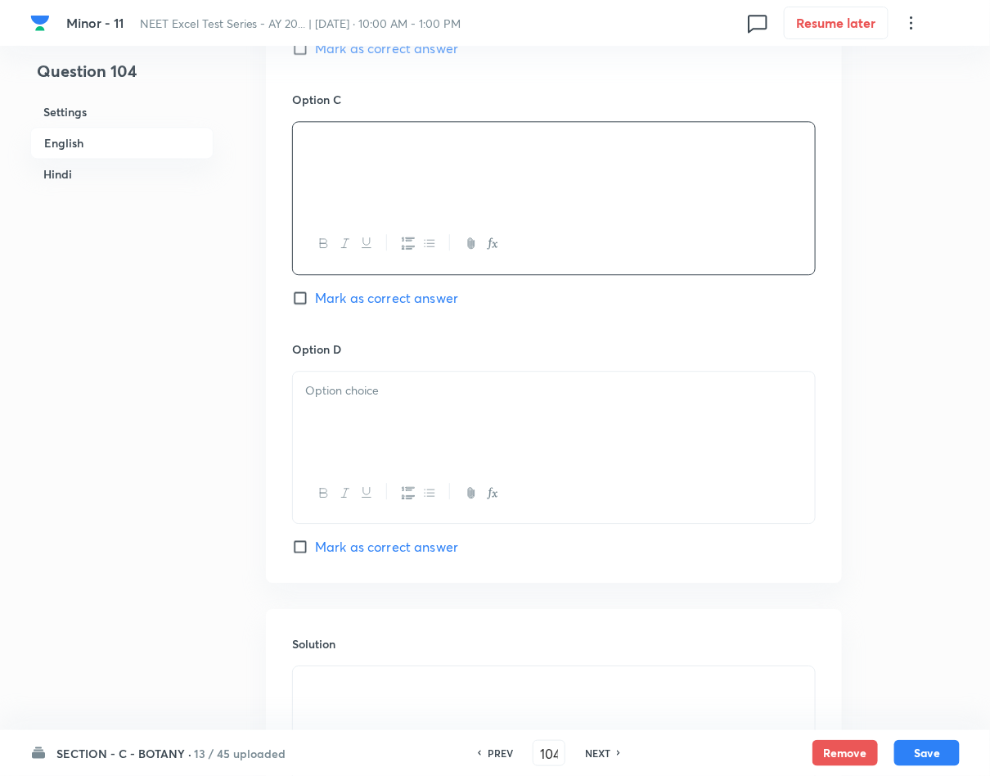
click at [493, 445] on div at bounding box center [554, 417] width 522 height 92
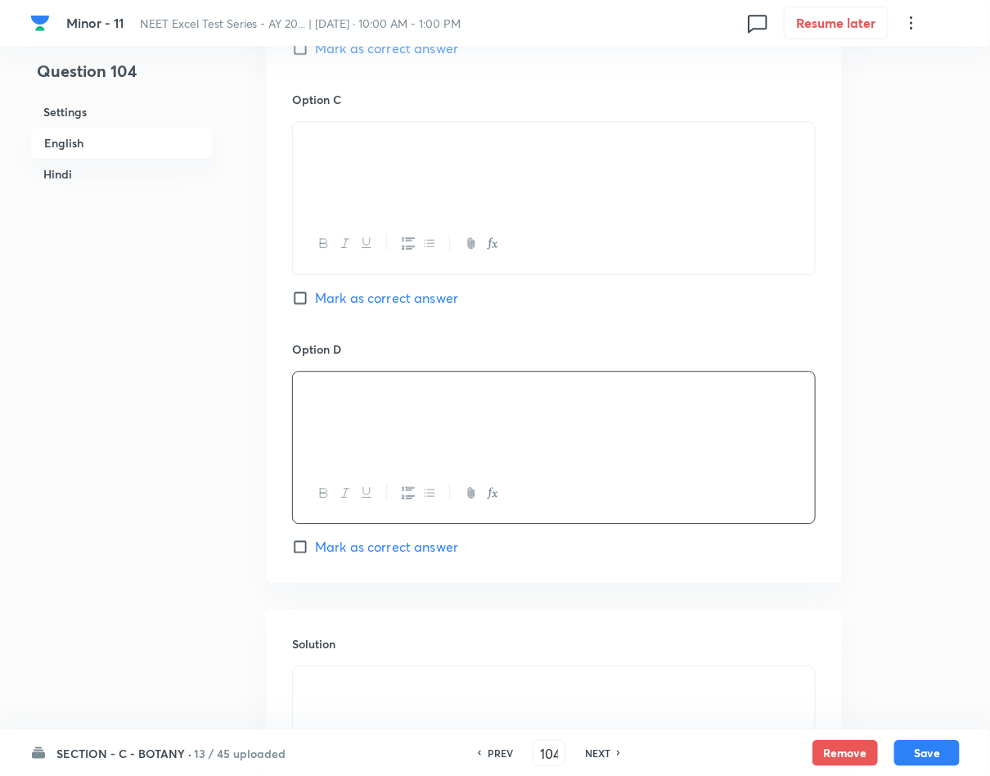
click at [946, 352] on div "Question 104 Settings English Hindi Settings Type Single choice correct 4 optio…" at bounding box center [494, 708] width 929 height 3715
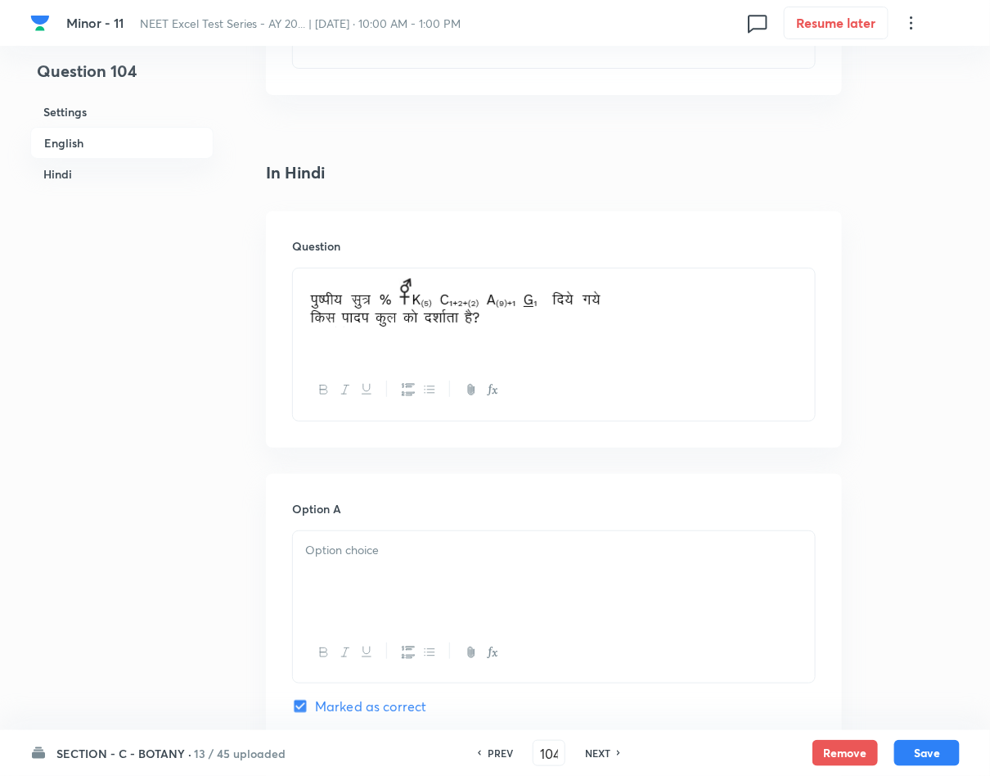
scroll to position [2086, 0]
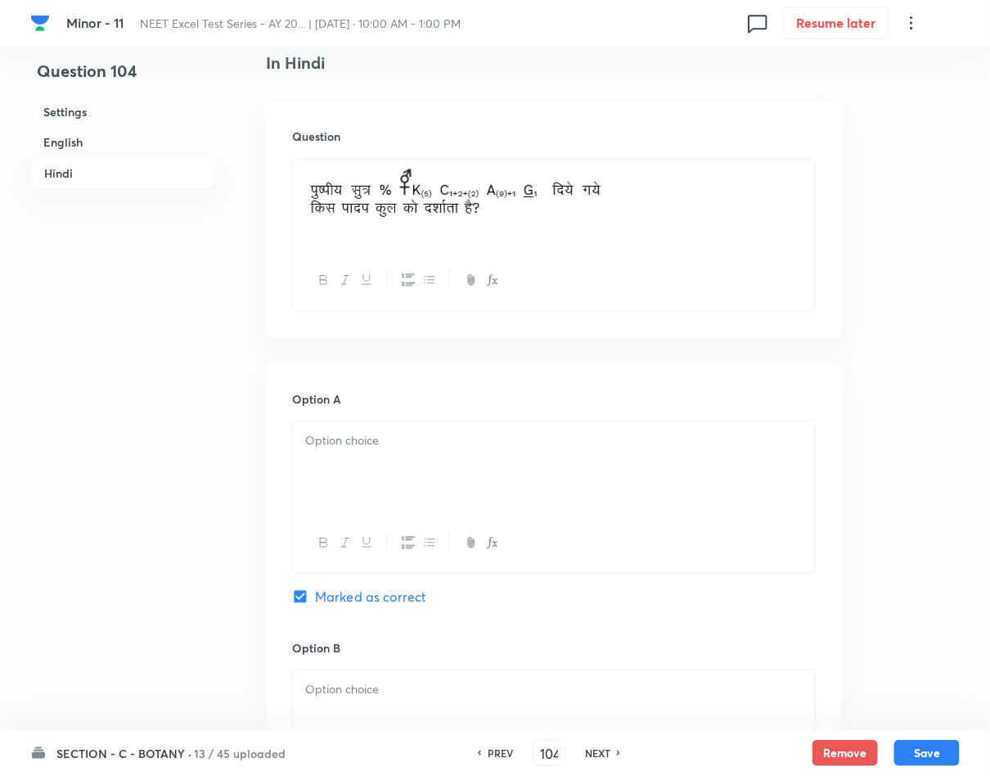
click at [314, 459] on div at bounding box center [554, 467] width 522 height 92
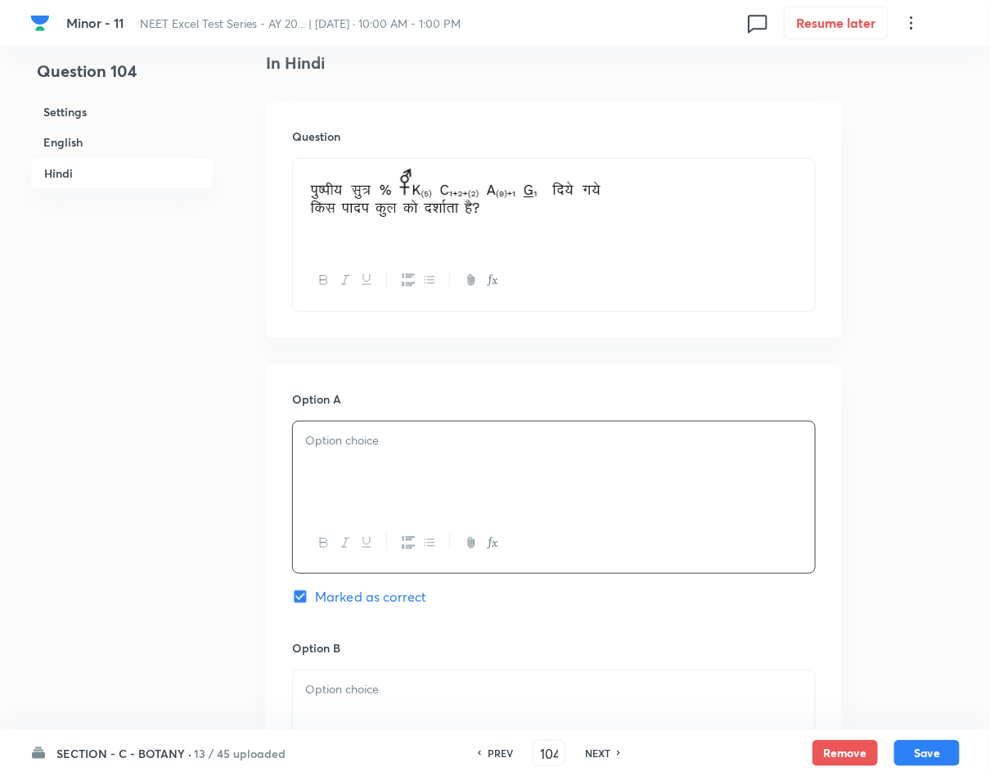
click at [623, 482] on div at bounding box center [554, 467] width 522 height 92
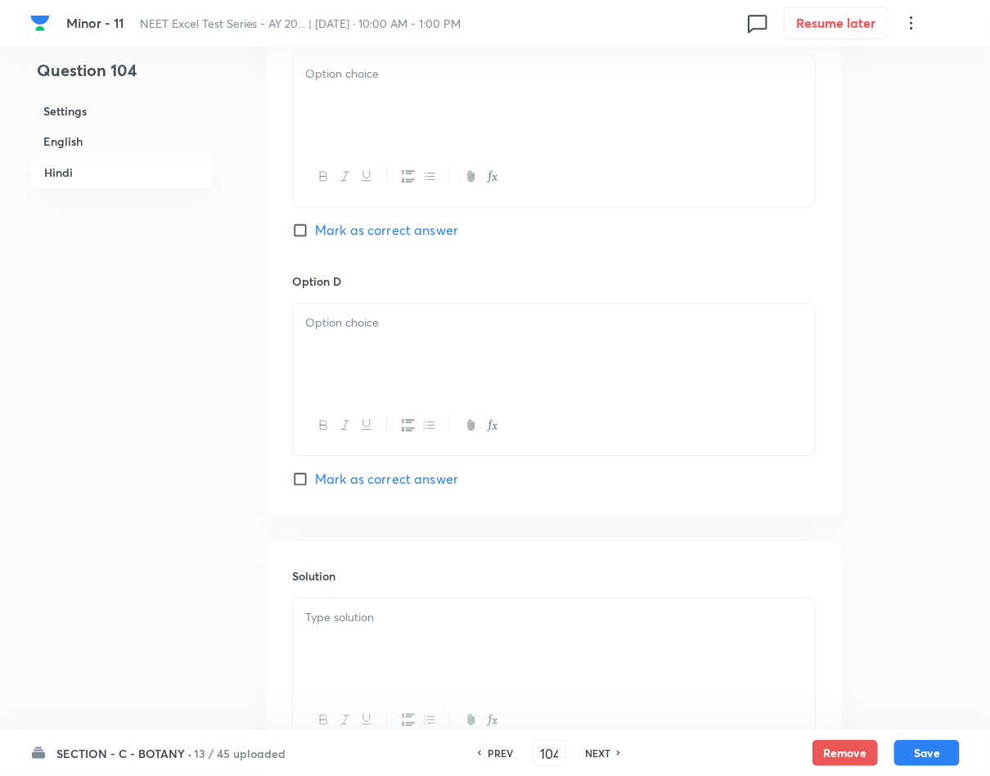
scroll to position [3104, 0]
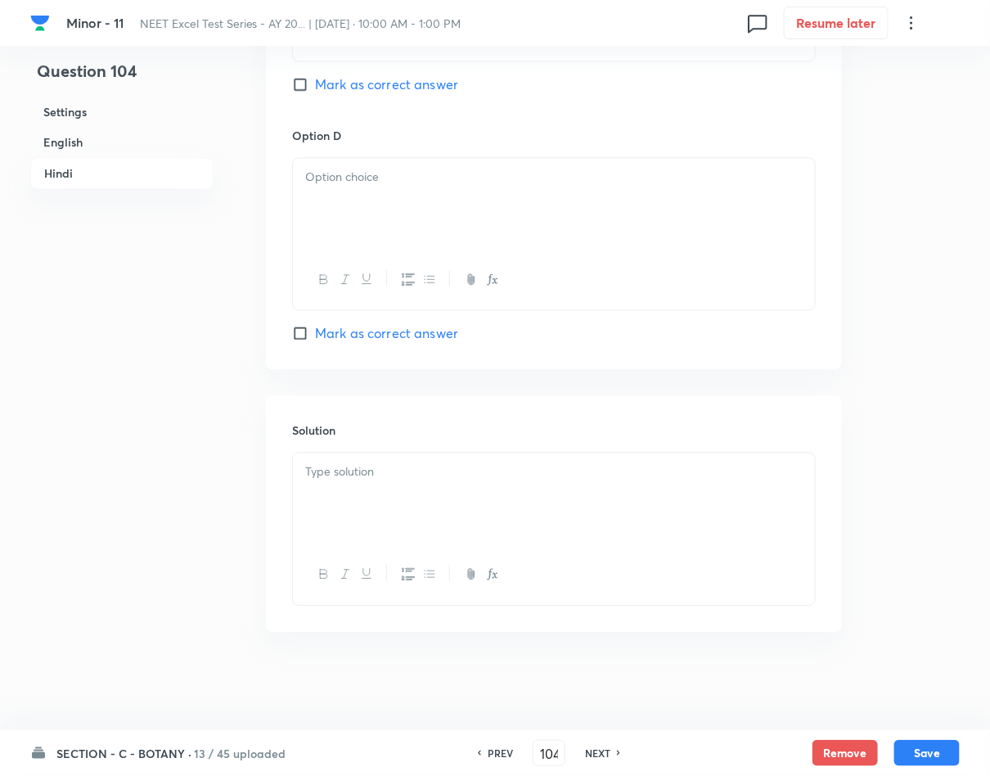
click at [575, 483] on div at bounding box center [554, 498] width 522 height 92
click at [599, 499] on div at bounding box center [554, 498] width 522 height 92
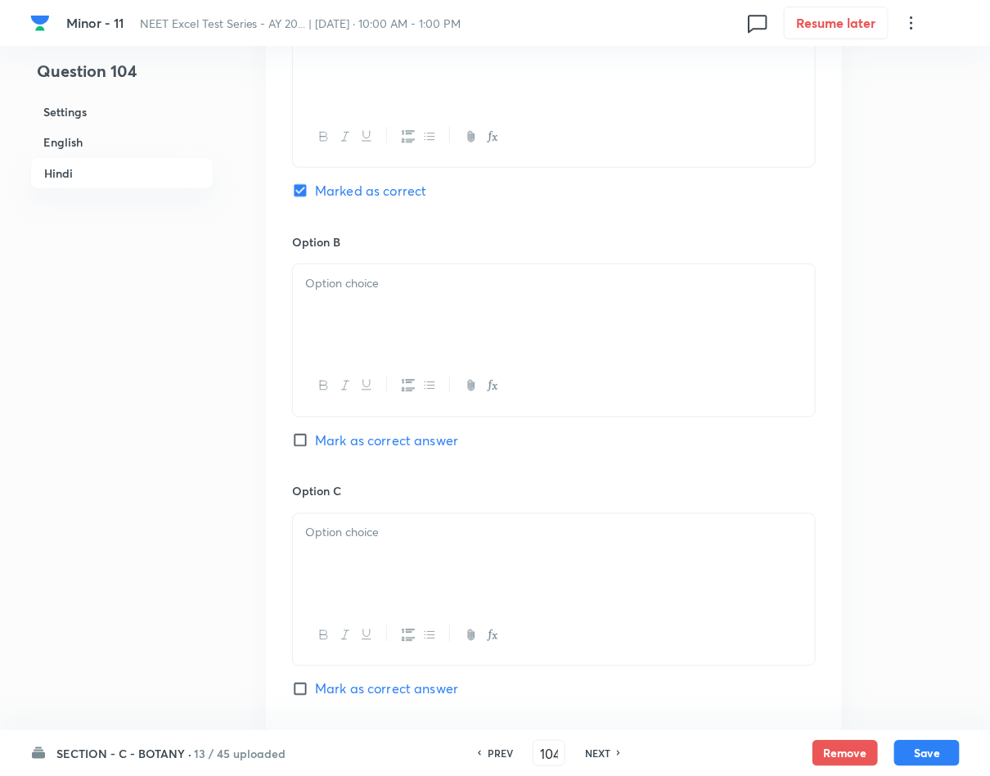
scroll to position [2491, 0]
click at [636, 324] on div at bounding box center [554, 311] width 522 height 92
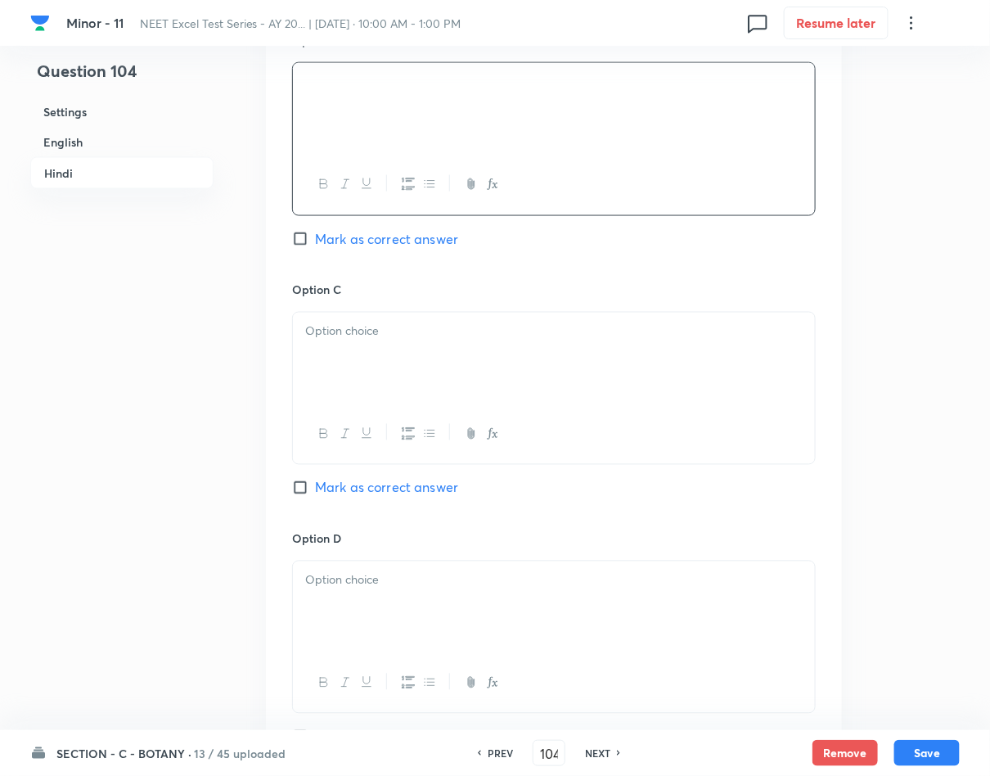
scroll to position [2736, 0]
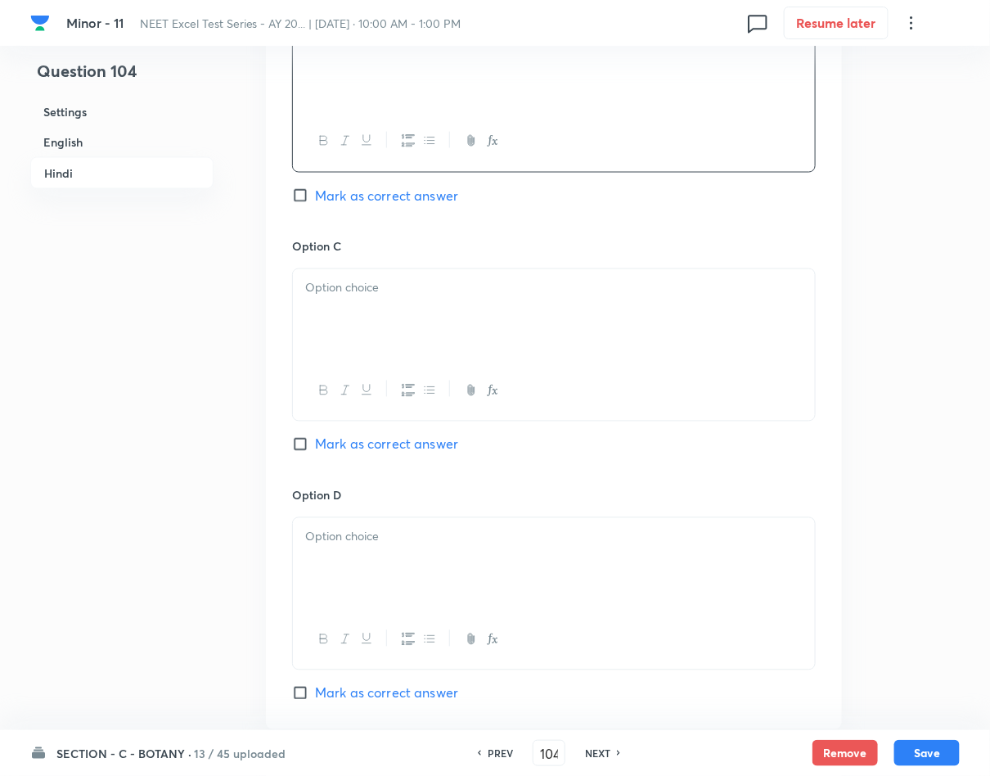
click at [368, 298] on p at bounding box center [553, 288] width 497 height 19
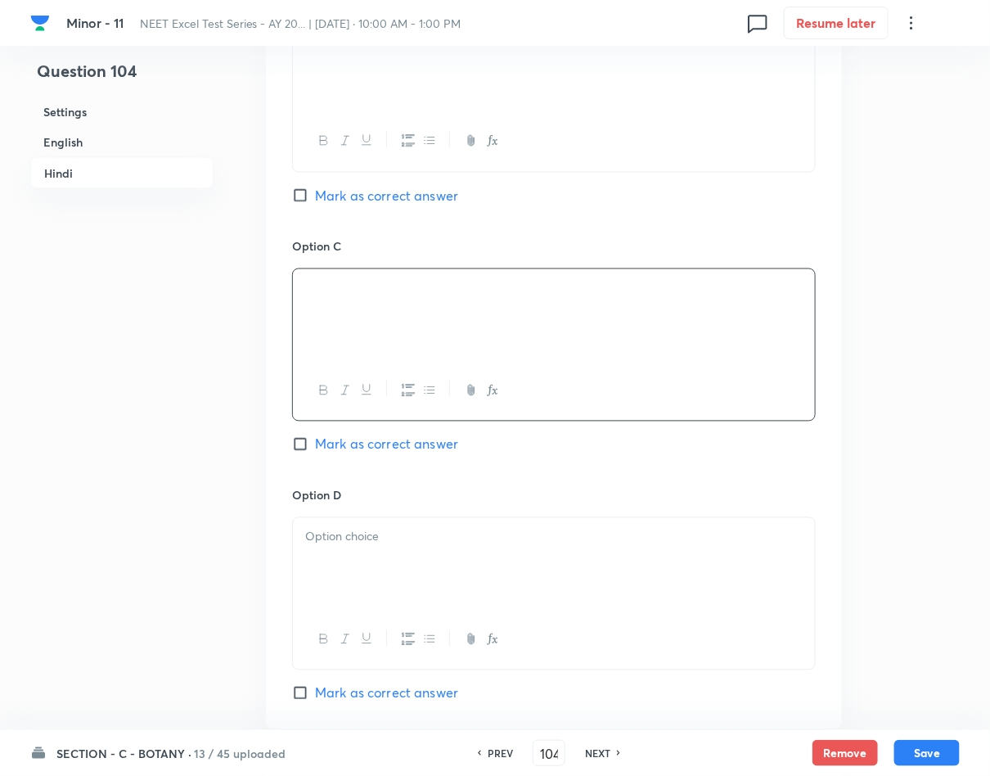
click at [412, 542] on p at bounding box center [553, 537] width 497 height 19
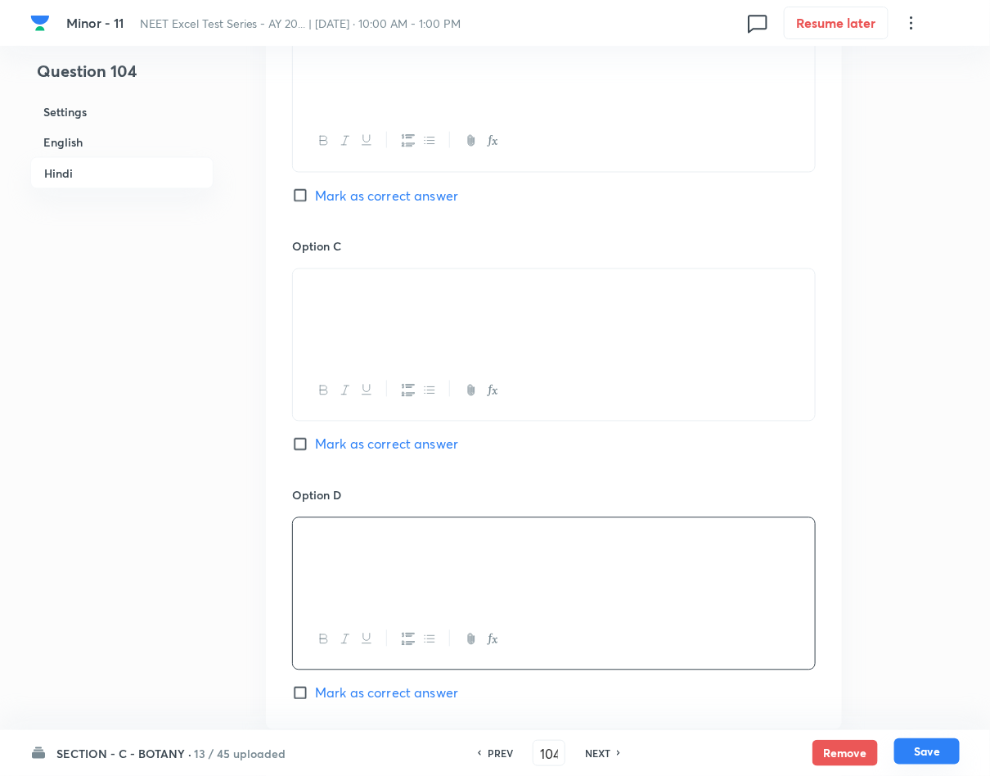
click at [913, 742] on button "Save" at bounding box center [926, 751] width 65 height 26
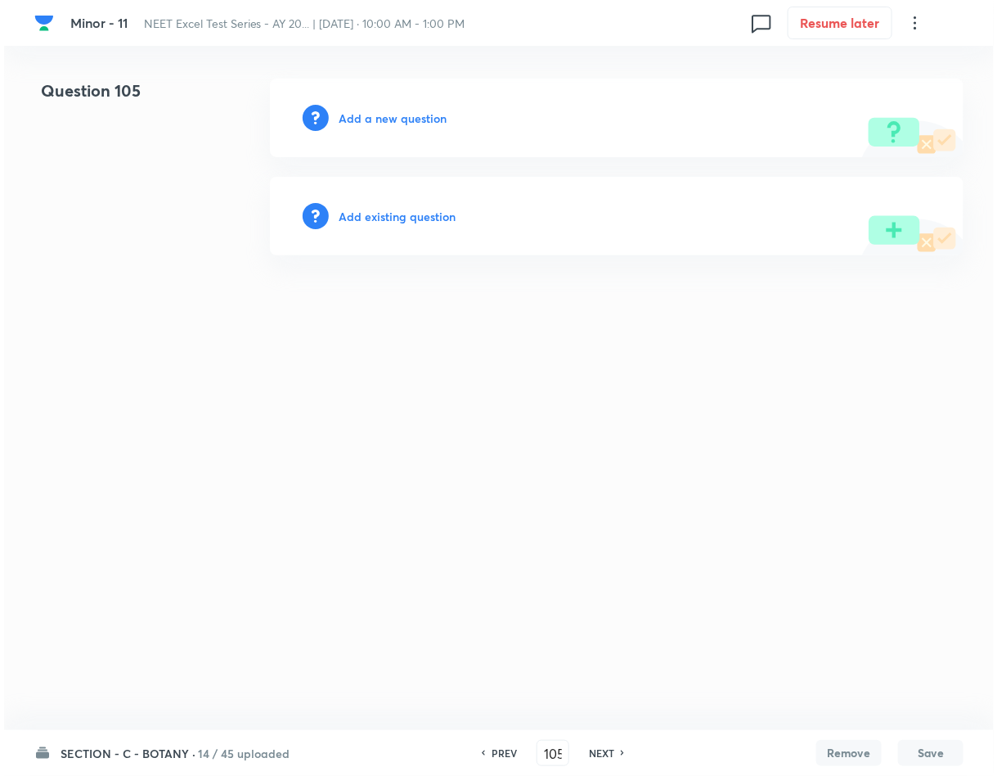
scroll to position [0, 0]
click at [379, 110] on h6 "Add a new question" at bounding box center [393, 118] width 108 height 17
click at [379, 110] on h6 "Choose a question type" at bounding box center [402, 118] width 126 height 17
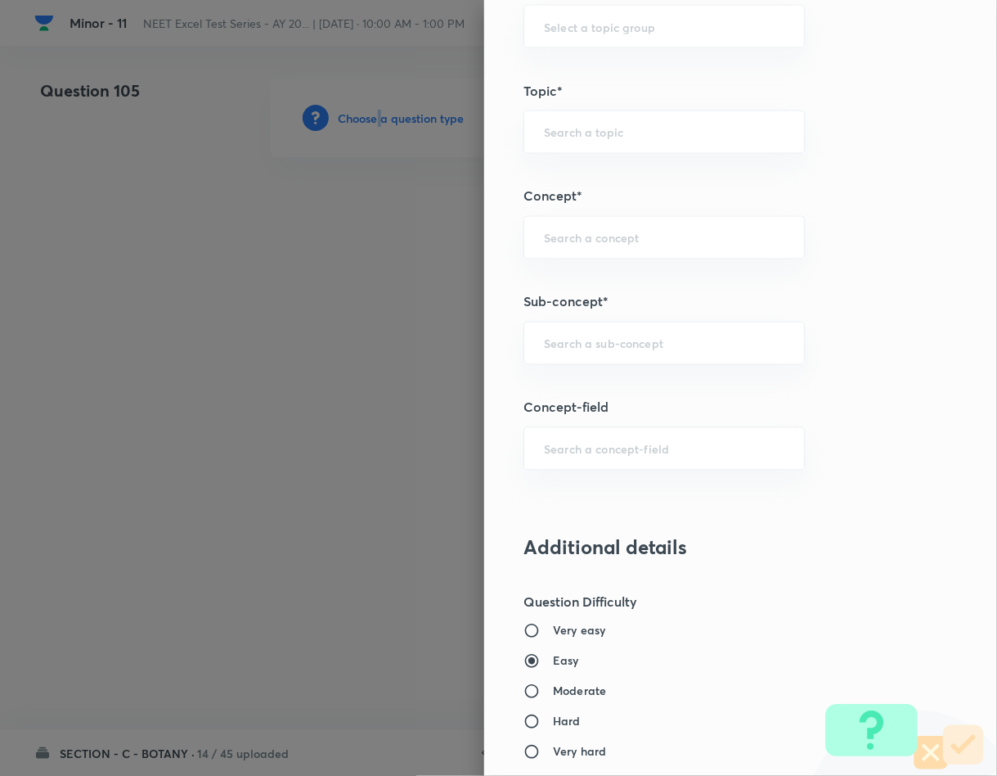
scroll to position [982, 0]
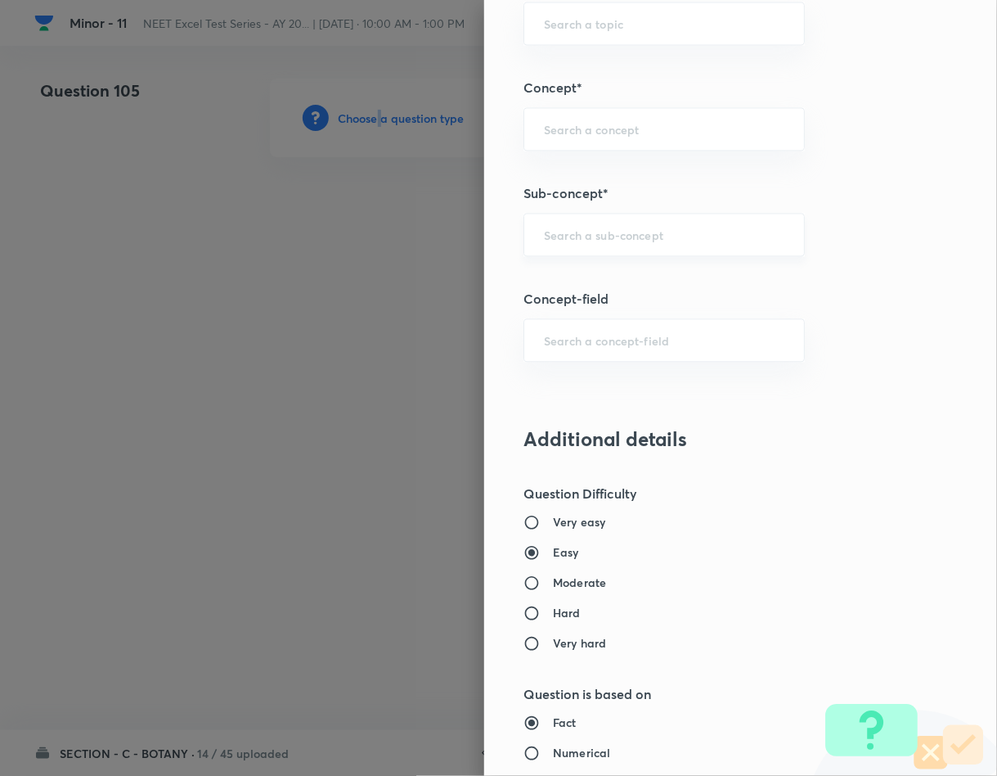
click at [582, 254] on div "​" at bounding box center [664, 235] width 281 height 43
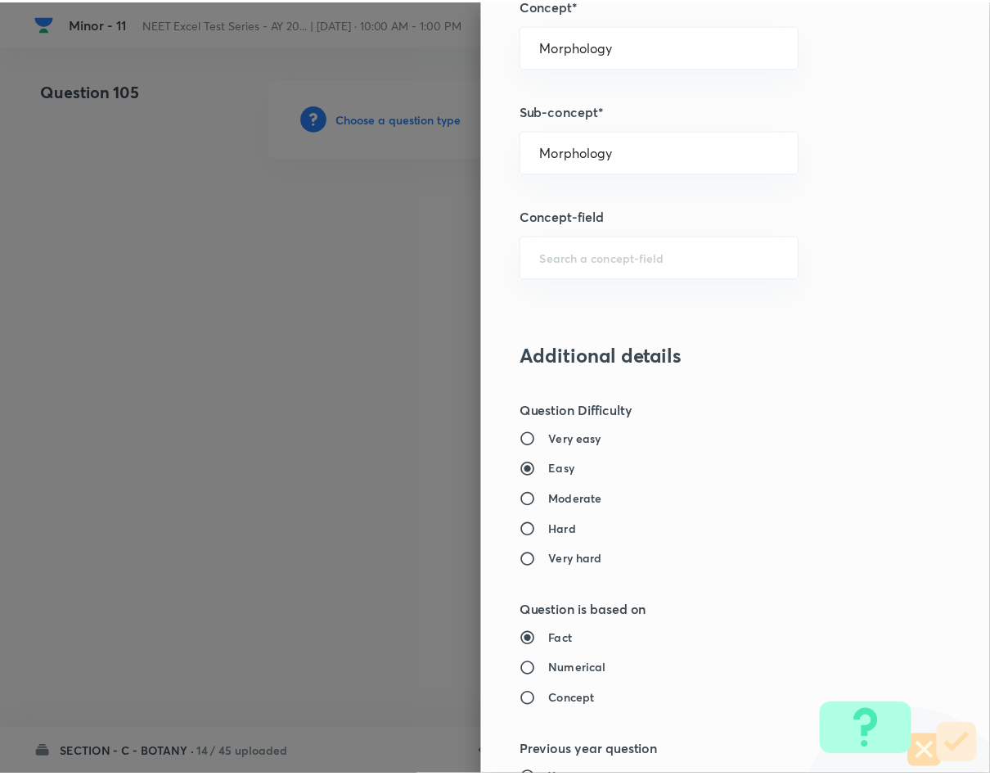
scroll to position [1569, 0]
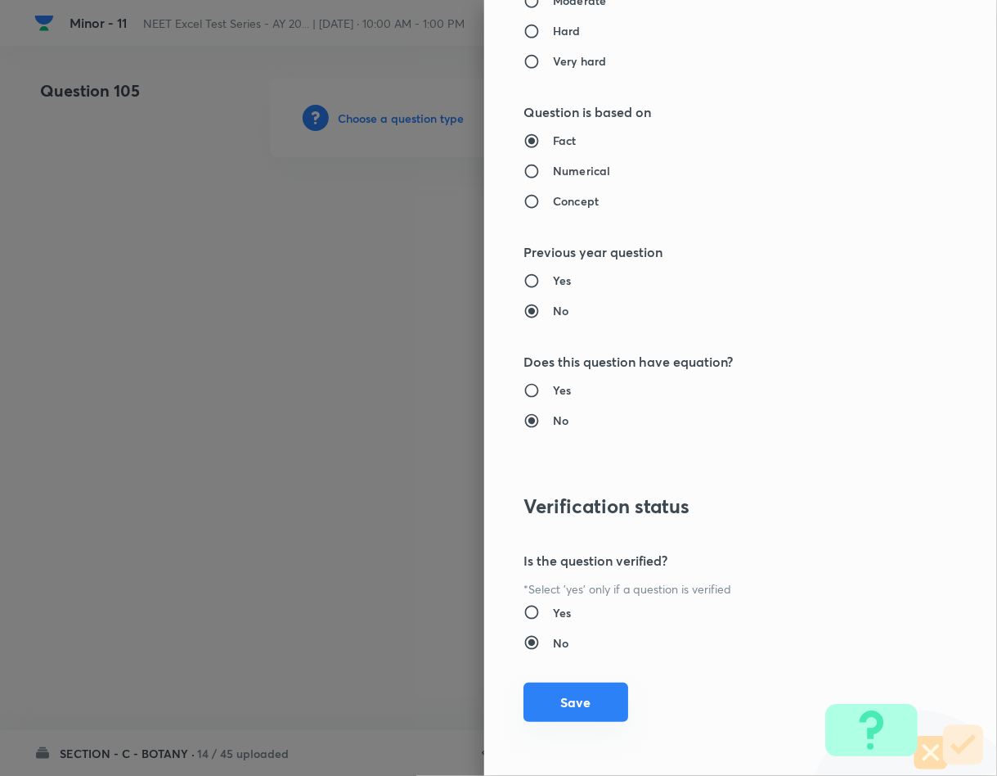
click at [563, 702] on button "Save" at bounding box center [576, 701] width 105 height 39
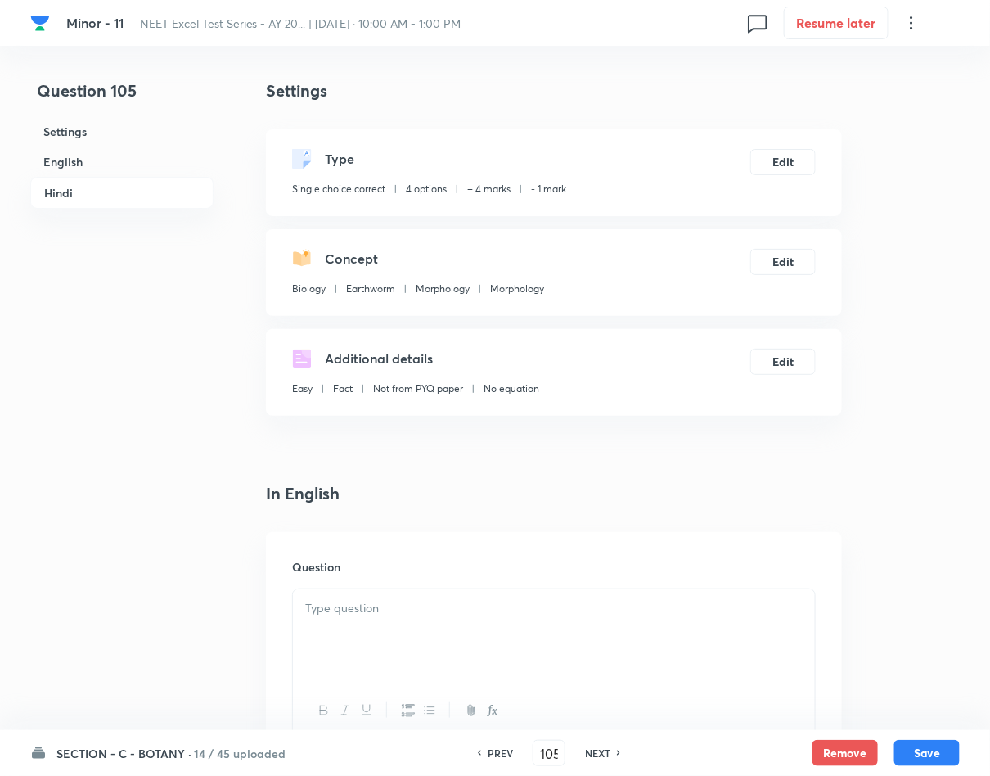
click at [439, 604] on p at bounding box center [553, 608] width 497 height 19
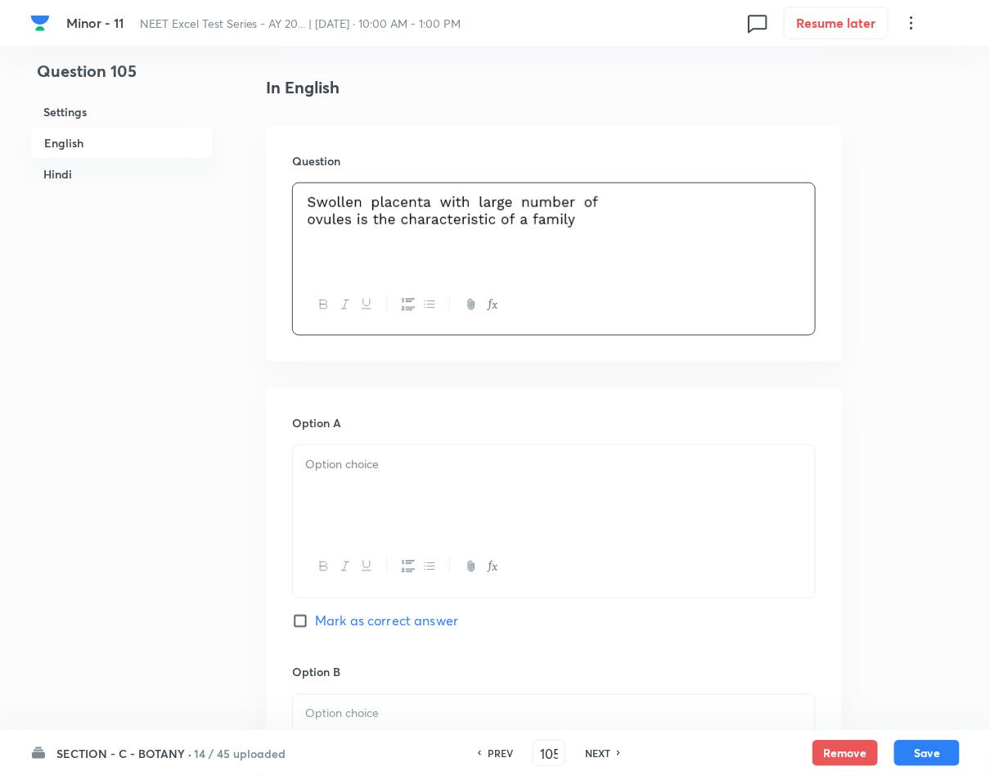
scroll to position [491, 0]
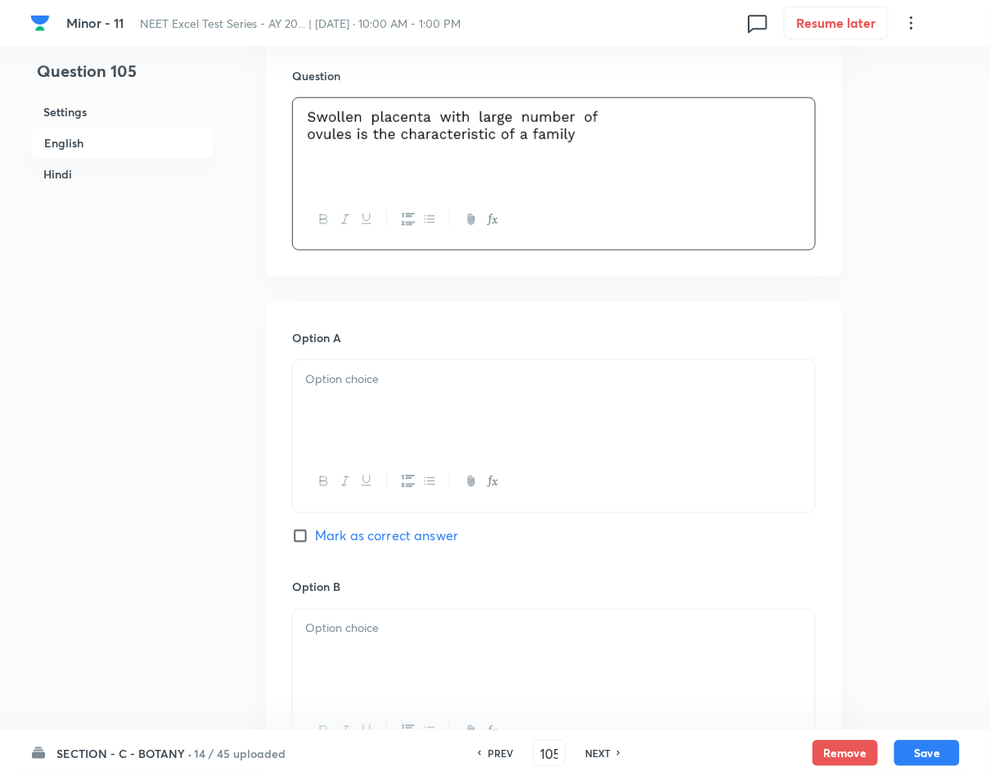
click at [551, 375] on p at bounding box center [553, 379] width 497 height 19
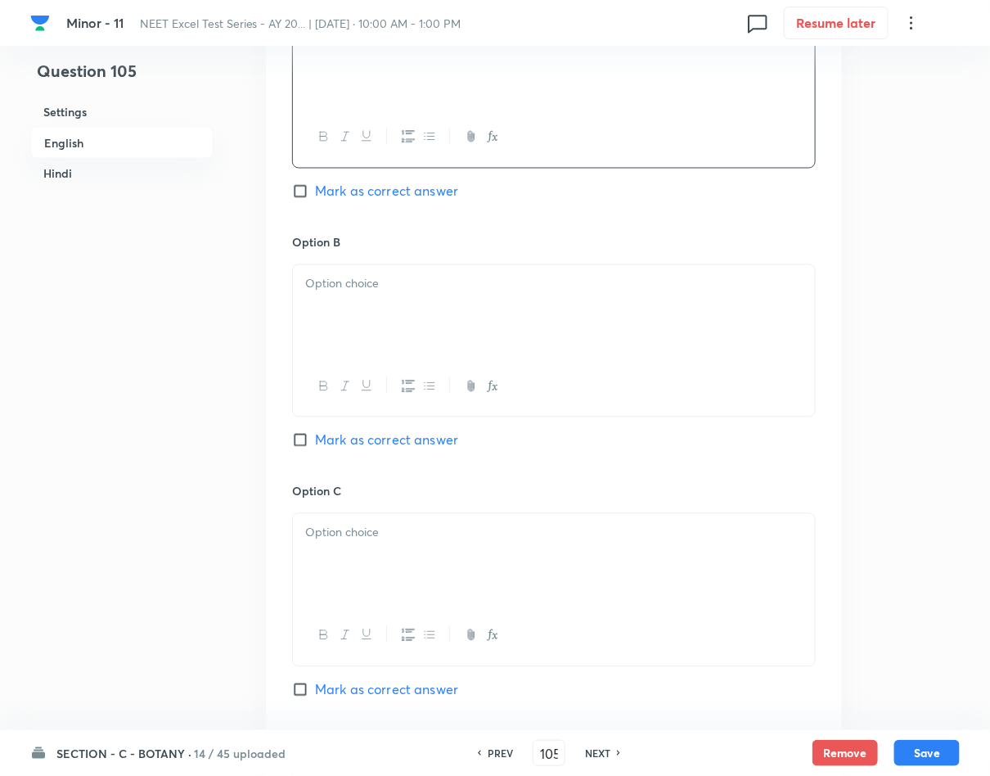
scroll to position [859, 0]
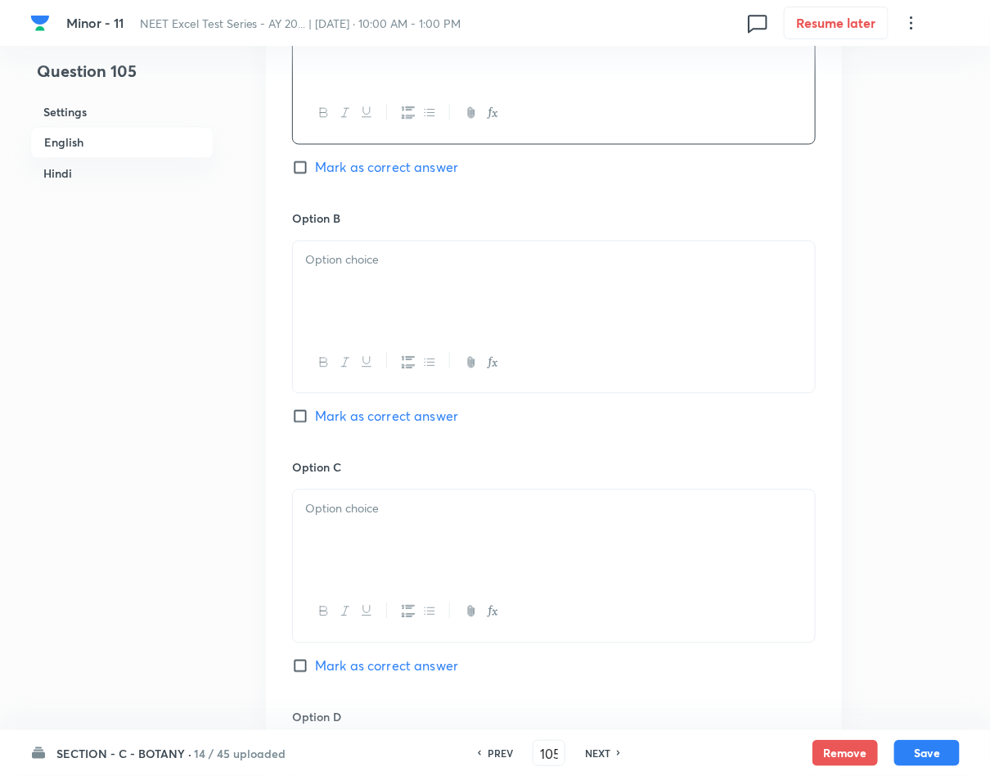
click at [573, 312] on div at bounding box center [554, 287] width 522 height 92
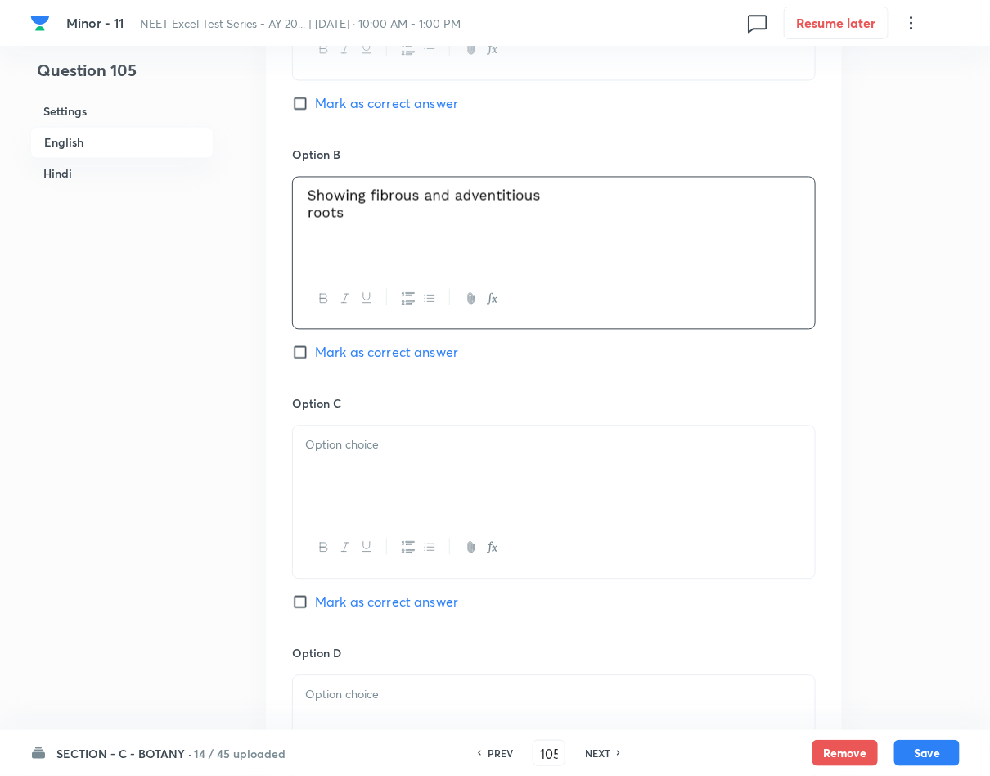
scroll to position [982, 0]
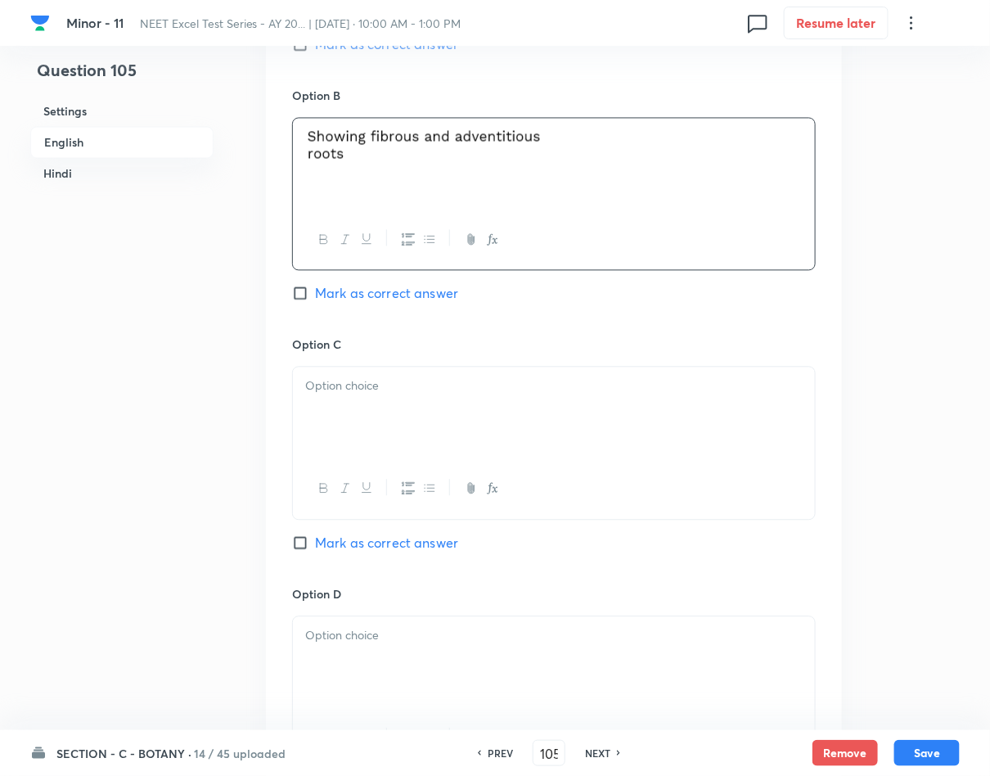
click at [335, 434] on div at bounding box center [554, 413] width 522 height 92
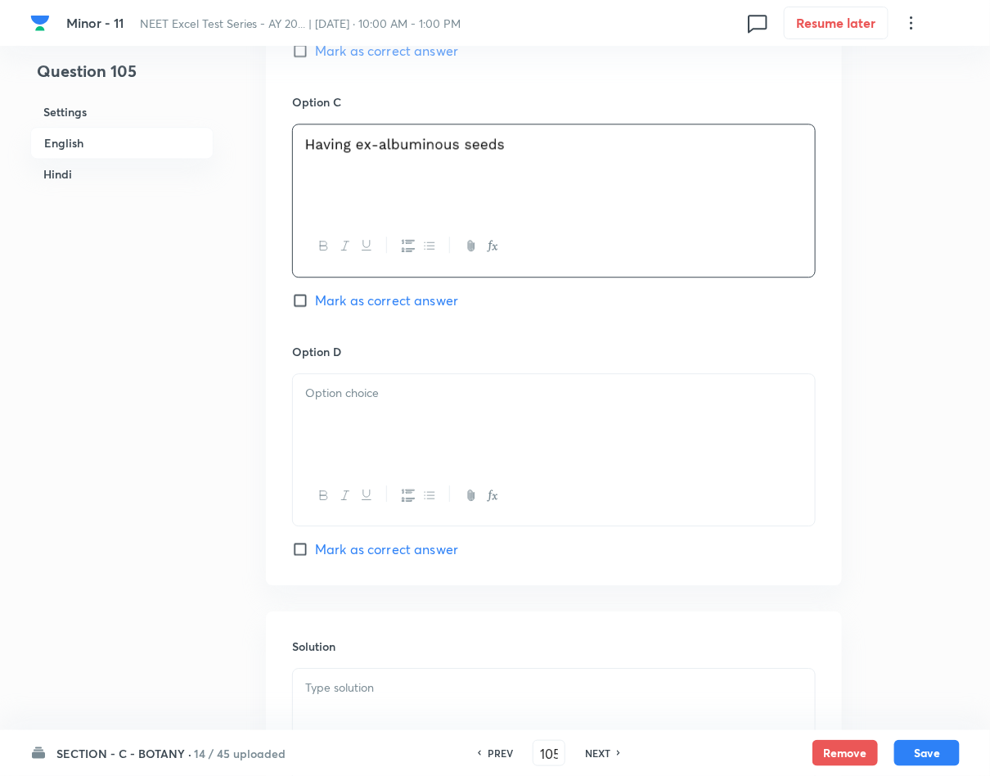
scroll to position [1227, 0]
click at [420, 439] on div at bounding box center [554, 417] width 522 height 92
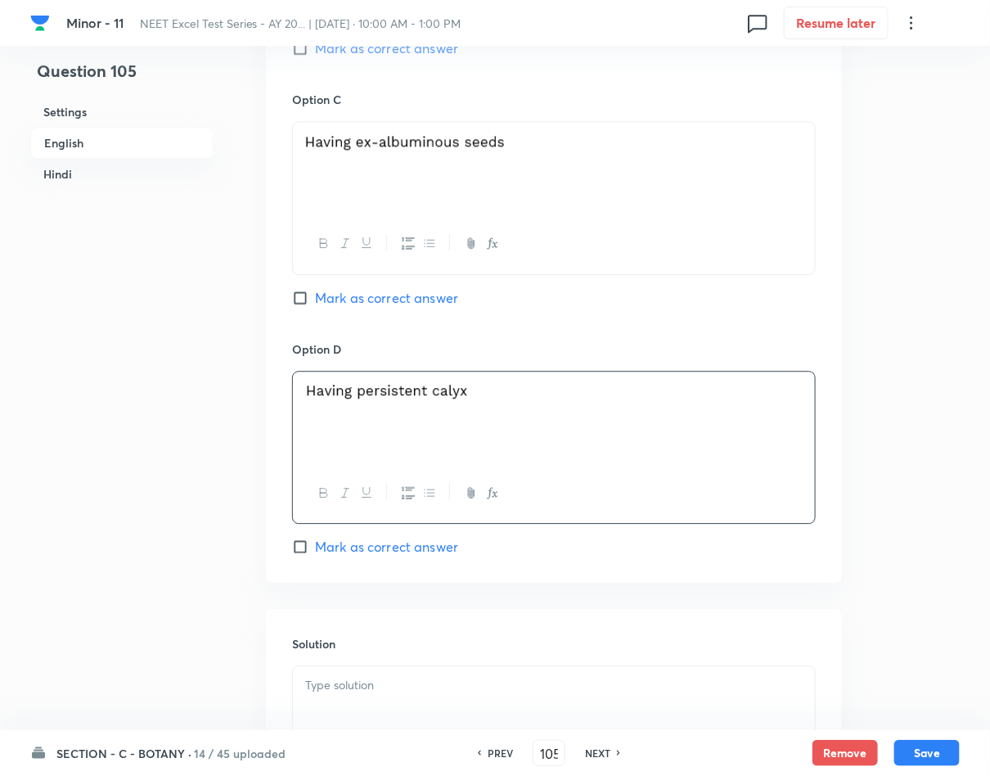
click at [380, 552] on span "Mark as correct answer" at bounding box center [386, 547] width 143 height 20
click at [315, 552] on input "Mark as correct answer" at bounding box center [303, 546] width 23 height 16
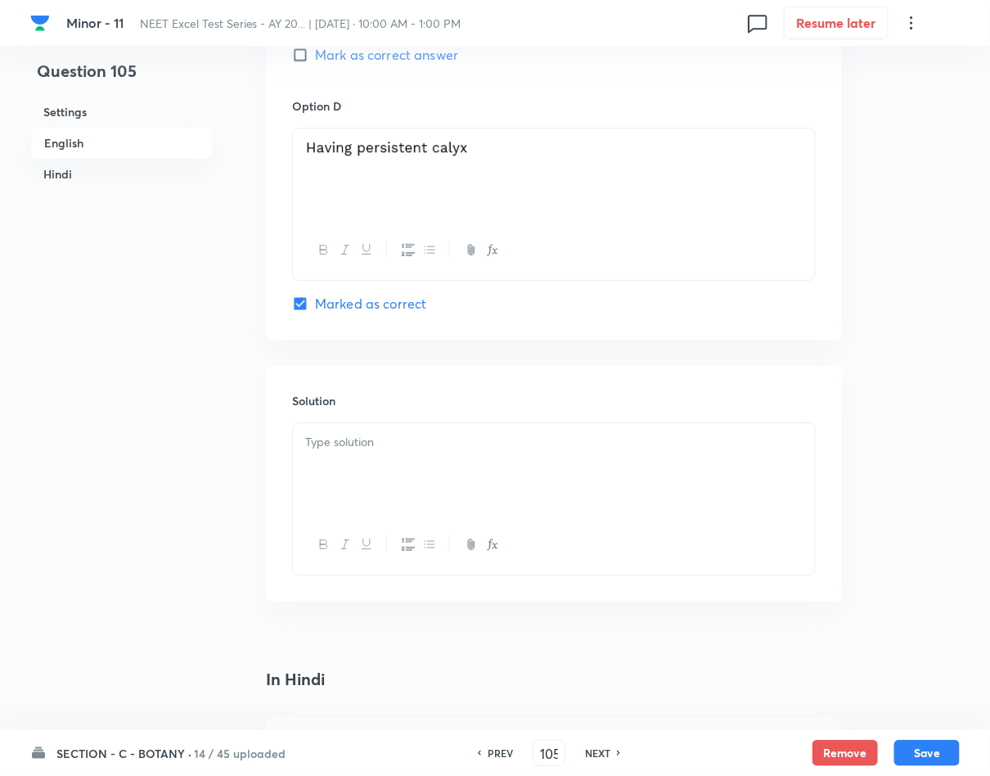
scroll to position [1472, 0]
click at [403, 491] on div at bounding box center [554, 466] width 522 height 92
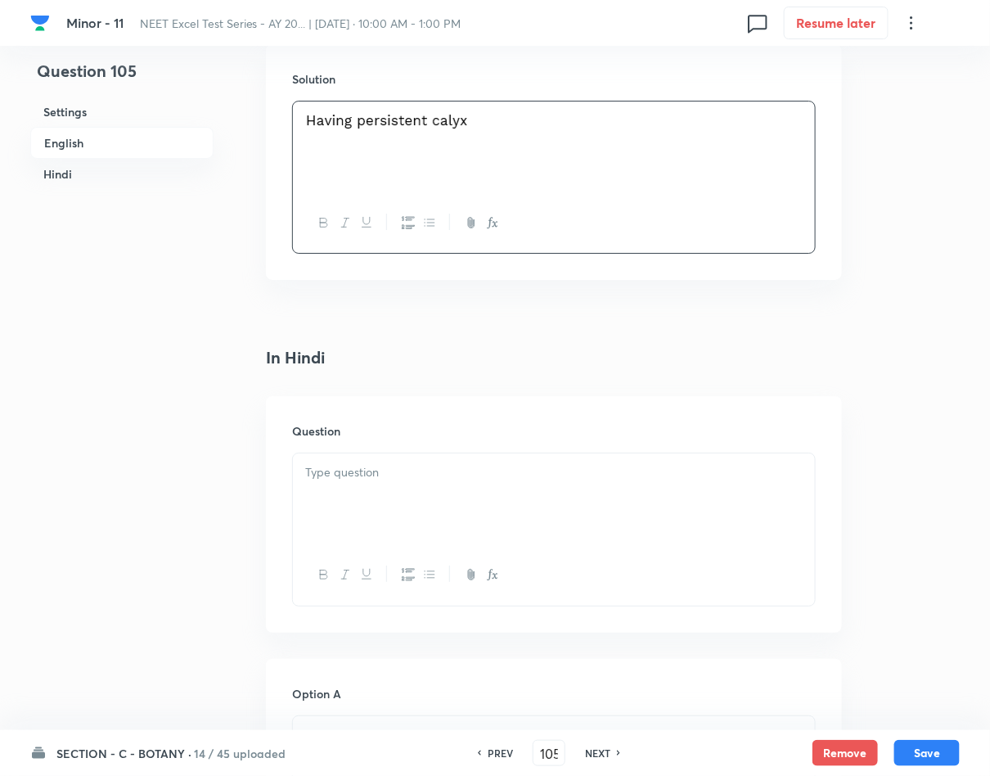
scroll to position [1963, 0]
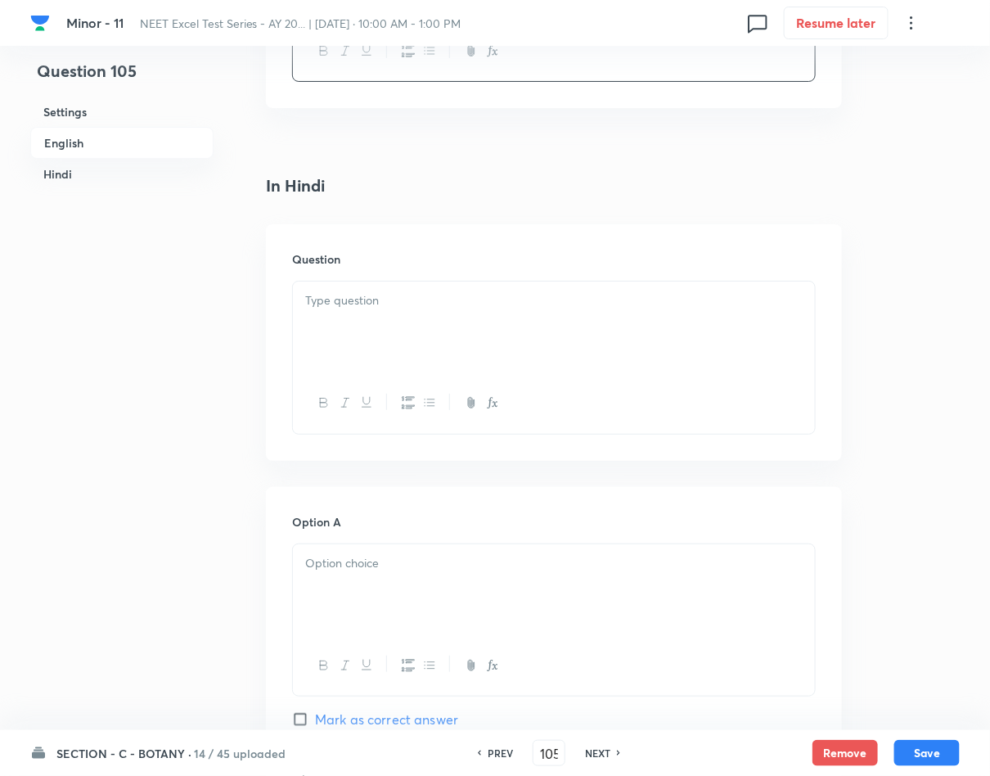
click at [381, 341] on div at bounding box center [554, 327] width 522 height 92
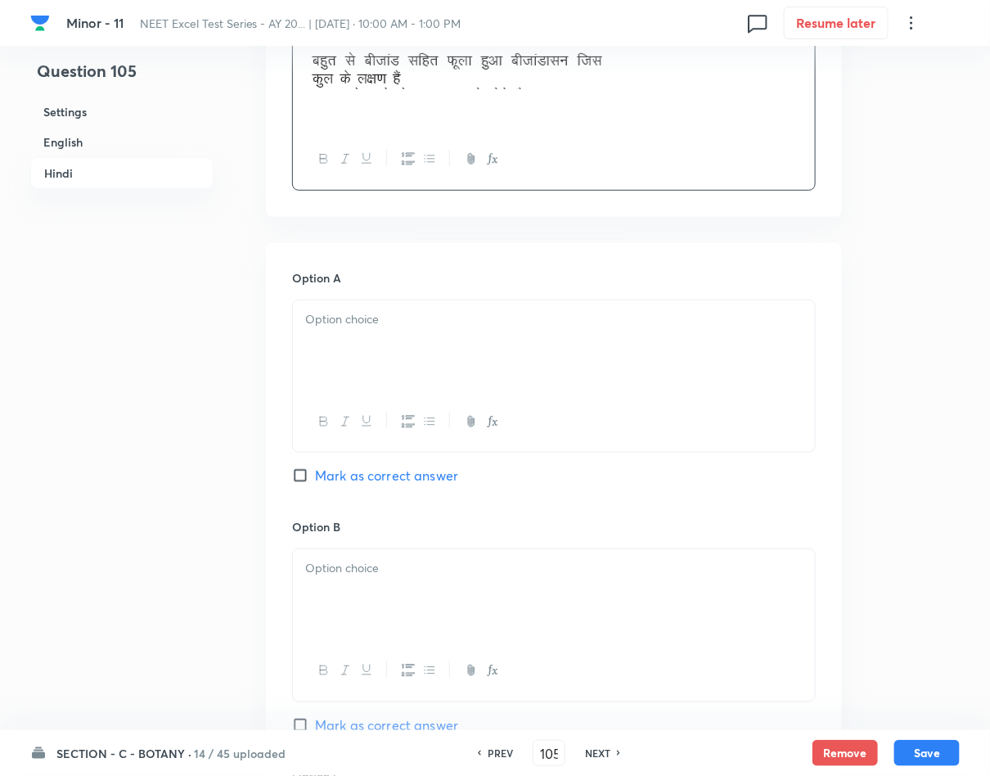
scroll to position [2209, 0]
click at [464, 293] on div "Option A Mark as correct answer" at bounding box center [554, 391] width 524 height 249
click at [449, 337] on div at bounding box center [554, 345] width 522 height 92
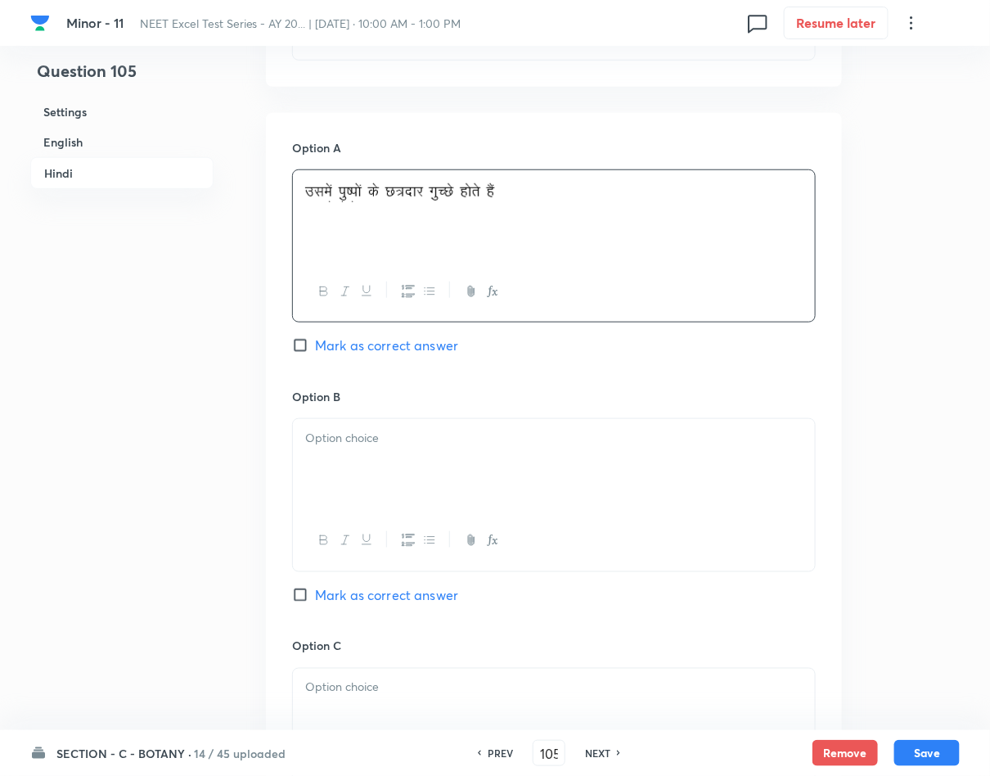
scroll to position [2454, 0]
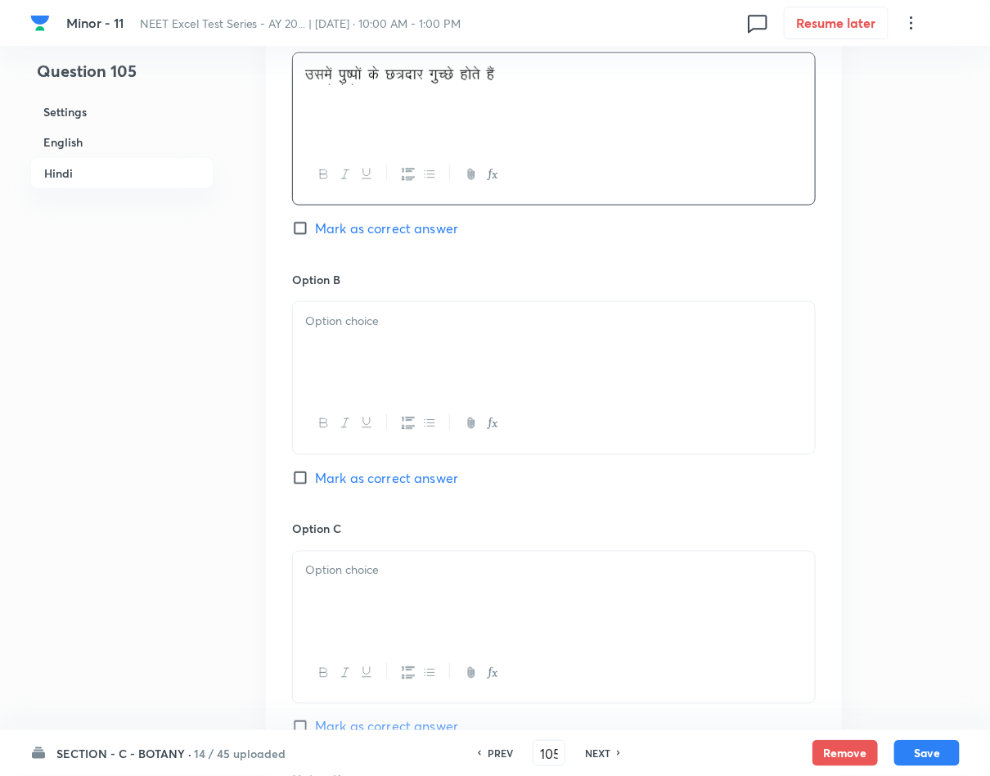
click at [459, 378] on div at bounding box center [554, 348] width 522 height 92
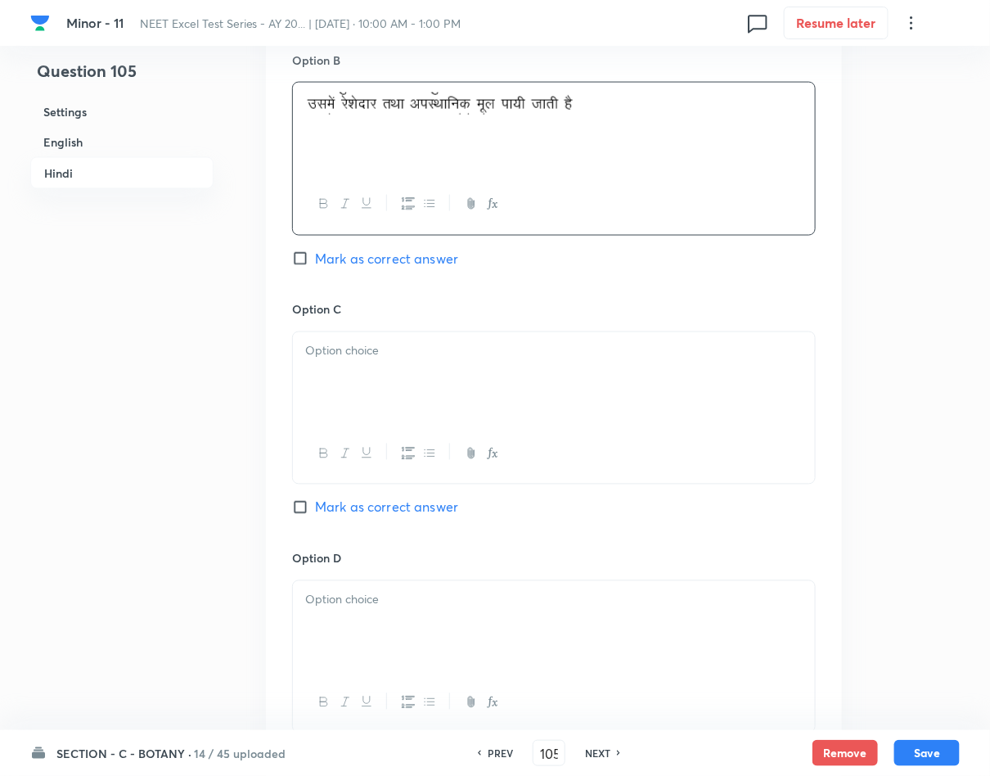
scroll to position [2700, 0]
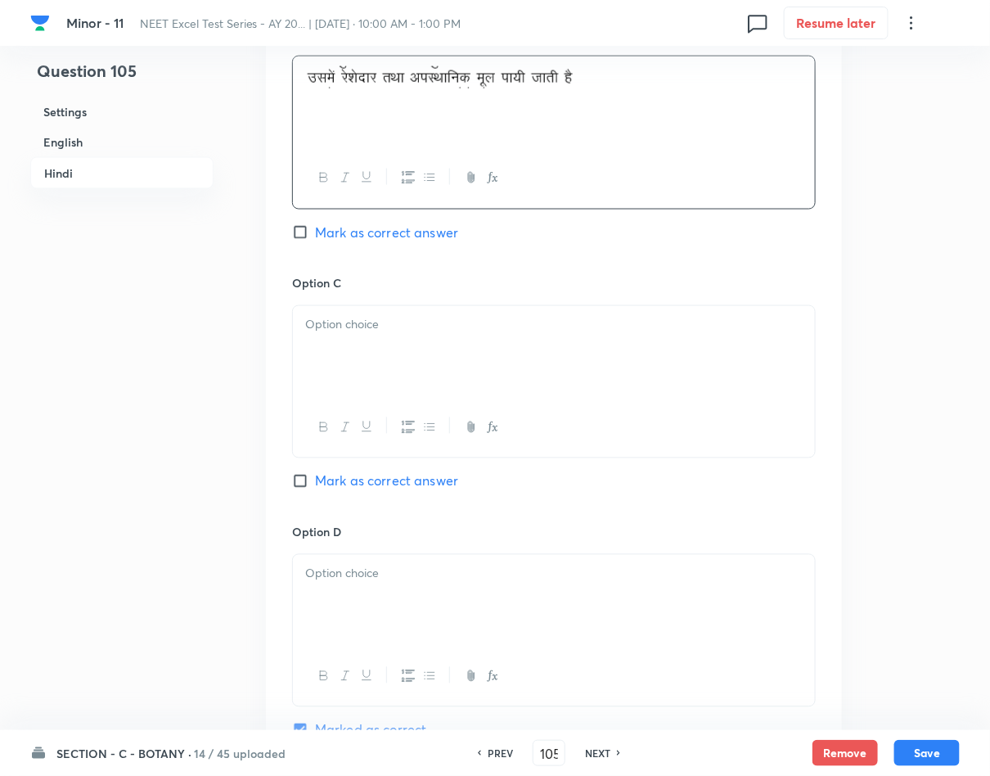
click at [433, 381] on div at bounding box center [554, 352] width 522 height 92
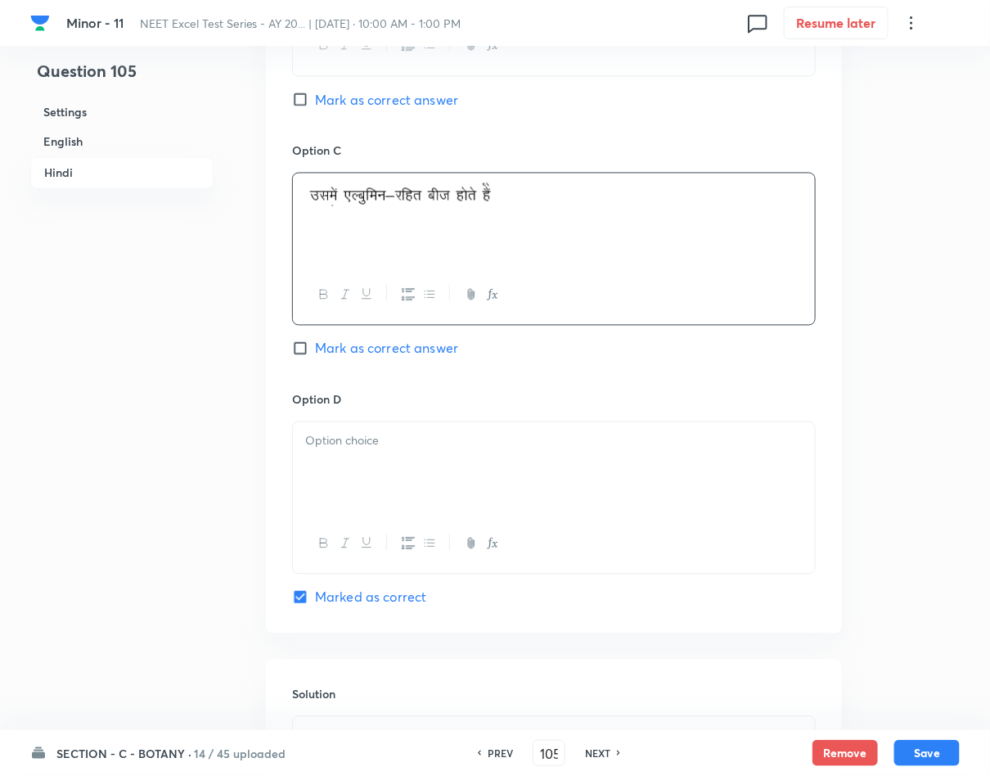
scroll to position [3068, 0]
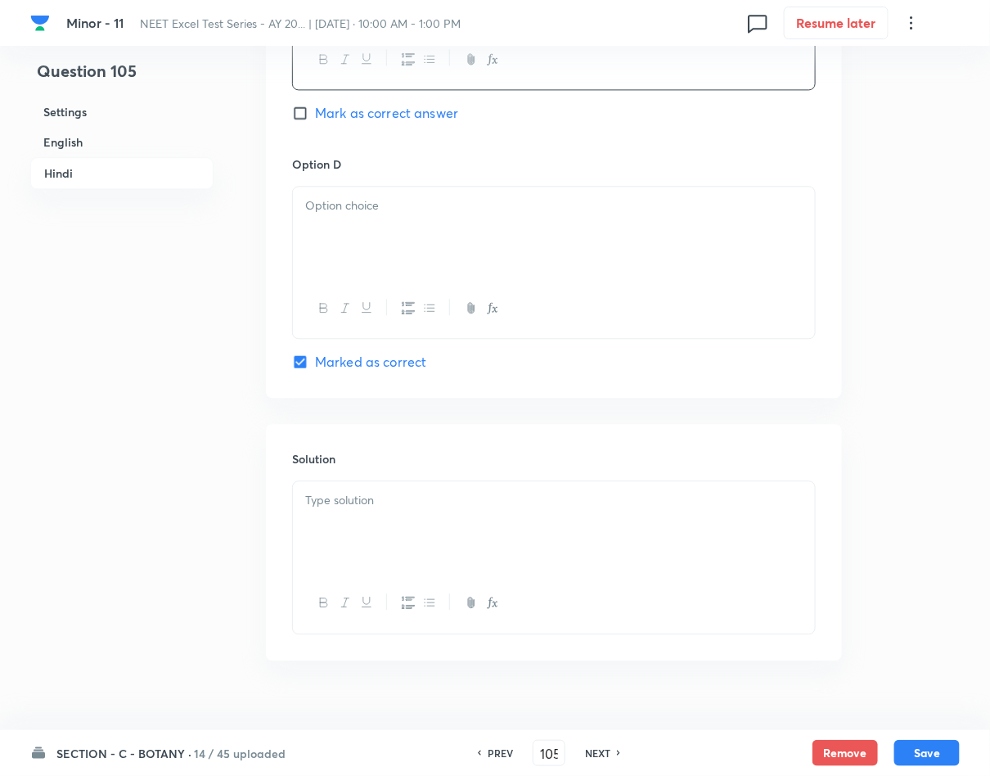
click at [521, 258] on div at bounding box center [554, 233] width 522 height 92
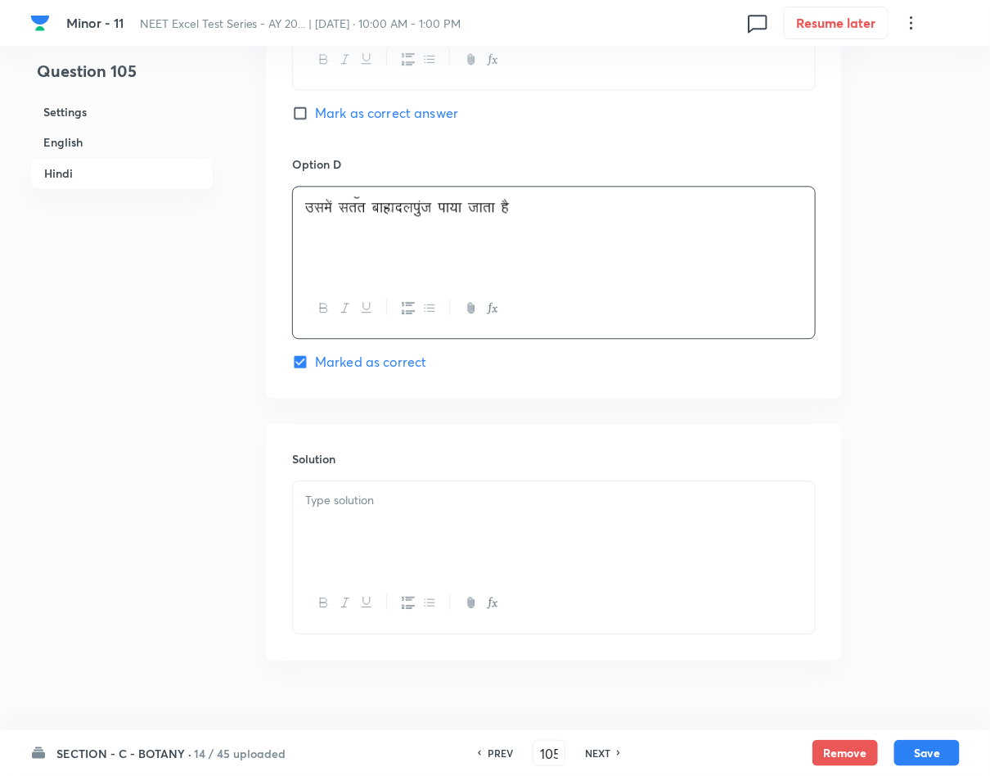
click at [488, 510] on p at bounding box center [553, 500] width 497 height 19
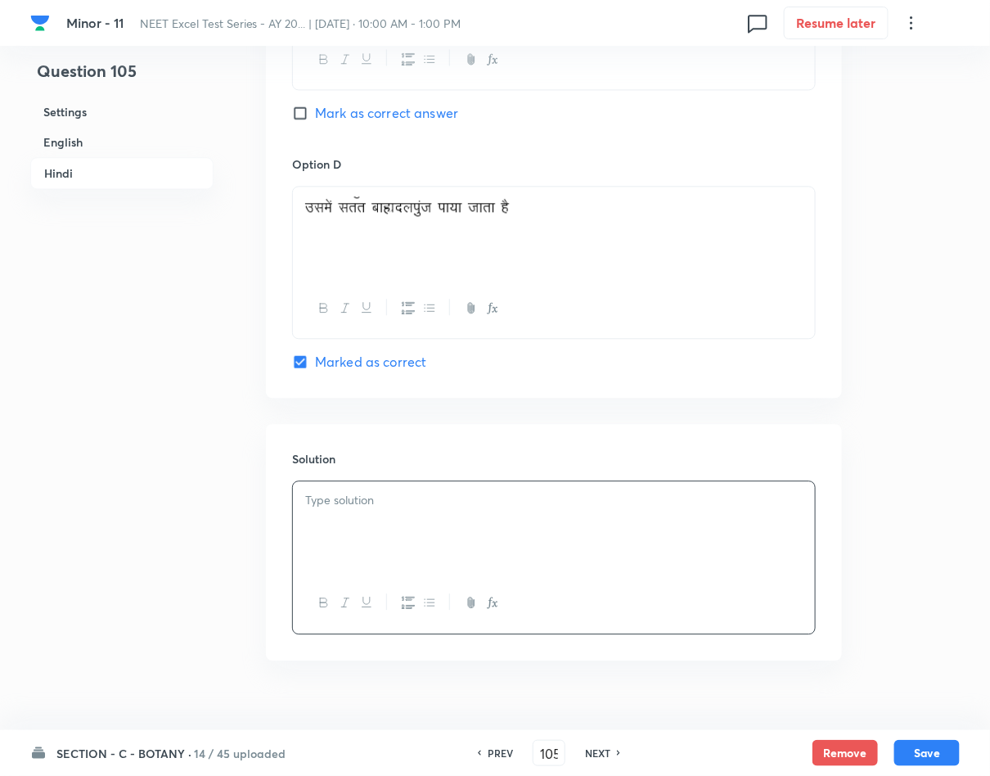
click at [488, 510] on p at bounding box center [553, 500] width 497 height 19
click at [935, 739] on button "Save" at bounding box center [926, 751] width 65 height 26
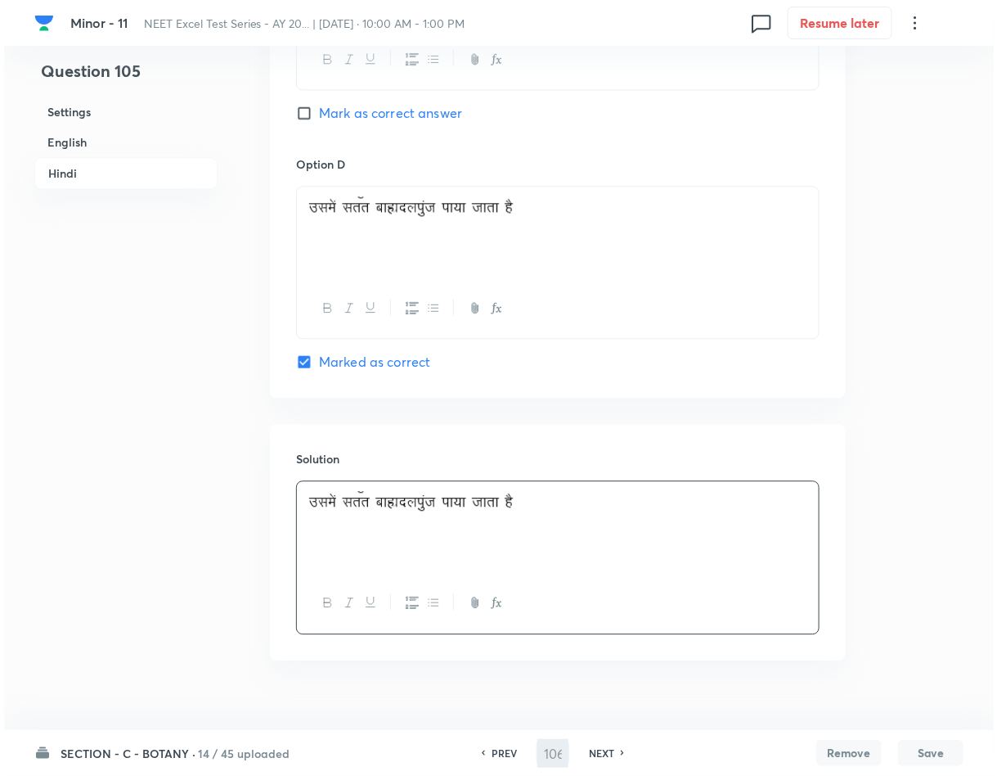
scroll to position [0, 0]
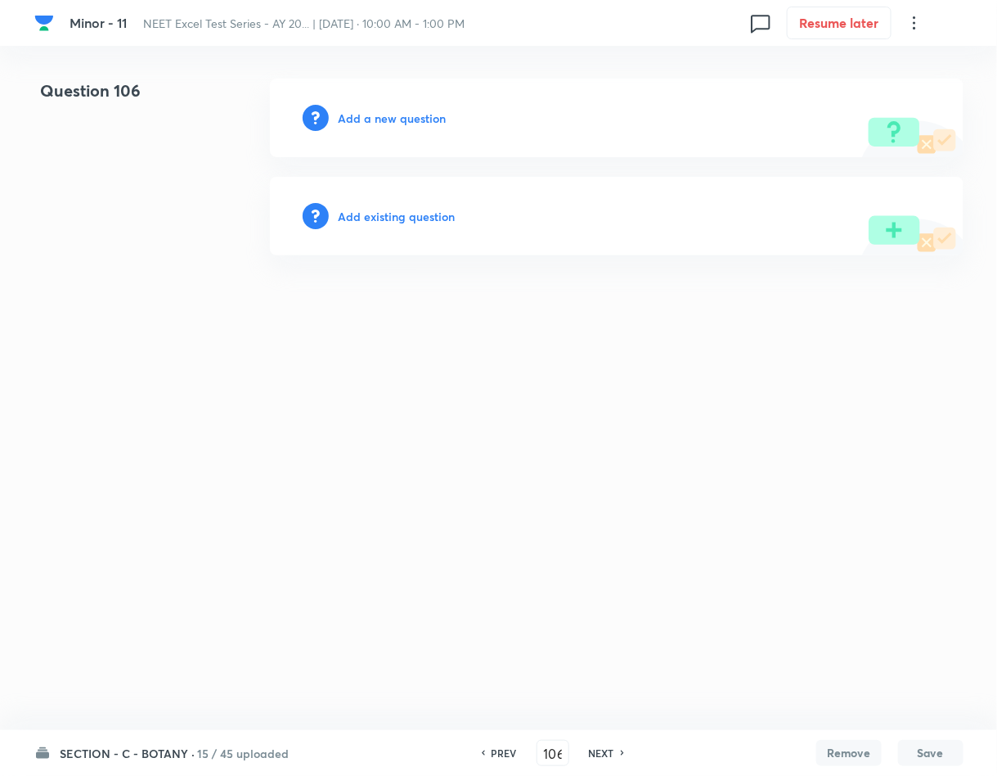
click at [493, 751] on h6 "PREV" at bounding box center [504, 752] width 25 height 15
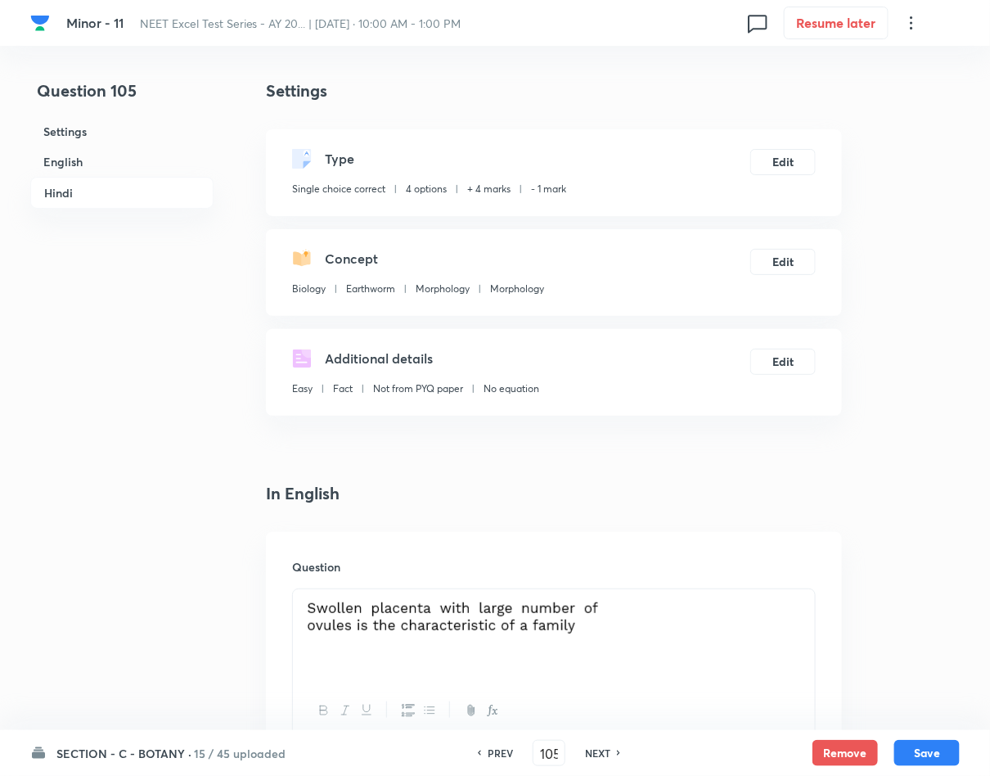
click at [493, 751] on h6 "PREV" at bounding box center [500, 752] width 25 height 15
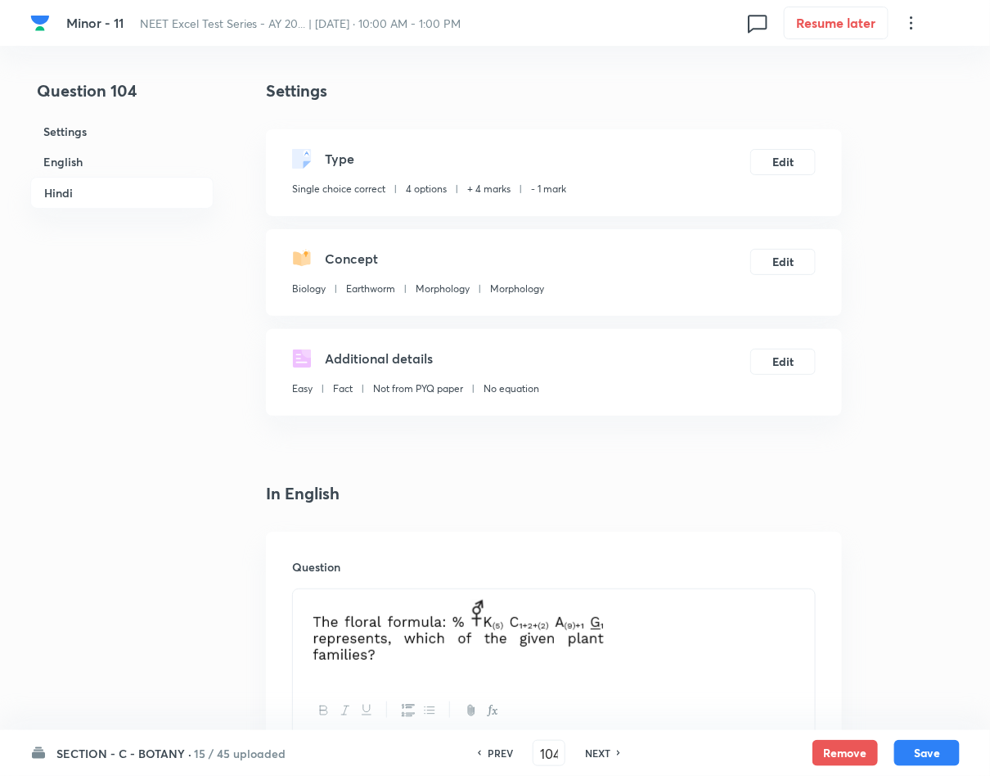
click at [604, 759] on h6 "NEXT" at bounding box center [597, 752] width 25 height 15
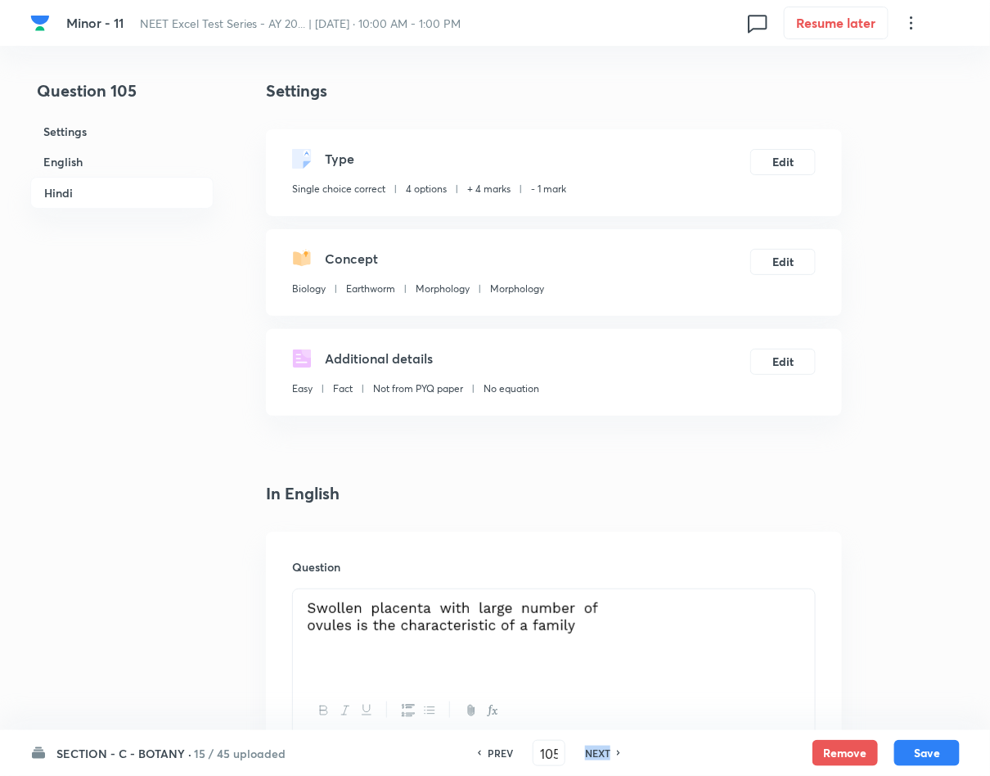
click at [604, 759] on h6 "NEXT" at bounding box center [597, 752] width 25 height 15
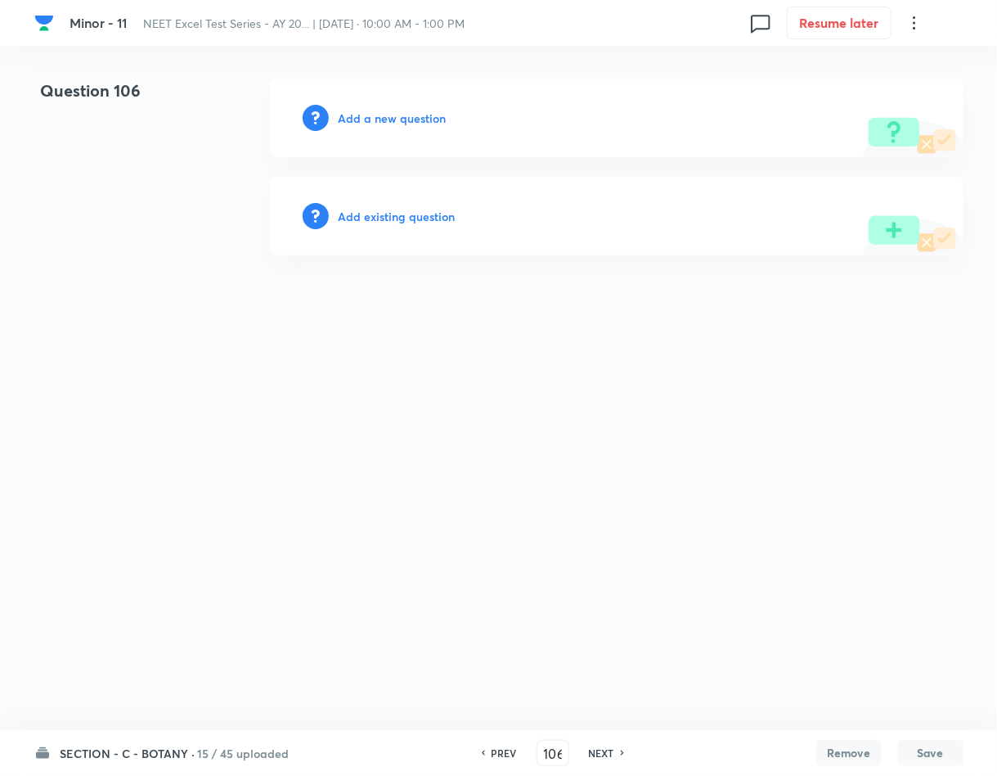
click at [396, 114] on h6 "Add a new question" at bounding box center [393, 118] width 108 height 17
click at [396, 114] on h6 "Choose a question type" at bounding box center [402, 118] width 126 height 17
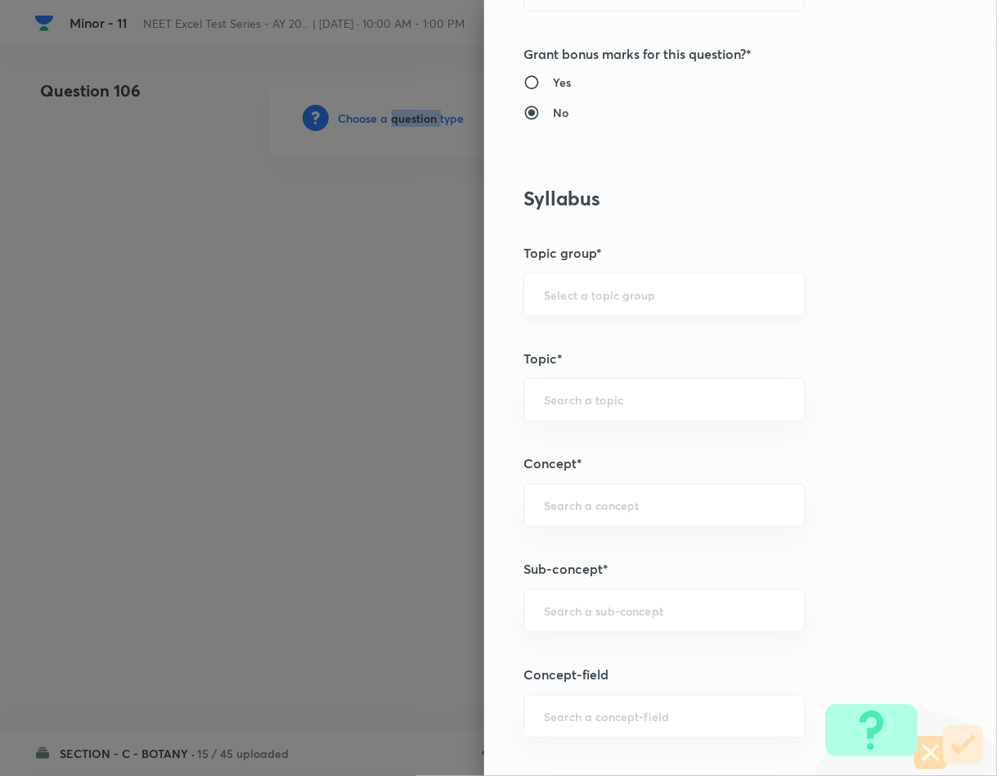
scroll to position [859, 0]
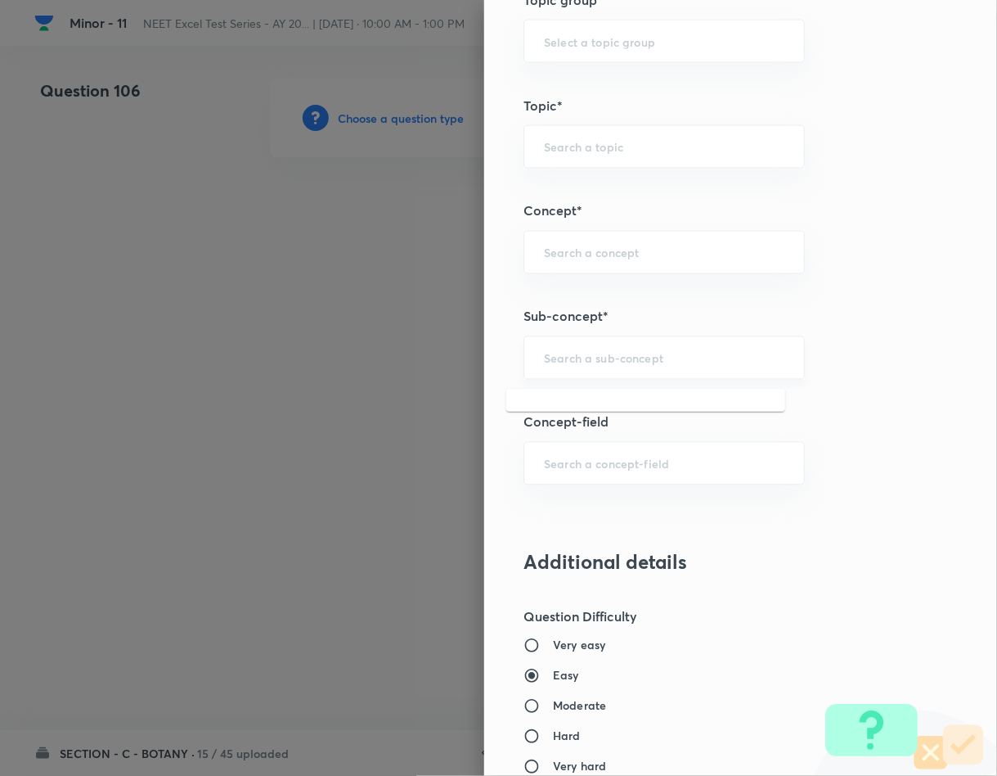
click at [600, 354] on input "text" at bounding box center [664, 358] width 241 height 16
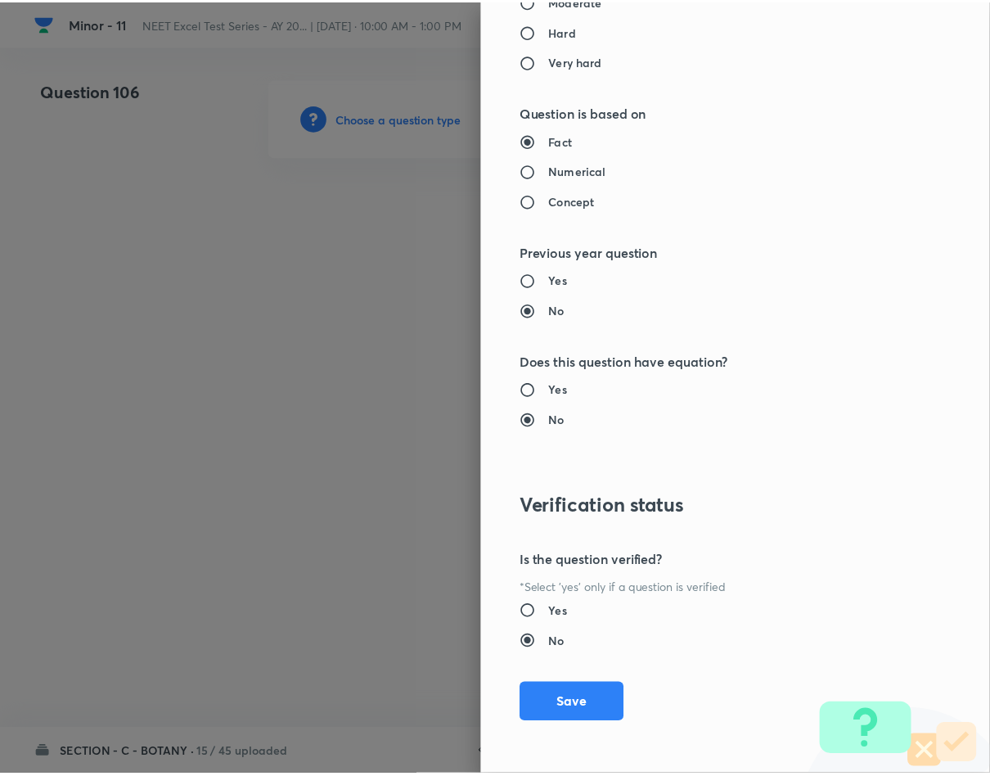
scroll to position [1569, 0]
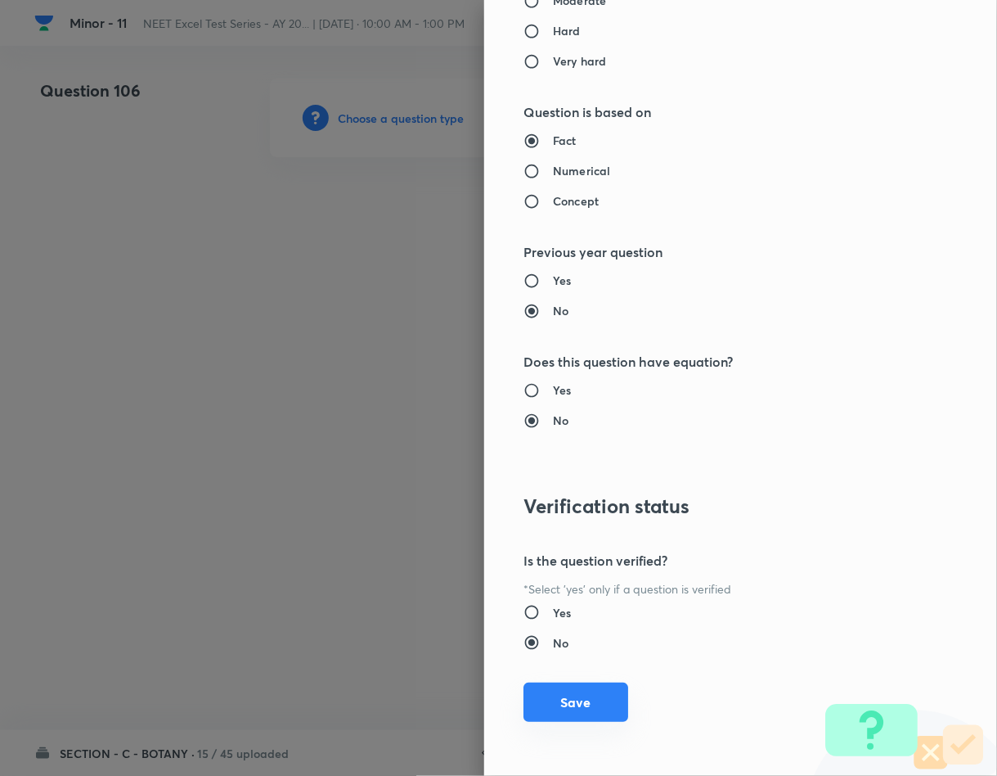
click at [538, 695] on button "Save" at bounding box center [576, 701] width 105 height 39
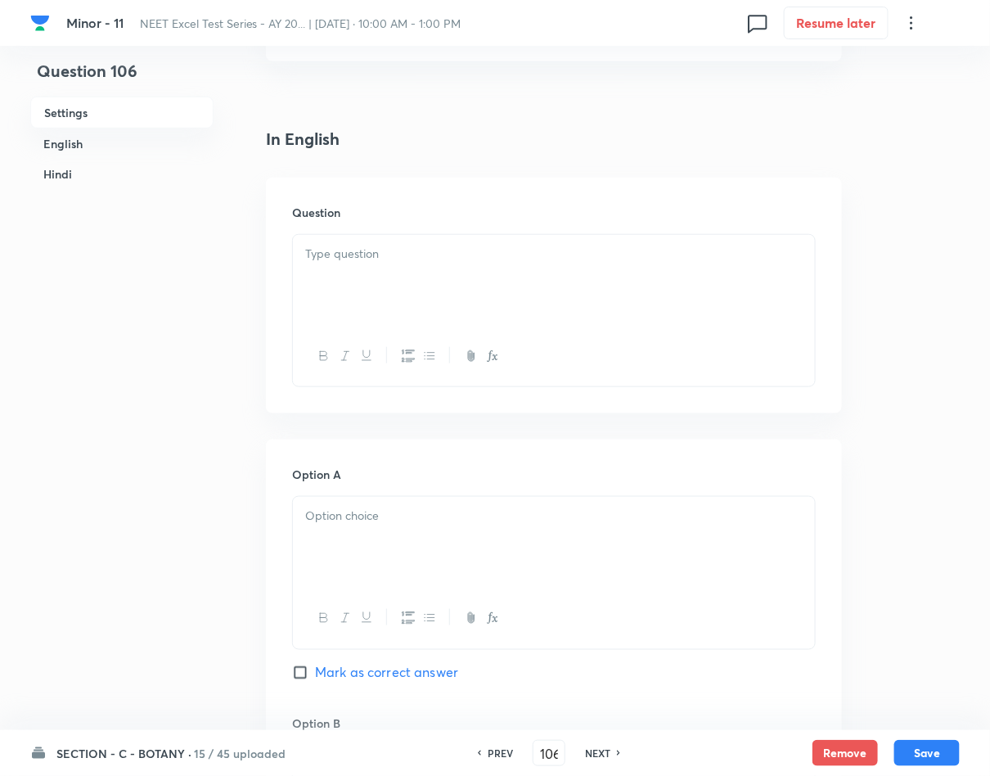
scroll to position [368, 0]
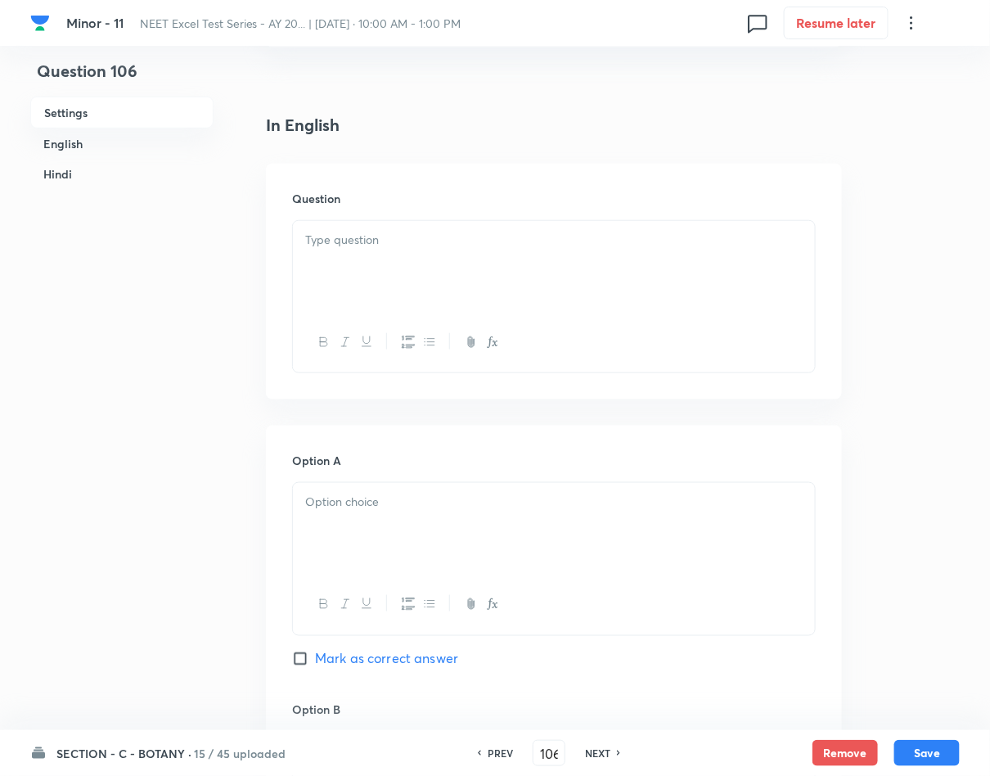
click at [411, 261] on div at bounding box center [554, 267] width 522 height 92
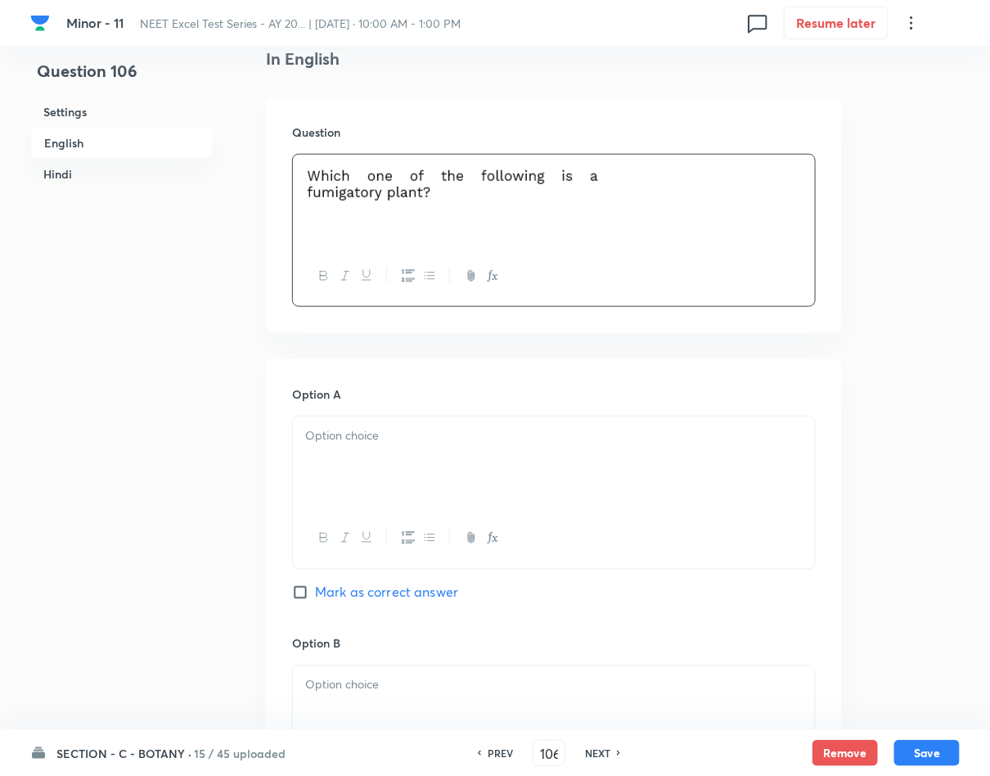
scroll to position [491, 0]
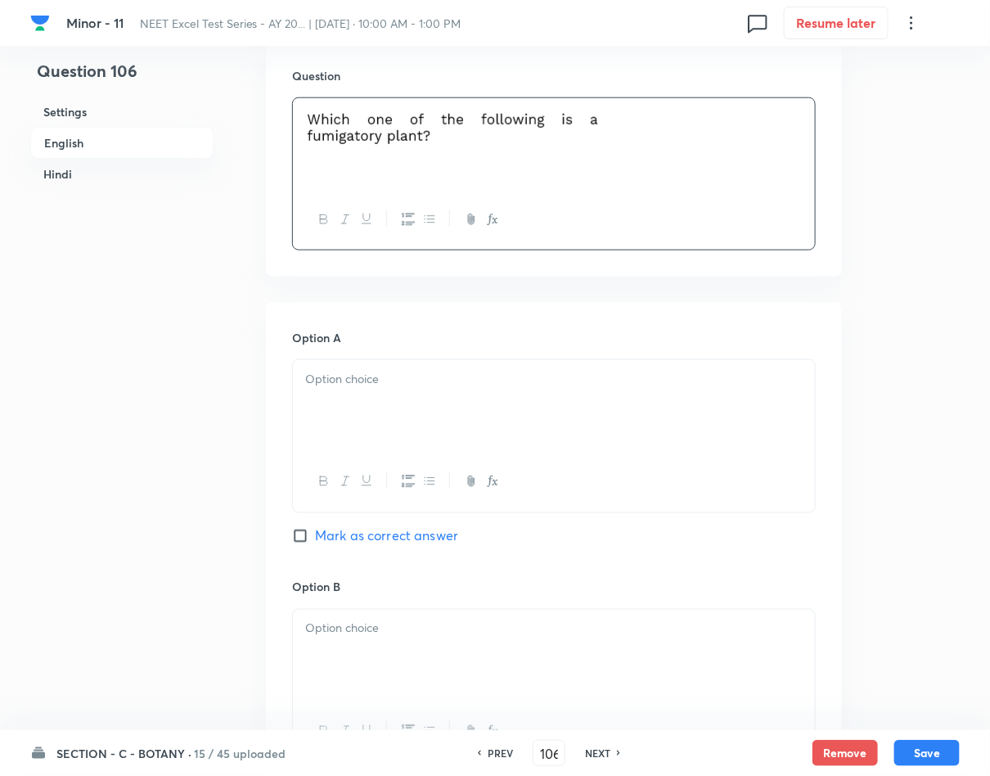
click at [499, 398] on div at bounding box center [554, 406] width 522 height 92
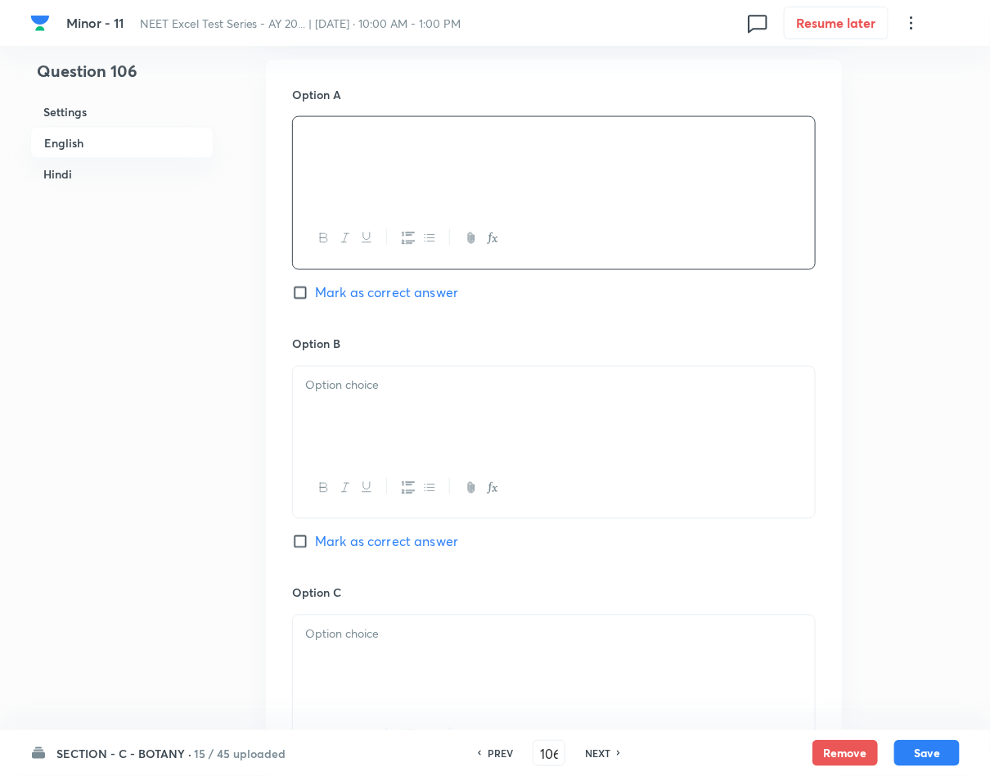
scroll to position [736, 0]
click at [452, 420] on div at bounding box center [554, 410] width 522 height 92
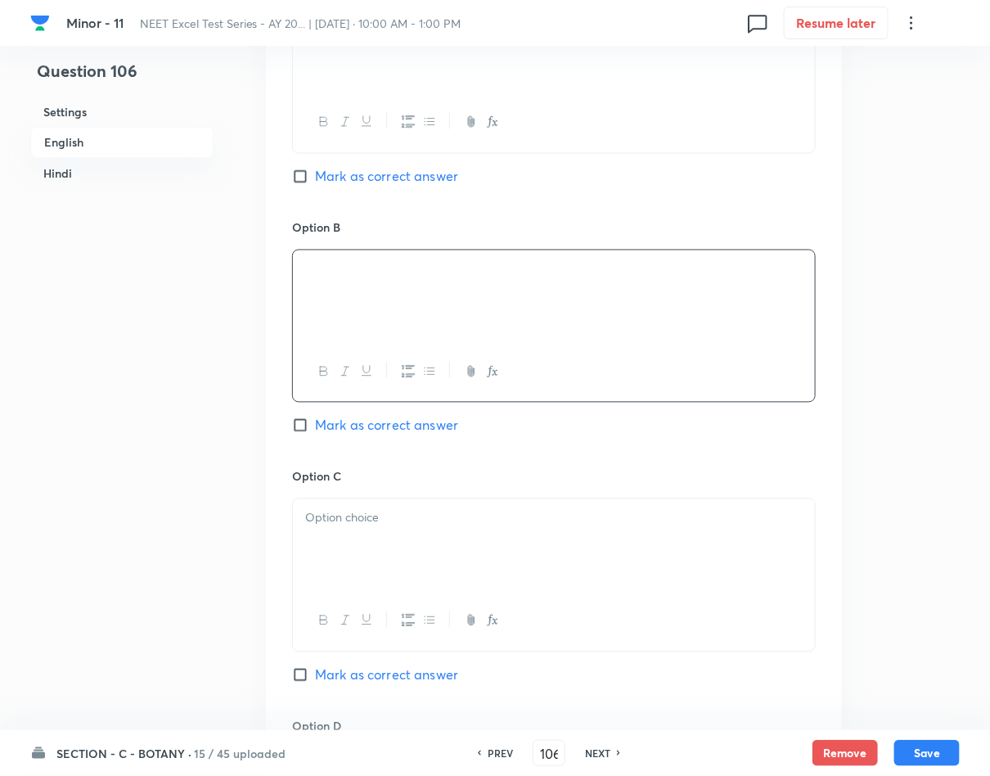
scroll to position [982, 0]
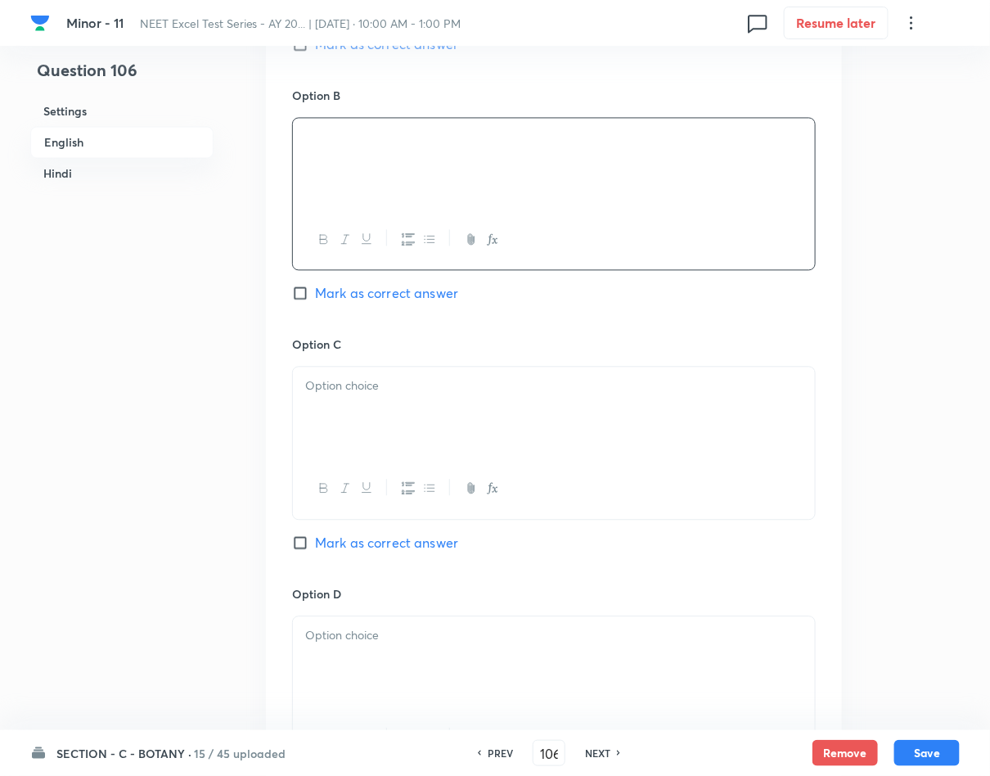
click at [578, 373] on div at bounding box center [554, 413] width 522 height 92
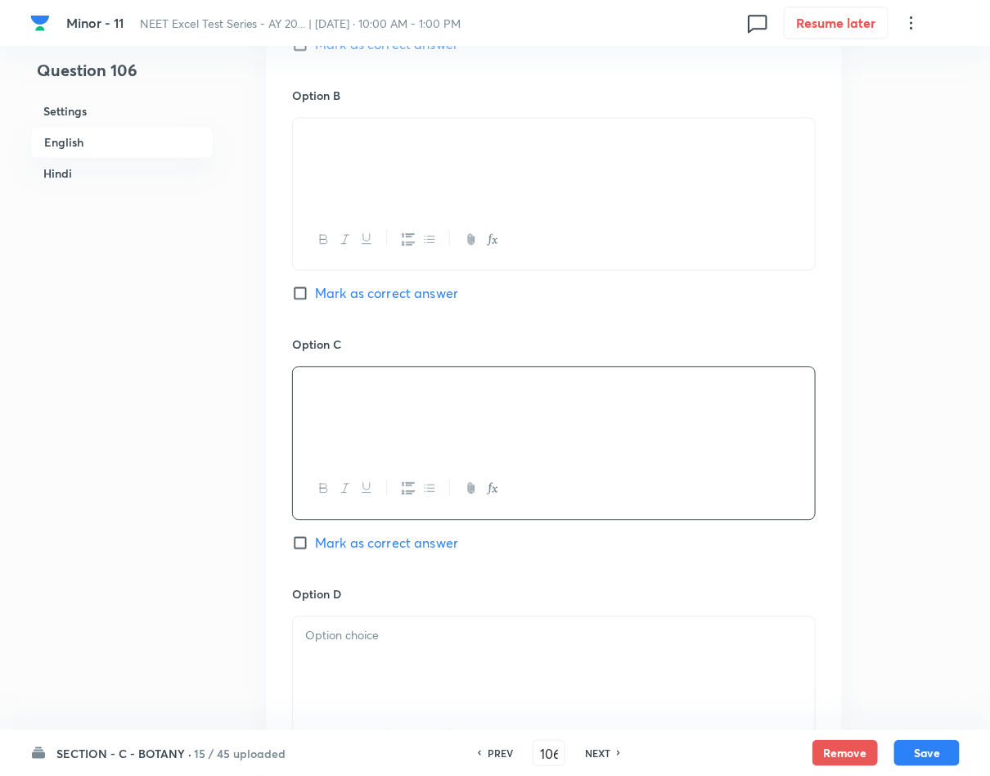
click at [351, 545] on span "Mark as correct answer" at bounding box center [386, 543] width 143 height 20
click at [315, 545] on input "Mark as correct answer" at bounding box center [303, 543] width 23 height 16
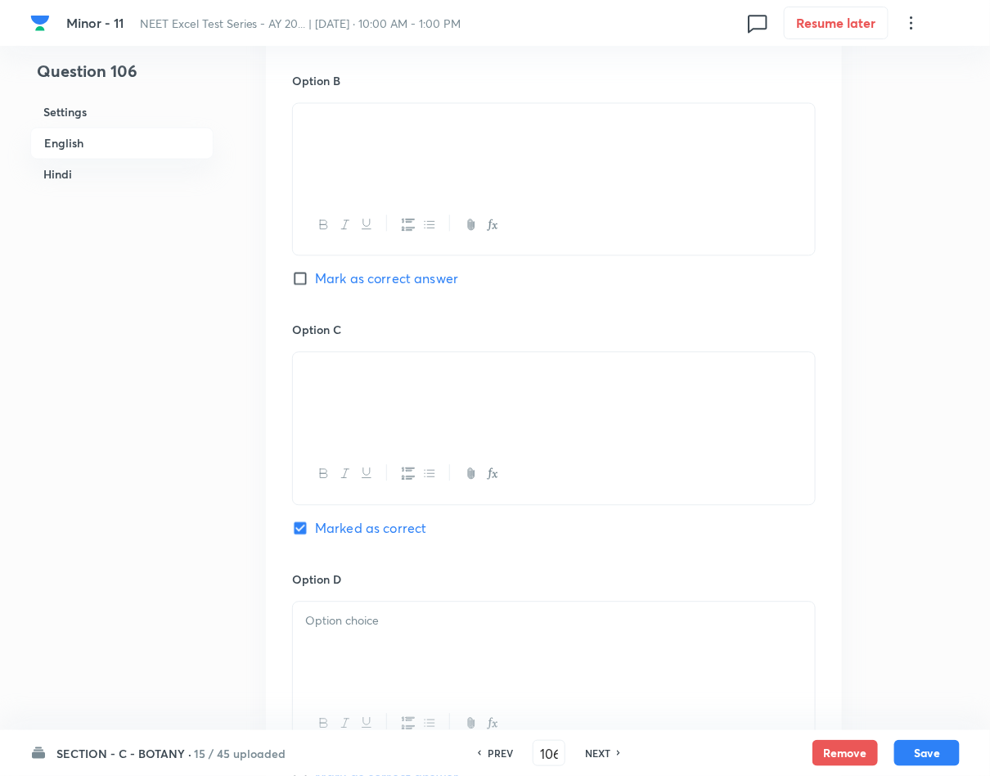
scroll to position [1472, 0]
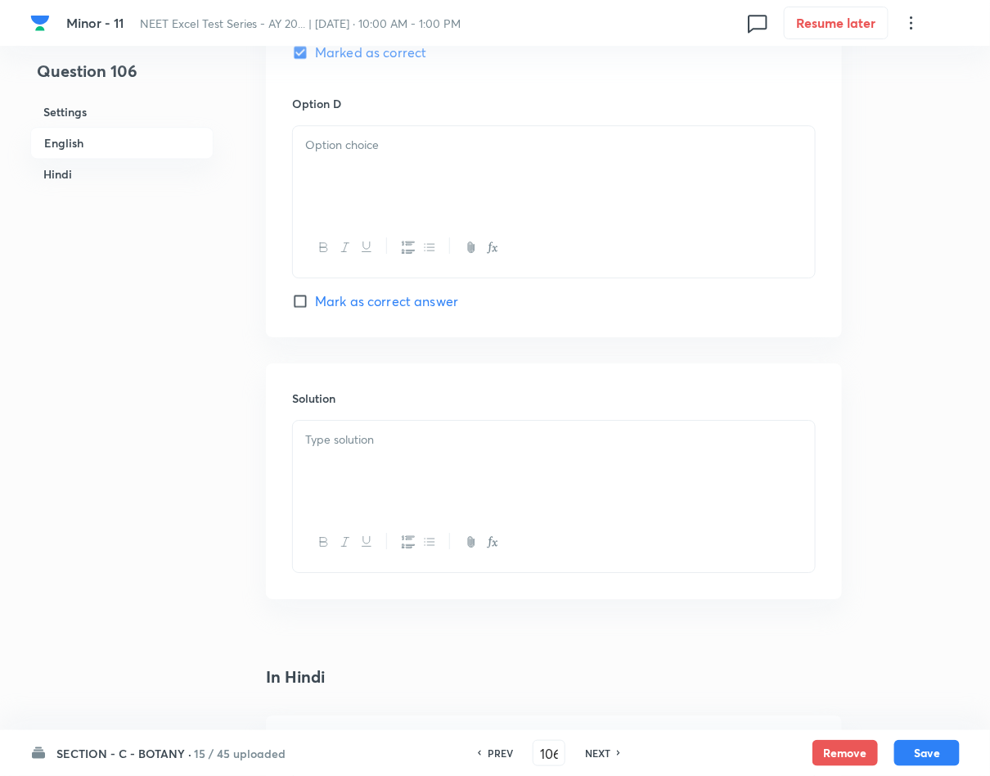
click at [390, 499] on div at bounding box center [554, 466] width 522 height 92
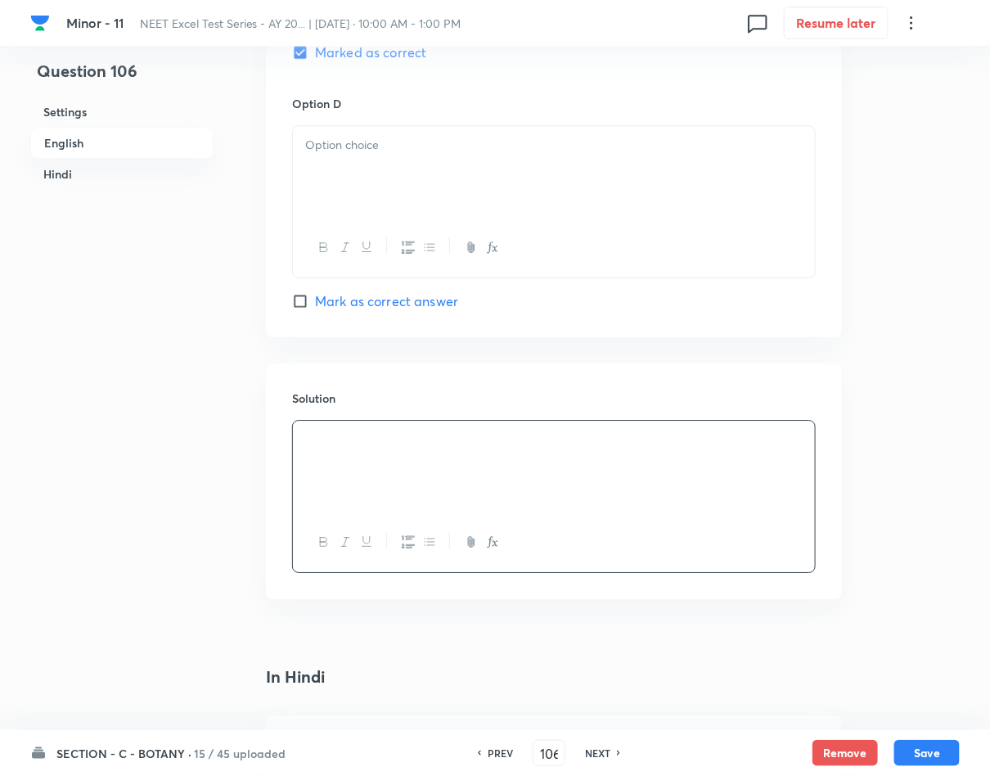
click at [493, 179] on div at bounding box center [554, 172] width 522 height 92
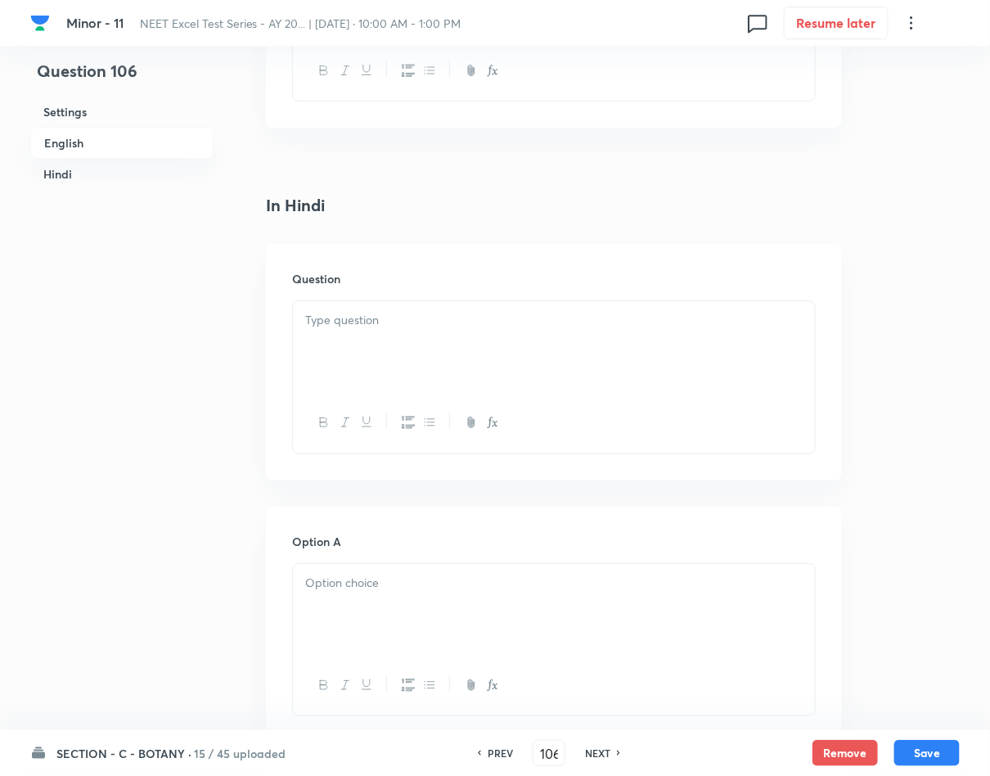
scroll to position [1963, 0]
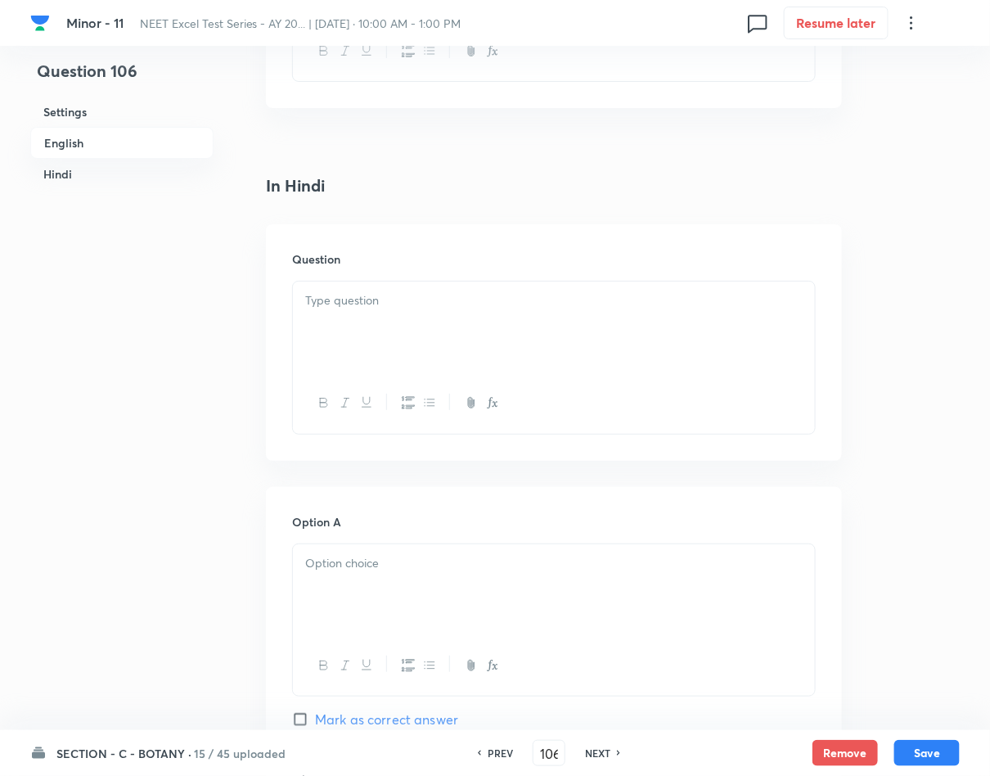
click at [508, 342] on div at bounding box center [554, 327] width 522 height 92
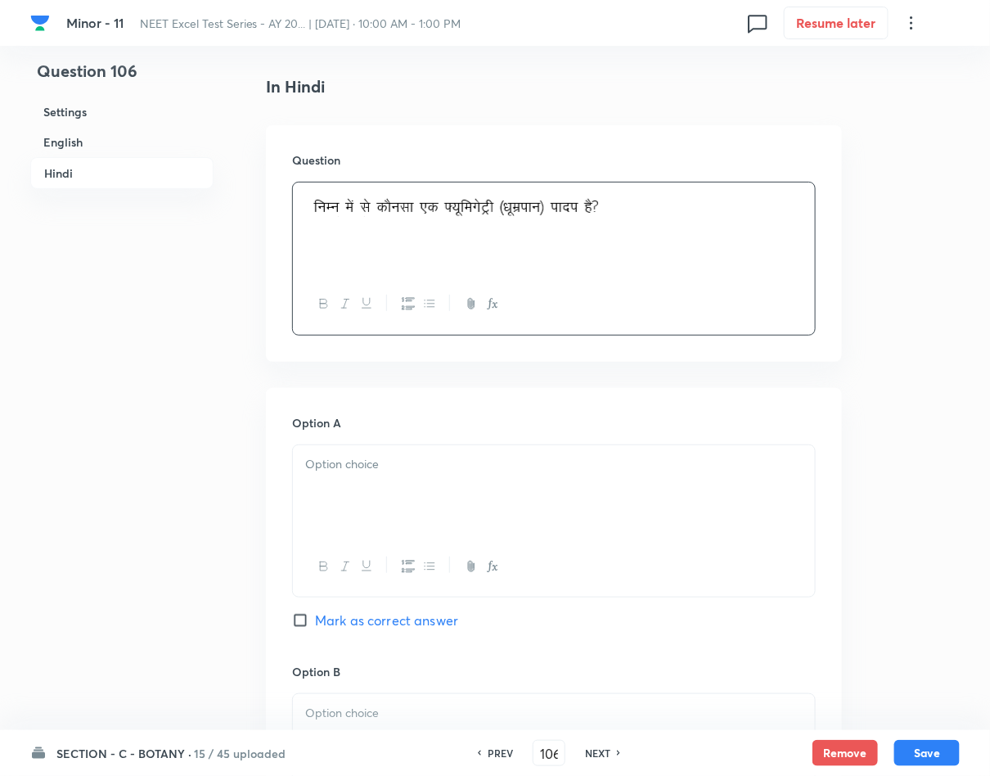
scroll to position [2209, 0]
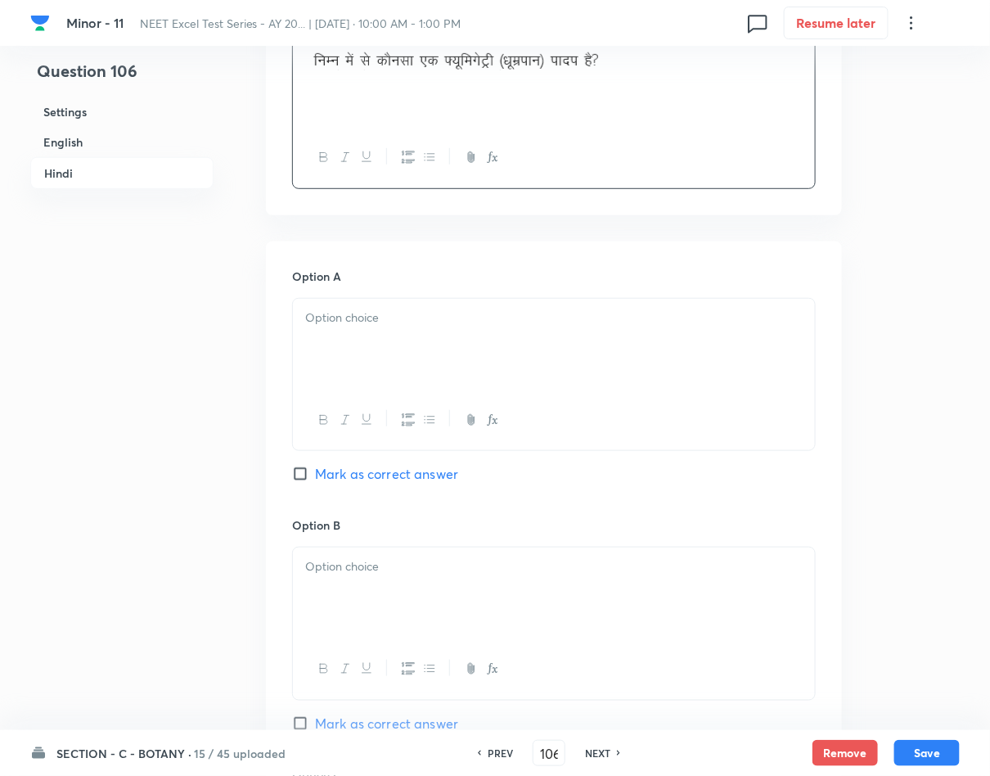
click at [508, 332] on div at bounding box center [554, 345] width 522 height 92
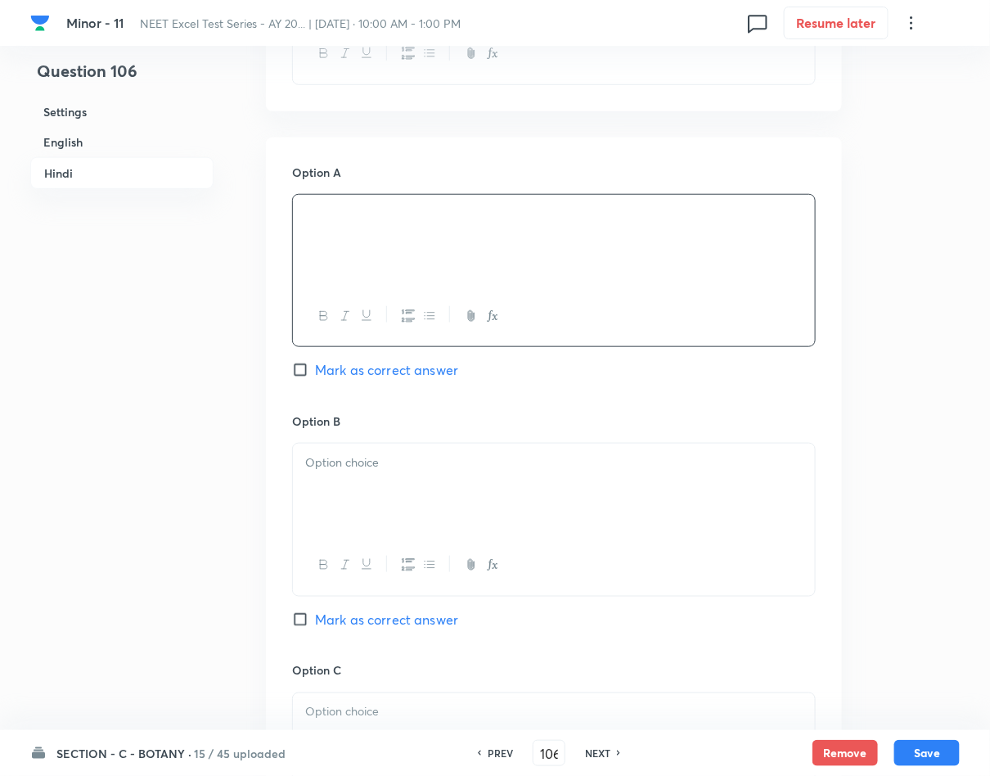
scroll to position [2454, 0]
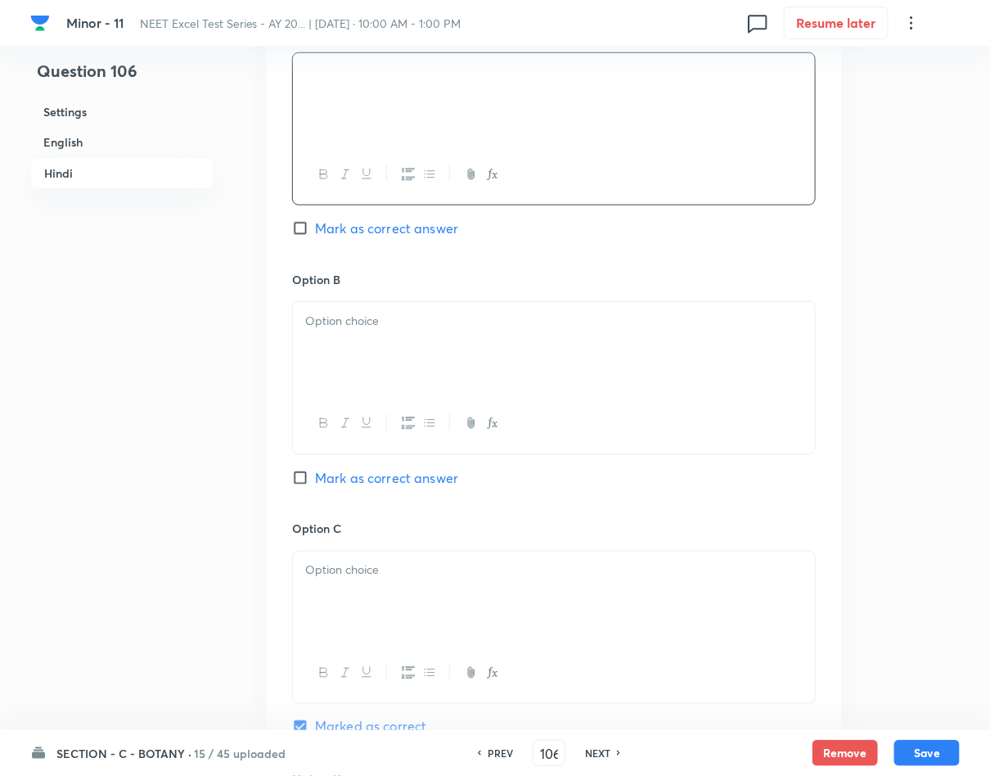
click at [347, 271] on div "Option A Mark as correct answer" at bounding box center [554, 146] width 524 height 249
click at [366, 303] on div "Option B [PERSON_NAME] as correct answer" at bounding box center [554, 395] width 524 height 249
click at [379, 330] on p at bounding box center [553, 321] width 497 height 19
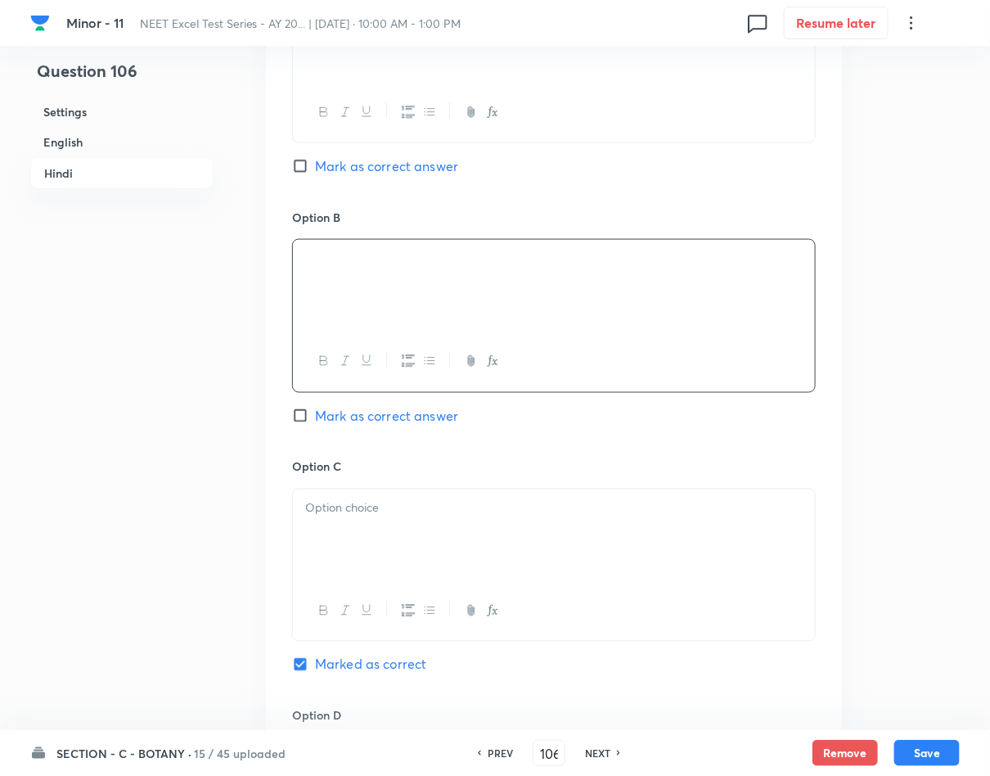
scroll to position [2577, 0]
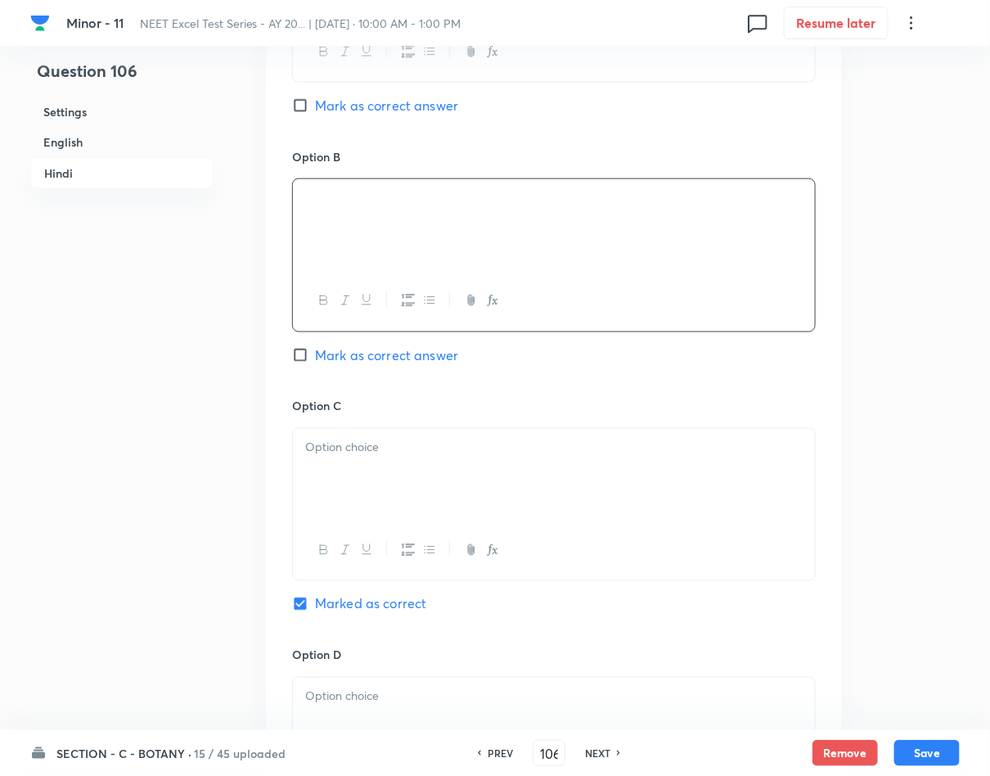
click at [378, 457] on p at bounding box center [553, 447] width 497 height 19
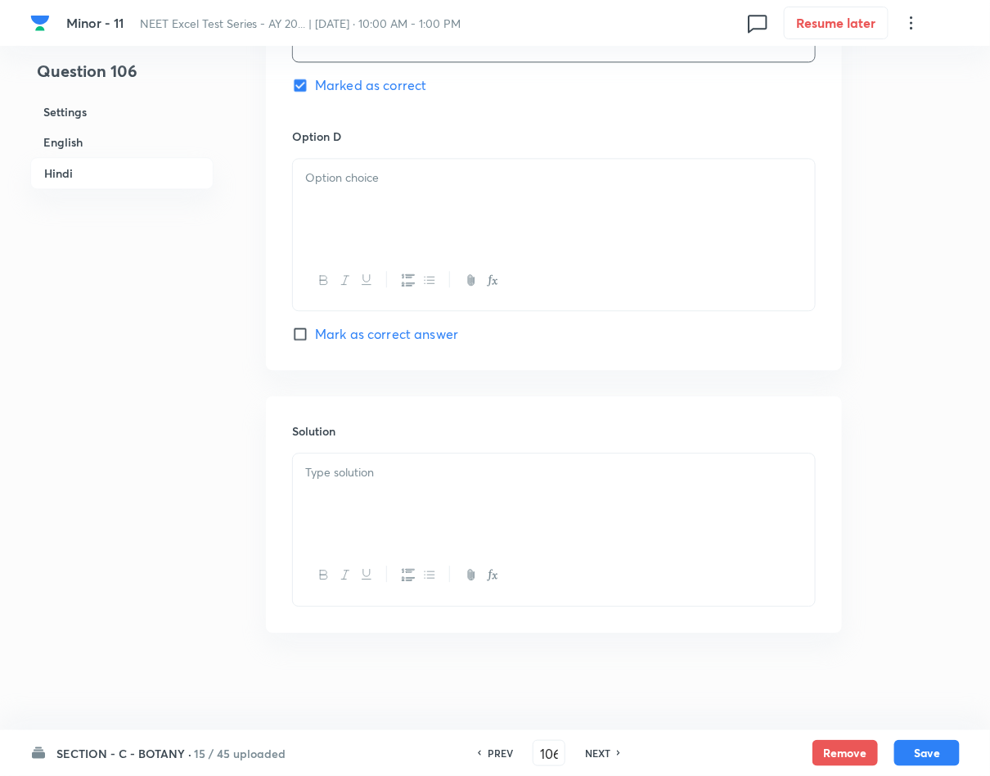
scroll to position [3104, 0]
click at [427, 476] on p at bounding box center [553, 471] width 497 height 19
click at [690, 196] on div at bounding box center [554, 204] width 522 height 92
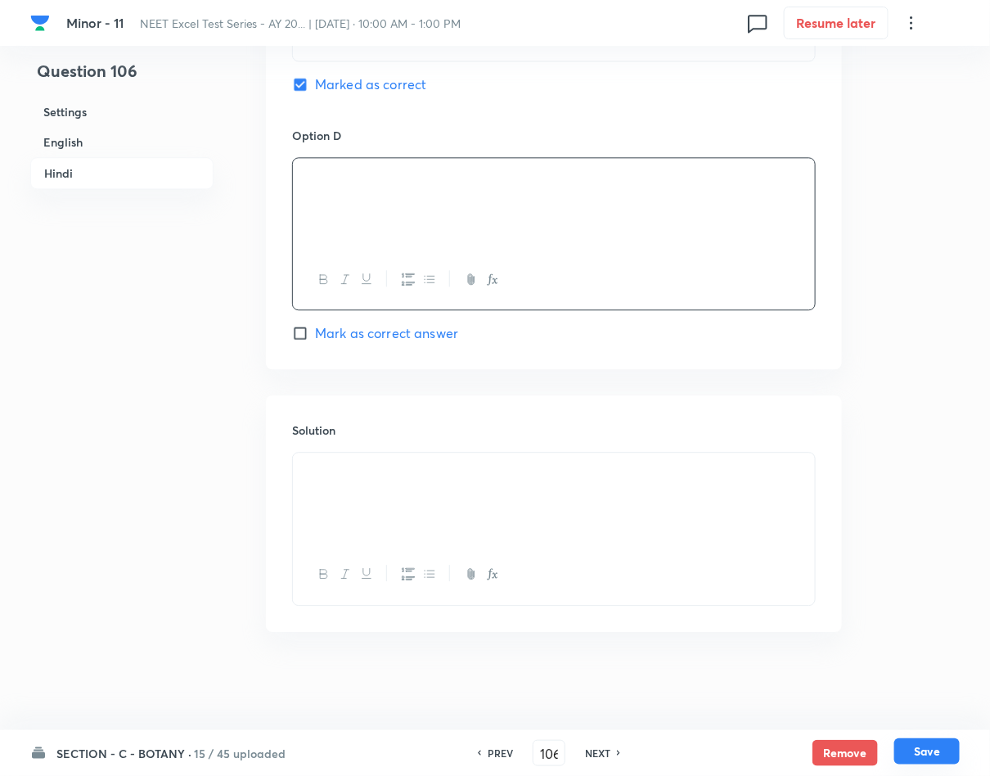
click at [936, 757] on button "Save" at bounding box center [926, 751] width 65 height 26
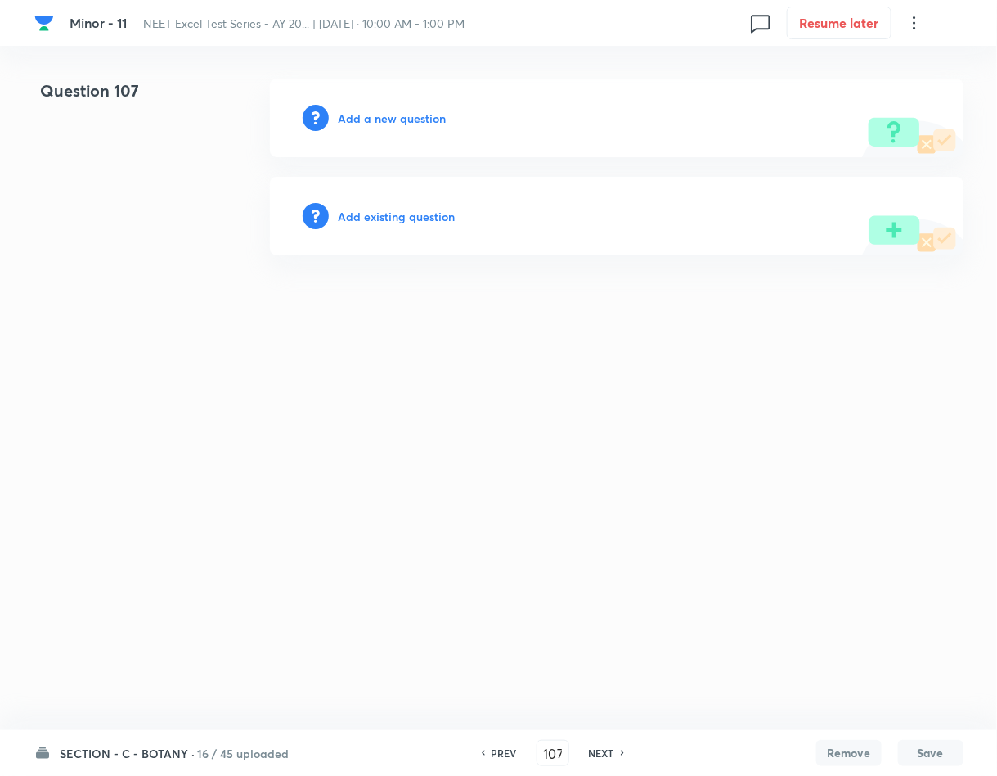
click at [405, 110] on h6 "Add a new question" at bounding box center [393, 118] width 108 height 17
click at [405, 110] on h6 "Choose a question type" at bounding box center [402, 118] width 126 height 17
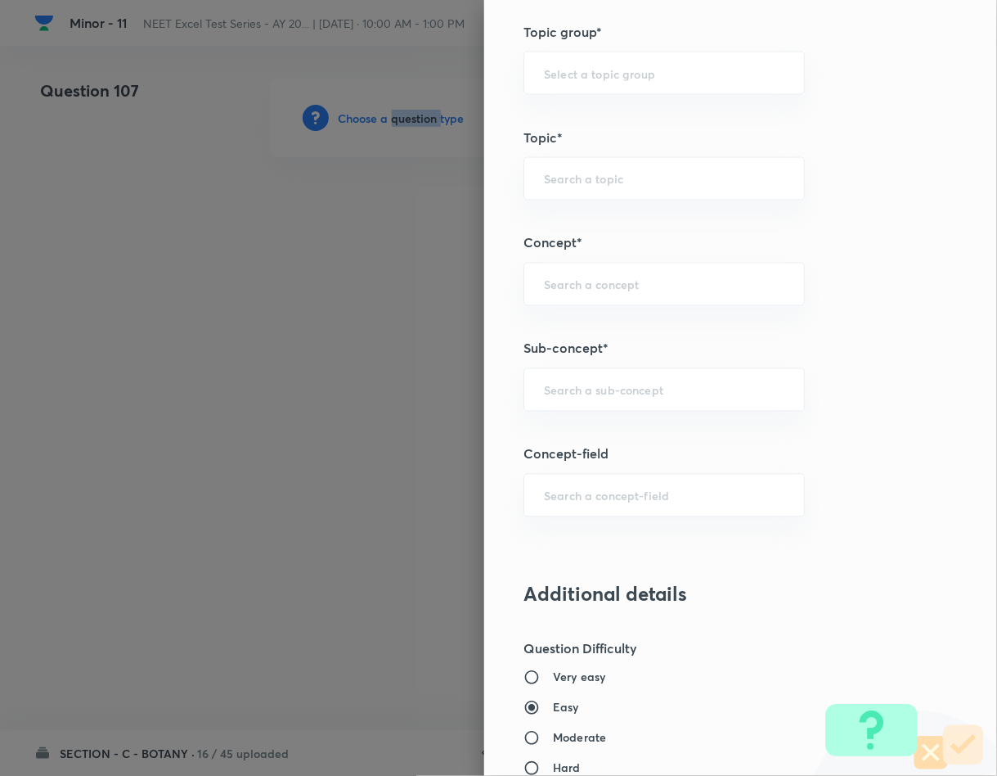
scroll to position [982, 0]
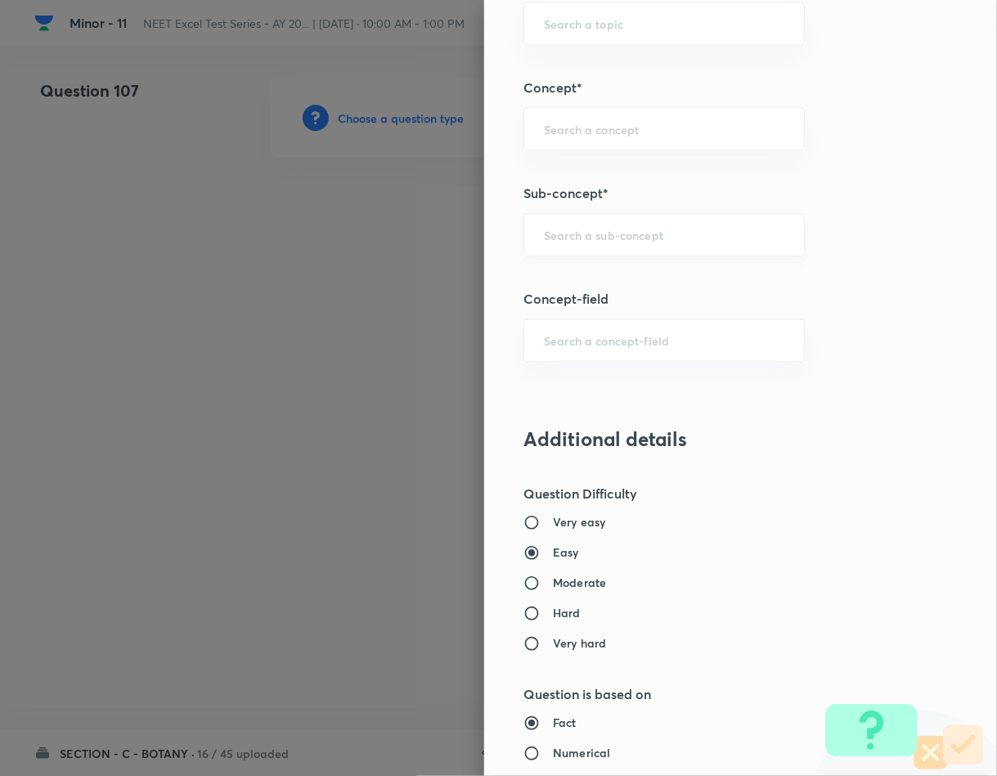
click at [568, 238] on input "text" at bounding box center [664, 235] width 241 height 16
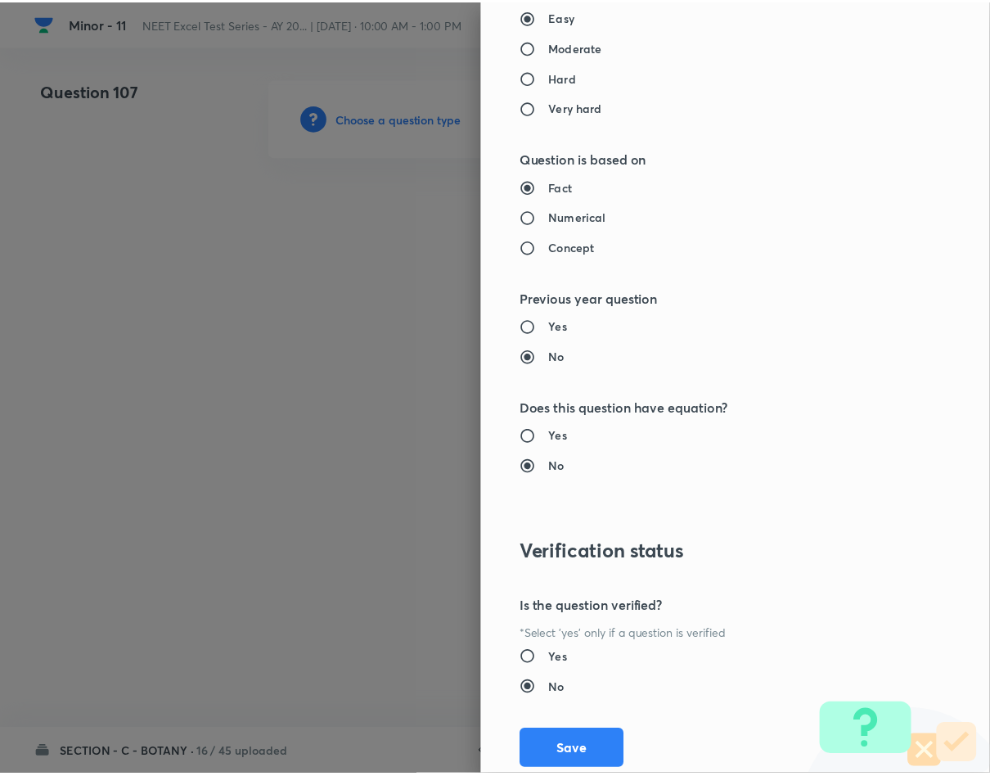
scroll to position [1569, 0]
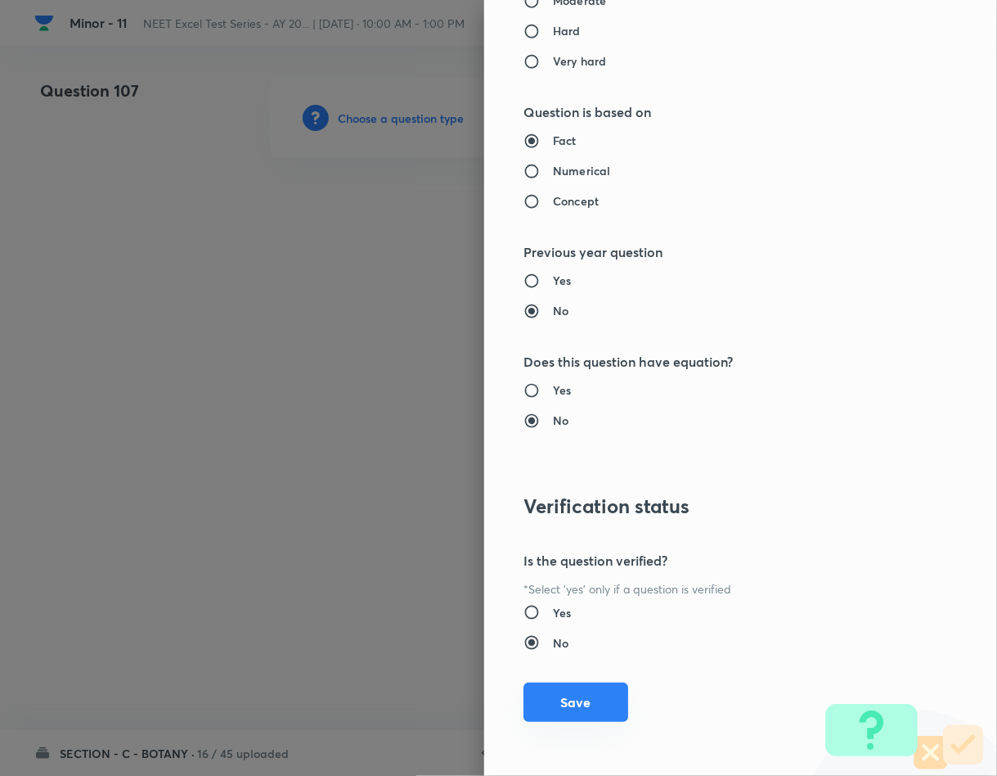
click at [531, 704] on button "Save" at bounding box center [576, 701] width 105 height 39
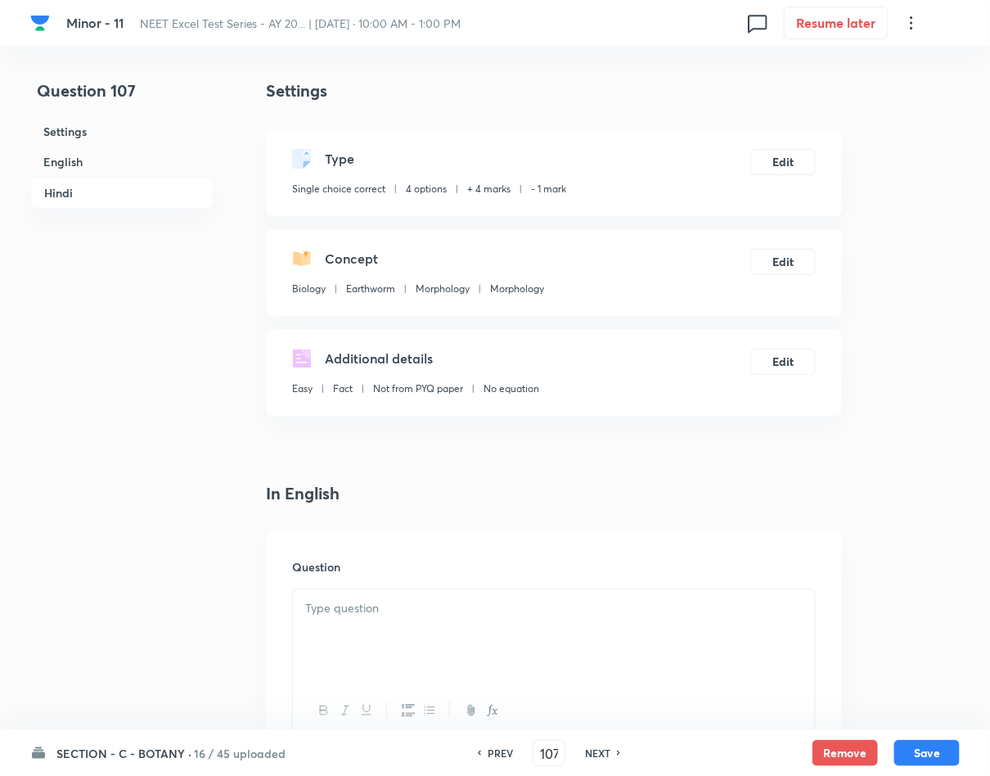
click at [457, 614] on p at bounding box center [553, 608] width 497 height 19
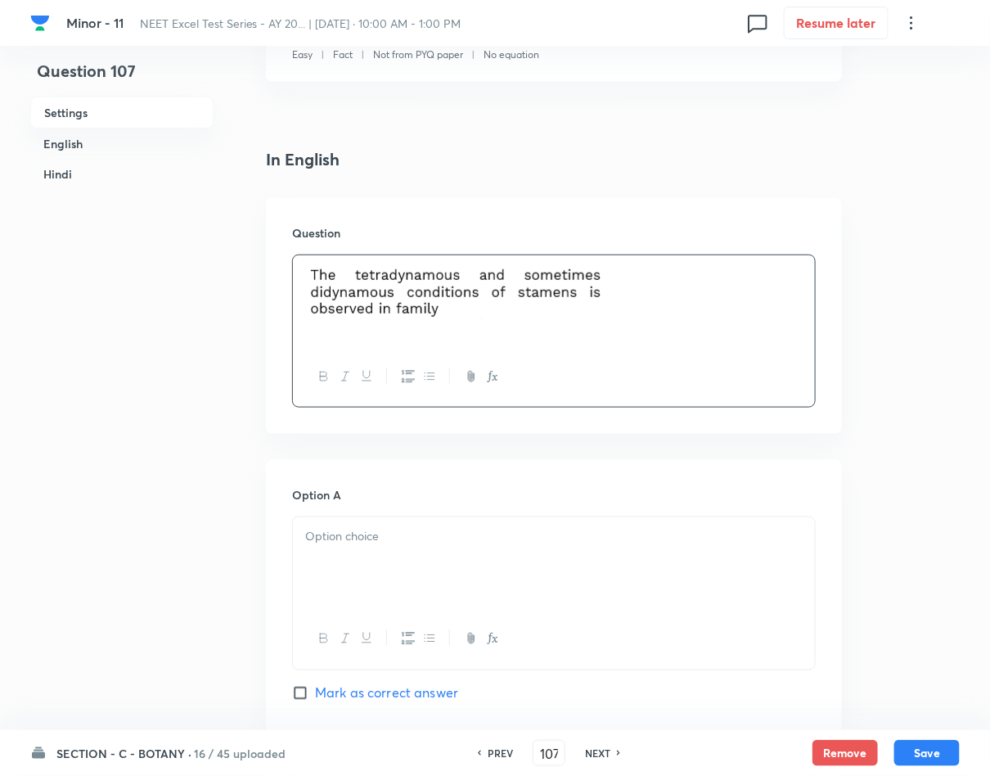
scroll to position [368, 0]
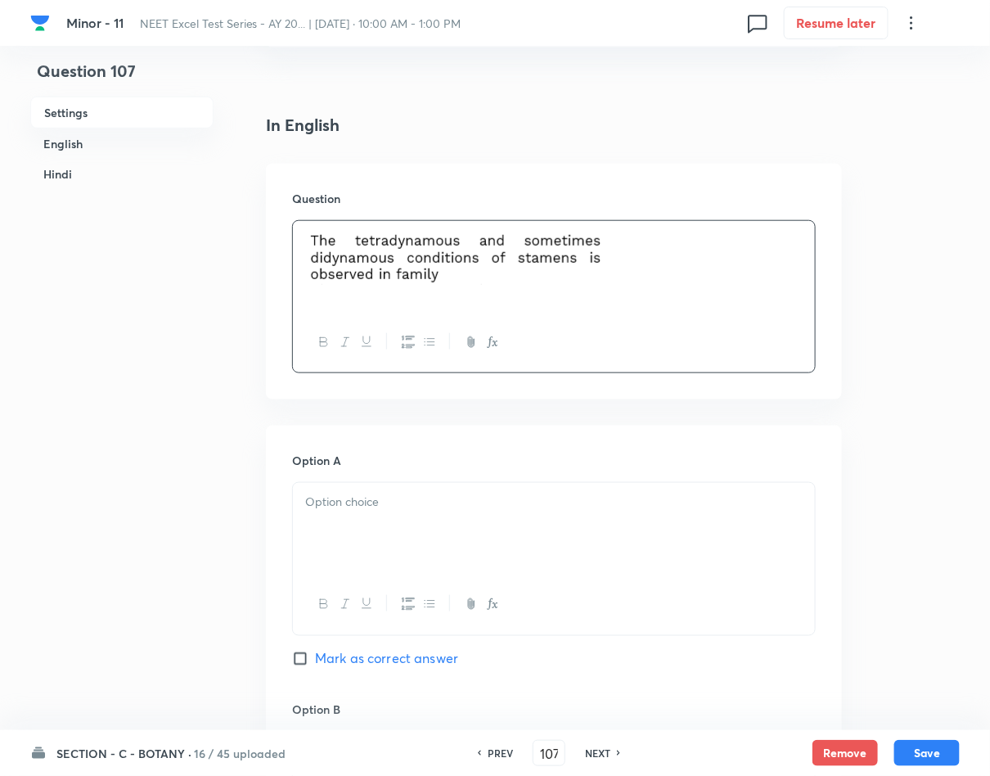
click at [378, 516] on div at bounding box center [554, 529] width 522 height 92
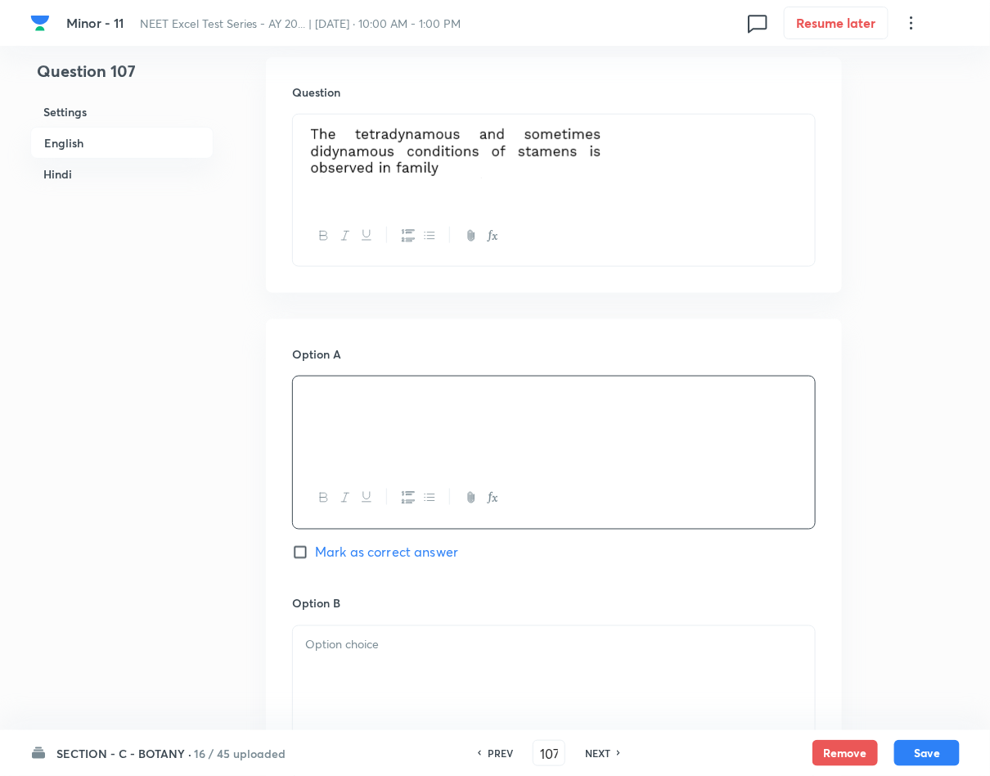
scroll to position [614, 0]
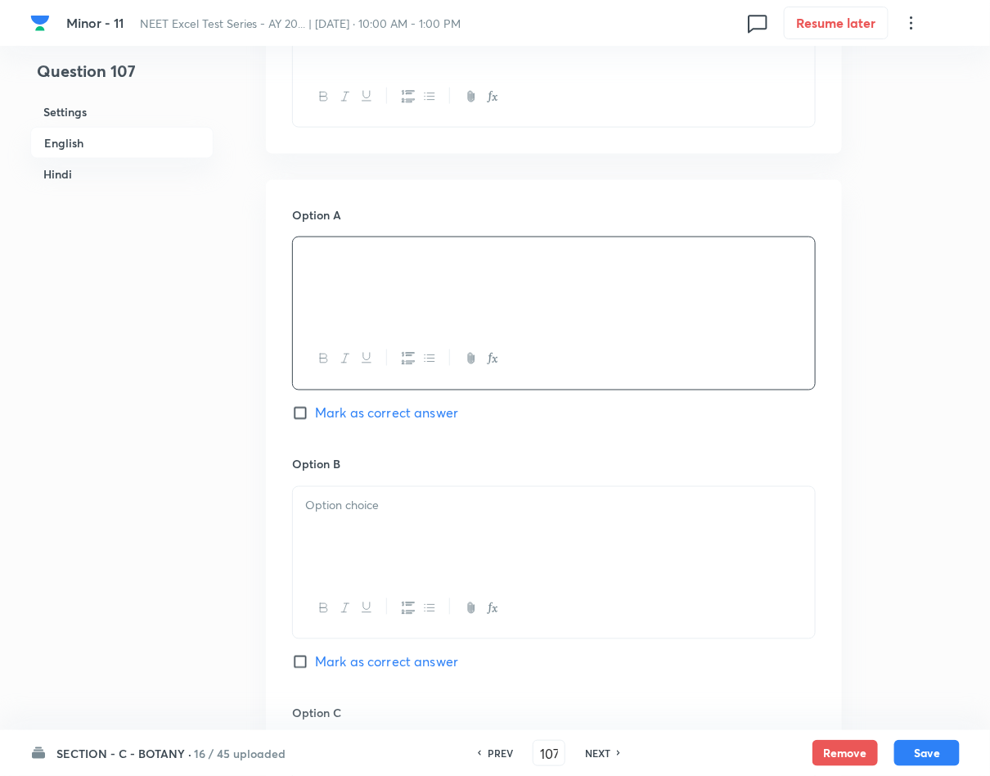
click at [439, 493] on div at bounding box center [554, 533] width 522 height 92
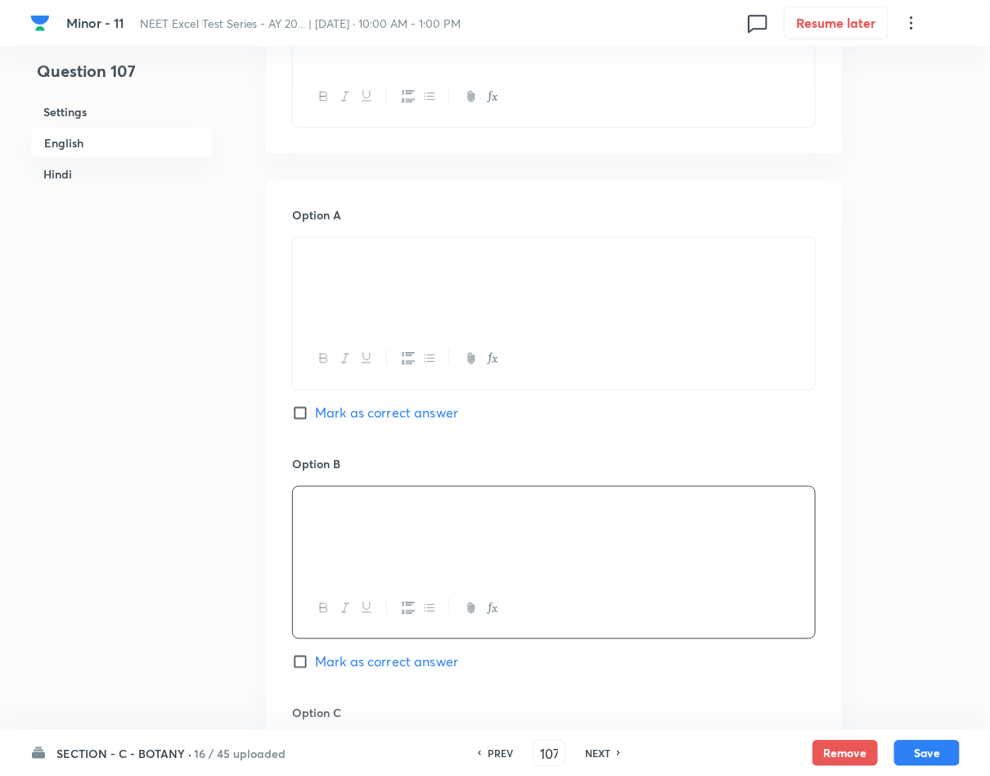
click at [398, 668] on span "Mark as correct answer" at bounding box center [386, 662] width 143 height 20
click at [315, 668] on input "Mark as correct answer" at bounding box center [303, 662] width 23 height 16
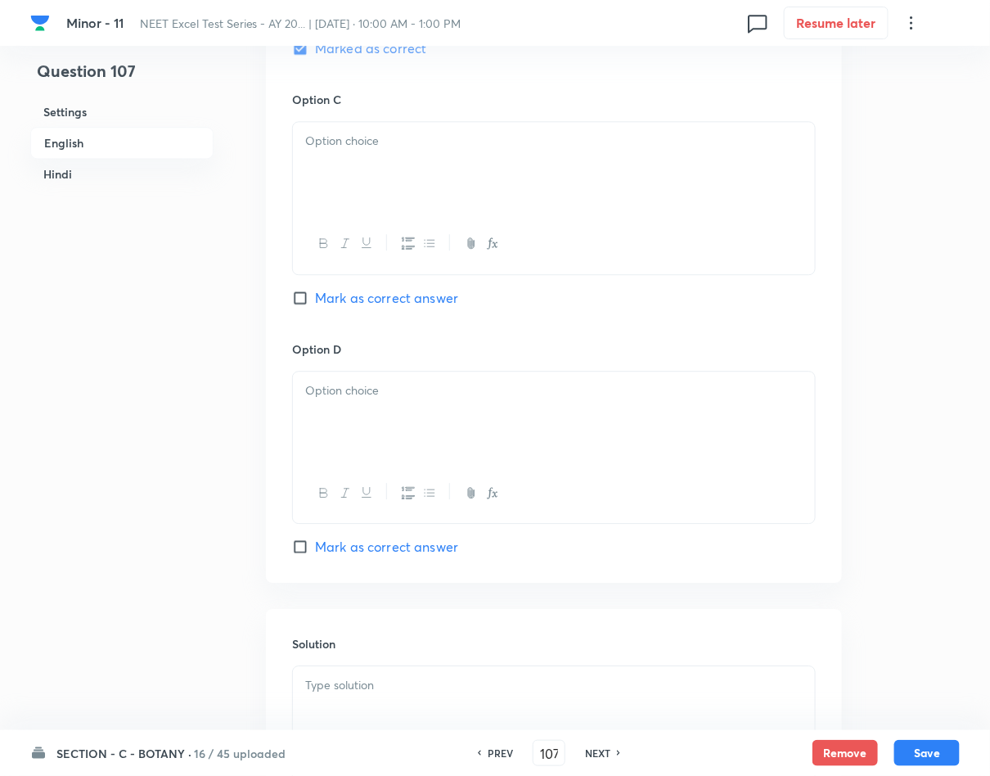
click at [408, 680] on p at bounding box center [553, 685] width 497 height 19
click at [587, 200] on div at bounding box center [554, 168] width 522 height 92
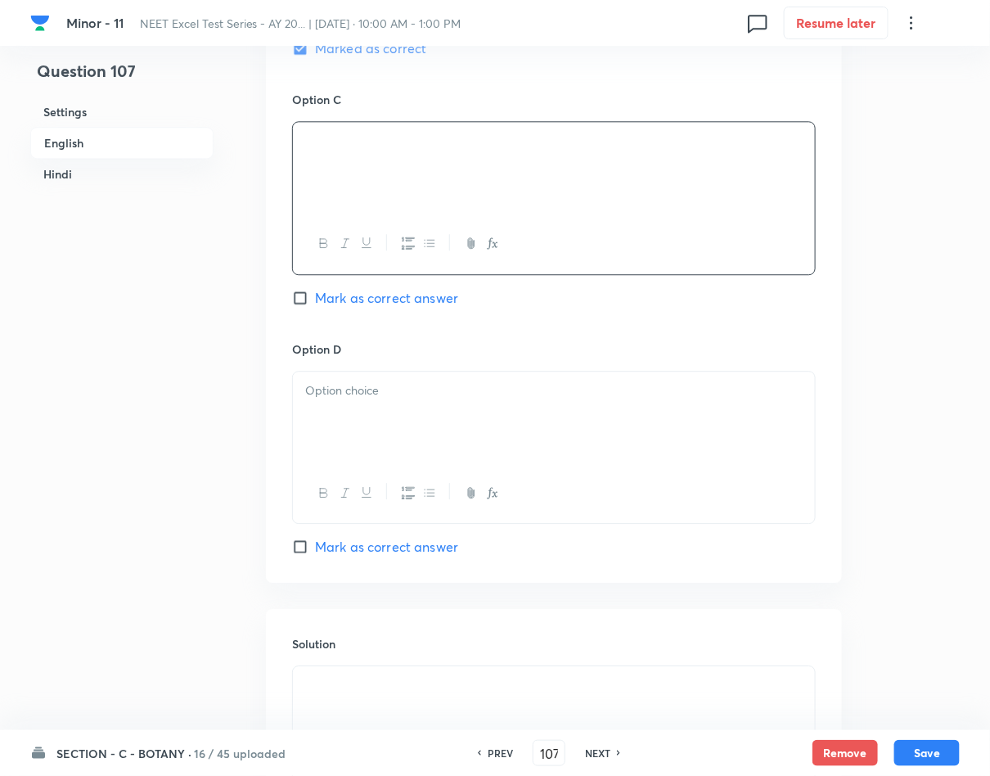
click at [406, 447] on div at bounding box center [554, 417] width 522 height 92
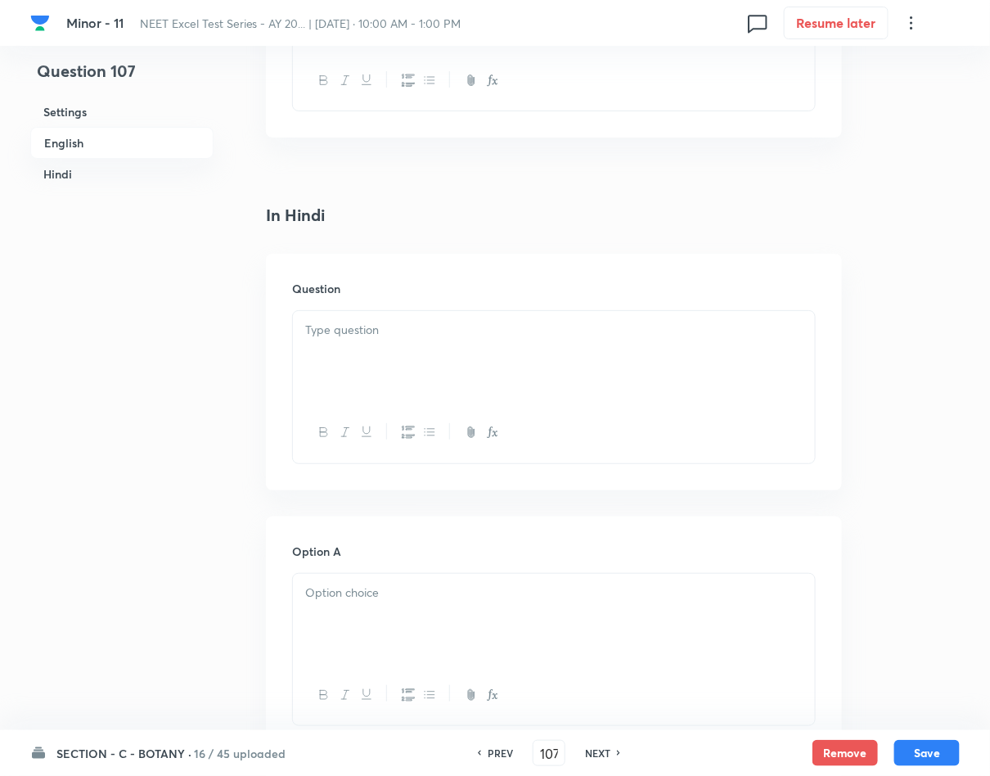
scroll to position [1963, 0]
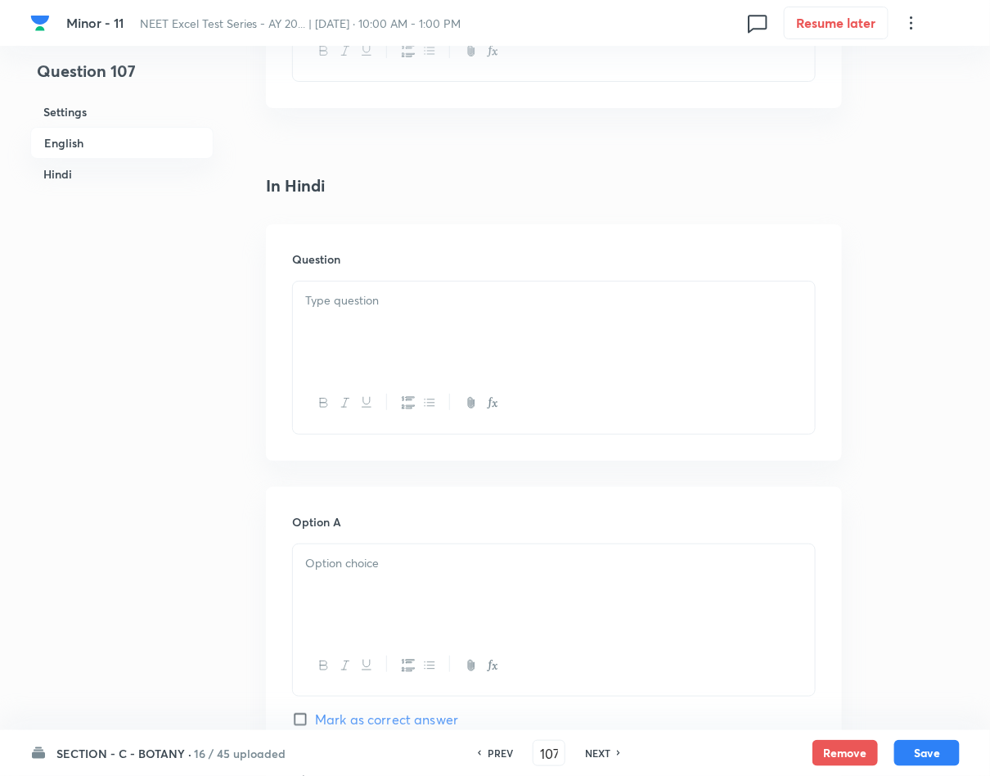
click at [469, 337] on div at bounding box center [554, 327] width 522 height 92
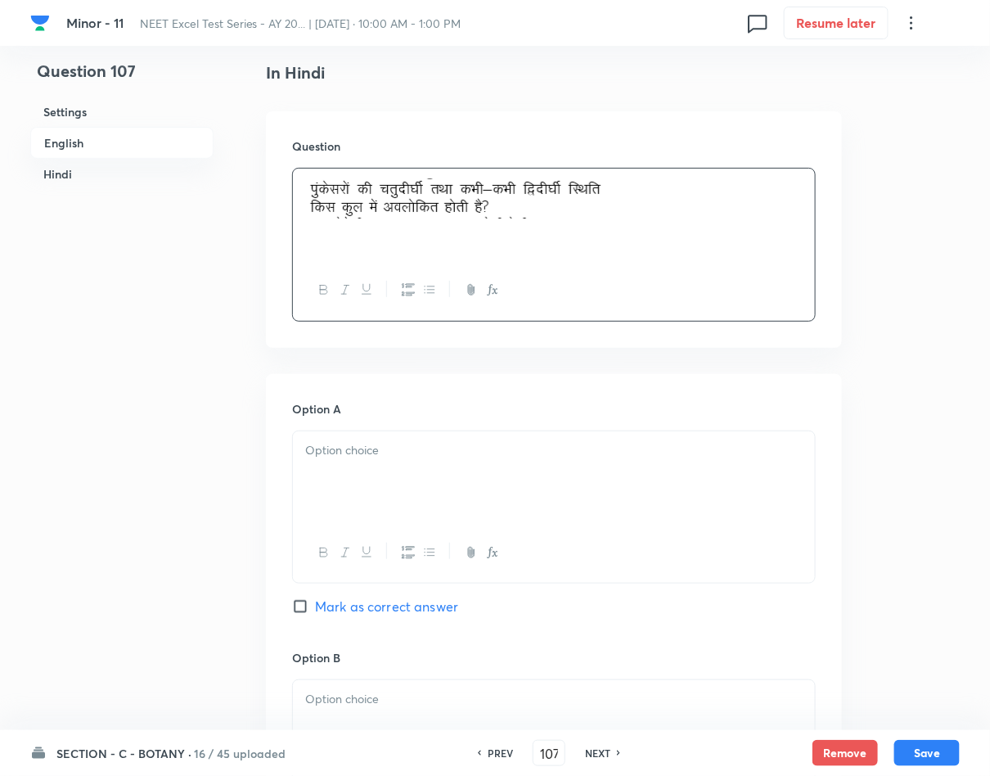
scroll to position [2209, 0]
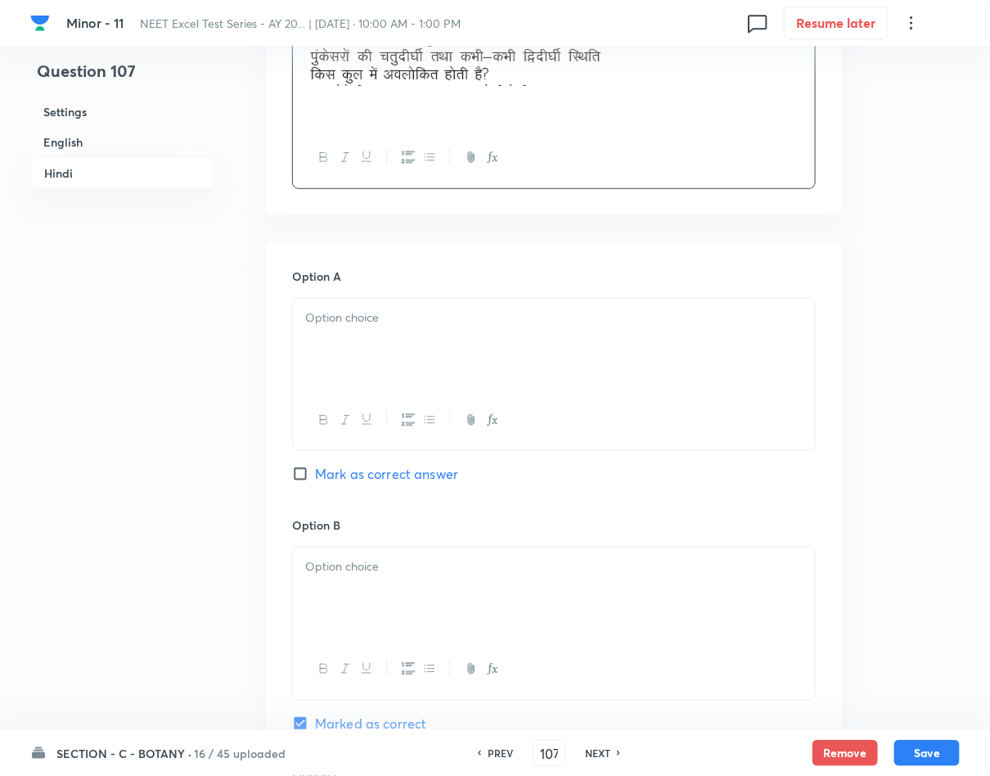
click at [592, 354] on div at bounding box center [554, 345] width 522 height 92
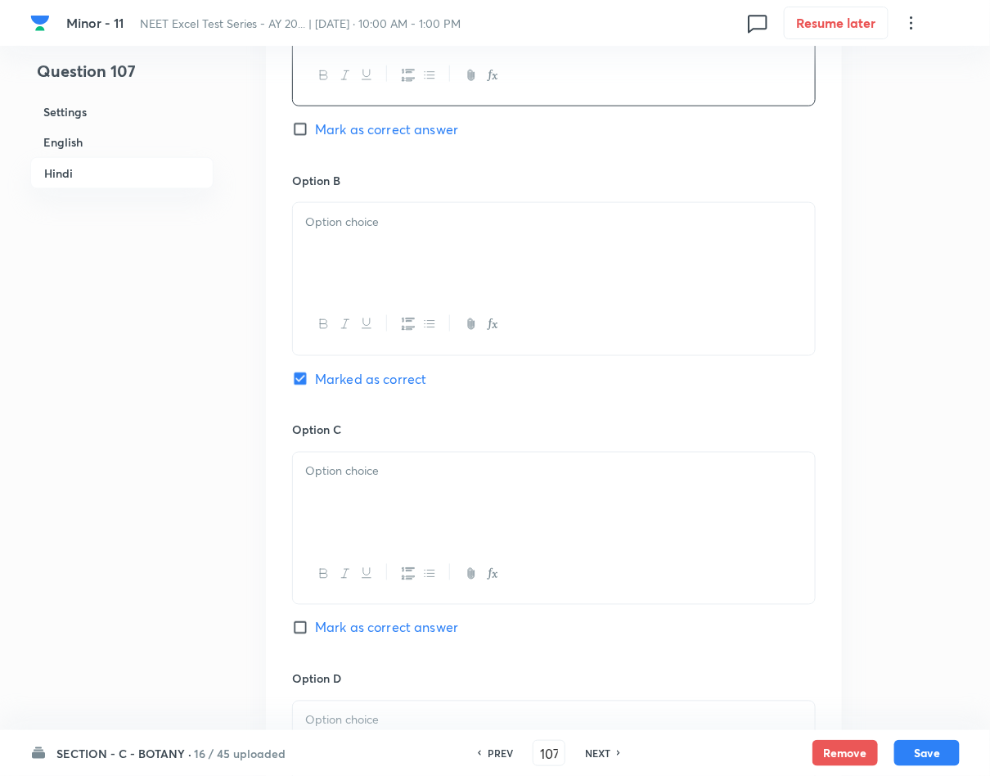
scroll to position [2577, 0]
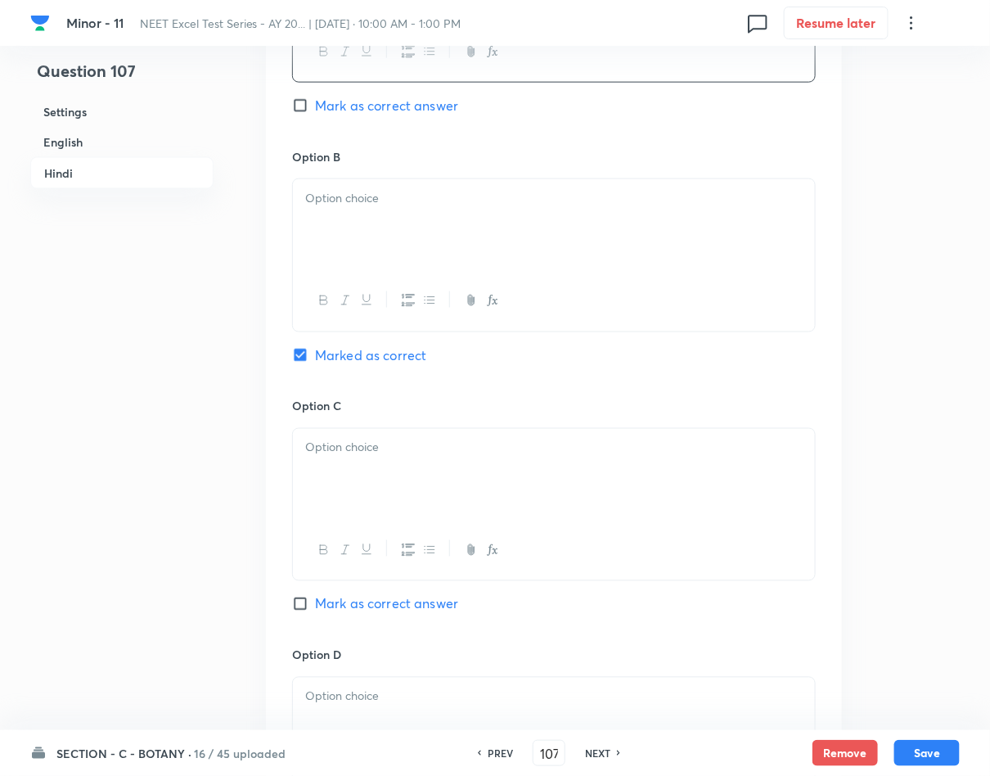
click at [521, 290] on div at bounding box center [554, 301] width 522 height 60
click at [541, 255] on div at bounding box center [554, 225] width 522 height 92
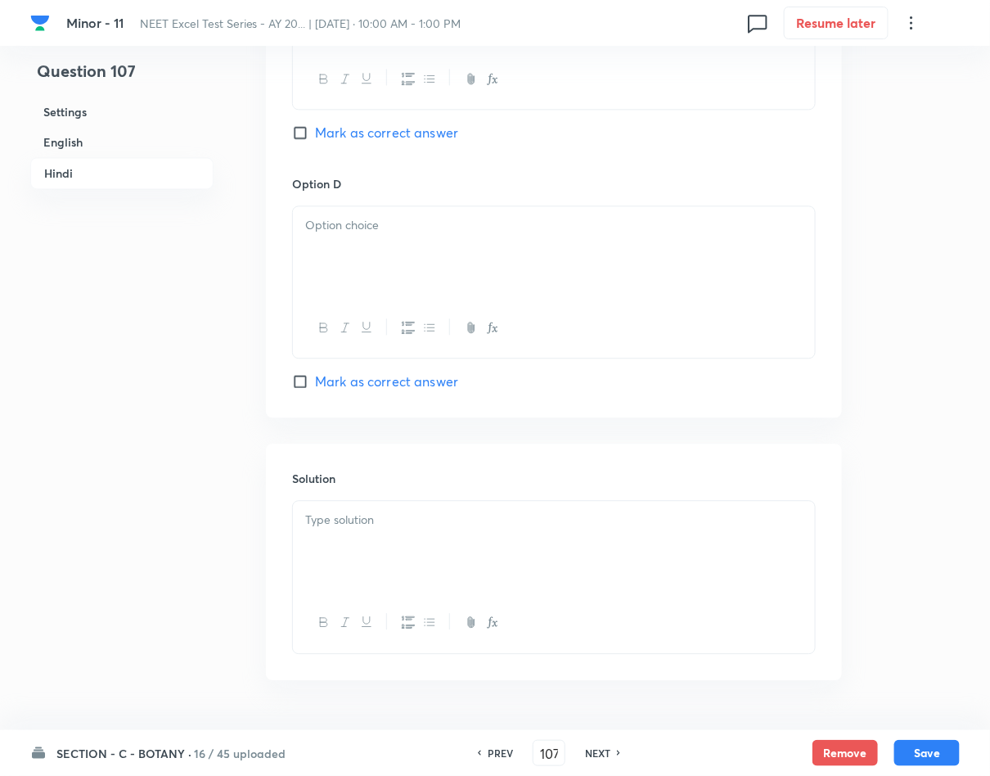
scroll to position [3068, 0]
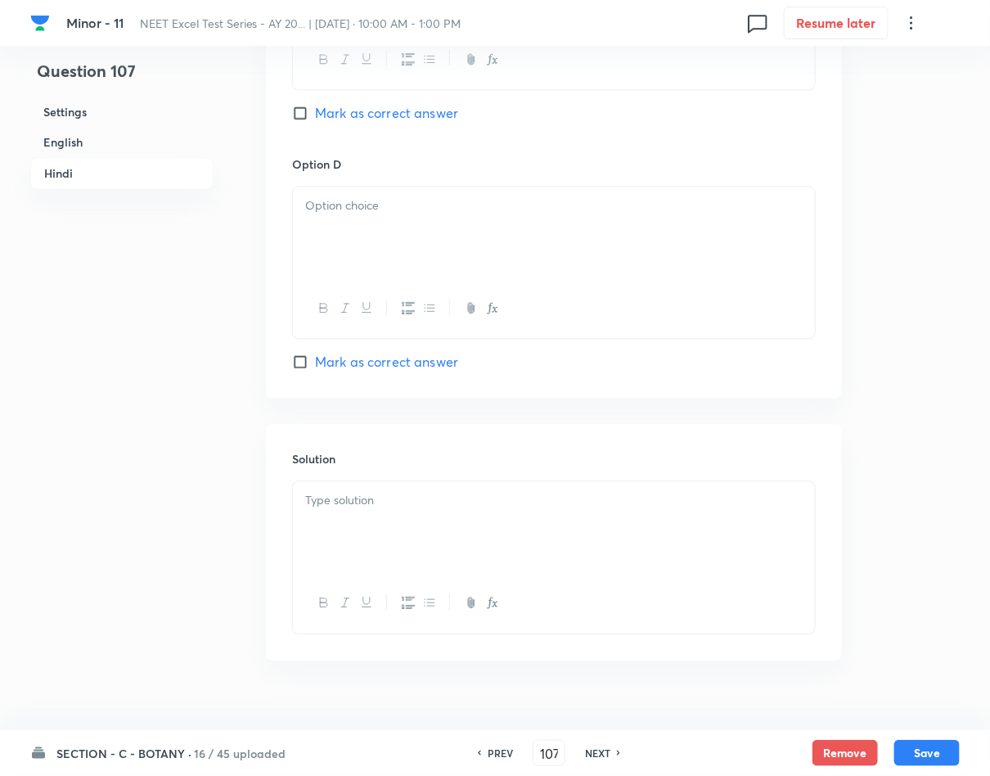
click at [504, 548] on div at bounding box center [554, 527] width 522 height 92
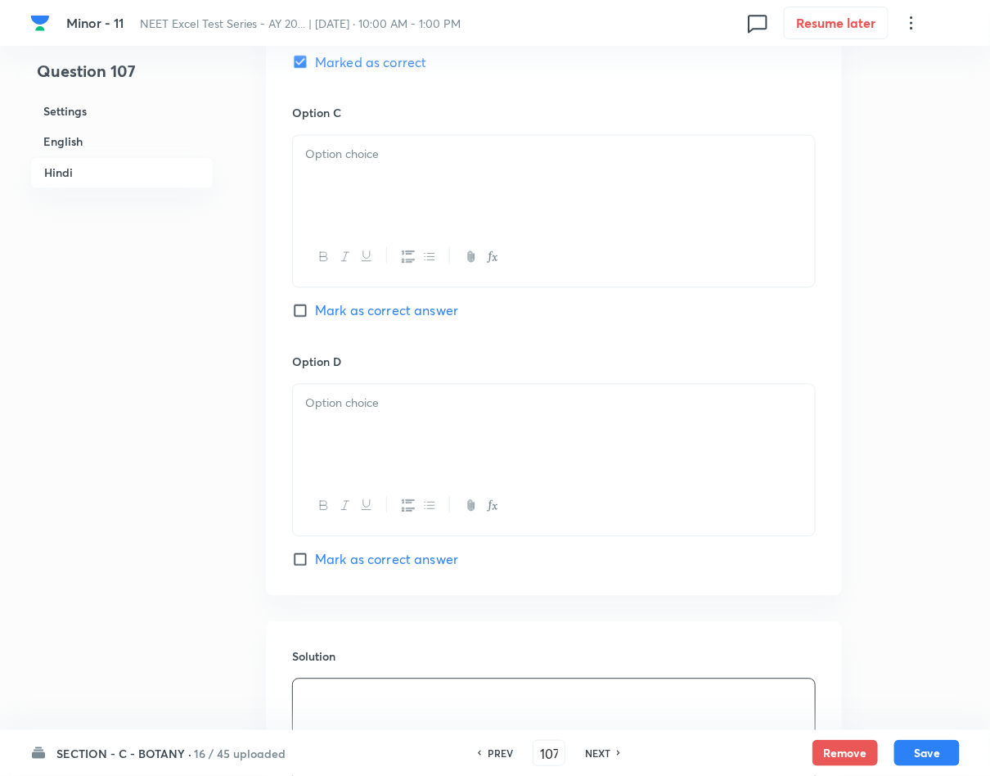
scroll to position [2822, 0]
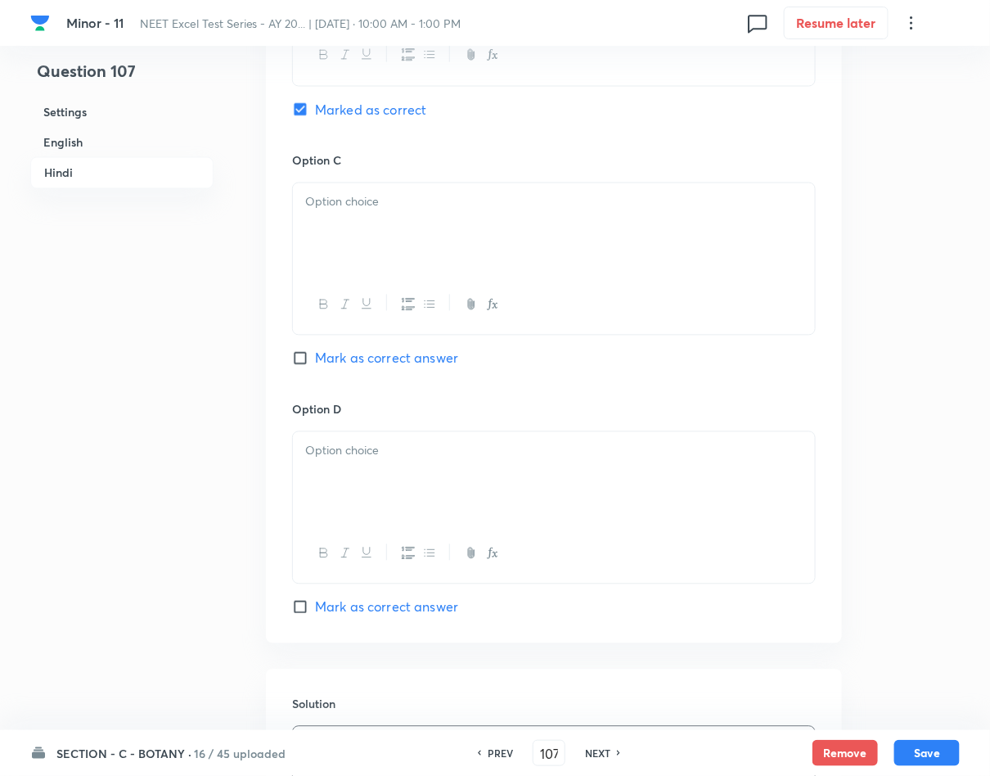
click at [555, 238] on div at bounding box center [554, 229] width 522 height 92
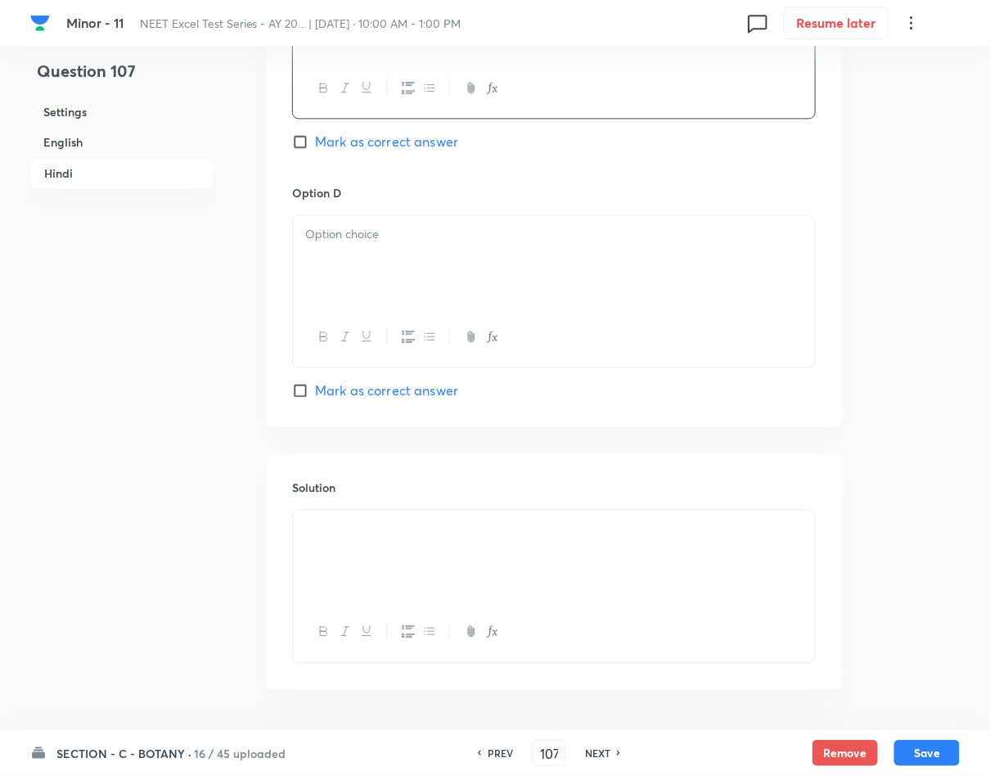
scroll to position [3068, 0]
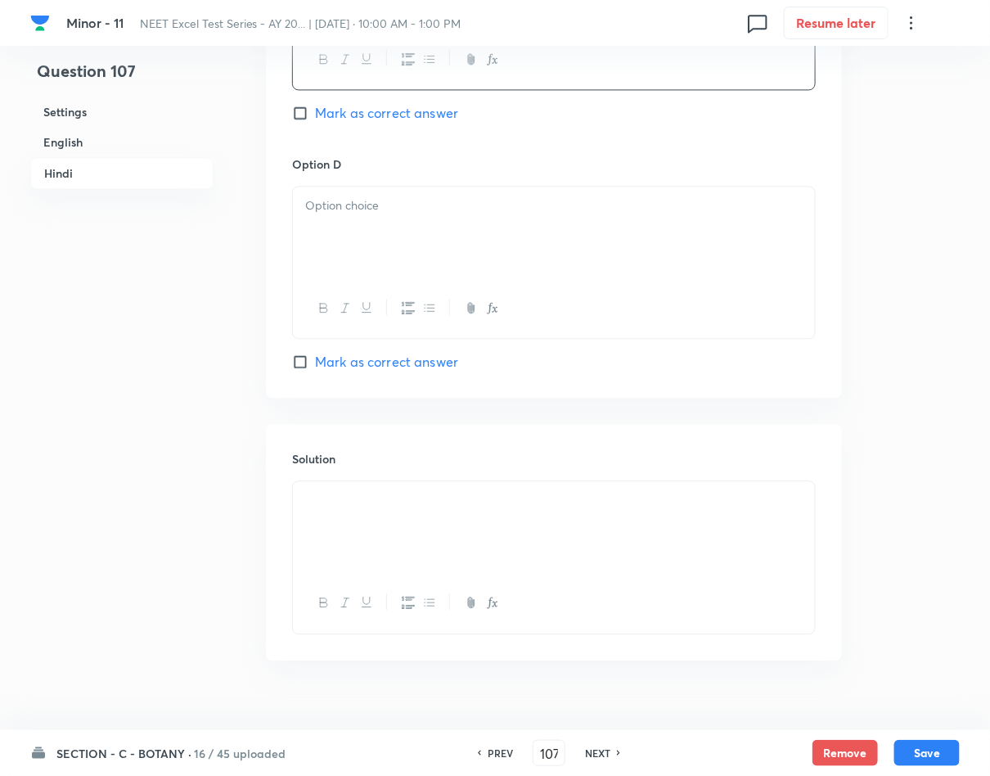
click at [587, 227] on div at bounding box center [554, 233] width 522 height 92
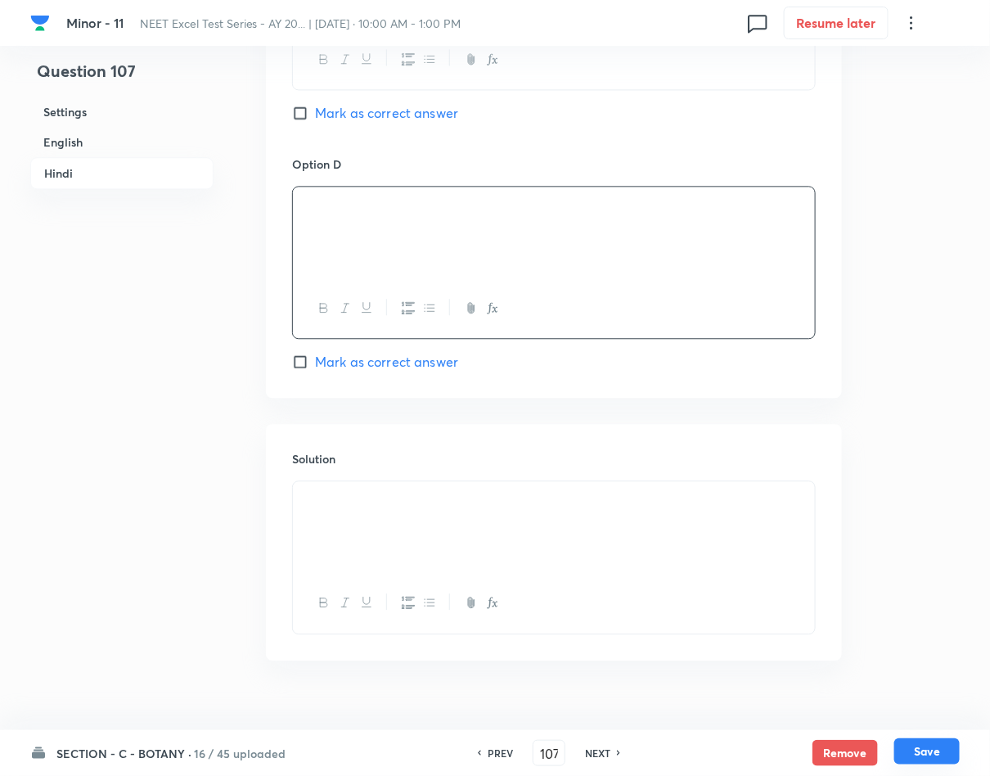
click at [906, 741] on button "Save" at bounding box center [926, 751] width 65 height 26
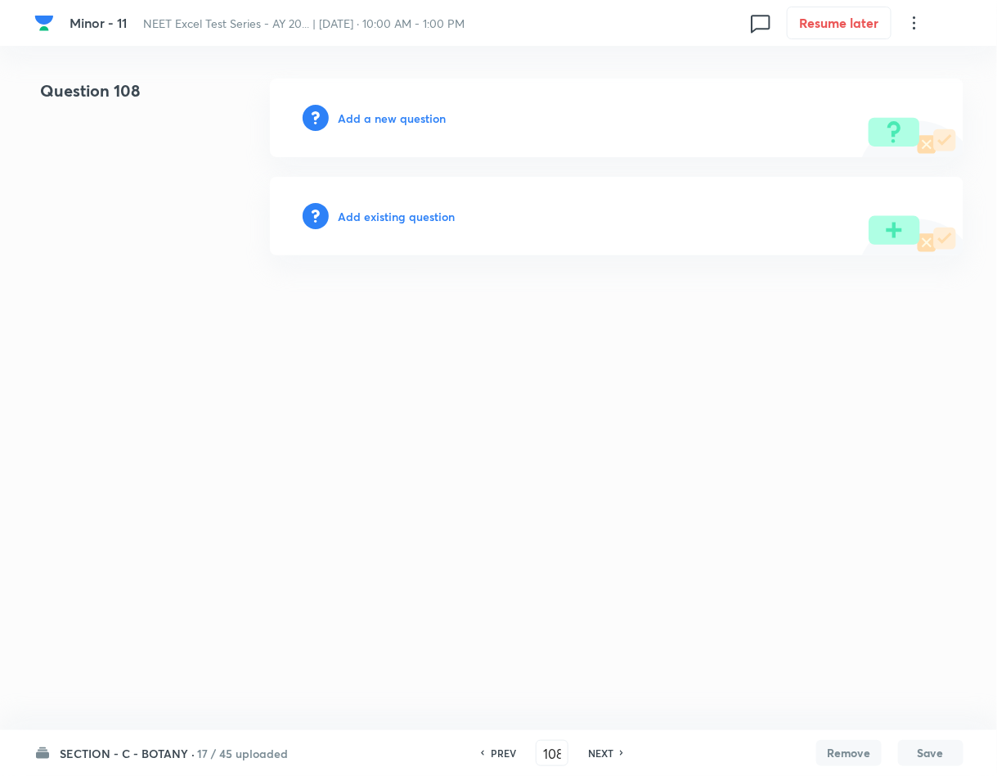
click at [418, 128] on div "Add a new question" at bounding box center [617, 118] width 694 height 79
click at [420, 113] on h6 "Add a new question" at bounding box center [393, 118] width 108 height 17
click at [420, 113] on h6 "Choose a question type" at bounding box center [402, 118] width 126 height 17
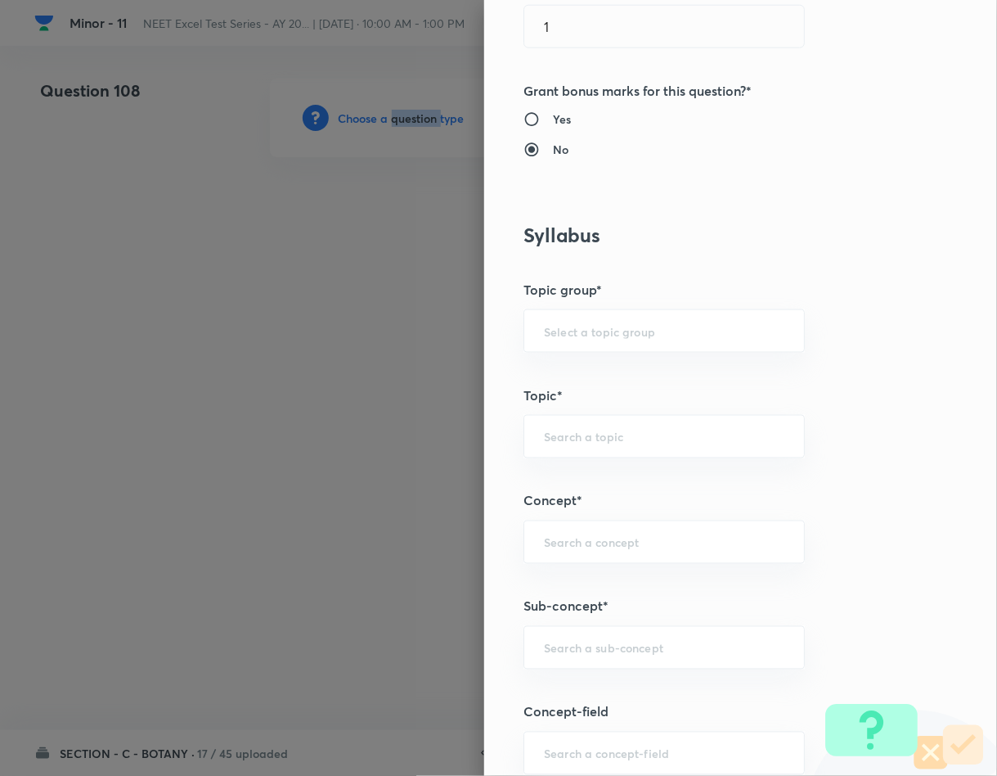
scroll to position [736, 0]
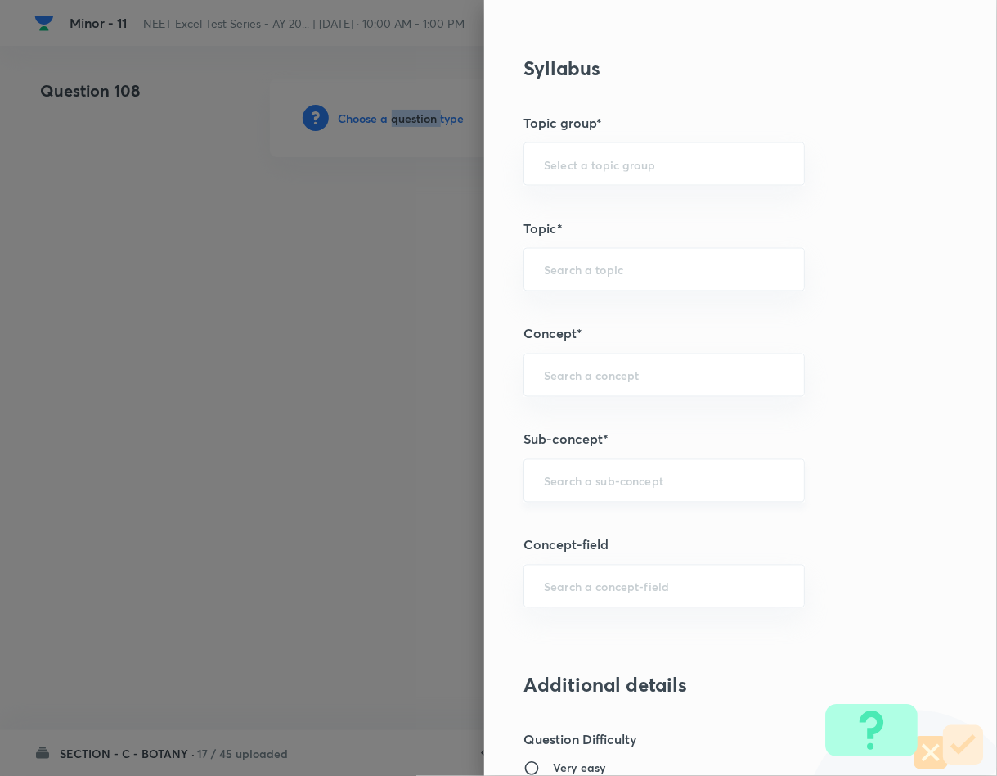
click at [579, 471] on div "​" at bounding box center [664, 480] width 281 height 43
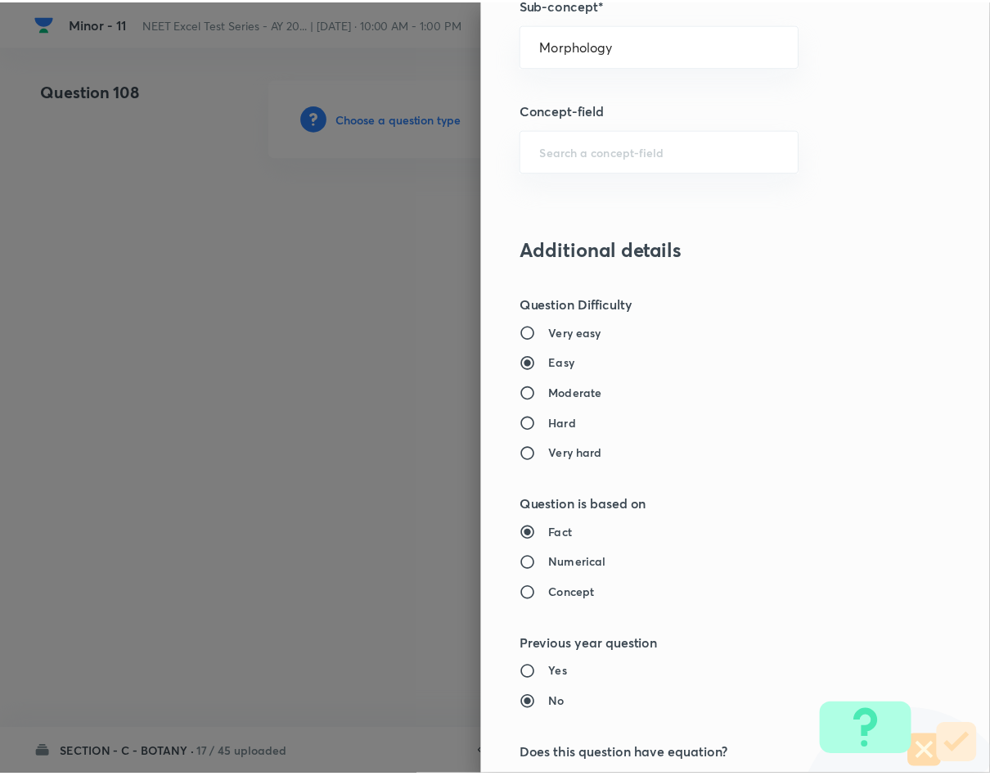
scroll to position [1569, 0]
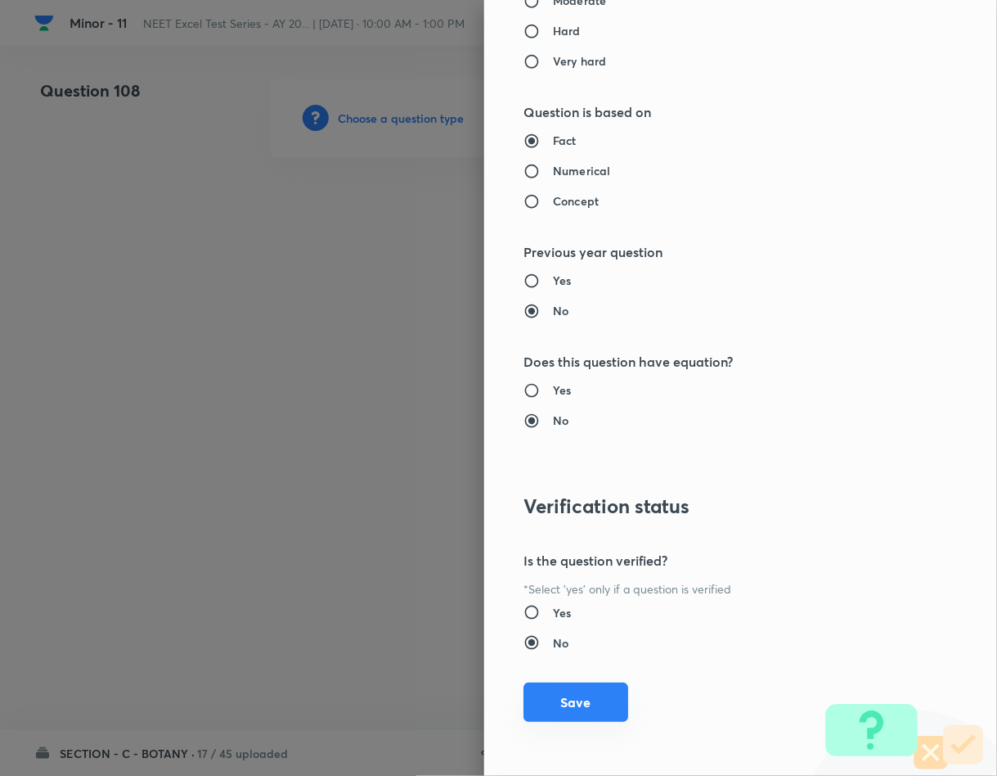
click at [564, 690] on button "Save" at bounding box center [576, 701] width 105 height 39
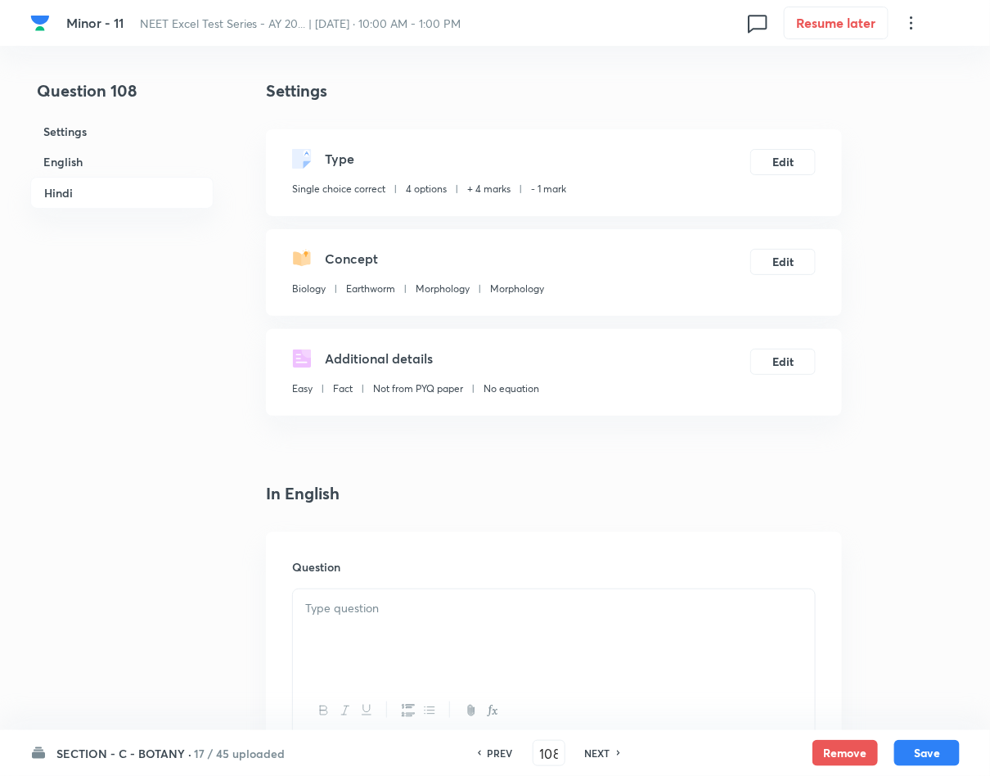
click at [541, 636] on div at bounding box center [554, 635] width 522 height 92
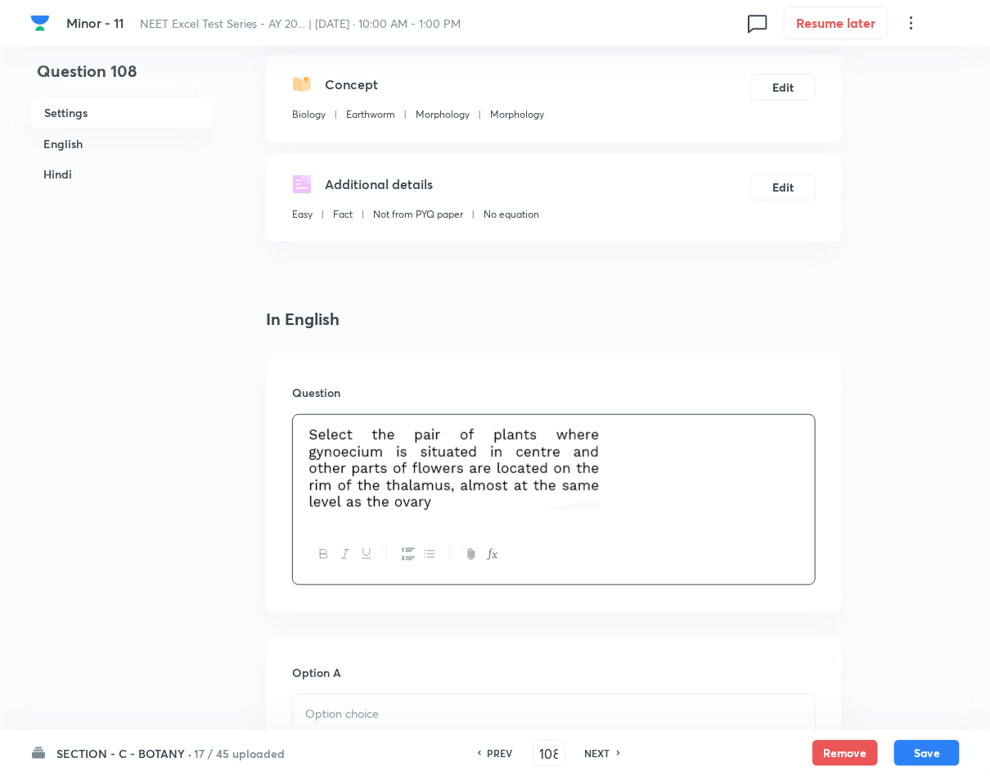
scroll to position [368, 0]
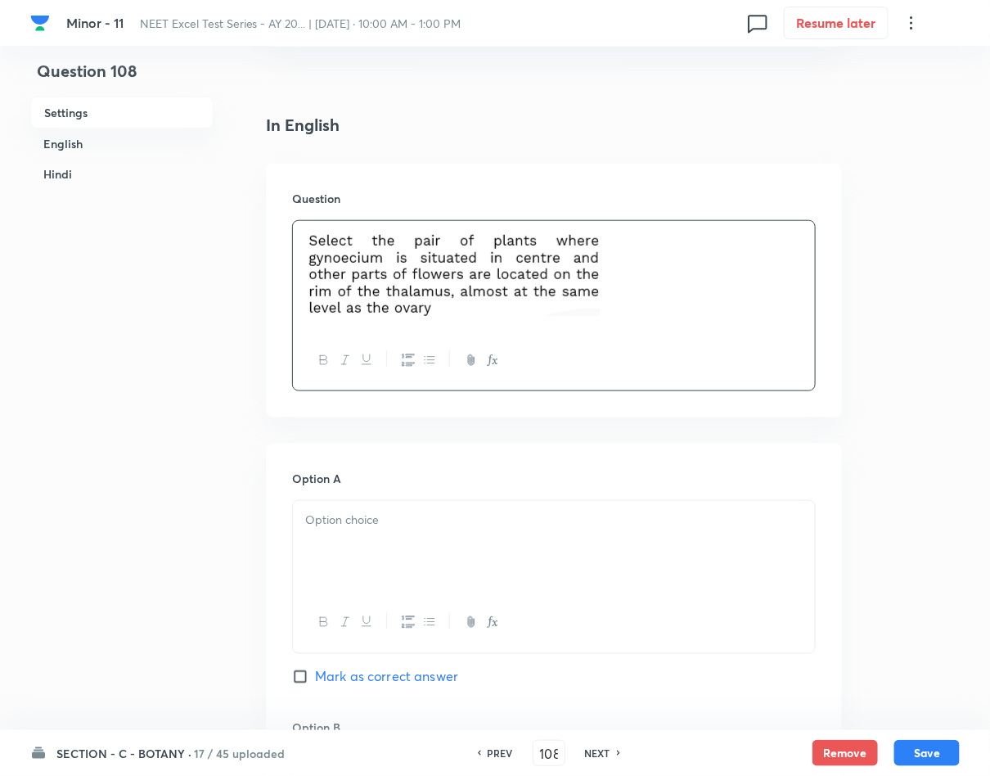
click at [398, 494] on div "Option A Mark as correct answer" at bounding box center [554, 594] width 524 height 249
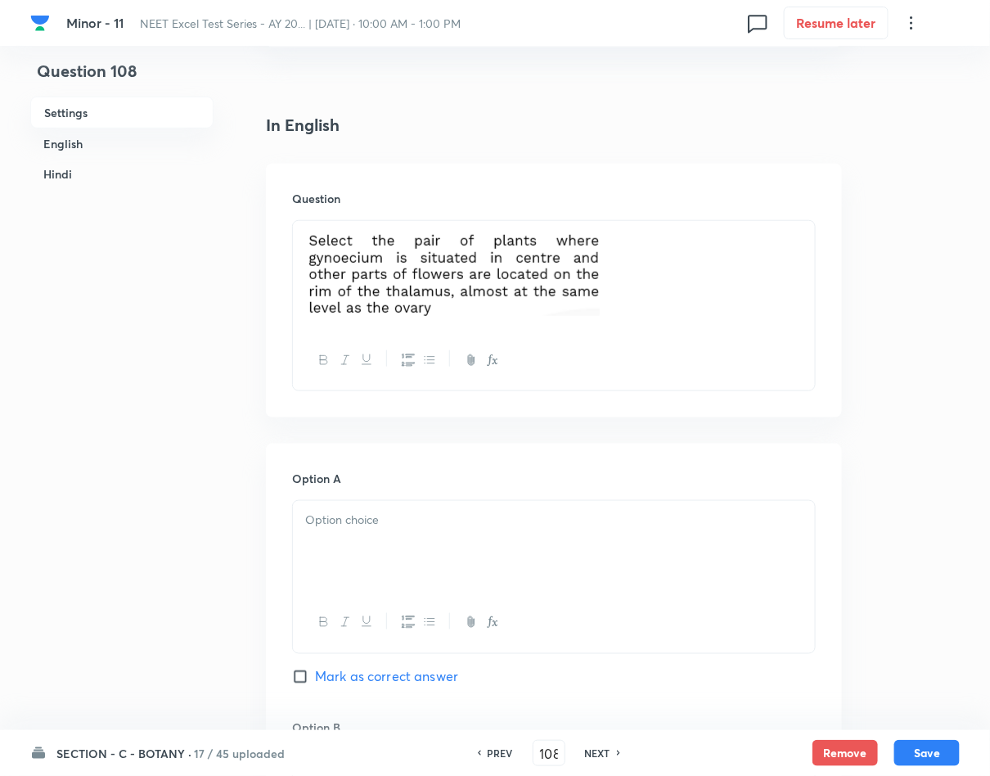
click at [396, 533] on div at bounding box center [554, 547] width 522 height 92
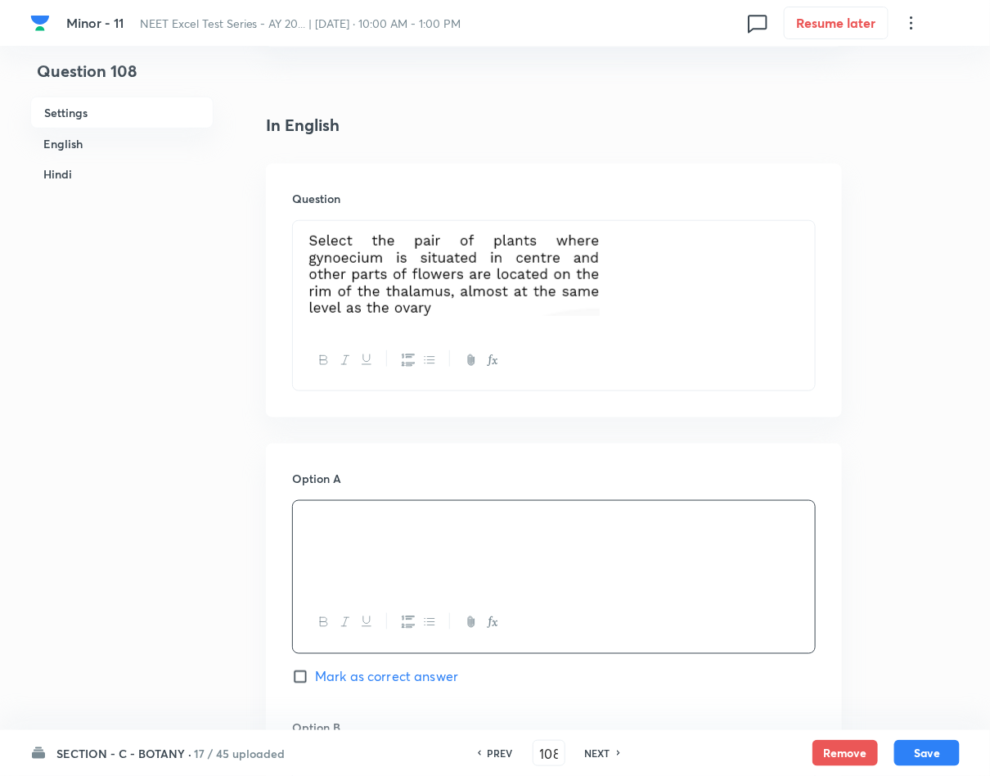
click at [412, 668] on span "Mark as correct answer" at bounding box center [386, 677] width 143 height 20
click at [315, 668] on input "Mark as correct answer" at bounding box center [303, 676] width 23 height 16
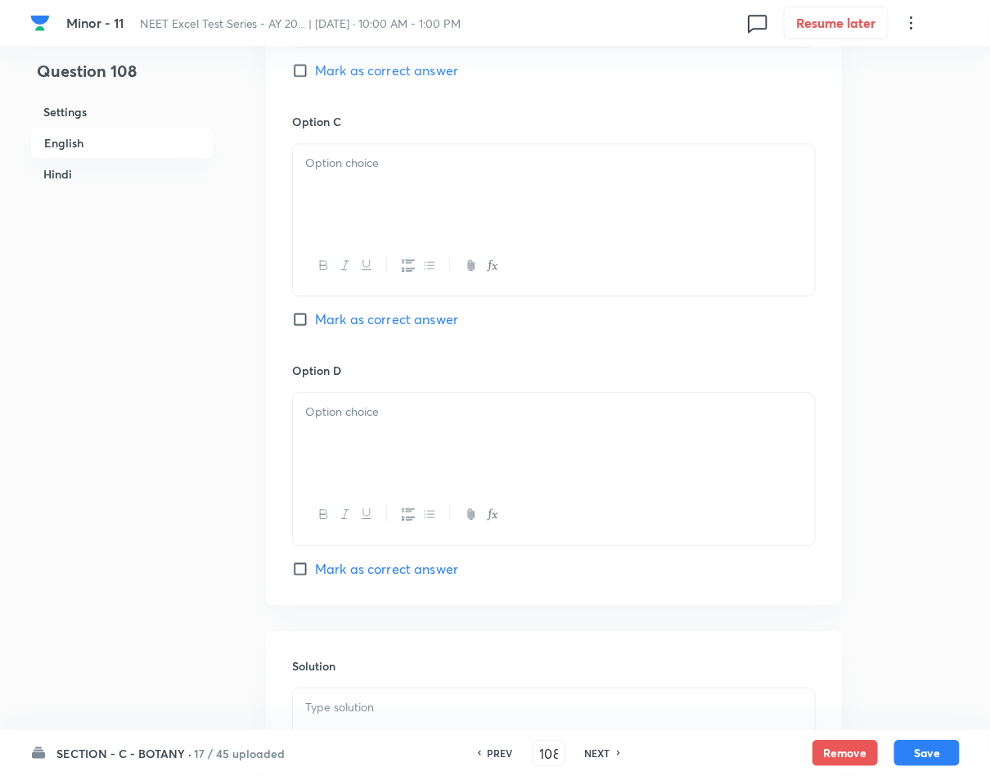
scroll to position [1350, 0]
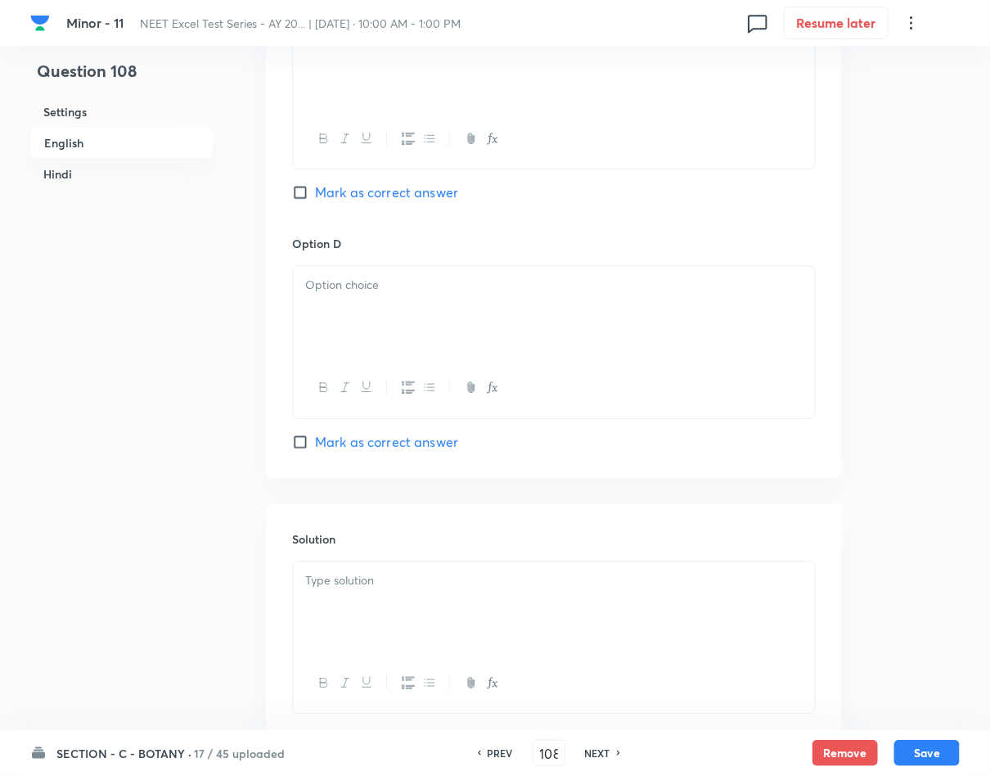
click at [388, 618] on div at bounding box center [554, 607] width 522 height 92
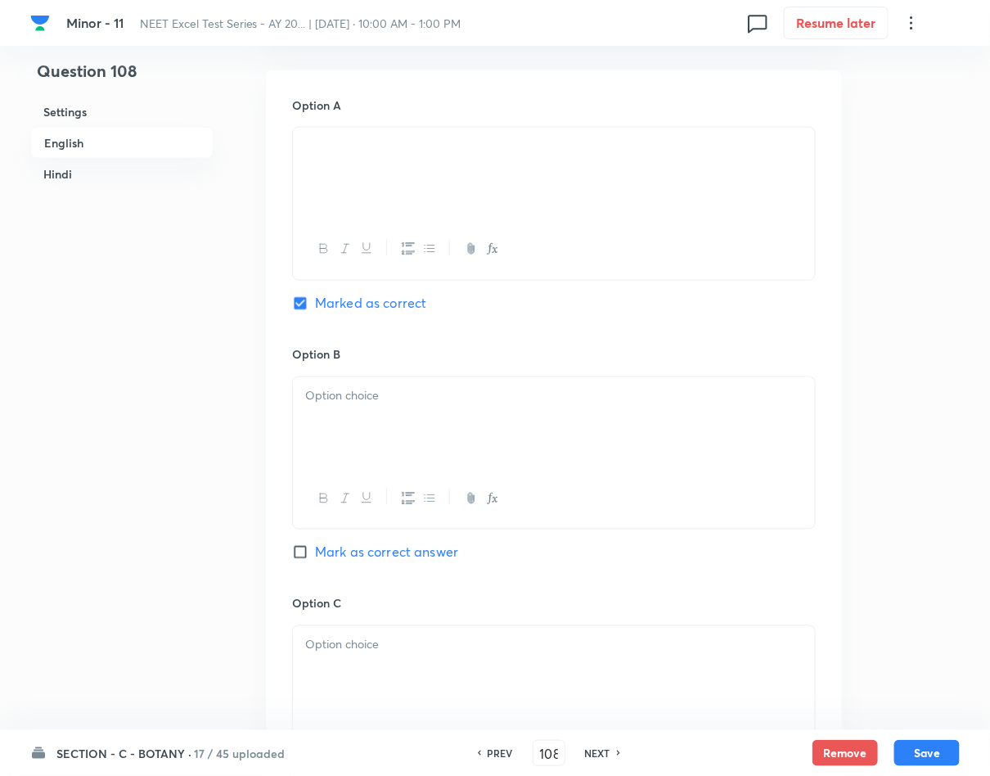
scroll to position [736, 0]
click at [393, 447] on div at bounding box center [554, 428] width 522 height 92
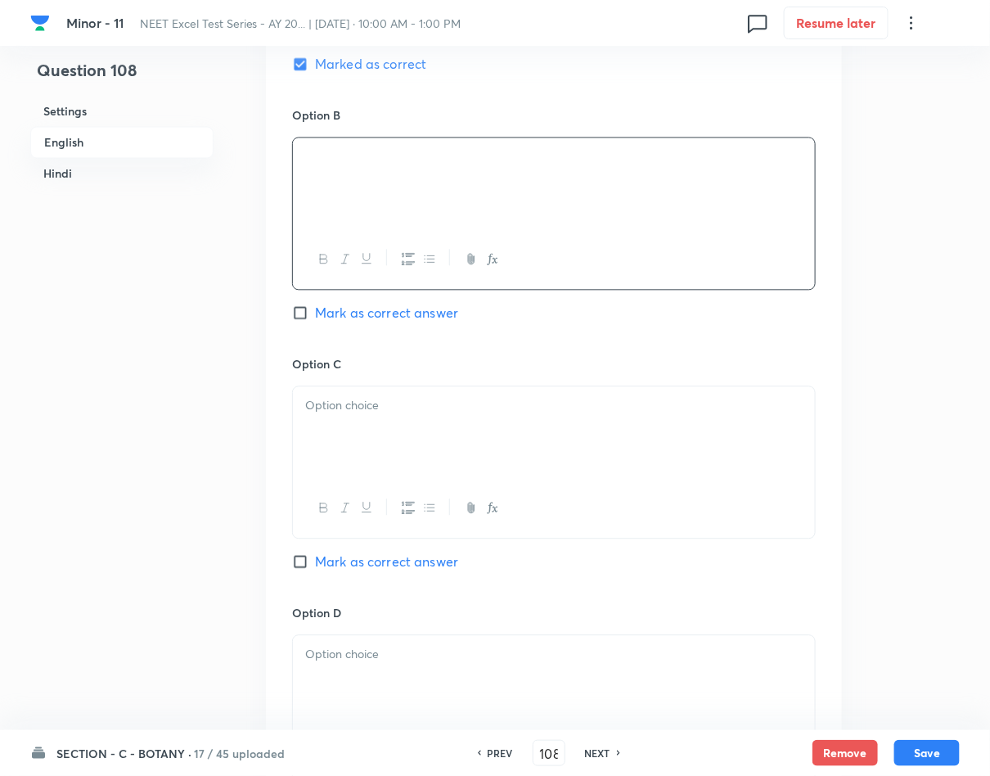
scroll to position [982, 0]
click at [494, 443] on div at bounding box center [554, 431] width 522 height 92
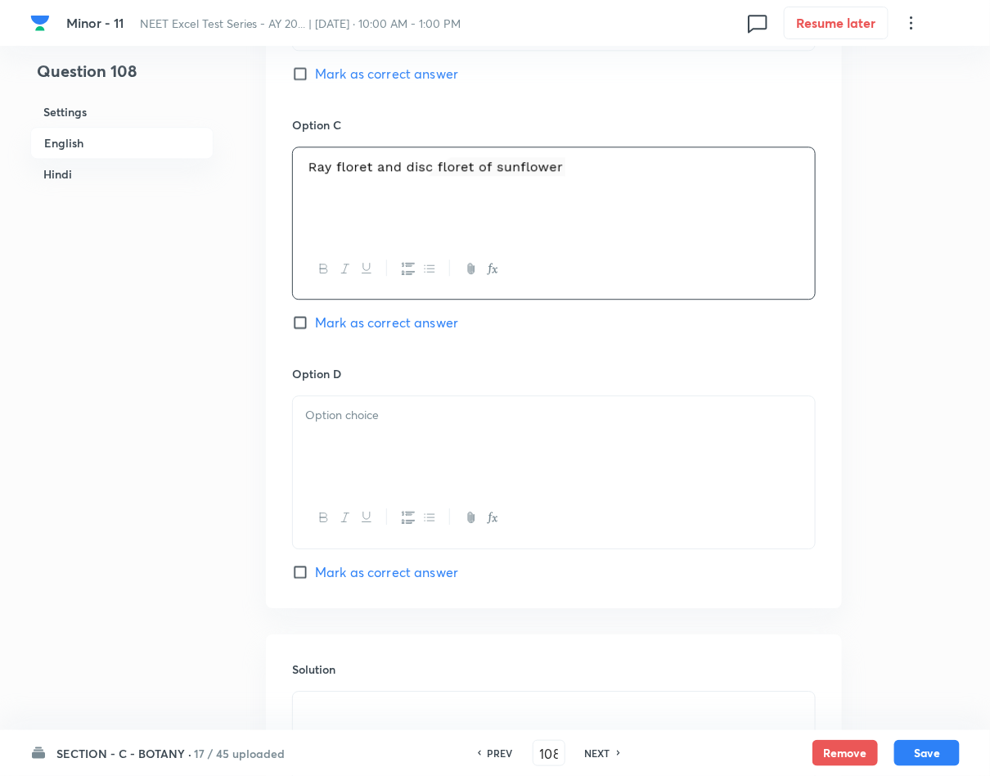
scroll to position [1227, 0]
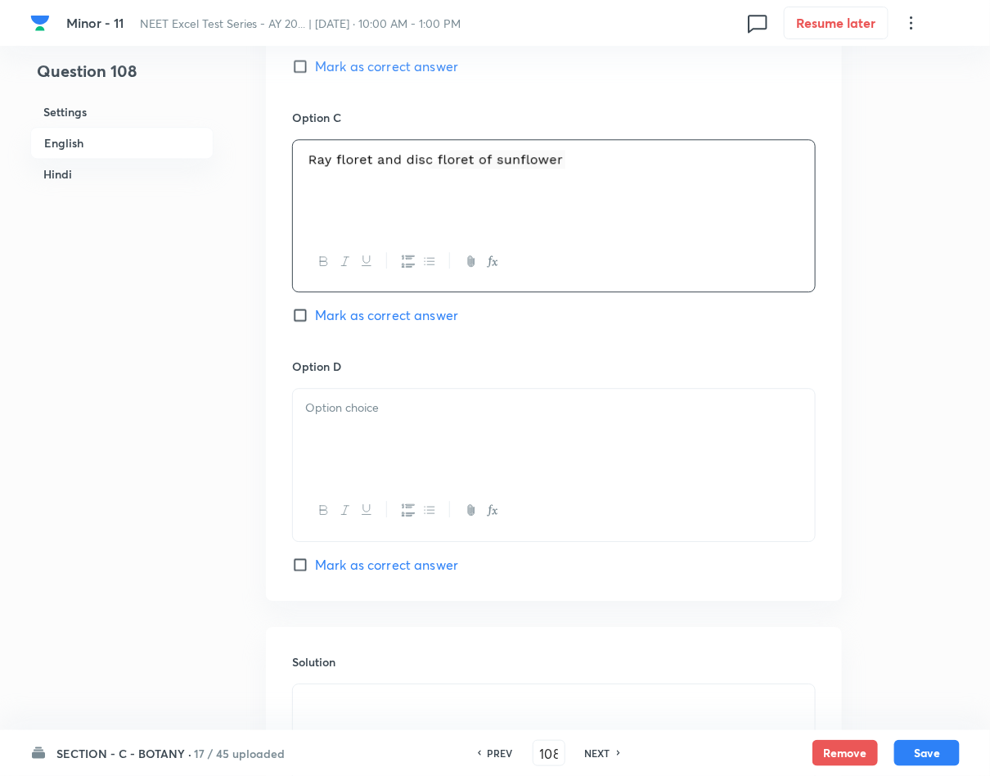
click at [499, 489] on div at bounding box center [554, 510] width 522 height 60
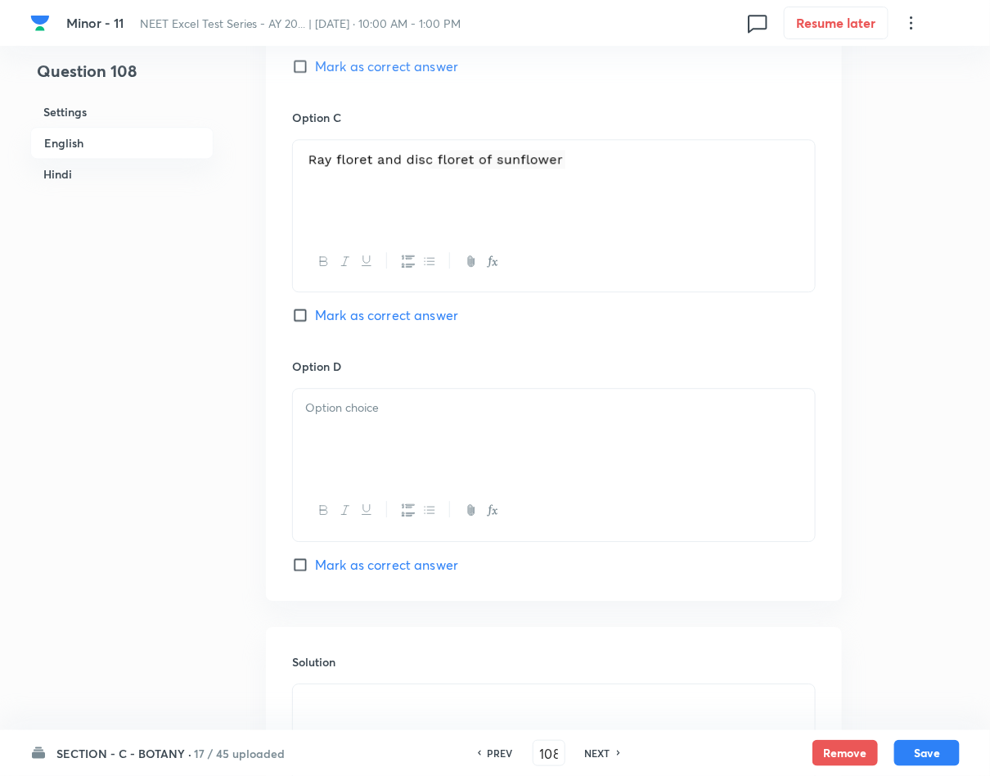
click at [518, 428] on div at bounding box center [554, 435] width 522 height 92
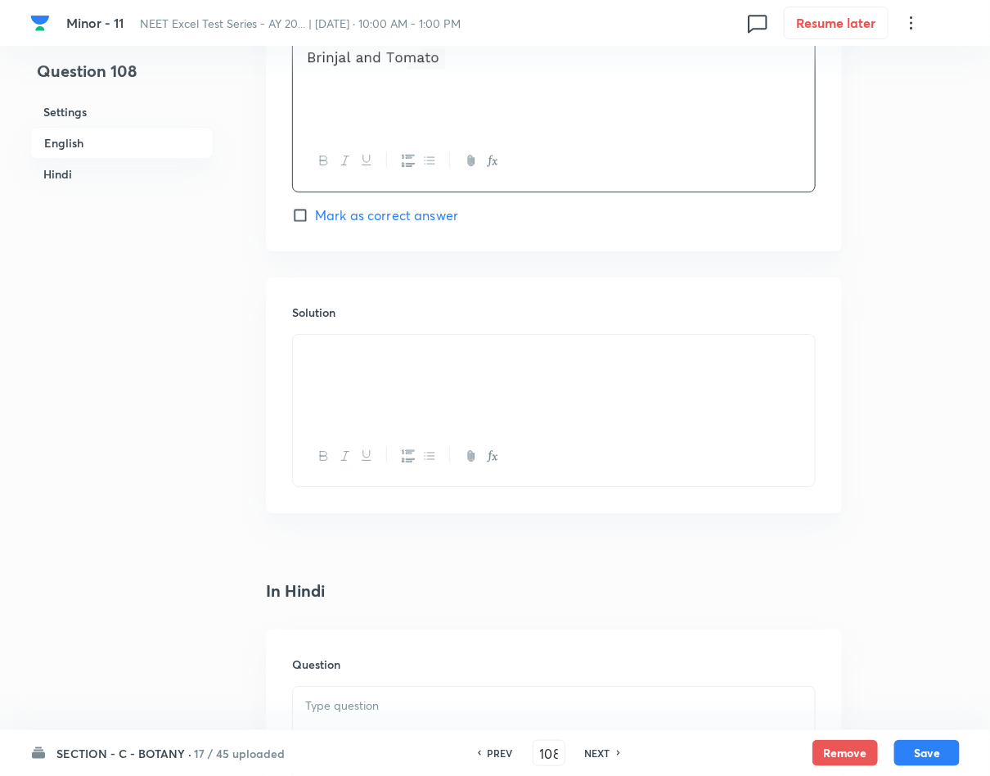
scroll to position [1718, 0]
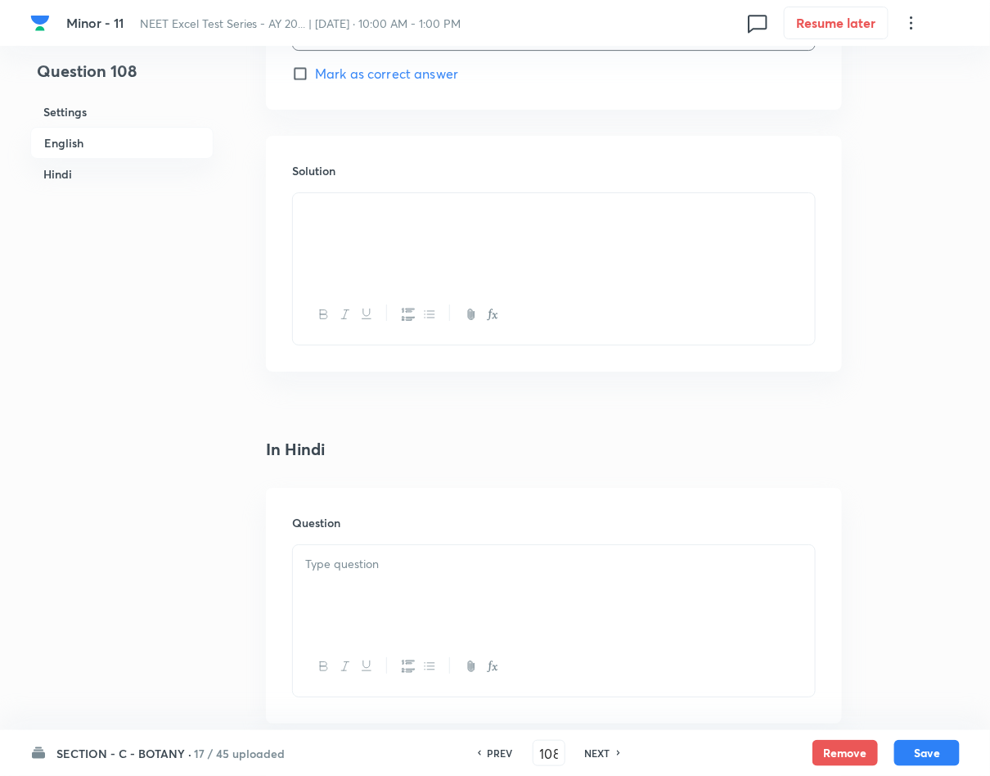
click at [611, 565] on p at bounding box center [553, 564] width 497 height 19
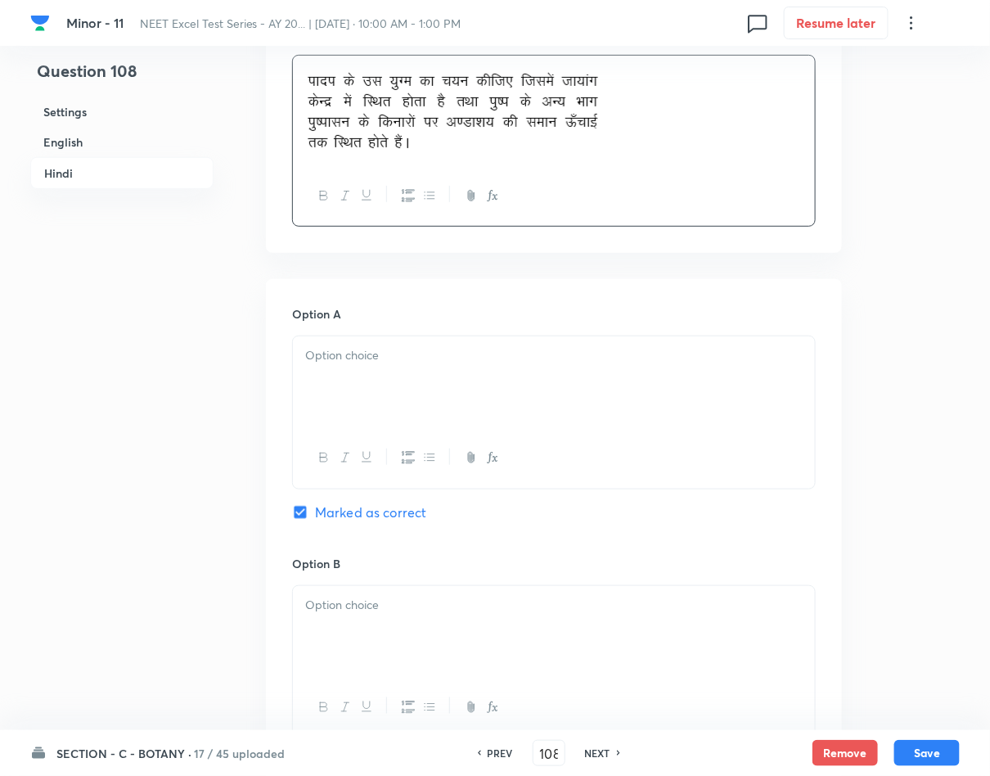
scroll to position [2209, 0]
click at [465, 393] on div at bounding box center [554, 381] width 522 height 92
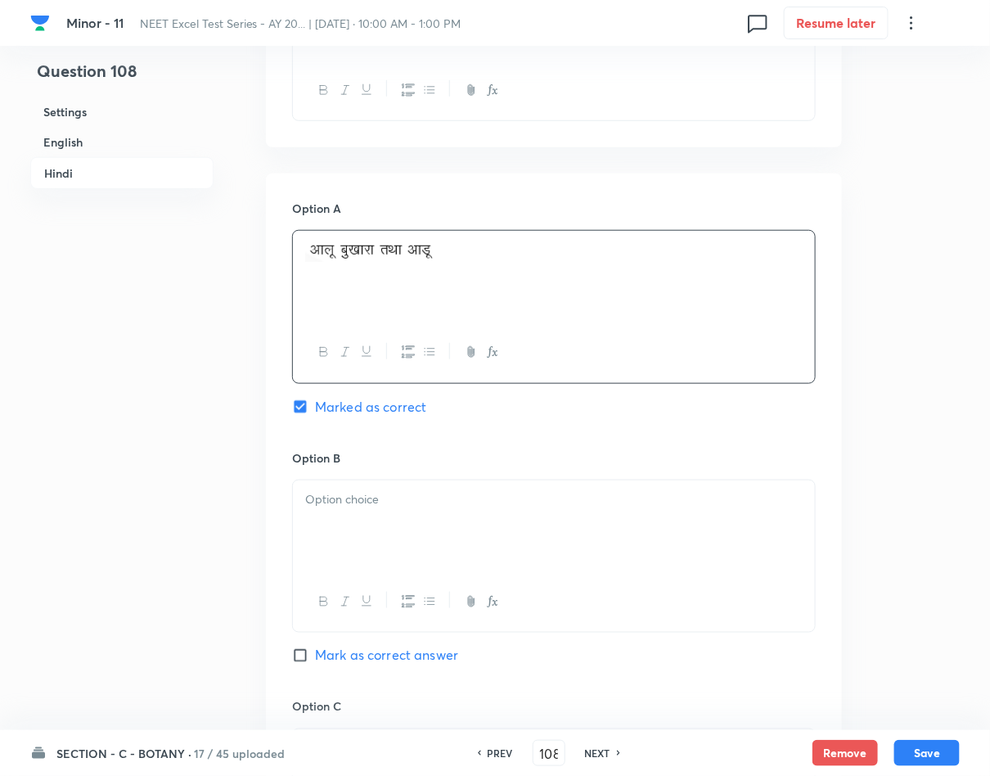
scroll to position [2454, 0]
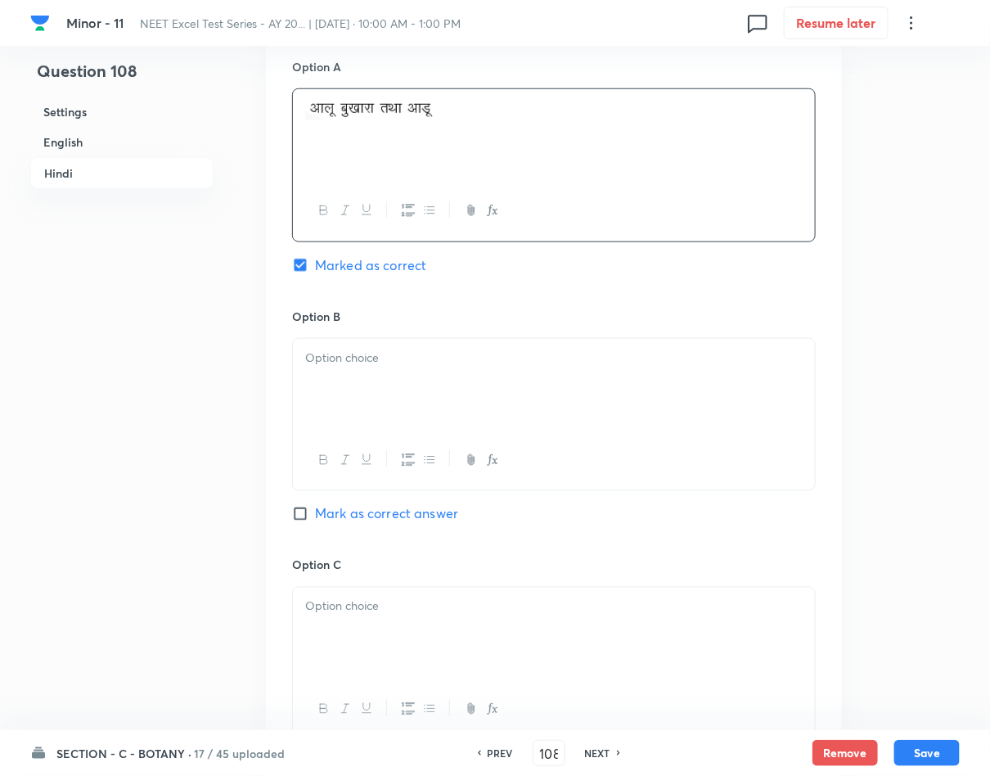
click at [528, 352] on div at bounding box center [554, 385] width 522 height 92
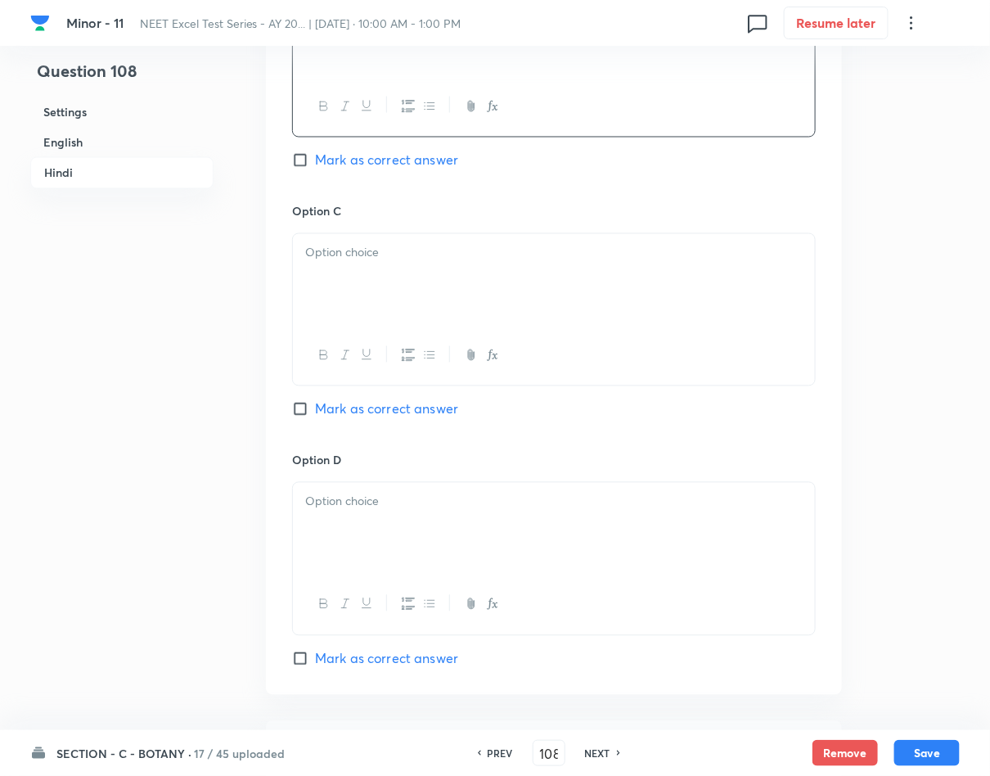
scroll to position [2822, 0]
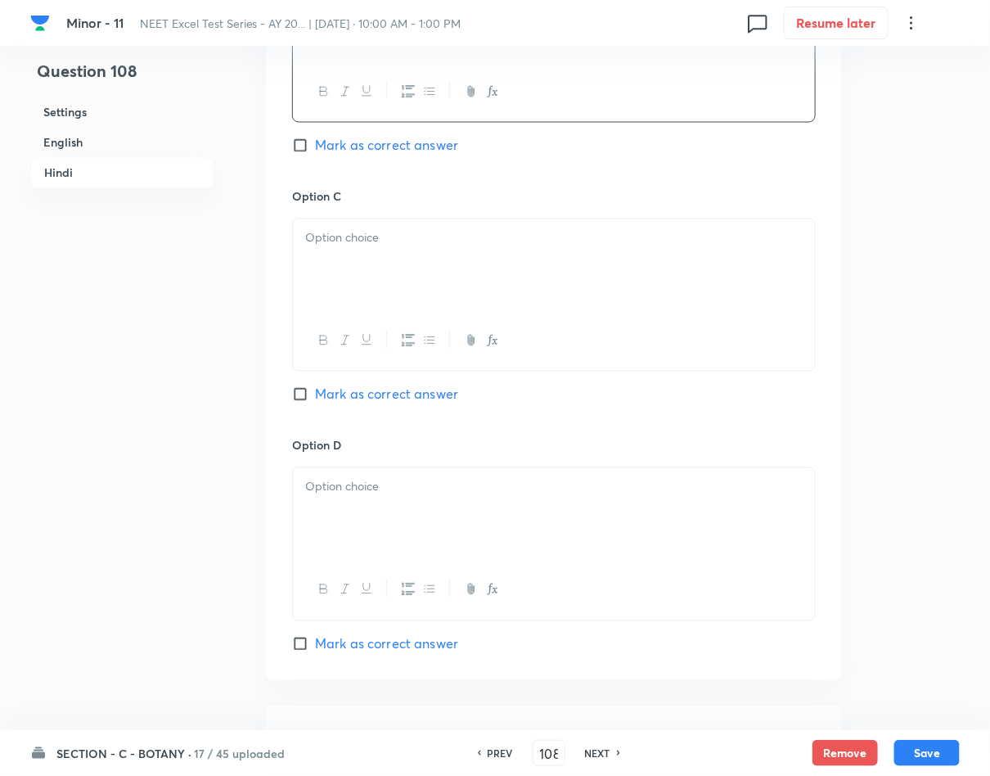
click at [474, 295] on div at bounding box center [554, 265] width 522 height 92
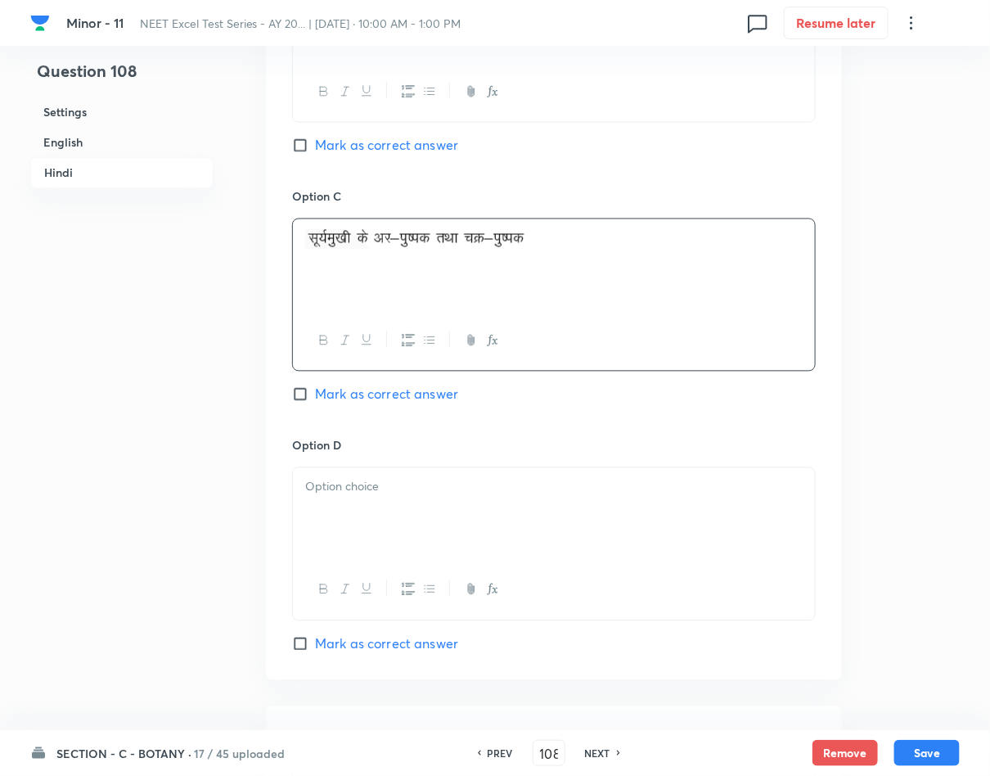
click at [398, 523] on div at bounding box center [554, 514] width 522 height 92
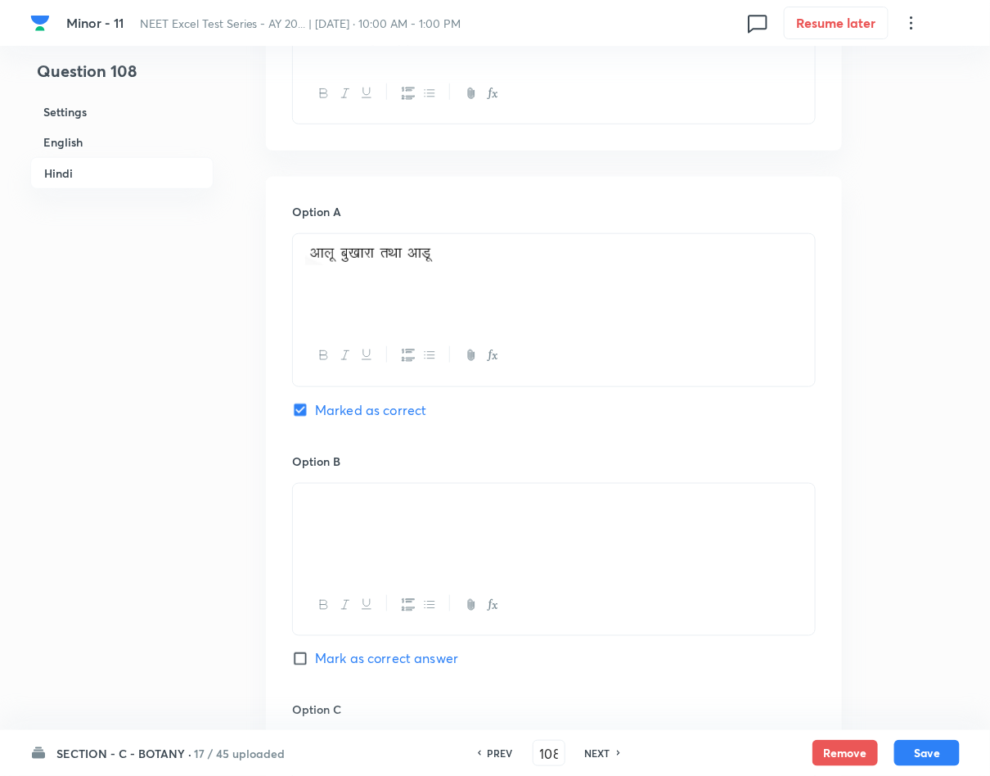
scroll to position [2209, 0]
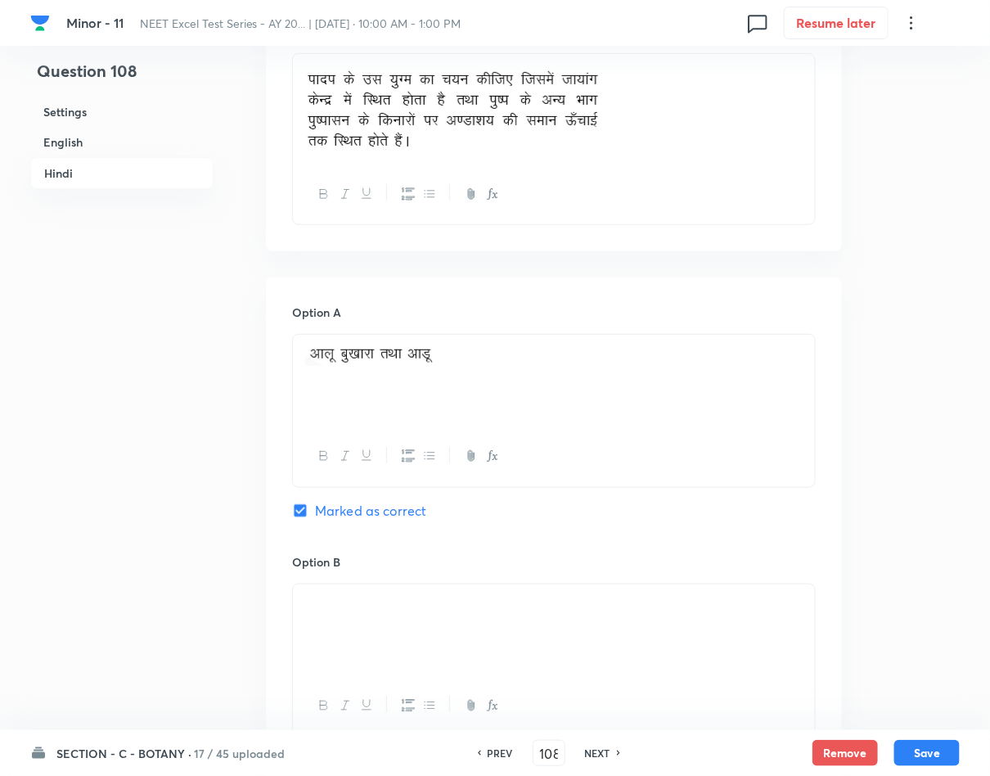
drag, startPoint x: 425, startPoint y: 371, endPoint x: 383, endPoint y: 371, distance: 42.5
click at [383, 366] on img at bounding box center [373, 354] width 137 height 21
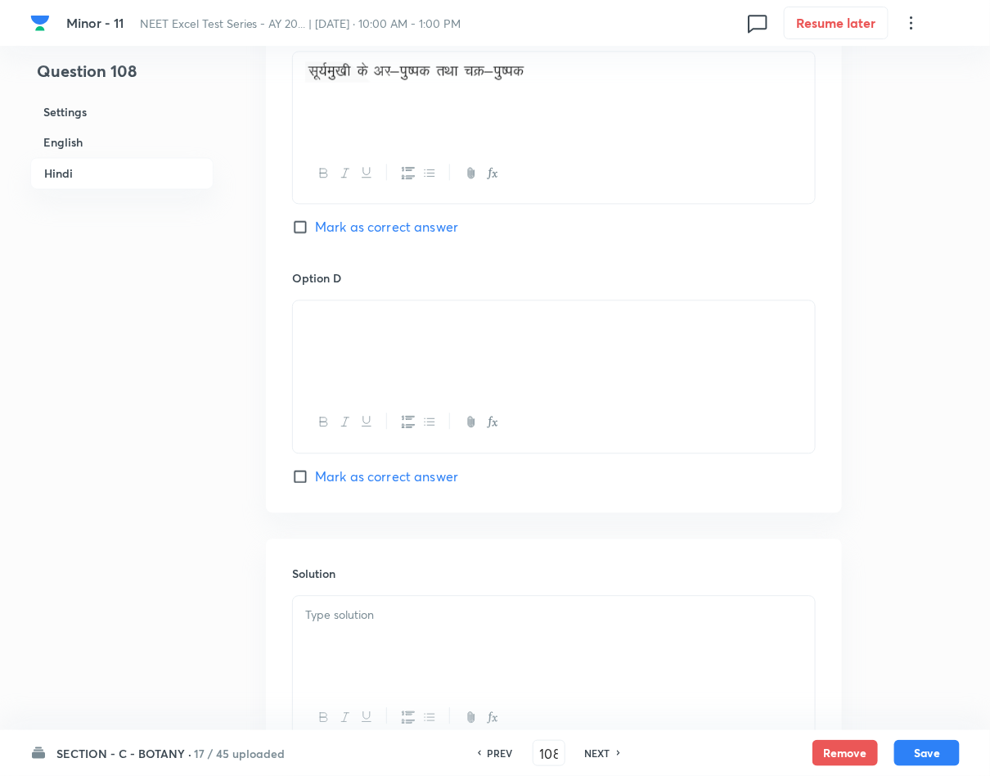
scroll to position [3142, 0]
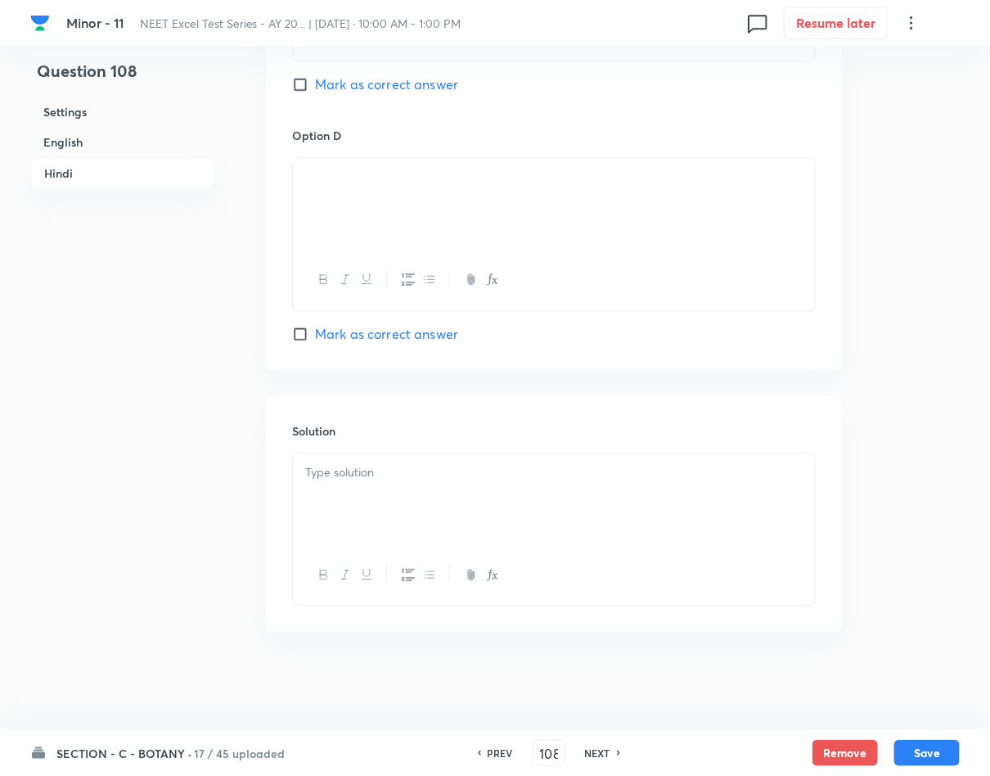
click at [398, 497] on div at bounding box center [554, 499] width 522 height 92
click at [933, 739] on button "Save" at bounding box center [926, 751] width 65 height 26
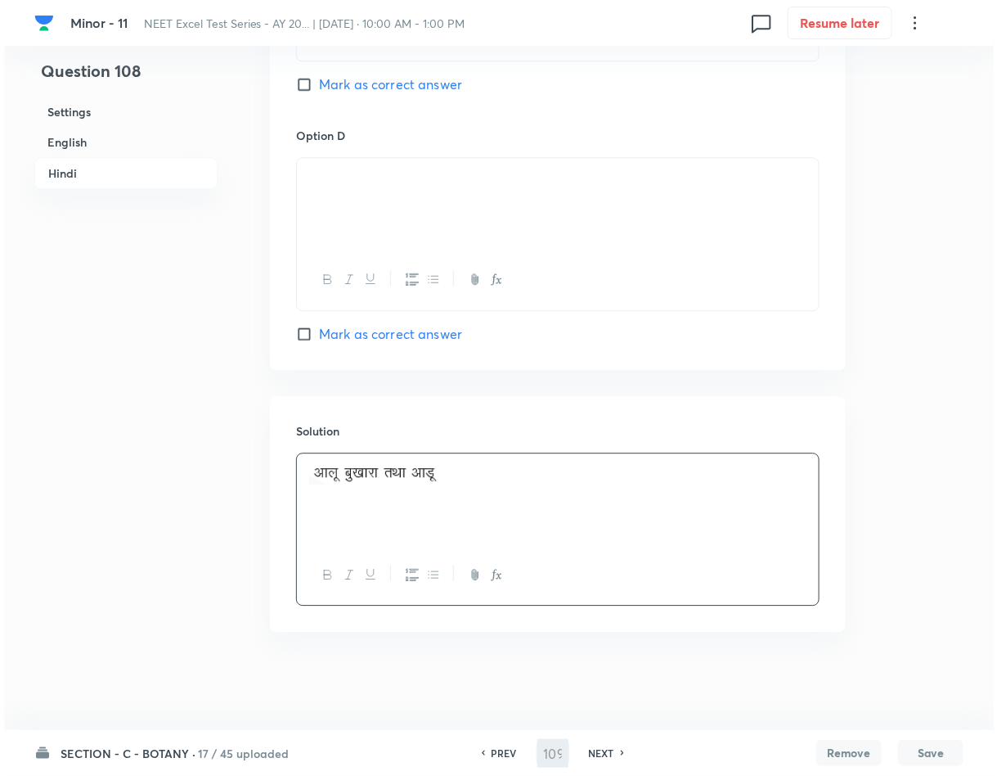
scroll to position [0, 0]
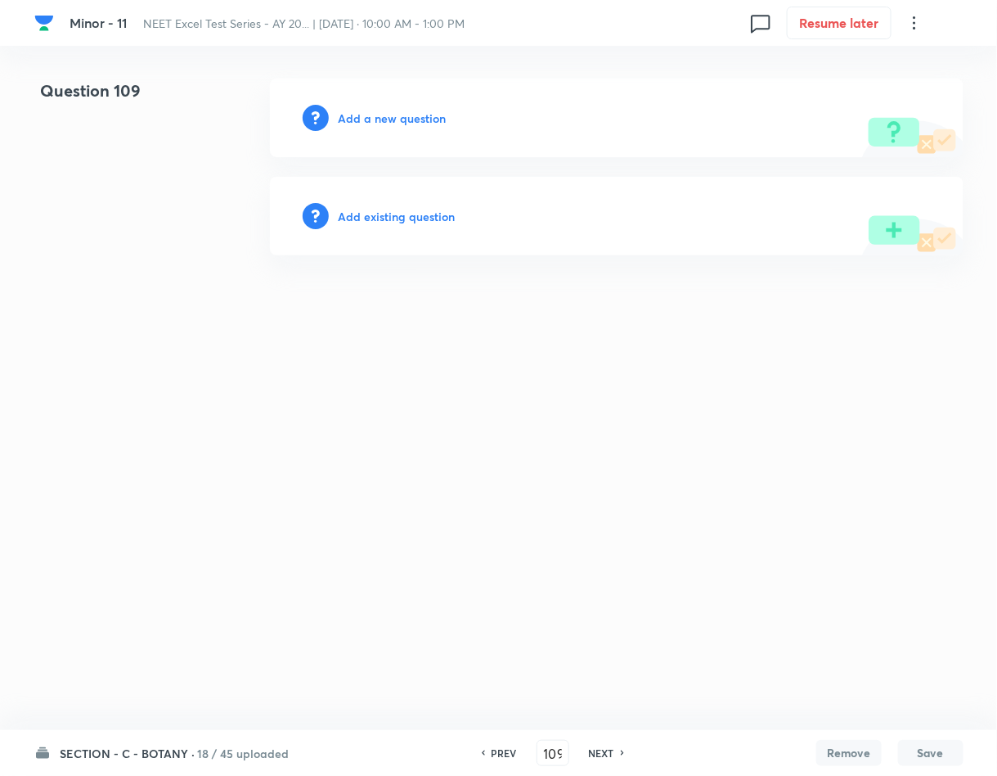
click at [381, 124] on h6 "Add a new question" at bounding box center [393, 118] width 108 height 17
click at [381, 124] on h6 "Choose a question type" at bounding box center [402, 118] width 126 height 17
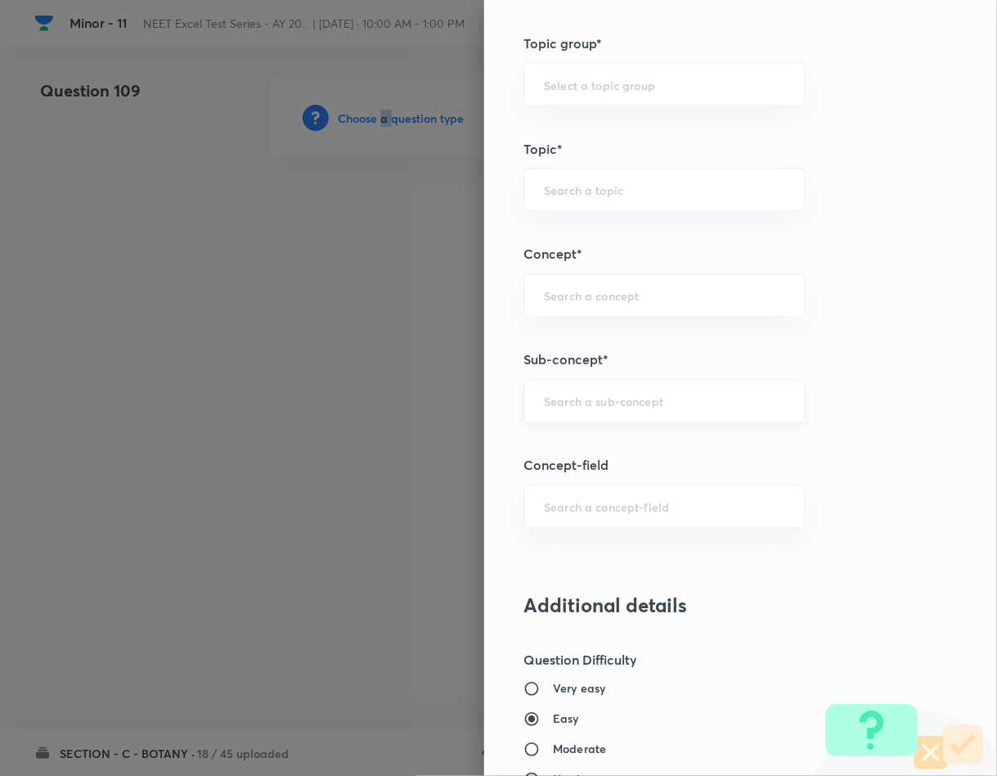
scroll to position [859, 0]
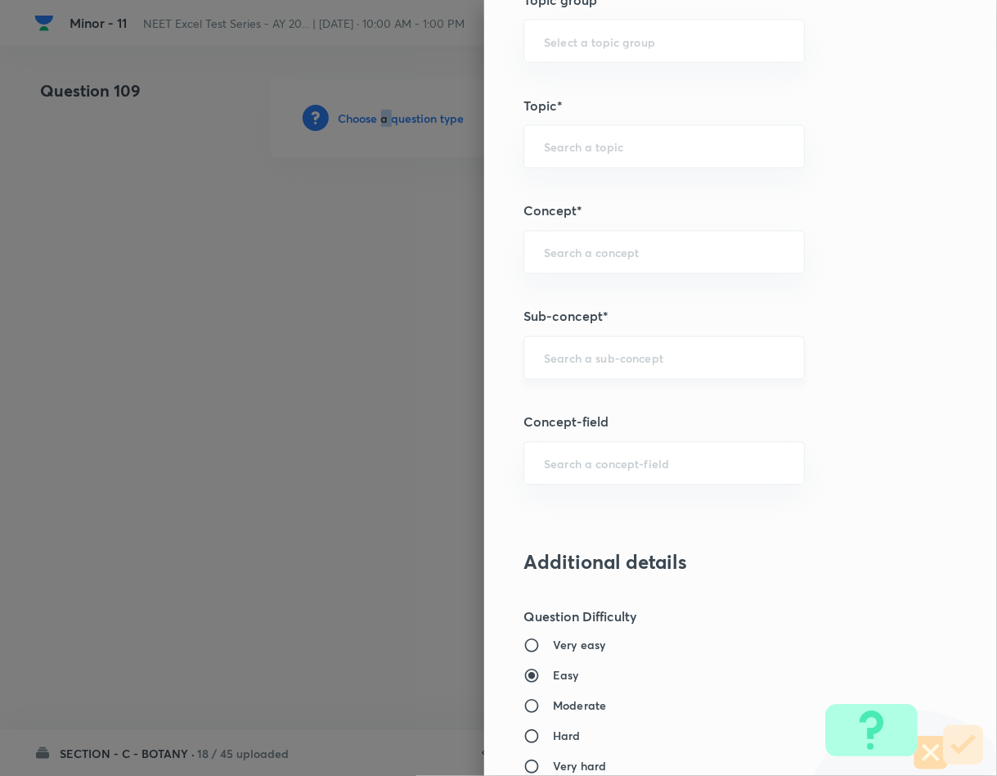
click at [568, 380] on div "​" at bounding box center [664, 357] width 281 height 43
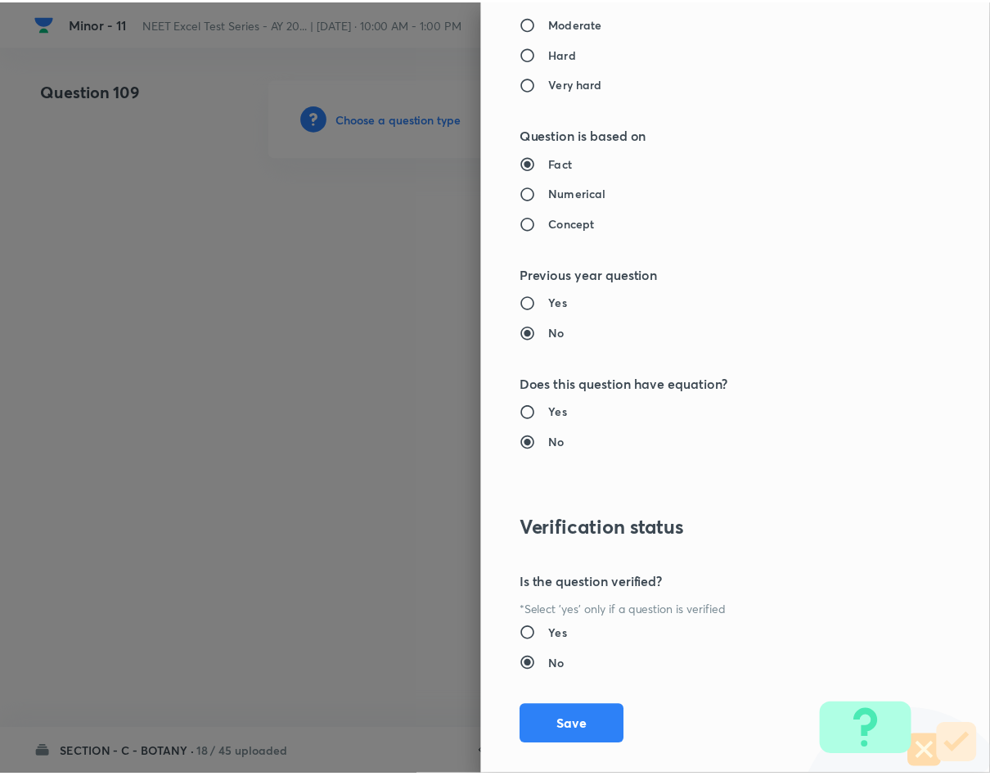
scroll to position [1569, 0]
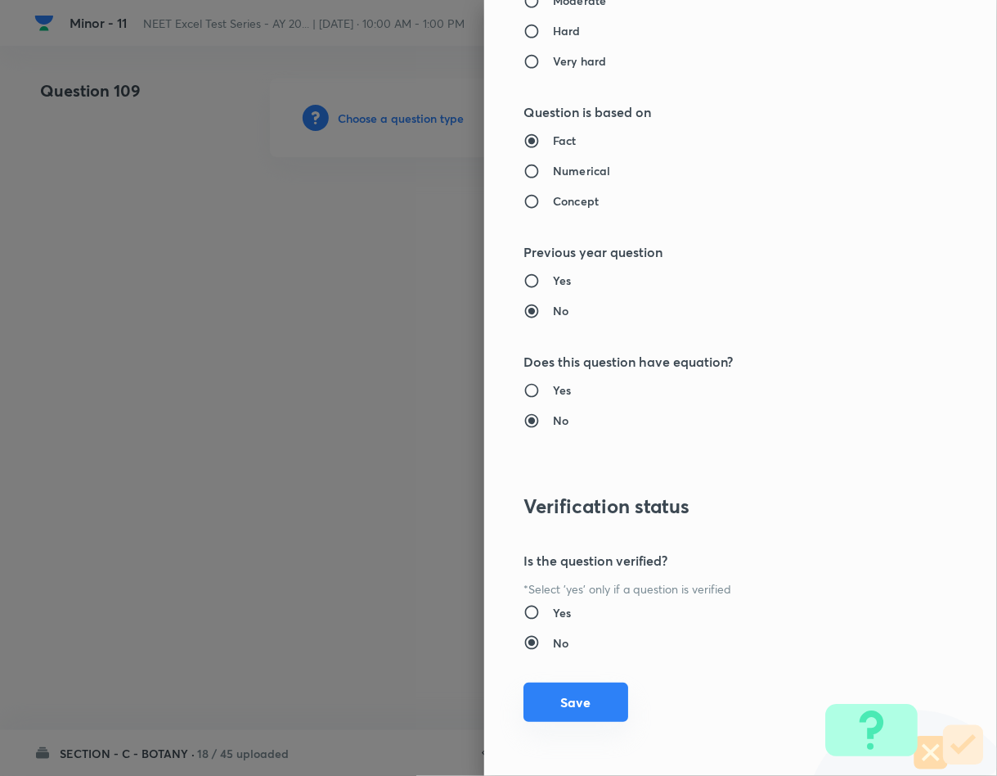
click at [563, 719] on button "Save" at bounding box center [576, 701] width 105 height 39
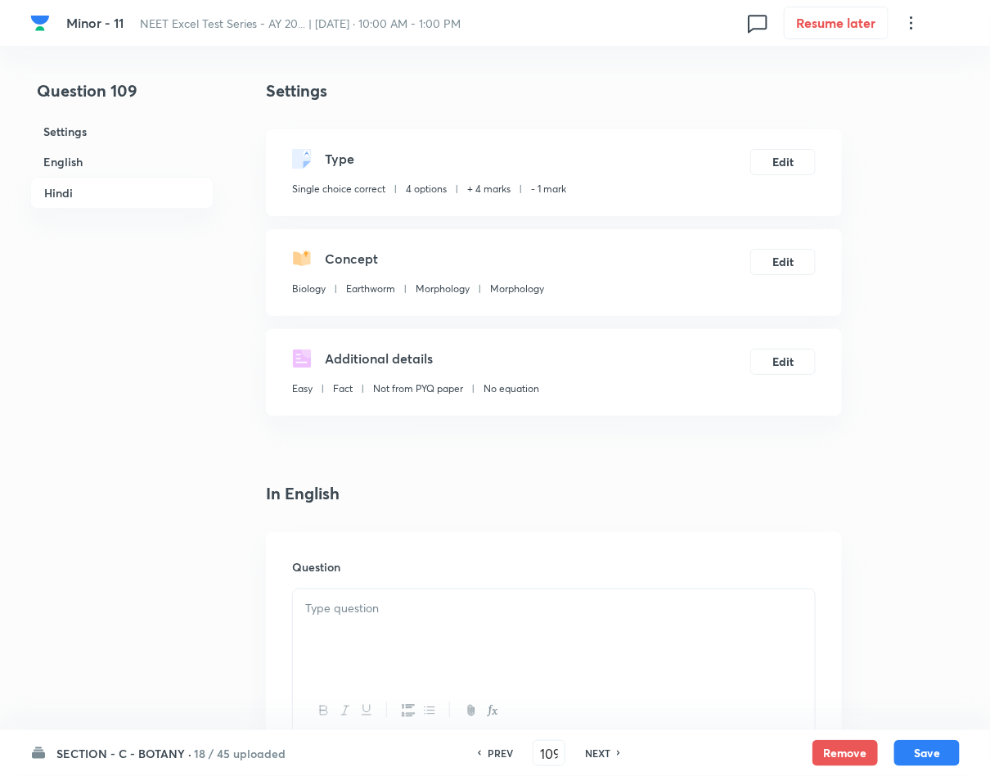
click at [511, 651] on div at bounding box center [554, 635] width 522 height 92
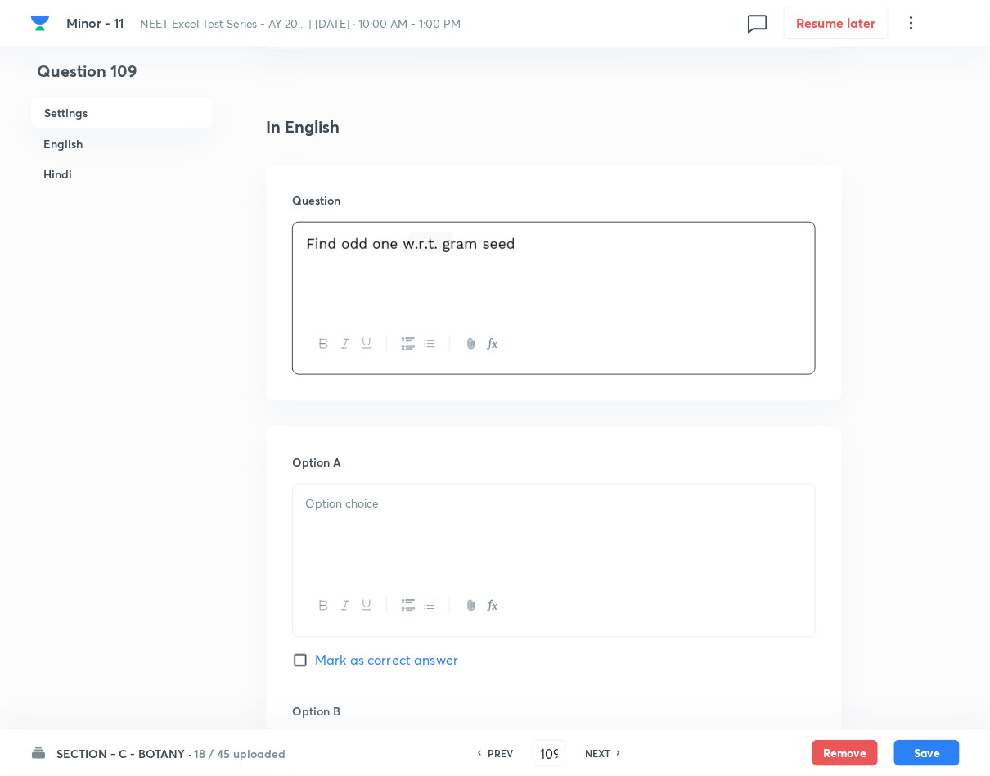
scroll to position [368, 0]
click at [390, 506] on p at bounding box center [553, 501] width 497 height 19
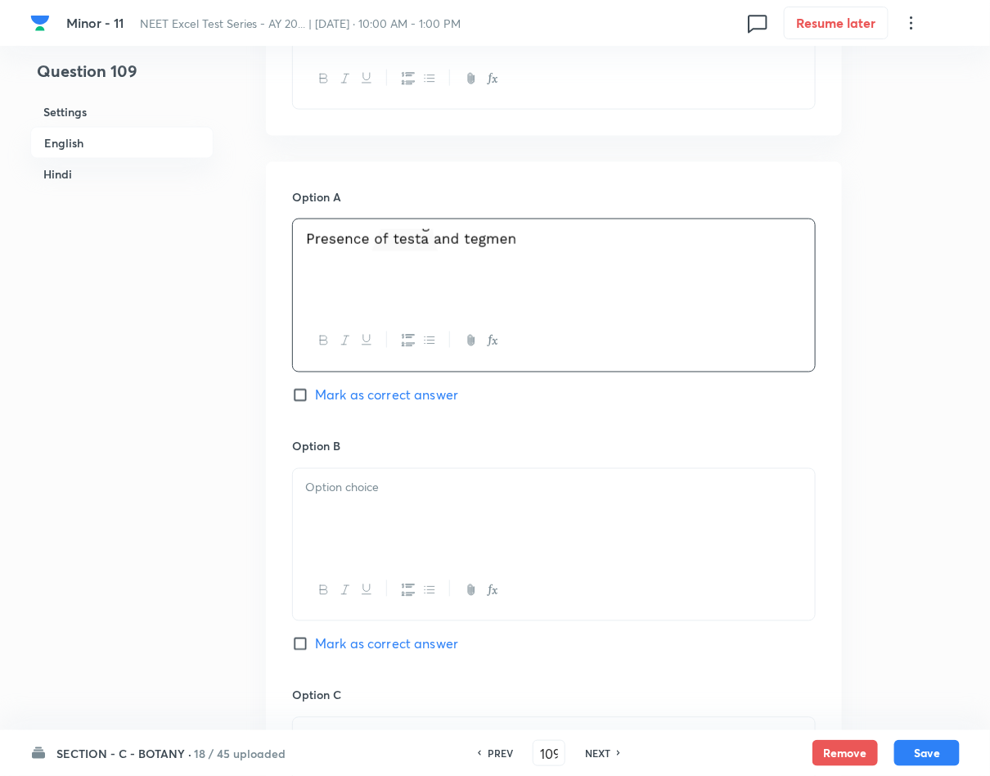
scroll to position [736, 0]
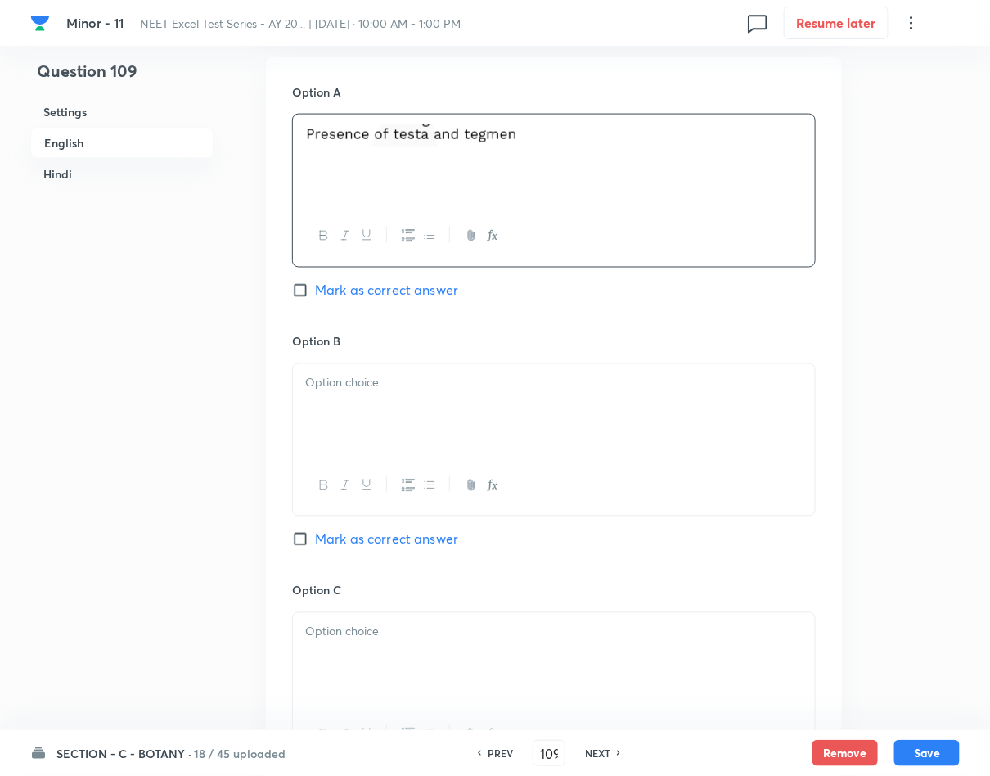
click at [317, 420] on div at bounding box center [554, 410] width 522 height 92
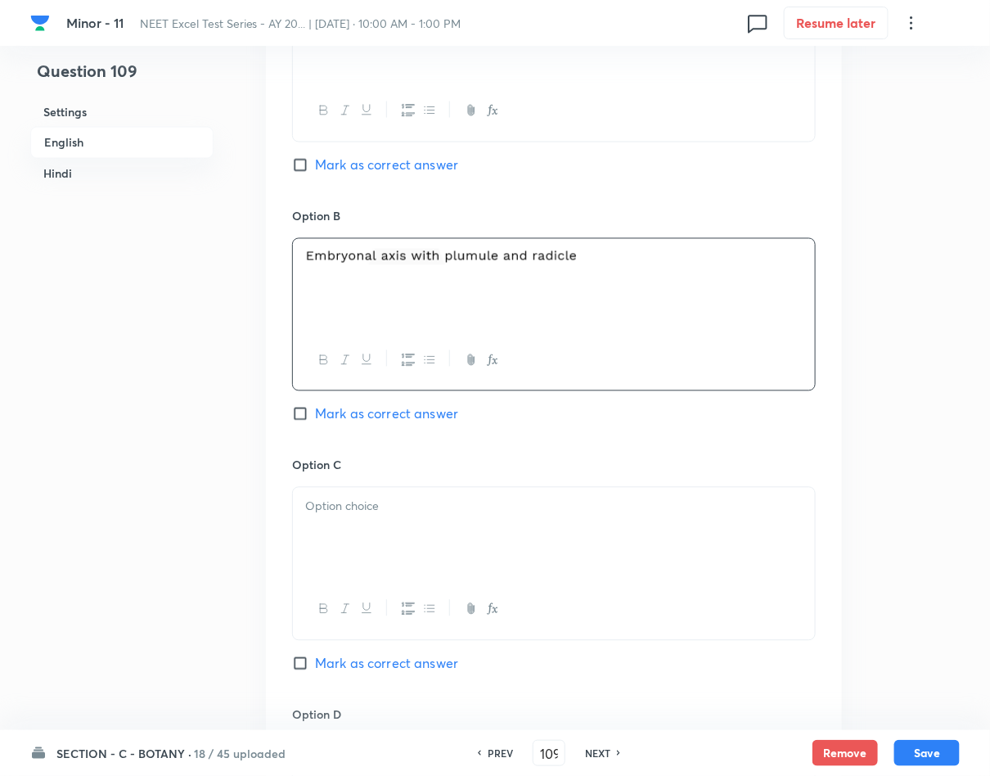
scroll to position [982, 0]
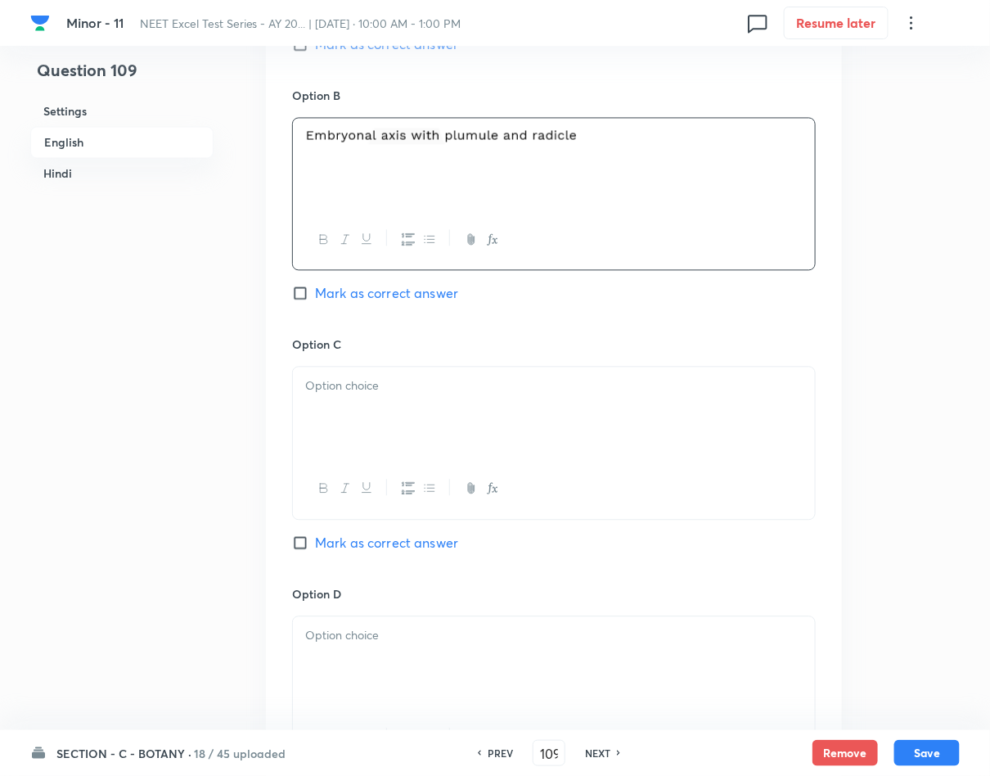
click at [531, 422] on div at bounding box center [554, 413] width 522 height 92
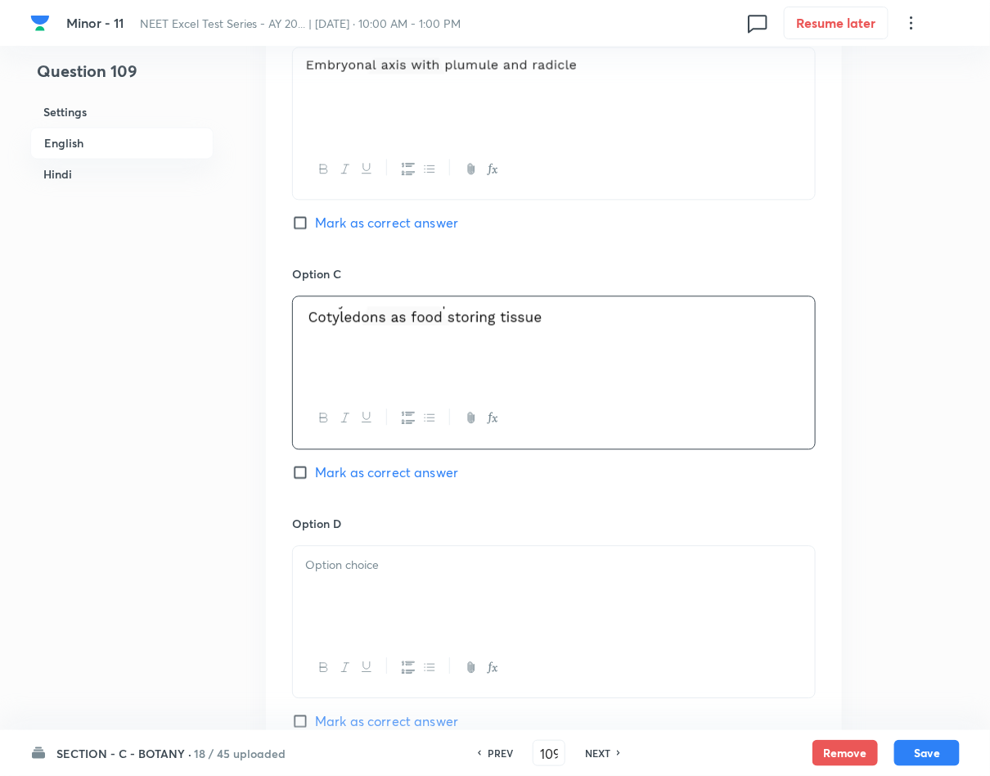
scroll to position [1227, 0]
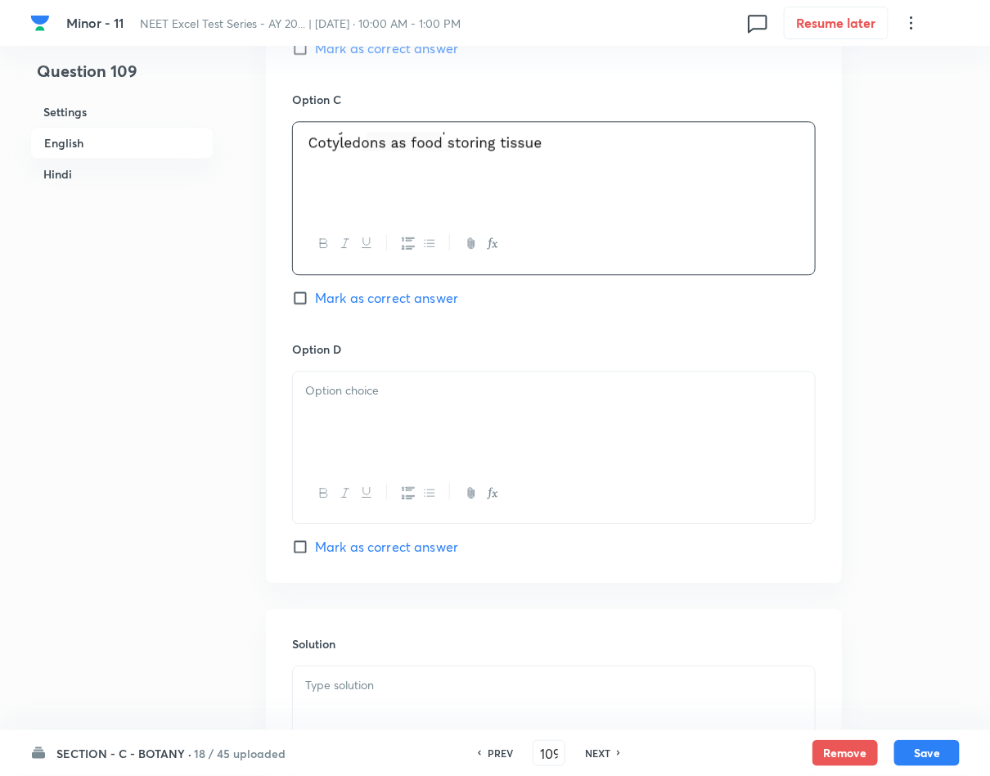
click at [429, 484] on button "button" at bounding box center [428, 493] width 21 height 20
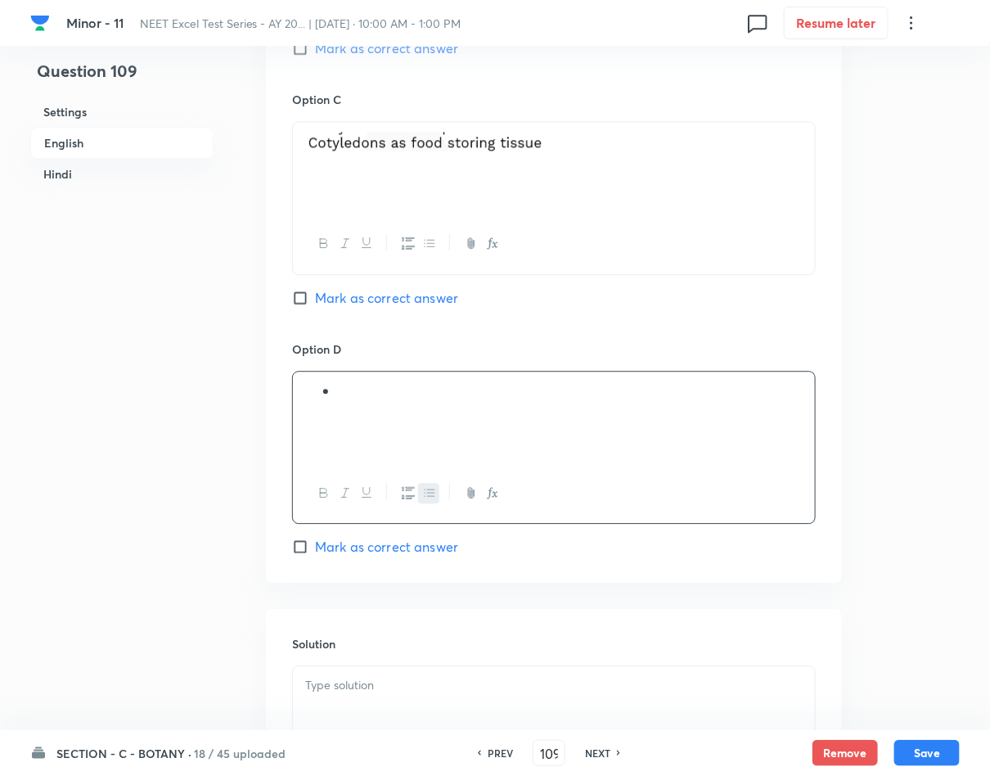
click at [432, 422] on div at bounding box center [554, 417] width 522 height 92
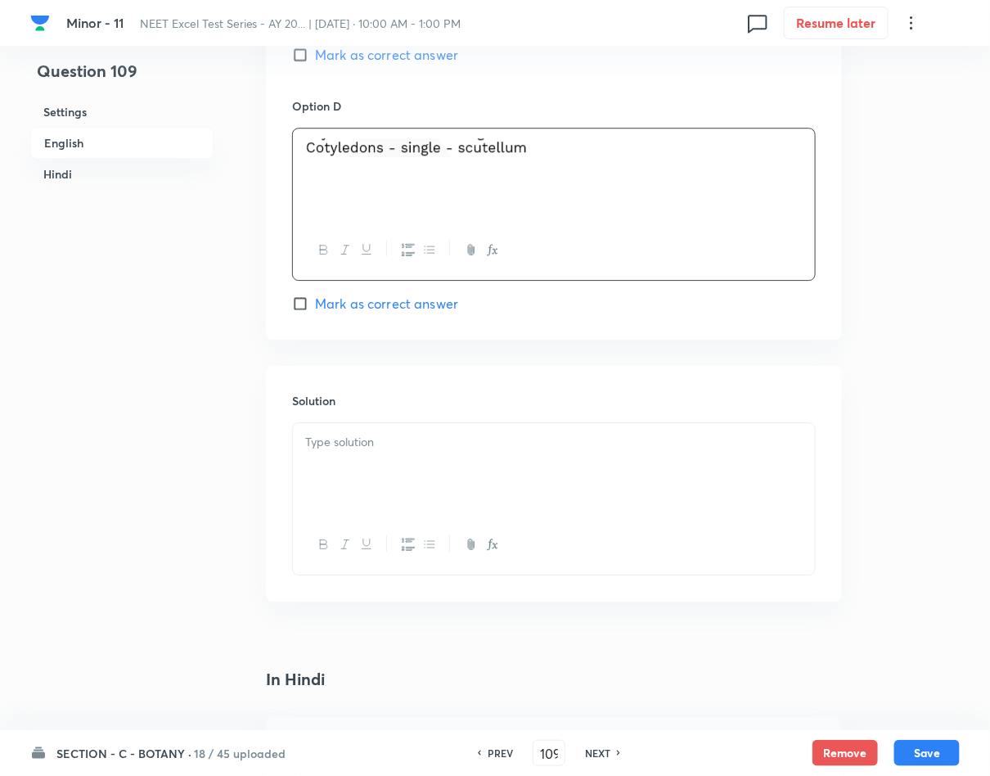
scroll to position [1472, 0]
click at [339, 433] on div at bounding box center [554, 466] width 522 height 92
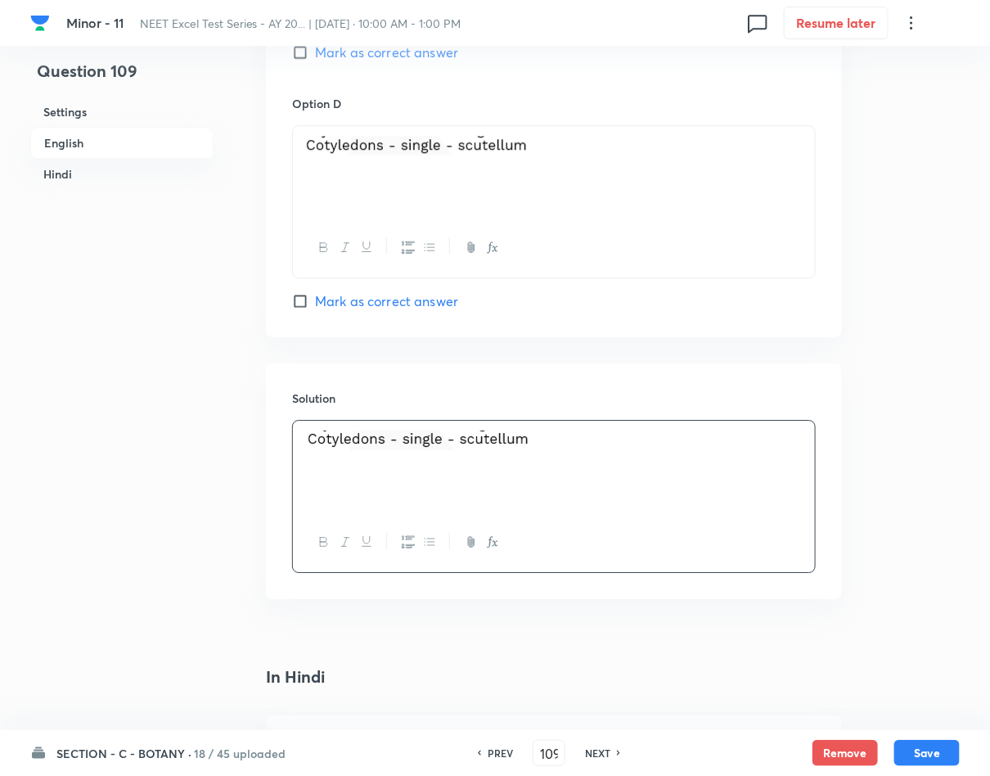
click at [353, 300] on span "Mark as correct answer" at bounding box center [386, 301] width 143 height 20
click at [315, 300] on input "Mark as correct answer" at bounding box center [303, 301] width 23 height 16
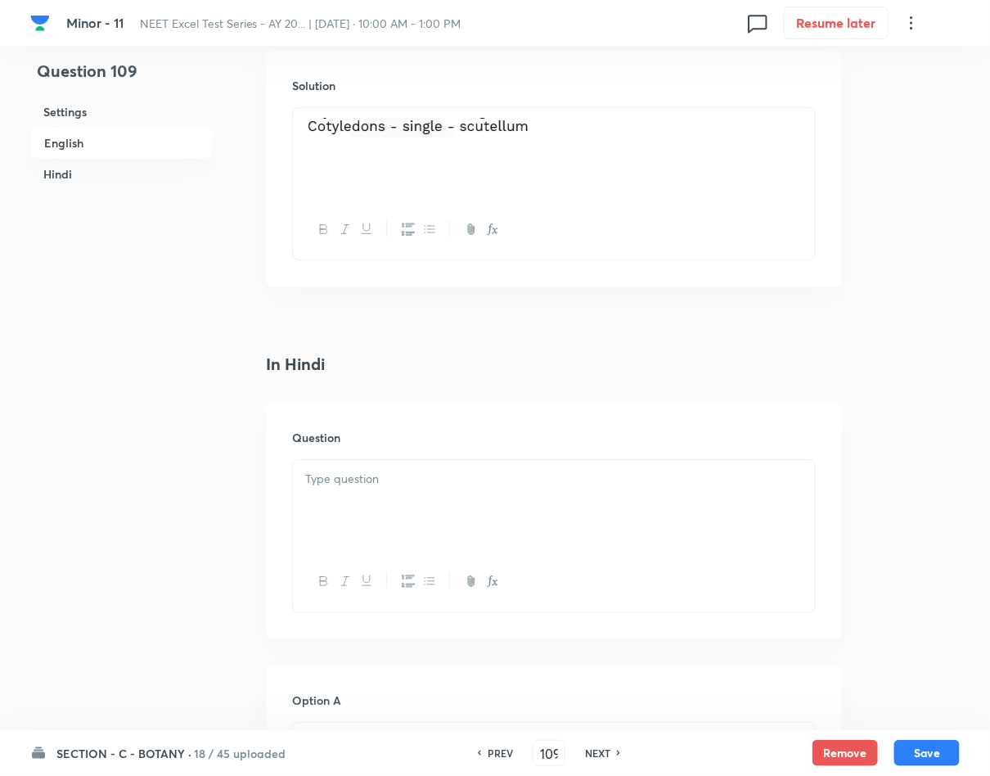
scroll to position [1841, 0]
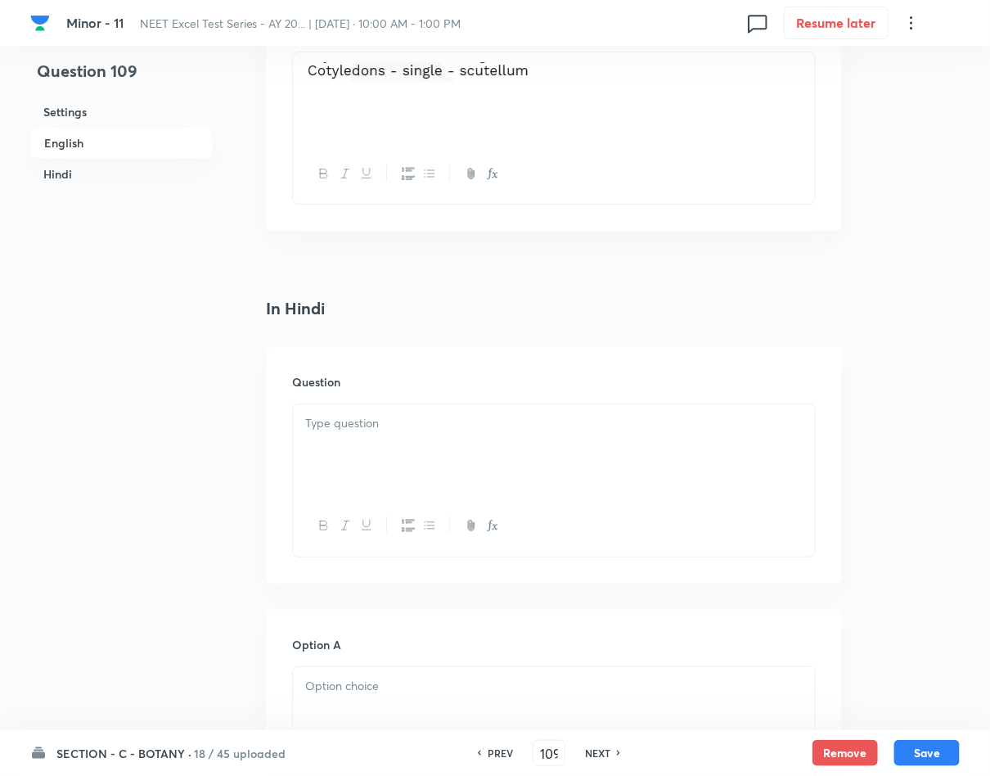
click at [401, 456] on div at bounding box center [554, 450] width 522 height 92
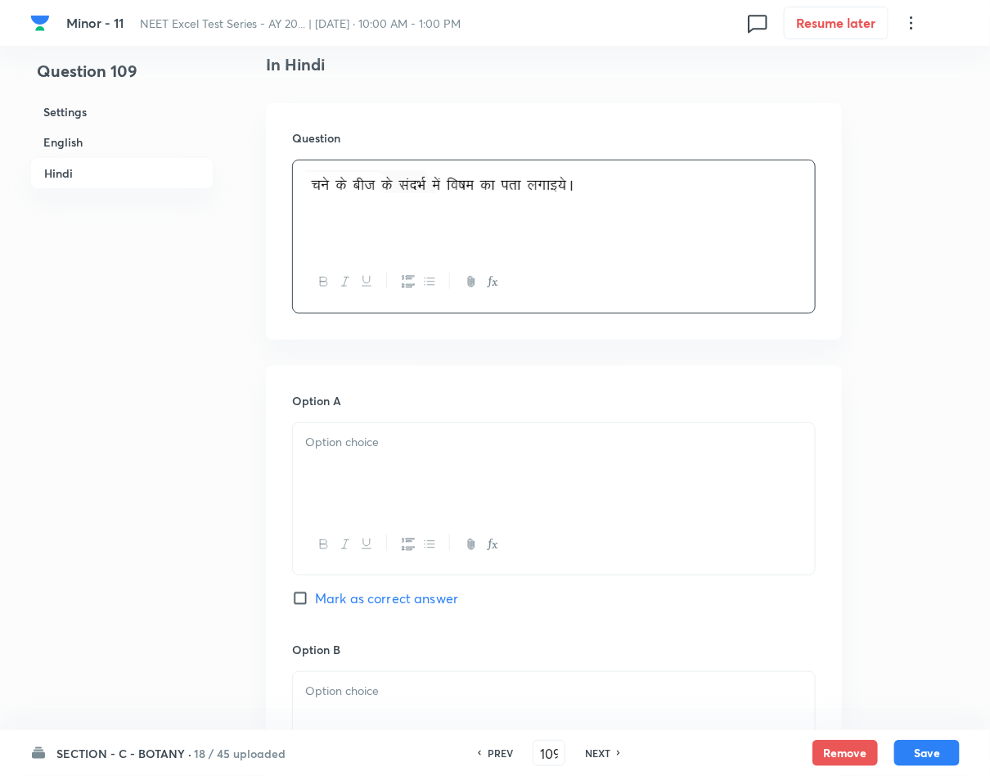
scroll to position [2086, 0]
click at [536, 440] on p at bounding box center [553, 440] width 497 height 19
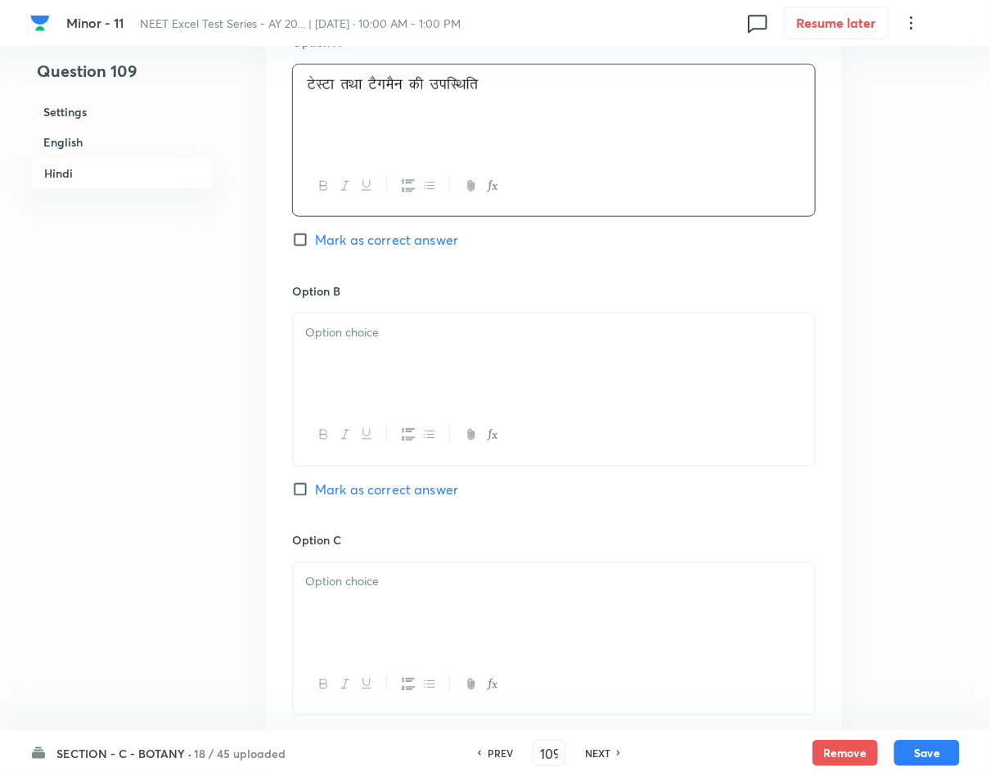
scroll to position [2454, 0]
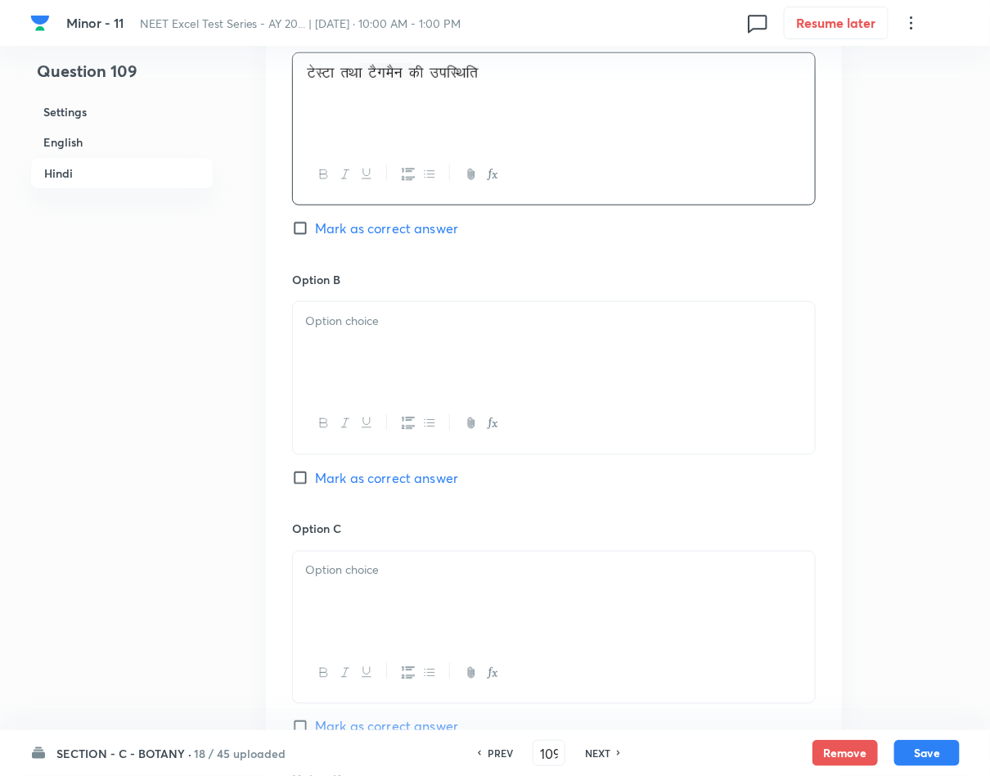
click at [352, 351] on div at bounding box center [554, 348] width 522 height 92
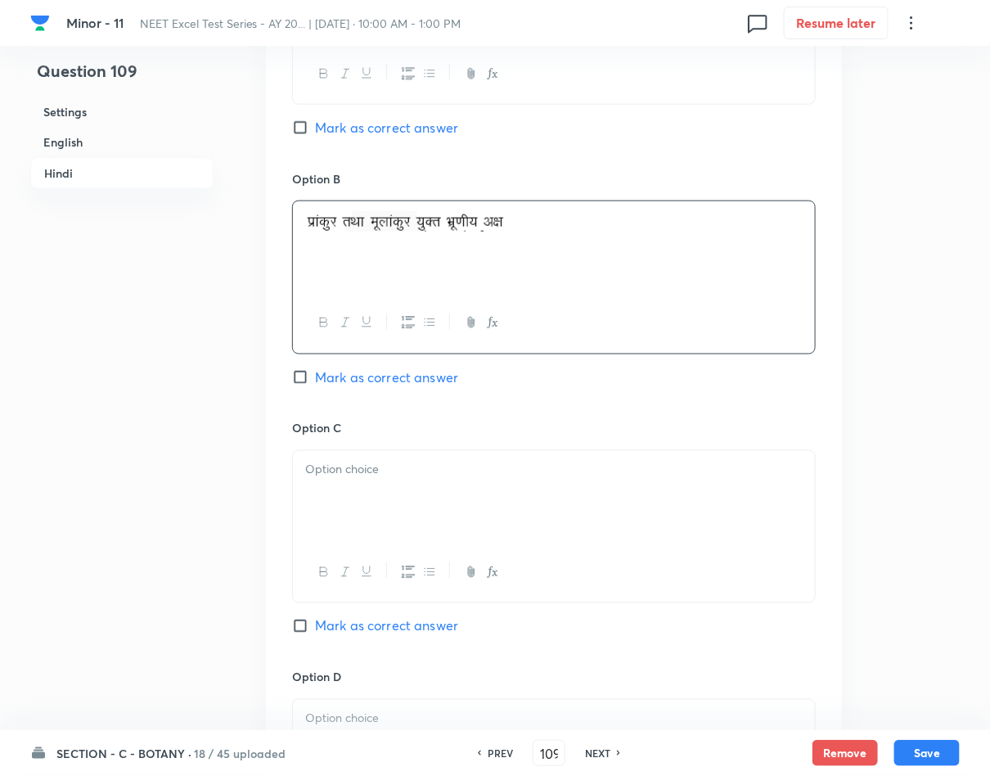
scroll to position [2700, 0]
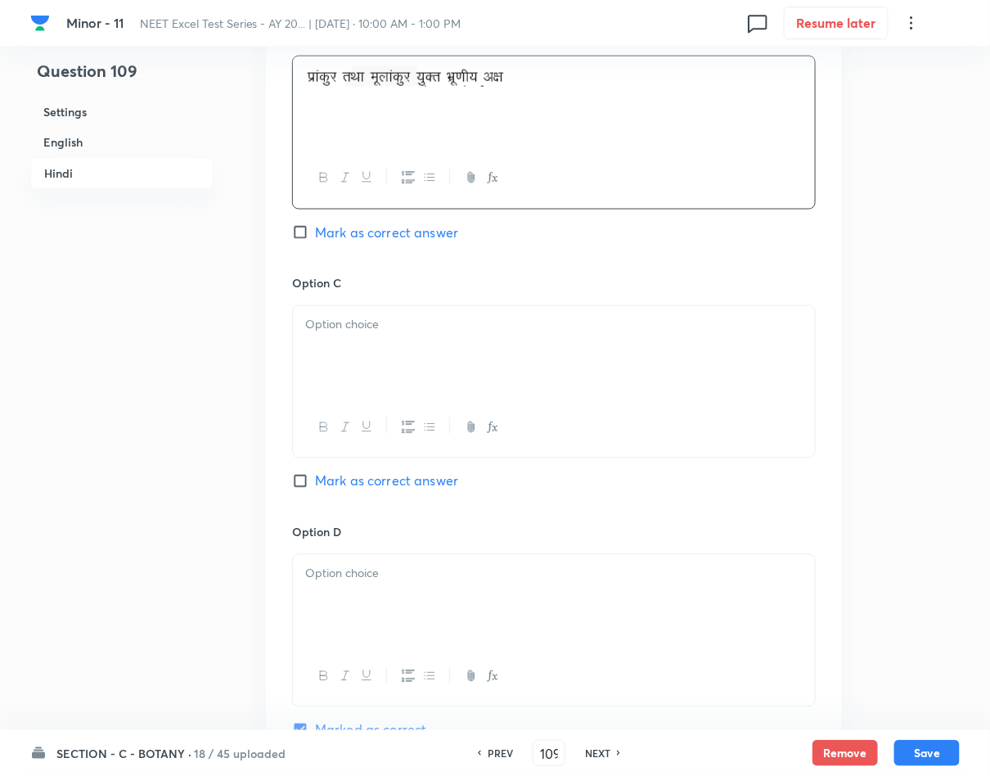
click at [410, 373] on div at bounding box center [554, 352] width 522 height 92
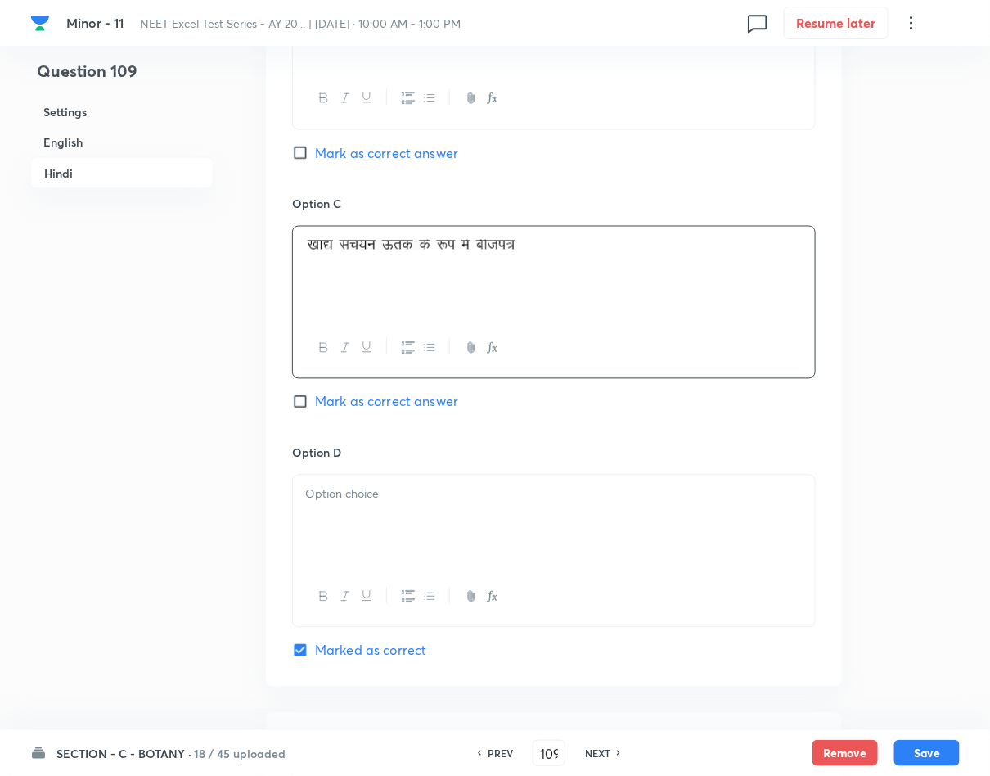
scroll to position [2822, 0]
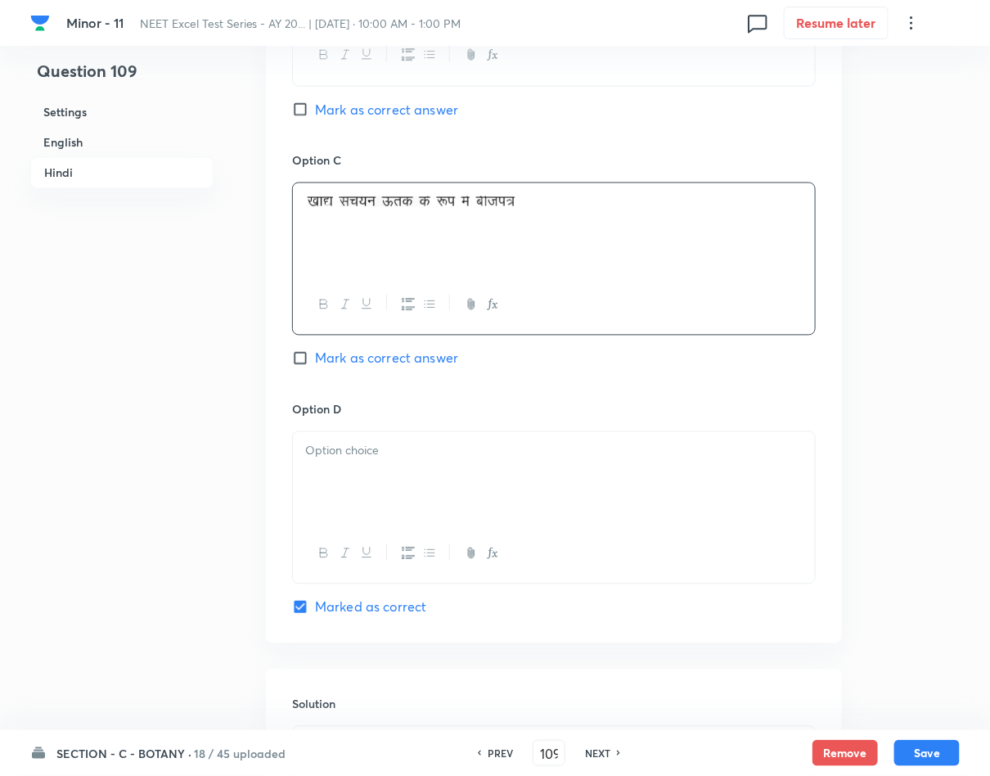
click at [541, 461] on p at bounding box center [553, 451] width 497 height 19
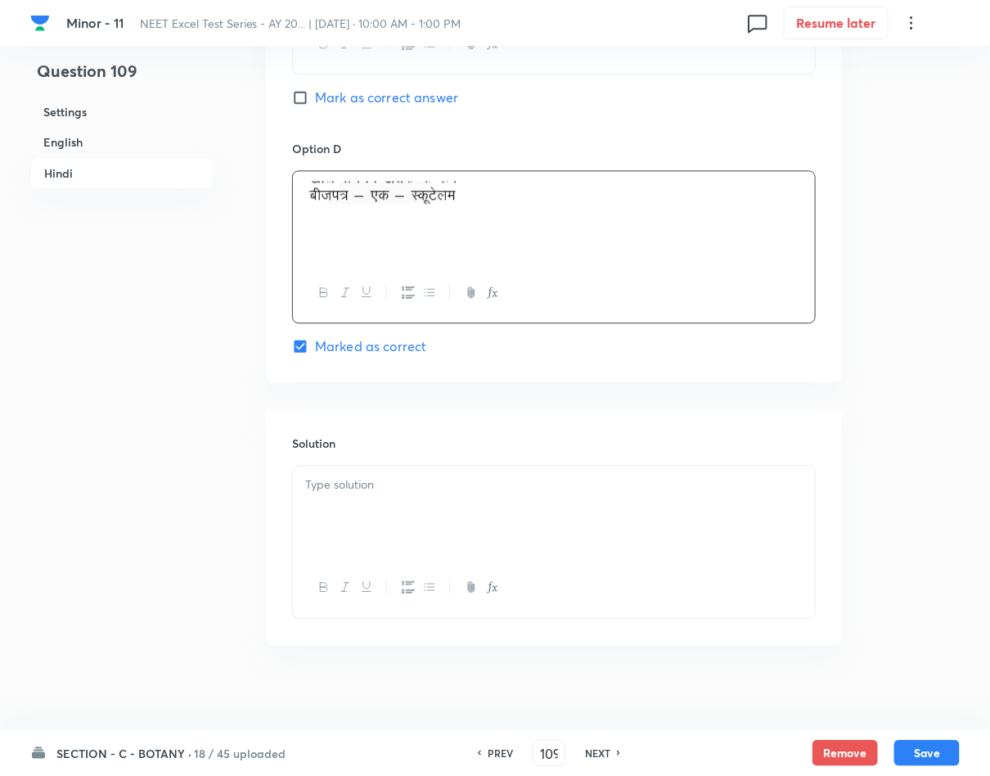
scroll to position [3104, 0]
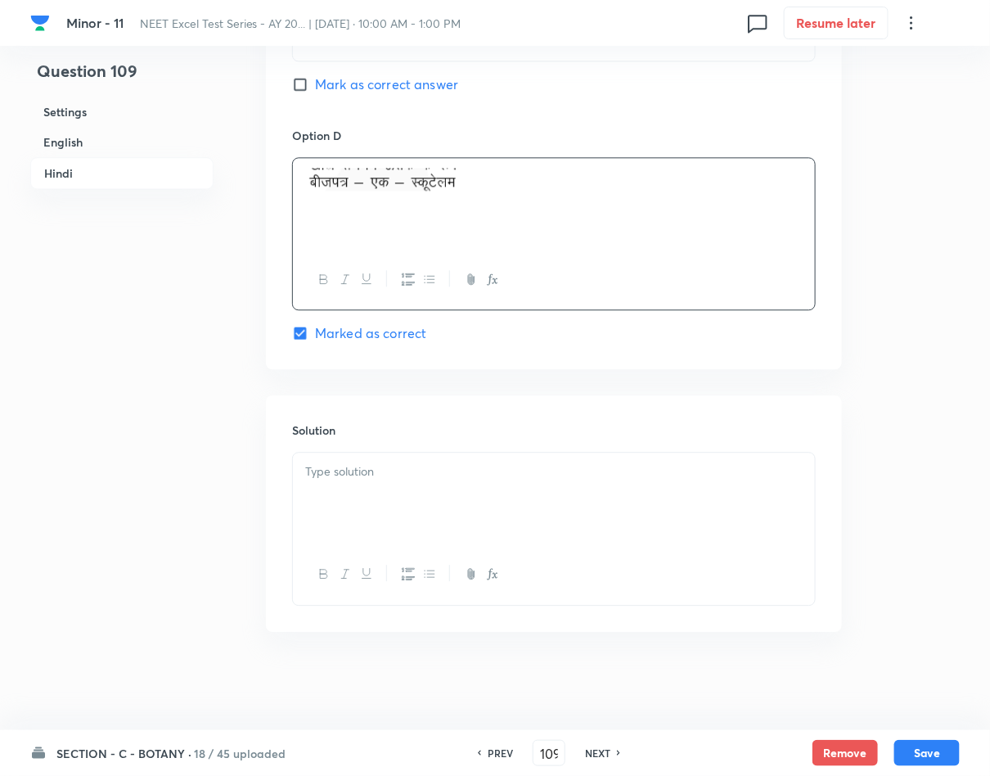
click at [388, 494] on div at bounding box center [554, 498] width 522 height 92
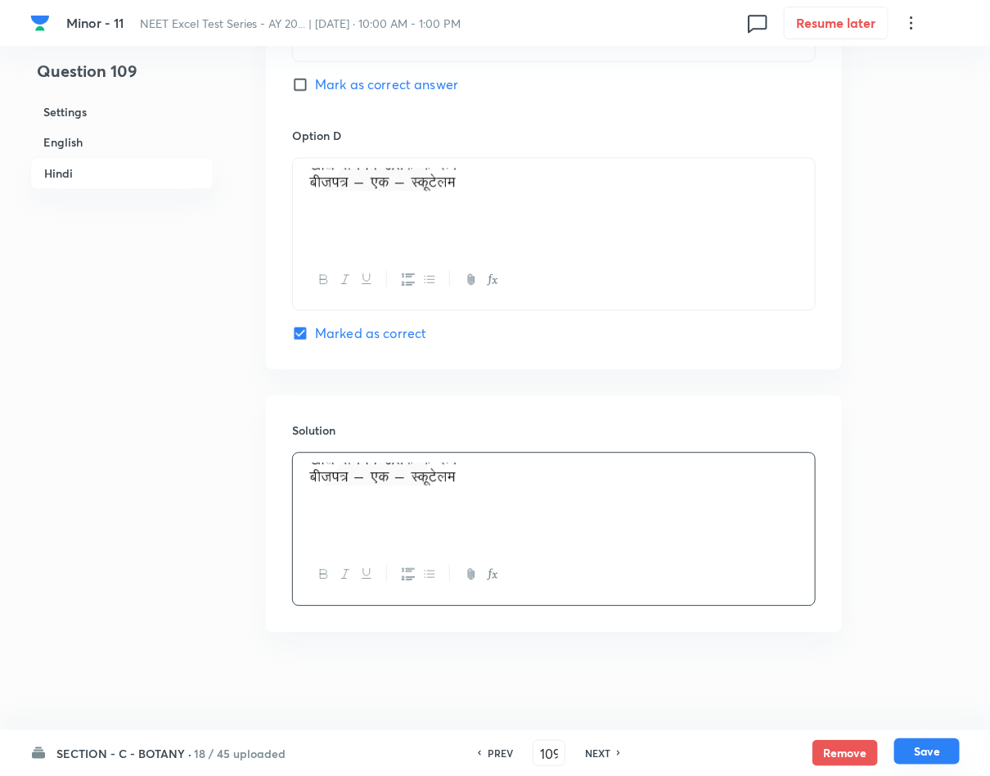
click at [920, 742] on button "Save" at bounding box center [926, 751] width 65 height 26
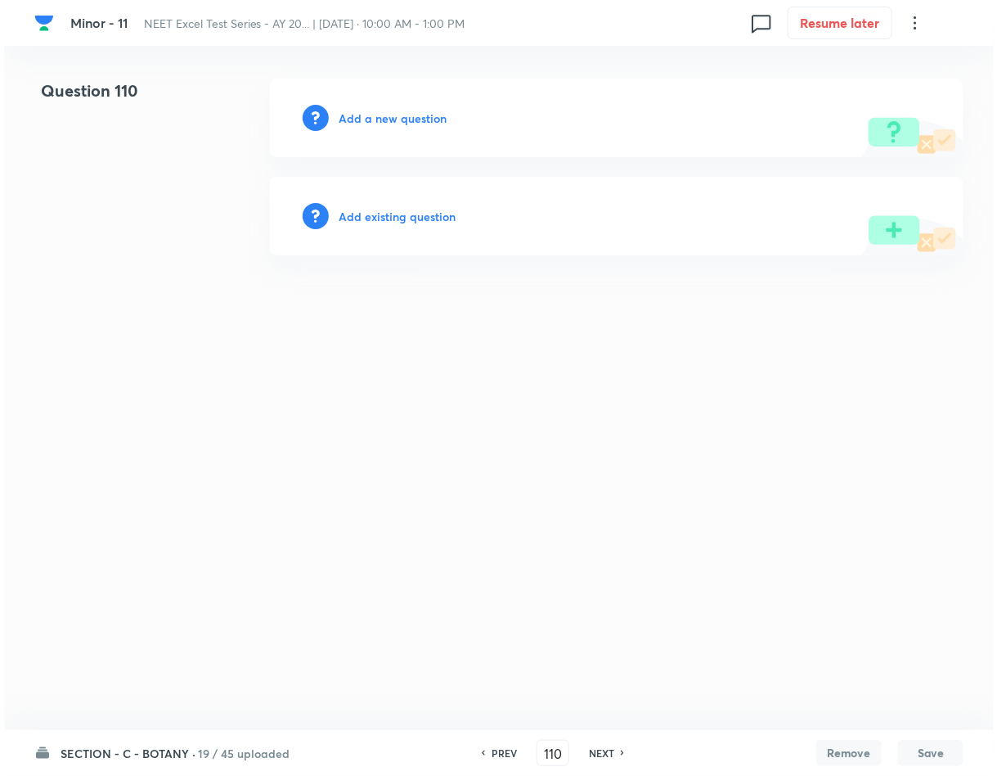
scroll to position [0, 0]
click at [379, 116] on h6 "Add a new question" at bounding box center [393, 118] width 108 height 17
click at [379, 116] on h6 "Choose a question type" at bounding box center [402, 118] width 126 height 17
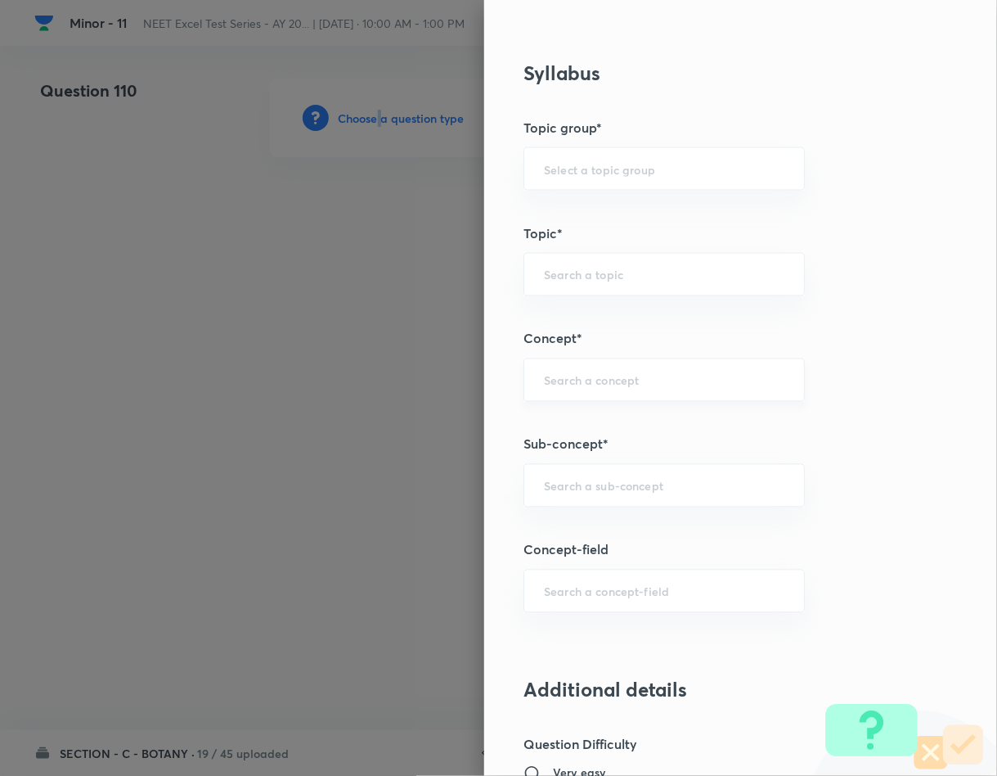
scroll to position [736, 0]
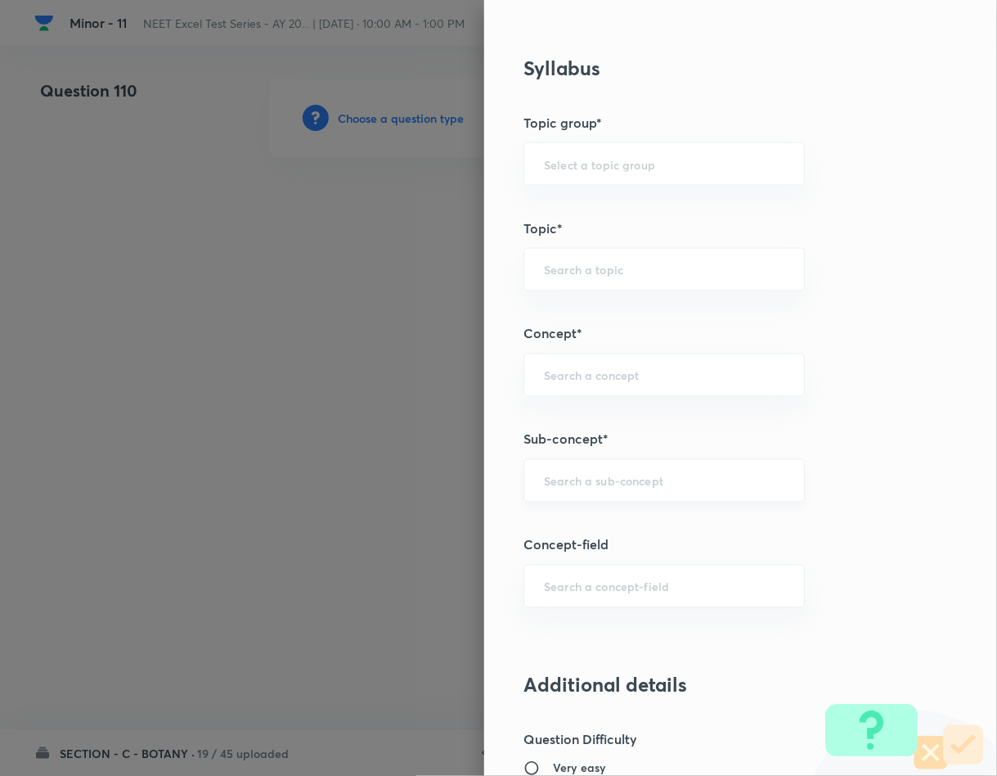
click at [551, 477] on input "text" at bounding box center [664, 481] width 241 height 16
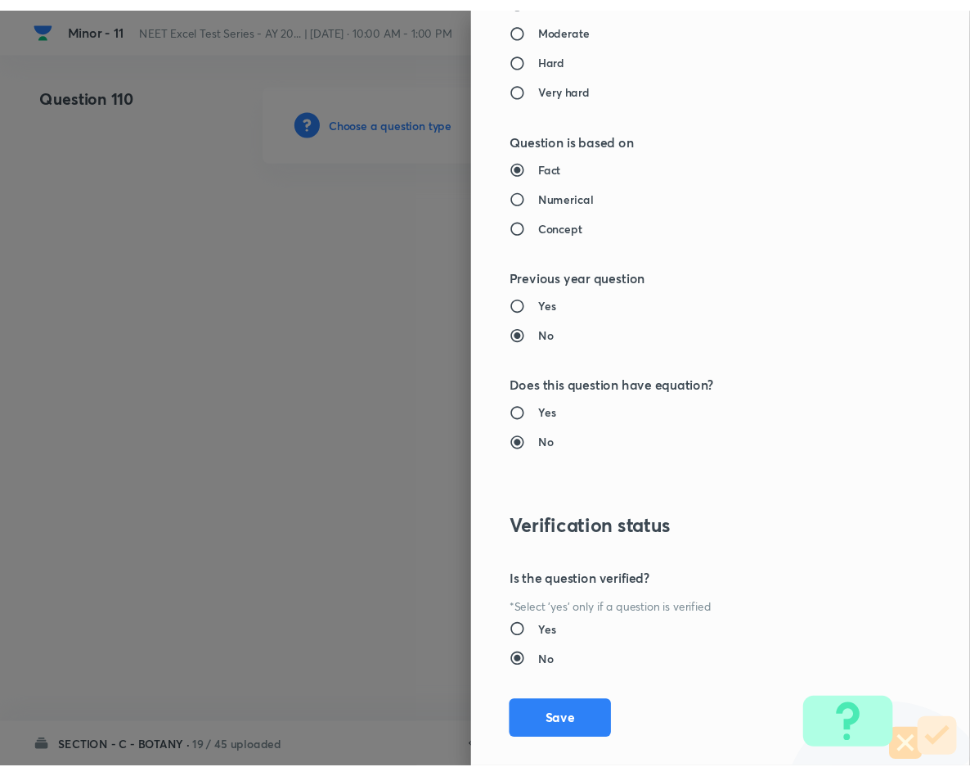
scroll to position [1569, 0]
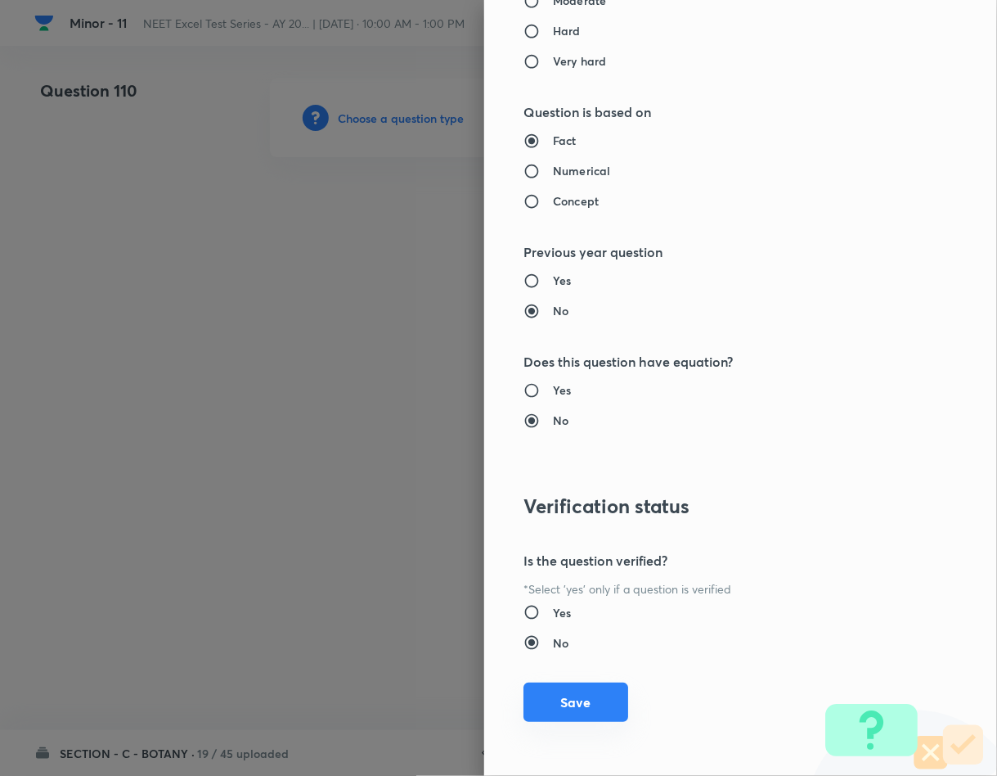
click at [564, 697] on button "Save" at bounding box center [576, 701] width 105 height 39
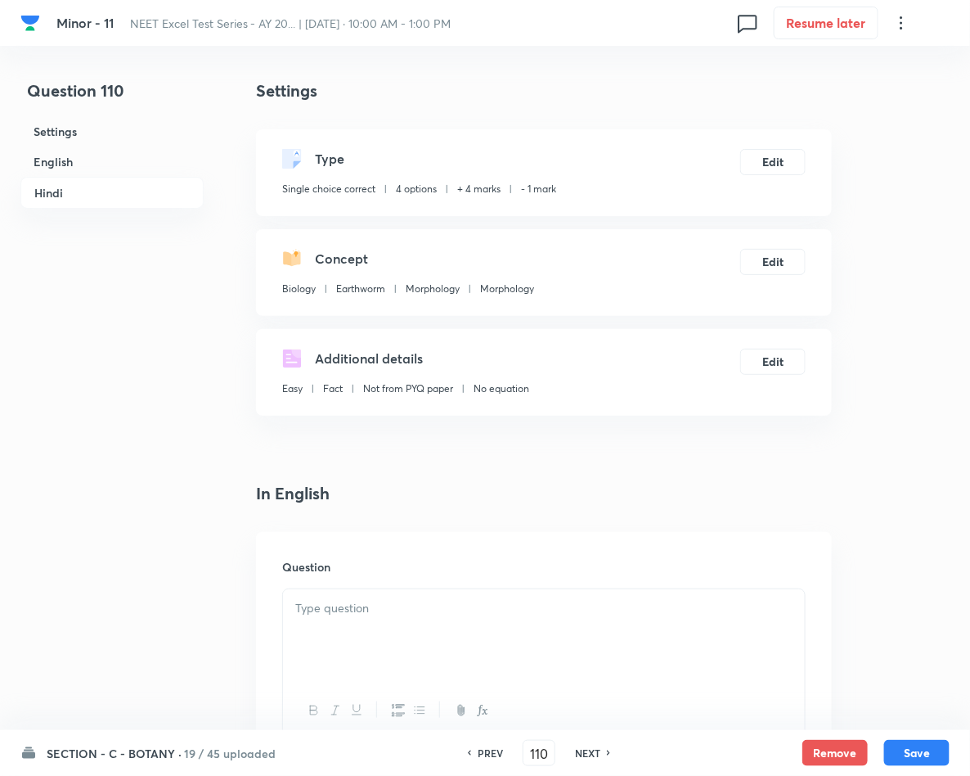
click at [358, 634] on div at bounding box center [544, 635] width 522 height 92
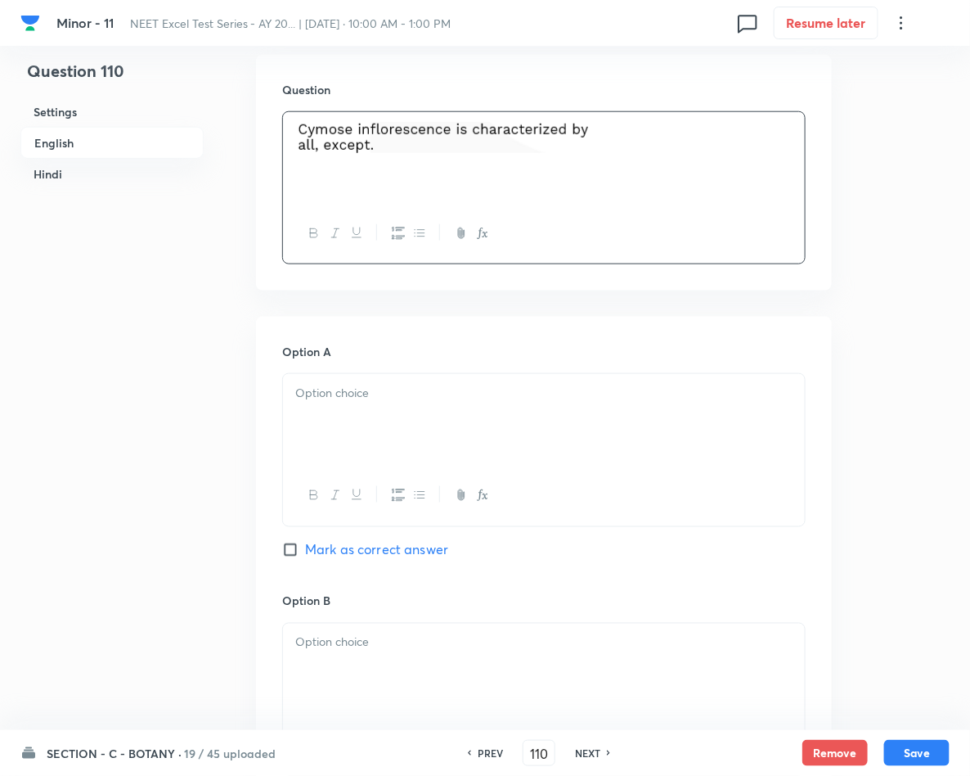
scroll to position [491, 0]
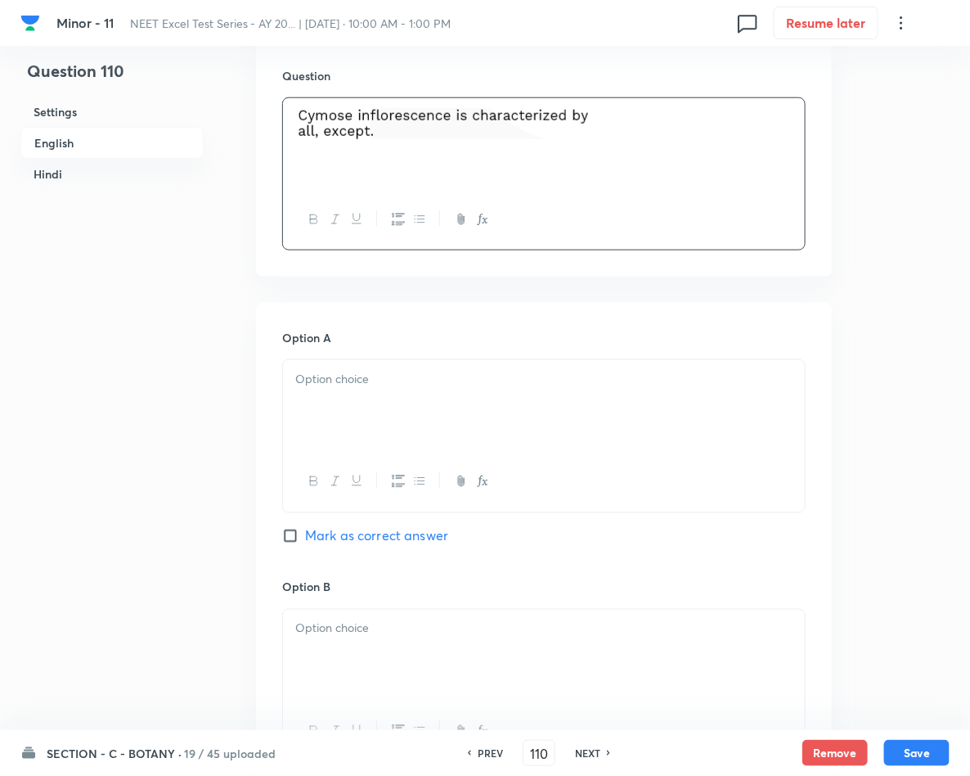
click at [347, 388] on p at bounding box center [543, 379] width 497 height 19
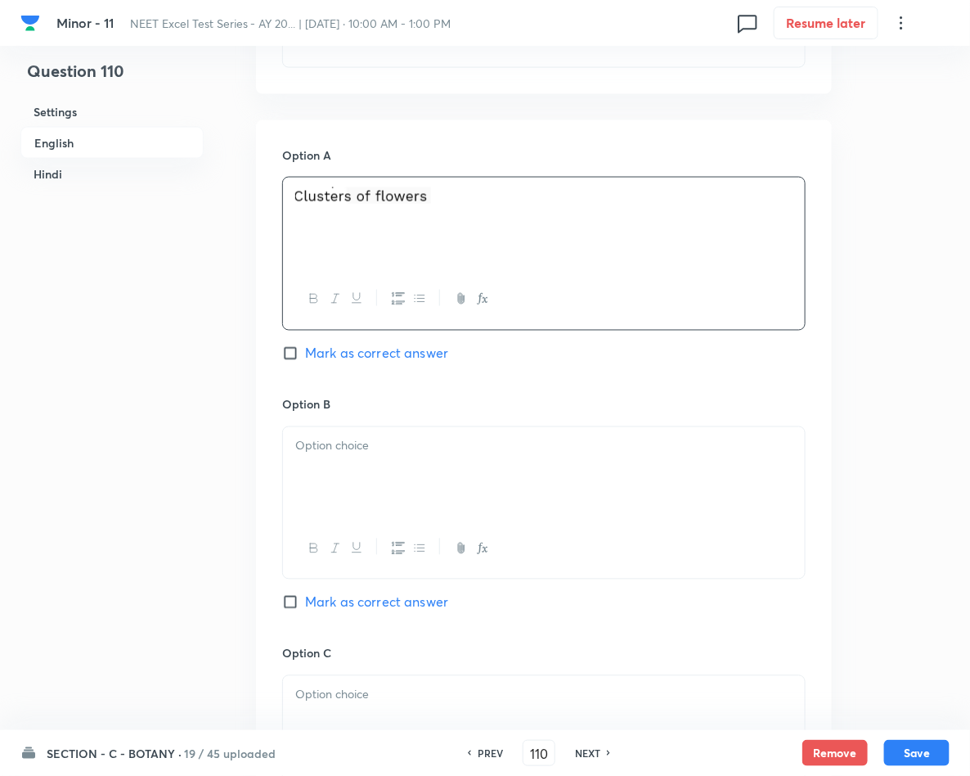
scroll to position [859, 0]
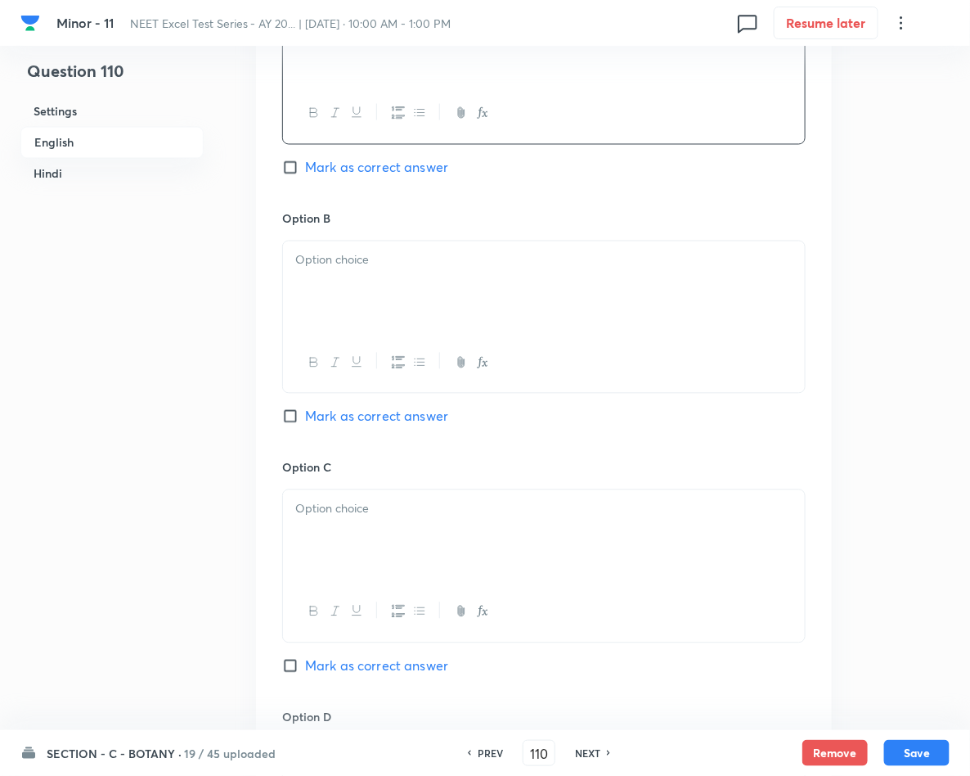
click at [402, 315] on div at bounding box center [544, 287] width 522 height 92
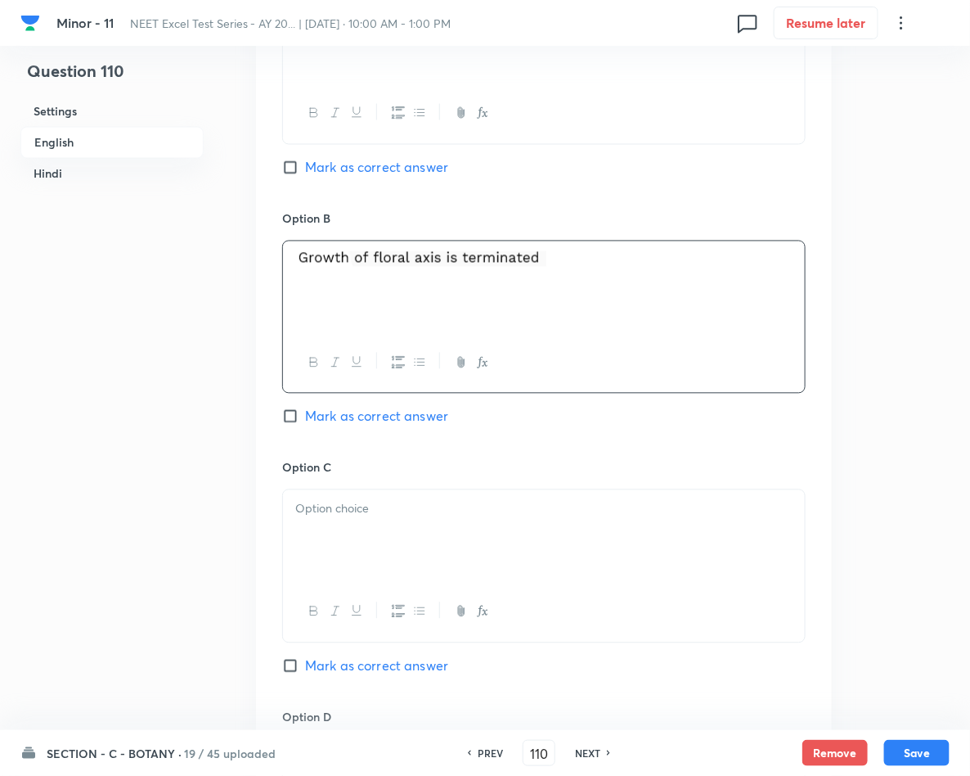
click at [479, 546] on div at bounding box center [544, 536] width 522 height 92
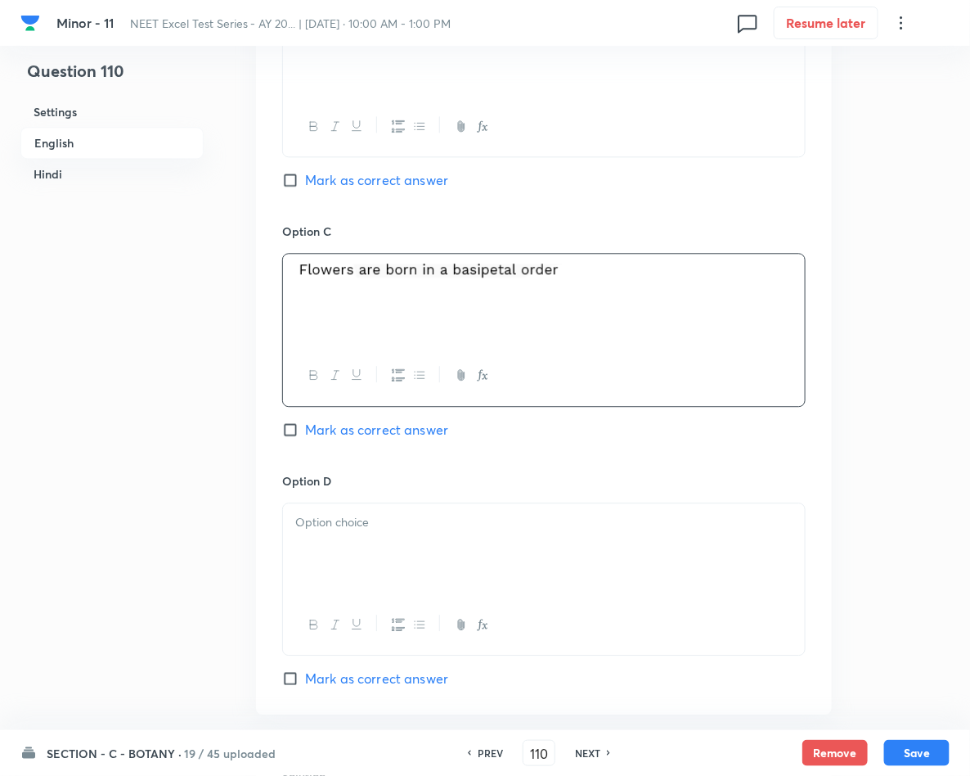
scroll to position [1104, 0]
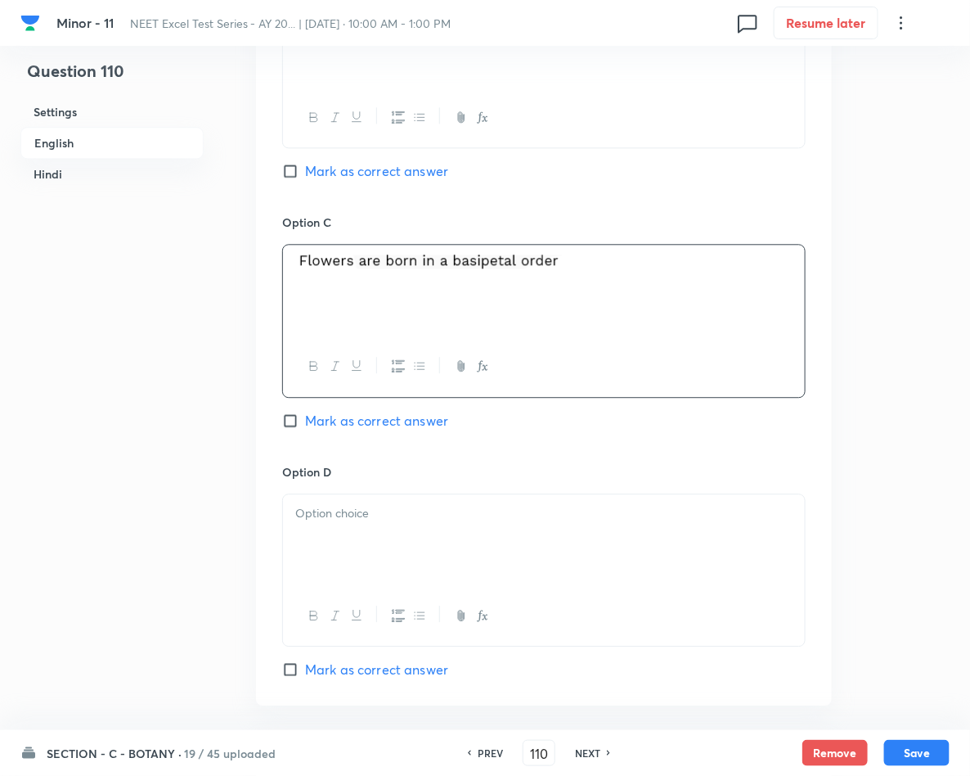
click at [401, 531] on div at bounding box center [544, 540] width 522 height 92
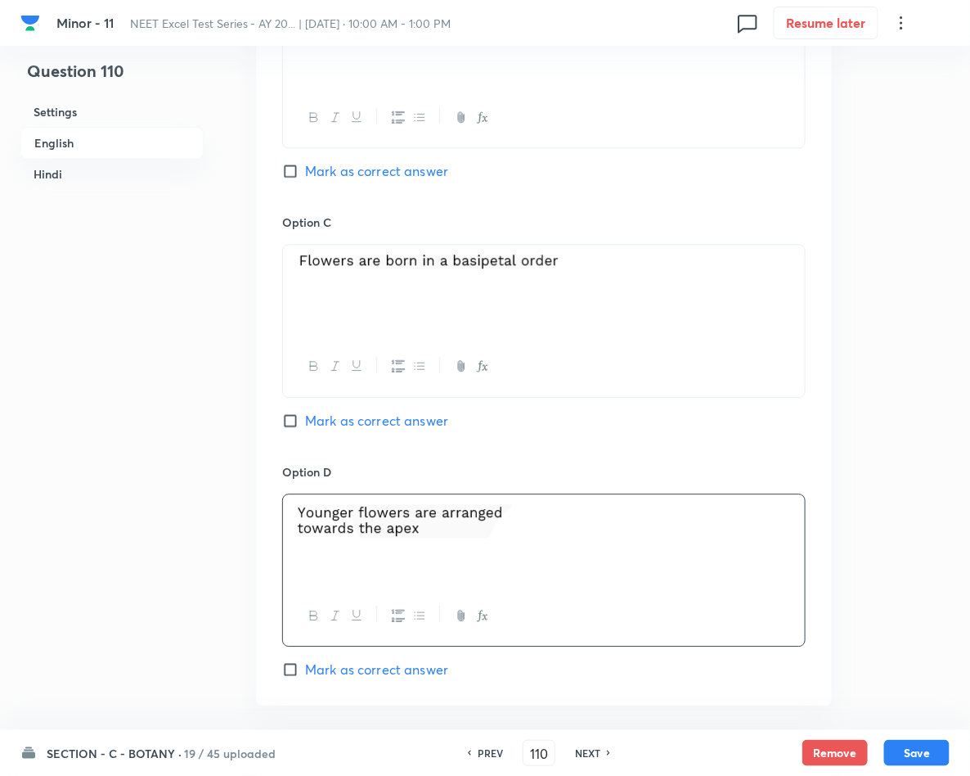
click at [298, 666] on input "Mark as correct answer" at bounding box center [293, 669] width 23 height 16
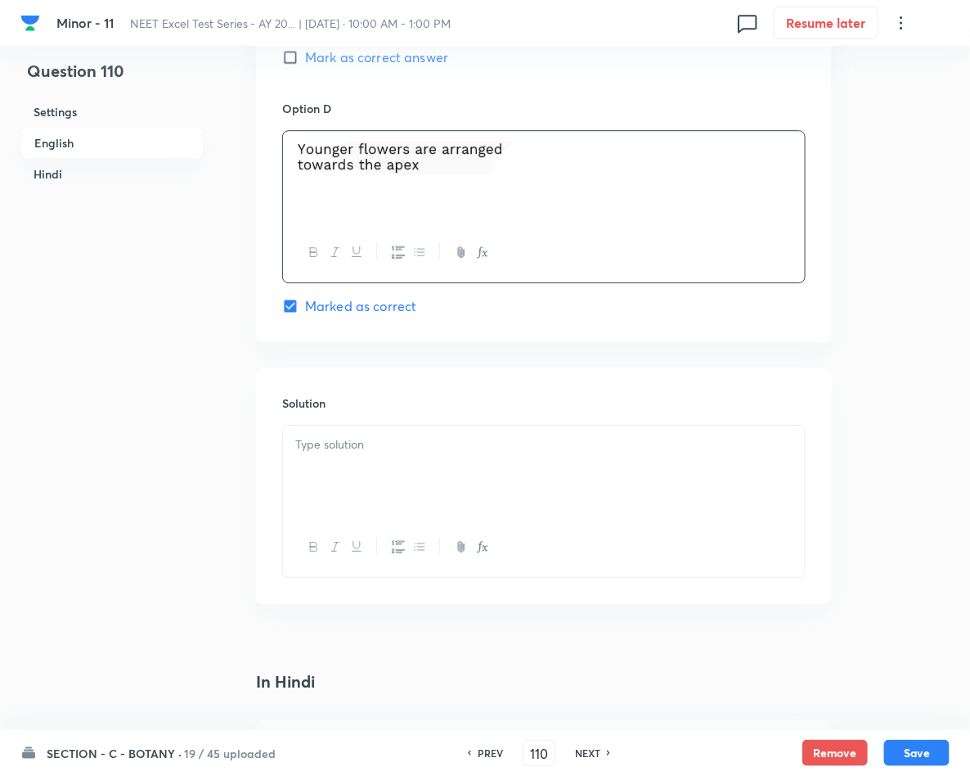
scroll to position [1472, 0]
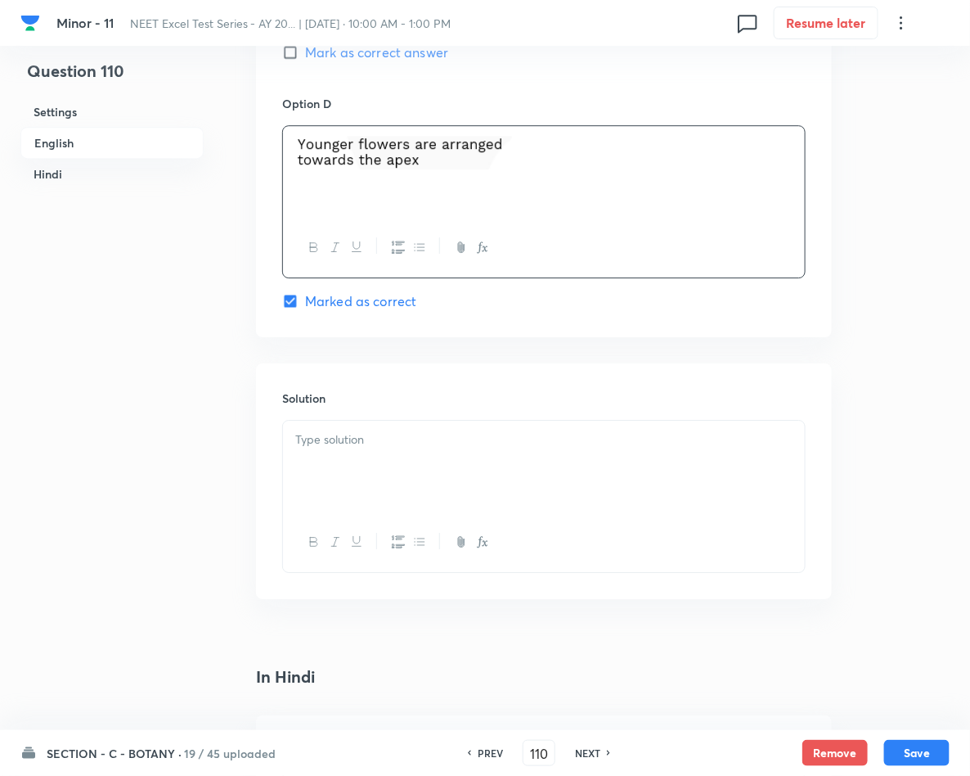
click at [356, 461] on div at bounding box center [544, 466] width 522 height 92
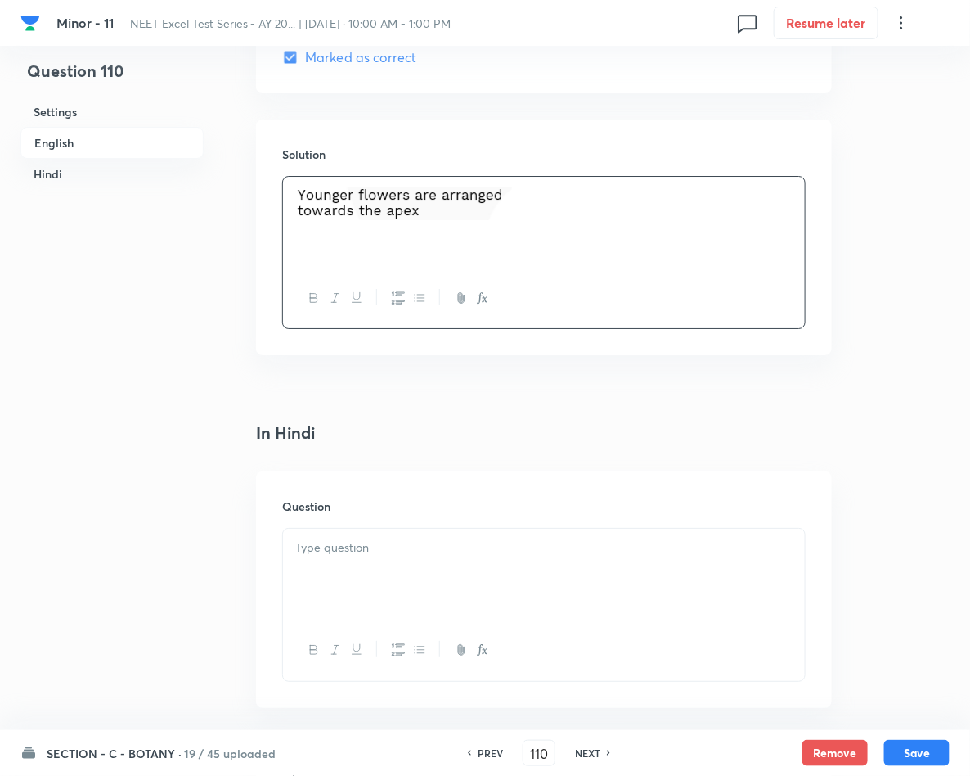
scroll to position [1718, 0]
click at [357, 582] on div at bounding box center [544, 573] width 522 height 92
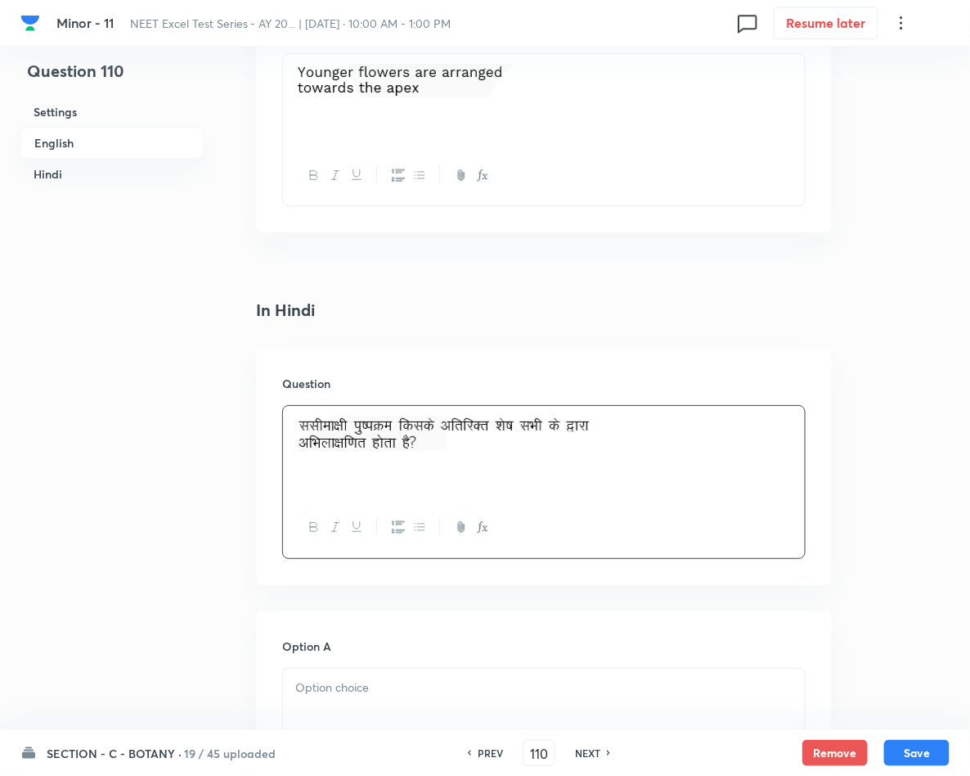
scroll to position [2086, 0]
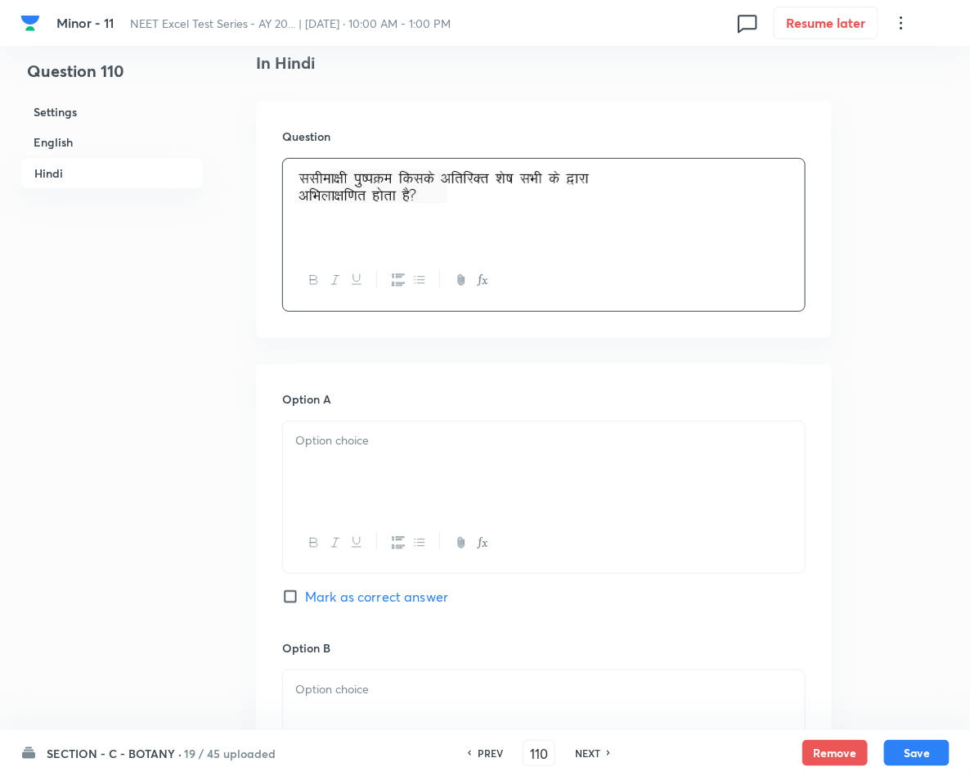
click at [393, 479] on div at bounding box center [544, 467] width 522 height 92
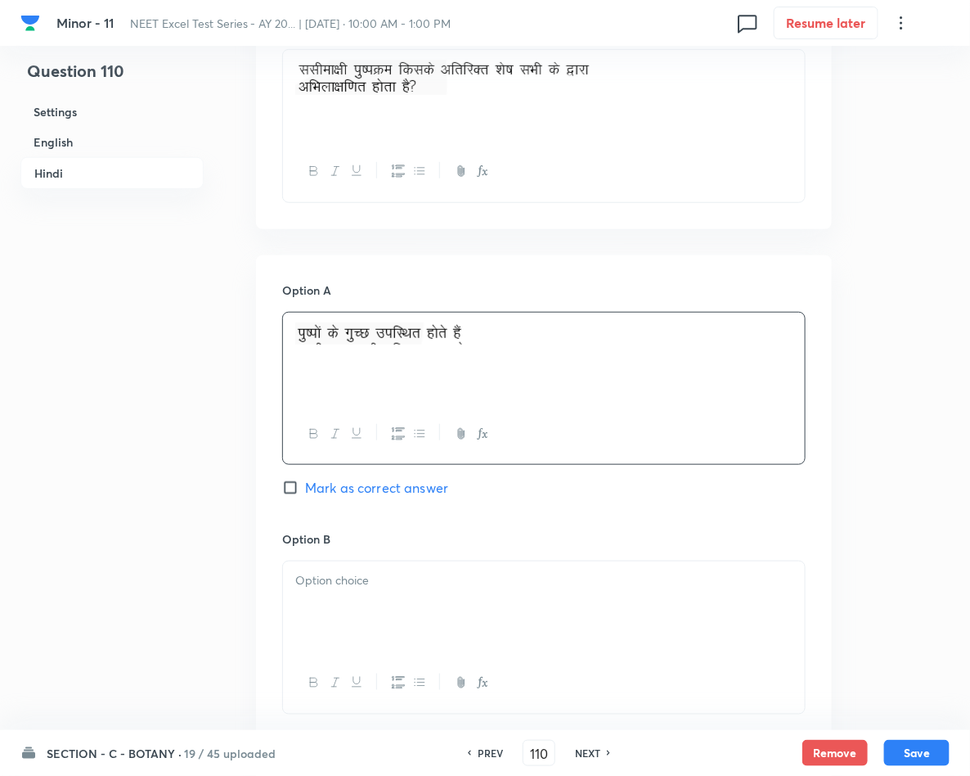
scroll to position [2331, 0]
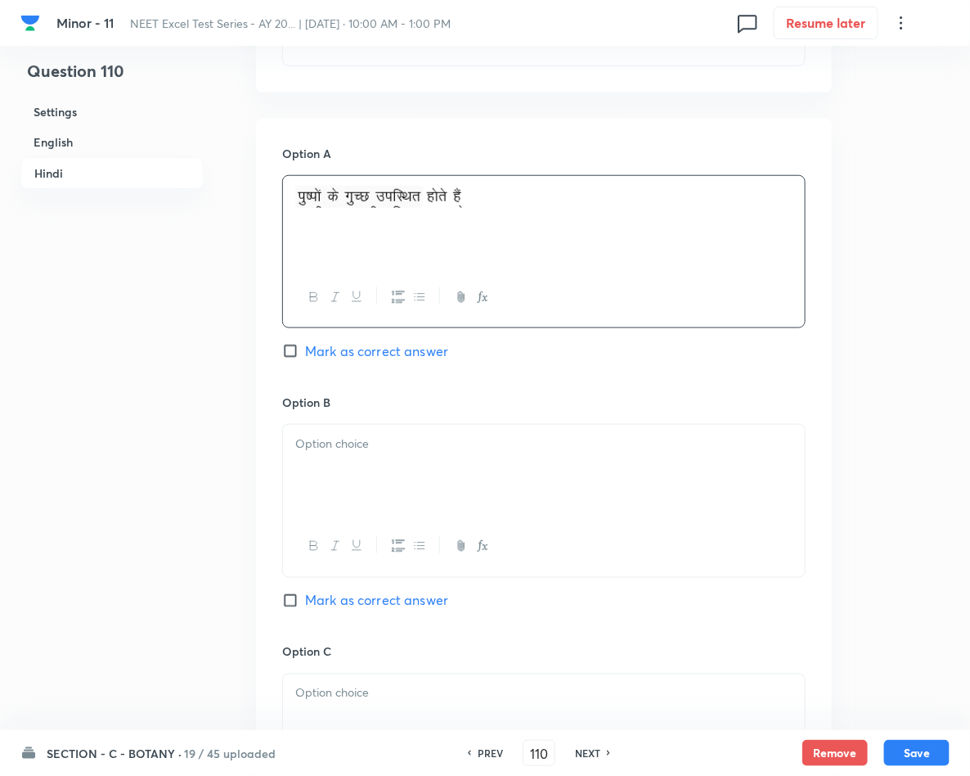
click at [357, 472] on div at bounding box center [544, 471] width 522 height 92
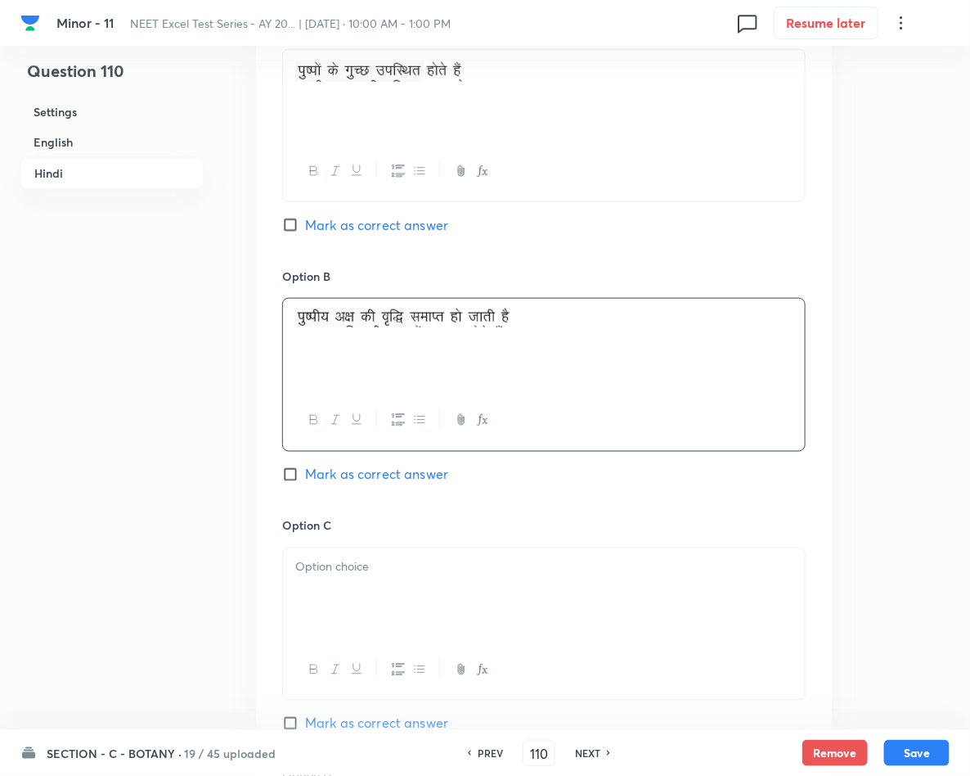
scroll to position [2577, 0]
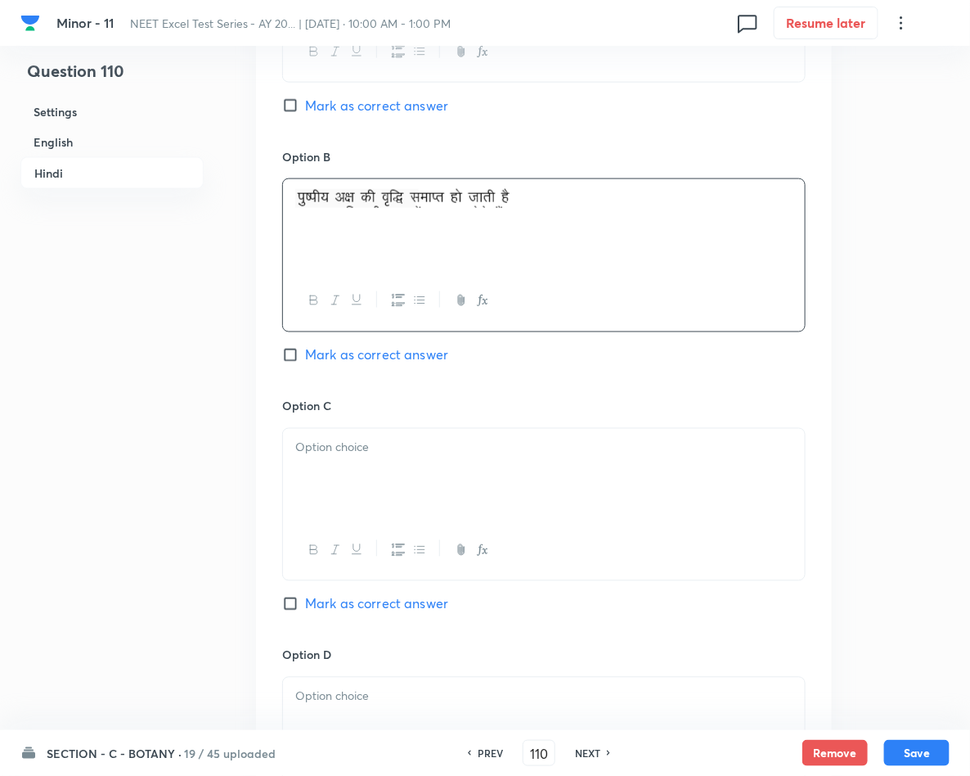
click at [420, 515] on div at bounding box center [544, 475] width 522 height 92
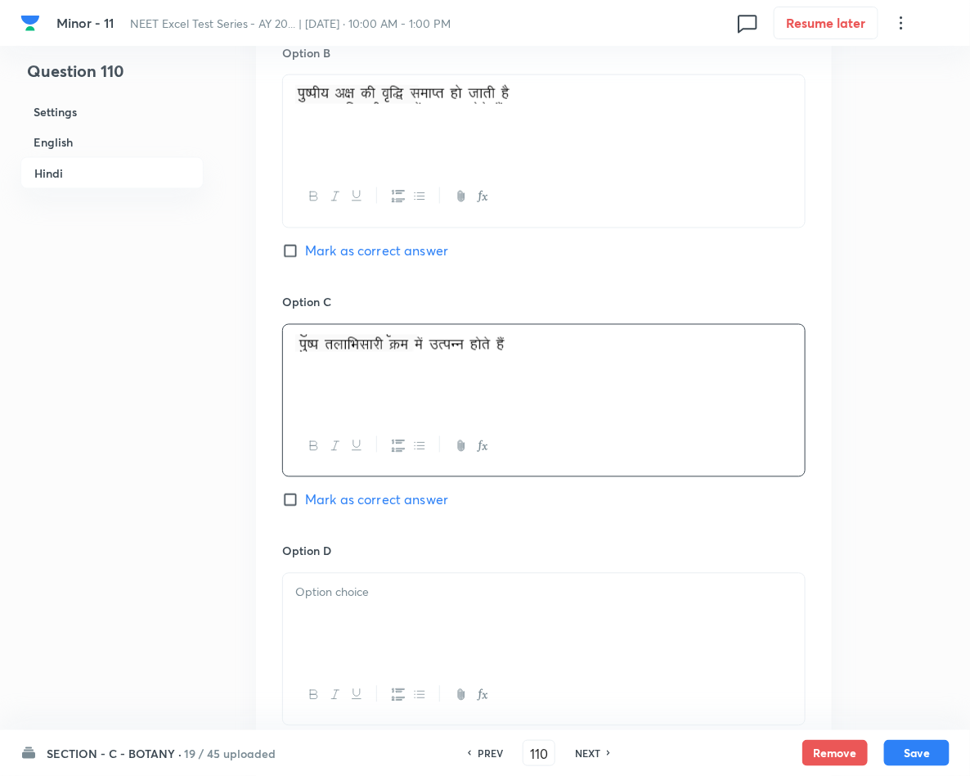
scroll to position [2822, 0]
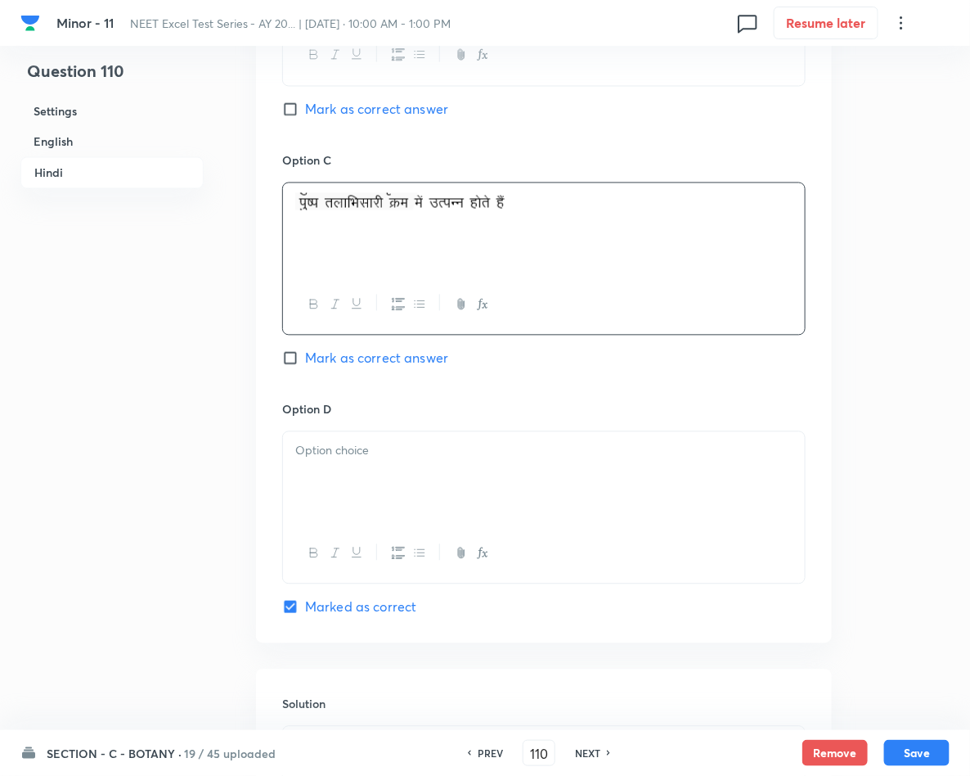
click at [384, 509] on div at bounding box center [544, 478] width 522 height 92
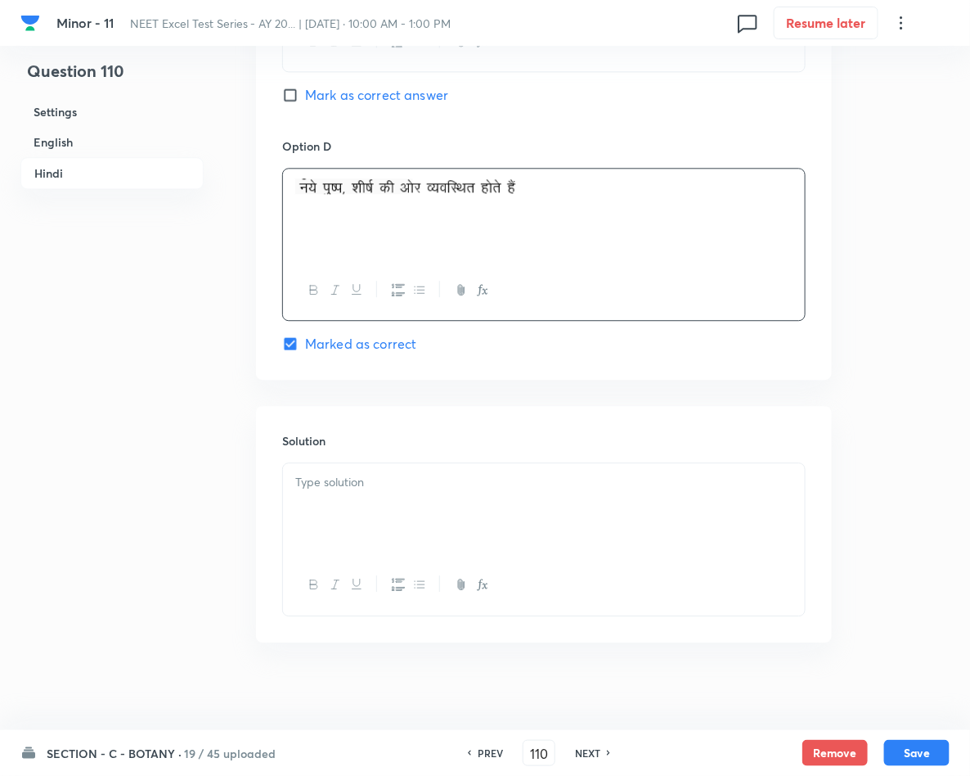
scroll to position [3104, 0]
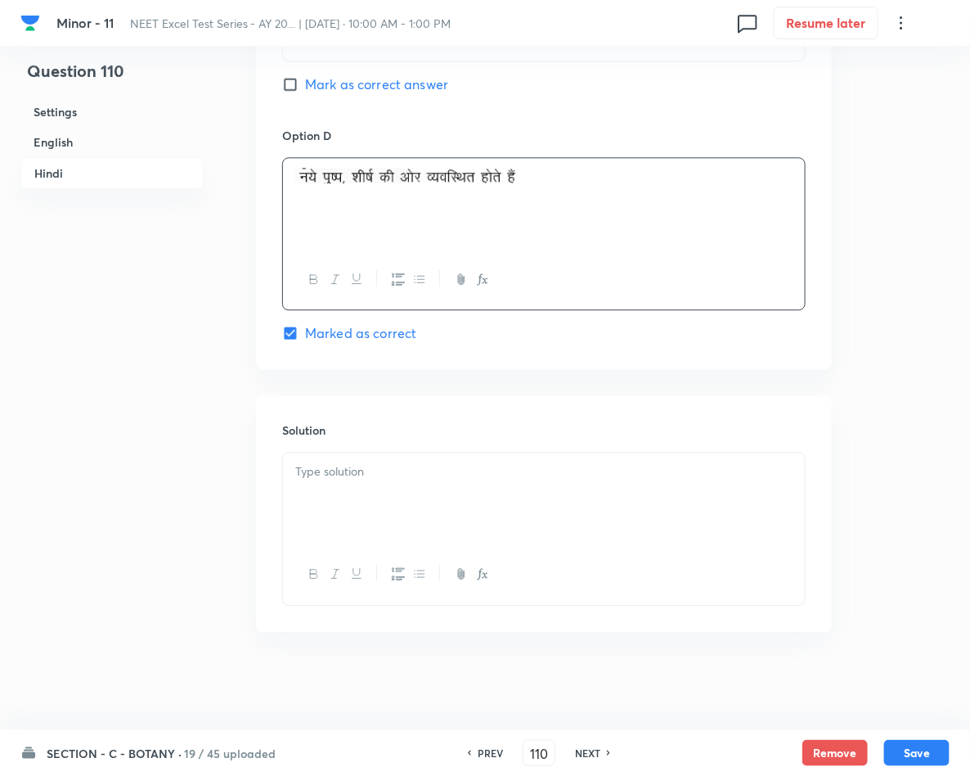
click at [361, 488] on div at bounding box center [544, 498] width 522 height 92
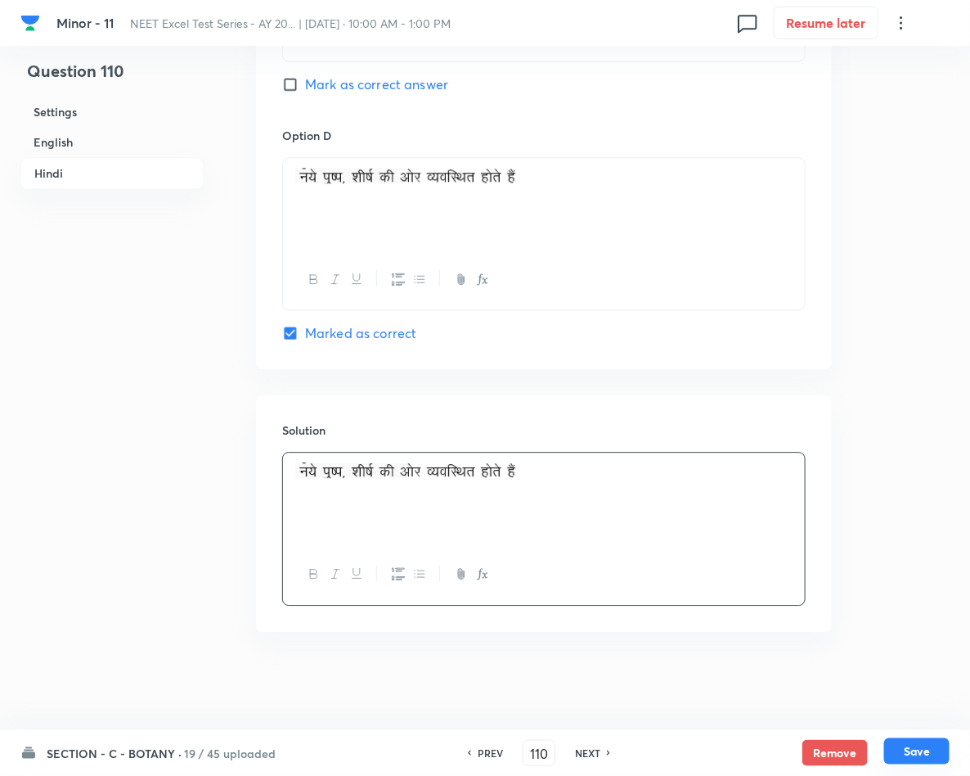
click at [899, 744] on button "Save" at bounding box center [916, 751] width 65 height 26
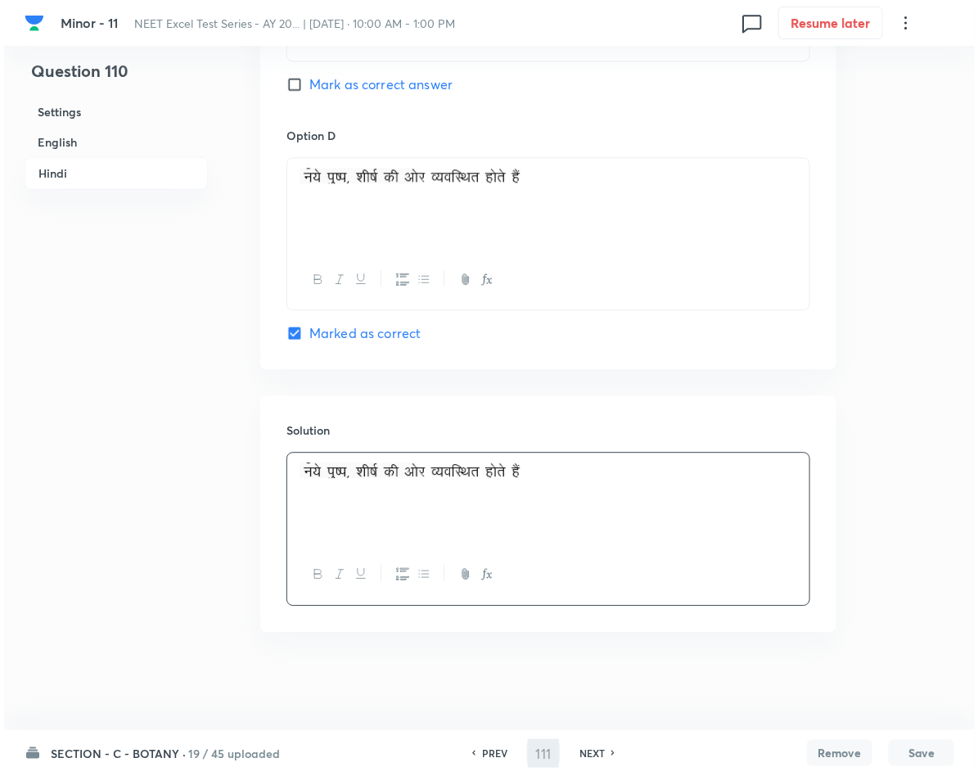
scroll to position [0, 0]
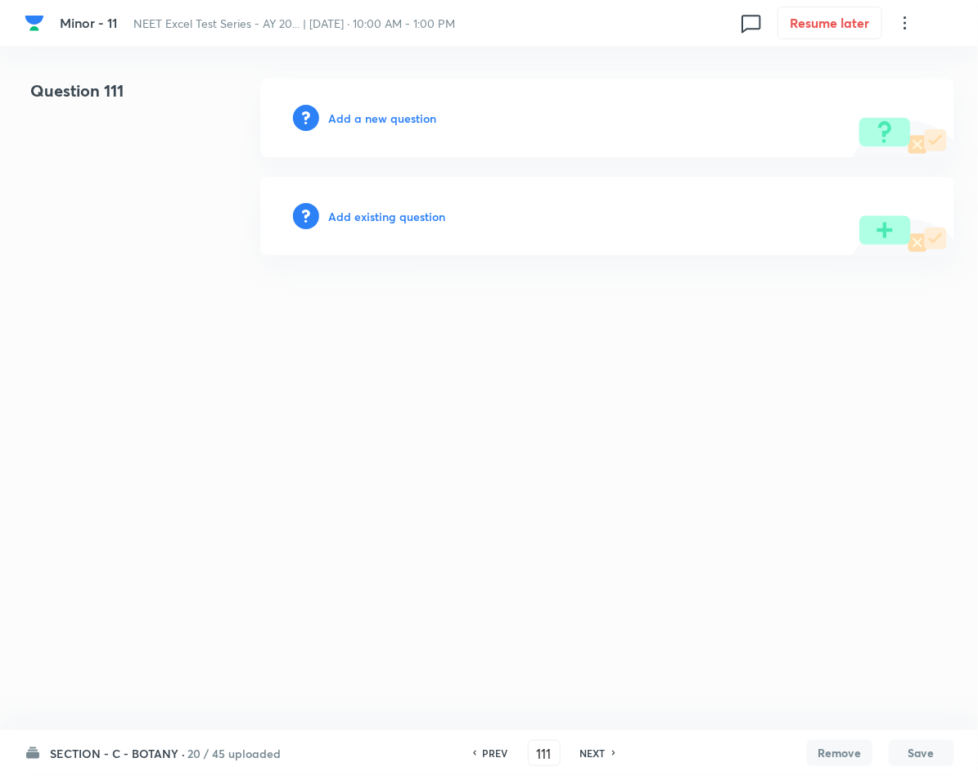
click at [393, 116] on h6 "Add a new question" at bounding box center [383, 118] width 108 height 17
click at [393, 116] on h6 "Choose a question type" at bounding box center [392, 118] width 126 height 17
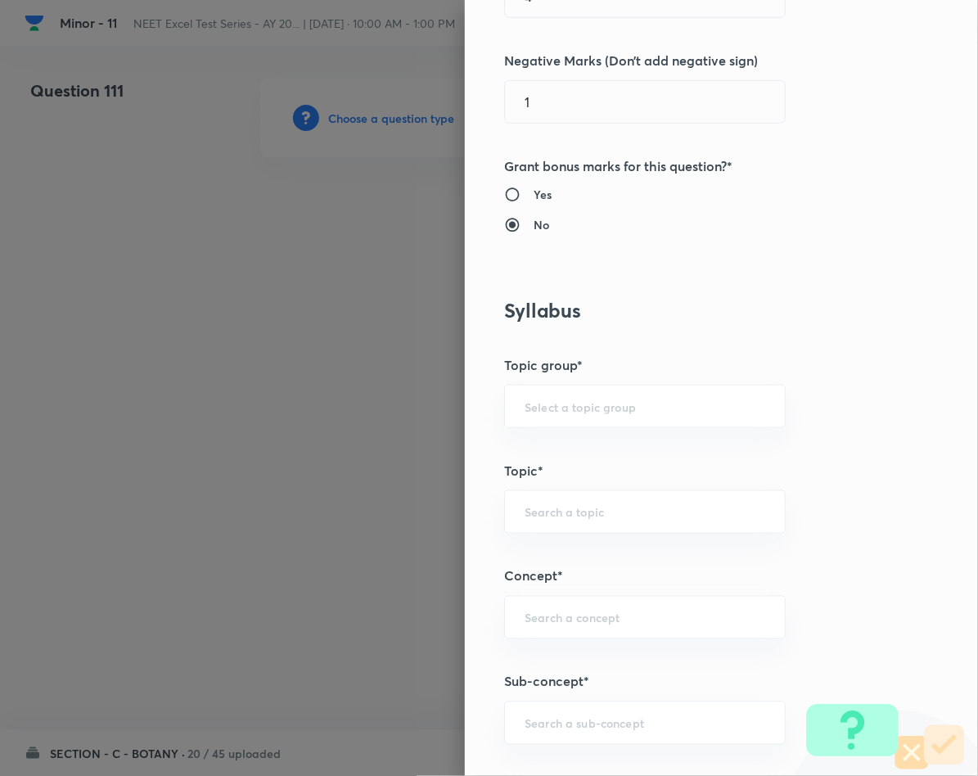
scroll to position [614, 0]
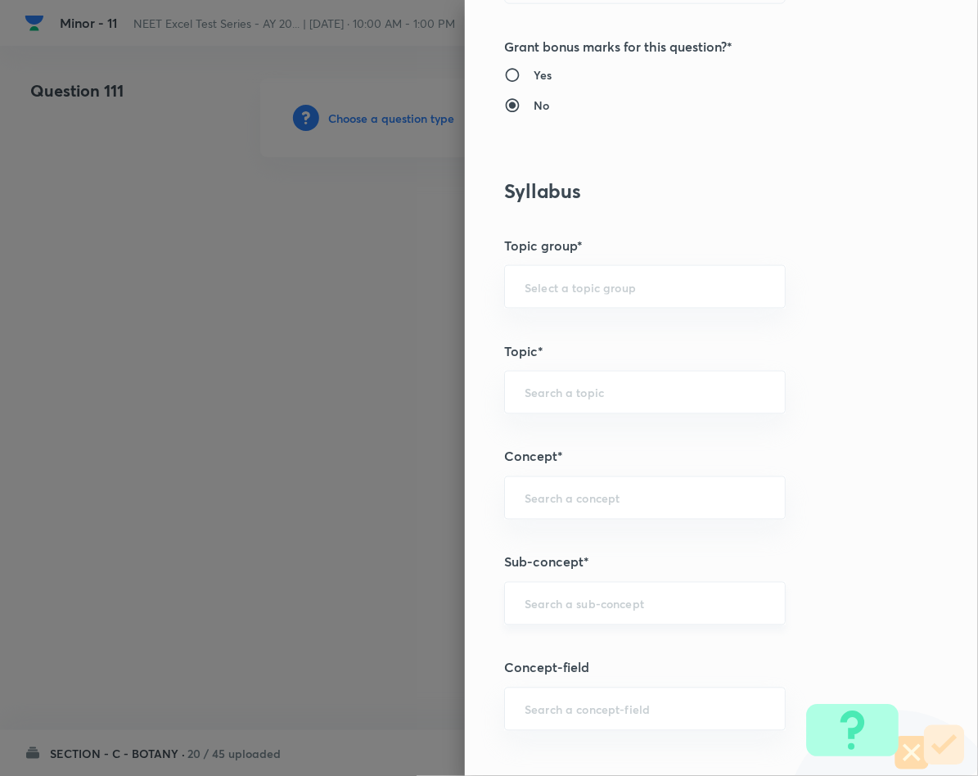
click at [555, 592] on div "​" at bounding box center [644, 603] width 281 height 43
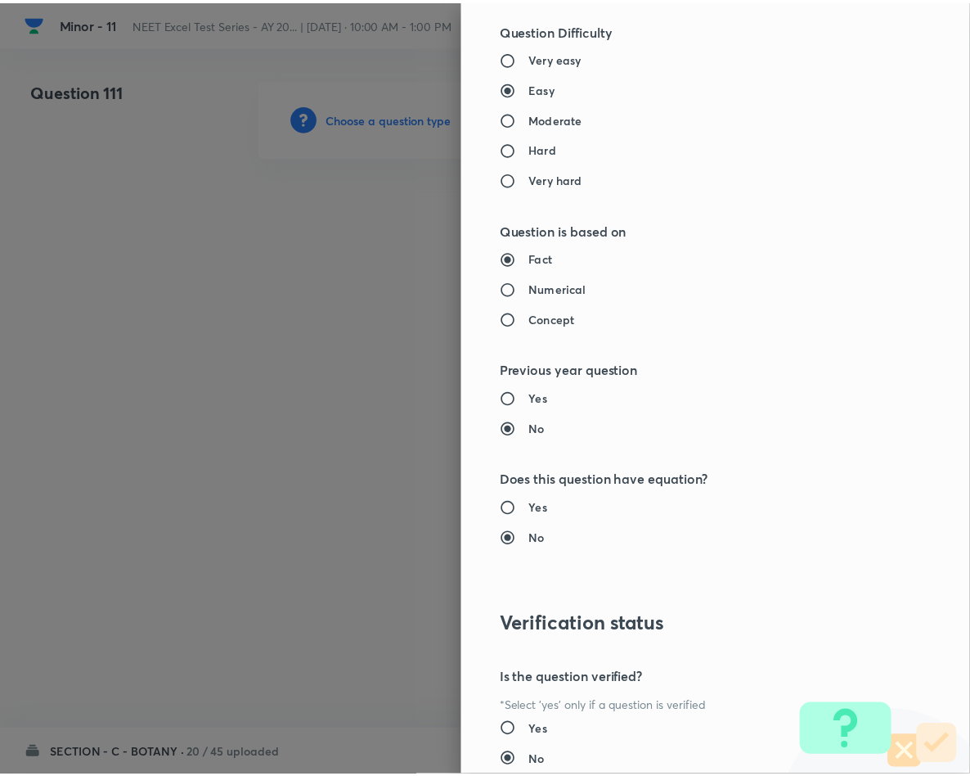
scroll to position [1569, 0]
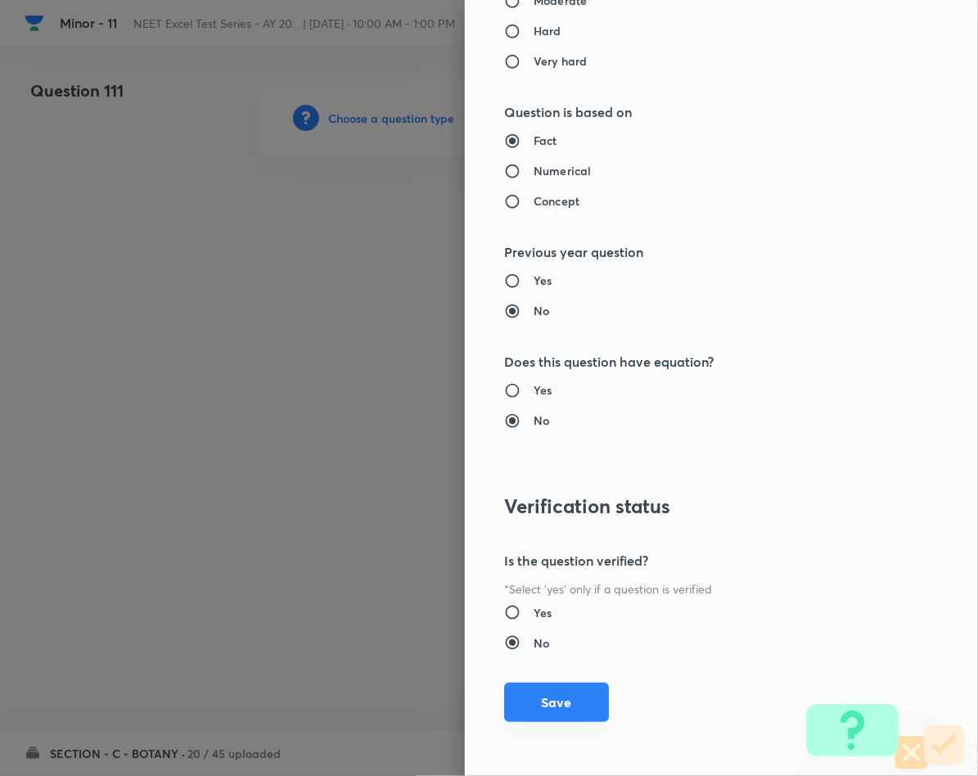
click at [547, 719] on button "Save" at bounding box center [556, 701] width 105 height 39
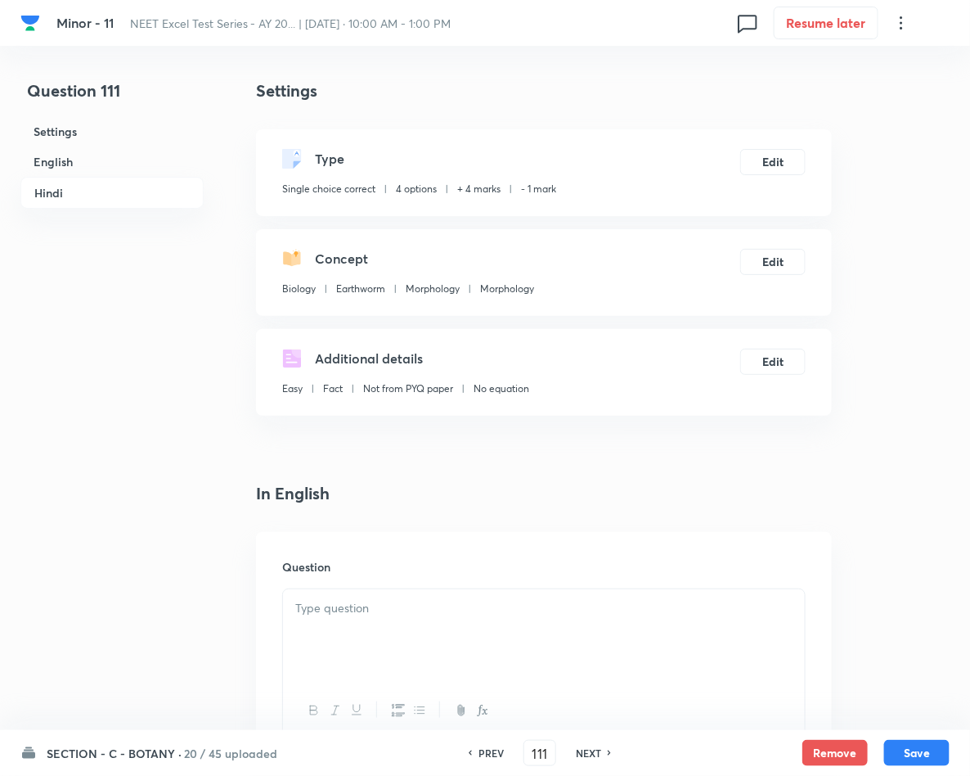
click at [353, 623] on div at bounding box center [544, 635] width 522 height 92
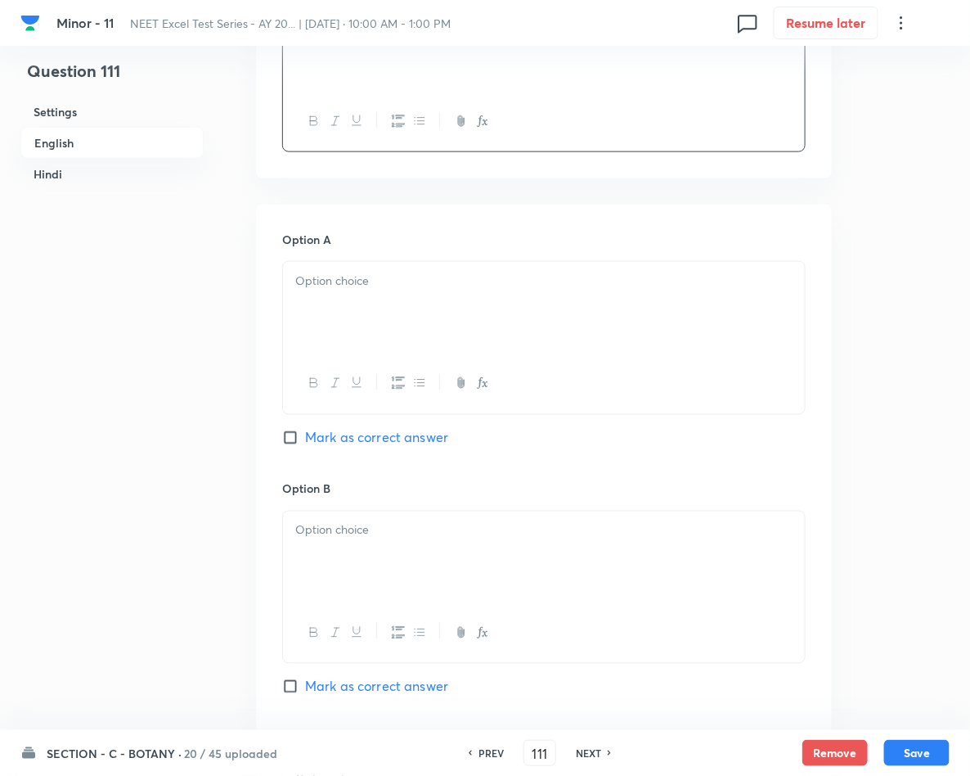
scroll to position [614, 0]
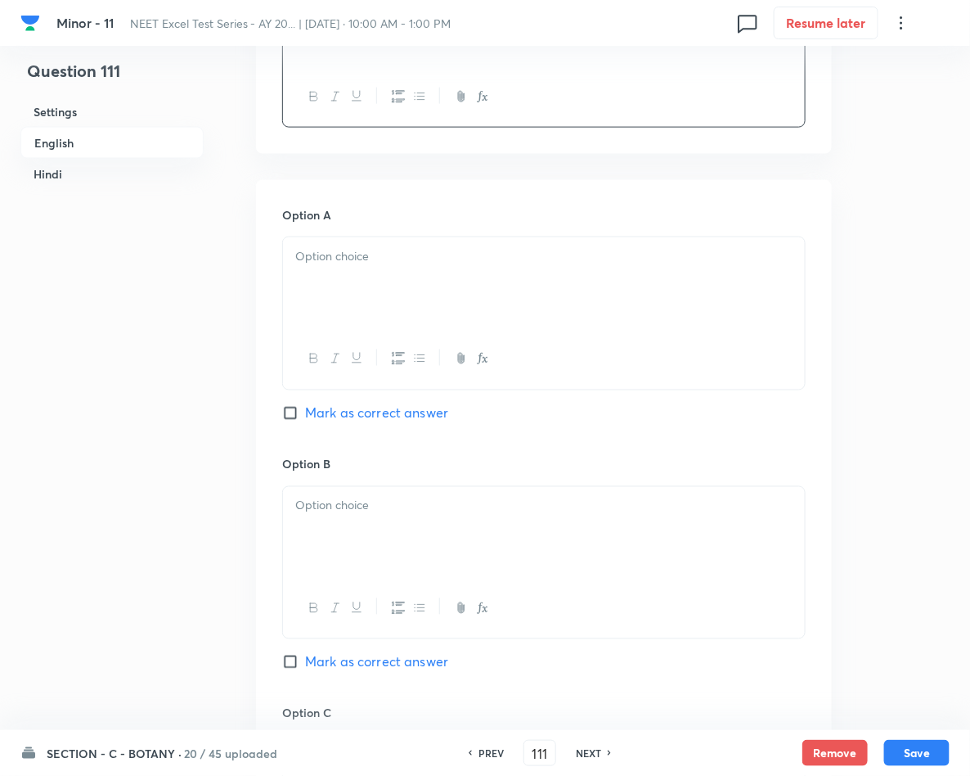
click at [471, 302] on div at bounding box center [544, 283] width 522 height 92
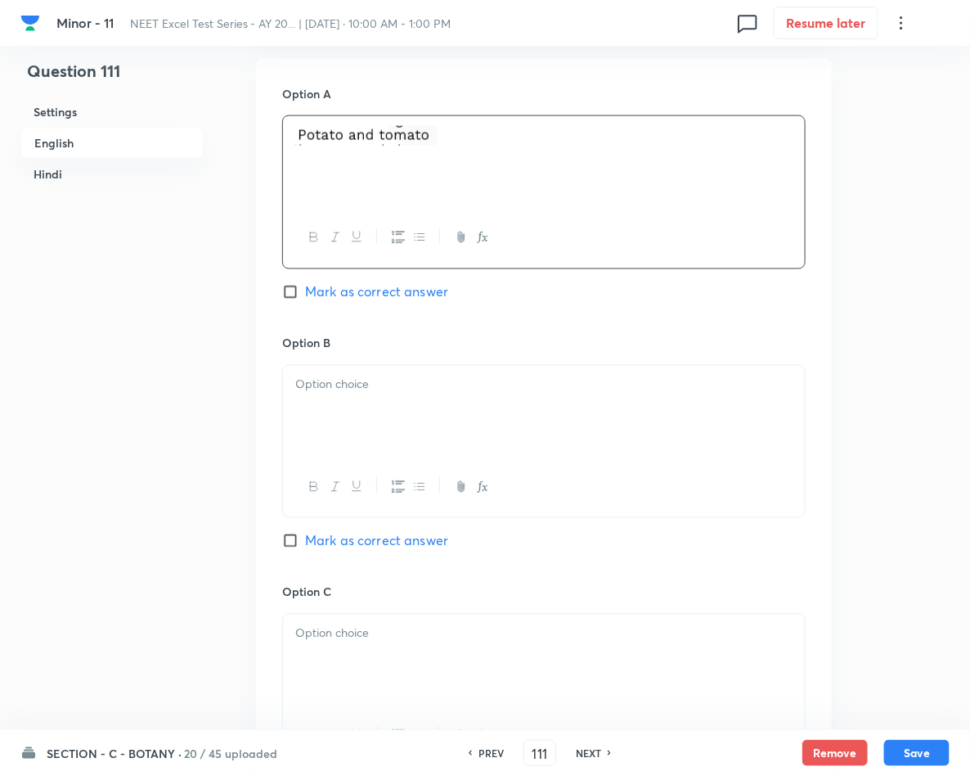
scroll to position [736, 0]
click at [309, 398] on div at bounding box center [544, 410] width 522 height 92
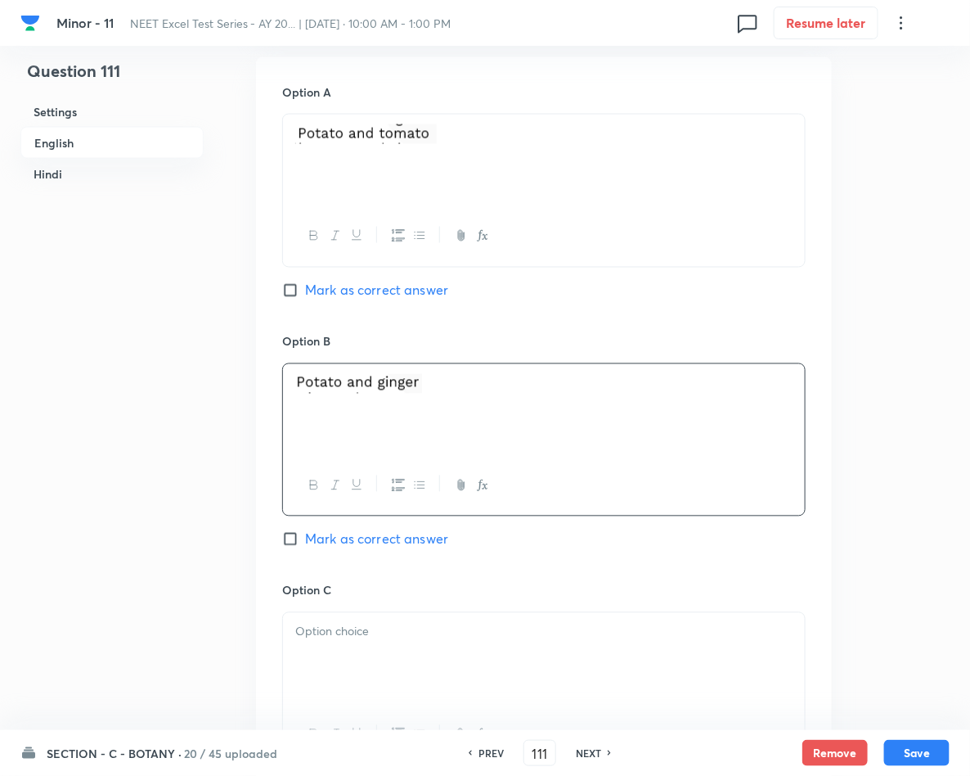
click at [347, 549] on span "Mark as correct answer" at bounding box center [376, 539] width 143 height 20
click at [305, 547] on input "Mark as correct answer" at bounding box center [293, 539] width 23 height 16
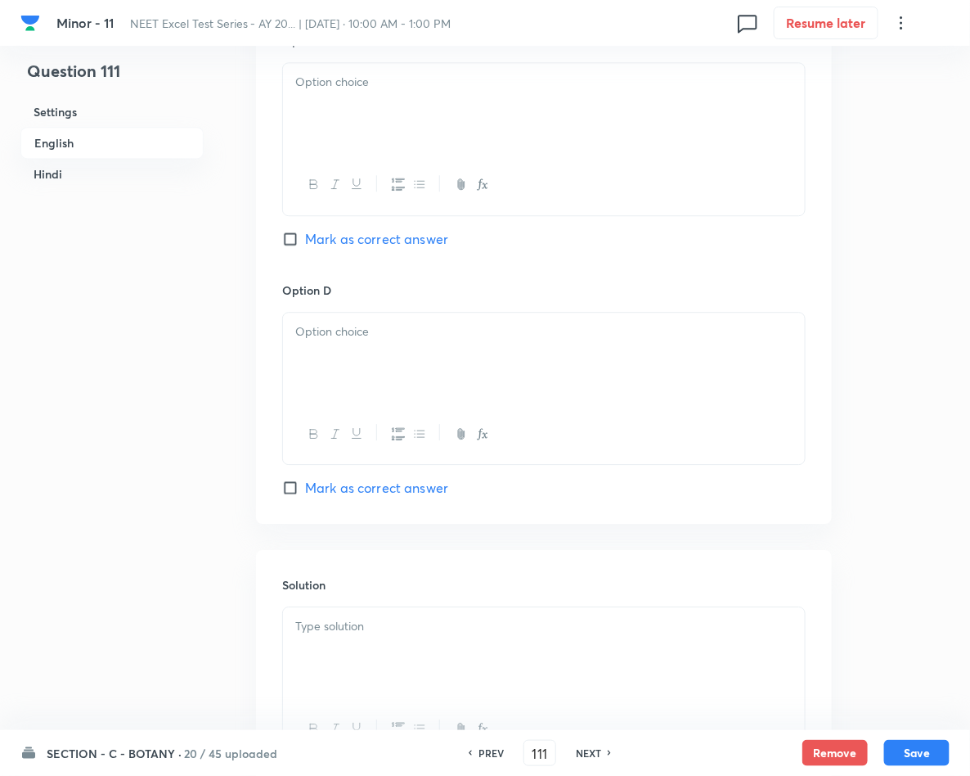
scroll to position [1350, 0]
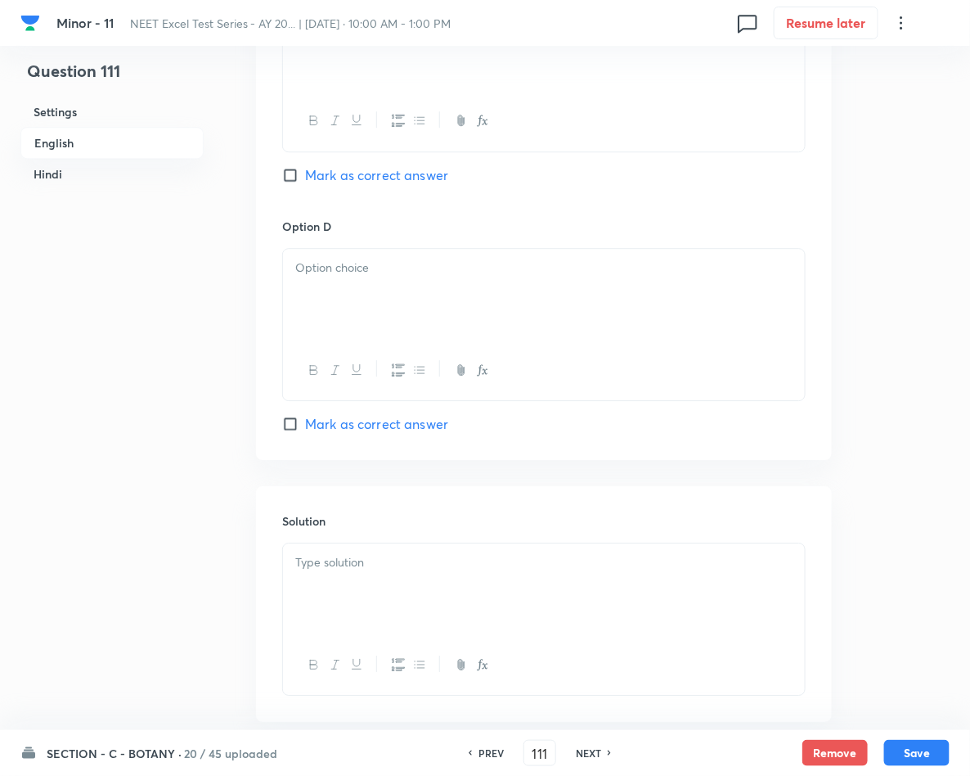
click at [339, 548] on div at bounding box center [544, 589] width 522 height 92
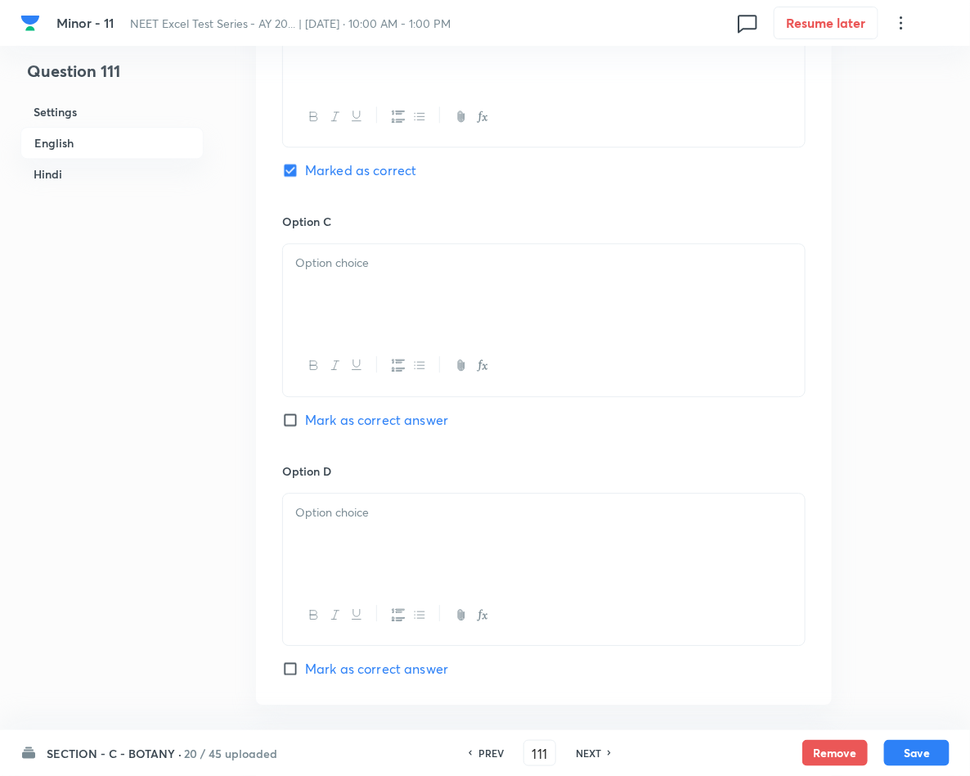
scroll to position [1104, 0]
click at [447, 260] on p at bounding box center [543, 263] width 497 height 19
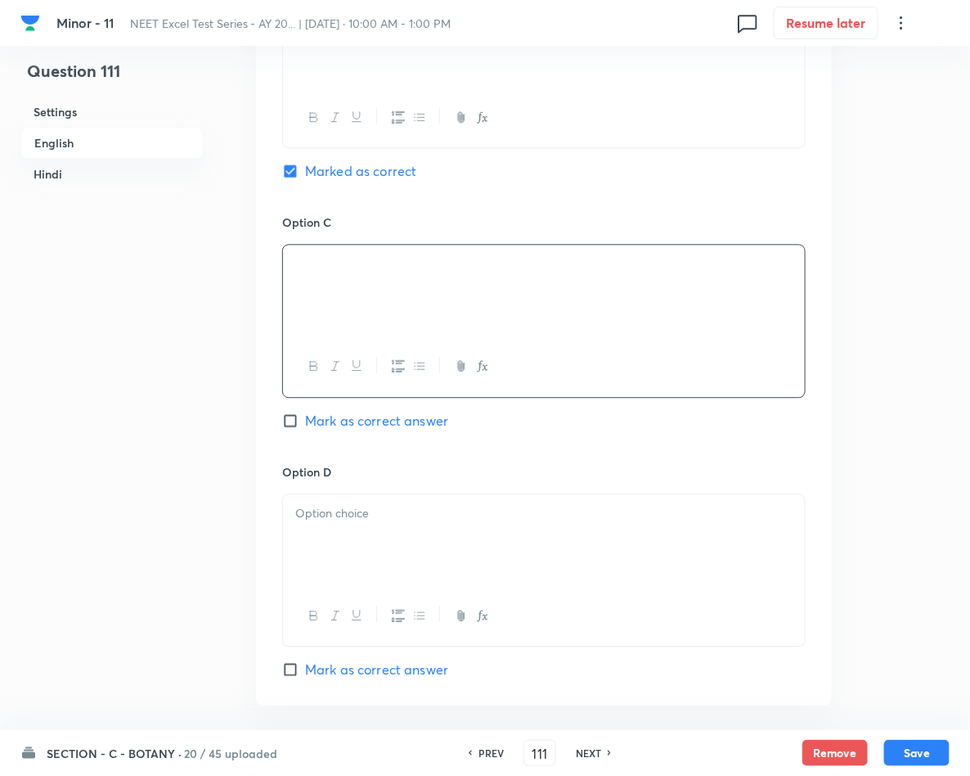
click at [465, 535] on div at bounding box center [544, 540] width 522 height 92
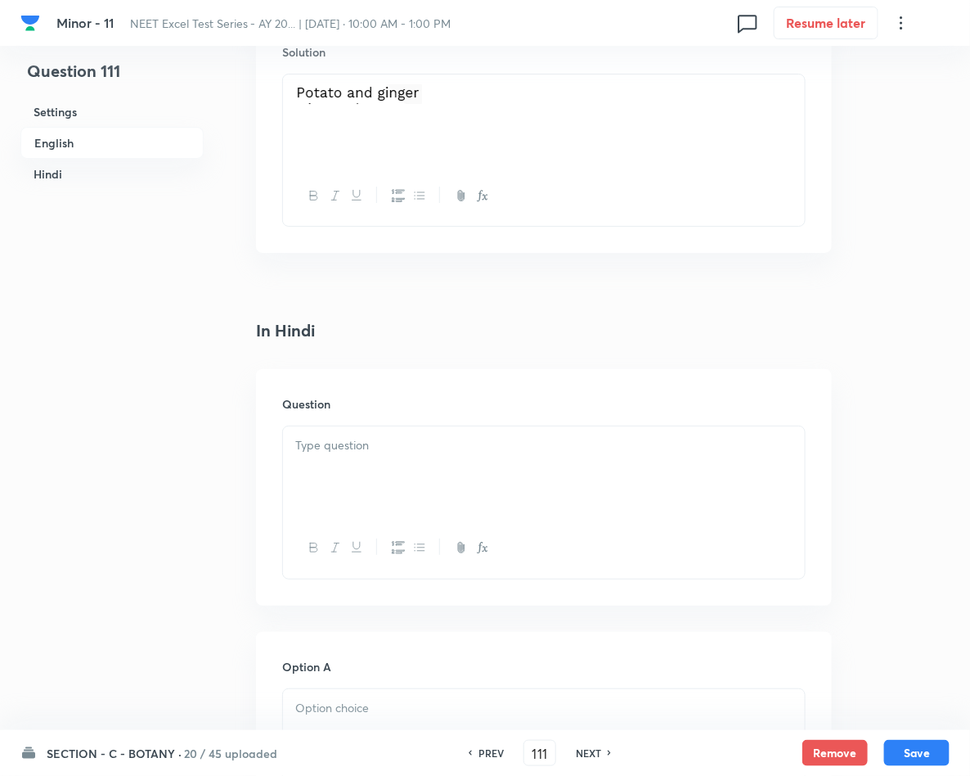
scroll to position [1841, 0]
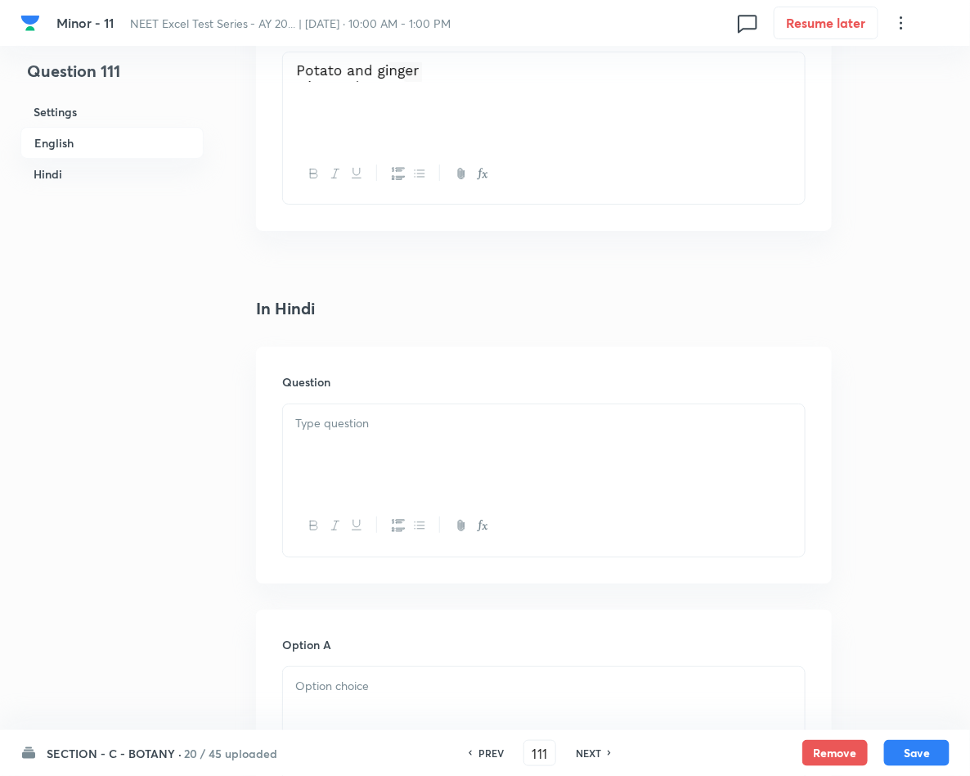
click at [412, 423] on p at bounding box center [543, 423] width 497 height 19
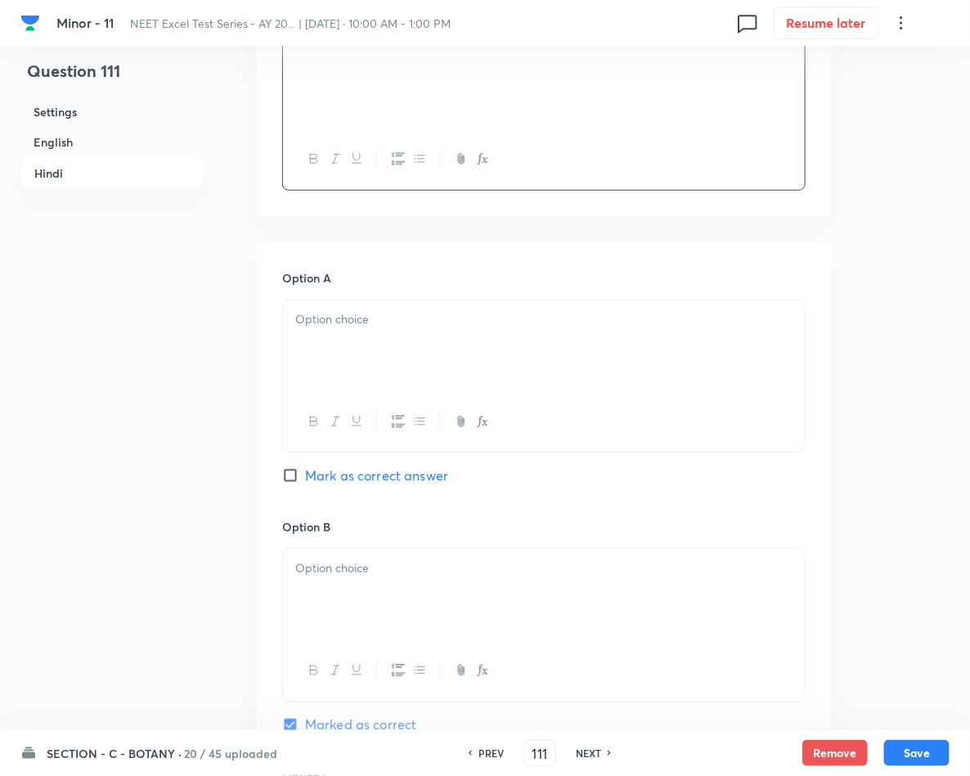
scroll to position [2209, 0]
click at [379, 366] on div at bounding box center [544, 345] width 522 height 92
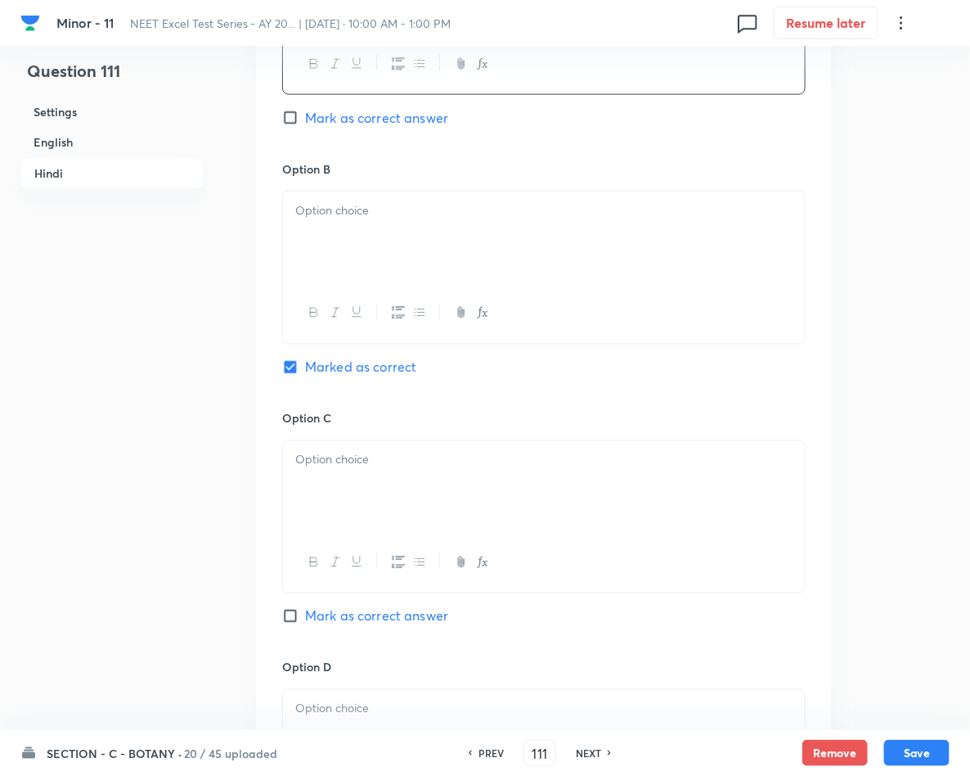
scroll to position [2577, 0]
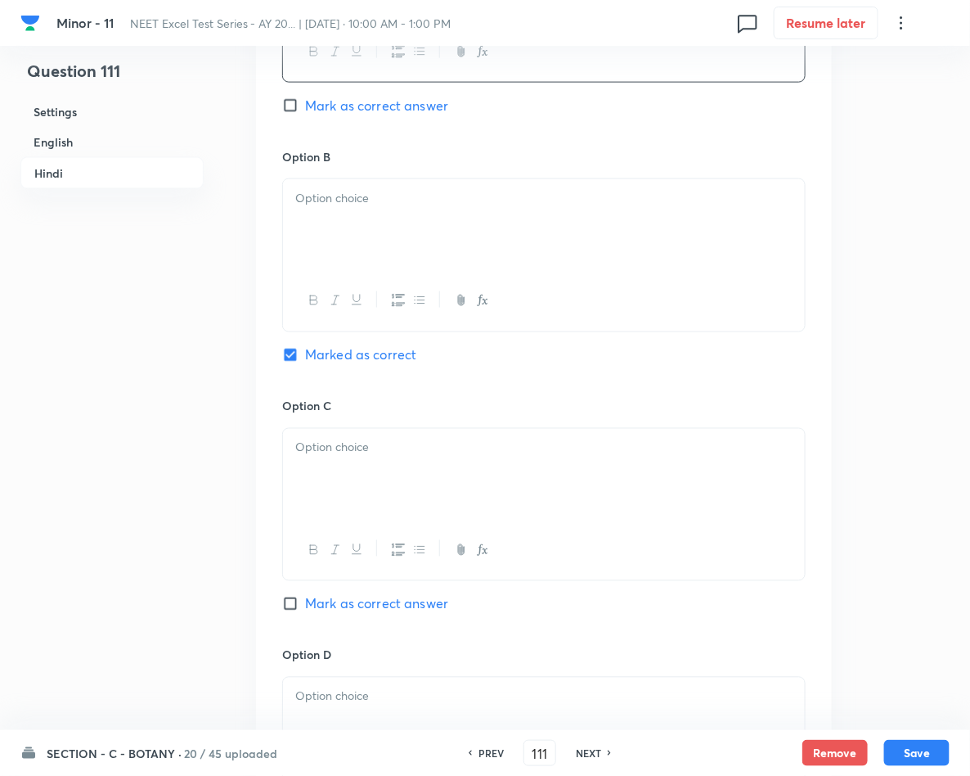
click at [299, 246] on div at bounding box center [544, 225] width 522 height 92
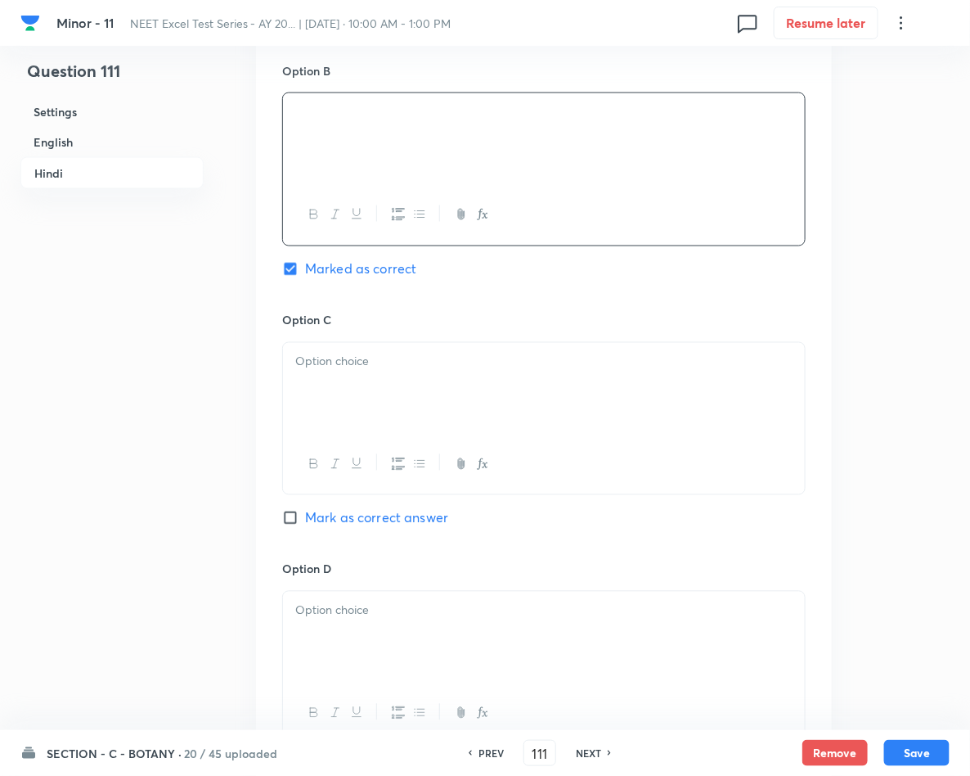
scroll to position [2700, 0]
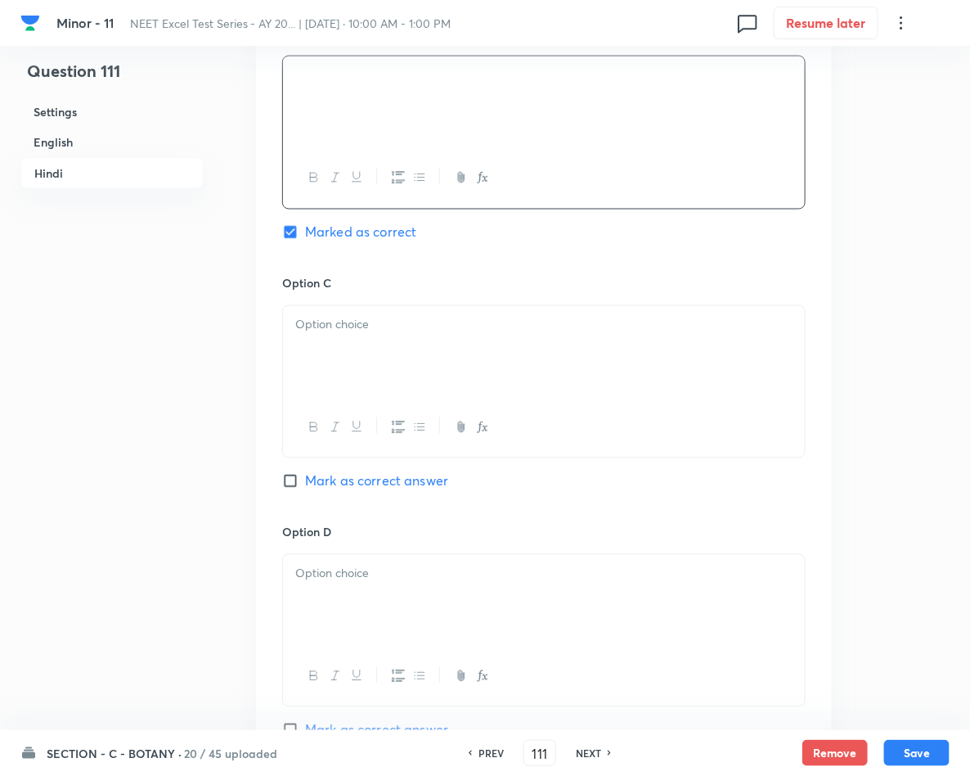
click at [400, 330] on p at bounding box center [543, 325] width 497 height 19
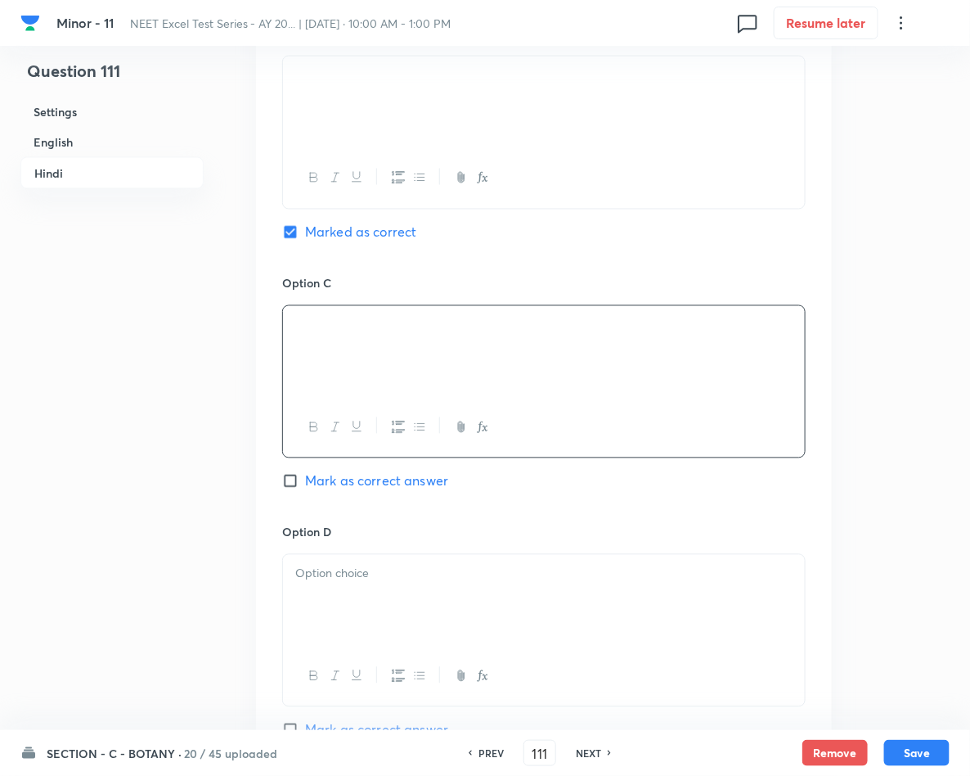
click at [353, 596] on div at bounding box center [544, 601] width 522 height 92
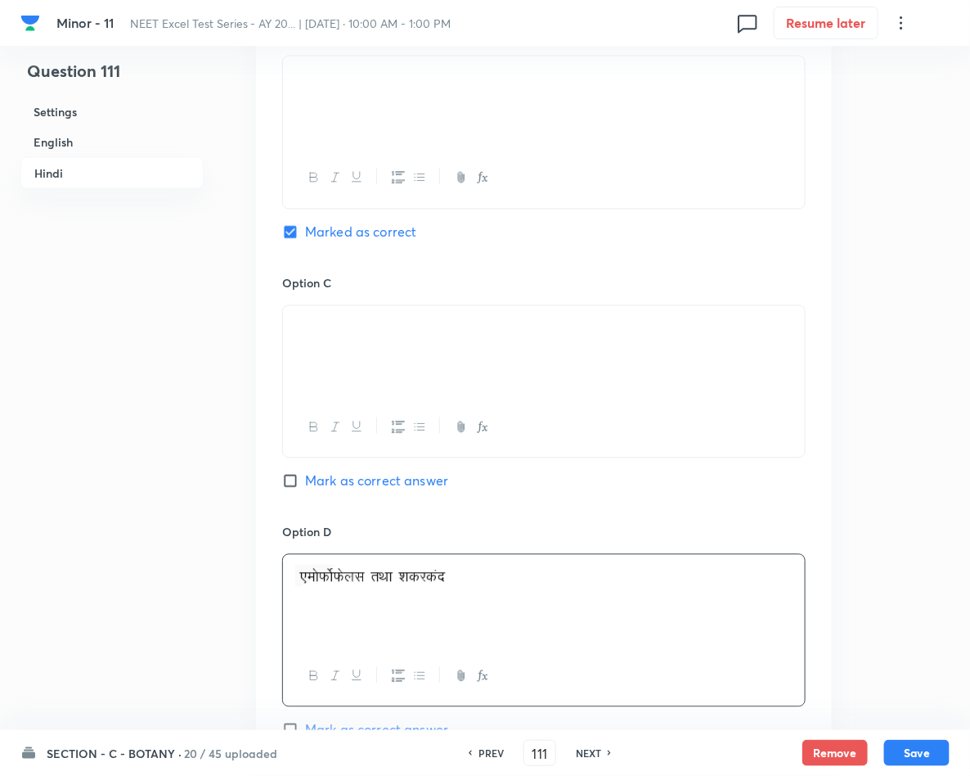
drag, startPoint x: 411, startPoint y: 82, endPoint x: 236, endPoint y: 74, distance: 175.3
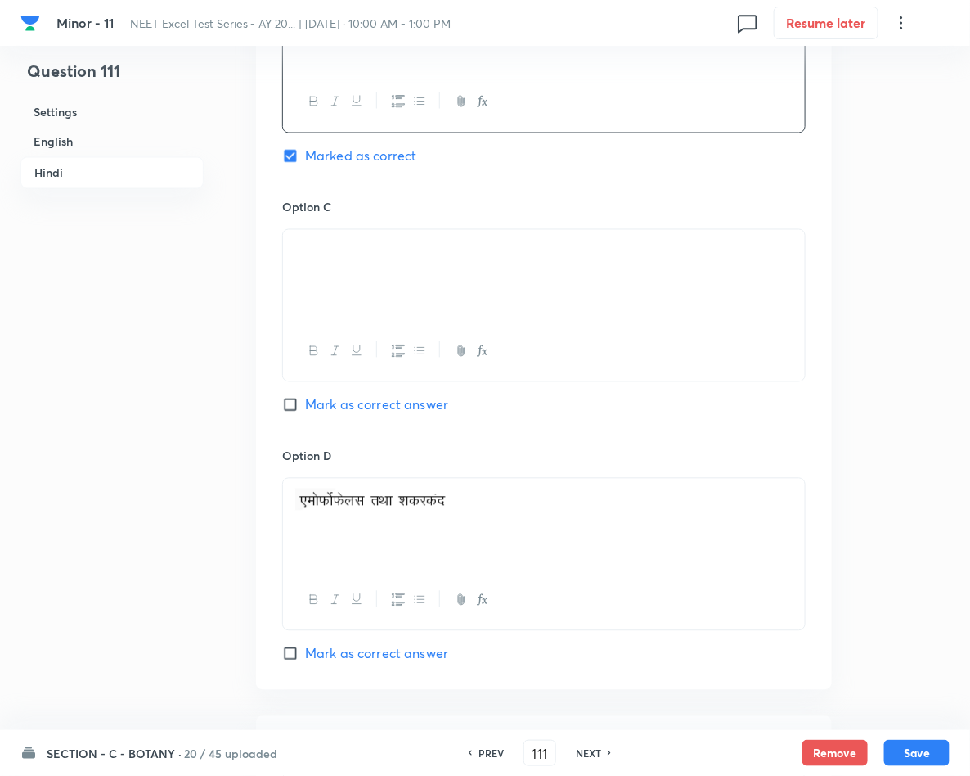
scroll to position [3104, 0]
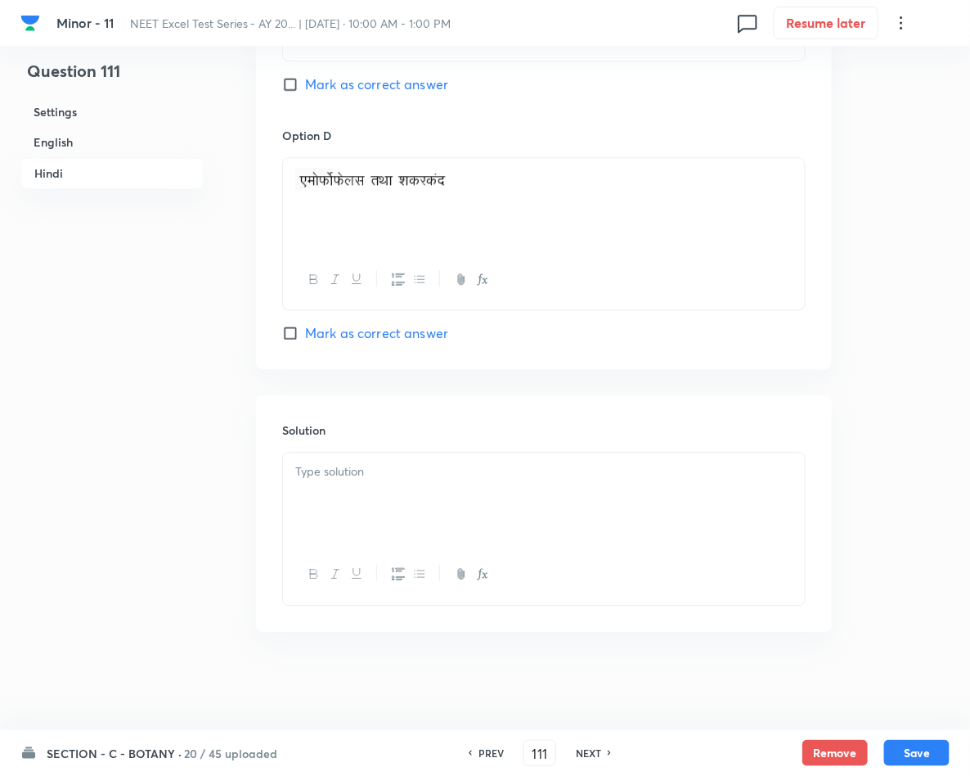
click at [413, 482] on div at bounding box center [544, 498] width 522 height 92
click at [925, 741] on button "Save" at bounding box center [916, 753] width 65 height 26
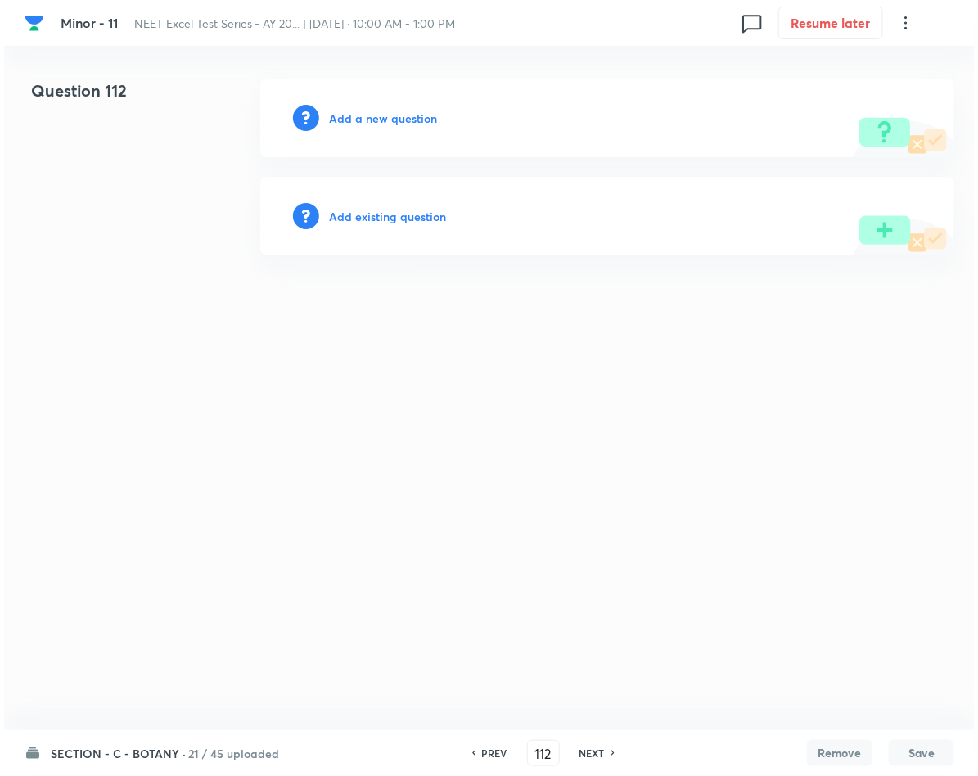
scroll to position [0, 0]
click at [369, 119] on h6 "Add a new question" at bounding box center [383, 118] width 108 height 17
click at [369, 119] on h6 "Choose a question type" at bounding box center [392, 118] width 126 height 17
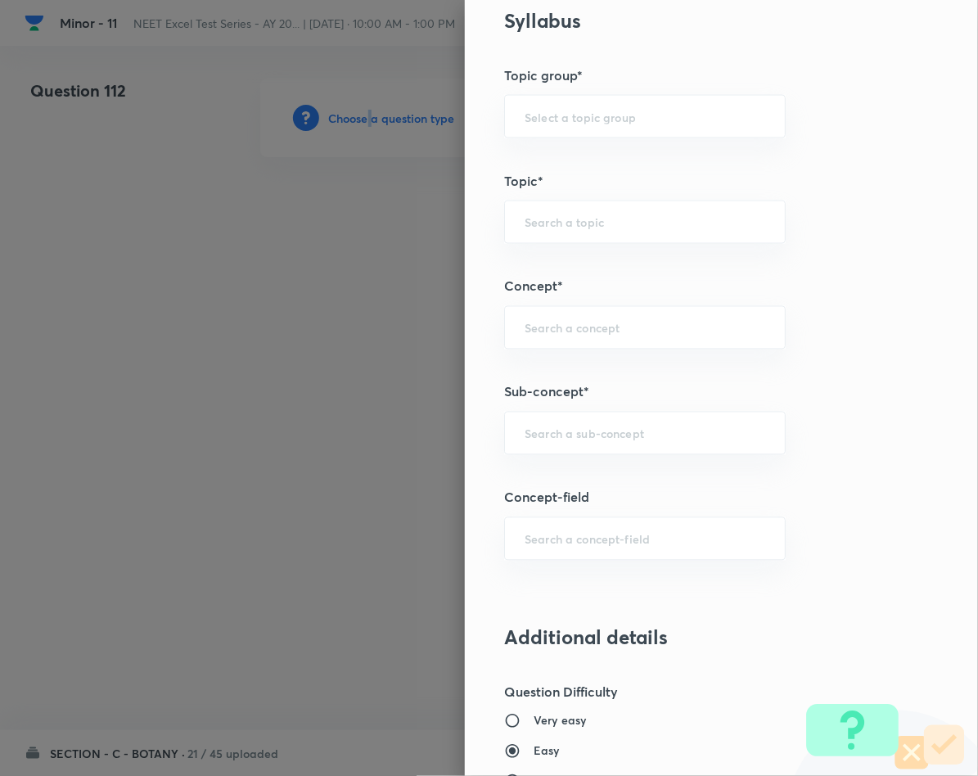
scroll to position [982, 0]
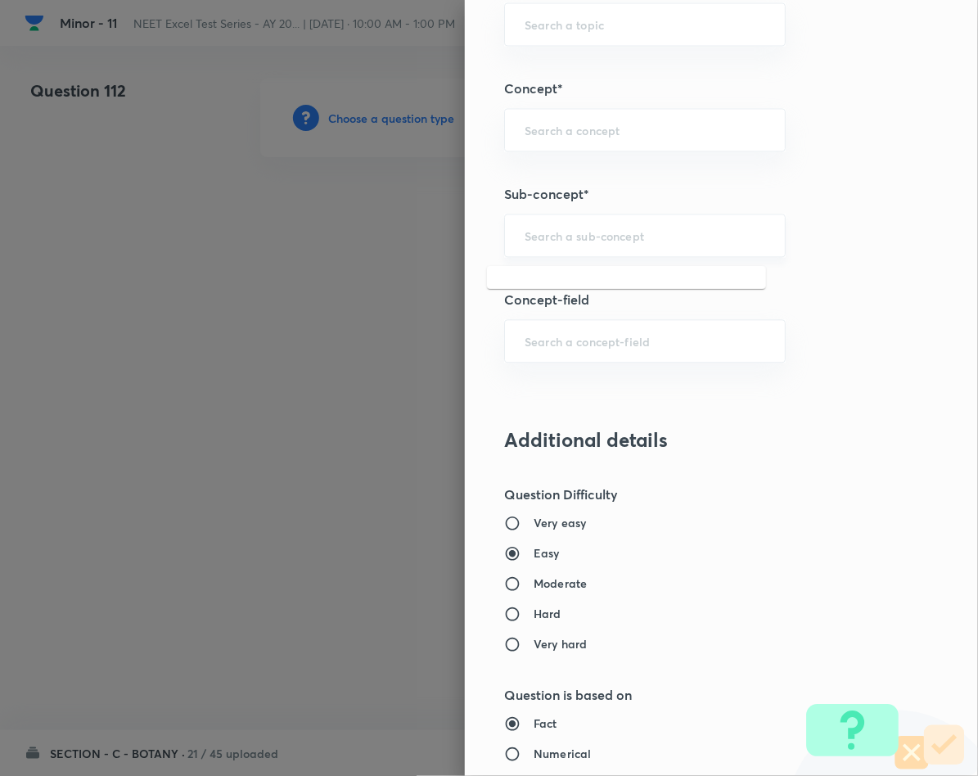
click at [548, 241] on input "text" at bounding box center [644, 235] width 241 height 16
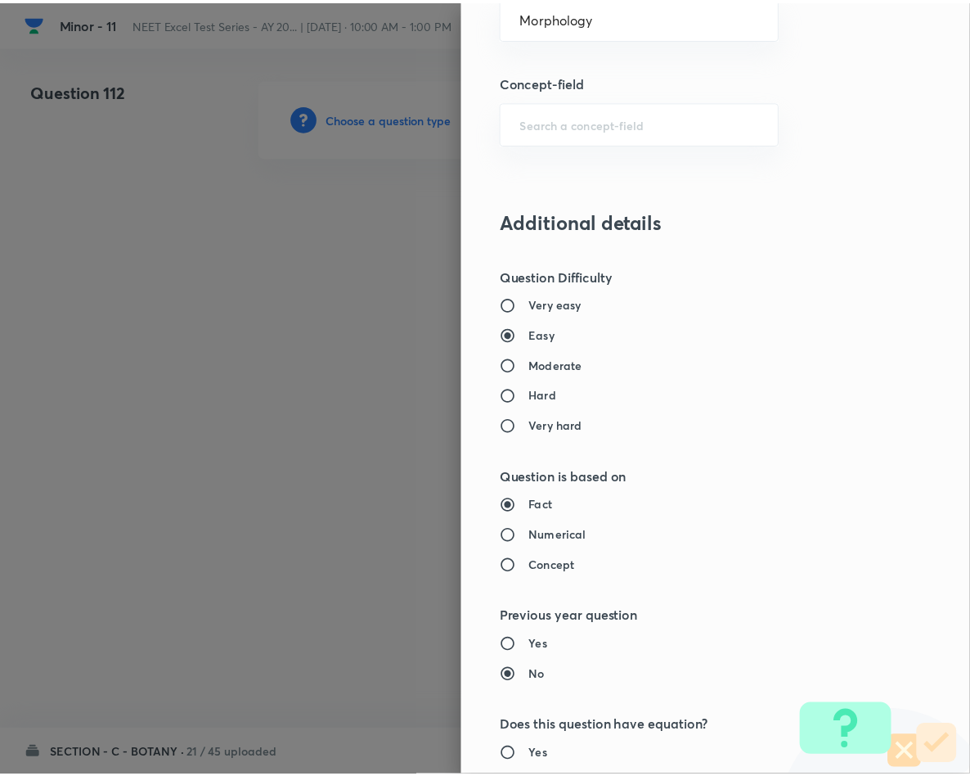
scroll to position [1569, 0]
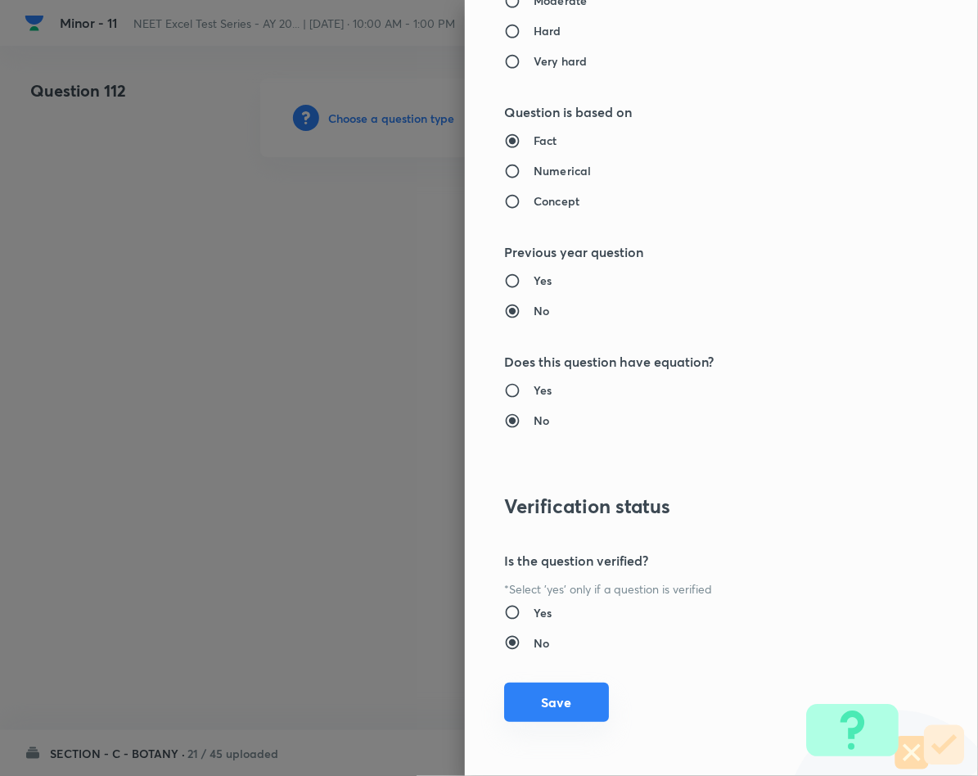
click at [542, 692] on button "Save" at bounding box center [556, 701] width 105 height 39
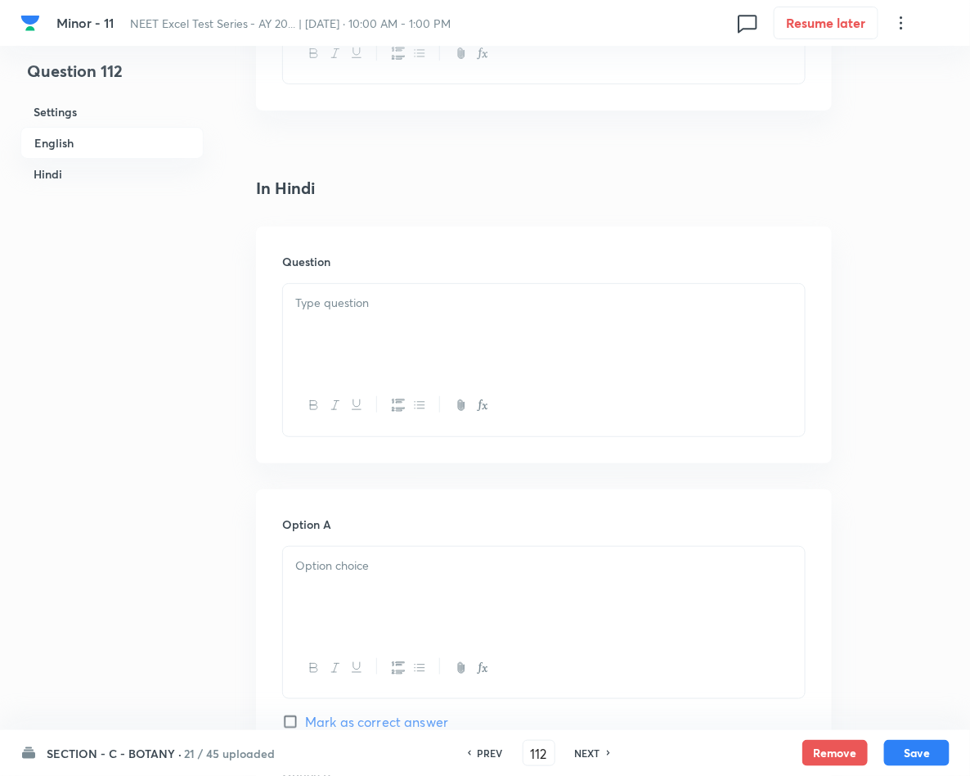
scroll to position [1963, 0]
click at [347, 332] on div at bounding box center [544, 327] width 522 height 92
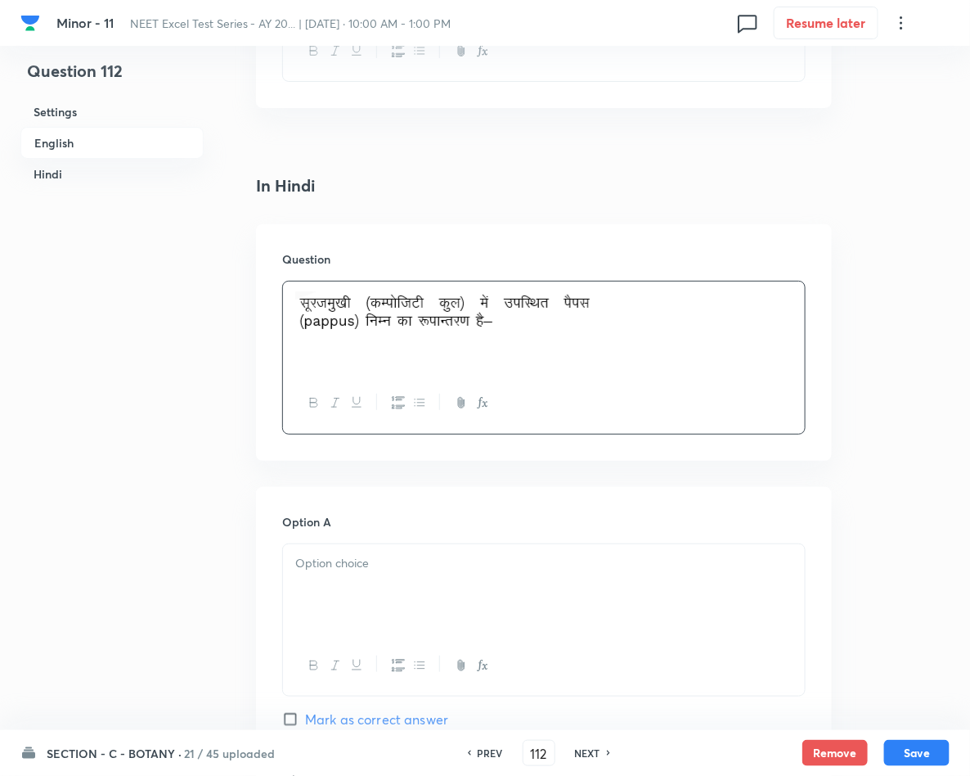
click at [417, 580] on div at bounding box center [544, 590] width 522 height 92
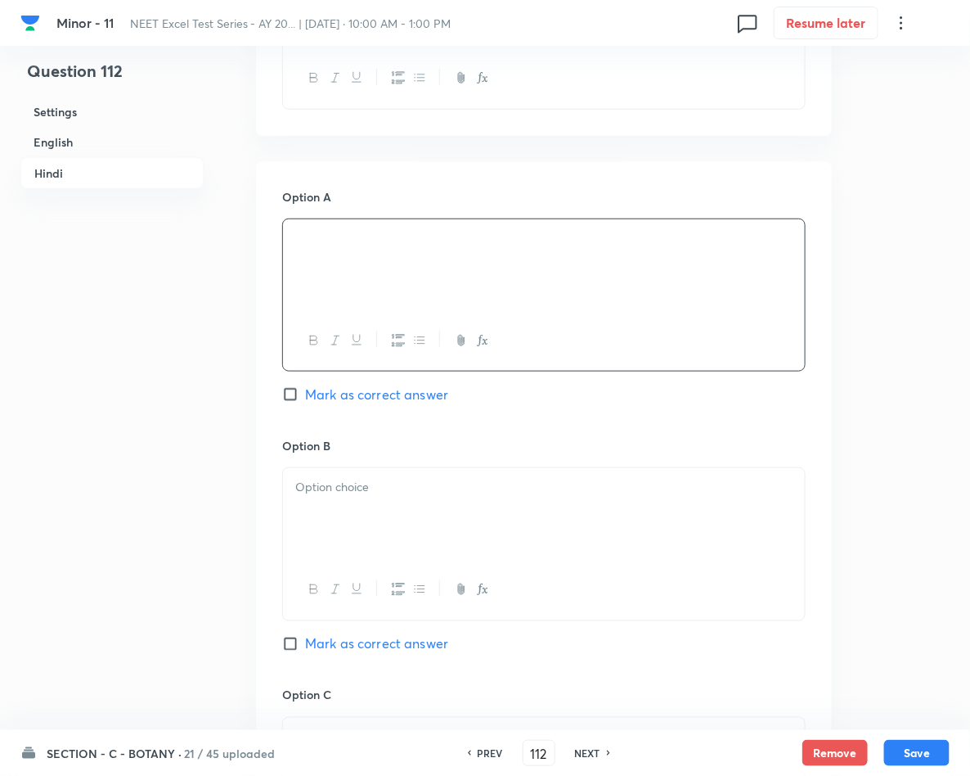
scroll to position [2331, 0]
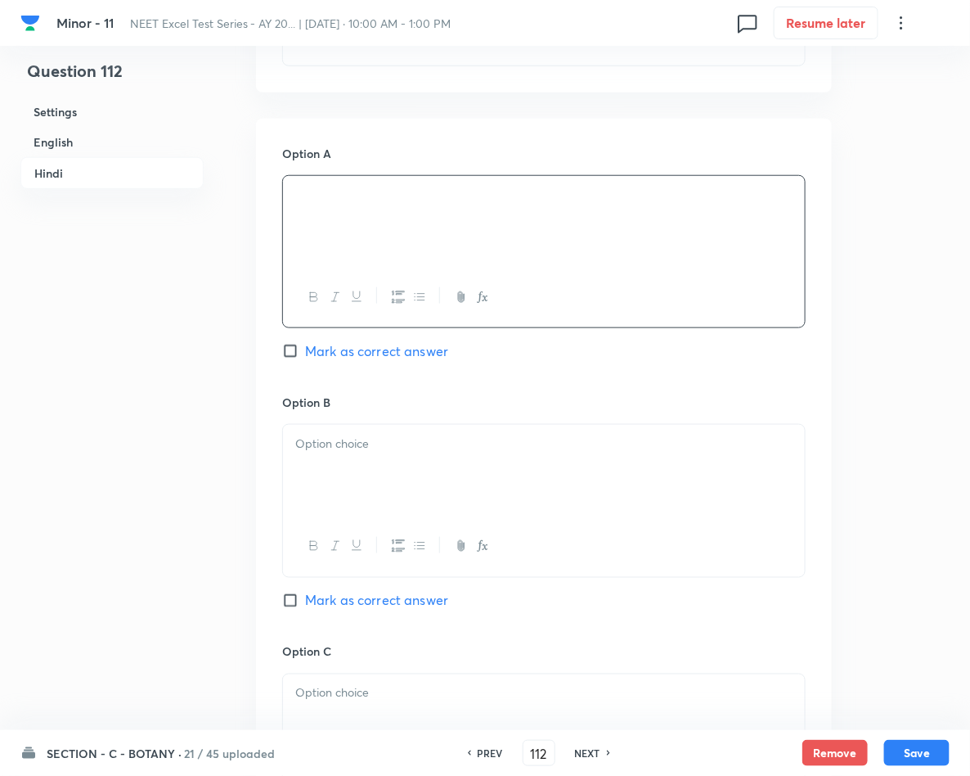
click at [476, 491] on div at bounding box center [544, 471] width 522 height 92
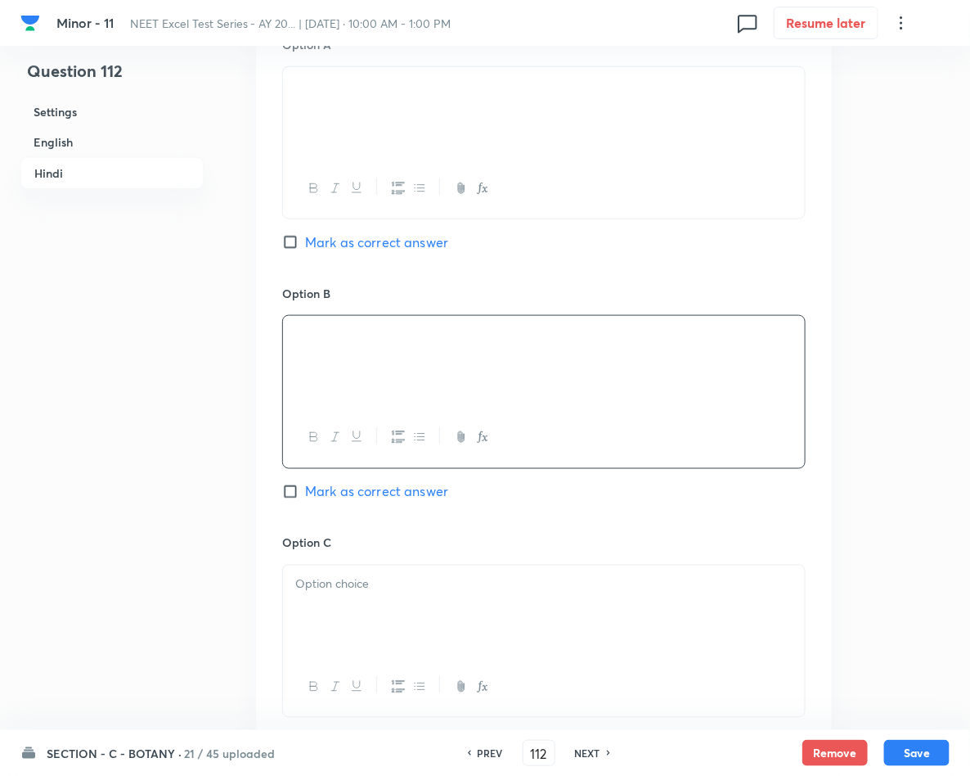
scroll to position [2577, 0]
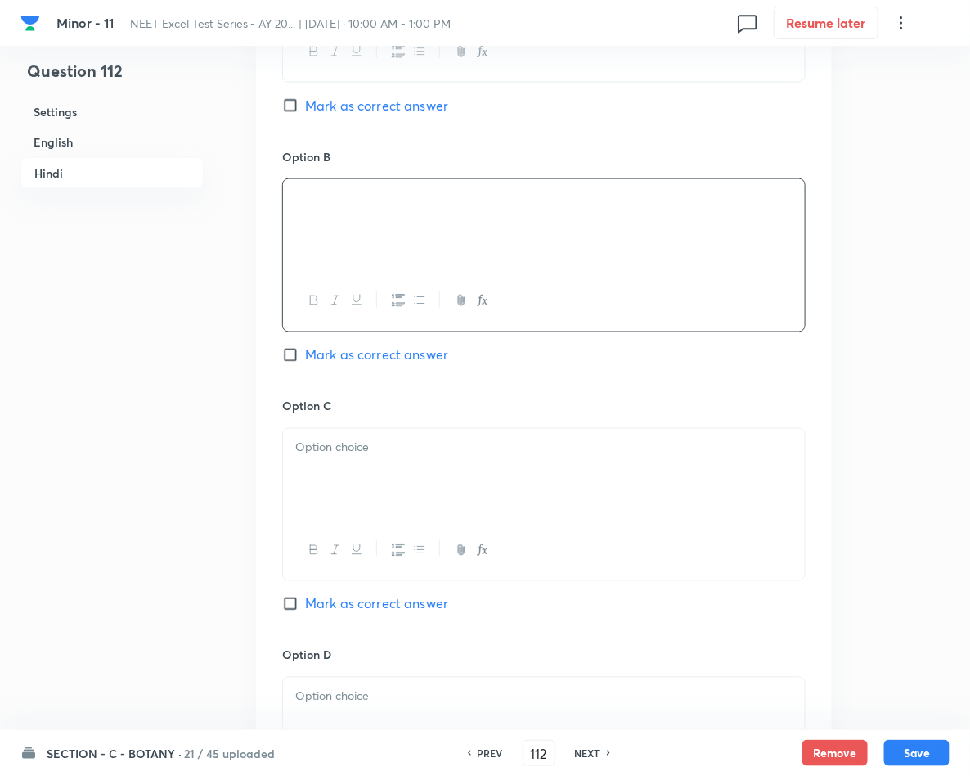
click at [334, 457] on p at bounding box center [543, 447] width 497 height 19
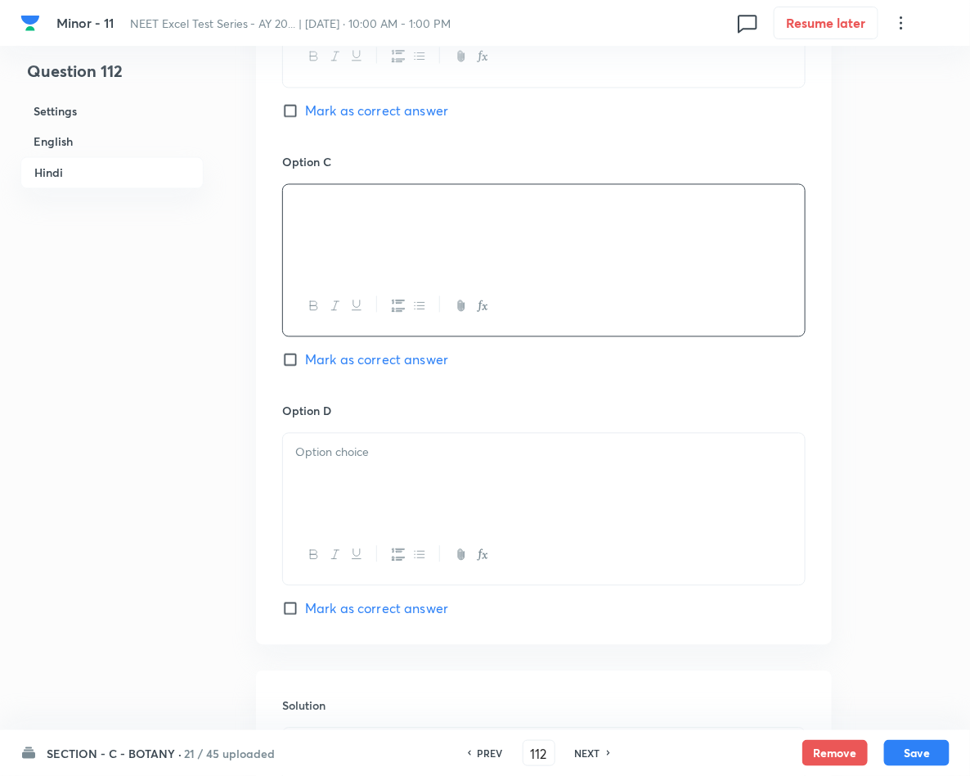
scroll to position [2822, 0]
click at [402, 489] on div at bounding box center [544, 478] width 522 height 92
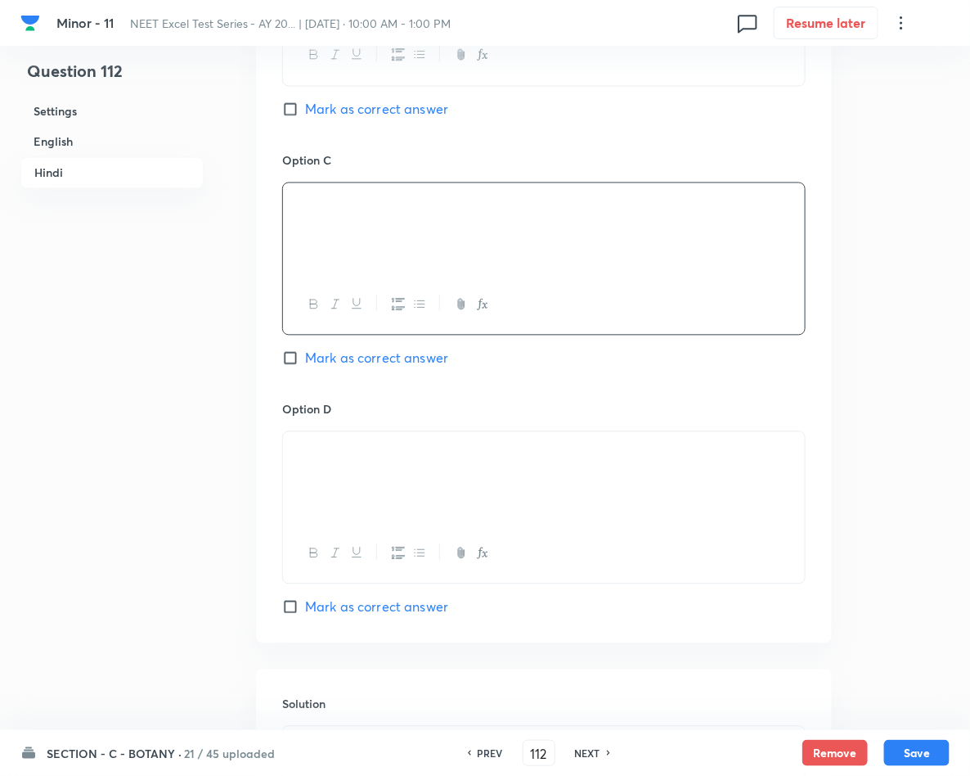
drag, startPoint x: 292, startPoint y: 199, endPoint x: 336, endPoint y: 205, distance: 44.5
click at [336, 205] on div at bounding box center [544, 229] width 522 height 92
click at [335, 366] on span "Mark as correct answer" at bounding box center [376, 358] width 143 height 20
click at [305, 366] on input "Mark as correct answer" at bounding box center [293, 358] width 23 height 16
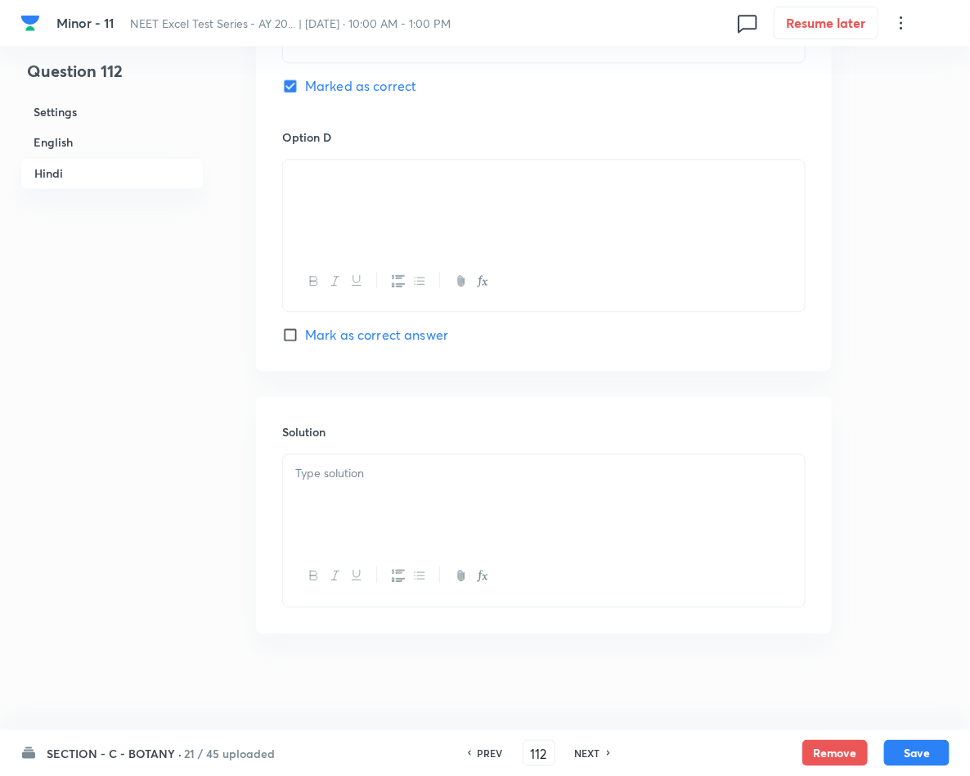
scroll to position [3104, 0]
click at [393, 491] on div at bounding box center [544, 498] width 522 height 92
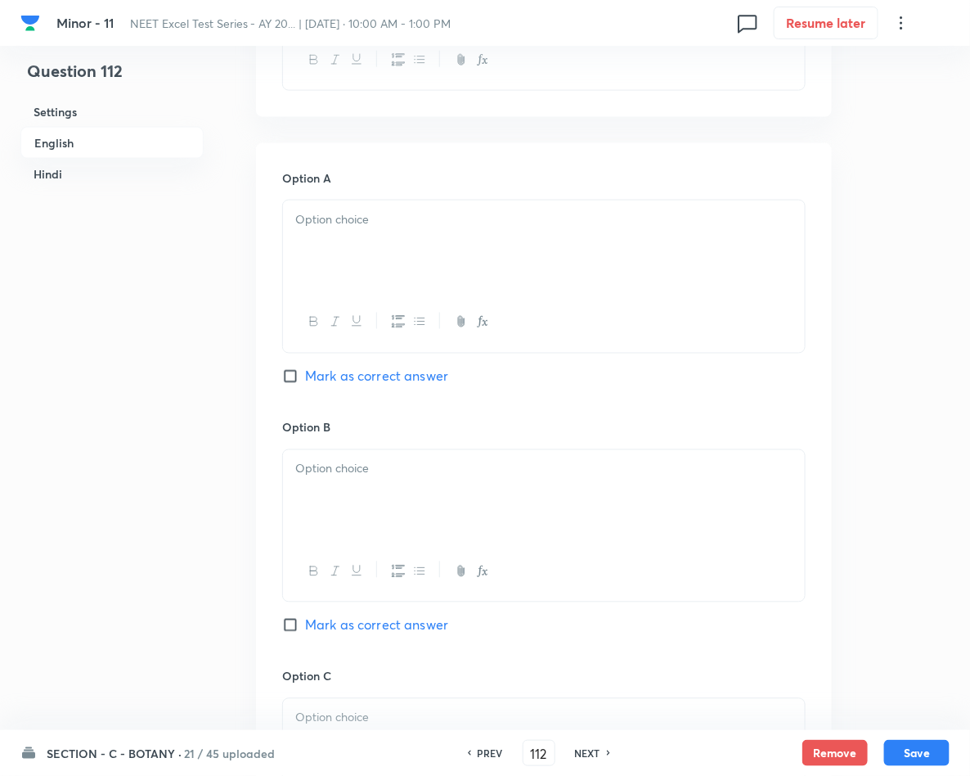
scroll to position [528, 0]
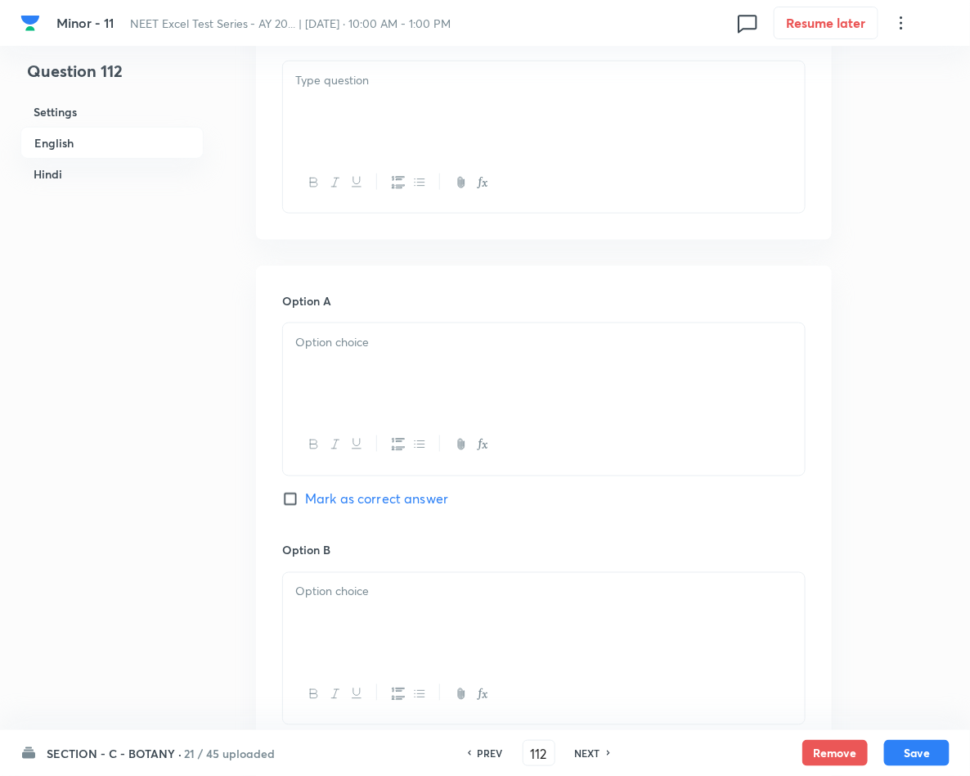
click at [401, 130] on div at bounding box center [544, 107] width 522 height 92
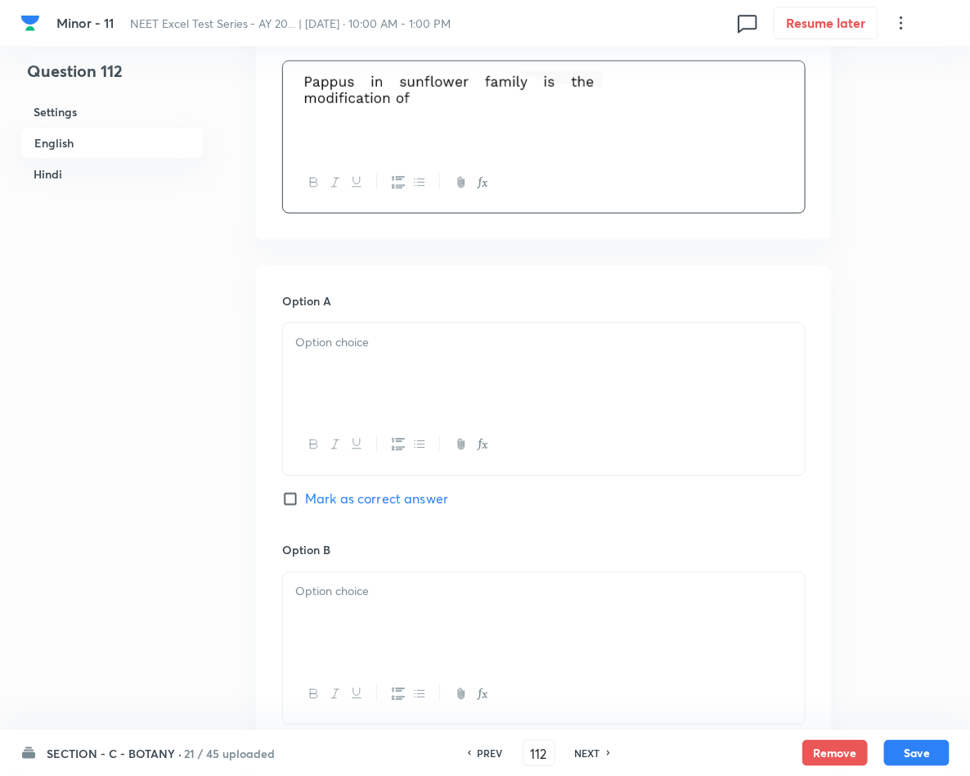
click at [391, 337] on p at bounding box center [543, 342] width 497 height 19
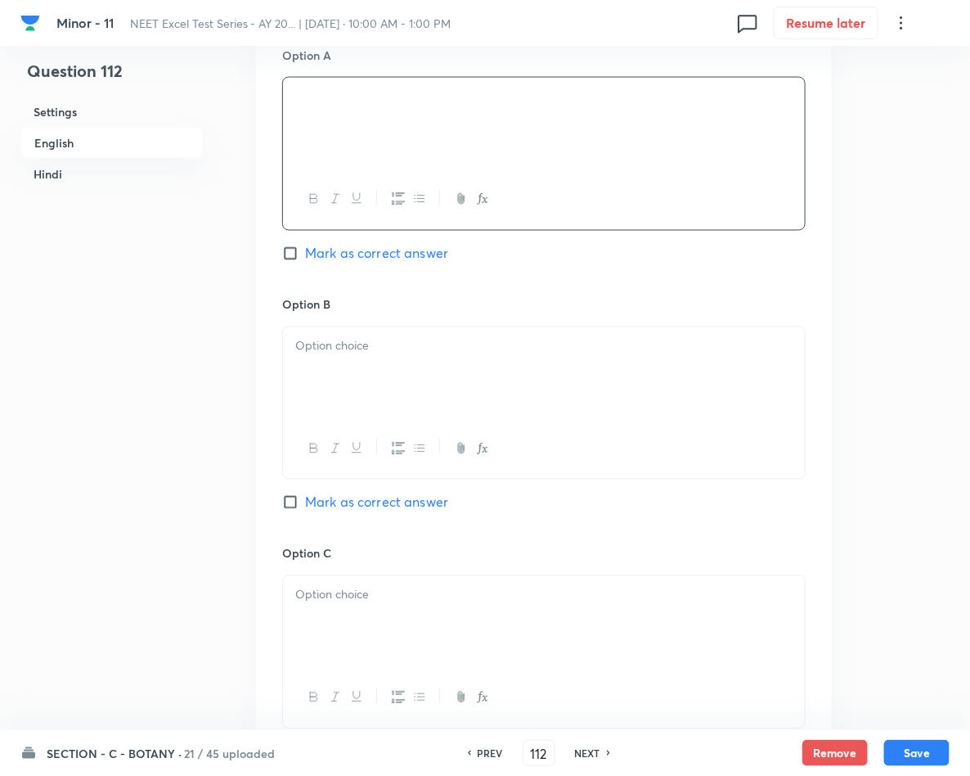
click at [330, 379] on div at bounding box center [544, 373] width 522 height 92
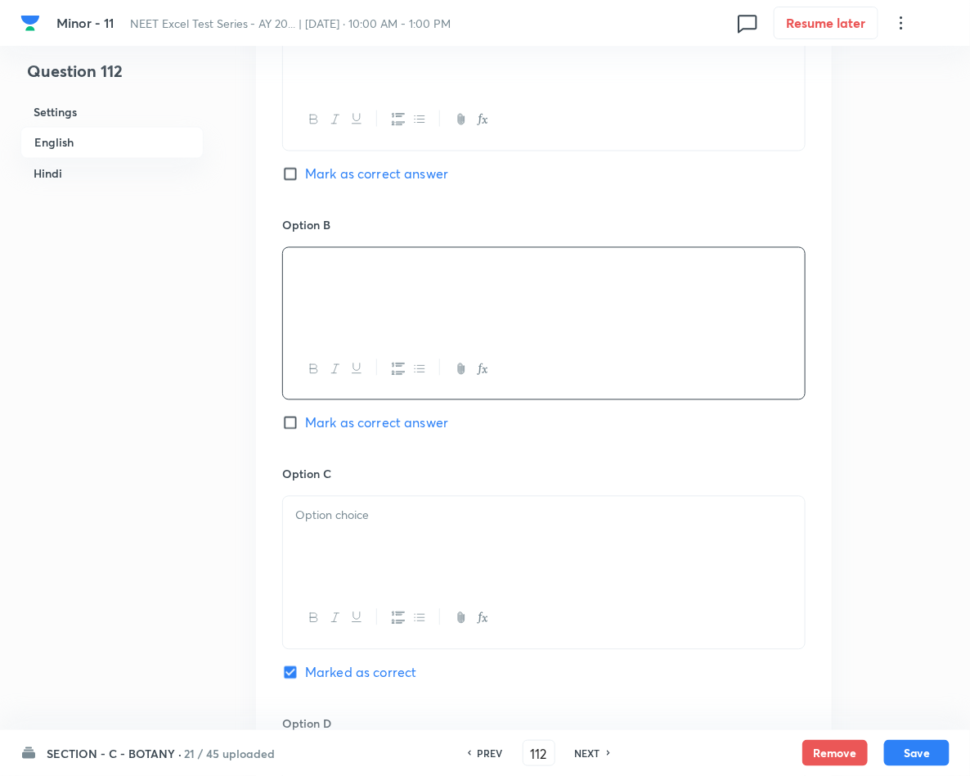
scroll to position [896, 0]
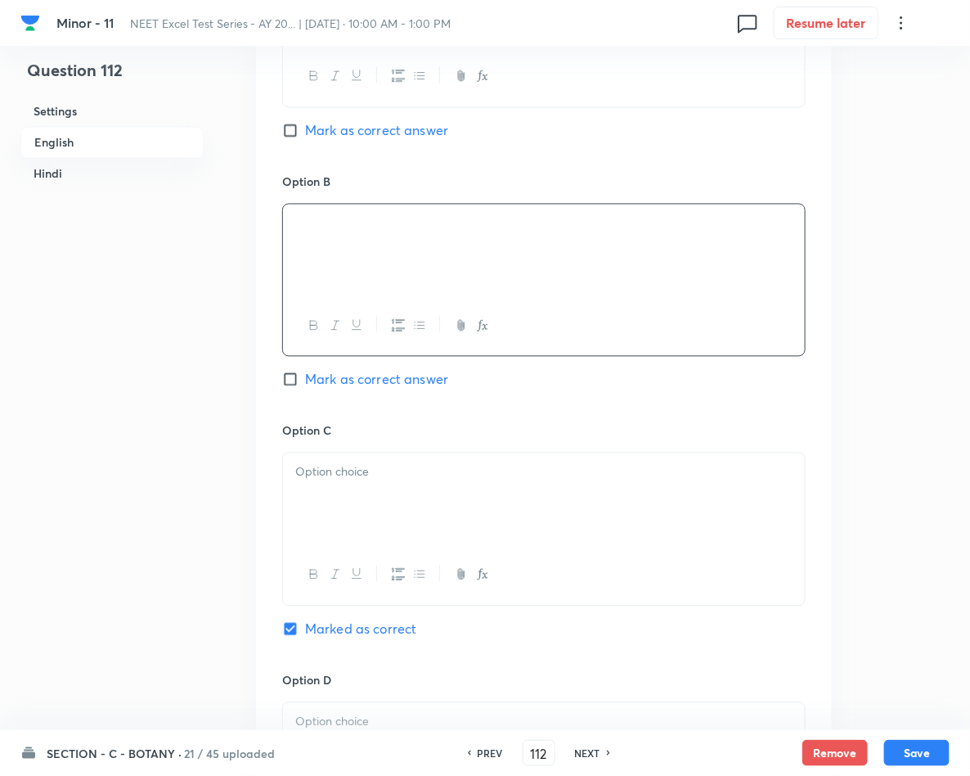
click at [467, 513] on div at bounding box center [544, 499] width 522 height 92
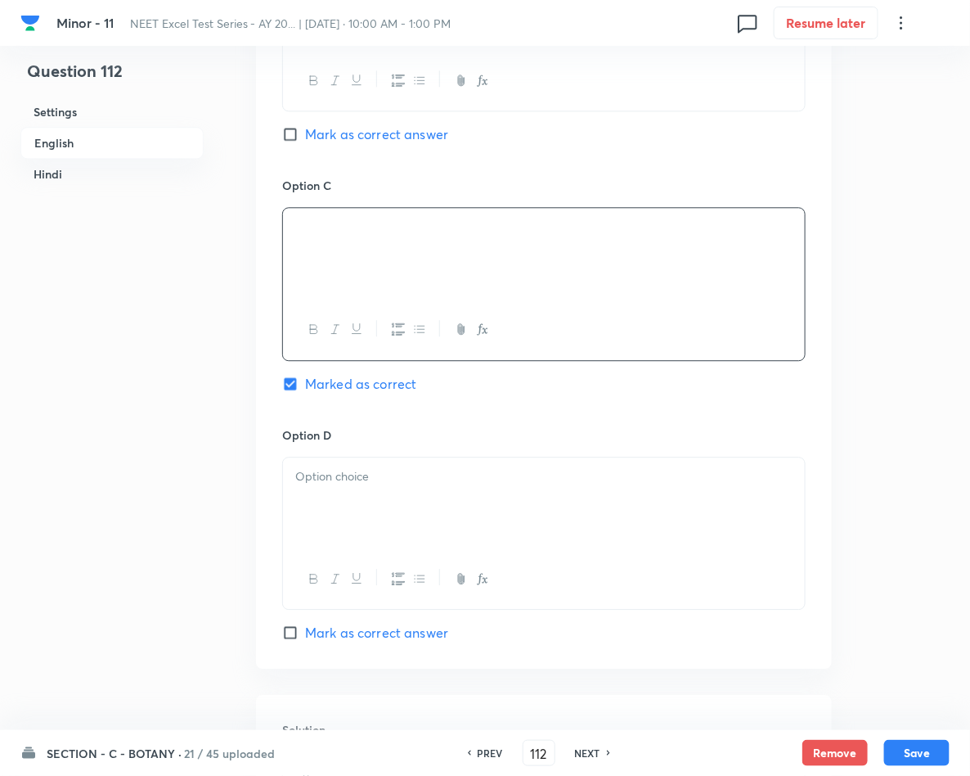
scroll to position [1264, 0]
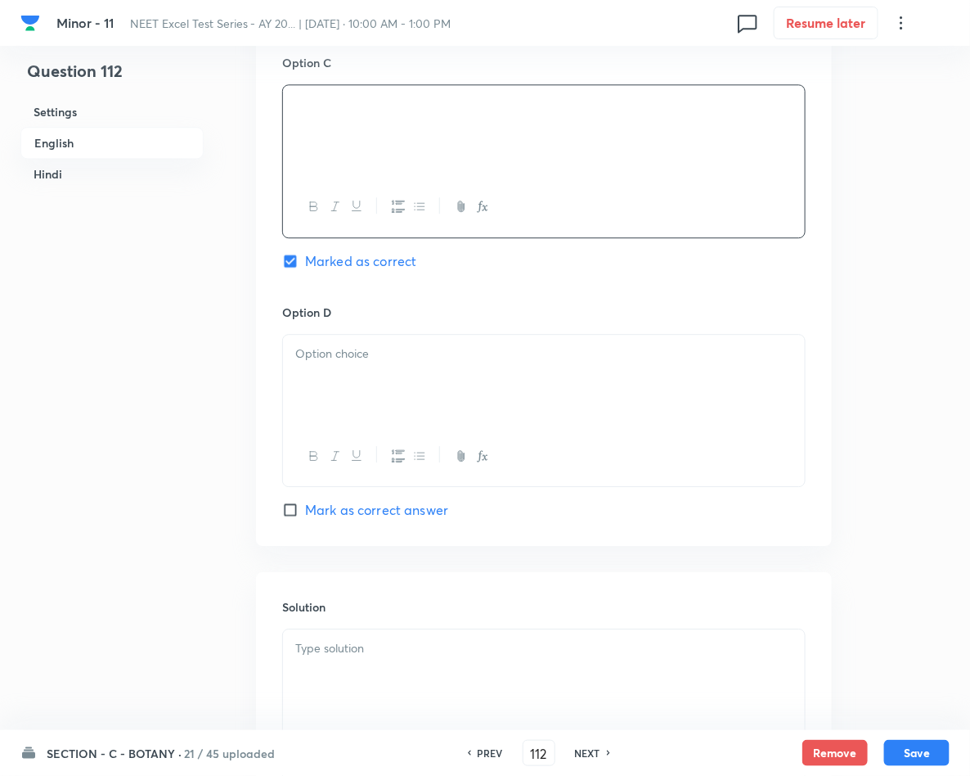
click at [327, 354] on p at bounding box center [543, 353] width 497 height 19
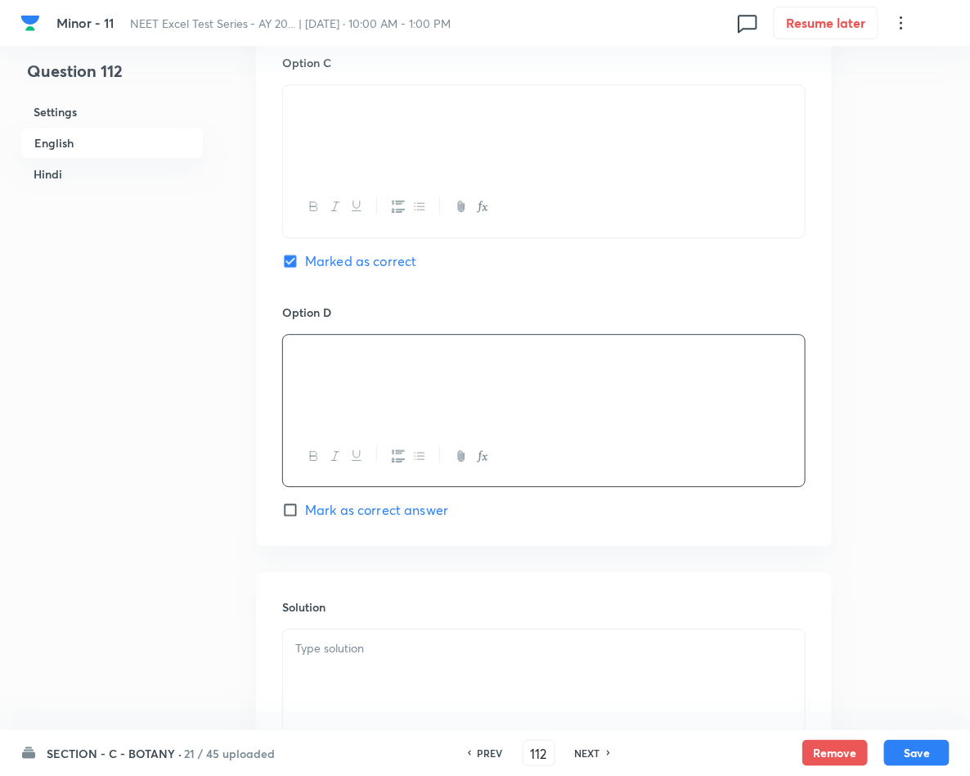
drag, startPoint x: 380, startPoint y: 110, endPoint x: 276, endPoint y: 106, distance: 104.8
click at [276, 106] on div "Option A [PERSON_NAME] as correct answer Option B Mark as correct answer Option…" at bounding box center [544, 38] width 576 height 1016
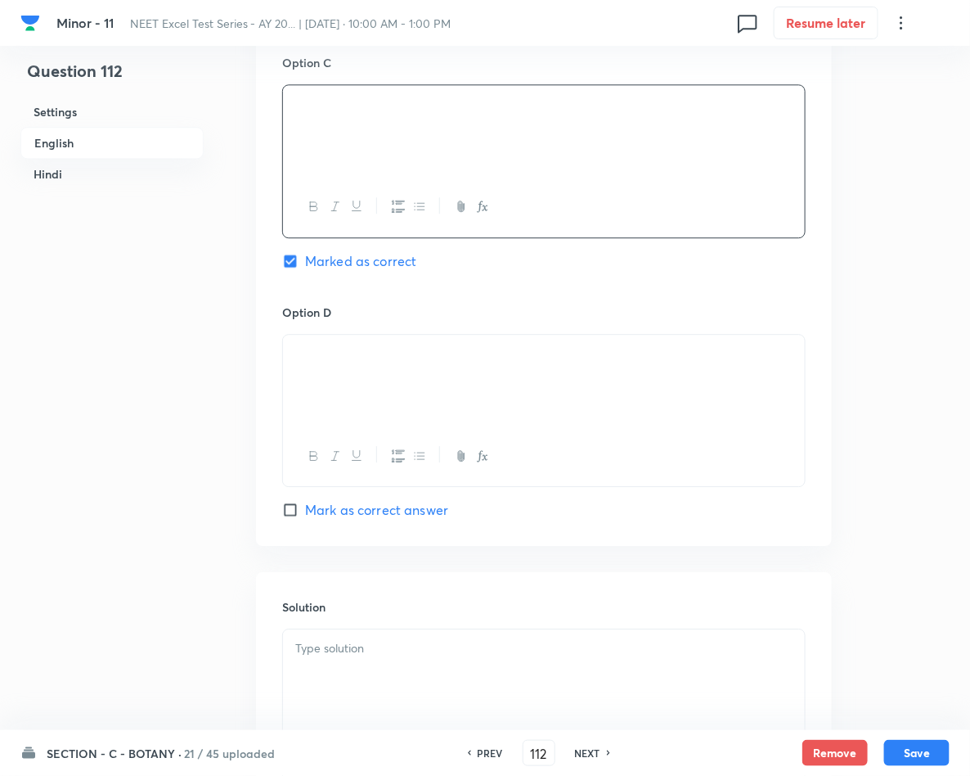
scroll to position [1632, 0]
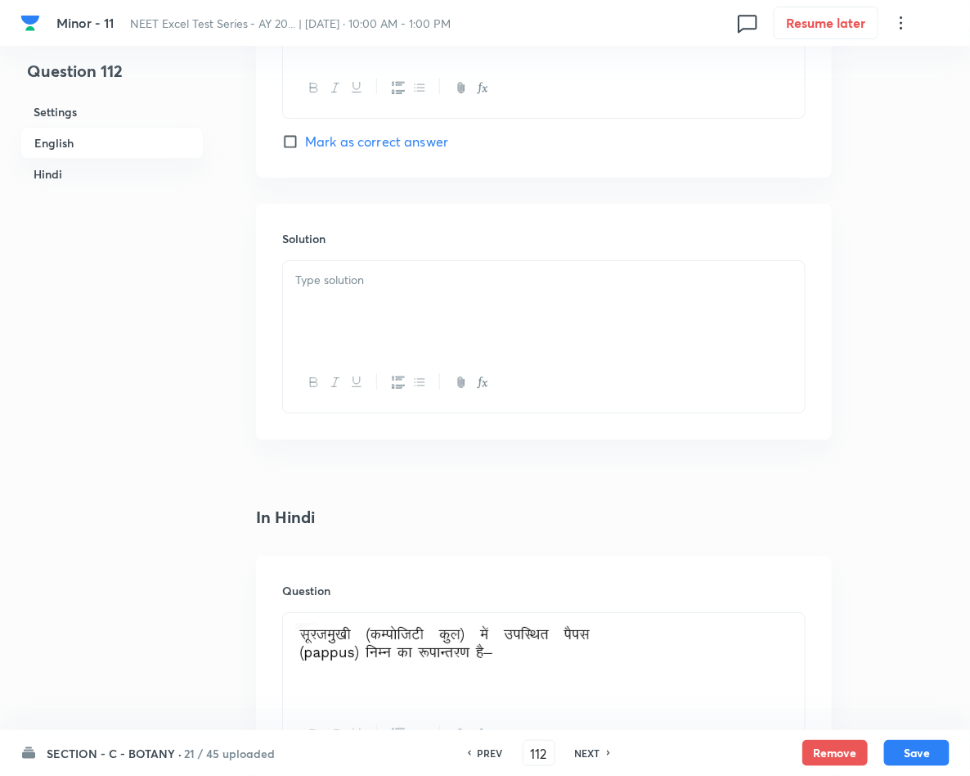
click at [362, 317] on div at bounding box center [544, 307] width 522 height 92
click at [891, 747] on button "Save" at bounding box center [916, 751] width 65 height 26
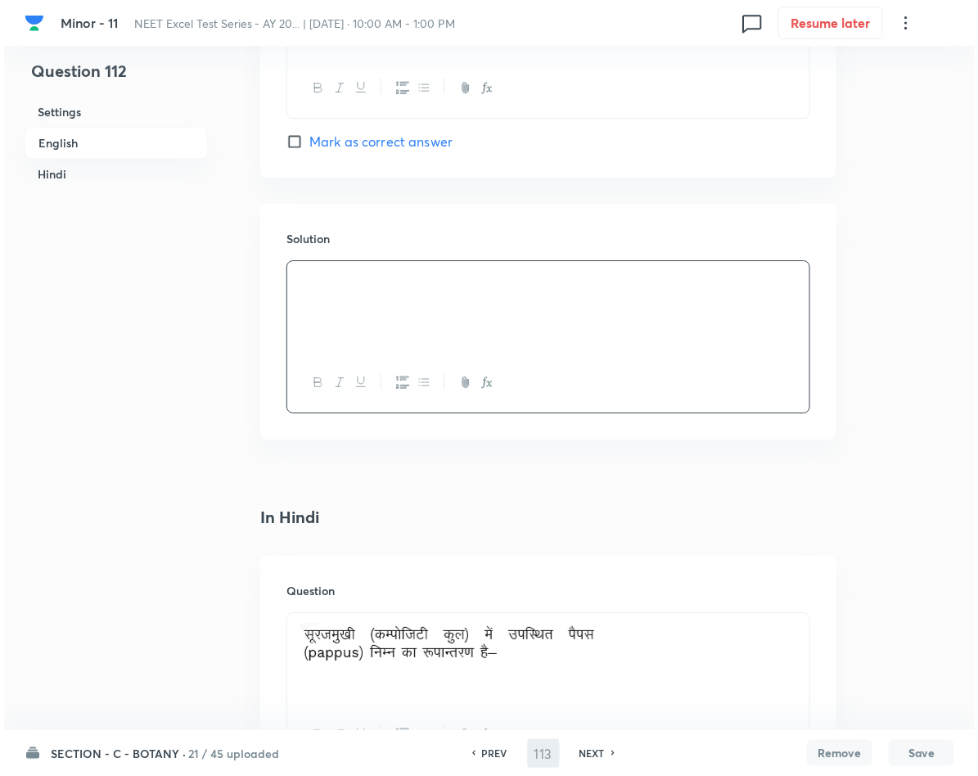
scroll to position [0, 0]
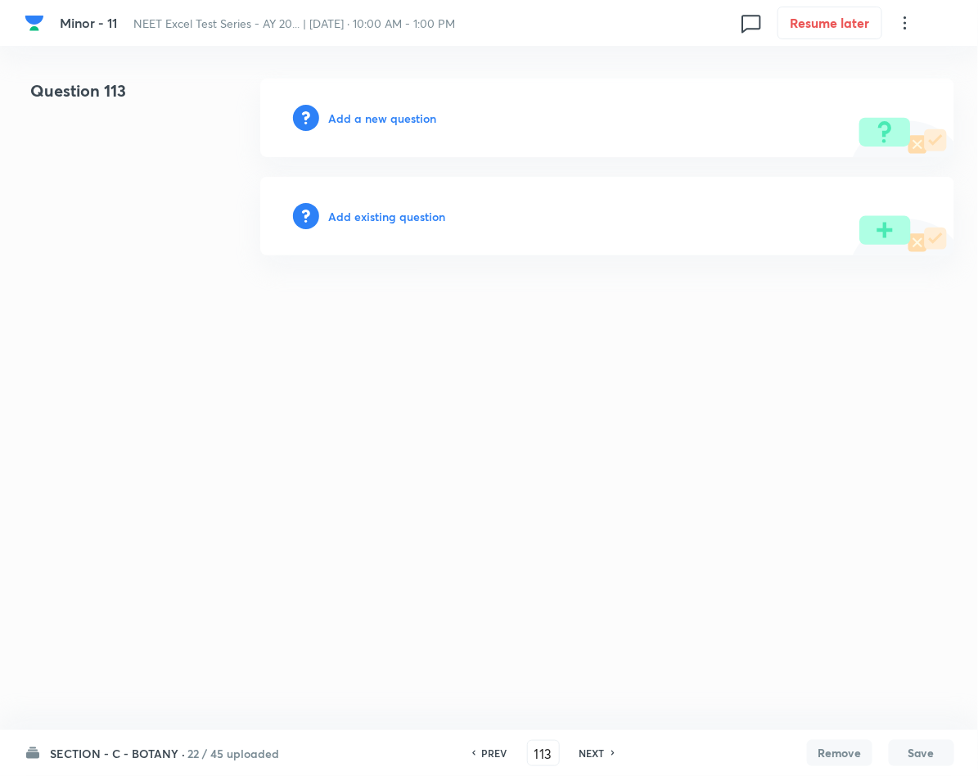
click at [362, 110] on h6 "Add a new question" at bounding box center [383, 118] width 108 height 17
click at [362, 110] on h6 "Choose a question type" at bounding box center [392, 118] width 126 height 17
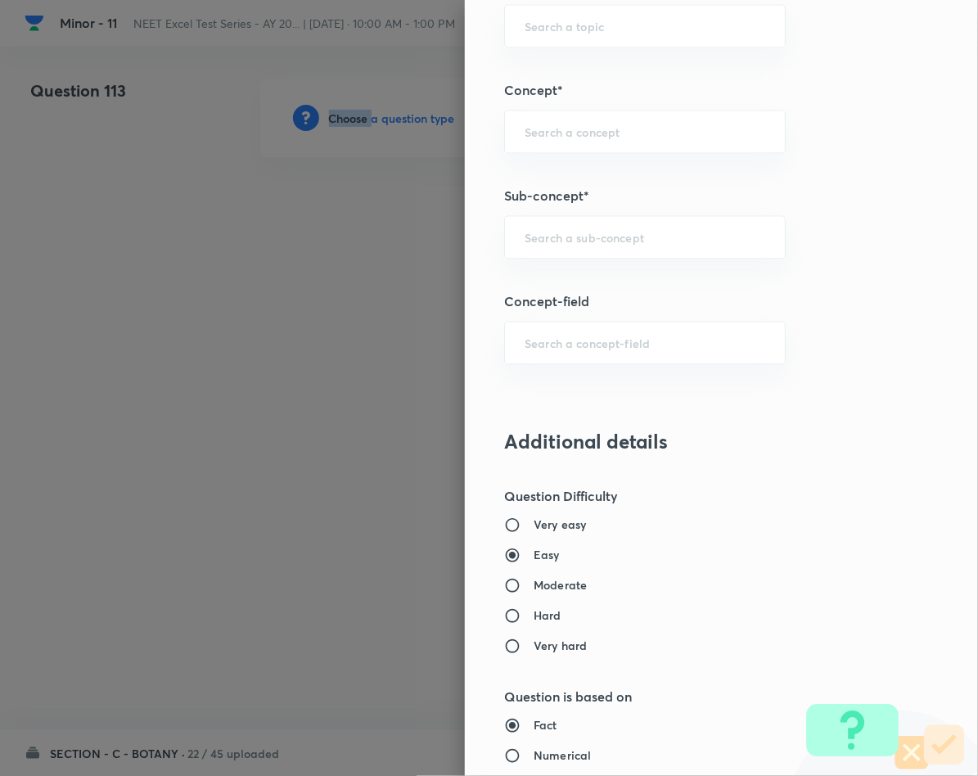
scroll to position [982, 0]
click at [560, 254] on div "​" at bounding box center [644, 235] width 281 height 43
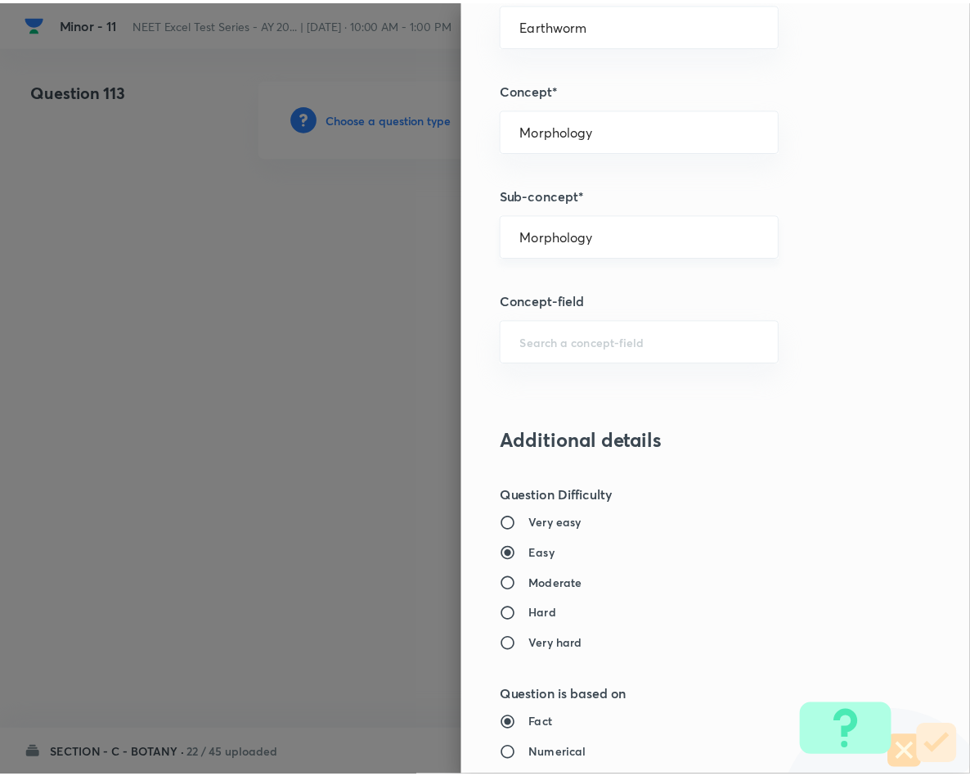
scroll to position [1569, 0]
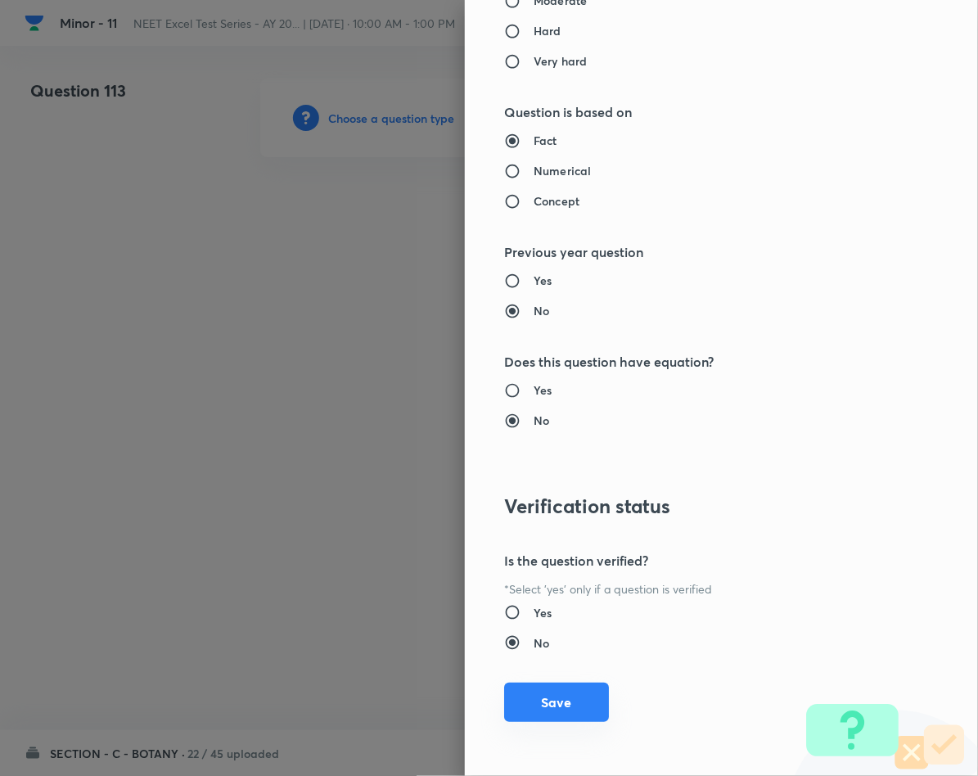
click at [555, 695] on button "Save" at bounding box center [556, 701] width 105 height 39
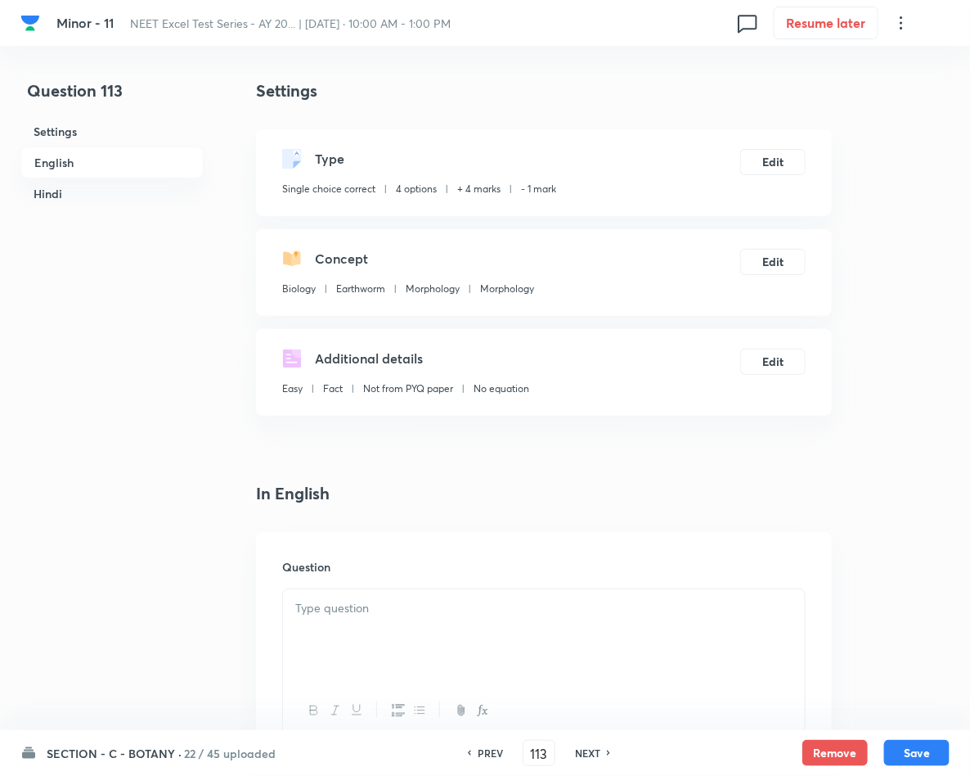
click at [471, 648] on div at bounding box center [544, 635] width 522 height 92
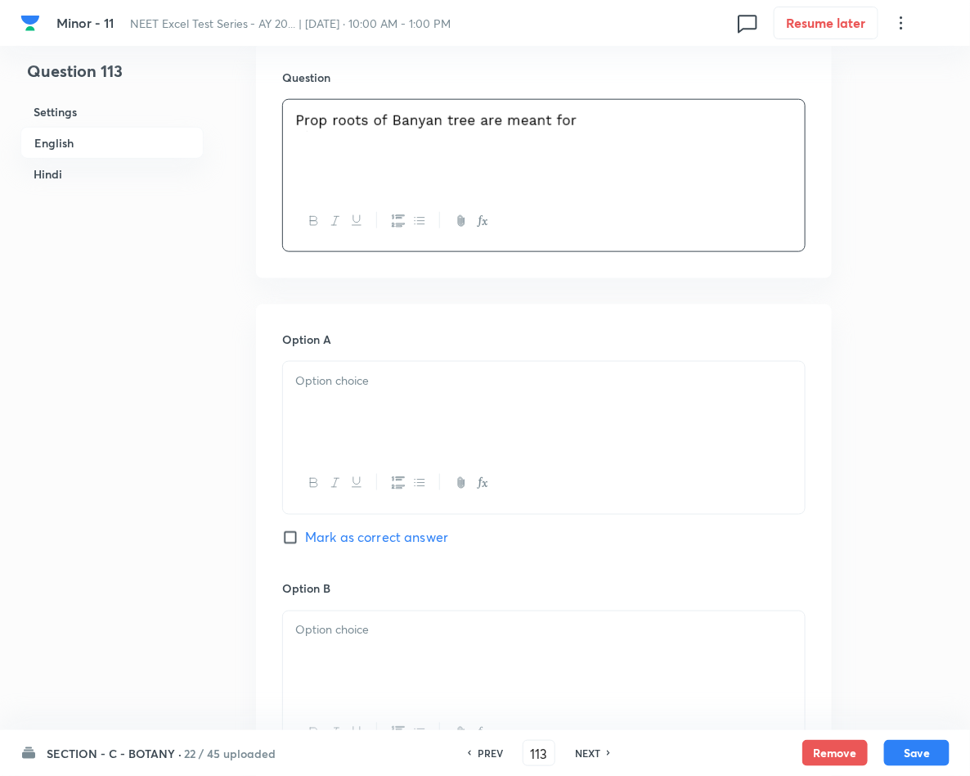
scroll to position [491, 0]
click at [410, 407] on div at bounding box center [544, 406] width 522 height 92
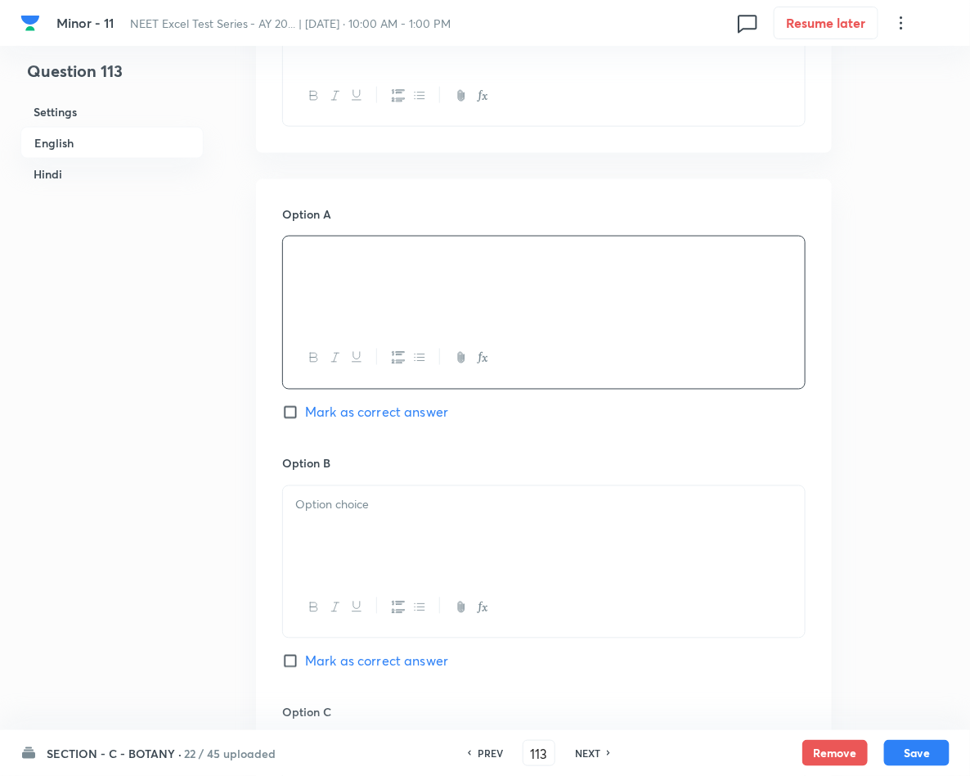
scroll to position [859, 0]
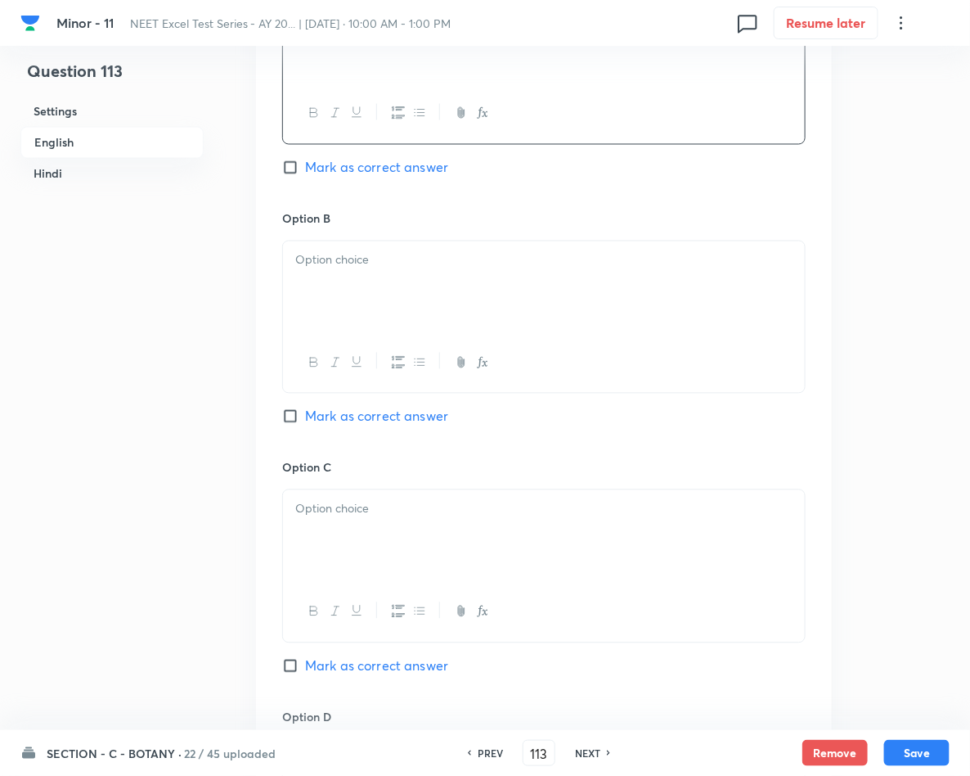
click at [391, 266] on p at bounding box center [543, 260] width 497 height 19
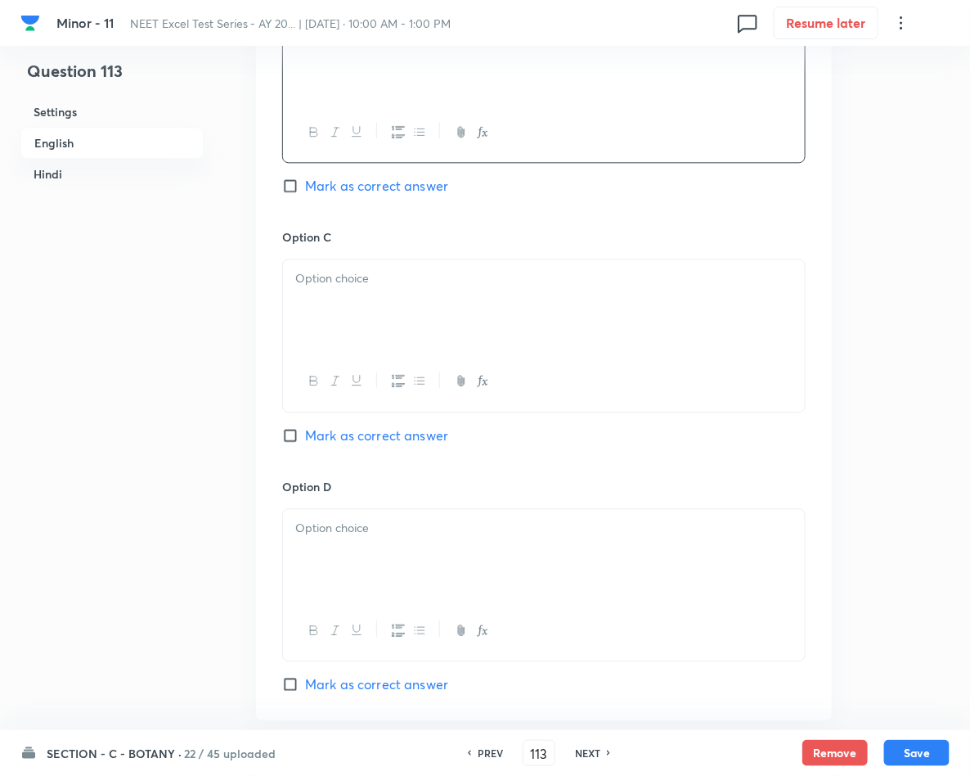
scroll to position [1104, 0]
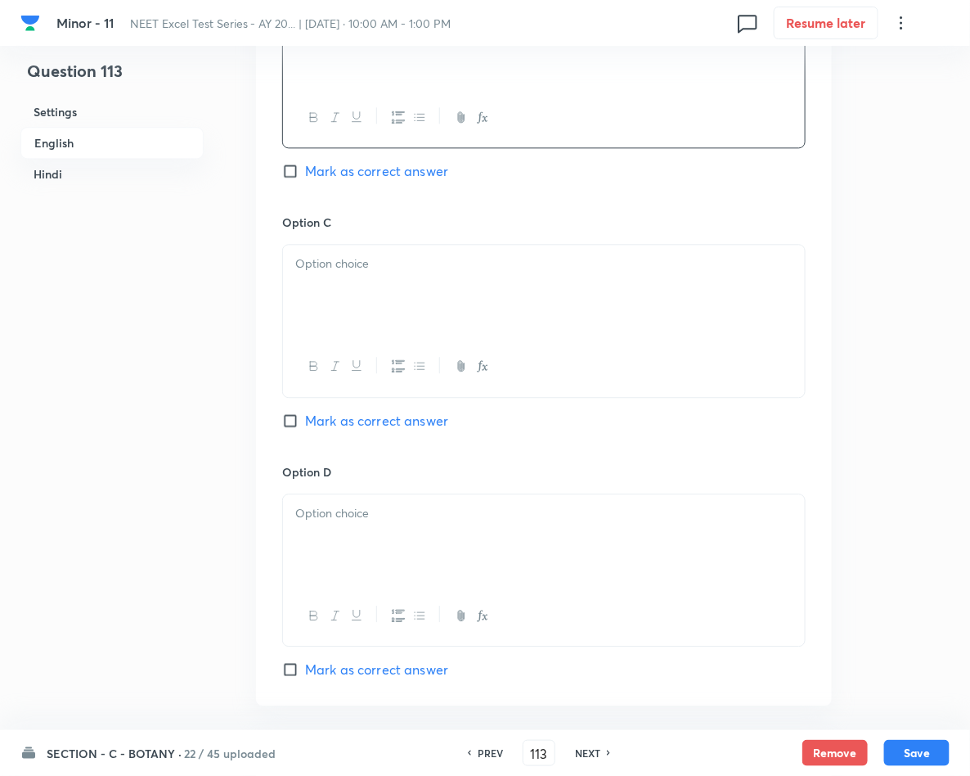
click at [362, 299] on div at bounding box center [544, 291] width 522 height 92
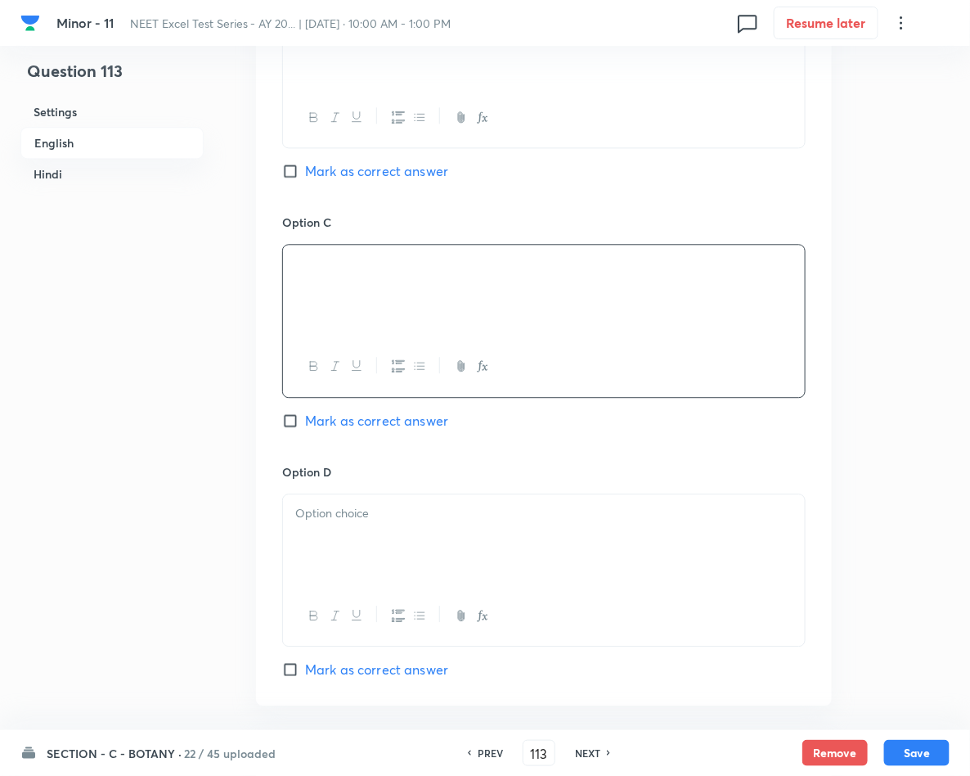
click at [457, 570] on div at bounding box center [544, 540] width 522 height 92
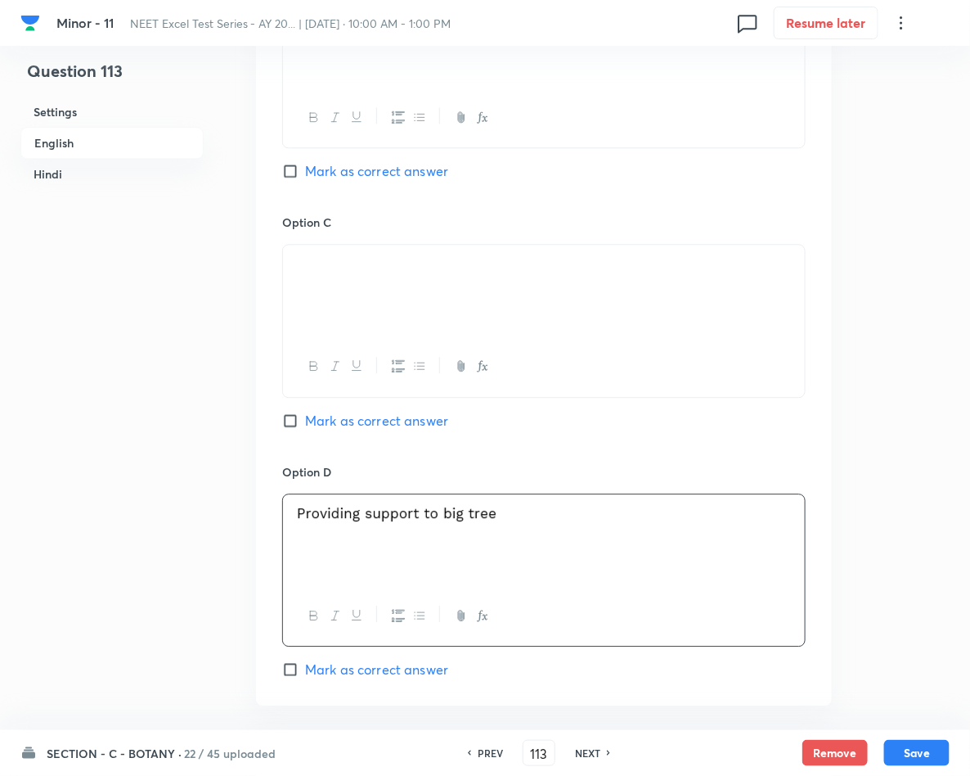
scroll to position [1227, 0]
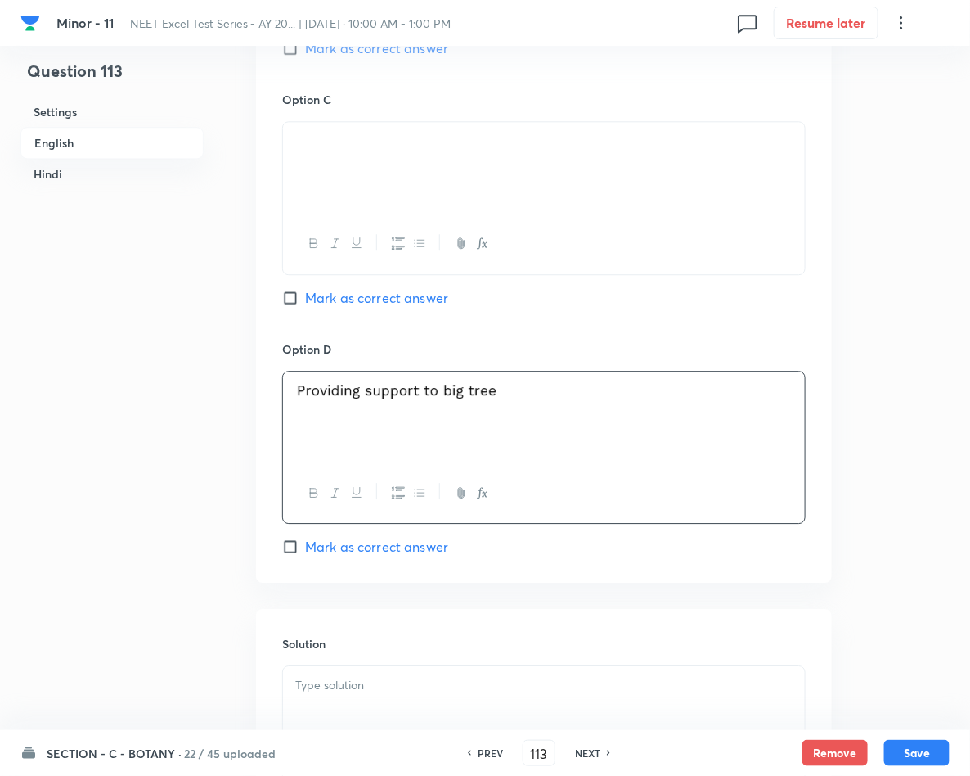
click at [344, 550] on span "Mark as correct answer" at bounding box center [376, 547] width 143 height 20
click at [305, 550] on input "Mark as correct answer" at bounding box center [293, 546] width 23 height 16
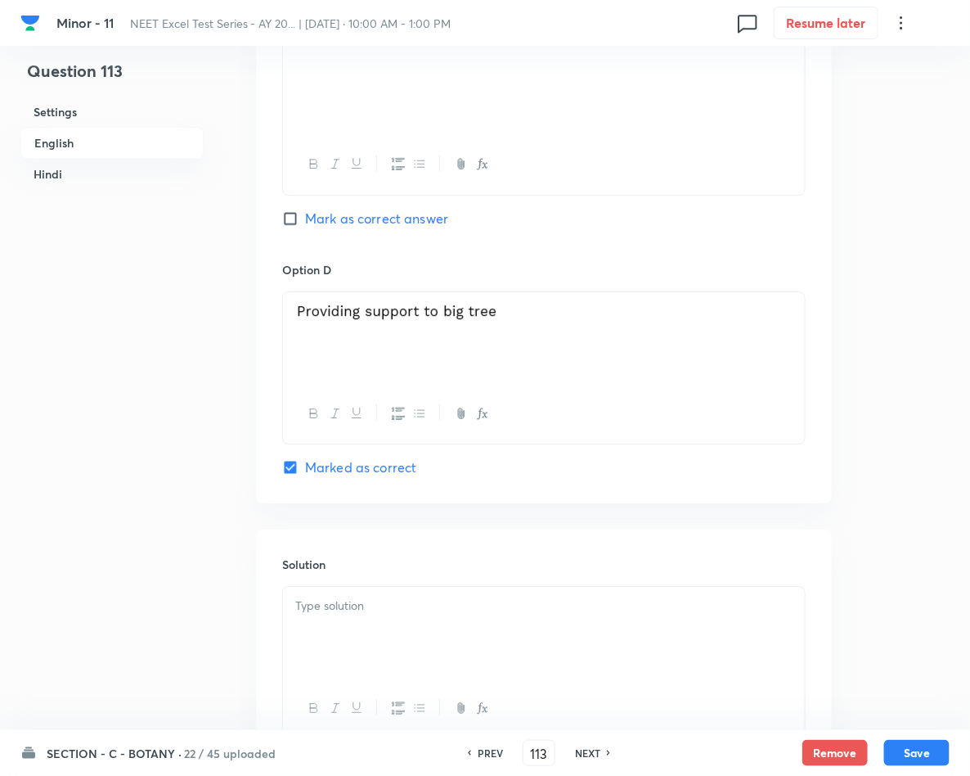
scroll to position [1350, 0]
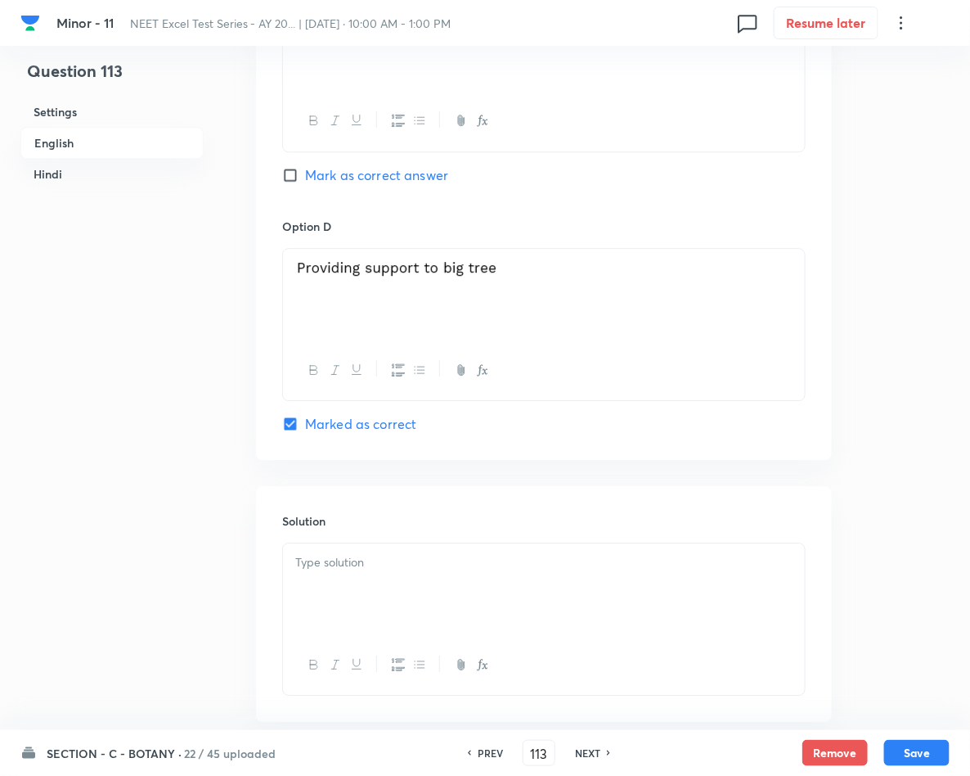
click at [371, 575] on div at bounding box center [544, 589] width 522 height 92
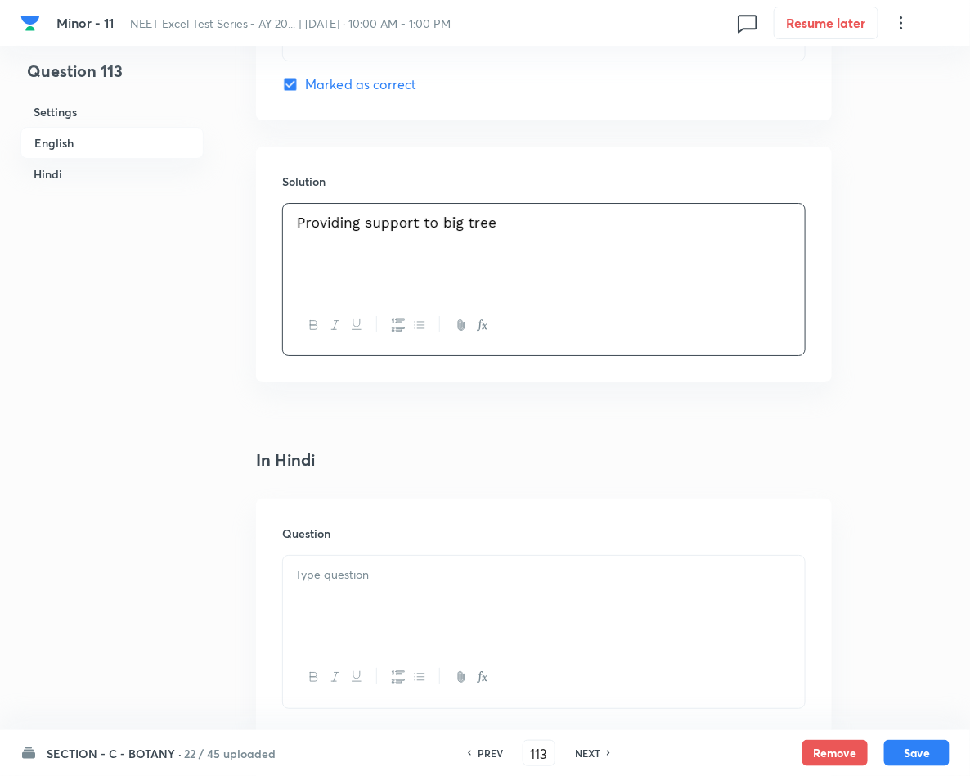
scroll to position [1718, 0]
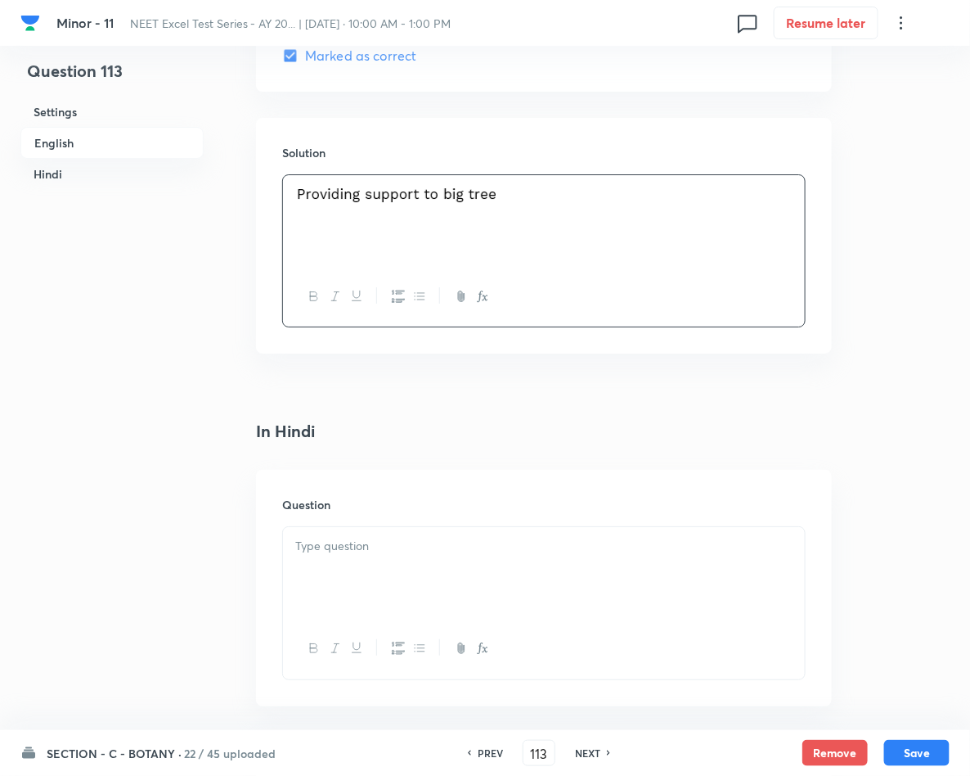
click at [359, 551] on p at bounding box center [543, 546] width 497 height 19
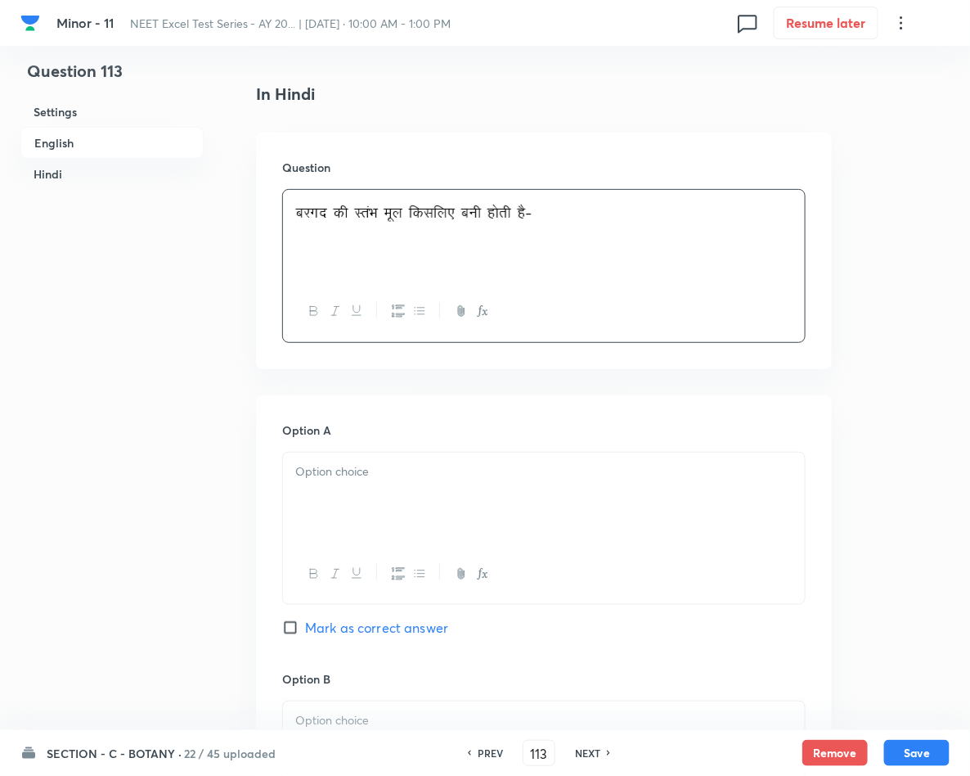
scroll to position [2086, 0]
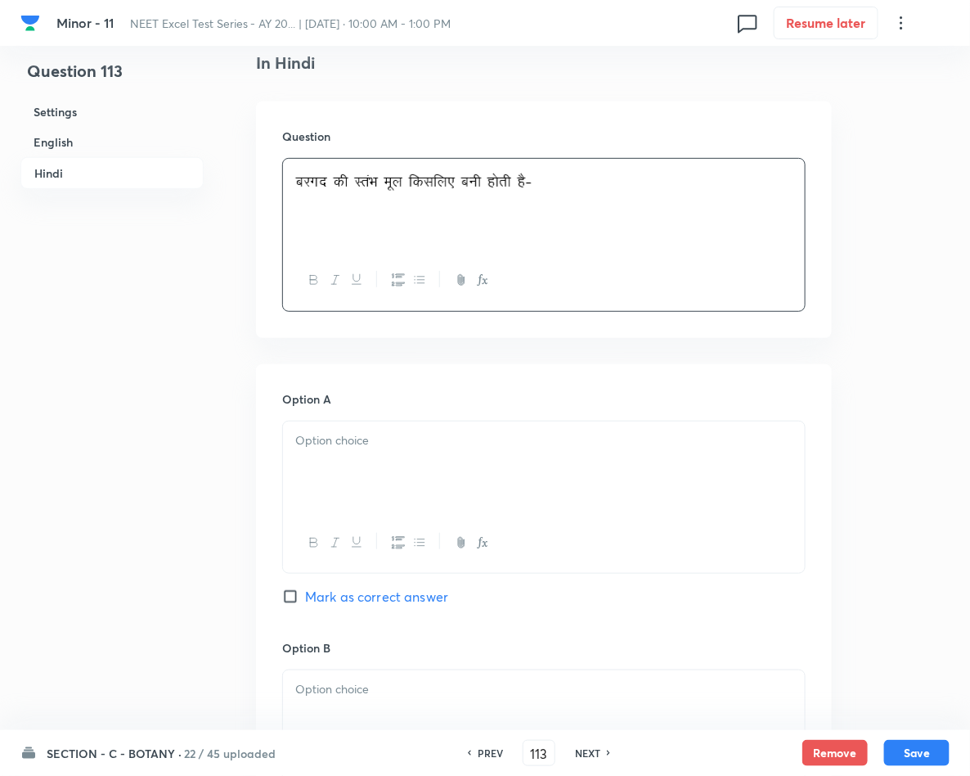
click at [371, 471] on div at bounding box center [544, 467] width 522 height 92
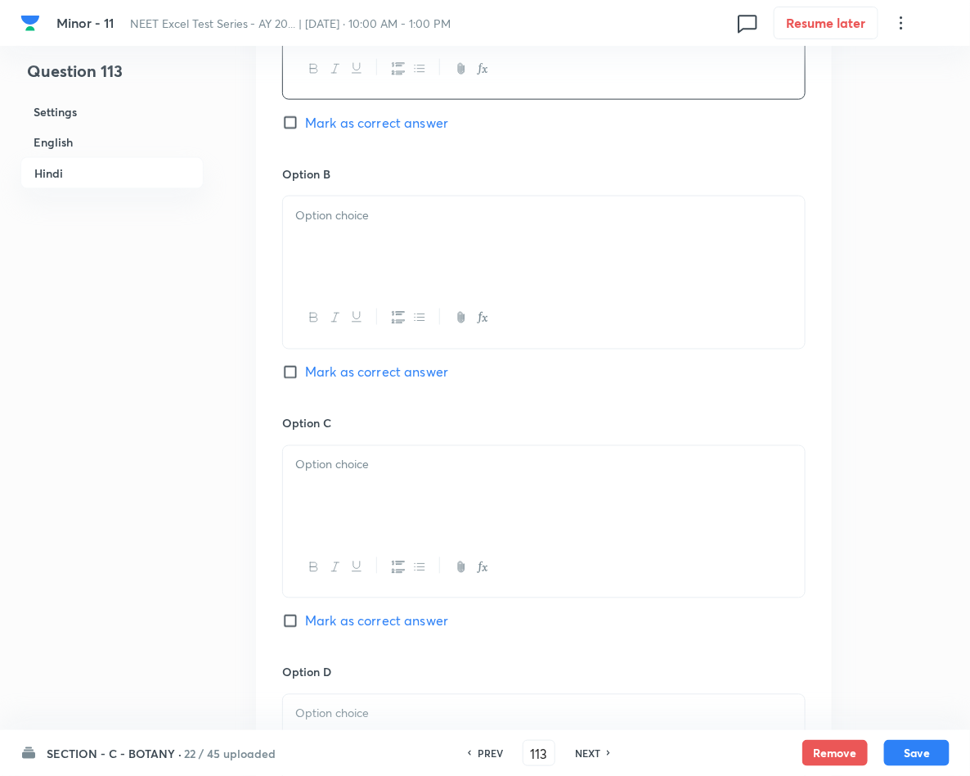
scroll to position [2577, 0]
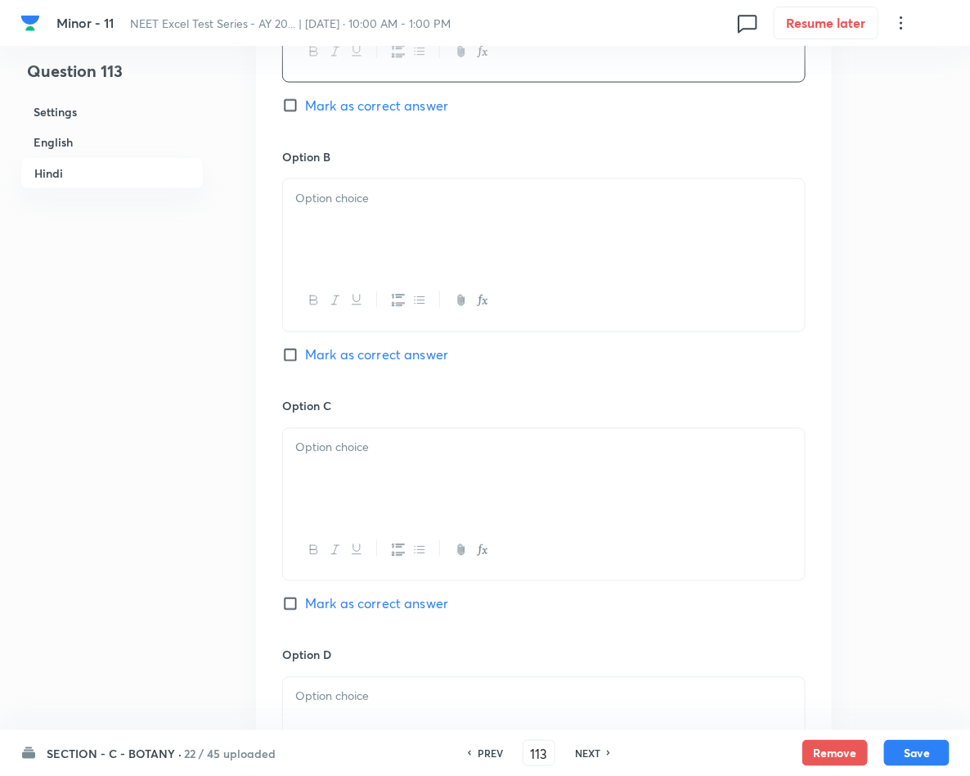
click at [363, 280] on div at bounding box center [544, 301] width 522 height 60
click at [351, 206] on p at bounding box center [543, 198] width 497 height 19
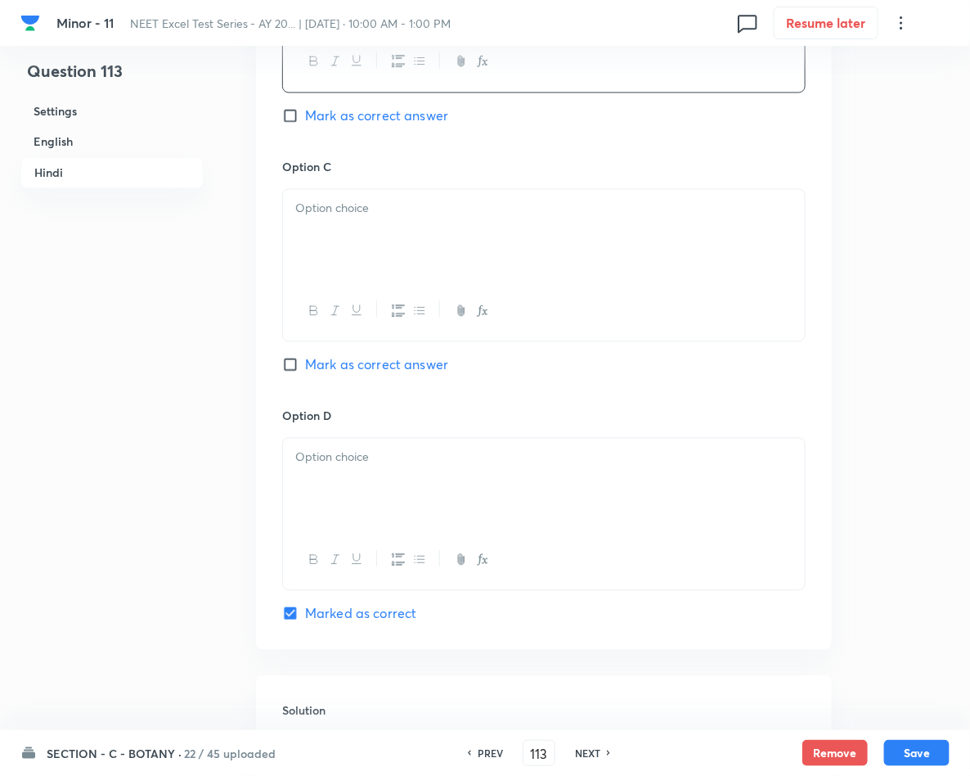
scroll to position [2822, 0]
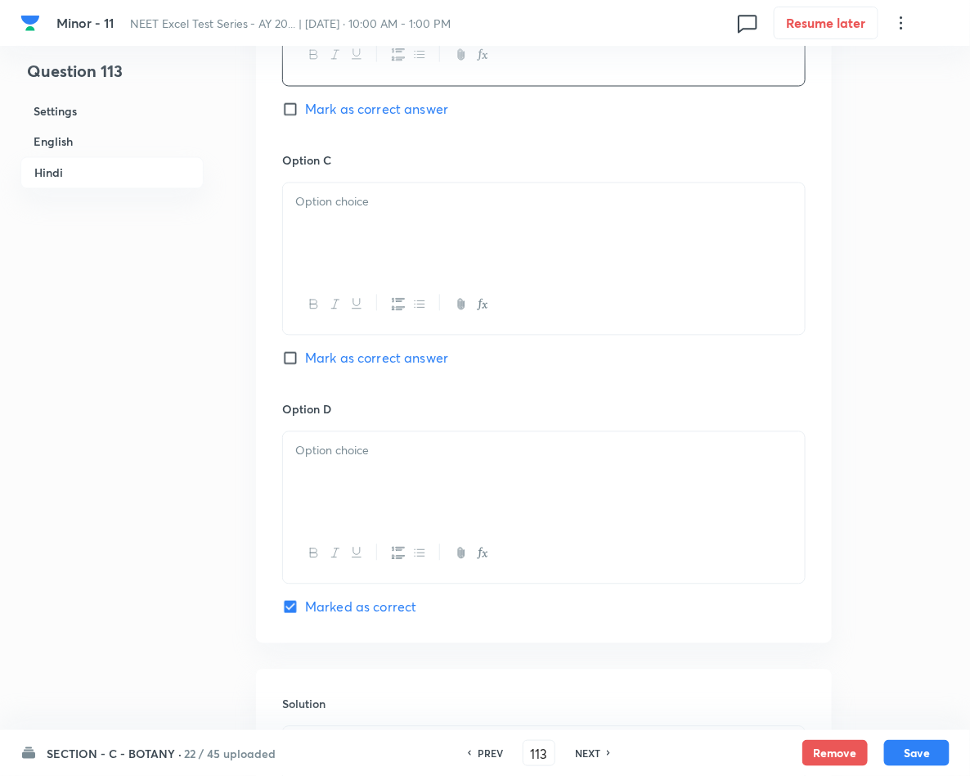
click at [357, 241] on div at bounding box center [544, 229] width 522 height 92
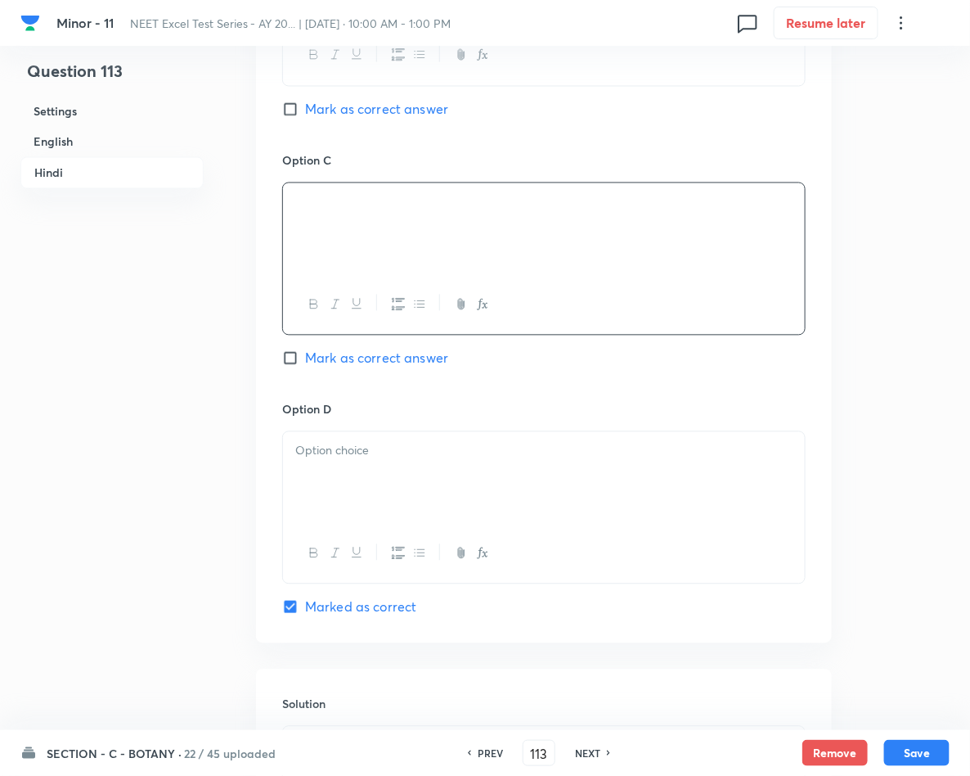
click at [487, 524] on div at bounding box center [544, 478] width 522 height 92
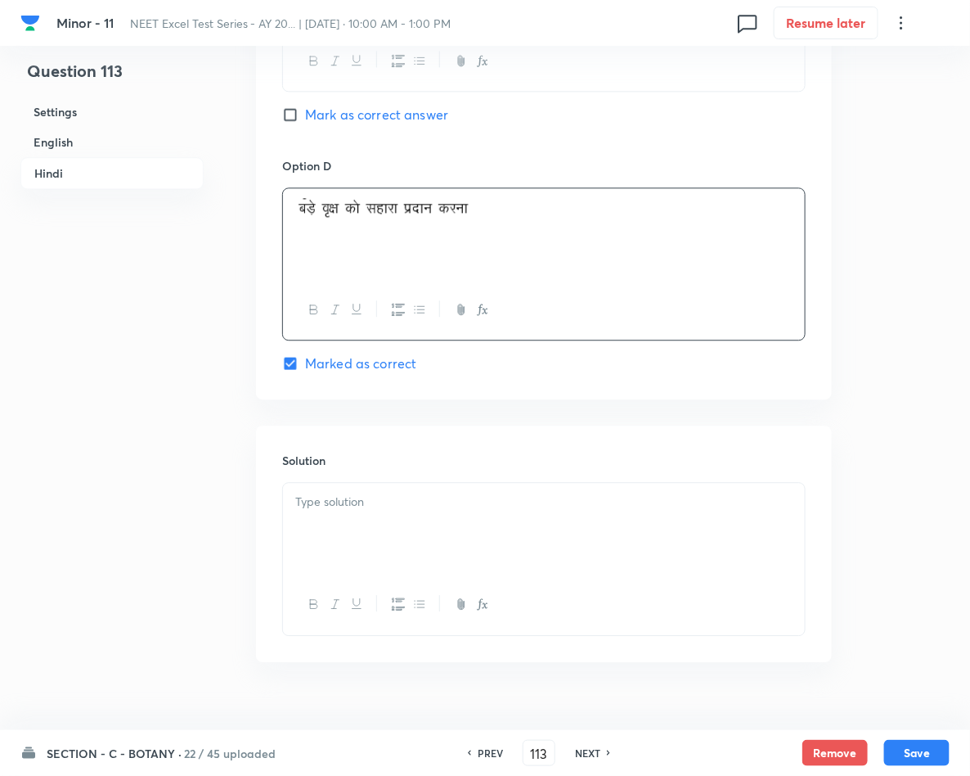
scroll to position [3068, 0]
click at [481, 528] on div at bounding box center [544, 527] width 522 height 92
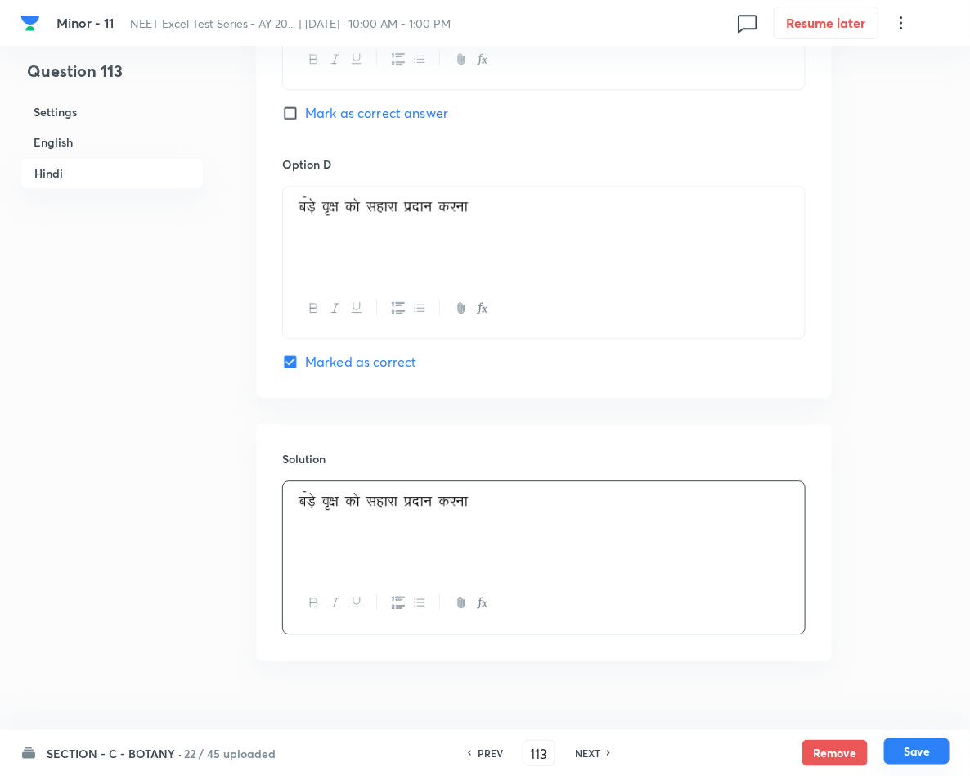
click at [909, 758] on button "Save" at bounding box center [916, 751] width 65 height 26
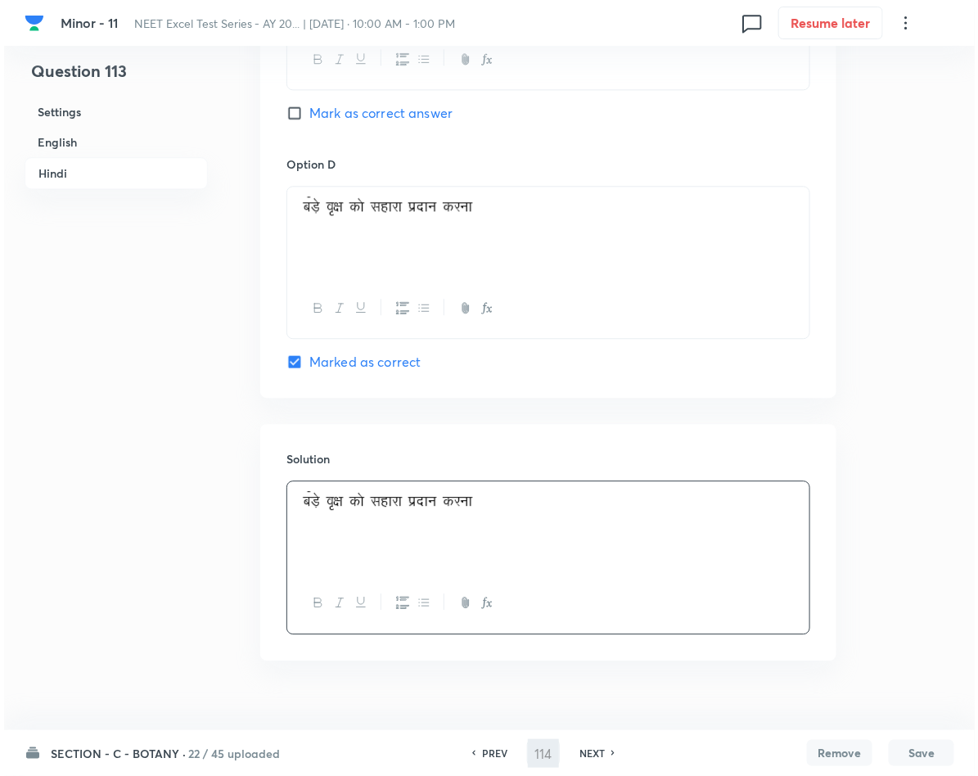
scroll to position [0, 0]
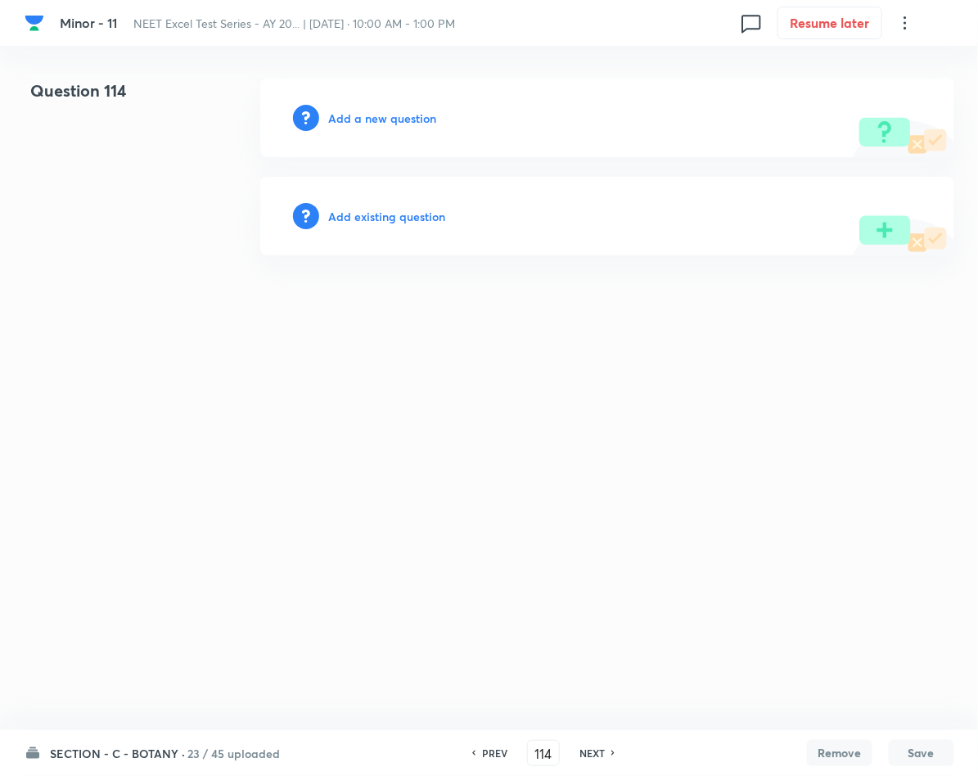
click at [362, 106] on div "Add a new question" at bounding box center [607, 118] width 694 height 79
click at [379, 123] on h6 "Add a new question" at bounding box center [383, 118] width 108 height 17
click at [379, 123] on h6 "Choose a question type" at bounding box center [392, 118] width 126 height 17
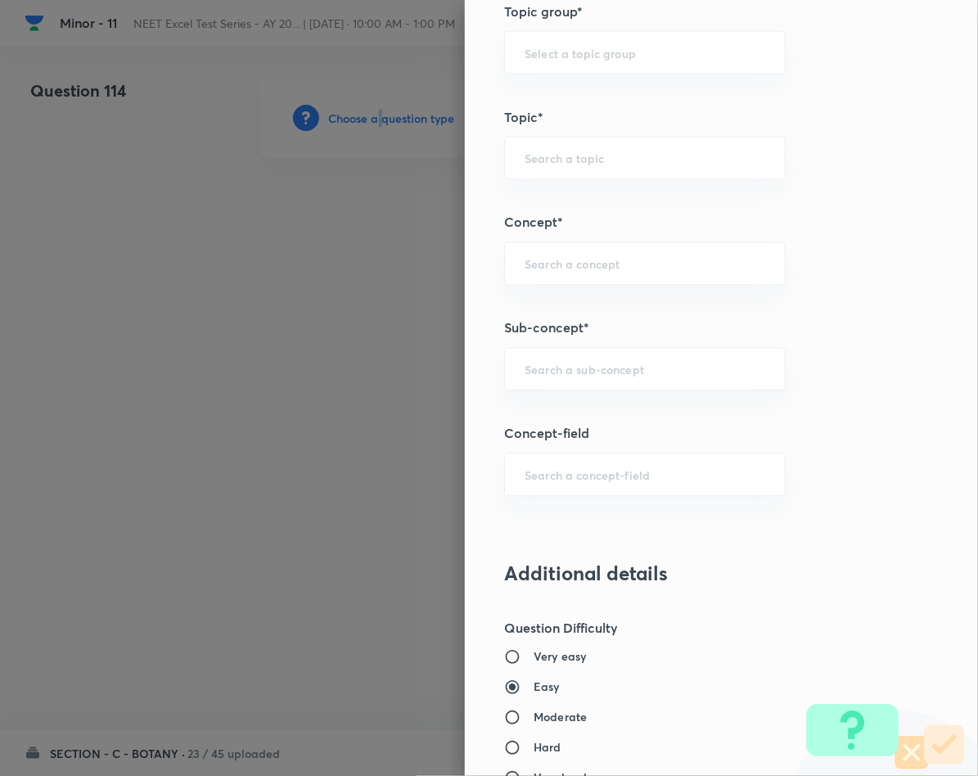
scroll to position [859, 0]
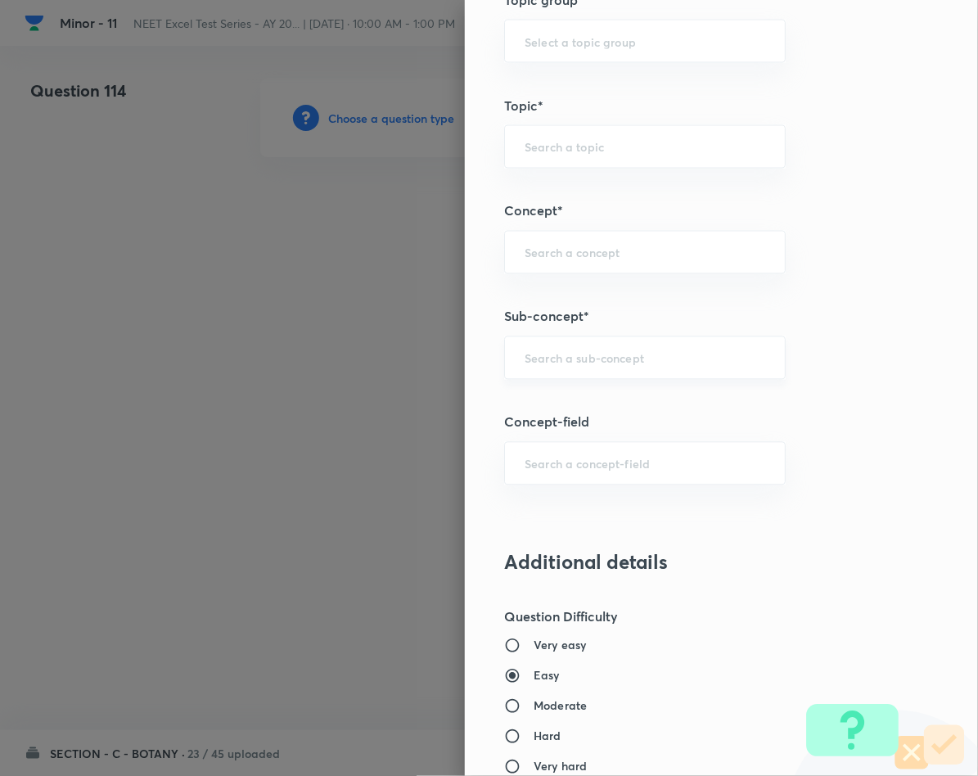
click at [547, 366] on input "text" at bounding box center [644, 358] width 241 height 16
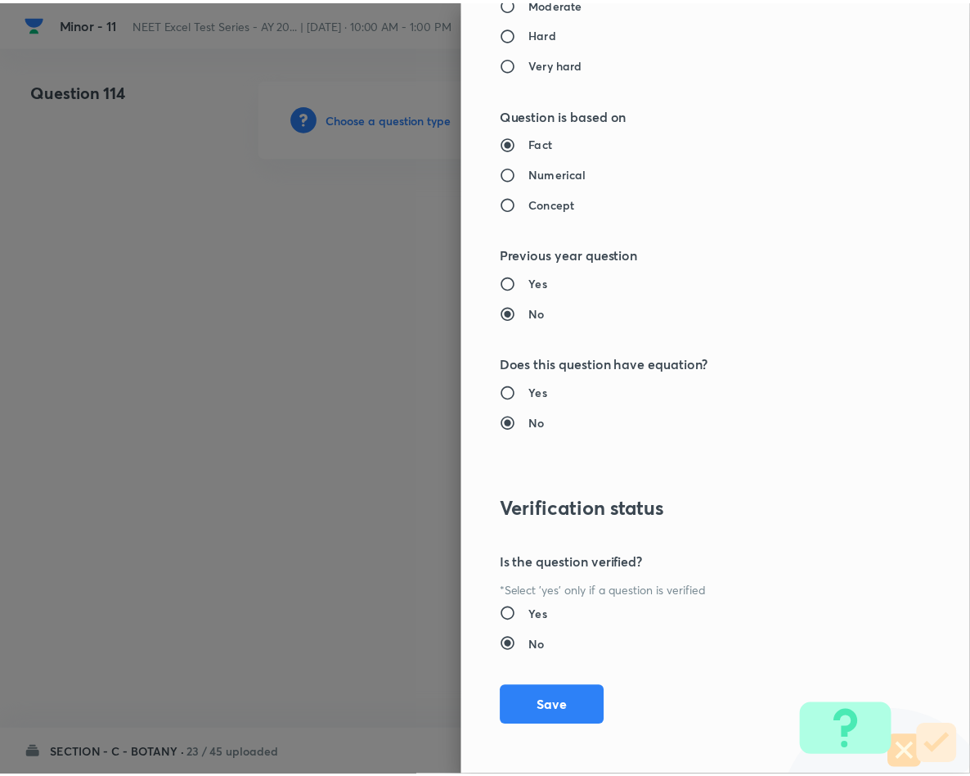
scroll to position [1569, 0]
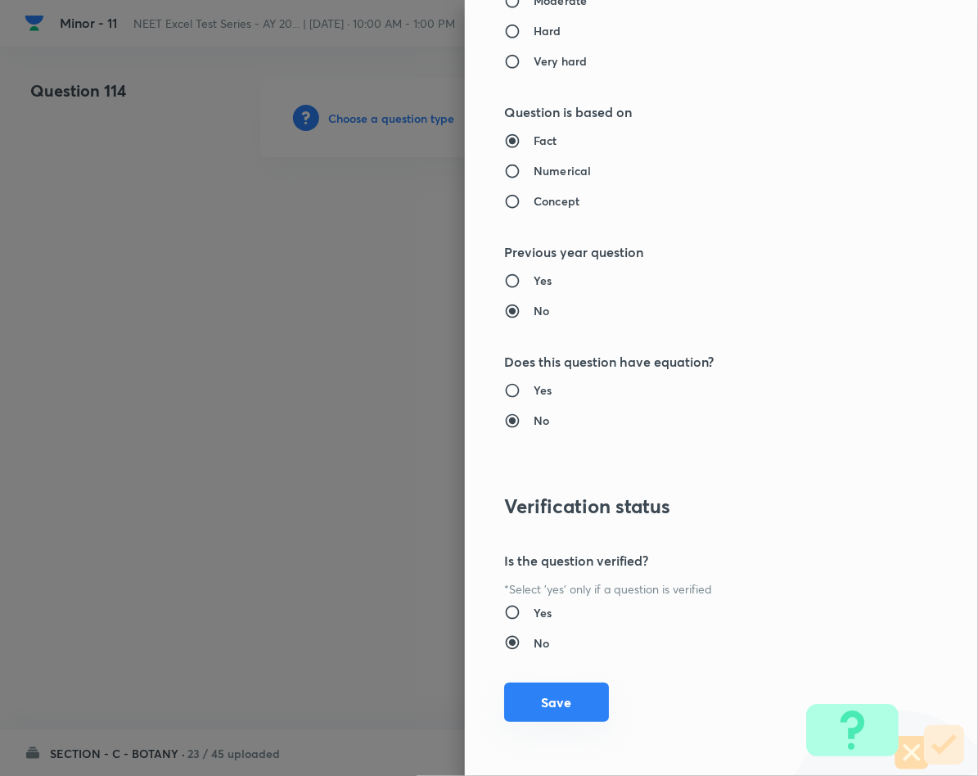
click at [552, 719] on button "Save" at bounding box center [556, 701] width 105 height 39
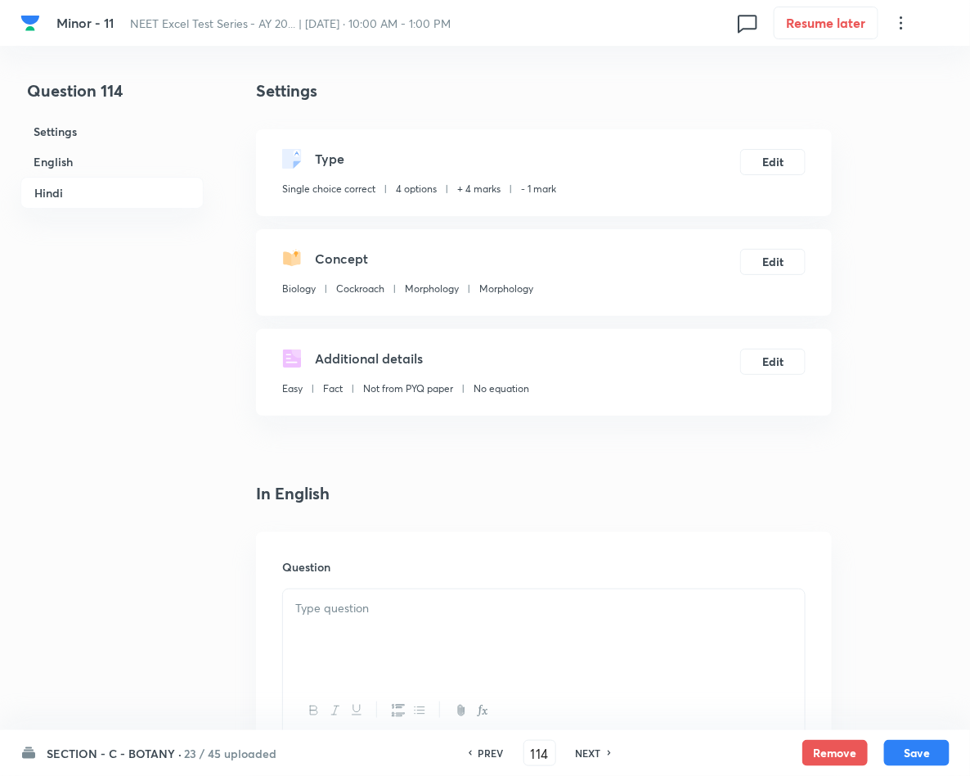
click at [437, 602] on p at bounding box center [543, 608] width 497 height 19
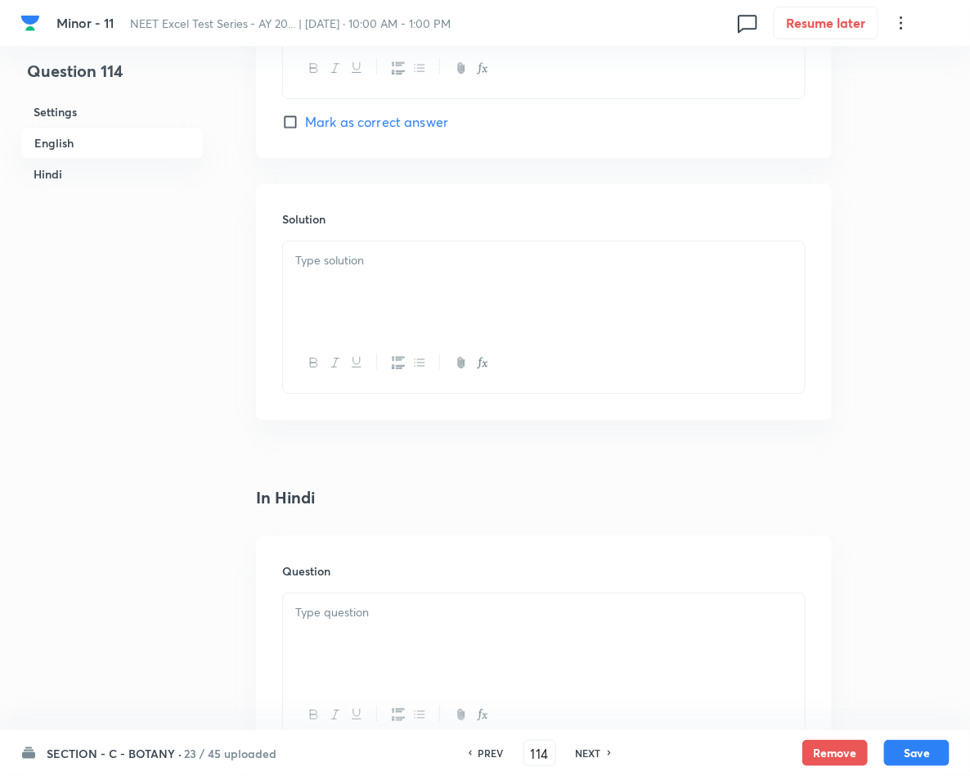
scroll to position [1841, 0]
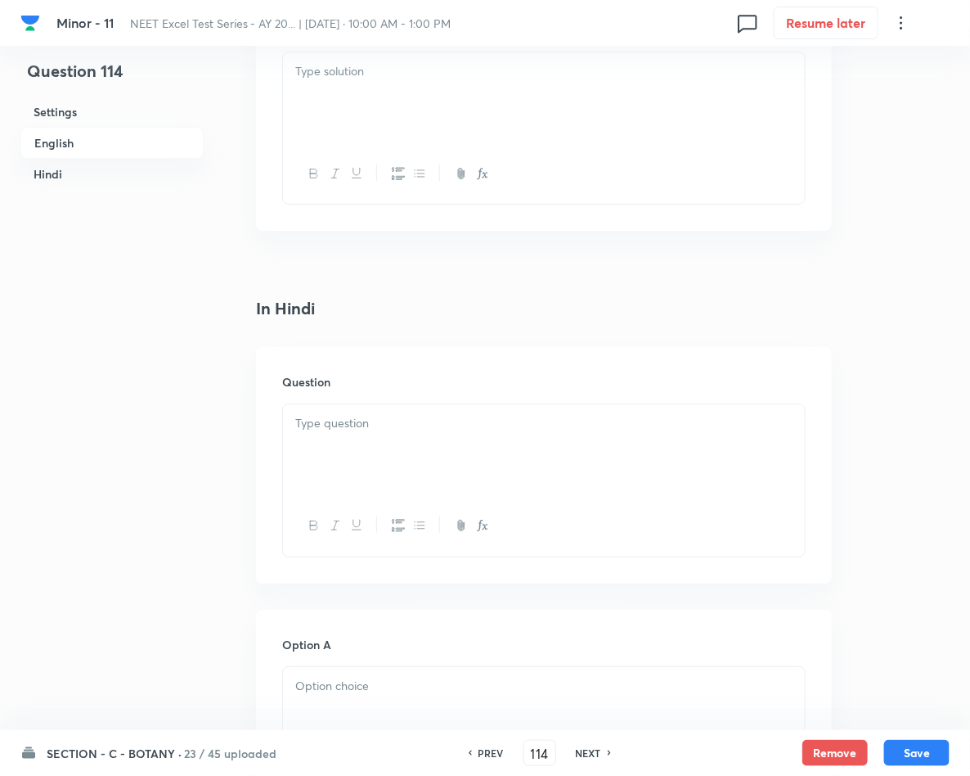
click at [403, 454] on div at bounding box center [544, 450] width 522 height 92
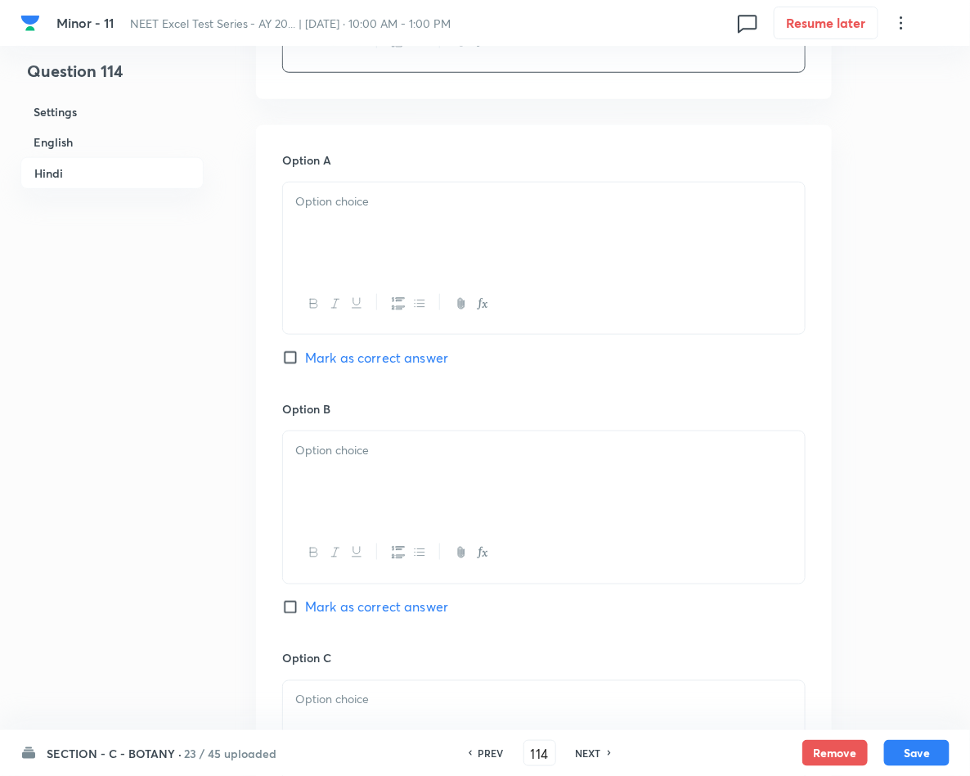
scroll to position [2331, 0]
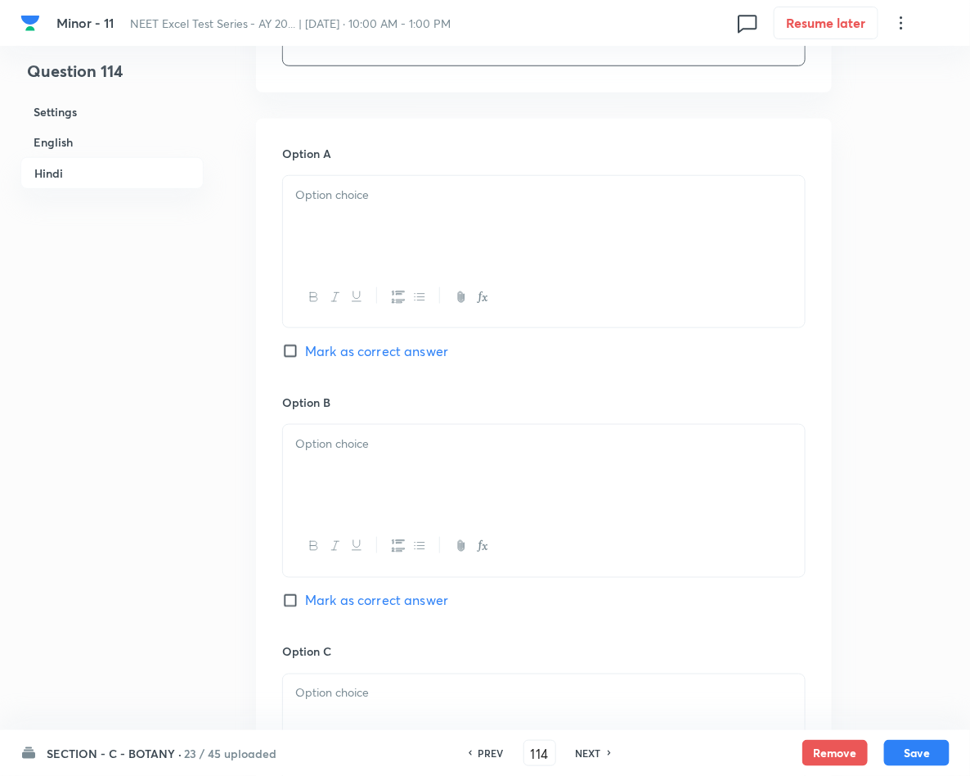
click at [349, 256] on div at bounding box center [544, 222] width 522 height 92
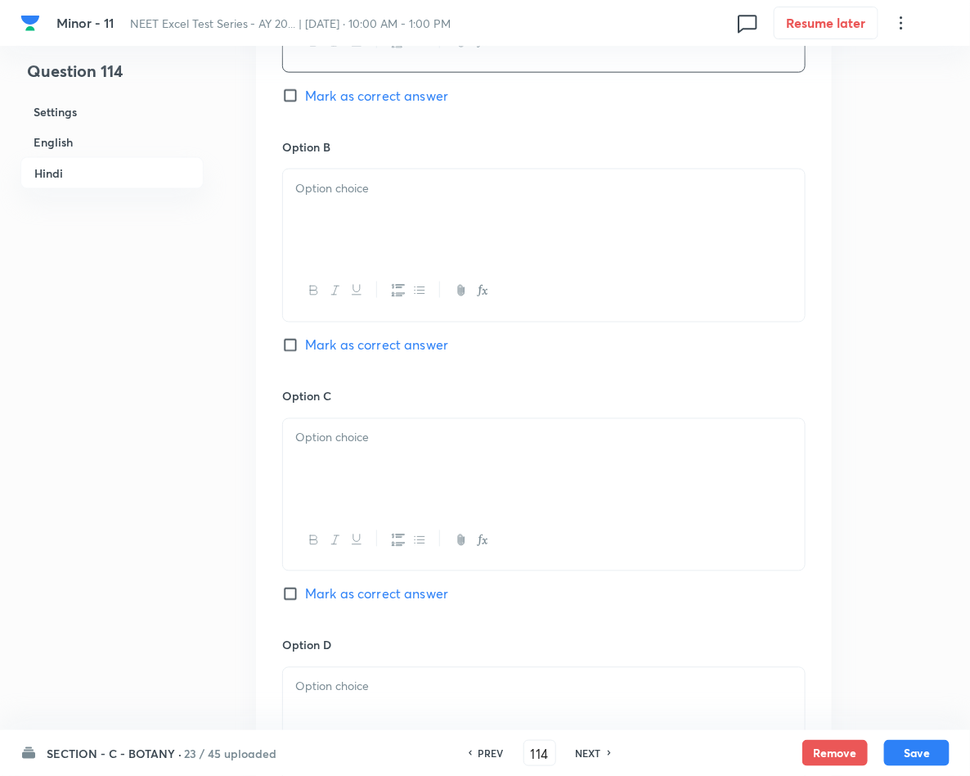
scroll to position [2577, 0]
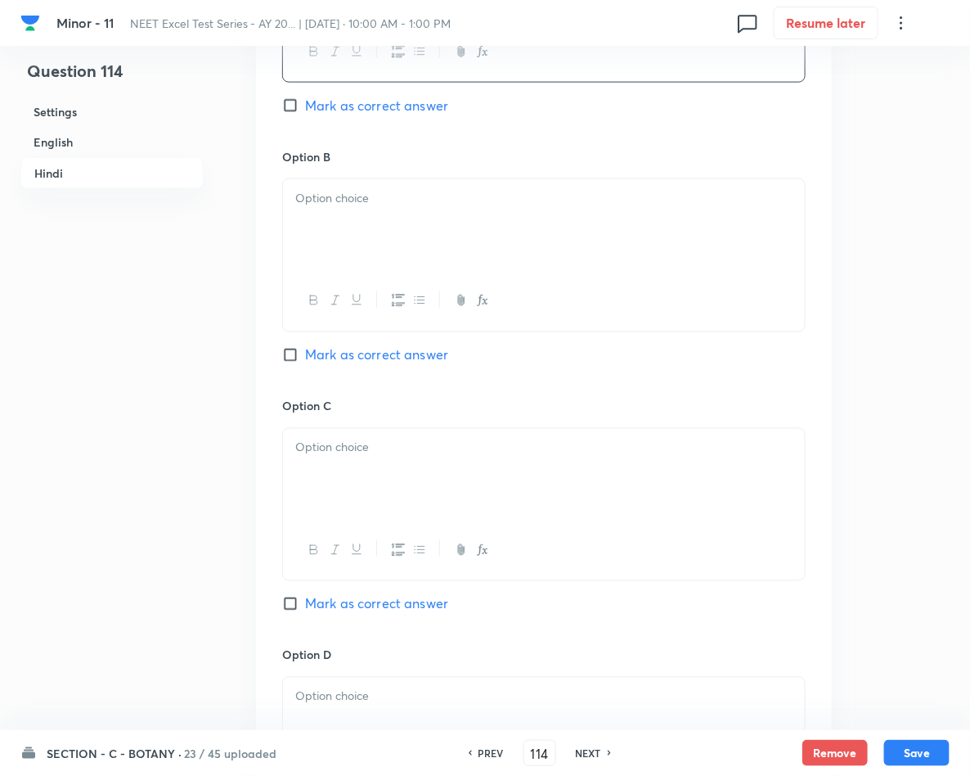
click at [398, 208] on p at bounding box center [543, 198] width 497 height 19
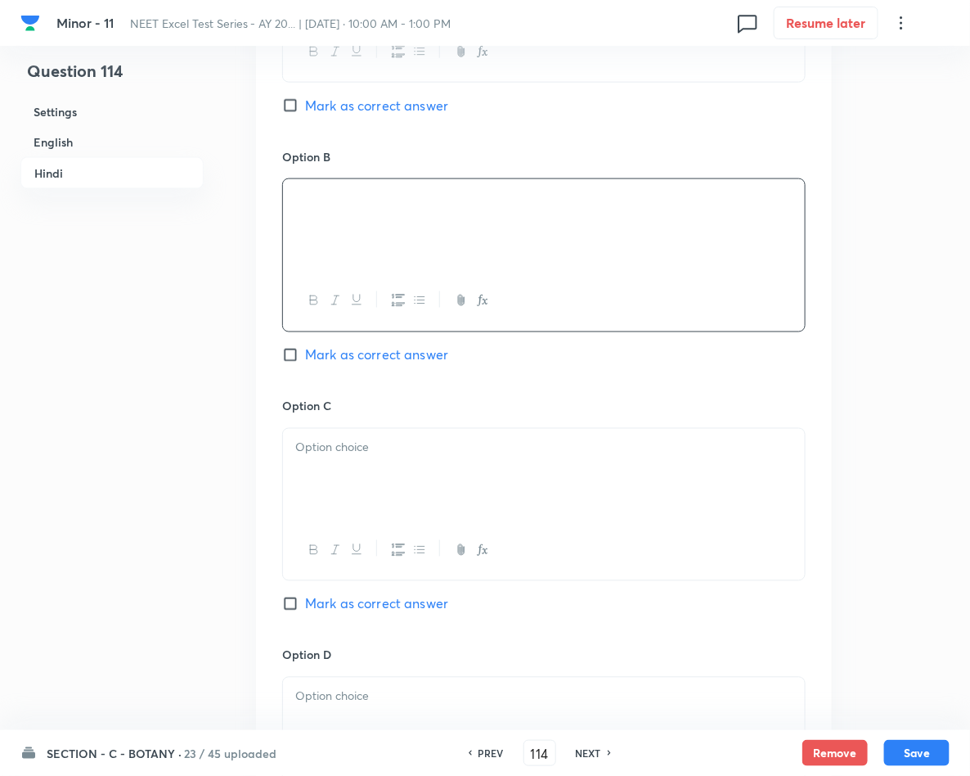
click at [514, 503] on div at bounding box center [544, 475] width 522 height 92
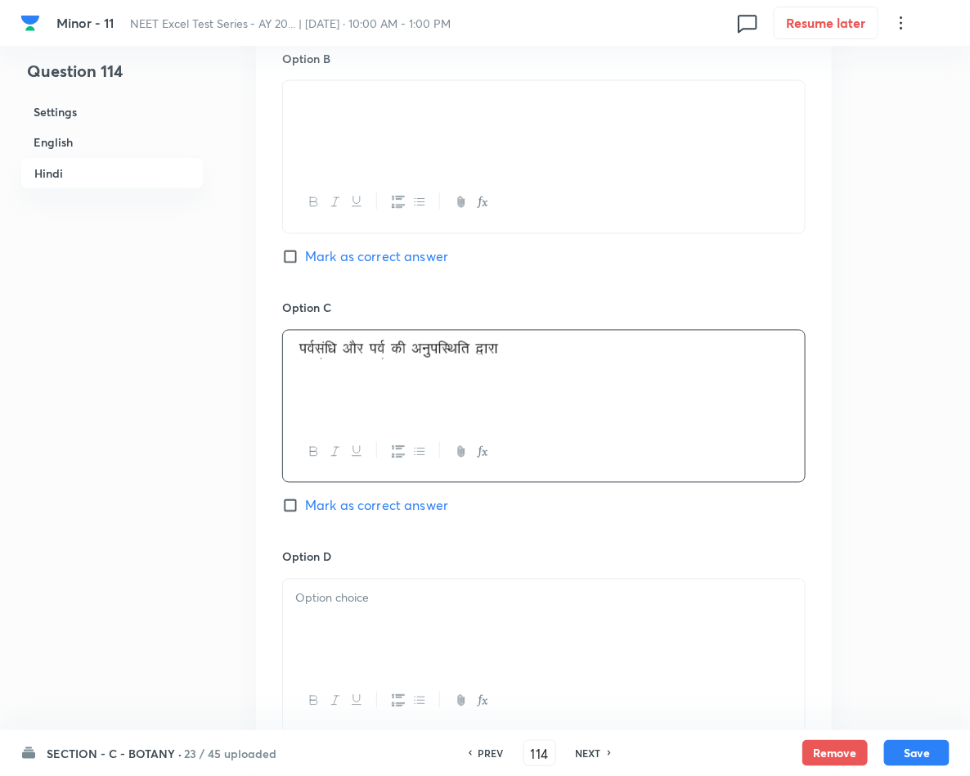
scroll to position [2822, 0]
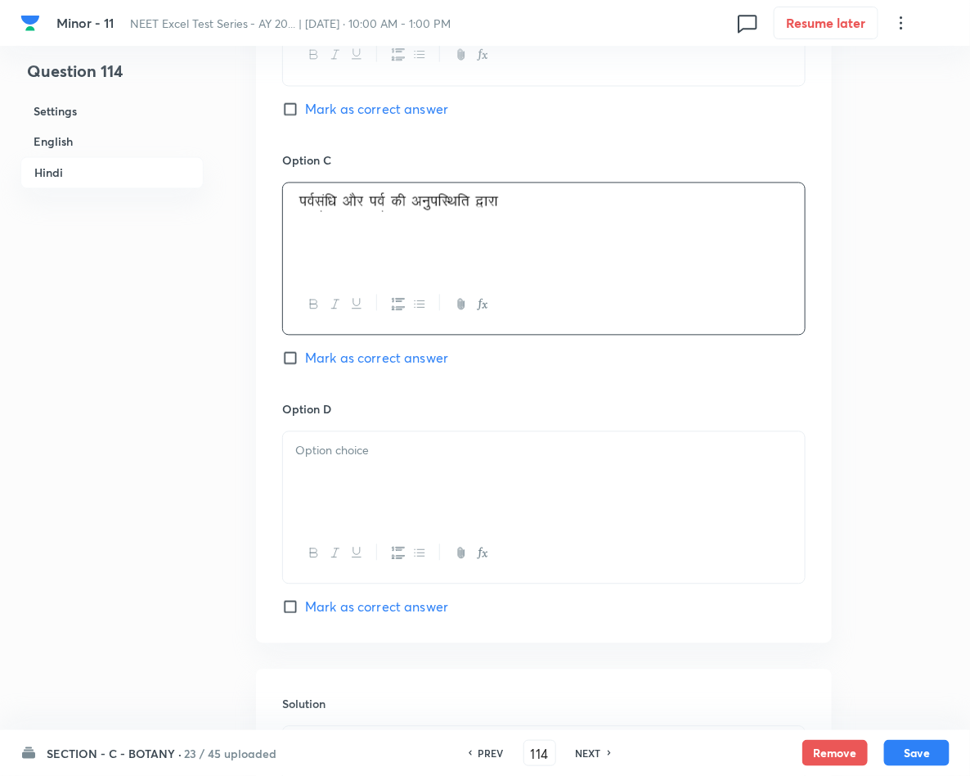
click at [342, 494] on div at bounding box center [544, 478] width 522 height 92
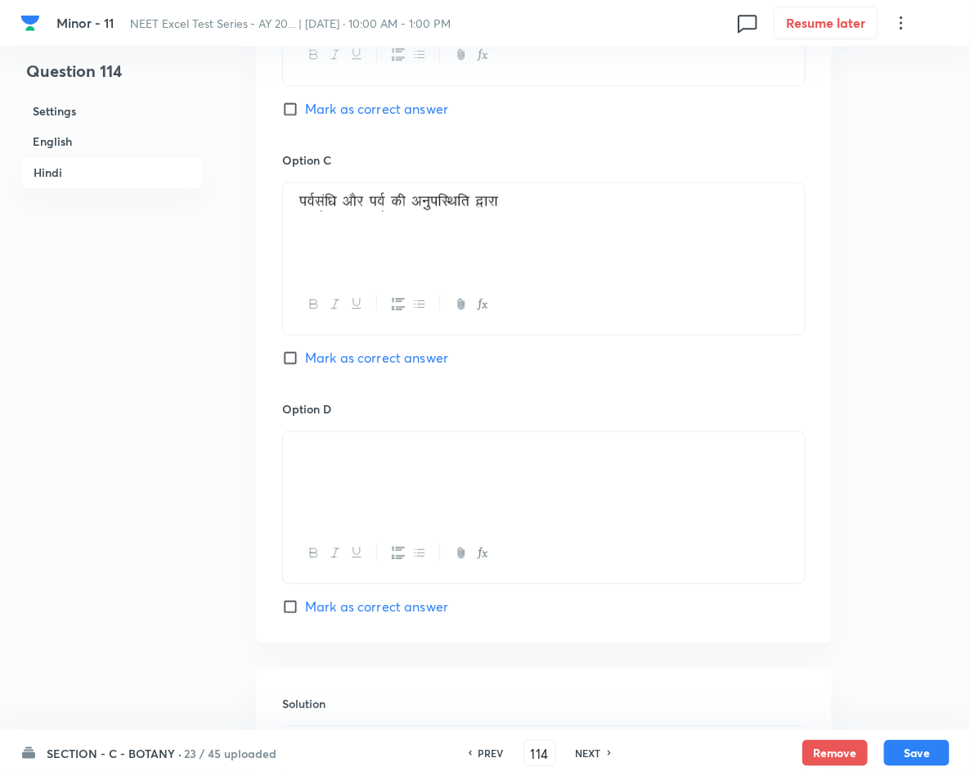
click at [305, 616] on span "Mark as correct answer" at bounding box center [376, 607] width 143 height 20
click at [305, 615] on input "Mark as correct answer" at bounding box center [293, 607] width 23 height 16
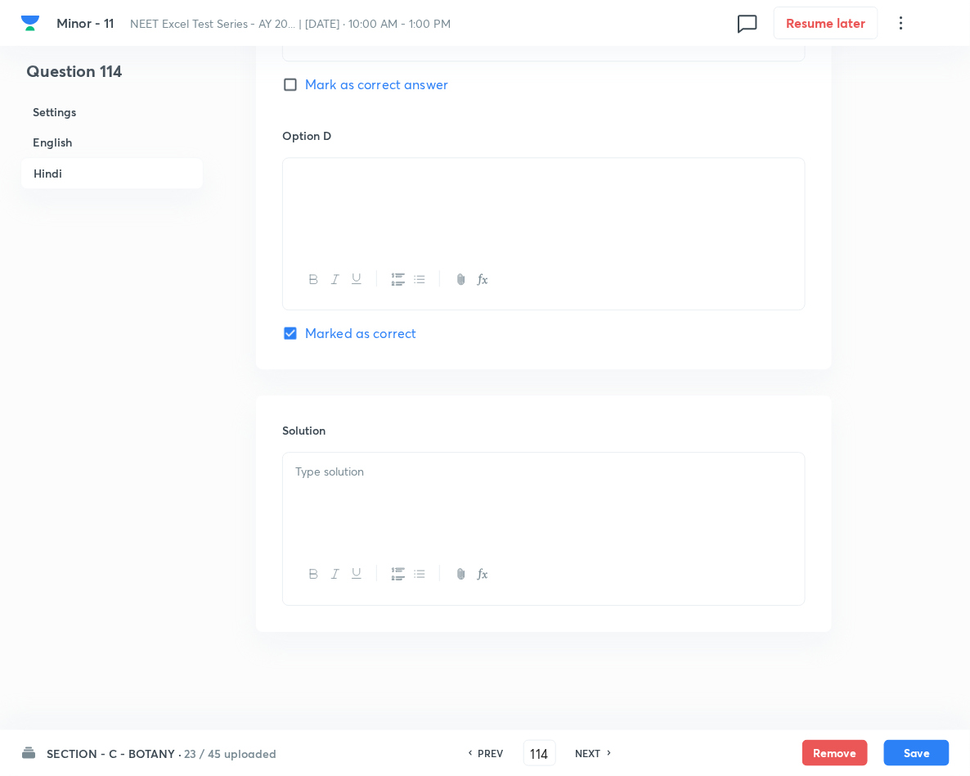
scroll to position [3104, 0]
click at [348, 483] on div at bounding box center [544, 498] width 522 height 92
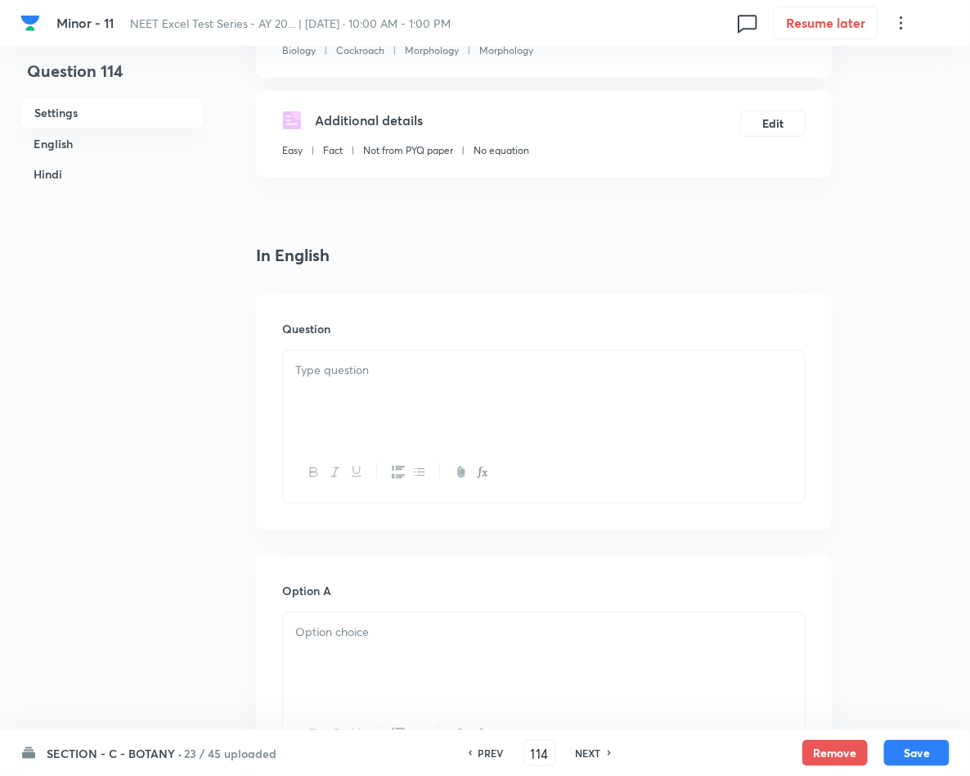
scroll to position [160, 0]
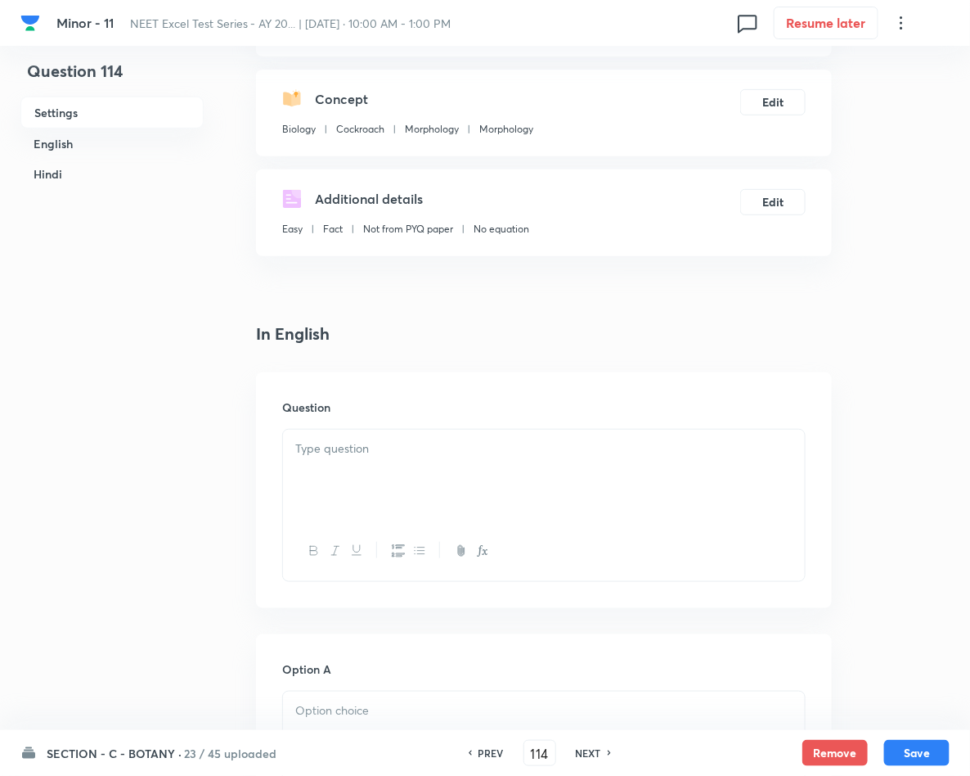
click at [408, 457] on p at bounding box center [543, 448] width 497 height 19
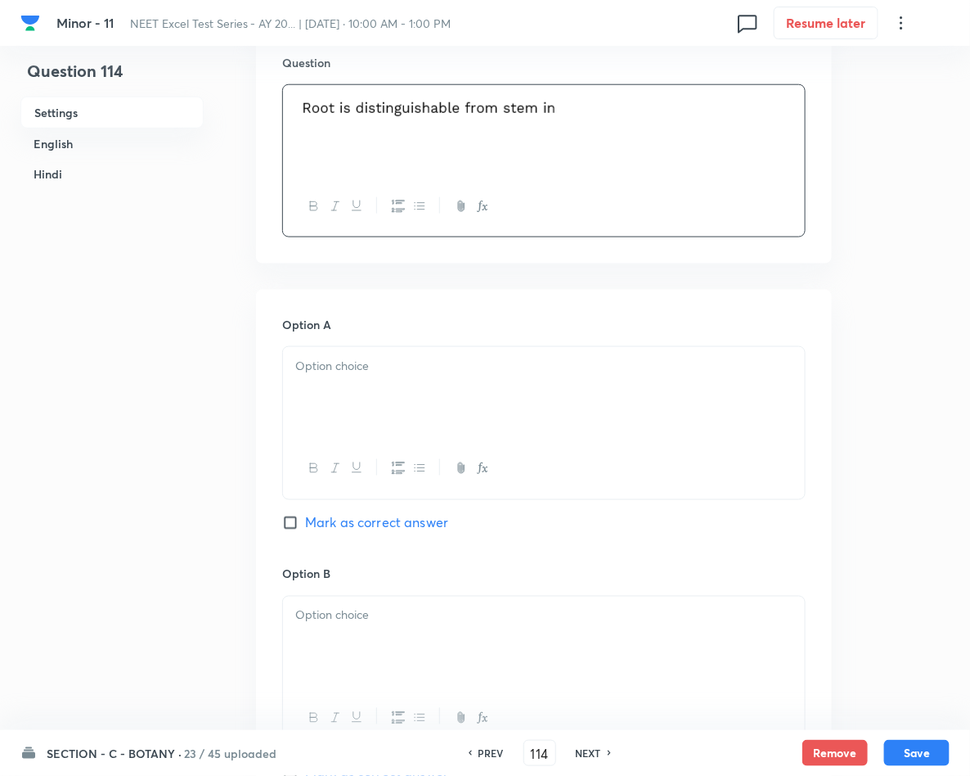
scroll to position [528, 0]
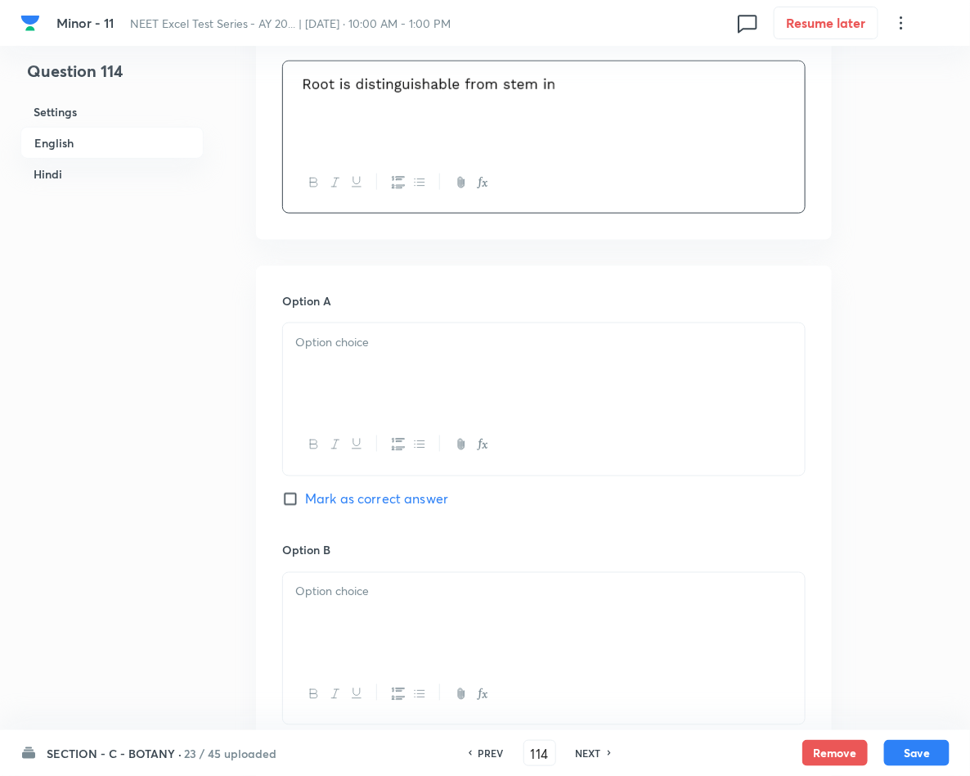
click at [443, 346] on p at bounding box center [543, 342] width 497 height 19
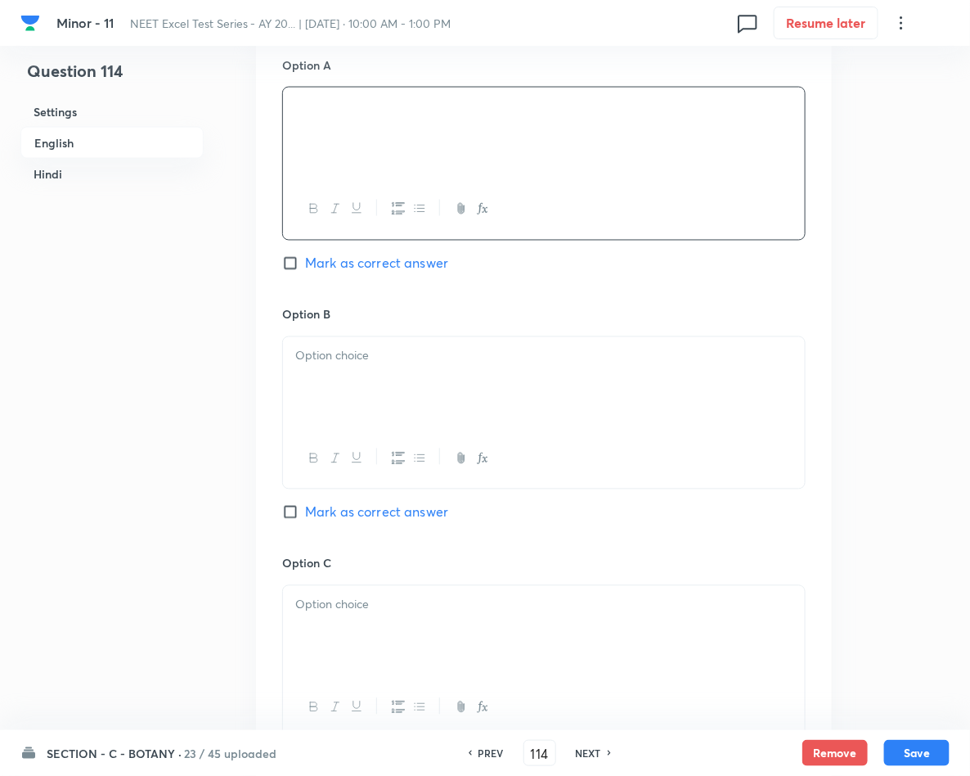
scroll to position [773, 0]
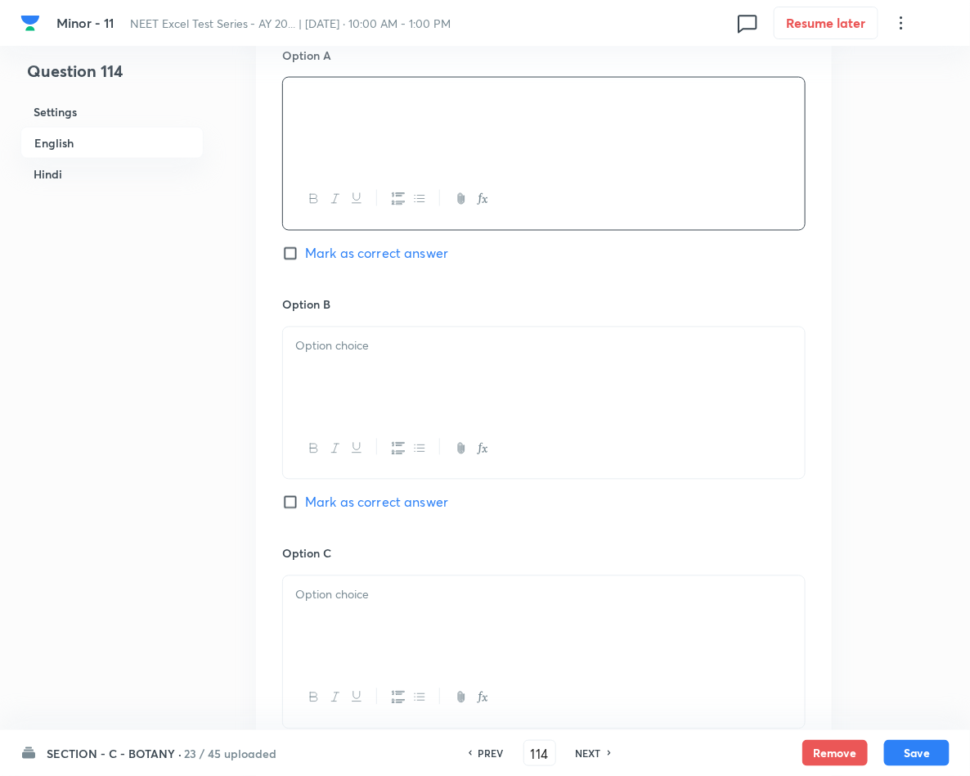
click at [388, 378] on div at bounding box center [544, 373] width 522 height 92
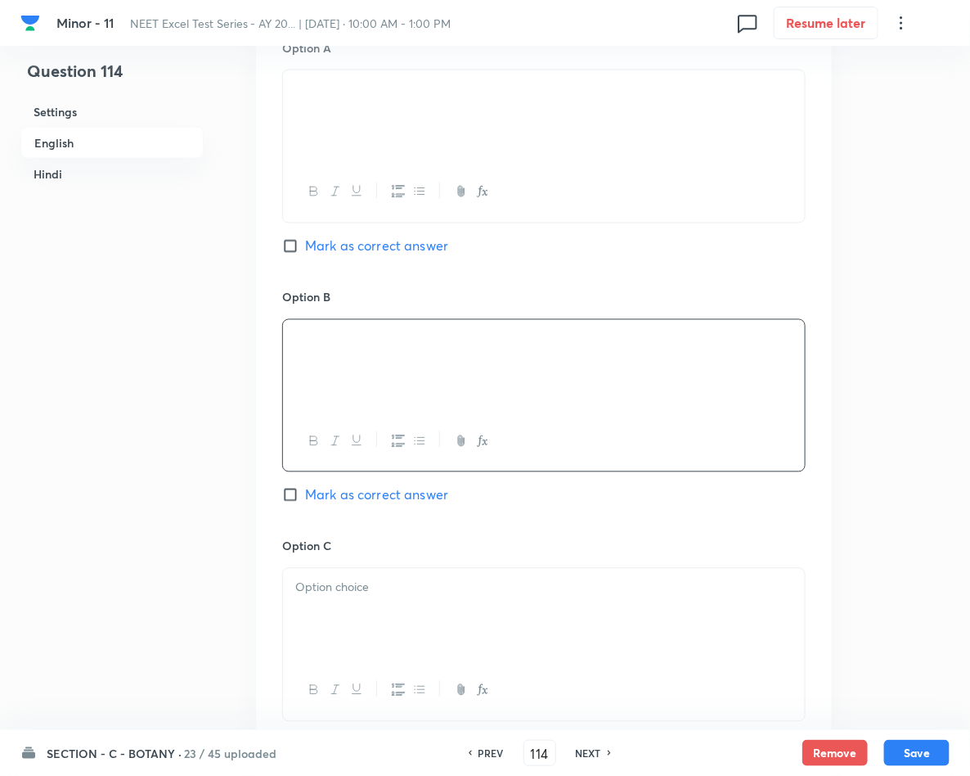
scroll to position [896, 0]
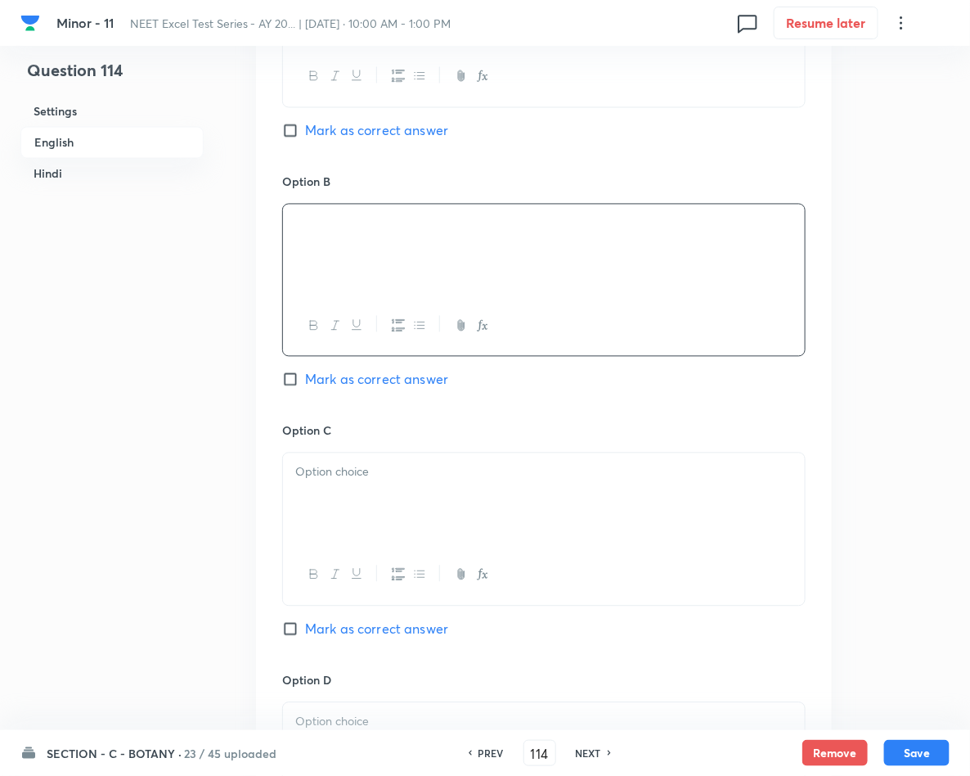
click at [412, 481] on p at bounding box center [543, 472] width 497 height 19
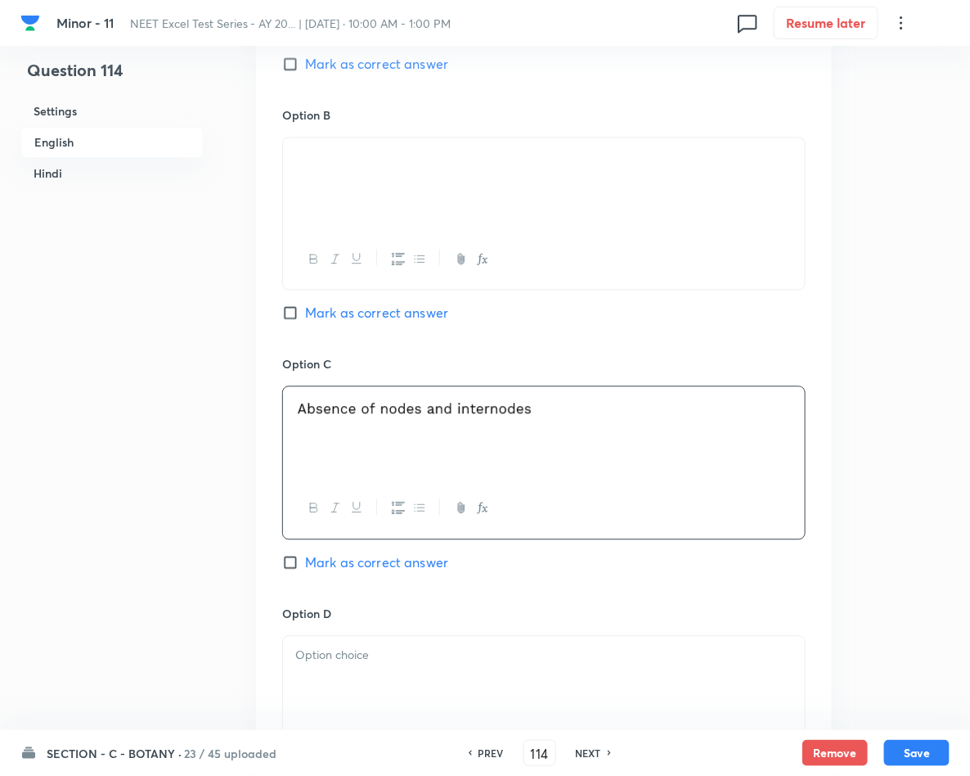
scroll to position [1018, 0]
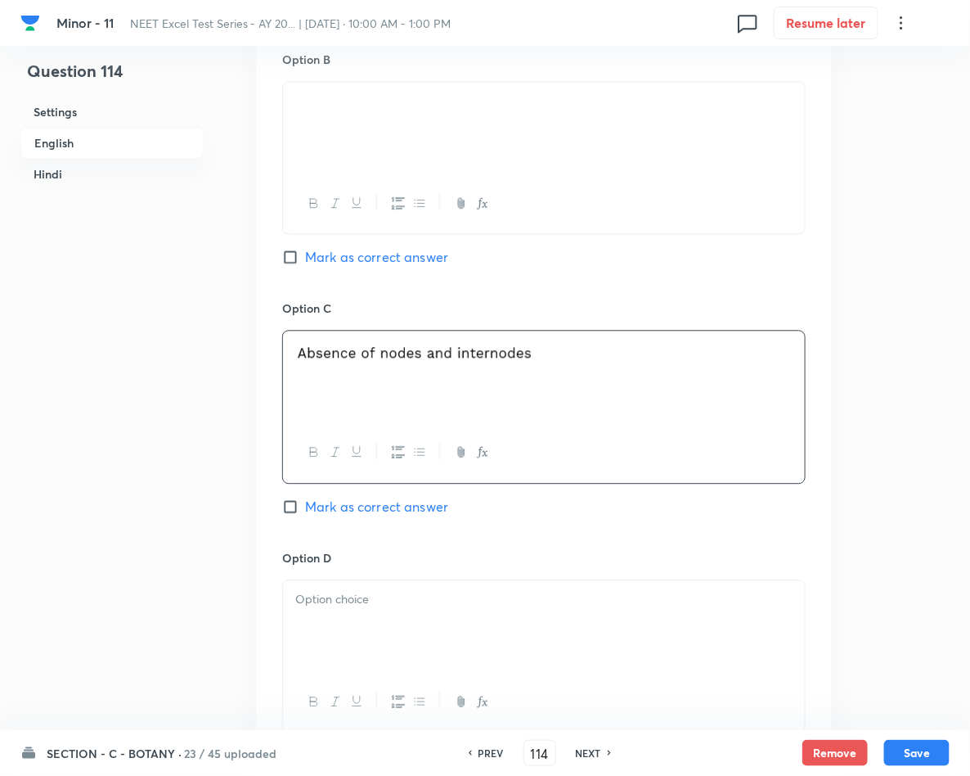
click at [380, 626] on div at bounding box center [544, 626] width 522 height 92
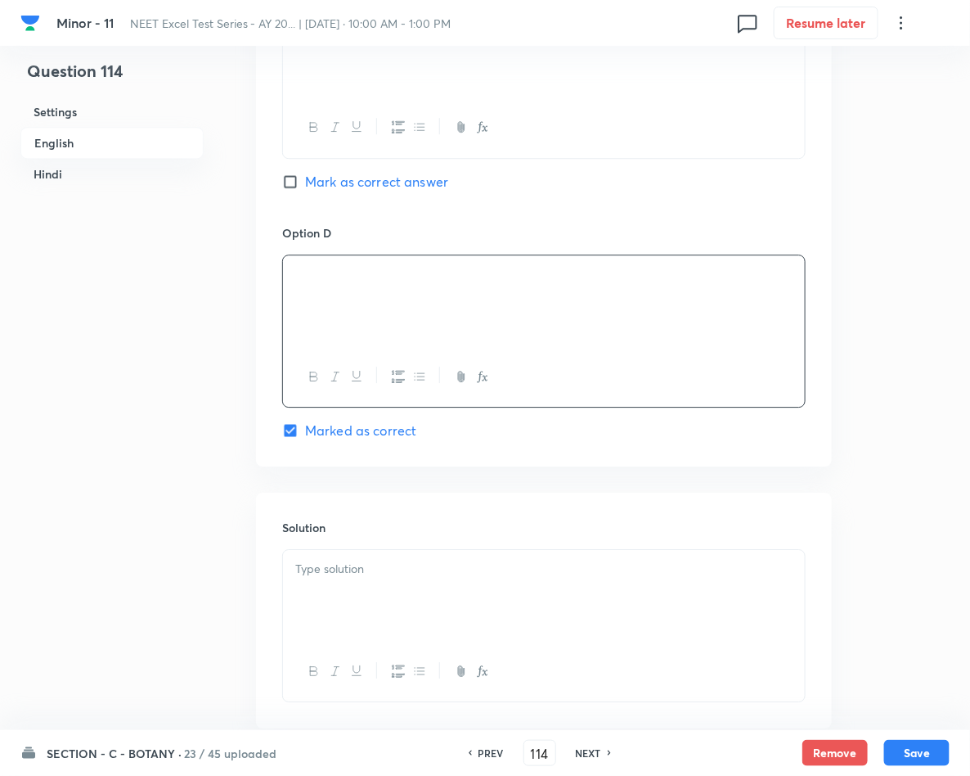
scroll to position [1387, 0]
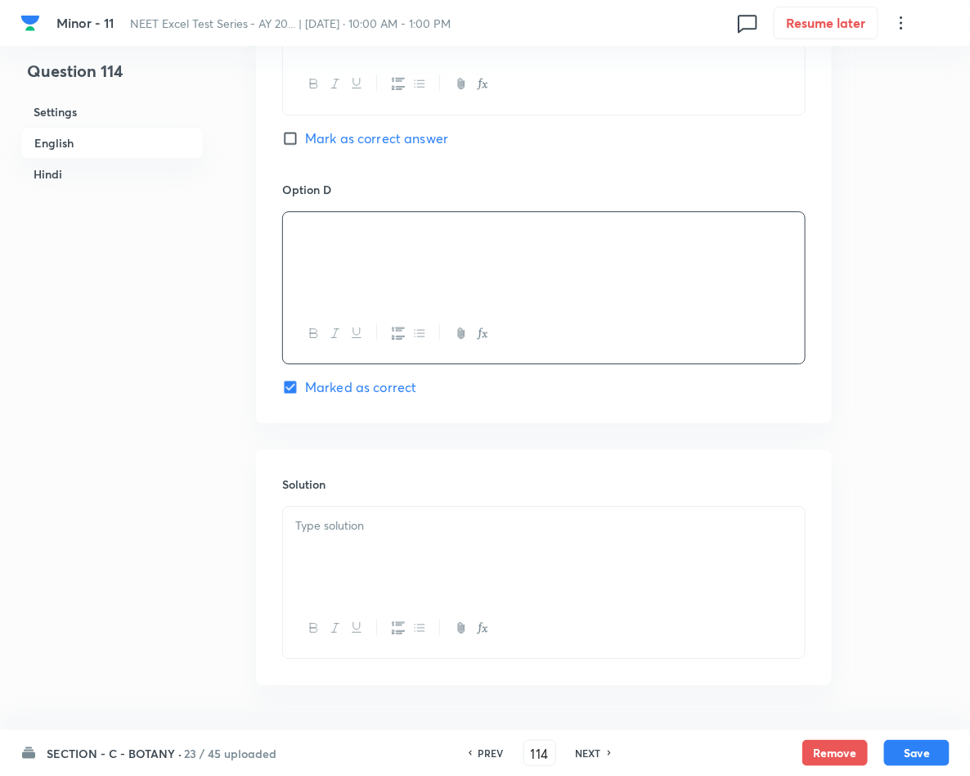
click at [358, 538] on div at bounding box center [544, 552] width 522 height 92
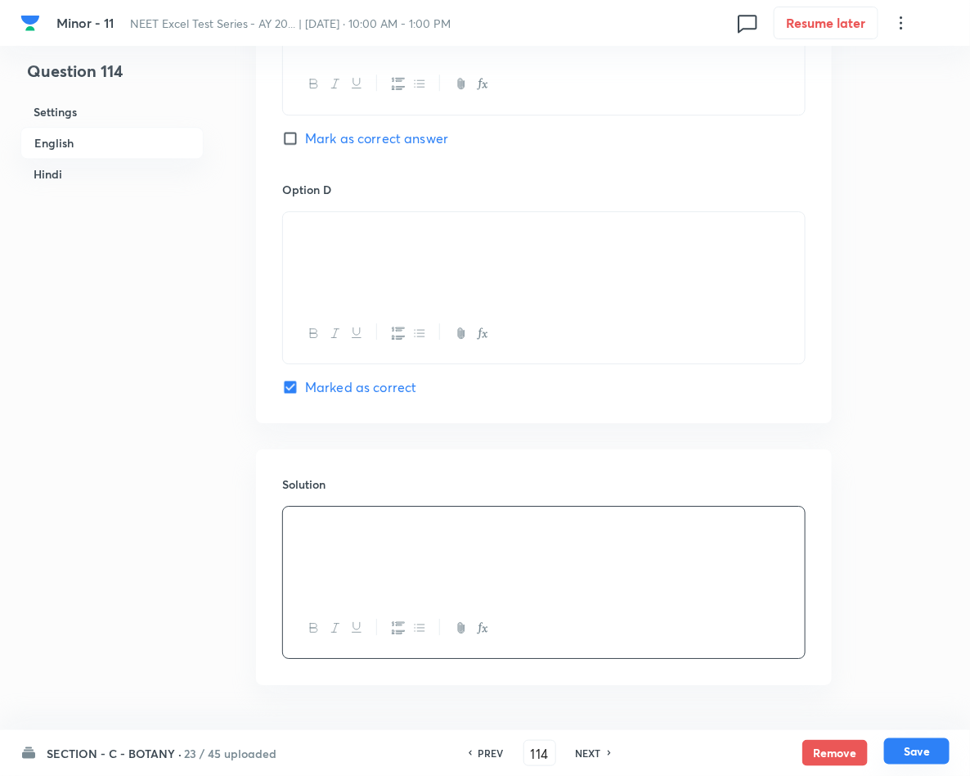
click at [908, 741] on button "Save" at bounding box center [916, 751] width 65 height 26
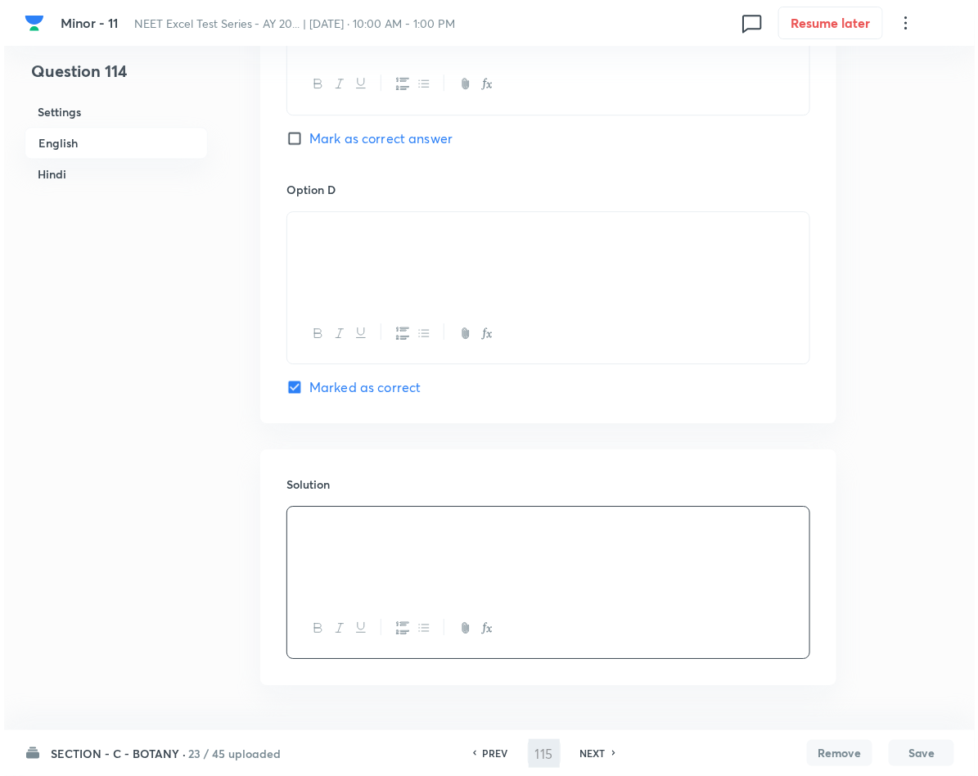
scroll to position [0, 0]
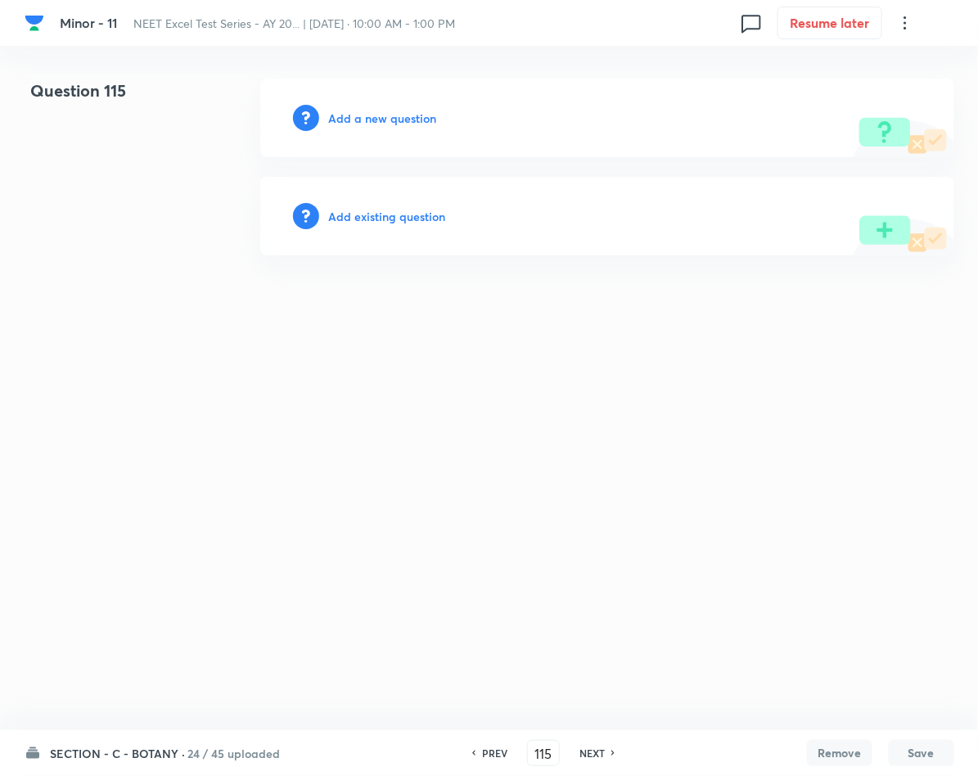
click at [390, 115] on h6 "Add a new question" at bounding box center [383, 118] width 108 height 17
click at [390, 115] on h6 "Choose a question type" at bounding box center [392, 118] width 126 height 17
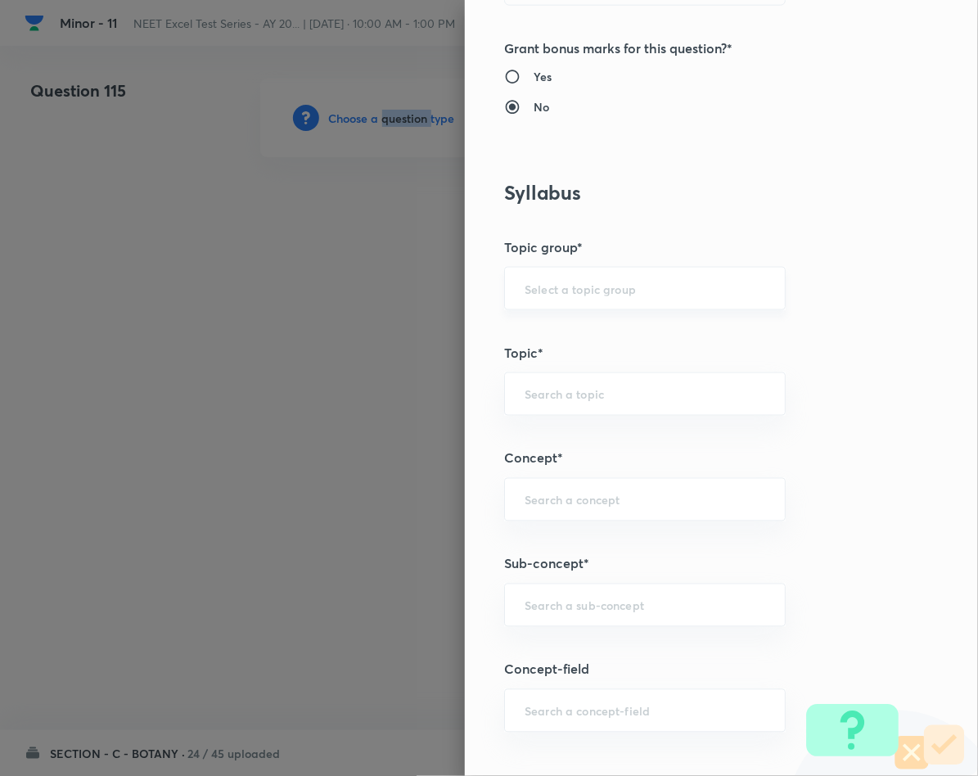
scroll to position [614, 0]
click at [607, 625] on div "​" at bounding box center [644, 603] width 281 height 43
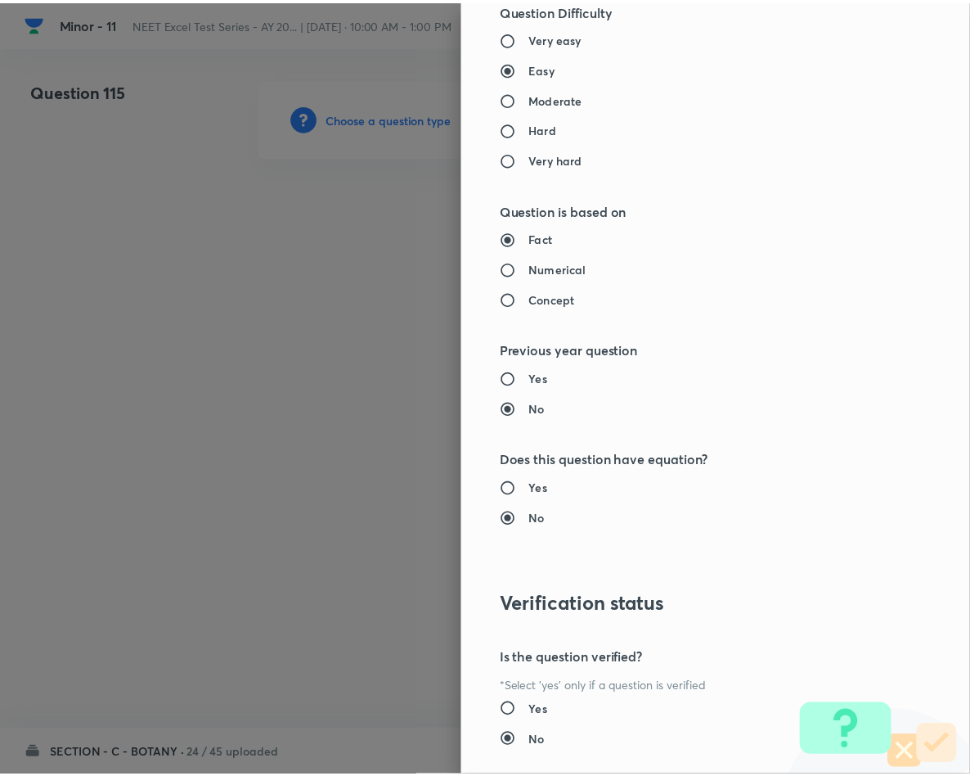
scroll to position [1569, 0]
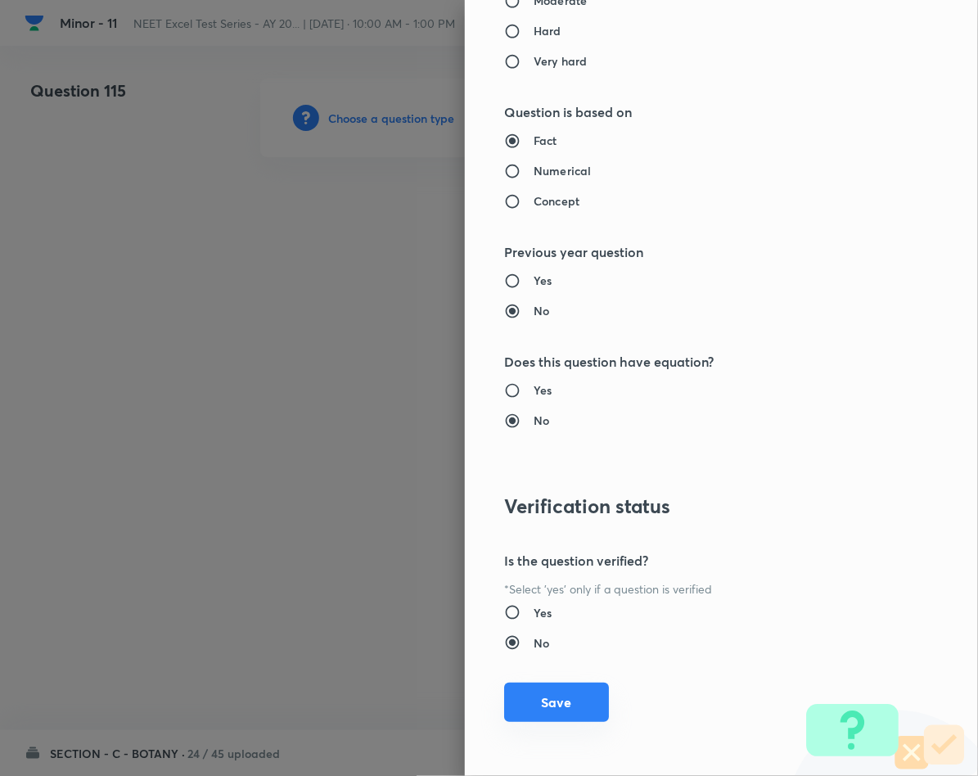
click at [537, 709] on button "Save" at bounding box center [556, 701] width 105 height 39
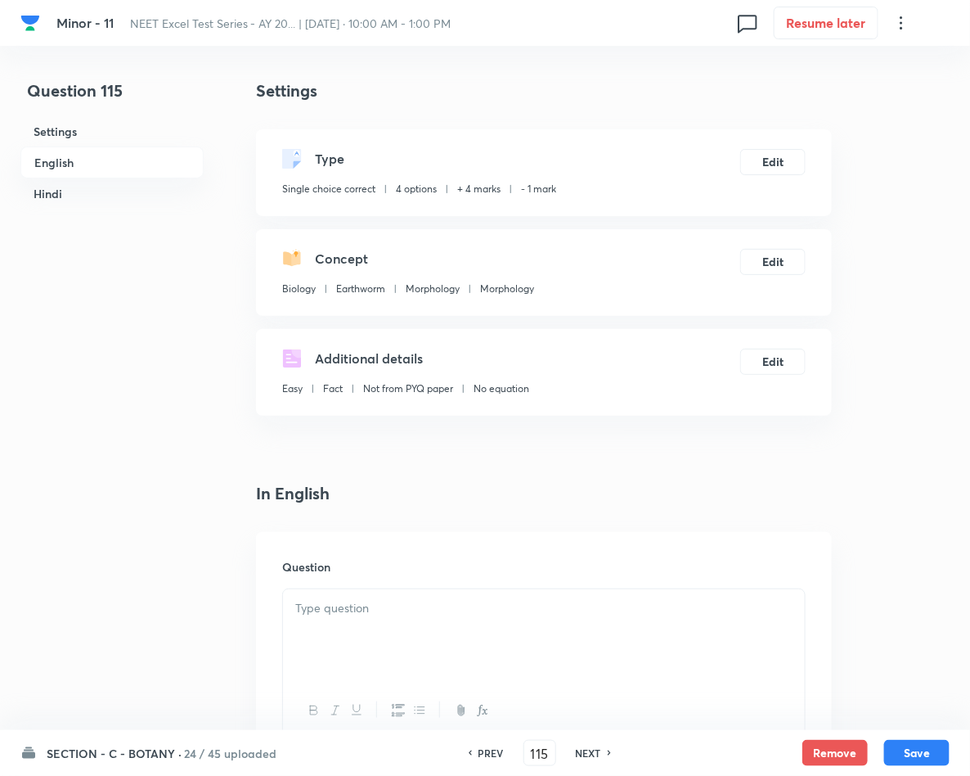
click at [491, 623] on div at bounding box center [544, 635] width 522 height 92
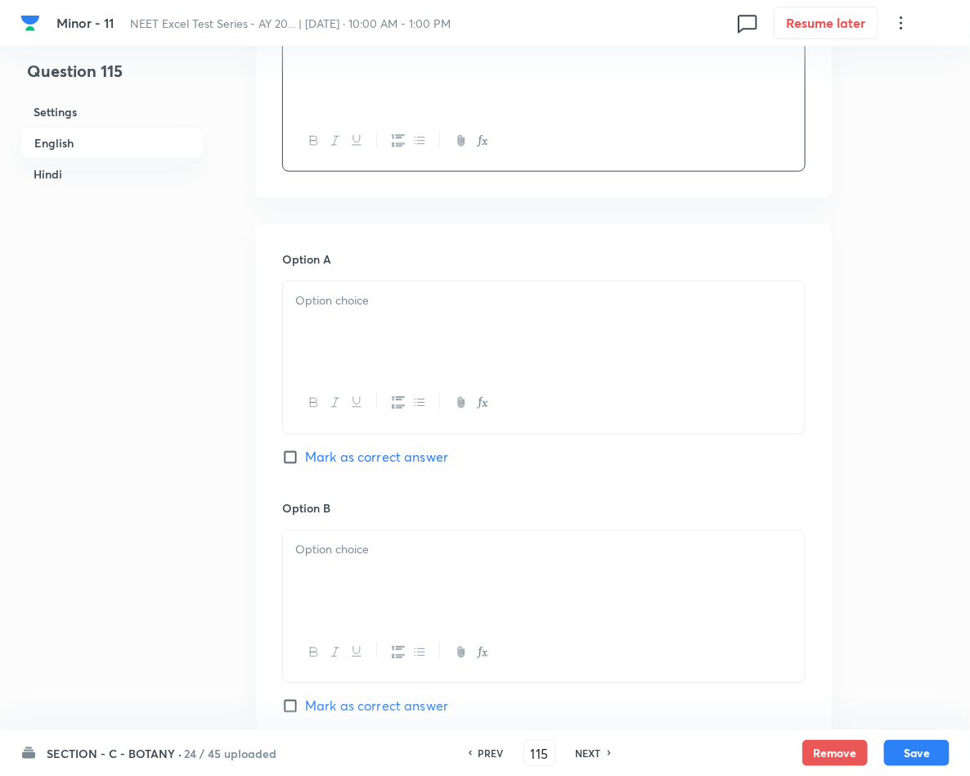
scroll to position [614, 0]
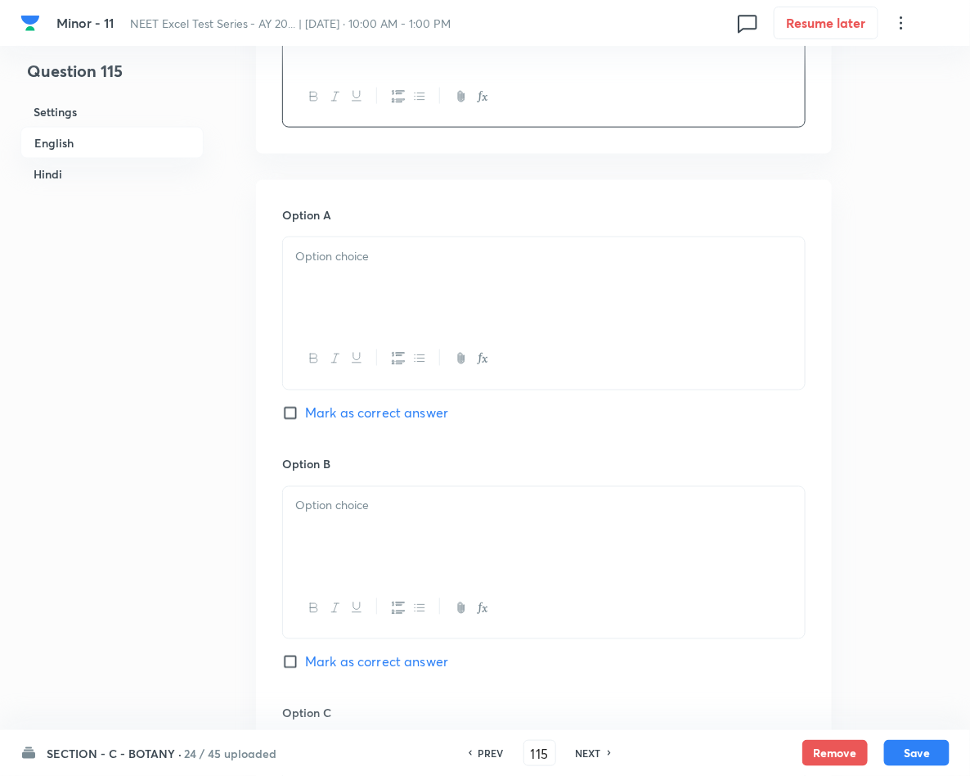
click at [384, 275] on div at bounding box center [544, 283] width 522 height 92
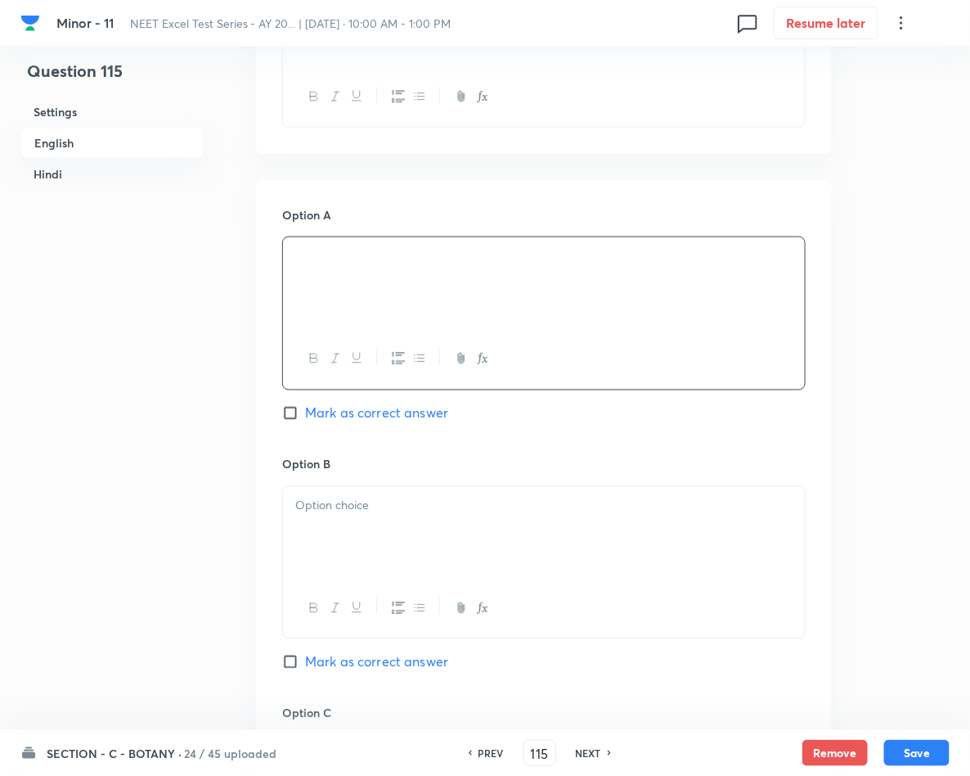
scroll to position [736, 0]
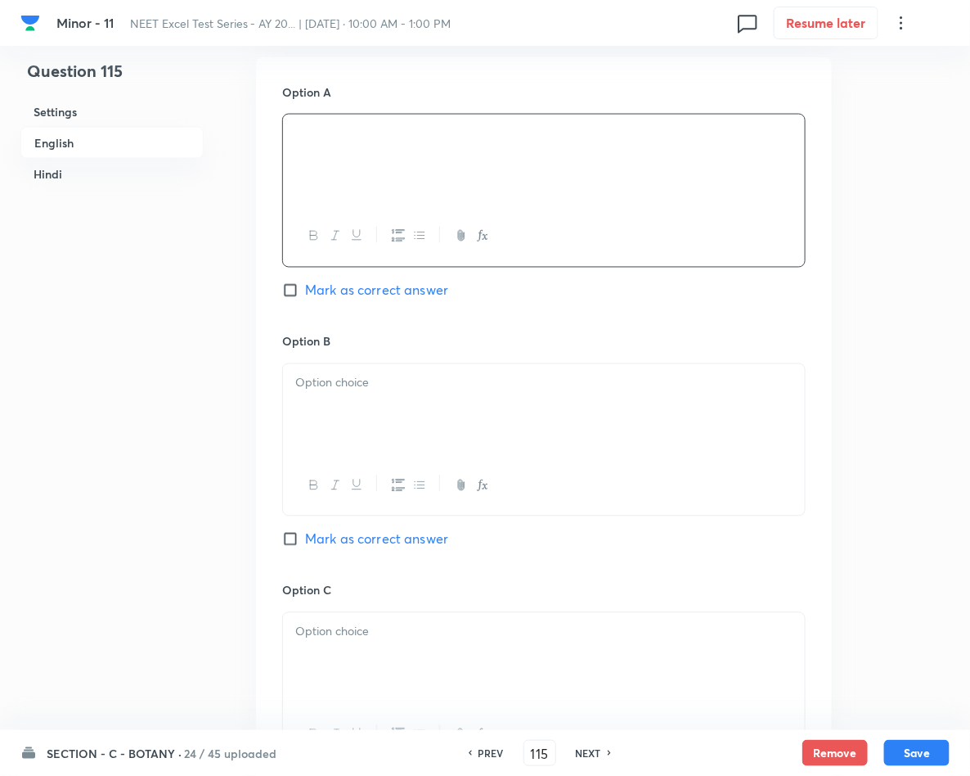
click at [398, 450] on div at bounding box center [544, 410] width 522 height 92
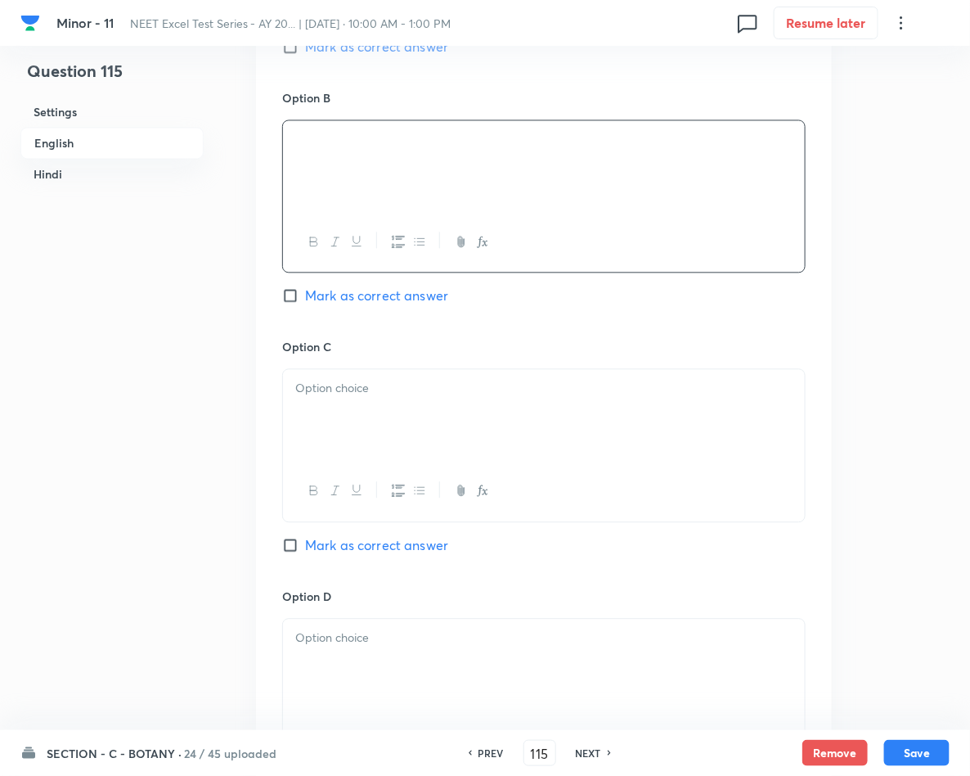
scroll to position [982, 0]
click at [361, 384] on p at bounding box center [543, 386] width 497 height 19
click at [346, 540] on span "Mark as correct answer" at bounding box center [376, 543] width 143 height 20
click at [305, 540] on input "Mark as correct answer" at bounding box center [293, 543] width 23 height 16
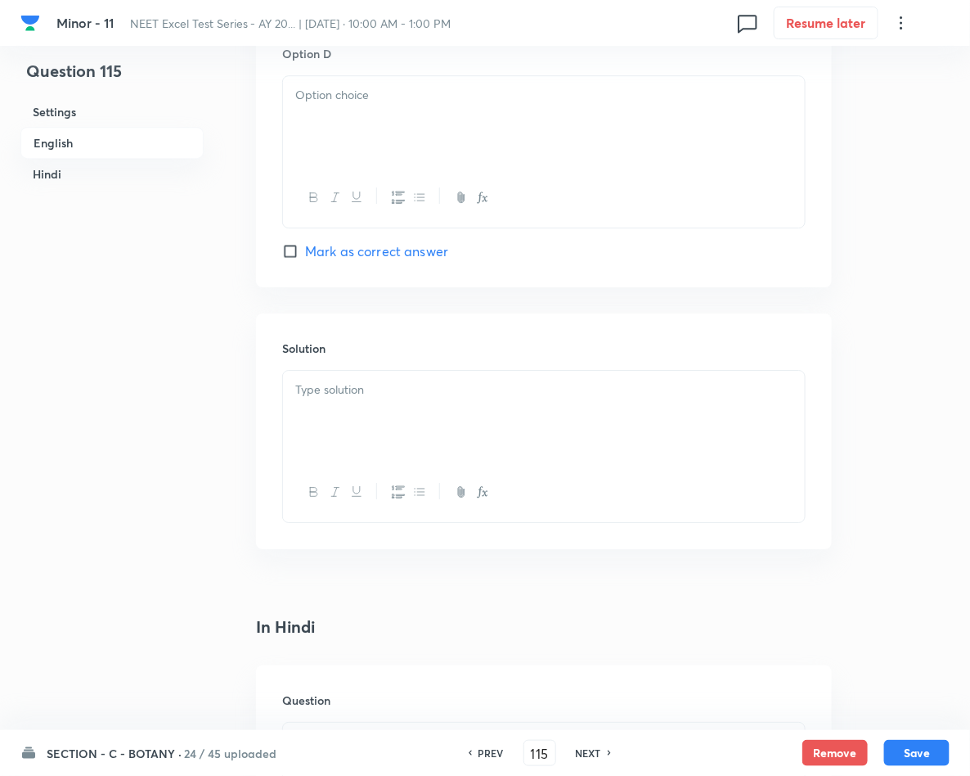
scroll to position [1595, 0]
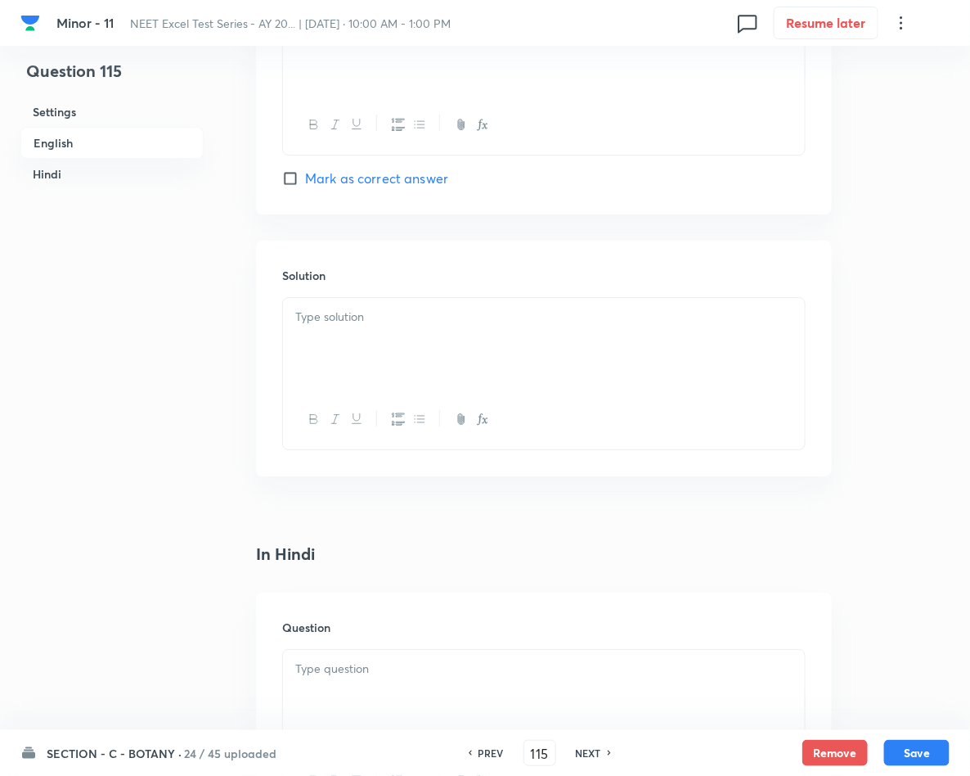
click at [366, 336] on div at bounding box center [544, 344] width 522 height 92
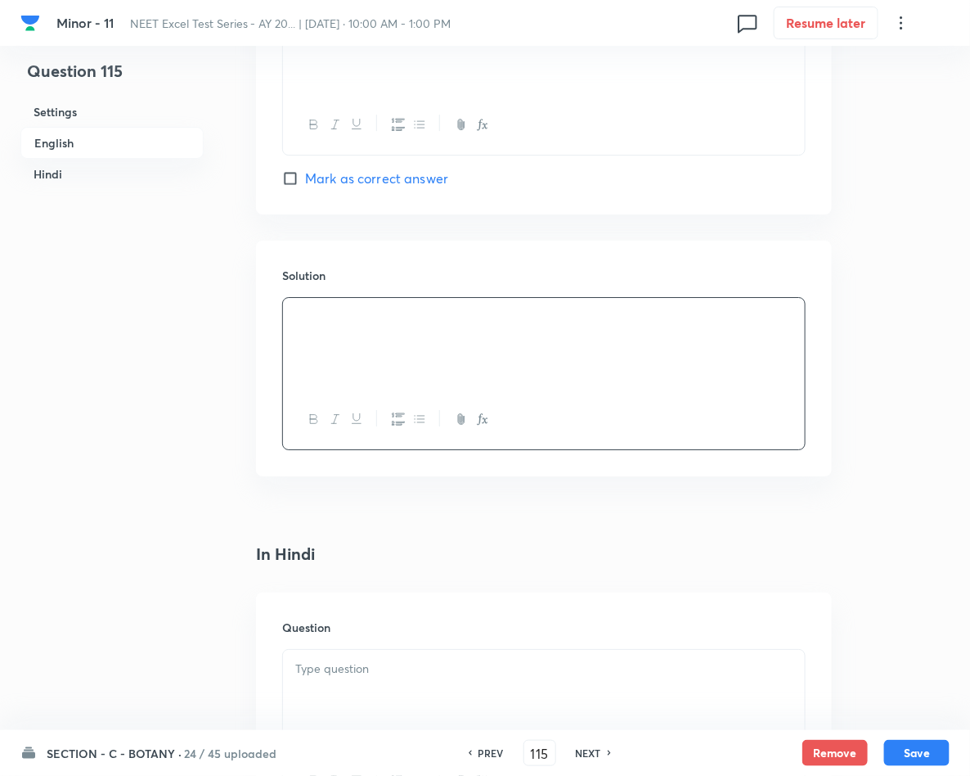
scroll to position [1472, 0]
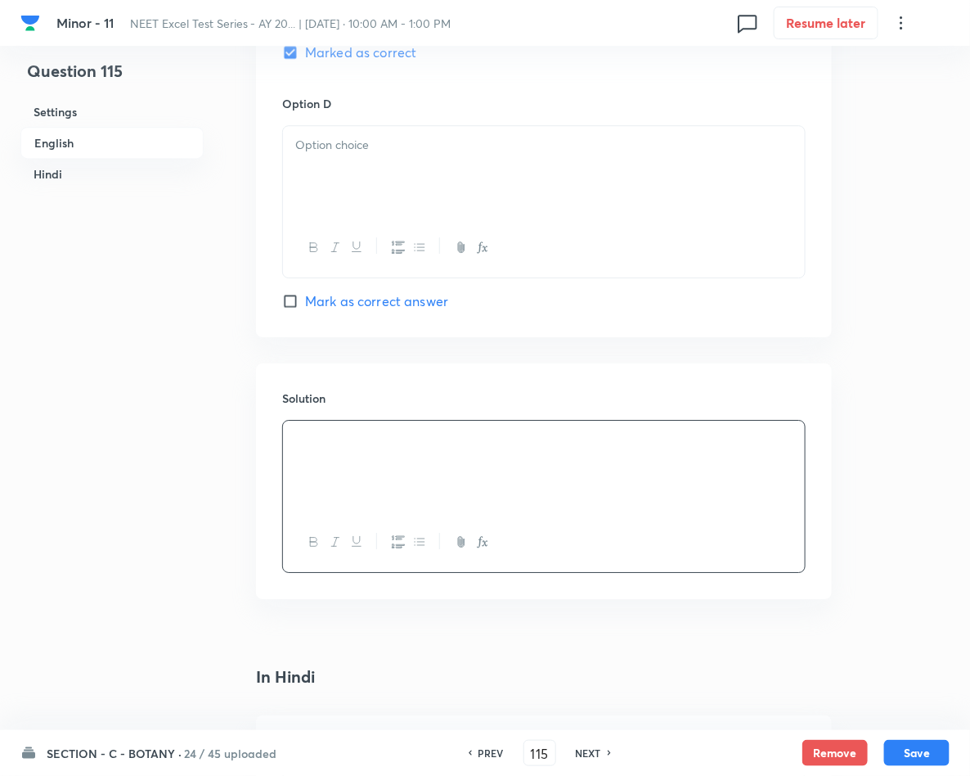
click at [369, 146] on p at bounding box center [543, 145] width 497 height 19
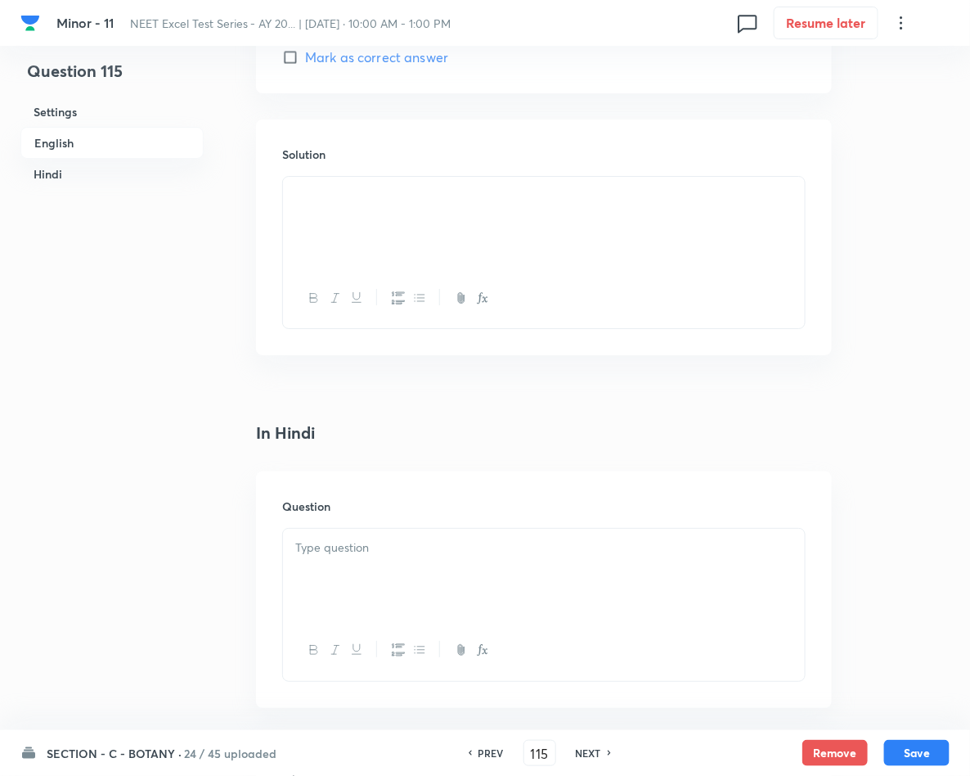
scroll to position [1718, 0]
click at [535, 562] on div at bounding box center [544, 573] width 522 height 92
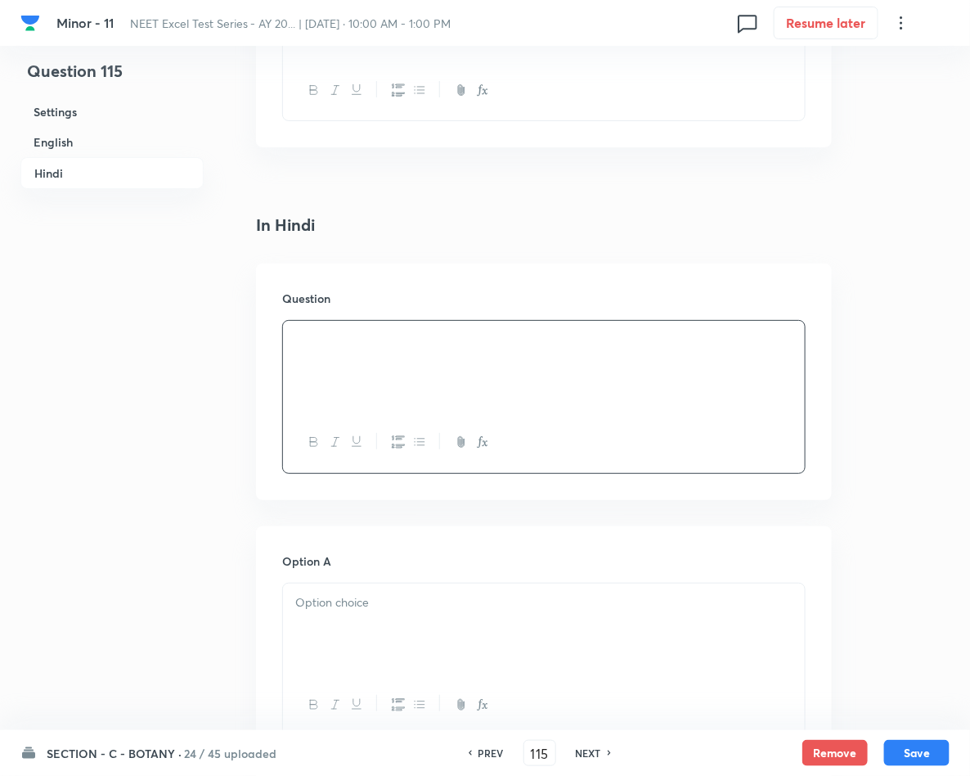
scroll to position [2209, 0]
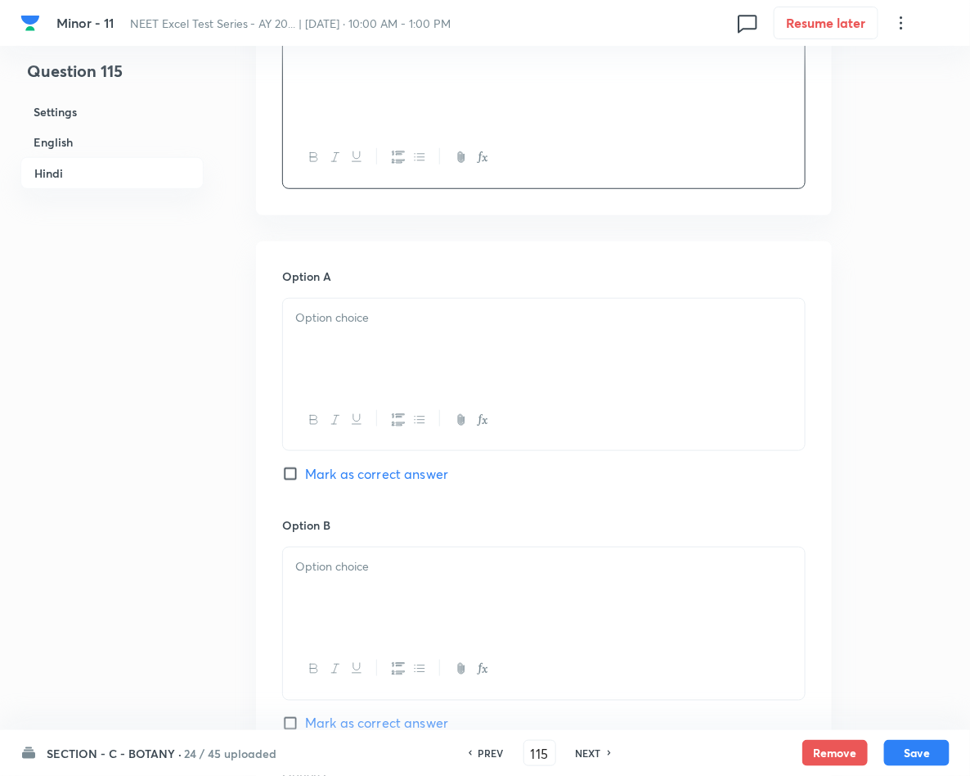
drag, startPoint x: 391, startPoint y: 366, endPoint x: 398, endPoint y: 362, distance: 8.4
click at [398, 362] on div at bounding box center [544, 345] width 522 height 92
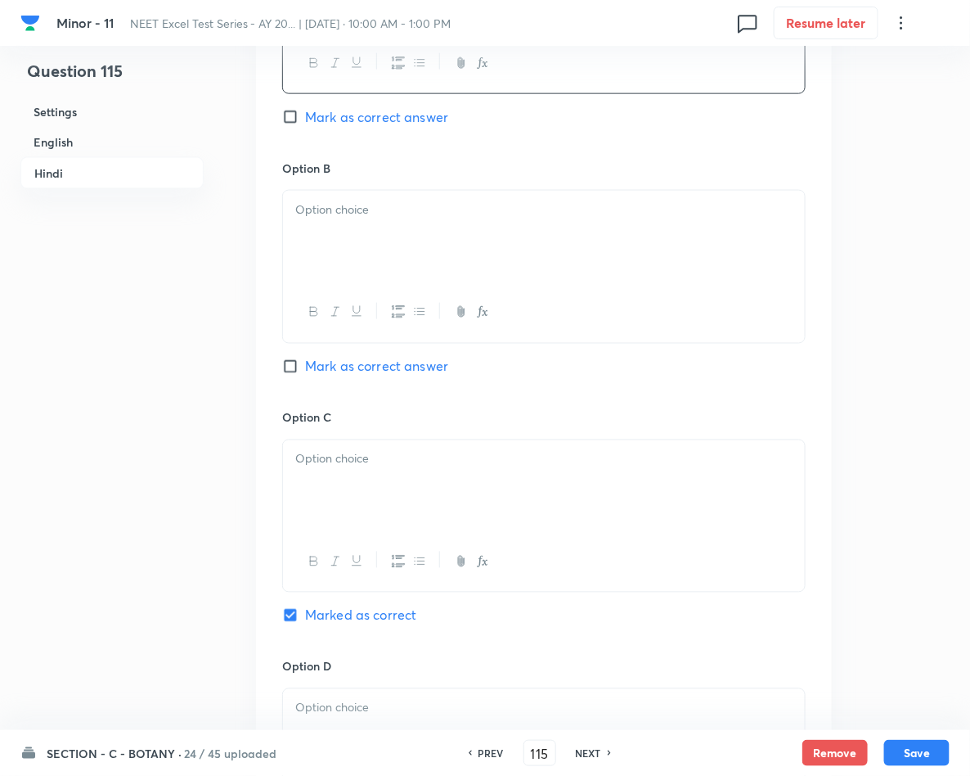
scroll to position [2577, 0]
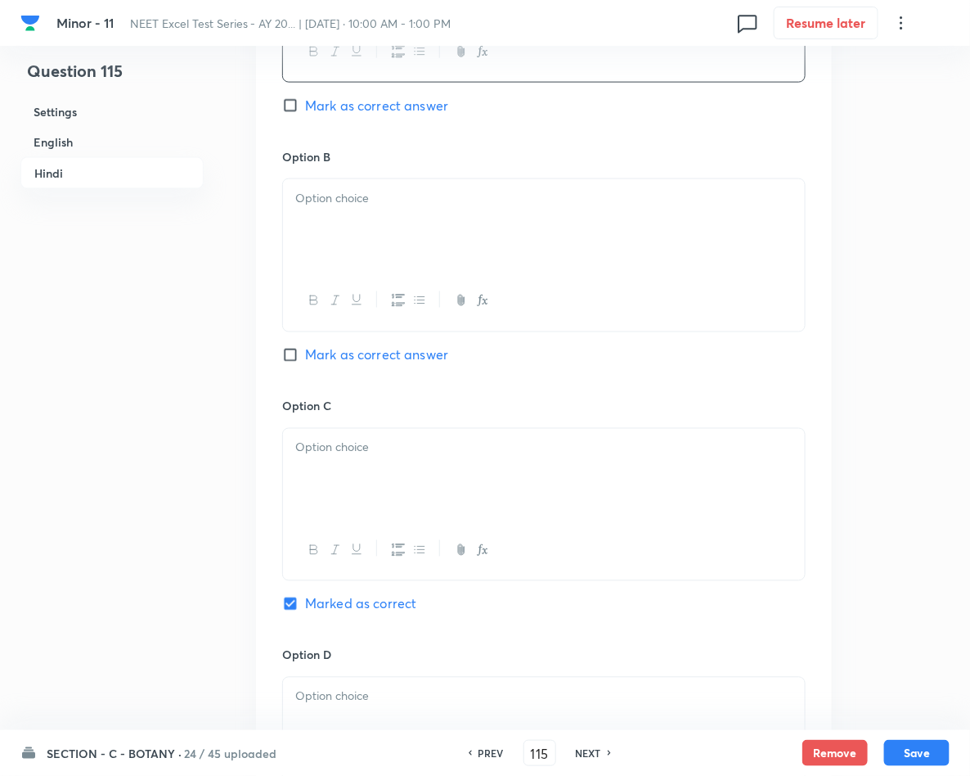
click at [339, 202] on p at bounding box center [543, 198] width 497 height 19
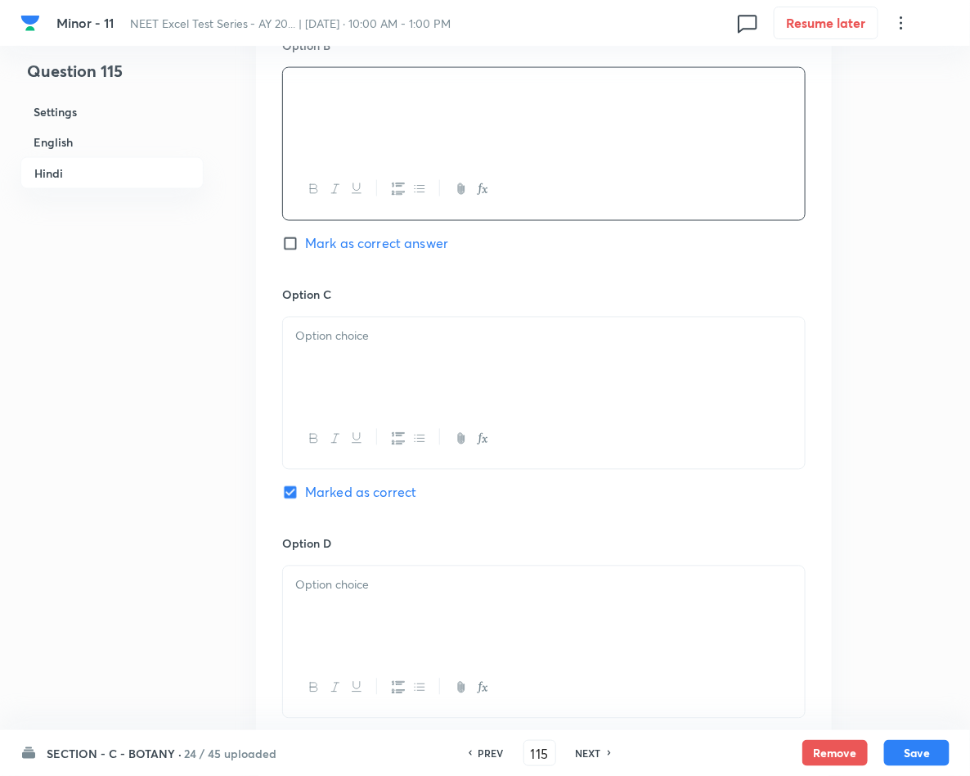
scroll to position [2822, 0]
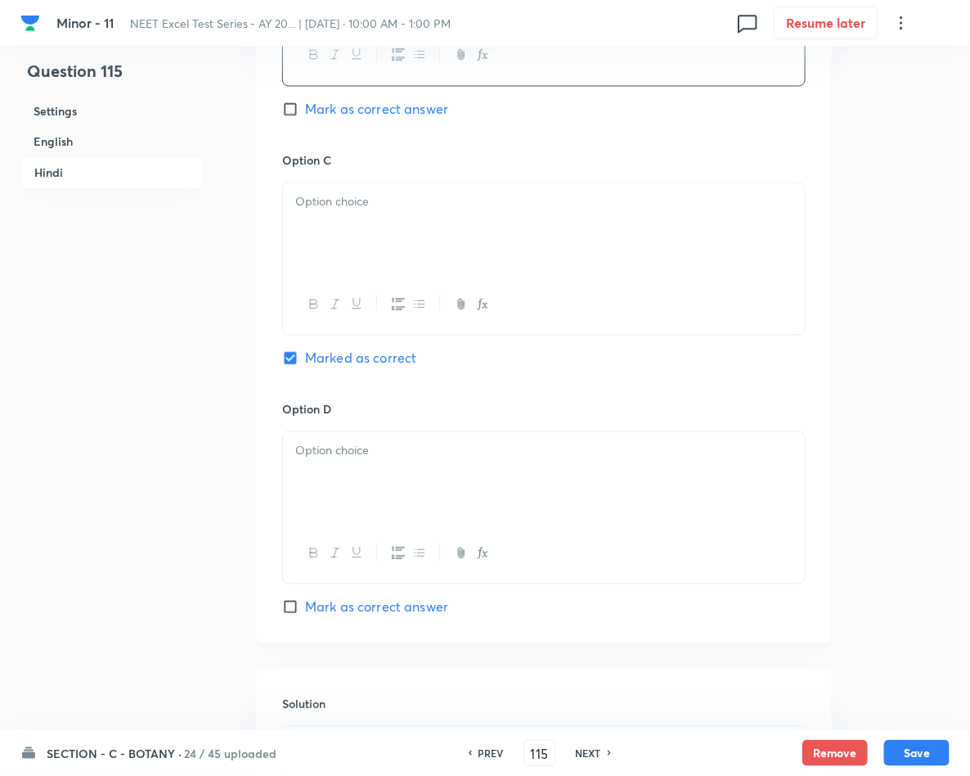
click at [398, 222] on div at bounding box center [544, 229] width 522 height 92
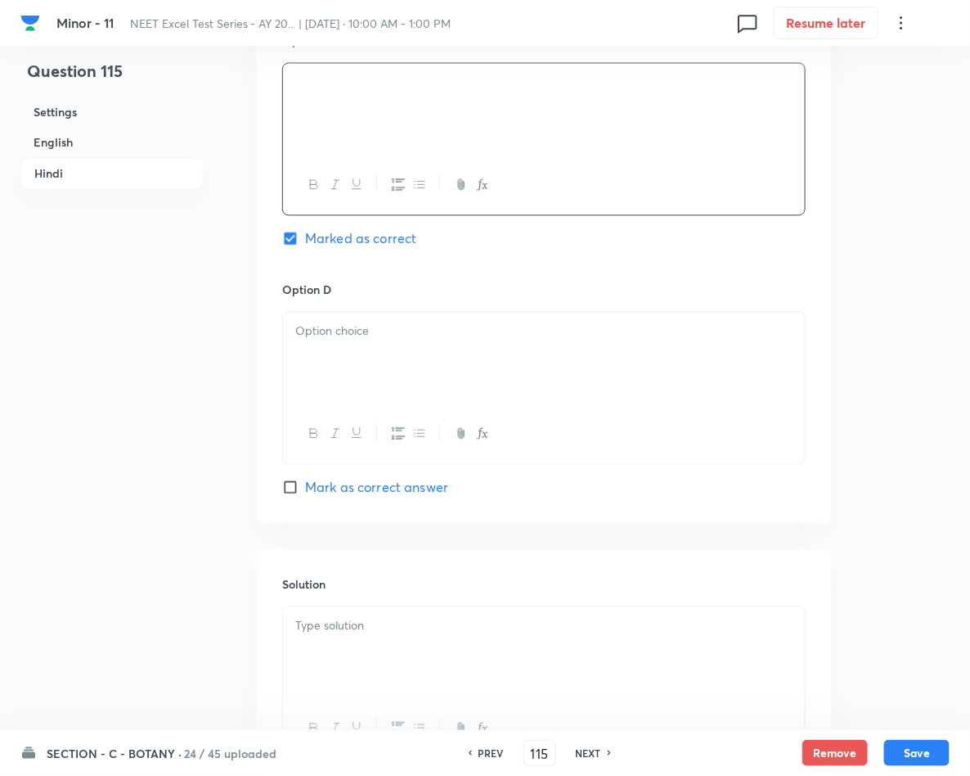
scroll to position [3104, 0]
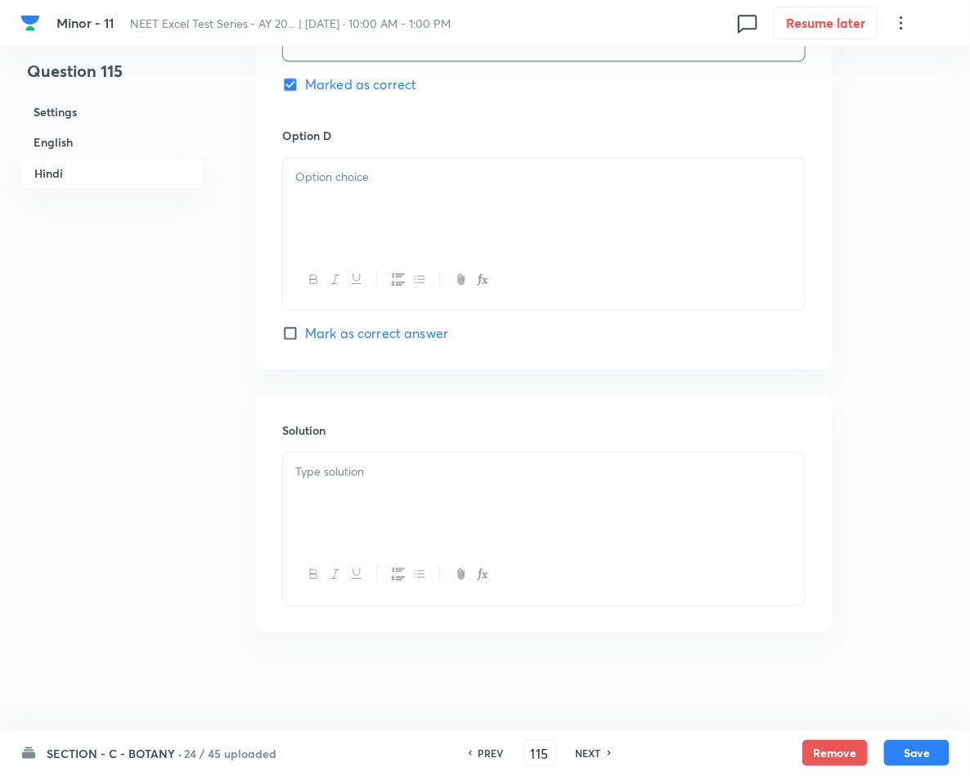
click at [452, 465] on p at bounding box center [543, 471] width 497 height 19
click at [375, 185] on p at bounding box center [543, 177] width 497 height 19
click at [930, 749] on button "Save" at bounding box center [916, 751] width 65 height 26
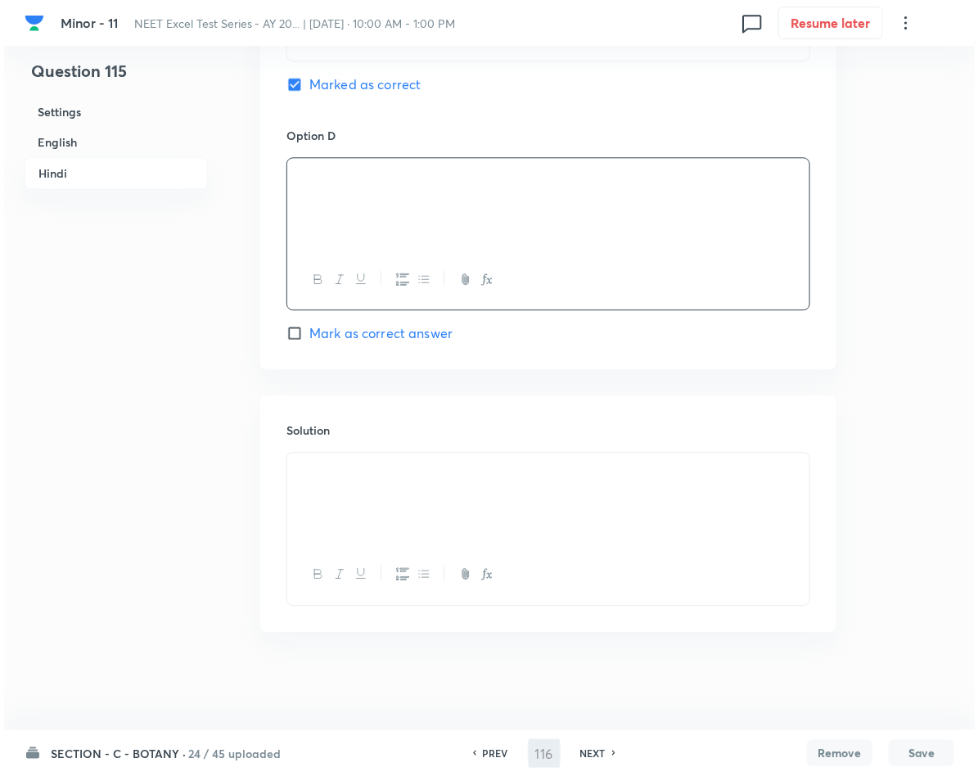
scroll to position [0, 0]
